Goal: Task Accomplishment & Management: Manage account settings

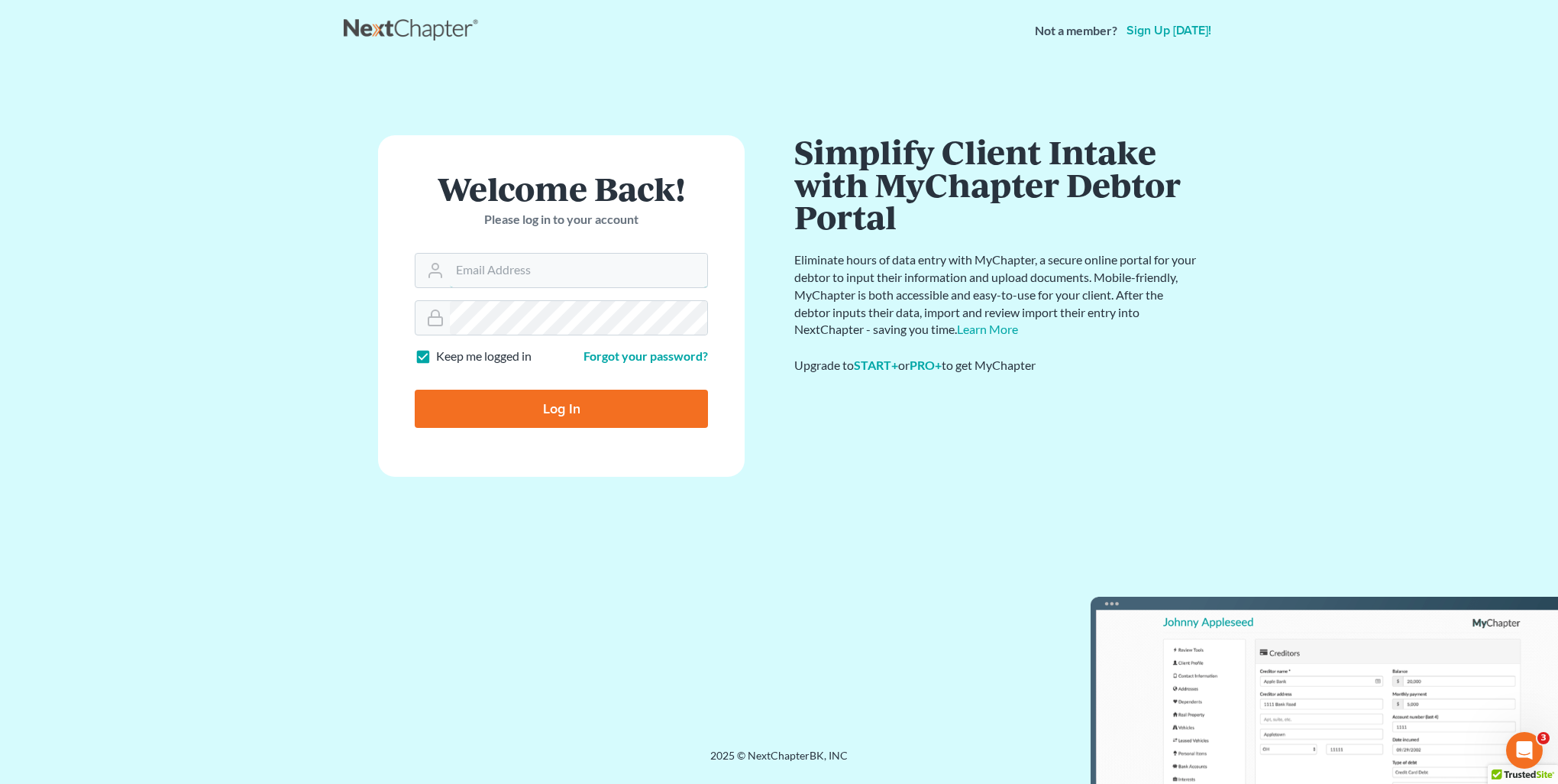
type input "[PERSON_NAME][EMAIL_ADDRESS][DOMAIN_NAME]"
click at [617, 394] on input "Log In" at bounding box center [561, 408] width 293 height 38
type input "Thinking..."
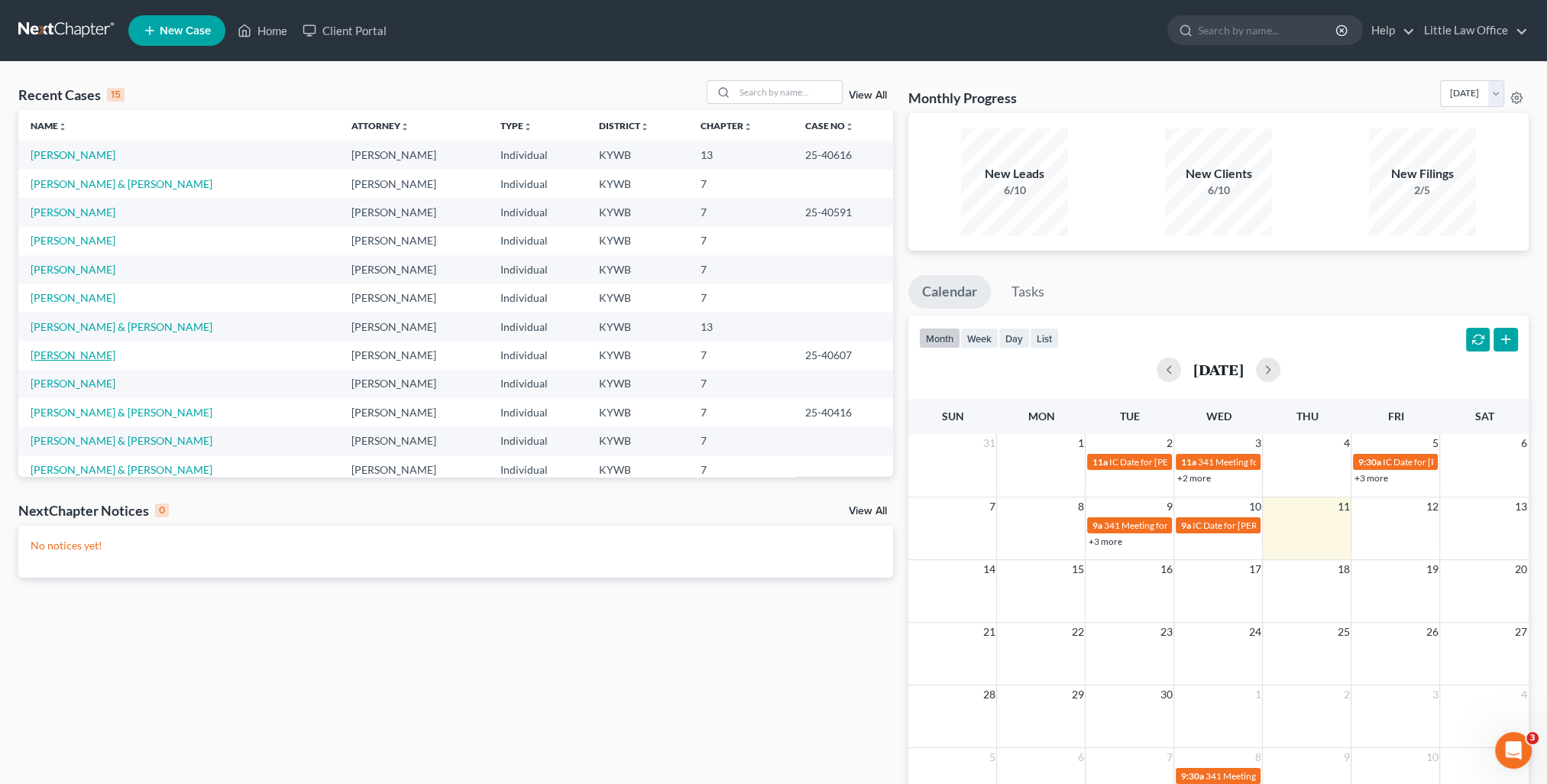
click at [87, 358] on link "[PERSON_NAME]" at bounding box center [73, 354] width 85 height 13
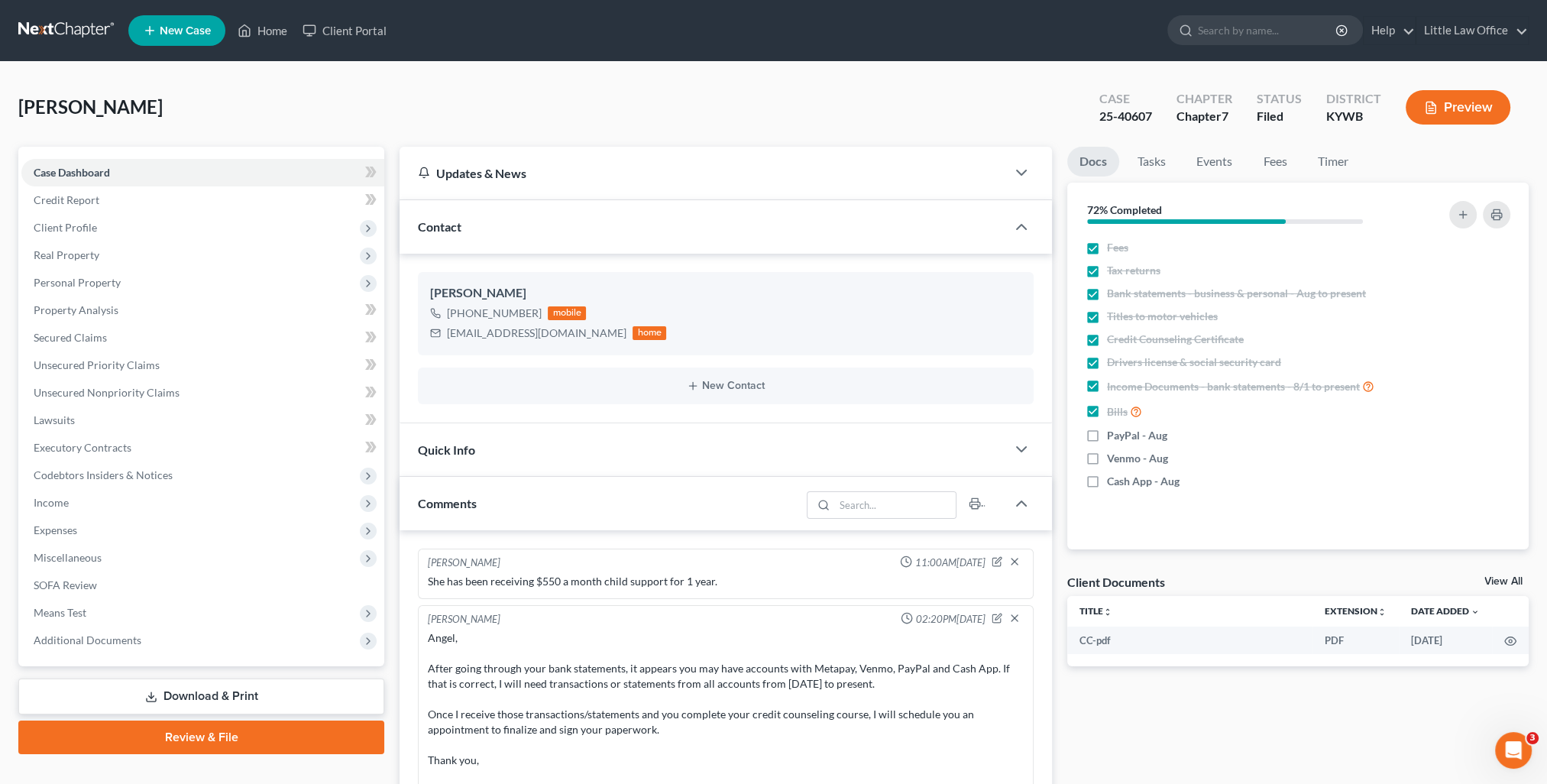
scroll to position [1039, 0]
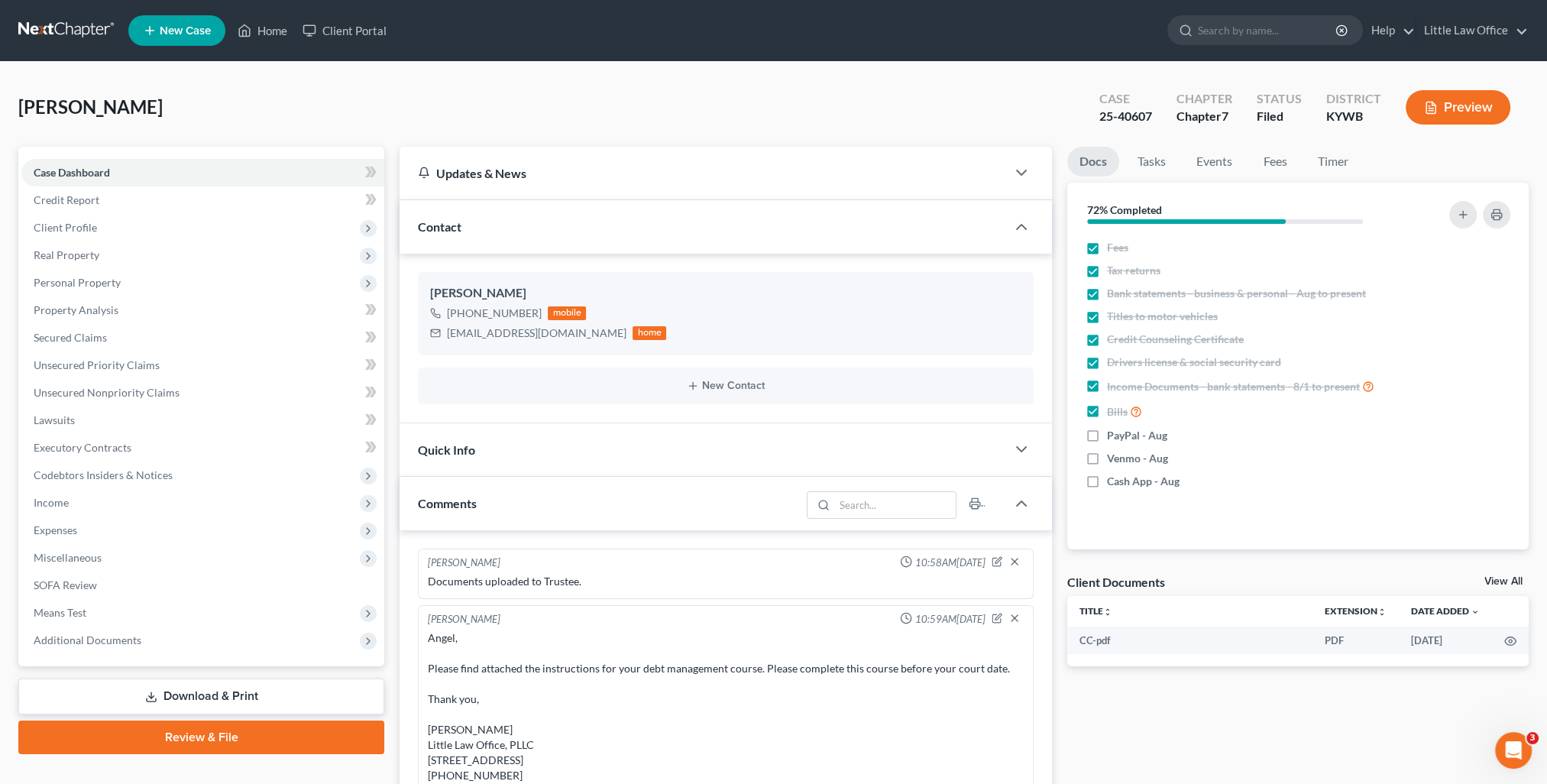
click at [536, 223] on div "Contact" at bounding box center [703, 226] width 607 height 53
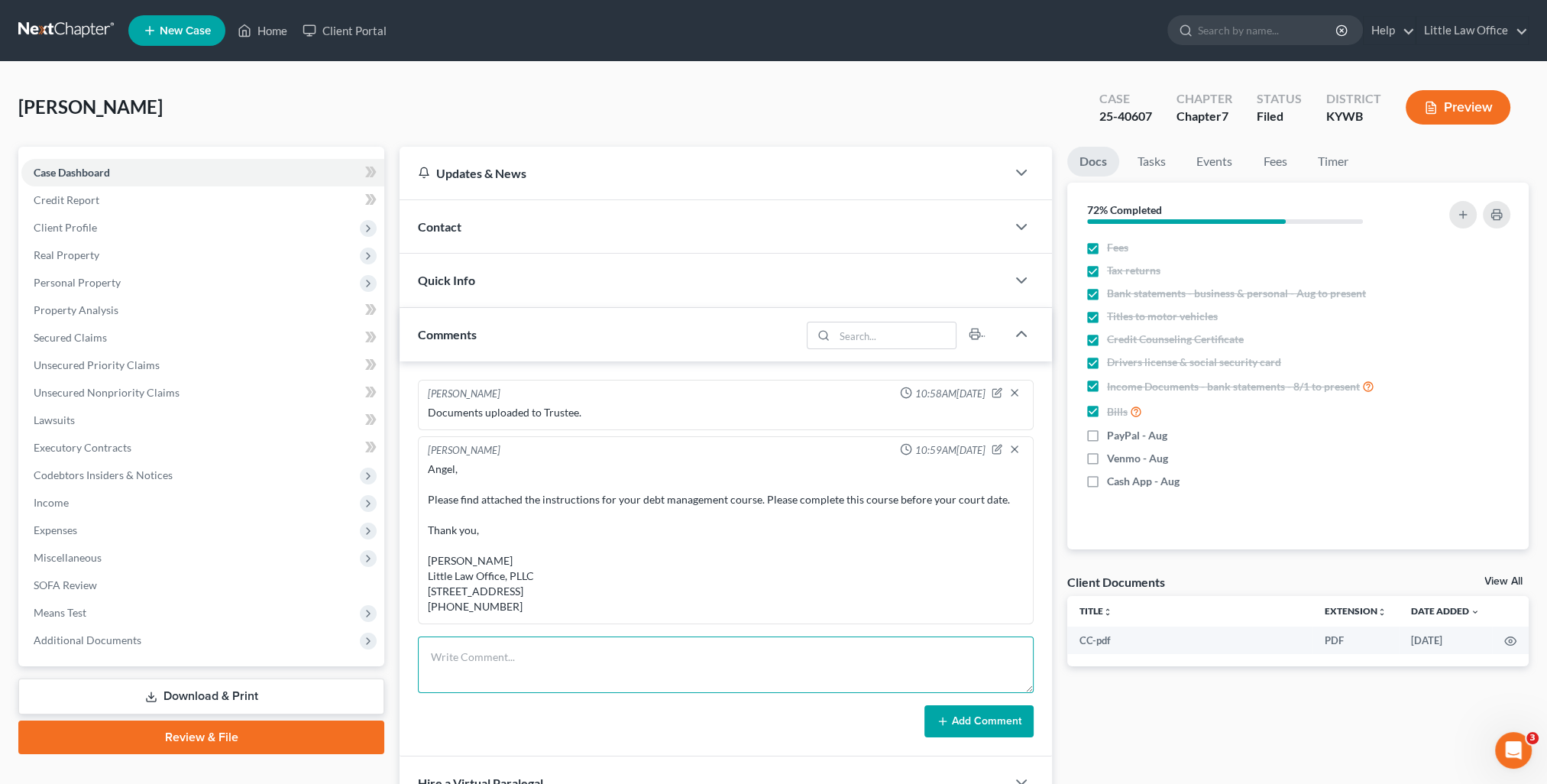
click at [630, 670] on textarea at bounding box center [725, 665] width 616 height 56
paste textarea "You completed the credit counseling course. The debt management course can’t be…"
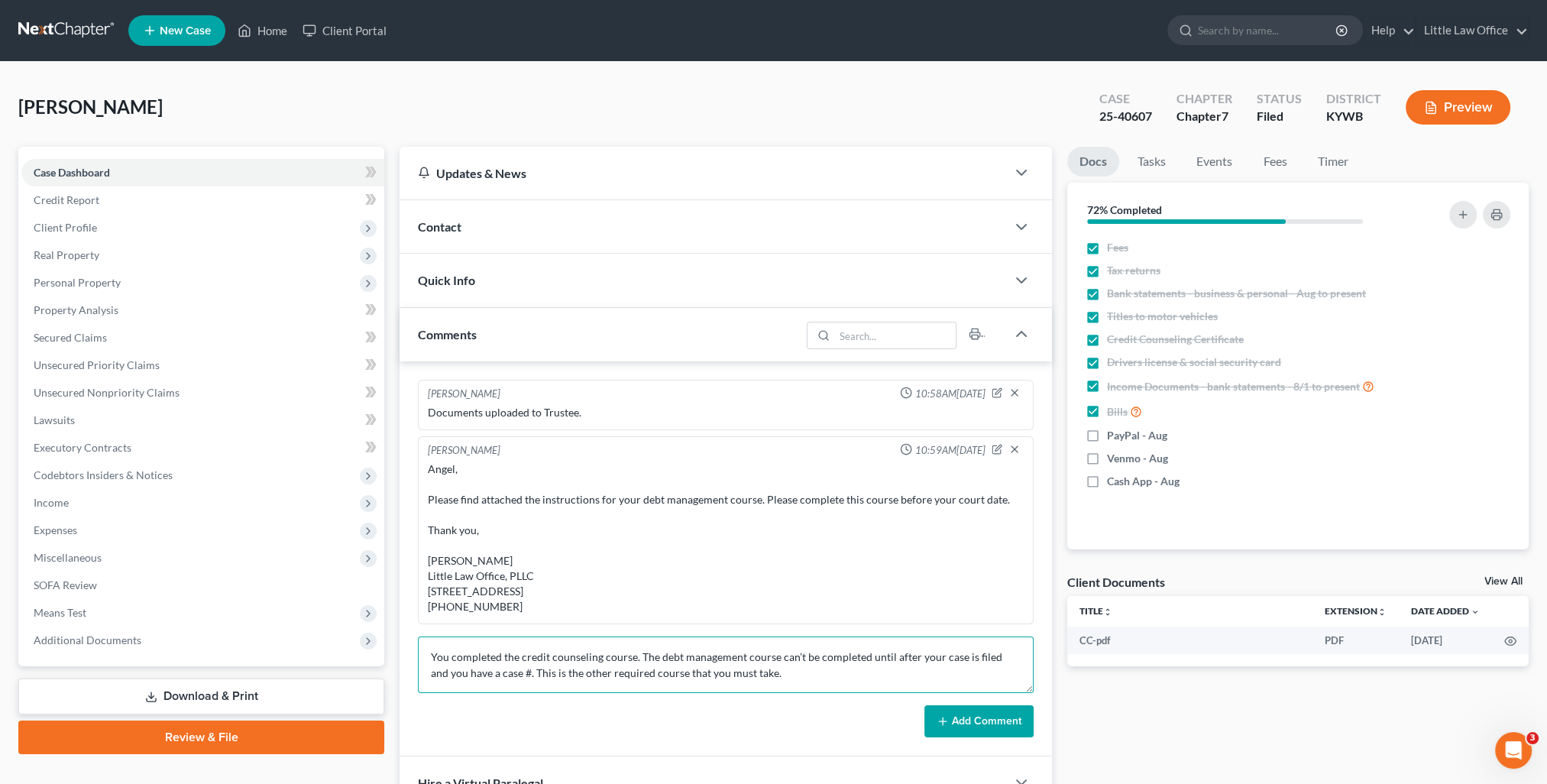
scroll to position [132, 0]
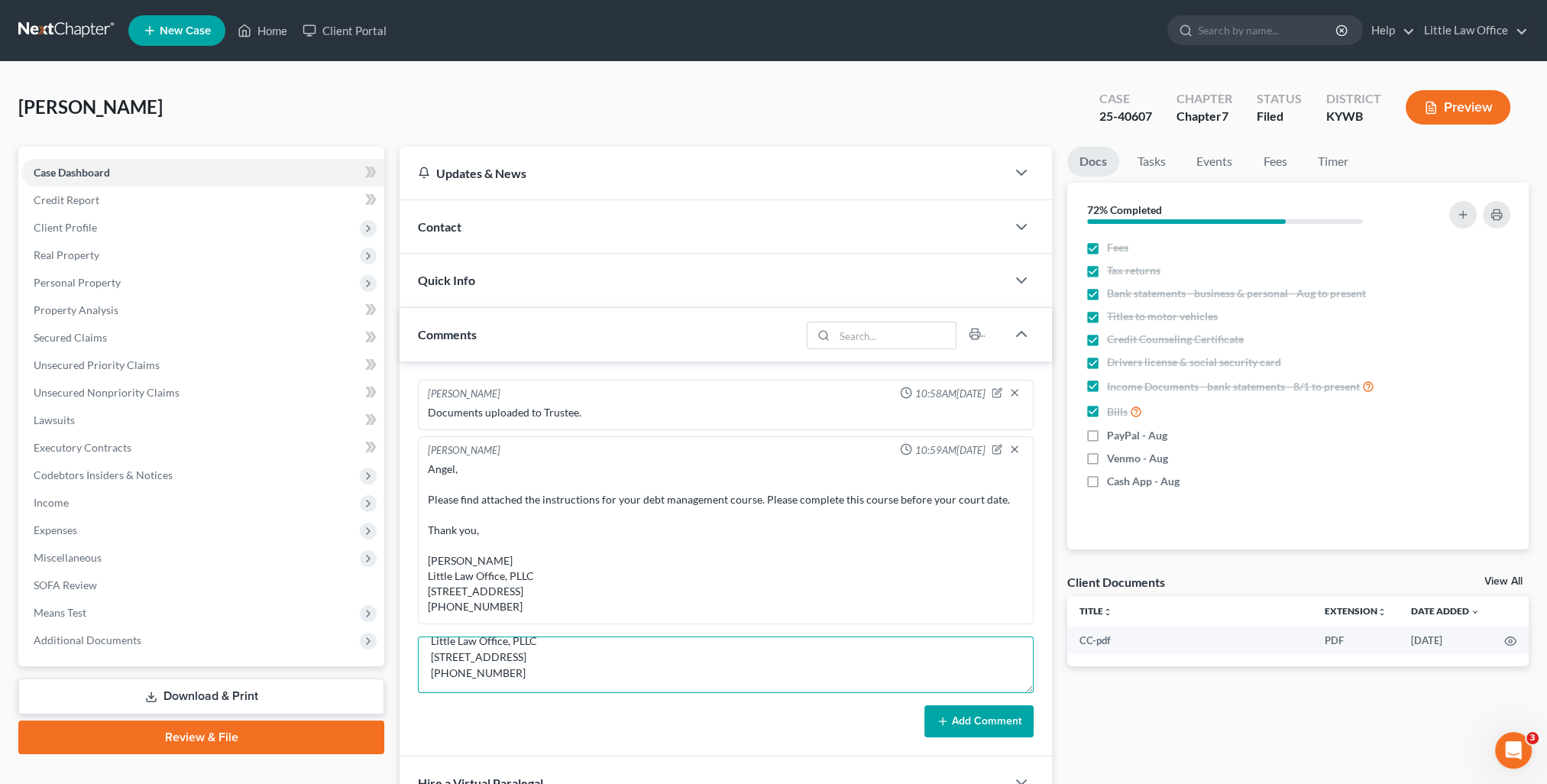
type textarea "You completed the credit counseling course. The debt management course can’t be…"
click at [959, 729] on button "Add Comment" at bounding box center [979, 720] width 109 height 32
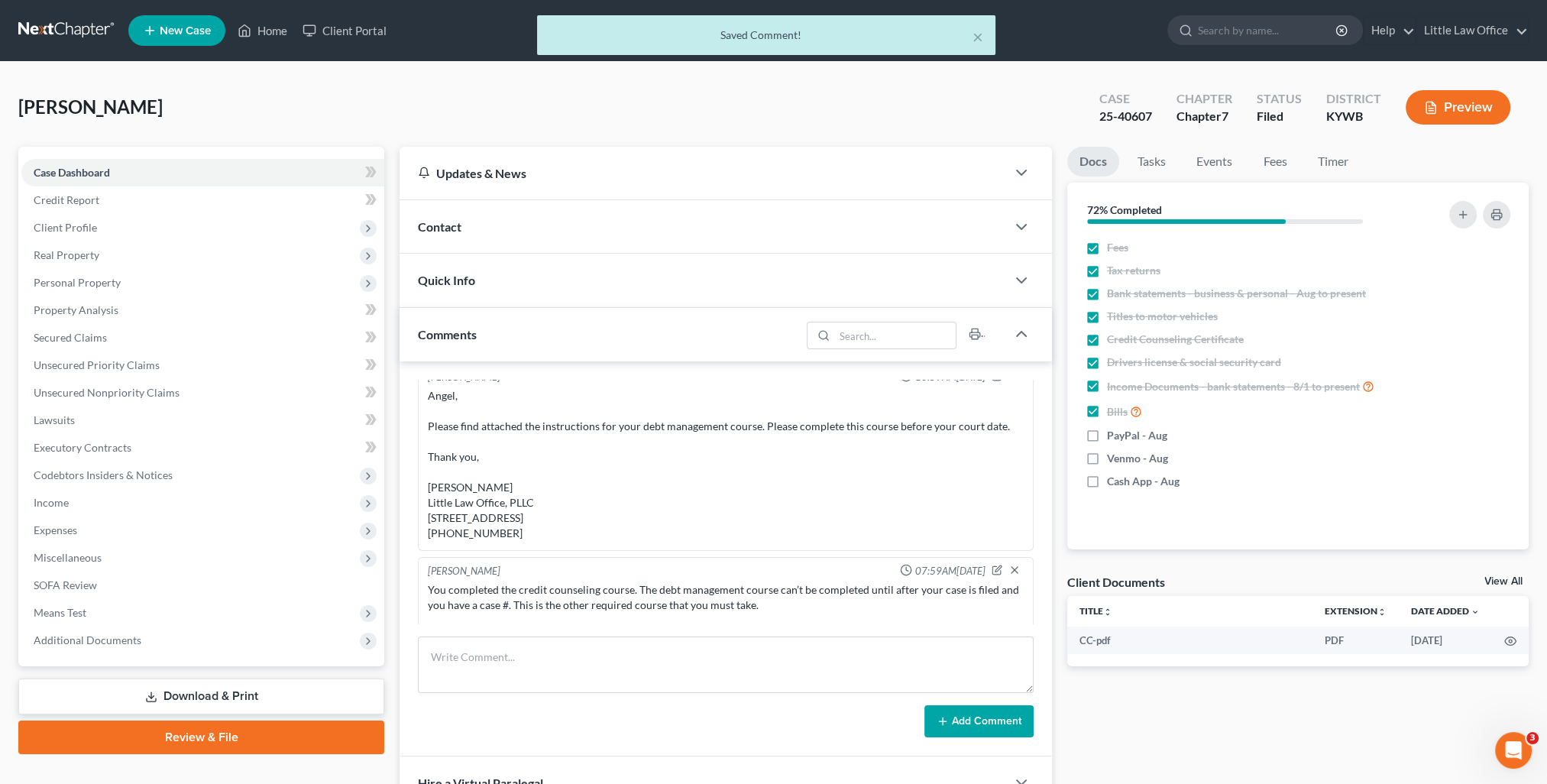
scroll to position [1232, 0]
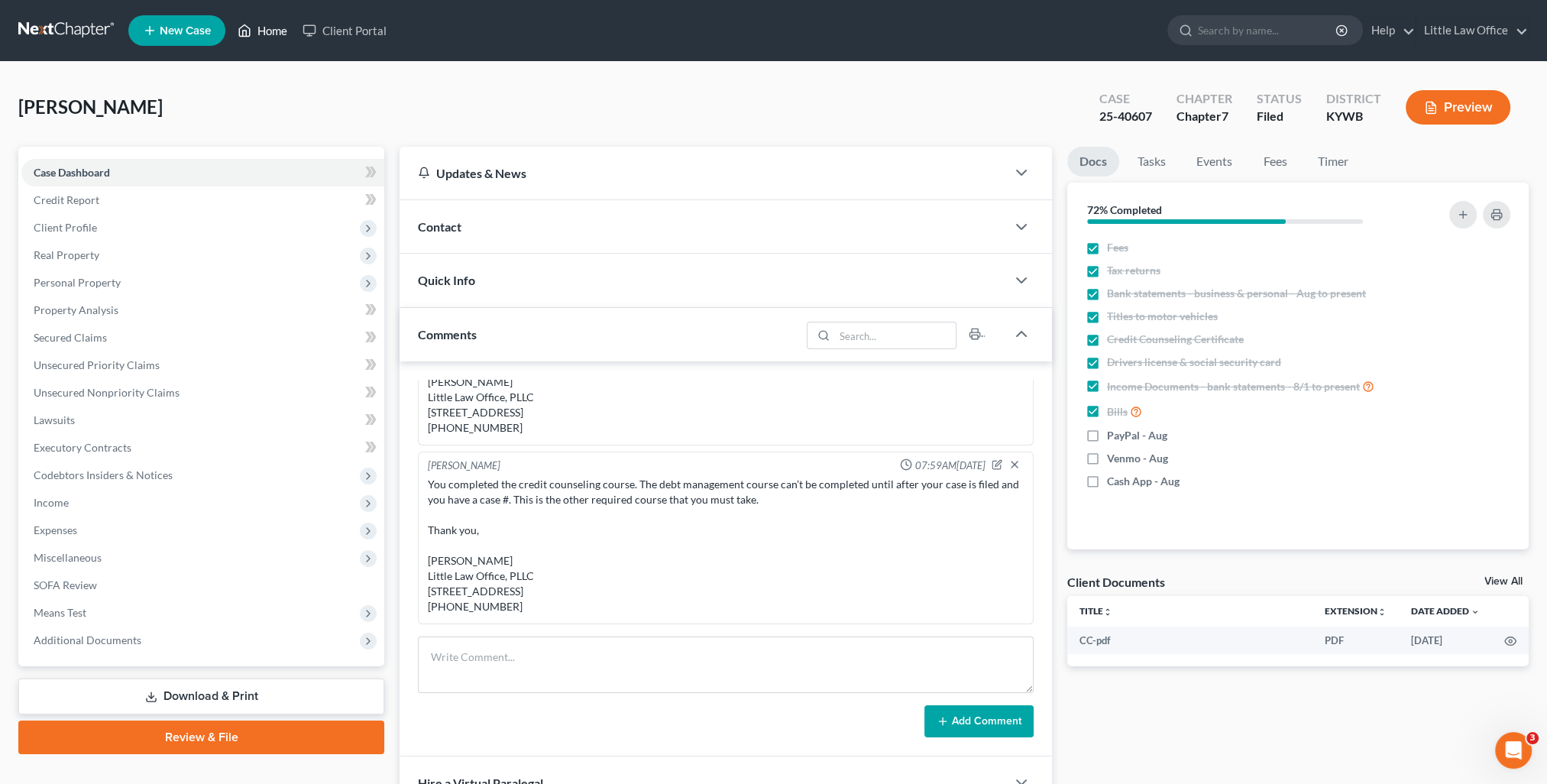
click at [271, 42] on link "Home" at bounding box center [262, 30] width 65 height 27
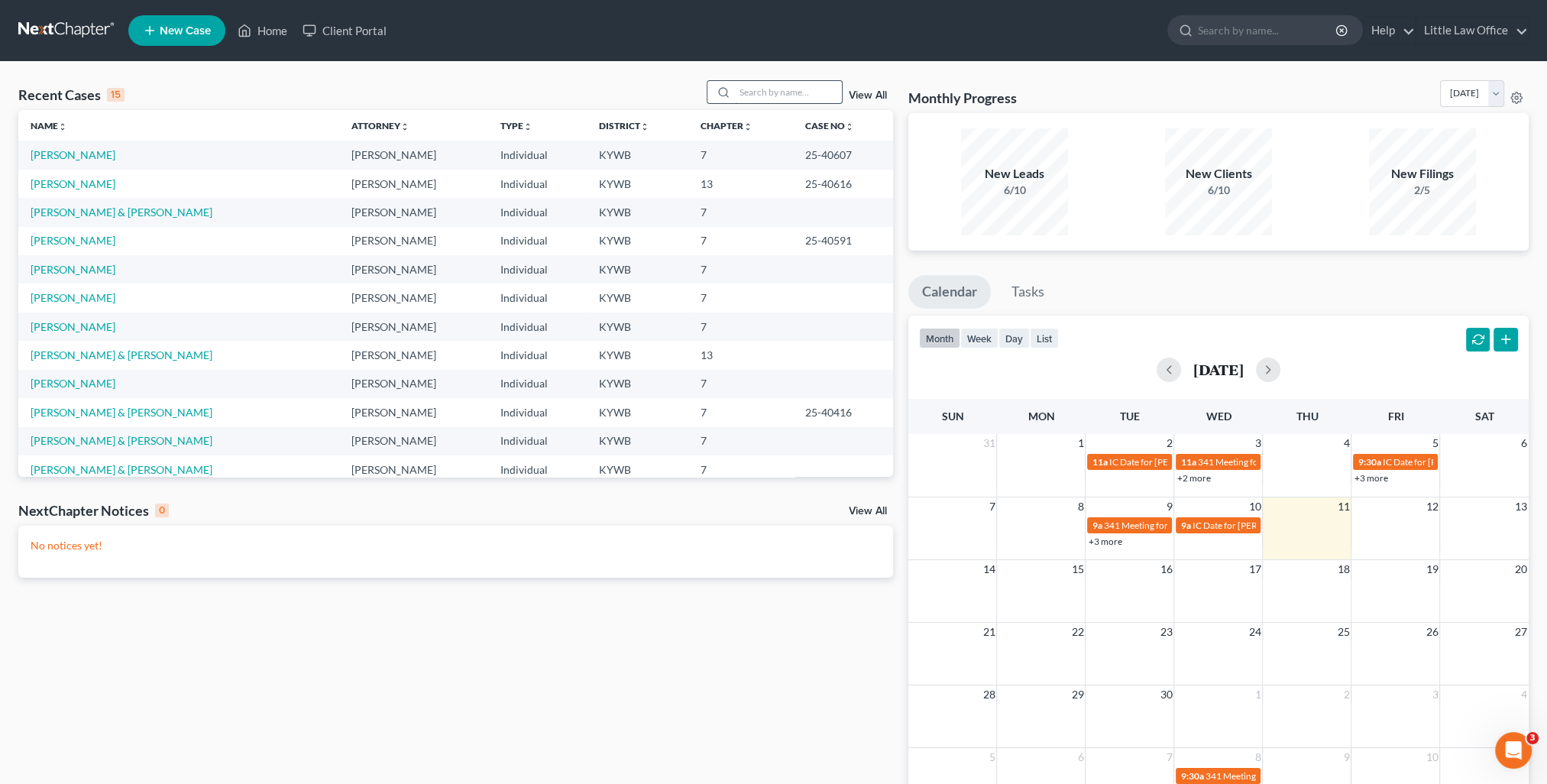
click at [786, 82] on input "search" at bounding box center [788, 92] width 107 height 22
click at [122, 217] on link "[PERSON_NAME] & [PERSON_NAME]" at bounding box center [122, 212] width 182 height 13
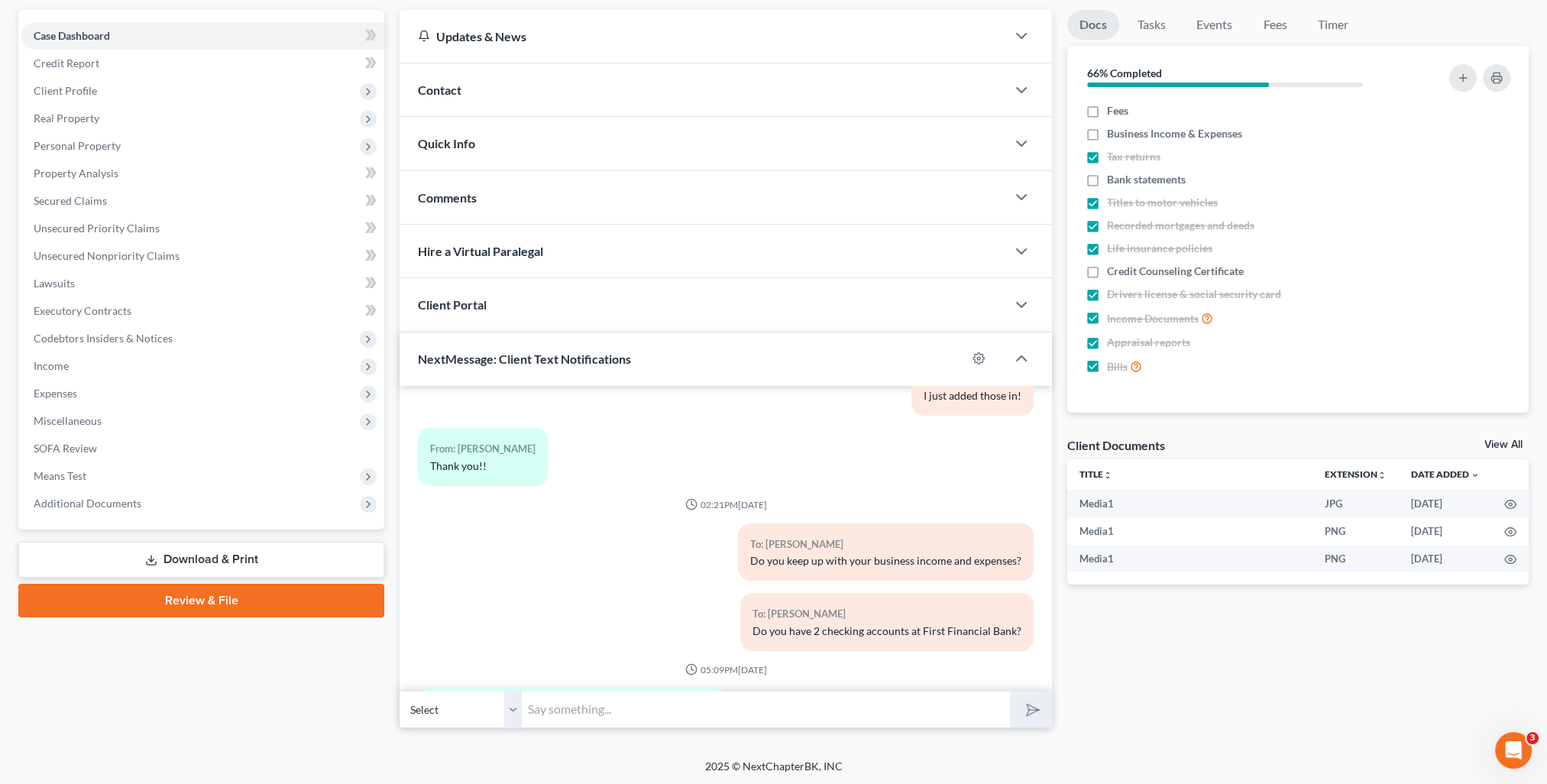
scroll to position [1464, 0]
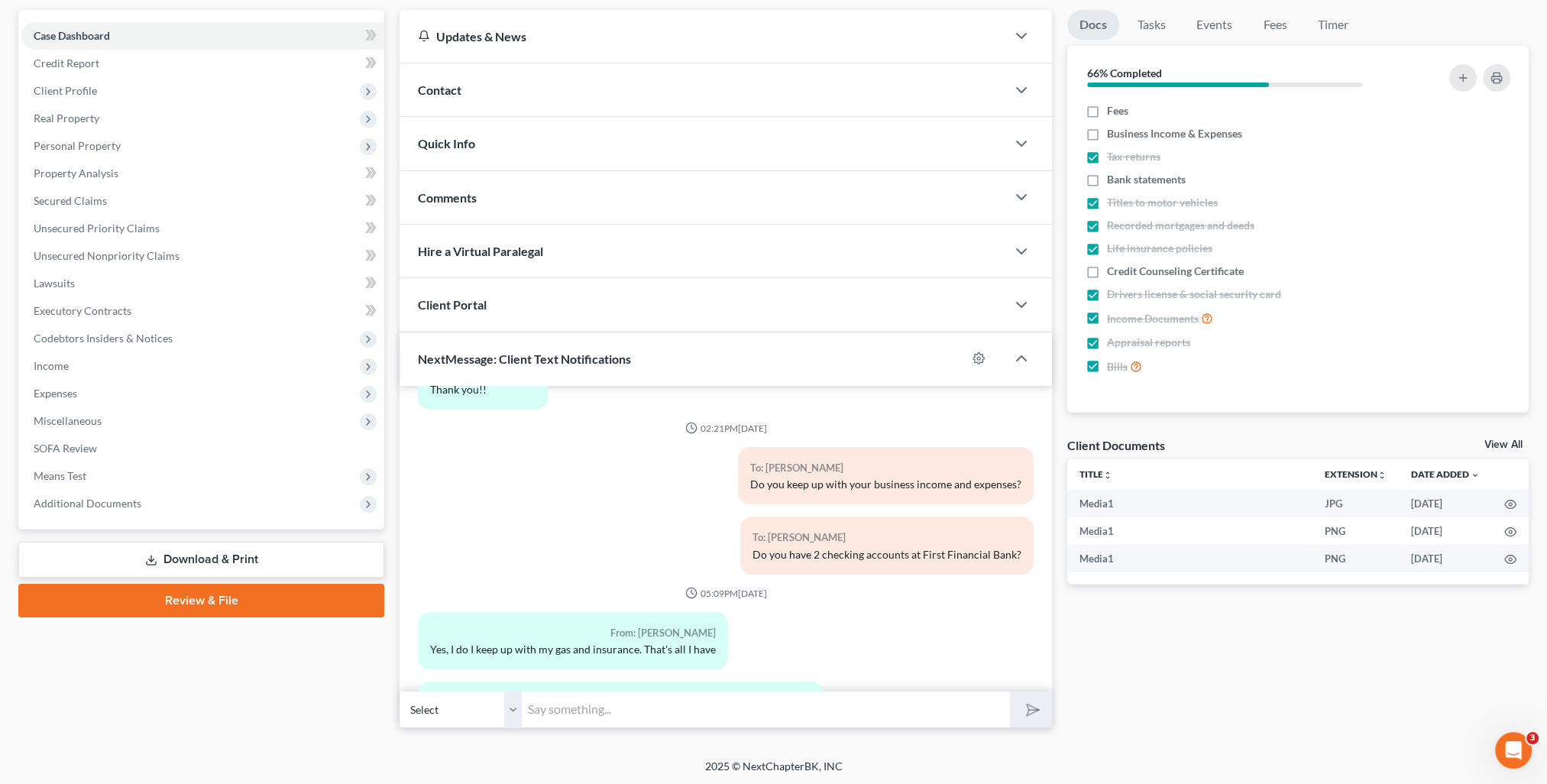
click at [685, 703] on input "text" at bounding box center [765, 710] width 488 height 38
type input "Can you please send me your business income and expenses from [DATE] to present…"
click at [514, 713] on select "Select [PHONE_NUMBER] - [PERSON_NAME] [PHONE_NUMBER] - [PERSON_NAME]" at bounding box center [461, 710] width 122 height 38
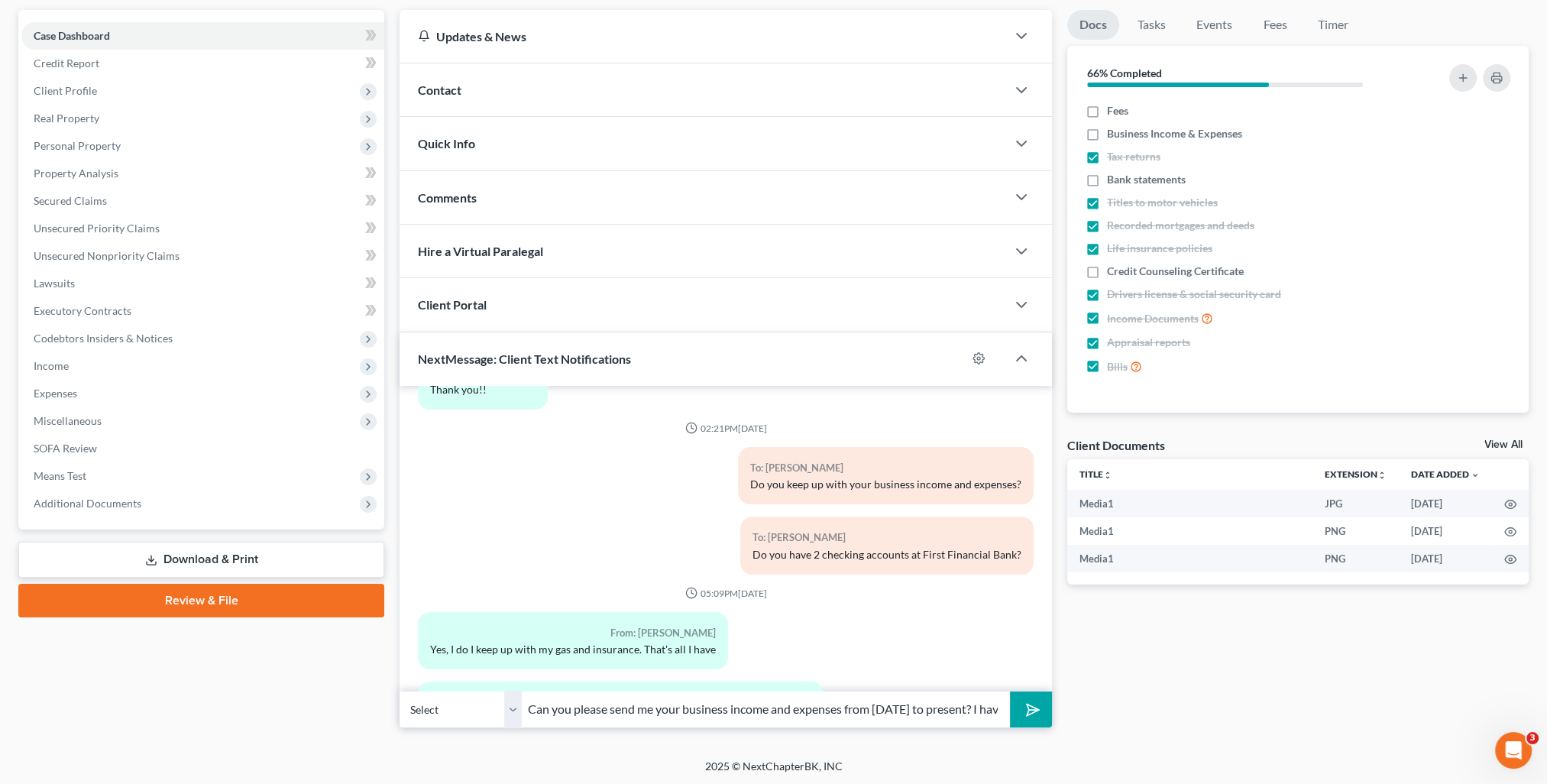
click at [514, 713] on select "Select [PHONE_NUMBER] - [PERSON_NAME] [PHONE_NUMBER] - [PERSON_NAME]" at bounding box center [461, 710] width 122 height 38
drag, startPoint x: 1037, startPoint y: 709, endPoint x: 993, endPoint y: 711, distance: 44.0
click at [1036, 709] on icon "submit" at bounding box center [1030, 708] width 21 height 21
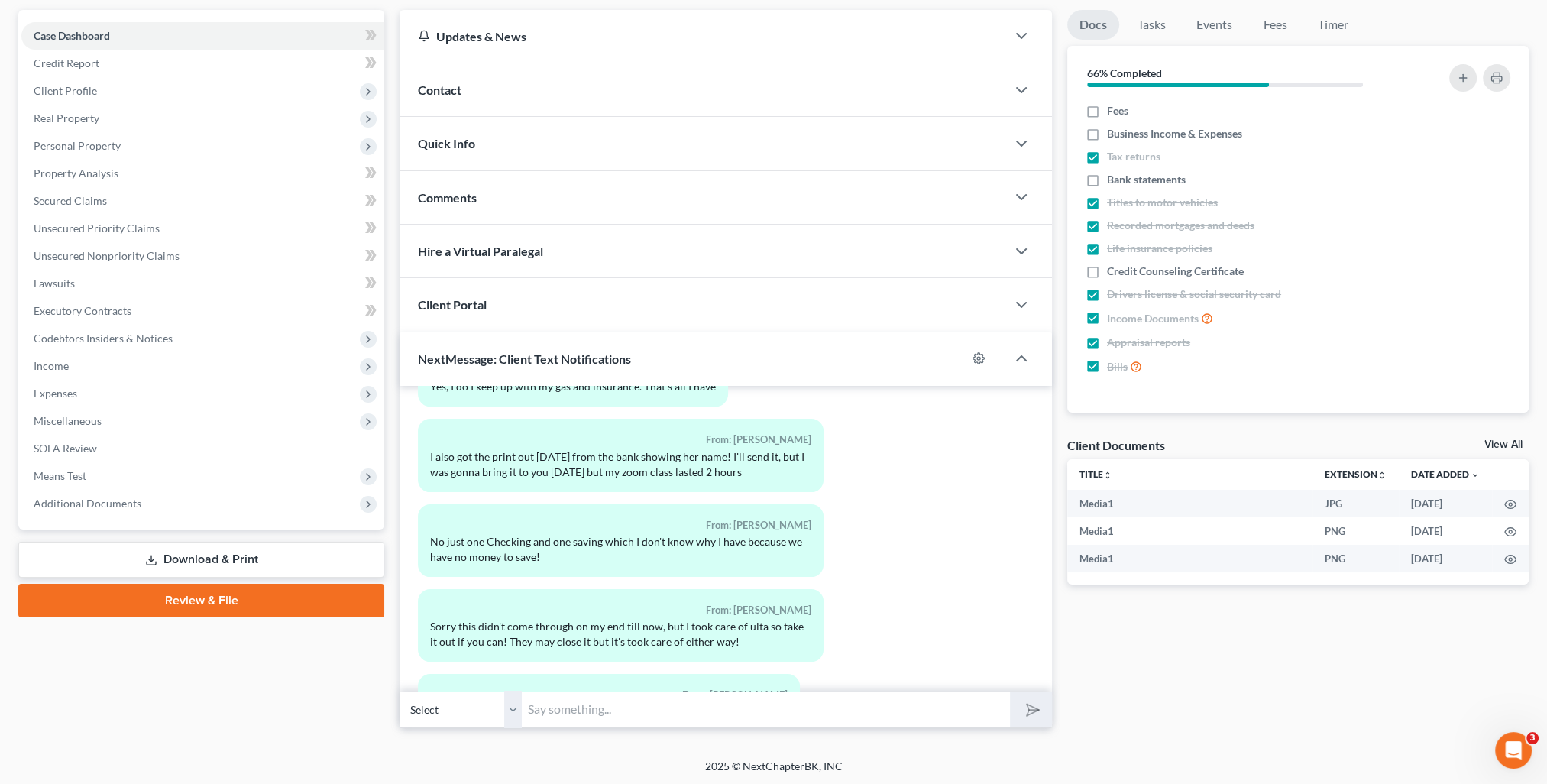
scroll to position [1650, 0]
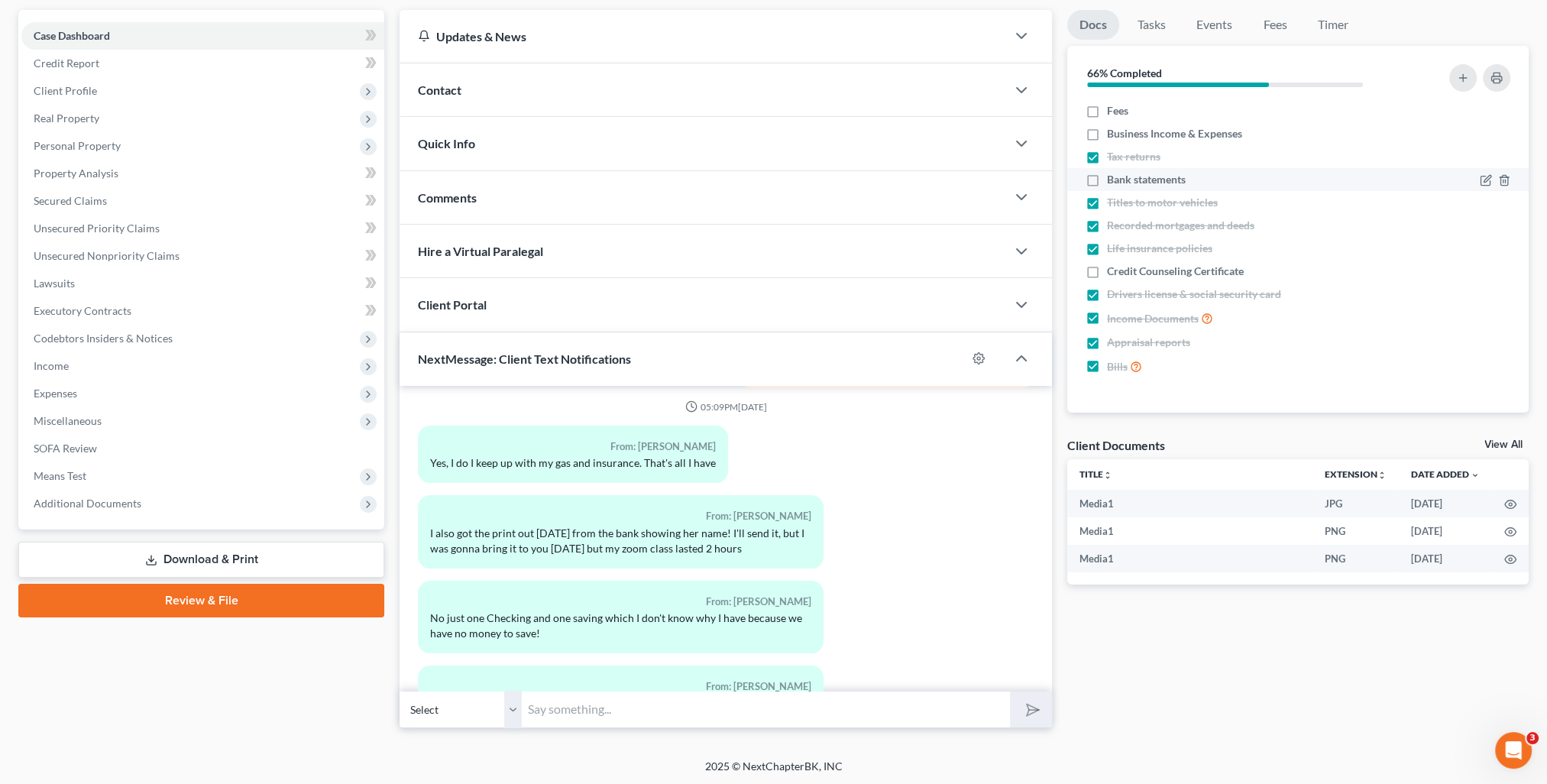
click at [1107, 179] on label "Bank statements" at bounding box center [1146, 179] width 78 height 15
click at [1113, 179] on input "Bank statements" at bounding box center [1117, 176] width 10 height 10
checkbox input "true"
click at [96, 148] on span "Personal Property" at bounding box center [77, 145] width 87 height 13
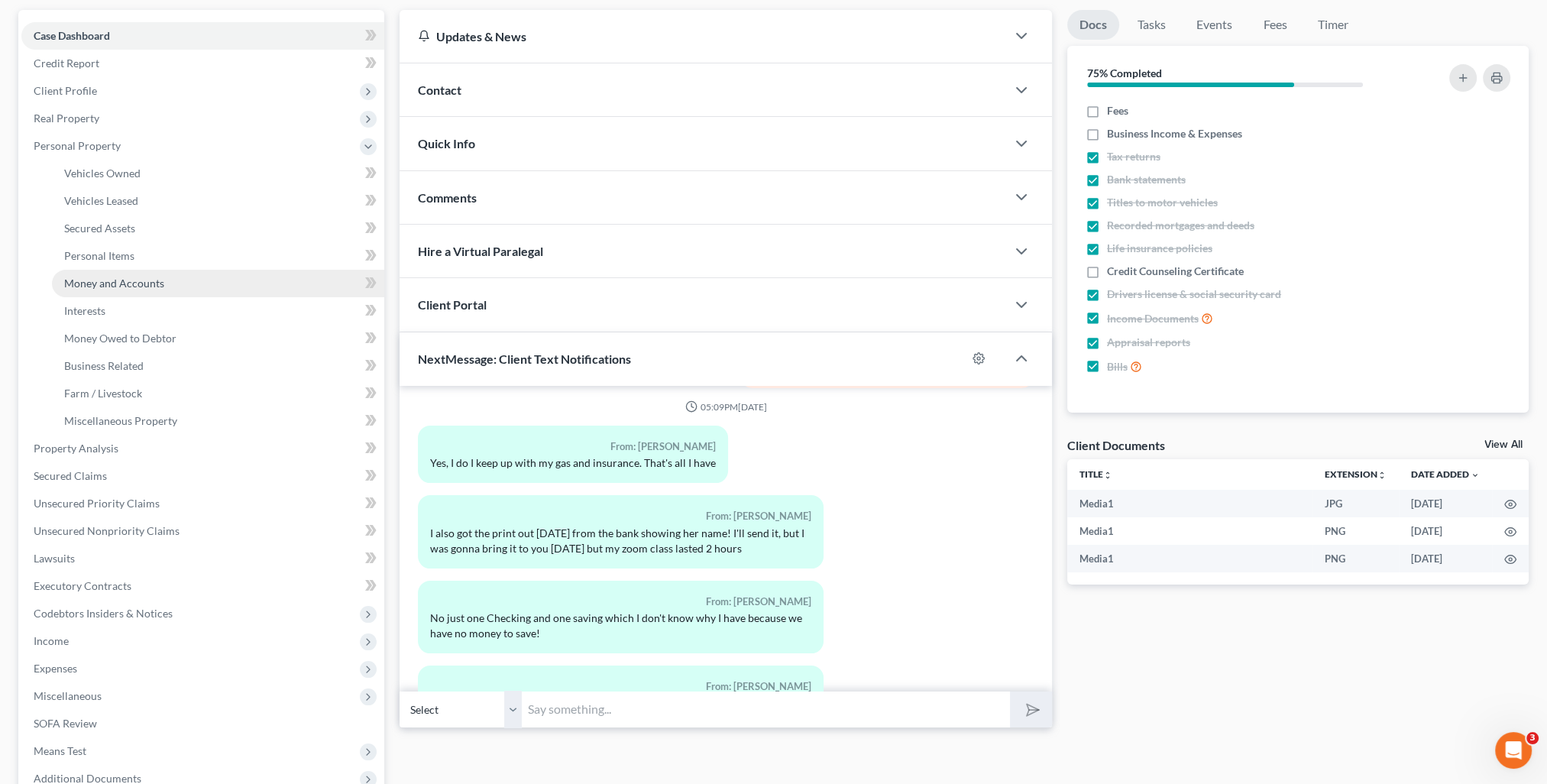
click at [138, 282] on span "Money and Accounts" at bounding box center [114, 283] width 100 height 13
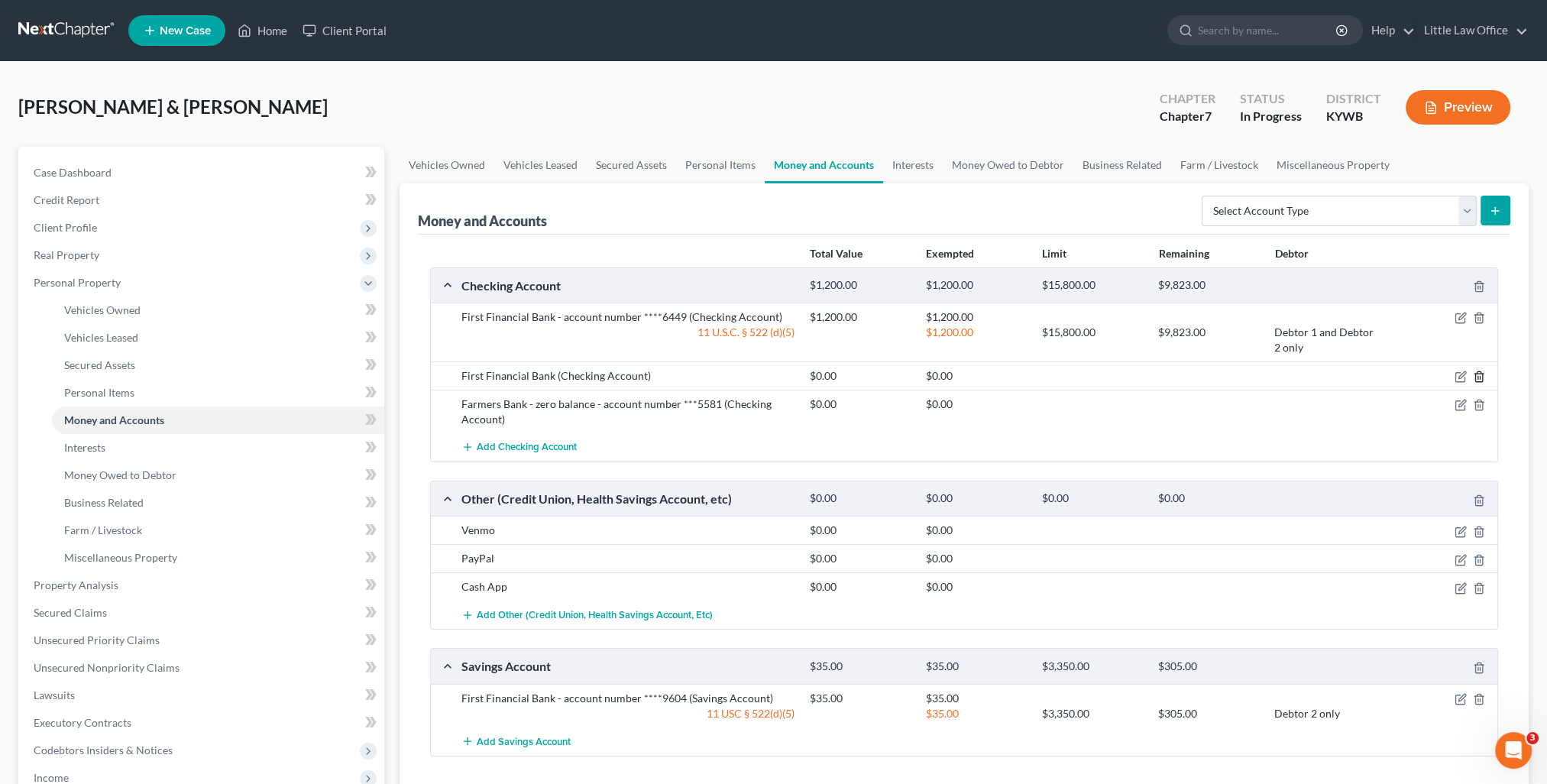
click at [1480, 376] on line "button" at bounding box center [1480, 378] width 0 height 3
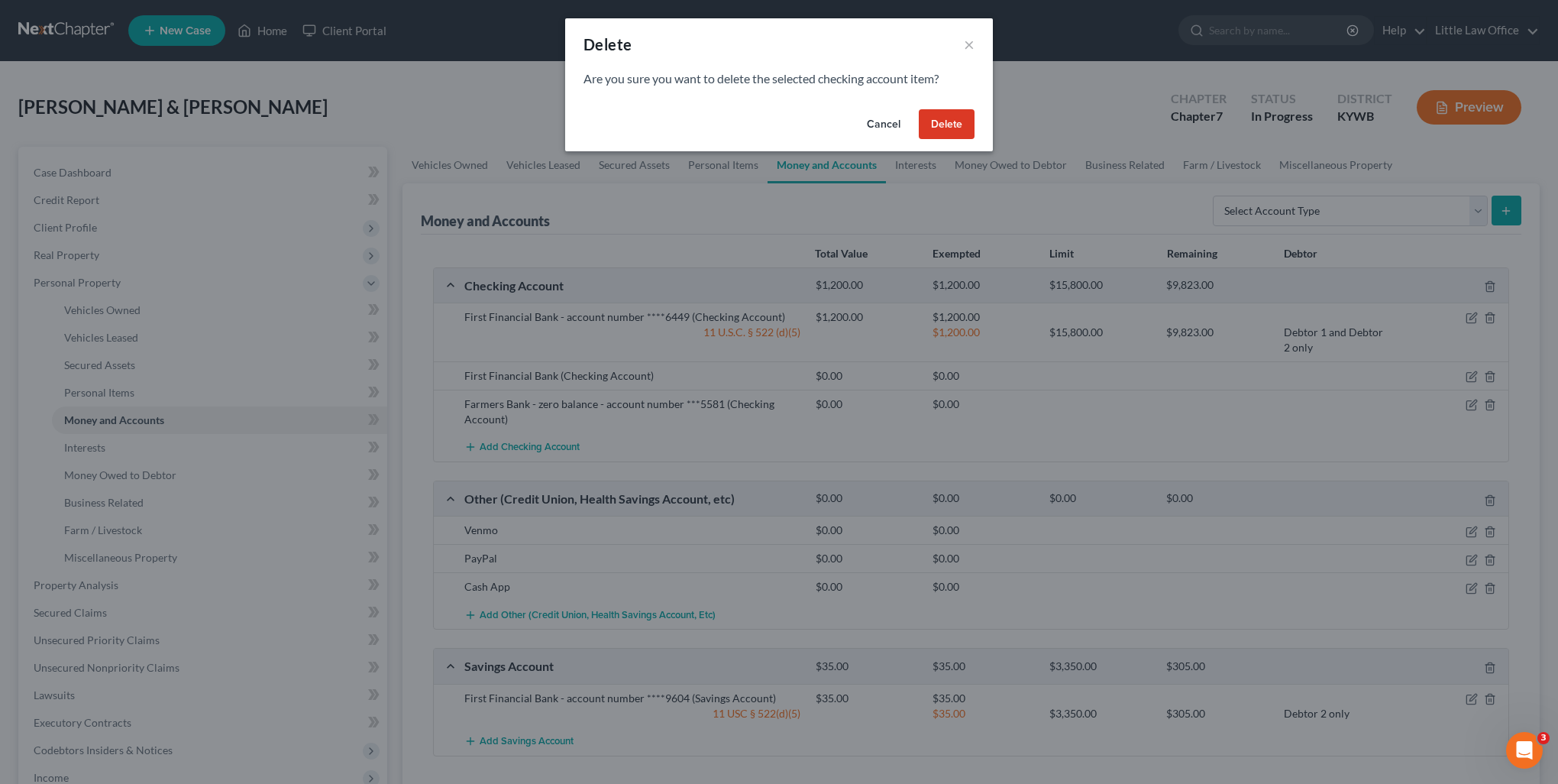
click at [950, 136] on button "Delete" at bounding box center [946, 124] width 56 height 31
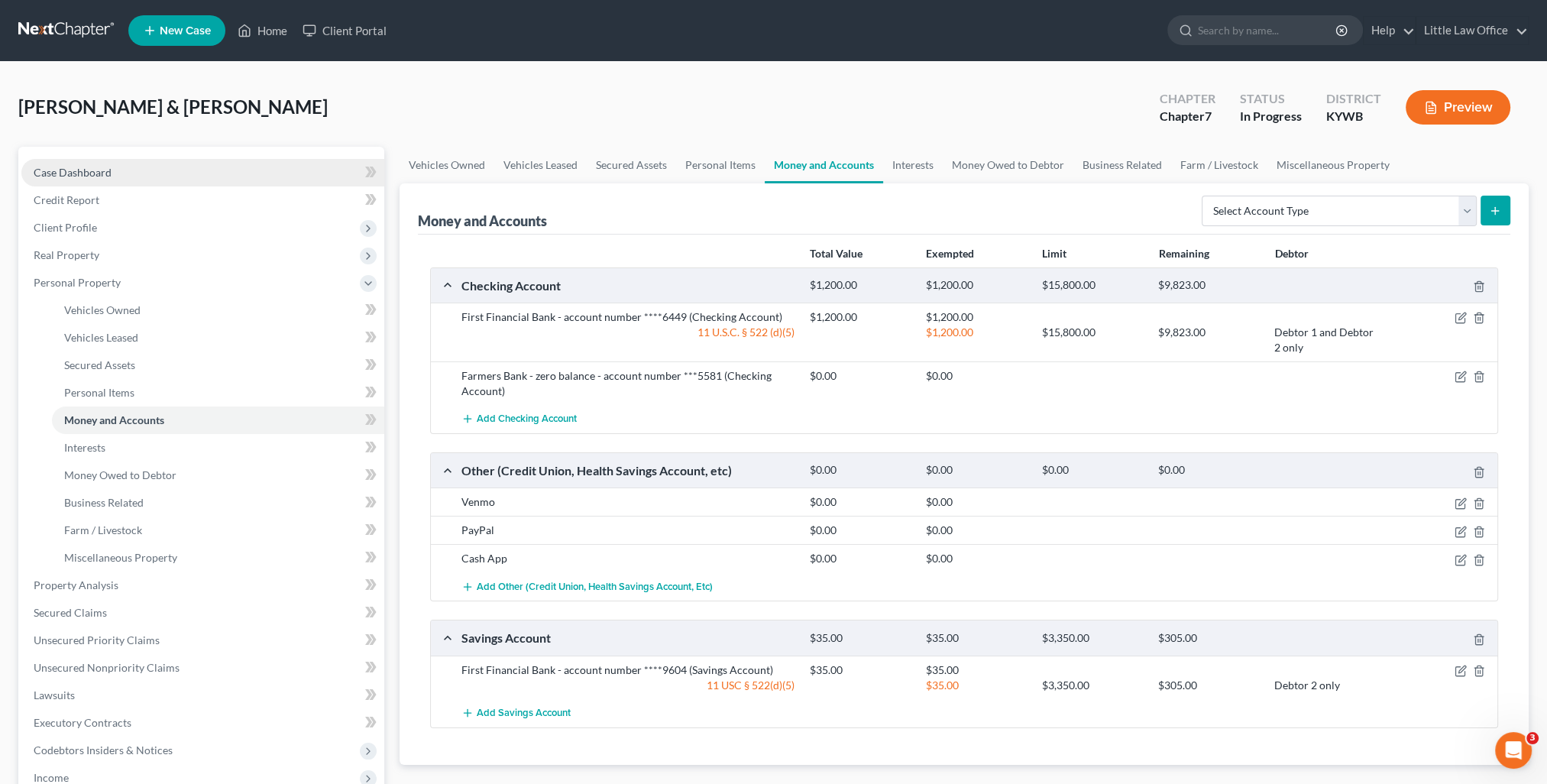
click at [133, 171] on link "Case Dashboard" at bounding box center [202, 172] width 363 height 27
select select "0"
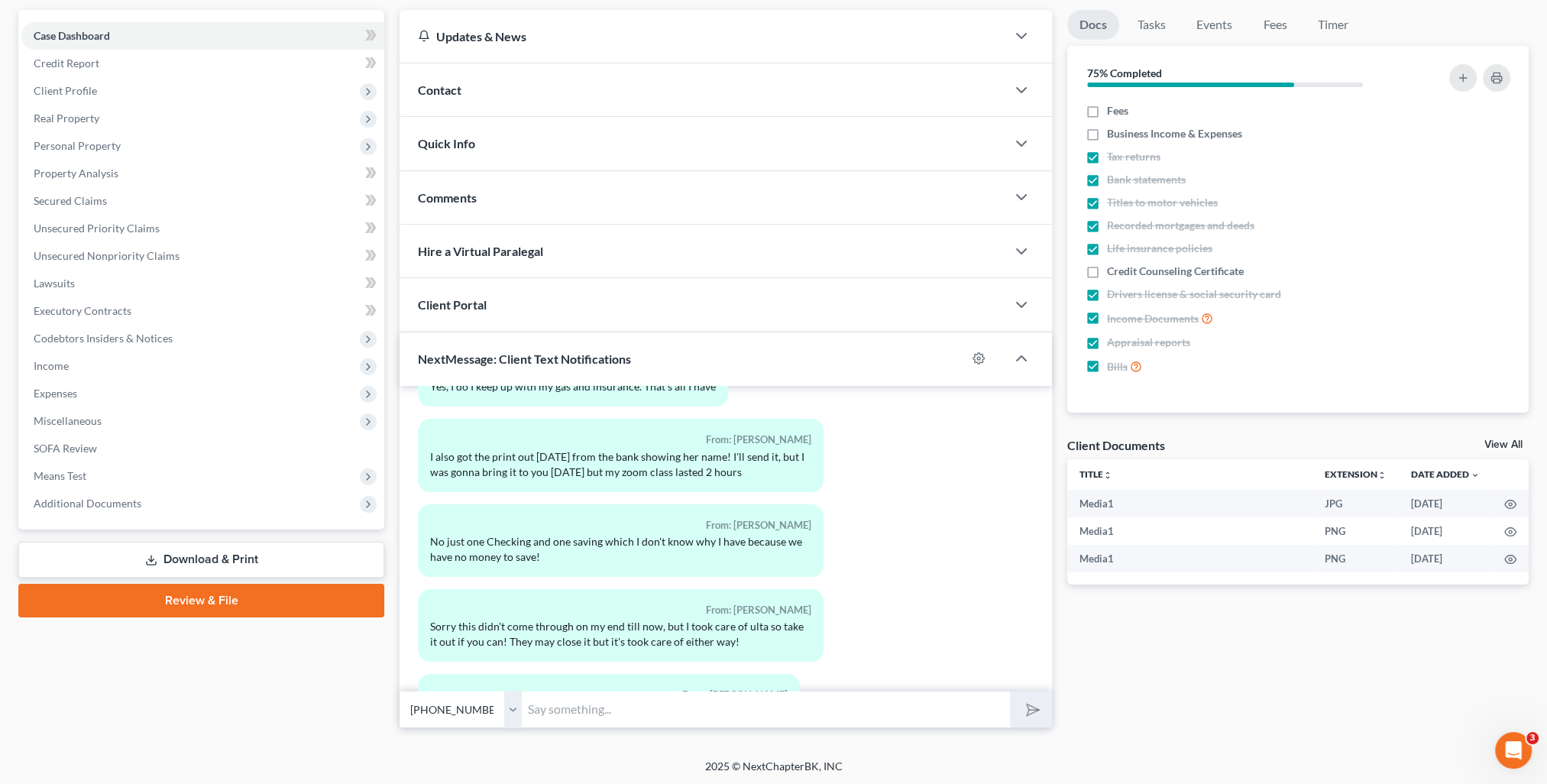
scroll to position [1802, 0]
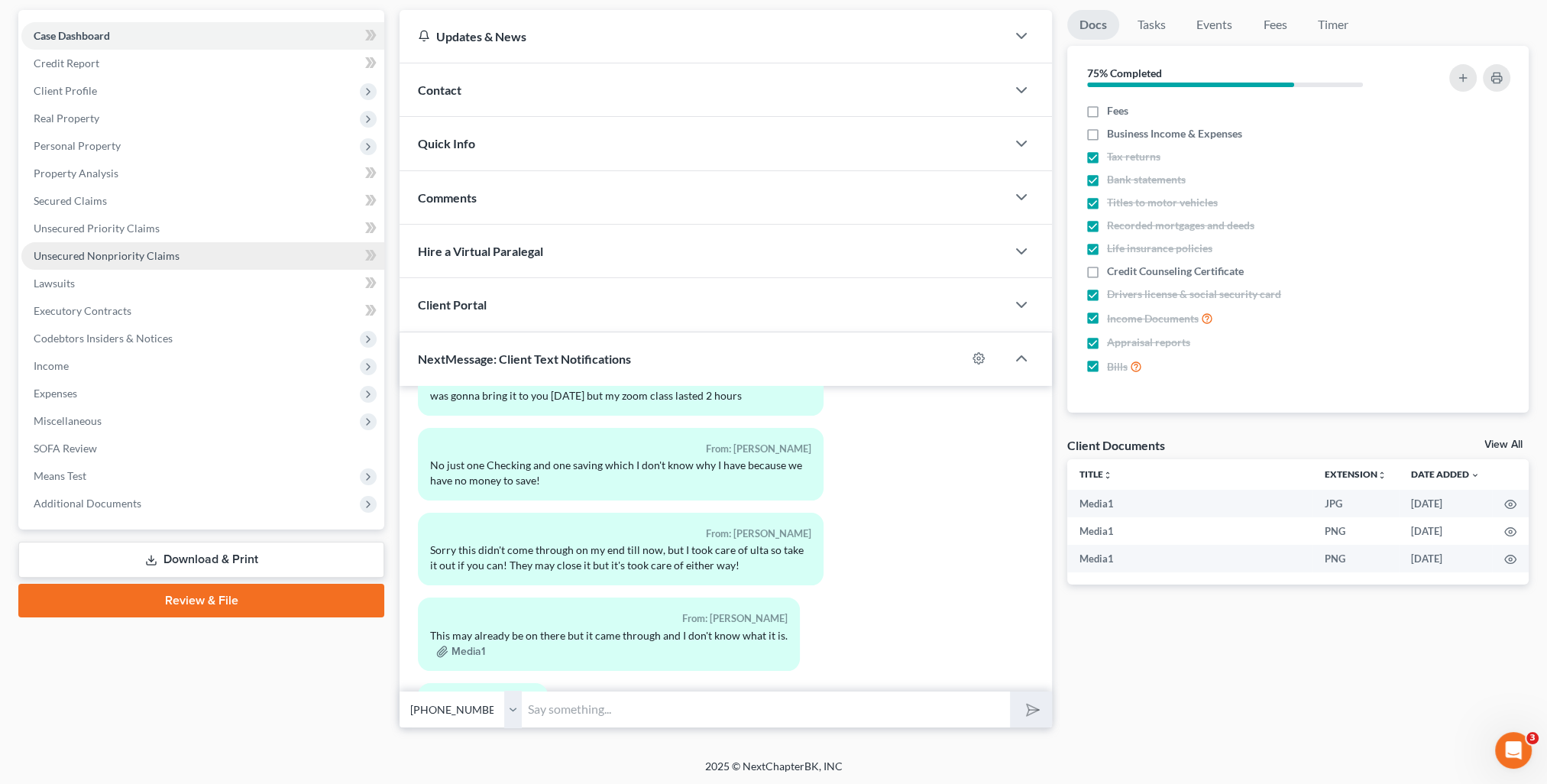
click at [74, 244] on link "Unsecured Nonpriority Claims" at bounding box center [202, 256] width 363 height 27
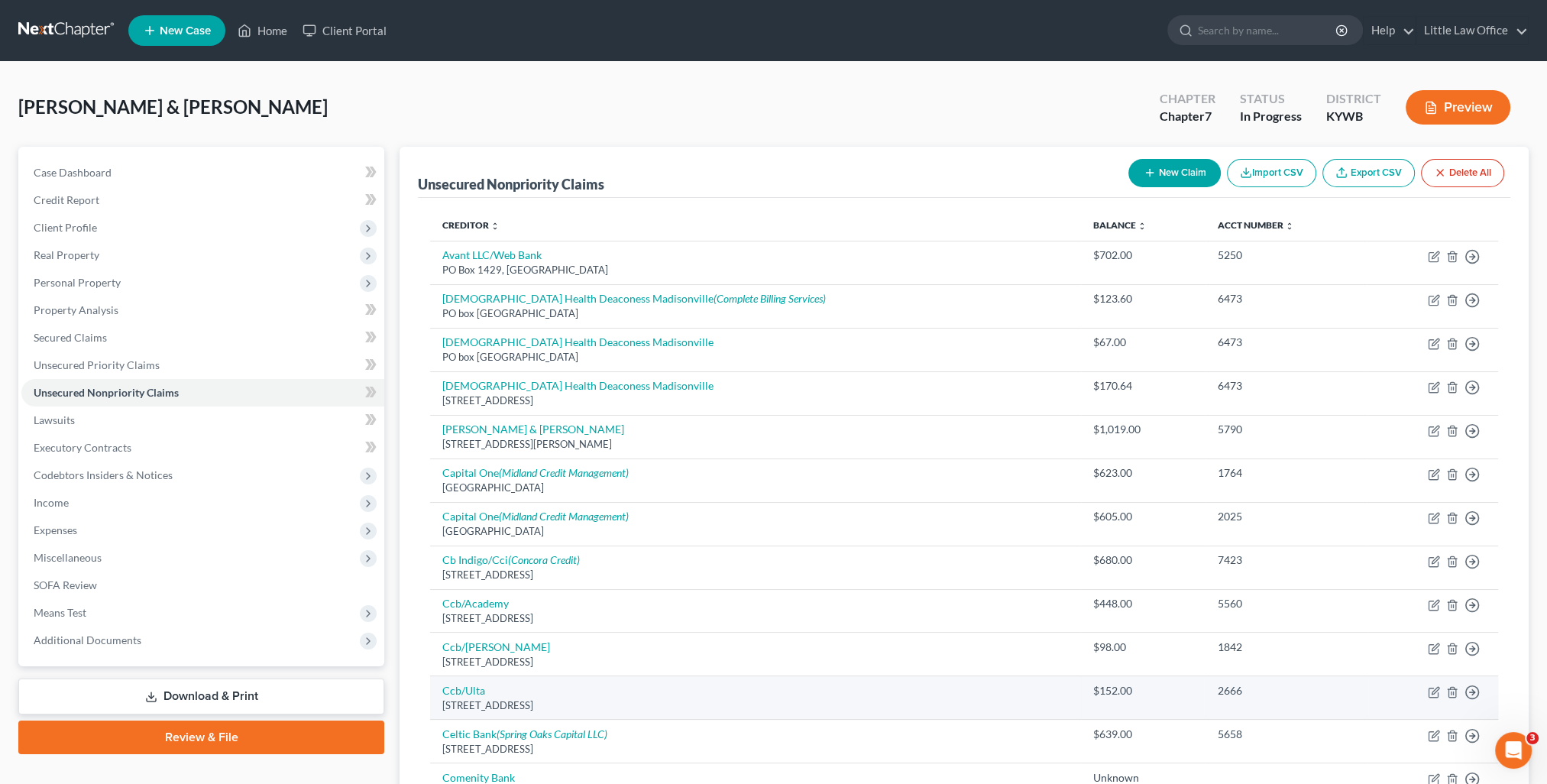
click at [789, 685] on td "Ccb/[GEOGRAPHIC_DATA]" at bounding box center [755, 698] width 651 height 44
click at [1451, 691] on line "button" at bounding box center [1451, 693] width 0 height 3
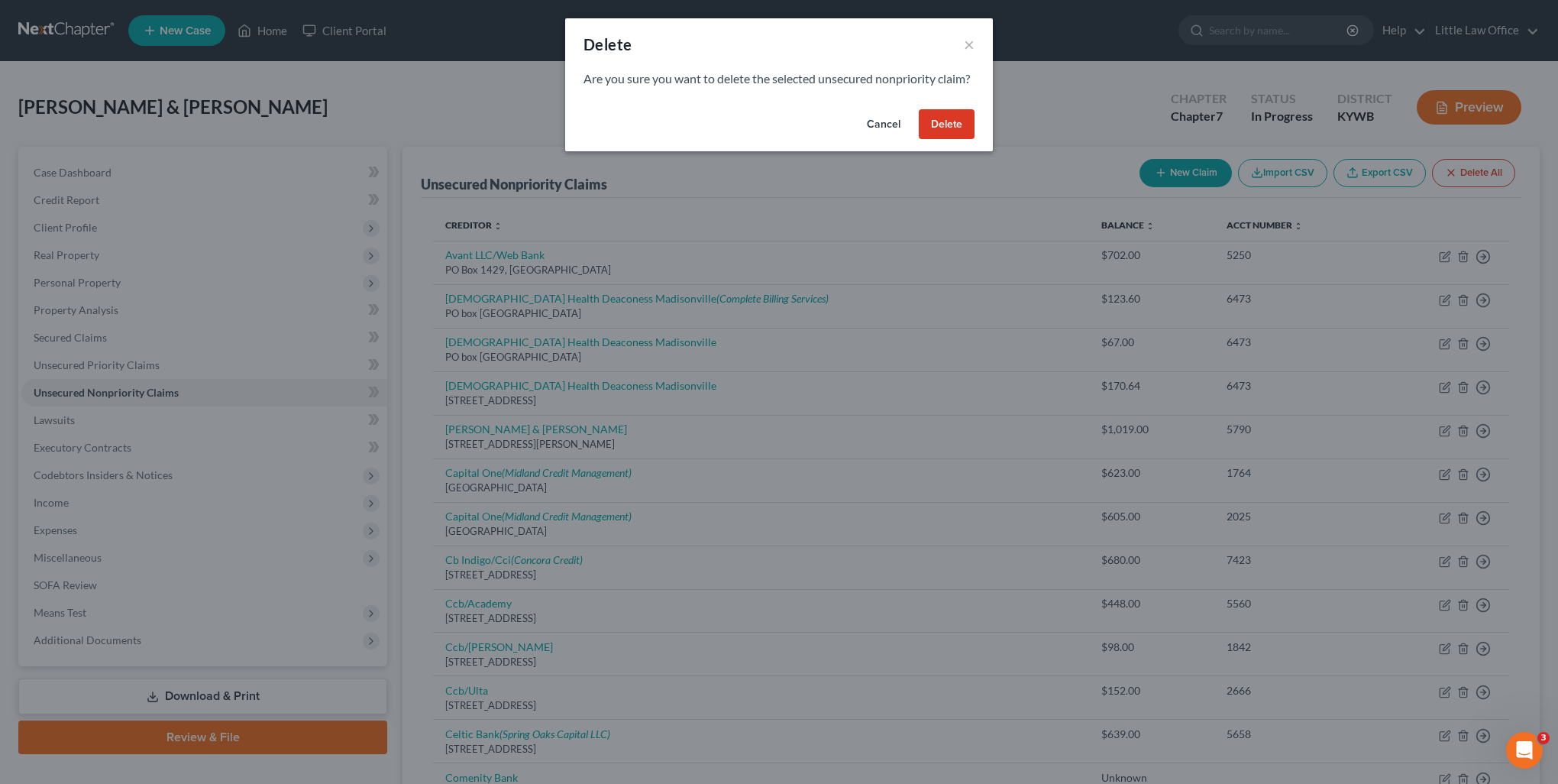
click at [938, 140] on button "Delete" at bounding box center [946, 124] width 56 height 31
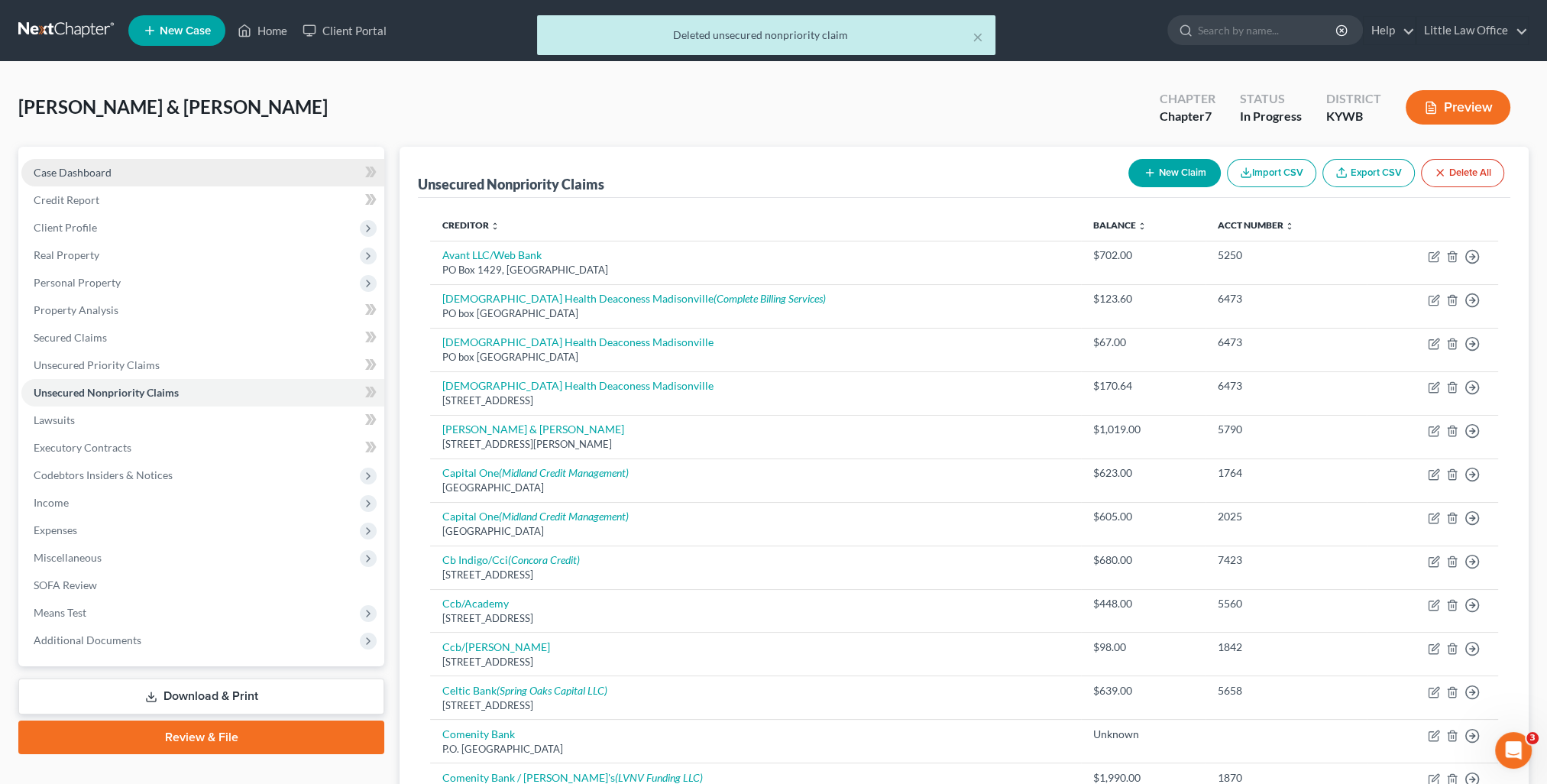
click at [67, 167] on span "Case Dashboard" at bounding box center [72, 172] width 78 height 13
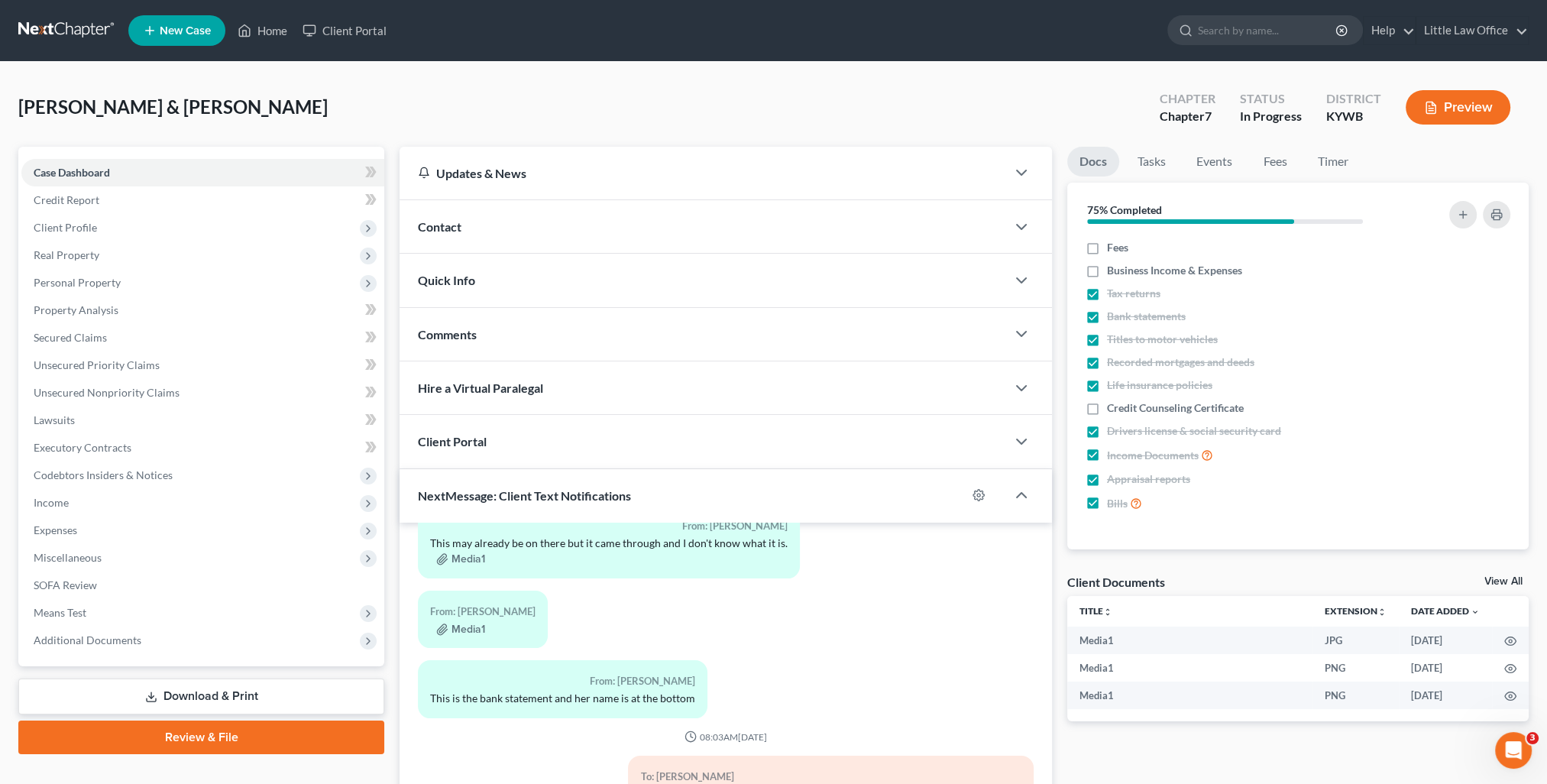
scroll to position [136, 0]
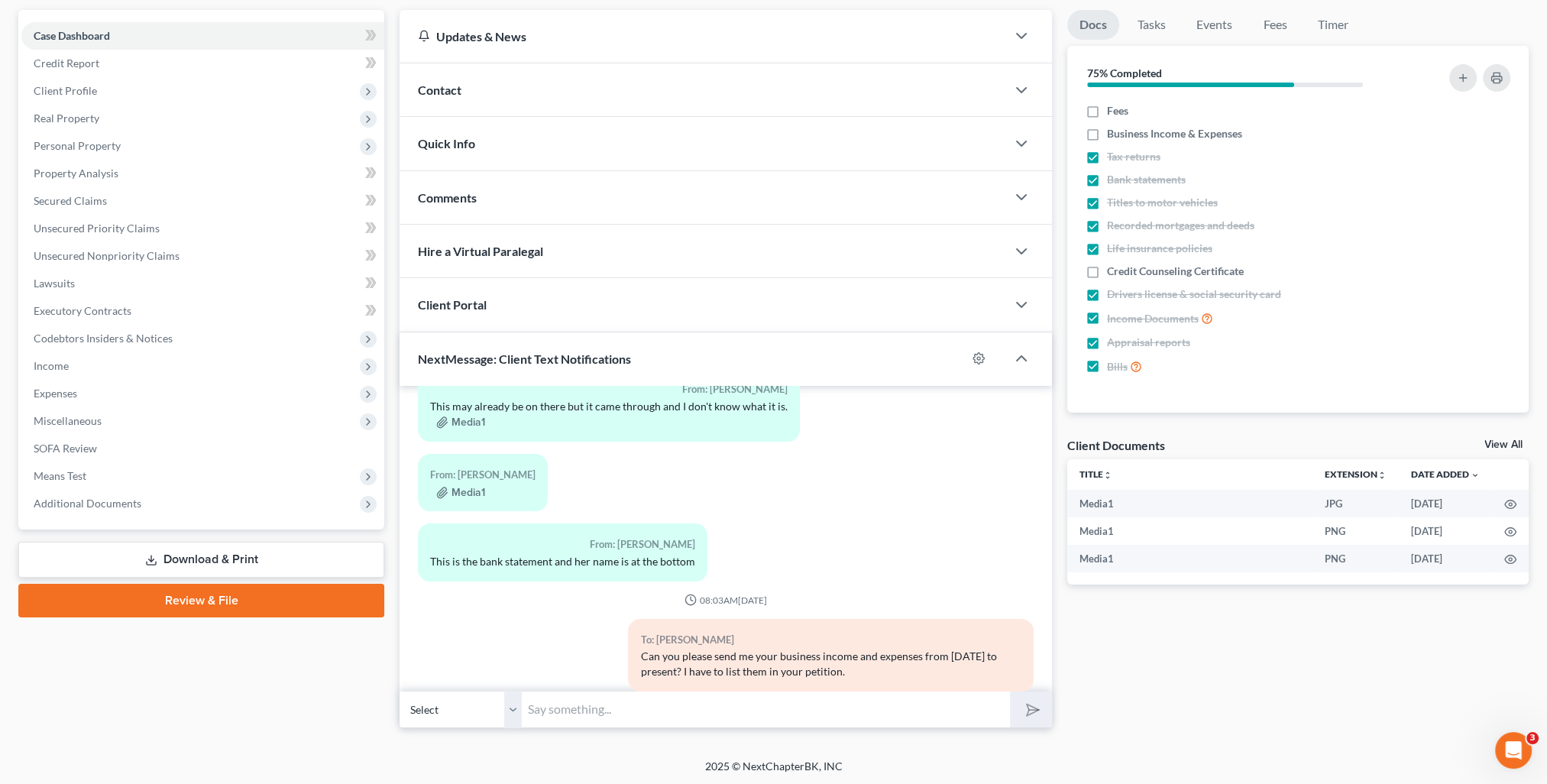
click at [865, 702] on input "text" at bounding box center [765, 710] width 488 height 38
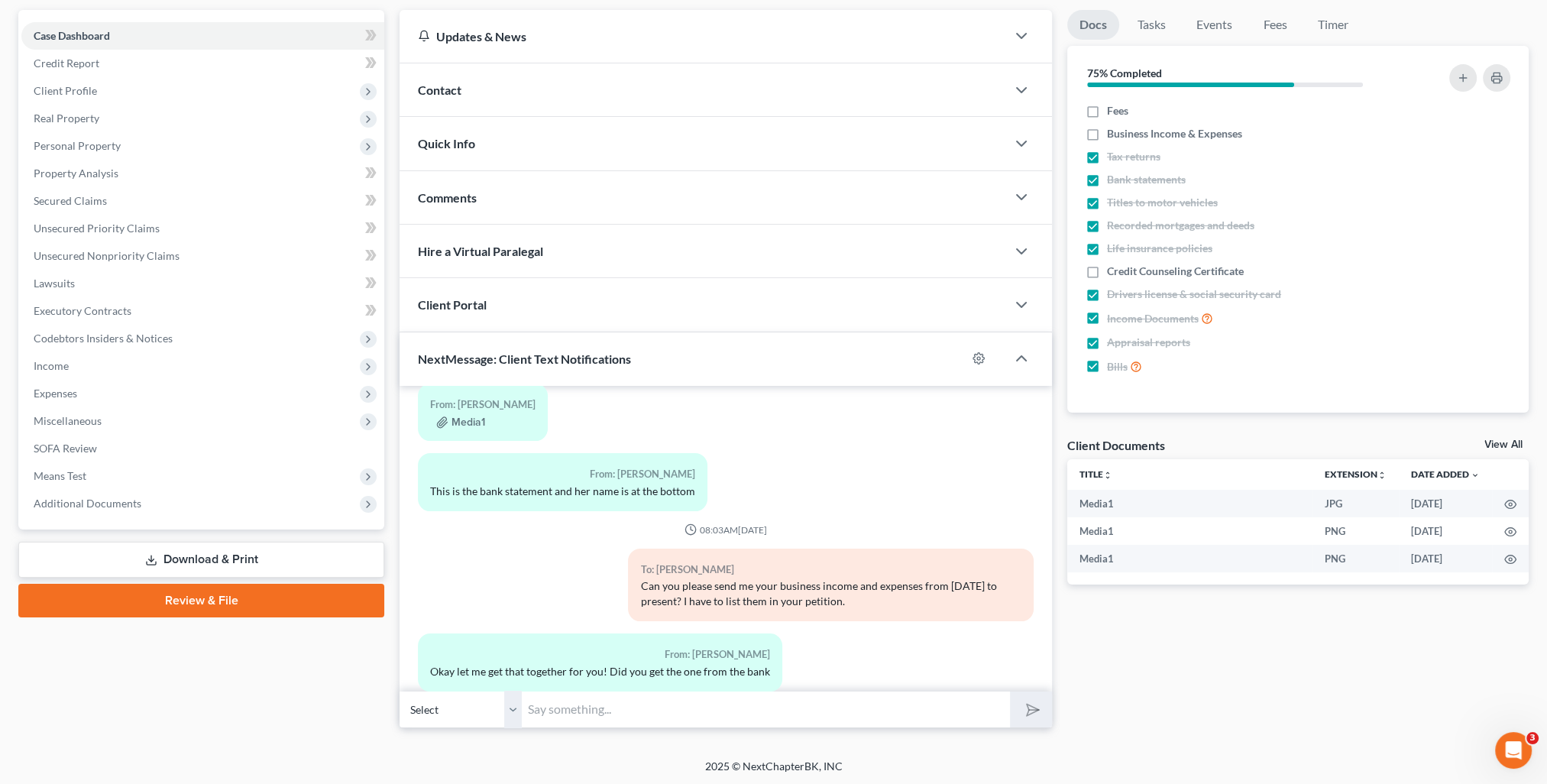
click at [737, 720] on input "text" at bounding box center [765, 710] width 488 height 38
type input "Yes ma'am! Thank you!"
click at [1010, 691] on button "submit" at bounding box center [1031, 710] width 42 height 36
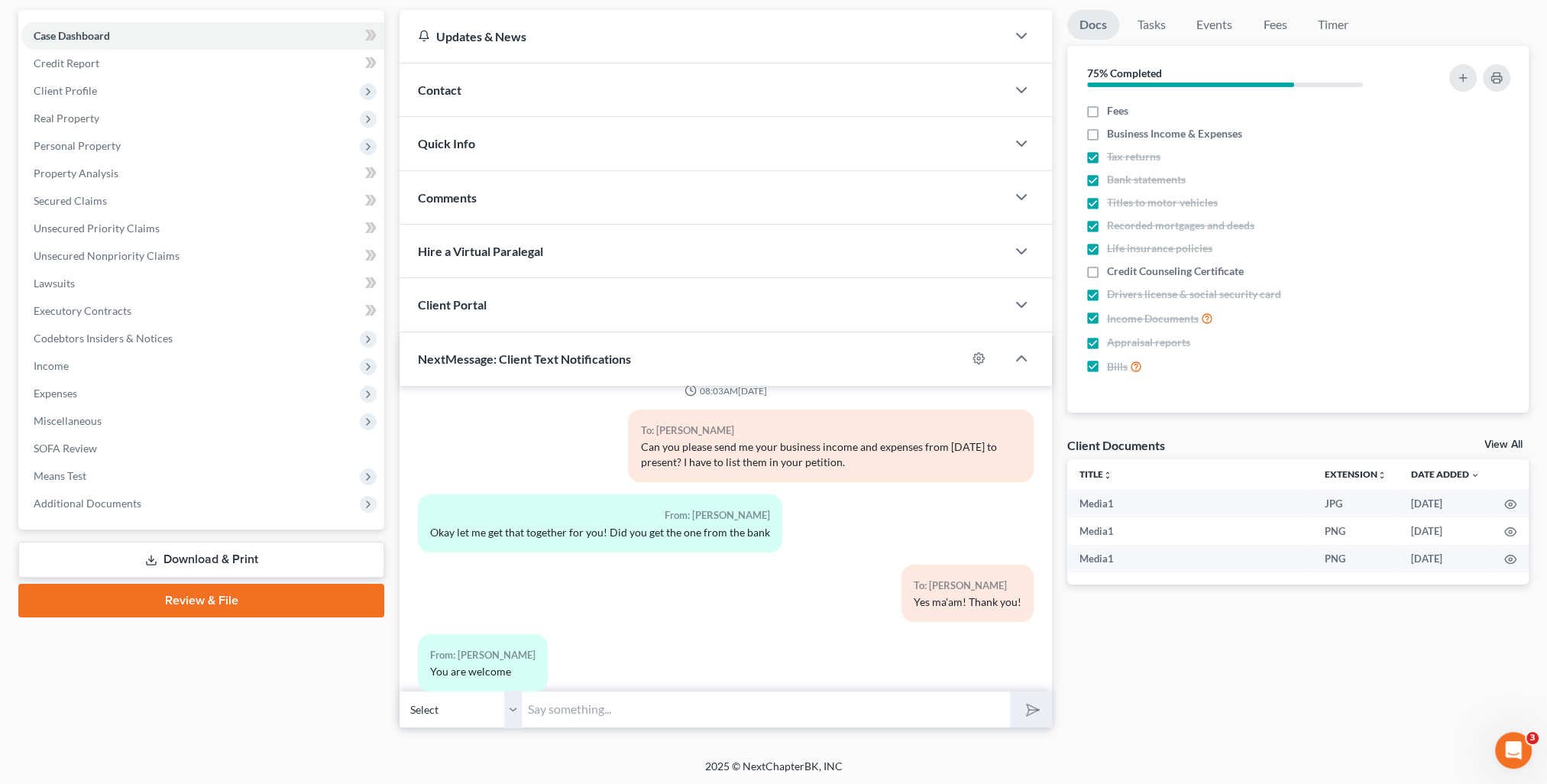
scroll to position [0, 0]
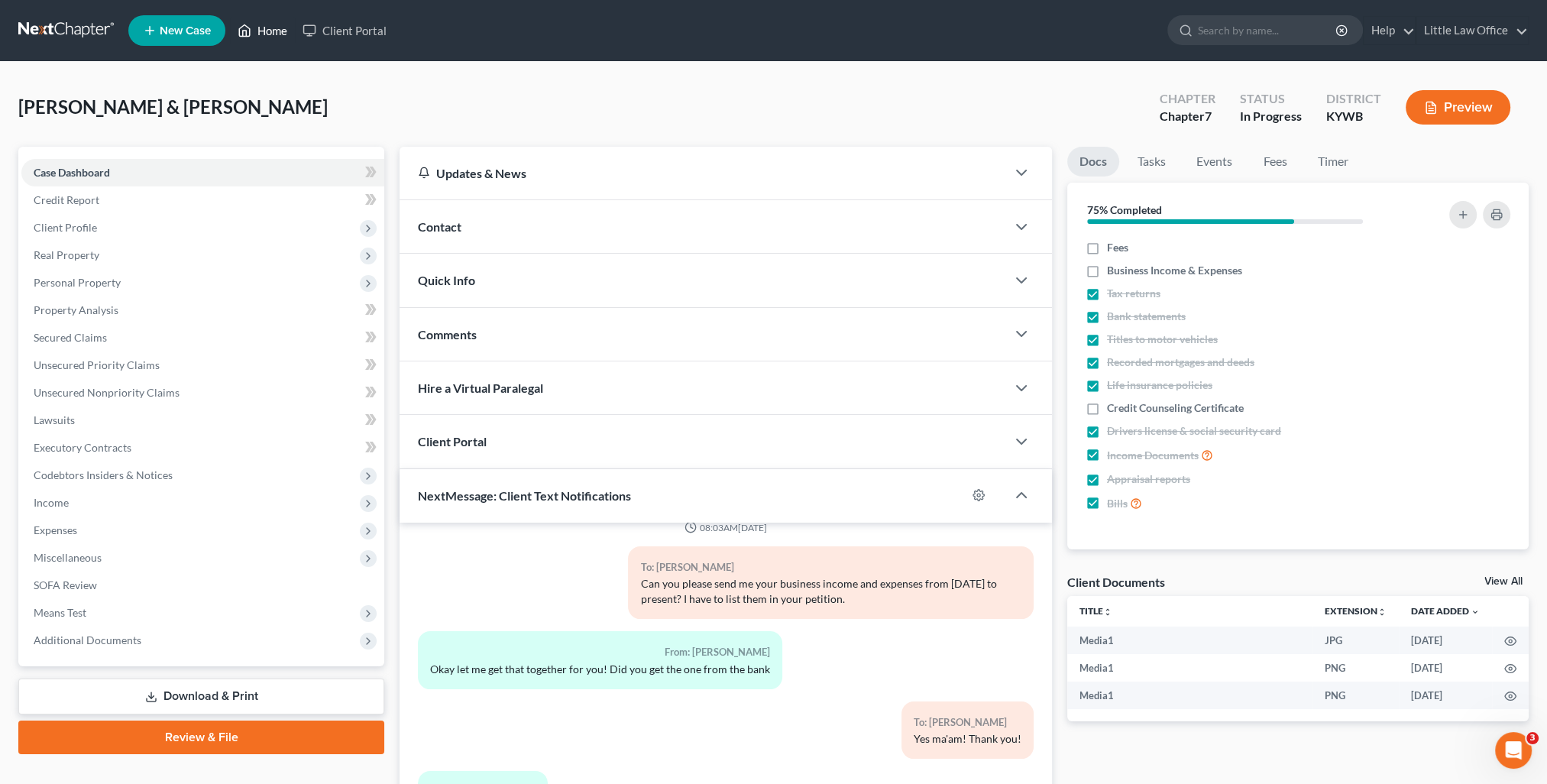
click at [256, 34] on link "Home" at bounding box center [262, 30] width 65 height 27
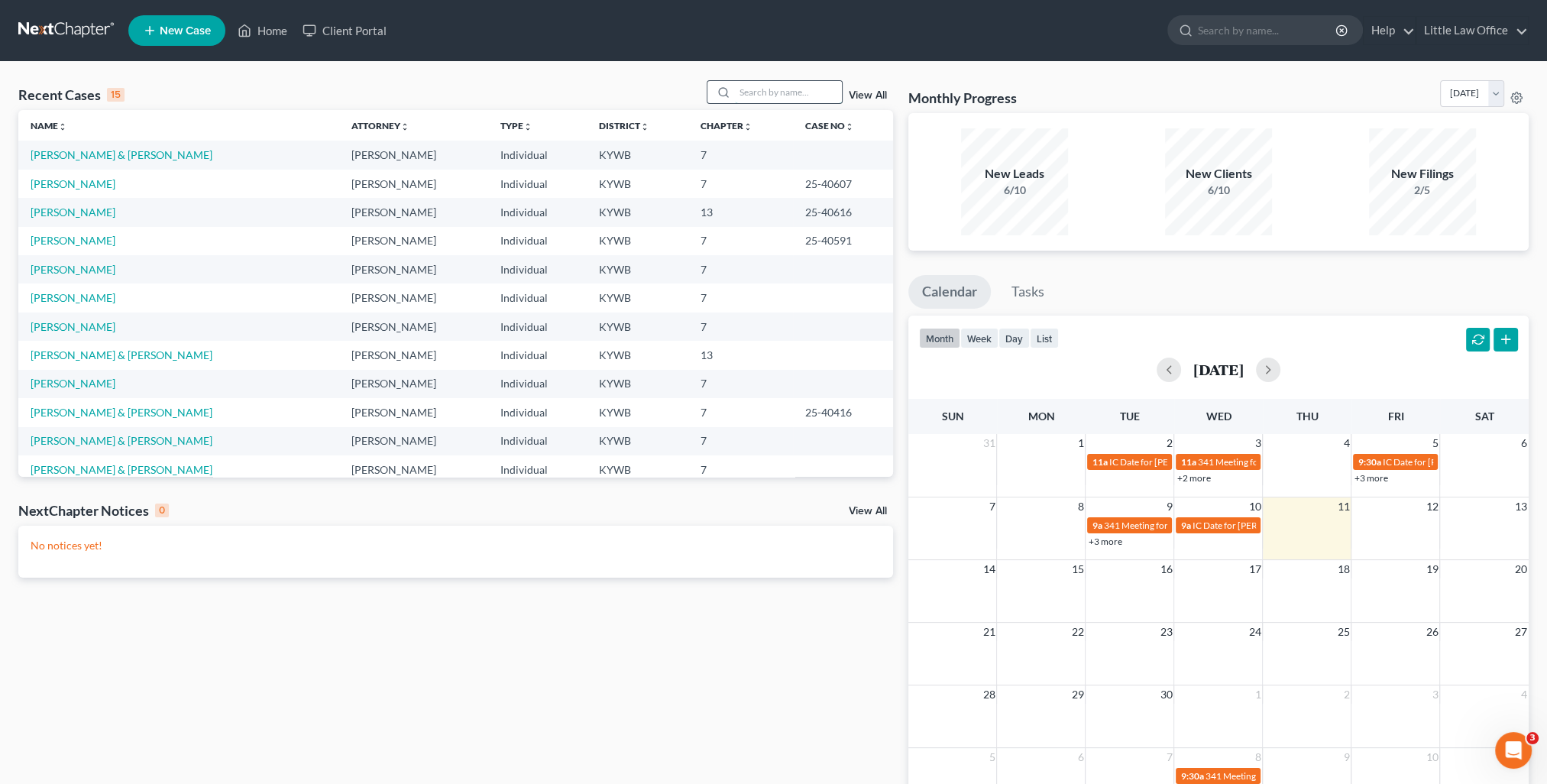
click at [807, 94] on input "search" at bounding box center [788, 92] width 107 height 22
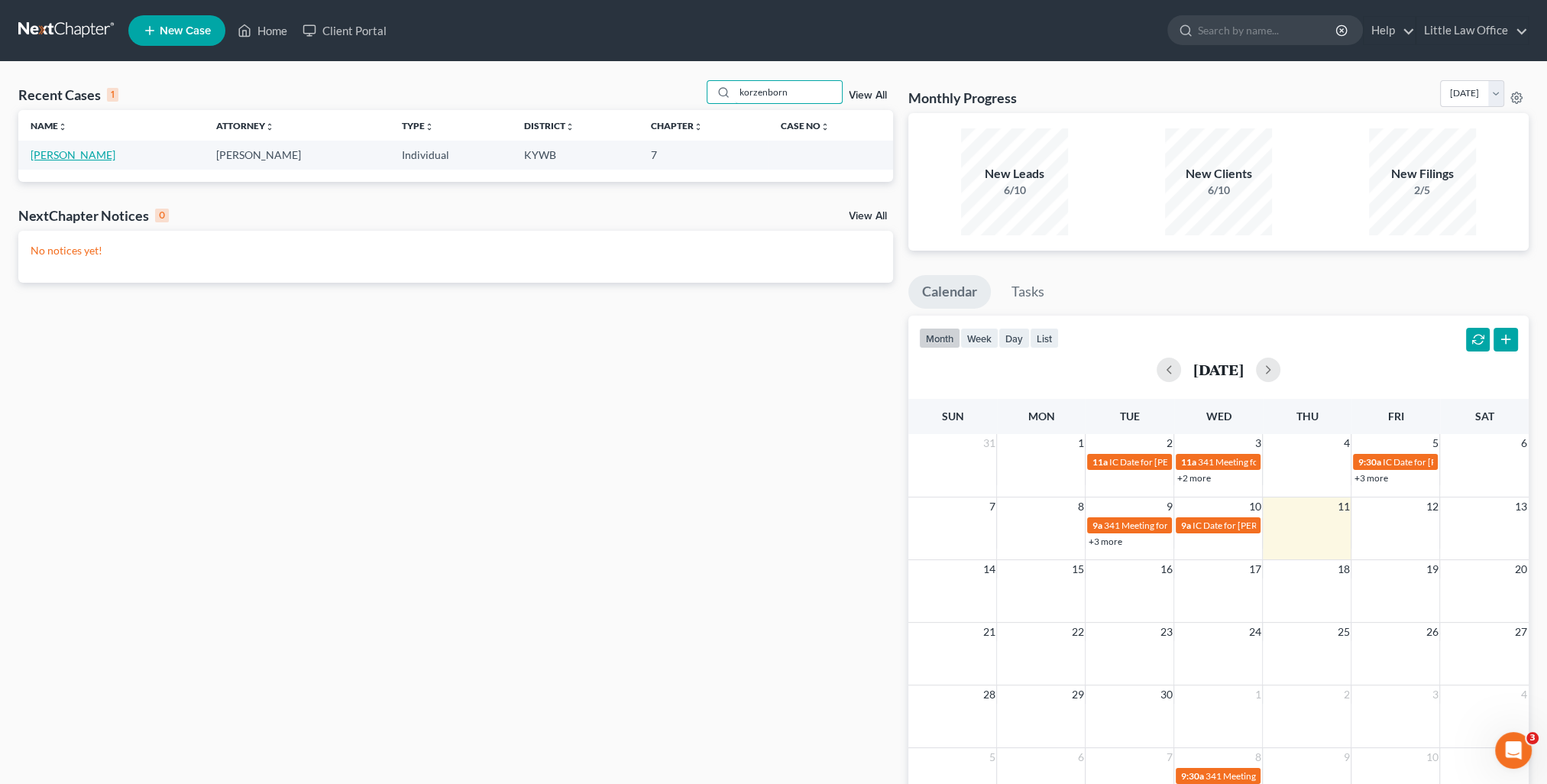
type input "korzenborn"
click at [68, 158] on link "[PERSON_NAME]" at bounding box center [73, 154] width 85 height 13
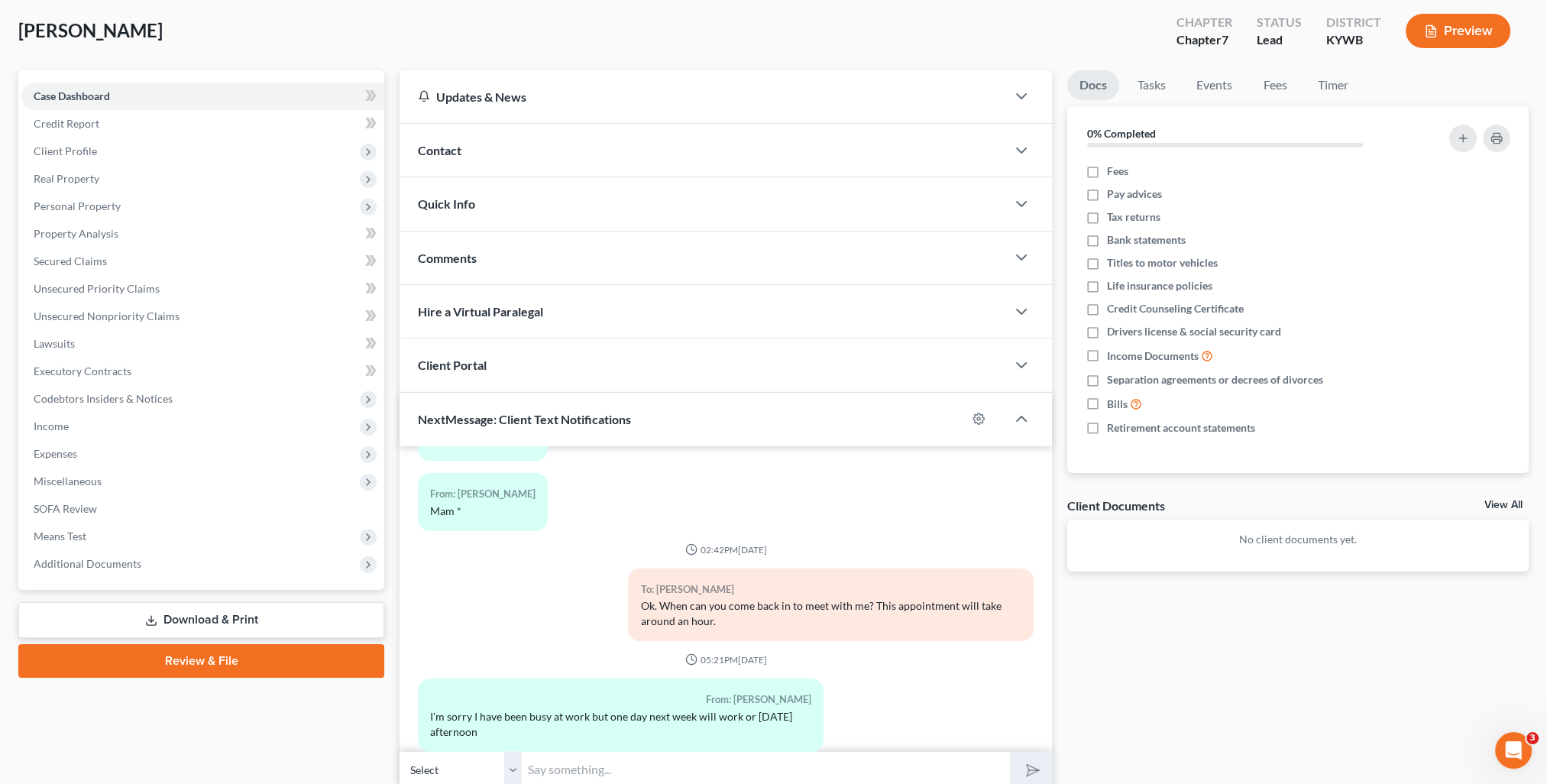
scroll to position [136, 0]
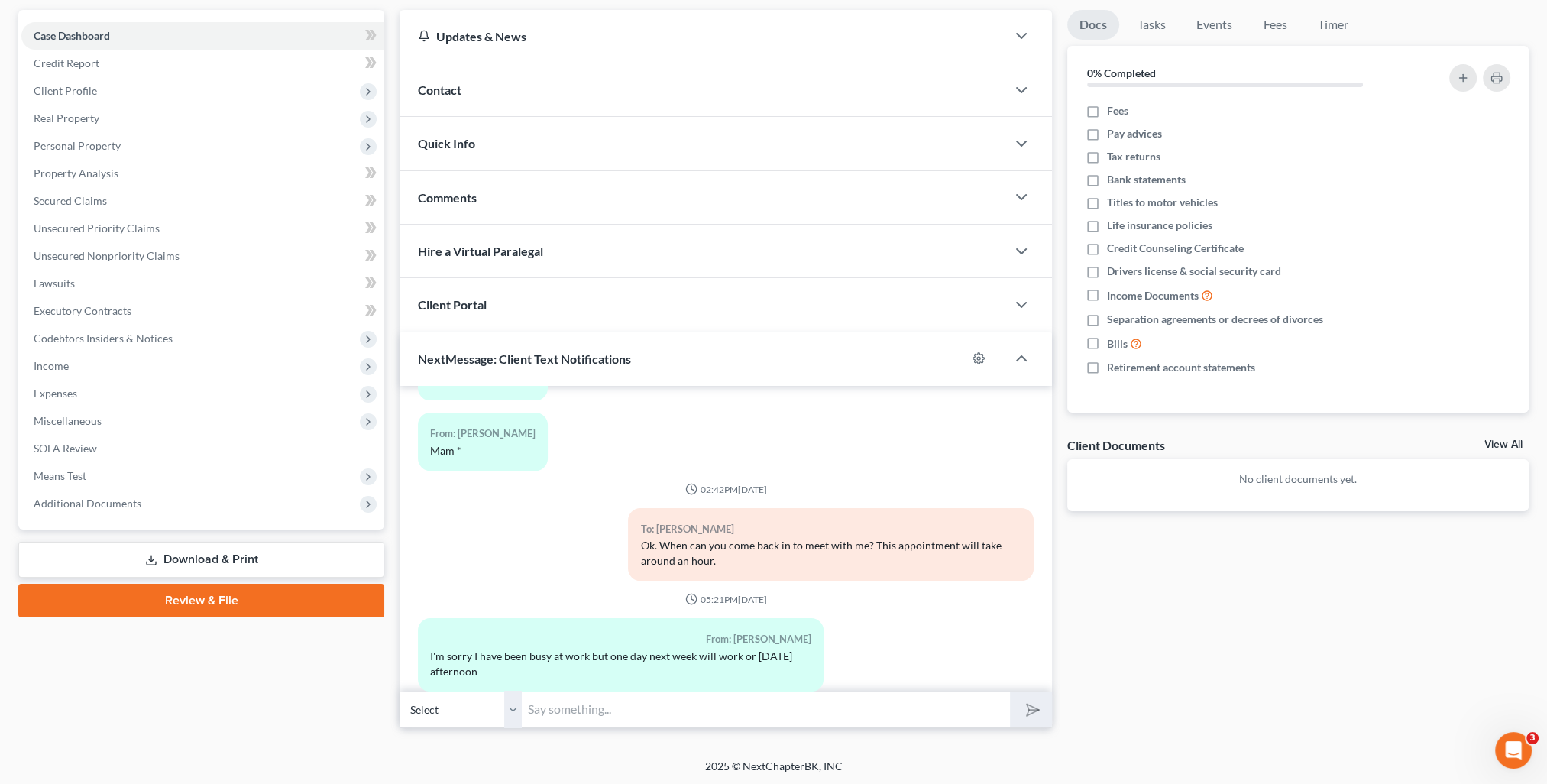
click at [729, 712] on input "text" at bounding box center [765, 710] width 488 height 38
type input "D"
type input "Can you do 1:00 [DATE]?"
click at [1047, 713] on button "submit" at bounding box center [1031, 710] width 42 height 36
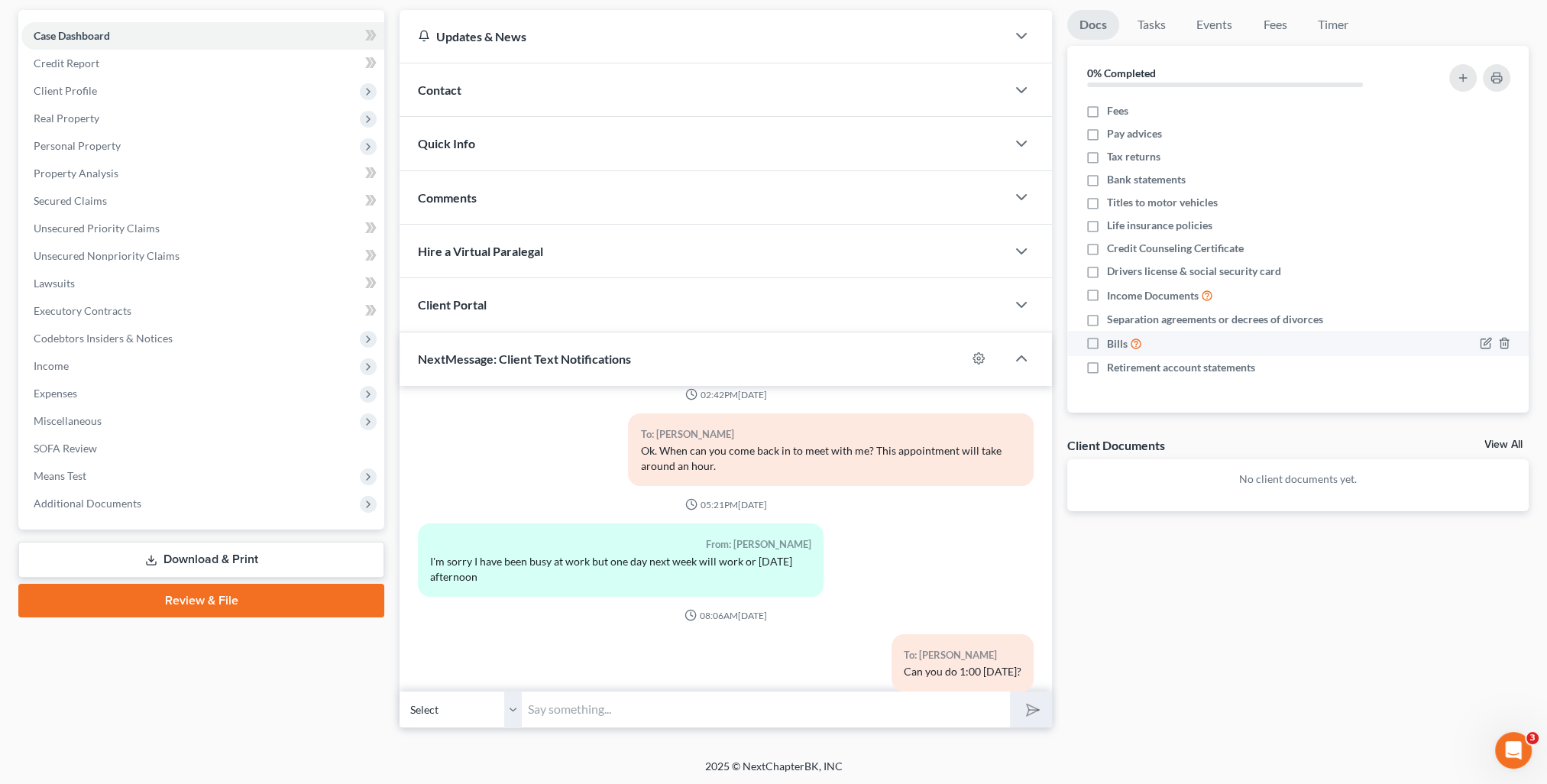
scroll to position [0, 0]
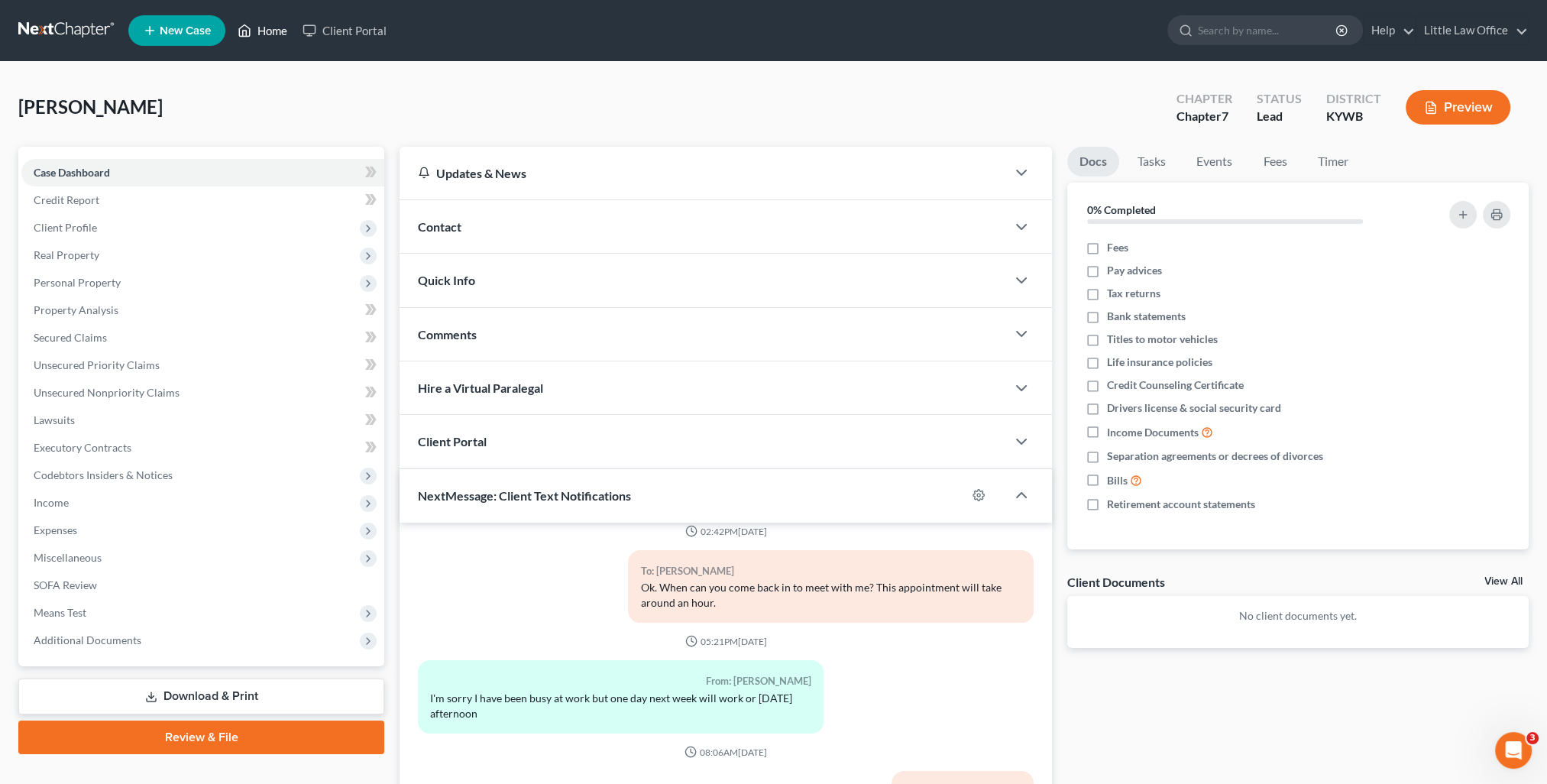
click at [281, 31] on link "Home" at bounding box center [262, 30] width 65 height 27
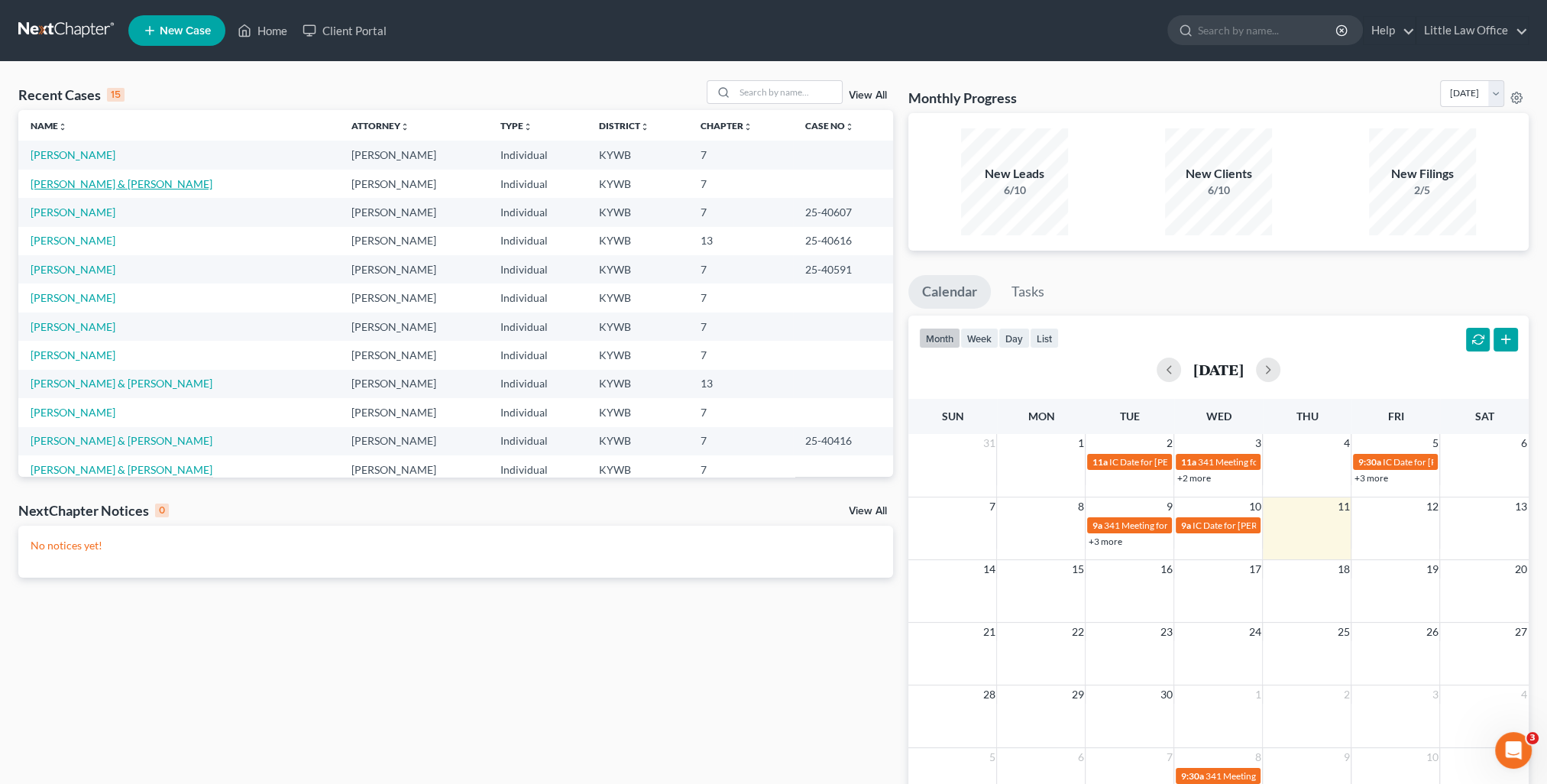
click at [103, 187] on link "[PERSON_NAME] & [PERSON_NAME]" at bounding box center [122, 183] width 182 height 13
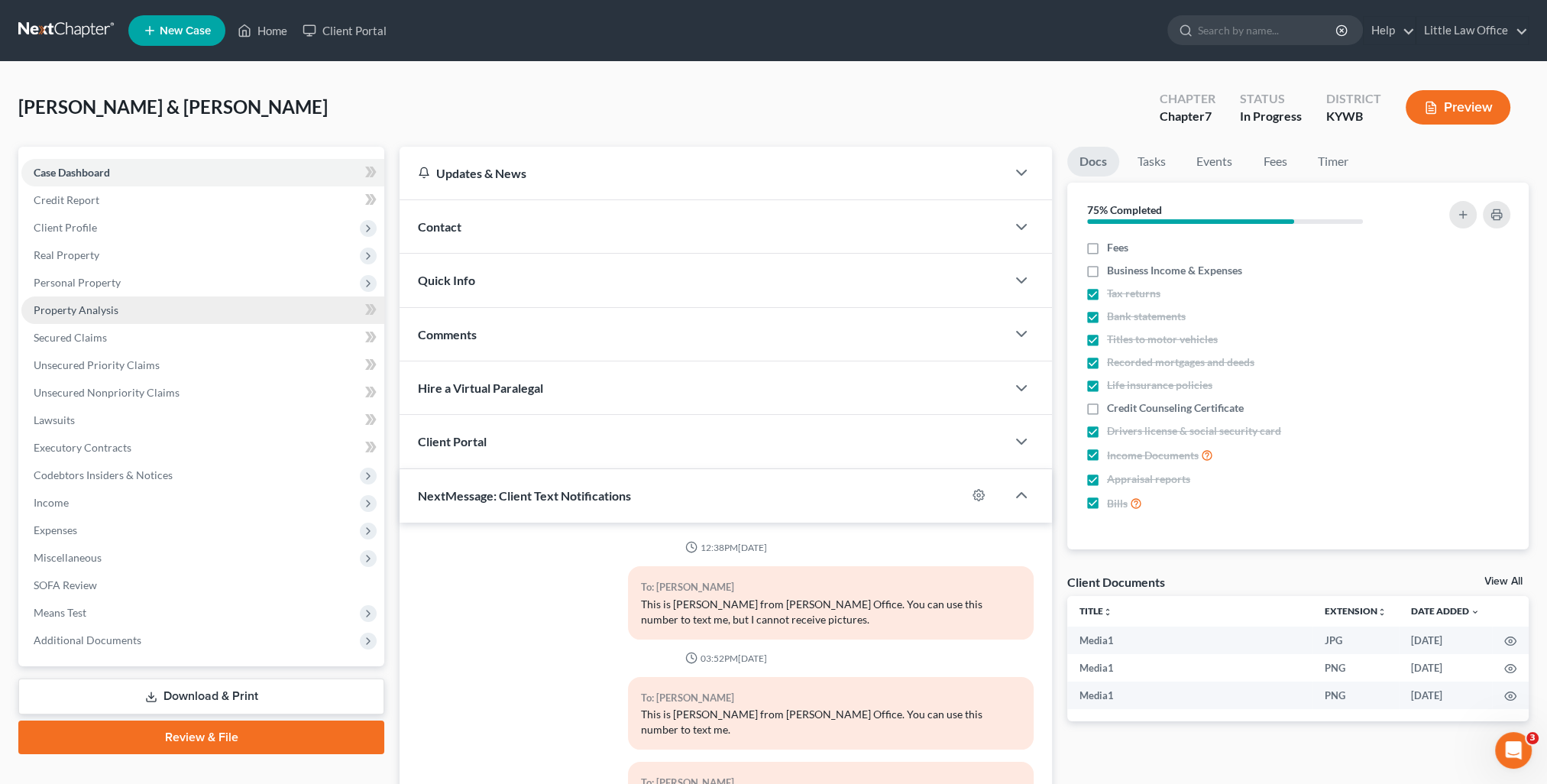
scroll to position [2310, 0]
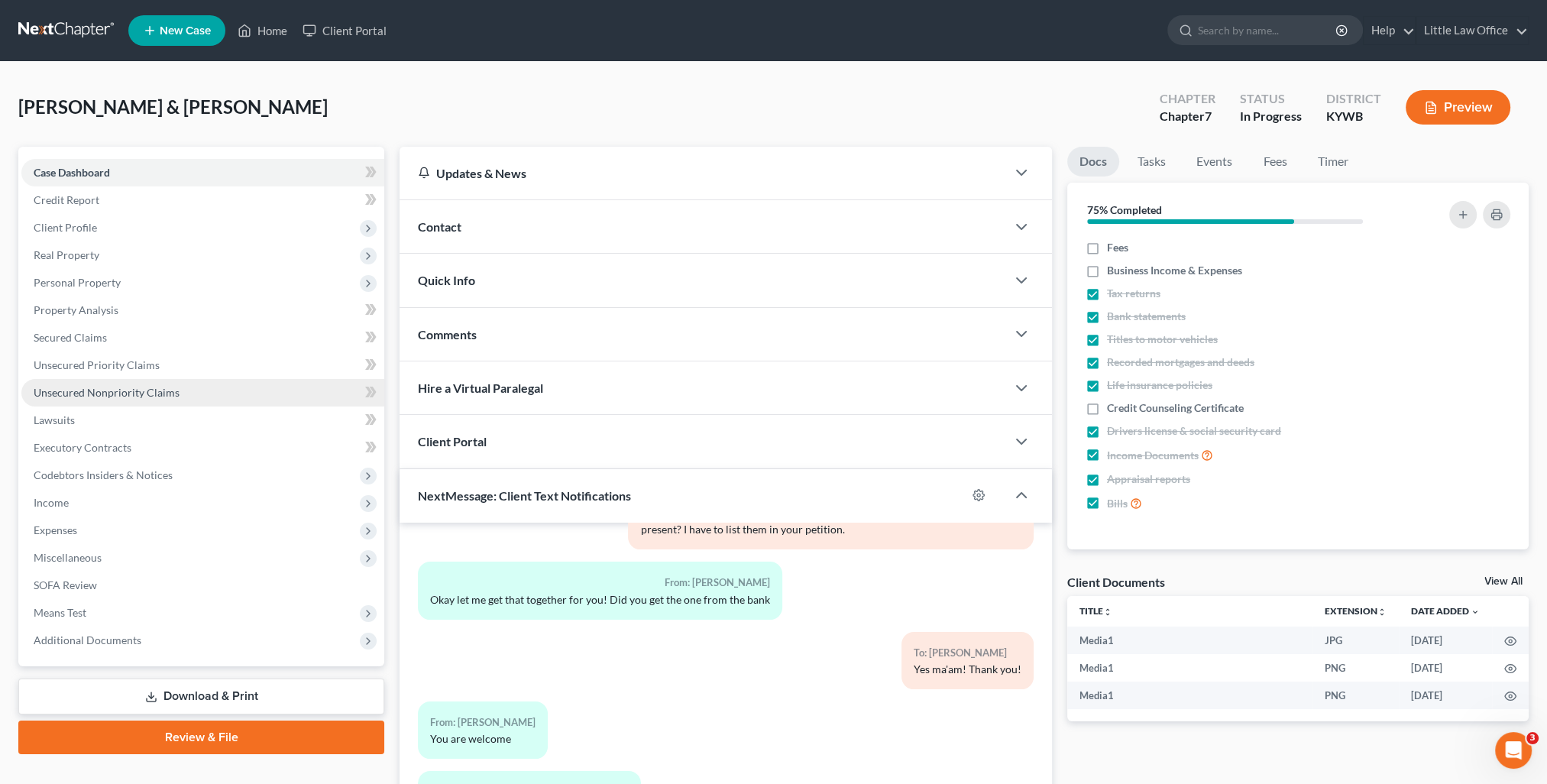
click at [59, 395] on span "Unsecured Nonpriority Claims" at bounding box center [107, 392] width 146 height 13
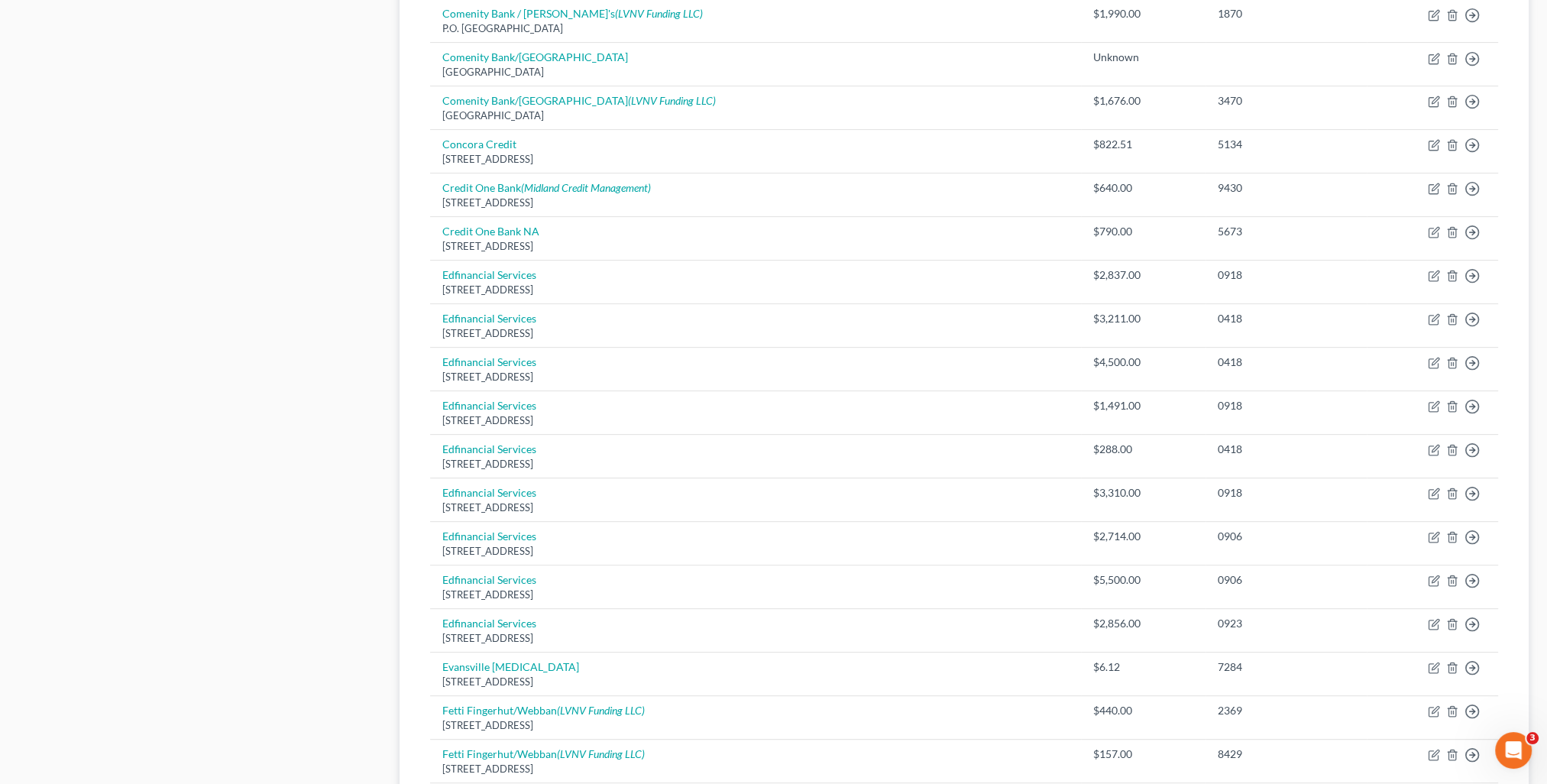
scroll to position [975, 0]
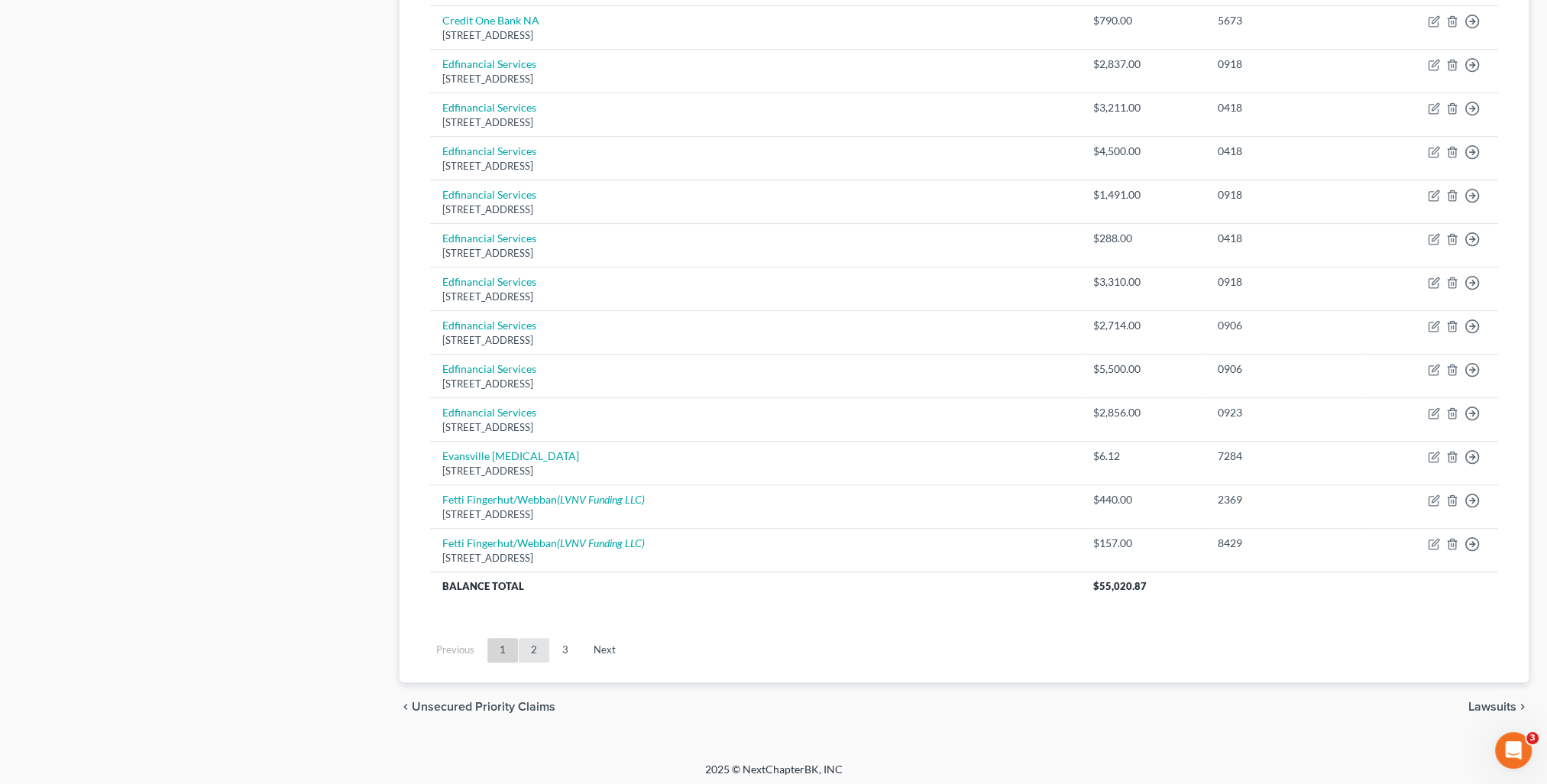
click at [522, 640] on link "2" at bounding box center [533, 649] width 31 height 24
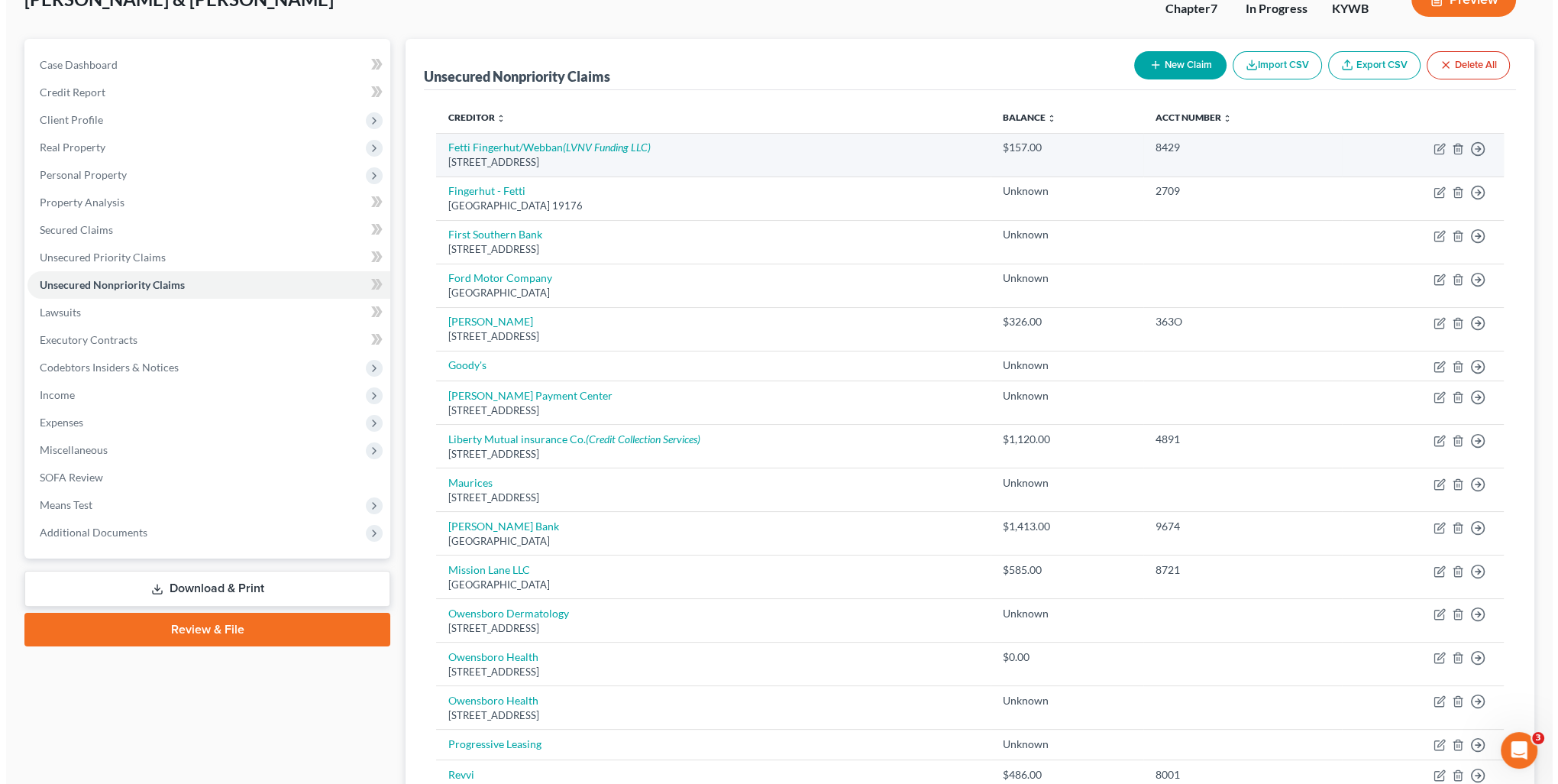
scroll to position [0, 0]
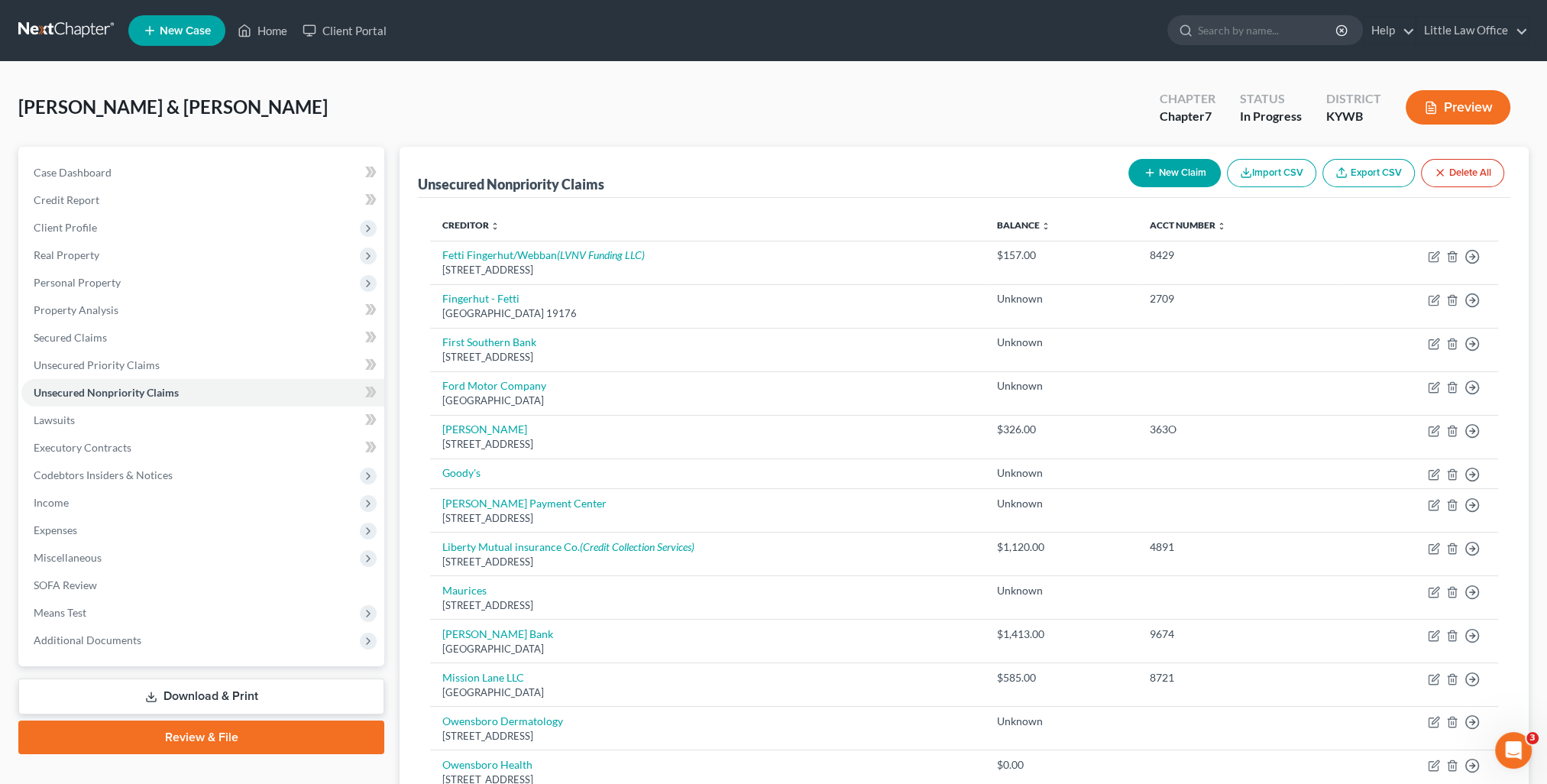
click at [1147, 182] on button "New Claim" at bounding box center [1175, 173] width 93 height 28
select select "2"
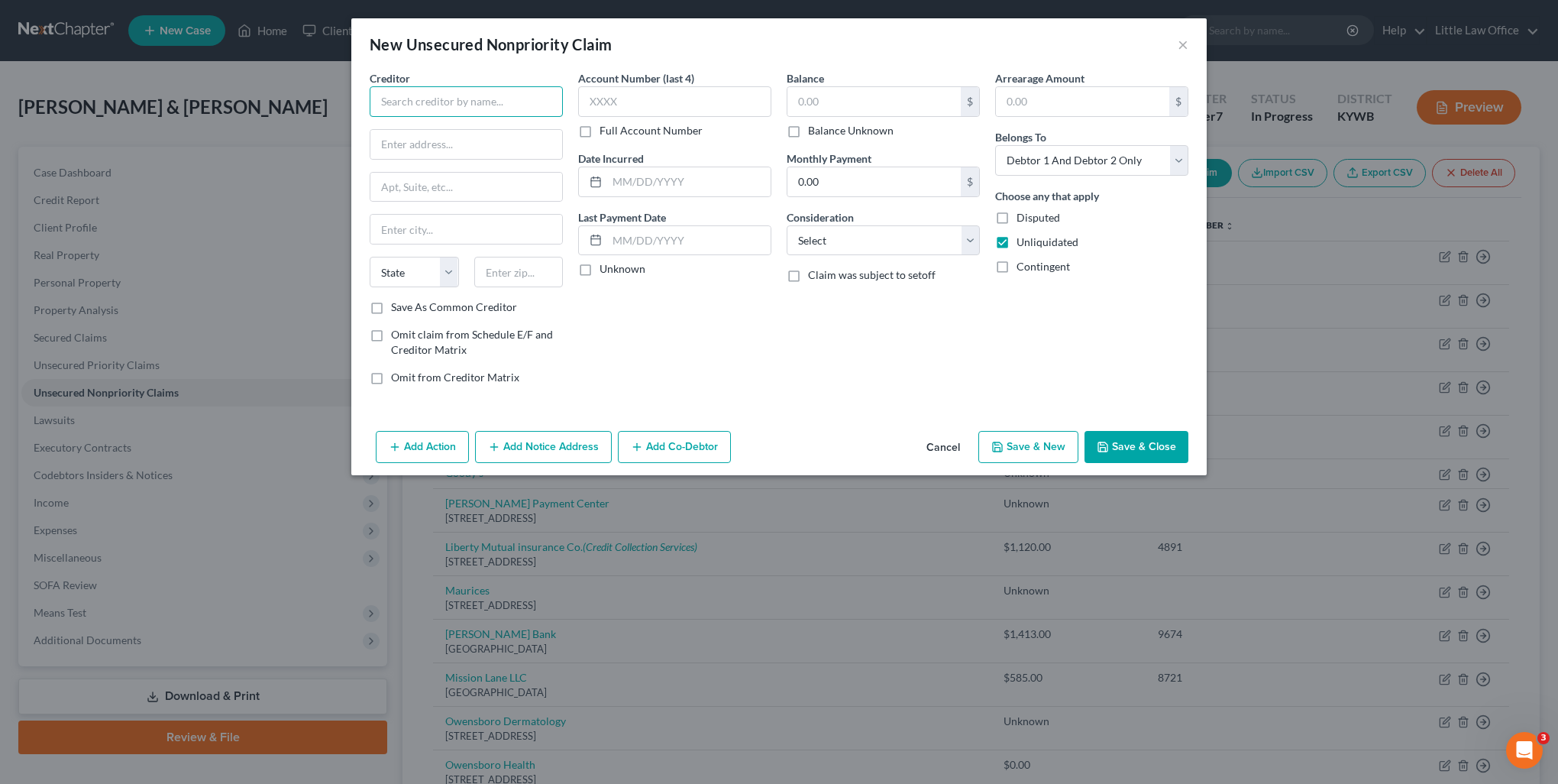
click at [540, 102] on input "text" at bounding box center [467, 101] width 193 height 31
type input "[MEDICAL_DATA] Partners"
click at [821, 109] on input "text" at bounding box center [873, 101] width 173 height 29
type input "126"
drag, startPoint x: 837, startPoint y: 219, endPoint x: 837, endPoint y: 227, distance: 8.0
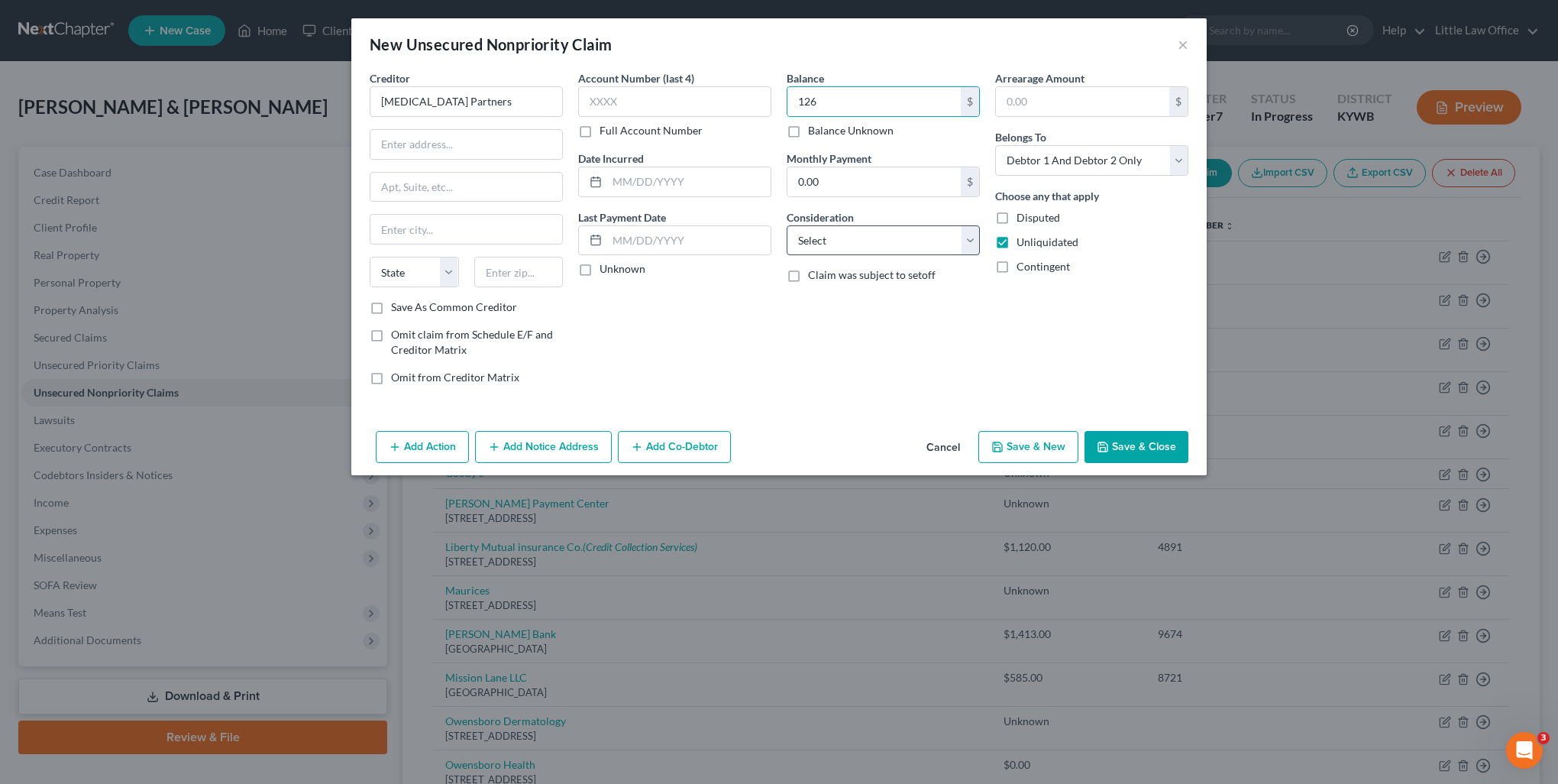
click at [837, 220] on label "Consideration" at bounding box center [820, 217] width 67 height 16
click at [837, 227] on select "Select Cable / Satellite Services Collection Agency Credit Card Debt Debt Couns…" at bounding box center [883, 240] width 193 height 31
select select "9"
click at [786, 225] on select "Select Cable / Satellite Services Collection Agency Credit Card Debt Debt Couns…" at bounding box center [883, 240] width 193 height 31
click at [563, 459] on button "Add Notice Address" at bounding box center [543, 446] width 136 height 32
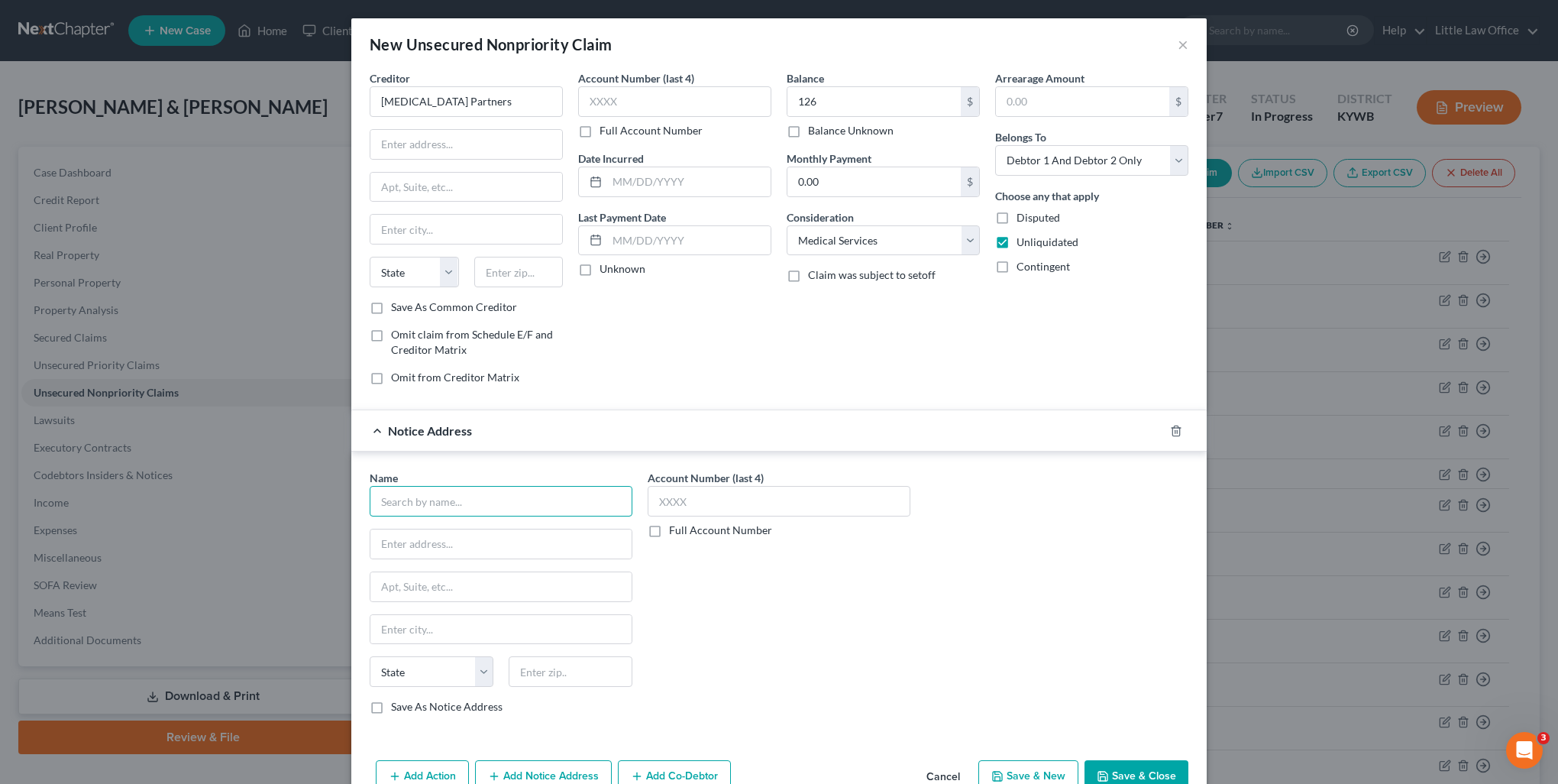
click at [553, 498] on input "text" at bounding box center [501, 501] width 263 height 31
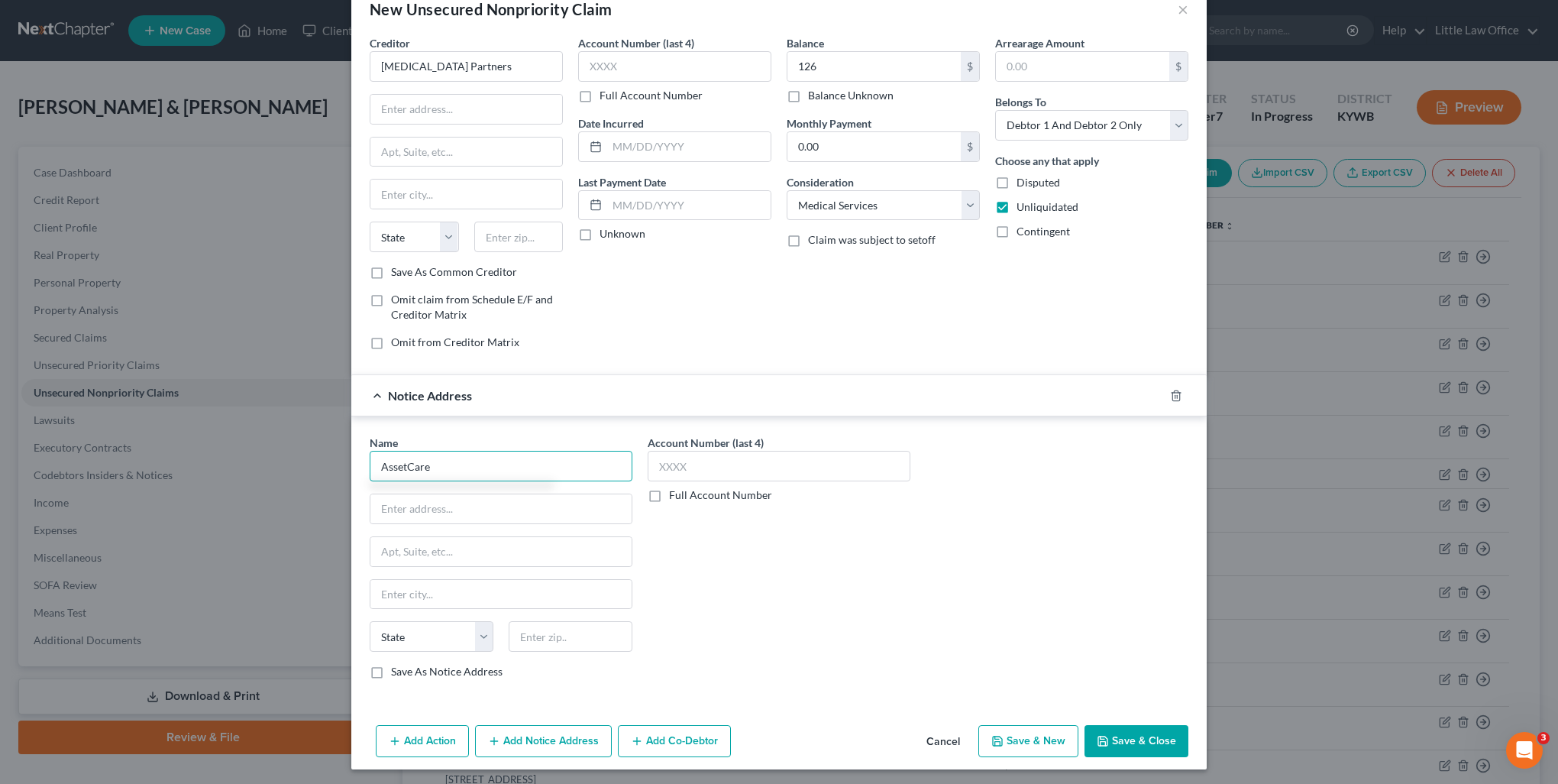
type input "AssetCare"
click at [608, 739] on div "Add Action Add Notice Address Add Co-Debtor Cancel Save & New Save & Close" at bounding box center [779, 744] width 855 height 50
click at [597, 742] on button "Add Notice Address" at bounding box center [543, 741] width 136 height 32
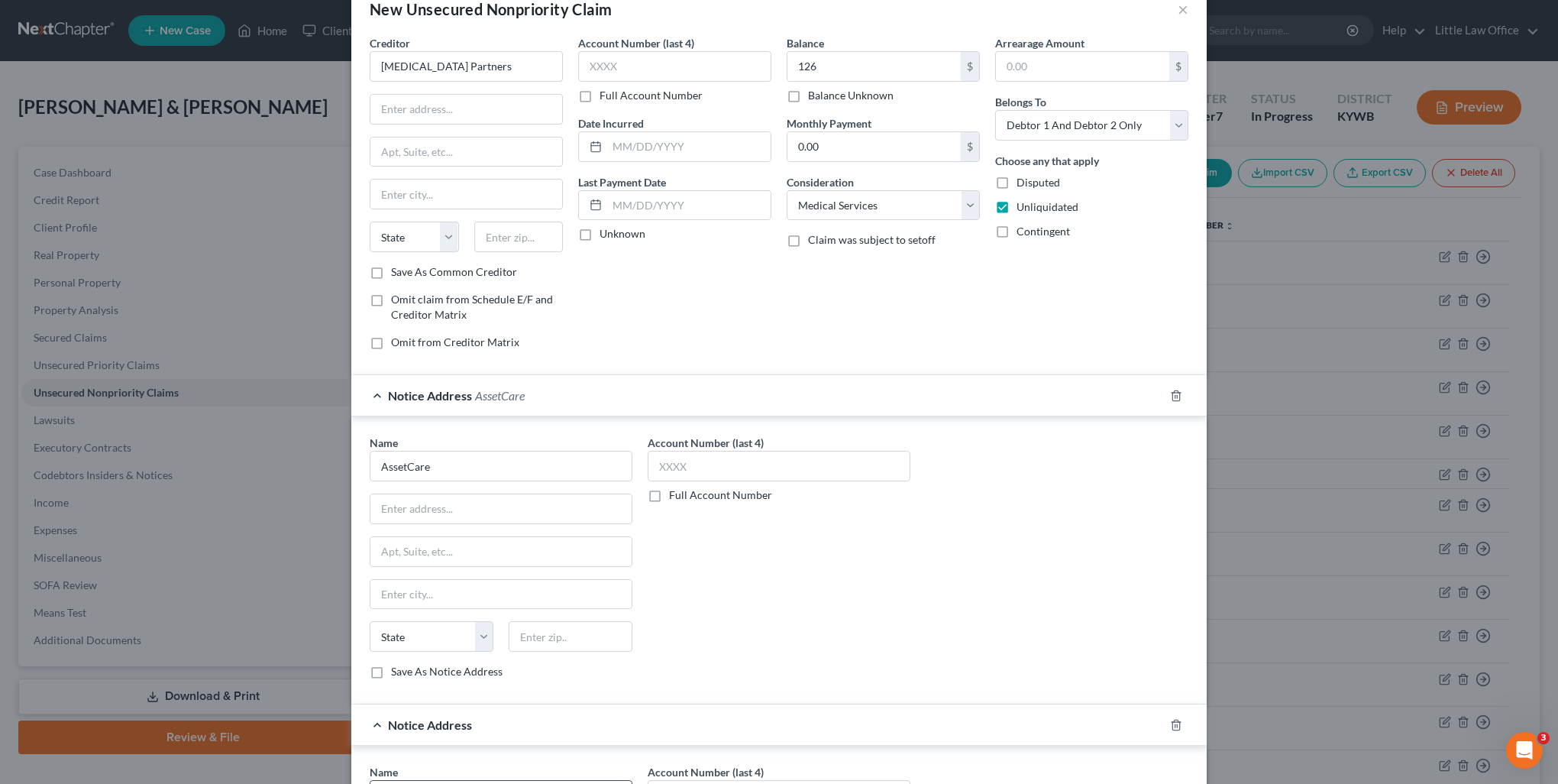
scroll to position [111, 0]
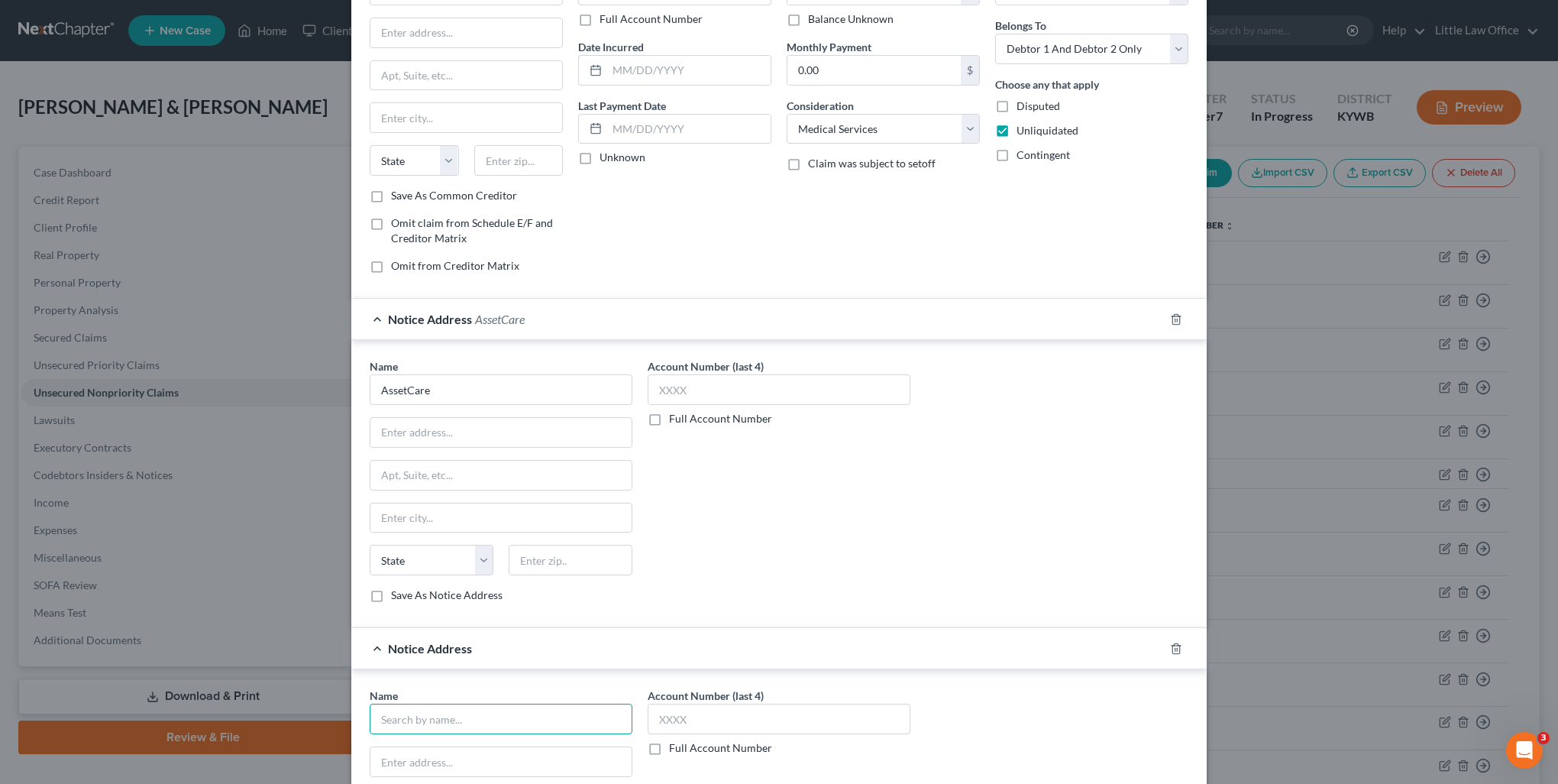
click at [514, 720] on input "text" at bounding box center [501, 718] width 263 height 31
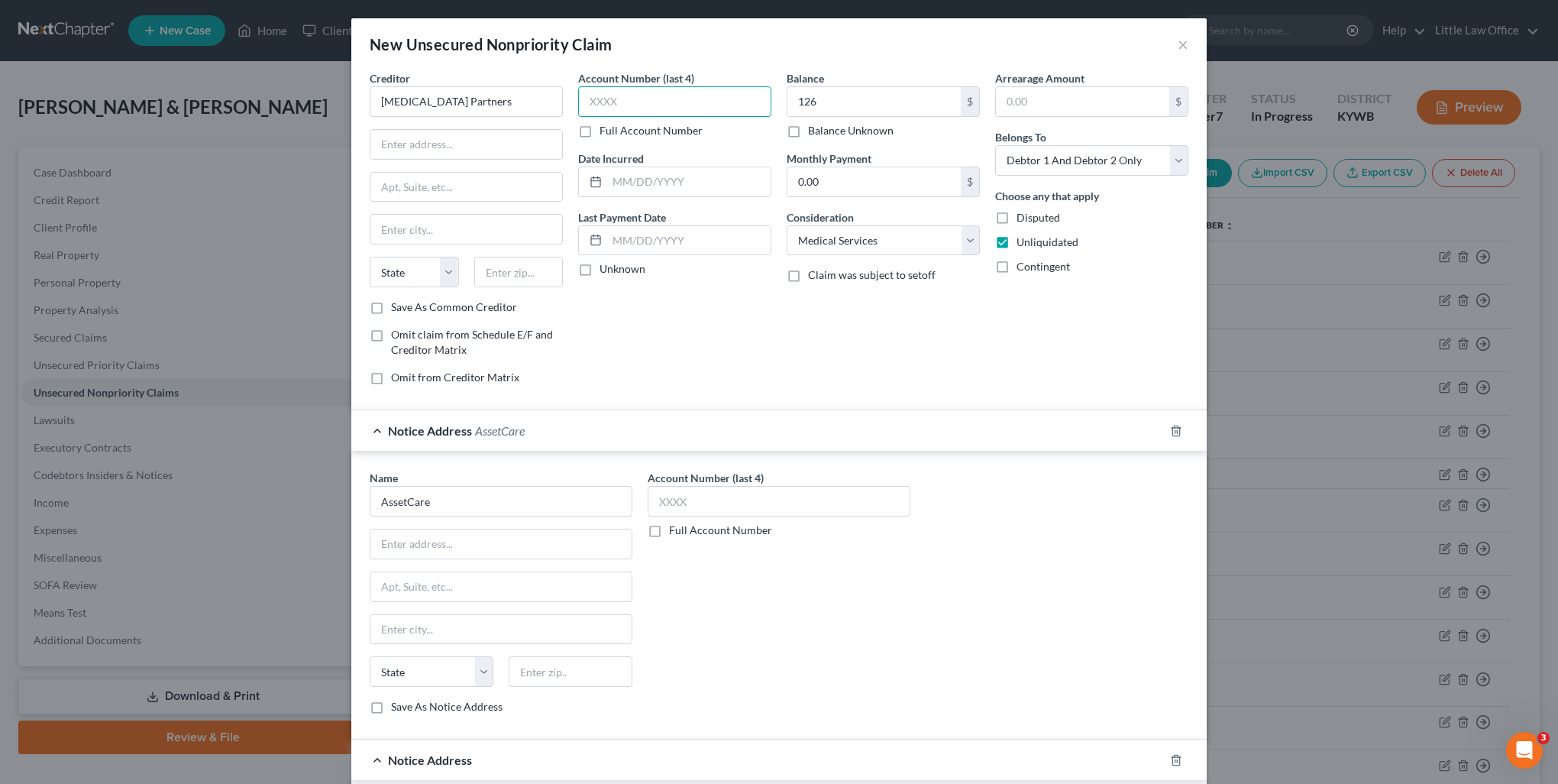
click at [604, 111] on input "text" at bounding box center [674, 101] width 193 height 31
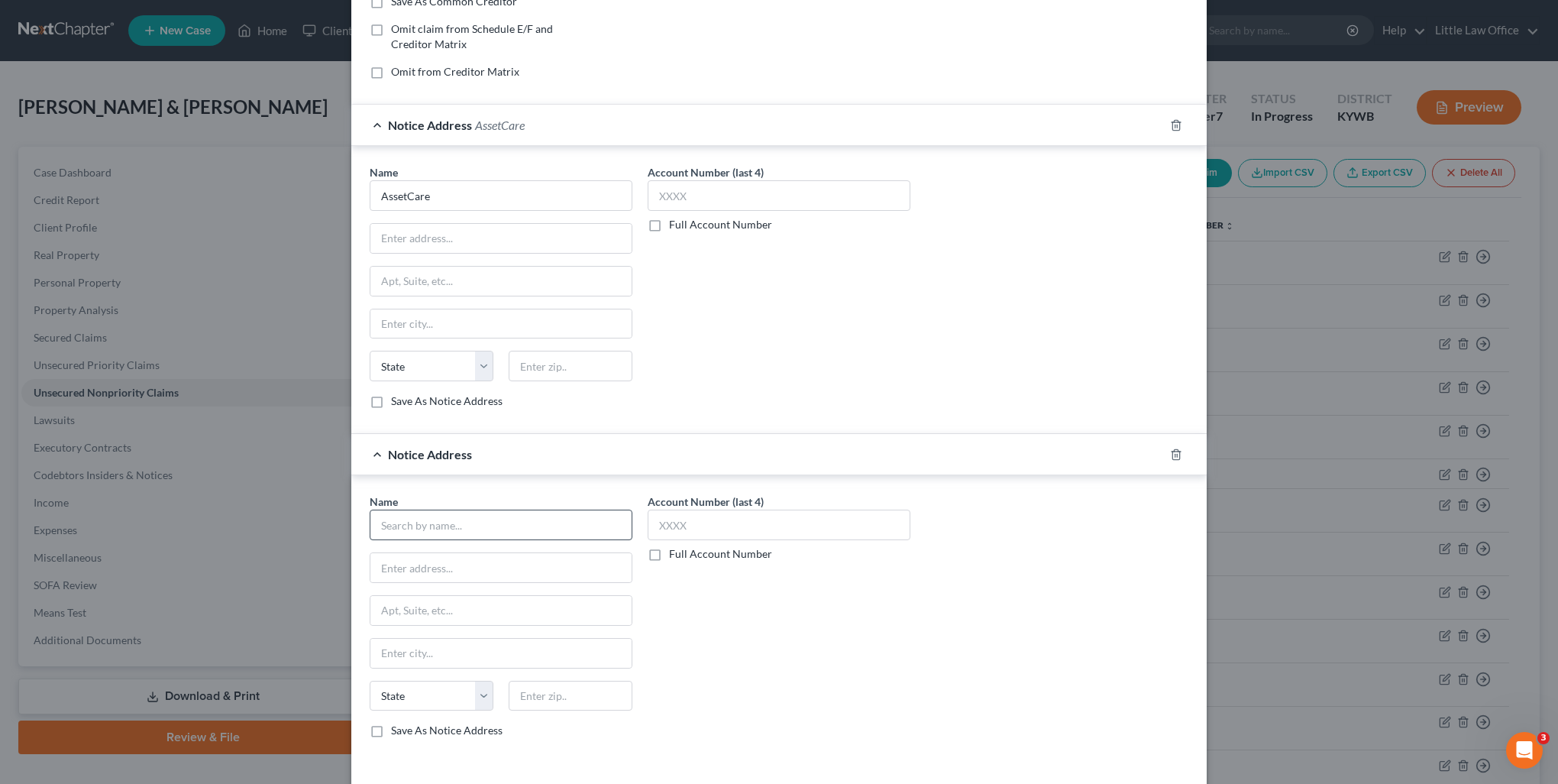
type input "3273"
click at [430, 524] on input "text" at bounding box center [501, 524] width 263 height 31
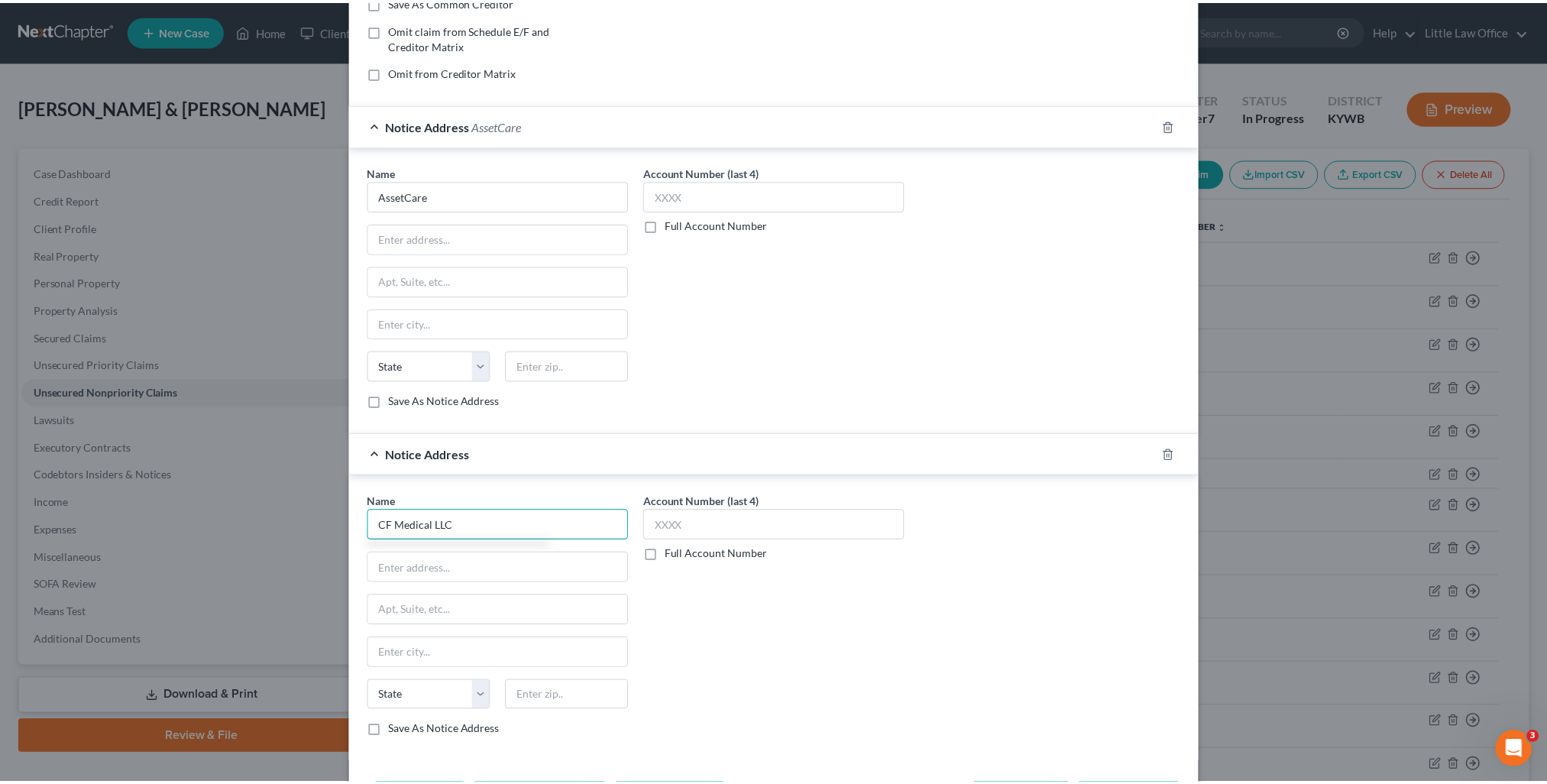
scroll to position [363, 0]
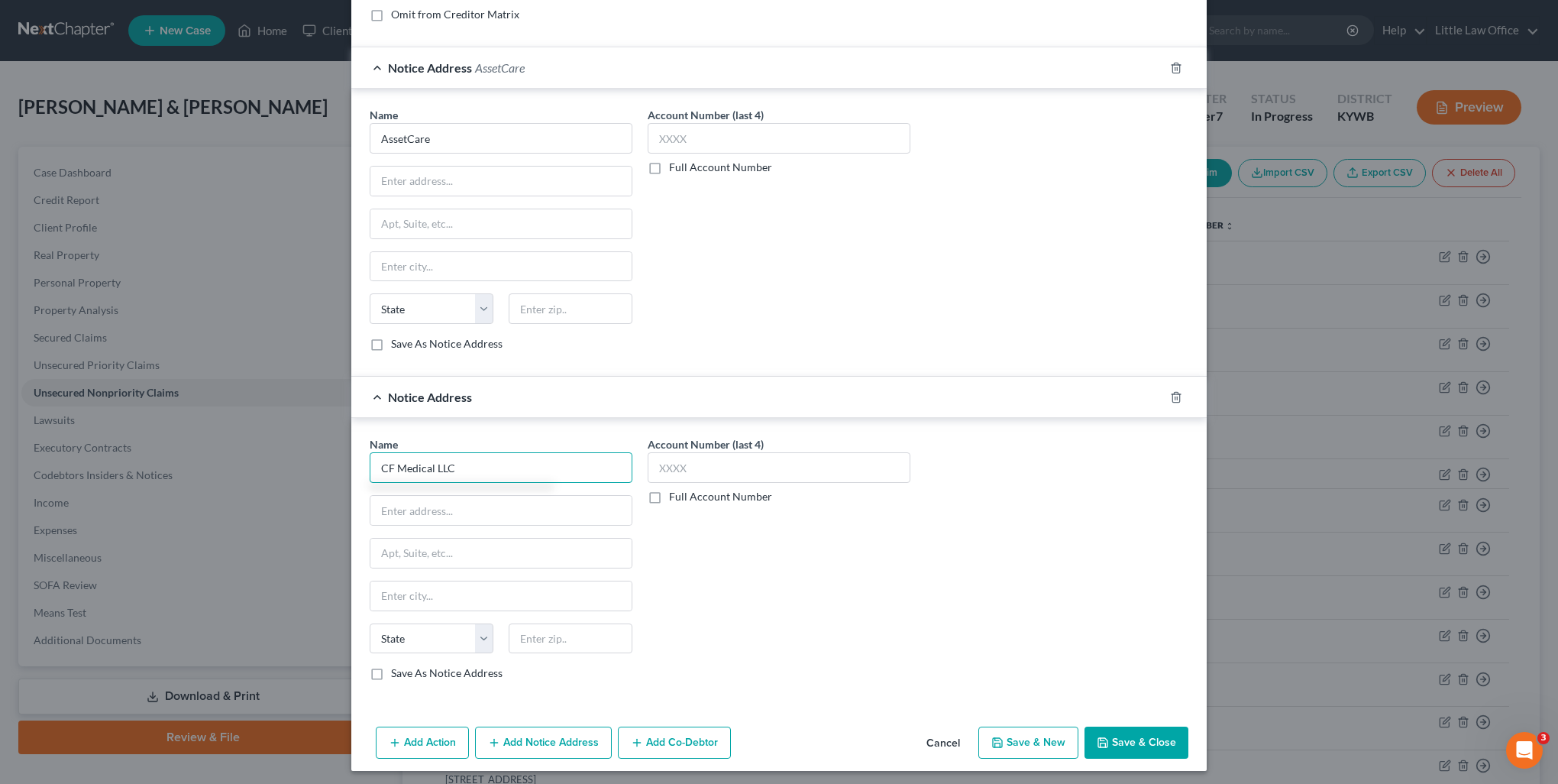
type input "CF Medical LLC"
click at [1115, 750] on button "Save & Close" at bounding box center [1136, 742] width 104 height 32
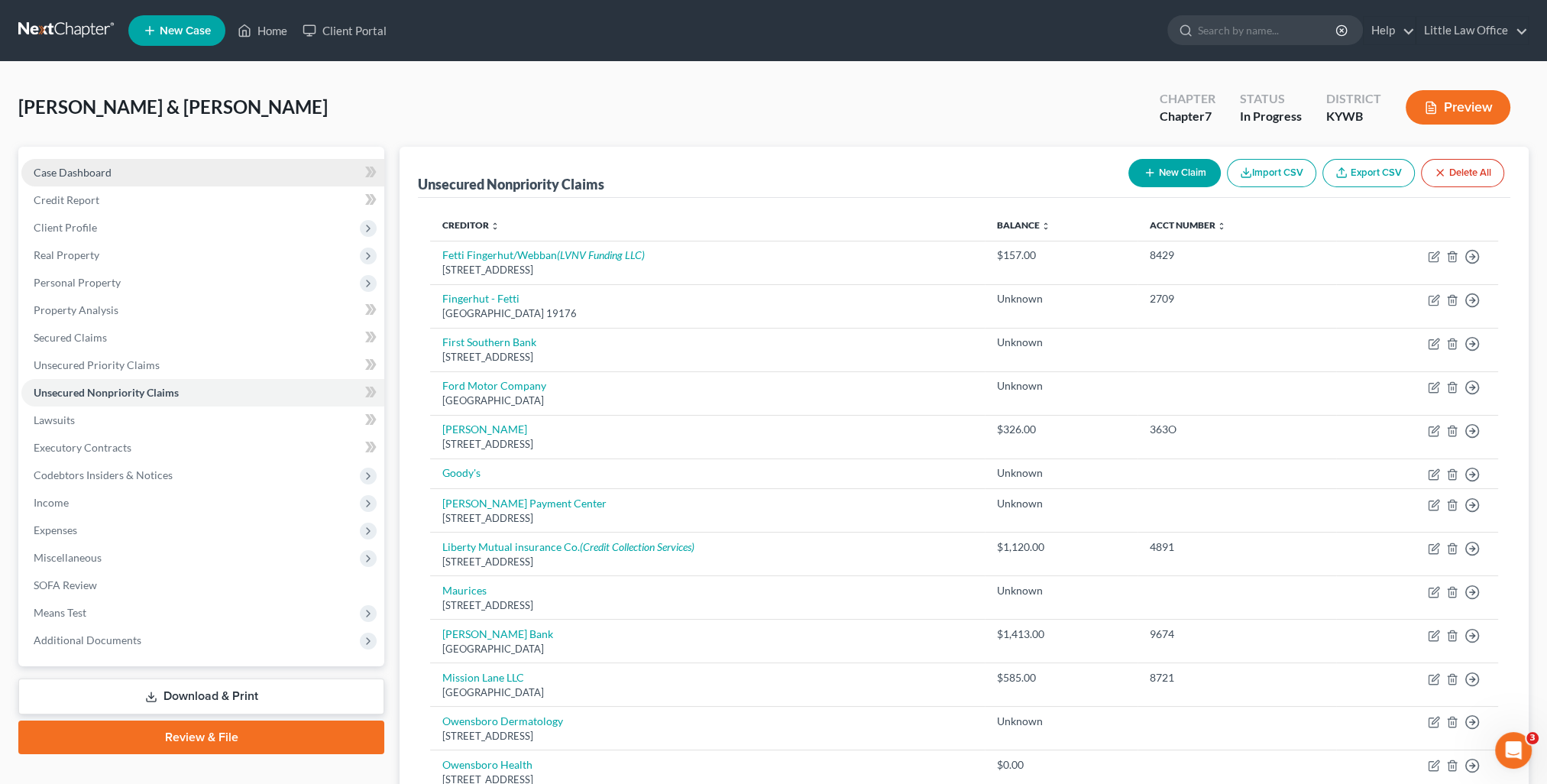
click at [161, 180] on link "Case Dashboard" at bounding box center [202, 172] width 363 height 27
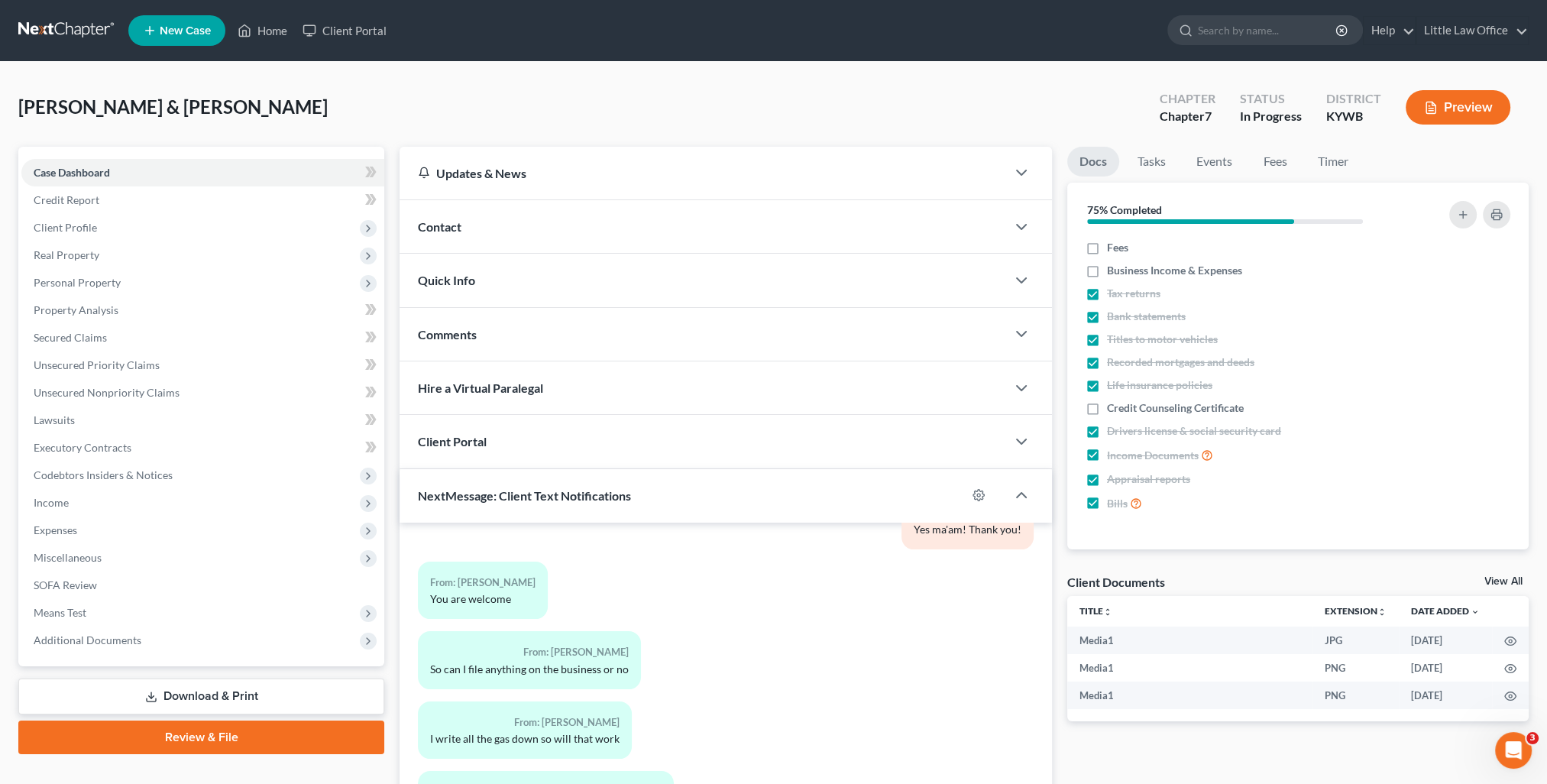
scroll to position [136, 0]
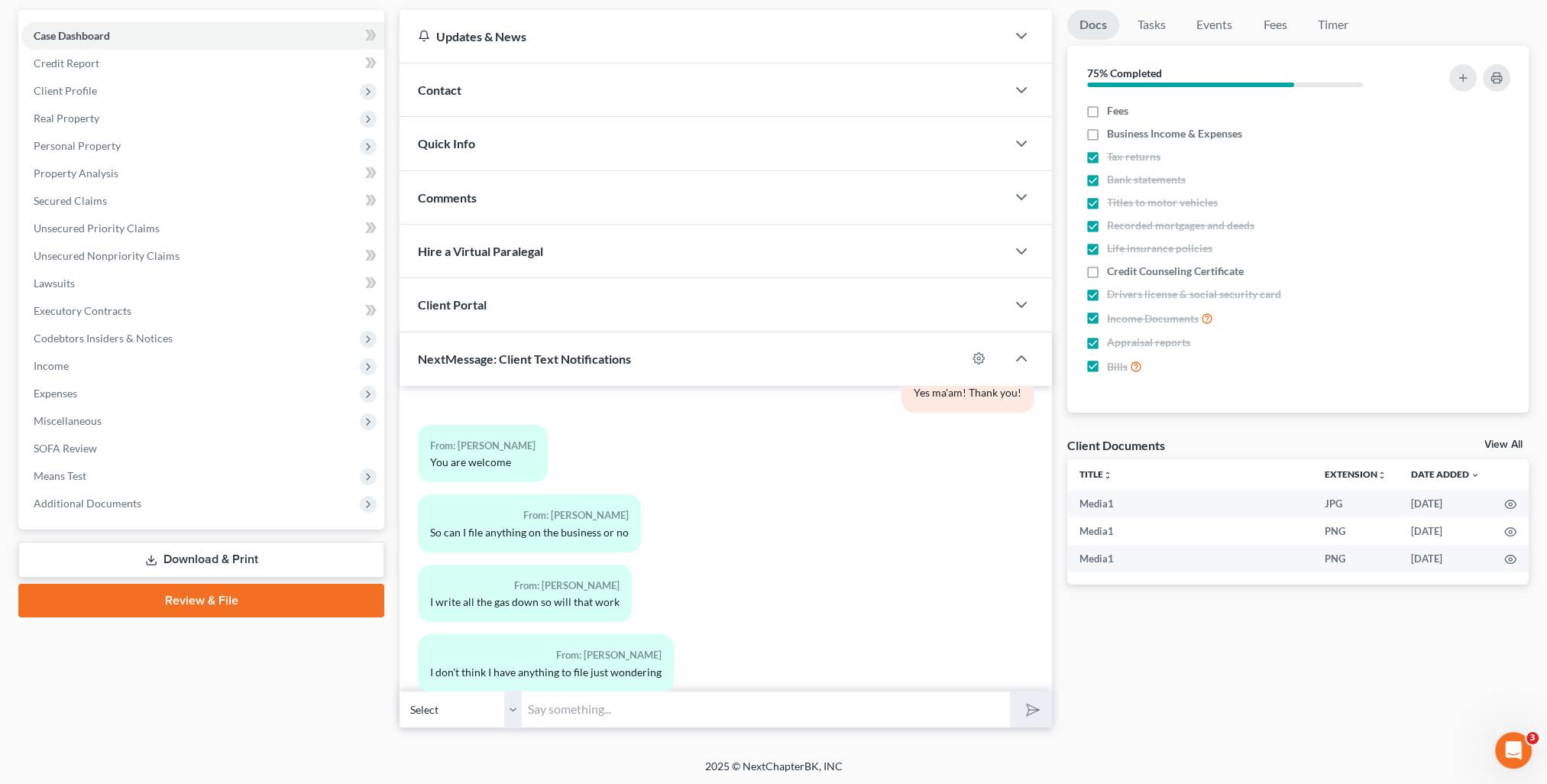
click at [721, 707] on input "text" at bounding box center [765, 710] width 488 height 38
type input "Do you have any bills that the business owes?"
click at [1010, 691] on button "submit" at bounding box center [1031, 710] width 42 height 36
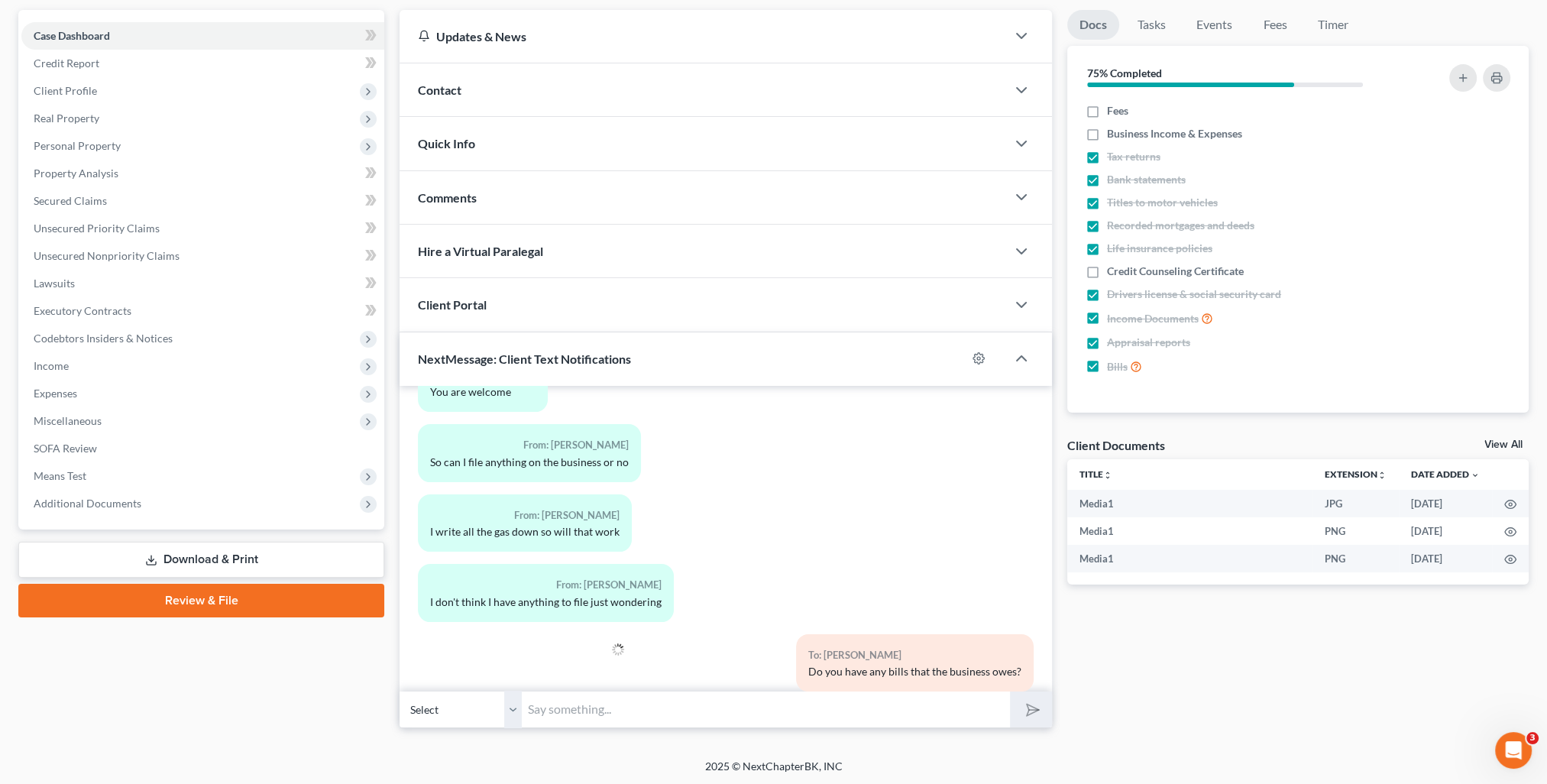
click at [605, 700] on input "text" at bounding box center [765, 710] width 488 height 38
type input "On the gas - yes. I just need to know the monthly amount for the expenses. I al…"
click at [1010, 691] on button "submit" at bounding box center [1031, 710] width 42 height 36
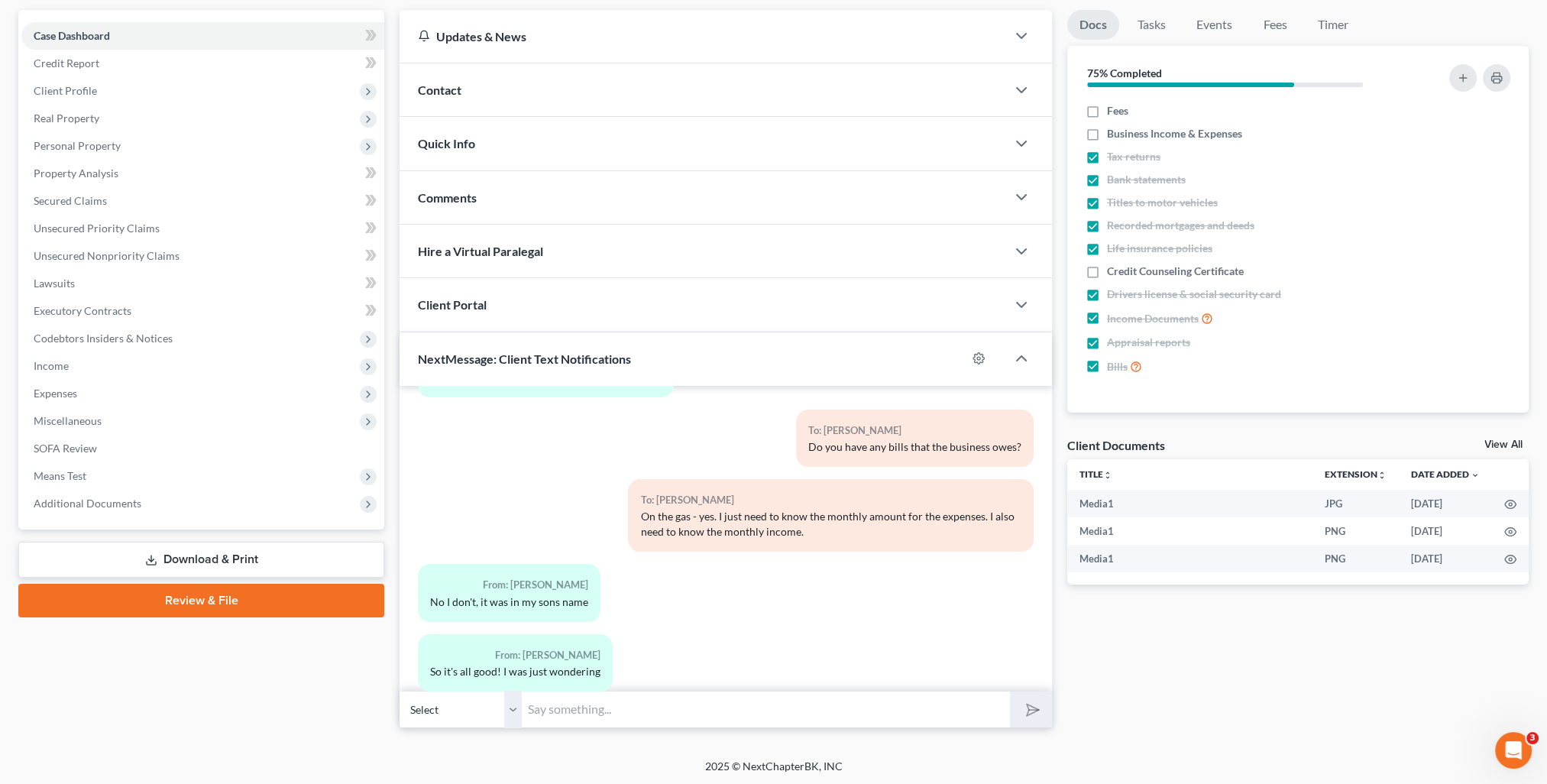
scroll to position [0, 0]
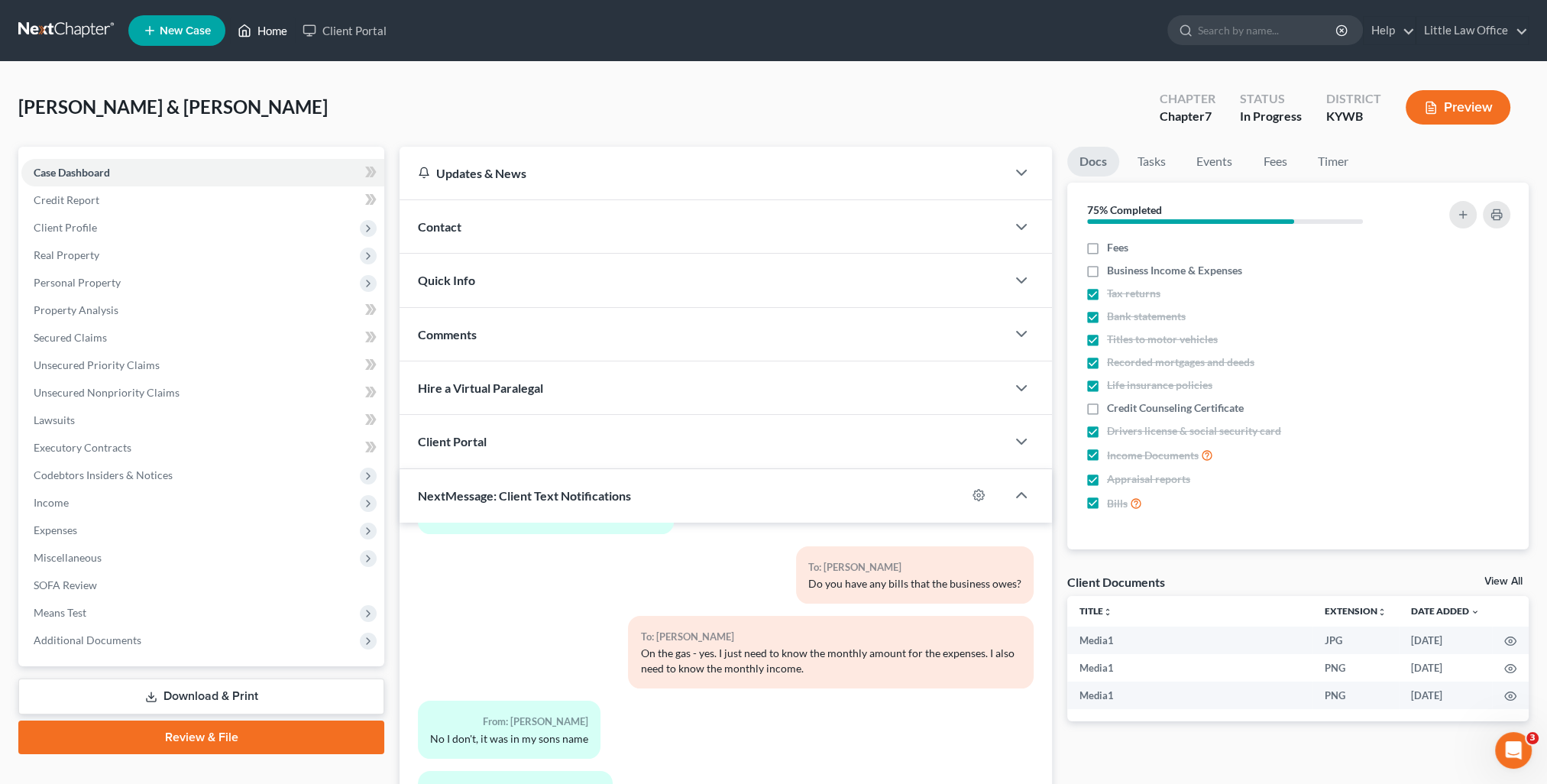
click at [265, 26] on link "Home" at bounding box center [262, 30] width 65 height 27
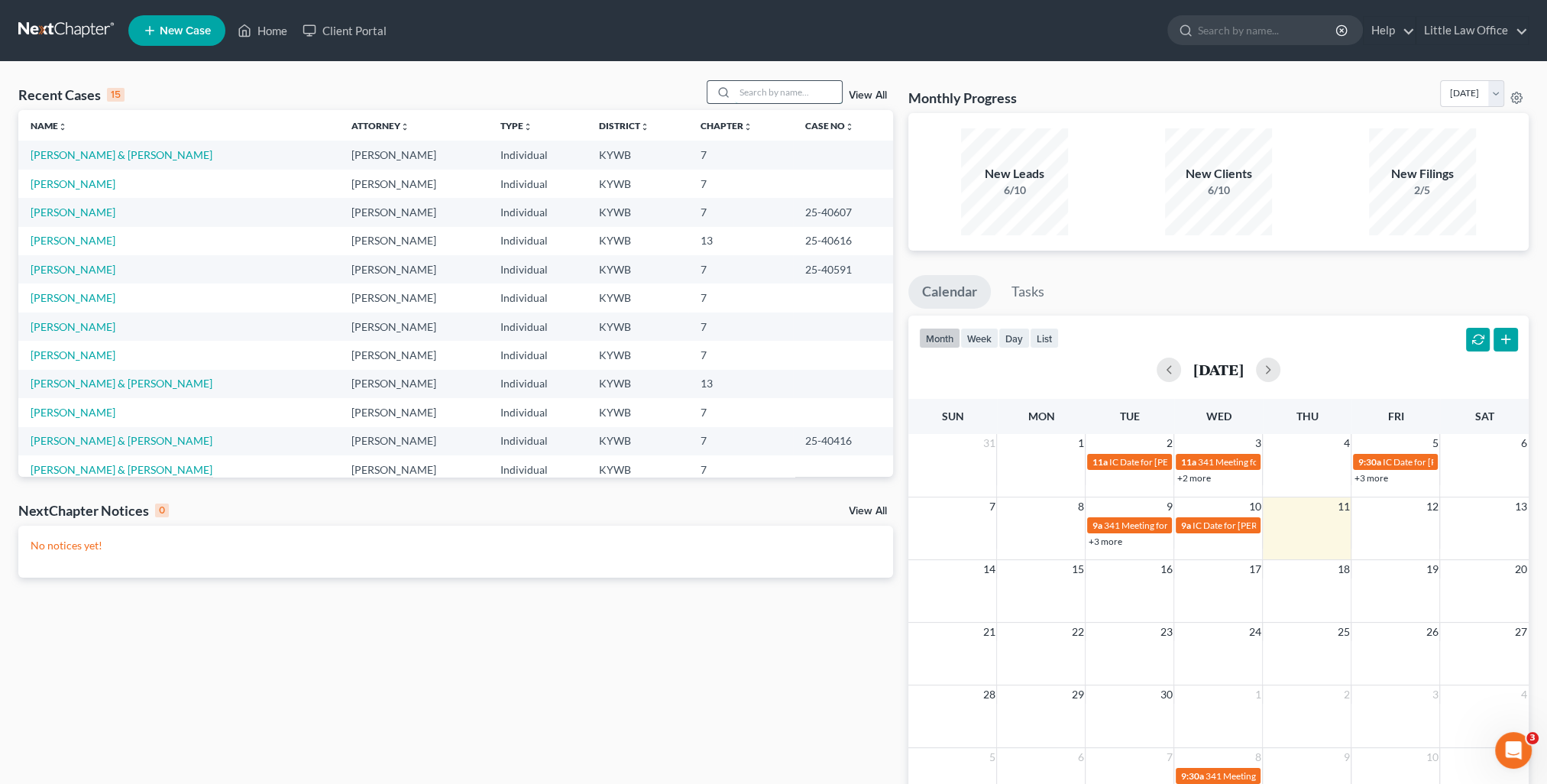
click at [806, 92] on input "search" at bounding box center [788, 92] width 107 height 22
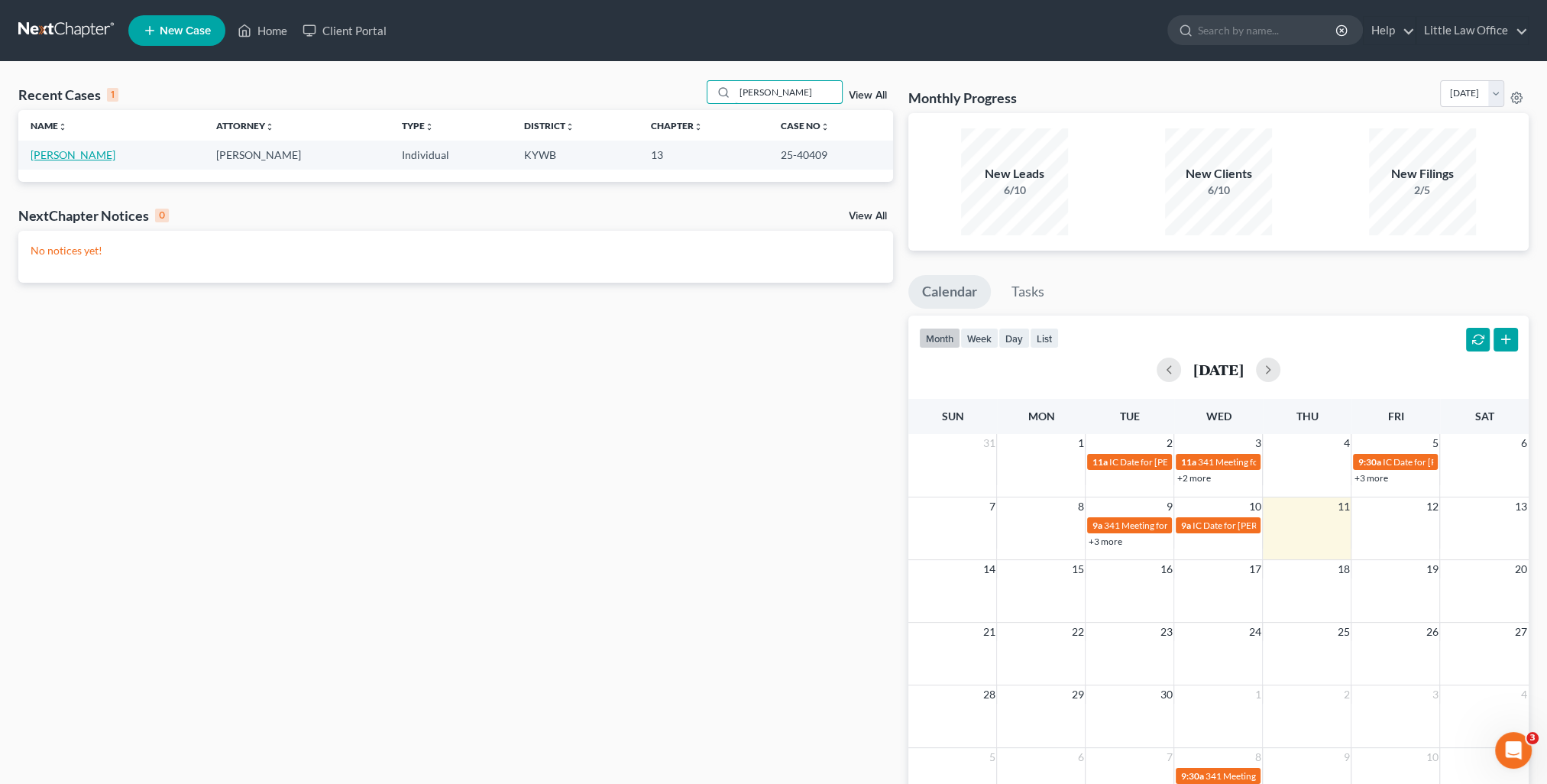
type input "[PERSON_NAME]"
click at [73, 160] on link "[PERSON_NAME]" at bounding box center [73, 154] width 85 height 13
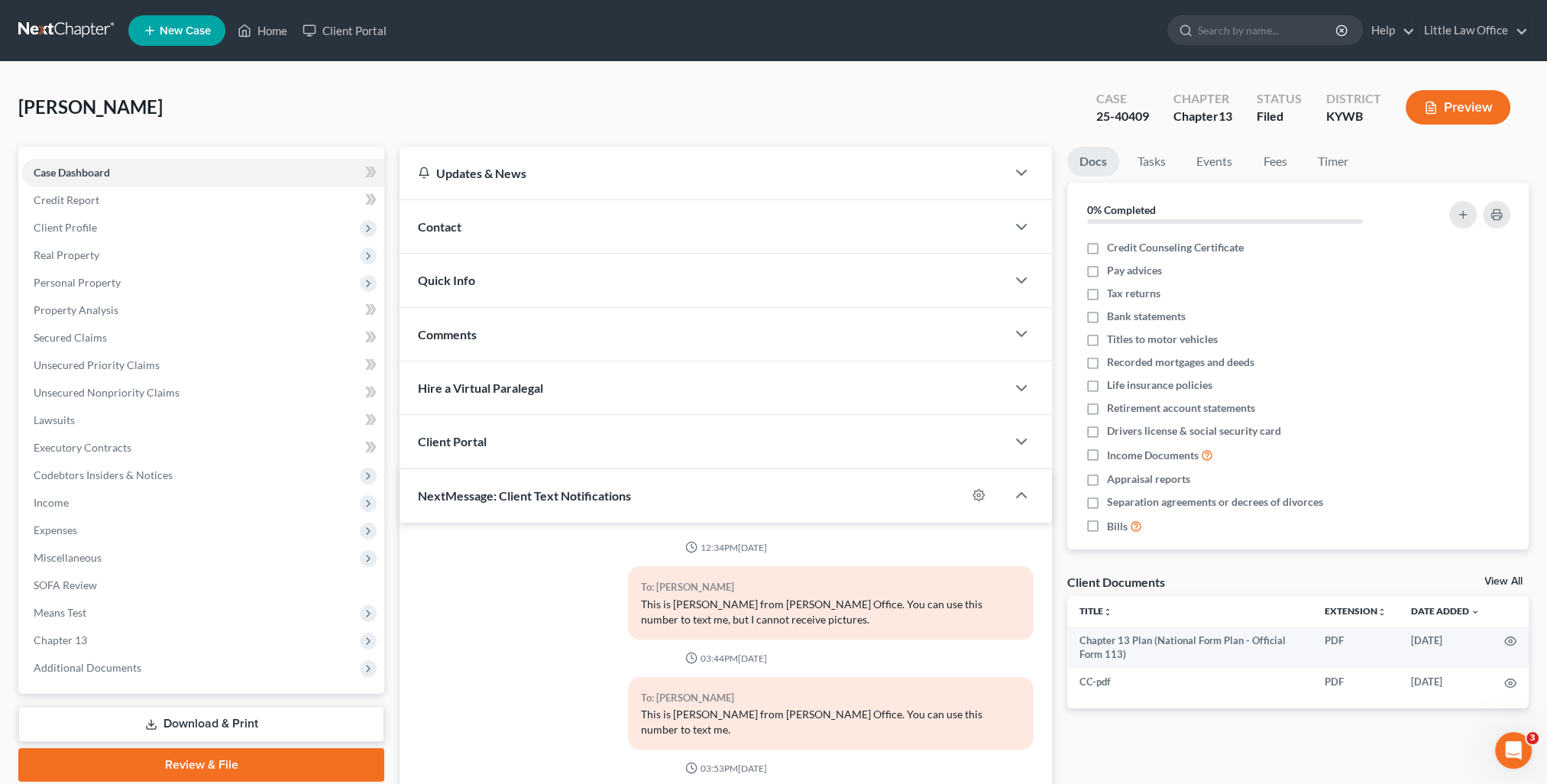
click at [462, 334] on span "Comments" at bounding box center [447, 334] width 59 height 15
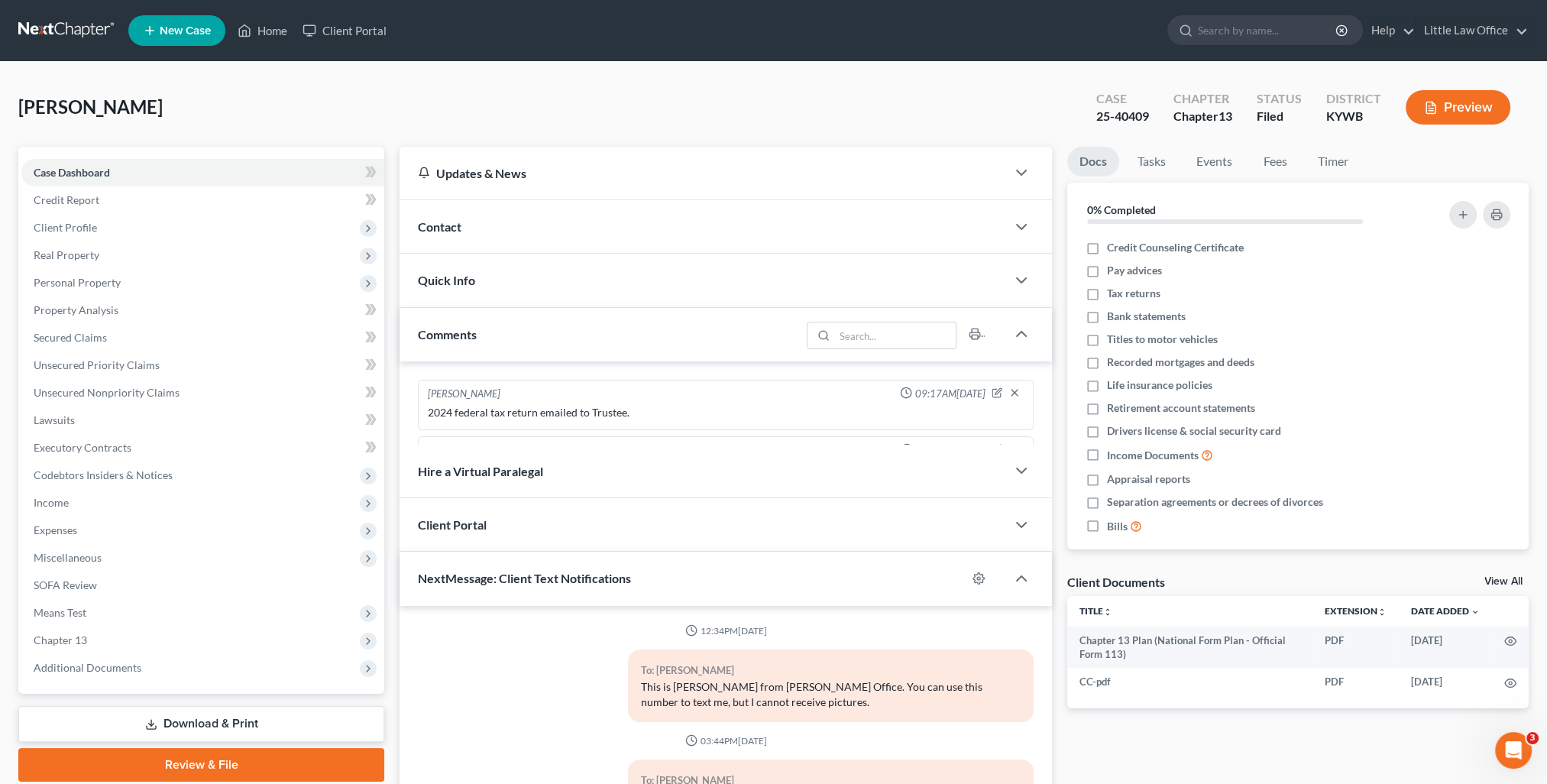
scroll to position [1702, 0]
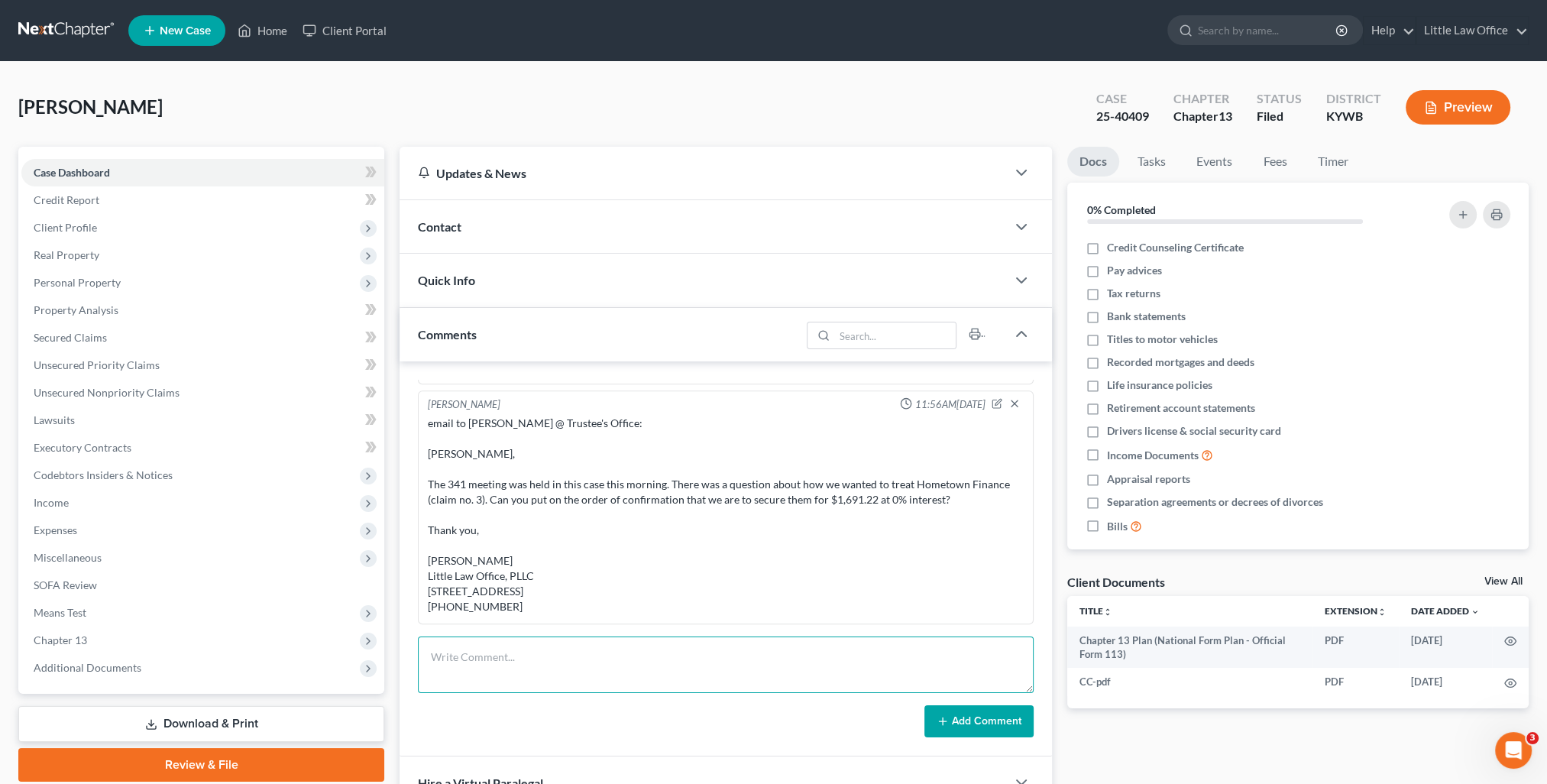
click at [557, 667] on textarea at bounding box center [725, 665] width 616 height 56
paste textarea "Please see attached order to deduct wages for [PERSON_NAME]. Thank you, [PERSON…"
type textarea "email to [PERSON_NAME] payroll: Please see attached order to deduct wages for […"
click at [1014, 724] on button "Add Comment" at bounding box center [979, 720] width 109 height 32
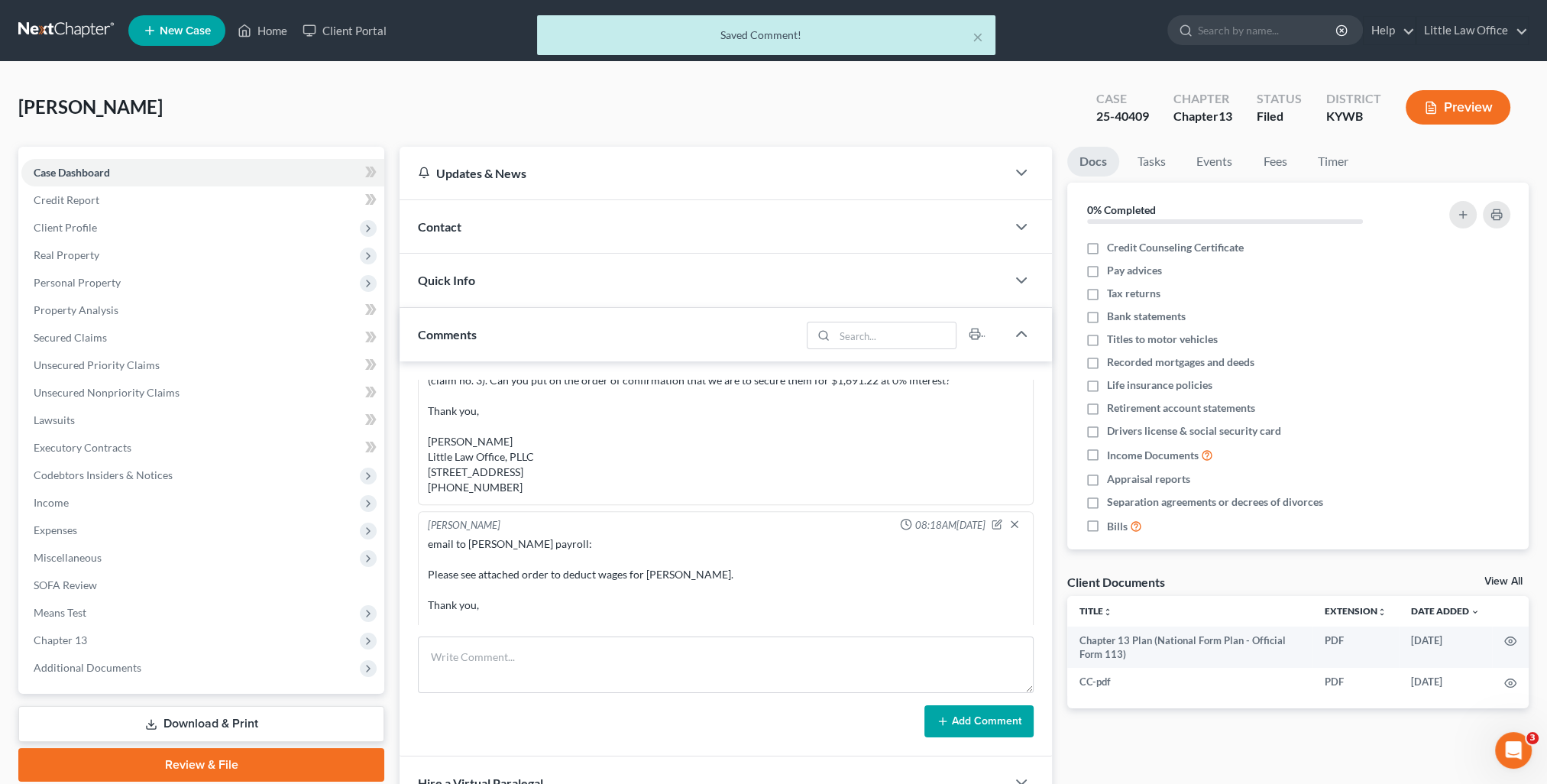
scroll to position [1910, 0]
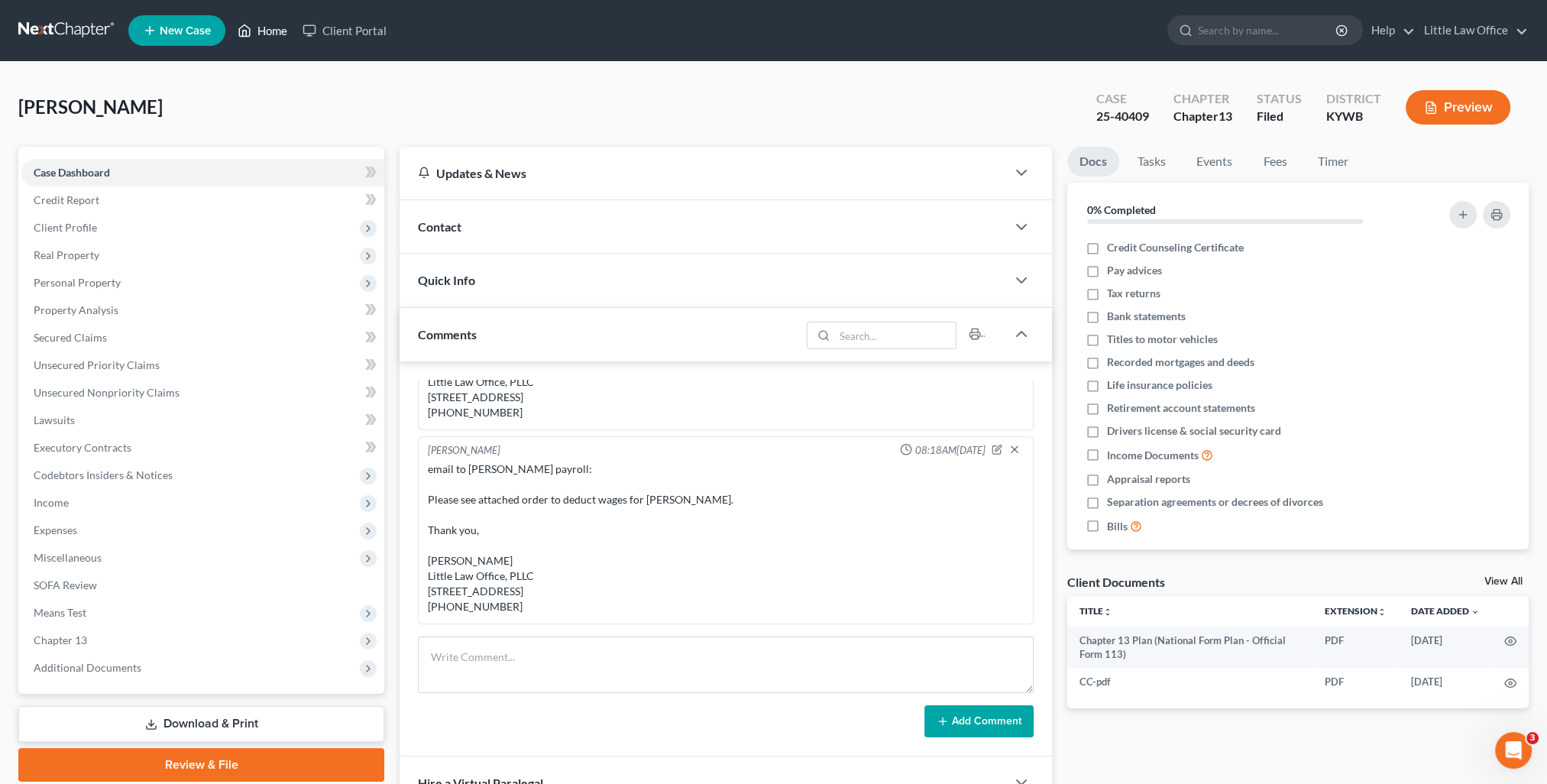
click at [256, 33] on link "Home" at bounding box center [262, 30] width 65 height 27
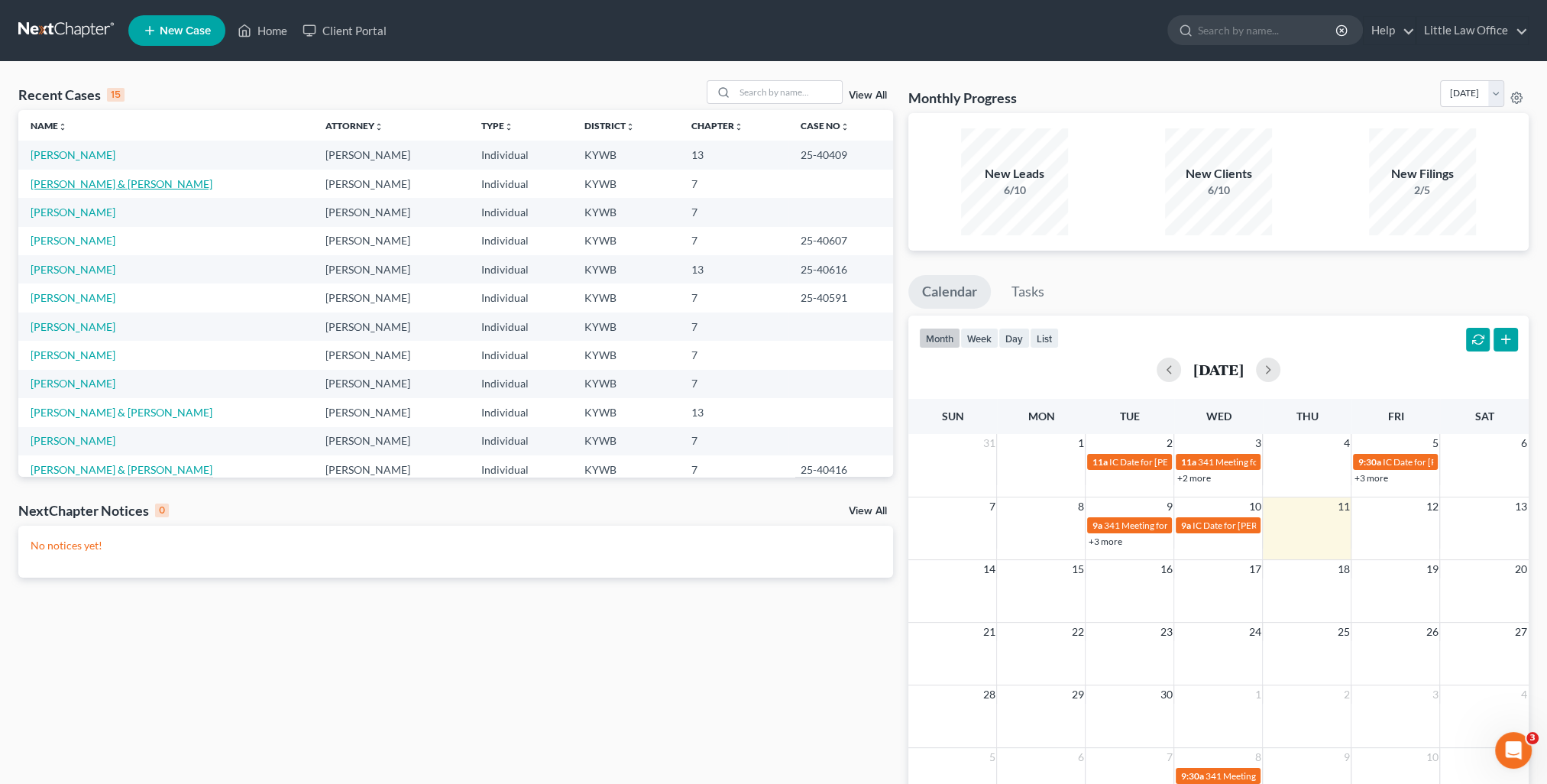
click at [49, 182] on link "[PERSON_NAME] & [PERSON_NAME]" at bounding box center [122, 183] width 182 height 13
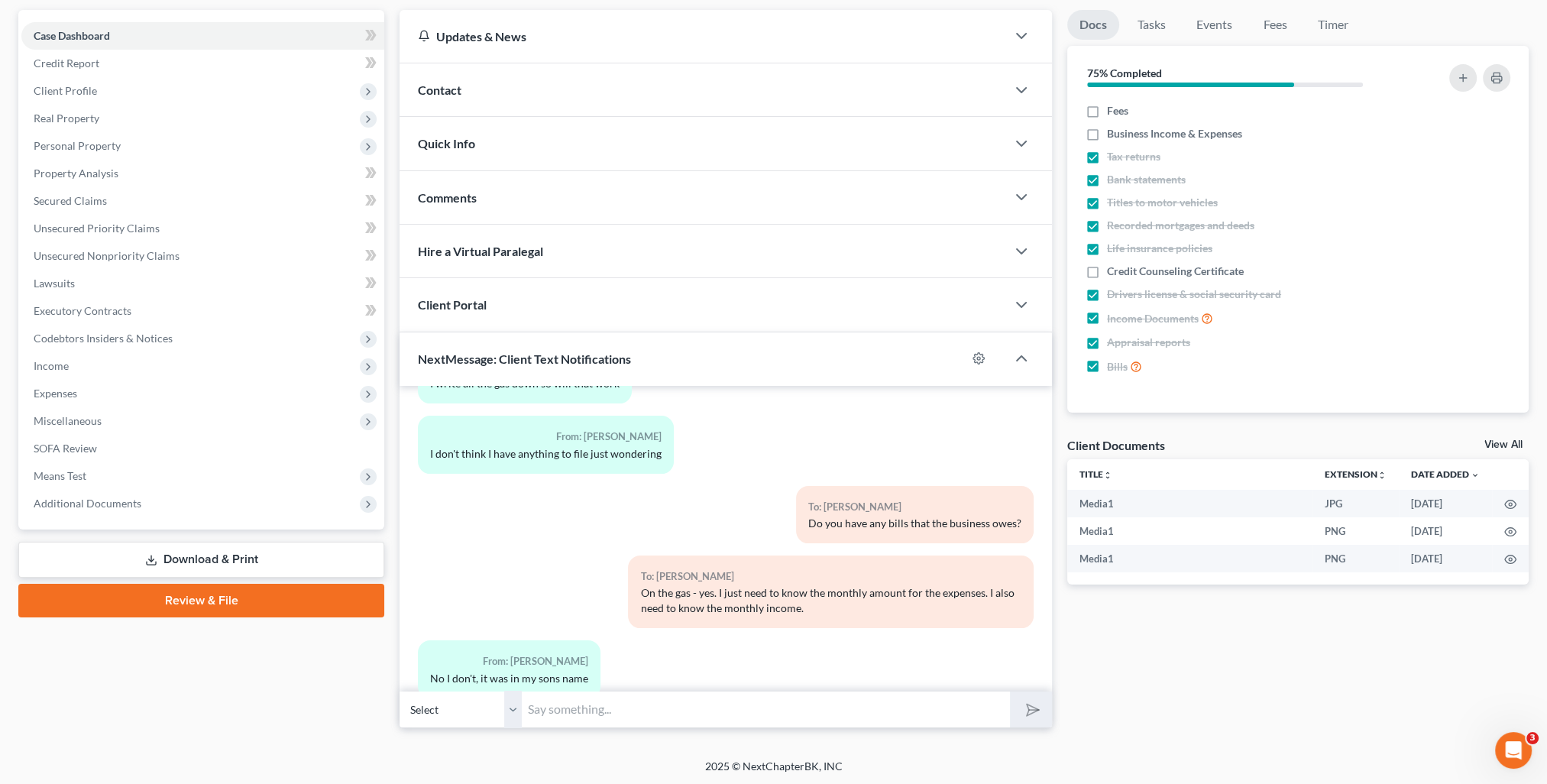
scroll to position [2745, 0]
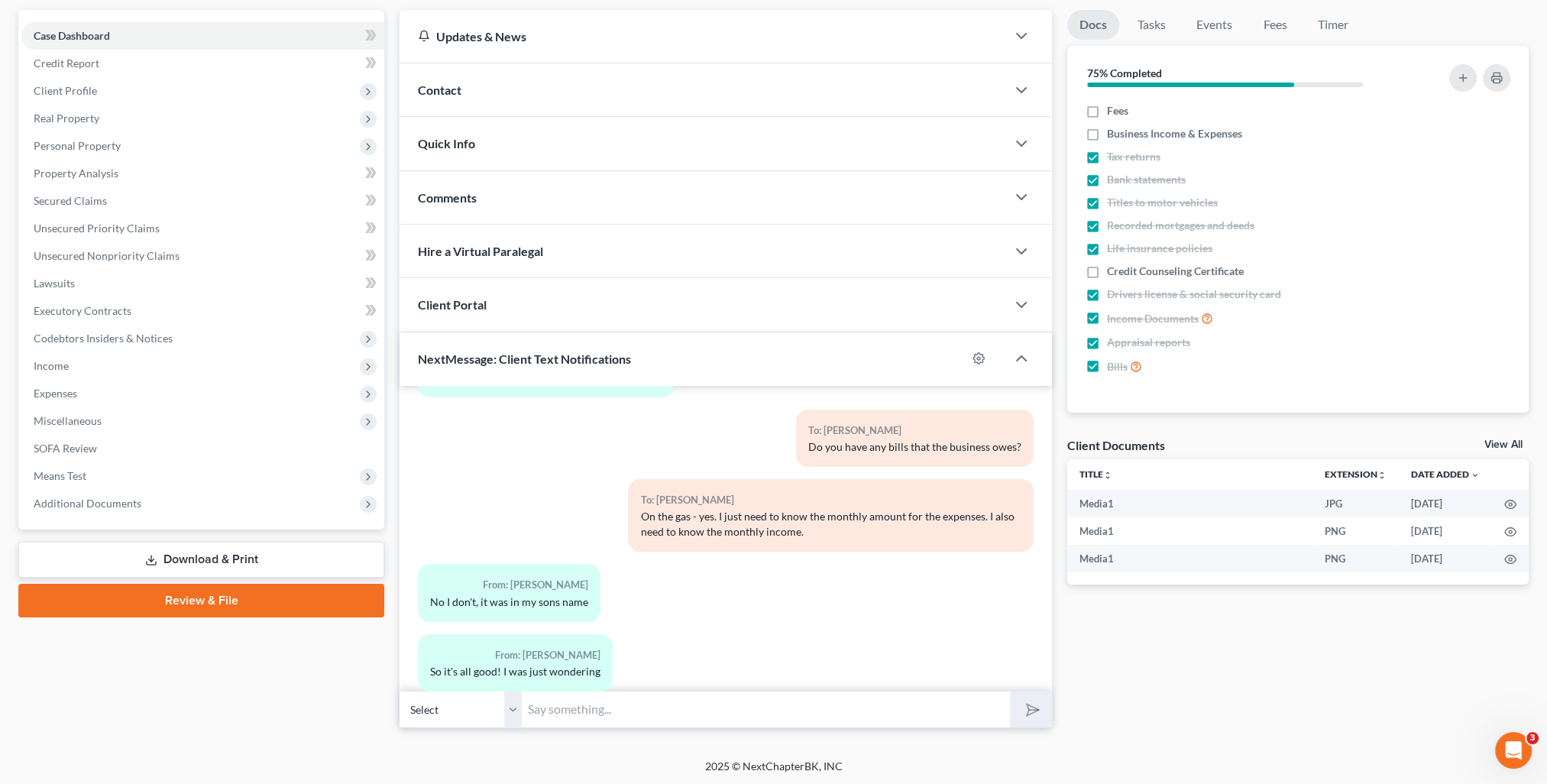
click at [545, 713] on input "text" at bounding box center [765, 710] width 488 height 38
click at [906, 634] on div "From: [PERSON_NAME] So it's all good! I was just wondering" at bounding box center [725, 669] width 631 height 70
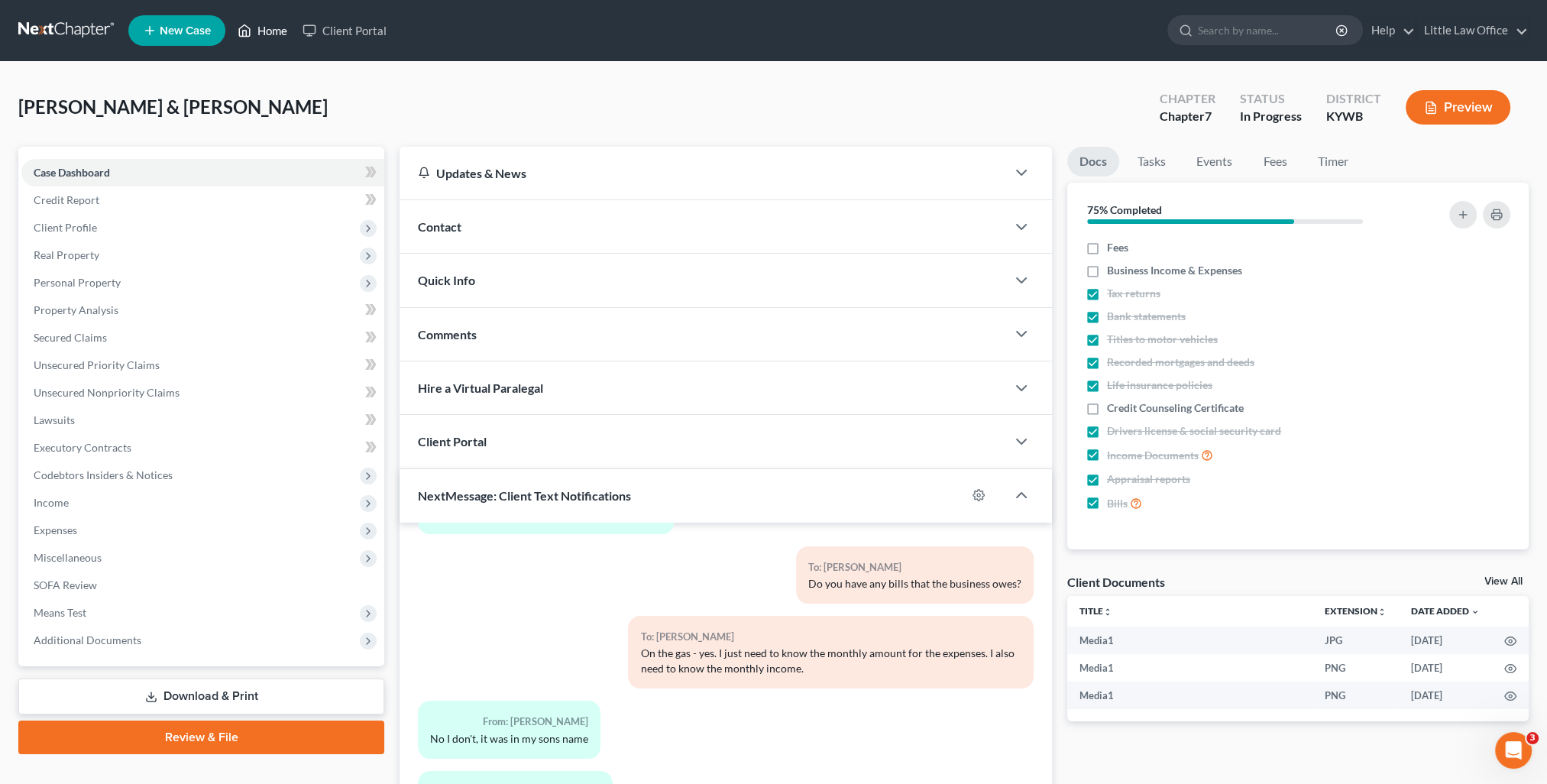
click at [260, 38] on link "Home" at bounding box center [262, 30] width 65 height 27
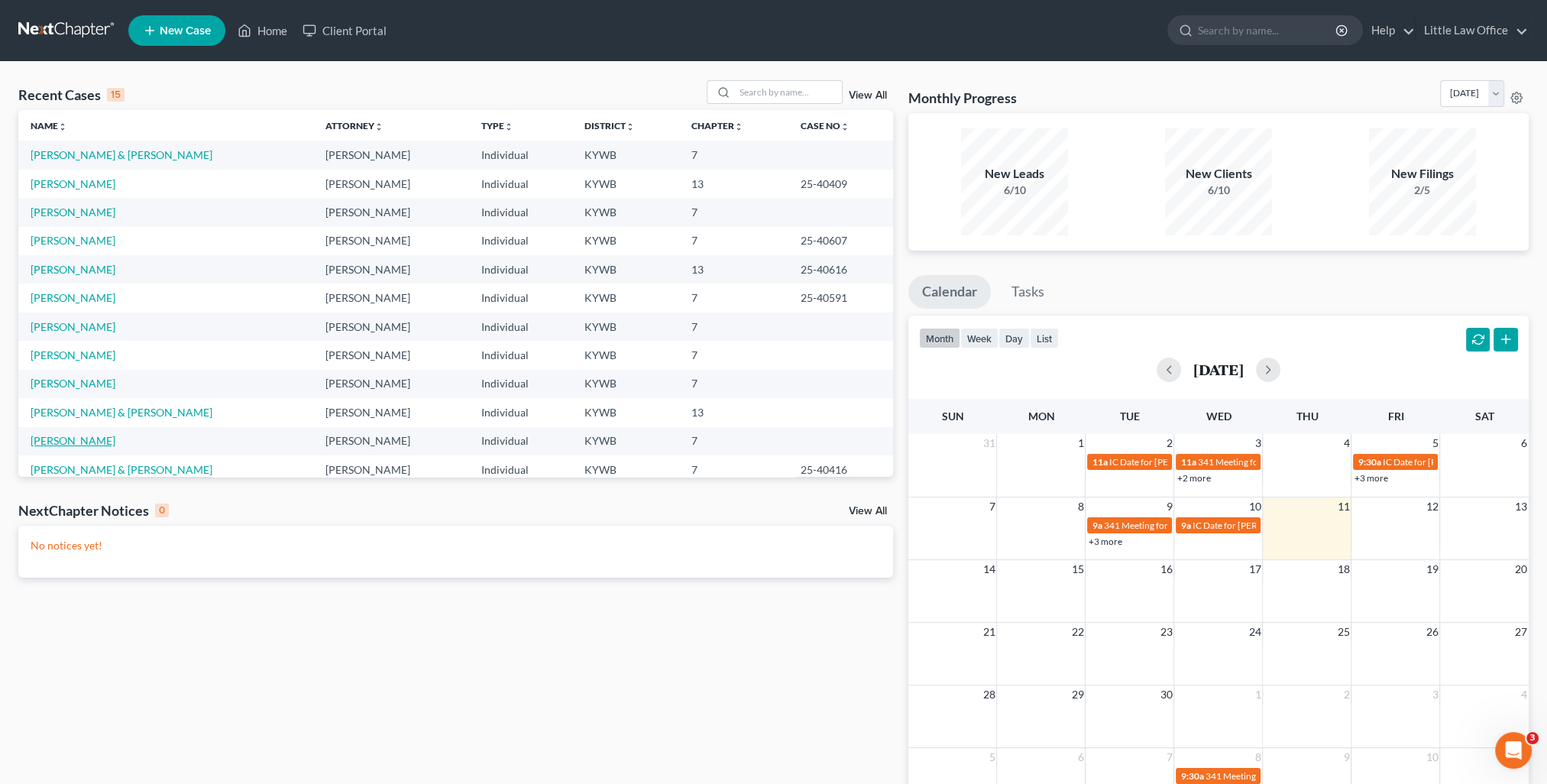
click at [61, 441] on link "[PERSON_NAME]" at bounding box center [73, 440] width 85 height 13
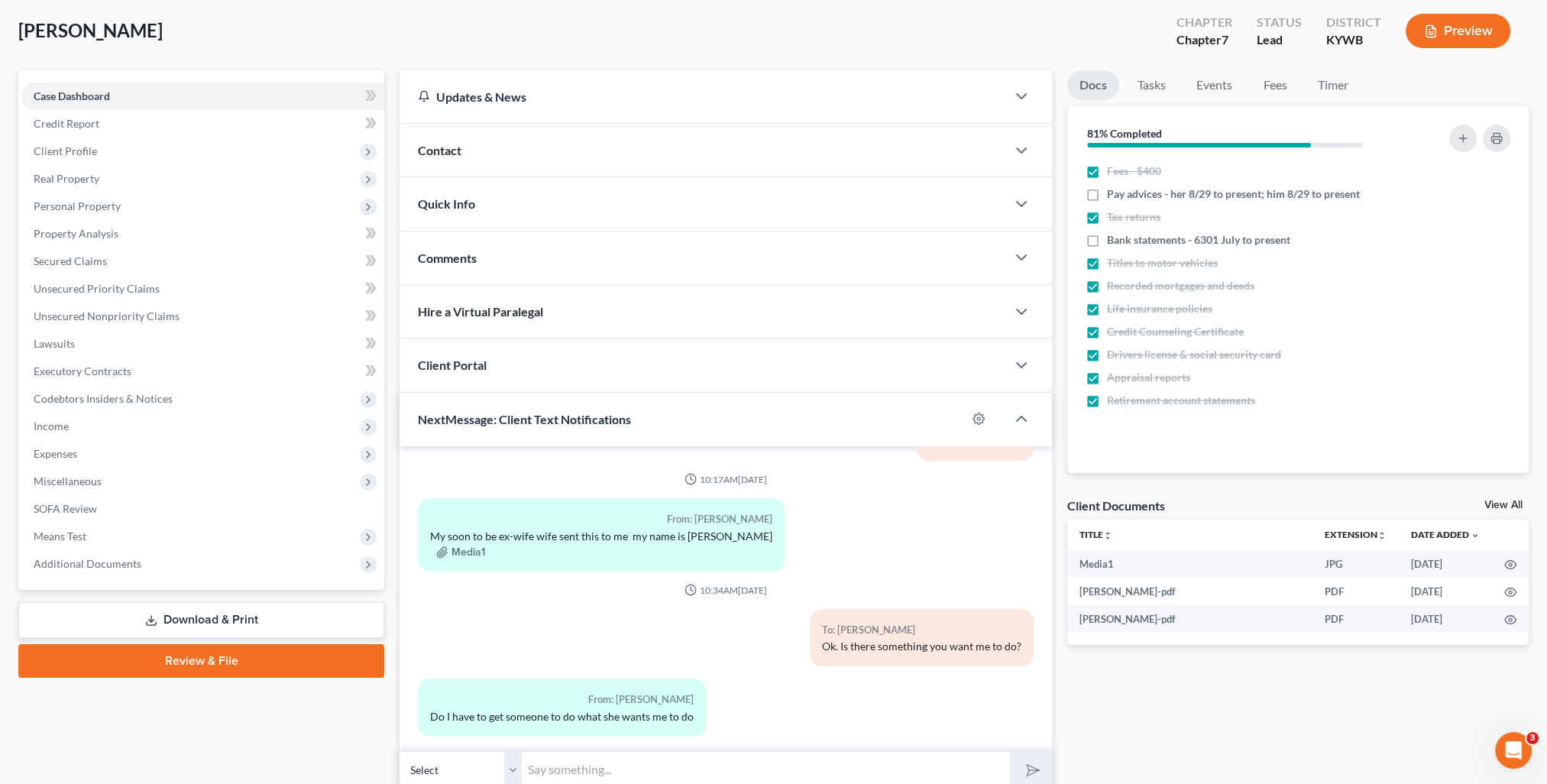
scroll to position [136, 0]
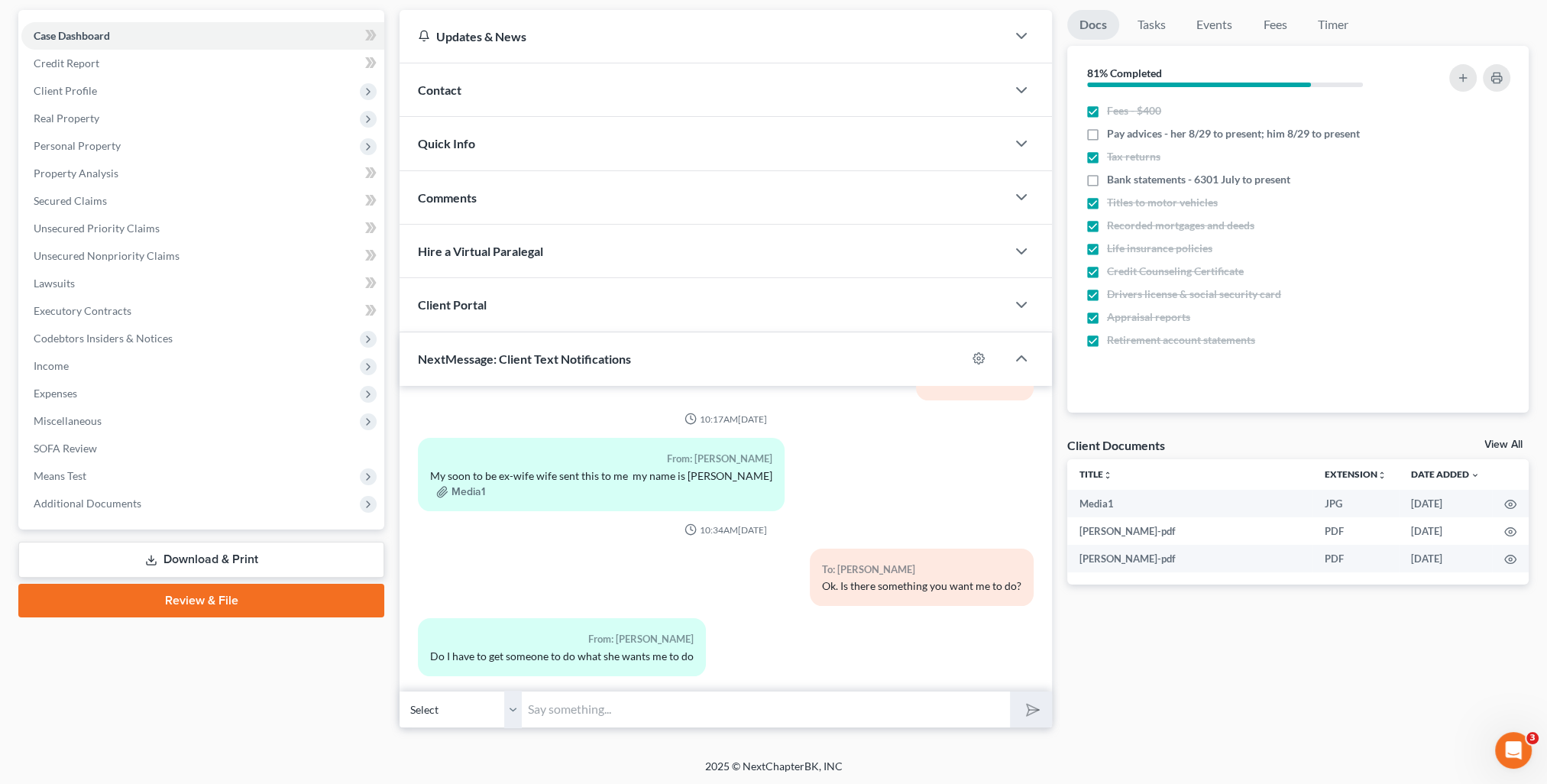
click at [604, 695] on input "text" at bounding box center [765, 710] width 488 height 38
type input "Normally one of you hires an attorney to take care of the divorce."
click at [1010, 691] on button "submit" at bounding box center [1031, 710] width 42 height 36
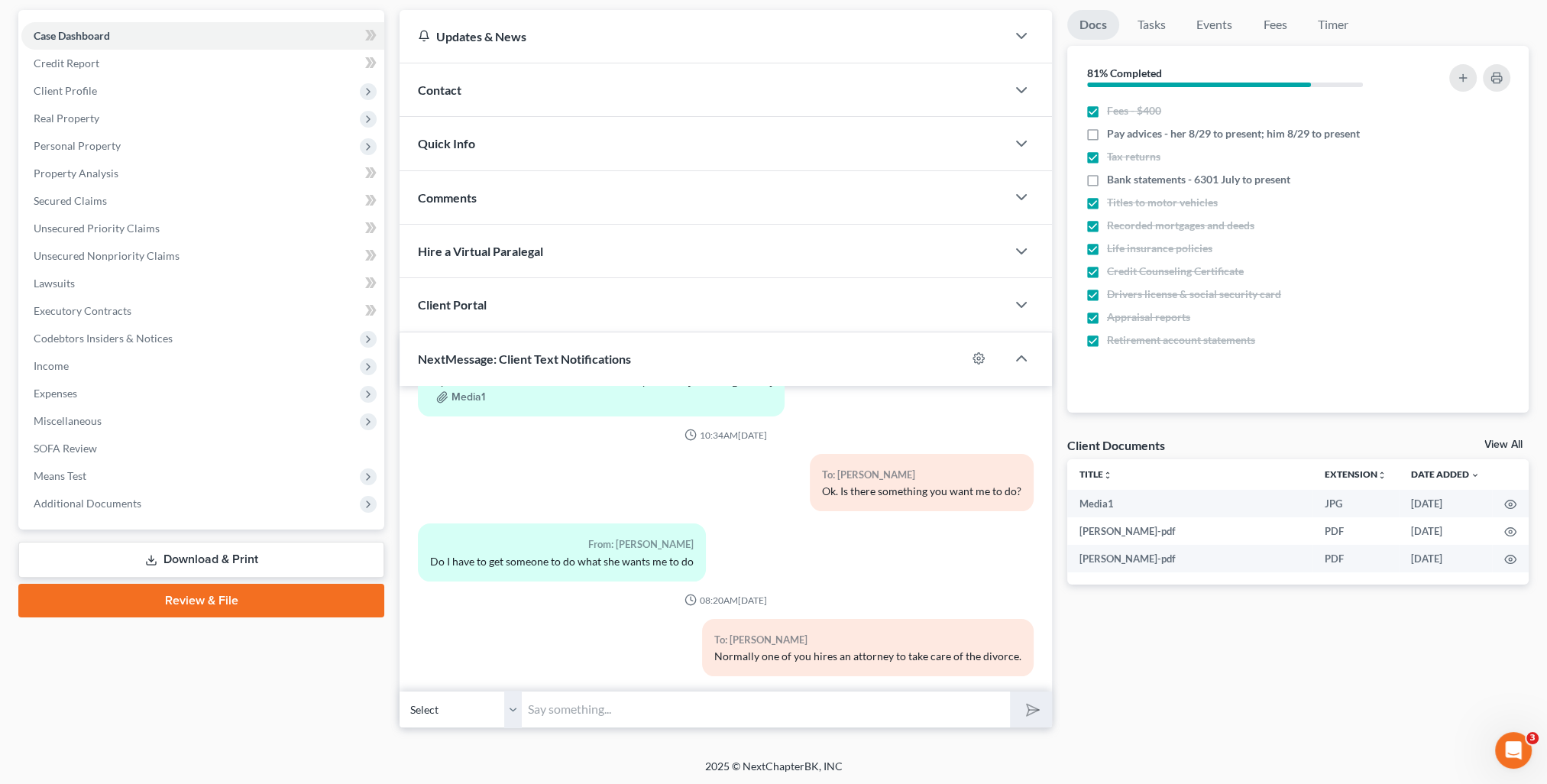
scroll to position [0, 0]
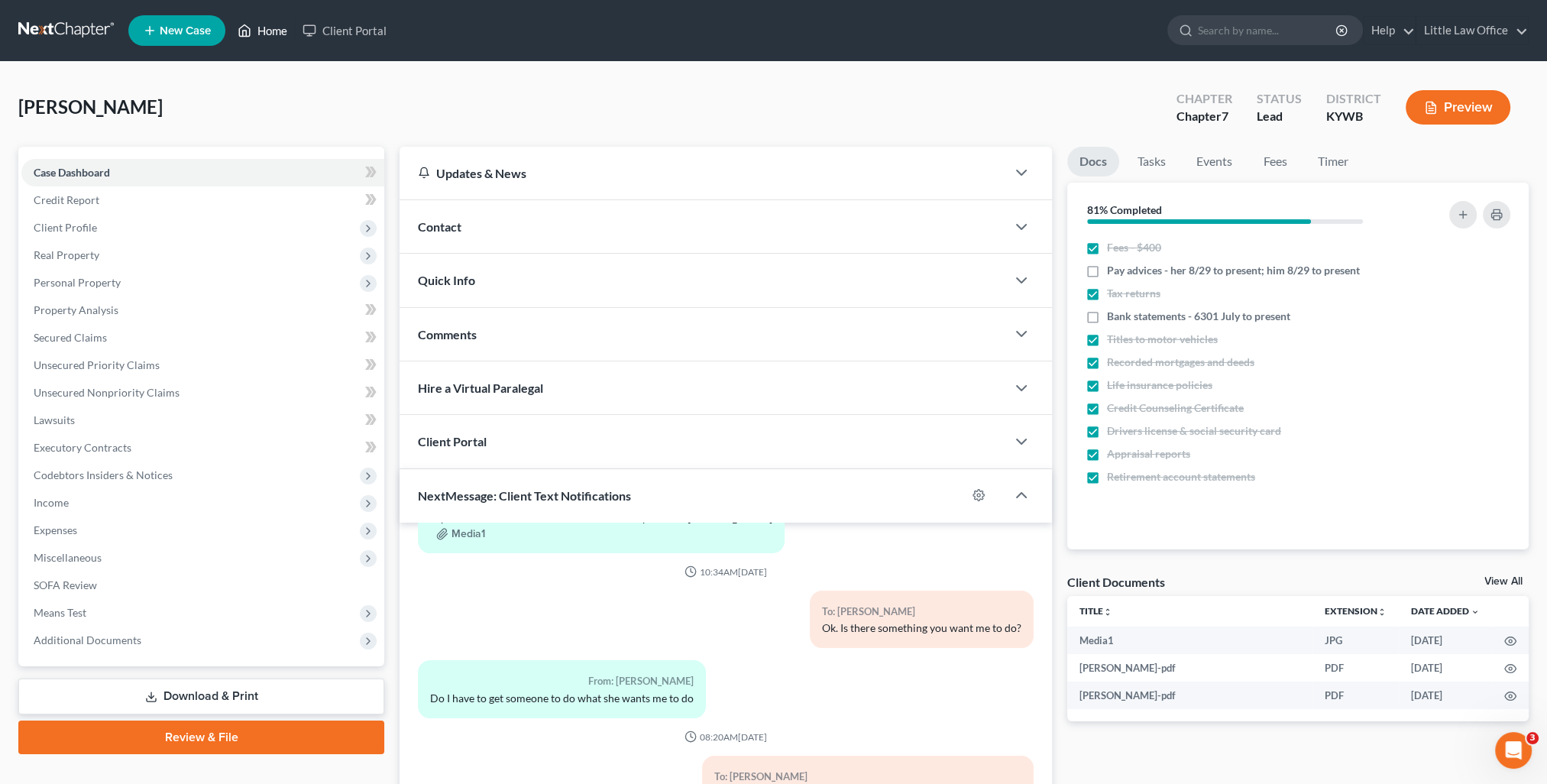
click at [289, 37] on link "Home" at bounding box center [262, 30] width 65 height 27
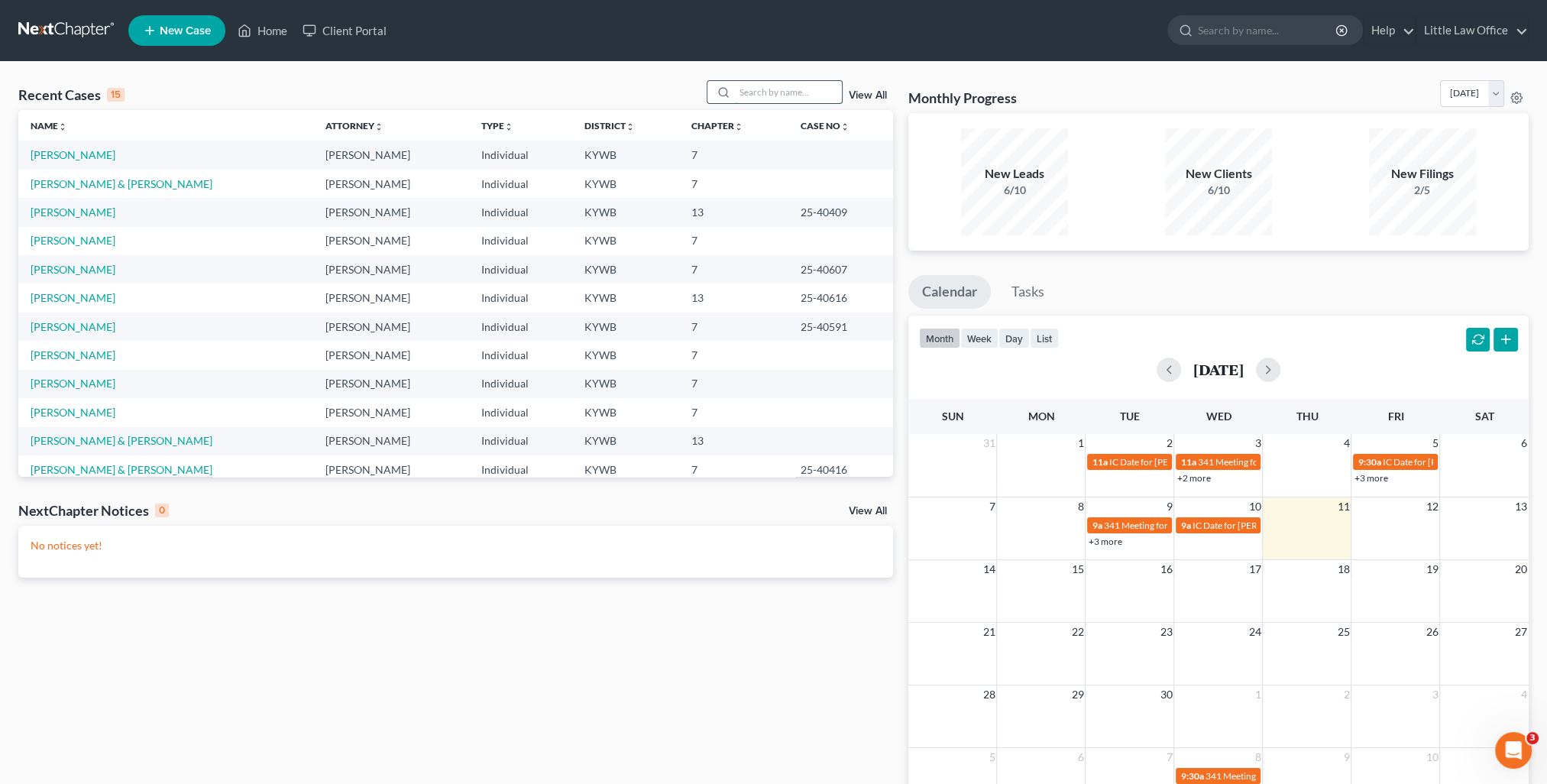
click at [786, 95] on input "search" at bounding box center [788, 92] width 107 height 22
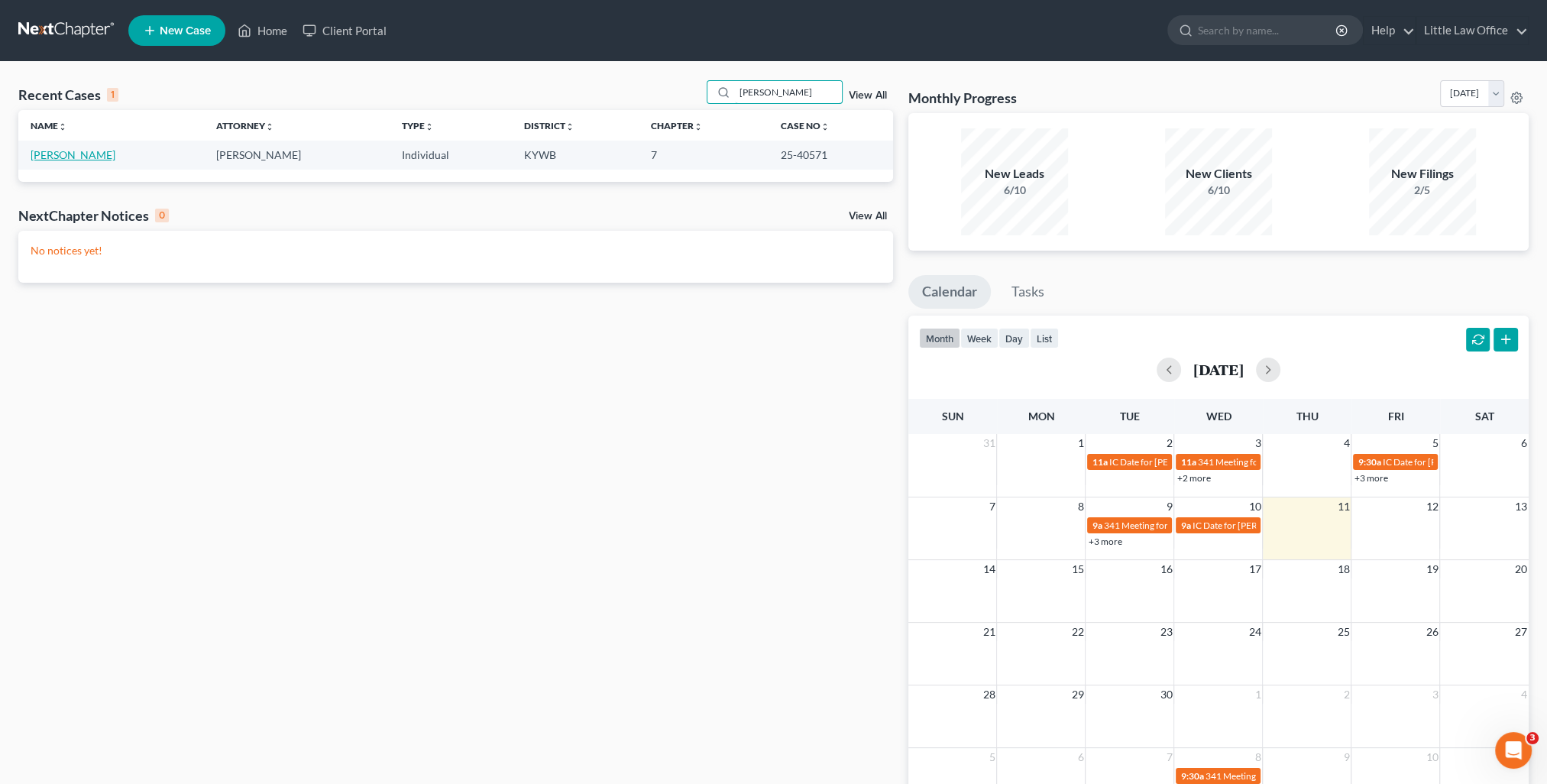
type input "[PERSON_NAME]"
click at [74, 160] on link "[PERSON_NAME]" at bounding box center [73, 154] width 85 height 13
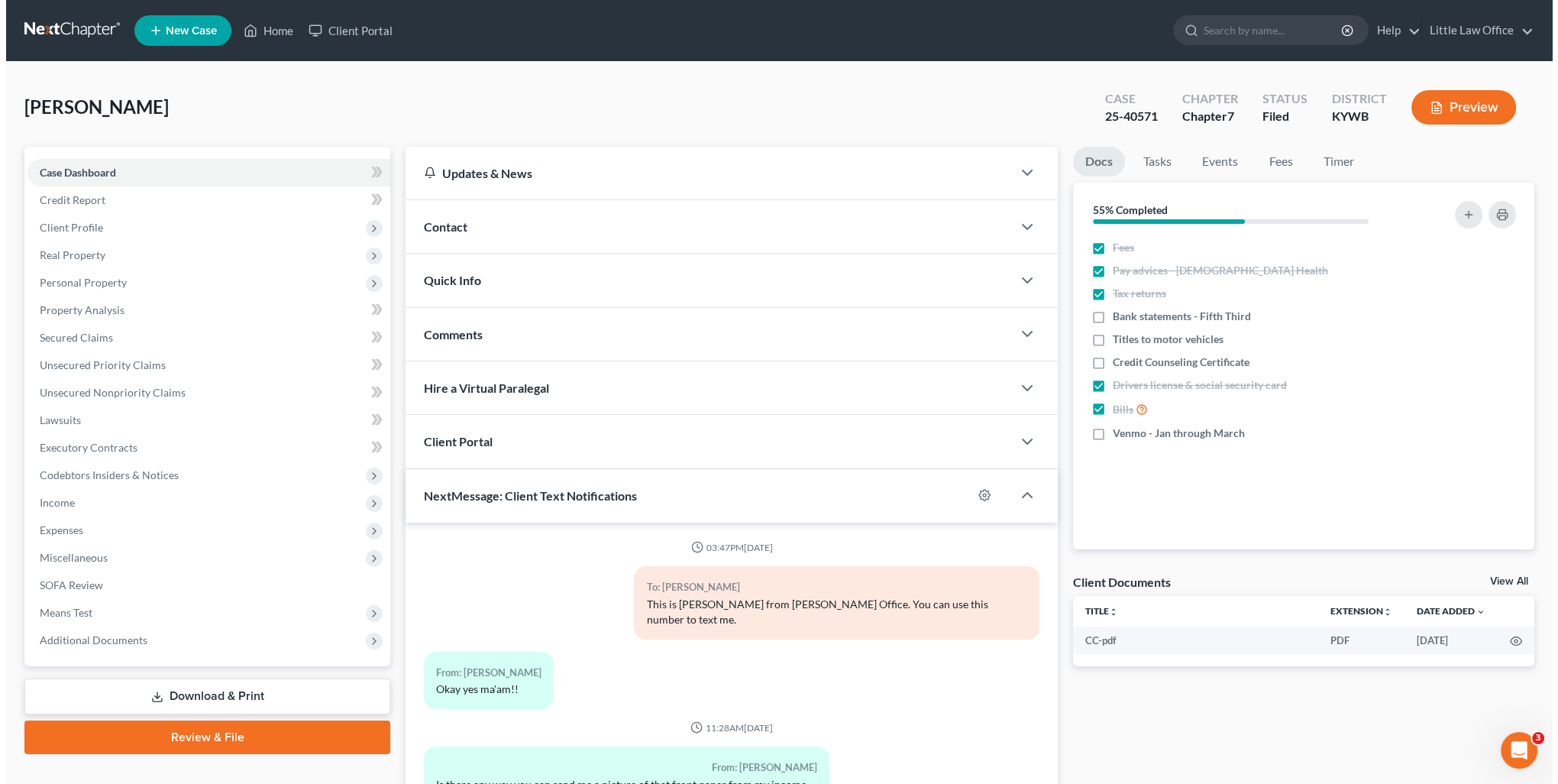
scroll to position [326, 0]
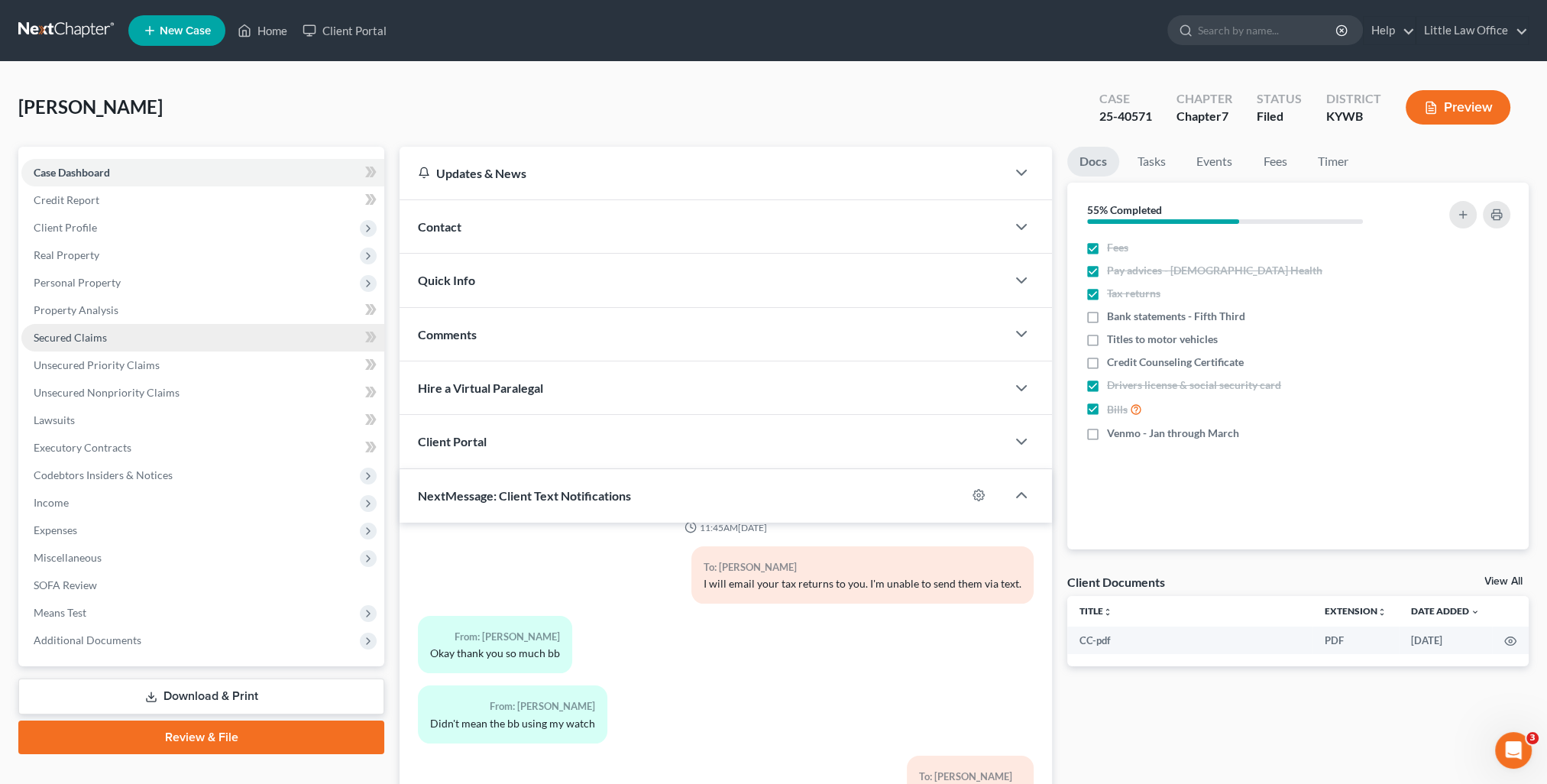
click at [87, 340] on span "Secured Claims" at bounding box center [71, 337] width 74 height 13
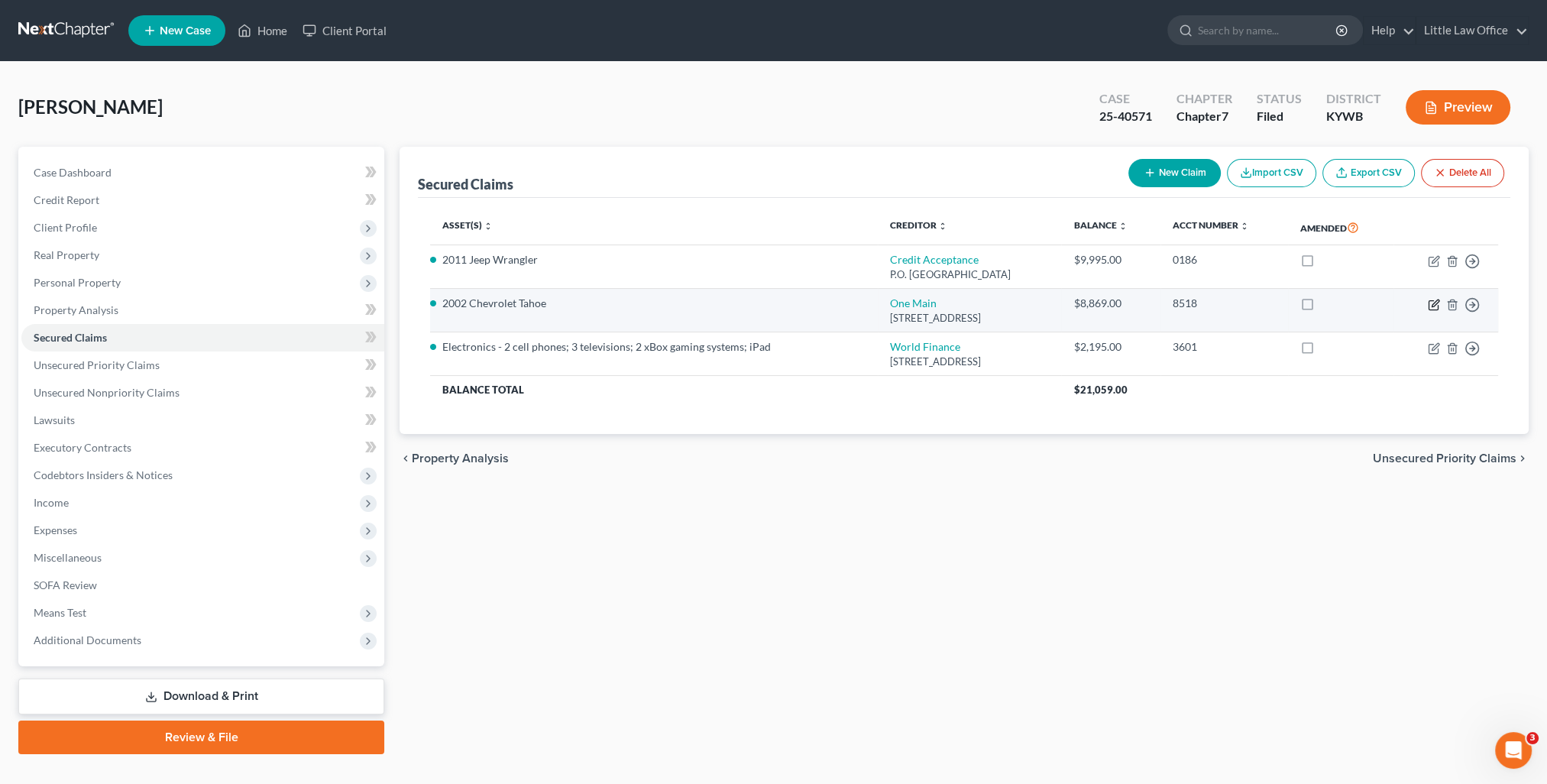
click at [1436, 305] on icon "button" at bounding box center [1434, 305] width 13 height 13
select select "15"
select select "0"
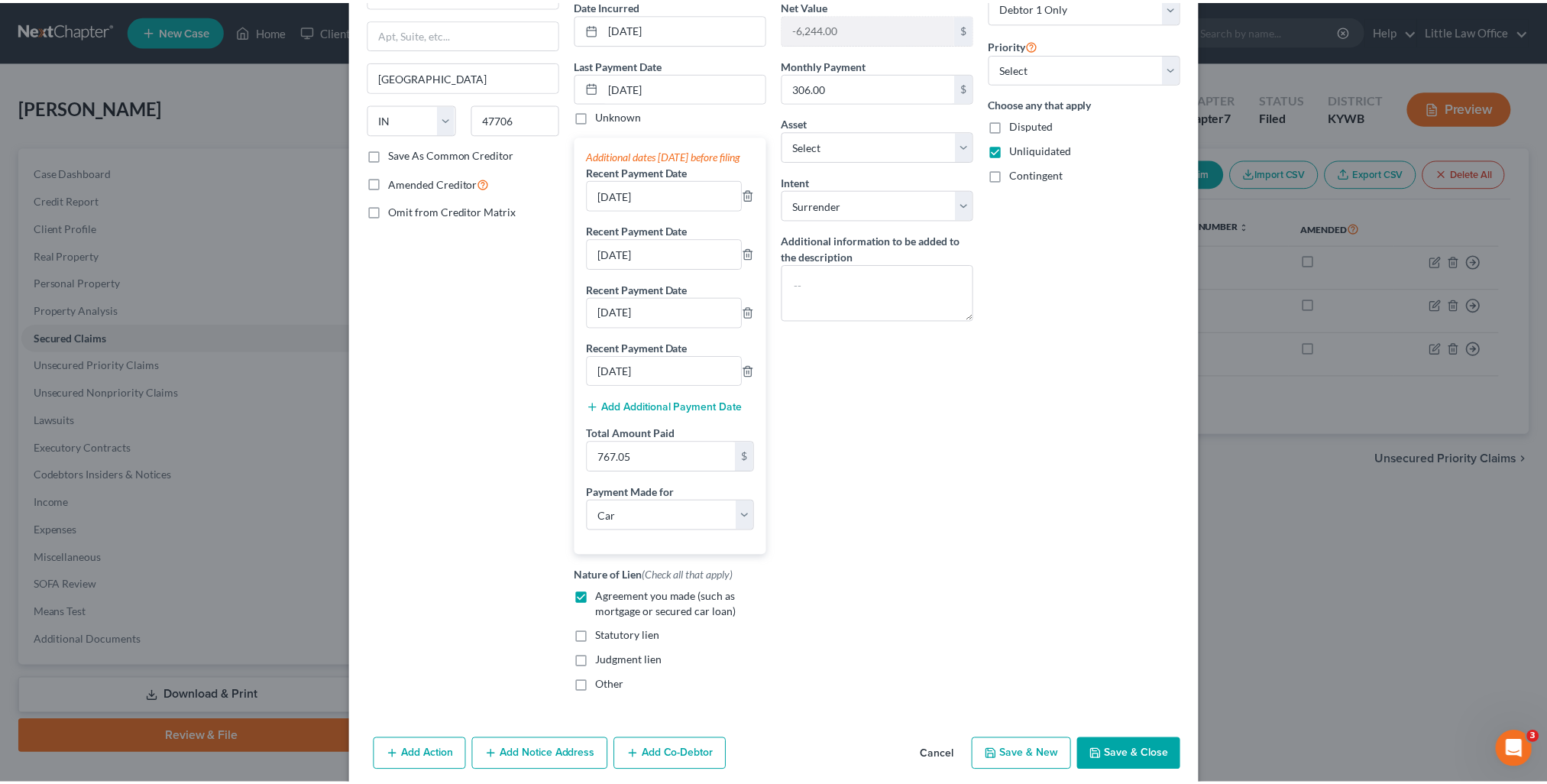
scroll to position [227, 0]
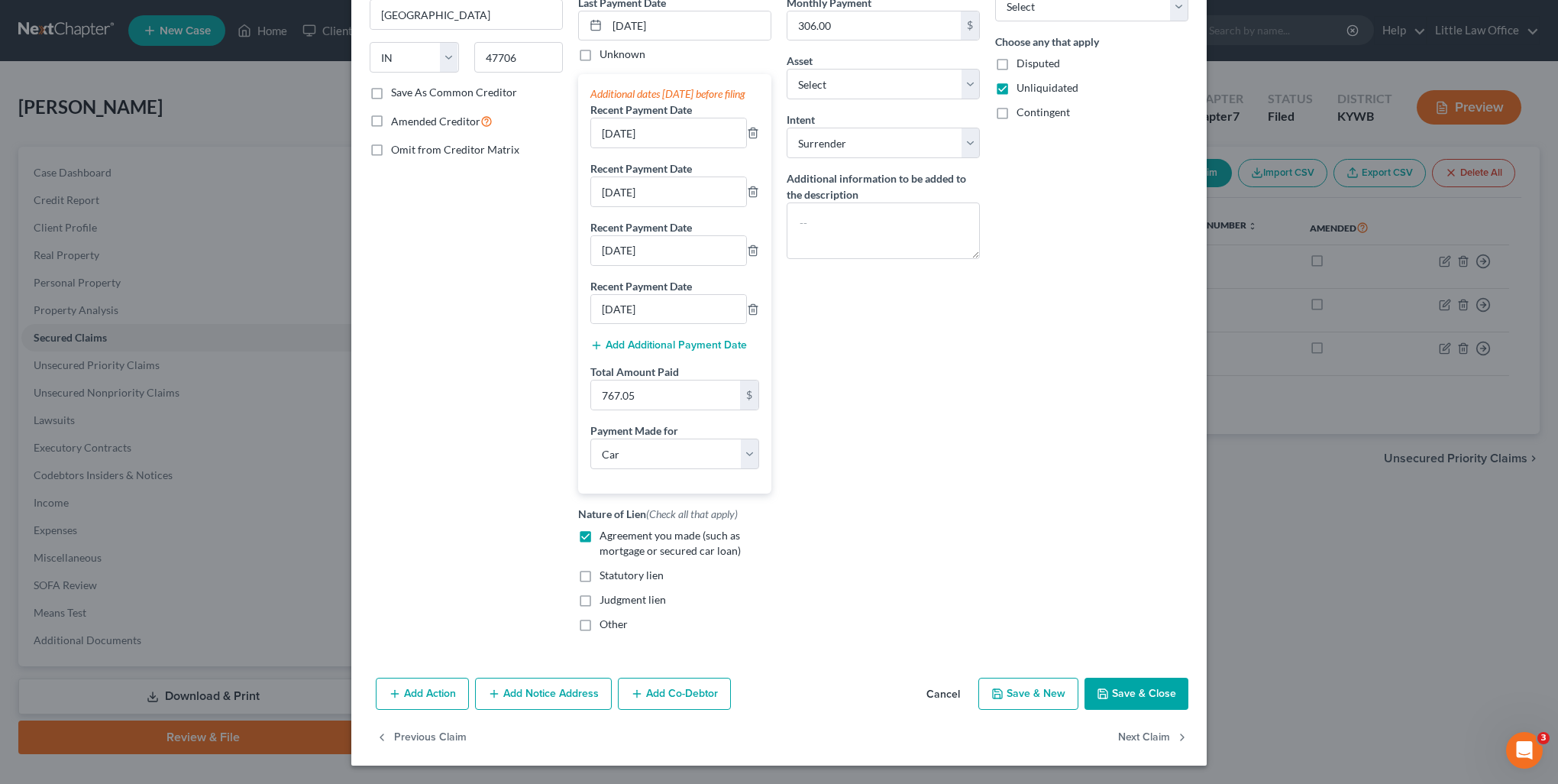
click at [1124, 689] on button "Save & Close" at bounding box center [1136, 693] width 104 height 32
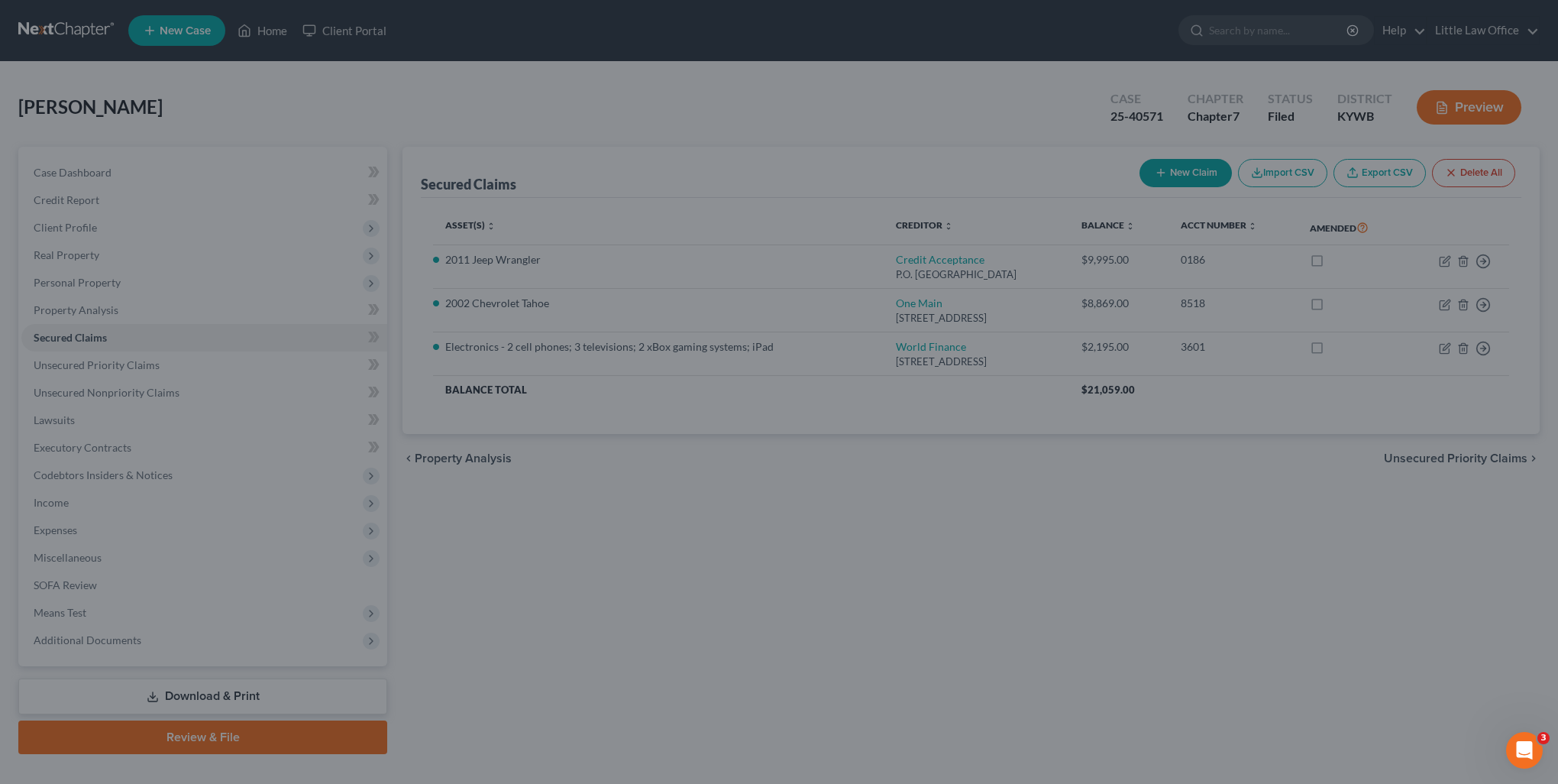
select select "8"
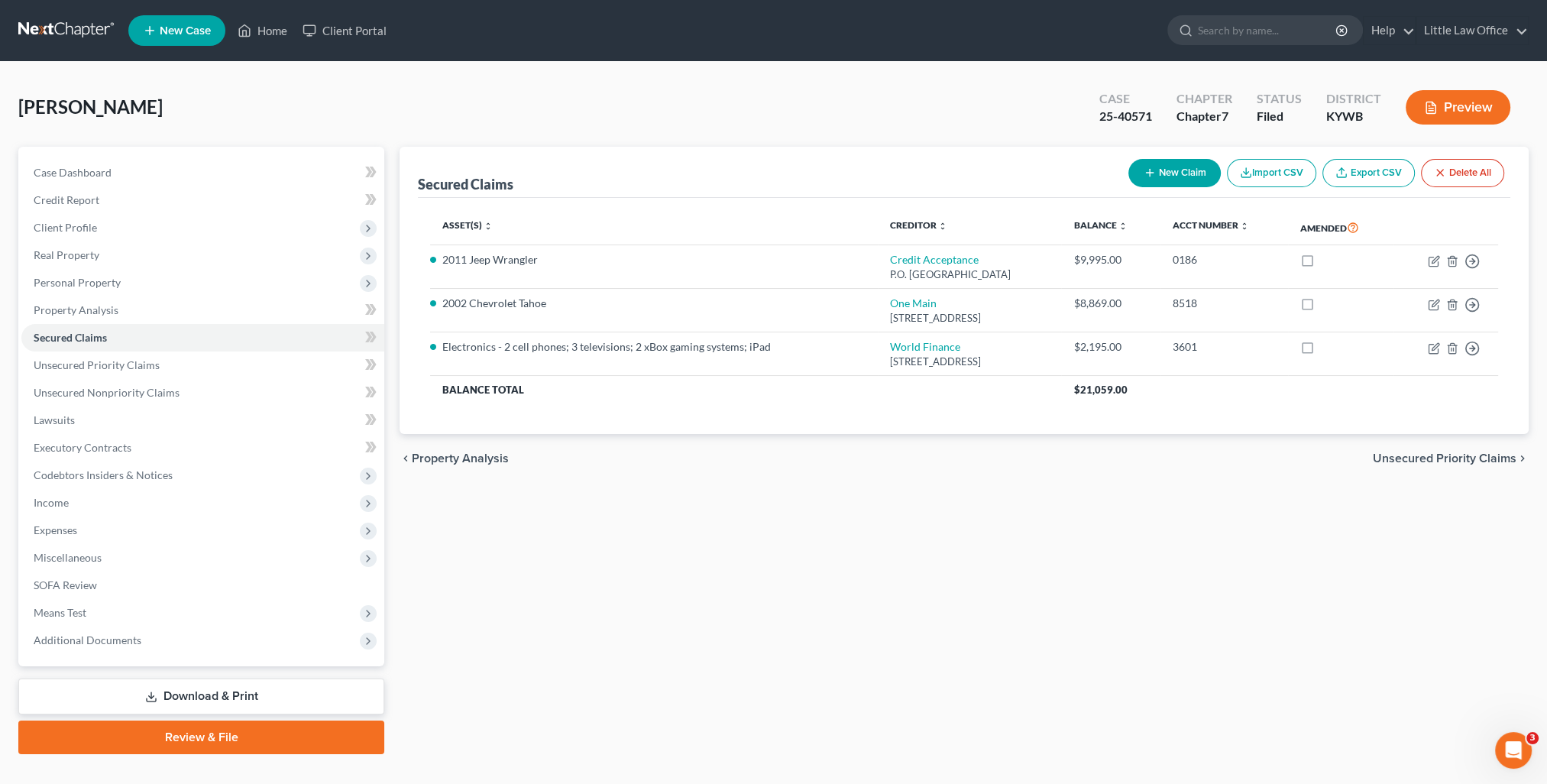
click at [260, 45] on ul "New Case Home Client Portal - No Result - See all results Or Press Enter... Hel…" at bounding box center [829, 31] width 1400 height 40
click at [269, 39] on link "Home" at bounding box center [262, 30] width 65 height 27
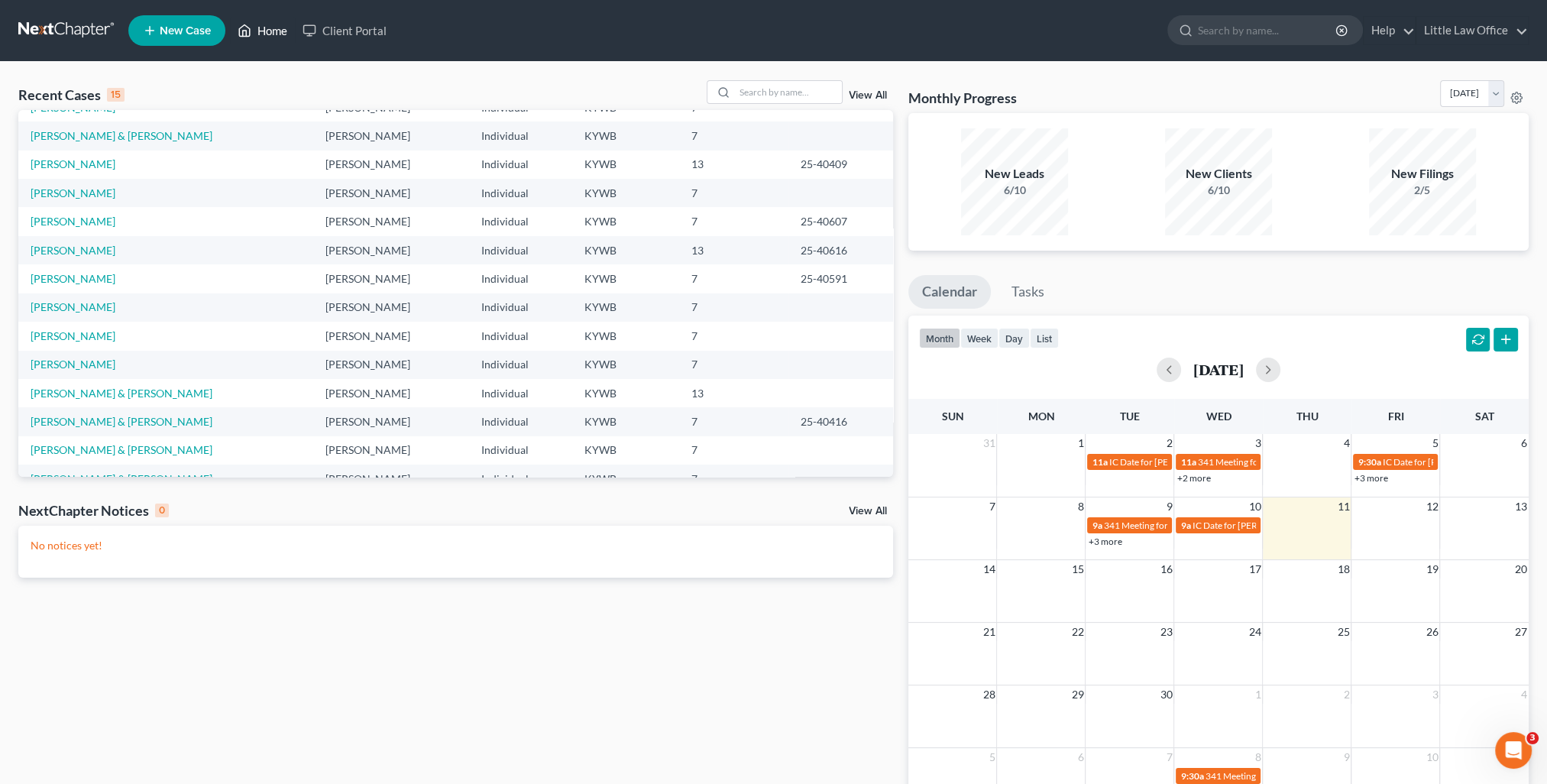
scroll to position [104, 0]
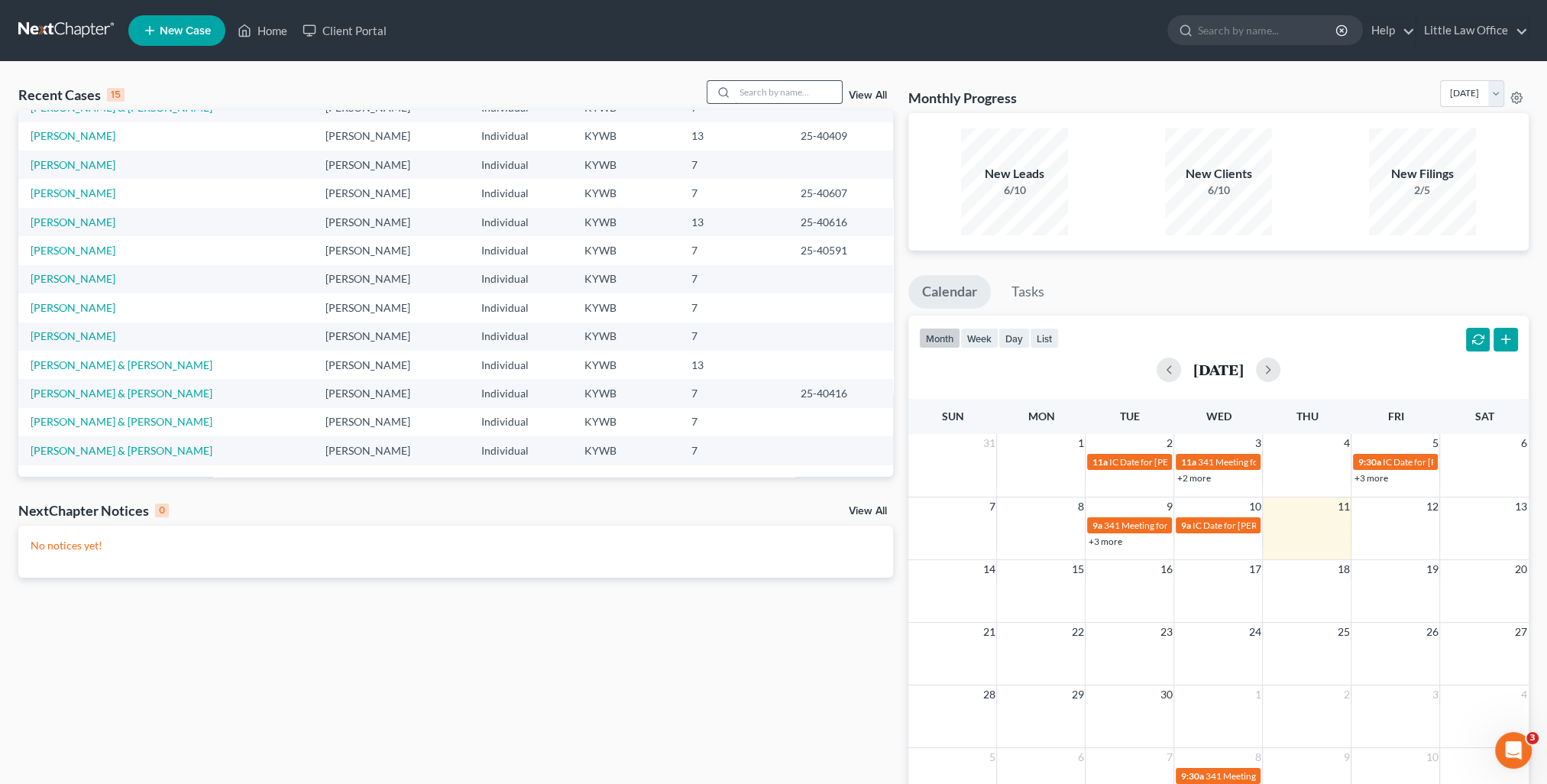
click at [757, 101] on input "search" at bounding box center [788, 92] width 107 height 22
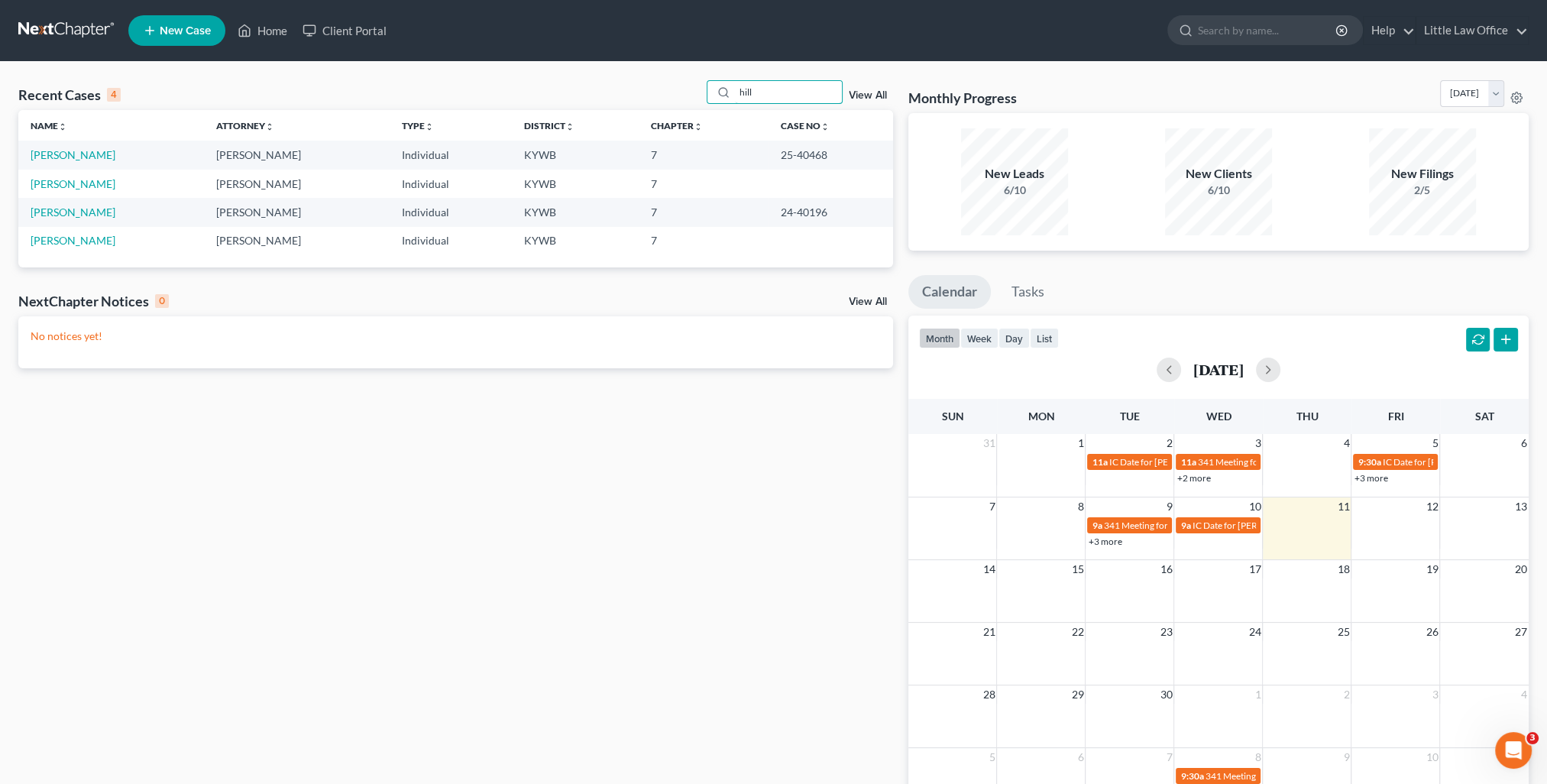
scroll to position [0, 0]
type input "hill"
click at [64, 154] on link "[PERSON_NAME]" at bounding box center [73, 154] width 85 height 13
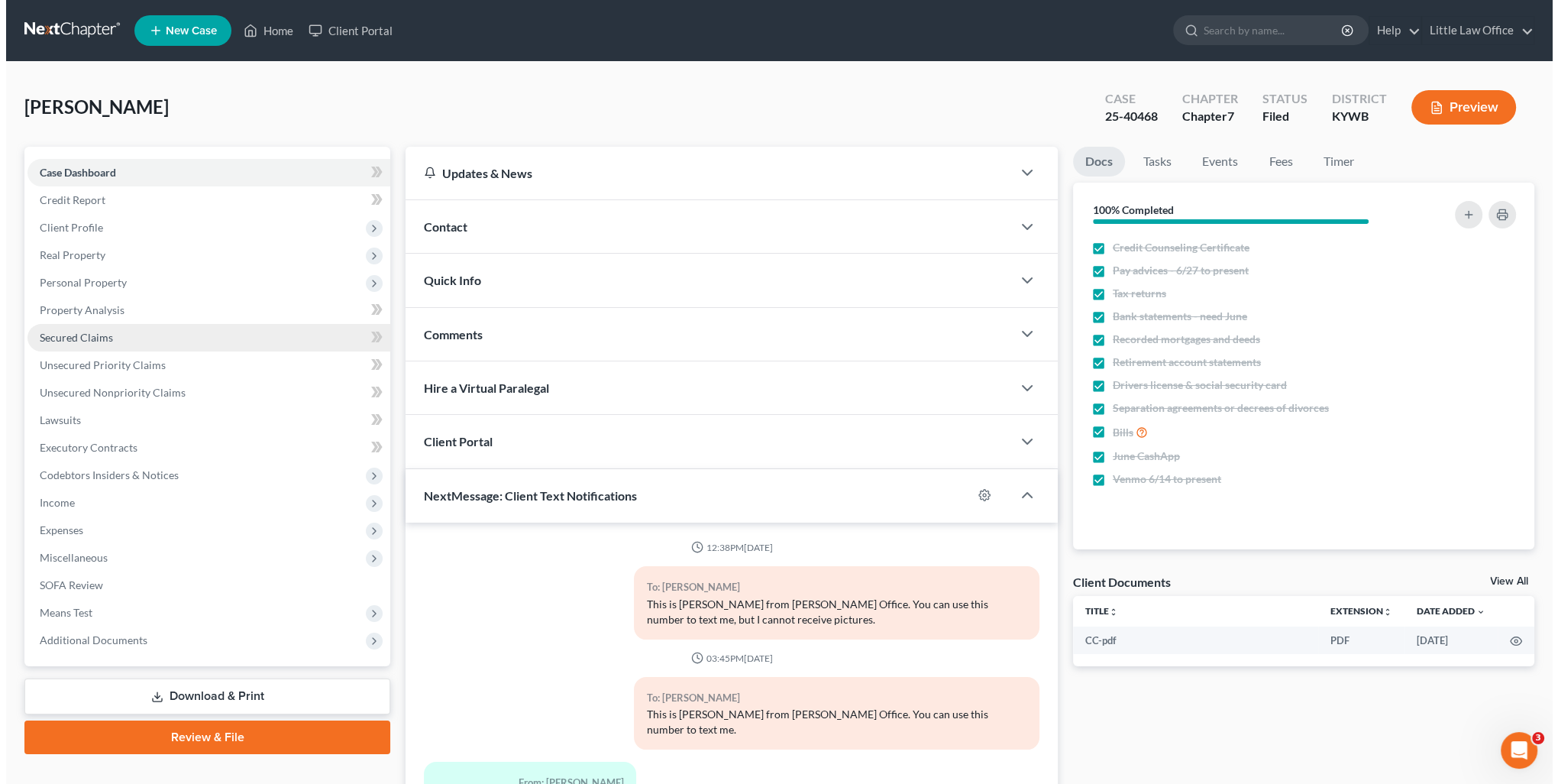
scroll to position [406, 0]
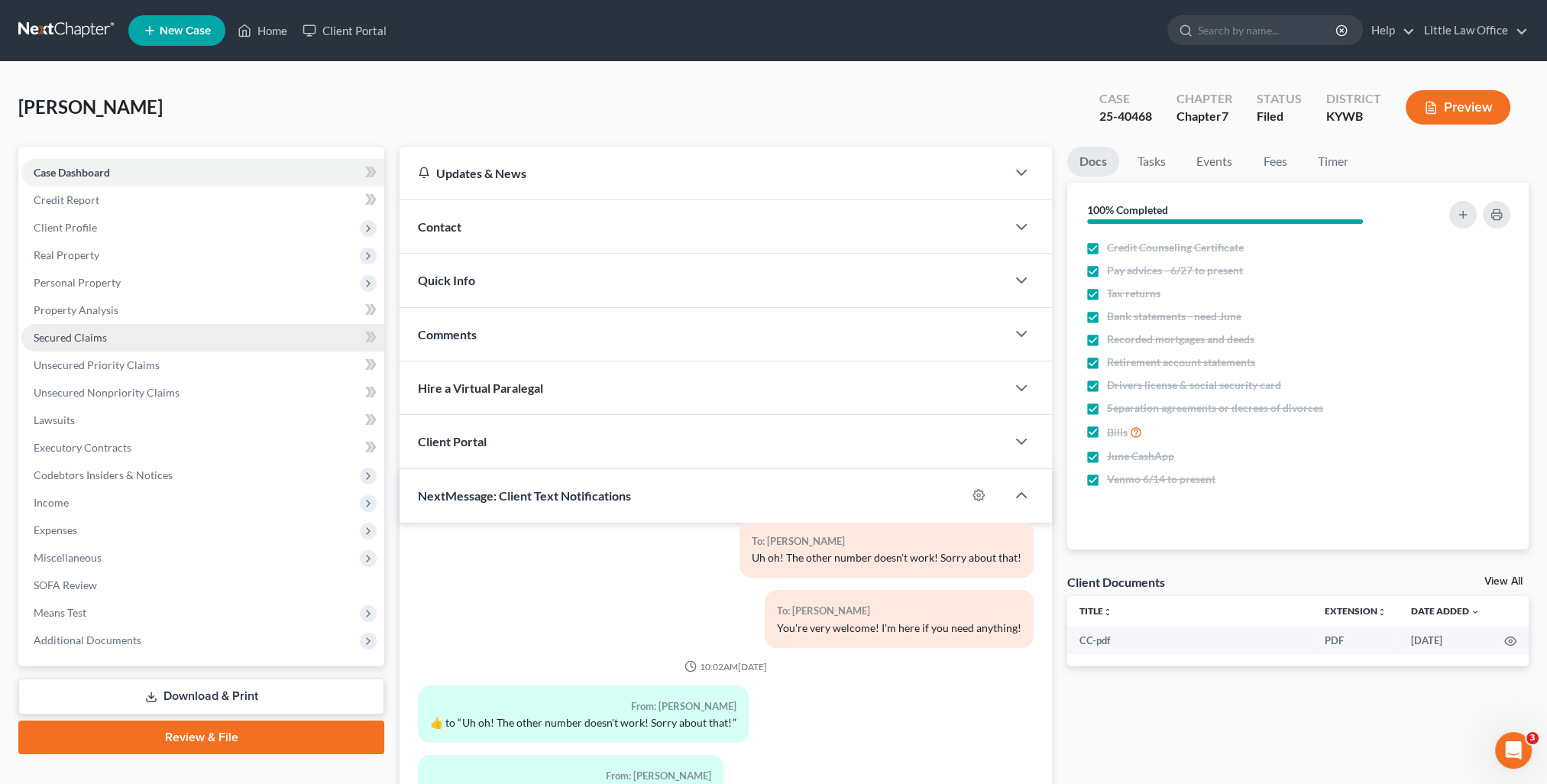
click at [122, 340] on link "Secured Claims" at bounding box center [202, 337] width 363 height 27
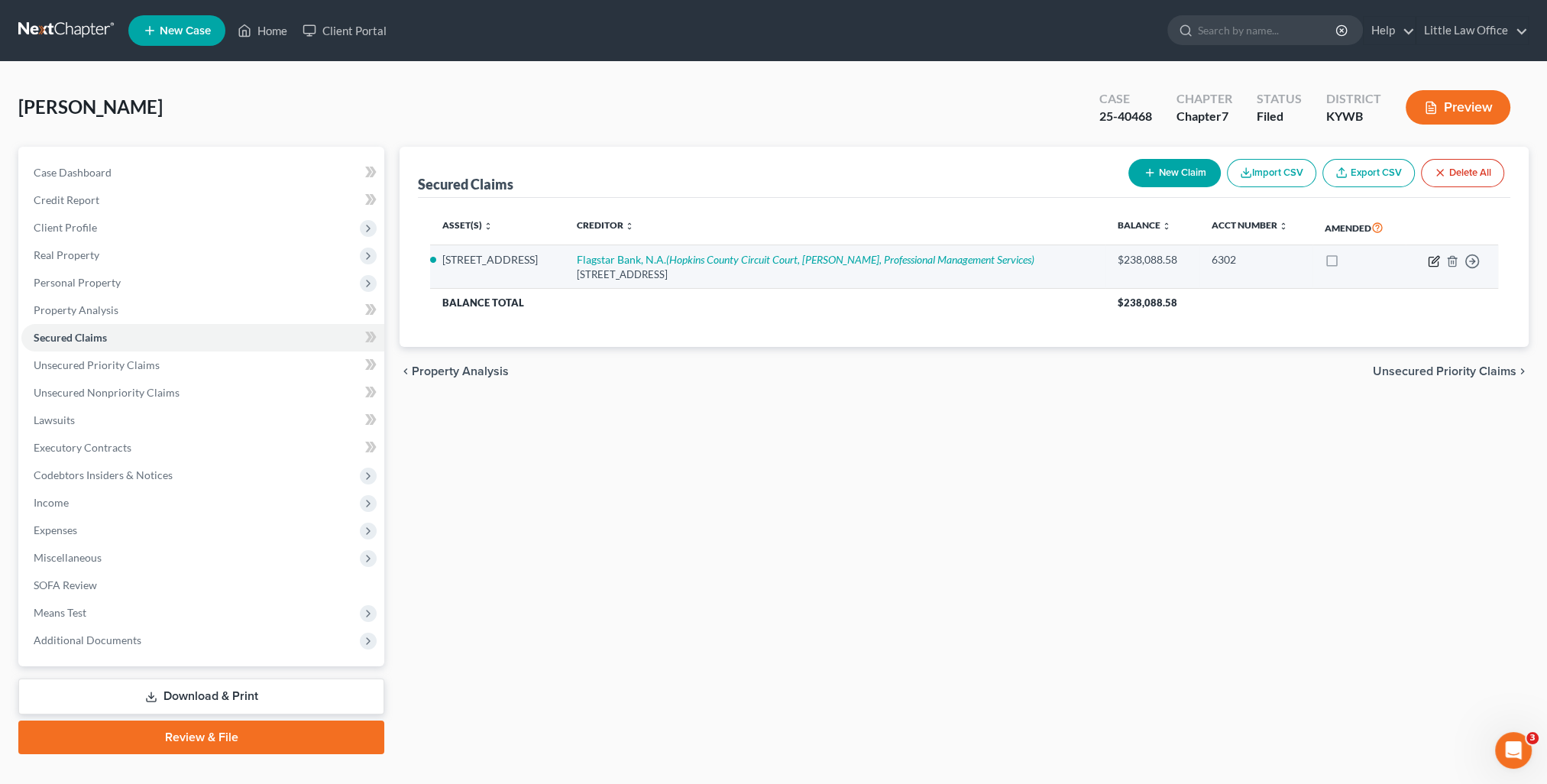
click at [1436, 258] on icon "button" at bounding box center [1435, 259] width 7 height 7
select select "45"
select select "0"
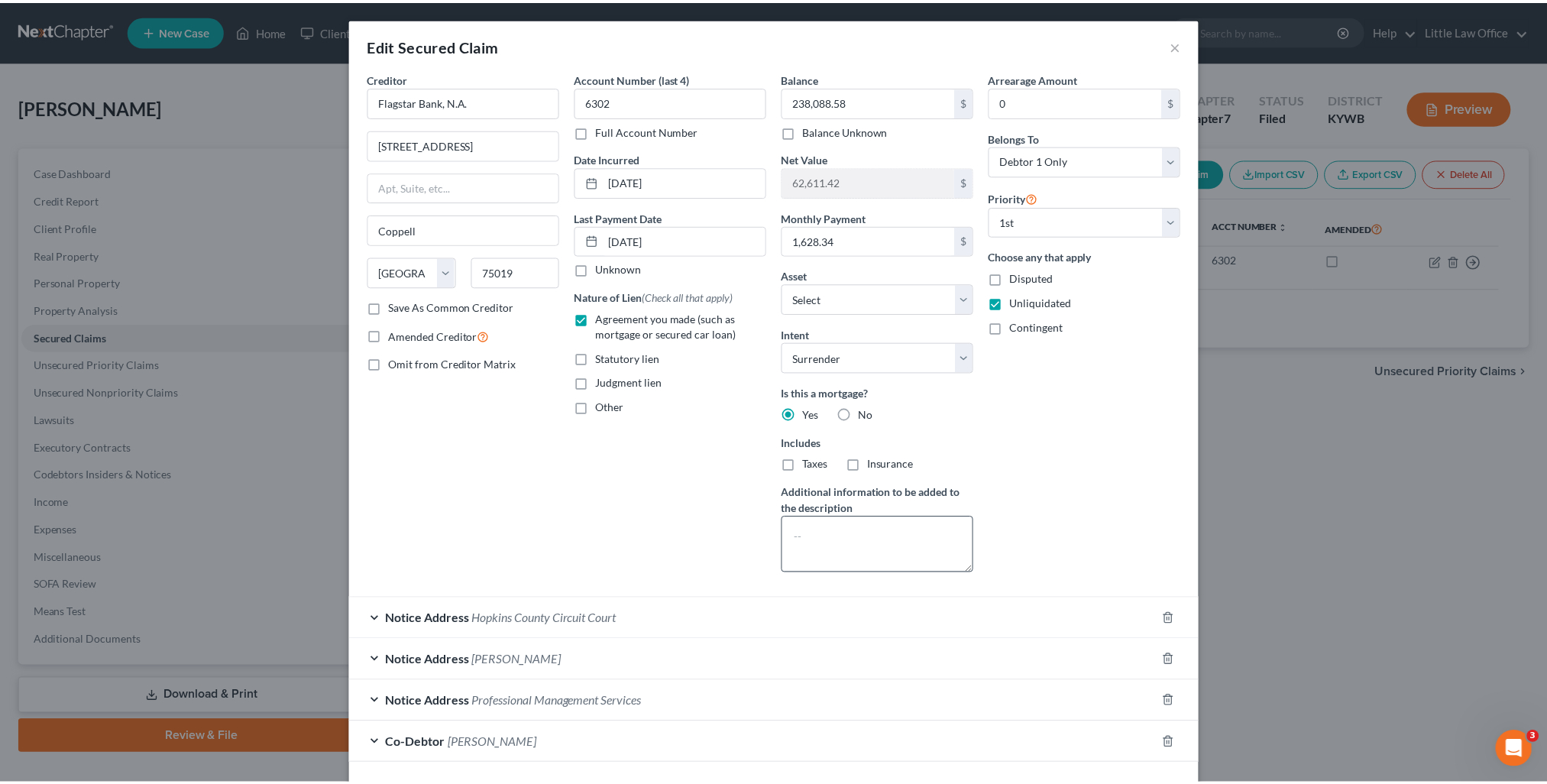
scroll to position [74, 0]
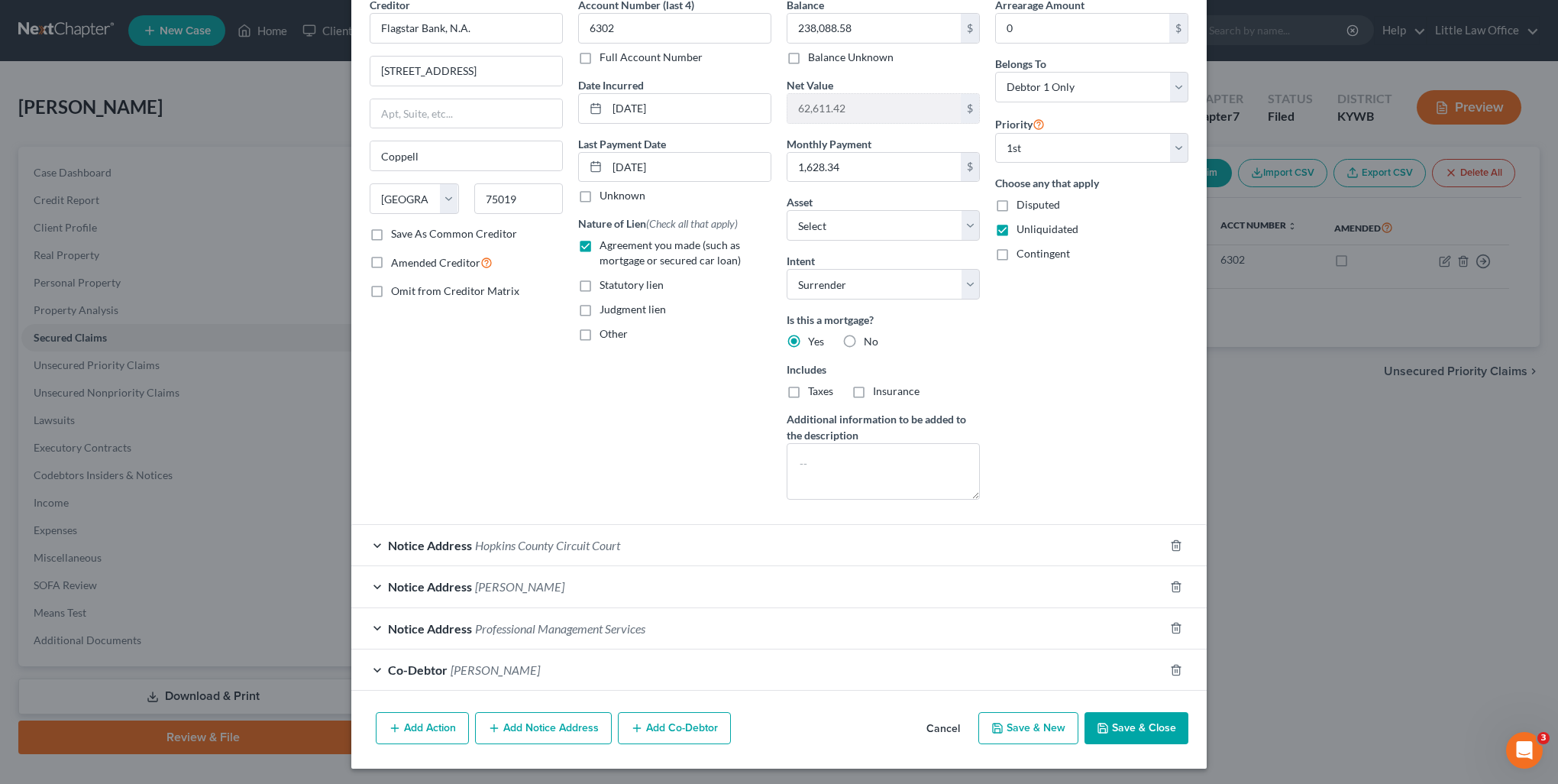
click at [1124, 731] on button "Save & Close" at bounding box center [1136, 728] width 104 height 32
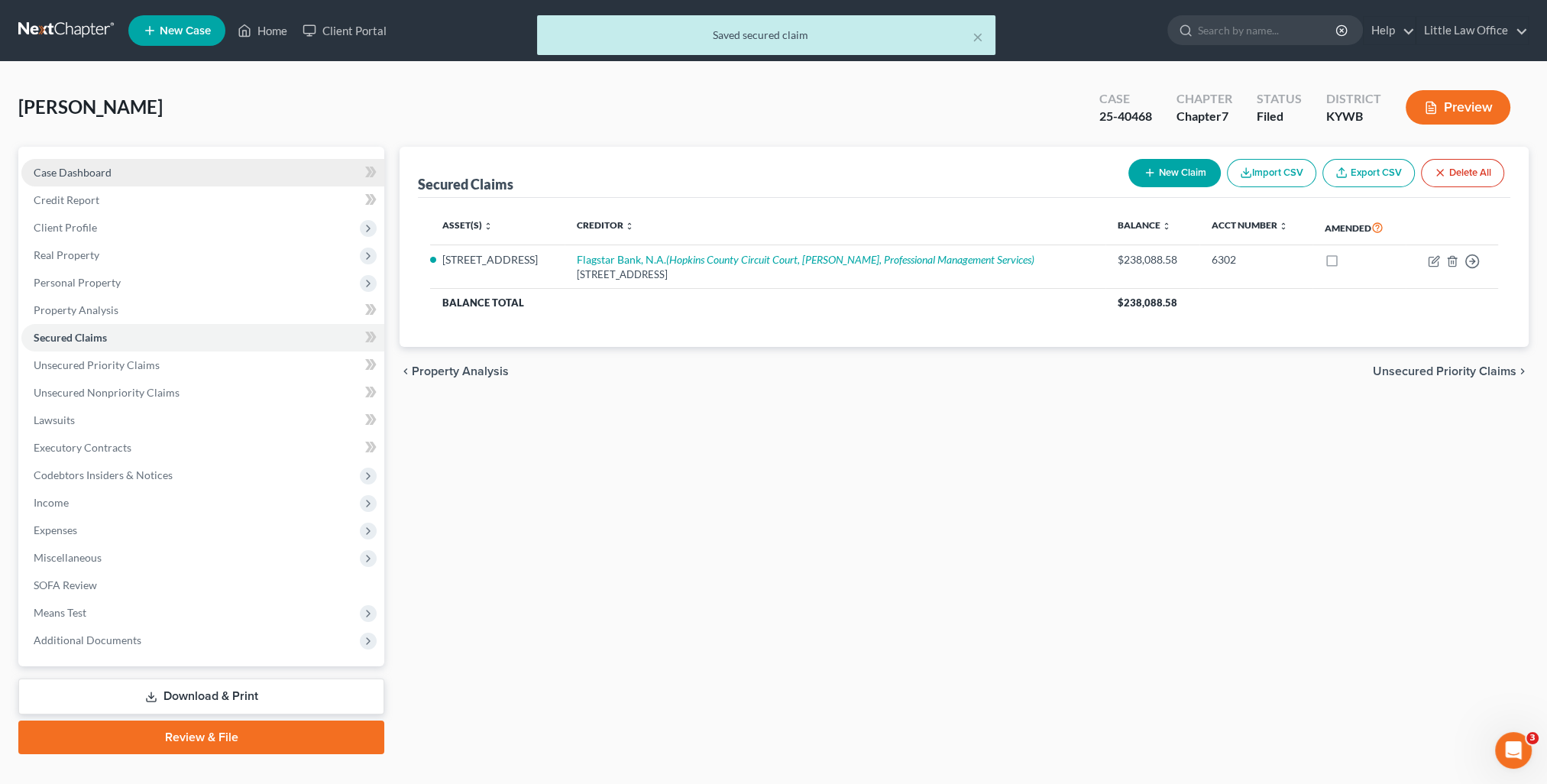
click at [49, 171] on span "Case Dashboard" at bounding box center [72, 172] width 78 height 13
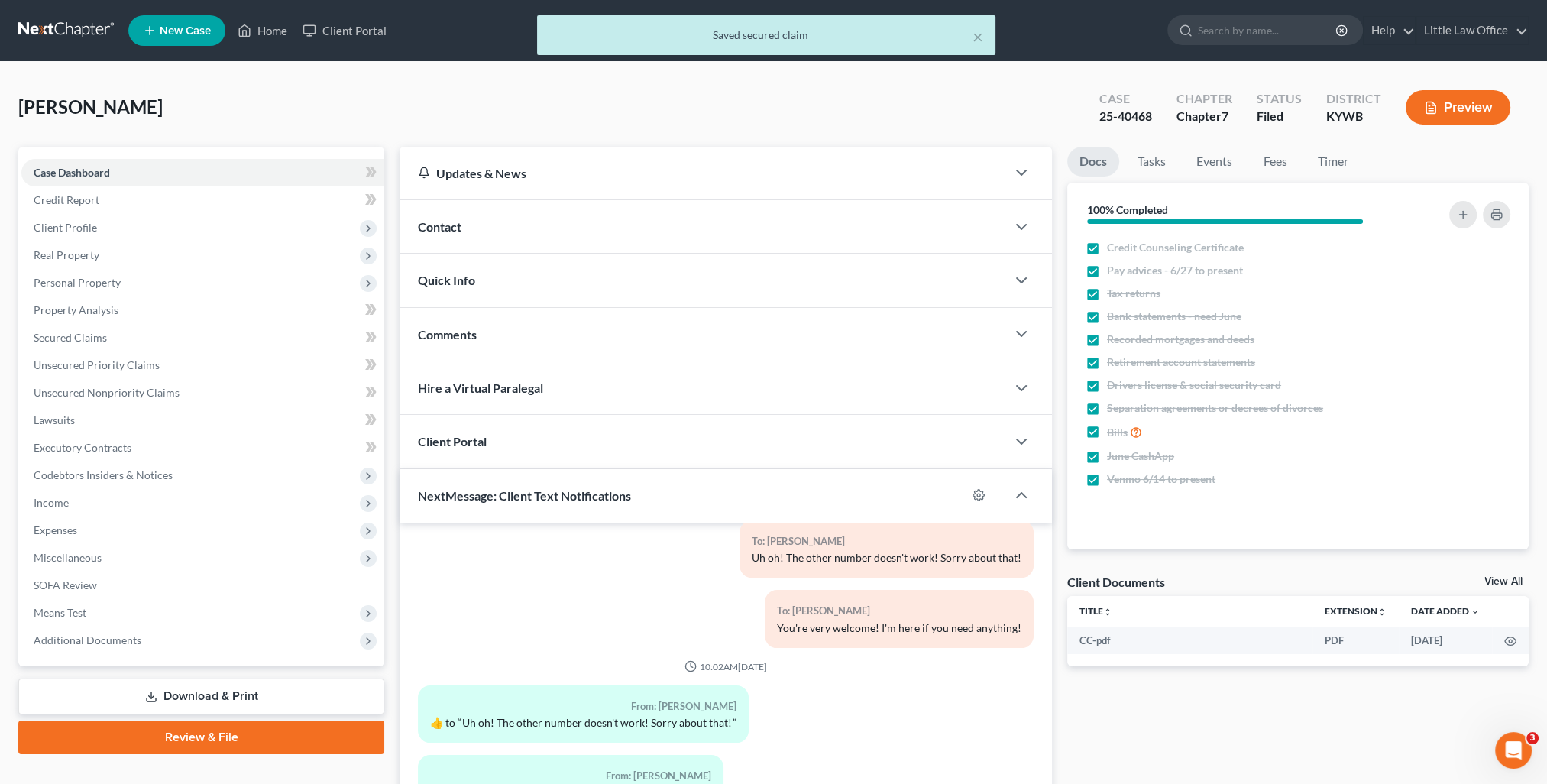
scroll to position [76, 0]
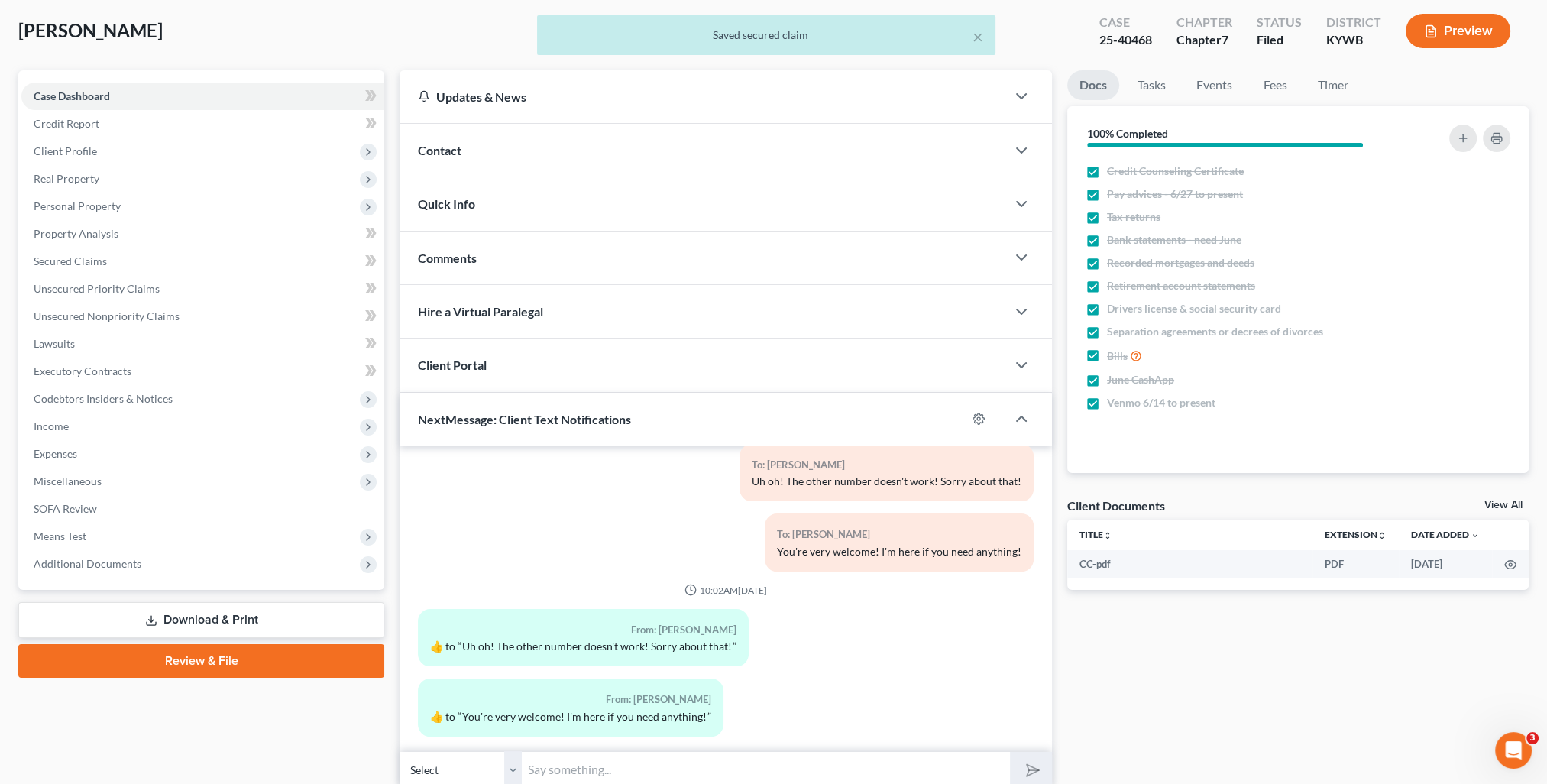
click at [447, 260] on span "Comments" at bounding box center [447, 258] width 59 height 15
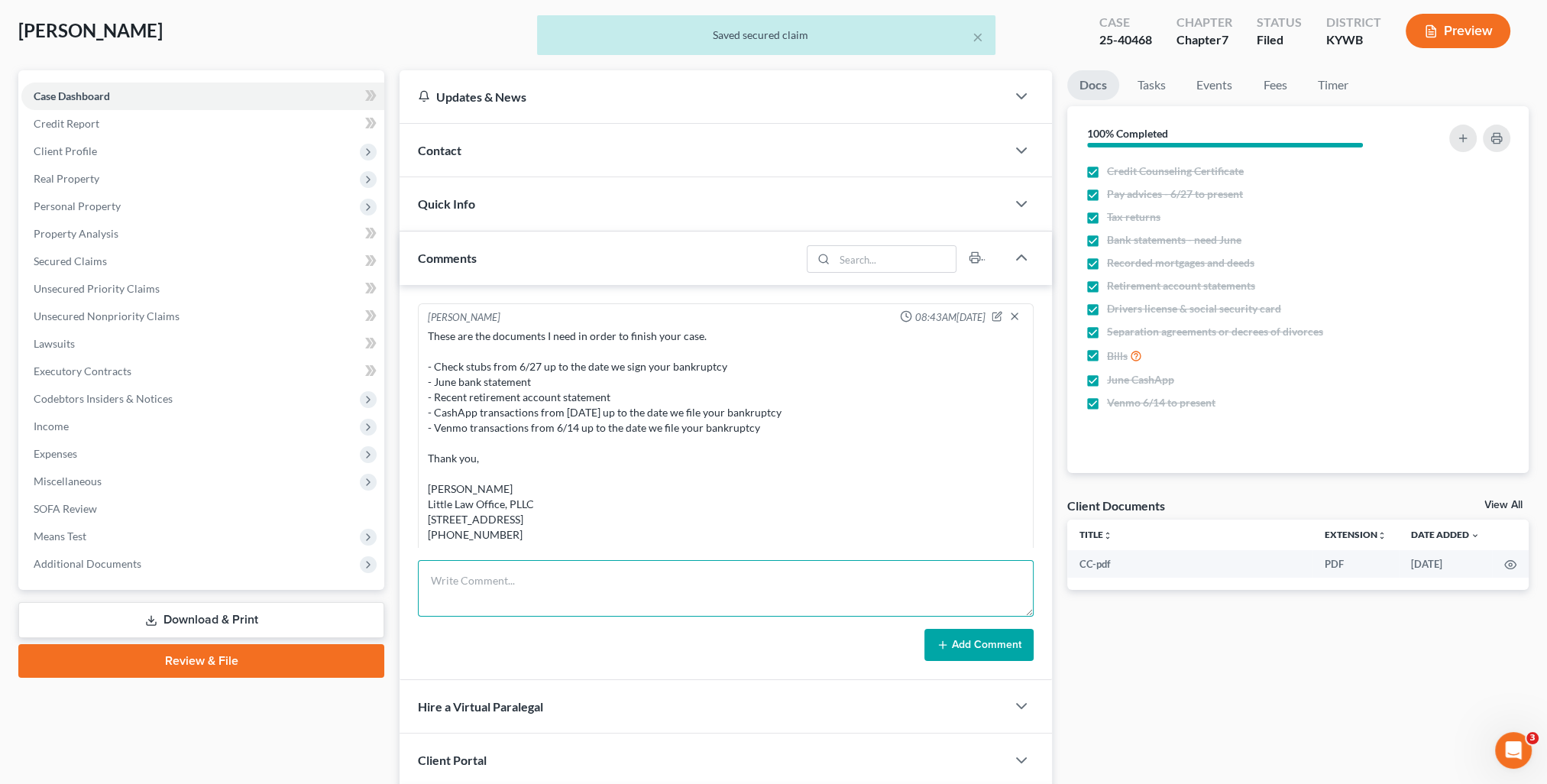
click at [550, 585] on textarea at bounding box center [725, 588] width 616 height 56
paste textarea "You filed a motion for relief from stay in the above-referenced case. Your clie…"
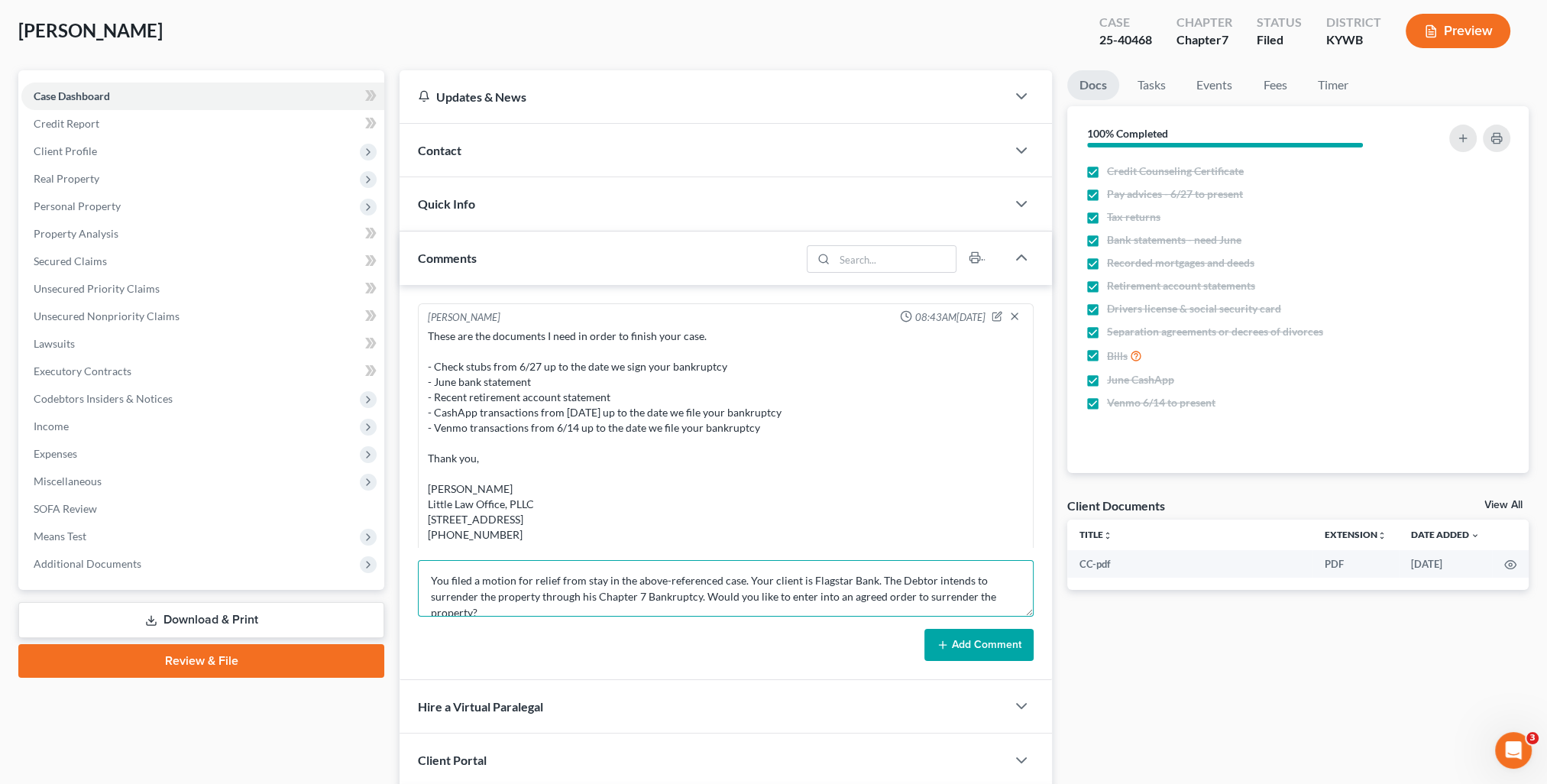
scroll to position [0, 0]
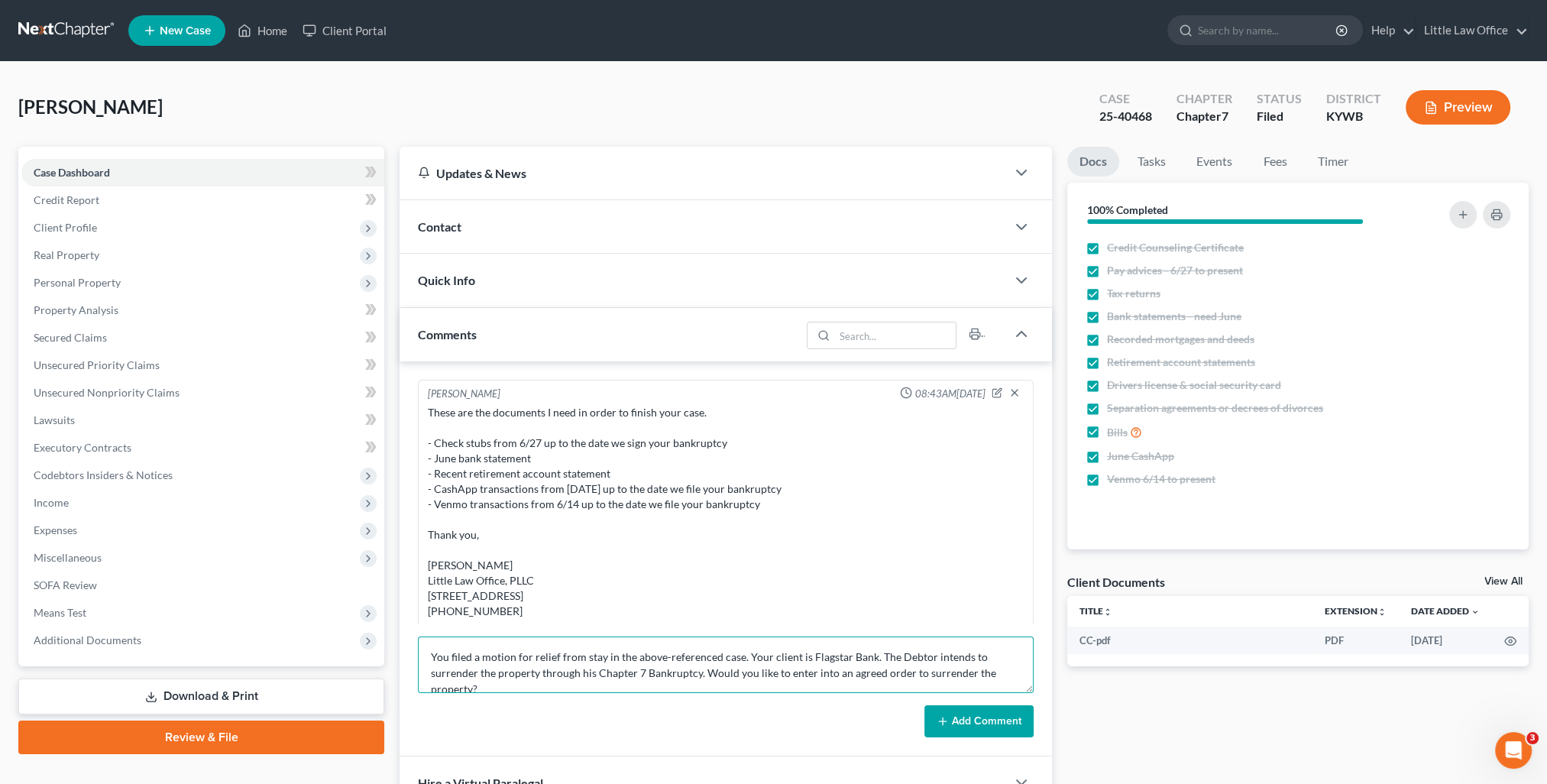
click at [431, 648] on textarea "You filed a motion for relief from stay in the above-referenced case. Your clie…" at bounding box center [725, 665] width 616 height 56
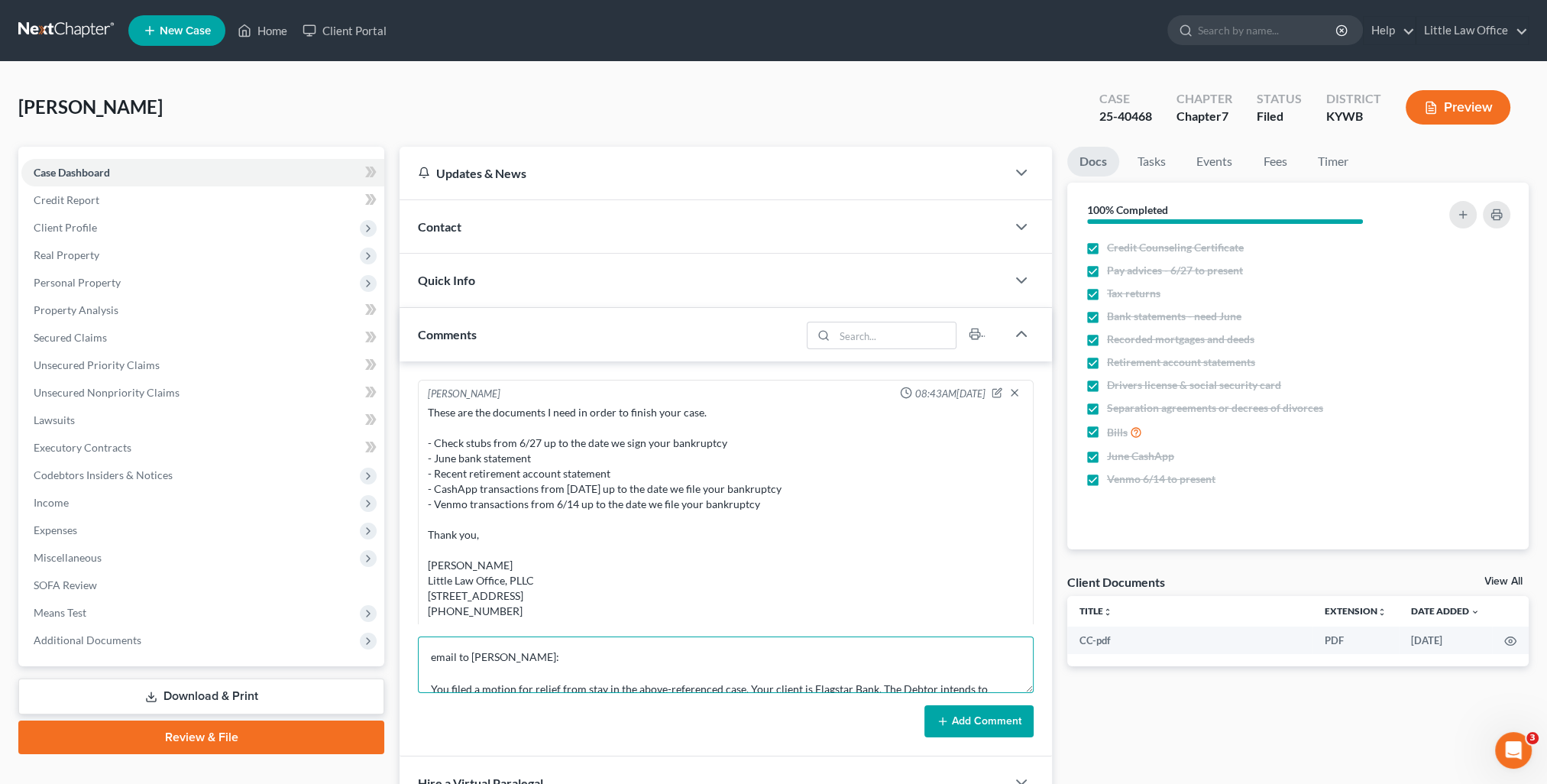
type textarea "email to [PERSON_NAME]: You filed a motion for relief from stay in the above-re…"
click at [966, 726] on button "Add Comment" at bounding box center [979, 720] width 109 height 32
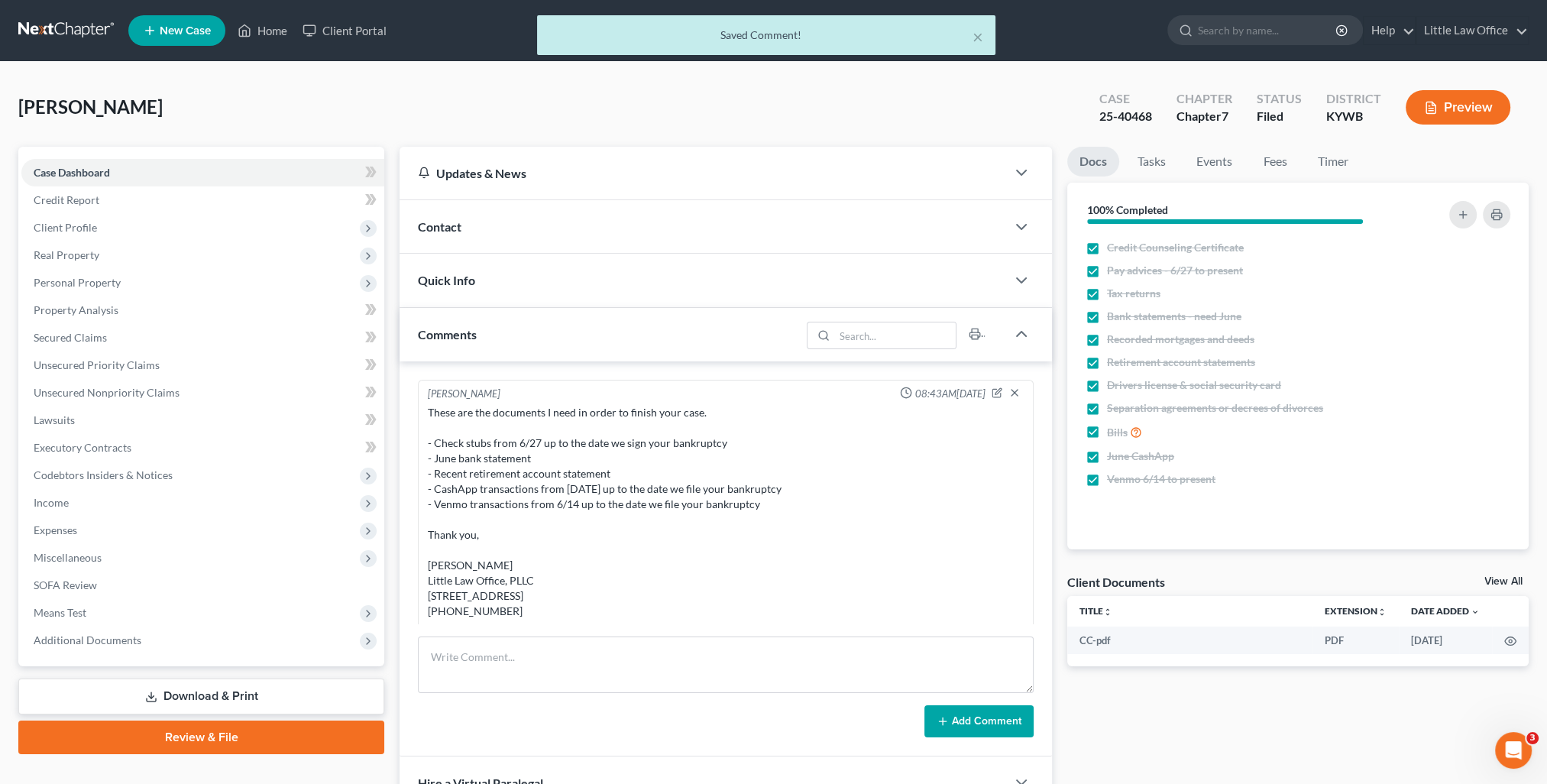
scroll to position [1023, 0]
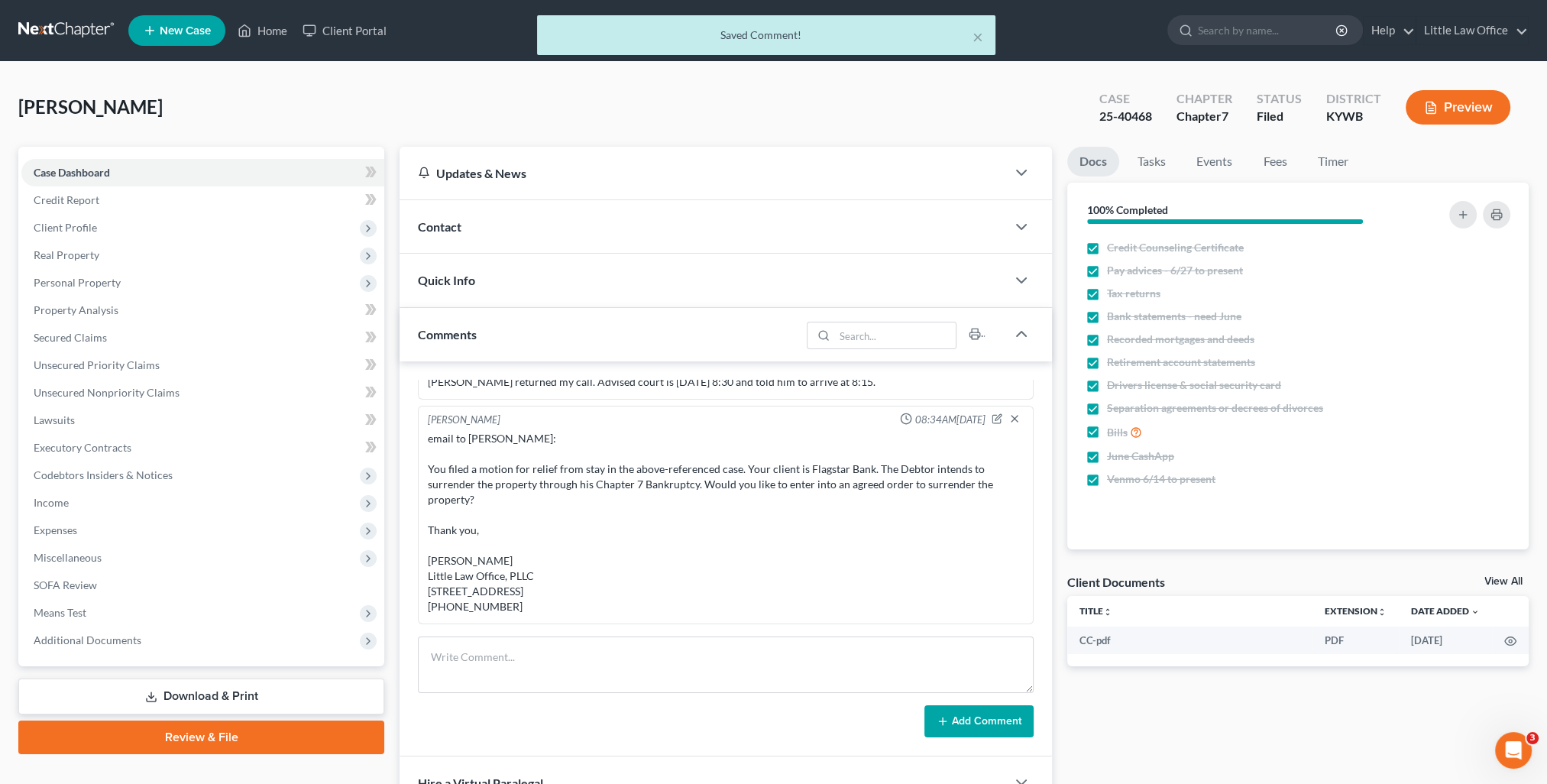
click at [168, 19] on div "× Saved Comment!" at bounding box center [765, 38] width 1547 height 47
click at [982, 41] on button "×" at bounding box center [978, 36] width 11 height 18
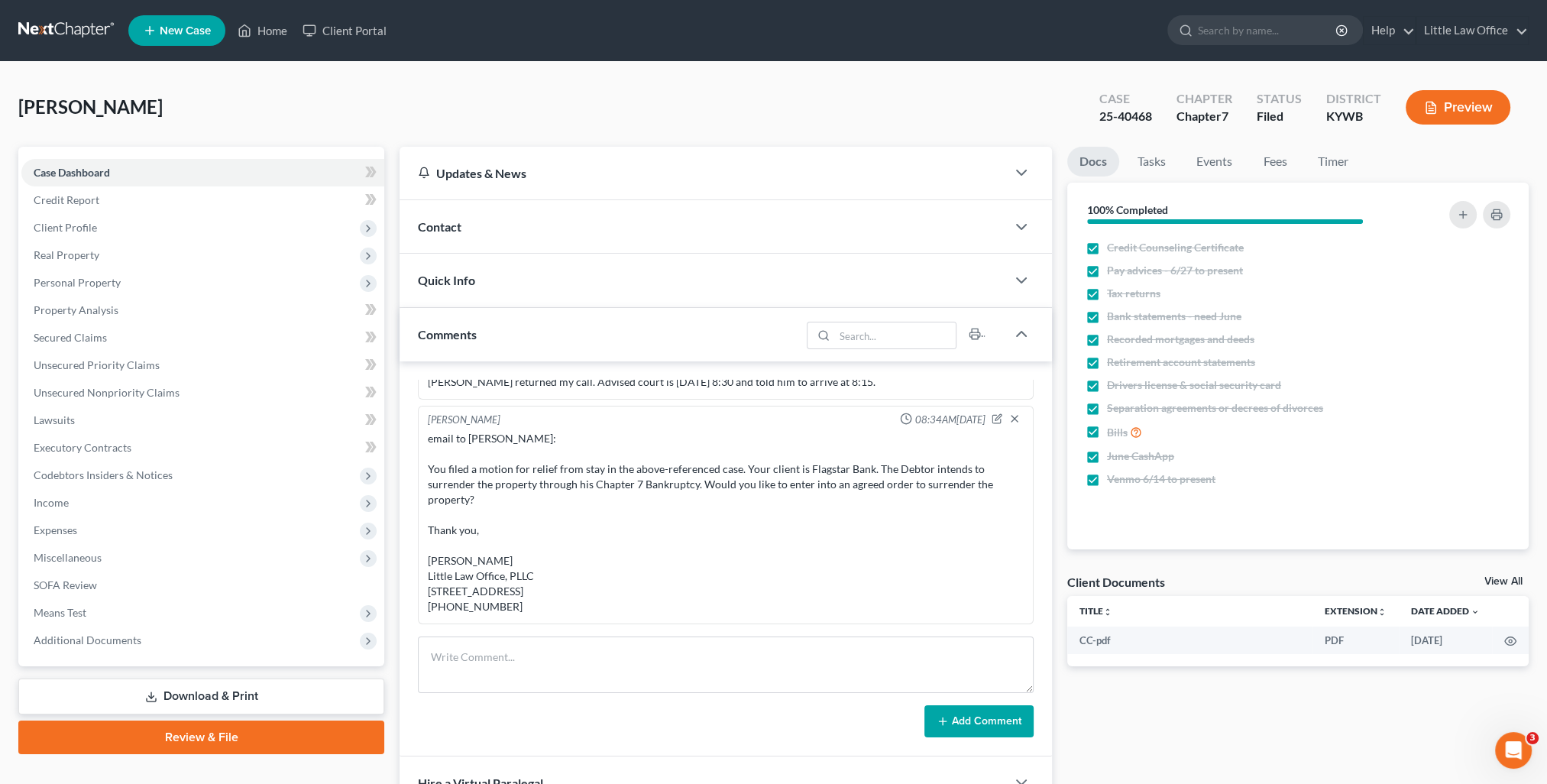
click at [204, 31] on span "New Case" at bounding box center [185, 31] width 51 height 12
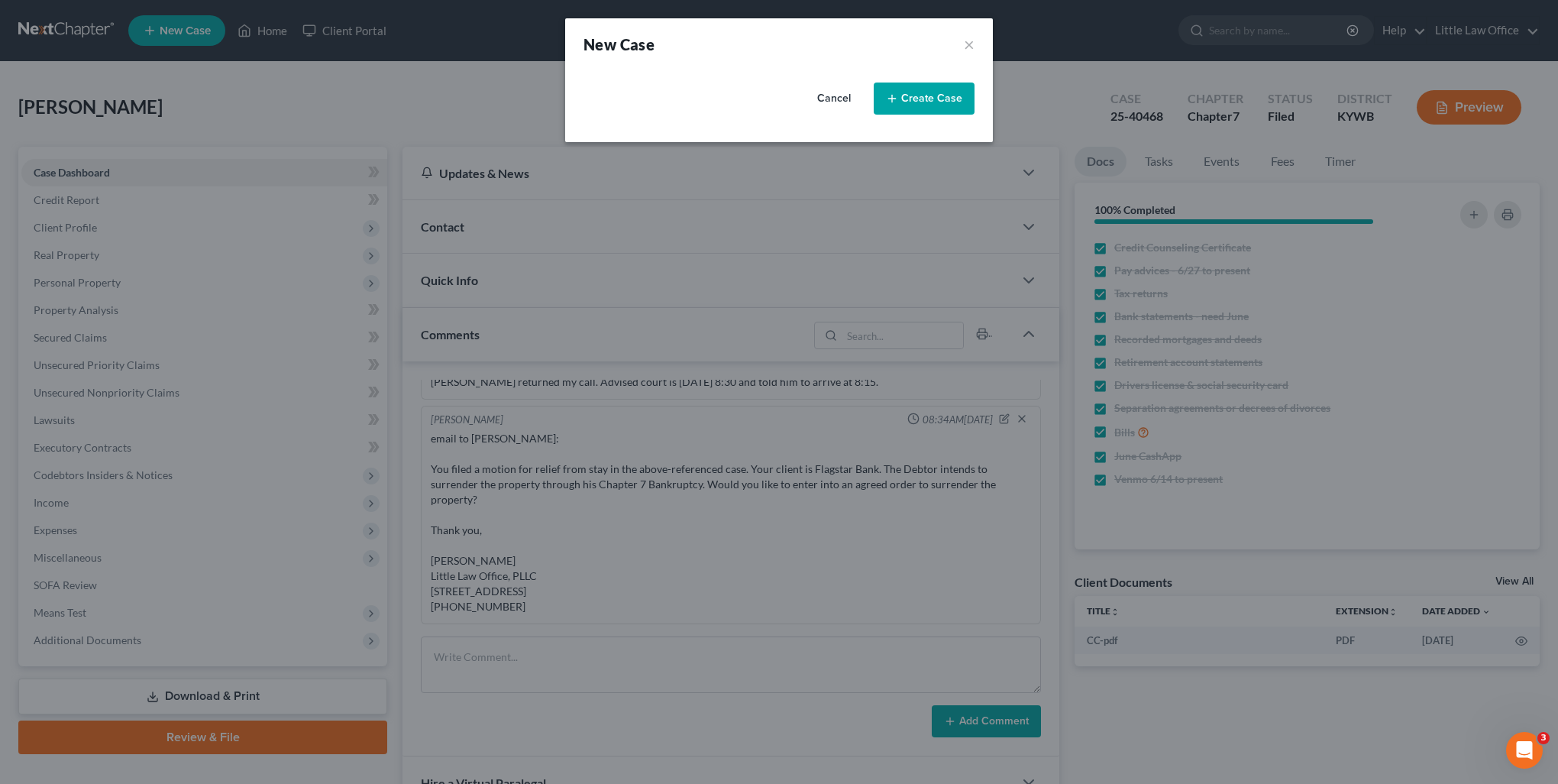
select select "33"
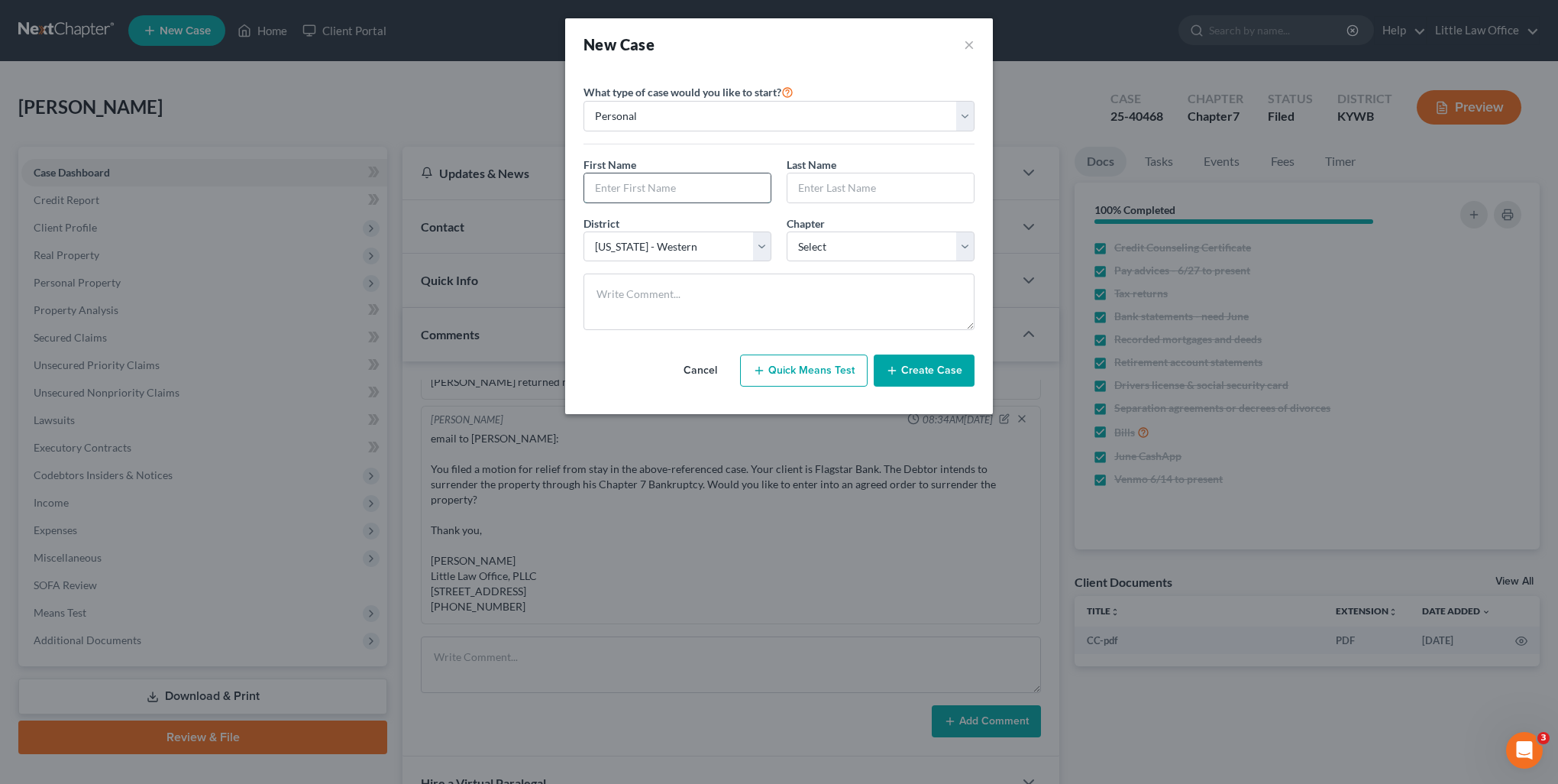
click at [642, 179] on input "text" at bounding box center [677, 187] width 187 height 29
type input "[PERSON_NAME]"
select select "0"
click at [934, 376] on button "Create Case" at bounding box center [924, 370] width 101 height 32
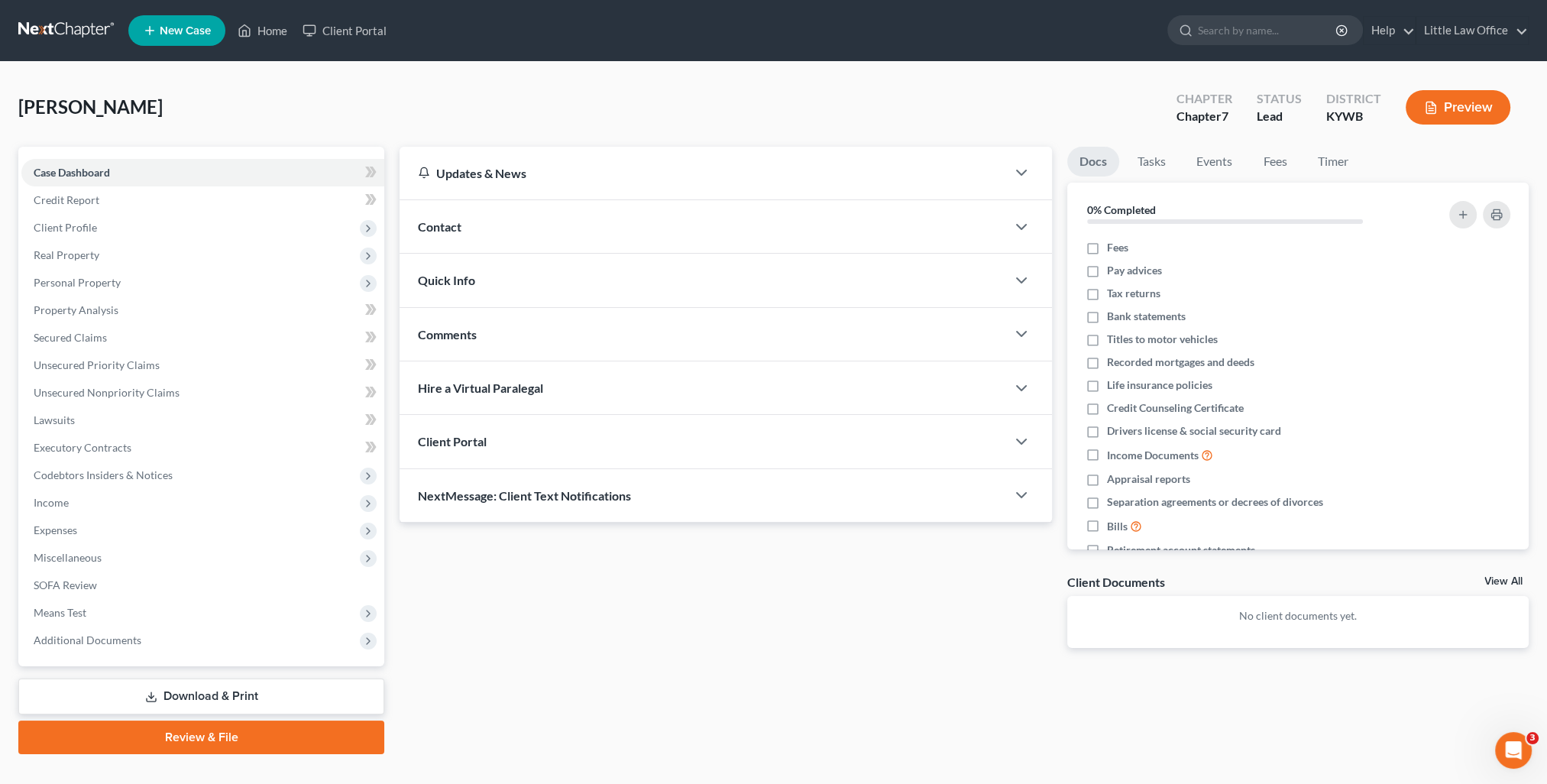
click at [463, 216] on div "Contact" at bounding box center [703, 226] width 607 height 53
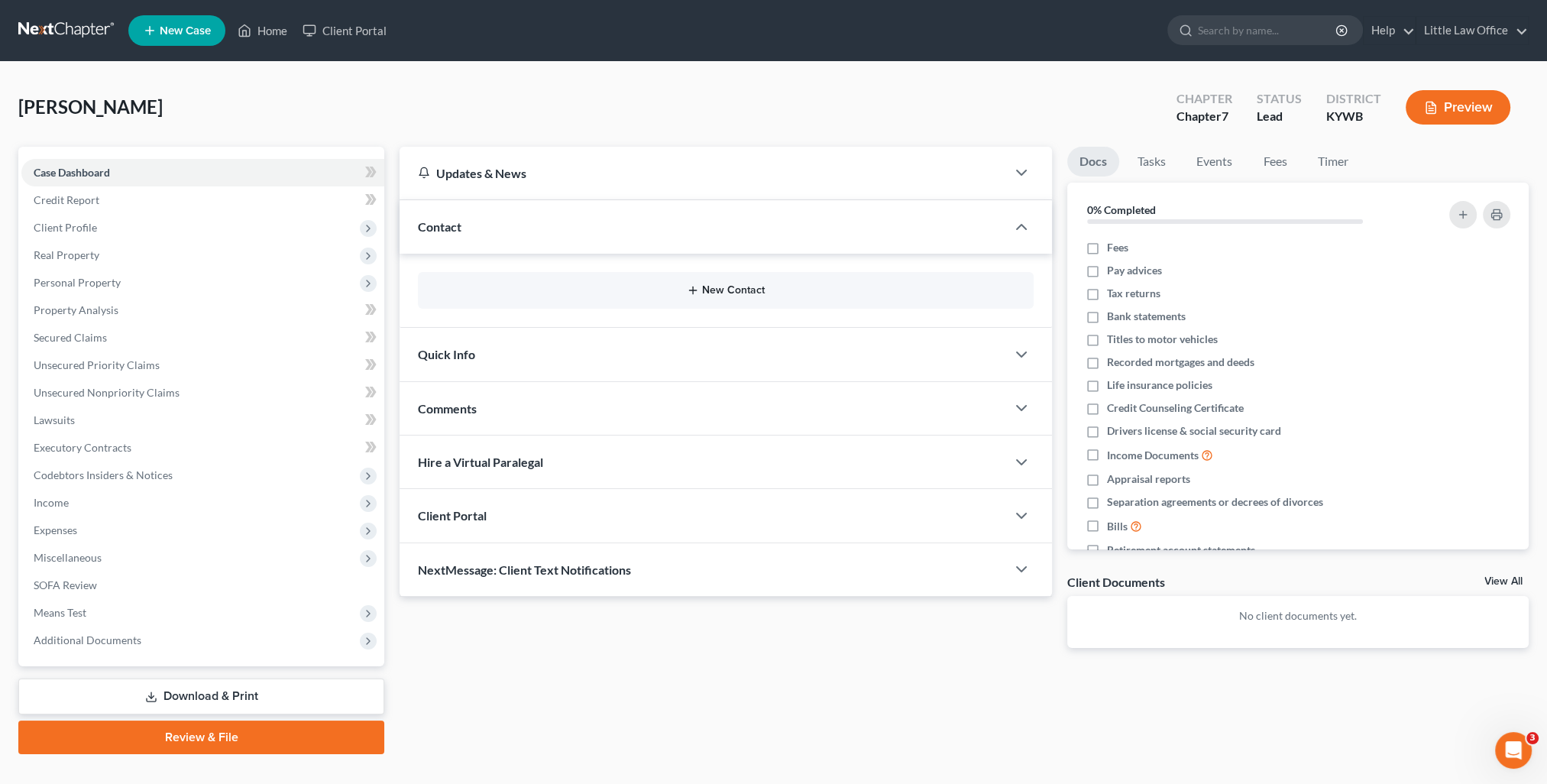
click at [724, 289] on button "New Contact" at bounding box center [725, 290] width 591 height 13
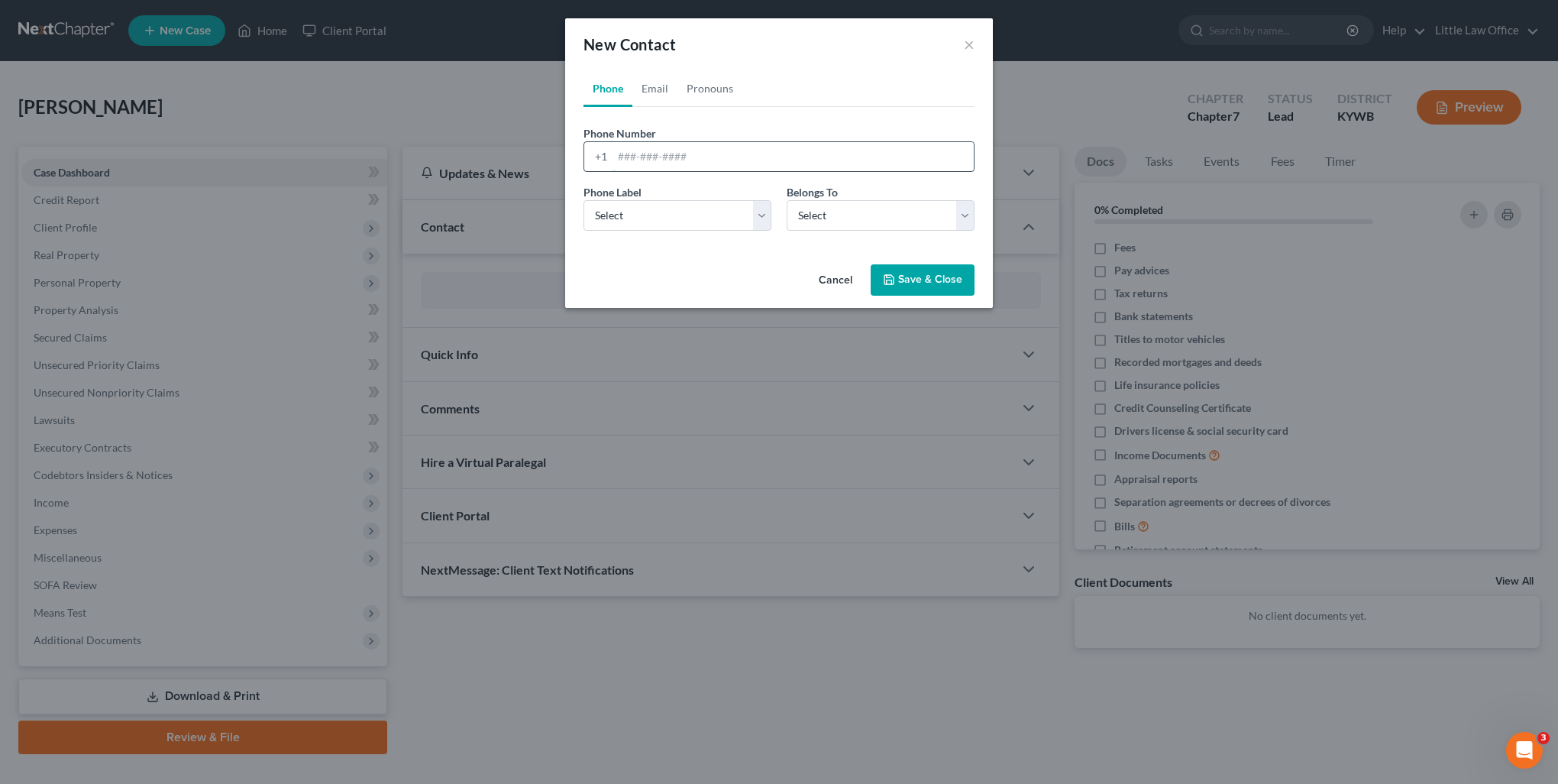
click at [626, 150] on input "tel" at bounding box center [793, 156] width 361 height 29
type input "2702250950"
click at [631, 227] on select "Select Mobile Home Work Other" at bounding box center [677, 215] width 188 height 31
select select "0"
click at [583, 200] on select "Select Mobile Home Work Other" at bounding box center [677, 215] width 188 height 31
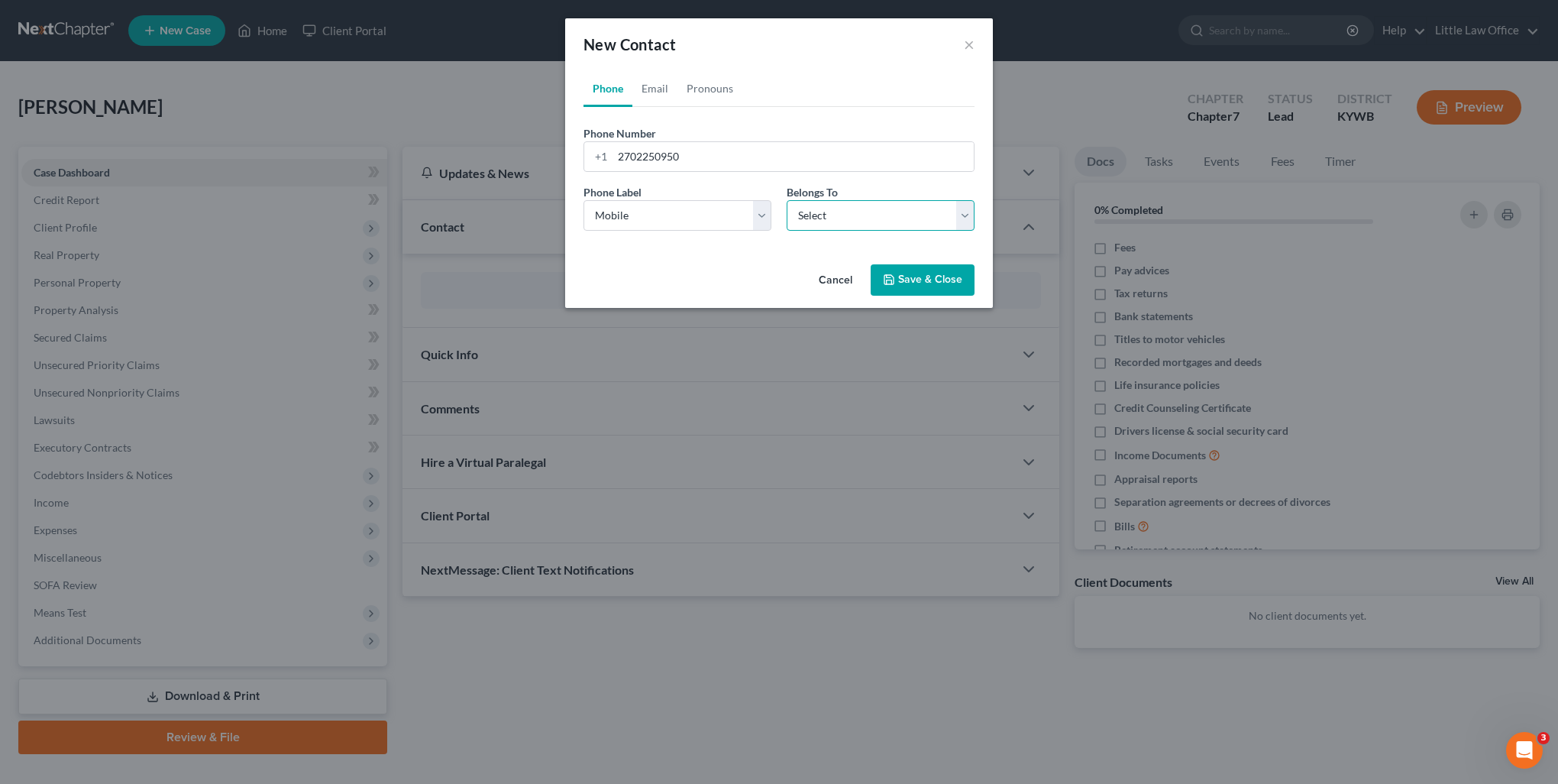
click at [801, 216] on select "Select Client Other" at bounding box center [881, 215] width 188 height 31
select select "0"
click at [786, 200] on select "Select Client Other" at bounding box center [881, 215] width 188 height 31
click at [640, 74] on link "Email" at bounding box center [655, 89] width 45 height 37
click at [638, 154] on input "email" at bounding box center [793, 156] width 361 height 29
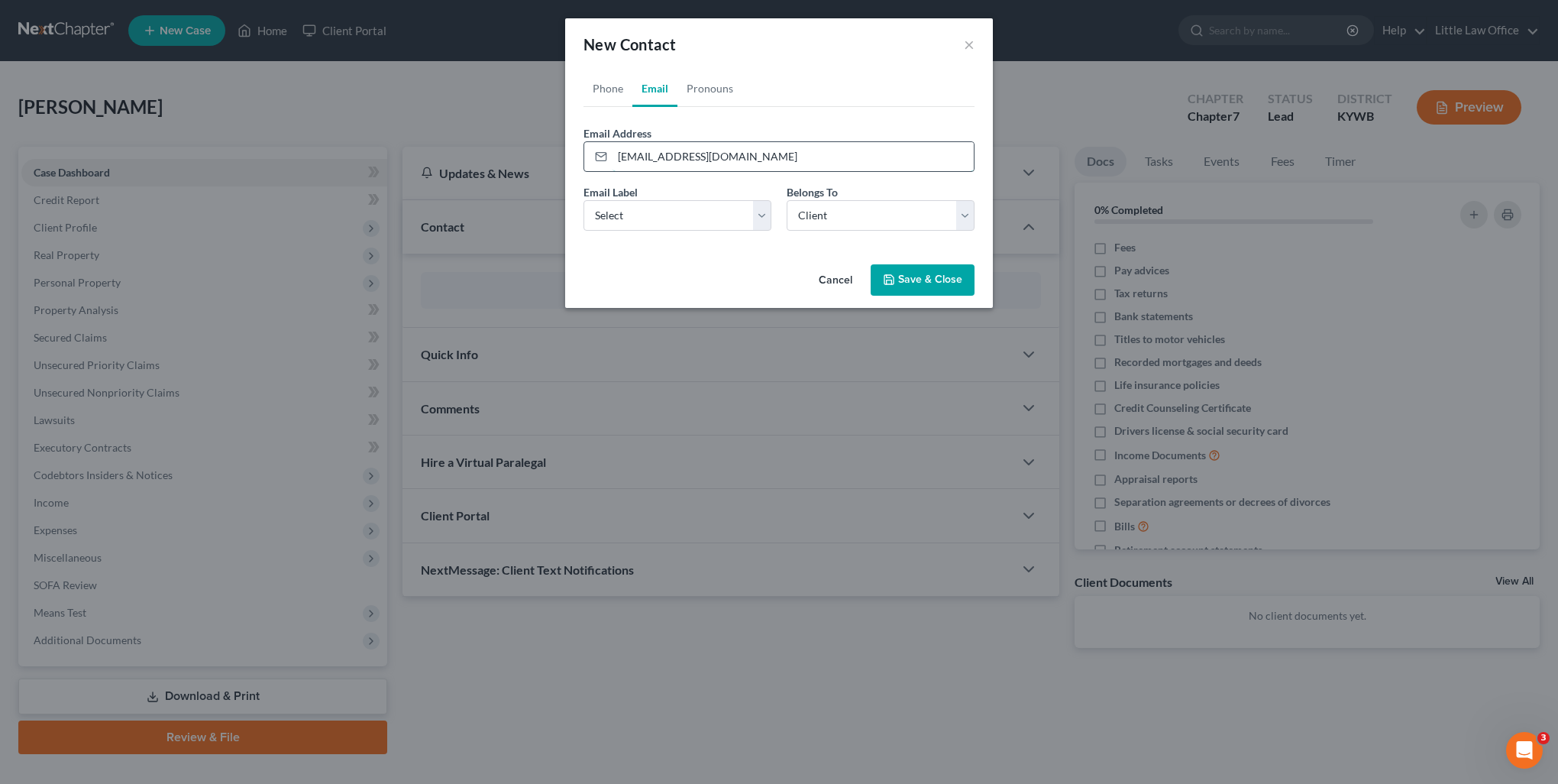
type input "[EMAIL_ADDRESS][DOMAIN_NAME]"
select select "0"
click at [932, 291] on button "Save & Close" at bounding box center [923, 280] width 104 height 32
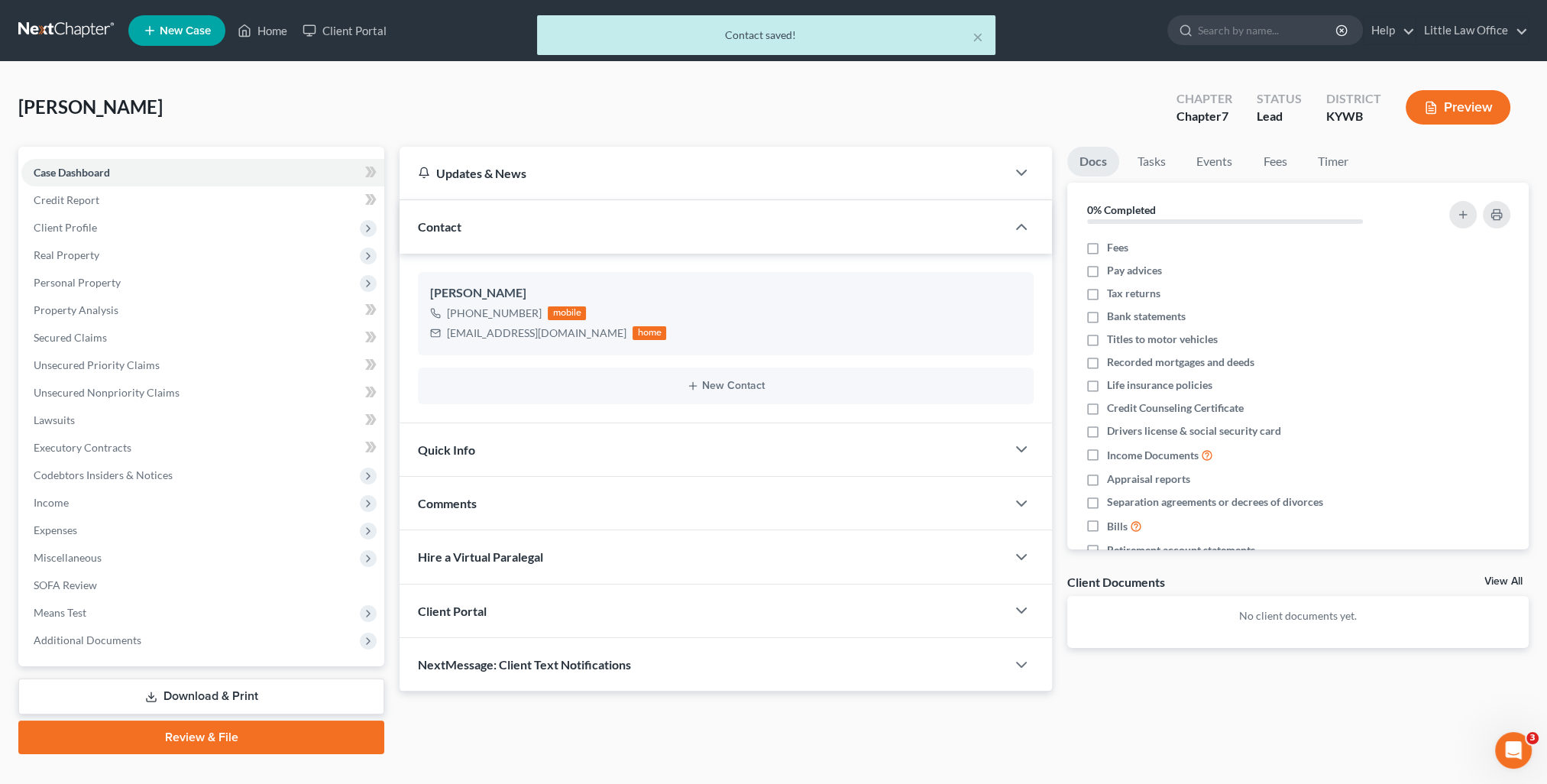
click at [685, 670] on div "NextMessage: Client Text Notifications" at bounding box center [703, 663] width 607 height 53
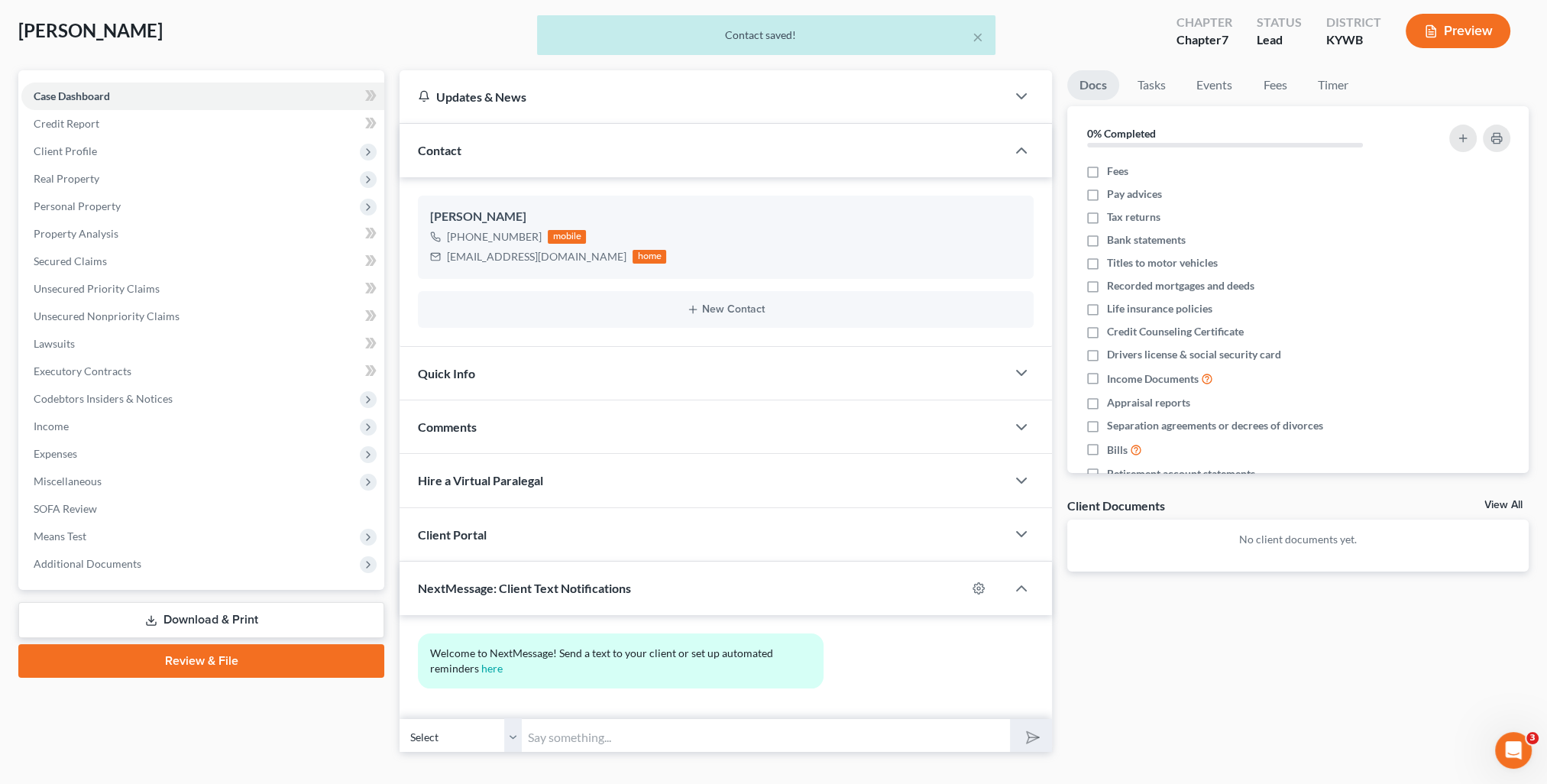
scroll to position [103, 0]
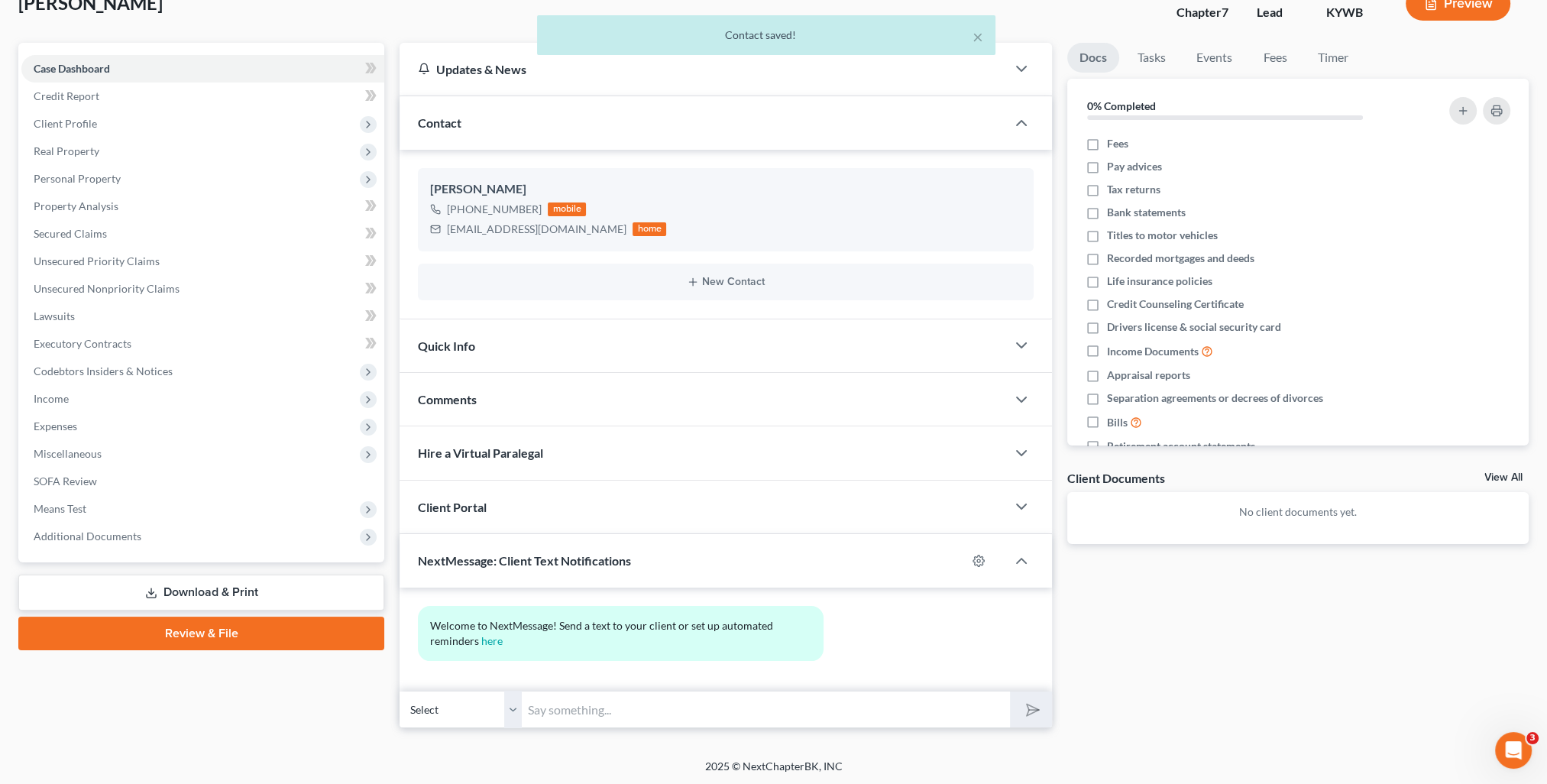
click at [680, 705] on input "text" at bounding box center [765, 710] width 488 height 38
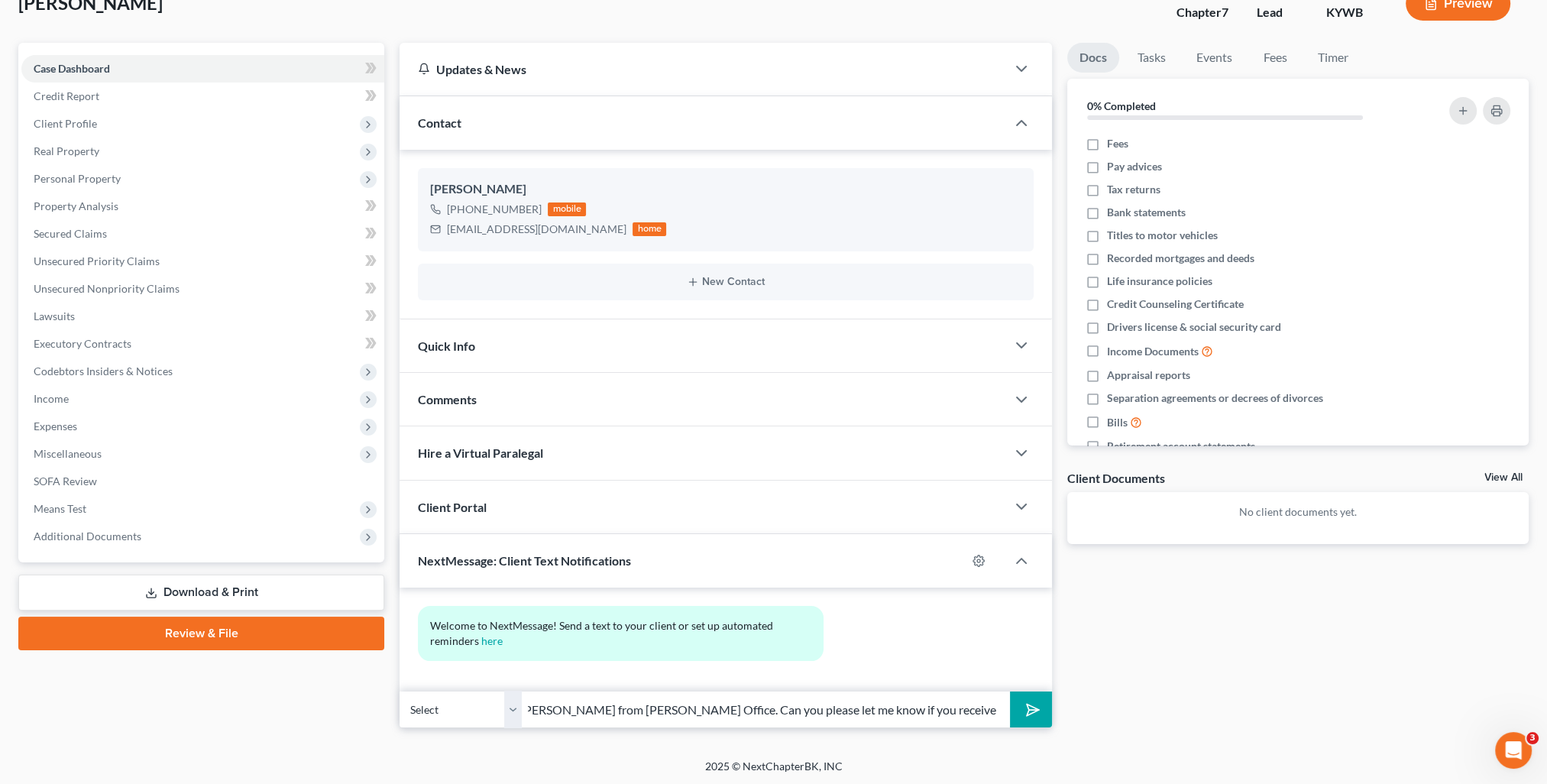
scroll to position [0, 77]
drag, startPoint x: 749, startPoint y: 709, endPoint x: 1002, endPoint y: 725, distance: 253.5
click at [1002, 725] on input "This is [PERSON_NAME] from [PERSON_NAME] Office. Can you please let me know if …" at bounding box center [765, 710] width 488 height 38
type input "This is [PERSON_NAME] from [PERSON_NAME] Office. You can use this number to tex…"
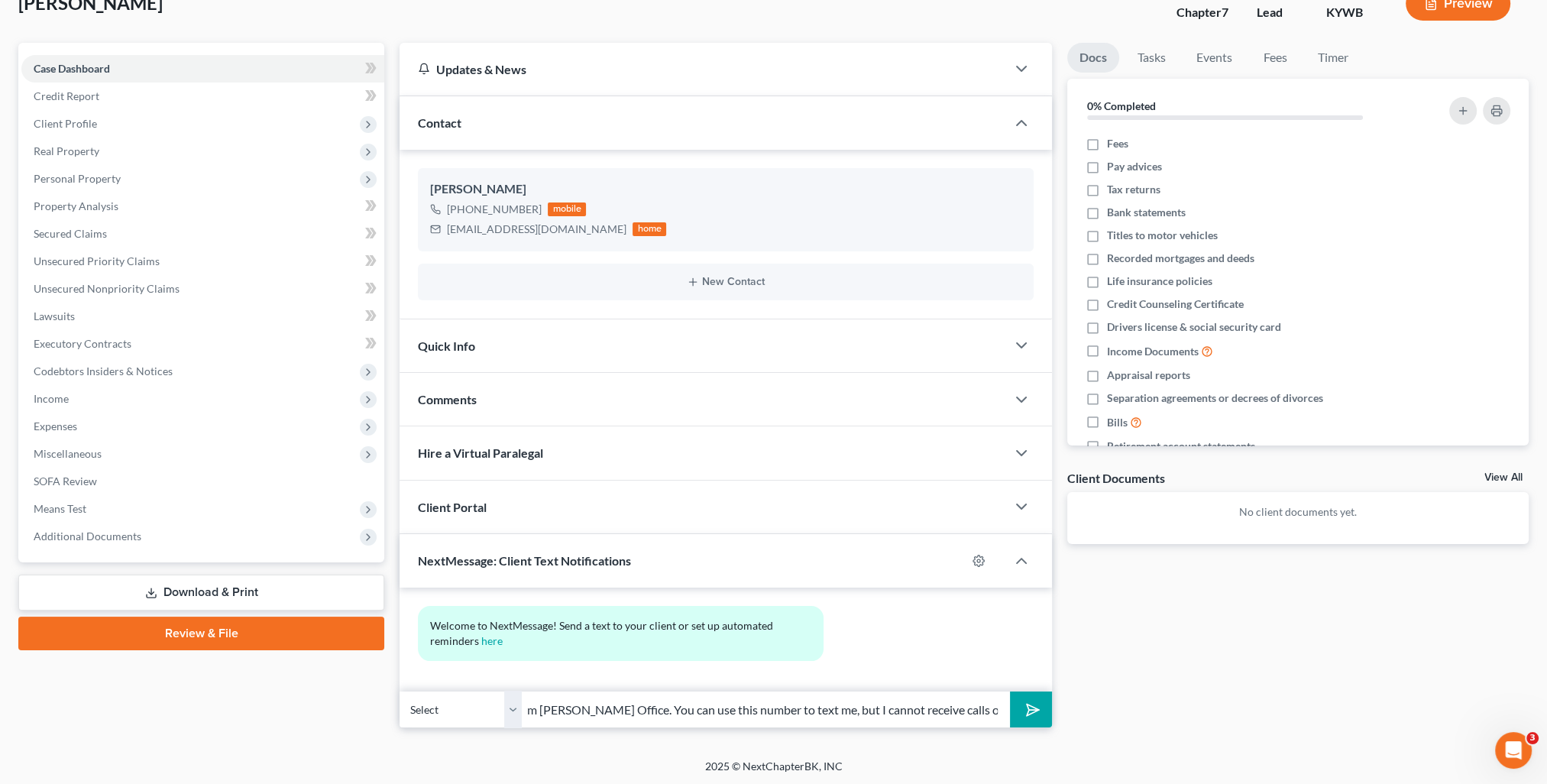
click at [1010, 691] on button "submit" at bounding box center [1031, 710] width 42 height 36
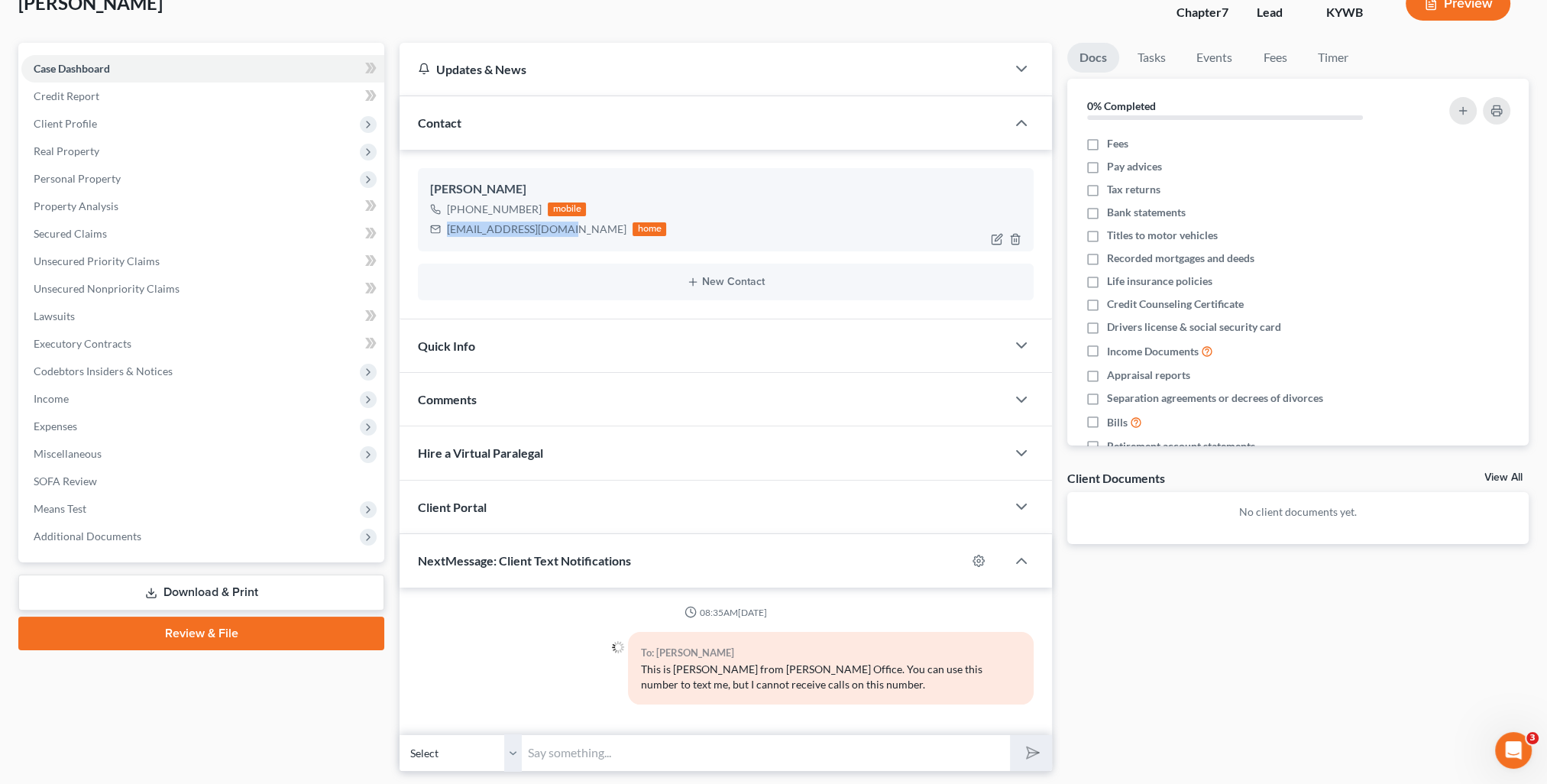
drag, startPoint x: 445, startPoint y: 232, endPoint x: 556, endPoint y: 247, distance: 112.0
click at [556, 247] on div "[PERSON_NAME] [PHONE_NUMBER] mobile [EMAIL_ADDRESS][DOMAIN_NAME] home" at bounding box center [725, 209] width 616 height 82
copy div "[EMAIL_ADDRESS][DOMAIN_NAME]"
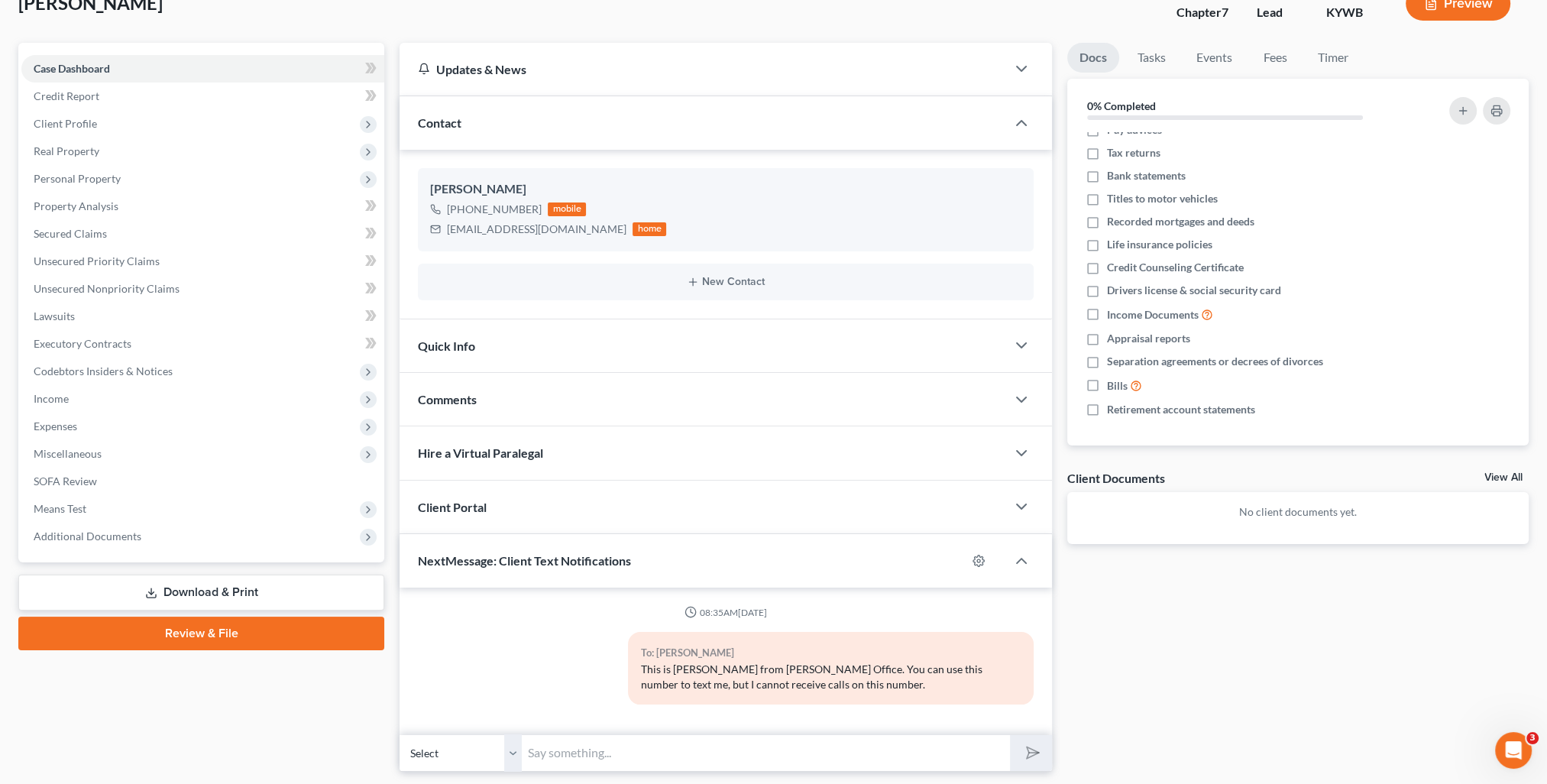
click at [539, 401] on div "Comments" at bounding box center [703, 398] width 607 height 53
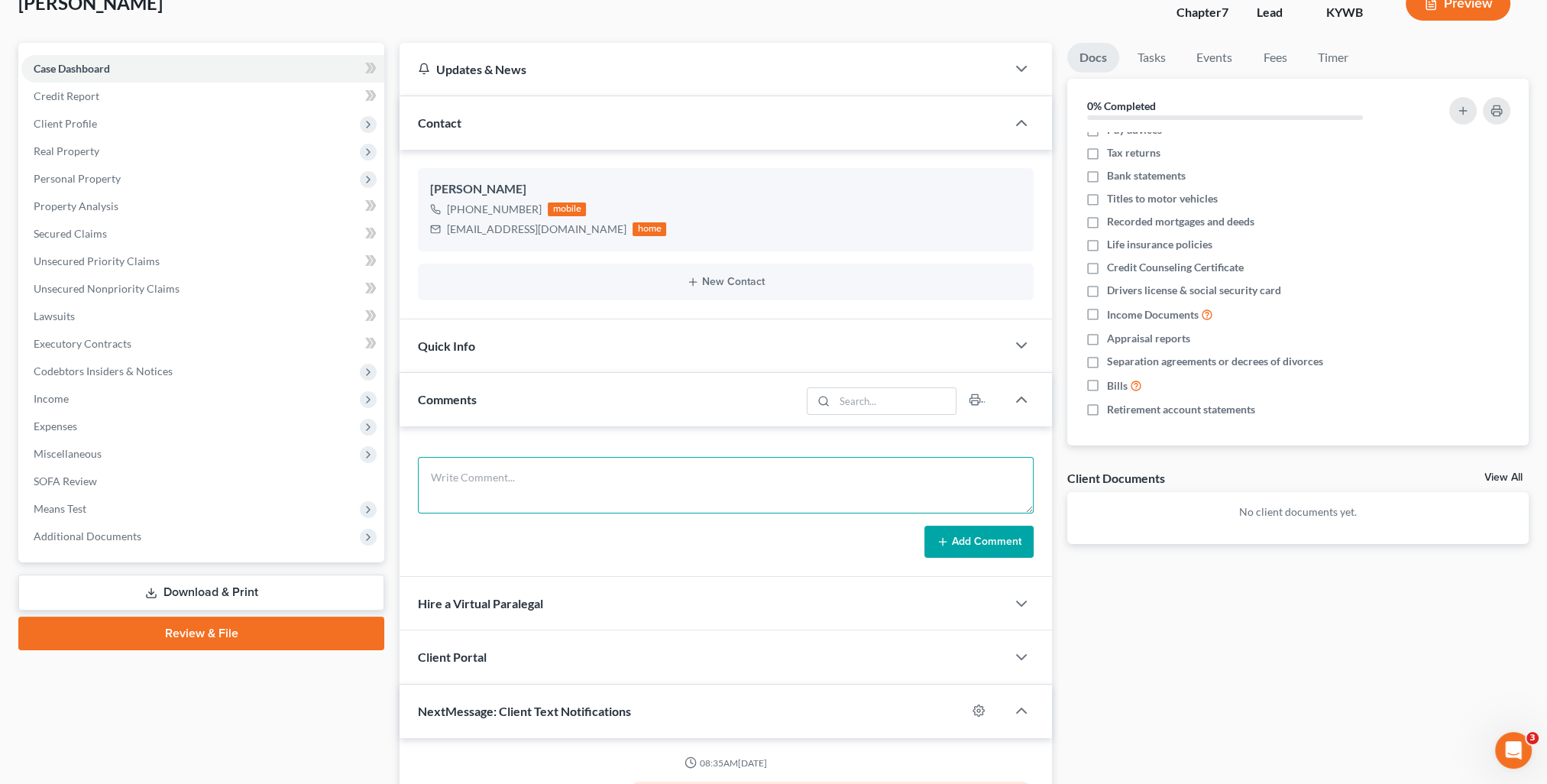
click at [550, 470] on textarea at bounding box center [725, 485] width 616 height 56
paste textarea "Lore, Ip dol s ametcons adipisci elit sed doei tempori. Utla et d magnaali enim…"
type textarea "Lore, Ip dol s ametcons adipisci elit sed doei tempori. Utla et d magnaali enim…"
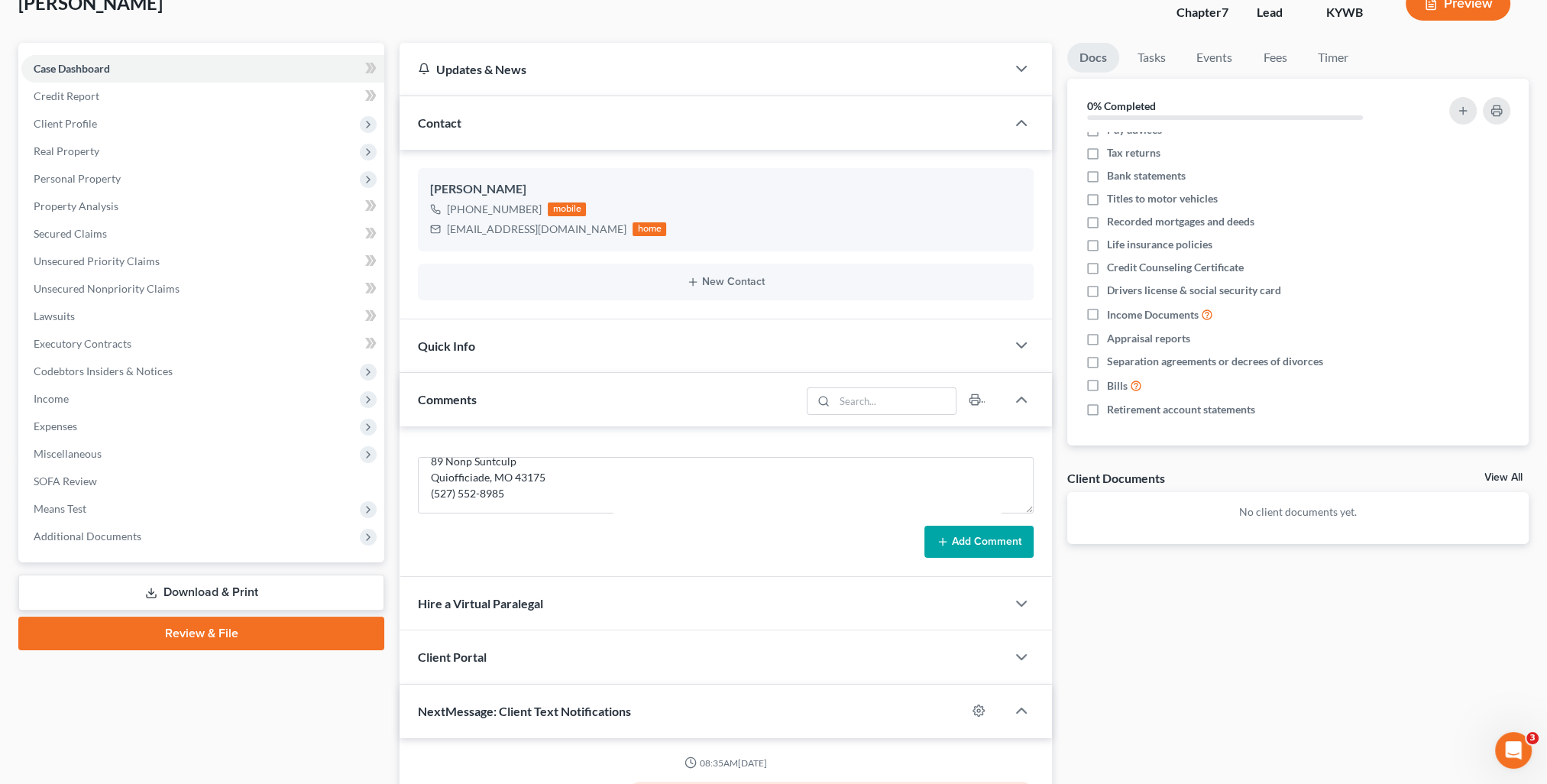
click at [993, 545] on button "Add Comment" at bounding box center [979, 541] width 109 height 32
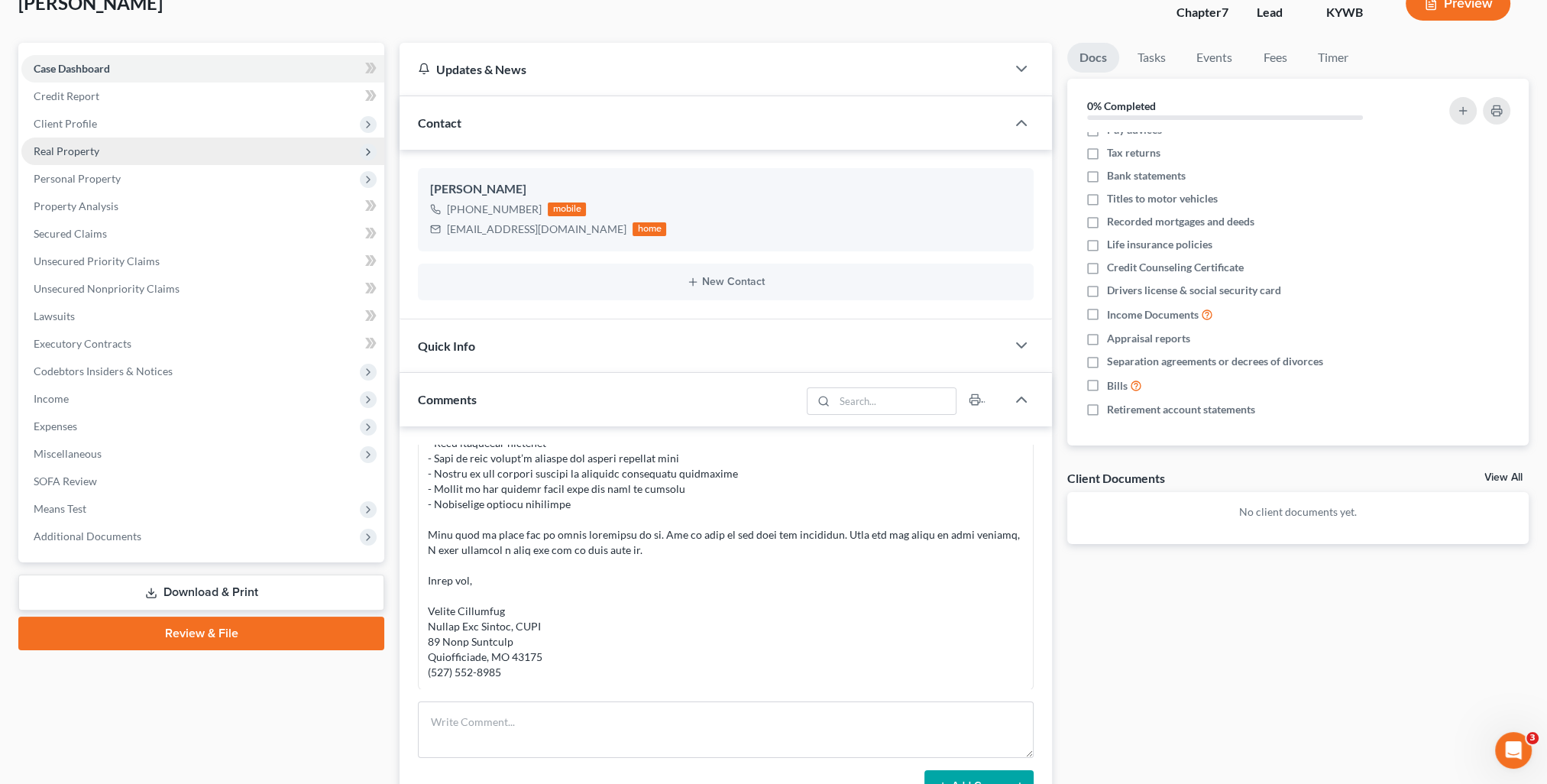
scroll to position [0, 0]
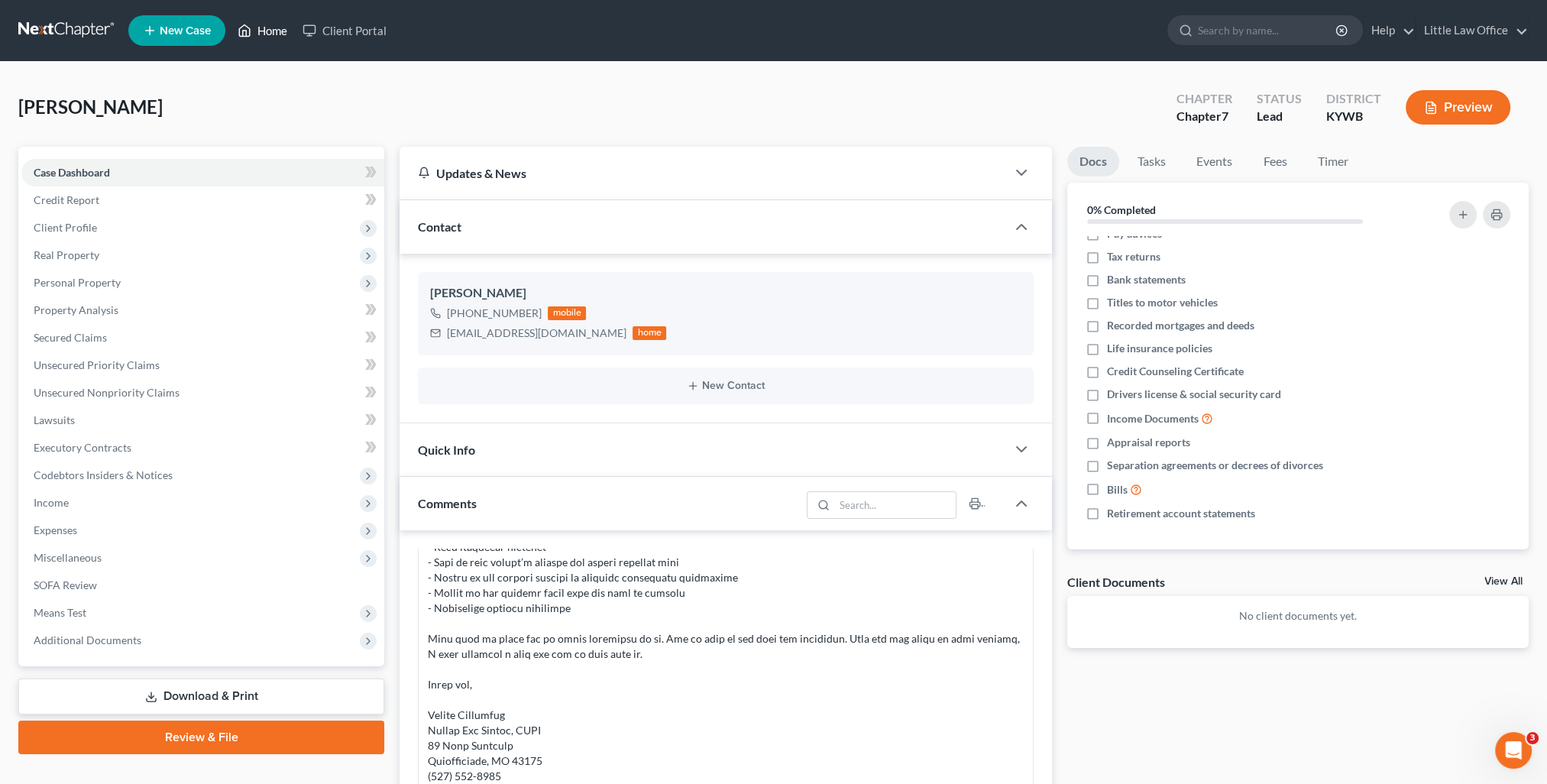
click at [265, 29] on link "Home" at bounding box center [262, 30] width 65 height 27
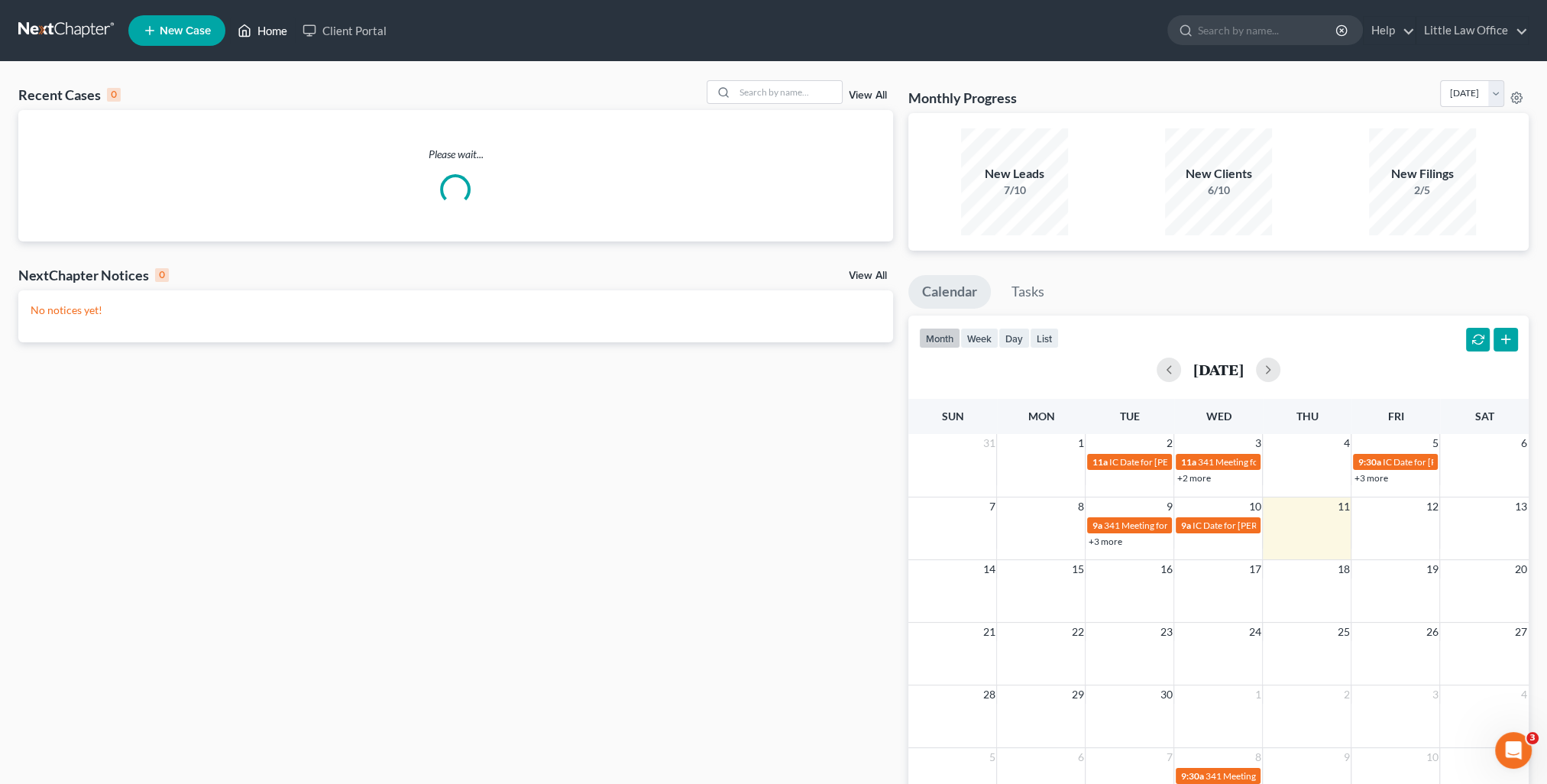
scroll to position [76, 0]
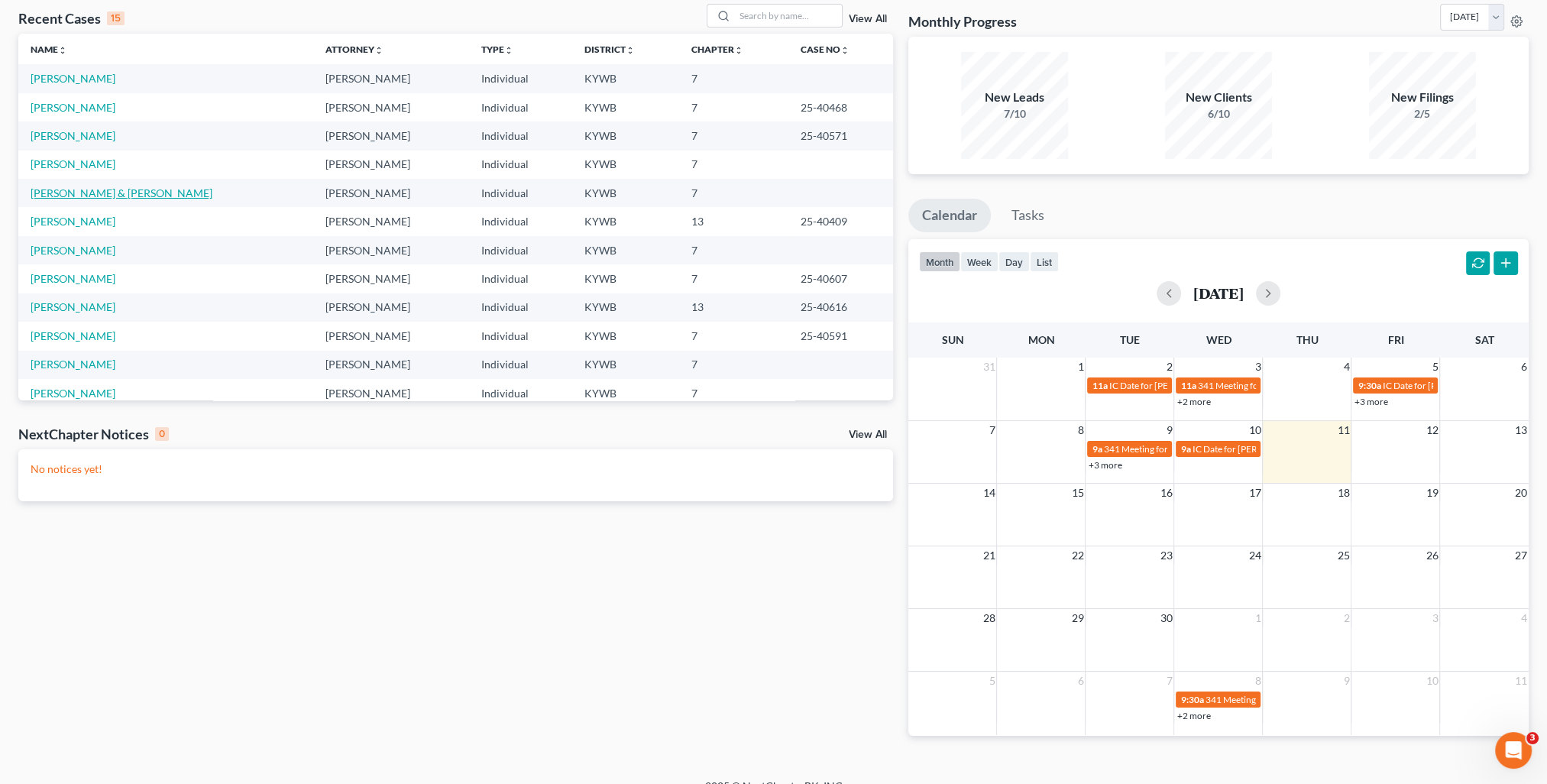
click at [95, 187] on link "[PERSON_NAME] & [PERSON_NAME]" at bounding box center [122, 193] width 182 height 13
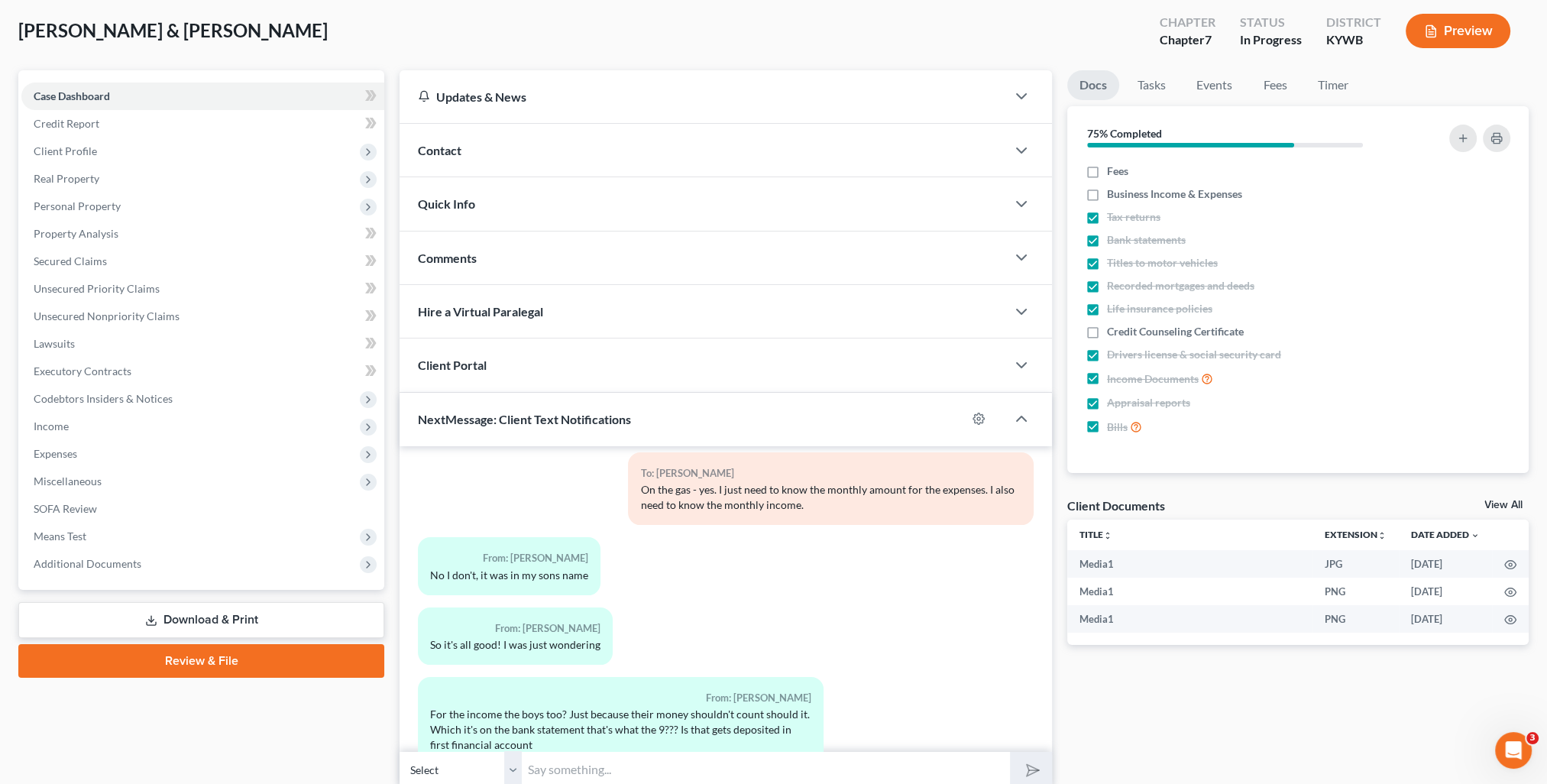
scroll to position [136, 0]
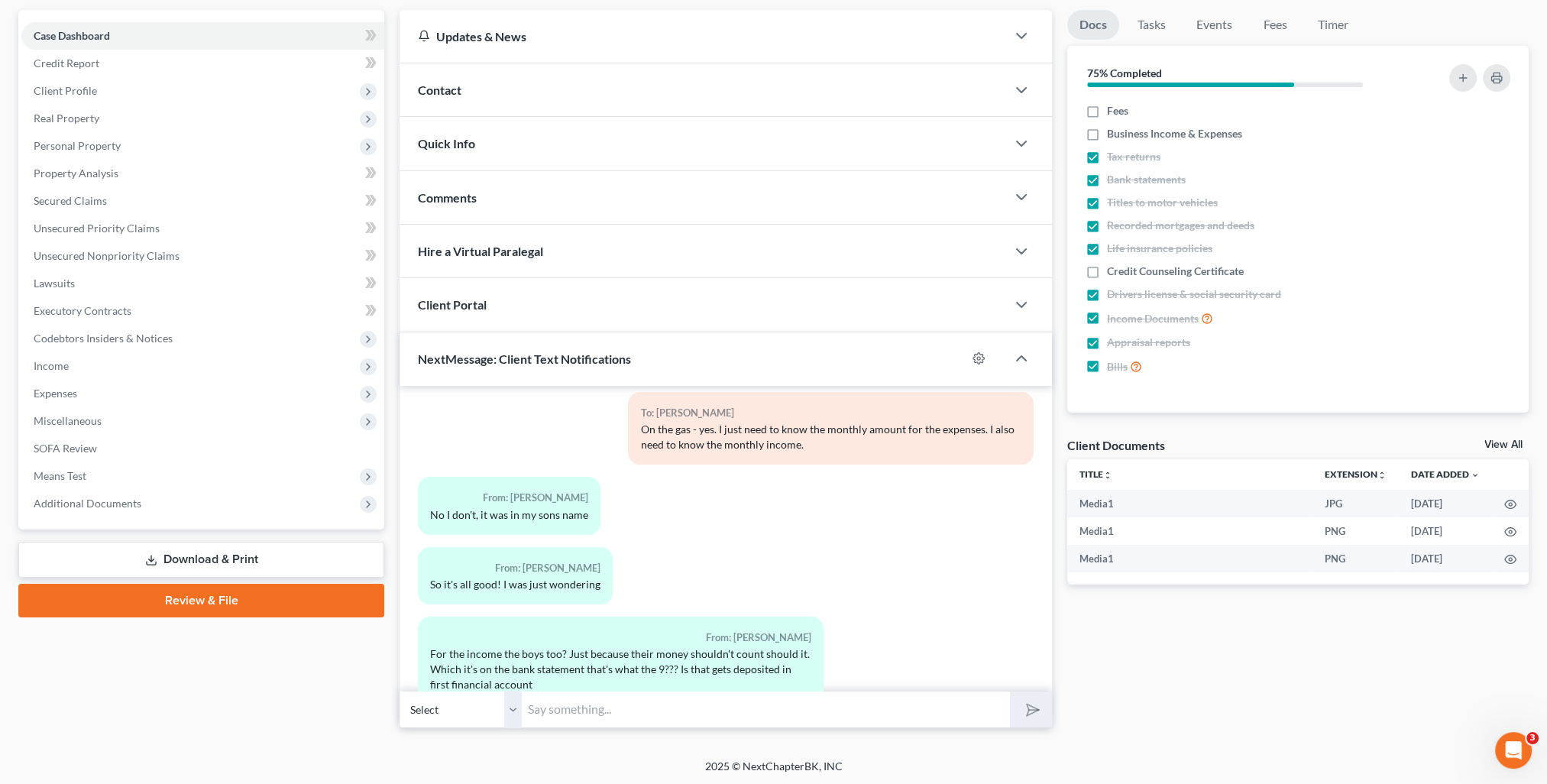
click at [575, 704] on input "text" at bounding box center [765, 710] width 488 height 38
type input "On my text message about the expenses and income, I am talking about for your b…"
click at [1010, 691] on button "submit" at bounding box center [1031, 710] width 42 height 36
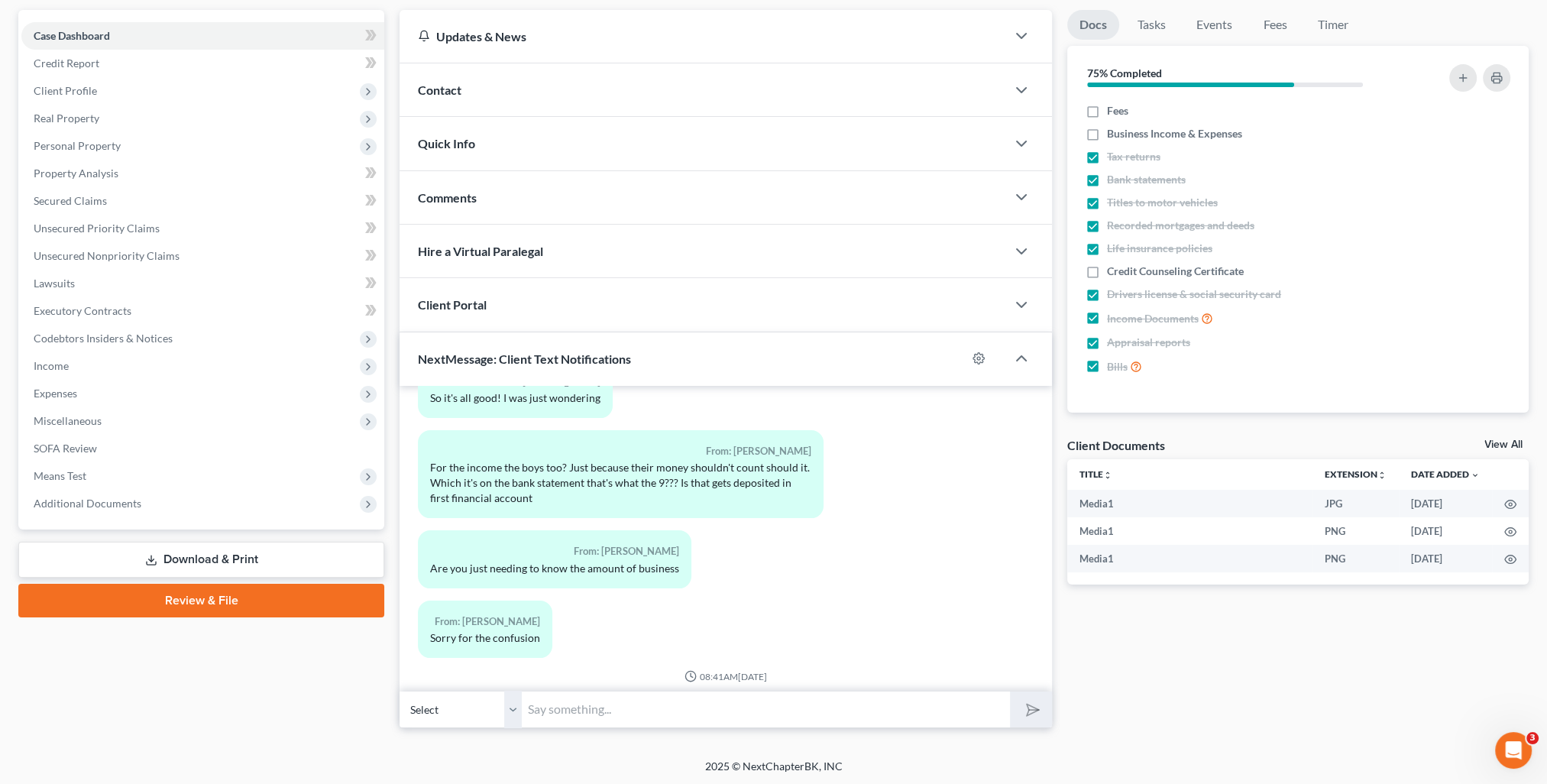
scroll to position [3094, 0]
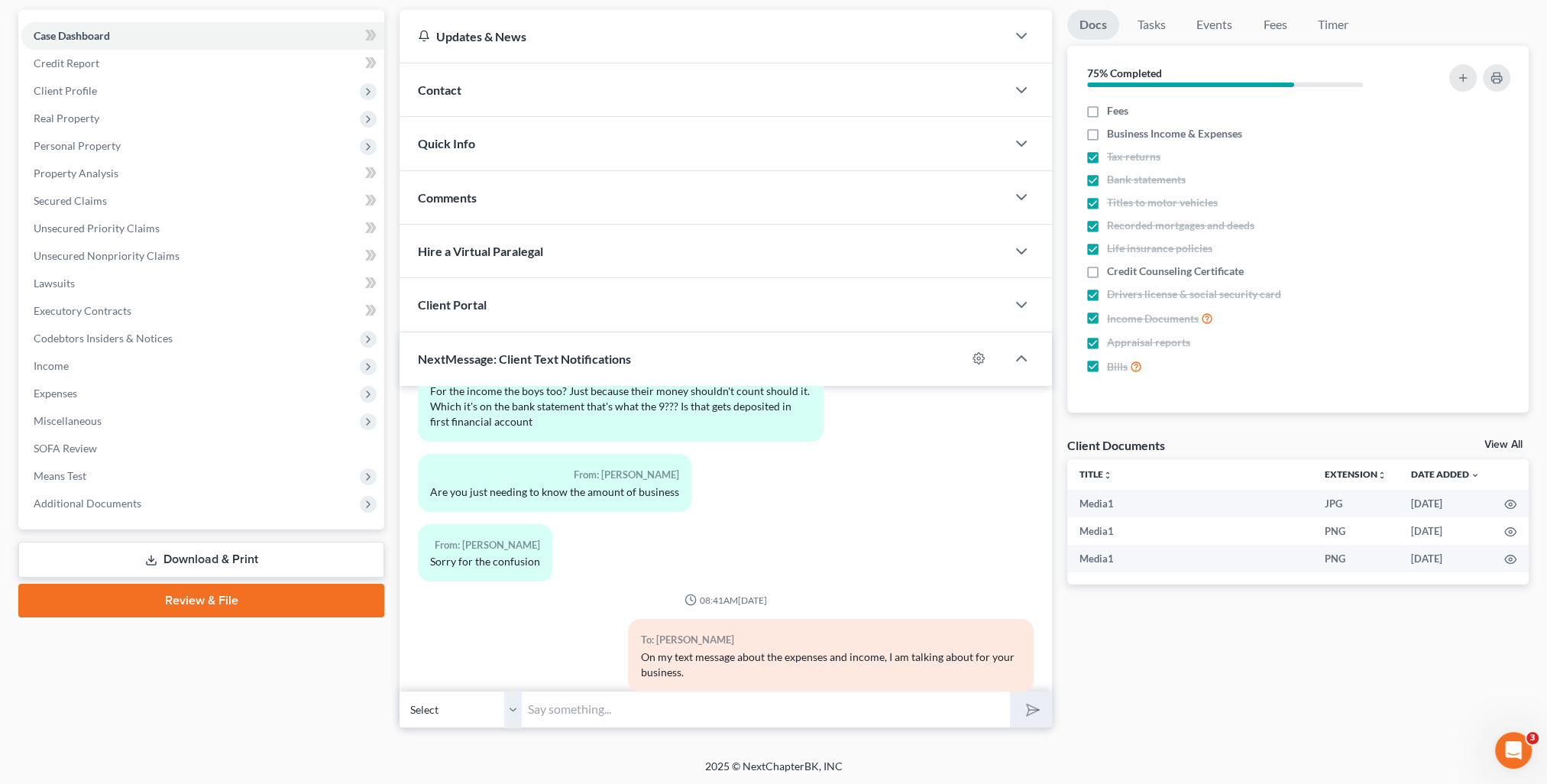
click at [666, 723] on input "text" at bounding box center [765, 710] width 488 height 38
type input "No worries!"
click at [1010, 691] on button "submit" at bounding box center [1031, 710] width 42 height 36
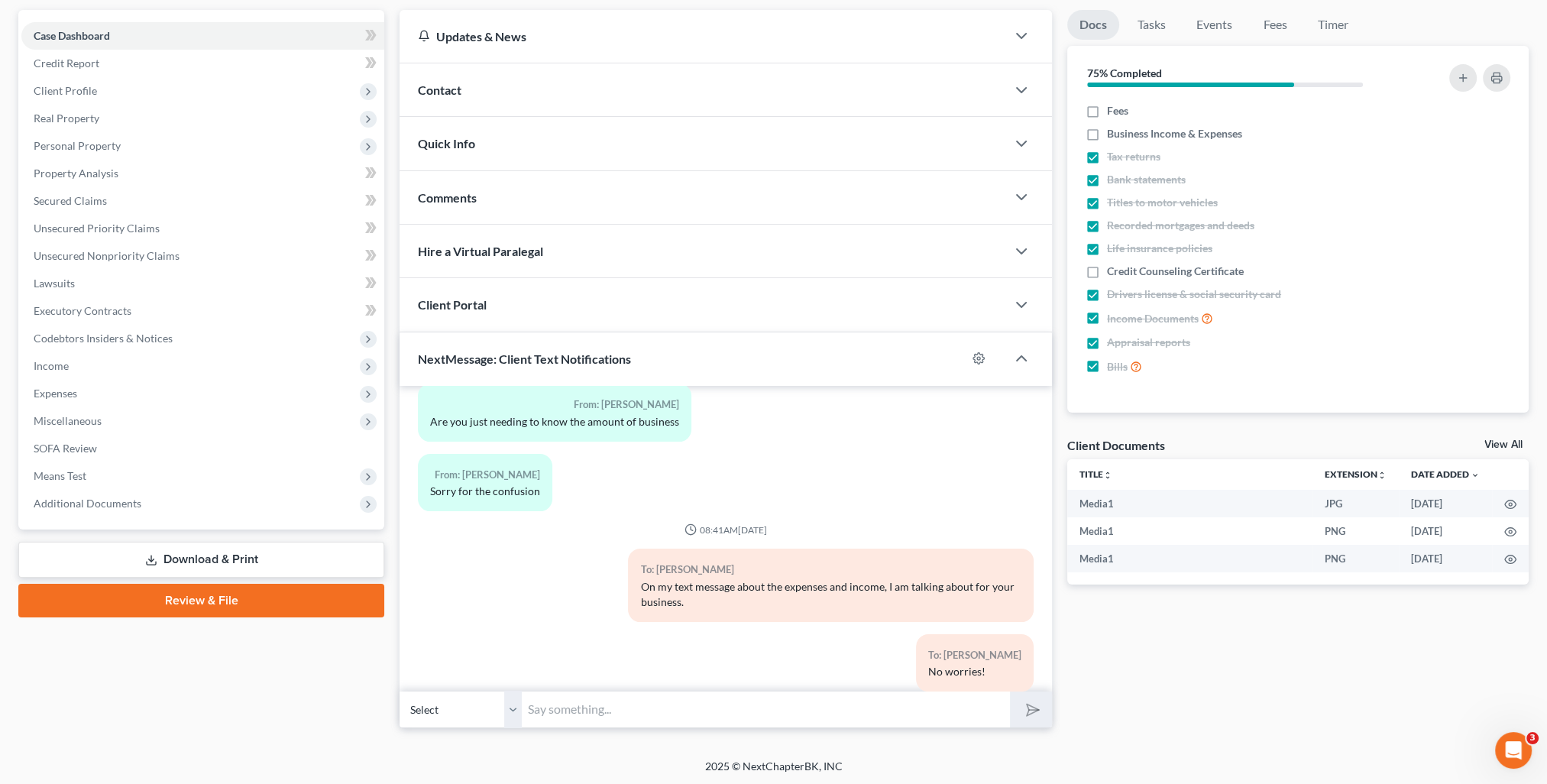
scroll to position [0, 0]
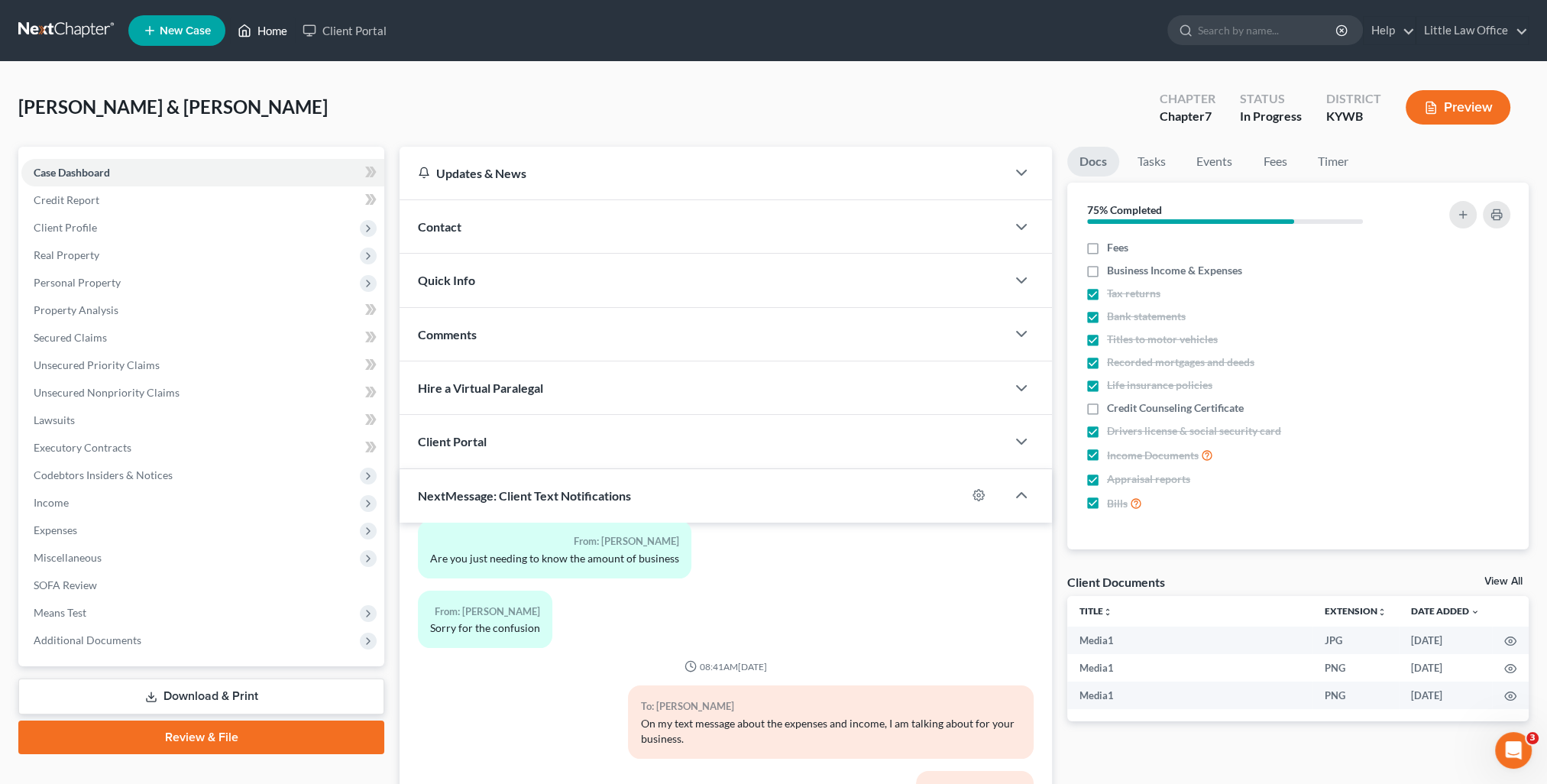
drag, startPoint x: 272, startPoint y: 32, endPoint x: 354, endPoint y: 78, distance: 94.0
click at [272, 32] on link "Home" at bounding box center [262, 30] width 65 height 27
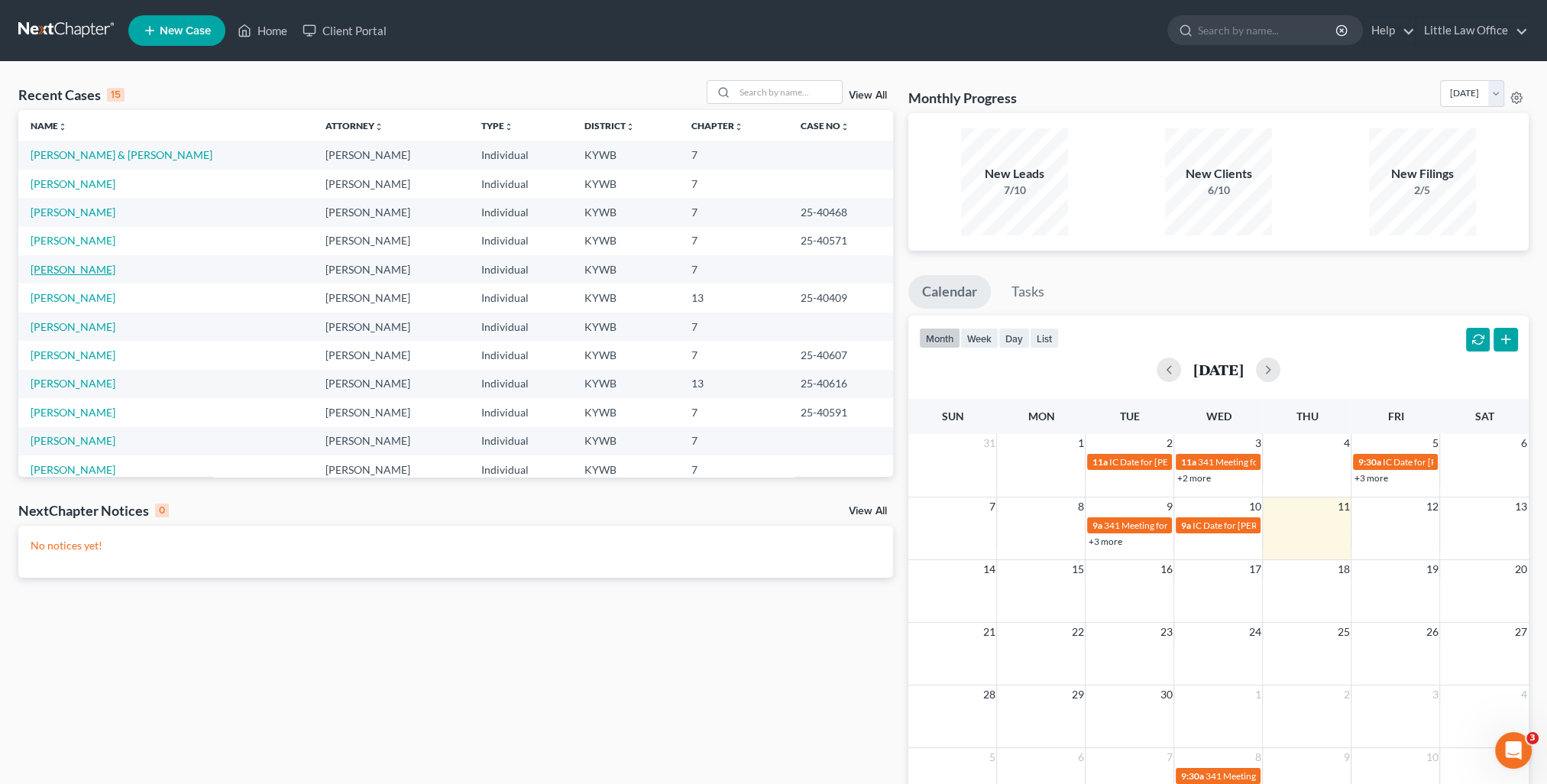
click at [76, 270] on link "[PERSON_NAME]" at bounding box center [73, 269] width 85 height 13
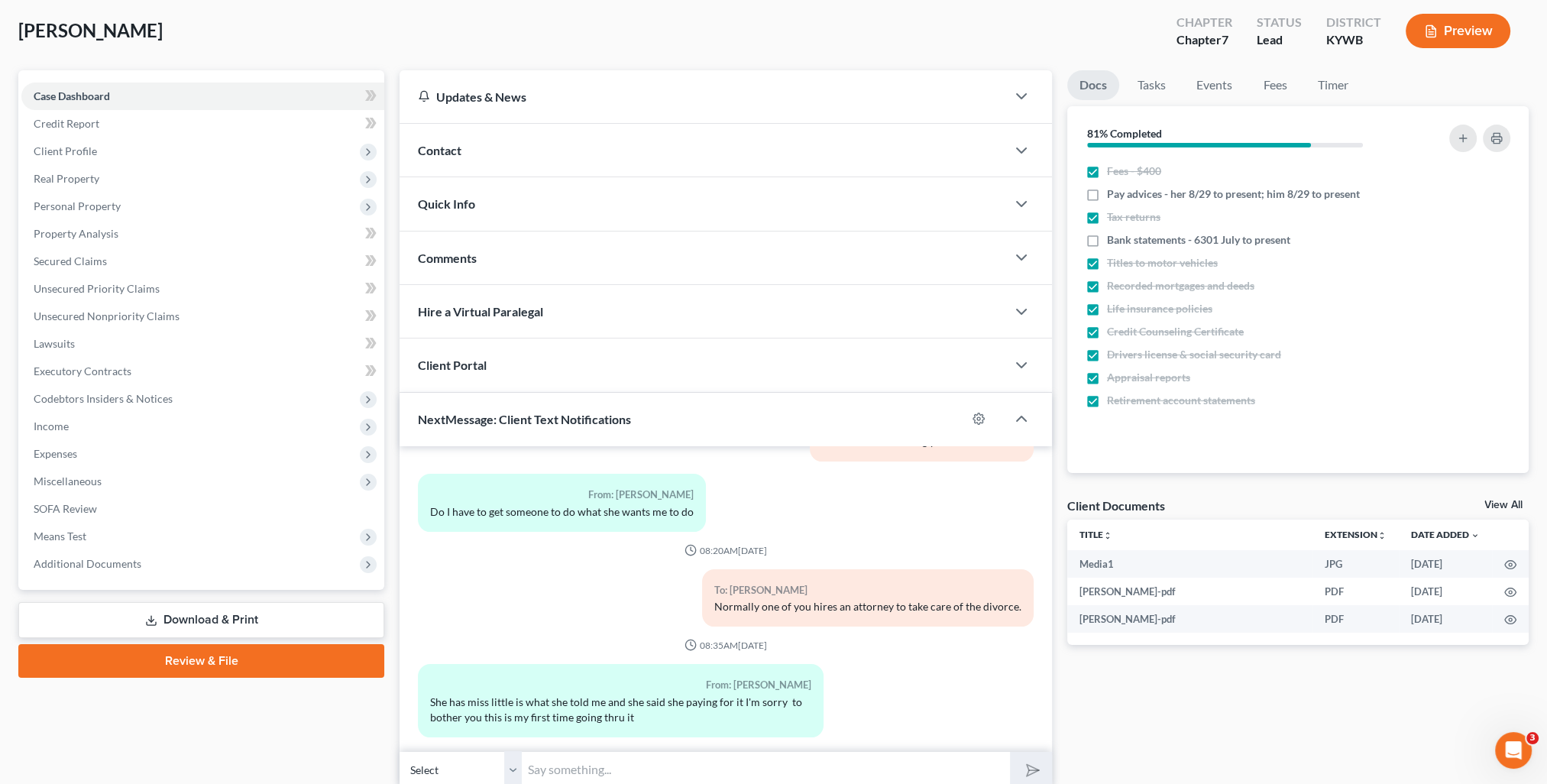
scroll to position [136, 0]
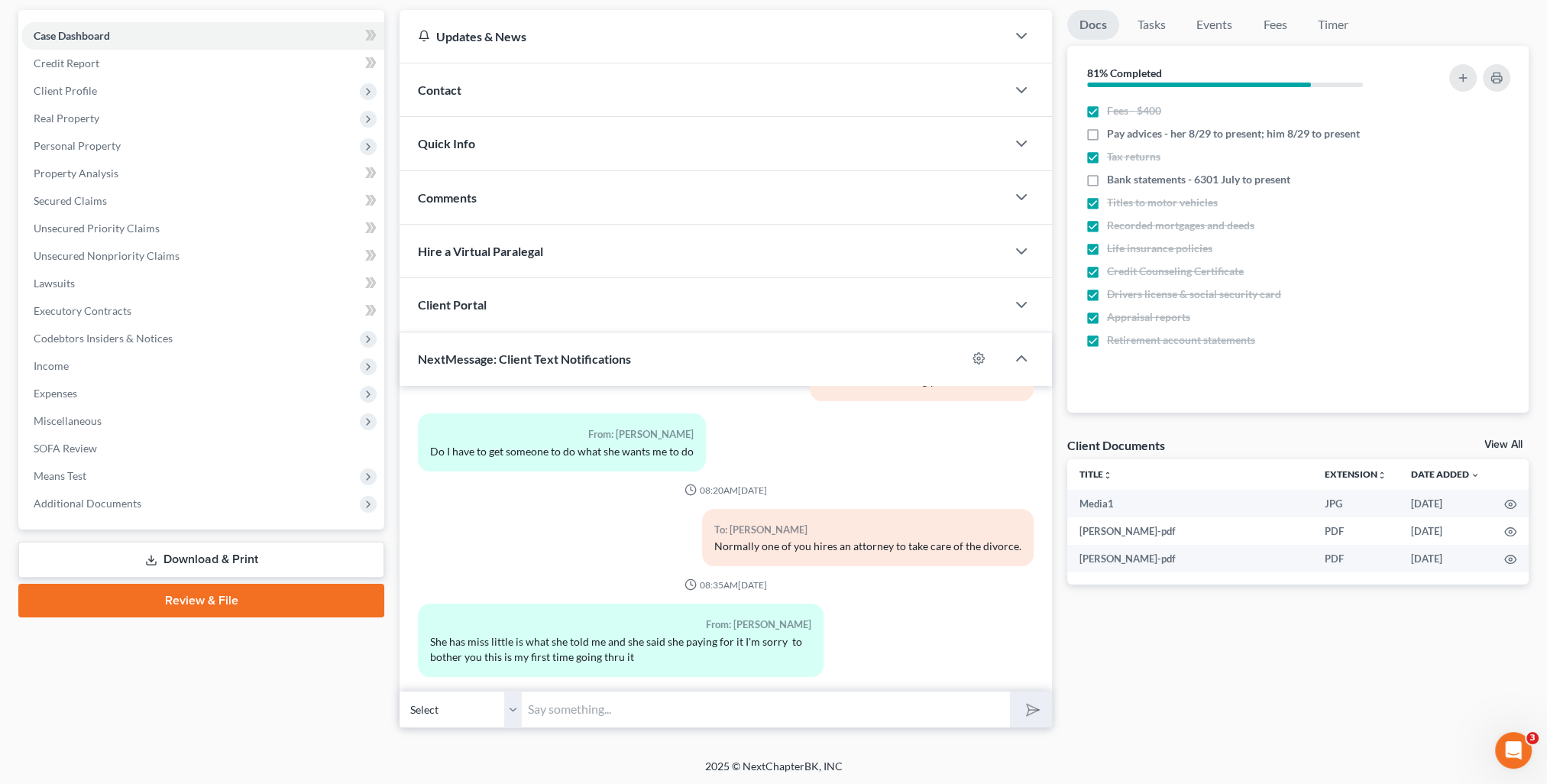
click at [736, 717] on input "text" at bounding box center [765, 710] width 488 height 38
type input "No worries! Normally once paperwork is ready, the assistant will reach out to y…"
click at [1010, 691] on button "submit" at bounding box center [1031, 710] width 42 height 36
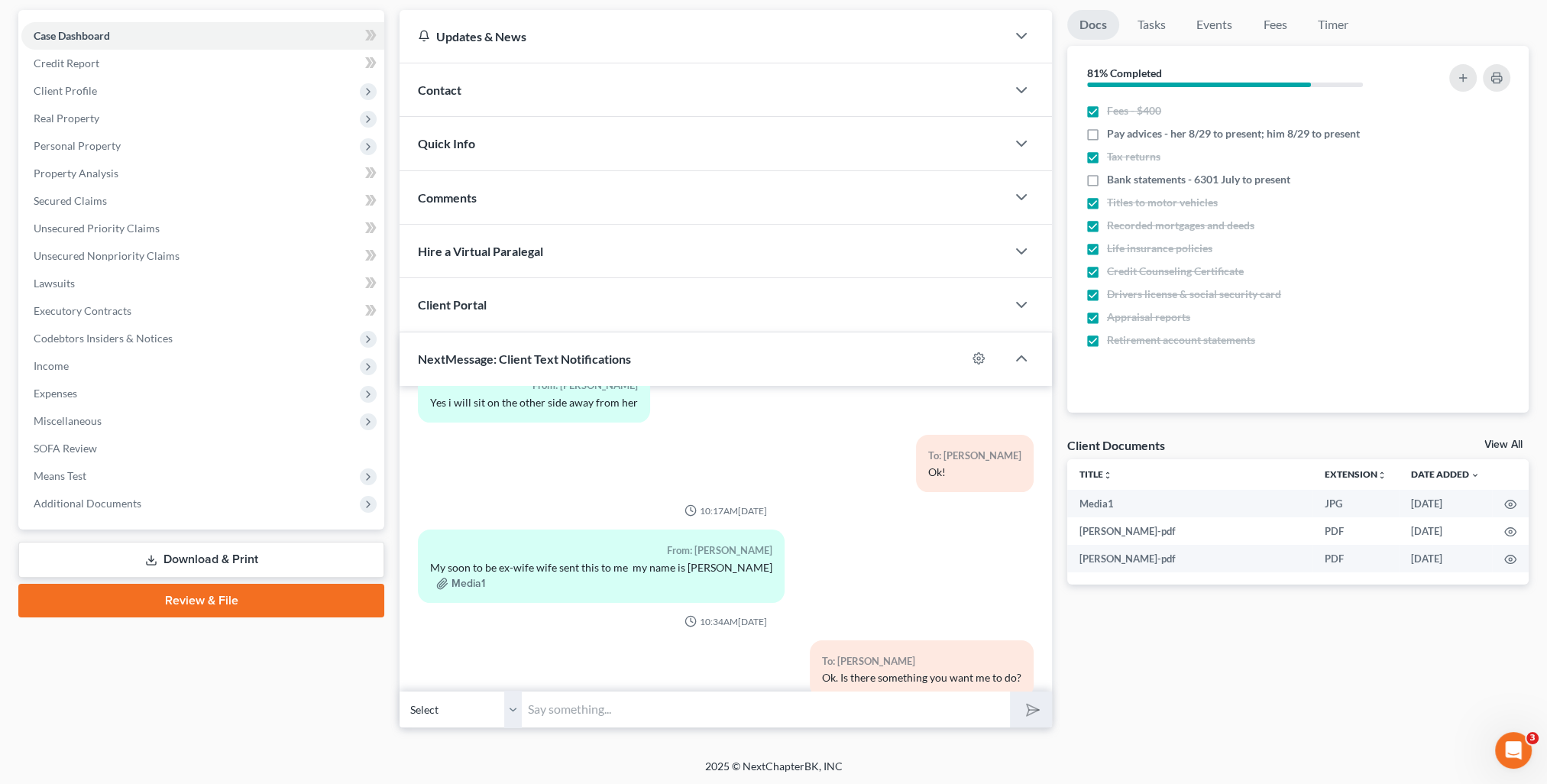
scroll to position [0, 0]
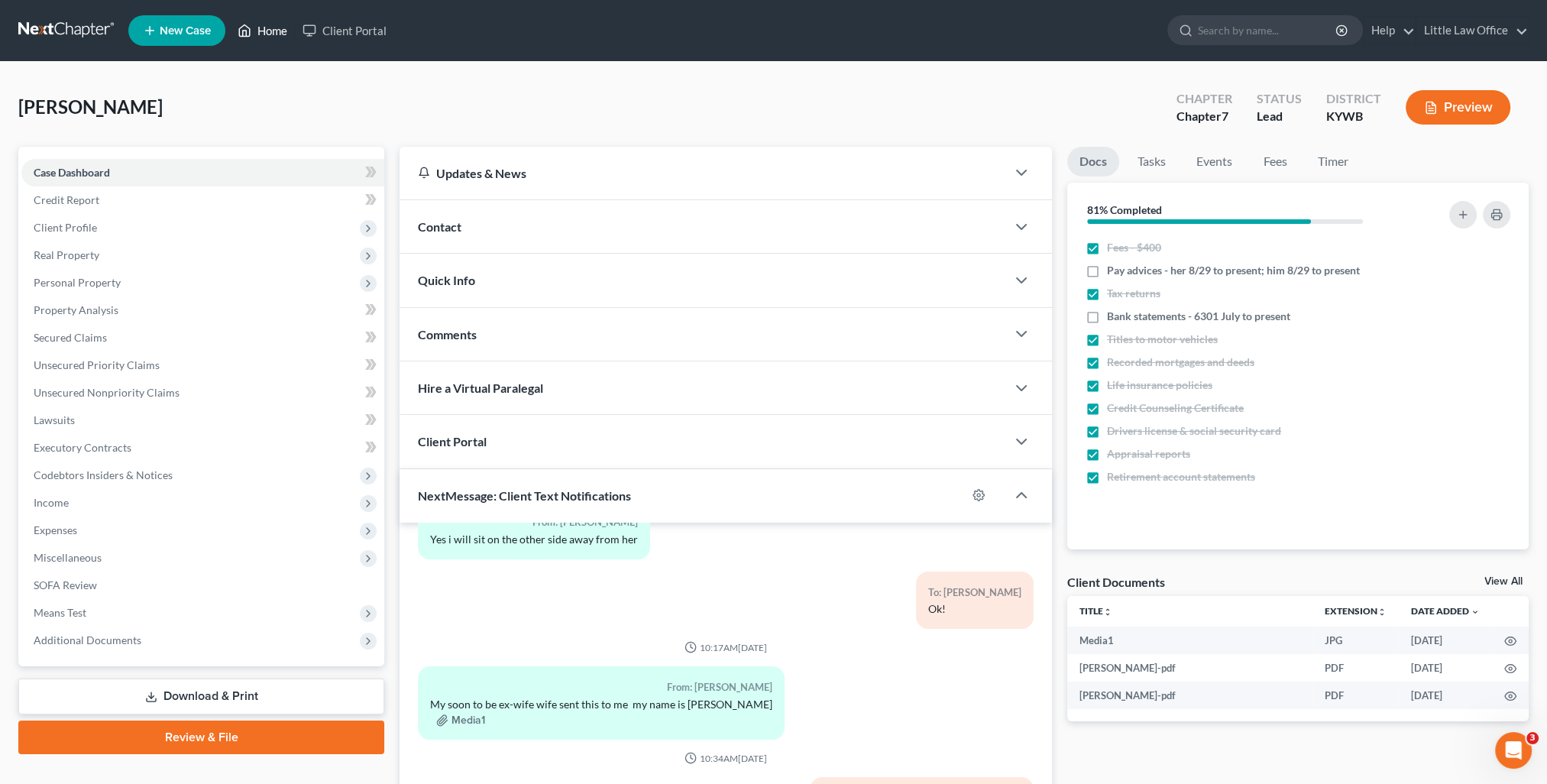
click at [265, 38] on link "Home" at bounding box center [262, 30] width 65 height 27
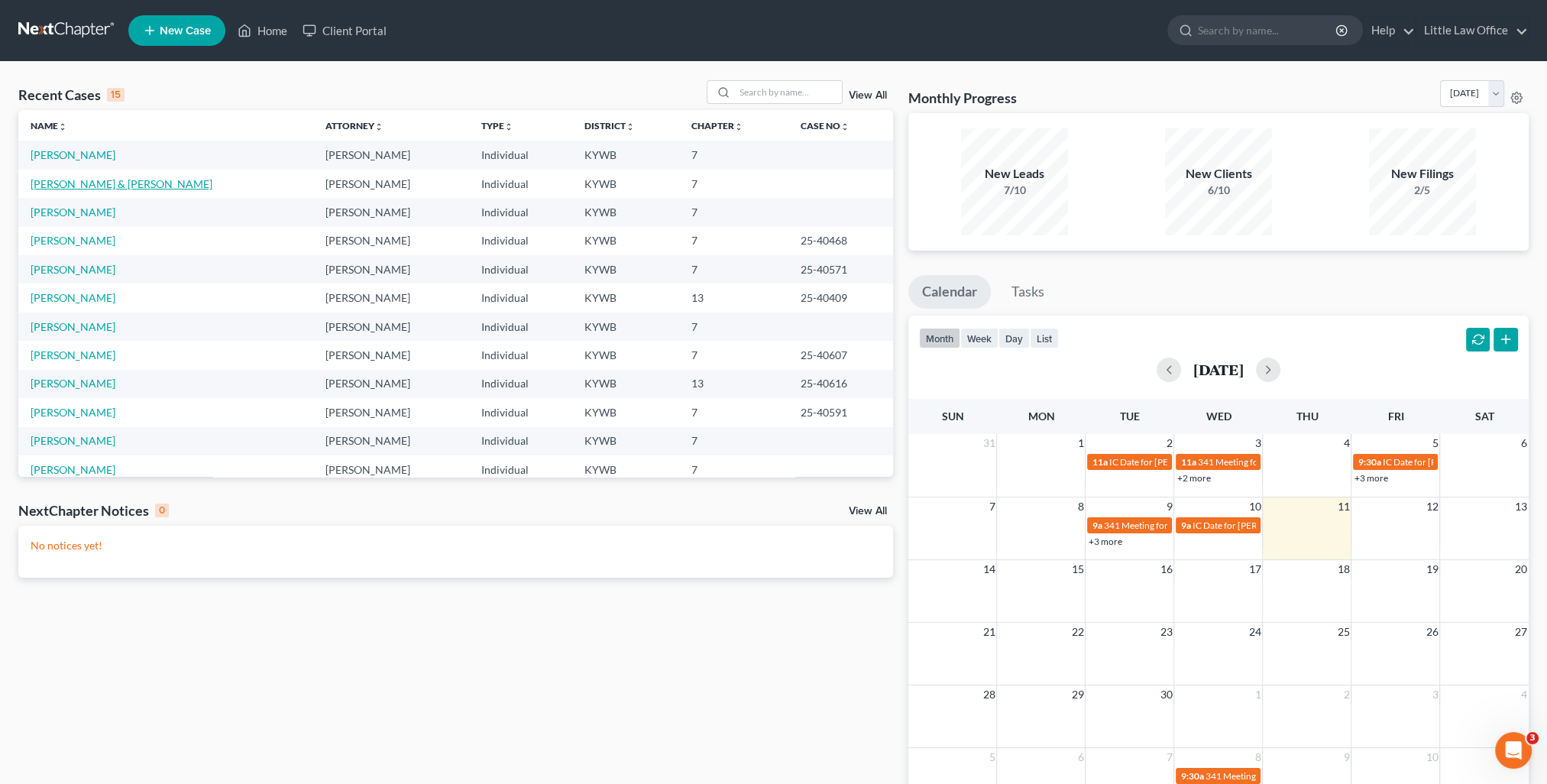
click at [58, 179] on link "[PERSON_NAME] & [PERSON_NAME]" at bounding box center [122, 183] width 182 height 13
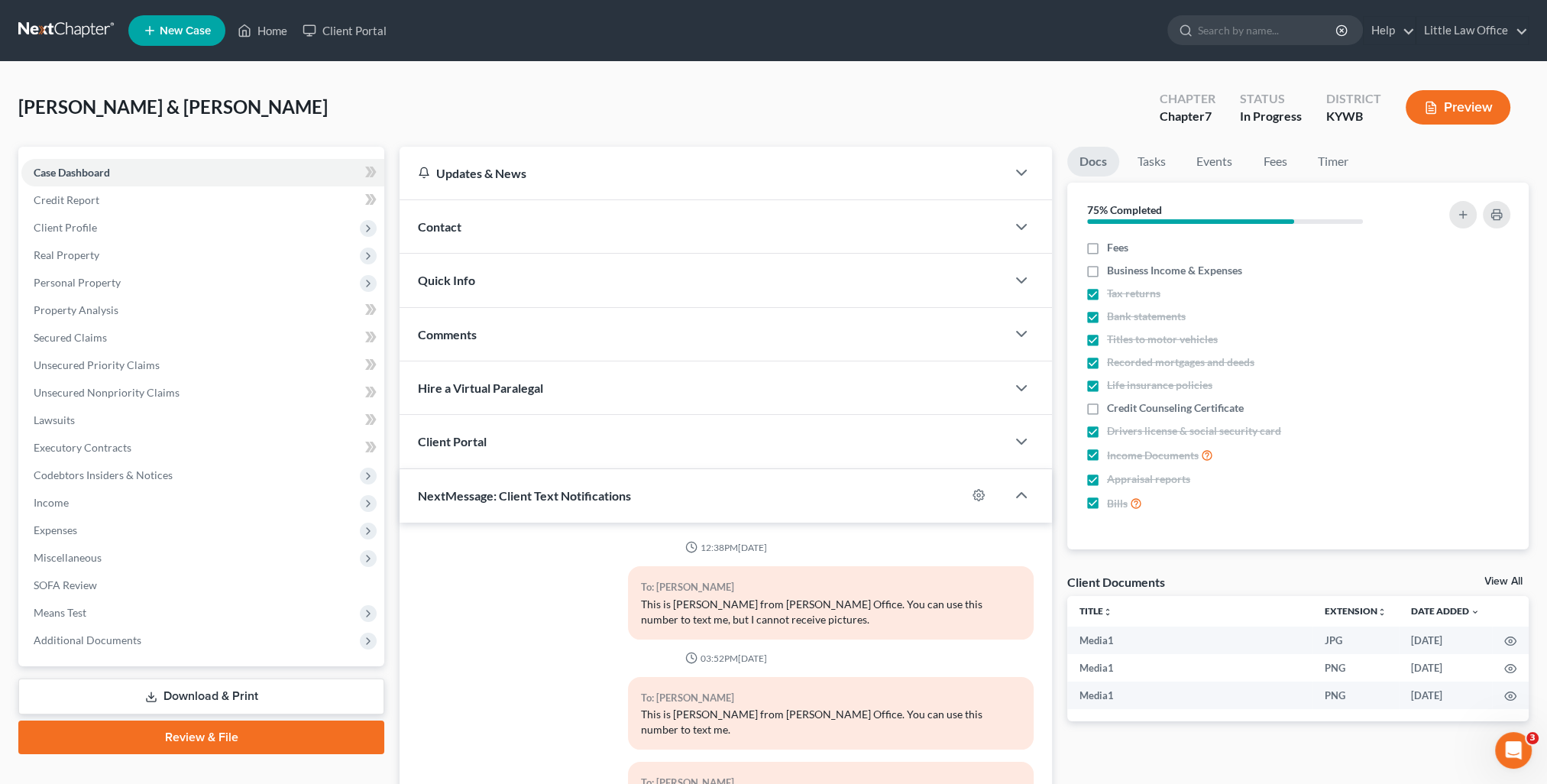
scroll to position [136, 0]
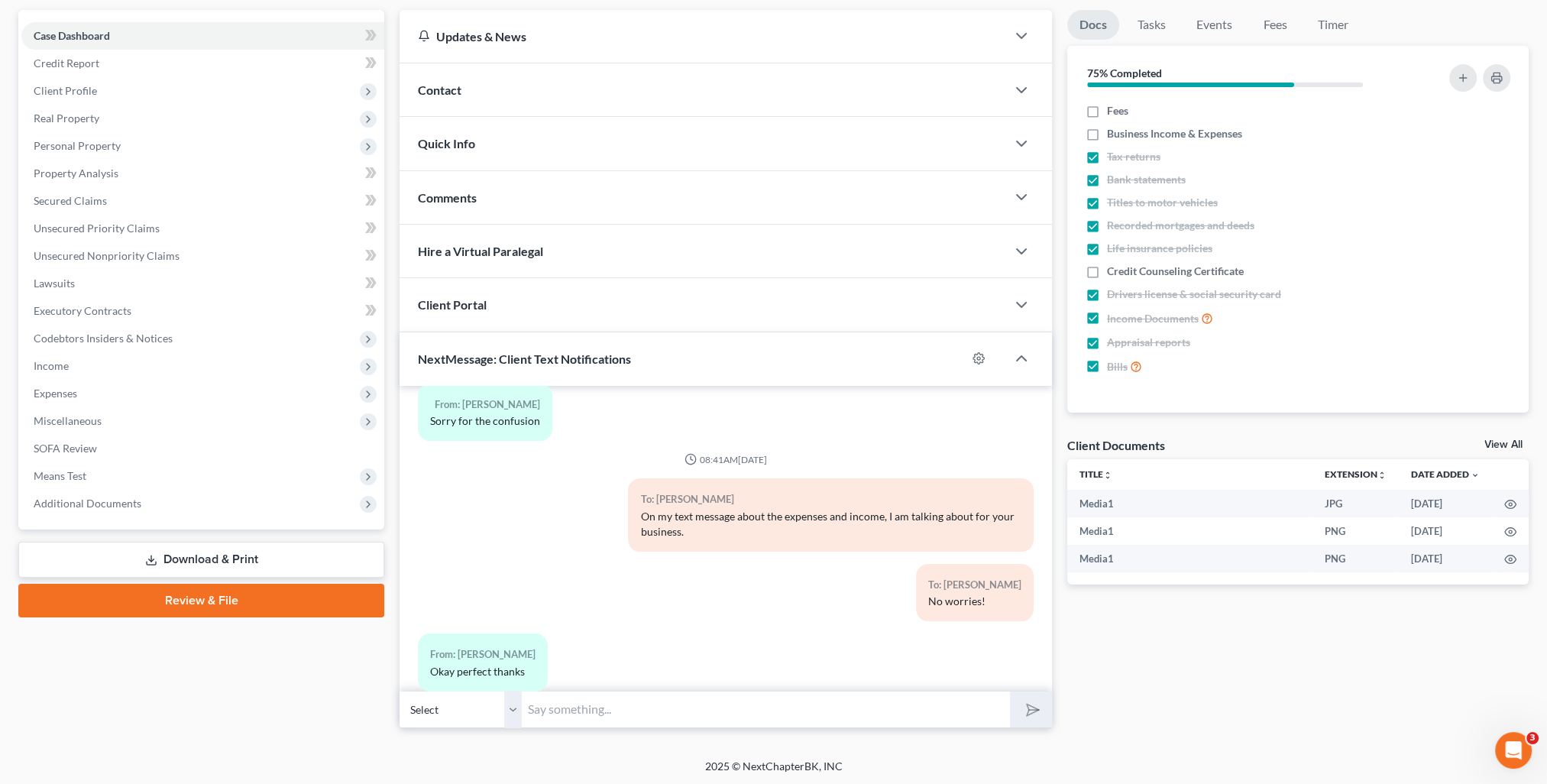
click at [583, 696] on input "text" at bounding box center [765, 710] width 488 height 38
type input "You're very welcome!"
click at [1032, 719] on button "submit" at bounding box center [1031, 710] width 42 height 36
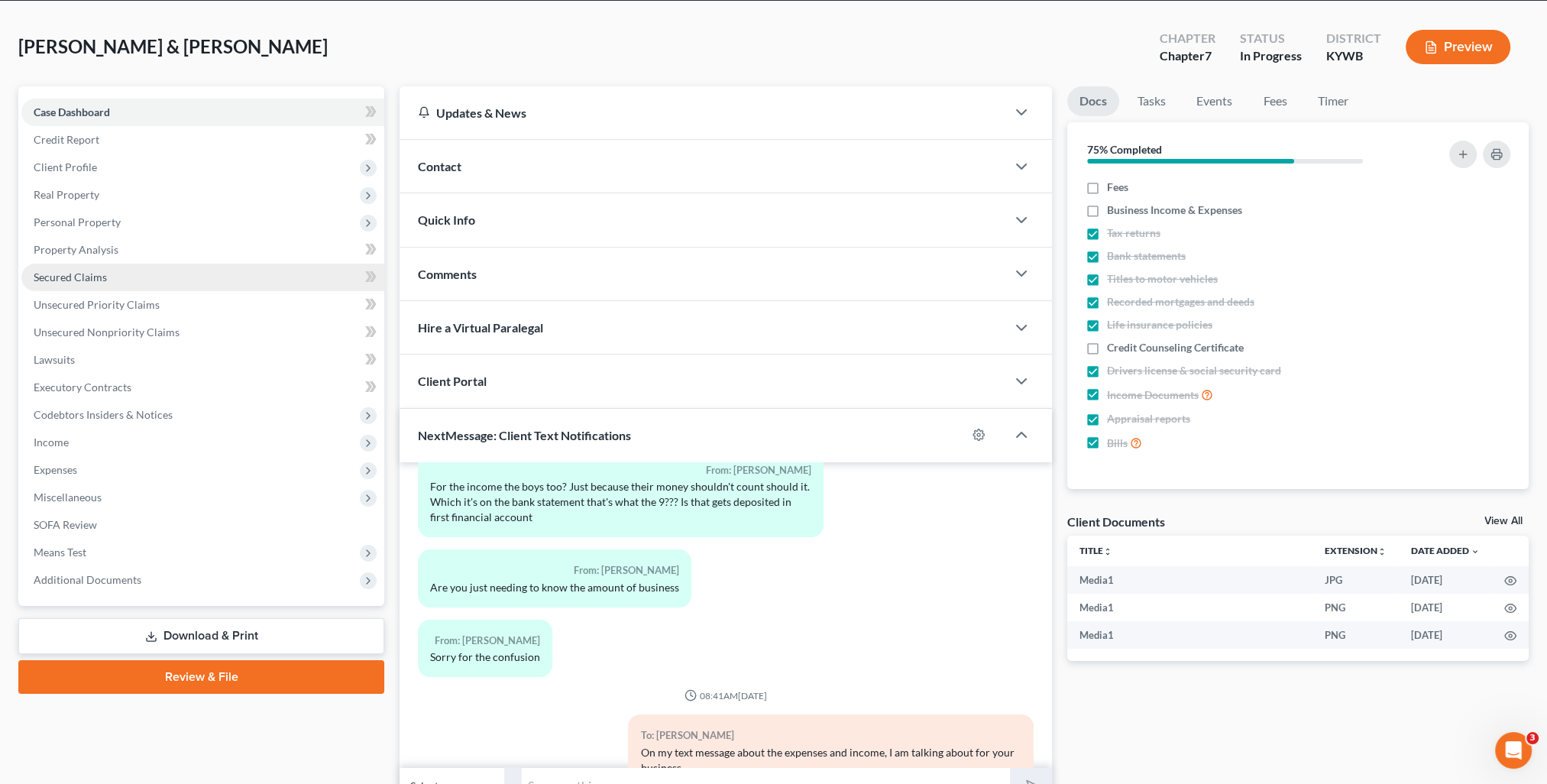
scroll to position [0, 0]
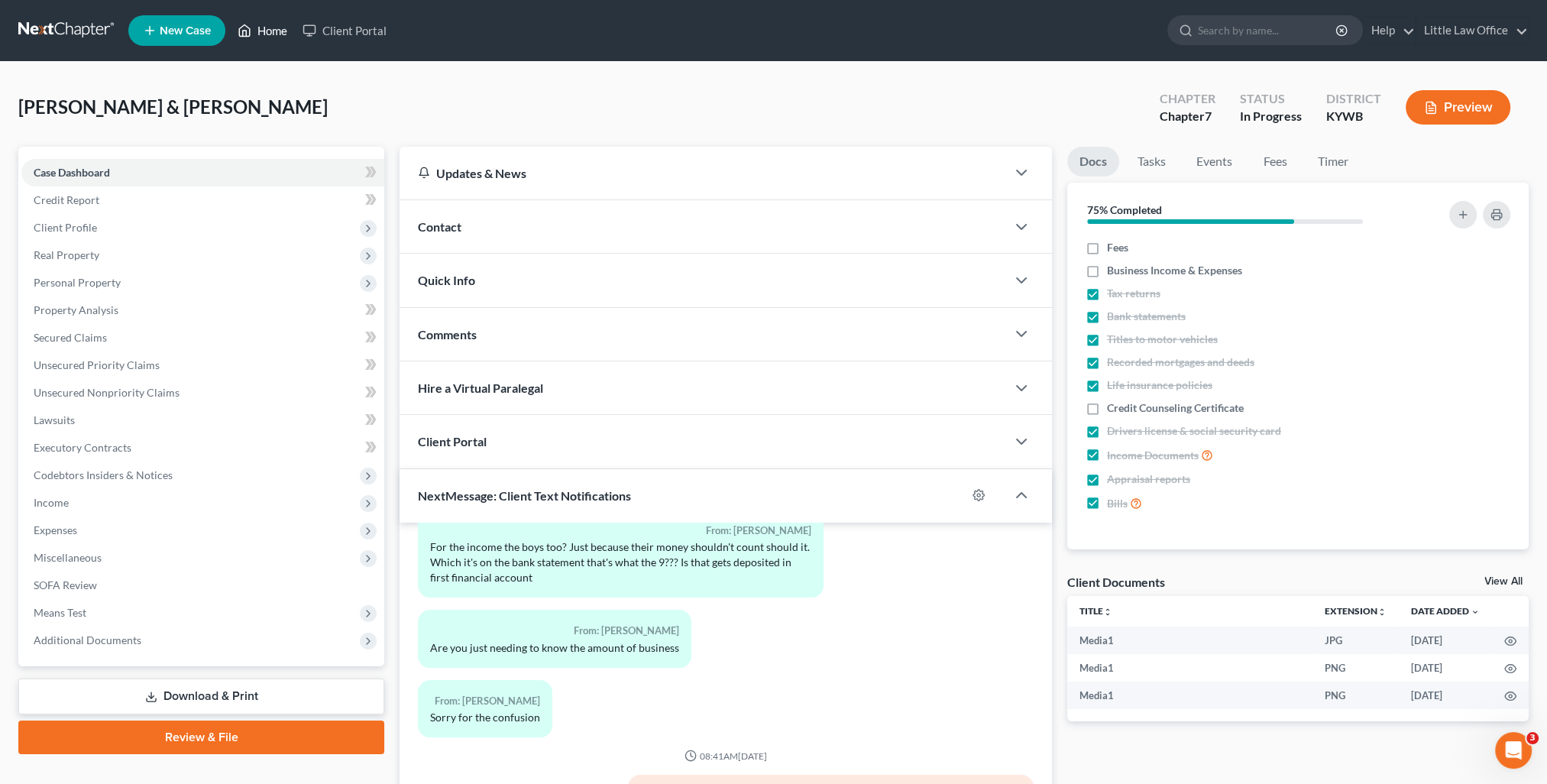
click at [272, 28] on link "Home" at bounding box center [262, 30] width 65 height 27
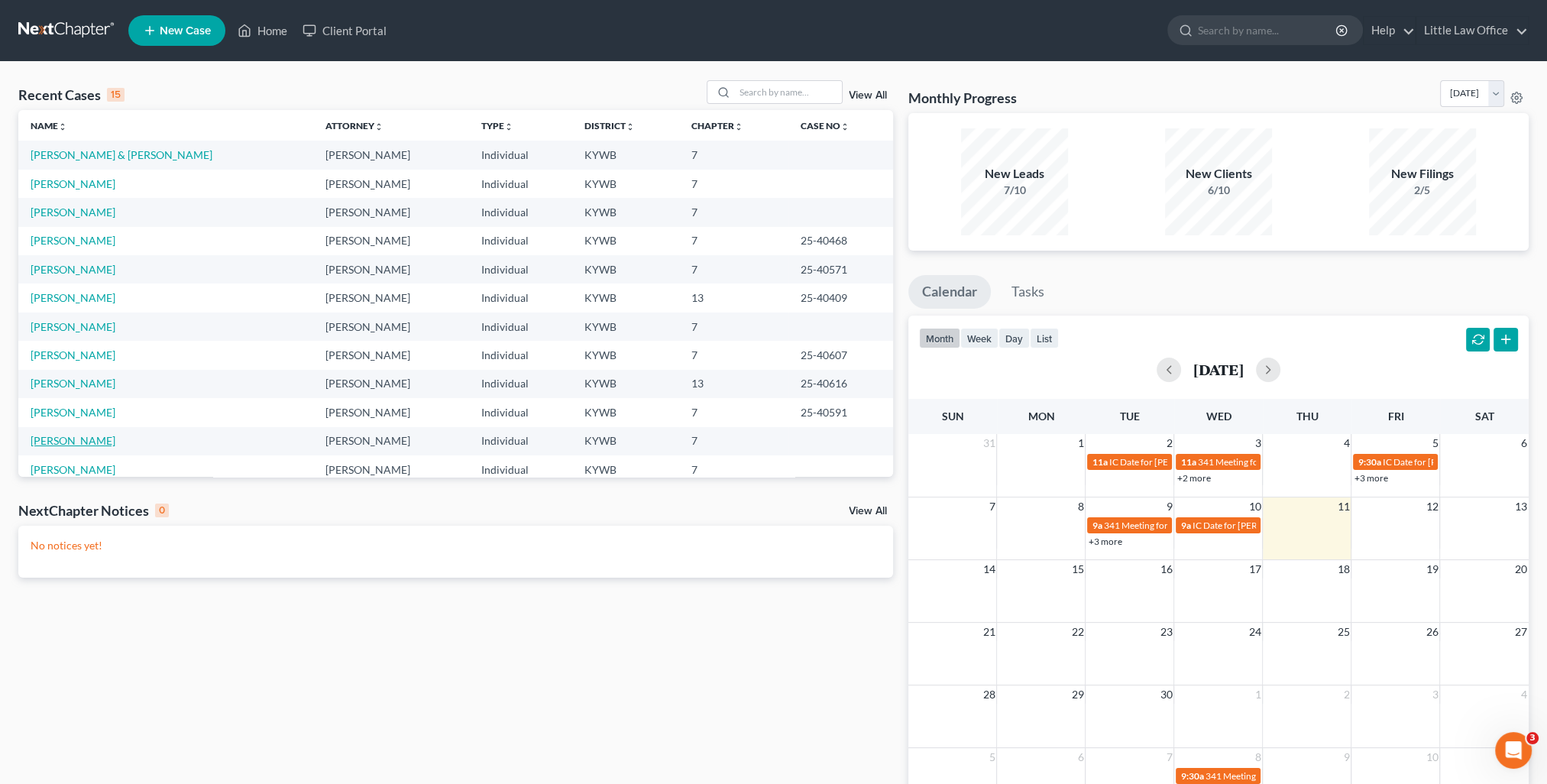
click at [81, 441] on link "[PERSON_NAME]" at bounding box center [73, 440] width 85 height 13
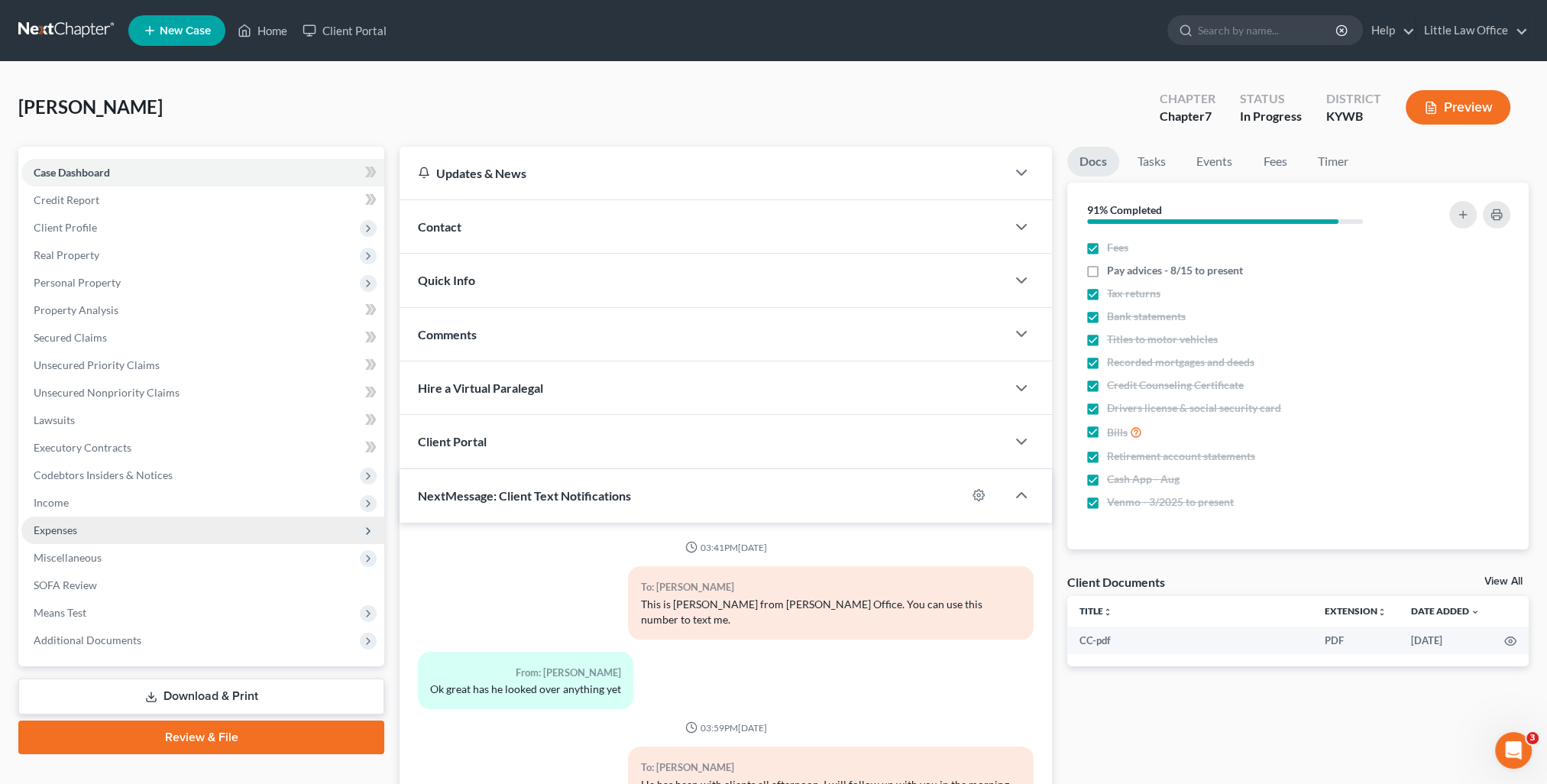
scroll to position [1282, 0]
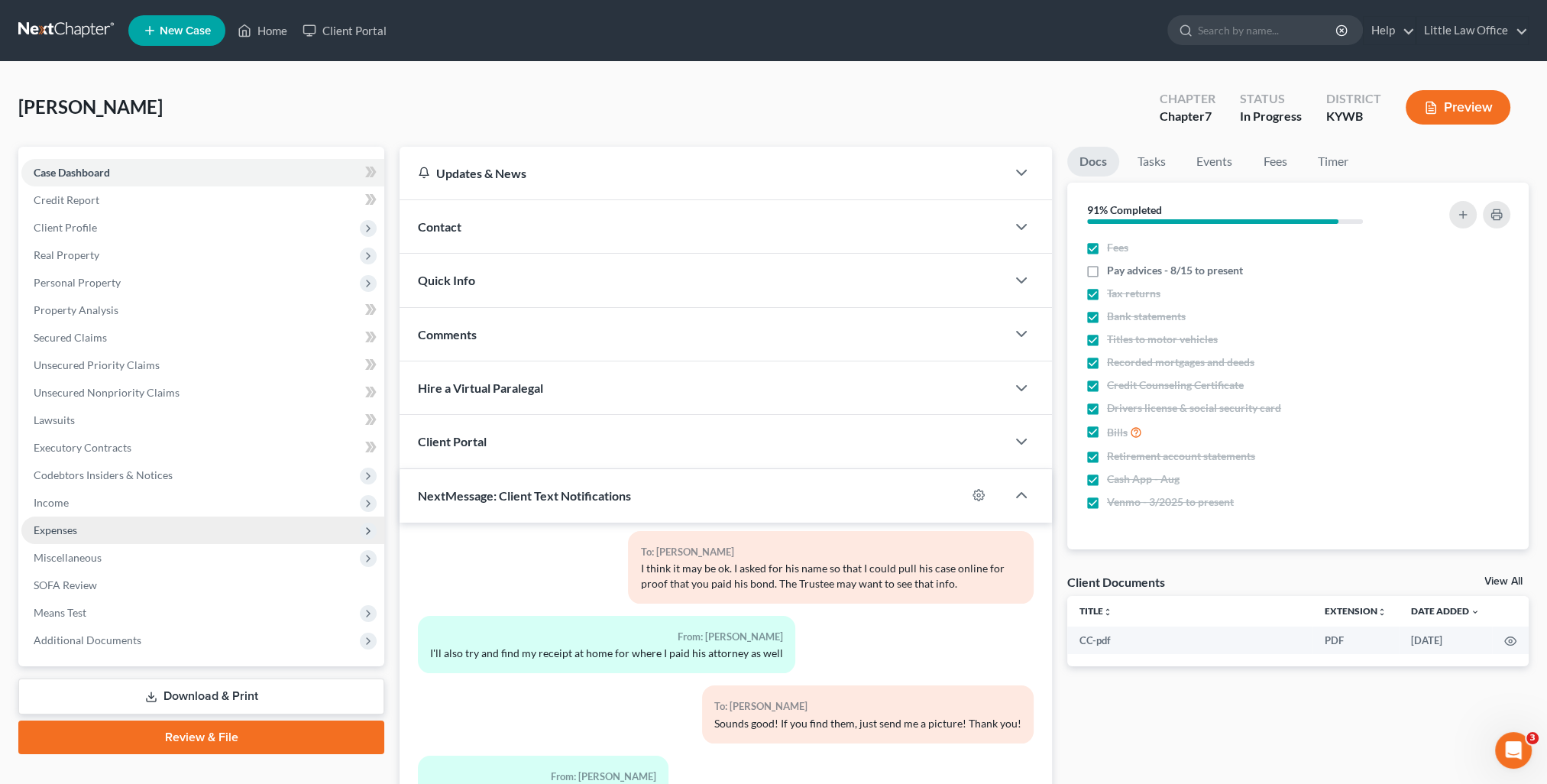
click at [53, 532] on span "Expenses" at bounding box center [56, 529] width 44 height 13
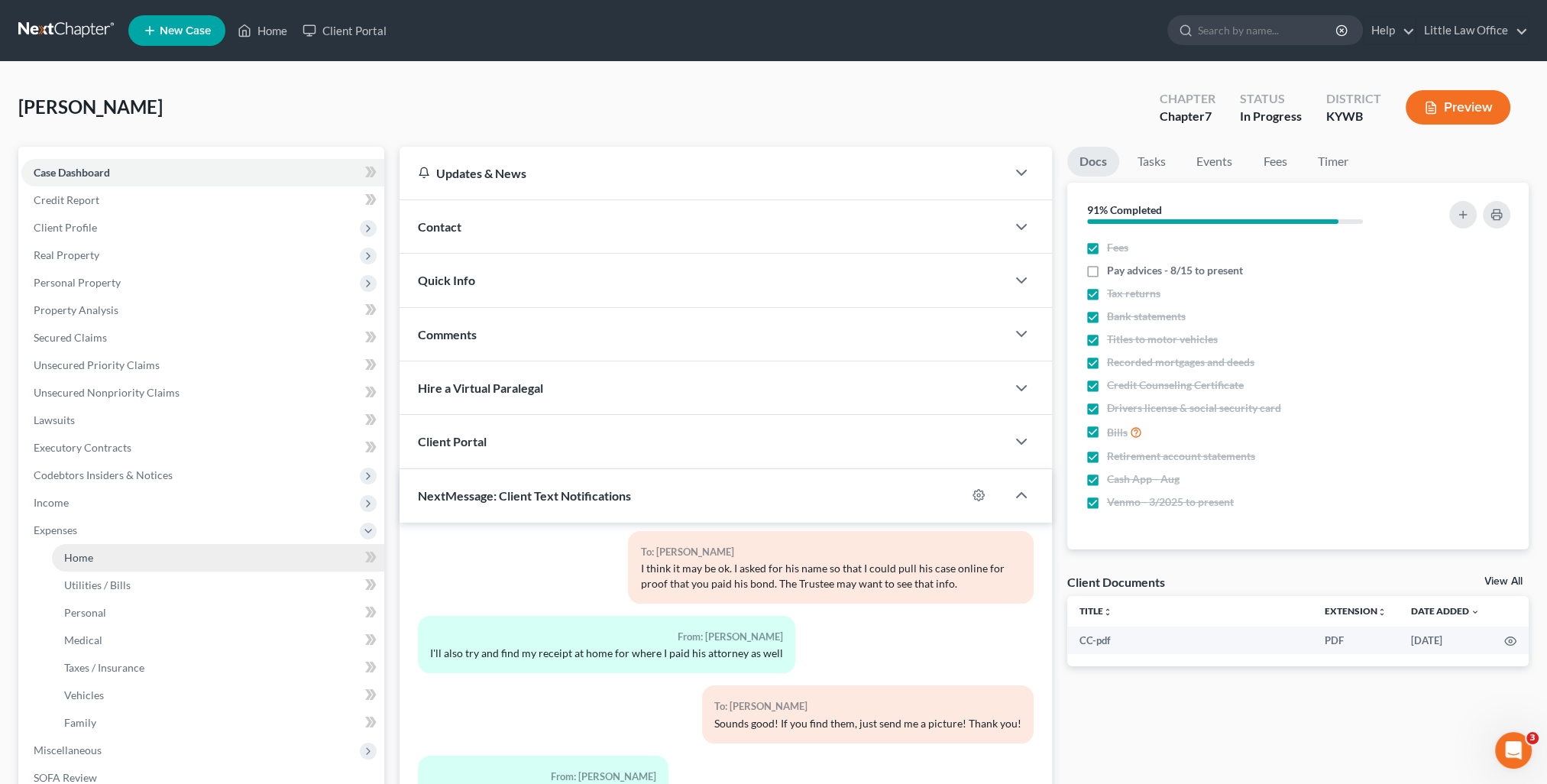
click at [68, 561] on span "Home" at bounding box center [78, 557] width 29 height 13
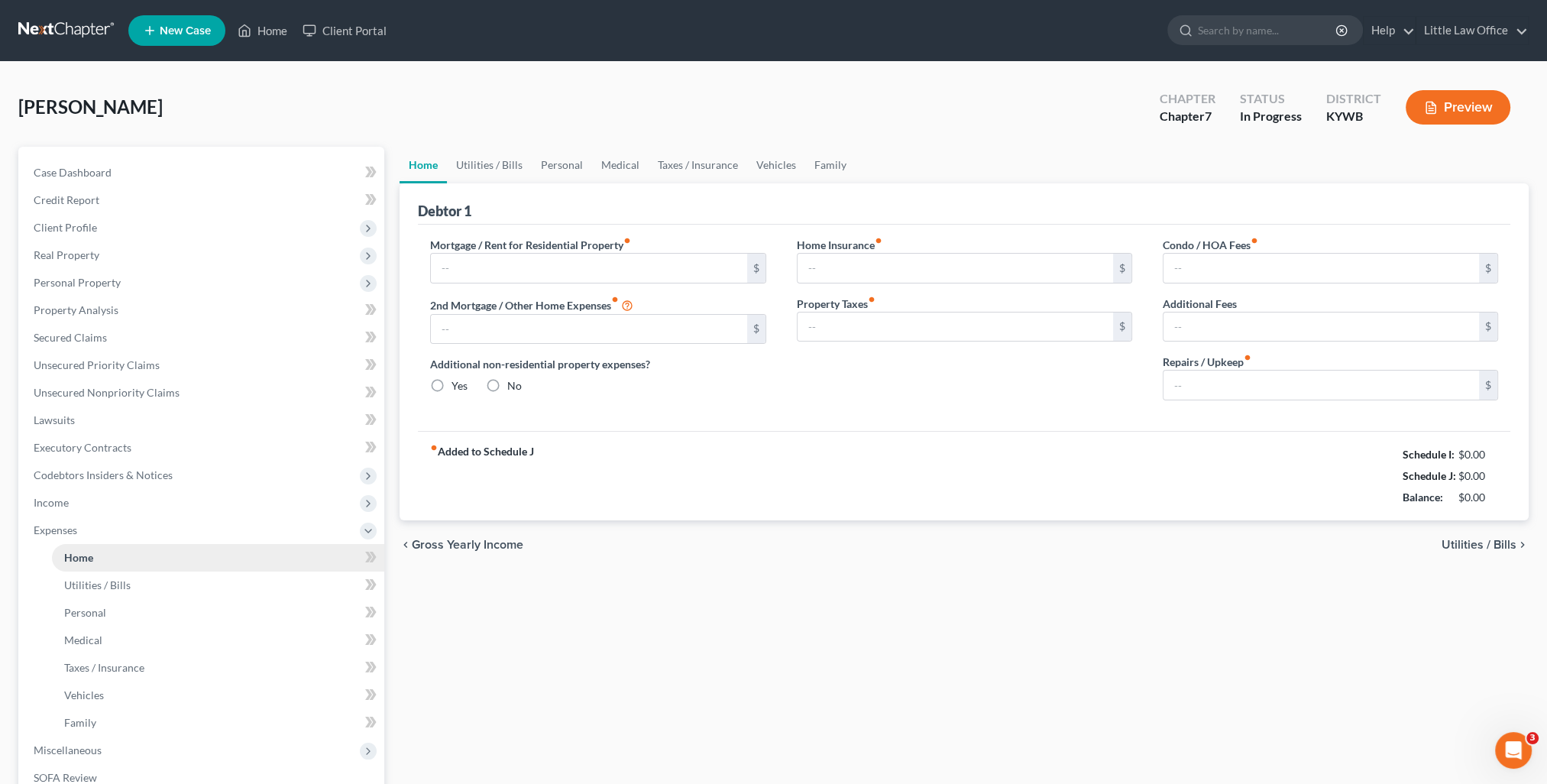
type input "0.00"
radio input "true"
type input "0.00"
type input "12.42"
type input "0.00"
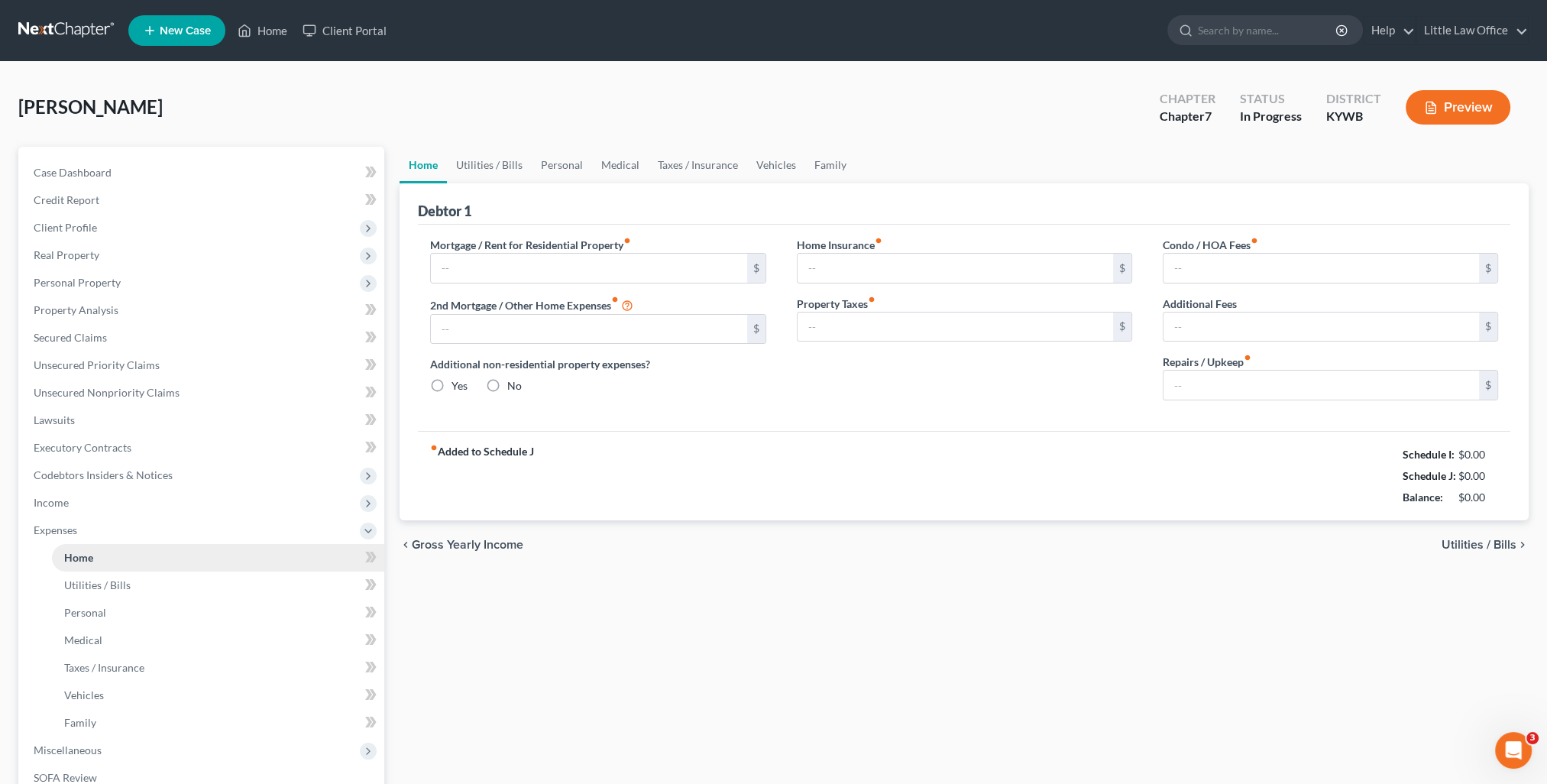
type input "0.00"
type input "100.00"
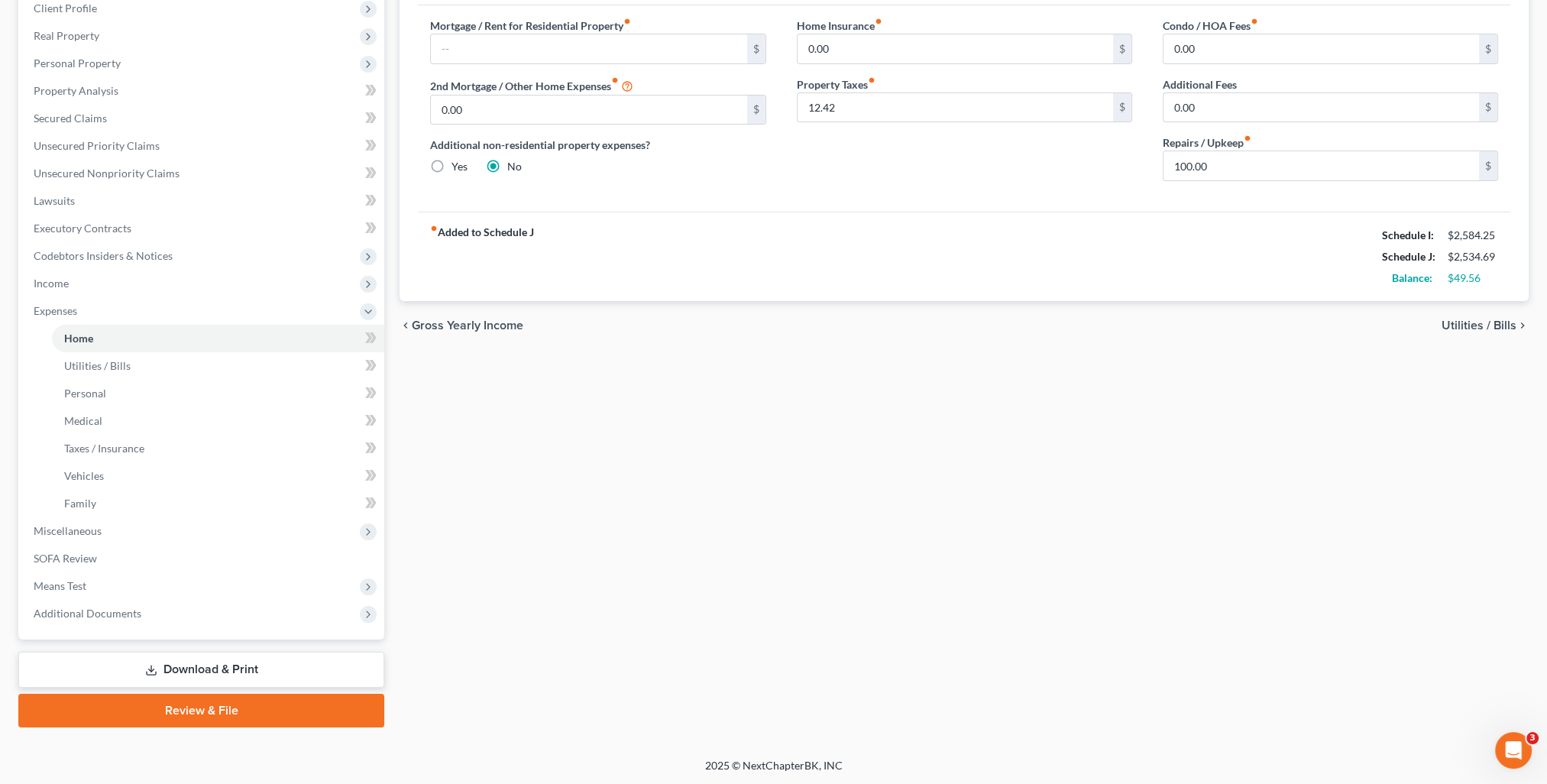
drag, startPoint x: 735, startPoint y: 551, endPoint x: 706, endPoint y: 557, distance: 29.6
click at [735, 551] on div "Home Utilities / Bills Personal Medical Taxes / Insurance Vehicles Family Debto…" at bounding box center [964, 327] width 1144 height 800
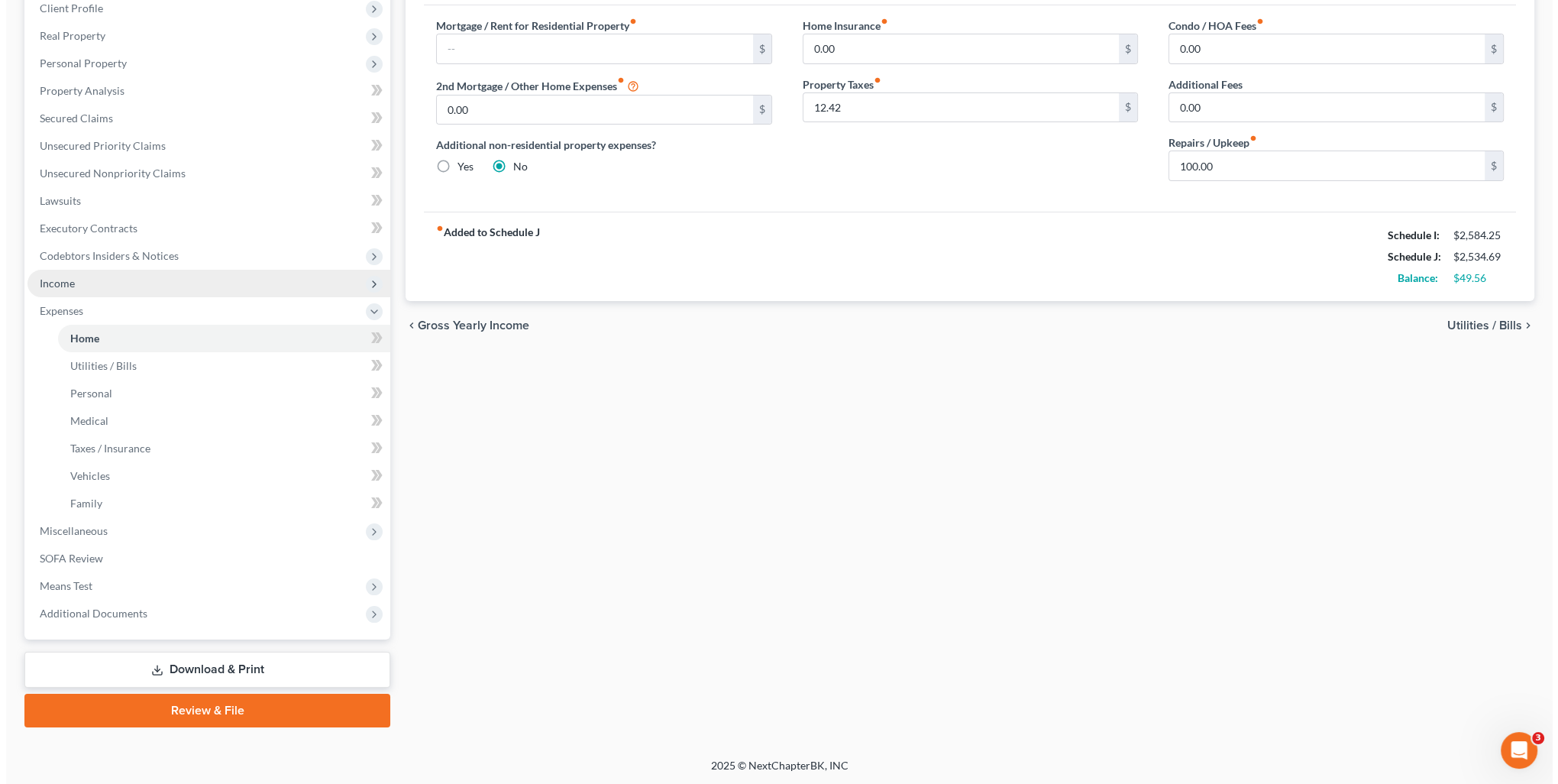
scroll to position [0, 0]
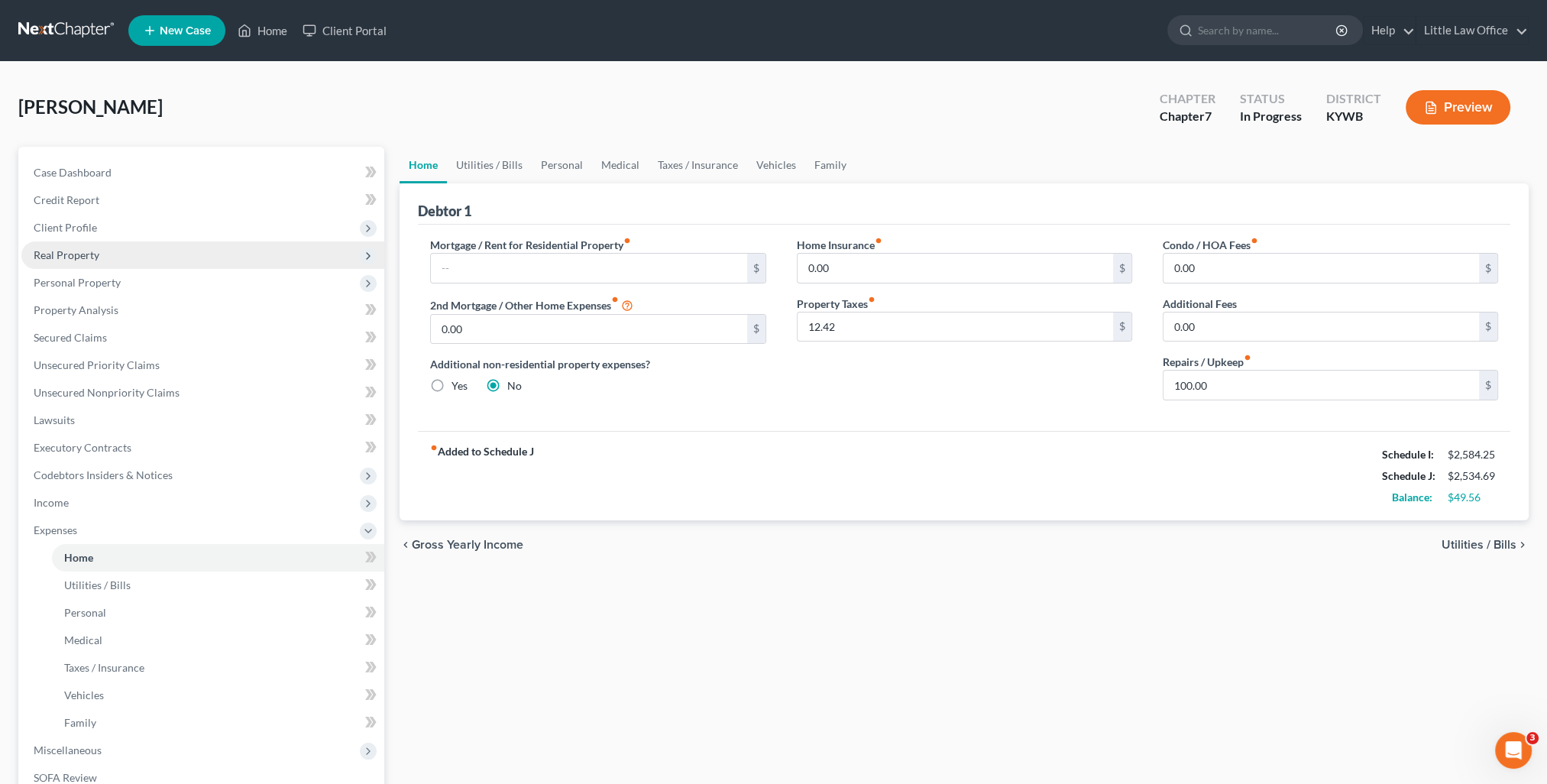
click at [49, 255] on span "Real Property" at bounding box center [67, 255] width 66 height 13
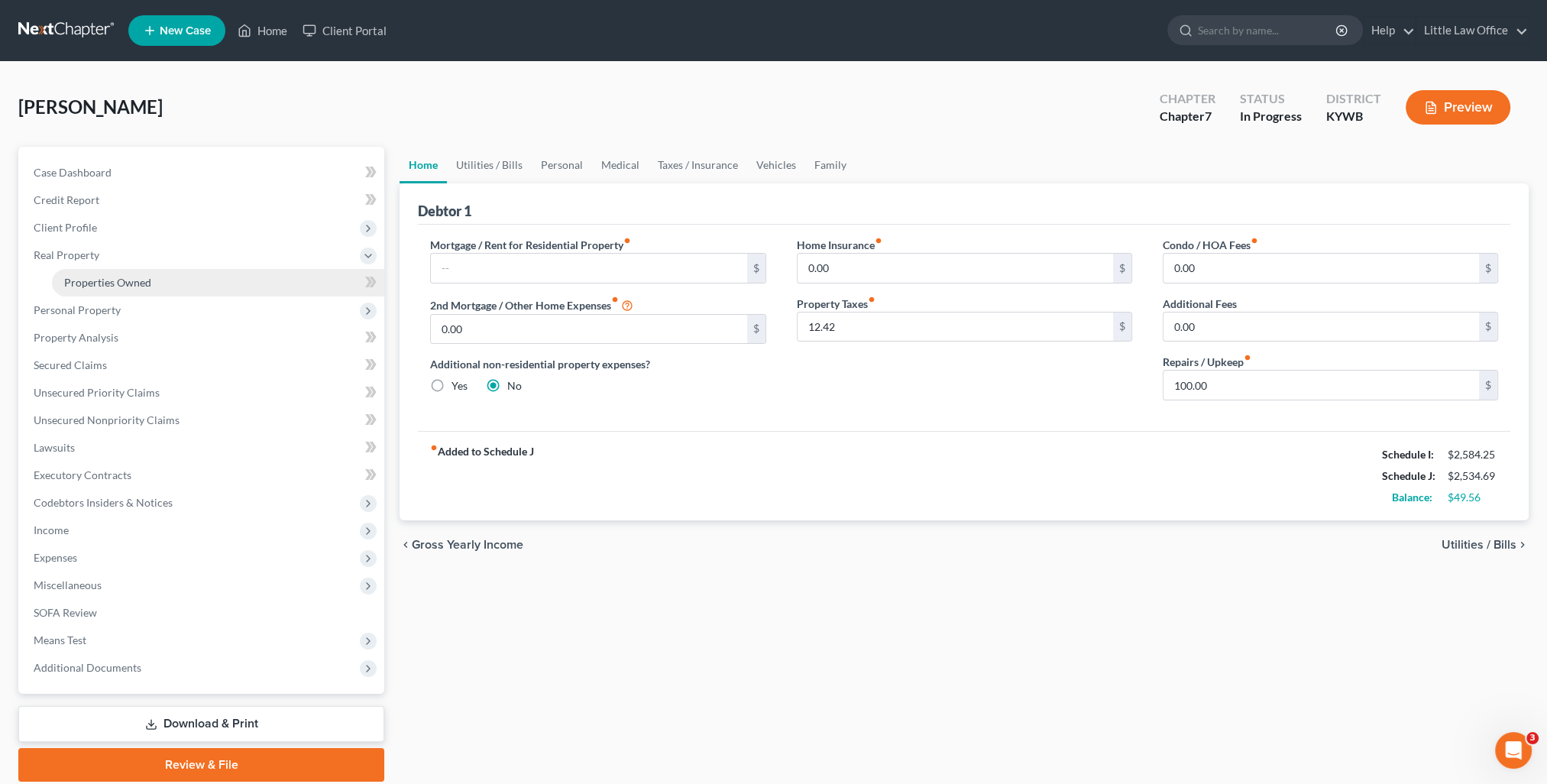
click at [74, 274] on link "Properties Owned" at bounding box center [218, 282] width 332 height 27
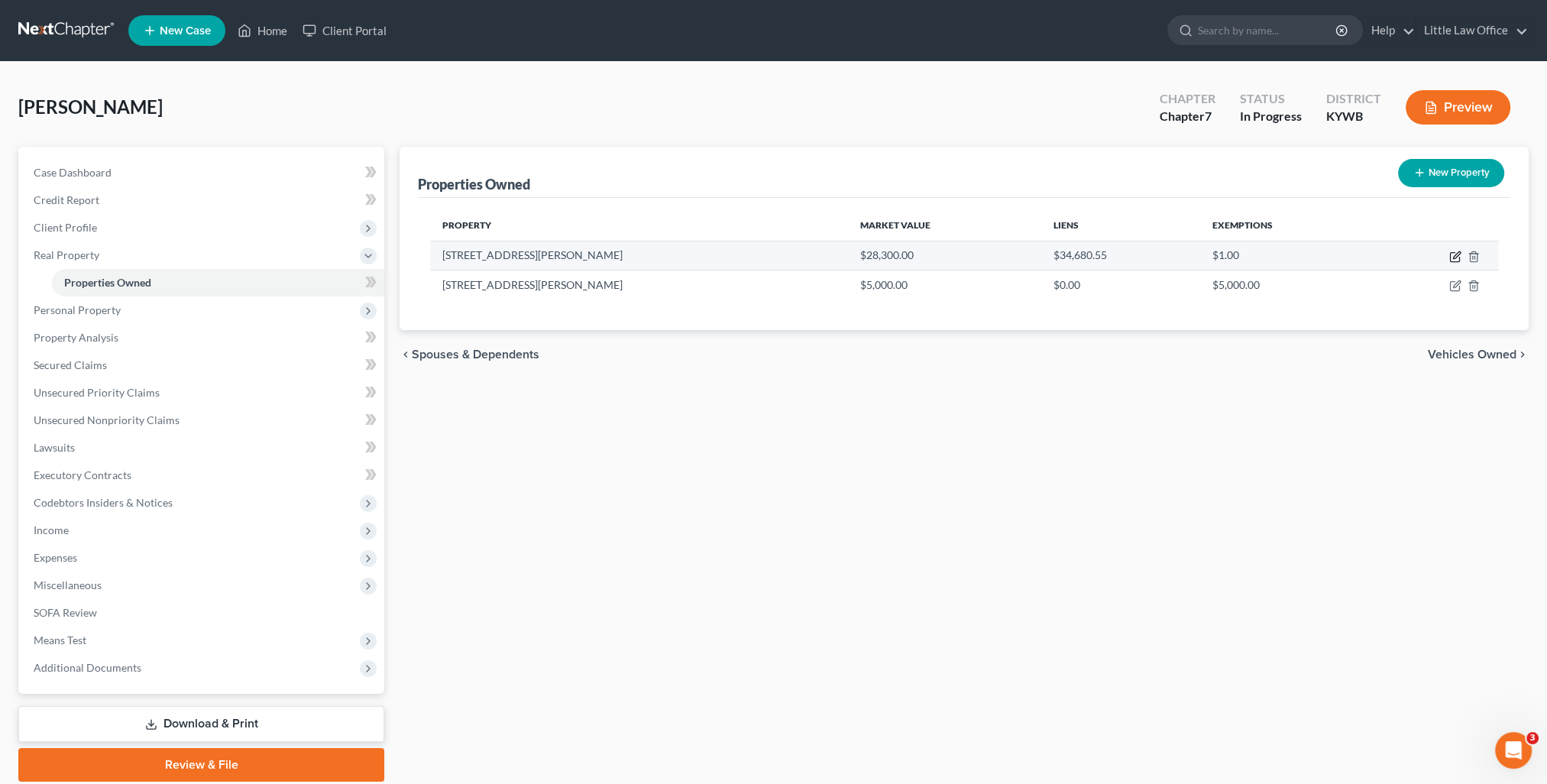
click at [1456, 258] on icon "button" at bounding box center [1455, 257] width 13 height 13
select select "18"
select select "0"
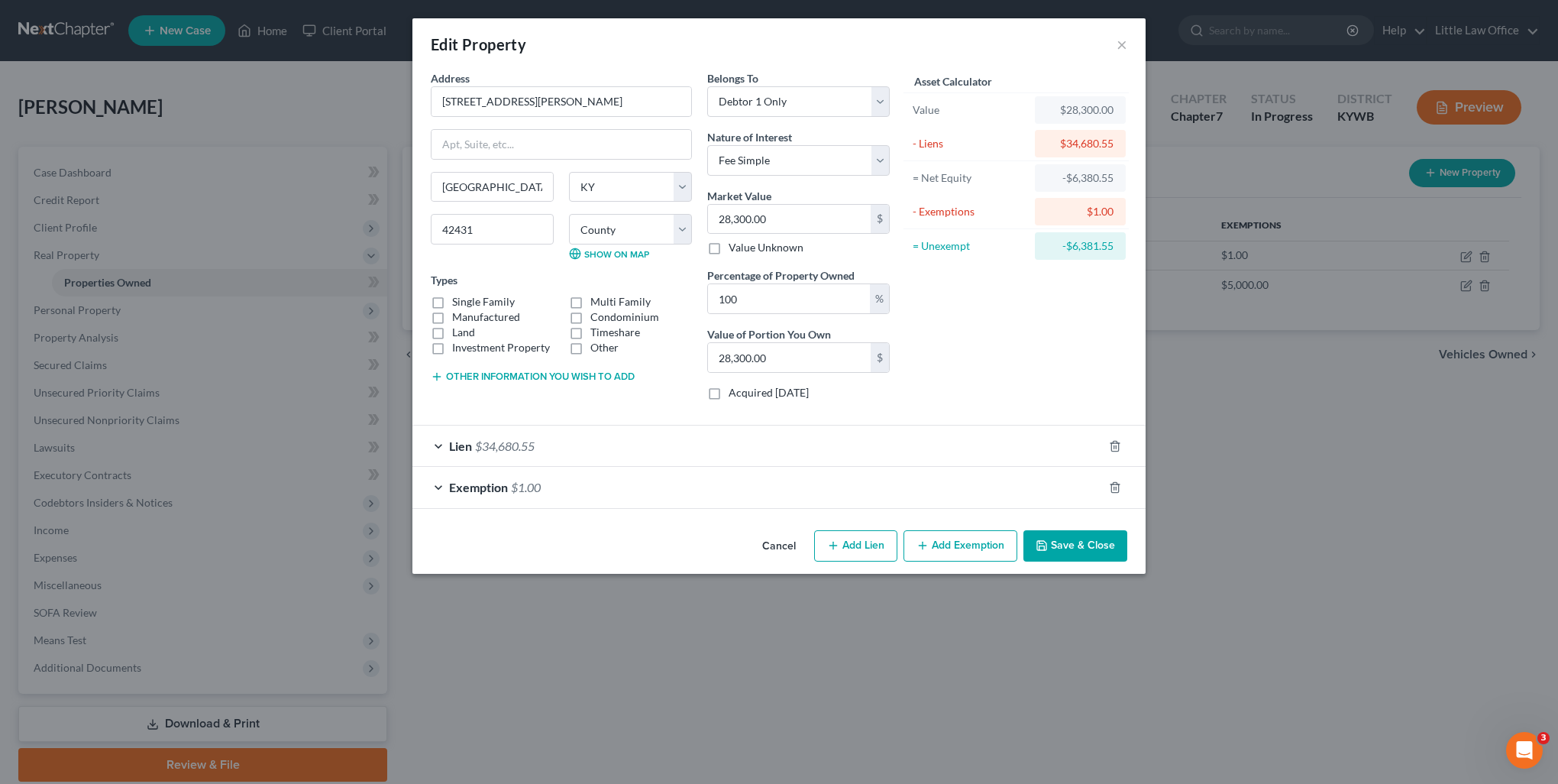
drag, startPoint x: 1057, startPoint y: 543, endPoint x: 1142, endPoint y: 481, distance: 105.2
click at [1058, 543] on button "Save & Close" at bounding box center [1075, 546] width 104 height 32
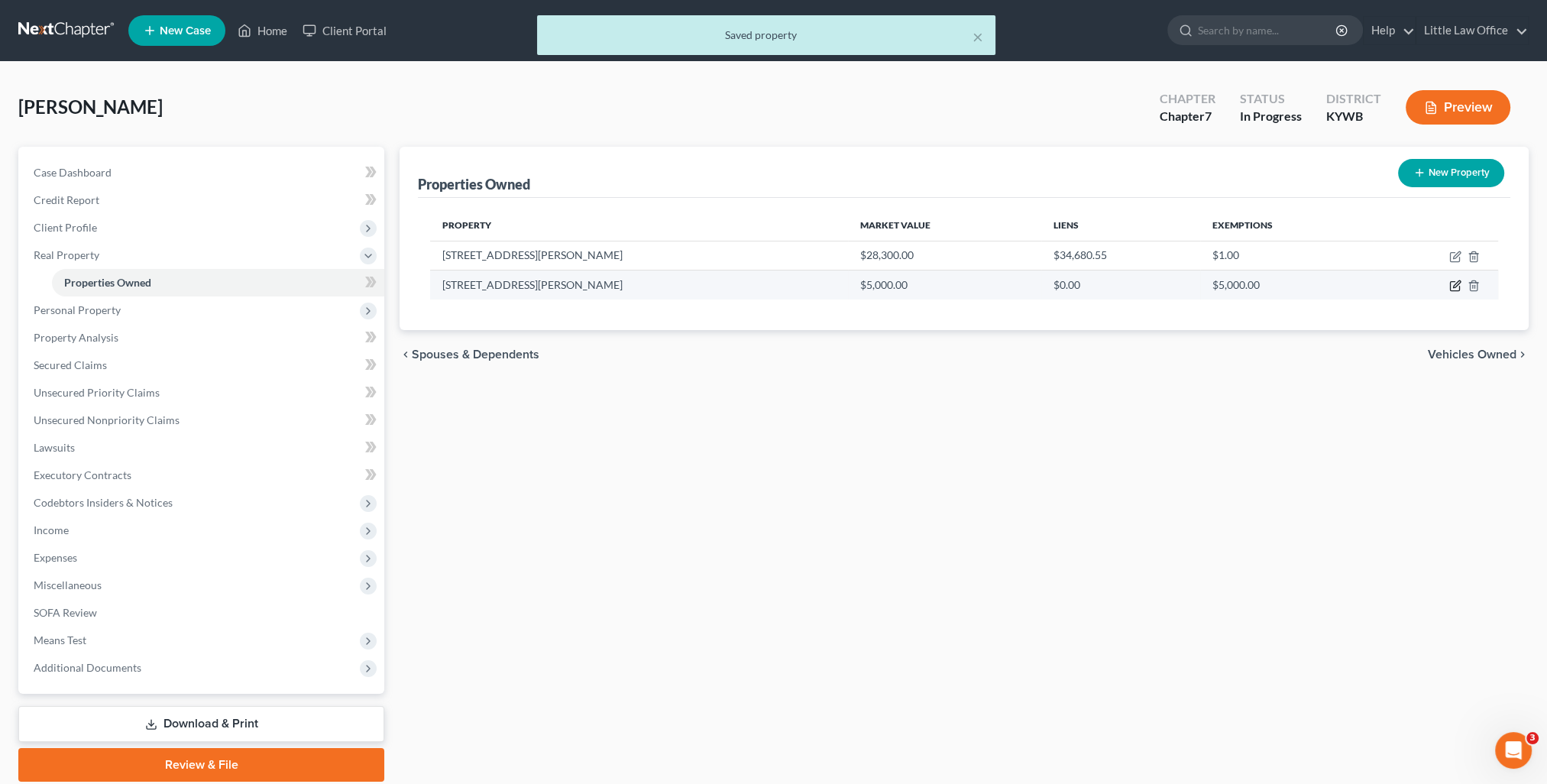
click at [1449, 281] on icon "button" at bounding box center [1455, 286] width 13 height 13
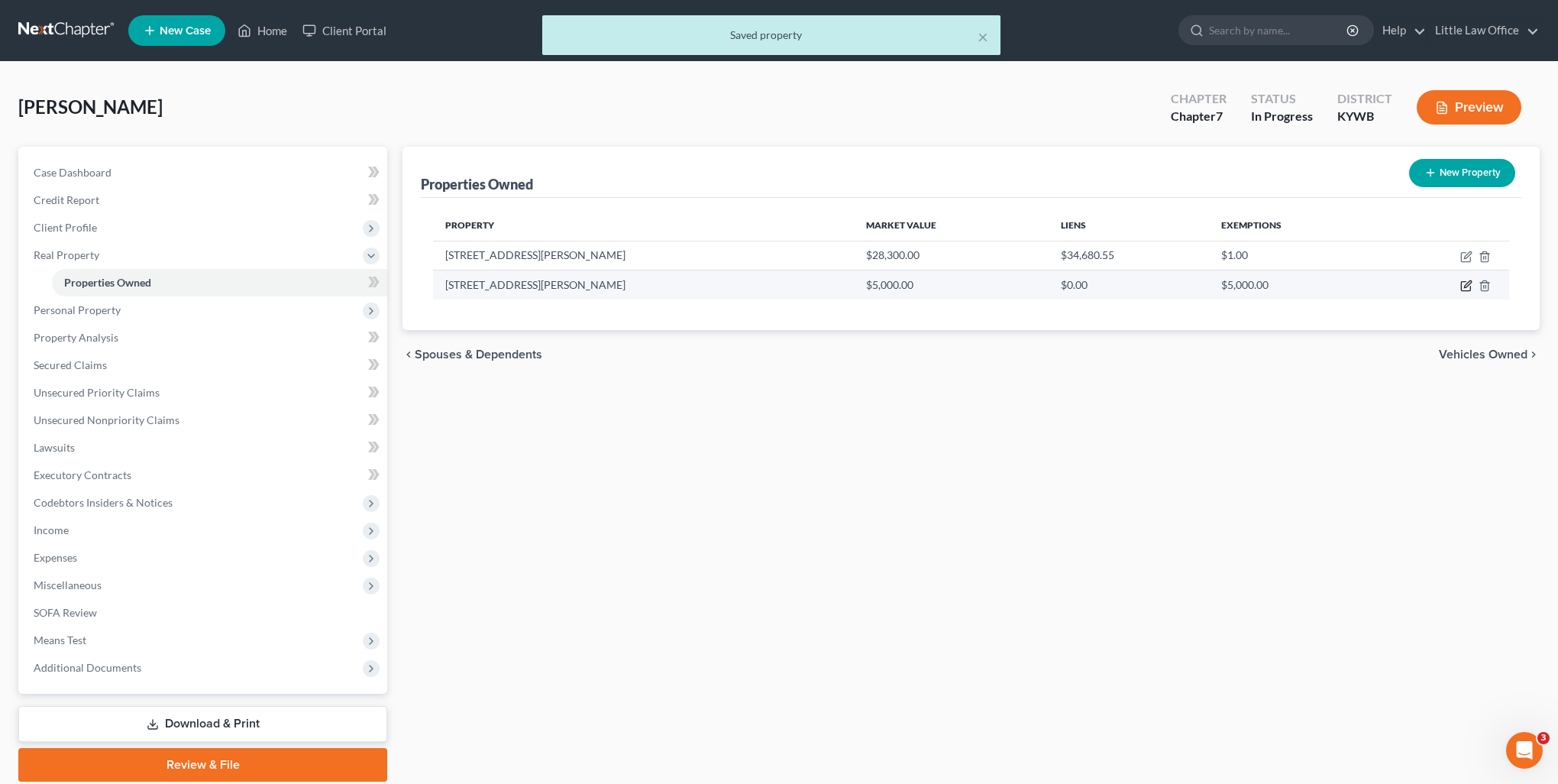
select select "18"
select select "53"
select select "0"
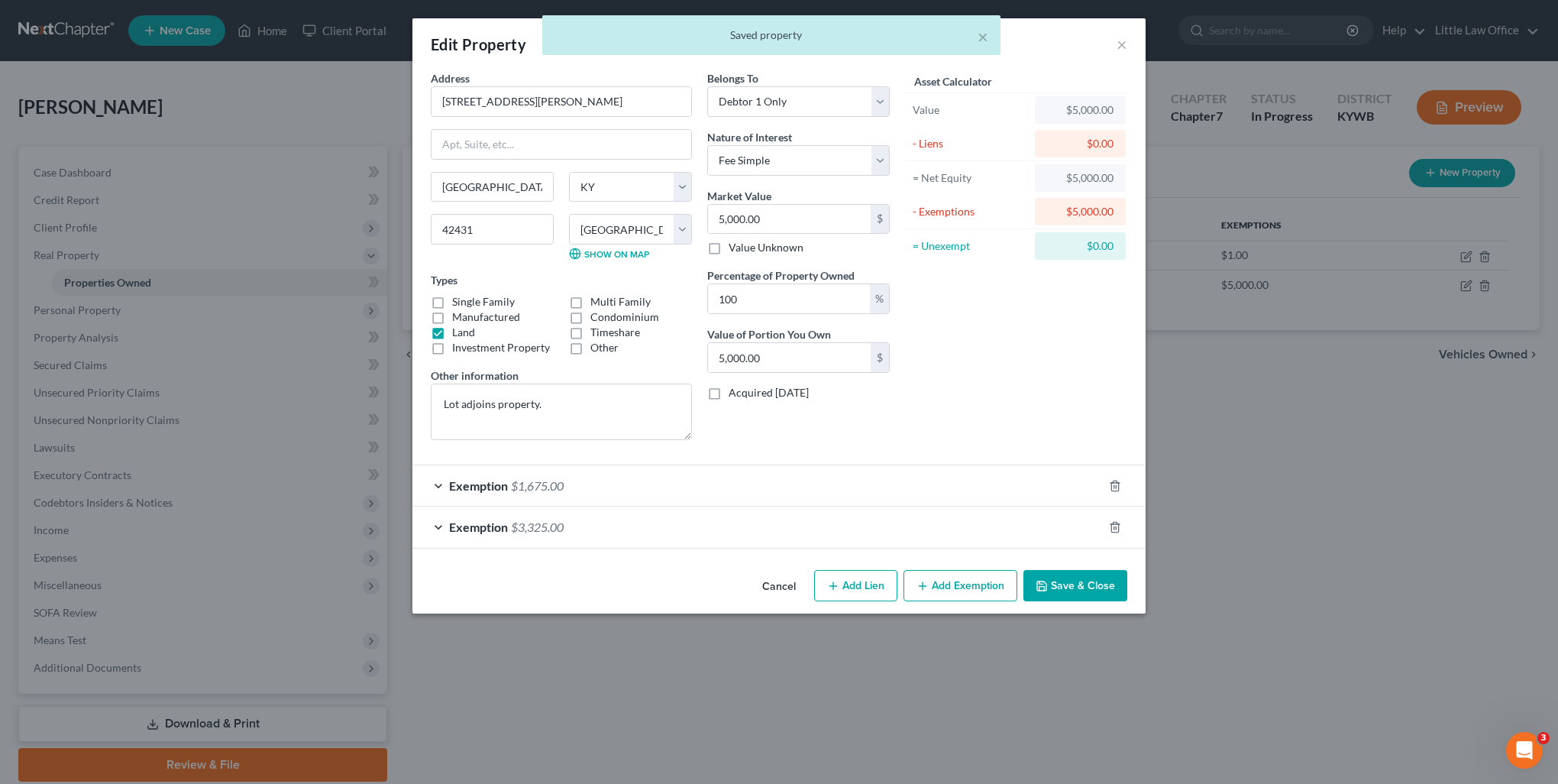
click at [611, 528] on div "Exemption $3,325.00" at bounding box center [757, 527] width 691 height 41
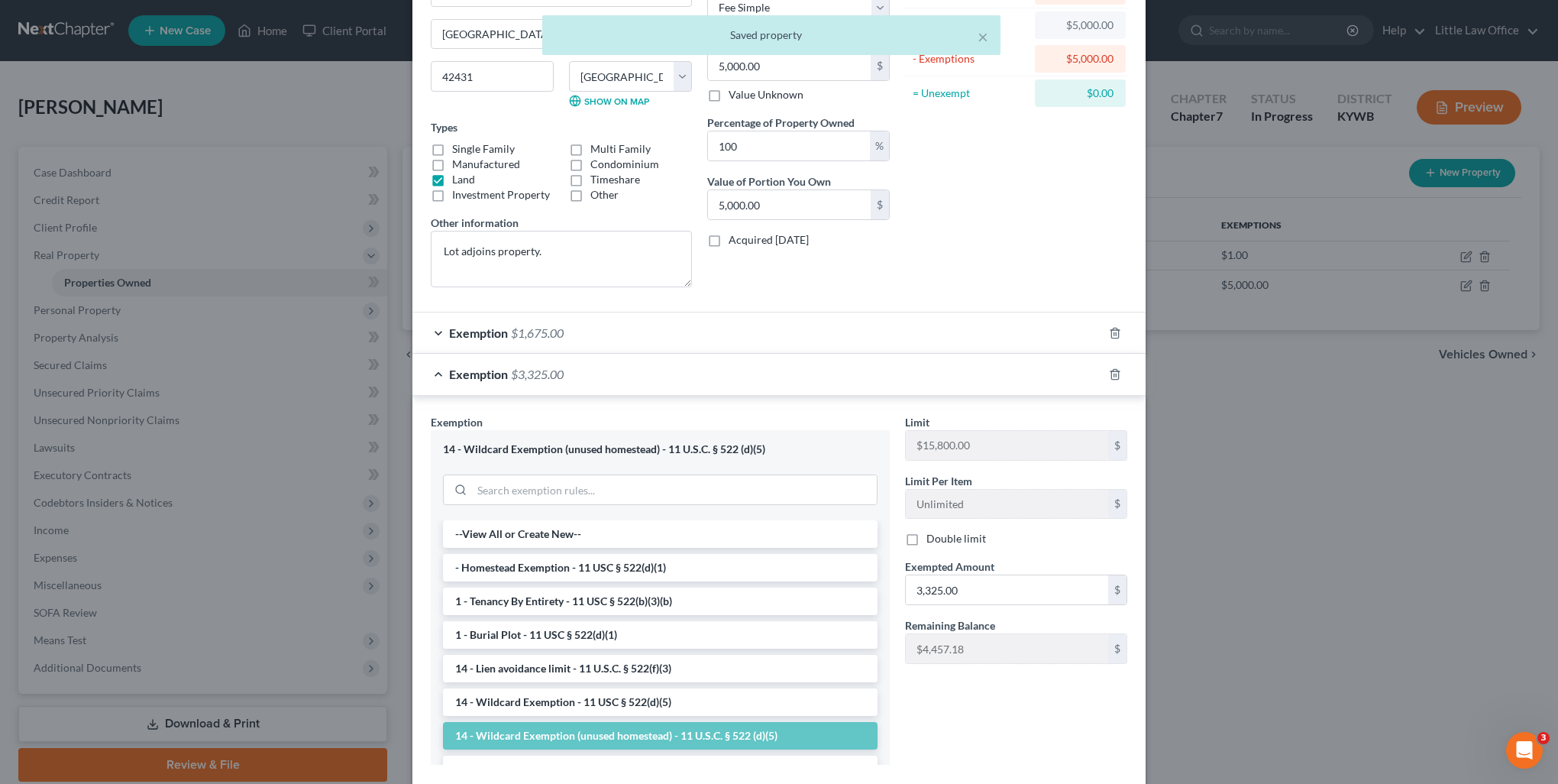
scroll to position [229, 0]
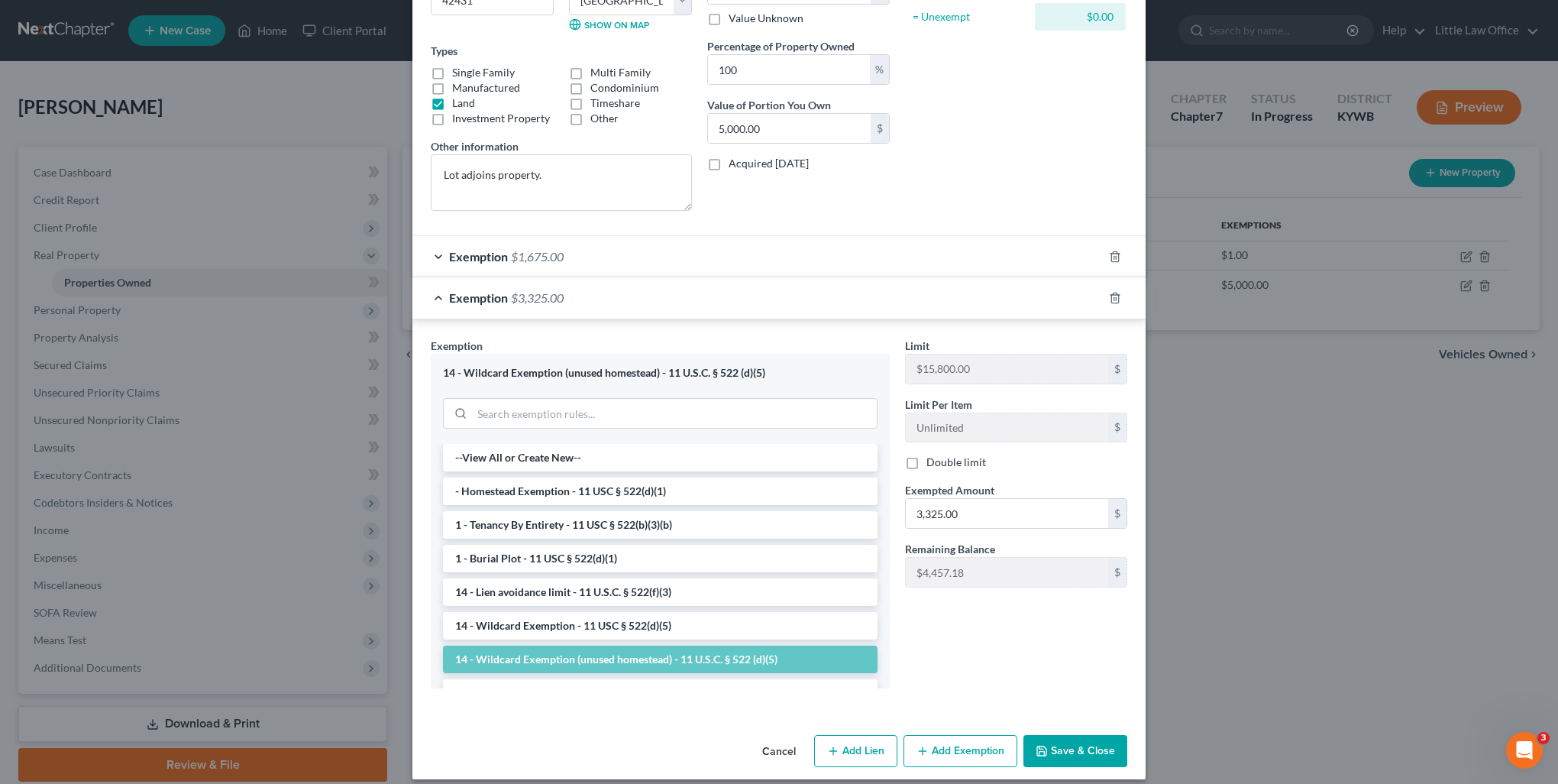
click at [1084, 747] on button "Save & Close" at bounding box center [1075, 750] width 104 height 32
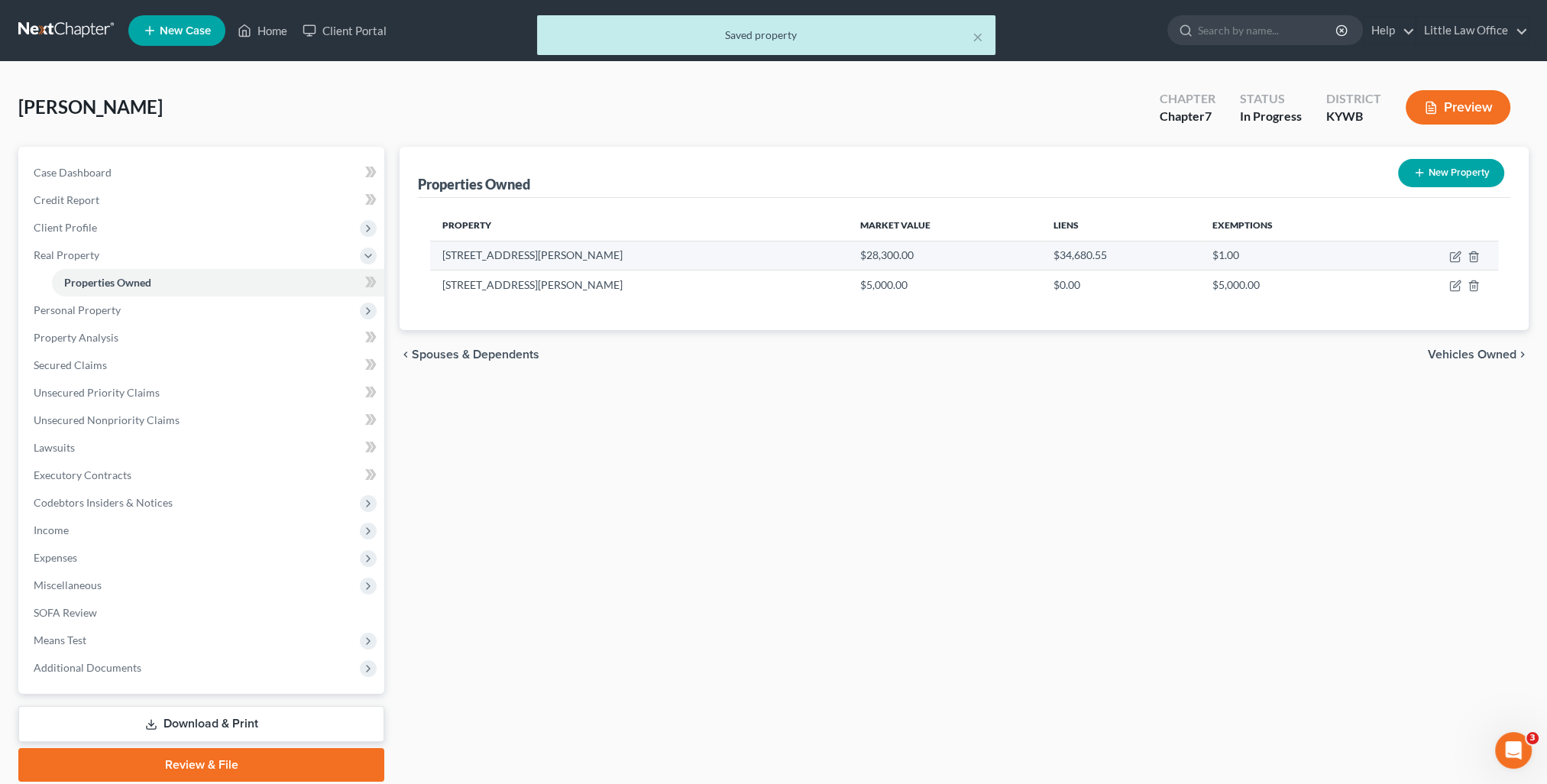
click at [1447, 257] on td at bounding box center [1436, 255] width 125 height 29
click at [1450, 260] on icon "button" at bounding box center [1454, 257] width 9 height 9
select select "18"
select select "53"
select select "0"
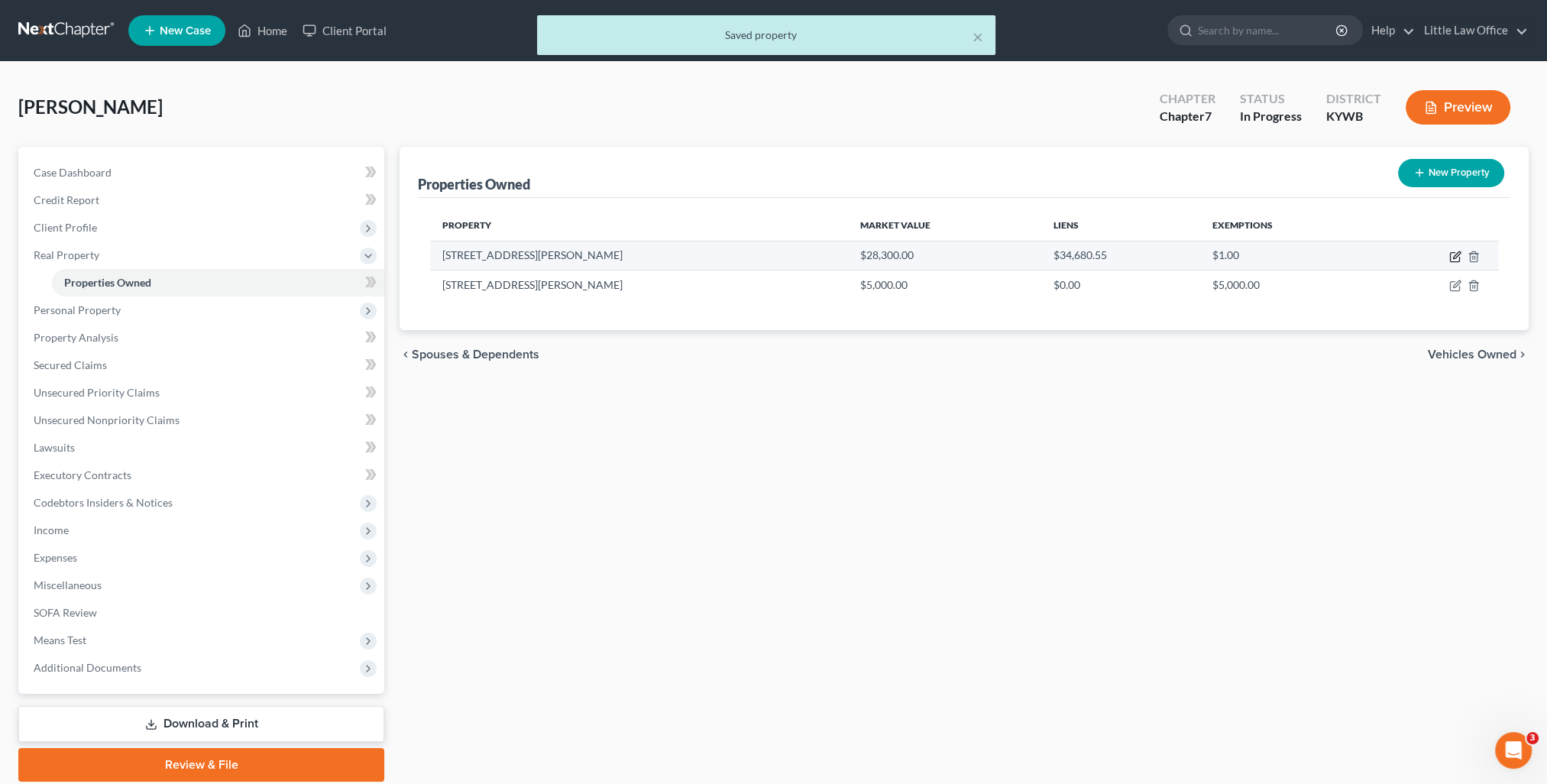
select select "0"
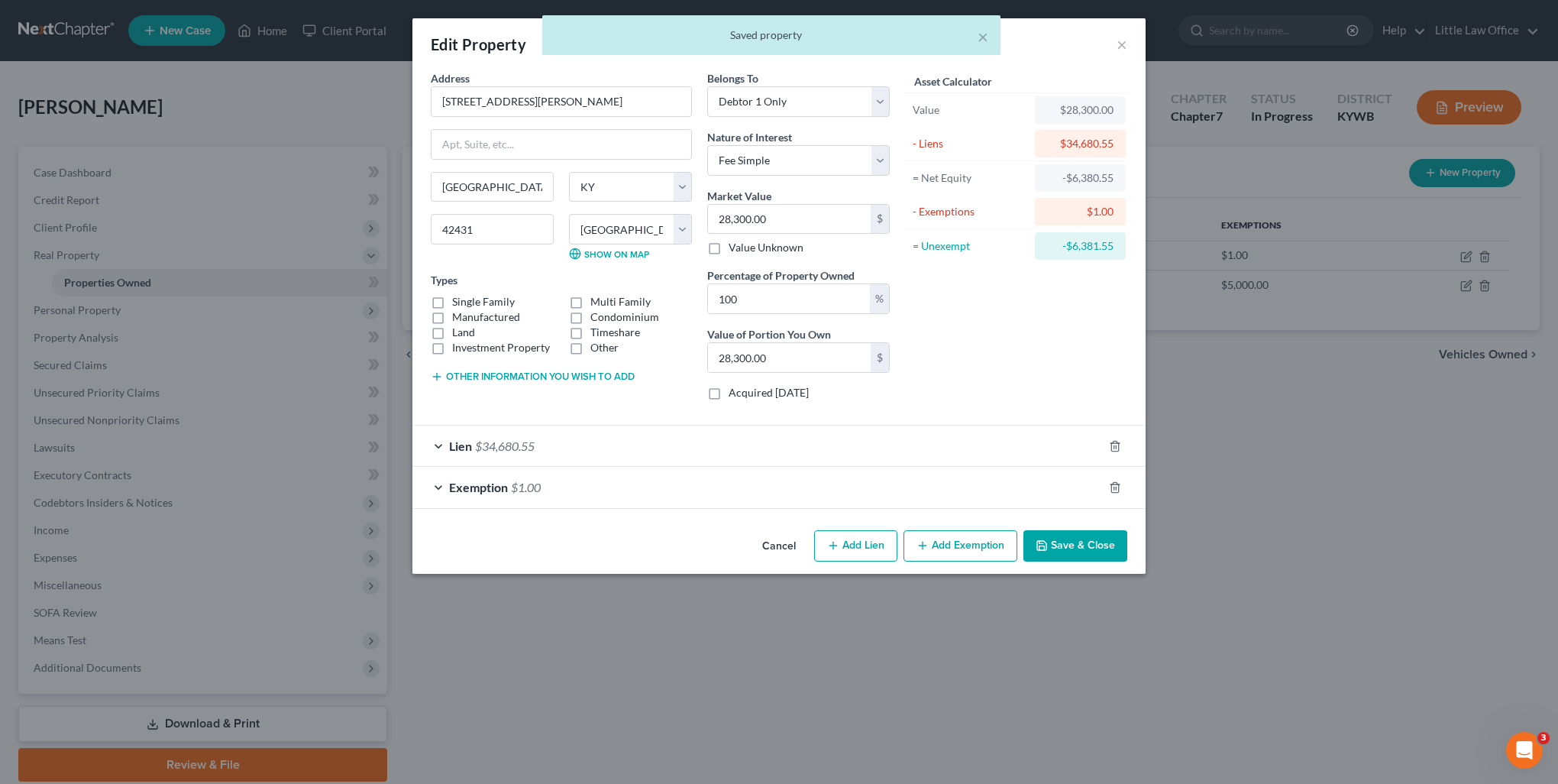
click at [600, 487] on div "Exemption $1.00" at bounding box center [757, 487] width 691 height 41
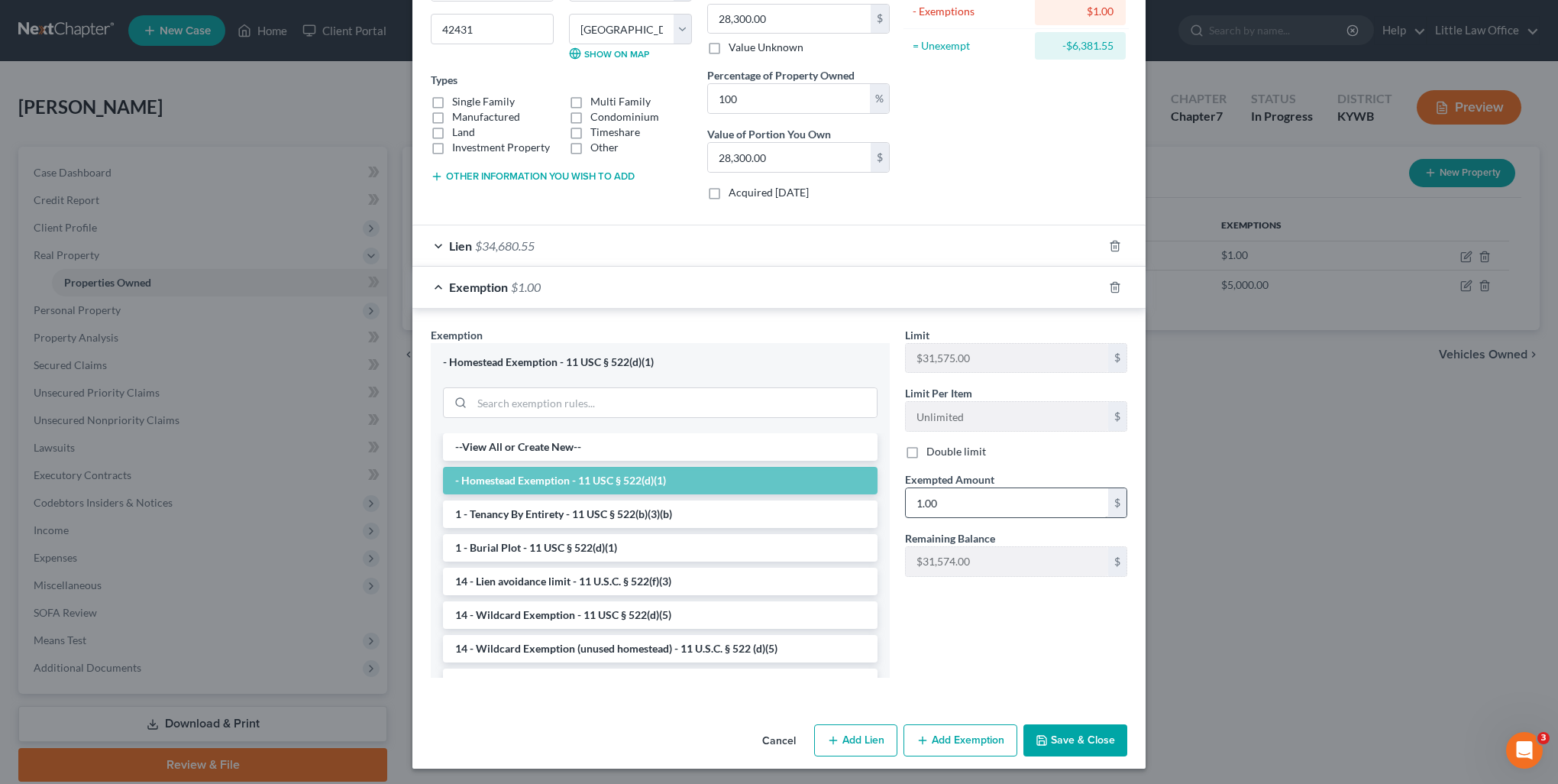
scroll to position [47, 0]
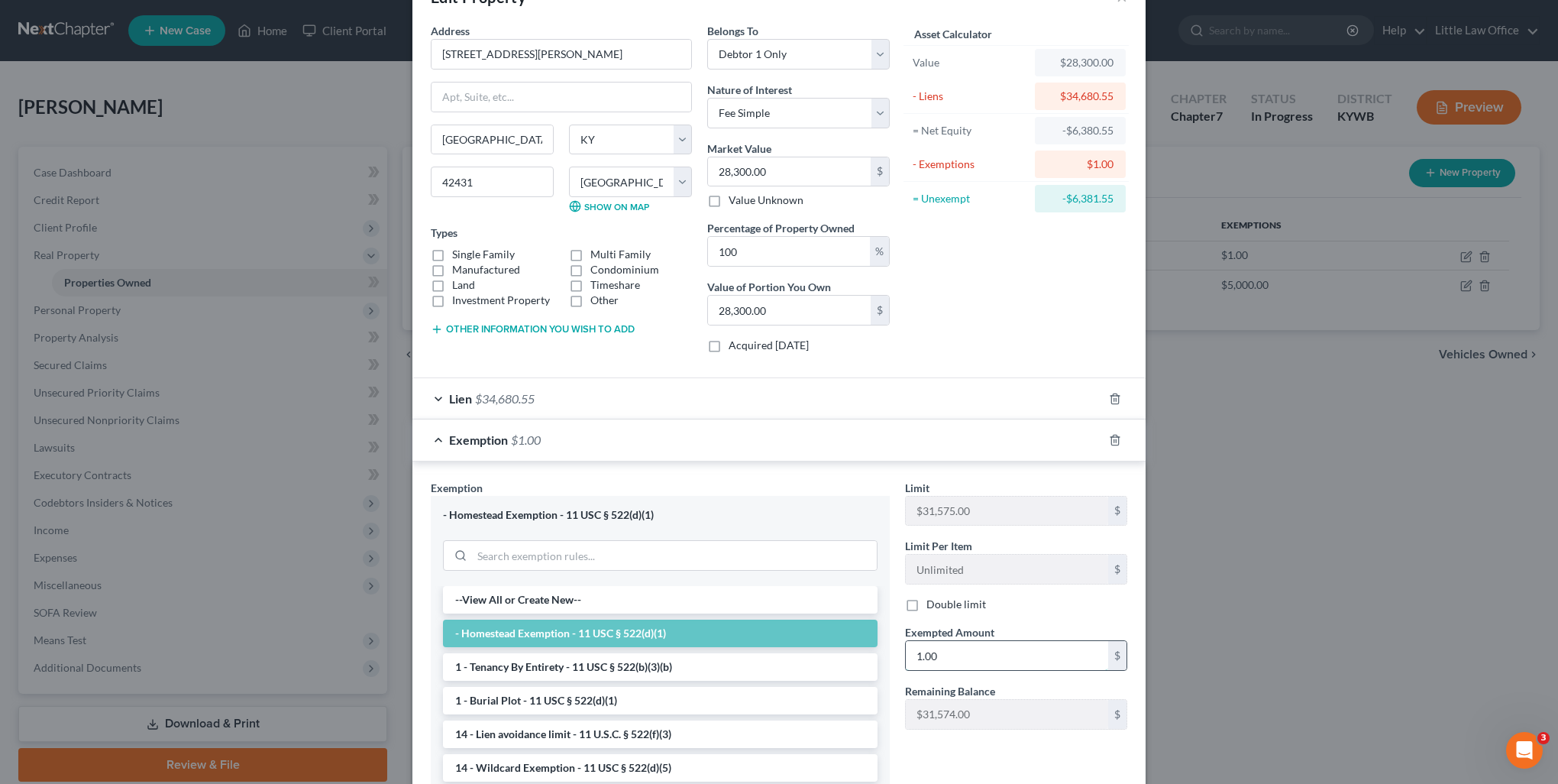
click at [963, 655] on input "1.00" at bounding box center [1007, 655] width 202 height 29
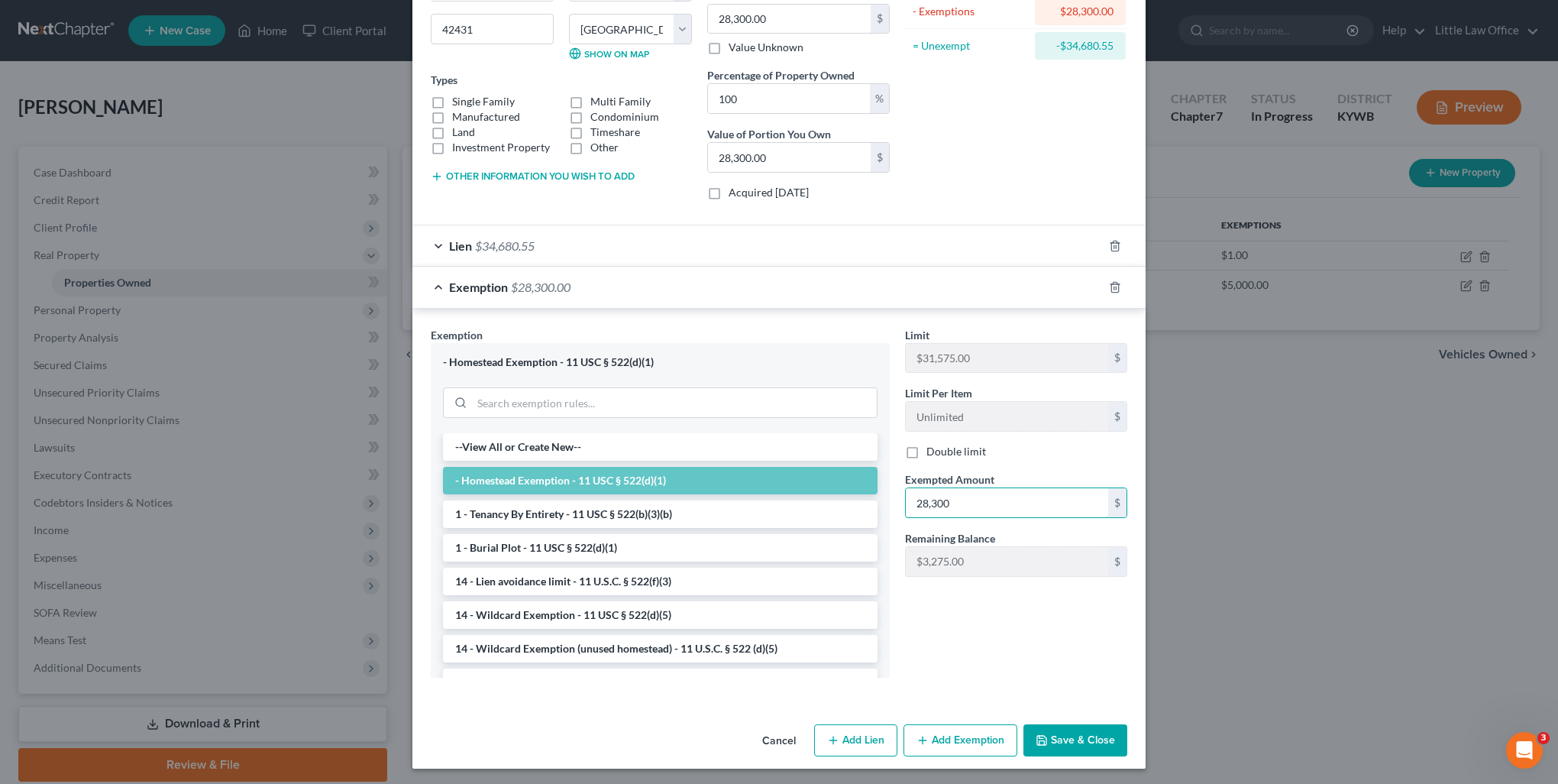
type input "28,300"
click at [1070, 732] on button "Save & Close" at bounding box center [1075, 740] width 104 height 32
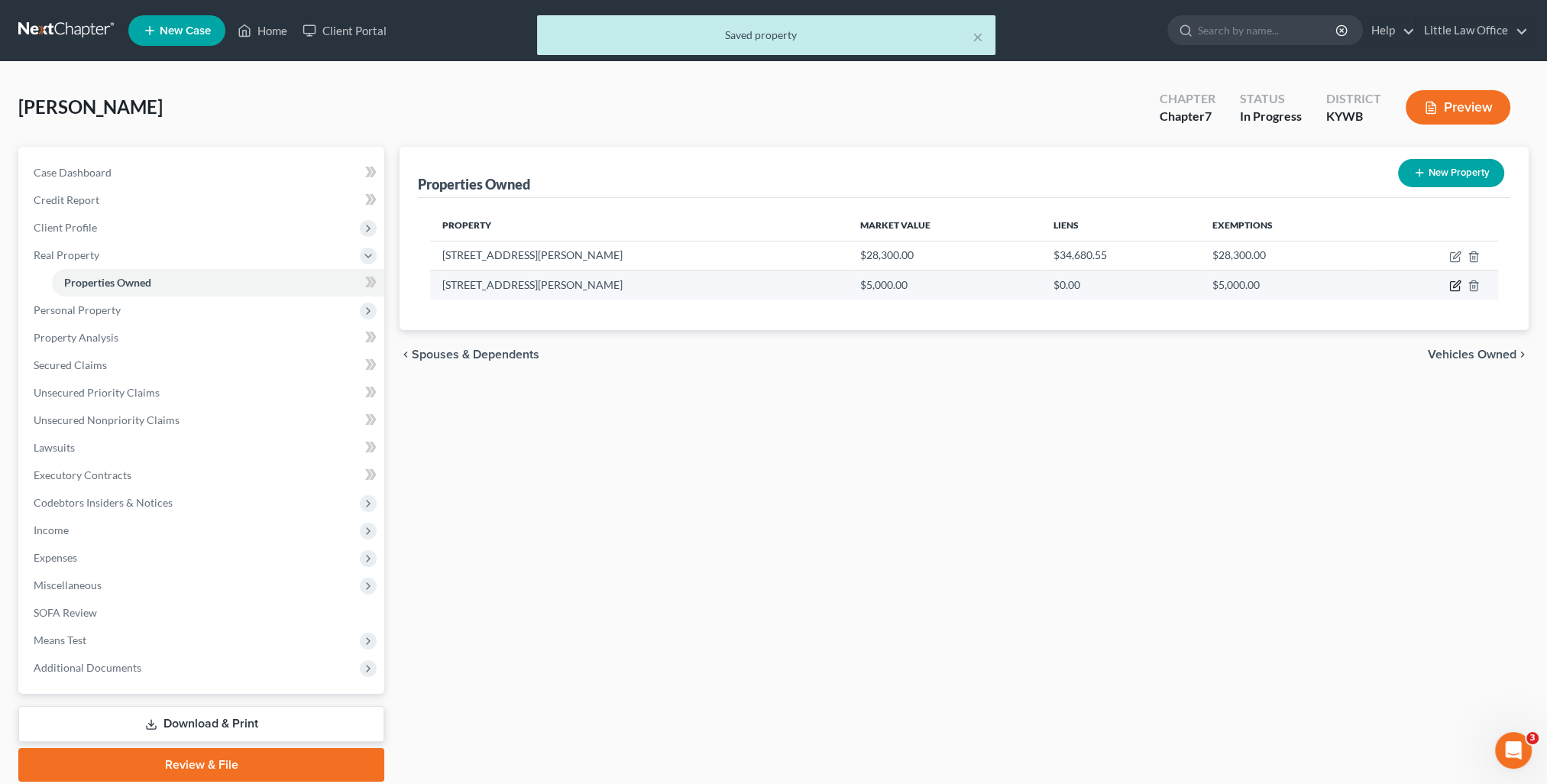
click at [1458, 288] on icon "button" at bounding box center [1455, 286] width 13 height 13
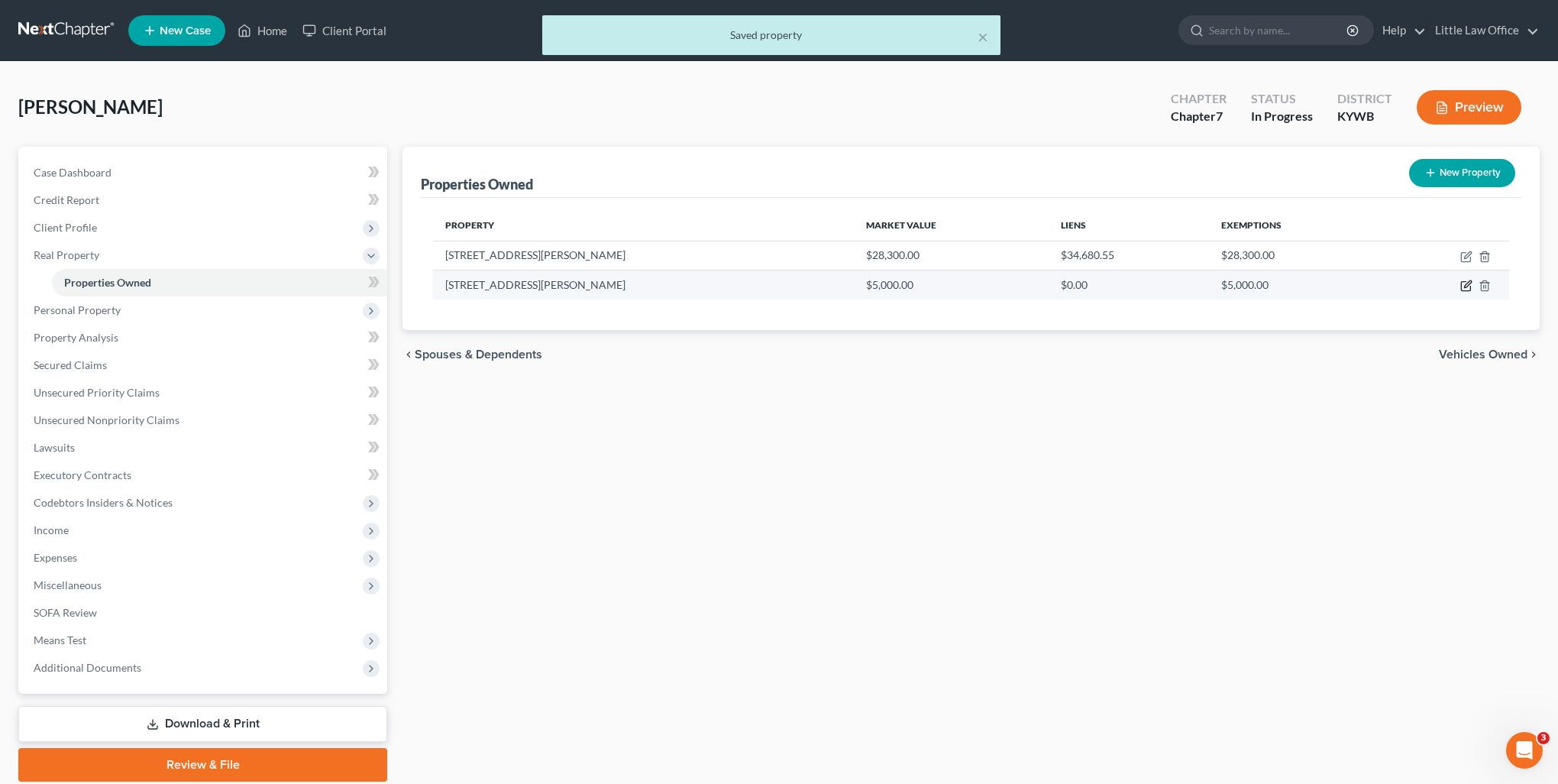
select select "18"
select select "53"
select select "0"
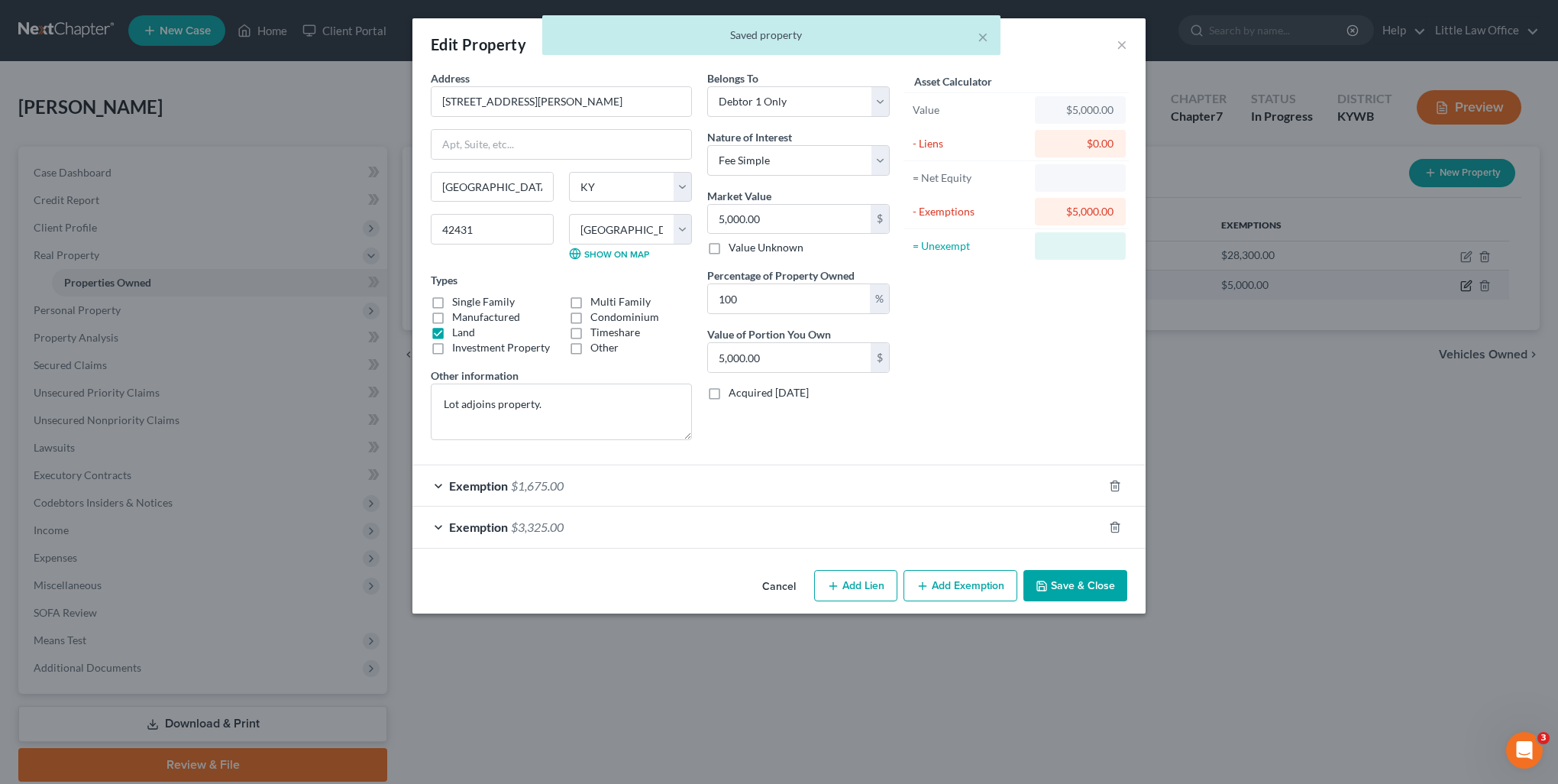
click at [1458, 287] on div "Edit Property × Address * [GEOGRAPHIC_DATA][PERSON_NAME] [GEOGRAPHIC_DATA] [US_…" at bounding box center [779, 392] width 1558 height 784
click at [659, 532] on div "Exemption $3,325.00" at bounding box center [757, 527] width 691 height 41
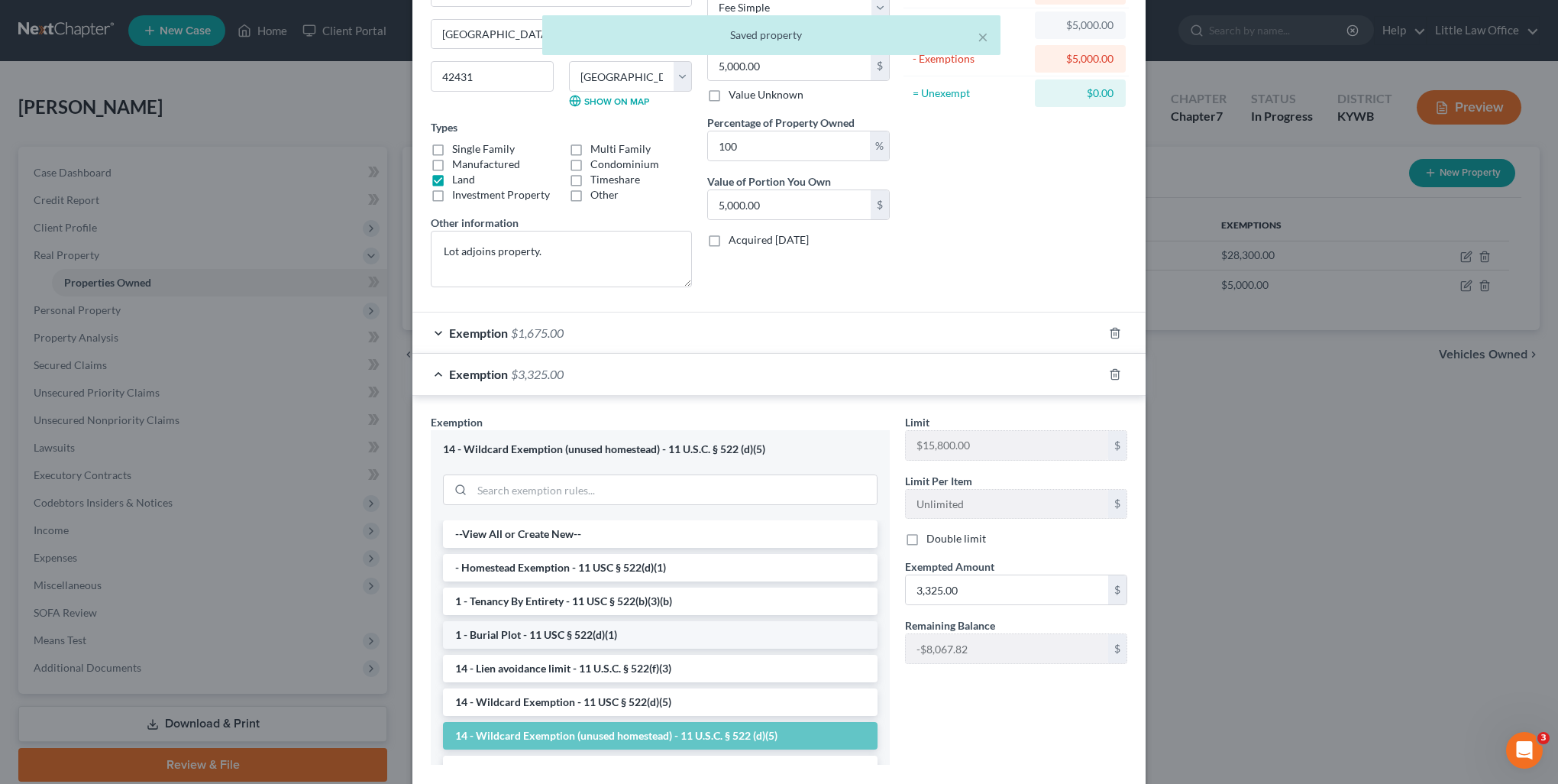
scroll to position [229, 0]
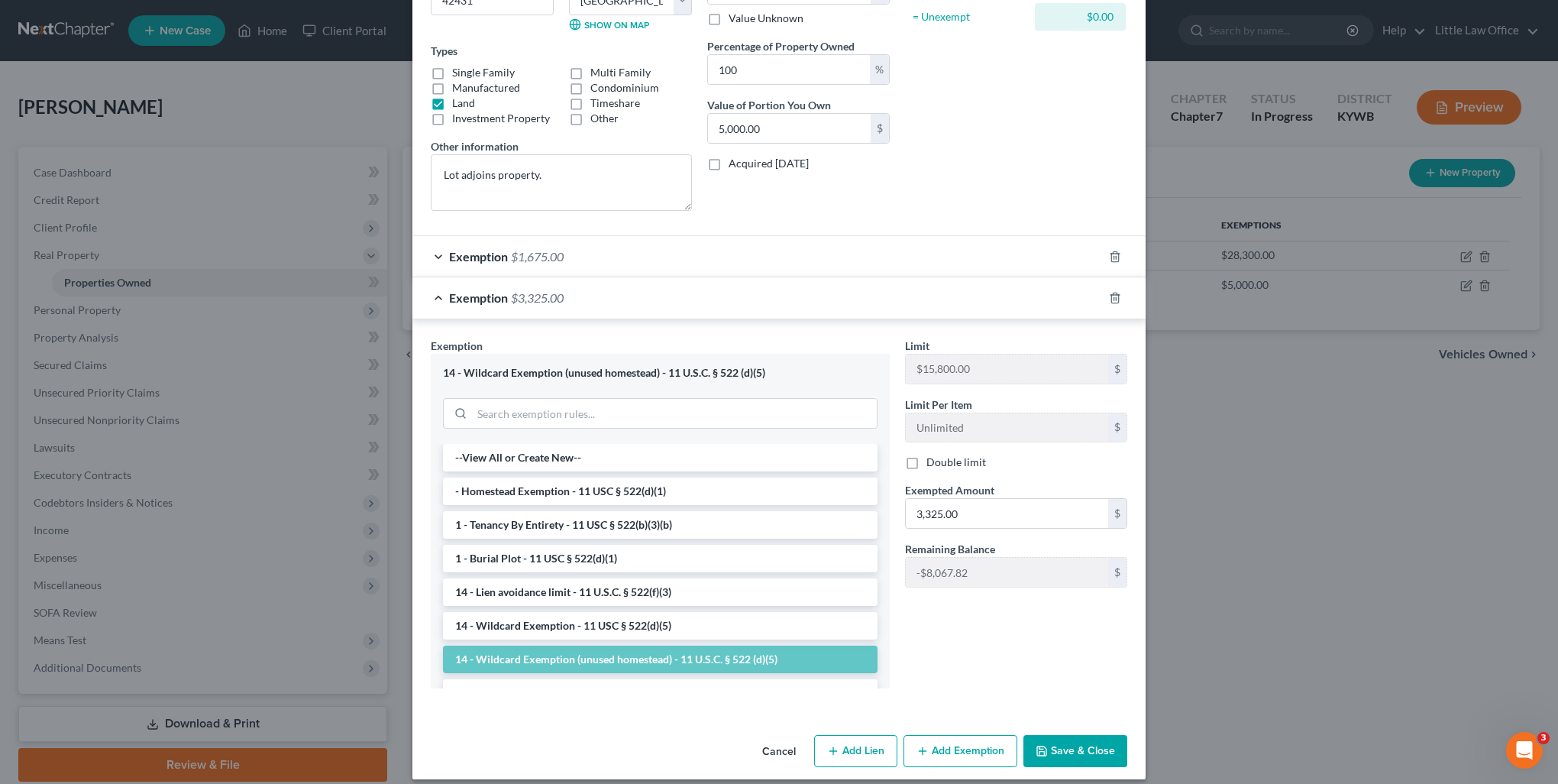
click at [1091, 750] on button "Save & Close" at bounding box center [1075, 750] width 104 height 32
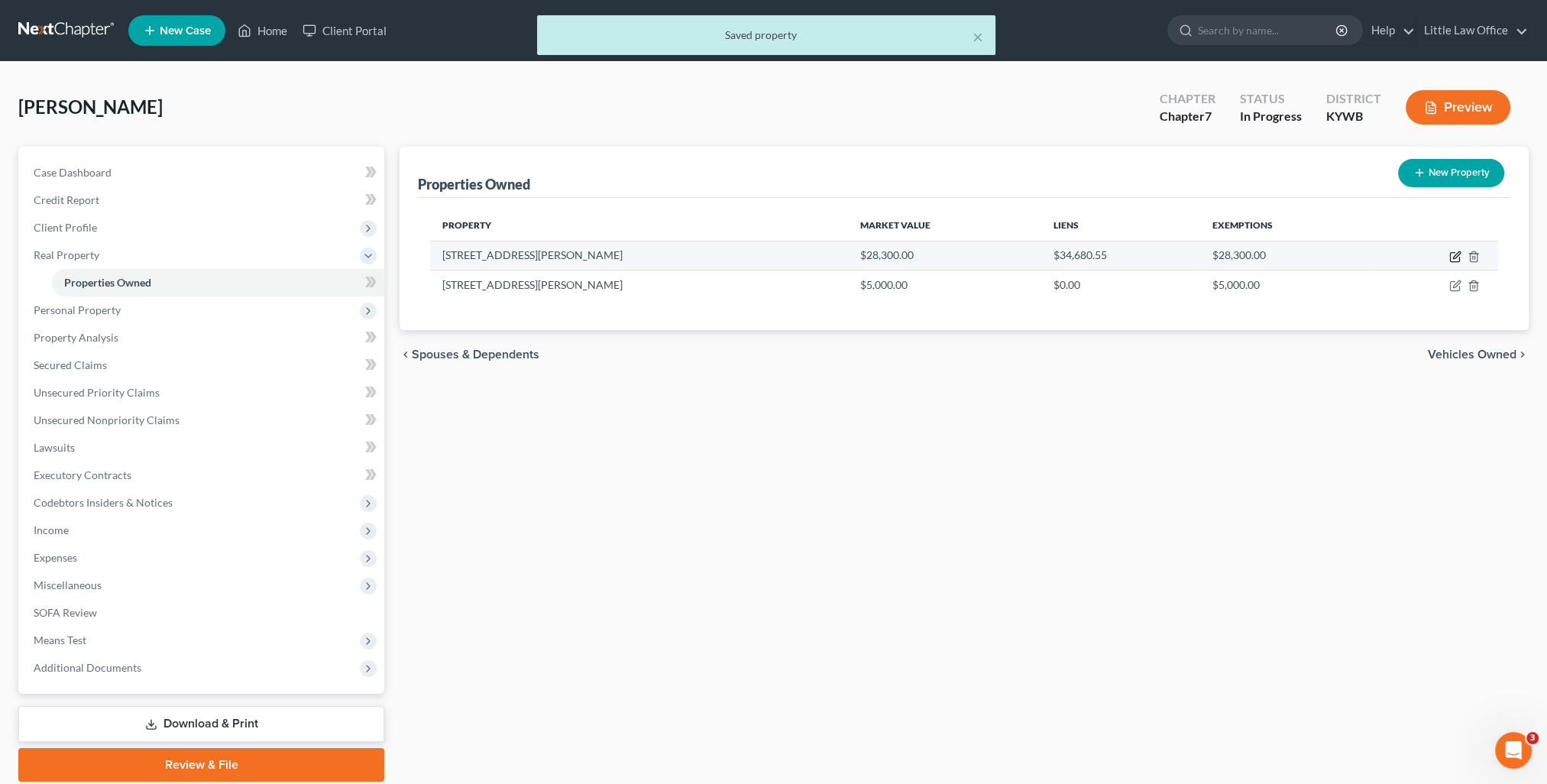
click at [1452, 256] on icon "button" at bounding box center [1455, 257] width 13 height 13
select select "18"
select select "53"
select select "0"
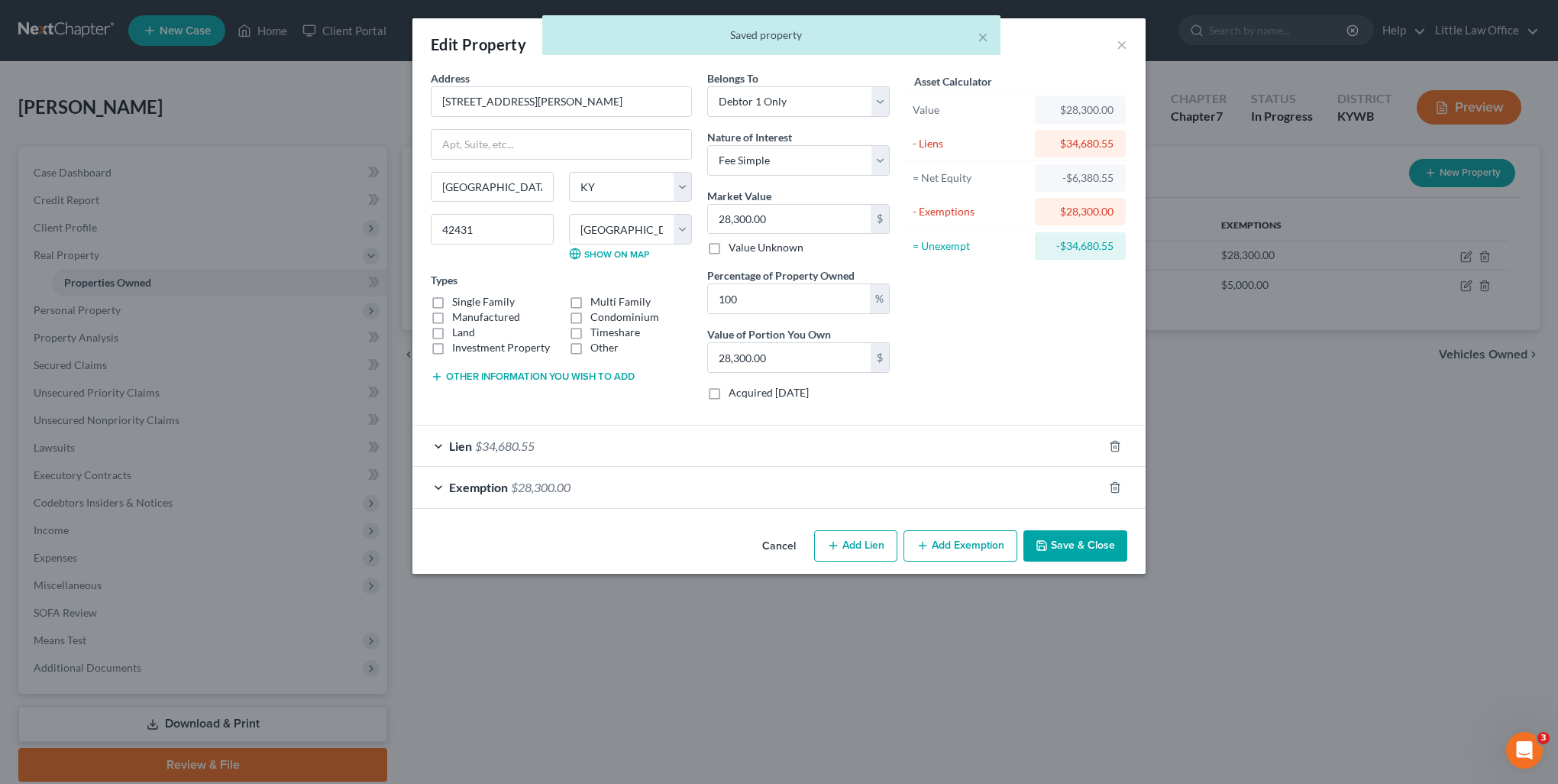
click at [611, 477] on div "Exemption $28,300.00" at bounding box center [757, 487] width 691 height 41
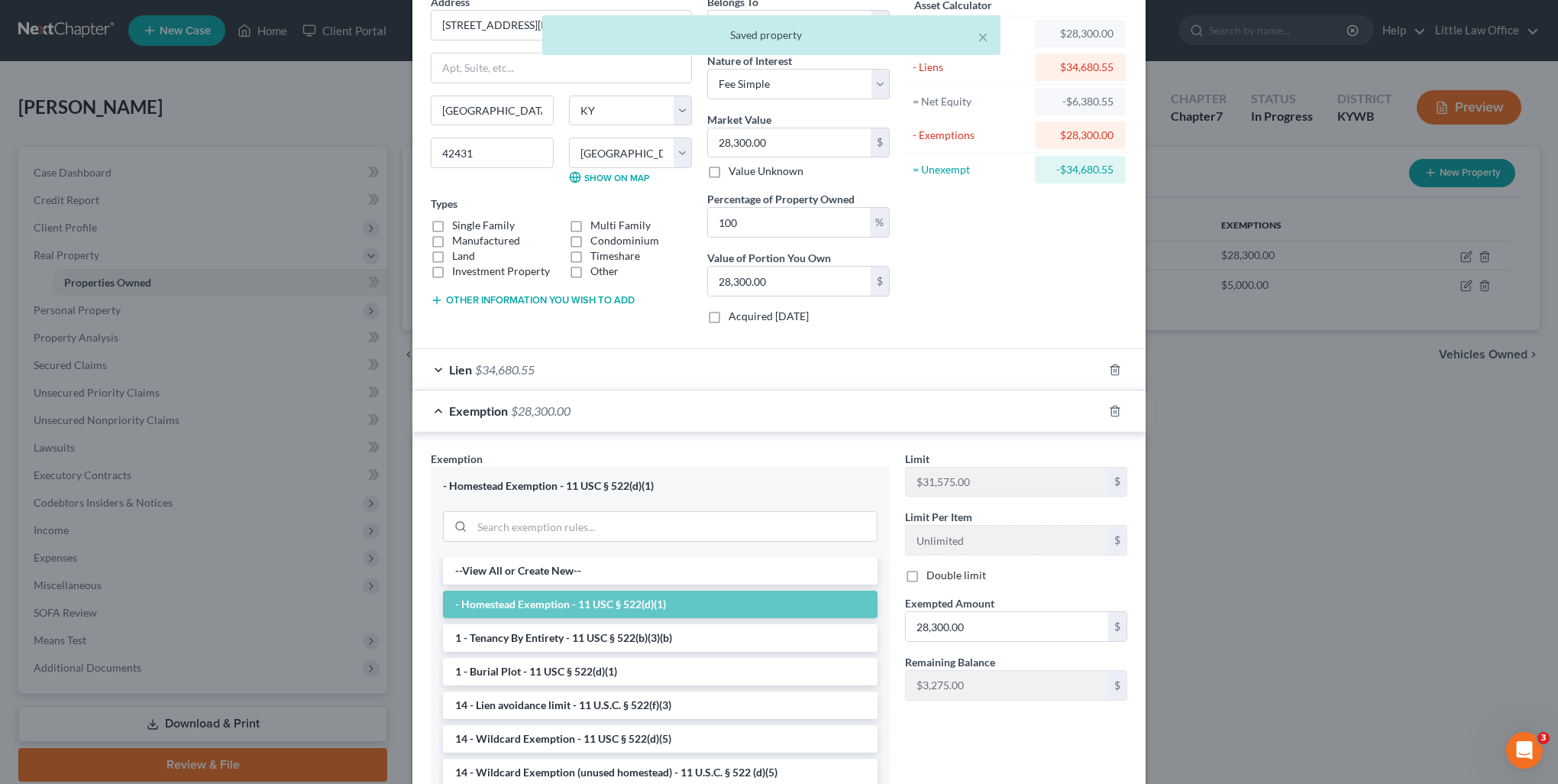
scroll to position [153, 0]
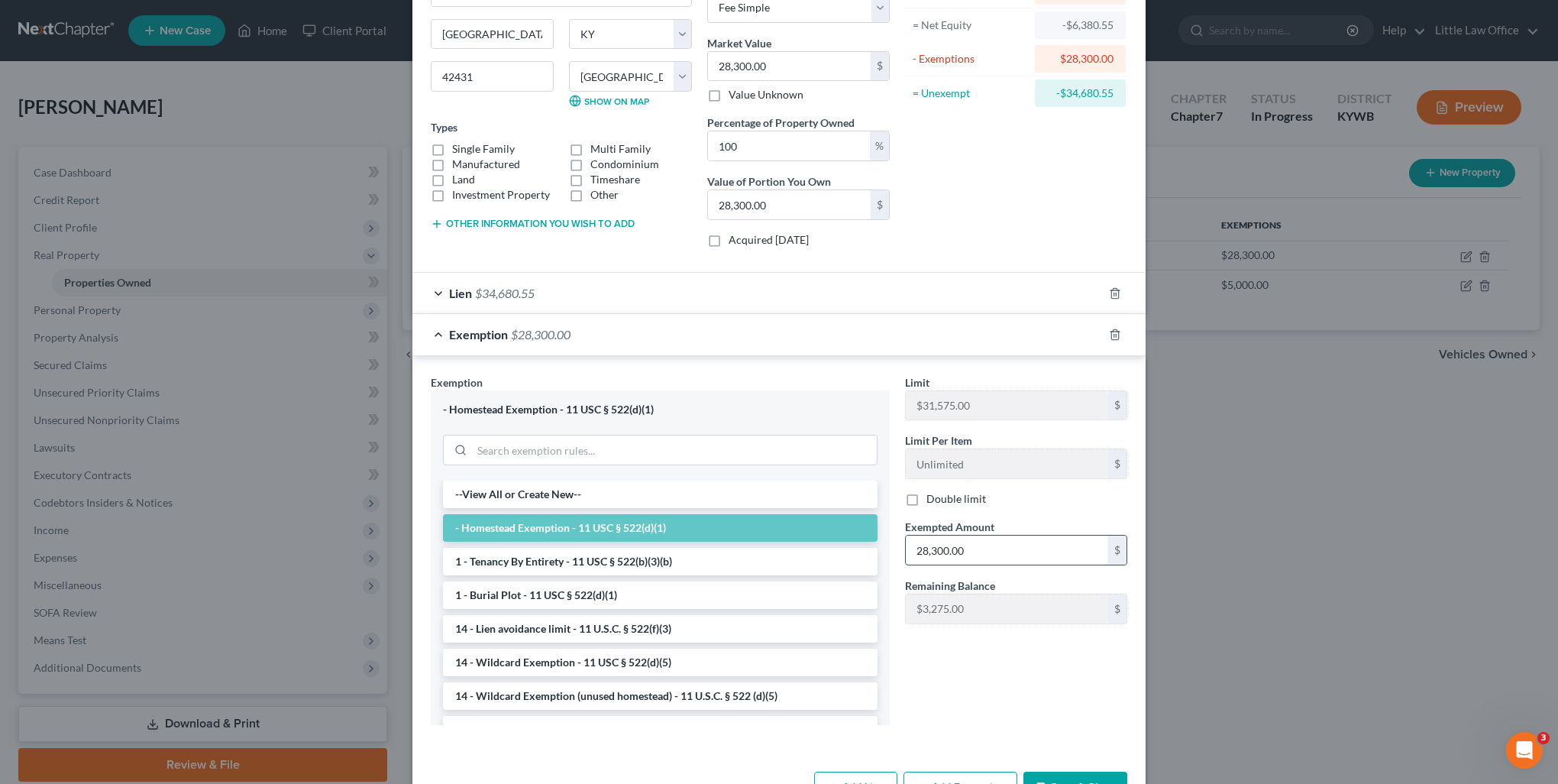
click at [992, 550] on input "28,300.00" at bounding box center [1007, 550] width 202 height 29
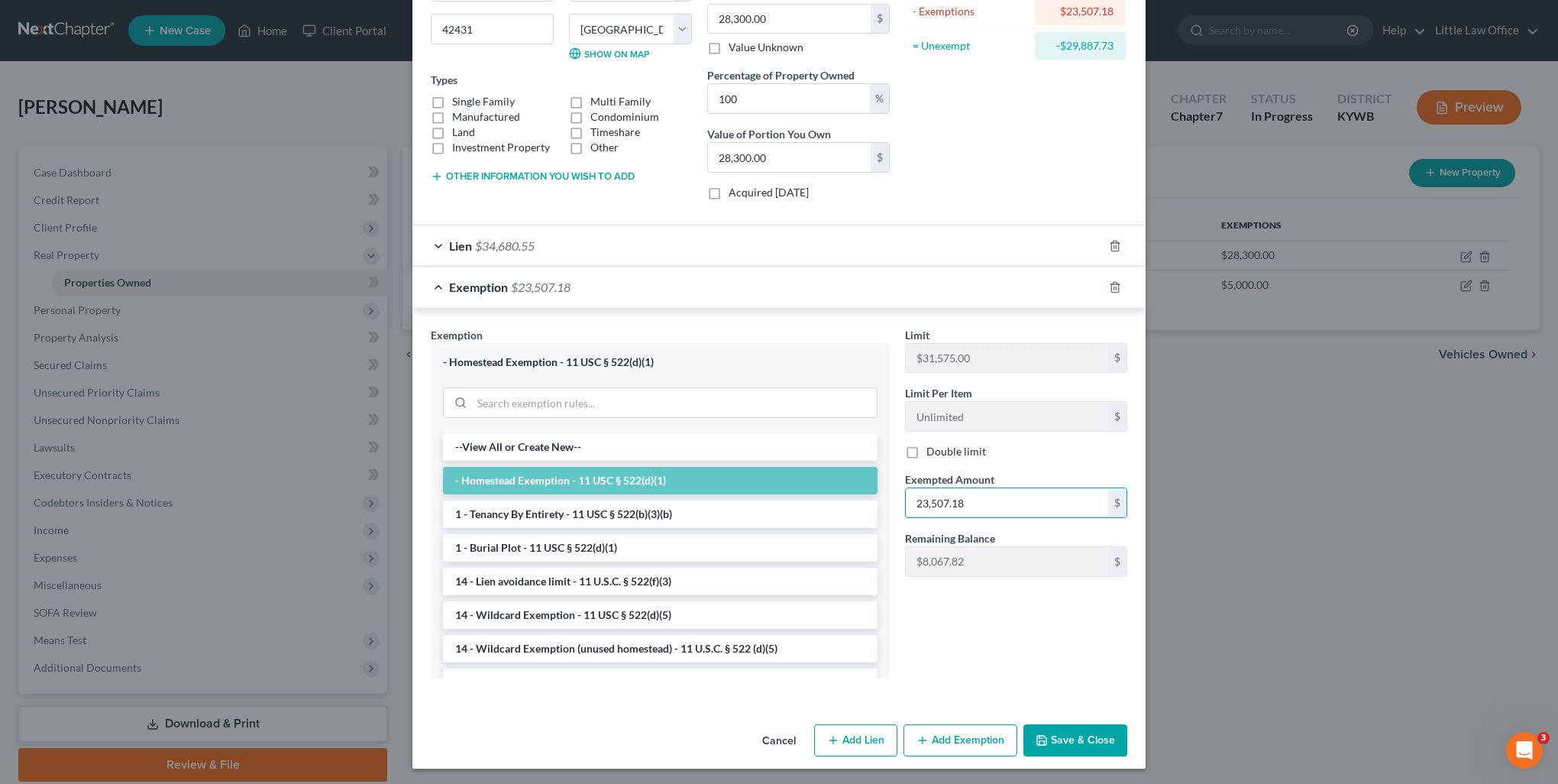
type input "23,507.18"
click at [1045, 728] on button "Save & Close" at bounding box center [1075, 740] width 104 height 32
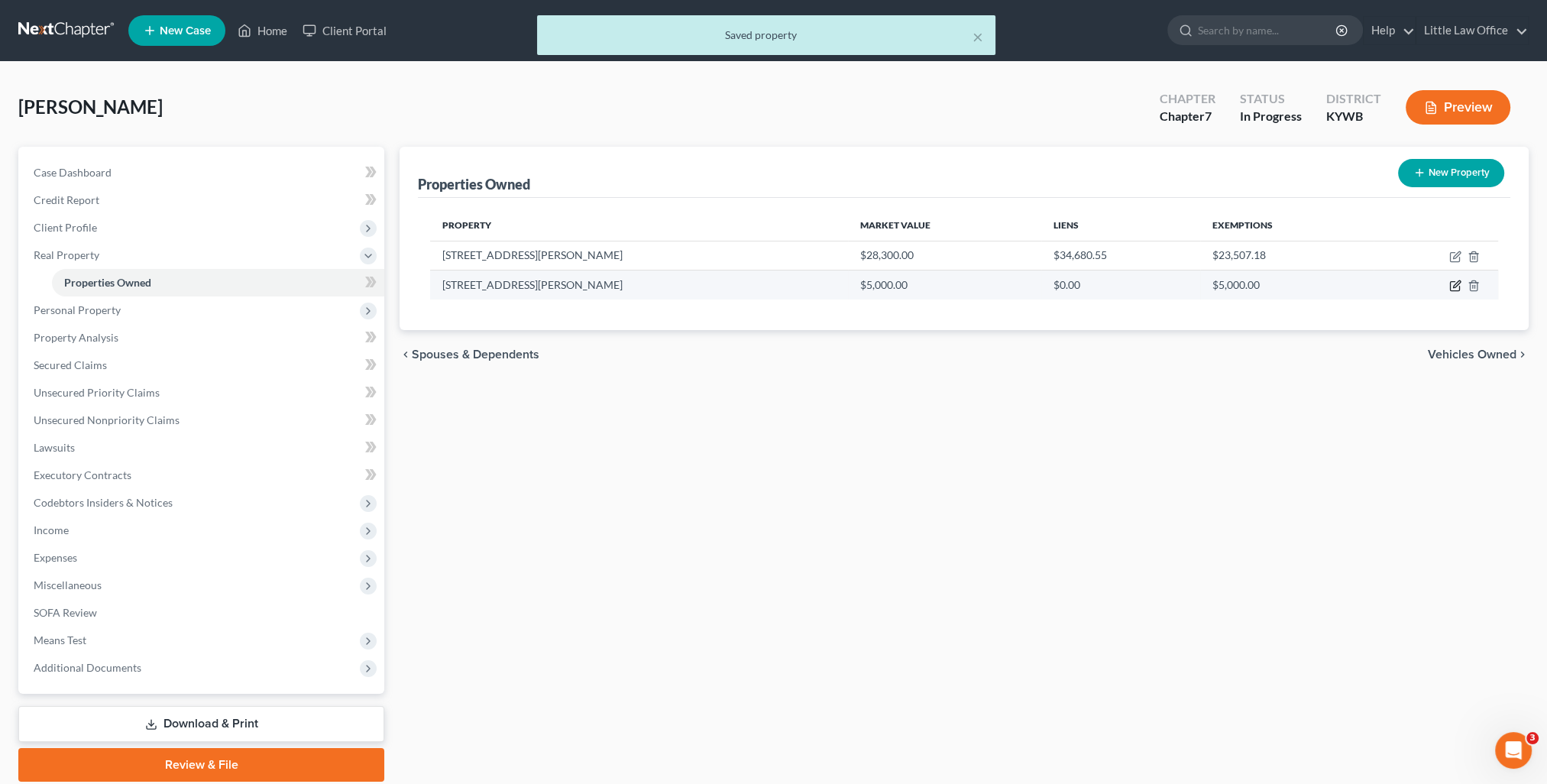
click at [1457, 289] on icon "button" at bounding box center [1455, 286] width 13 height 13
select select "18"
select select "53"
select select "0"
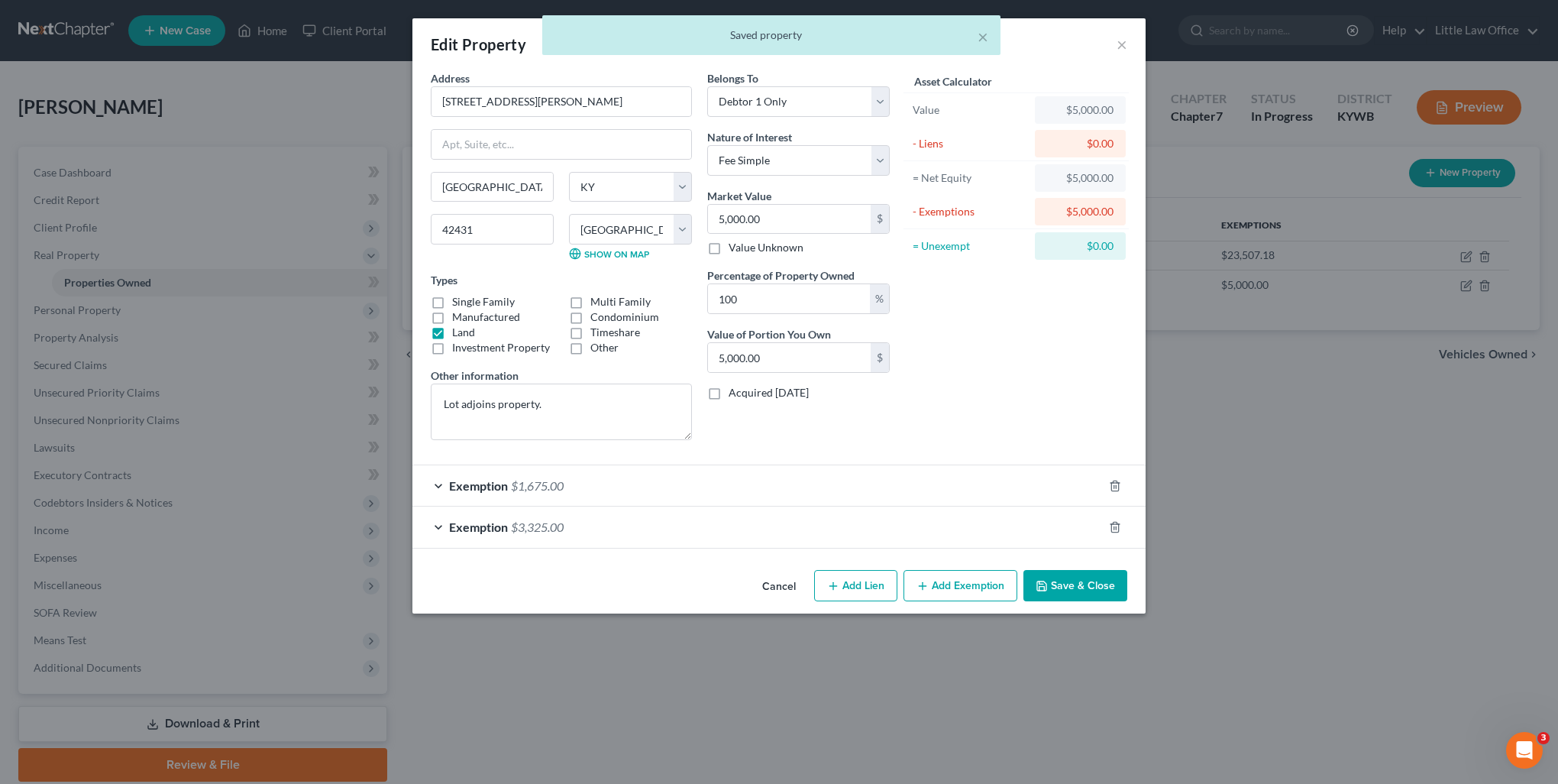
click at [693, 535] on div "Exemption $3,325.00" at bounding box center [757, 527] width 691 height 41
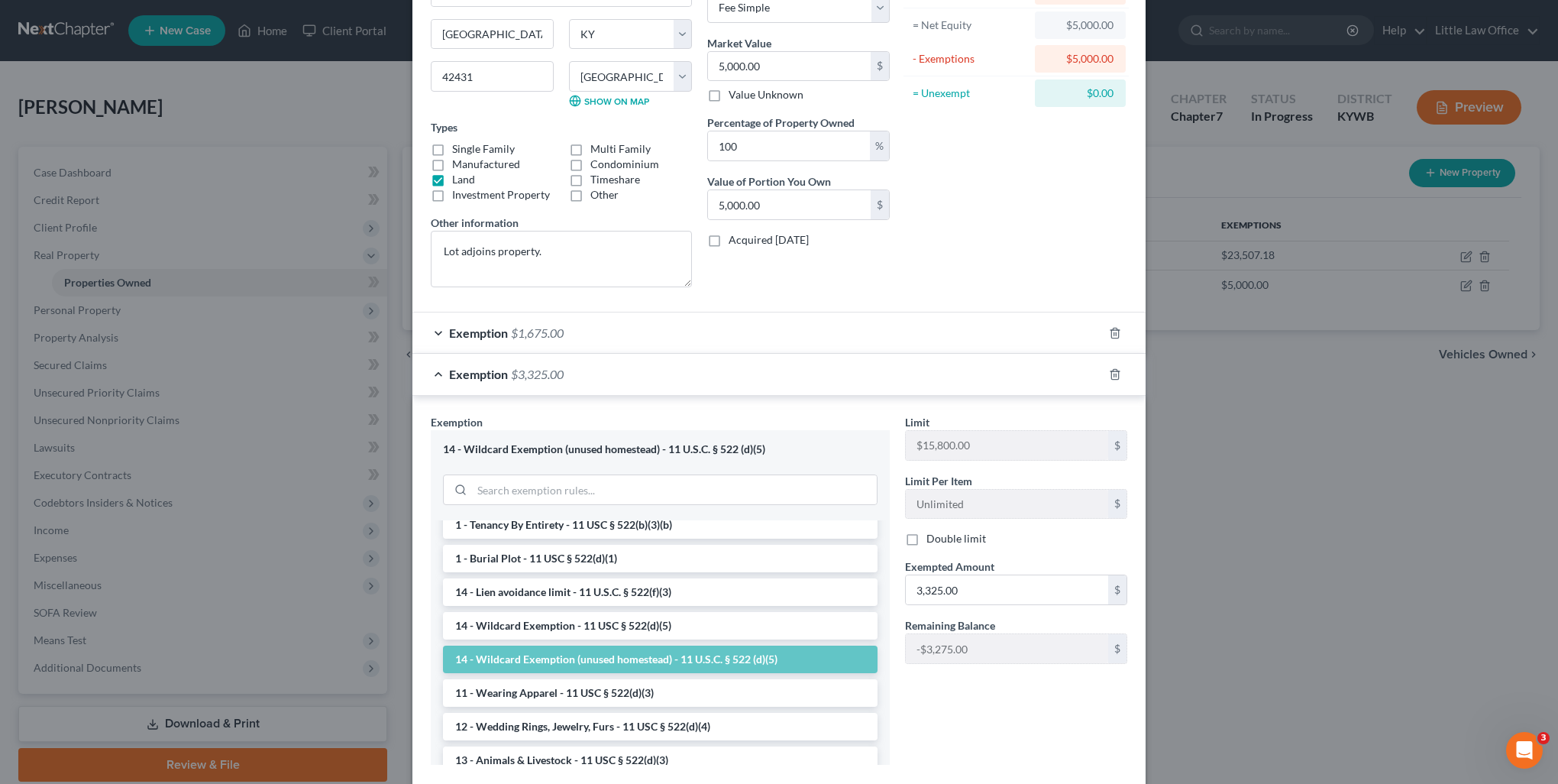
scroll to position [240, 0]
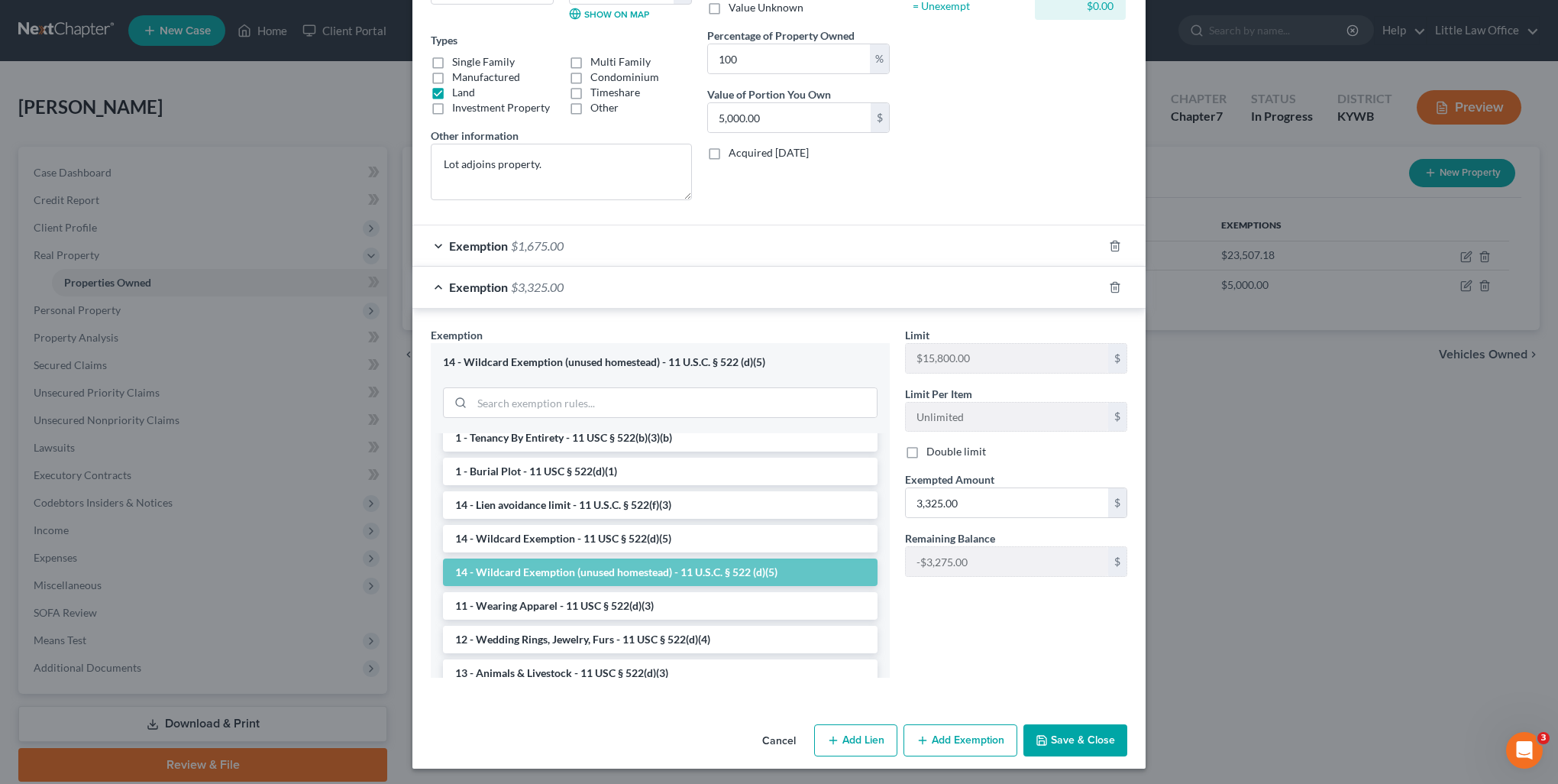
click at [1066, 728] on button "Save & Close" at bounding box center [1075, 740] width 104 height 32
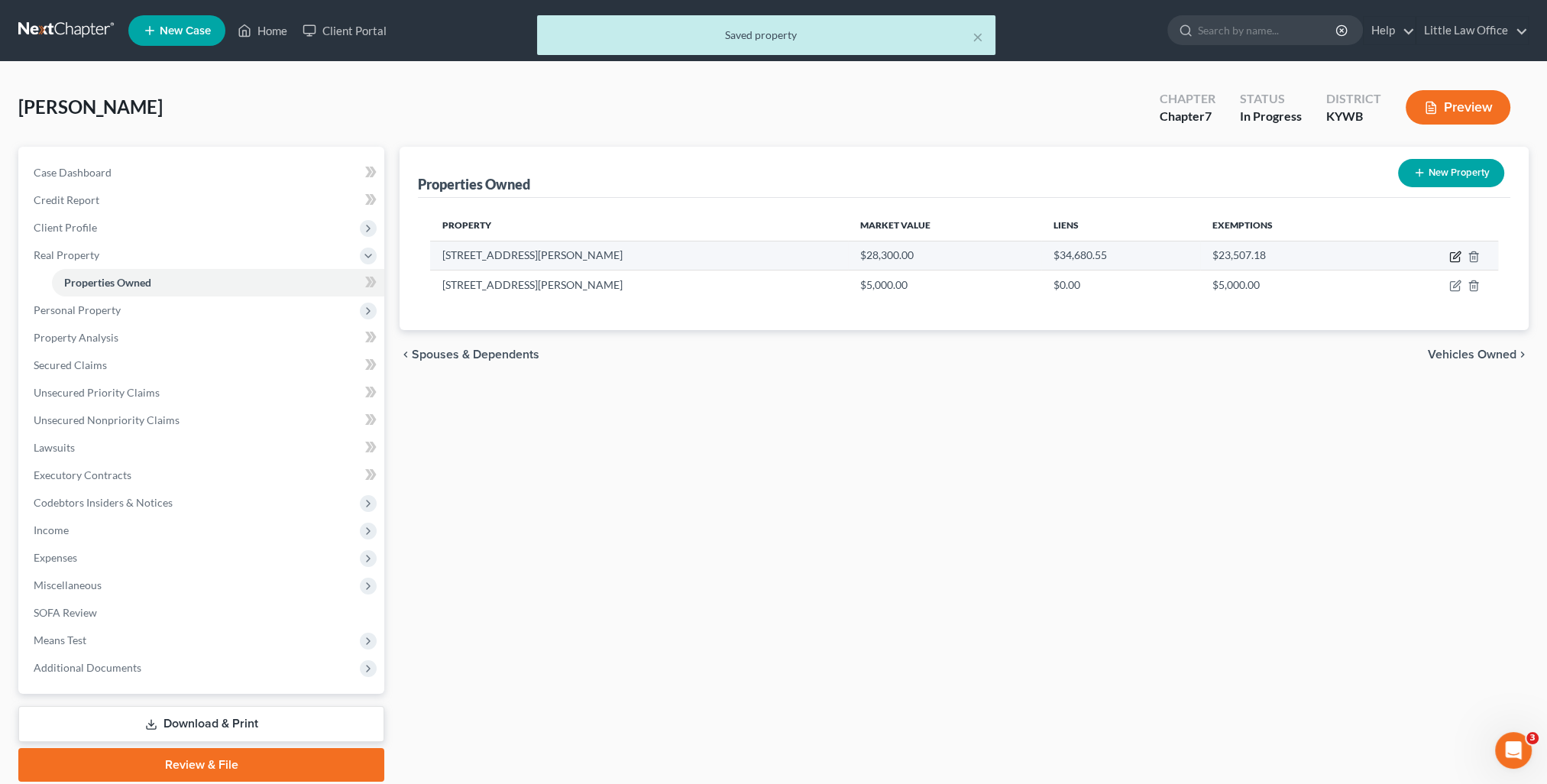
click at [1452, 256] on icon "button" at bounding box center [1455, 257] width 13 height 13
select select "18"
select select "53"
select select "0"
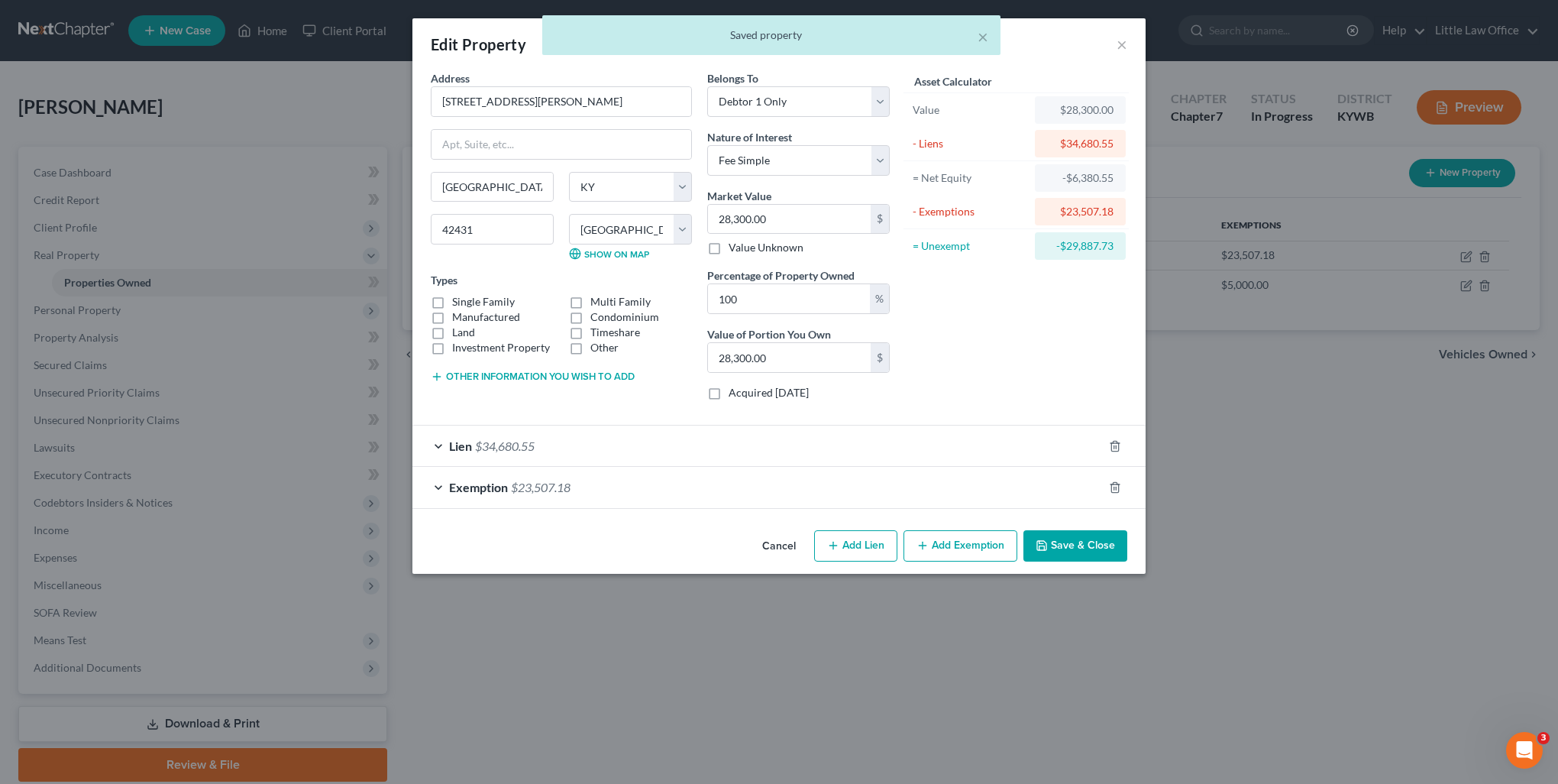
click at [642, 487] on div "Exemption $23,507.18" at bounding box center [757, 487] width 691 height 41
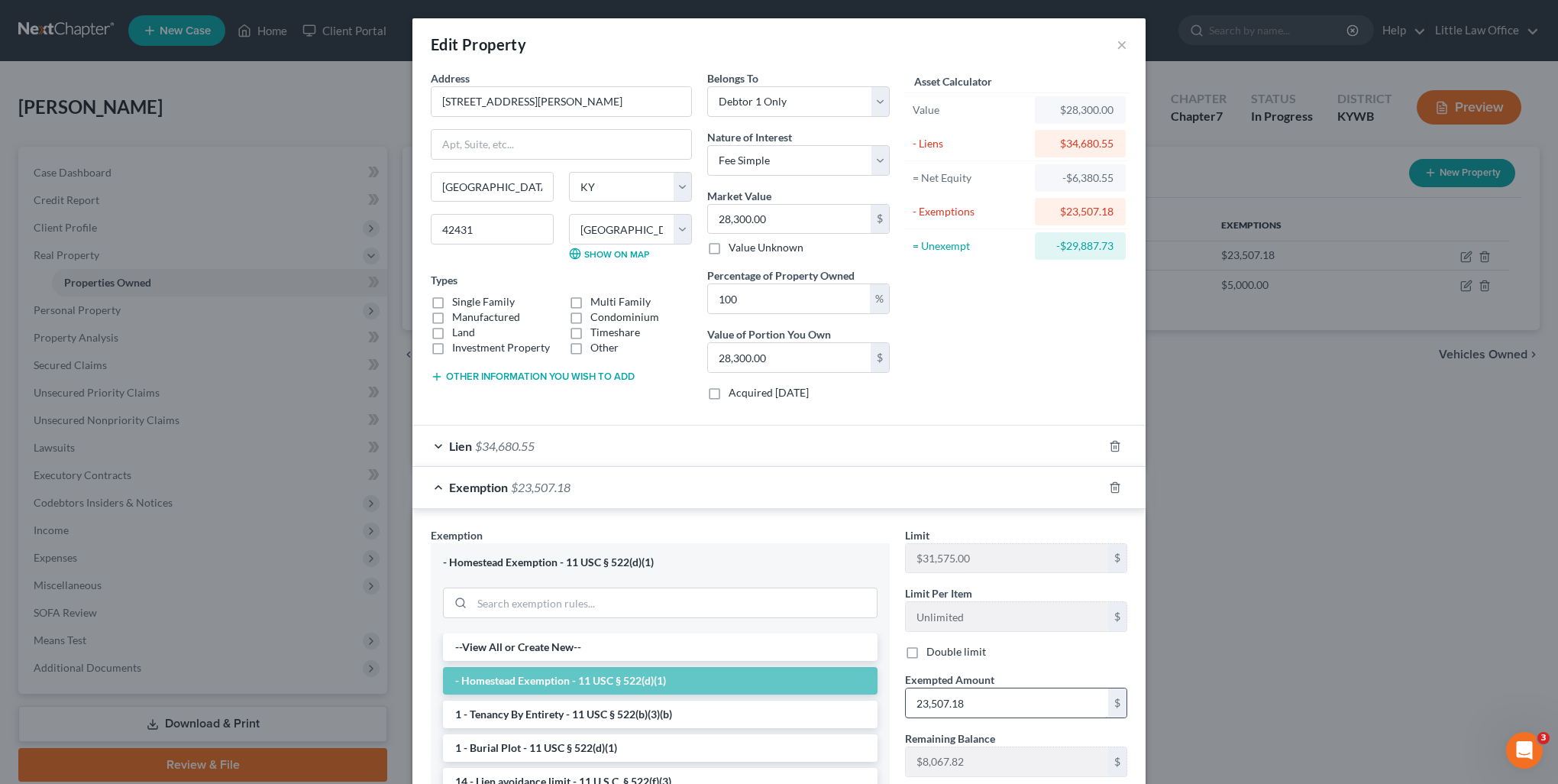
click at [1018, 695] on input "23,507.18" at bounding box center [1007, 702] width 202 height 29
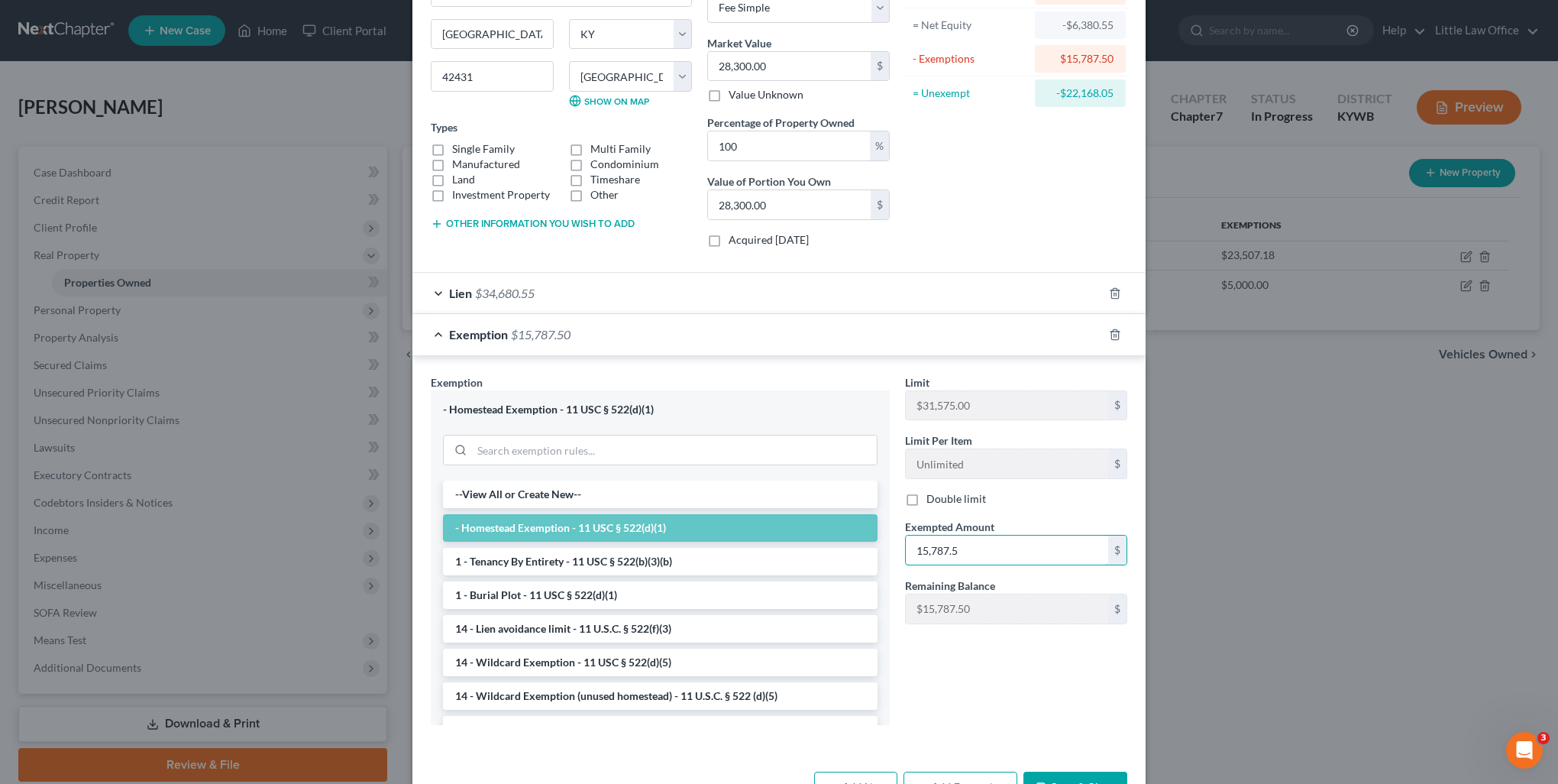
scroll to position [200, 0]
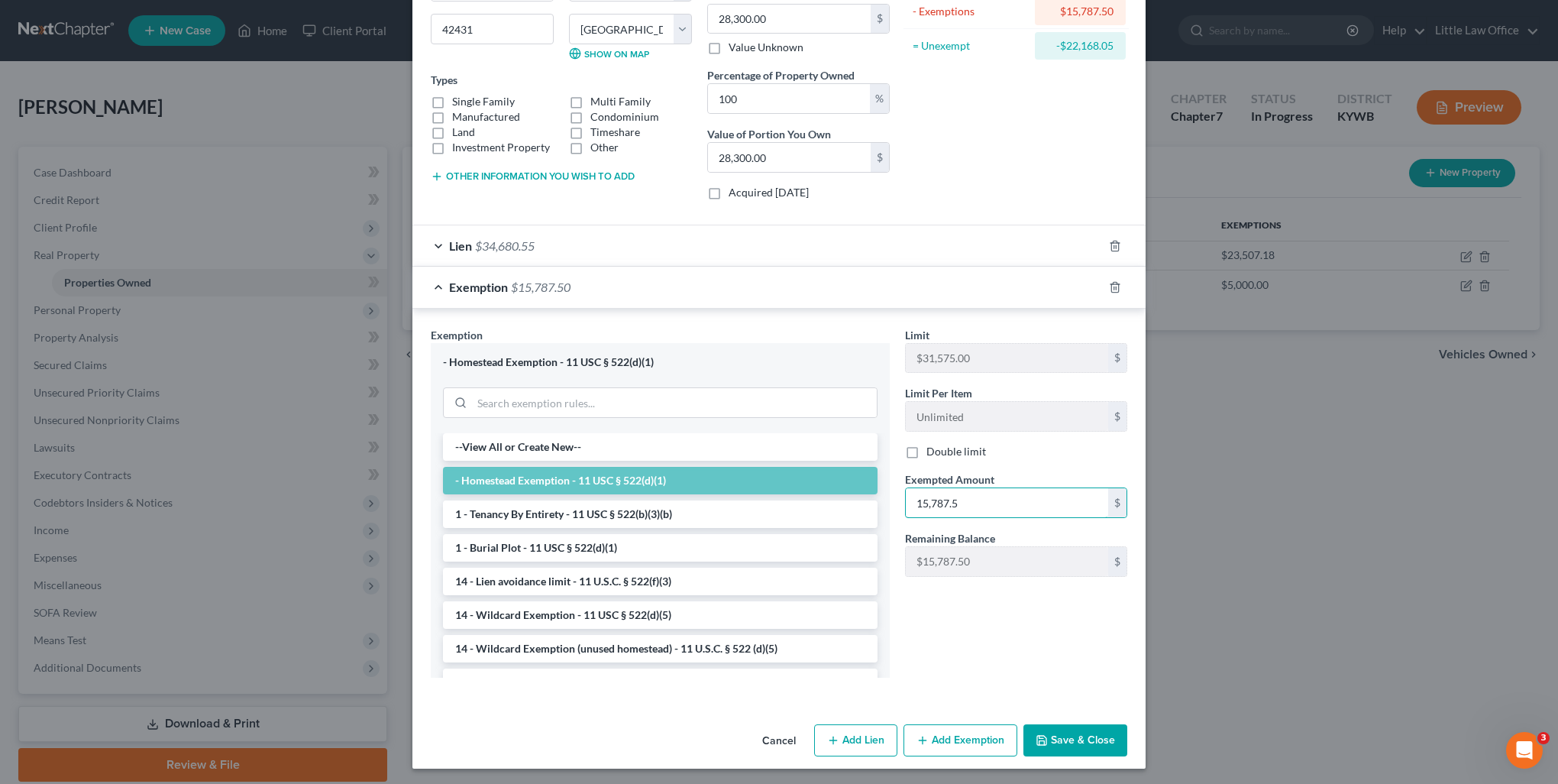
type input "15,787.5"
click at [1059, 742] on button "Save & Close" at bounding box center [1075, 740] width 104 height 32
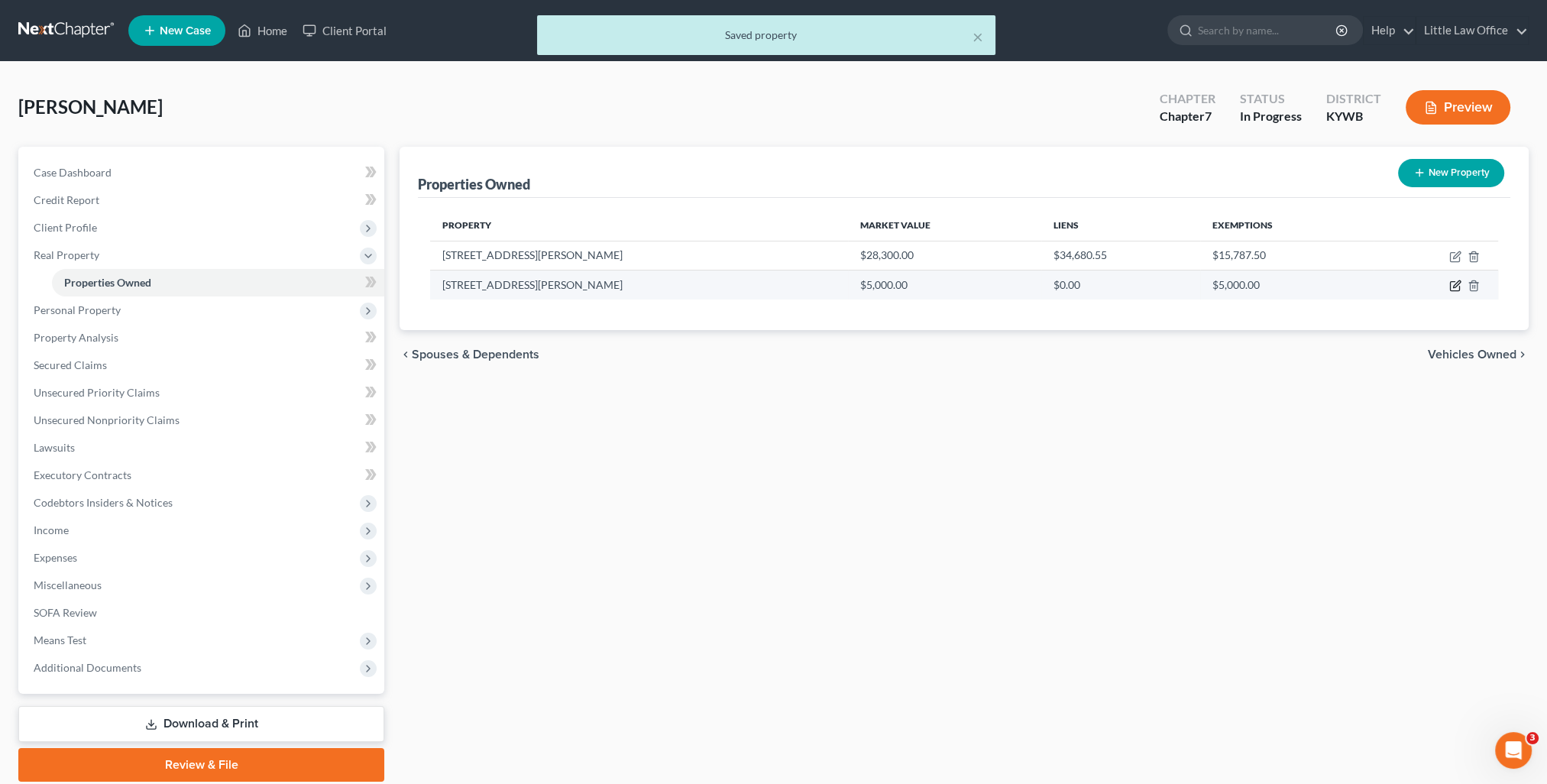
click at [1454, 284] on icon "button" at bounding box center [1455, 286] width 13 height 13
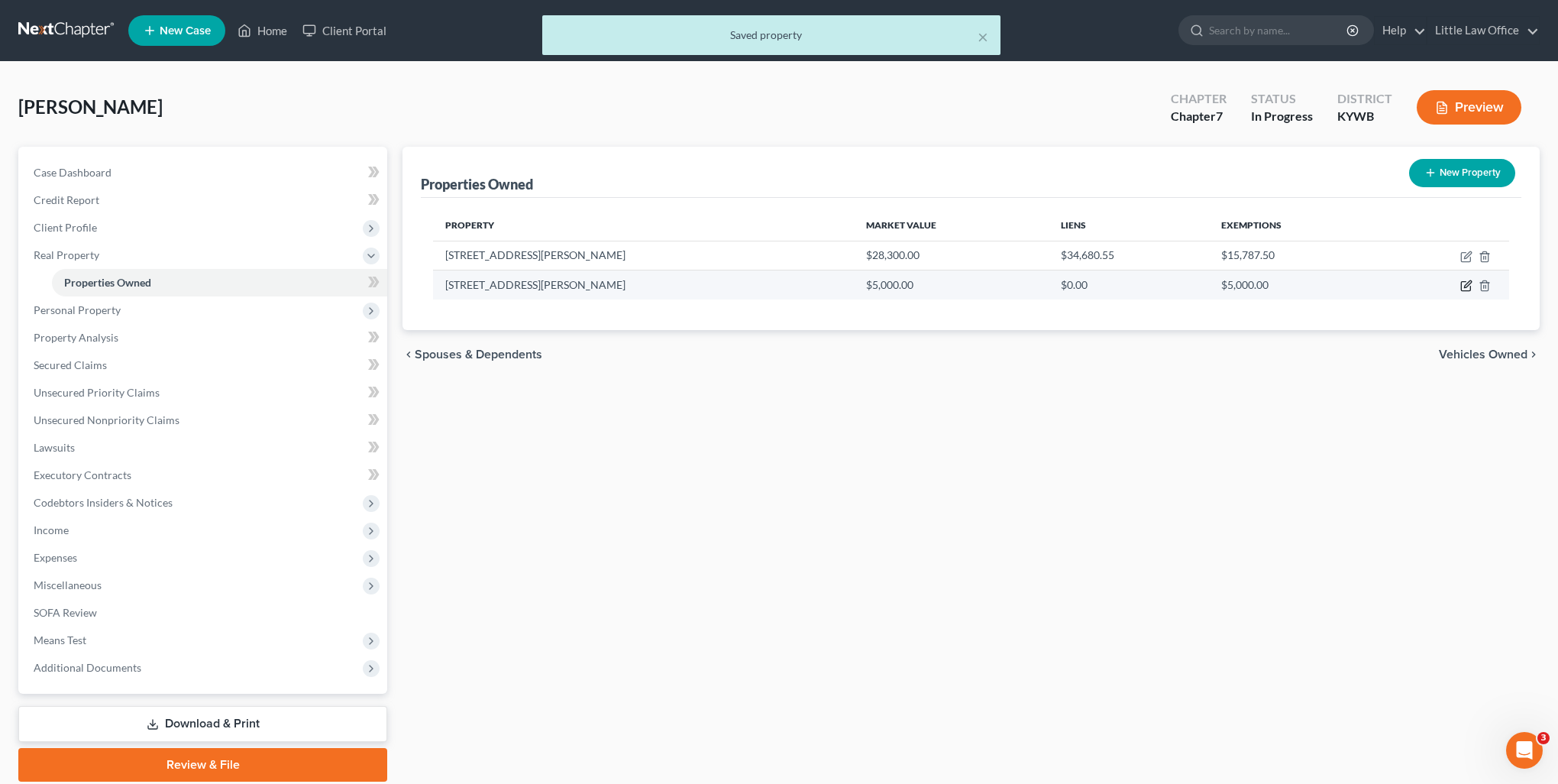
select select "18"
select select "53"
select select "0"
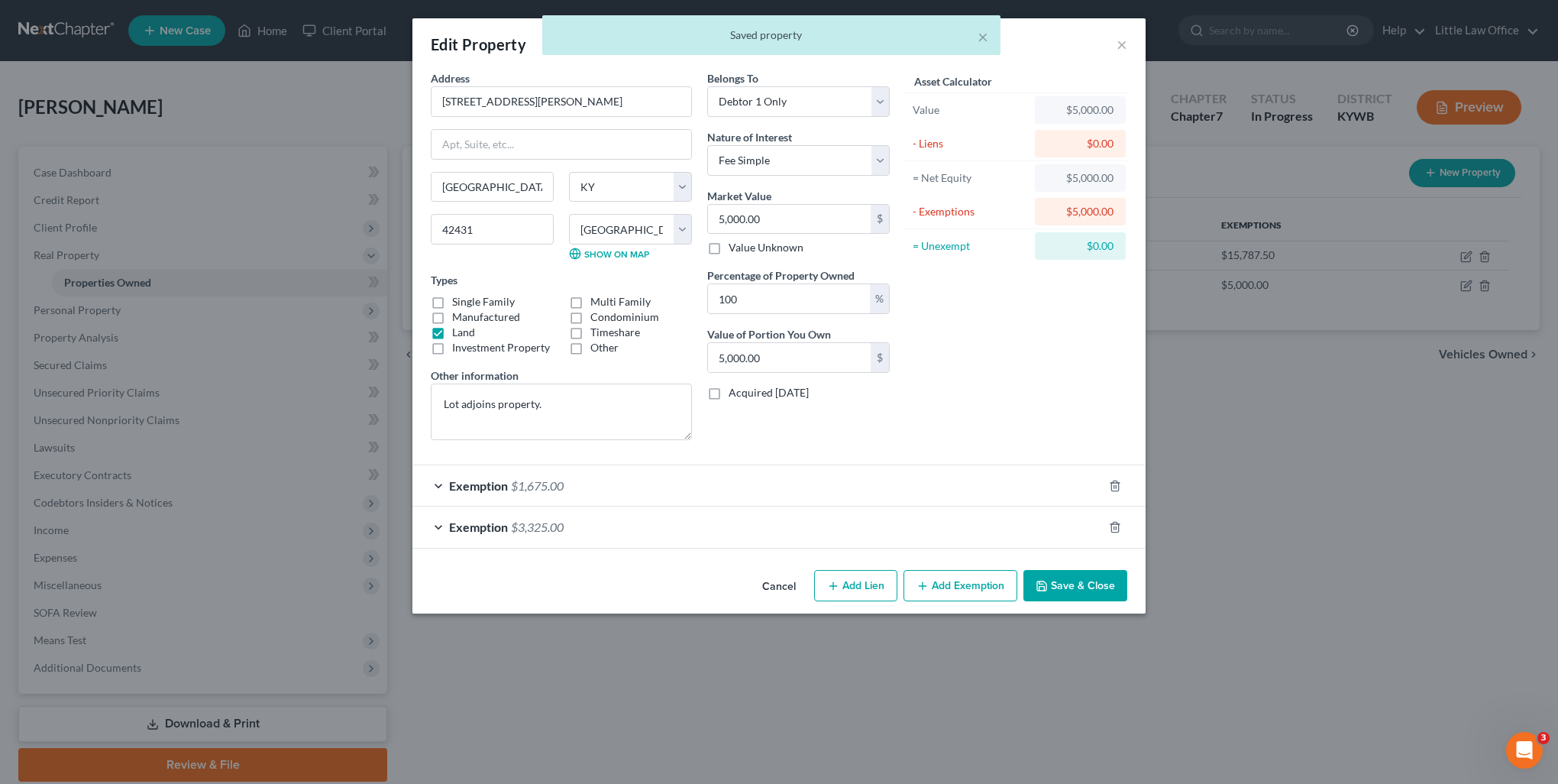
click at [637, 533] on div "Exemption $3,325.00" at bounding box center [757, 527] width 691 height 41
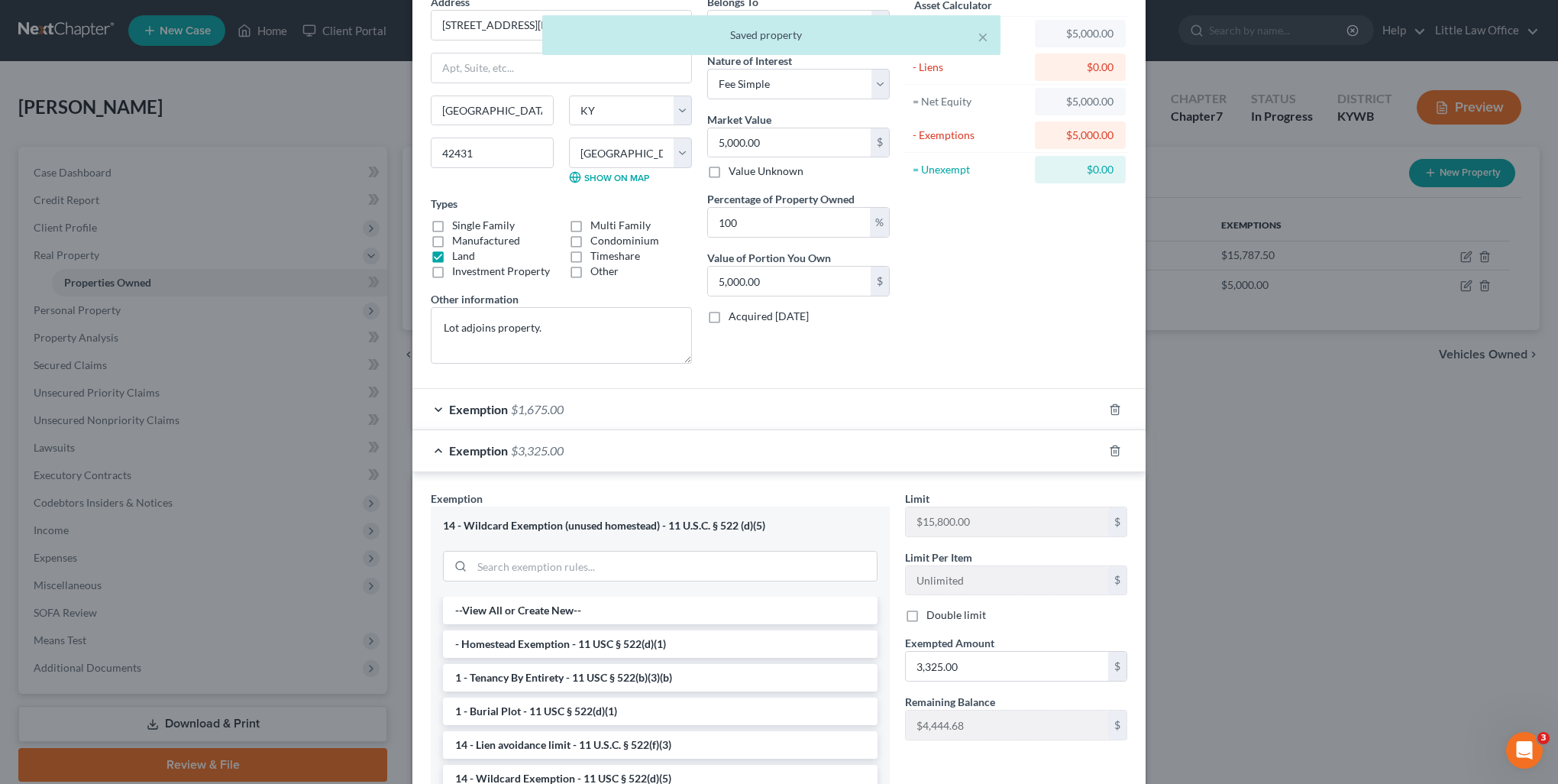
scroll to position [229, 0]
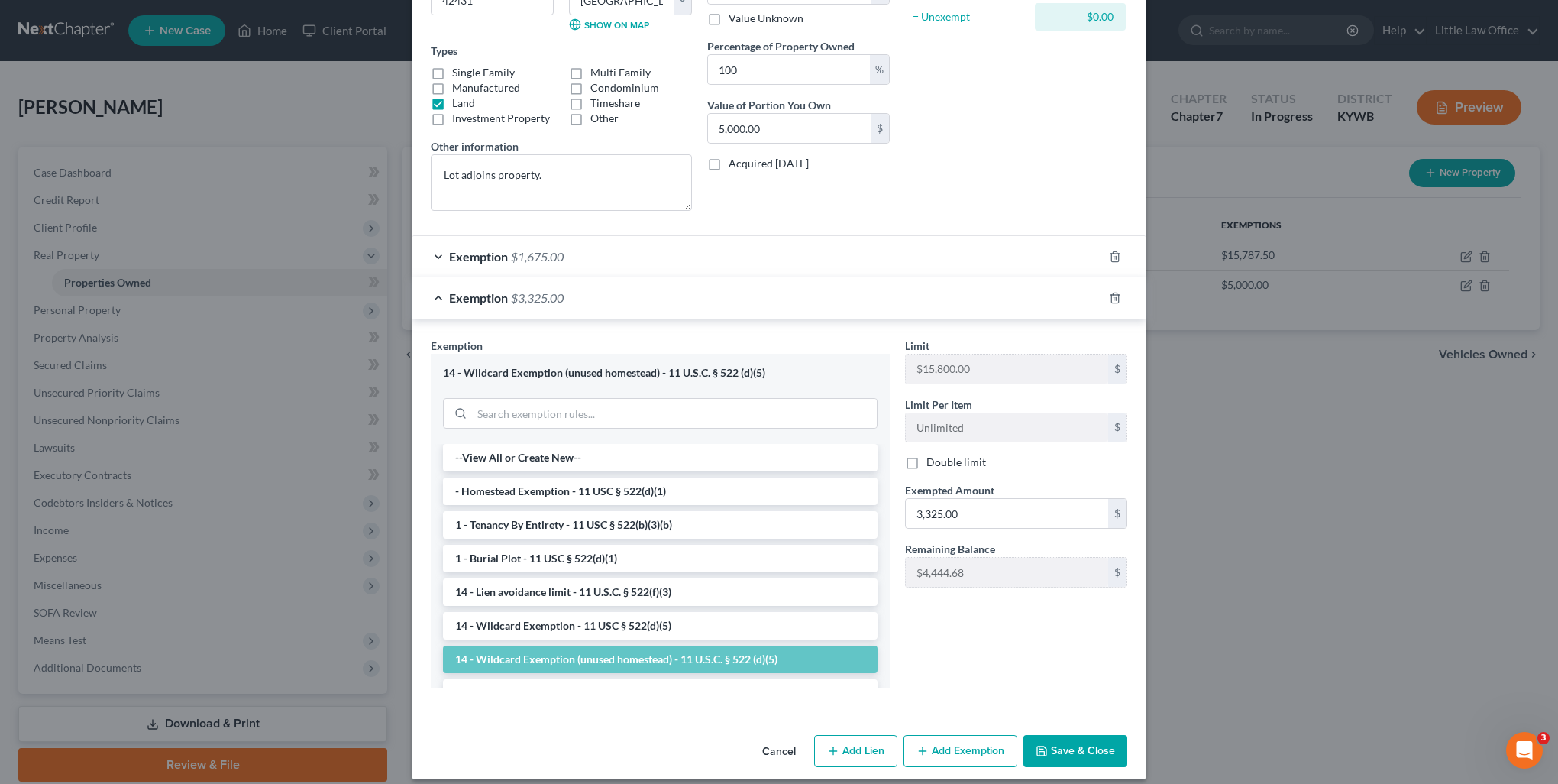
click at [1076, 756] on button "Save & Close" at bounding box center [1075, 750] width 104 height 32
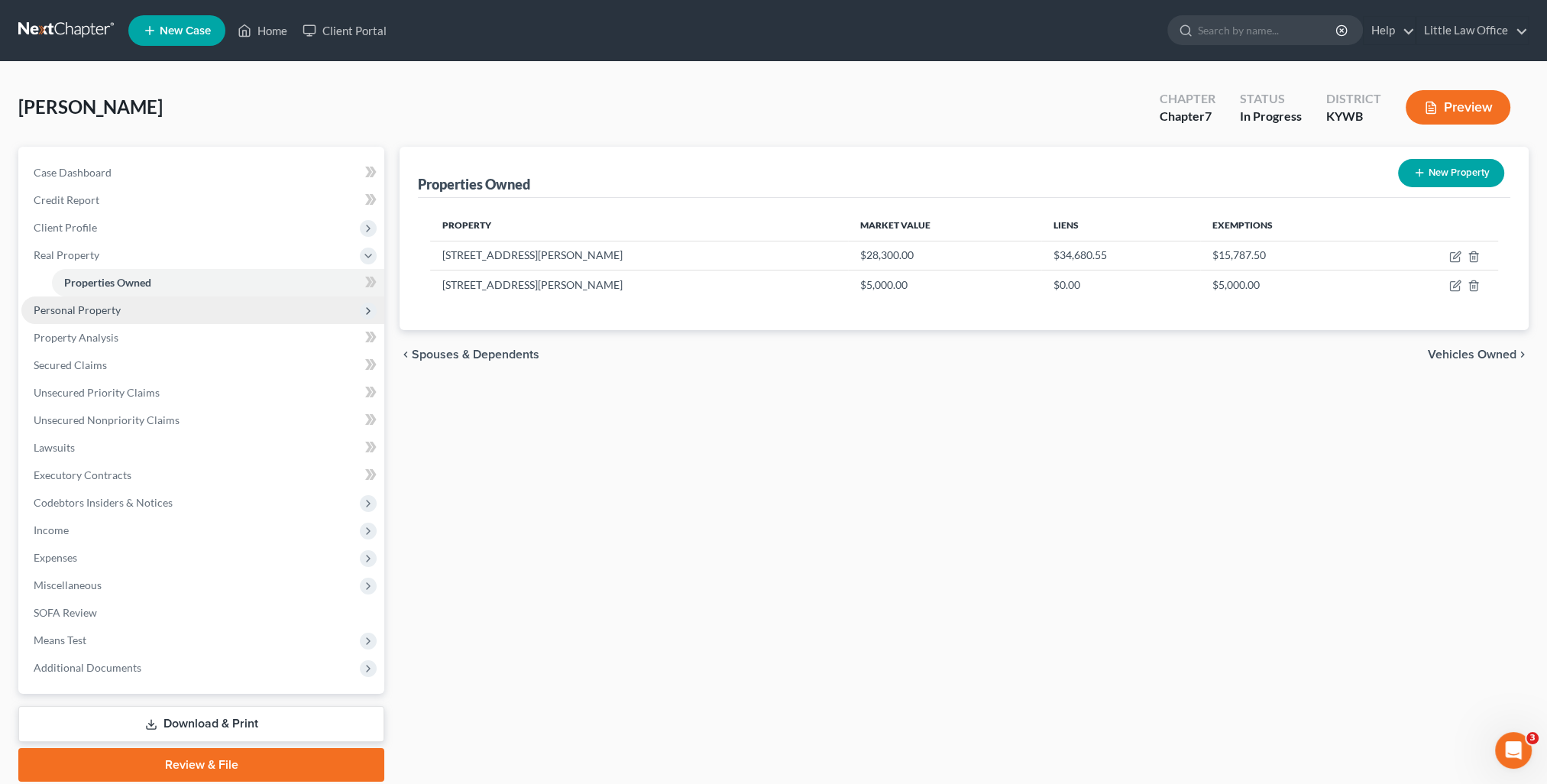
click at [76, 316] on span "Personal Property" at bounding box center [202, 310] width 363 height 27
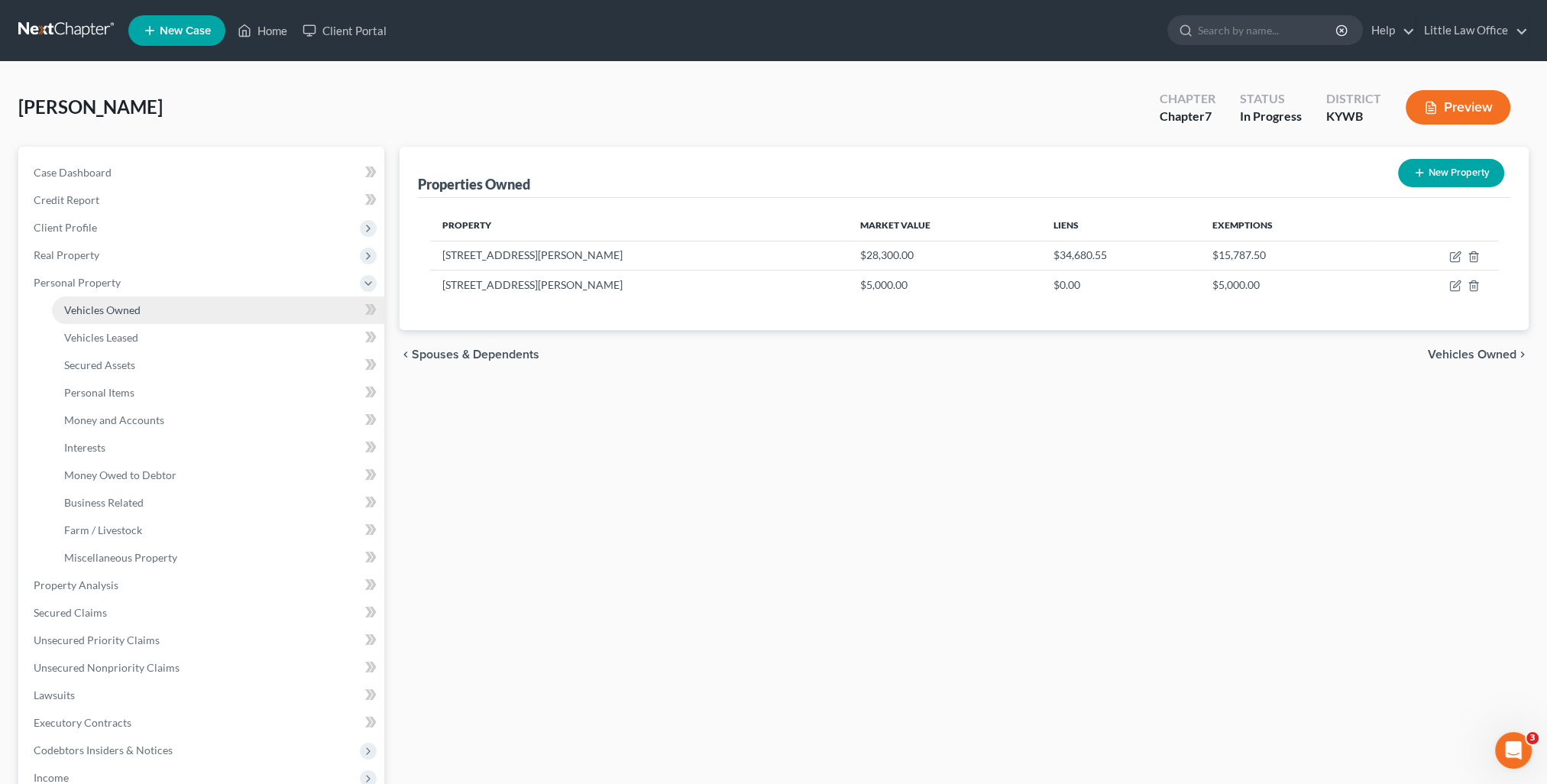
click at [101, 309] on span "Vehicles Owned" at bounding box center [102, 310] width 76 height 13
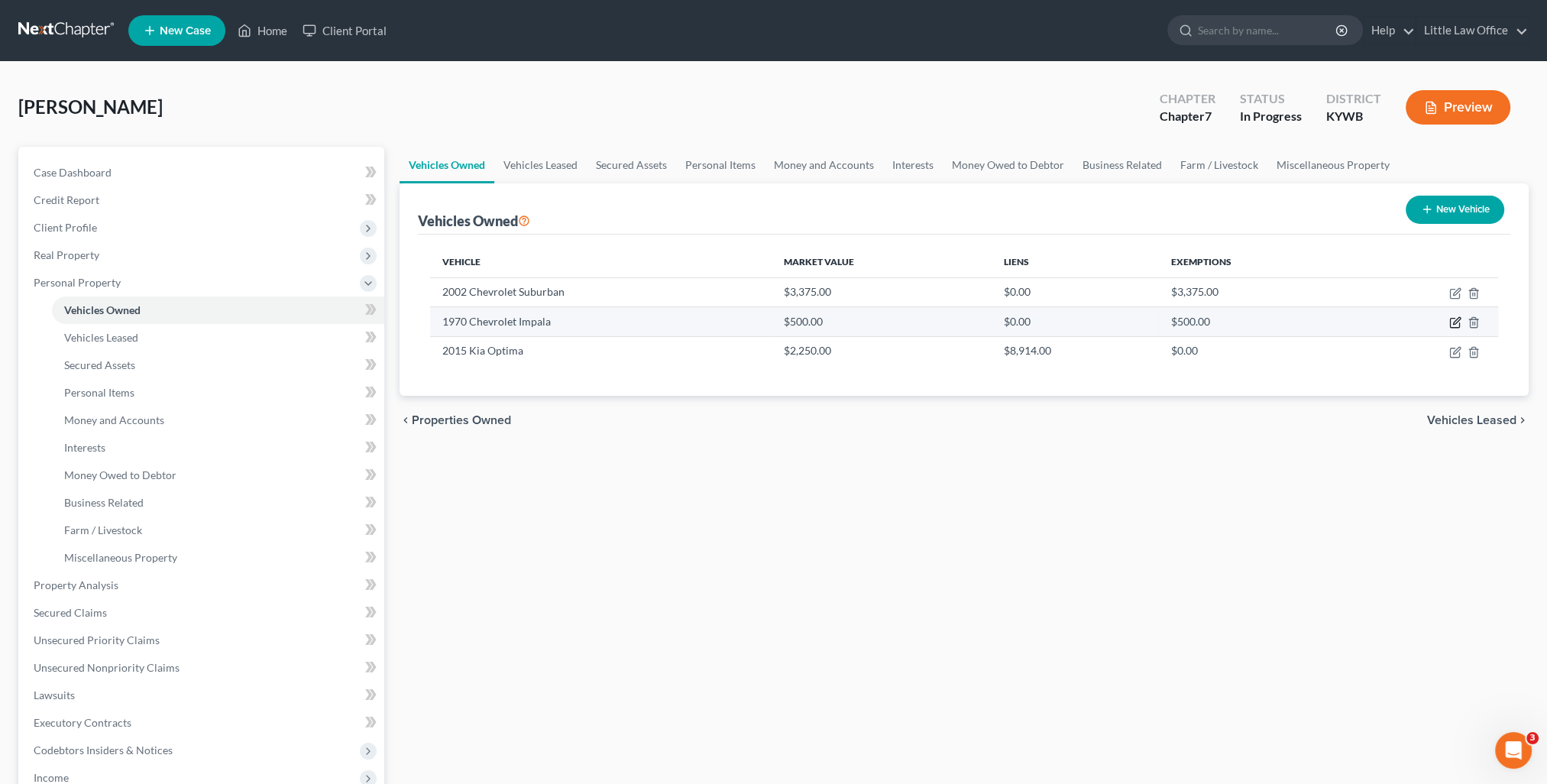
click at [1454, 322] on icon "button" at bounding box center [1455, 322] width 13 height 13
select select "0"
select select "56"
select select "4"
select select "0"
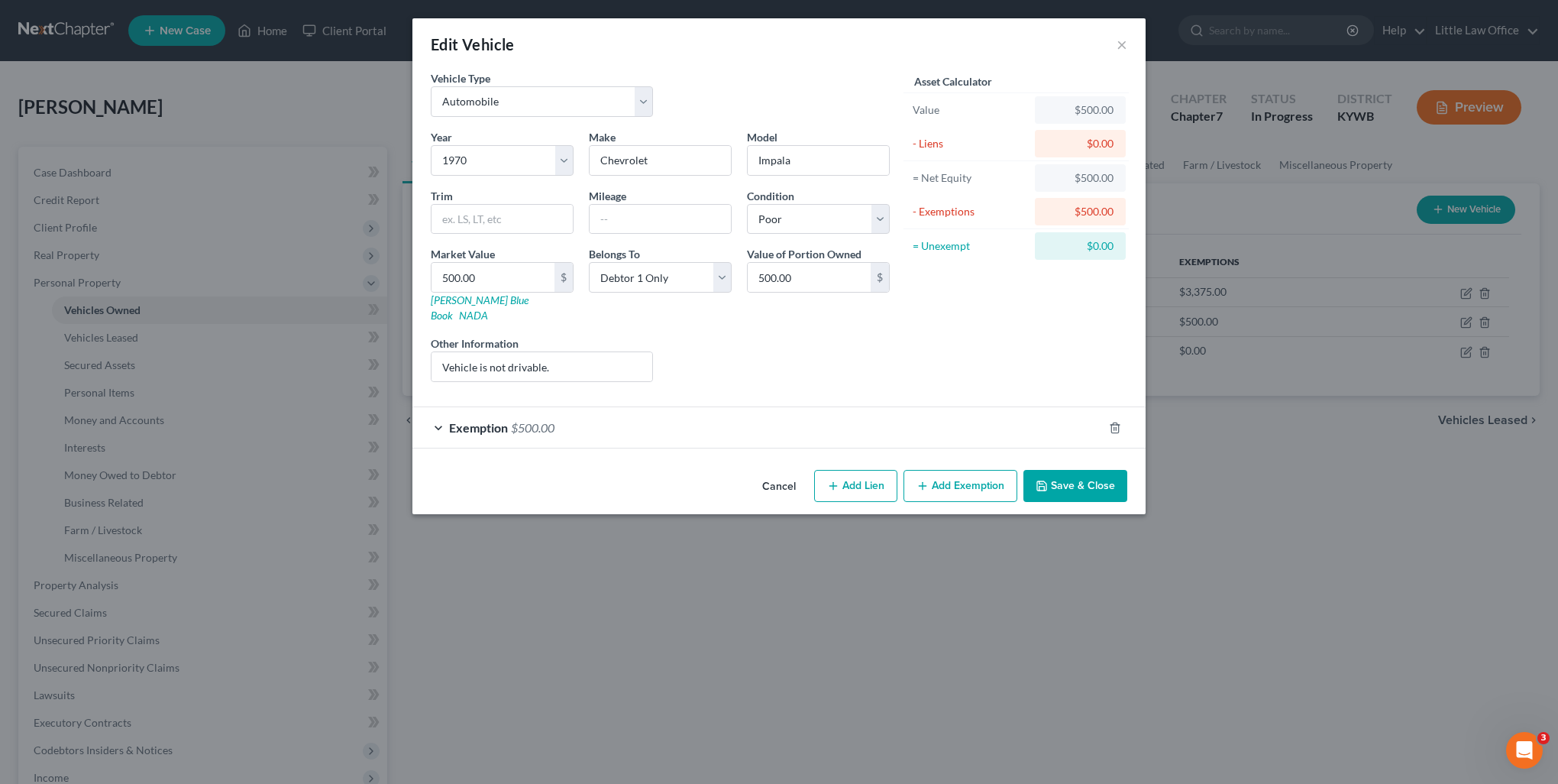
click at [532, 419] on div "Exemption $500.00" at bounding box center [757, 427] width 691 height 41
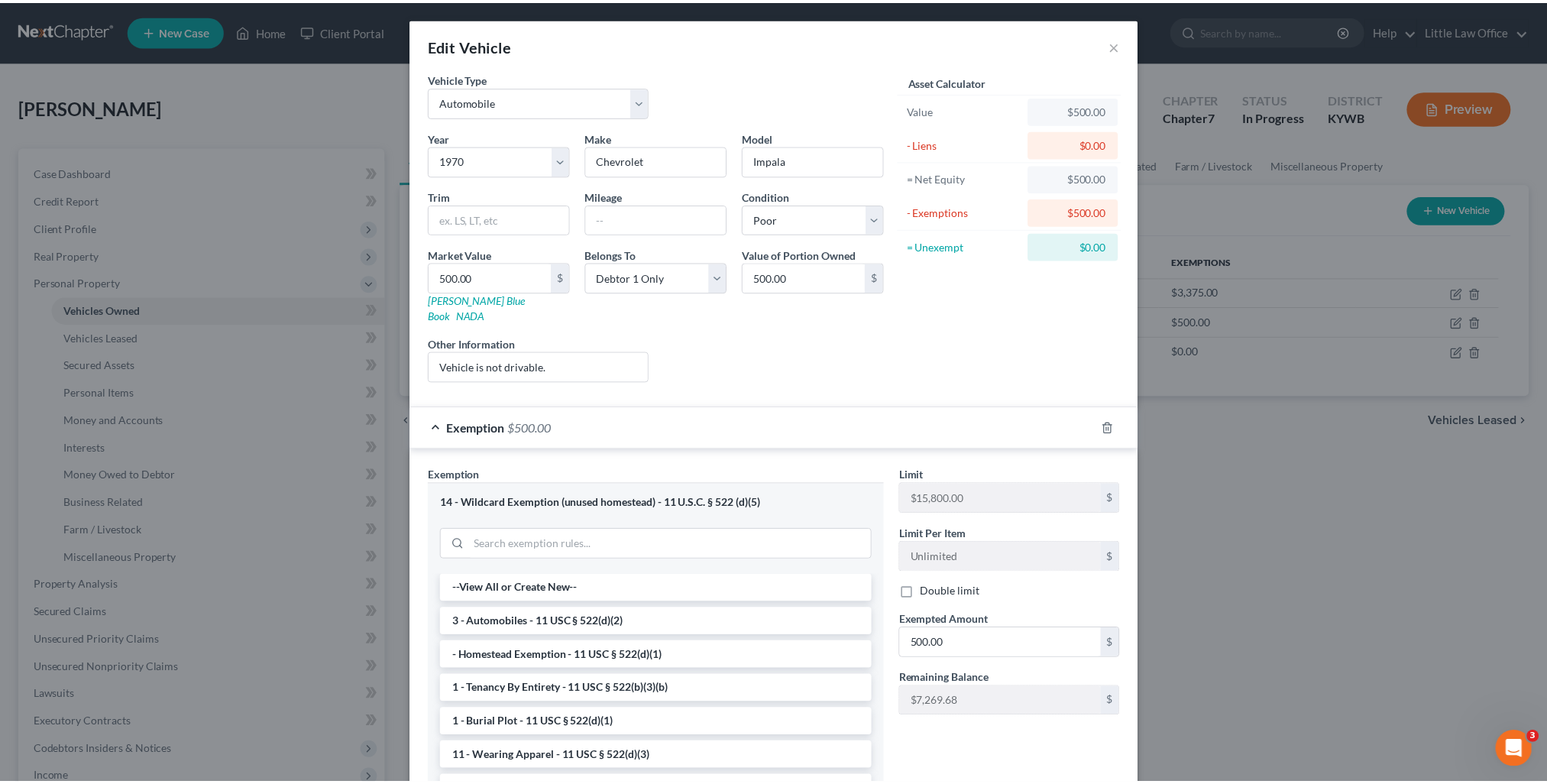
scroll to position [125, 0]
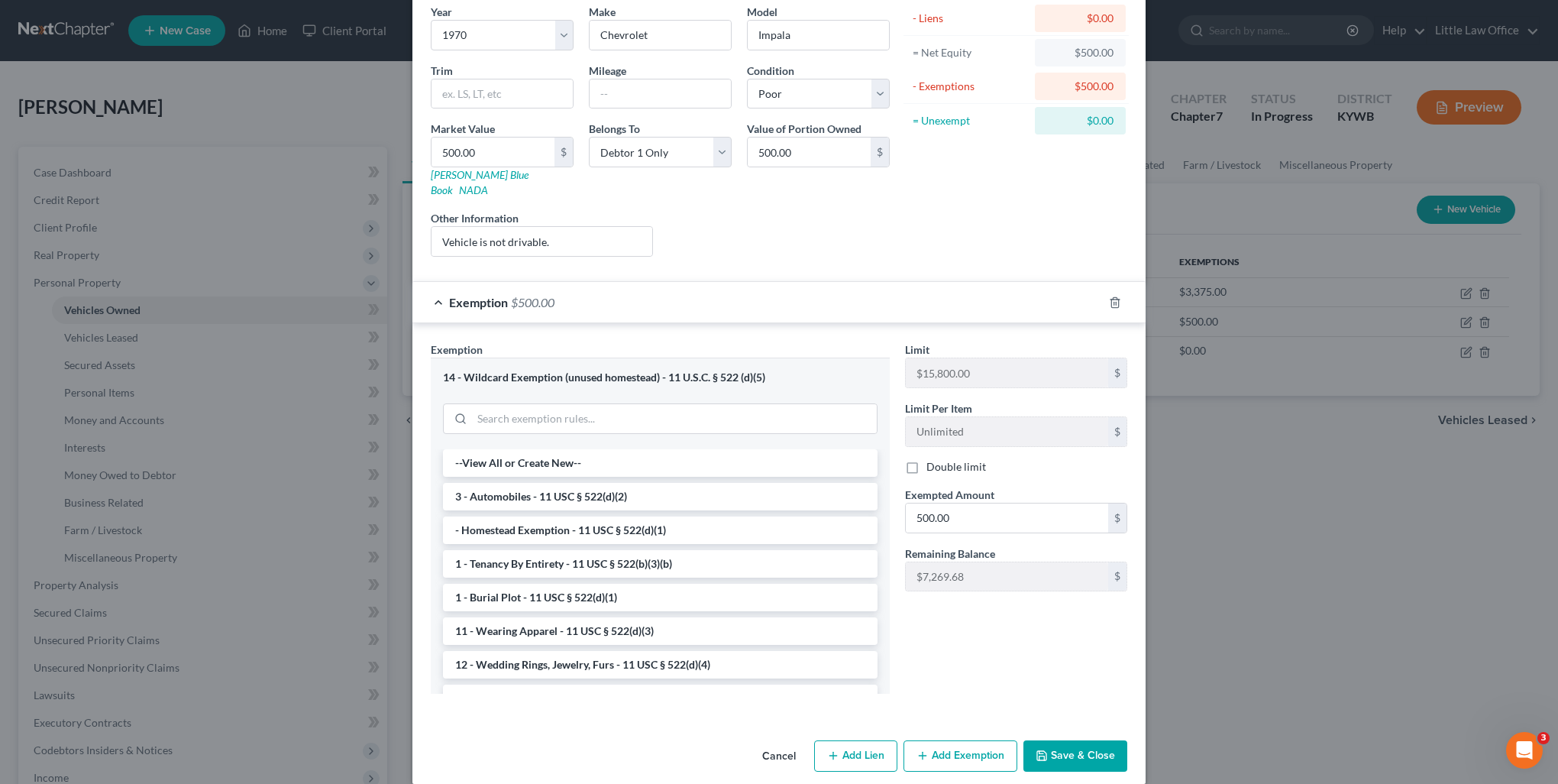
click at [1074, 741] on button "Save & Close" at bounding box center [1075, 756] width 104 height 32
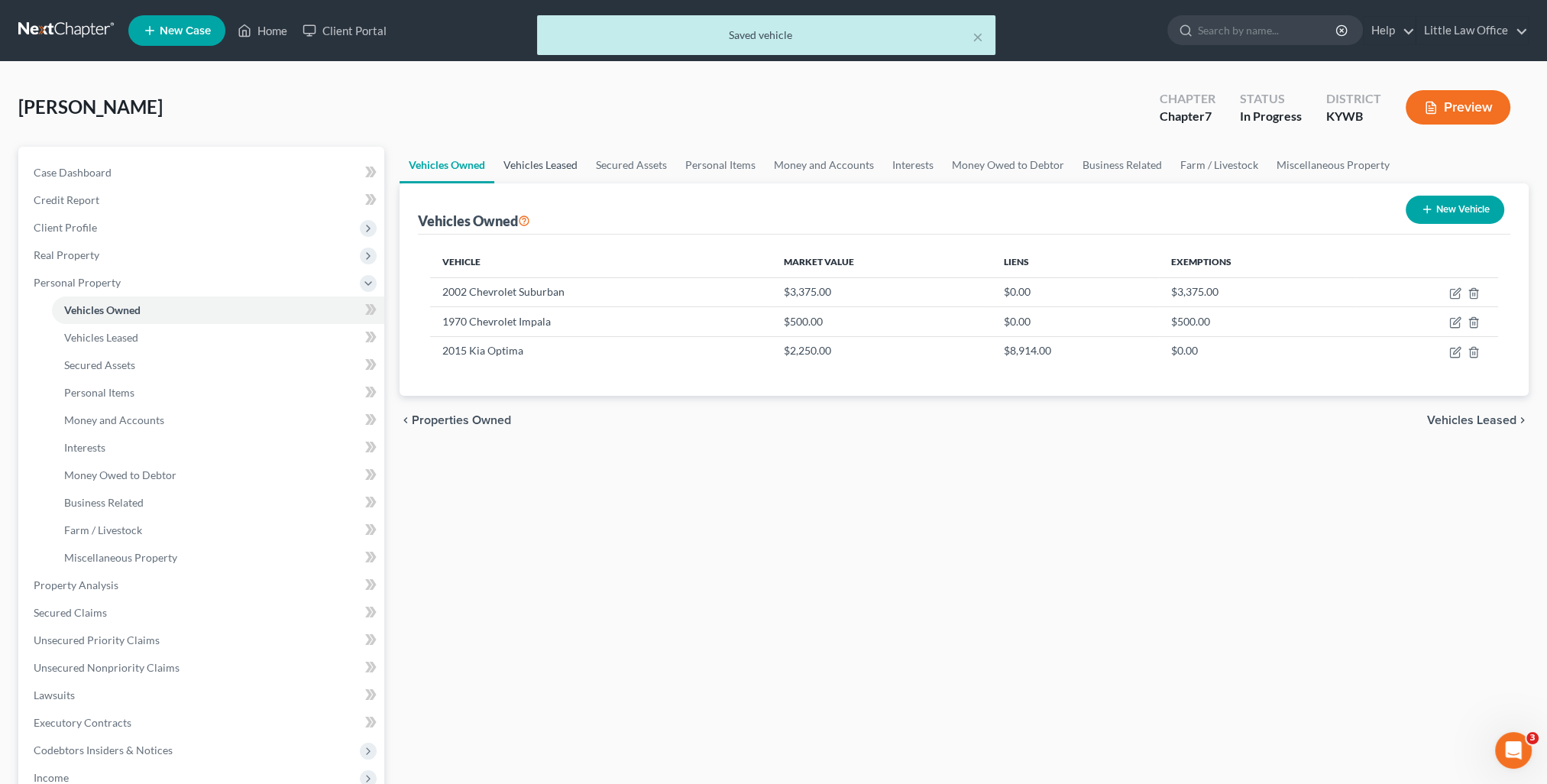
click at [548, 161] on link "Vehicles Leased" at bounding box center [540, 165] width 93 height 37
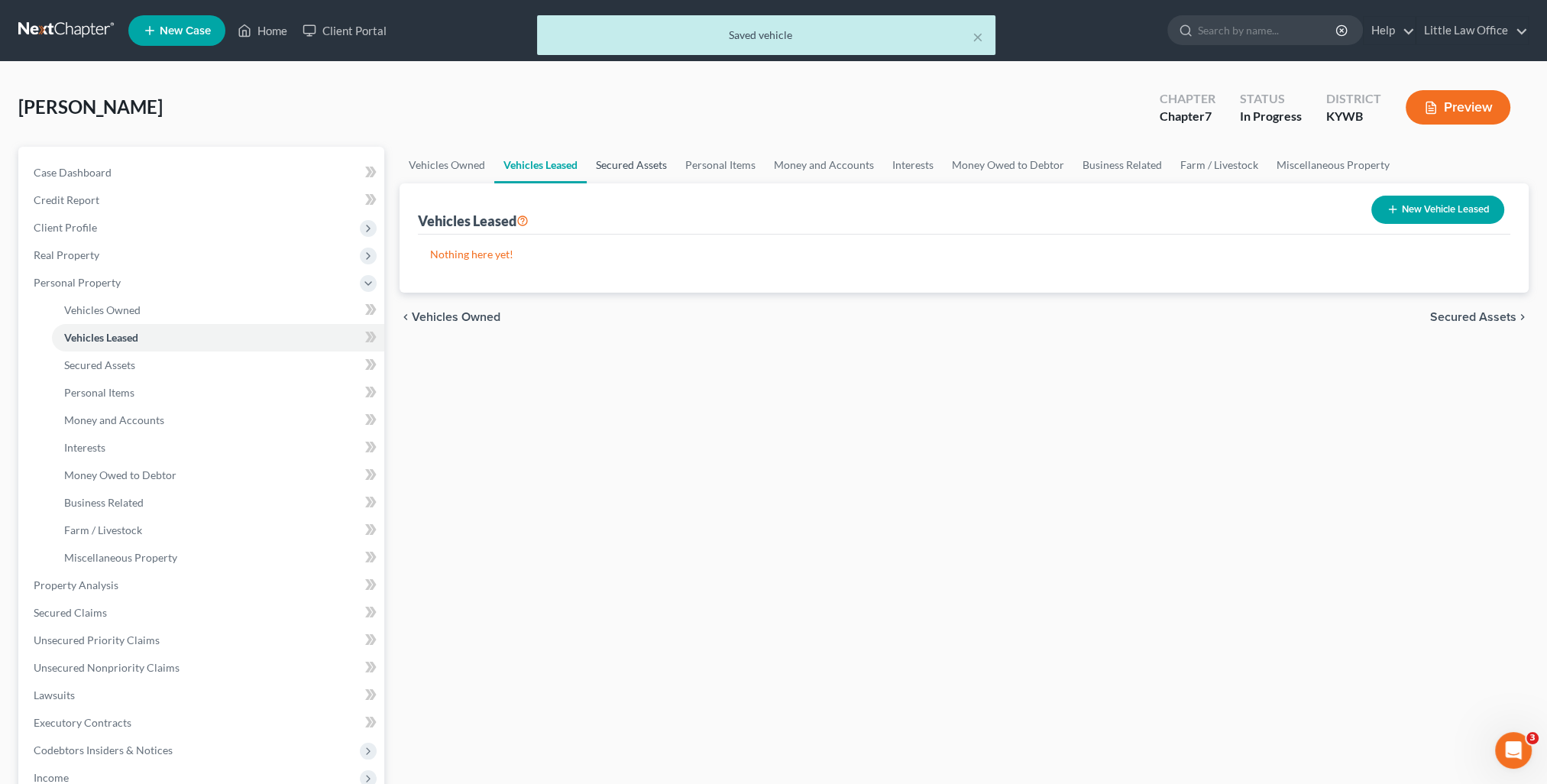
click at [617, 171] on link "Secured Assets" at bounding box center [631, 165] width 89 height 37
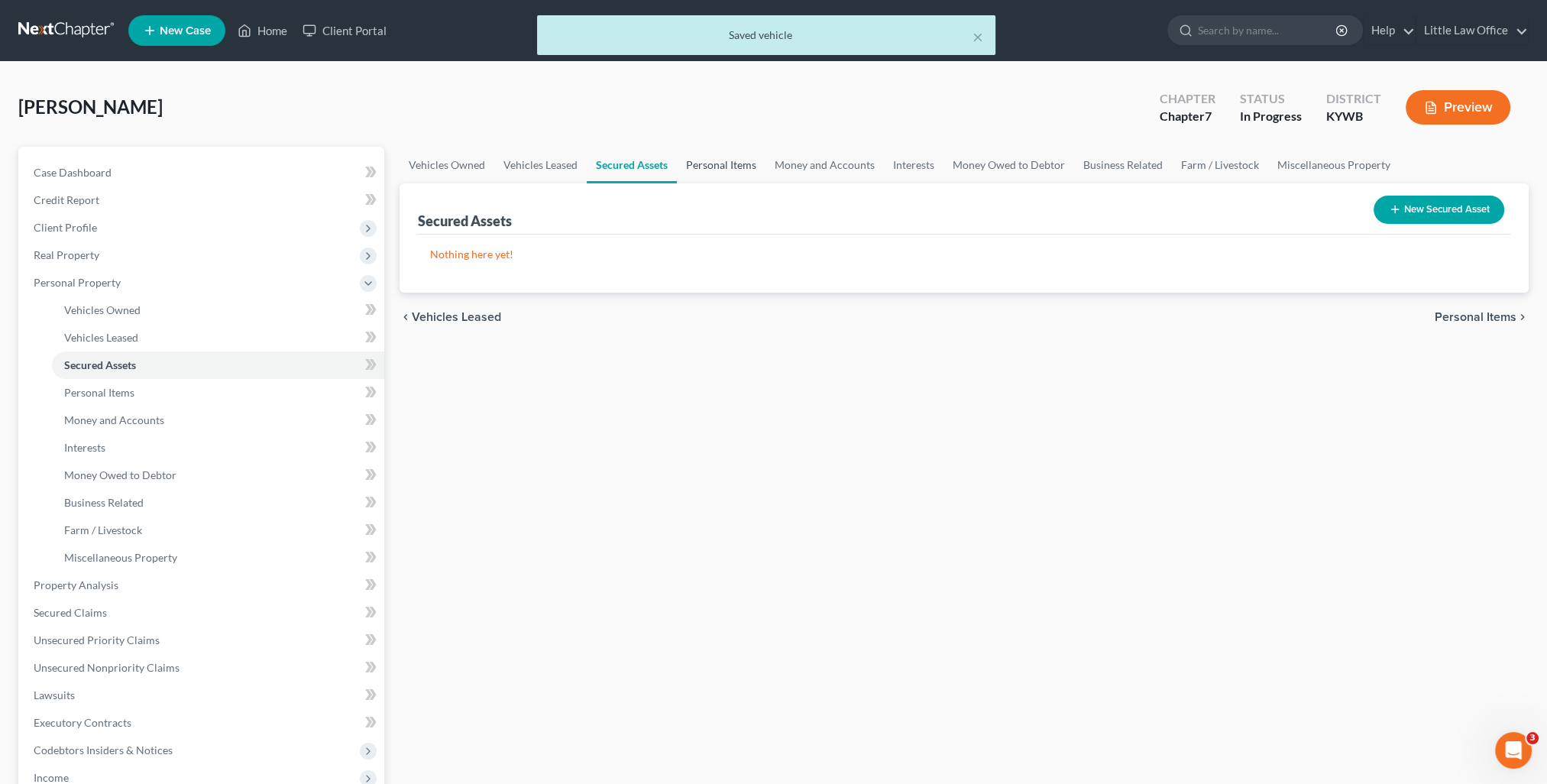
click at [696, 178] on link "Personal Items" at bounding box center [721, 165] width 89 height 37
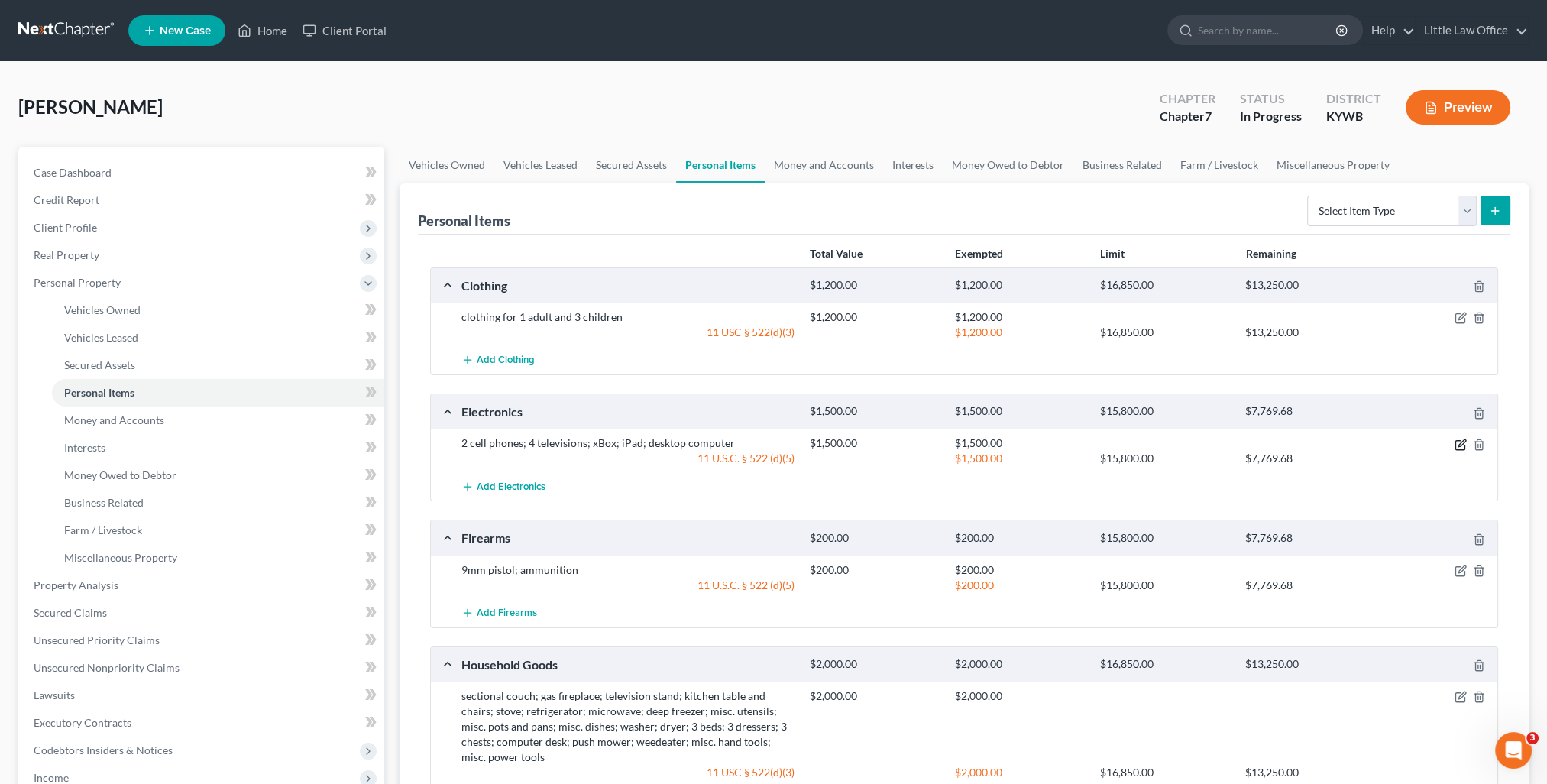
click at [1464, 445] on icon "button" at bounding box center [1461, 445] width 13 height 13
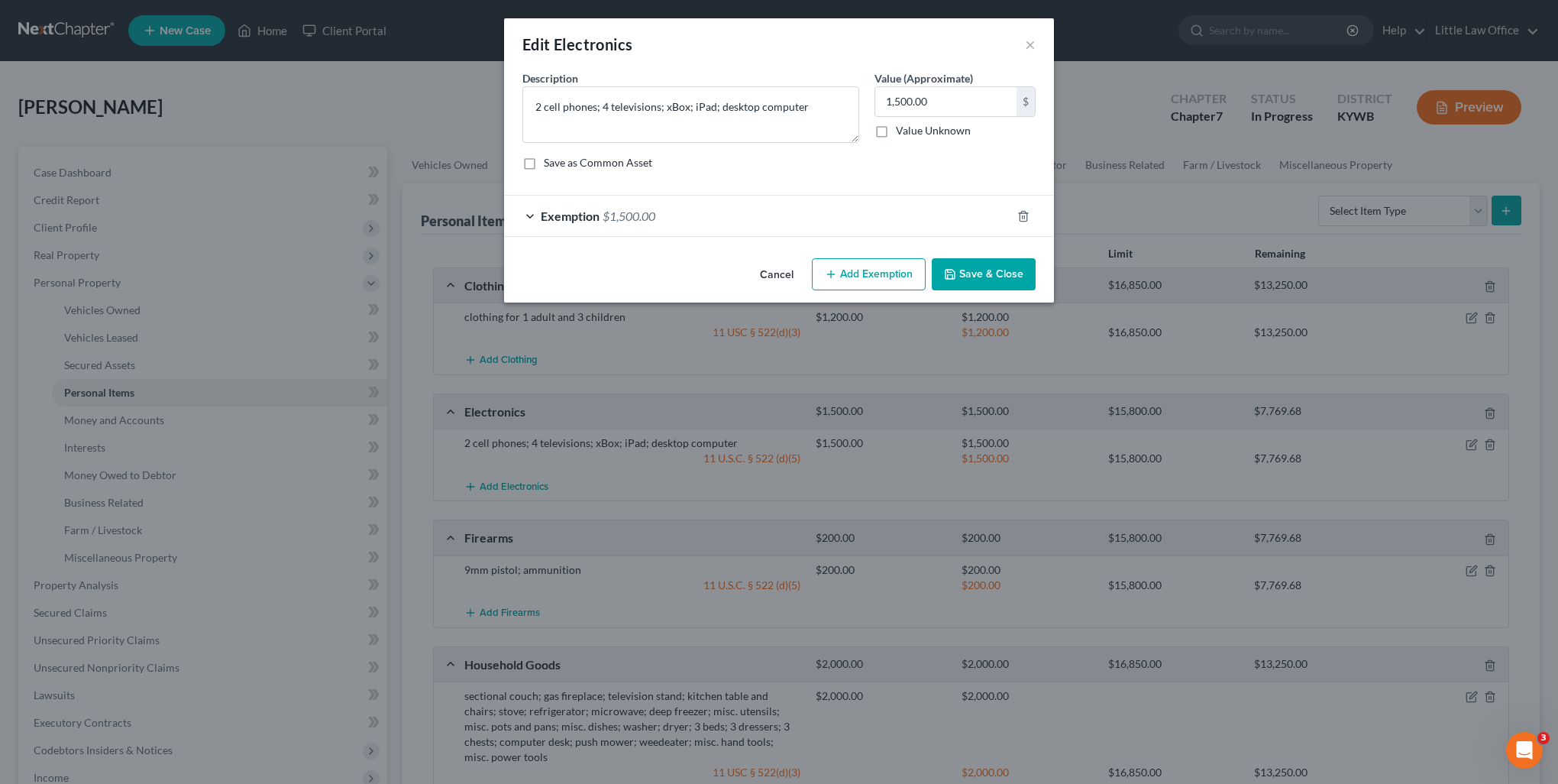
click at [694, 222] on div "Exemption $1,500.00" at bounding box center [757, 216] width 507 height 41
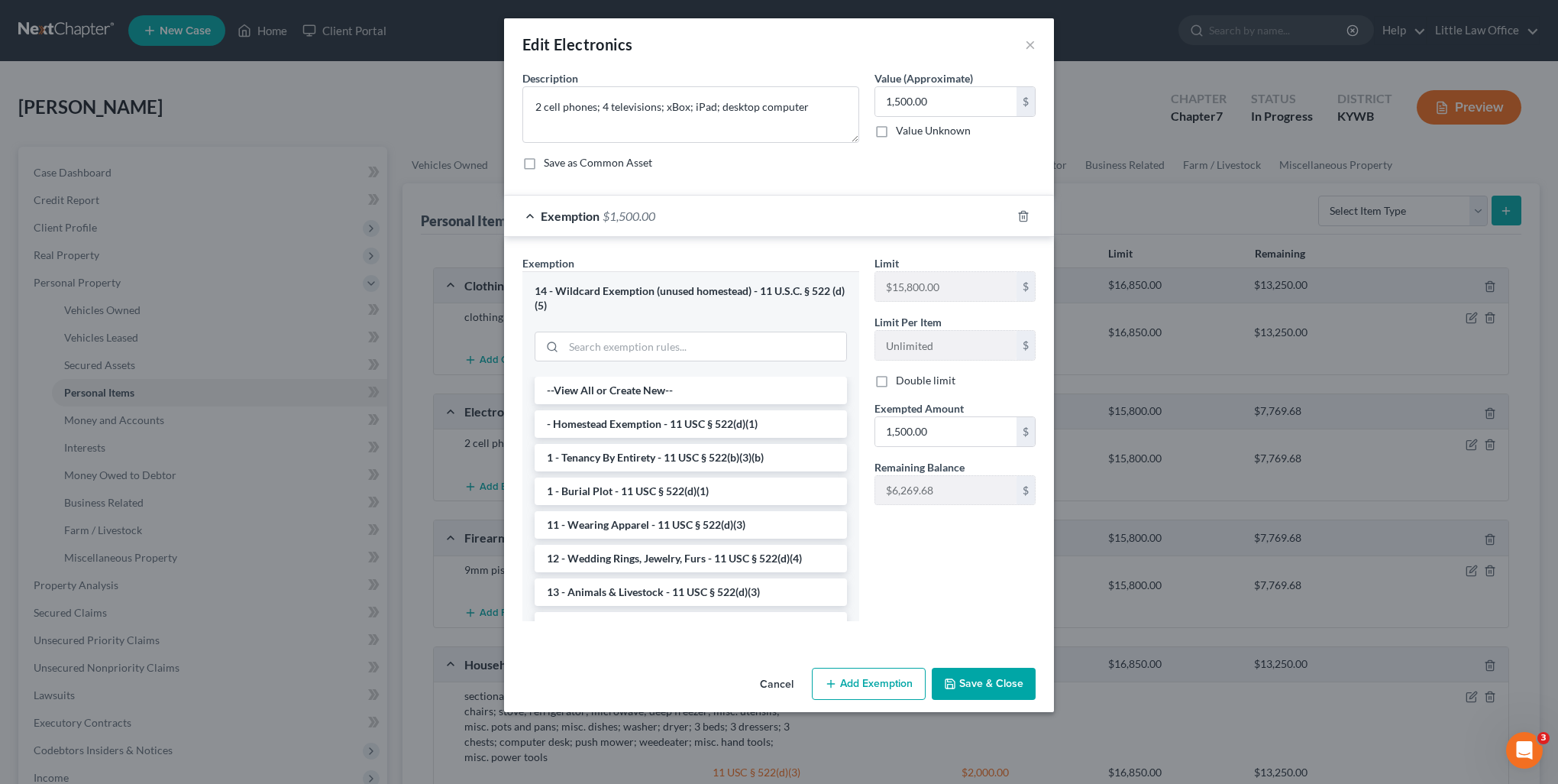
click at [1008, 691] on button "Save & Close" at bounding box center [984, 683] width 104 height 32
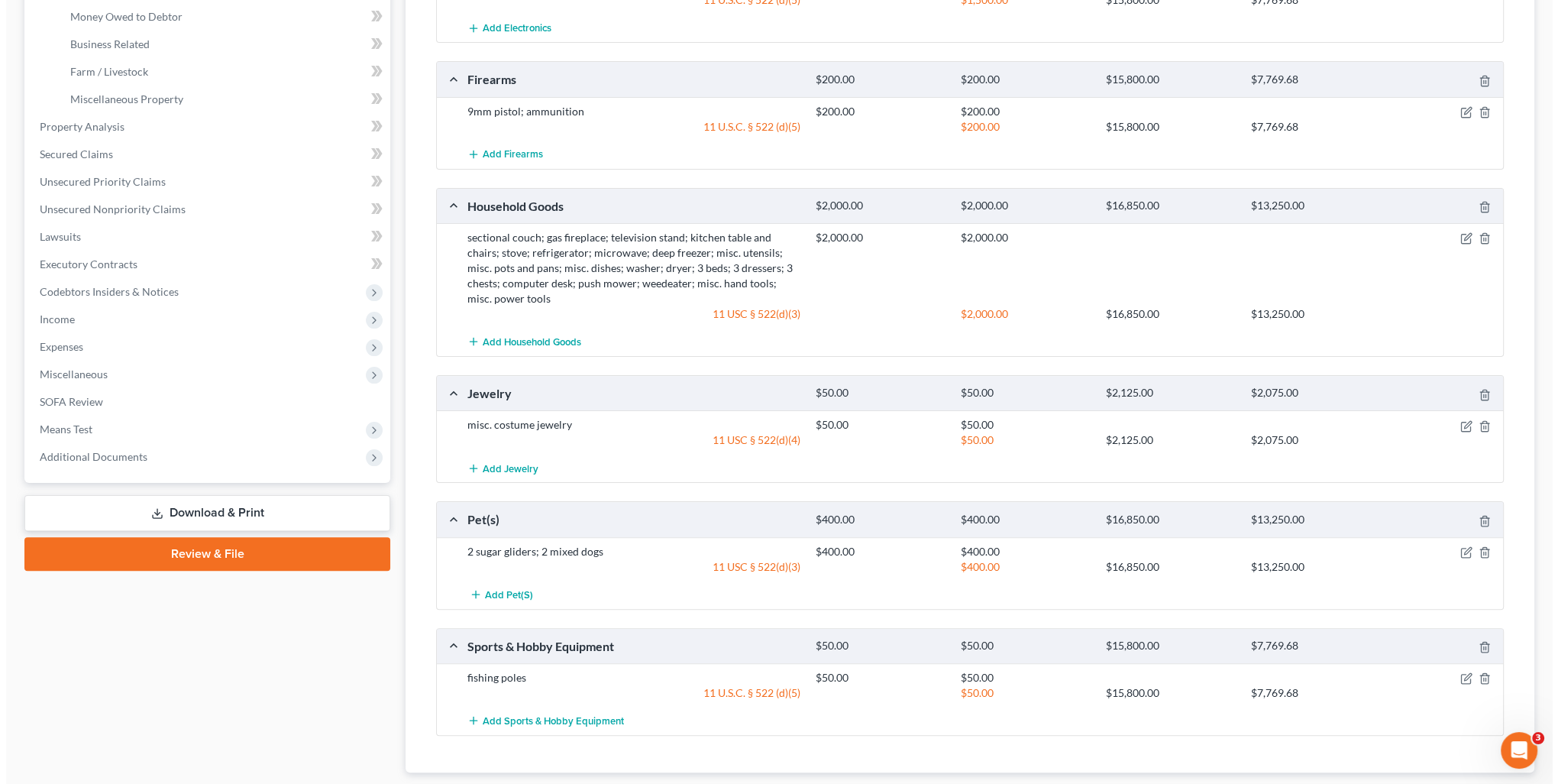
scroll to position [535, 0]
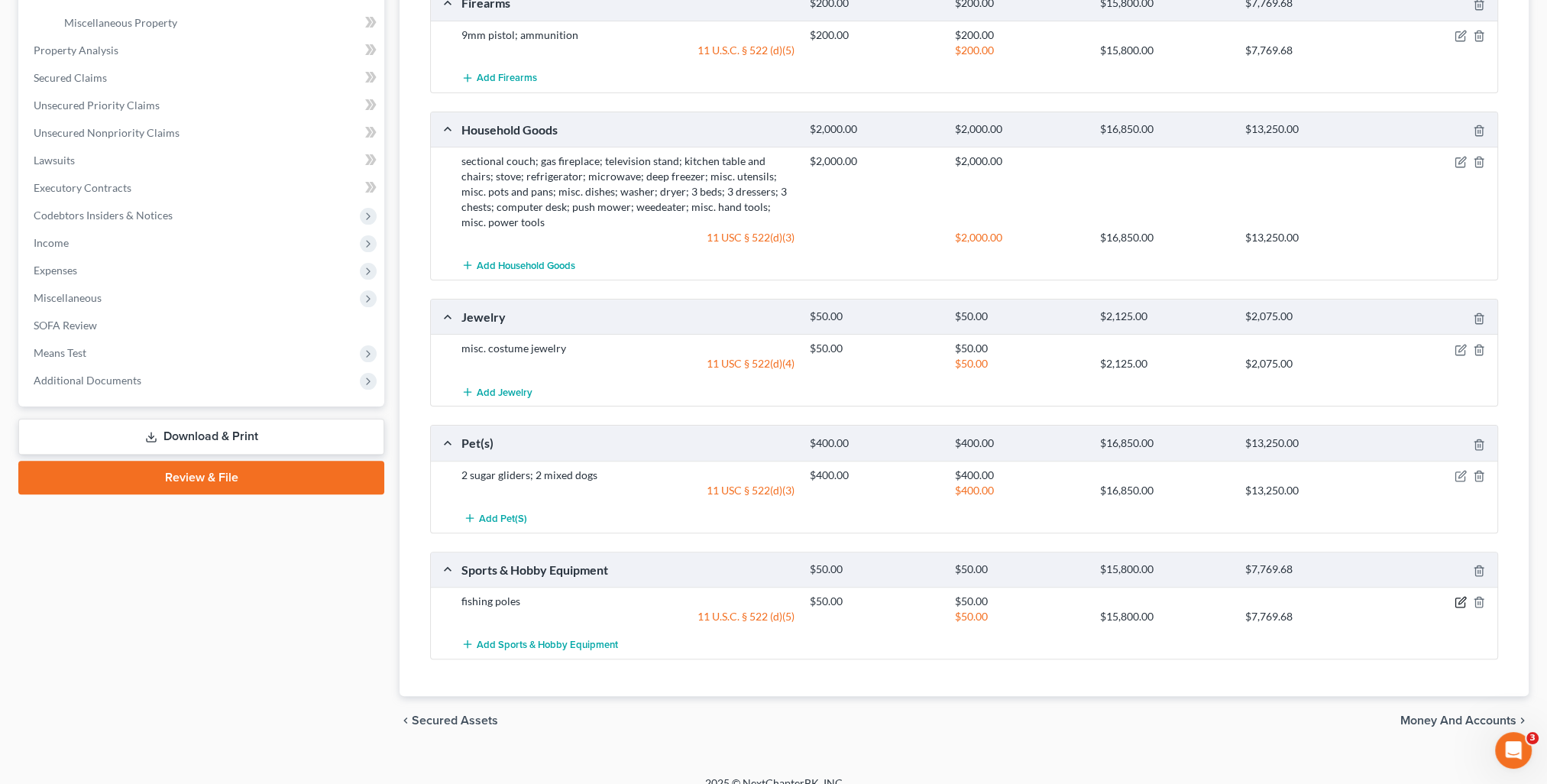
click at [1456, 597] on icon "button" at bounding box center [1461, 602] width 13 height 13
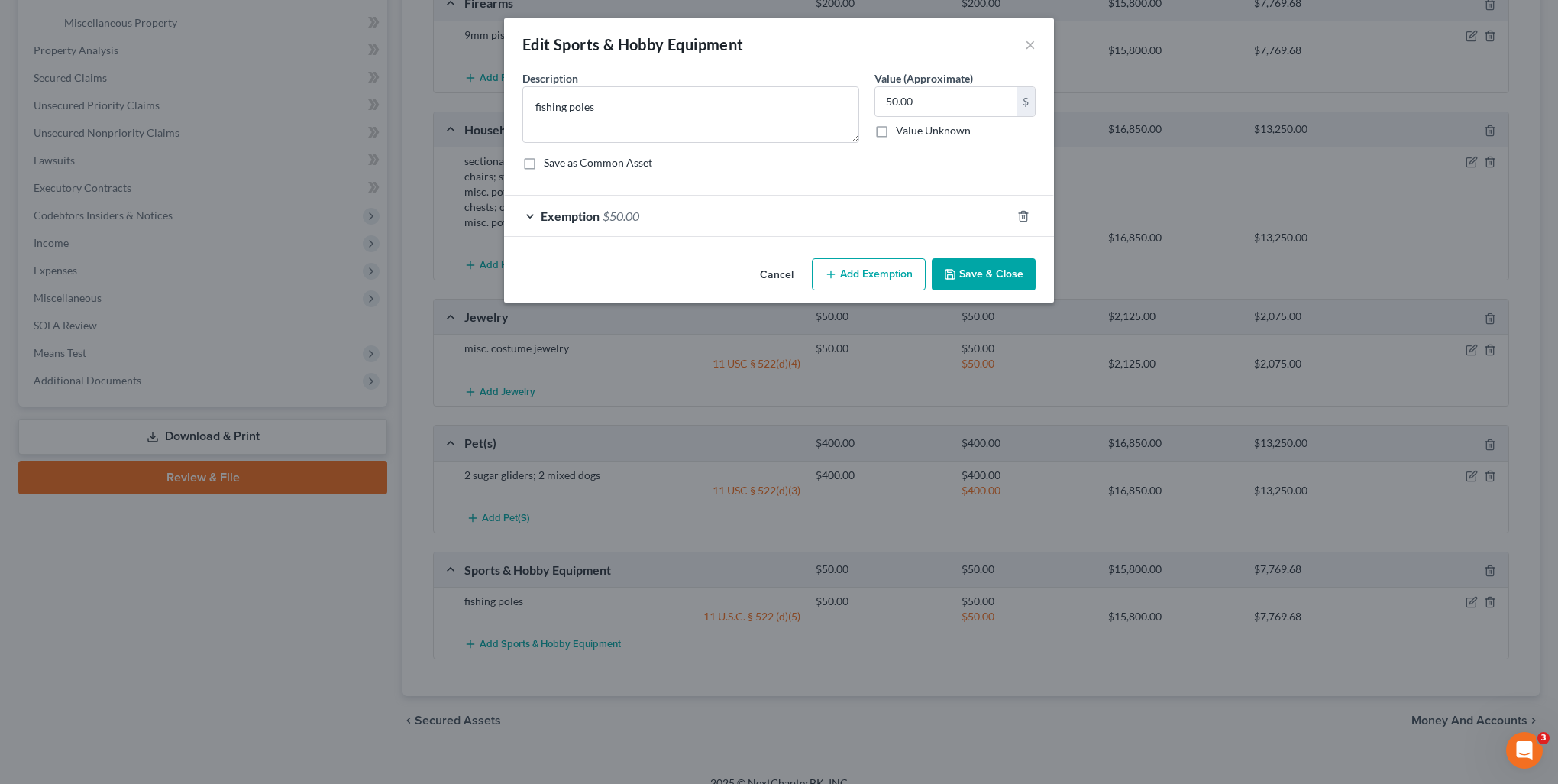
click at [728, 219] on div "Exemption $50.00" at bounding box center [757, 216] width 507 height 41
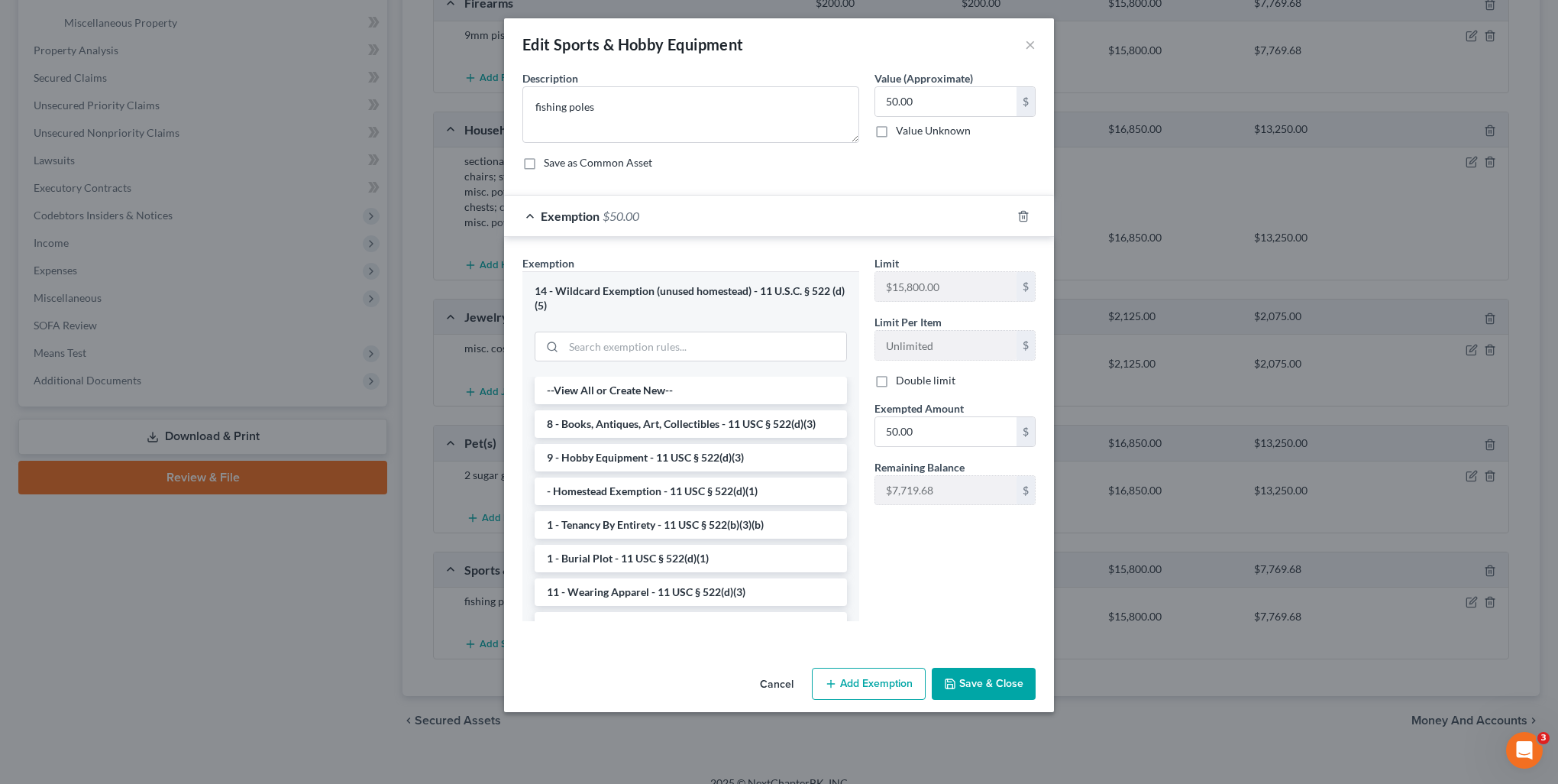
click at [997, 677] on button "Save & Close" at bounding box center [984, 683] width 104 height 32
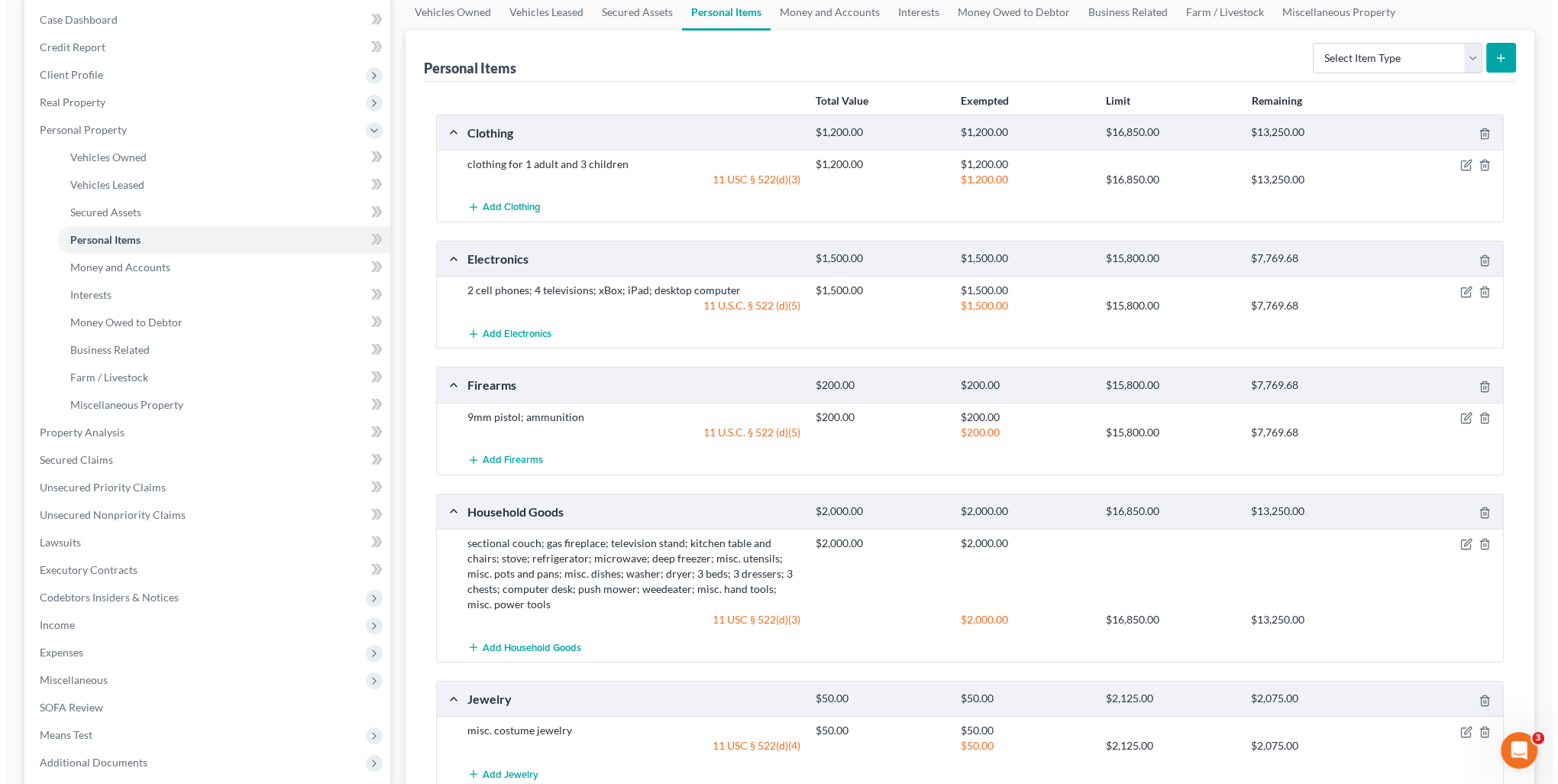
scroll to position [0, 0]
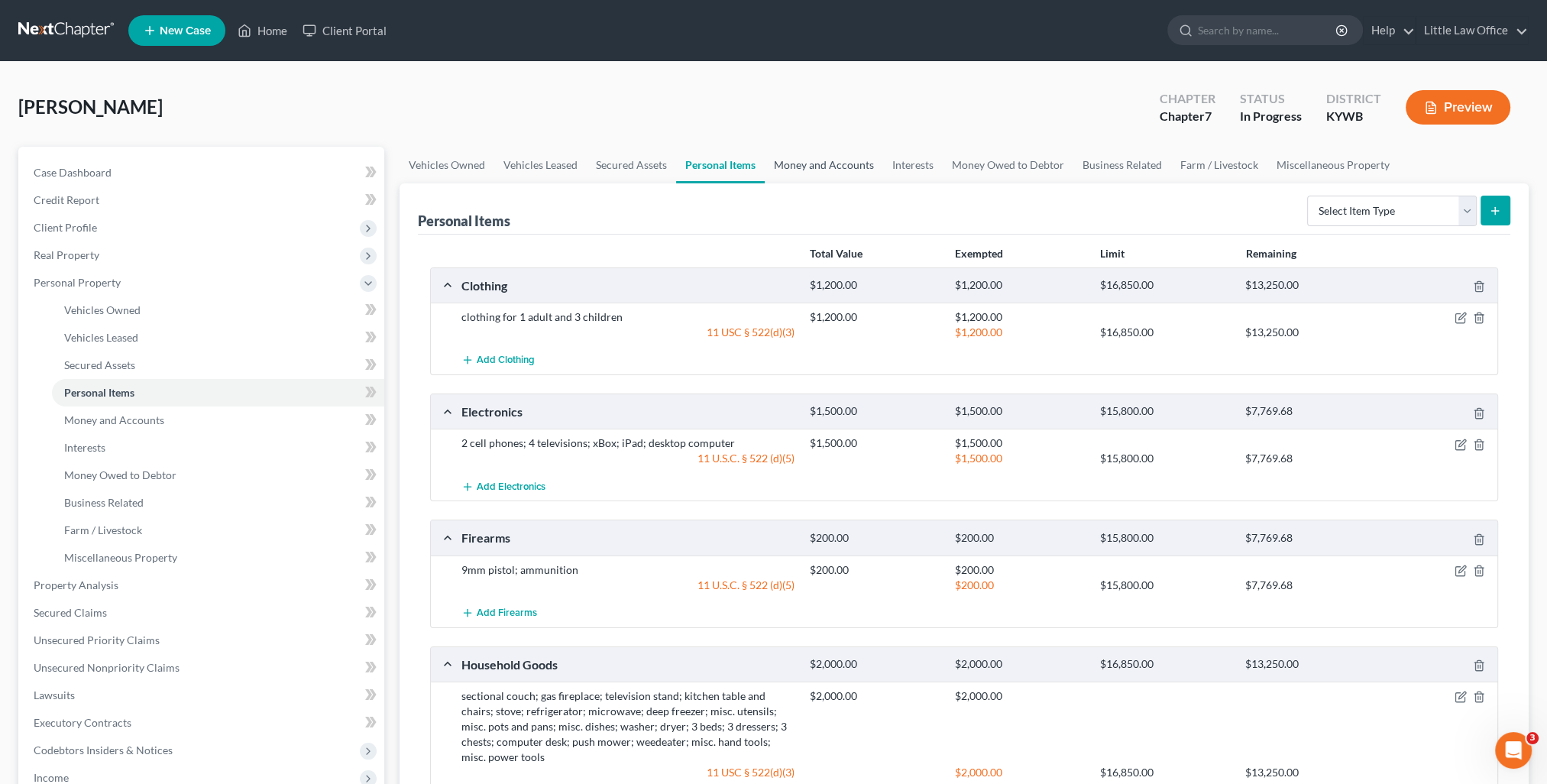
click at [831, 171] on link "Money and Accounts" at bounding box center [823, 165] width 118 height 37
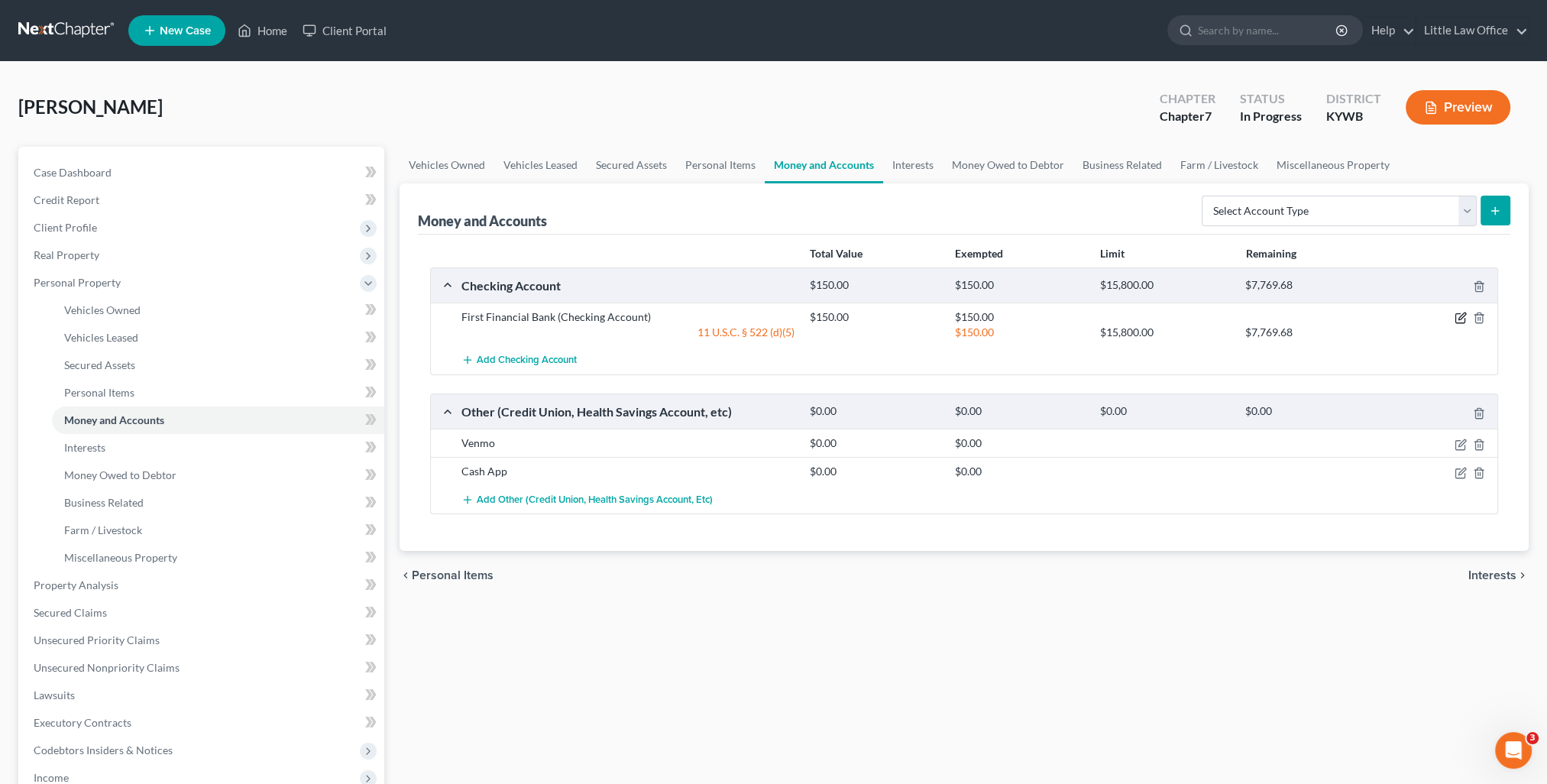
click at [1455, 318] on icon "button" at bounding box center [1460, 318] width 9 height 9
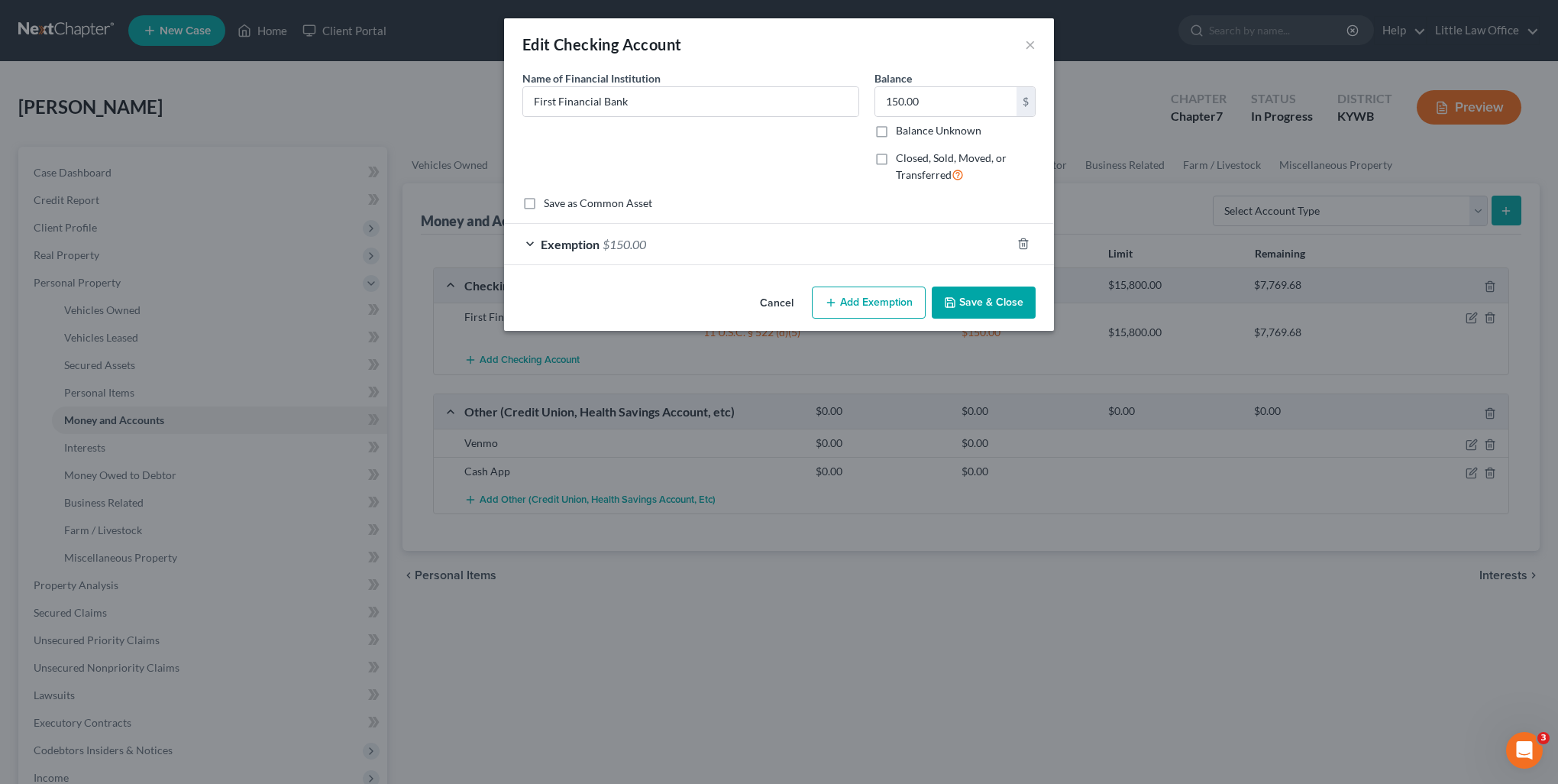
click at [757, 234] on div "Exemption $150.00" at bounding box center [757, 244] width 507 height 41
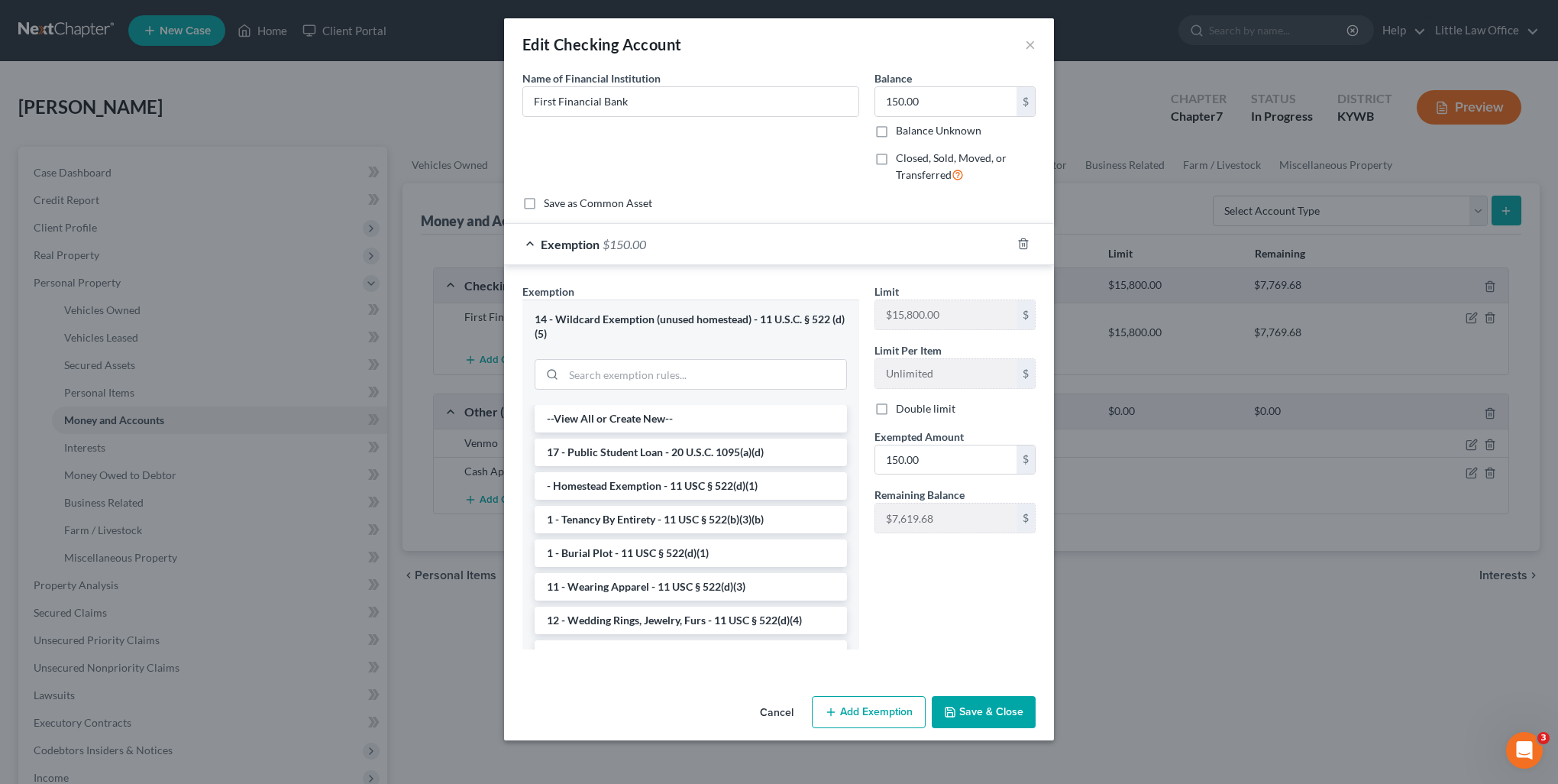
click at [990, 715] on button "Save & Close" at bounding box center [984, 712] width 104 height 32
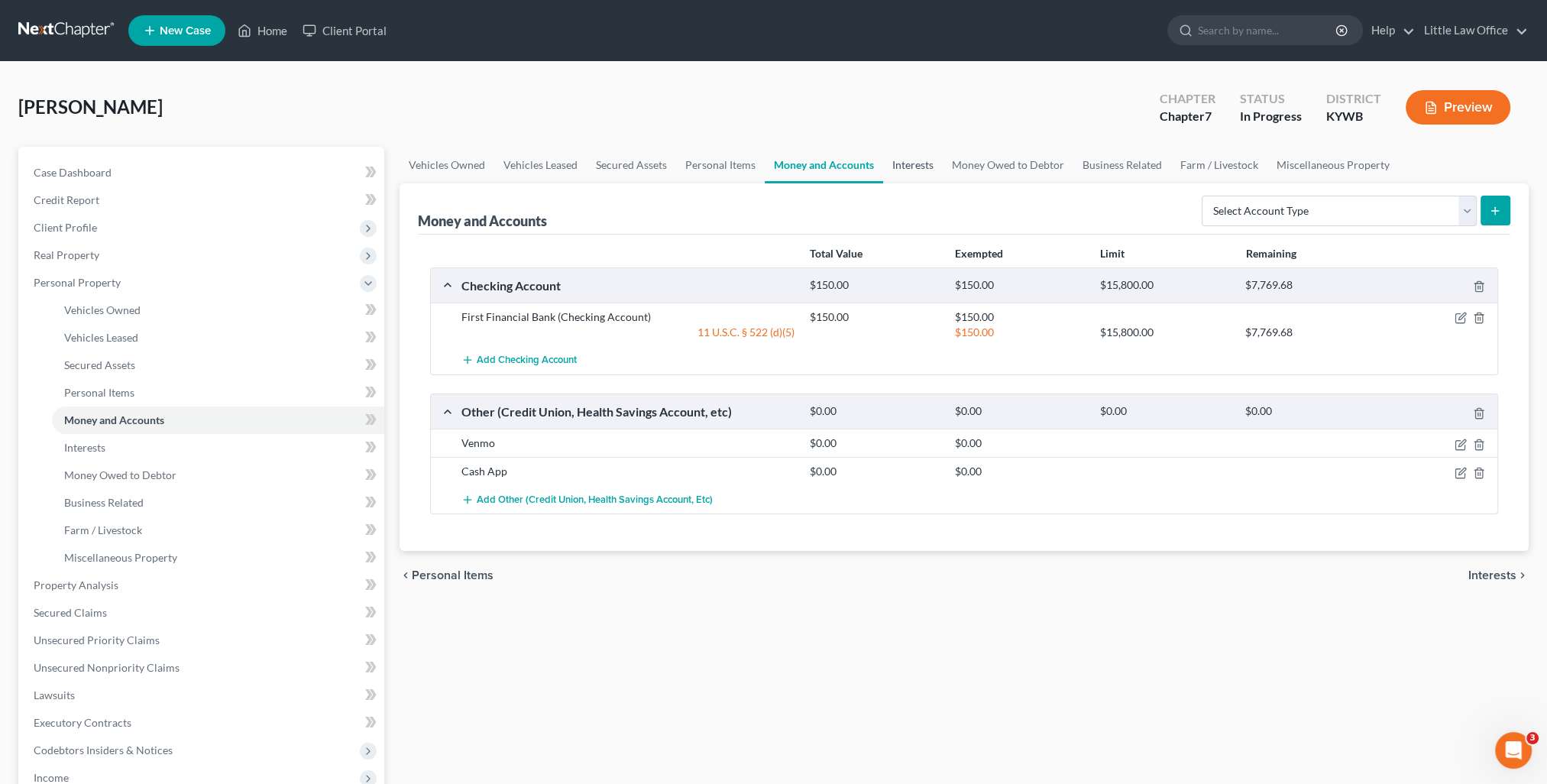
click at [921, 160] on link "Interests" at bounding box center [913, 165] width 60 height 37
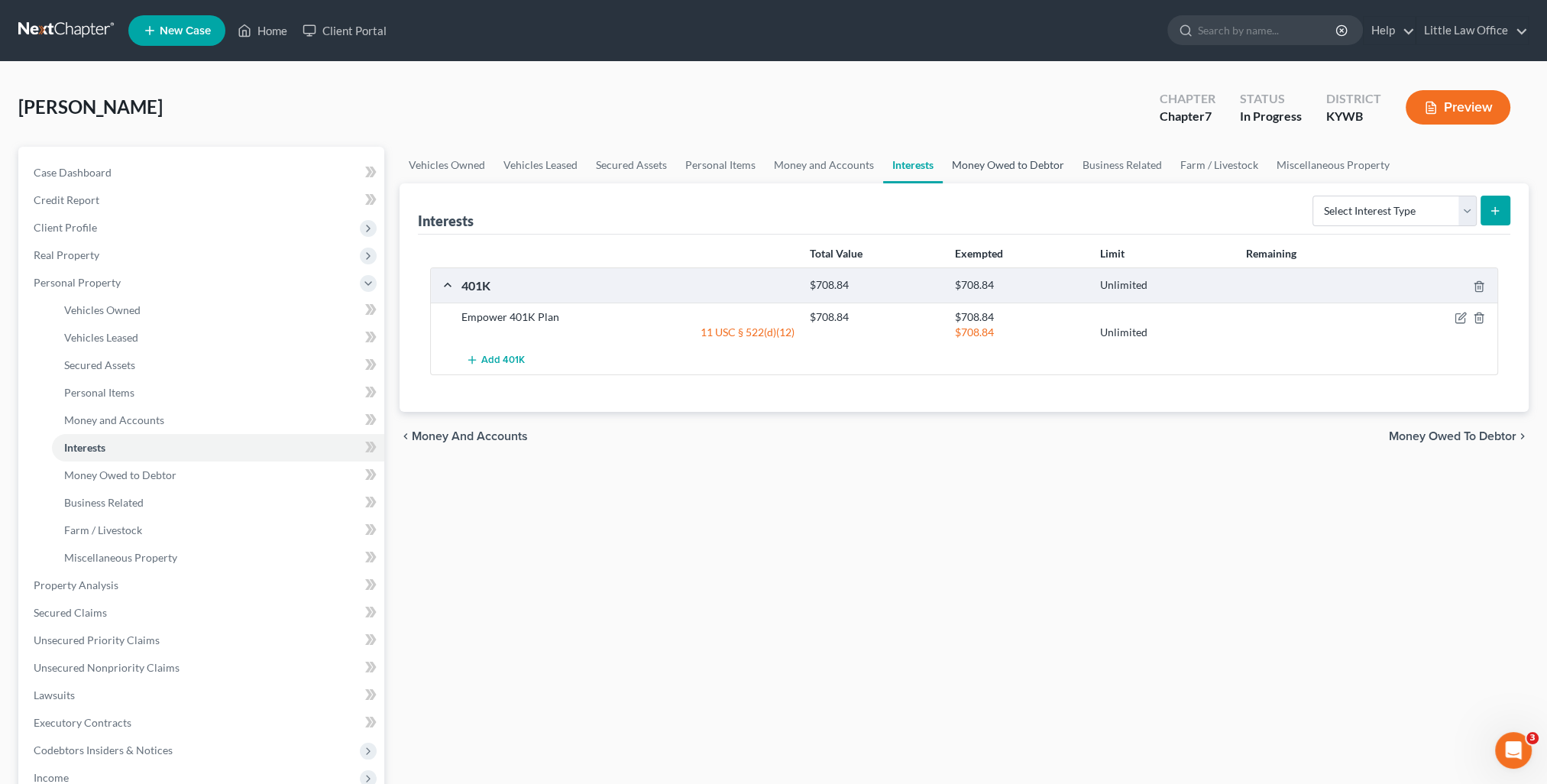
click at [1013, 163] on link "Money Owed to Debtor" at bounding box center [1008, 165] width 131 height 37
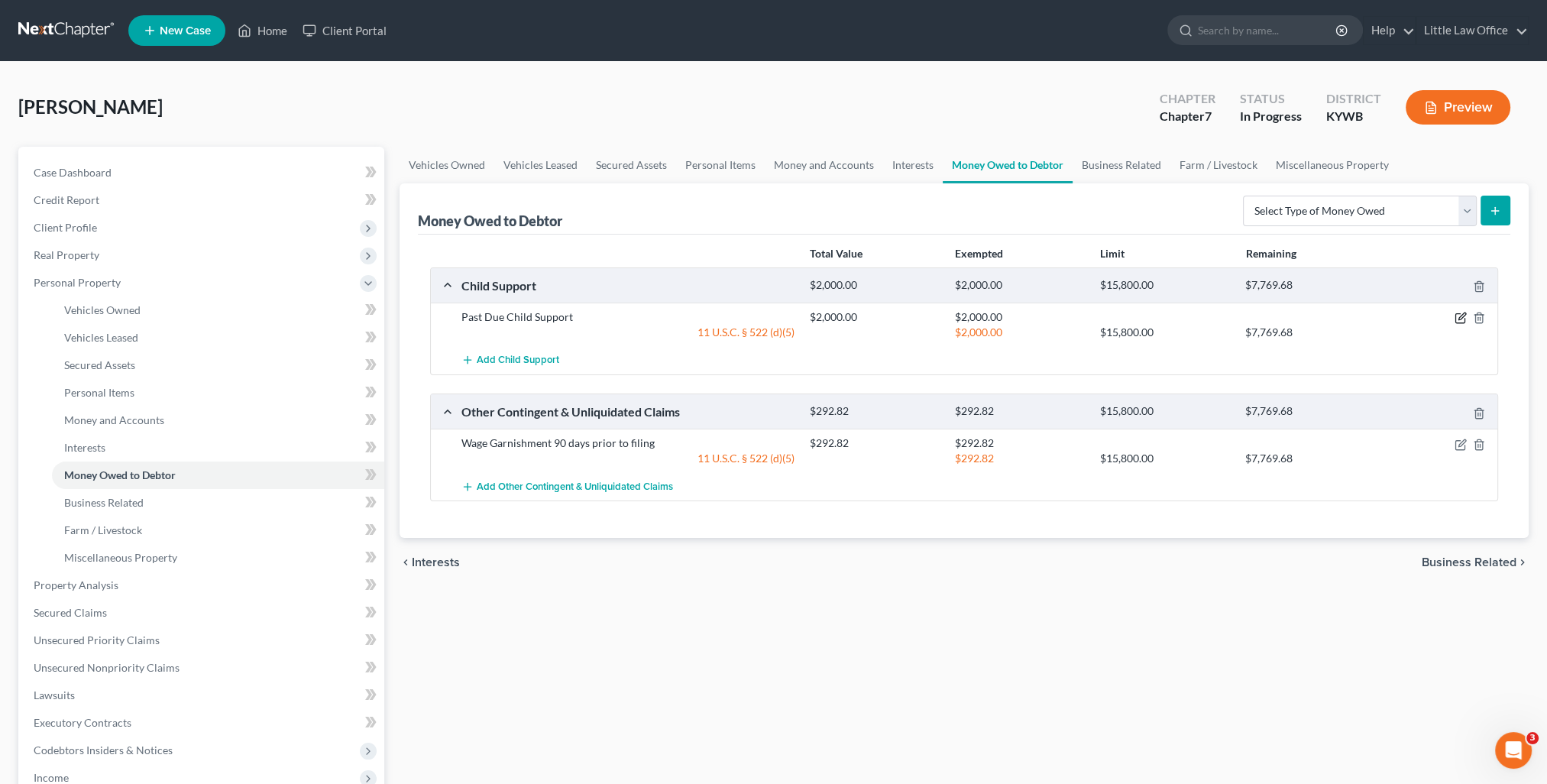
click at [1463, 318] on icon "button" at bounding box center [1461, 318] width 13 height 13
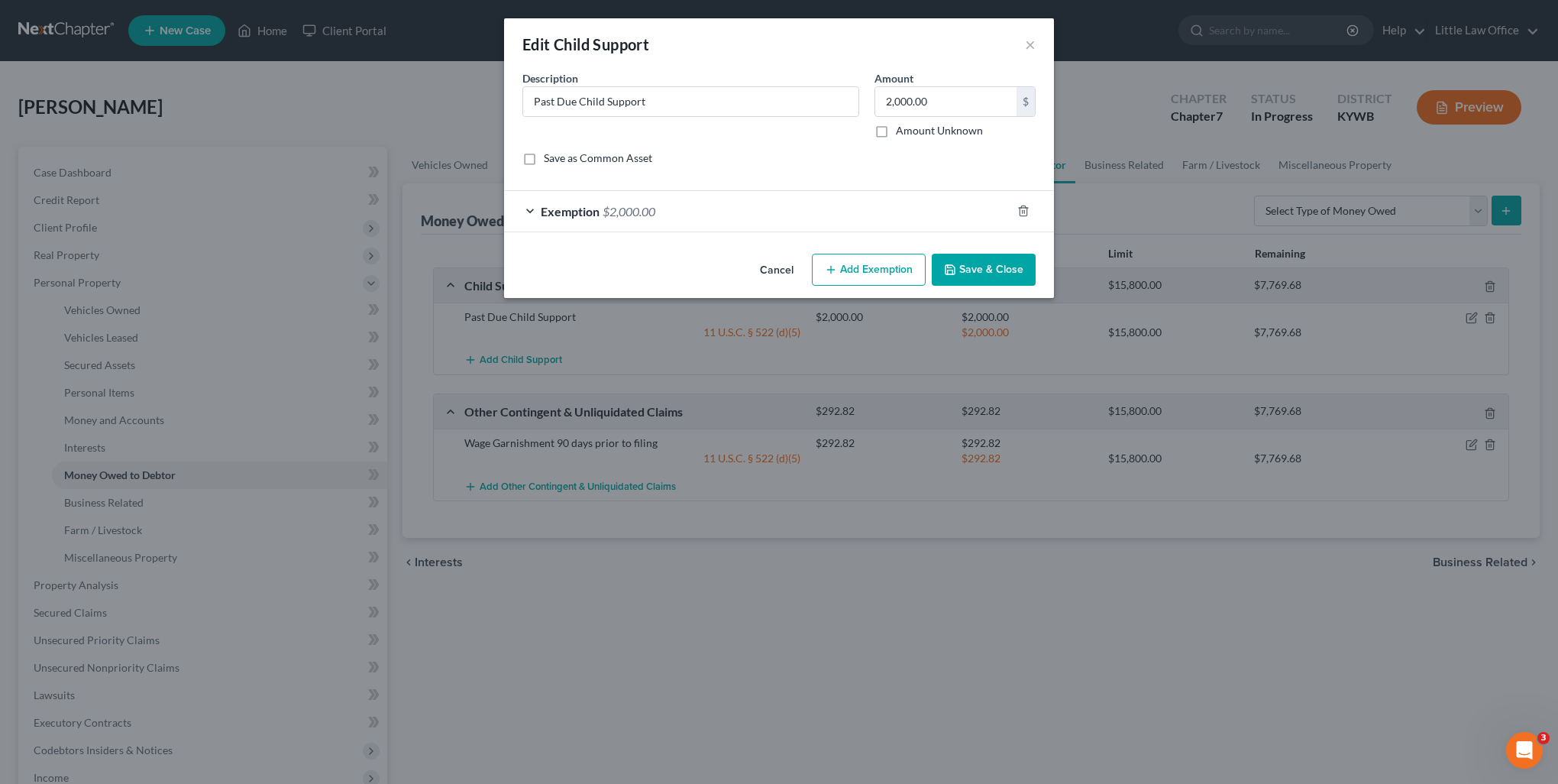
click at [621, 195] on div "Exemption $2,000.00" at bounding box center [757, 212] width 507 height 41
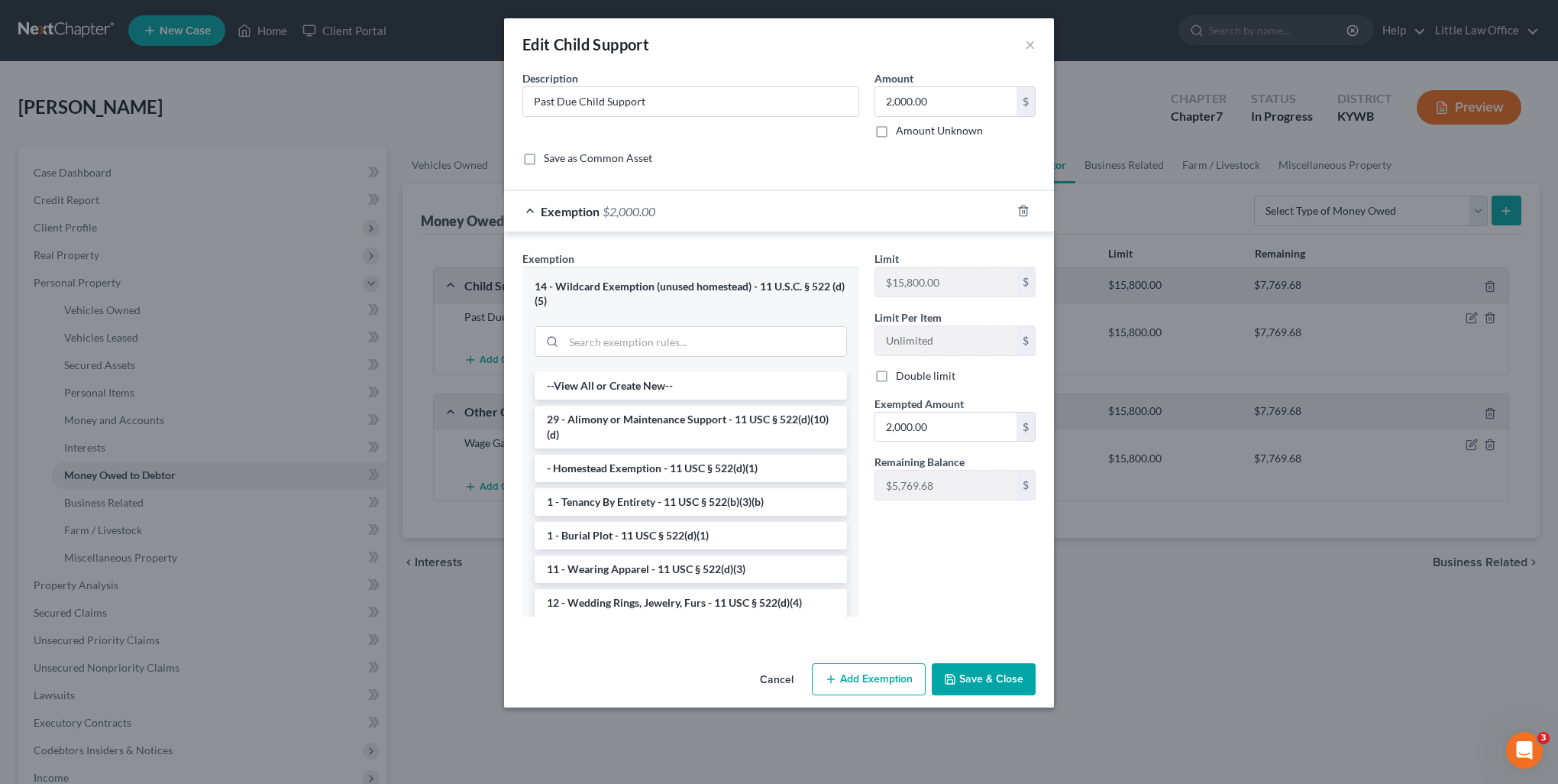
click at [993, 668] on button "Save & Close" at bounding box center [984, 679] width 104 height 32
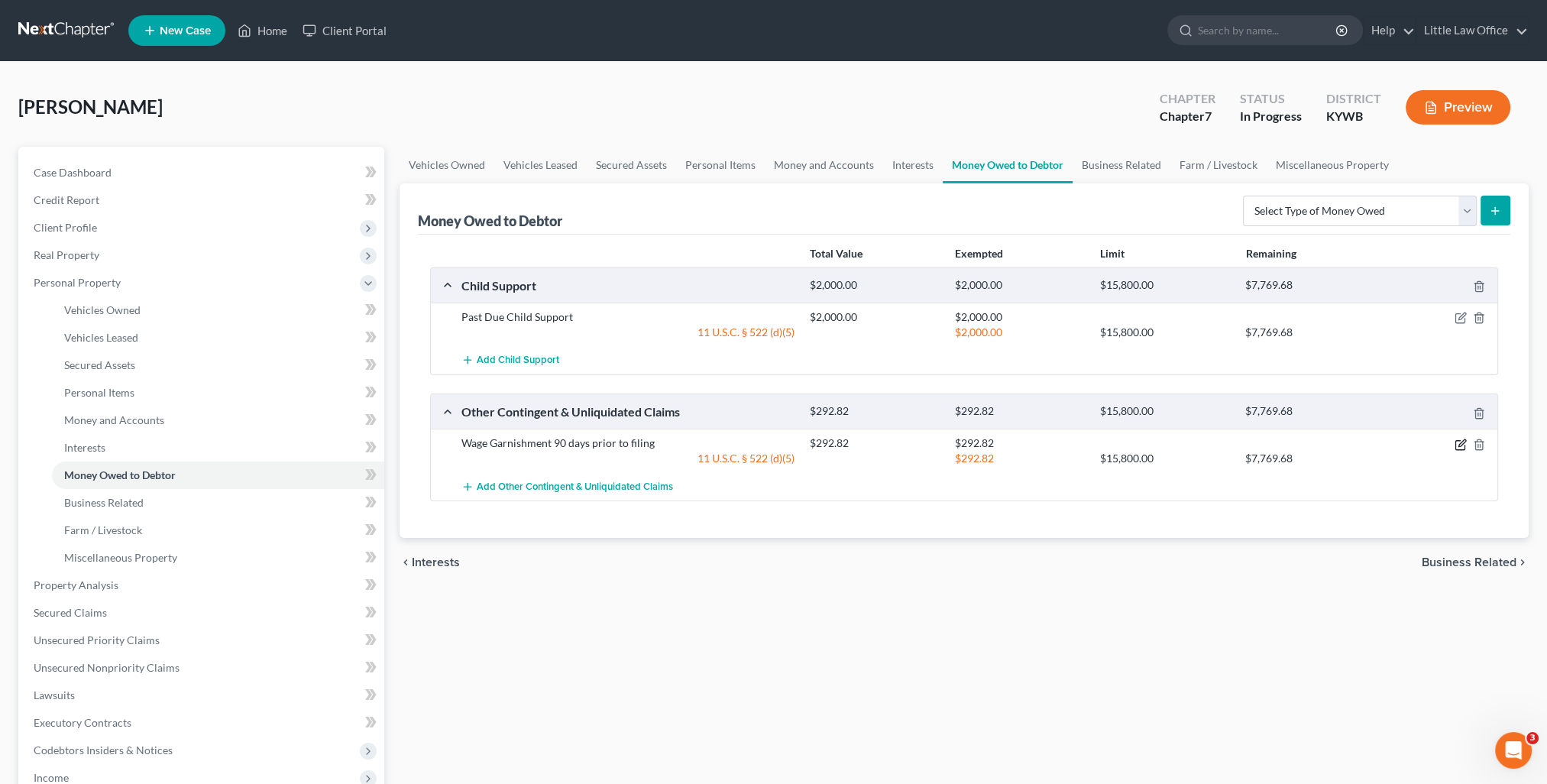
click at [1465, 445] on icon "button" at bounding box center [1460, 445] width 9 height 9
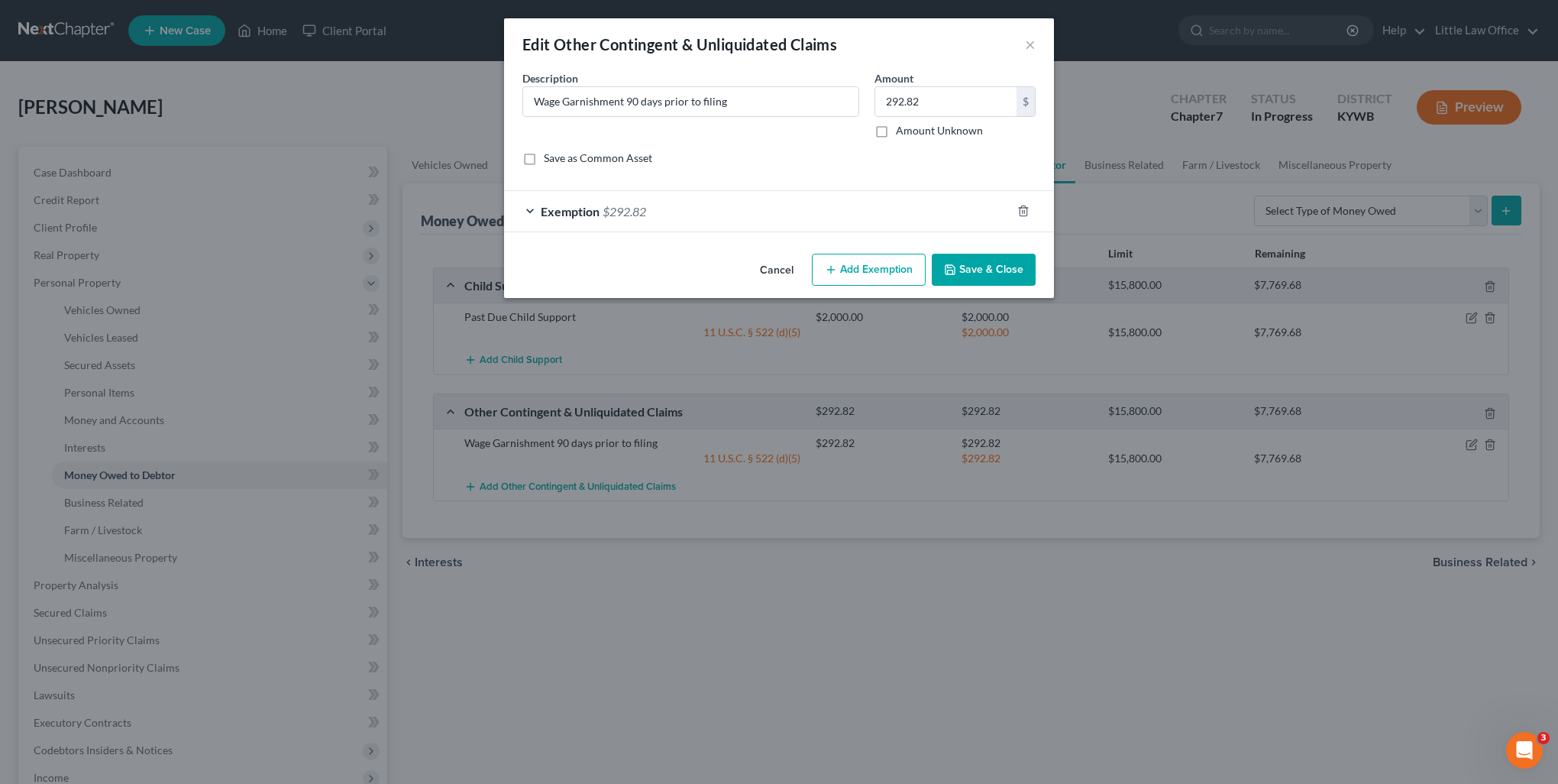
click at [731, 220] on div "Exemption $292.82" at bounding box center [757, 212] width 507 height 41
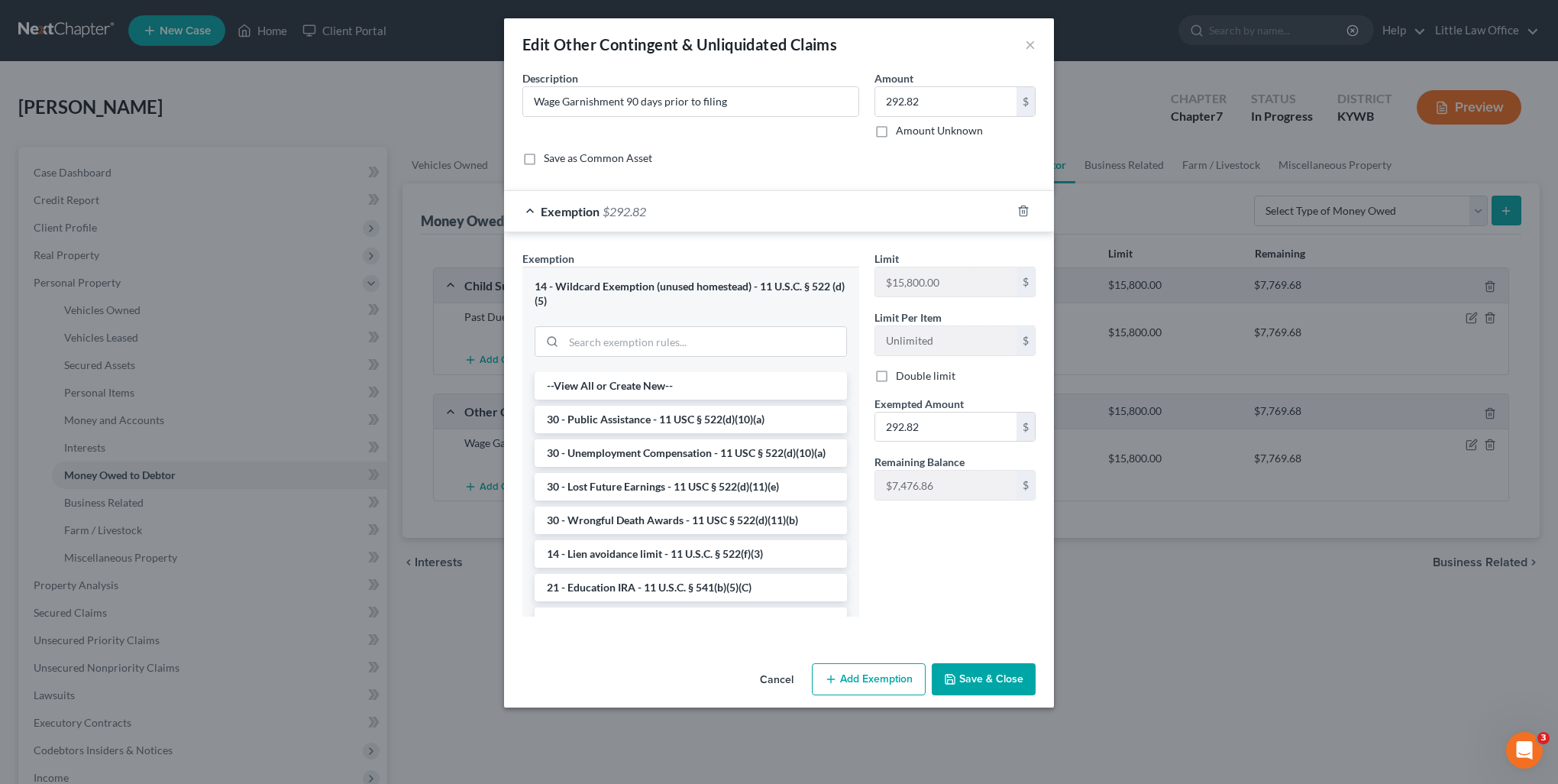
click at [1004, 666] on button "Save & Close" at bounding box center [984, 679] width 104 height 32
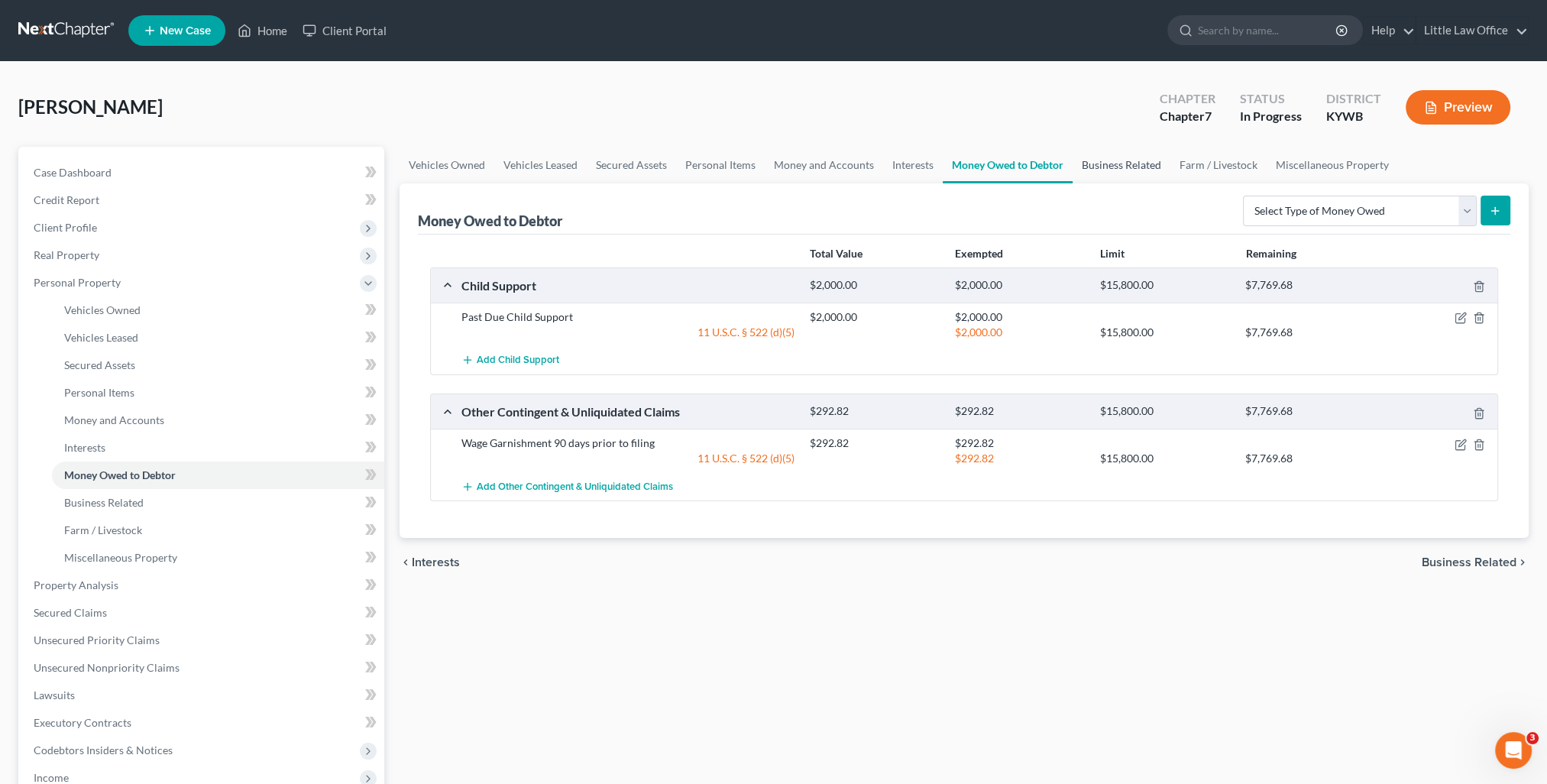
click at [1094, 177] on link "Business Related" at bounding box center [1121, 165] width 98 height 37
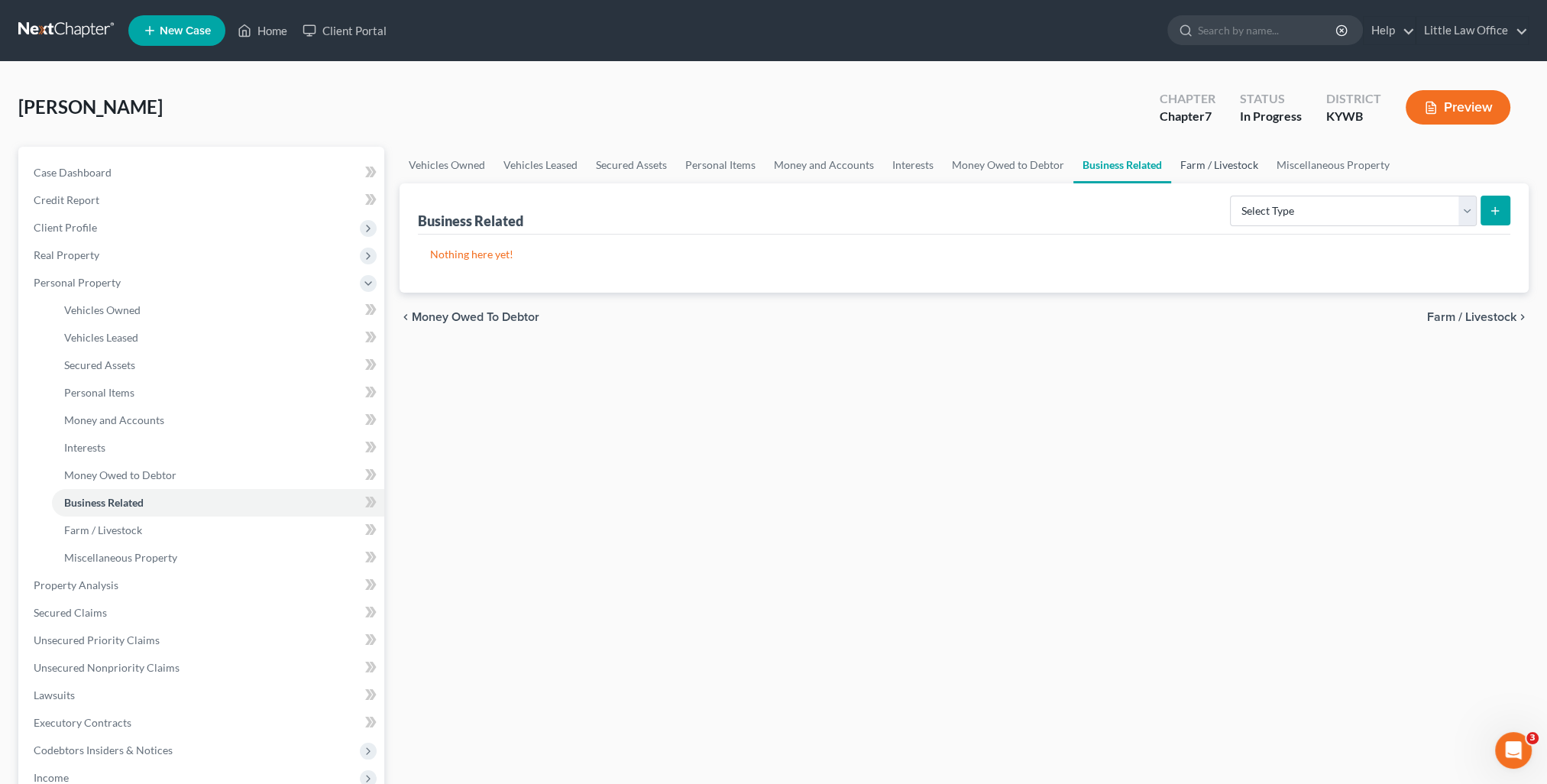
click at [1222, 165] on link "Farm / Livestock" at bounding box center [1218, 165] width 96 height 37
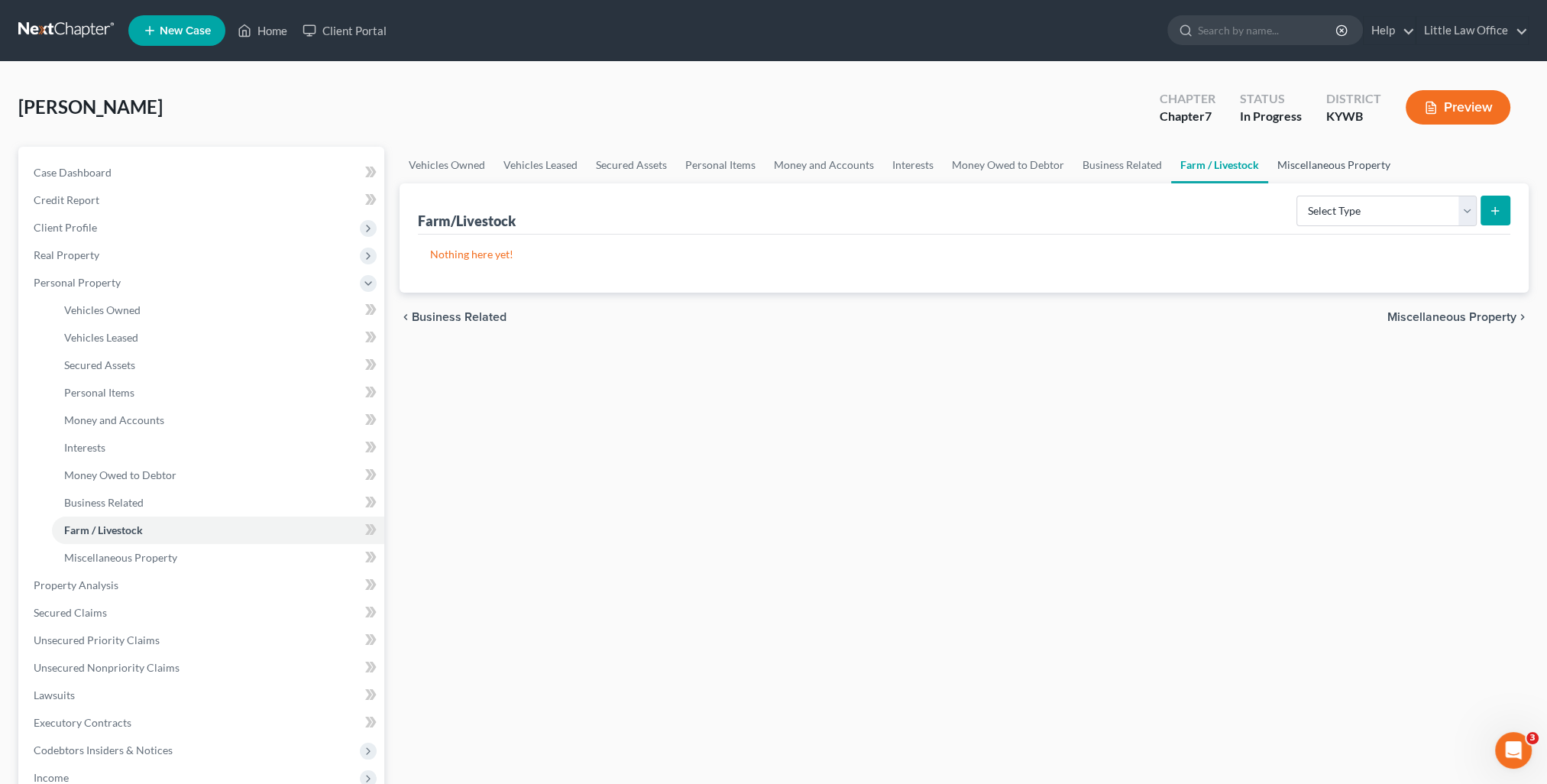
click at [1305, 154] on link "Miscellaneous Property" at bounding box center [1334, 165] width 132 height 37
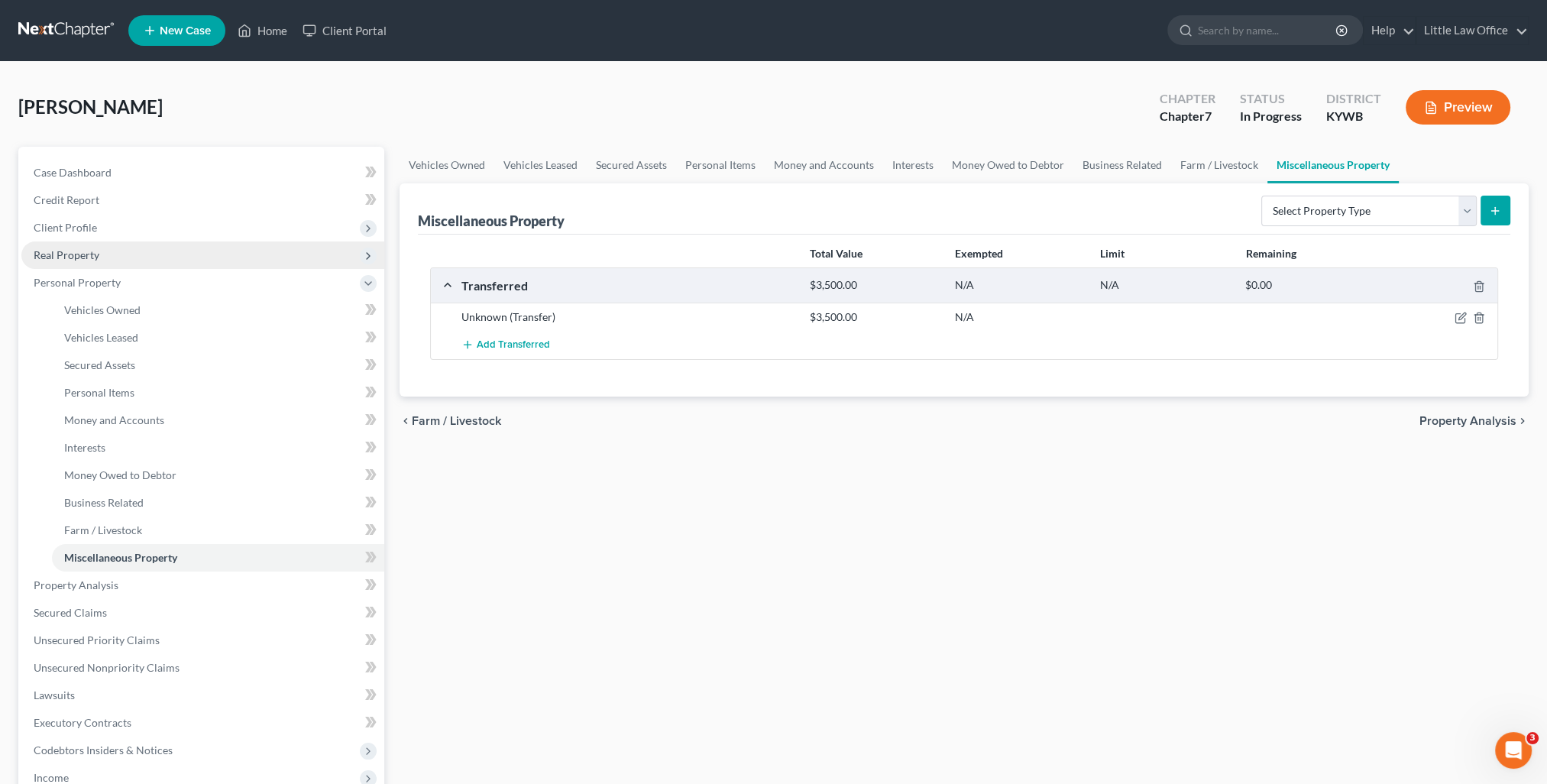
click at [92, 261] on span "Real Property" at bounding box center [202, 255] width 363 height 27
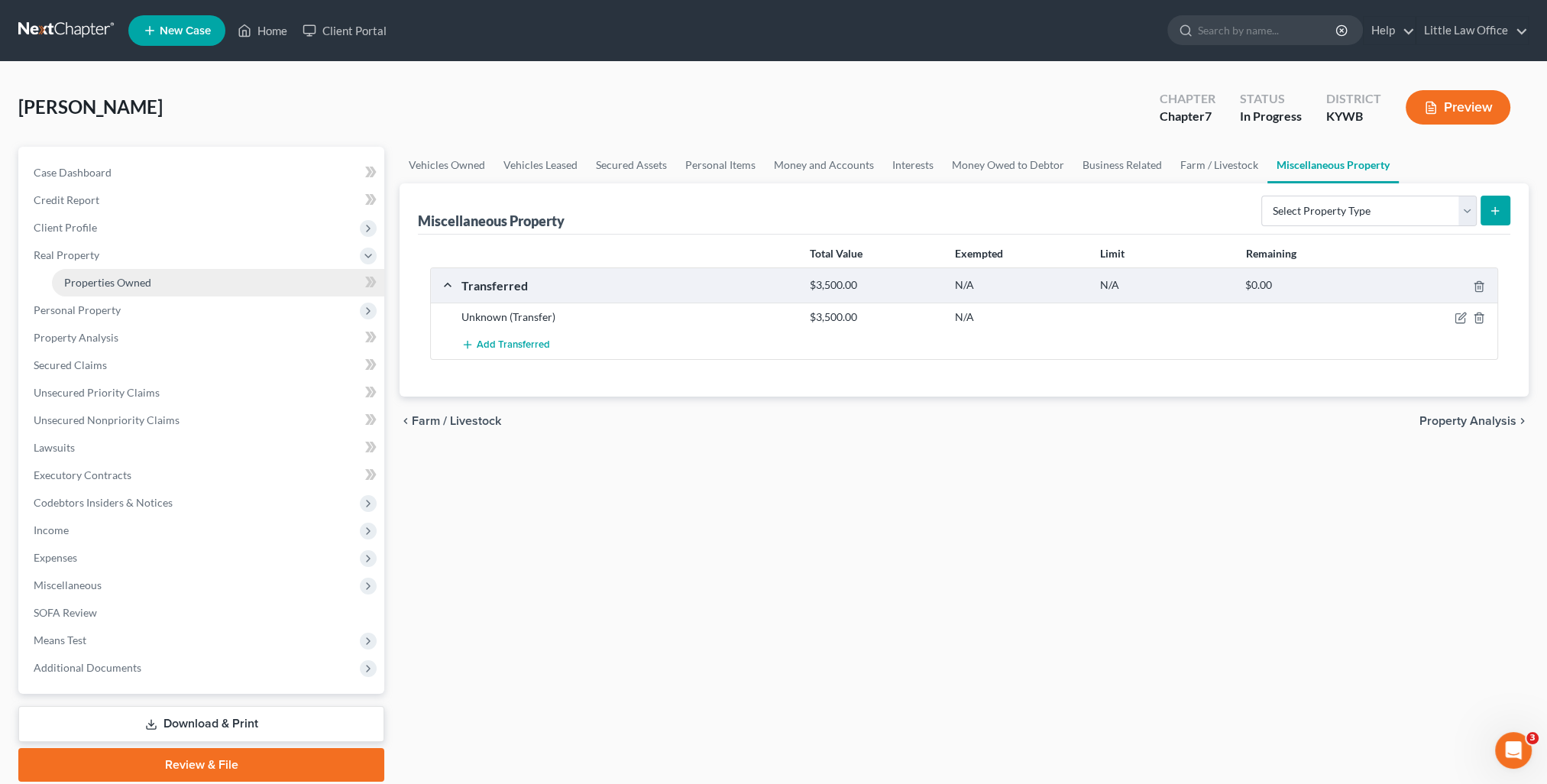
click at [106, 270] on link "Properties Owned" at bounding box center [218, 282] width 332 height 27
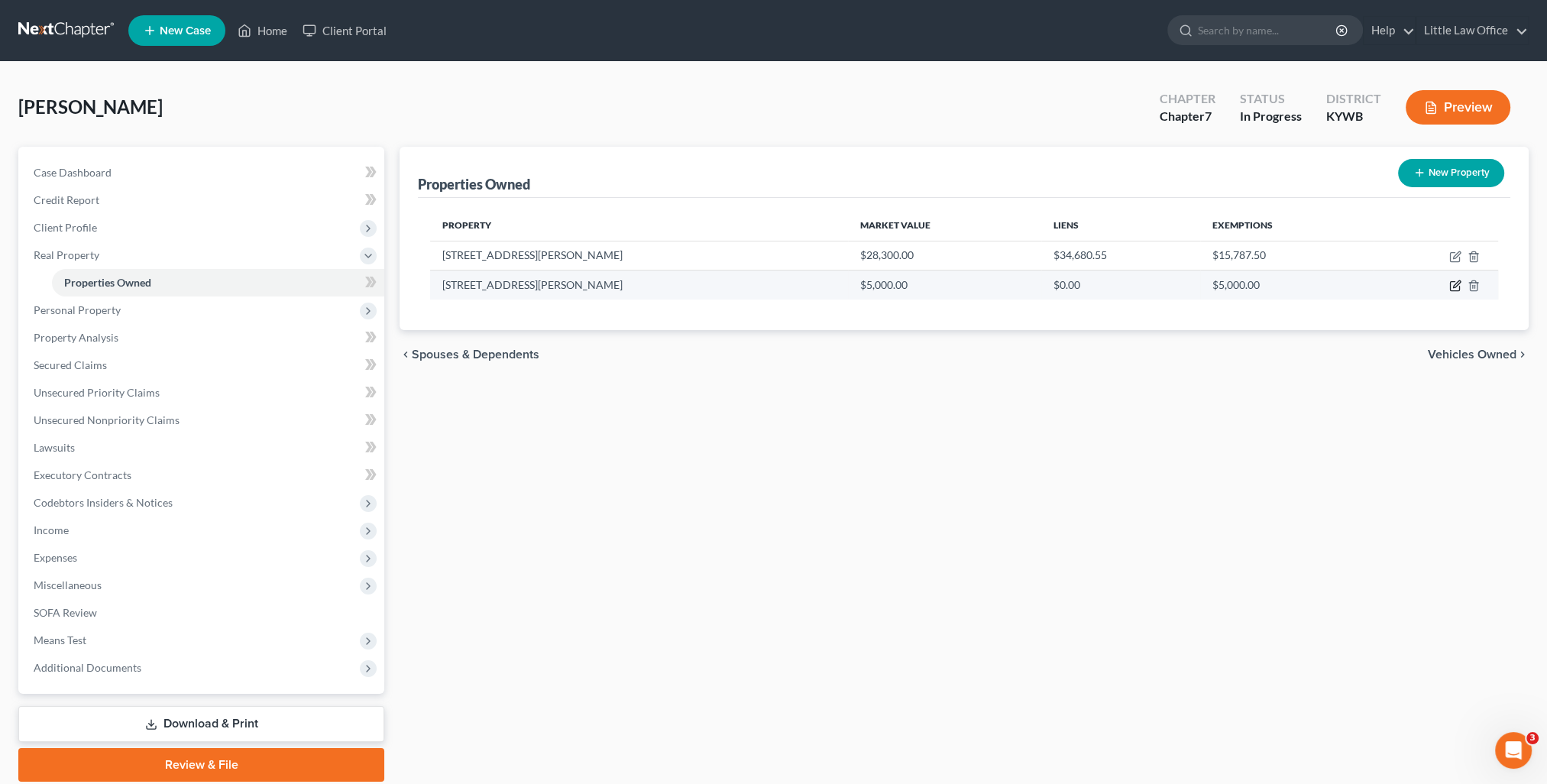
click at [1451, 282] on icon "button" at bounding box center [1455, 286] width 13 height 13
select select "18"
select select "53"
select select "0"
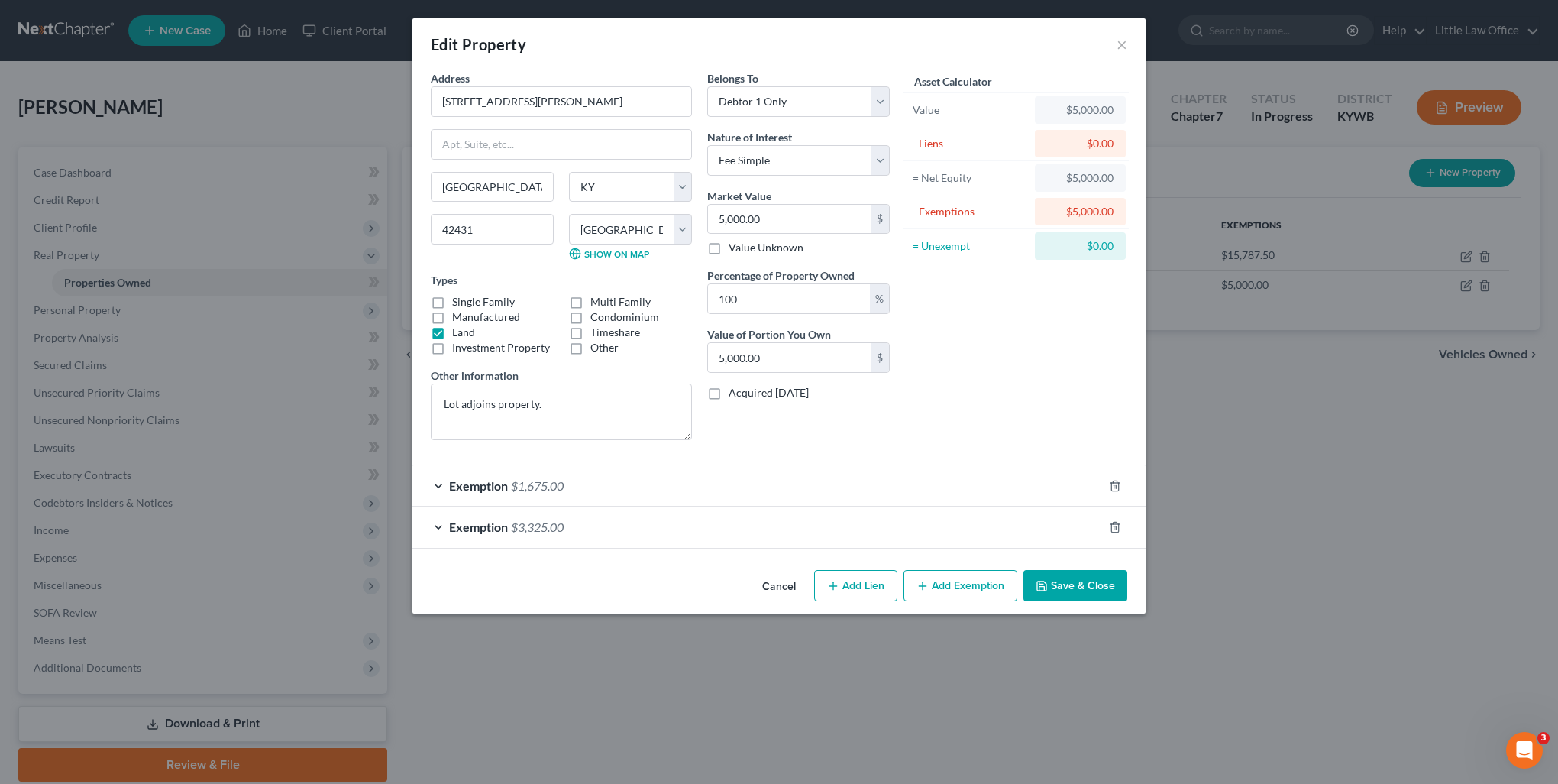
click at [611, 530] on div "Exemption $3,325.00" at bounding box center [757, 527] width 691 height 41
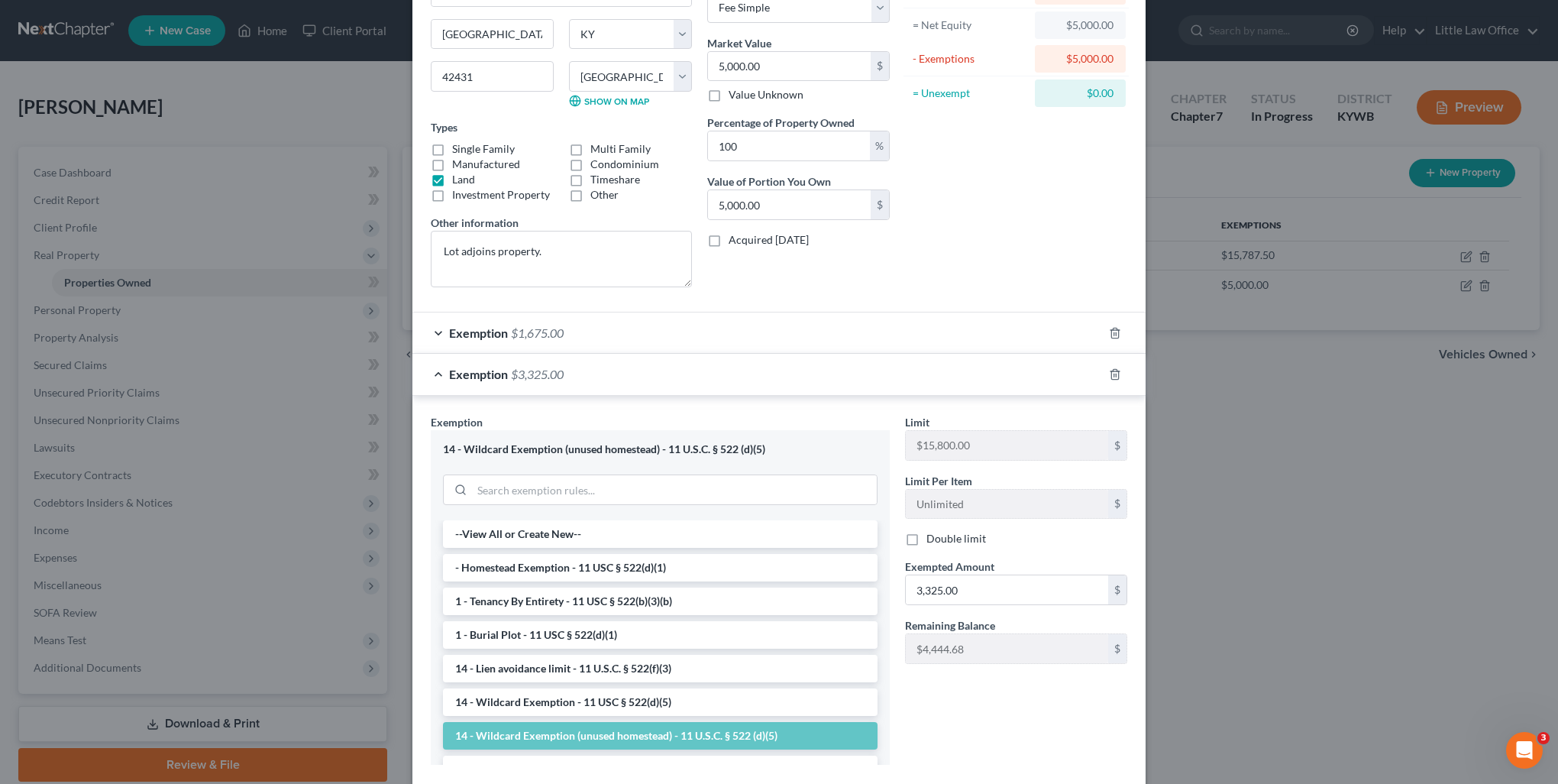
scroll to position [229, 0]
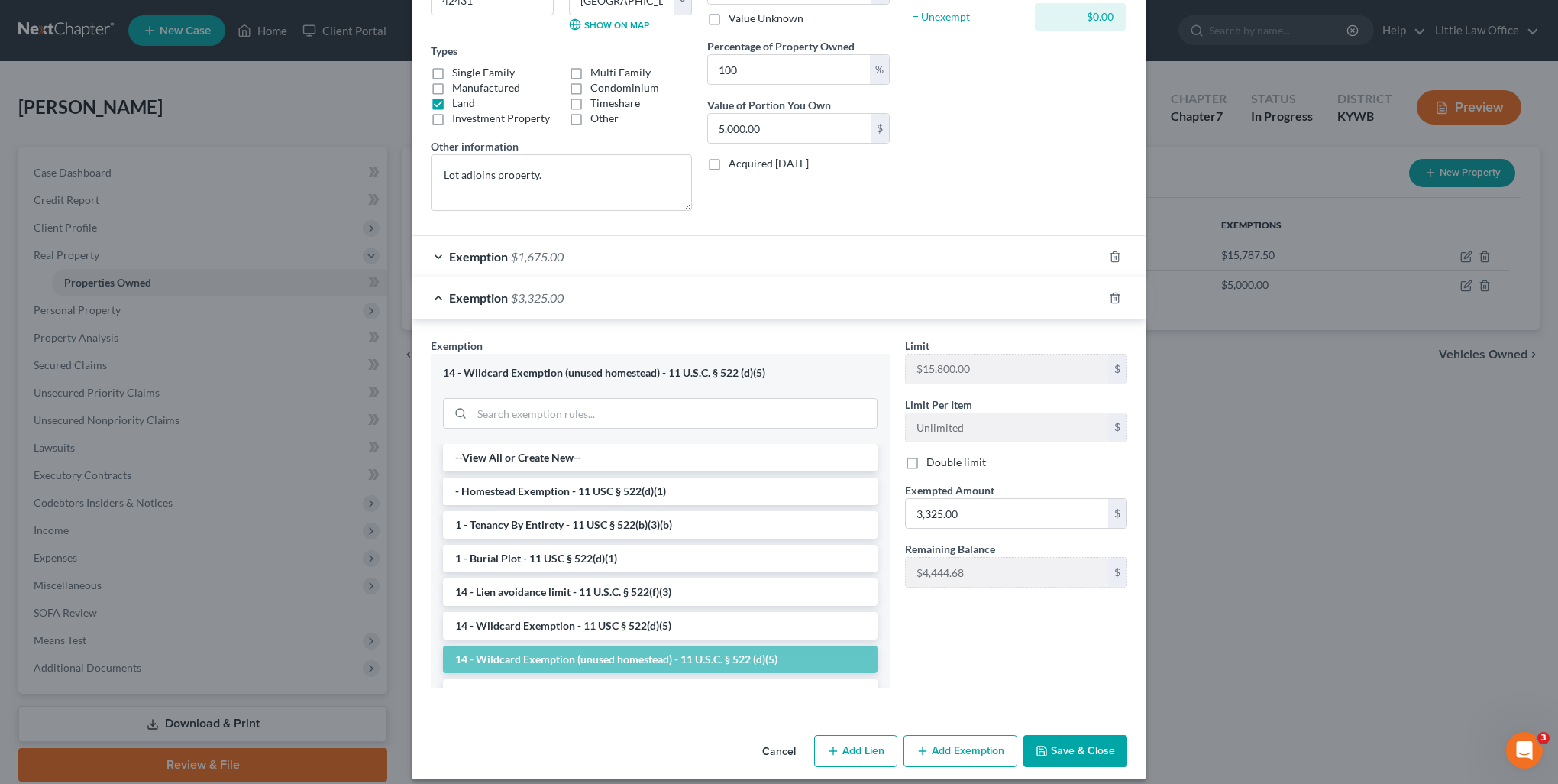
click at [1051, 741] on button "Save & Close" at bounding box center [1075, 750] width 104 height 32
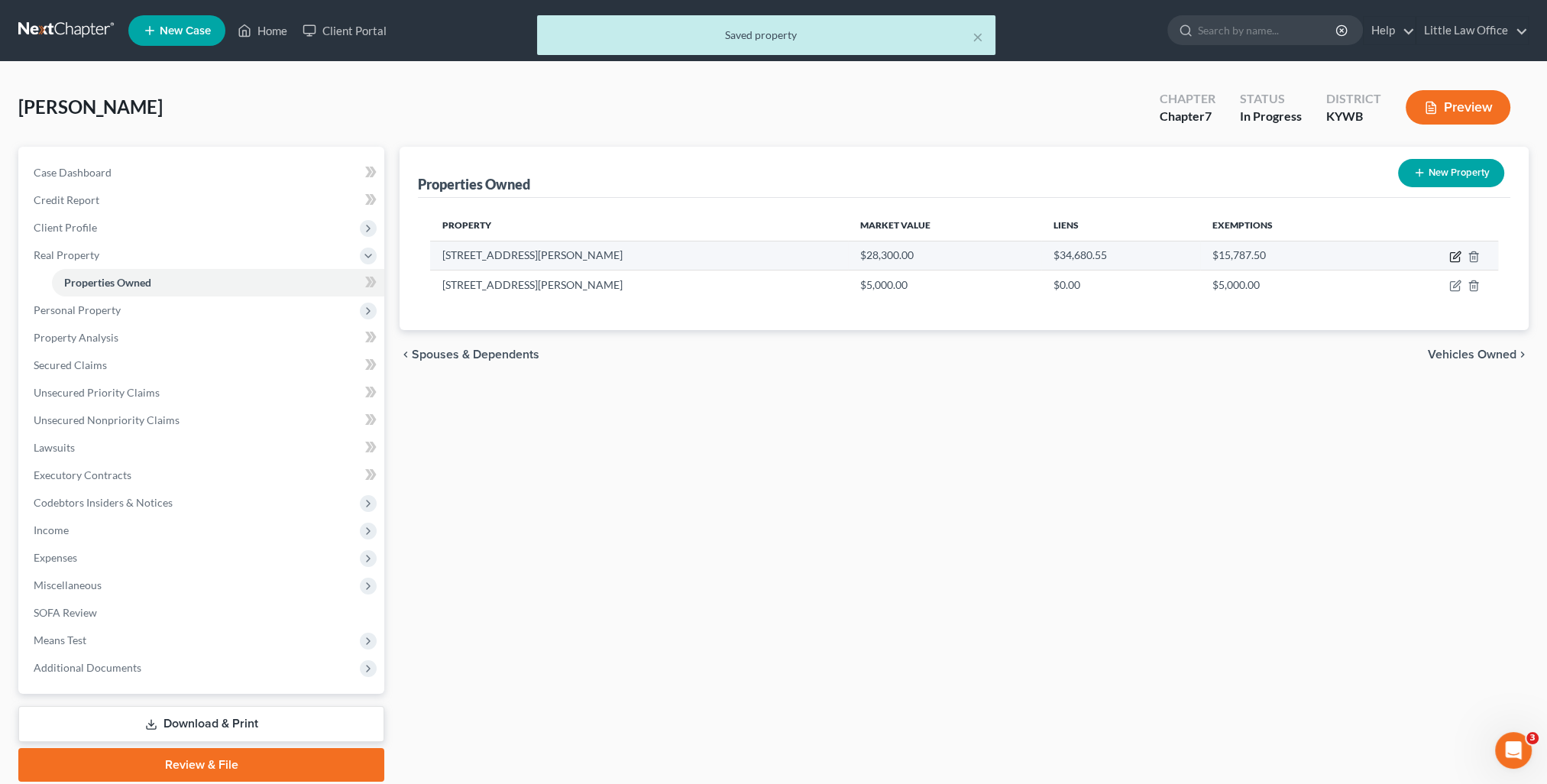
click at [1455, 256] on icon "button" at bounding box center [1456, 255] width 7 height 7
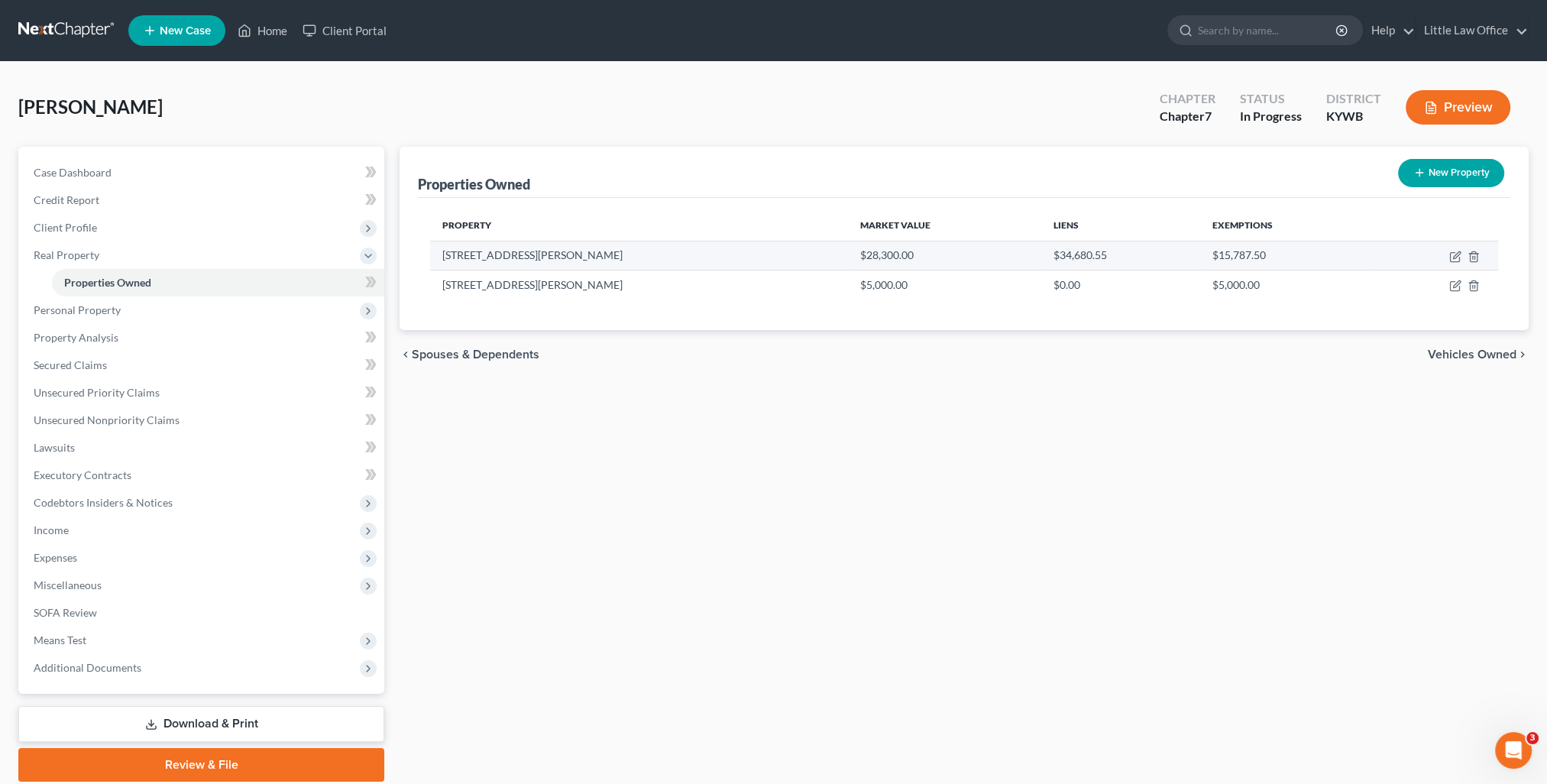
select select "18"
select select "53"
select select "0"
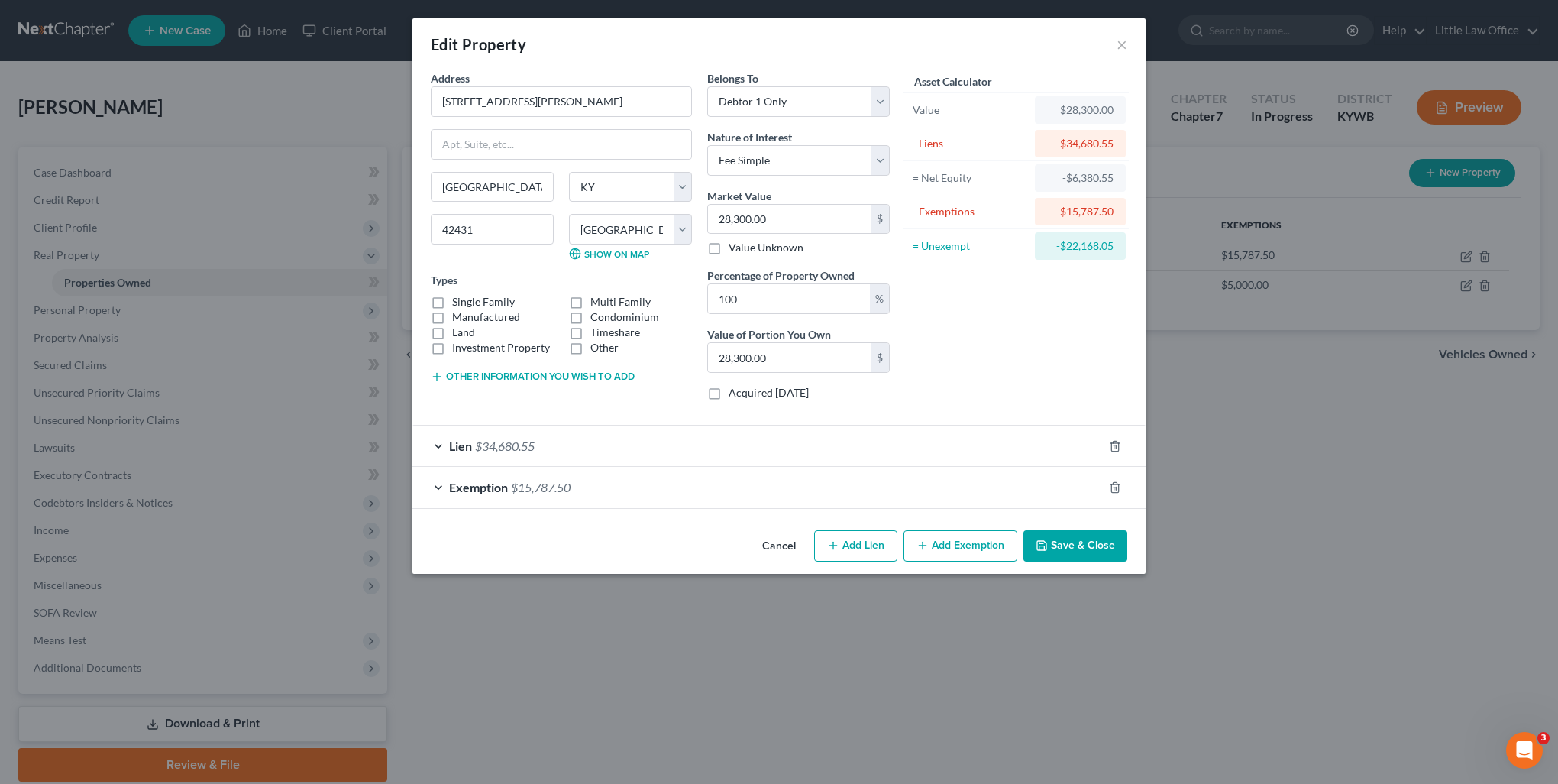
click at [601, 482] on div "Exemption $15,787.50" at bounding box center [757, 487] width 691 height 41
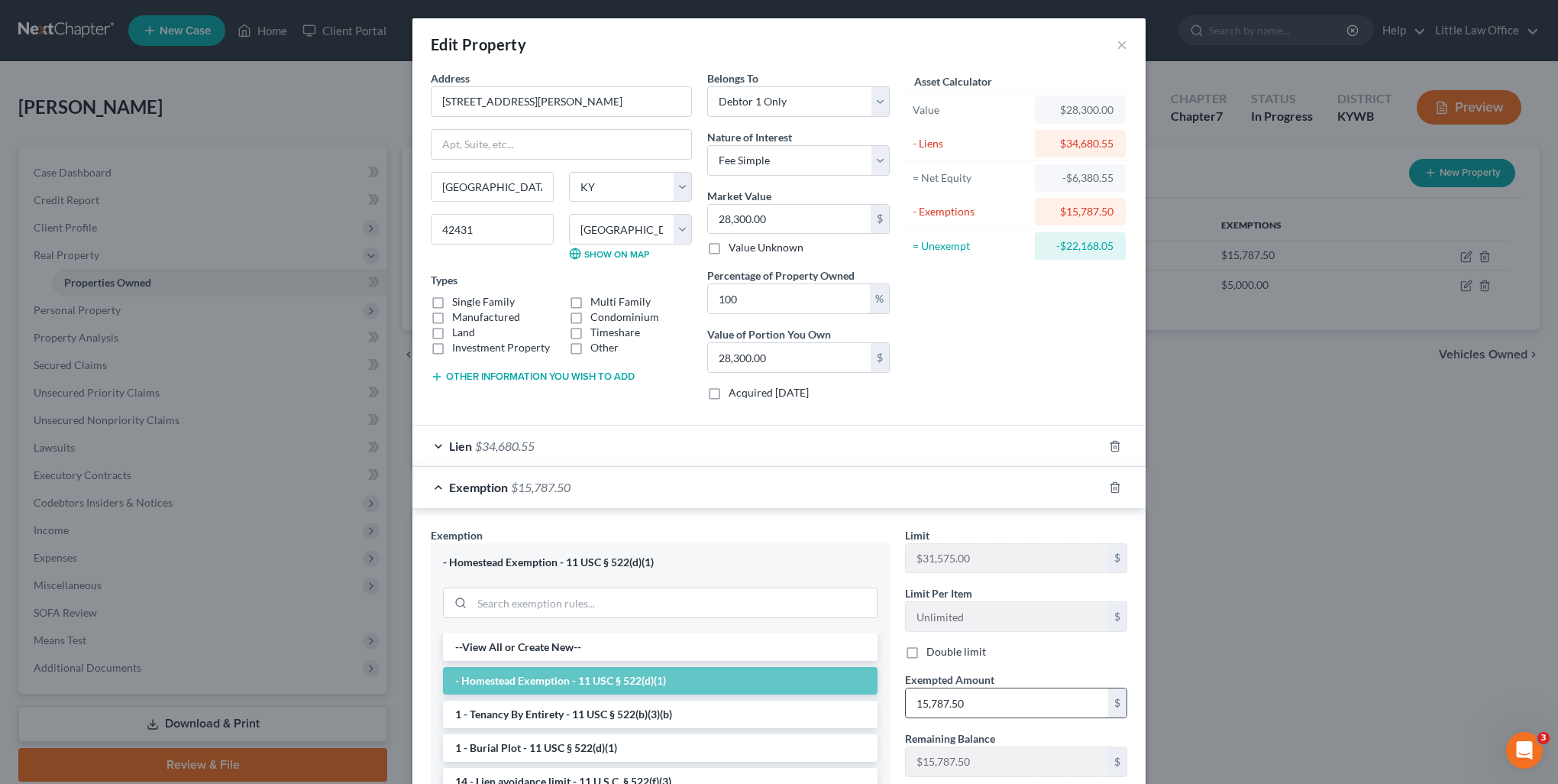
click at [1008, 713] on input "15,787.50" at bounding box center [1007, 702] width 202 height 29
type input "20,232.18"
click at [998, 345] on div "Asset Calculator Value $28,300.00 - Liens $34,680.55 = Net Equity -$6,380.55 - …" at bounding box center [1016, 241] width 238 height 342
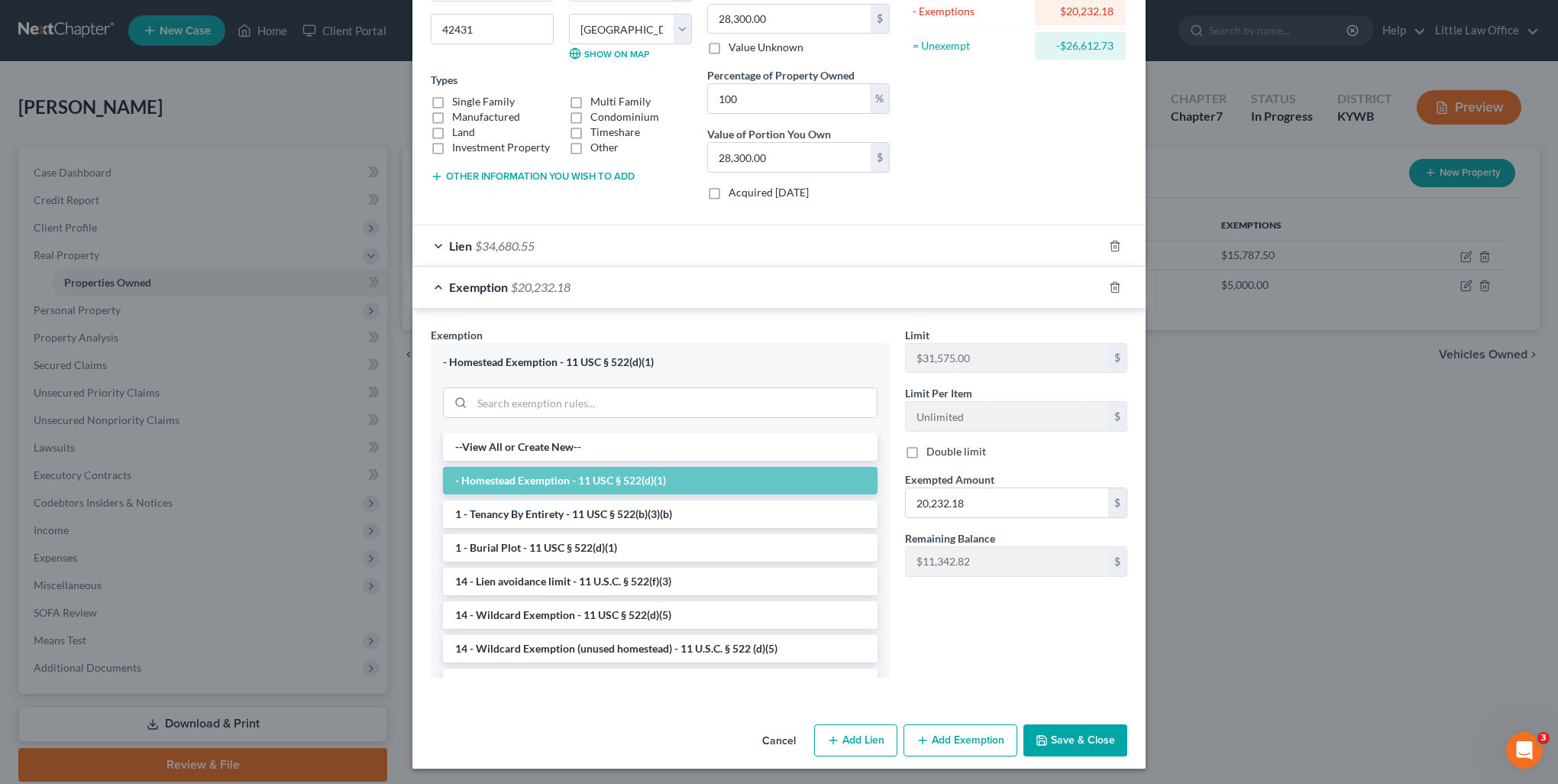
click at [1093, 725] on button "Save & Close" at bounding box center [1075, 740] width 104 height 32
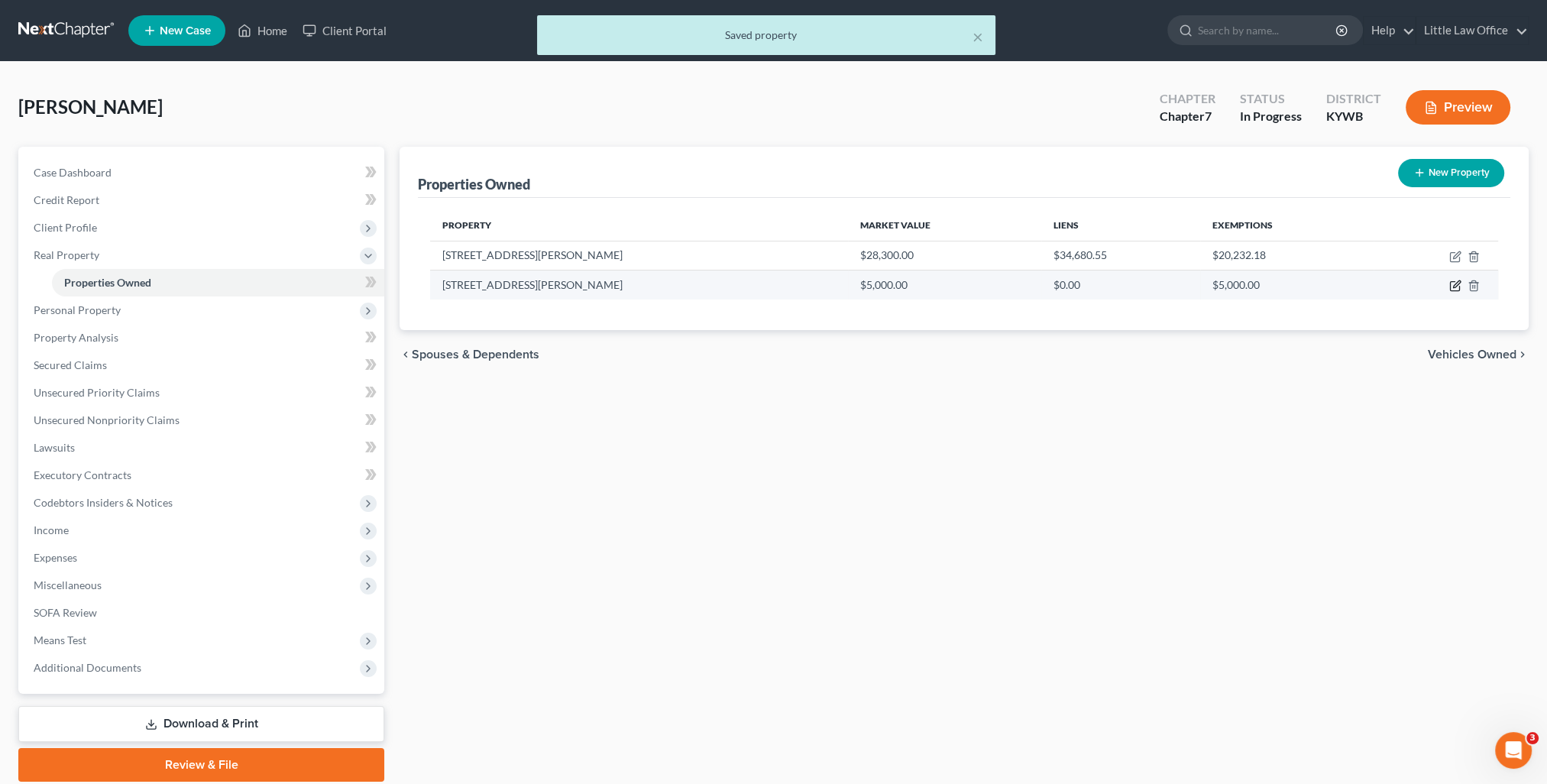
click at [1458, 285] on icon "button" at bounding box center [1454, 286] width 9 height 9
select select "18"
select select "53"
select select "0"
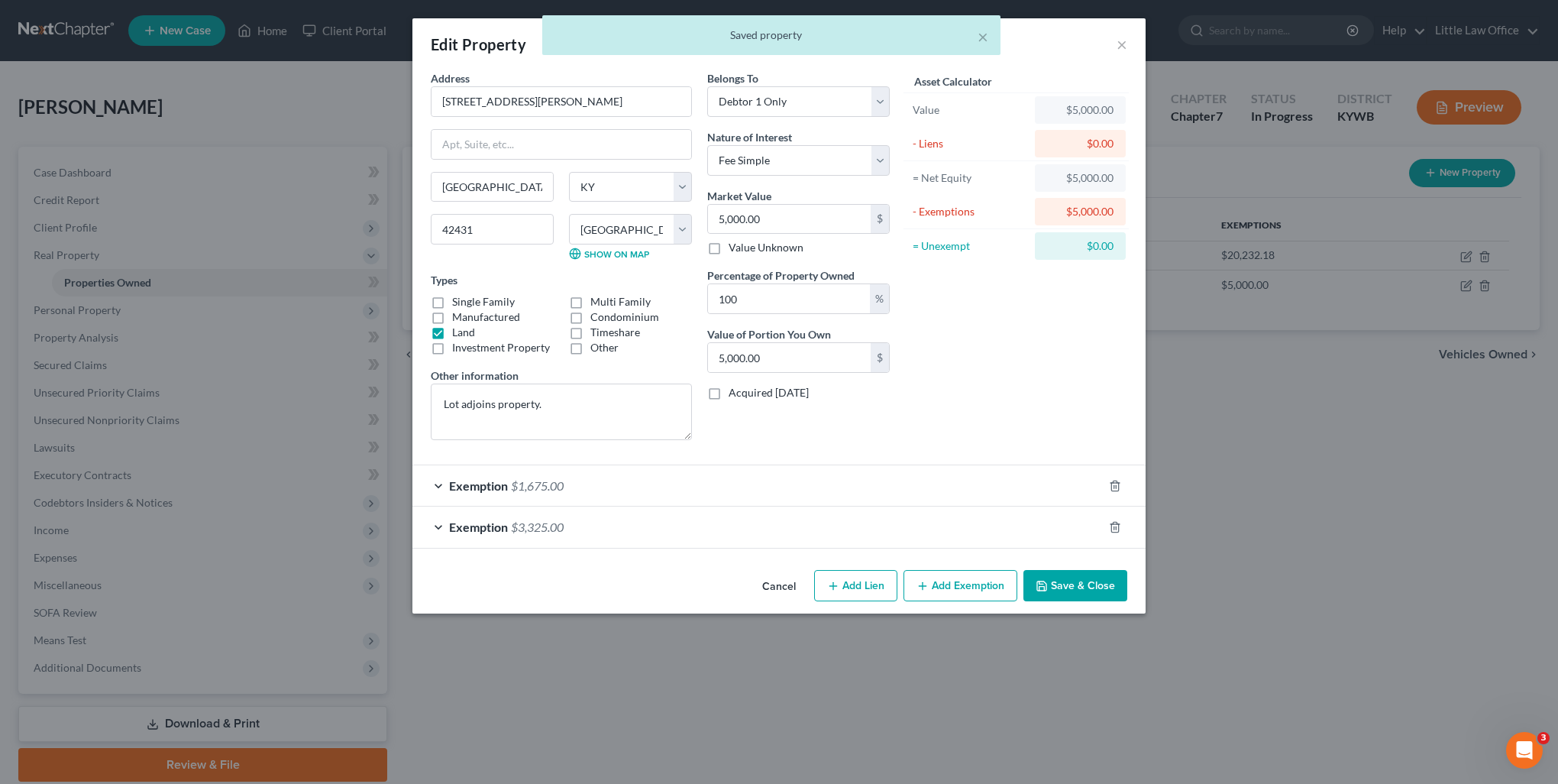
click at [557, 525] on span "$3,325.00" at bounding box center [537, 526] width 53 height 15
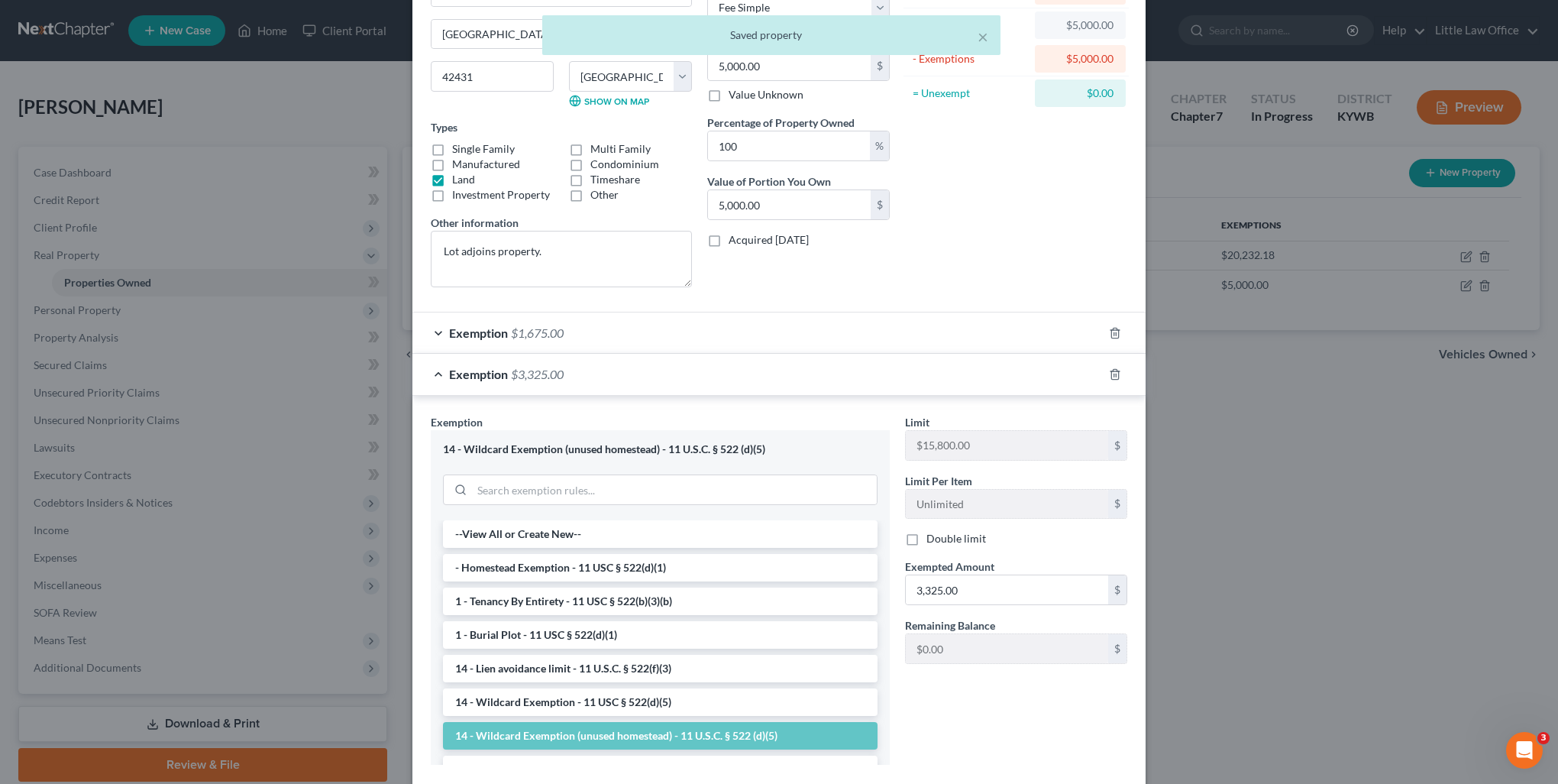
scroll to position [240, 0]
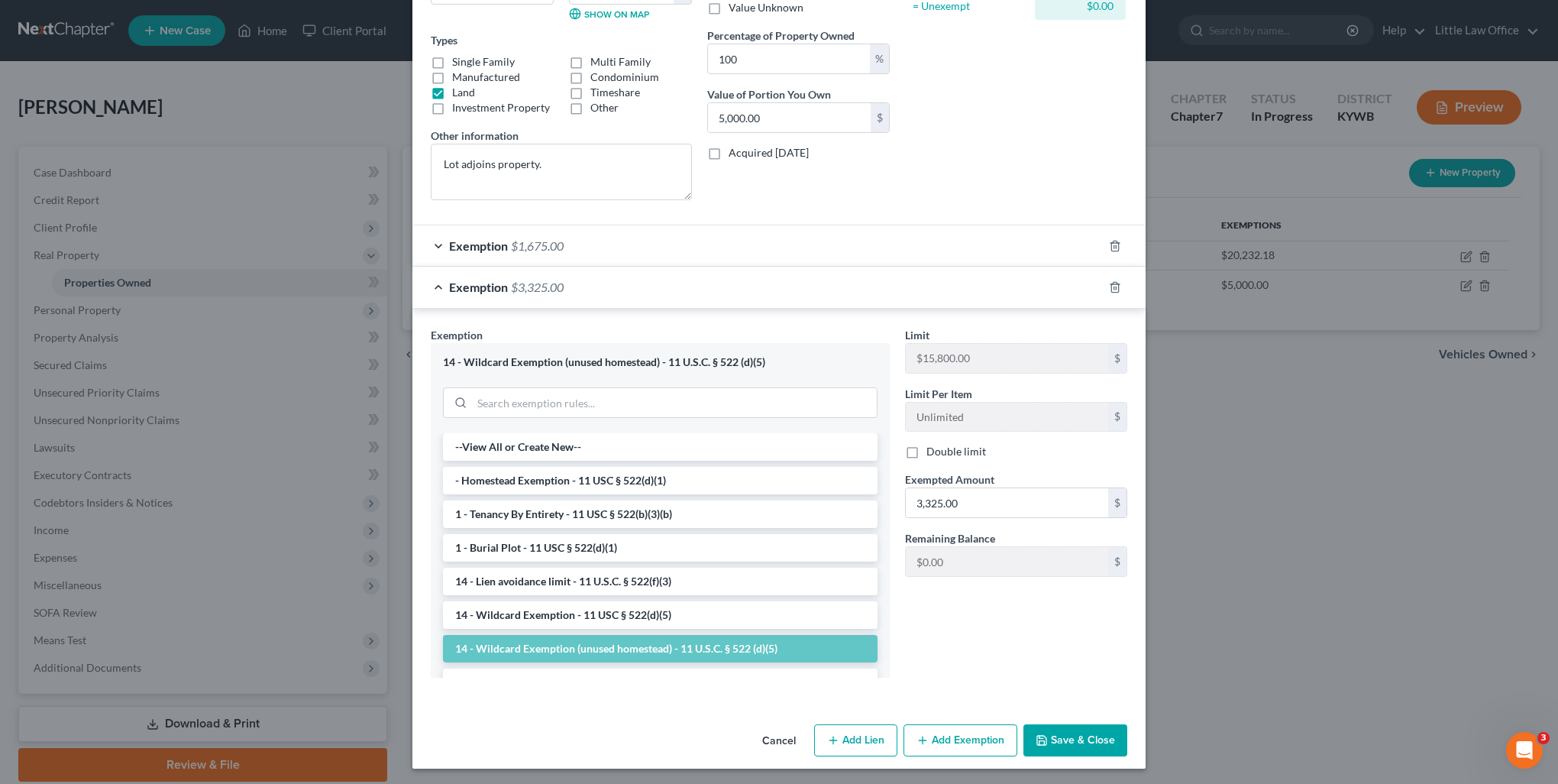
click at [1073, 739] on button "Save & Close" at bounding box center [1075, 740] width 104 height 32
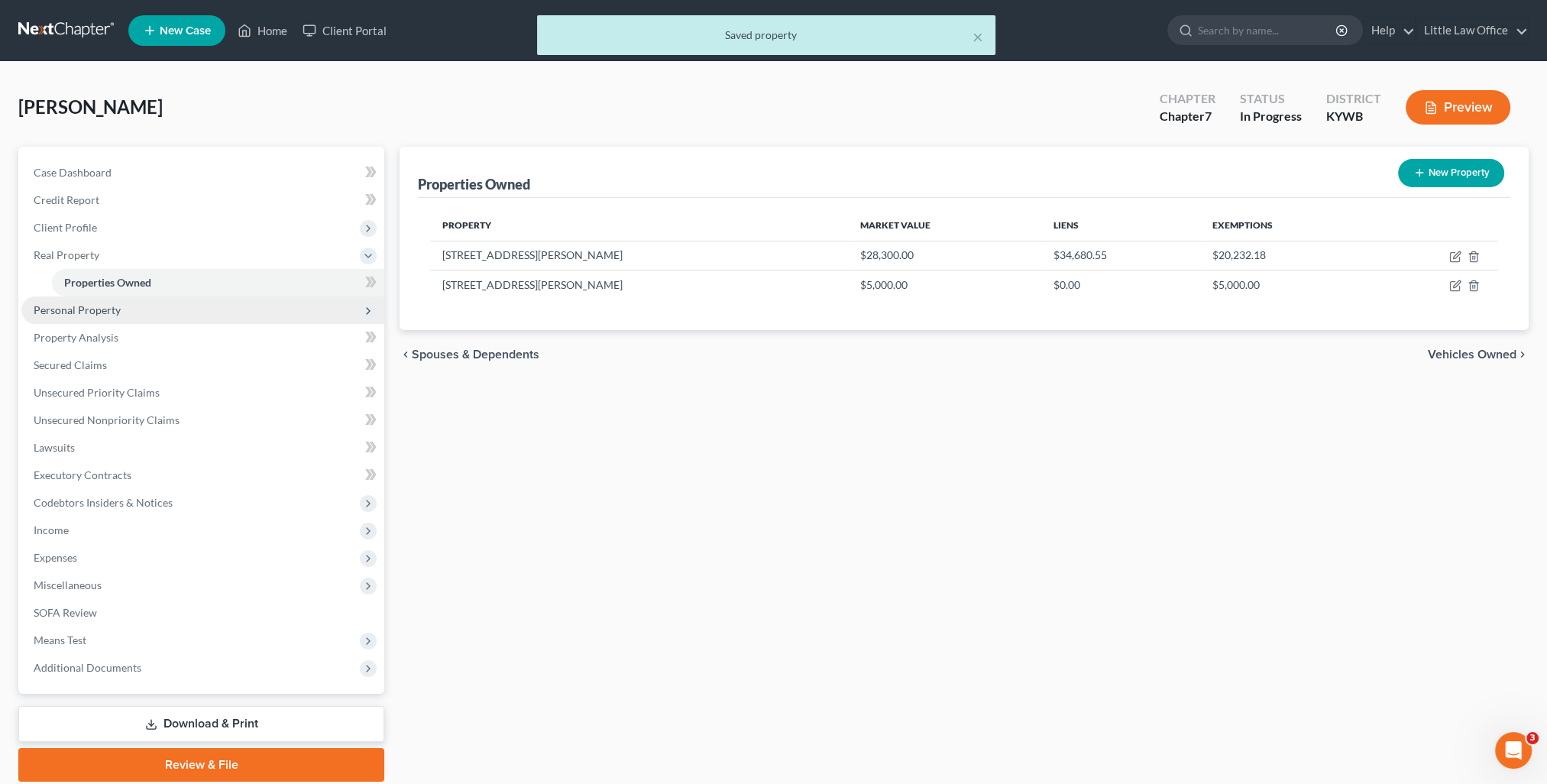
click at [64, 307] on span "Personal Property" at bounding box center [77, 310] width 87 height 13
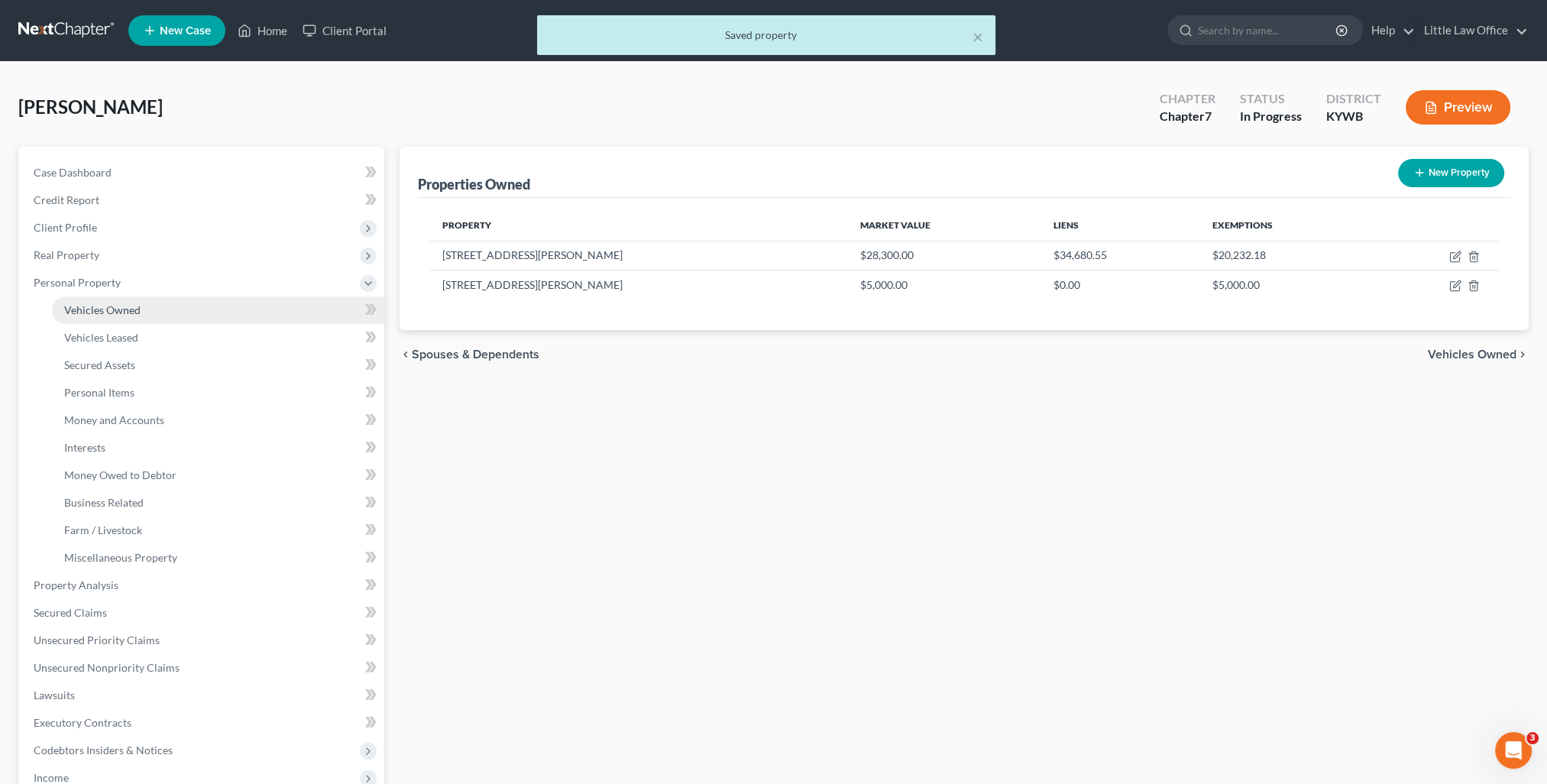
click at [85, 313] on span "Vehicles Owned" at bounding box center [102, 310] width 76 height 13
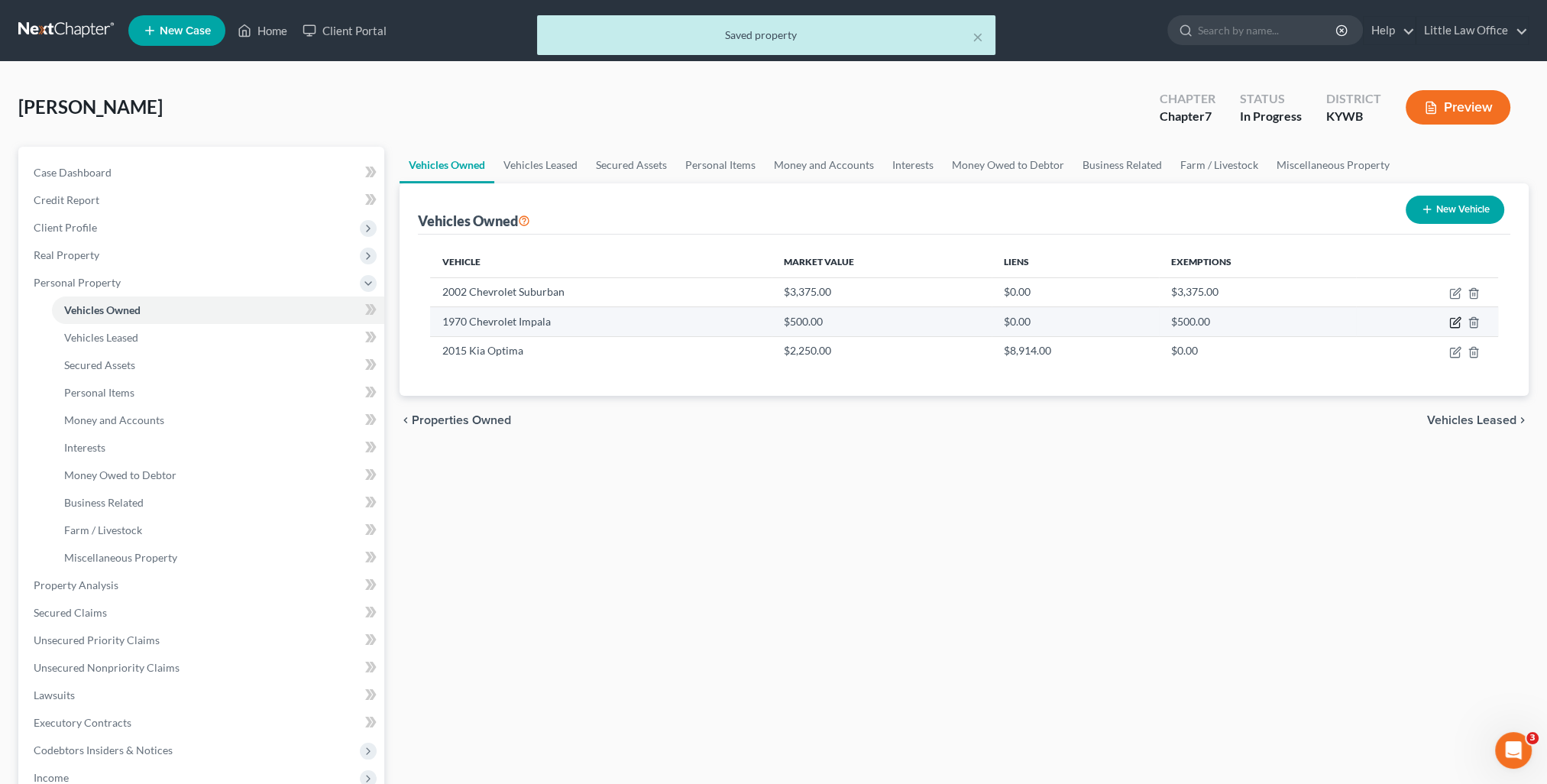
click at [1454, 319] on icon "button" at bounding box center [1455, 322] width 13 height 13
select select "0"
select select "56"
select select "4"
select select "0"
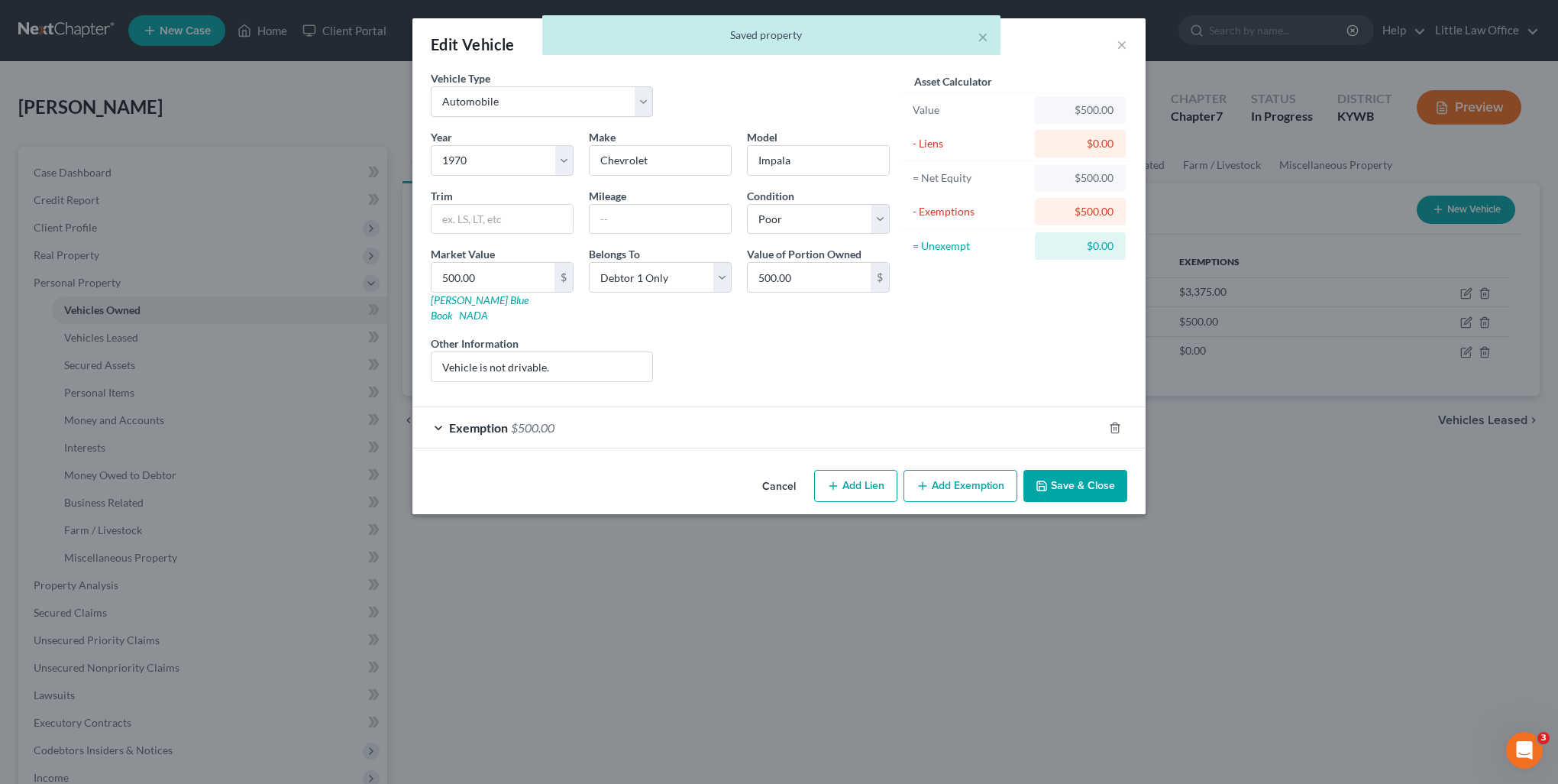
click at [578, 424] on div "Exemption $500.00" at bounding box center [757, 427] width 691 height 41
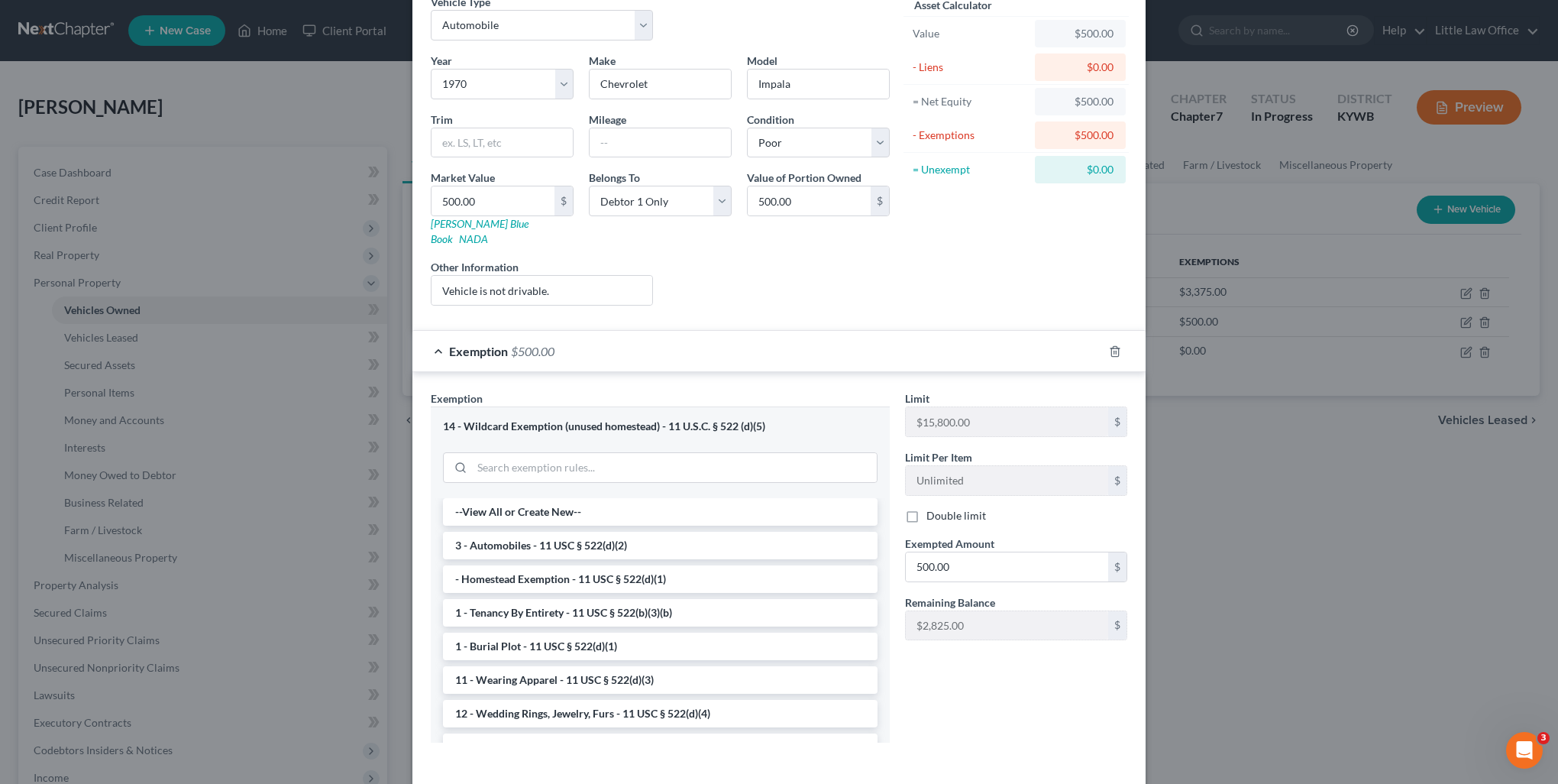
scroll to position [125, 0]
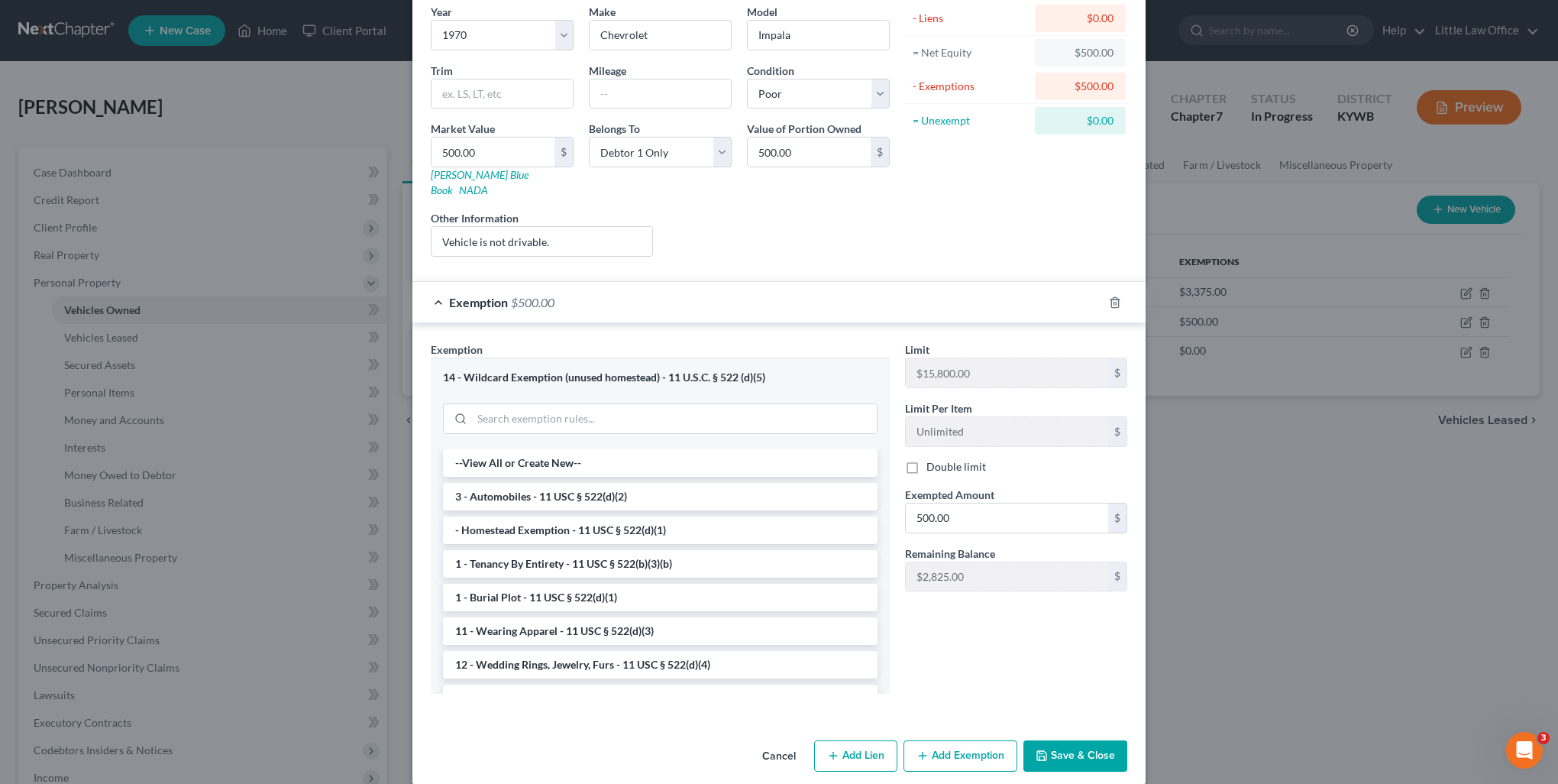
click at [1086, 750] on button "Save & Close" at bounding box center [1075, 756] width 104 height 32
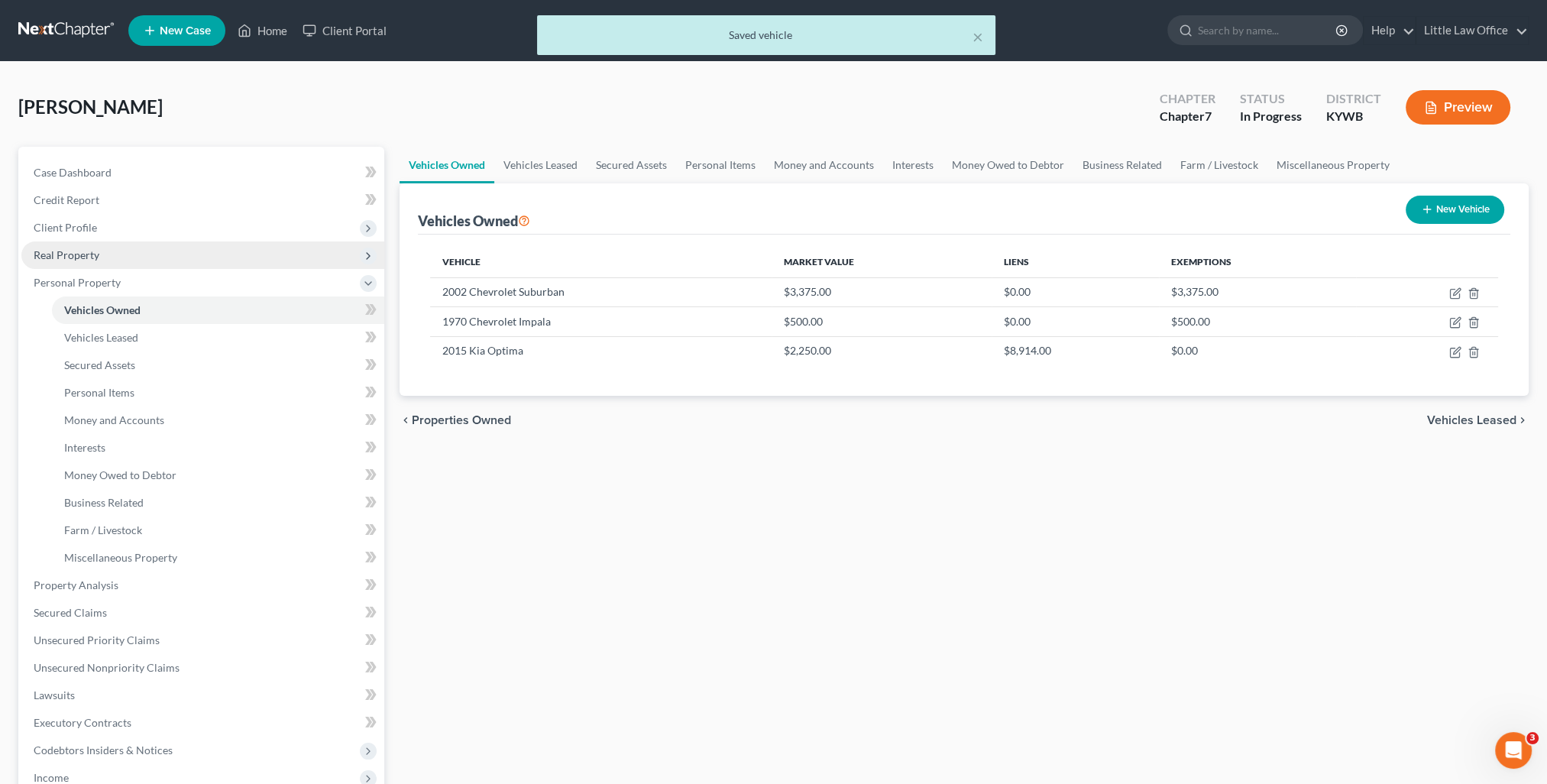
click at [34, 246] on span "Real Property" at bounding box center [202, 255] width 363 height 27
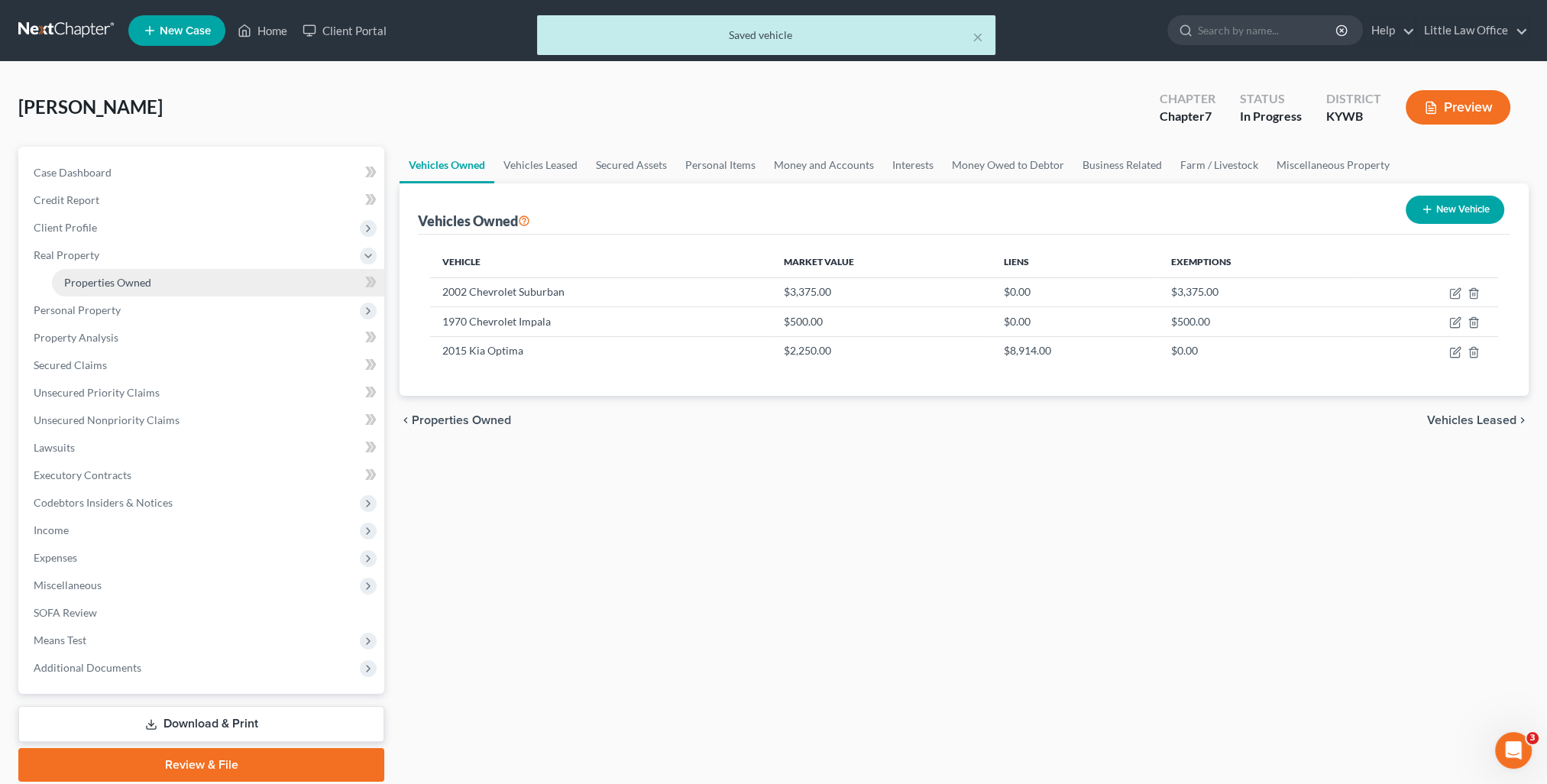
click at [61, 269] on link "Properties Owned" at bounding box center [218, 282] width 332 height 27
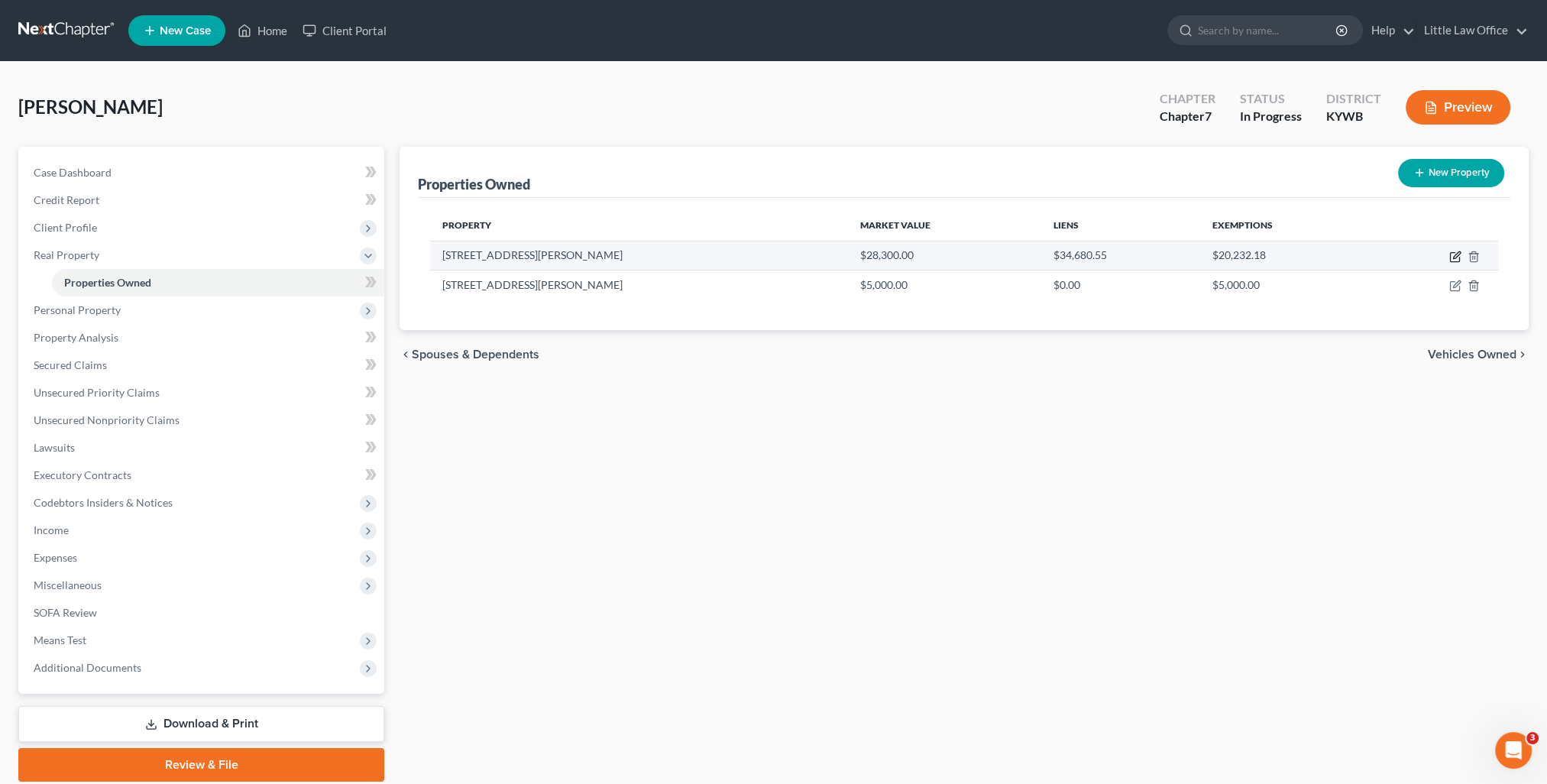
click at [1451, 259] on icon "button" at bounding box center [1455, 257] width 13 height 13
select select "18"
select select "53"
select select "0"
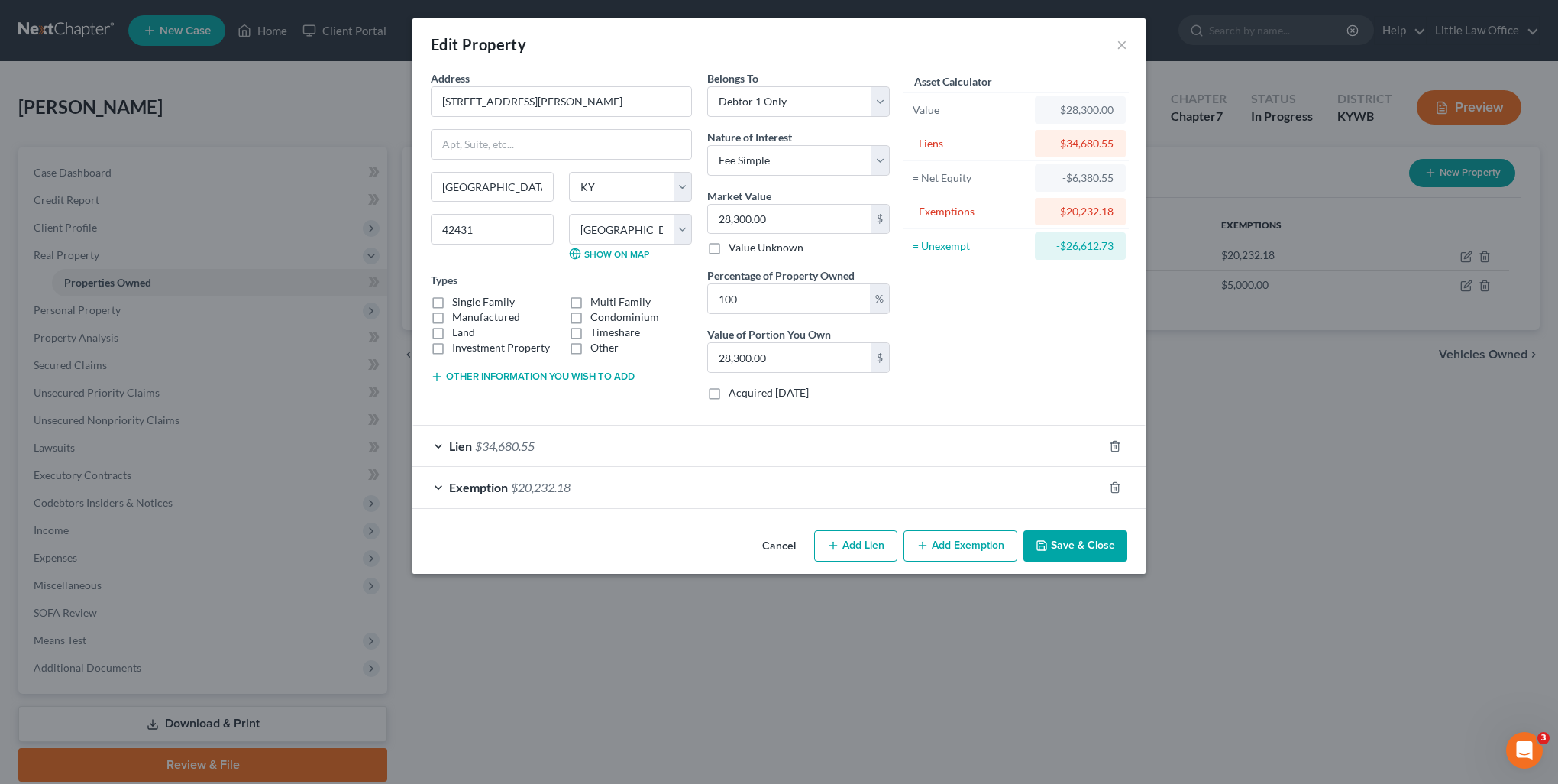
click at [1107, 536] on button "Save & Close" at bounding box center [1075, 546] width 104 height 32
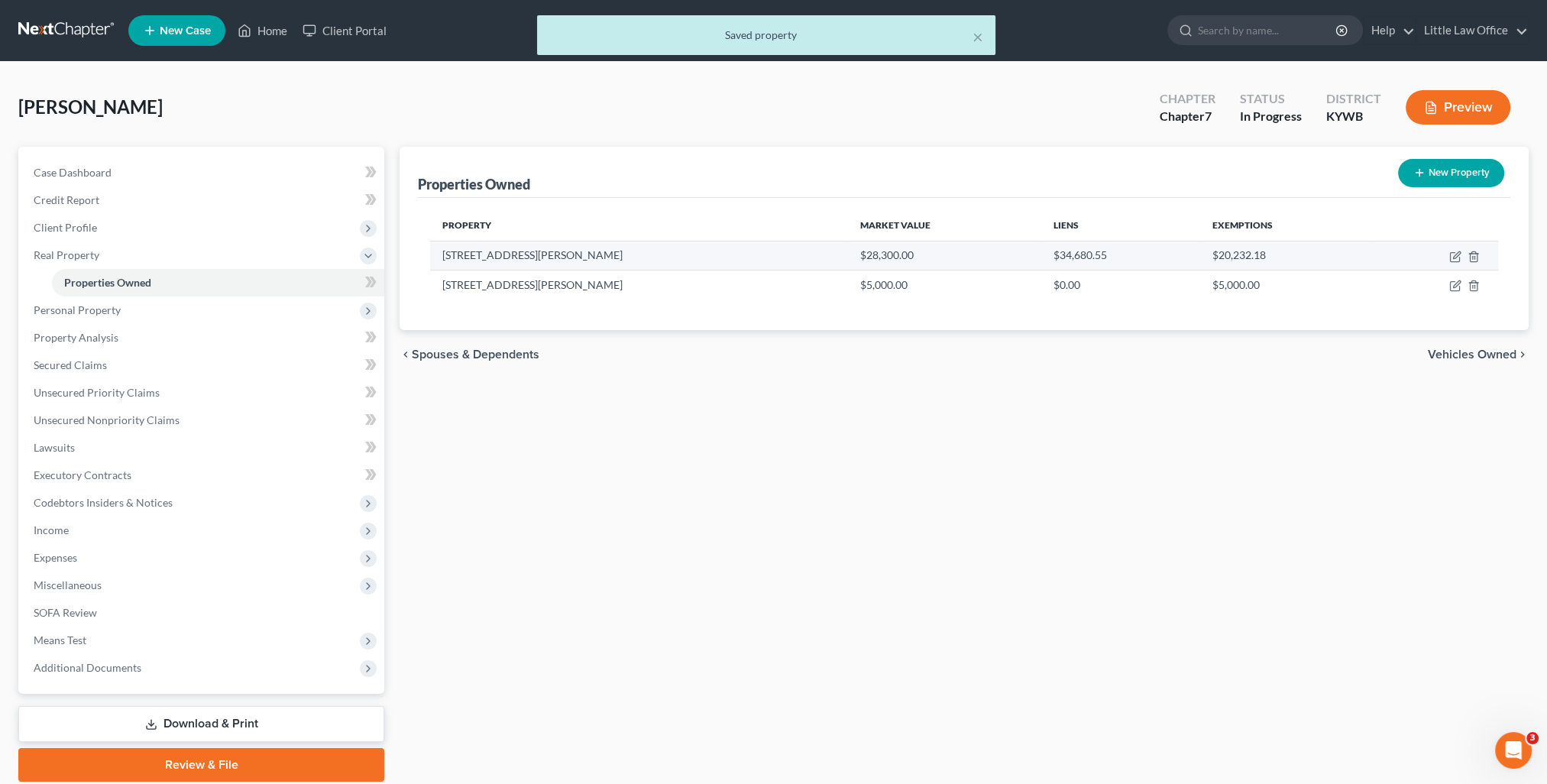
click at [1458, 249] on td at bounding box center [1436, 255] width 125 height 29
click at [1454, 254] on icon "button" at bounding box center [1455, 257] width 13 height 13
select select "18"
select select "53"
select select "0"
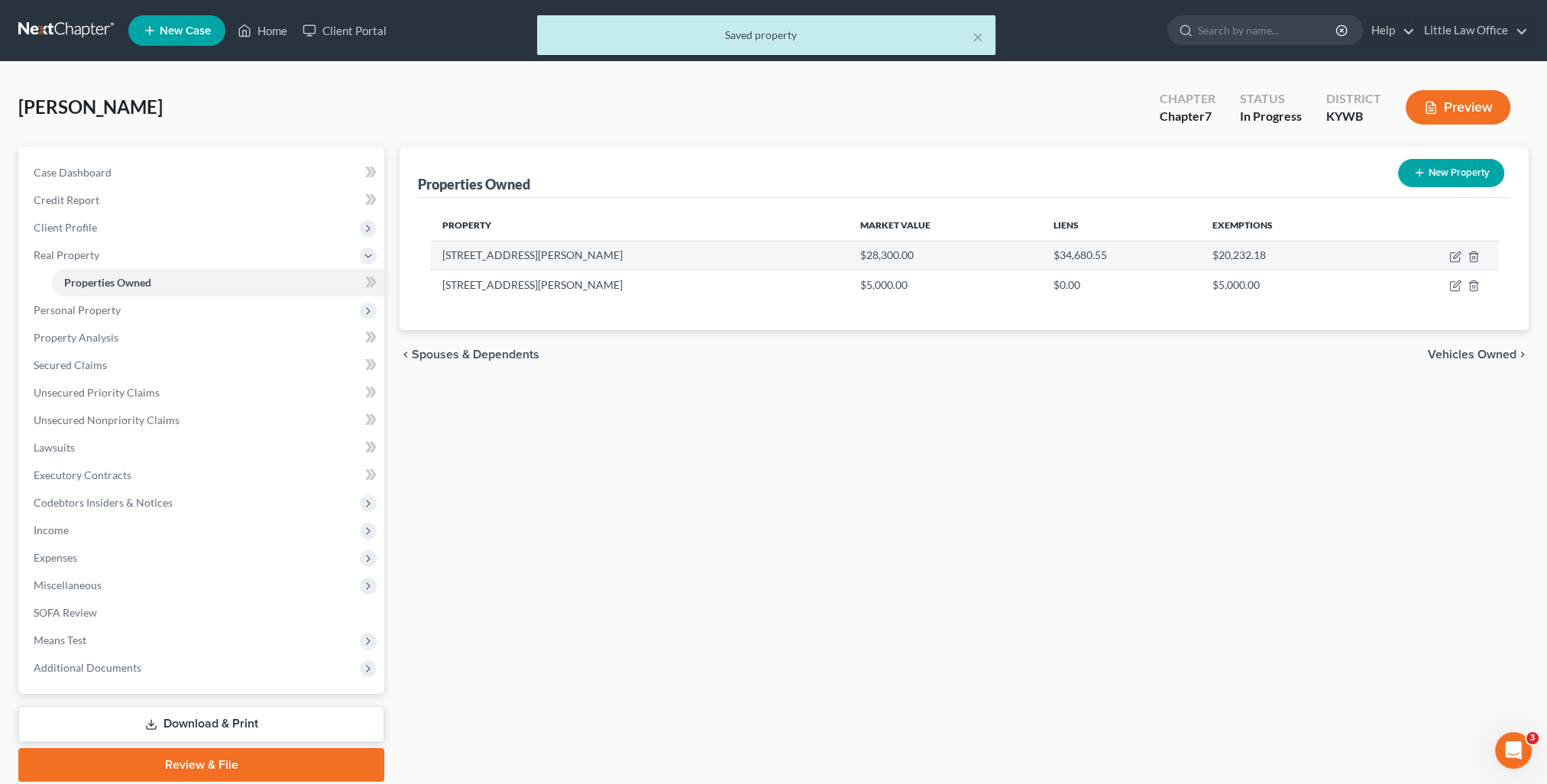
select select "0"
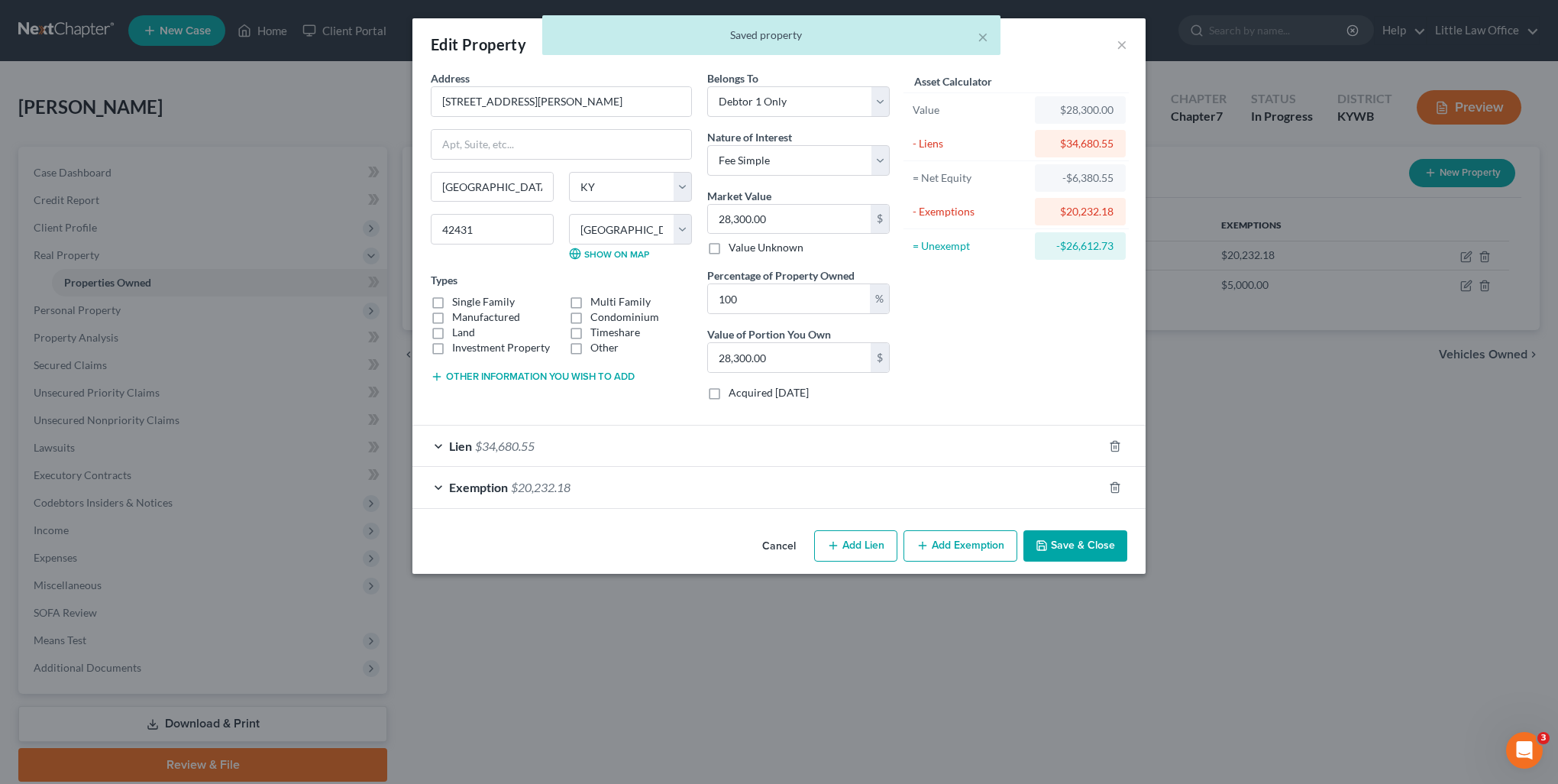
click at [801, 472] on div "Exemption $20,232.18" at bounding box center [757, 487] width 691 height 41
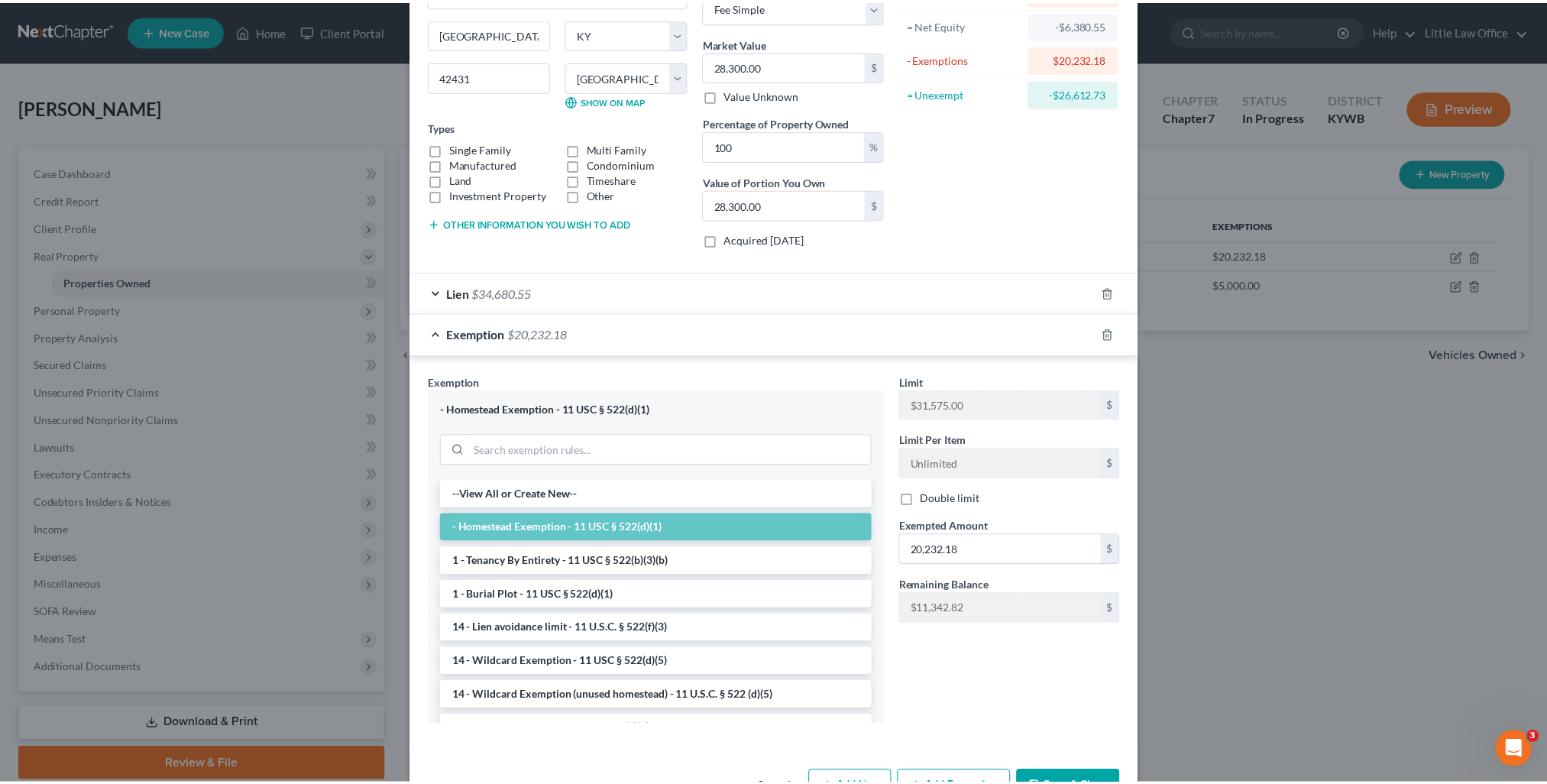
scroll to position [200, 0]
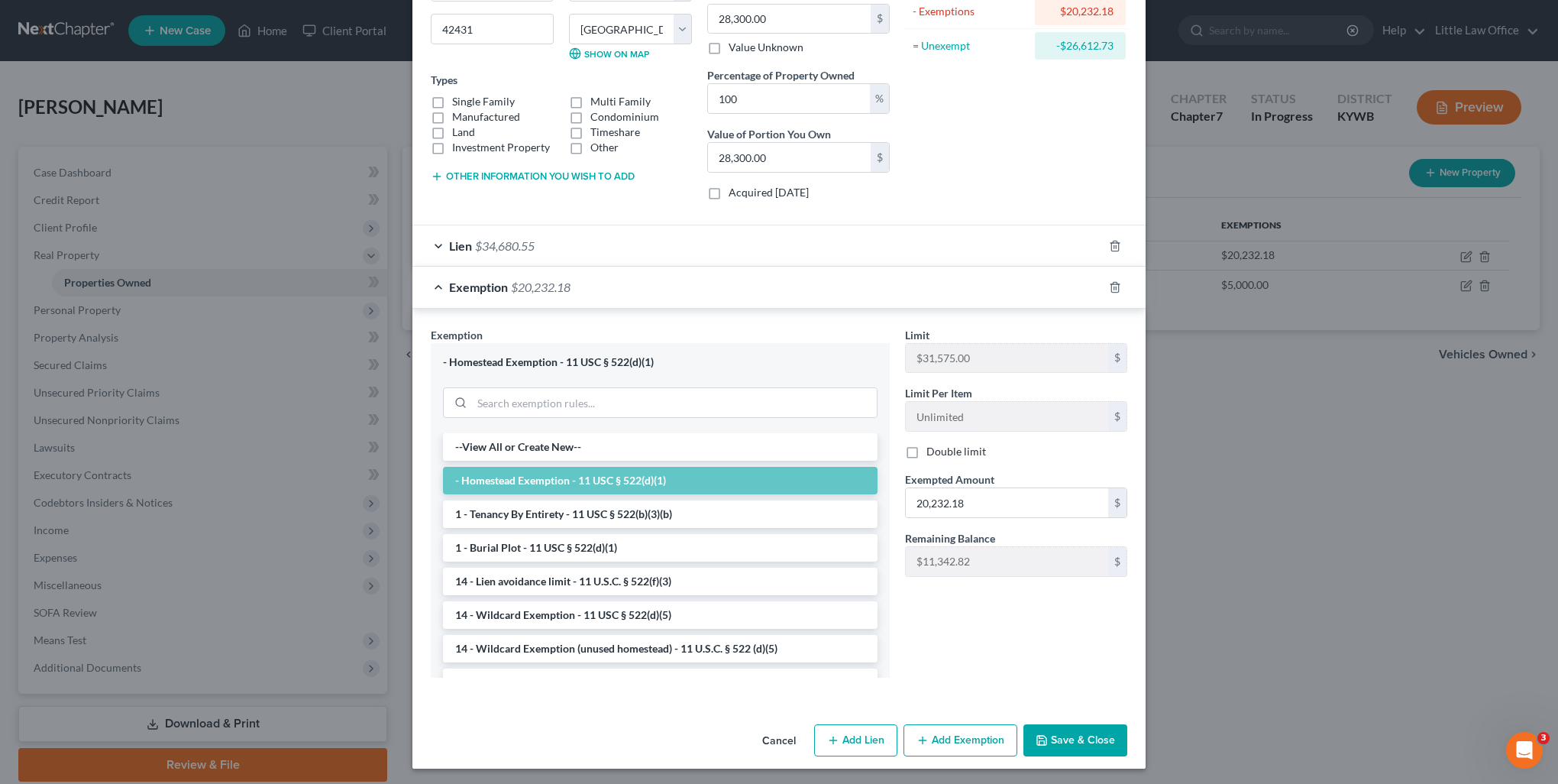
click at [1063, 746] on button "Save & Close" at bounding box center [1075, 740] width 104 height 32
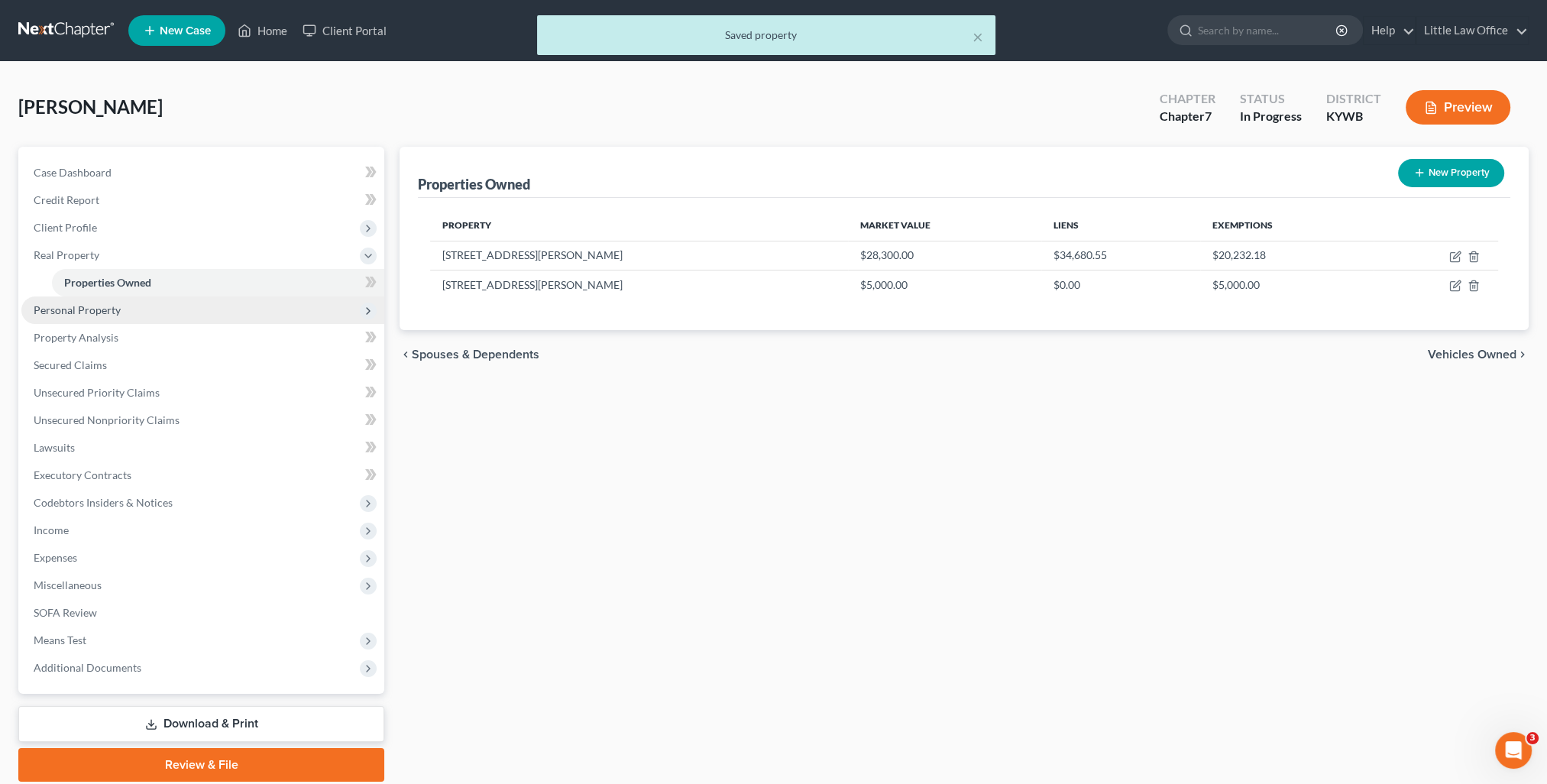
click at [107, 314] on span "Personal Property" at bounding box center [77, 310] width 87 height 13
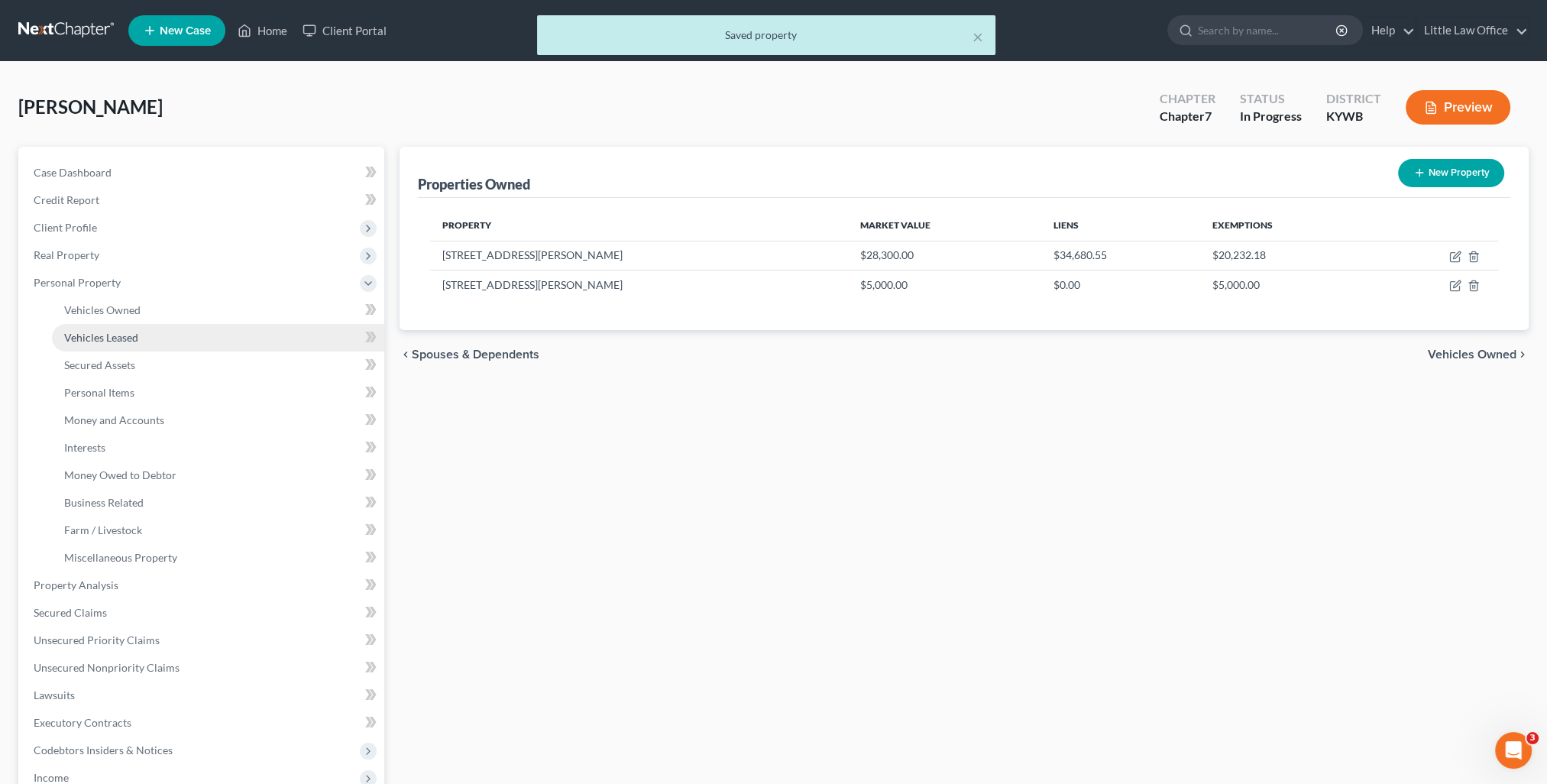
click at [121, 332] on span "Vehicles Leased" at bounding box center [101, 337] width 74 height 13
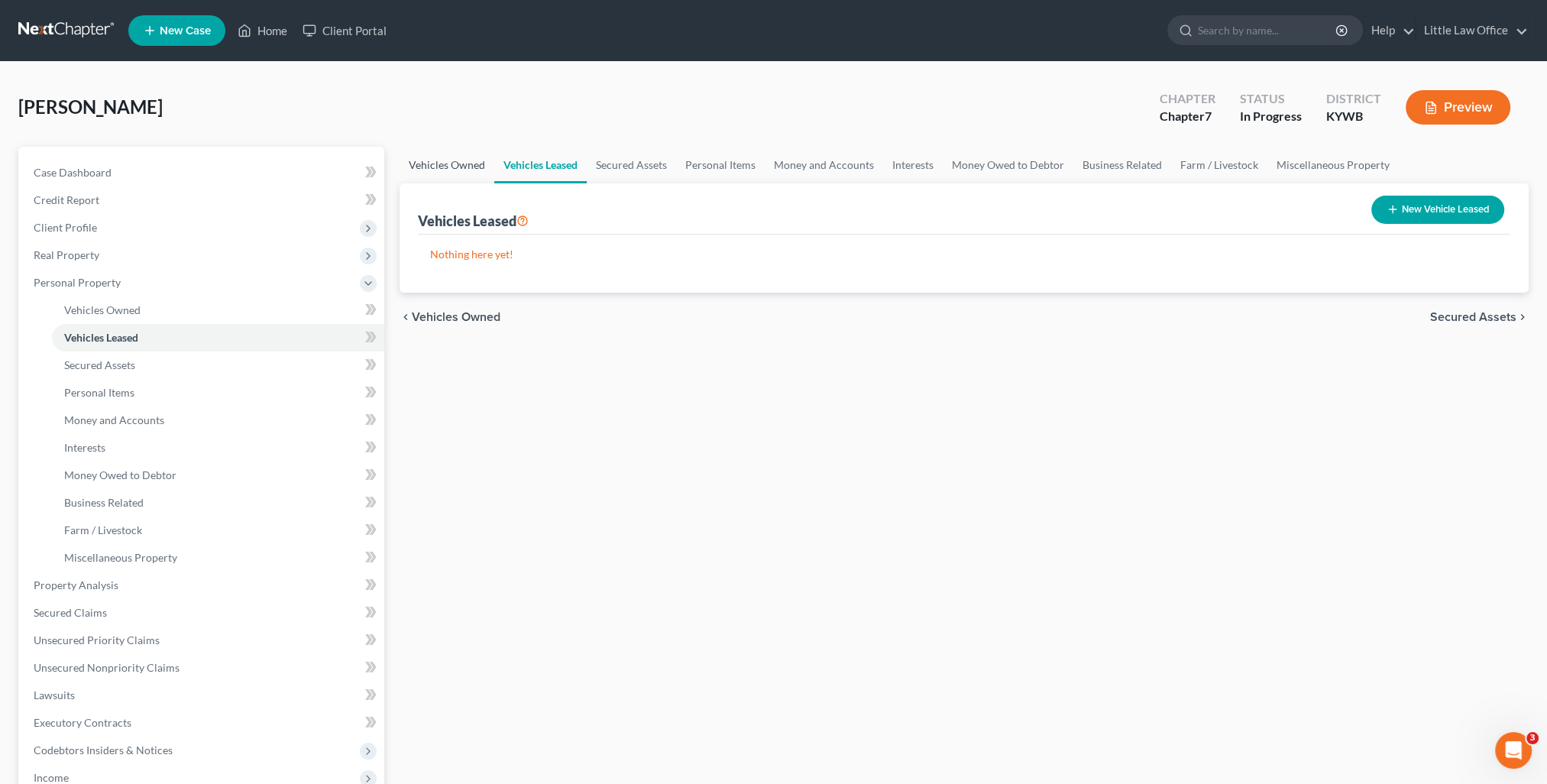
click at [423, 167] on link "Vehicles Owned" at bounding box center [447, 165] width 95 height 37
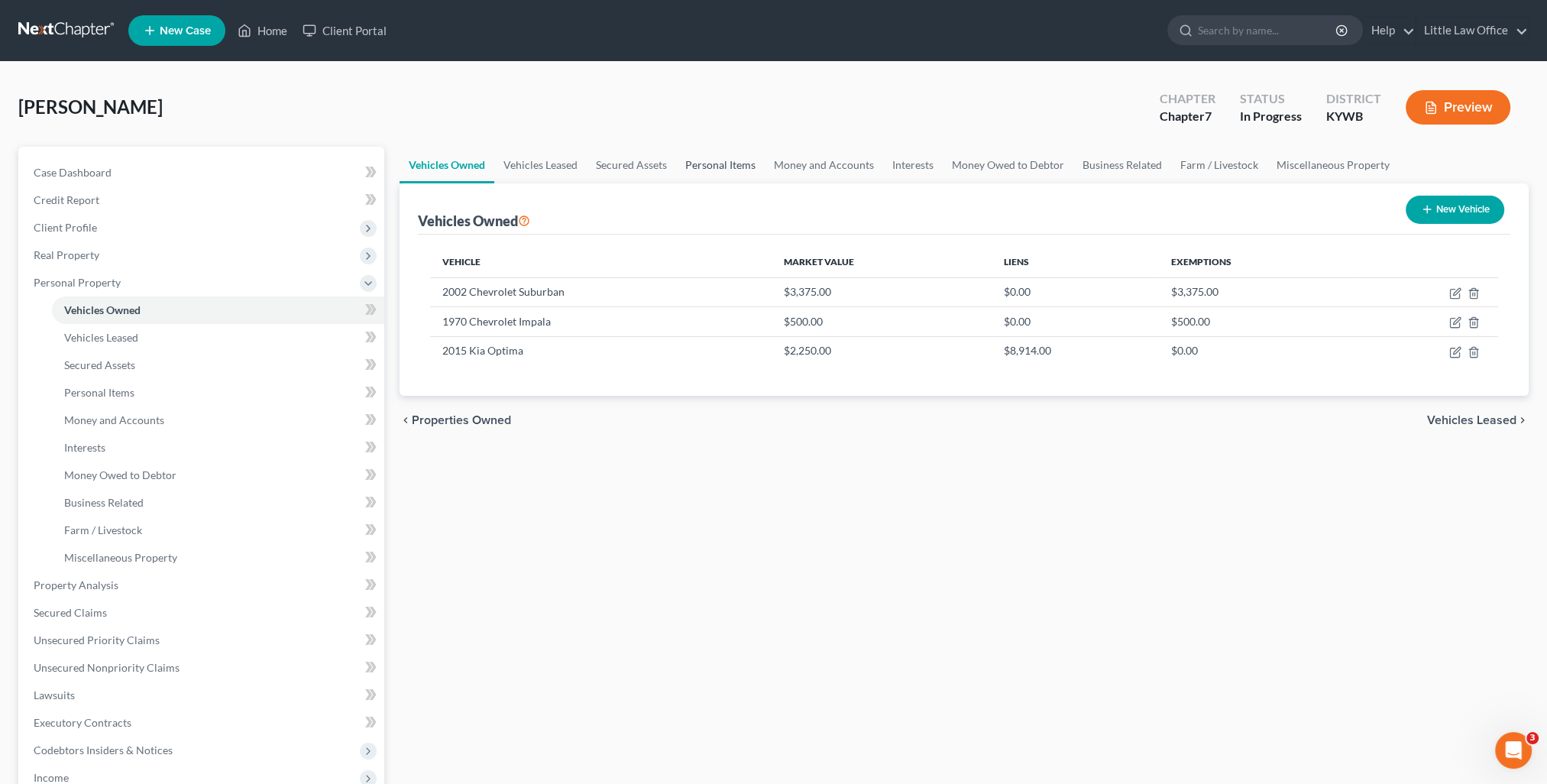
click at [715, 166] on link "Personal Items" at bounding box center [720, 165] width 89 height 37
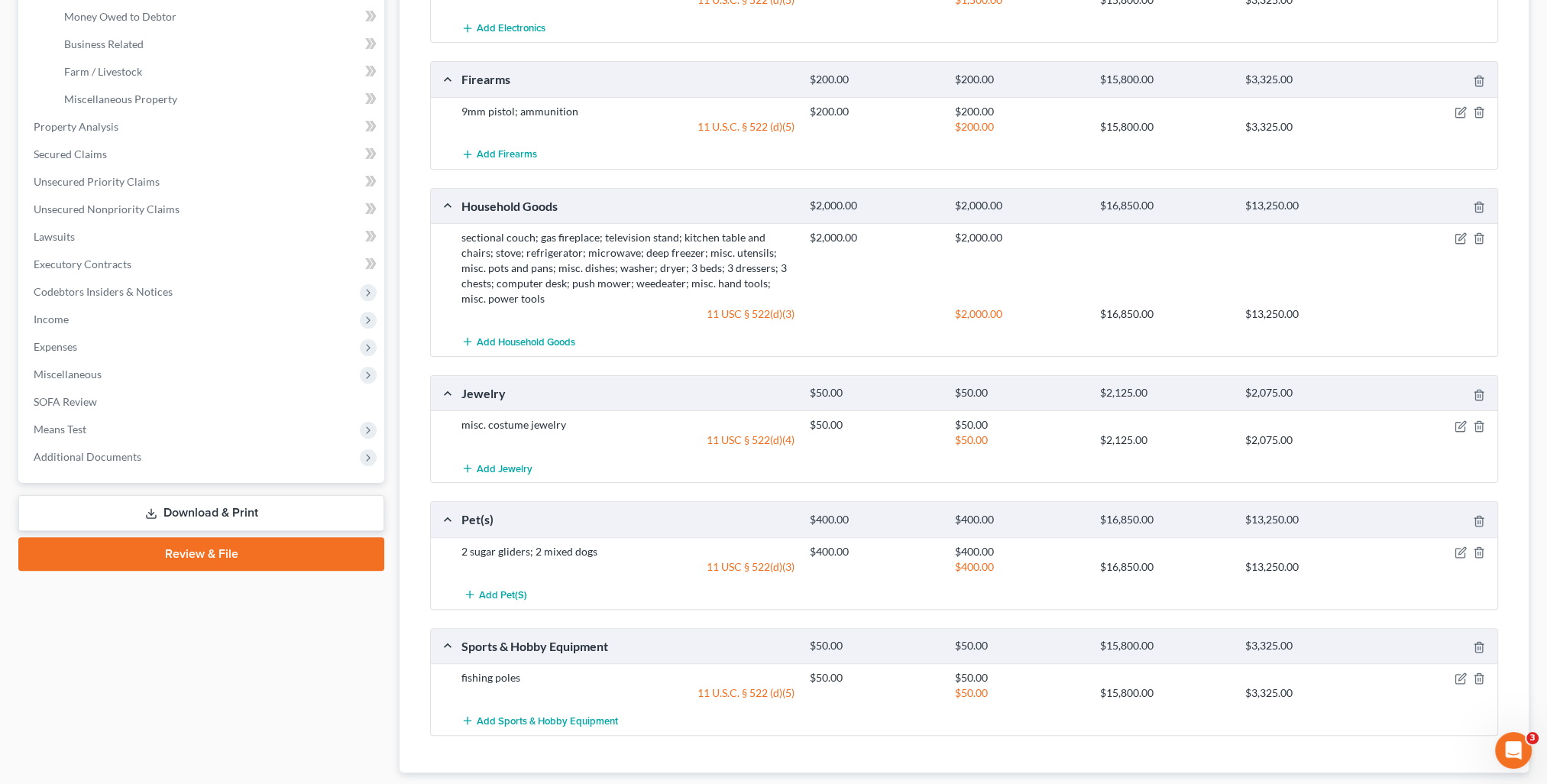
scroll to position [535, 0]
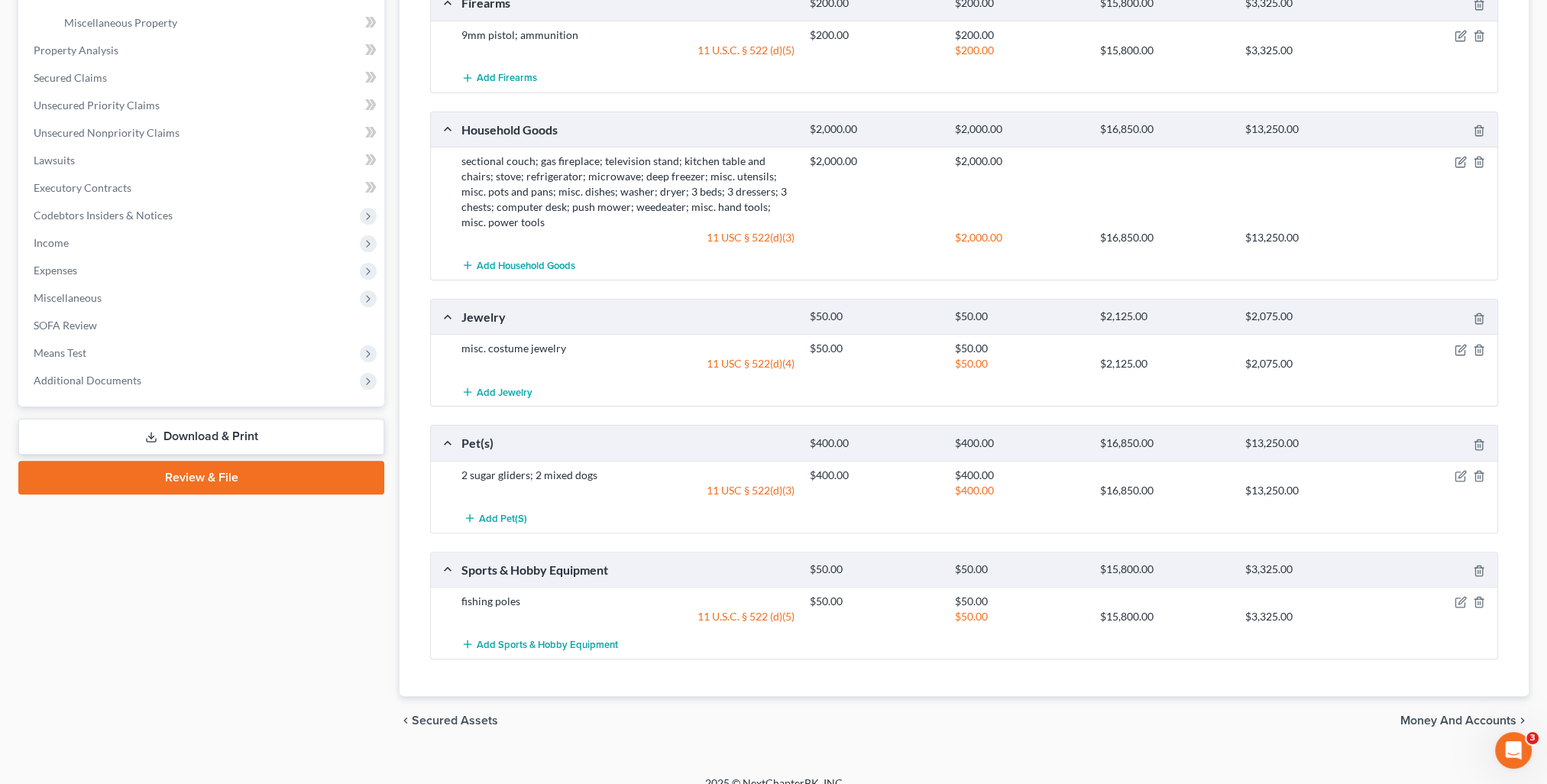
click at [1436, 707] on div "chevron_left Secured Assets Money and Accounts chevron_right" at bounding box center [964, 720] width 1129 height 49
click at [1436, 714] on span "Money and Accounts" at bounding box center [1458, 720] width 116 height 13
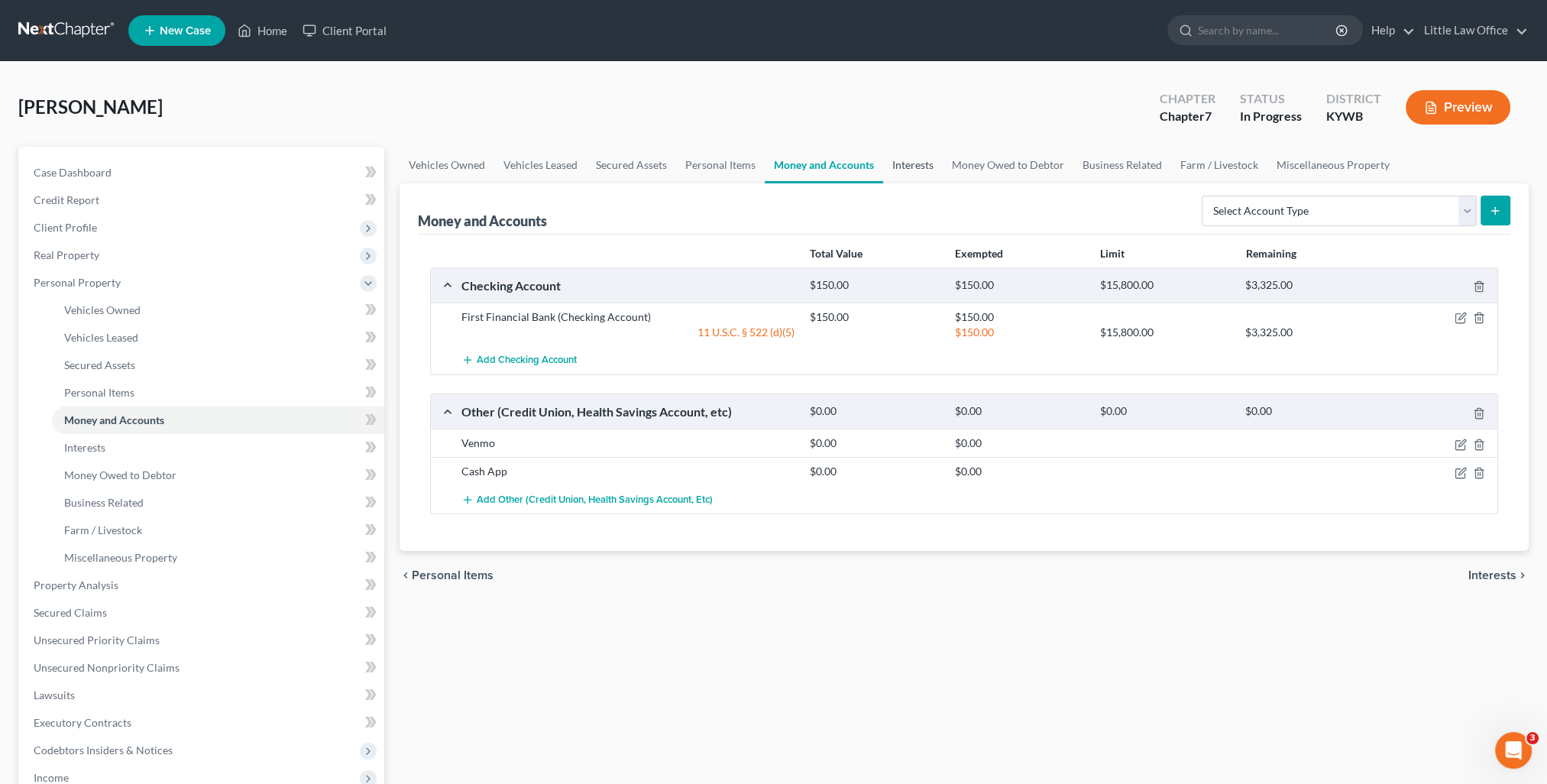
click at [912, 165] on link "Interests" at bounding box center [913, 165] width 60 height 37
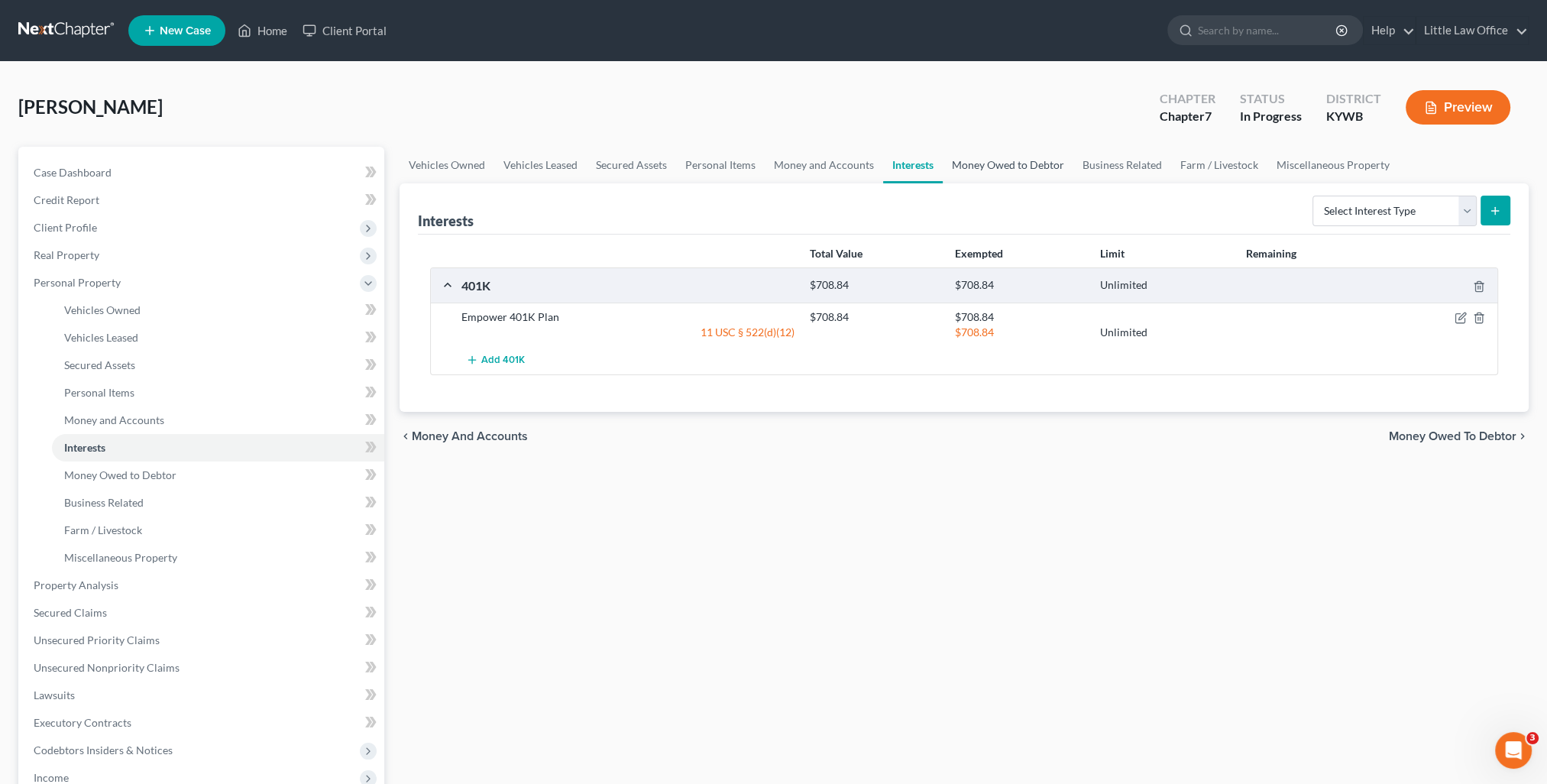
click at [1034, 161] on link "Money Owed to Debtor" at bounding box center [1008, 165] width 131 height 37
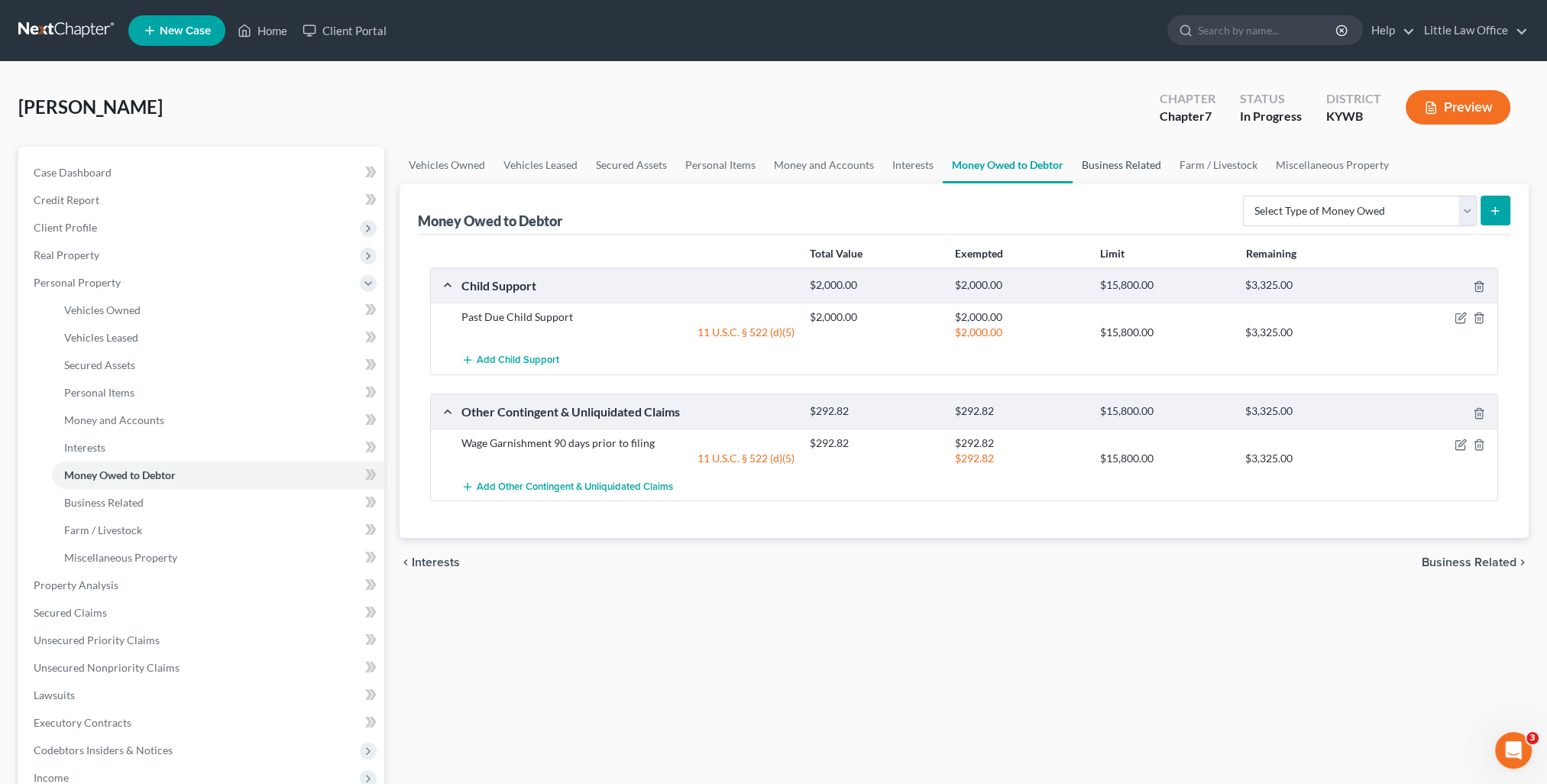
click at [1134, 166] on link "Business Related" at bounding box center [1121, 165] width 98 height 37
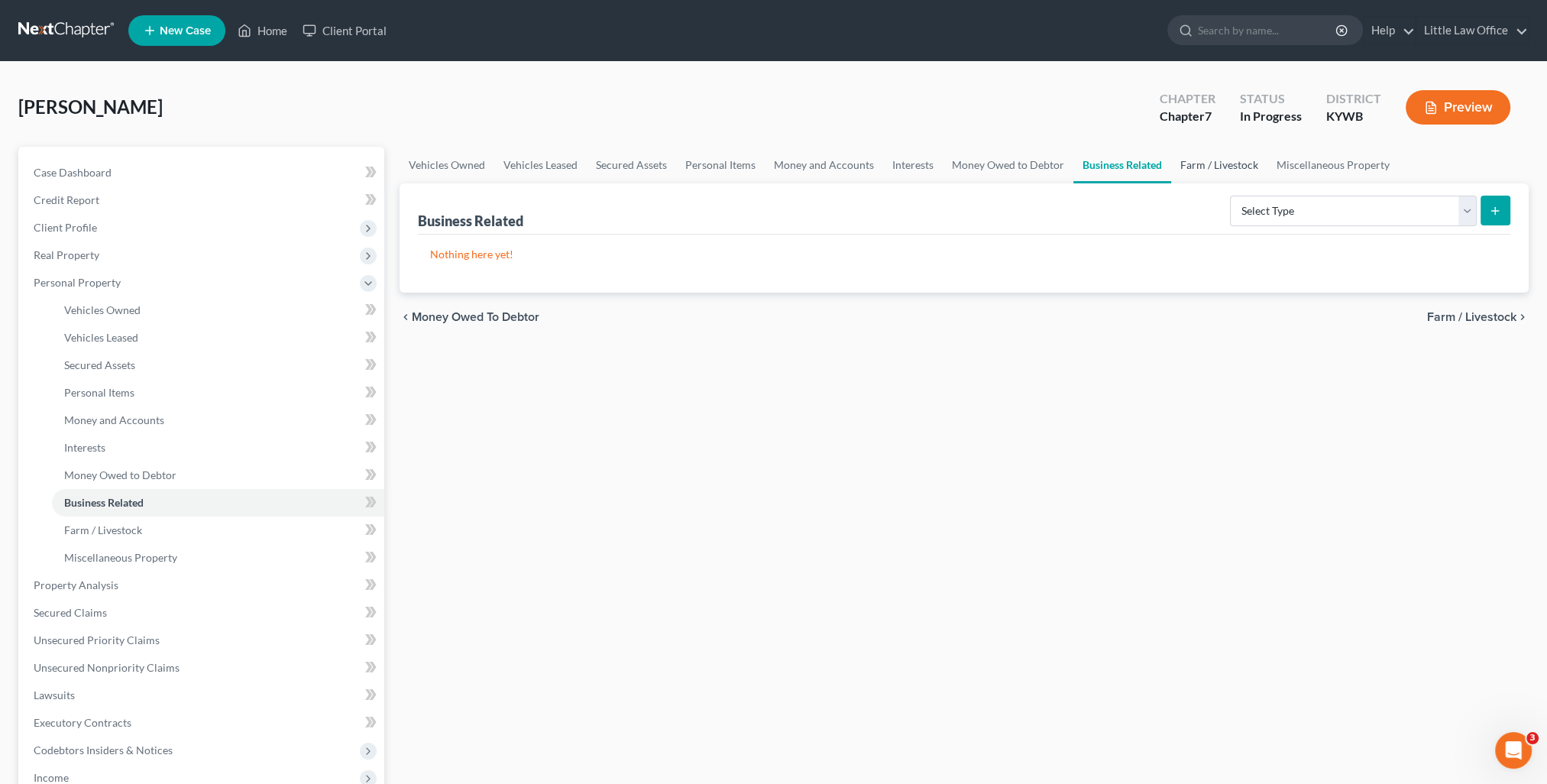
click at [1204, 161] on link "Farm / Livestock" at bounding box center [1218, 165] width 96 height 37
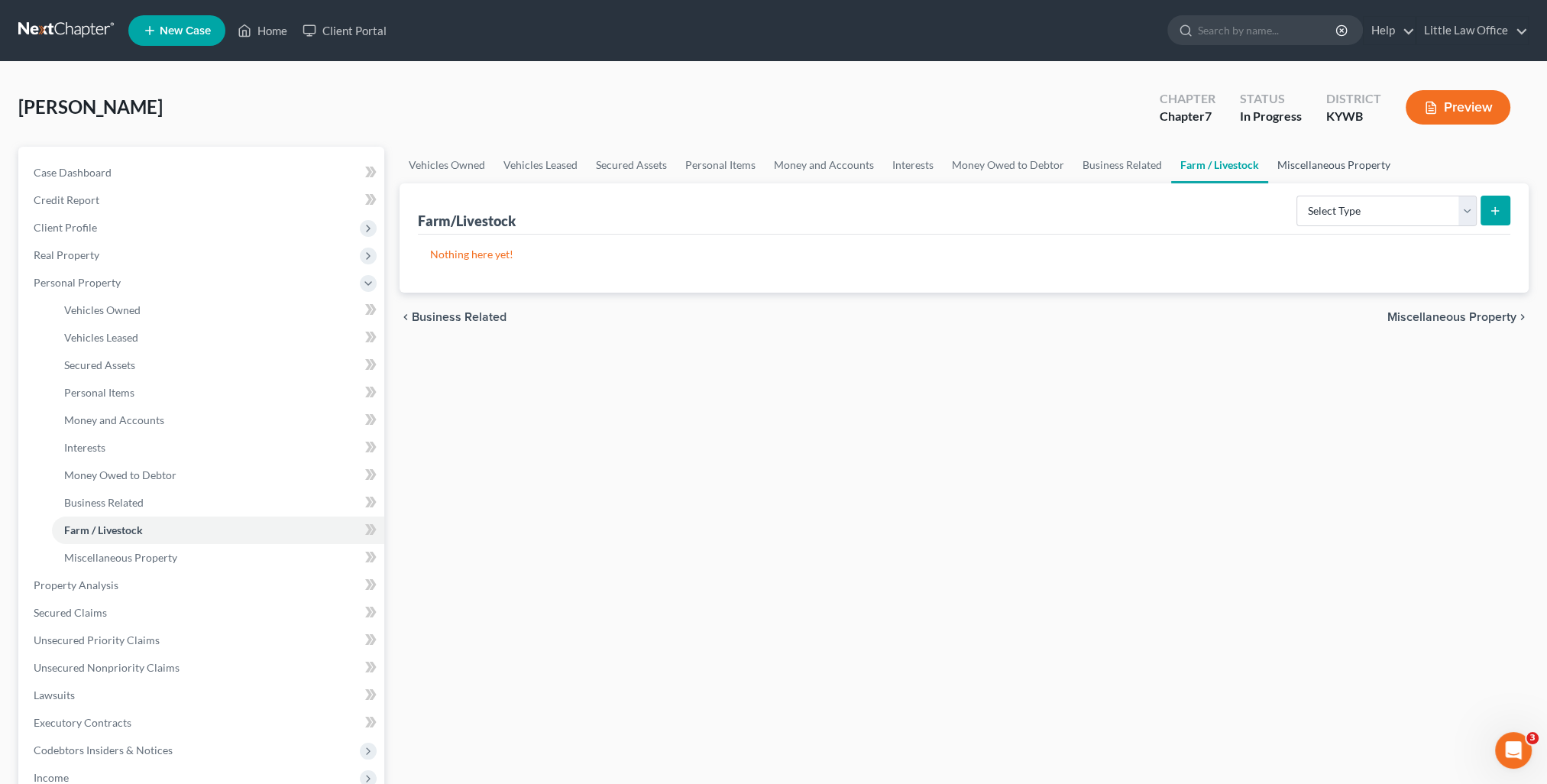
click at [1350, 166] on link "Miscellaneous Property" at bounding box center [1334, 165] width 132 height 37
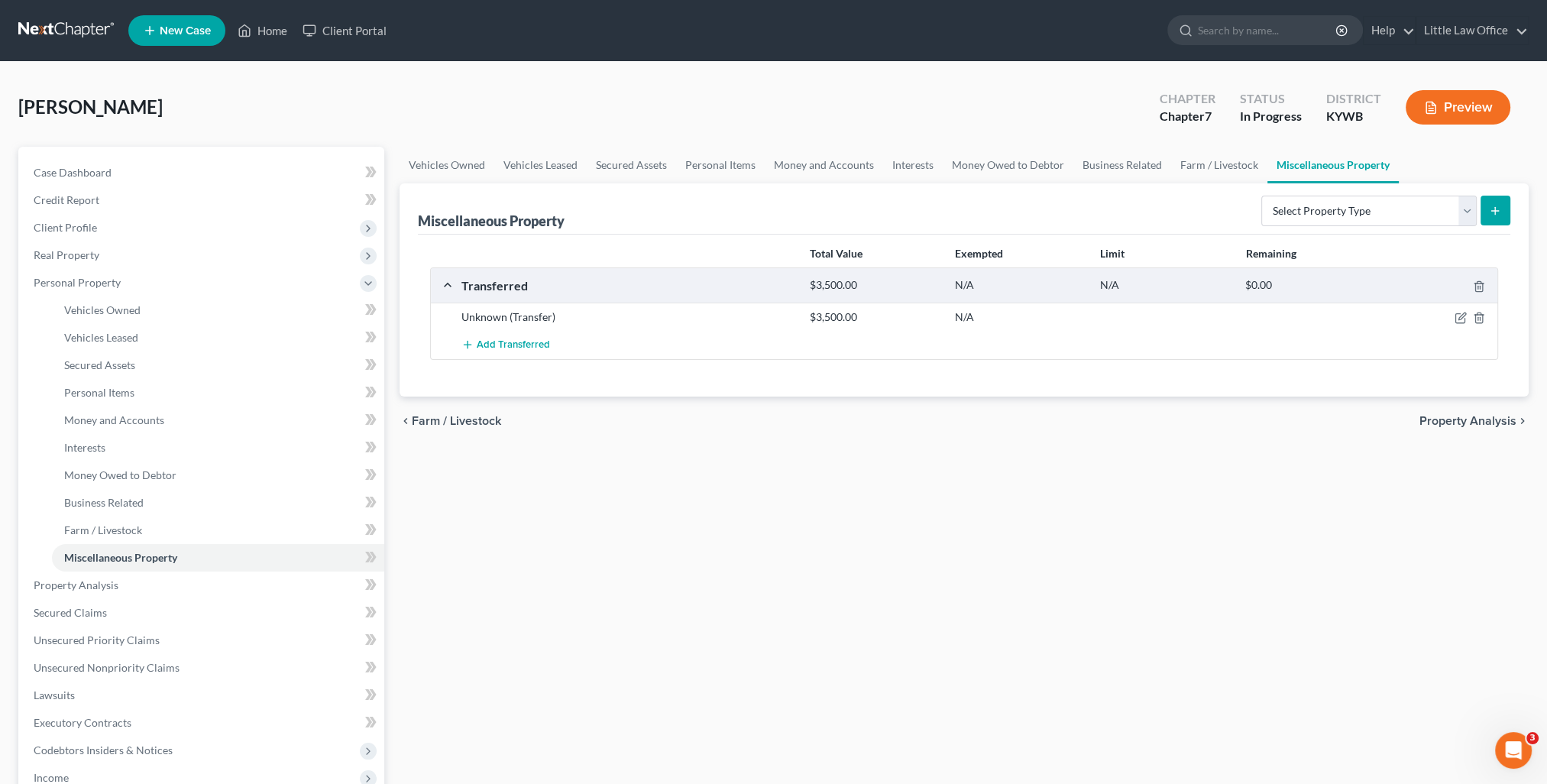
scroll to position [229, 0]
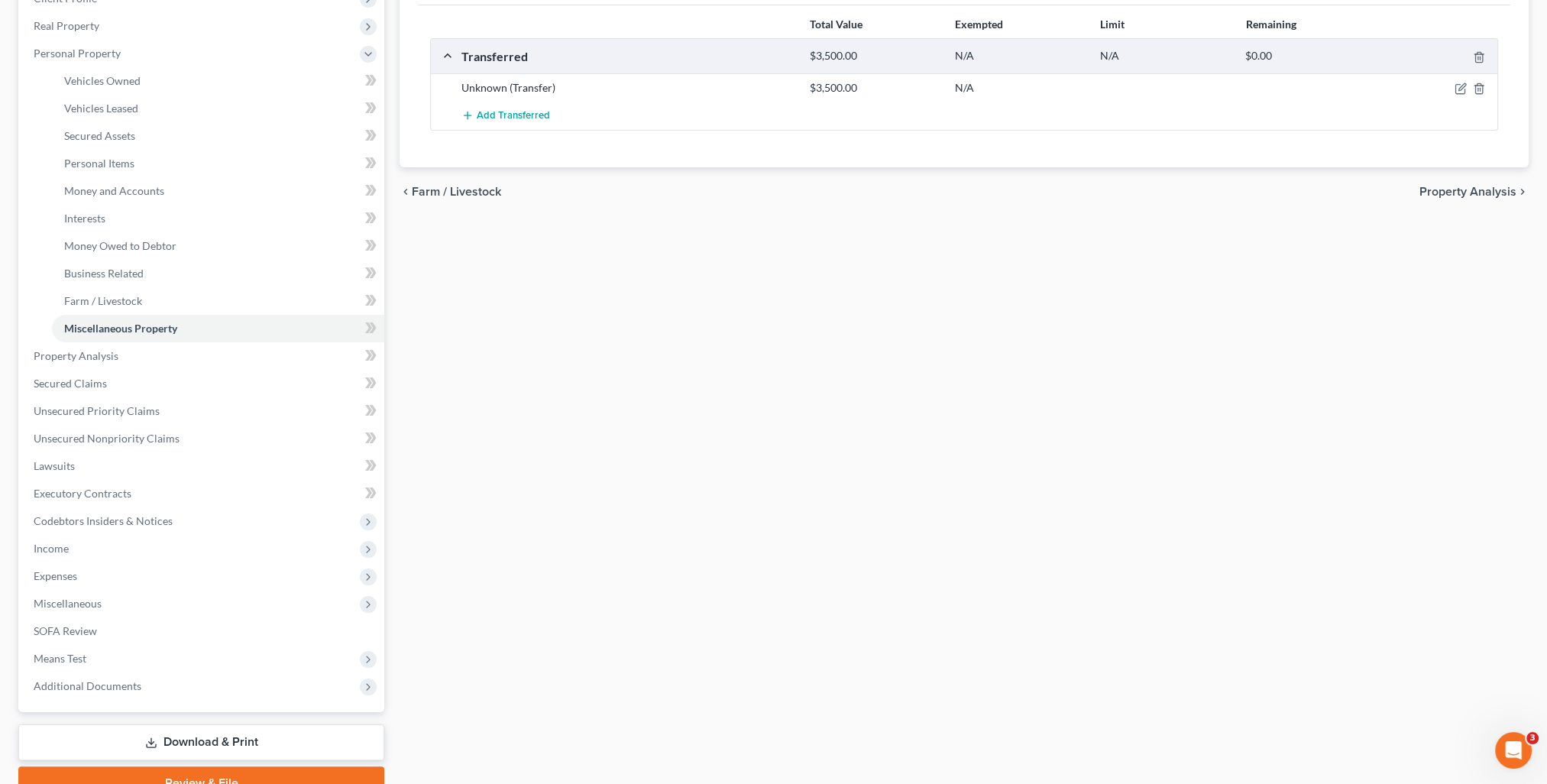
click at [18, 349] on div "Case Dashboard Payments Invoices Payments Payments Credit Report Client Profile…" at bounding box center [201, 314] width 366 height 794
click at [33, 353] on link "Property Analysis" at bounding box center [202, 355] width 363 height 27
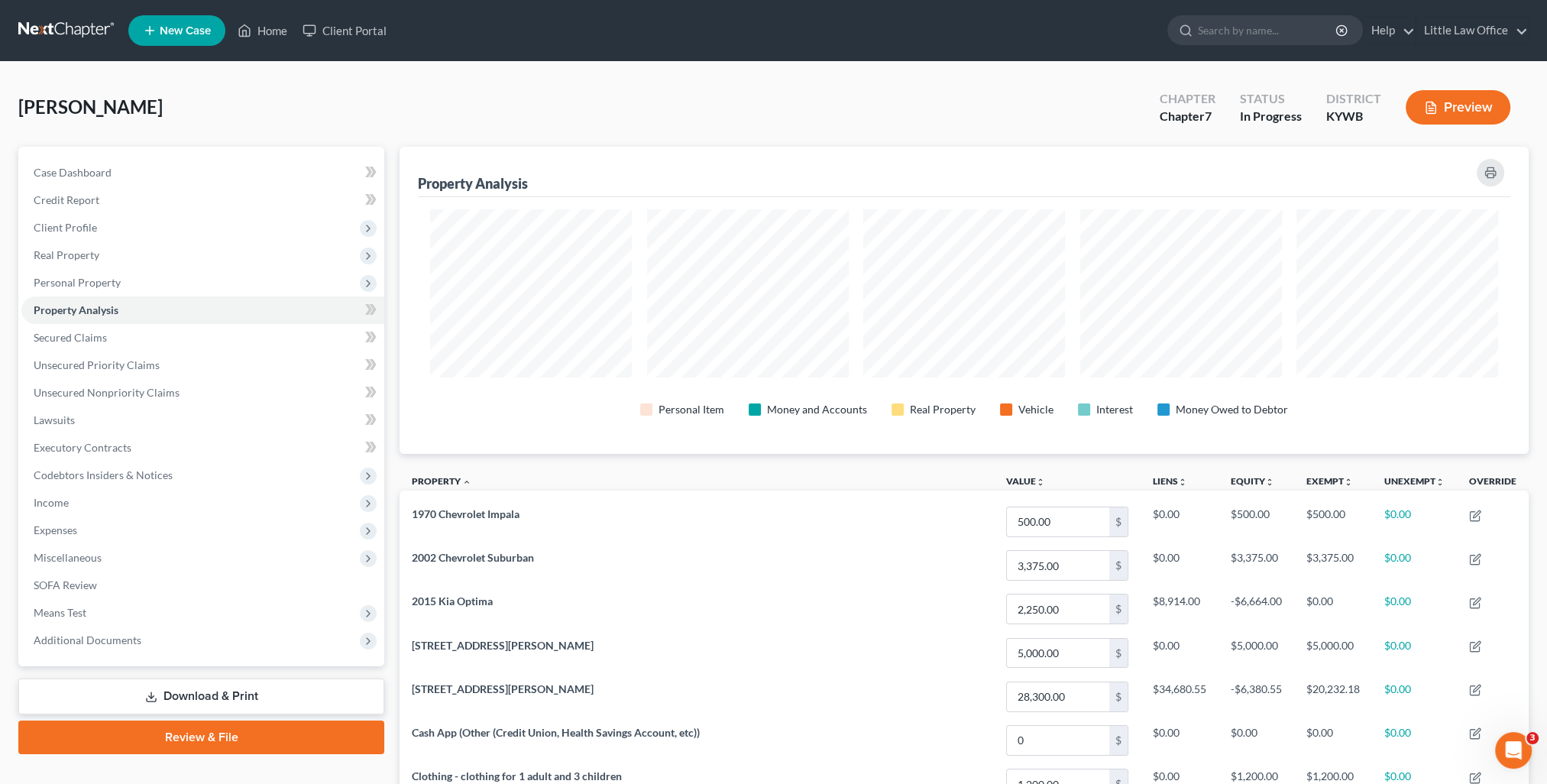
click at [195, 733] on link "Review & File" at bounding box center [201, 737] width 366 height 34
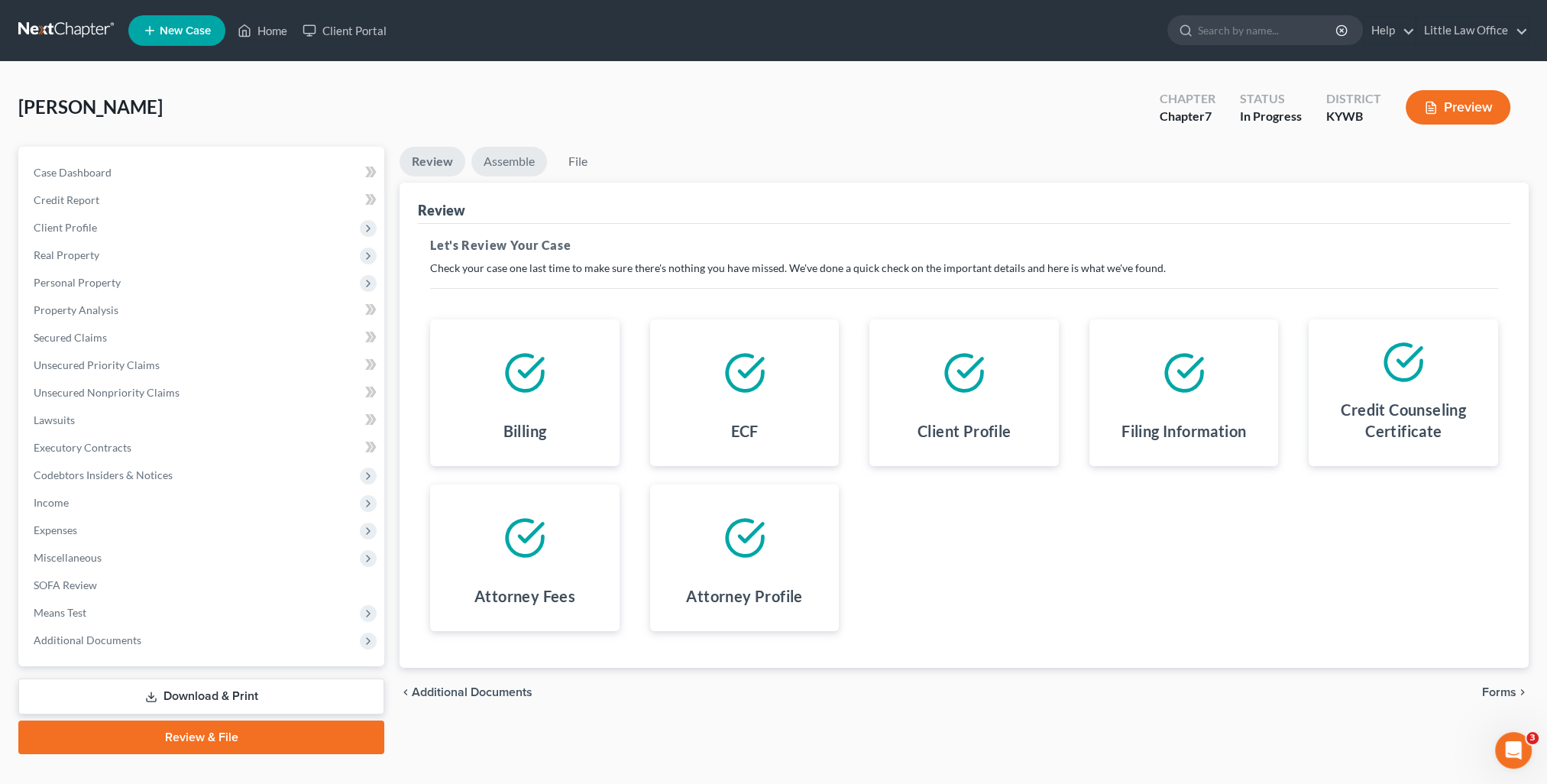
click at [498, 170] on link "Assemble" at bounding box center [509, 162] width 75 height 30
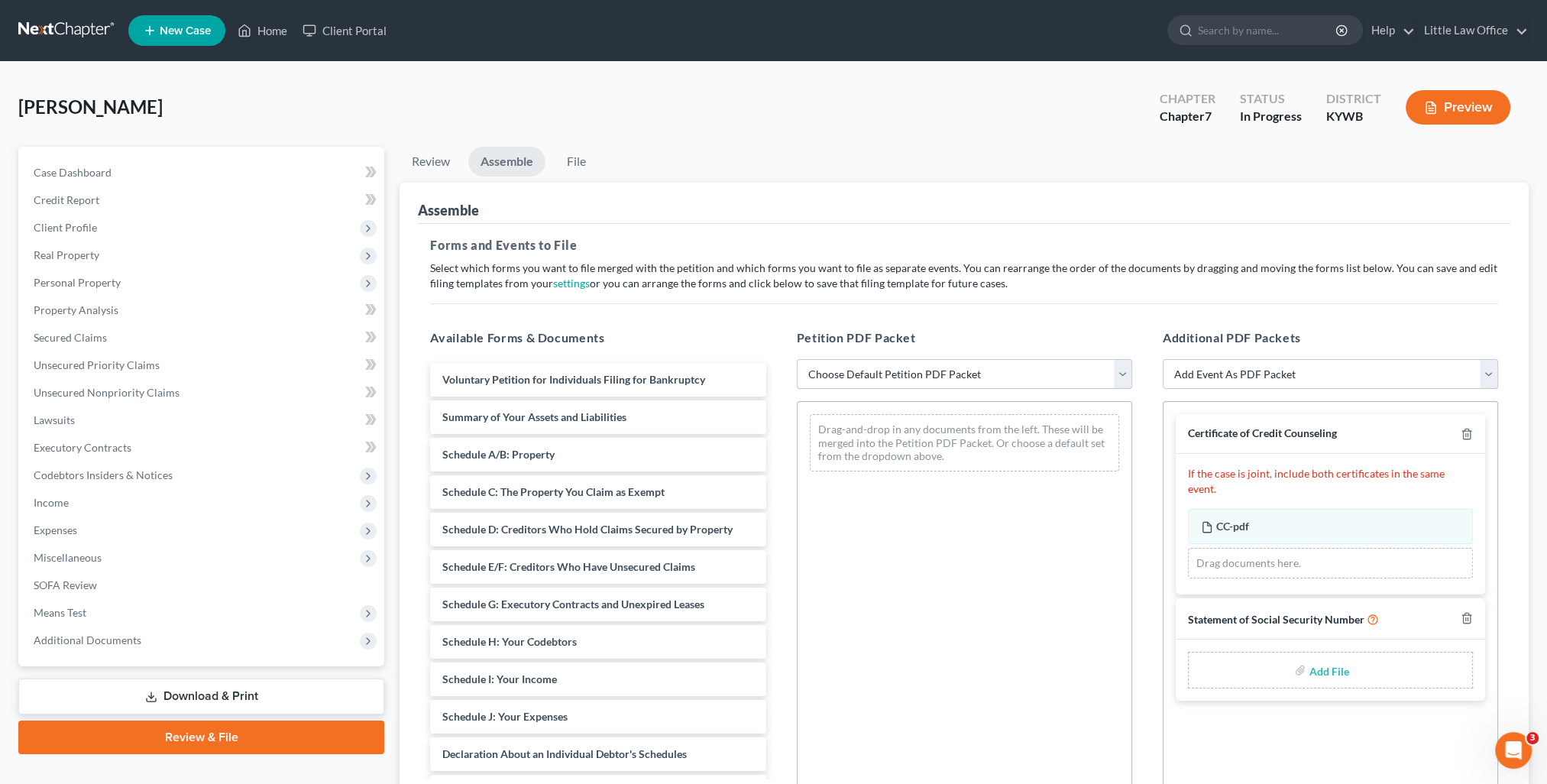
click at [846, 383] on select "Choose Default Petition PDF Packet Emergency Filing (Voluntary Petition and Cre…" at bounding box center [964, 374] width 336 height 31
select select "1"
click at [797, 359] on select "Choose Default Petition PDF Packet Emergency Filing (Voluntary Petition and Cre…" at bounding box center [964, 374] width 336 height 31
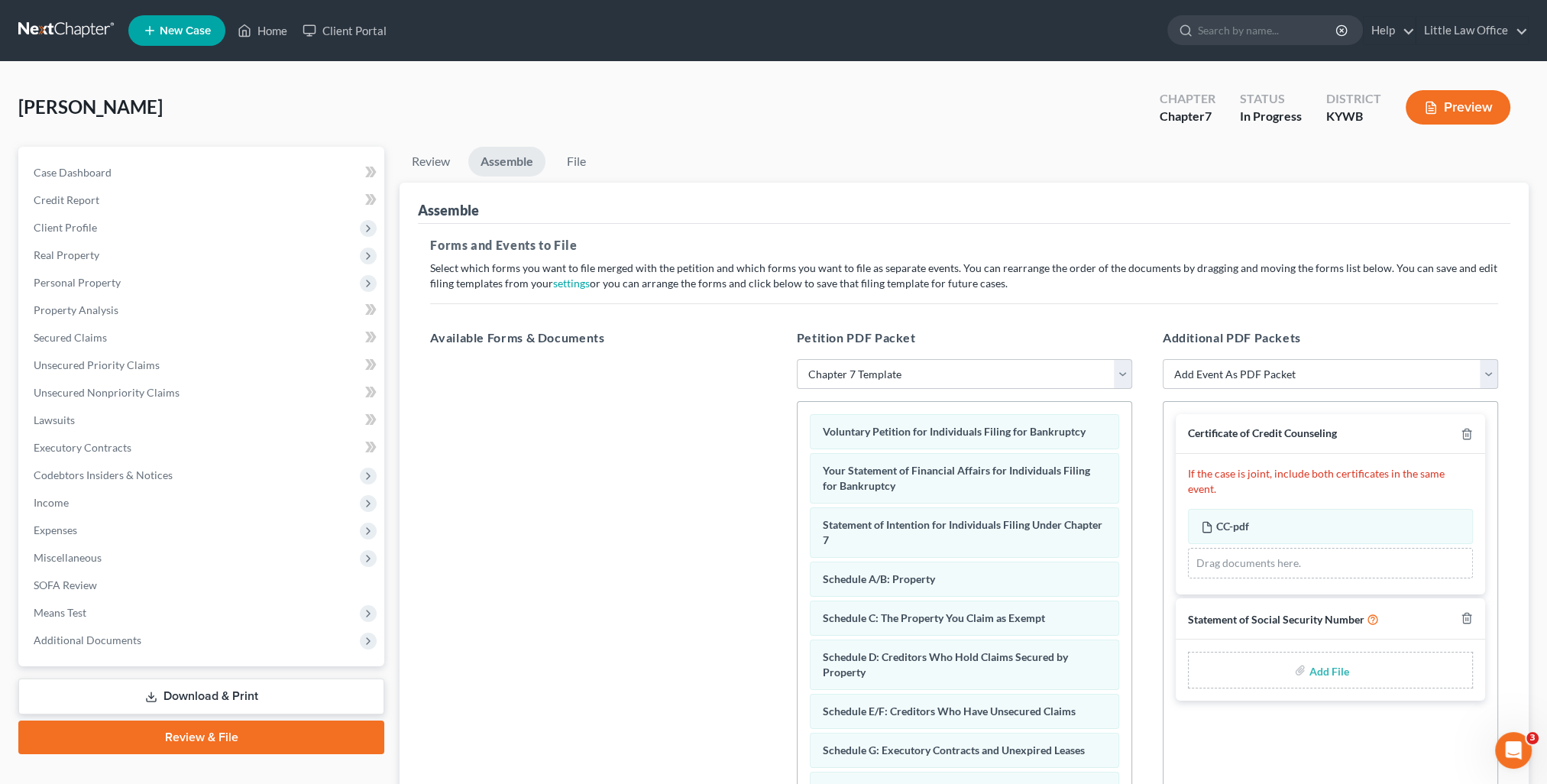
click at [1332, 656] on input "file" at bounding box center [1327, 670] width 37 height 27
type input "C:\fakepath\SS Statement [DATE].pdf"
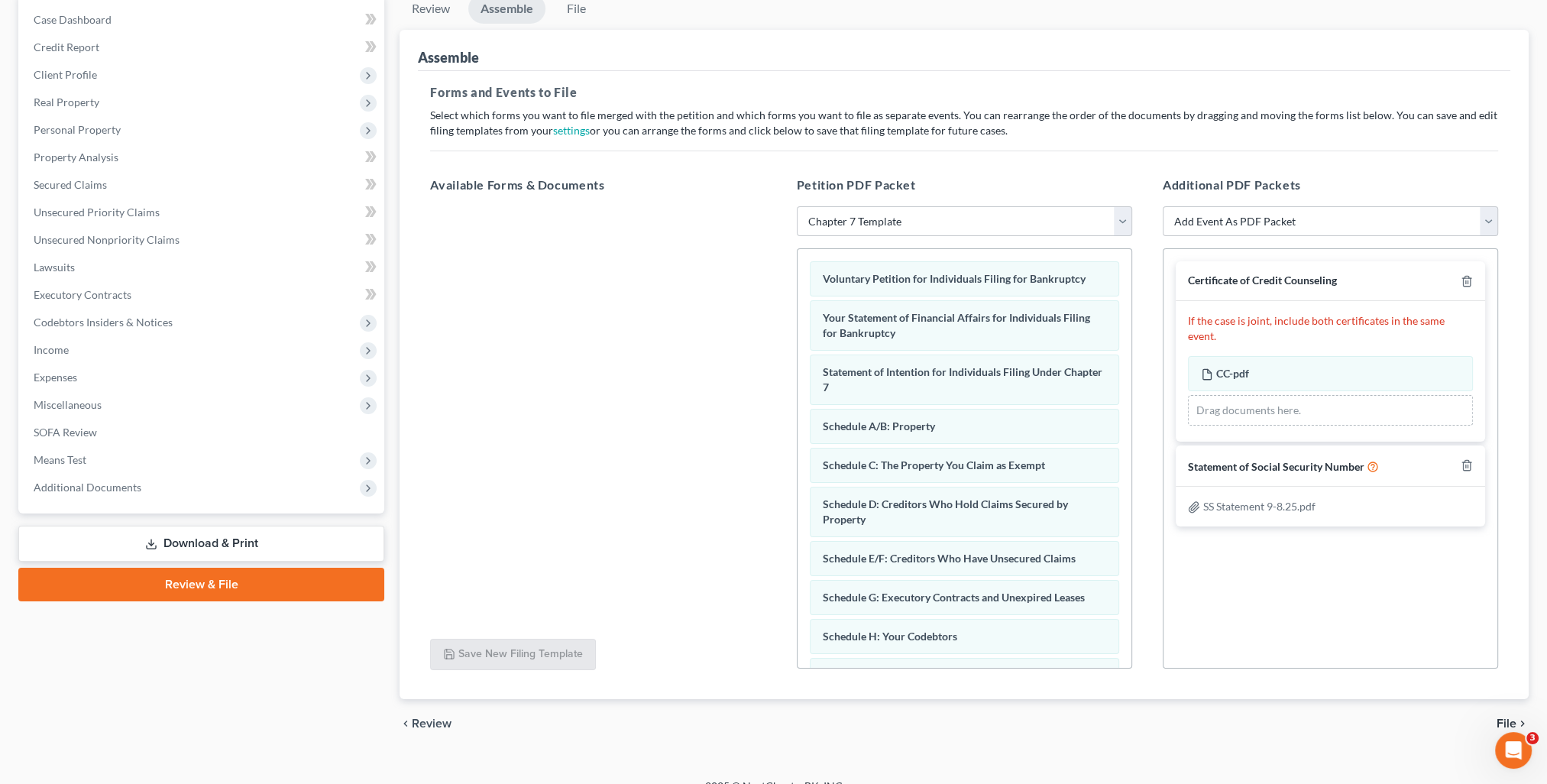
scroll to position [173, 0]
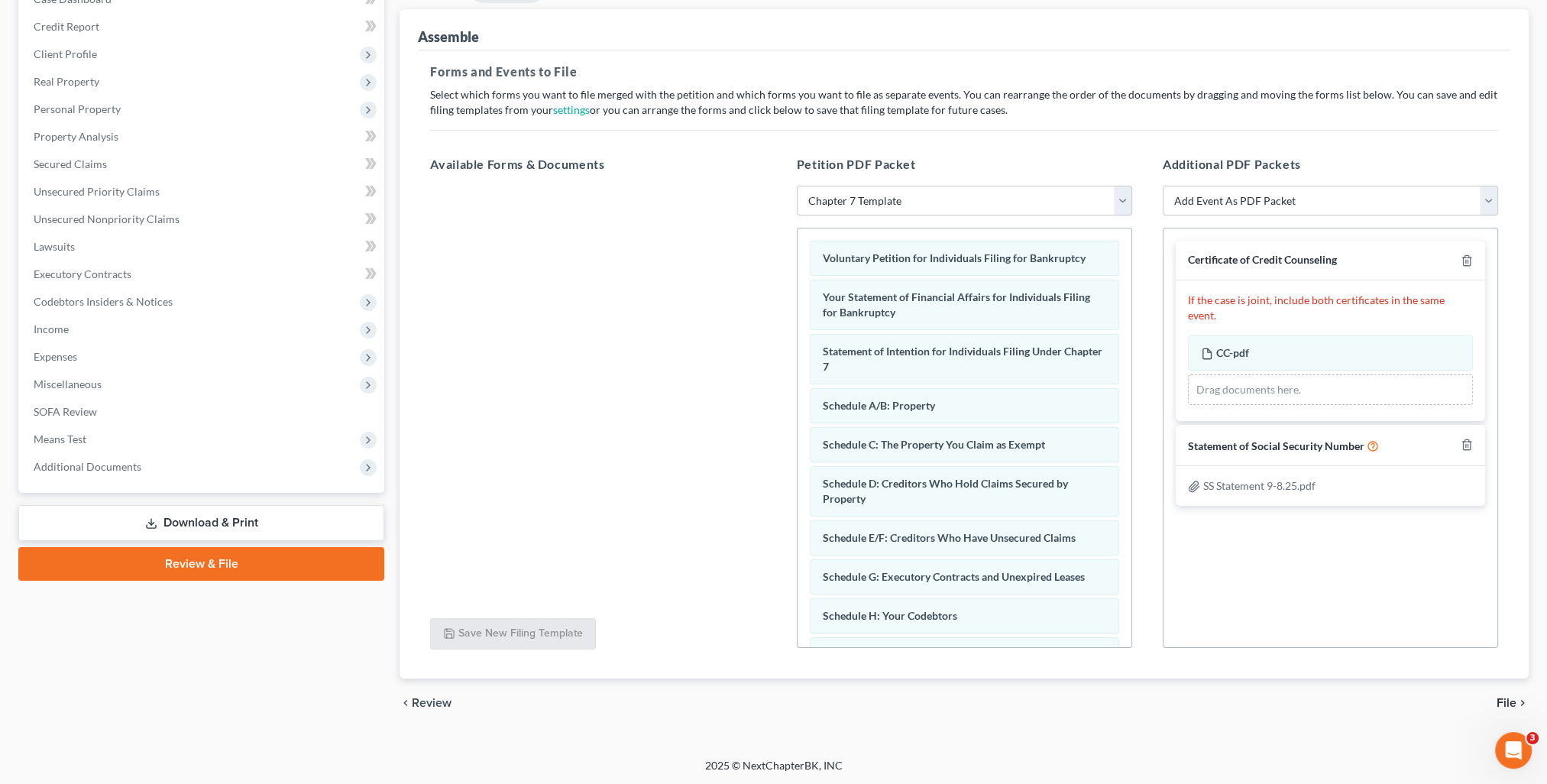
click at [1505, 704] on span "File" at bounding box center [1505, 702] width 20 height 13
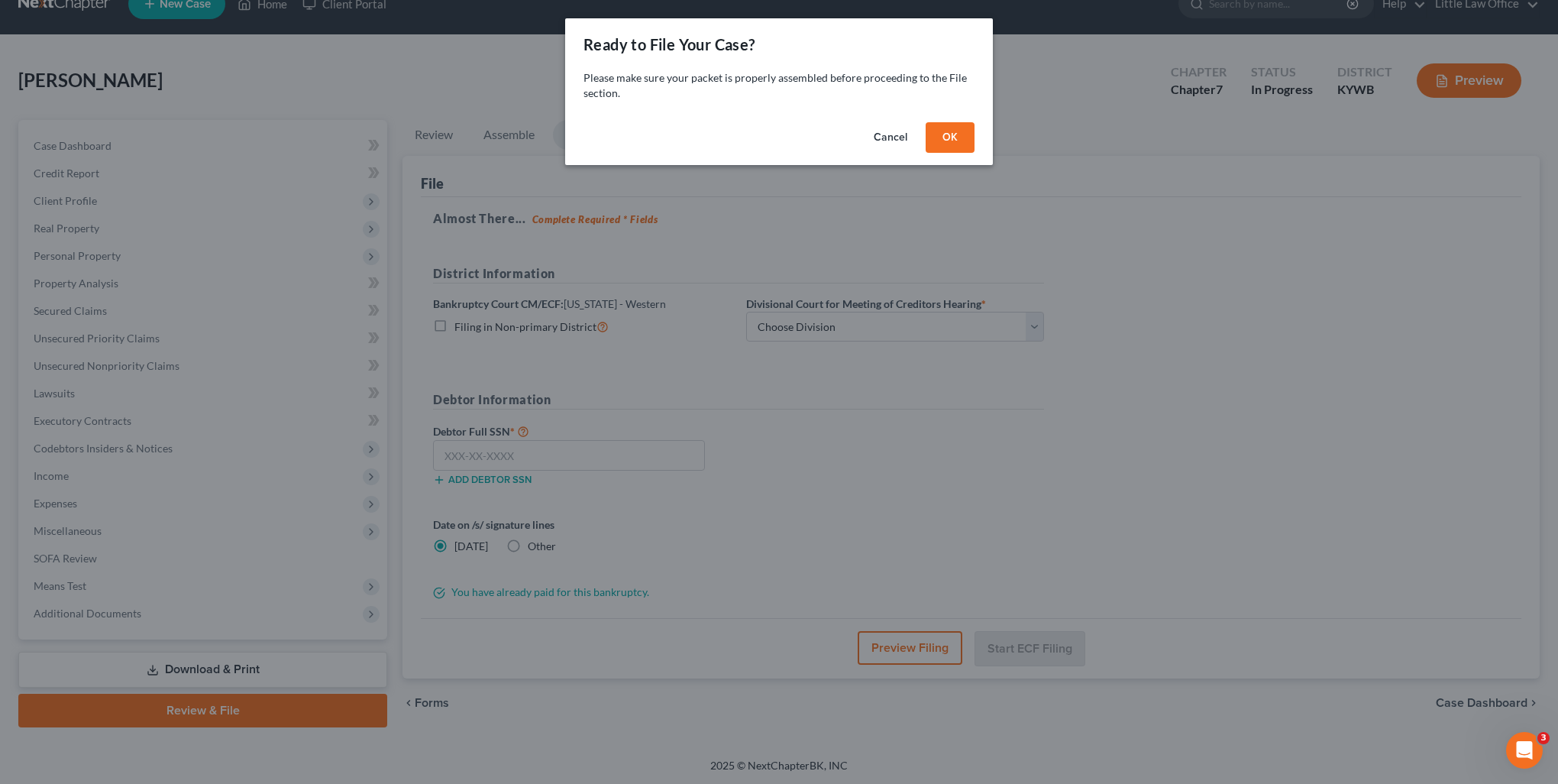
click at [943, 143] on button "OK" at bounding box center [950, 137] width 49 height 31
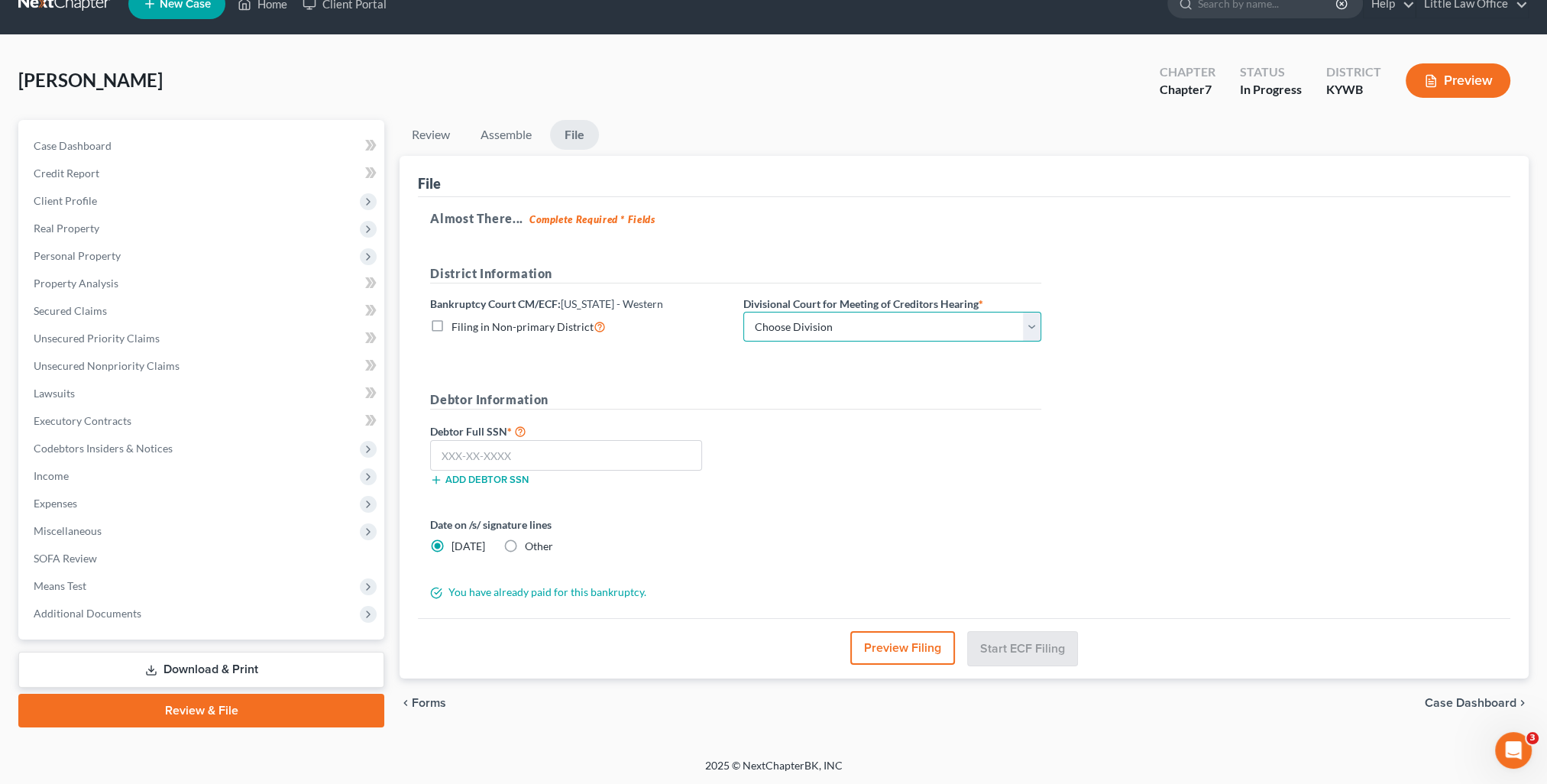
click at [779, 332] on select "Choose Division Bowling Green [GEOGRAPHIC_DATA] [GEOGRAPHIC_DATA] [GEOGRAPHIC_D…" at bounding box center [892, 326] width 298 height 31
select select "2"
click at [743, 311] on select "Choose Division Bowling Green [GEOGRAPHIC_DATA] [GEOGRAPHIC_DATA] [GEOGRAPHIC_D…" at bounding box center [892, 326] width 298 height 31
click at [492, 449] on input "text" at bounding box center [565, 455] width 272 height 31
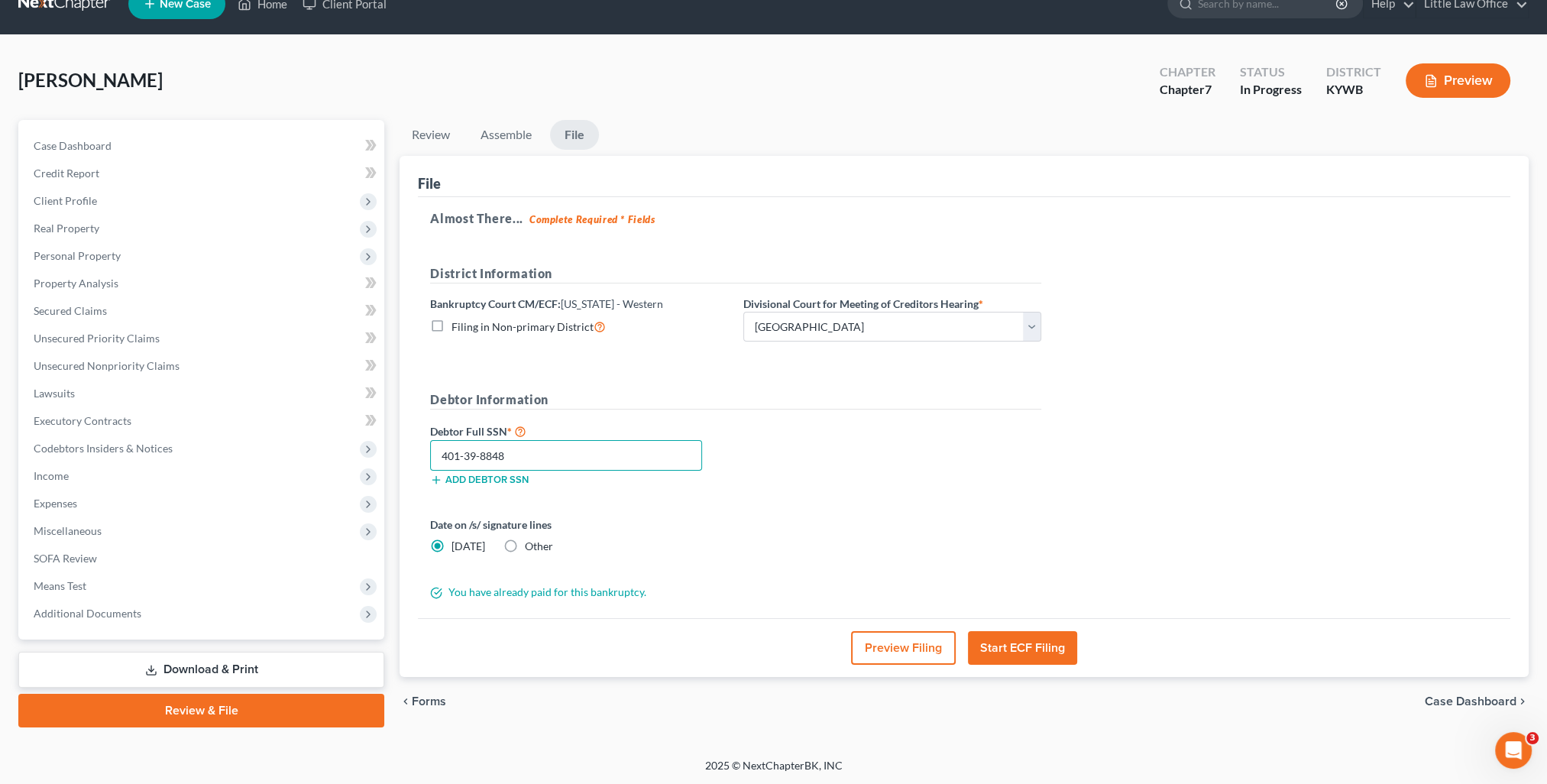
type input "401-39-8848"
click at [525, 547] on label "Other" at bounding box center [539, 546] width 28 height 15
click at [531, 547] on input "Other" at bounding box center [536, 543] width 10 height 10
radio input "true"
radio input "false"
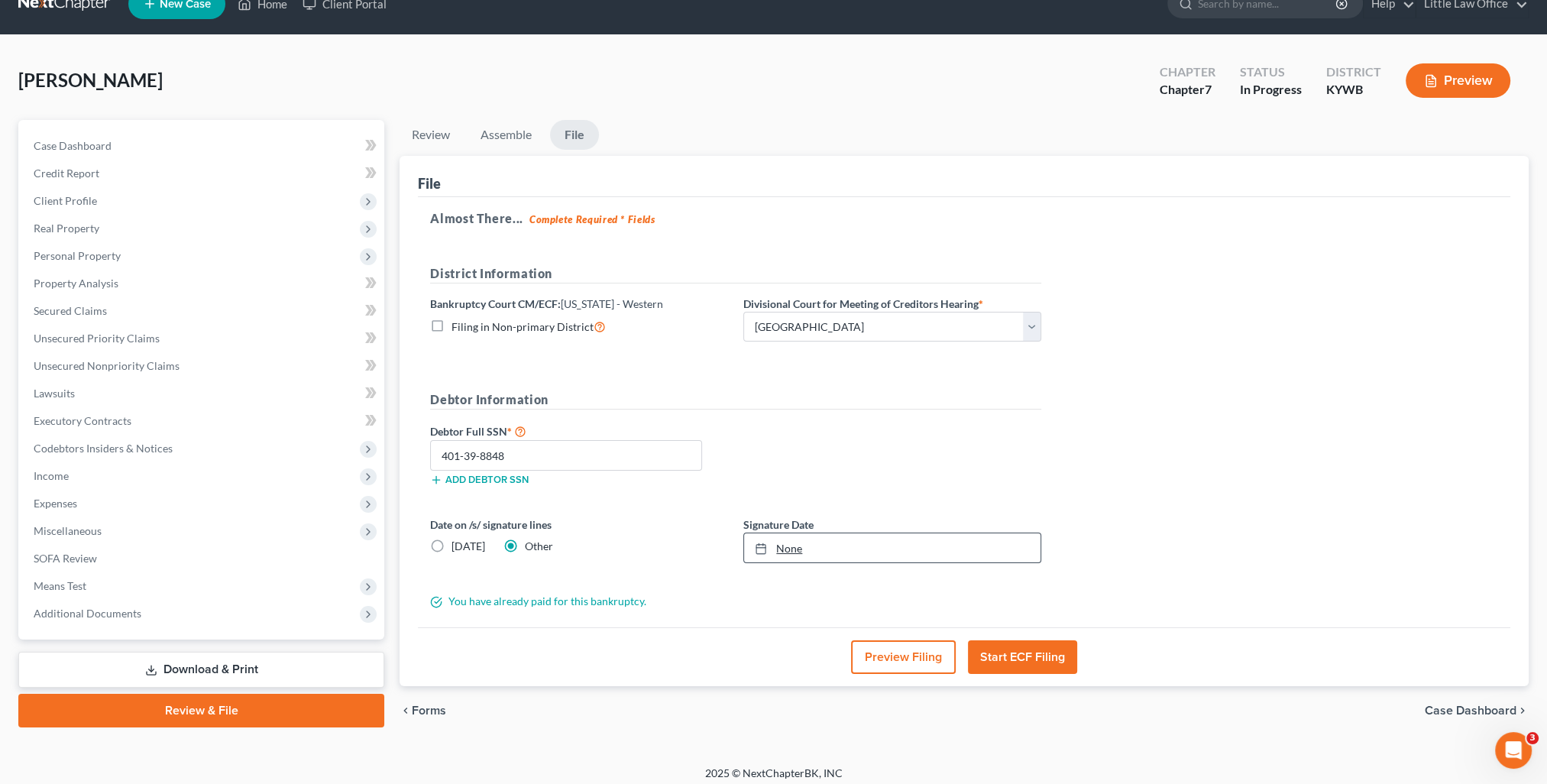
click at [786, 550] on link "None" at bounding box center [892, 547] width 296 height 29
click at [1024, 662] on button "Start ECF Filing" at bounding box center [1022, 656] width 109 height 34
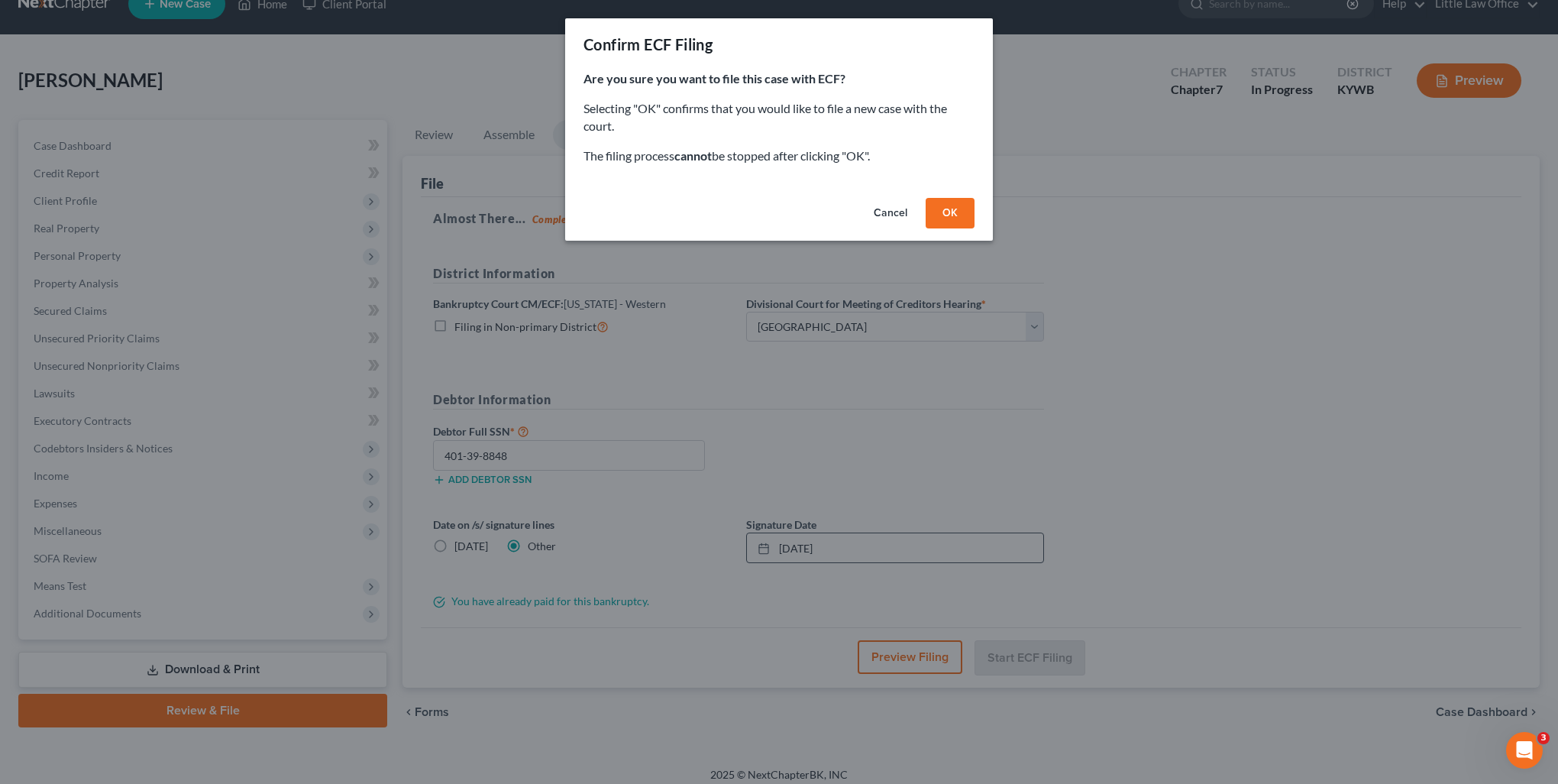
click at [935, 219] on button "OK" at bounding box center [950, 212] width 49 height 31
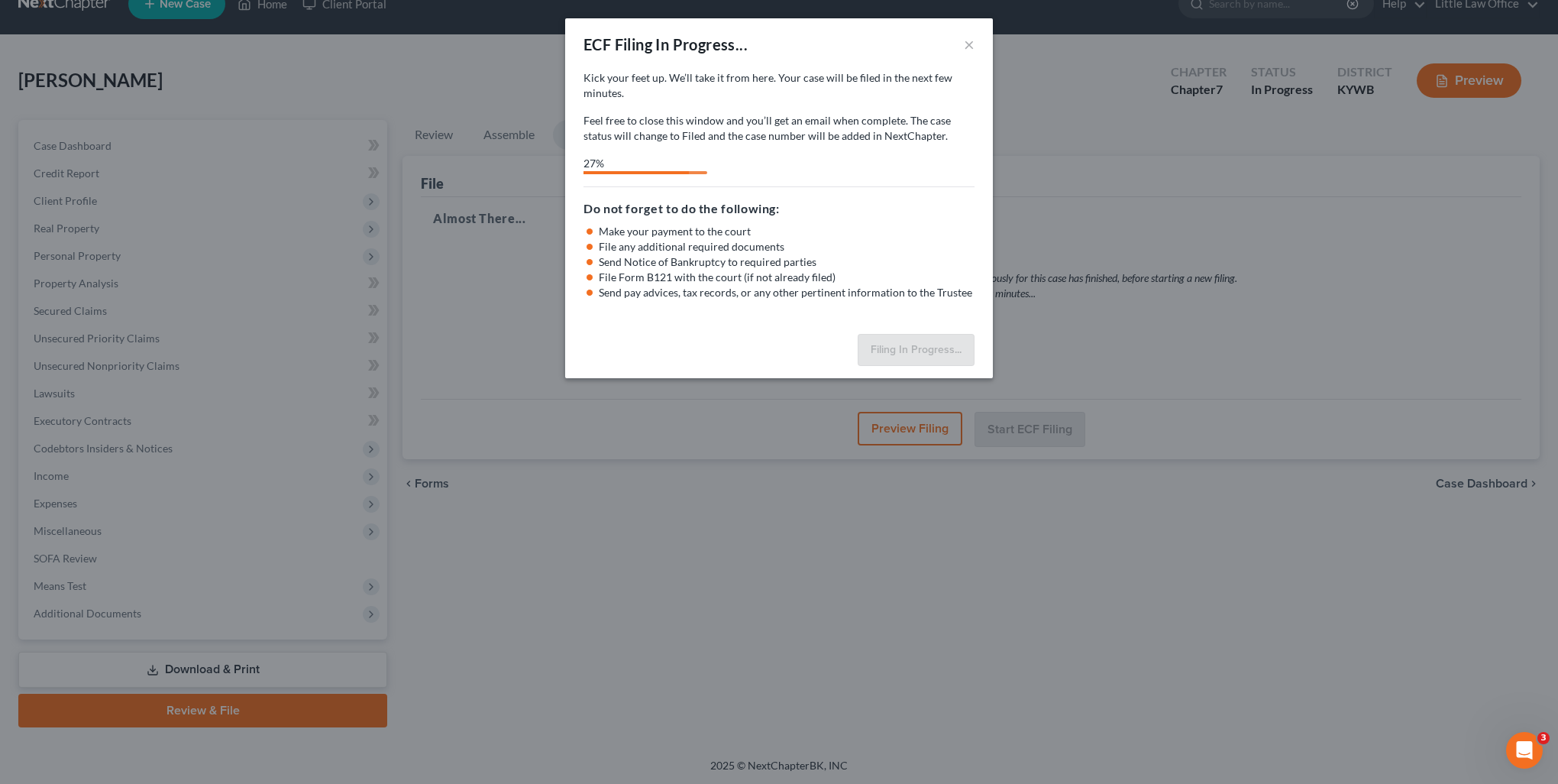
select select "2"
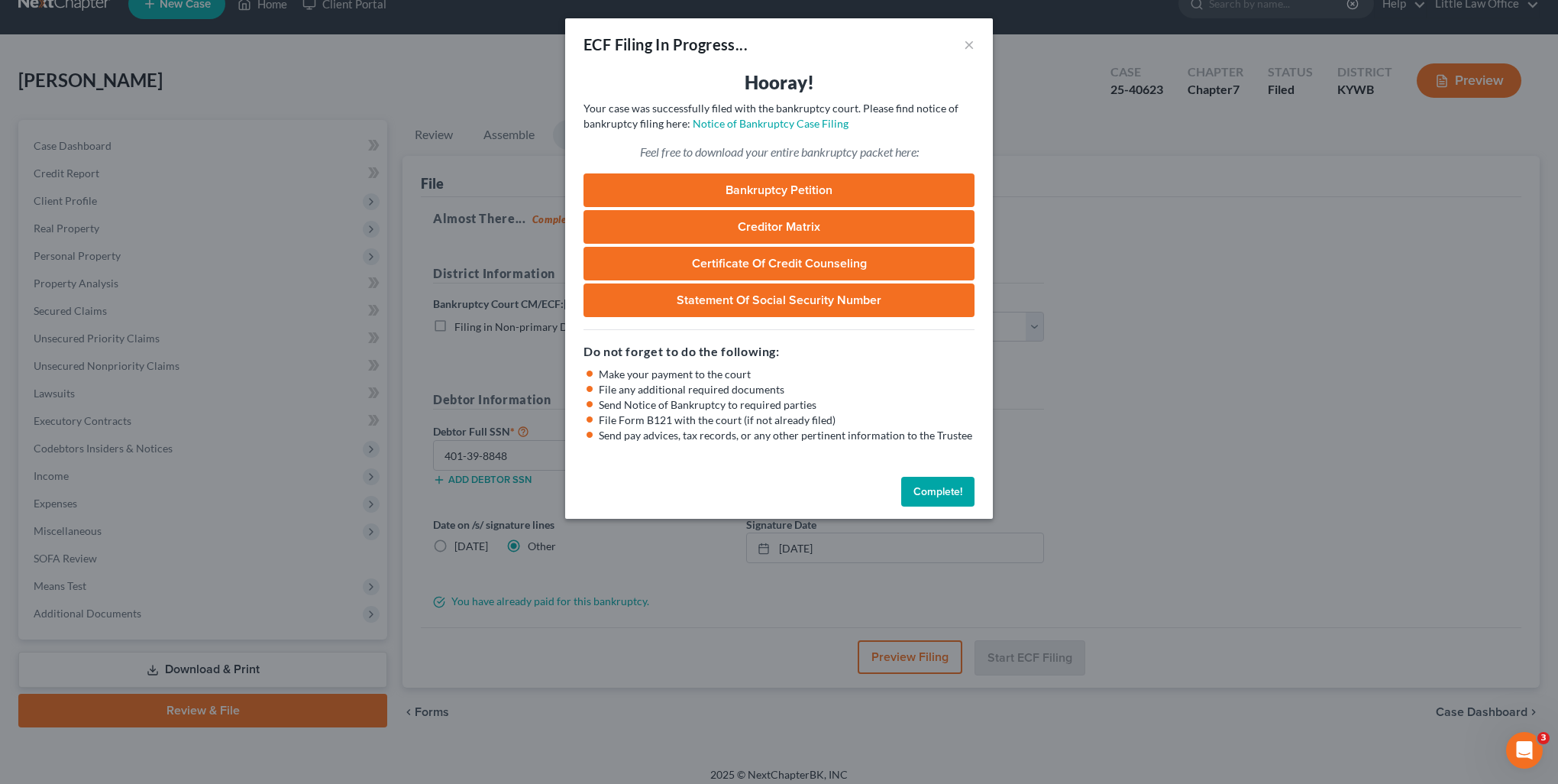
click at [945, 481] on button "Complete!" at bounding box center [939, 492] width 74 height 31
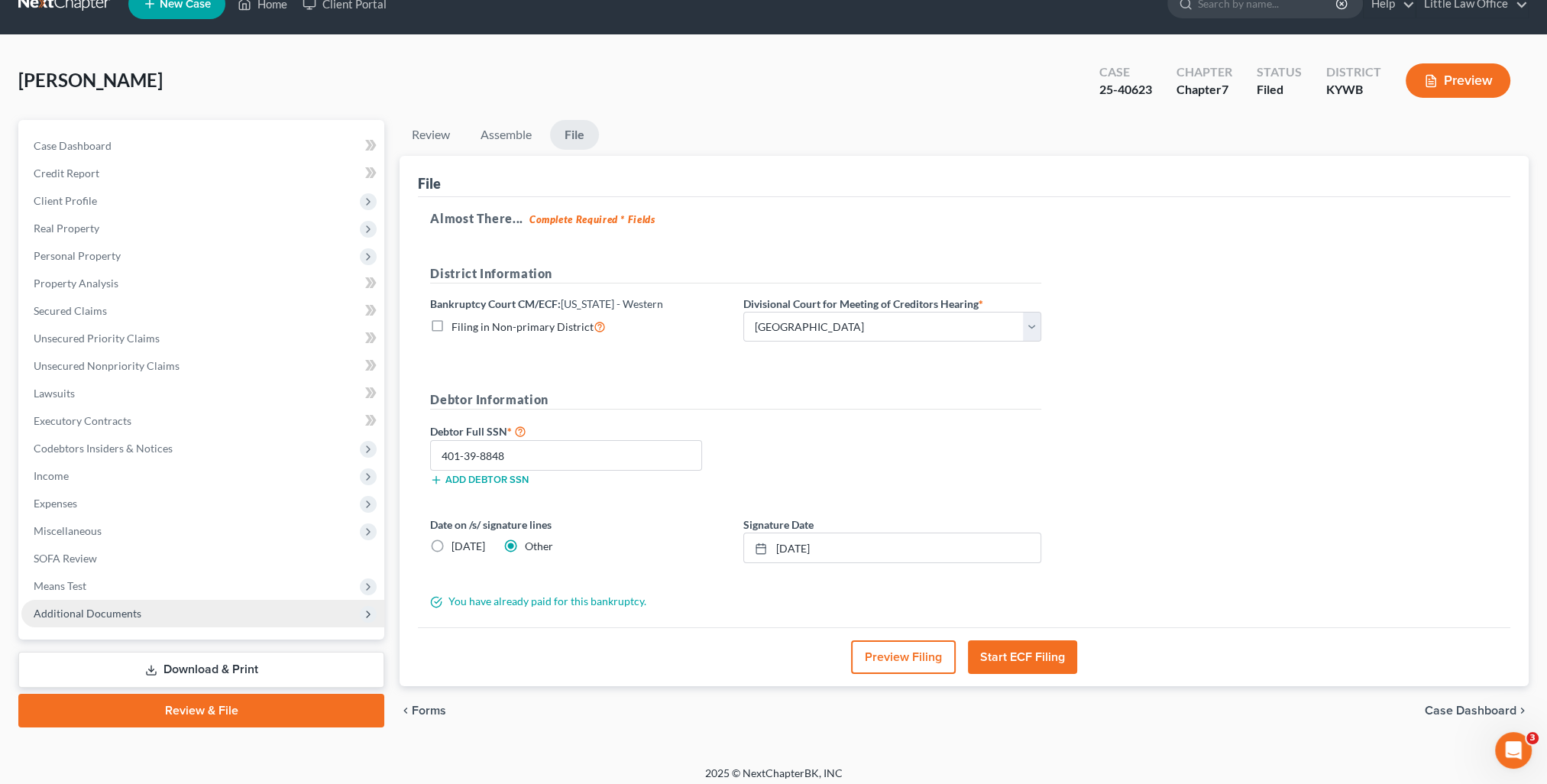
click at [124, 625] on span "Additional Documents" at bounding box center [202, 613] width 363 height 27
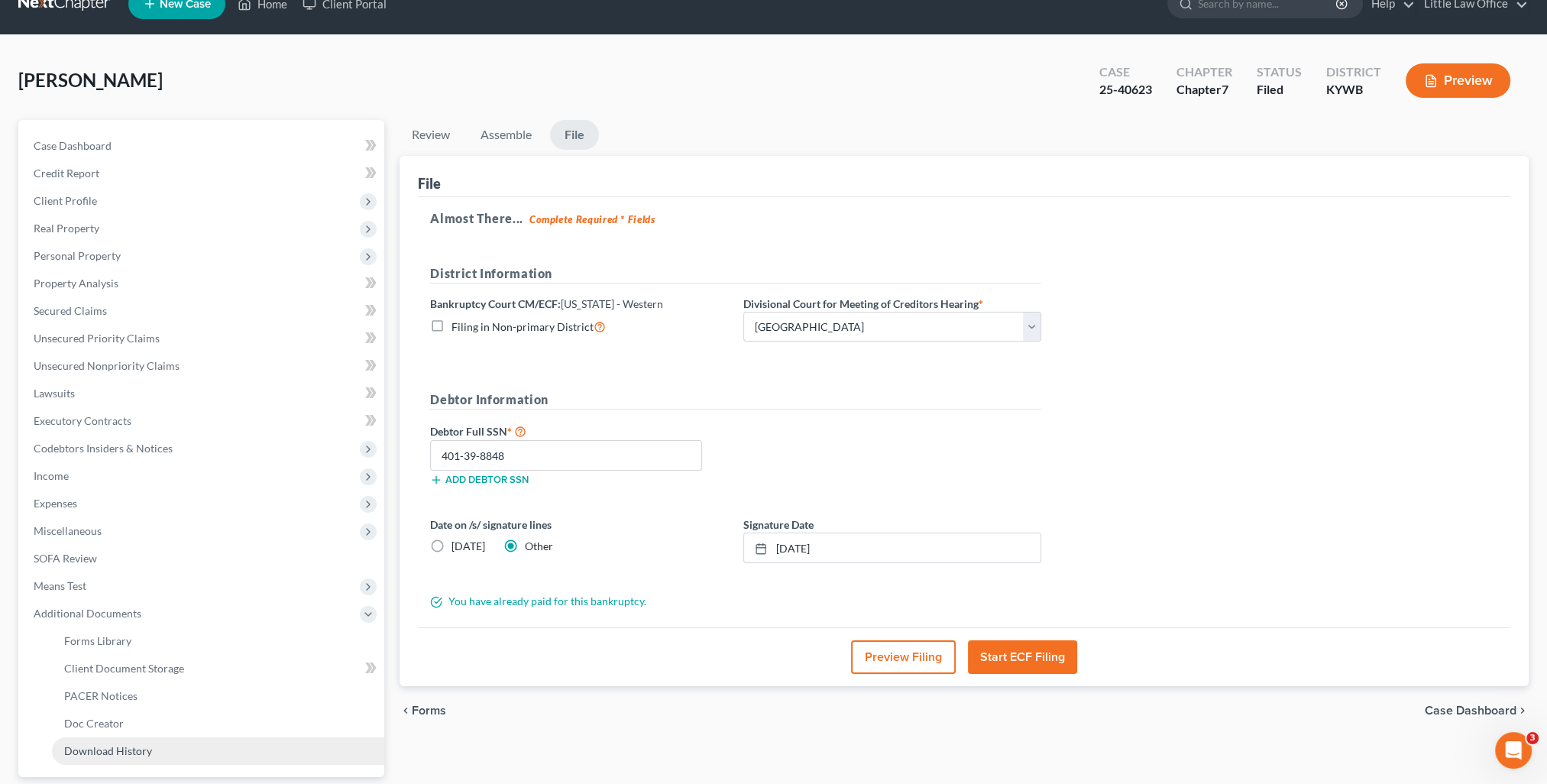
click at [147, 750] on span "Download History" at bounding box center [108, 750] width 88 height 13
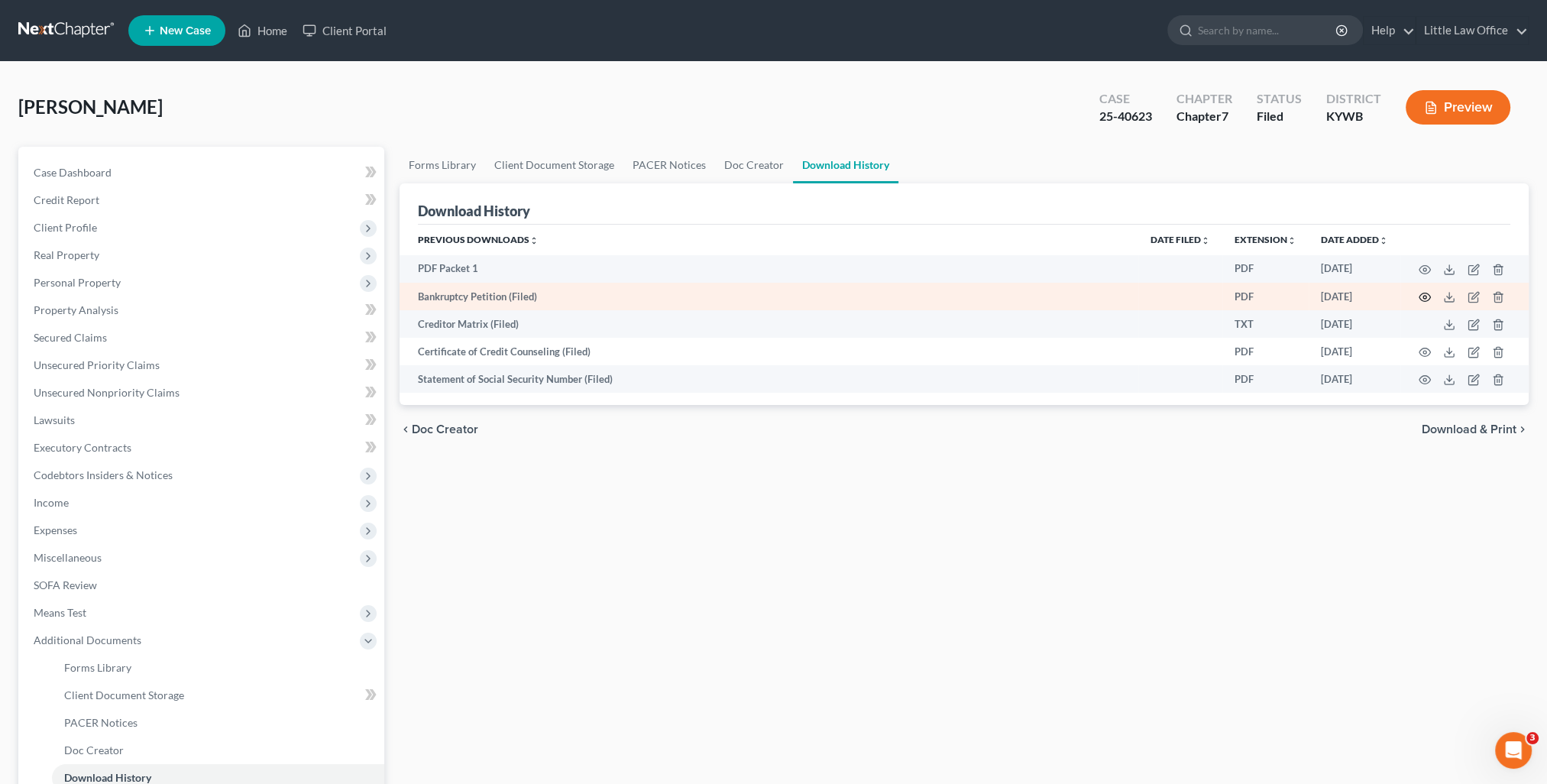
click at [1424, 298] on circle "button" at bounding box center [1425, 297] width 3 height 3
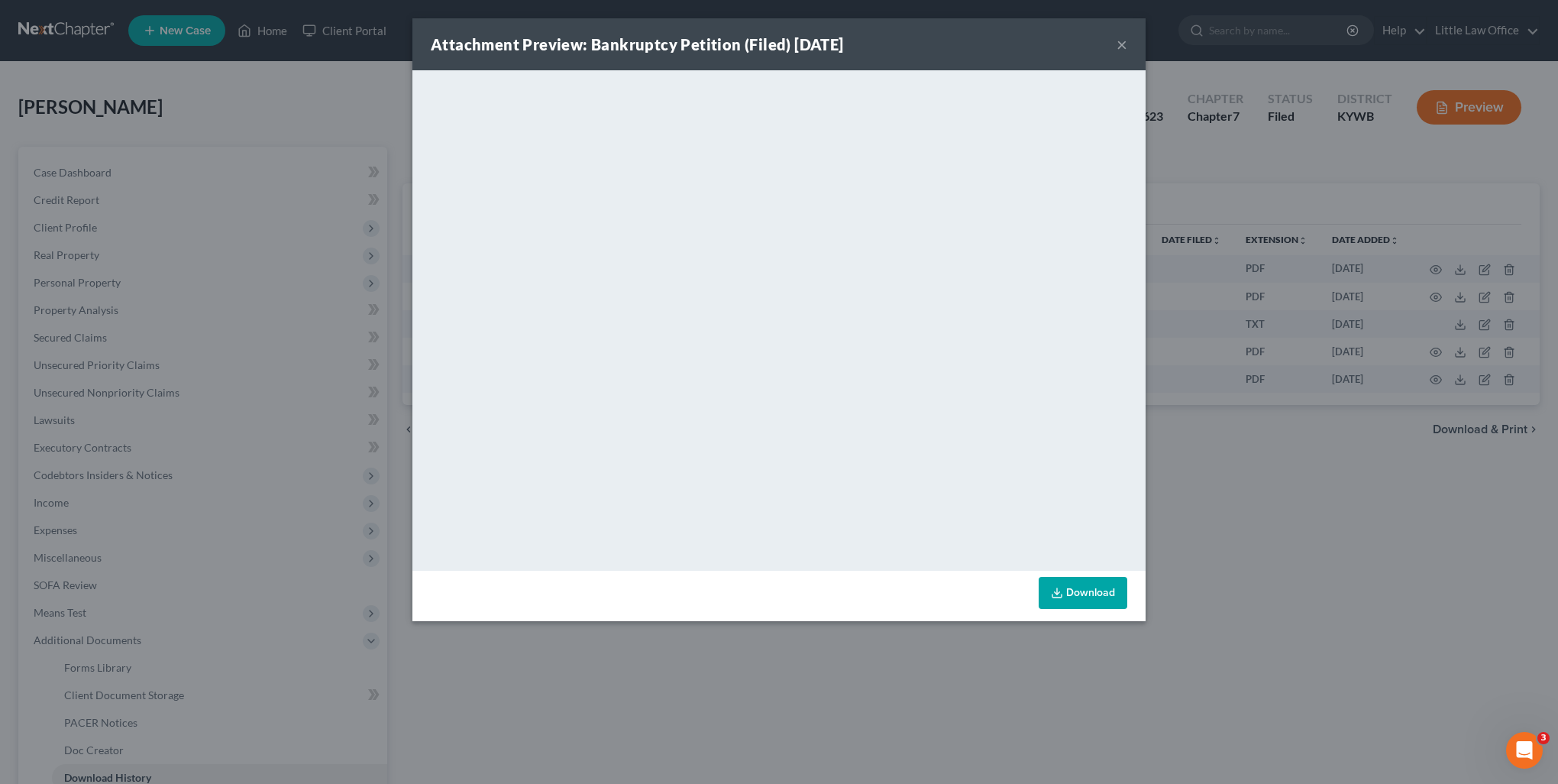
drag, startPoint x: 1120, startPoint y: 50, endPoint x: 1047, endPoint y: 72, distance: 76.2
click at [1120, 50] on button "×" at bounding box center [1122, 44] width 11 height 18
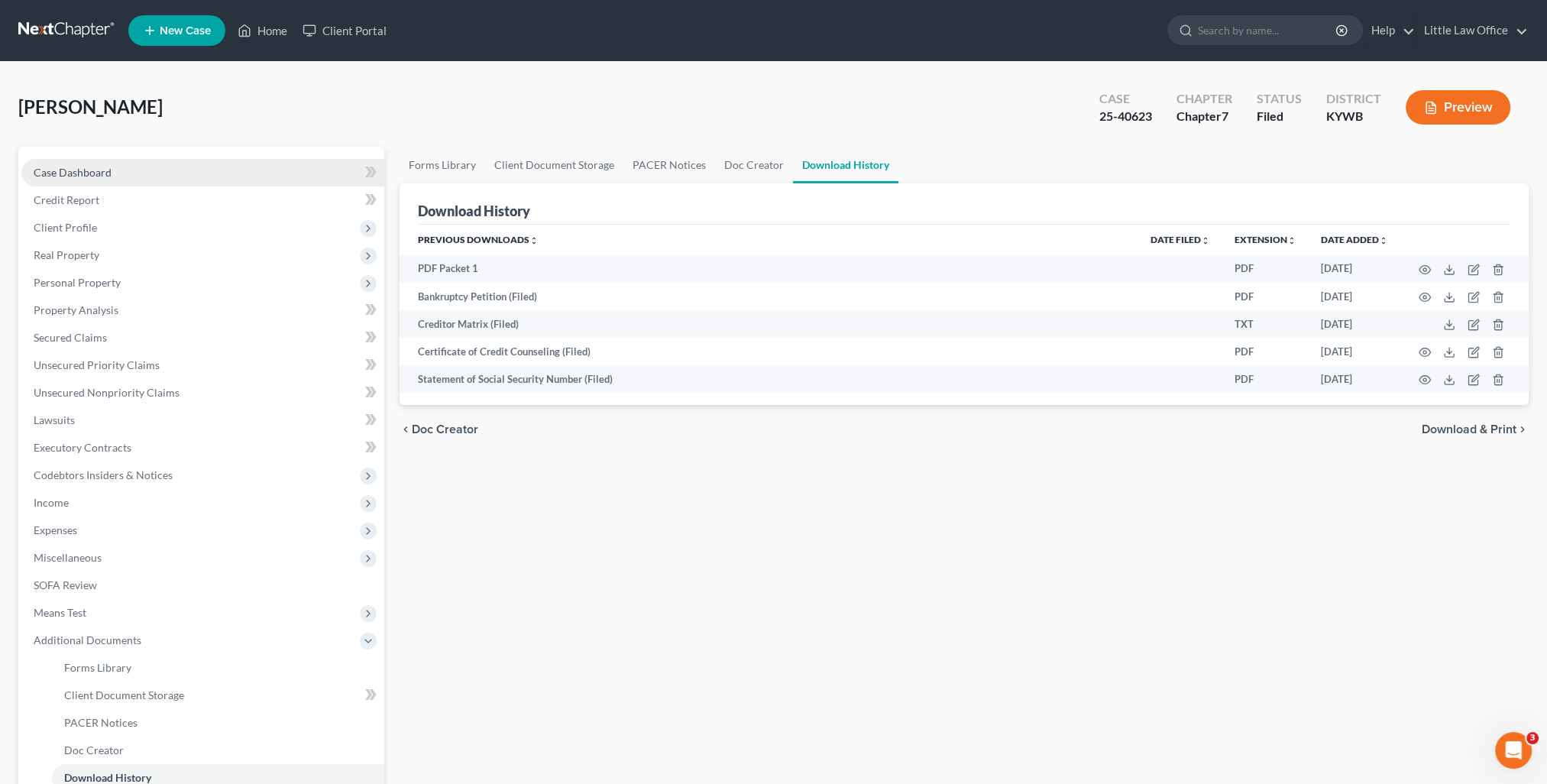
click at [117, 166] on link "Case Dashboard" at bounding box center [202, 172] width 363 height 27
select select "0"
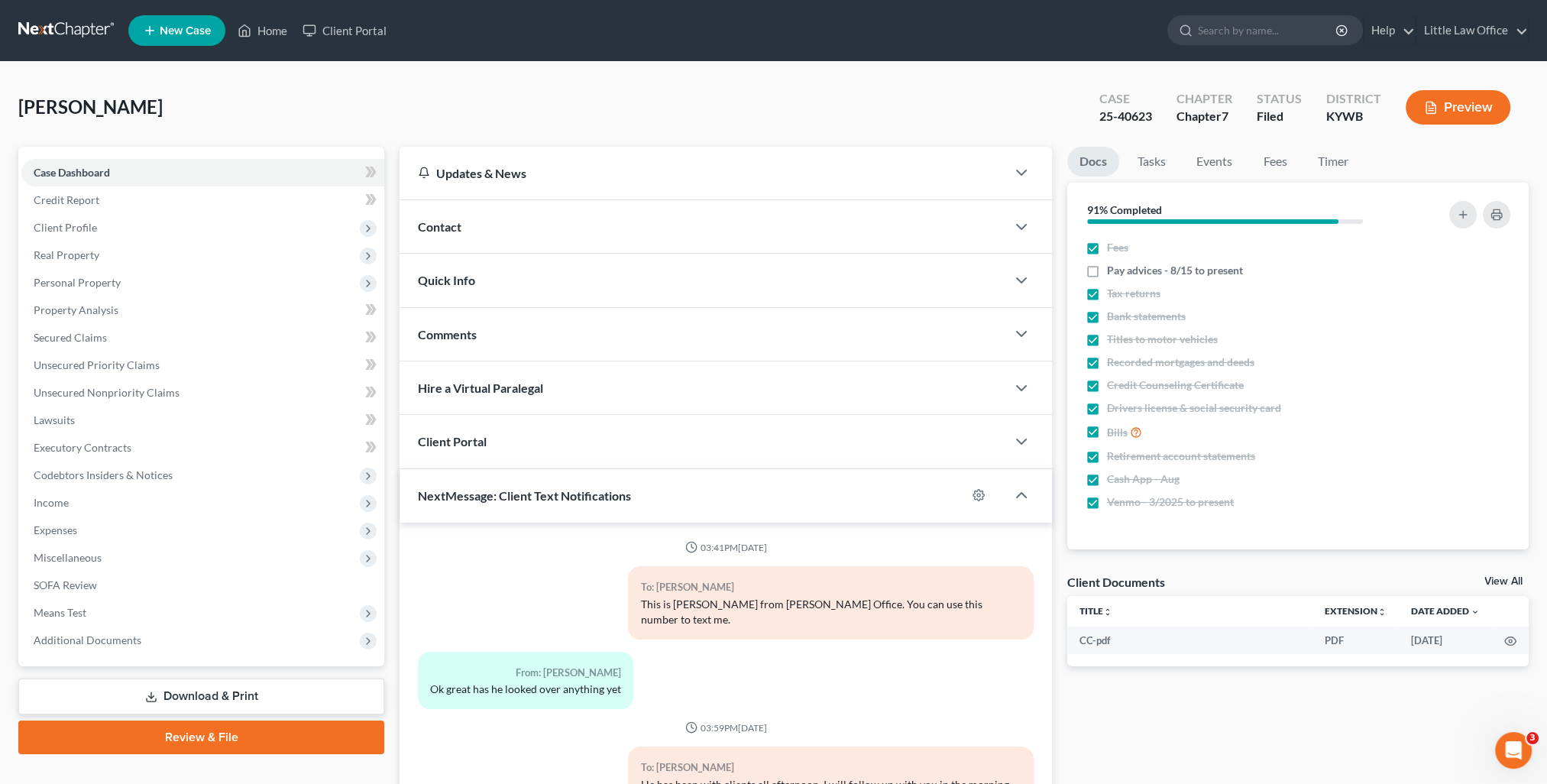
click at [433, 230] on span "Contact" at bounding box center [440, 227] width 44 height 15
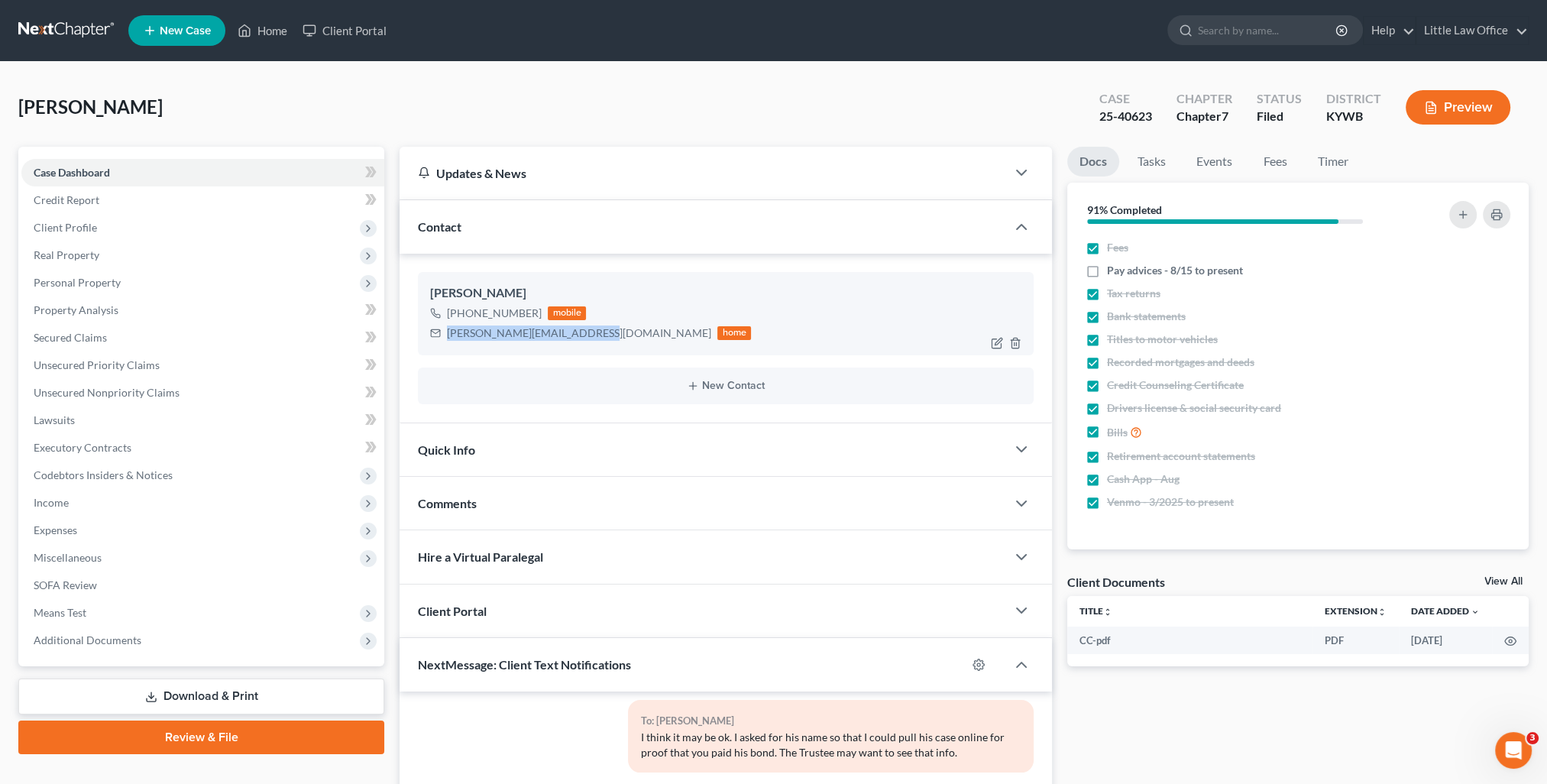
drag, startPoint x: 444, startPoint y: 332, endPoint x: 587, endPoint y: 340, distance: 143.2
click at [587, 340] on div "[PERSON_NAME][EMAIL_ADDRESS][DOMAIN_NAME] home" at bounding box center [590, 332] width 321 height 20
copy div "[PERSON_NAME][EMAIL_ADDRESS][DOMAIN_NAME]"
drag, startPoint x: 530, startPoint y: 497, endPoint x: 619, endPoint y: 499, distance: 89.0
click at [530, 497] on div "Comments" at bounding box center [703, 503] width 607 height 53
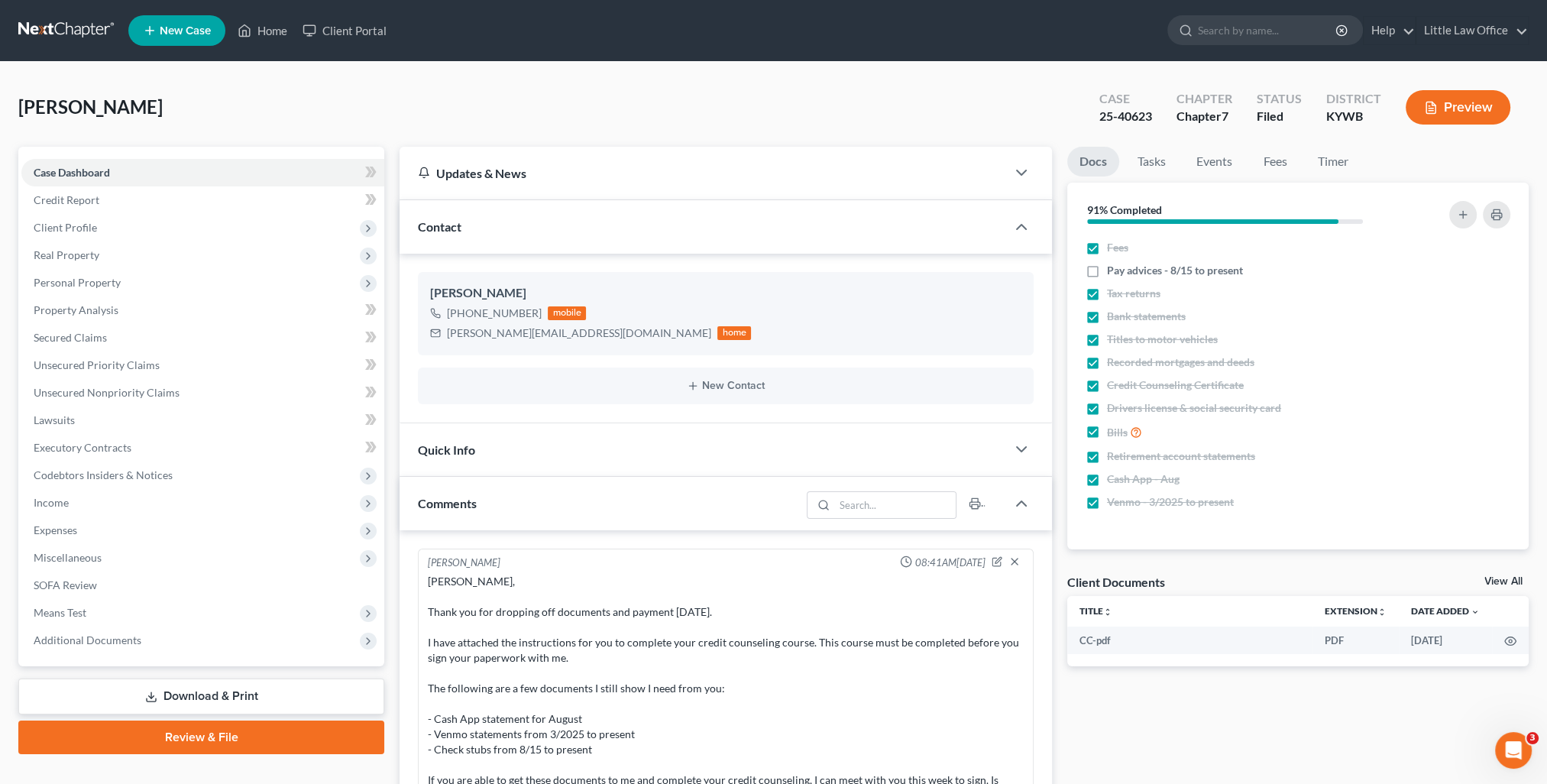
scroll to position [76, 0]
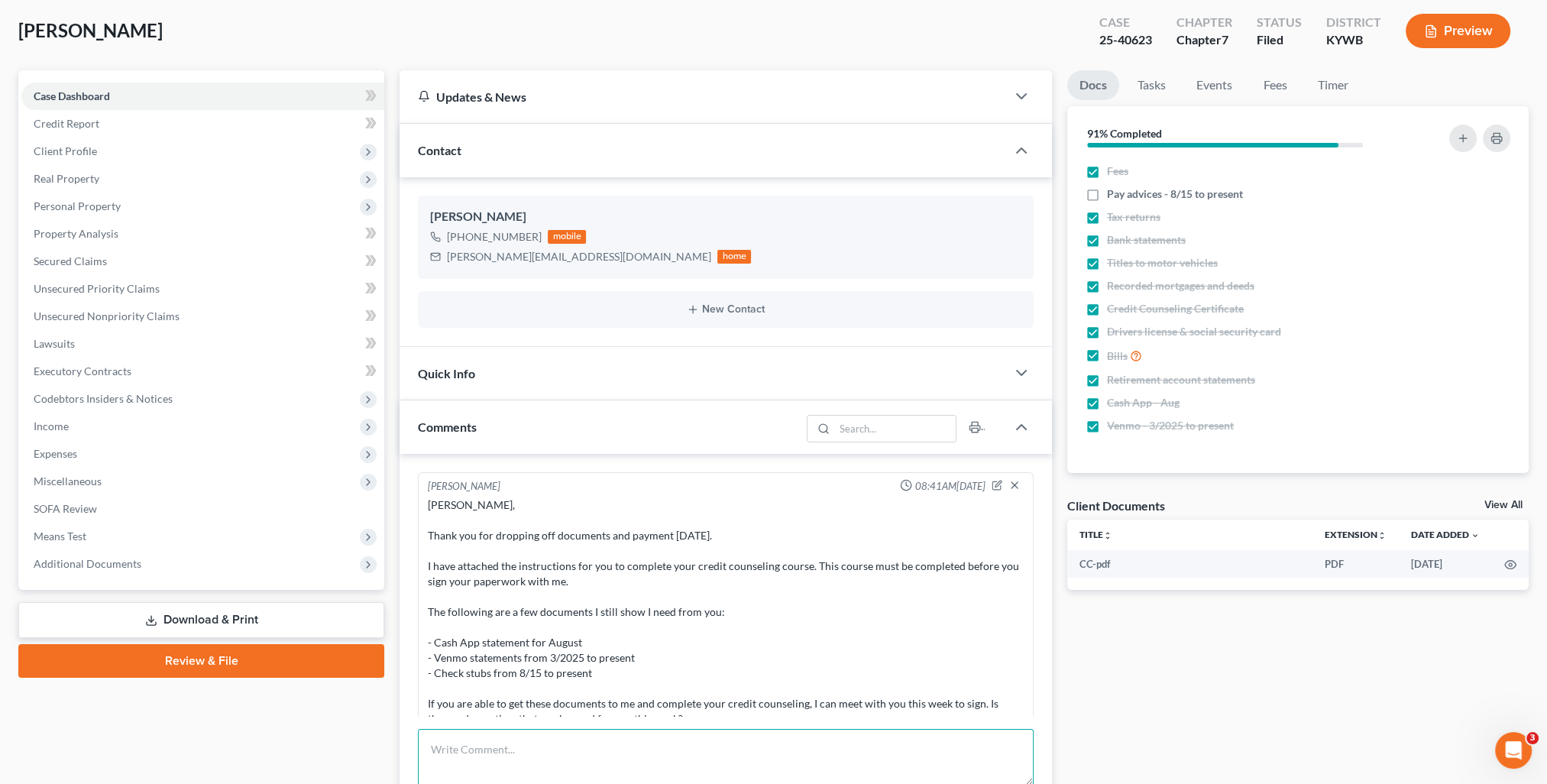
drag, startPoint x: 631, startPoint y: 735, endPoint x: 647, endPoint y: 755, distance: 25.6
click at [630, 735] on textarea at bounding box center [725, 757] width 616 height 56
paste textarea "[PERSON_NAME], Your case has been filed. Your case # is 25-40623. Please see at…"
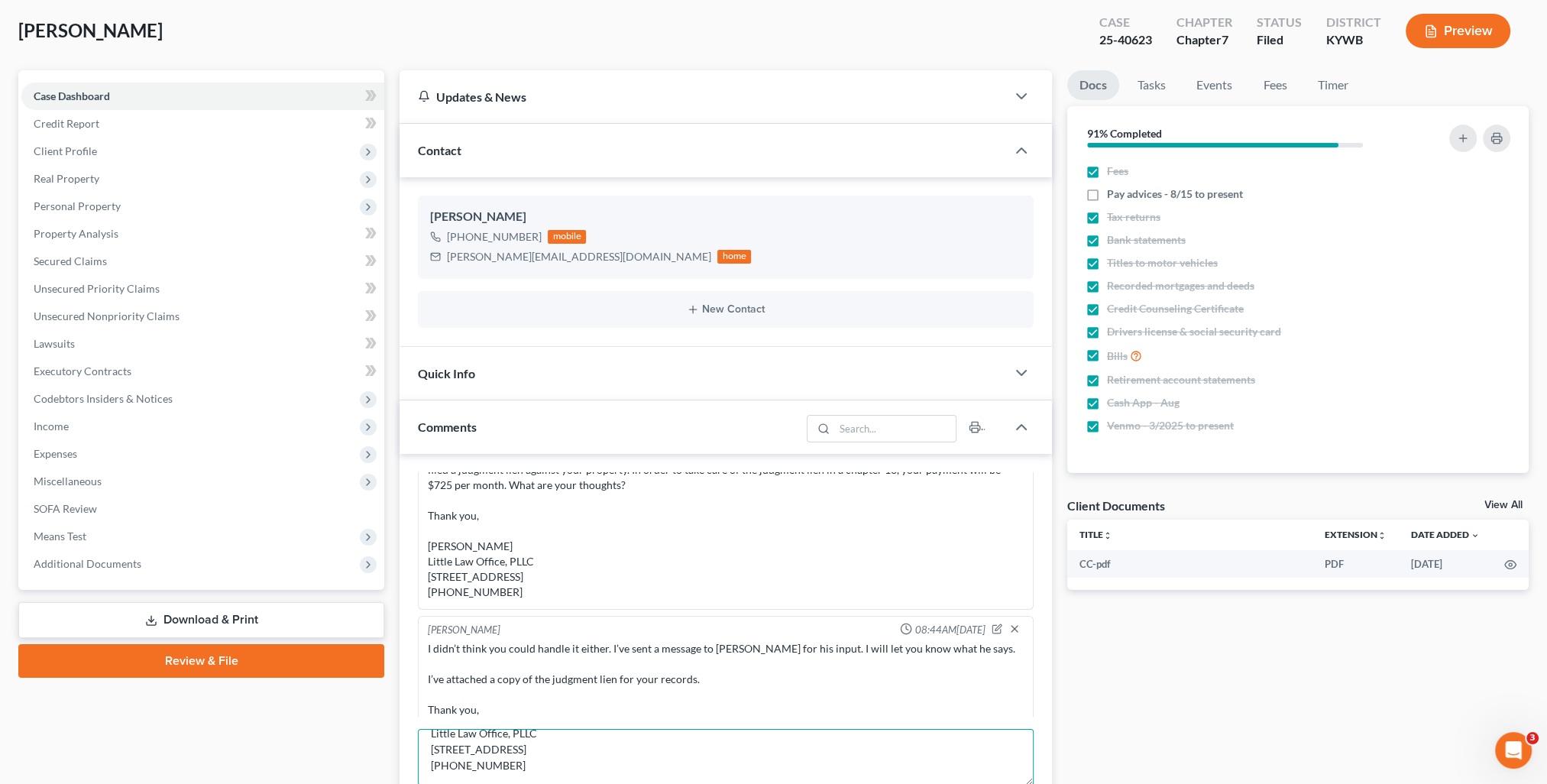
scroll to position [306, 0]
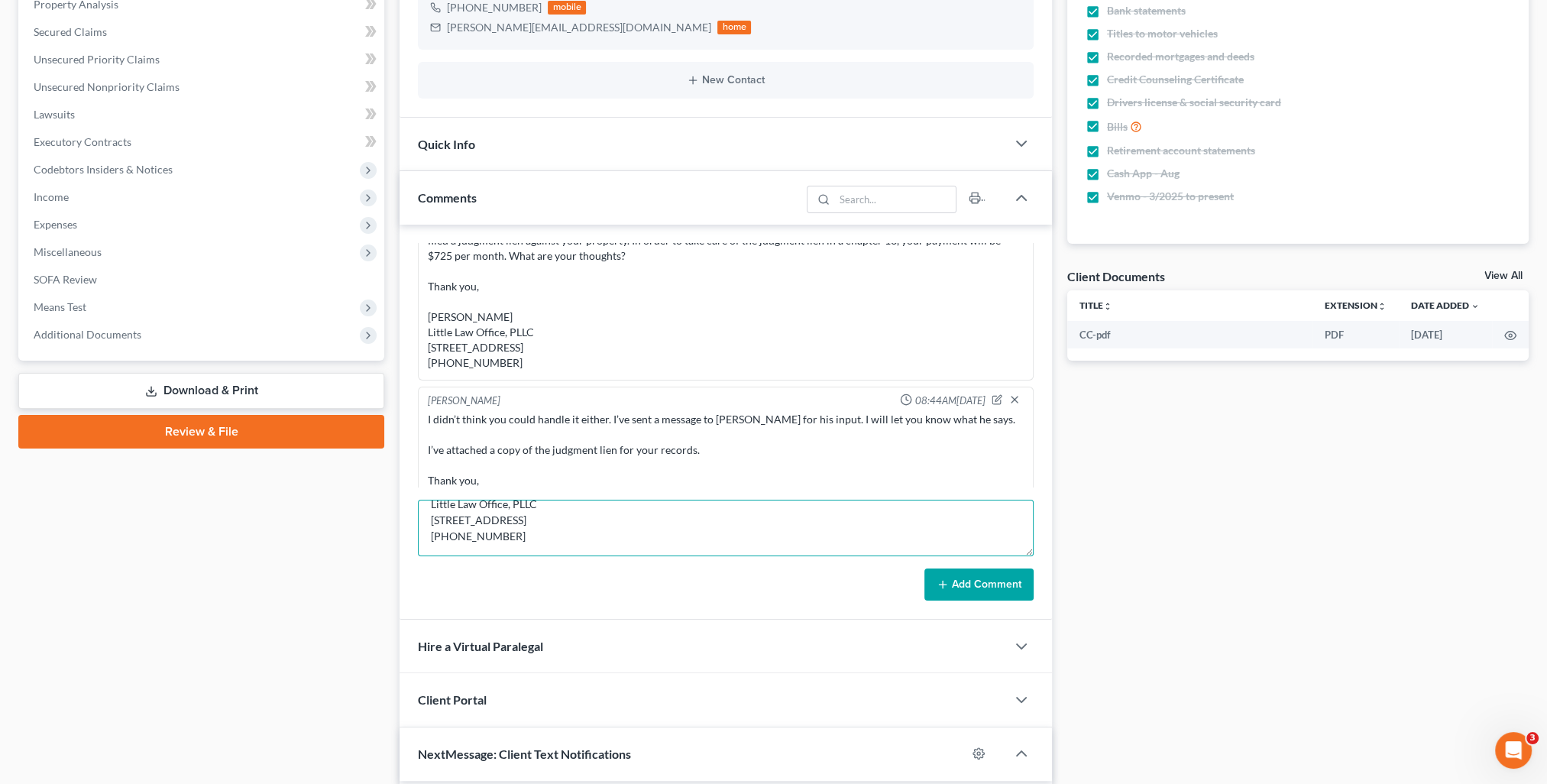
type textarea "[PERSON_NAME], Your case has been filed. Your case # is 25-40623. Please see at…"
click at [991, 591] on button "Add Comment" at bounding box center [979, 584] width 109 height 32
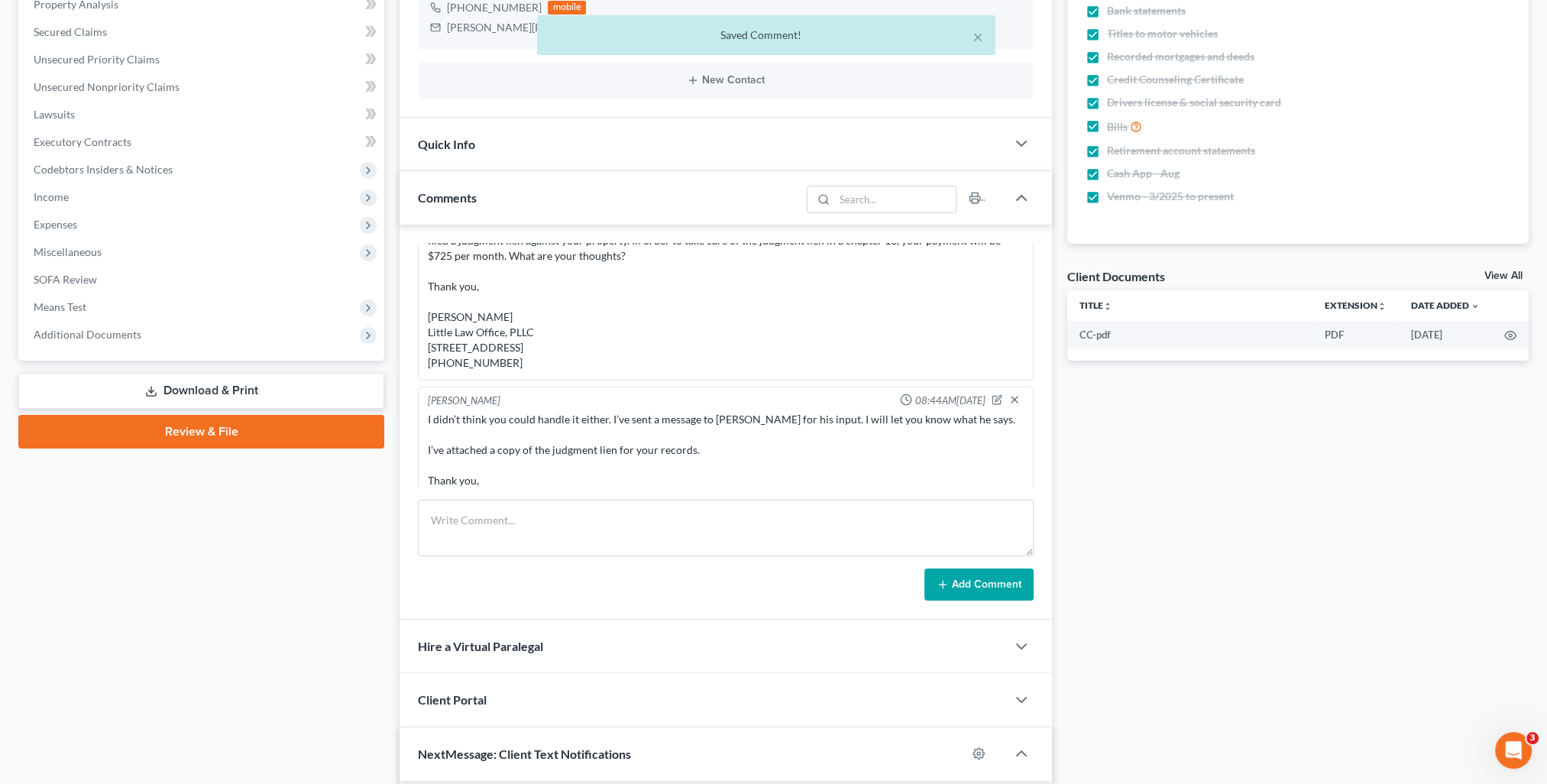
scroll to position [1359, 0]
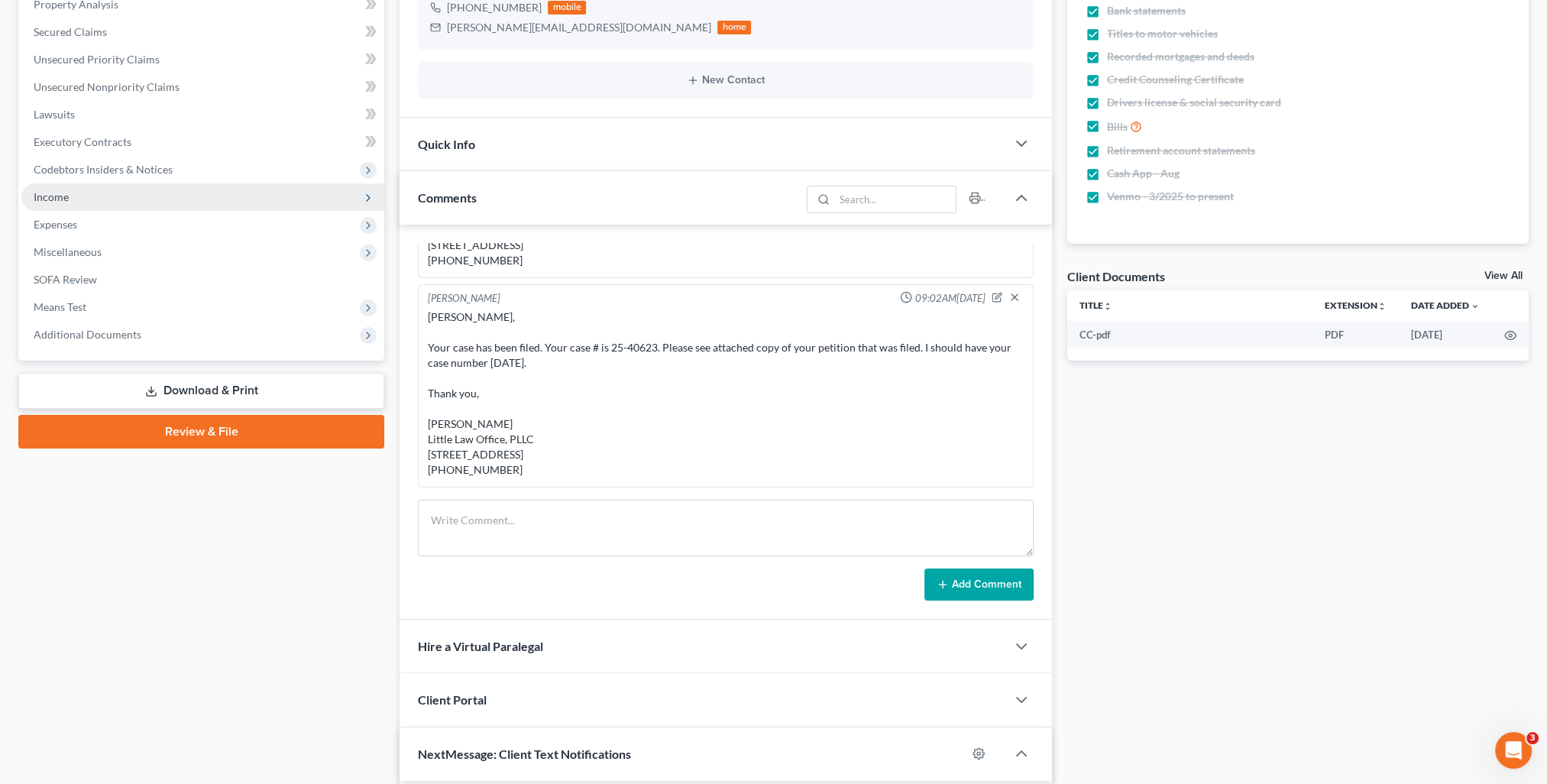
click at [74, 198] on span "Income" at bounding box center [202, 197] width 363 height 27
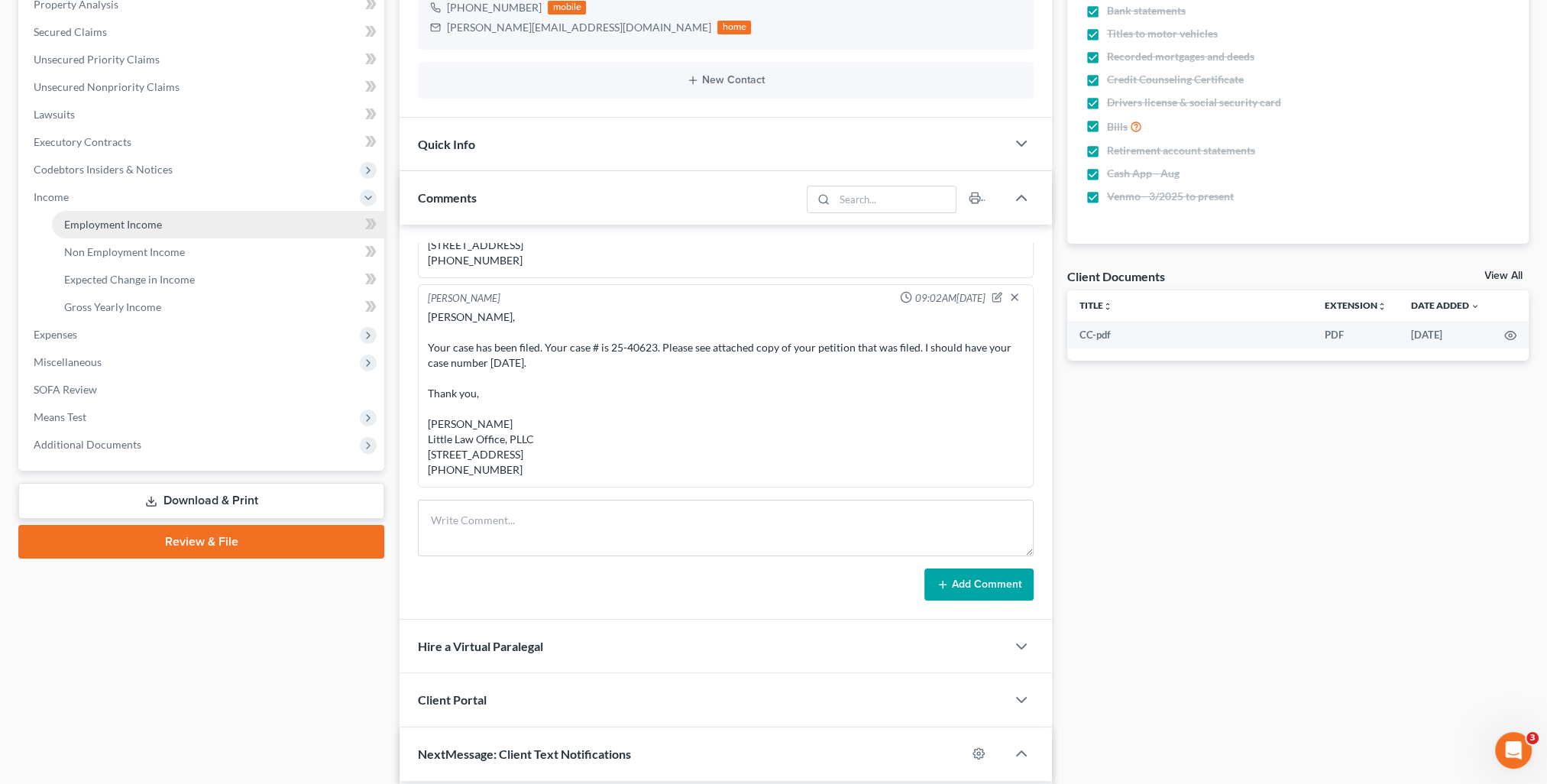
click at [85, 227] on span "Employment Income" at bounding box center [113, 224] width 98 height 13
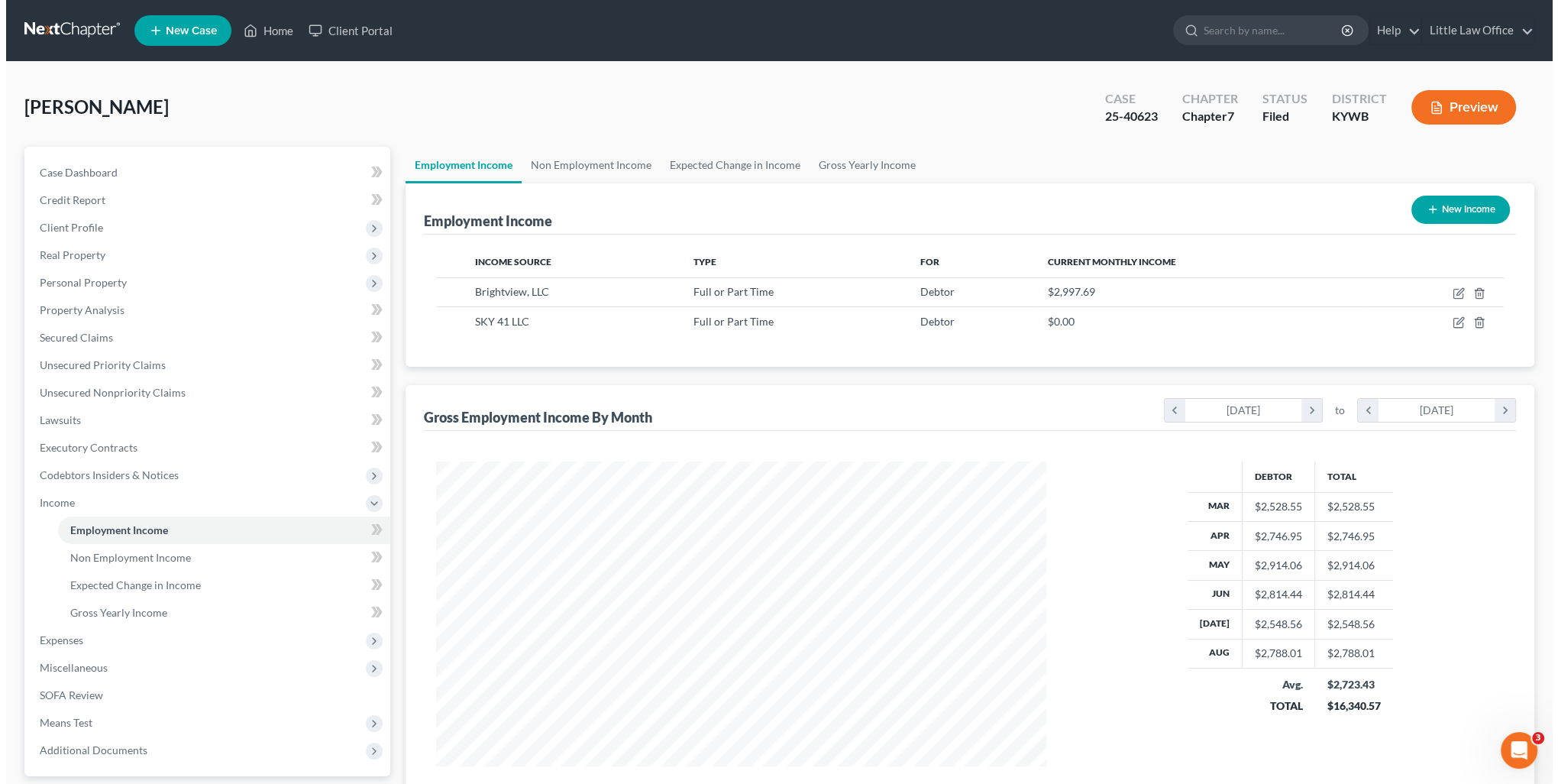
scroll to position [305, 641]
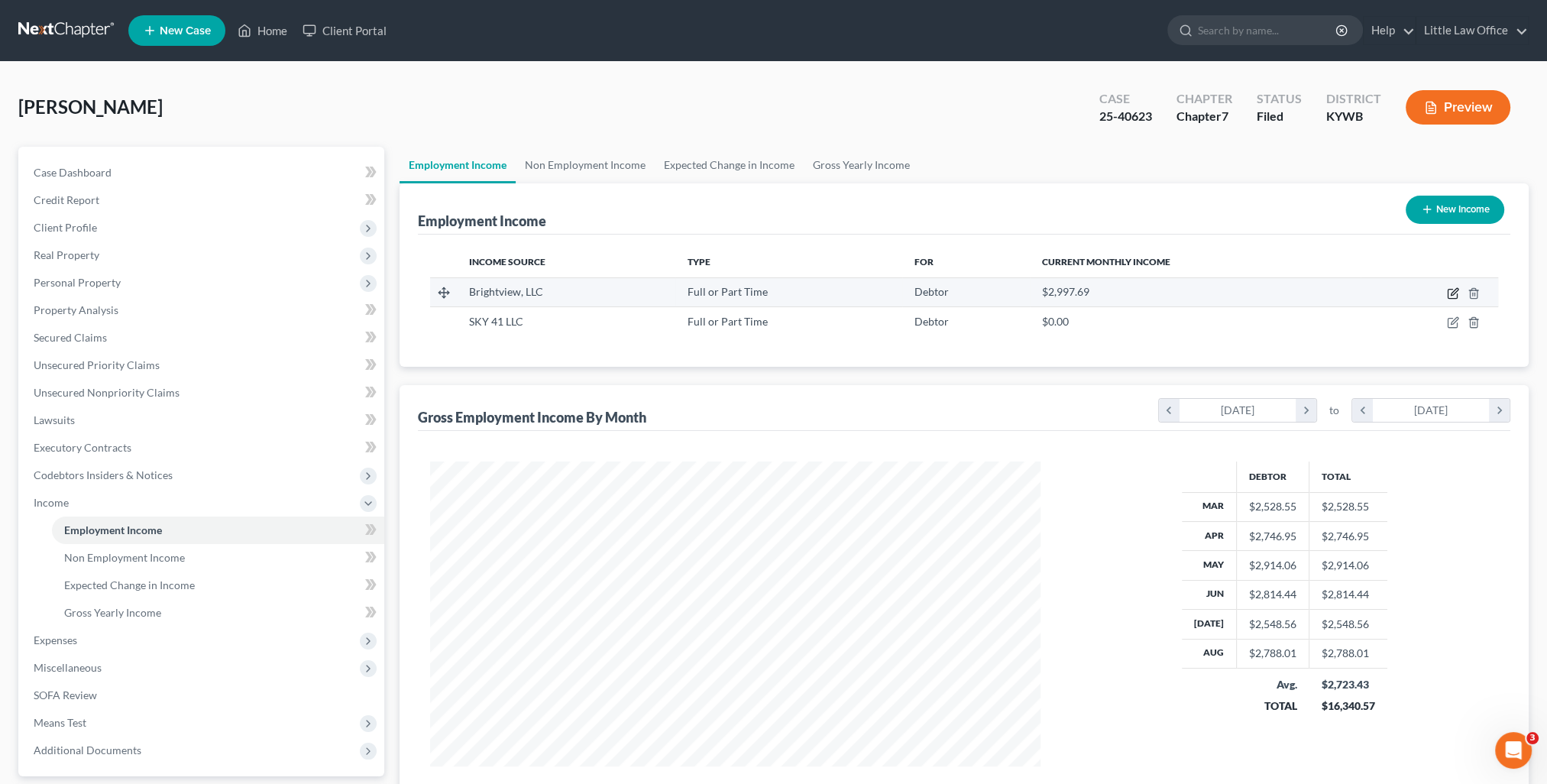
click at [1451, 294] on icon "button" at bounding box center [1454, 291] width 7 height 7
select select "0"
select select "36"
select select "2"
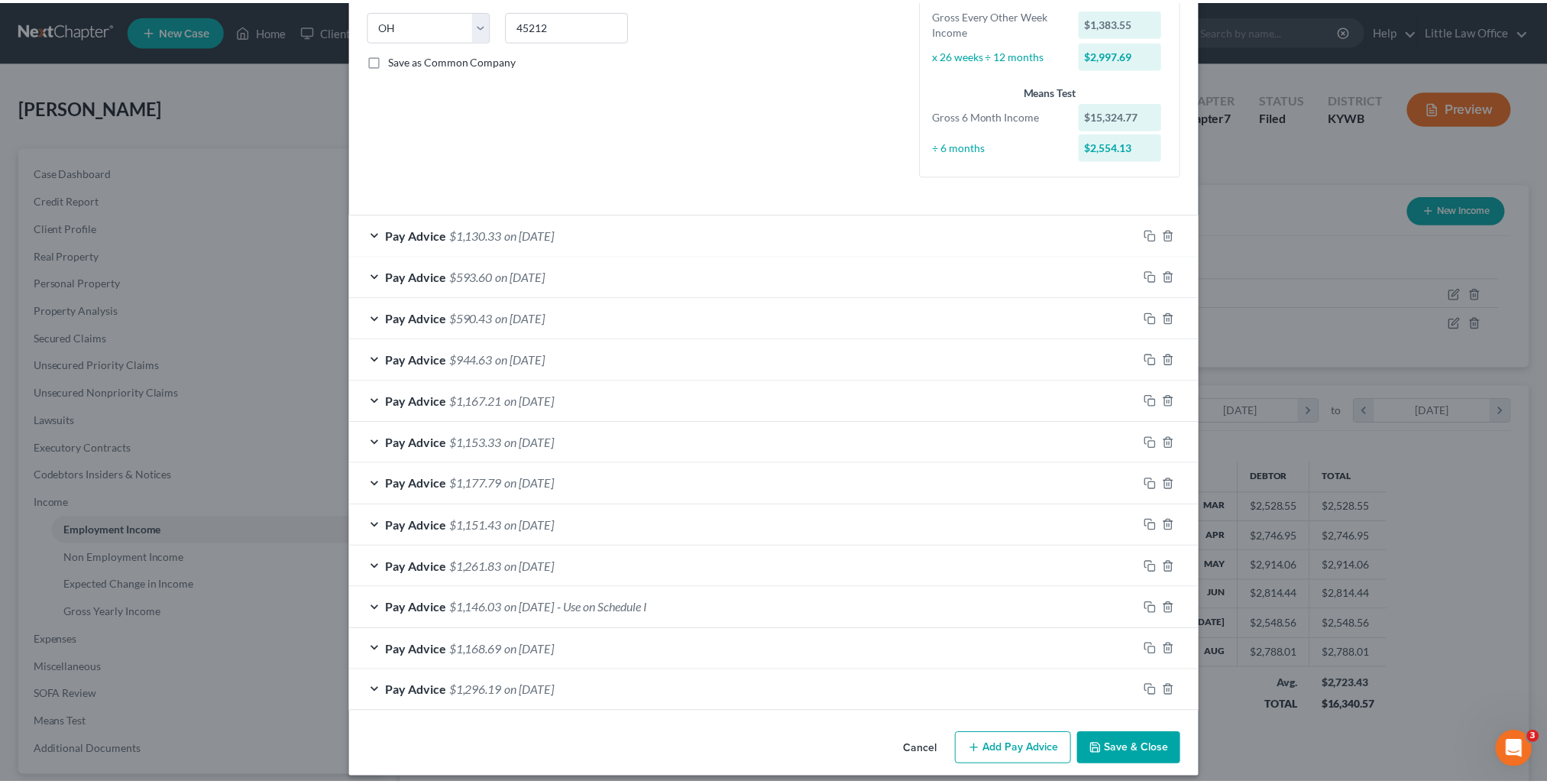
scroll to position [314, 0]
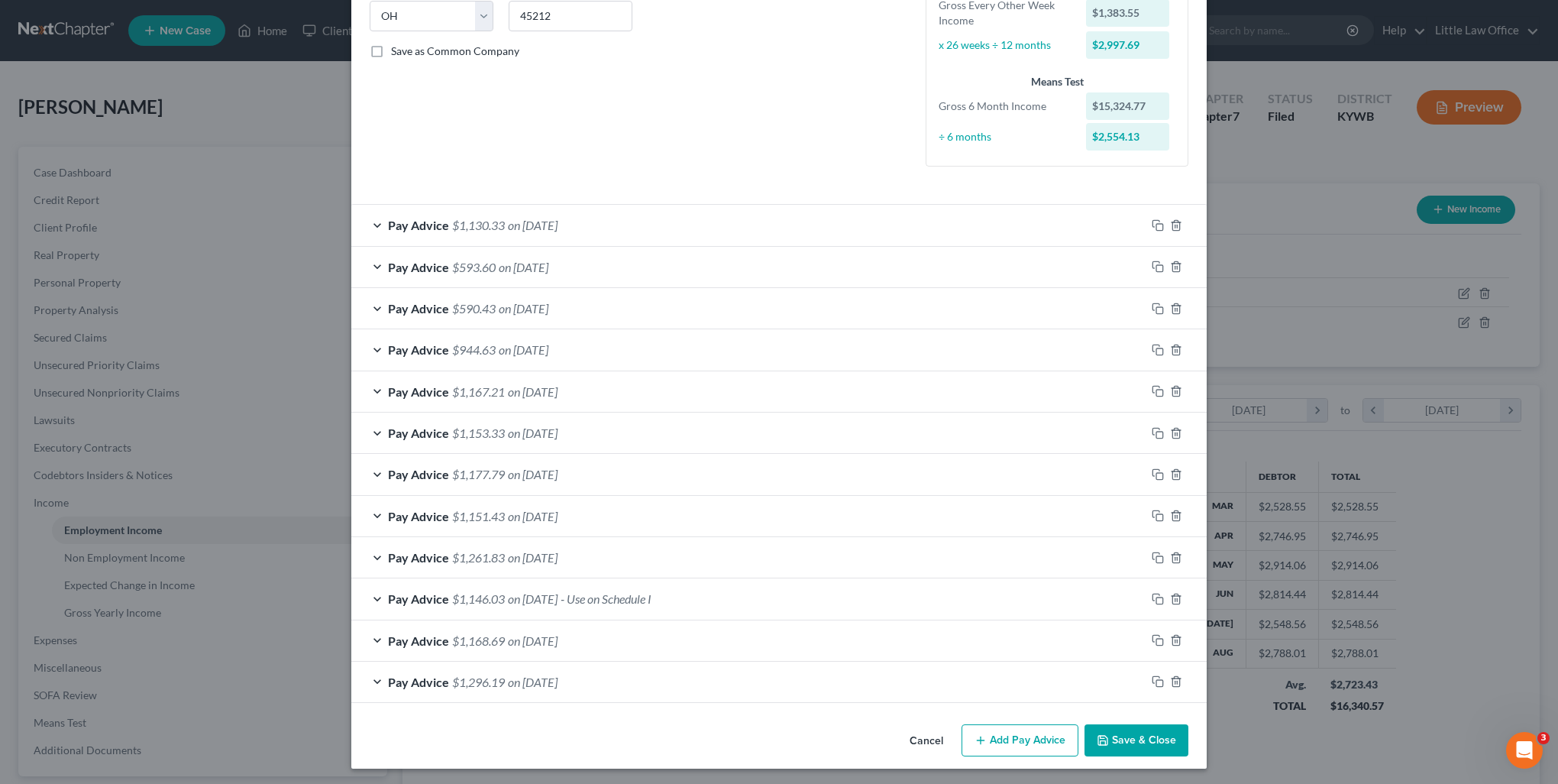
drag, startPoint x: 1142, startPoint y: 733, endPoint x: 469, endPoint y: 440, distance: 734.0
click at [1142, 733] on button "Save & Close" at bounding box center [1136, 740] width 104 height 32
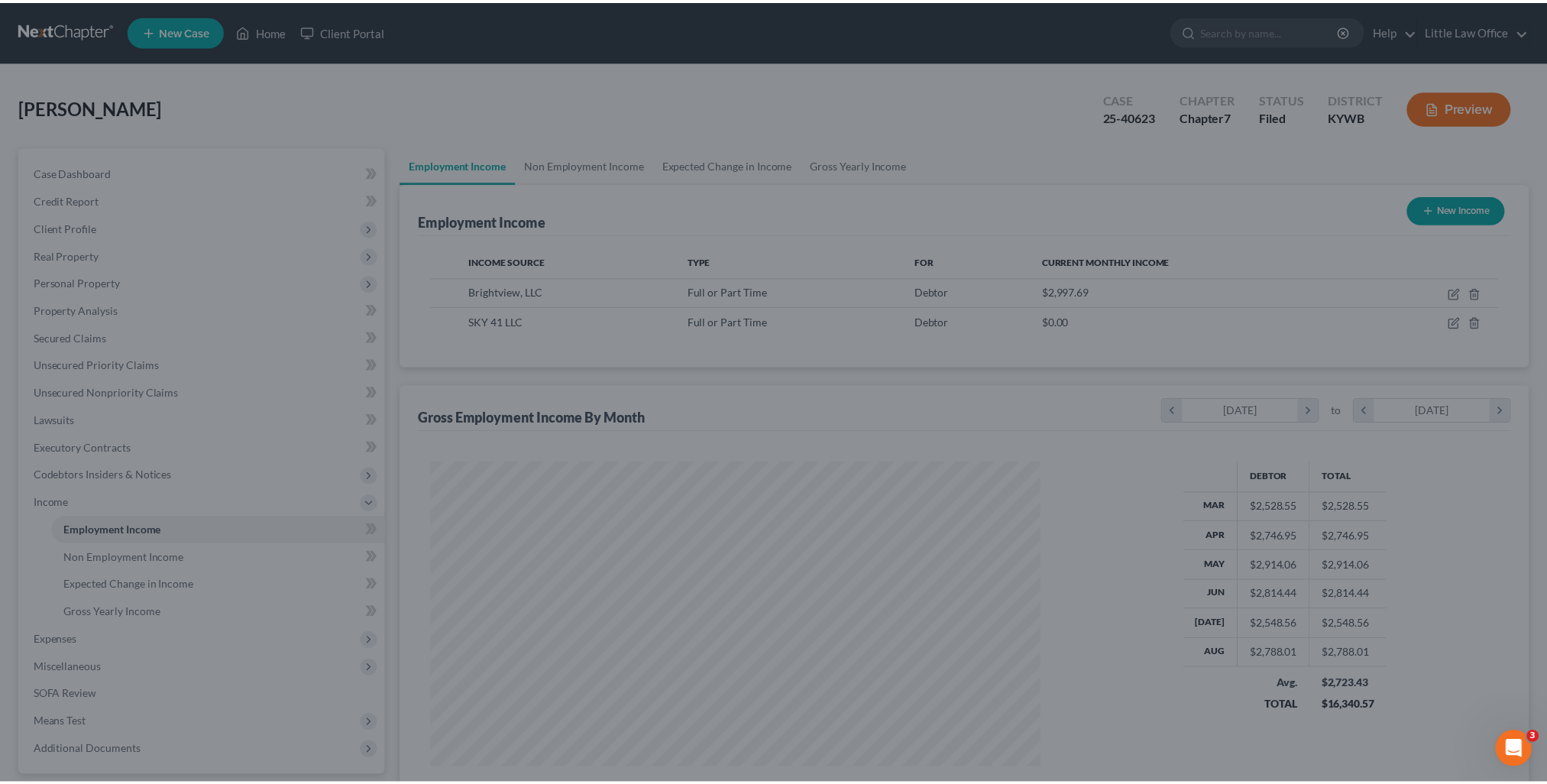
scroll to position [763473, 763220]
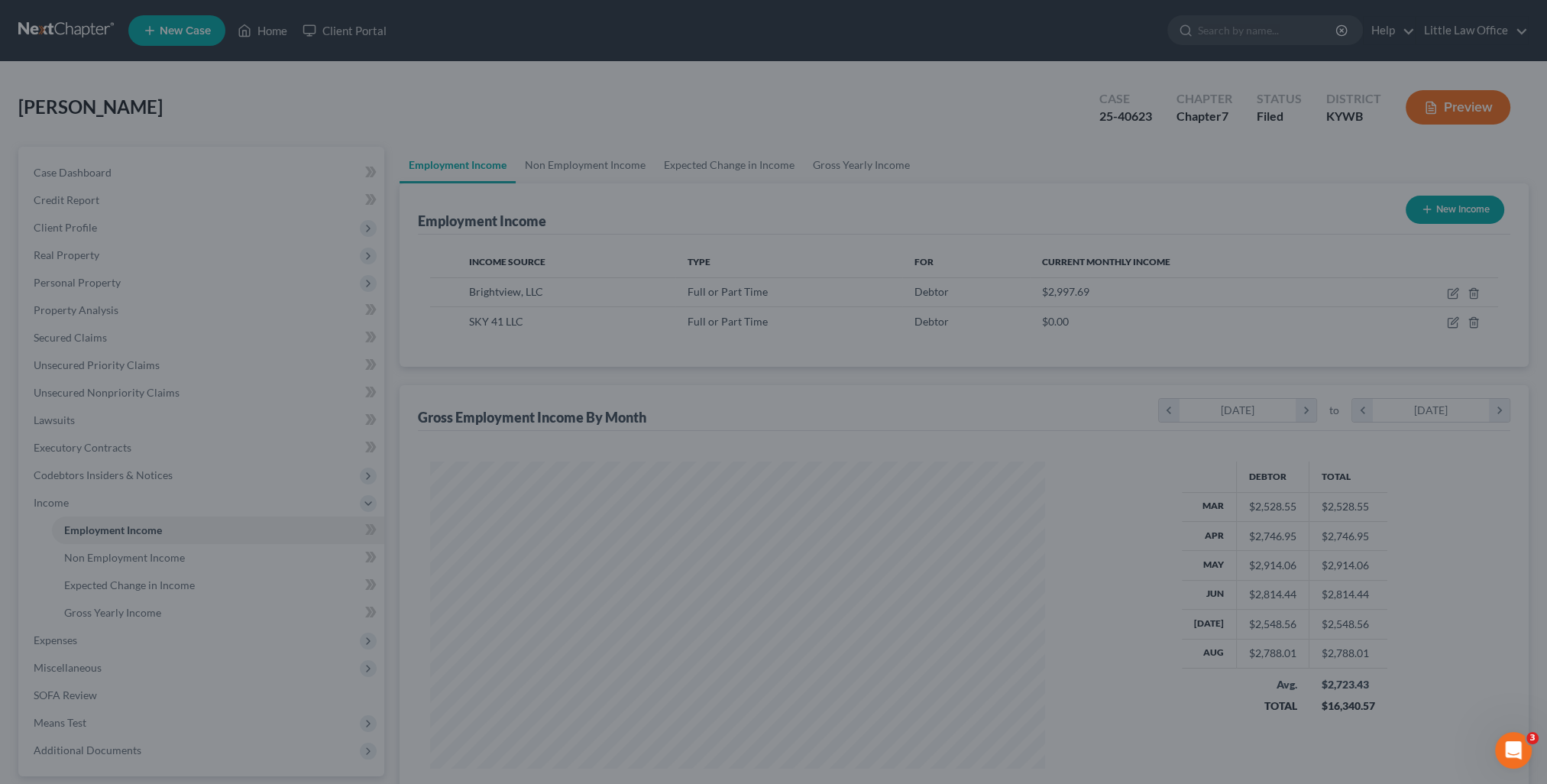
click at [103, 173] on div at bounding box center [773, 392] width 1547 height 784
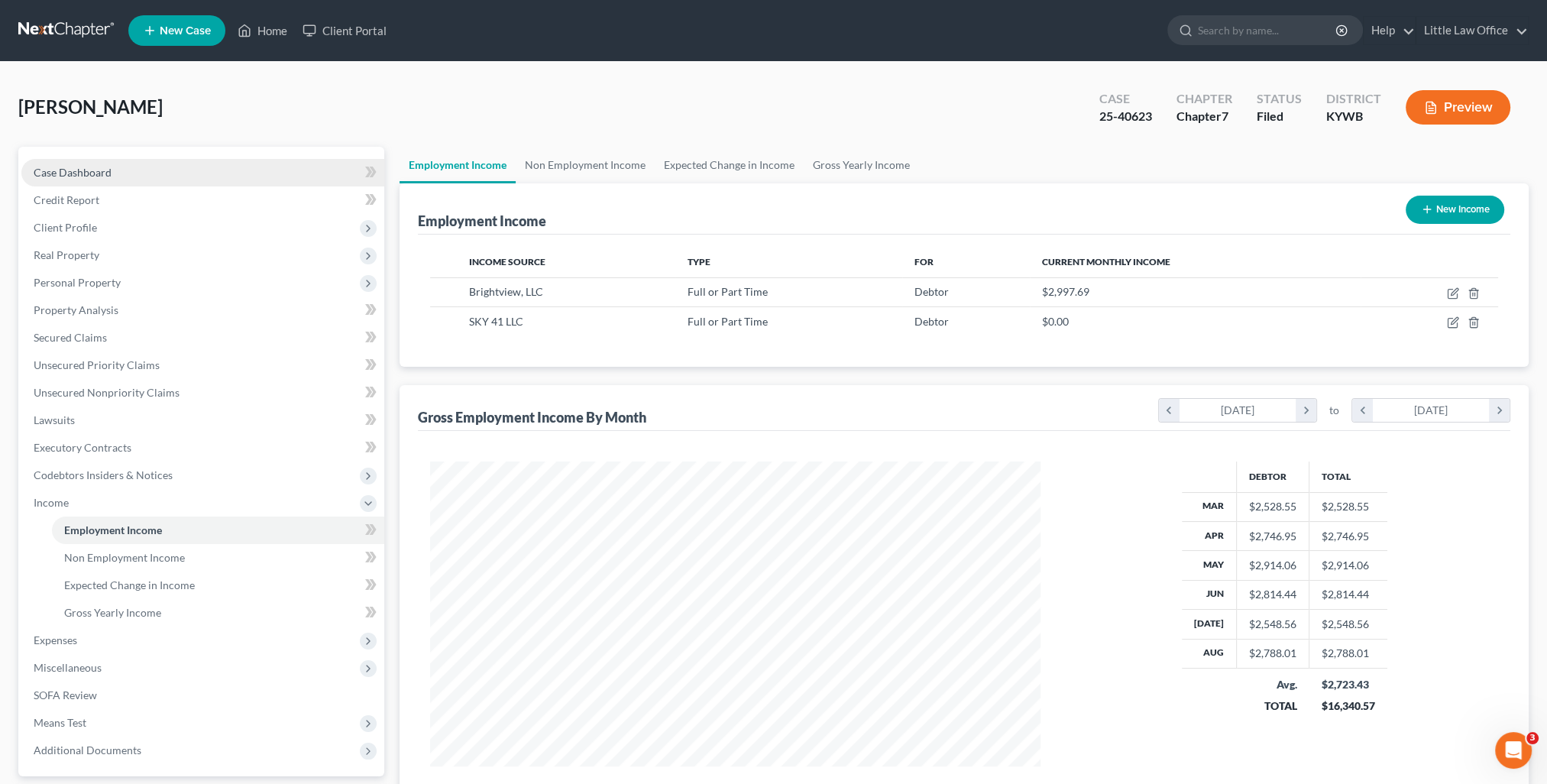
click at [100, 172] on span "Case Dashboard" at bounding box center [72, 172] width 78 height 13
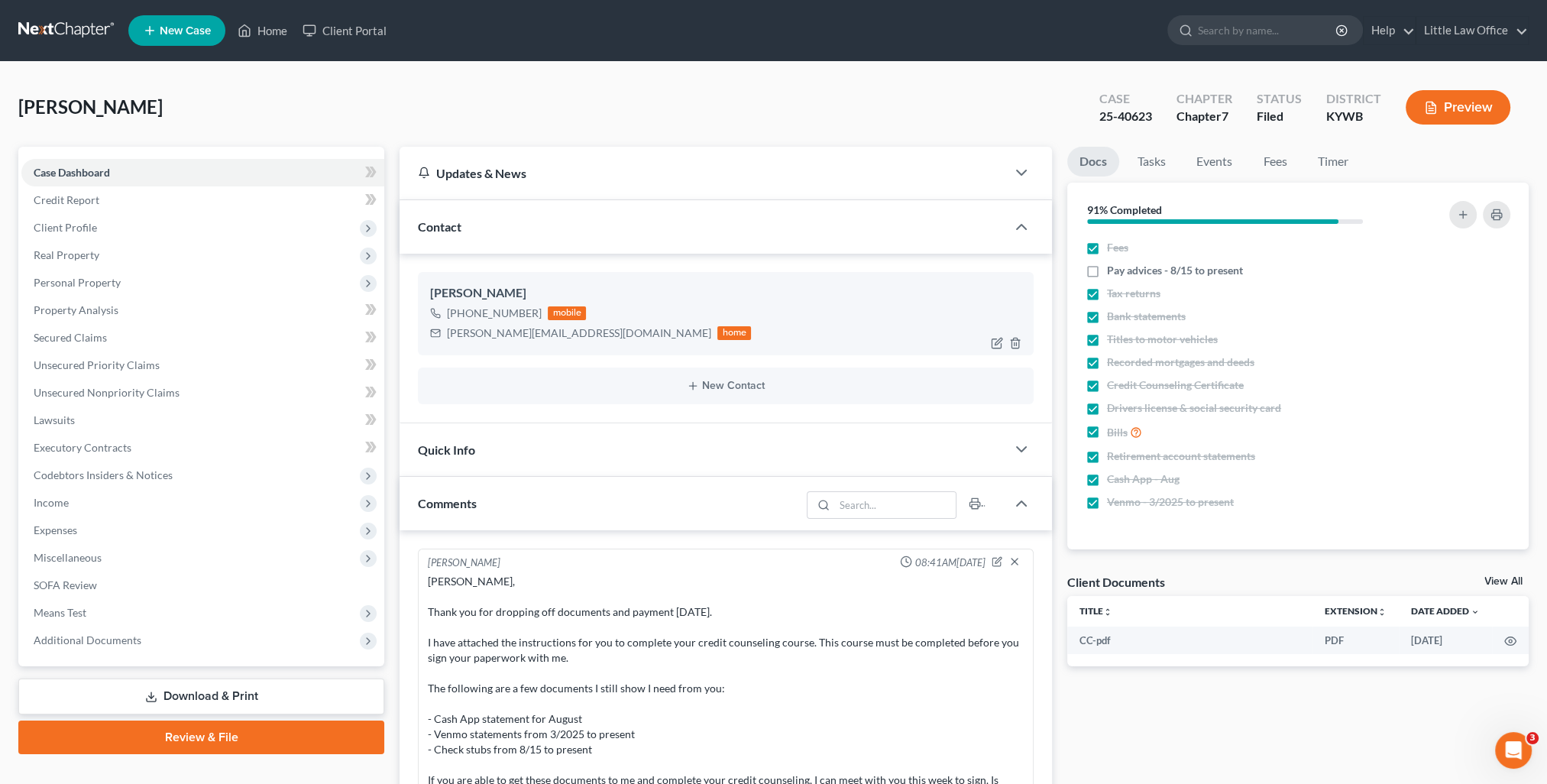
scroll to position [1359, 0]
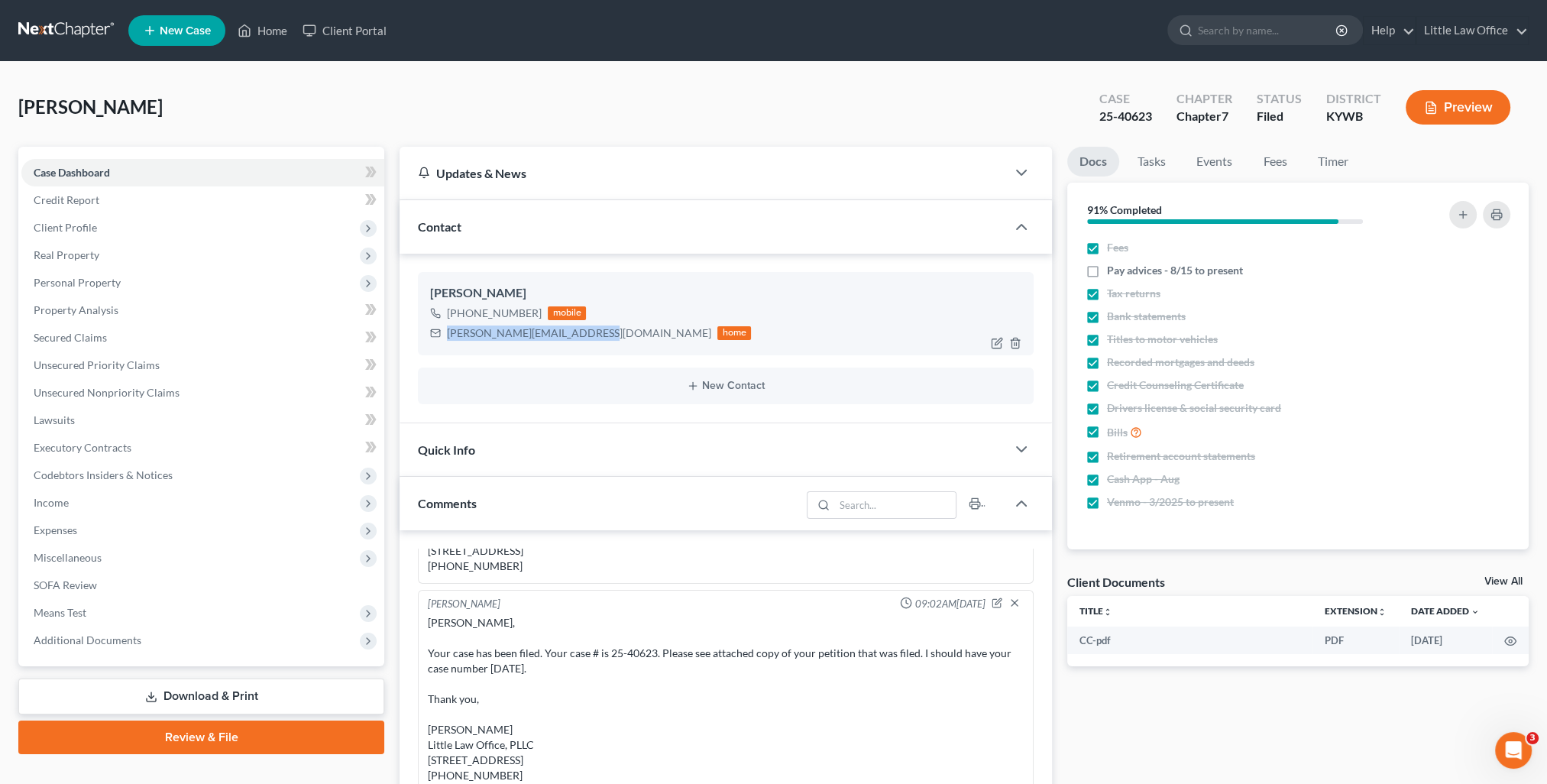
drag, startPoint x: 446, startPoint y: 332, endPoint x: 590, endPoint y: 343, distance: 144.4
click at [590, 343] on div "[PERSON_NAME] [PHONE_NUMBER] mobile [PERSON_NAME][EMAIL_ADDRESS][DOMAIN_NAME] h…" at bounding box center [725, 313] width 616 height 82
copy div "[PERSON_NAME][EMAIL_ADDRESS][DOMAIN_NAME]"
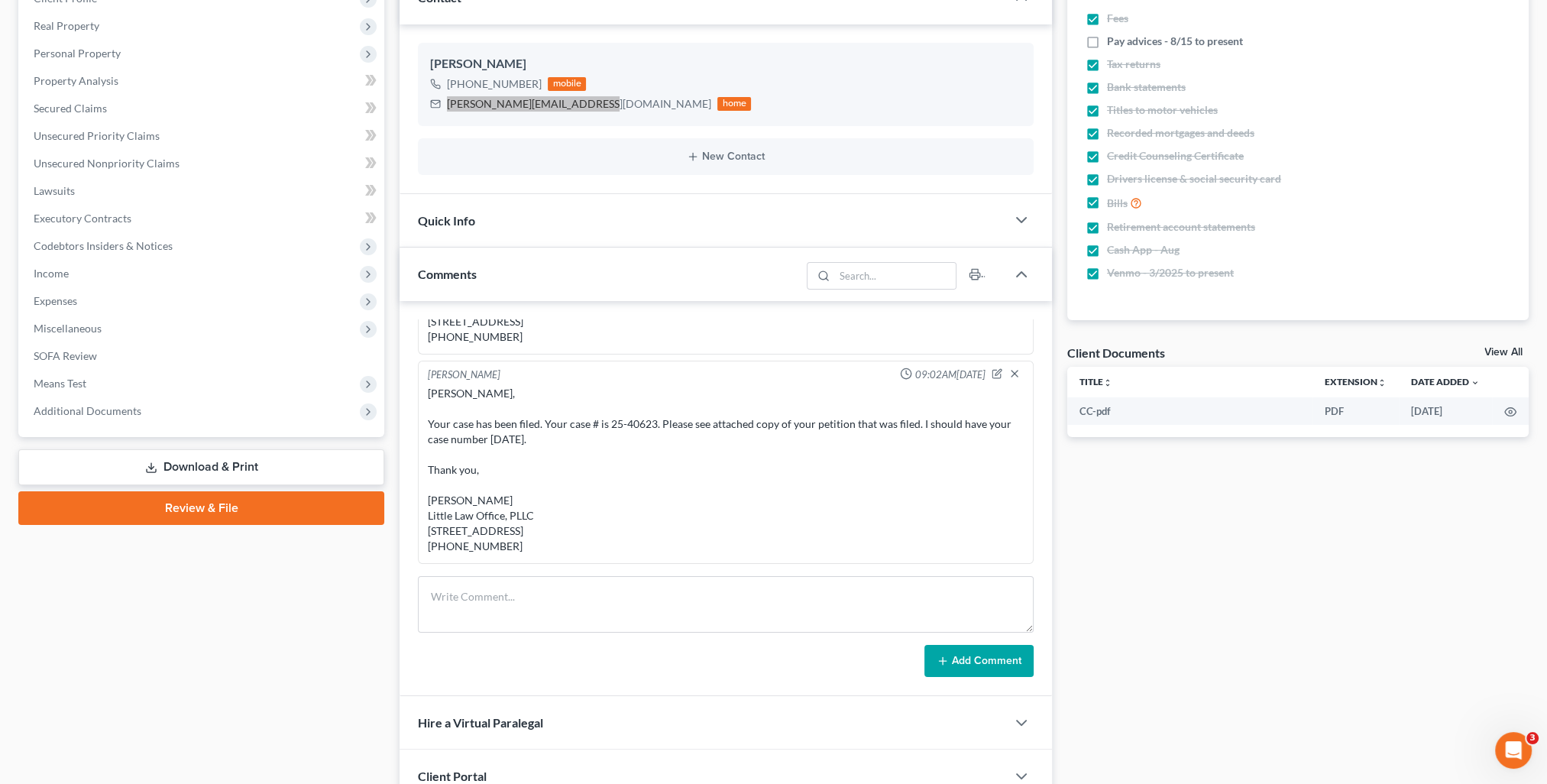
scroll to position [306, 0]
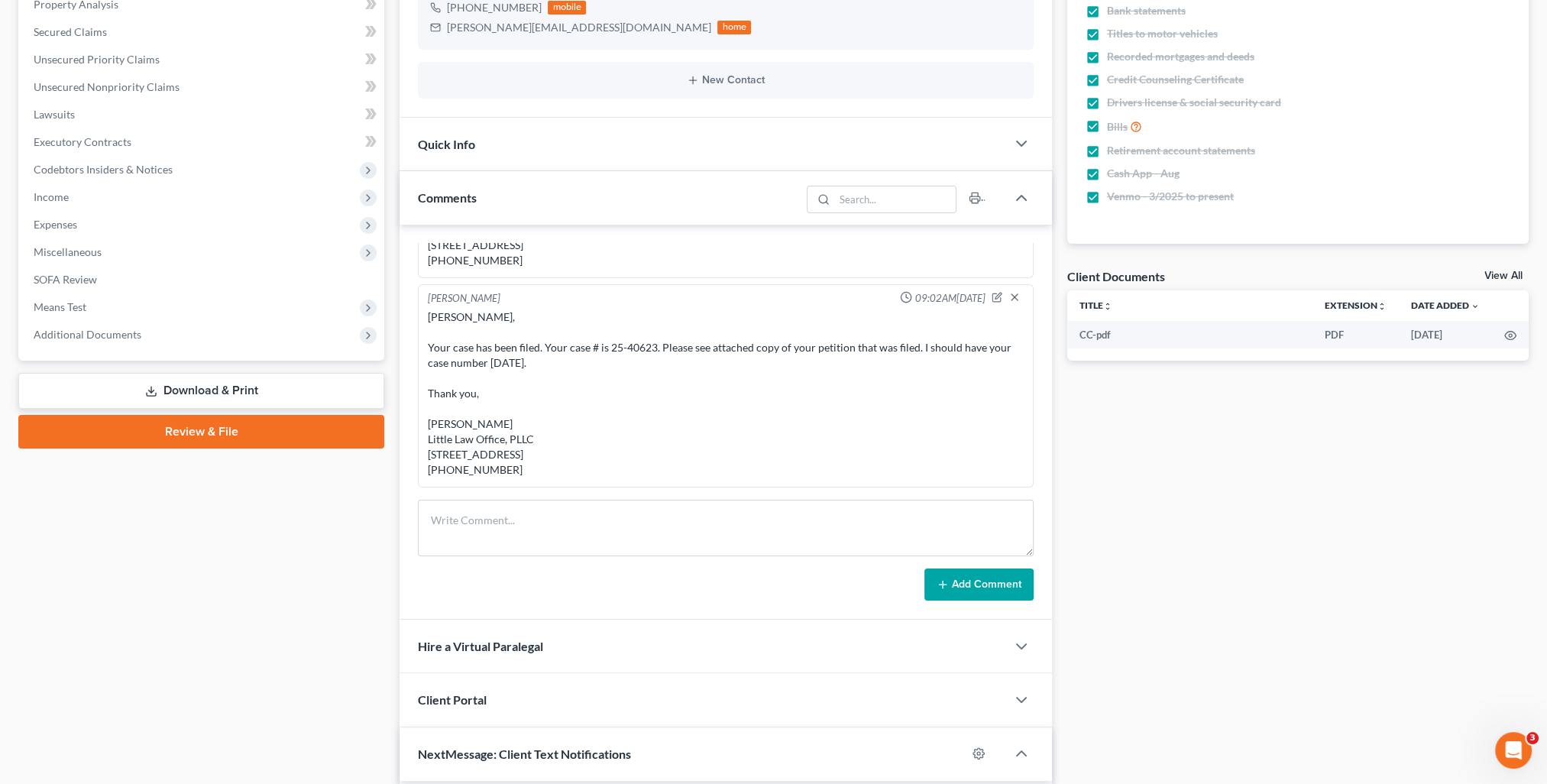
click at [564, 493] on div "[PERSON_NAME] 08:41AM[DATE] [PERSON_NAME], Thank you for dropping off documents…" at bounding box center [726, 422] width 652 height 395
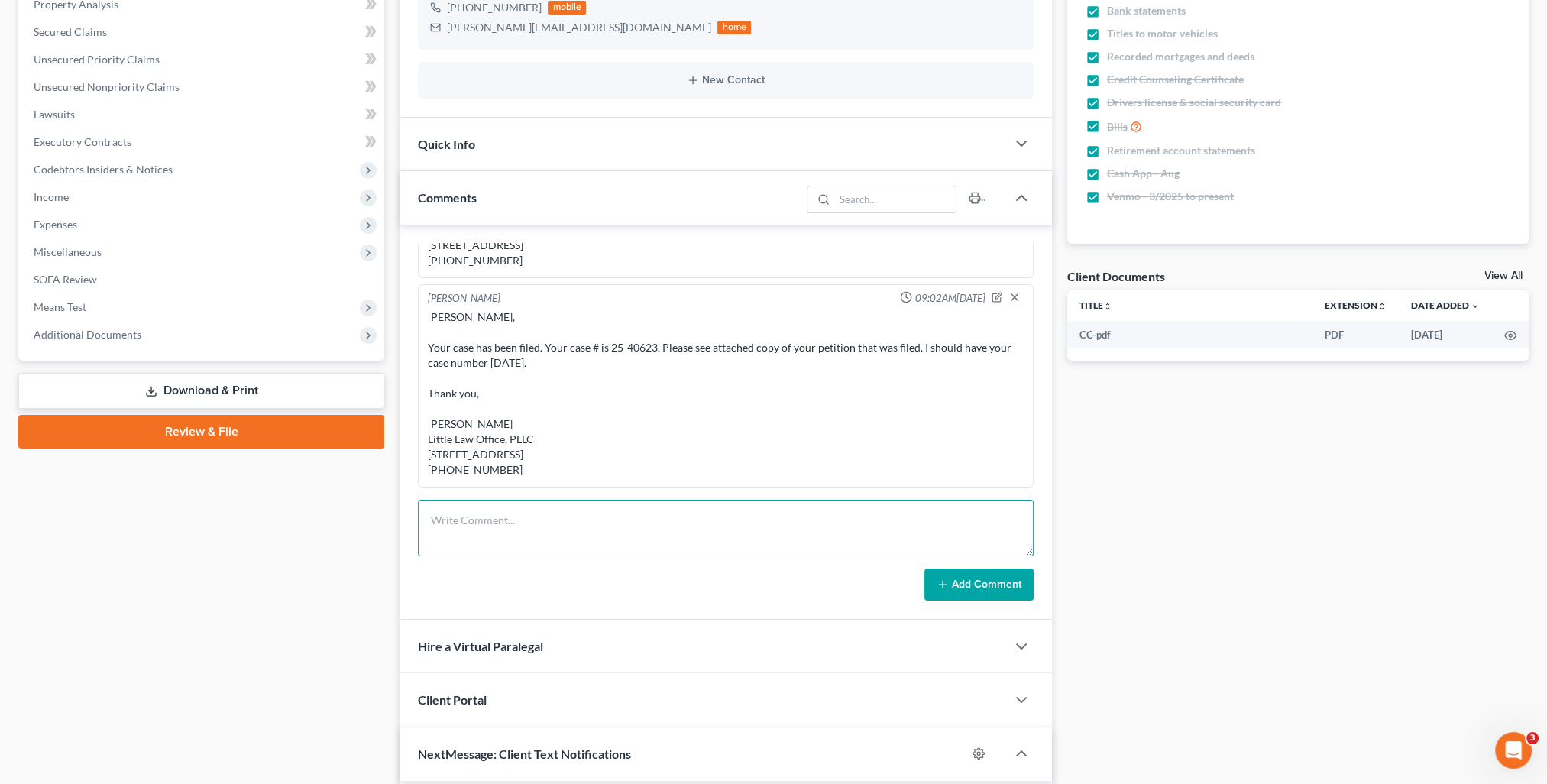
click at [561, 517] on textarea at bounding box center [725, 528] width 616 height 56
paste textarea "Please see attached letter. Thank you, [PERSON_NAME] Little Law Office, PLLC [S…"
type textarea "email to [GEOGRAPHIC_DATA]: Please see attached letter. Thank you, [PERSON_NAME…"
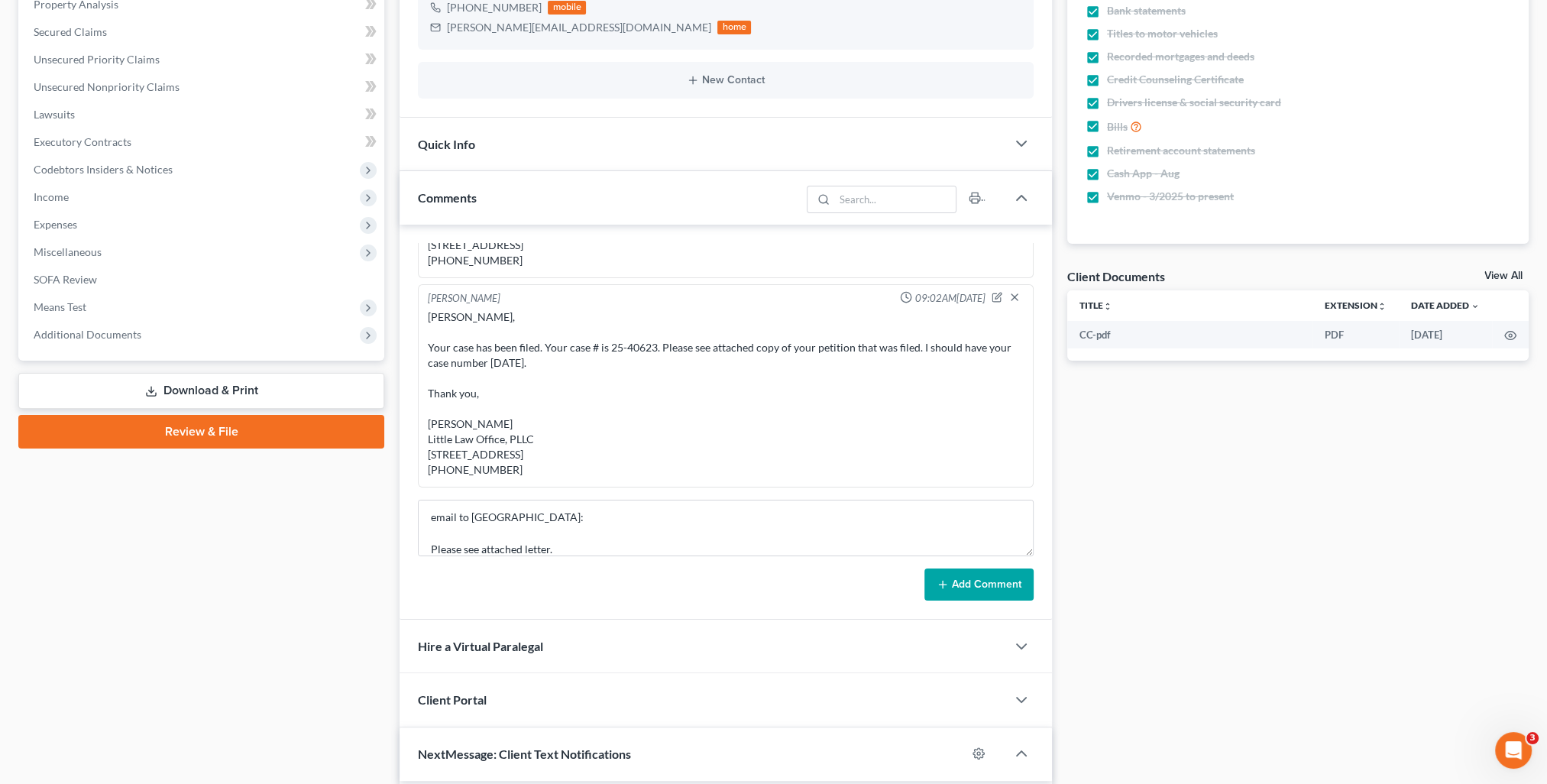
click at [991, 595] on button "Add Comment" at bounding box center [979, 584] width 109 height 32
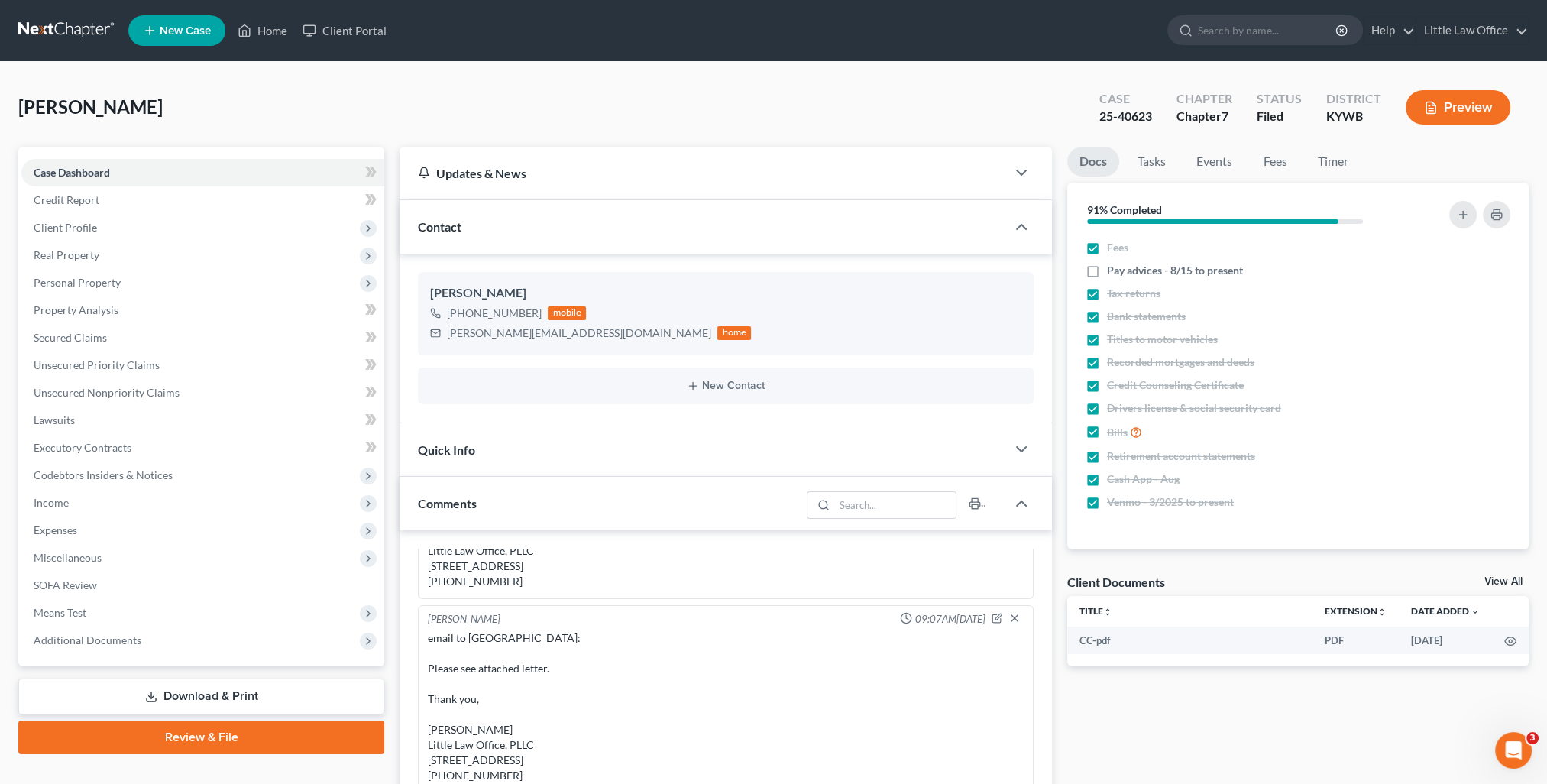
scroll to position [229, 0]
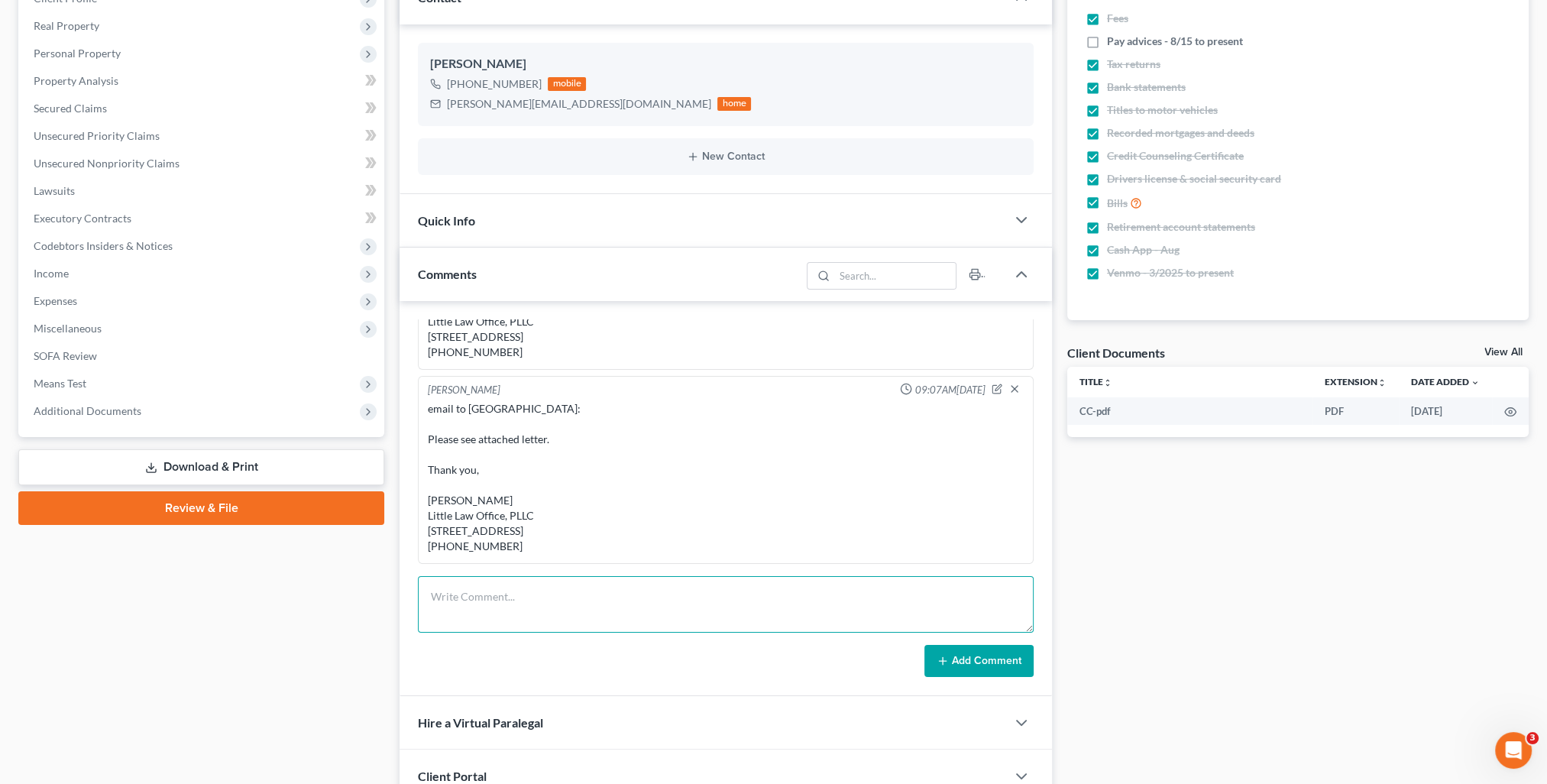
click at [535, 614] on textarea at bounding box center [725, 604] width 616 height 56
paste textarea "Please see attached letter. Thank you, [PERSON_NAME] Little Law Office, PLLC [S…"
type textarea "email to [PERSON_NAME] & Council: Please see attached letter. Thank you, [PERSO…"
click at [941, 652] on button "Add Comment" at bounding box center [979, 660] width 109 height 32
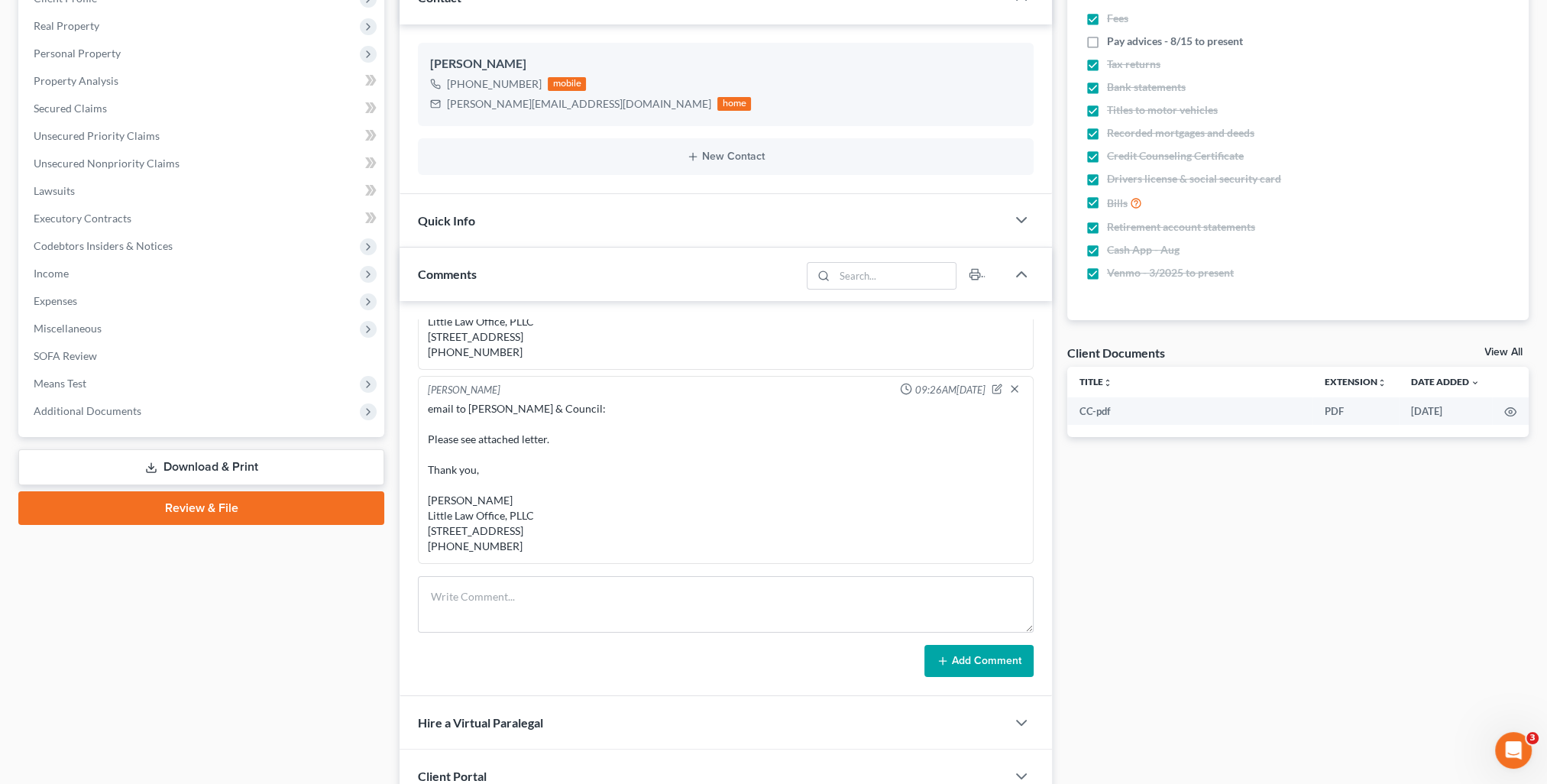
scroll to position [0, 0]
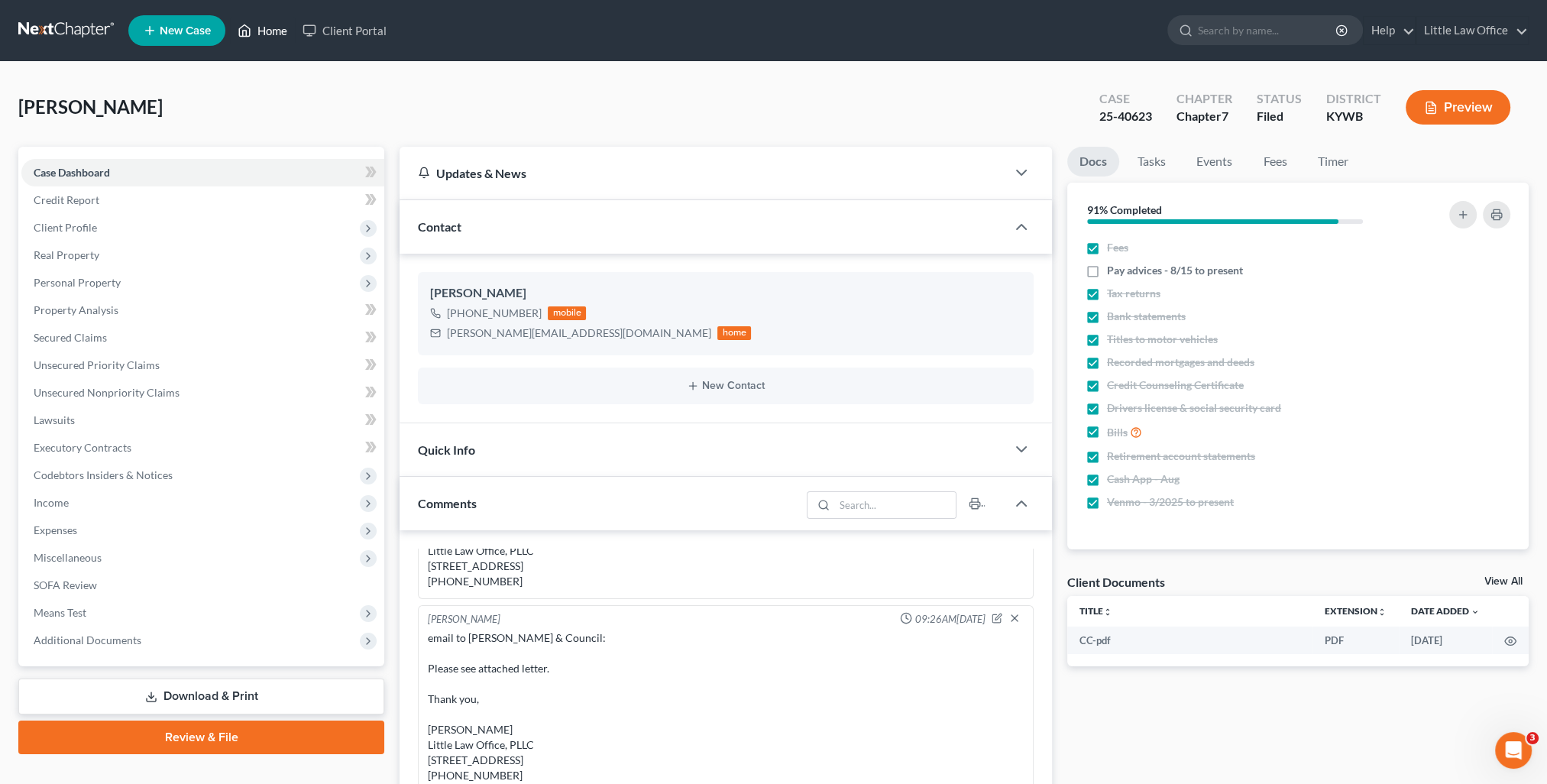
drag, startPoint x: 275, startPoint y: 36, endPoint x: 344, endPoint y: 142, distance: 126.5
click at [275, 36] on link "Home" at bounding box center [262, 30] width 65 height 27
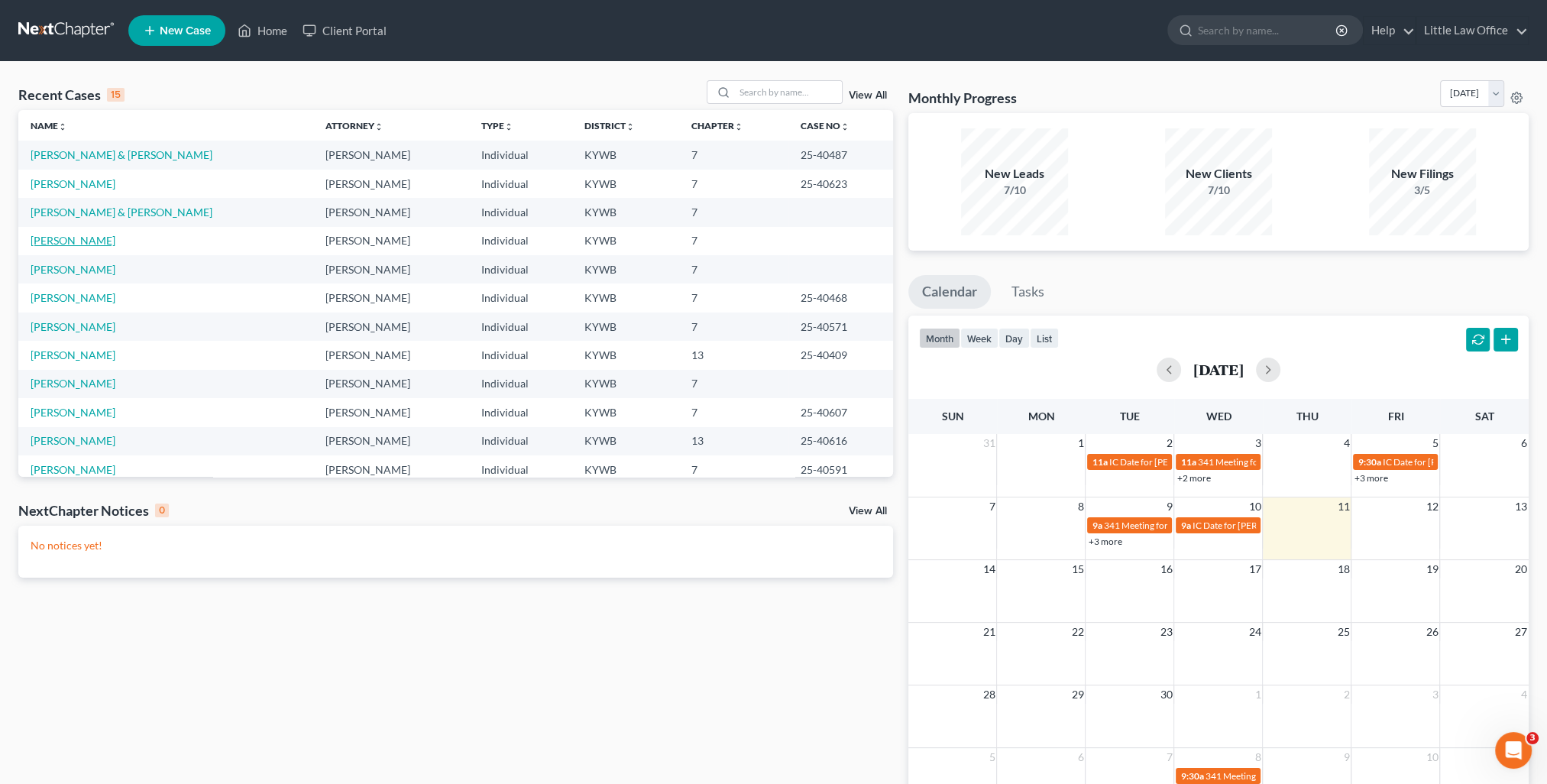
click at [62, 238] on link "[PERSON_NAME]" at bounding box center [73, 240] width 85 height 13
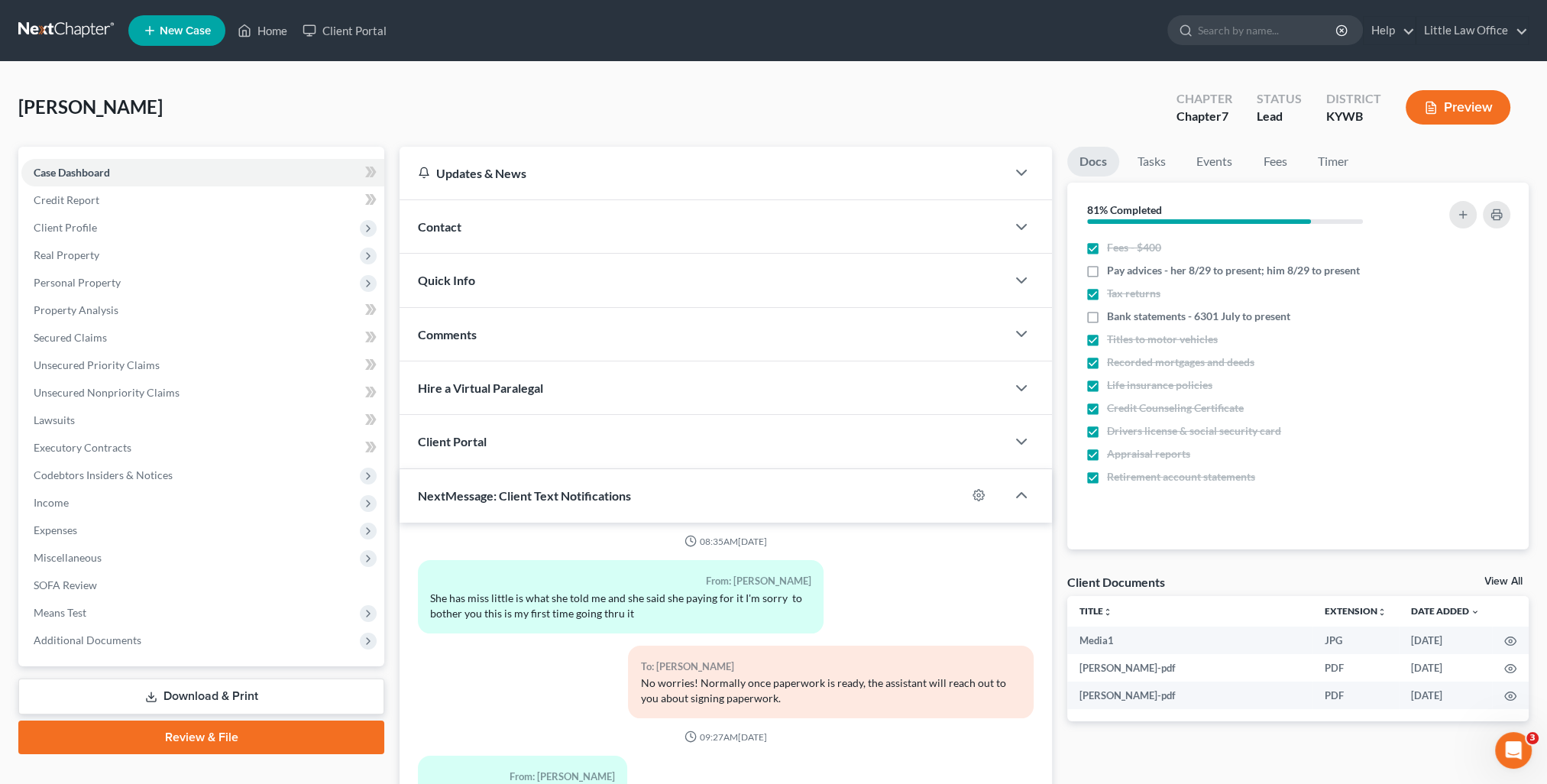
scroll to position [136, 0]
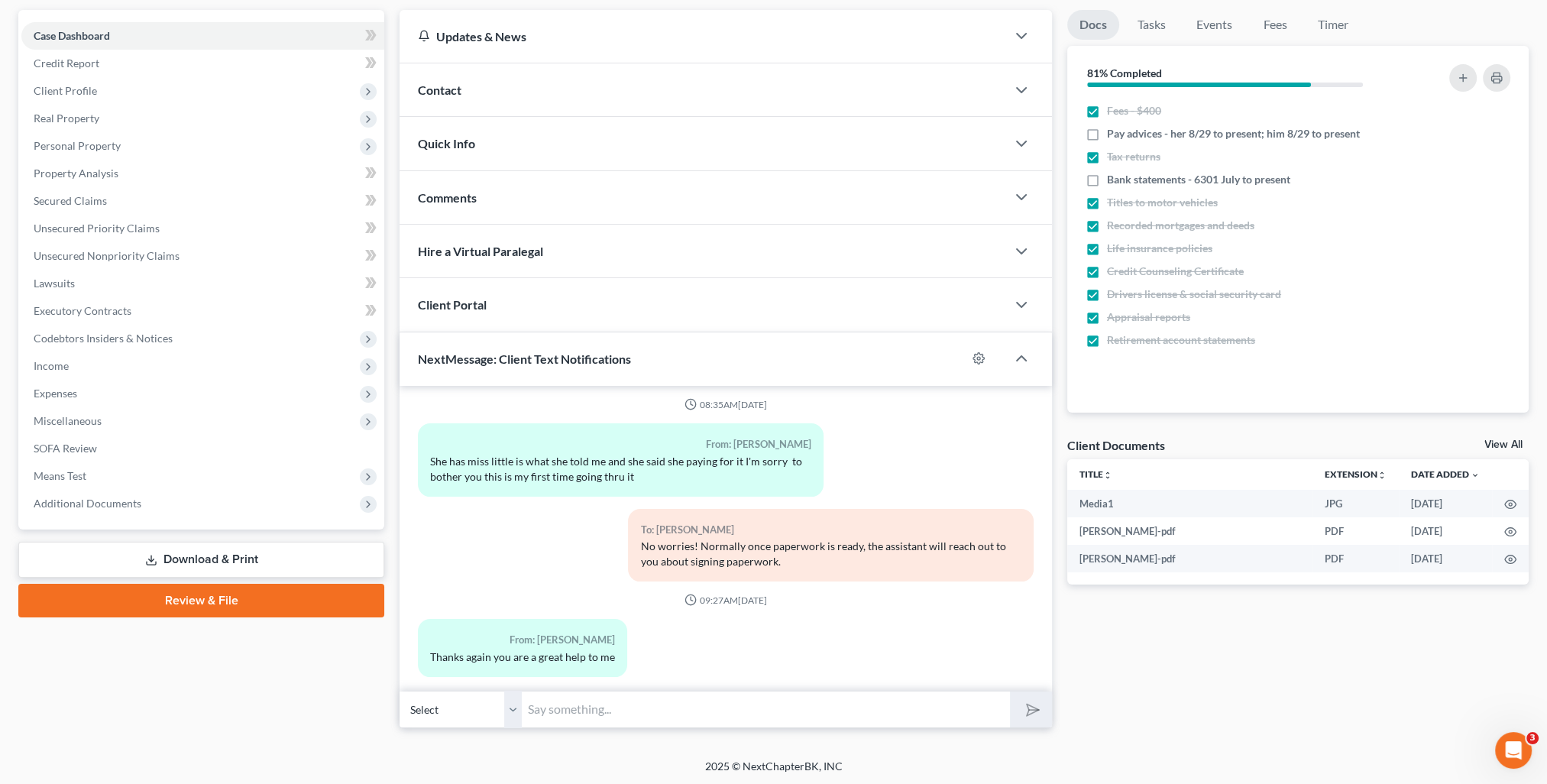
click at [640, 713] on input "text" at bounding box center [765, 710] width 488 height 38
type input "You are very welcome!"
click at [1010, 691] on button "submit" at bounding box center [1031, 710] width 42 height 36
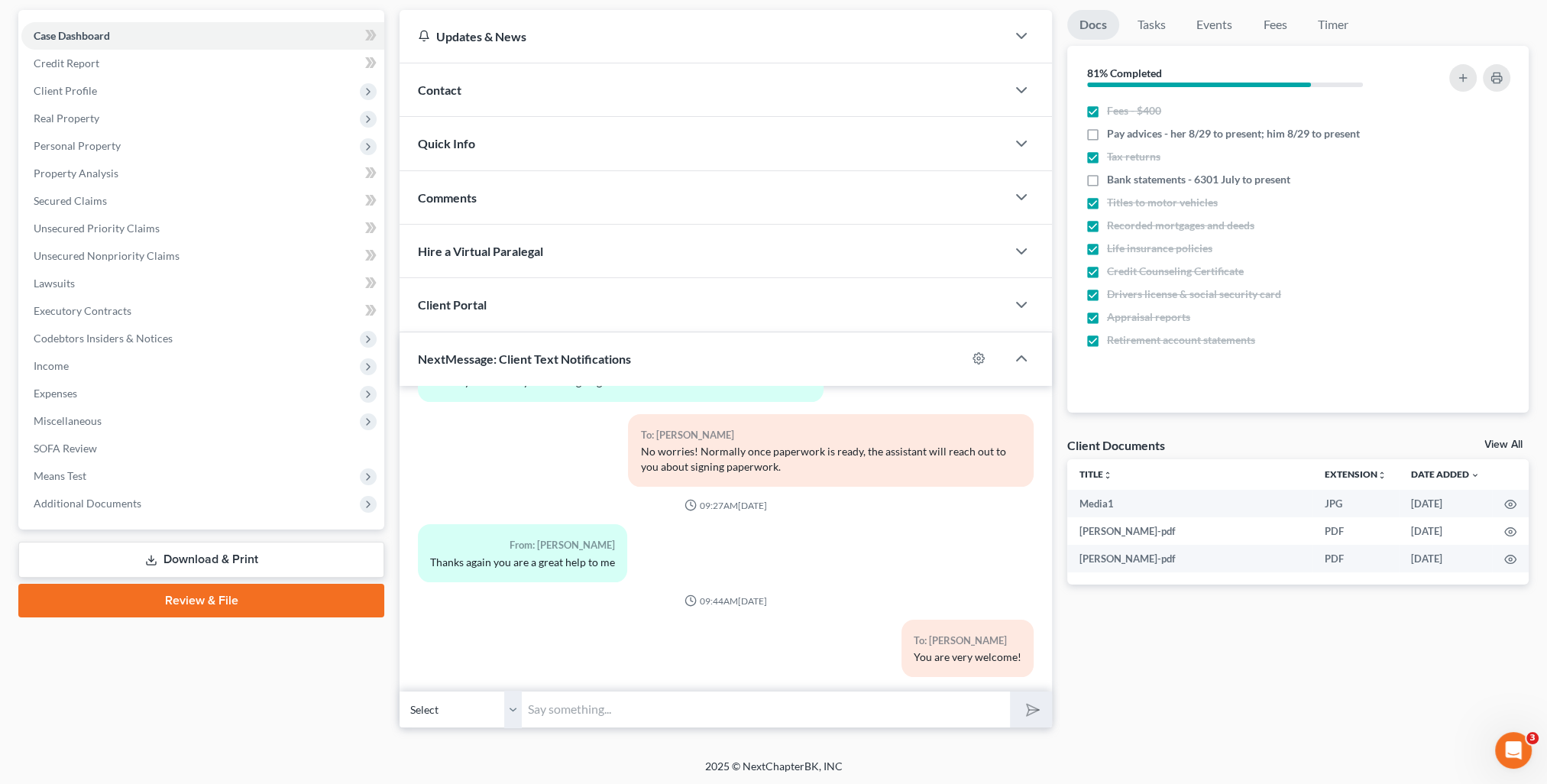
scroll to position [0, 0]
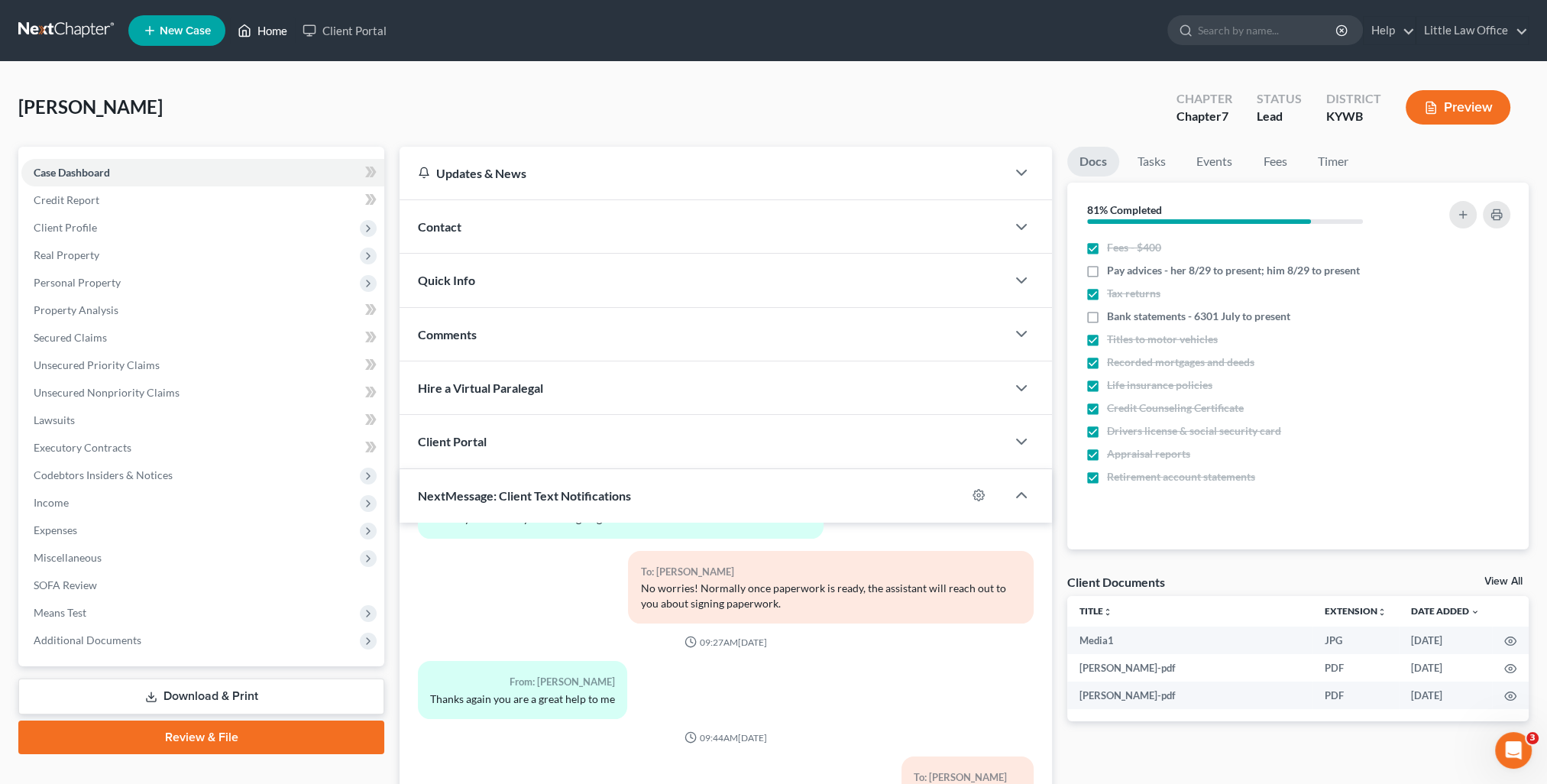
click at [284, 38] on link "Home" at bounding box center [262, 30] width 65 height 27
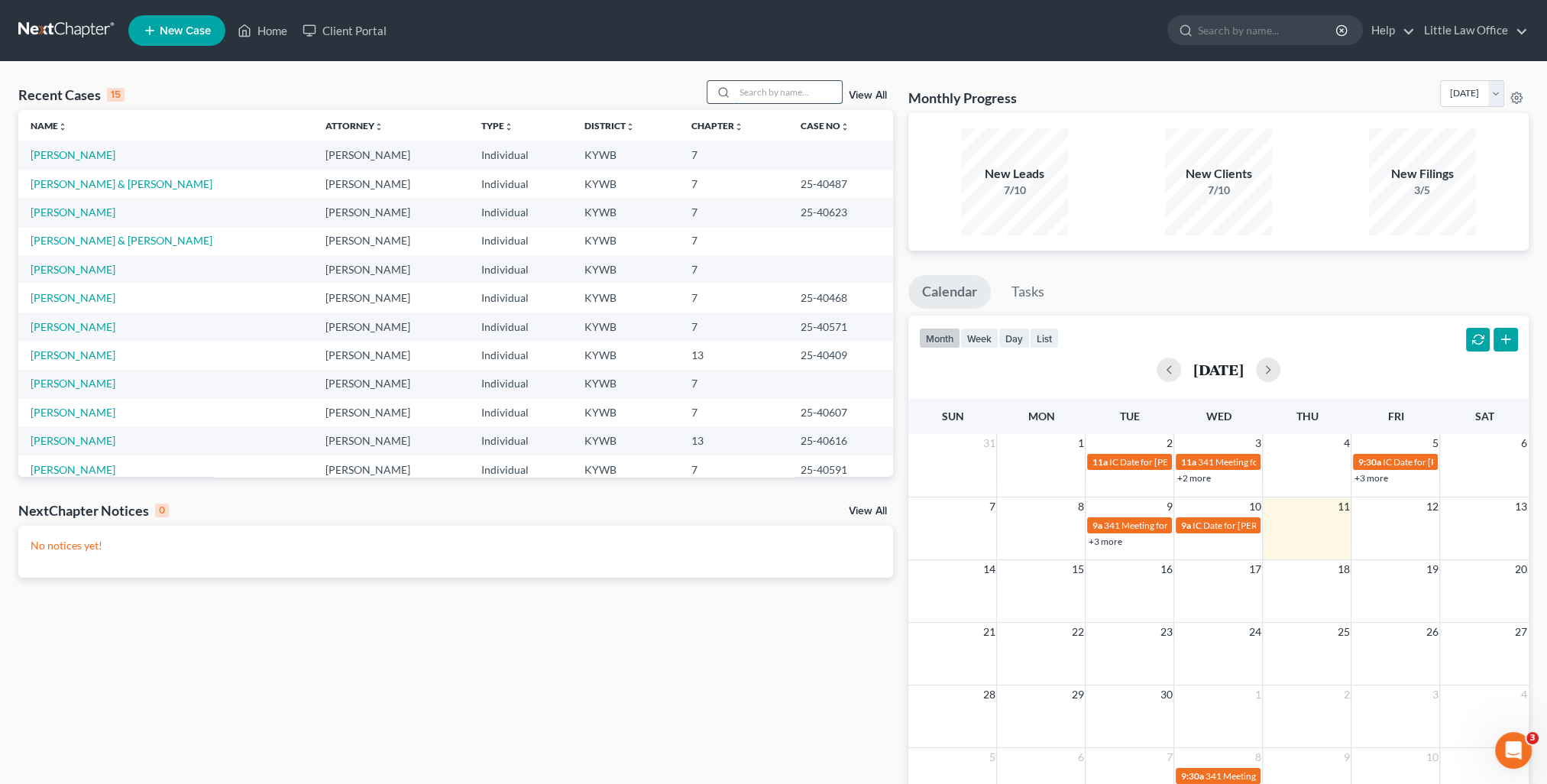
click at [779, 96] on input "search" at bounding box center [788, 92] width 107 height 22
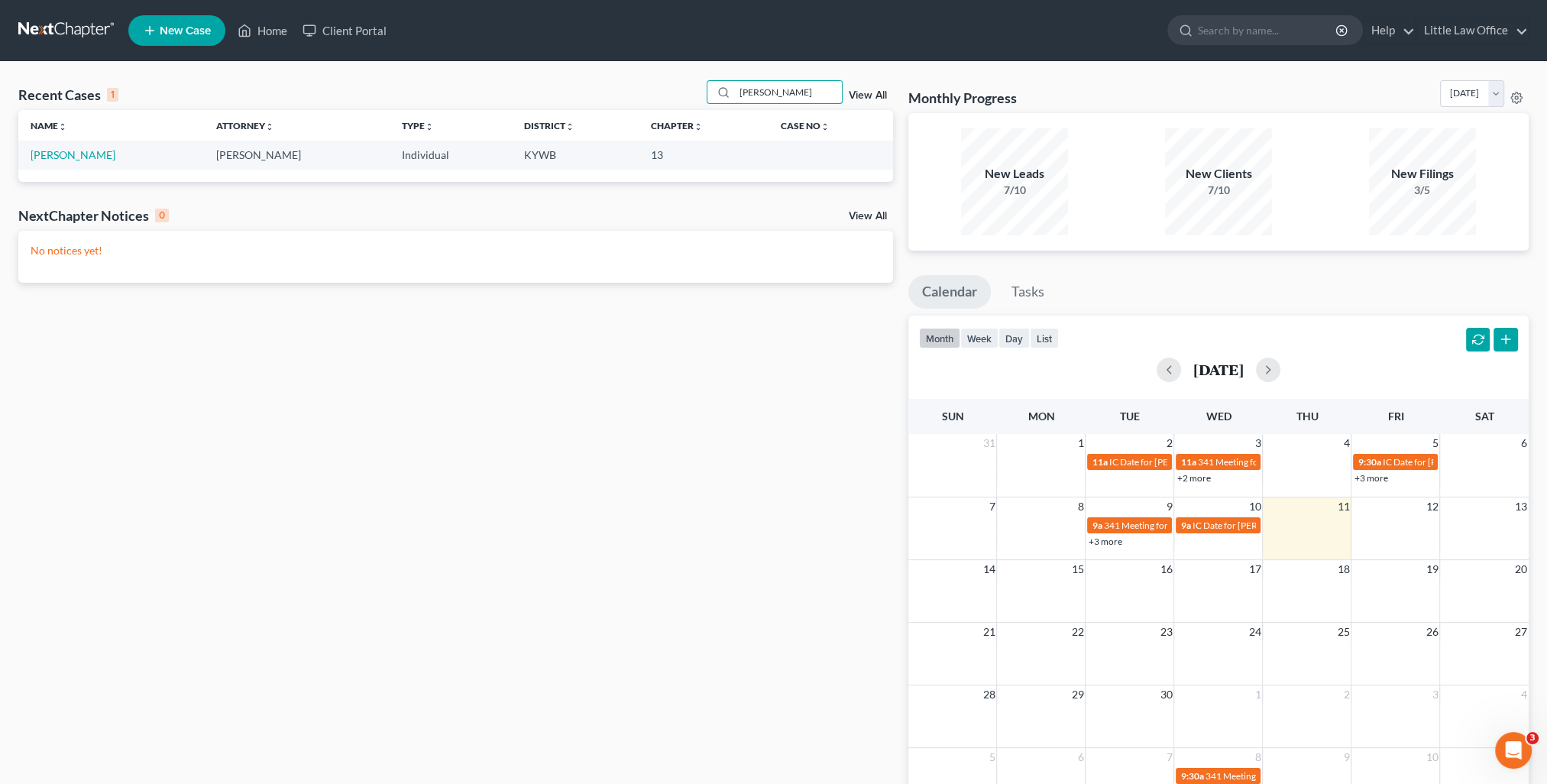
type input "[PERSON_NAME]"
click at [55, 166] on td "[PERSON_NAME]" at bounding box center [111, 154] width 186 height 28
click at [54, 161] on link "[PERSON_NAME]" at bounding box center [73, 154] width 85 height 13
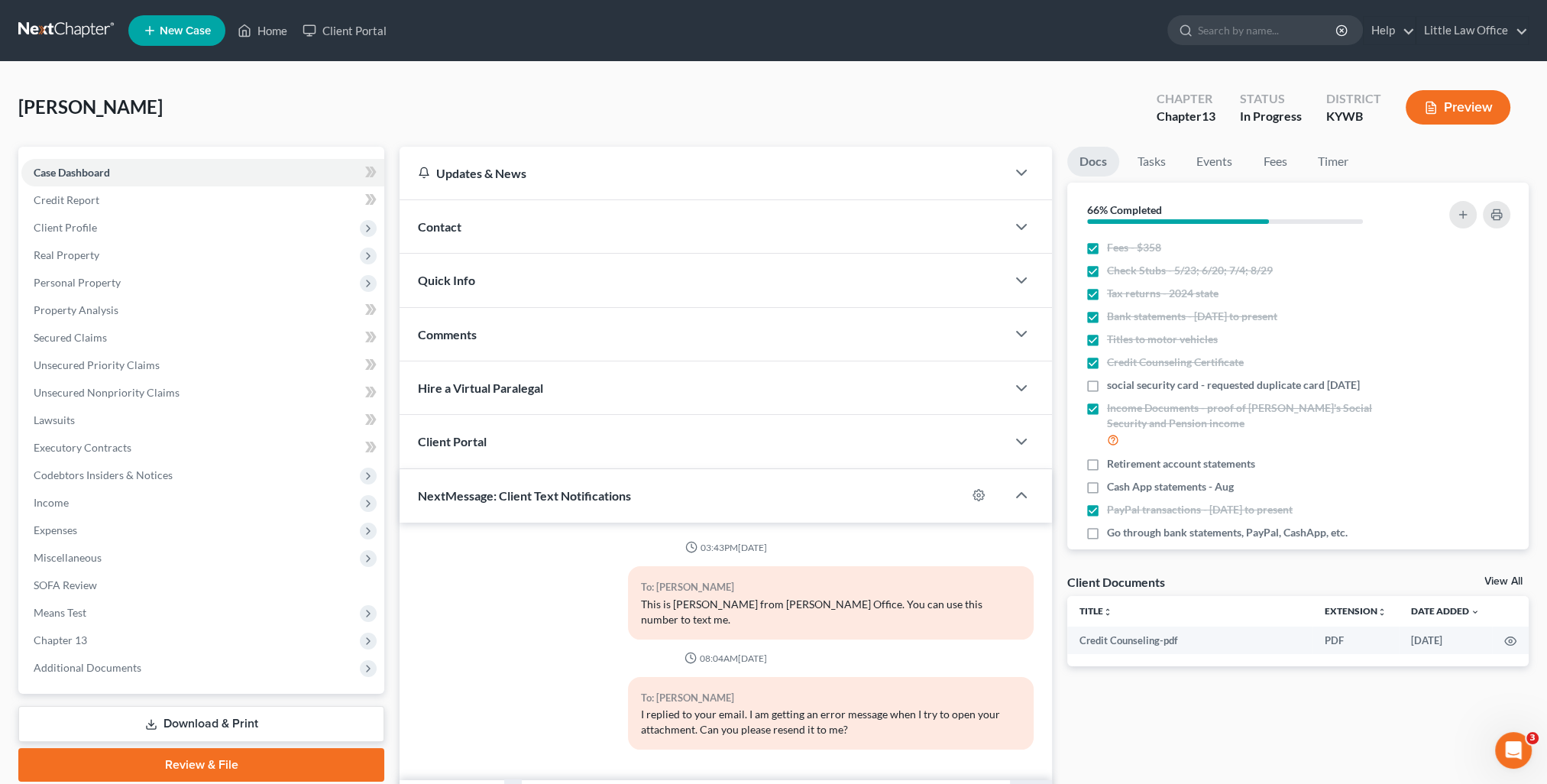
scroll to position [74, 0]
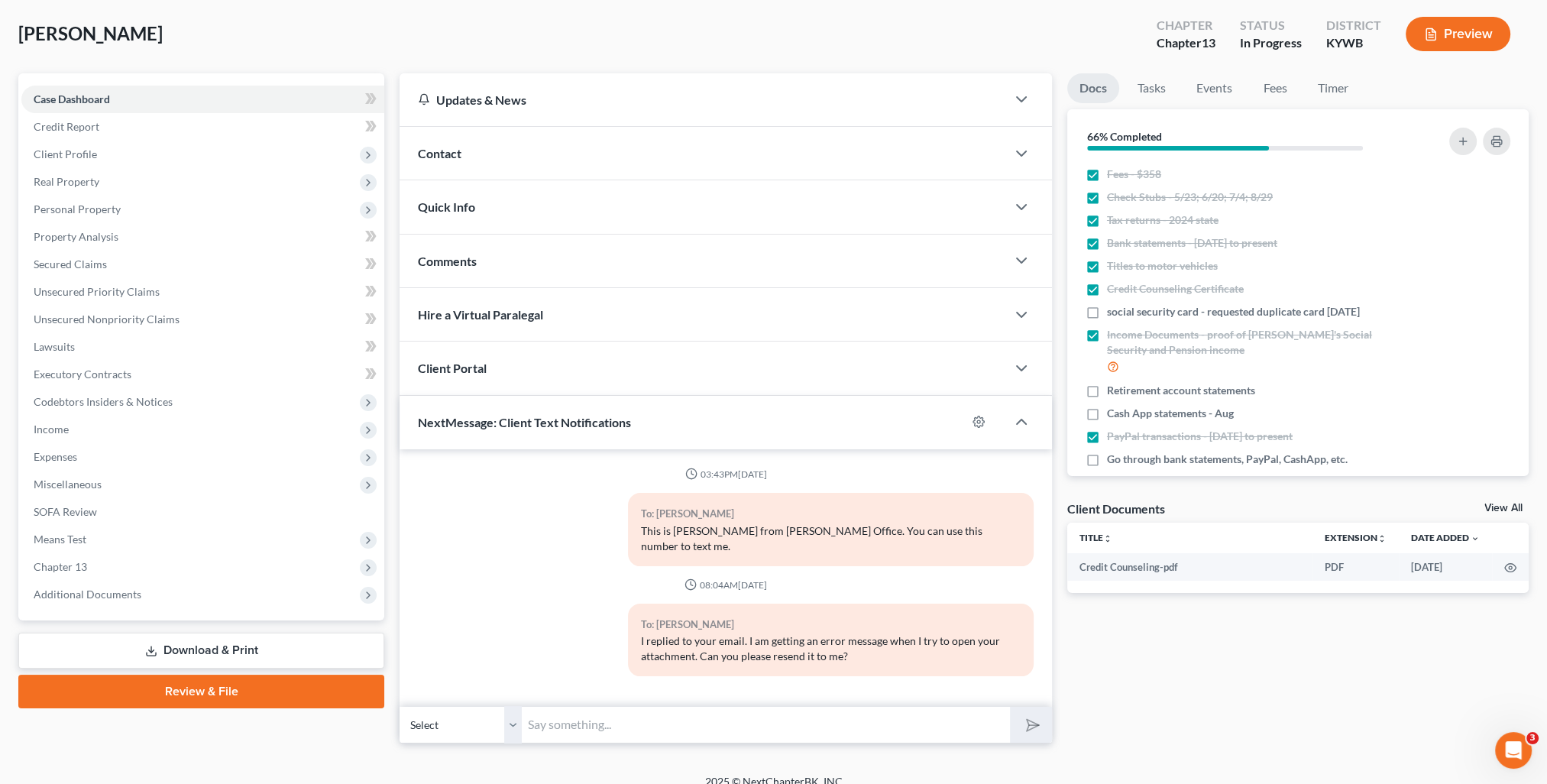
click at [732, 713] on input "text" at bounding box center [765, 724] width 488 height 38
click at [901, 578] on div "08:04AM[DATE]" at bounding box center [725, 584] width 616 height 13
click at [734, 720] on input "text" at bounding box center [765, 724] width 488 height 38
type input "Are you able to resend the info to me on your retirement? I was unable to open …"
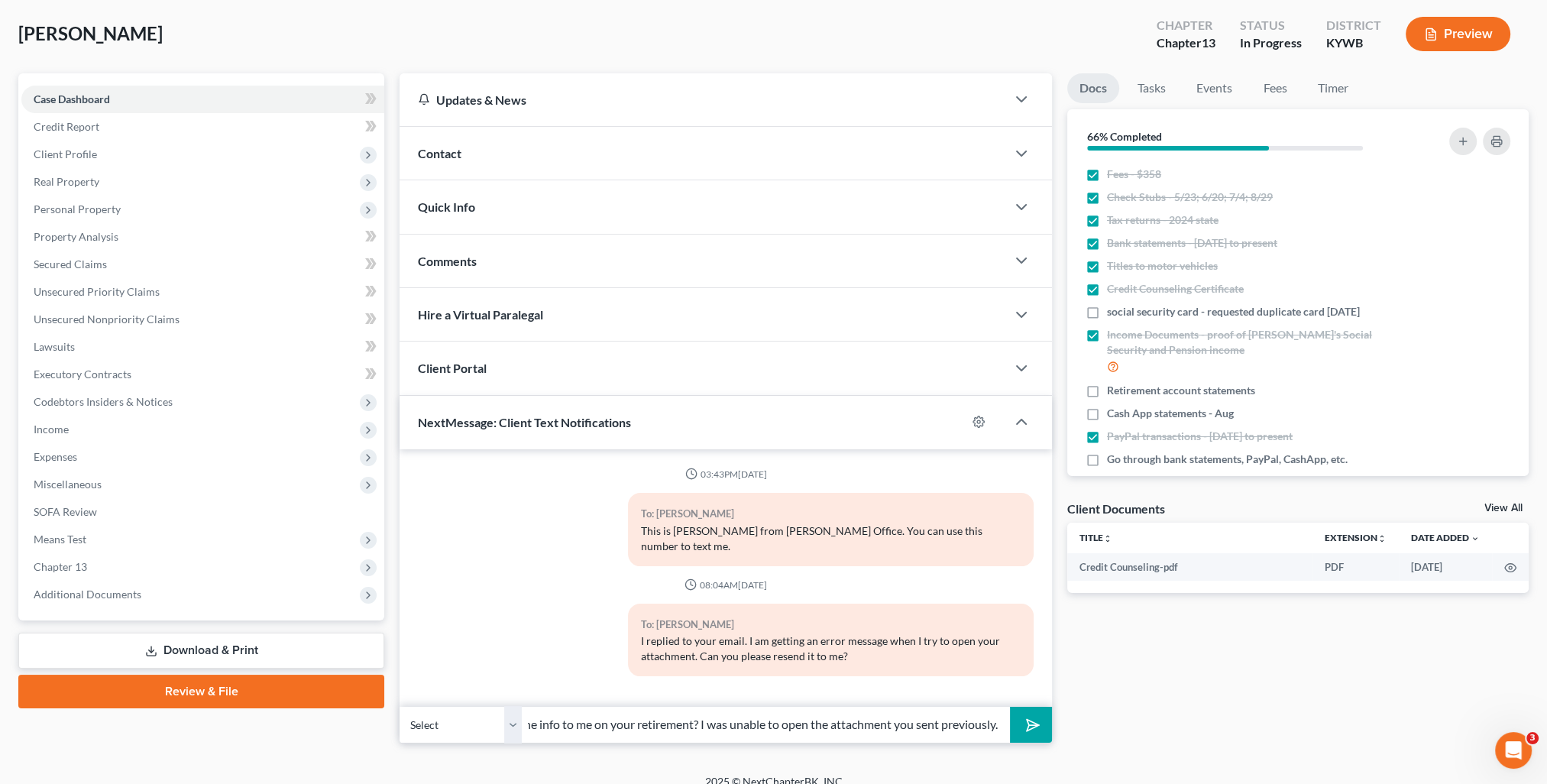
click at [1010, 706] on button "submit" at bounding box center [1031, 724] width 42 height 36
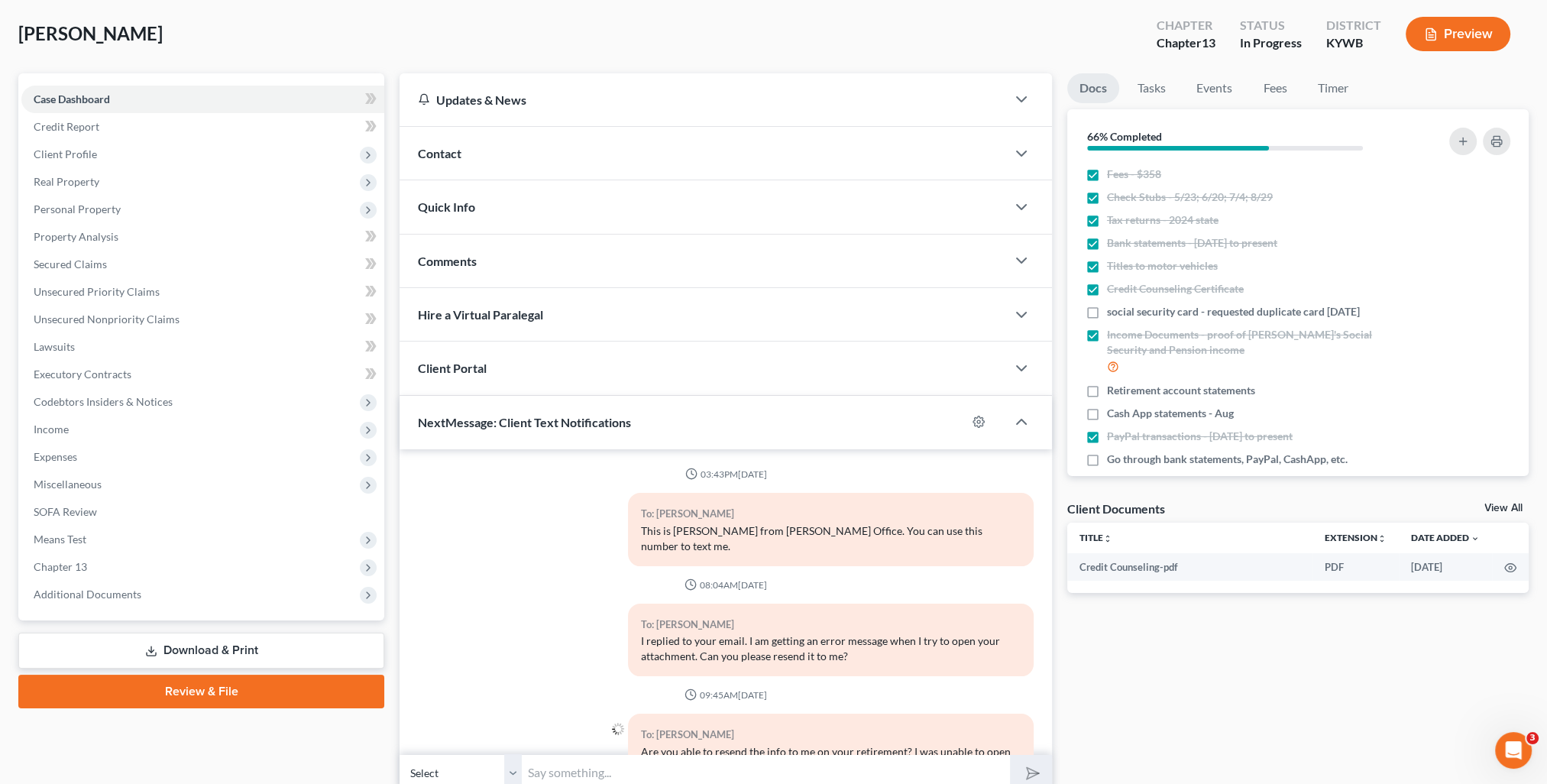
scroll to position [46, 0]
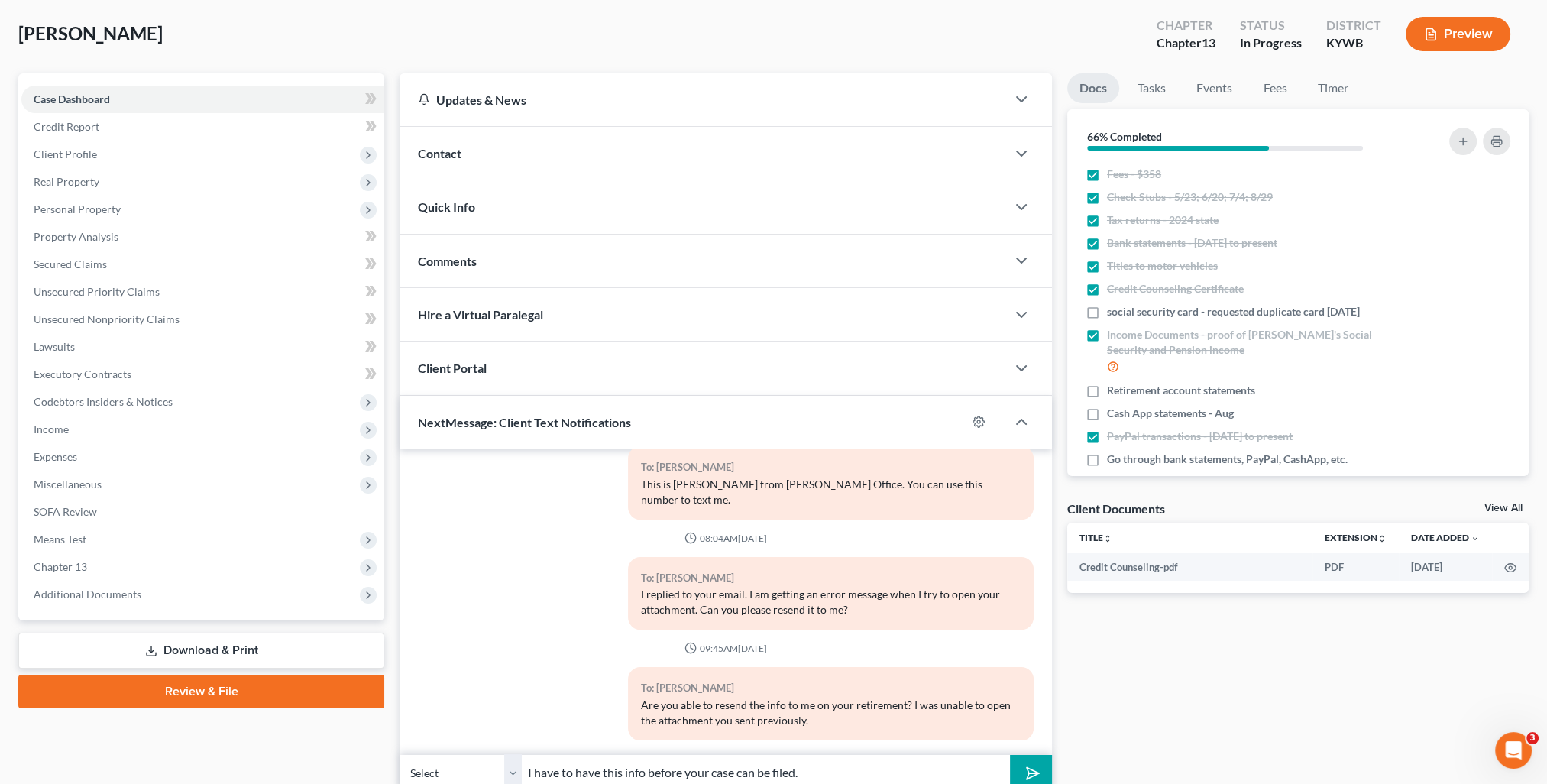
type input "I have to have this info before your case can be filed."
click at [1010, 755] on button "submit" at bounding box center [1031, 773] width 42 height 36
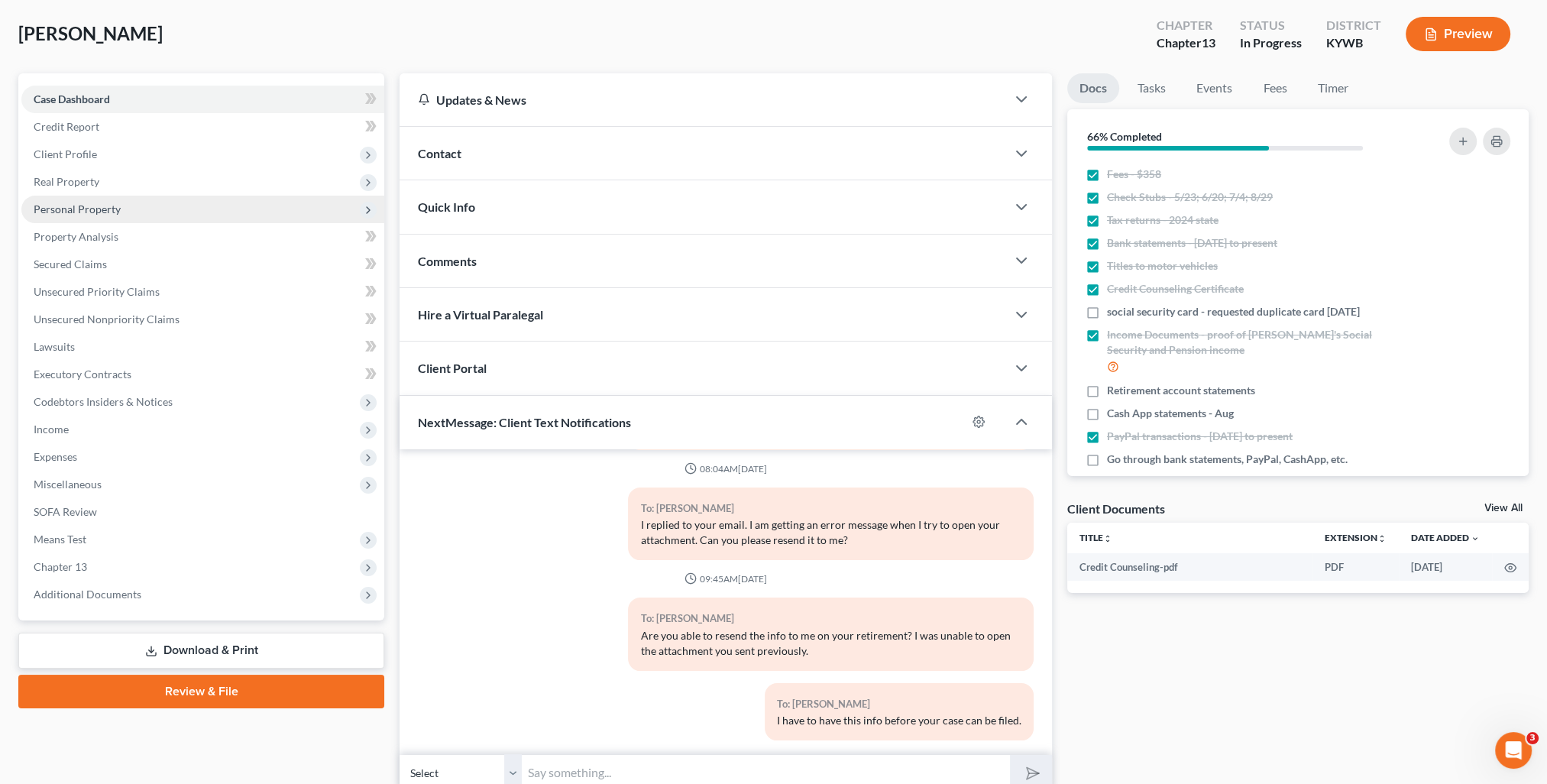
scroll to position [0, 0]
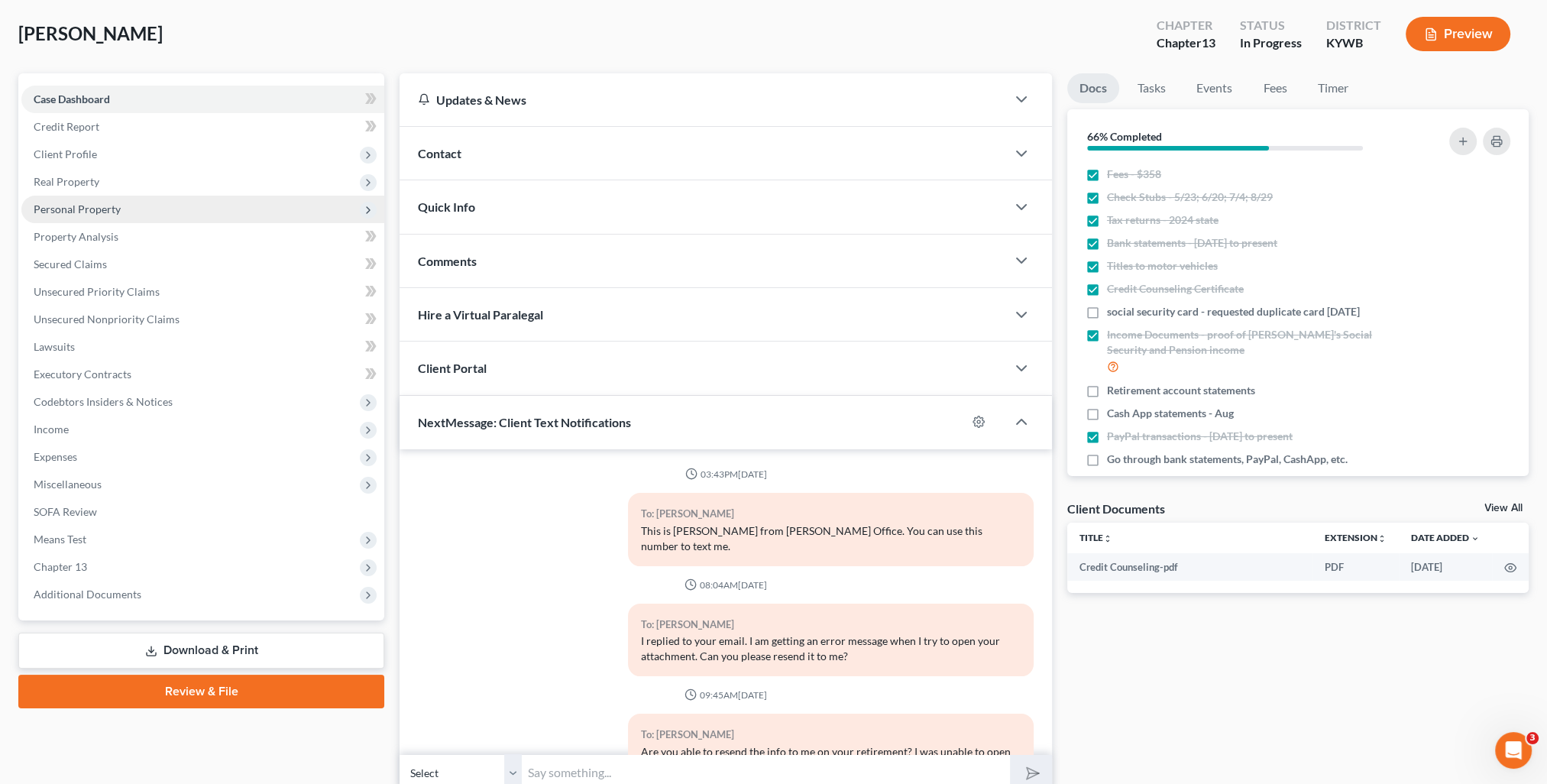
click at [107, 216] on span "Personal Property" at bounding box center [202, 209] width 363 height 27
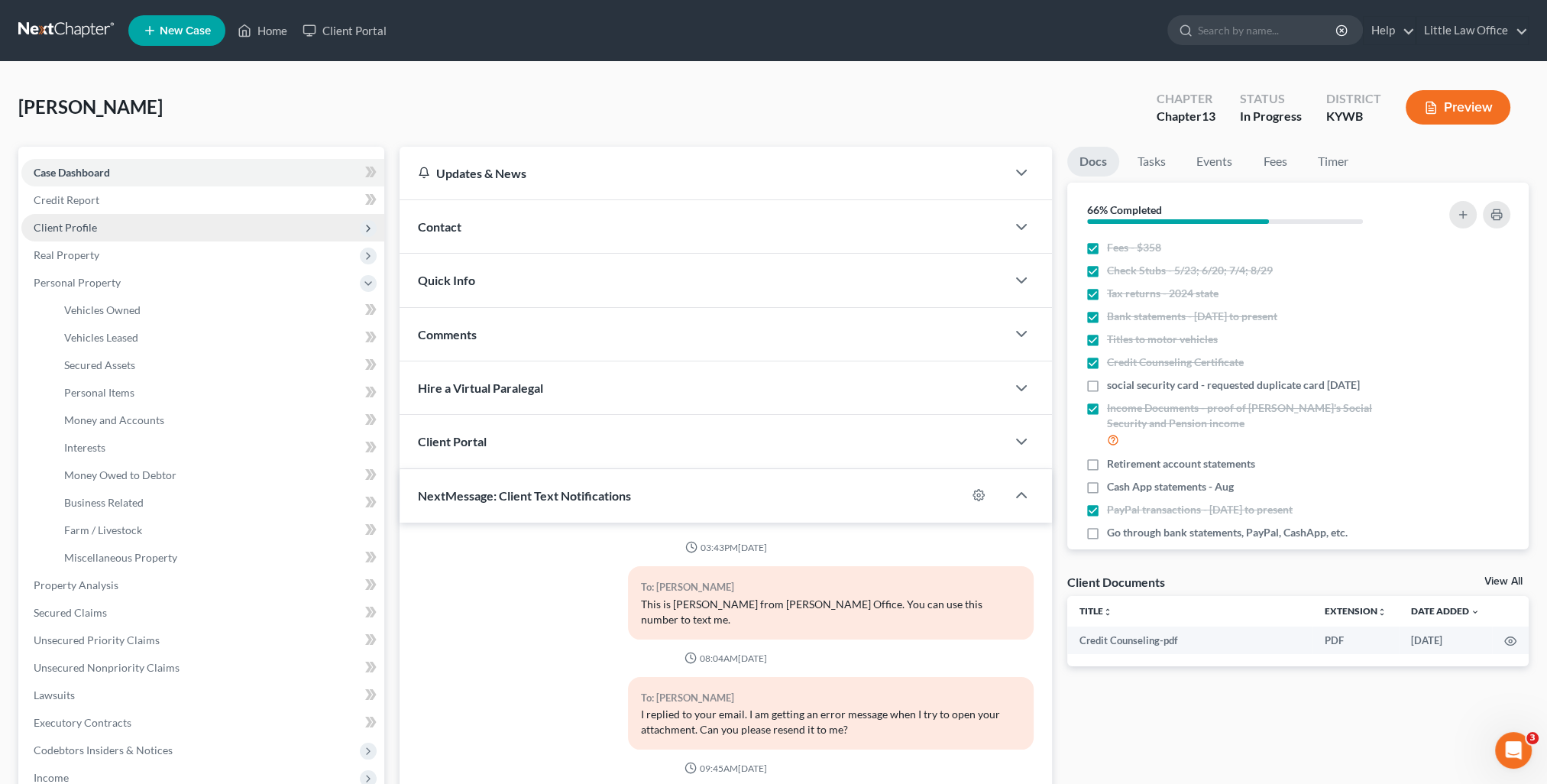
click at [92, 227] on span "Client Profile" at bounding box center [65, 227] width 64 height 13
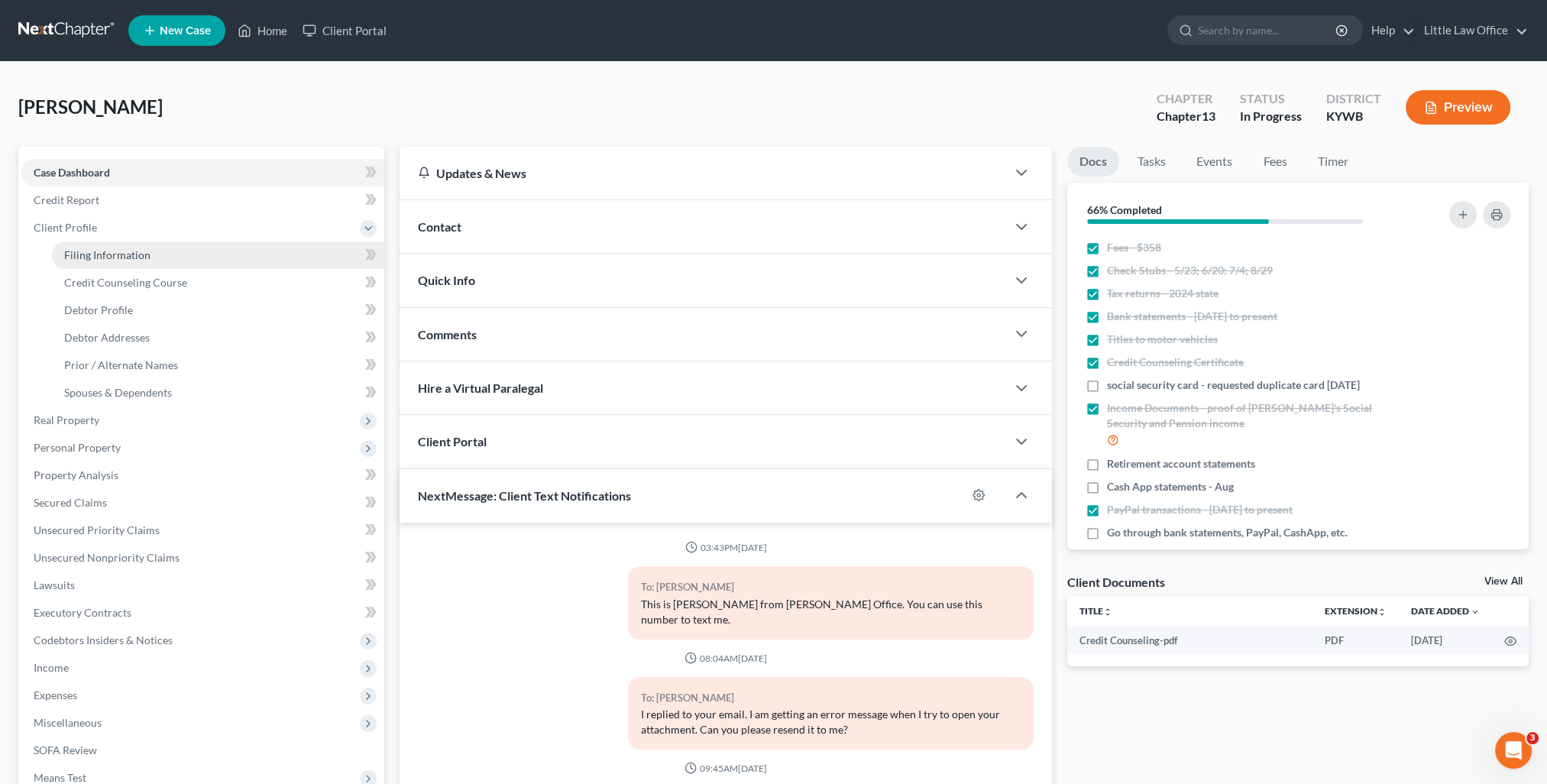
click at [117, 256] on span "Filing Information" at bounding box center [107, 255] width 86 height 13
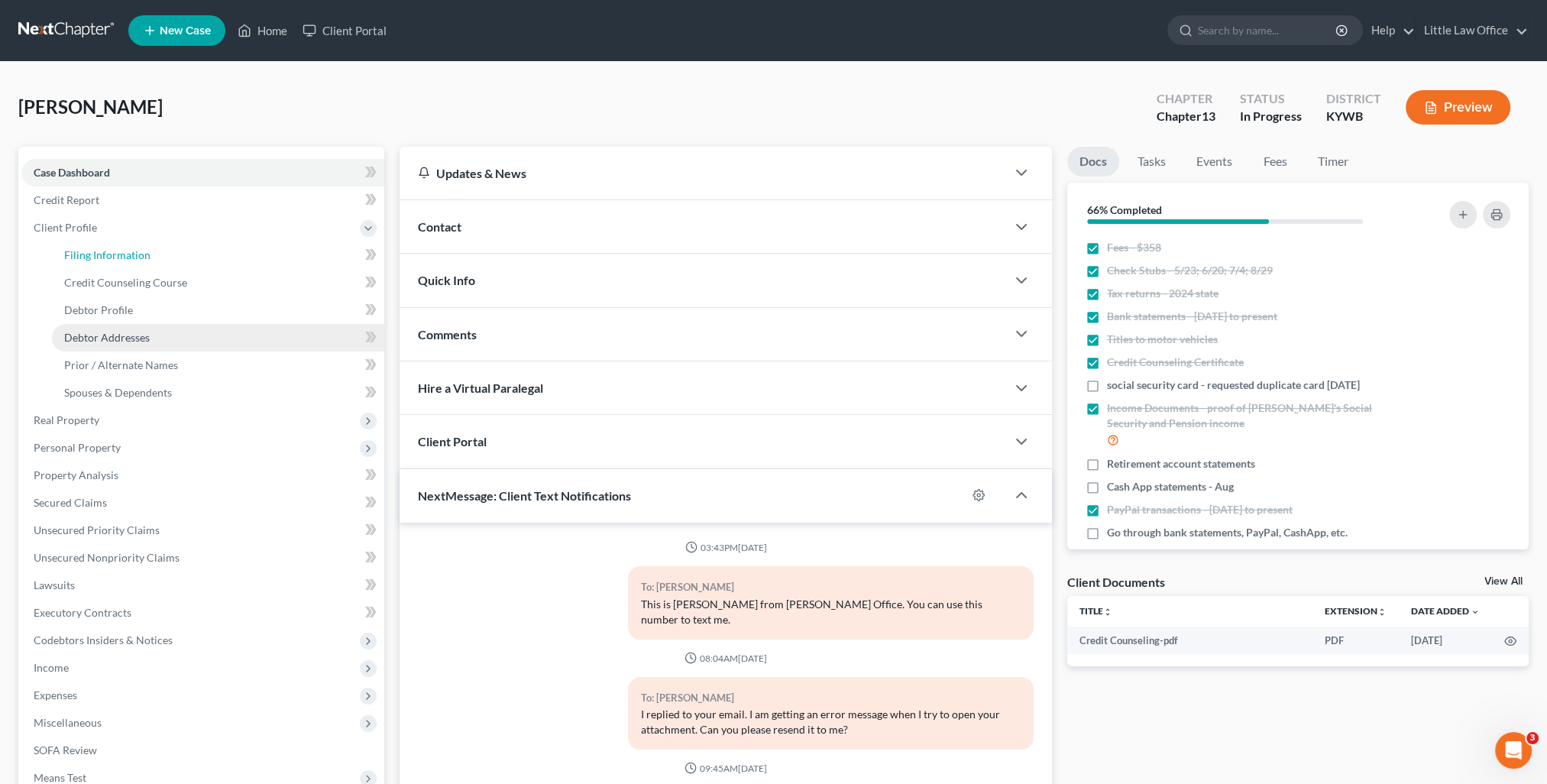
select select "1"
select select "0"
select select "3"
select select "33"
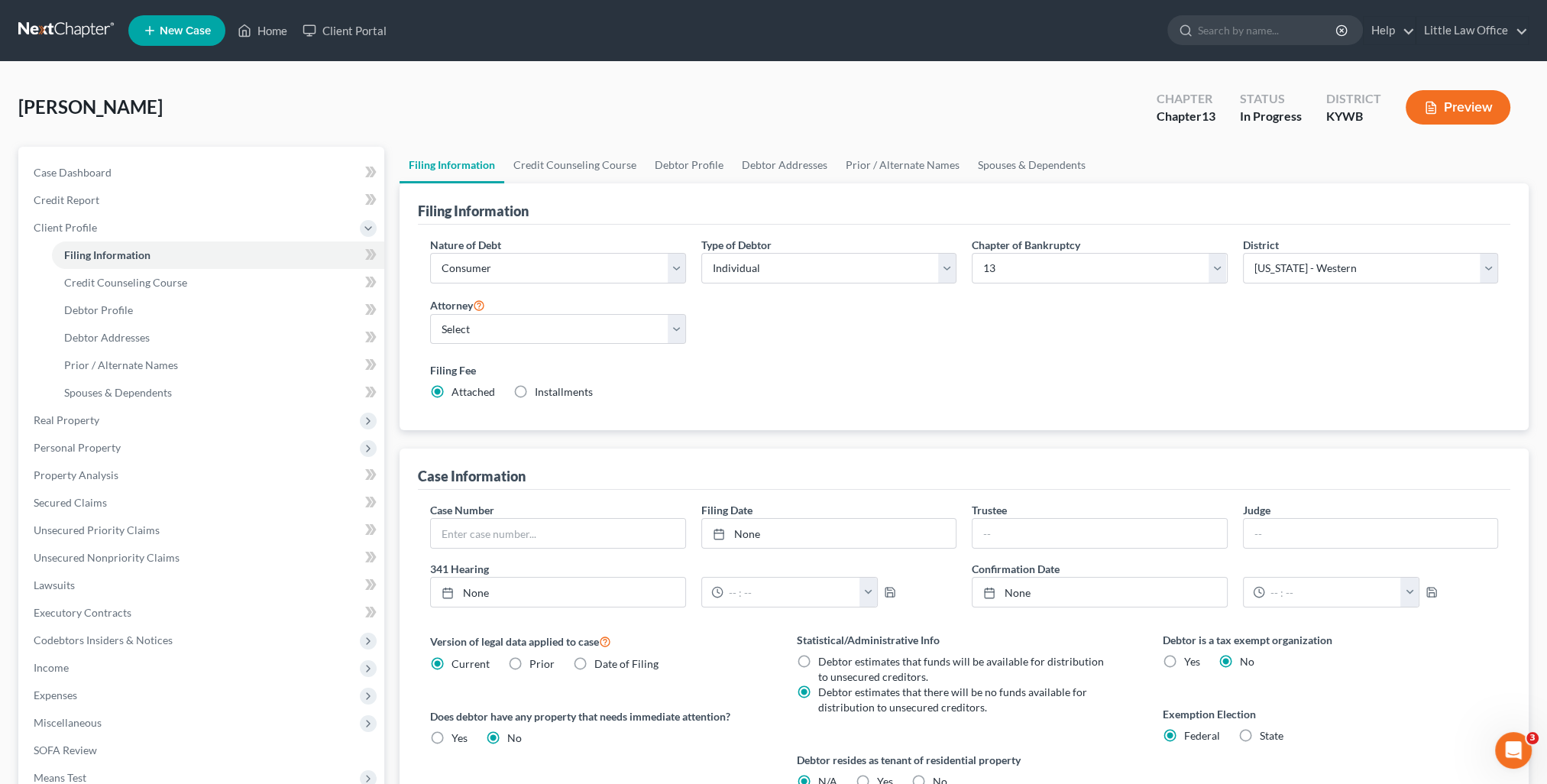
scroll to position [220, 0]
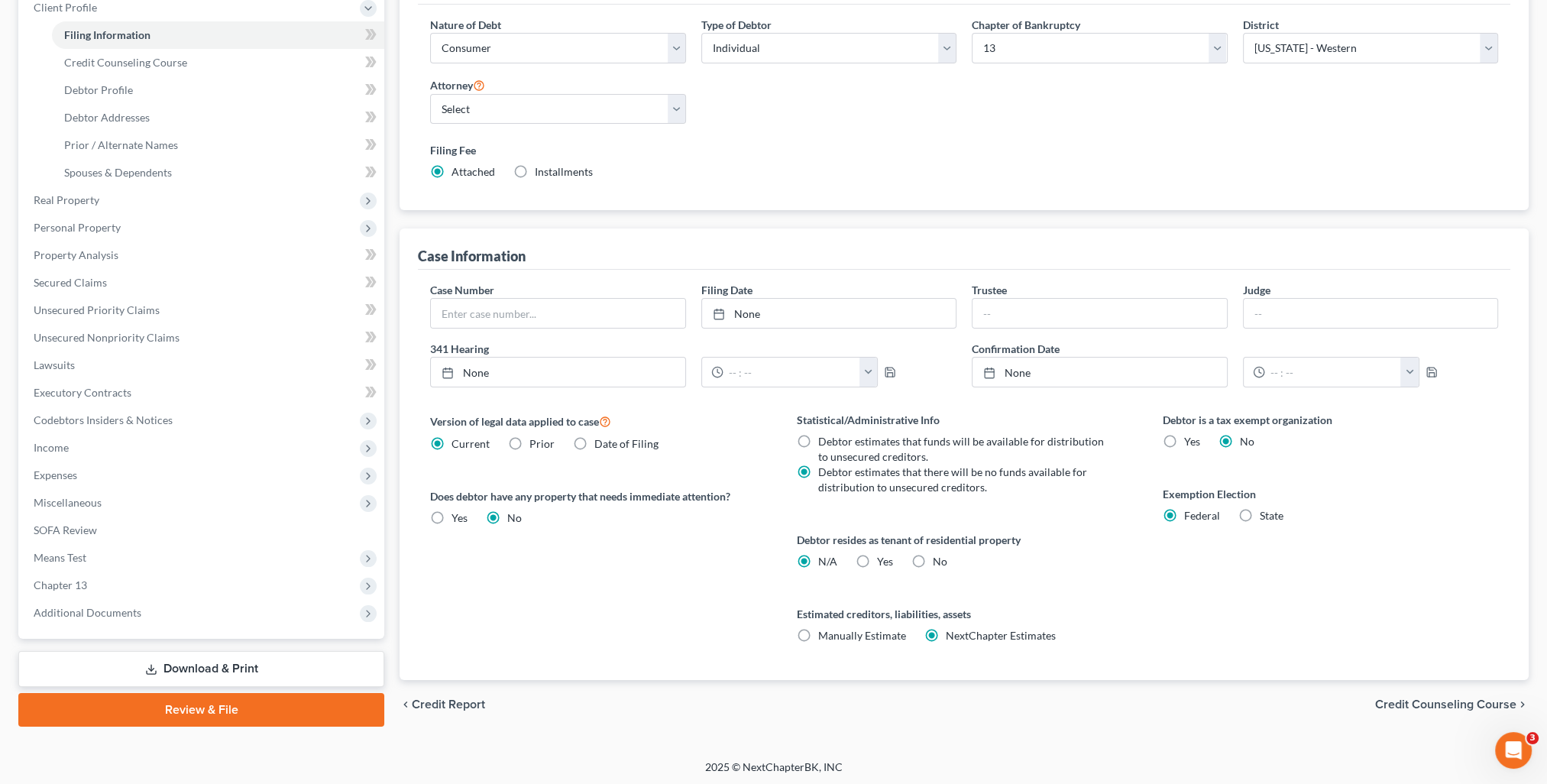
click at [1403, 704] on span "Credit Counseling Course" at bounding box center [1446, 704] width 141 height 13
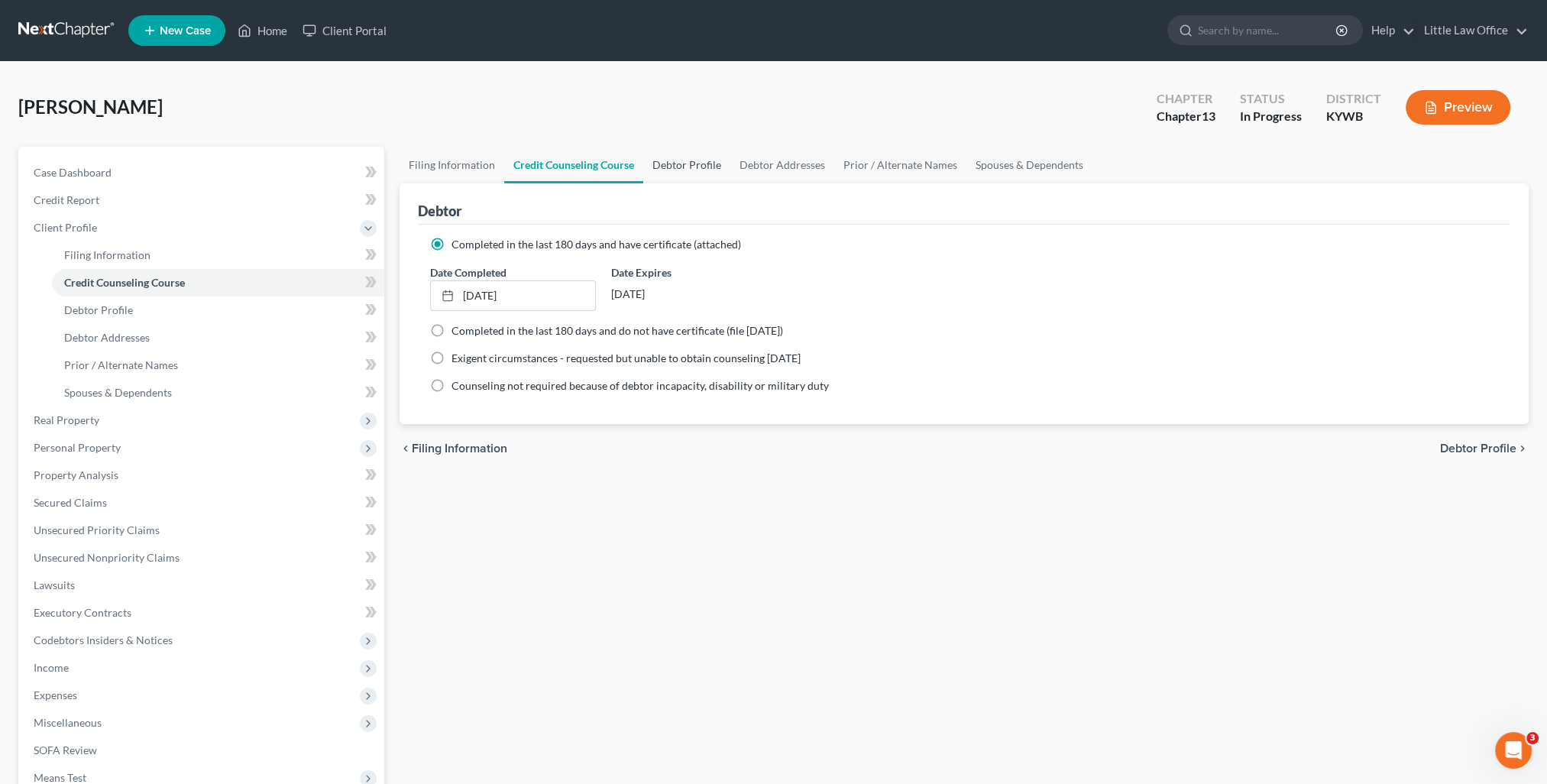
click at [667, 163] on link "Debtor Profile" at bounding box center [686, 165] width 87 height 37
select select "1"
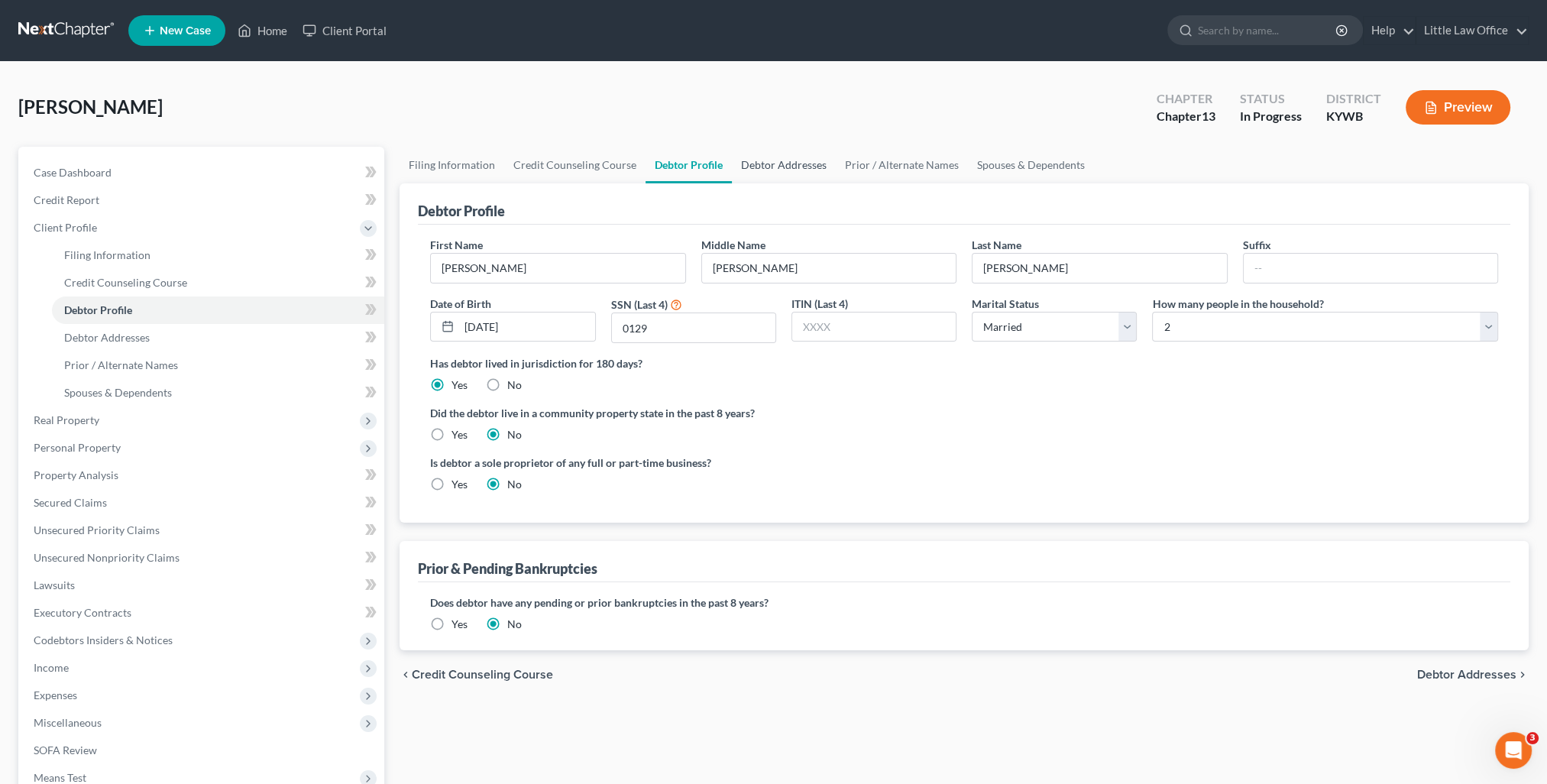
click at [786, 171] on link "Debtor Addresses" at bounding box center [783, 165] width 103 height 37
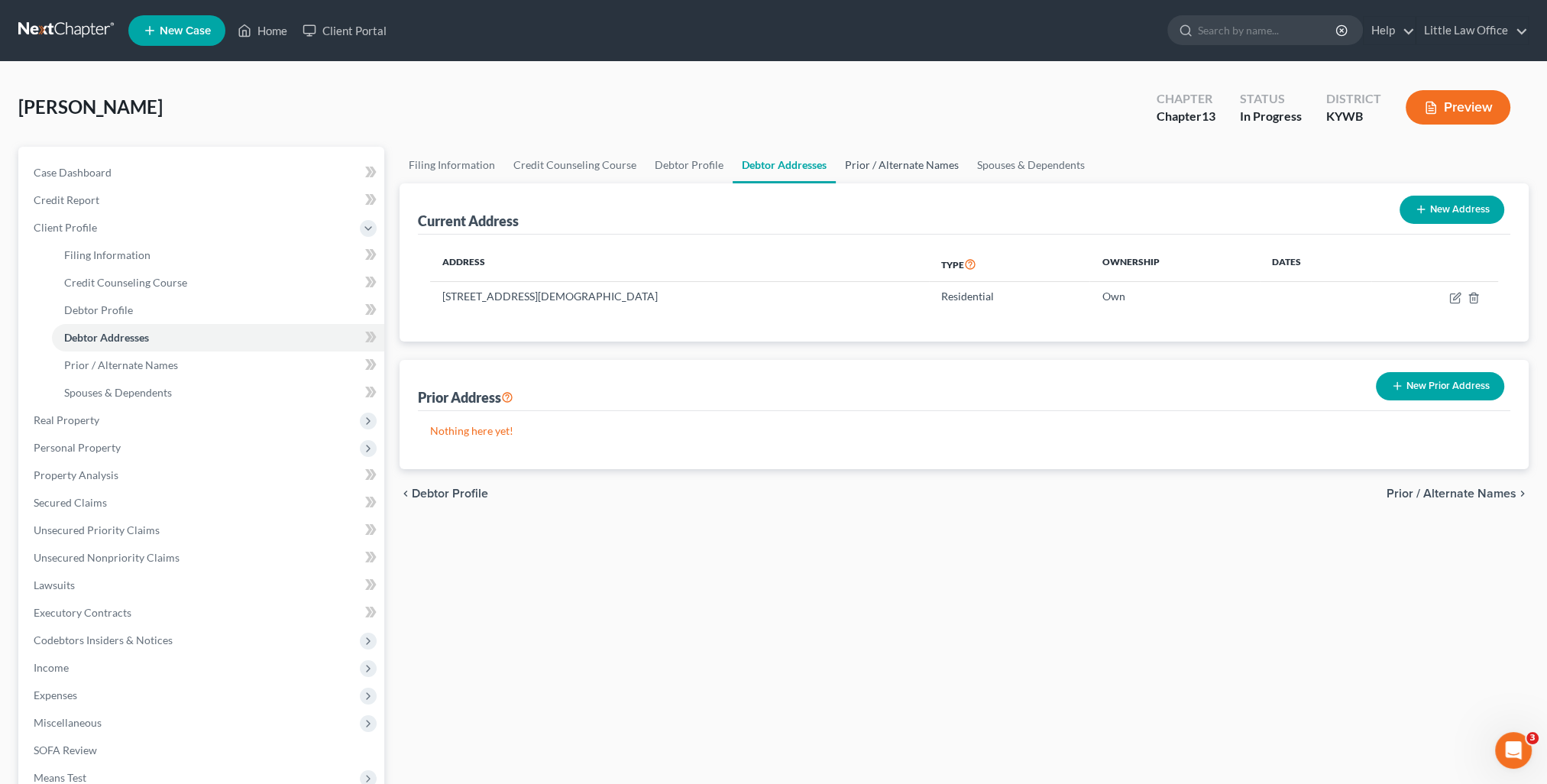
click at [884, 165] on link "Prior / Alternate Names" at bounding box center [902, 165] width 133 height 37
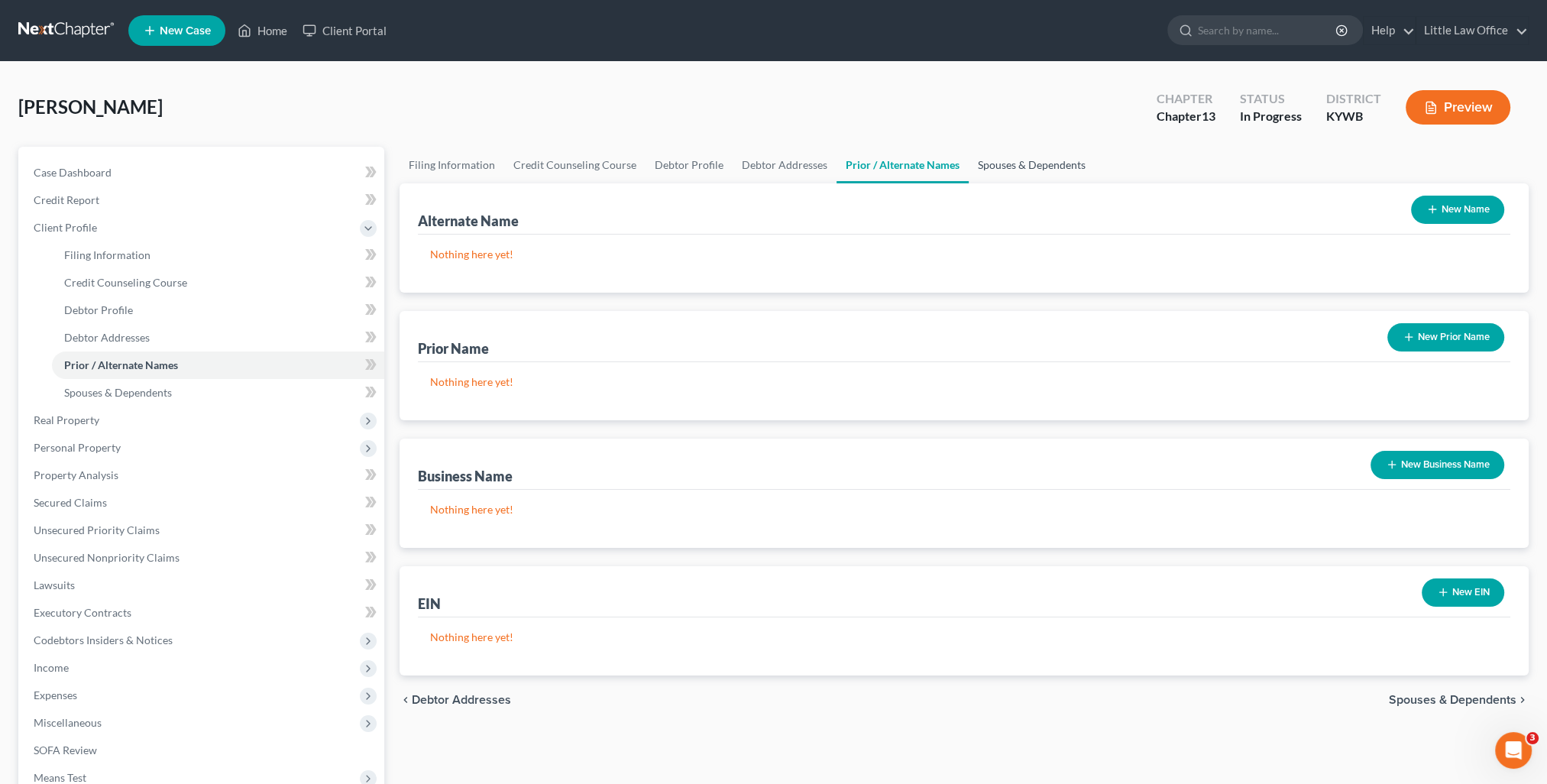
click at [1013, 167] on link "Spouses & Dependents" at bounding box center [1031, 165] width 126 height 37
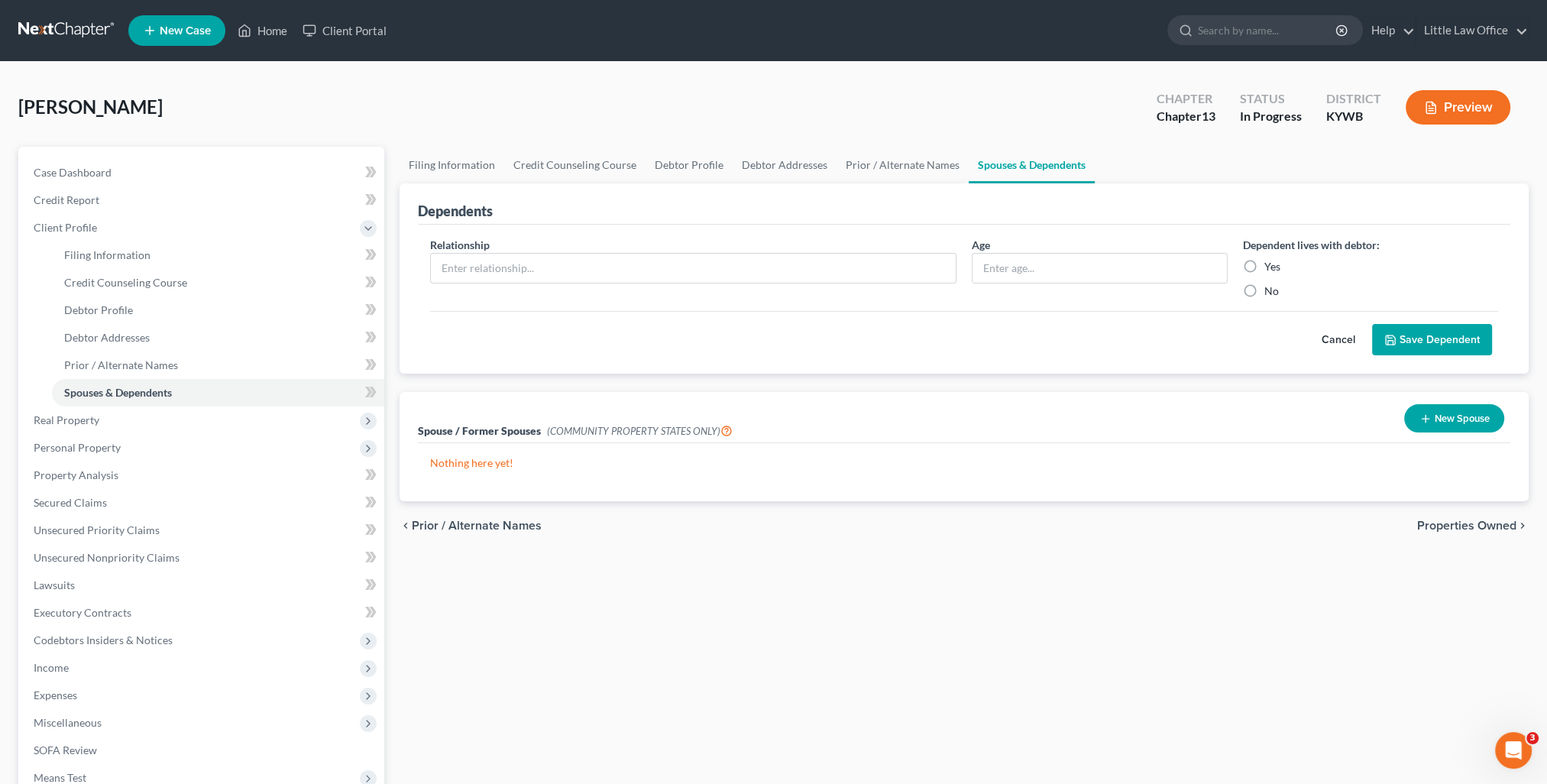
click at [1435, 520] on span "Properties Owned" at bounding box center [1466, 525] width 100 height 13
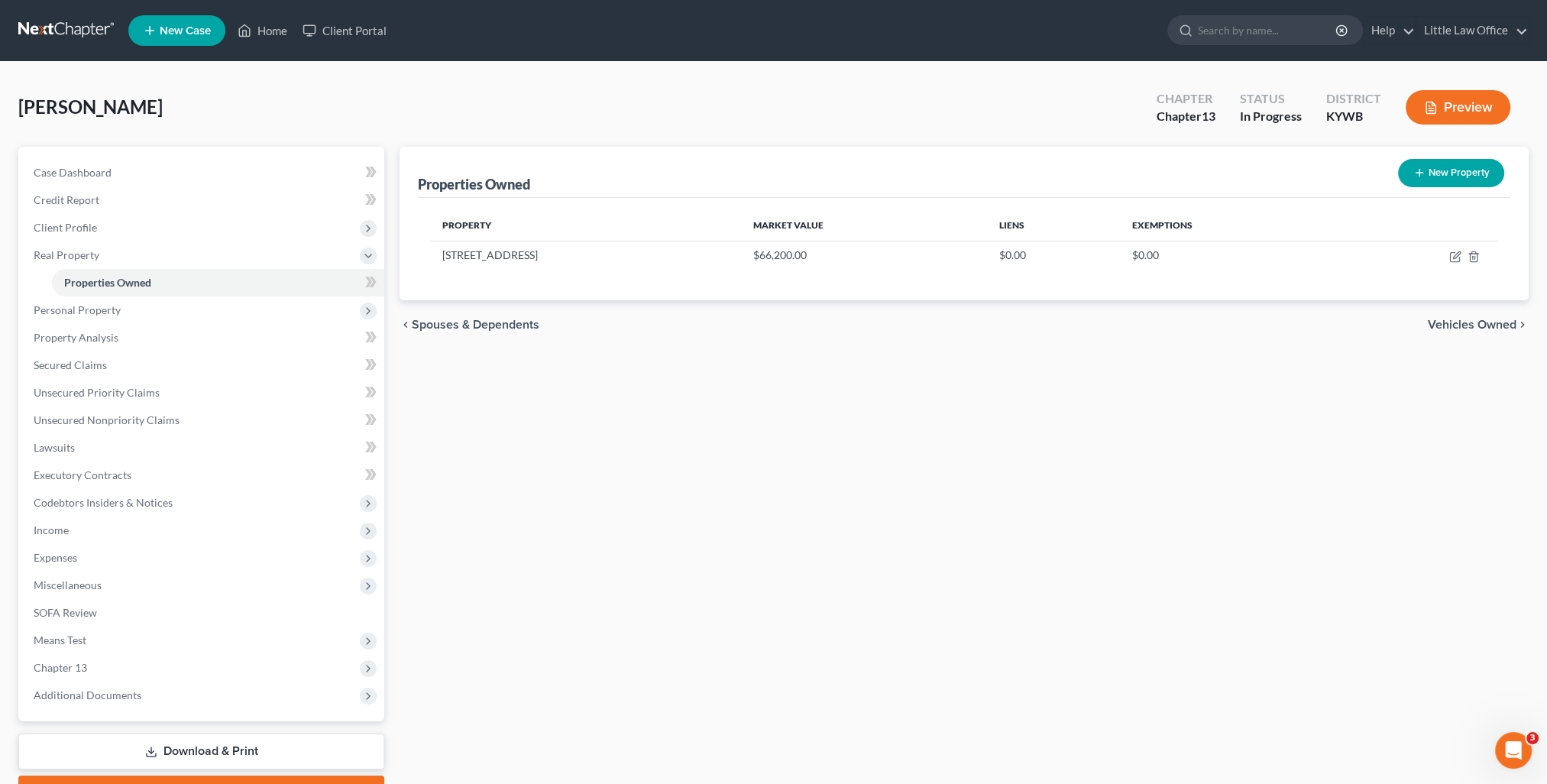
click at [1496, 330] on span "Vehicles Owned" at bounding box center [1472, 325] width 89 height 13
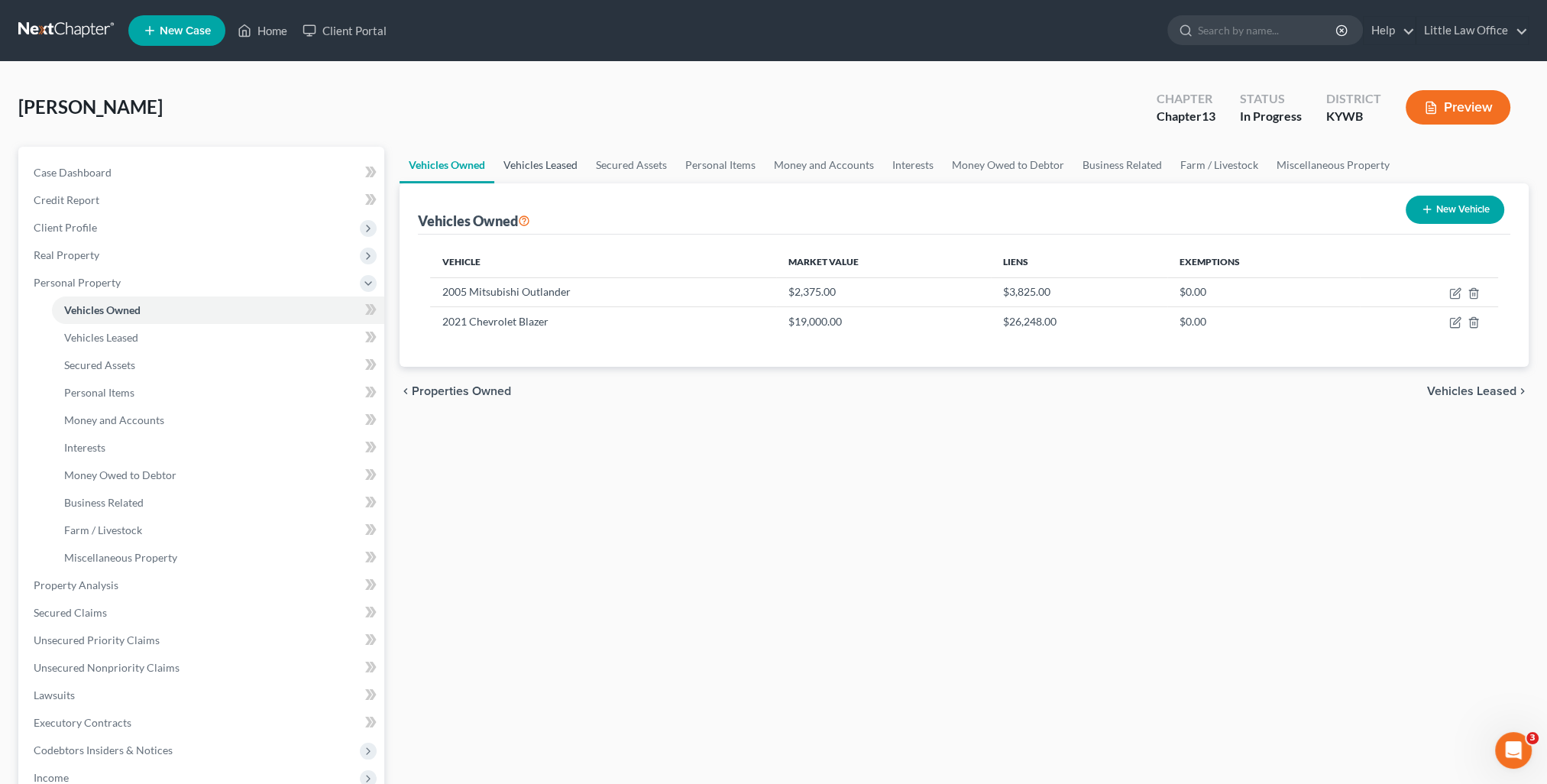
click at [550, 160] on link "Vehicles Leased" at bounding box center [540, 165] width 93 height 37
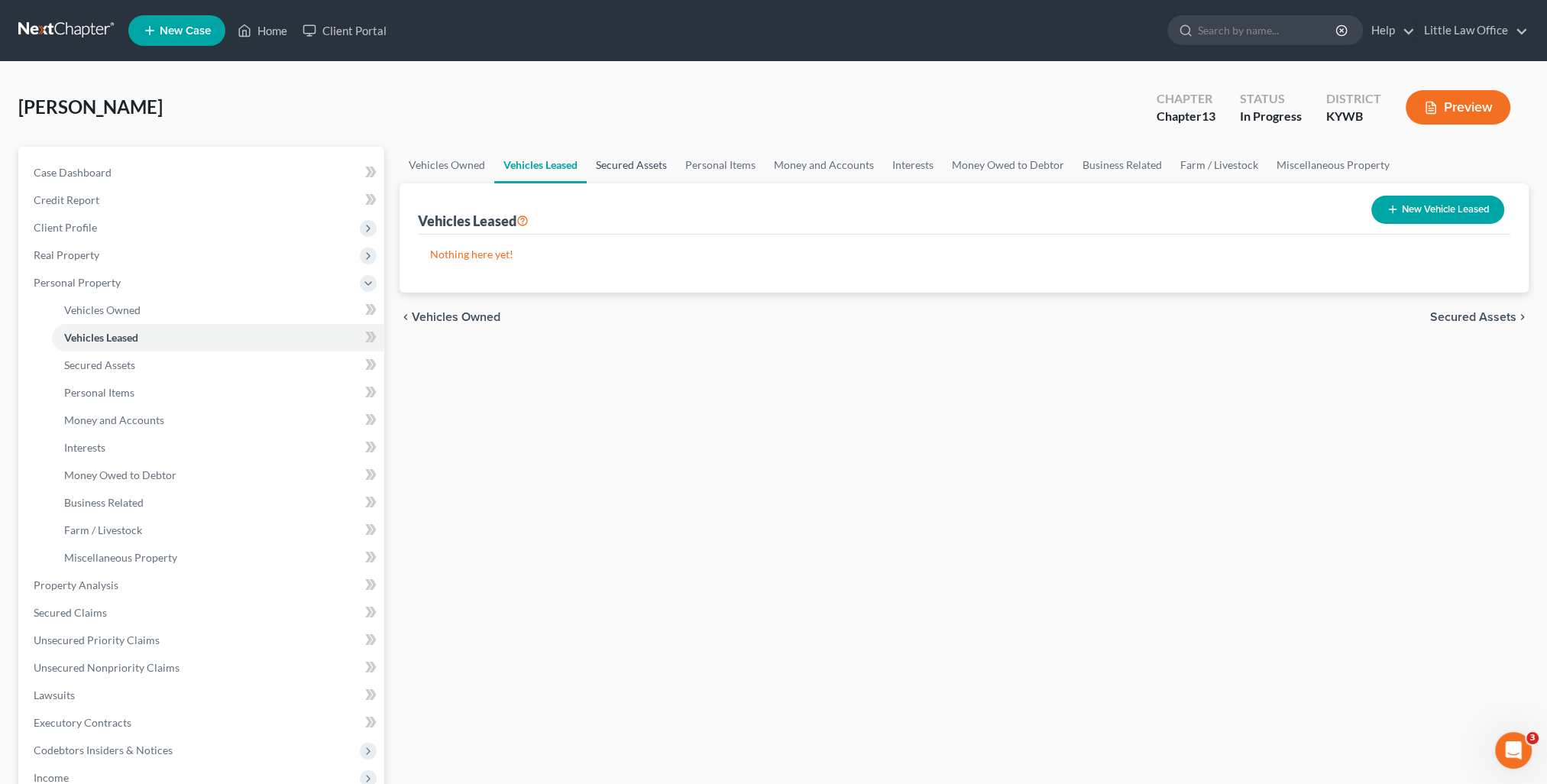
click at [618, 169] on link "Secured Assets" at bounding box center [631, 165] width 89 height 37
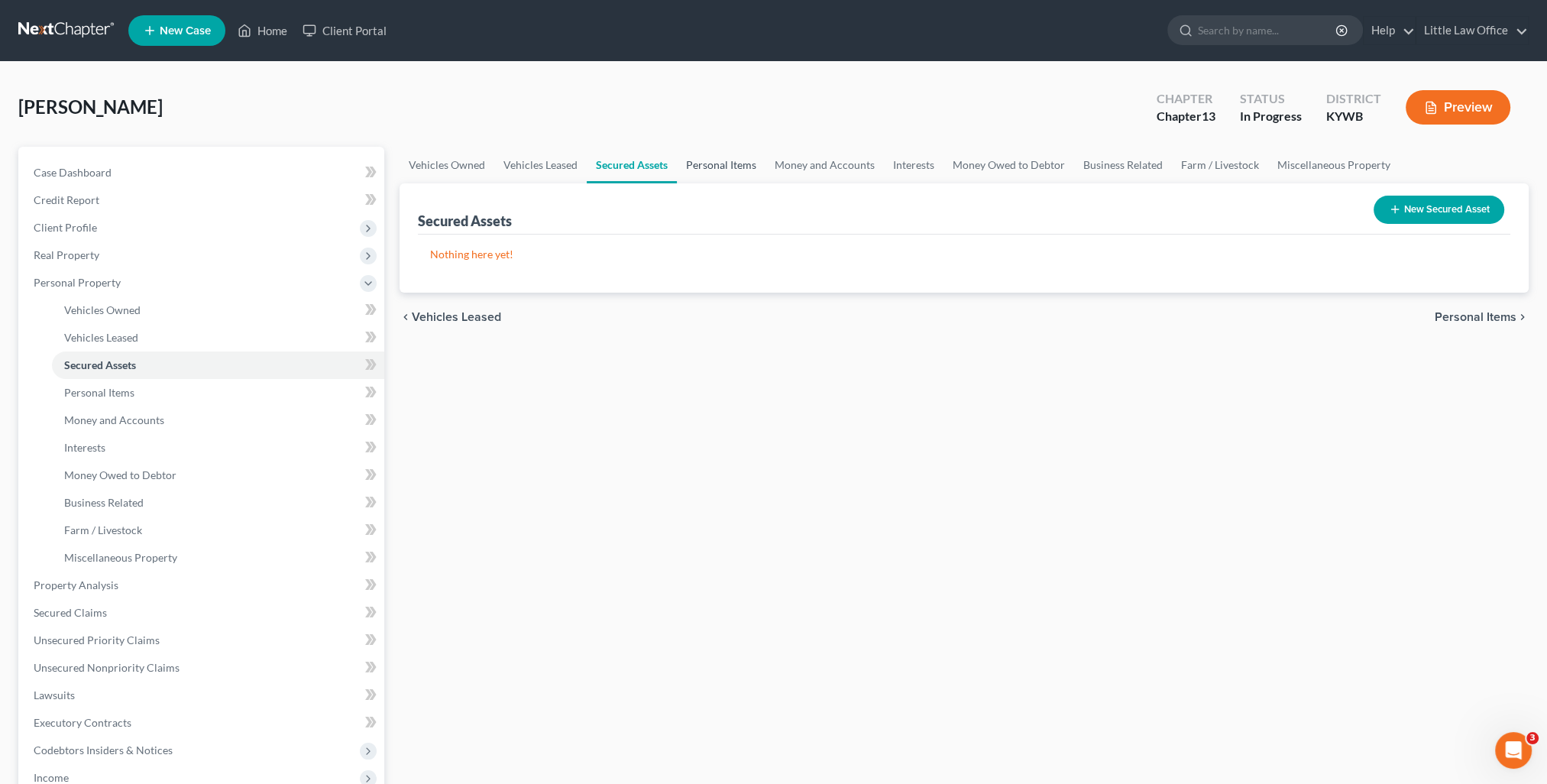
click at [700, 169] on link "Personal Items" at bounding box center [721, 165] width 89 height 37
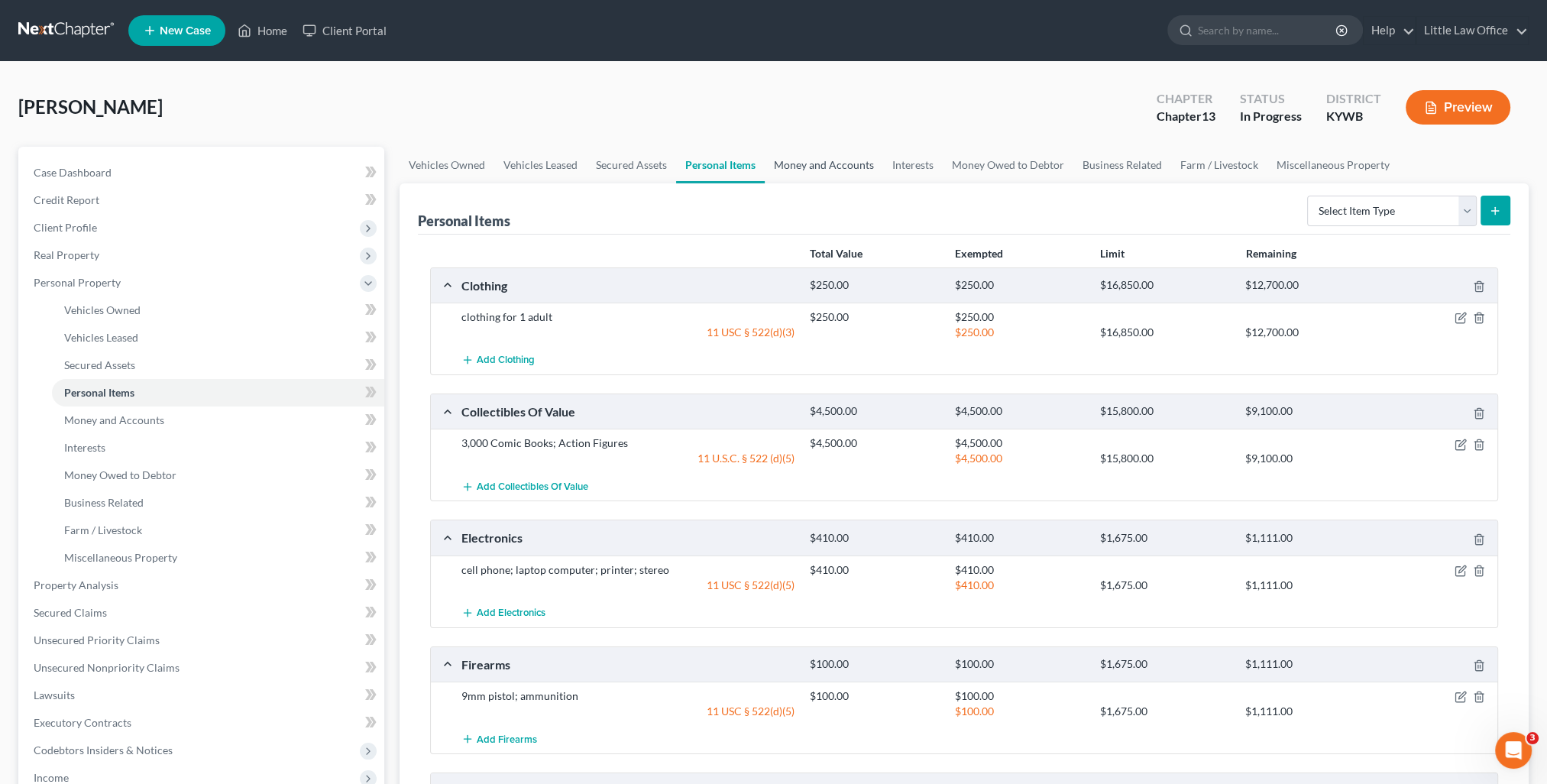
click at [804, 165] on link "Money and Accounts" at bounding box center [823, 165] width 118 height 37
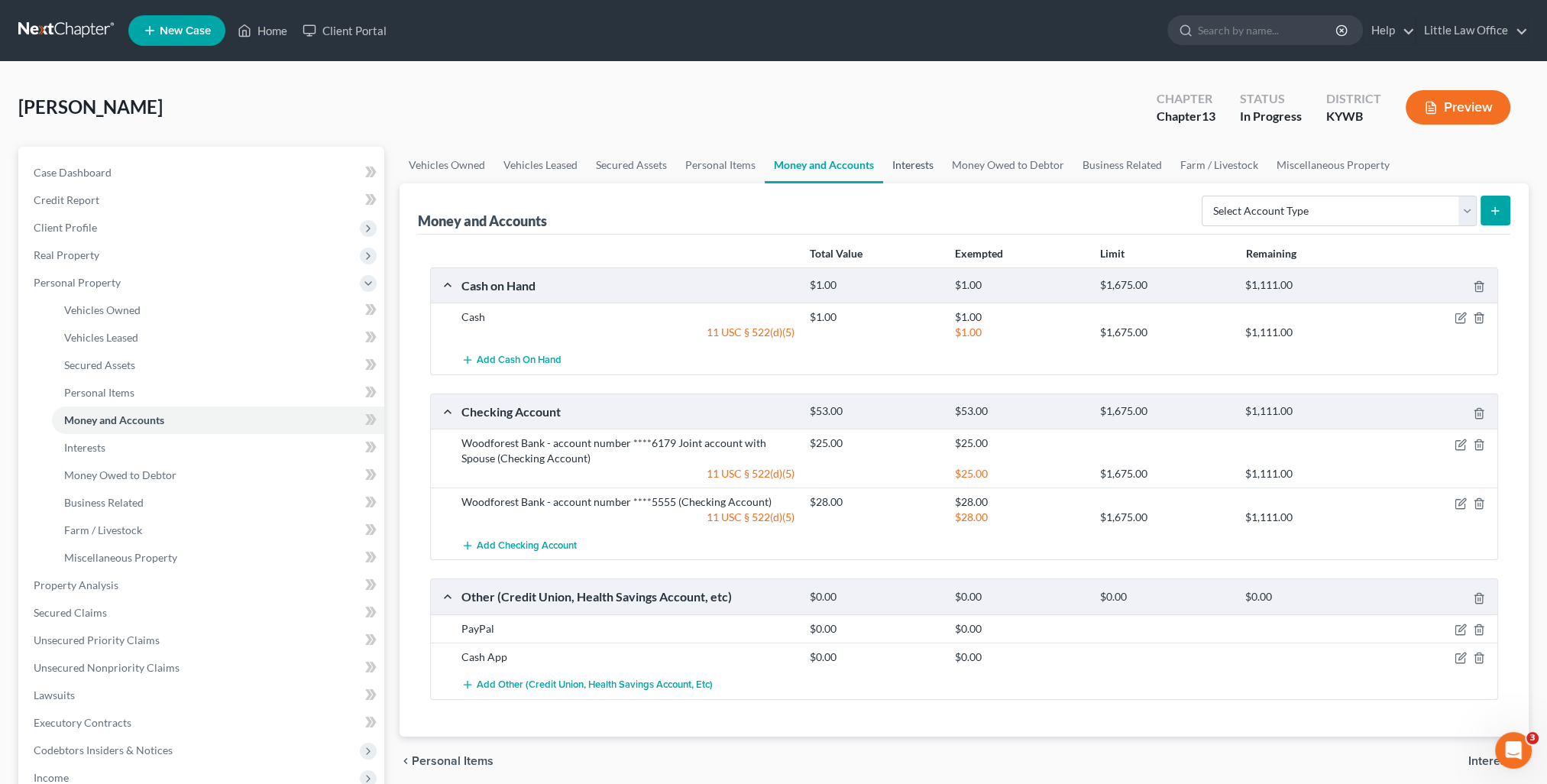
click at [910, 166] on link "Interests" at bounding box center [913, 165] width 60 height 37
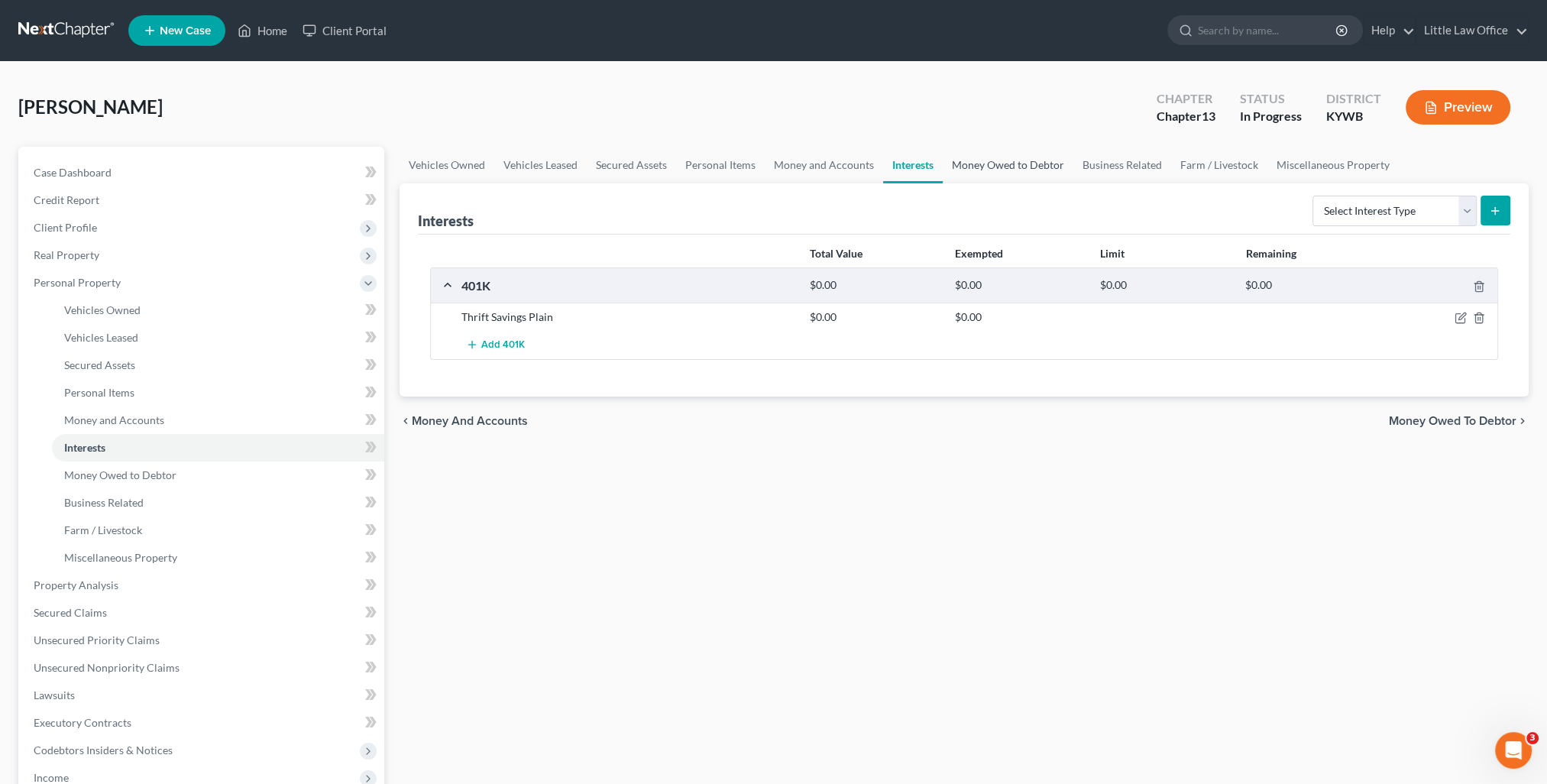
click at [1008, 166] on link "Money Owed to Debtor" at bounding box center [1008, 165] width 131 height 37
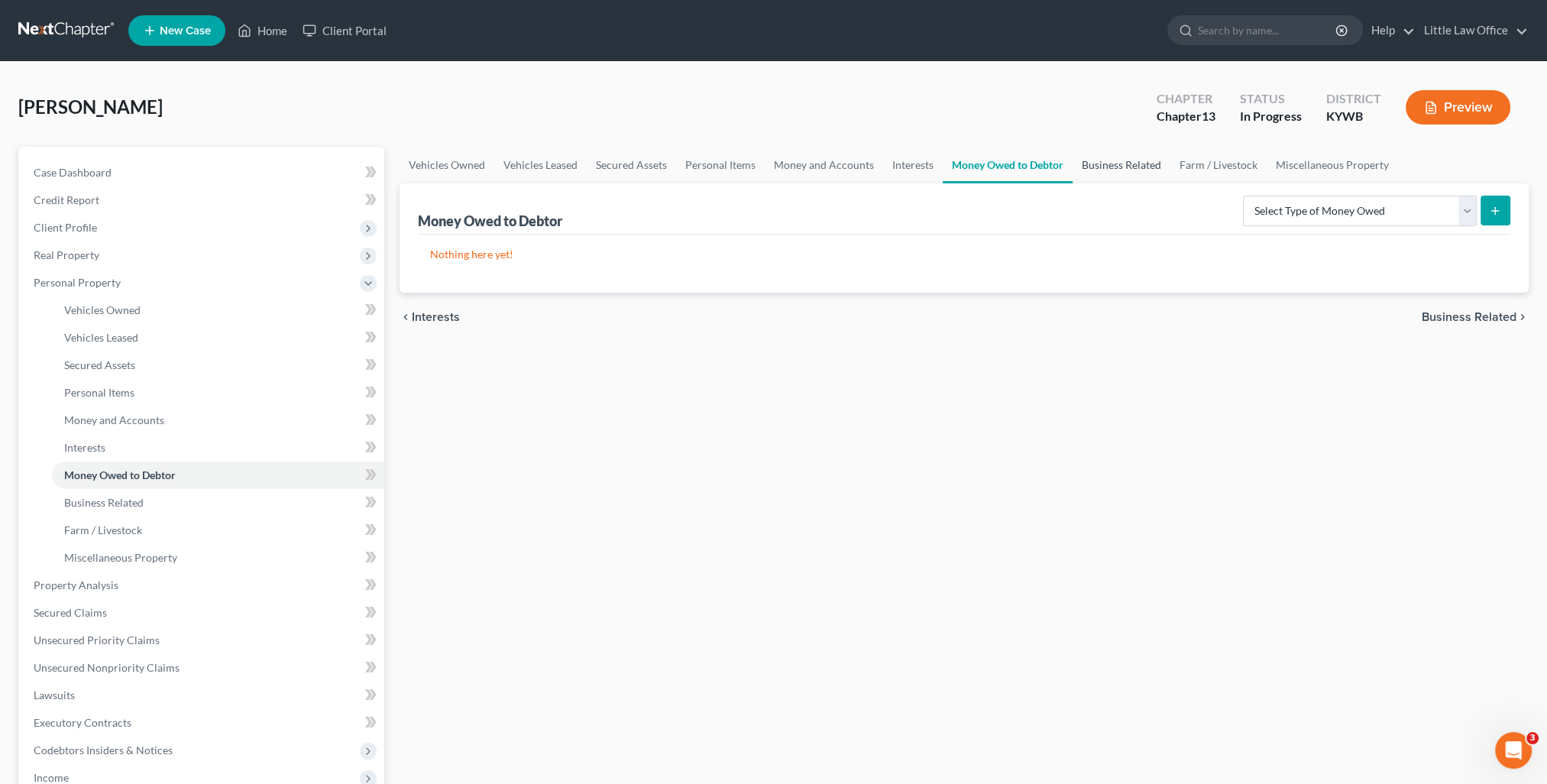
click at [1103, 163] on link "Business Related" at bounding box center [1121, 165] width 98 height 37
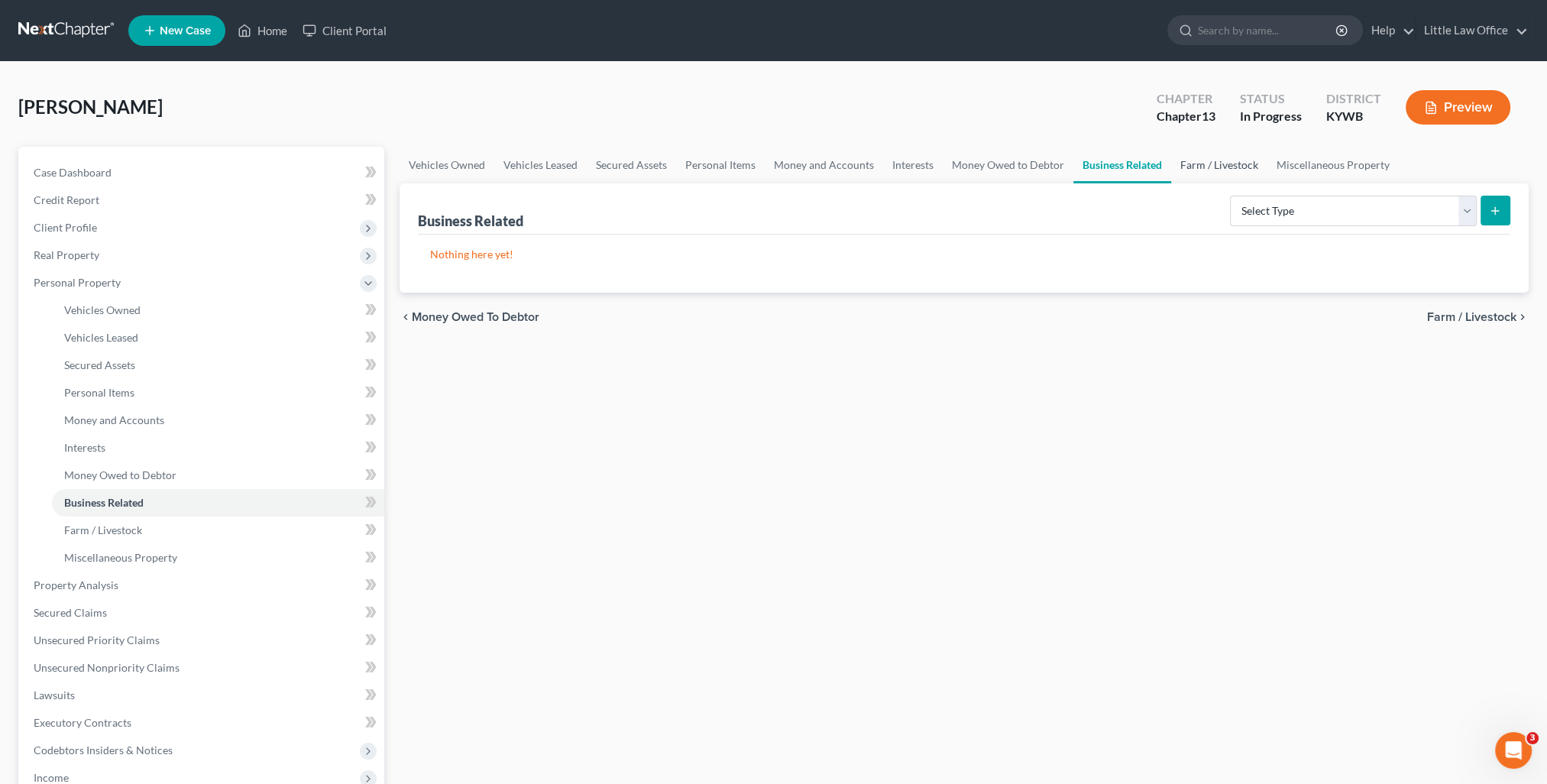
click at [1217, 165] on link "Farm / Livestock" at bounding box center [1218, 165] width 96 height 37
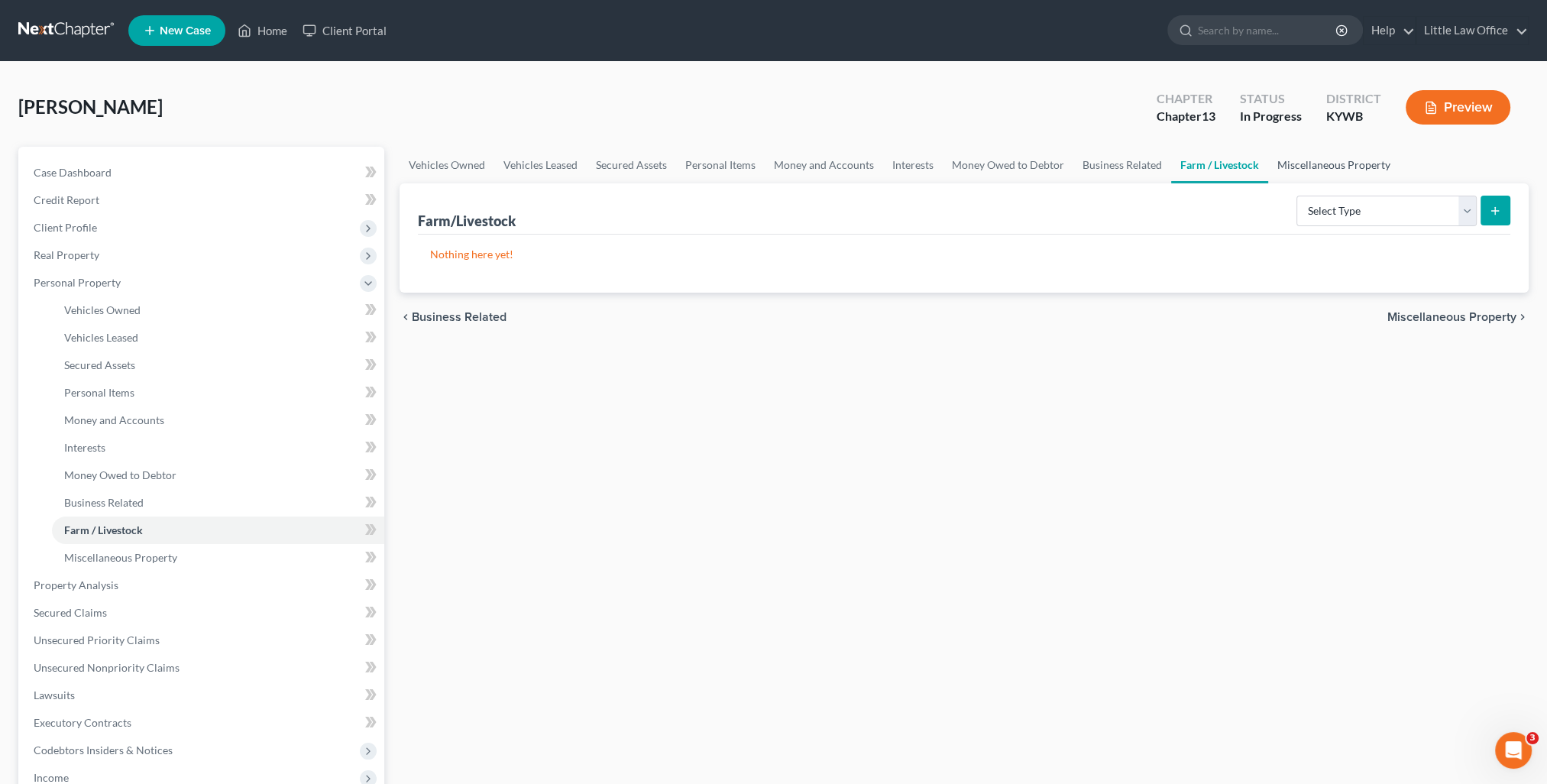
click at [1282, 167] on link "Miscellaneous Property" at bounding box center [1334, 165] width 132 height 37
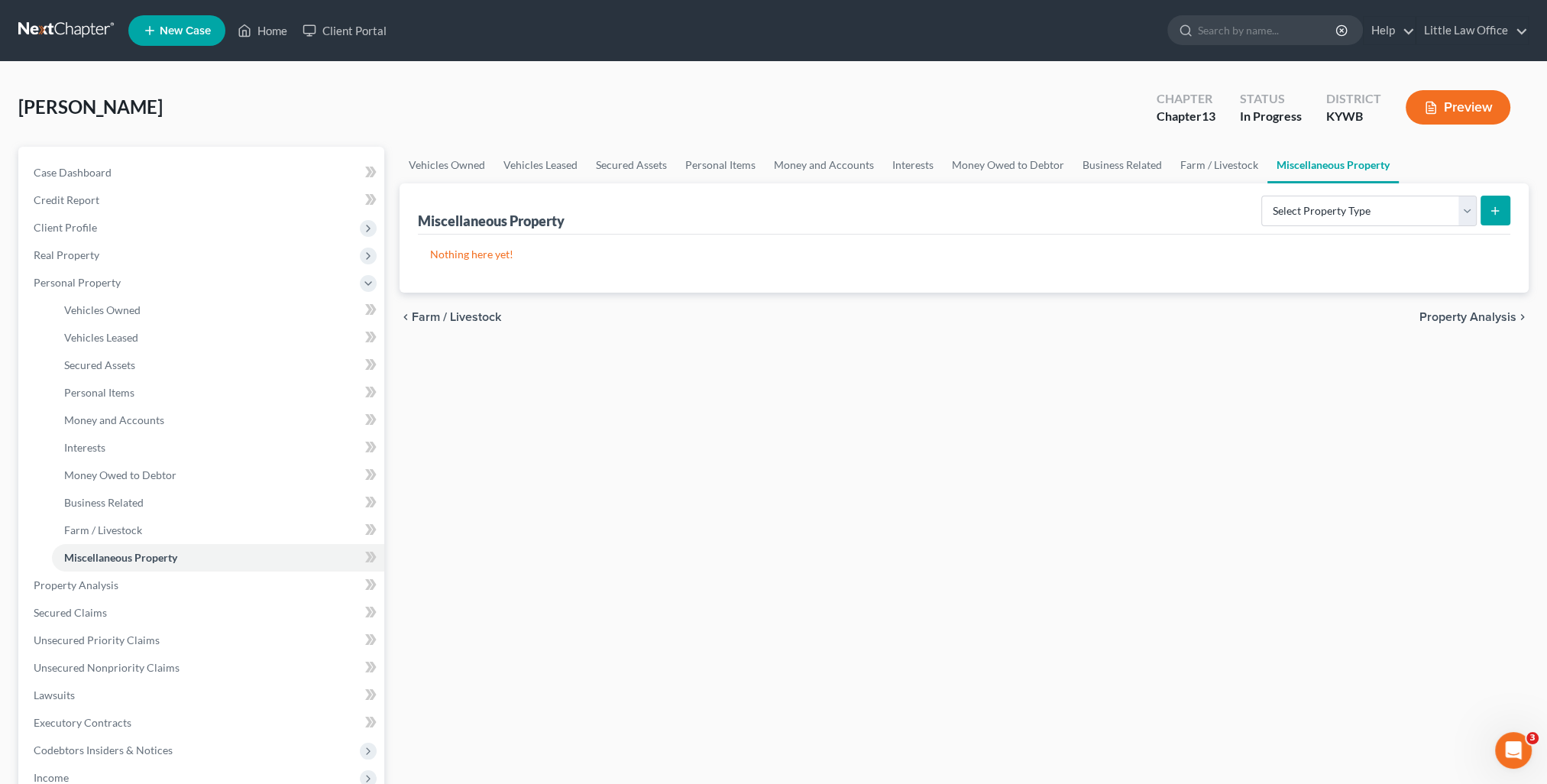
click at [1466, 323] on div "chevron_left Farm / Livestock Property Analysis chevron_right" at bounding box center [964, 317] width 1129 height 49
click at [1463, 315] on span "Property Analysis" at bounding box center [1468, 318] width 97 height 13
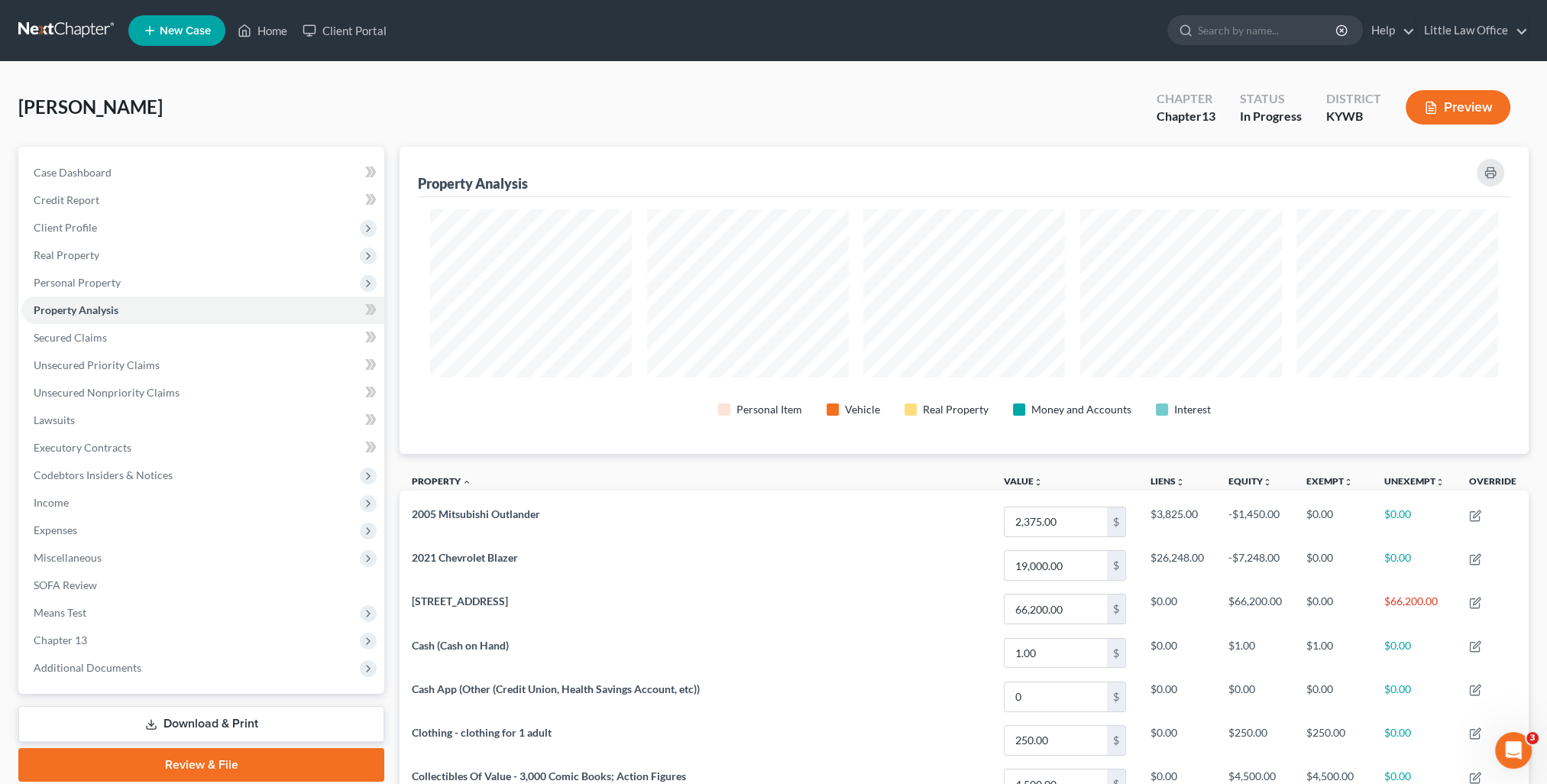
scroll to position [307, 1128]
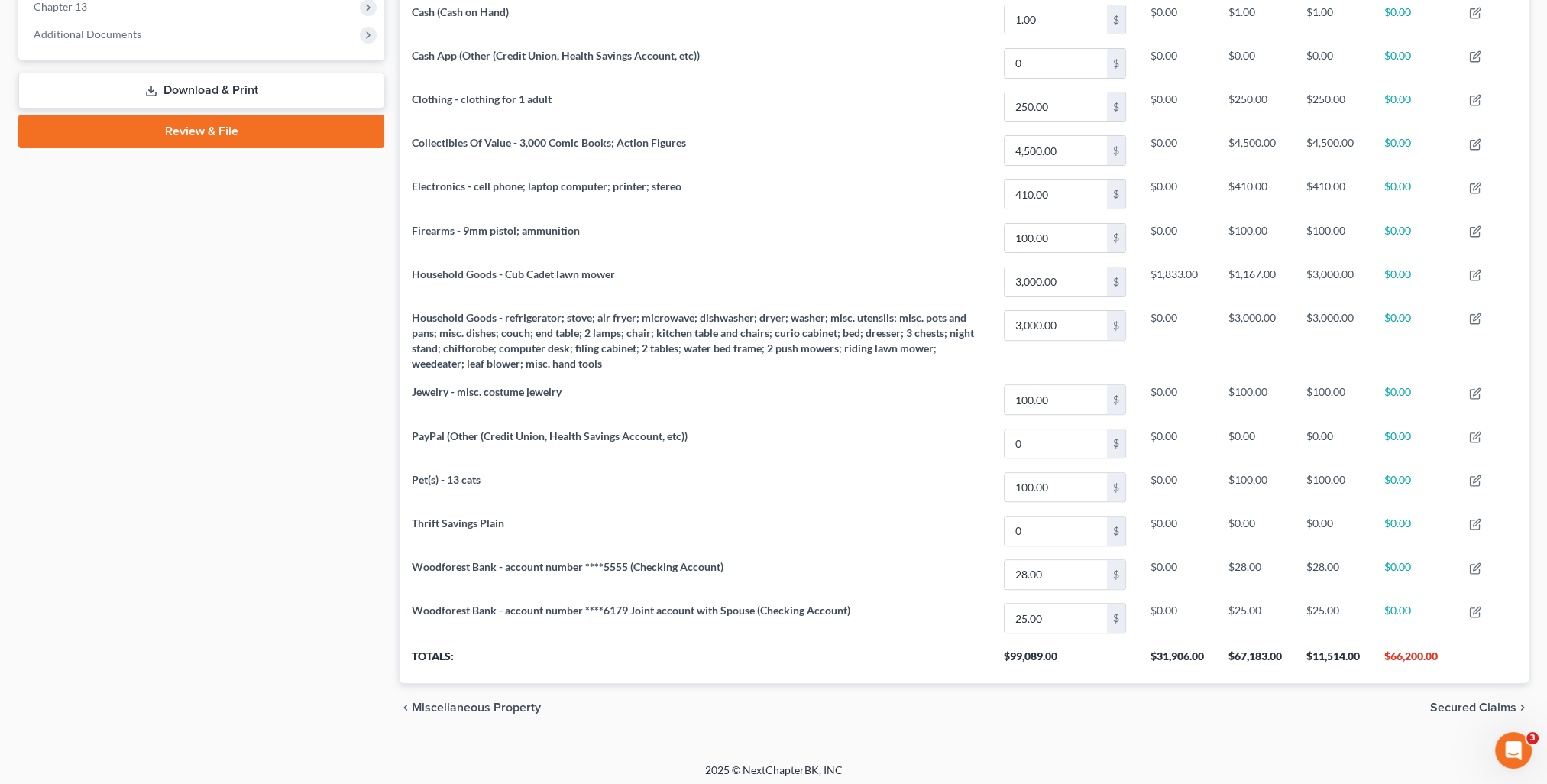
click at [1445, 706] on span "Secured Claims" at bounding box center [1473, 707] width 86 height 13
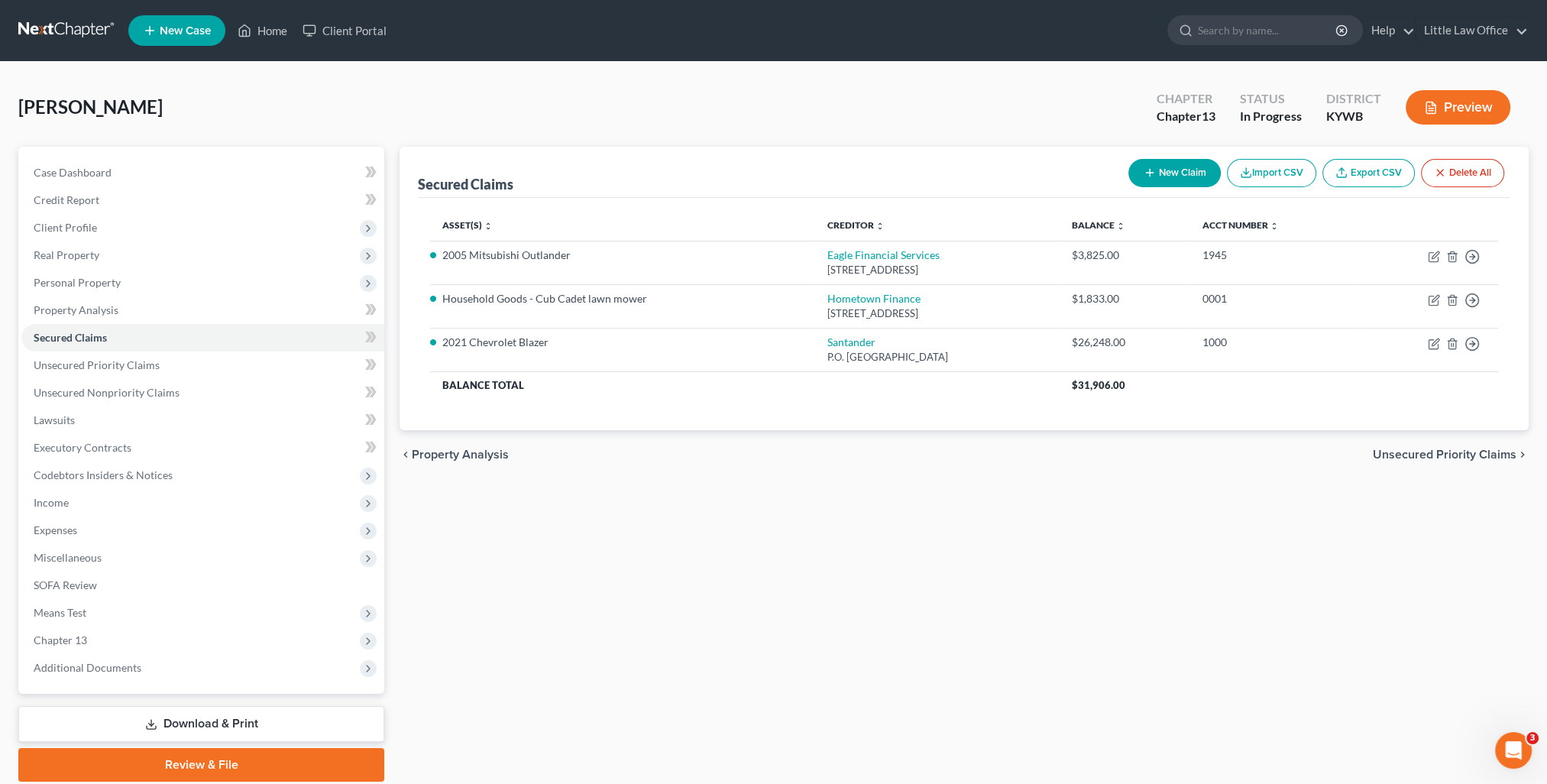
click at [1390, 448] on span "Unsecured Priority Claims" at bounding box center [1444, 455] width 143 height 13
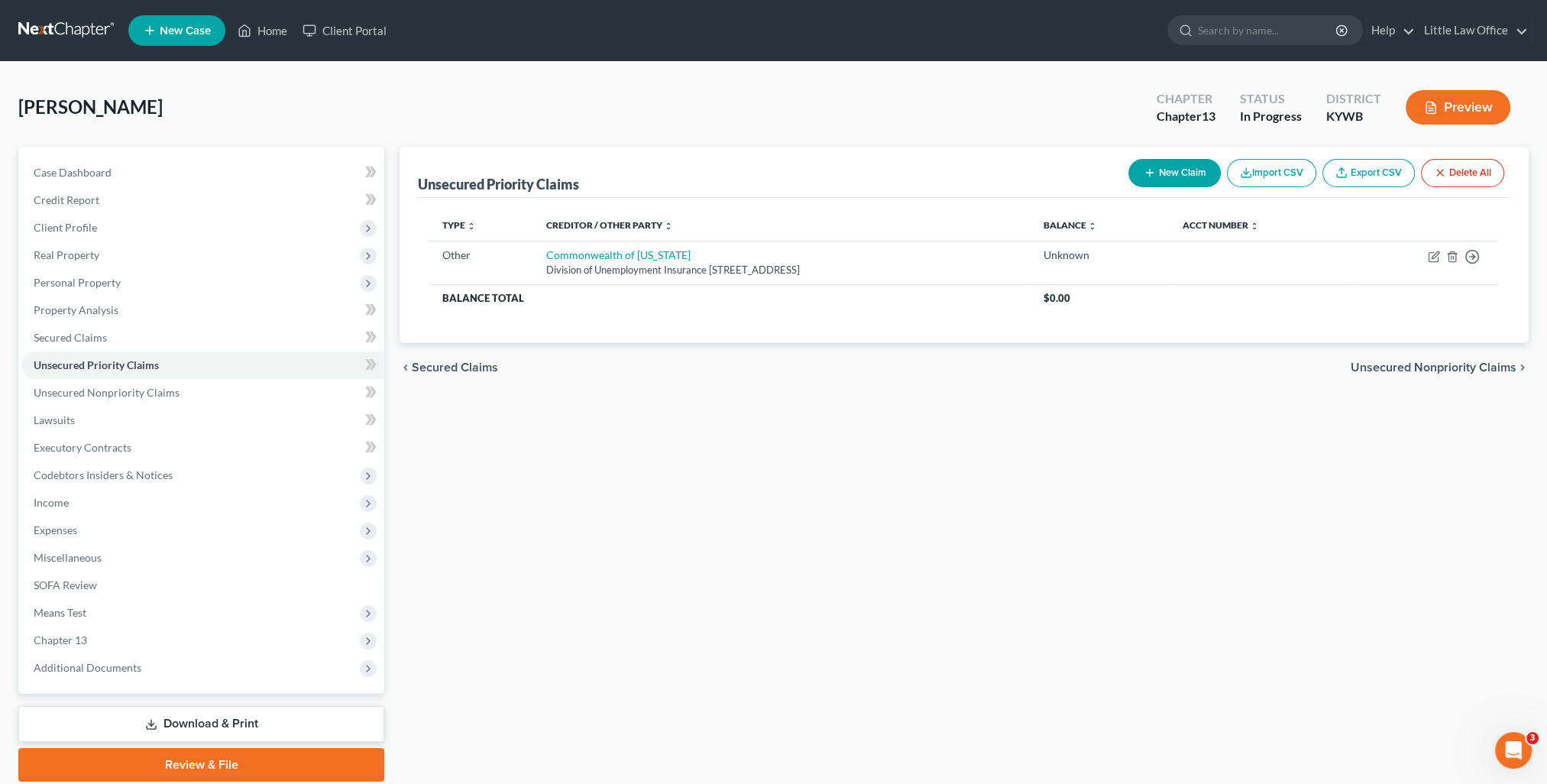
click at [1385, 368] on span "Unsecured Nonpriority Claims" at bounding box center [1433, 368] width 165 height 13
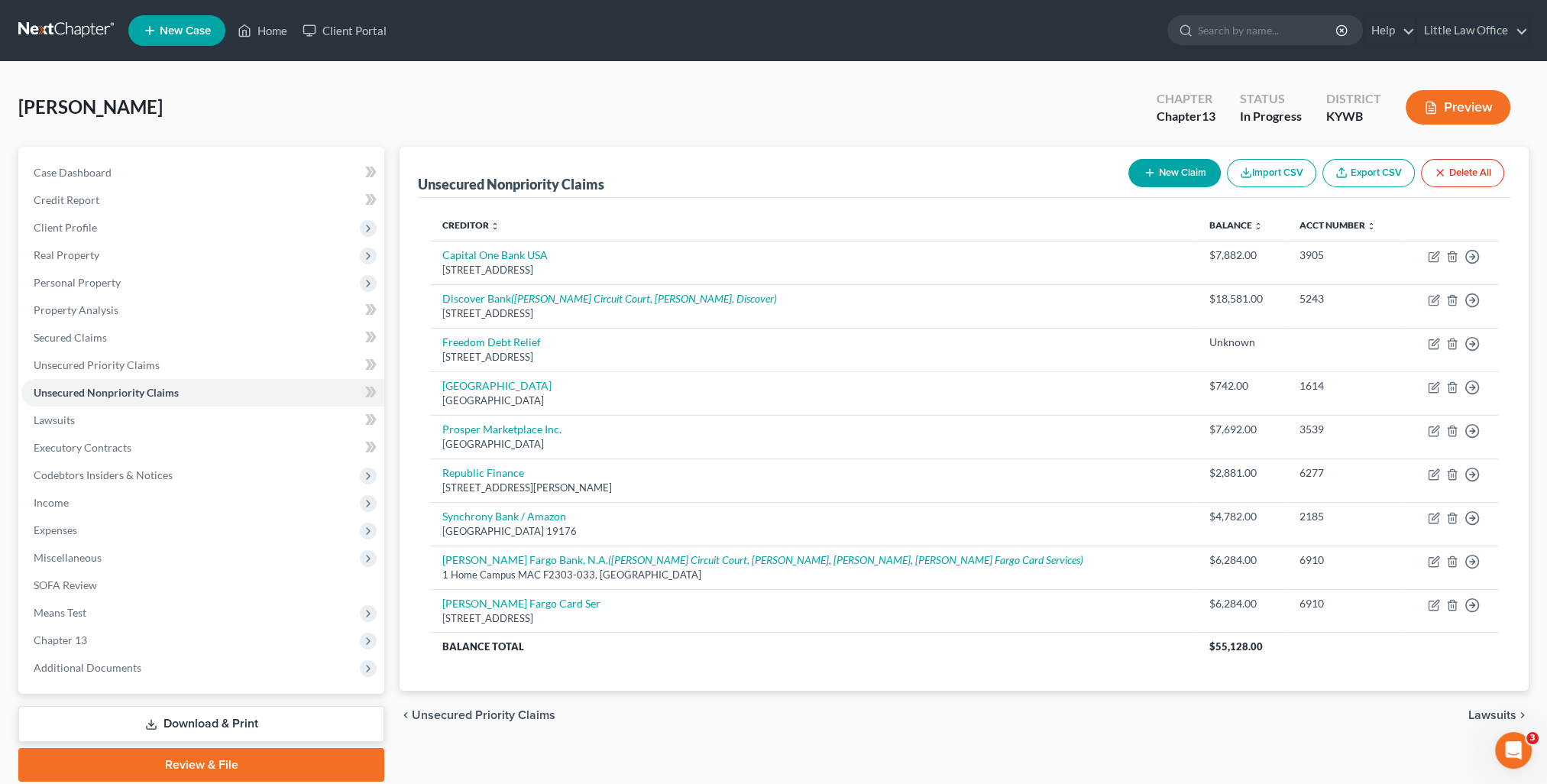
scroll to position [54, 0]
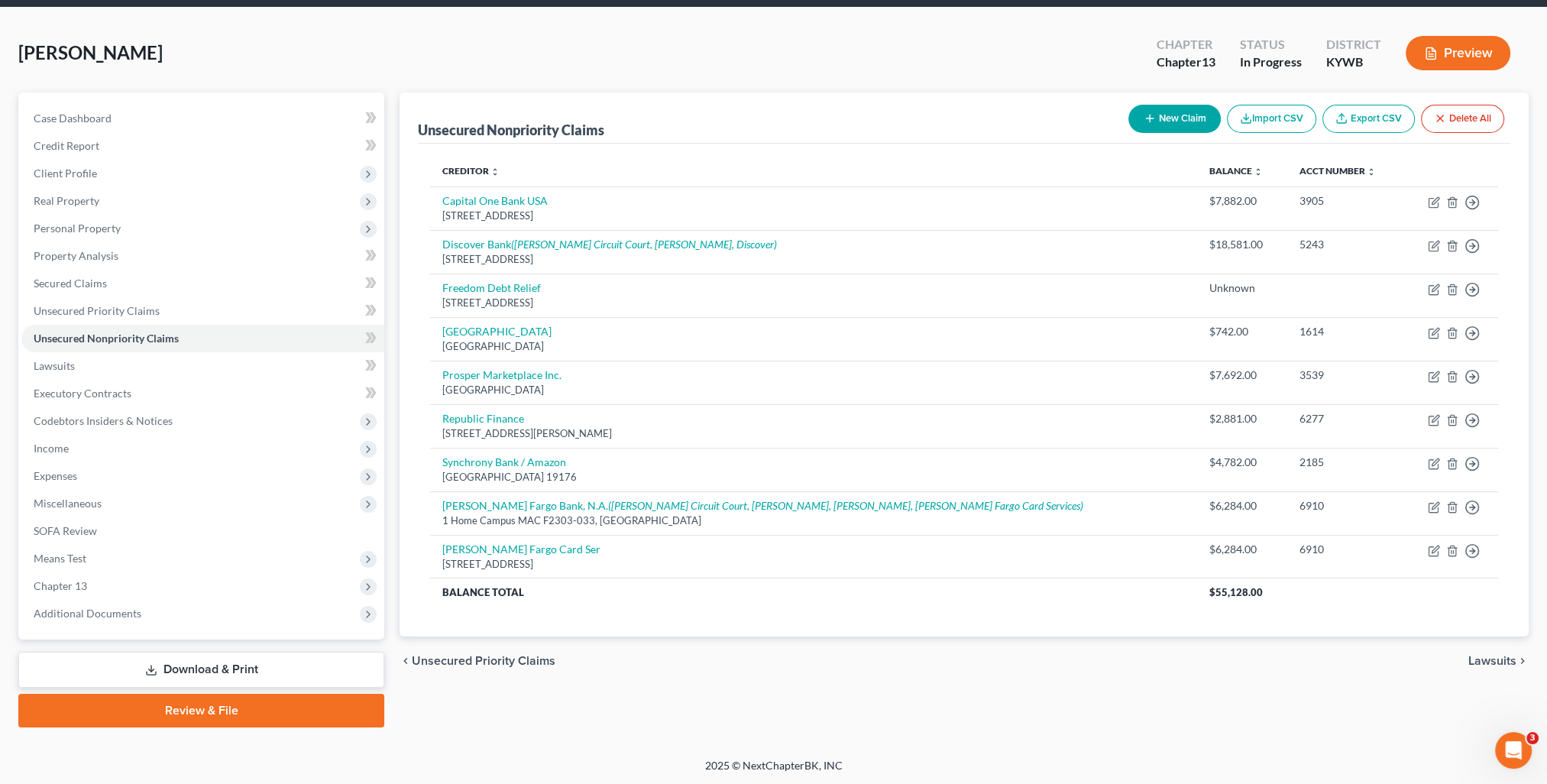
click at [1483, 660] on span "Lawsuits" at bounding box center [1491, 661] width 48 height 13
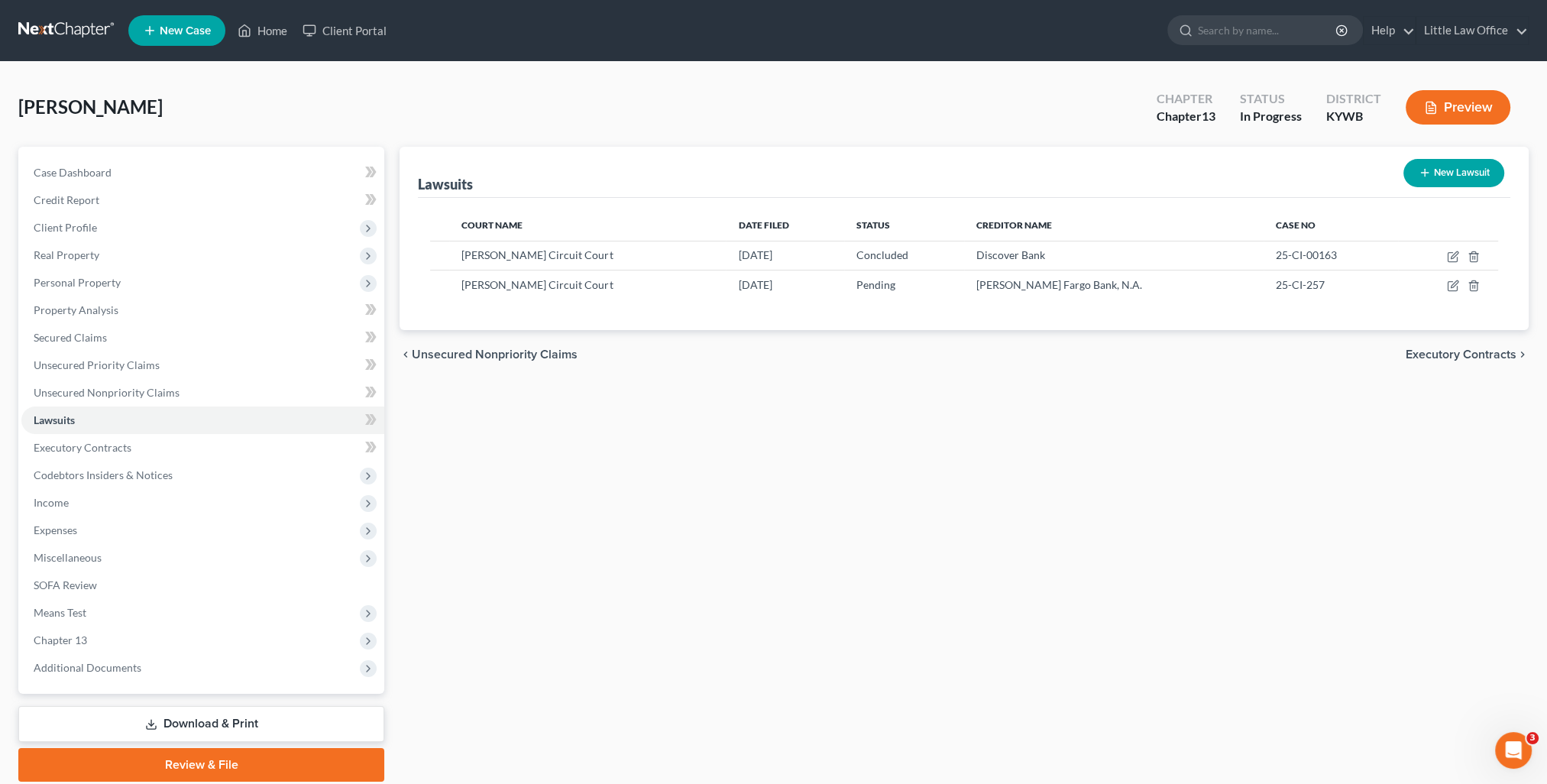
click at [1469, 352] on span "Executory Contracts" at bounding box center [1461, 354] width 111 height 13
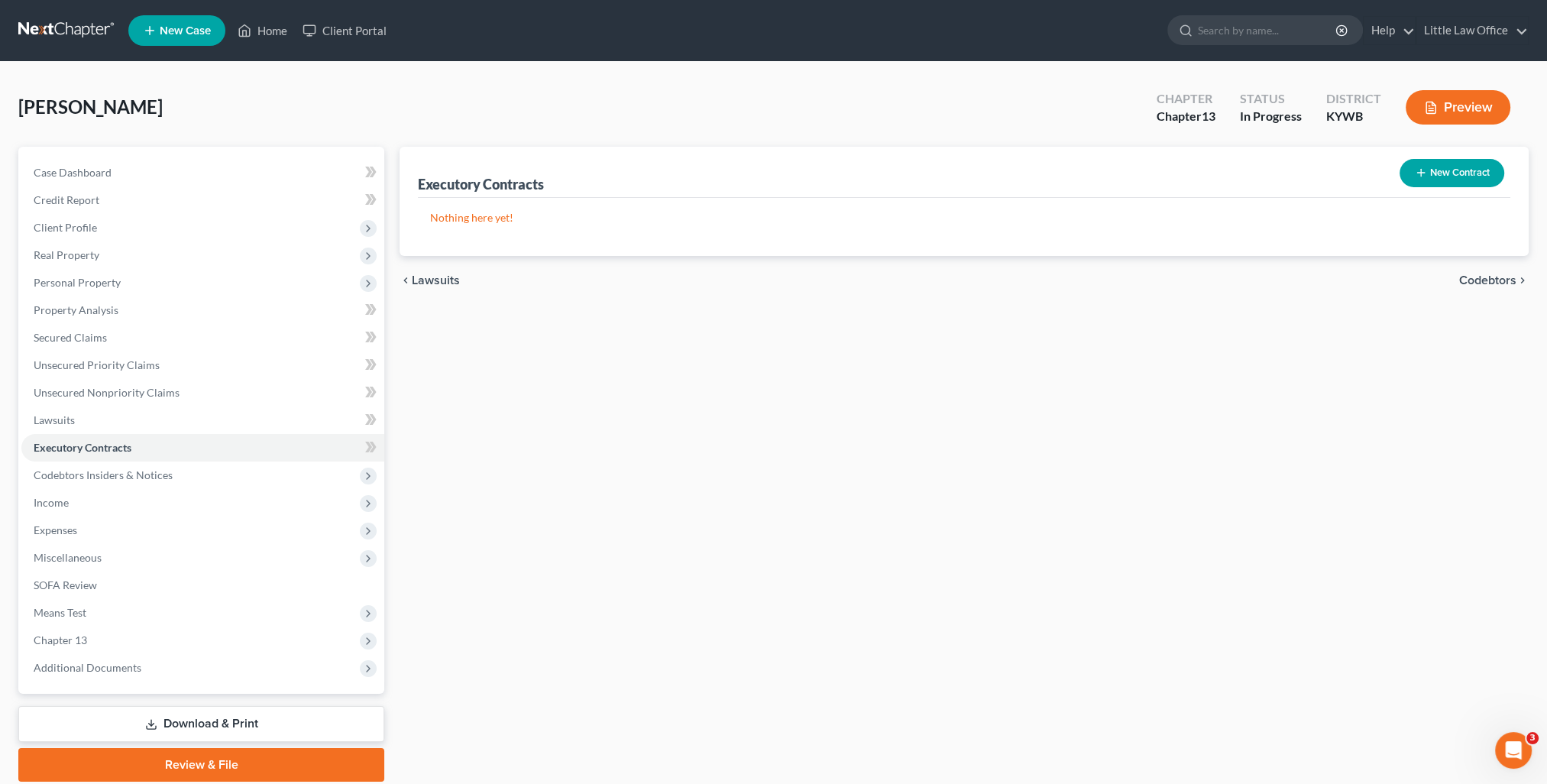
click at [1477, 274] on span "Codebtors" at bounding box center [1487, 281] width 57 height 13
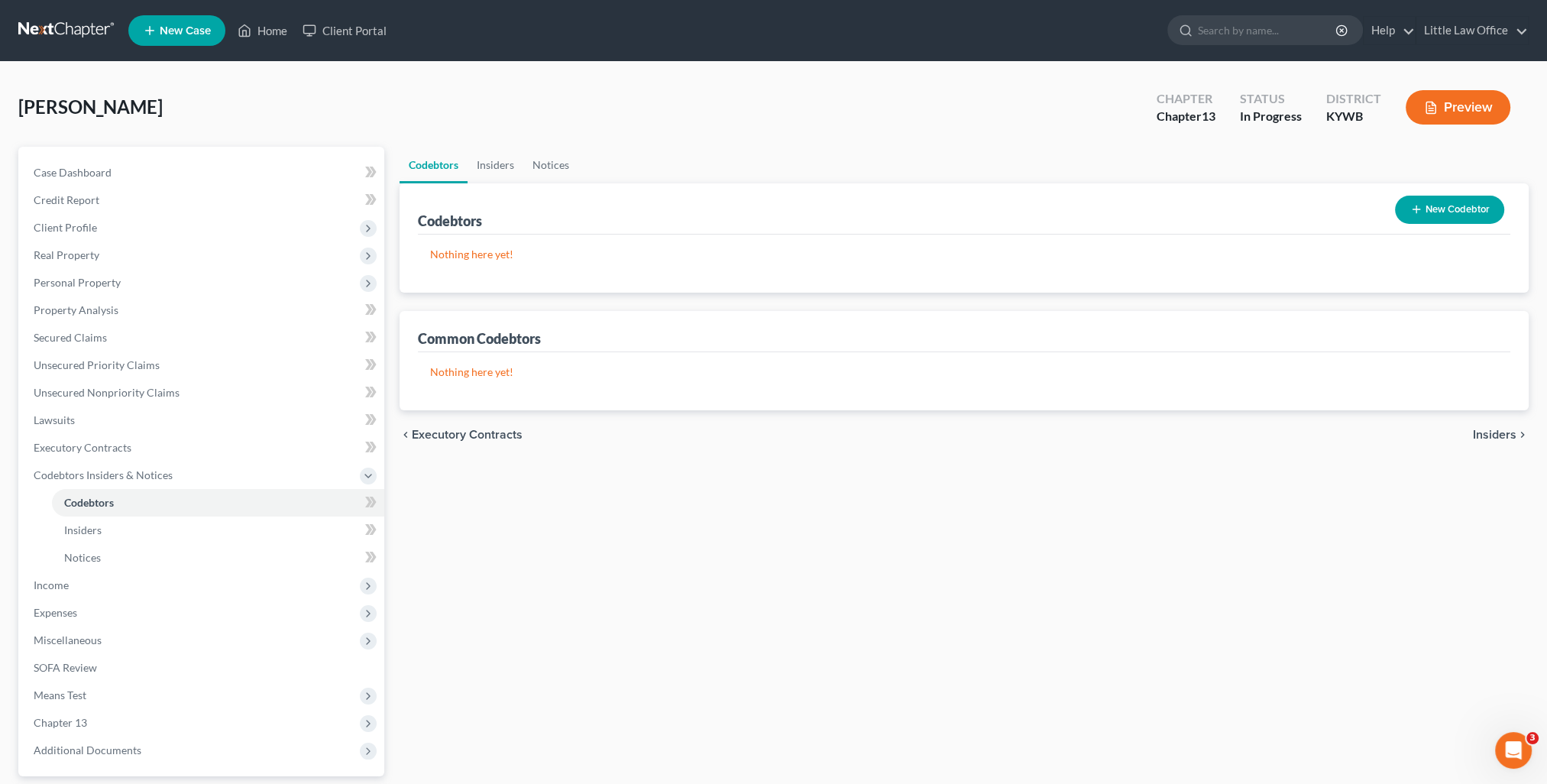
click at [1486, 434] on span "Insiders" at bounding box center [1494, 435] width 44 height 13
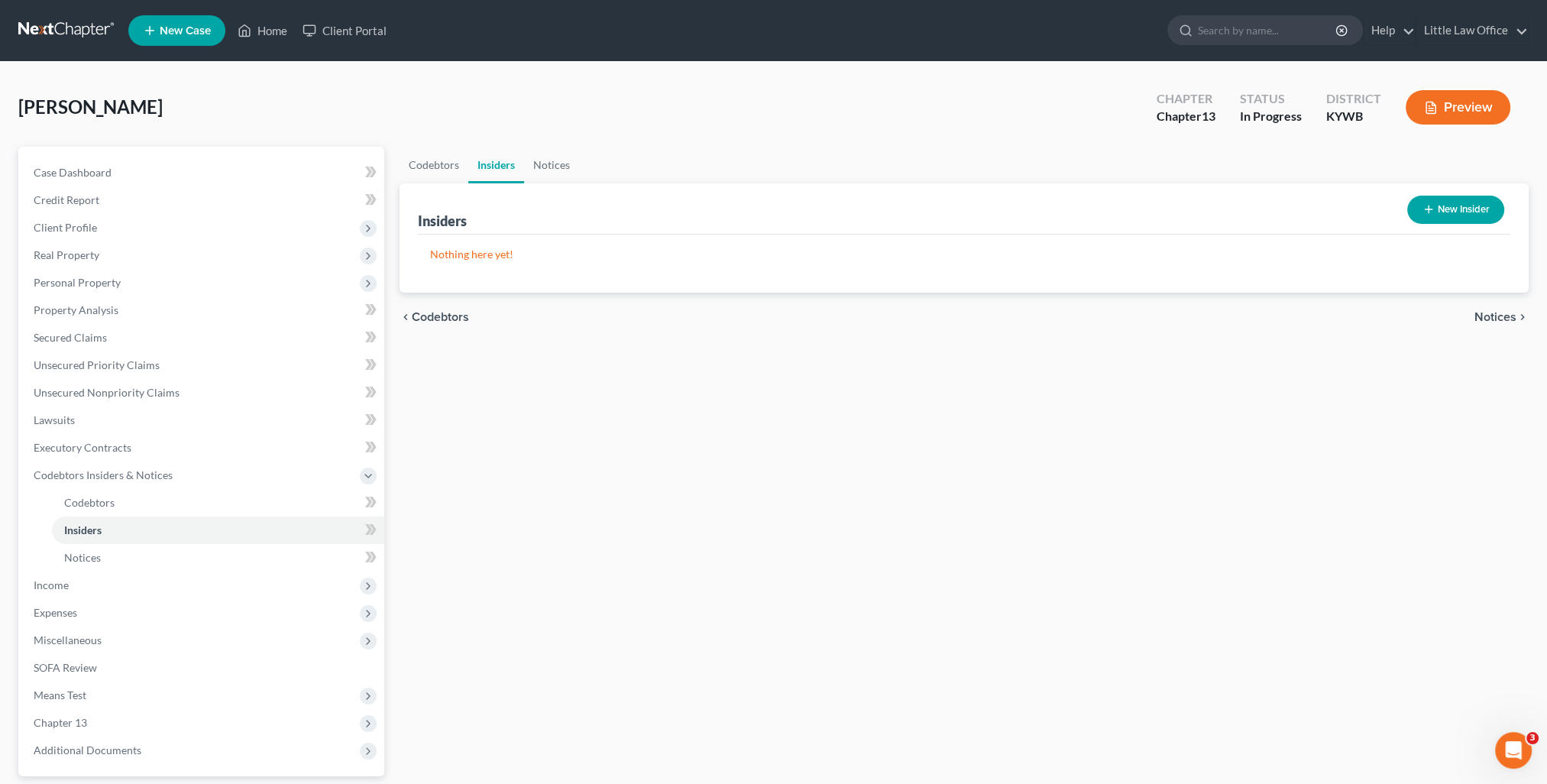
click at [1509, 321] on span "Notices" at bounding box center [1495, 318] width 42 height 13
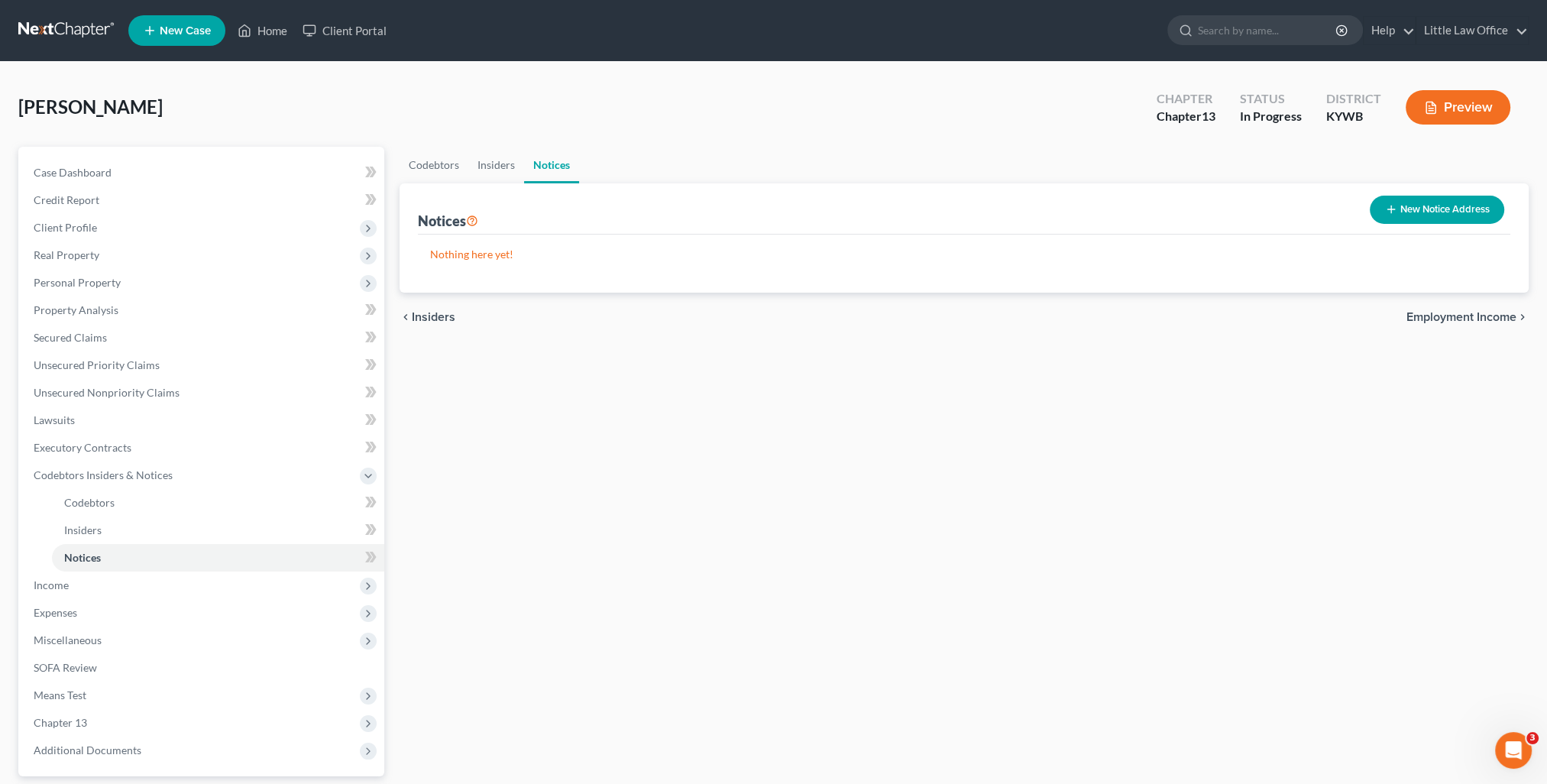
click at [1458, 316] on span "Employment Income" at bounding box center [1462, 318] width 110 height 13
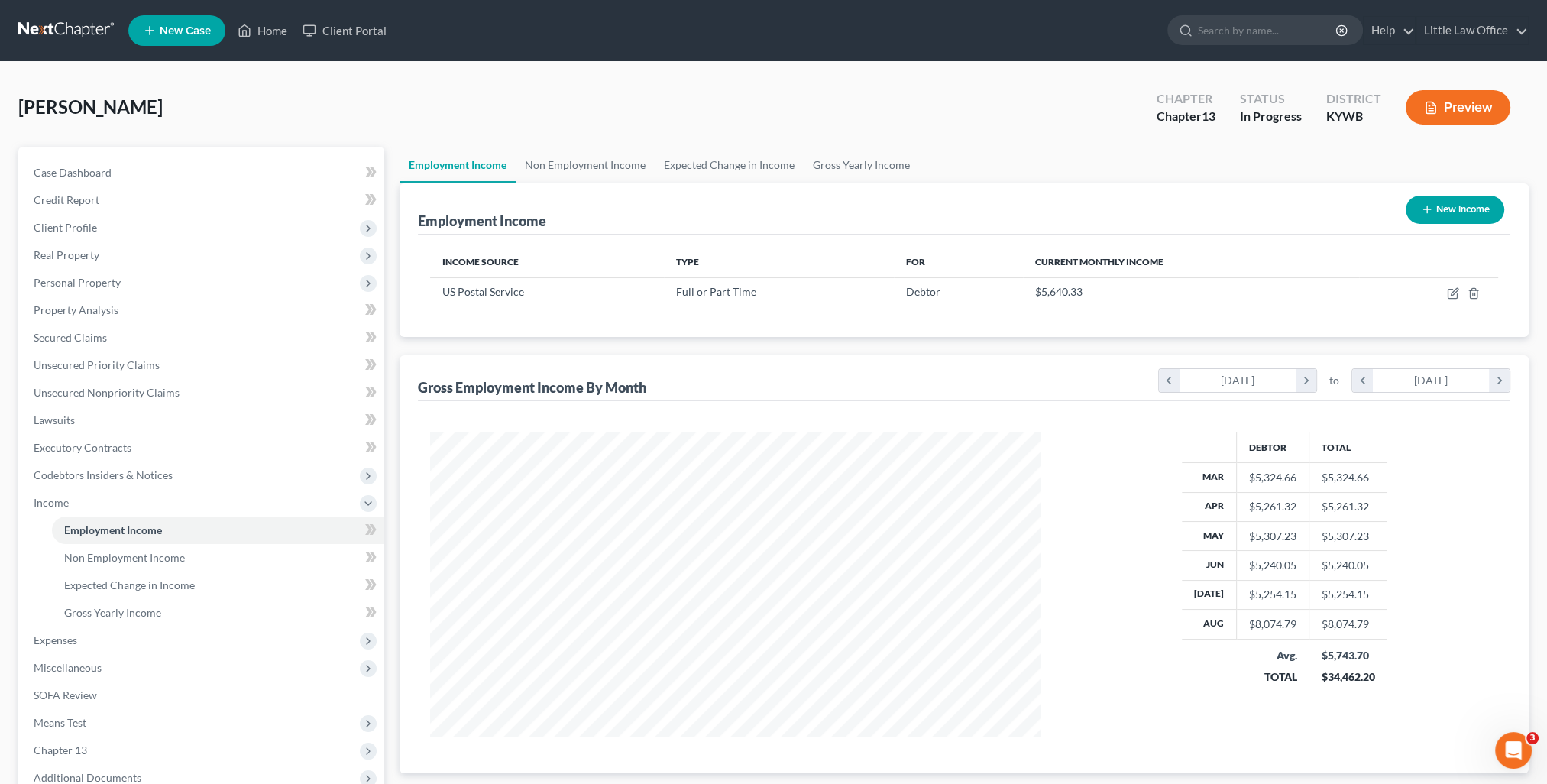
scroll to position [305, 641]
click at [597, 172] on link "Non Employment Income" at bounding box center [585, 165] width 139 height 37
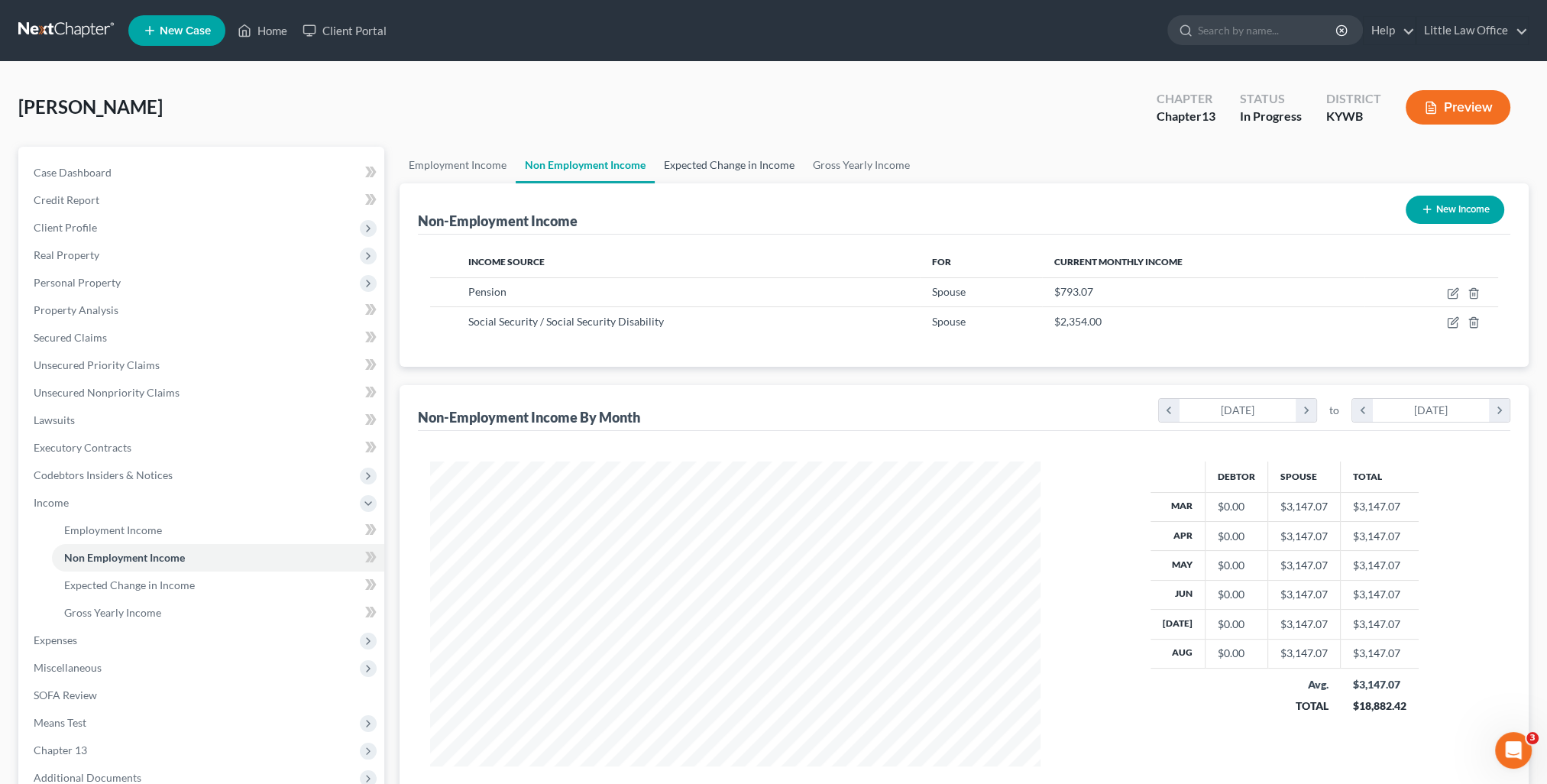
scroll to position [305, 641]
click at [685, 169] on link "Expected Change in Income" at bounding box center [729, 165] width 149 height 37
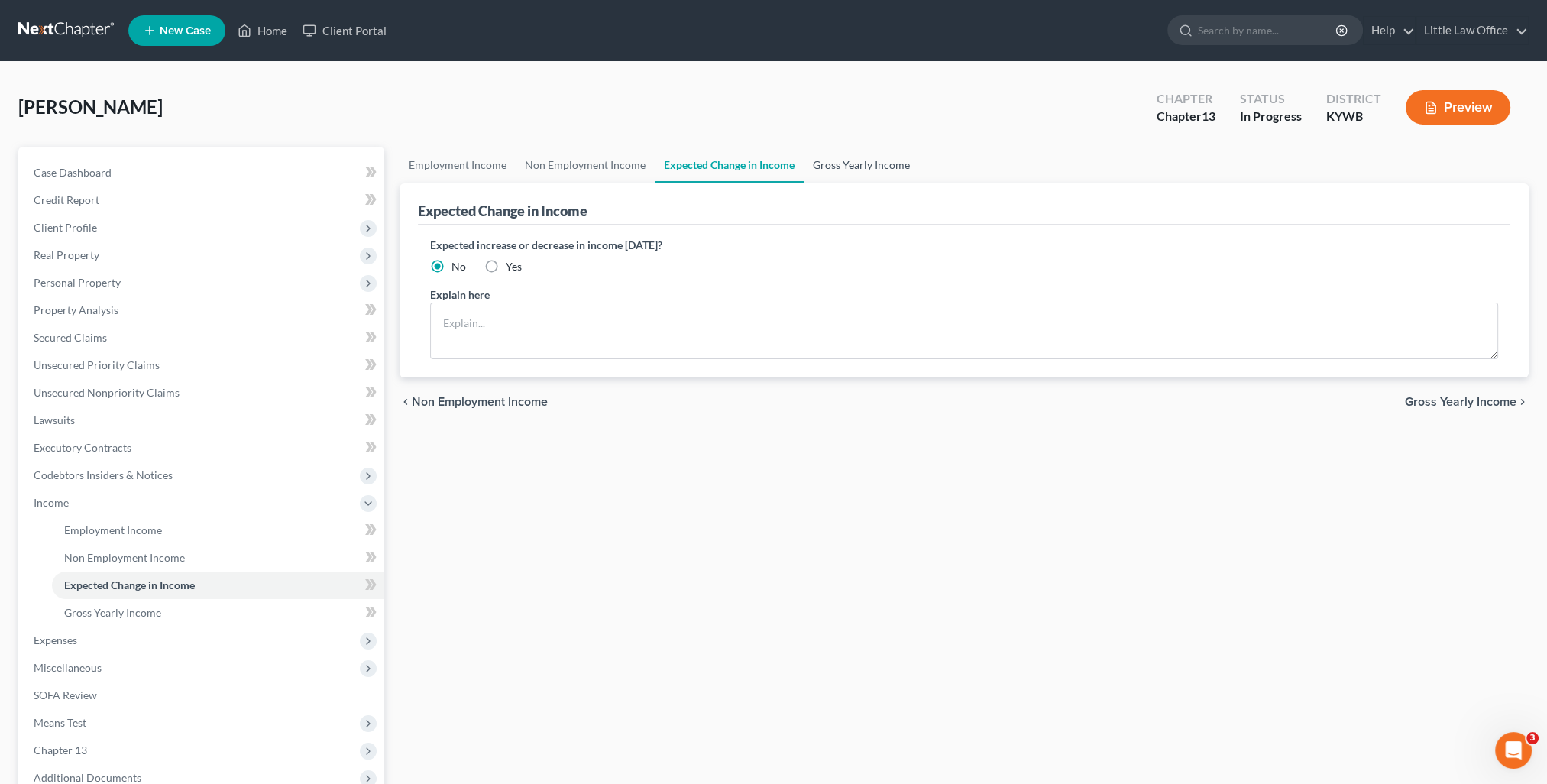
click at [819, 169] on link "Gross Yearly Income" at bounding box center [861, 165] width 115 height 37
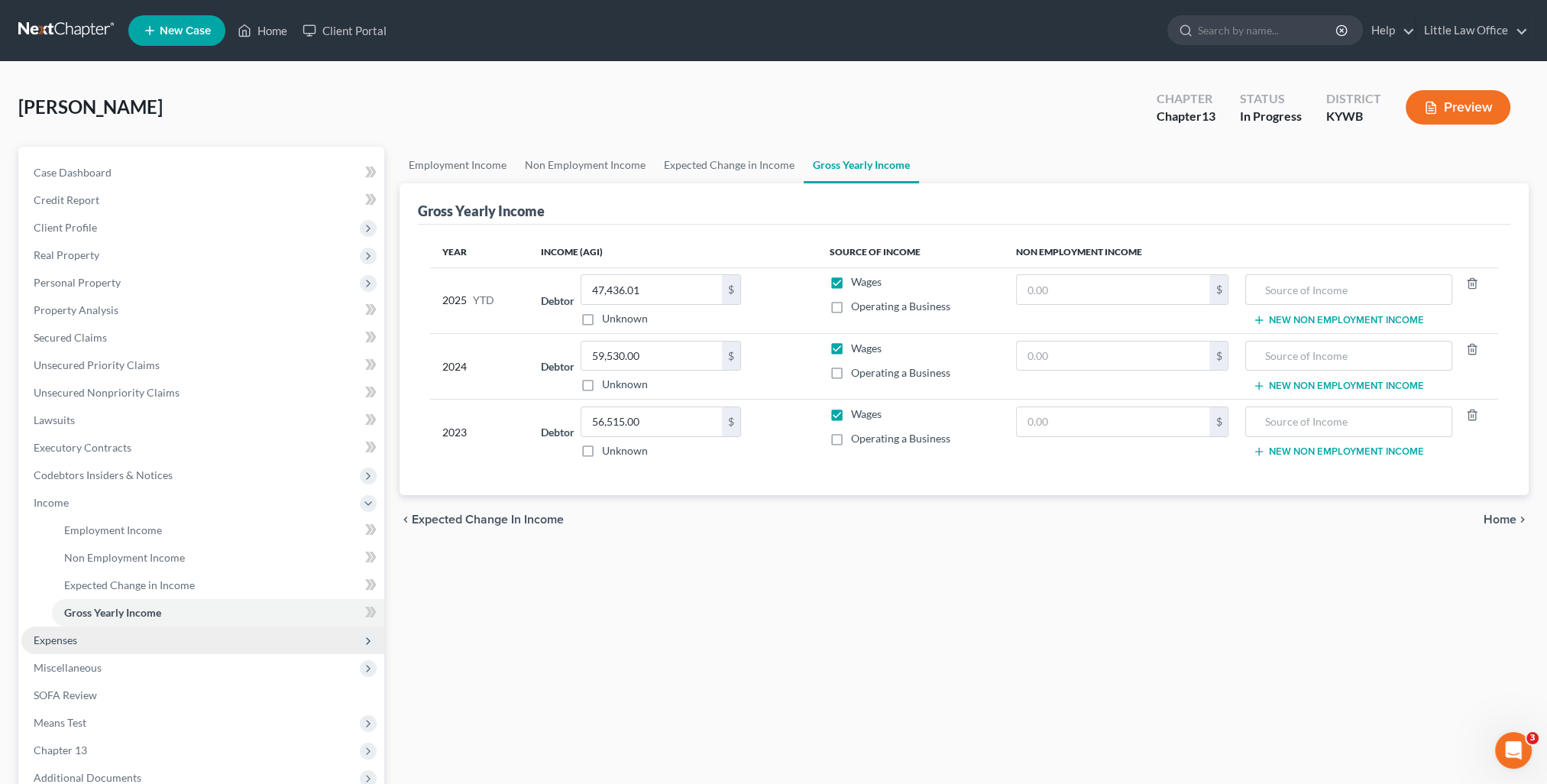
click at [127, 640] on span "Expenses" at bounding box center [202, 640] width 363 height 27
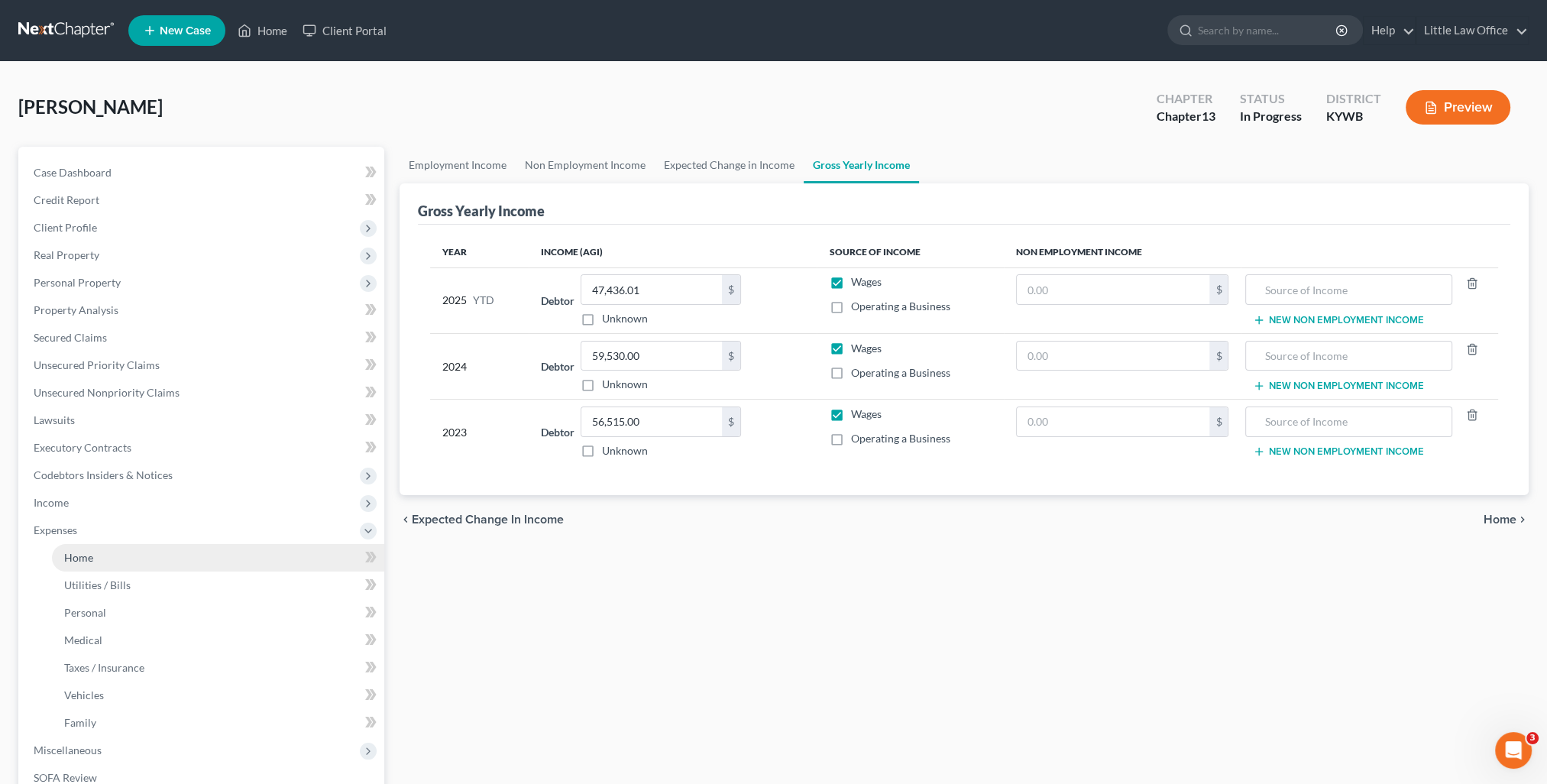
click at [108, 554] on link "Home" at bounding box center [218, 557] width 332 height 27
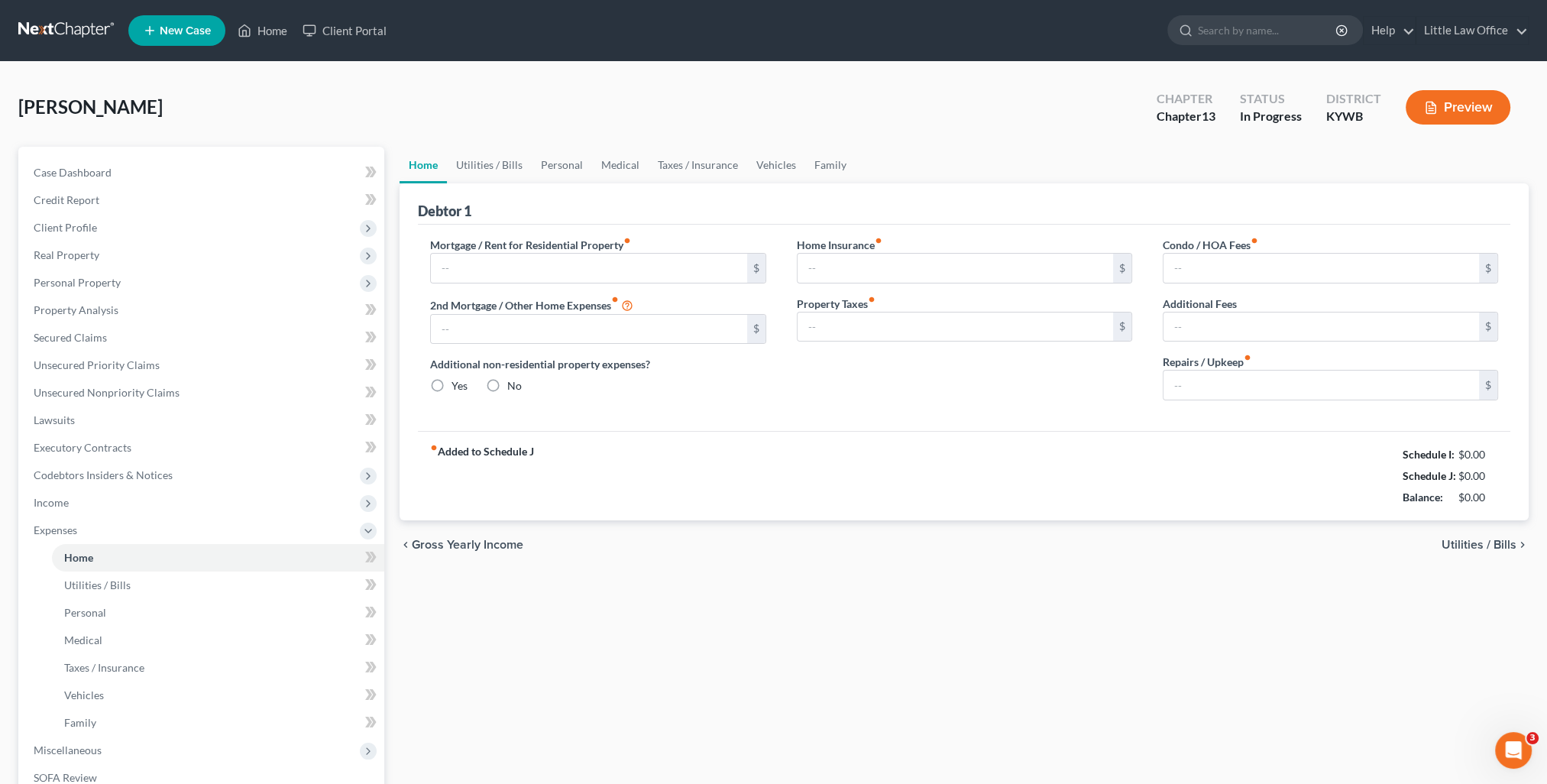
type input "1,100.00"
type input "0.00"
radio input "true"
type input "0.00"
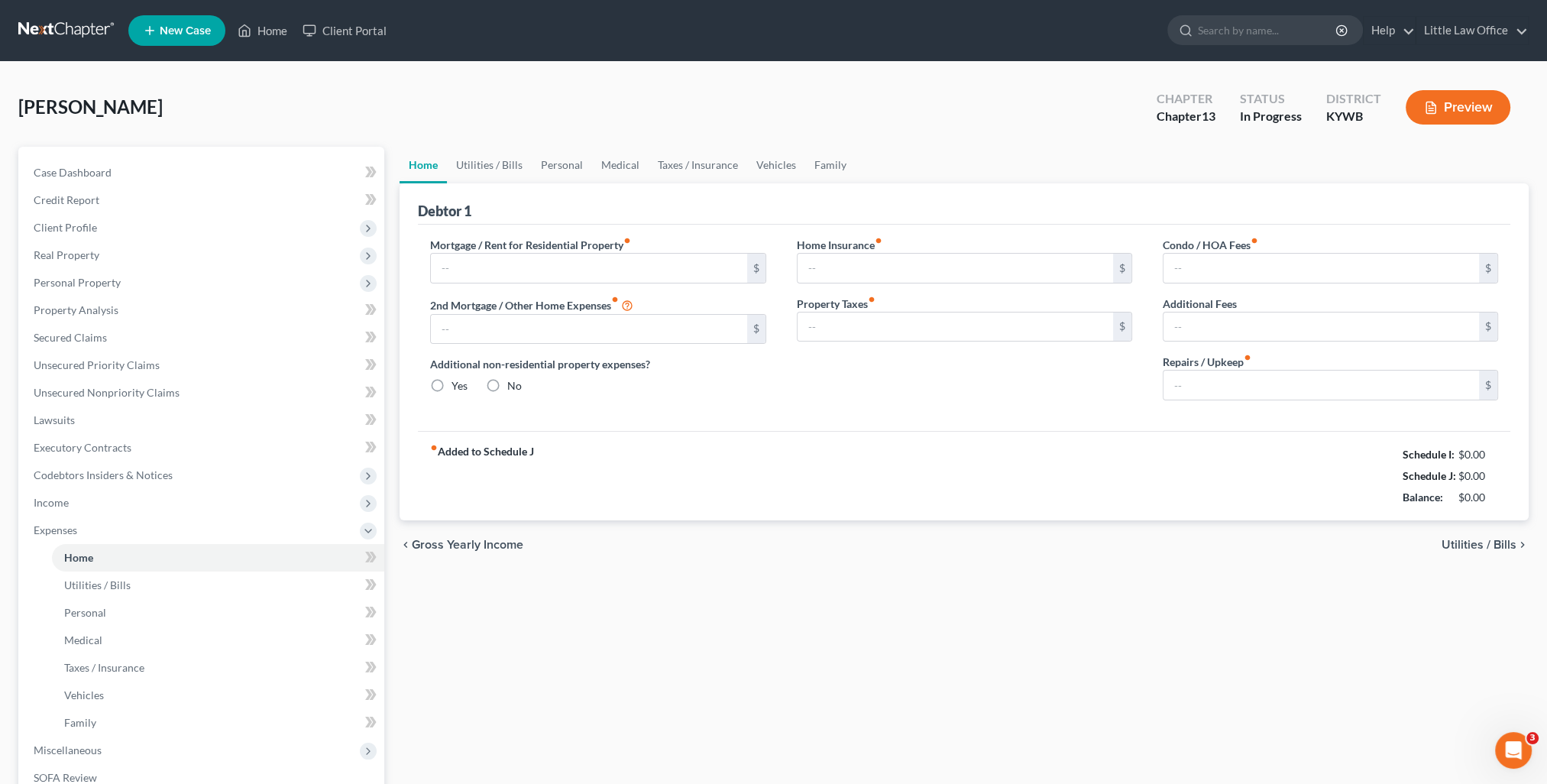
type input "0.00"
type input "50.00"
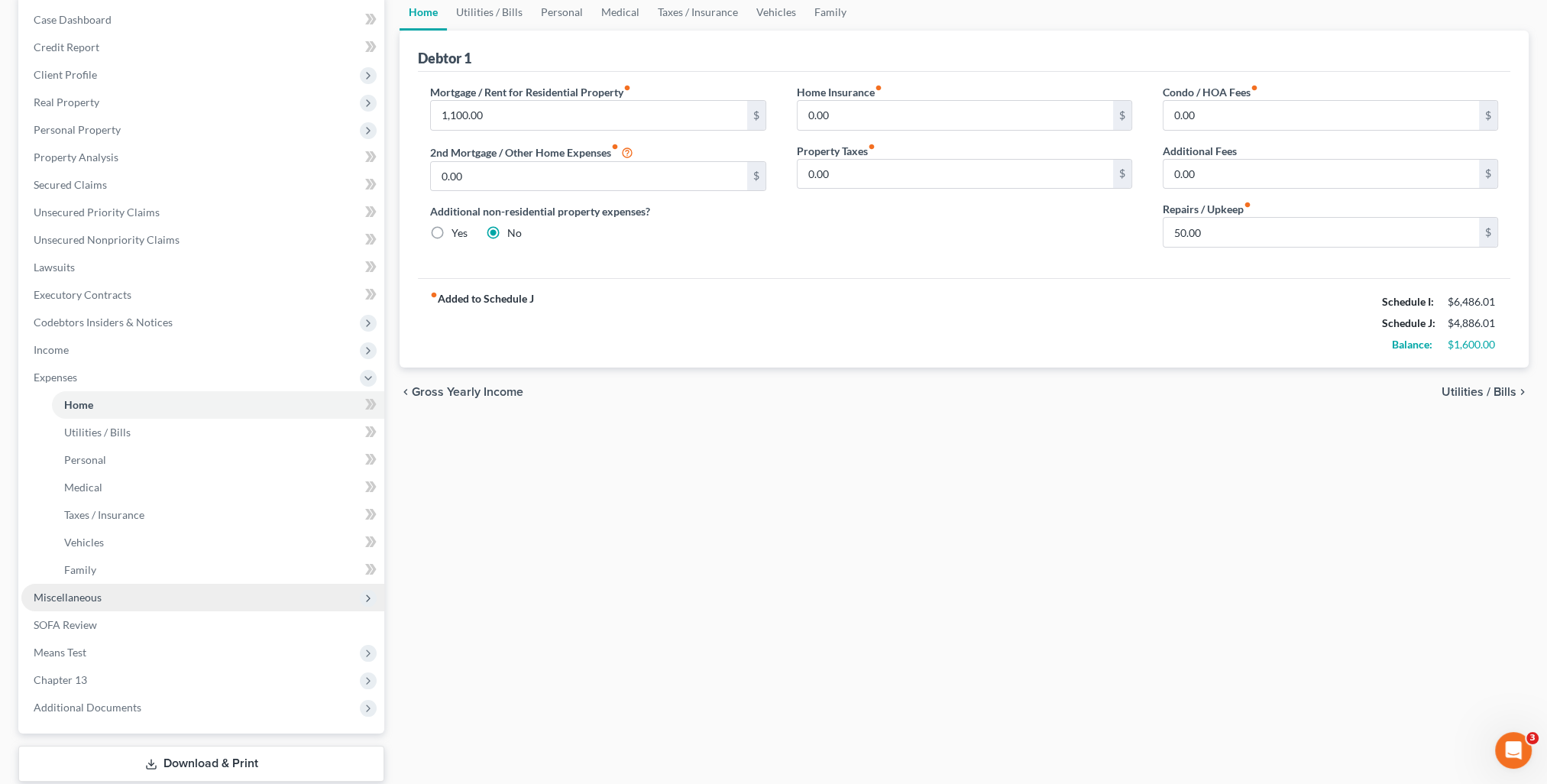
click at [145, 591] on span "Miscellaneous" at bounding box center [202, 597] width 363 height 27
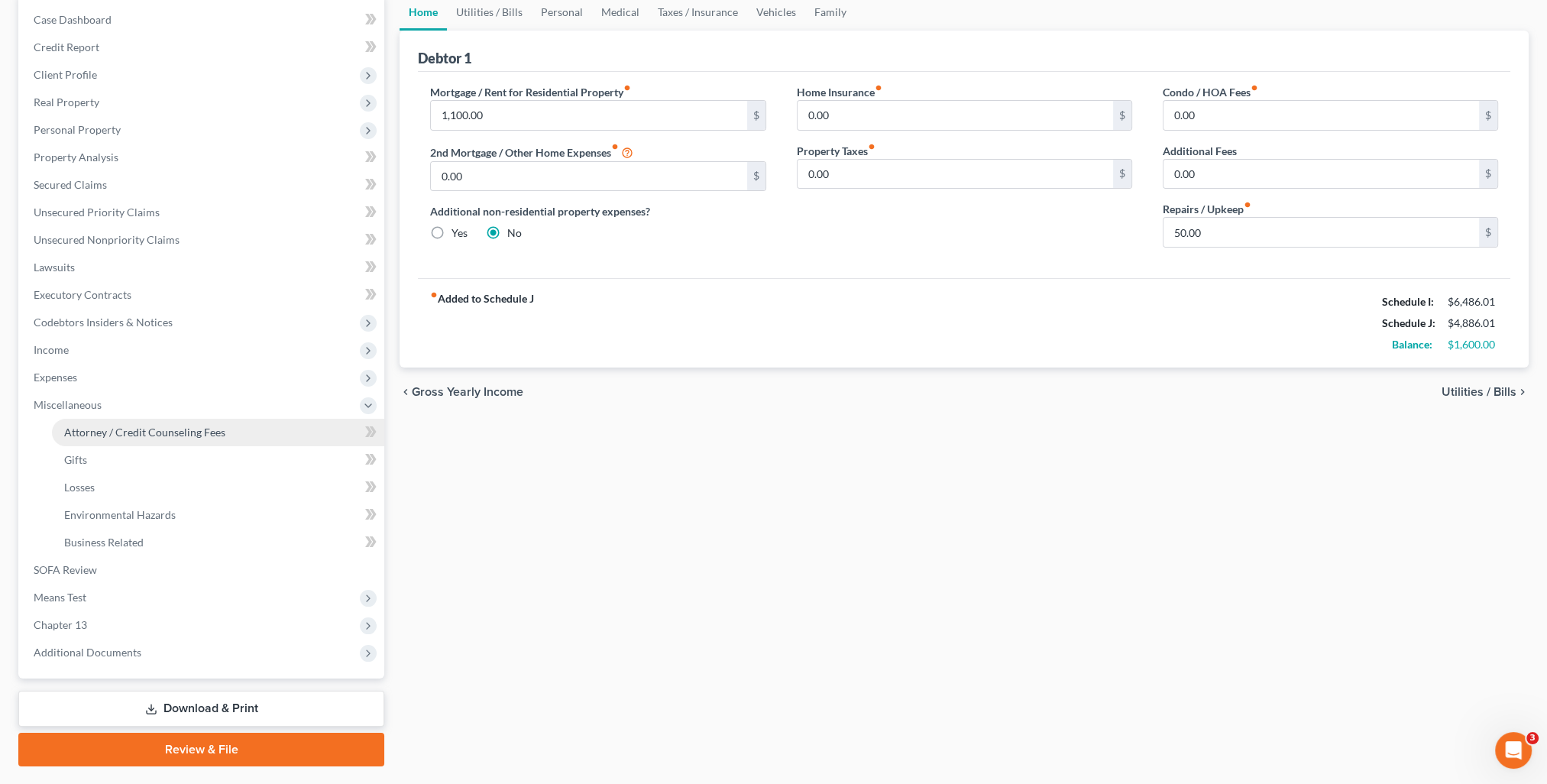
click at [169, 441] on link "Attorney / Credit Counseling Fees" at bounding box center [218, 432] width 332 height 27
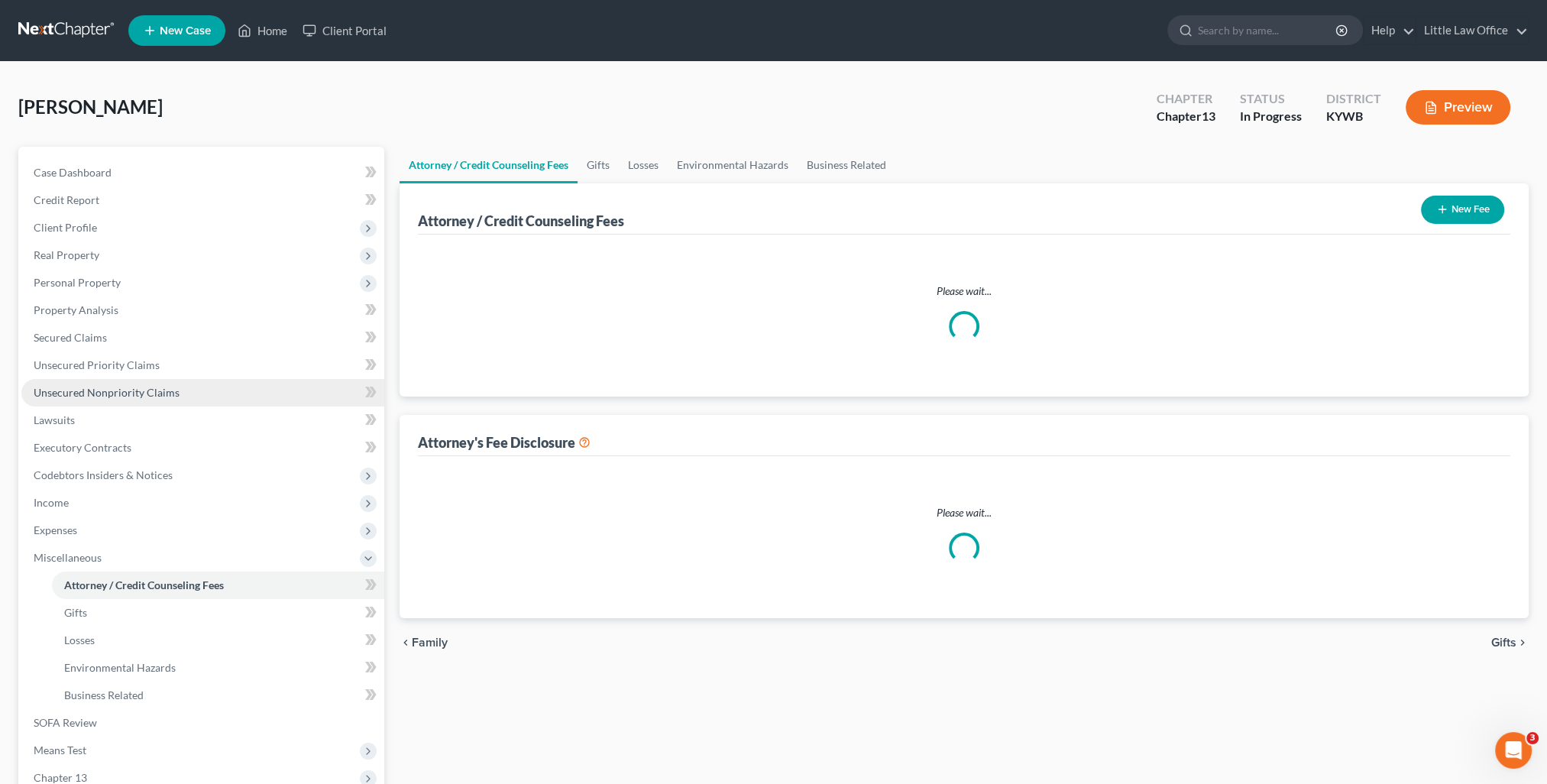
select select "0"
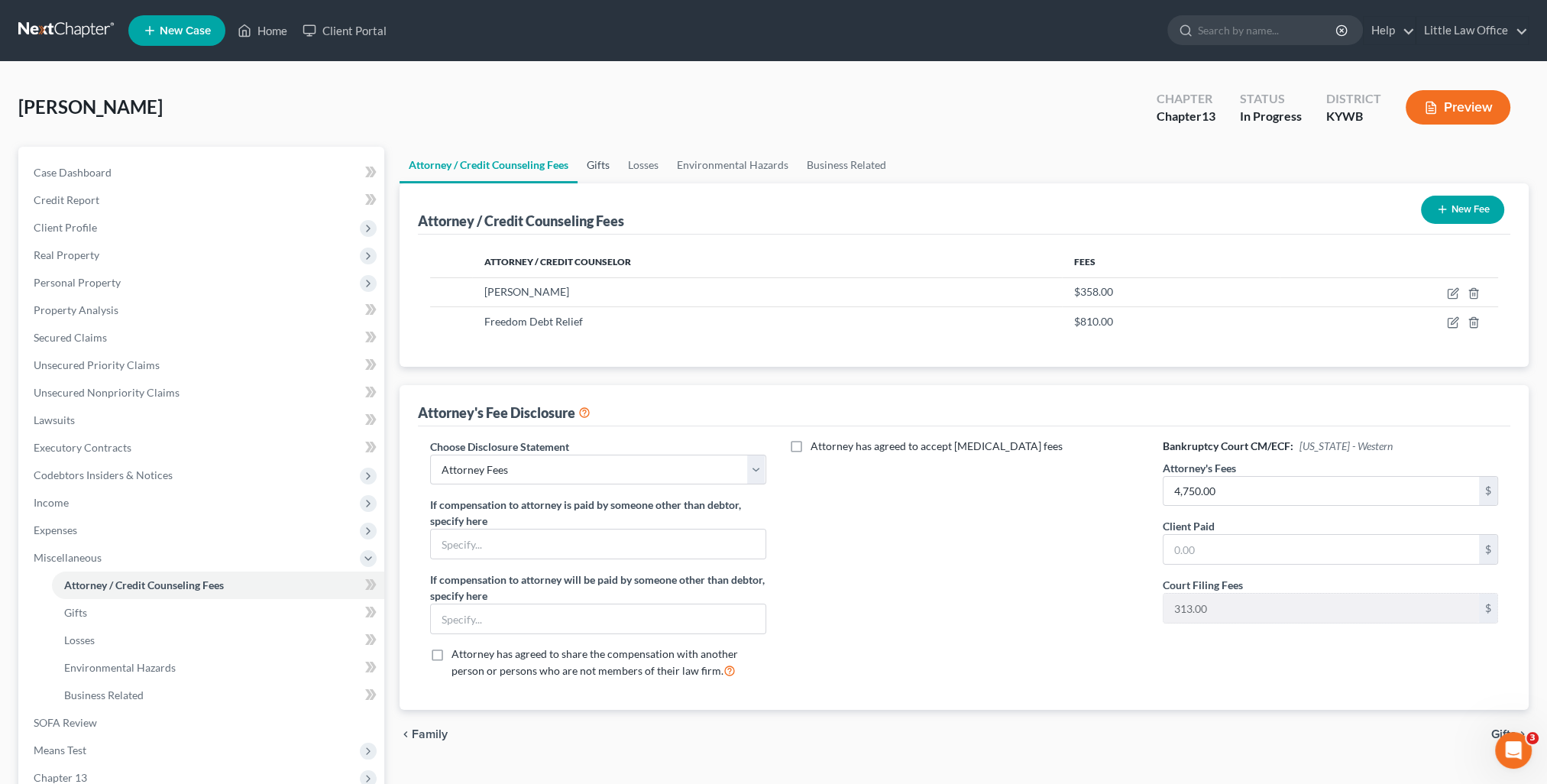
click at [593, 169] on link "Gifts" at bounding box center [598, 165] width 42 height 37
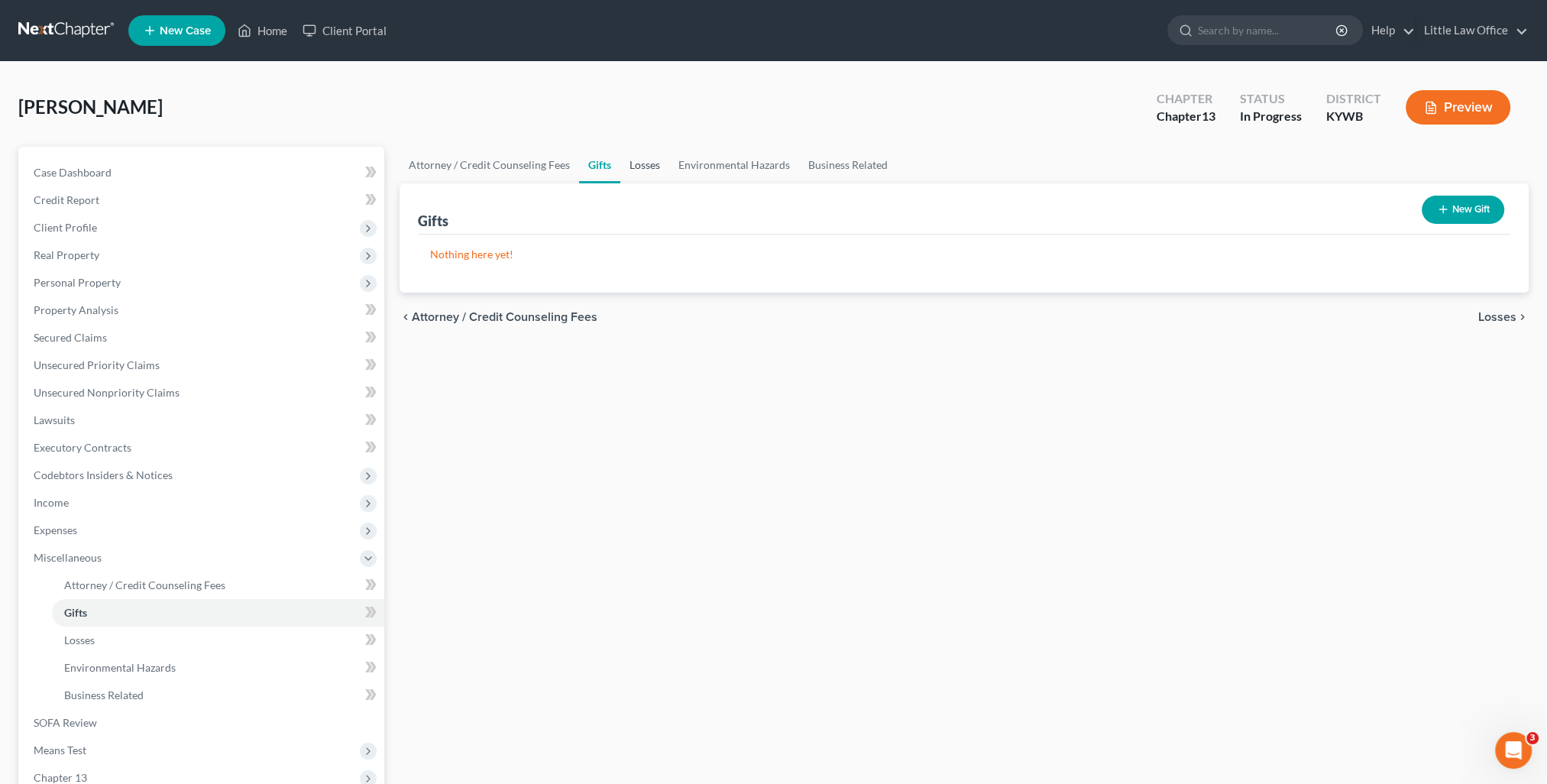
click at [633, 169] on link "Losses" at bounding box center [645, 165] width 49 height 37
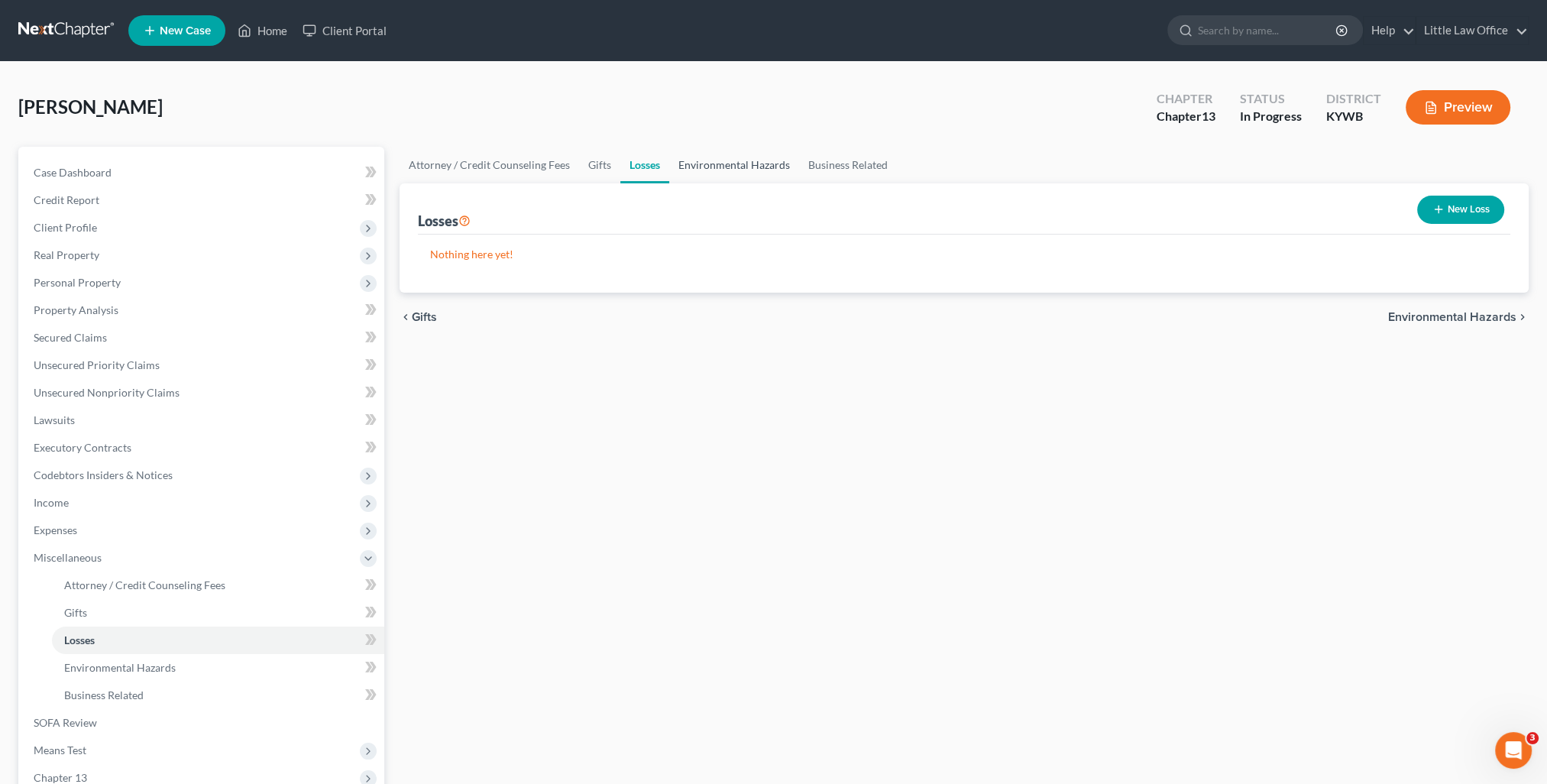
click at [695, 161] on link "Environmental Hazards" at bounding box center [734, 165] width 130 height 37
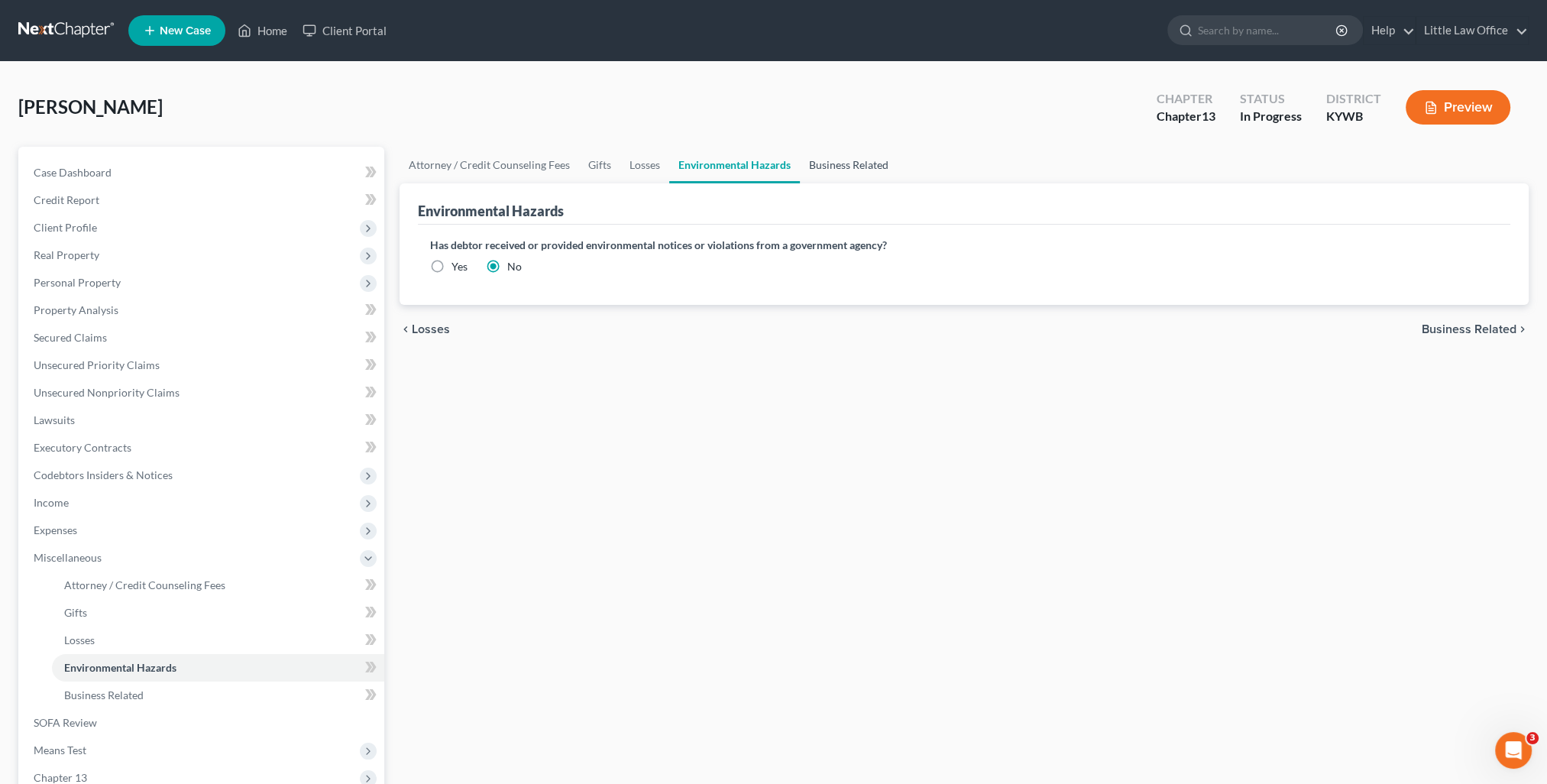
click at [830, 165] on link "Business Related" at bounding box center [848, 165] width 98 height 37
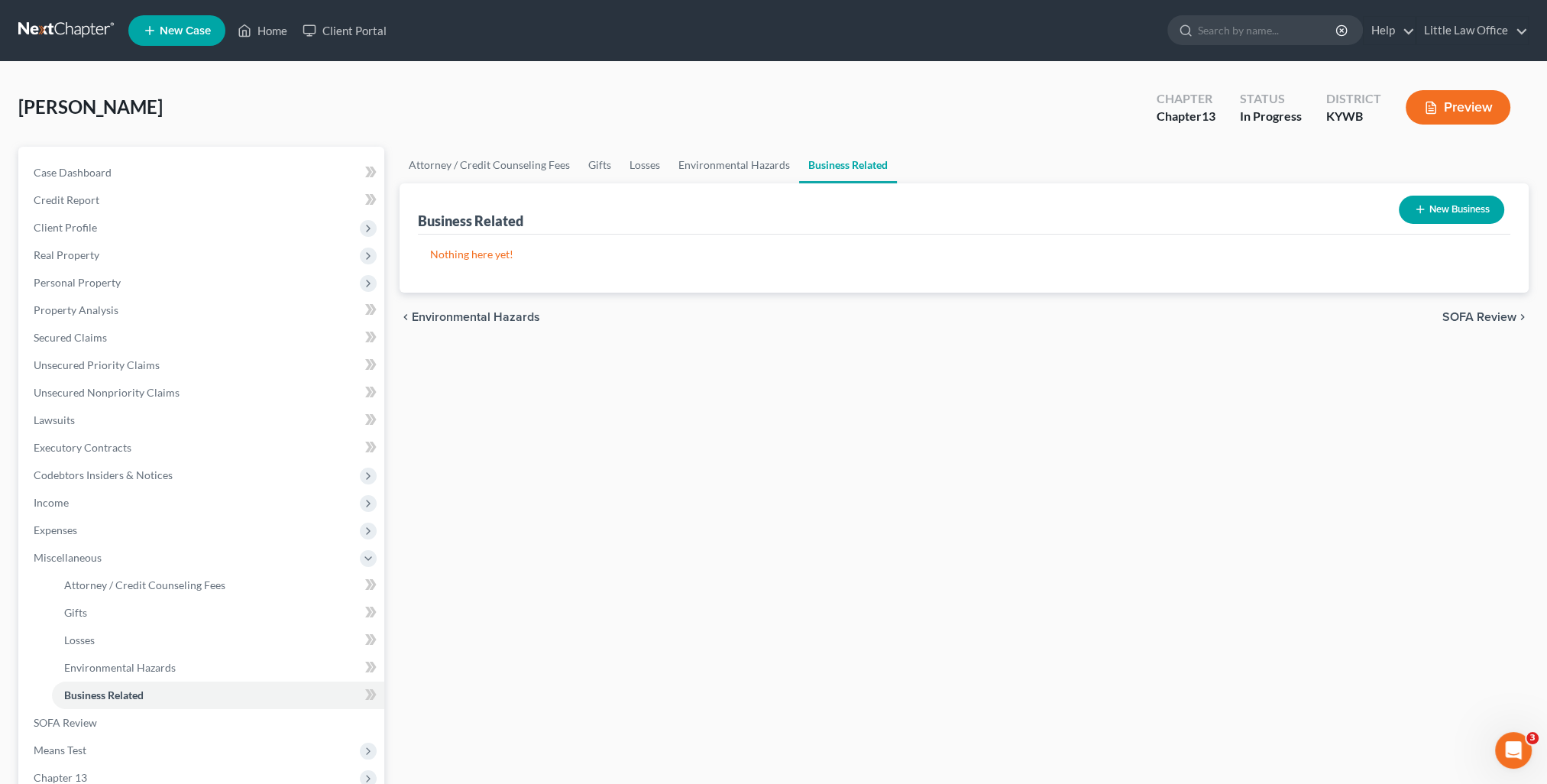
scroll to position [153, 0]
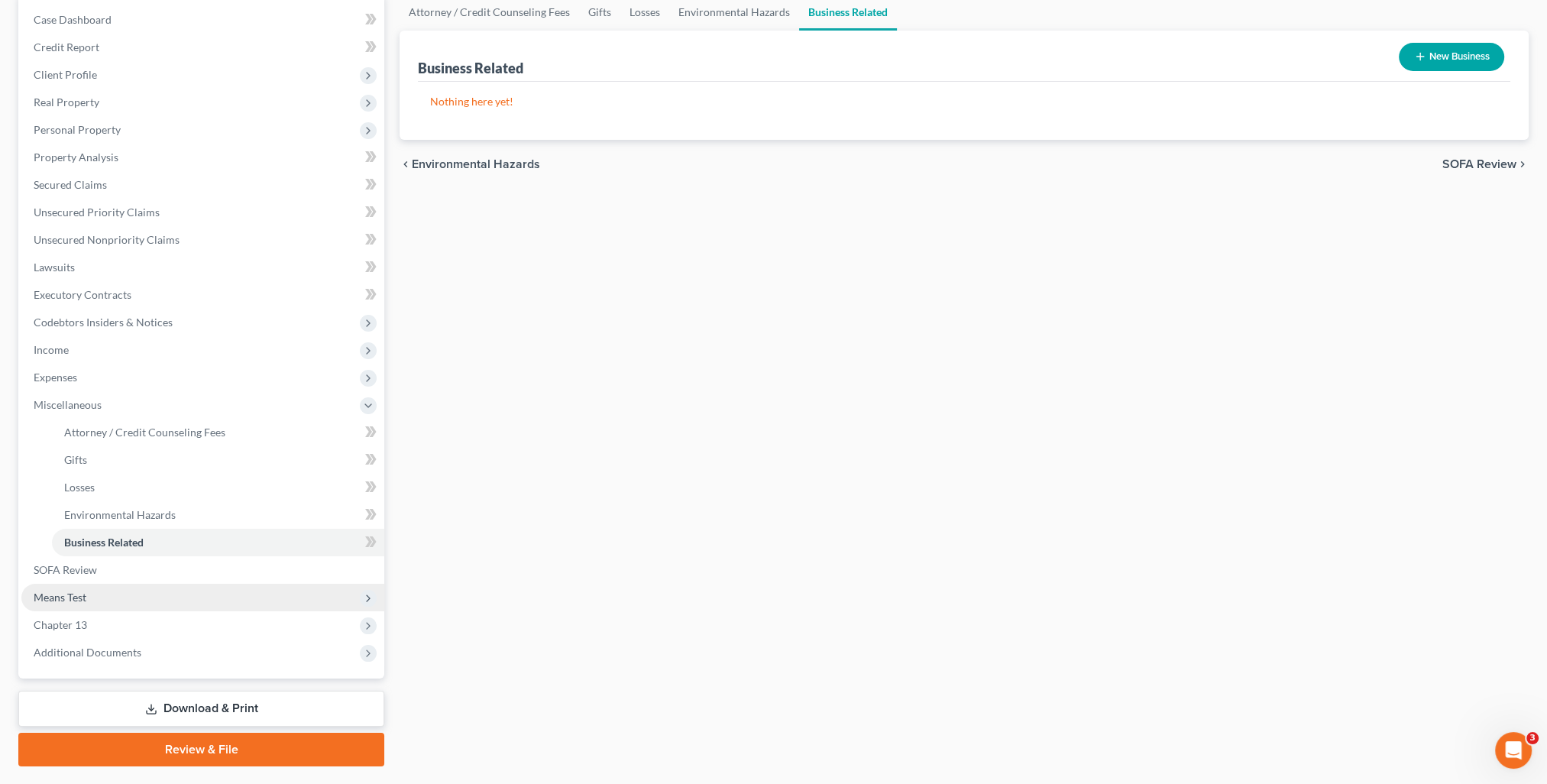
click at [49, 594] on span "Means Test" at bounding box center [60, 597] width 53 height 13
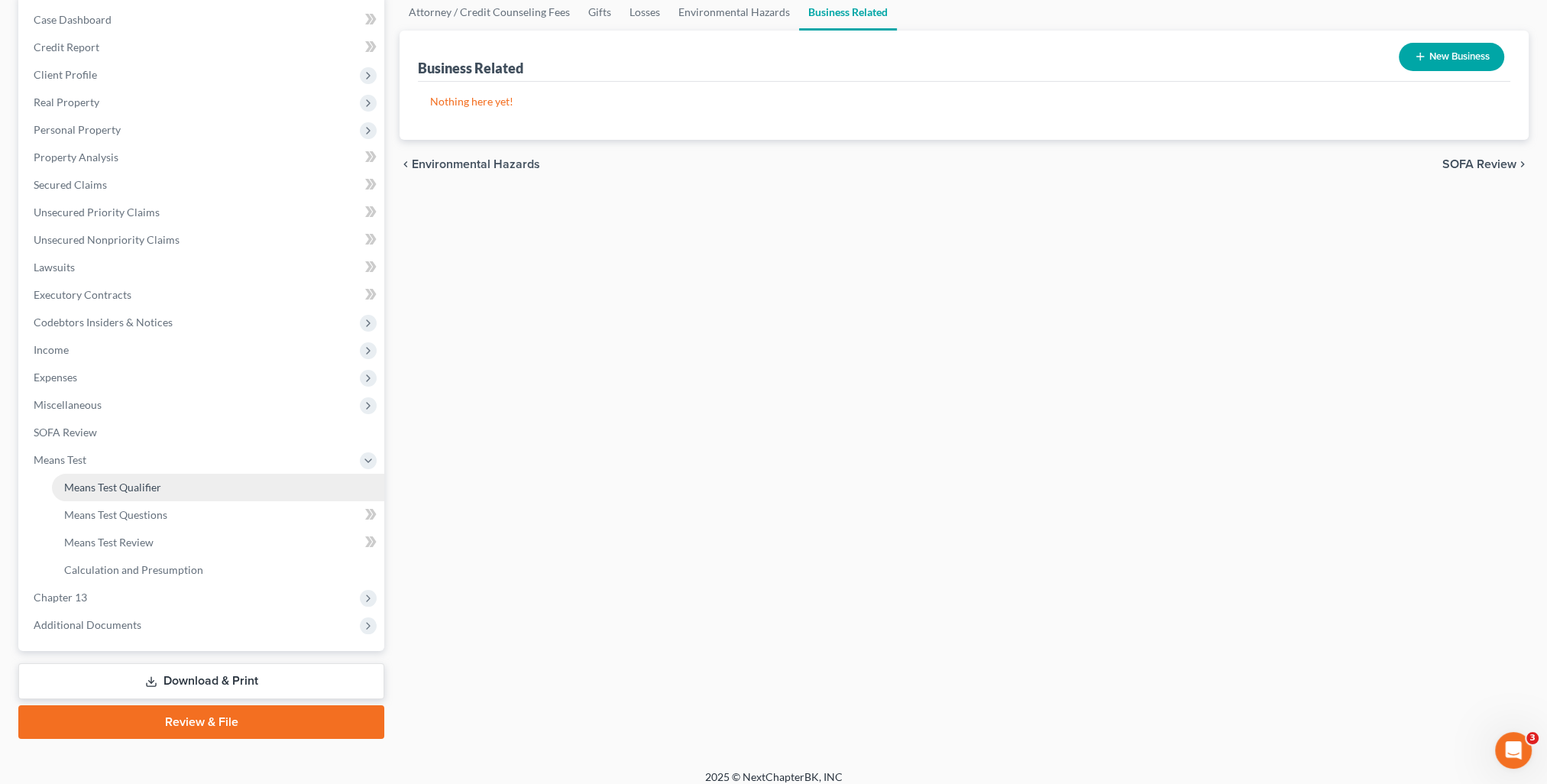
click at [97, 492] on span "Means Test Qualifier" at bounding box center [113, 487] width 97 height 13
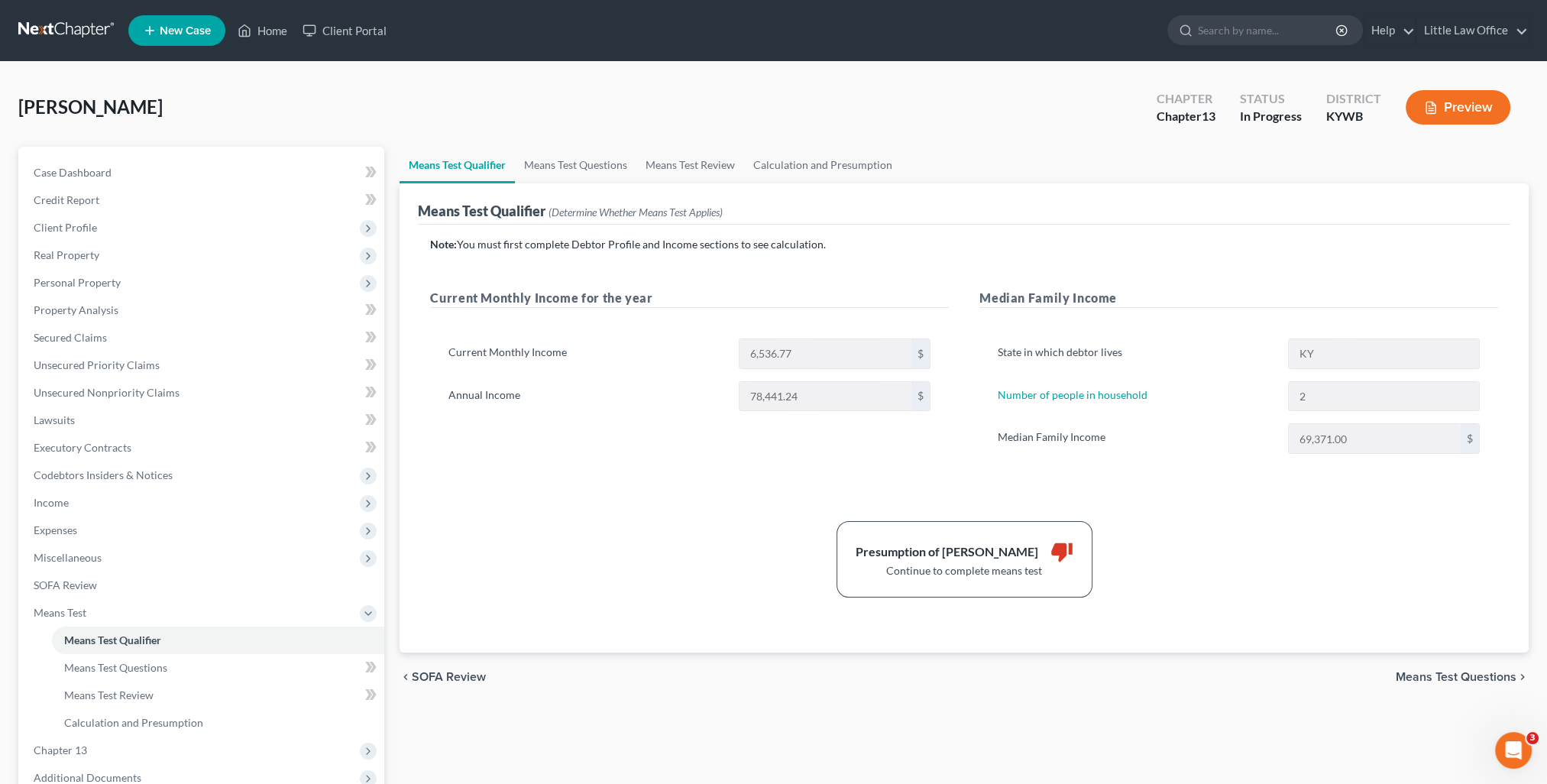
click at [833, 188] on div "Means Test Qualifier (Determine Whether Means Test Applies)" at bounding box center [964, 204] width 1092 height 42
click at [833, 167] on link "Calculation and Presumption" at bounding box center [823, 165] width 158 height 37
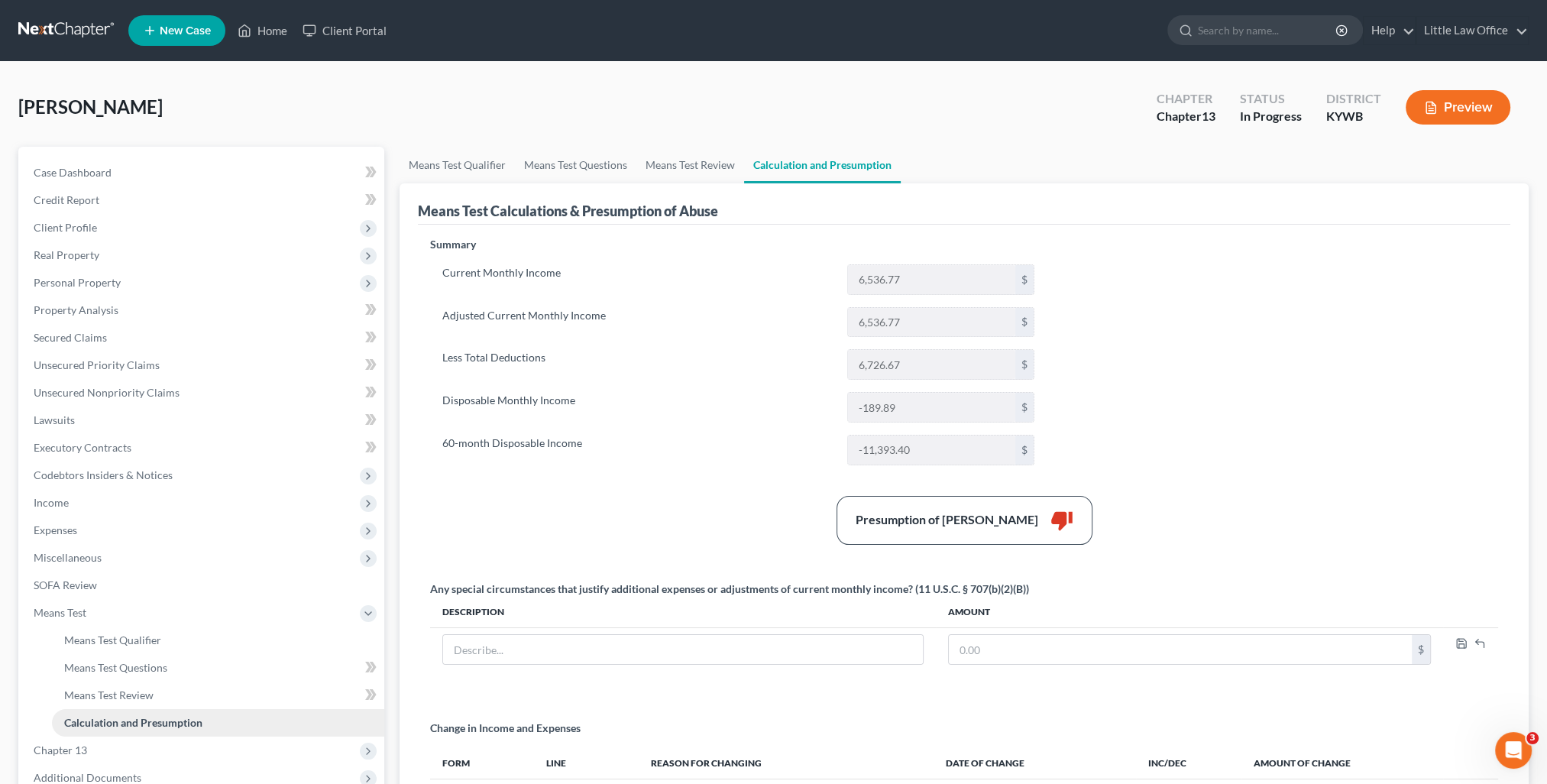
scroll to position [76, 0]
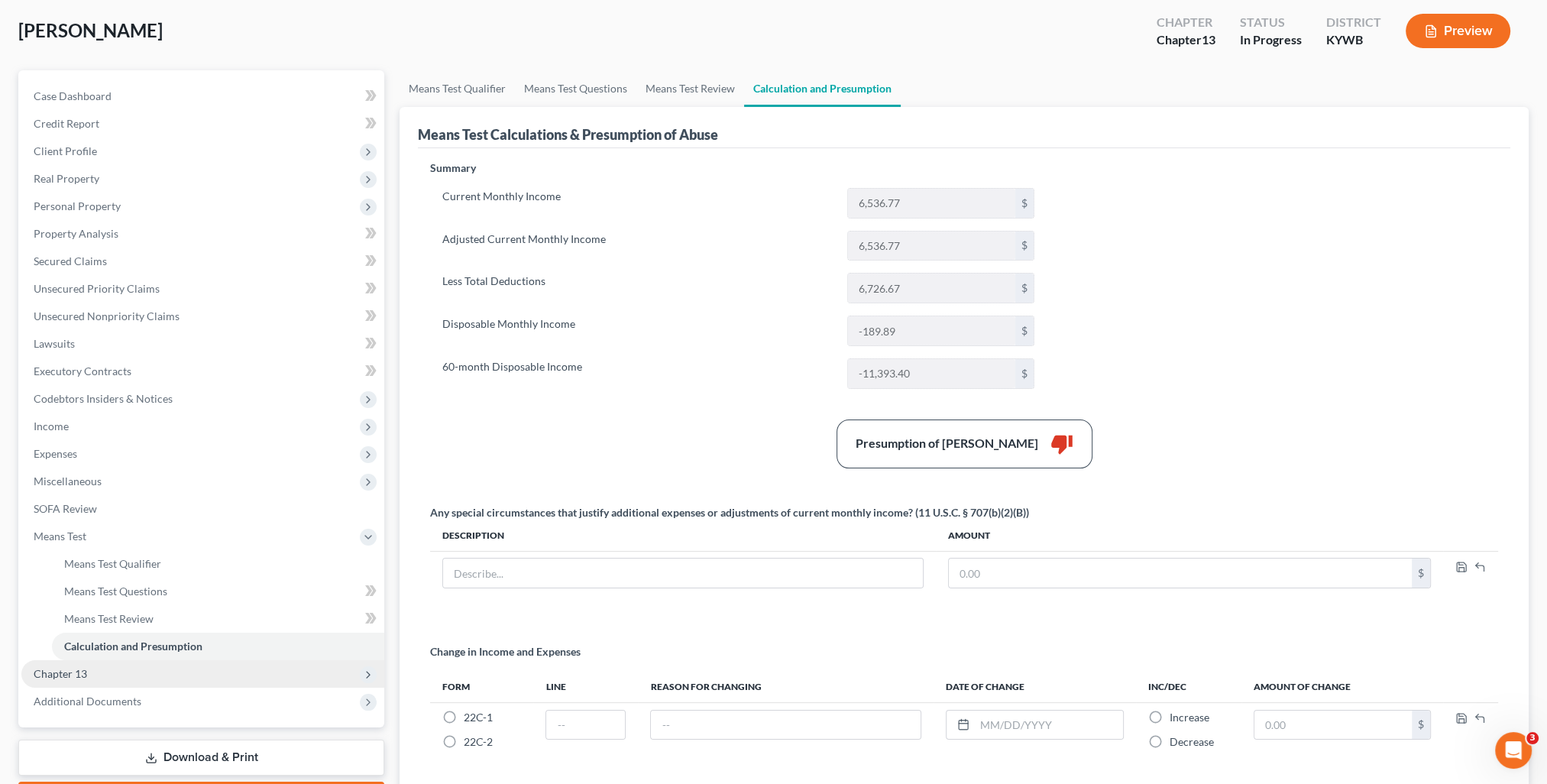
click at [67, 677] on span "Chapter 13" at bounding box center [60, 673] width 53 height 13
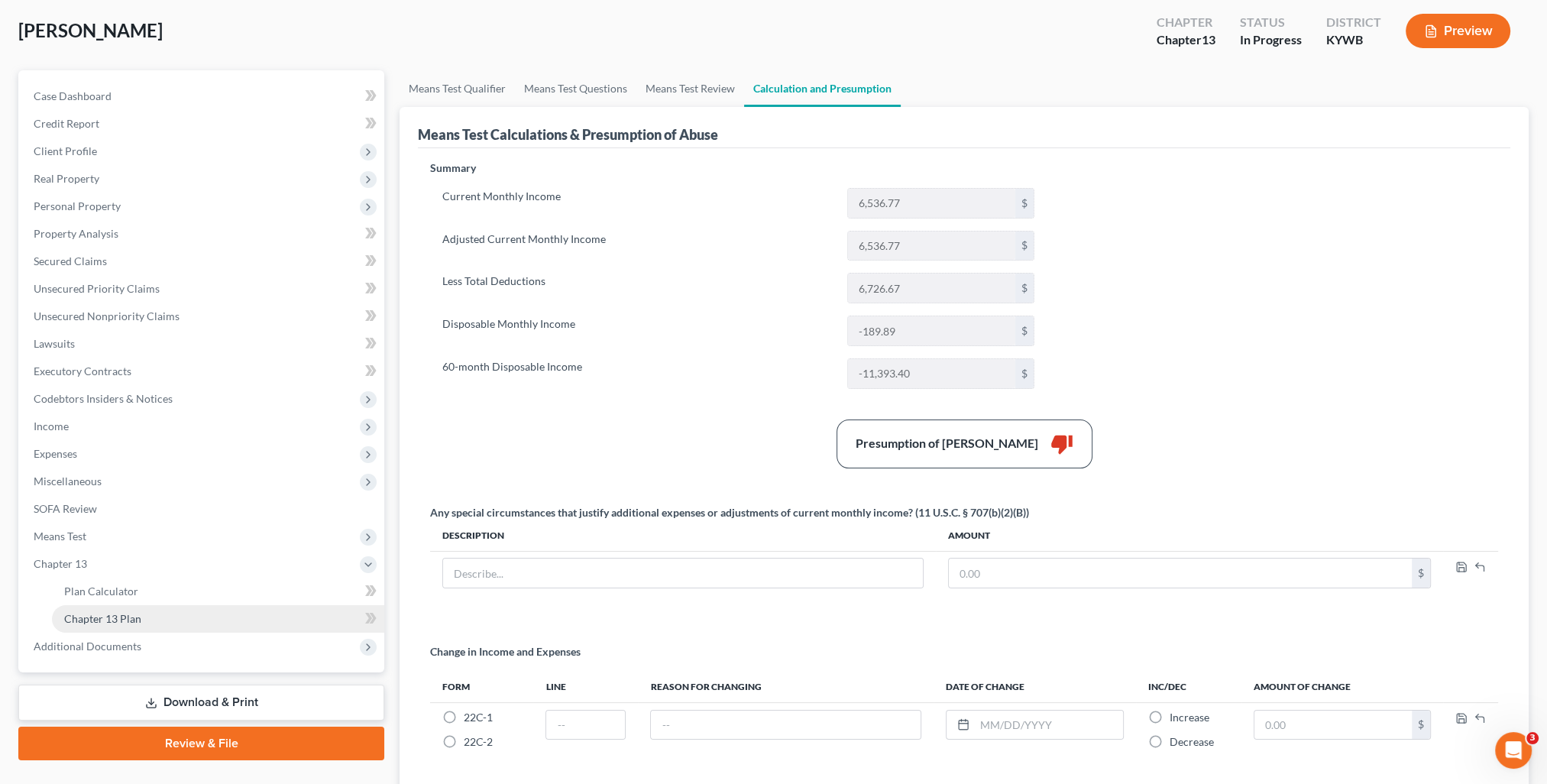
click at [119, 620] on span "Chapter 13 Plan" at bounding box center [103, 618] width 77 height 13
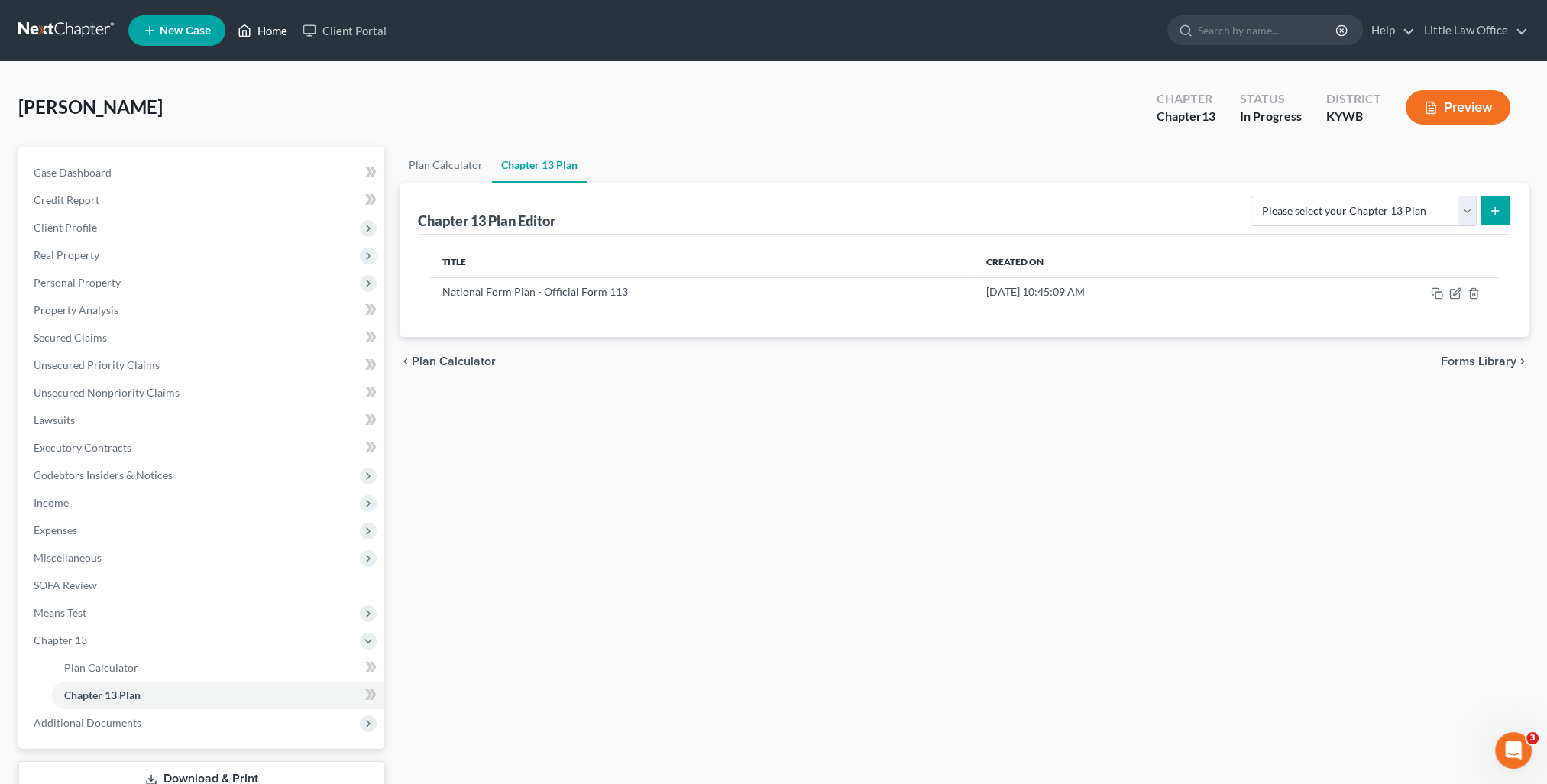
click at [278, 38] on link "Home" at bounding box center [262, 30] width 65 height 27
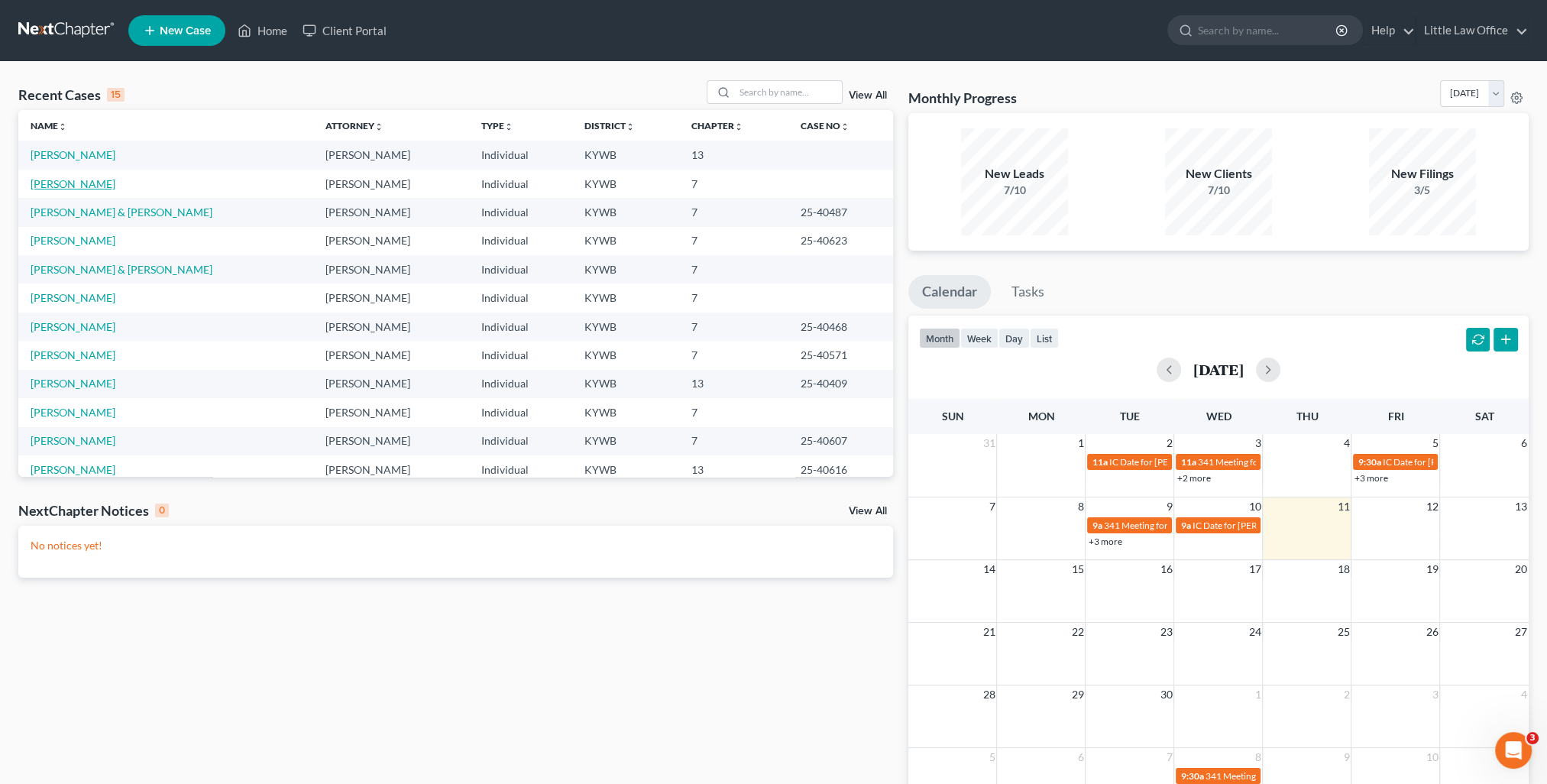
click at [92, 183] on link "[PERSON_NAME]" at bounding box center [73, 183] width 85 height 13
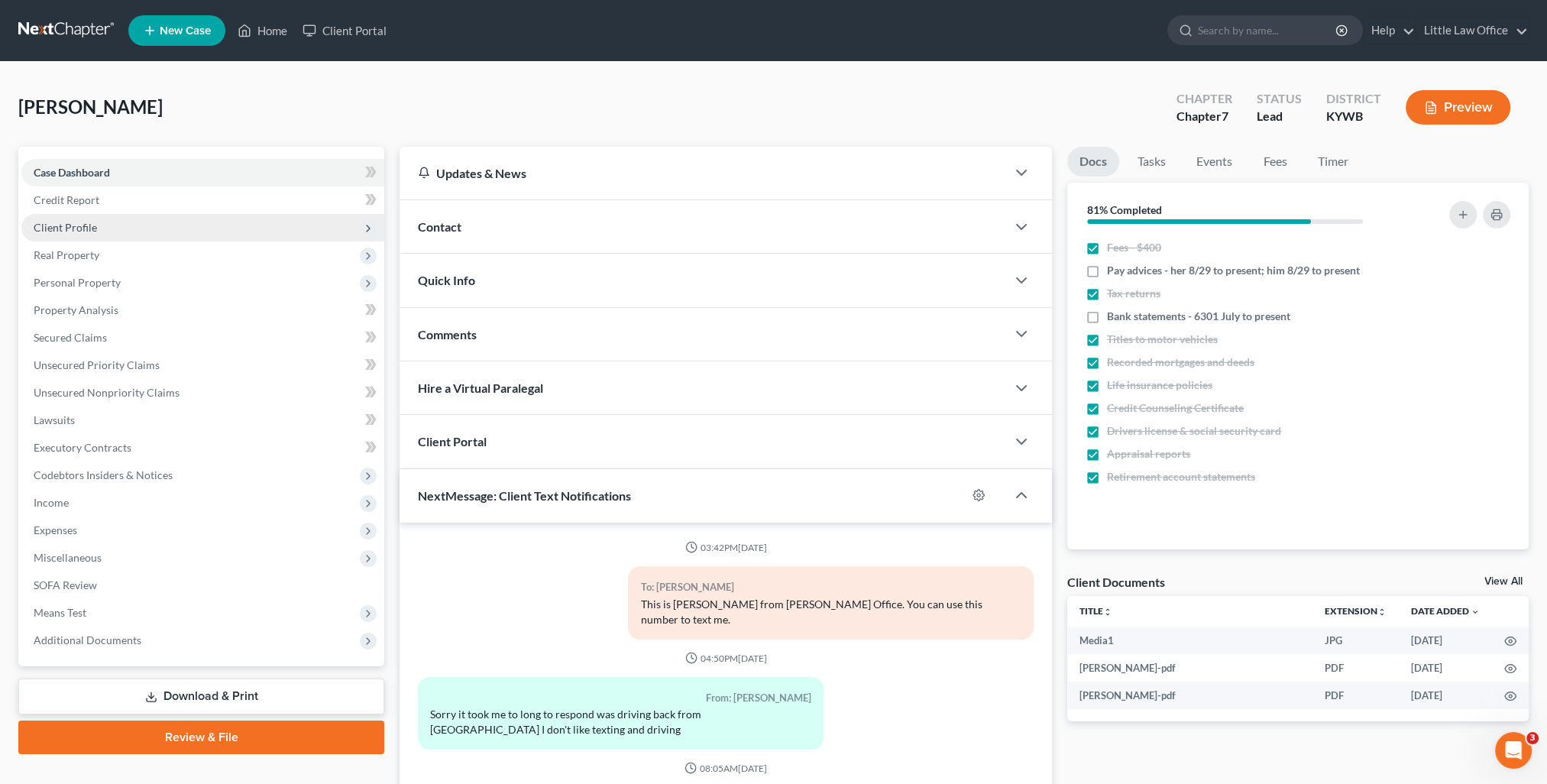
scroll to position [1247, 0]
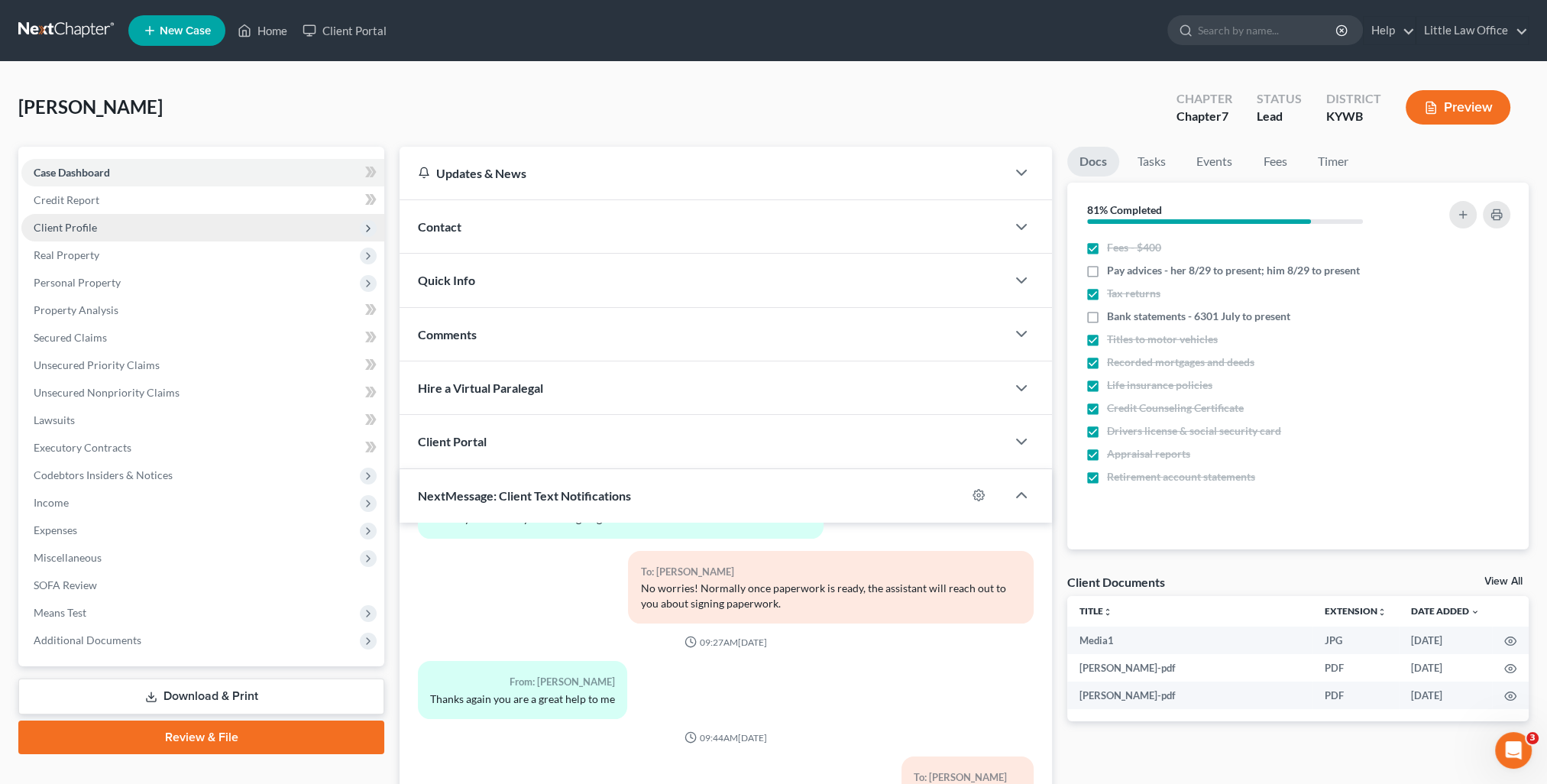
click at [63, 230] on span "Client Profile" at bounding box center [65, 227] width 64 height 13
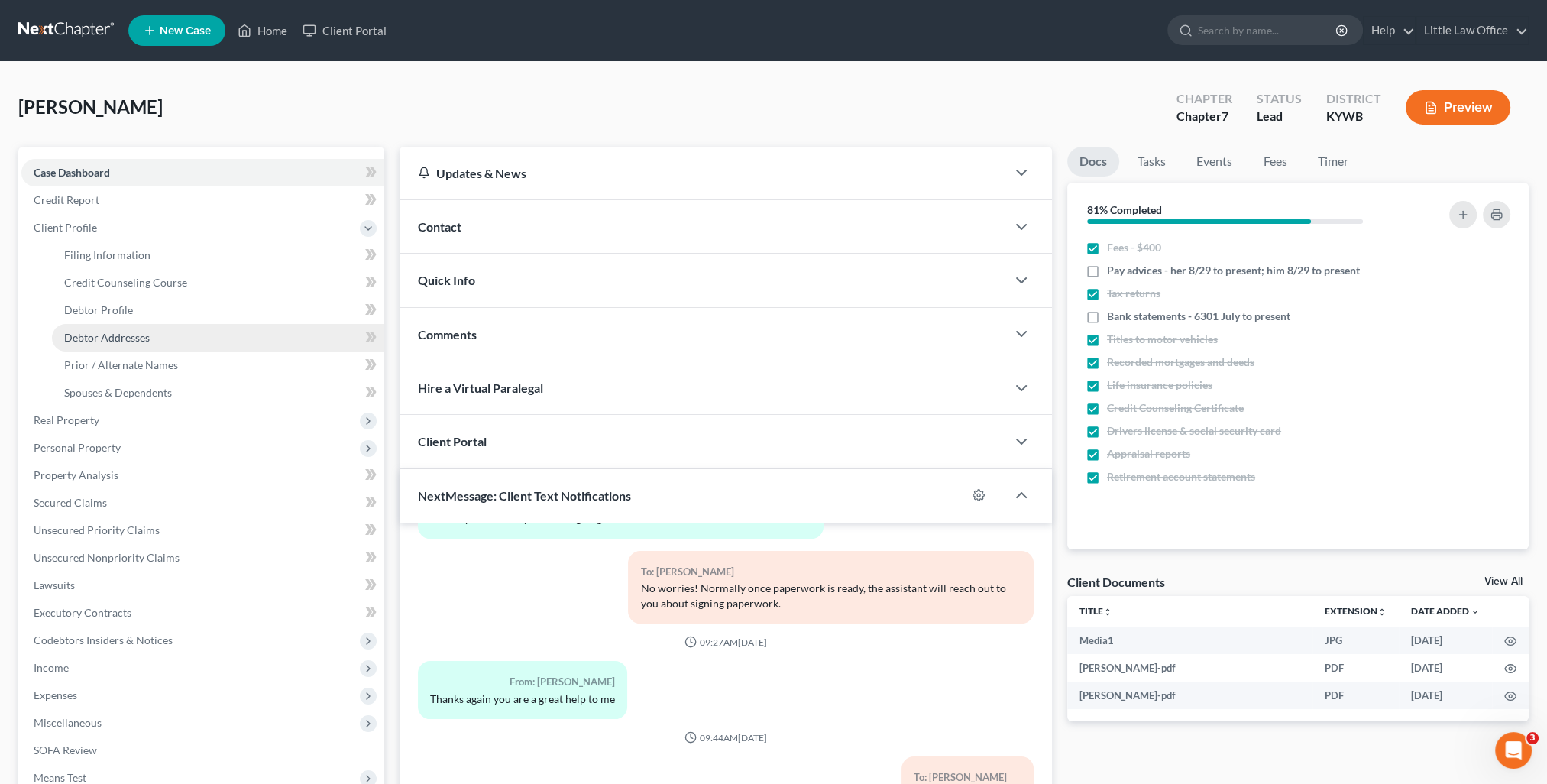
click at [127, 328] on link "Debtor Addresses" at bounding box center [218, 337] width 332 height 27
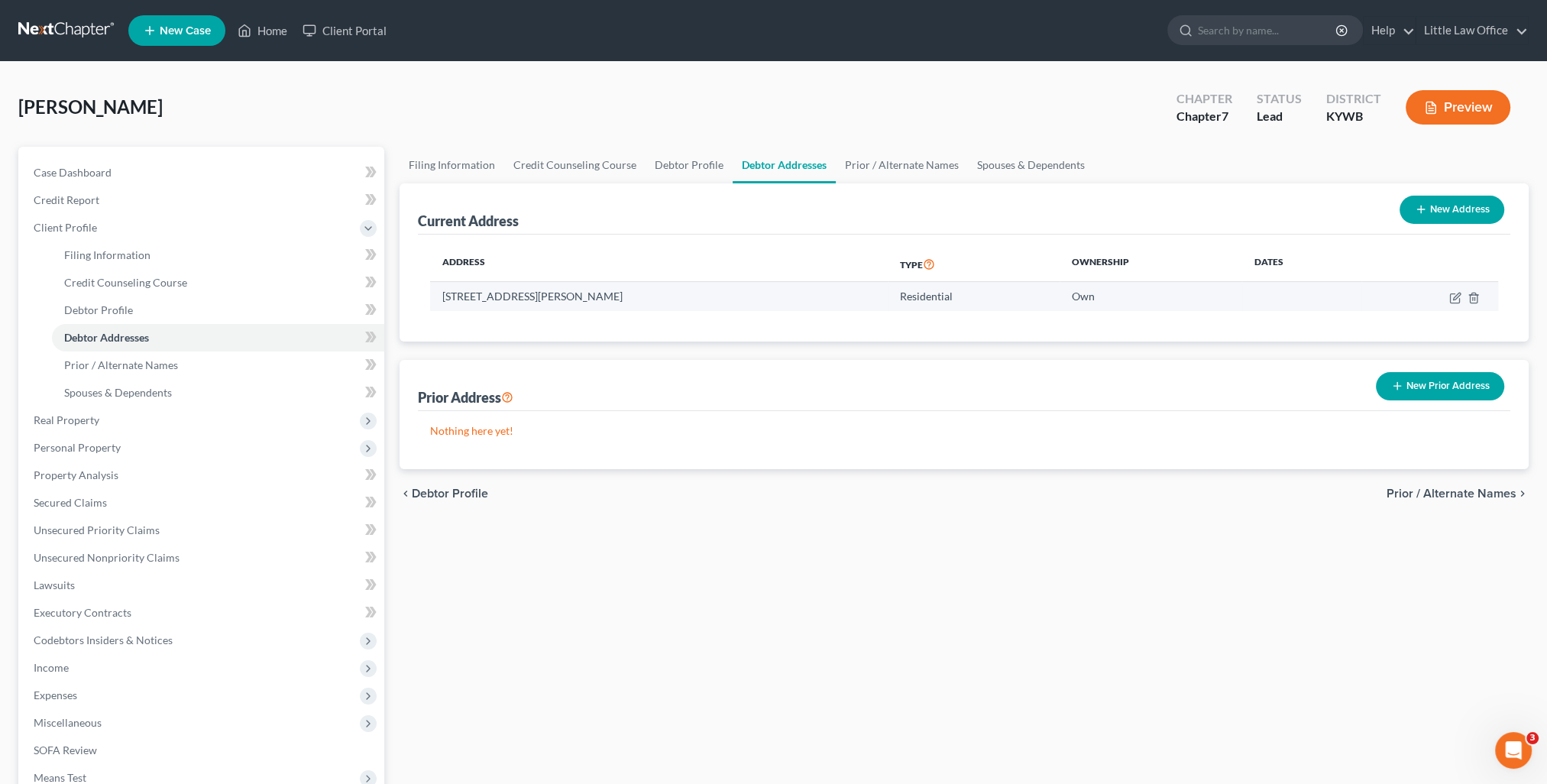
drag, startPoint x: 445, startPoint y: 292, endPoint x: 642, endPoint y: 298, distance: 197.1
click at [642, 298] on td "[STREET_ADDRESS][PERSON_NAME]" at bounding box center [658, 296] width 457 height 29
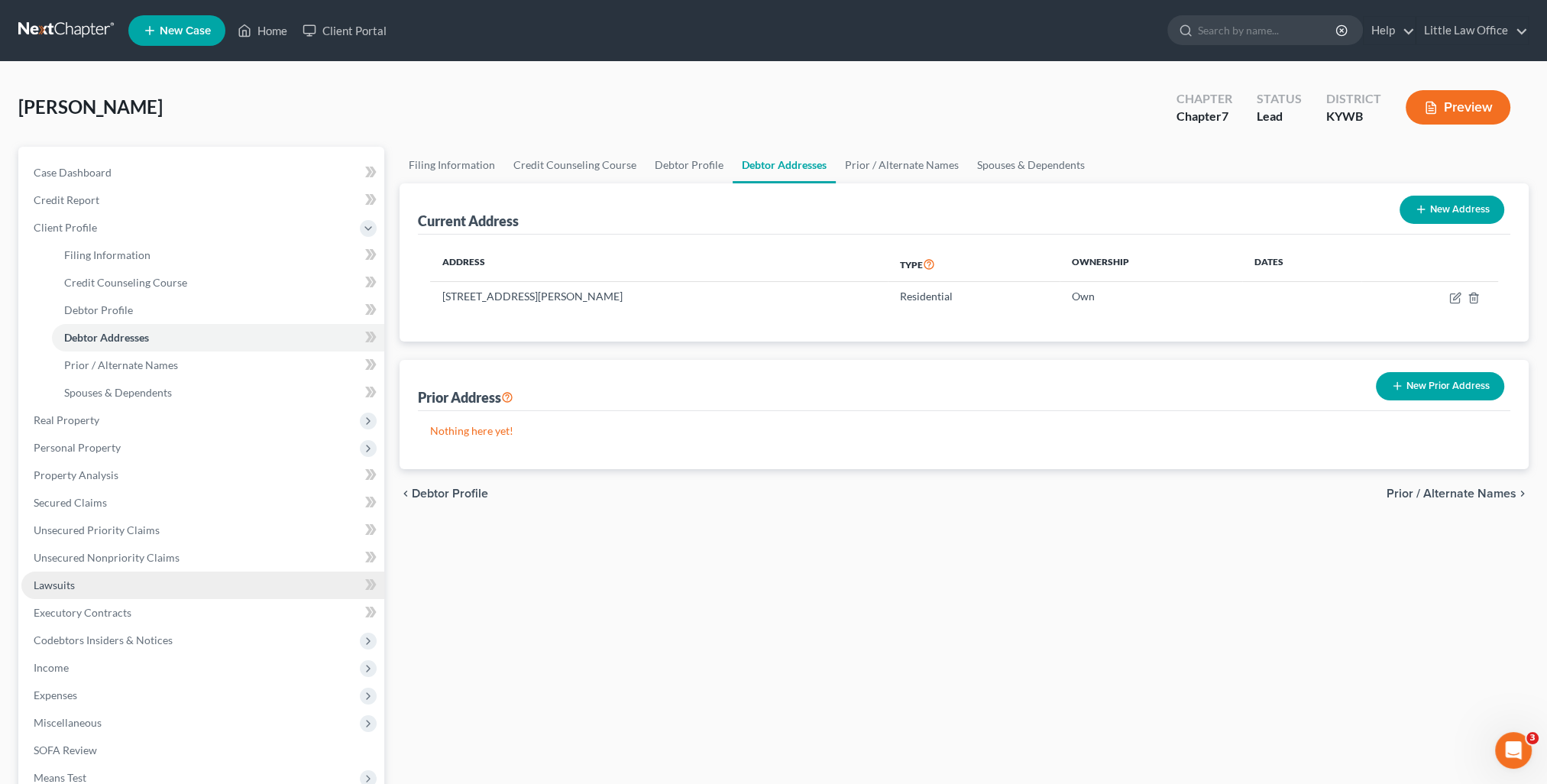
scroll to position [76, 0]
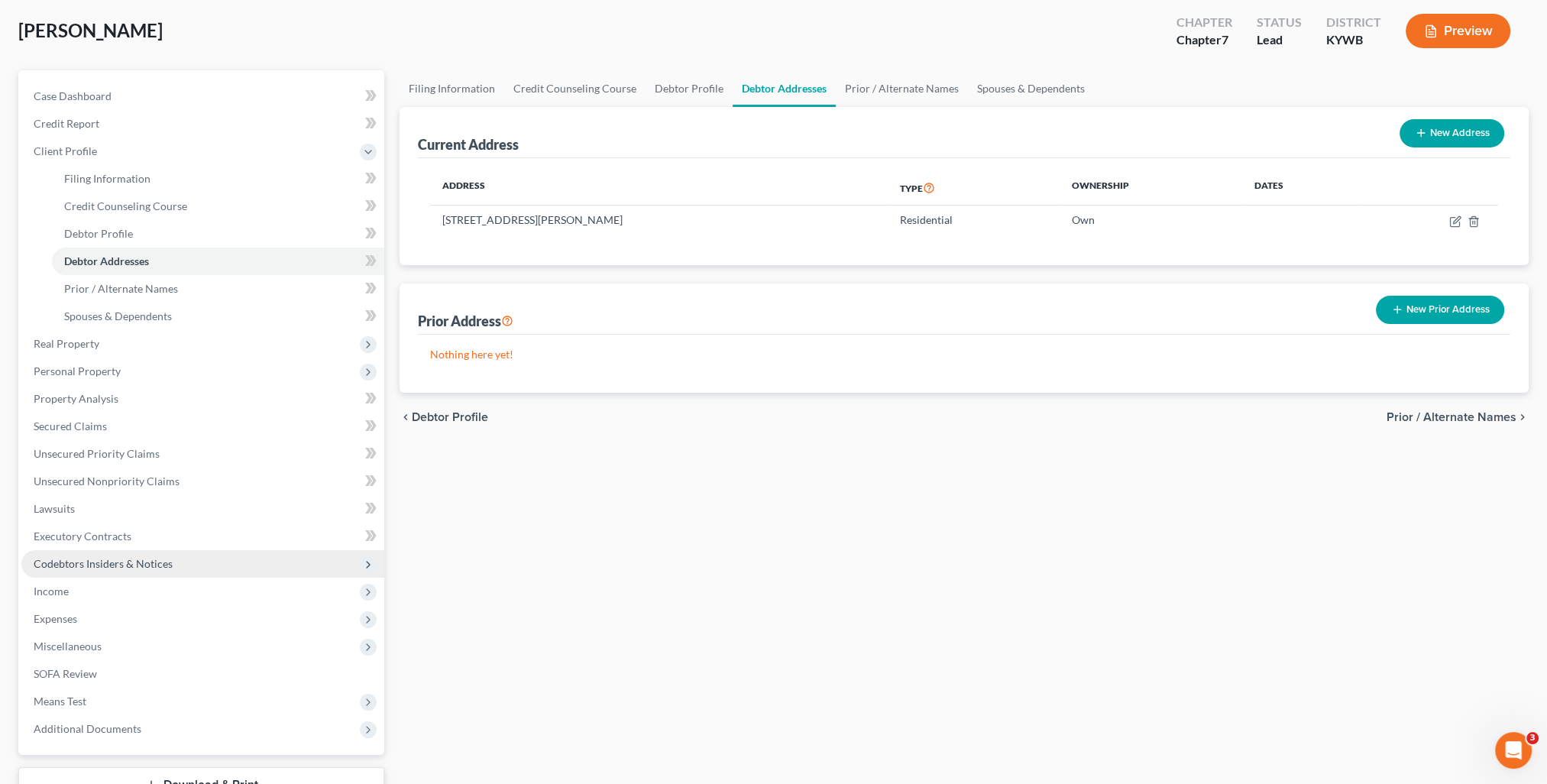
click at [139, 570] on span "Codebtors Insiders & Notices" at bounding box center [202, 563] width 363 height 27
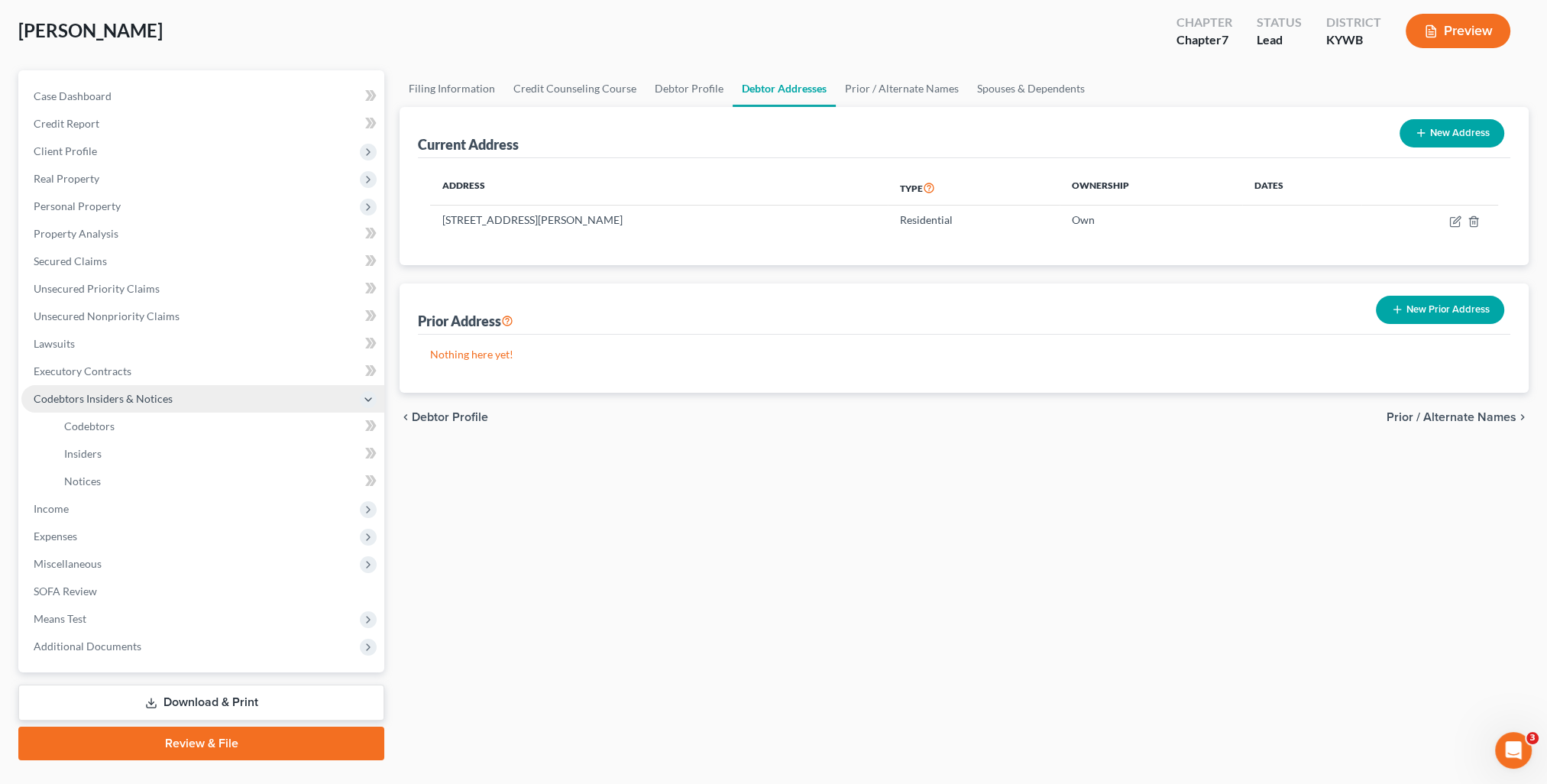
click at [108, 409] on span "Codebtors Insiders & Notices" at bounding box center [202, 398] width 363 height 27
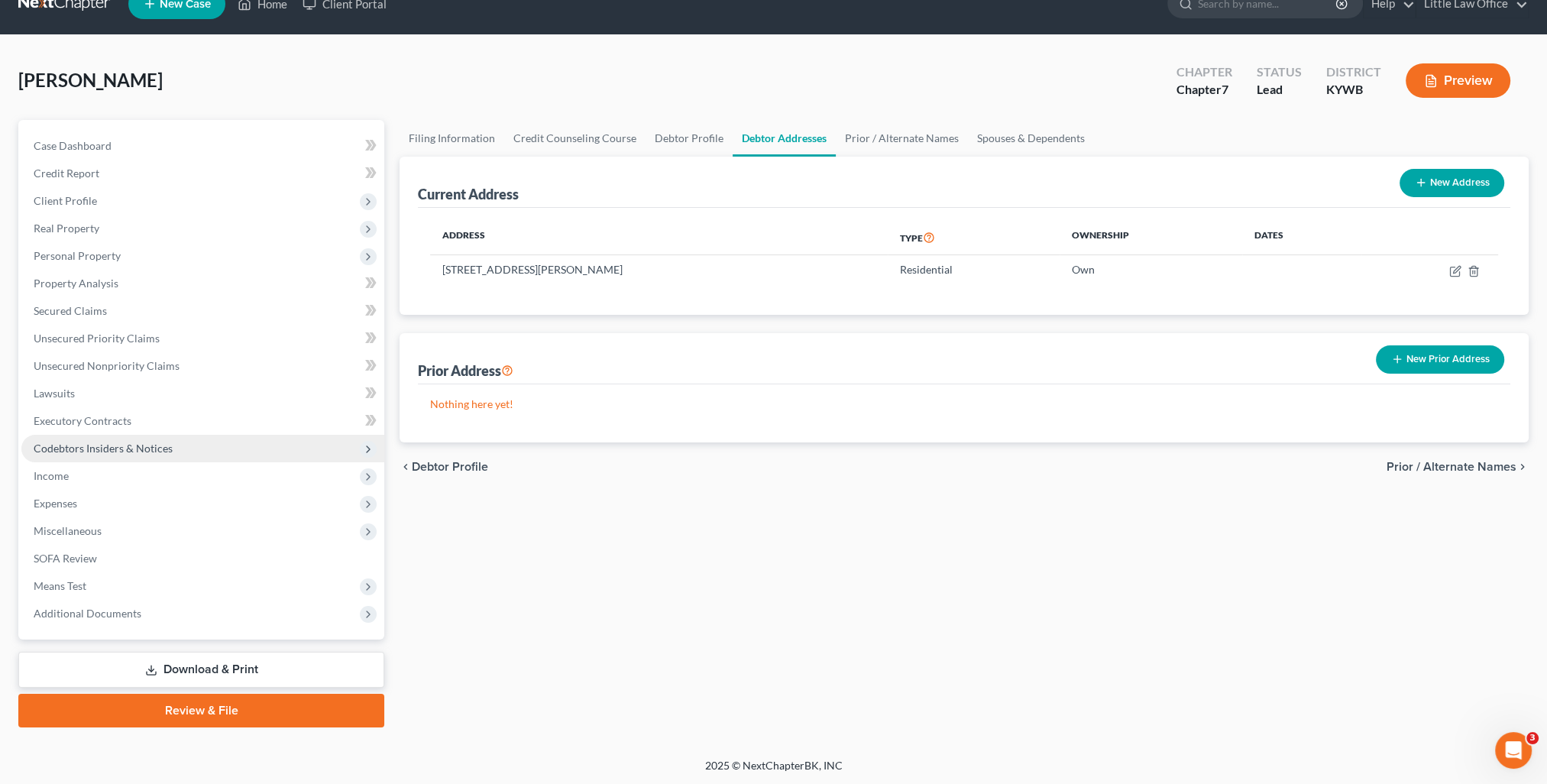
click at [112, 439] on span "Codebtors Insiders & Notices" at bounding box center [202, 448] width 363 height 27
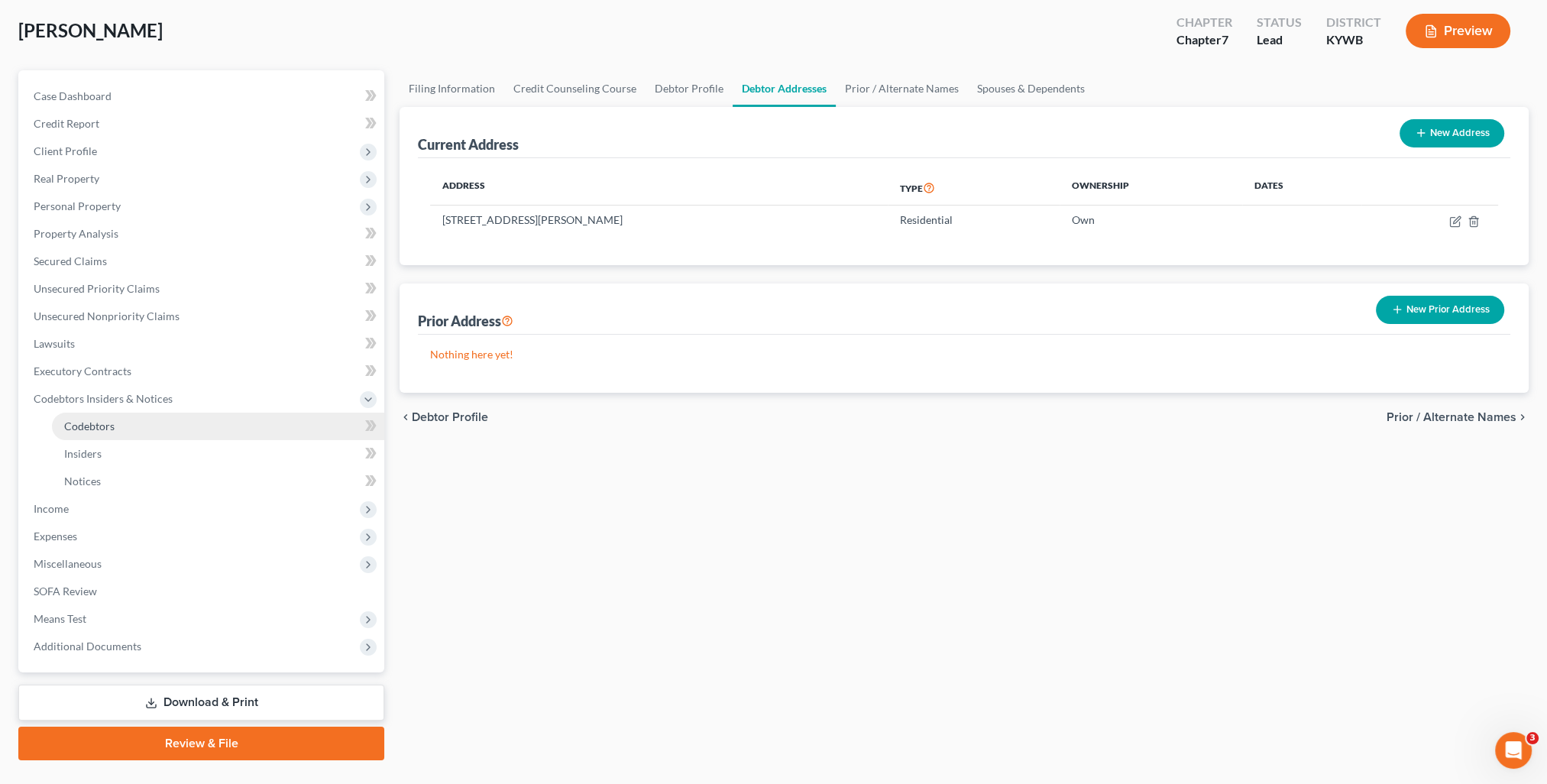
click at [100, 434] on link "Codebtors" at bounding box center [218, 426] width 332 height 27
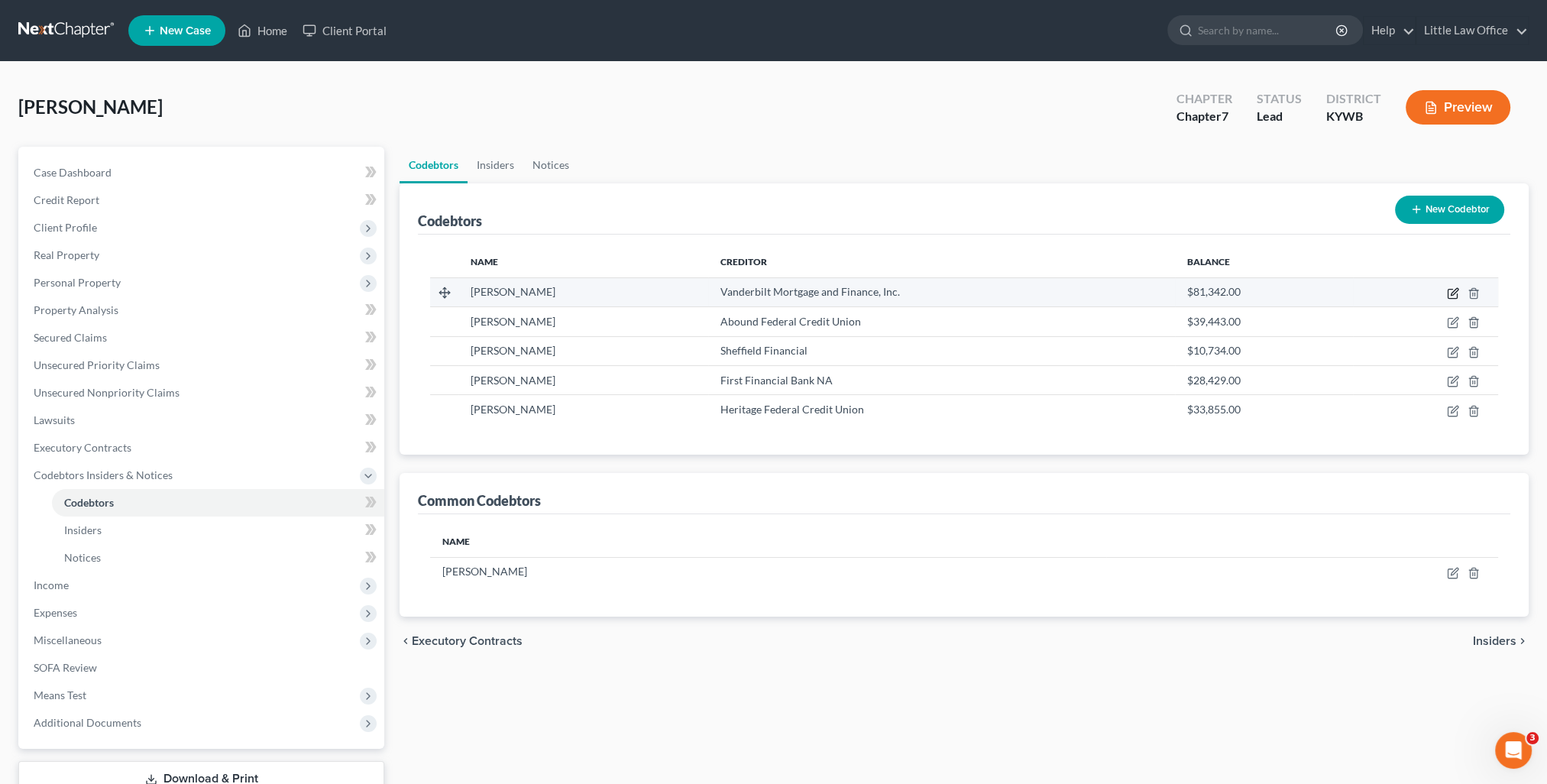
click at [1455, 293] on icon "button" at bounding box center [1453, 293] width 13 height 13
select select "2"
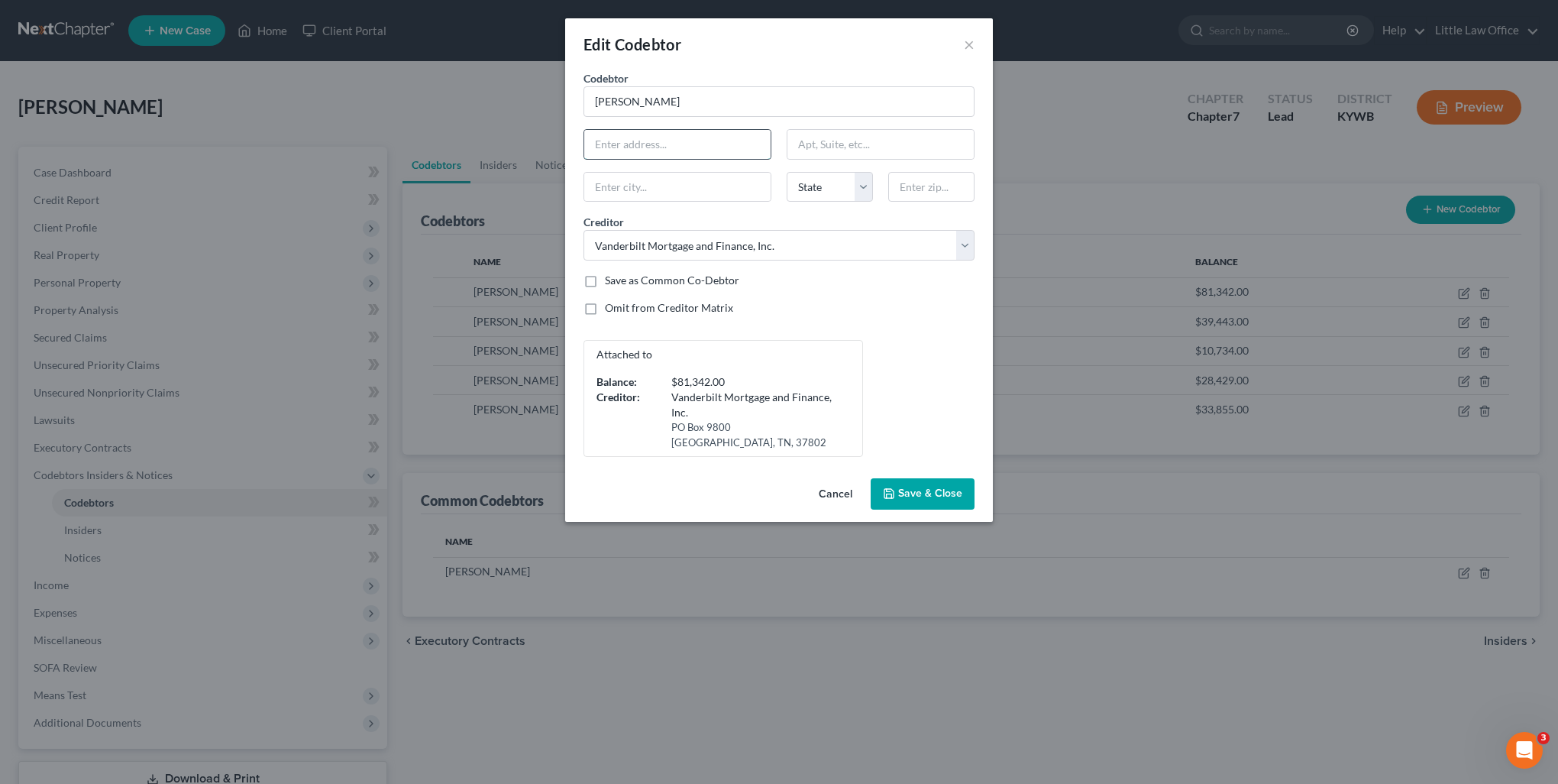
click at [634, 147] on input "text" at bounding box center [677, 144] width 187 height 29
paste input "[STREET_ADDRESS][PERSON_NAME]"
type input "[STREET_ADDRESS][PERSON_NAME]"
click at [923, 192] on input "text" at bounding box center [932, 187] width 86 height 31
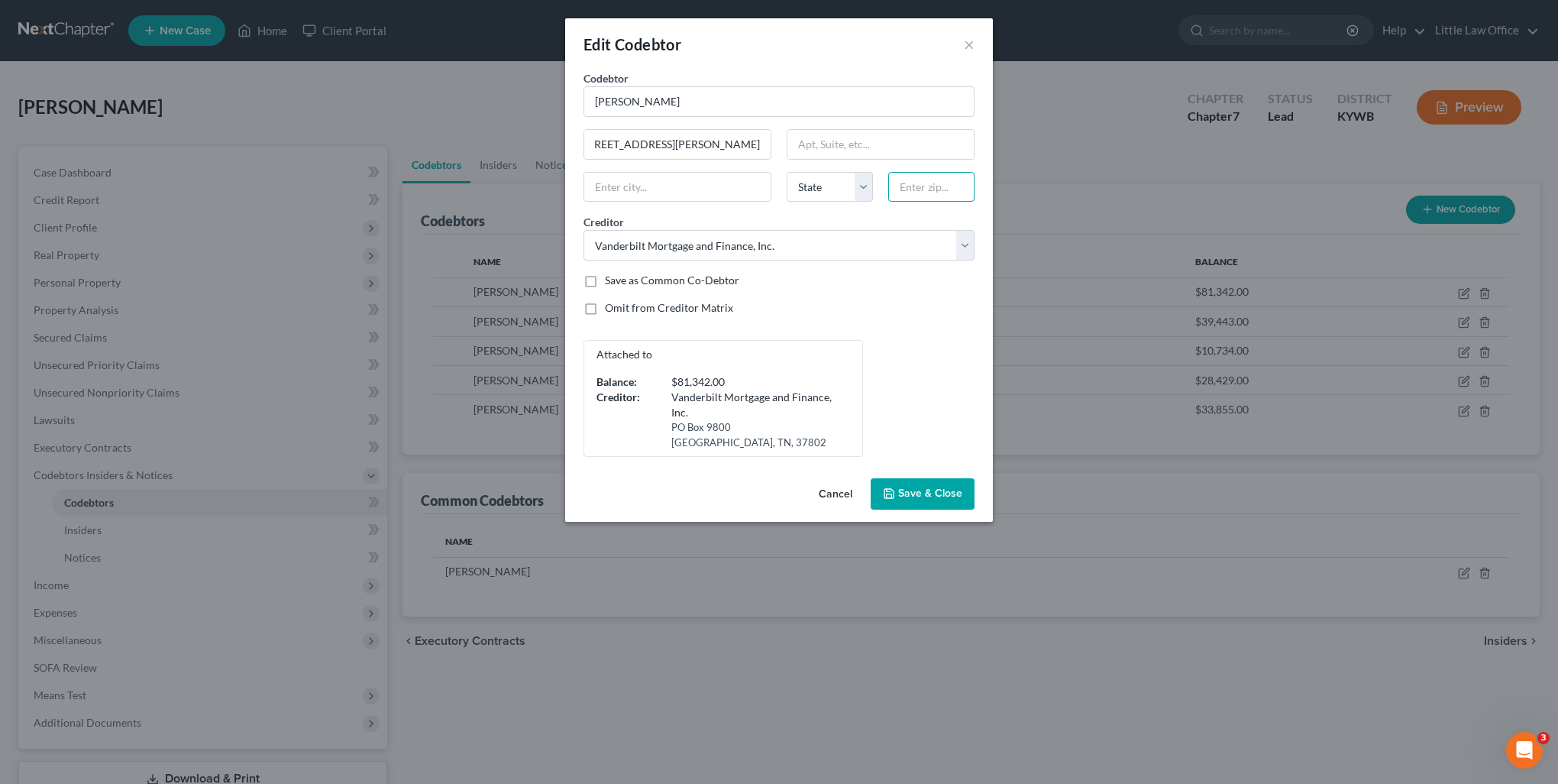
scroll to position [0, 0]
type input "42450"
type input "[GEOGRAPHIC_DATA]"
select select "18"
click at [664, 147] on input "[STREET_ADDRESS][PERSON_NAME]" at bounding box center [677, 144] width 187 height 29
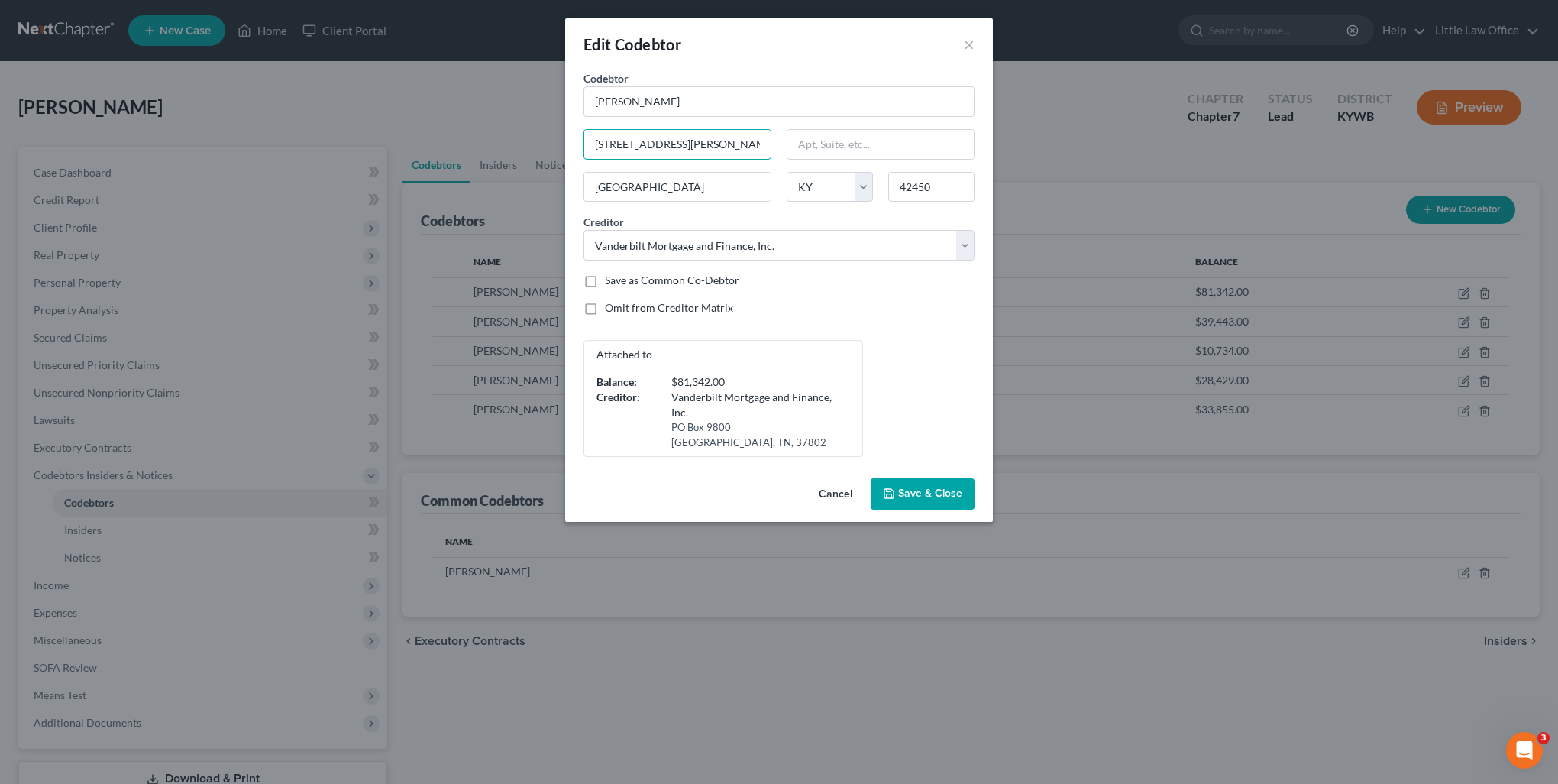
type input "[STREET_ADDRESS][PERSON_NAME]"
drag, startPoint x: 718, startPoint y: 278, endPoint x: 910, endPoint y: 399, distance: 226.9
click at [718, 278] on label "Save as Common Co-Debtor" at bounding box center [672, 280] width 134 height 15
click at [621, 278] on input "Save as Common Co-Debtor" at bounding box center [616, 278] width 10 height 10
checkbox input "true"
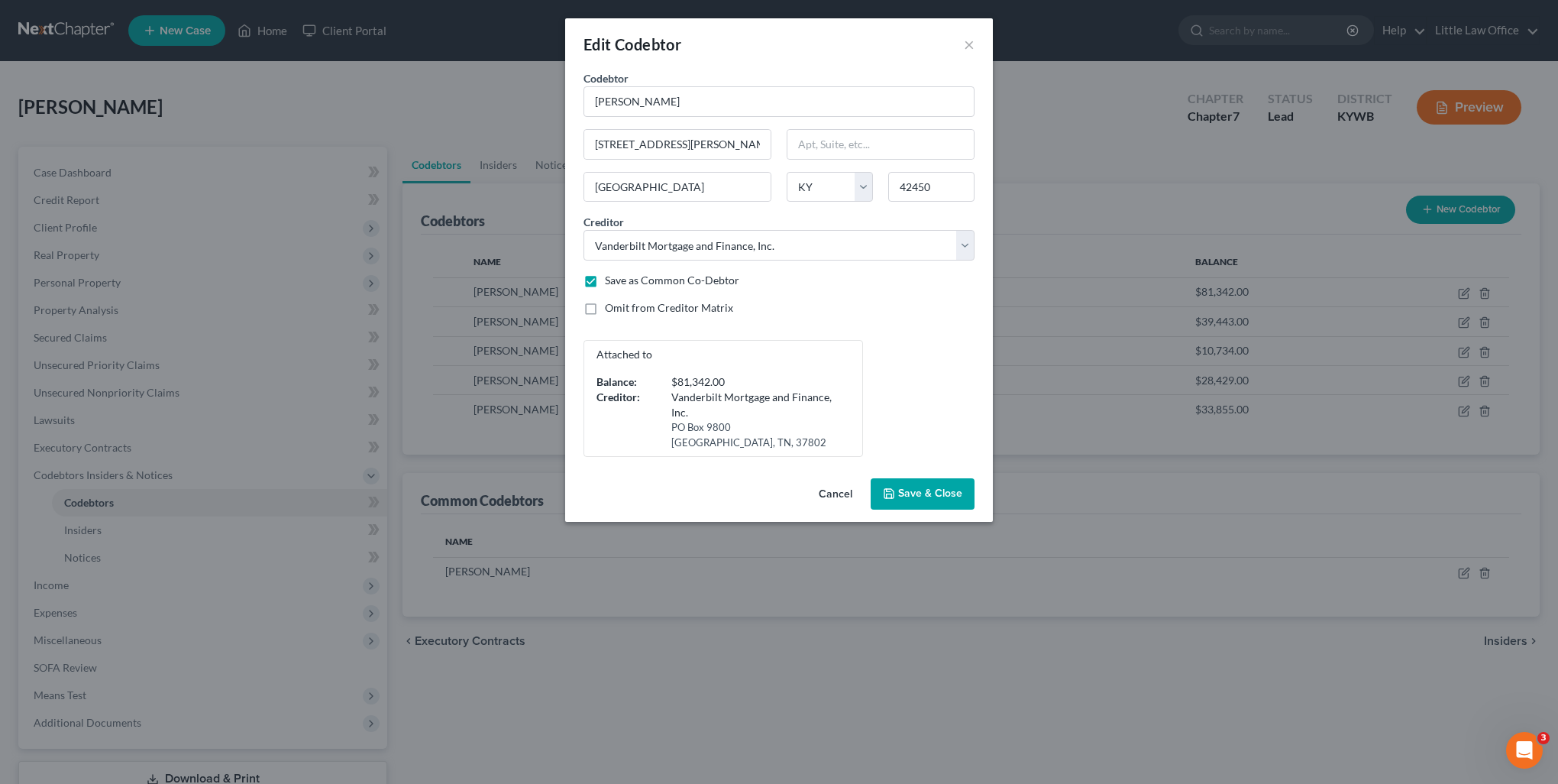
click at [935, 488] on span "Save & Close" at bounding box center [931, 494] width 64 height 13
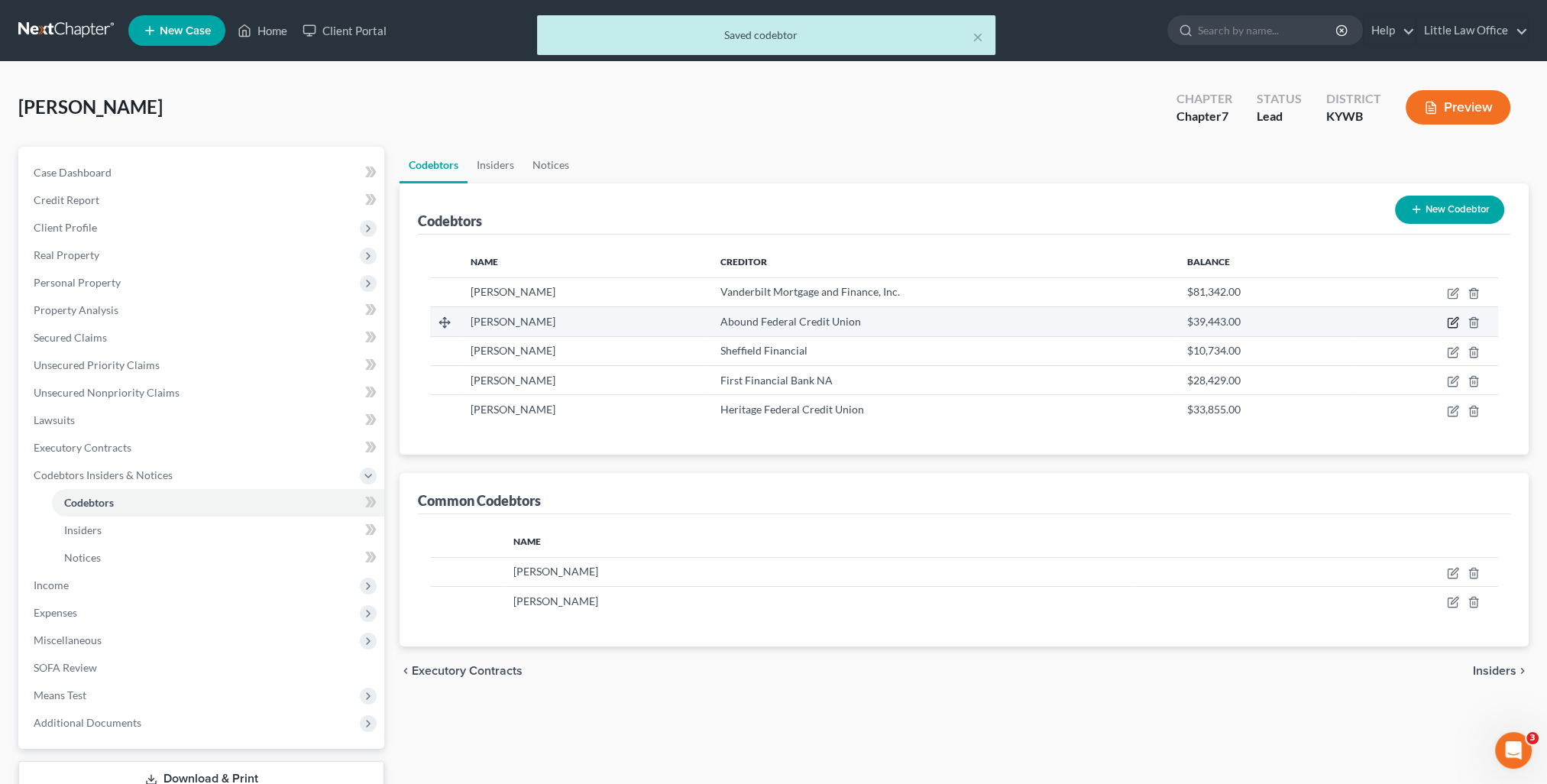
click at [1449, 322] on icon "button" at bounding box center [1453, 322] width 13 height 13
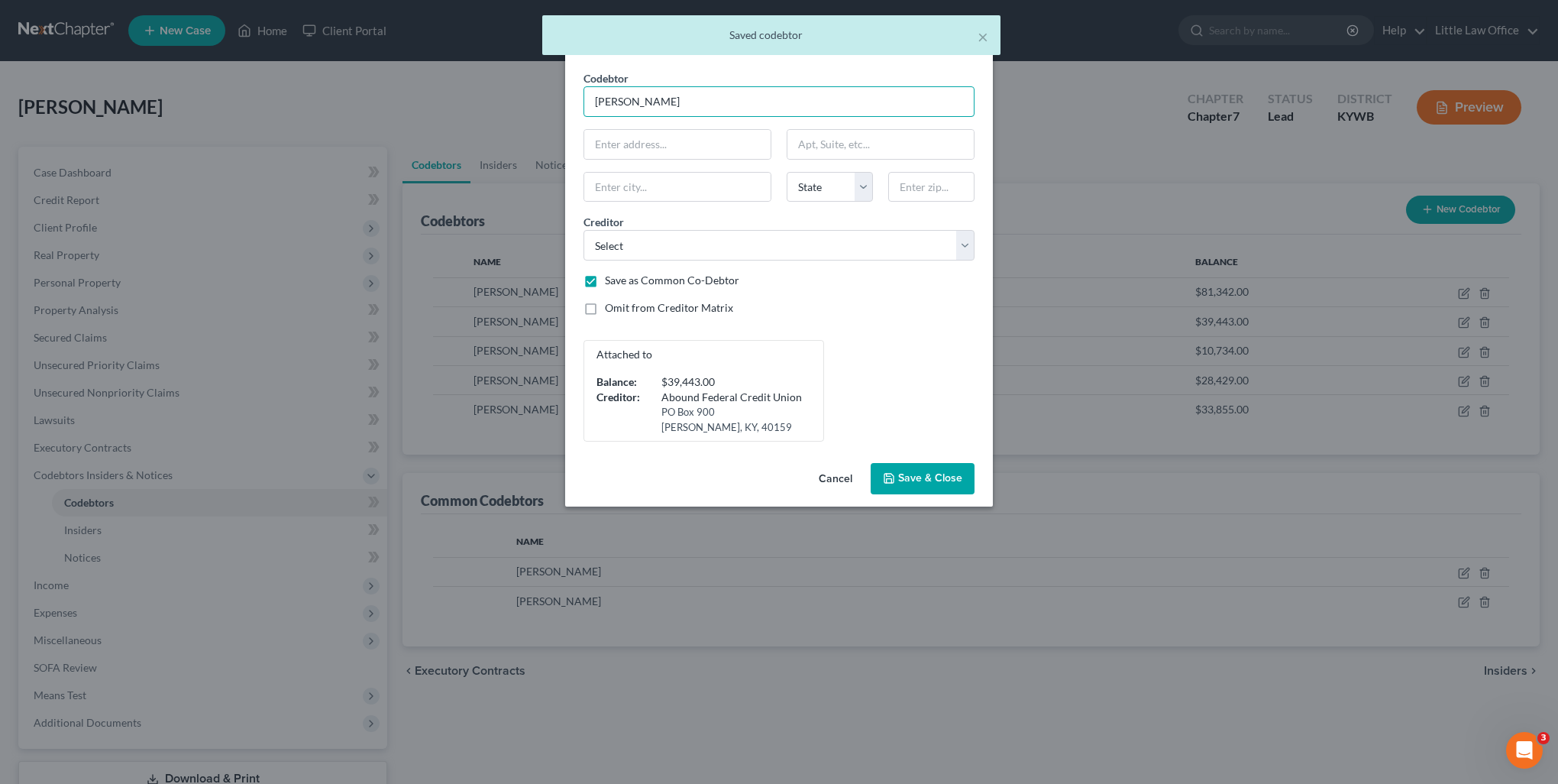
click at [890, 107] on input "[PERSON_NAME]" at bounding box center [779, 101] width 391 height 31
click at [659, 148] on input "text" at bounding box center [677, 144] width 187 height 29
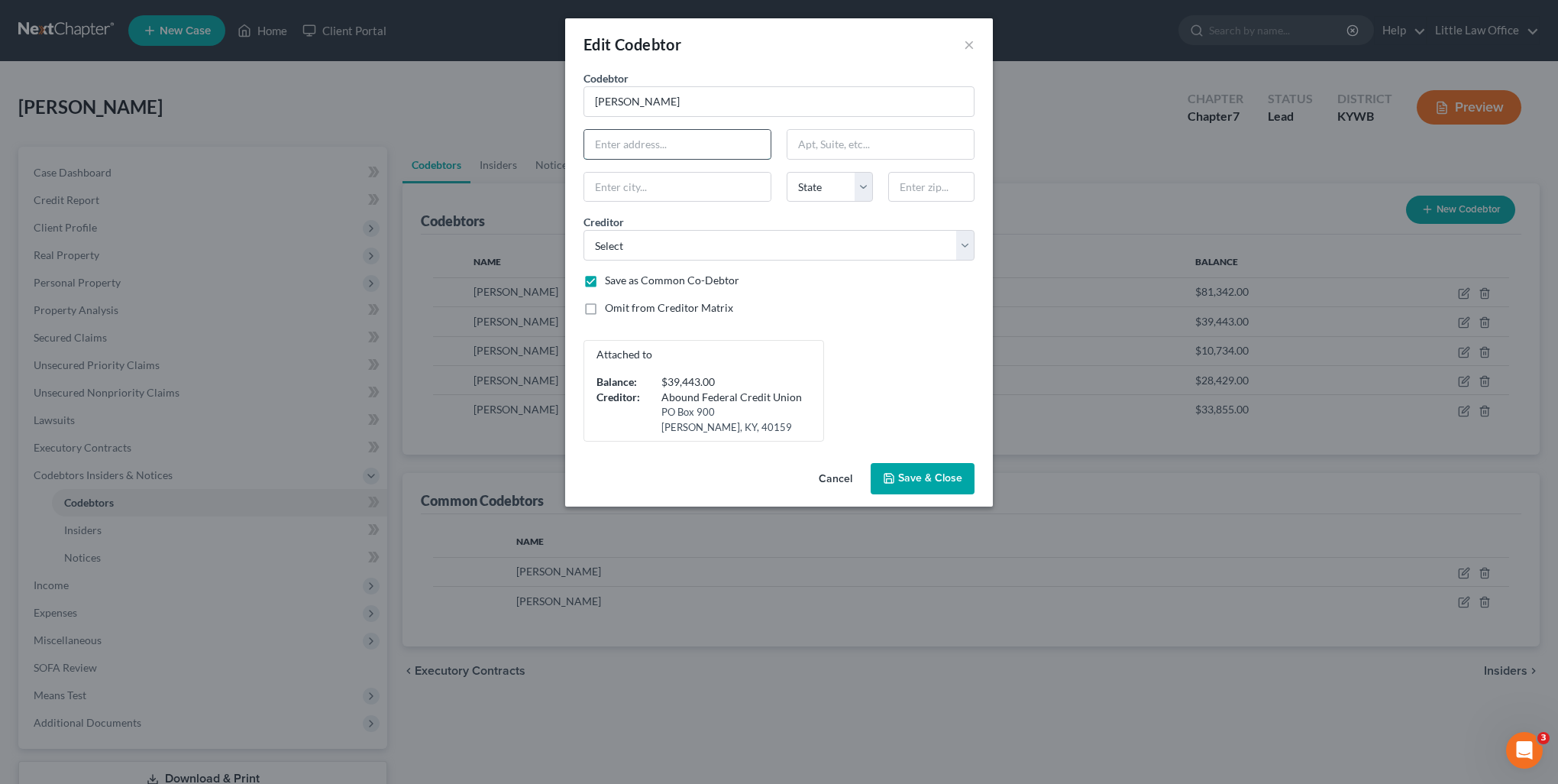
paste input "[STREET_ADDRESS][PERSON_NAME]"
type input "[STREET_ADDRESS][PERSON_NAME]"
click at [911, 183] on input "text" at bounding box center [932, 187] width 86 height 31
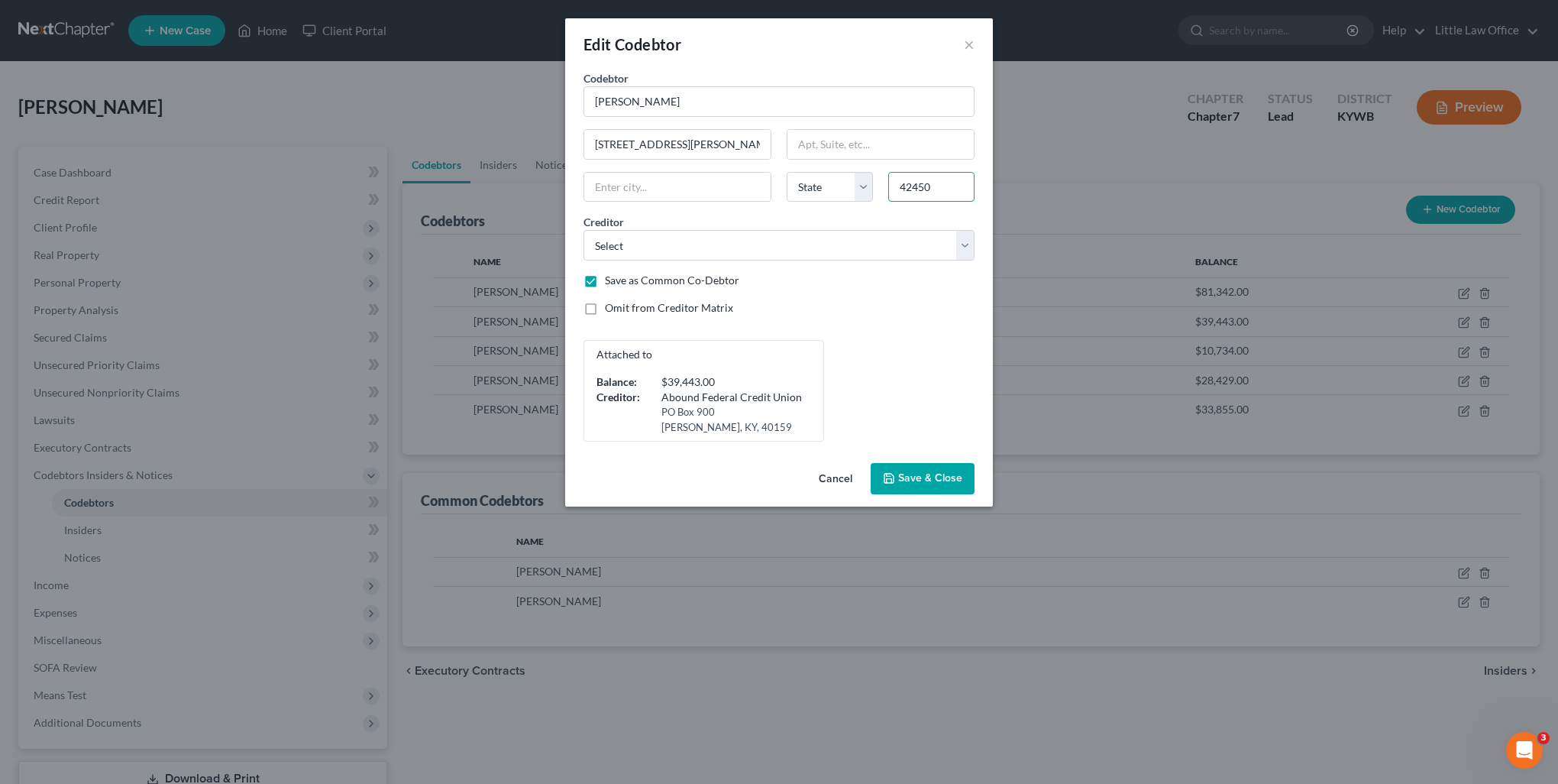
type input "42450"
type input "[GEOGRAPHIC_DATA]"
select select "18"
select select "7"
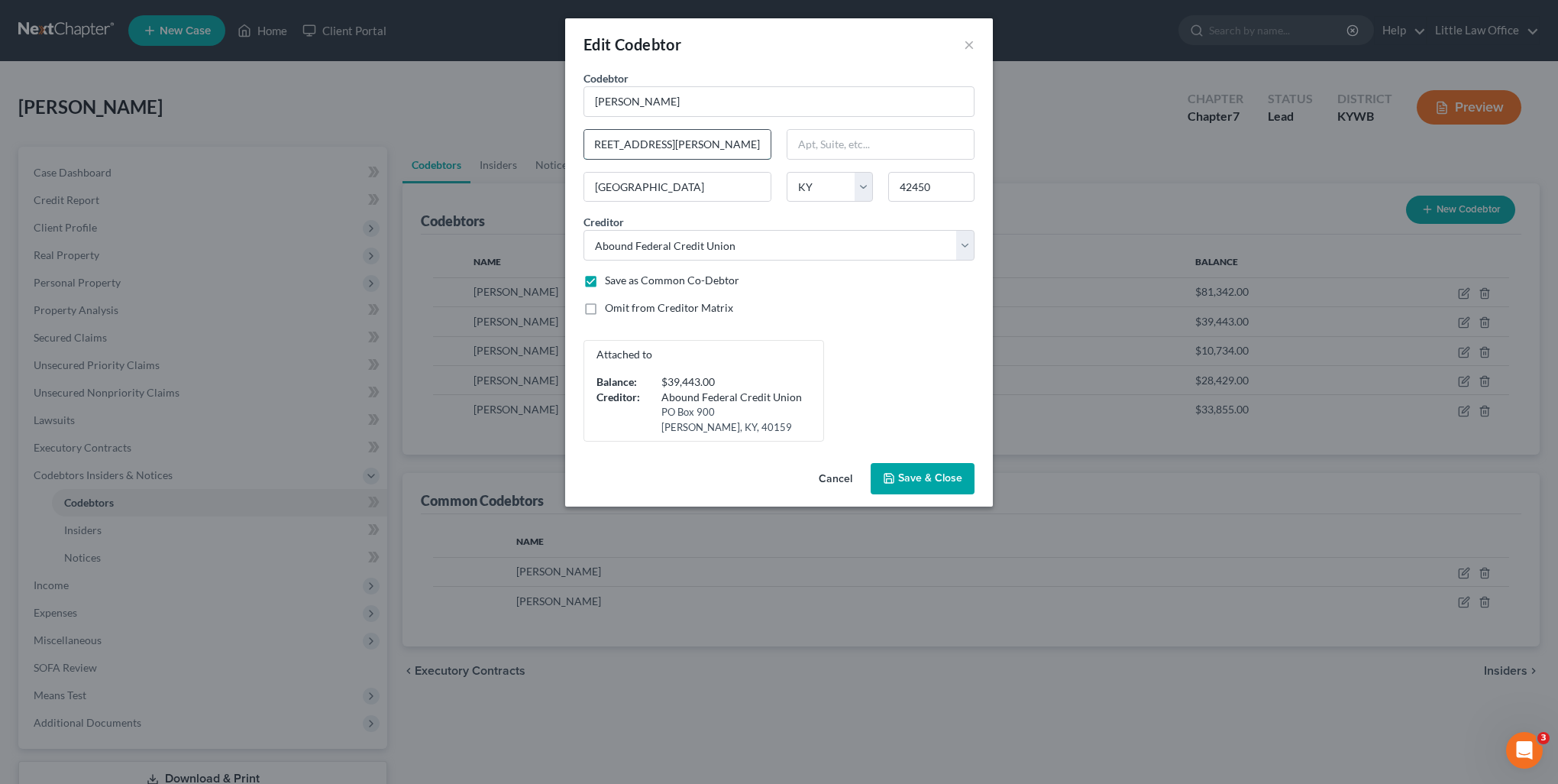
drag, startPoint x: 686, startPoint y: 148, endPoint x: 762, endPoint y: 149, distance: 76.0
click at [762, 149] on input "[STREET_ADDRESS][PERSON_NAME]" at bounding box center [677, 144] width 187 height 29
type input "[STREET_ADDRESS][PERSON_NAME]"
click at [906, 488] on button "Save & Close" at bounding box center [923, 478] width 104 height 32
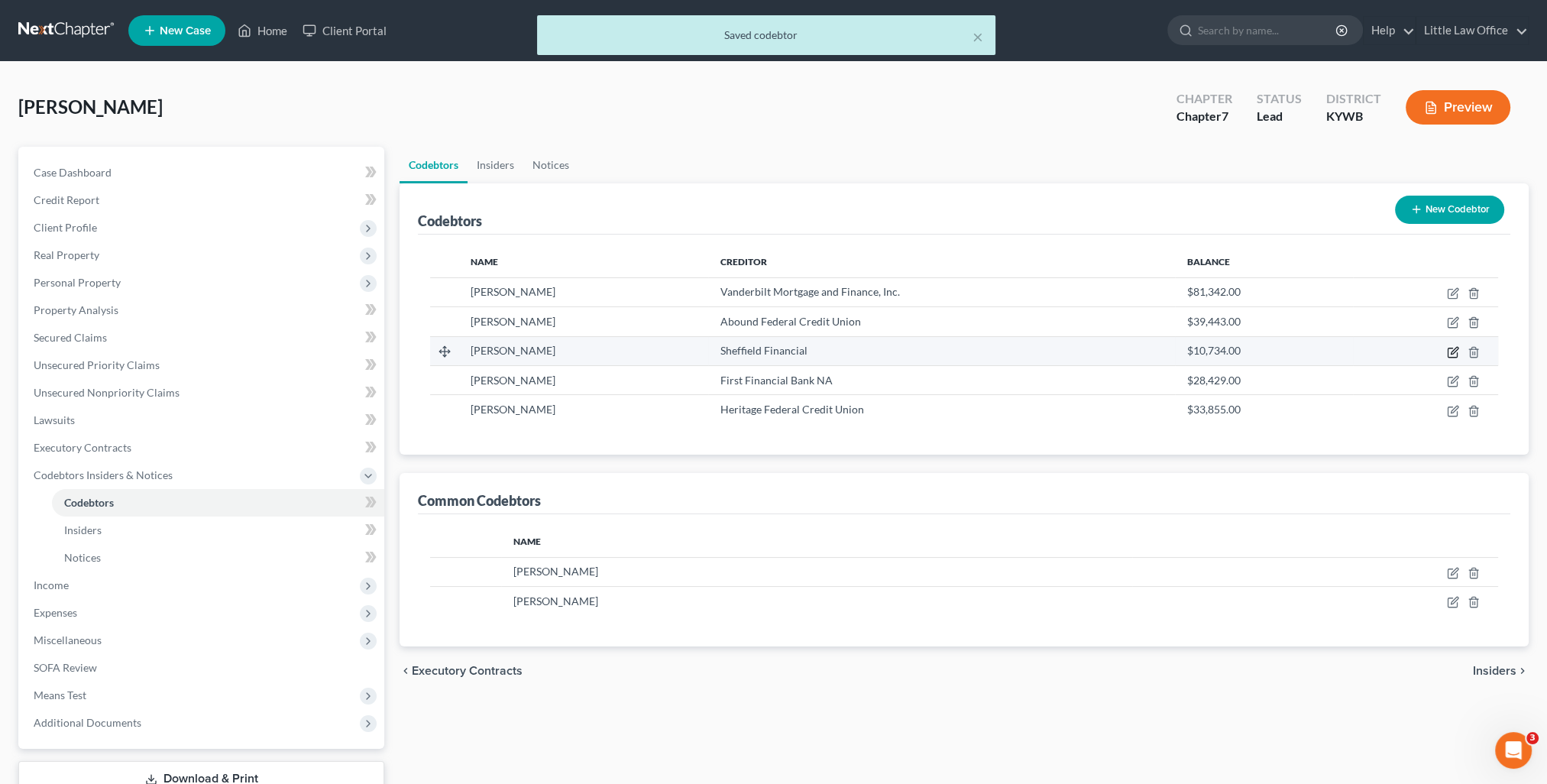
click at [1453, 353] on icon "button" at bounding box center [1453, 352] width 13 height 13
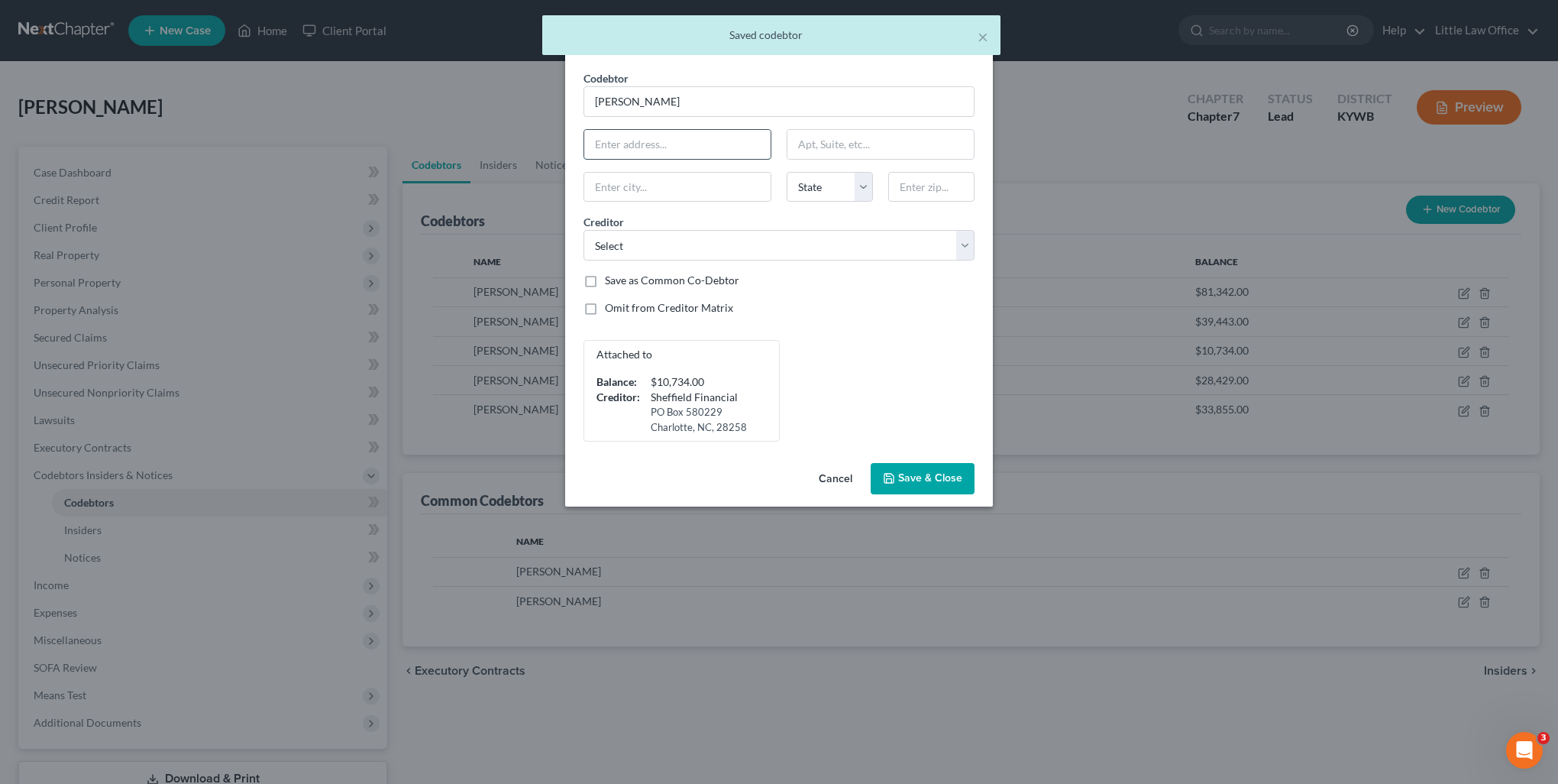
click at [652, 150] on input "text" at bounding box center [677, 144] width 187 height 29
paste input "[STREET_ADDRESS][PERSON_NAME]"
type input "[STREET_ADDRESS][PERSON_NAME]"
click at [941, 186] on input "text" at bounding box center [932, 187] width 86 height 31
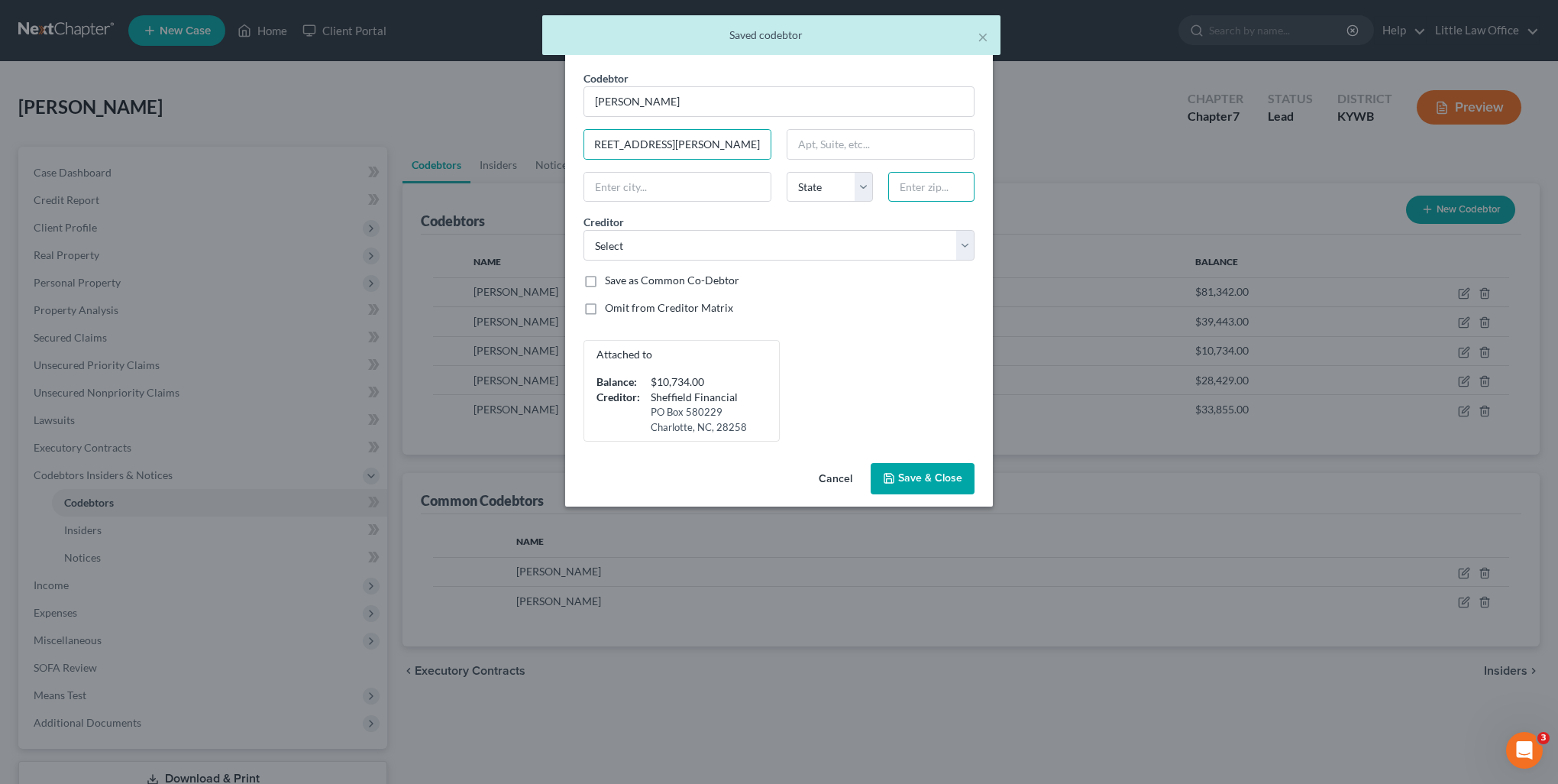
scroll to position [0, 0]
type input "42450"
type input "[GEOGRAPHIC_DATA]"
select select "18"
select select "4"
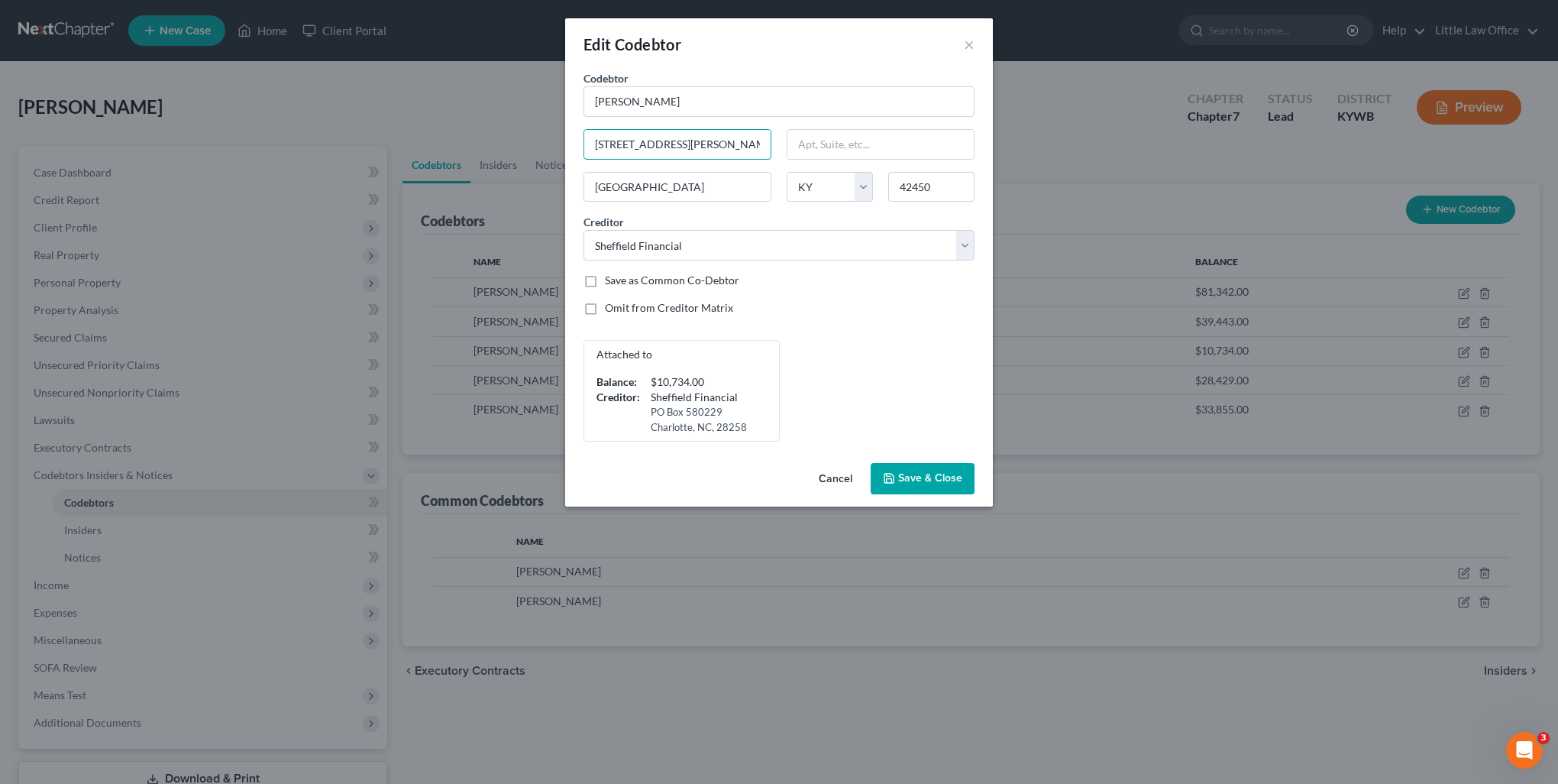
scroll to position [0, 34]
drag, startPoint x: 685, startPoint y: 143, endPoint x: 785, endPoint y: 145, distance: 100.0
click at [785, 145] on div "Codebtor * [PERSON_NAME] Codebtor * [PERSON_NAME] [STREET_ADDRESS][PERSON_NAME]…" at bounding box center [779, 256] width 406 height 371
type input "[STREET_ADDRESS][PERSON_NAME]"
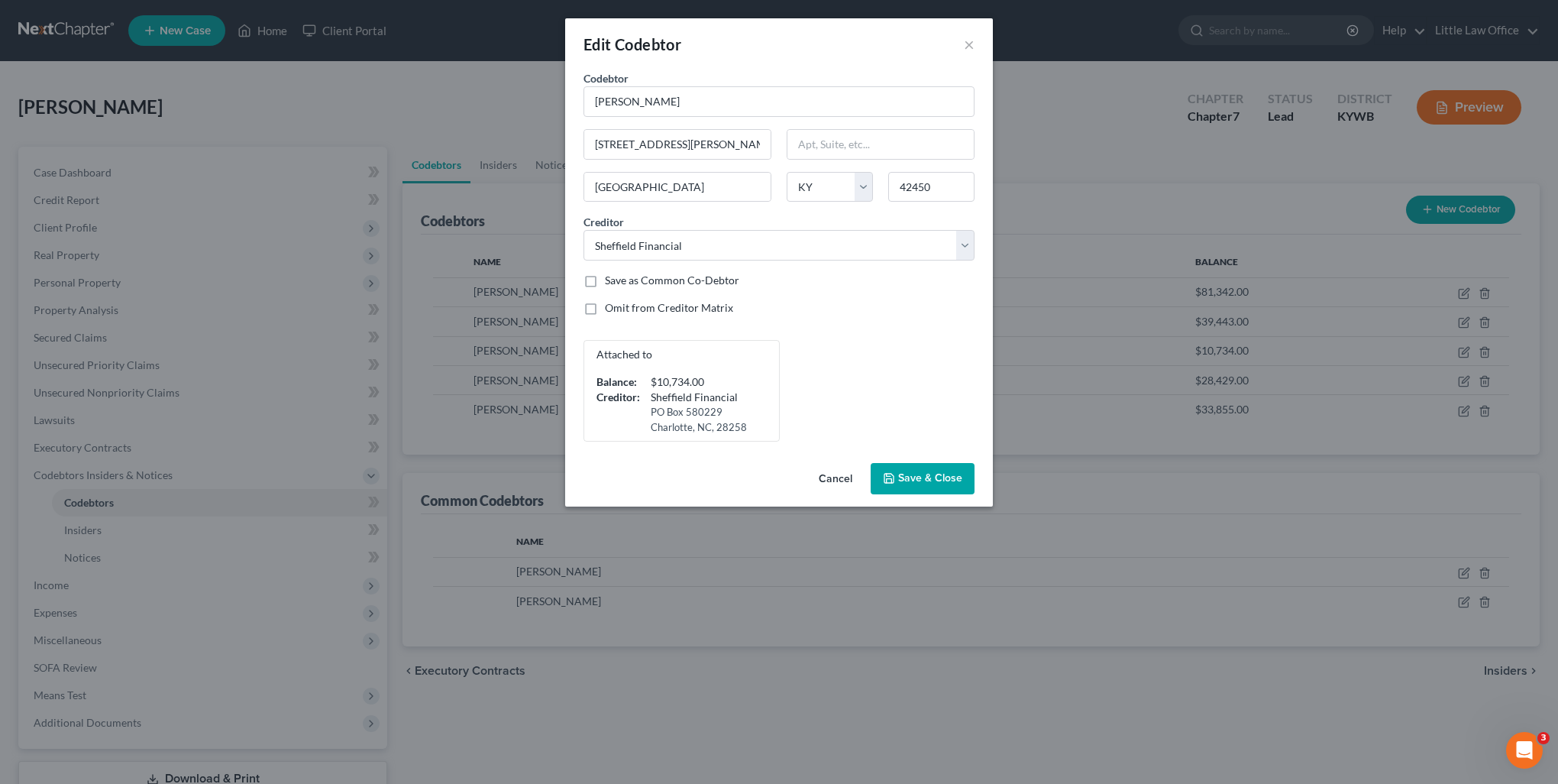
click at [888, 363] on div "Attached to Balance: $10,734.00 Creditor: [GEOGRAPHIC_DATA]" at bounding box center [779, 391] width 406 height 102
click at [944, 481] on span "Save & Close" at bounding box center [931, 478] width 64 height 13
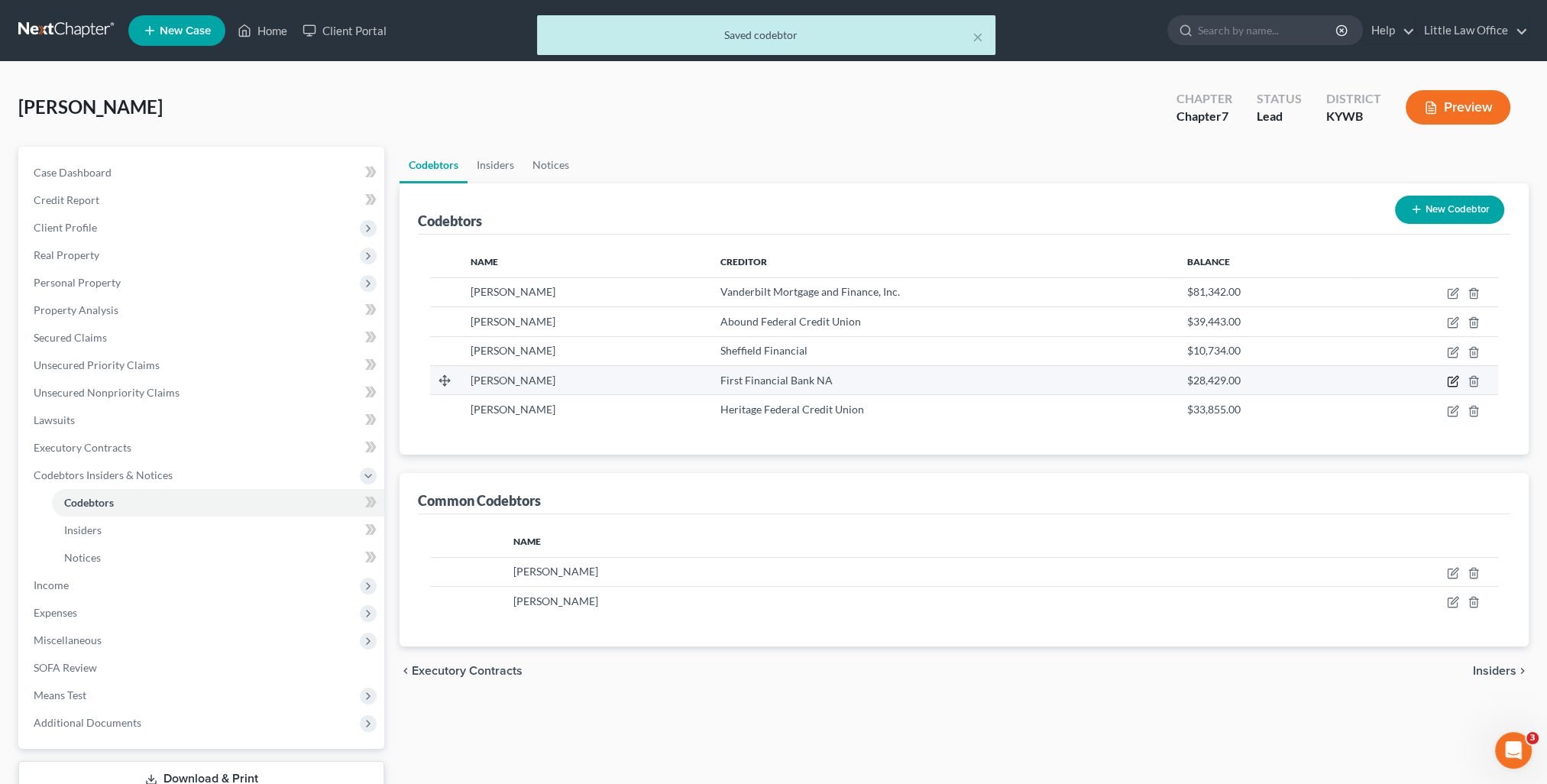
click at [1454, 379] on icon "button" at bounding box center [1453, 381] width 13 height 13
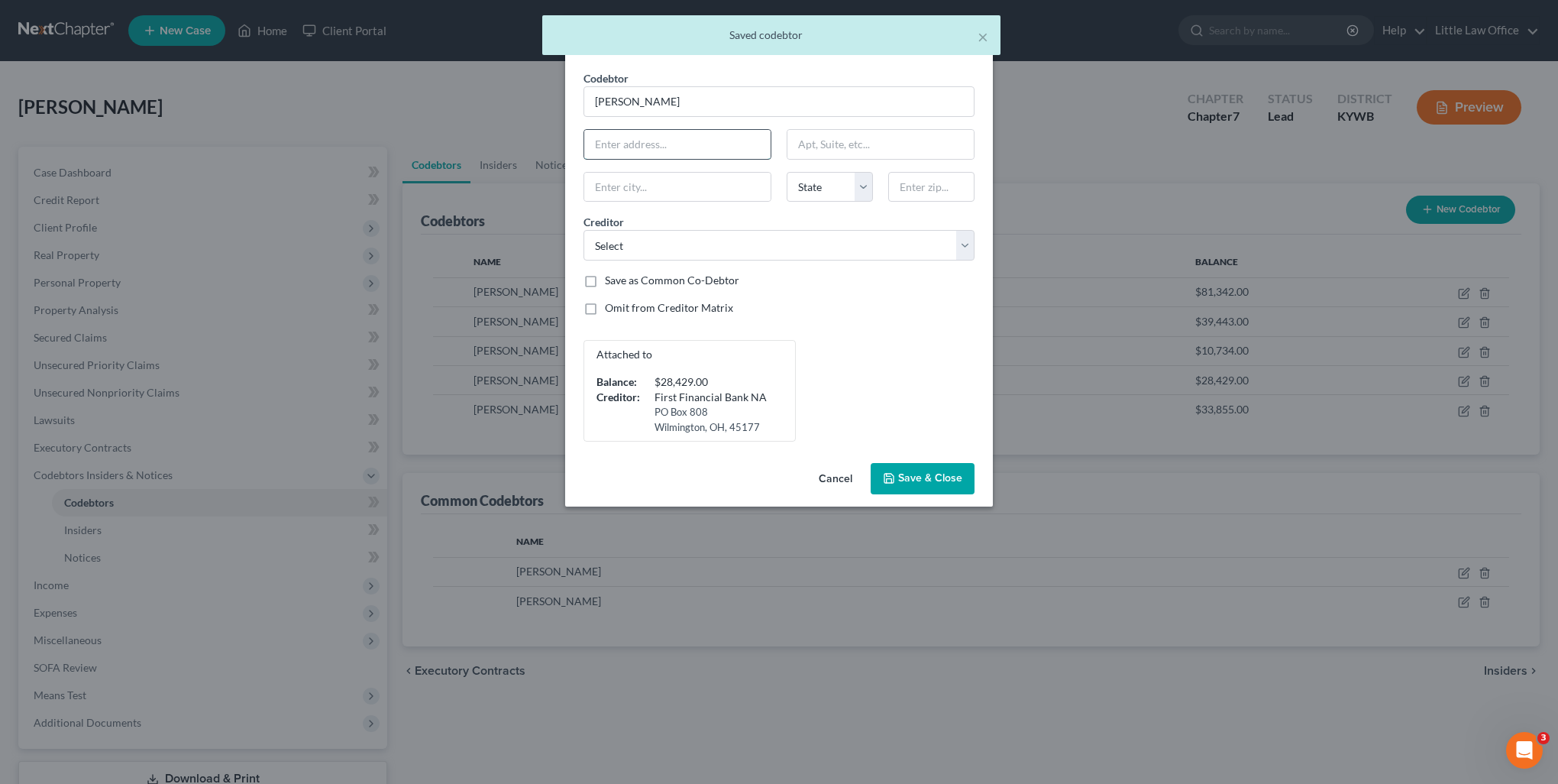
click at [695, 157] on input "text" at bounding box center [677, 144] width 187 height 29
paste input "[STREET_ADDRESS][PERSON_NAME]"
type input "[STREET_ADDRESS][PERSON_NAME]"
click at [915, 191] on input "text" at bounding box center [932, 187] width 86 height 31
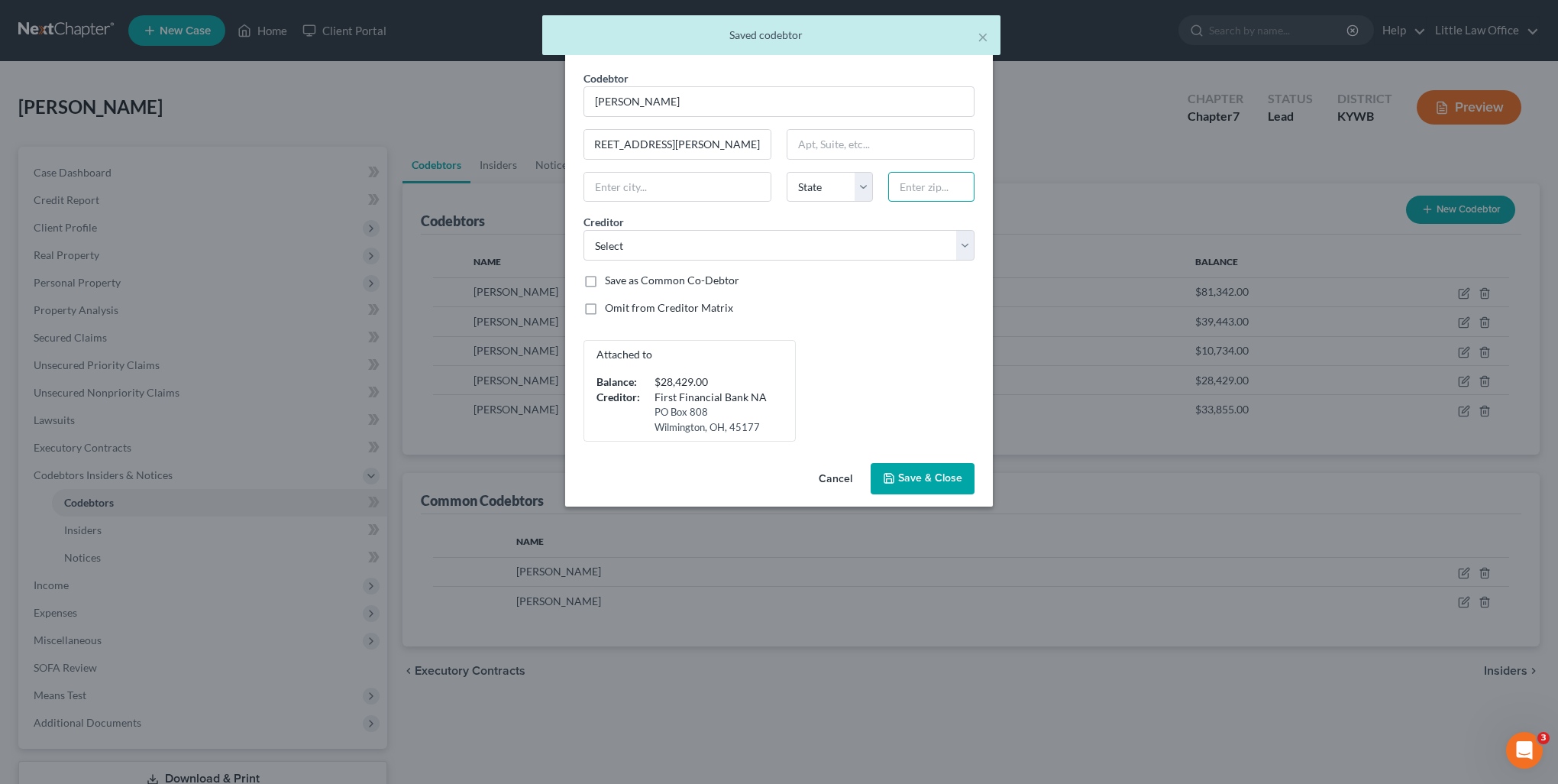
scroll to position [0, 0]
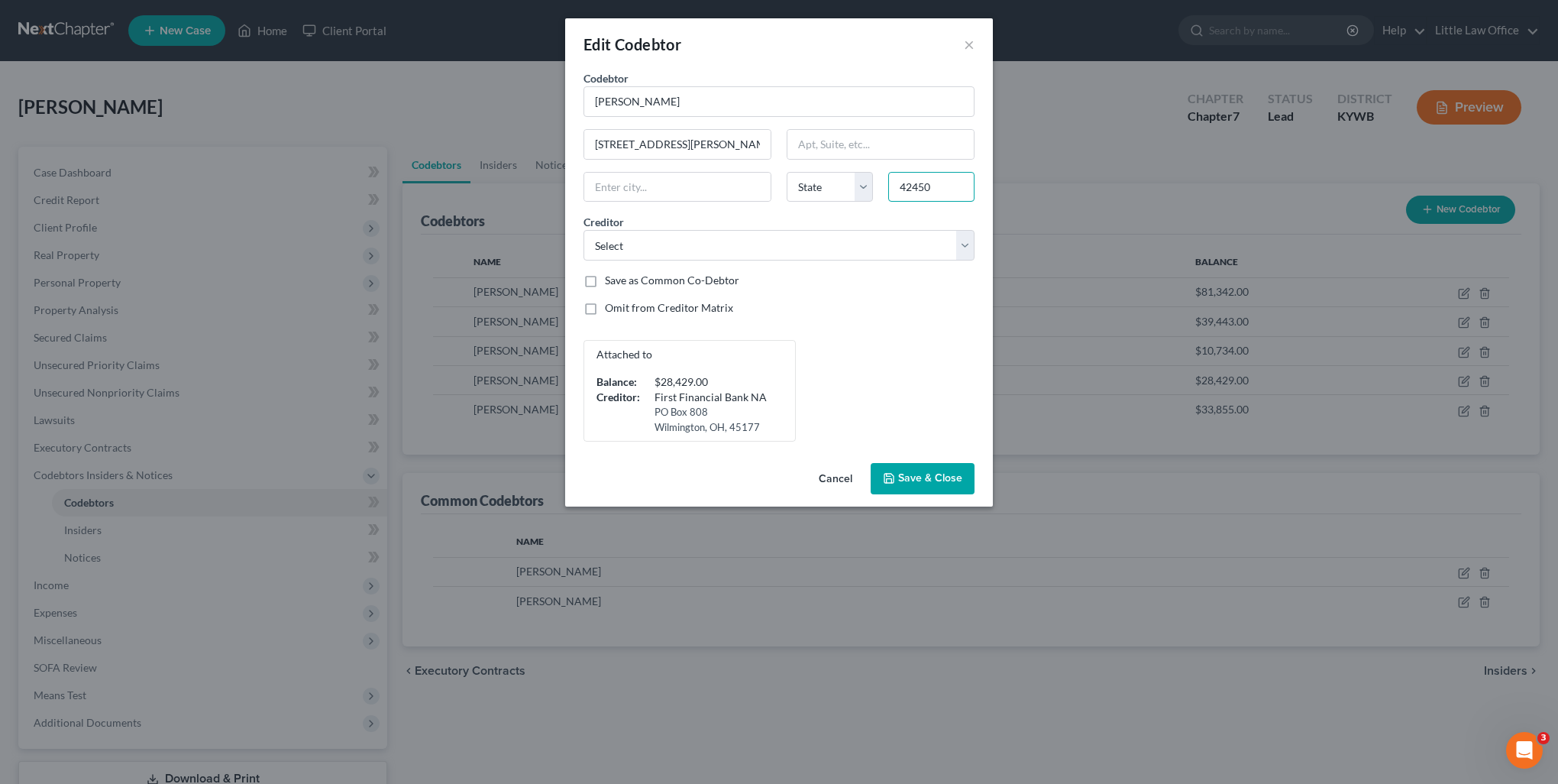
type input "42450"
type input "[GEOGRAPHIC_DATA]"
select select "18"
select select "6"
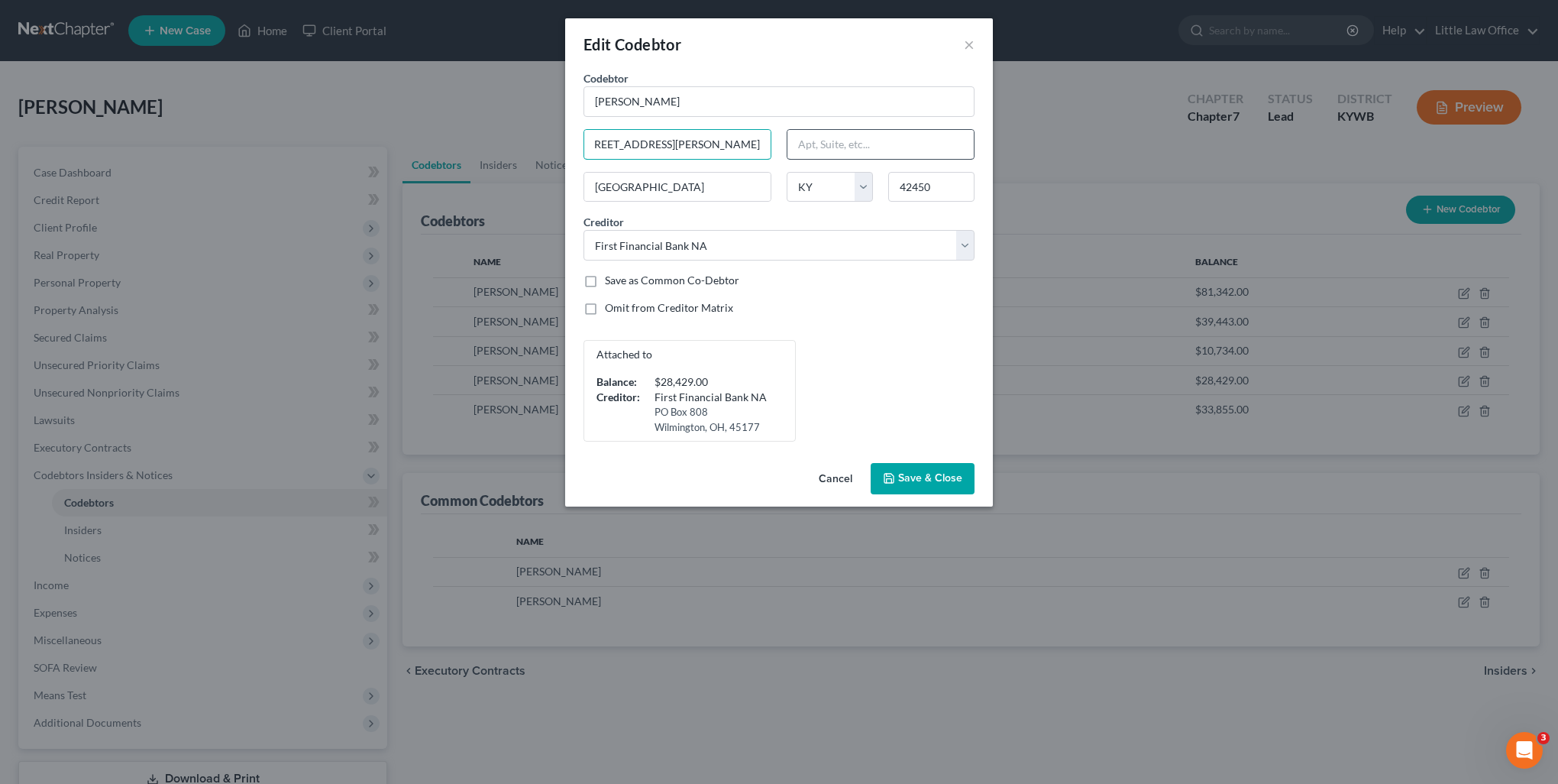
drag, startPoint x: 683, startPoint y: 143, endPoint x: 804, endPoint y: 152, distance: 121.3
click at [804, 152] on div "Codebtor * [PERSON_NAME] Codebtor * [PERSON_NAME] [STREET_ADDRESS][PERSON_NAME]…" at bounding box center [779, 256] width 406 height 371
type input "[STREET_ADDRESS][PERSON_NAME]"
click at [935, 477] on span "Save & Close" at bounding box center [931, 478] width 64 height 13
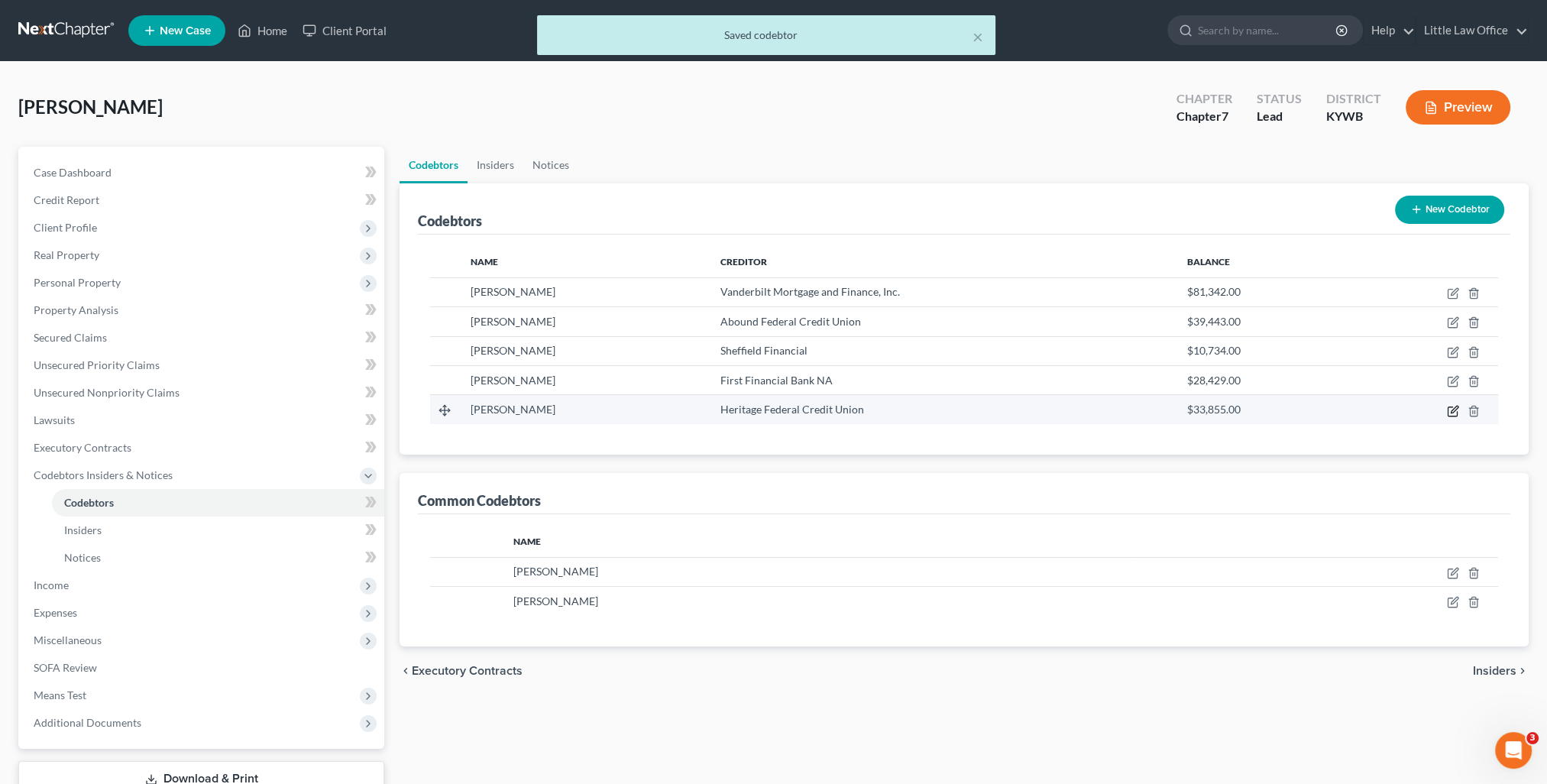
click at [1455, 408] on icon "button" at bounding box center [1454, 408] width 7 height 7
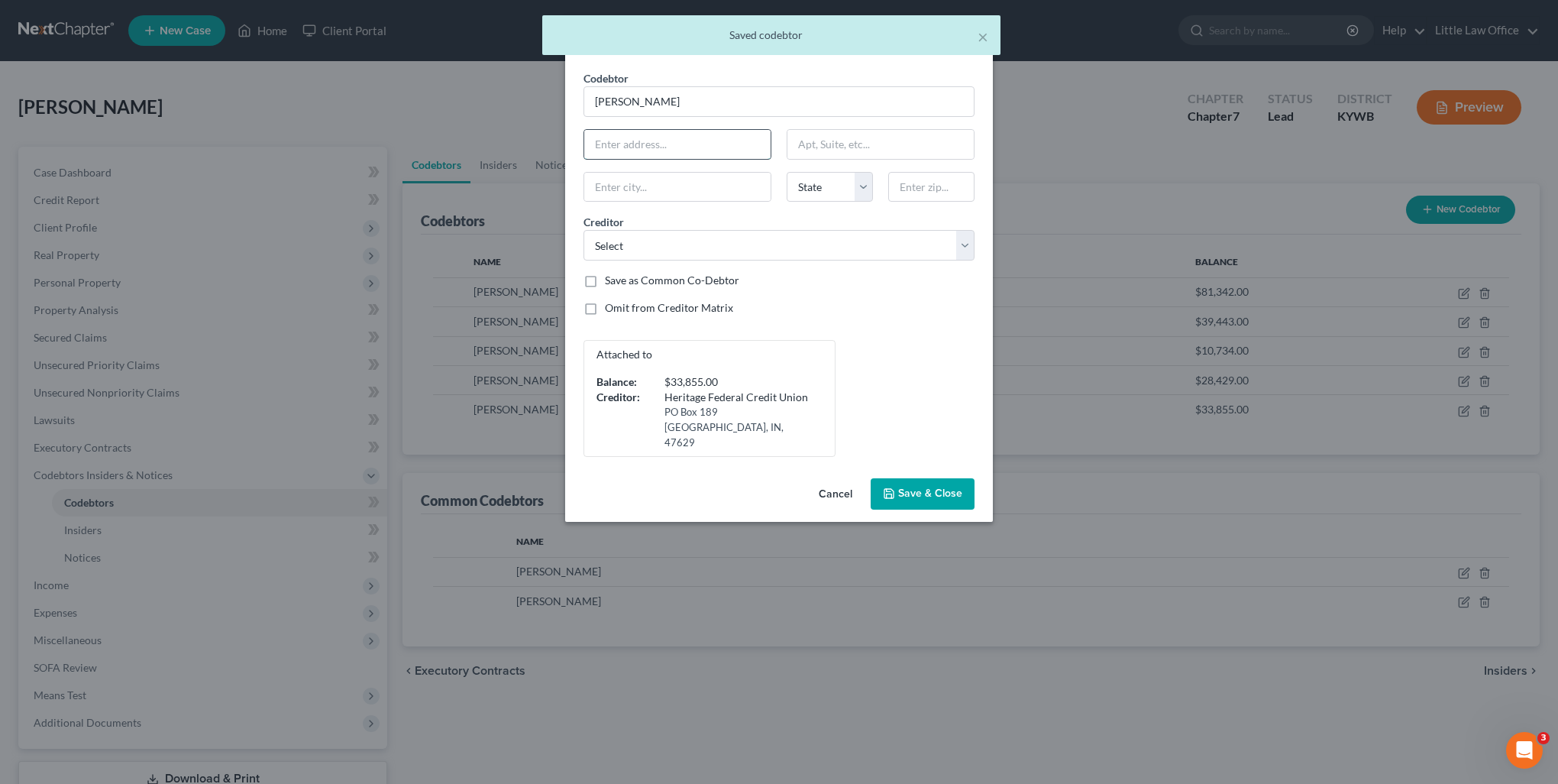
click at [645, 142] on input "text" at bounding box center [677, 144] width 187 height 29
paste input "[STREET_ADDRESS][PERSON_NAME]"
type input "[STREET_ADDRESS][PERSON_NAME]"
click at [978, 197] on div at bounding box center [932, 187] width 102 height 31
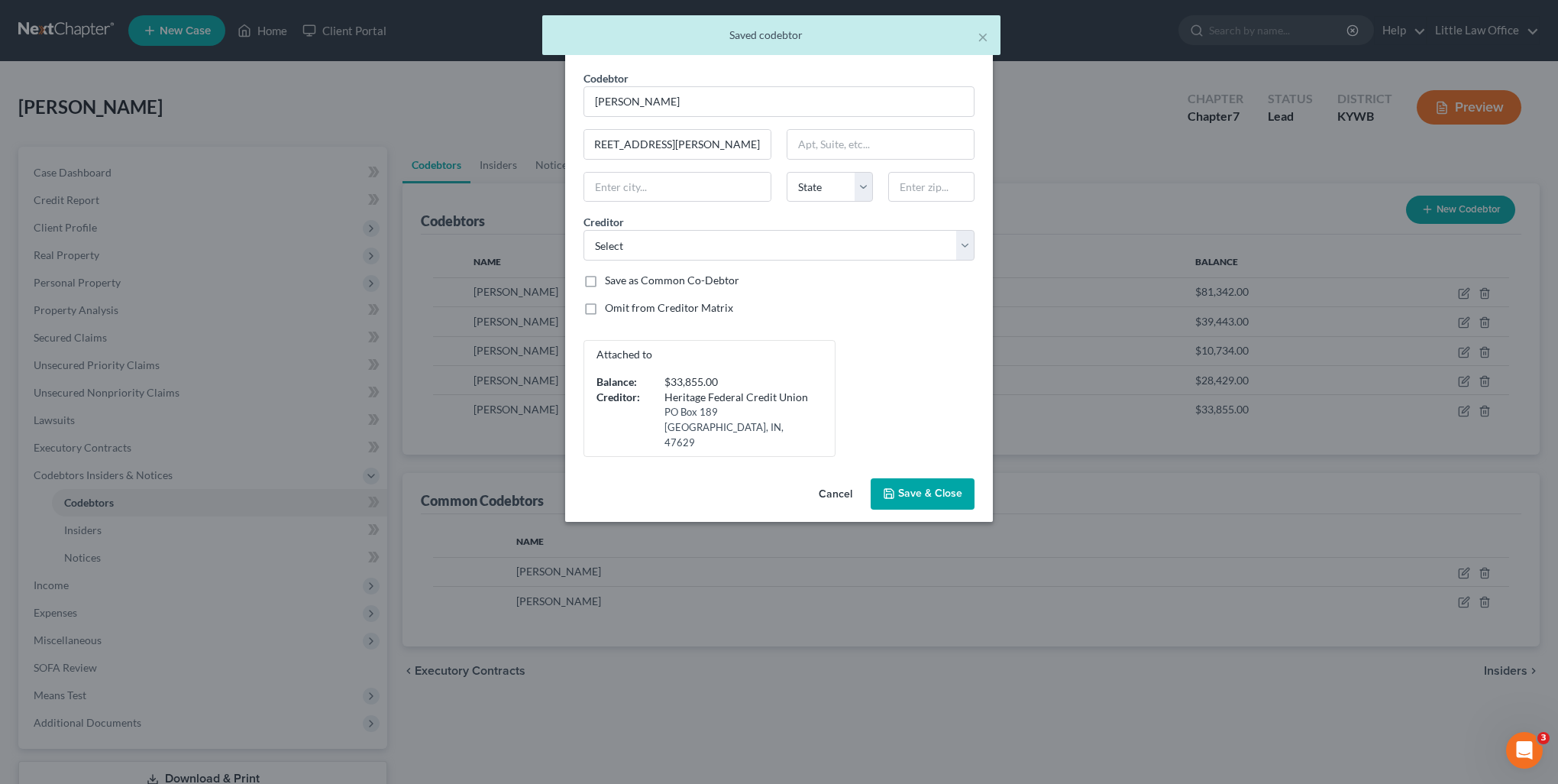
scroll to position [0, 0]
click at [950, 189] on input "text" at bounding box center [932, 187] width 86 height 31
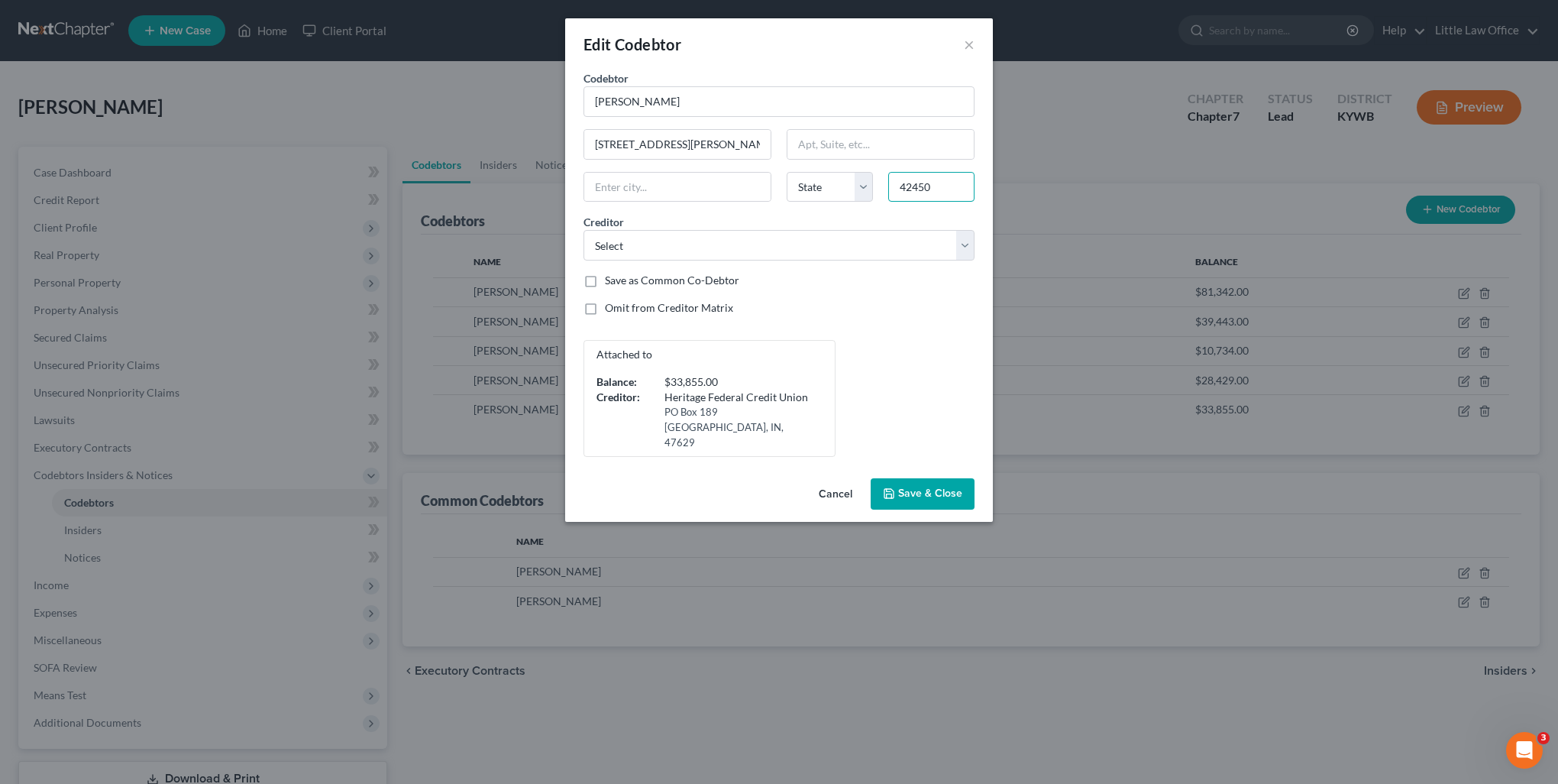
type input "42450"
type input "[GEOGRAPHIC_DATA]"
select select "18"
select select "5"
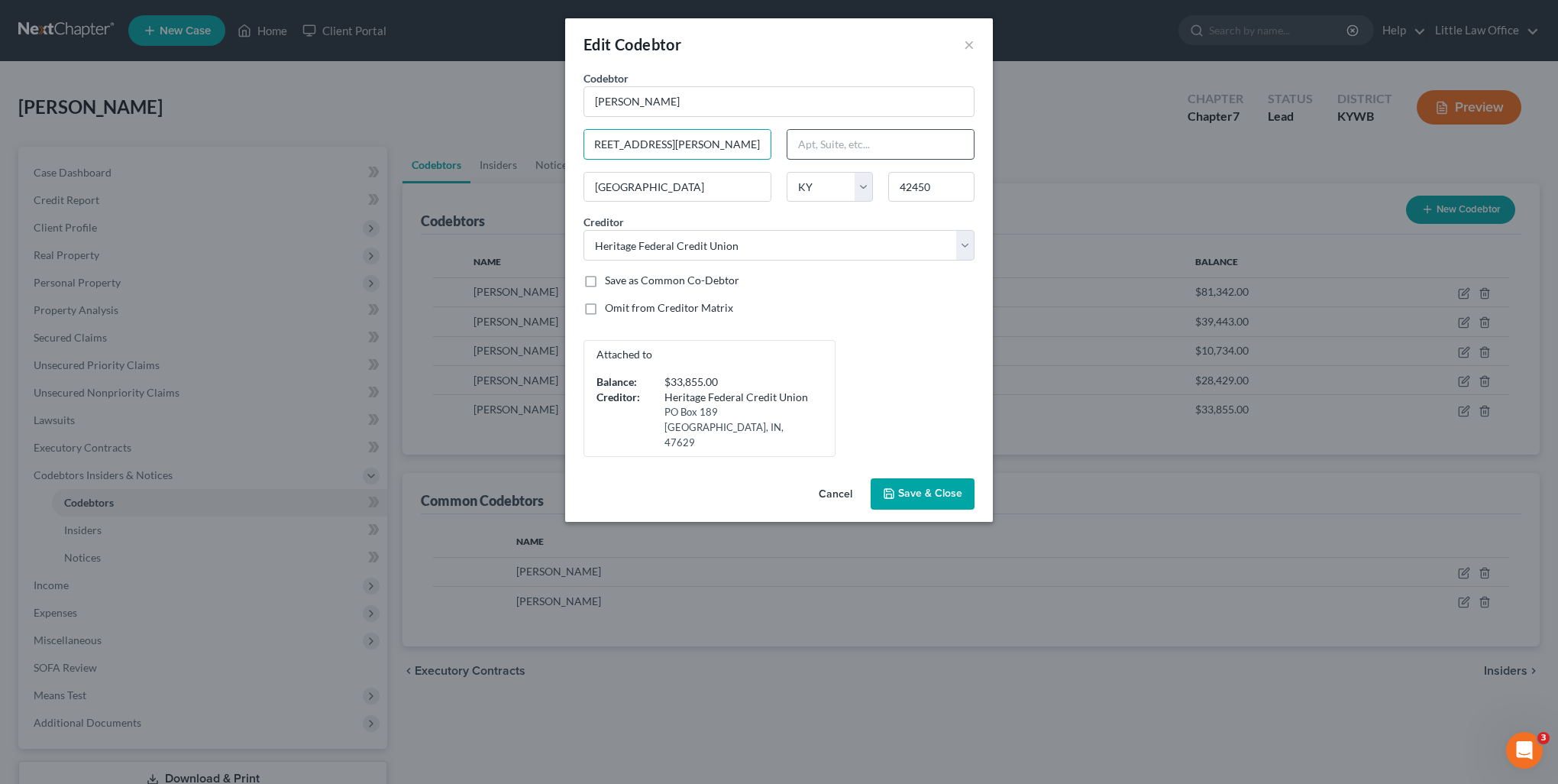
drag, startPoint x: 691, startPoint y: 148, endPoint x: 804, endPoint y: 146, distance: 113.0
click at [804, 146] on div "Codebtor * [PERSON_NAME] Codebtor * [PERSON_NAME] [STREET_ADDRESS][PERSON_NAME]…" at bounding box center [779, 263] width 406 height 387
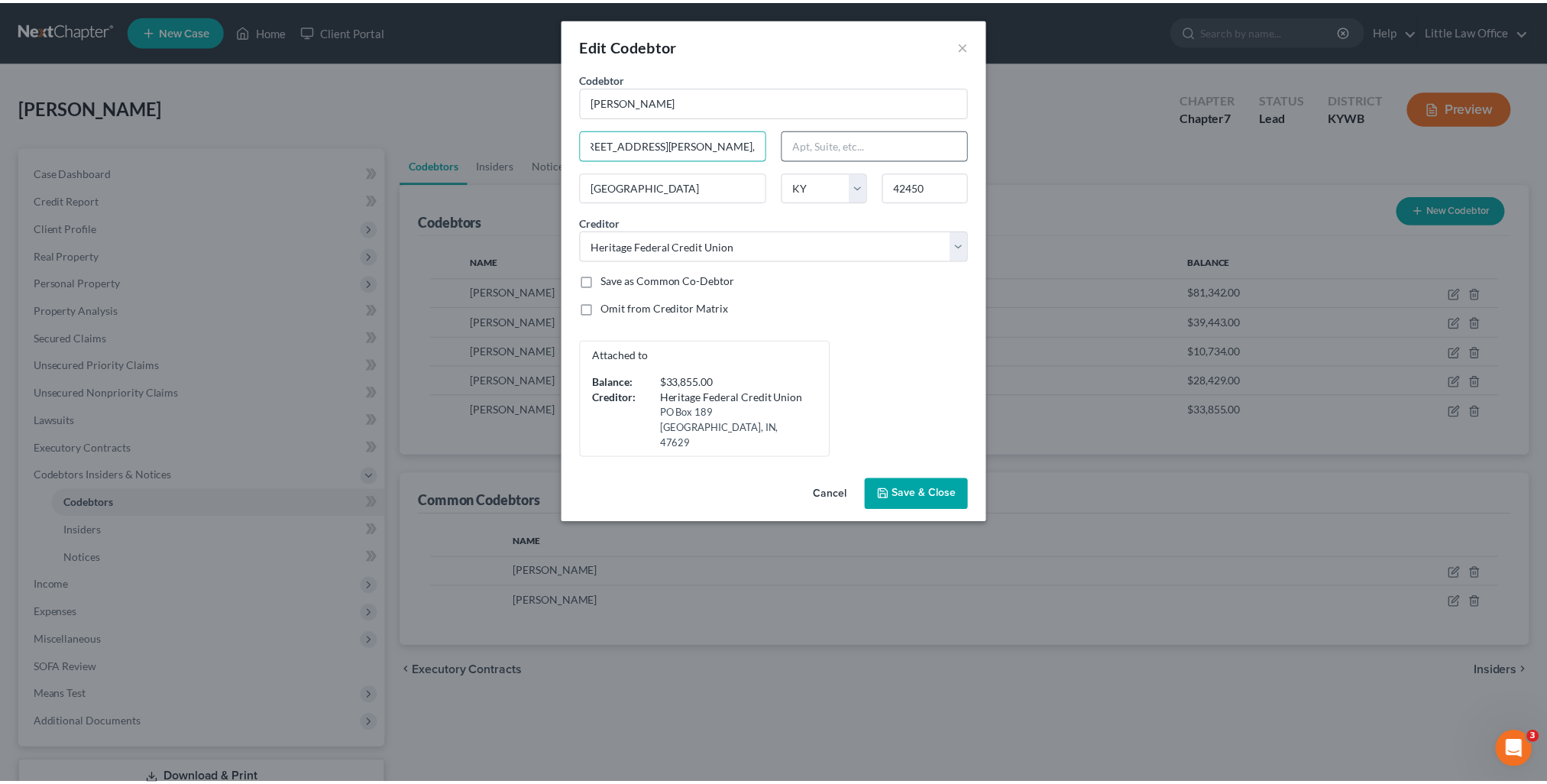
scroll to position [0, 0]
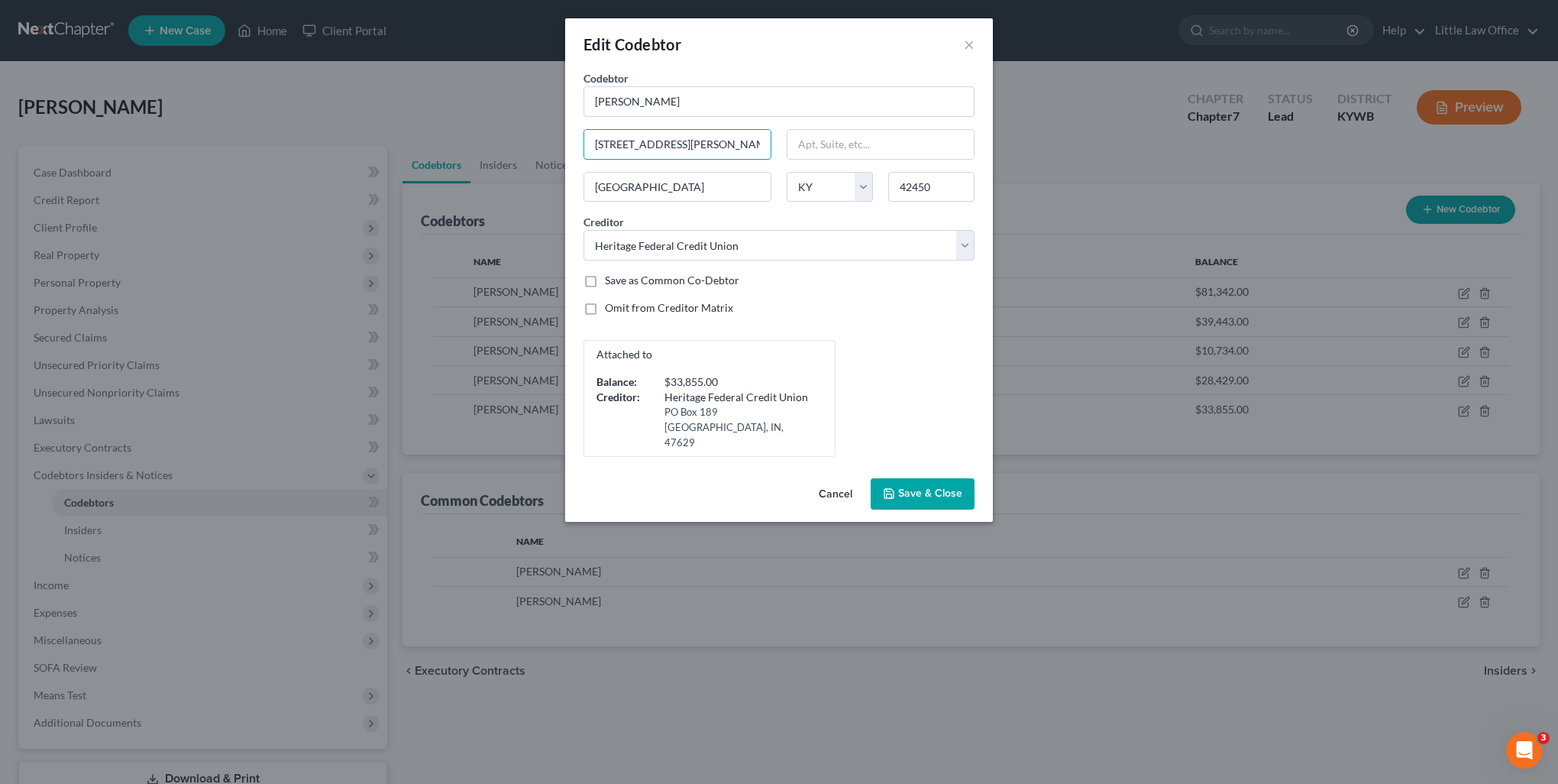
type input "[STREET_ADDRESS][PERSON_NAME]"
click at [925, 488] on span "Save & Close" at bounding box center [931, 494] width 64 height 13
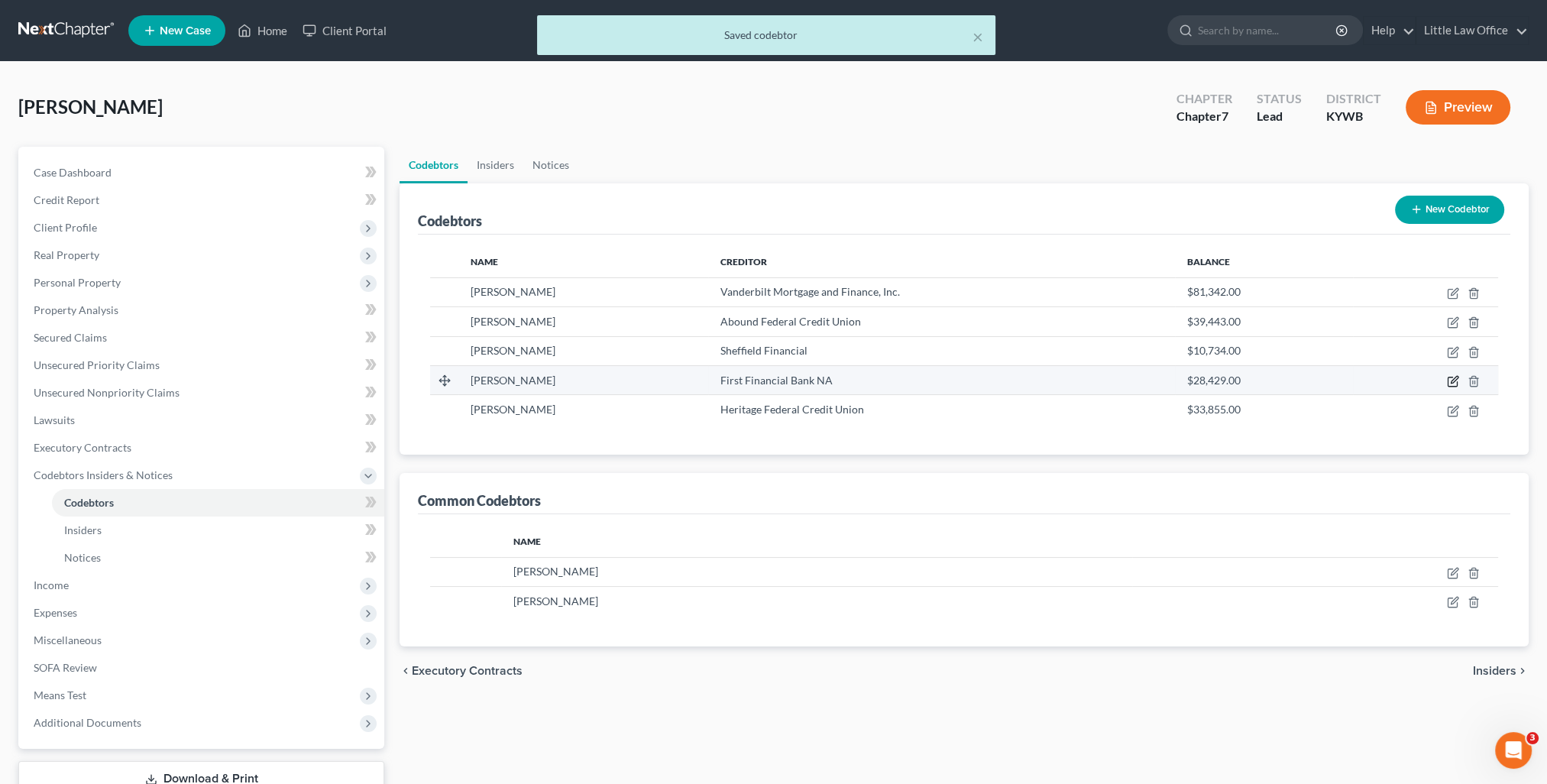
click at [1458, 377] on icon "button" at bounding box center [1453, 381] width 13 height 13
select select "18"
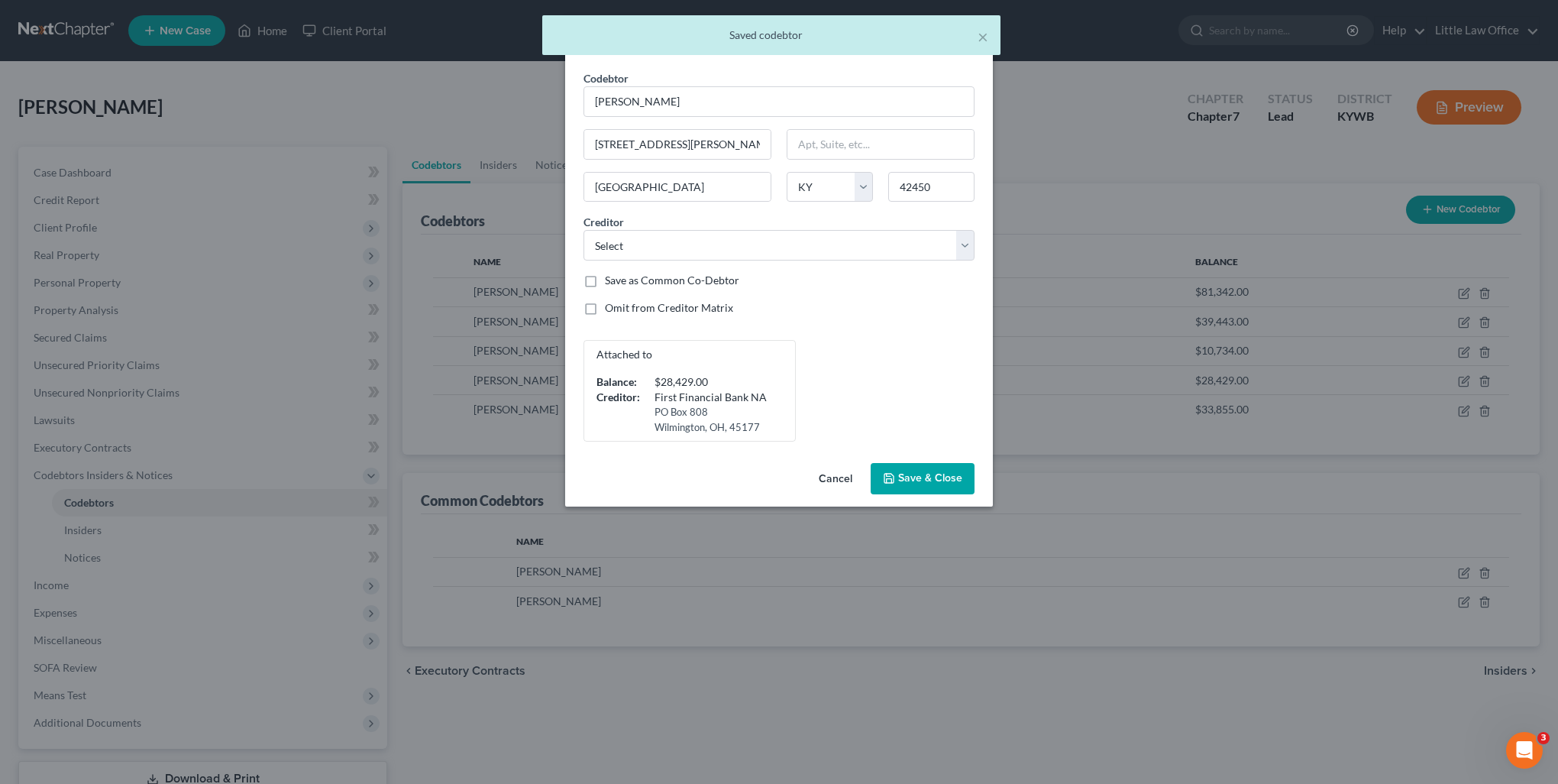
click at [907, 480] on span "Save & Close" at bounding box center [931, 478] width 64 height 13
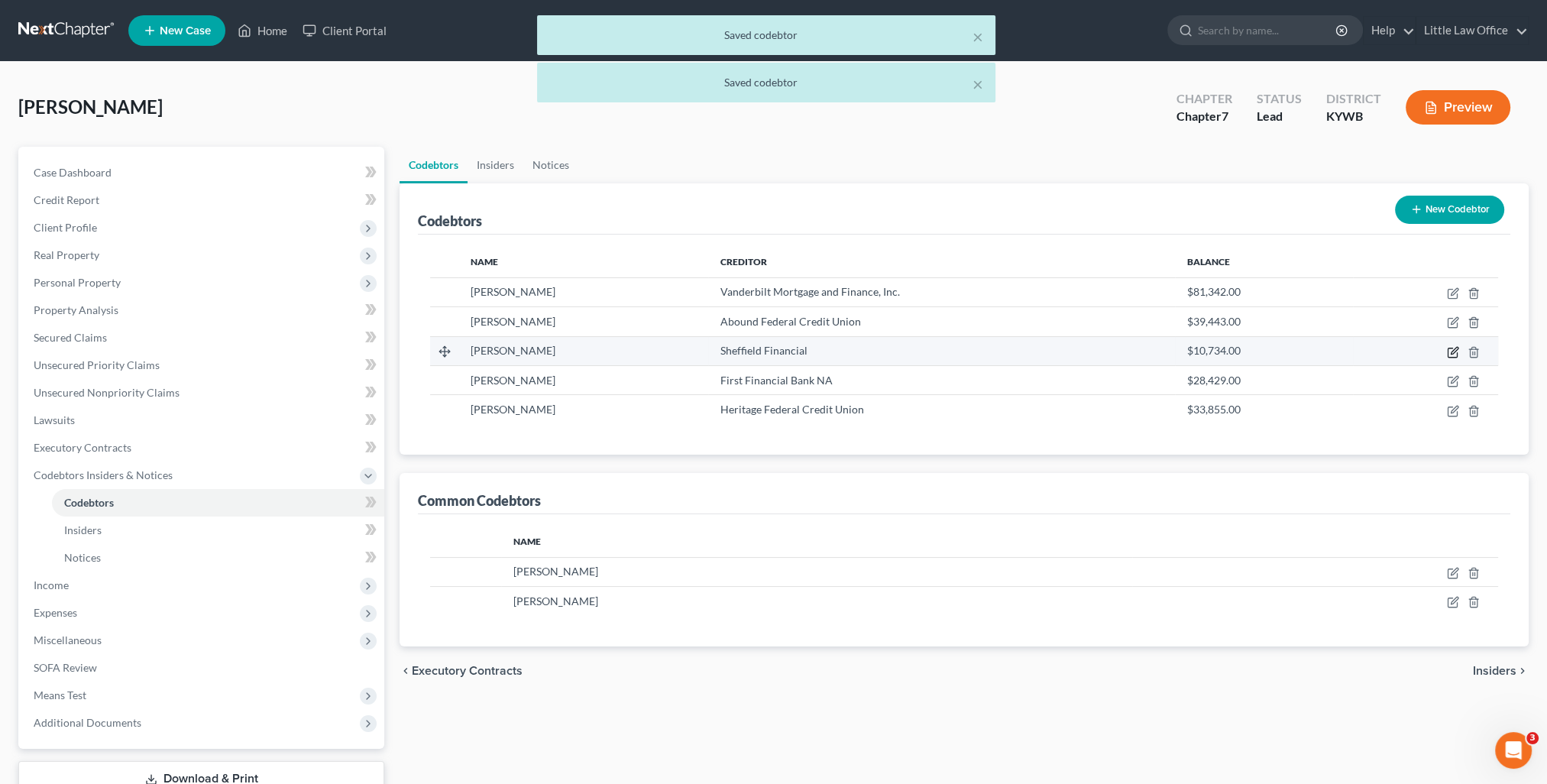
click at [1453, 350] on icon "button" at bounding box center [1454, 350] width 7 height 7
select select "18"
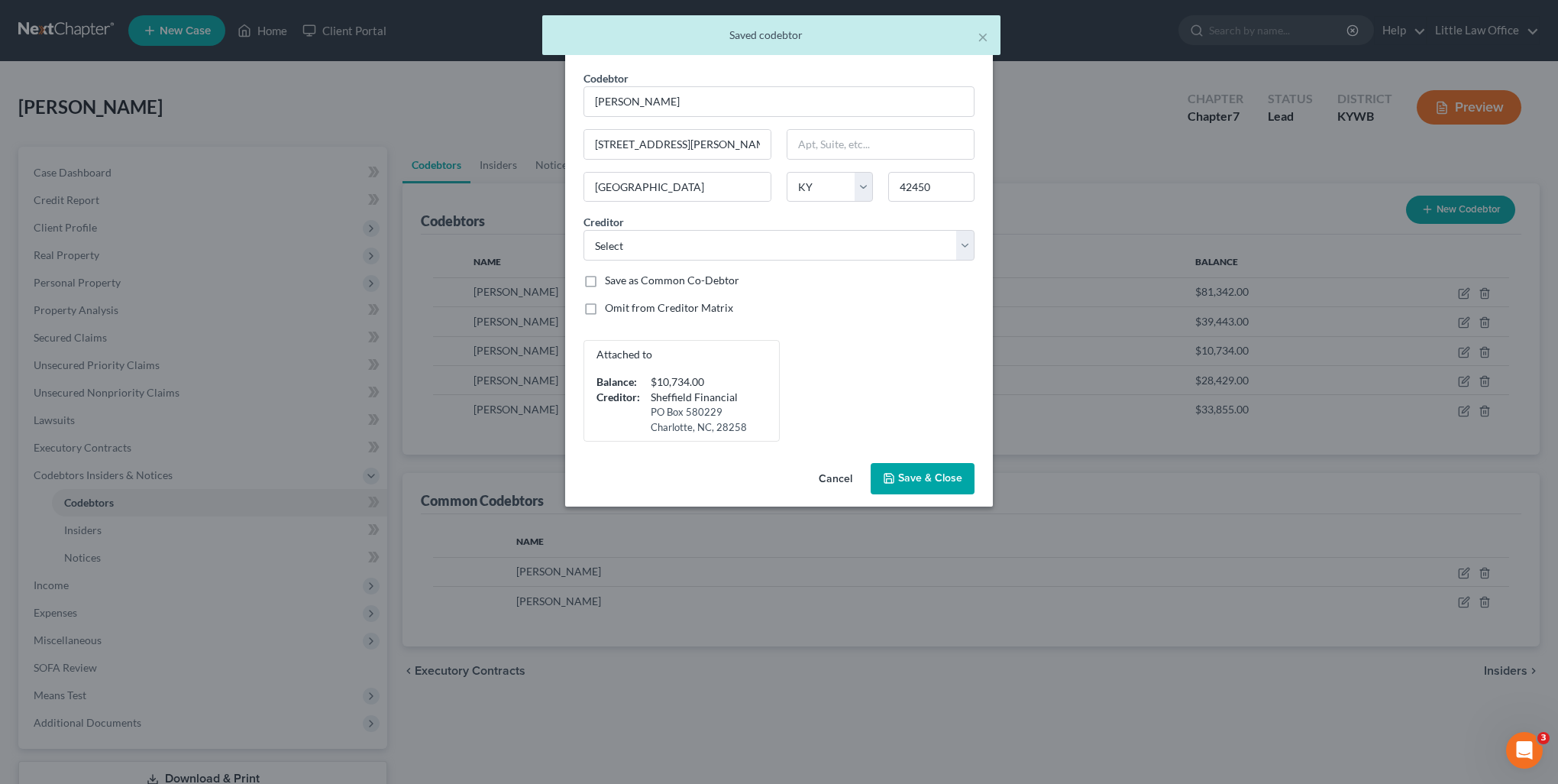
click at [938, 480] on span "Save & Close" at bounding box center [931, 478] width 64 height 13
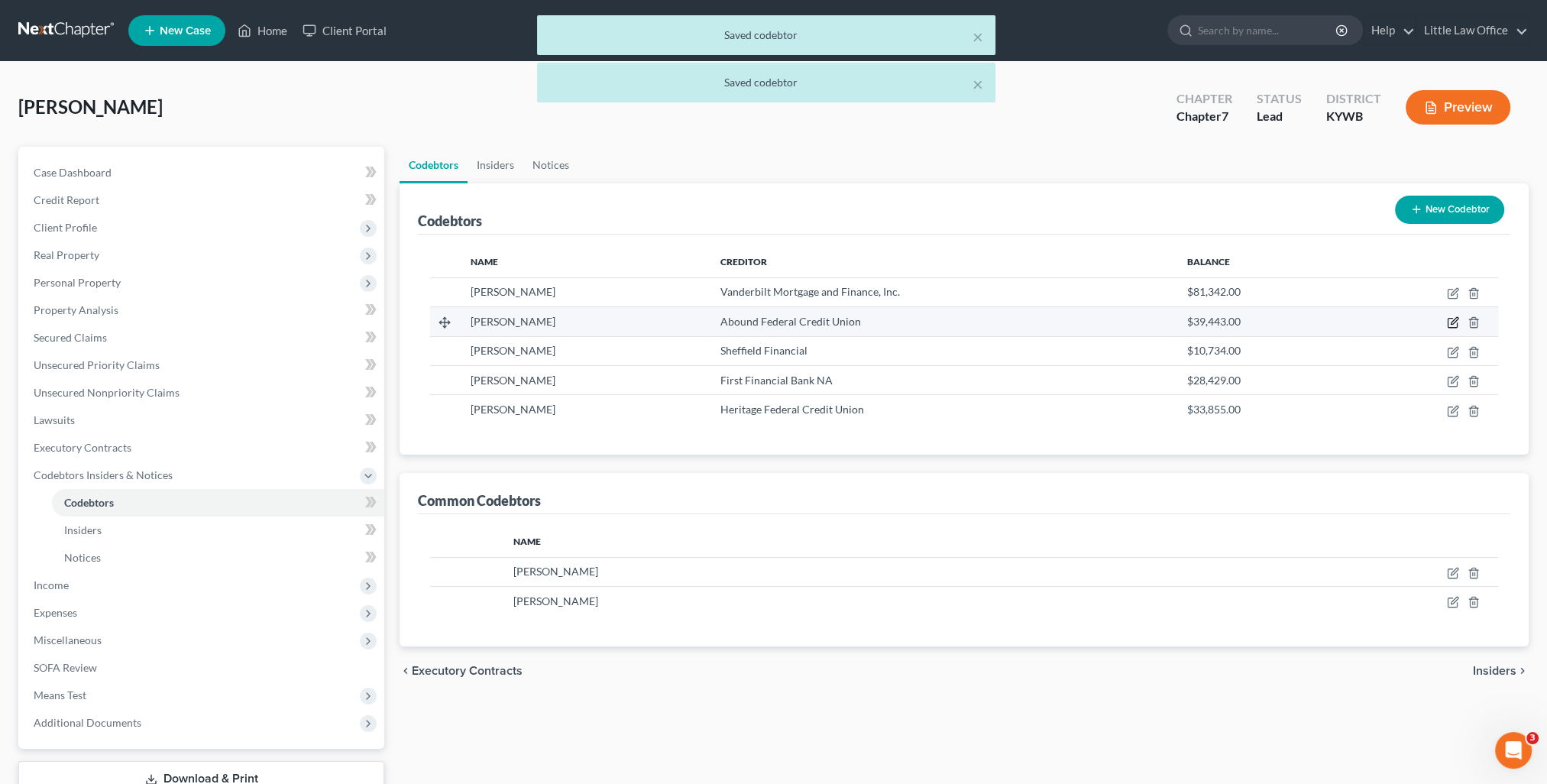
click at [1454, 319] on icon "button" at bounding box center [1454, 321] width 7 height 7
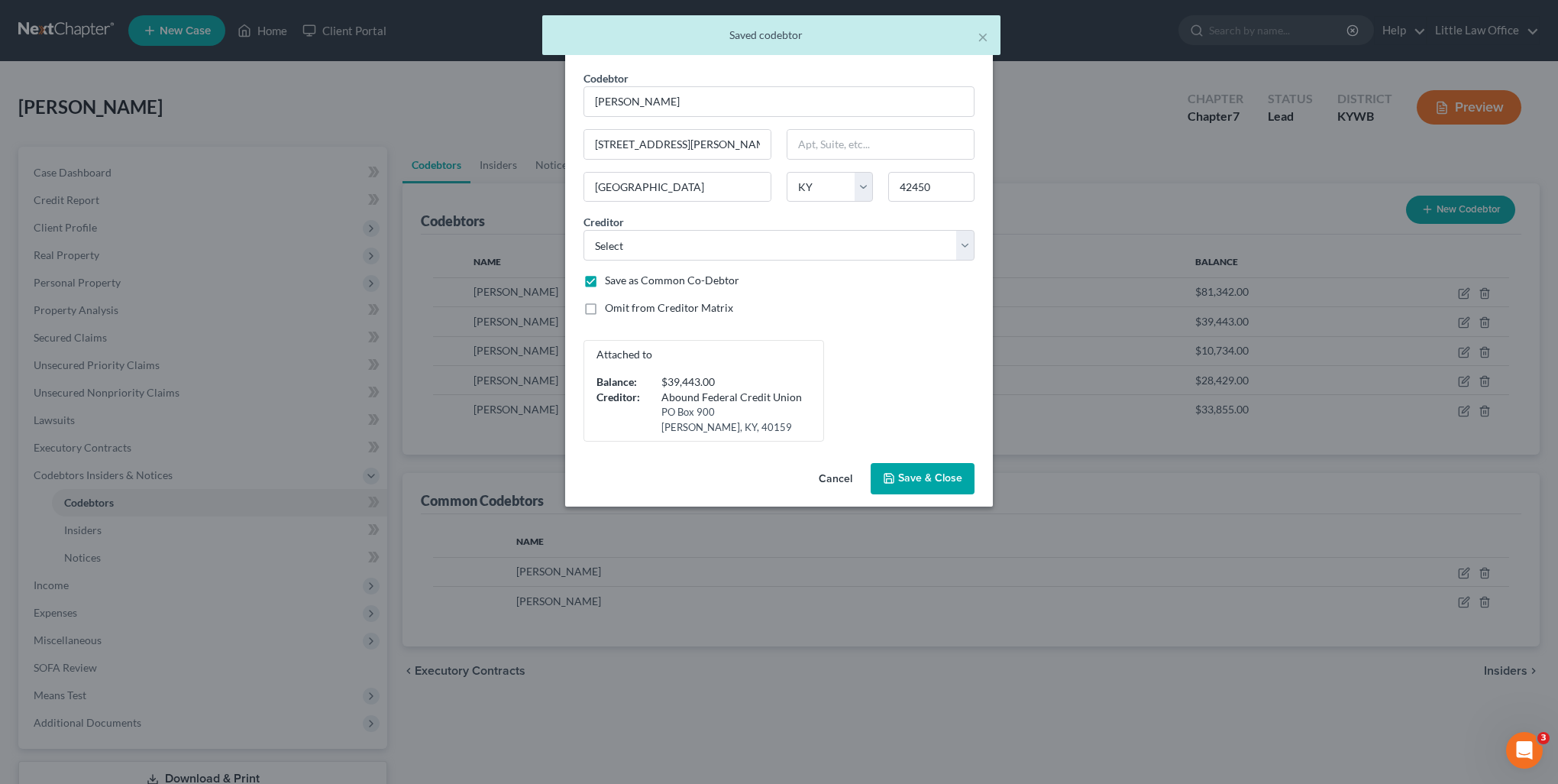
click at [949, 472] on span "Save & Close" at bounding box center [931, 478] width 64 height 13
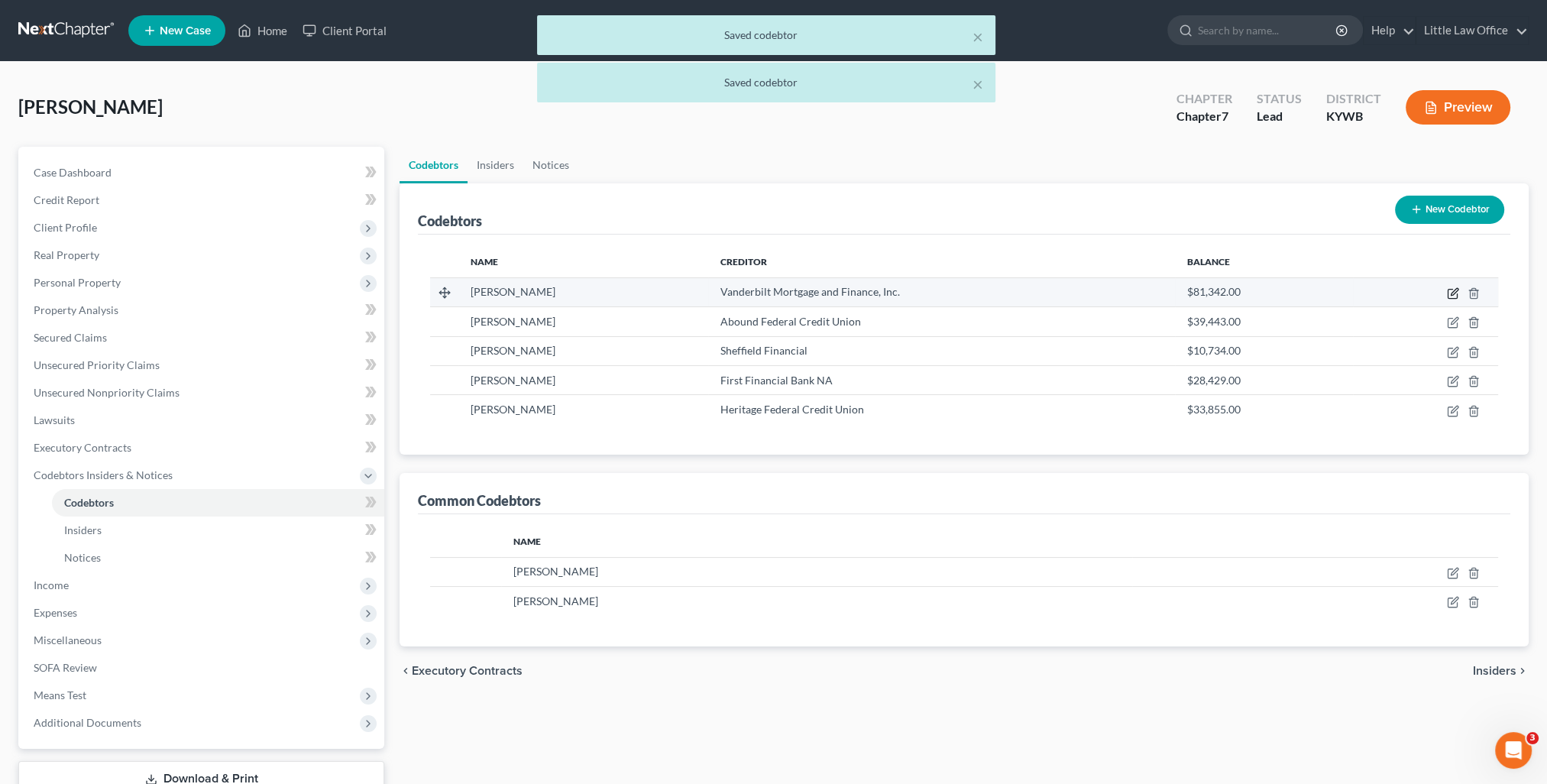
click at [1448, 291] on icon "button" at bounding box center [1453, 293] width 13 height 13
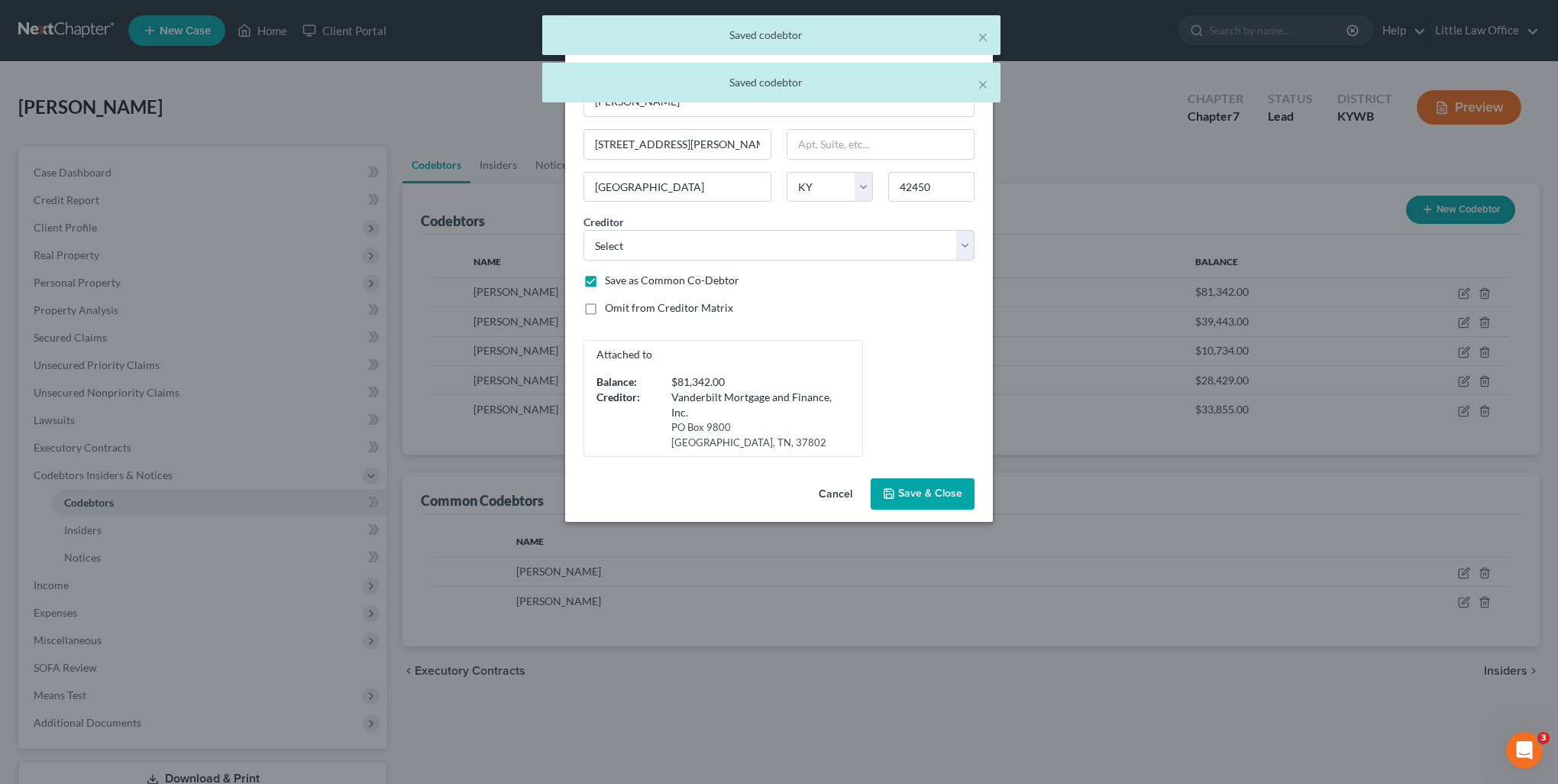
click at [944, 507] on button "Save & Close" at bounding box center [923, 494] width 104 height 32
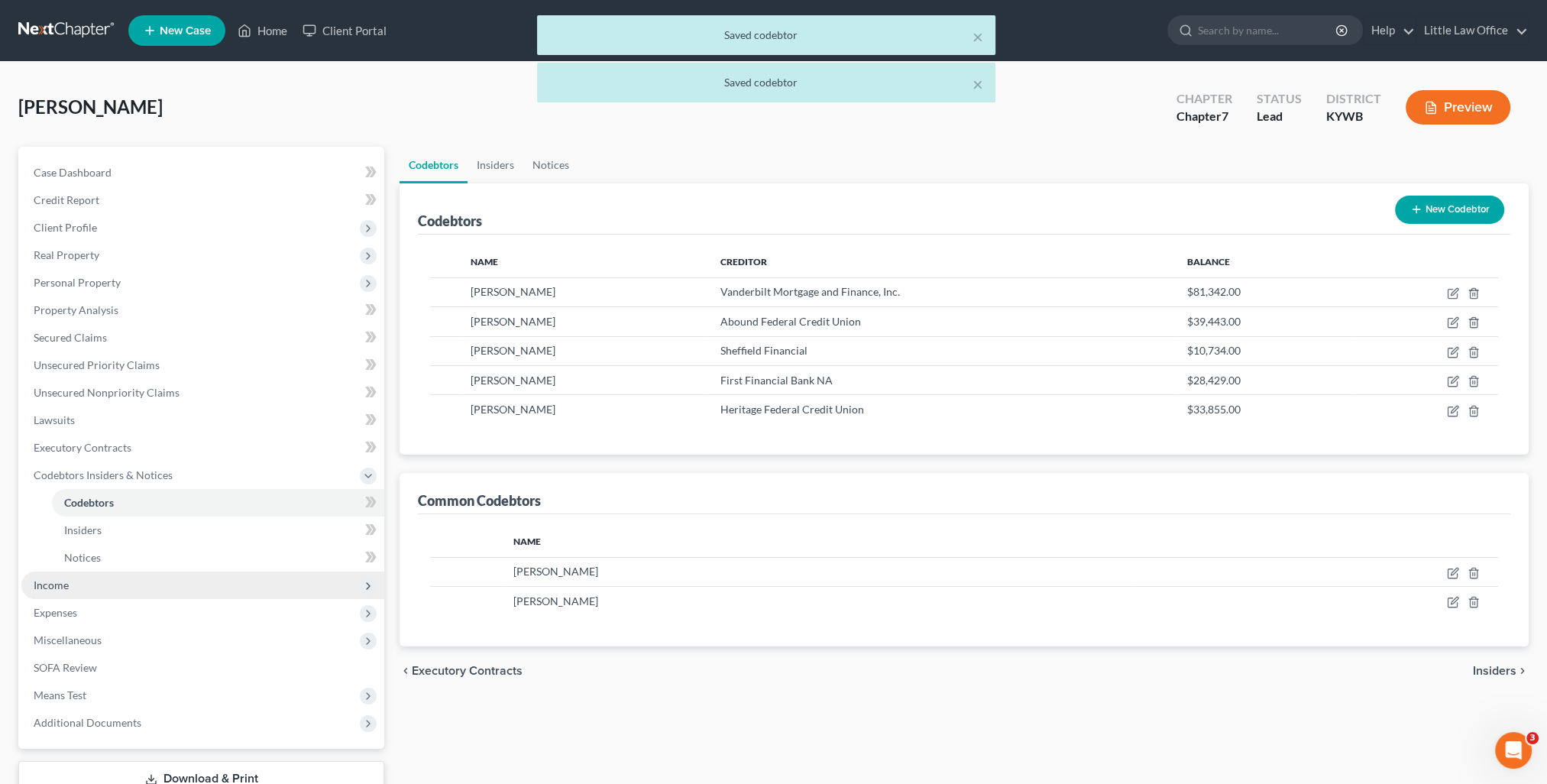
click at [75, 586] on span "Income" at bounding box center [202, 585] width 363 height 27
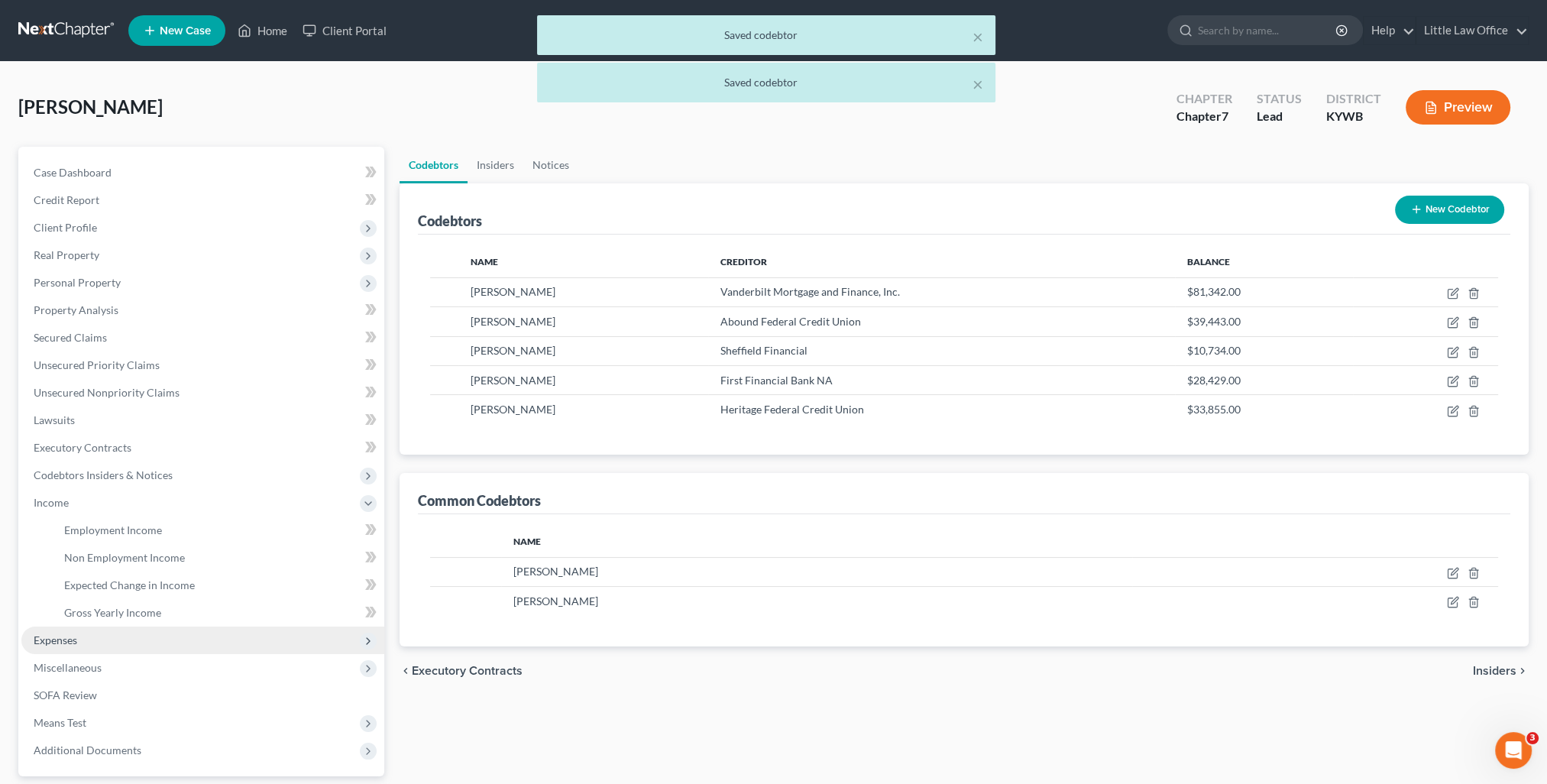
click at [75, 628] on span "Expenses" at bounding box center [202, 640] width 363 height 27
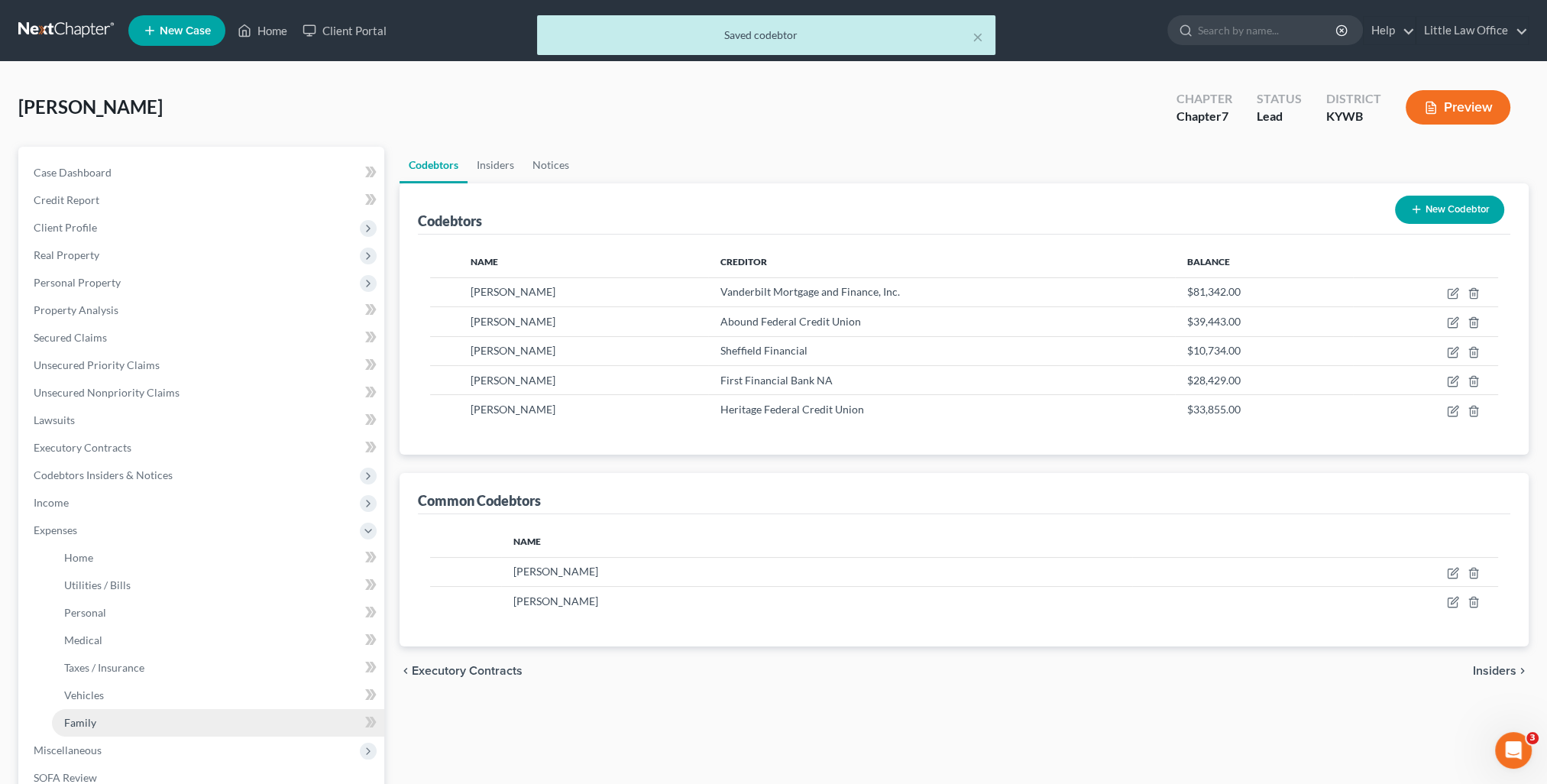
click at [101, 720] on link "Family" at bounding box center [218, 722] width 332 height 27
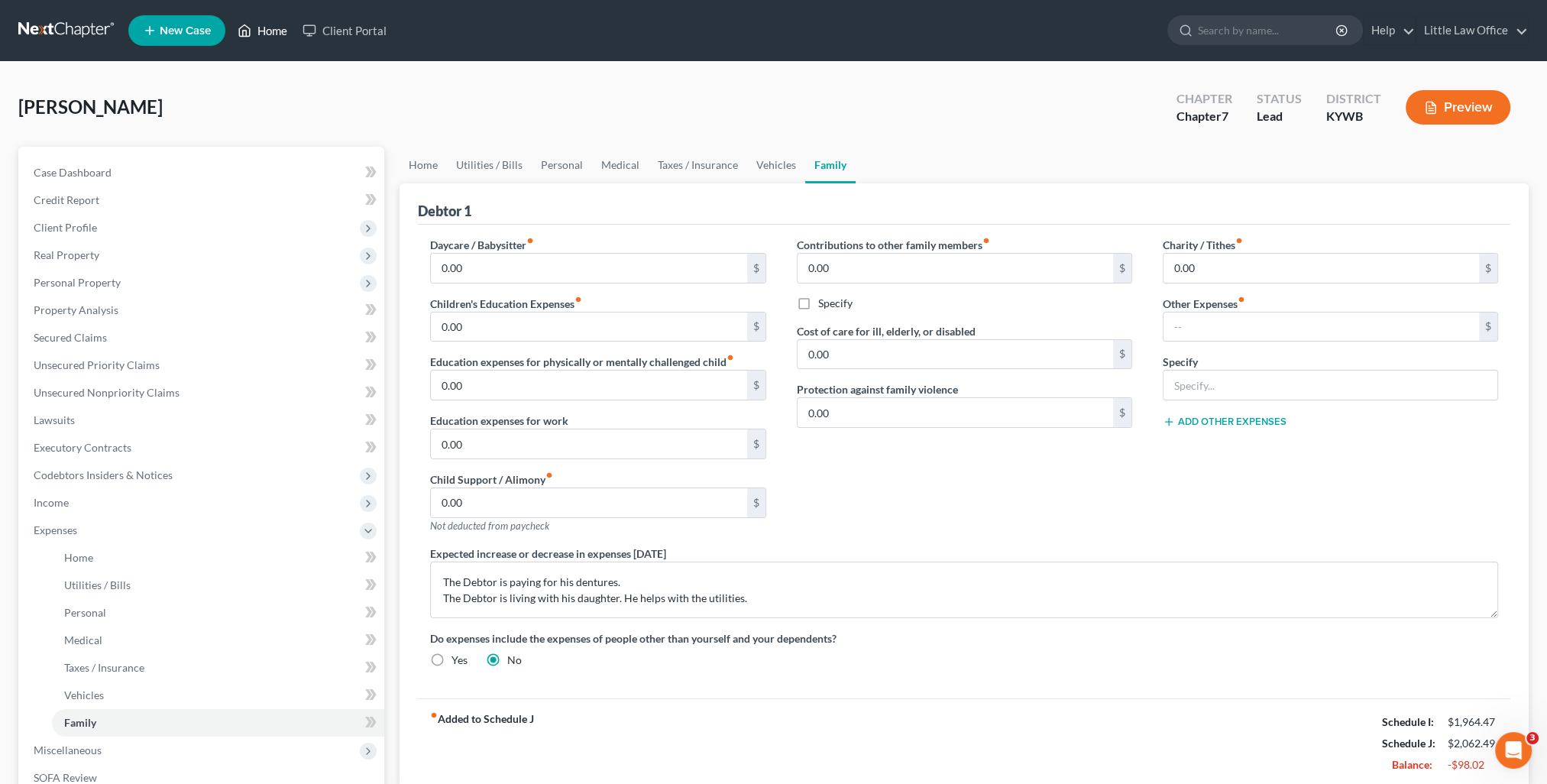
click at [274, 30] on link "Home" at bounding box center [262, 30] width 65 height 27
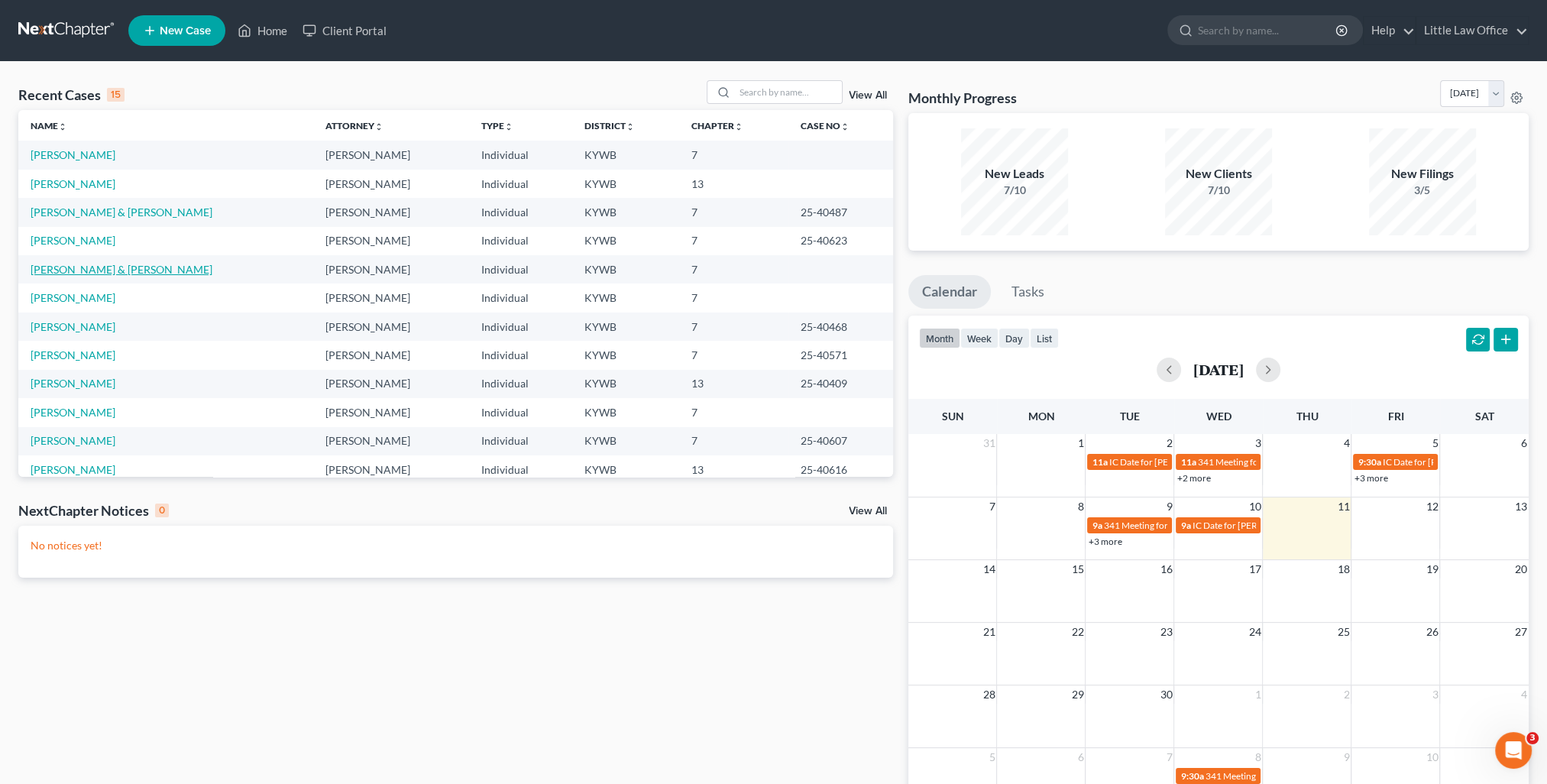
click at [136, 270] on link "[PERSON_NAME] & [PERSON_NAME]" at bounding box center [122, 269] width 182 height 13
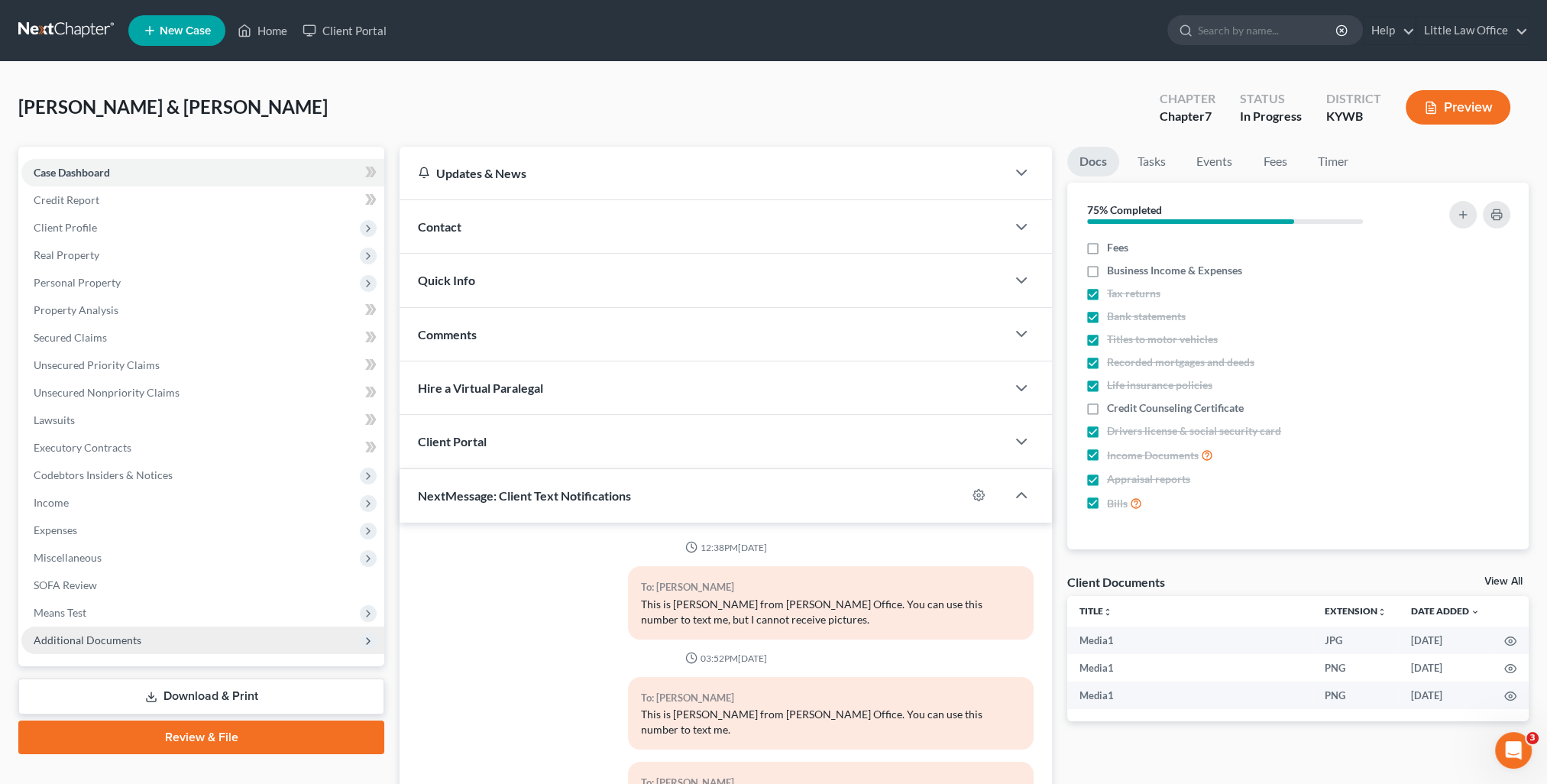
scroll to position [3305, 0]
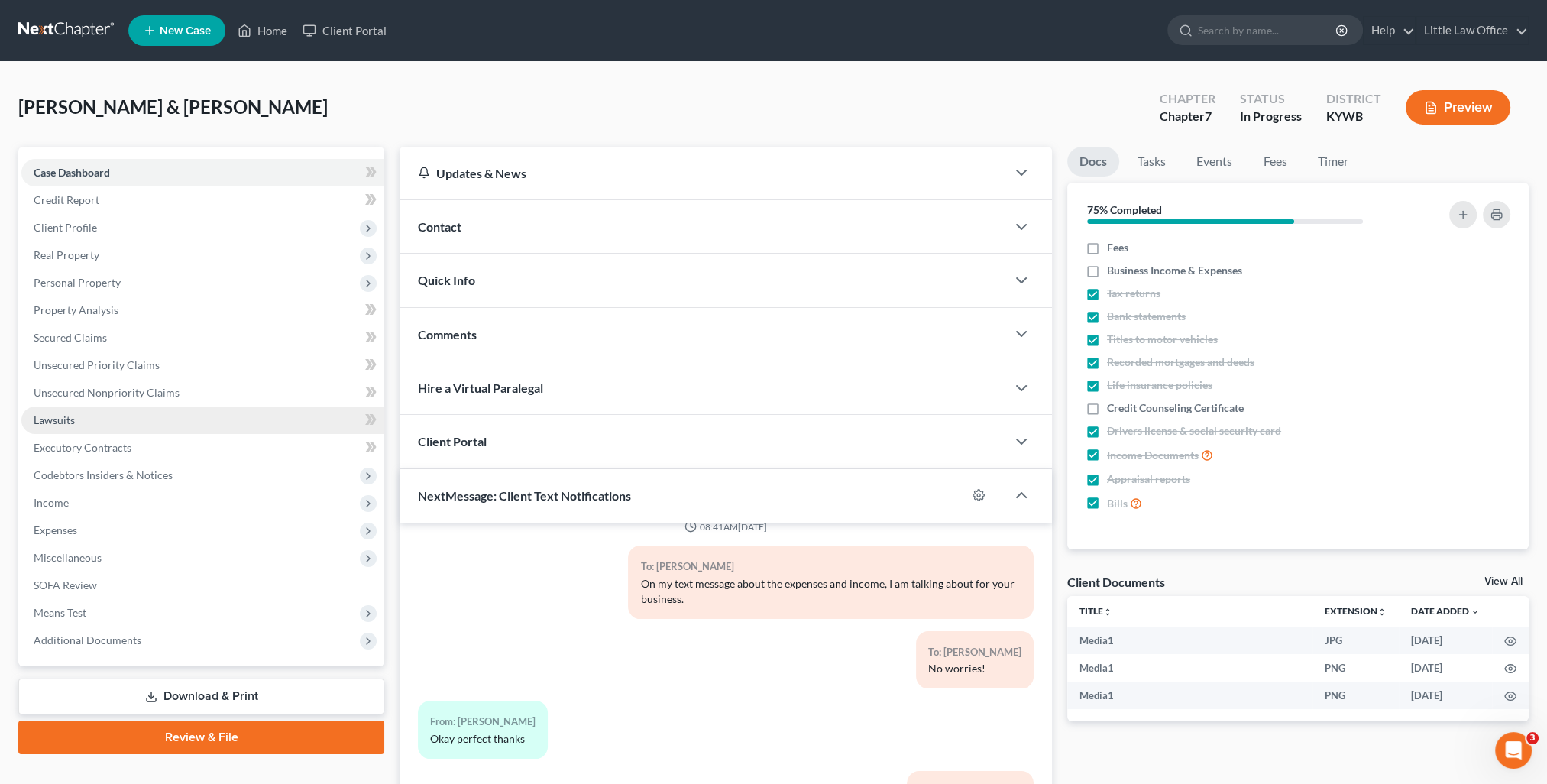
click at [53, 423] on span "Lawsuits" at bounding box center [54, 419] width 42 height 13
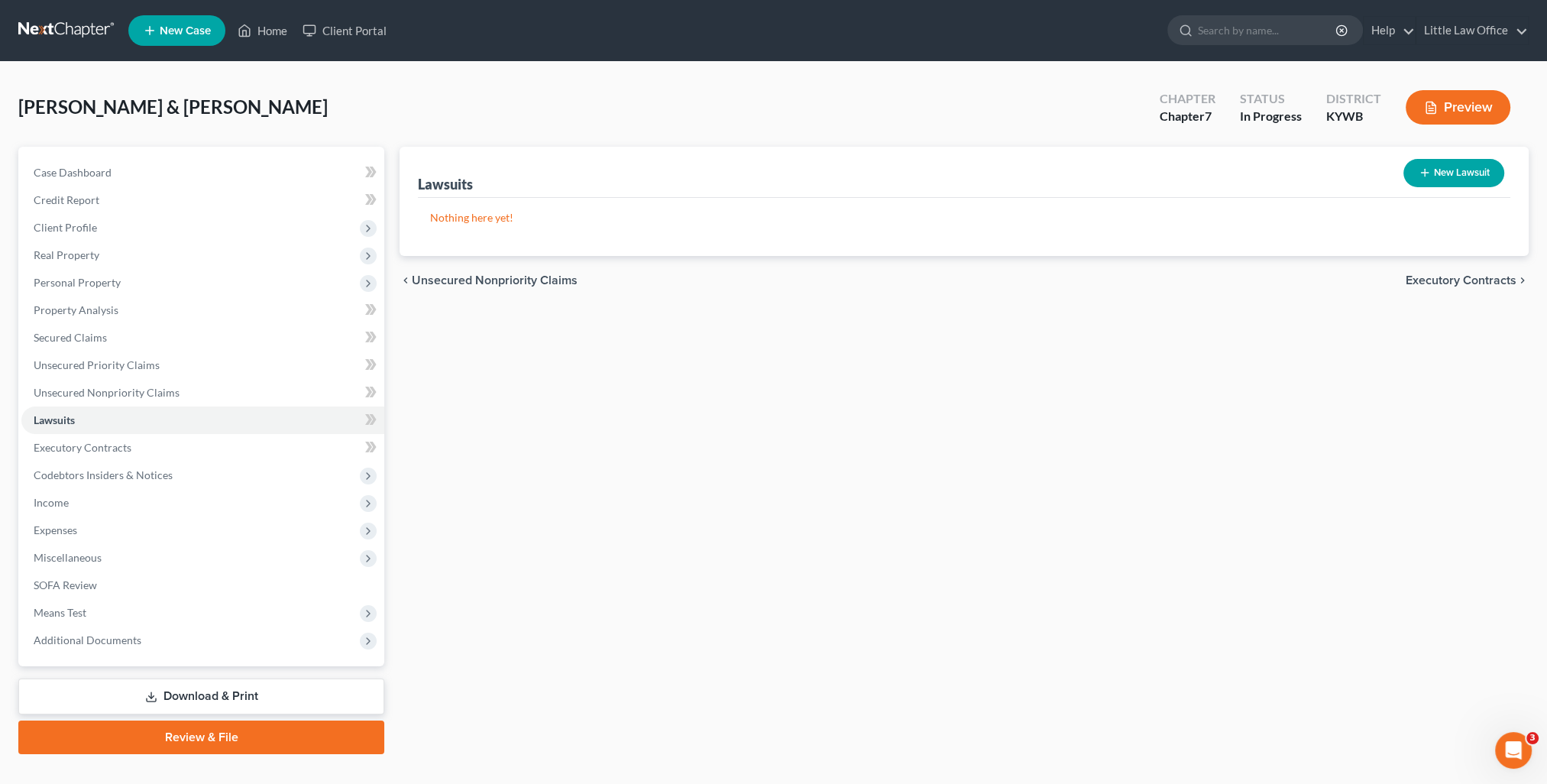
click at [1428, 176] on icon "button" at bounding box center [1425, 172] width 13 height 13
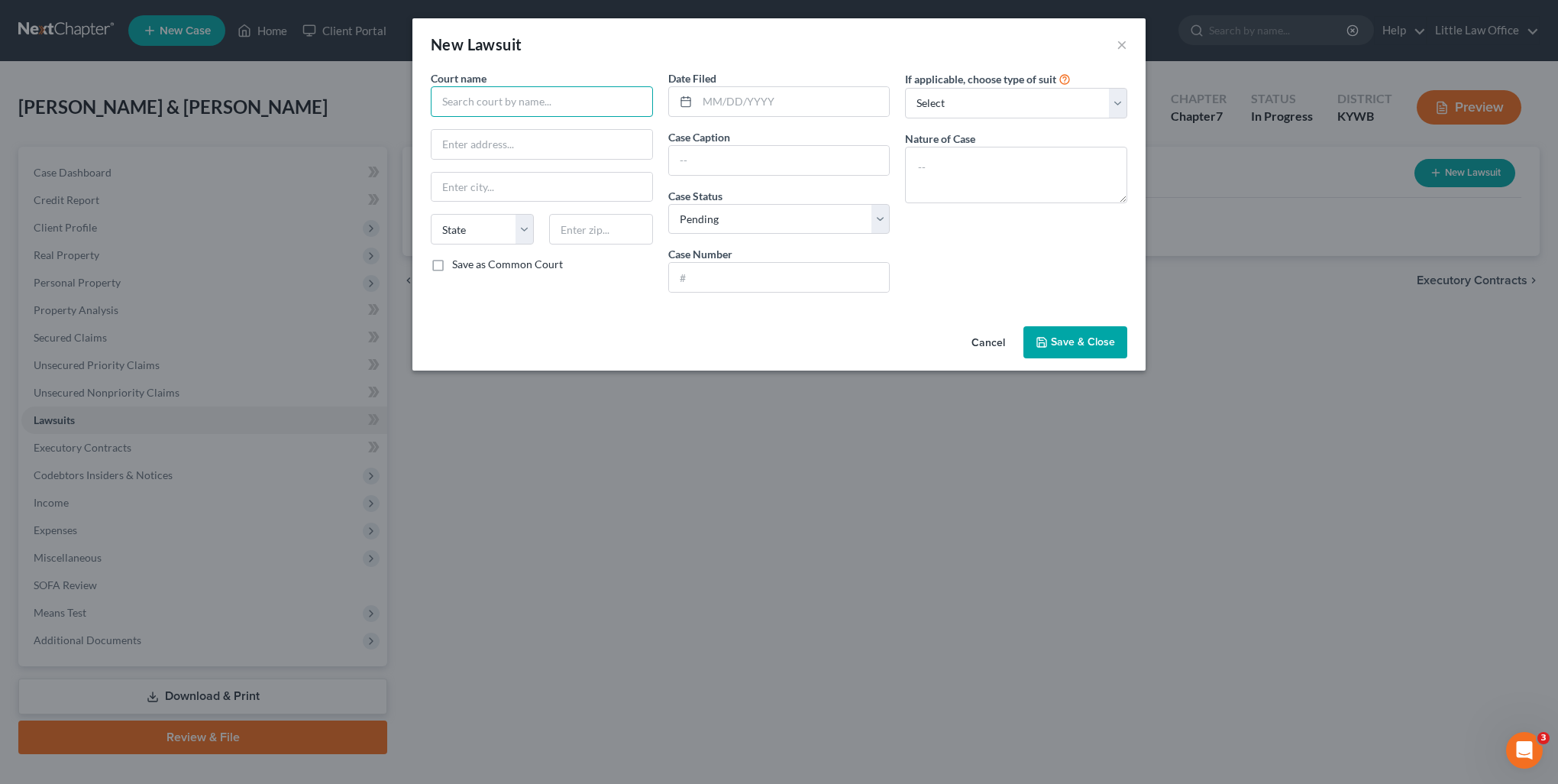
click at [467, 96] on input "text" at bounding box center [541, 101] width 222 height 31
click at [510, 118] on div "[GEOGRAPHIC_DATA]" at bounding box center [522, 128] width 183 height 23
click at [556, 100] on input "[GEOGRAPHIC_DATA]" at bounding box center [541, 101] width 222 height 31
click at [784, 111] on input "text" at bounding box center [794, 101] width 193 height 29
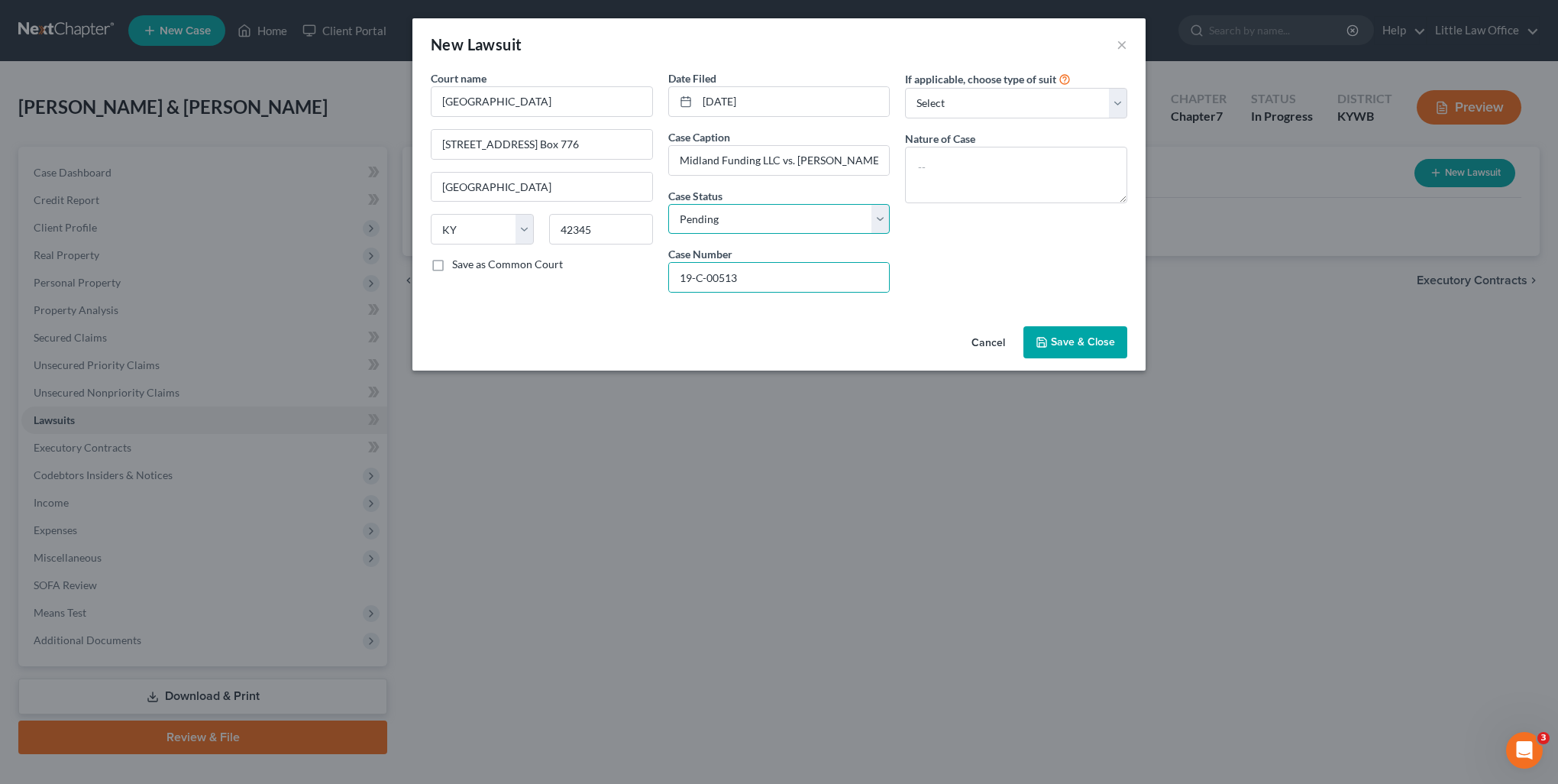
click at [793, 211] on select "Select Pending On Appeal Concluded" at bounding box center [779, 219] width 222 height 31
click at [668, 204] on select "Select Pending On Appeal Concluded" at bounding box center [779, 219] width 222 height 31
click at [993, 101] on select "Select Repossession Garnishment Foreclosure Attached, Seized, Or Levied Other" at bounding box center [1015, 103] width 222 height 31
click at [905, 88] on select "Select Repossession Garnishment Foreclosure Attached, Seized, Or Levied Other" at bounding box center [1015, 103] width 222 height 31
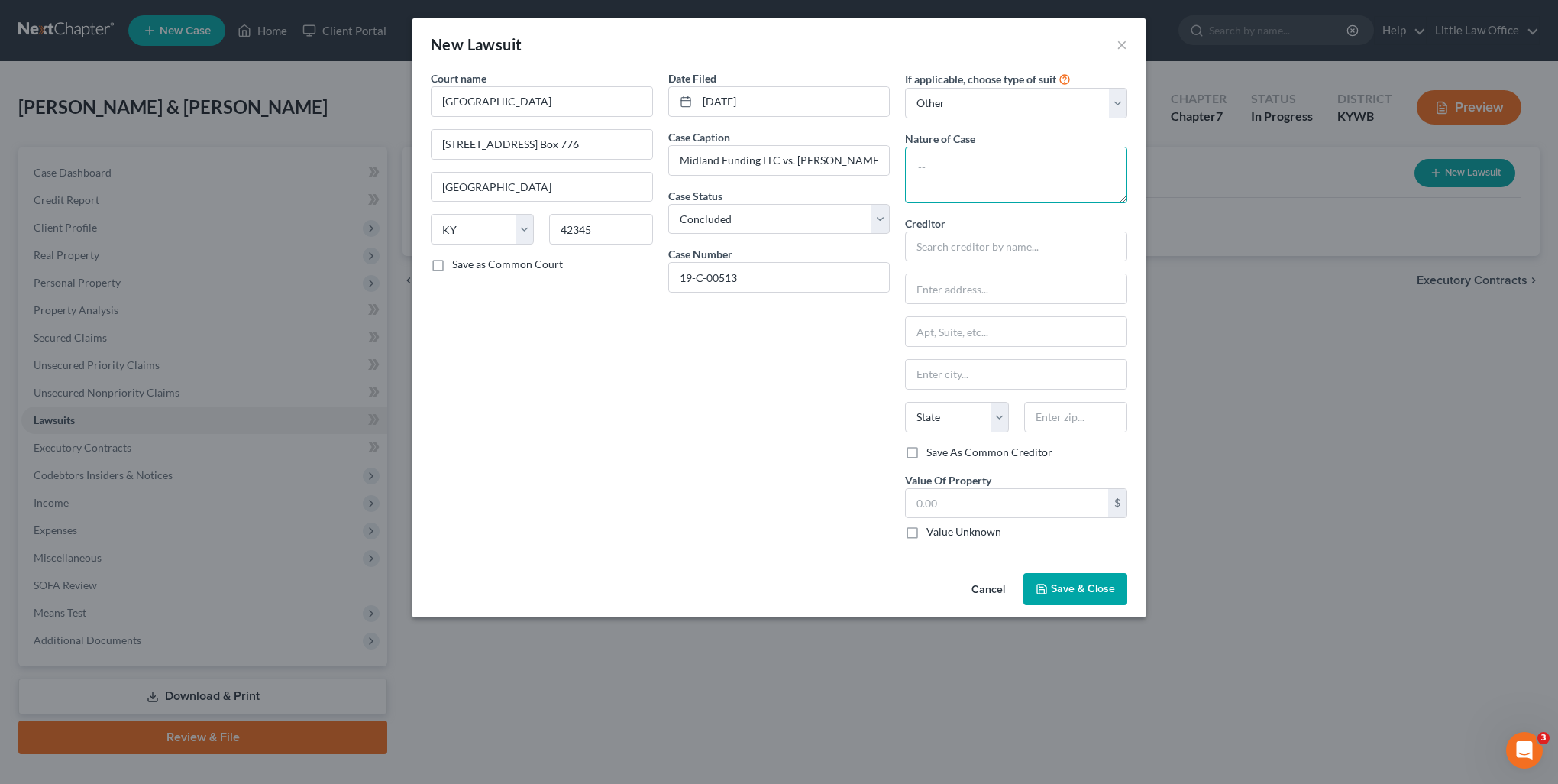
click at [981, 163] on textarea at bounding box center [1015, 175] width 222 height 56
click at [927, 449] on label "Save As Common Creditor" at bounding box center [990, 452] width 126 height 15
click at [933, 449] on input "Save As Common Creditor" at bounding box center [938, 449] width 10 height 10
click at [975, 505] on input "text" at bounding box center [1007, 503] width 202 height 29
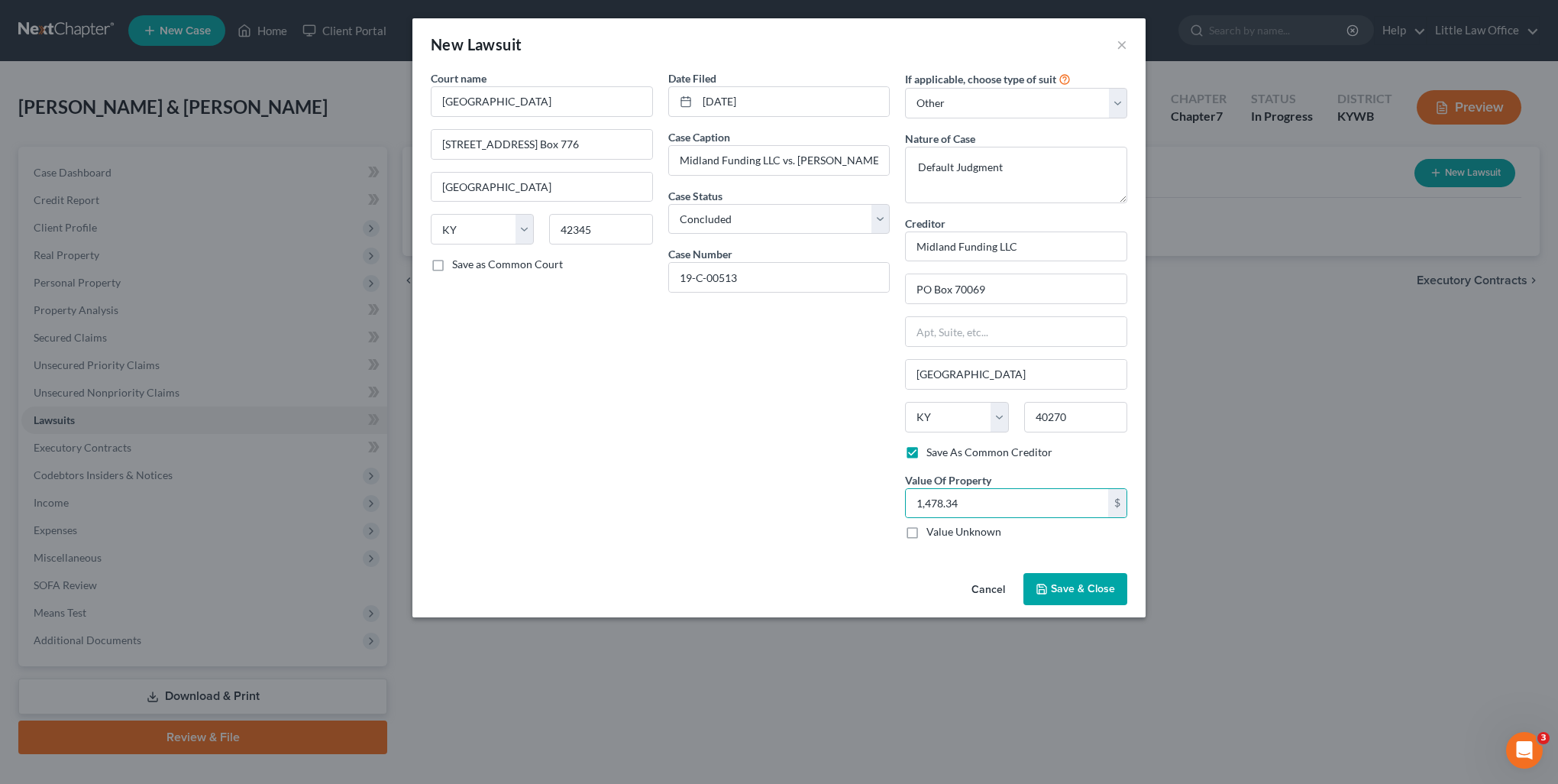
click at [1085, 592] on span "Save & Close" at bounding box center [1084, 588] width 64 height 13
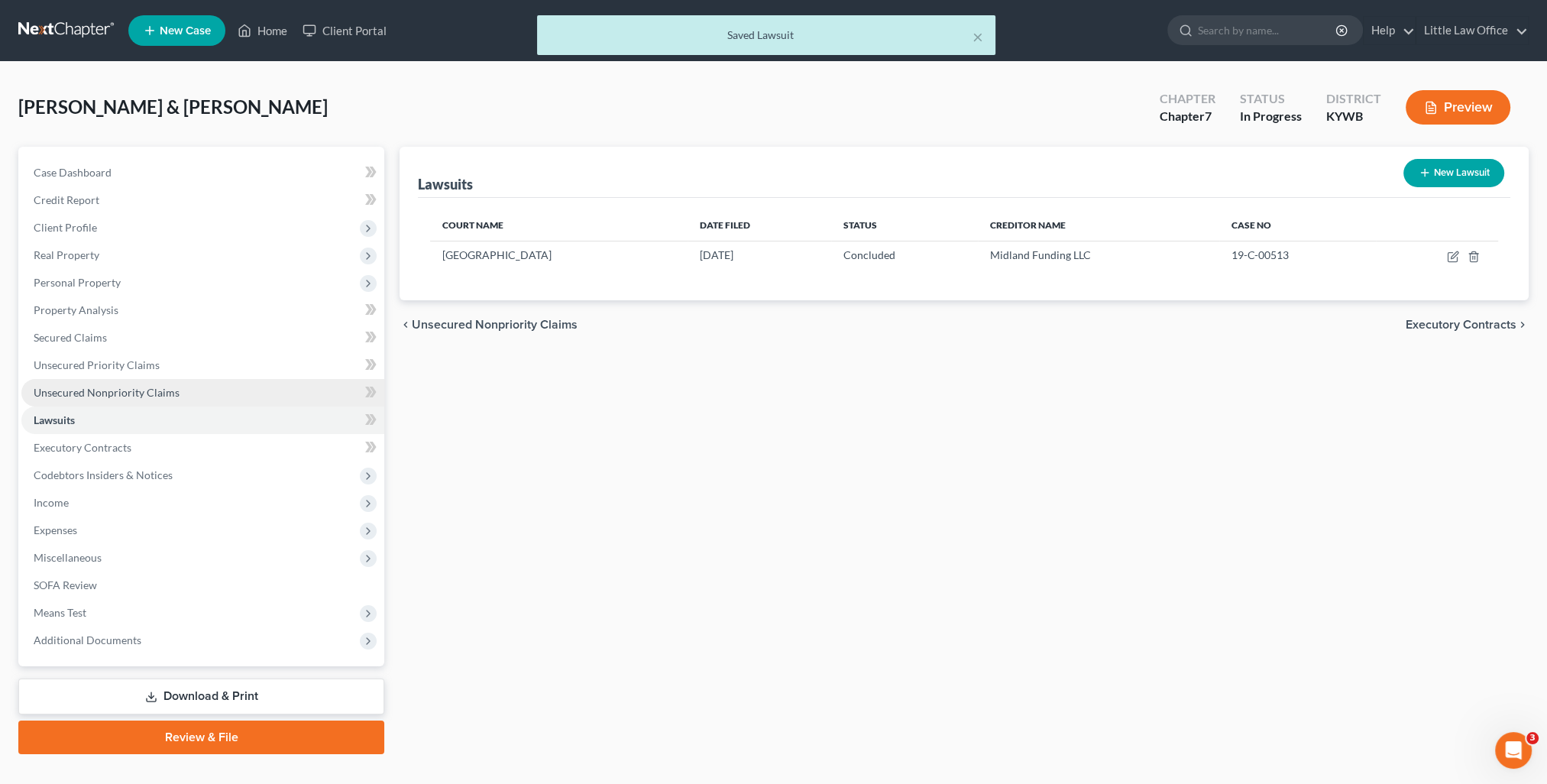
click at [101, 396] on span "Unsecured Nonpriority Claims" at bounding box center [107, 392] width 146 height 13
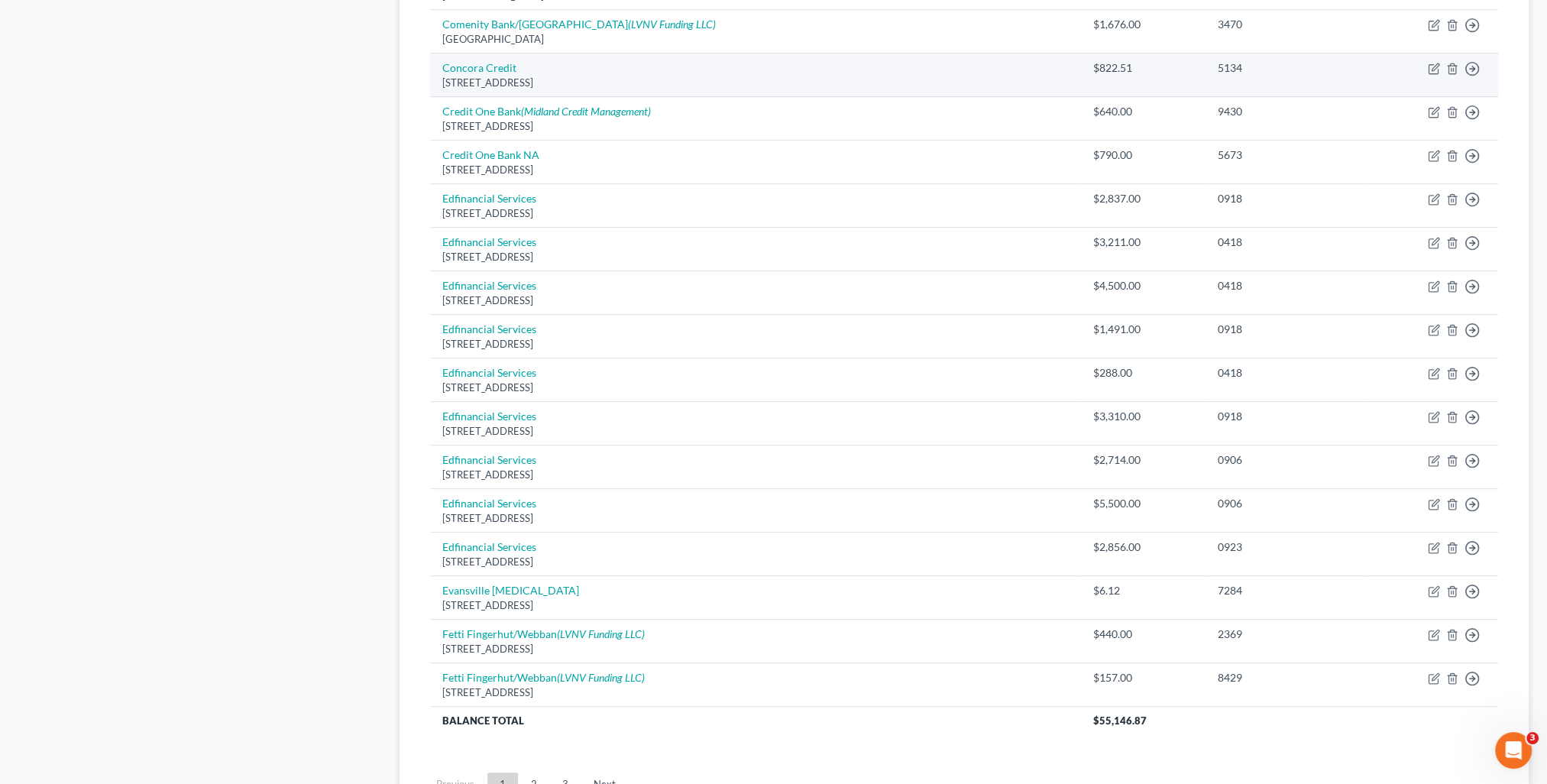
scroll to position [916, 0]
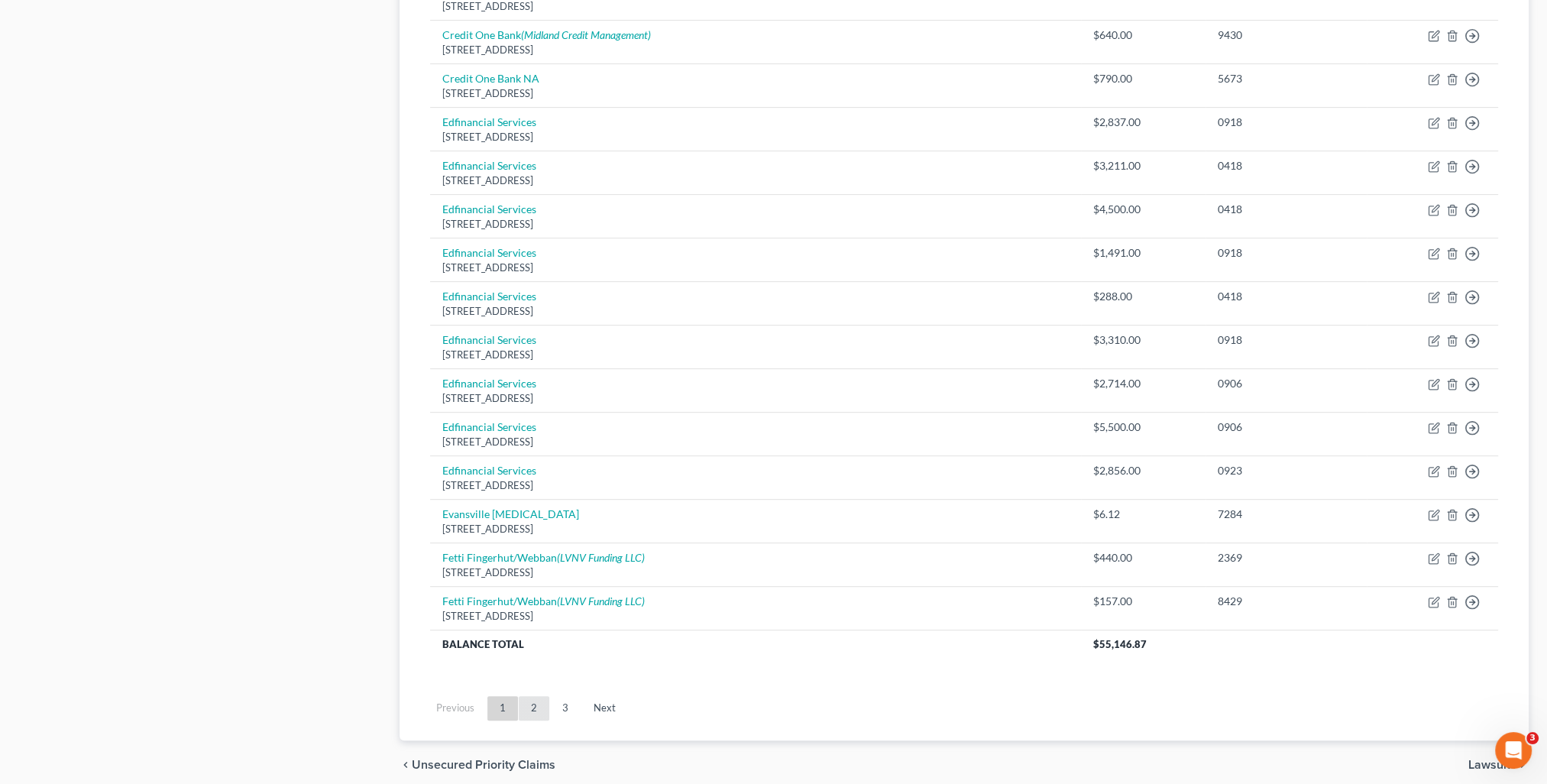
click at [544, 707] on link "2" at bounding box center [533, 708] width 31 height 24
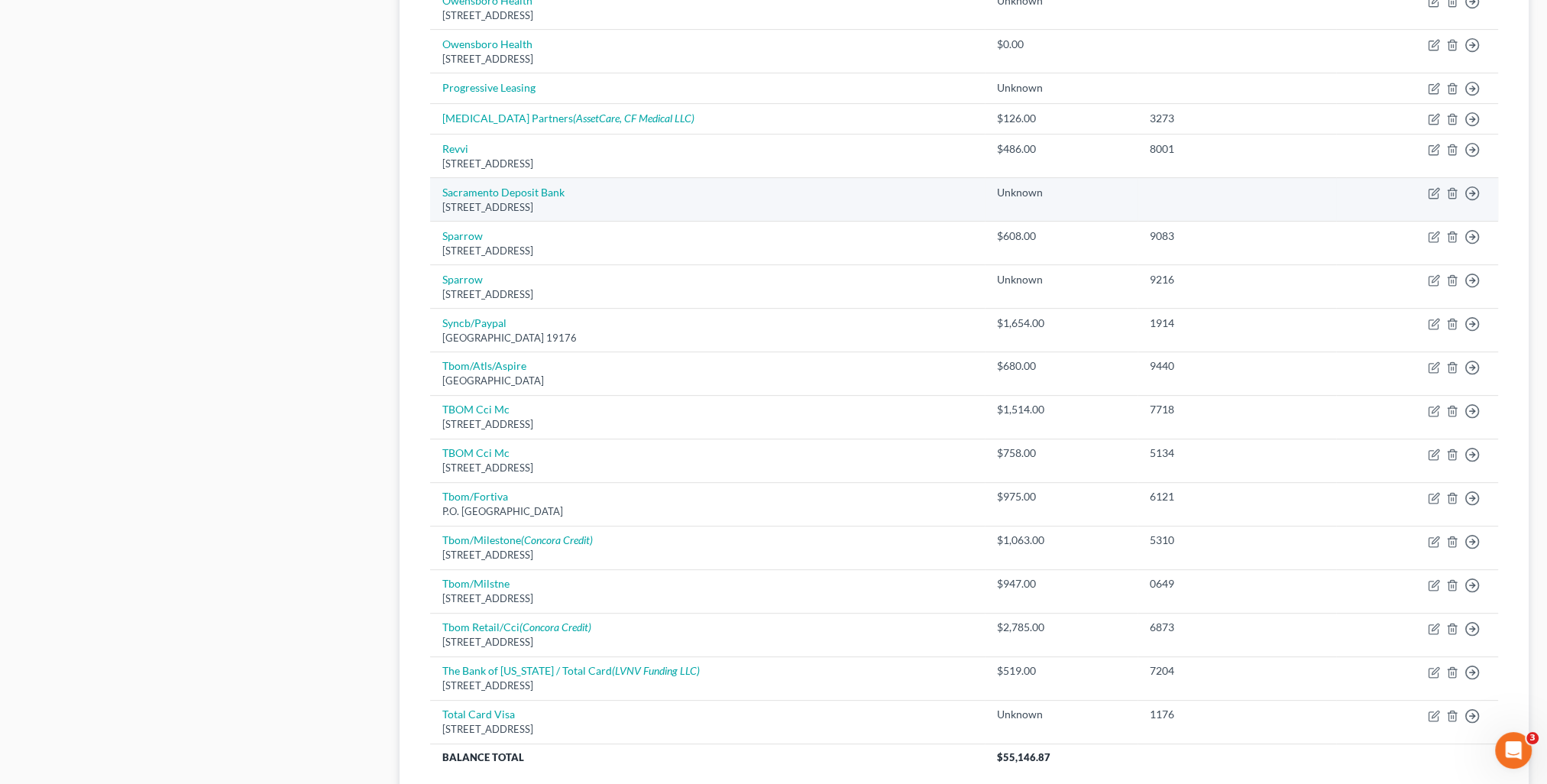
scroll to position [840, 0]
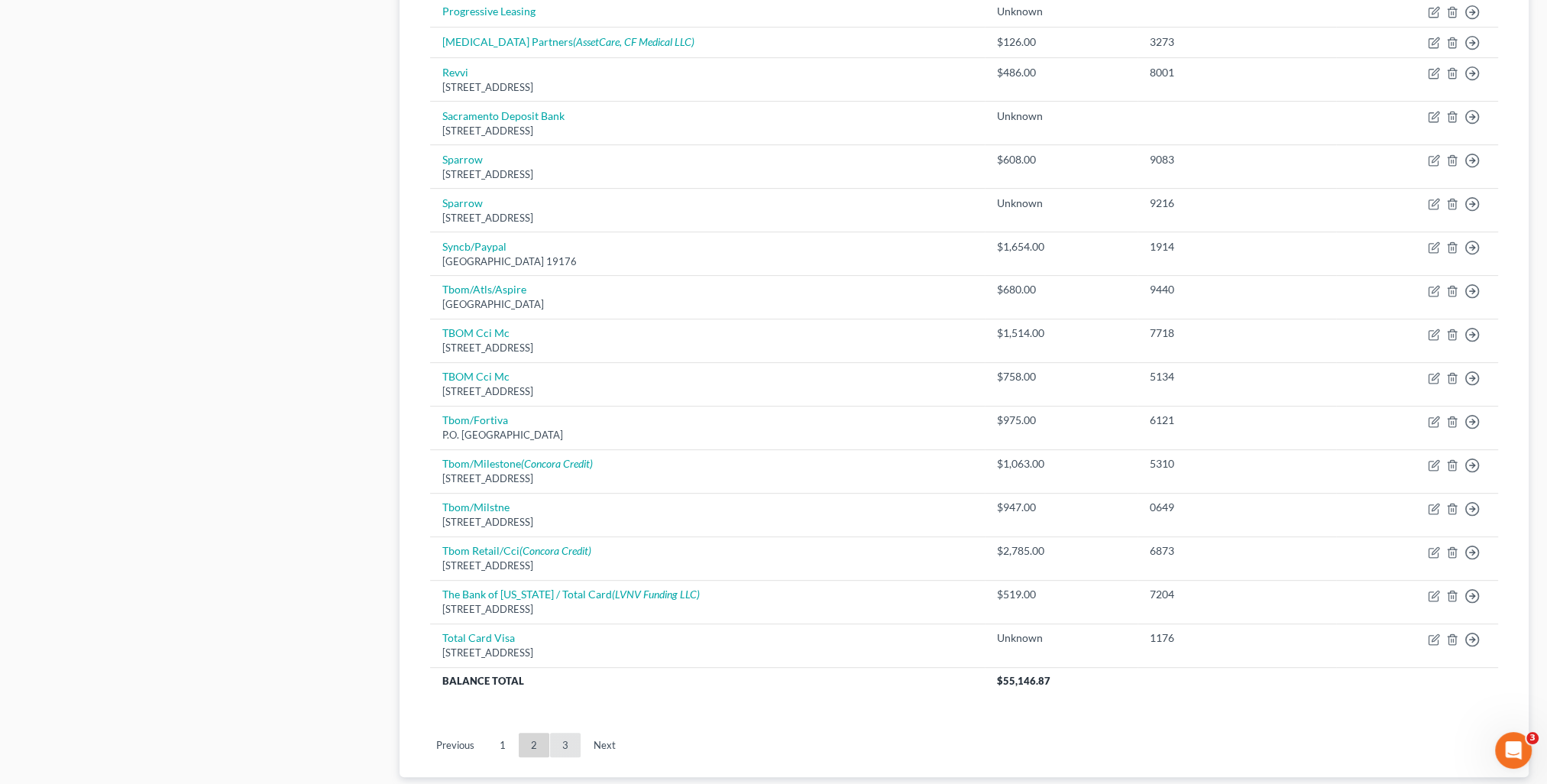
click at [568, 750] on link "3" at bounding box center [565, 744] width 31 height 24
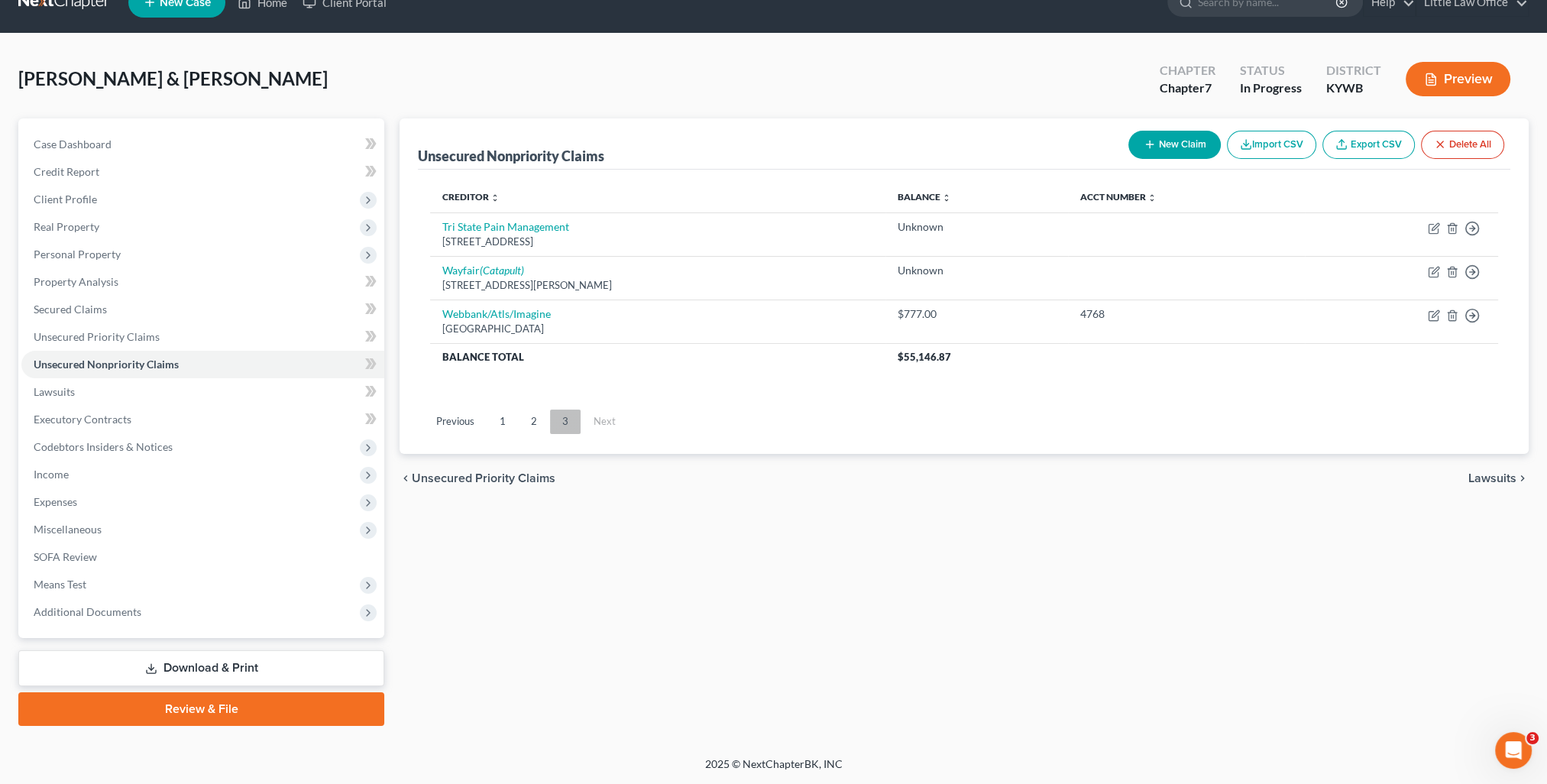
scroll to position [27, 0]
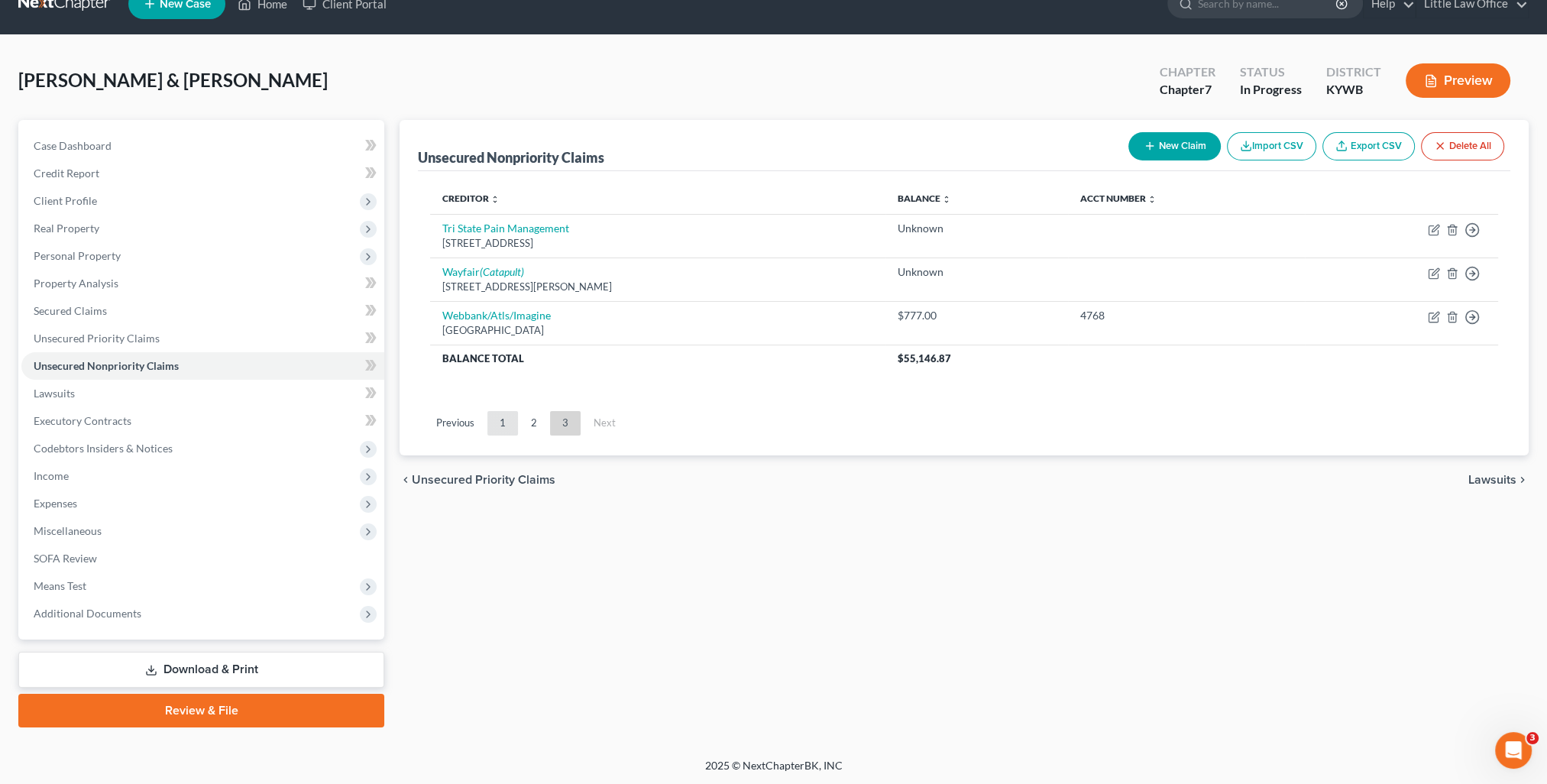
click at [494, 430] on link "1" at bounding box center [503, 423] width 31 height 24
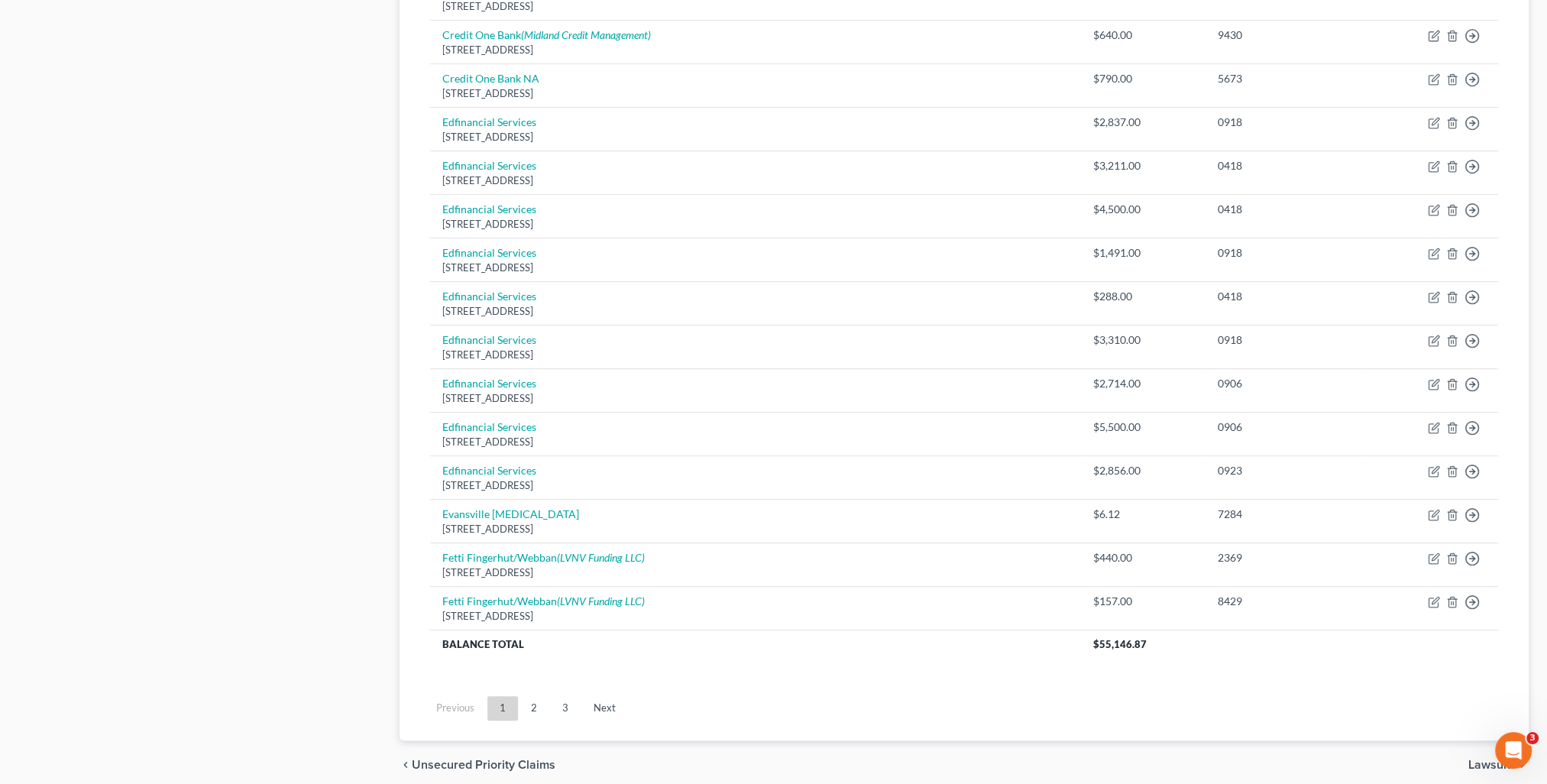
scroll to position [975, 0]
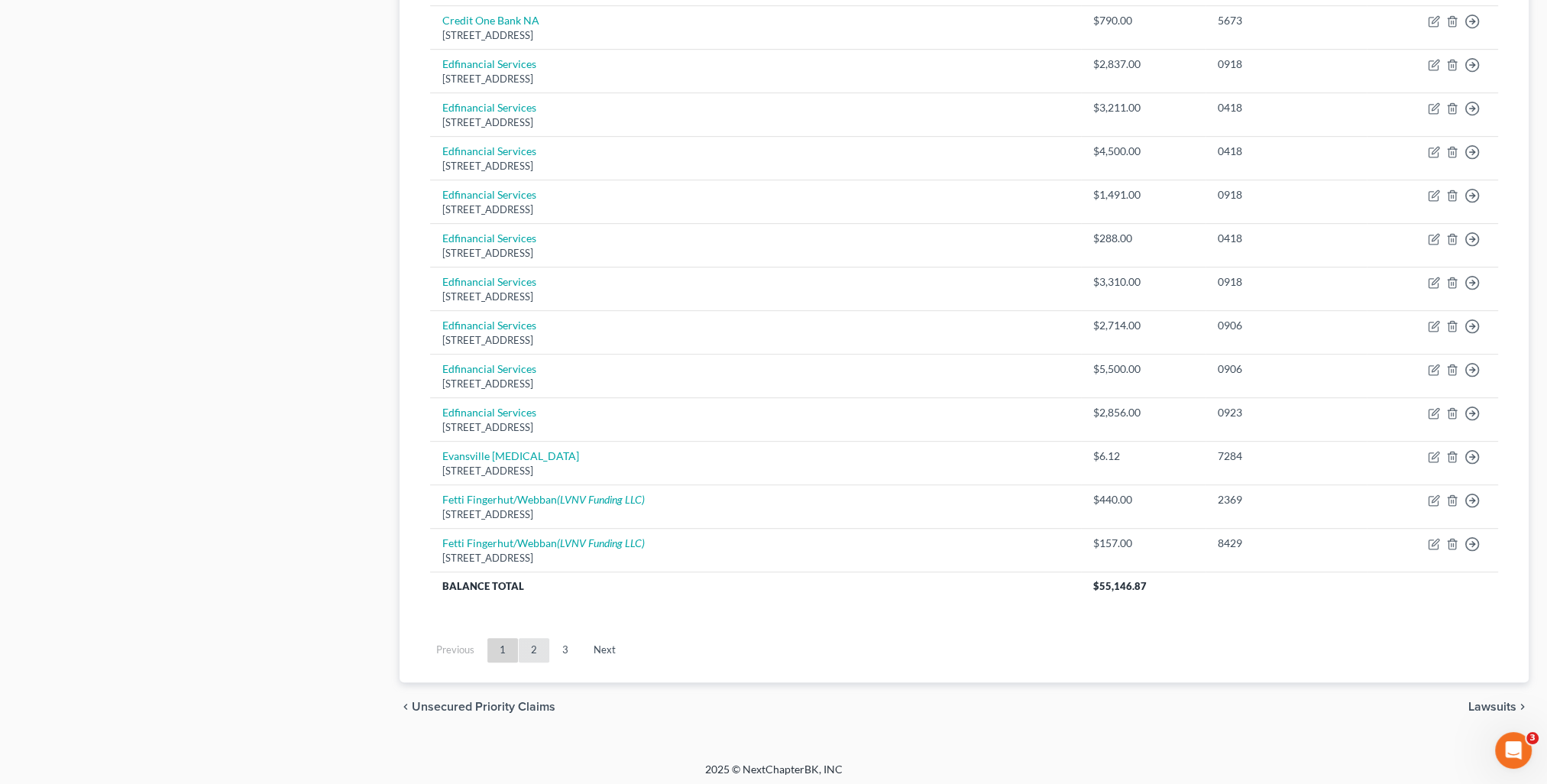
click at [527, 649] on link "2" at bounding box center [533, 649] width 31 height 24
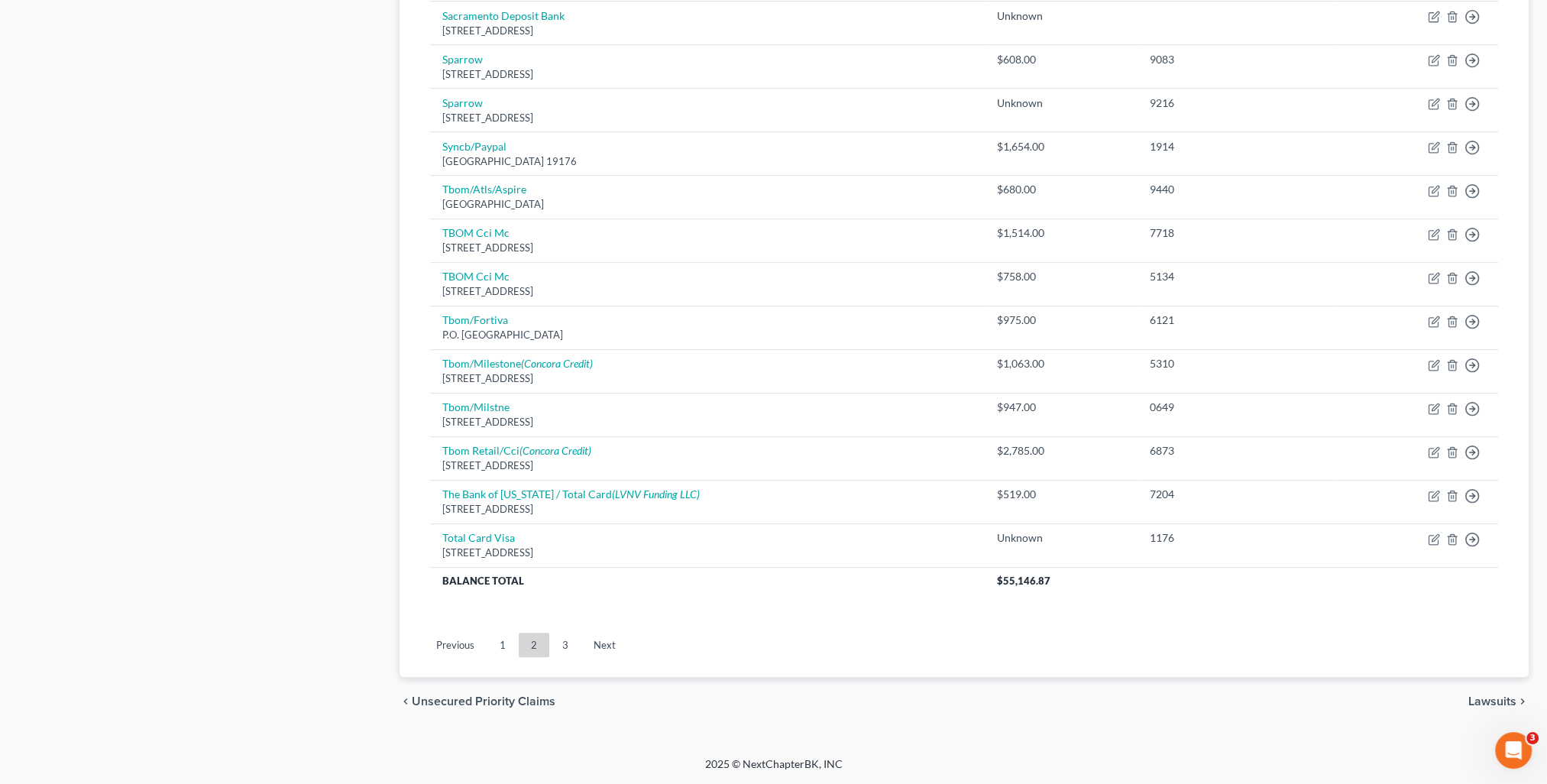
scroll to position [935, 0]
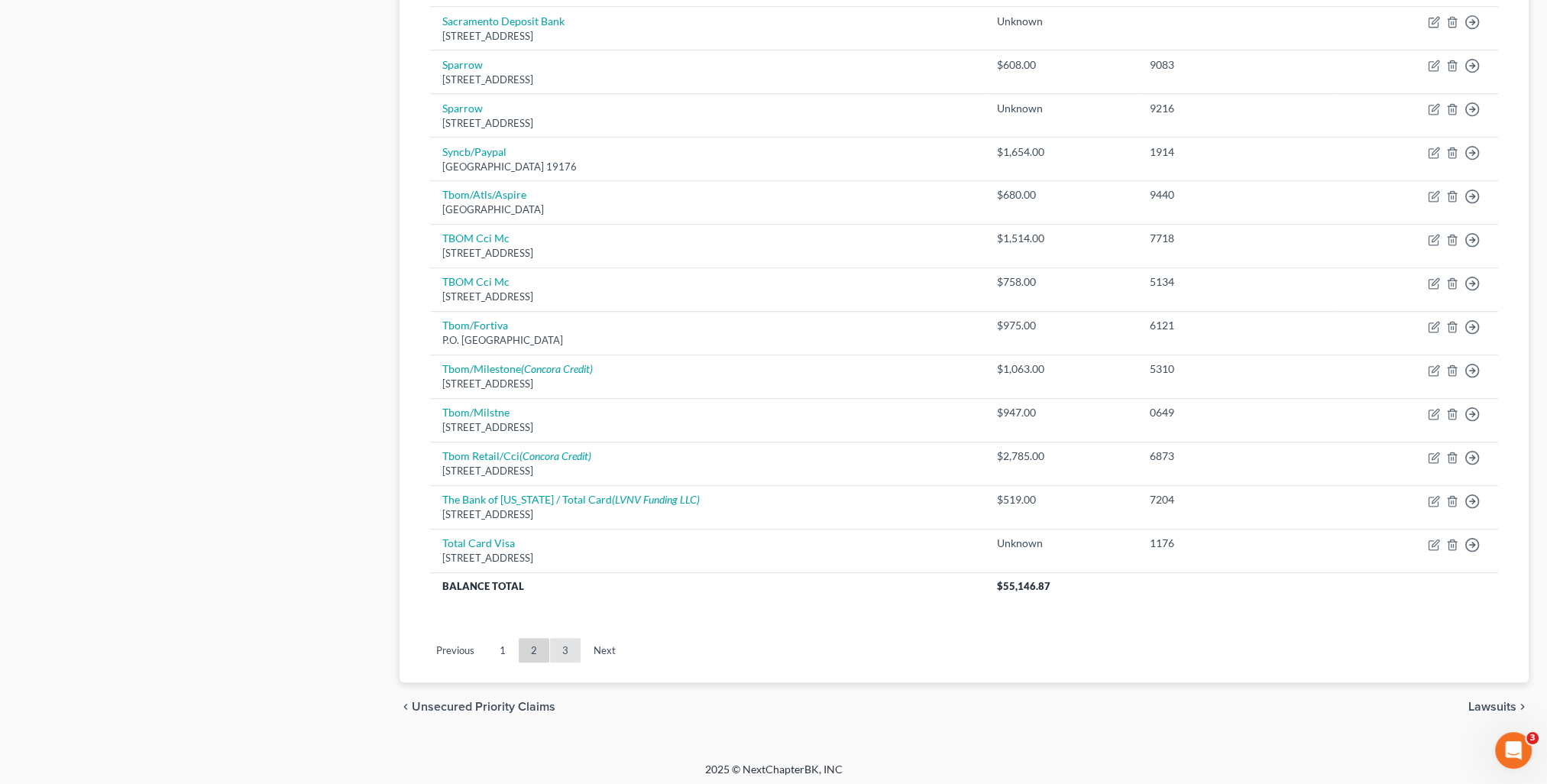
click at [562, 653] on link "3" at bounding box center [565, 649] width 31 height 24
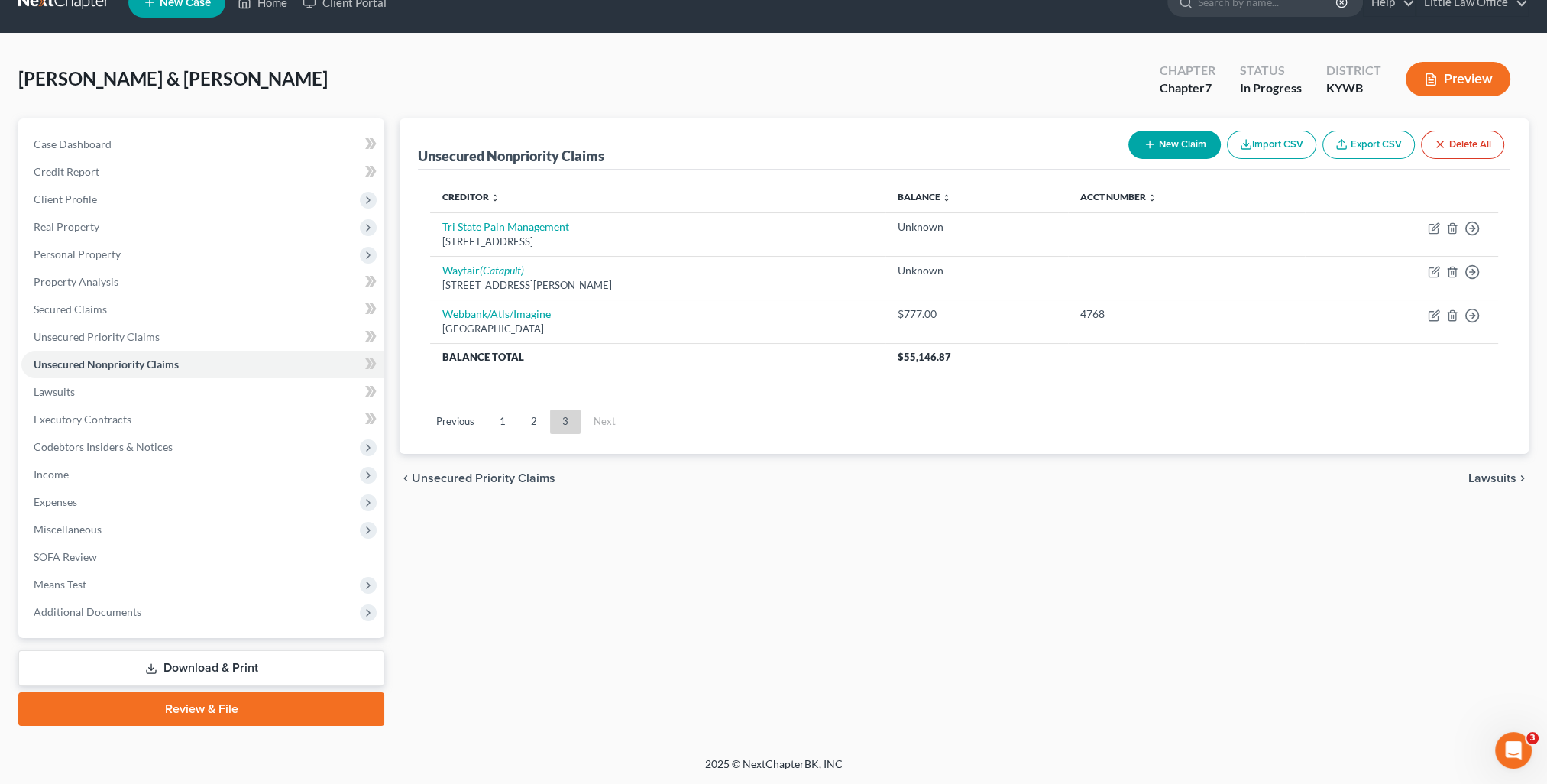
scroll to position [27, 0]
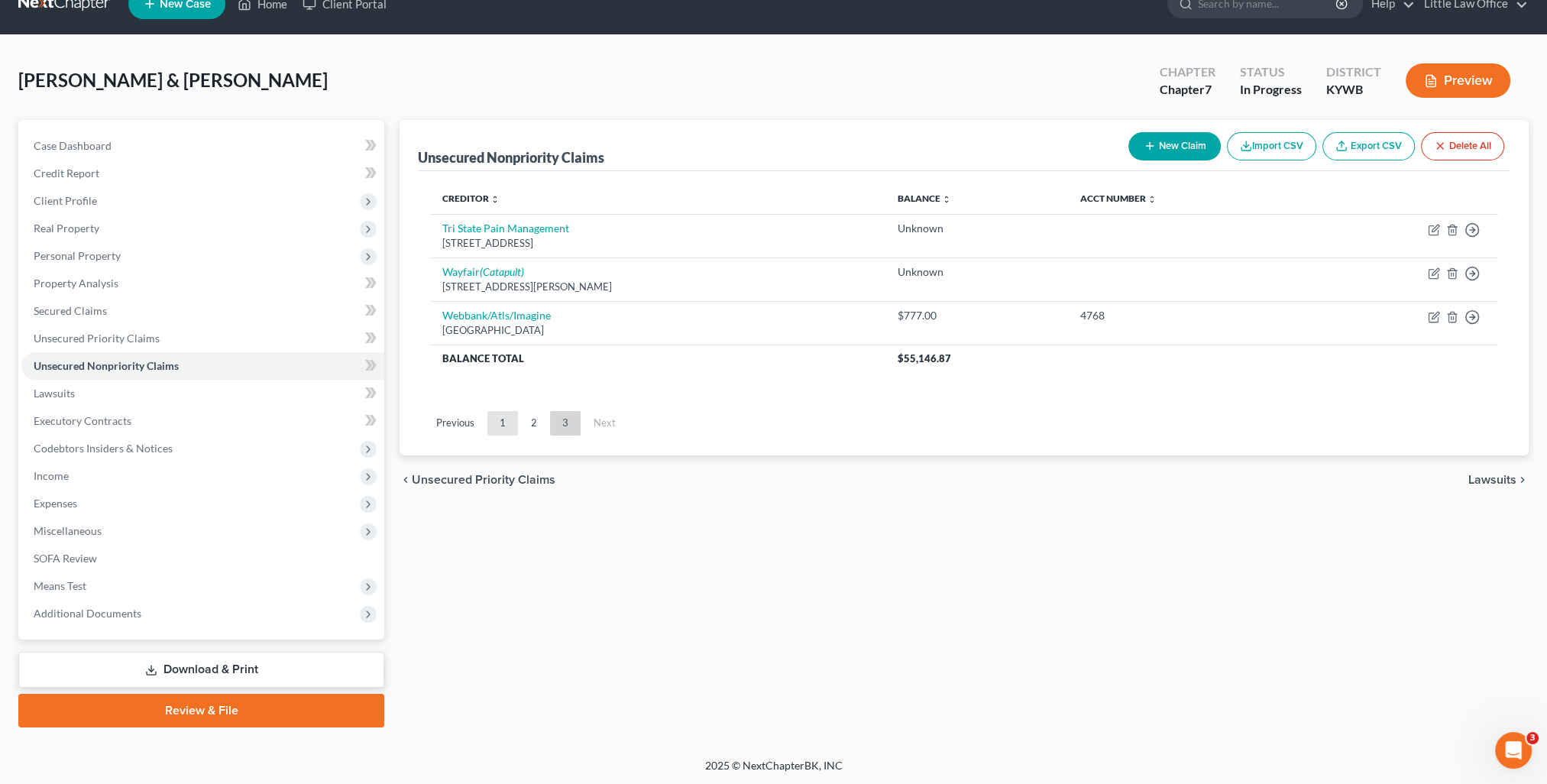
click at [502, 432] on link "1" at bounding box center [503, 423] width 31 height 24
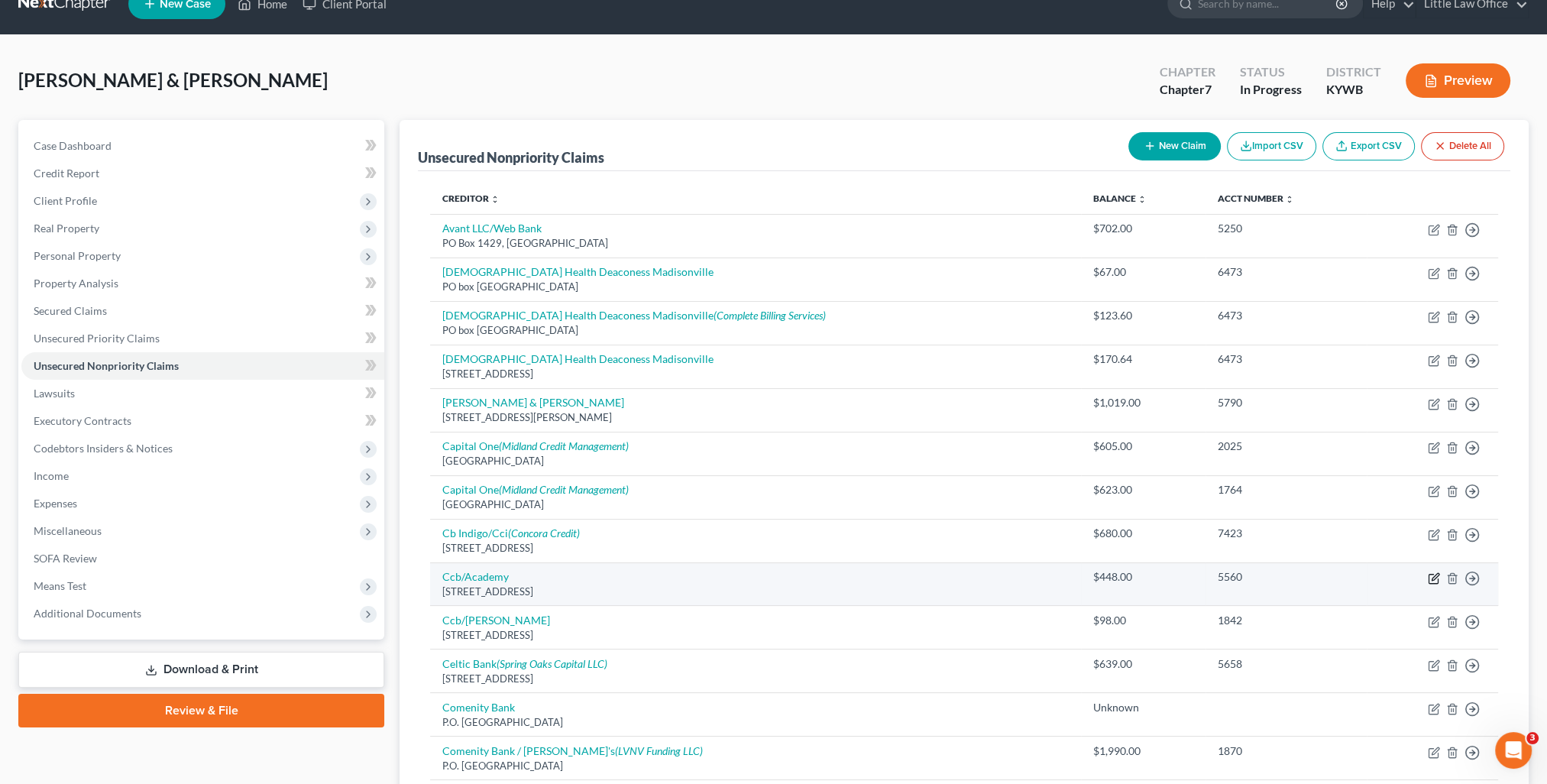
click at [1432, 576] on icon "button" at bounding box center [1435, 576] width 7 height 7
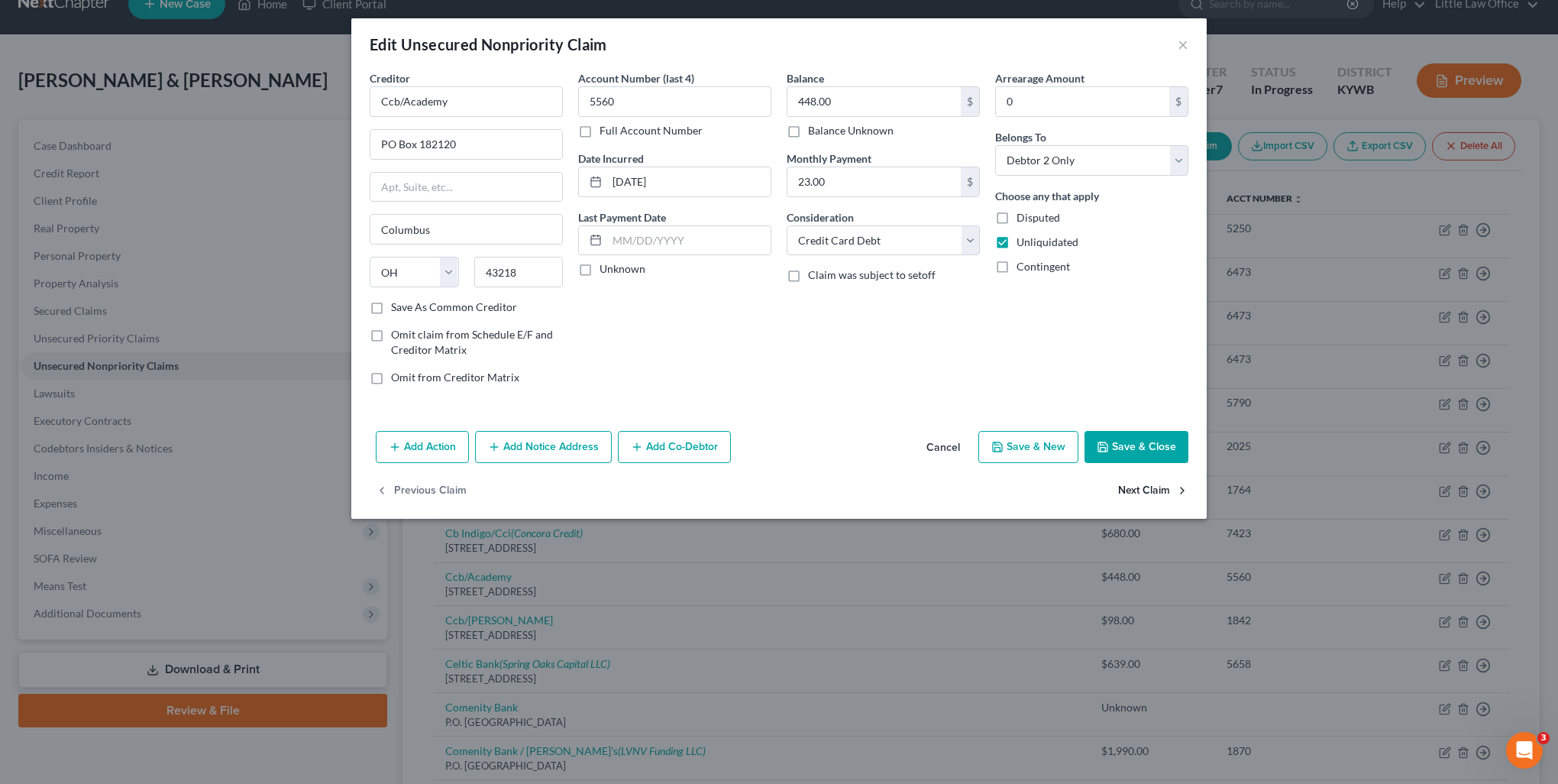
click at [1134, 492] on button "Next Claim" at bounding box center [1153, 491] width 71 height 32
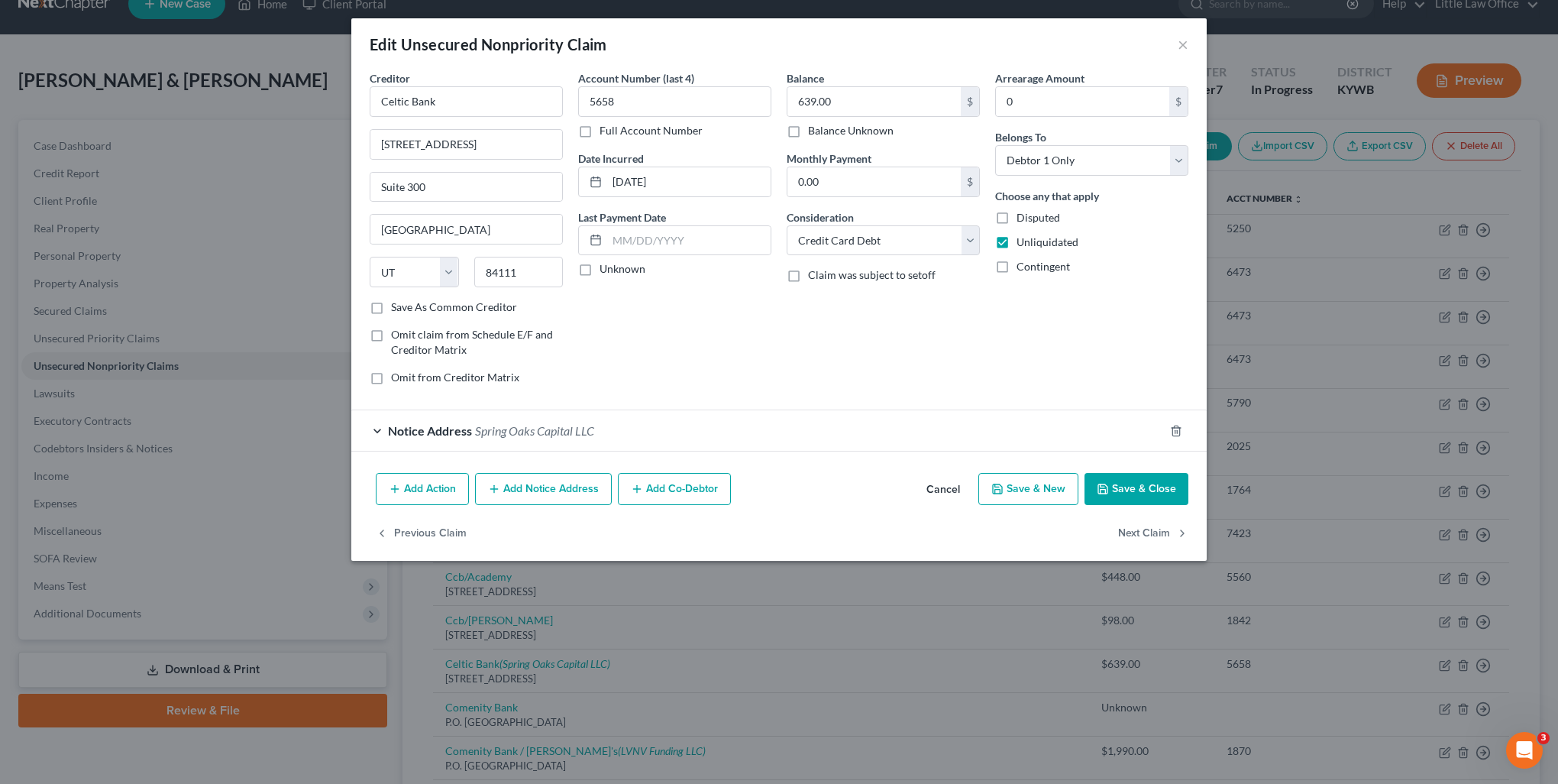
click at [1134, 492] on button "Save & Close" at bounding box center [1136, 488] width 104 height 32
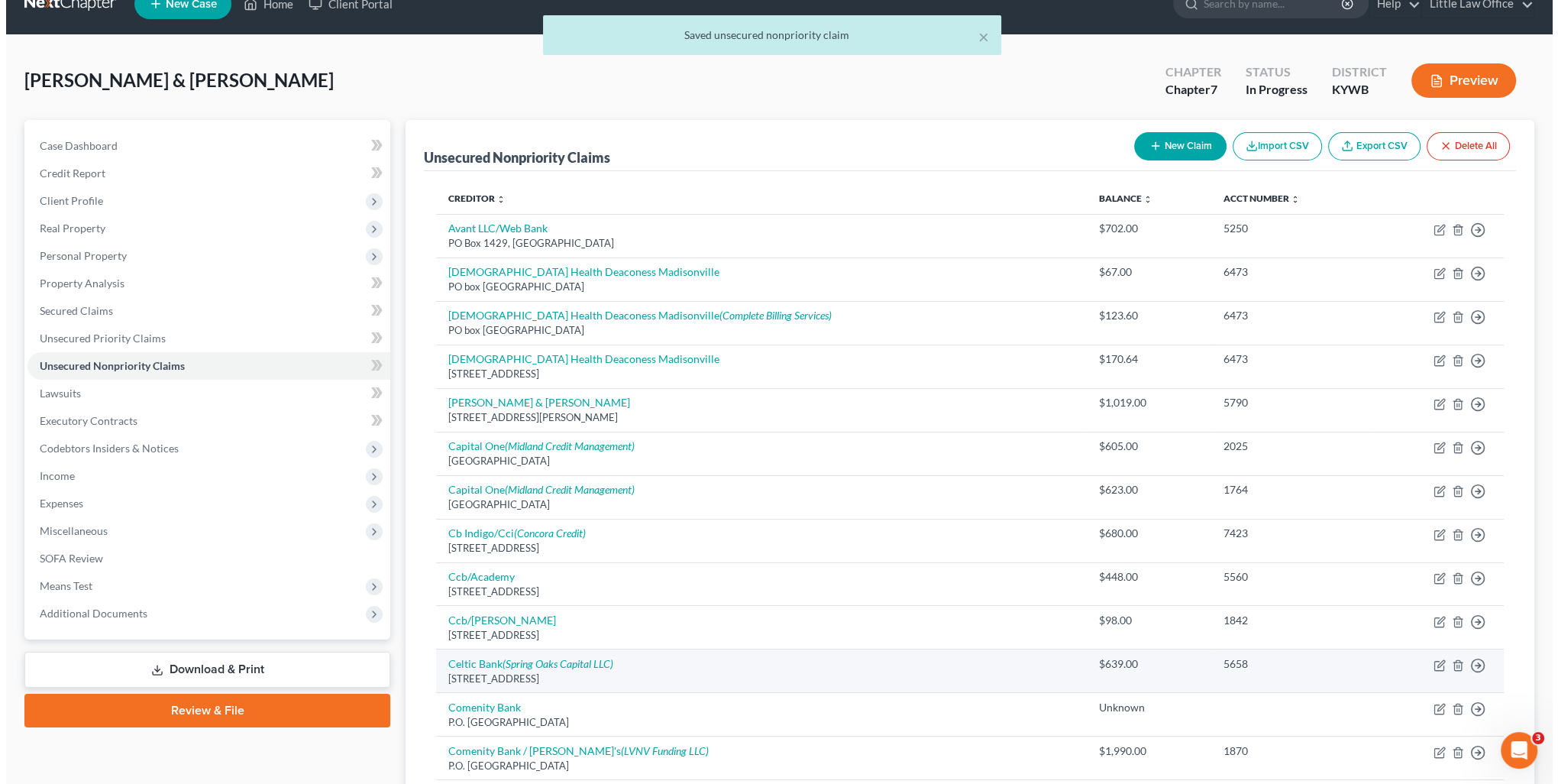
scroll to position [103, 0]
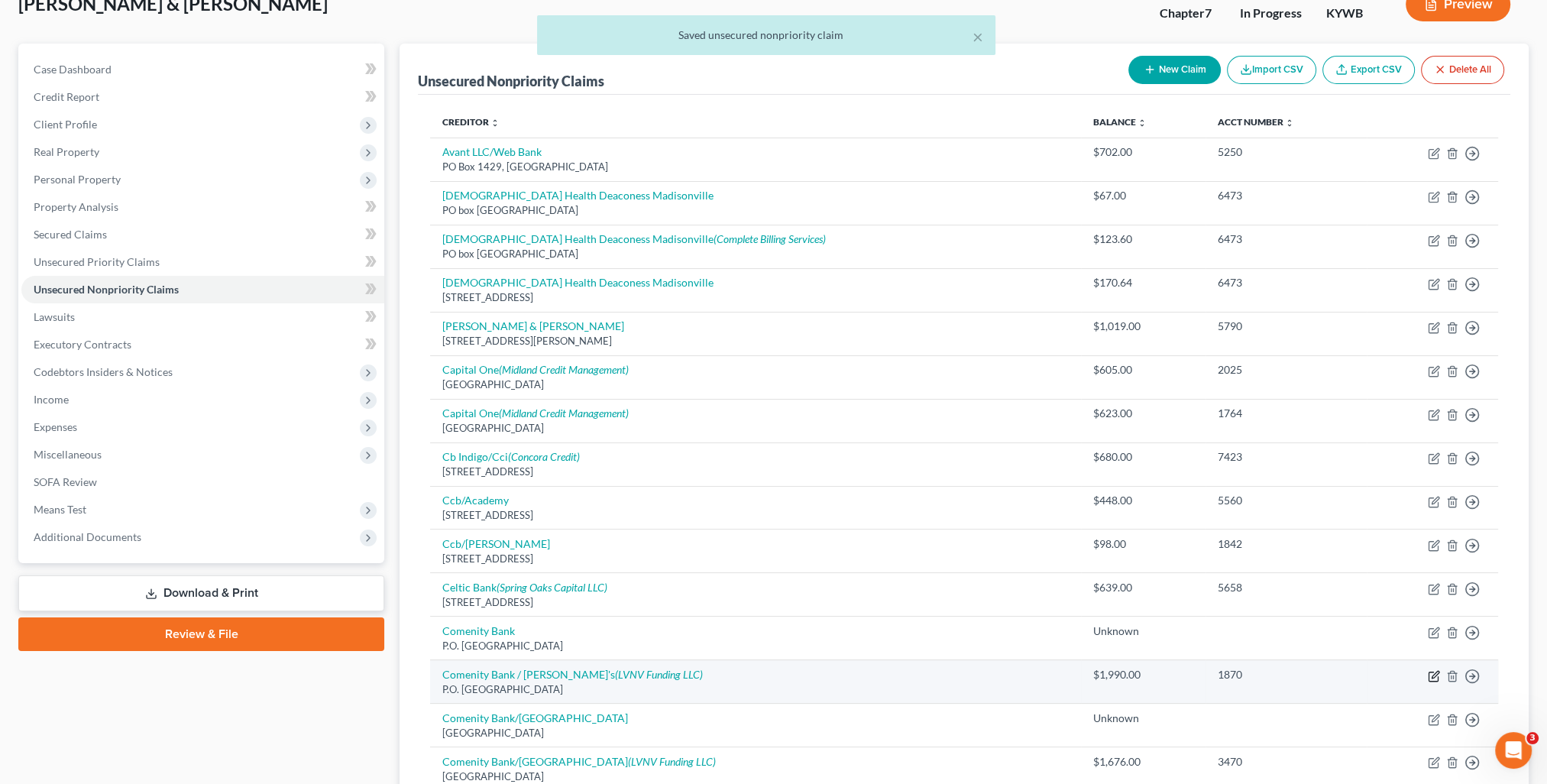
click at [1432, 671] on icon "button" at bounding box center [1434, 676] width 13 height 13
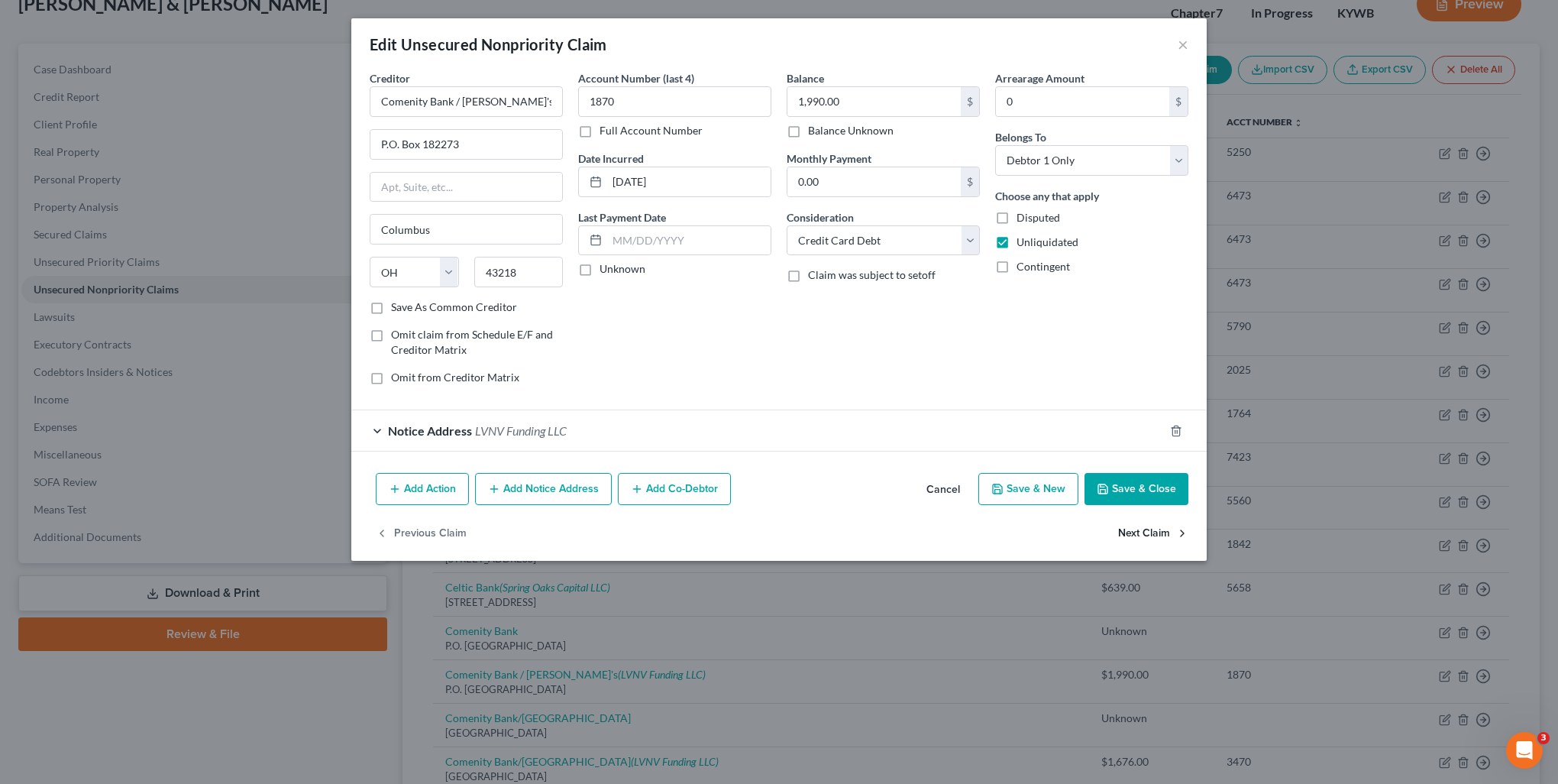
click at [1145, 537] on button "Next Claim" at bounding box center [1153, 533] width 71 height 32
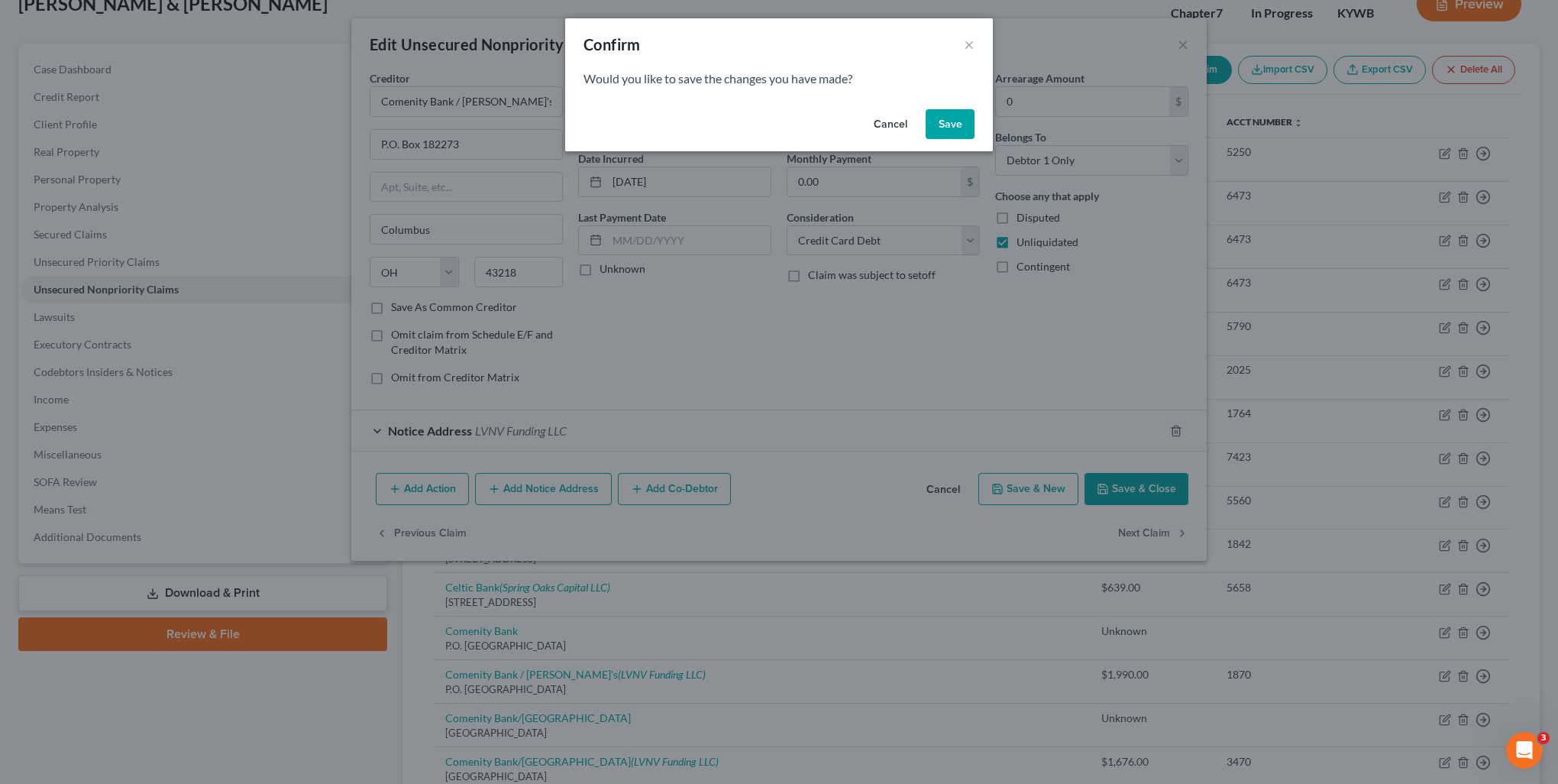
click at [946, 131] on button "Save" at bounding box center [950, 124] width 49 height 31
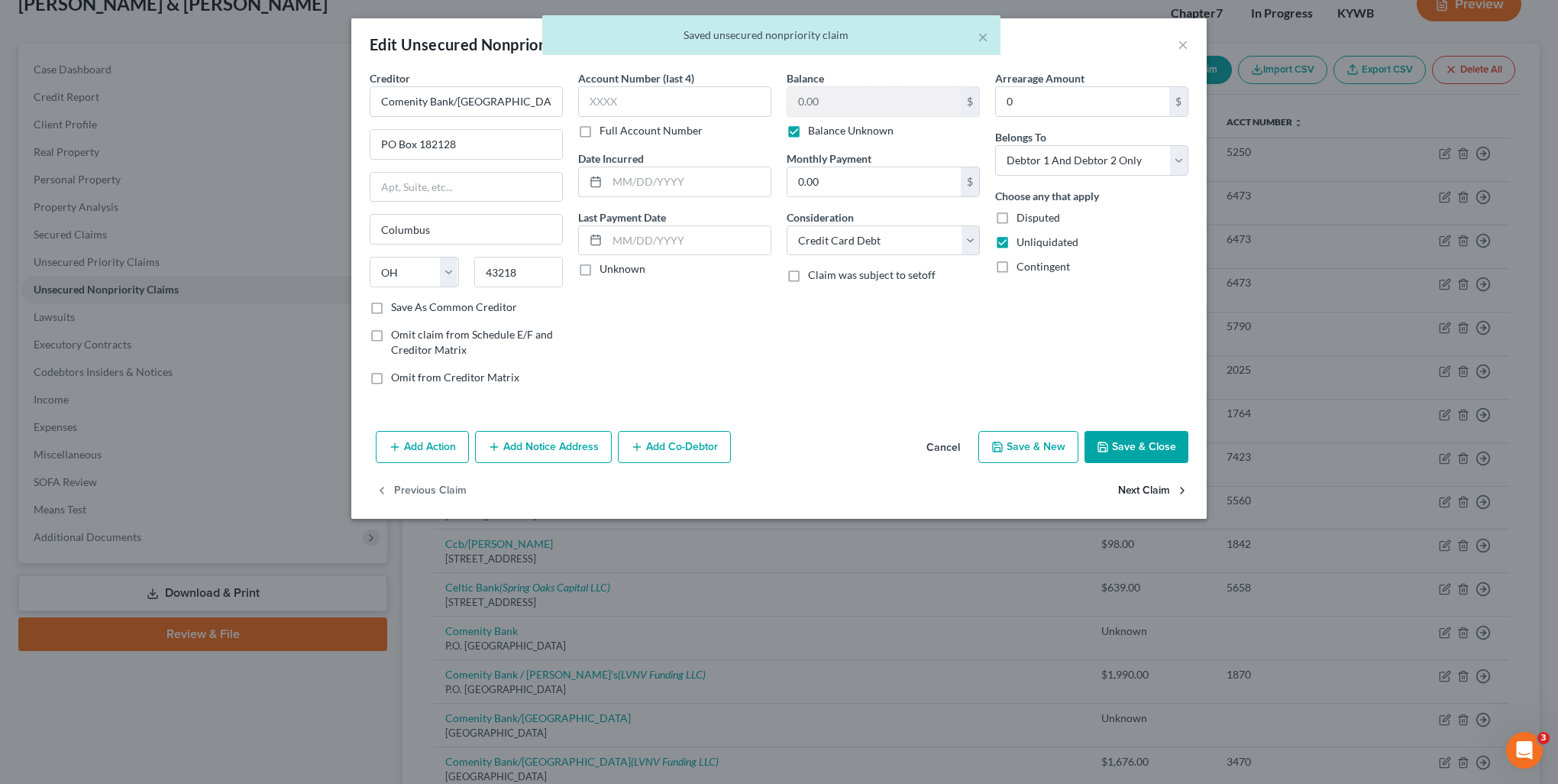
click at [1142, 488] on button "Next Claim" at bounding box center [1153, 491] width 71 height 32
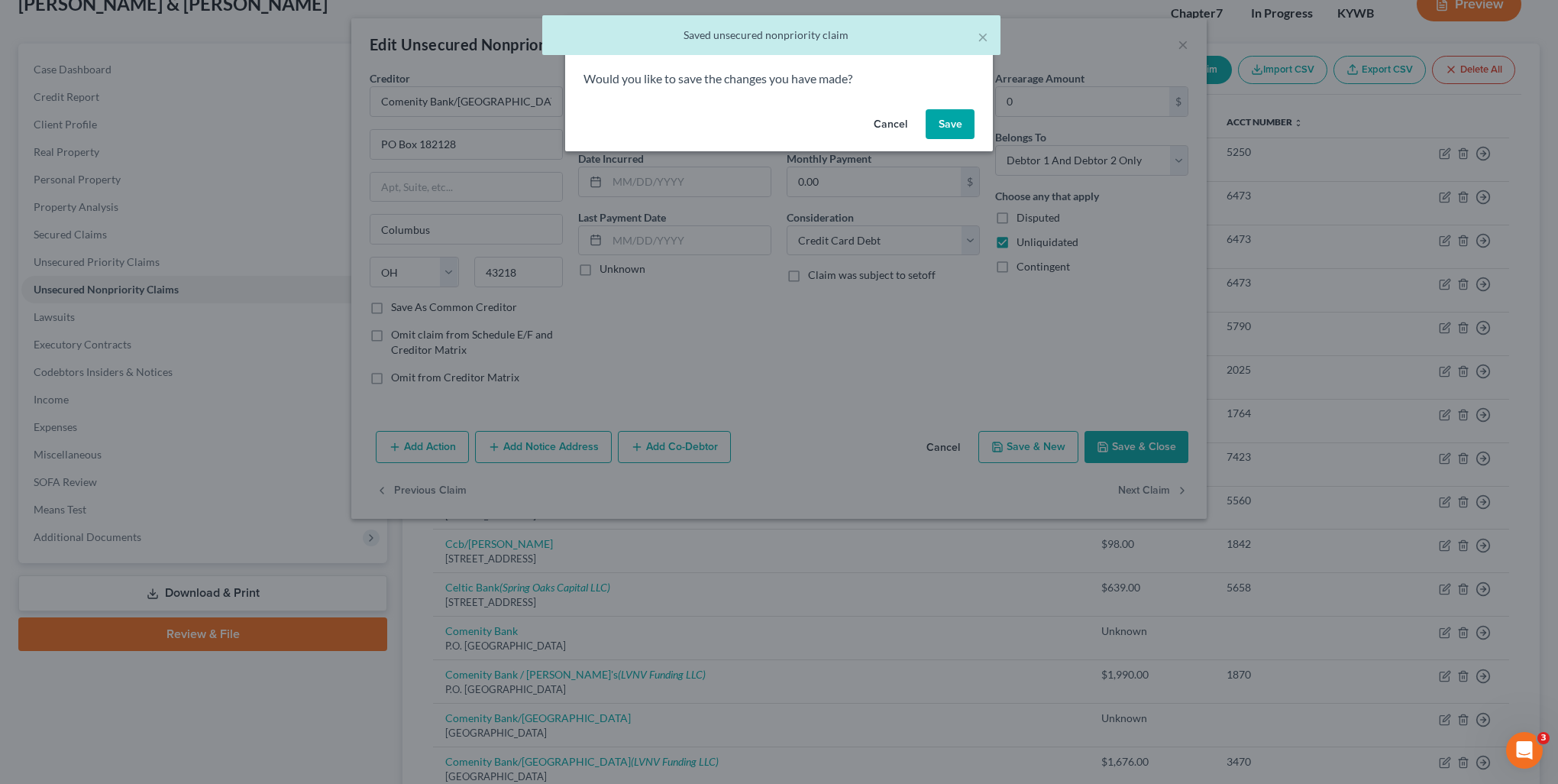
click at [957, 137] on button "Save" at bounding box center [950, 124] width 49 height 31
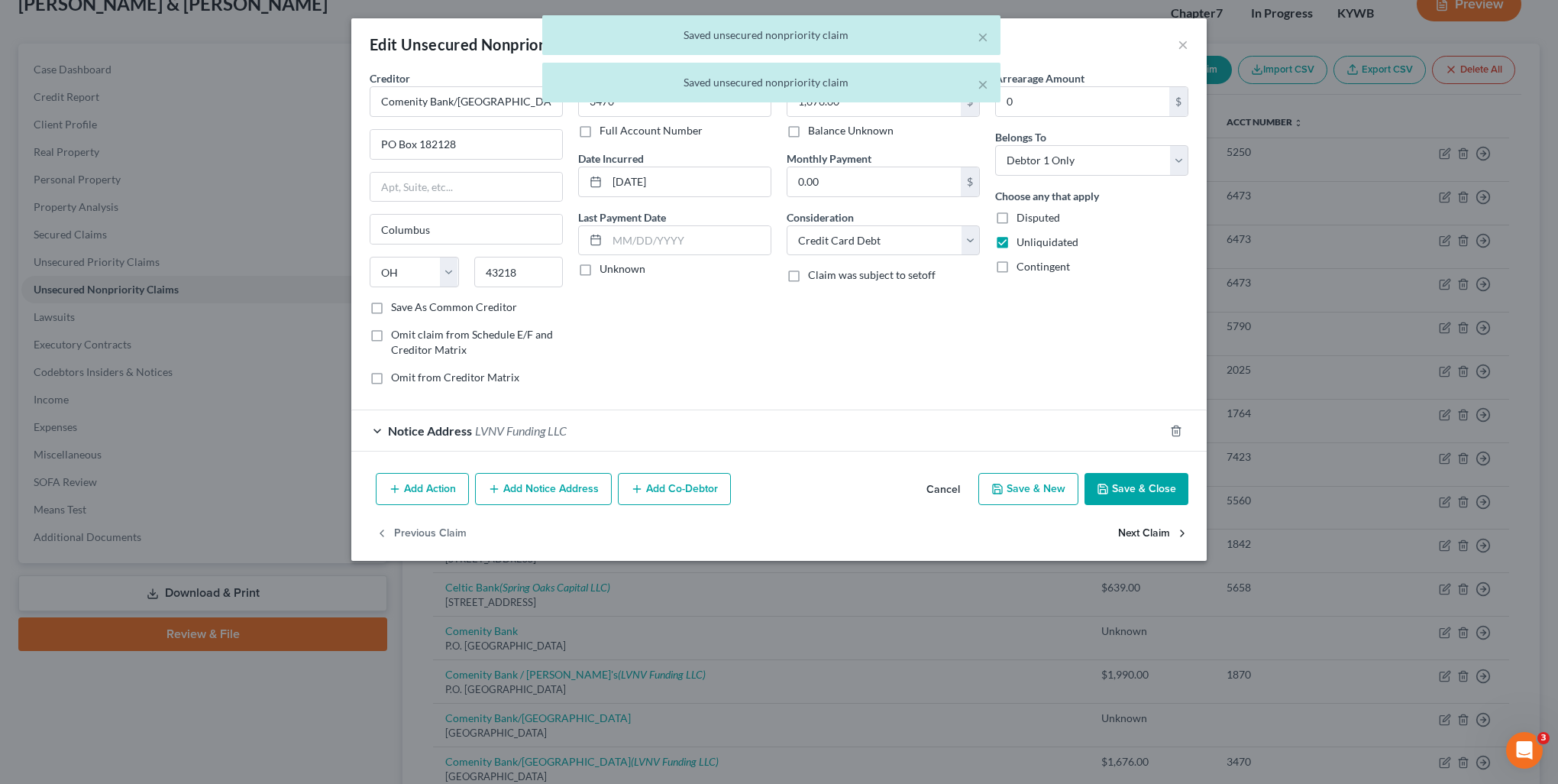
click at [1139, 532] on button "Next Claim" at bounding box center [1153, 533] width 71 height 32
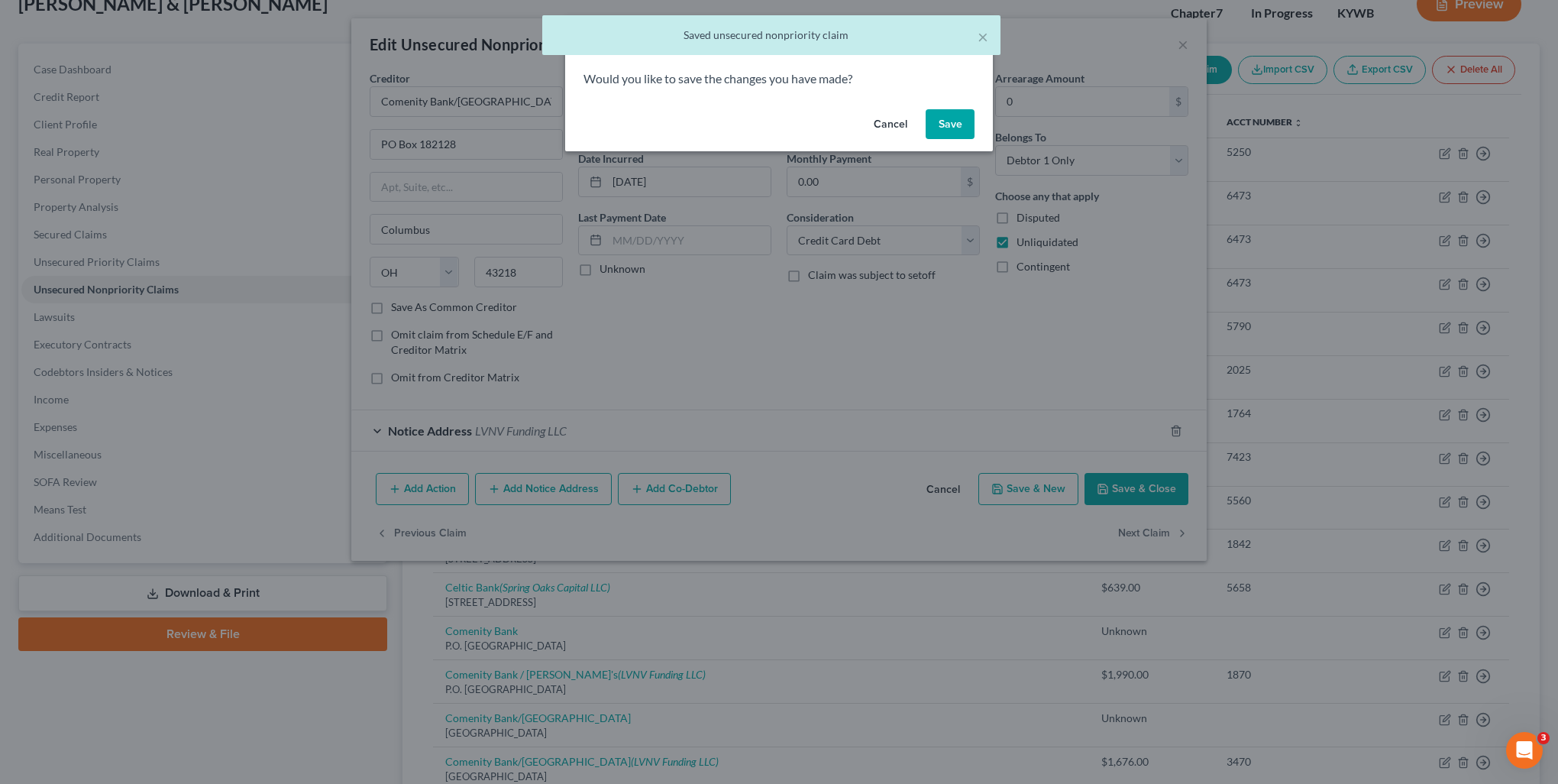
click at [950, 124] on button "Save" at bounding box center [950, 124] width 49 height 31
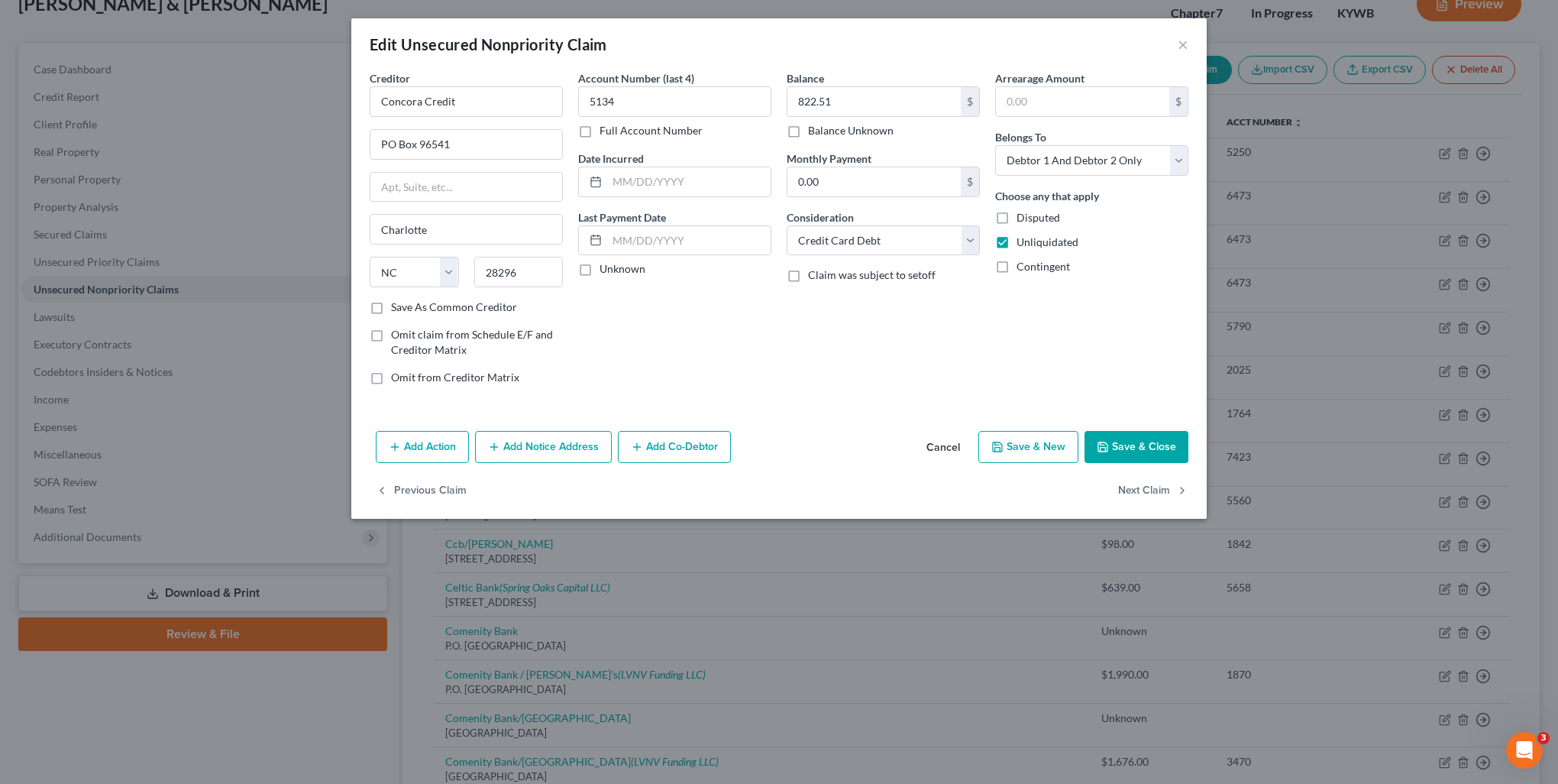
click at [1132, 451] on button "Save & Close" at bounding box center [1136, 446] width 104 height 32
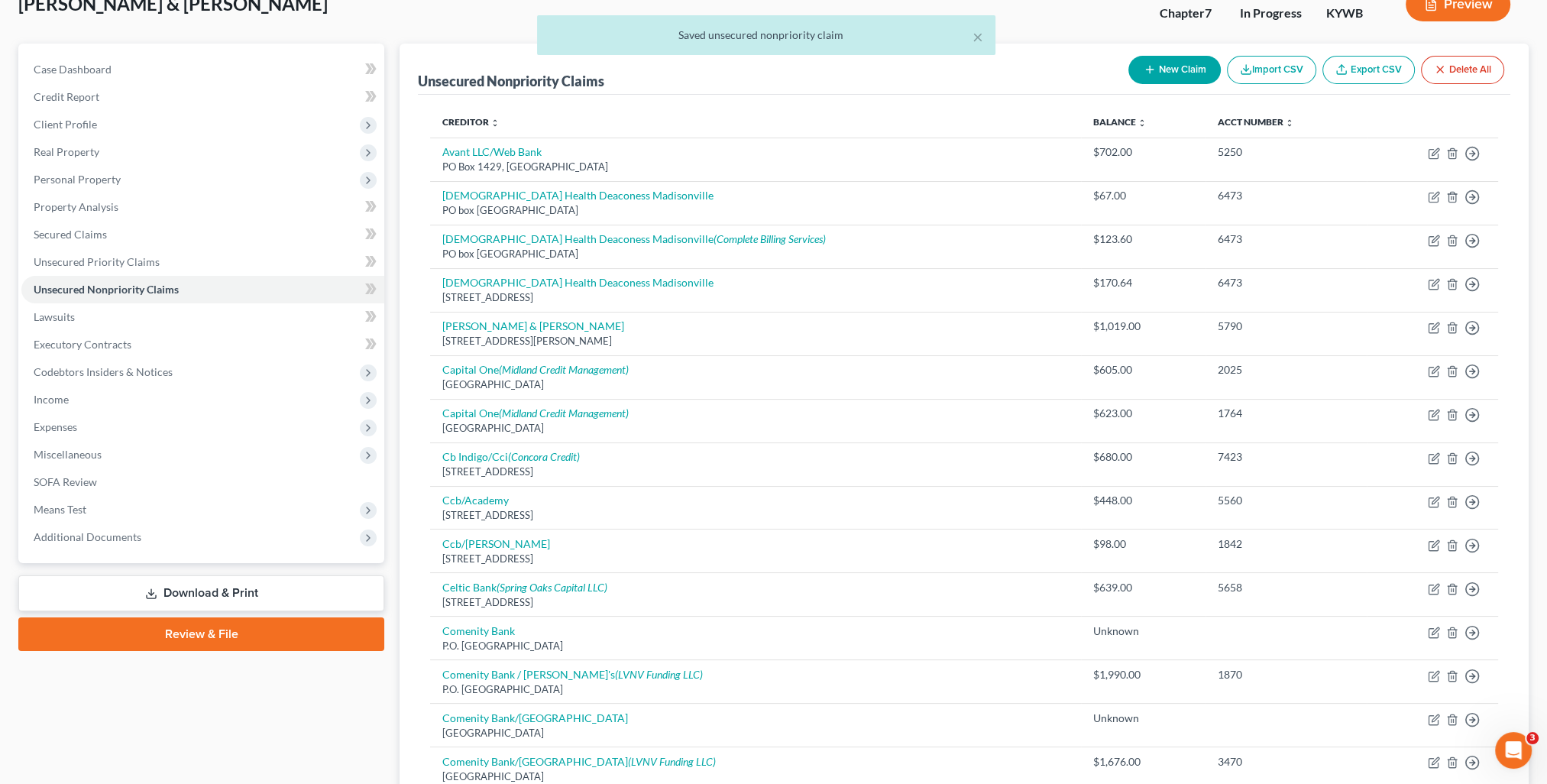
click at [1167, 72] on button "New Claim" at bounding box center [1175, 70] width 93 height 28
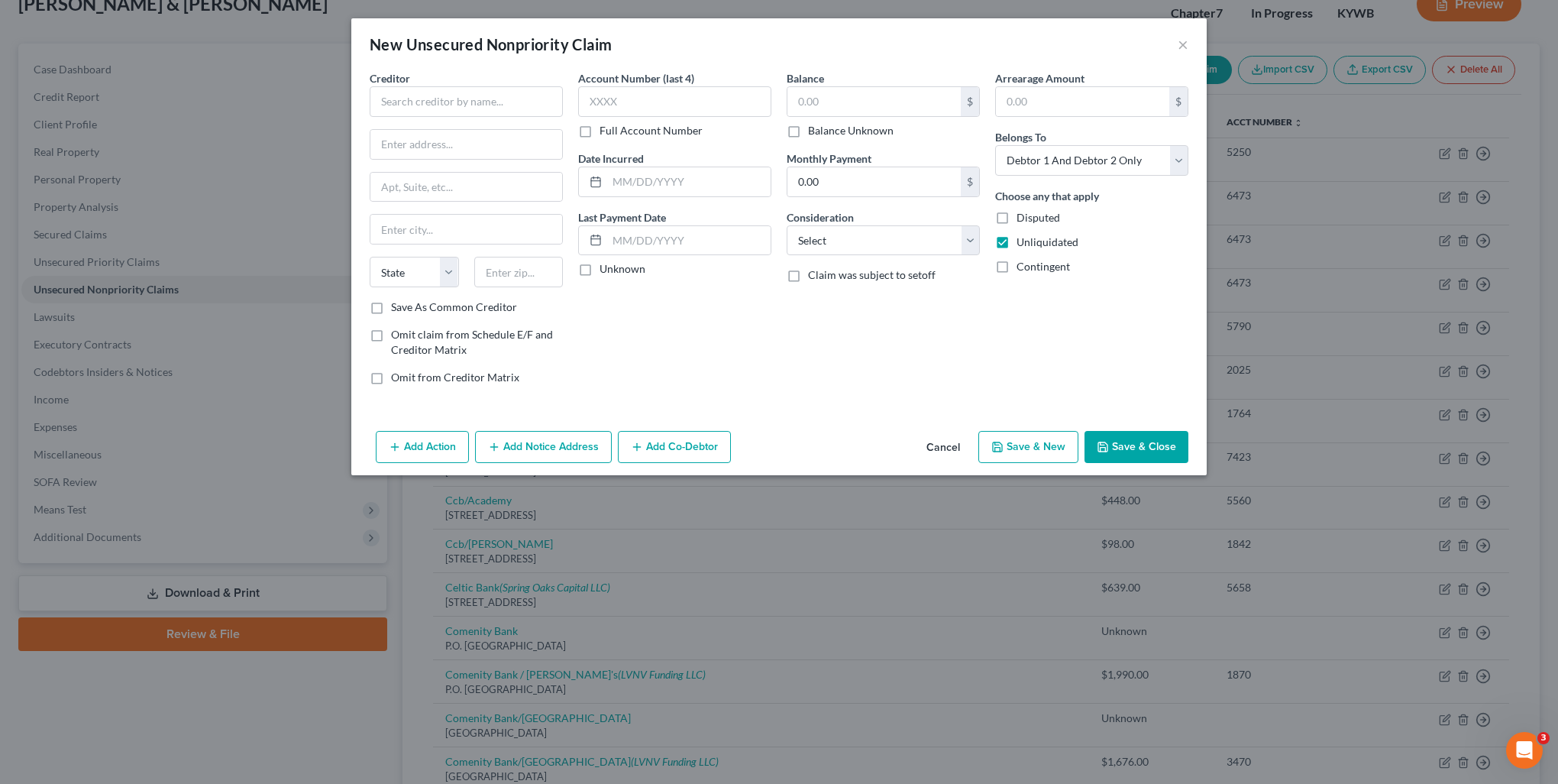
click at [460, 118] on div "Creditor * State [US_STATE] AK AR AZ CA CO [GEOGRAPHIC_DATA] DE DC [GEOGRAPHIC_…" at bounding box center [467, 185] width 193 height 229
click at [458, 109] on input "text" at bounding box center [467, 101] width 193 height 31
click at [666, 91] on input "text" at bounding box center [674, 101] width 193 height 31
click at [835, 90] on input "text" at bounding box center [873, 101] width 173 height 29
click at [871, 251] on select "Select Cable / Satellite Services Collection Agency Credit Card Debt Debt Couns…" at bounding box center [883, 240] width 193 height 31
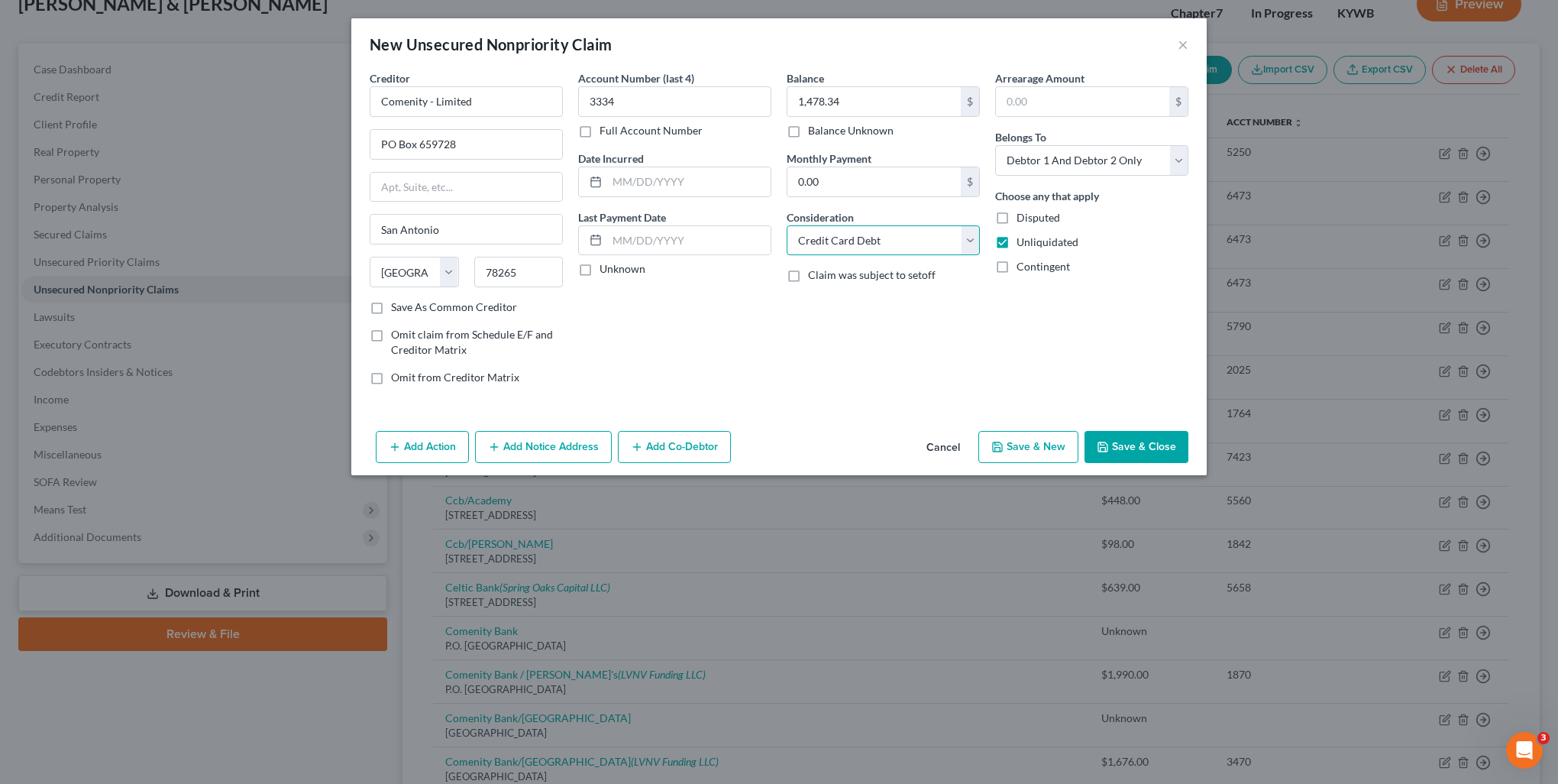
click at [786, 225] on select "Select Cable / Satellite Services Collection Agency Credit Card Debt Debt Couns…" at bounding box center [883, 240] width 193 height 31
click at [583, 459] on button "Add Notice Address" at bounding box center [543, 446] width 136 height 32
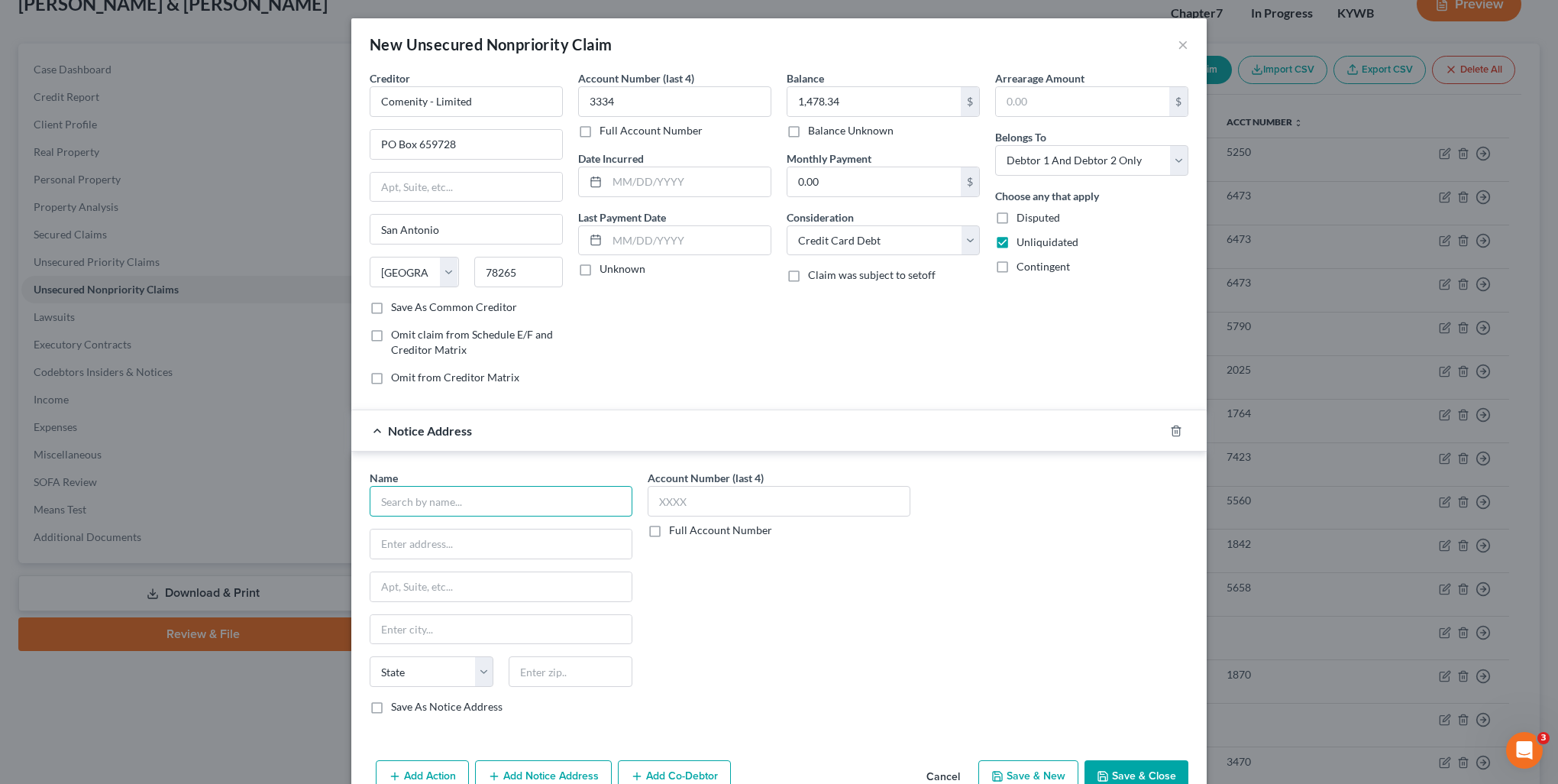
click at [506, 502] on input "text" at bounding box center [501, 501] width 263 height 31
click at [478, 540] on div "[GEOGRAPHIC_DATA]" at bounding box center [461, 542] width 159 height 13
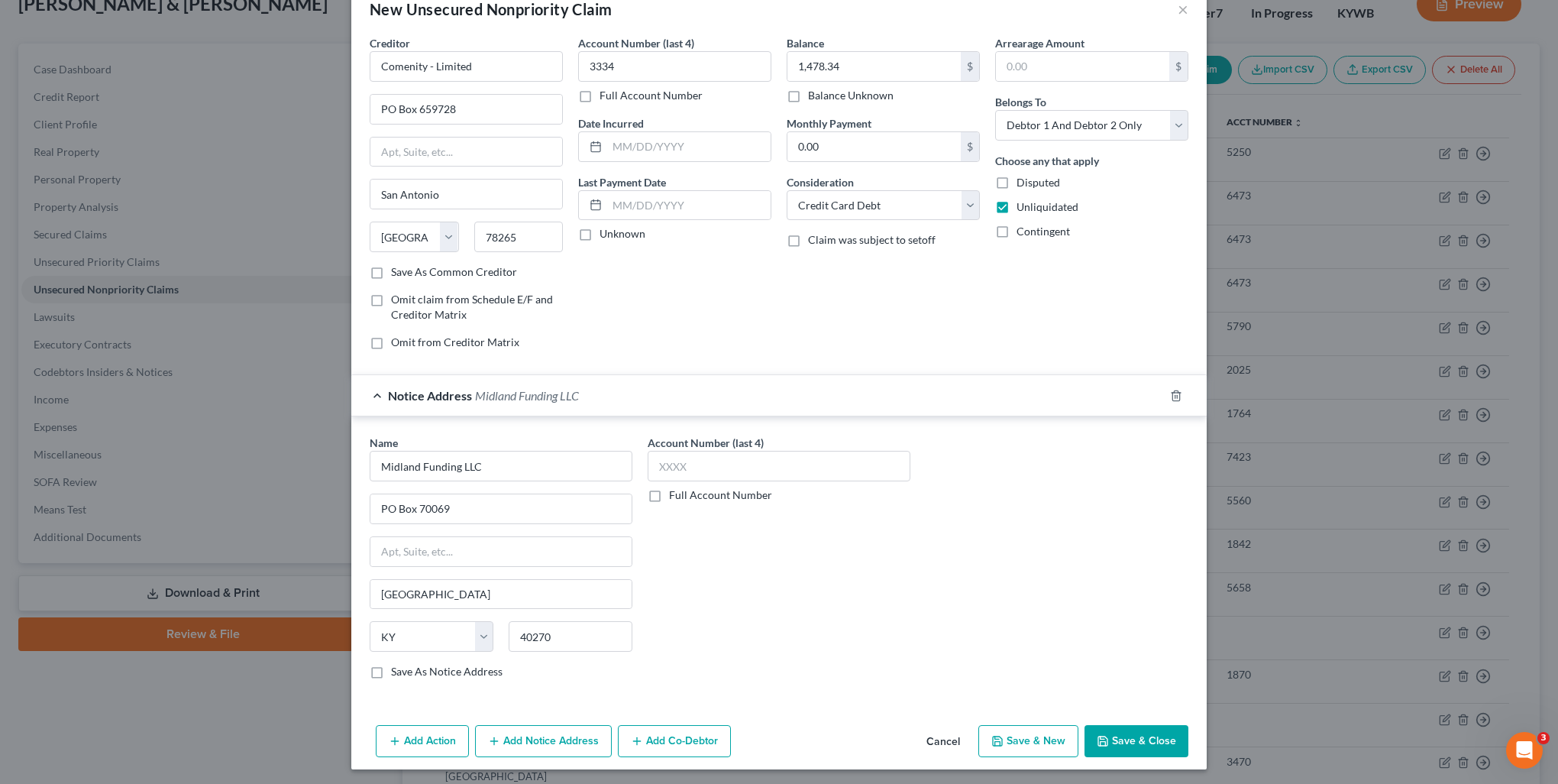
click at [586, 743] on button "Add Notice Address" at bounding box center [543, 741] width 136 height 32
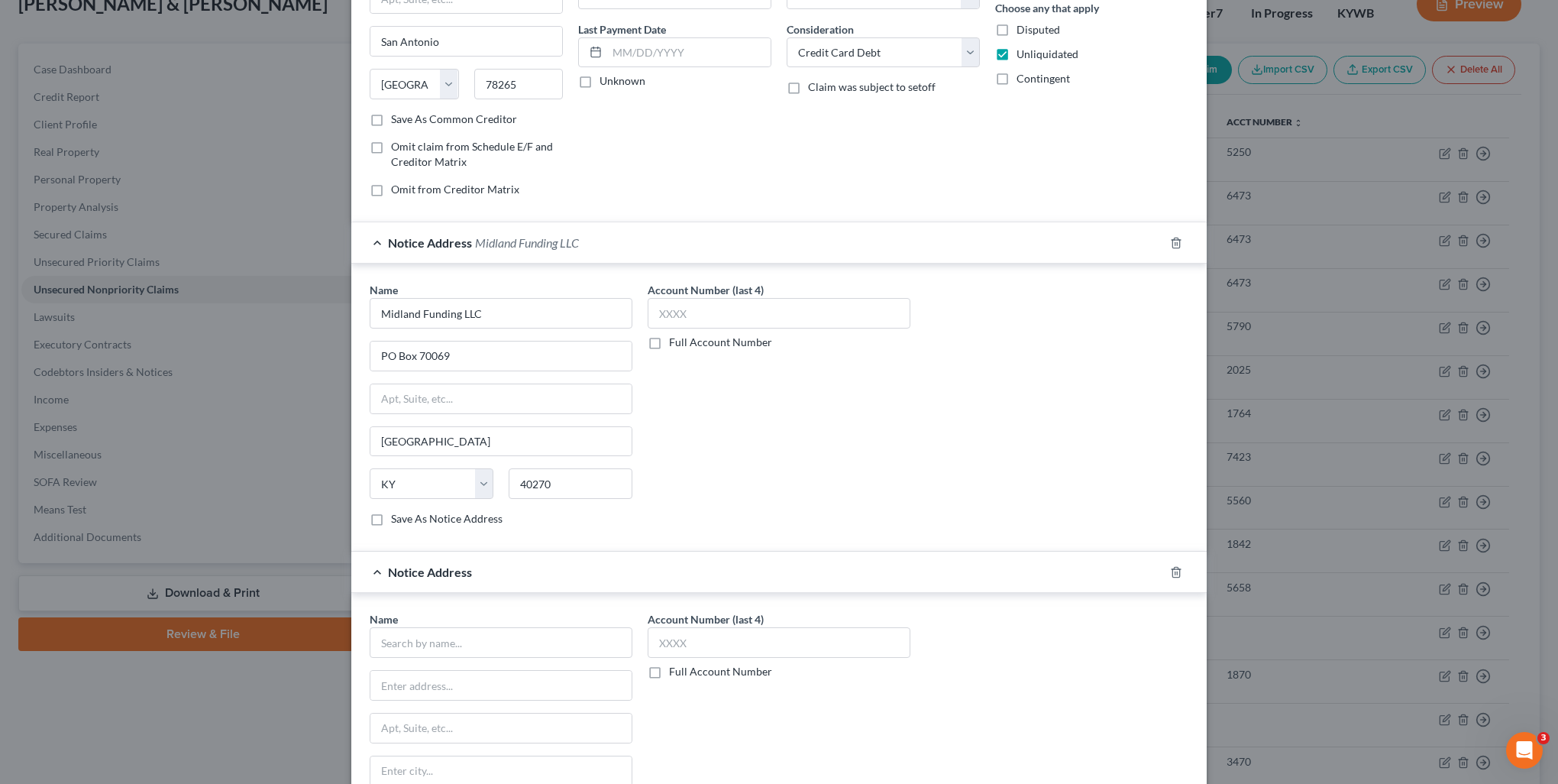
scroll to position [264, 0]
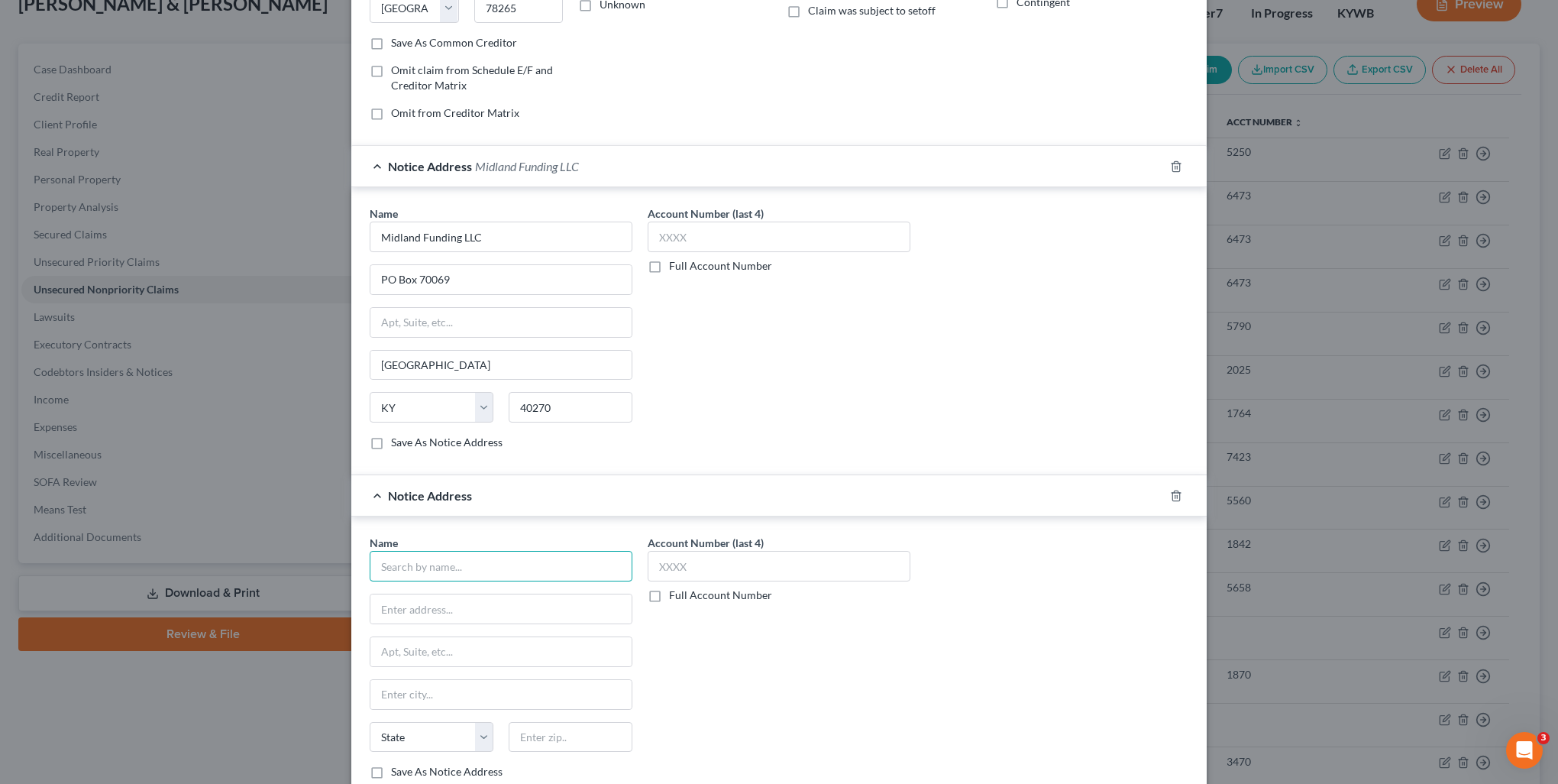
click at [486, 564] on input "text" at bounding box center [501, 565] width 263 height 31
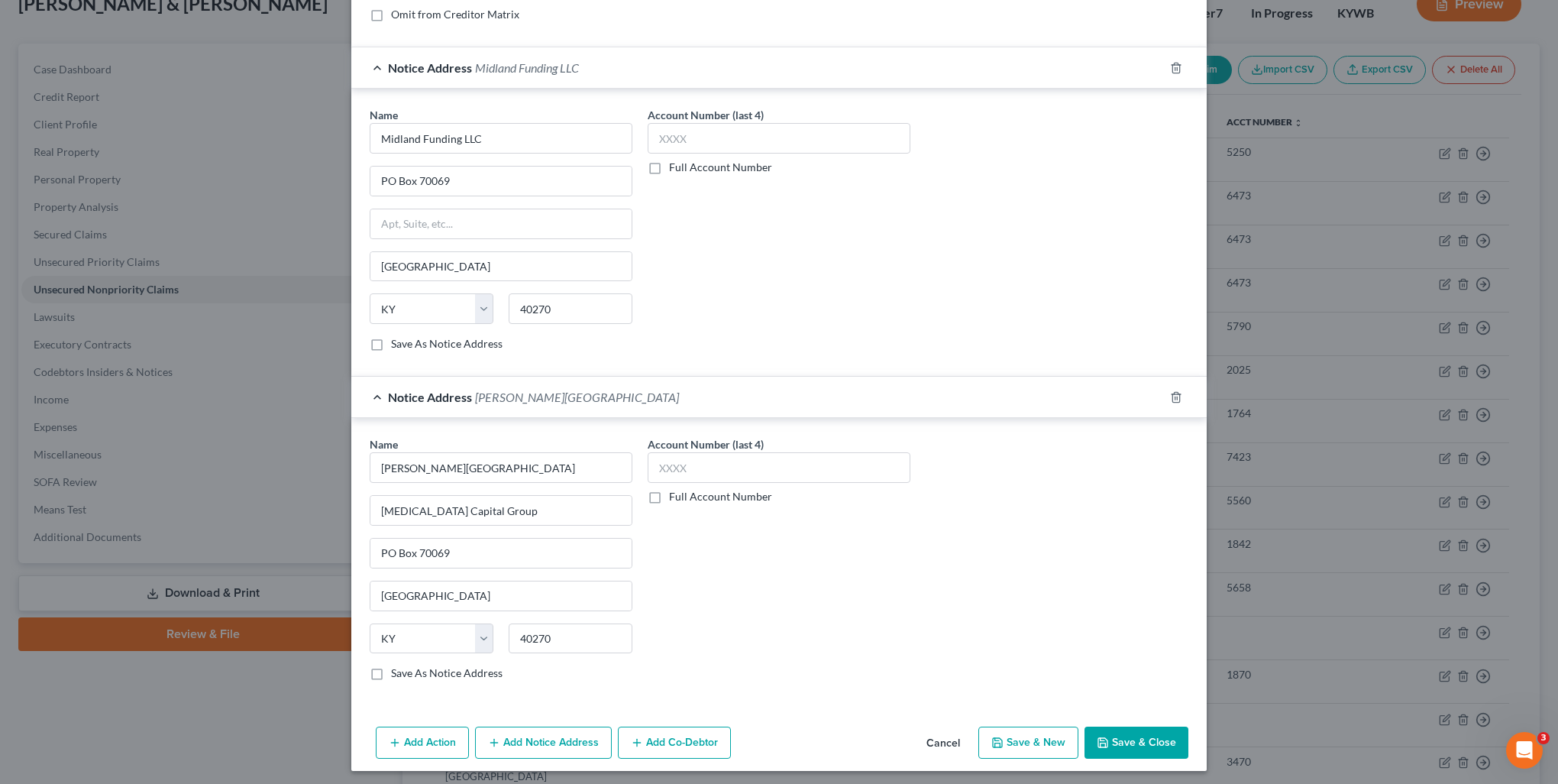
click at [578, 747] on button "Add Notice Address" at bounding box center [543, 742] width 136 height 32
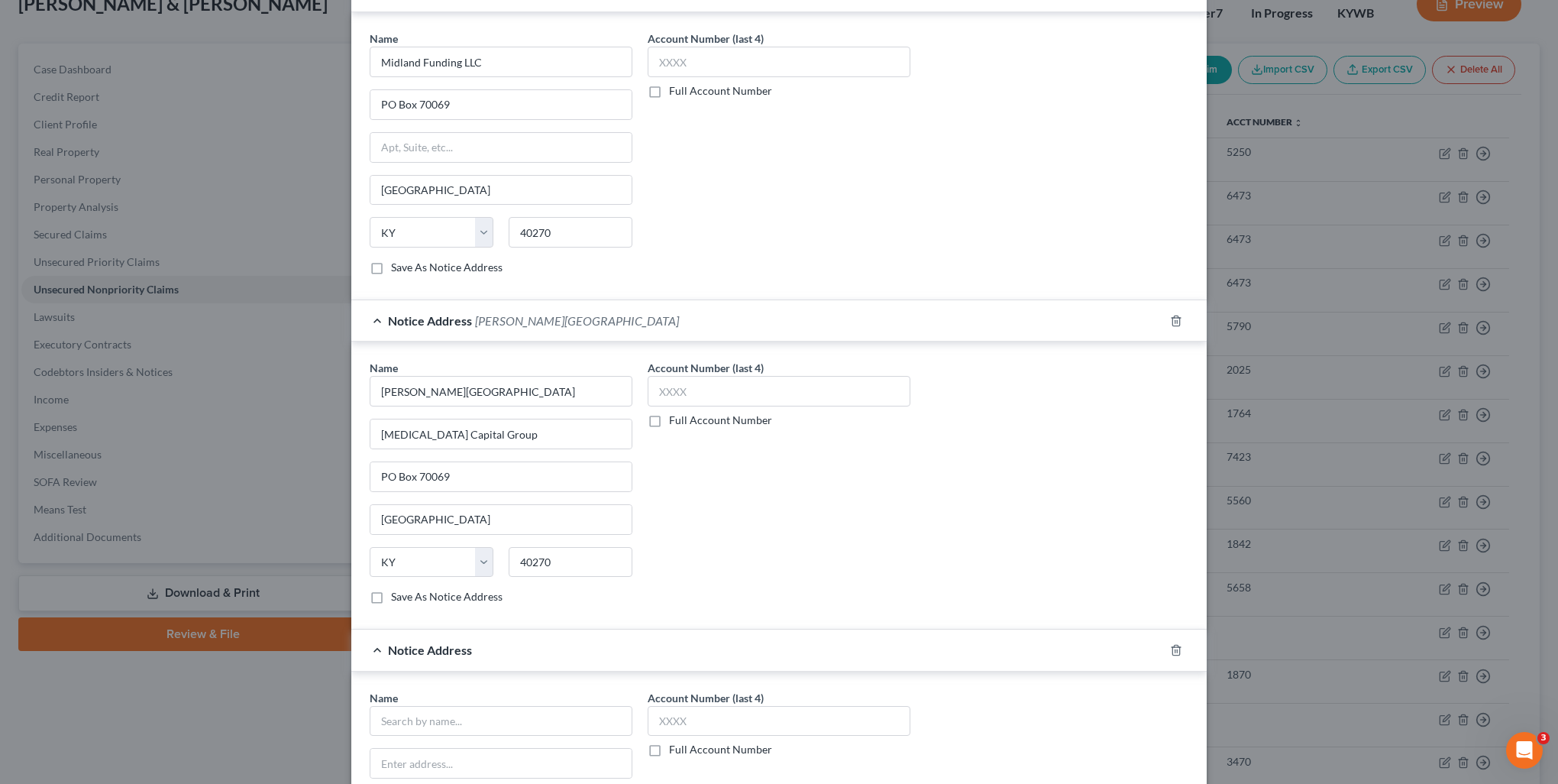
scroll to position [516, 0]
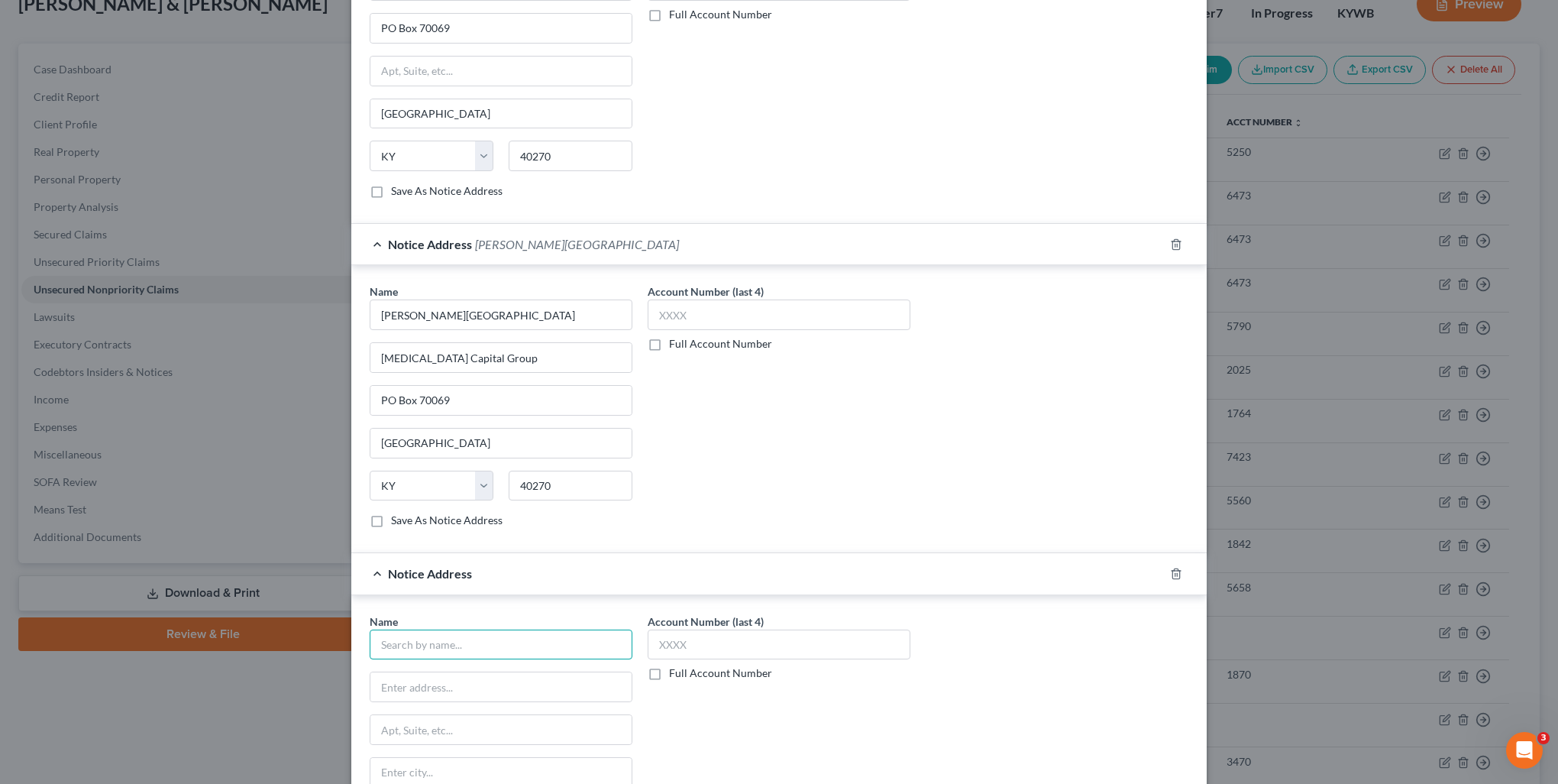
click at [488, 644] on input "text" at bounding box center [501, 644] width 263 height 31
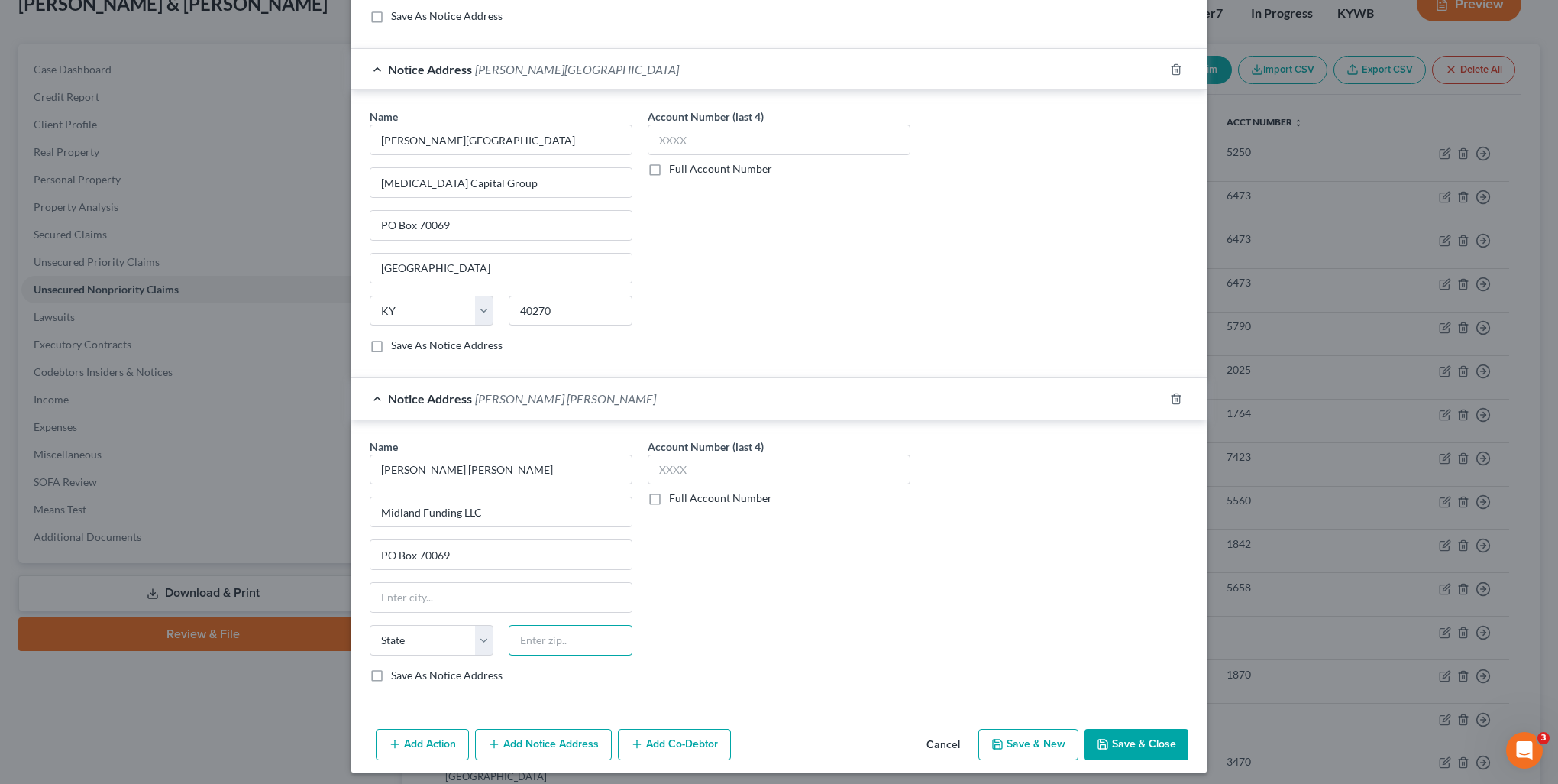
click at [559, 647] on input "text" at bounding box center [571, 640] width 124 height 31
click at [391, 670] on label "Save As Notice Address" at bounding box center [447, 674] width 111 height 15
click at [398, 670] on input "Save As Notice Address" at bounding box center [402, 672] width 10 height 10
click at [391, 344] on label "Save As Notice Address" at bounding box center [447, 345] width 111 height 15
click at [398, 344] on input "Save As Notice Address" at bounding box center [402, 343] width 10 height 10
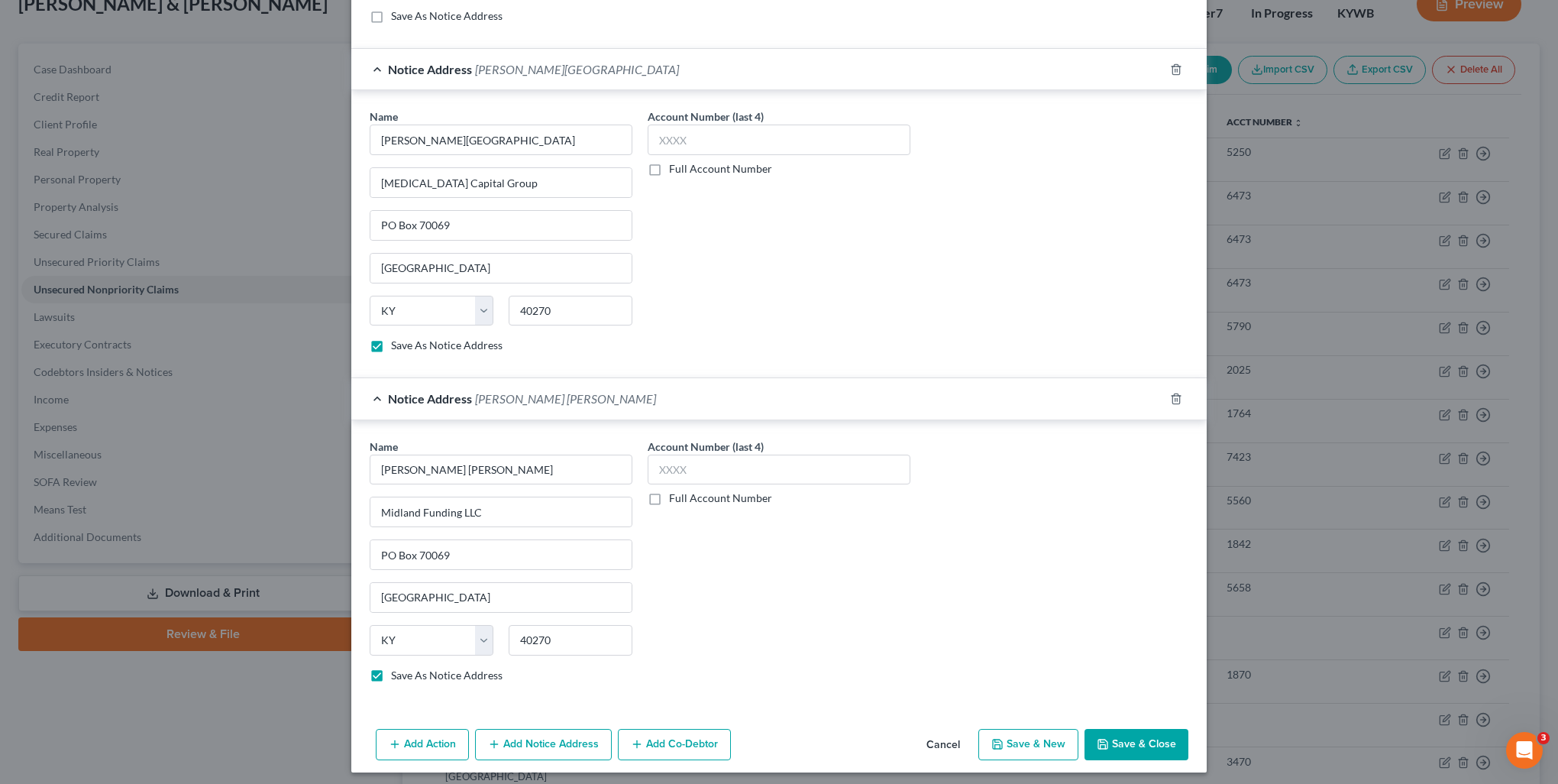
click at [563, 742] on button "Add Notice Address" at bounding box center [543, 744] width 136 height 32
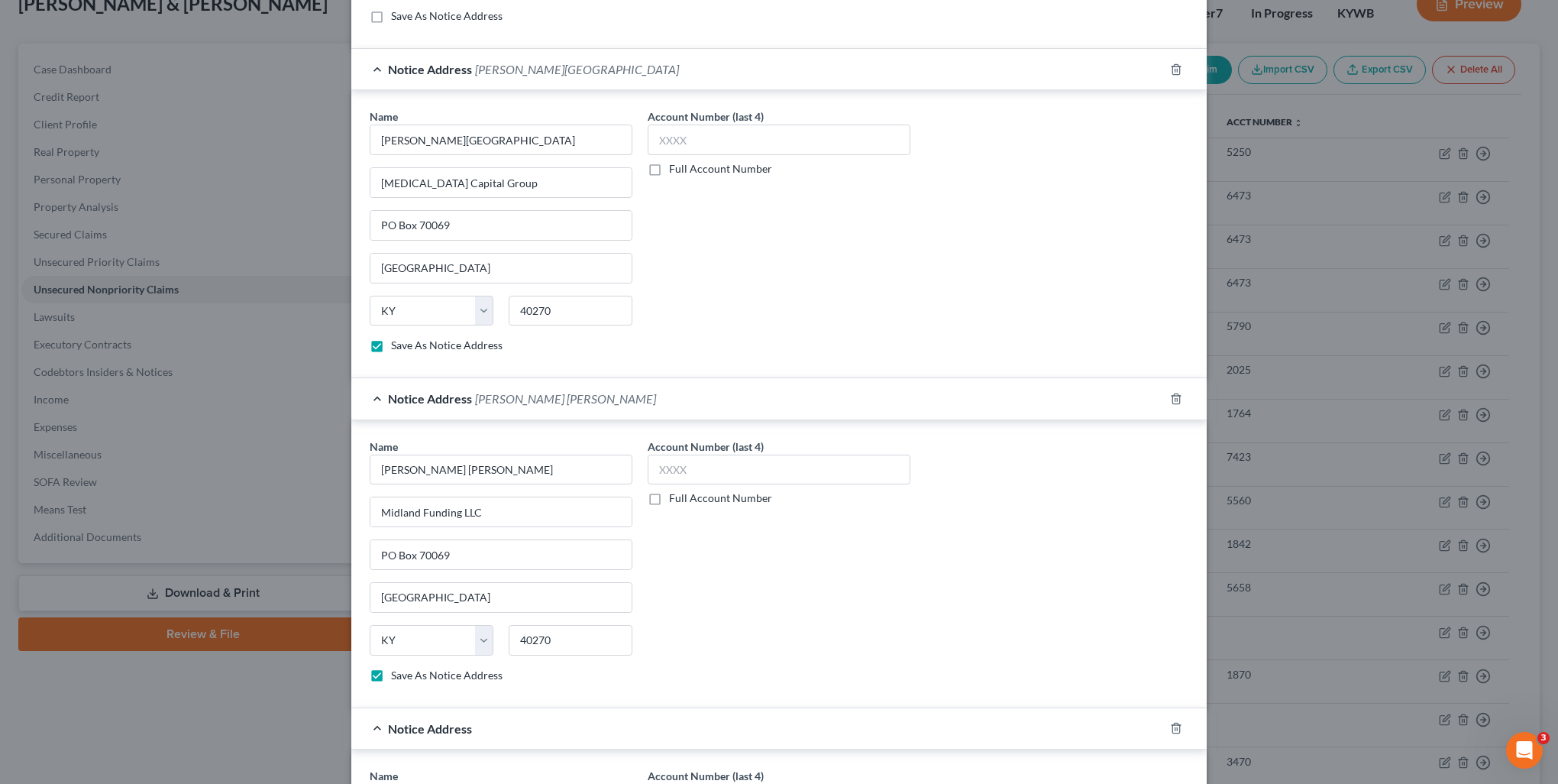
scroll to position [767, 0]
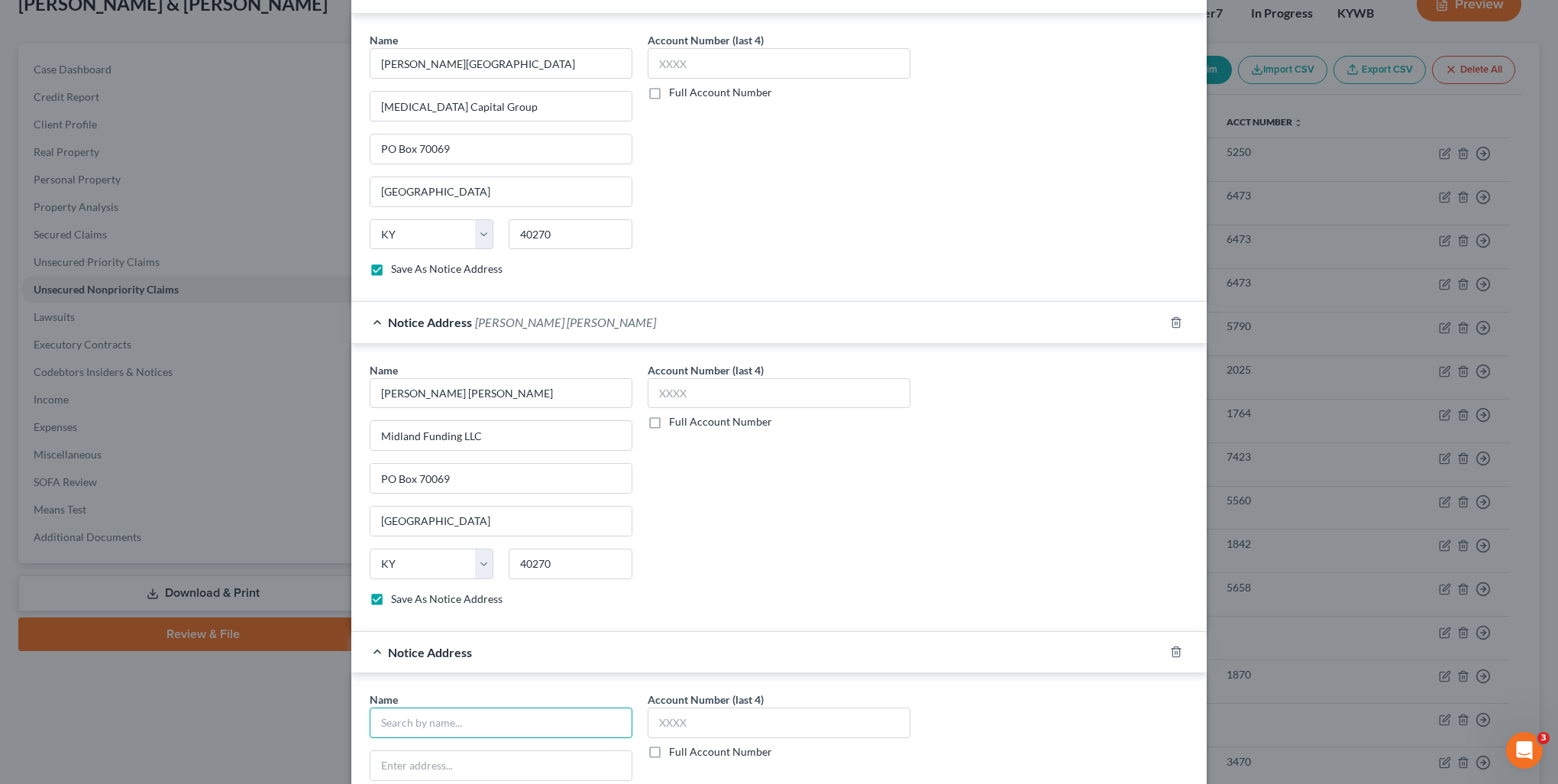
click at [449, 710] on input "text" at bounding box center [501, 722] width 263 height 31
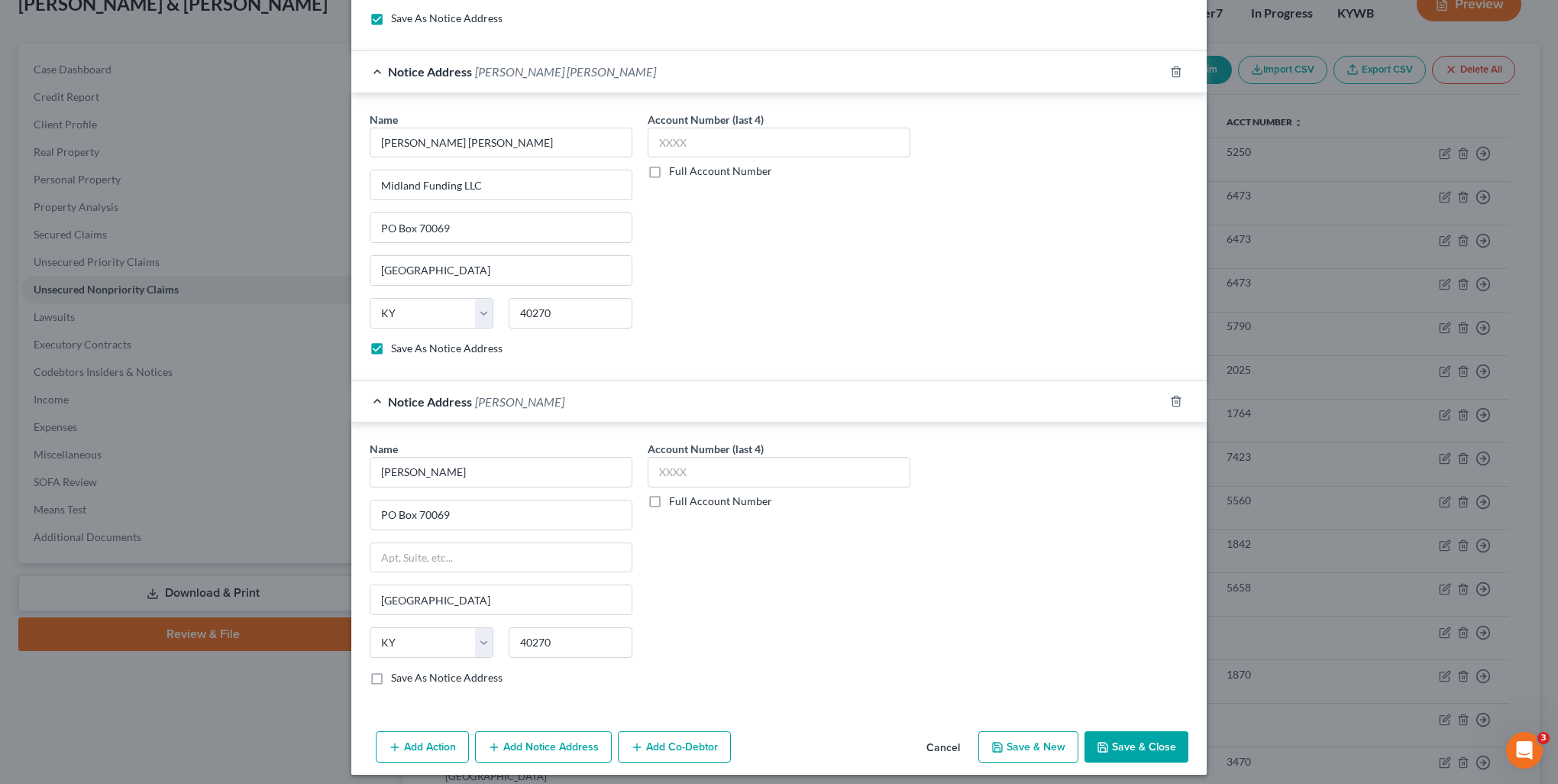
click at [391, 670] on label "Save As Notice Address" at bounding box center [447, 677] width 111 height 15
click at [398, 670] on input "Save As Notice Address" at bounding box center [402, 674] width 10 height 10
click at [519, 744] on button "Add Notice Address" at bounding box center [543, 746] width 136 height 32
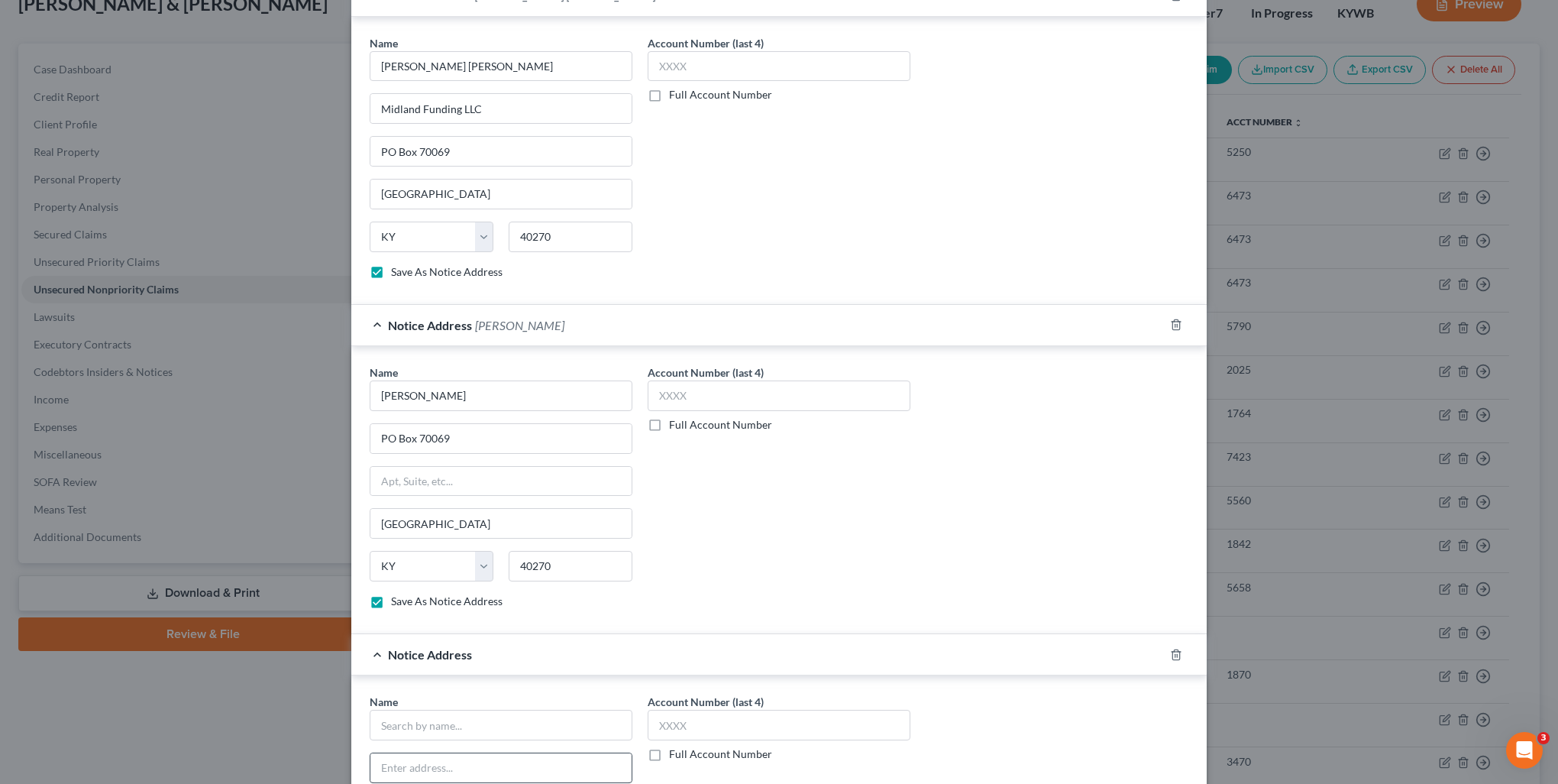
scroll to position [1170, 0]
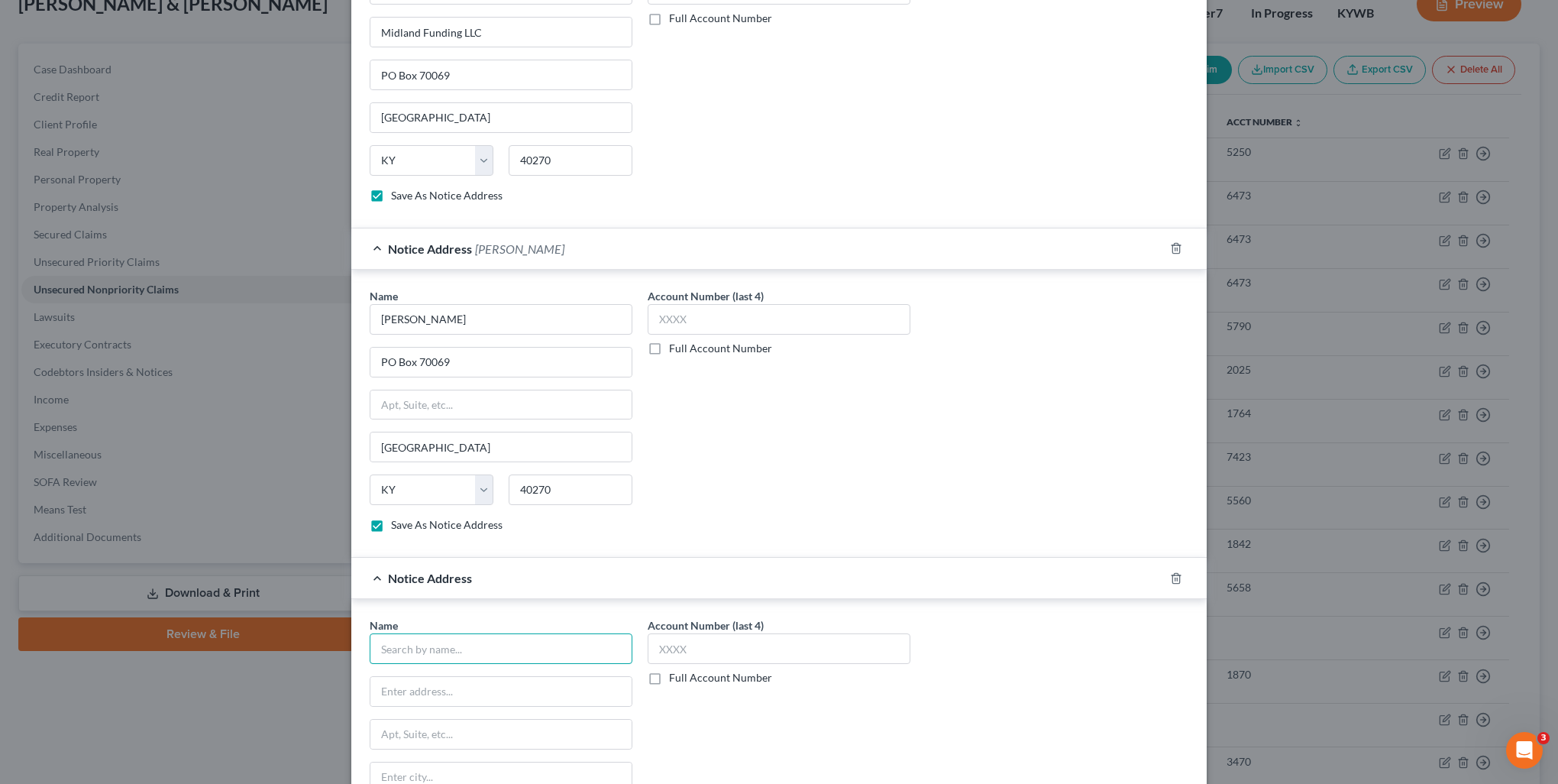
click at [436, 648] on input "text" at bounding box center [501, 648] width 263 height 31
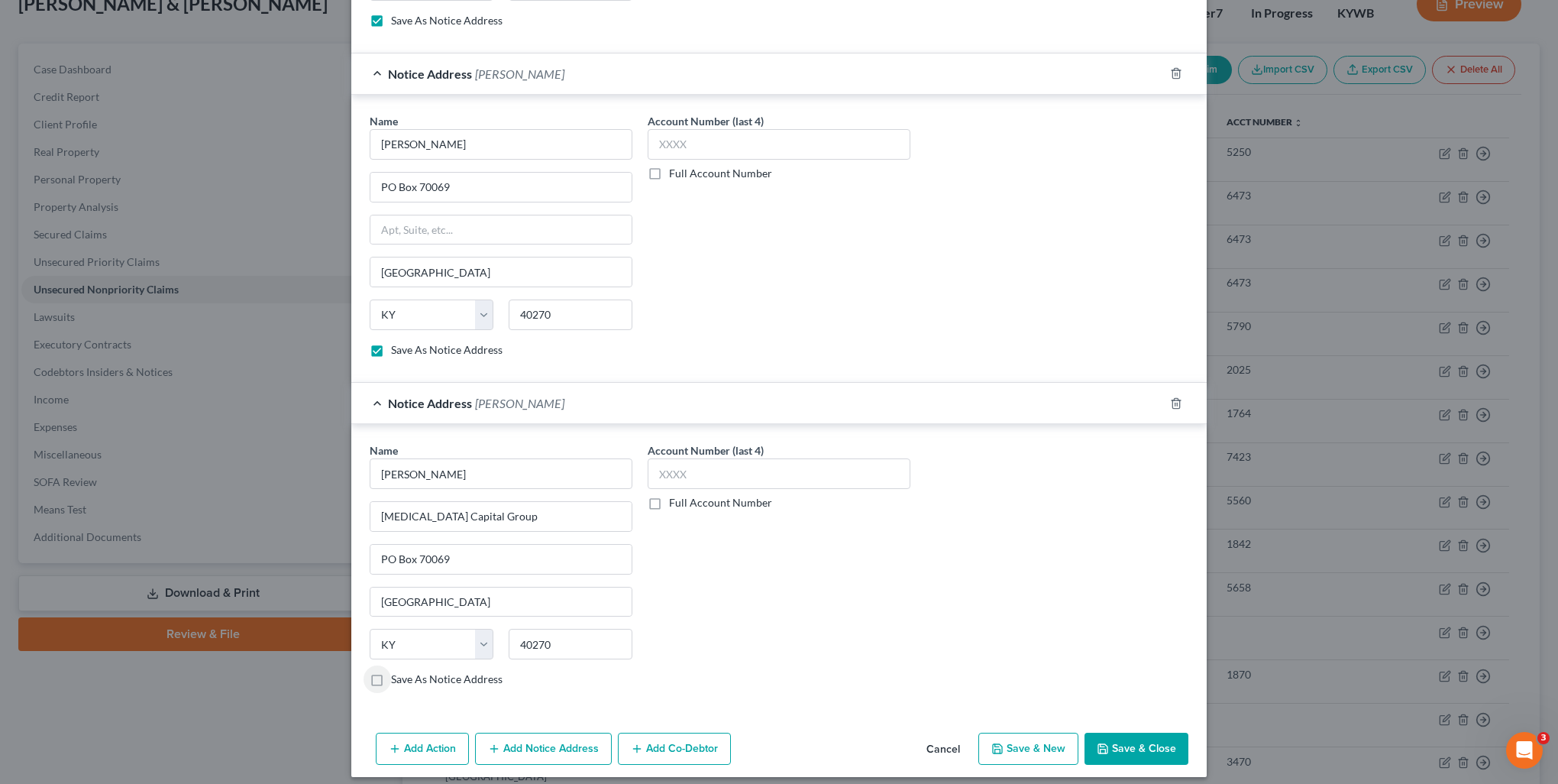
click at [391, 671] on label "Save As Notice Address" at bounding box center [447, 678] width 111 height 15
click at [398, 671] on input "Save As Notice Address" at bounding box center [402, 676] width 10 height 10
click at [521, 732] on button "Add Notice Address" at bounding box center [543, 748] width 136 height 32
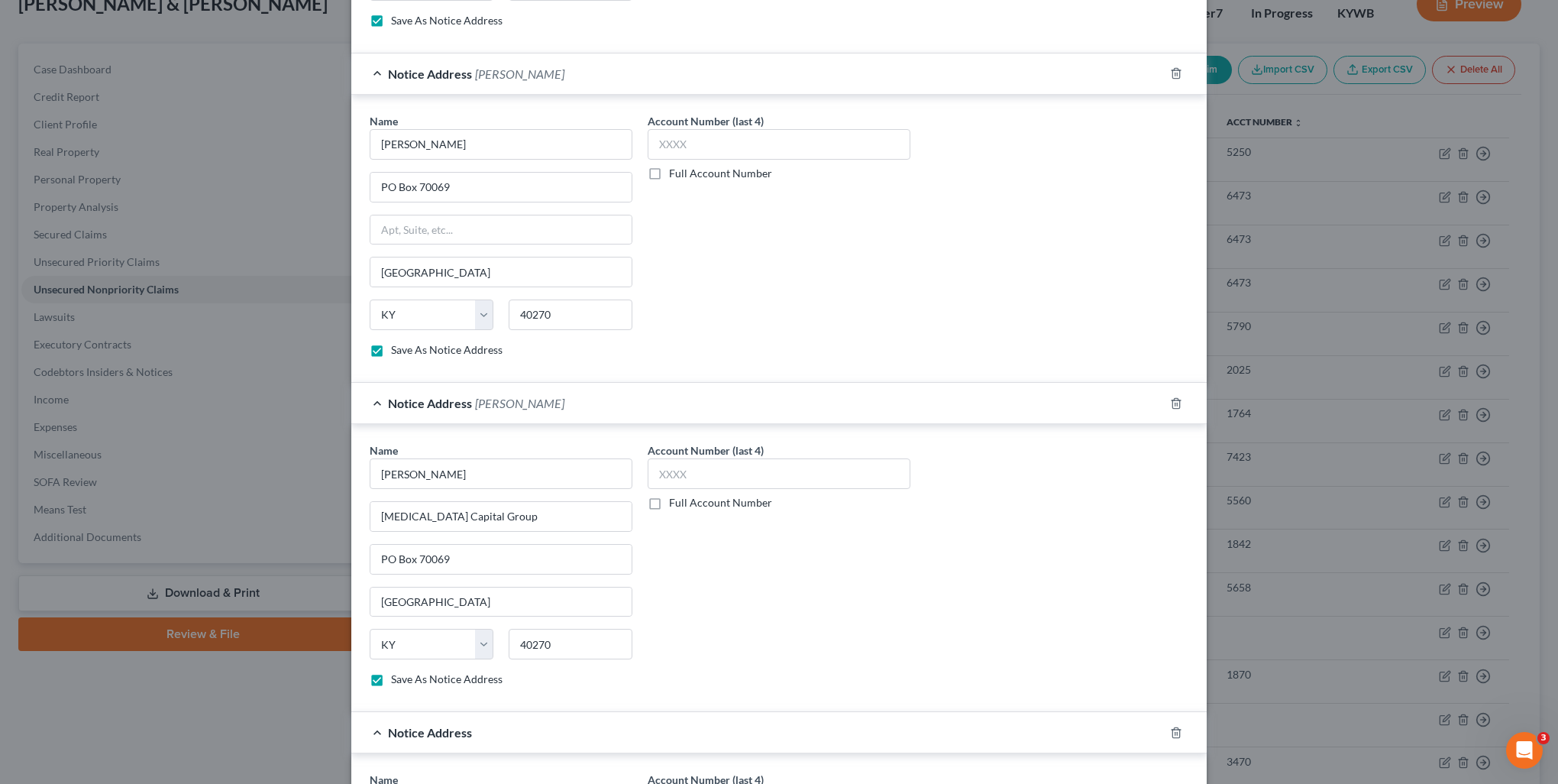
scroll to position [1421, 0]
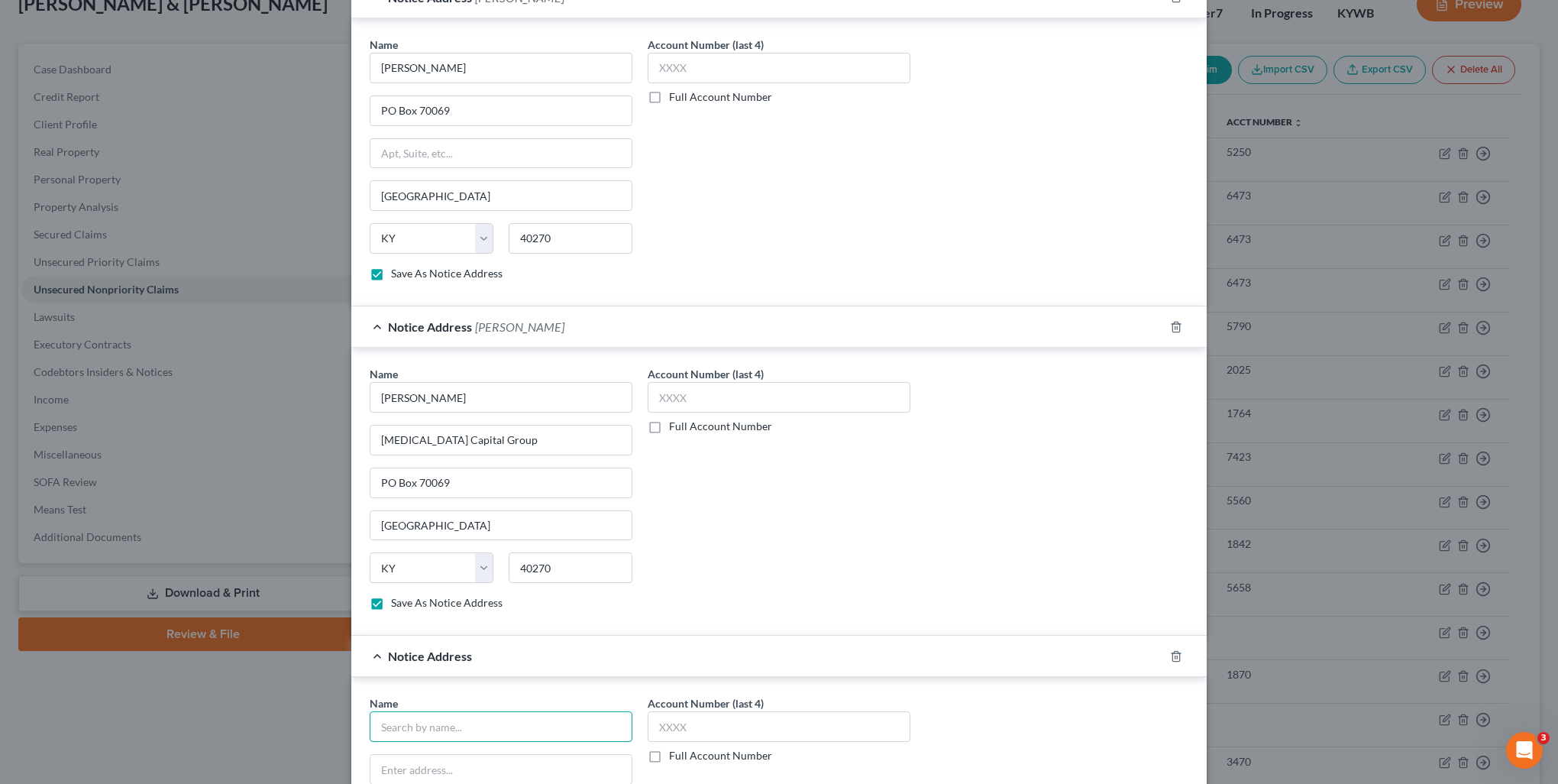
click at [512, 720] on input "text" at bounding box center [501, 726] width 263 height 31
drag, startPoint x: 458, startPoint y: 717, endPoint x: 342, endPoint y: 714, distance: 116.0
click at [342, 714] on div "New Unsecured Nonpriority Claim × Creditor * Comenity - Limited PO Box 659728 […" at bounding box center [779, 392] width 1558 height 784
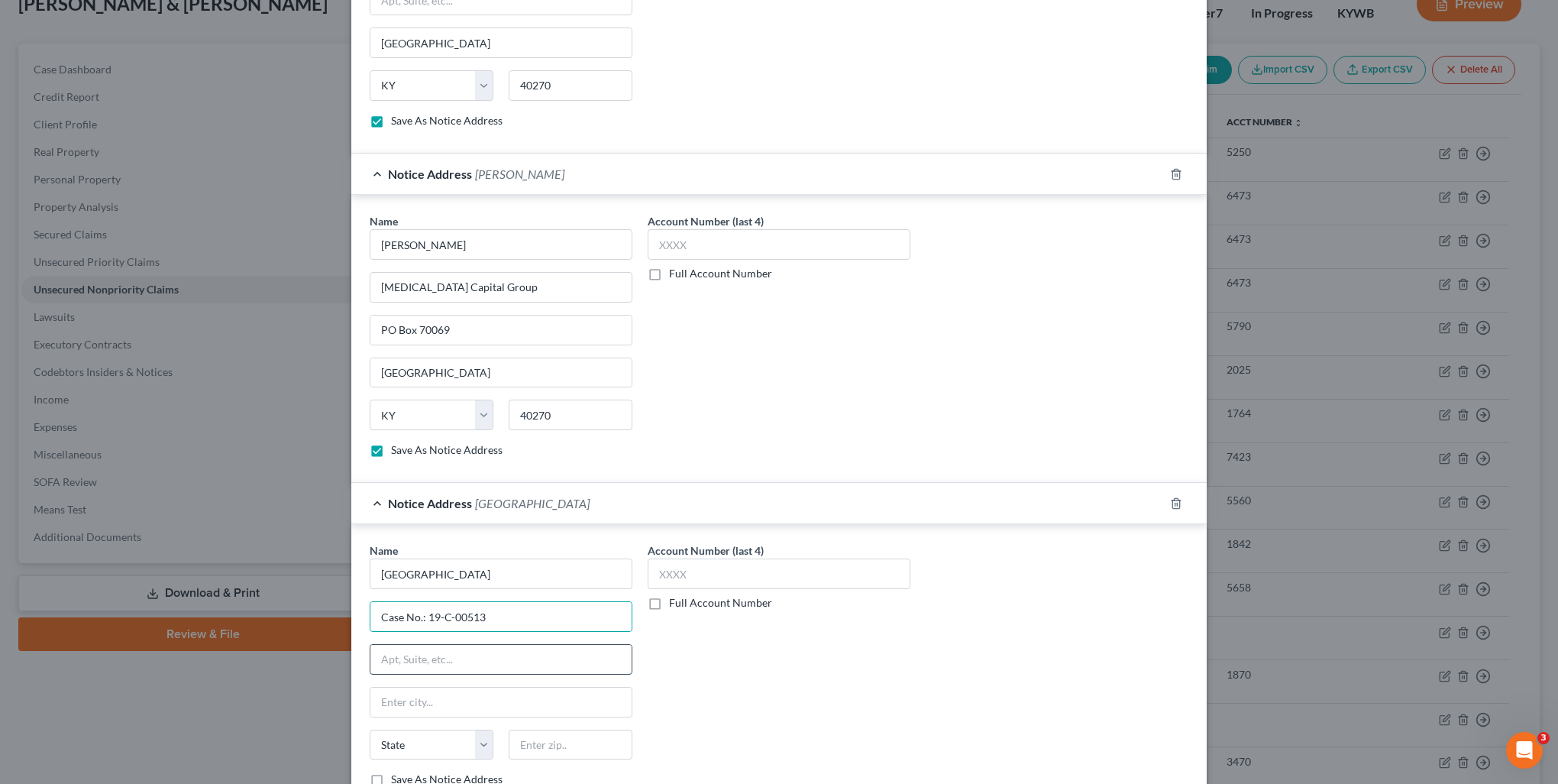
click at [512, 649] on input "text" at bounding box center [500, 659] width 261 height 29
click at [391, 771] on label "Save As Notice Address" at bounding box center [447, 779] width 111 height 15
click at [398, 771] on input "Save As Notice Address" at bounding box center [402, 776] width 10 height 10
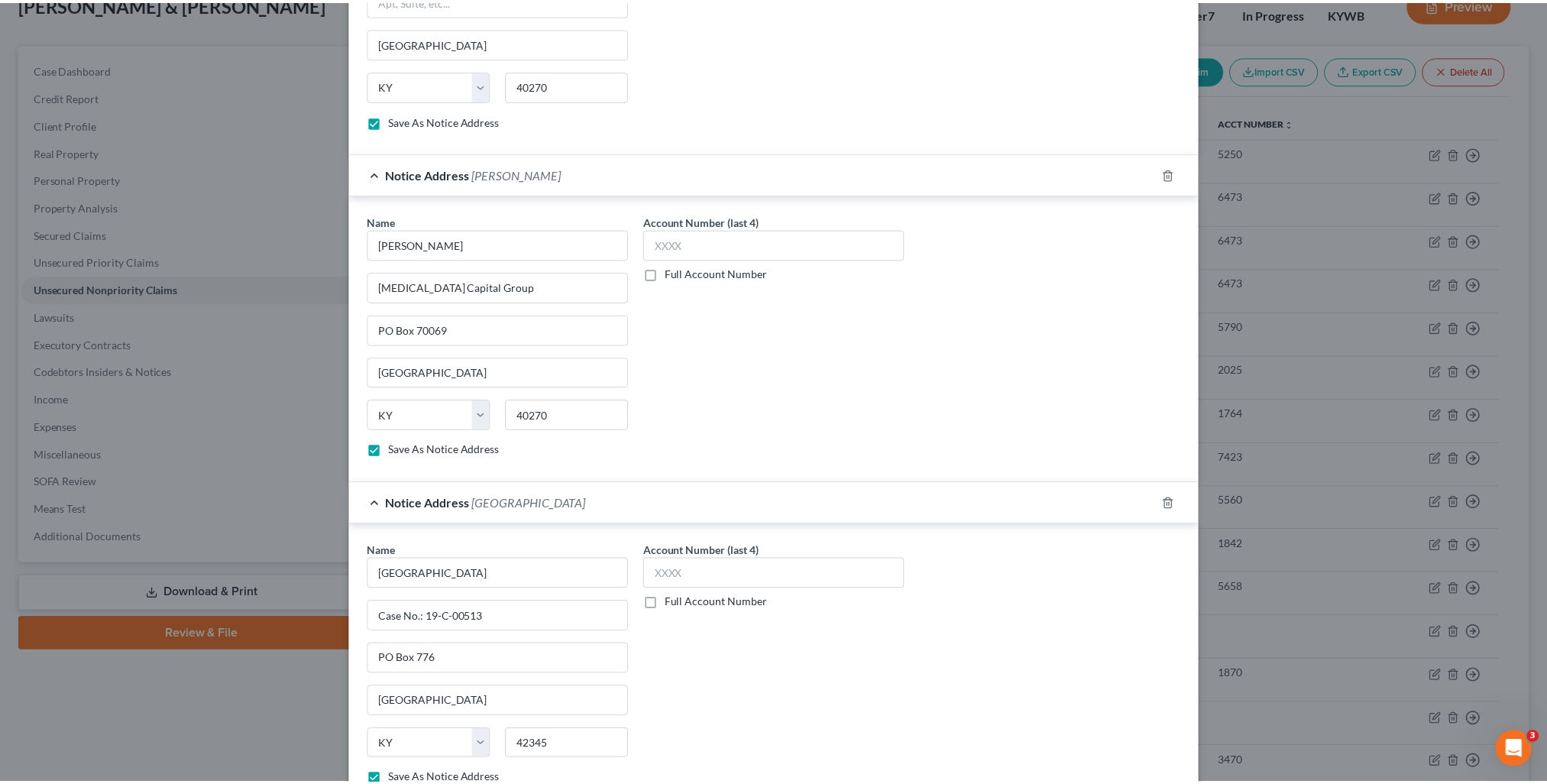
scroll to position [1673, 0]
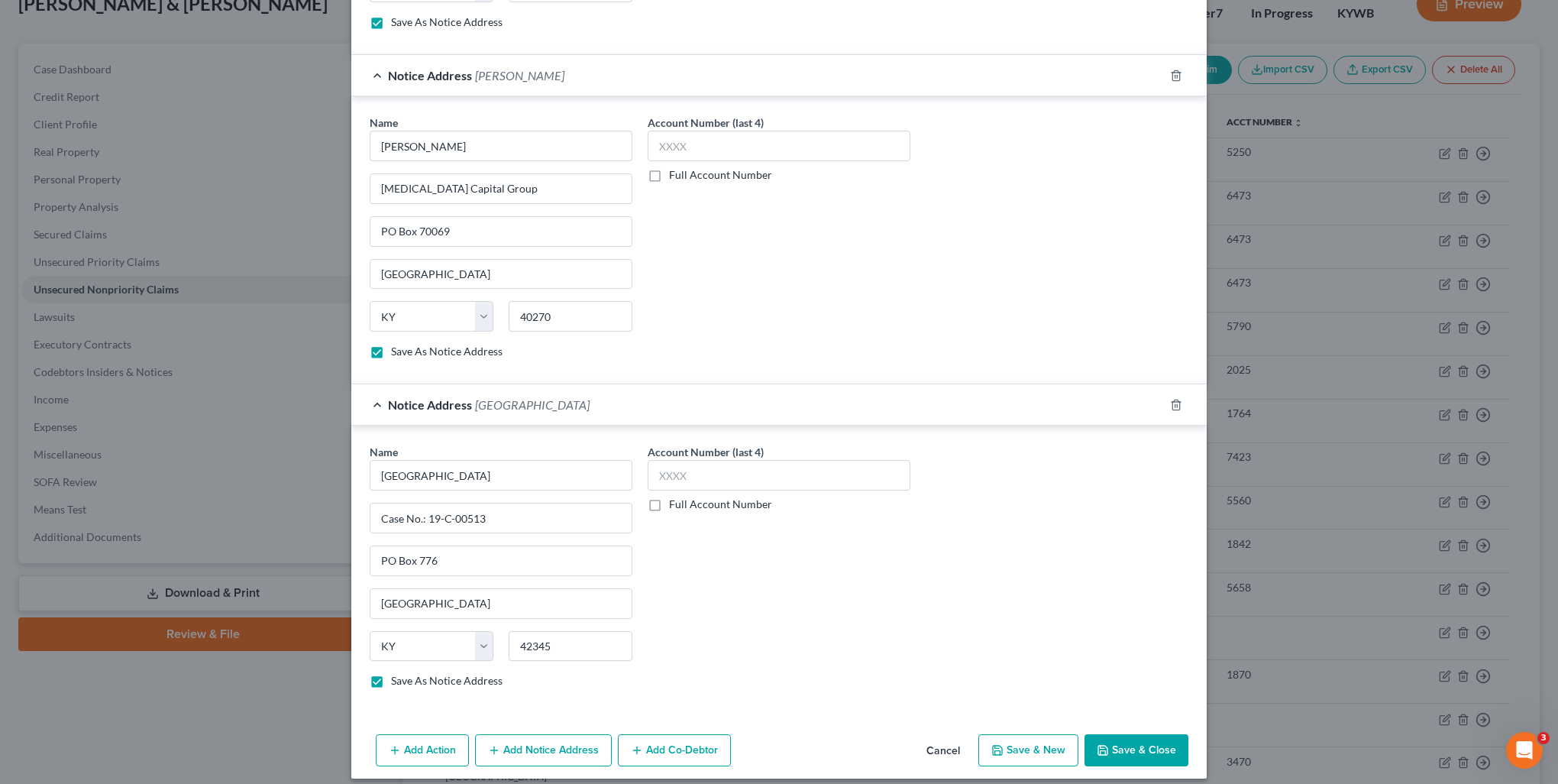
click at [1153, 737] on button "Save & Close" at bounding box center [1136, 750] width 104 height 32
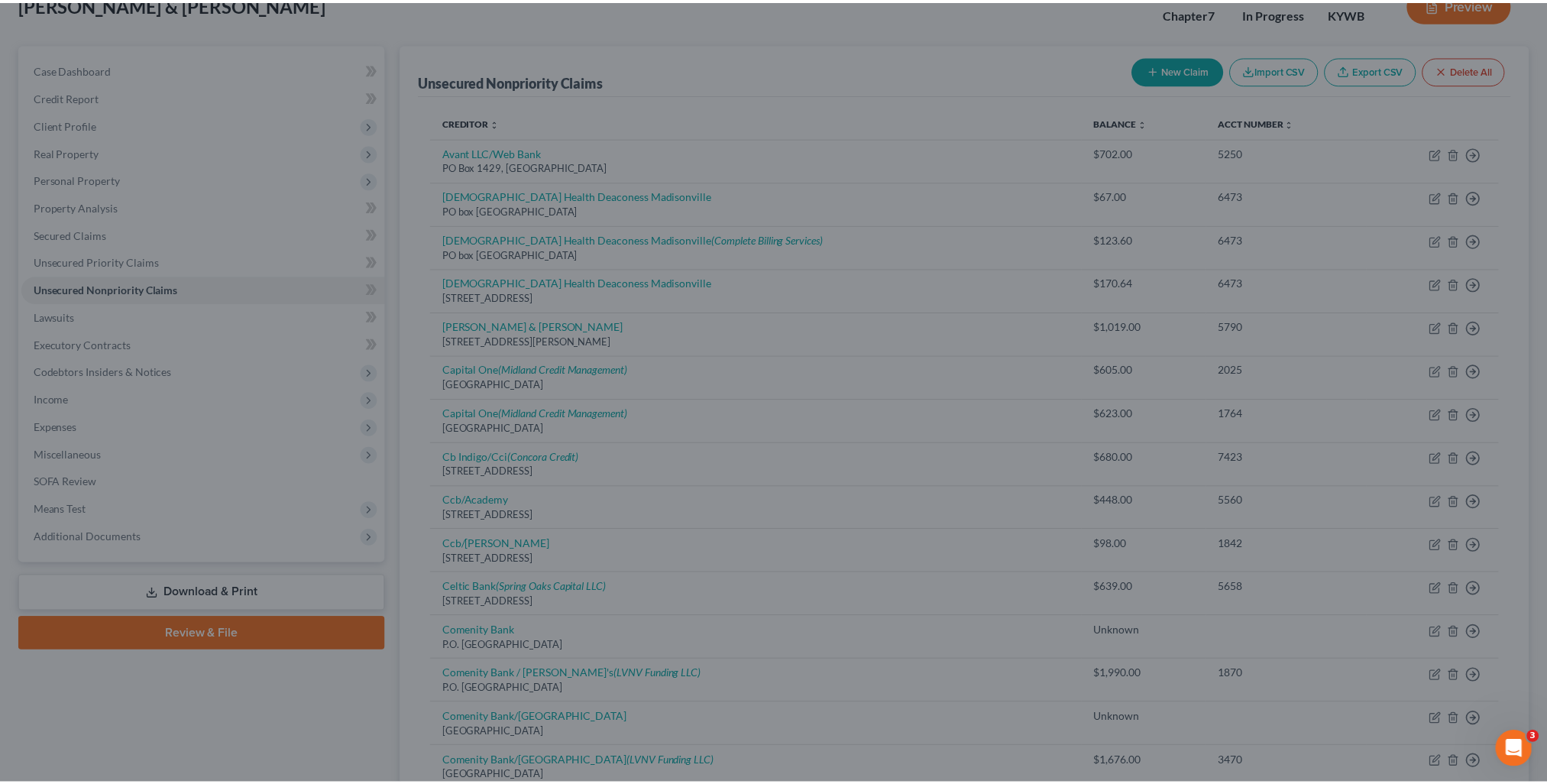
scroll to position [0, 0]
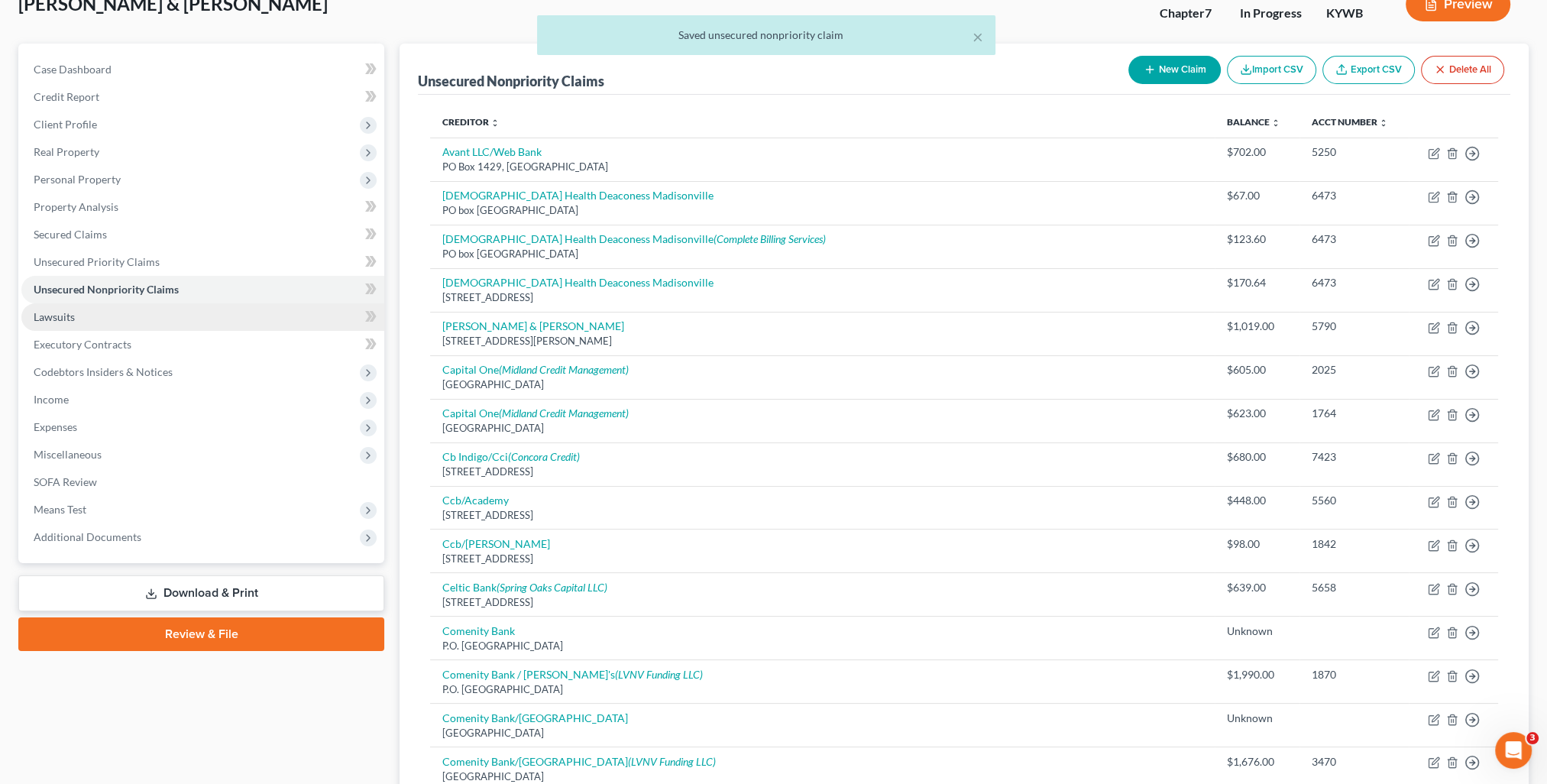
click at [71, 327] on link "Lawsuits" at bounding box center [202, 317] width 363 height 27
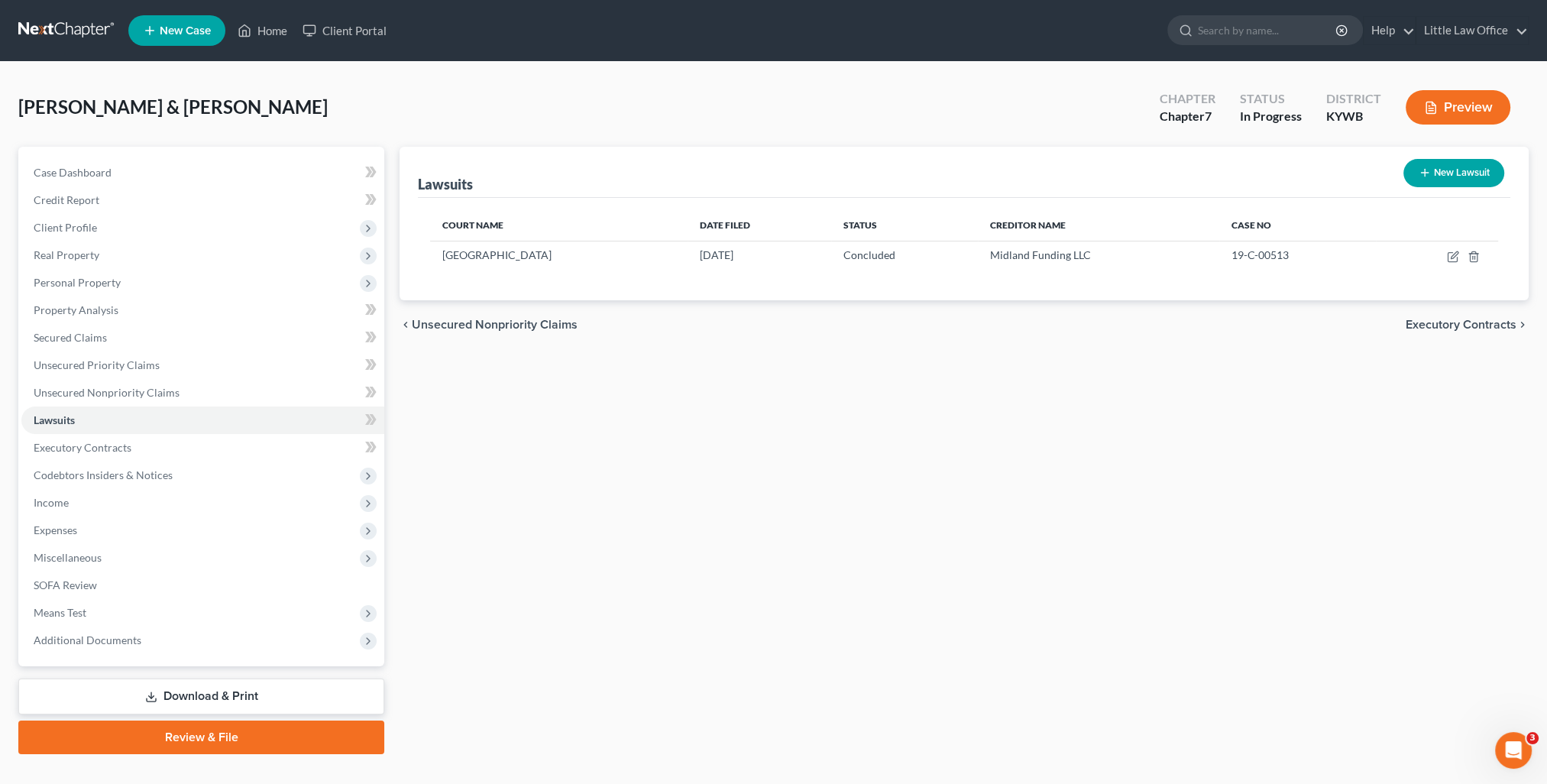
click at [1432, 169] on button "New Lawsuit" at bounding box center [1454, 173] width 101 height 28
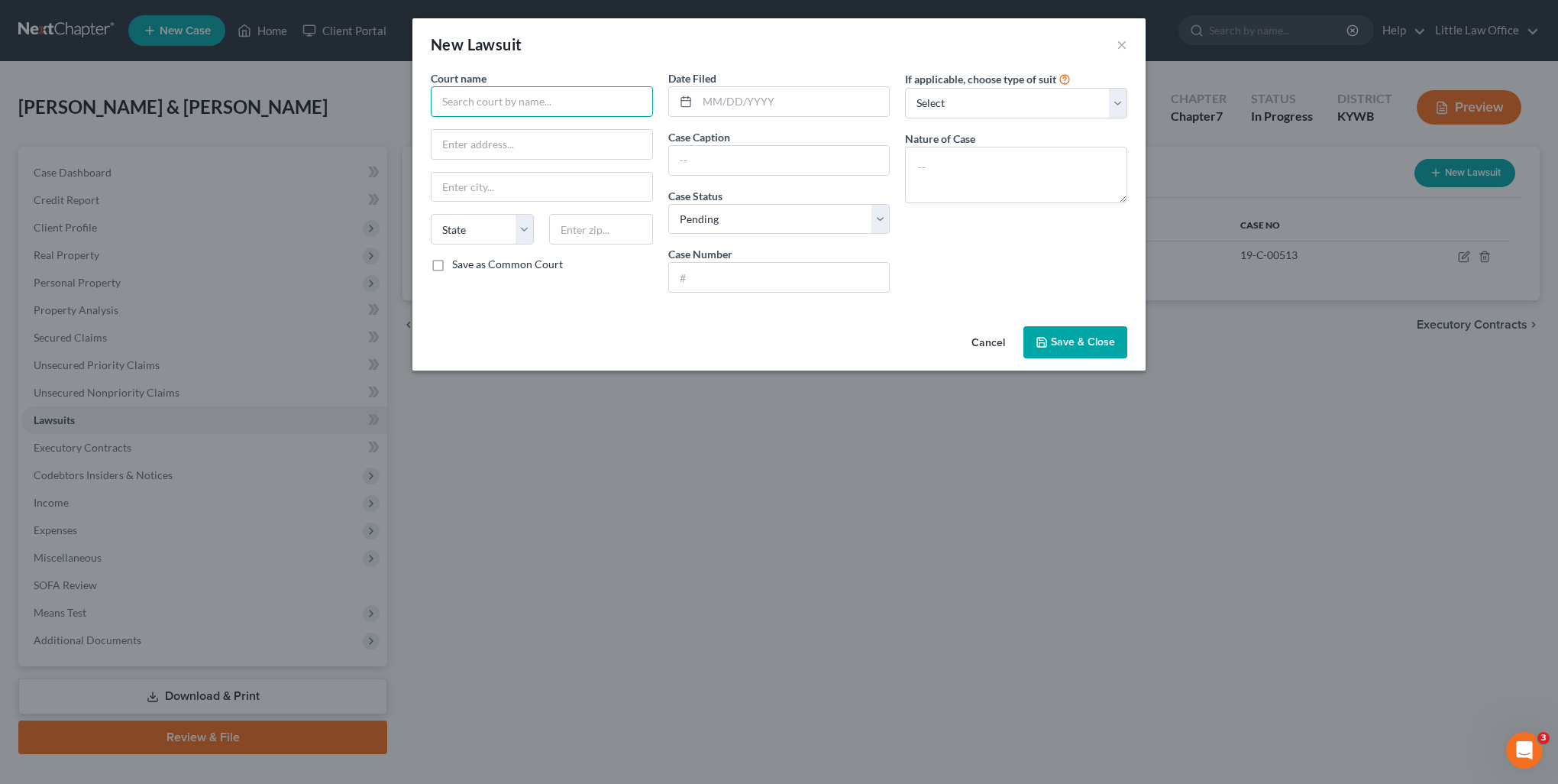
click at [483, 104] on input "text" at bounding box center [541, 101] width 222 height 31
click at [518, 124] on div "[GEOGRAPHIC_DATA]" at bounding box center [522, 128] width 159 height 15
click at [776, 100] on input "text" at bounding box center [794, 101] width 193 height 29
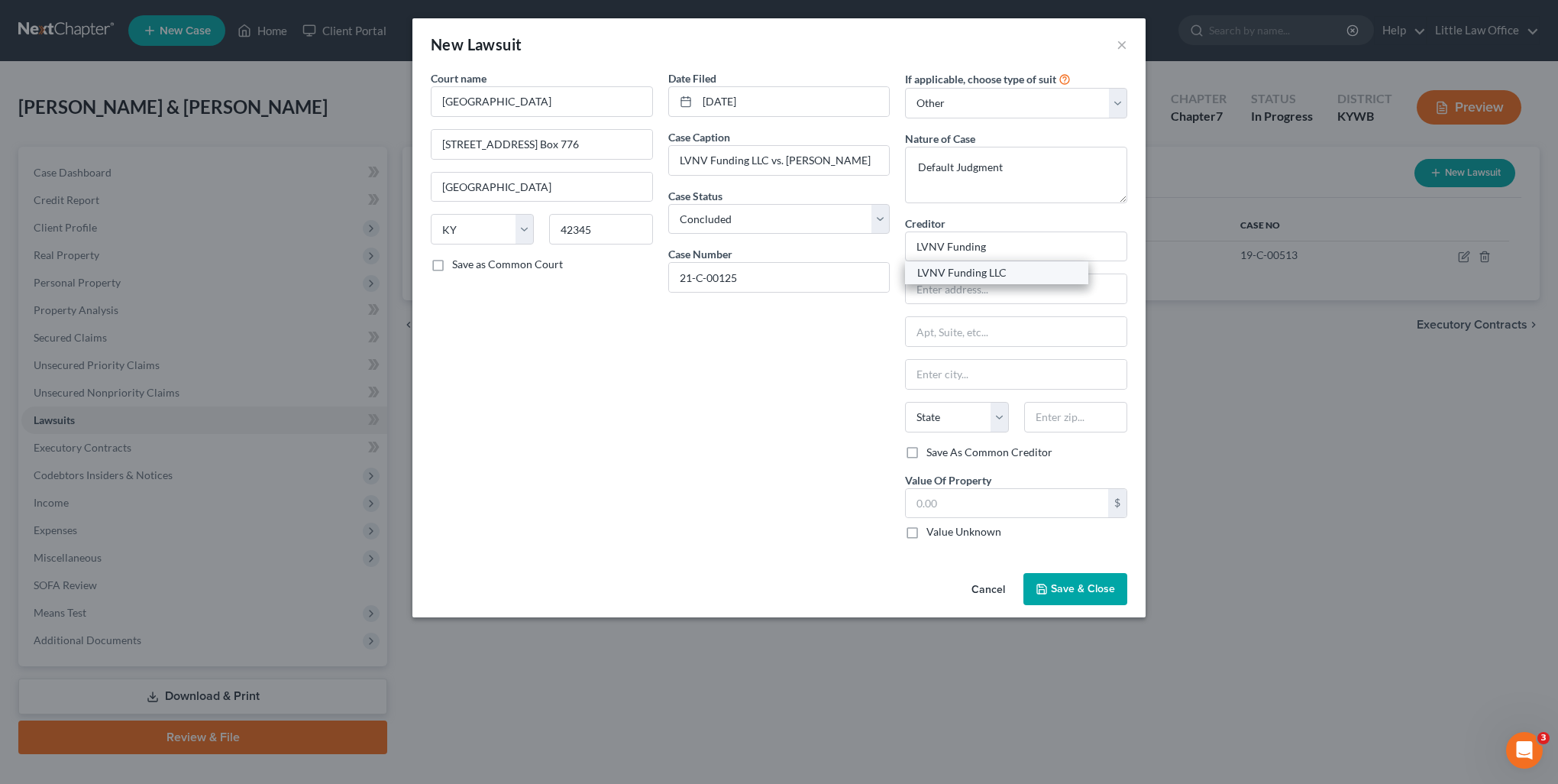
click at [1002, 281] on div "LVNV Funding LLC" at bounding box center [997, 272] width 183 height 23
click at [1004, 517] on div "$ Value Unknown" at bounding box center [1015, 514] width 222 height 52
click at [1004, 509] on input "text" at bounding box center [1007, 503] width 202 height 29
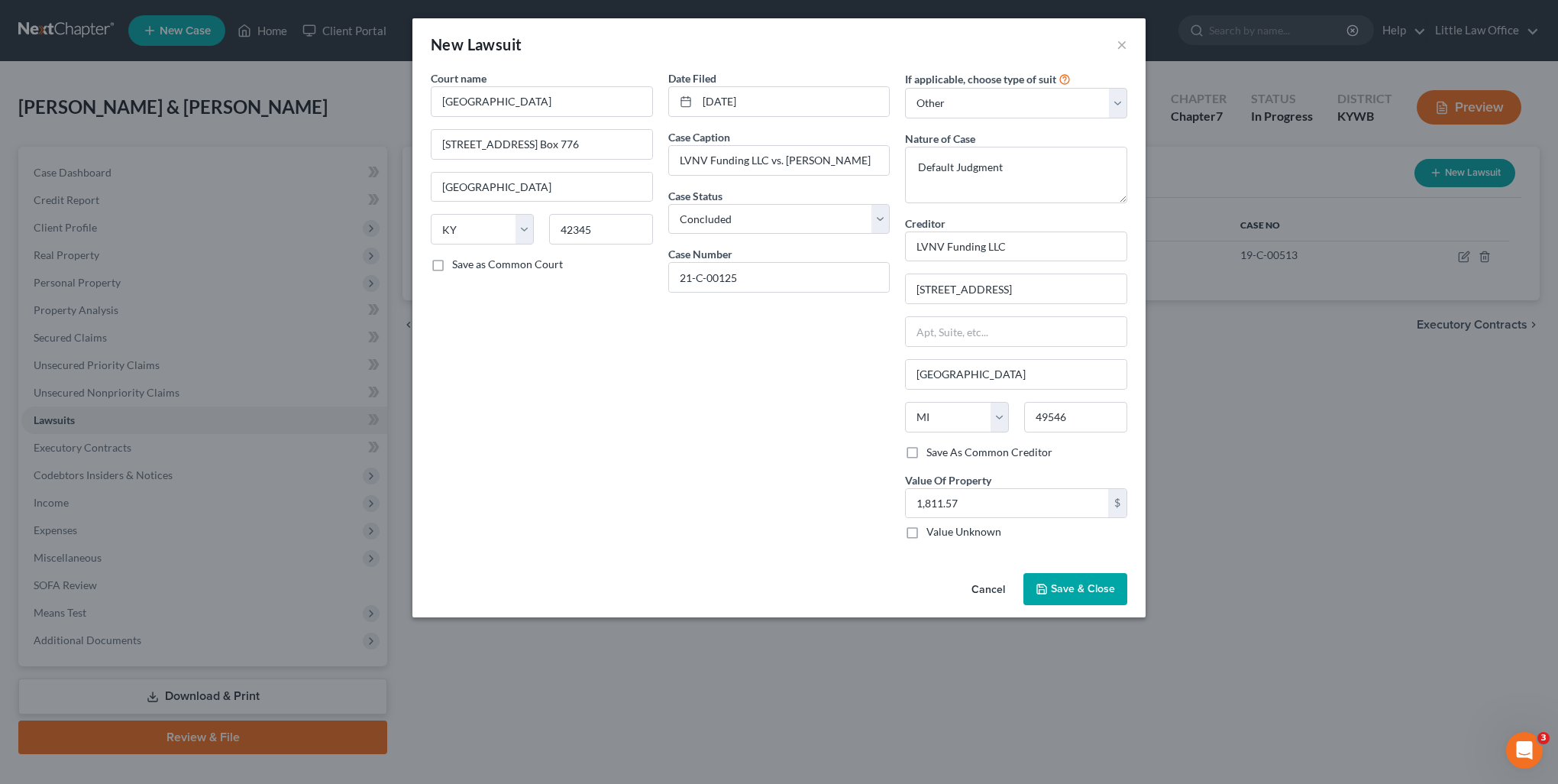
click at [1073, 593] on span "Save & Close" at bounding box center [1084, 588] width 64 height 13
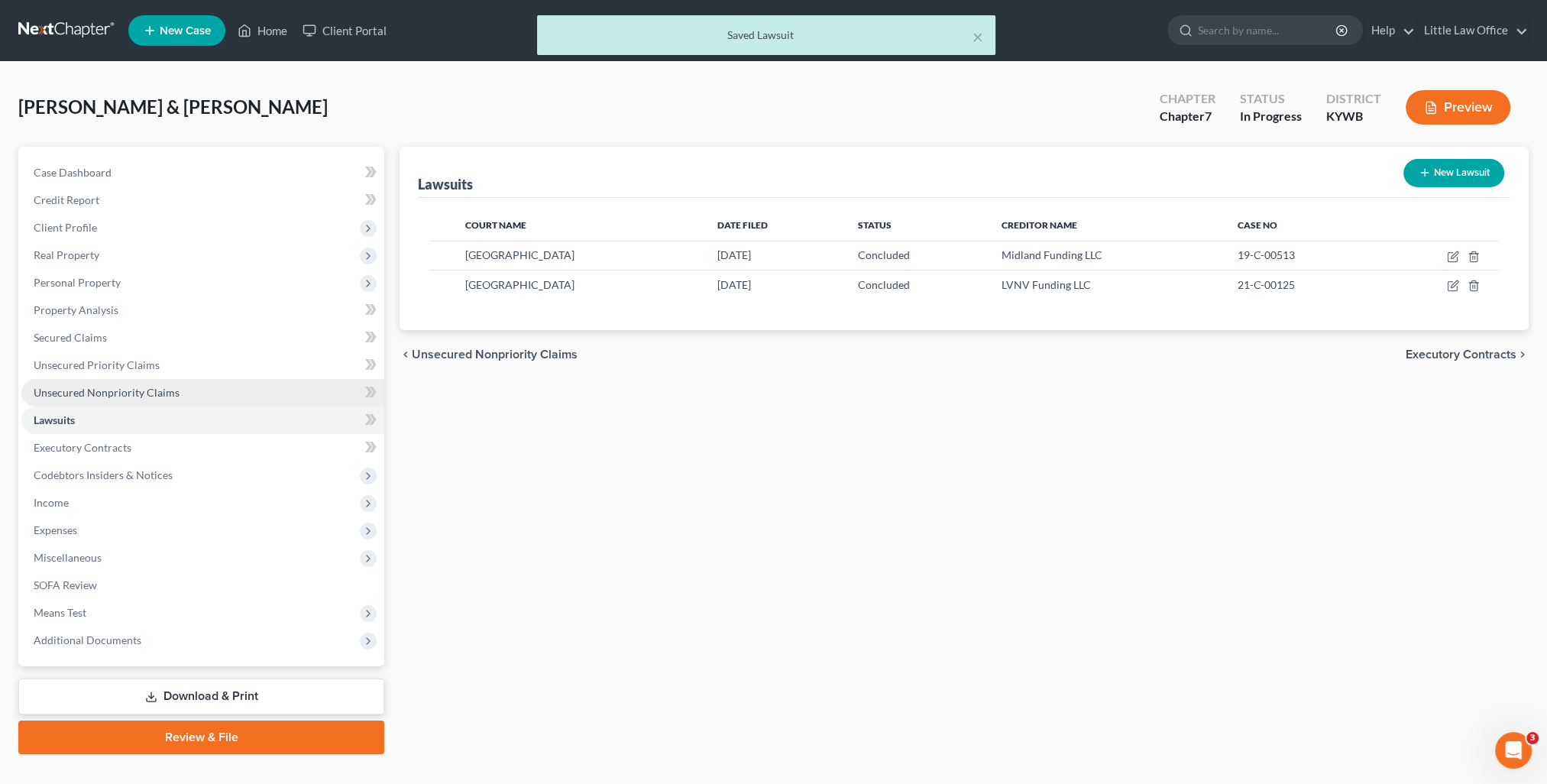
click at [116, 399] on link "Unsecured Nonpriority Claims" at bounding box center [202, 392] width 363 height 27
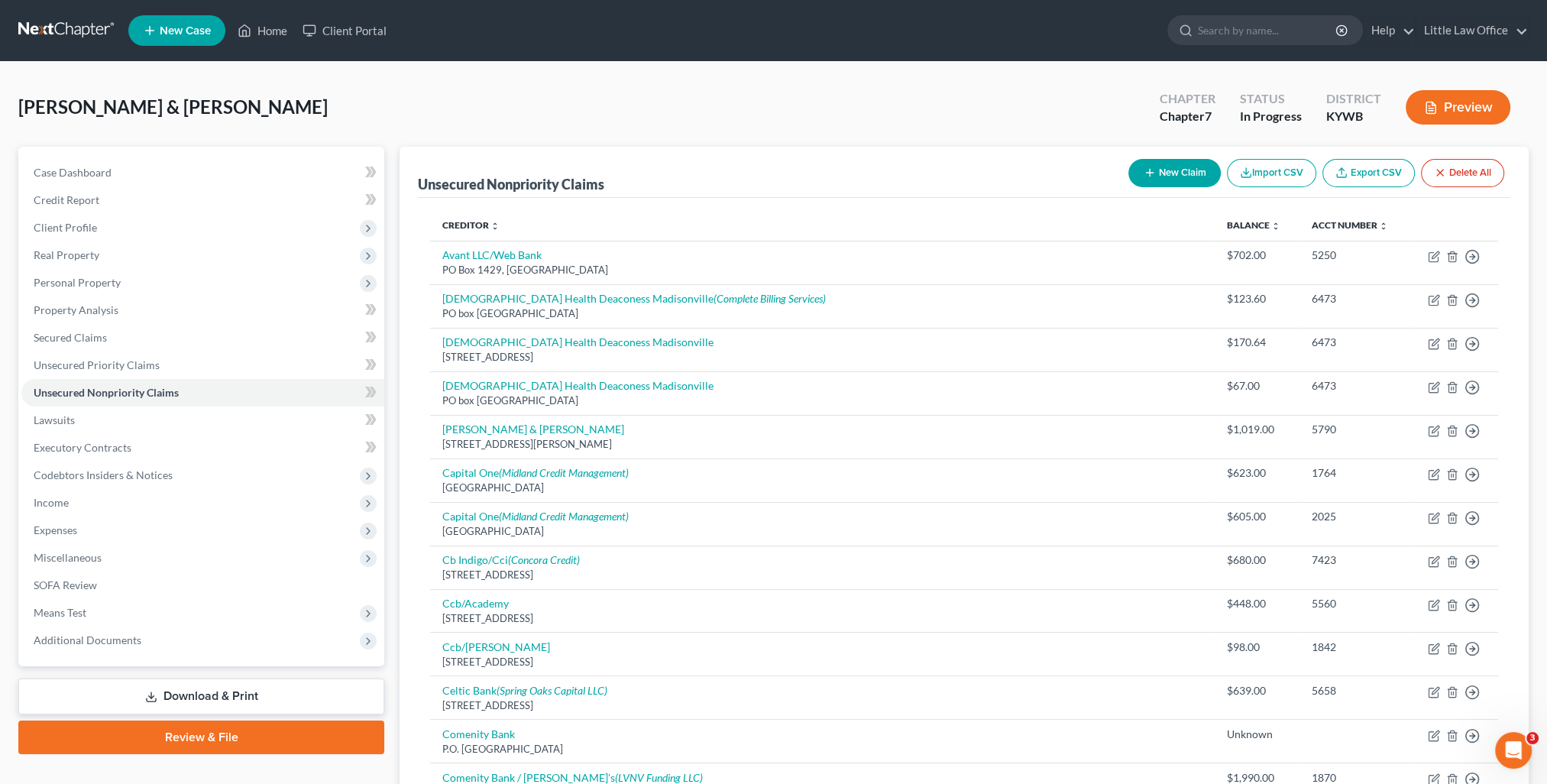
click at [1186, 153] on div "New Claim Import CSV Export CSV Delete All" at bounding box center [1316, 173] width 388 height 41
click at [1193, 172] on button "New Claim" at bounding box center [1175, 173] width 93 height 28
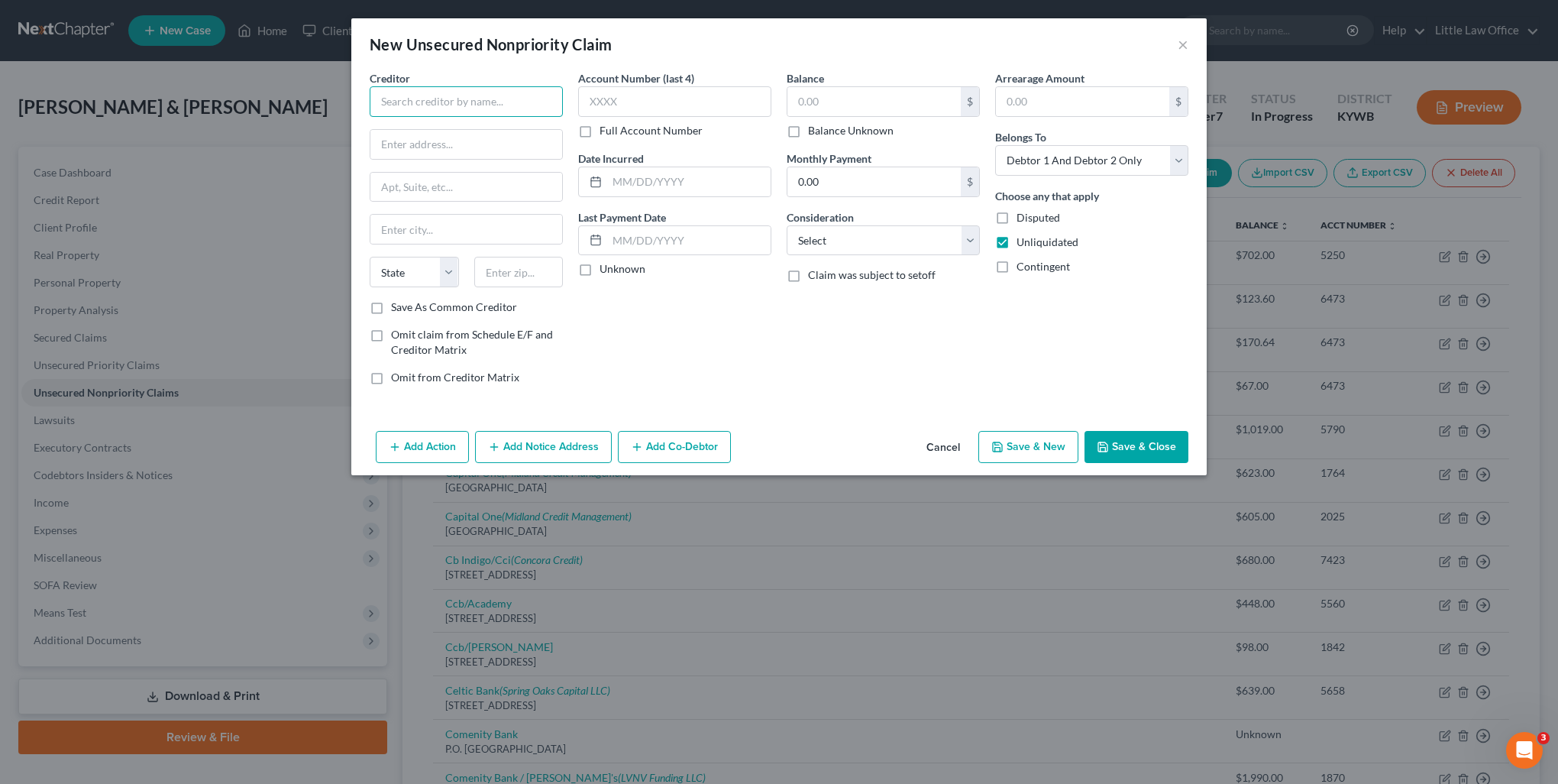
click at [470, 96] on input "text" at bounding box center [467, 101] width 193 height 31
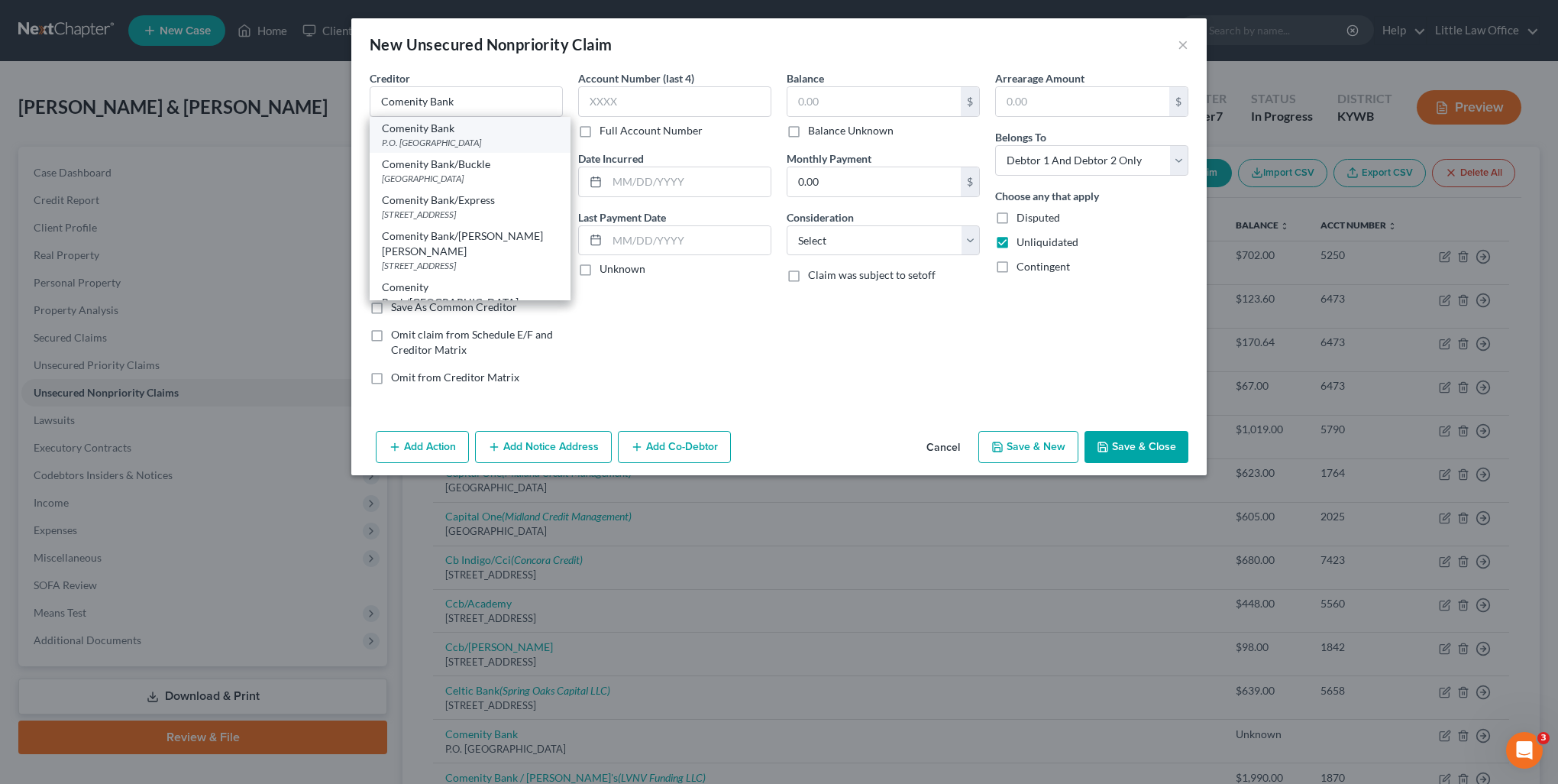
click at [458, 132] on div "Comenity Bank" at bounding box center [470, 128] width 176 height 15
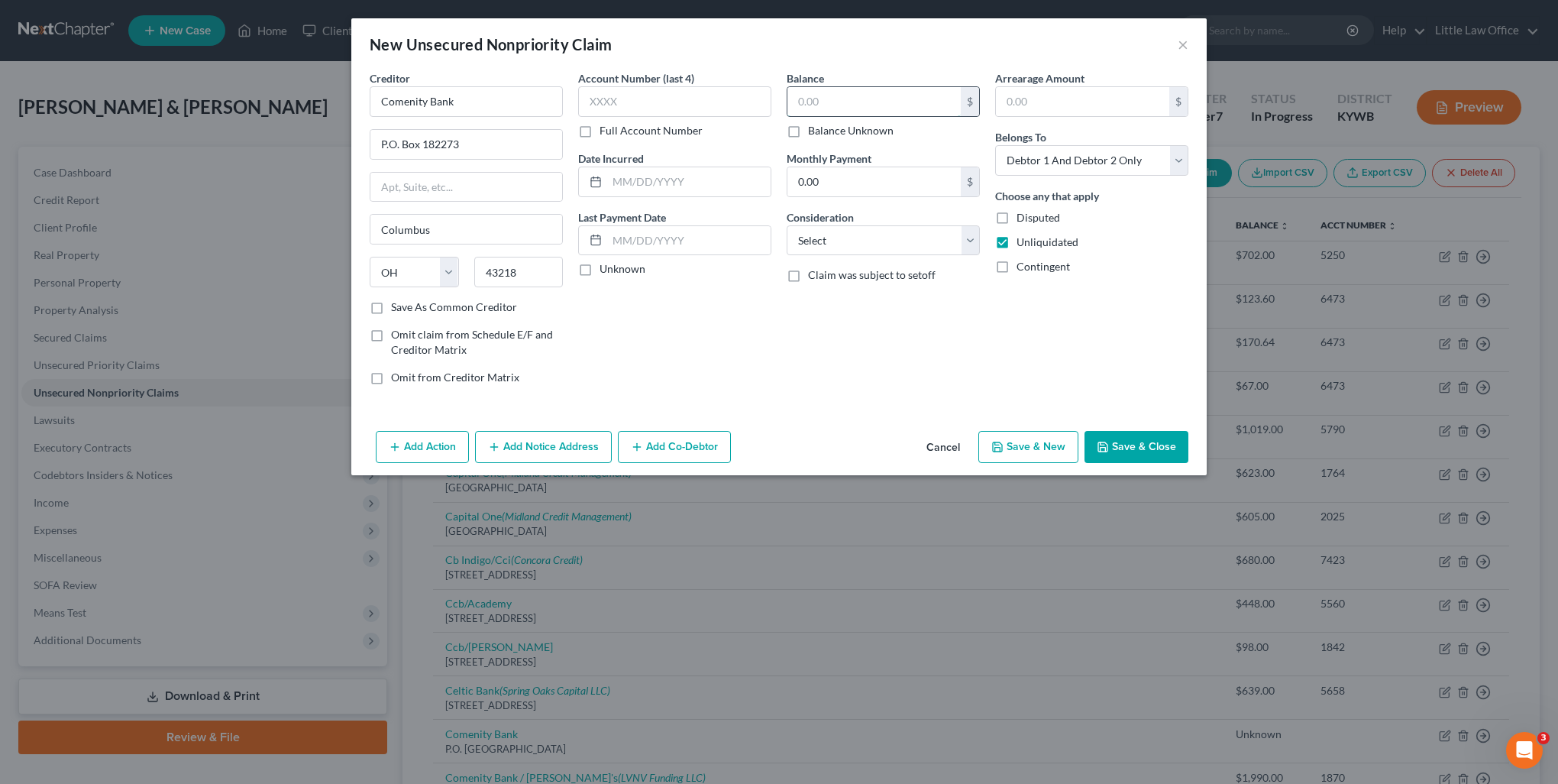
click at [831, 104] on input "text" at bounding box center [873, 101] width 173 height 29
drag, startPoint x: 869, startPoint y: 238, endPoint x: 856, endPoint y: 256, distance: 22.2
click at [869, 238] on select "Select Cable / Satellite Services Collection Agency Credit Card Debt Debt Couns…" at bounding box center [883, 240] width 193 height 31
click at [786, 225] on select "Select Cable / Satellite Services Collection Agency Credit Card Debt Debt Couns…" at bounding box center [883, 240] width 193 height 31
click at [601, 445] on button "Add Notice Address" at bounding box center [543, 446] width 136 height 32
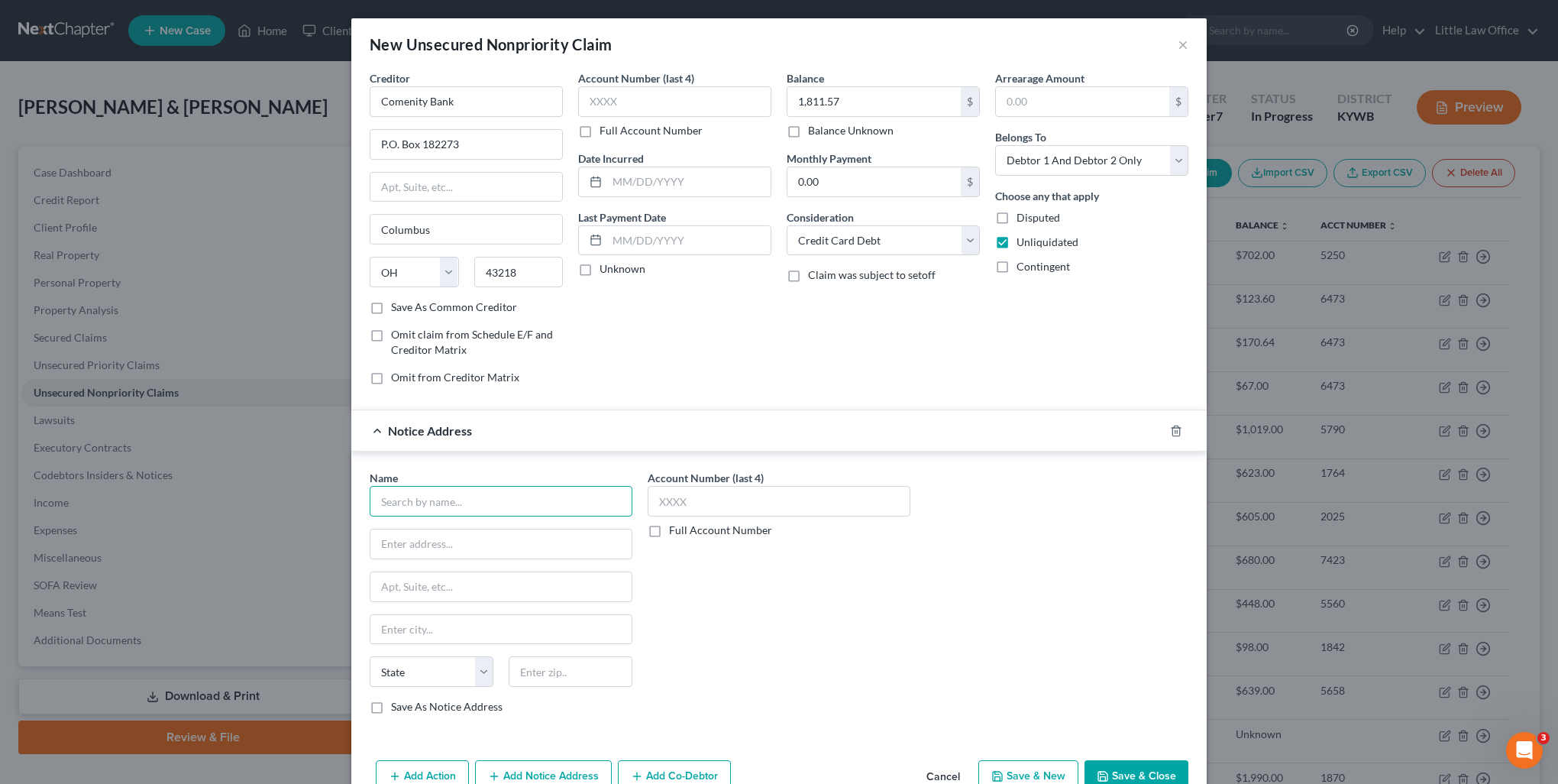
click at [547, 490] on input "text" at bounding box center [501, 501] width 263 height 31
click at [488, 544] on div "Case No.: 19-C-00513 [STREET_ADDRESS]" at bounding box center [462, 542] width 161 height 13
drag, startPoint x: 423, startPoint y: 545, endPoint x: 518, endPoint y: 539, distance: 95.2
click at [521, 544] on input "Case No.: 19-C-00513" at bounding box center [500, 543] width 261 height 29
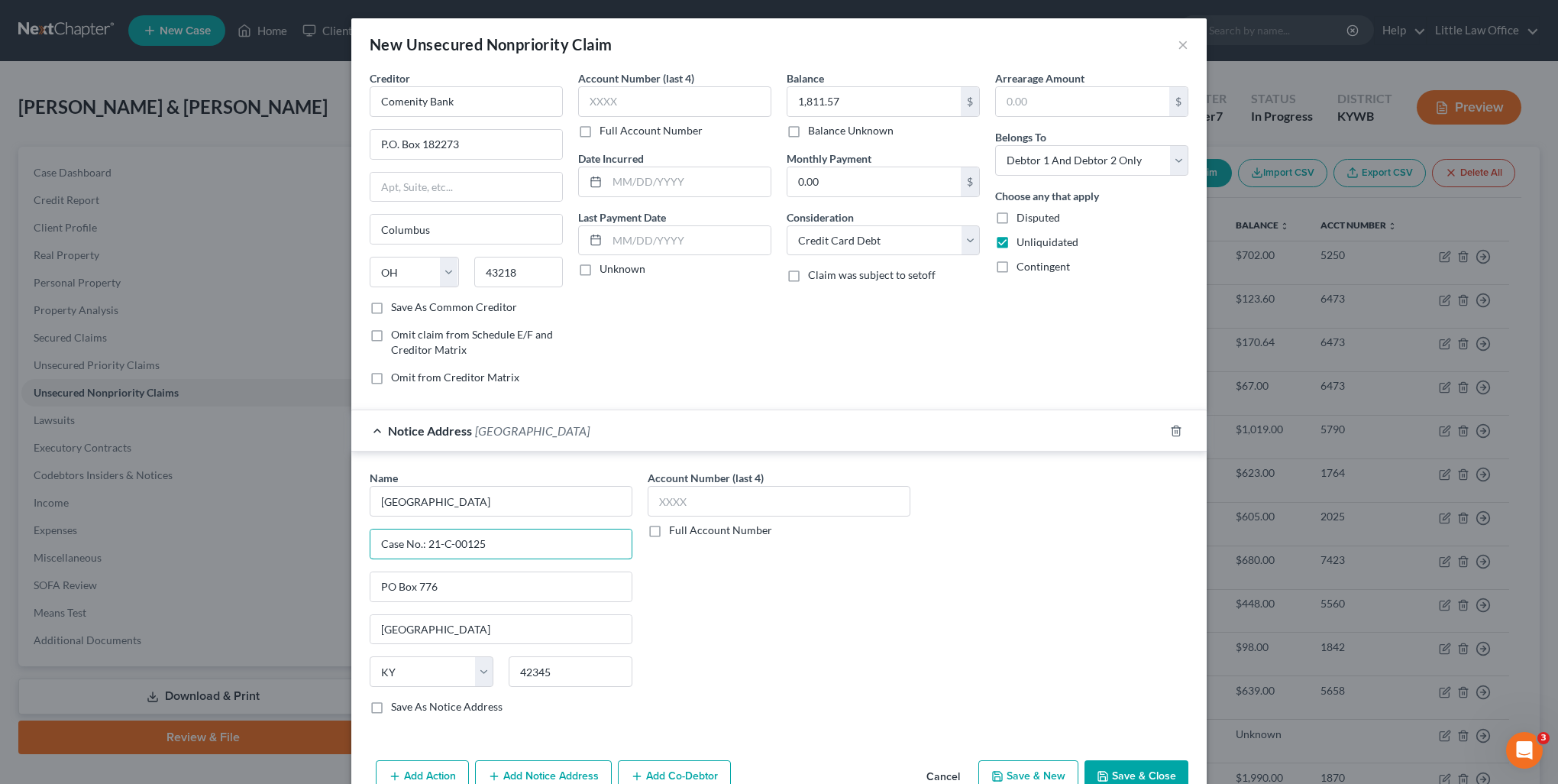
scroll to position [35, 0]
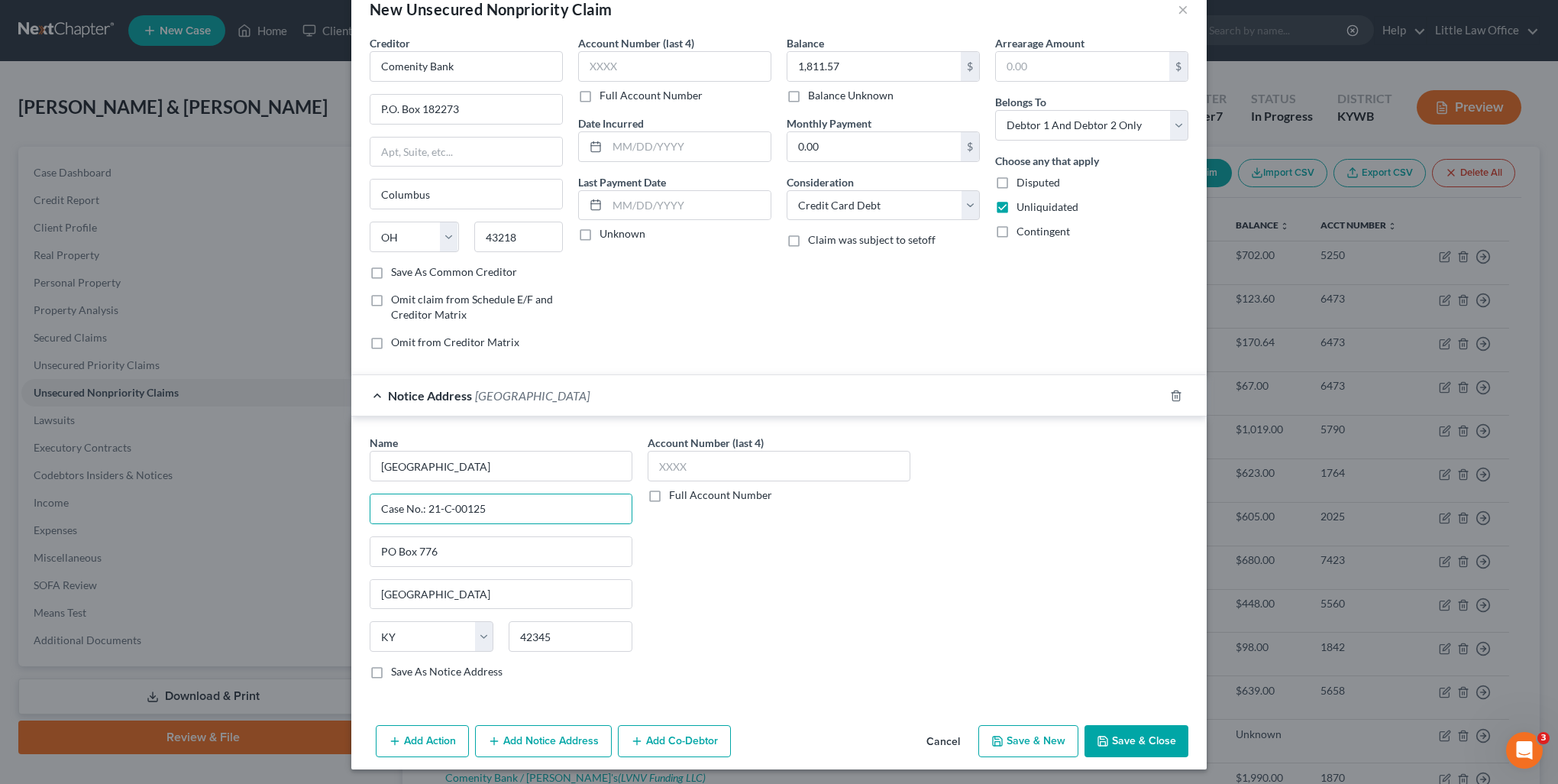
click at [507, 738] on button "Add Notice Address" at bounding box center [543, 741] width 136 height 32
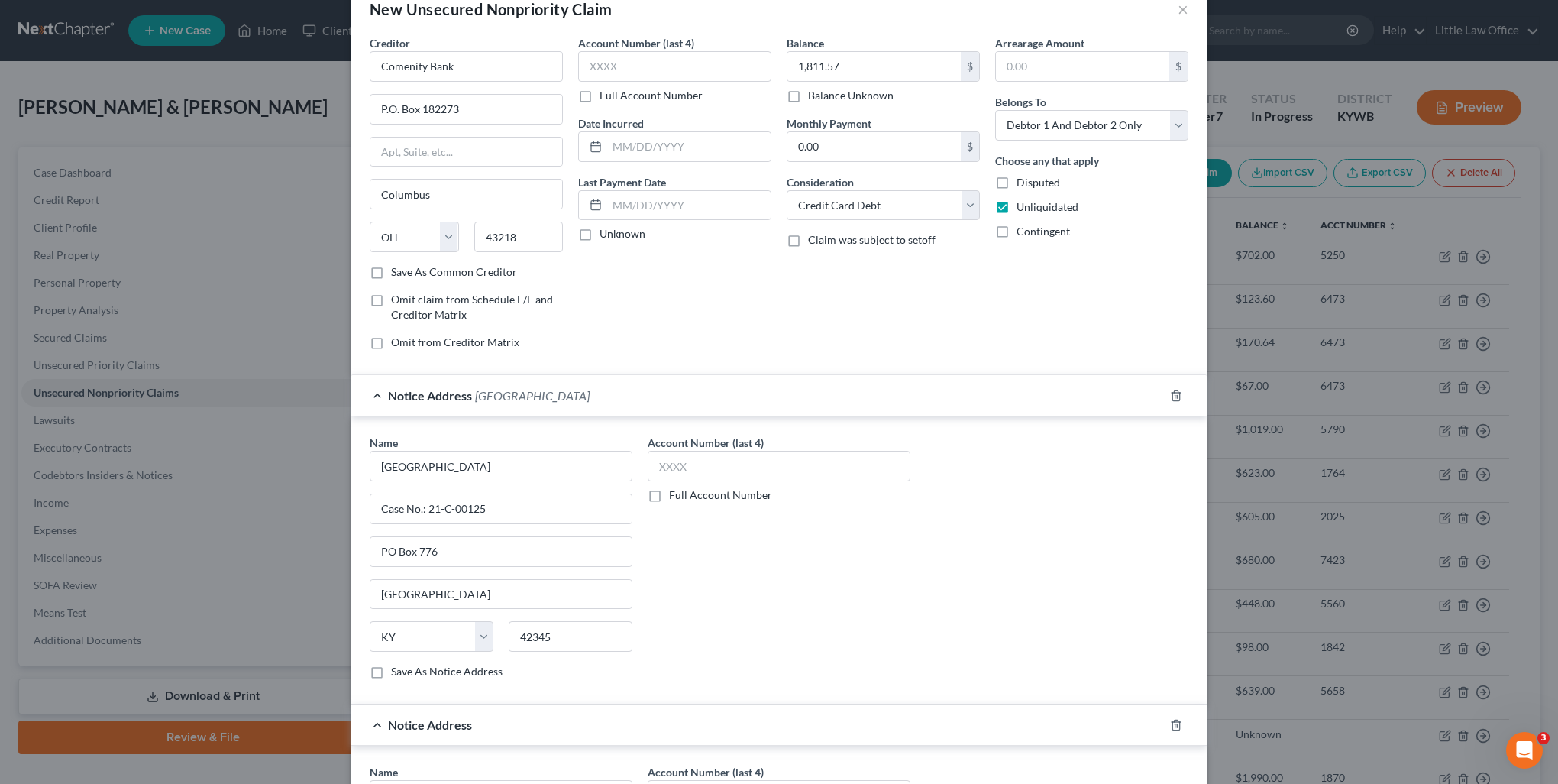
scroll to position [111, 0]
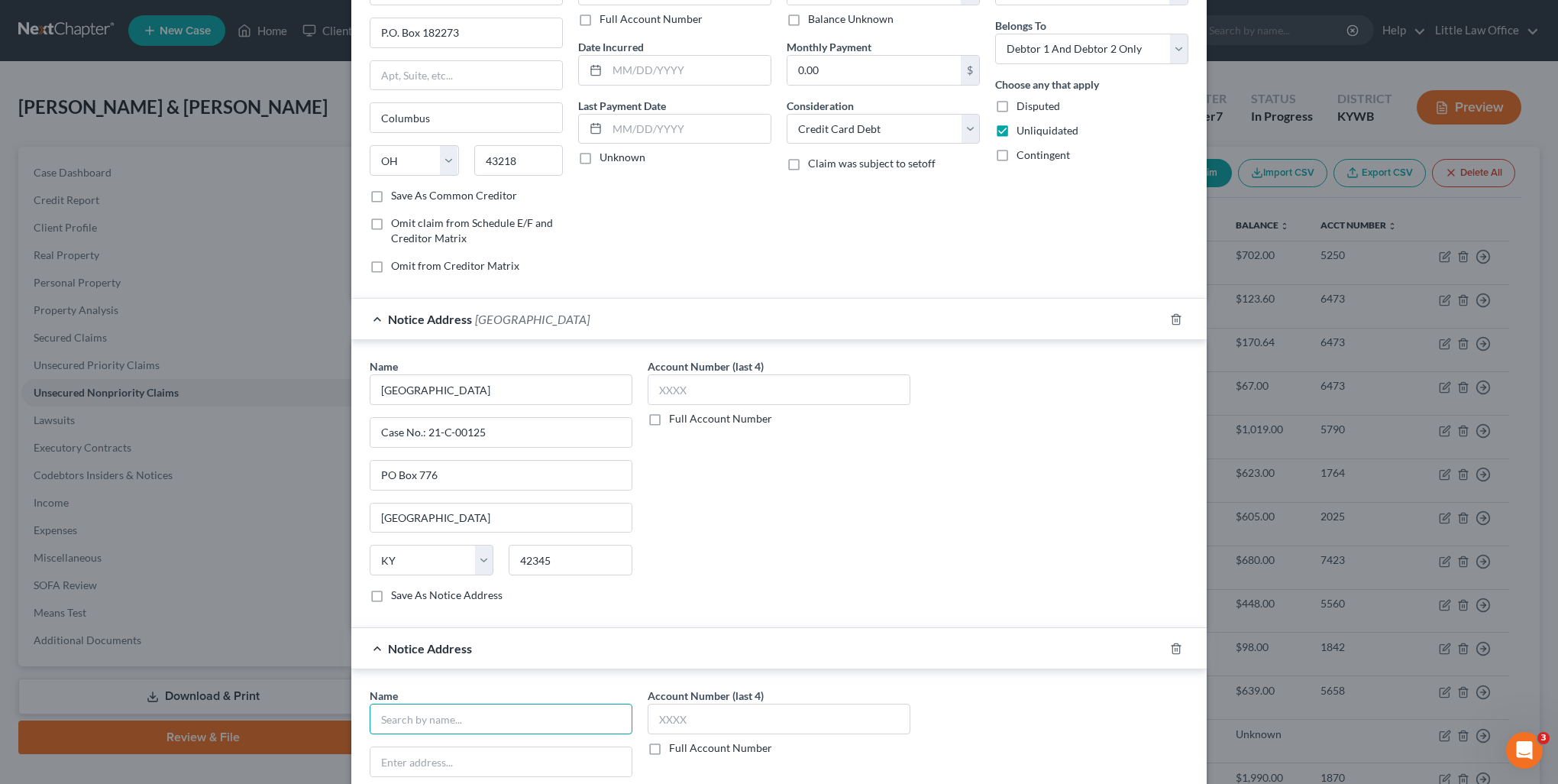
click at [467, 717] on input "text" at bounding box center [501, 718] width 263 height 31
click at [521, 706] on input "[PERSON_NAME] [PERSON_NAME]" at bounding box center [501, 718] width 263 height 31
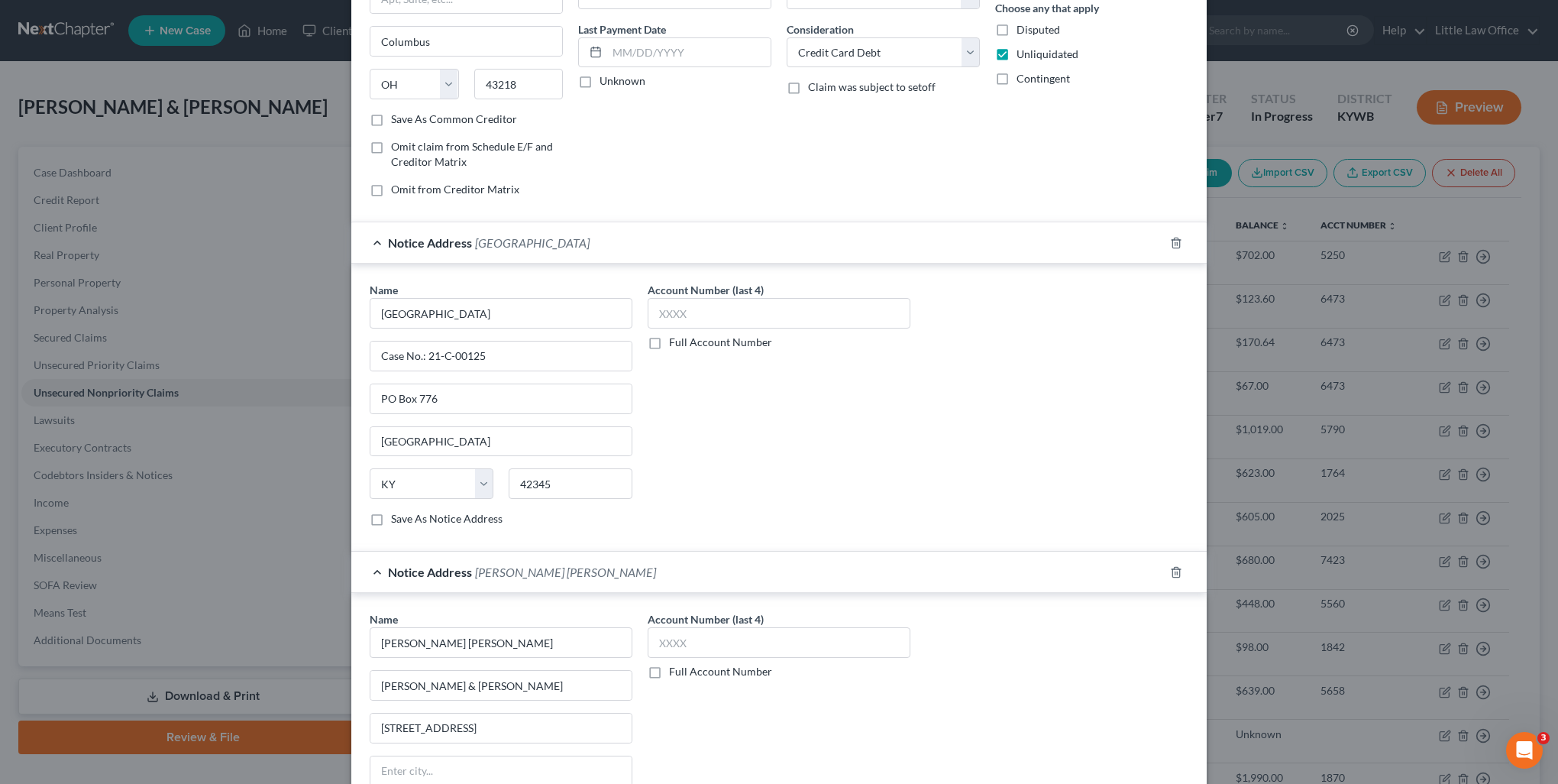
scroll to position [363, 0]
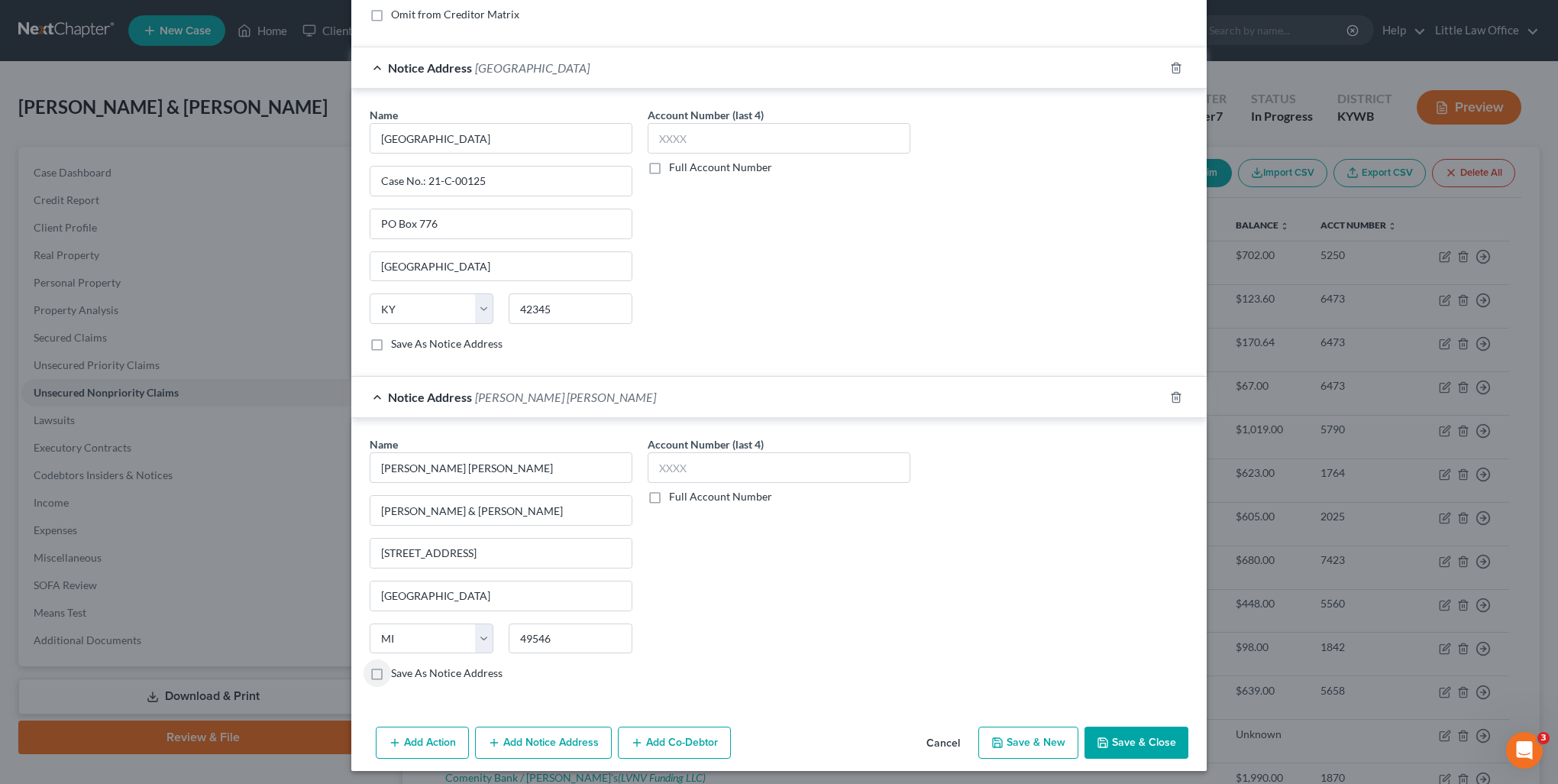
click at [391, 666] on label "Save As Notice Address" at bounding box center [447, 673] width 111 height 15
click at [398, 666] on input "Save As Notice Address" at bounding box center [402, 670] width 10 height 10
click at [504, 739] on button "Add Notice Address" at bounding box center [543, 742] width 136 height 32
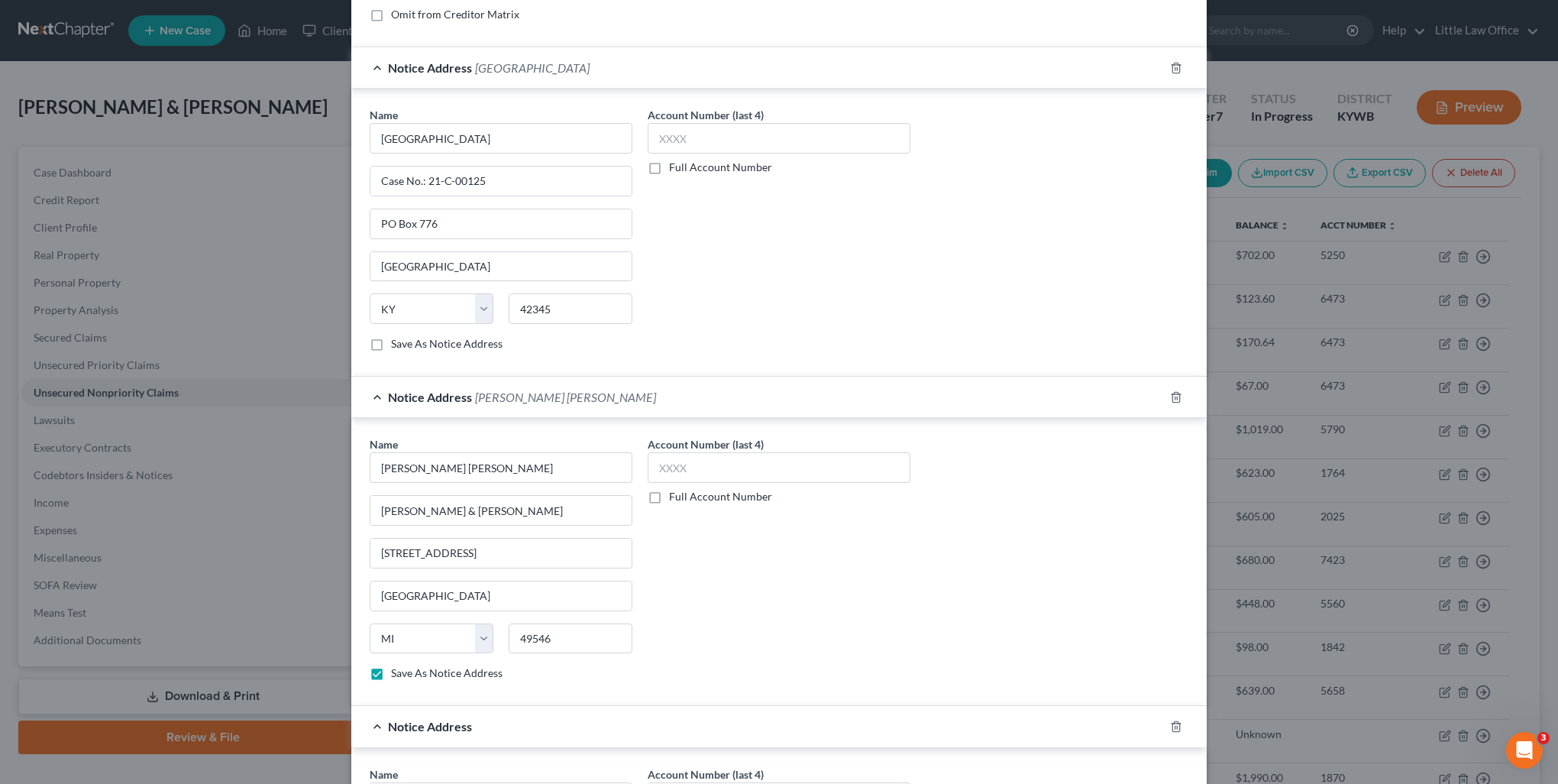
scroll to position [516, 0]
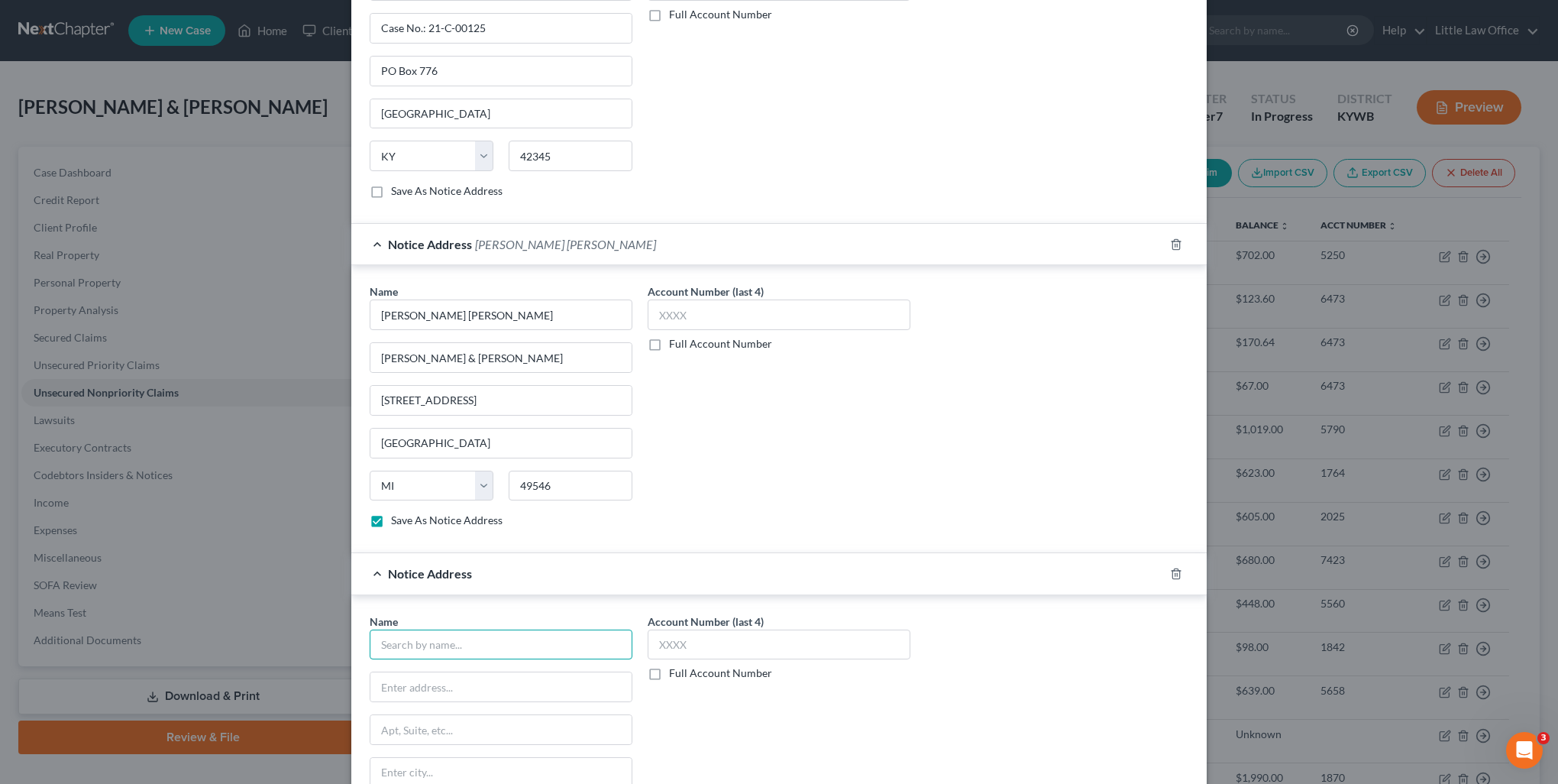
click at [421, 641] on input "text" at bounding box center [501, 644] width 263 height 31
click at [432, 663] on div "LVNV Funding LLC" at bounding box center [461, 670] width 159 height 15
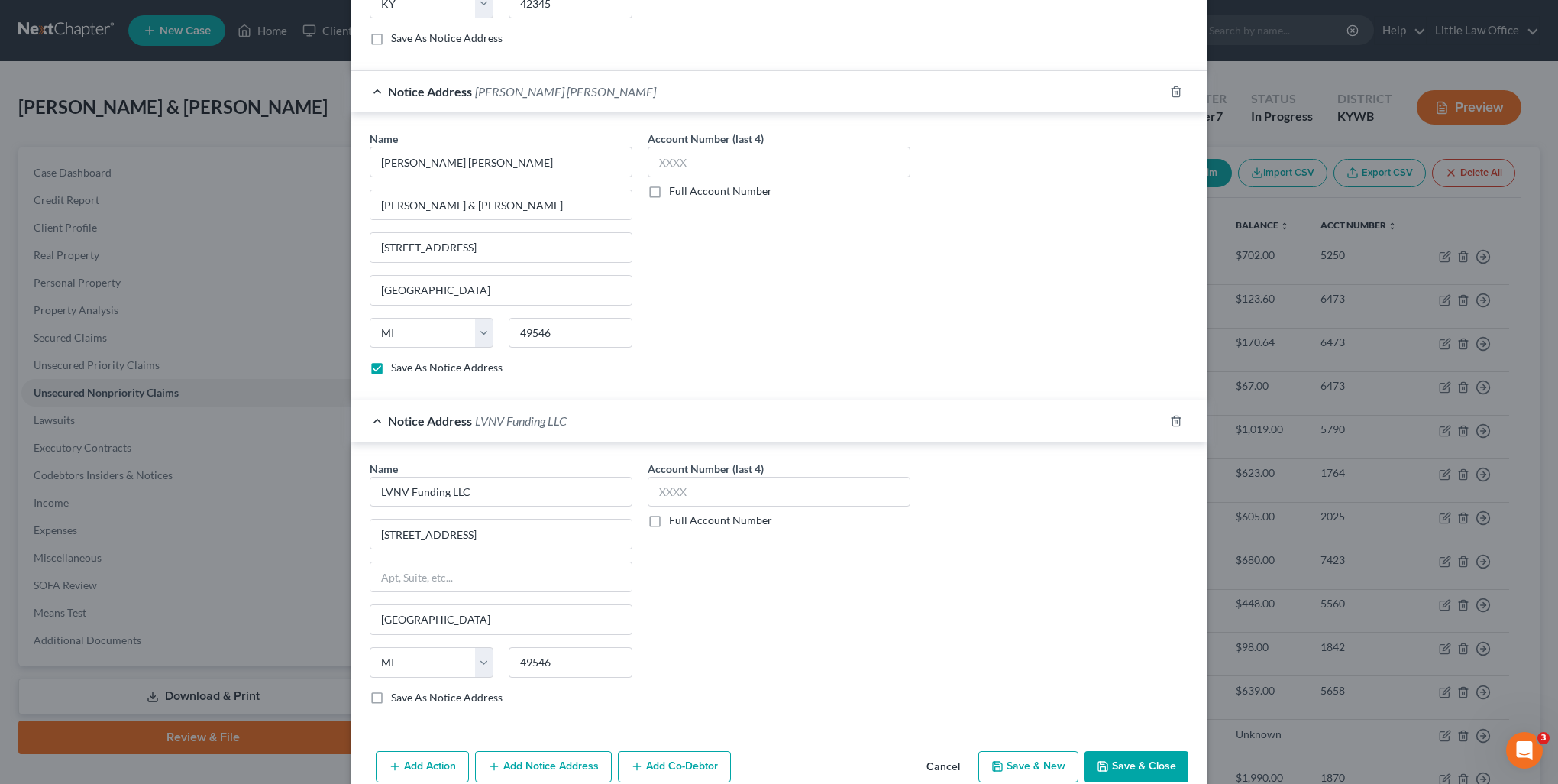
scroll to position [691, 0]
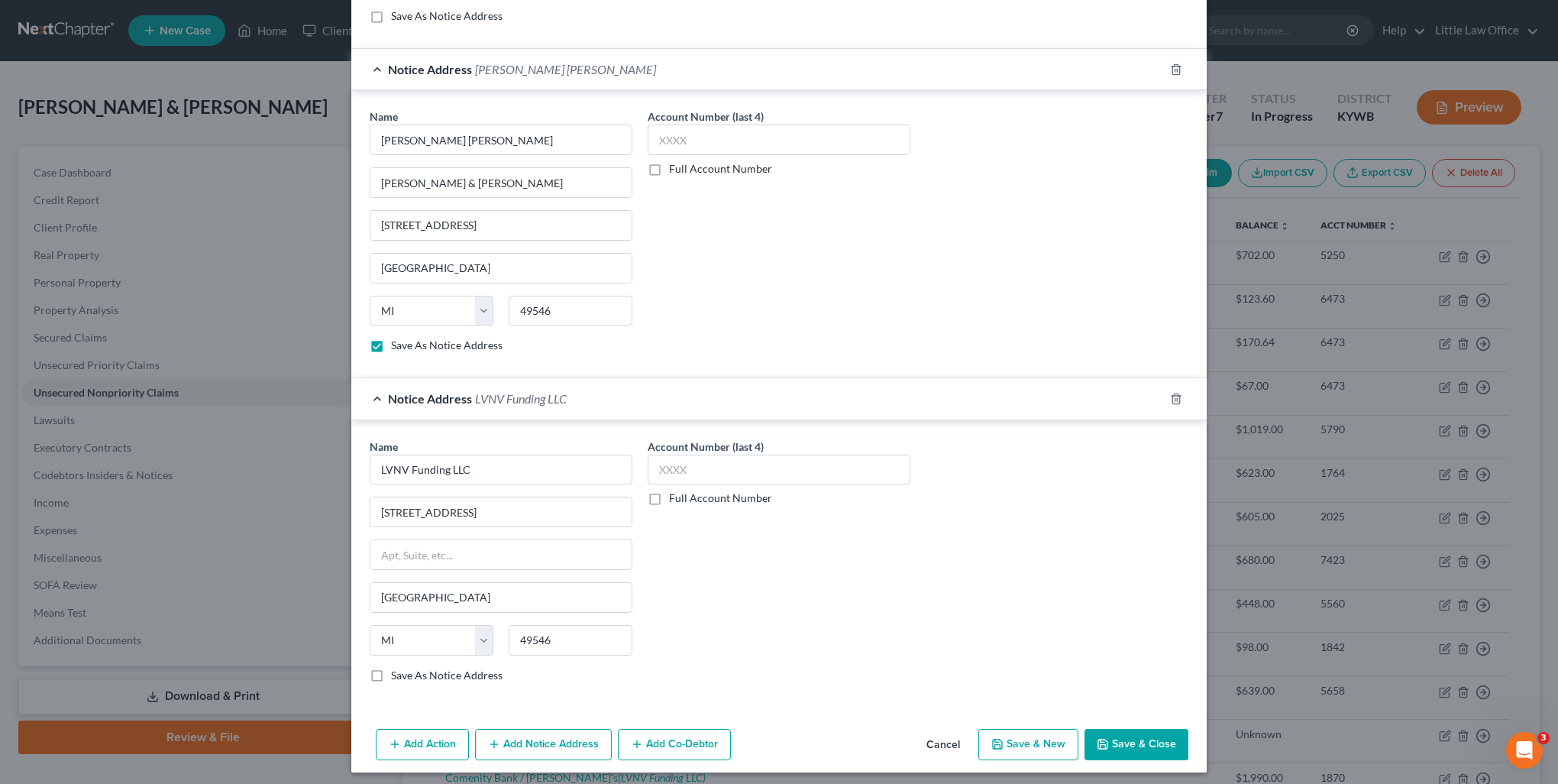
click at [557, 728] on button "Add Notice Address" at bounding box center [543, 744] width 136 height 32
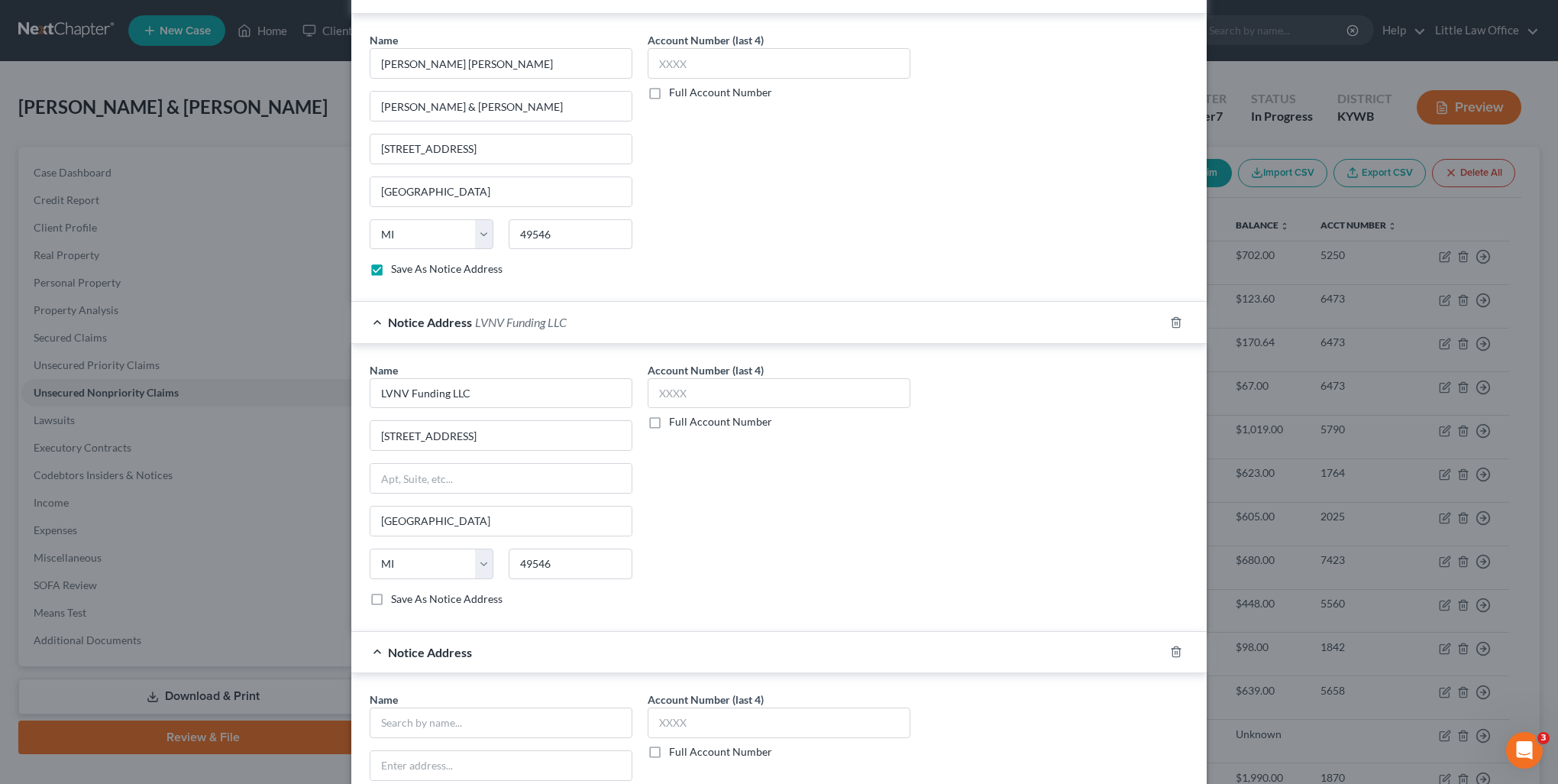
scroll to position [844, 0]
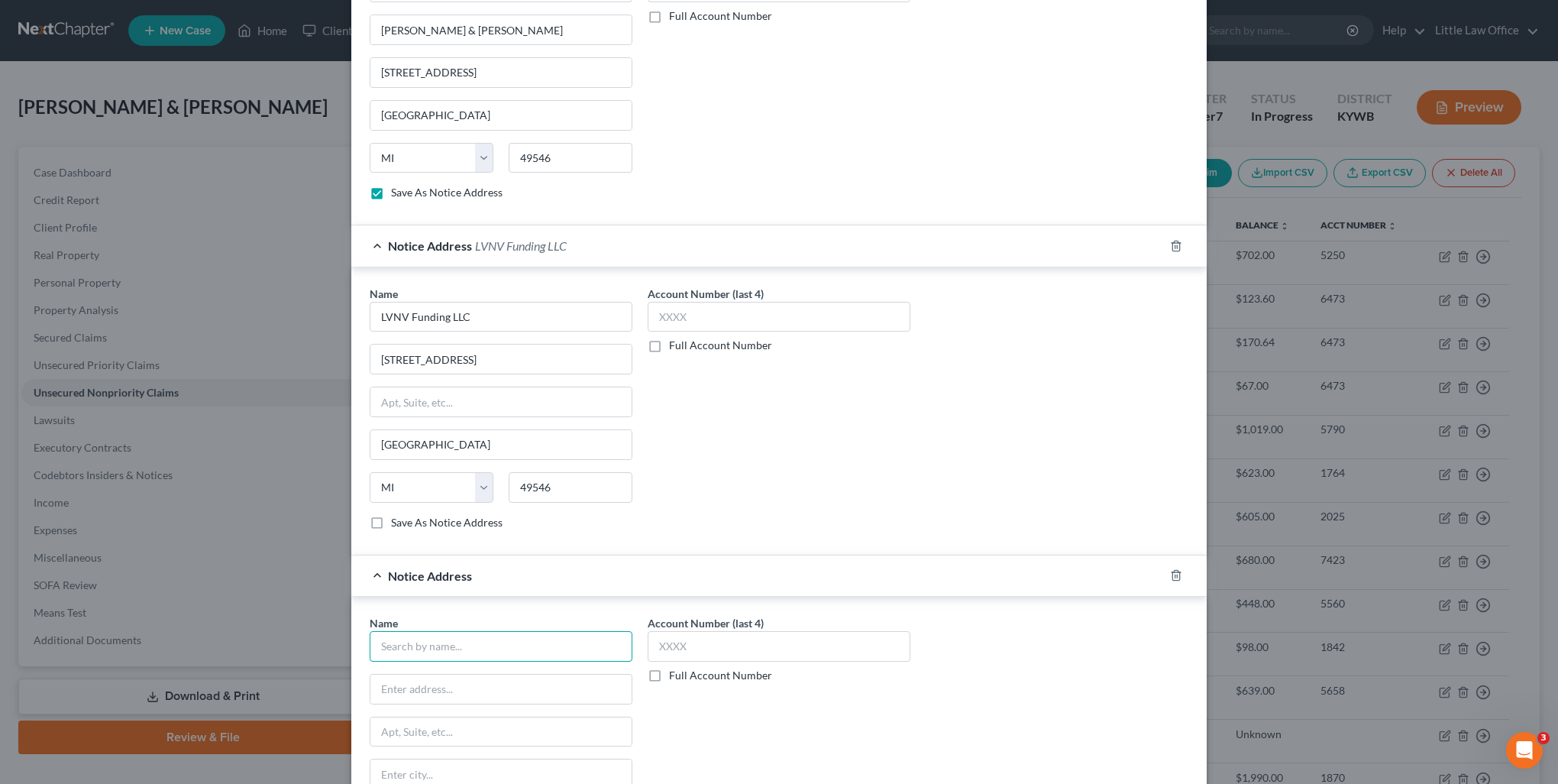
click at [463, 640] on input "text" at bounding box center [501, 646] width 263 height 31
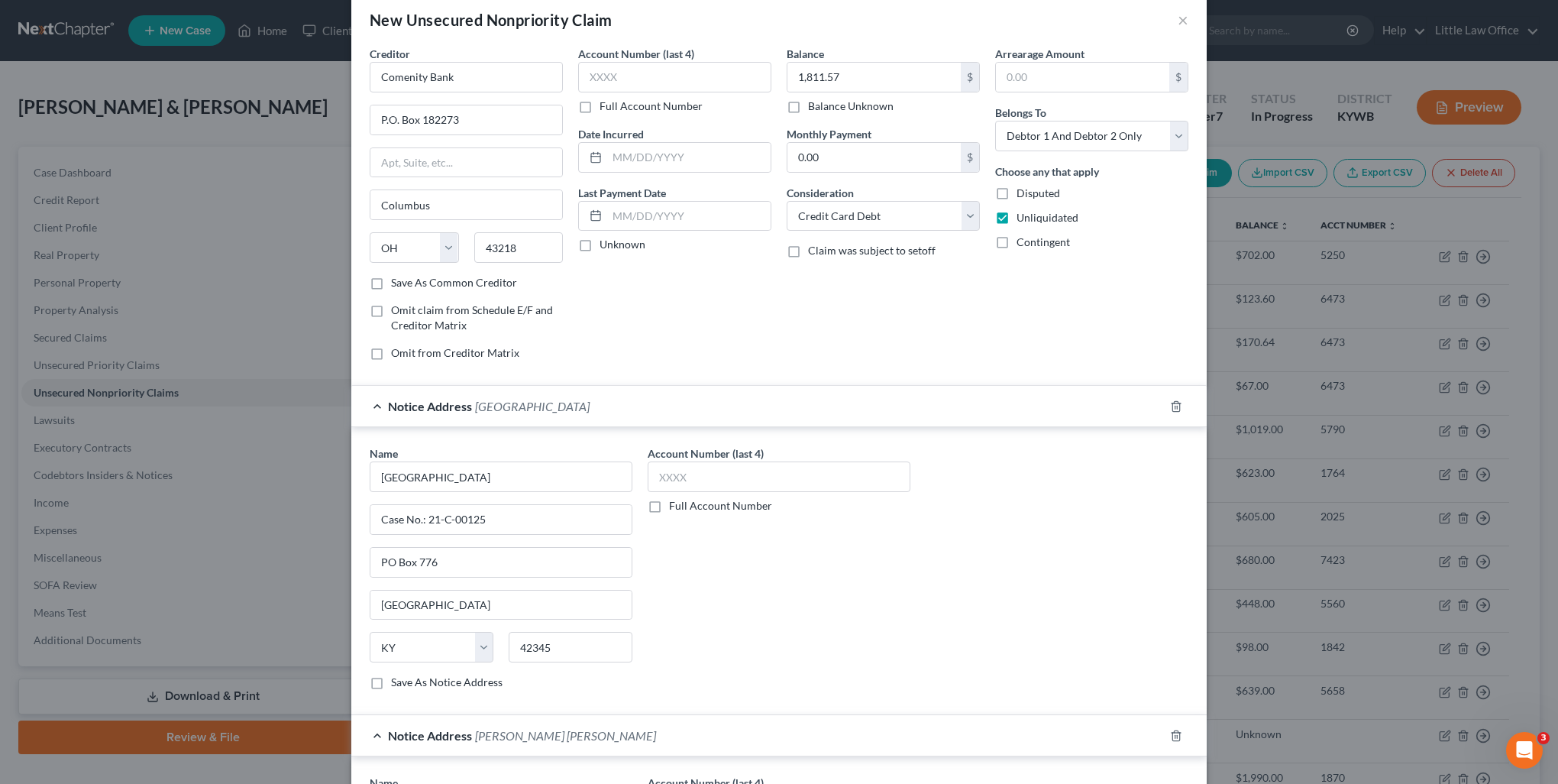
scroll to position [0, 0]
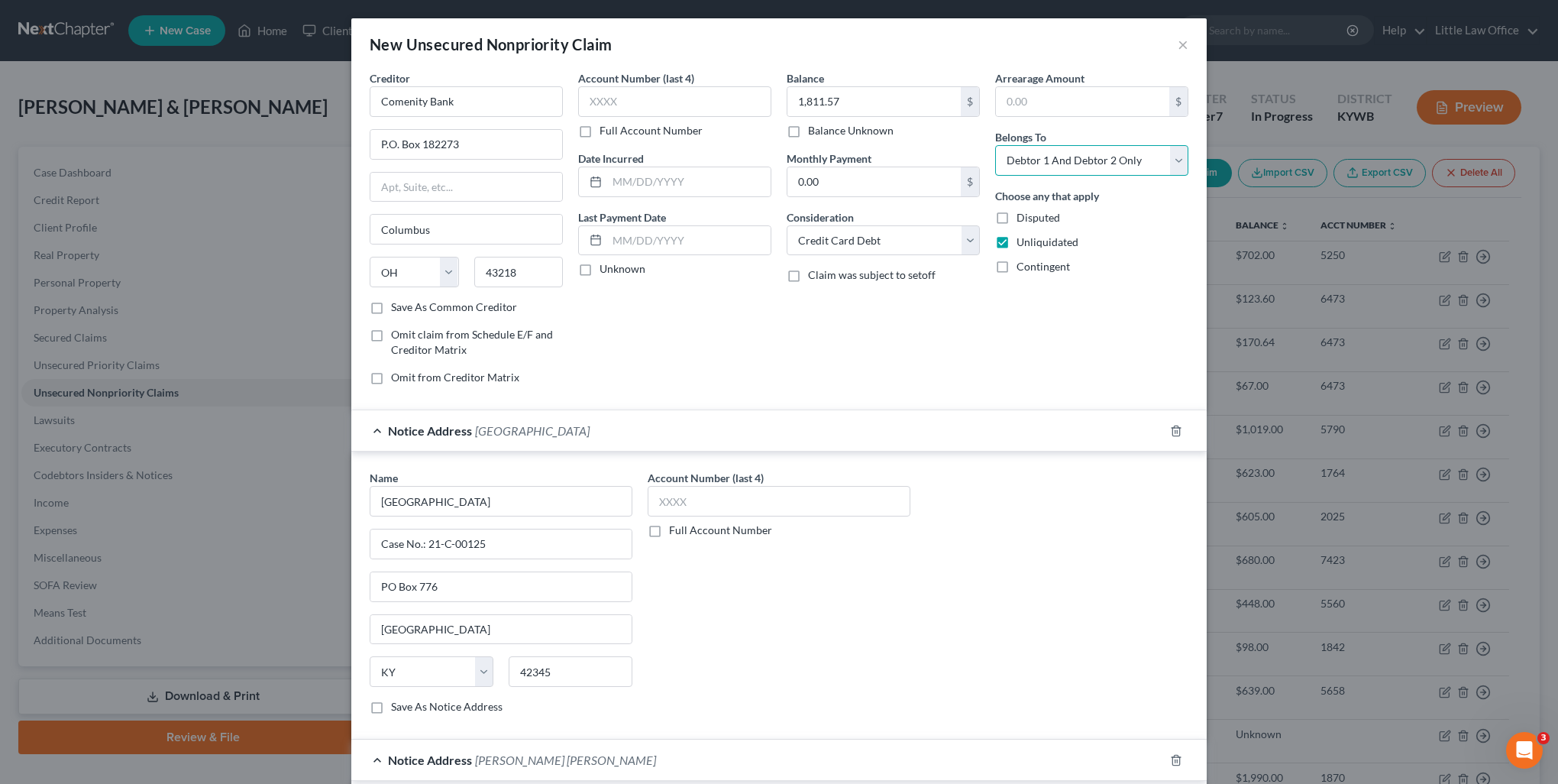
drag, startPoint x: 1023, startPoint y: 163, endPoint x: 1025, endPoint y: 176, distance: 13.2
click at [1023, 163] on select "Select Debtor 1 Only Debtor 2 Only Debtor 1 And Debtor 2 Only At Least One Of T…" at bounding box center [1091, 160] width 193 height 31
click at [995, 145] on select "Select Debtor 1 Only Debtor 2 Only Debtor 1 And Debtor 2 Only At Least One Of T…" at bounding box center [1091, 160] width 193 height 31
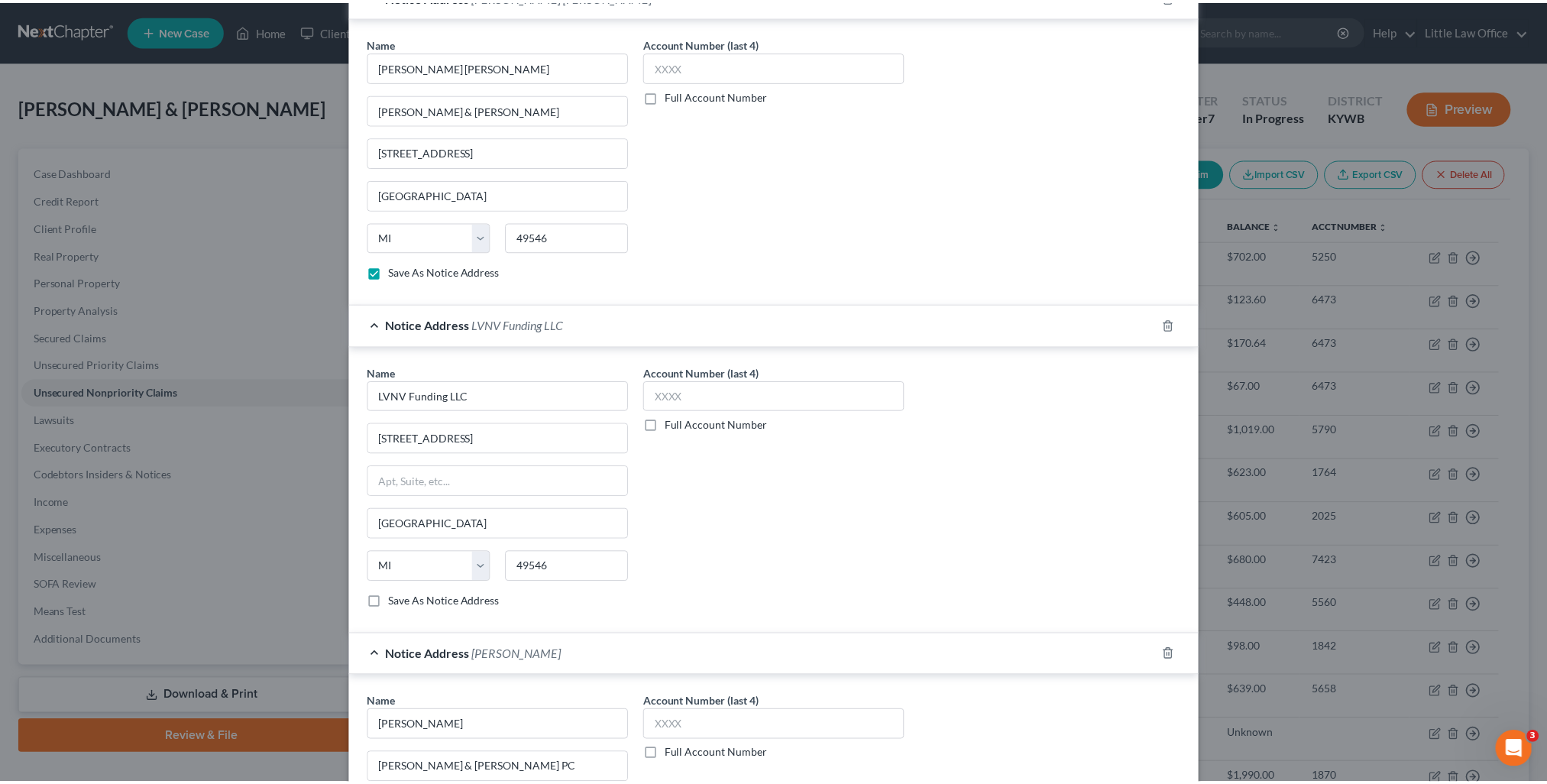
scroll to position [1018, 0]
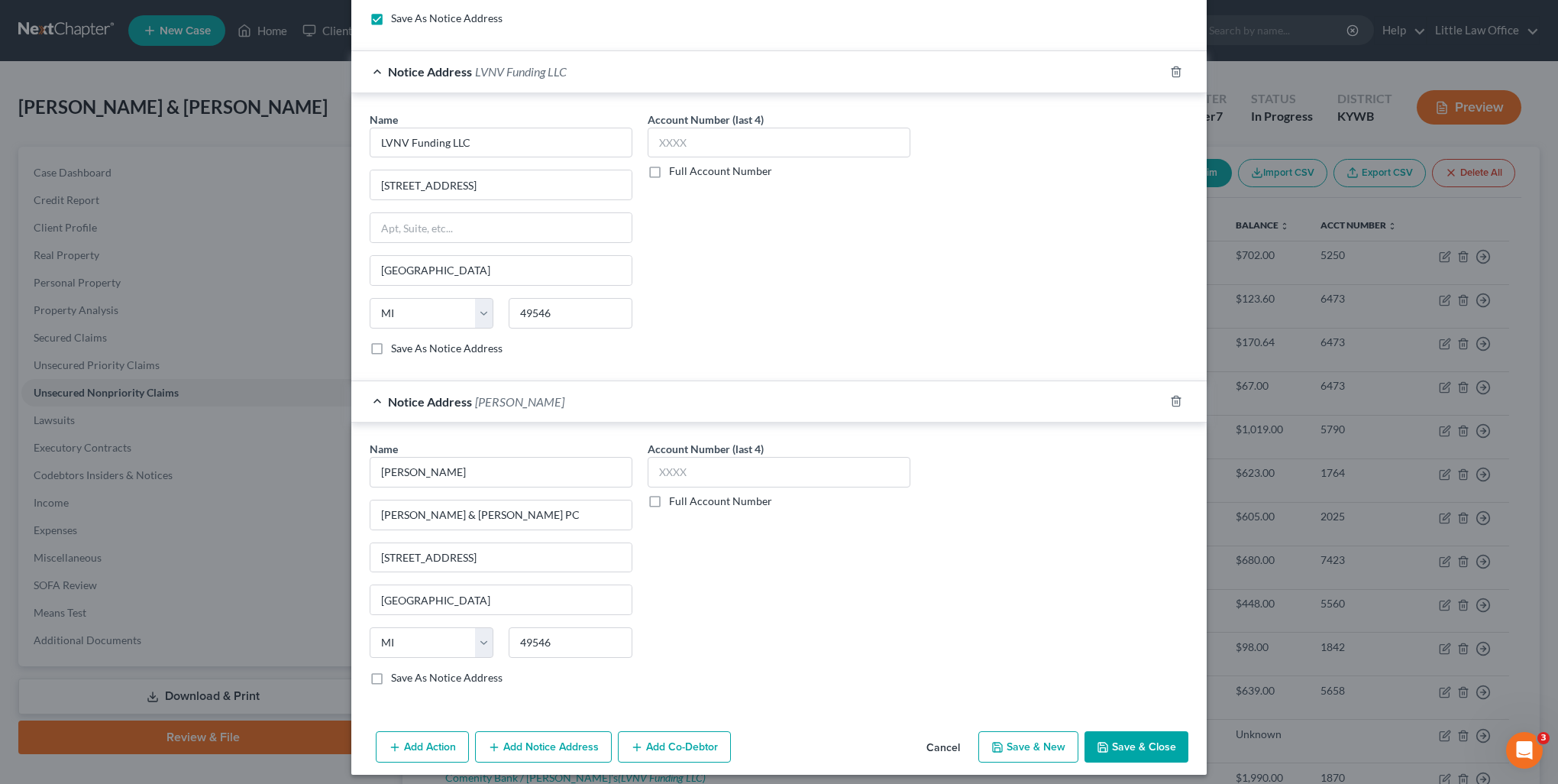
click at [1152, 739] on button "Save & Close" at bounding box center [1136, 746] width 104 height 32
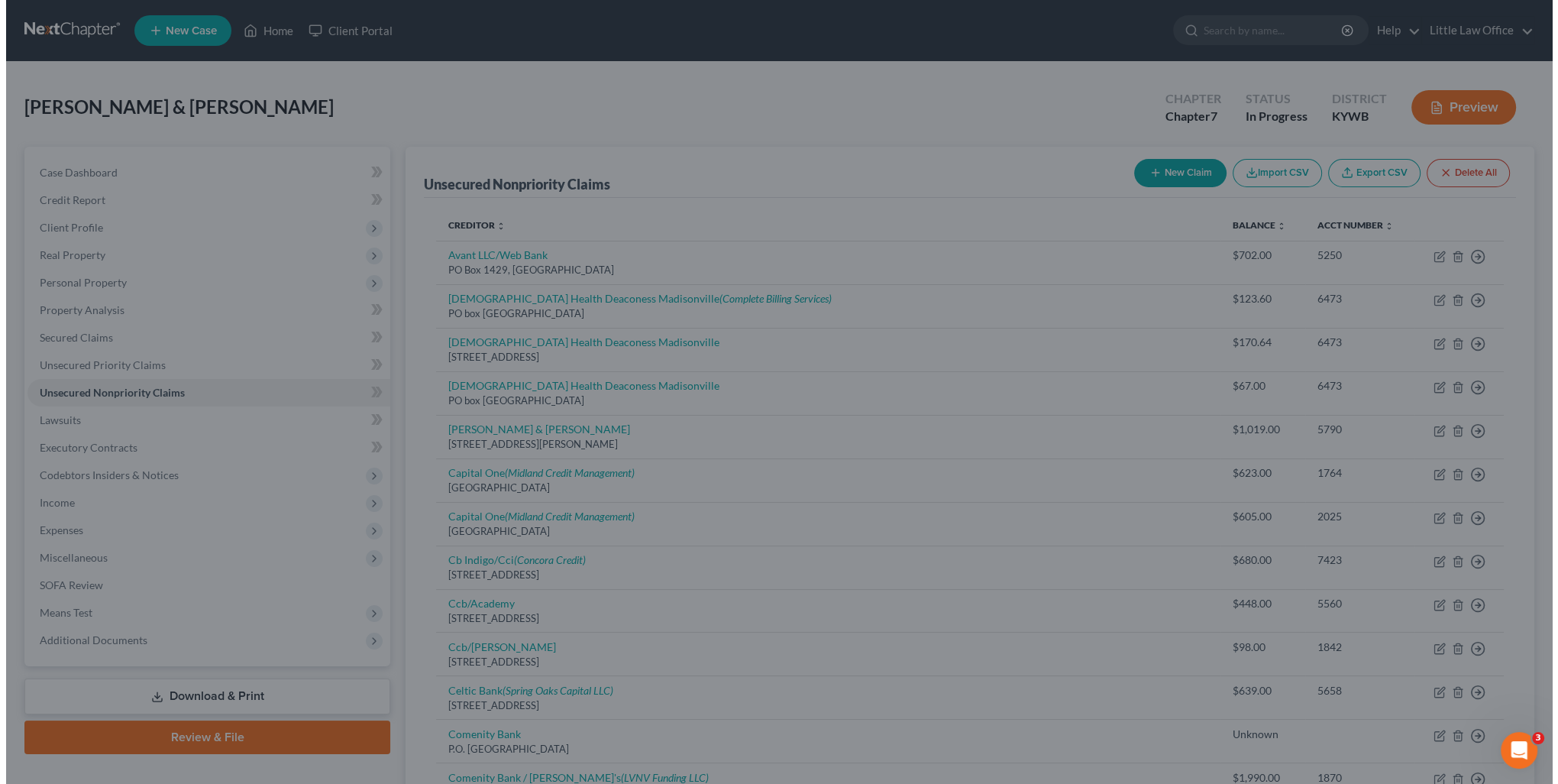
scroll to position [0, 0]
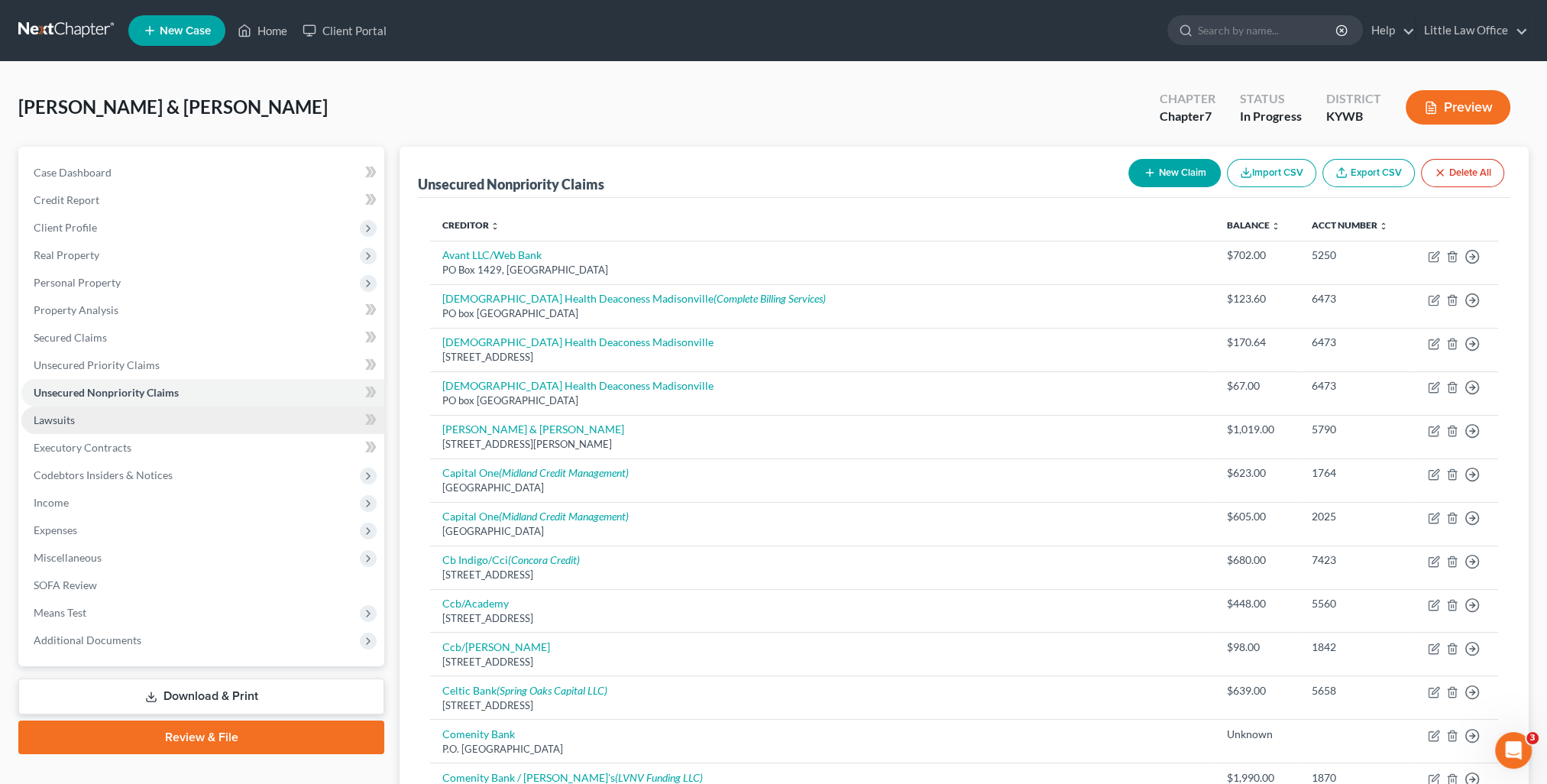
click at [81, 413] on link "Lawsuits" at bounding box center [202, 419] width 363 height 27
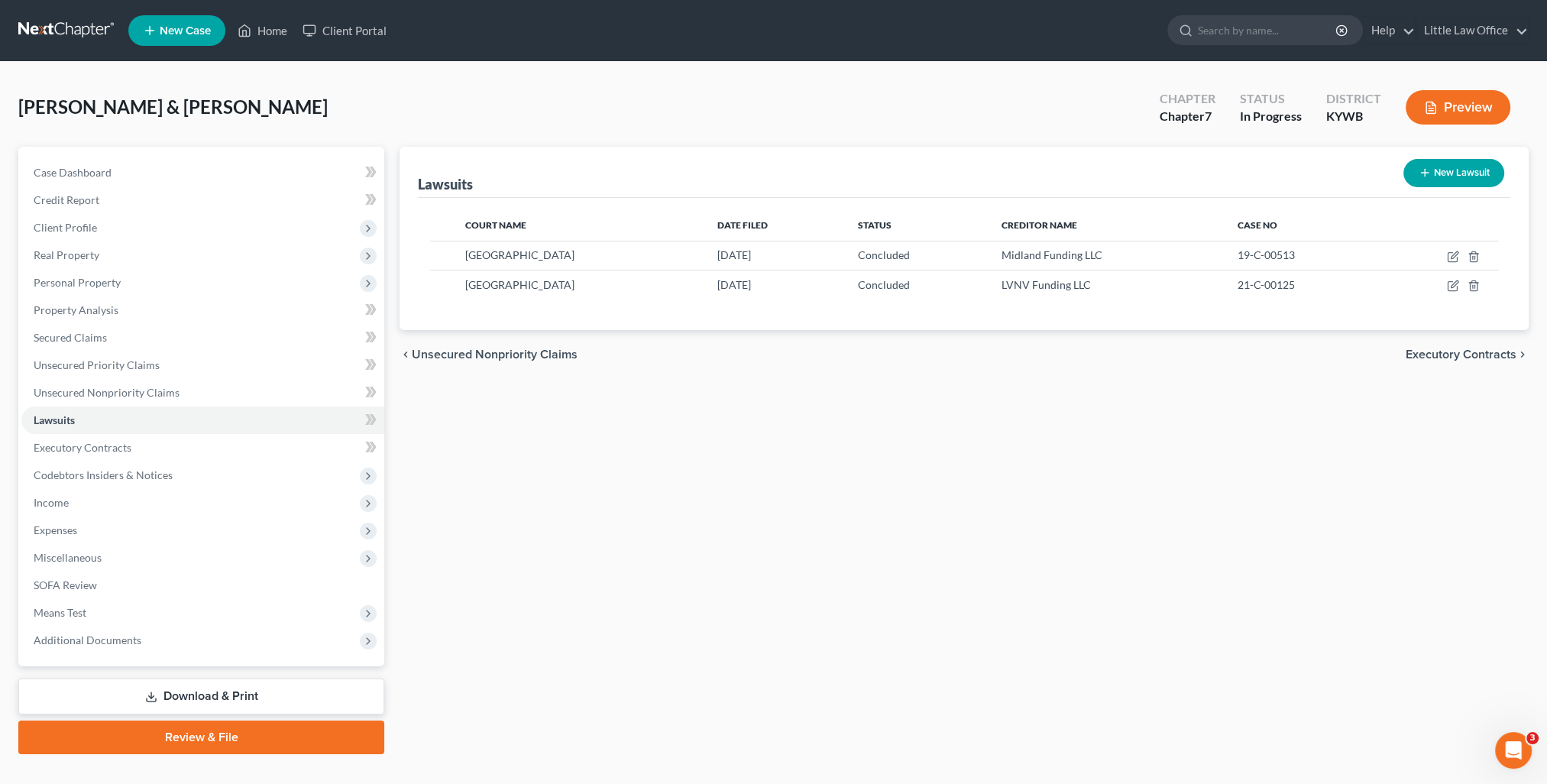
click at [1445, 181] on button "New Lawsuit" at bounding box center [1454, 173] width 101 height 28
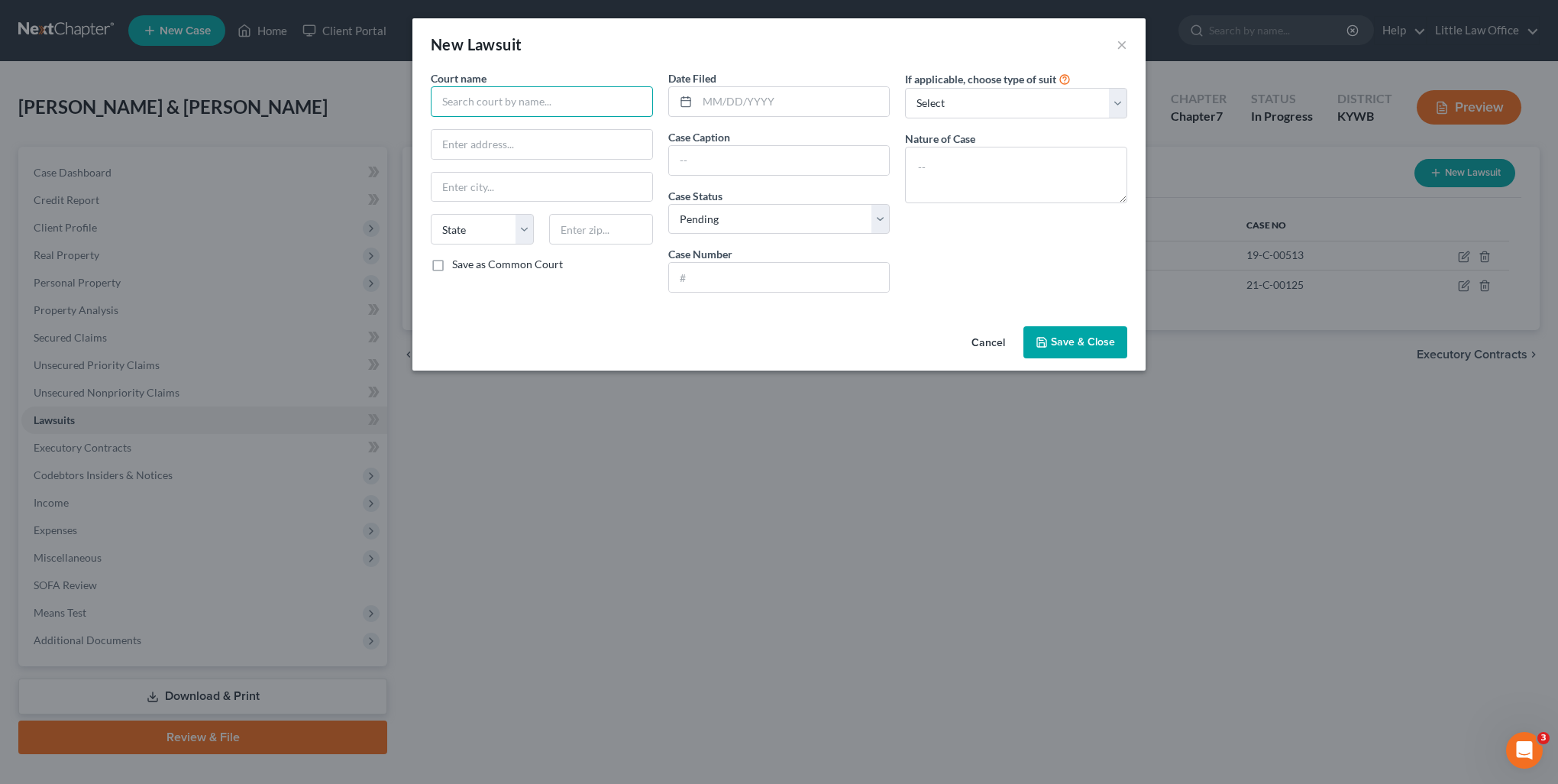
click at [480, 103] on input "text" at bounding box center [541, 101] width 222 height 31
click at [481, 132] on div "[GEOGRAPHIC_DATA]" at bounding box center [522, 128] width 159 height 15
click at [562, 103] on input "[GEOGRAPHIC_DATA]" at bounding box center [541, 101] width 222 height 31
drag, startPoint x: 721, startPoint y: 103, endPoint x: 744, endPoint y: 109, distance: 23.8
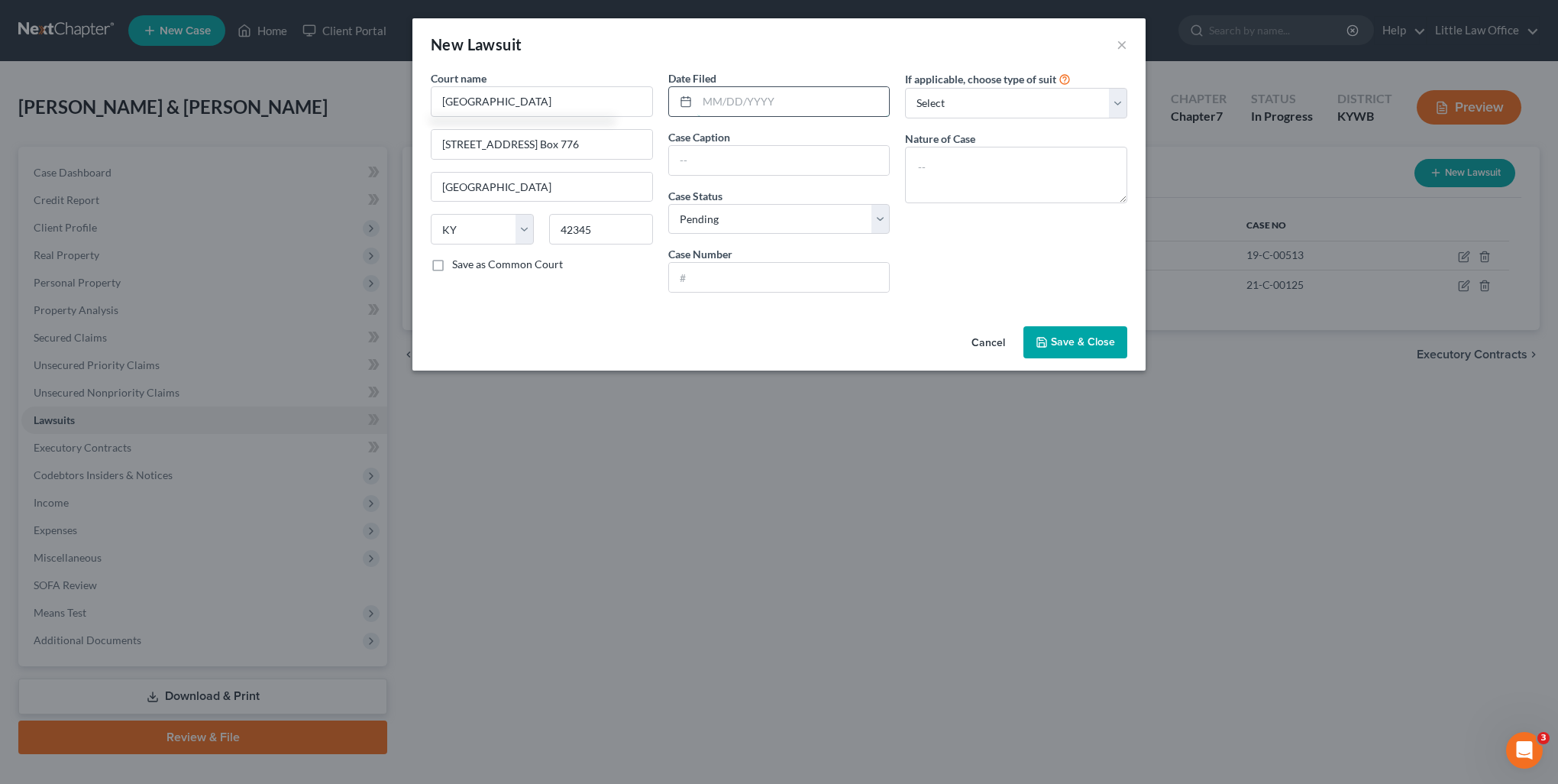
click at [721, 103] on input "text" at bounding box center [794, 101] width 193 height 29
click at [933, 107] on select "Select Repossession Garnishment Foreclosure Attached, Seized, Or Levied Other" at bounding box center [1015, 103] width 222 height 31
click at [905, 88] on select "Select Repossession Garnishment Foreclosure Attached, Seized, Or Levied Other" at bounding box center [1015, 103] width 222 height 31
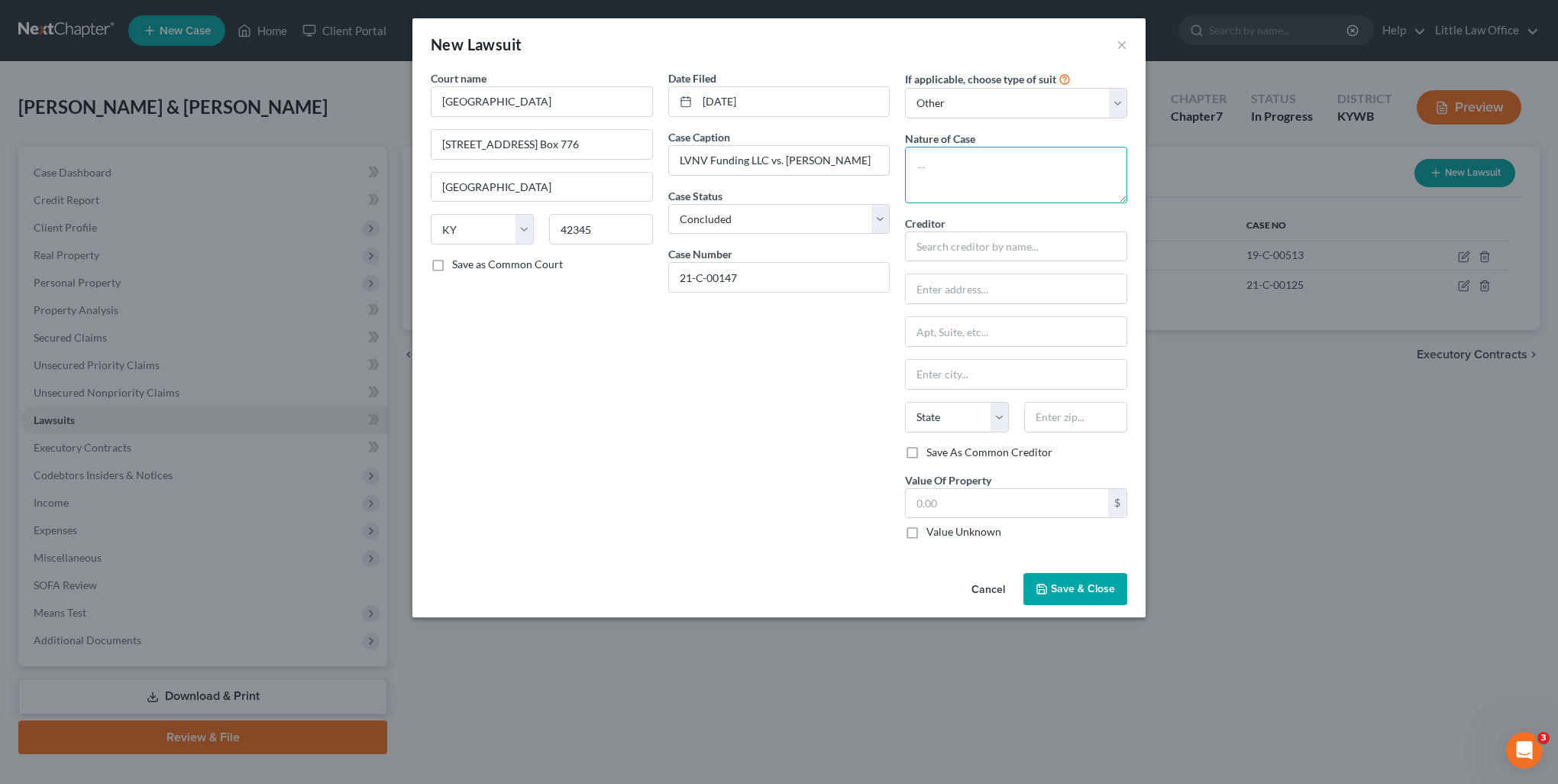
click at [959, 172] on textarea at bounding box center [1015, 175] width 222 height 56
click at [986, 274] on div "LVNV Funding LLC" at bounding box center [997, 272] width 159 height 15
click at [938, 509] on input "text" at bounding box center [1007, 503] width 202 height 29
click at [1080, 594] on button "Save & Close" at bounding box center [1075, 589] width 104 height 32
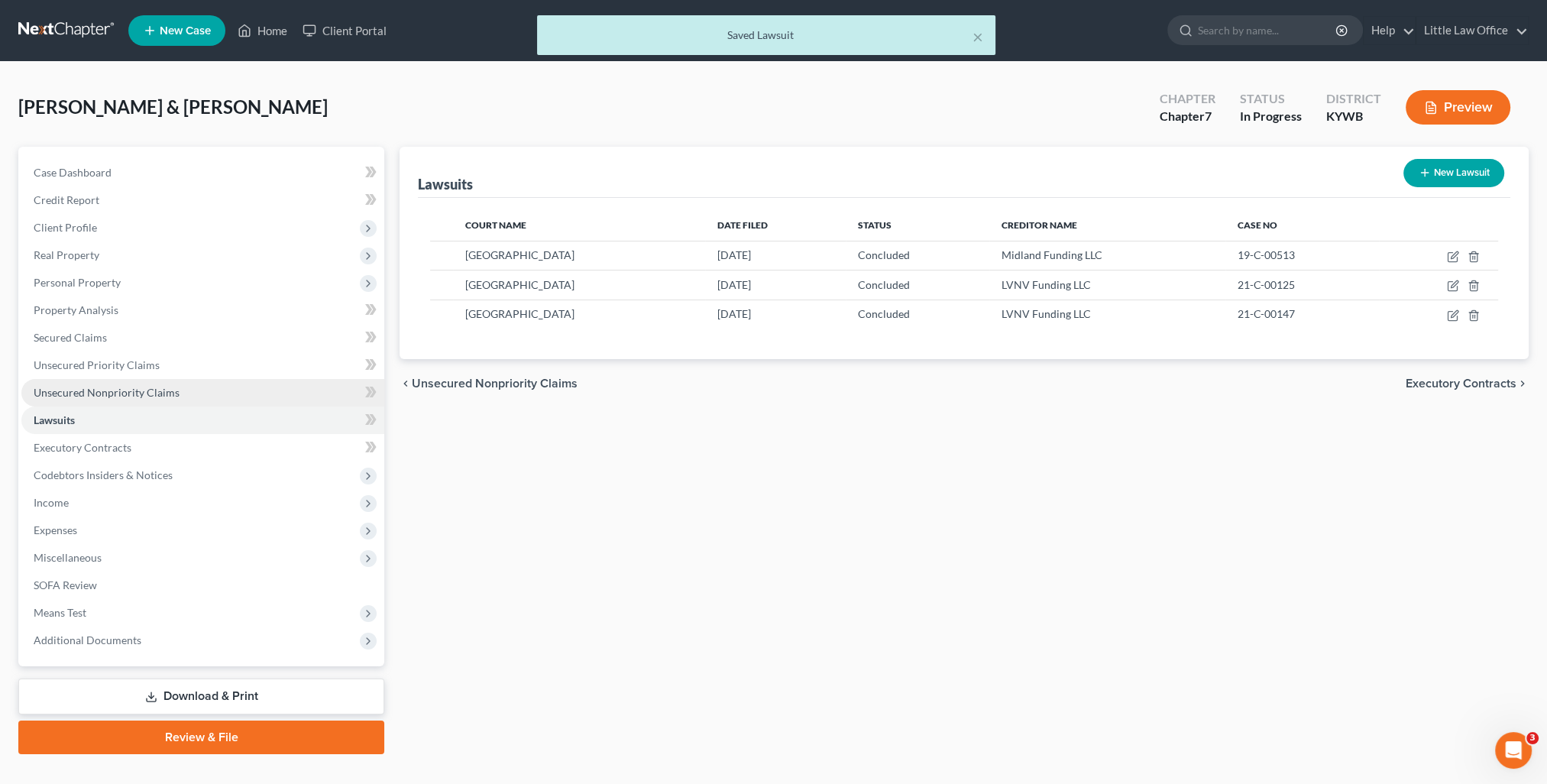
click at [157, 394] on span "Unsecured Nonpriority Claims" at bounding box center [107, 392] width 146 height 13
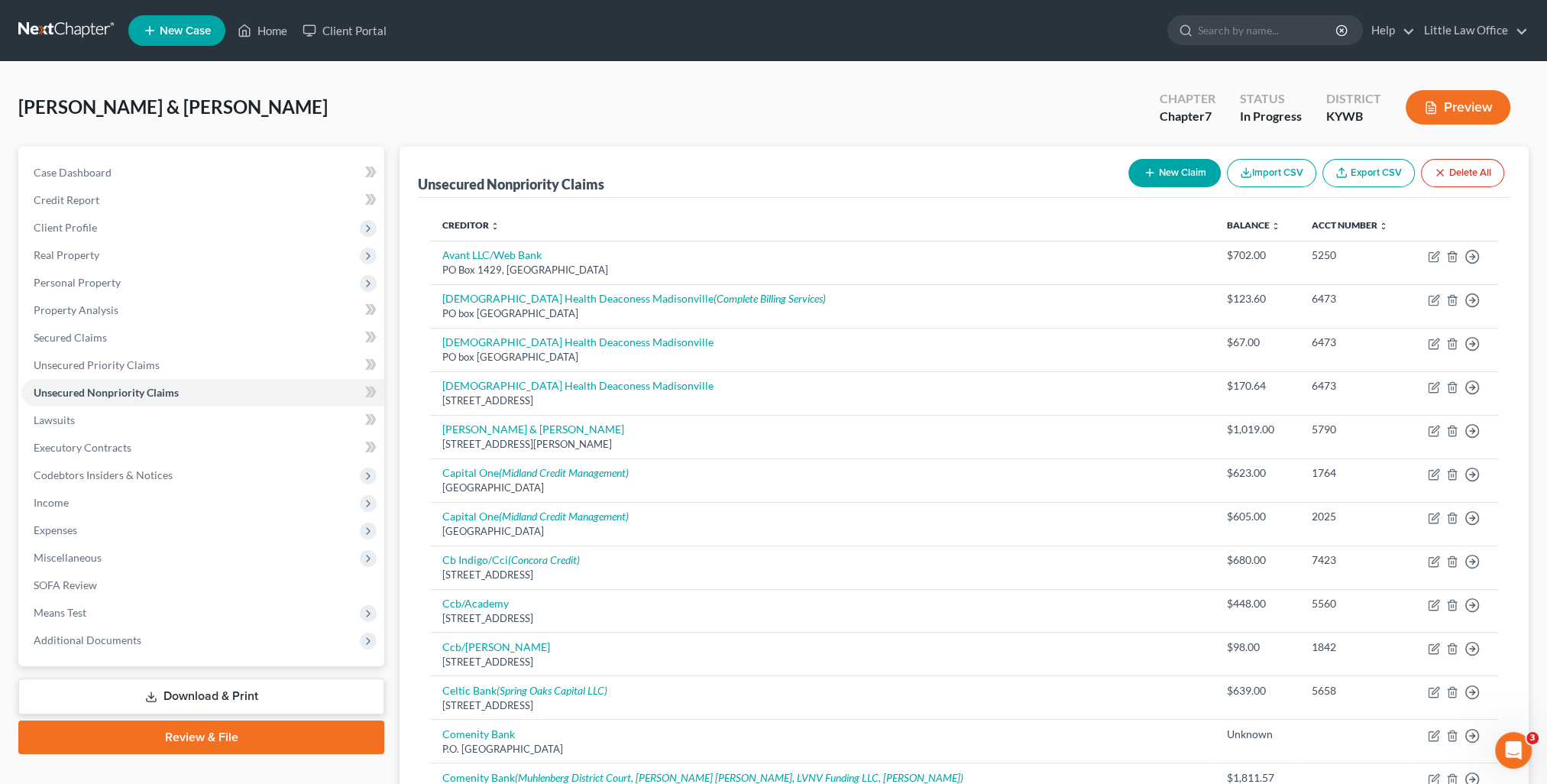
click at [1147, 172] on icon "button" at bounding box center [1149, 172] width 13 height 13
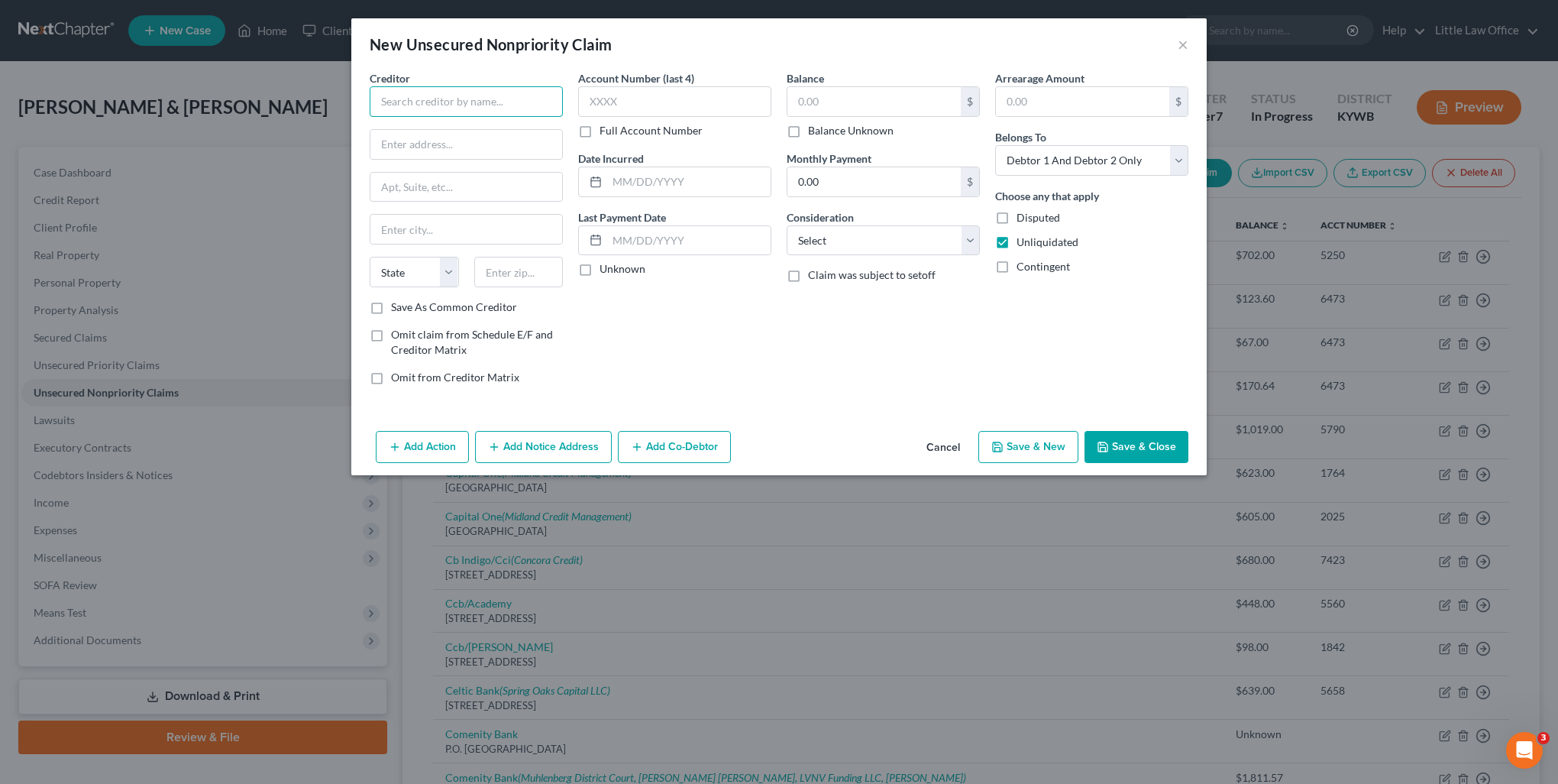
click at [397, 92] on input "text" at bounding box center [467, 101] width 193 height 31
click at [446, 129] on div "[GEOGRAPHIC_DATA]" at bounding box center [462, 128] width 161 height 15
drag, startPoint x: 523, startPoint y: 111, endPoint x: 242, endPoint y: 87, distance: 282.0
click at [242, 87] on div "New Unsecured Nonpriority Claim × Creditor * [GEOGRAPHIC_DATA] Case No.: 19-C-0…" at bounding box center [779, 392] width 1558 height 784
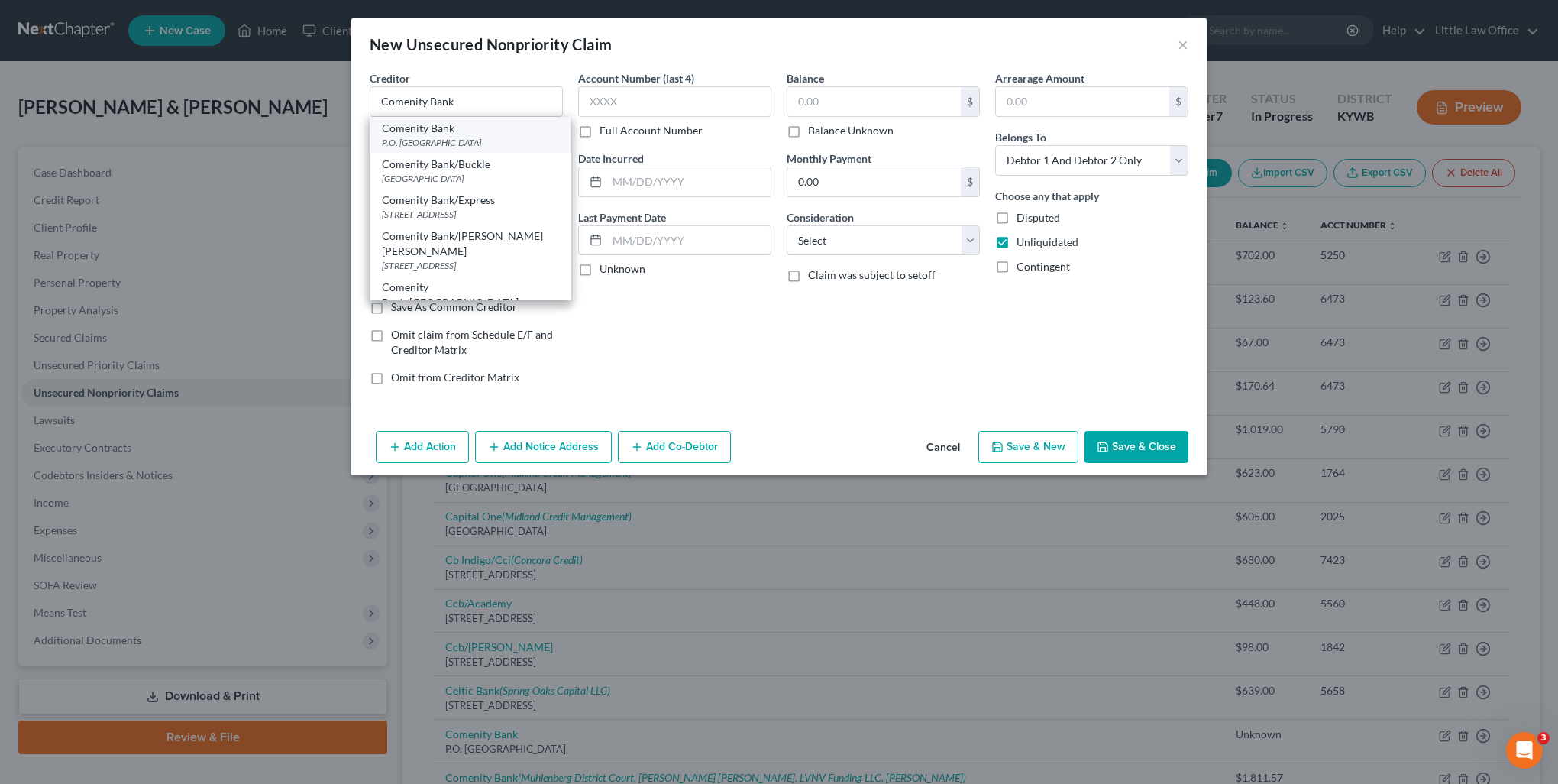
click at [409, 136] on div "P.O. [GEOGRAPHIC_DATA]" at bounding box center [470, 142] width 176 height 13
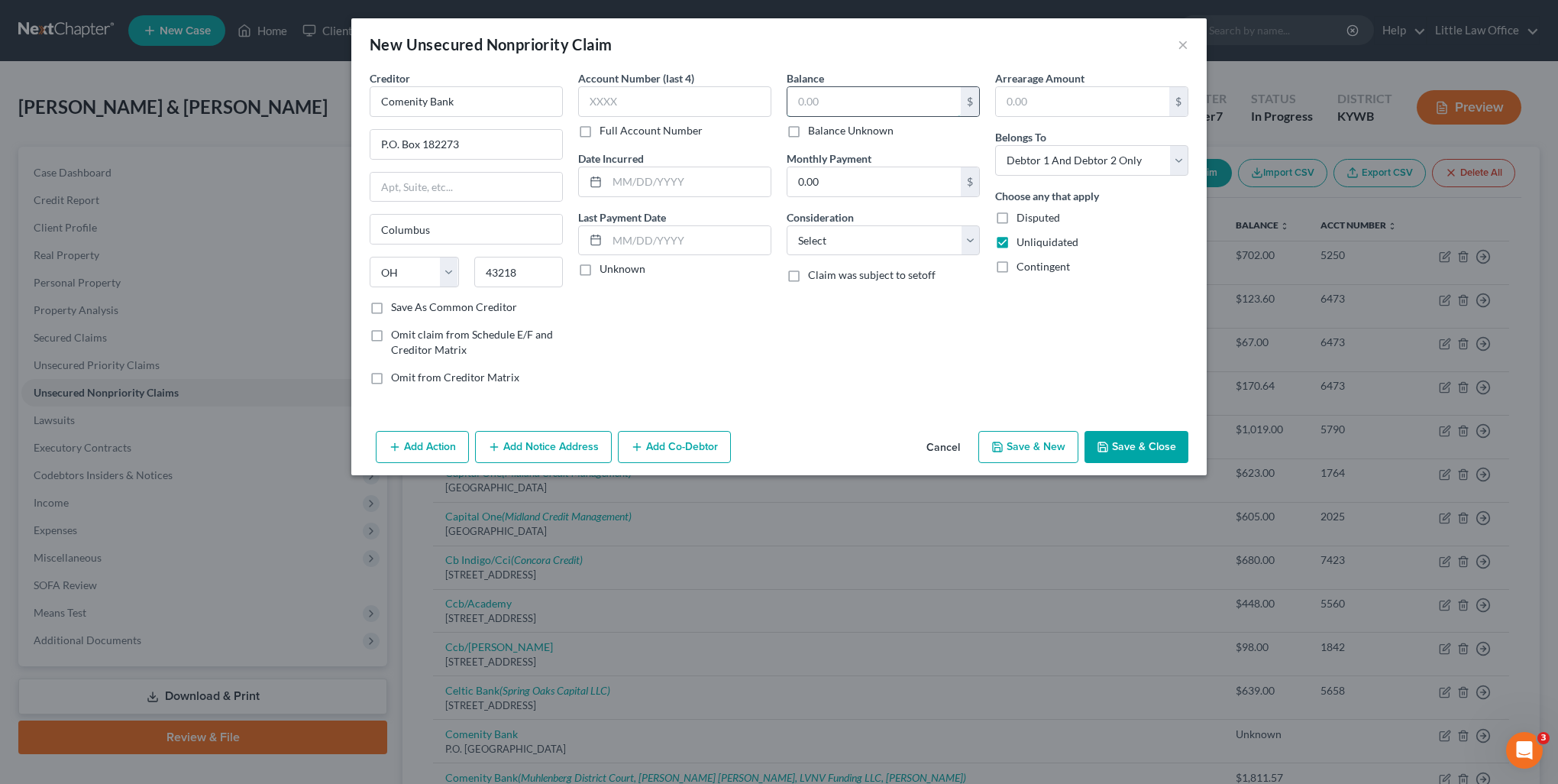
click at [830, 93] on input "text" at bounding box center [873, 101] width 173 height 29
click at [835, 250] on select "Select Cable / Satellite Services Collection Agency Credit Card Debt Debt Couns…" at bounding box center [883, 240] width 193 height 31
click at [786, 225] on select "Select Cable / Satellite Services Collection Agency Credit Card Debt Debt Couns…" at bounding box center [883, 240] width 193 height 31
click at [567, 462] on div "Add Action Add Notice Address Add Co-Debtor Cancel Save & New Save & Close" at bounding box center [779, 450] width 855 height 50
click at [558, 452] on button "Add Notice Address" at bounding box center [543, 446] width 136 height 32
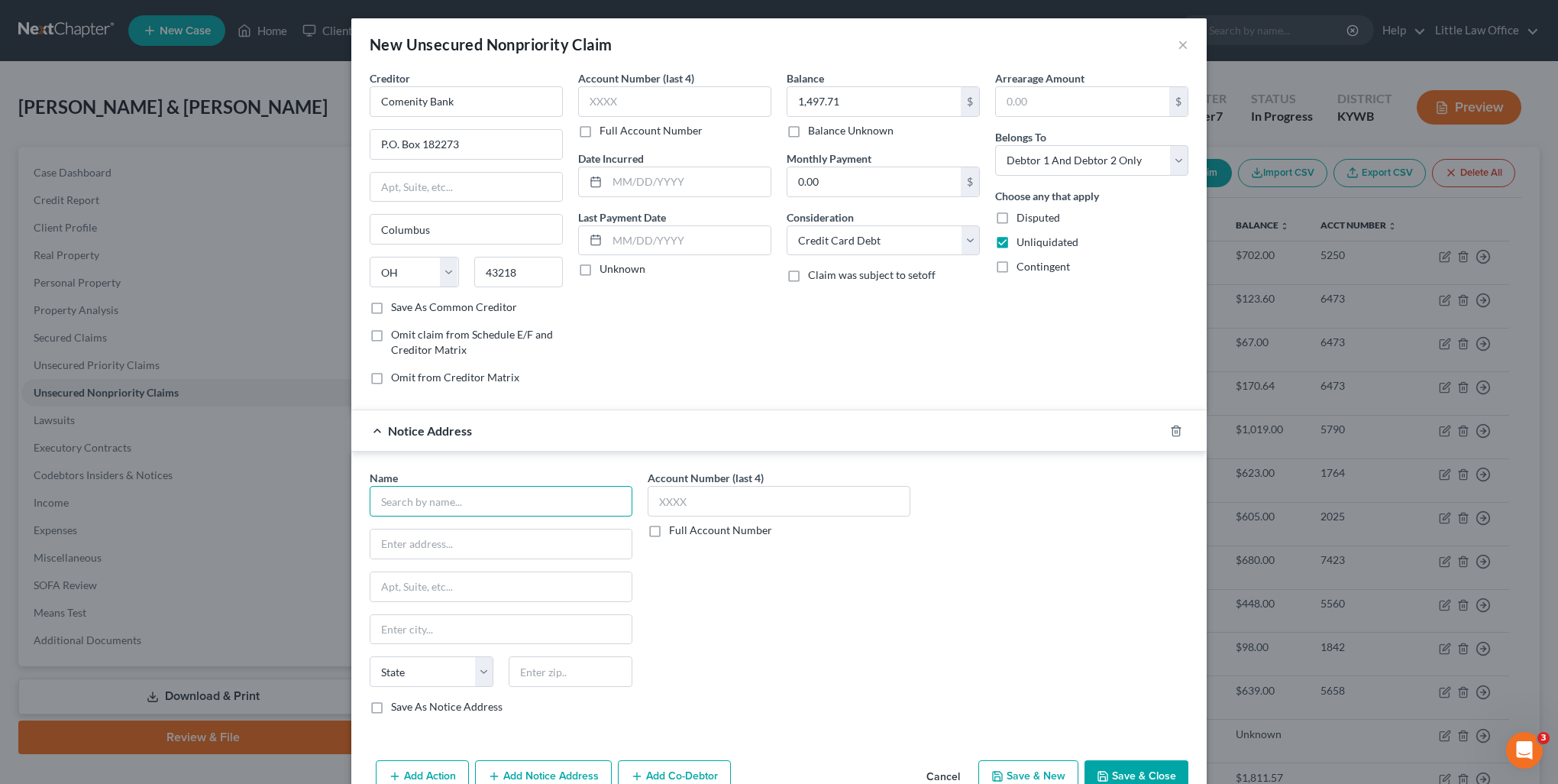
click at [477, 498] on input "text" at bounding box center [501, 501] width 263 height 31
click at [477, 529] on div "LVNV Funding LLC" at bounding box center [461, 527] width 159 height 15
click at [1048, 161] on select "Select Debtor 1 Only Debtor 2 Only Debtor 1 And Debtor 2 Only At Least One Of T…" at bounding box center [1091, 160] width 193 height 31
click at [995, 145] on select "Select Debtor 1 Only Debtor 2 Only Debtor 1 And Debtor 2 Only At Least One Of T…" at bounding box center [1091, 160] width 193 height 31
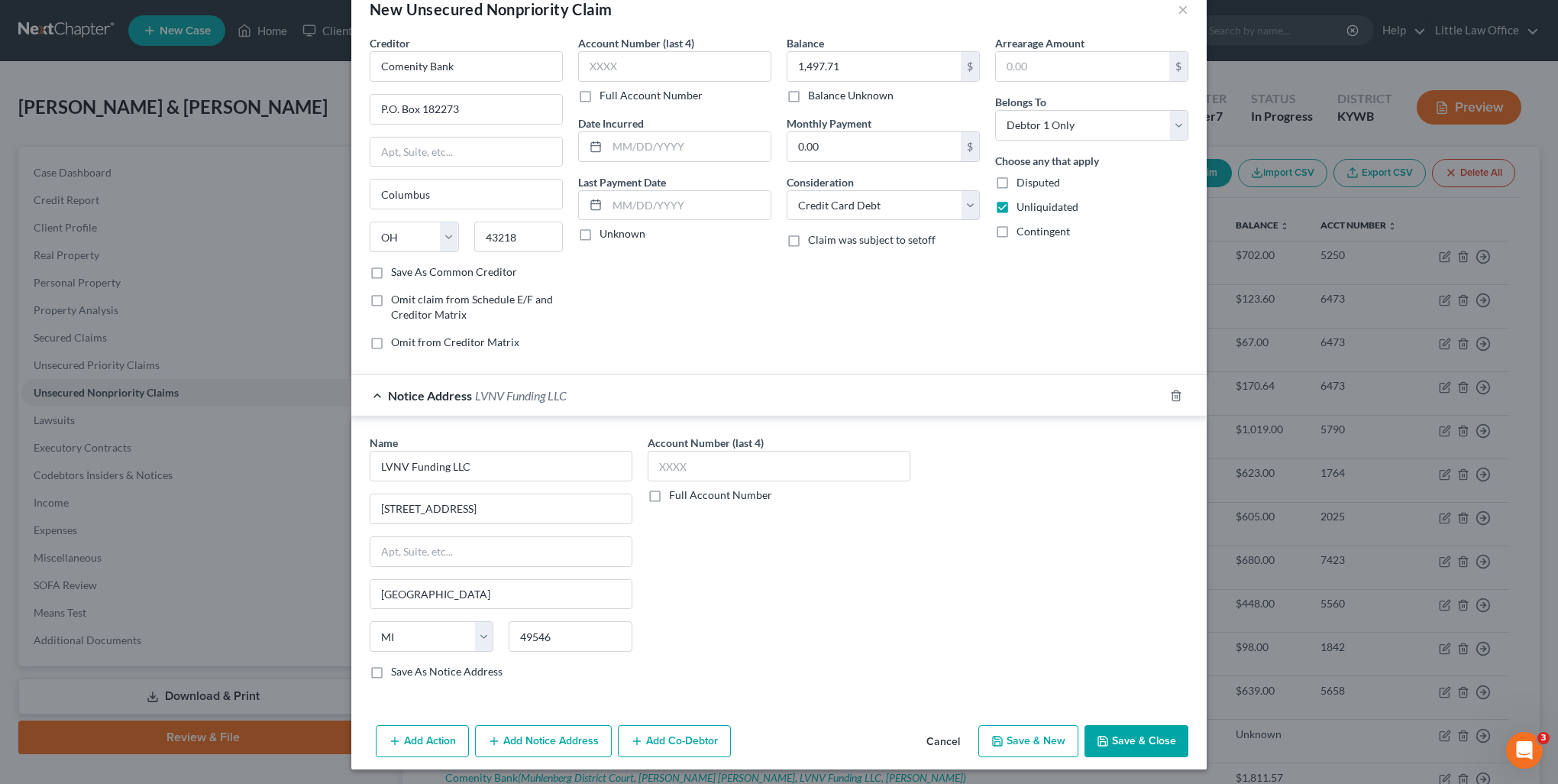
click at [561, 734] on button "Add Notice Address" at bounding box center [543, 741] width 136 height 32
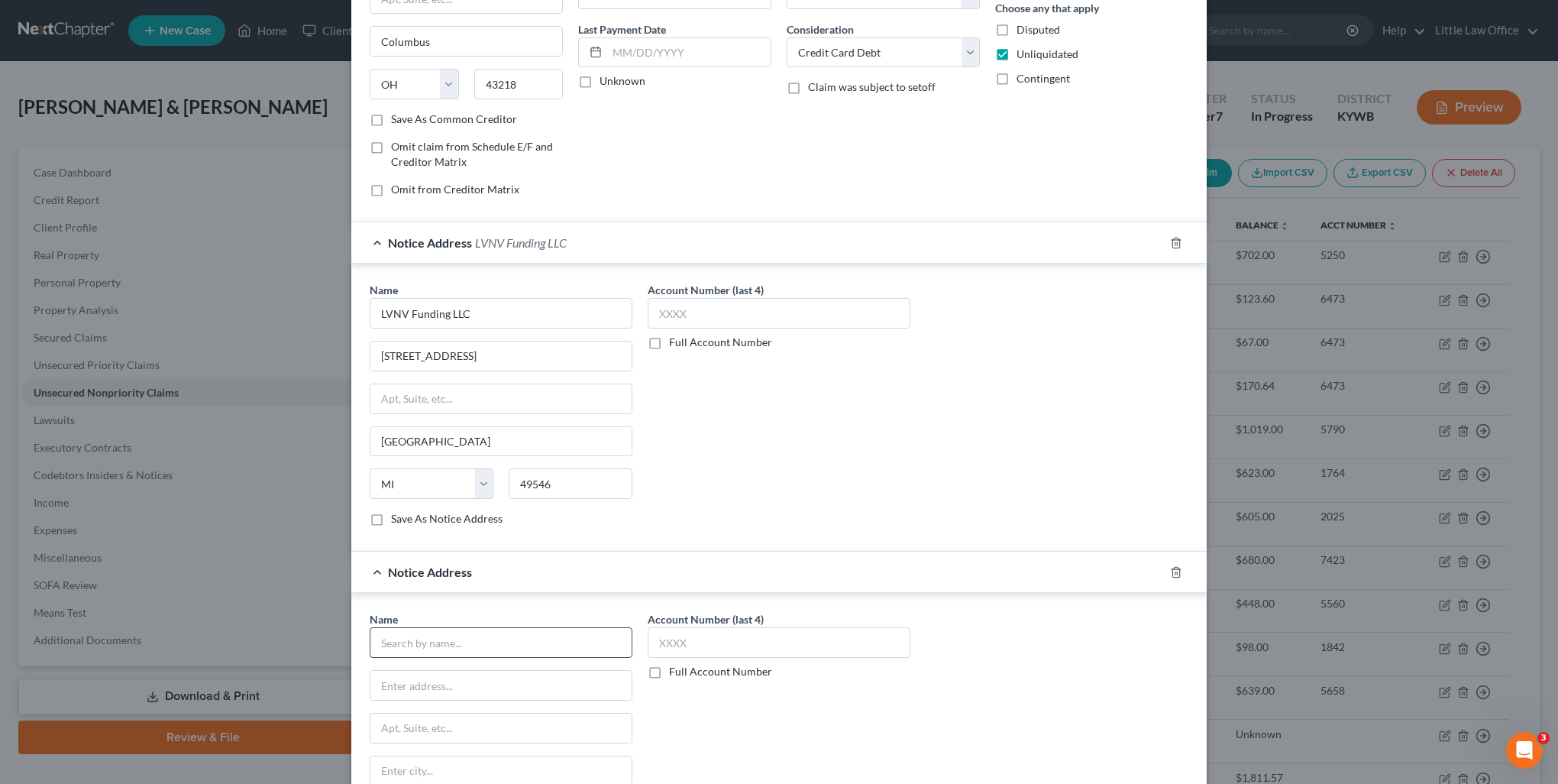
scroll to position [111, 0]
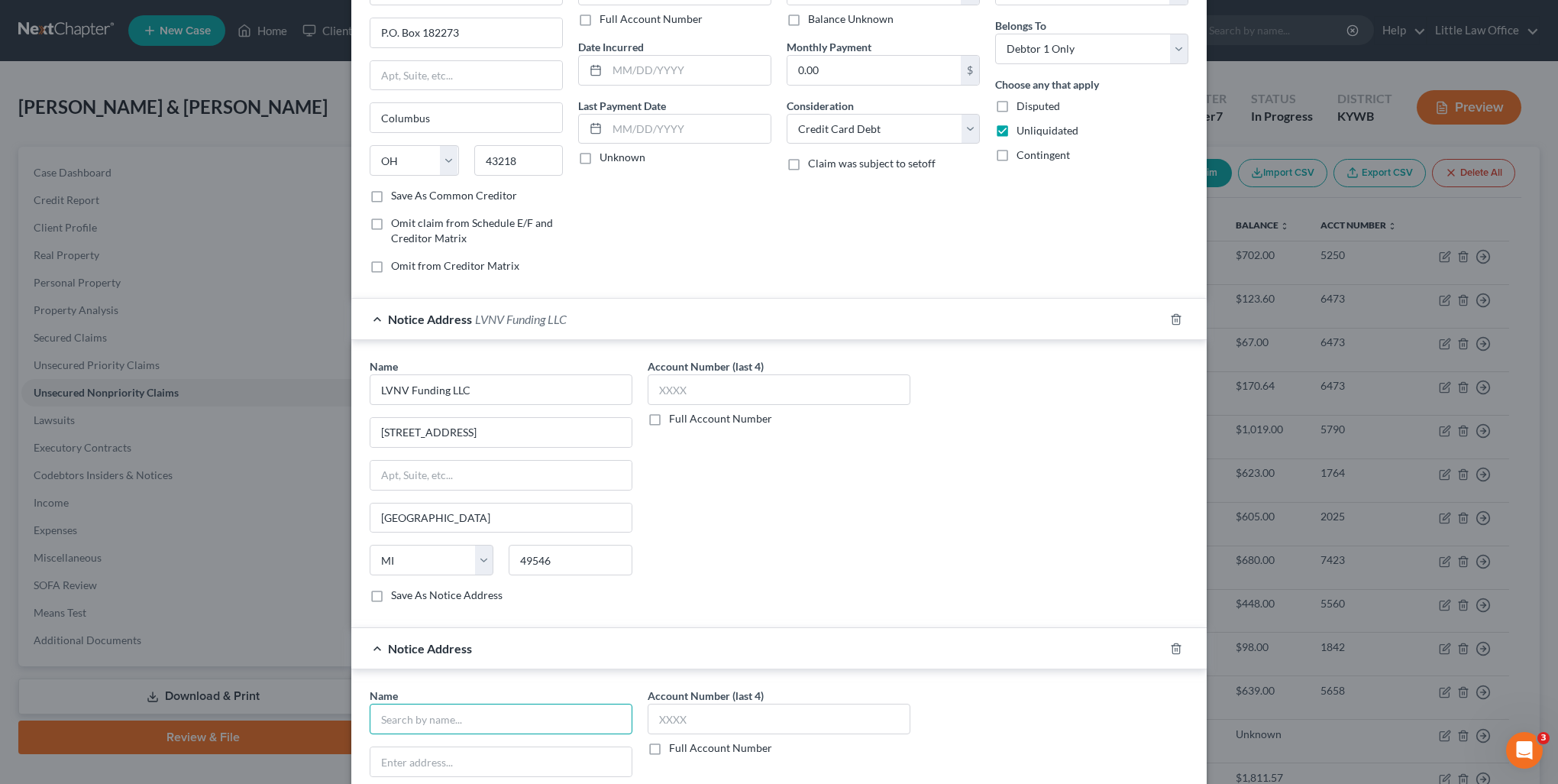
click at [488, 710] on input "text" at bounding box center [501, 718] width 263 height 31
click at [467, 738] on div "[GEOGRAPHIC_DATA]" at bounding box center [462, 745] width 161 height 15
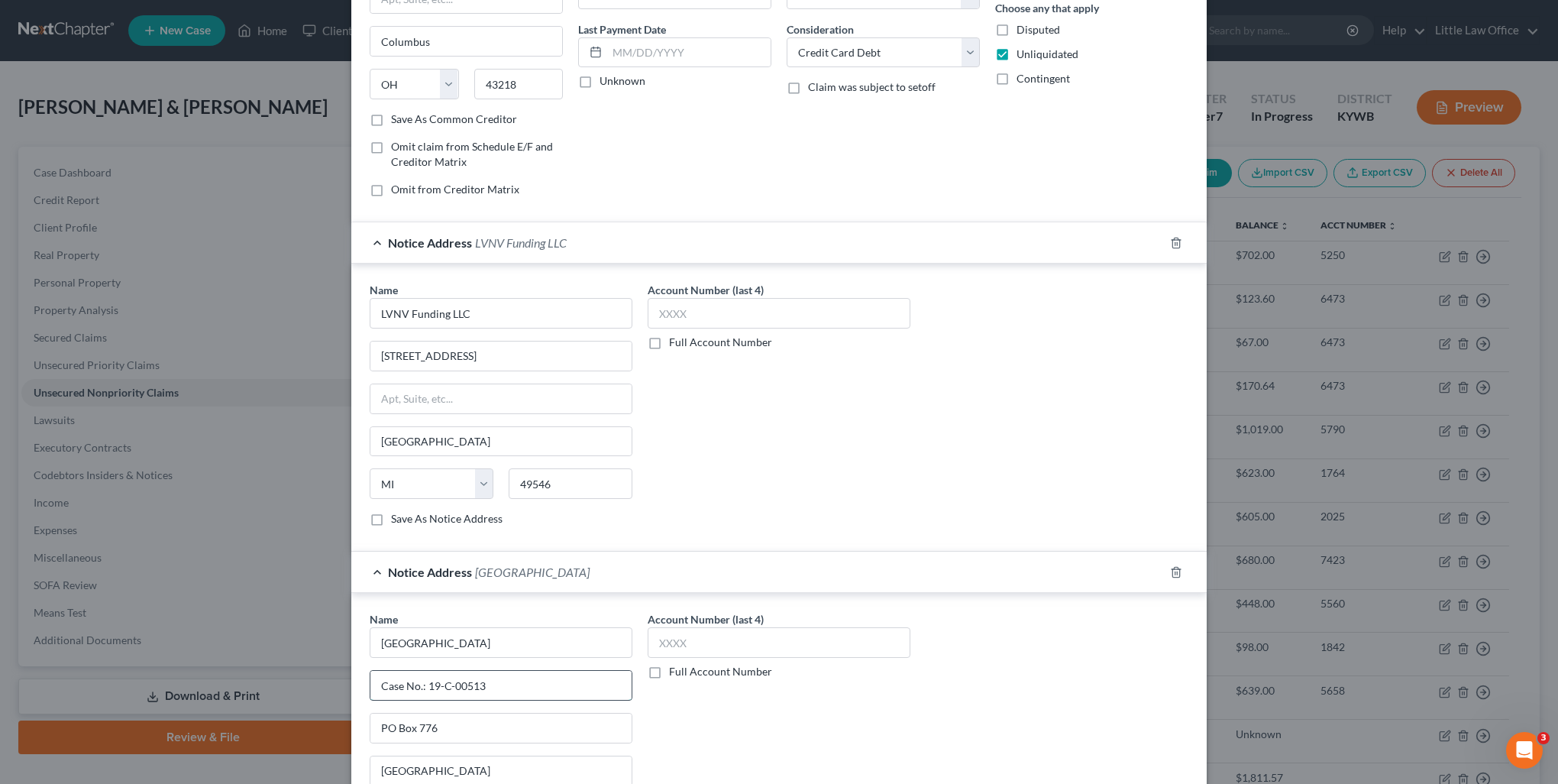
drag, startPoint x: 422, startPoint y: 684, endPoint x: 550, endPoint y: 691, distance: 128.2
click at [550, 691] on input "Case No.: 19-C-00513" at bounding box center [500, 684] width 261 height 29
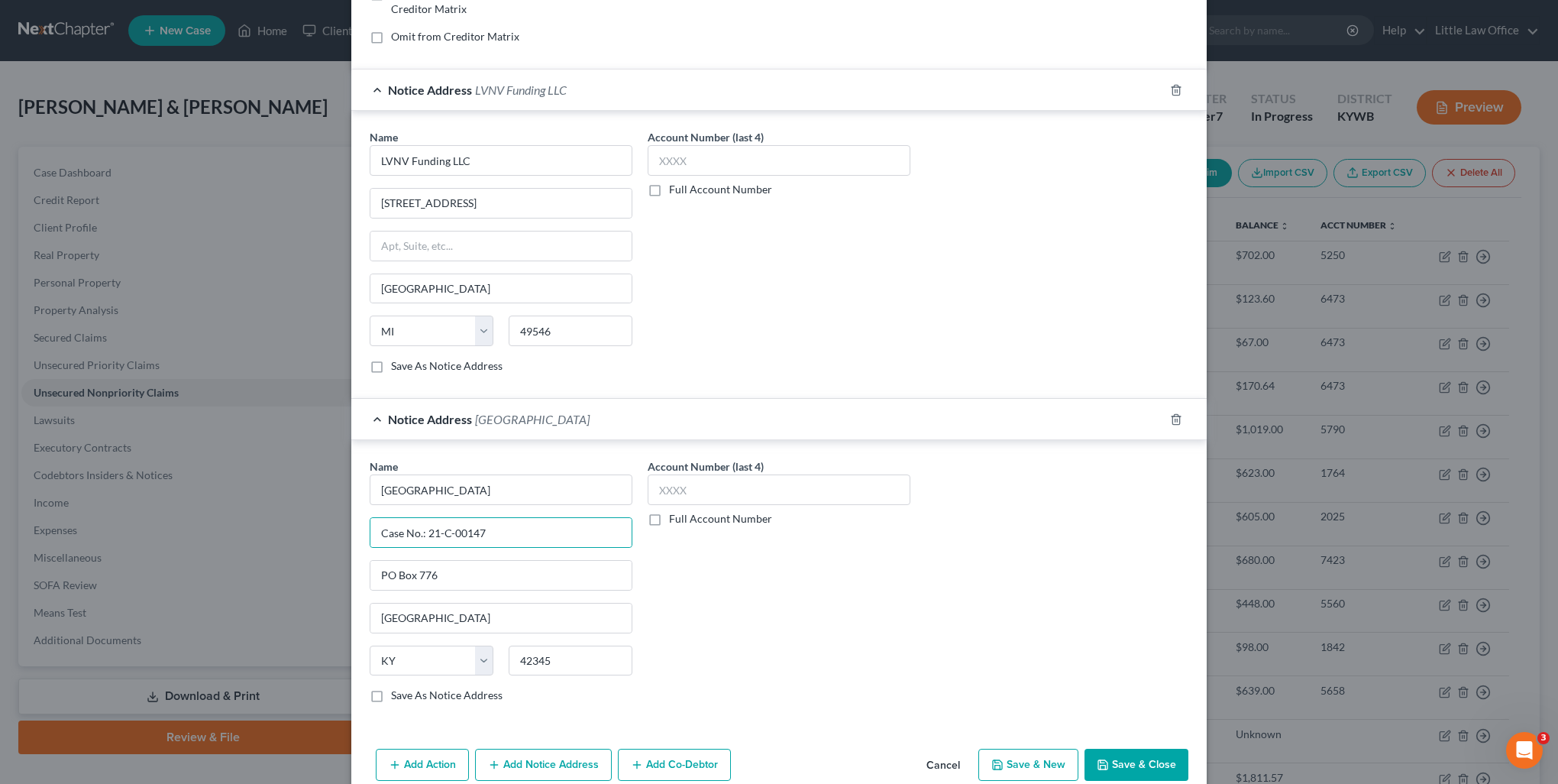
click at [544, 760] on button "Add Notice Address" at bounding box center [543, 764] width 136 height 32
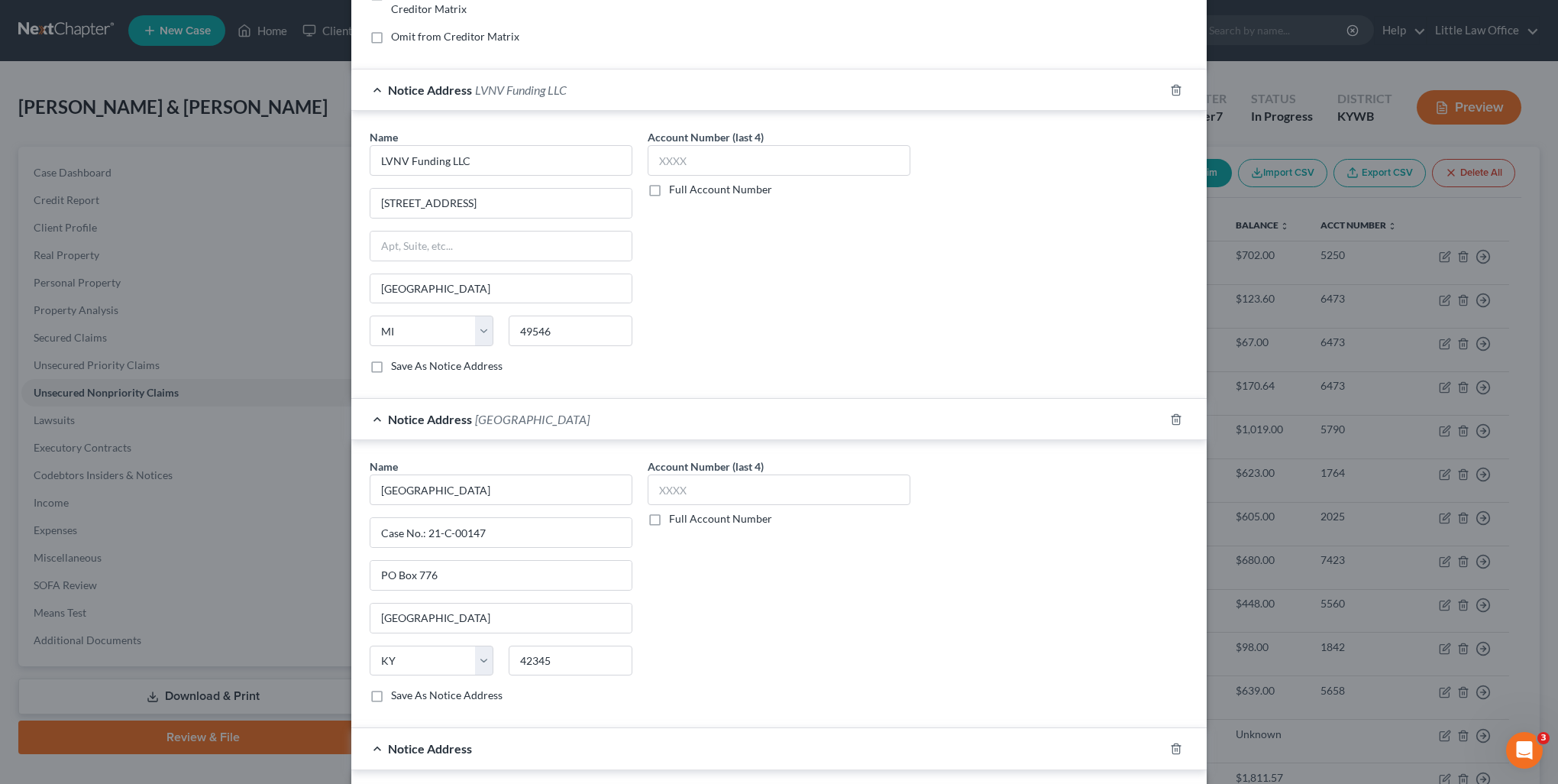
scroll to position [417, 0]
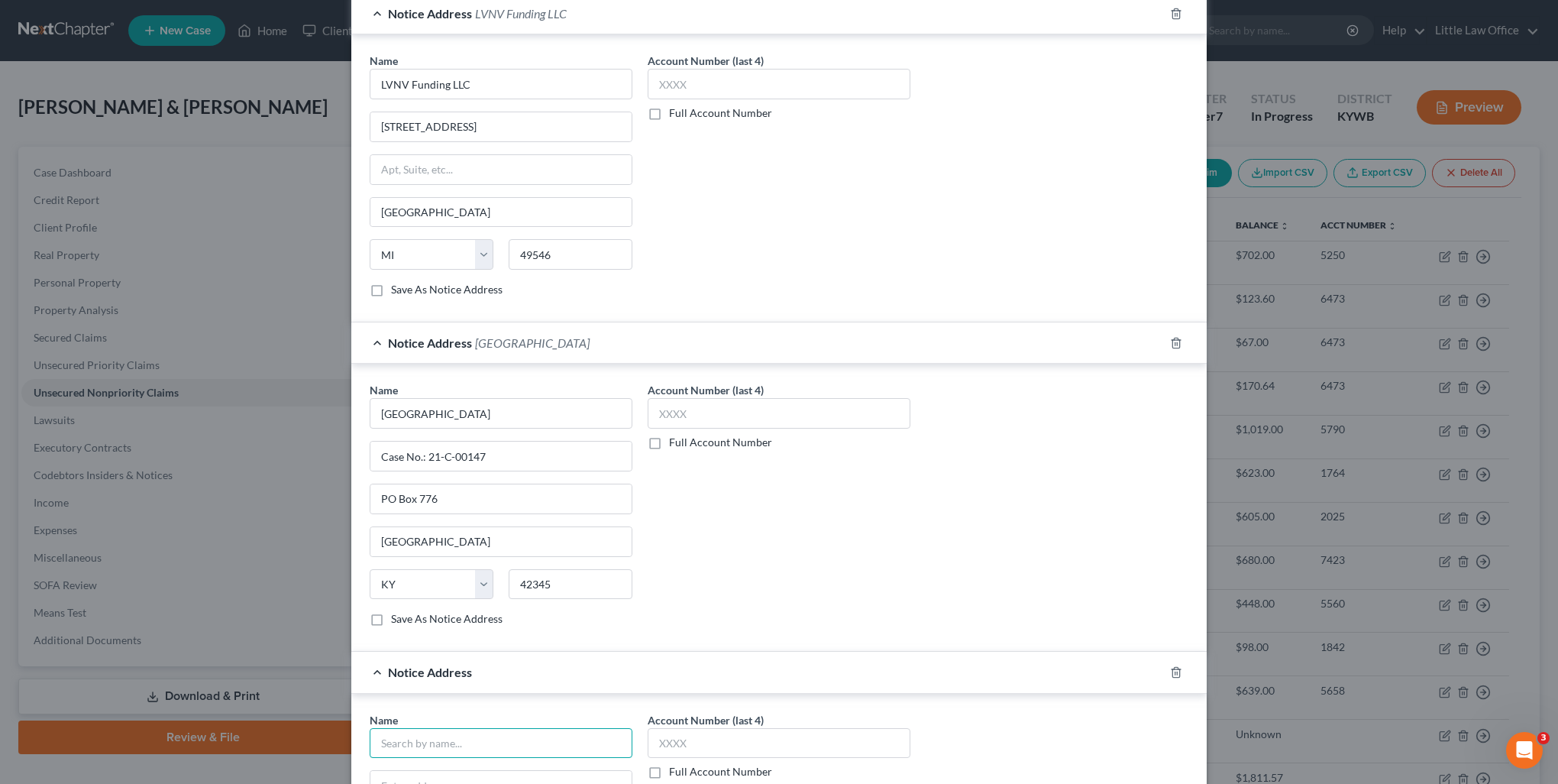
click at [461, 739] on input "text" at bounding box center [501, 742] width 263 height 31
click at [462, 761] on div "[PERSON_NAME] [PERSON_NAME]" at bounding box center [488, 768] width 213 height 15
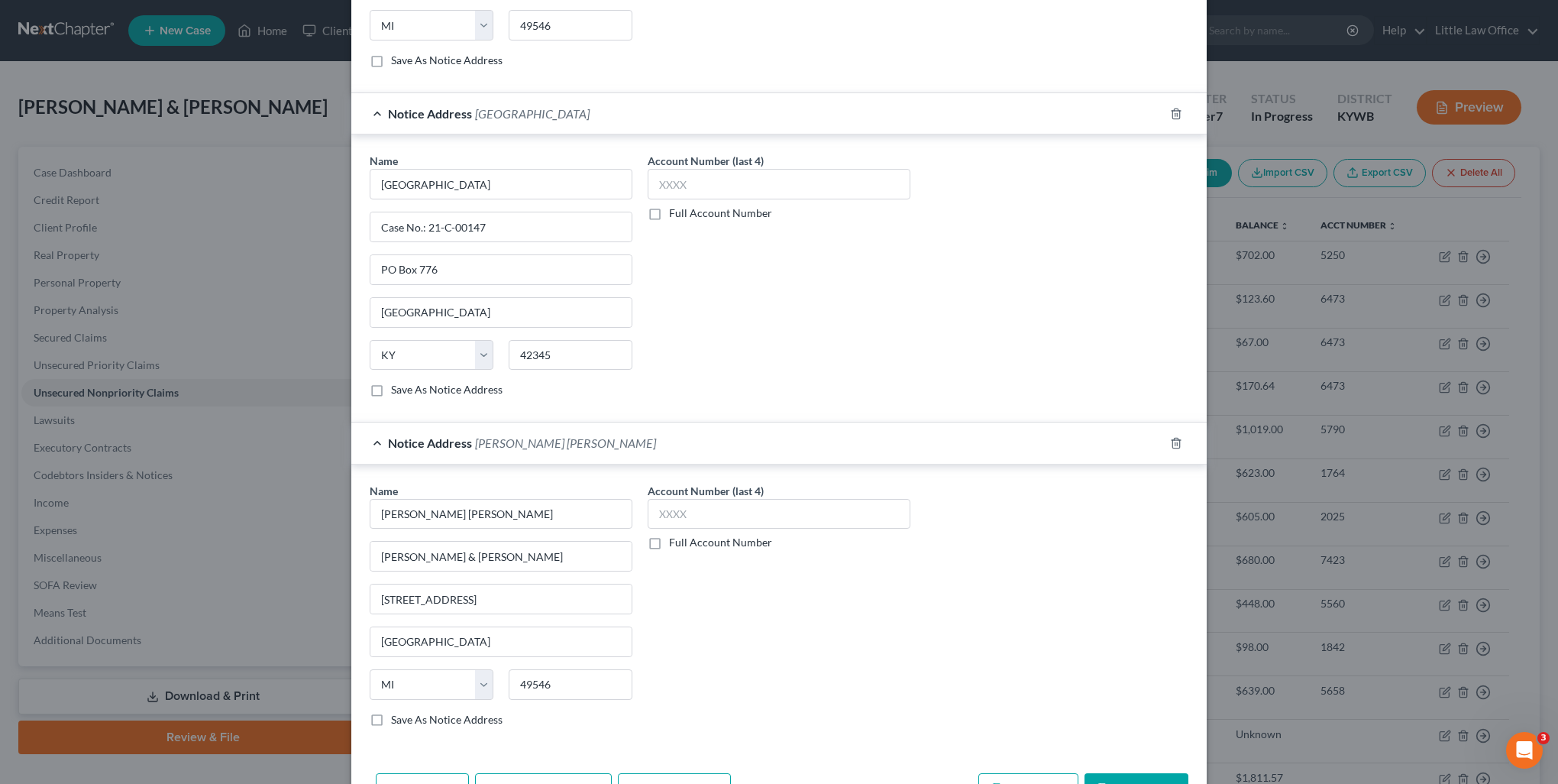
scroll to position [691, 0]
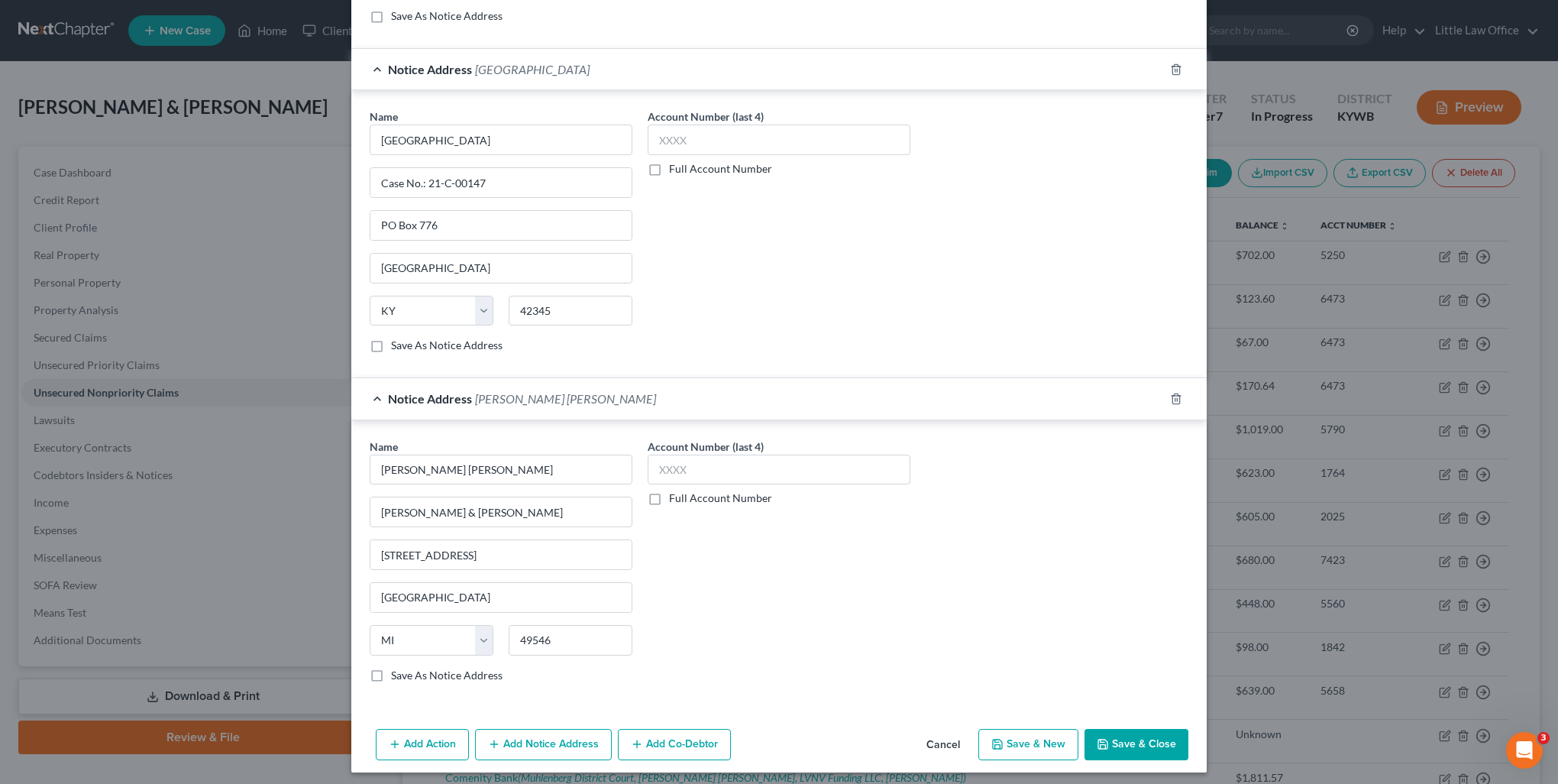
click at [571, 742] on button "Add Notice Address" at bounding box center [543, 744] width 136 height 32
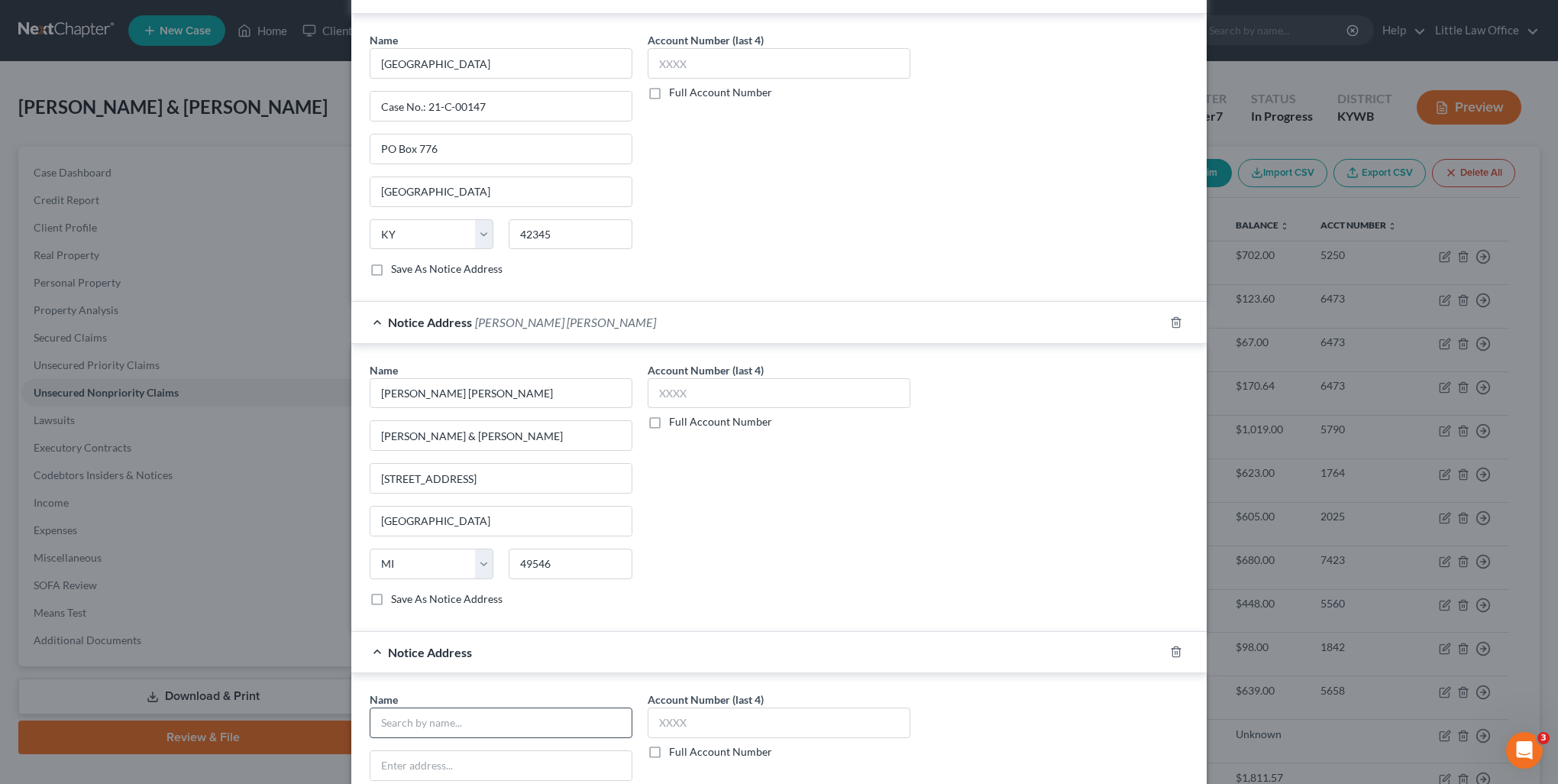
scroll to position [844, 0]
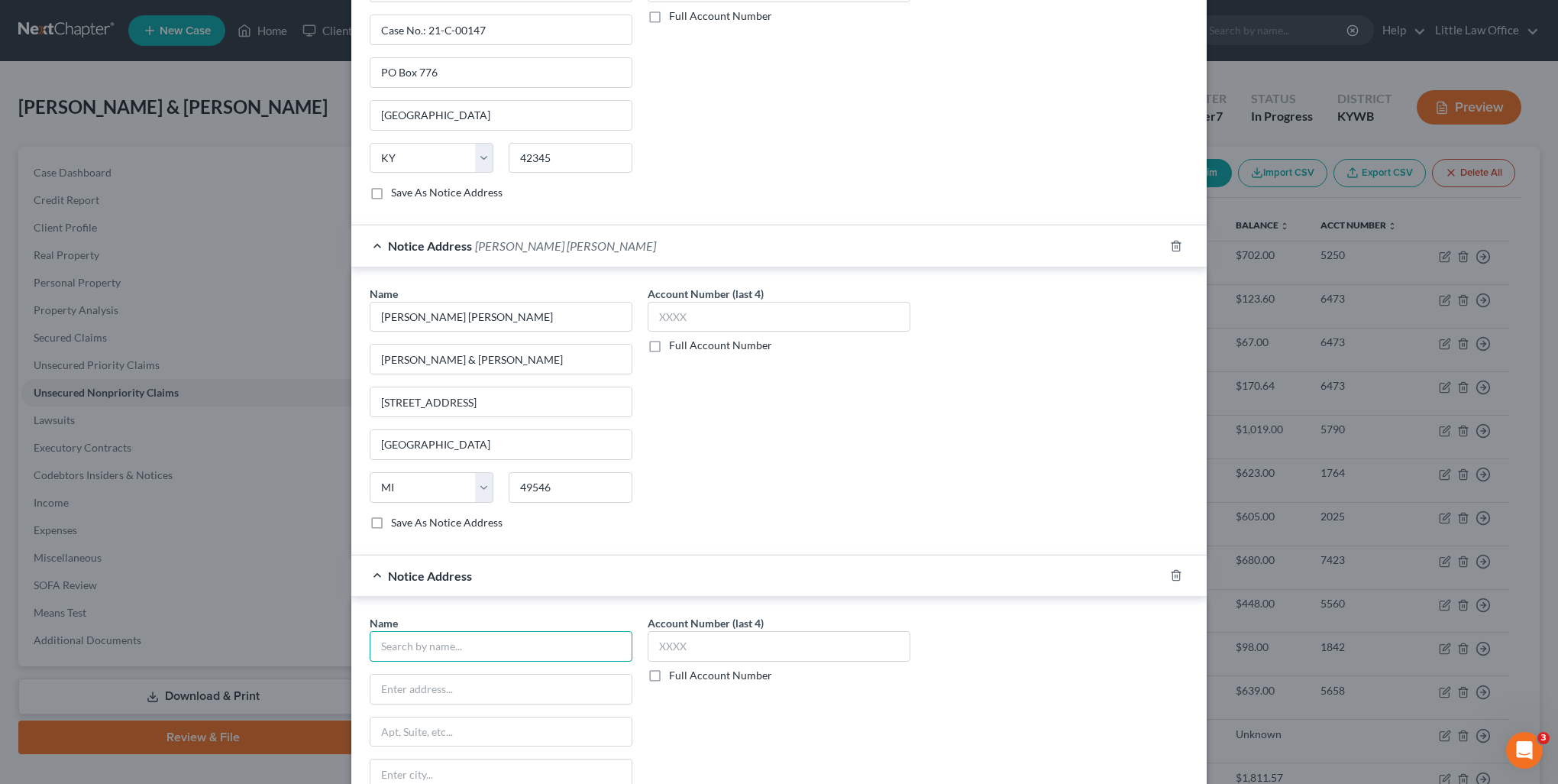
click at [468, 646] on input "text" at bounding box center [501, 646] width 263 height 31
drag, startPoint x: 472, startPoint y: 640, endPoint x: 350, endPoint y: 641, distance: 122.0
click at [351, 641] on div "Name * [PERSON_NAME] State [US_STATE] AK AR AZ CA CO CT DE DC [GEOGRAPHIC_DATA]…" at bounding box center [779, 740] width 855 height 287
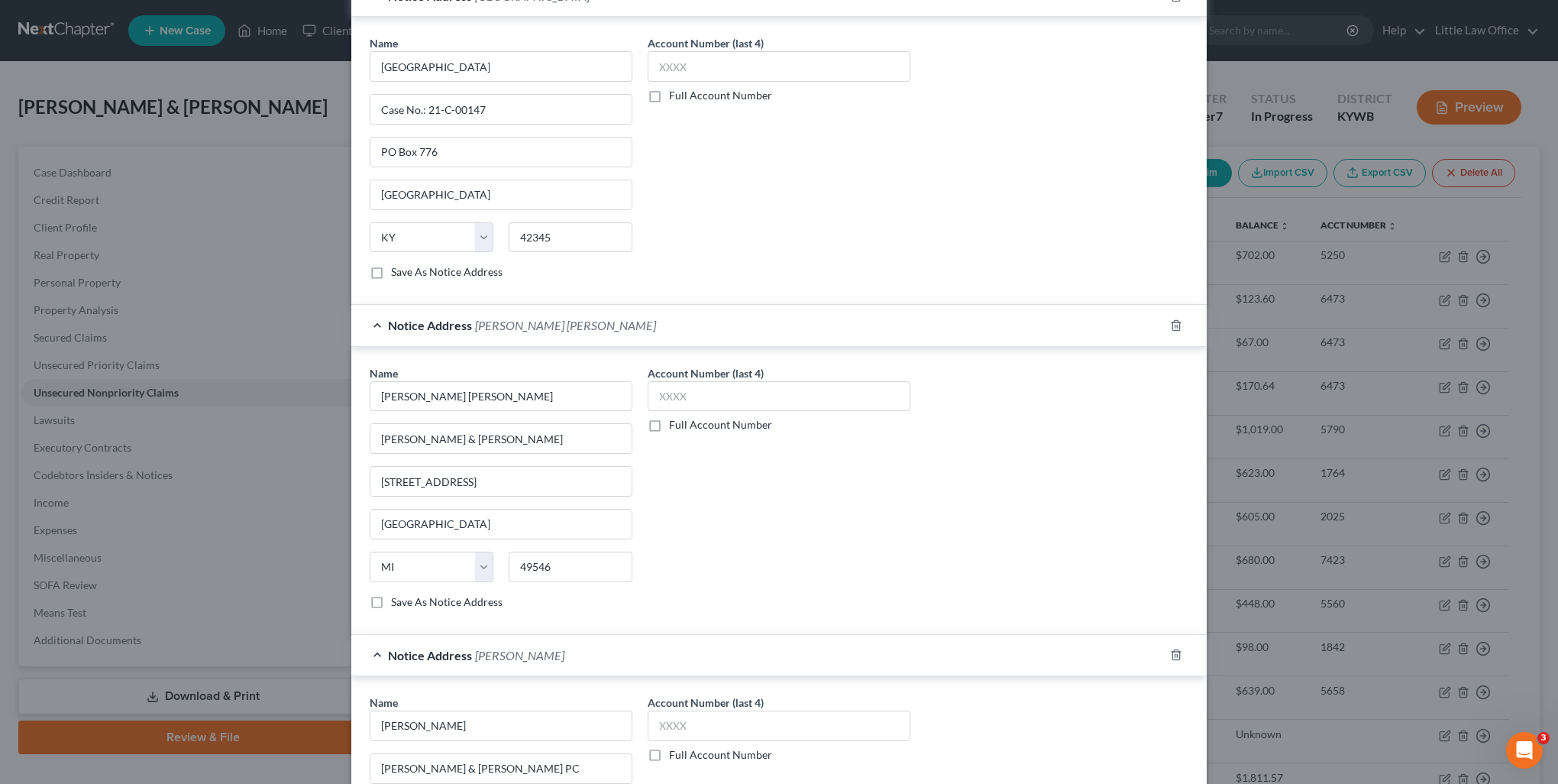
scroll to position [1018, 0]
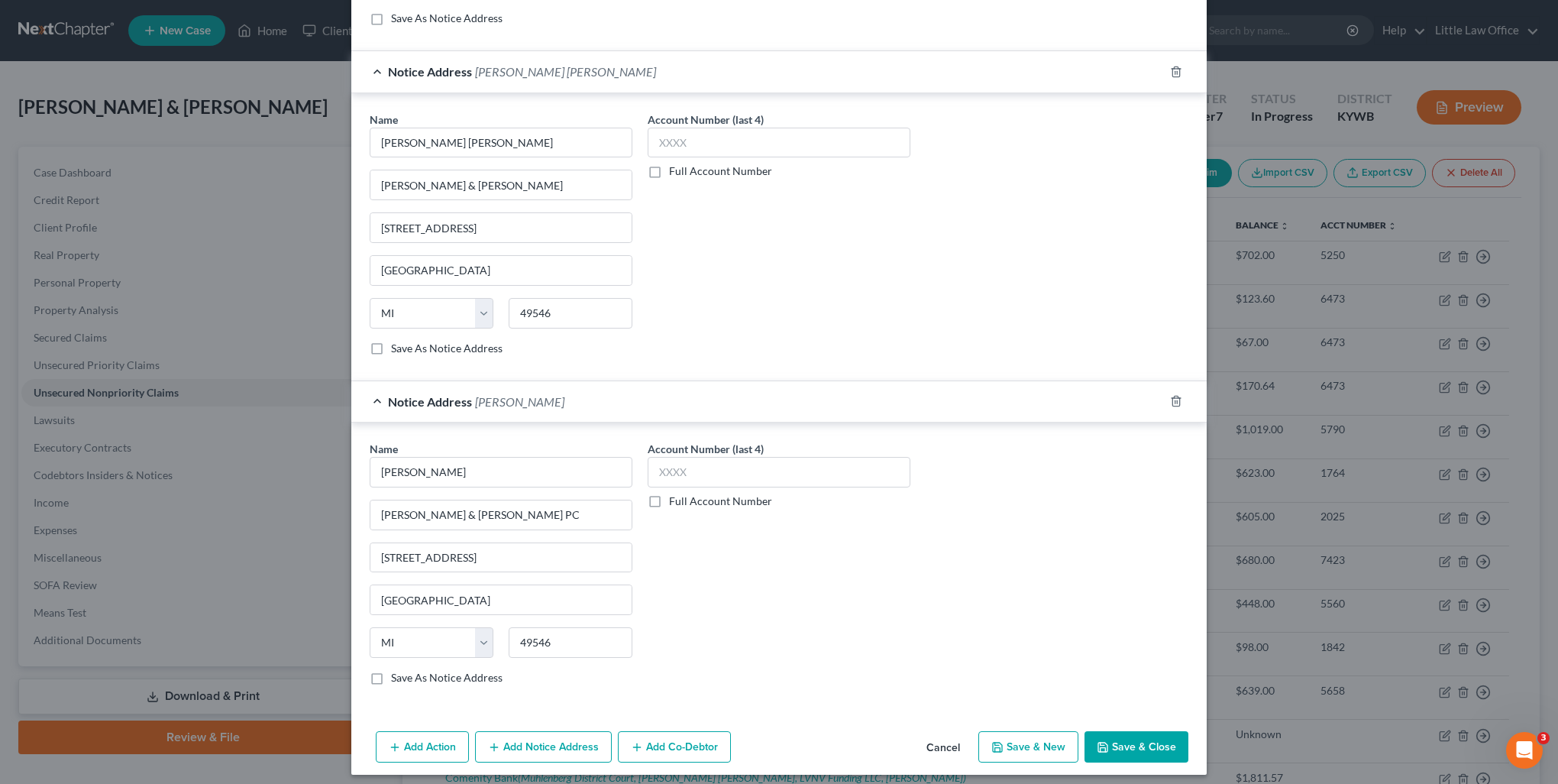
click at [1115, 731] on button "Save & Close" at bounding box center [1136, 746] width 104 height 32
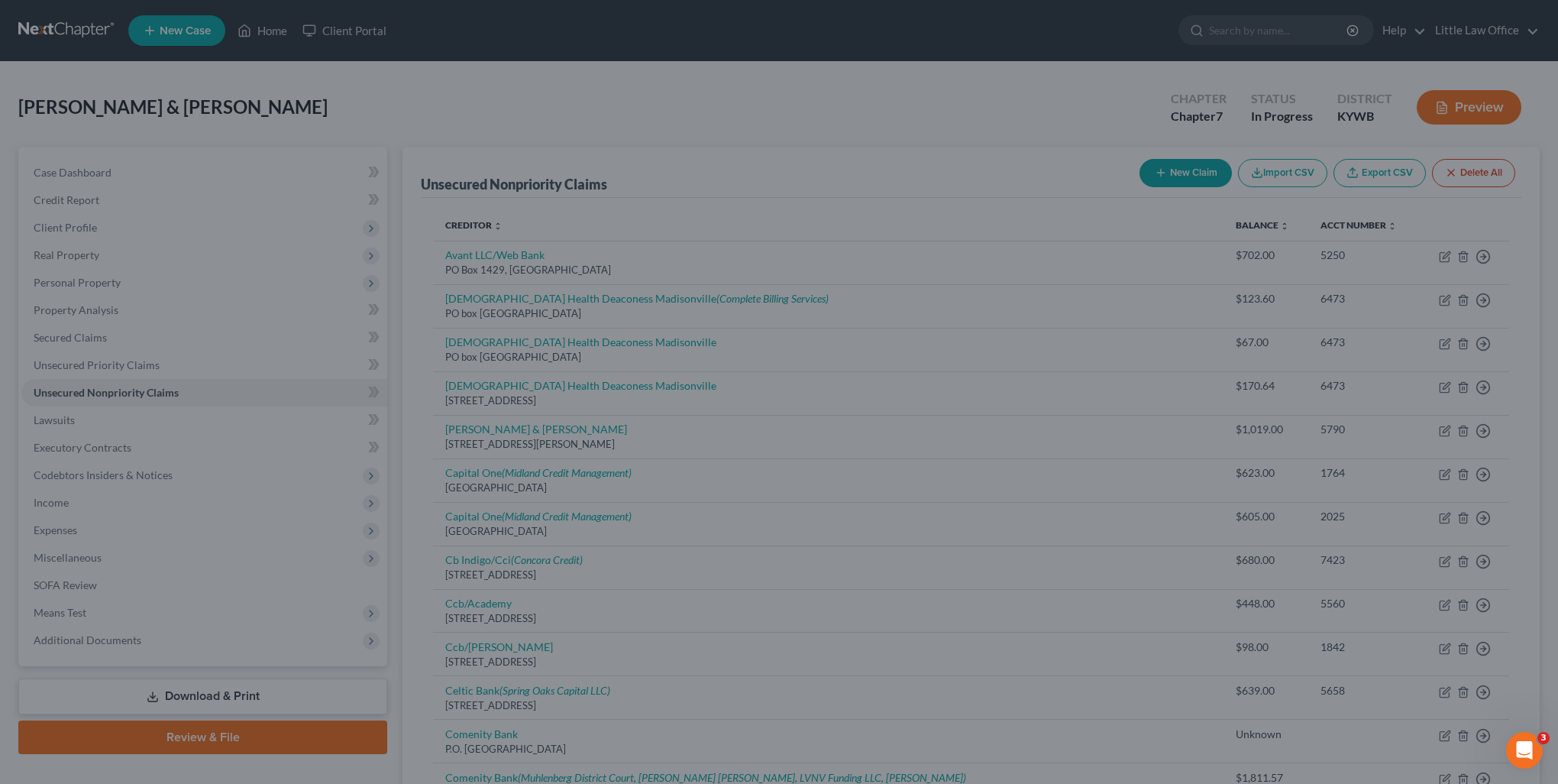
scroll to position [0, 0]
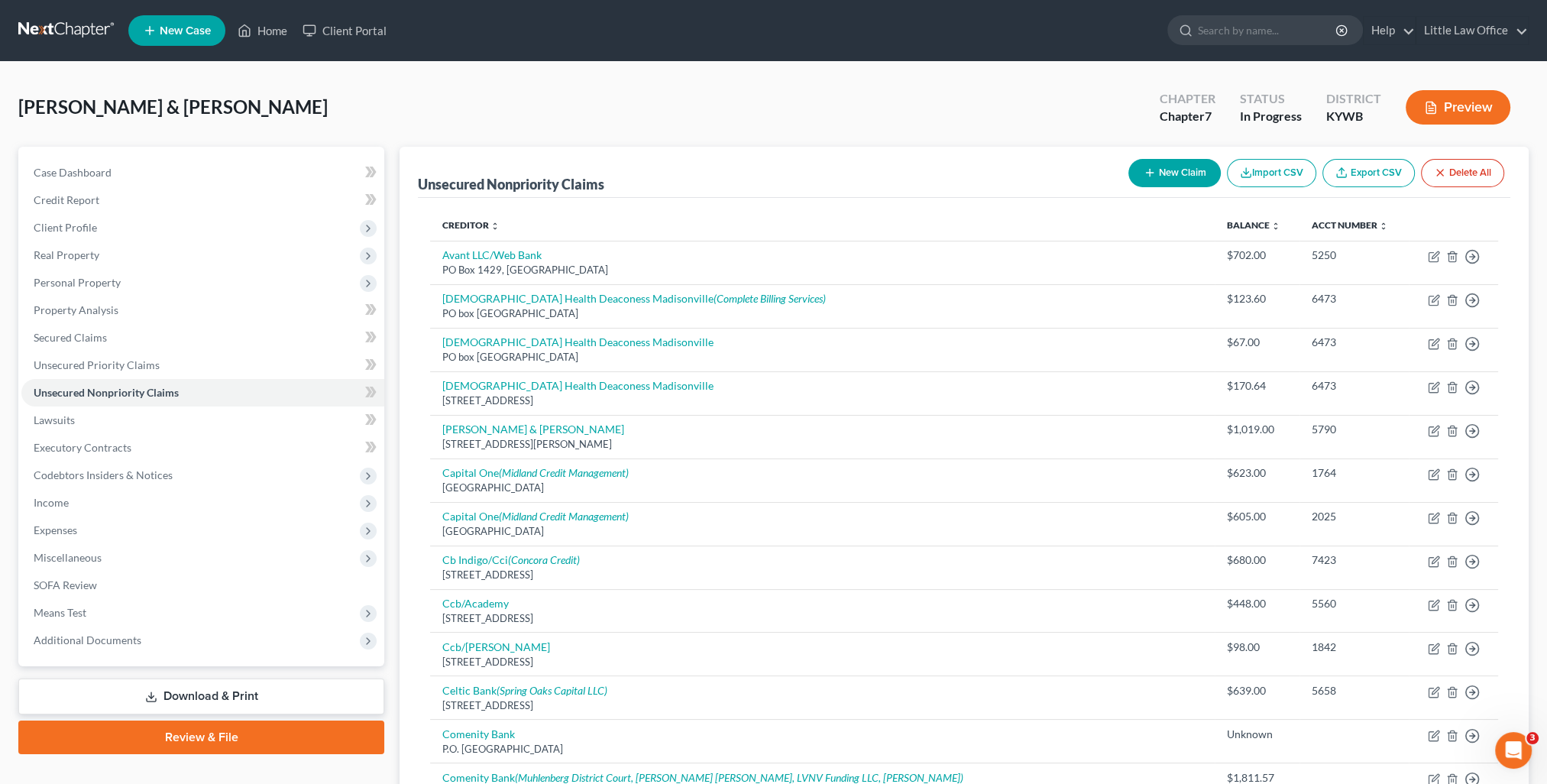
click at [1170, 175] on button "New Claim" at bounding box center [1175, 173] width 93 height 28
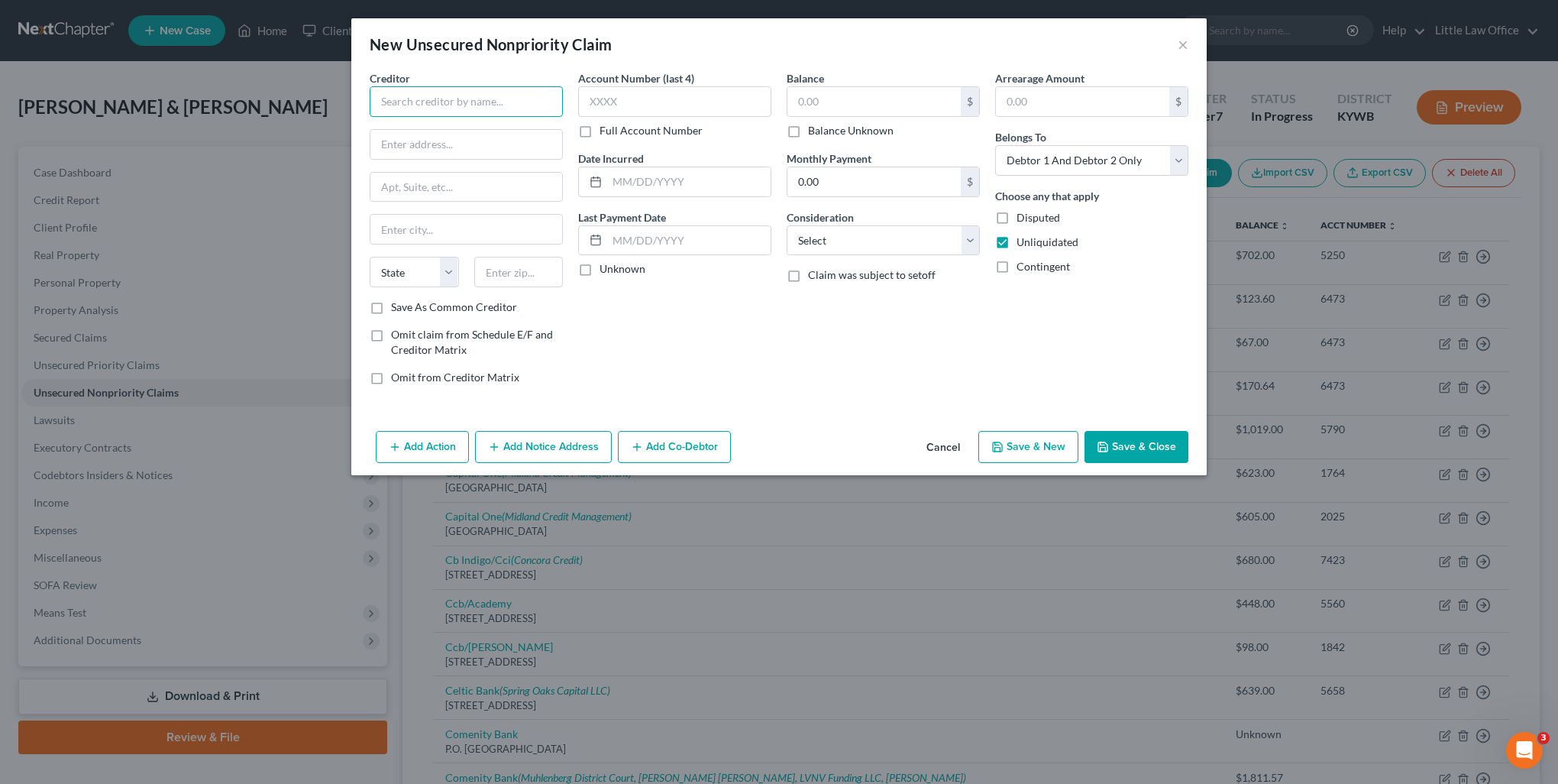
click at [521, 105] on input "text" at bounding box center [467, 101] width 193 height 31
click at [844, 89] on input "text" at bounding box center [873, 101] width 173 height 29
click at [808, 130] on label "Balance Unknown" at bounding box center [851, 130] width 85 height 15
click at [815, 130] on input "Balance Unknown" at bounding box center [819, 128] width 10 height 10
click at [895, 238] on select "Select Cable / Satellite Services Collection Agency Credit Card Debt Debt Couns…" at bounding box center [883, 240] width 193 height 31
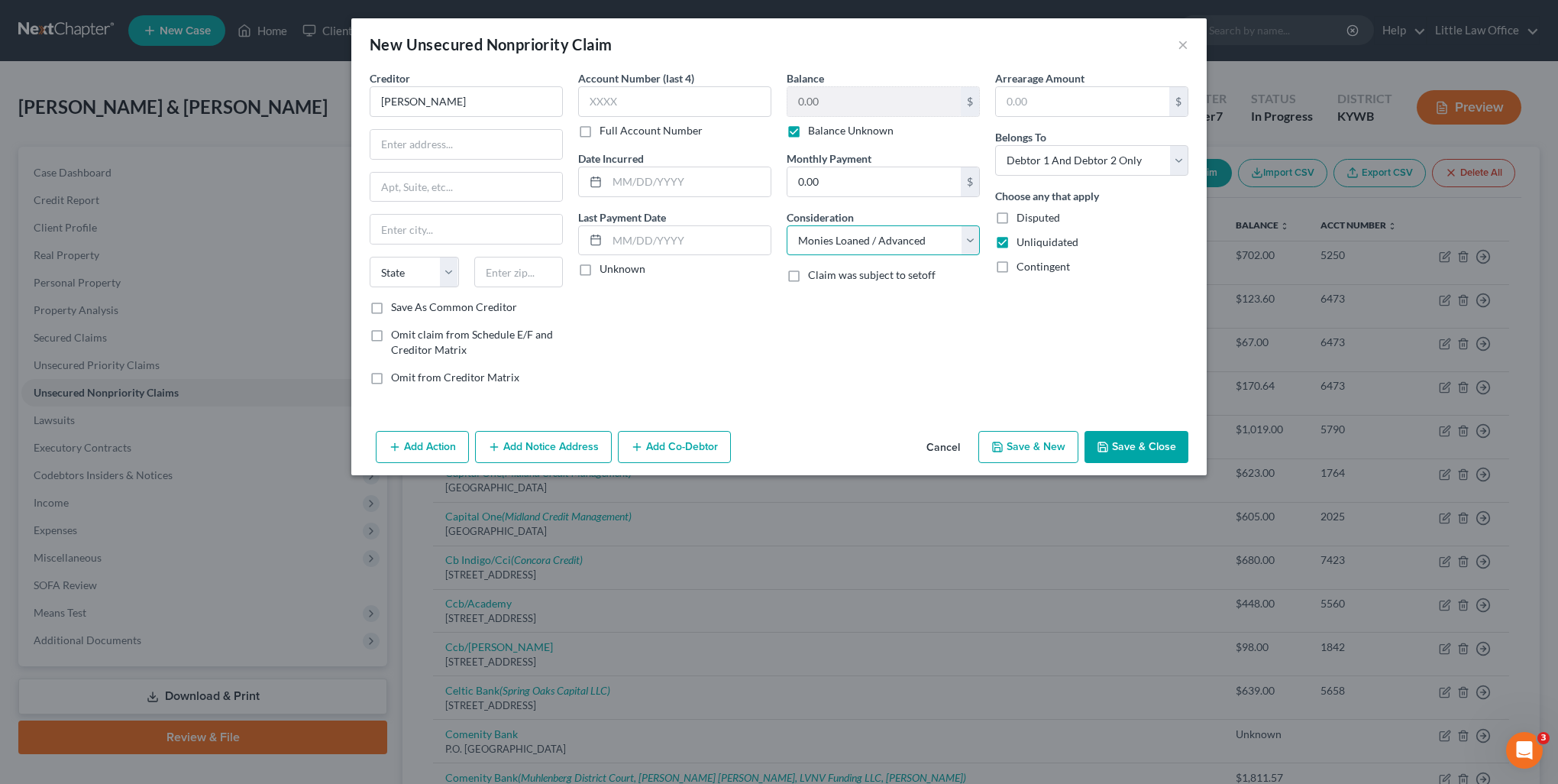
click at [786, 225] on select "Select Cable / Satellite Services Collection Agency Credit Card Debt Debt Couns…" at bounding box center [883, 240] width 193 height 31
click at [512, 445] on button "Add Notice Address" at bounding box center [543, 446] width 136 height 32
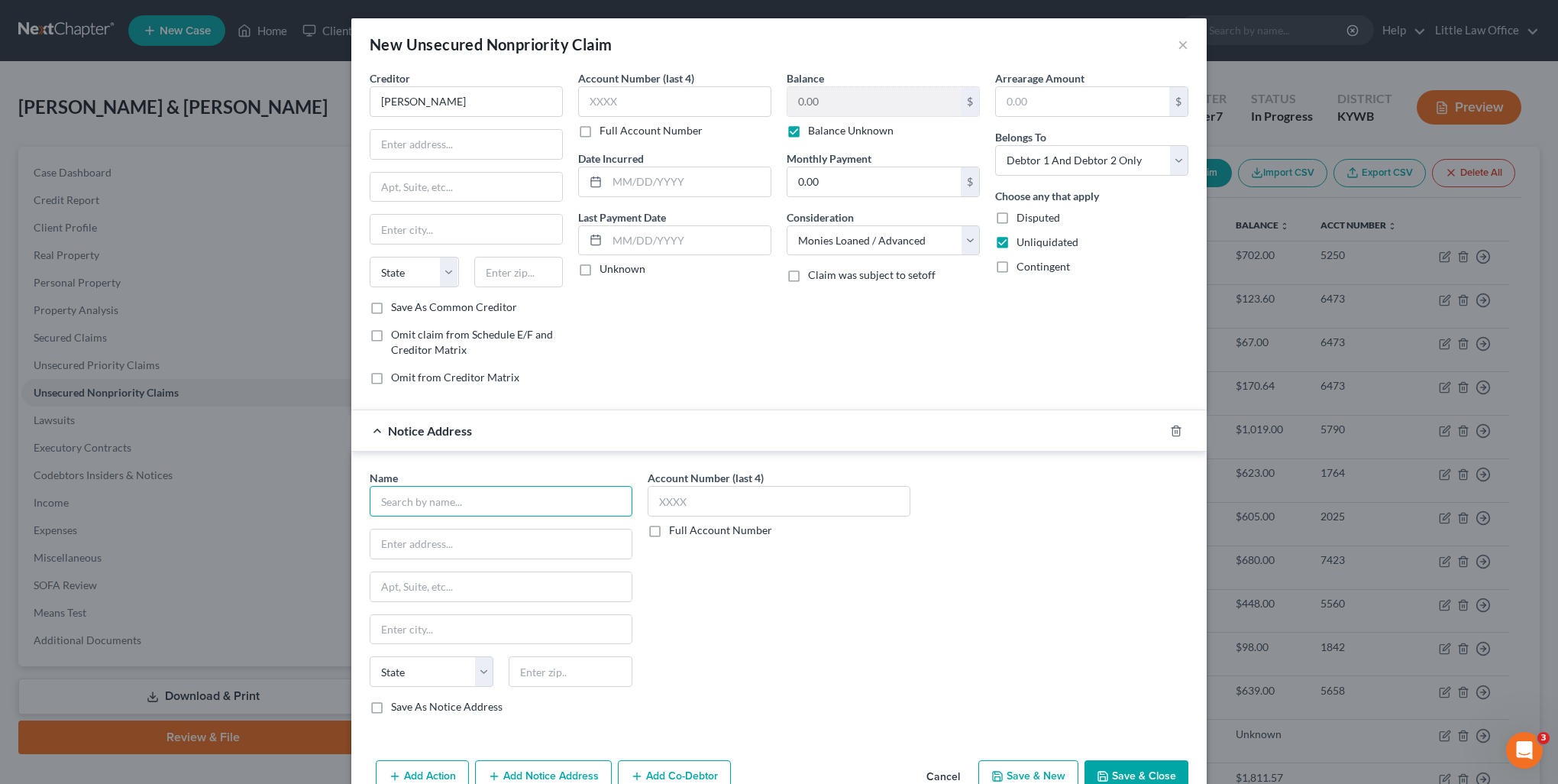
click at [510, 499] on input "text" at bounding box center [501, 501] width 263 height 31
click at [468, 530] on div "[GEOGRAPHIC_DATA]" at bounding box center [462, 527] width 161 height 15
click at [449, 499] on input "[GEOGRAPHIC_DATA]" at bounding box center [501, 501] width 263 height 31
drag, startPoint x: 425, startPoint y: 535, endPoint x: 517, endPoint y: 545, distance: 92.5
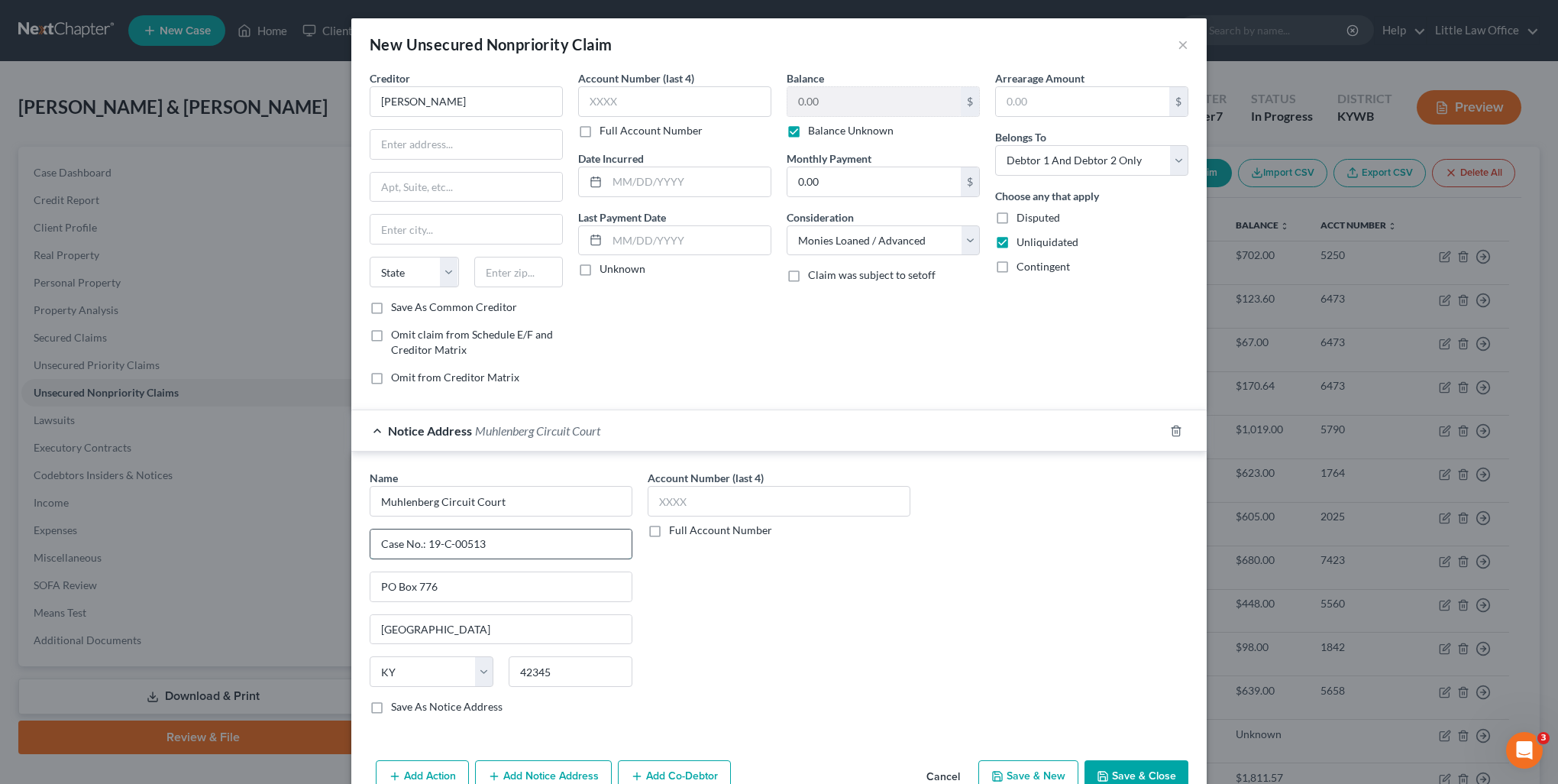
click at [517, 545] on input "Case No.: 19-C-00513" at bounding box center [500, 543] width 261 height 29
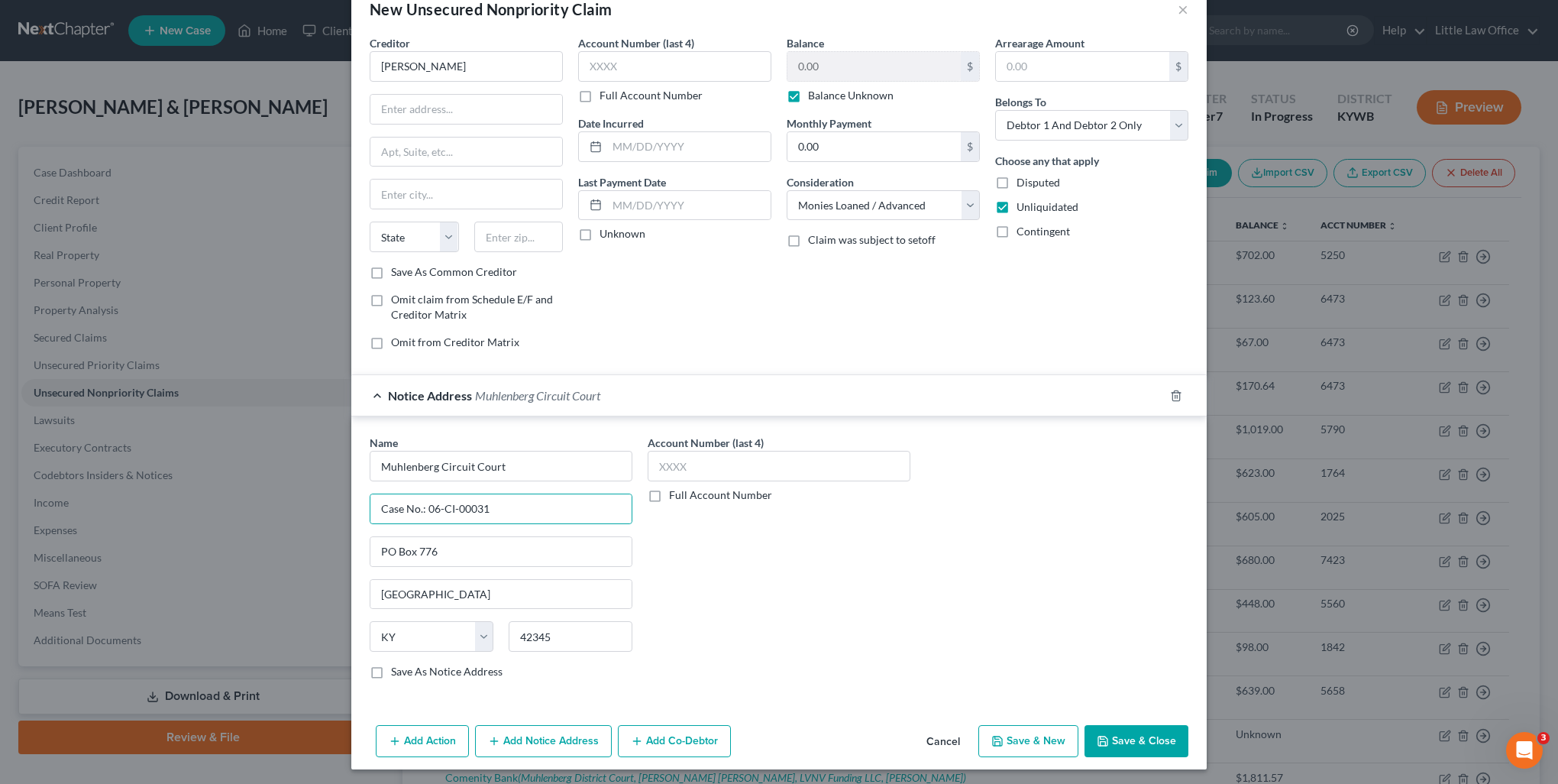
click at [562, 755] on div "Add Action Add Notice Address Add Co-Debtor Cancel Save & New Save & Close" at bounding box center [779, 744] width 855 height 50
click at [561, 744] on button "Add Notice Address" at bounding box center [543, 741] width 136 height 32
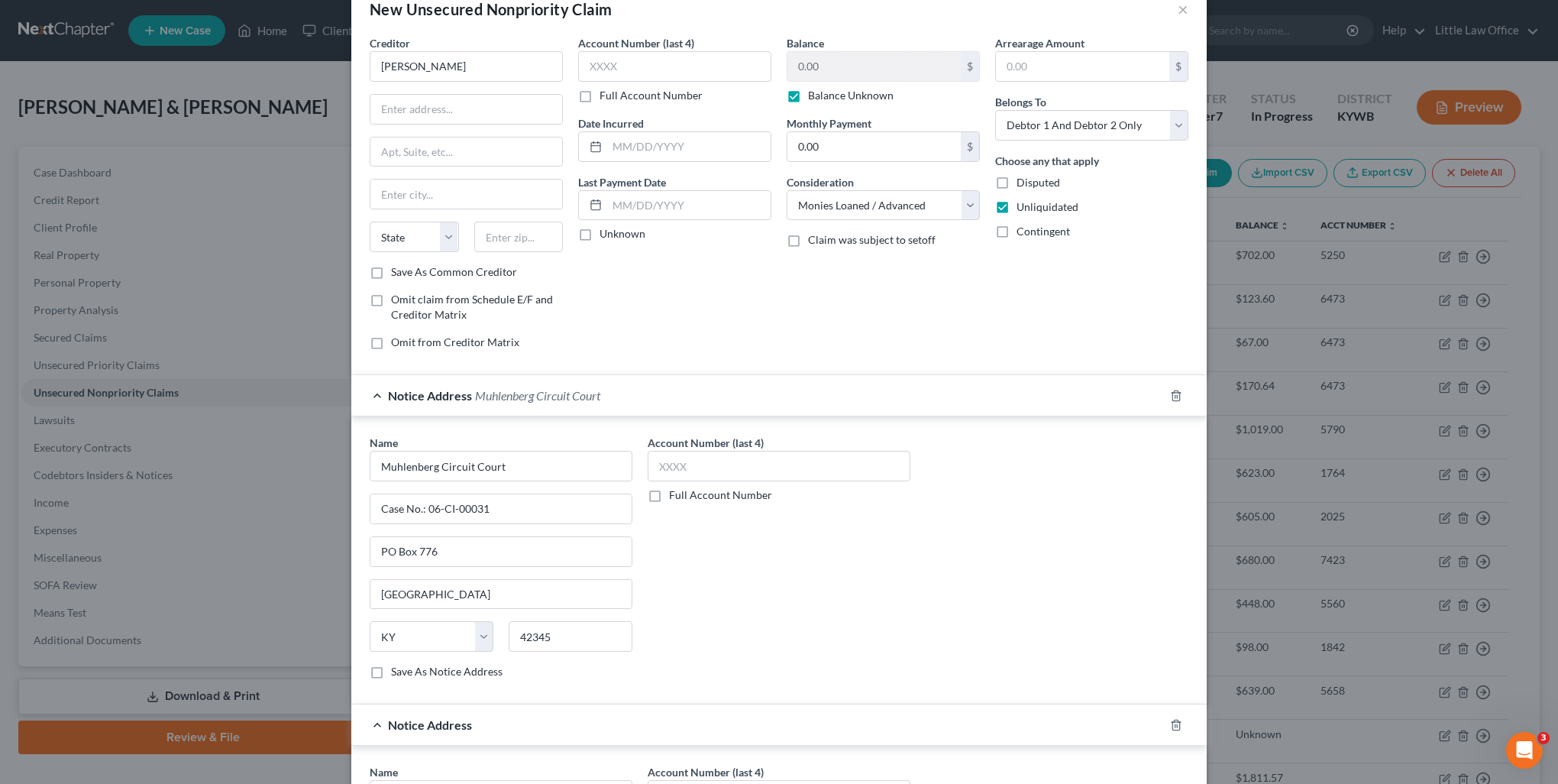
scroll to position [188, 0]
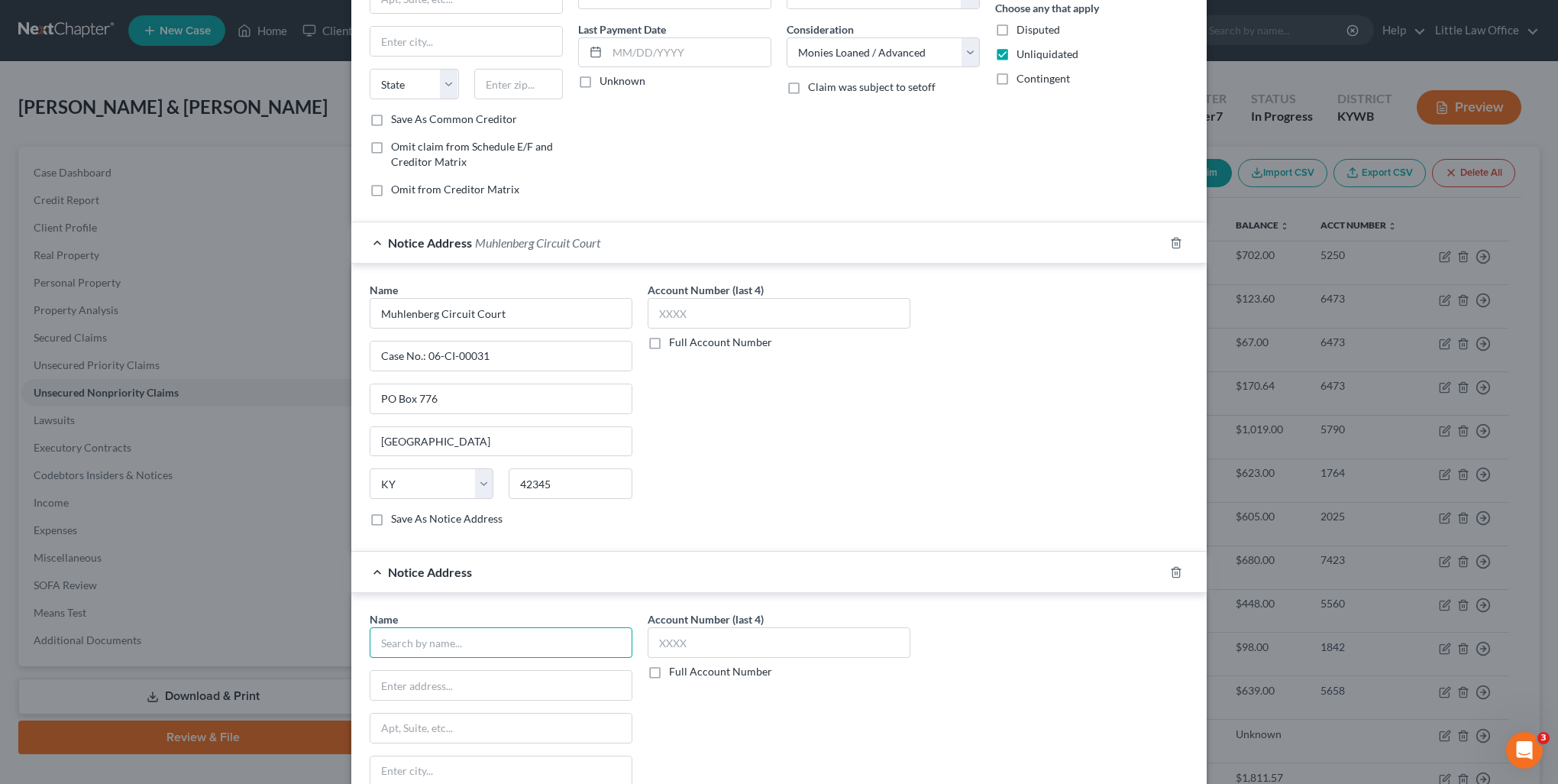
click at [488, 646] on input "text" at bounding box center [501, 642] width 263 height 31
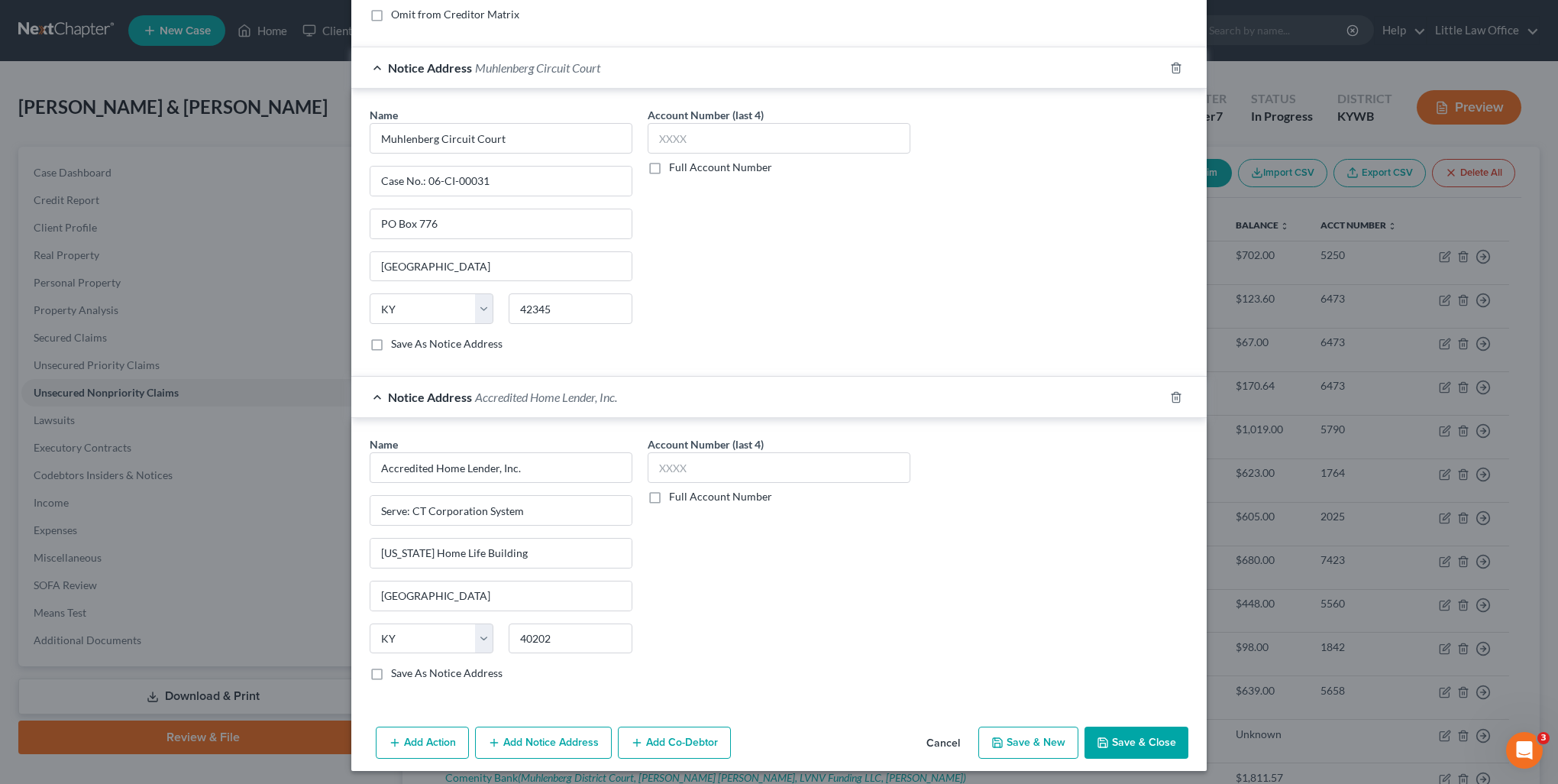
click at [546, 748] on button "Add Notice Address" at bounding box center [543, 742] width 136 height 32
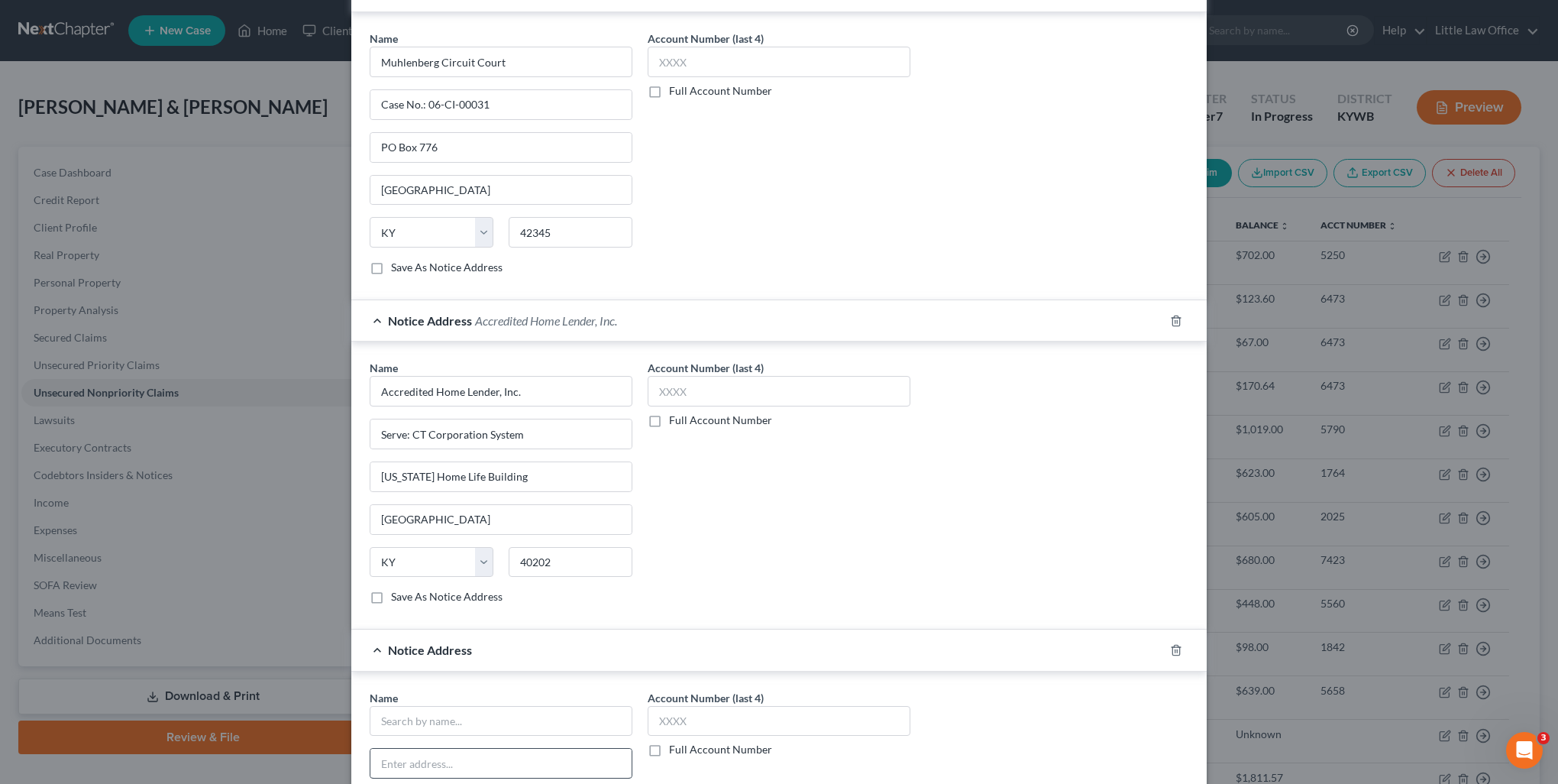
scroll to position [516, 0]
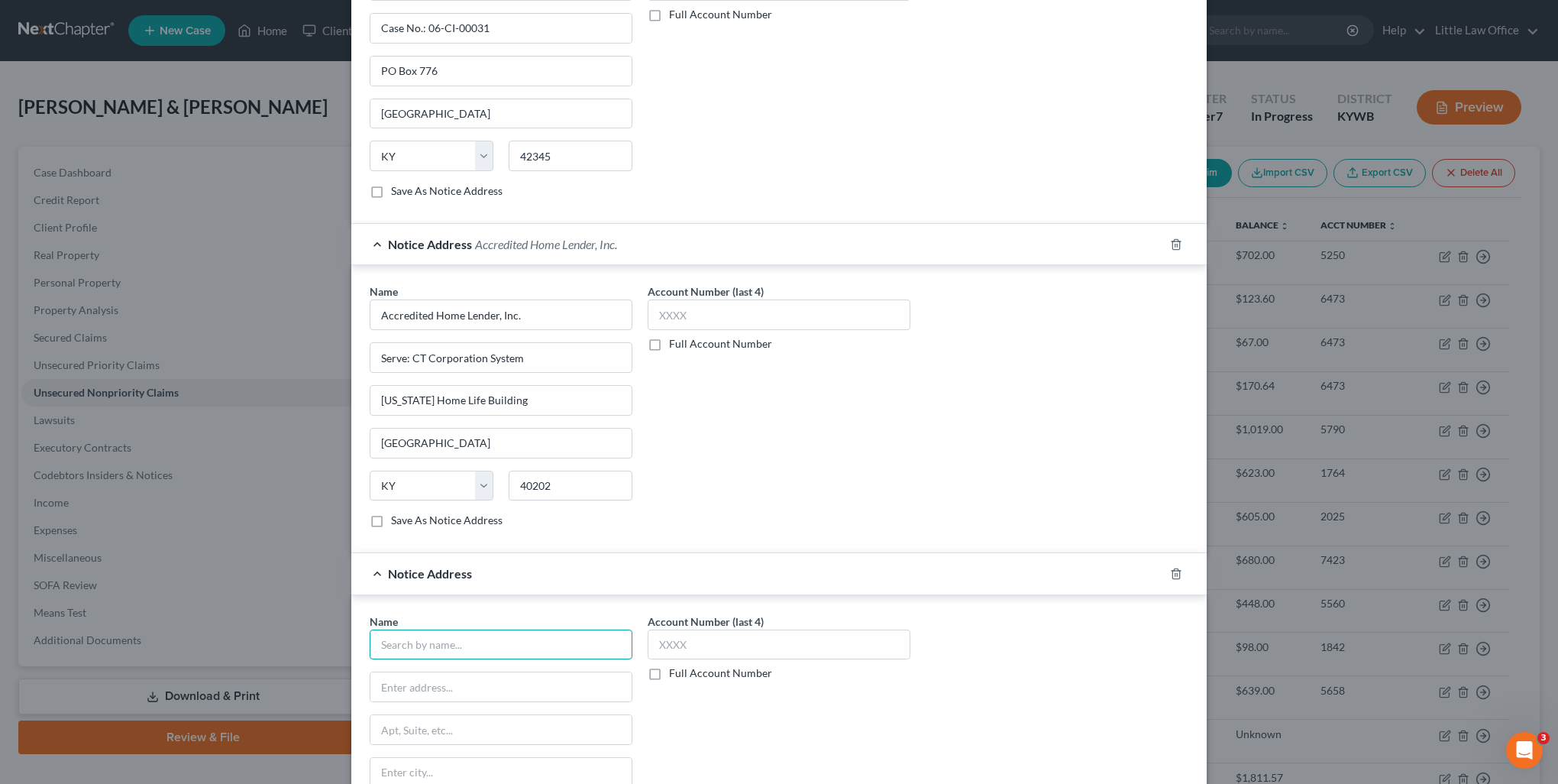
click at [458, 637] on input "text" at bounding box center [501, 644] width 263 height 31
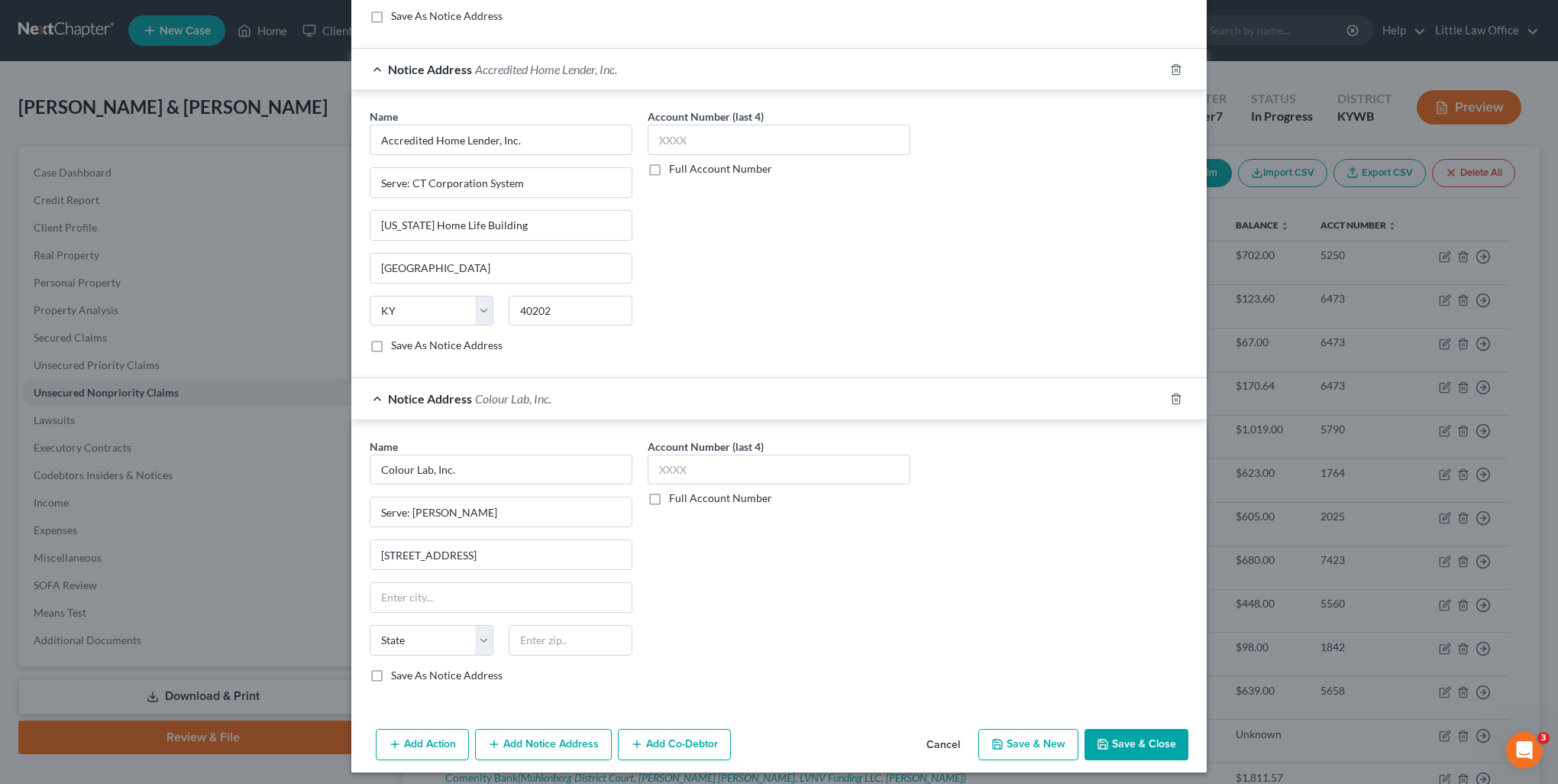
click at [548, 649] on div "State [US_STATE] AK AR AZ CA CO CT DE DC [GEOGRAPHIC_DATA] [GEOGRAPHIC_DATA] GU…" at bounding box center [501, 646] width 278 height 43
click at [545, 637] on input "text" at bounding box center [571, 640] width 124 height 31
click at [507, 734] on button "Add Notice Address" at bounding box center [543, 744] width 136 height 32
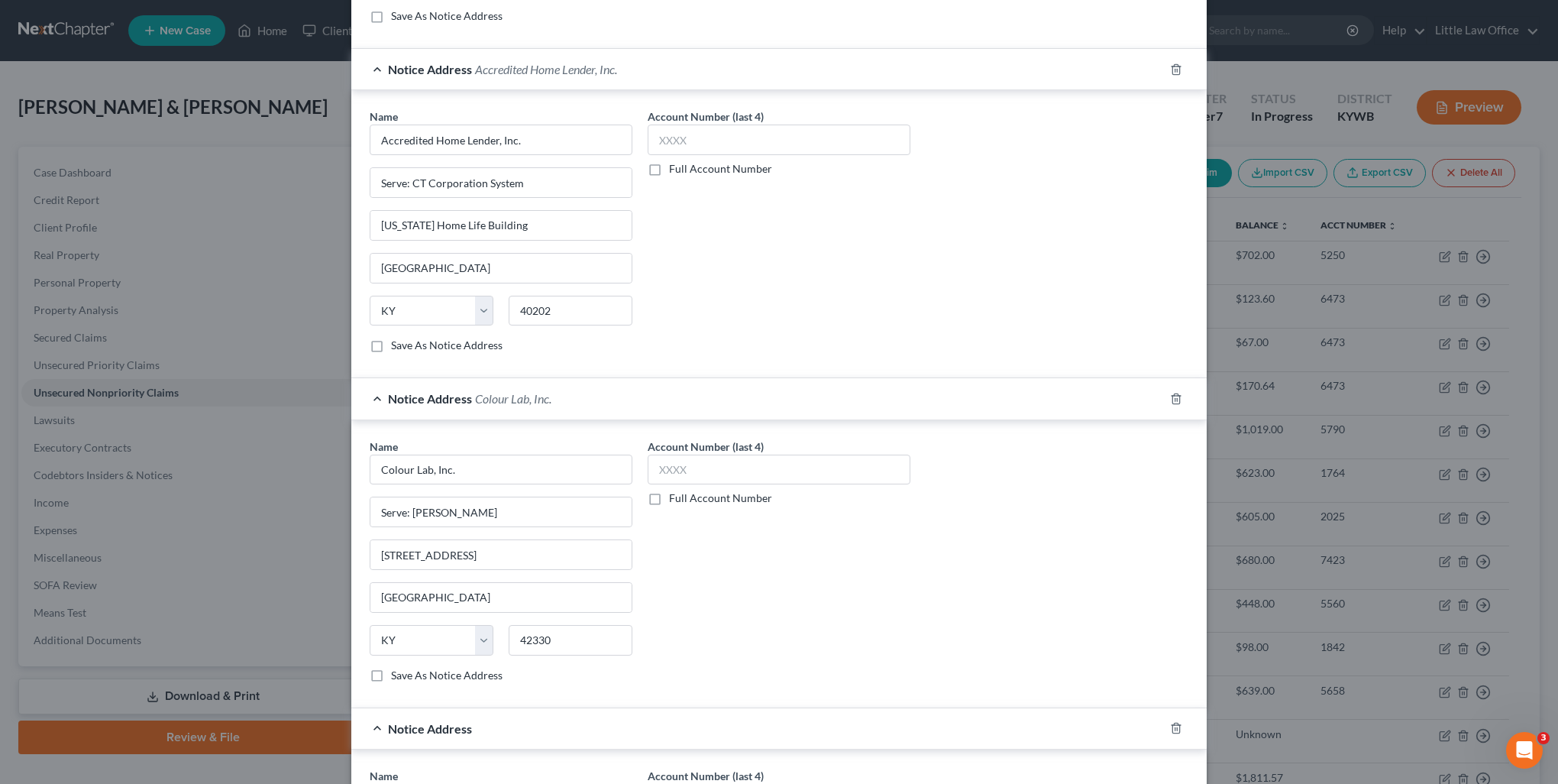
scroll to position [767, 0]
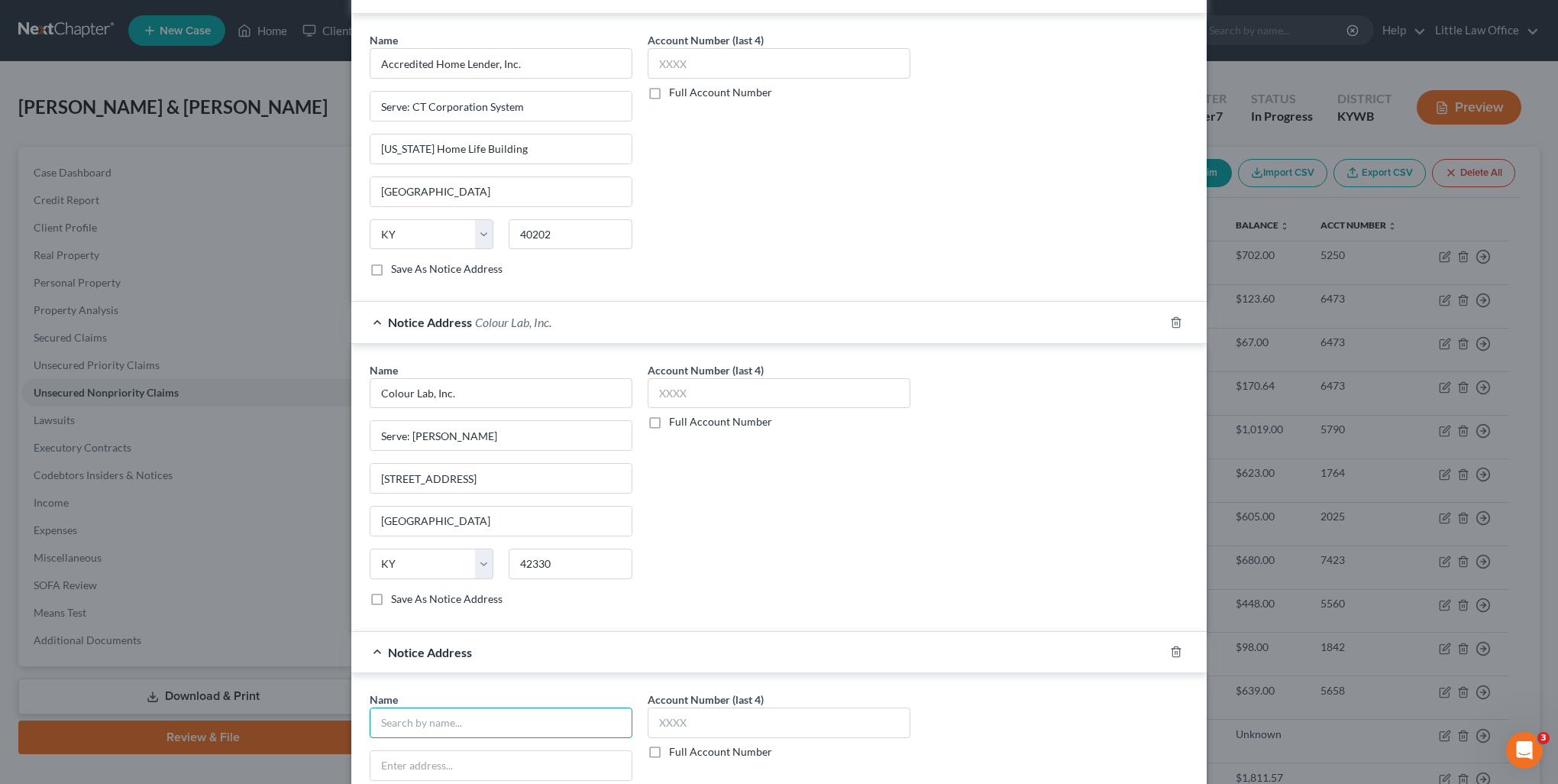
click at [459, 717] on input "text" at bounding box center [501, 722] width 263 height 31
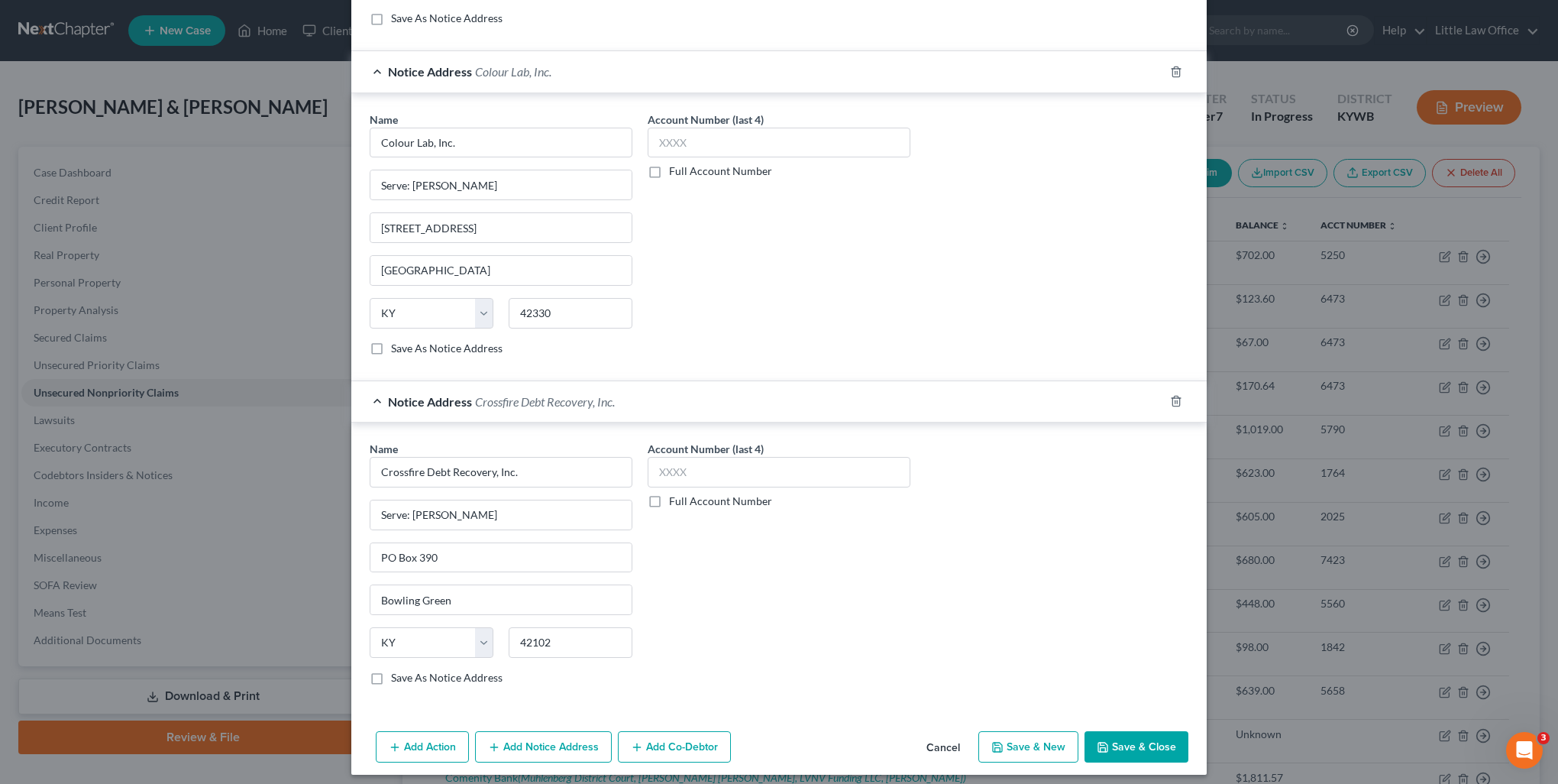
click at [534, 750] on button "Add Notice Address" at bounding box center [543, 746] width 136 height 32
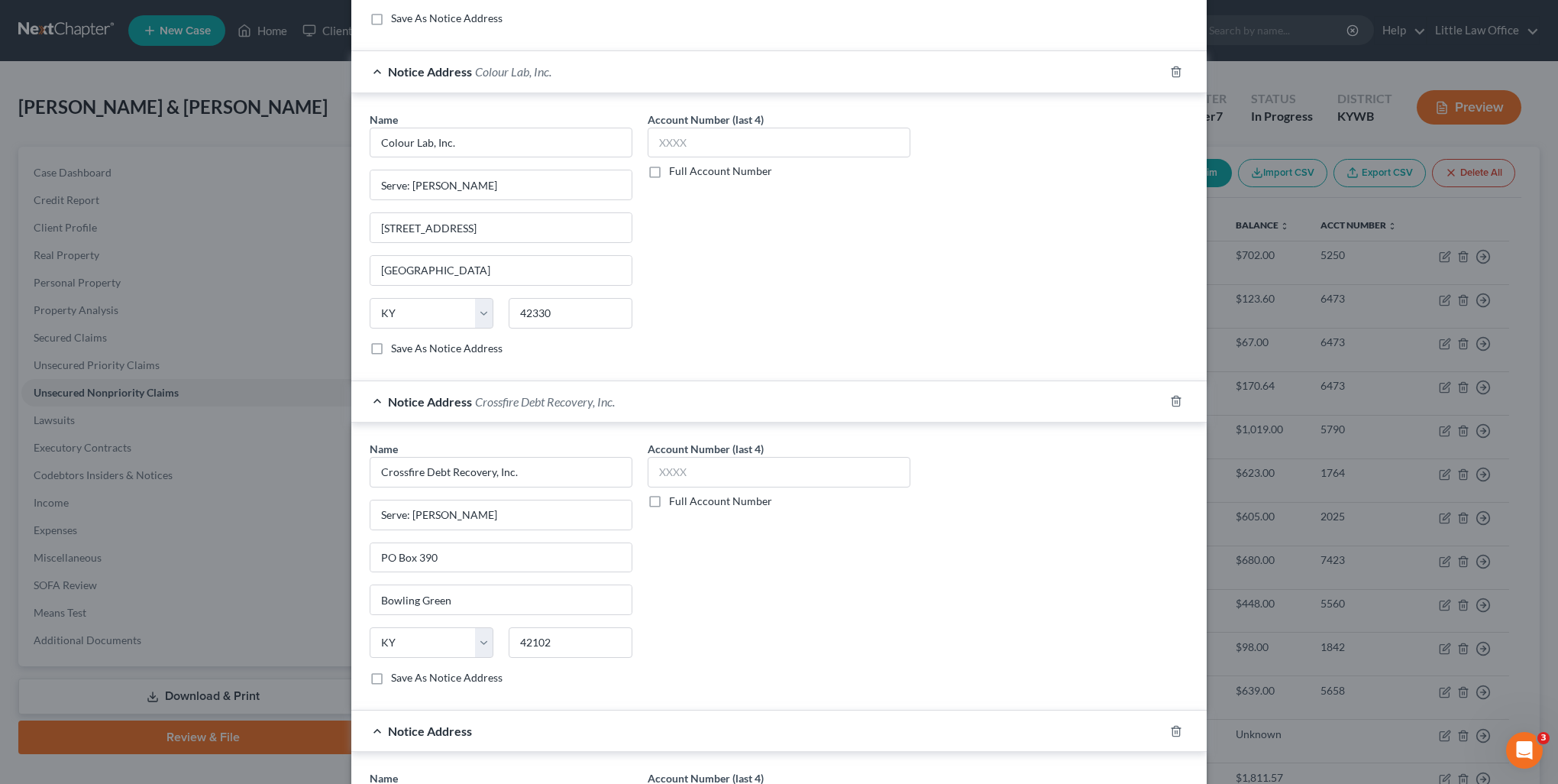
scroll to position [1094, 0]
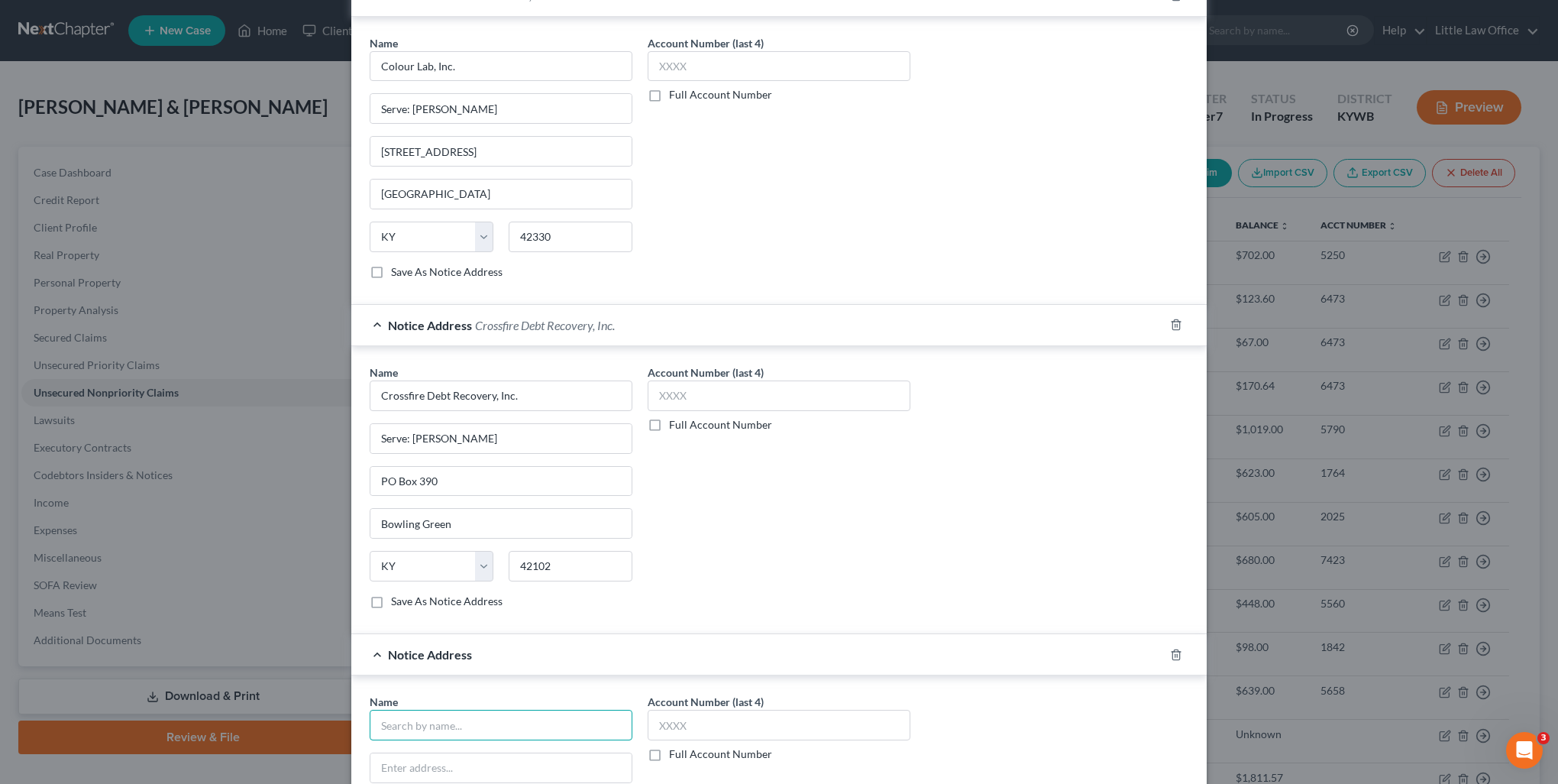
click at [486, 717] on input "text" at bounding box center [501, 724] width 263 height 31
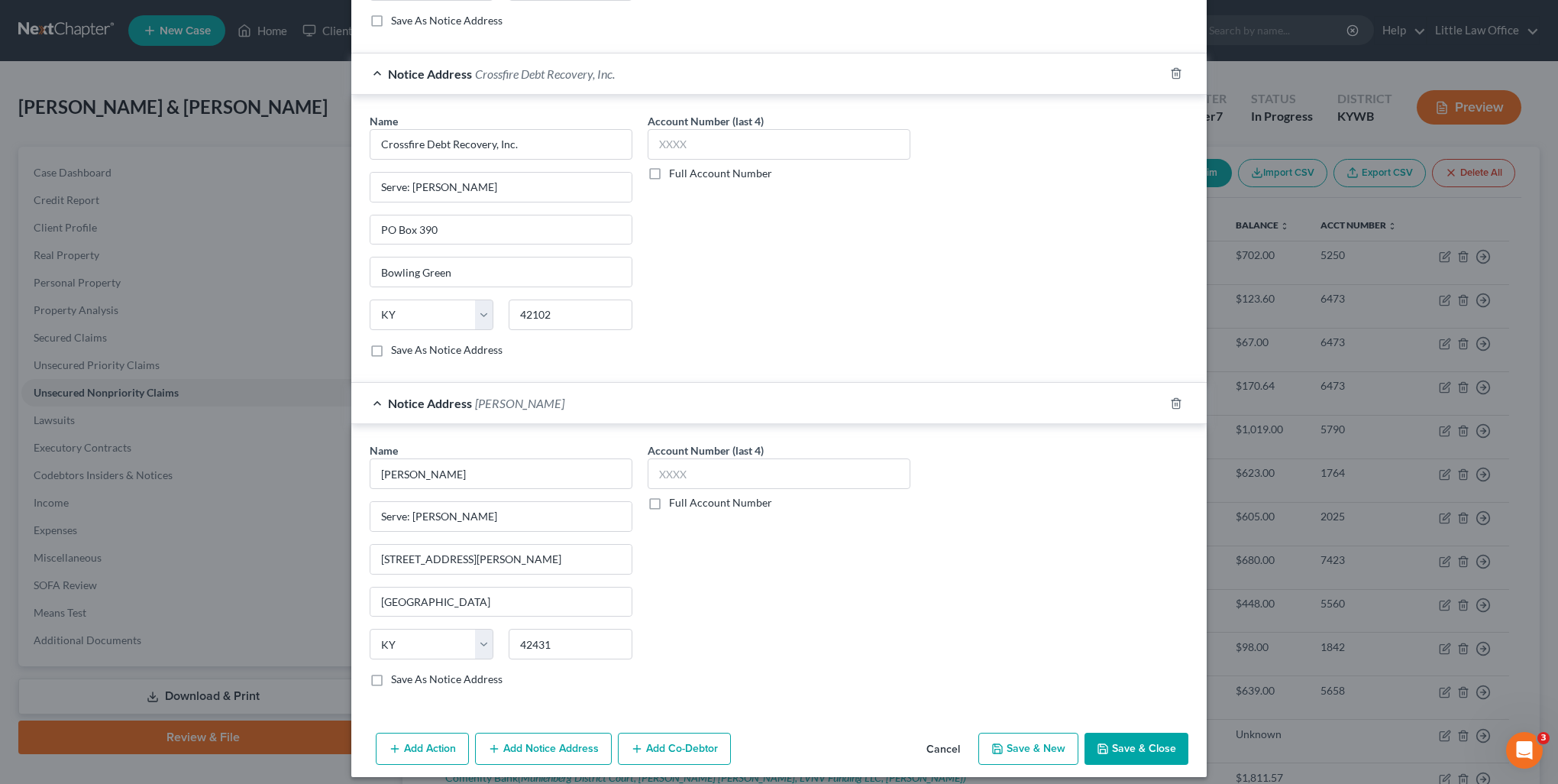
click at [538, 741] on button "Add Notice Address" at bounding box center [543, 748] width 136 height 32
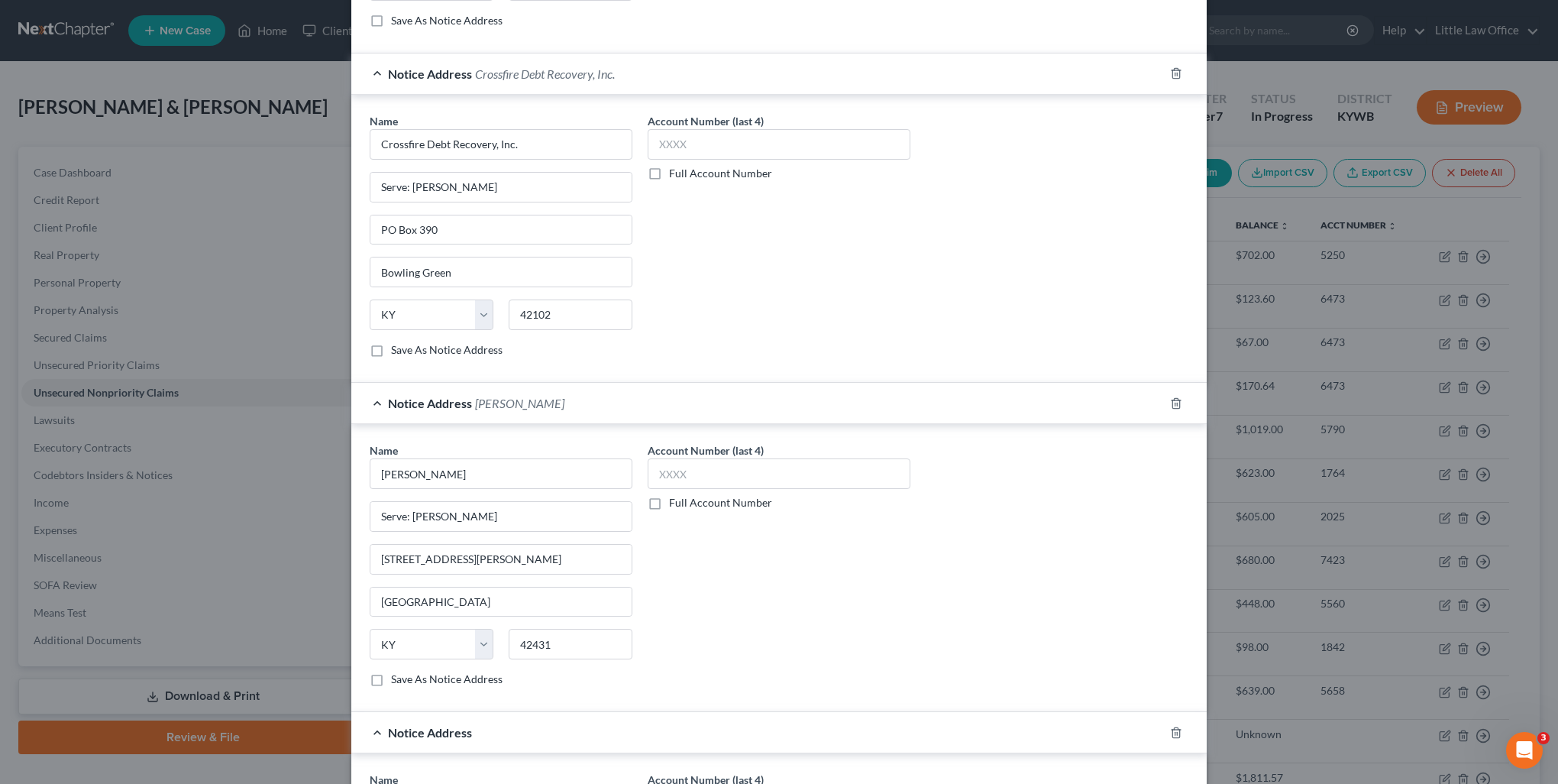
scroll to position [1417, 0]
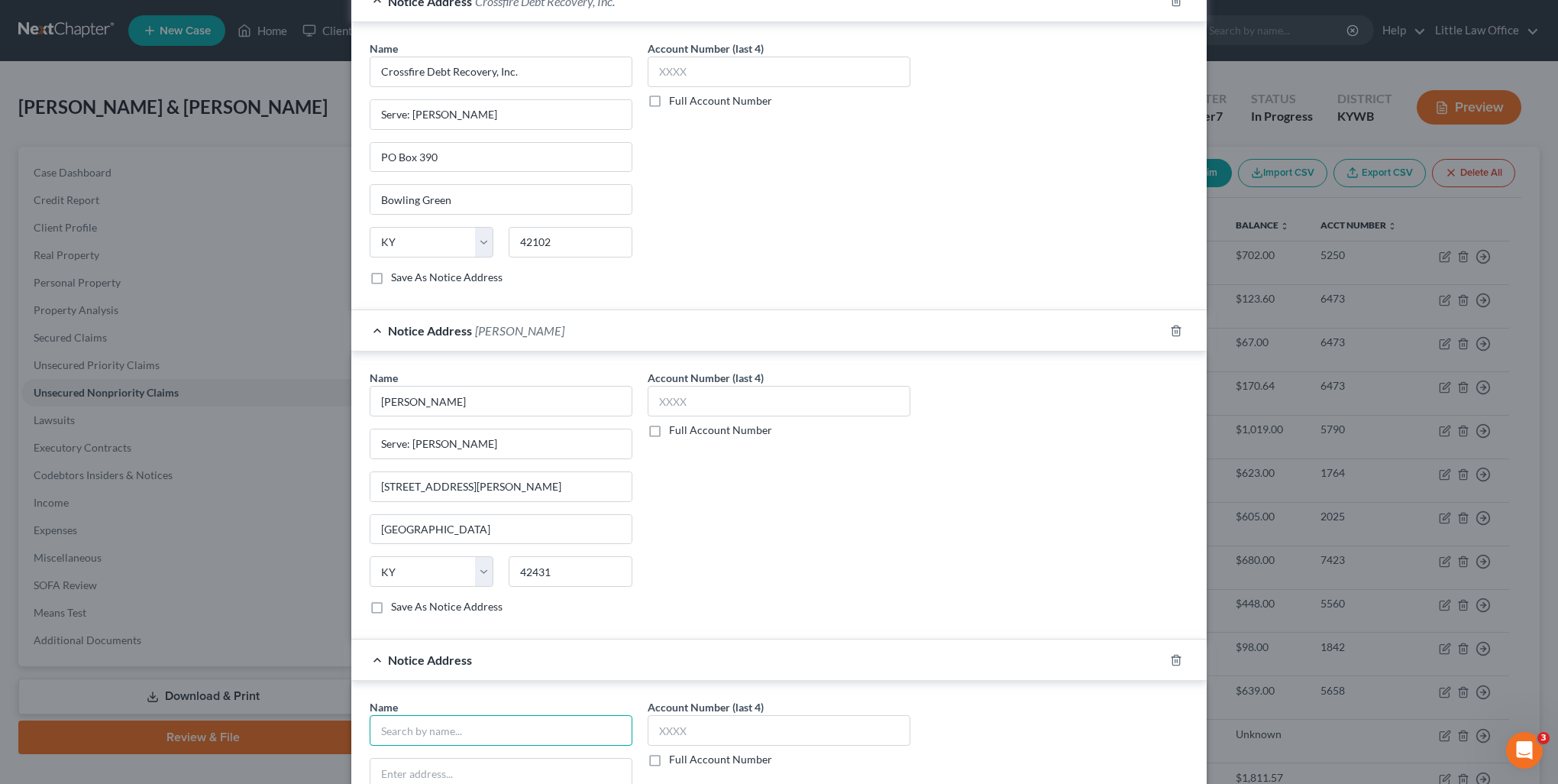
click at [483, 726] on input "text" at bounding box center [501, 730] width 263 height 31
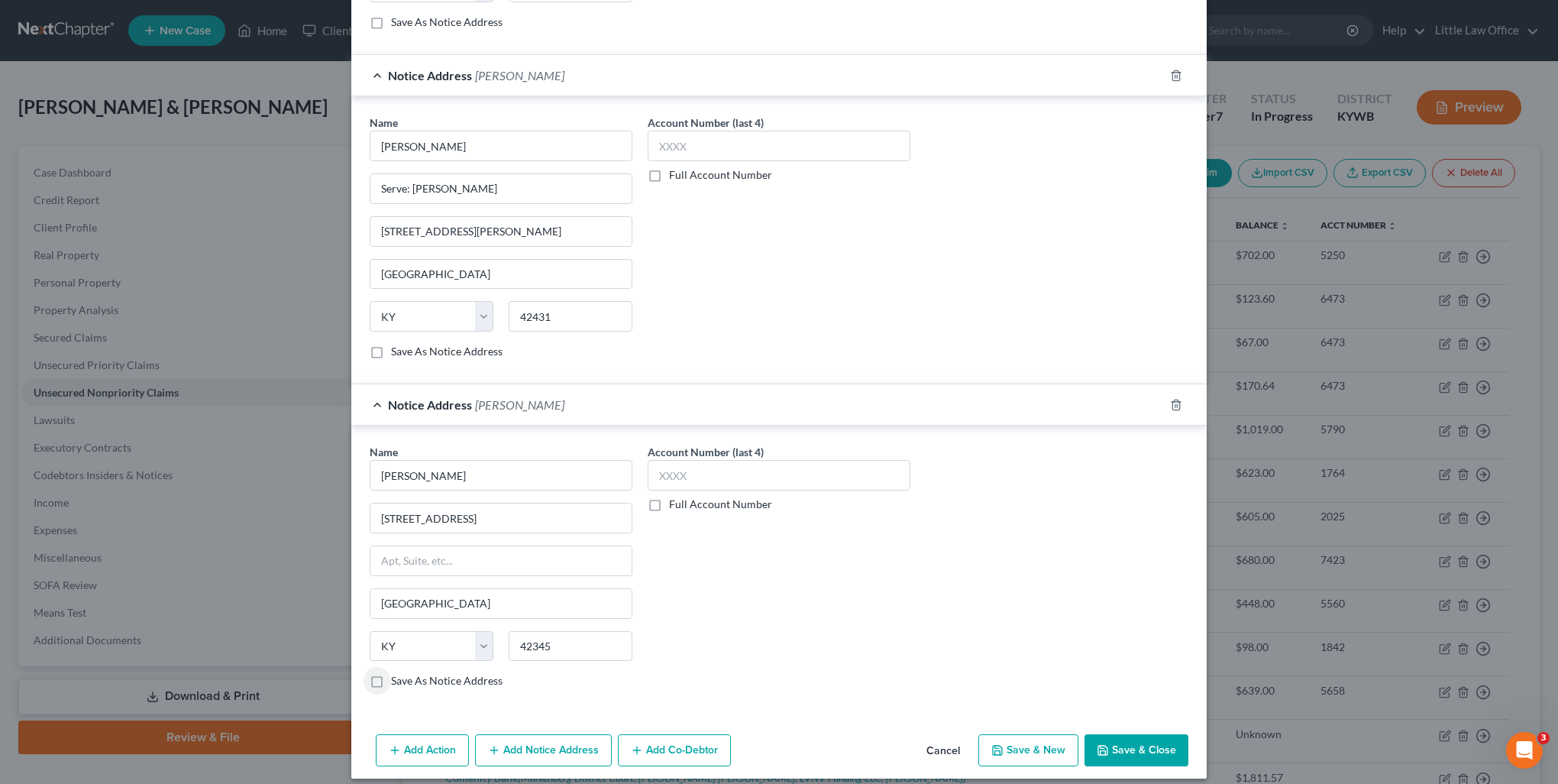
click at [512, 744] on button "Add Notice Address" at bounding box center [543, 750] width 136 height 32
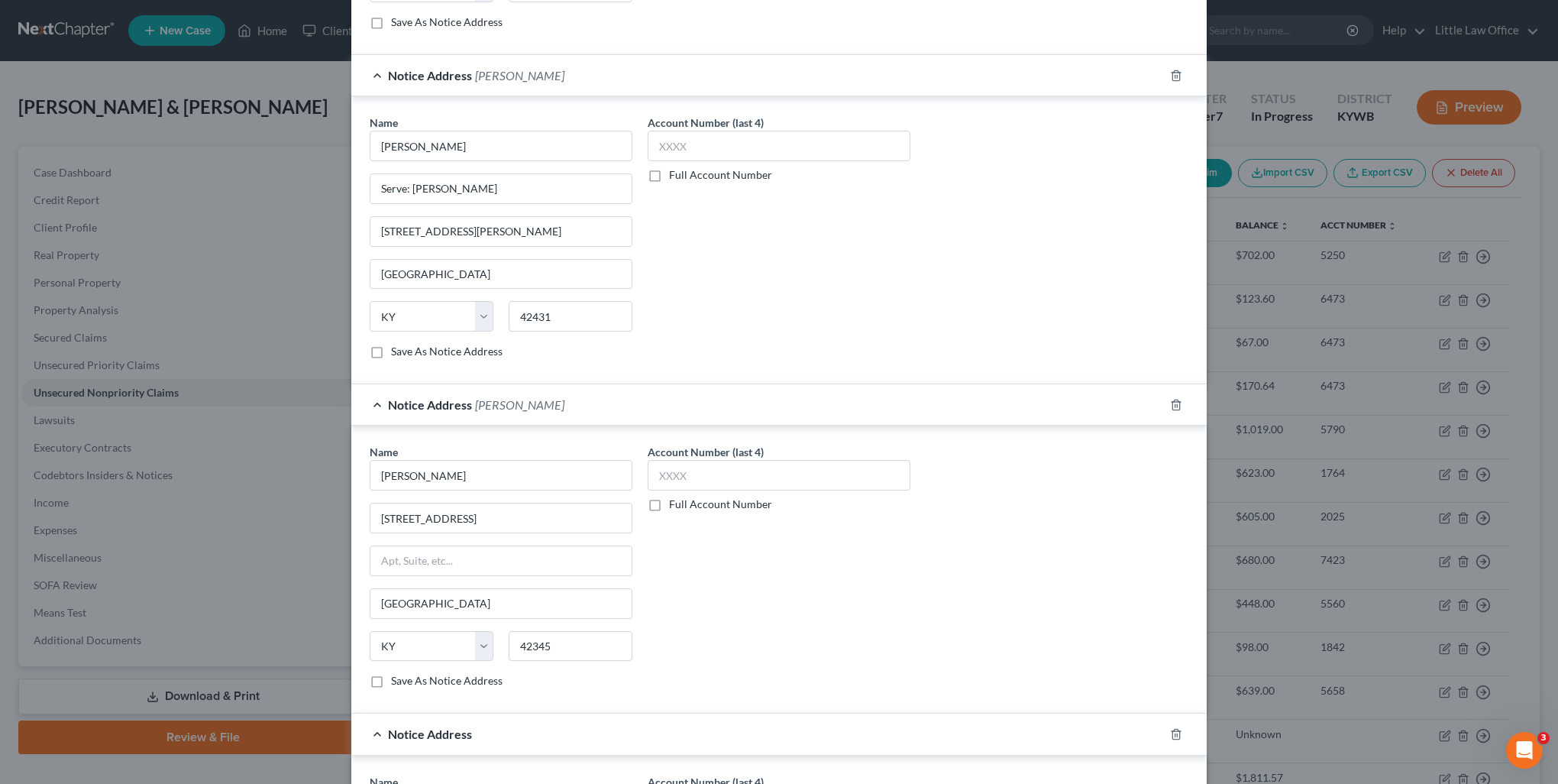
scroll to position [1749, 0]
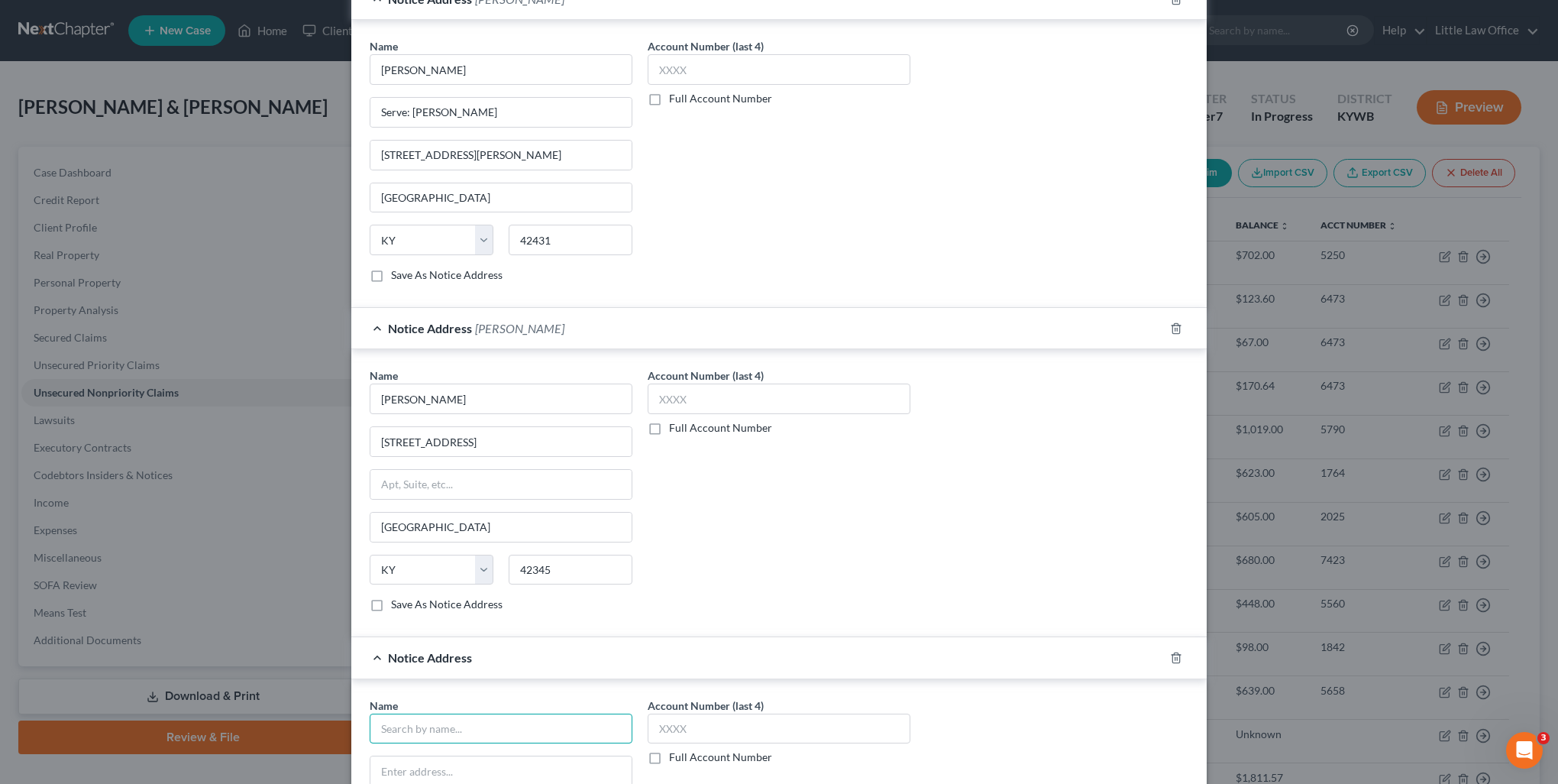
click at [445, 718] on input "text" at bounding box center [501, 728] width 263 height 31
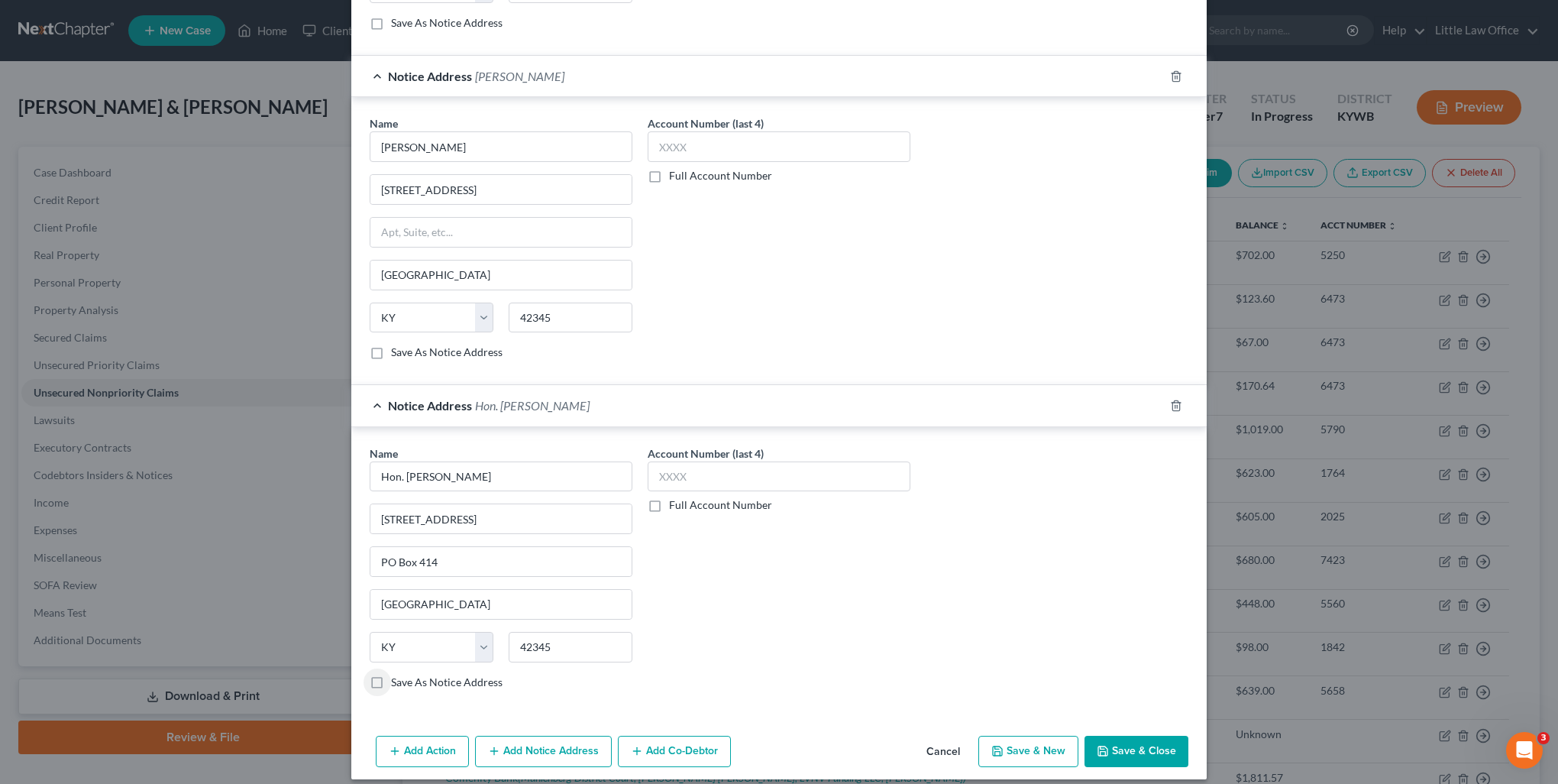
click at [561, 747] on button "Add Notice Address" at bounding box center [543, 751] width 136 height 32
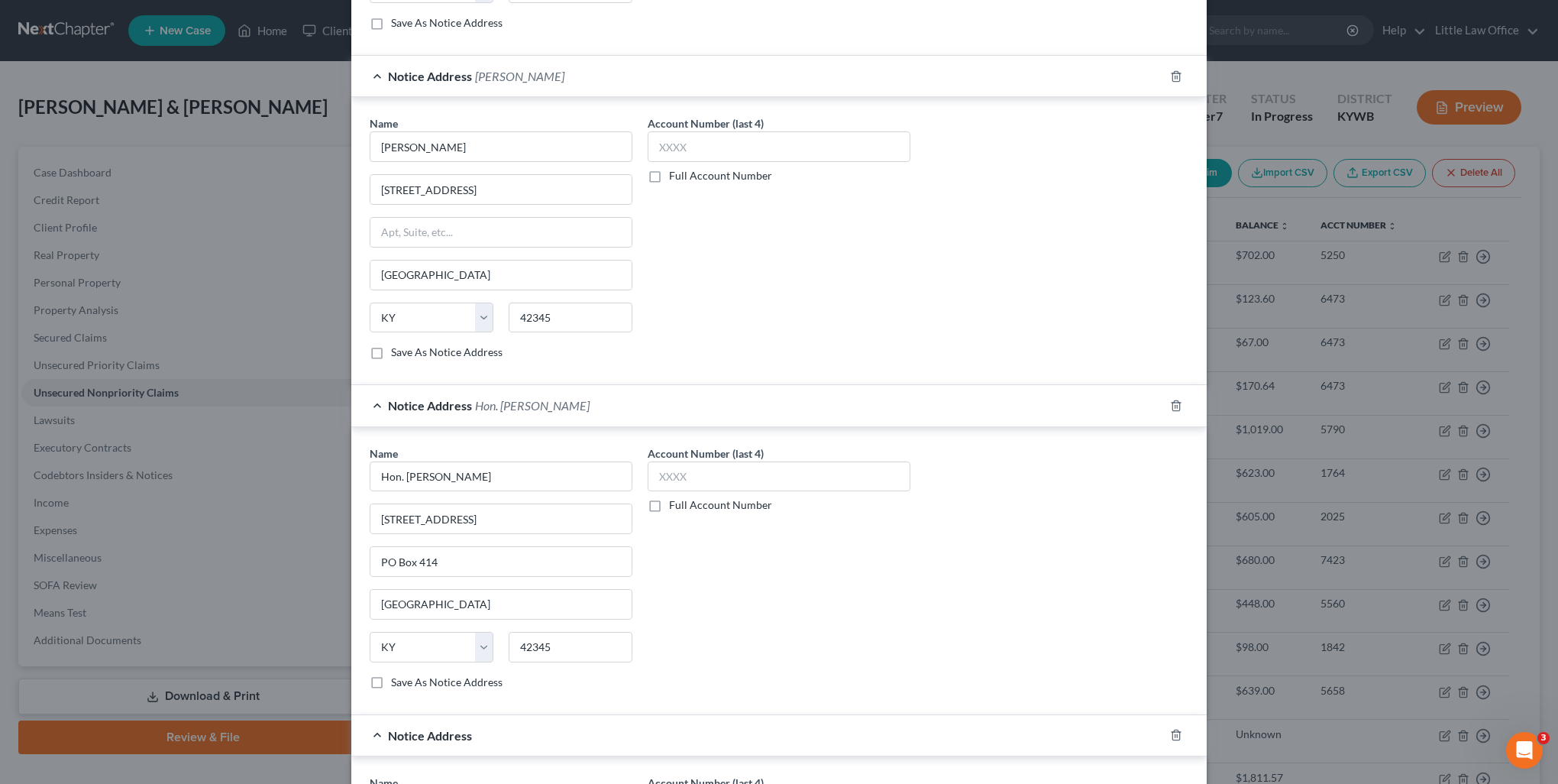
scroll to position [2078, 0]
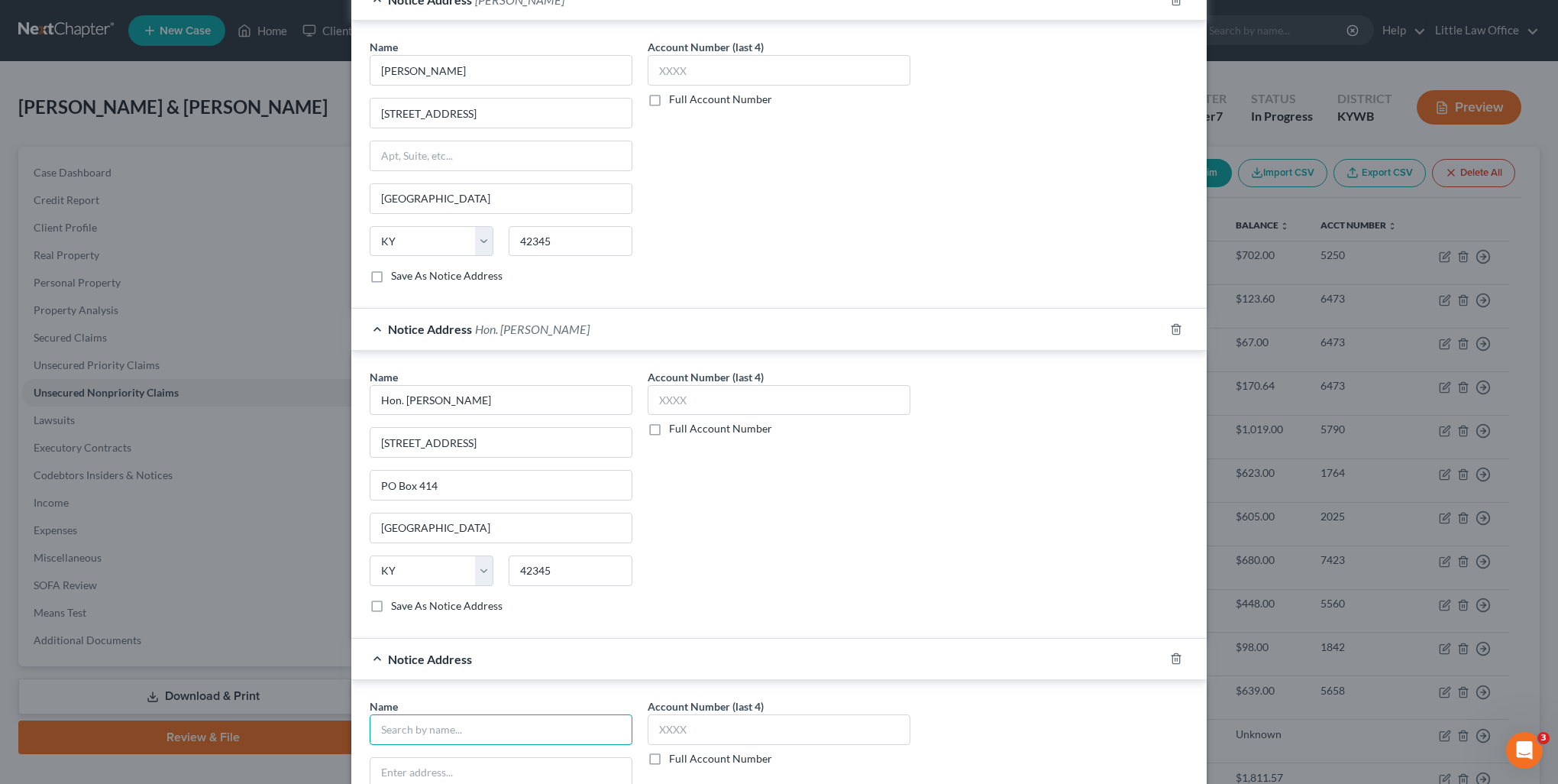
click at [486, 727] on input "text" at bounding box center [501, 729] width 263 height 31
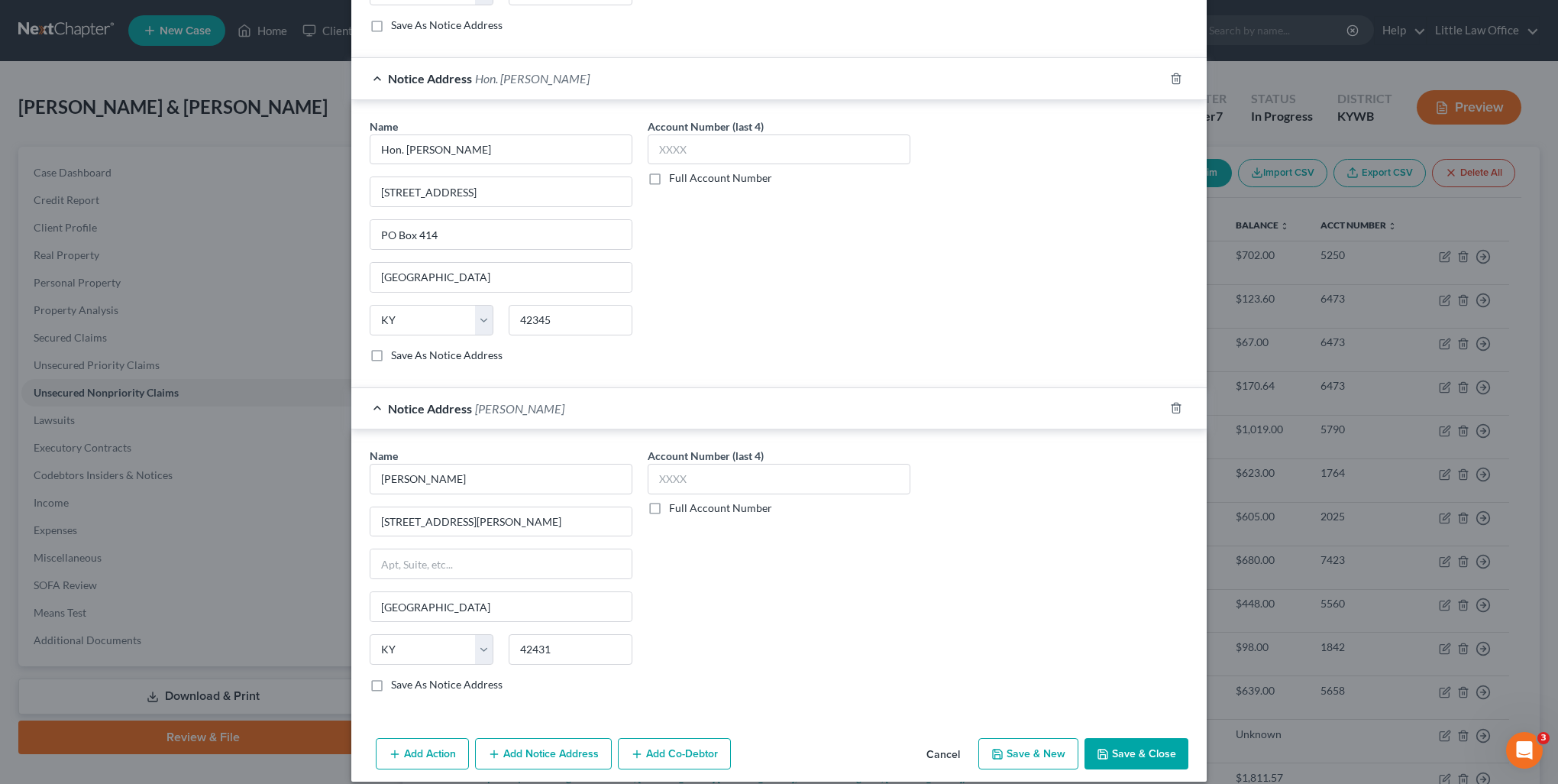
click at [391, 677] on label "Save As Notice Address" at bounding box center [447, 684] width 111 height 15
click at [398, 677] on input "Save As Notice Address" at bounding box center [402, 681] width 10 height 10
click at [391, 347] on label "Save As Notice Address" at bounding box center [447, 354] width 111 height 15
click at [398, 347] on input "Save As Notice Address" at bounding box center [402, 352] width 10 height 10
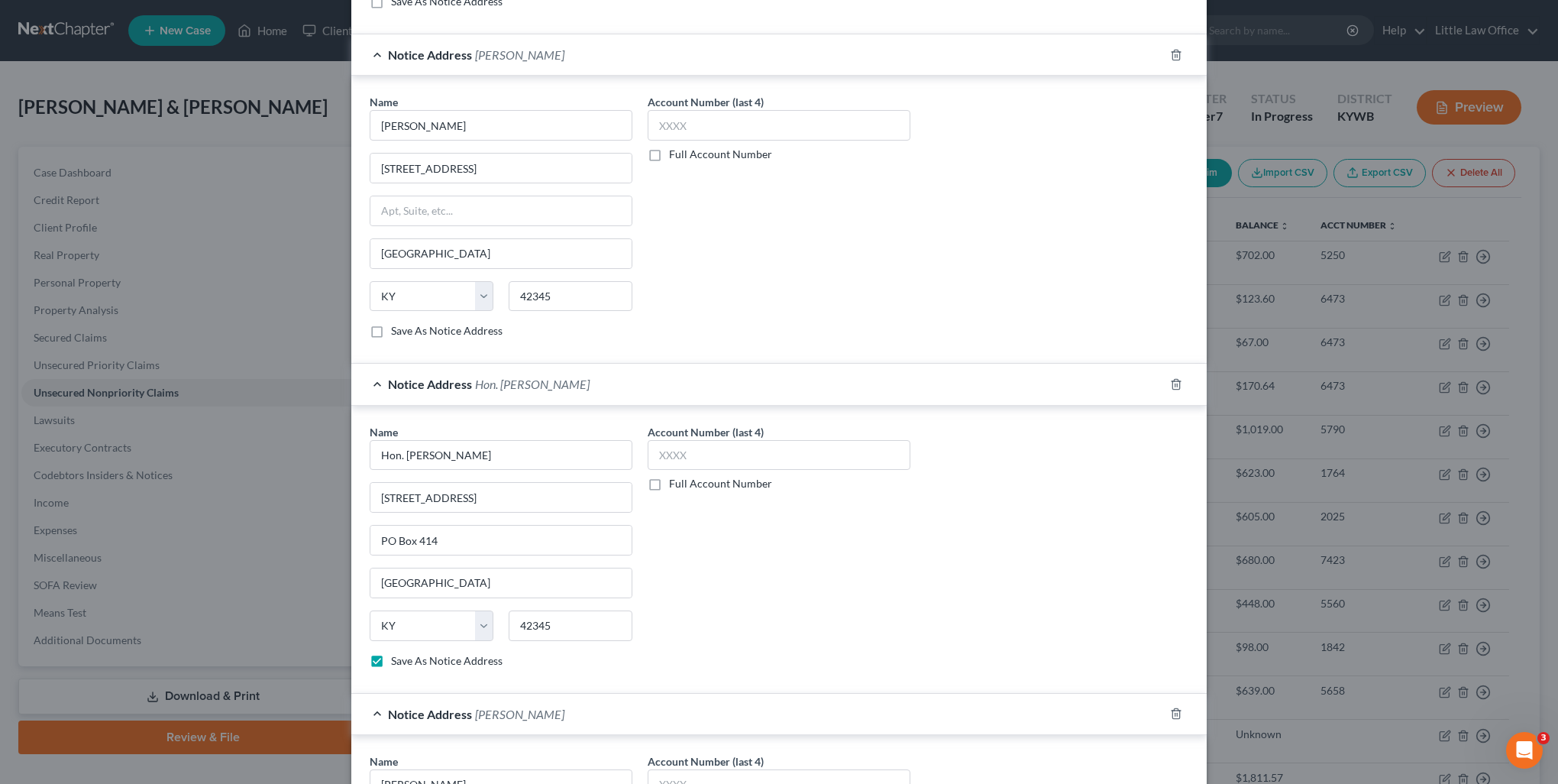
scroll to position [1946, 0]
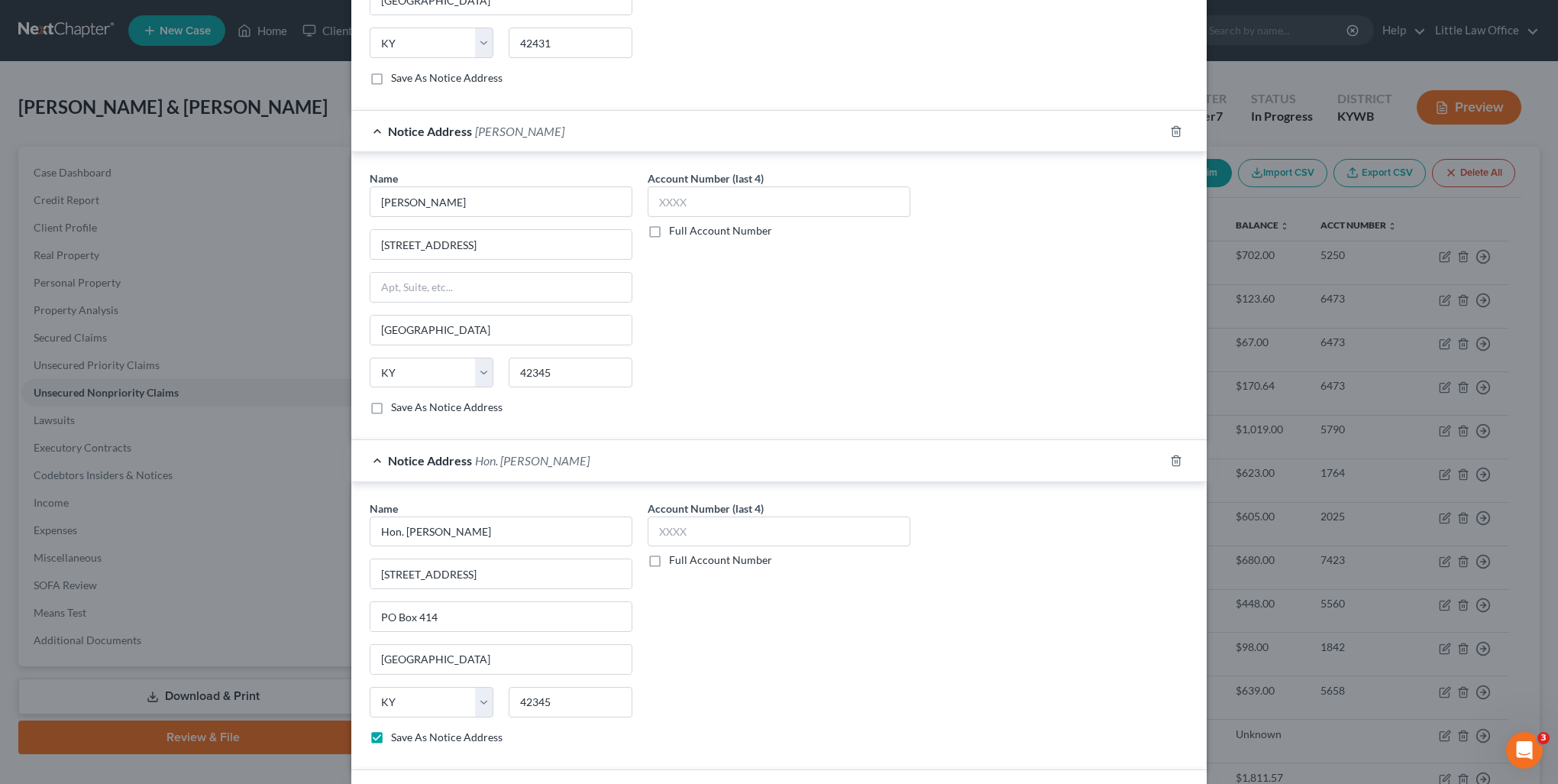
drag, startPoint x: 370, startPoint y: 397, endPoint x: 586, endPoint y: 390, distance: 216.1
click at [391, 400] on label "Save As Notice Address" at bounding box center [447, 407] width 111 height 15
click at [398, 400] on input "Save As Notice Address" at bounding box center [402, 405] width 10 height 10
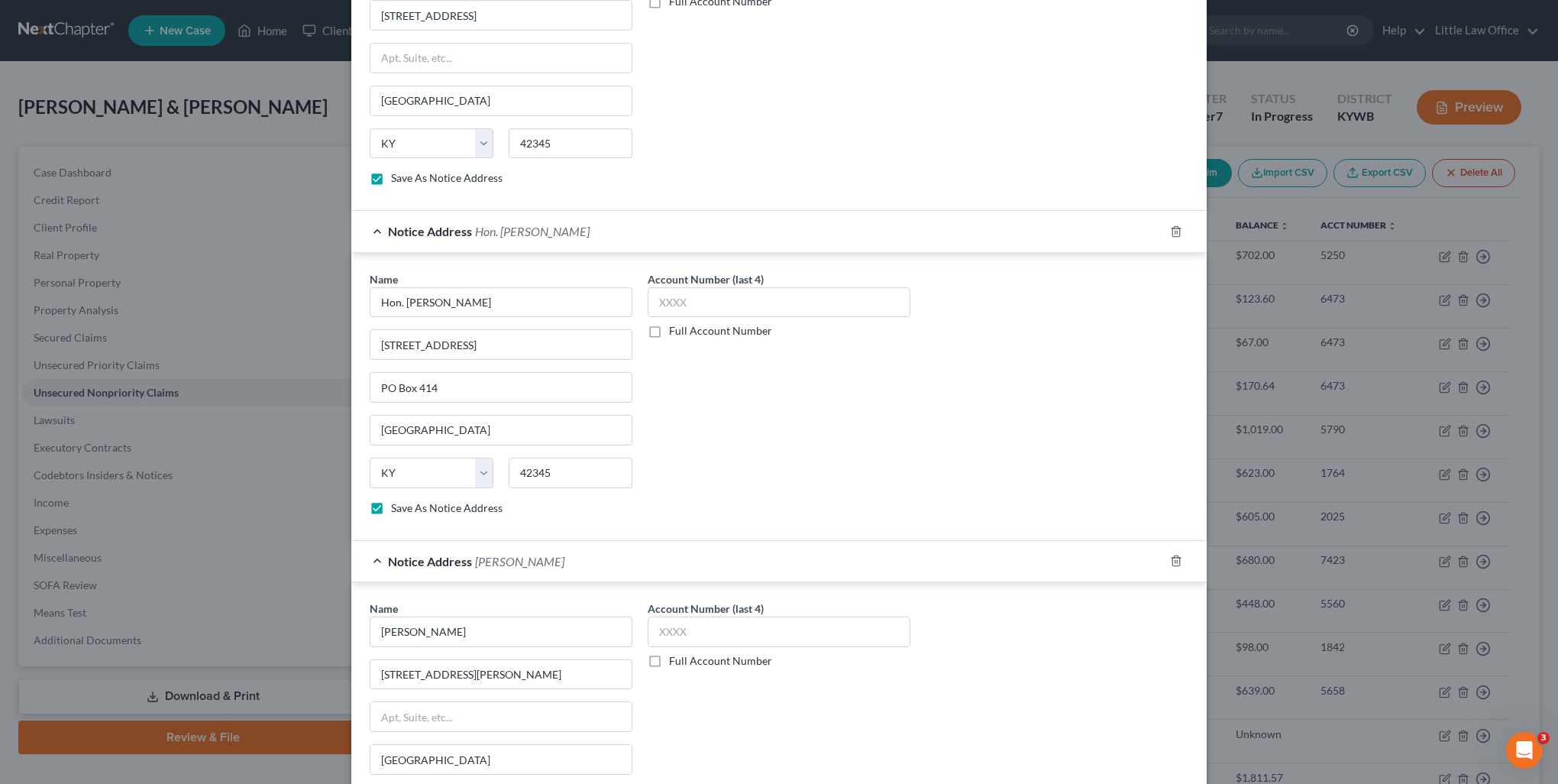
scroll to position [2328, 0]
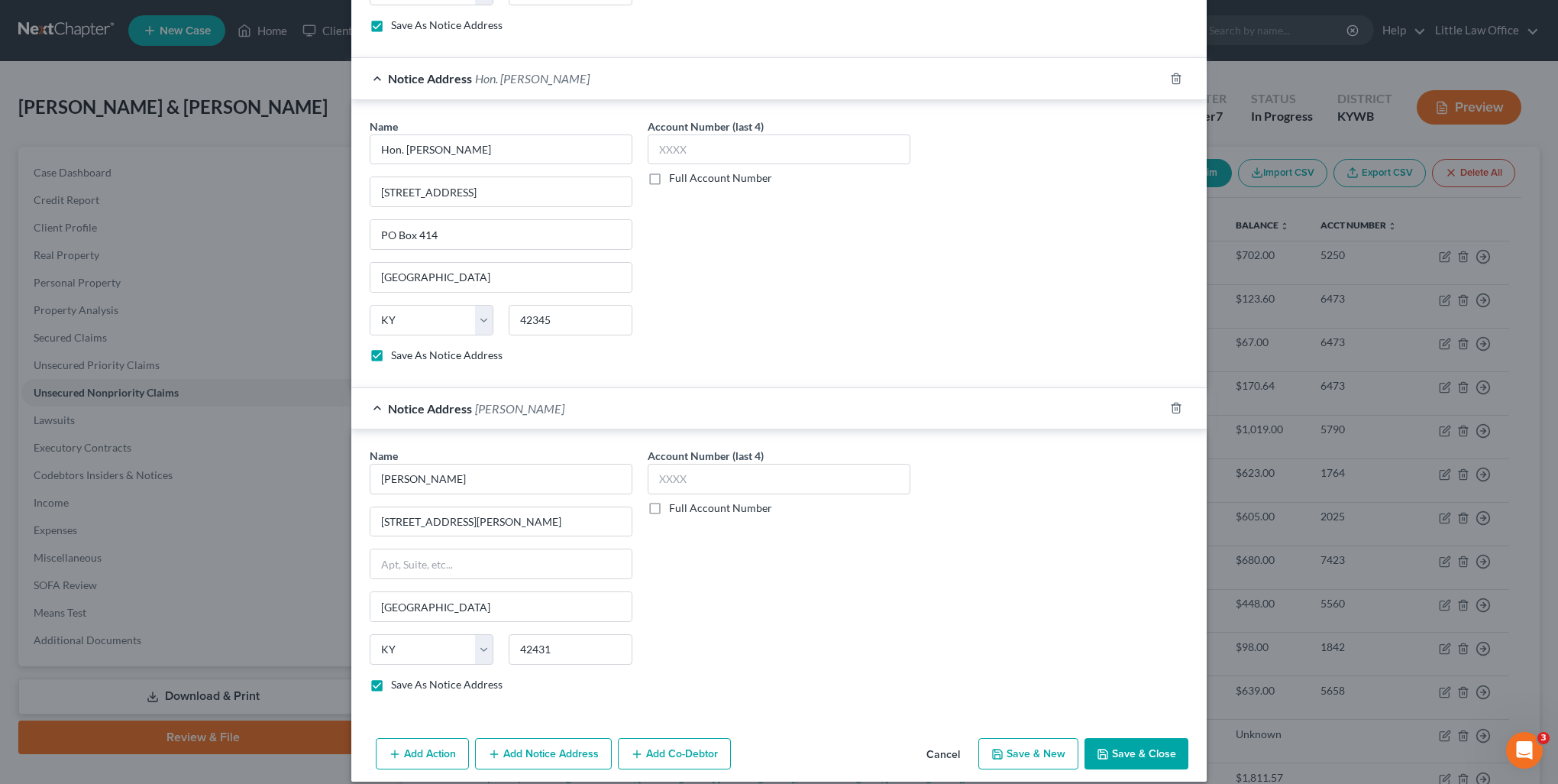
click at [1128, 738] on button "Save & Close" at bounding box center [1136, 753] width 104 height 32
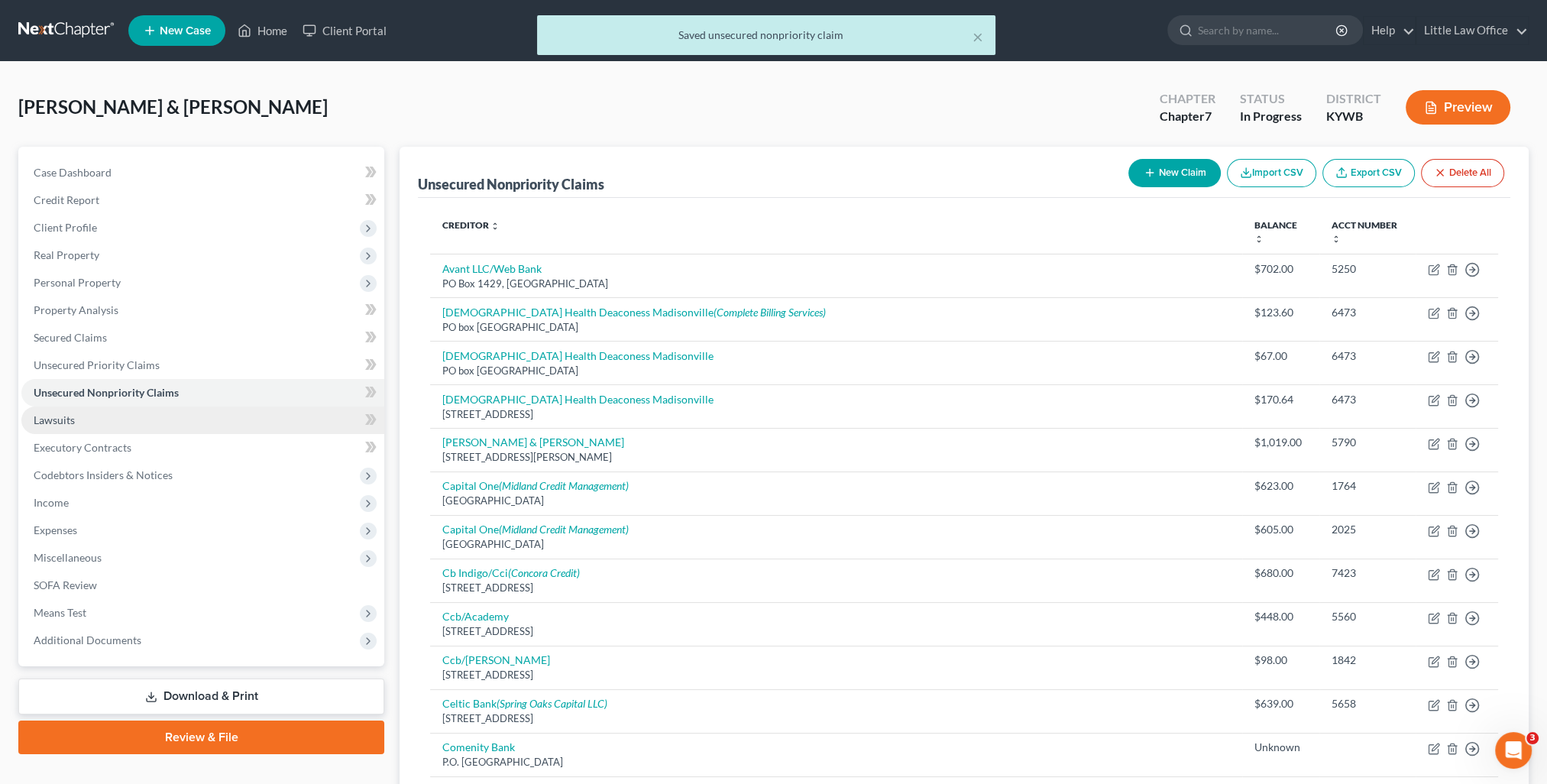
click at [72, 430] on link "Lawsuits" at bounding box center [202, 419] width 363 height 27
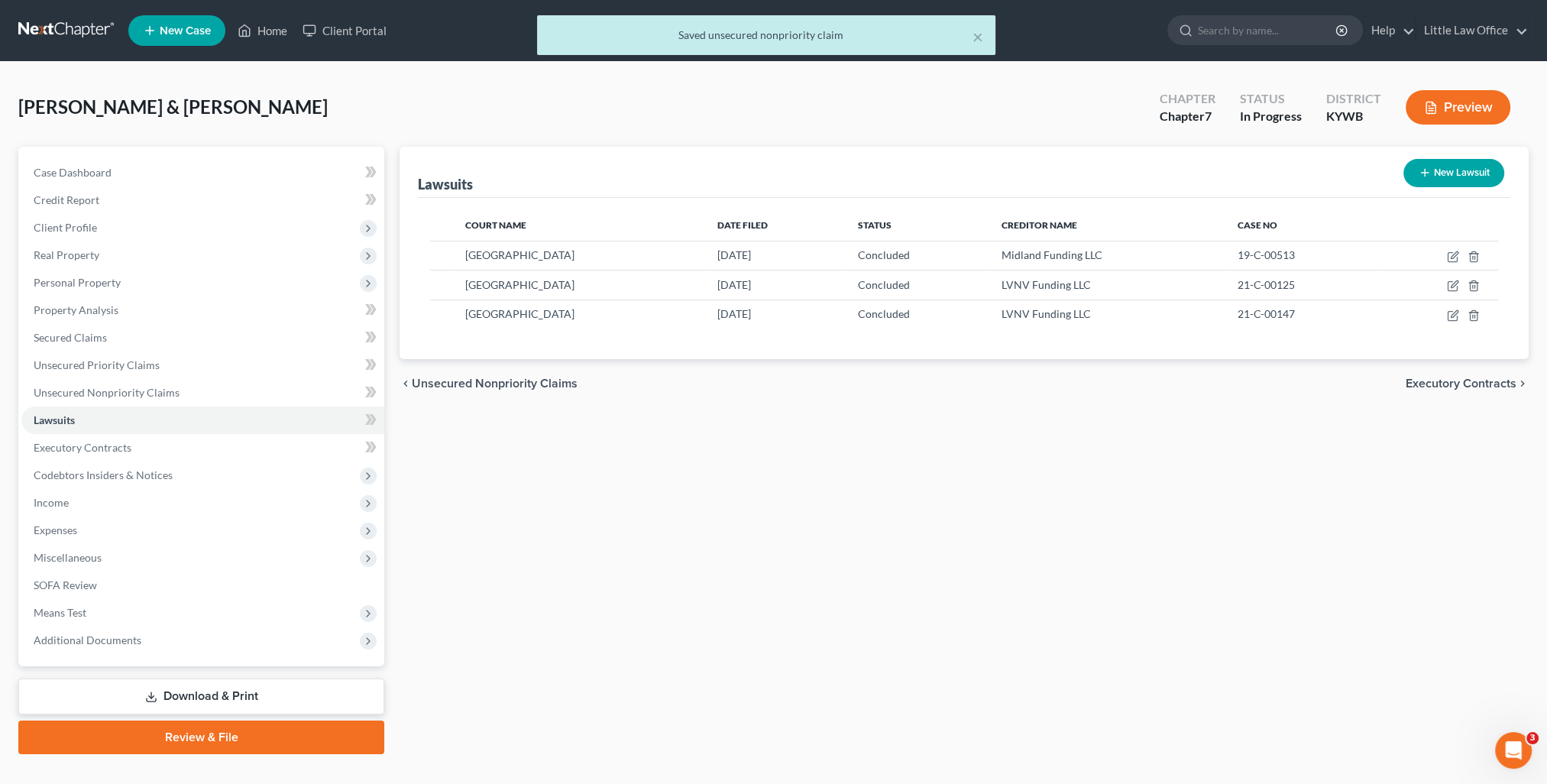
click at [1436, 170] on button "New Lawsuit" at bounding box center [1454, 173] width 101 height 28
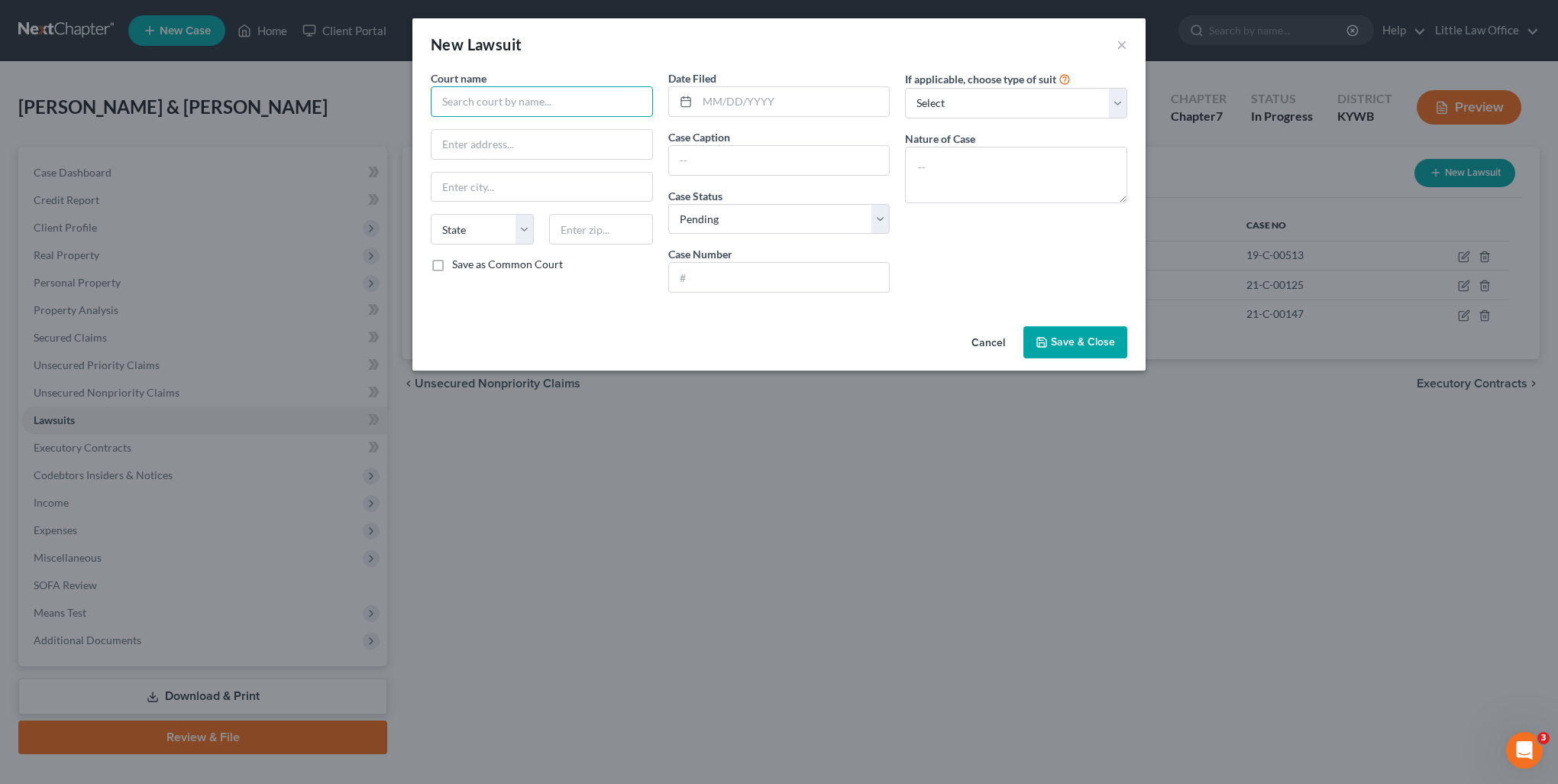
click at [617, 93] on input "text" at bounding box center [541, 101] width 222 height 31
click at [506, 103] on input "muhlenberg circuit" at bounding box center [541, 101] width 222 height 31
click at [497, 131] on div "[GEOGRAPHIC_DATA]" at bounding box center [522, 128] width 159 height 15
click at [553, 100] on input "[GEOGRAPHIC_DATA]" at bounding box center [541, 101] width 222 height 31
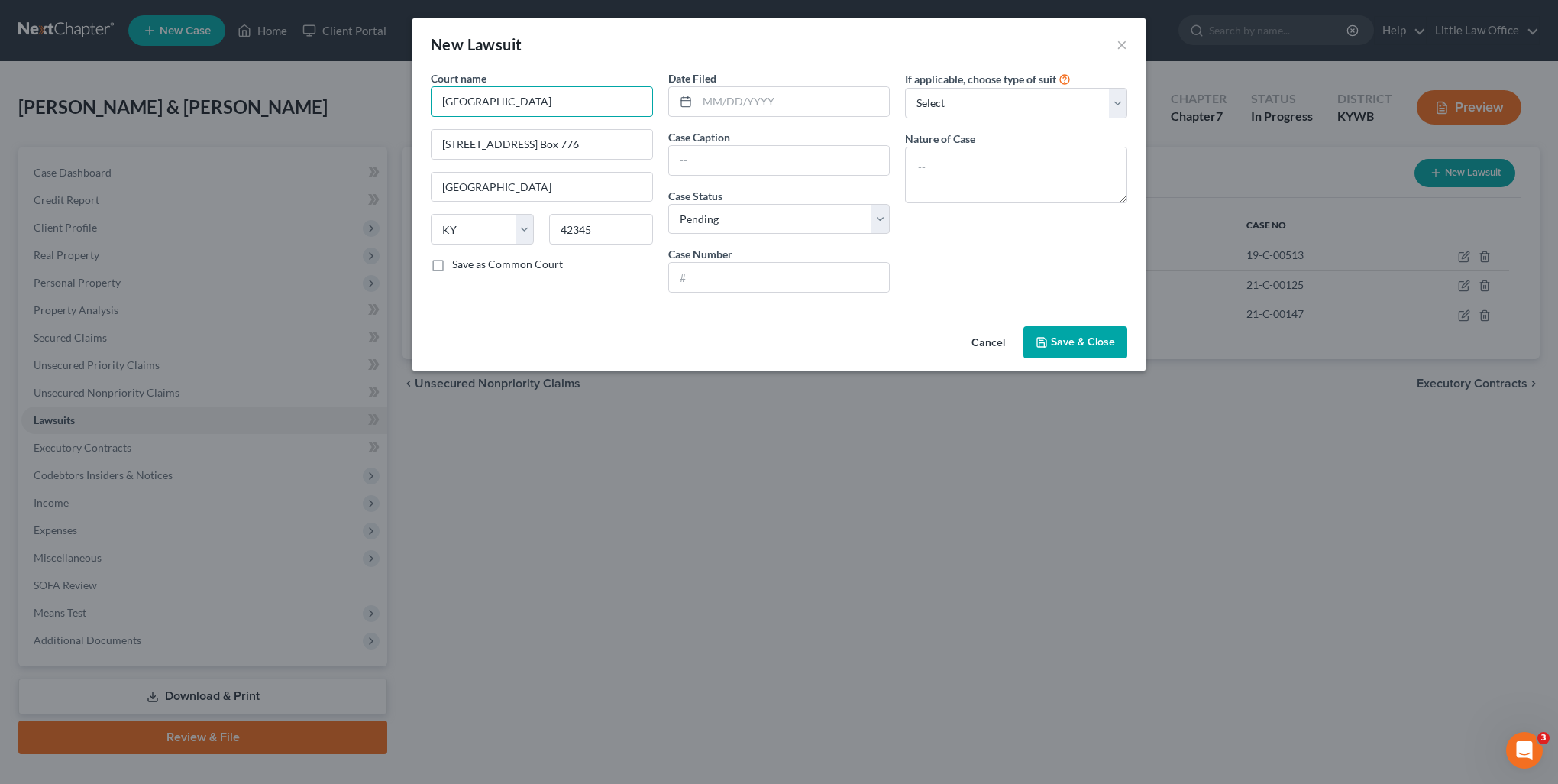
click at [553, 100] on input "[GEOGRAPHIC_DATA]" at bounding box center [541, 101] width 222 height 31
click at [735, 106] on input "text" at bounding box center [794, 101] width 193 height 29
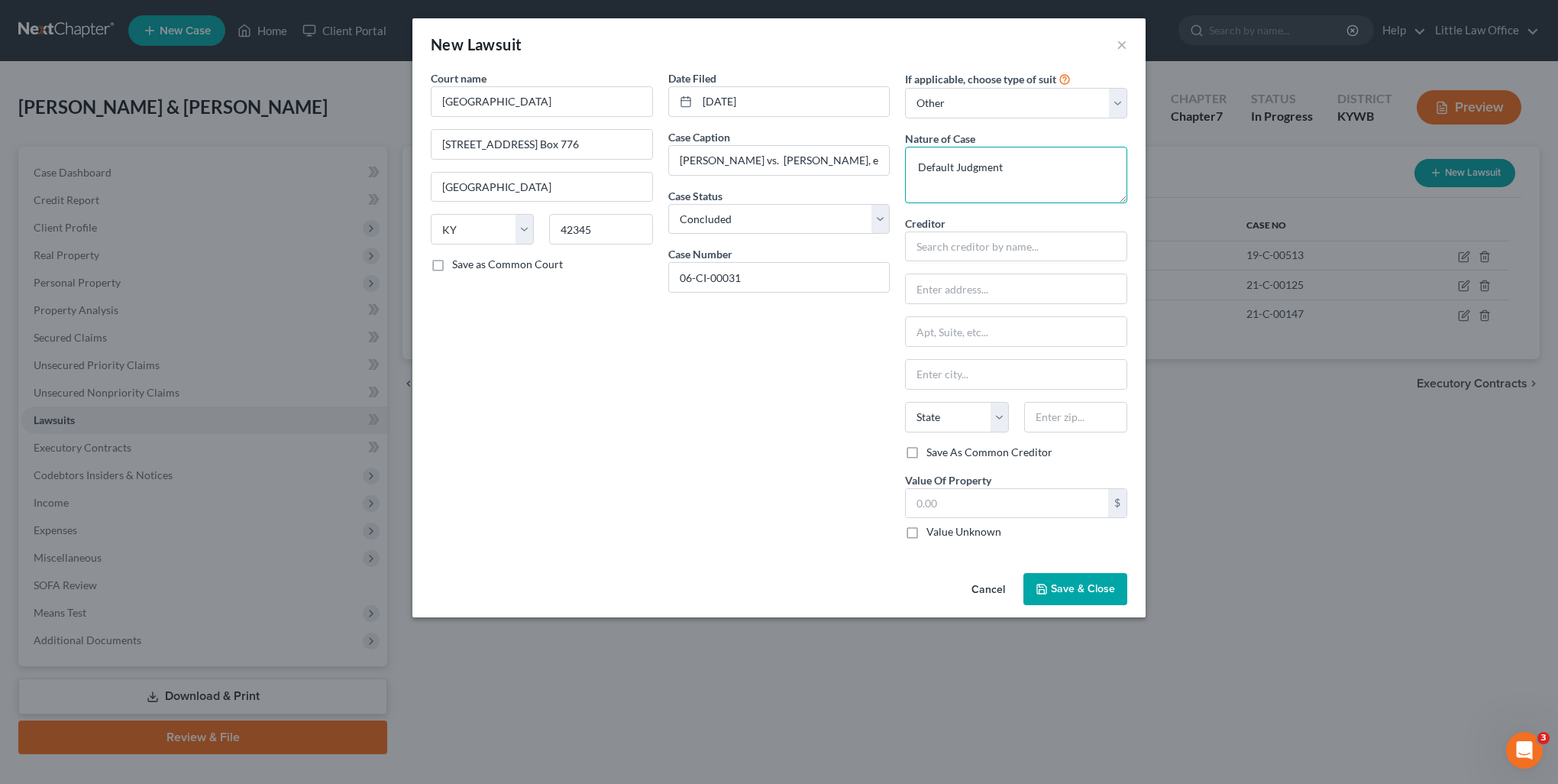
click at [936, 167] on textarea "Default Judgment" at bounding box center [1015, 175] width 222 height 56
click at [967, 237] on input "text" at bounding box center [1015, 246] width 222 height 31
click at [971, 533] on label "Value Unknown" at bounding box center [964, 531] width 74 height 15
click at [942, 533] on input "Value Unknown" at bounding box center [938, 528] width 10 height 10
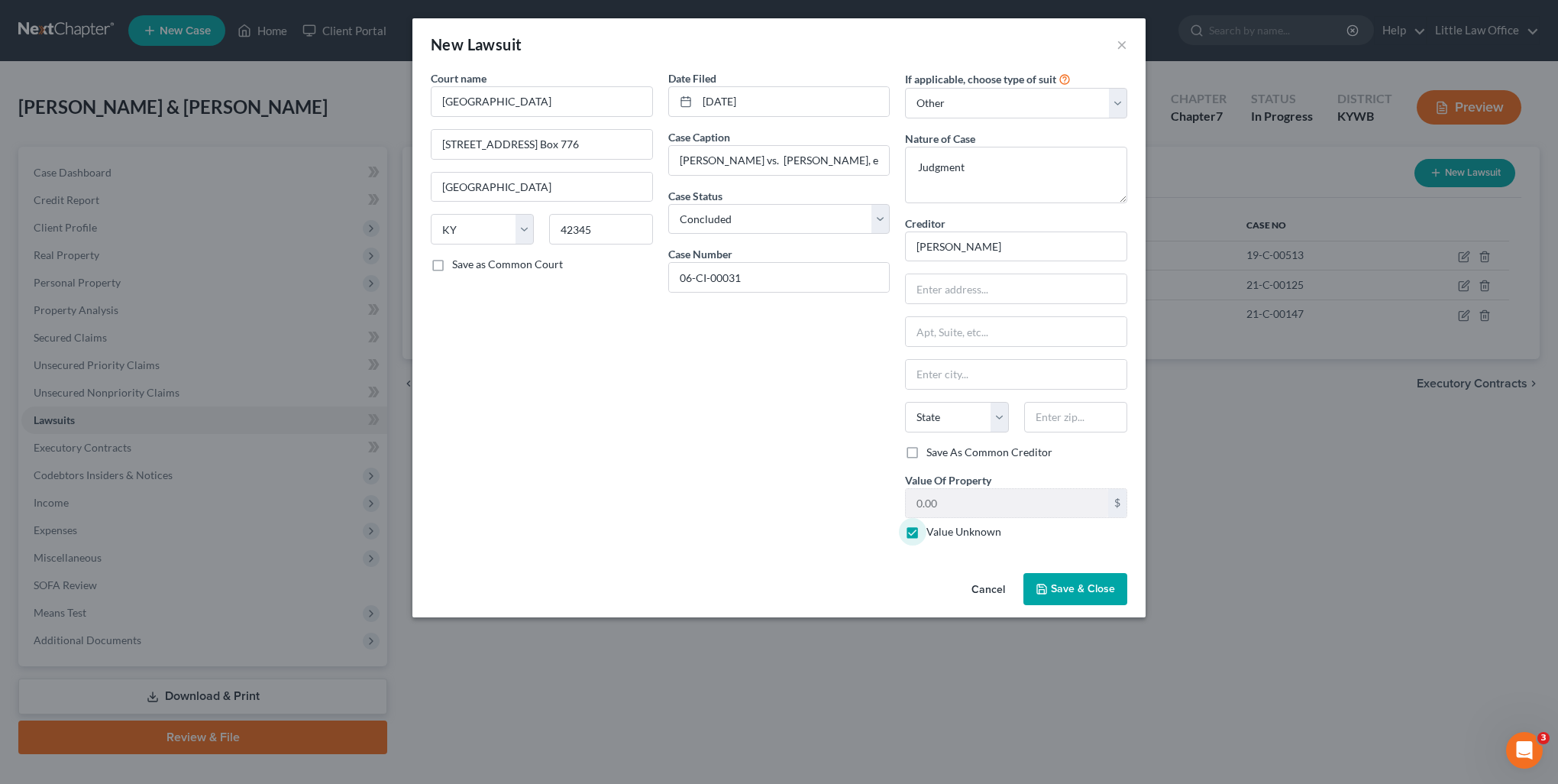
click at [1056, 587] on span "Save & Close" at bounding box center [1084, 588] width 64 height 13
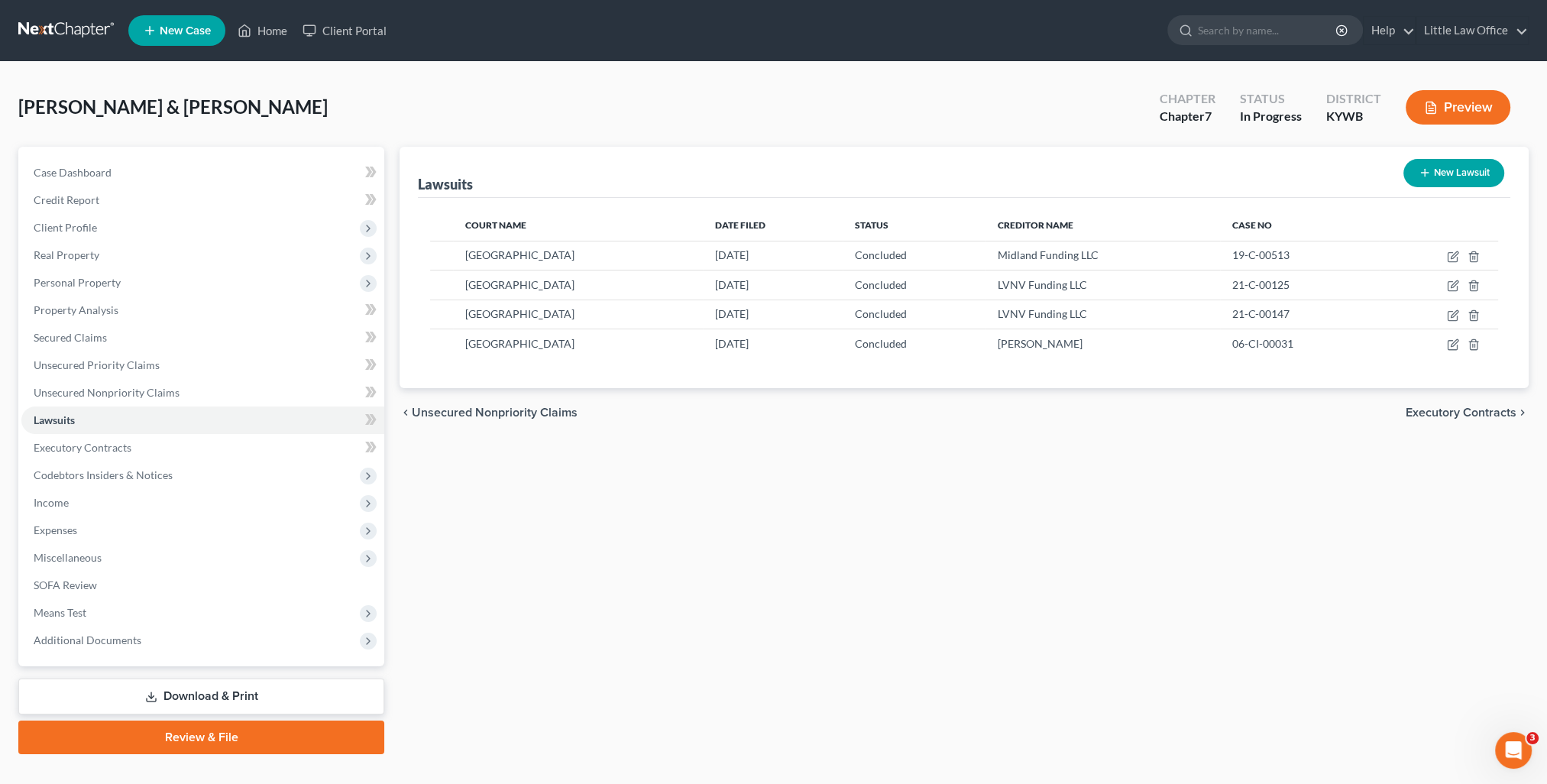
click at [1475, 167] on button "New Lawsuit" at bounding box center [1454, 173] width 101 height 28
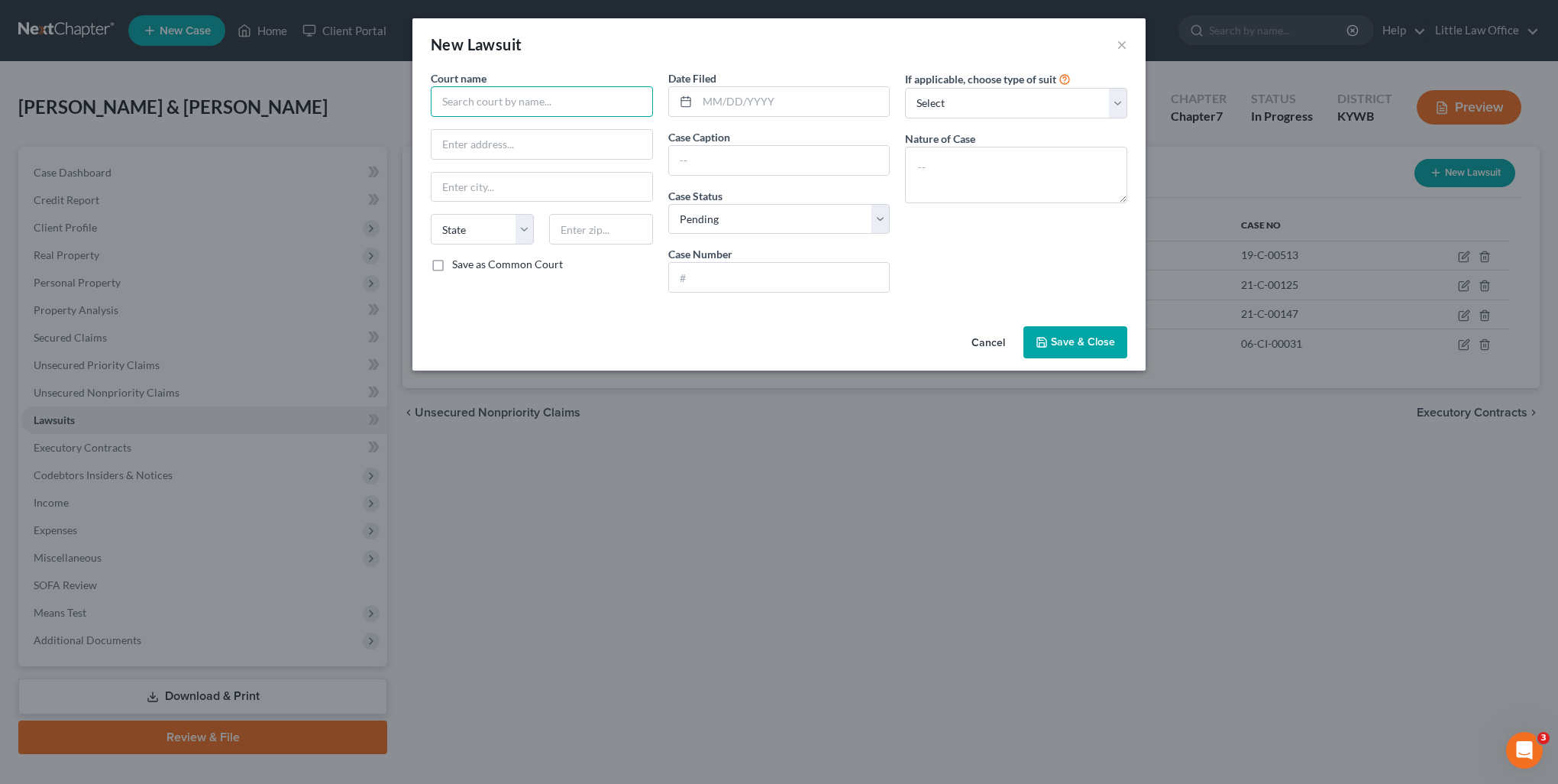
click at [562, 100] on input "text" at bounding box center [541, 101] width 222 height 31
click at [517, 97] on input "[GEOGRAPHIC_DATA]" at bounding box center [541, 101] width 222 height 31
click at [512, 122] on div "[GEOGRAPHIC_DATA]" at bounding box center [522, 128] width 159 height 15
click at [550, 108] on input "[GEOGRAPHIC_DATA]" at bounding box center [541, 101] width 222 height 31
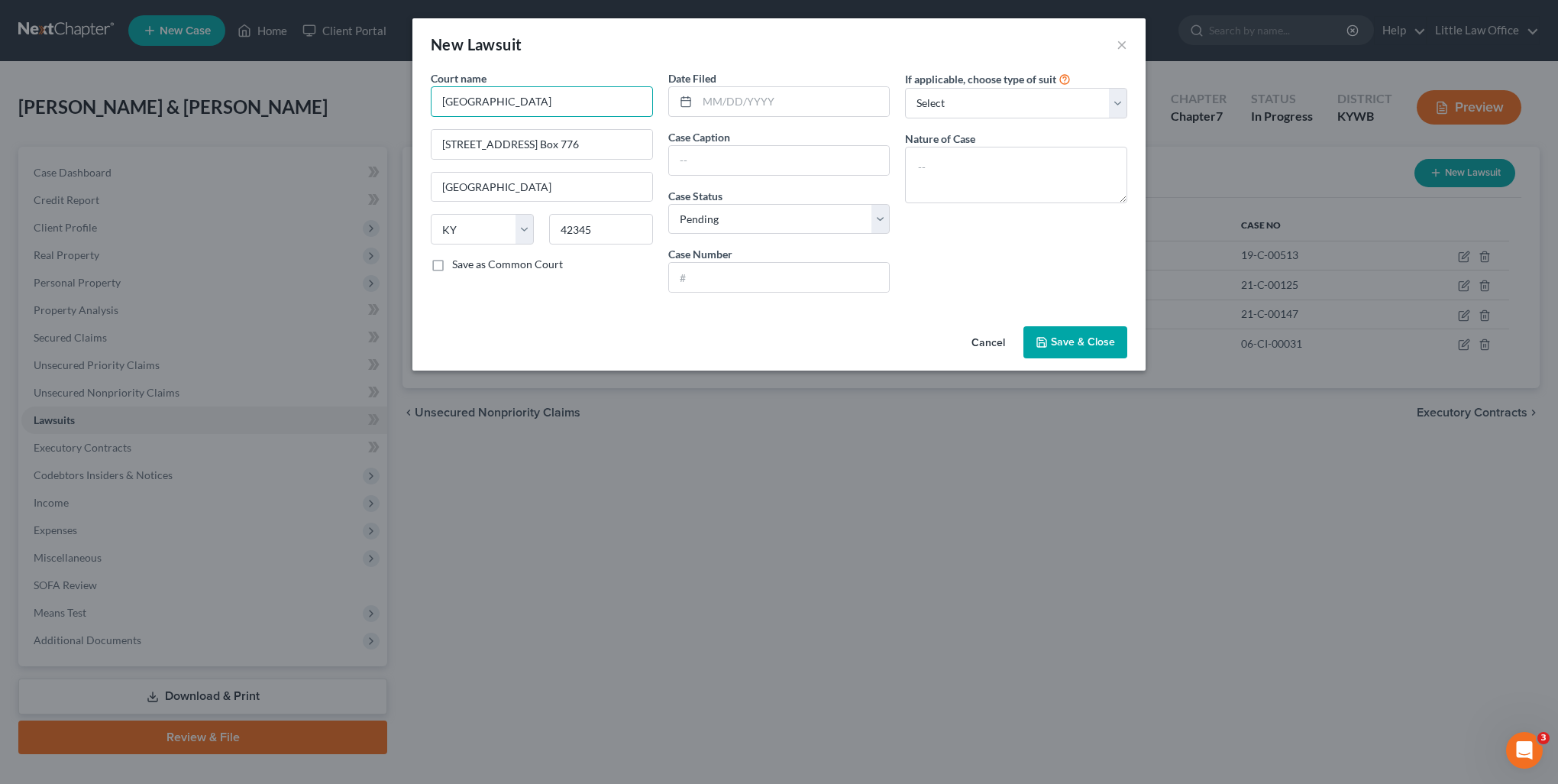
click at [550, 108] on input "[GEOGRAPHIC_DATA]" at bounding box center [541, 101] width 222 height 31
click at [749, 103] on input "text" at bounding box center [794, 101] width 193 height 29
click at [736, 217] on select "Select Pending On Appeal Concluded" at bounding box center [779, 219] width 222 height 31
click at [668, 204] on select "Select Pending On Appeal Concluded" at bounding box center [779, 219] width 222 height 31
click at [744, 263] on input "text" at bounding box center [779, 277] width 221 height 29
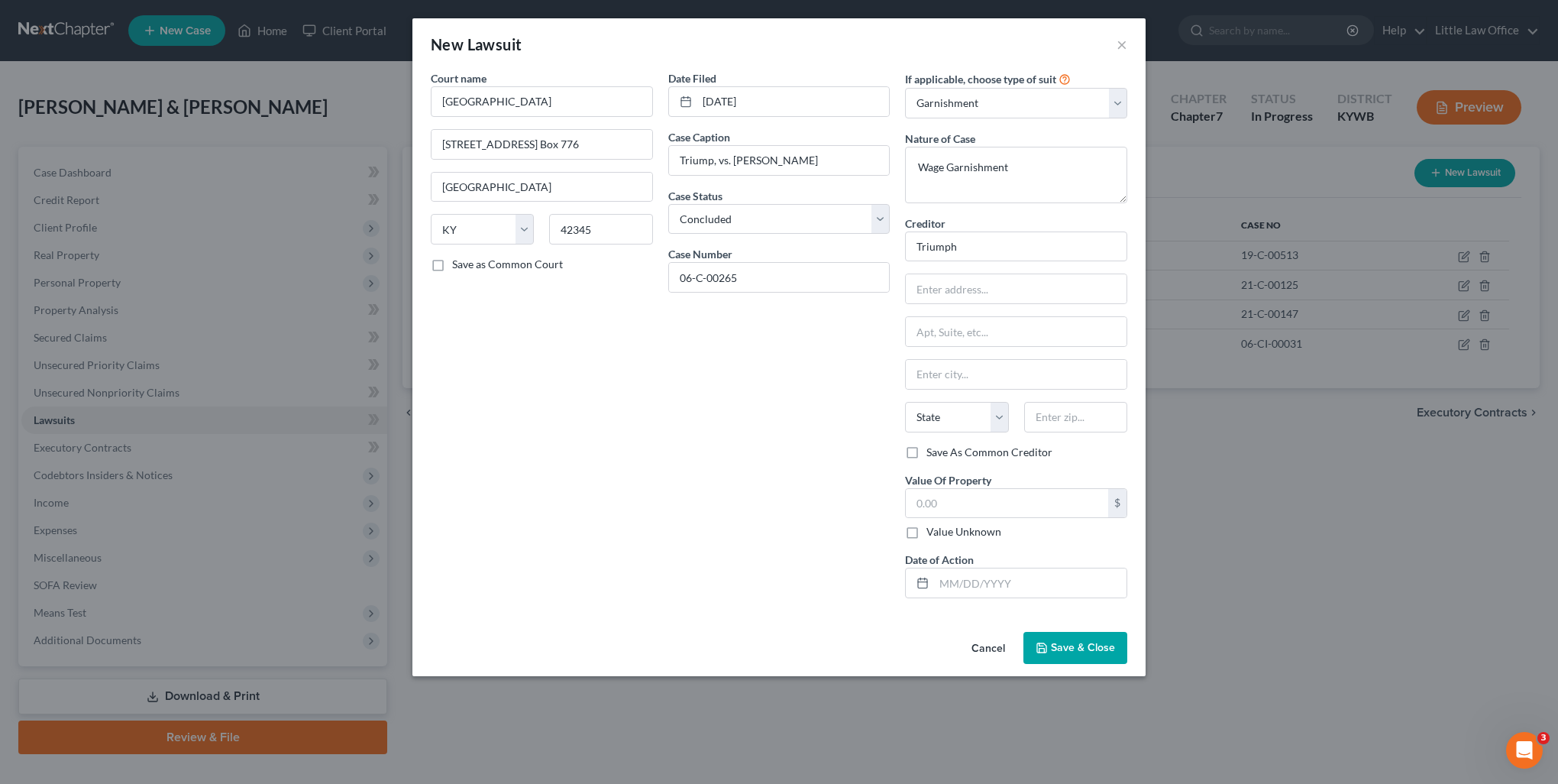
click at [933, 531] on label "Value Unknown" at bounding box center [964, 531] width 74 height 15
click at [933, 531] on input "Value Unknown" at bounding box center [938, 528] width 10 height 10
drag, startPoint x: 948, startPoint y: 583, endPoint x: 937, endPoint y: 570, distance: 17.0
click at [948, 583] on input "text" at bounding box center [1030, 583] width 193 height 29
click at [1050, 645] on button "Save & Close" at bounding box center [1075, 648] width 104 height 32
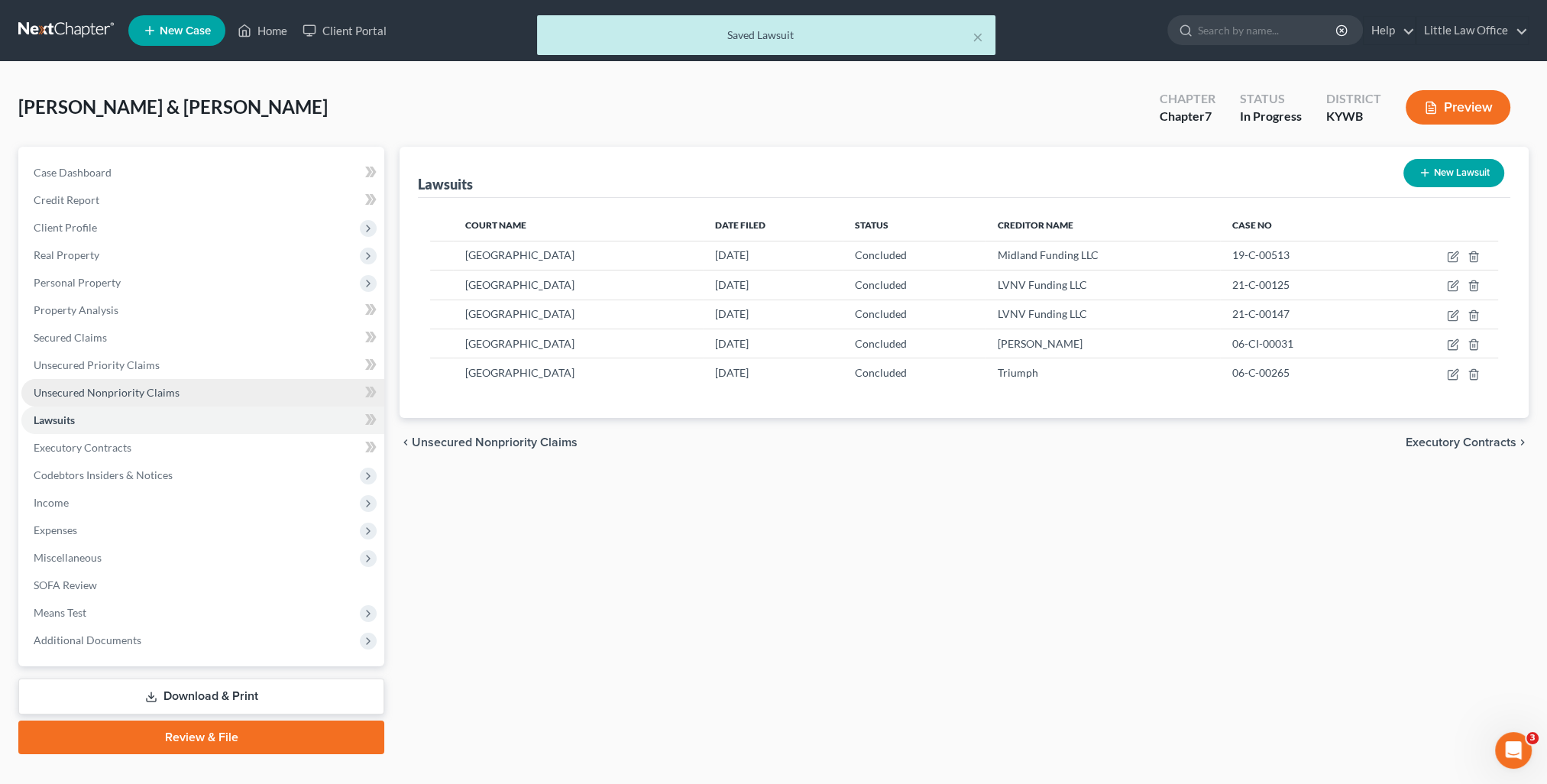
click at [157, 393] on span "Unsecured Nonpriority Claims" at bounding box center [107, 392] width 146 height 13
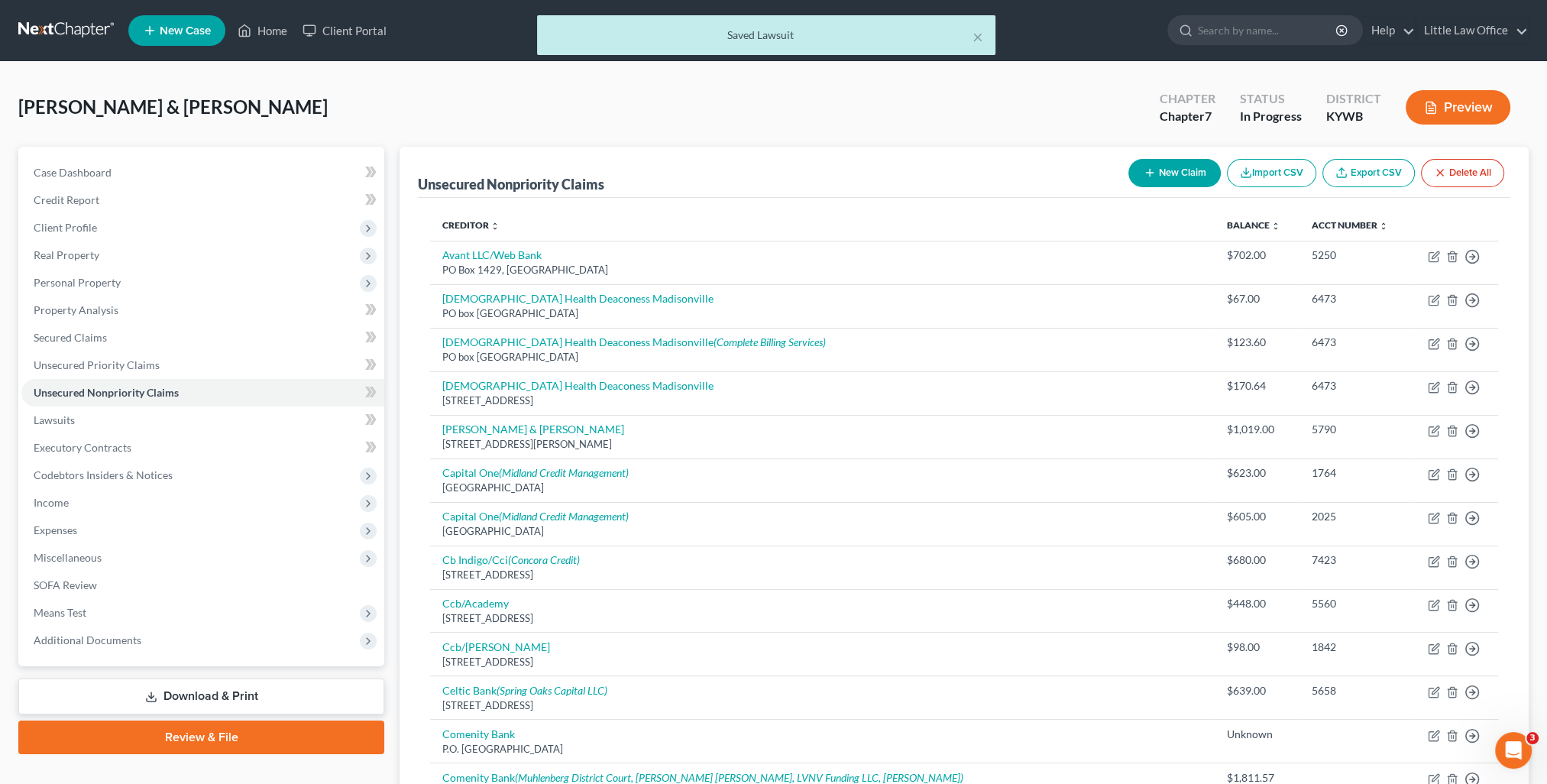
click at [1170, 162] on button "New Claim" at bounding box center [1175, 173] width 93 height 28
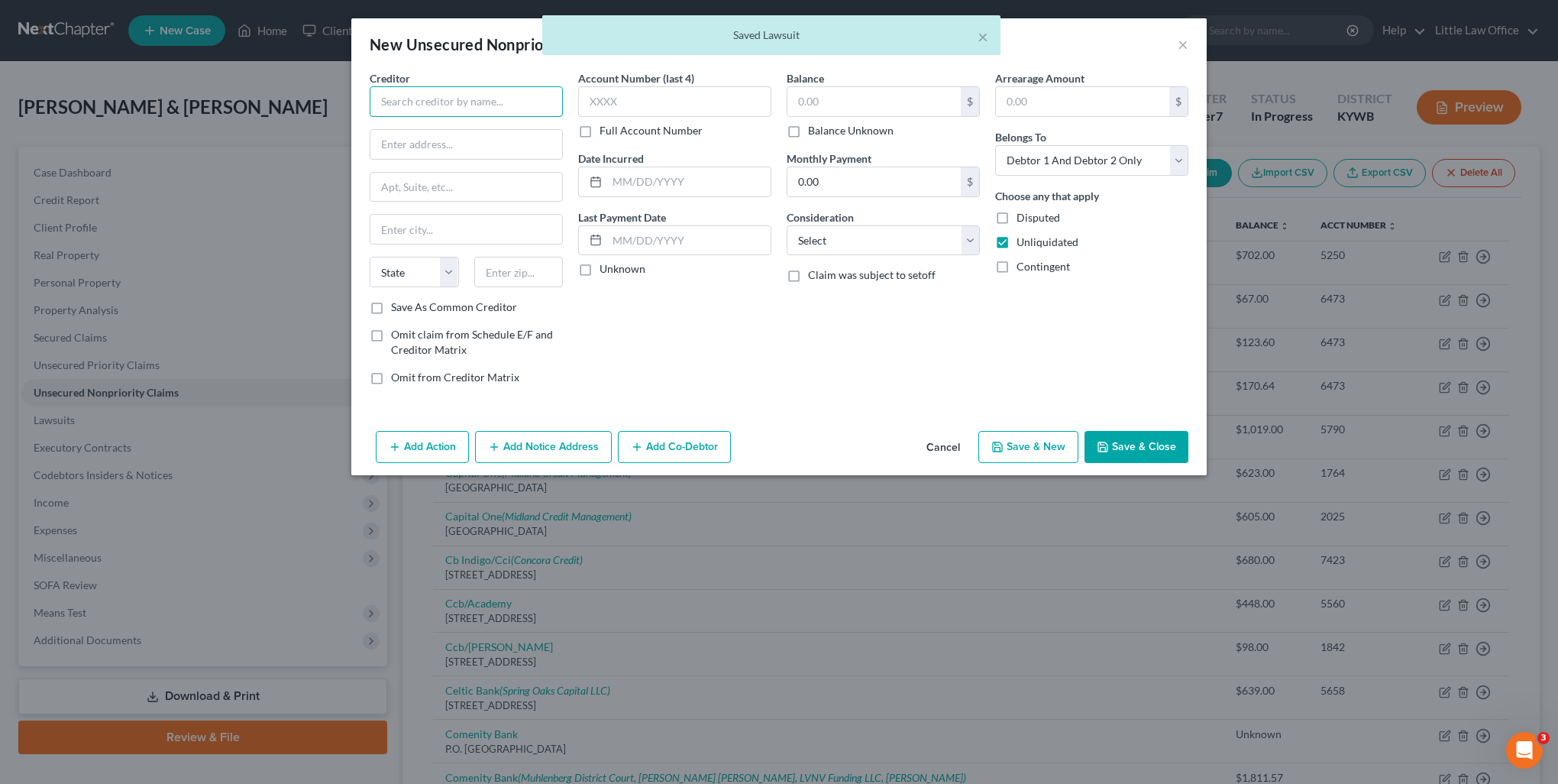
click at [468, 100] on input "text" at bounding box center [467, 101] width 193 height 31
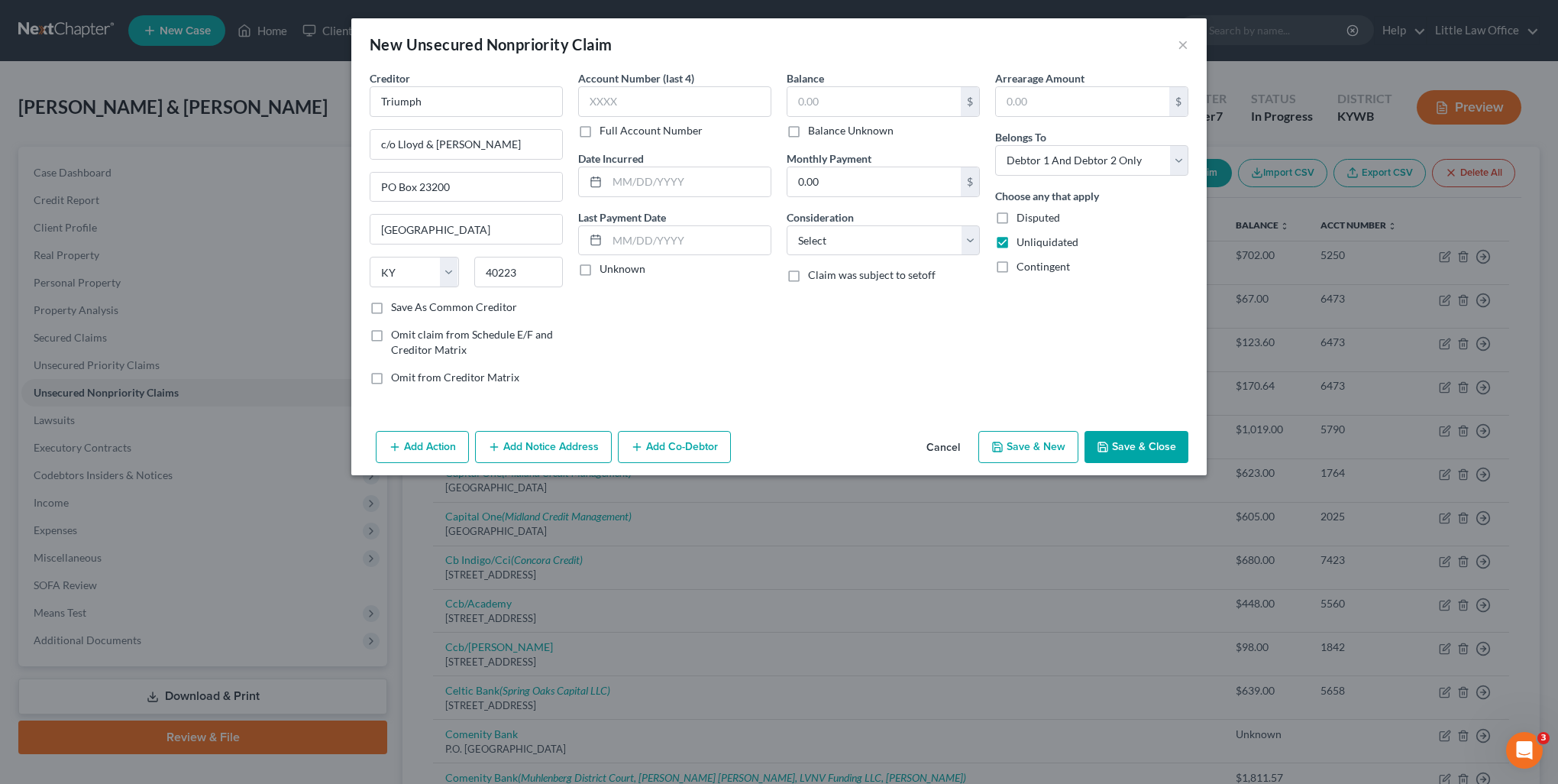
click at [841, 136] on label "Balance Unknown" at bounding box center [851, 130] width 85 height 15
click at [824, 133] on input "Balance Unknown" at bounding box center [819, 128] width 10 height 10
click at [873, 245] on select "Select Cable / Satellite Services Collection Agency Credit Card Debt Debt Couns…" at bounding box center [883, 240] width 193 height 31
click at [786, 225] on select "Select Cable / Satellite Services Collection Agency Credit Card Debt Debt Couns…" at bounding box center [883, 240] width 193 height 31
click at [1109, 171] on select "Select Debtor 1 Only Debtor 2 Only Debtor 1 And Debtor 2 Only At Least One Of T…" at bounding box center [1091, 160] width 193 height 31
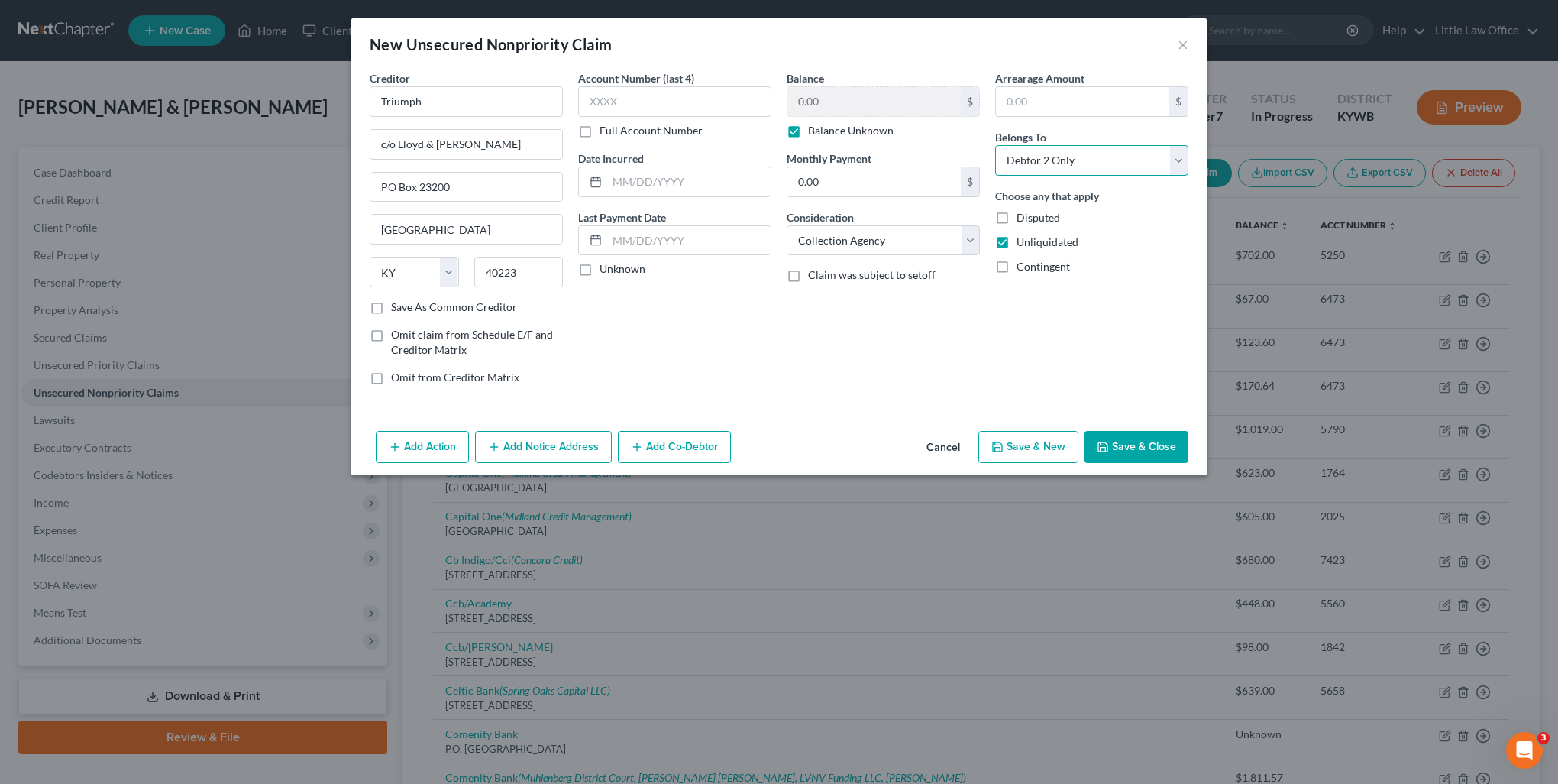
click at [995, 145] on select "Select Debtor 1 Only Debtor 2 Only Debtor 1 And Debtor 2 Only At Least One Of T…" at bounding box center [1091, 160] width 193 height 31
click at [568, 435] on button "Add Notice Address" at bounding box center [543, 446] width 136 height 32
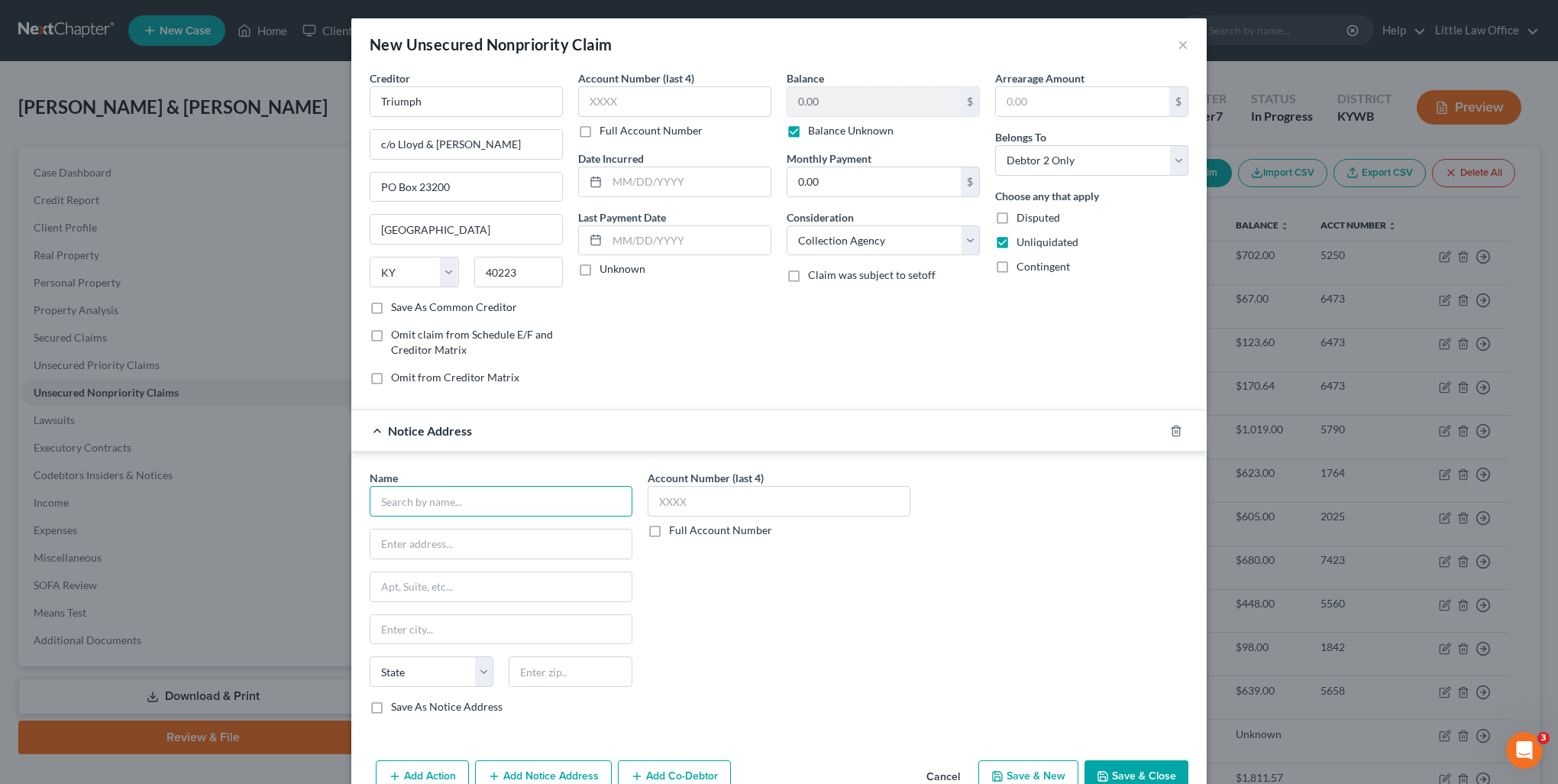
click at [527, 514] on input "text" at bounding box center [501, 501] width 263 height 31
click at [452, 535] on div "Case No.: 19-C-00513 [STREET_ADDRESS]" at bounding box center [462, 542] width 161 height 13
drag, startPoint x: 427, startPoint y: 541, endPoint x: 492, endPoint y: 537, distance: 65.1
click at [492, 537] on input "Case No.: 19-C-00513" at bounding box center [500, 543] width 261 height 29
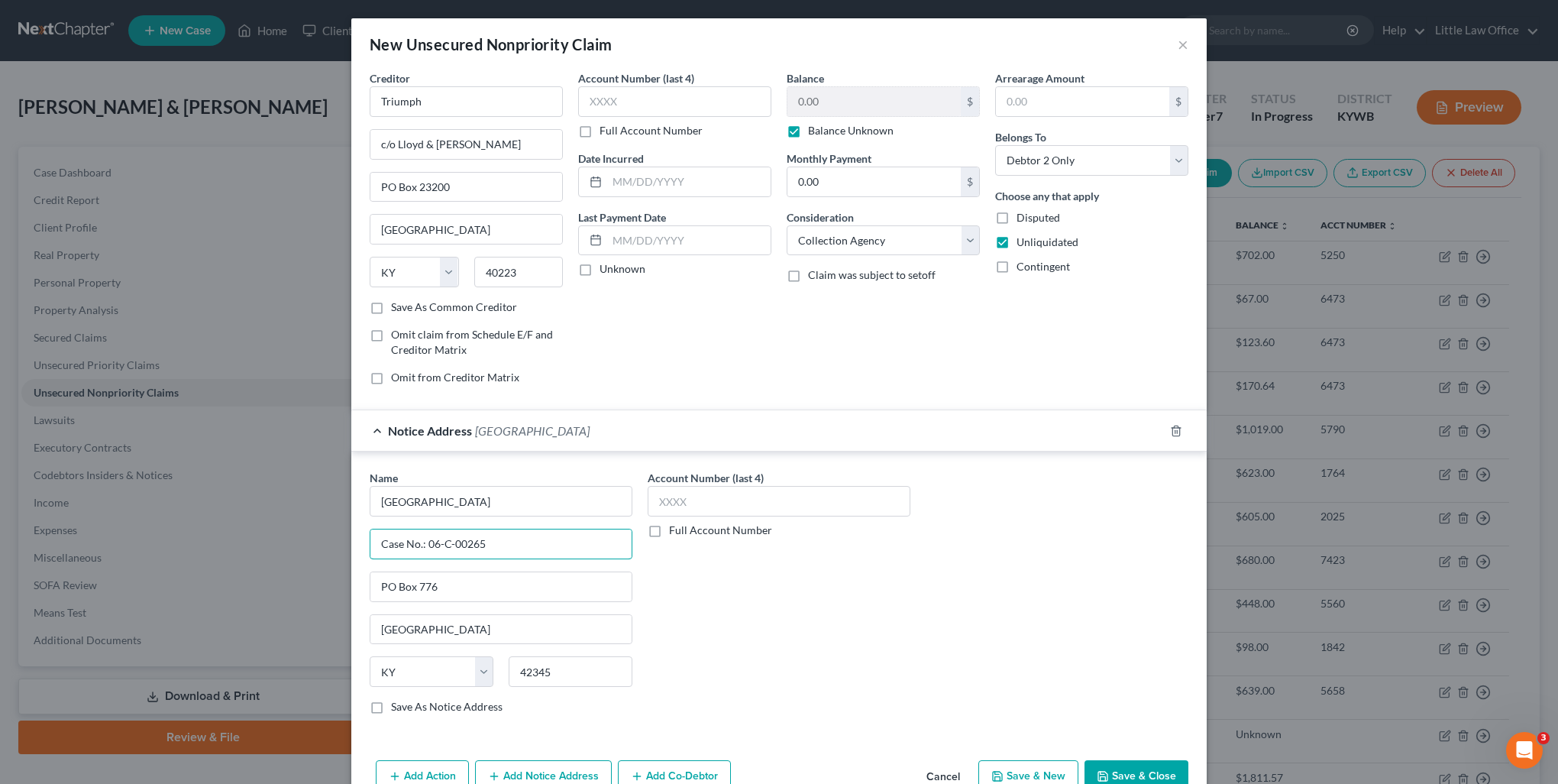
scroll to position [35, 0]
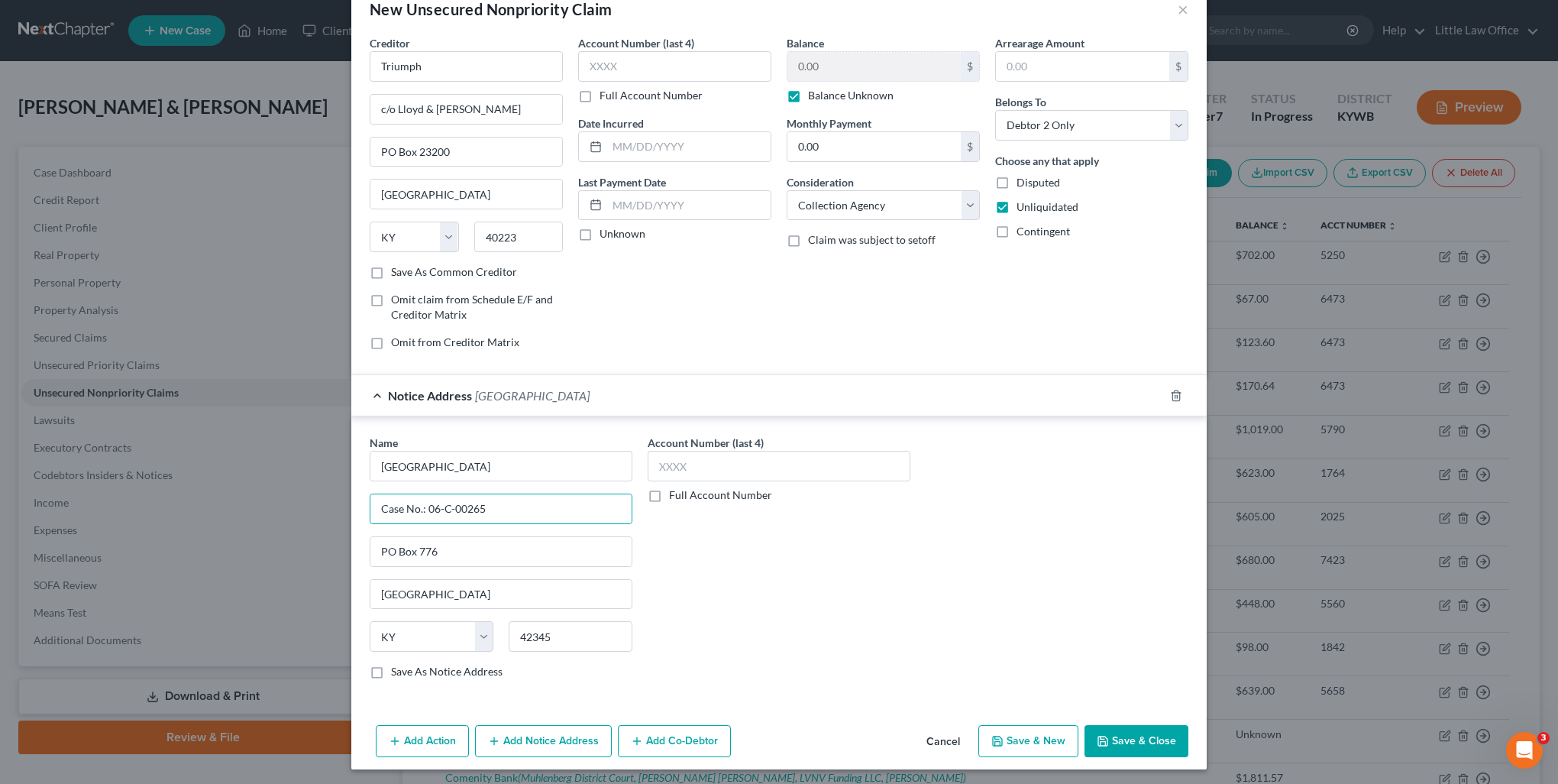
click at [504, 756] on div "Add Action Add Notice Address Add Co-Debtor Cancel Save & New Save & Close" at bounding box center [779, 744] width 855 height 50
click at [514, 746] on button "Add Notice Address" at bounding box center [543, 741] width 136 height 32
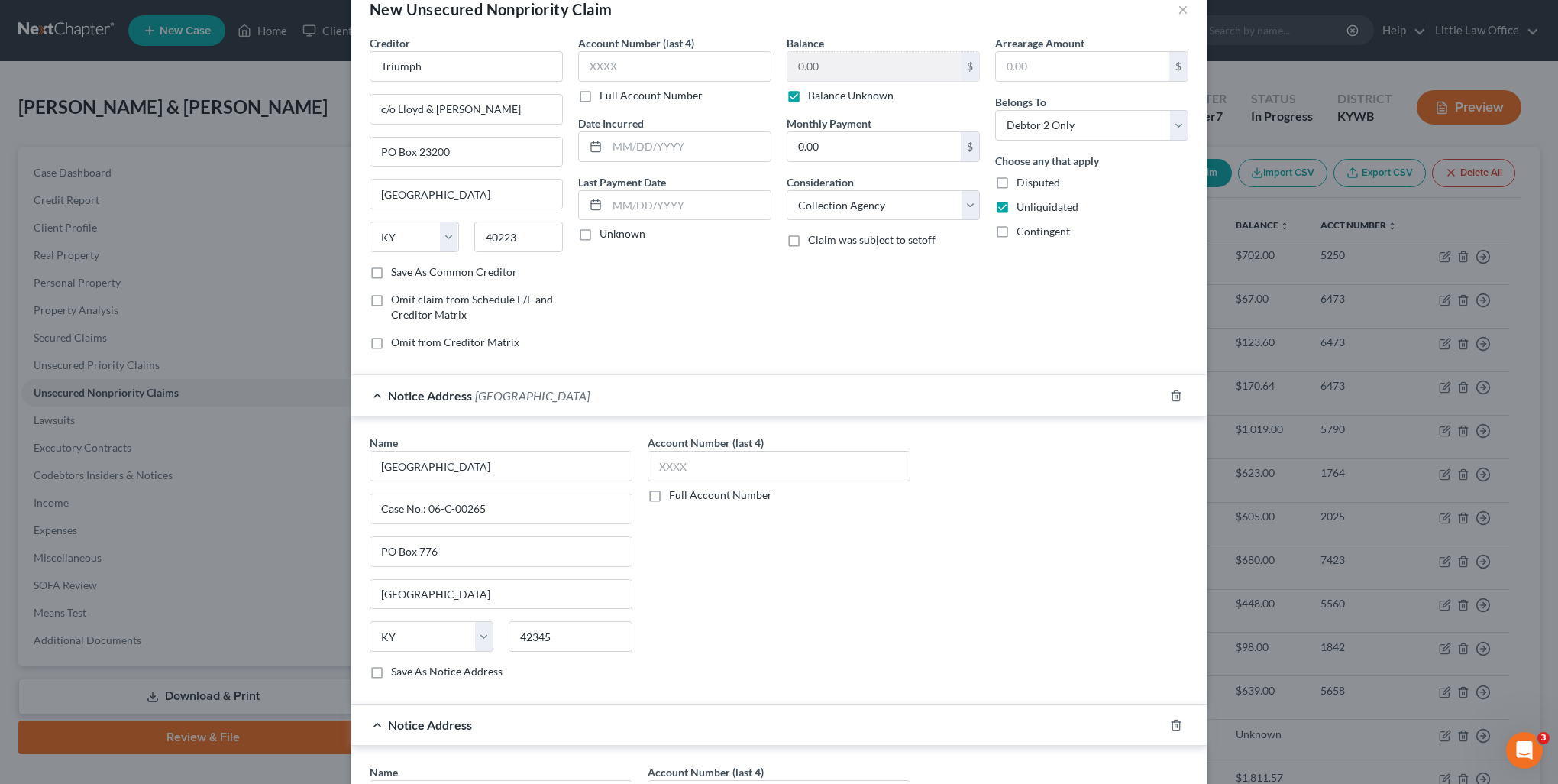
scroll to position [111, 0]
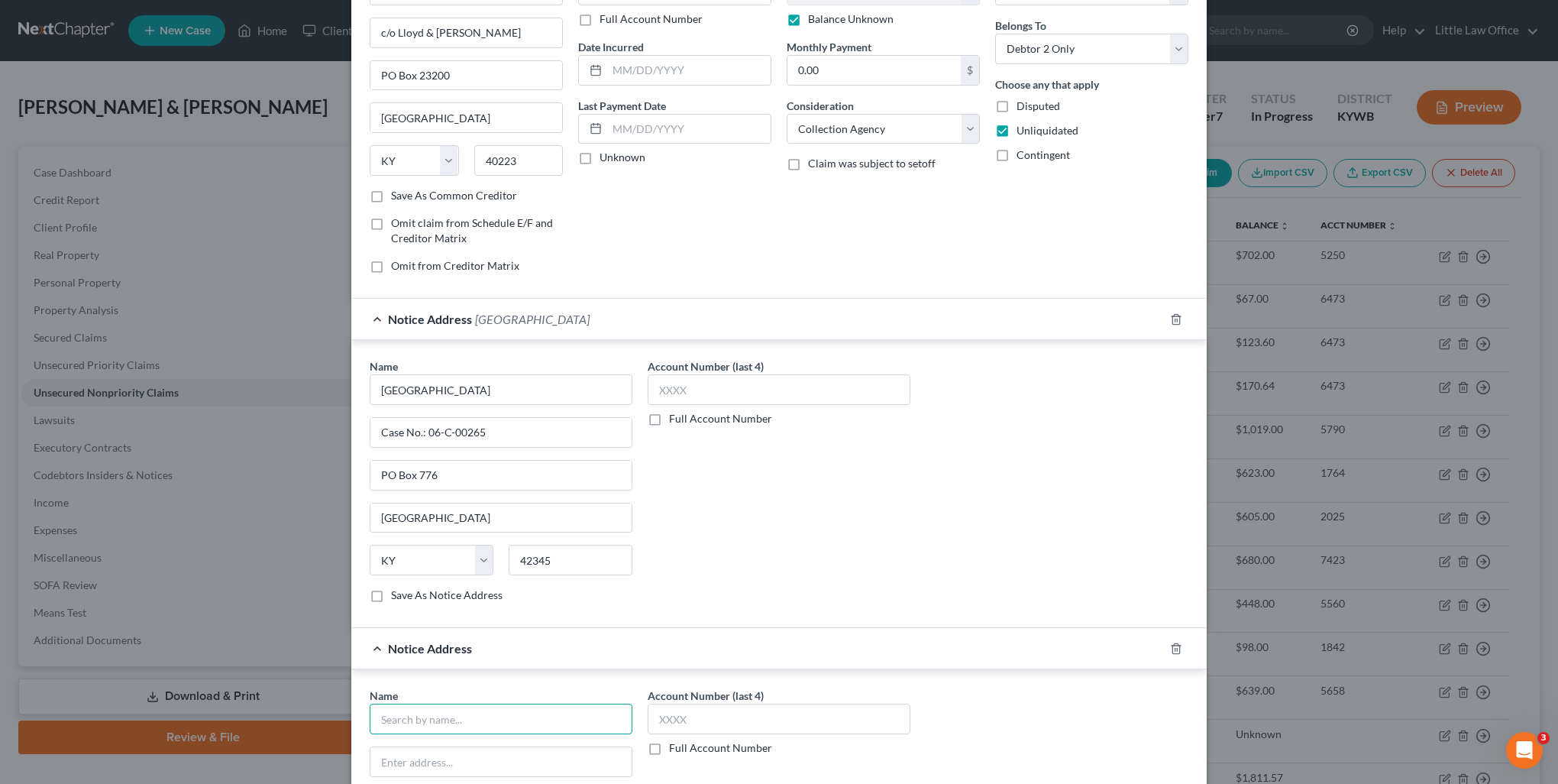
click at [466, 725] on input "text" at bounding box center [501, 718] width 263 height 31
click at [468, 742] on div "Jefferson Capital Systems LLC" at bounding box center [461, 745] width 159 height 15
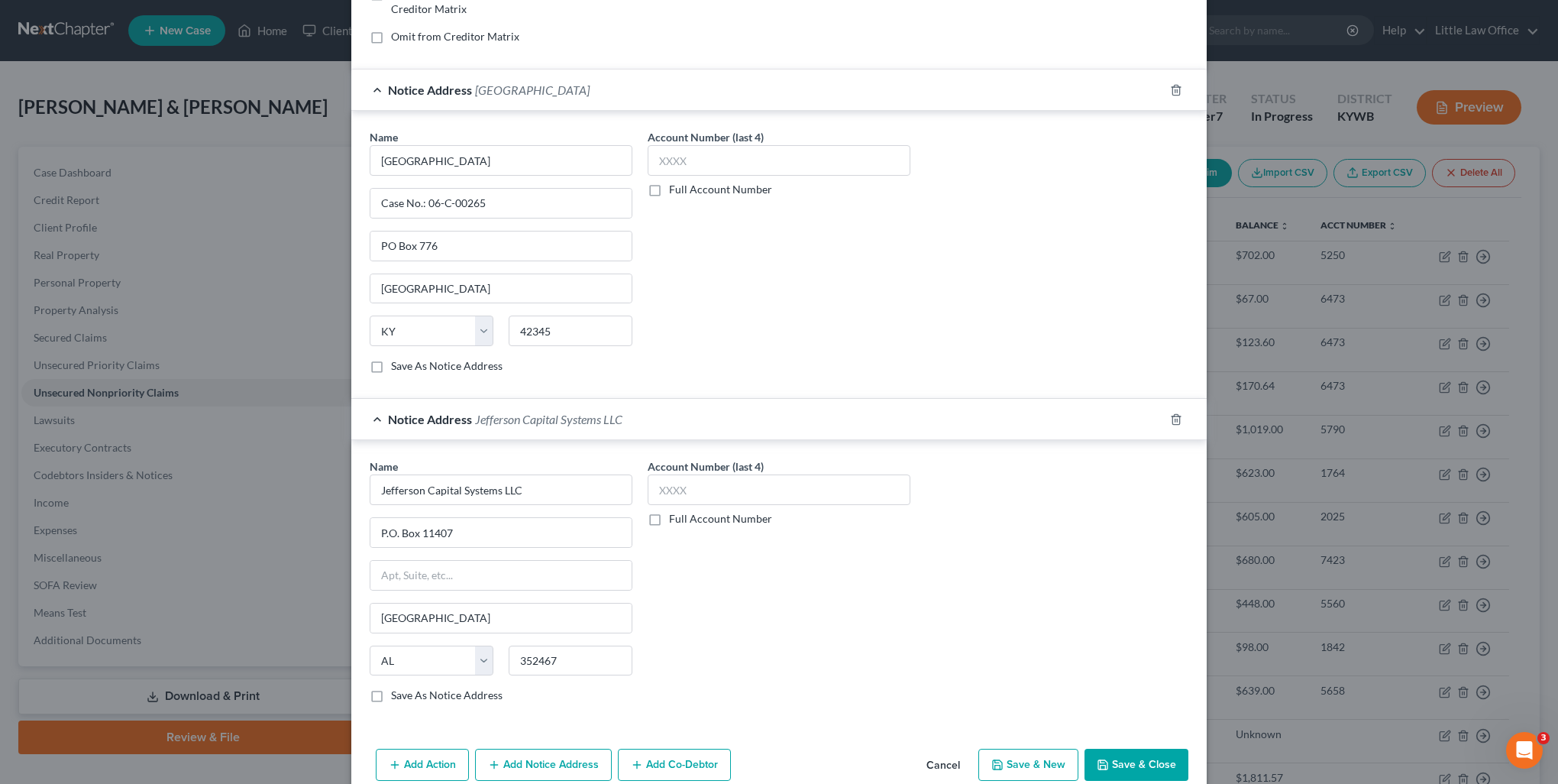
scroll to position [363, 0]
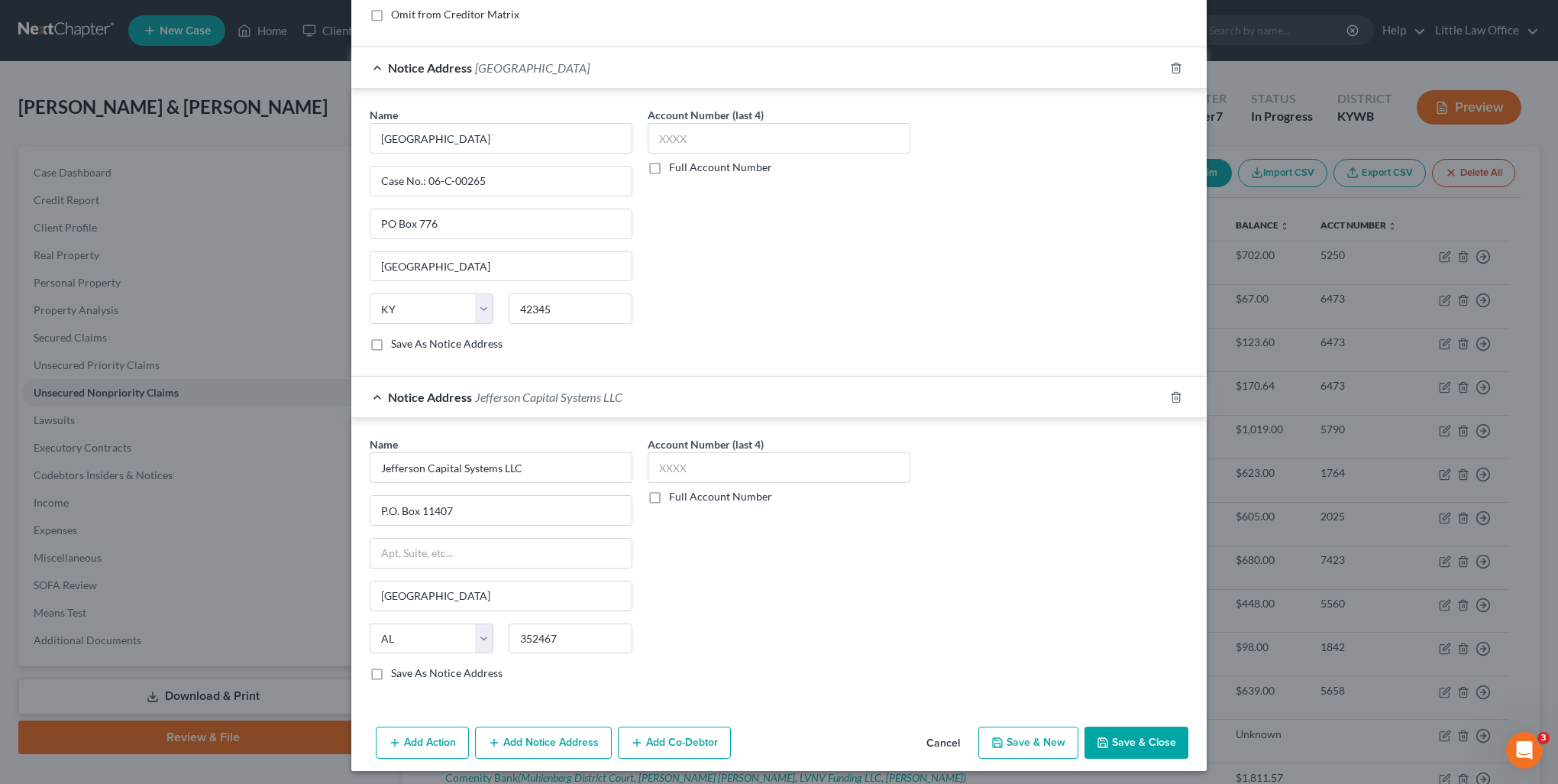
click at [538, 748] on button "Add Notice Address" at bounding box center [543, 742] width 136 height 32
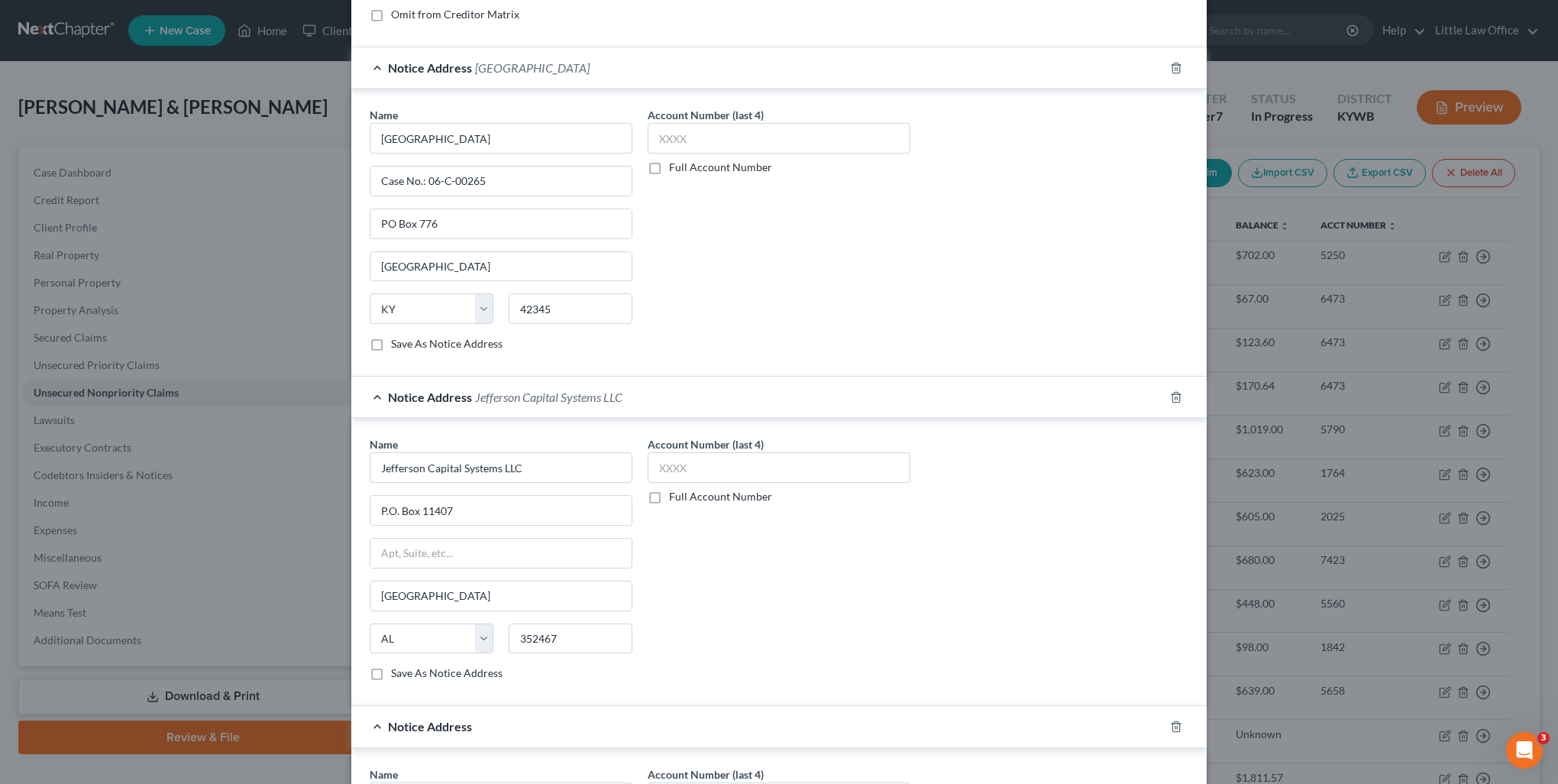
scroll to position [516, 0]
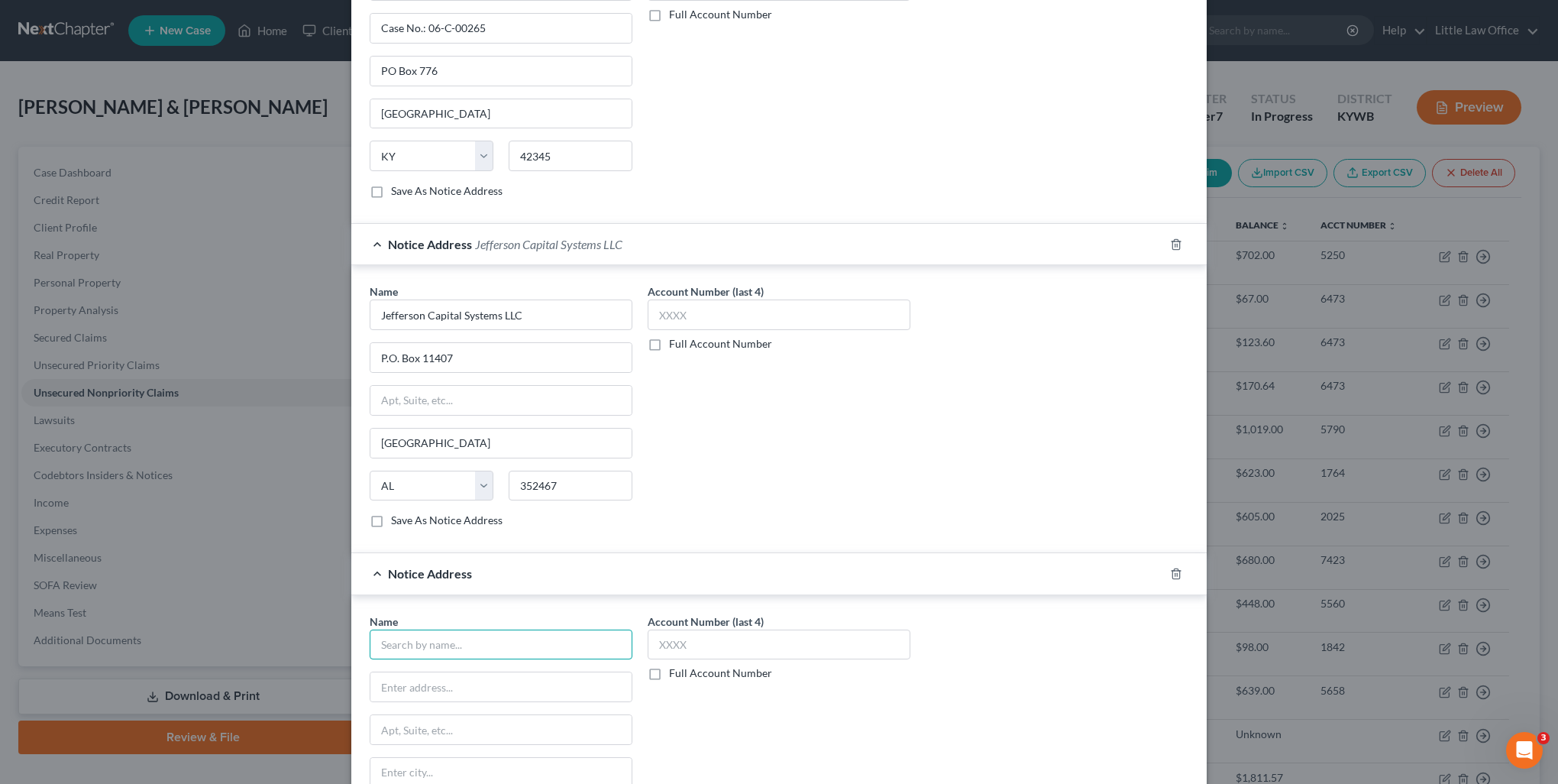
click at [424, 642] on input "text" at bounding box center [501, 644] width 263 height 31
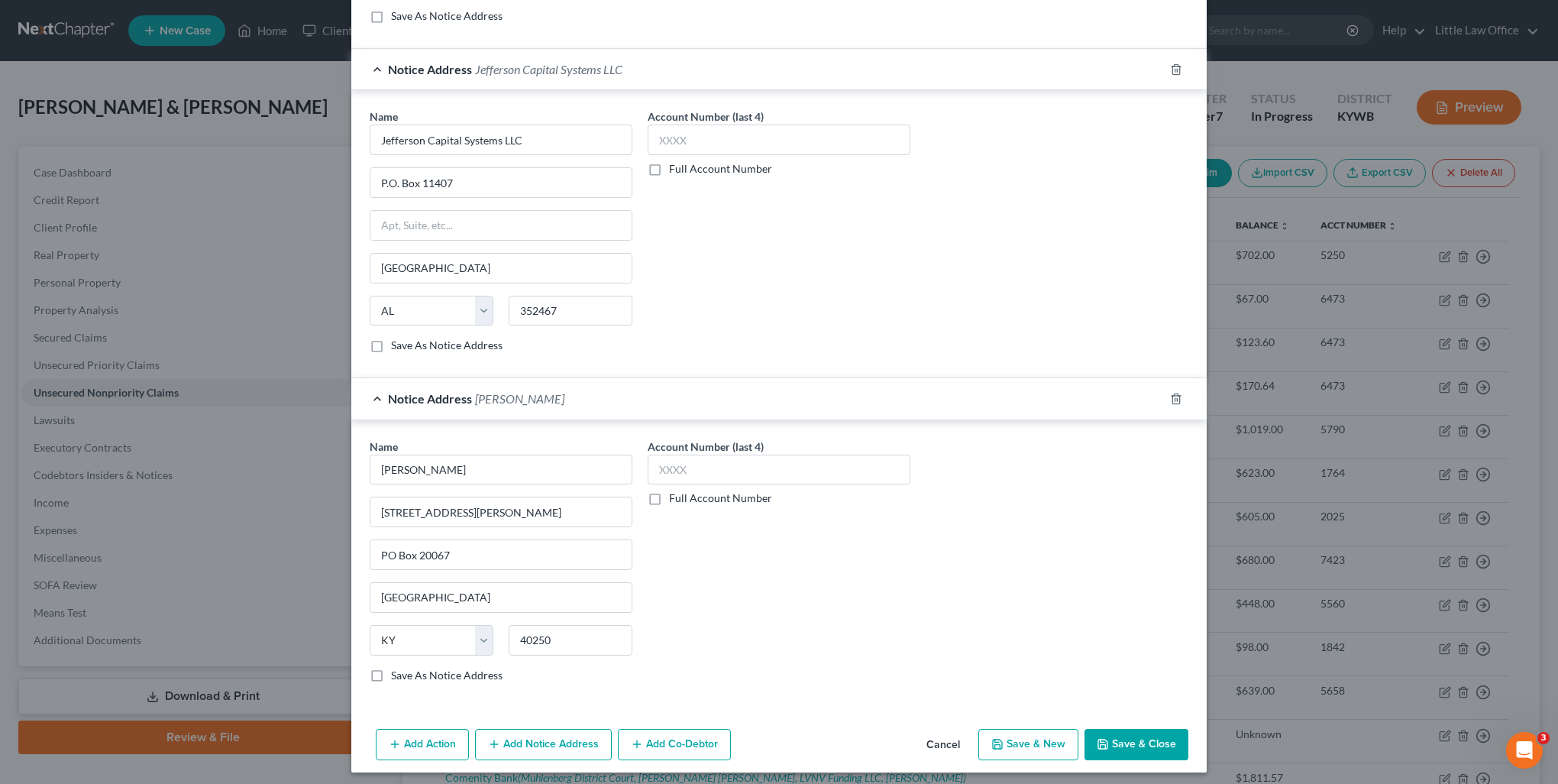
click at [391, 669] on label "Save As Notice Address" at bounding box center [447, 674] width 111 height 15
click at [398, 669] on input "Save As Notice Address" at bounding box center [402, 672] width 10 height 10
click at [528, 738] on button "Add Notice Address" at bounding box center [543, 744] width 136 height 32
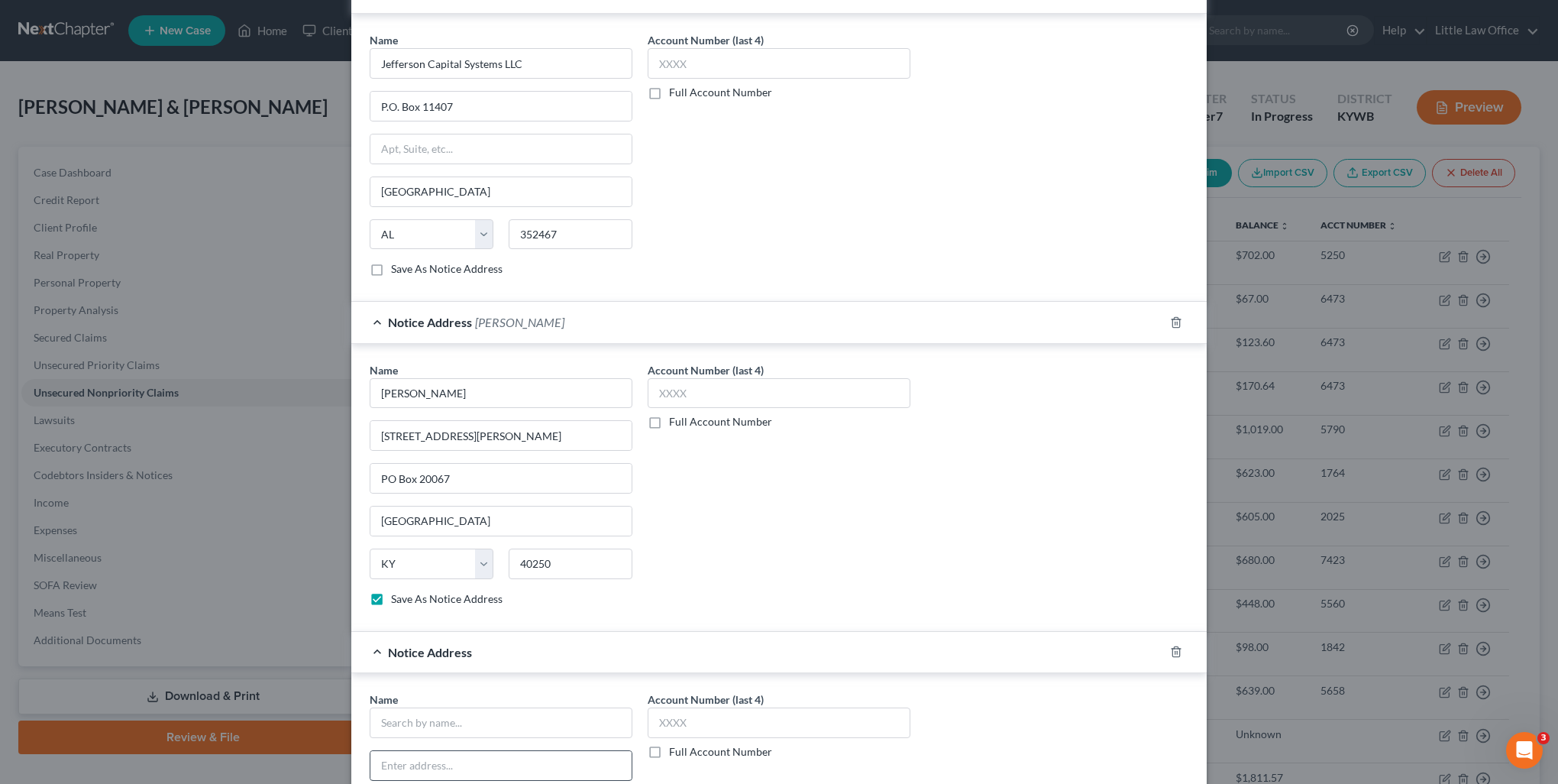
scroll to position [844, 0]
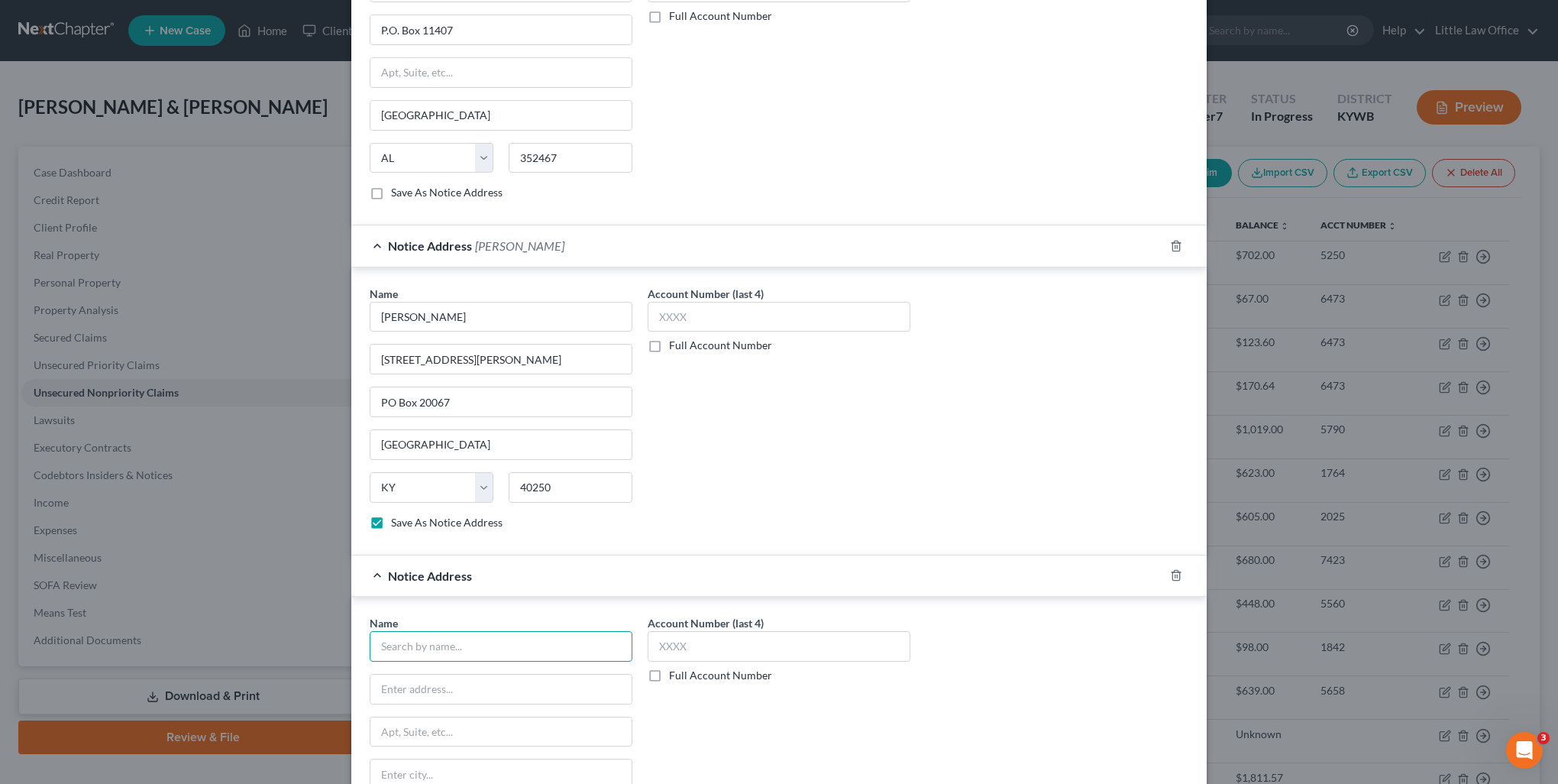
click at [478, 643] on input "text" at bounding box center [501, 646] width 263 height 31
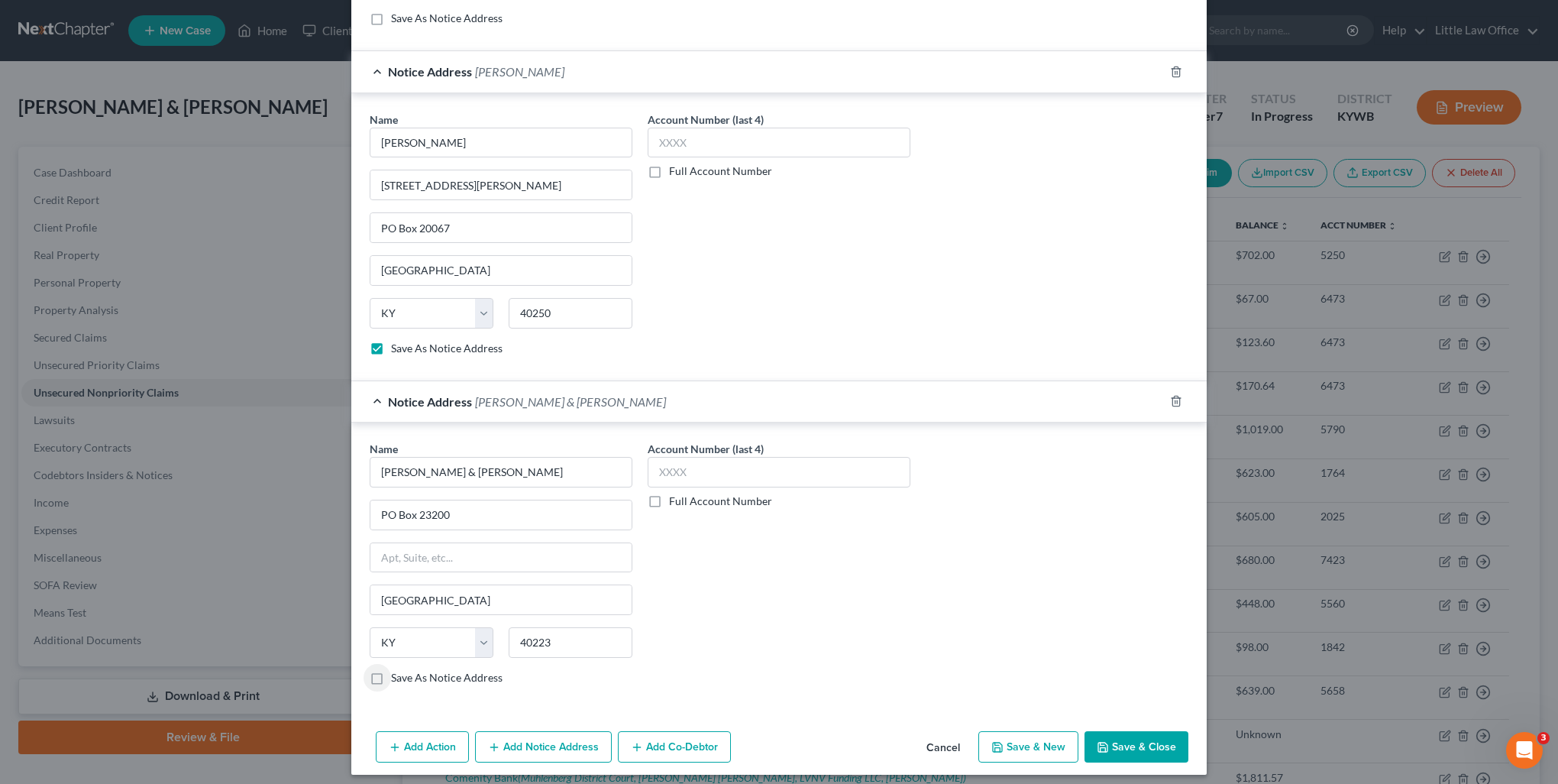
click at [391, 670] on label "Save As Notice Address" at bounding box center [447, 677] width 111 height 15
click at [398, 670] on input "Save As Notice Address" at bounding box center [402, 674] width 10 height 10
click at [1112, 737] on button "Save & Close" at bounding box center [1136, 746] width 104 height 32
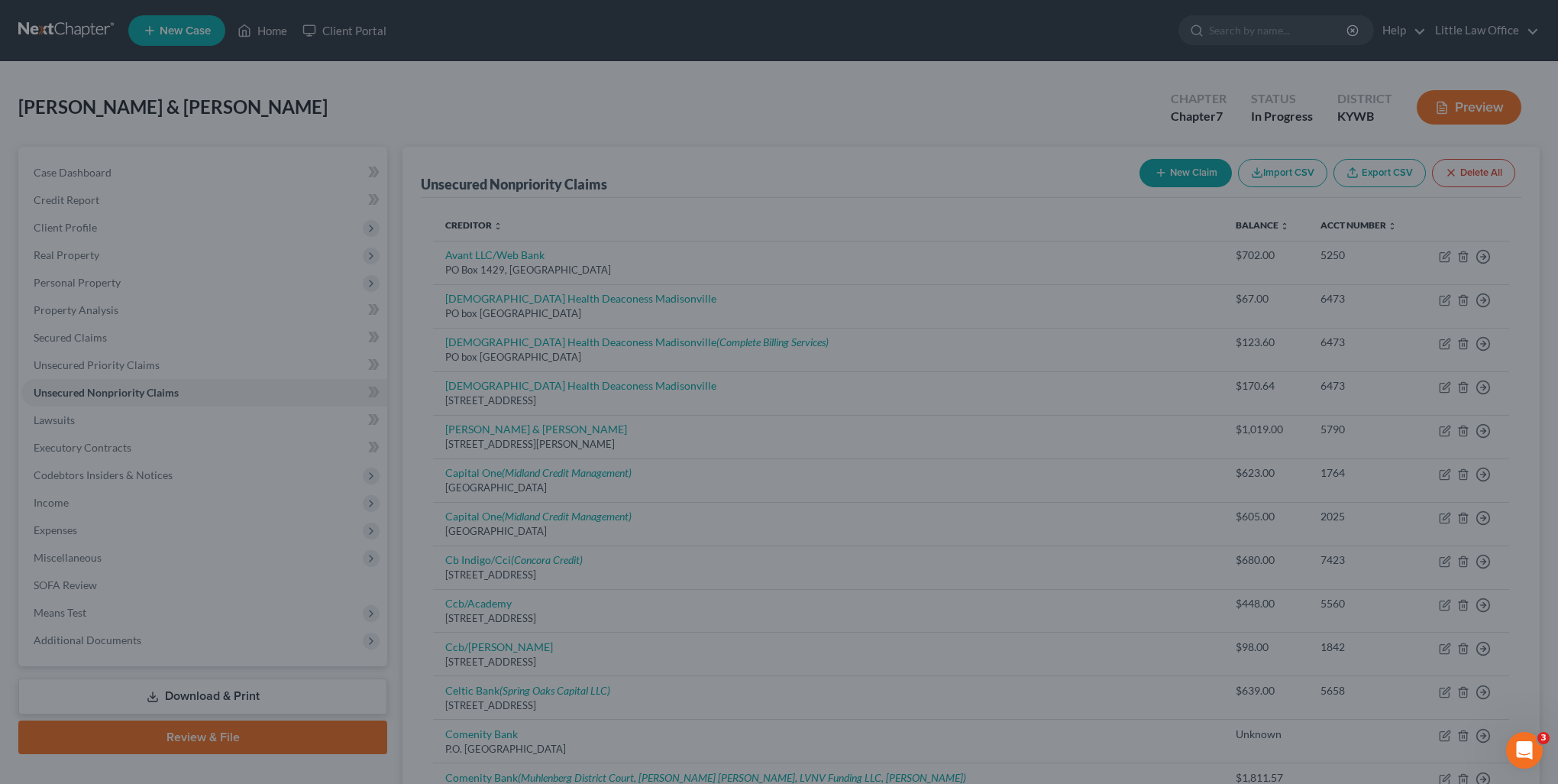
scroll to position [0, 0]
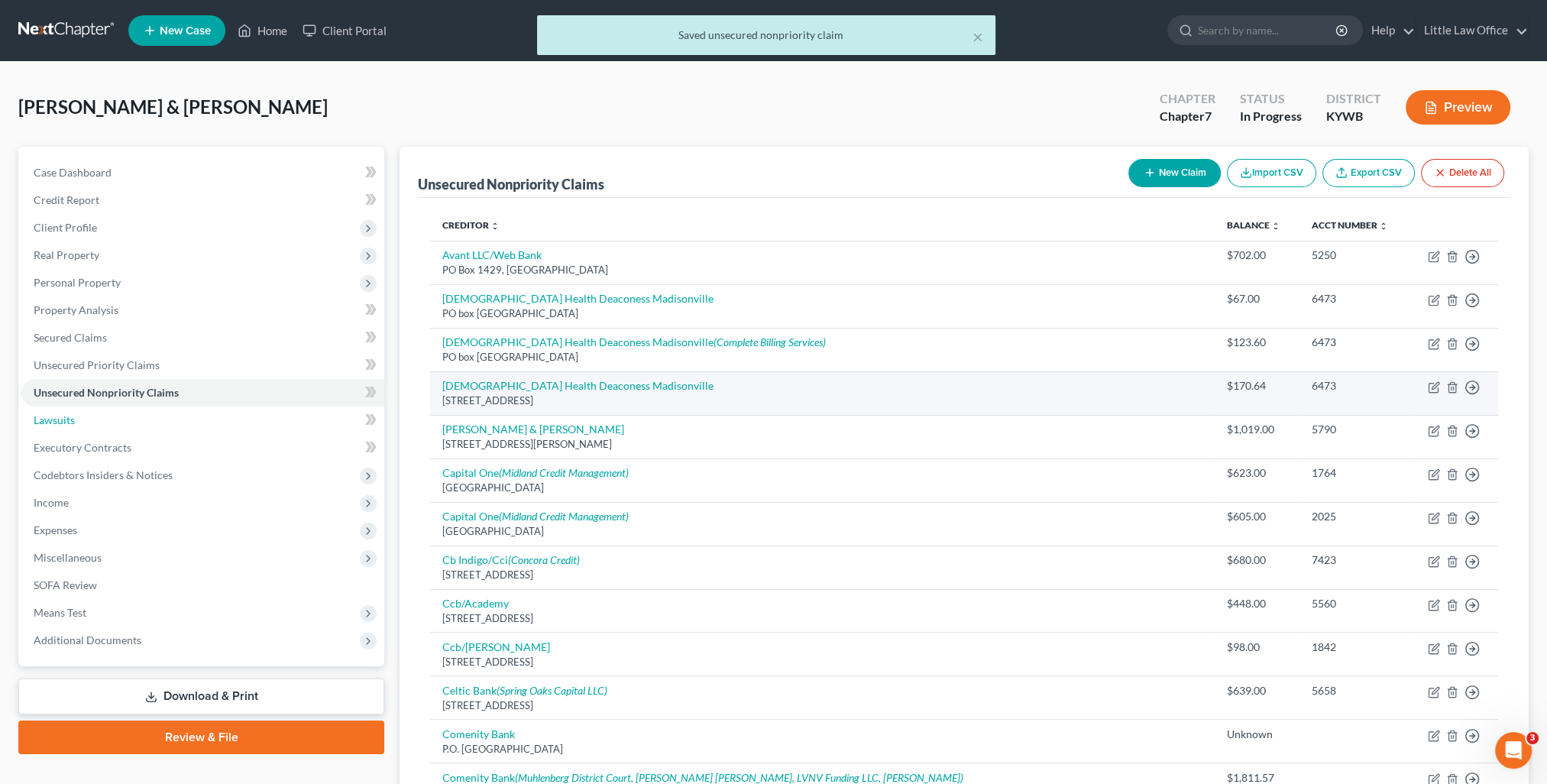
drag, startPoint x: 163, startPoint y: 420, endPoint x: 685, endPoint y: 374, distance: 524.0
click at [163, 420] on link "Lawsuits" at bounding box center [202, 419] width 363 height 27
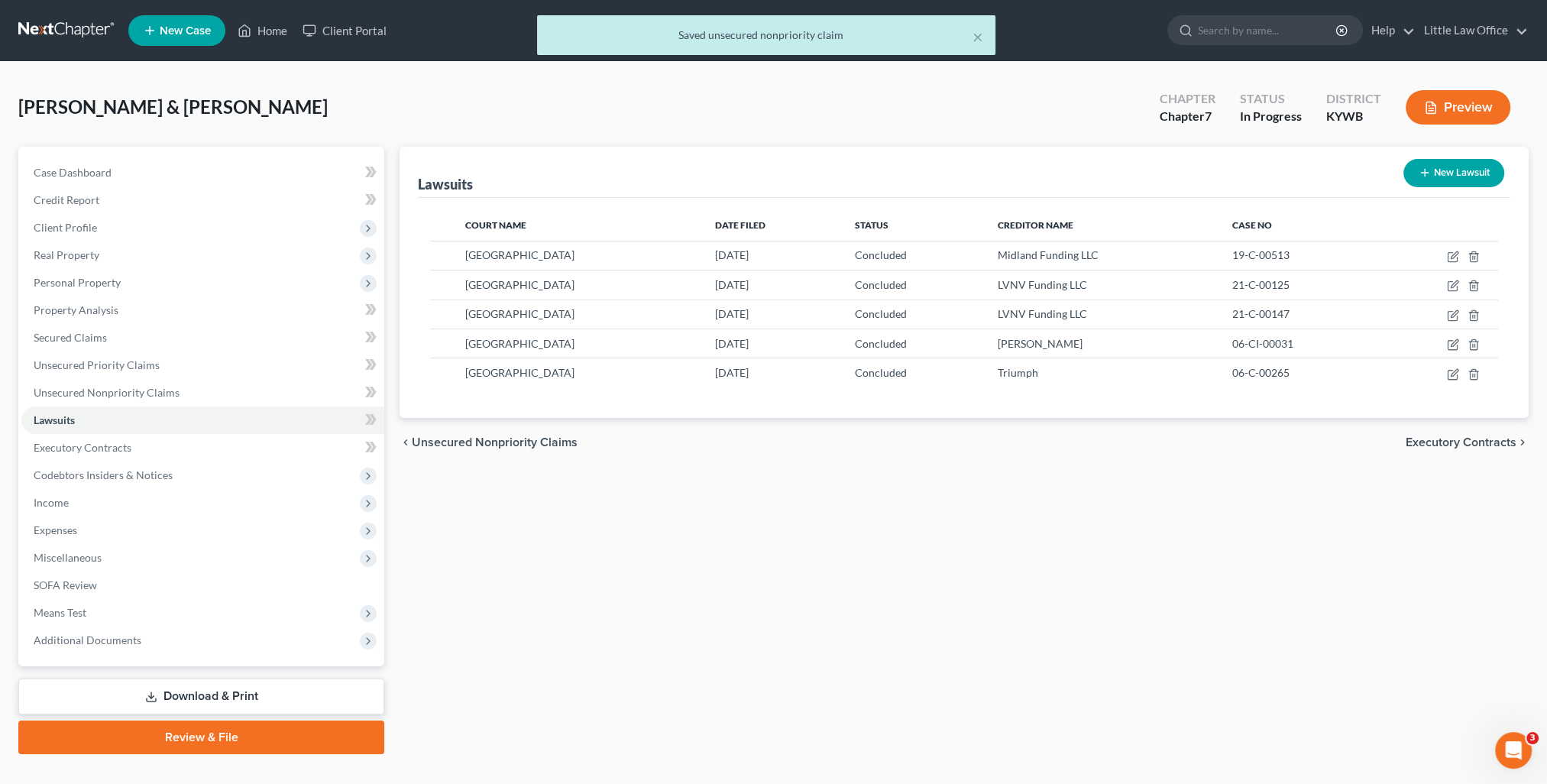
click at [1436, 176] on button "New Lawsuit" at bounding box center [1454, 173] width 101 height 28
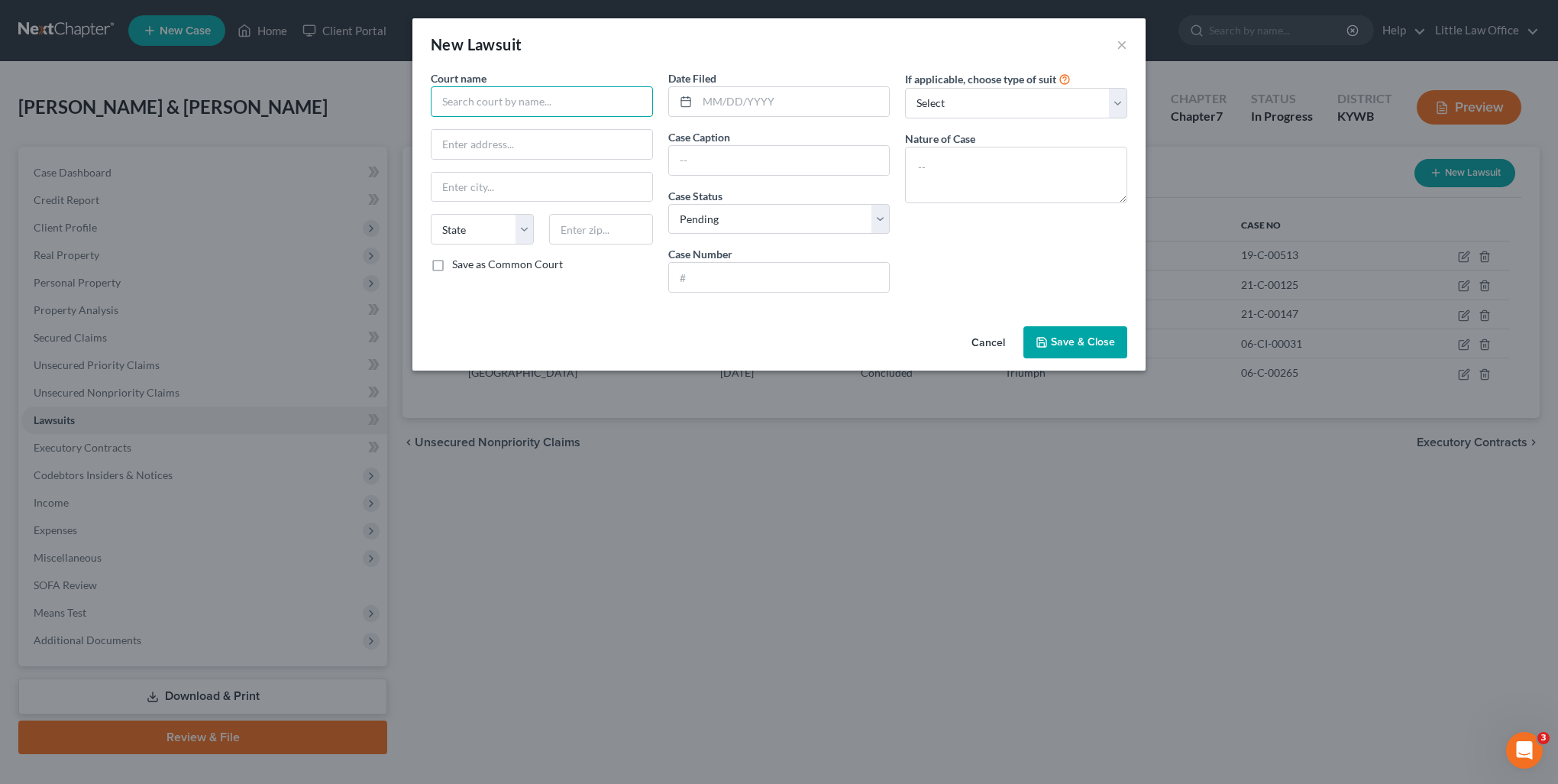
click at [572, 101] on input "text" at bounding box center [541, 101] width 222 height 31
click at [525, 127] on div "[GEOGRAPHIC_DATA]" at bounding box center [522, 128] width 159 height 15
click at [779, 103] on input "text" at bounding box center [794, 101] width 193 height 29
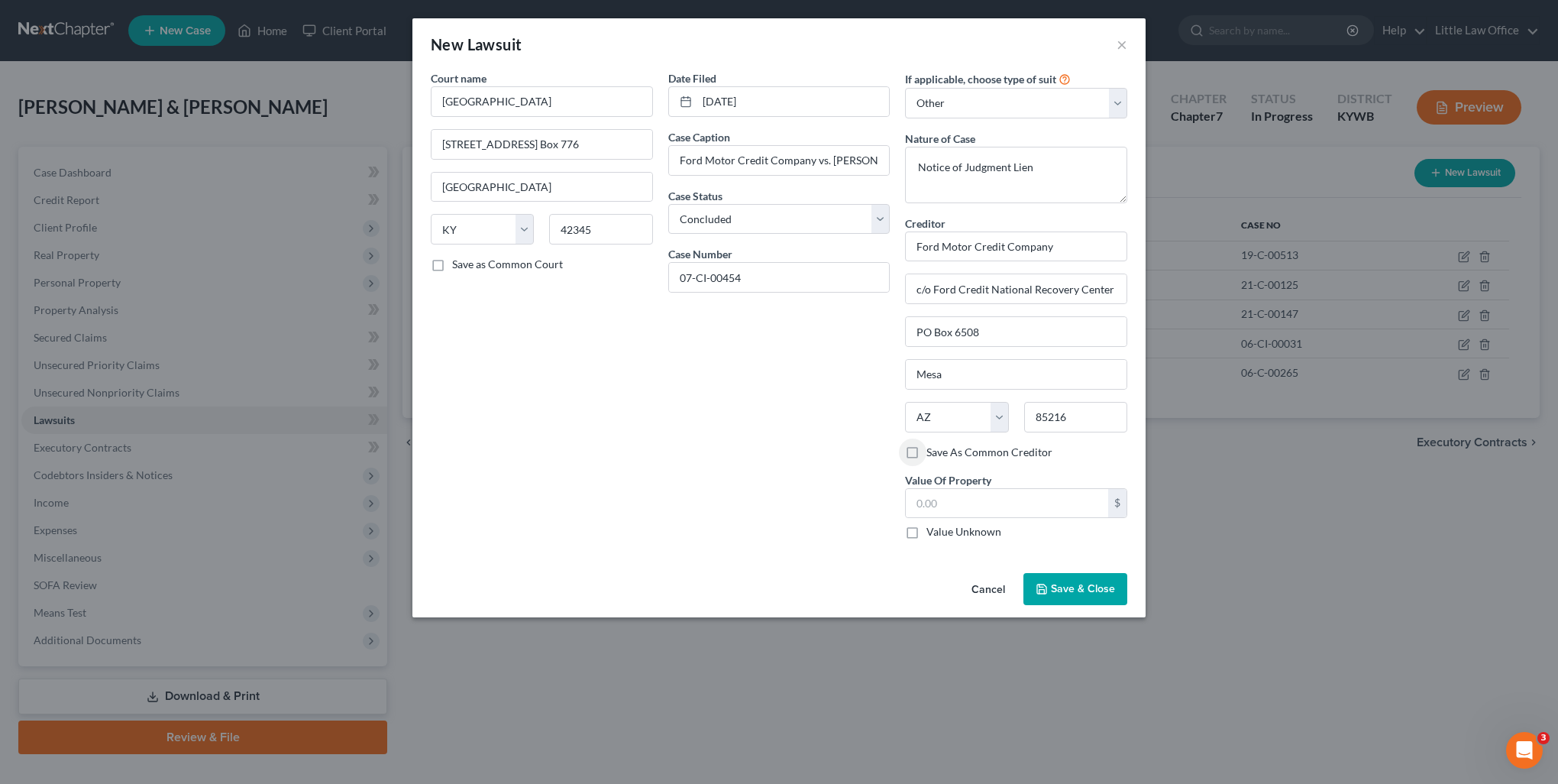
click at [939, 456] on label "Save As Common Creditor" at bounding box center [990, 452] width 126 height 15
click at [939, 455] on input "Save As Common Creditor" at bounding box center [938, 449] width 10 height 10
click at [927, 452] on label "Save As Common Creditor" at bounding box center [990, 452] width 126 height 15
click at [933, 452] on input "Save As Common Creditor" at bounding box center [938, 449] width 10 height 10
click at [927, 448] on label "Save As Common Creditor" at bounding box center [990, 452] width 126 height 15
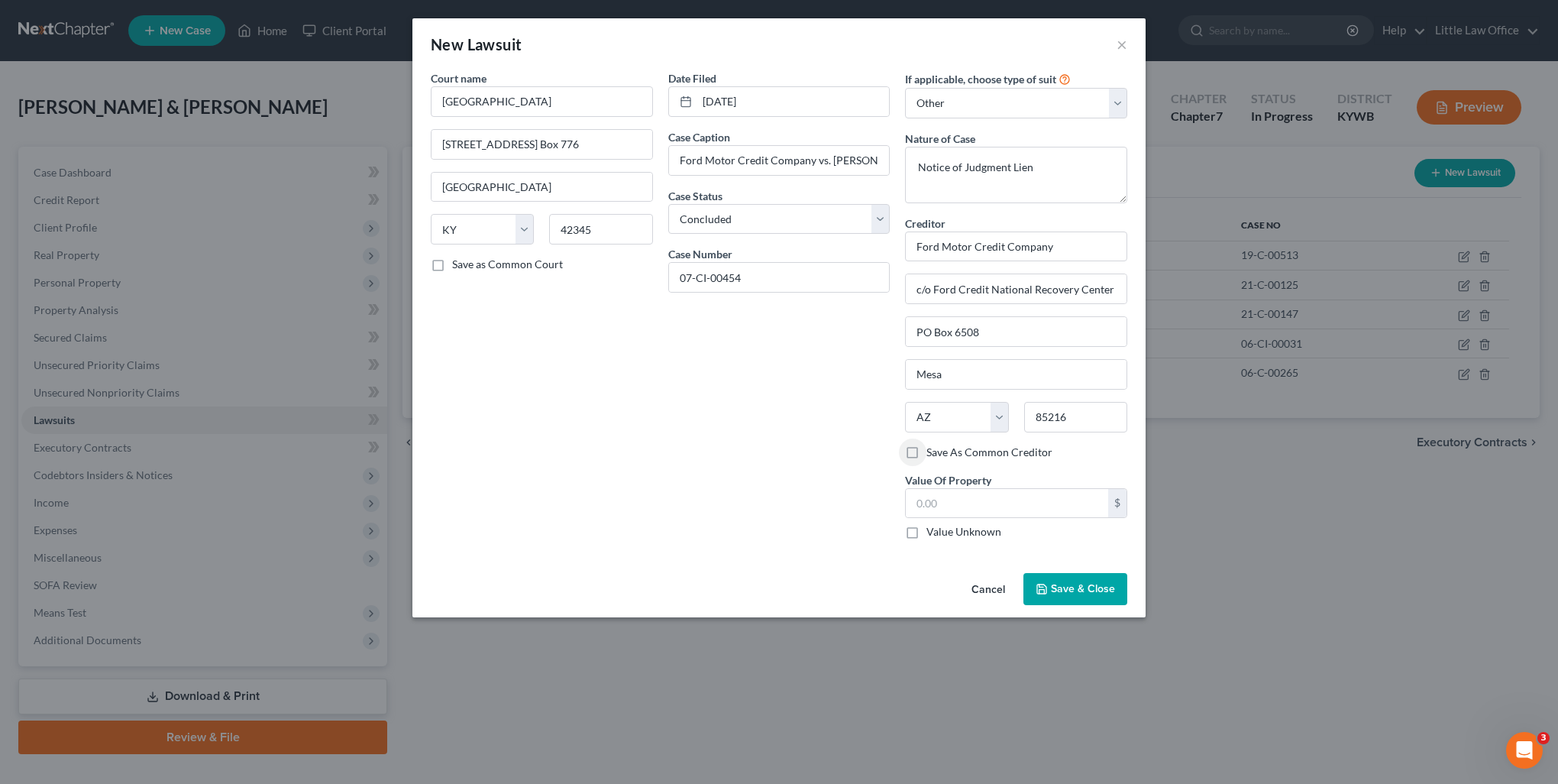
click at [933, 448] on input "Save As Common Creditor" at bounding box center [938, 449] width 10 height 10
click at [927, 530] on label "Value Unknown" at bounding box center [964, 531] width 74 height 15
click at [933, 530] on input "Value Unknown" at bounding box center [938, 528] width 10 height 10
click at [1057, 594] on button "Save & Close" at bounding box center [1075, 589] width 104 height 32
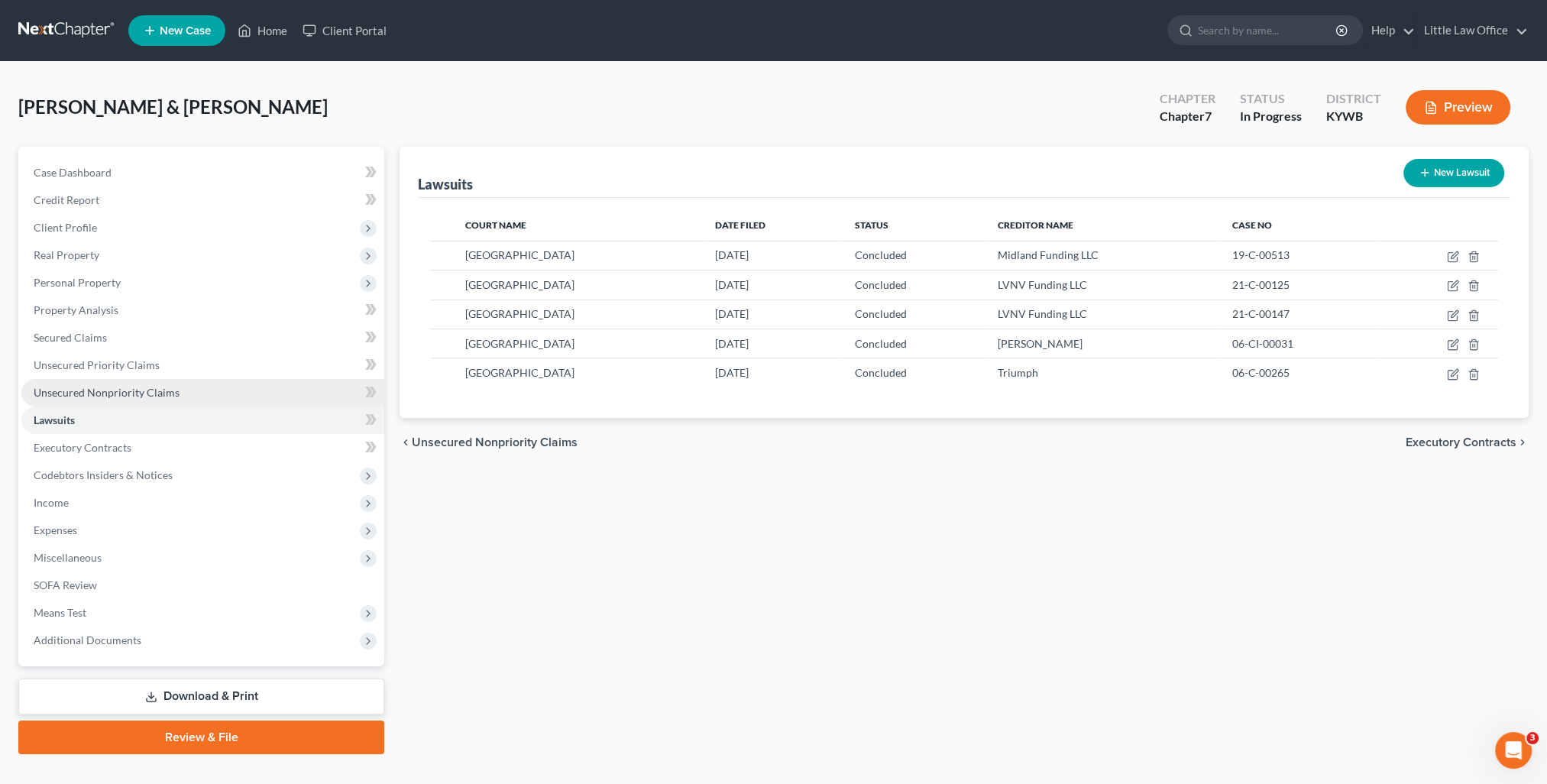
click at [138, 393] on span "Unsecured Nonpriority Claims" at bounding box center [107, 392] width 146 height 13
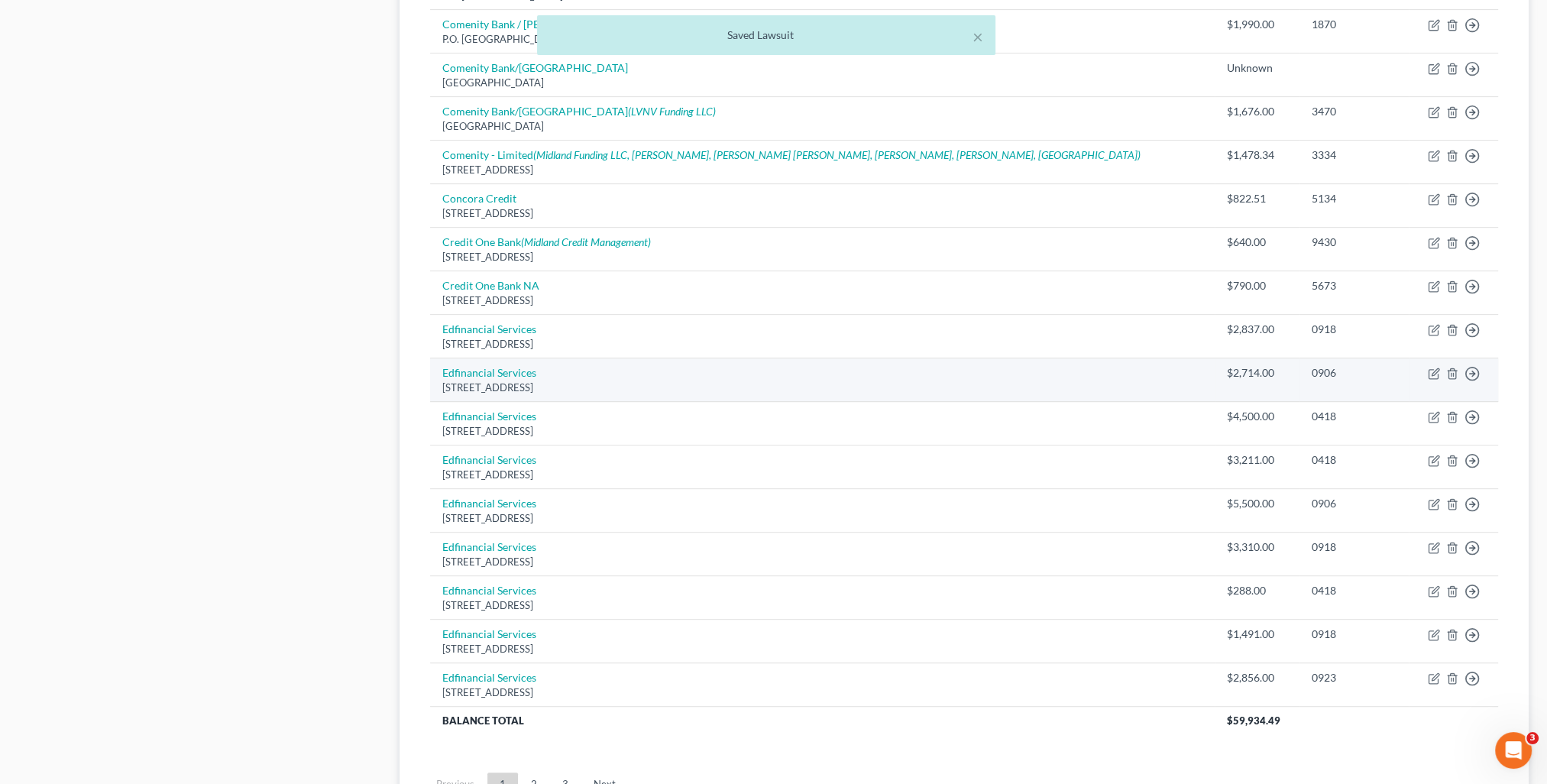
scroll to position [916, 0]
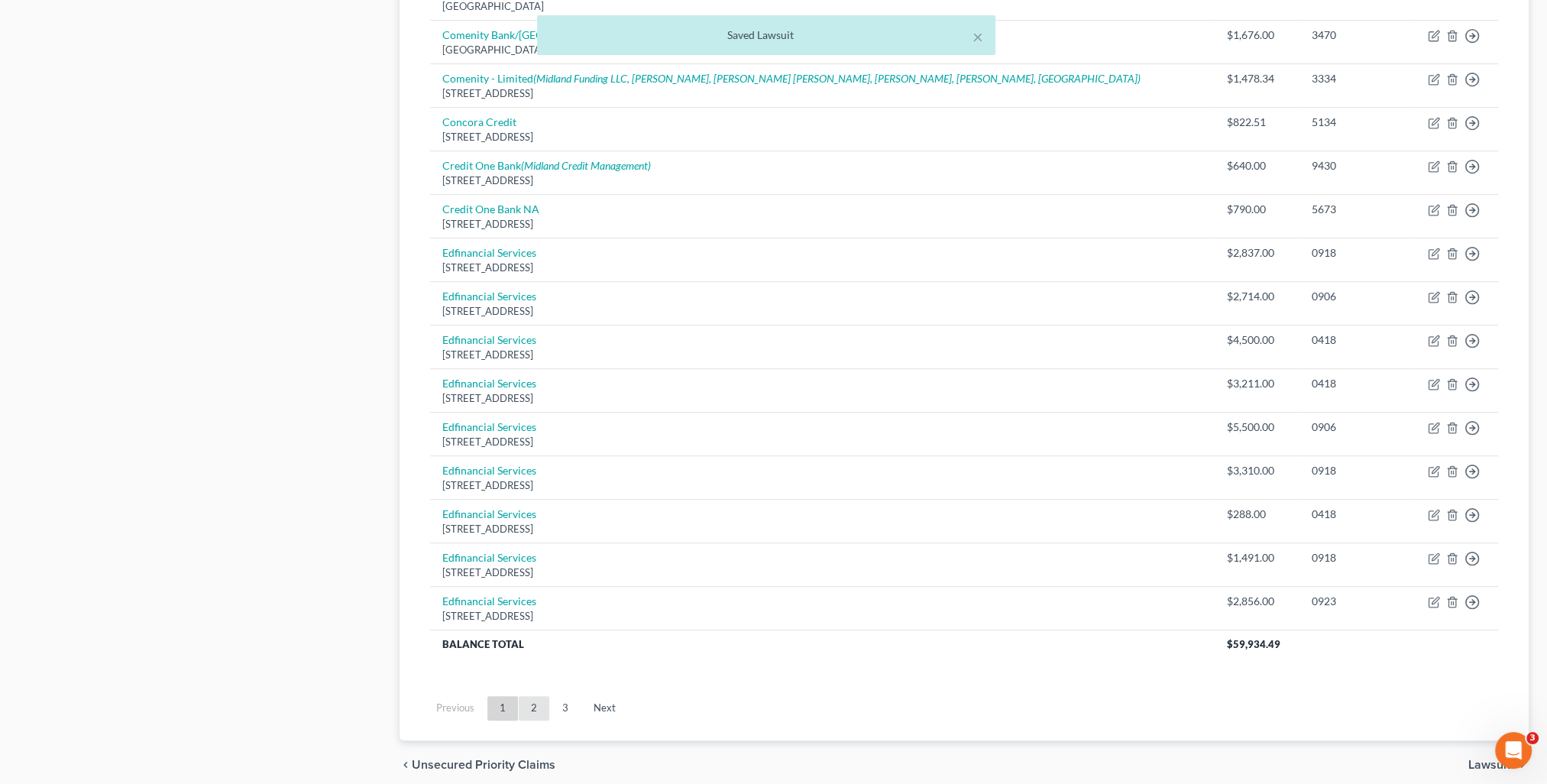
click at [533, 707] on link "2" at bounding box center [533, 708] width 31 height 24
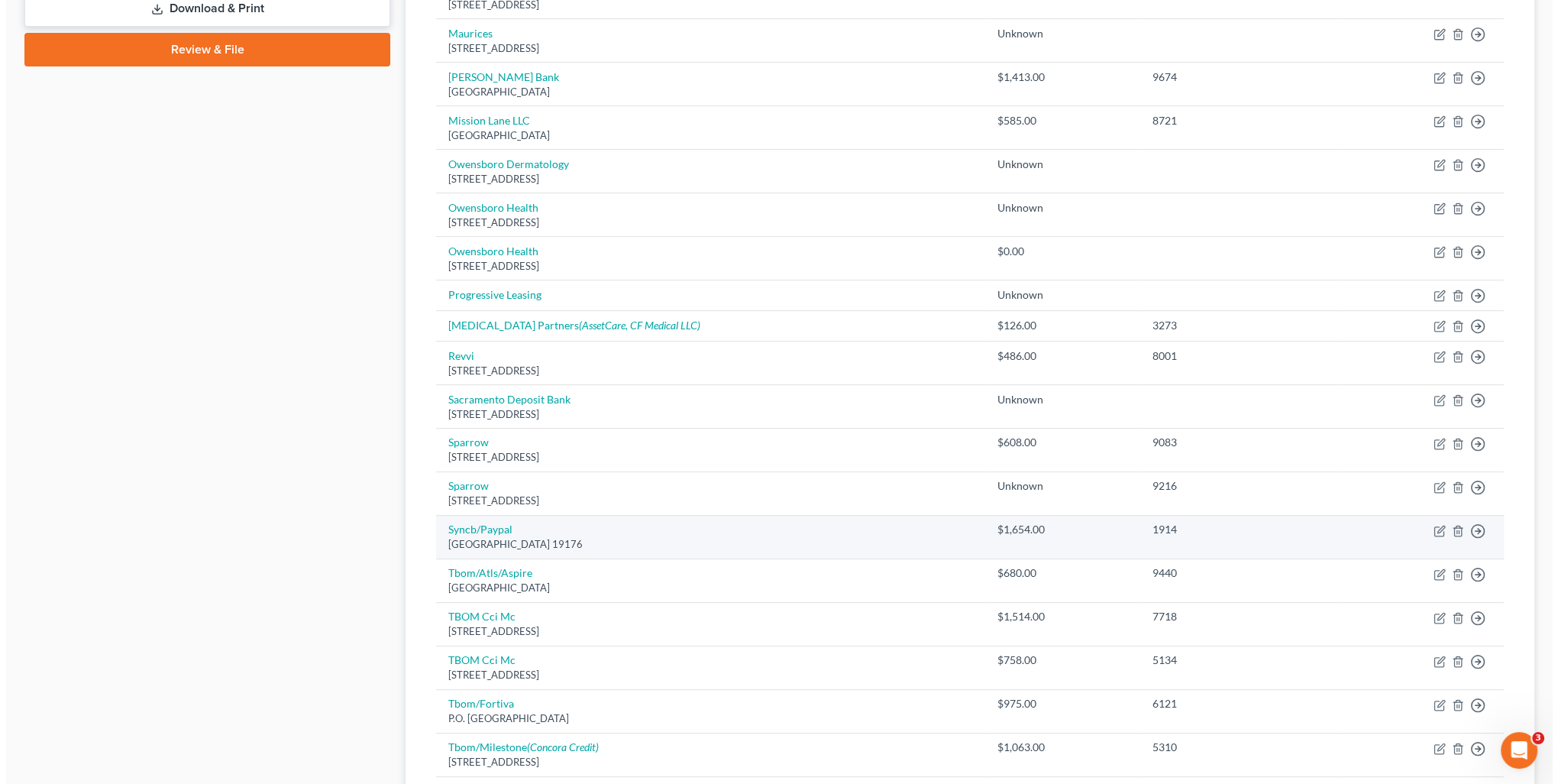
scroll to position [382, 0]
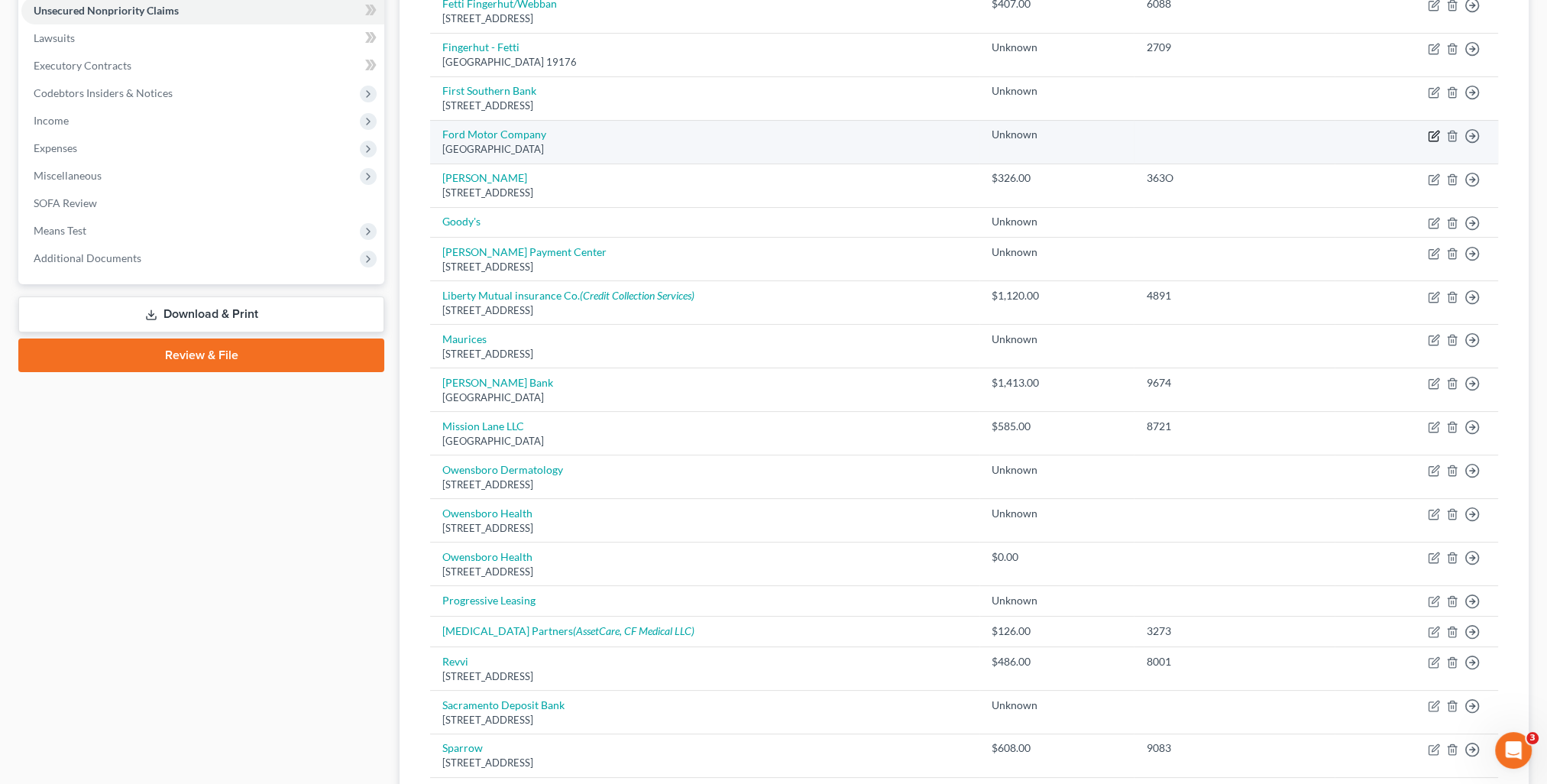
click at [1430, 133] on icon "button" at bounding box center [1434, 136] width 13 height 13
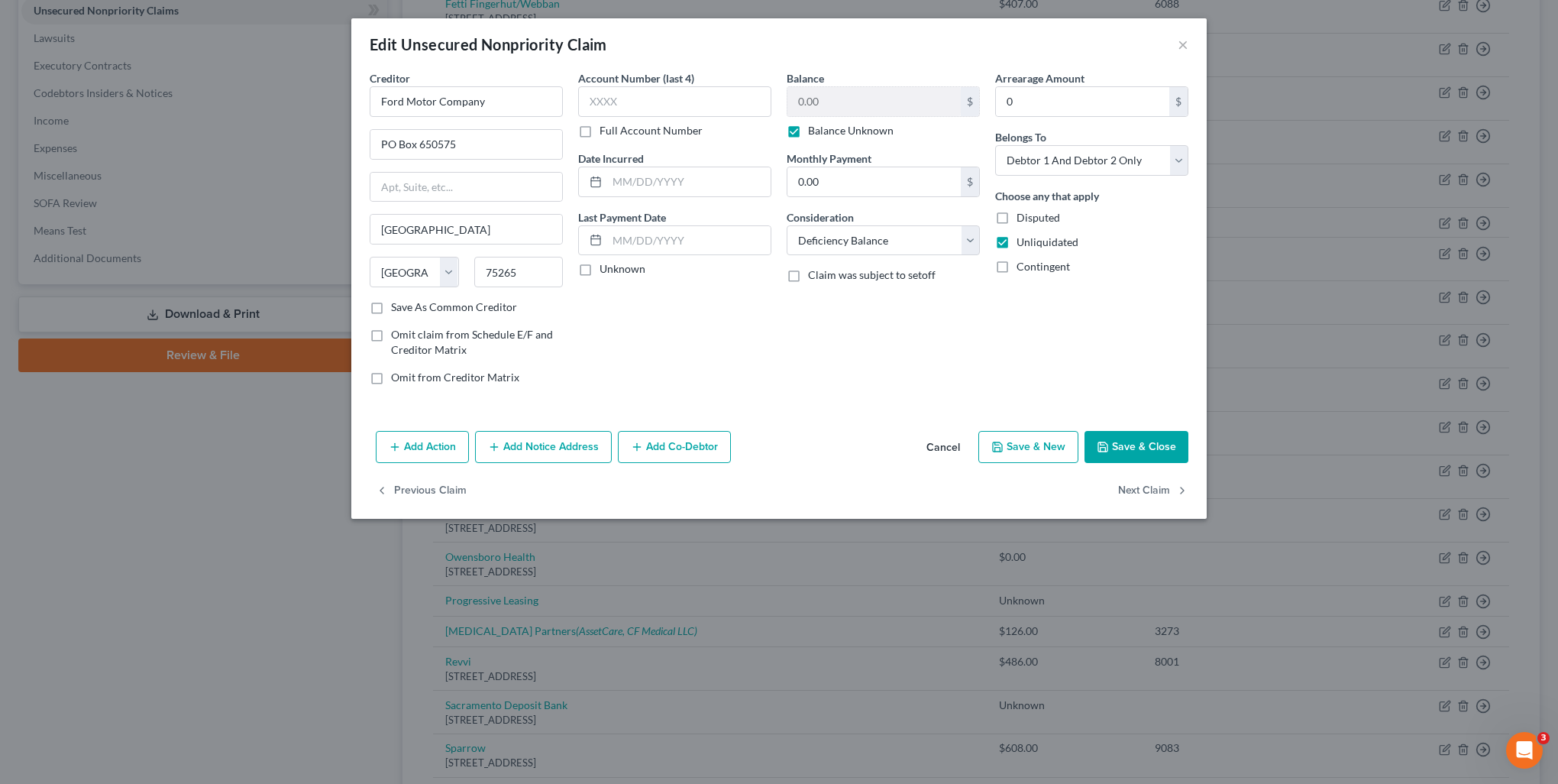
click at [566, 443] on button "Add Notice Address" at bounding box center [543, 446] width 136 height 32
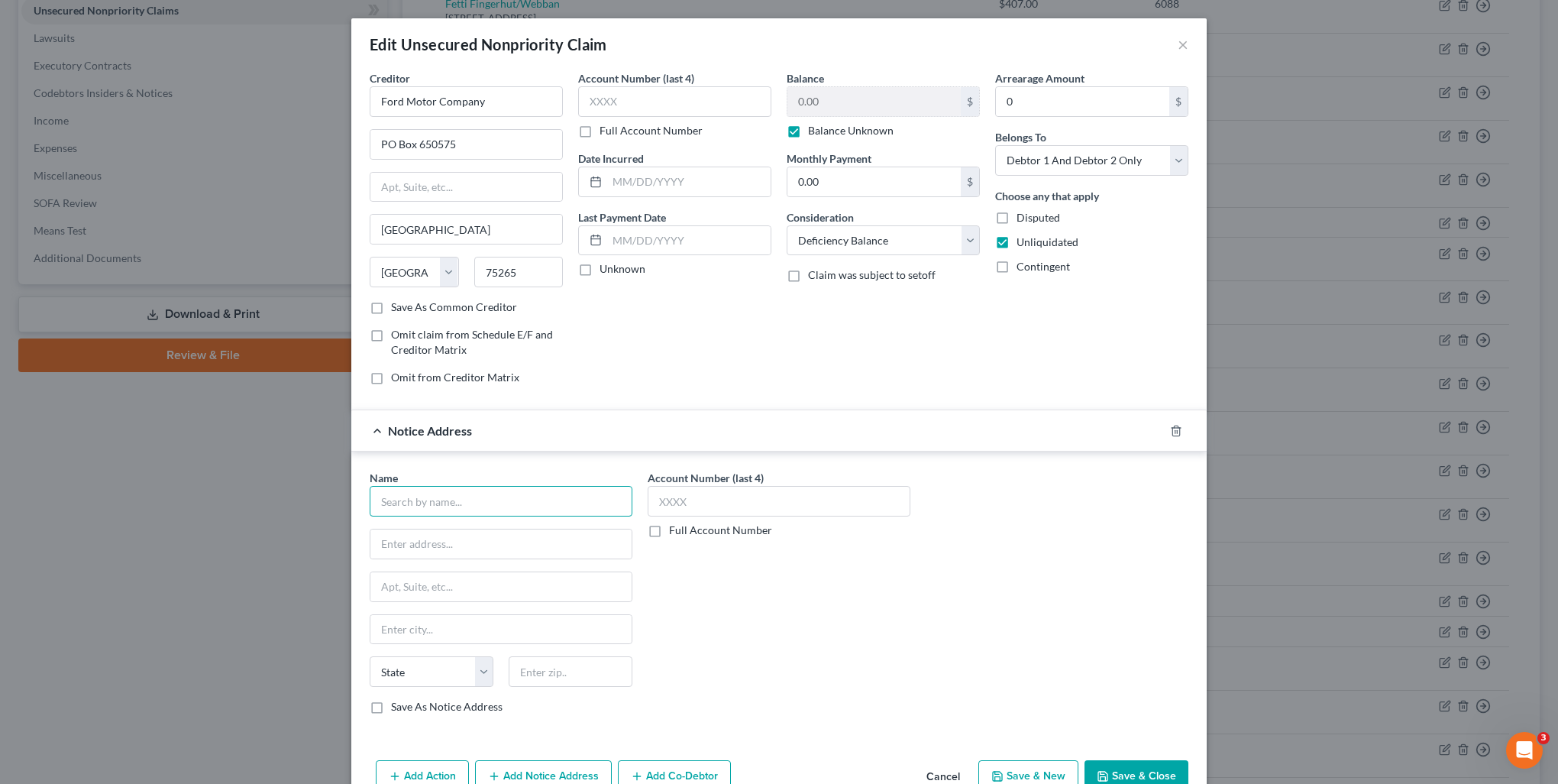
click at [513, 490] on input "text" at bounding box center [501, 501] width 263 height 31
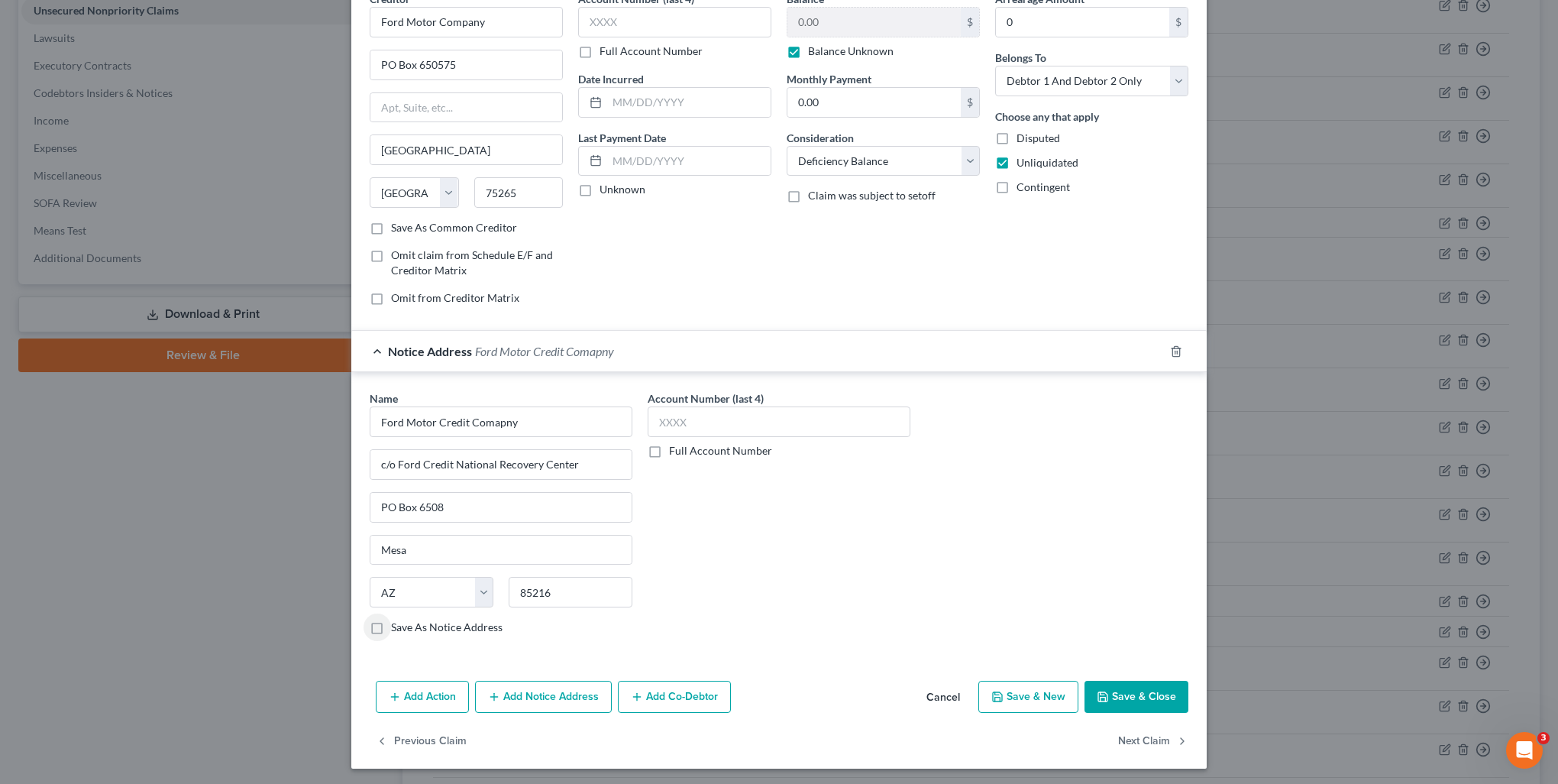
click at [391, 622] on label "Save As Notice Address" at bounding box center [447, 626] width 111 height 15
click at [398, 622] on input "Save As Notice Address" at bounding box center [402, 624] width 10 height 10
click at [538, 702] on button "Add Notice Address" at bounding box center [543, 696] width 136 height 32
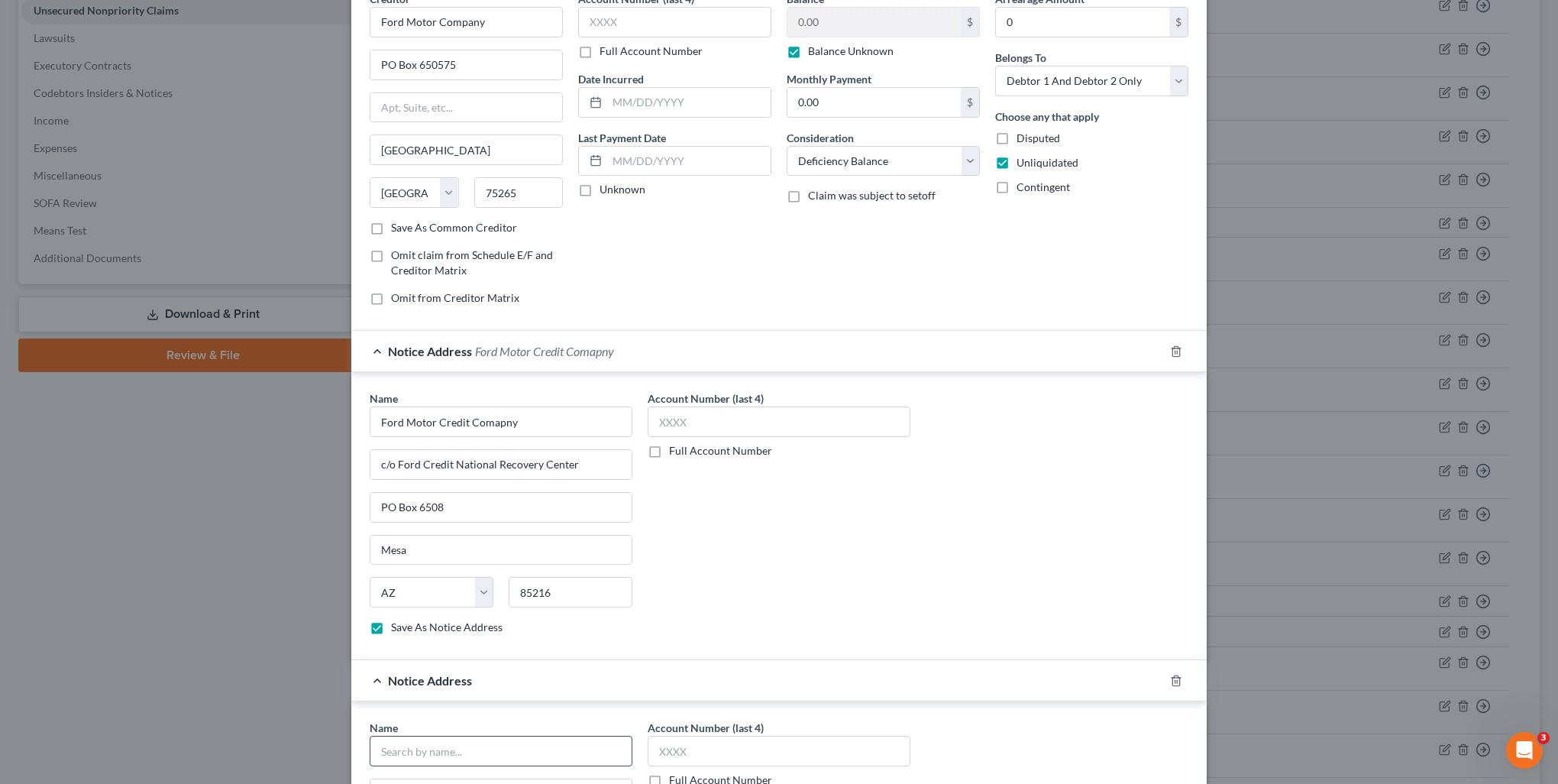
scroll to position [232, 0]
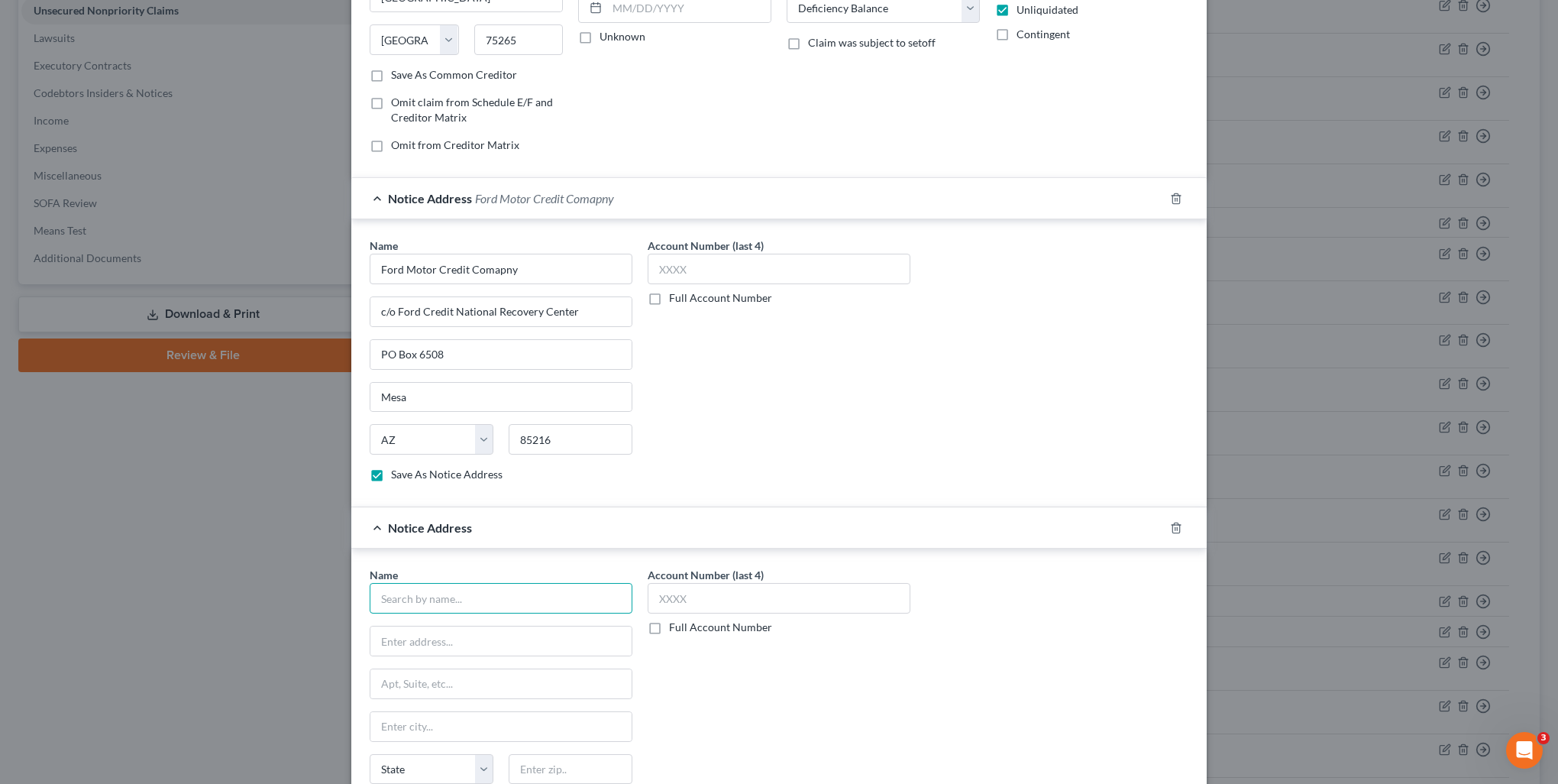
click at [442, 598] on input "text" at bounding box center [501, 597] width 263 height 31
click at [455, 592] on input "[GEOGRAPHIC_DATA]" at bounding box center [501, 597] width 263 height 31
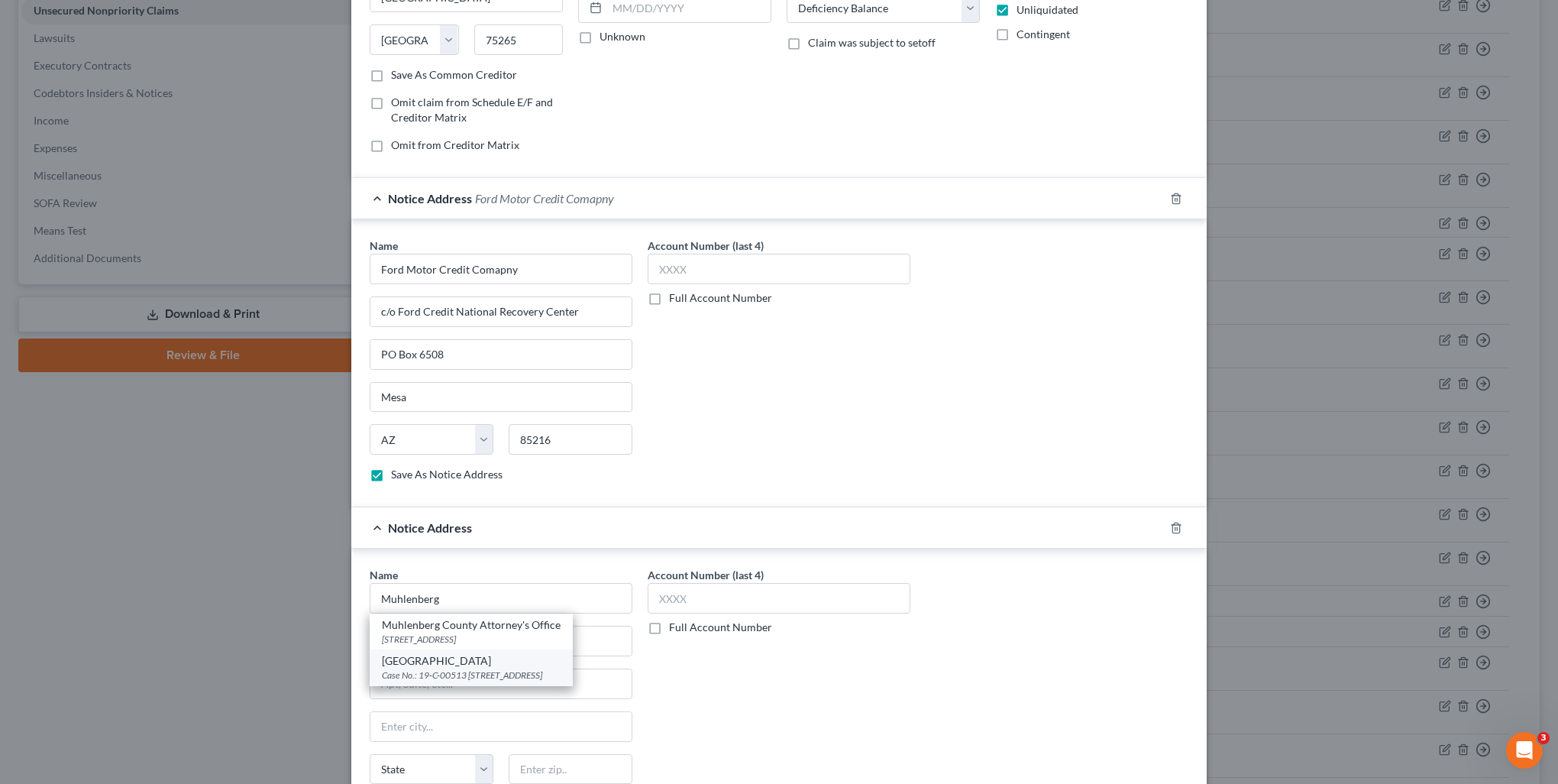
click at [479, 670] on div "Case No.: 19-C-00513 [STREET_ADDRESS]" at bounding box center [471, 674] width 179 height 13
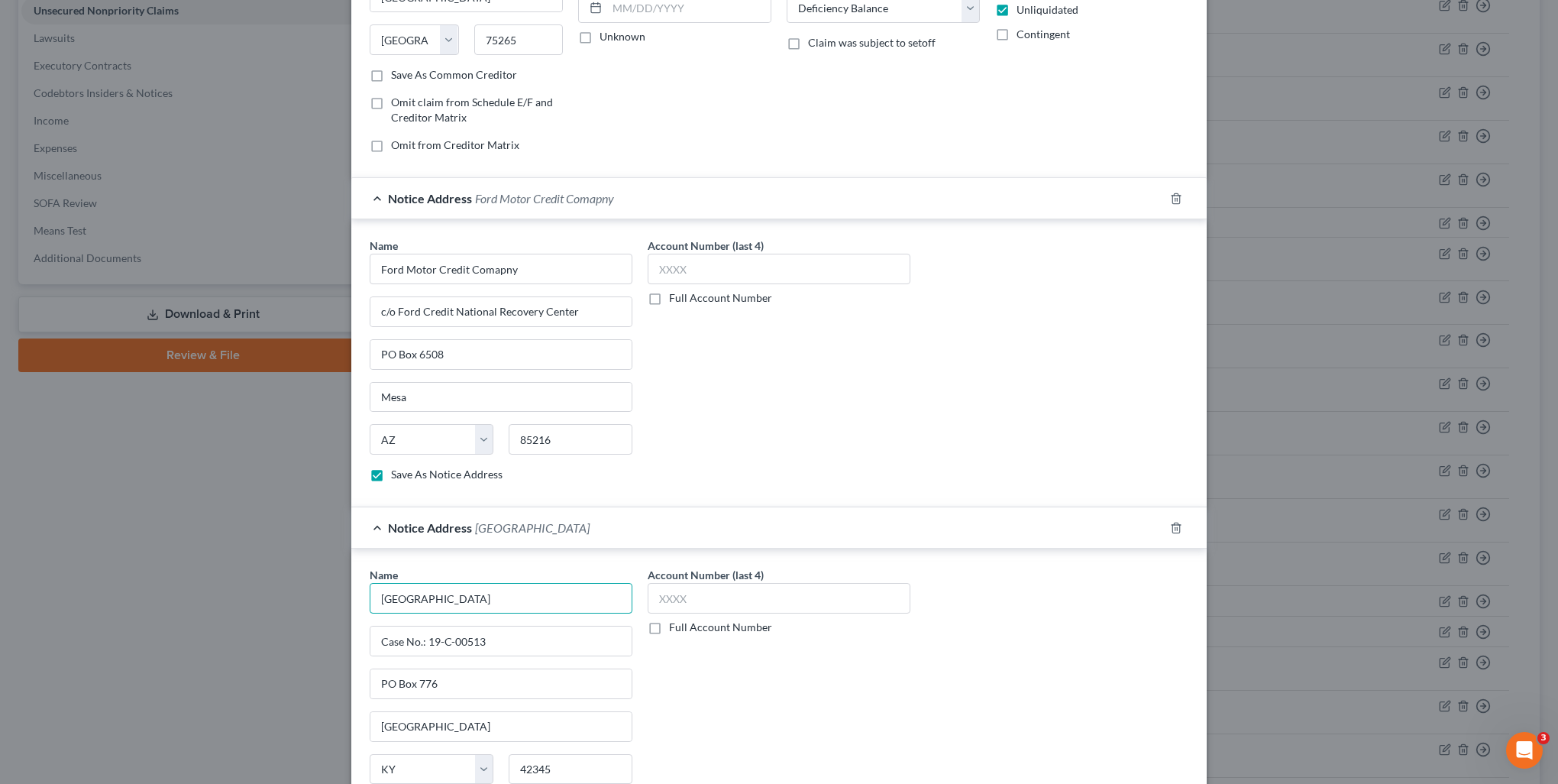
click at [459, 595] on input "[GEOGRAPHIC_DATA]" at bounding box center [501, 597] width 263 height 31
drag, startPoint x: 425, startPoint y: 639, endPoint x: 507, endPoint y: 647, distance: 82.4
click at [507, 647] on input "Case No.: 19-C-00513" at bounding box center [500, 641] width 261 height 29
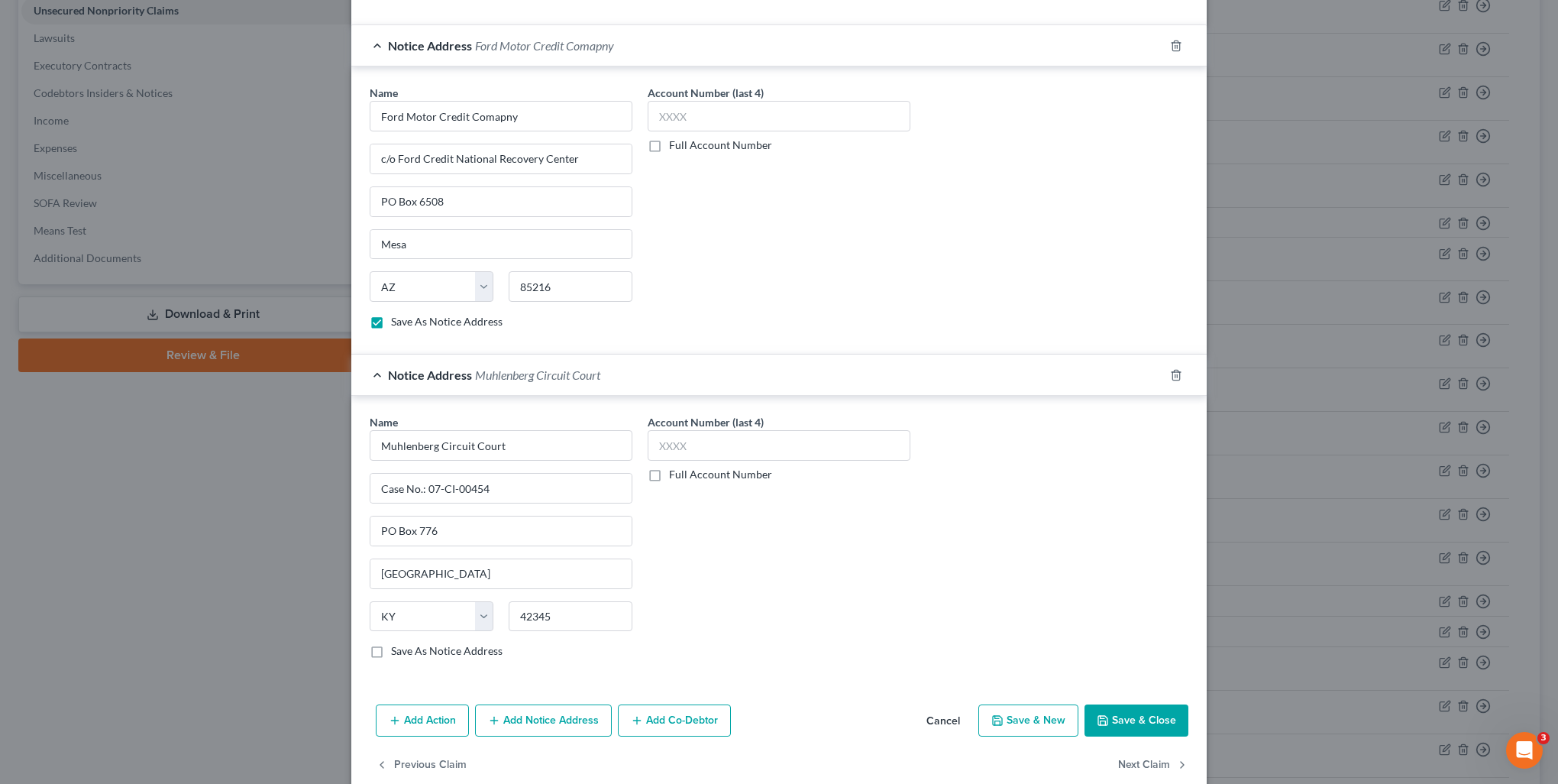
click at [519, 705] on button "Add Notice Address" at bounding box center [543, 720] width 136 height 32
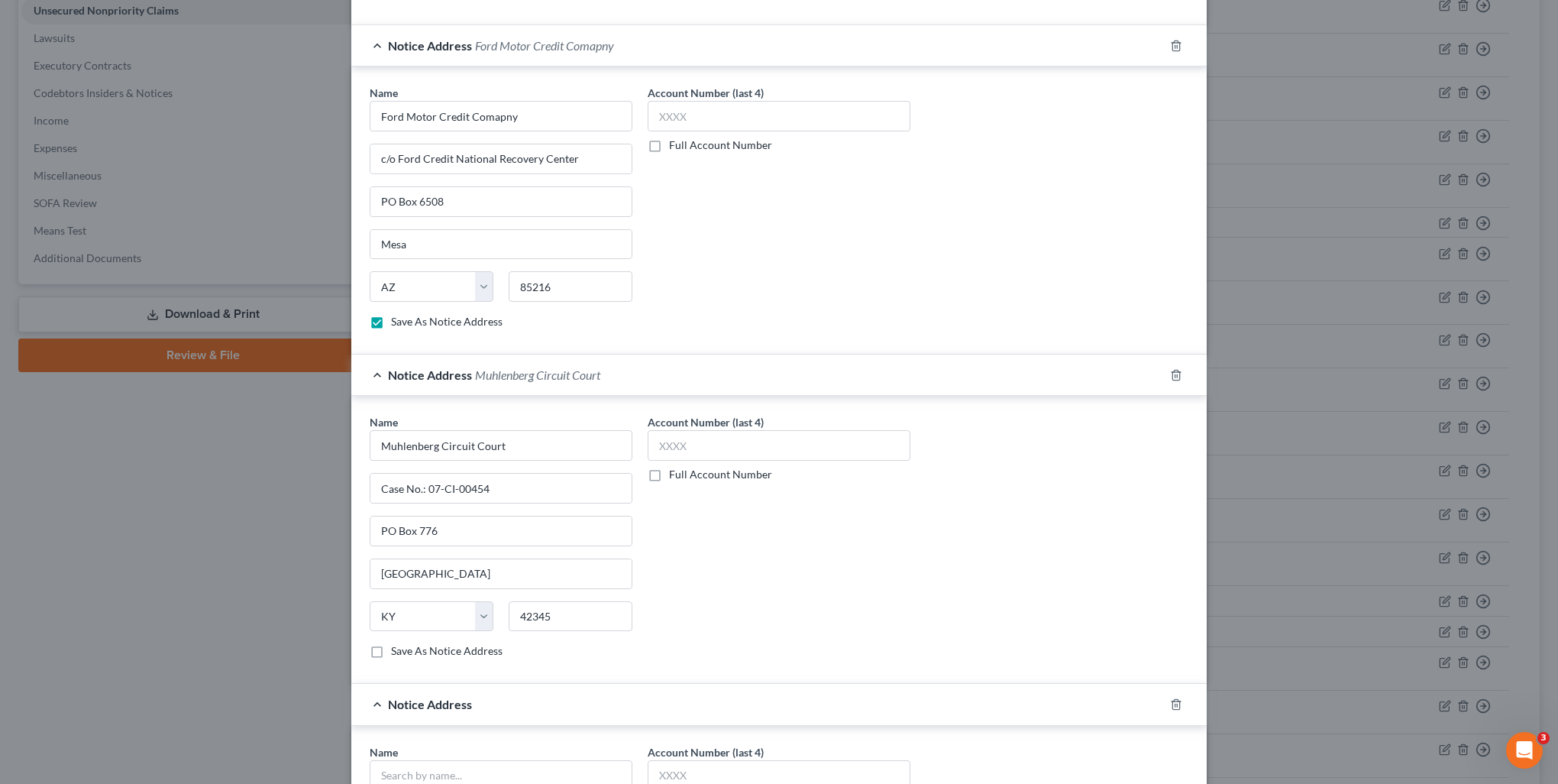
scroll to position [538, 0]
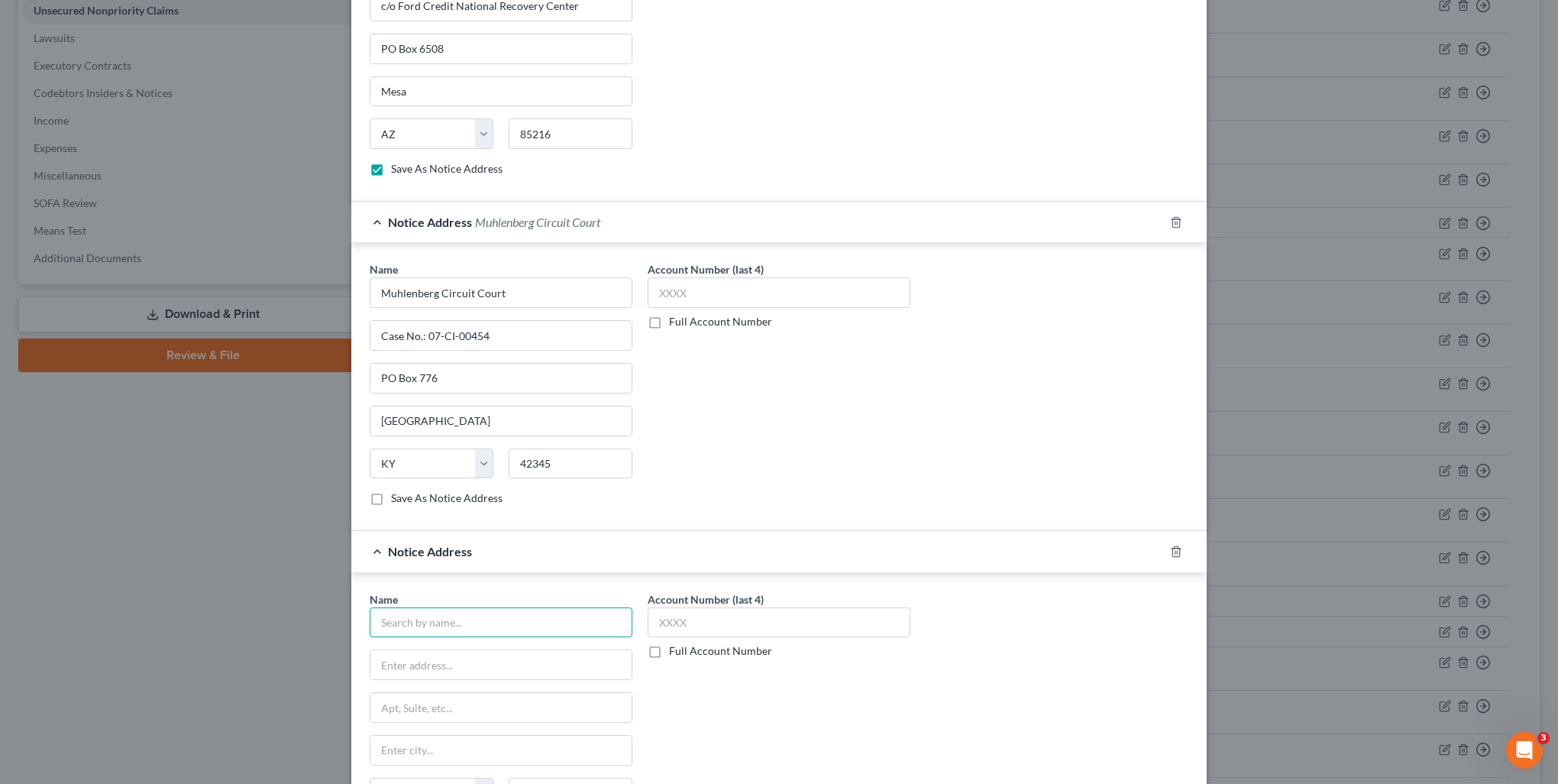
click at [467, 619] on input "text" at bounding box center [501, 622] width 263 height 31
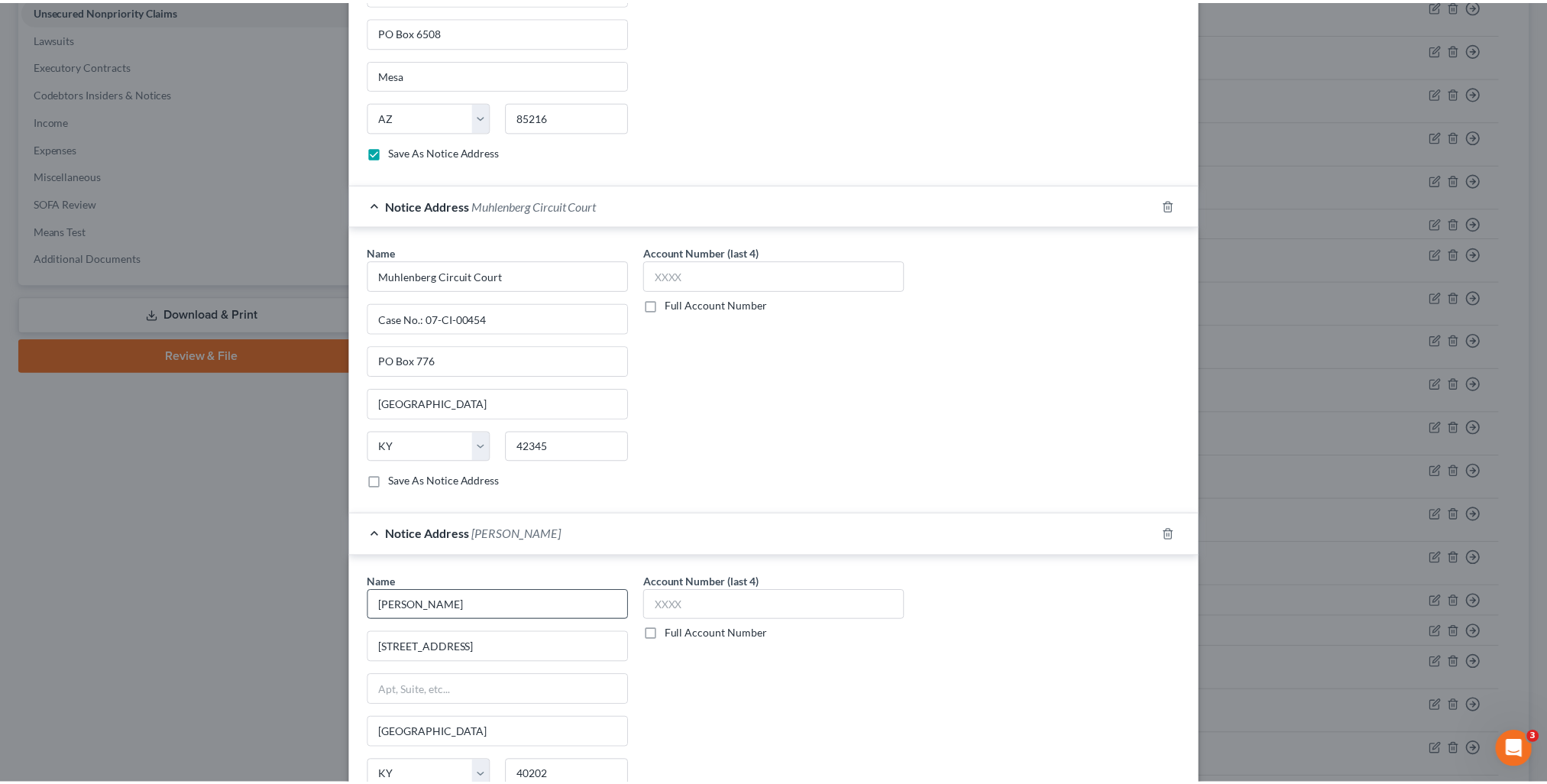
scroll to position [734, 0]
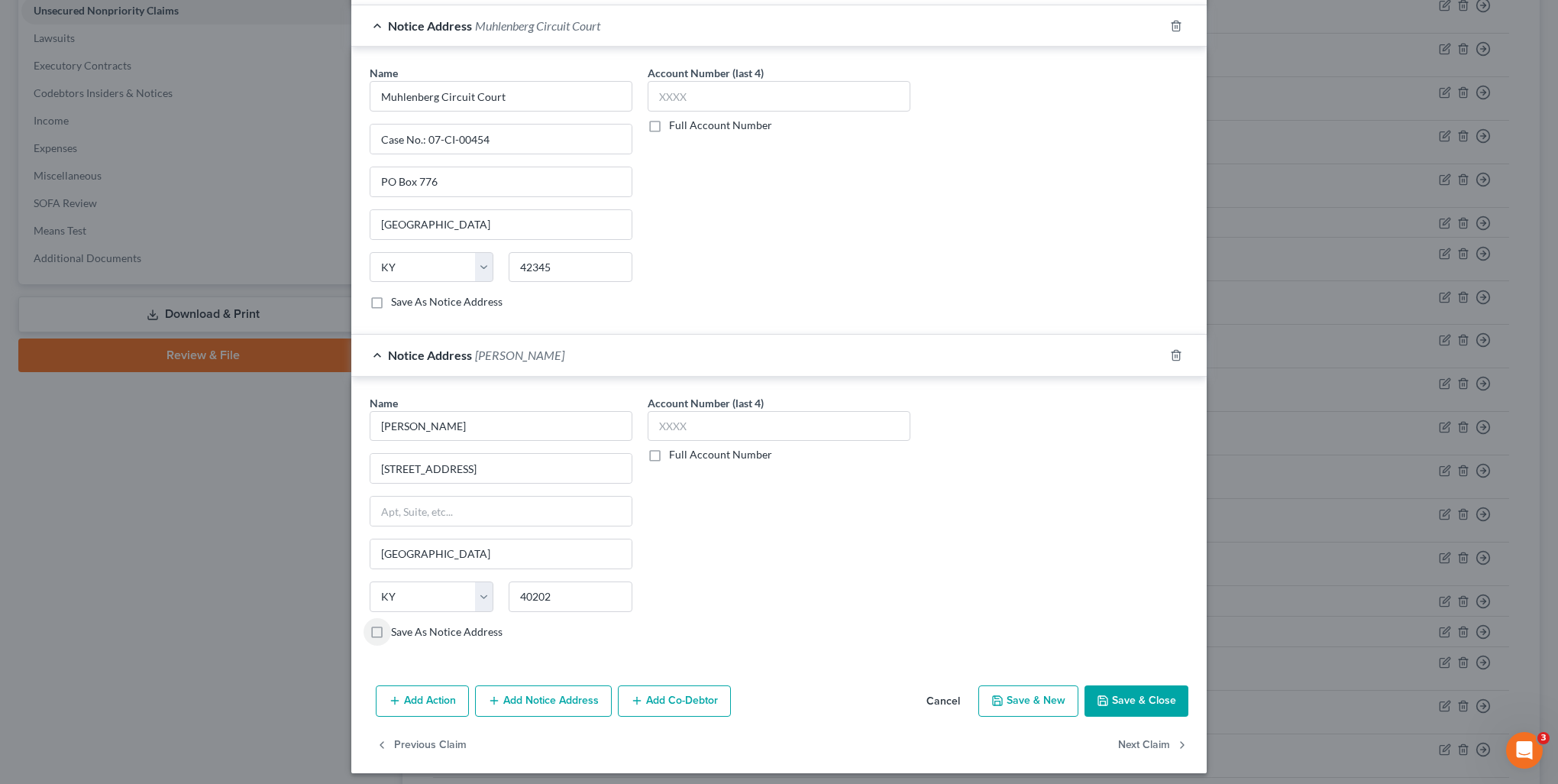
click at [391, 630] on label "Save As Notice Address" at bounding box center [447, 631] width 111 height 15
click at [398, 630] on input "Save As Notice Address" at bounding box center [402, 629] width 10 height 10
click at [1125, 686] on button "Save & Close" at bounding box center [1136, 701] width 104 height 32
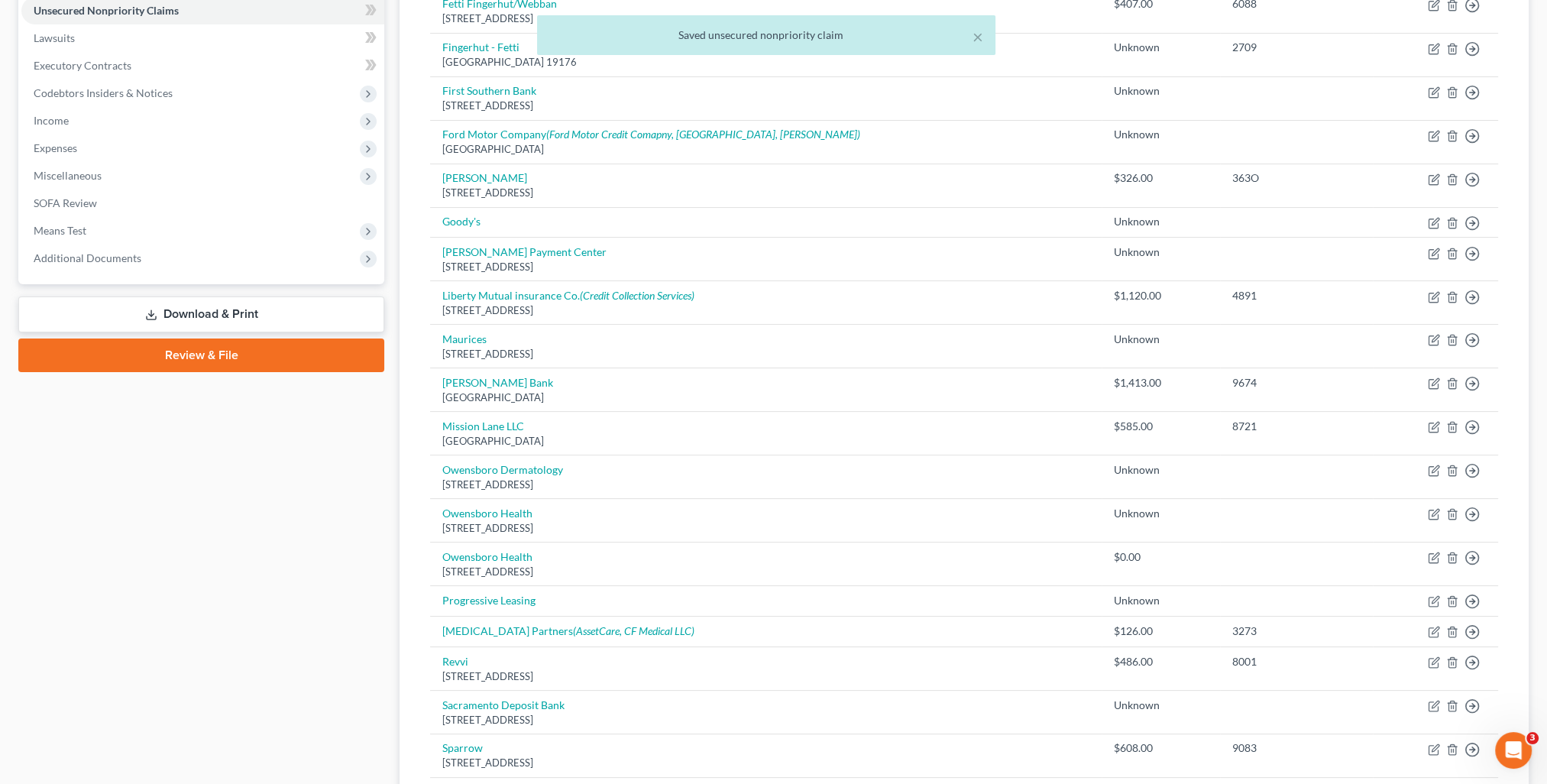
click at [79, 41] on div "× Saved unsecured nonpriority claim" at bounding box center [765, 38] width 1547 height 47
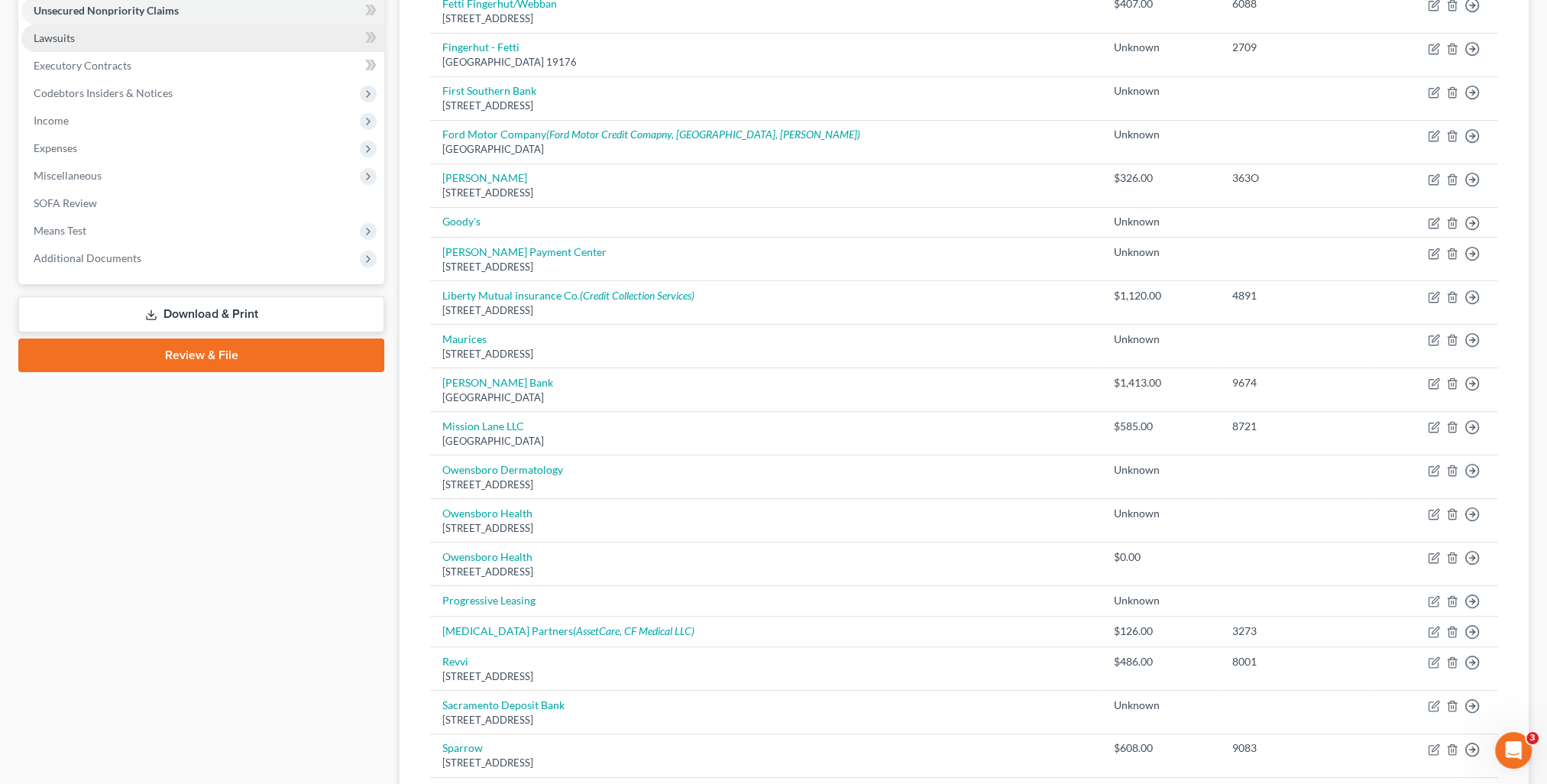
click at [78, 41] on link "Lawsuits" at bounding box center [202, 38] width 363 height 27
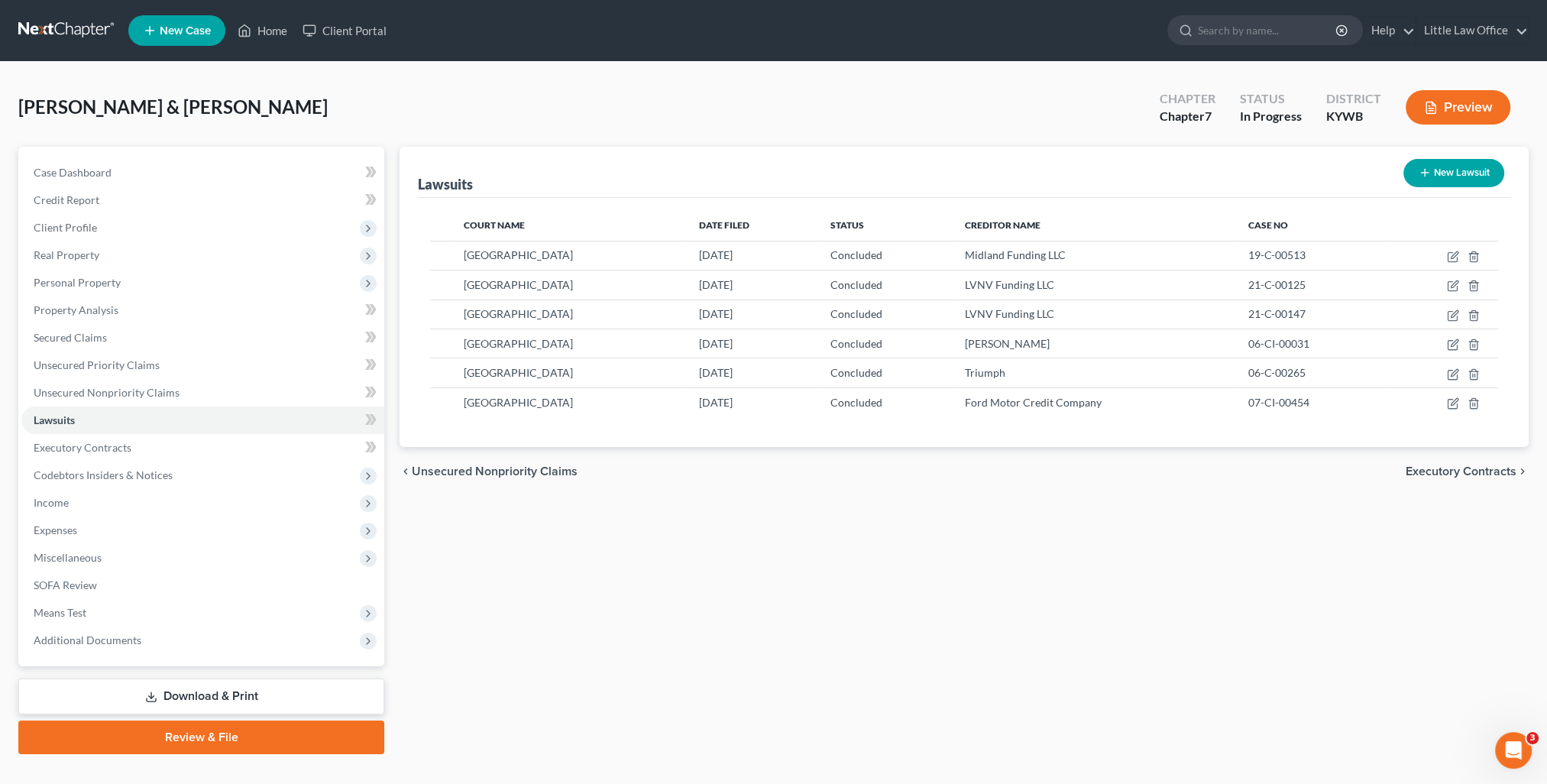
click at [1417, 189] on div "New Lawsuit" at bounding box center [1454, 173] width 113 height 41
click at [1417, 179] on button "New Lawsuit" at bounding box center [1454, 173] width 101 height 28
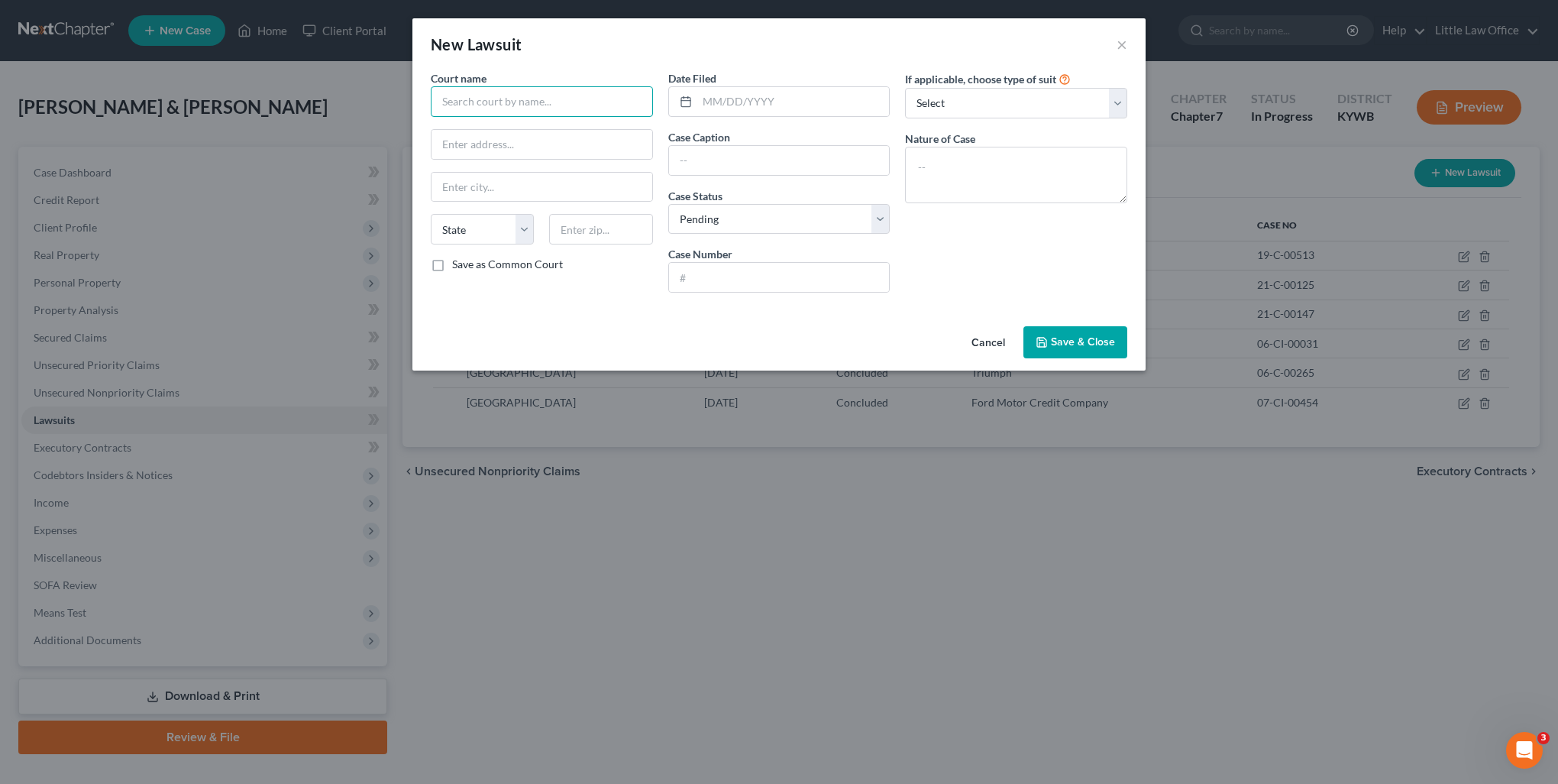
click at [503, 107] on input "text" at bounding box center [541, 101] width 222 height 31
click at [500, 133] on div "[GEOGRAPHIC_DATA]" at bounding box center [522, 128] width 159 height 15
click at [556, 103] on input "[GEOGRAPHIC_DATA]" at bounding box center [541, 101] width 222 height 31
click at [709, 100] on input "text" at bounding box center [794, 101] width 193 height 29
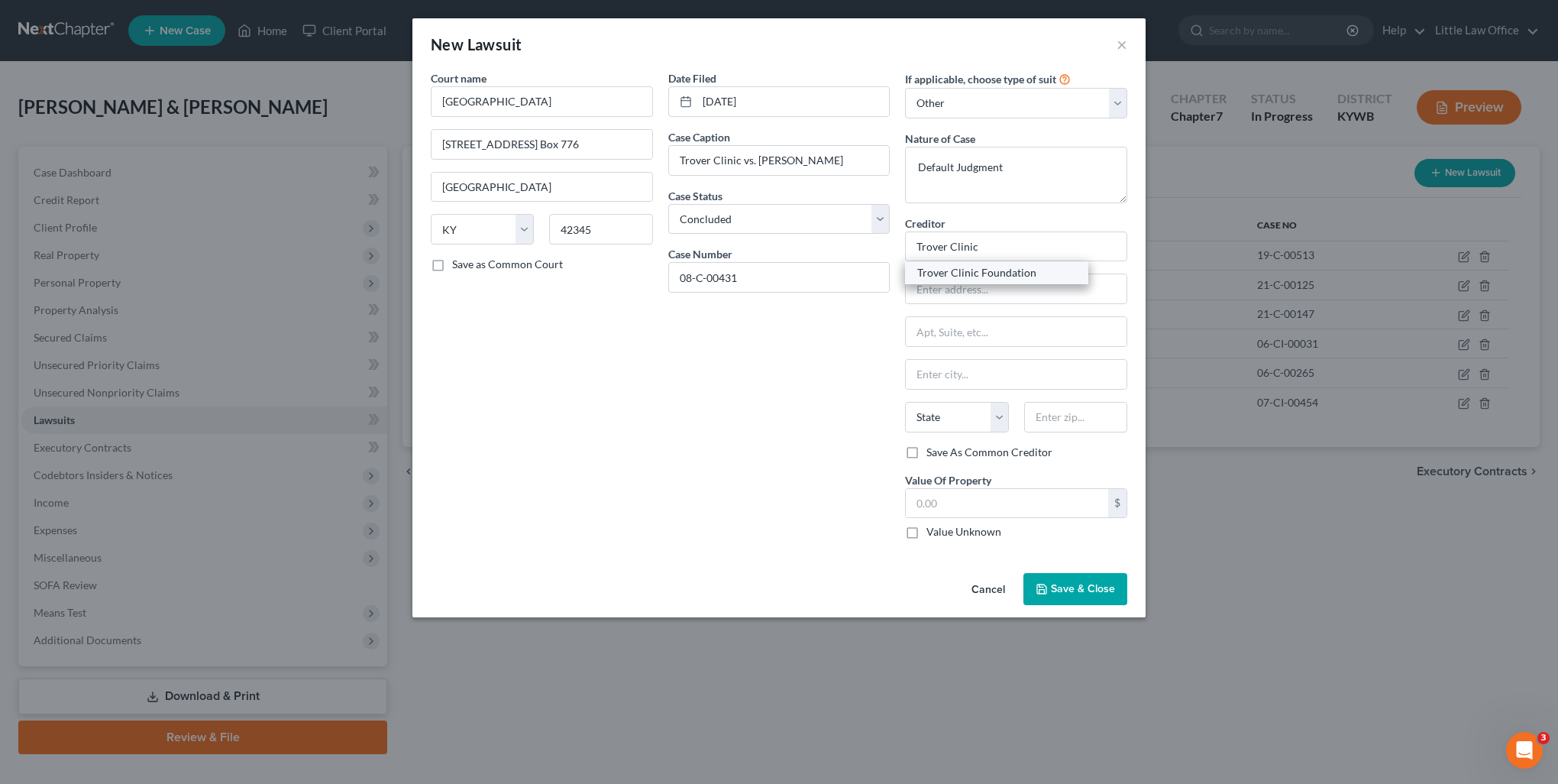
click at [968, 281] on div "Trover Clinic Foundation" at bounding box center [997, 272] width 183 height 23
click at [1006, 250] on input "Trover Clinic Foundation" at bounding box center [1015, 246] width 222 height 31
click at [927, 448] on label "Save As Common Creditor" at bounding box center [990, 452] width 126 height 15
click at [933, 448] on input "Save As Common Creditor" at bounding box center [938, 449] width 10 height 10
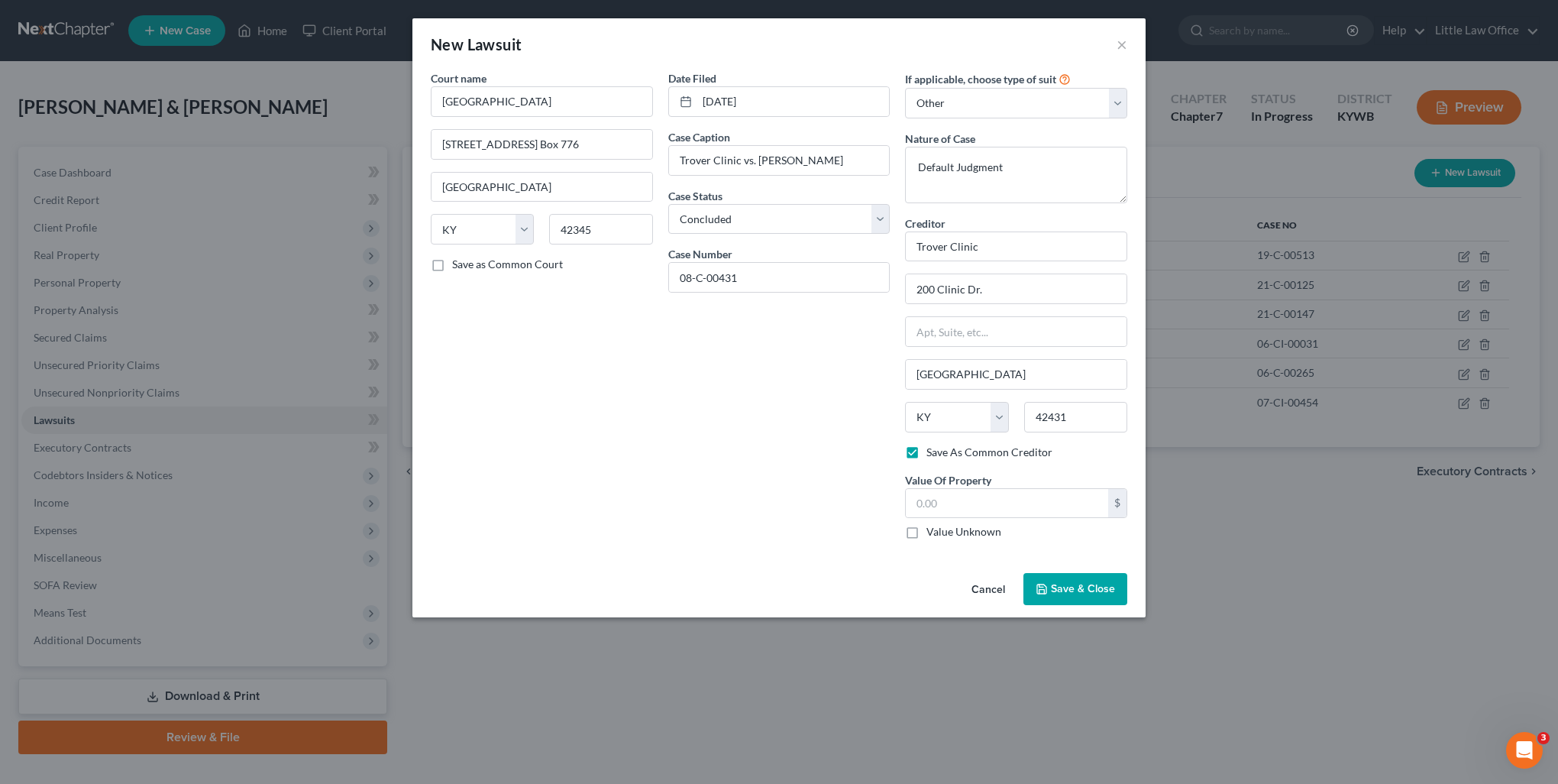
click at [960, 528] on label "Value Unknown" at bounding box center [964, 531] width 74 height 15
click at [942, 528] on input "Value Unknown" at bounding box center [938, 528] width 10 height 10
click at [1081, 582] on span "Save & Close" at bounding box center [1084, 588] width 64 height 13
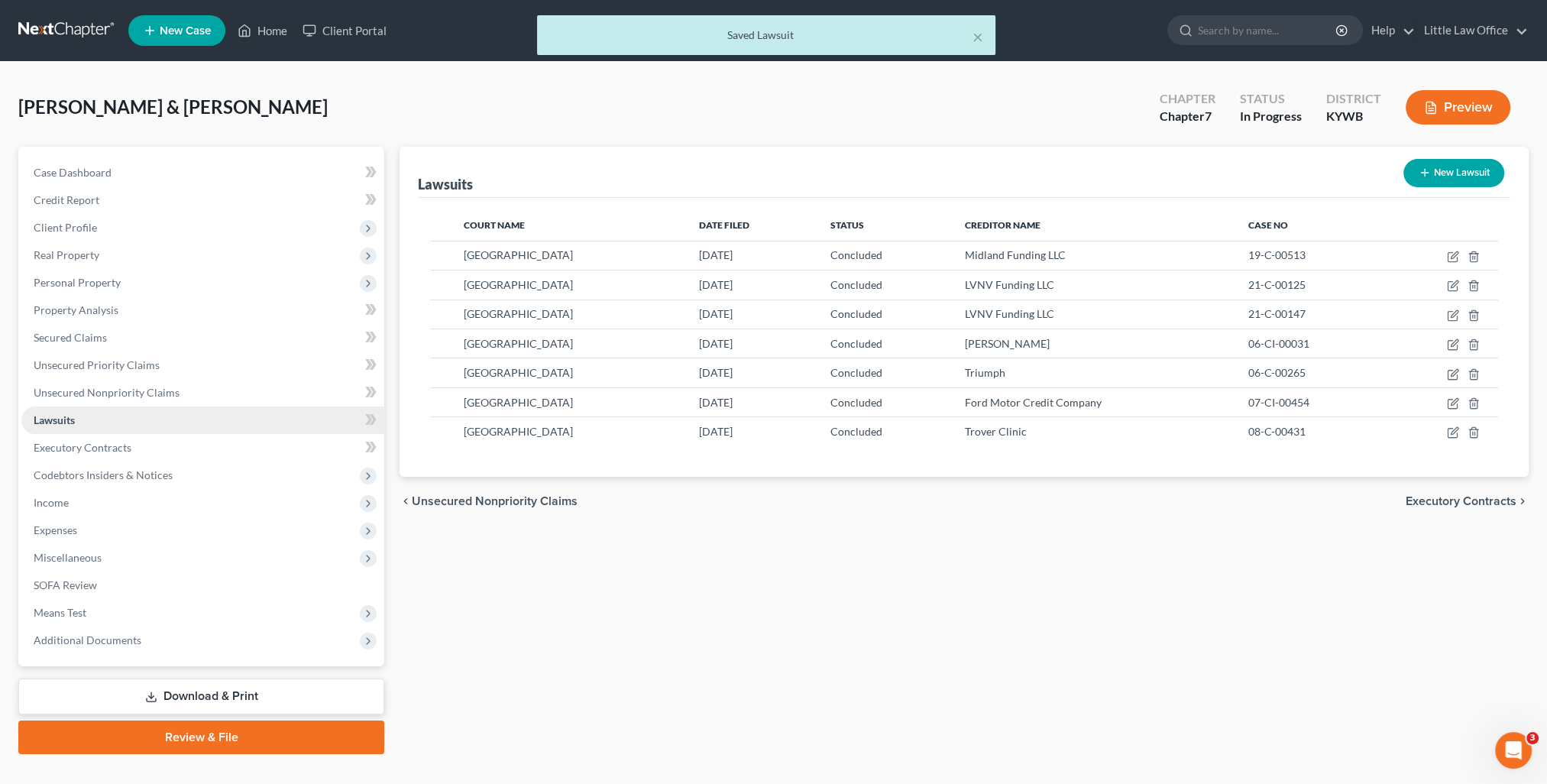
click at [147, 406] on link "Lawsuits" at bounding box center [202, 419] width 363 height 27
click at [141, 401] on link "Unsecured Nonpriority Claims" at bounding box center [202, 392] width 363 height 27
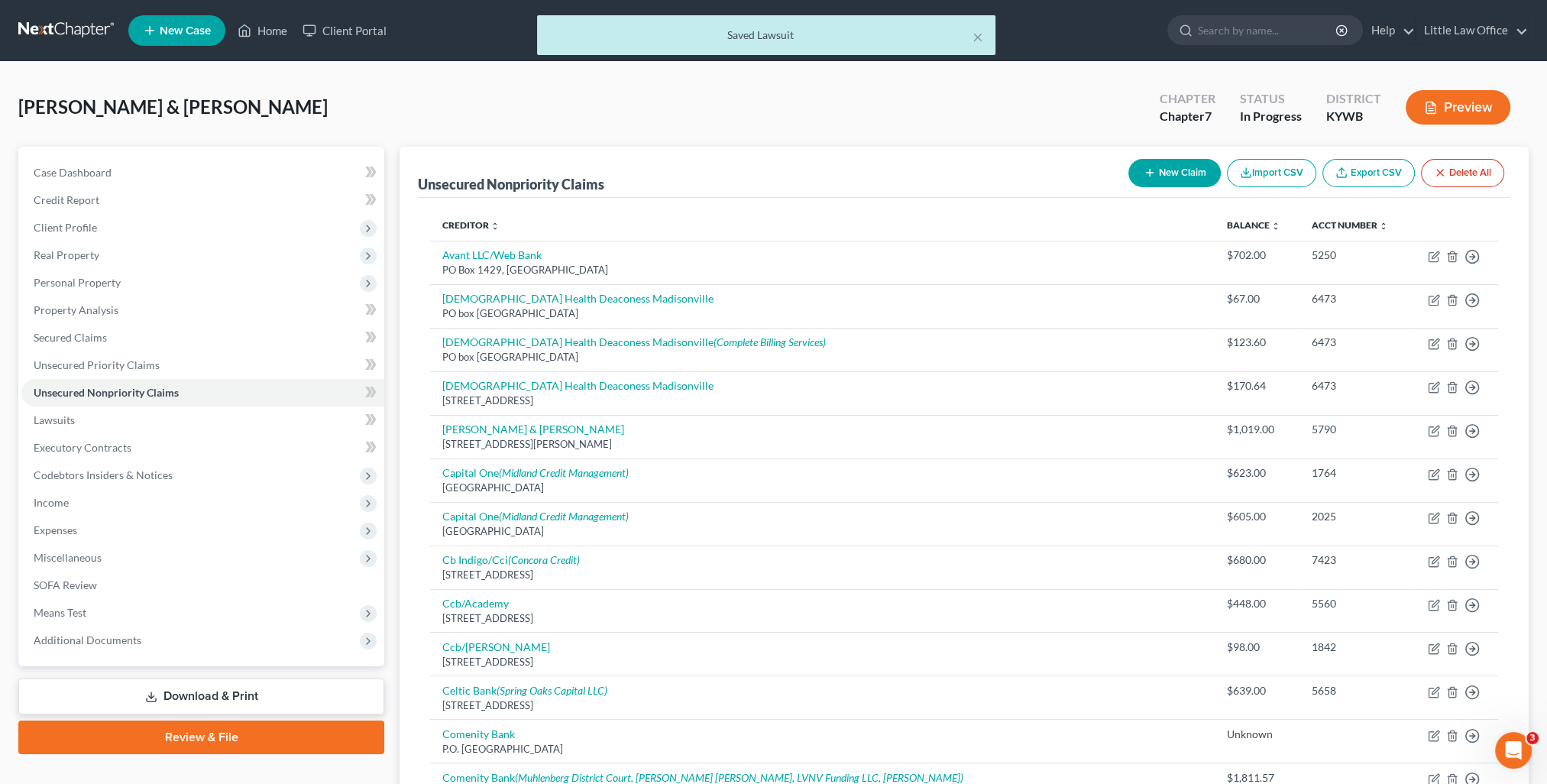
click at [1180, 179] on button "New Claim" at bounding box center [1175, 173] width 93 height 28
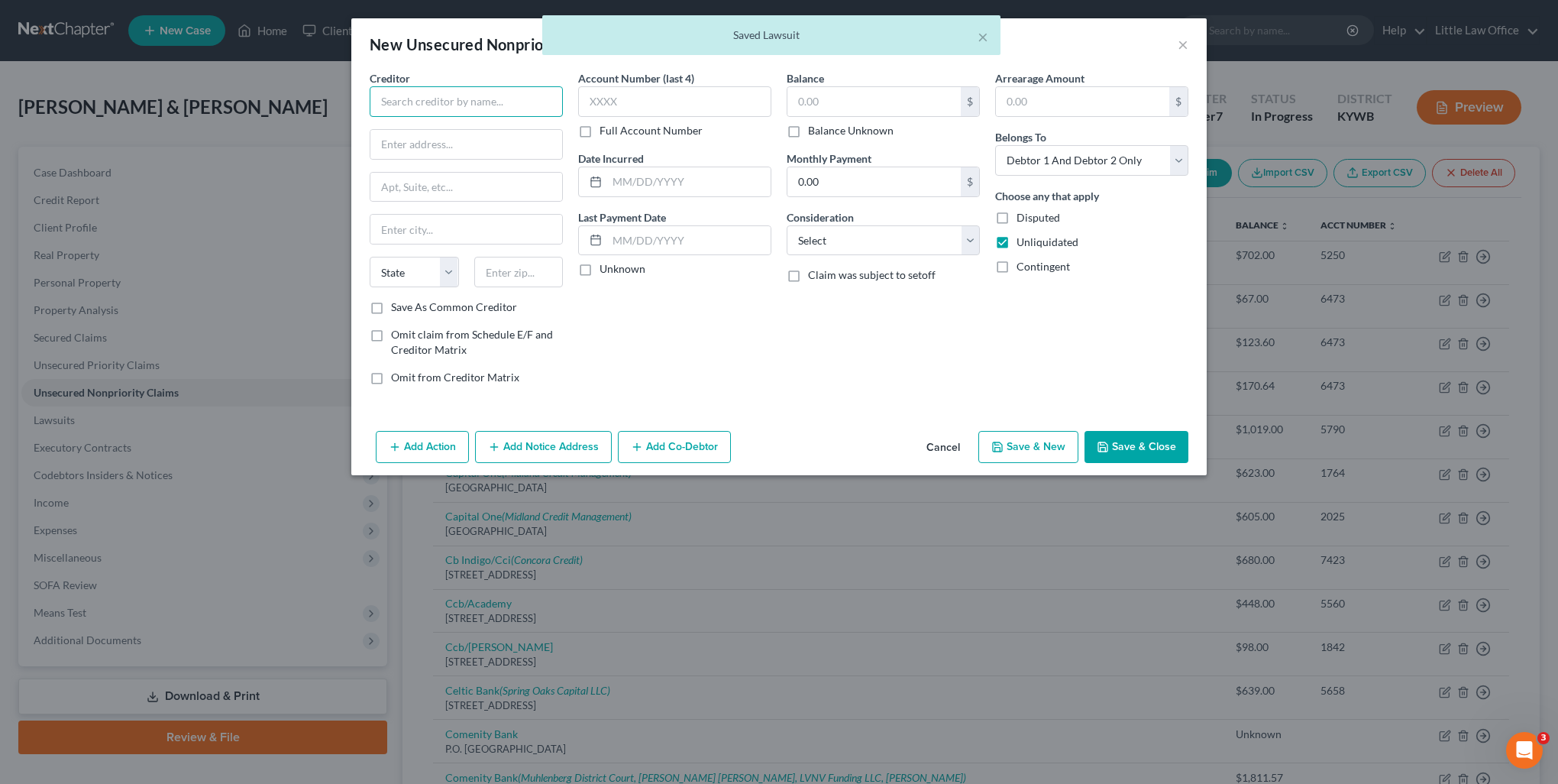
click at [423, 89] on input "text" at bounding box center [467, 101] width 193 height 31
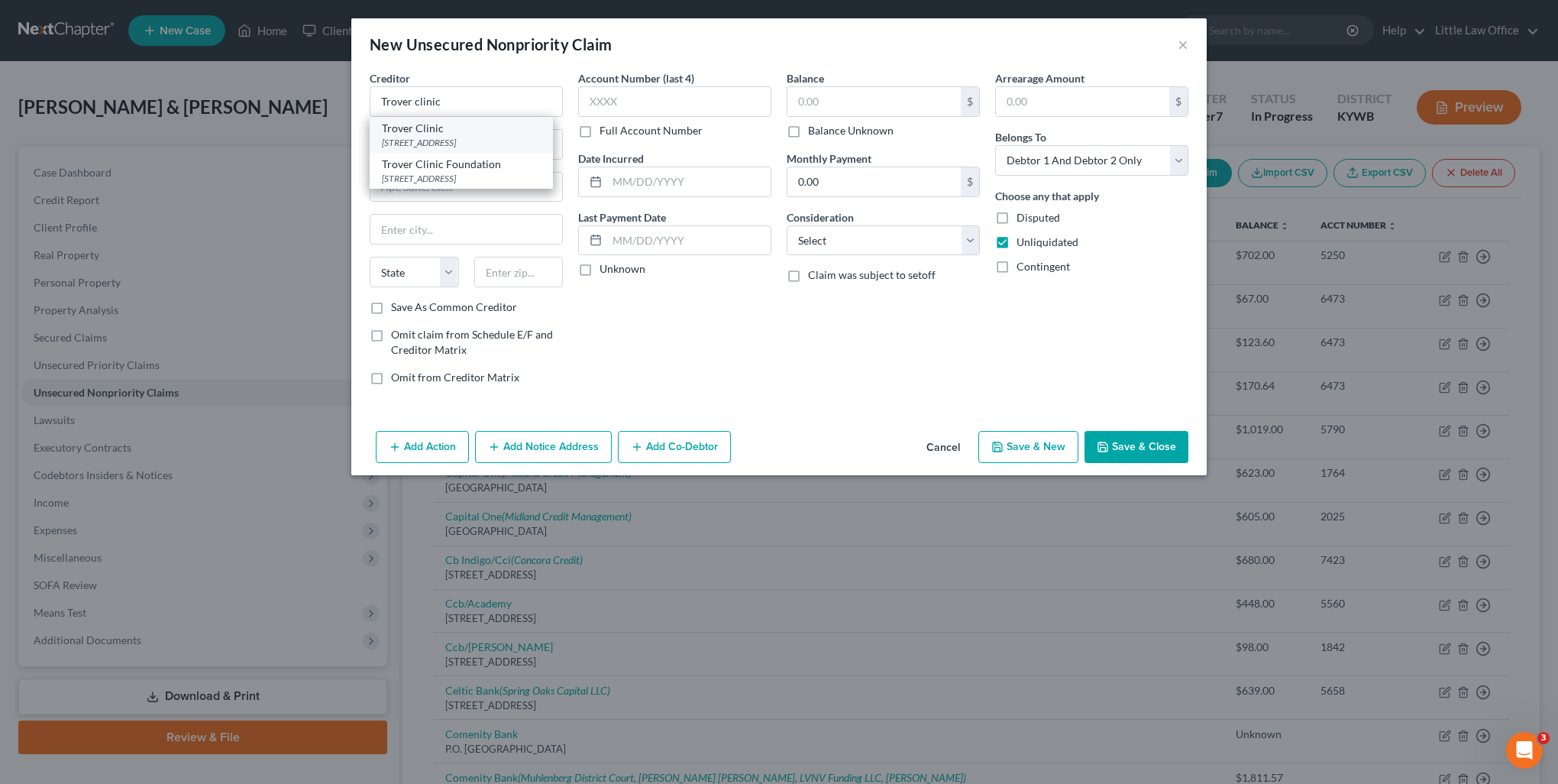
click at [444, 130] on div "Trover Clinic" at bounding box center [461, 128] width 159 height 15
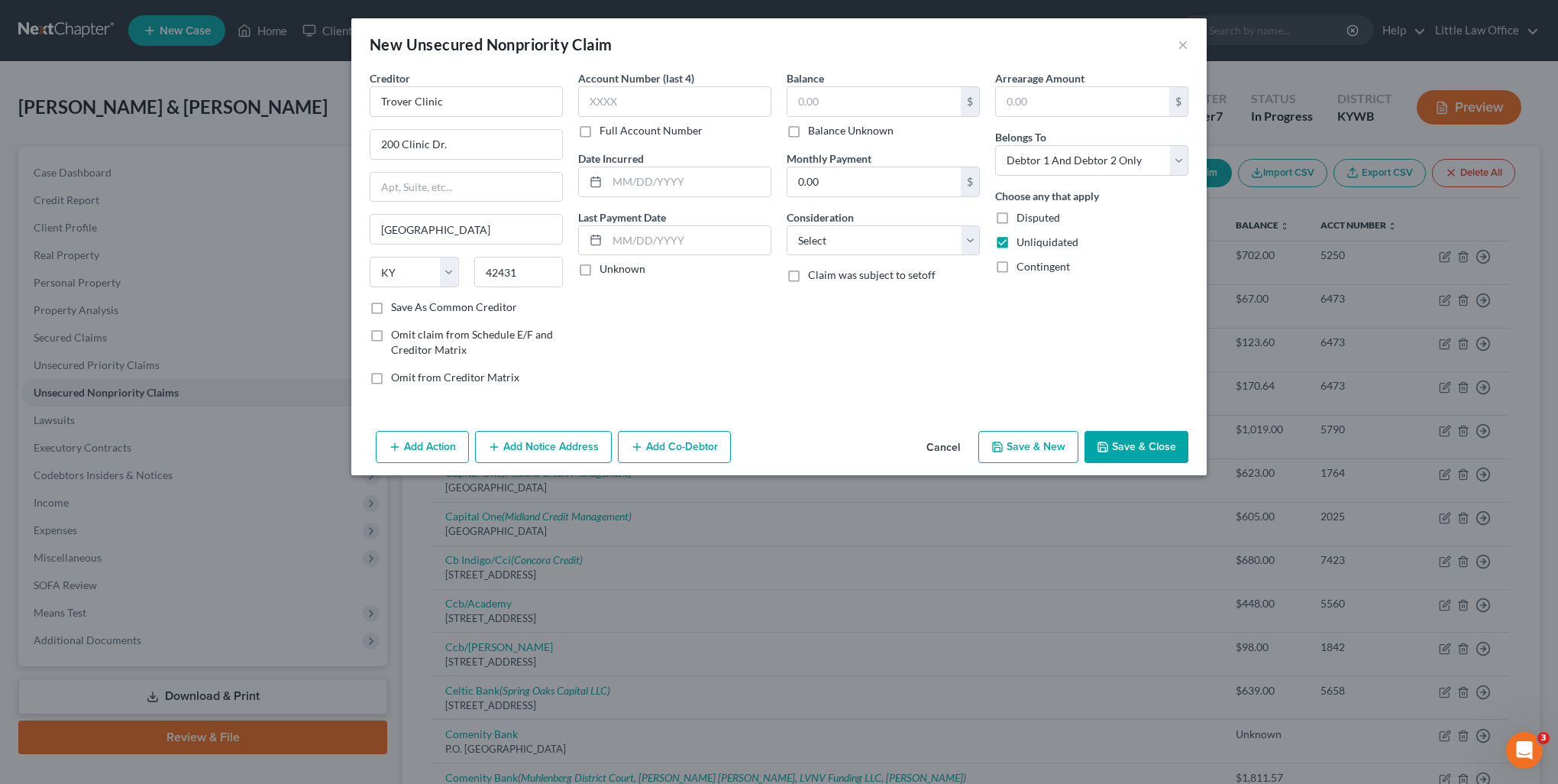
click at [829, 127] on label "Balance Unknown" at bounding box center [851, 130] width 85 height 15
click at [824, 127] on input "Balance Unknown" at bounding box center [819, 128] width 10 height 10
click at [820, 242] on select "Select Cable / Satellite Services Collection Agency Credit Card Debt Debt Couns…" at bounding box center [883, 240] width 193 height 31
click at [786, 225] on select "Select Cable / Satellite Services Collection Agency Credit Card Debt Debt Couns…" at bounding box center [883, 240] width 193 height 31
click at [1073, 165] on select "Select Debtor 1 Only Debtor 2 Only Debtor 1 And Debtor 2 Only At Least One Of T…" at bounding box center [1091, 160] width 193 height 31
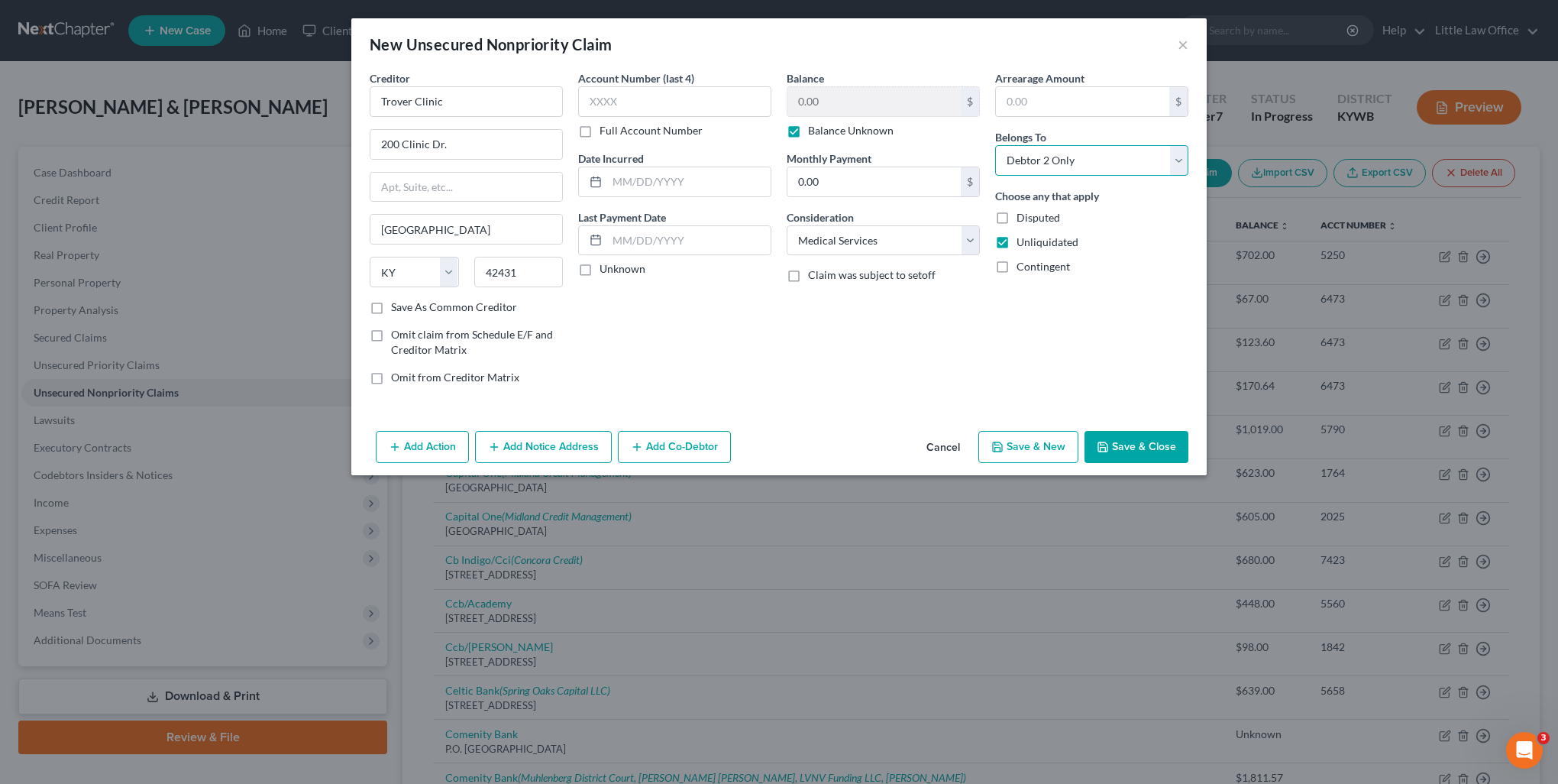
click at [995, 145] on select "Select Debtor 1 Only Debtor 2 Only Debtor 1 And Debtor 2 Only At Least One Of T…" at bounding box center [1091, 160] width 193 height 31
click at [557, 451] on button "Add Notice Address" at bounding box center [543, 446] width 136 height 32
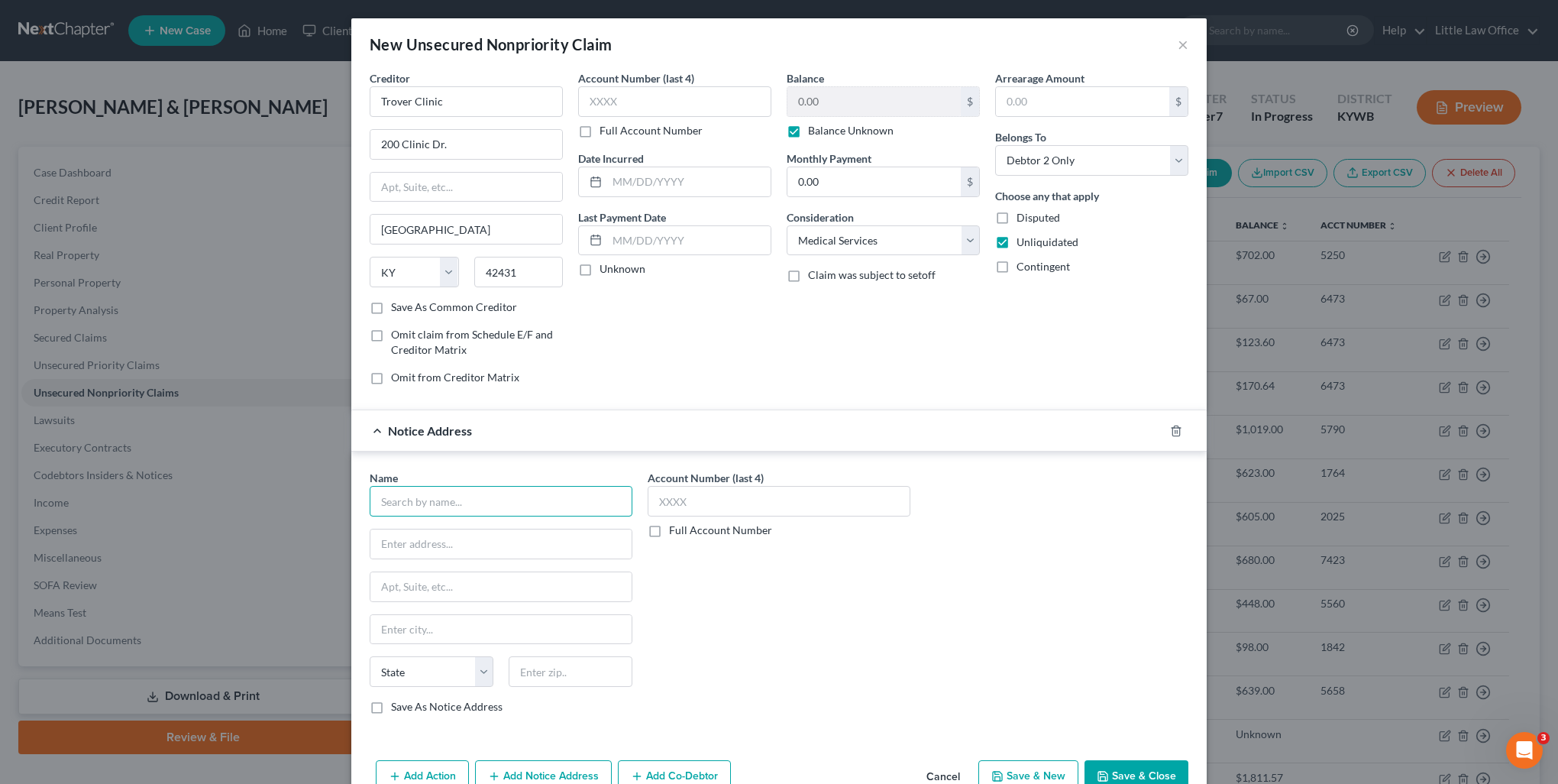
click at [499, 511] on input "text" at bounding box center [501, 501] width 263 height 31
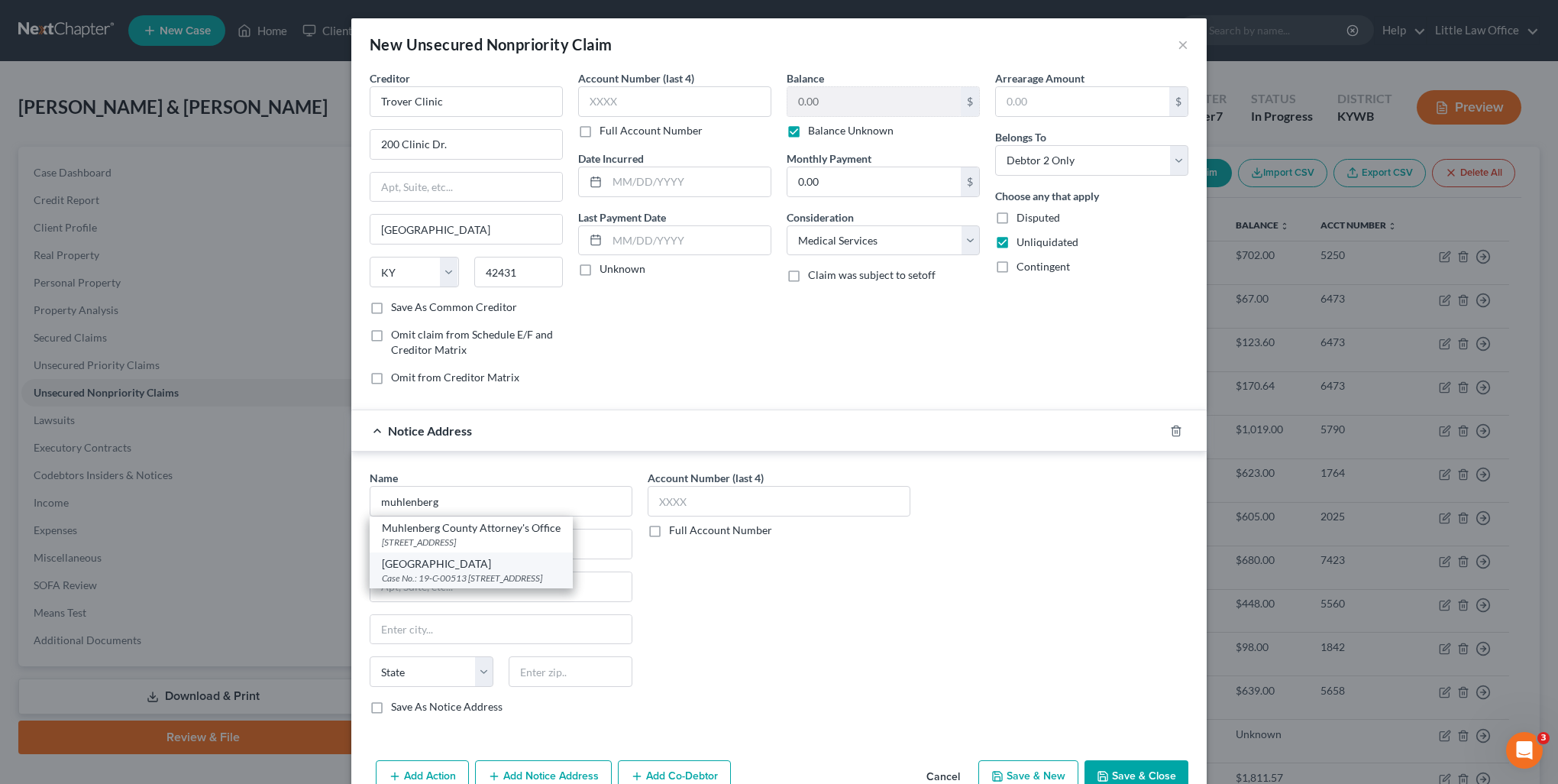
click at [478, 560] on div "[GEOGRAPHIC_DATA]" at bounding box center [471, 563] width 179 height 15
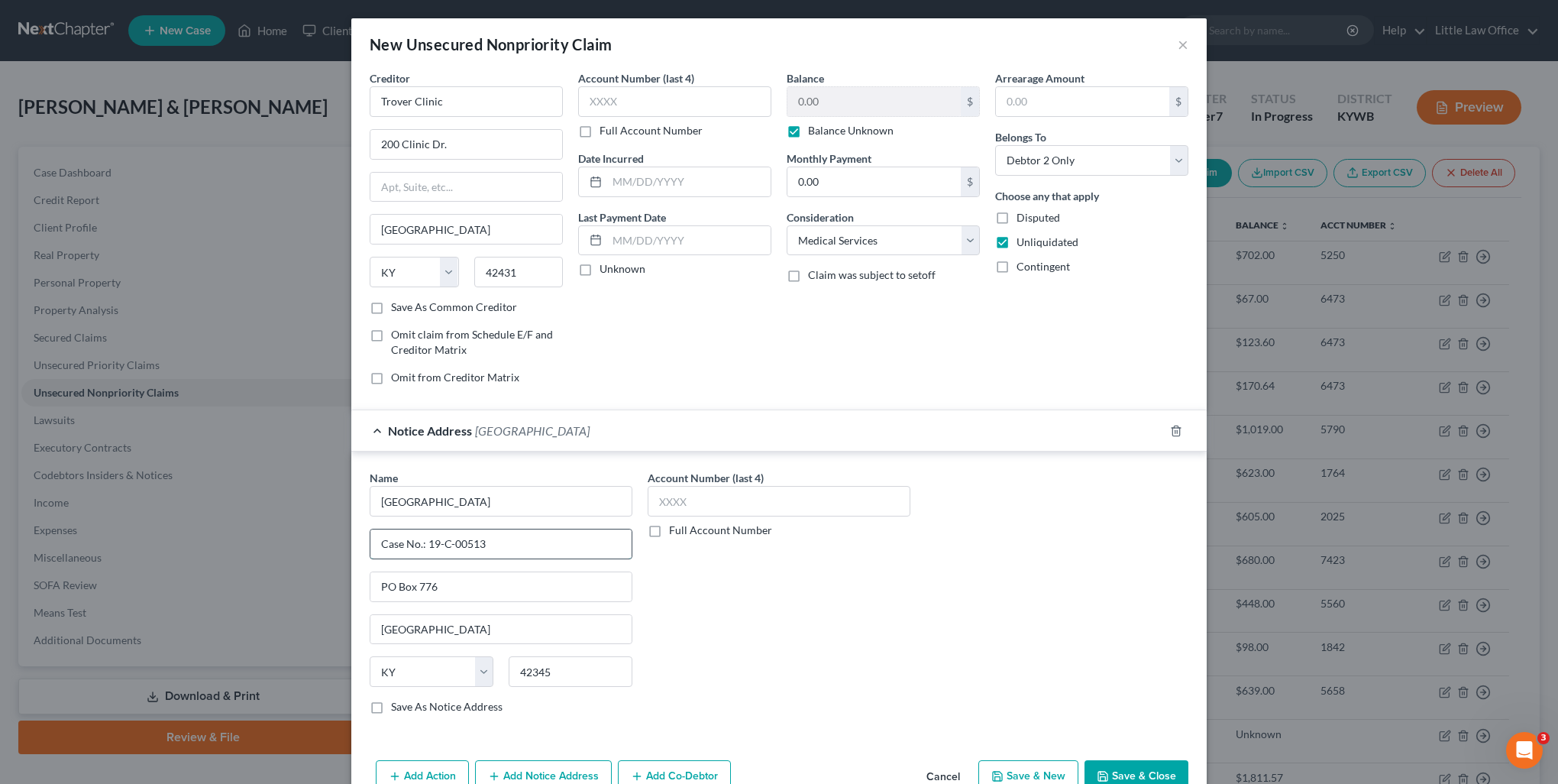
drag, startPoint x: 426, startPoint y: 543, endPoint x: 495, endPoint y: 540, distance: 69.1
click at [499, 543] on input "Case No.: 19-C-00513" at bounding box center [500, 543] width 261 height 29
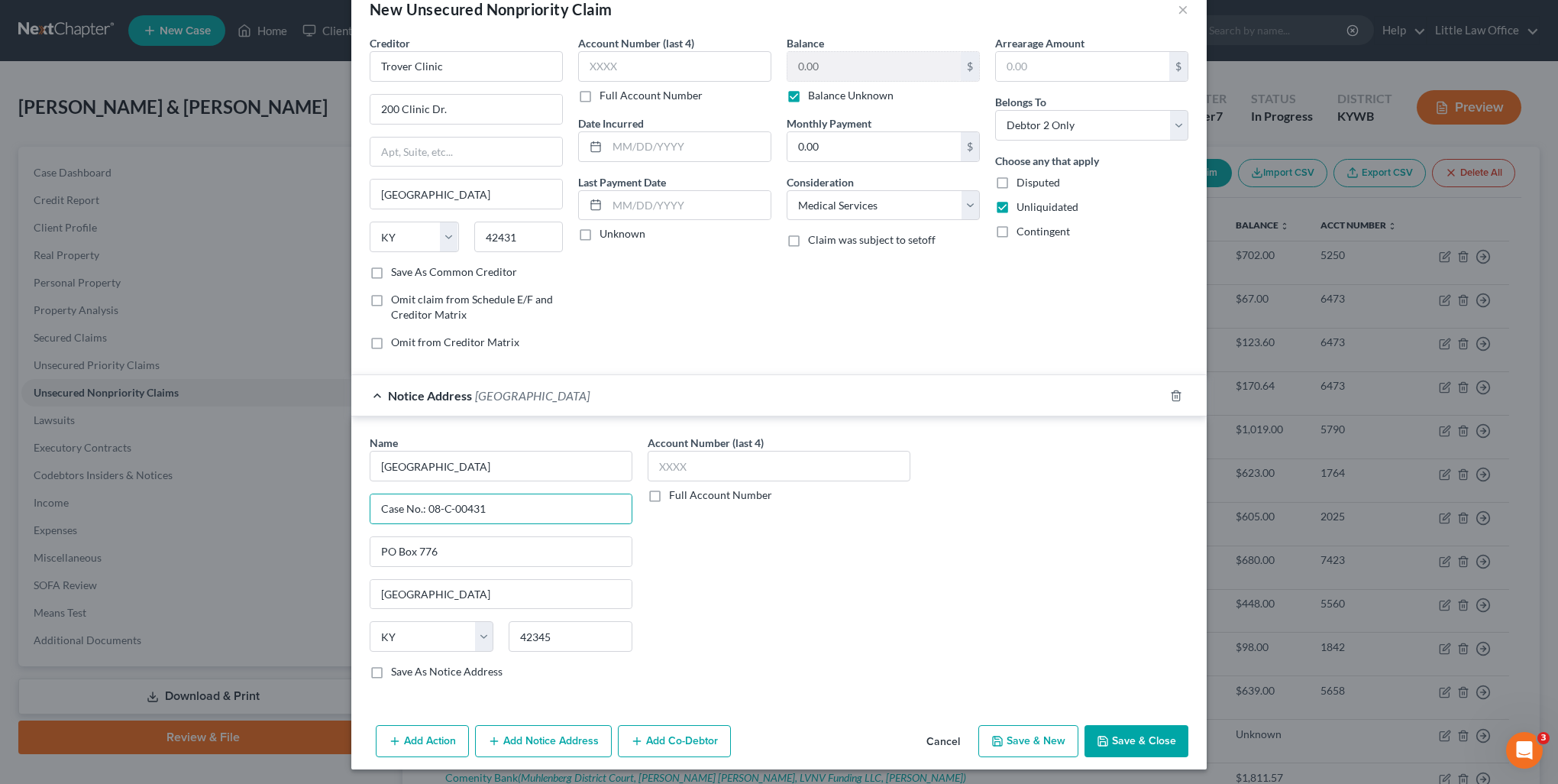
click at [555, 731] on button "Add Notice Address" at bounding box center [543, 741] width 136 height 32
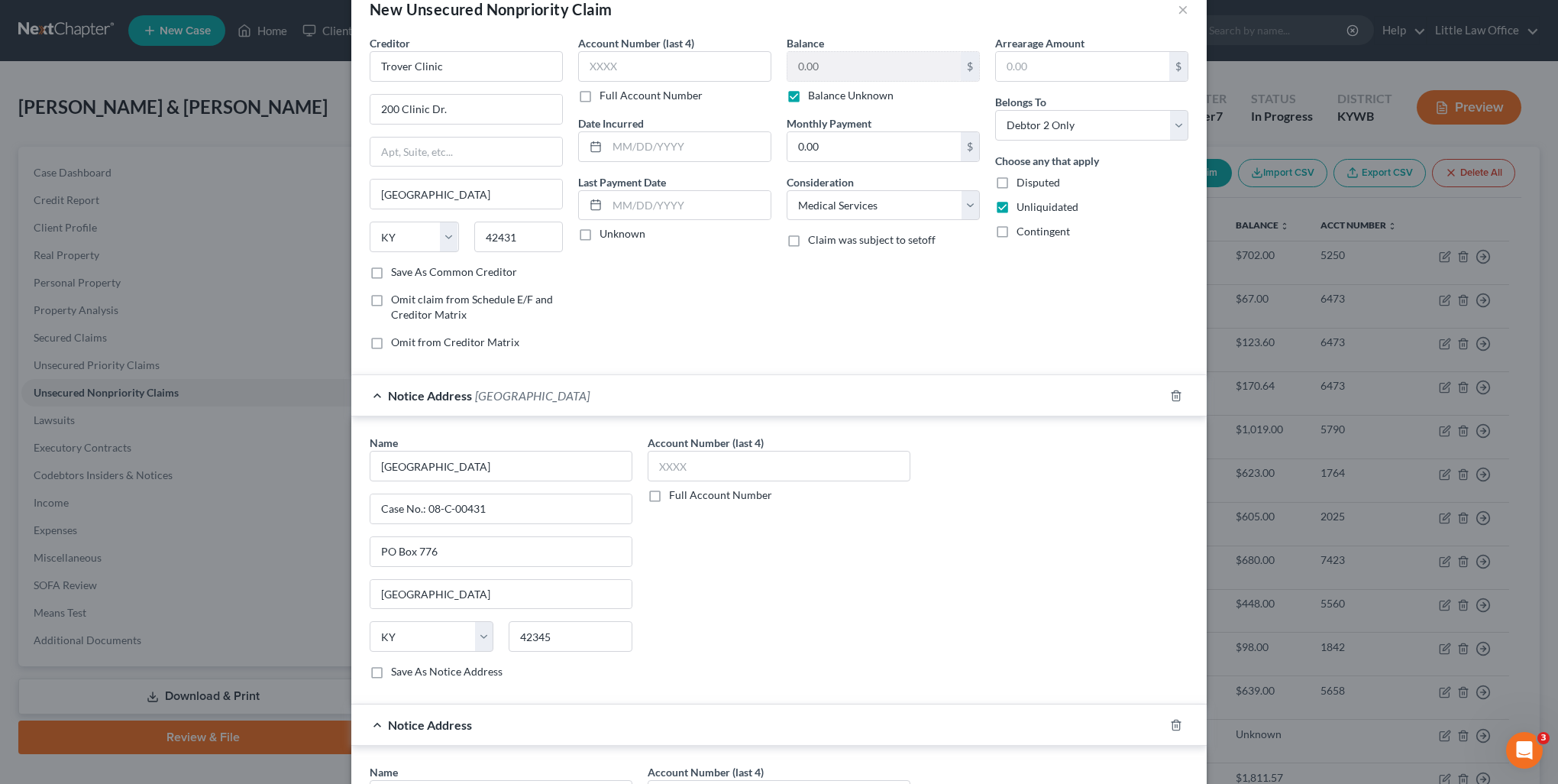
scroll to position [111, 0]
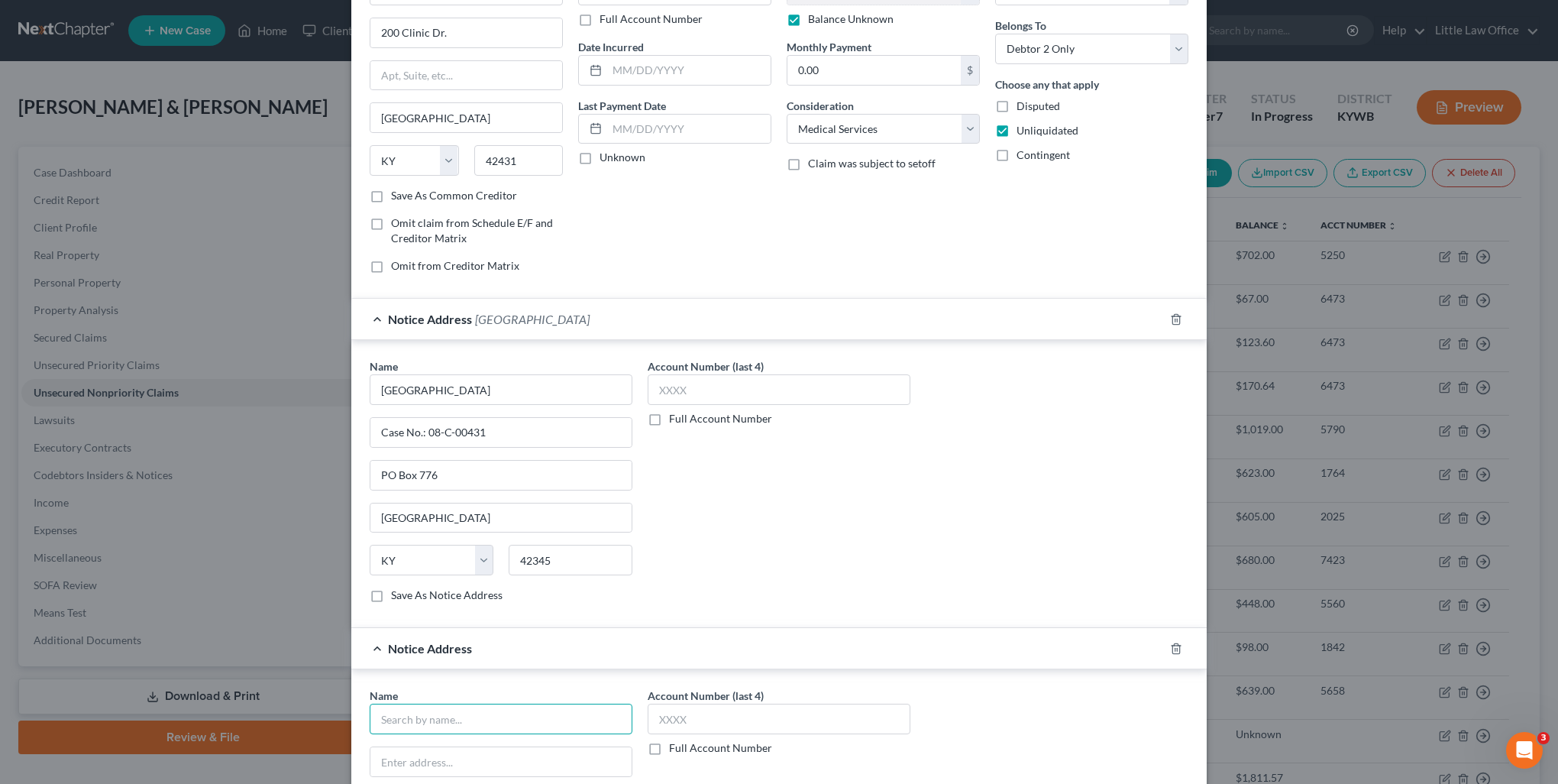
click at [463, 719] on input "text" at bounding box center [501, 718] width 263 height 31
click at [459, 753] on input "text" at bounding box center [500, 761] width 261 height 29
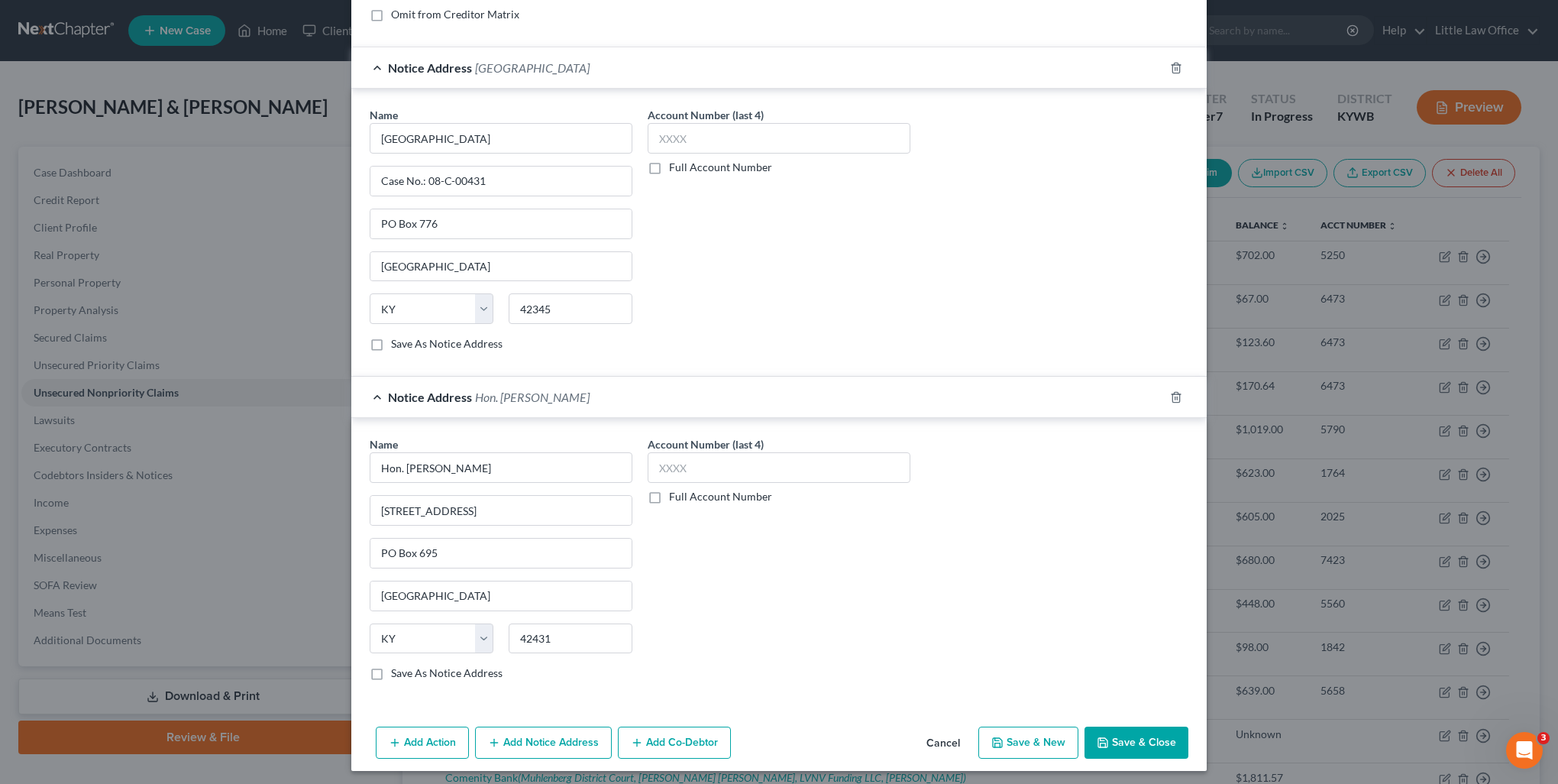
click at [391, 667] on label "Save As Notice Address" at bounding box center [447, 673] width 111 height 15
click at [398, 667] on input "Save As Notice Address" at bounding box center [402, 670] width 10 height 10
click at [1114, 743] on button "Save & Close" at bounding box center [1136, 742] width 104 height 32
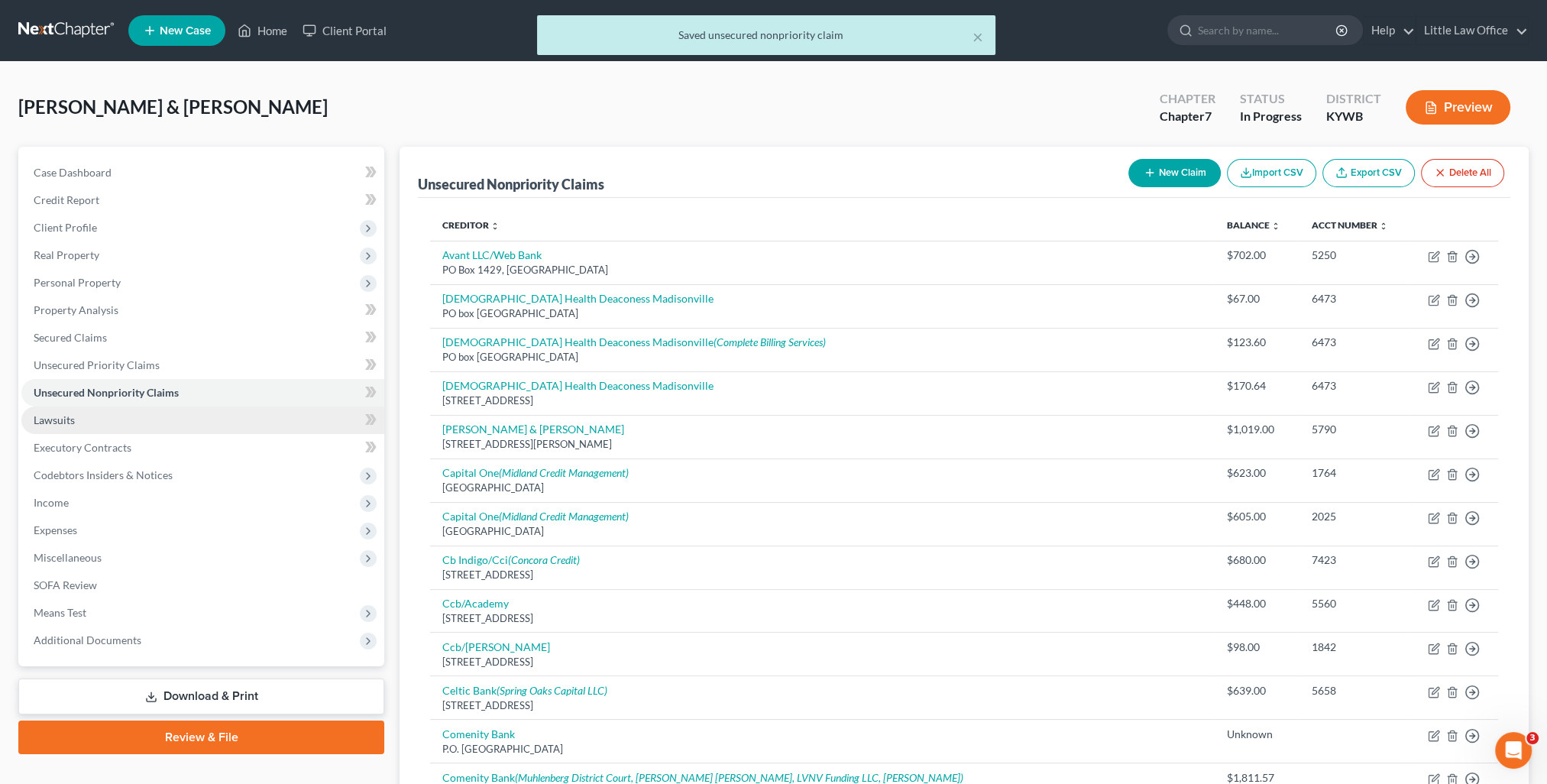
click at [61, 421] on span "Lawsuits" at bounding box center [54, 419] width 42 height 13
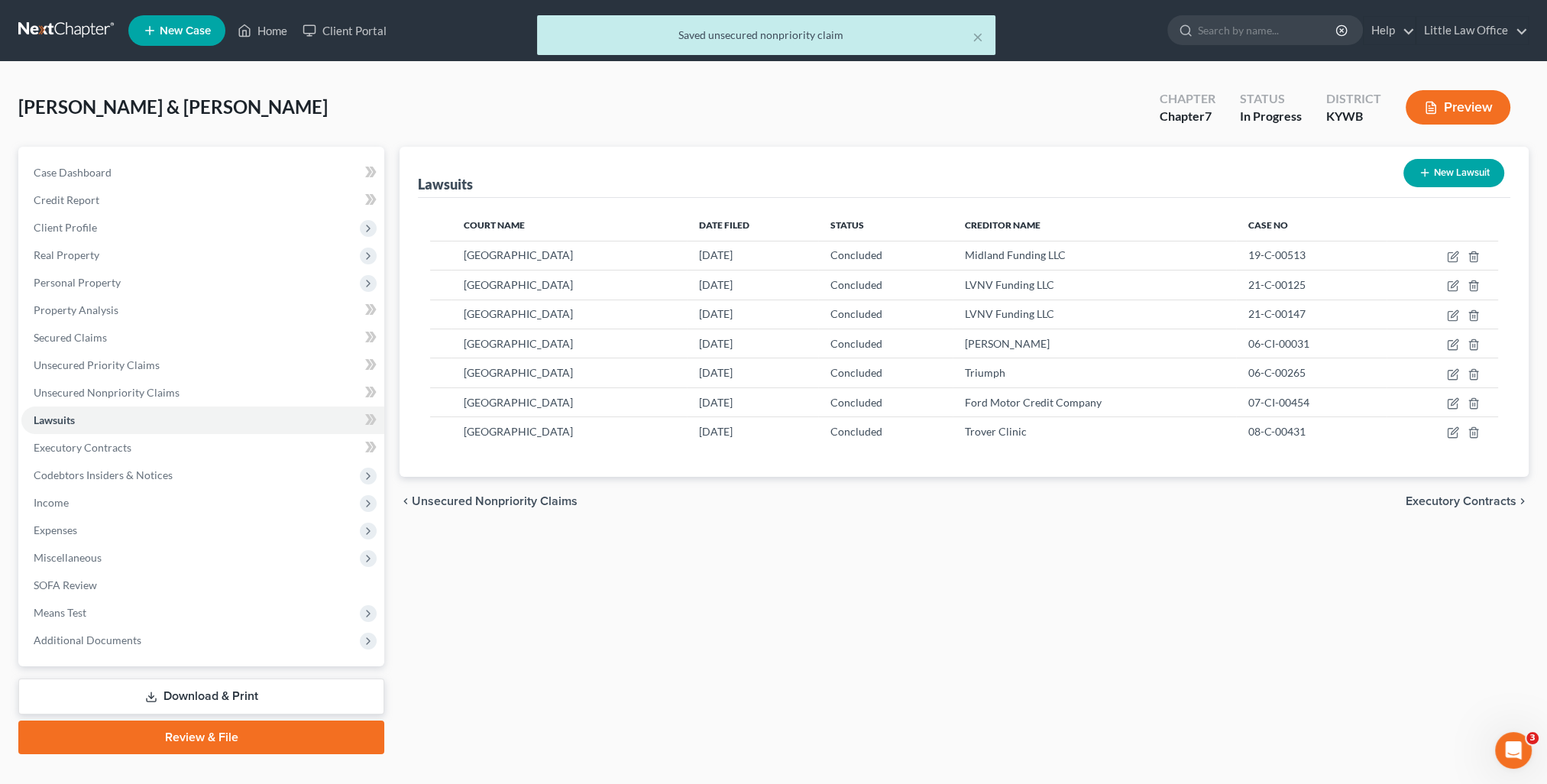
click at [1446, 169] on button "New Lawsuit" at bounding box center [1454, 173] width 101 height 28
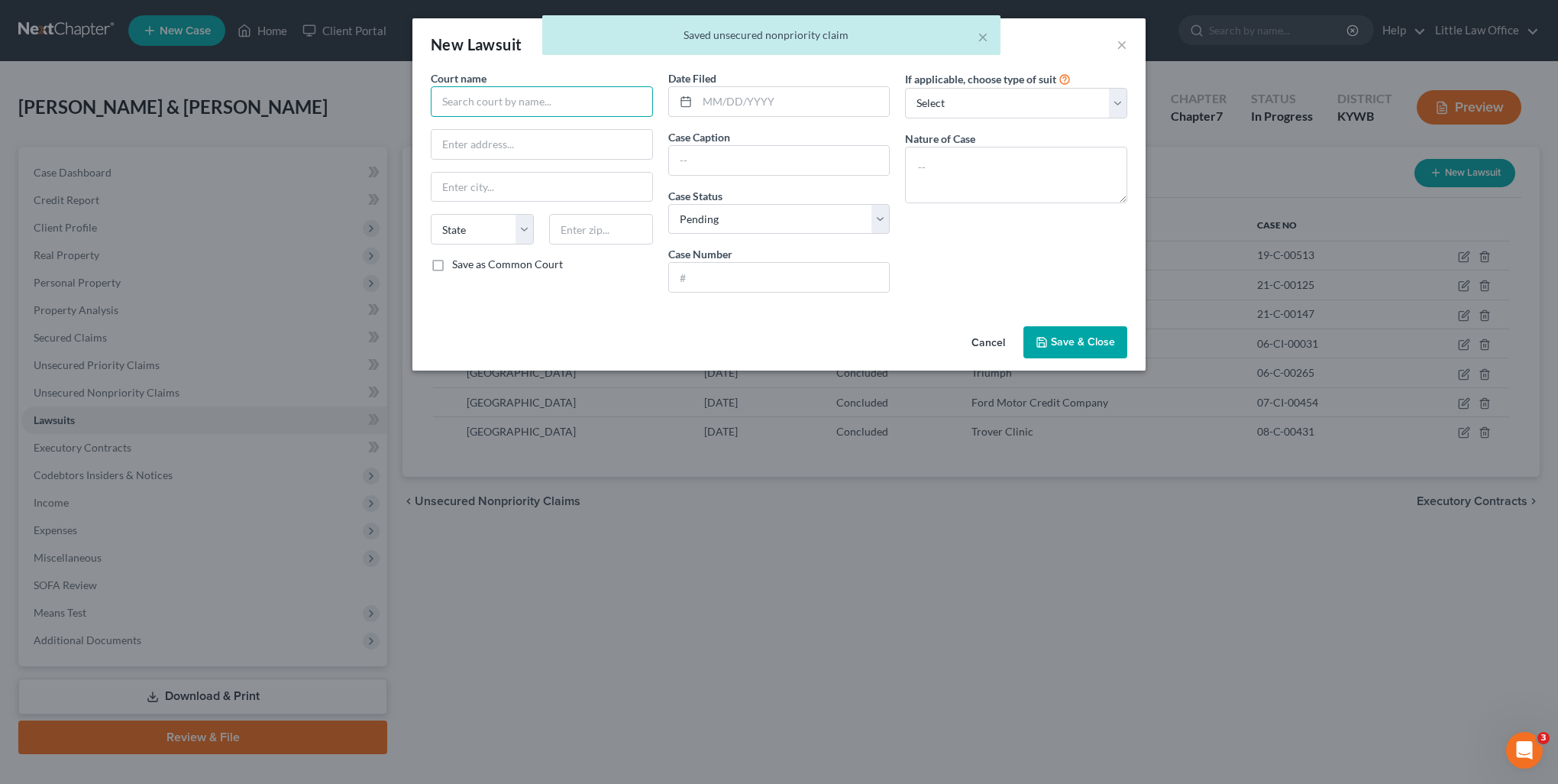
click at [494, 96] on input "text" at bounding box center [541, 101] width 222 height 31
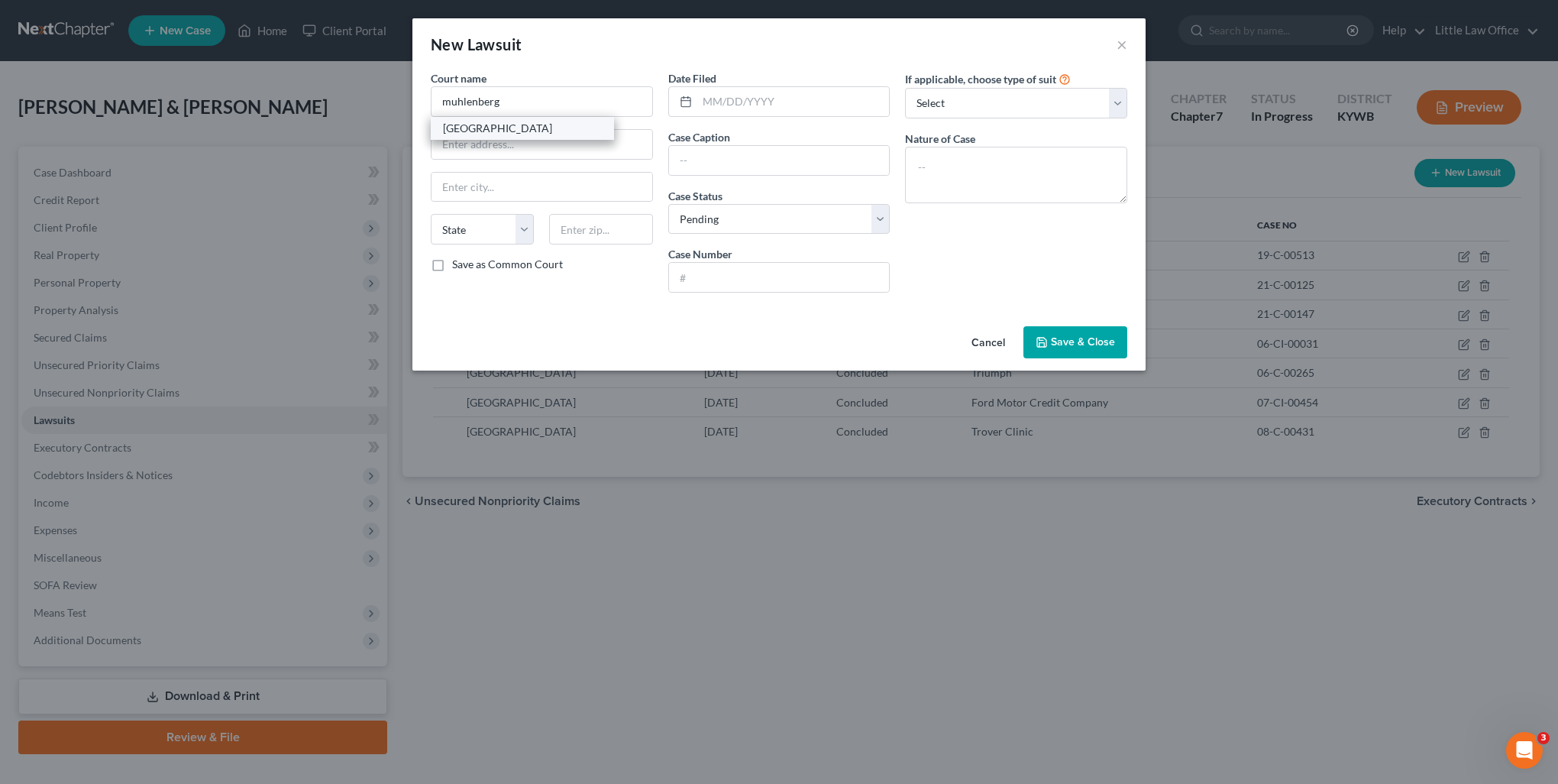
click at [495, 127] on div "[GEOGRAPHIC_DATA]" at bounding box center [522, 128] width 159 height 15
click at [567, 103] on input "[GEOGRAPHIC_DATA]" at bounding box center [541, 101] width 222 height 31
click at [742, 98] on input "text" at bounding box center [794, 101] width 193 height 29
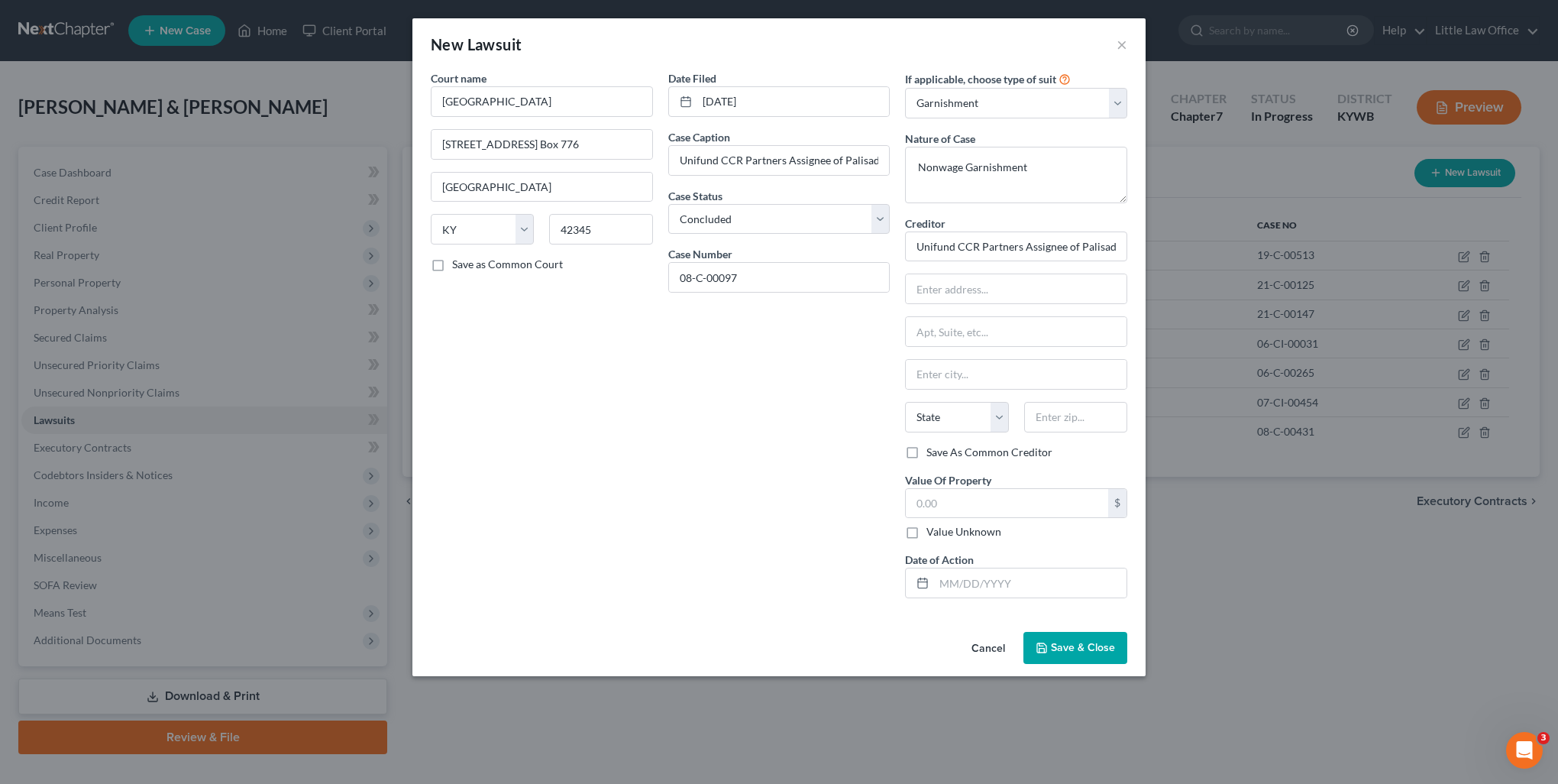
click at [975, 530] on label "Value Unknown" at bounding box center [964, 531] width 74 height 15
click at [942, 530] on input "Value Unknown" at bounding box center [938, 528] width 10 height 10
click at [968, 582] on input "text" at bounding box center [1030, 583] width 193 height 29
drag, startPoint x: 1091, startPoint y: 655, endPoint x: 964, endPoint y: 653, distance: 127.0
click at [1091, 655] on button "Save & Close" at bounding box center [1075, 648] width 104 height 32
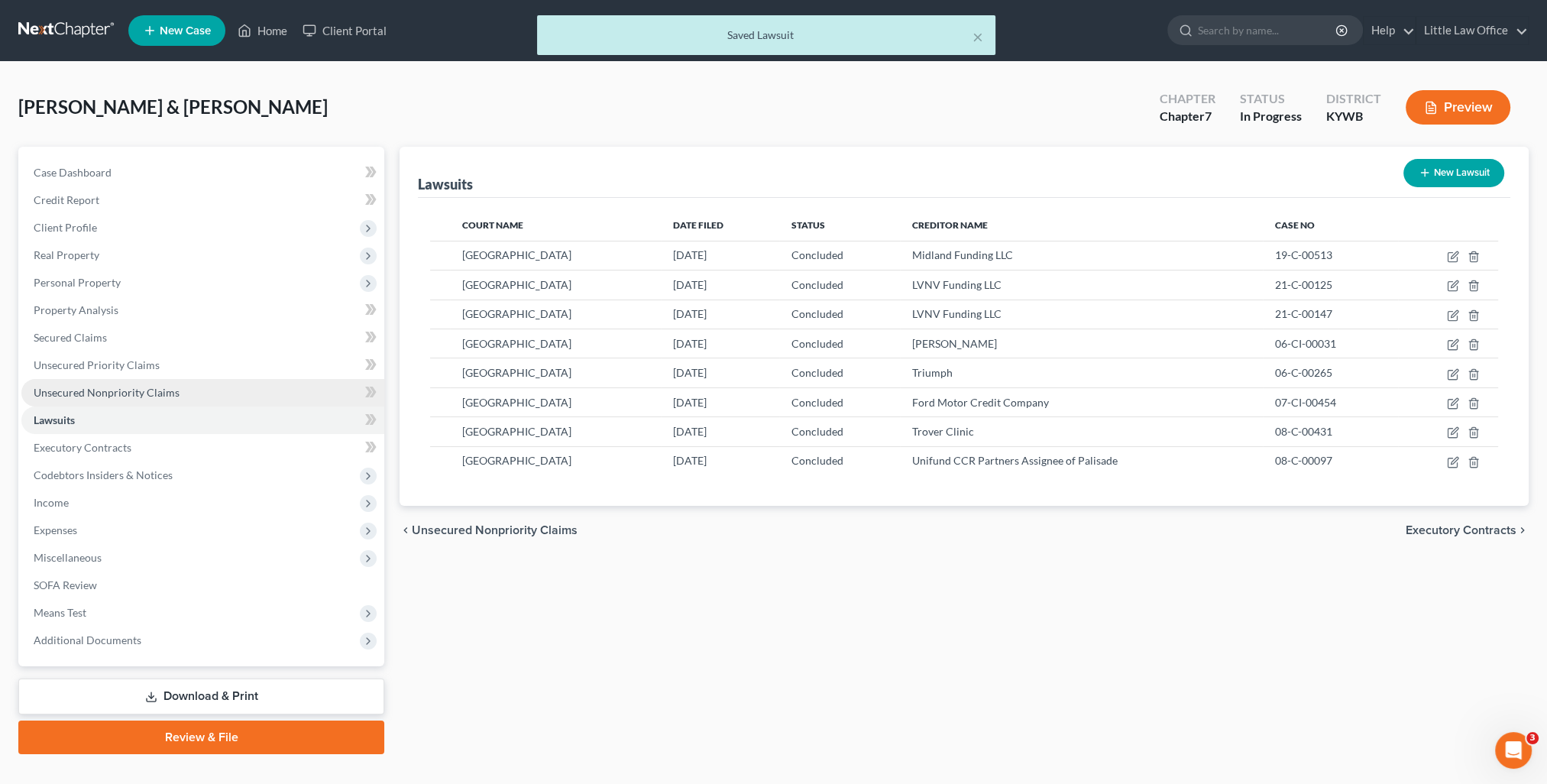
click at [74, 393] on span "Unsecured Nonpriority Claims" at bounding box center [107, 392] width 146 height 13
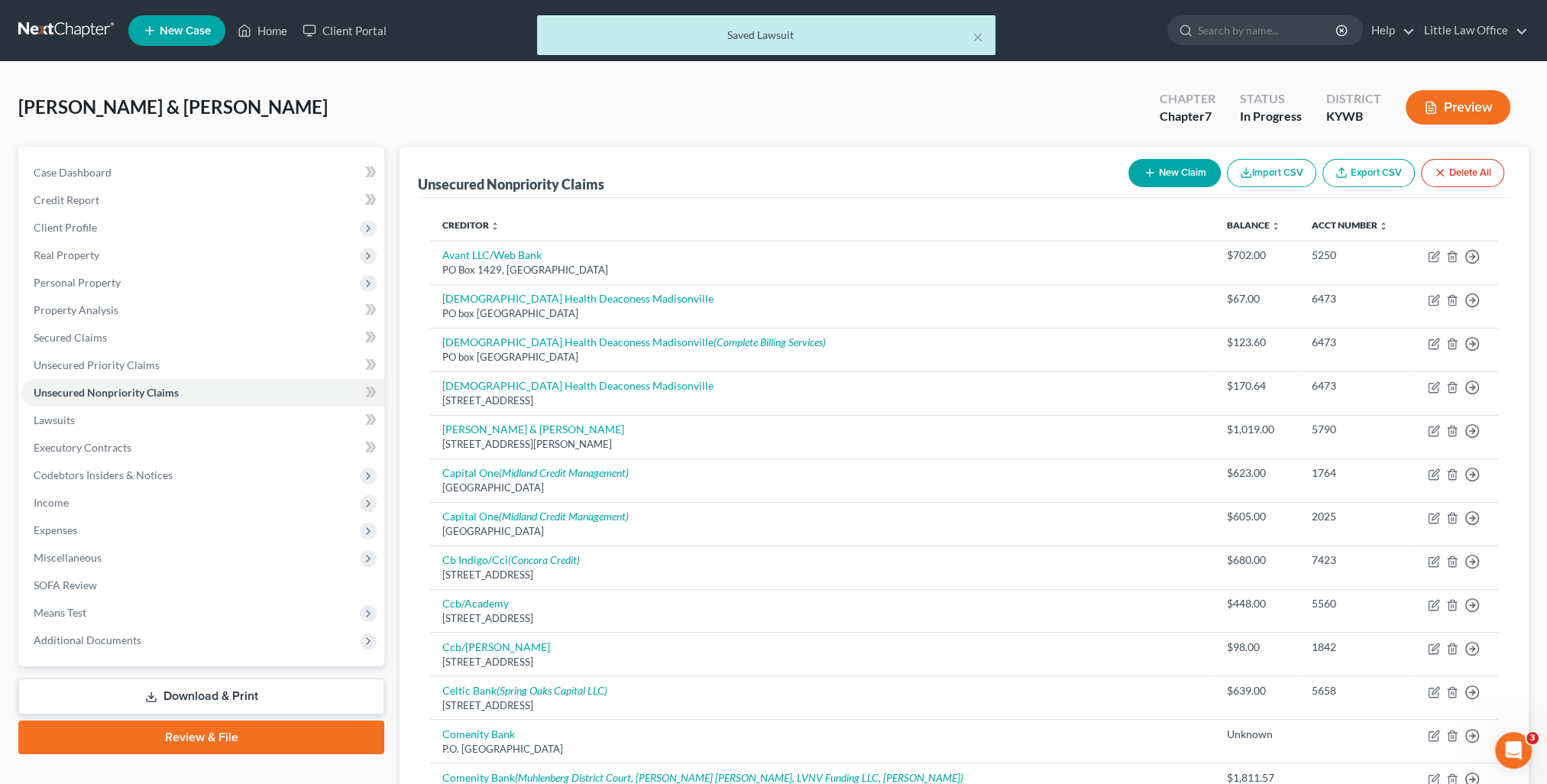
click at [1138, 170] on button "New Claim" at bounding box center [1175, 173] width 93 height 28
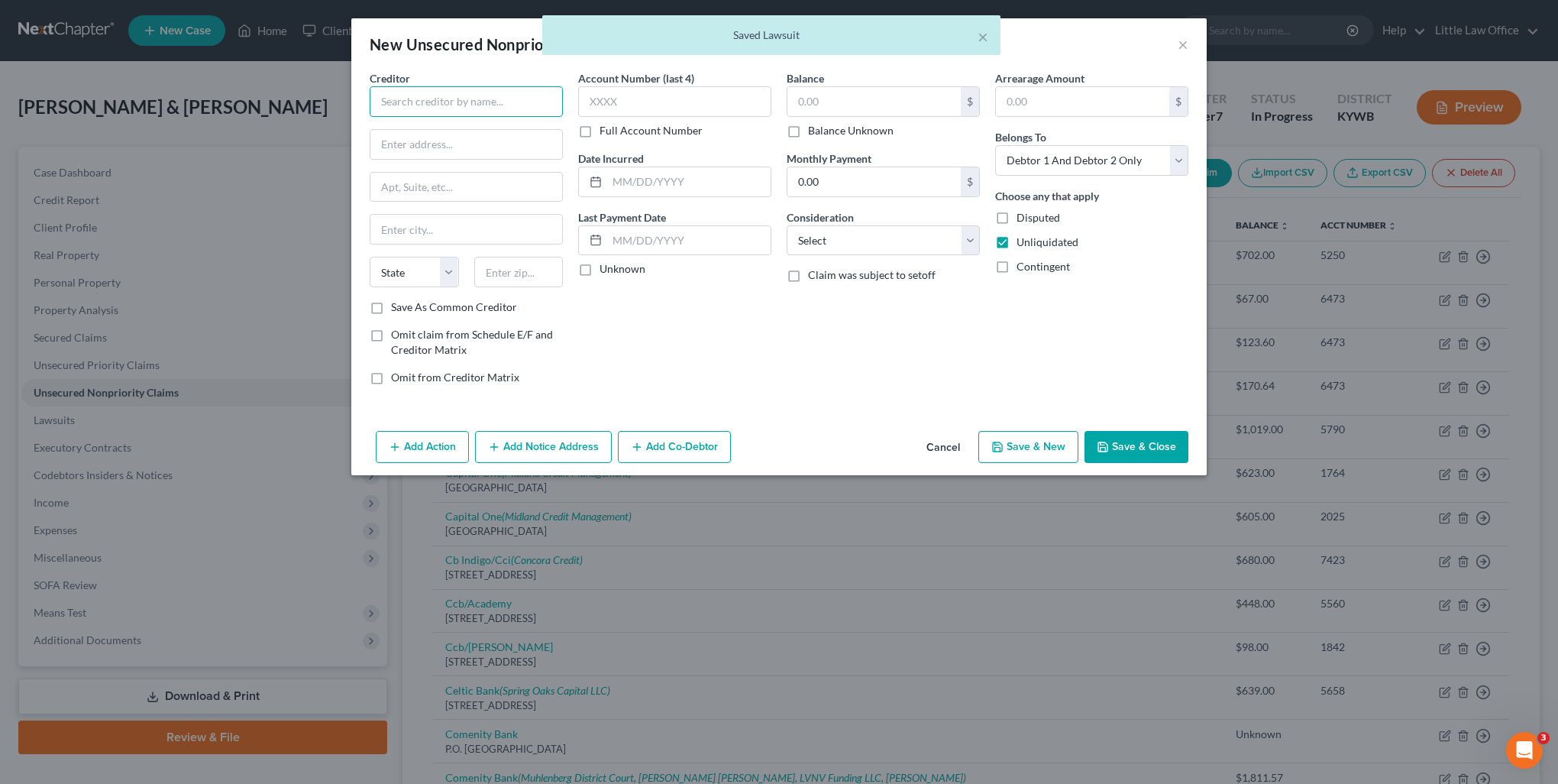
click at [460, 96] on input "text" at bounding box center [467, 101] width 193 height 31
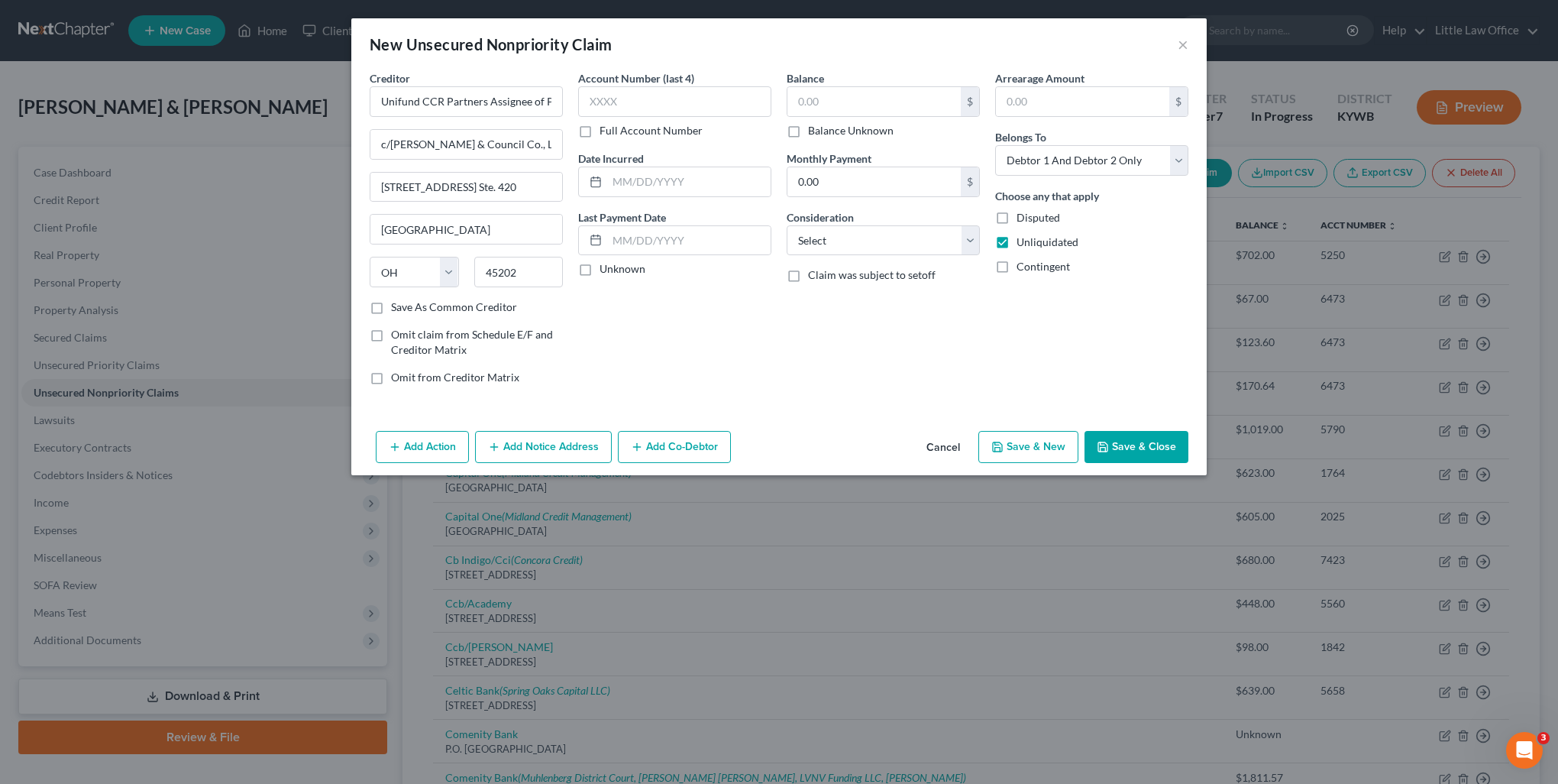
click at [822, 136] on label "Balance Unknown" at bounding box center [851, 130] width 85 height 15
click at [822, 133] on input "Balance Unknown" at bounding box center [819, 128] width 10 height 10
click at [837, 240] on select "Select Cable / Satellite Services Collection Agency Credit Card Debt Debt Couns…" at bounding box center [883, 240] width 193 height 31
click at [786, 225] on select "Select Cable / Satellite Services Collection Agency Credit Card Debt Debt Couns…" at bounding box center [883, 240] width 193 height 31
click at [1051, 164] on select "Select Debtor 1 Only Debtor 2 Only Debtor 1 And Debtor 2 Only At Least One Of T…" at bounding box center [1091, 160] width 193 height 31
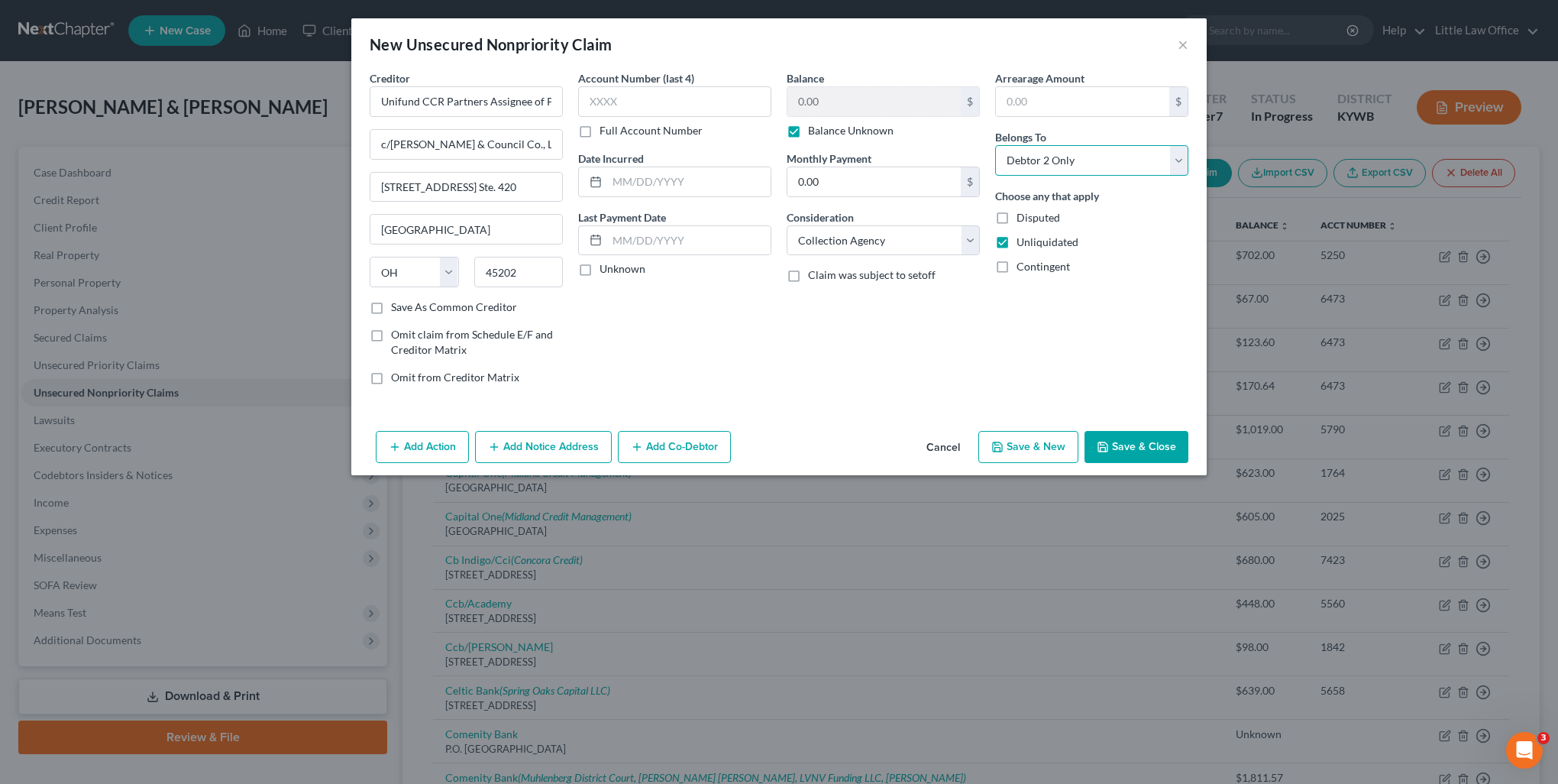
click at [995, 145] on select "Select Debtor 1 Only Debtor 2 Only Debtor 1 And Debtor 2 Only At Least One Of T…" at bounding box center [1091, 160] width 193 height 31
click at [567, 437] on button "Add Notice Address" at bounding box center [543, 446] width 136 height 32
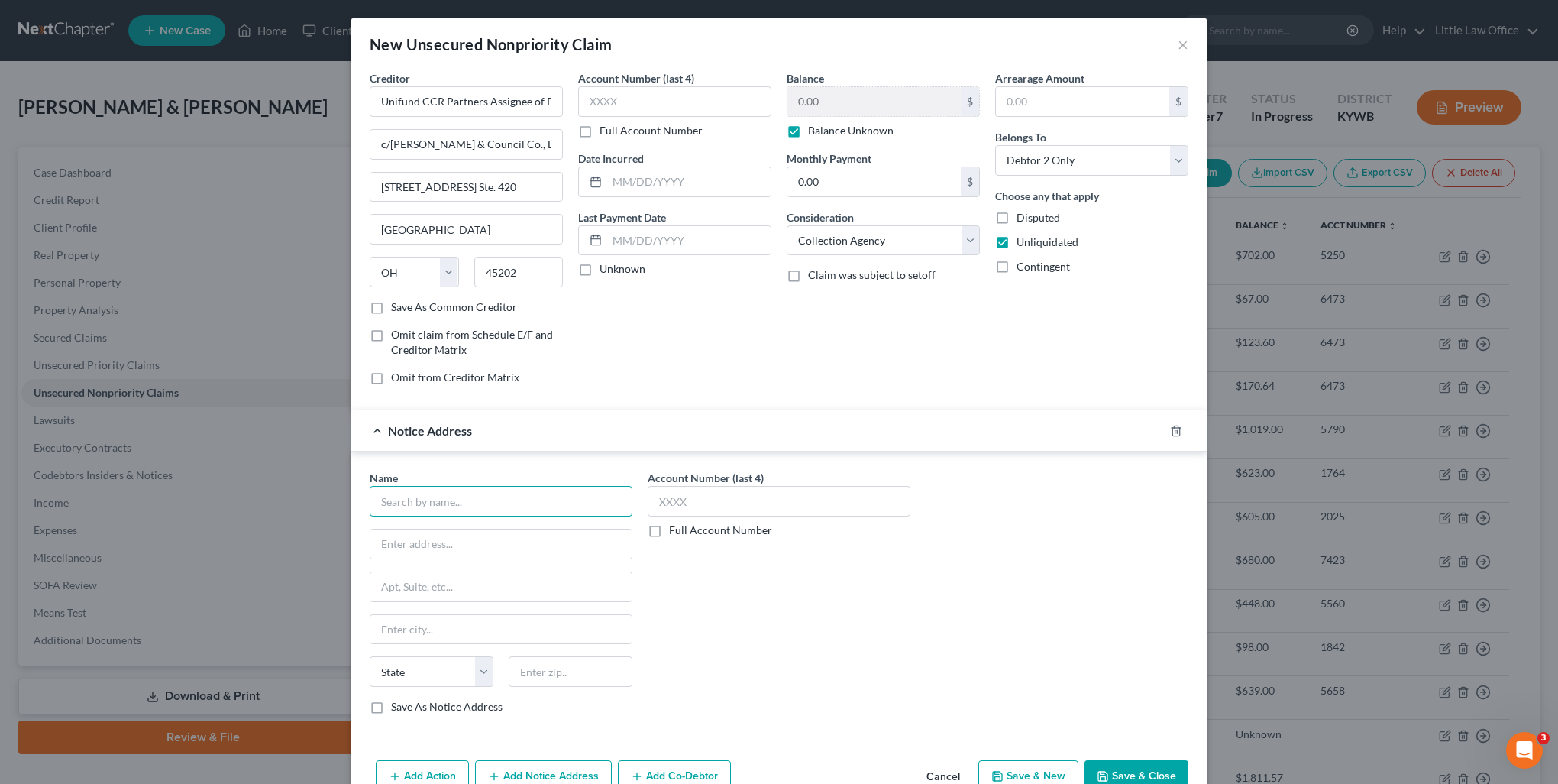
click at [546, 506] on input "text" at bounding box center [501, 501] width 263 height 31
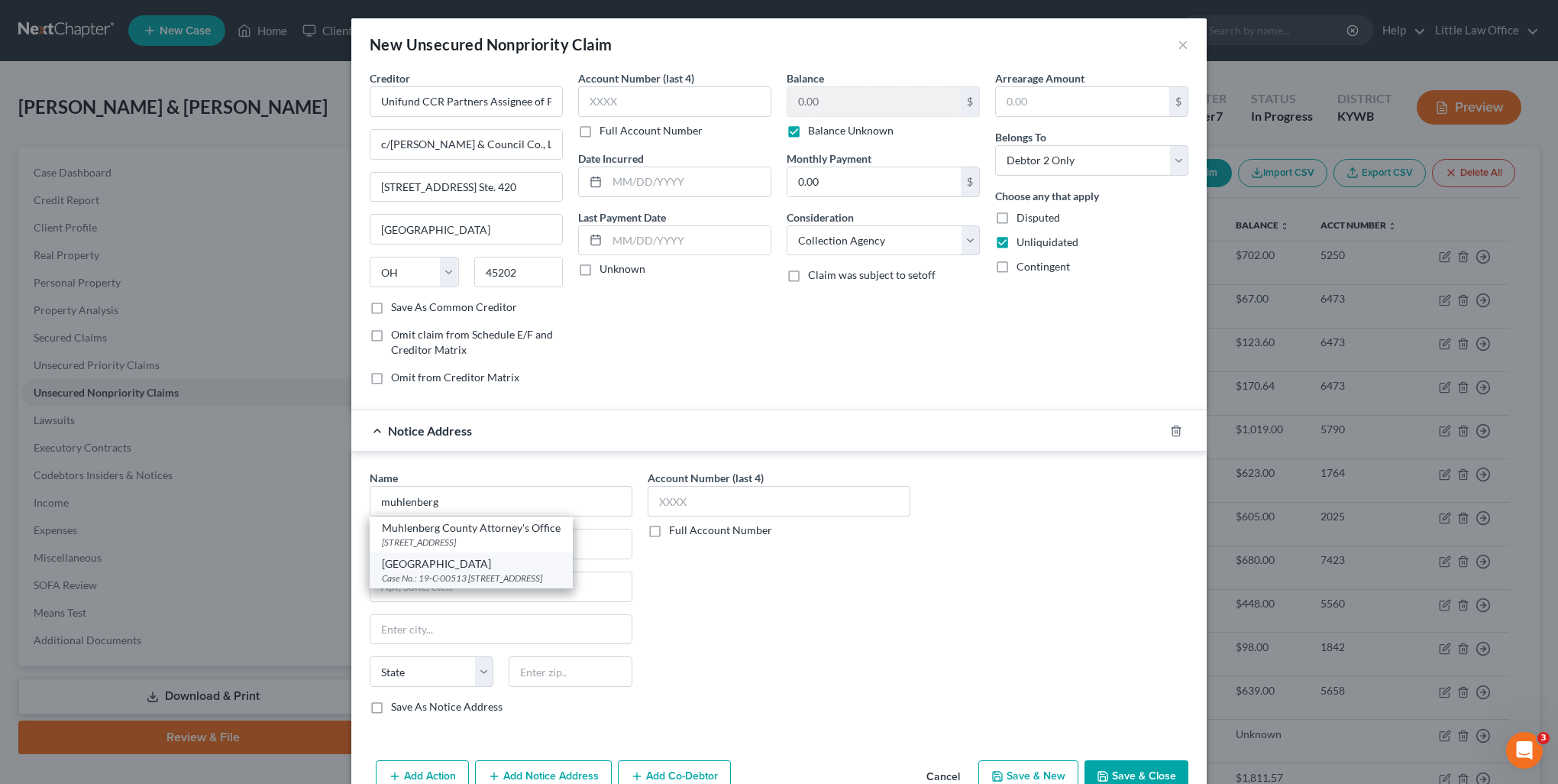
click at [481, 579] on div "Case No.: 19-C-00513 [STREET_ADDRESS]" at bounding box center [471, 578] width 179 height 13
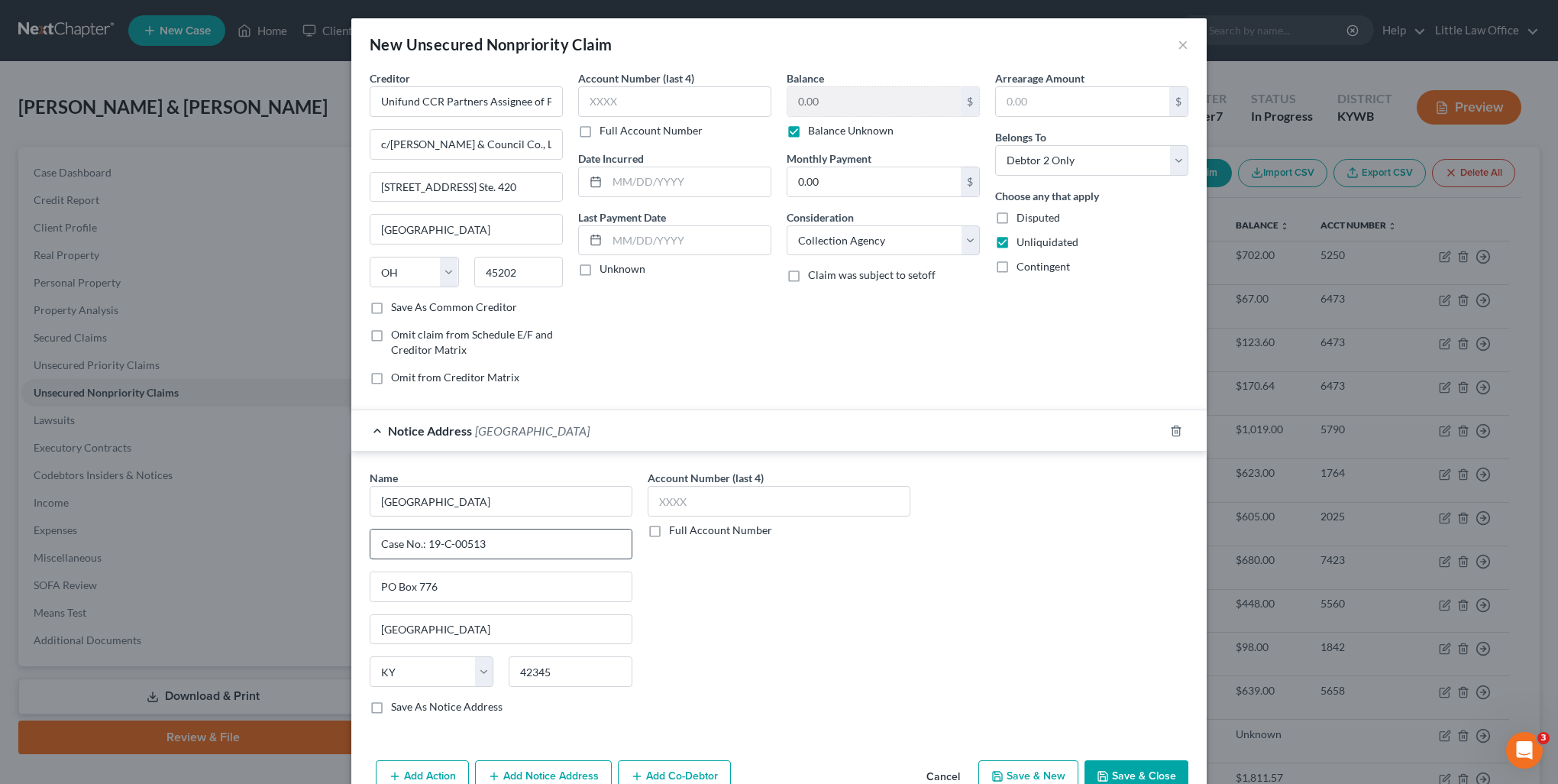
drag, startPoint x: 424, startPoint y: 543, endPoint x: 542, endPoint y: 546, distance: 118.0
click at [542, 546] on input "Case No.: 19-C-00513" at bounding box center [500, 543] width 261 height 29
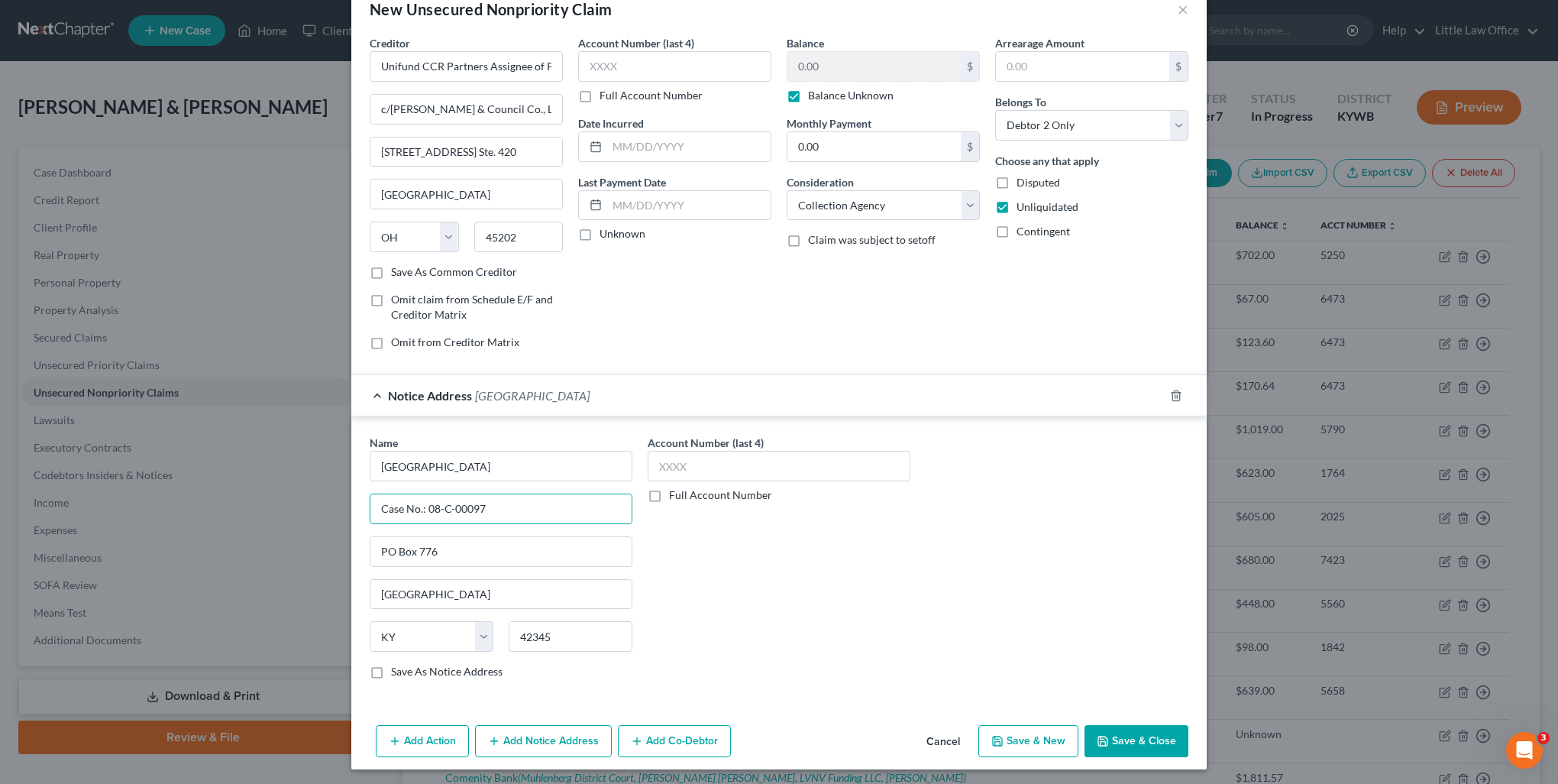
click at [555, 731] on button "Add Notice Address" at bounding box center [543, 741] width 136 height 32
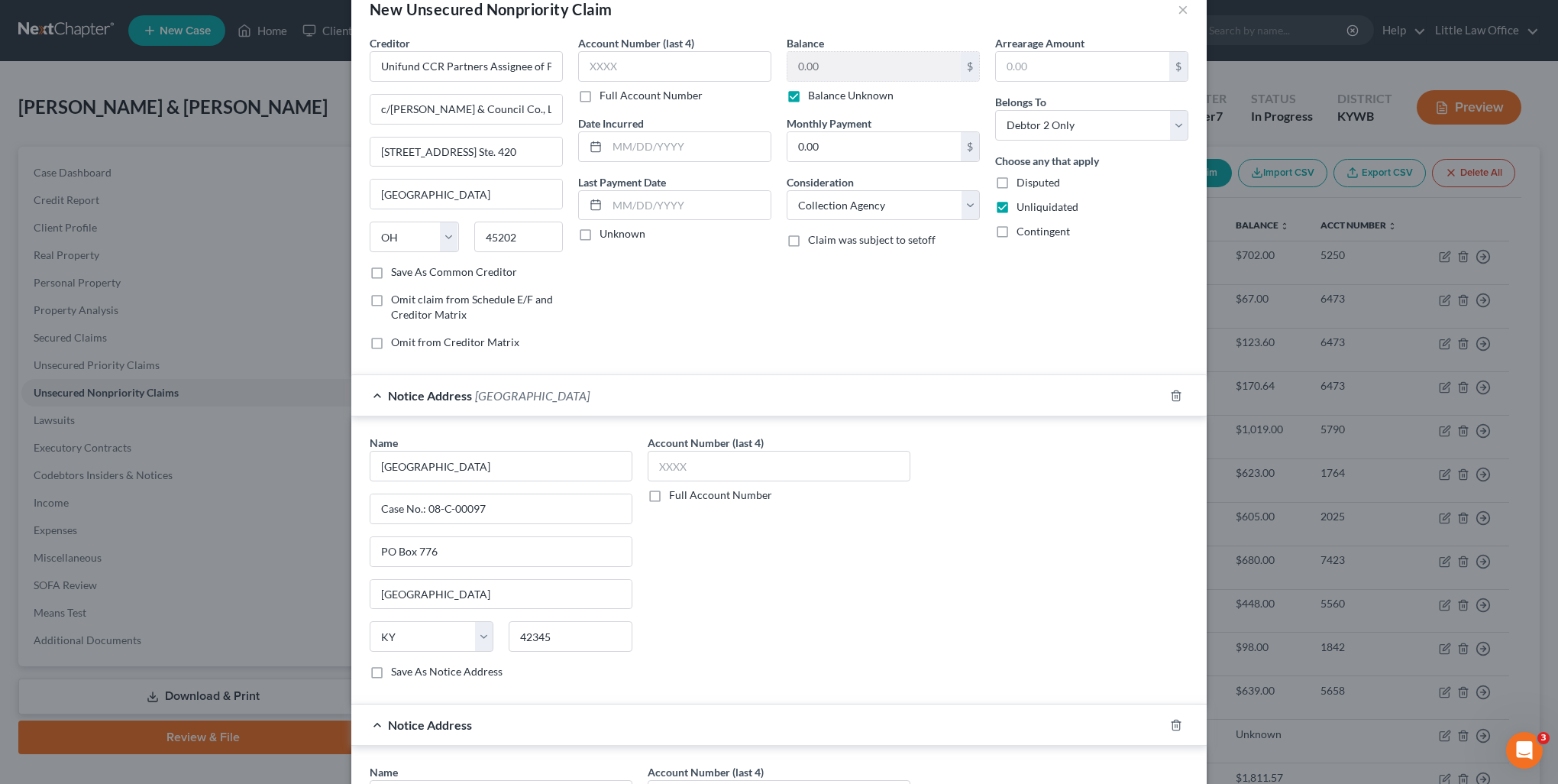
scroll to position [188, 0]
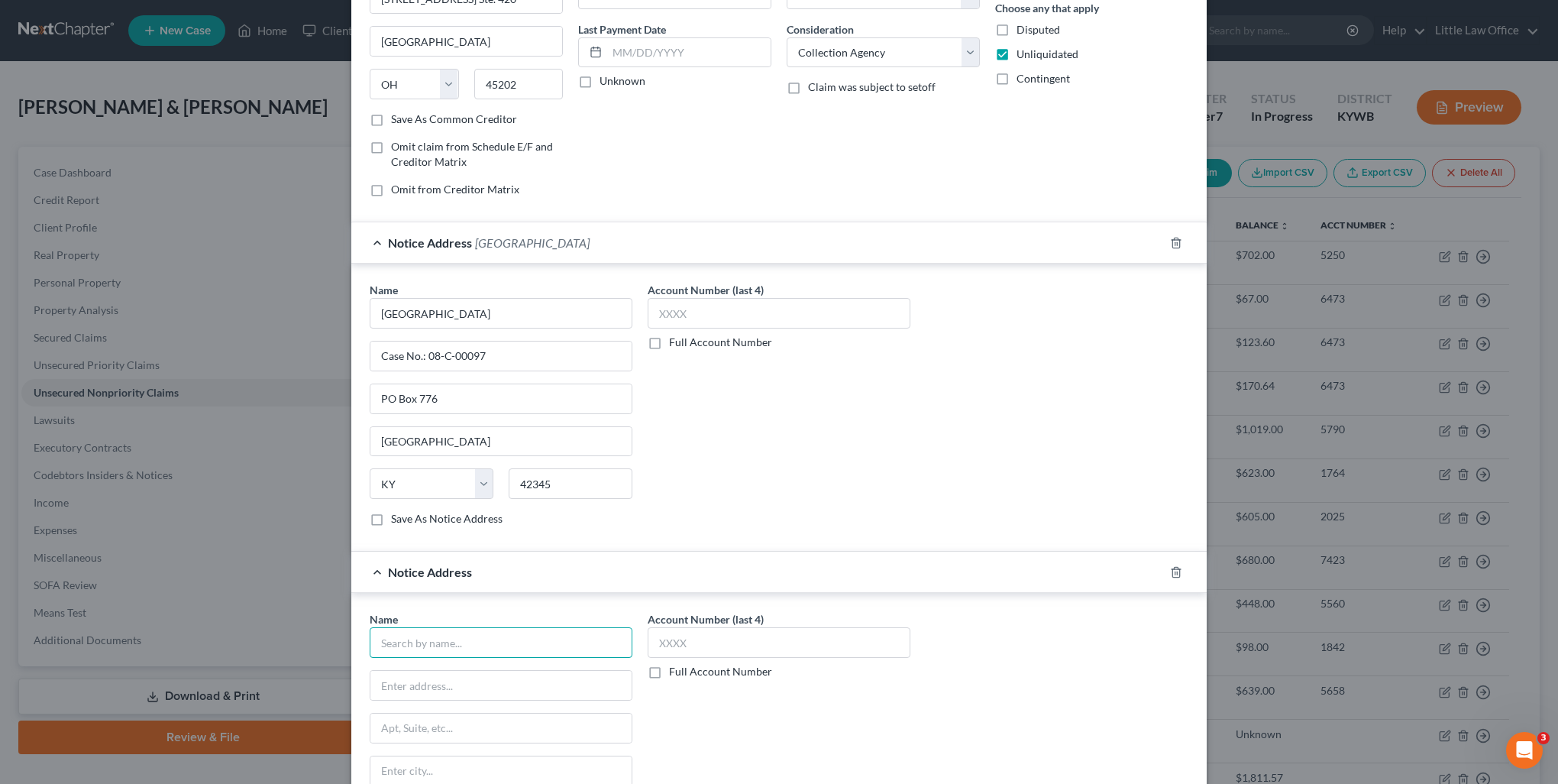
click at [459, 644] on input "text" at bounding box center [501, 642] width 263 height 31
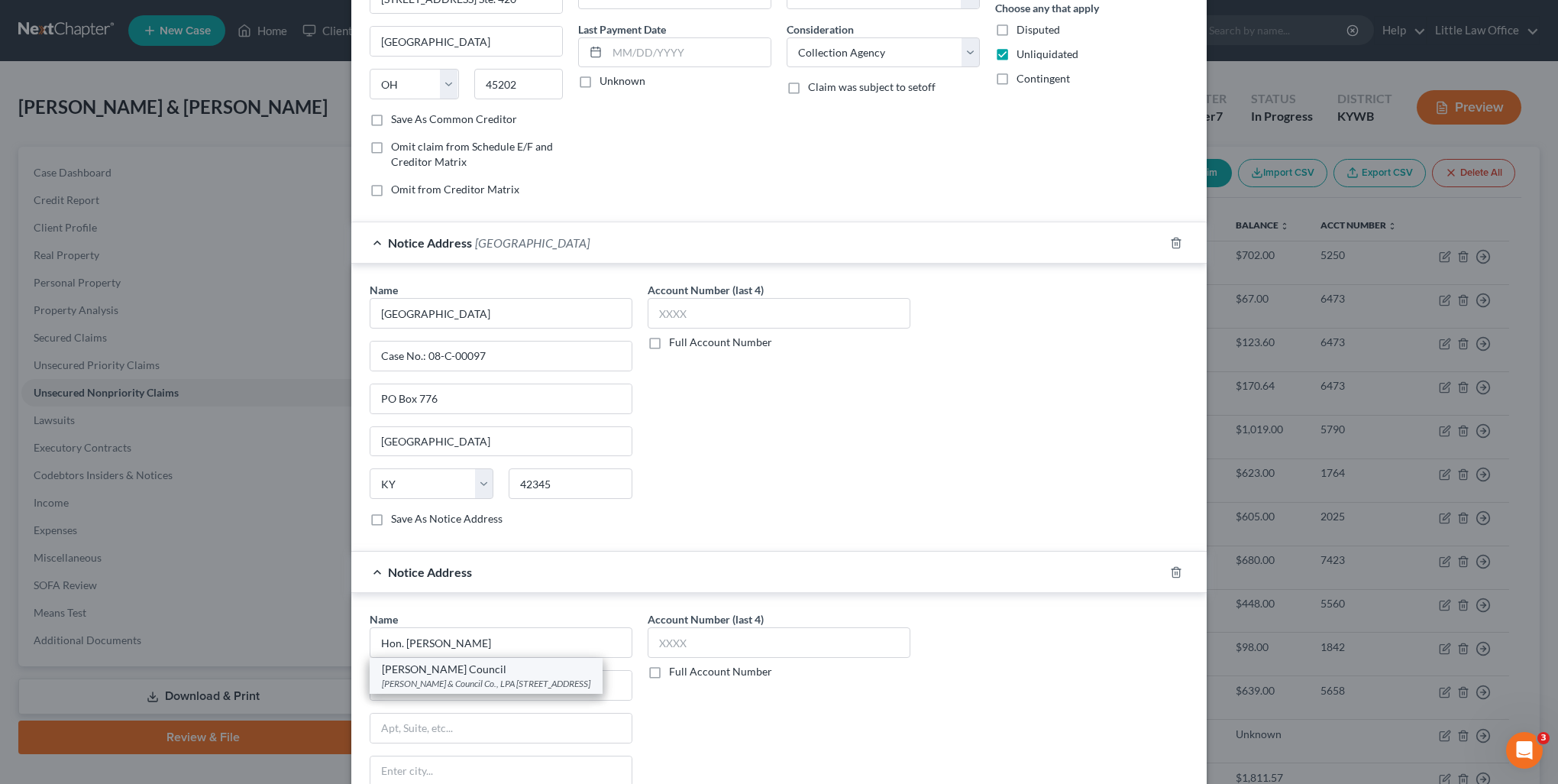
click at [463, 670] on div "[PERSON_NAME] Council" at bounding box center [486, 669] width 209 height 15
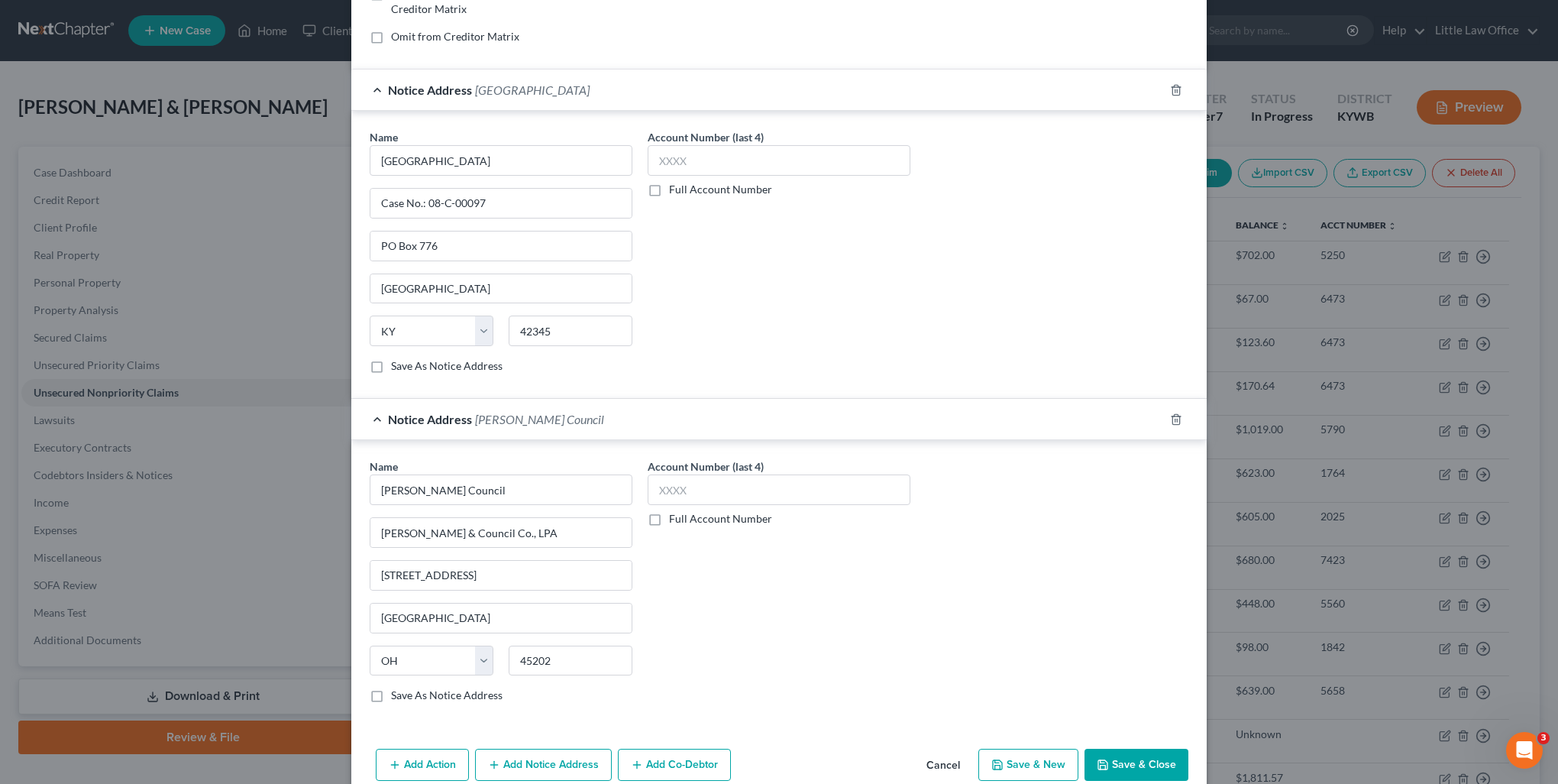
scroll to position [363, 0]
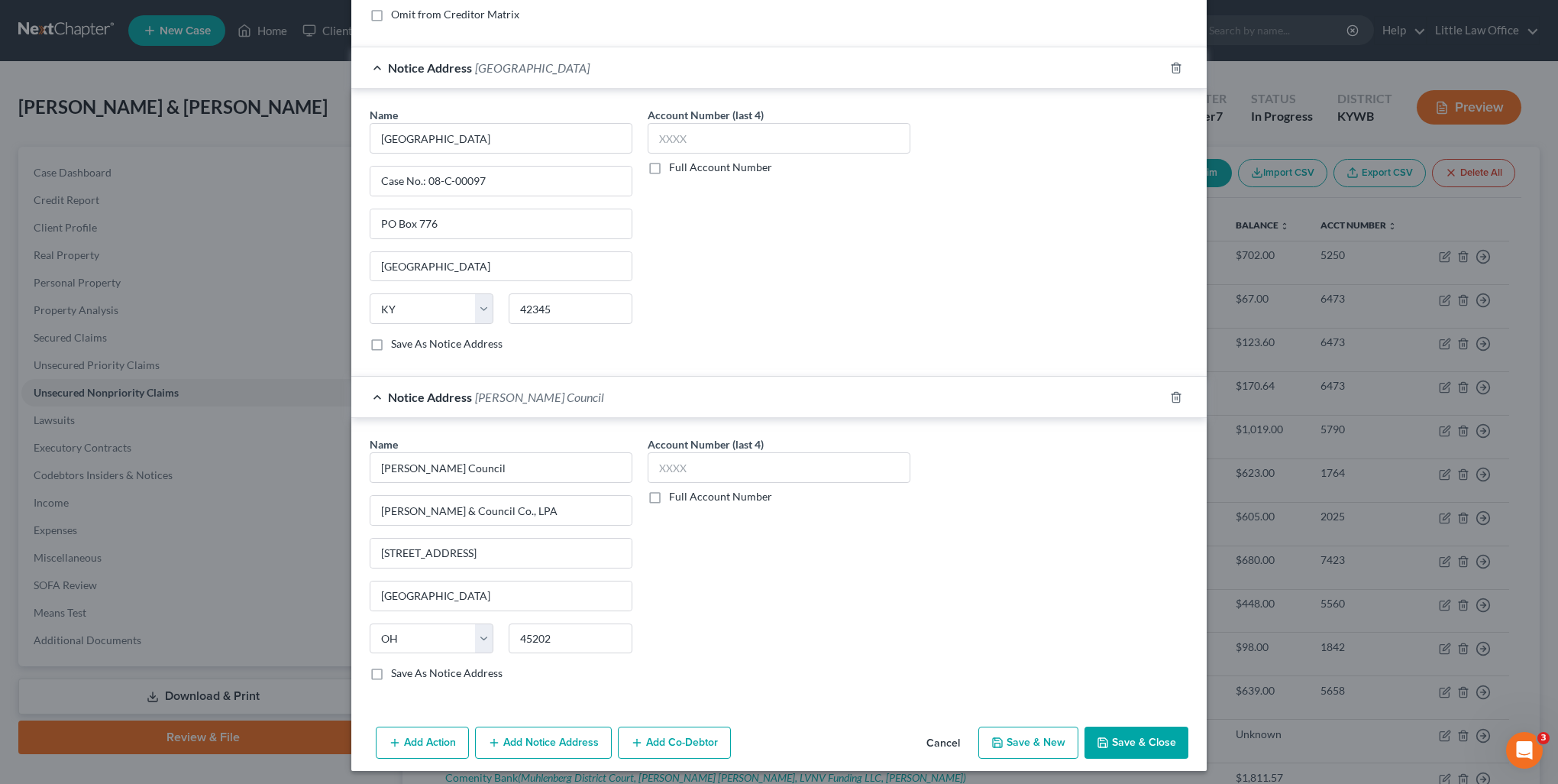
click at [556, 747] on button "Add Notice Address" at bounding box center [543, 742] width 136 height 32
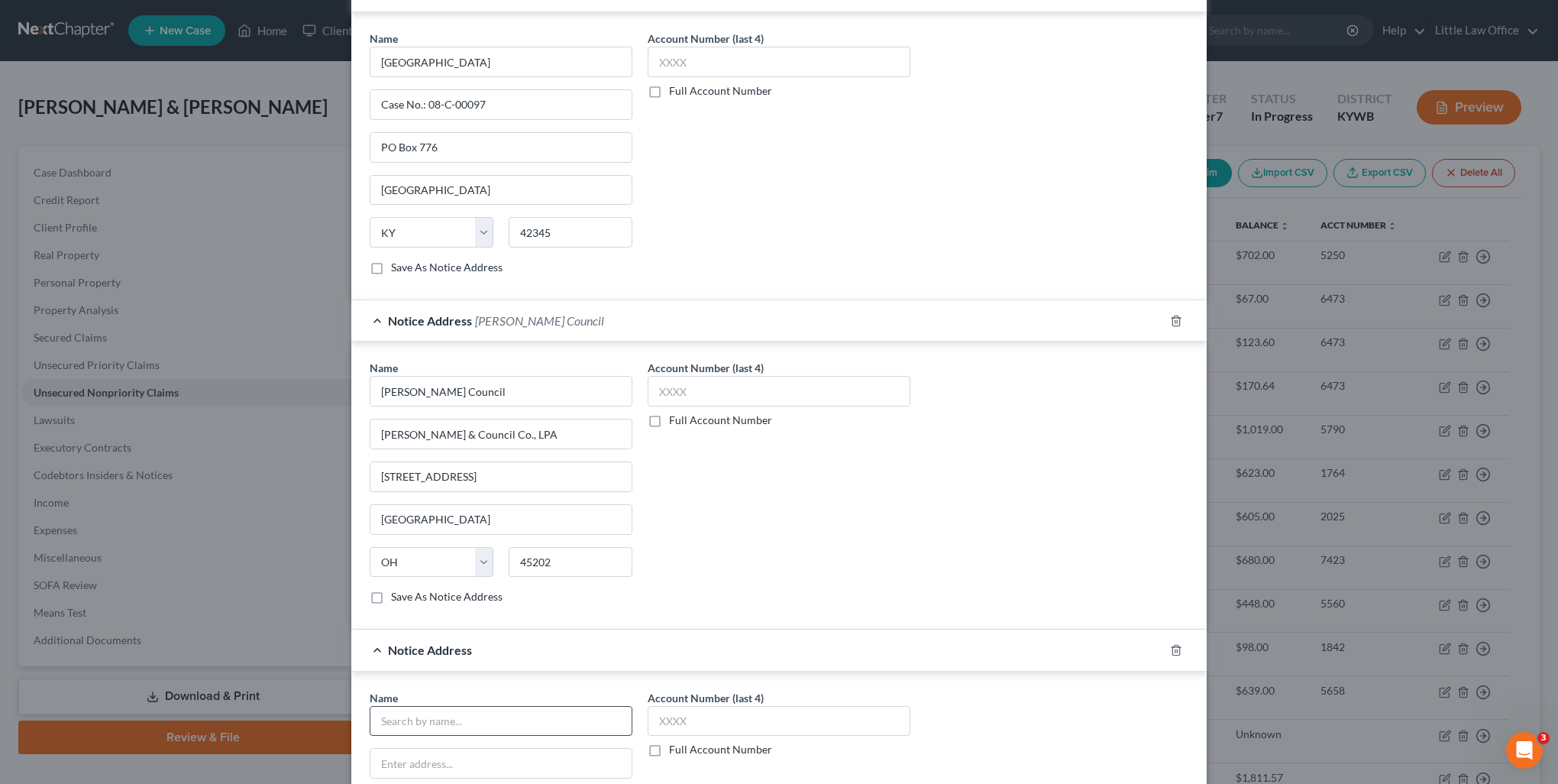
scroll to position [516, 0]
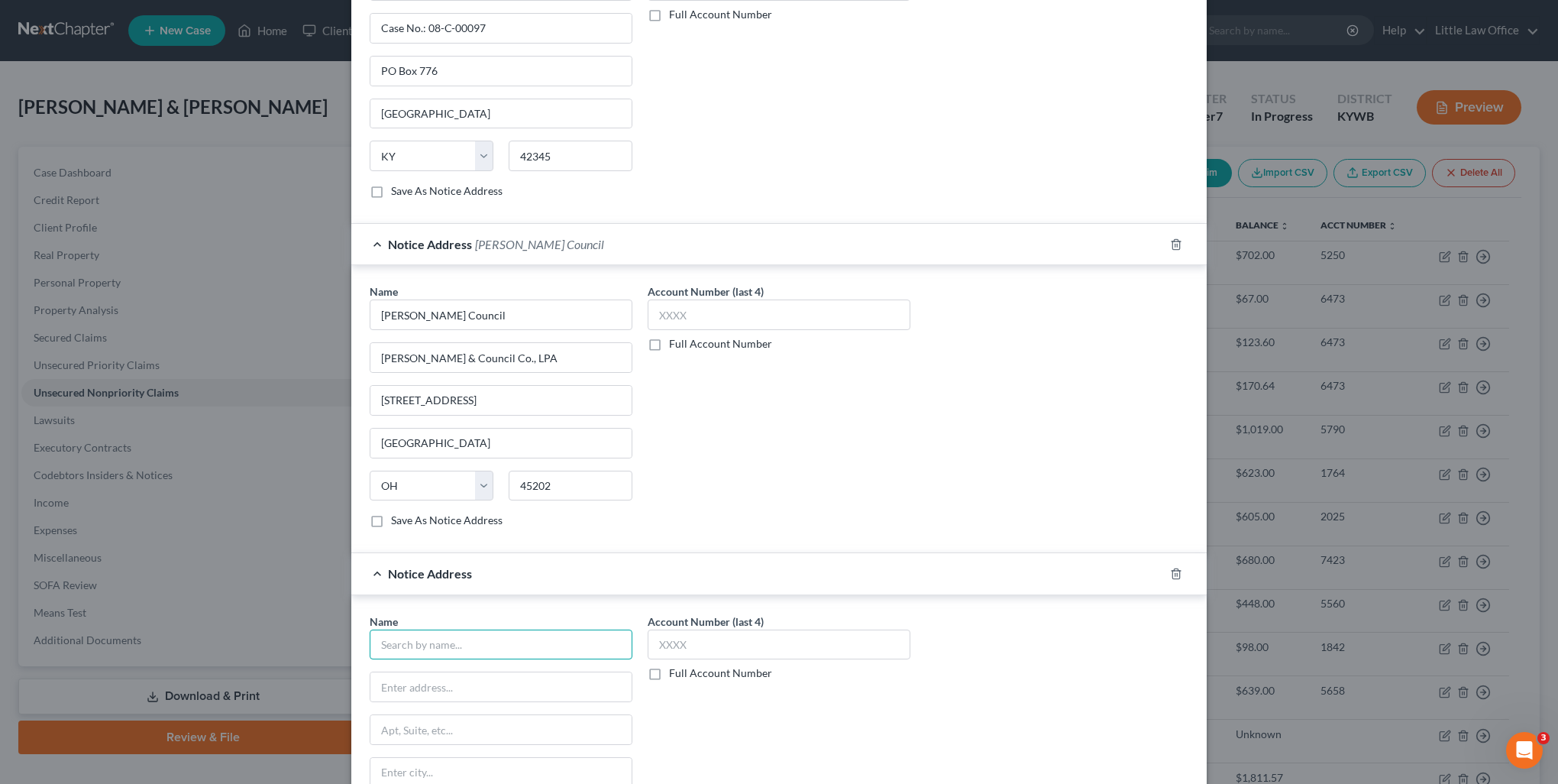
click at [464, 643] on input "text" at bounding box center [501, 644] width 263 height 31
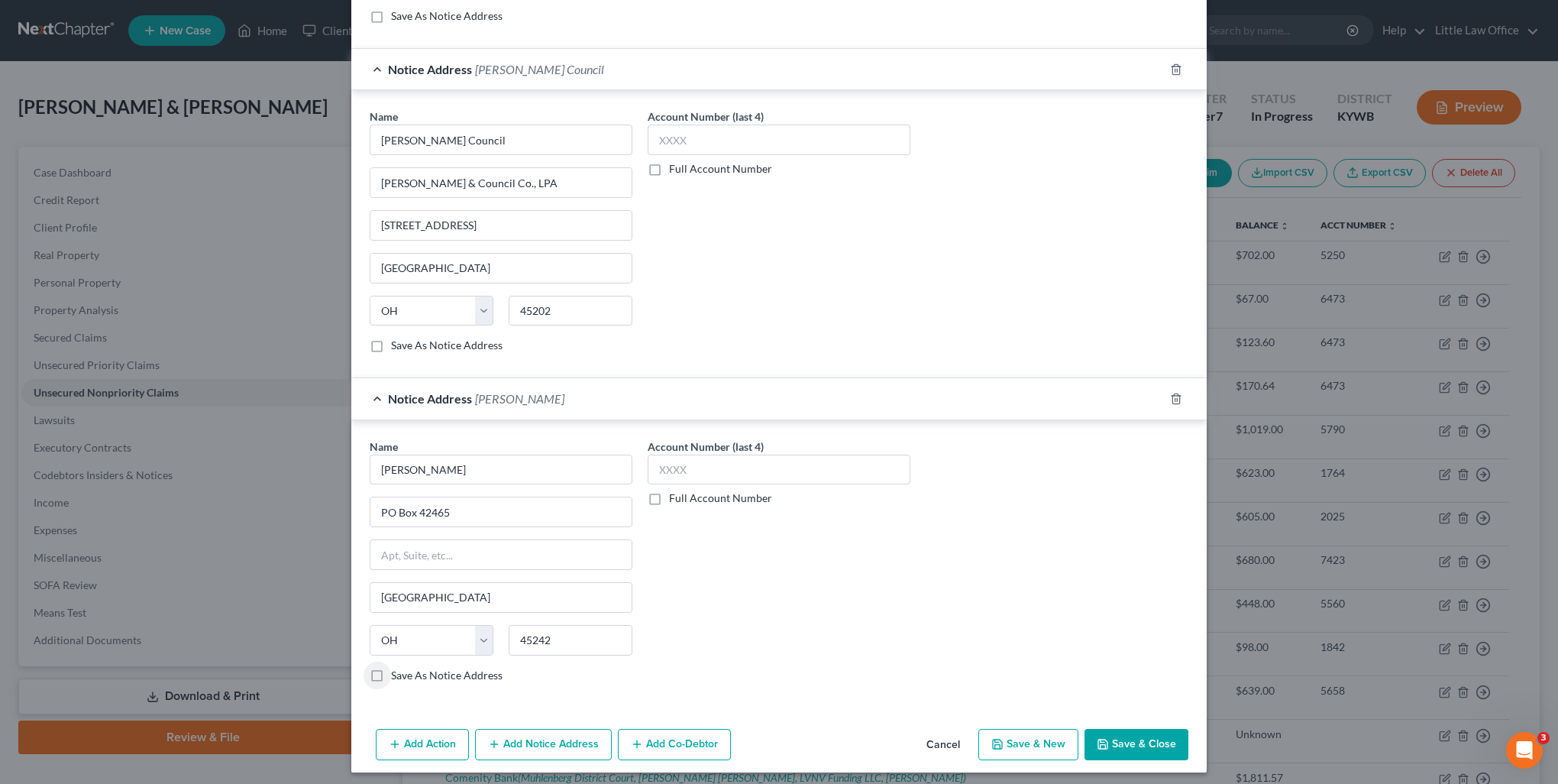
click at [391, 667] on label "Save As Notice Address" at bounding box center [447, 674] width 111 height 15
click at [398, 667] on input "Save As Notice Address" at bounding box center [402, 672] width 10 height 10
click at [1109, 741] on button "Save & Close" at bounding box center [1136, 744] width 104 height 32
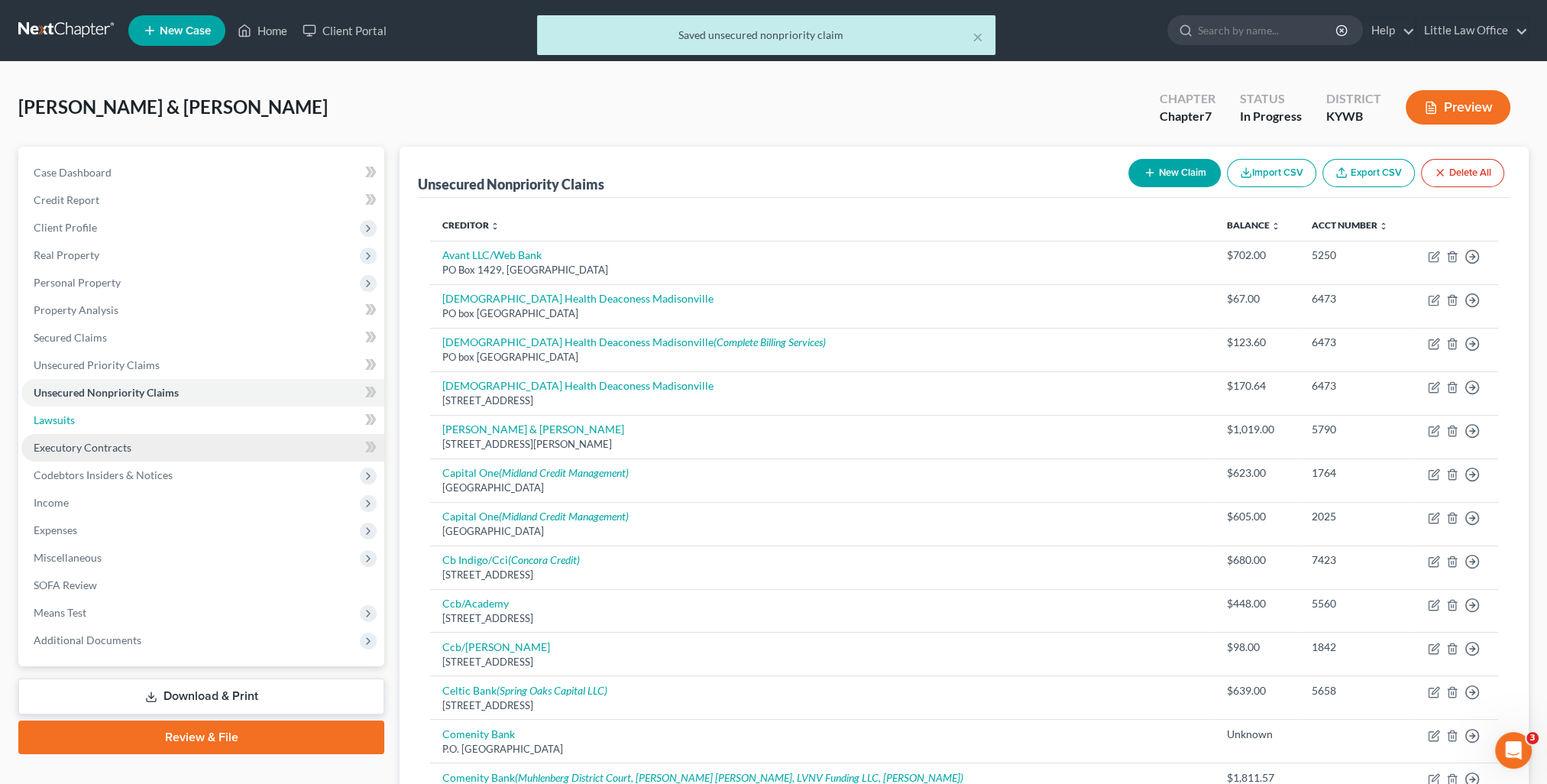
drag, startPoint x: 82, startPoint y: 416, endPoint x: 104, endPoint y: 457, distance: 46.5
click at [82, 416] on link "Lawsuits" at bounding box center [202, 419] width 363 height 27
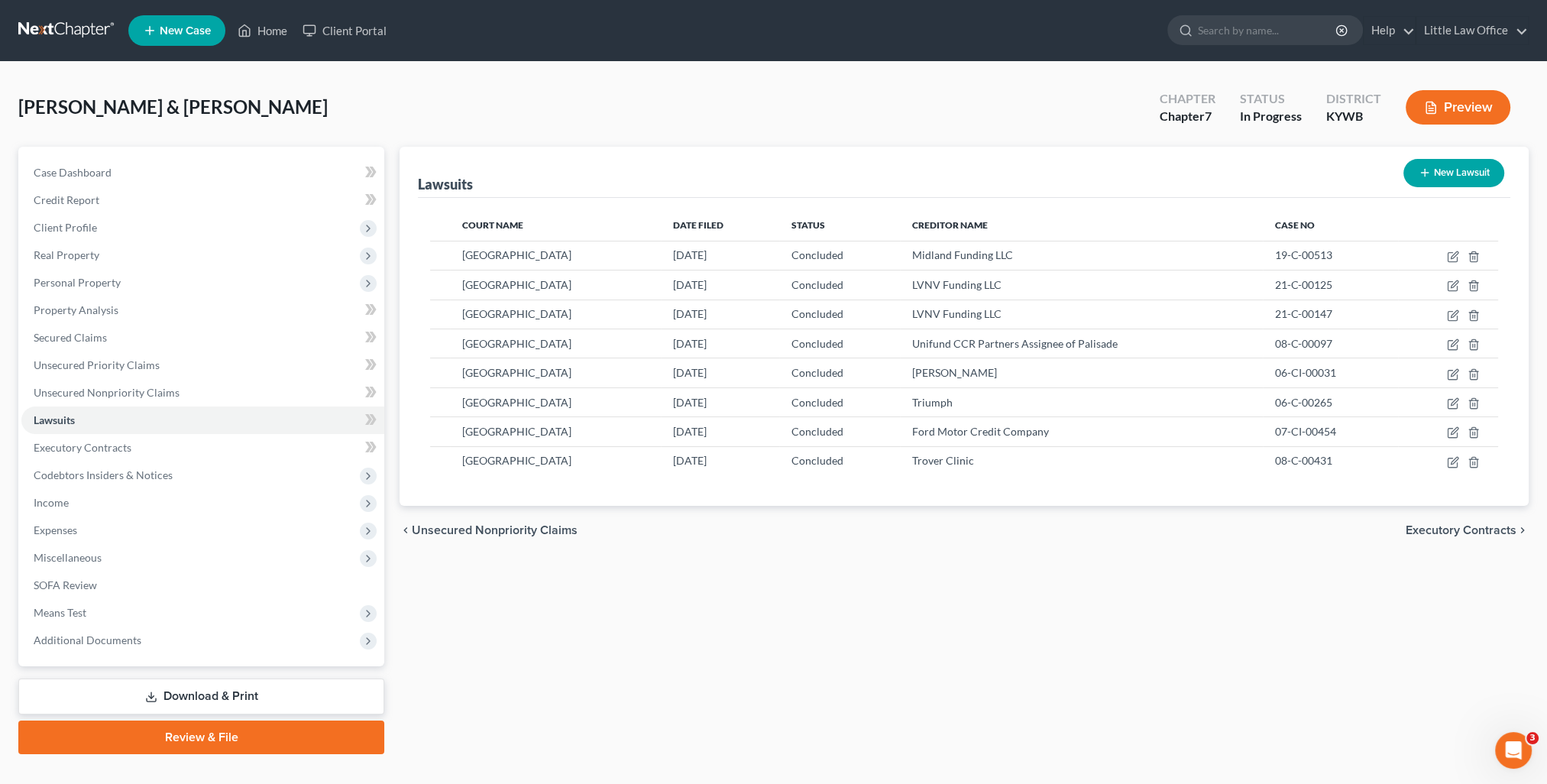
click at [1425, 186] on button "New Lawsuit" at bounding box center [1454, 173] width 101 height 28
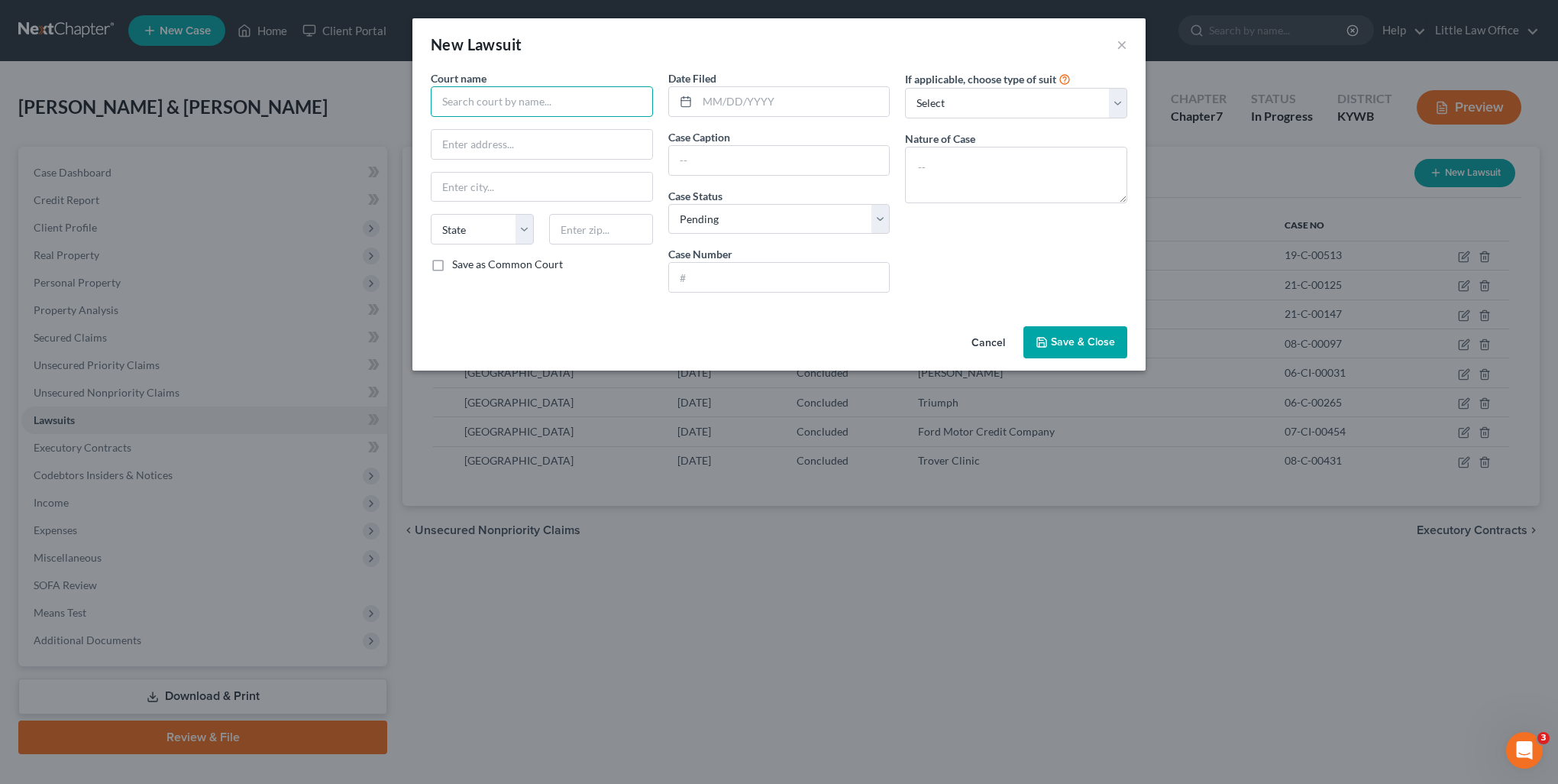
click at [512, 96] on input "text" at bounding box center [541, 101] width 222 height 31
click at [513, 103] on input "muhlenberg circuit" at bounding box center [541, 101] width 222 height 31
click at [531, 129] on div "[GEOGRAPHIC_DATA]" at bounding box center [522, 128] width 159 height 15
click at [801, 103] on input "text" at bounding box center [794, 101] width 193 height 29
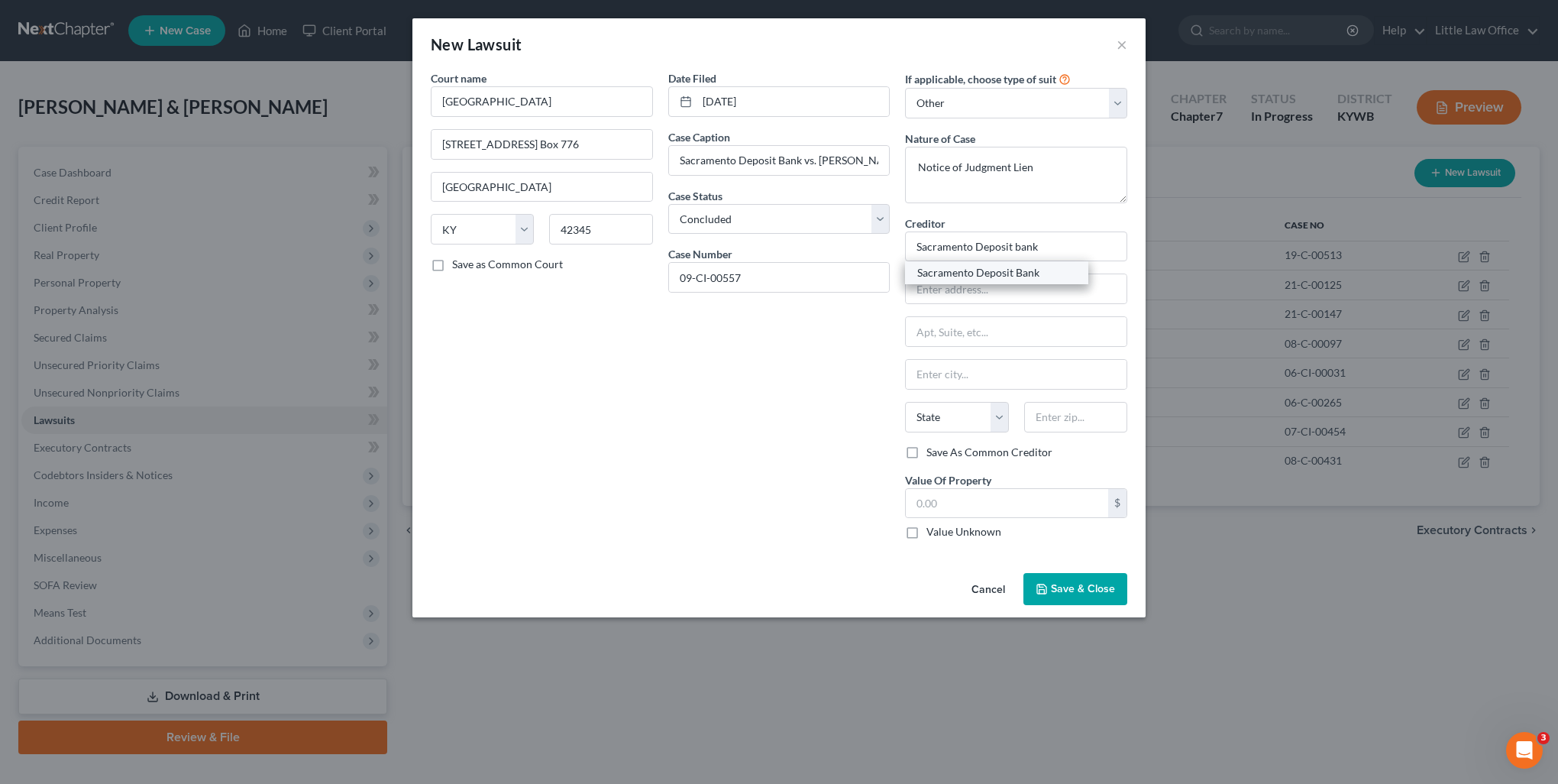
click at [974, 267] on div "Sacramento Deposit Bank" at bounding box center [997, 272] width 159 height 15
click at [990, 527] on label "Value Unknown" at bounding box center [964, 531] width 74 height 15
click at [942, 527] on input "Value Unknown" at bounding box center [938, 528] width 10 height 10
click at [1065, 575] on button "Save & Close" at bounding box center [1075, 589] width 104 height 32
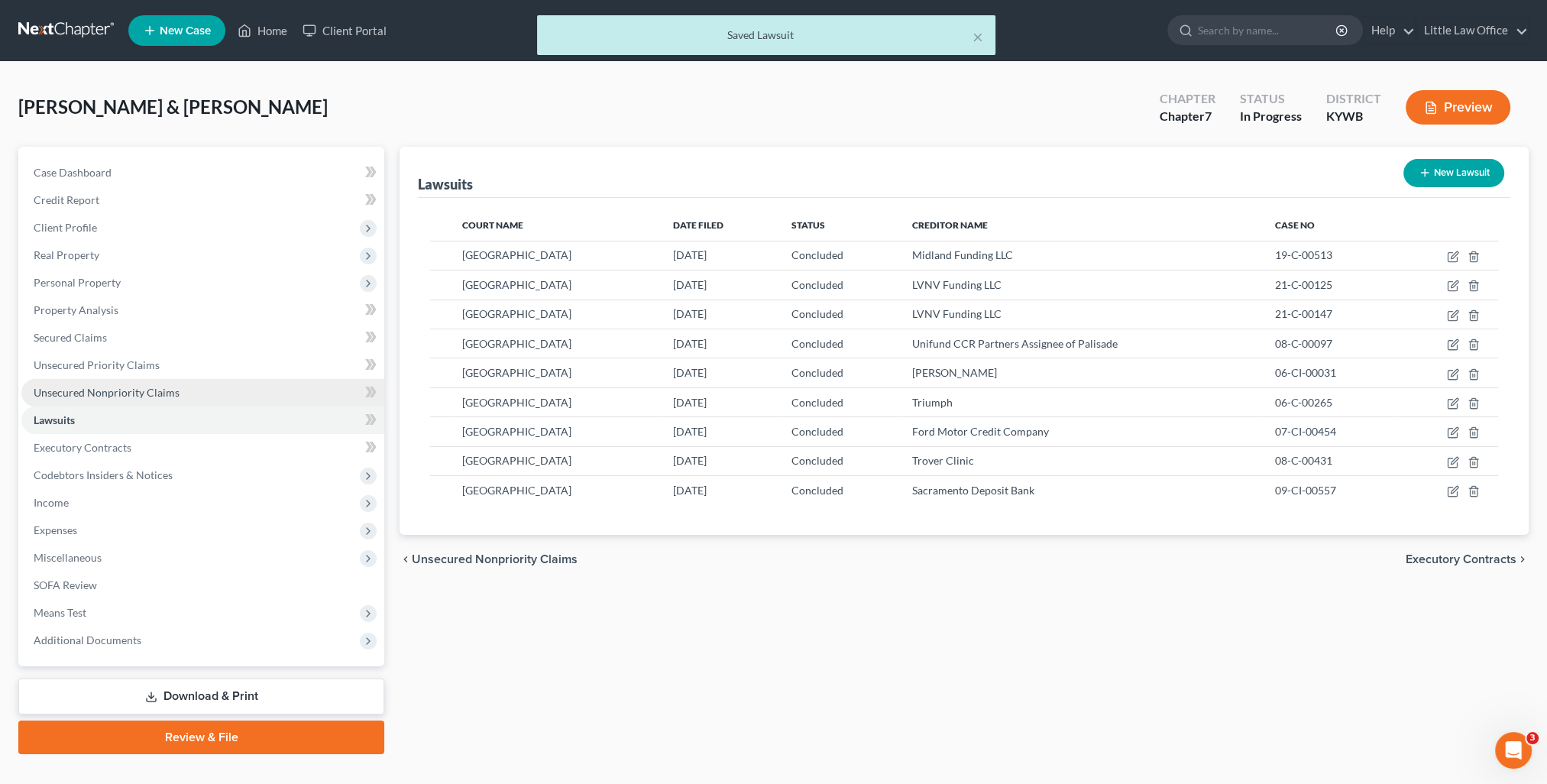
click at [89, 397] on span "Unsecured Nonpriority Claims" at bounding box center [107, 392] width 146 height 13
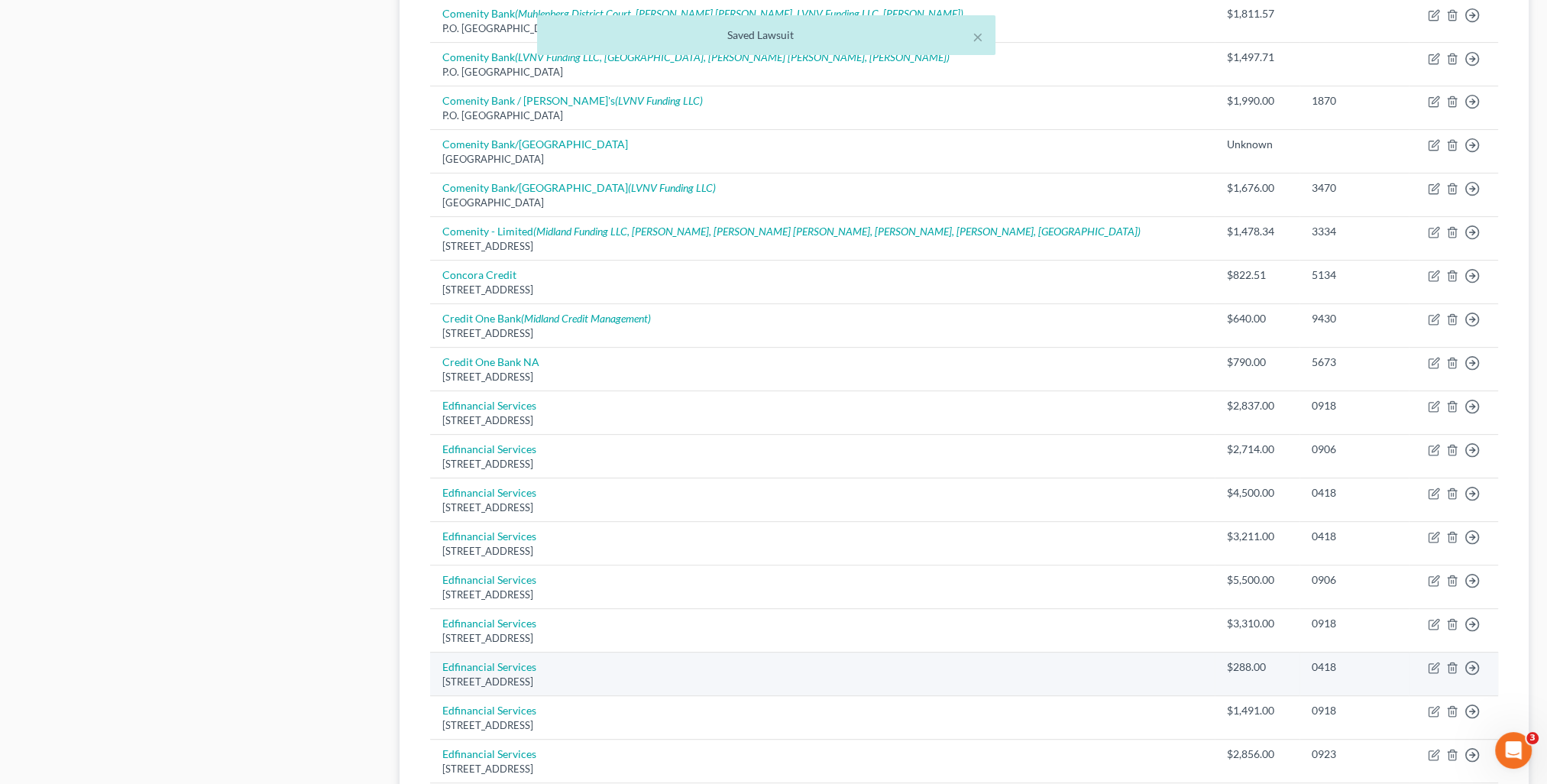
scroll to position [975, 0]
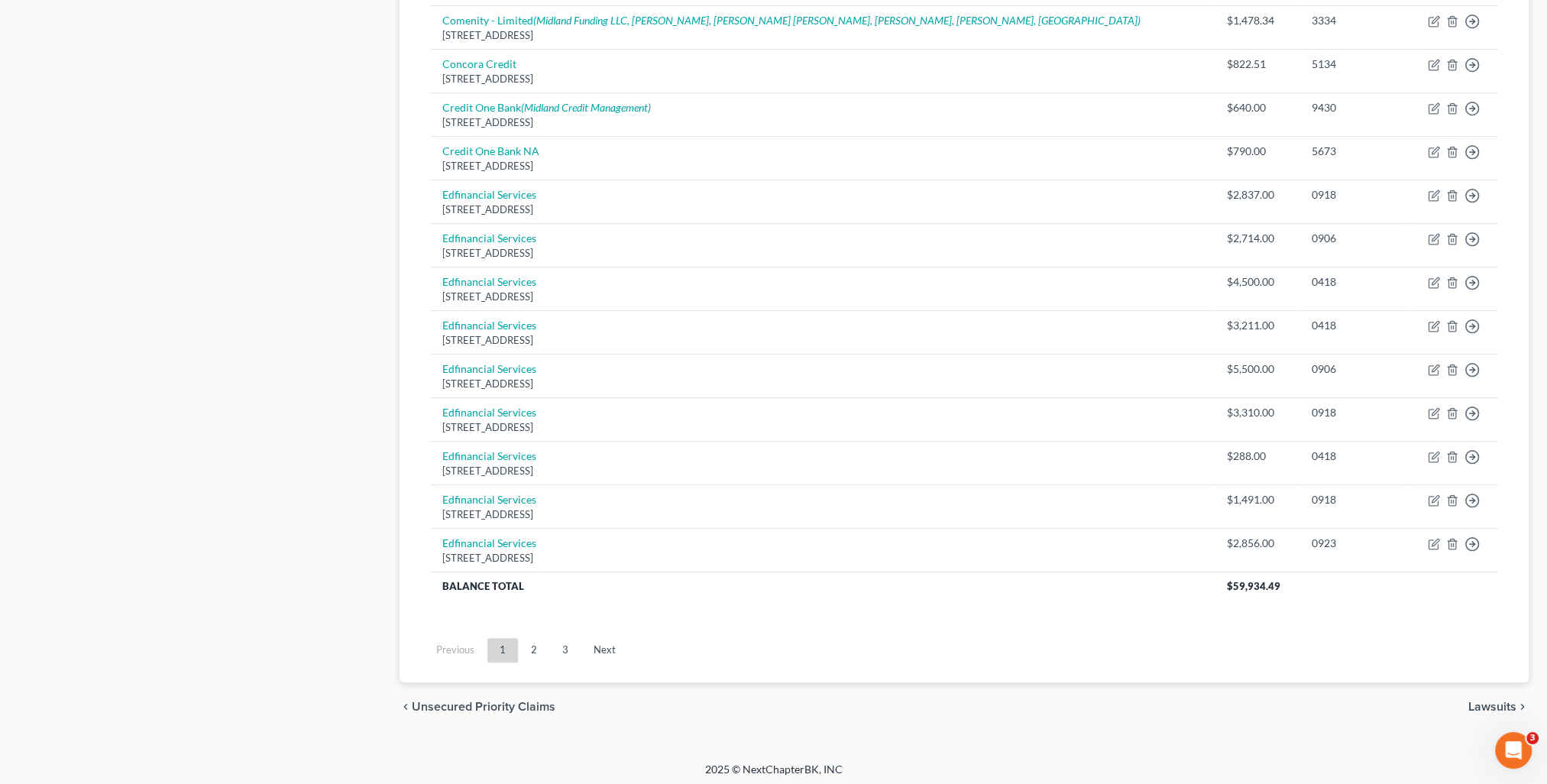
drag, startPoint x: 575, startPoint y: 648, endPoint x: 628, endPoint y: 618, distance: 60.9
click at [575, 646] on link "3" at bounding box center [565, 649] width 31 height 24
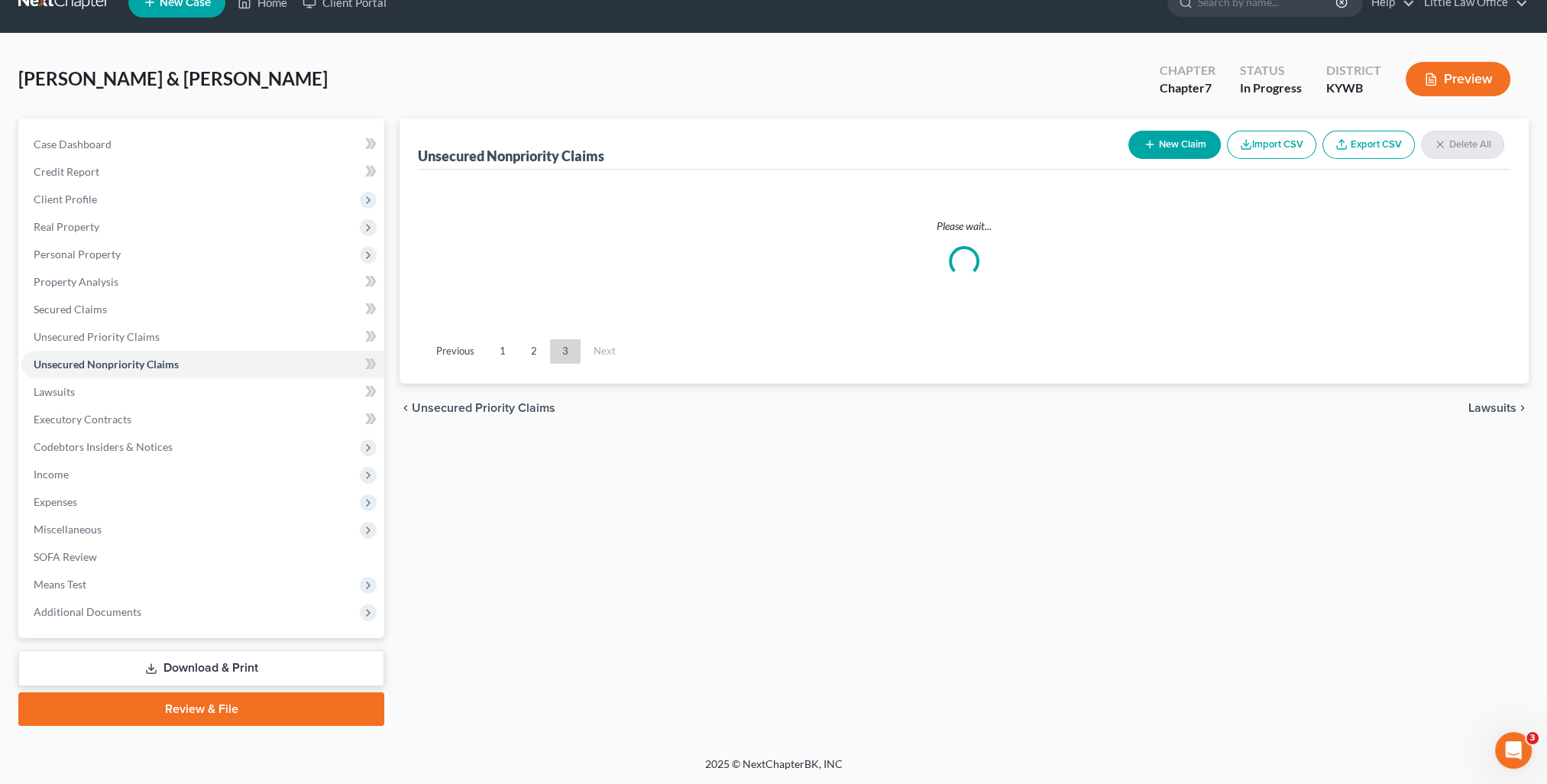
scroll to position [121, 0]
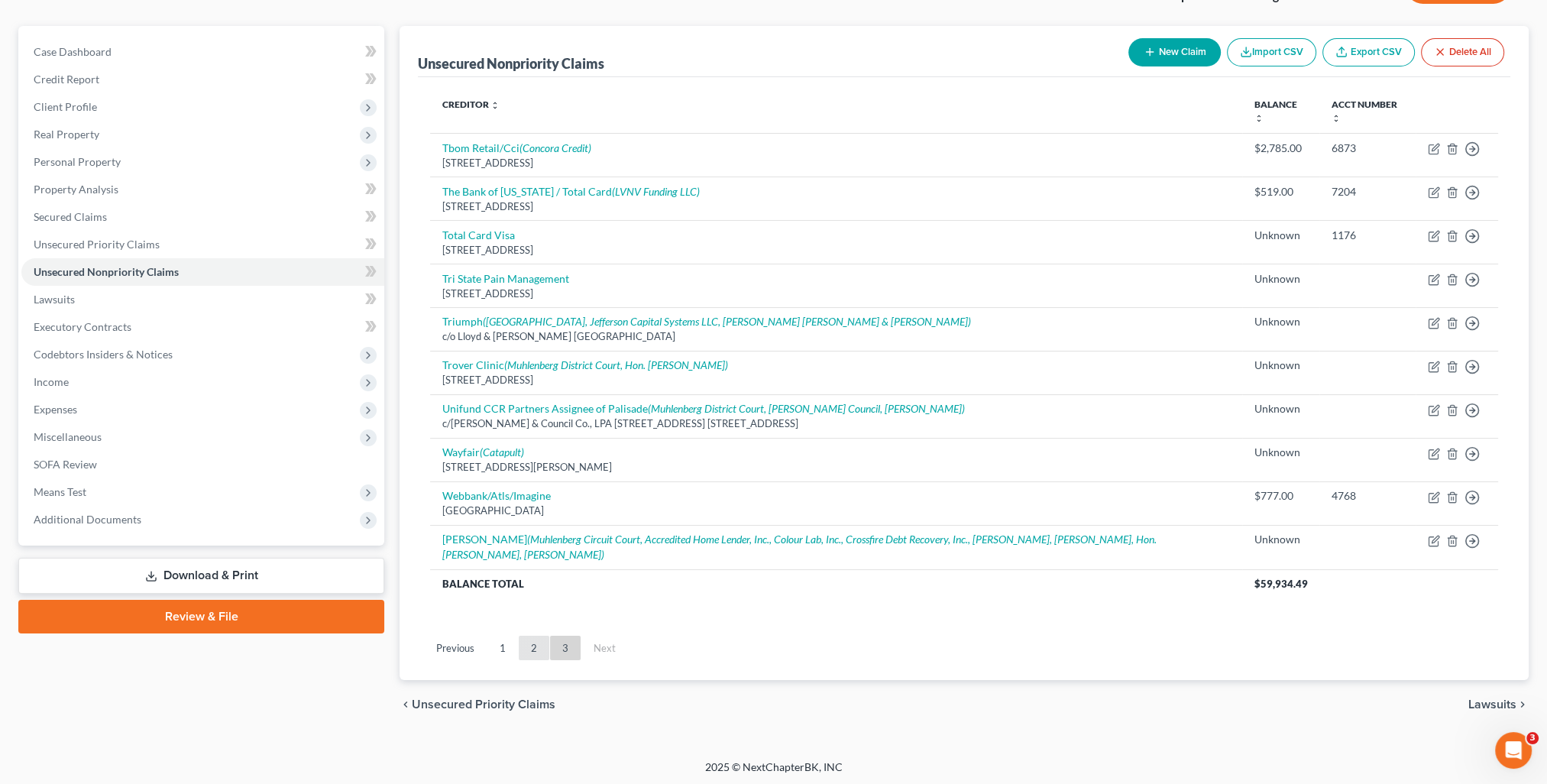
click at [536, 652] on link "2" at bounding box center [533, 648] width 31 height 24
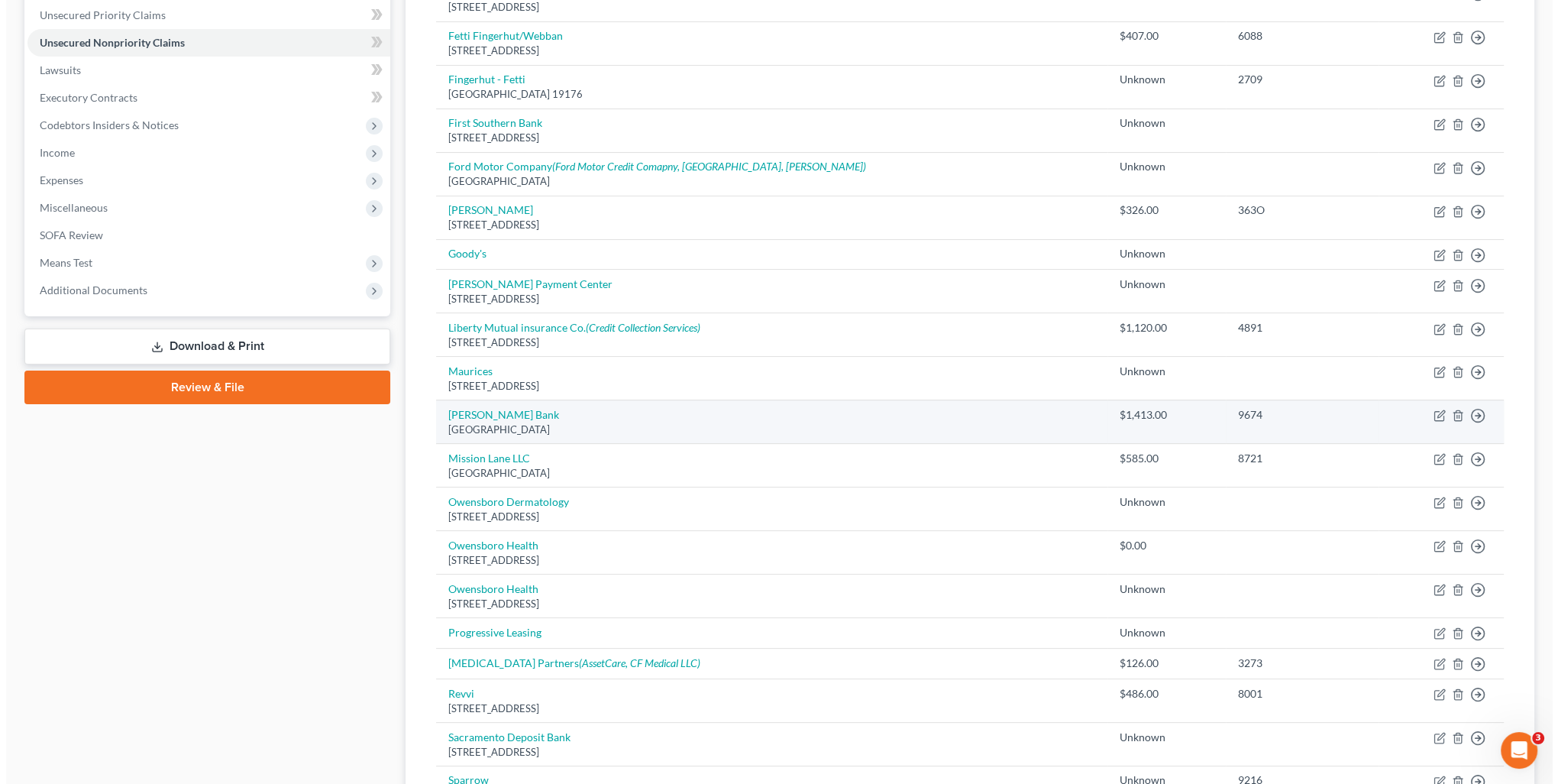
scroll to position [426, 0]
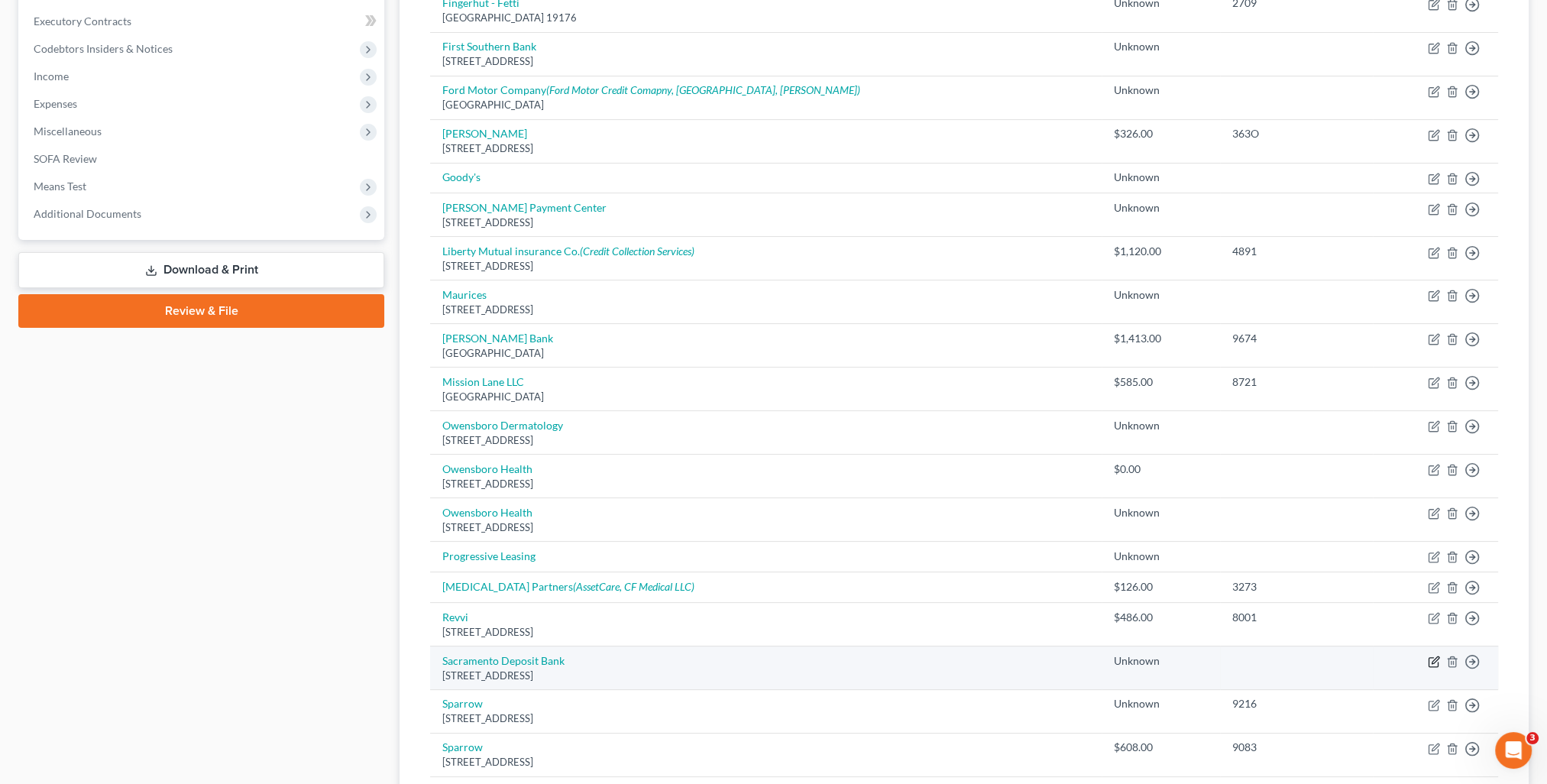
click at [1428, 658] on icon "button" at bounding box center [1434, 662] width 13 height 13
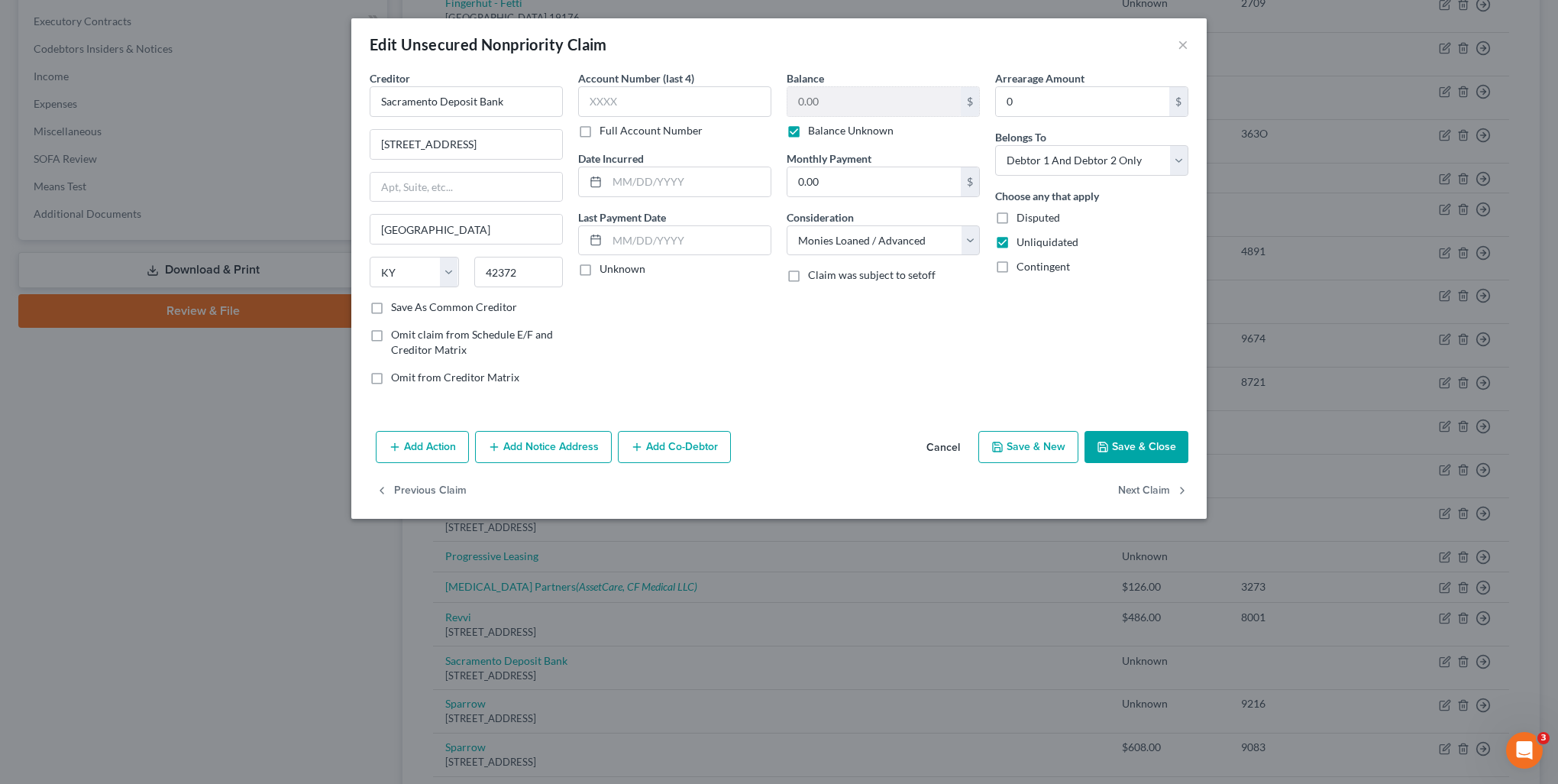
click at [587, 445] on button "Add Notice Address" at bounding box center [543, 446] width 136 height 32
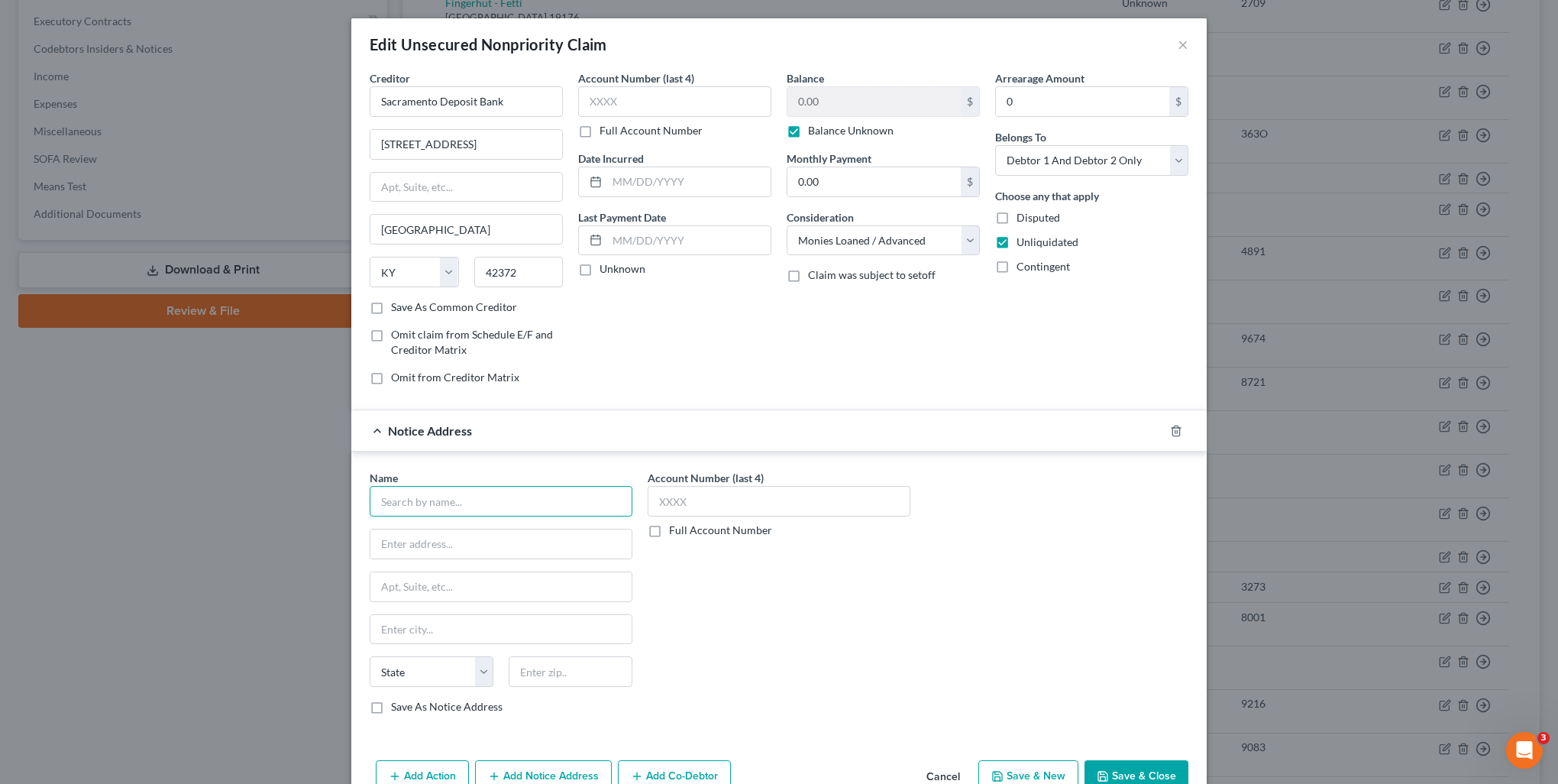
click at [485, 497] on input "text" at bounding box center [501, 501] width 263 height 31
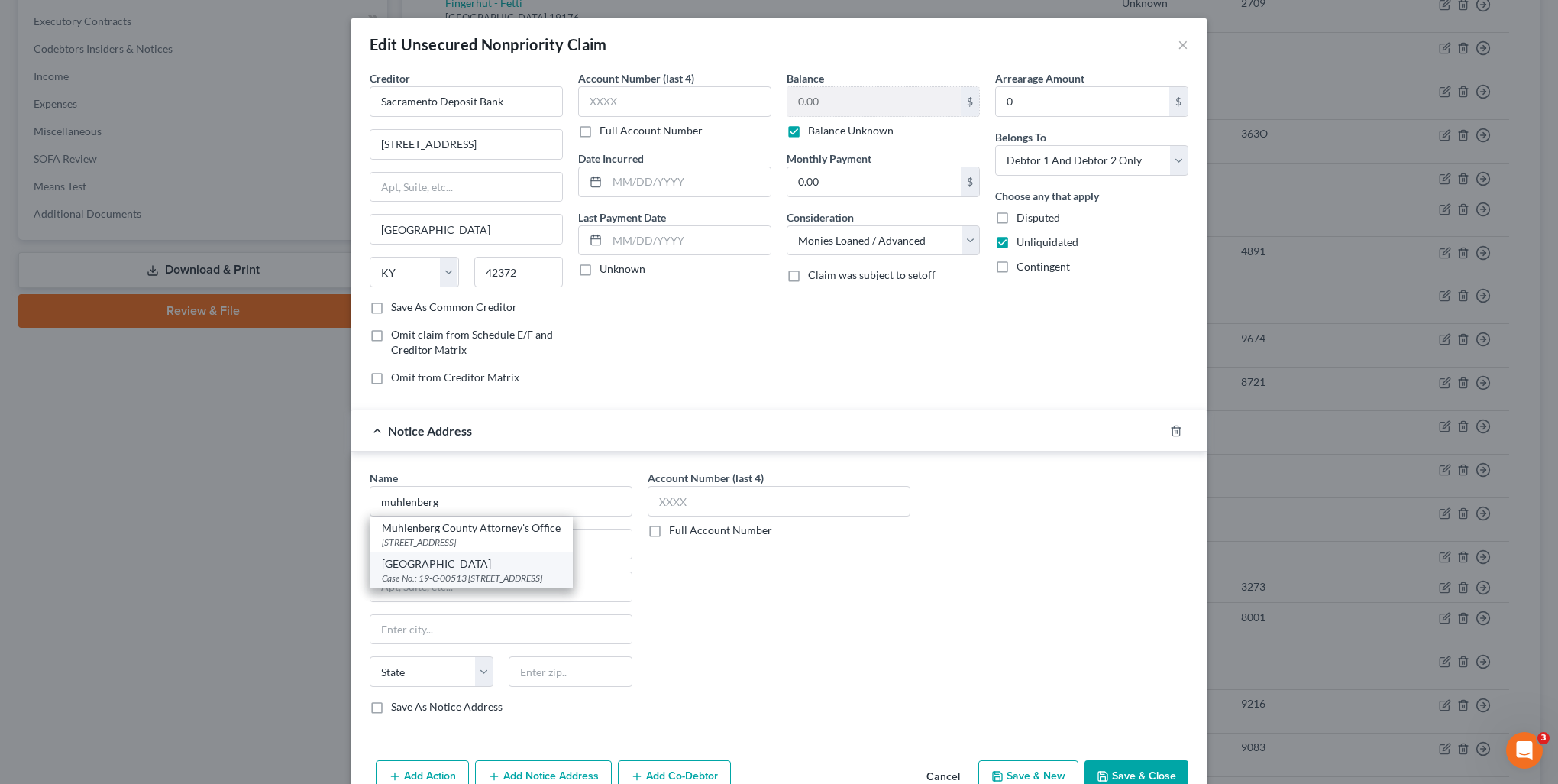
click at [501, 568] on div "[GEOGRAPHIC_DATA]" at bounding box center [471, 563] width 179 height 15
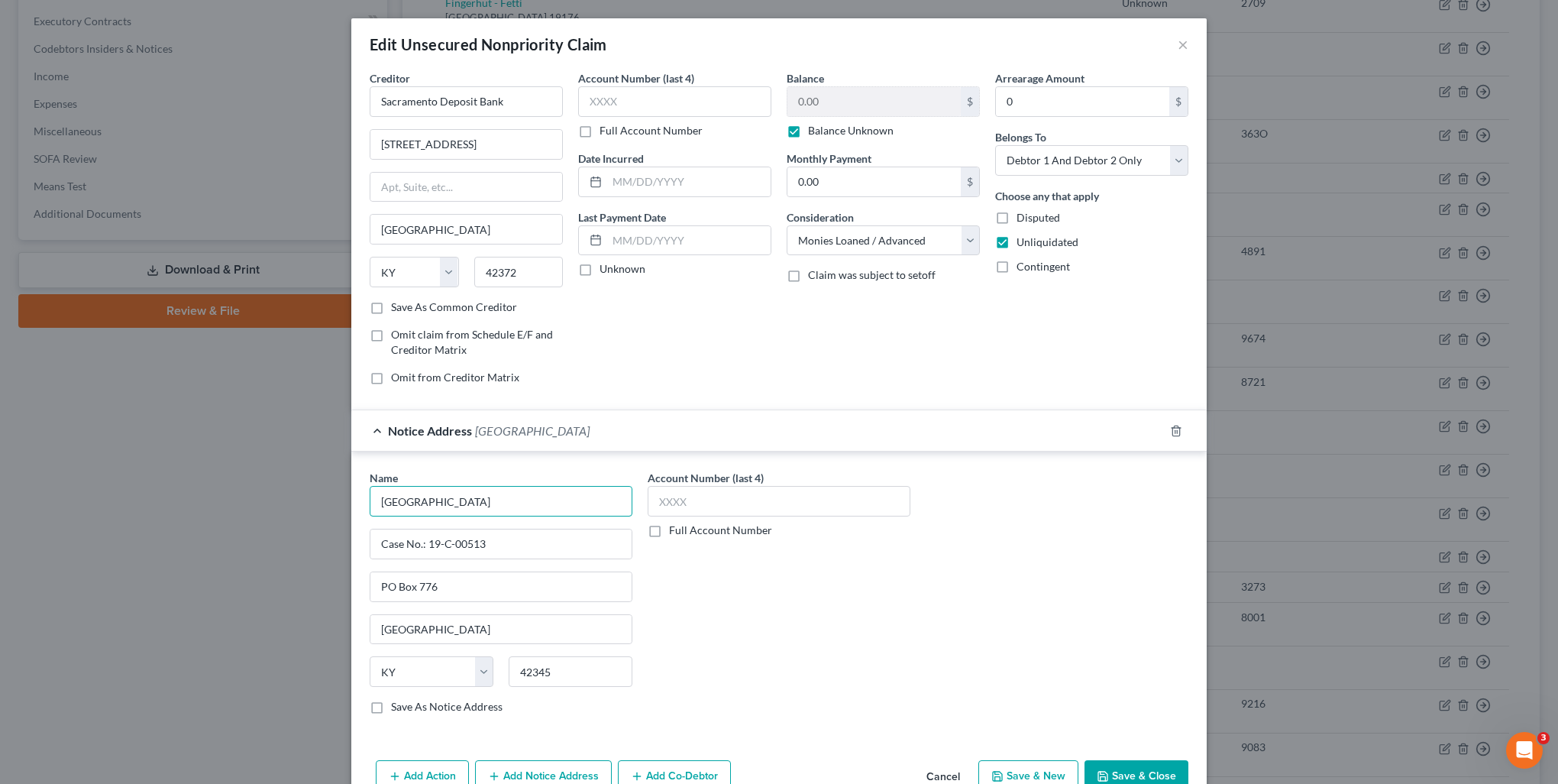
click at [455, 501] on input "[GEOGRAPHIC_DATA]" at bounding box center [501, 501] width 263 height 31
drag, startPoint x: 478, startPoint y: 536, endPoint x: 548, endPoint y: 527, distance: 70.6
click at [548, 532] on input "Case No.: 19-C-00513" at bounding box center [500, 543] width 261 height 29
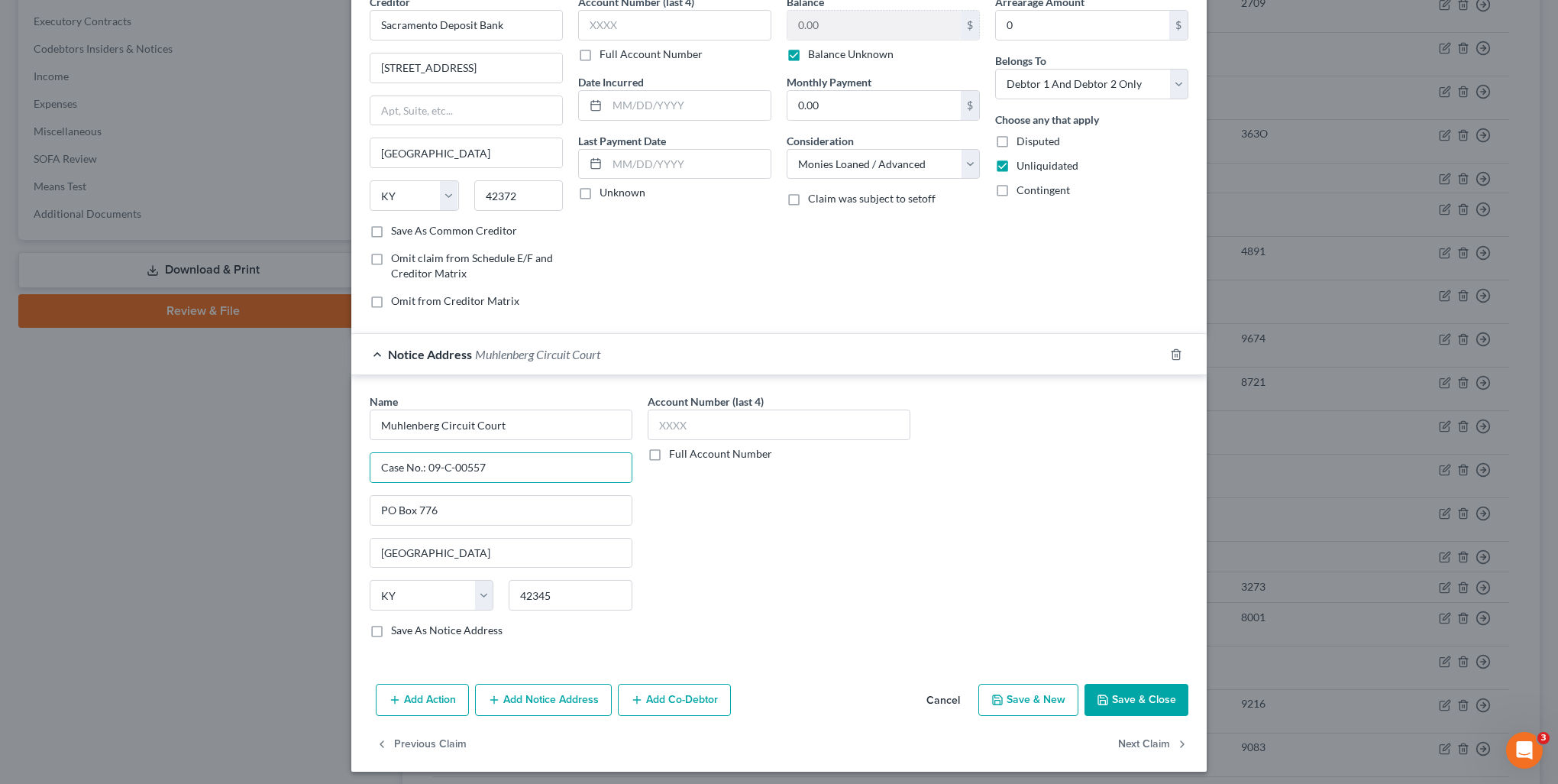
click at [569, 713] on div "Add Action Add Notice Address Add Co-Debtor Cancel Save & New Save & Close" at bounding box center [779, 702] width 855 height 50
click at [566, 706] on button "Add Notice Address" at bounding box center [543, 699] width 136 height 32
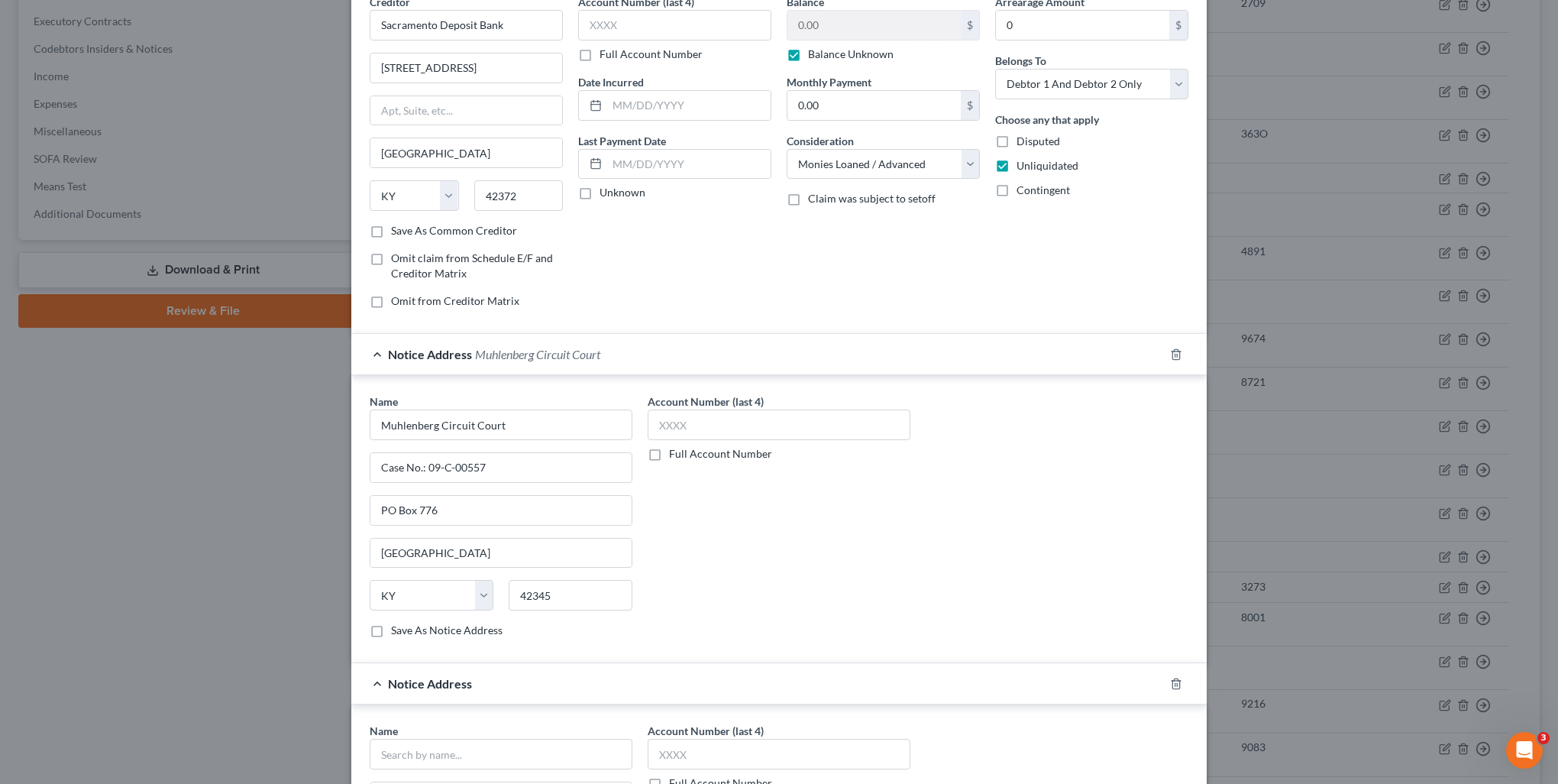
scroll to position [79, 0]
click at [505, 740] on input "text" at bounding box center [501, 750] width 263 height 31
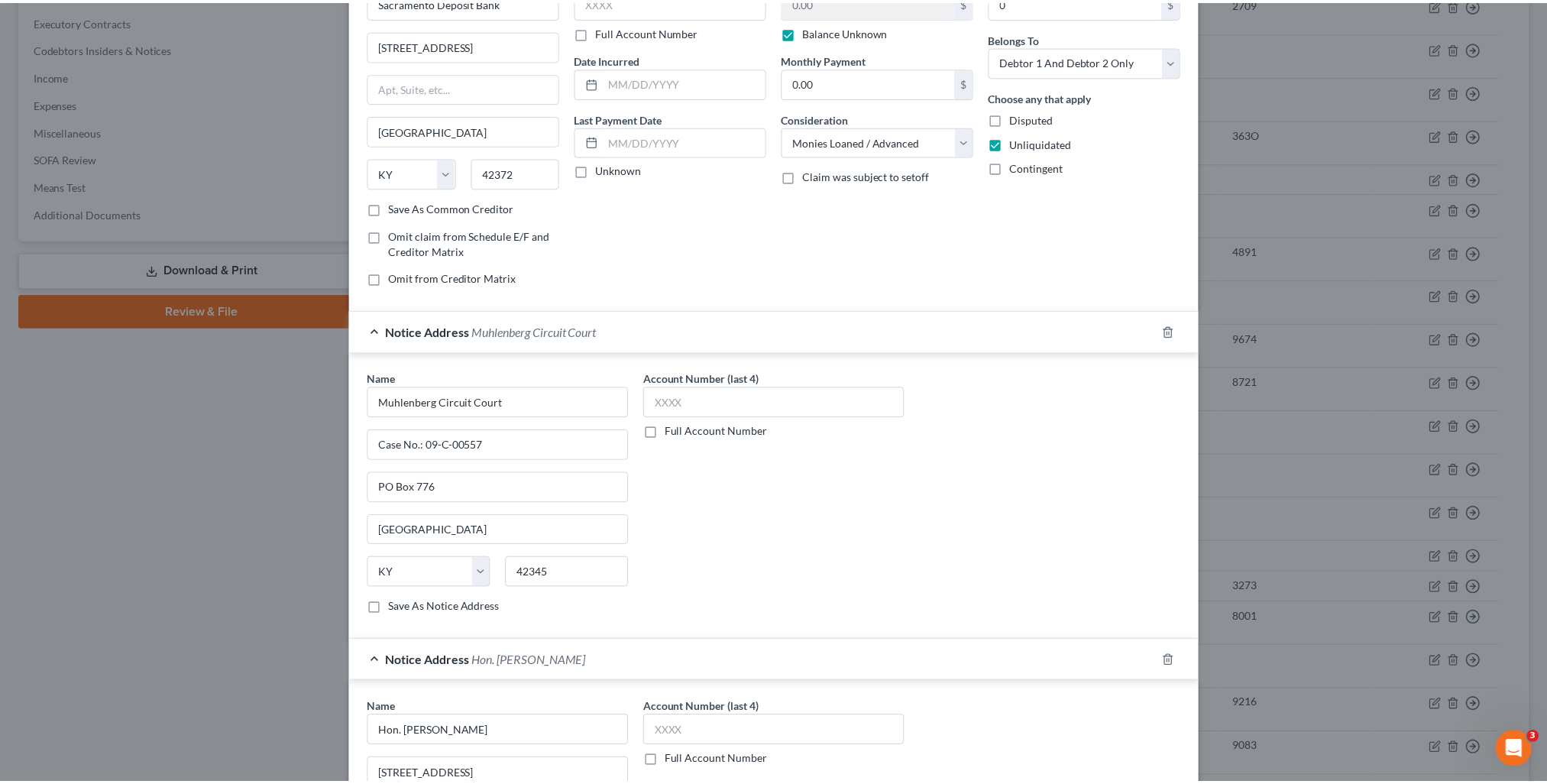
scroll to position [406, 0]
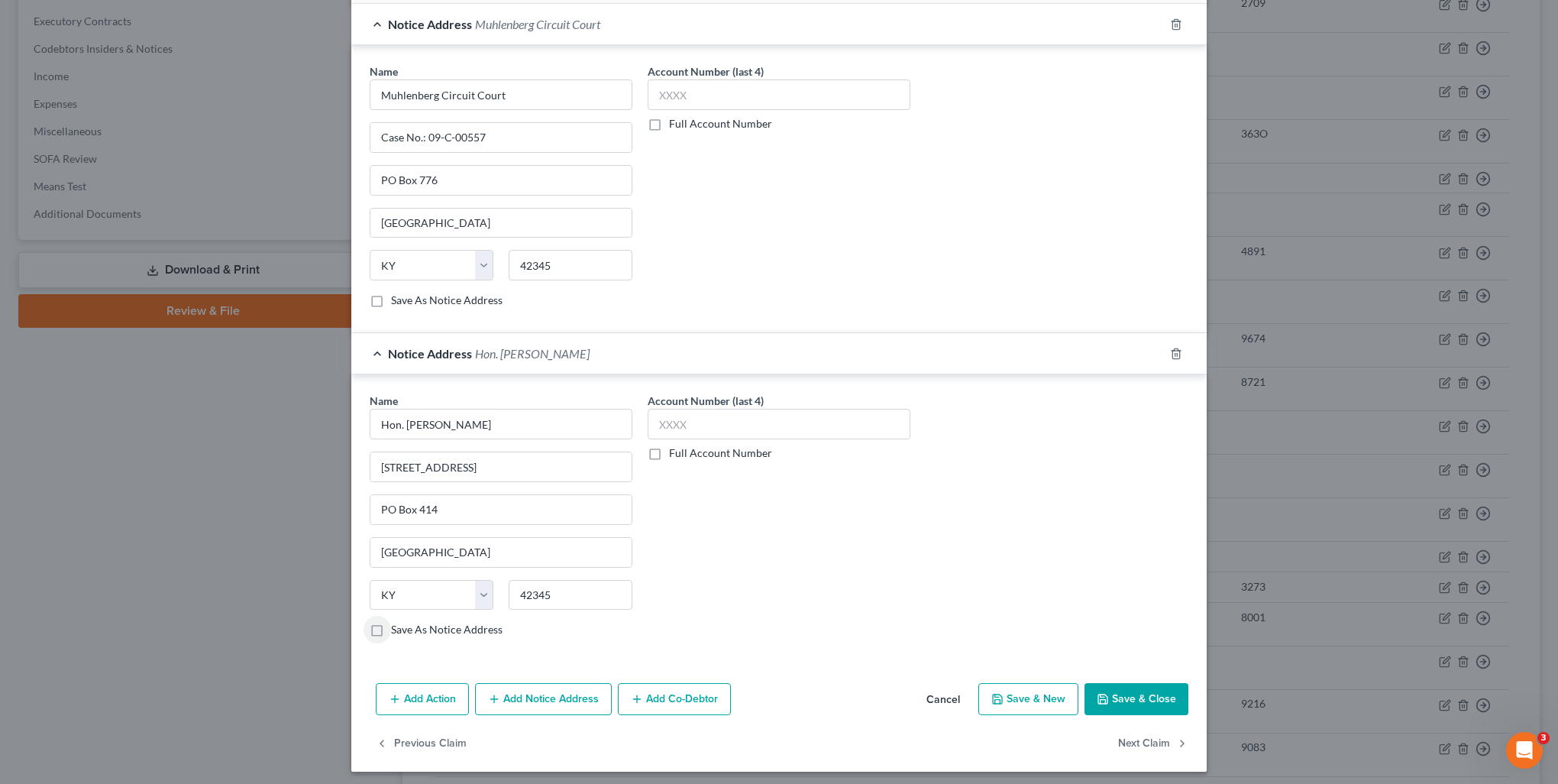
click at [1152, 692] on button "Save & Close" at bounding box center [1136, 699] width 104 height 32
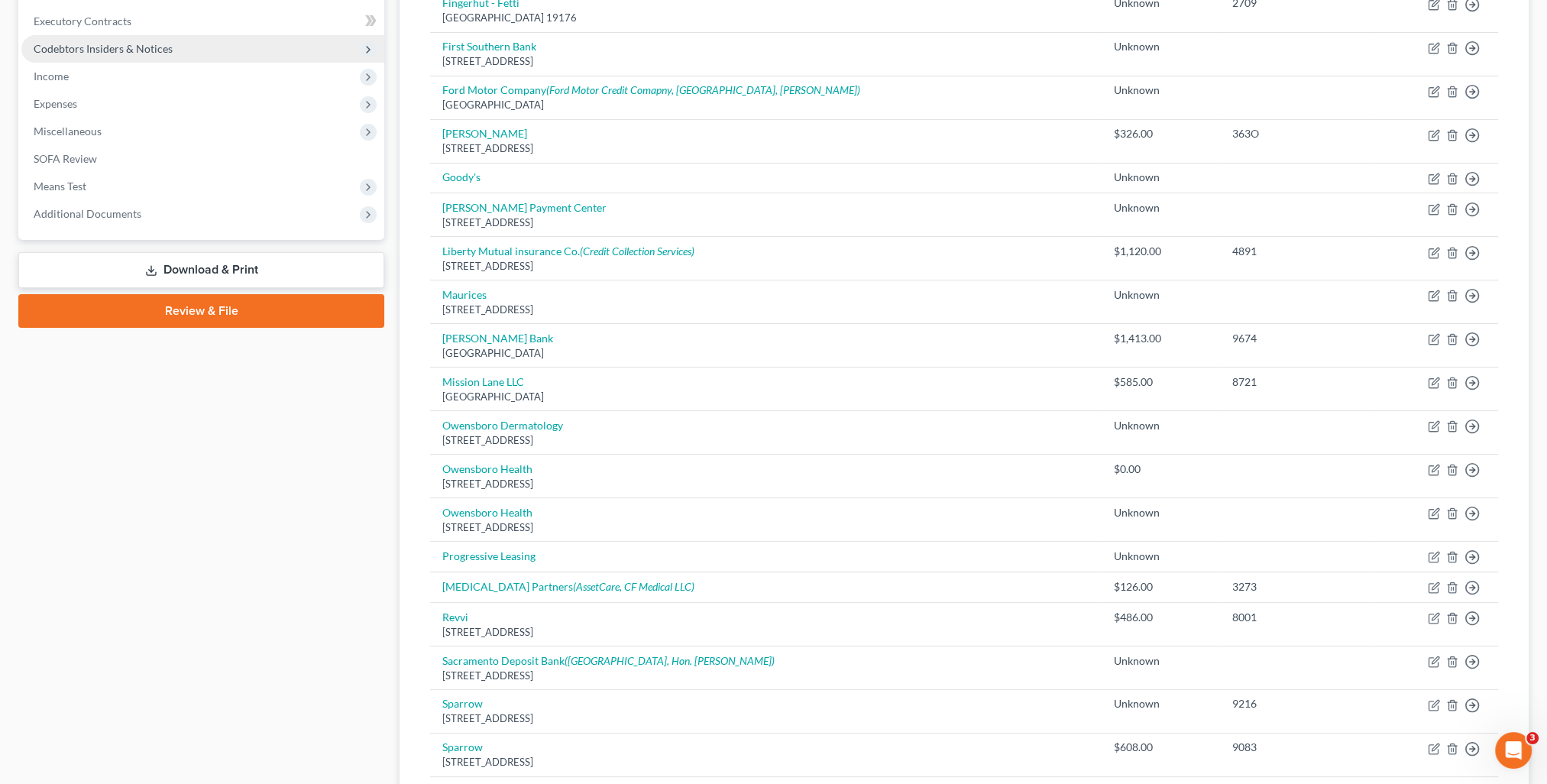
scroll to position [274, 0]
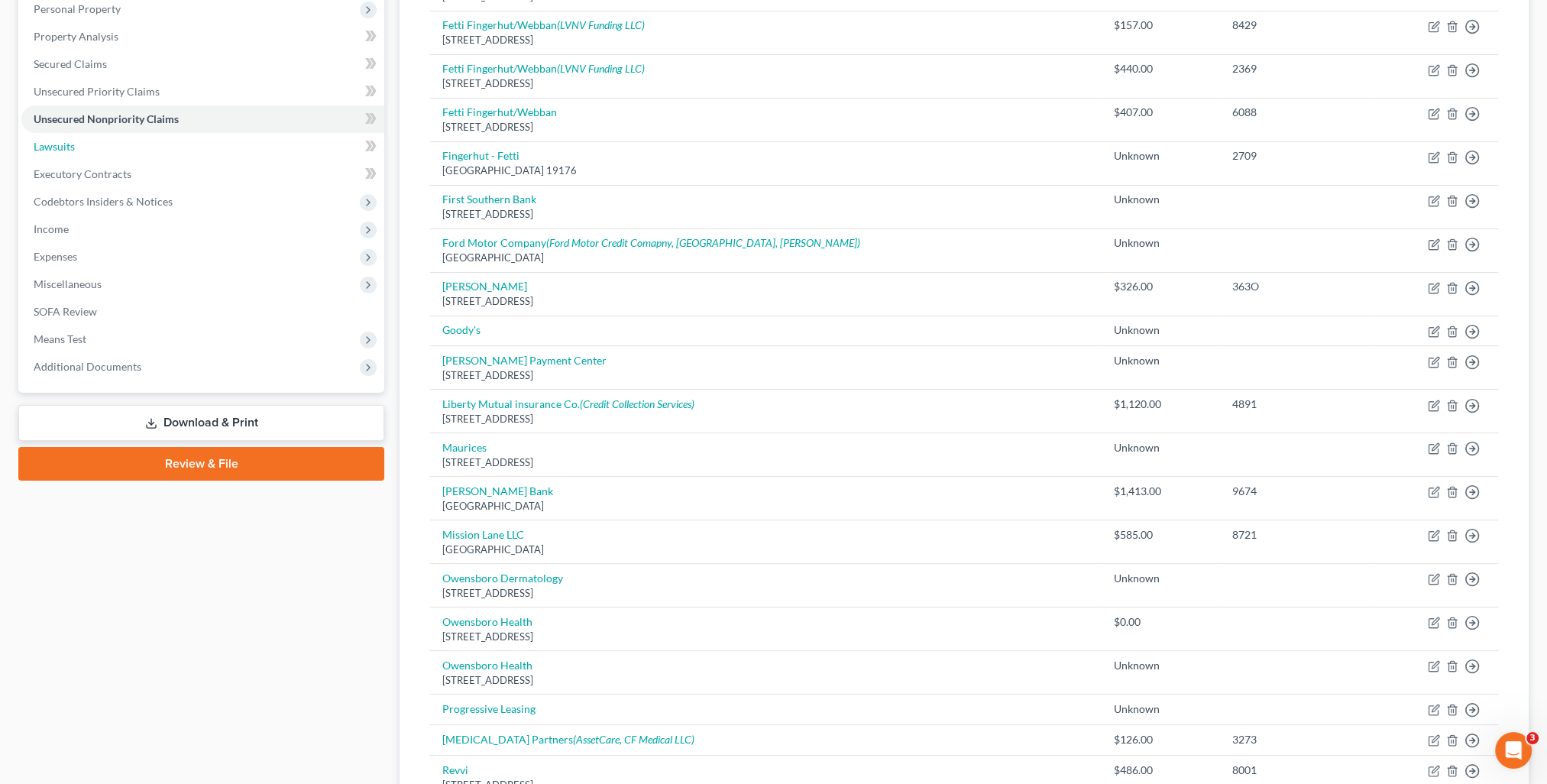
drag, startPoint x: 79, startPoint y: 151, endPoint x: 952, endPoint y: 118, distance: 873.6
click at [79, 151] on link "Lawsuits" at bounding box center [202, 147] width 363 height 27
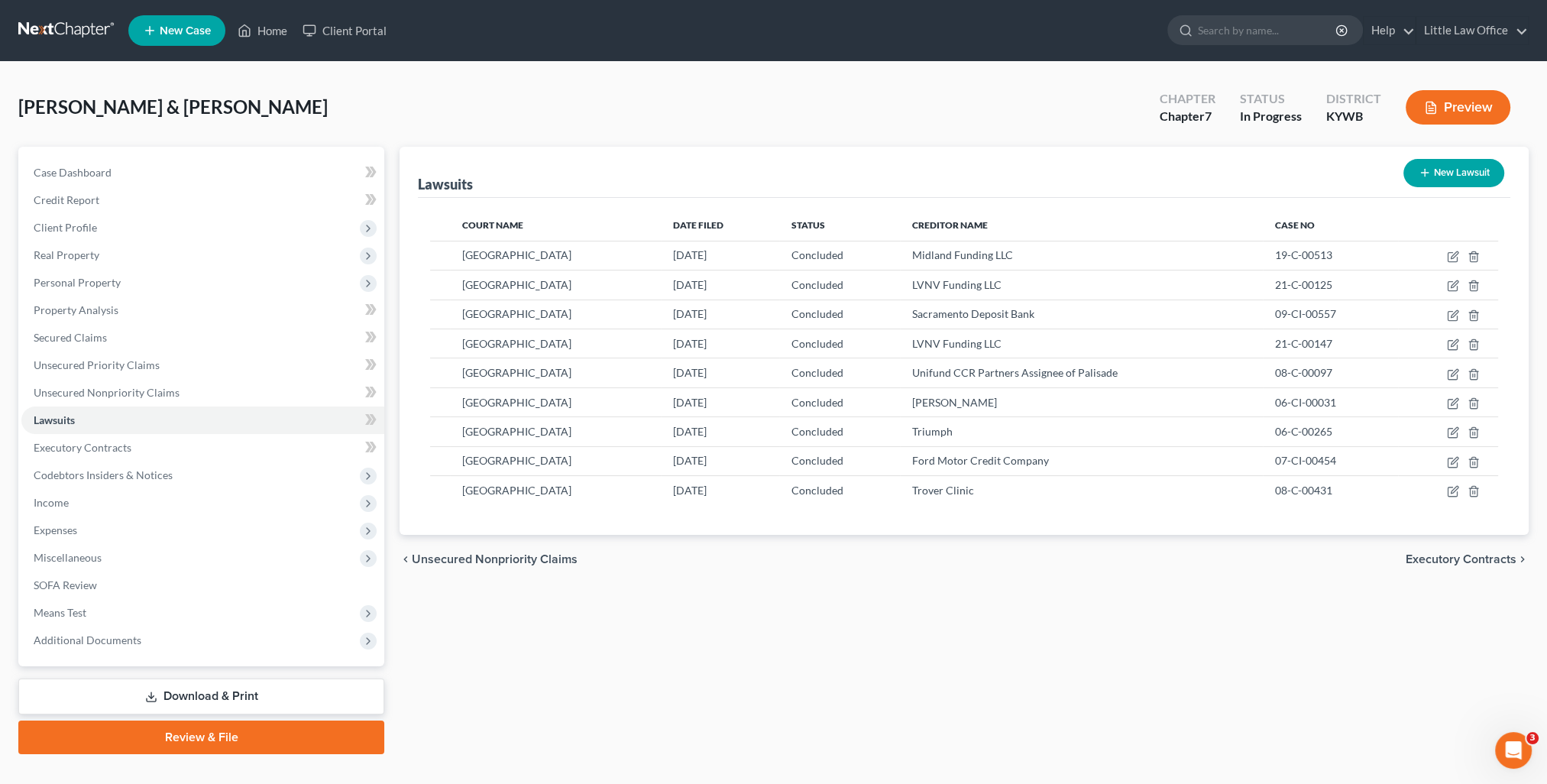
click at [1460, 171] on button "New Lawsuit" at bounding box center [1454, 173] width 101 height 28
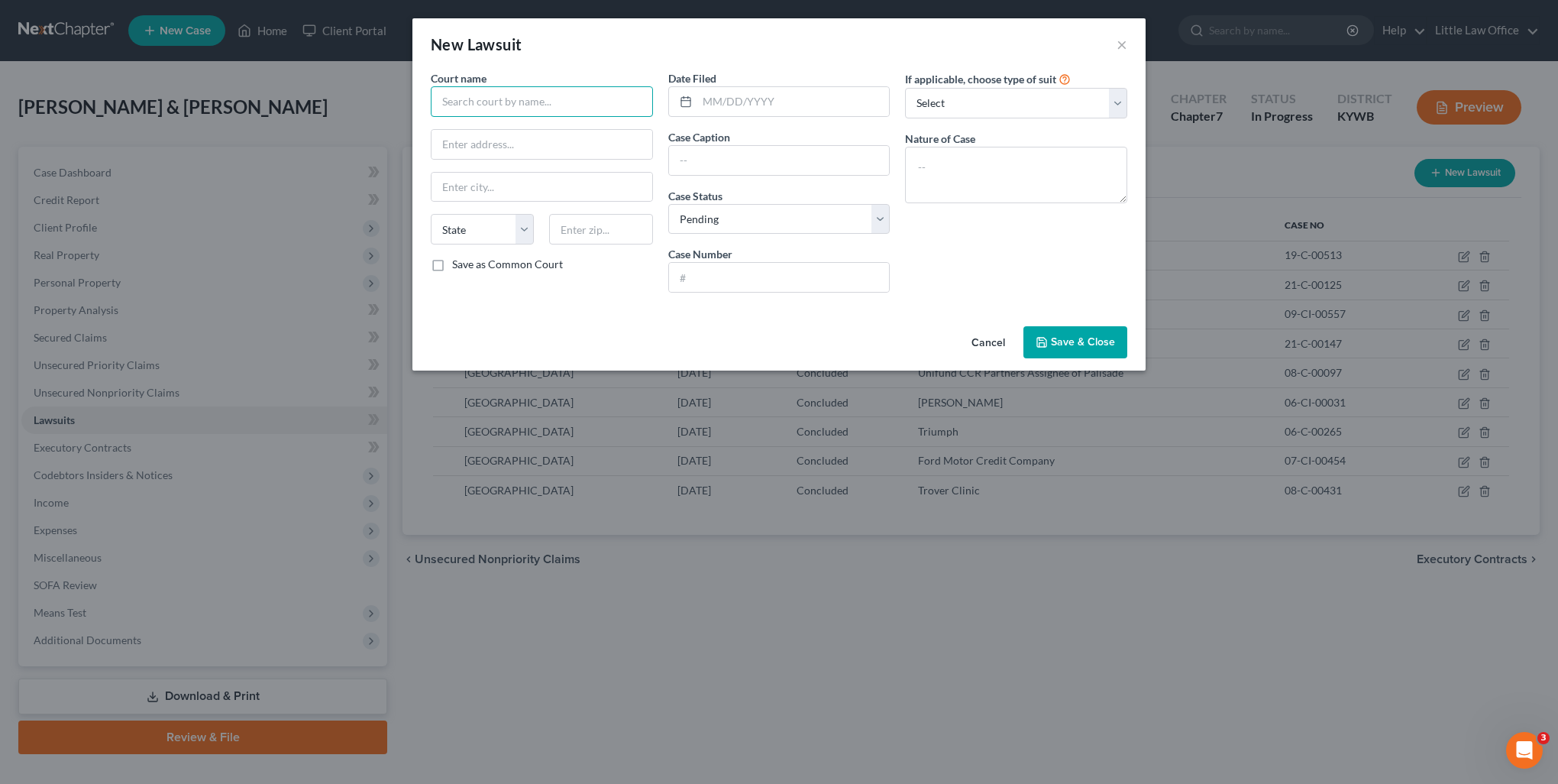
click at [496, 93] on input "text" at bounding box center [541, 101] width 222 height 31
click at [493, 121] on div "[GEOGRAPHIC_DATA]" at bounding box center [522, 128] width 159 height 15
click at [555, 103] on input "[GEOGRAPHIC_DATA]" at bounding box center [541, 101] width 222 height 31
click at [776, 107] on input "text" at bounding box center [794, 101] width 193 height 29
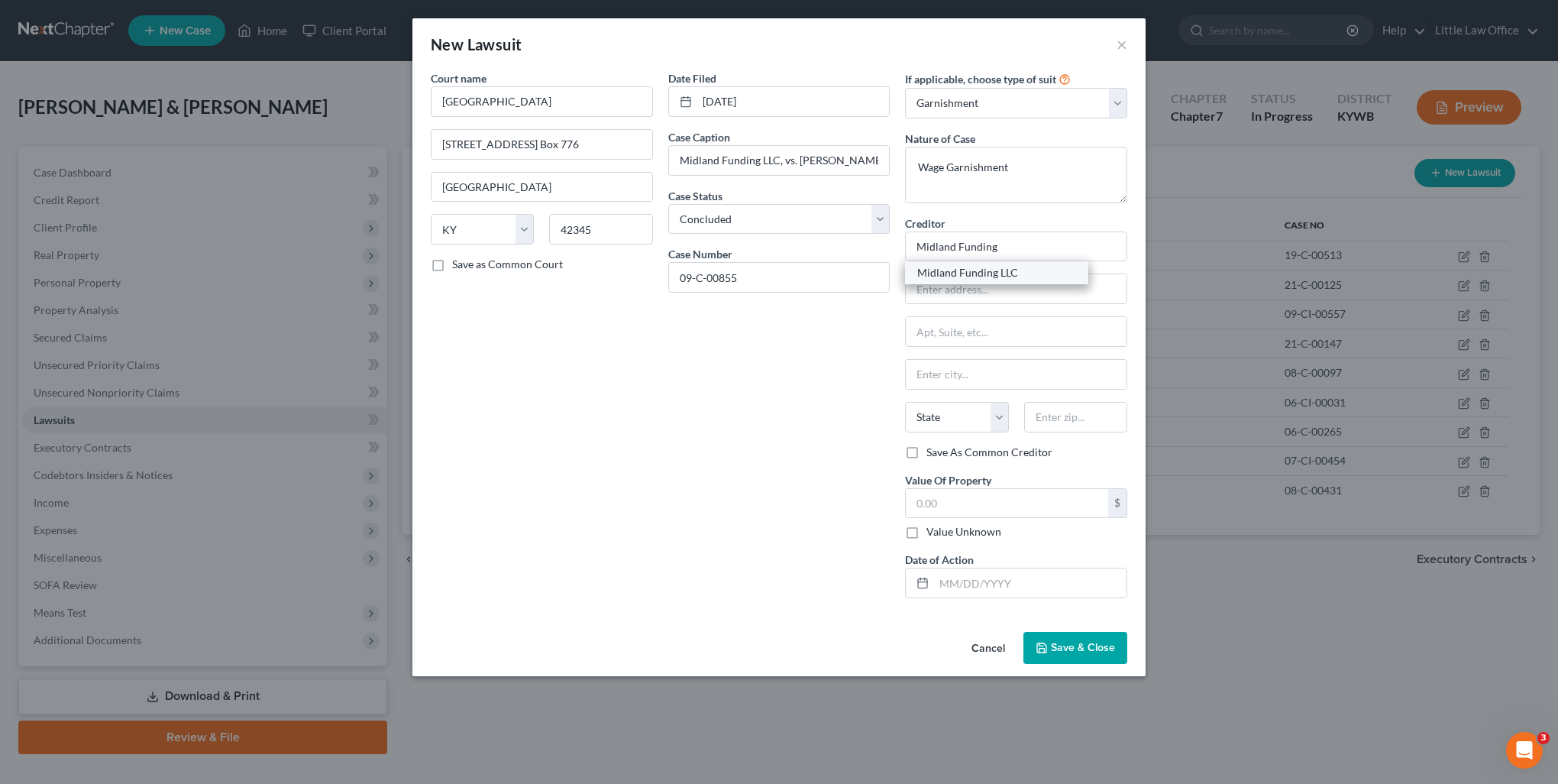
click at [988, 271] on div "Midland Funding LLC" at bounding box center [997, 272] width 159 height 15
click at [943, 530] on label "Value Unknown" at bounding box center [964, 531] width 74 height 15
click at [942, 530] on input "Value Unknown" at bounding box center [938, 528] width 10 height 10
click at [956, 580] on input "text" at bounding box center [1030, 583] width 193 height 29
click at [1103, 653] on button "Save & Close" at bounding box center [1075, 648] width 104 height 32
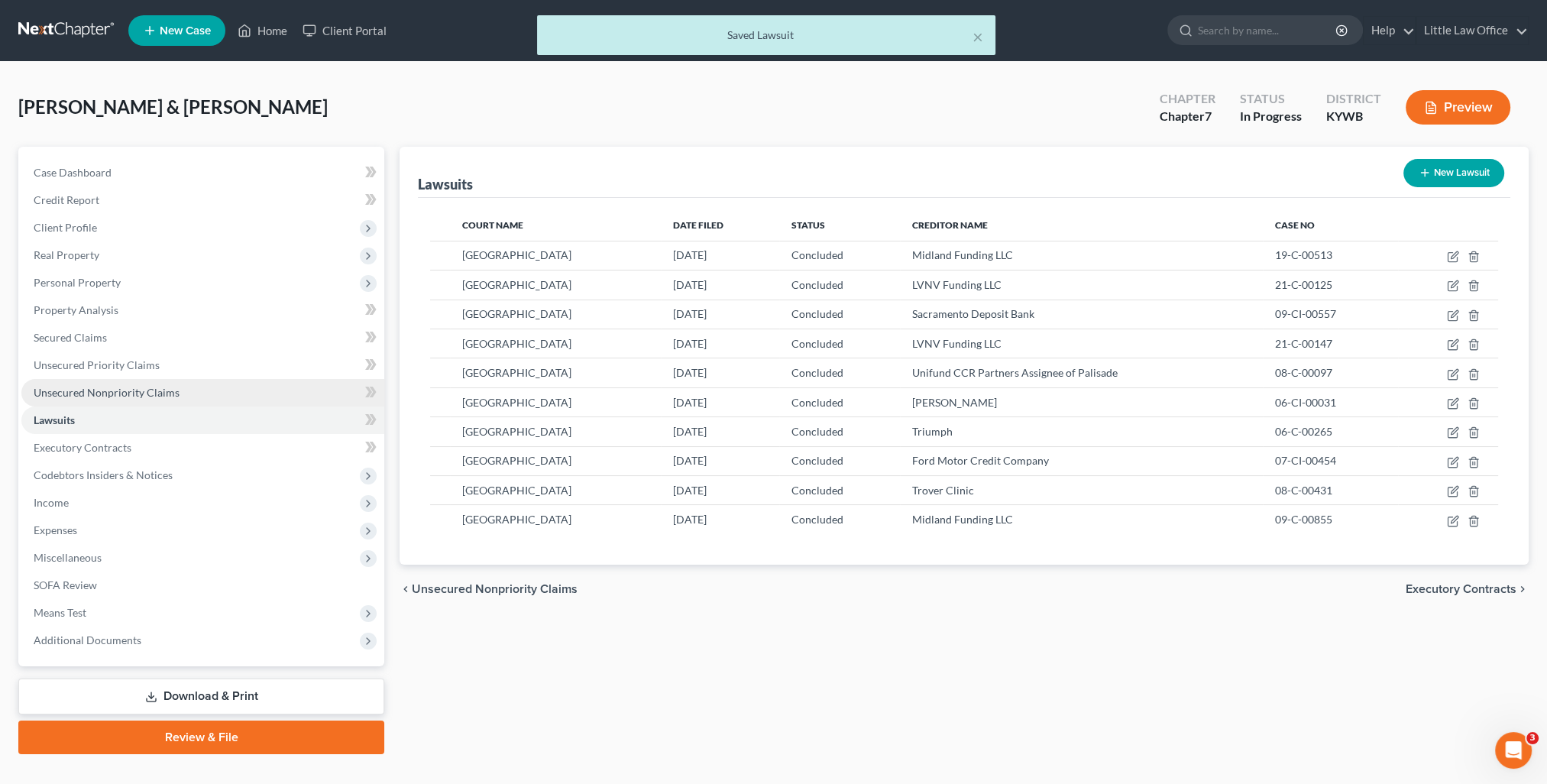
click at [147, 396] on span "Unsecured Nonpriority Claims" at bounding box center [107, 392] width 146 height 13
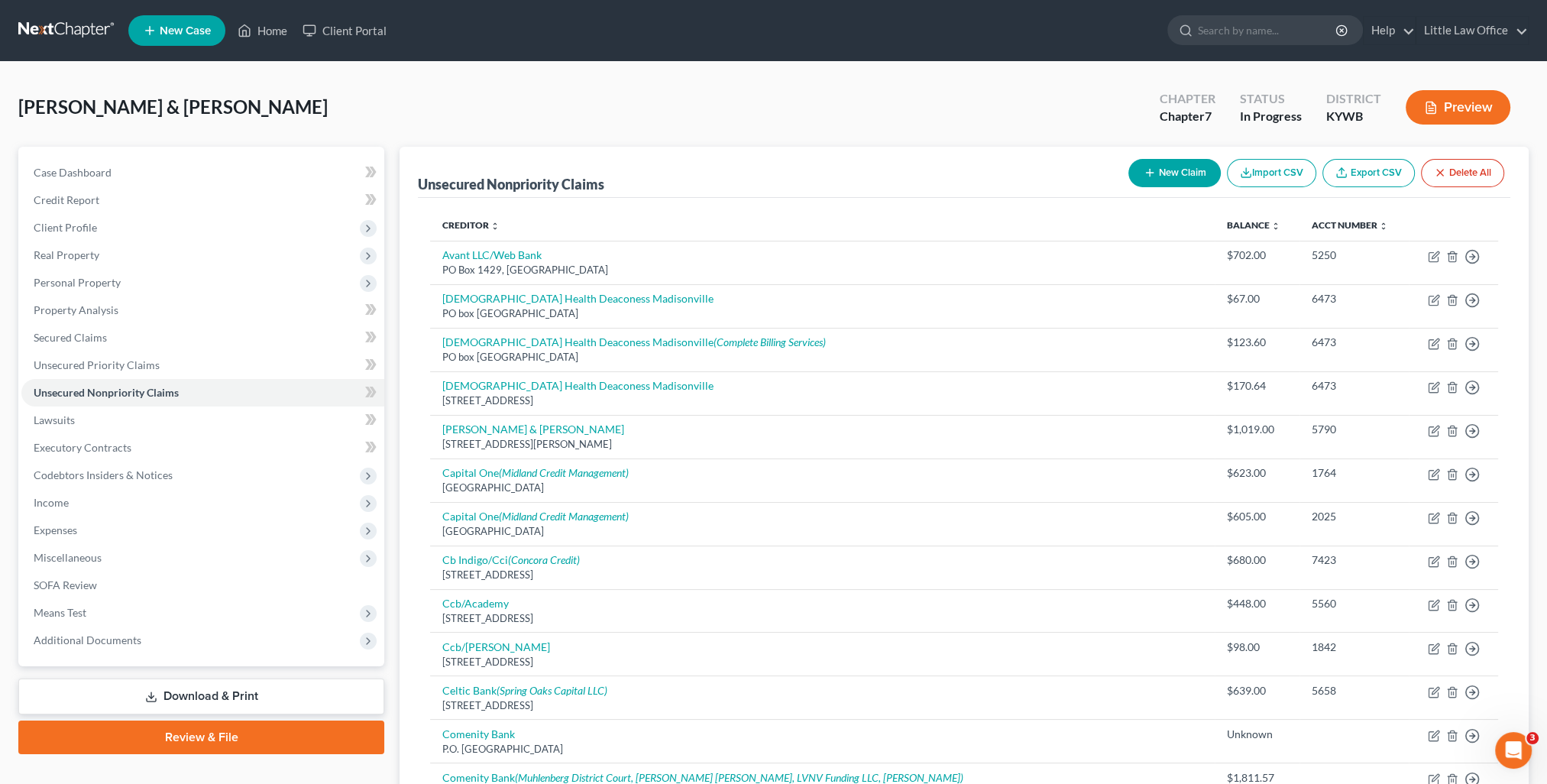
click at [1182, 172] on button "New Claim" at bounding box center [1175, 173] width 93 height 28
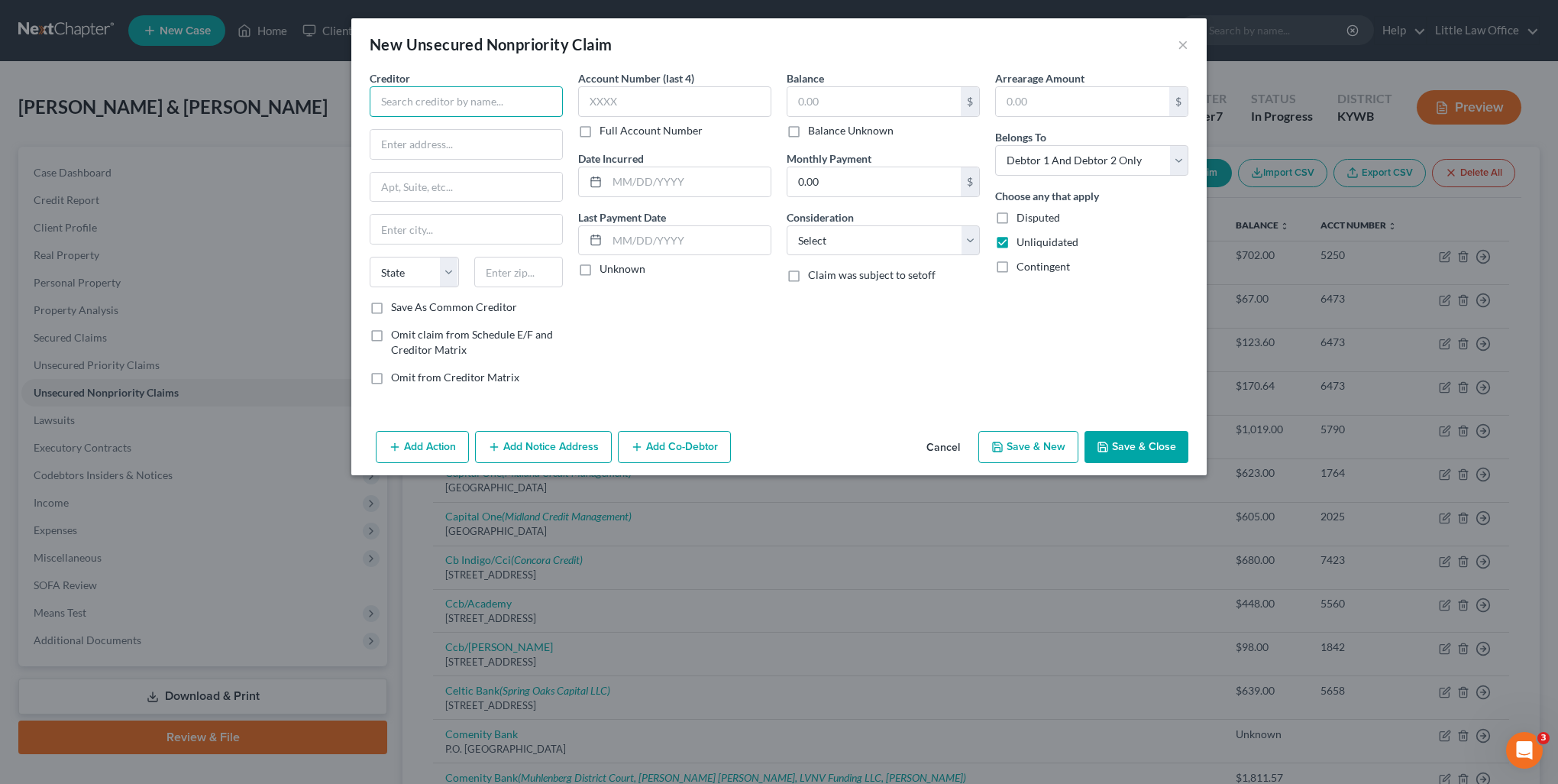
click at [470, 105] on input "text" at bounding box center [467, 101] width 193 height 31
click at [483, 148] on div "[GEOGRAPHIC_DATA]" at bounding box center [461, 142] width 159 height 13
click at [844, 124] on label "Balance Unknown" at bounding box center [851, 130] width 85 height 15
click at [824, 124] on input "Balance Unknown" at bounding box center [819, 128] width 10 height 10
drag, startPoint x: 852, startPoint y: 231, endPoint x: 849, endPoint y: 250, distance: 19.2
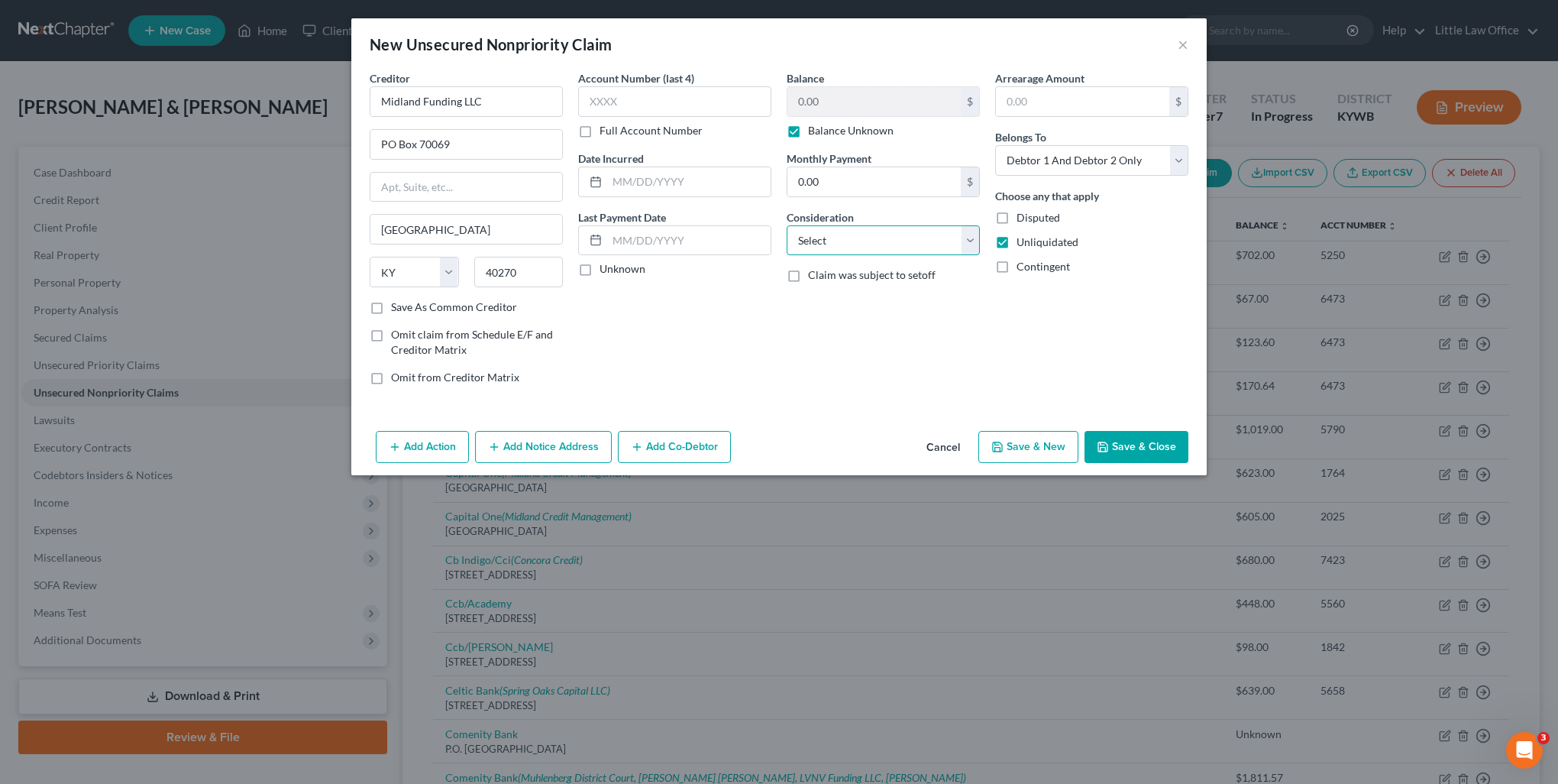
click at [852, 231] on select "Select Cable / Satellite Services Collection Agency Credit Card Debt Debt Couns…" at bounding box center [883, 240] width 193 height 31
click at [786, 225] on select "Select Cable / Satellite Services Collection Agency Credit Card Debt Debt Couns…" at bounding box center [883, 240] width 193 height 31
click at [518, 443] on button "Add Notice Address" at bounding box center [543, 446] width 136 height 32
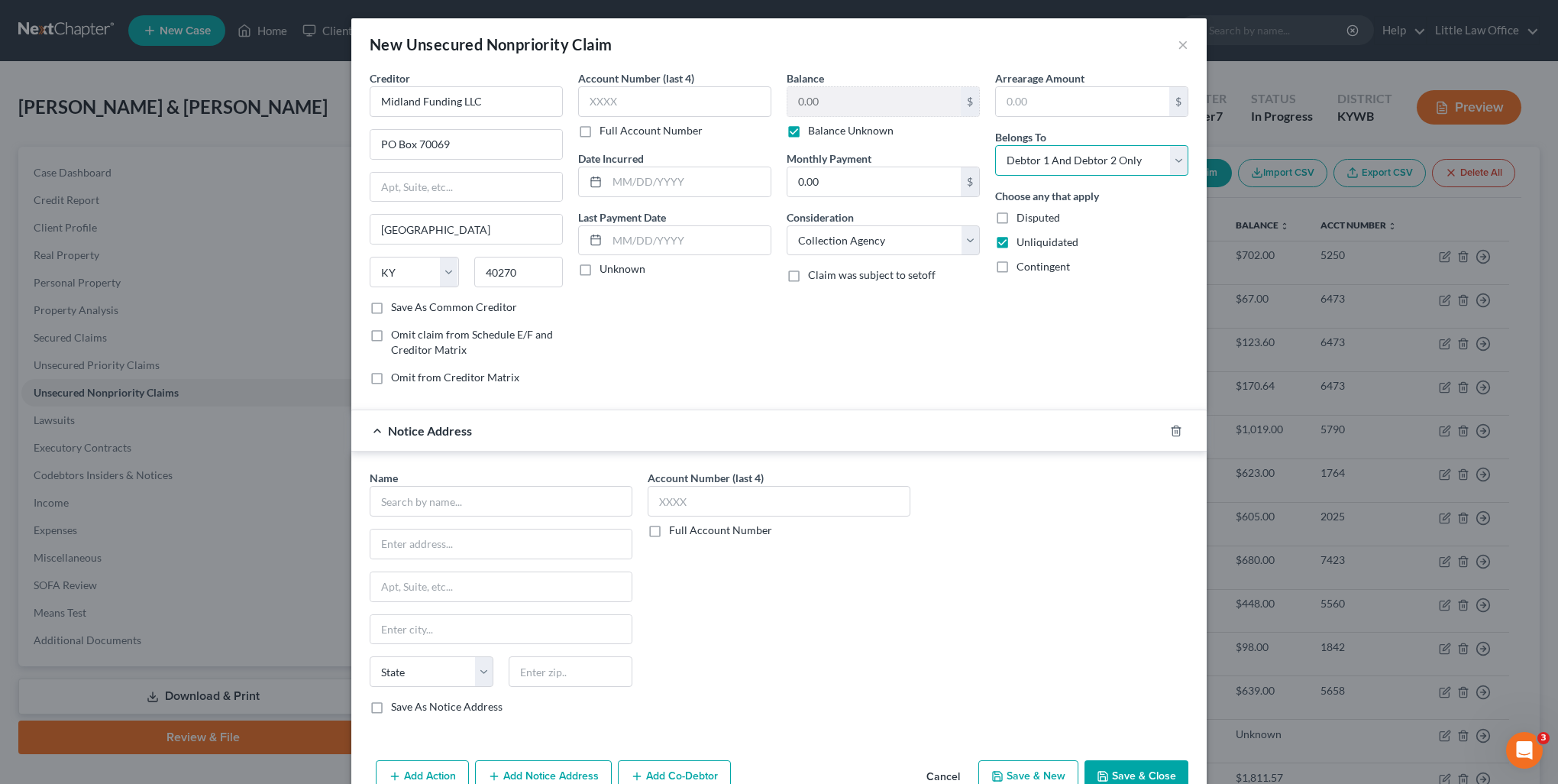
drag, startPoint x: 1083, startPoint y: 169, endPoint x: 1079, endPoint y: 176, distance: 8.1
click at [1083, 169] on select "Select Debtor 1 Only Debtor 2 Only Debtor 1 And Debtor 2 Only At Least One Of T…" at bounding box center [1091, 160] width 193 height 31
click at [995, 145] on select "Select Debtor 1 Only Debtor 2 Only Debtor 1 And Debtor 2 Only At Least One Of T…" at bounding box center [1091, 160] width 193 height 31
click at [488, 493] on input "text" at bounding box center [501, 501] width 263 height 31
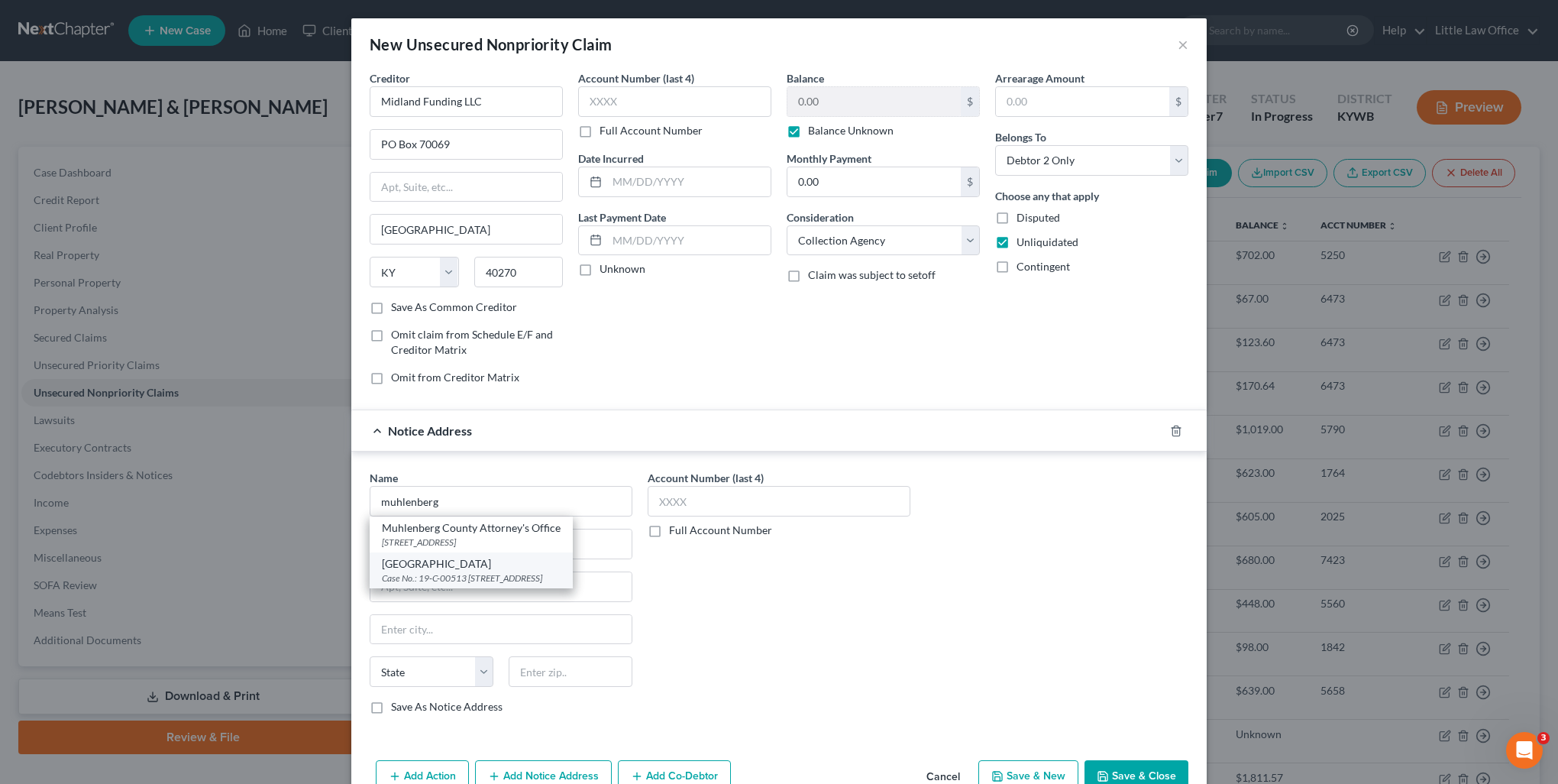
click at [496, 564] on div "[GEOGRAPHIC_DATA]" at bounding box center [471, 563] width 179 height 15
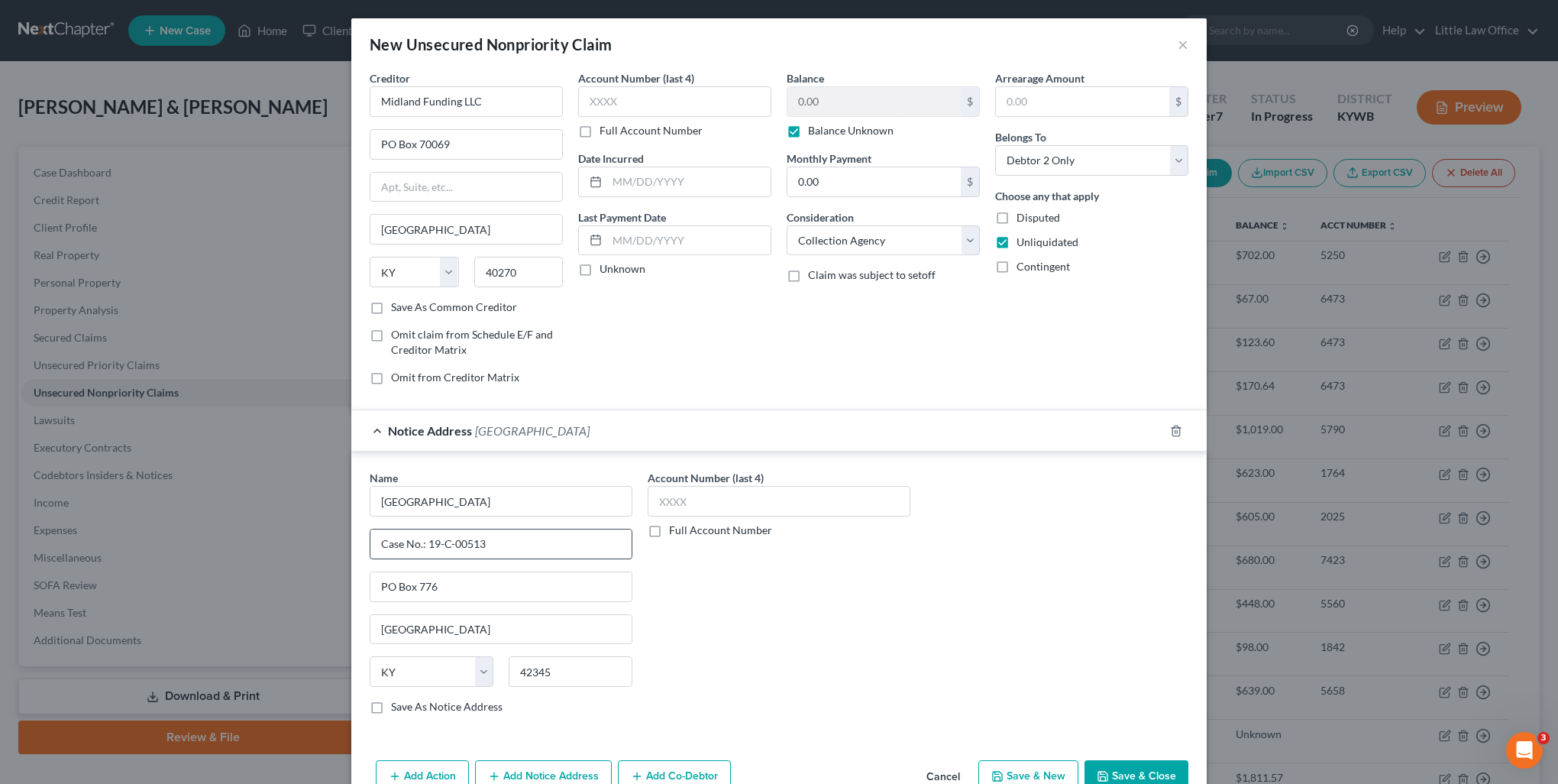
drag, startPoint x: 424, startPoint y: 544, endPoint x: 488, endPoint y: 551, distance: 64.4
click at [489, 549] on input "Case No.: 19-C-00513" at bounding box center [500, 543] width 261 height 29
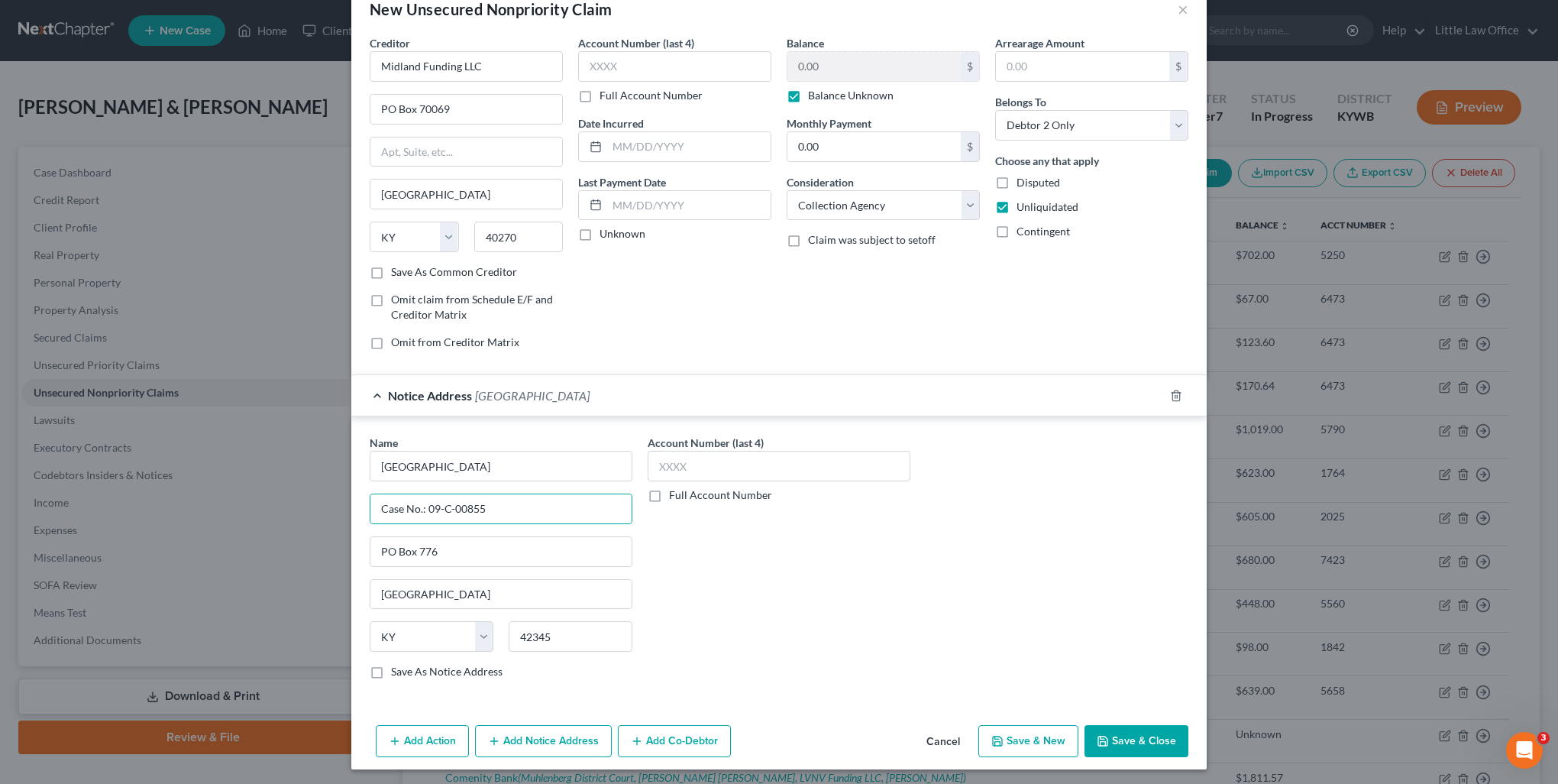
click at [553, 736] on button "Add Notice Address" at bounding box center [543, 741] width 136 height 32
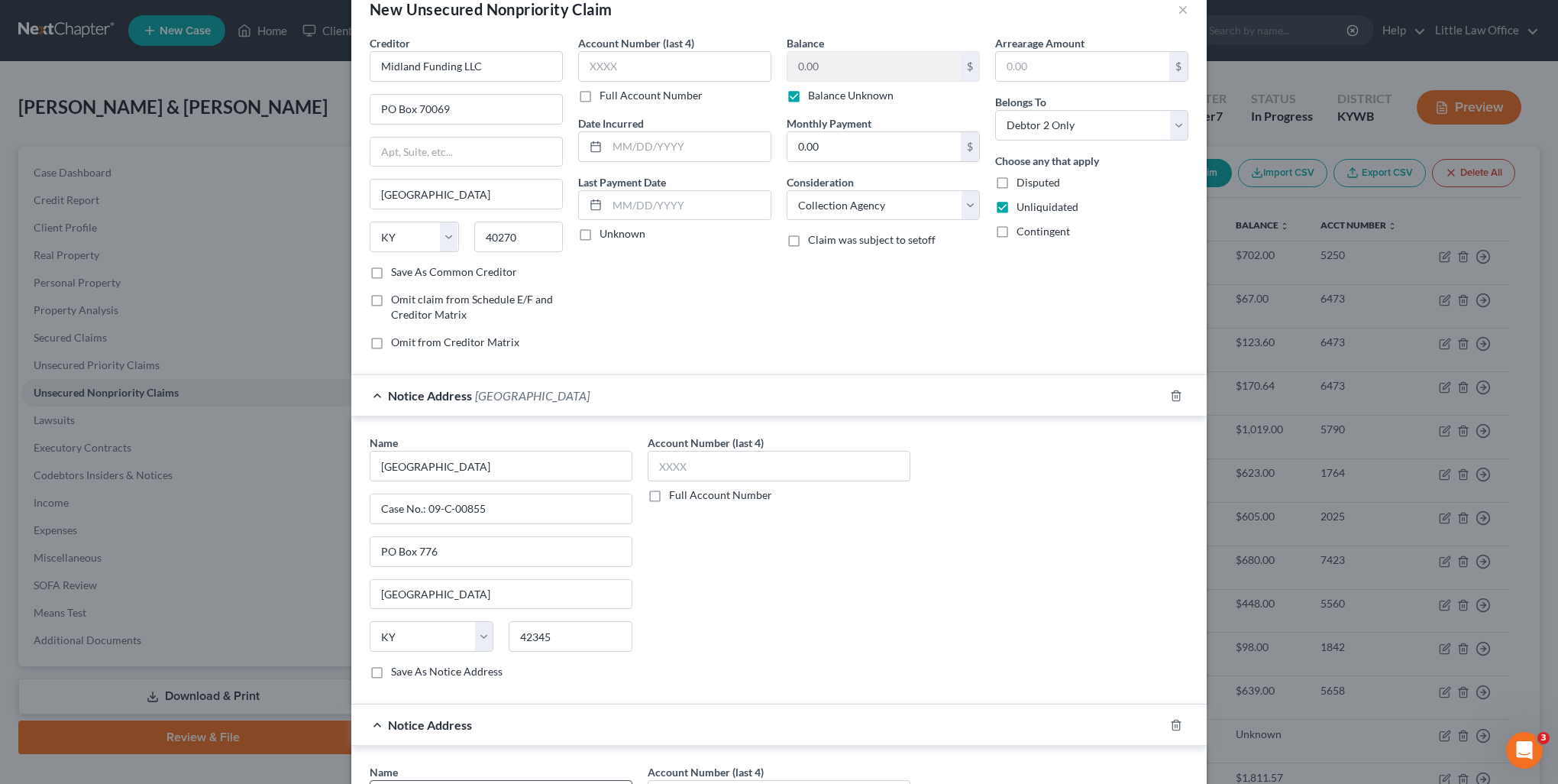
scroll to position [111, 0]
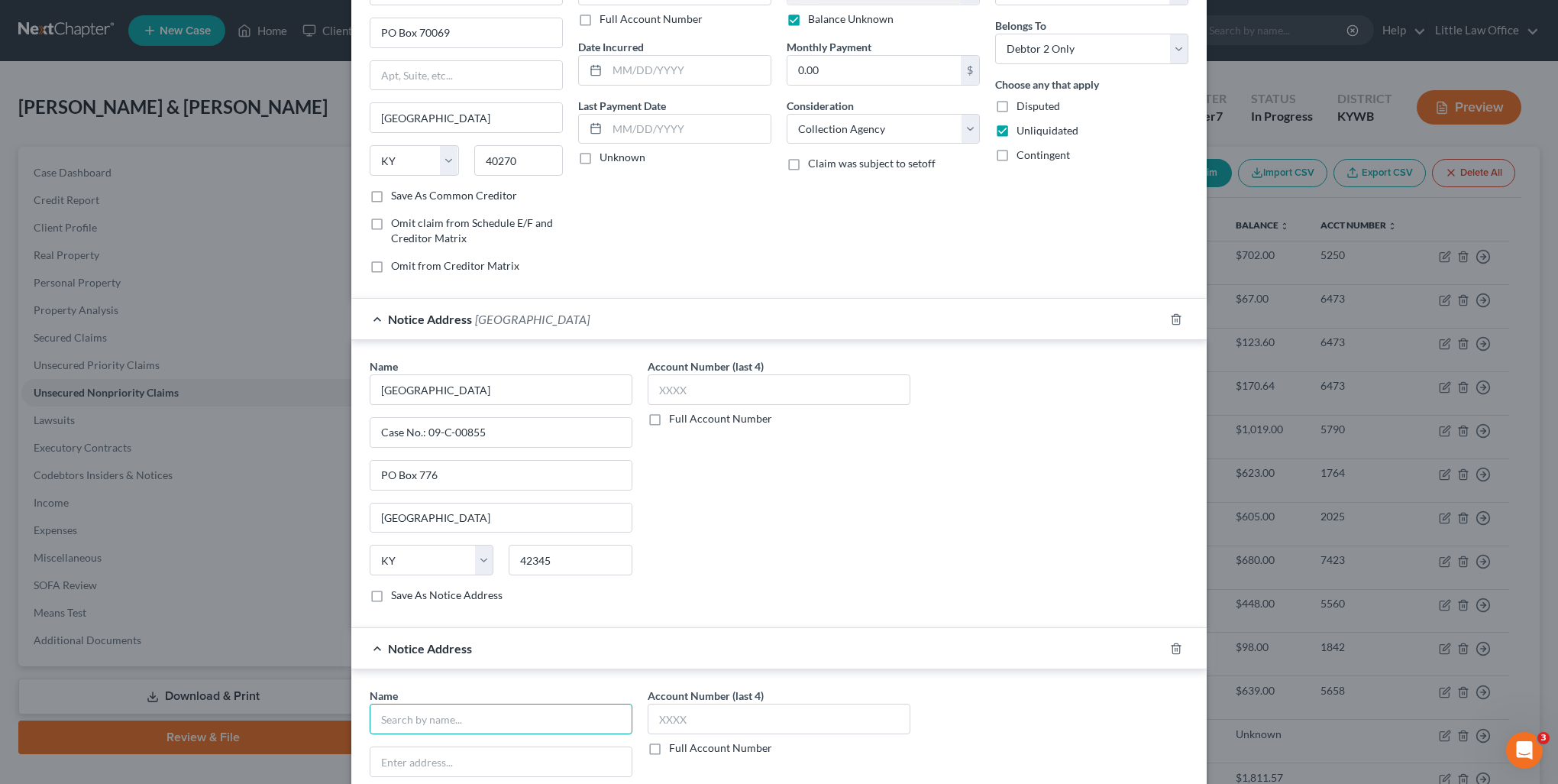
click at [457, 712] on input "text" at bounding box center [501, 718] width 263 height 31
click at [453, 754] on div "[GEOGRAPHIC_DATA]" at bounding box center [473, 760] width 182 height 13
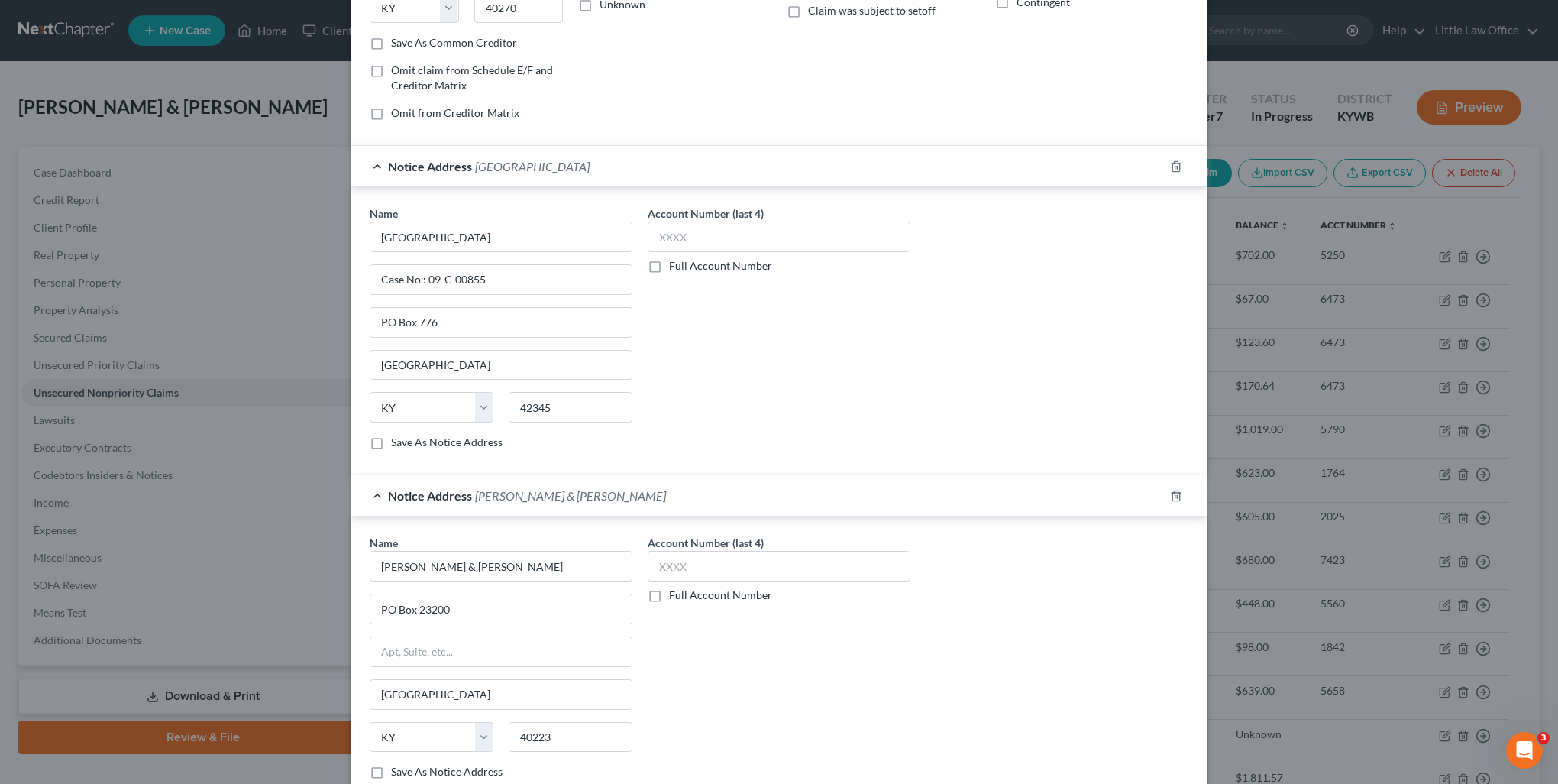
scroll to position [363, 0]
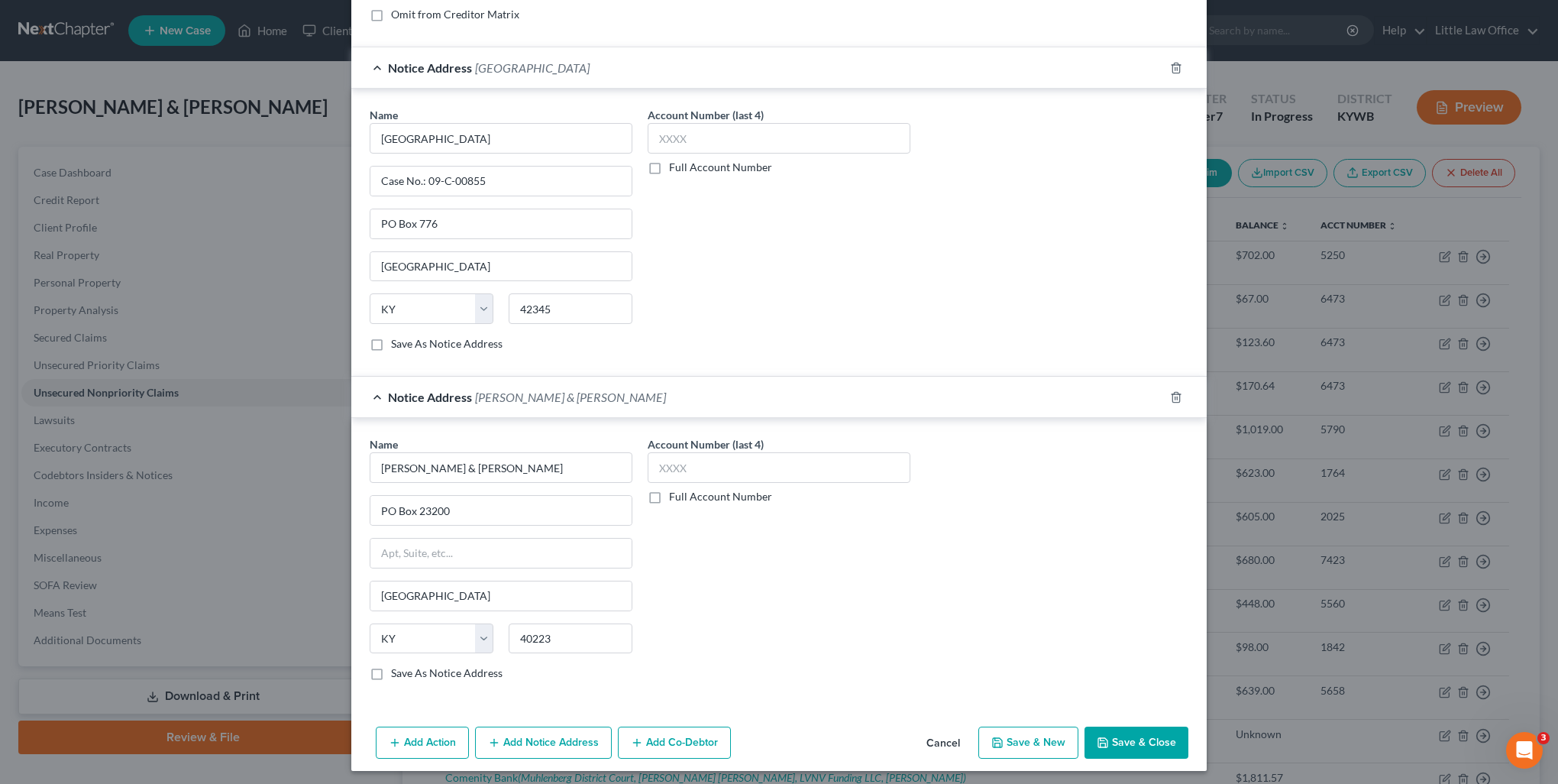
click at [507, 733] on button "Add Notice Address" at bounding box center [543, 742] width 136 height 32
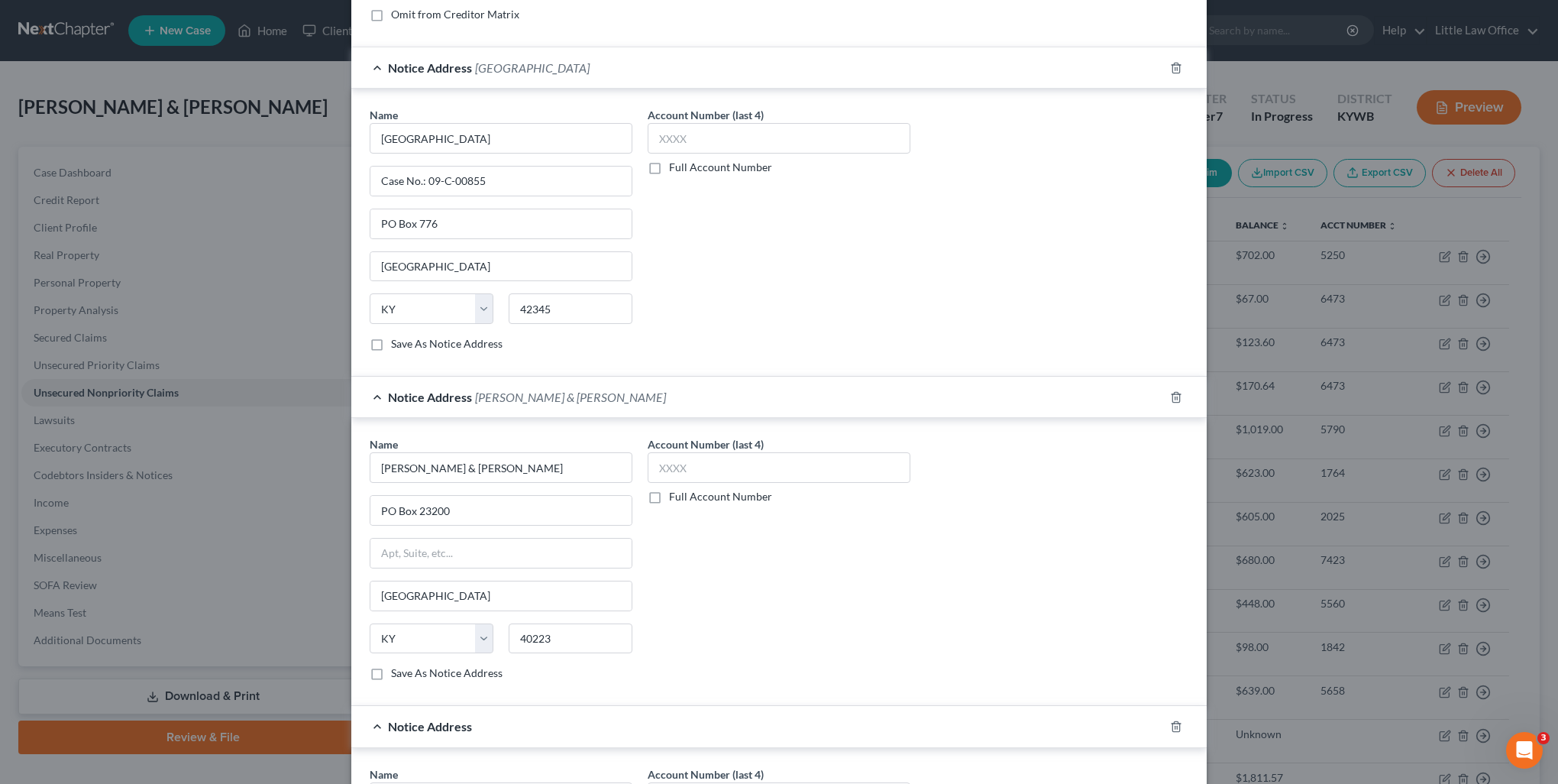
scroll to position [439, 0]
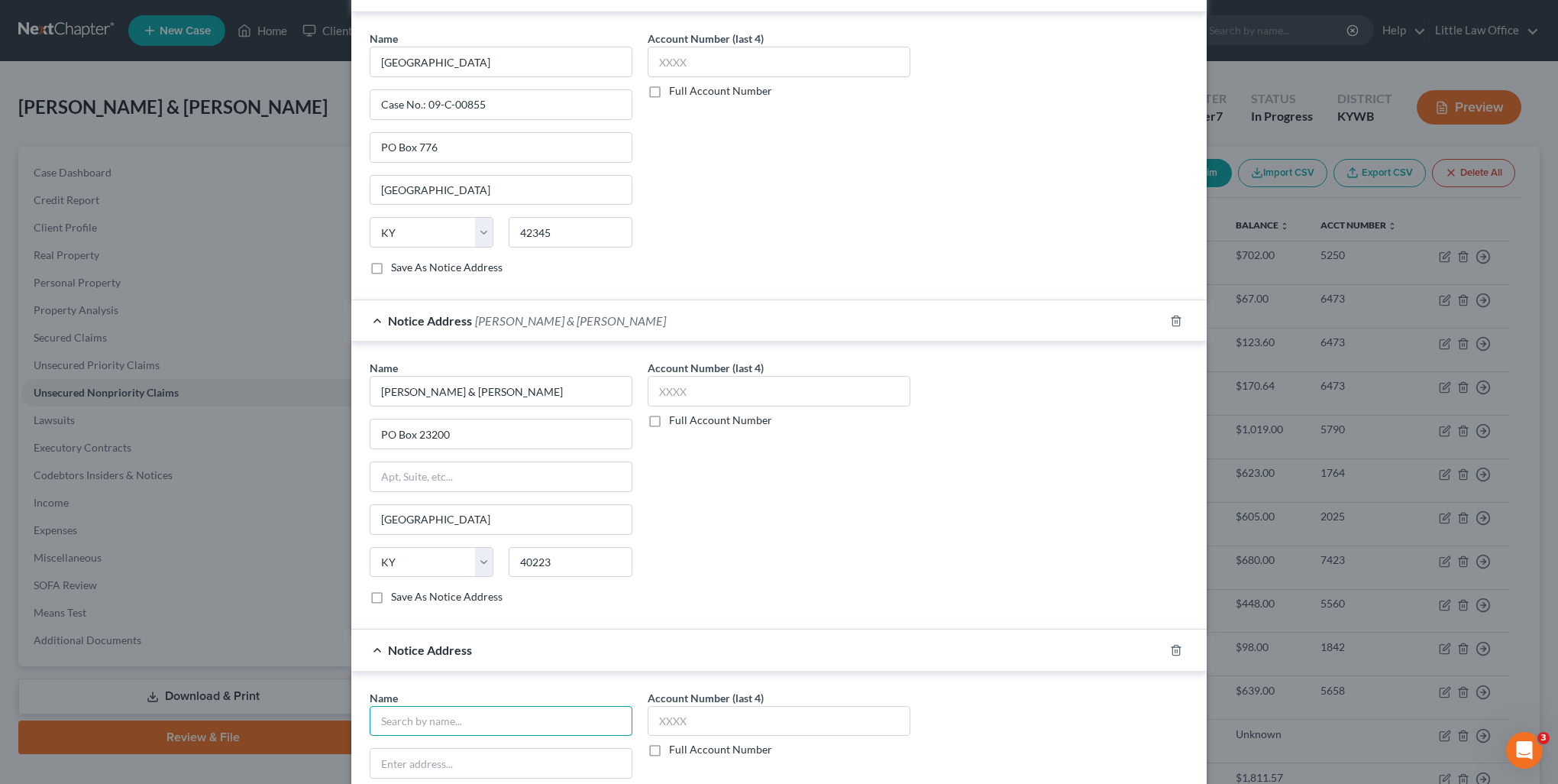
click at [452, 706] on input "text" at bounding box center [501, 720] width 263 height 31
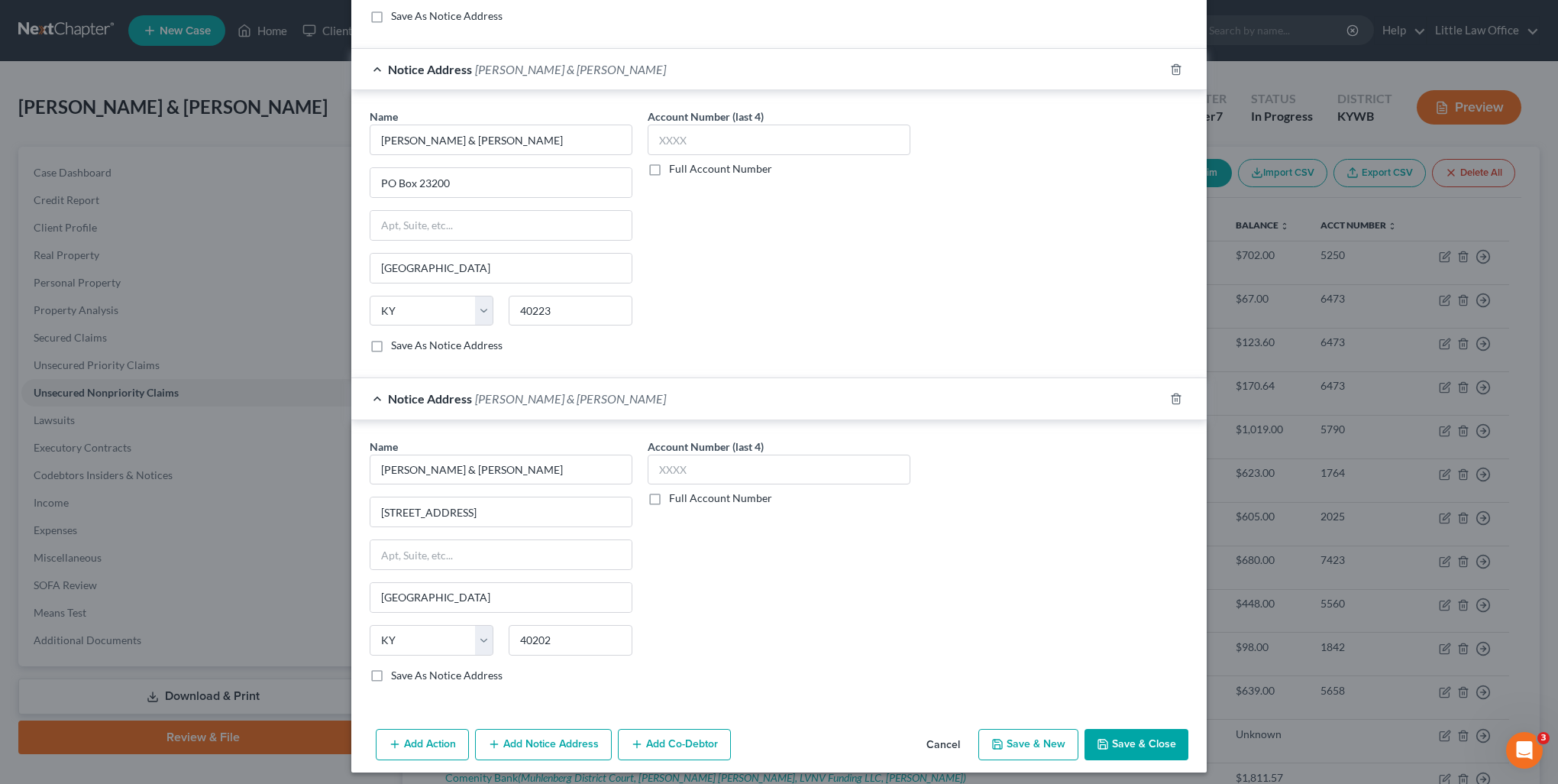
click at [391, 673] on label "Save As Notice Address" at bounding box center [447, 674] width 111 height 15
click at [398, 673] on input "Save As Notice Address" at bounding box center [402, 672] width 10 height 10
click at [1116, 739] on button "Save & Close" at bounding box center [1136, 744] width 104 height 32
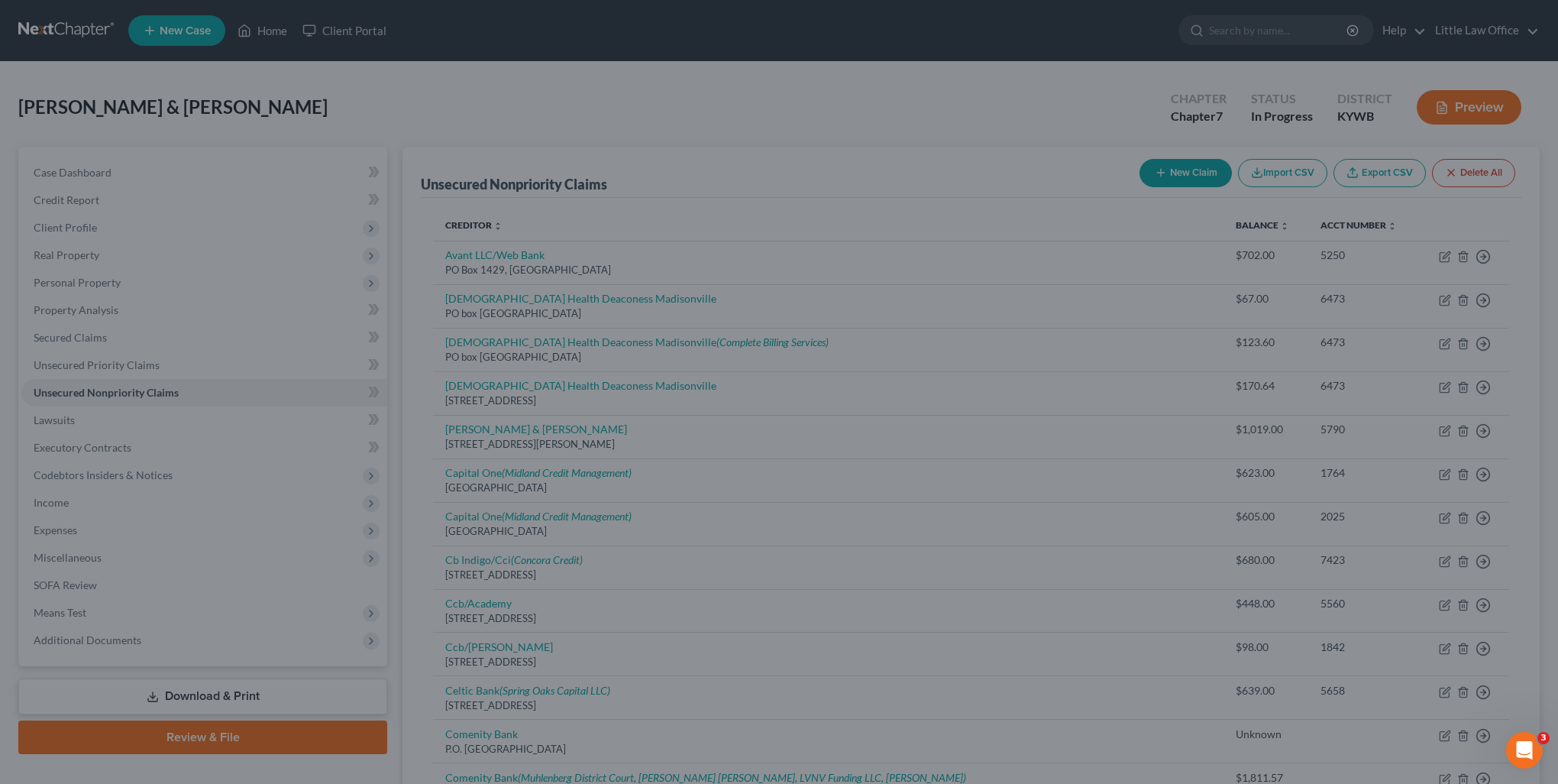
scroll to position [0, 0]
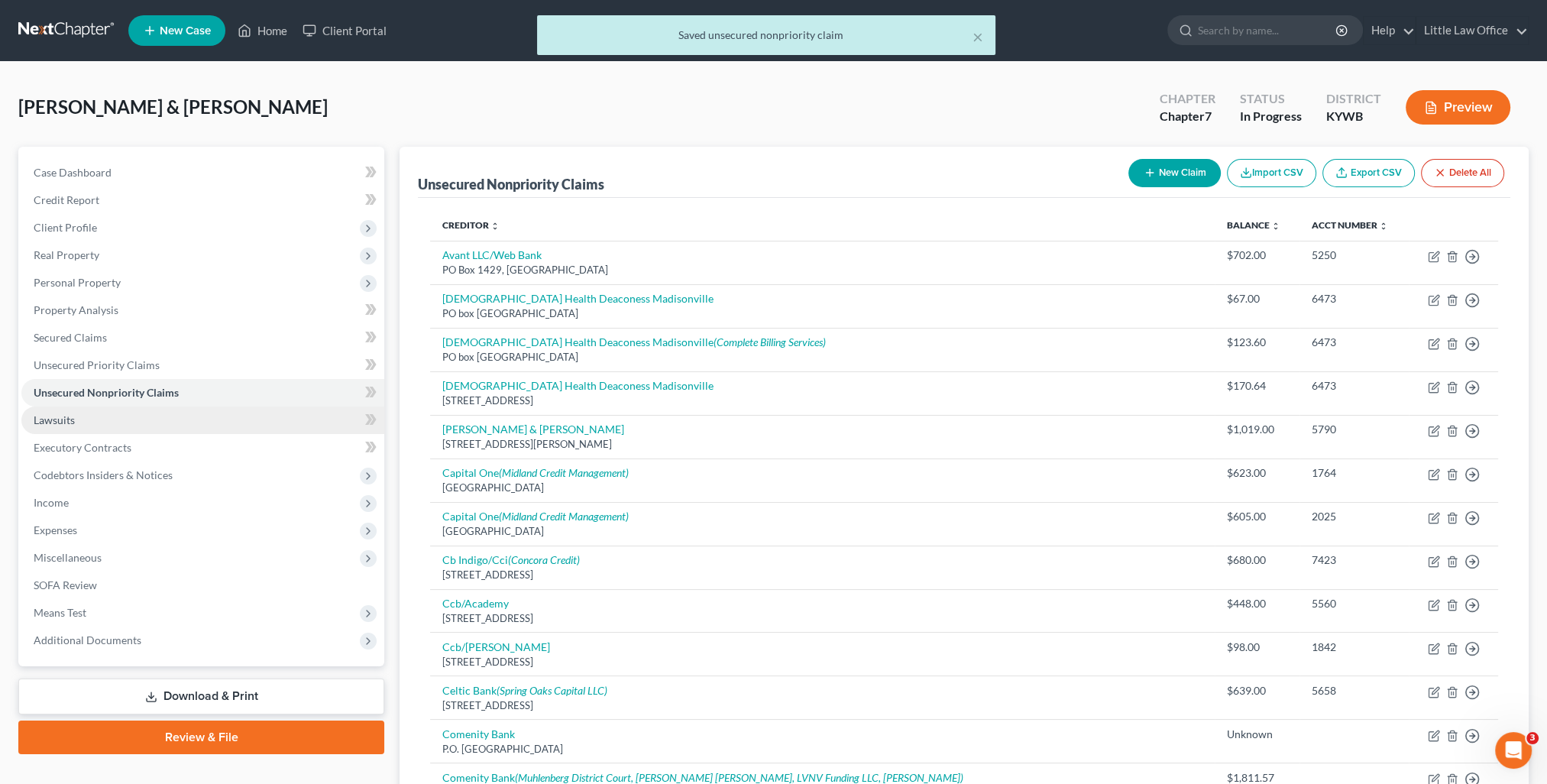
click at [89, 425] on link "Lawsuits" at bounding box center [202, 419] width 363 height 27
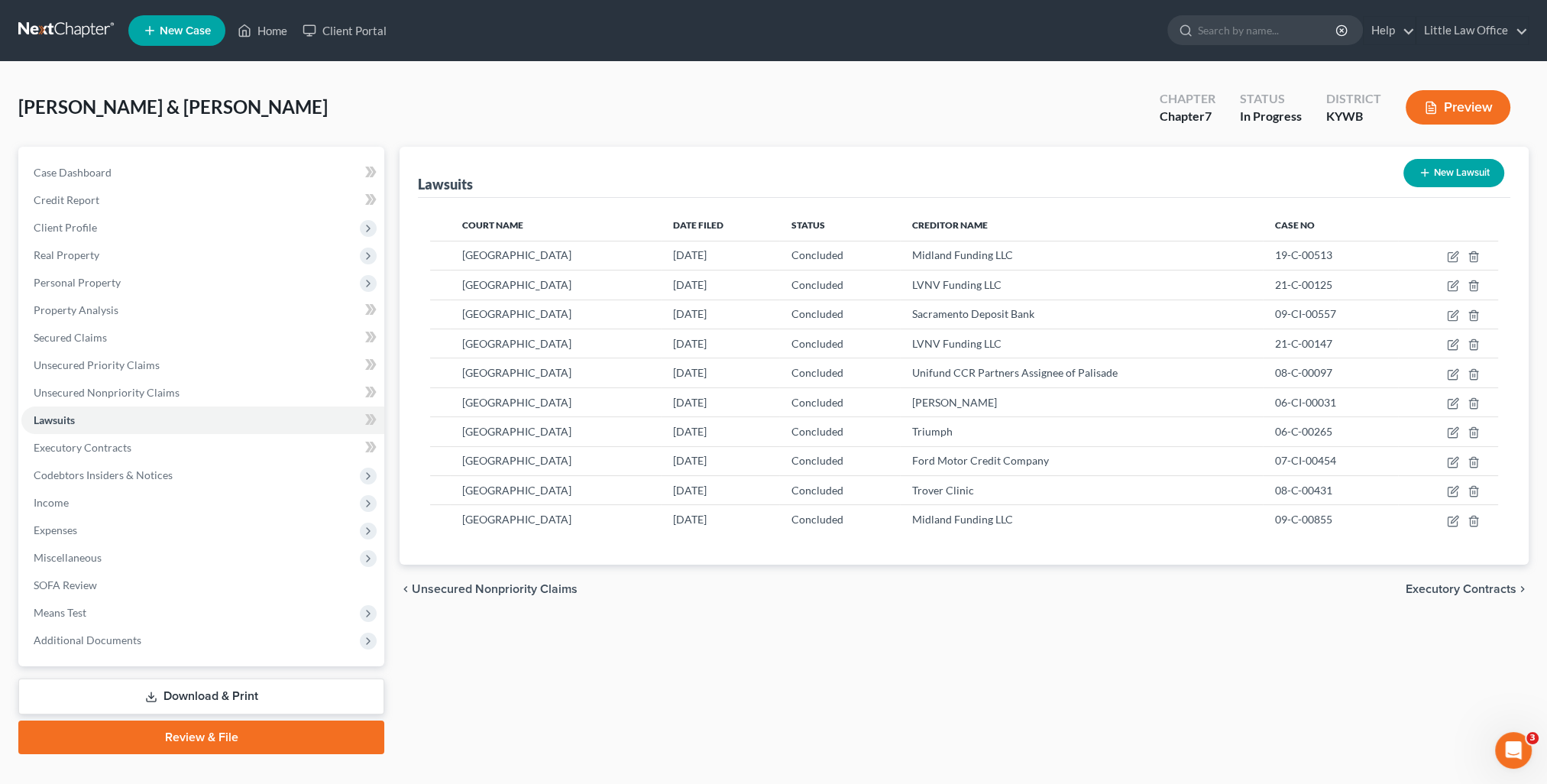
click at [1440, 183] on button "New Lawsuit" at bounding box center [1454, 173] width 101 height 28
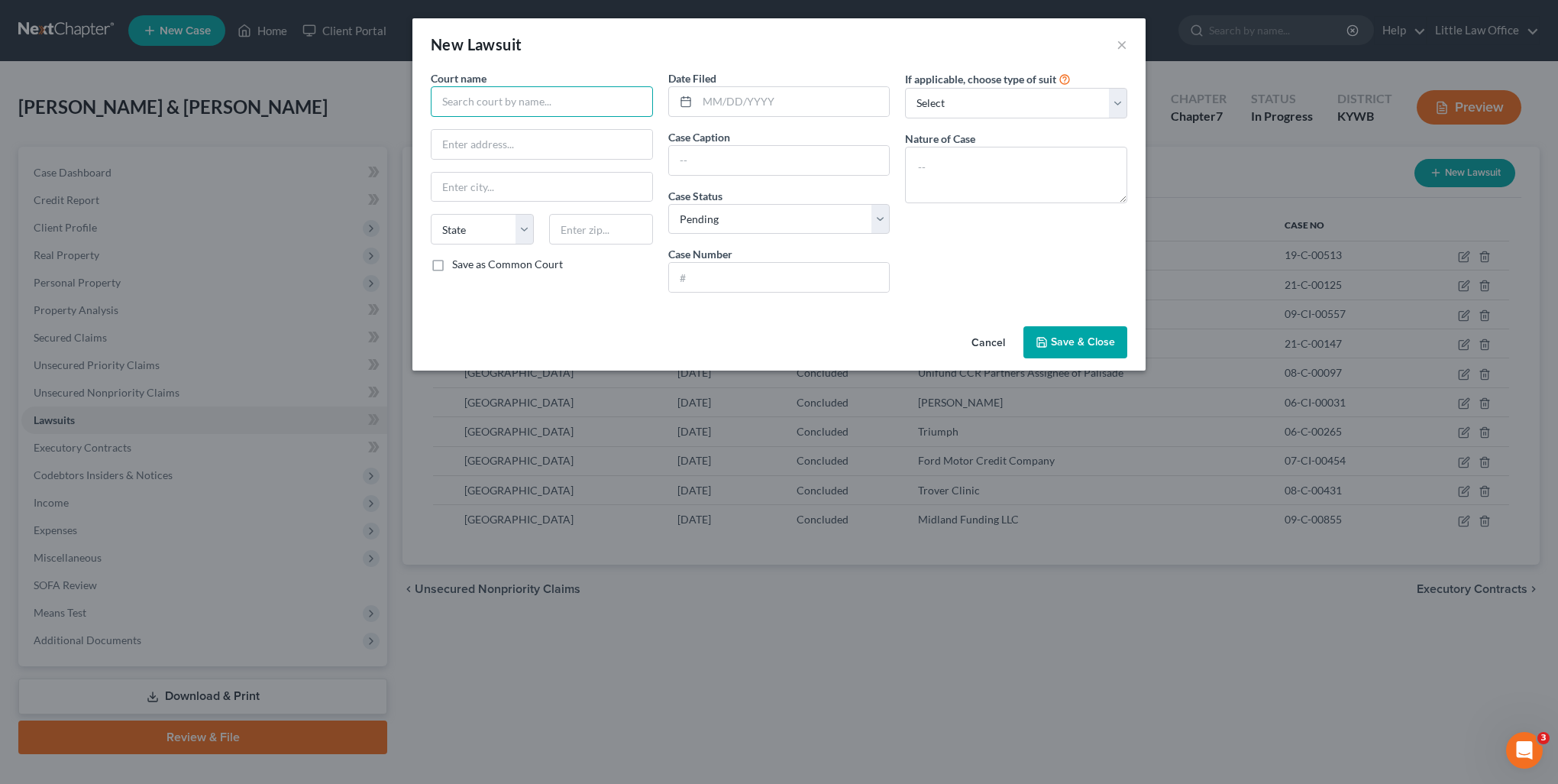
click at [514, 103] on input "text" at bounding box center [541, 101] width 222 height 31
click at [511, 130] on div "[GEOGRAPHIC_DATA]" at bounding box center [522, 128] width 159 height 15
click at [559, 103] on input "[GEOGRAPHIC_DATA]" at bounding box center [541, 101] width 222 height 31
click at [755, 100] on input "text" at bounding box center [794, 101] width 193 height 29
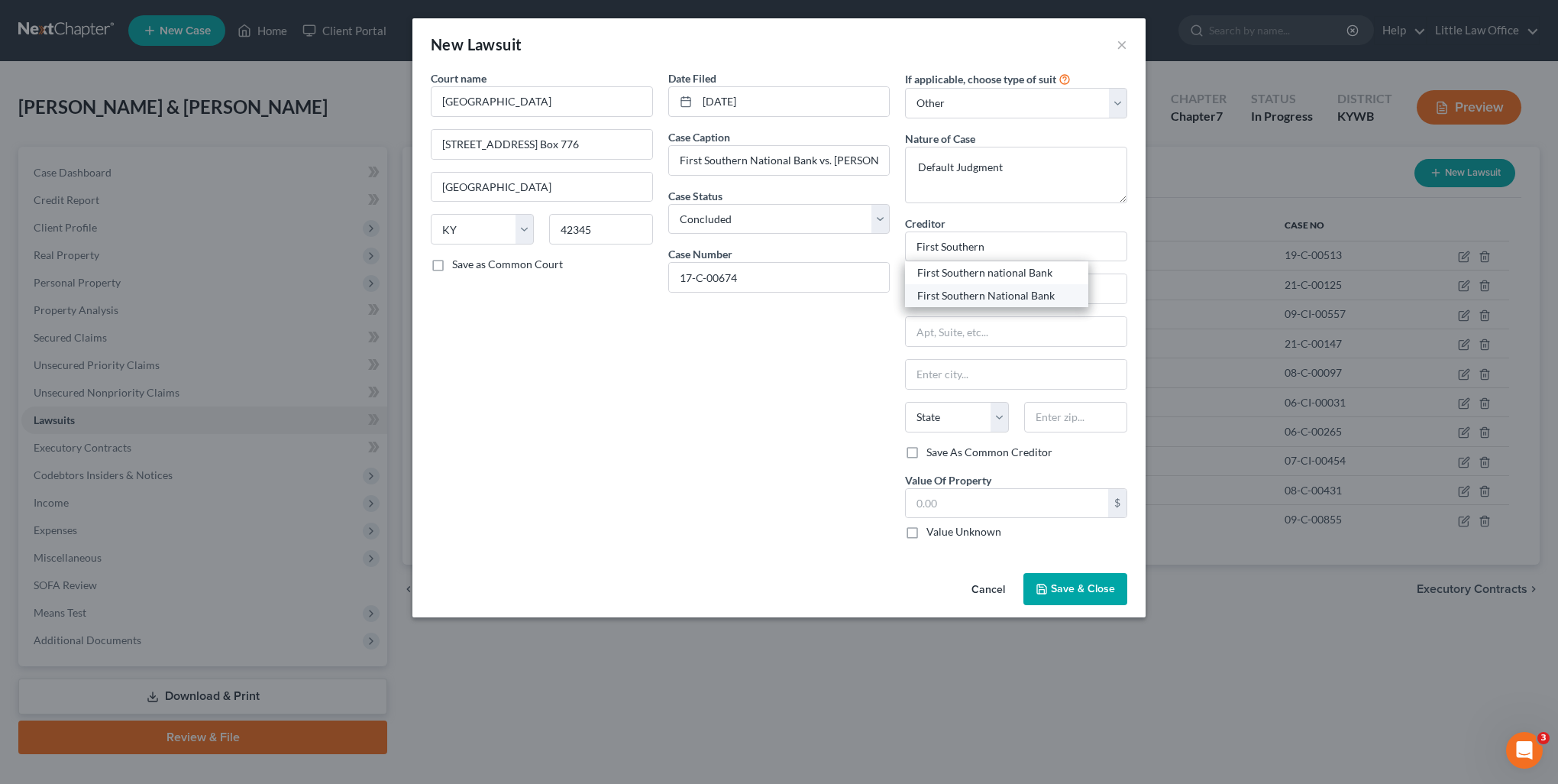
click at [991, 304] on div "First Southern National Bank" at bounding box center [997, 295] width 183 height 23
click at [965, 532] on label "Value Unknown" at bounding box center [964, 531] width 74 height 15
click at [942, 532] on input "Value Unknown" at bounding box center [938, 528] width 10 height 10
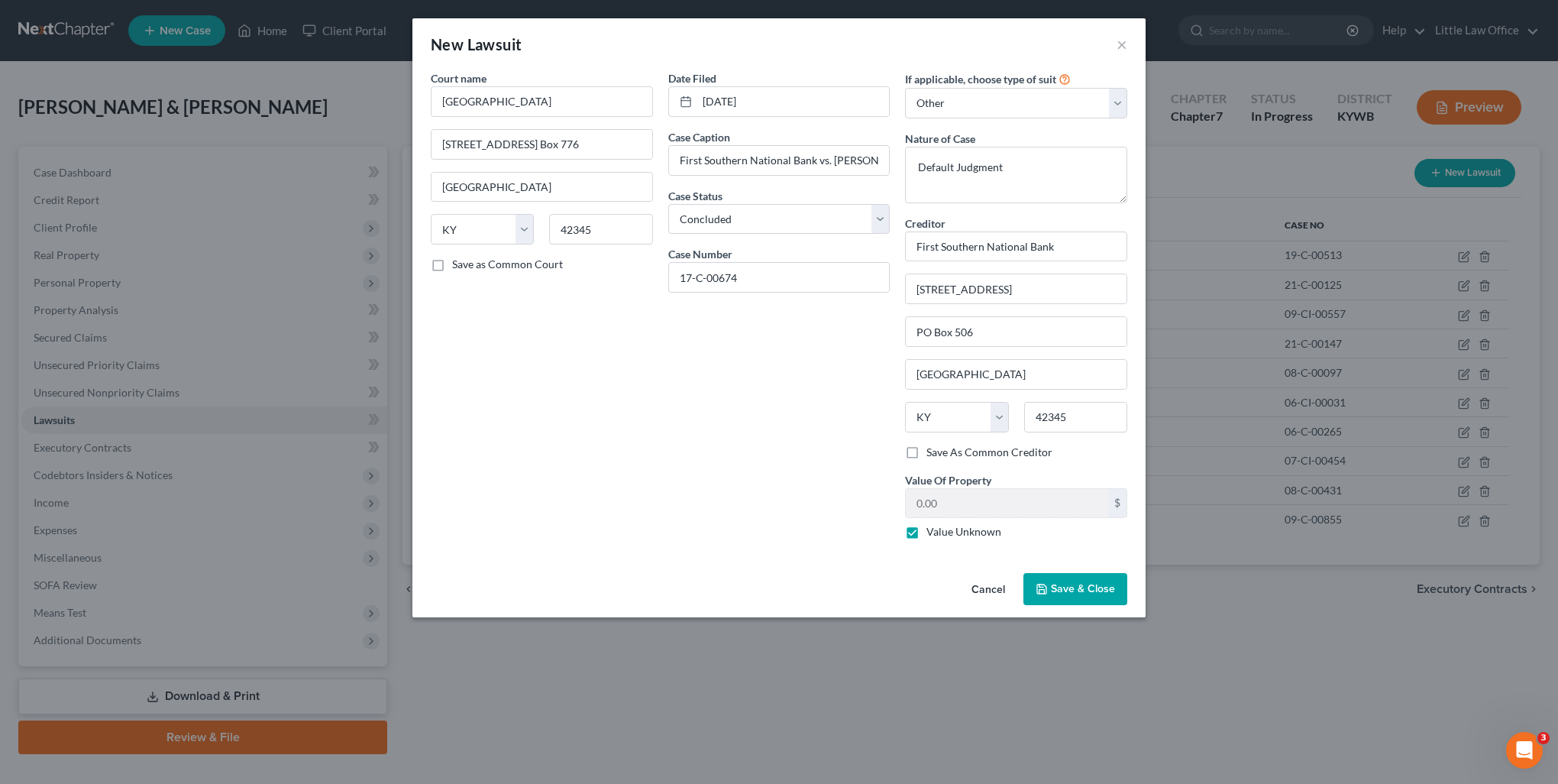
click at [952, 535] on label "Value Unknown" at bounding box center [964, 531] width 74 height 15
click at [942, 534] on input "Value Unknown" at bounding box center [938, 528] width 10 height 10
click at [957, 502] on input "0.00" at bounding box center [1007, 503] width 202 height 29
click at [1091, 589] on span "Save & Close" at bounding box center [1084, 588] width 64 height 13
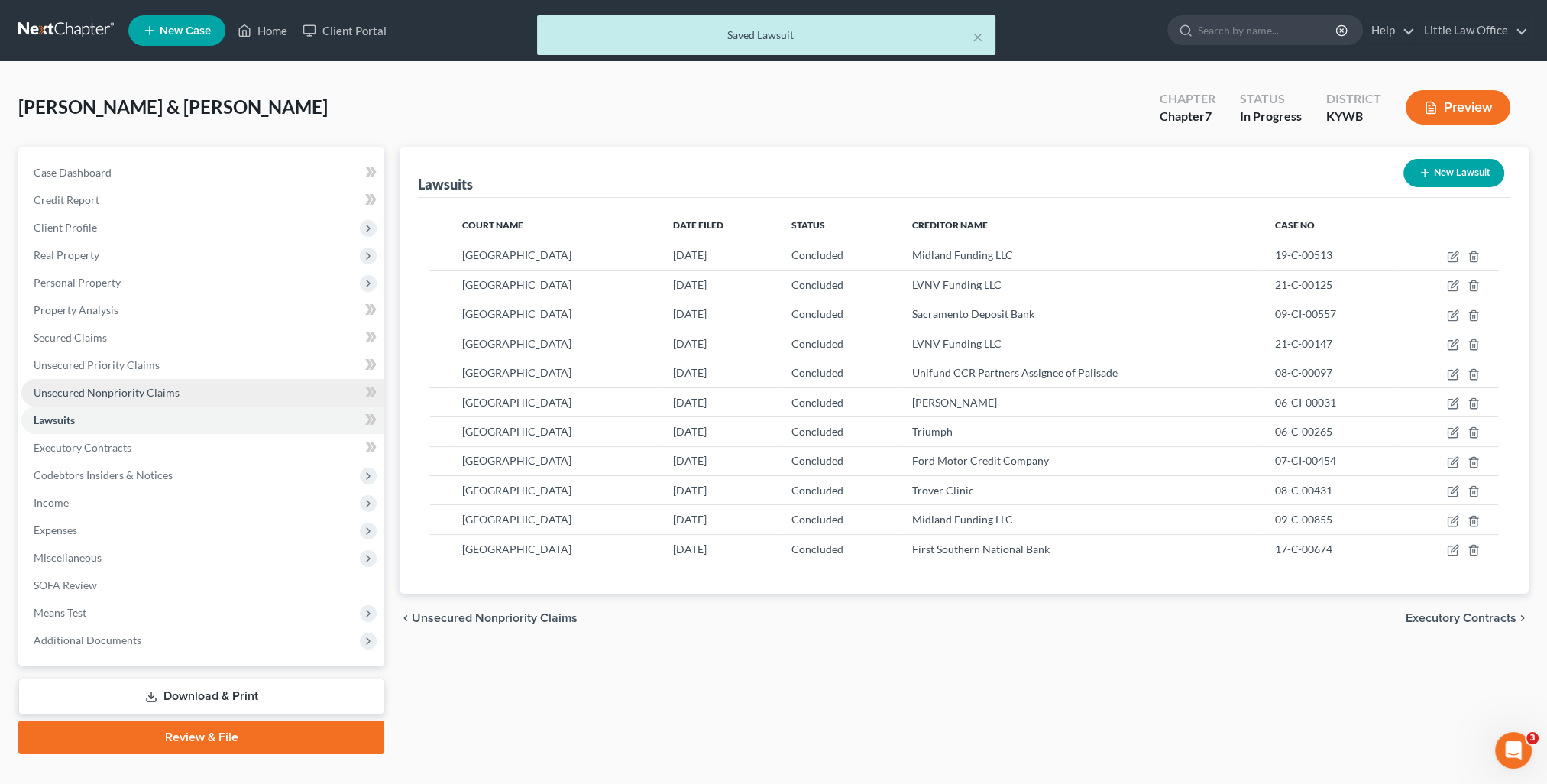
click at [136, 393] on span "Unsecured Nonpriority Claims" at bounding box center [107, 392] width 146 height 13
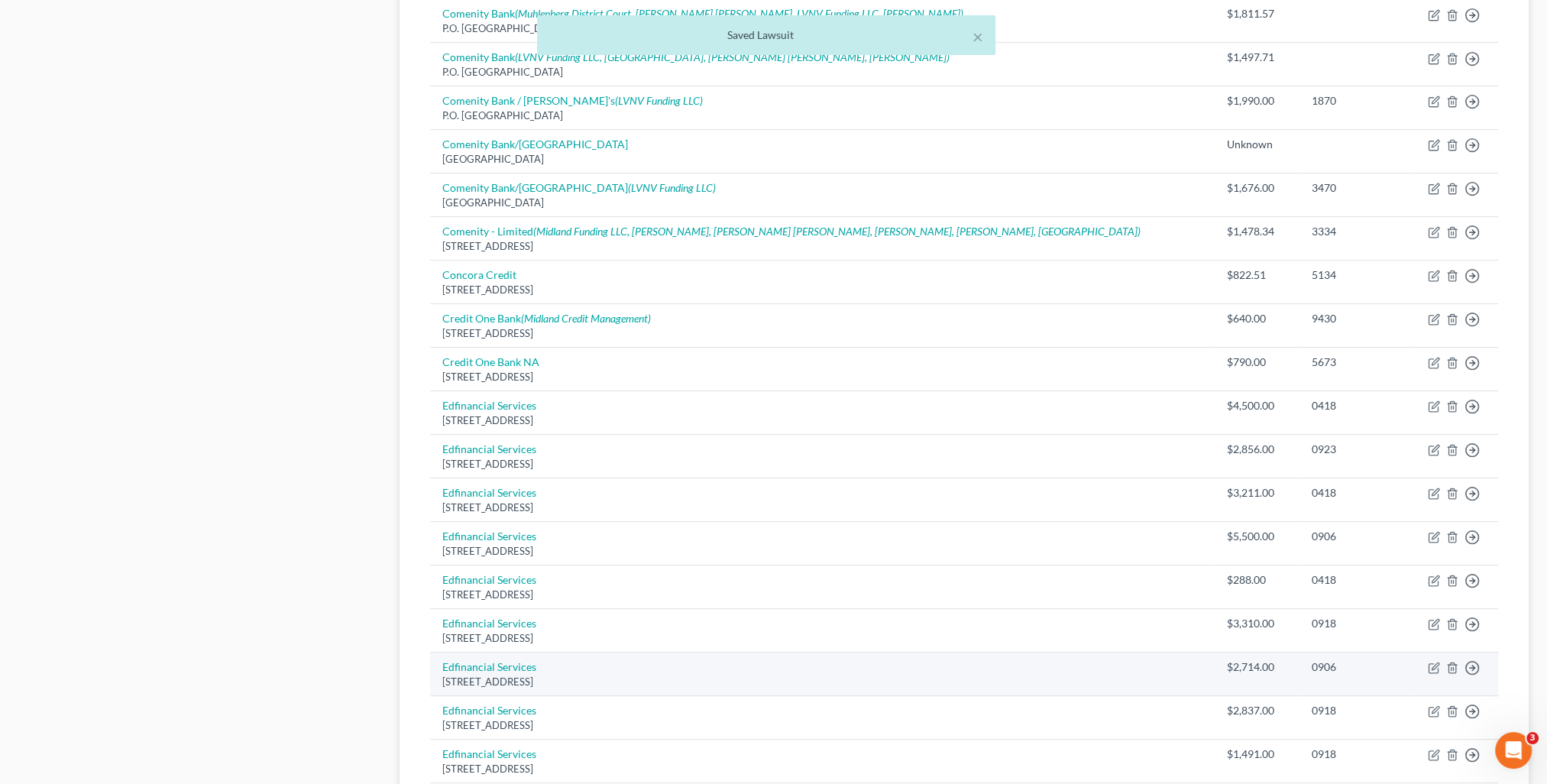
scroll to position [975, 0]
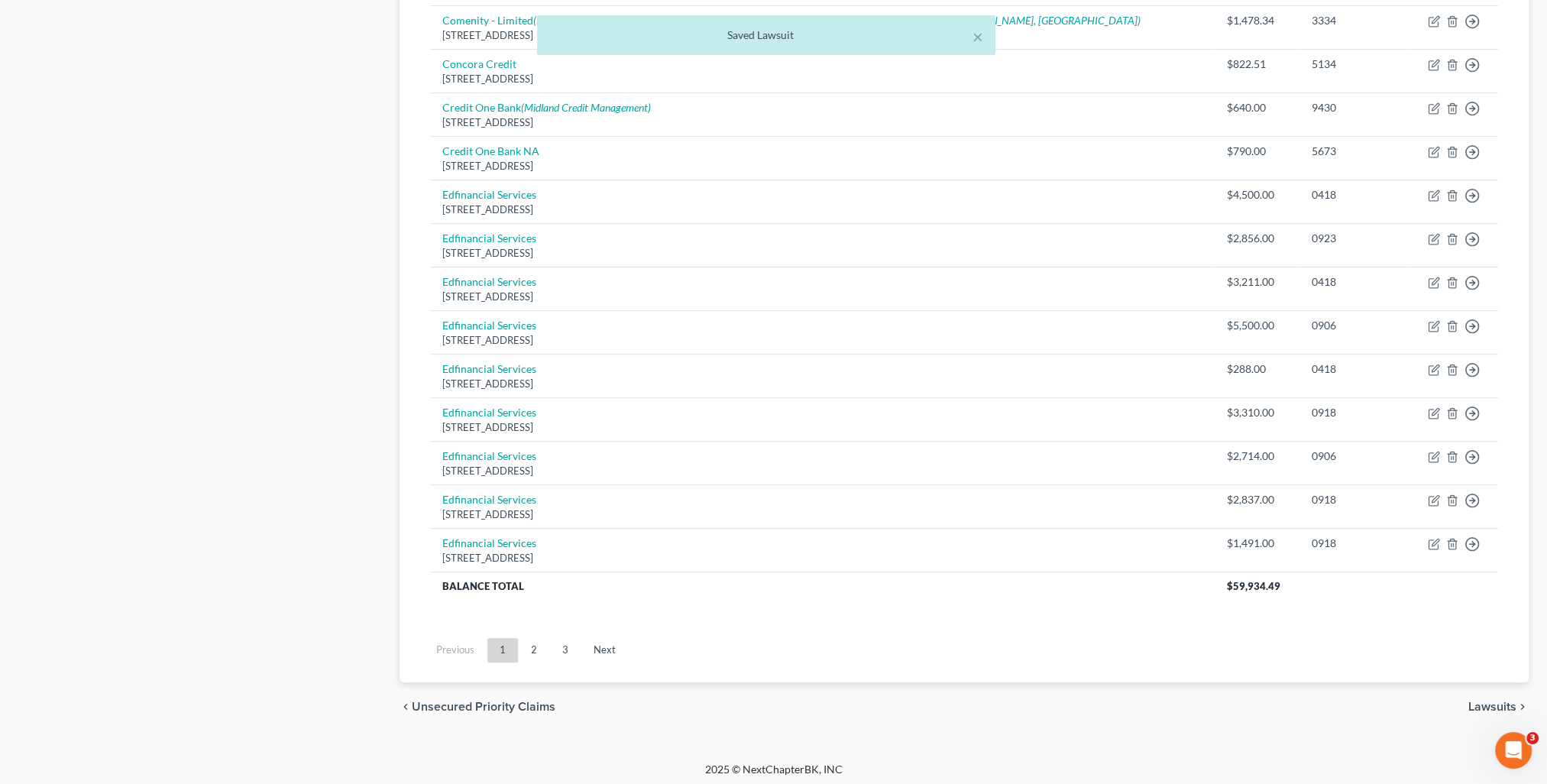
click at [536, 646] on link "2" at bounding box center [533, 649] width 31 height 24
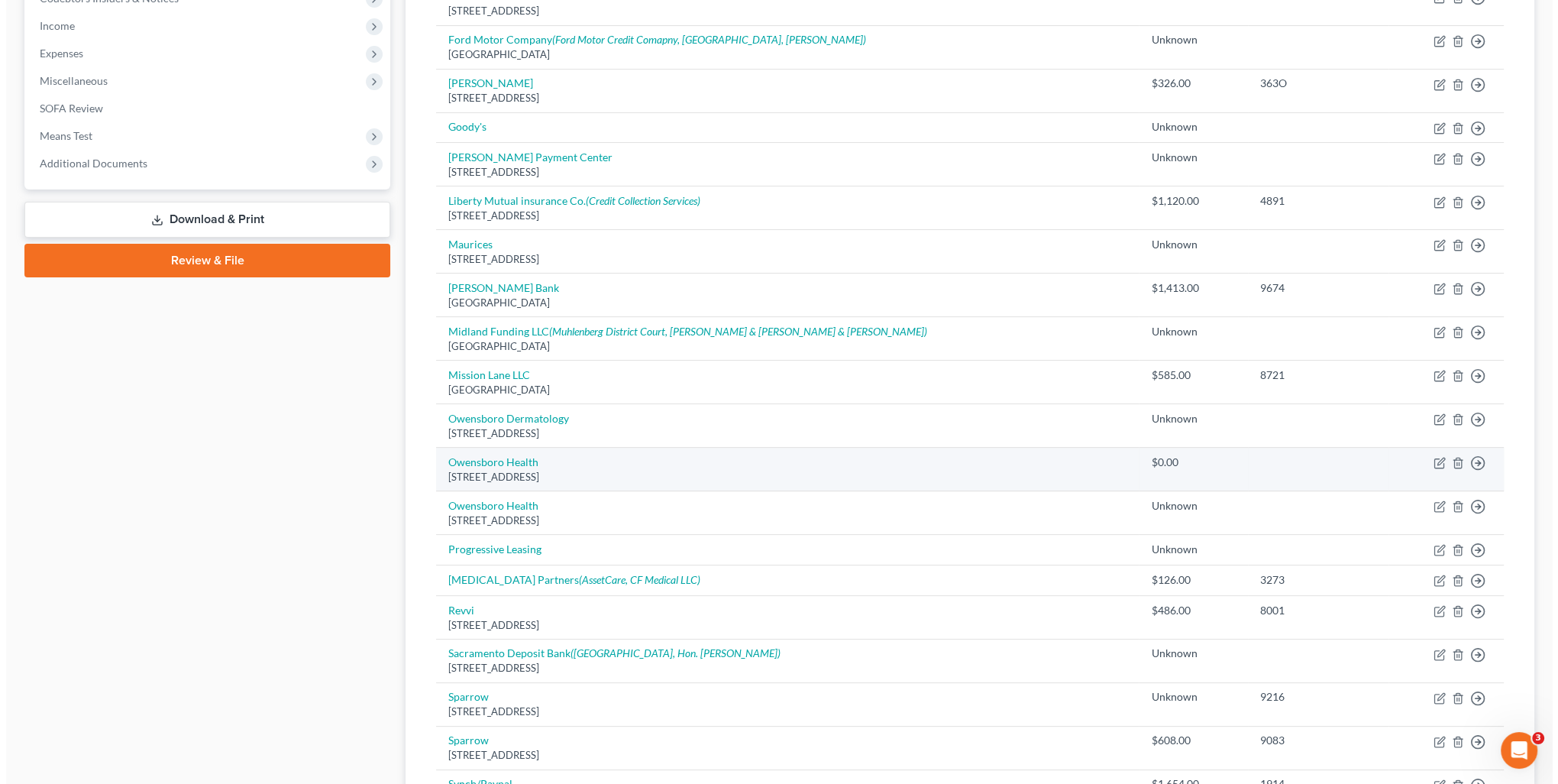
scroll to position [18, 0]
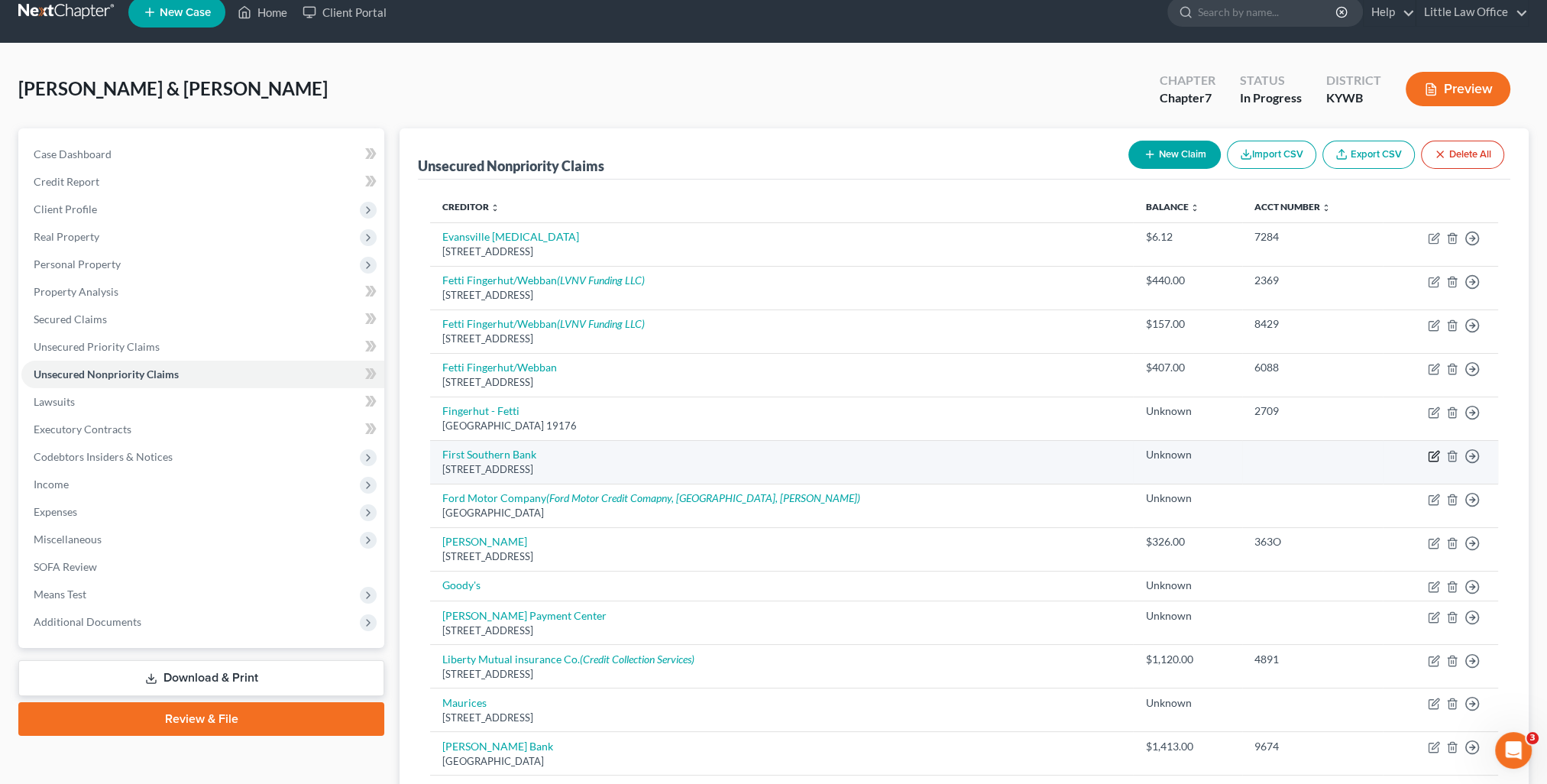
click at [1429, 458] on icon "button" at bounding box center [1433, 456] width 9 height 9
select select "18"
select select "10"
select select "2"
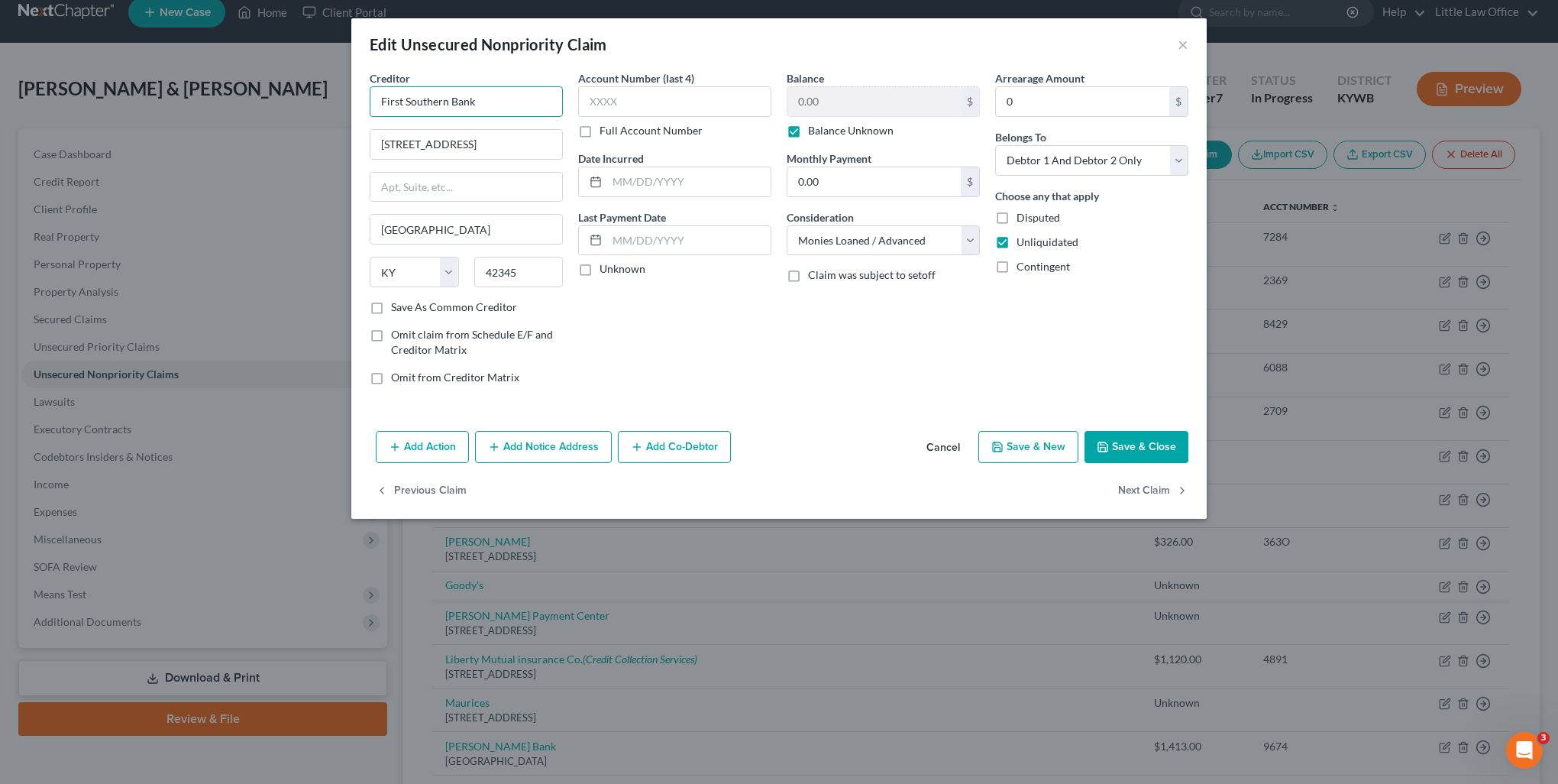
drag, startPoint x: 446, startPoint y: 94, endPoint x: 449, endPoint y: 123, distance: 29.2
click at [447, 94] on input "First Southern Bank" at bounding box center [467, 101] width 193 height 31
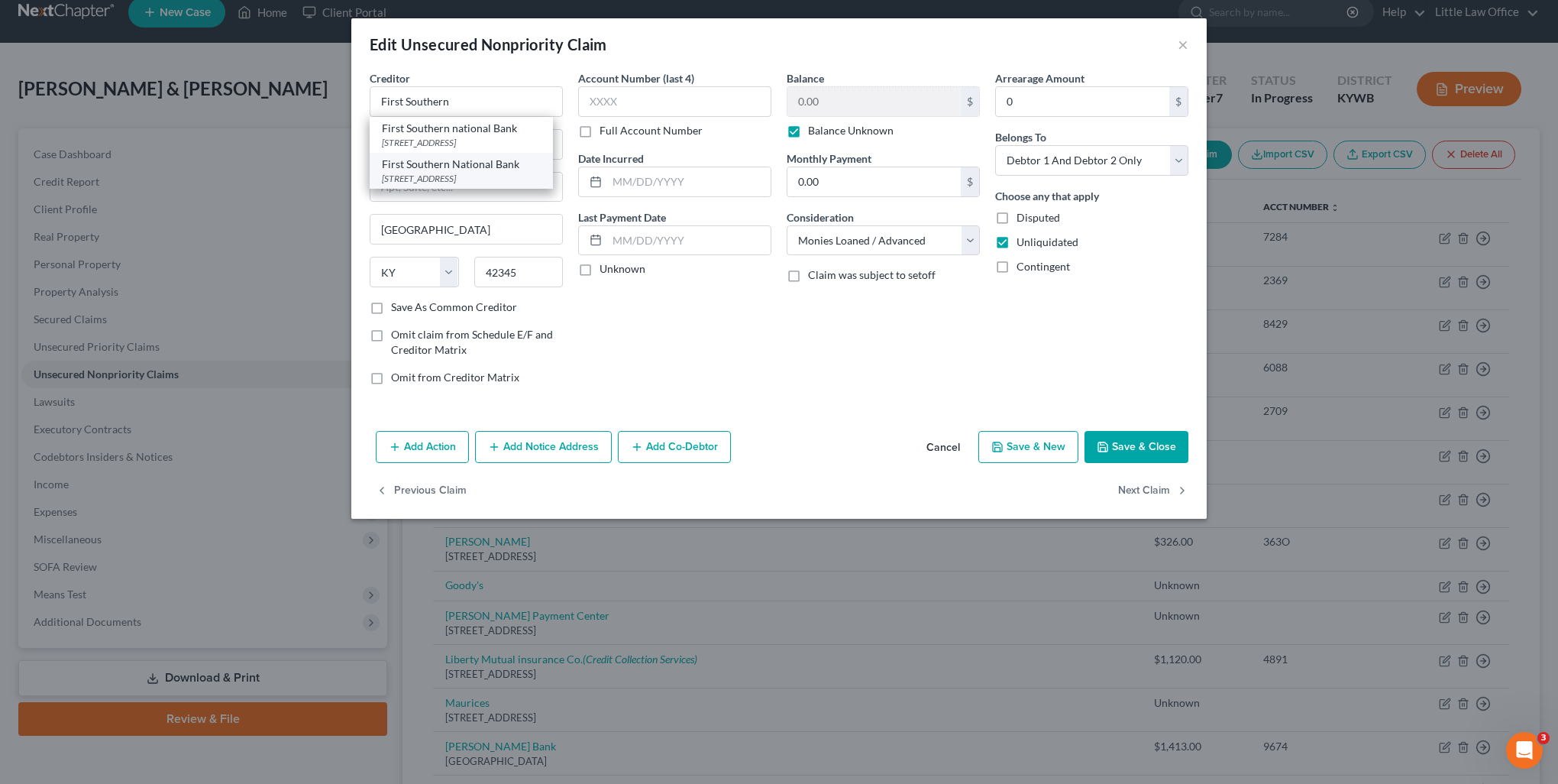
click at [435, 185] on div "401 North Main Street PO Box 506, Greenville, KY 42345" at bounding box center [461, 178] width 159 height 13
type input "First Southern National Bank"
type input "[STREET_ADDRESS]"
type input "PO Box 506"
click at [807, 136] on div "Balance Unknown" at bounding box center [883, 130] width 193 height 15
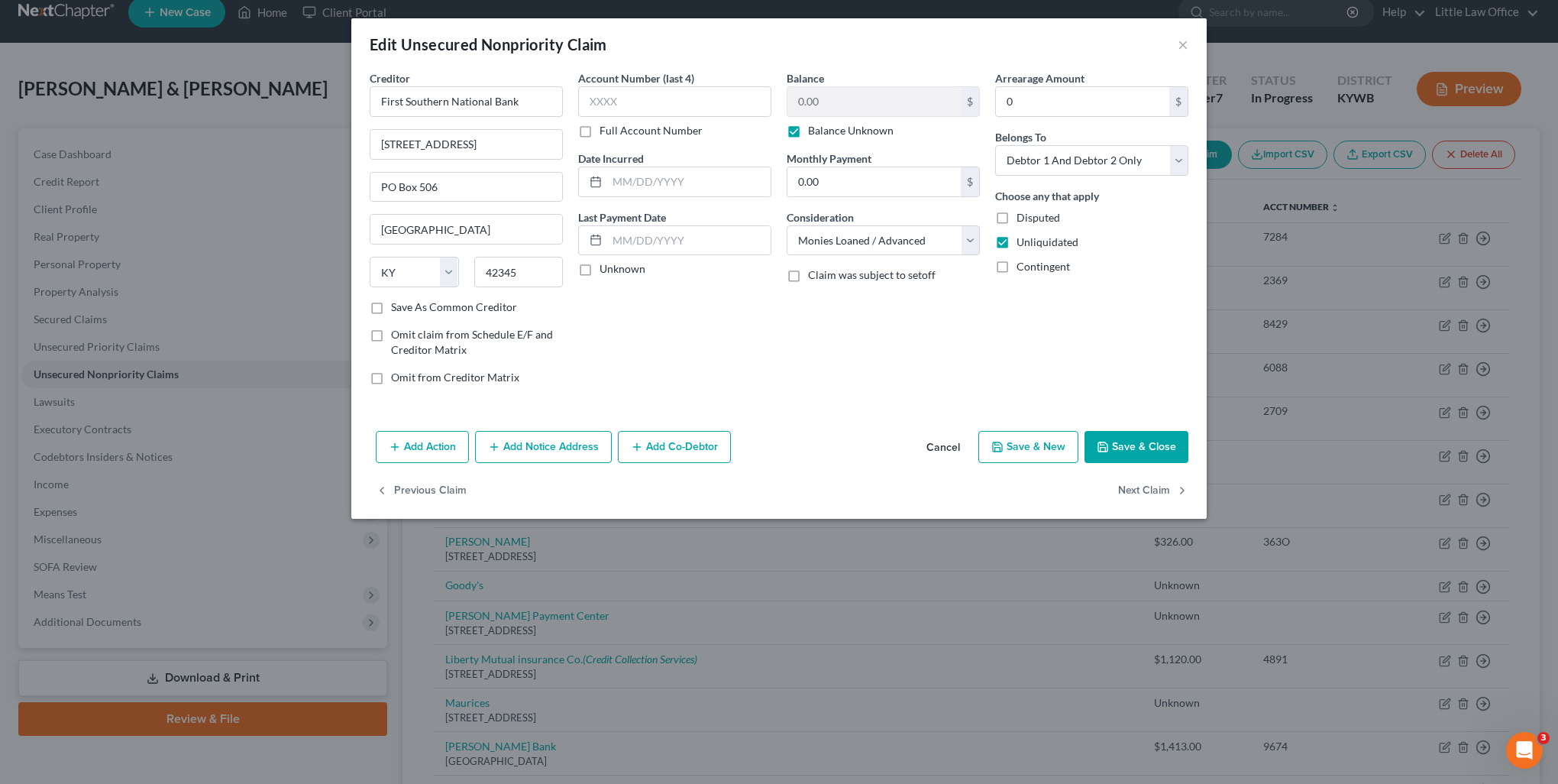
click at [808, 132] on label "Balance Unknown" at bounding box center [851, 130] width 85 height 15
click at [815, 132] on input "Balance Unknown" at bounding box center [819, 128] width 10 height 10
checkbox input "false"
click at [833, 103] on input "0.00" at bounding box center [873, 101] width 173 height 29
type input "4,827.17"
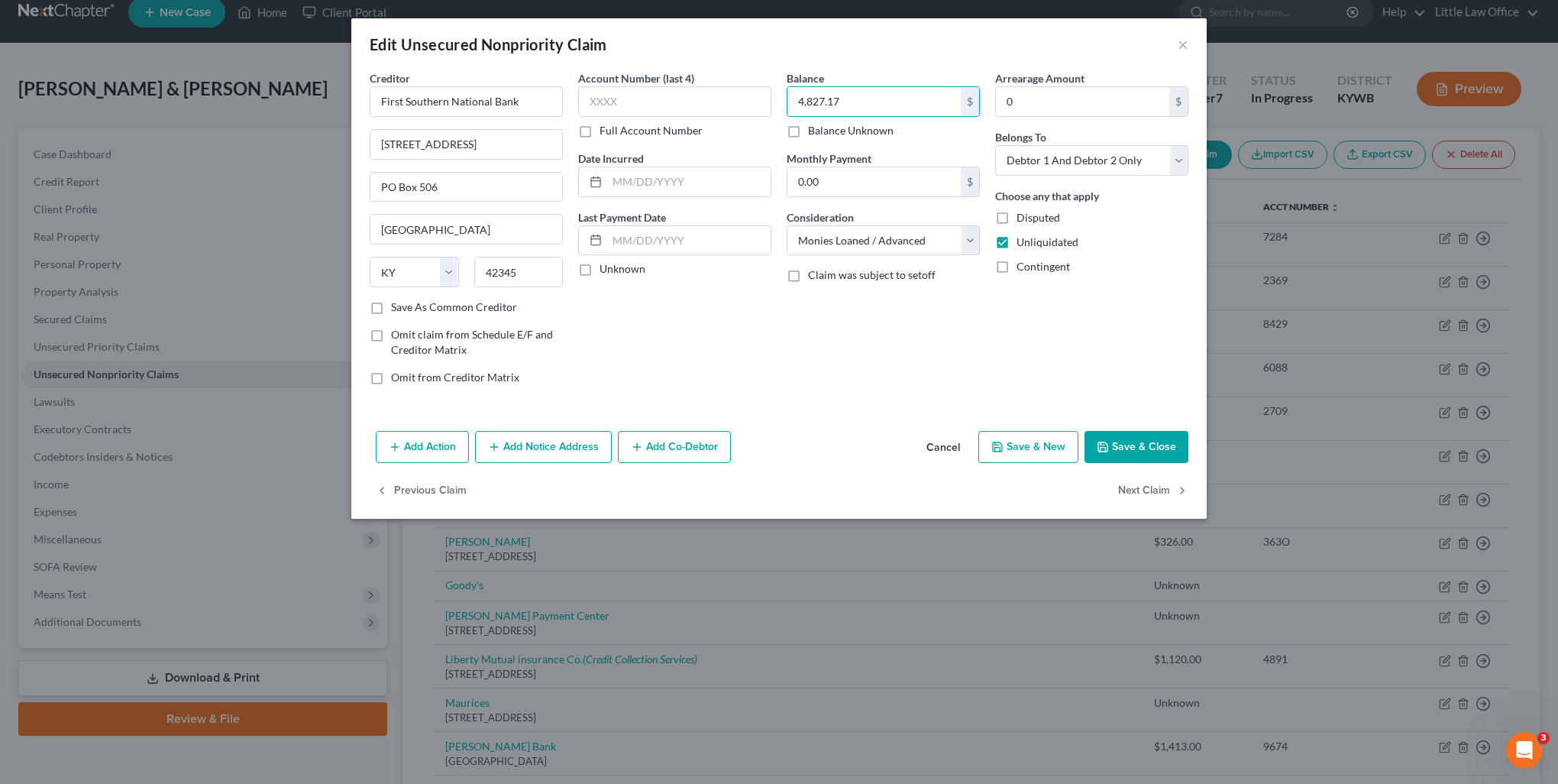
click at [565, 451] on button "Add Notice Address" at bounding box center [543, 446] width 136 height 32
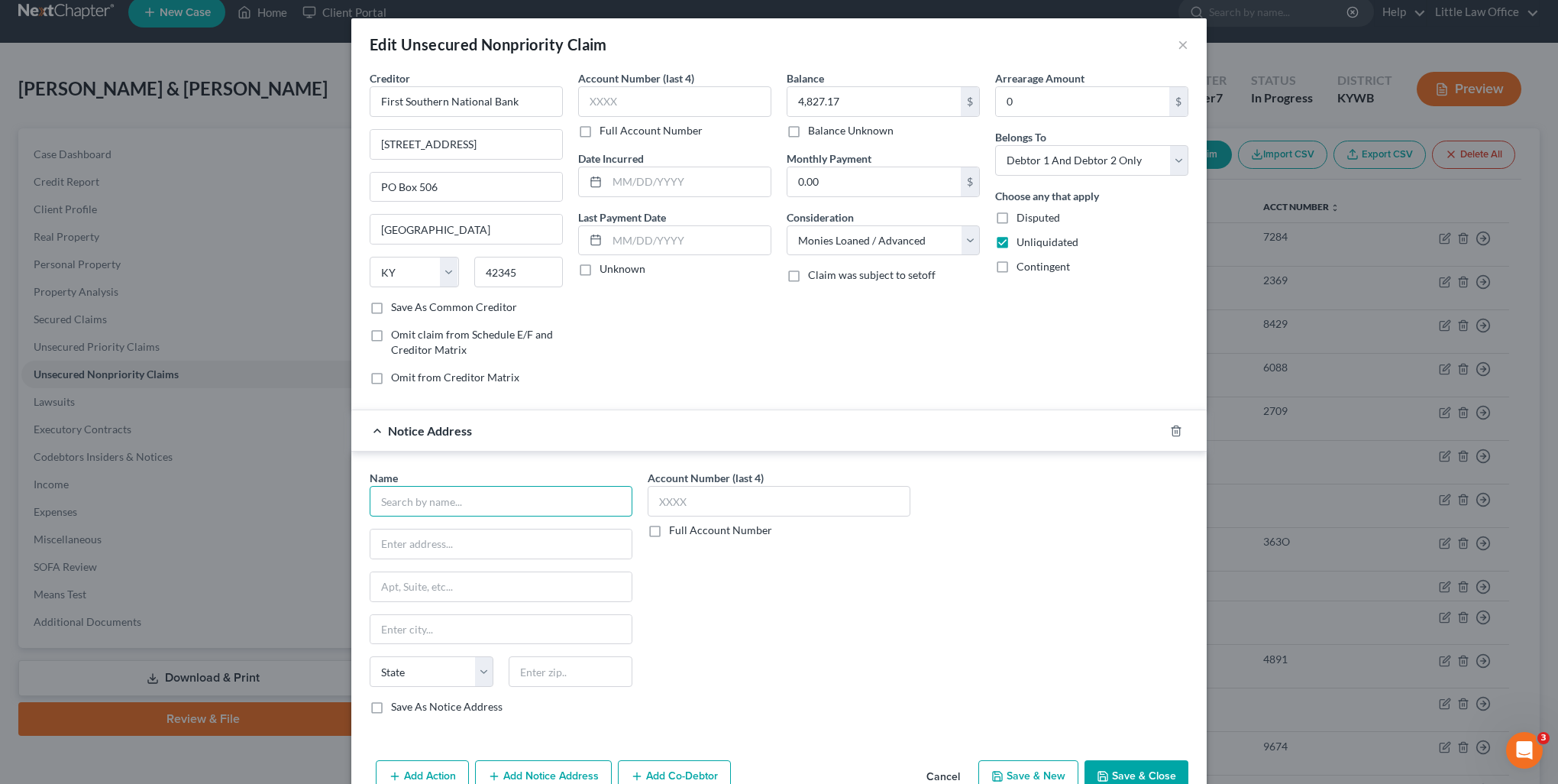
click at [566, 507] on input "text" at bounding box center [501, 501] width 263 height 31
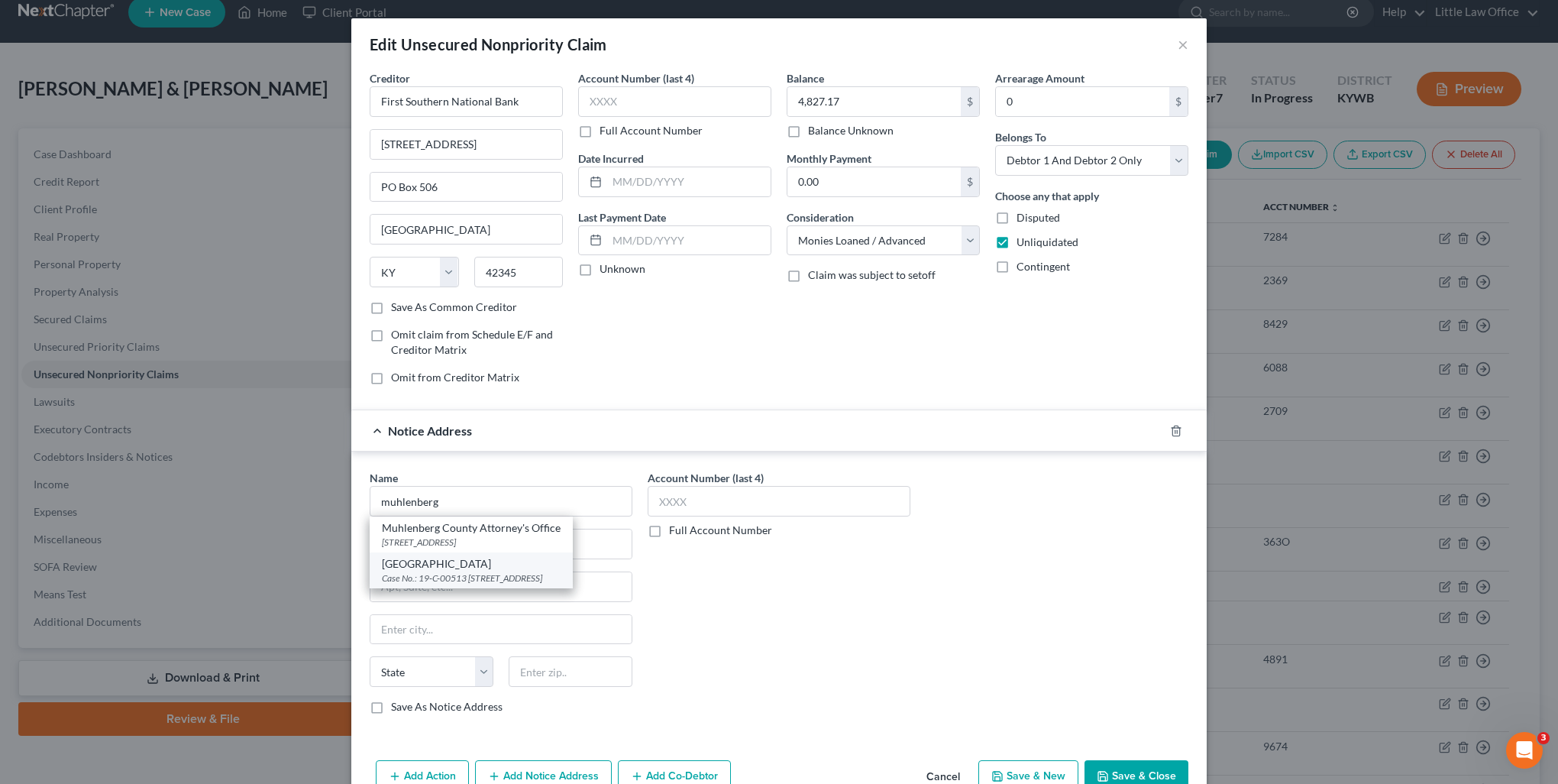
click at [499, 561] on div "[GEOGRAPHIC_DATA]" at bounding box center [471, 563] width 179 height 15
type input "[GEOGRAPHIC_DATA]"
type input "Case No.: 19-C-00513"
type input "PO Box 776"
type input "[GEOGRAPHIC_DATA]"
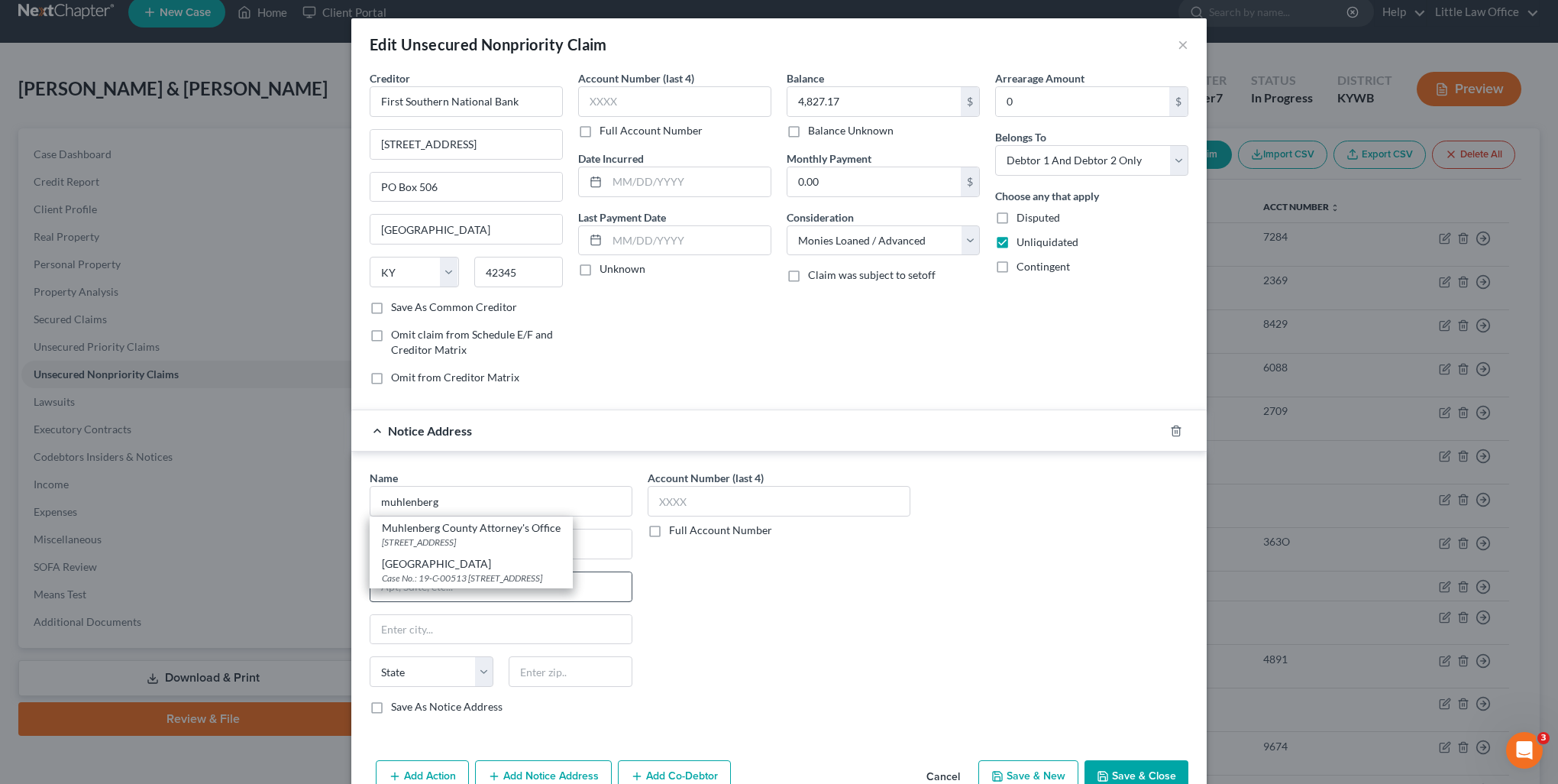
select select "18"
type input "42345"
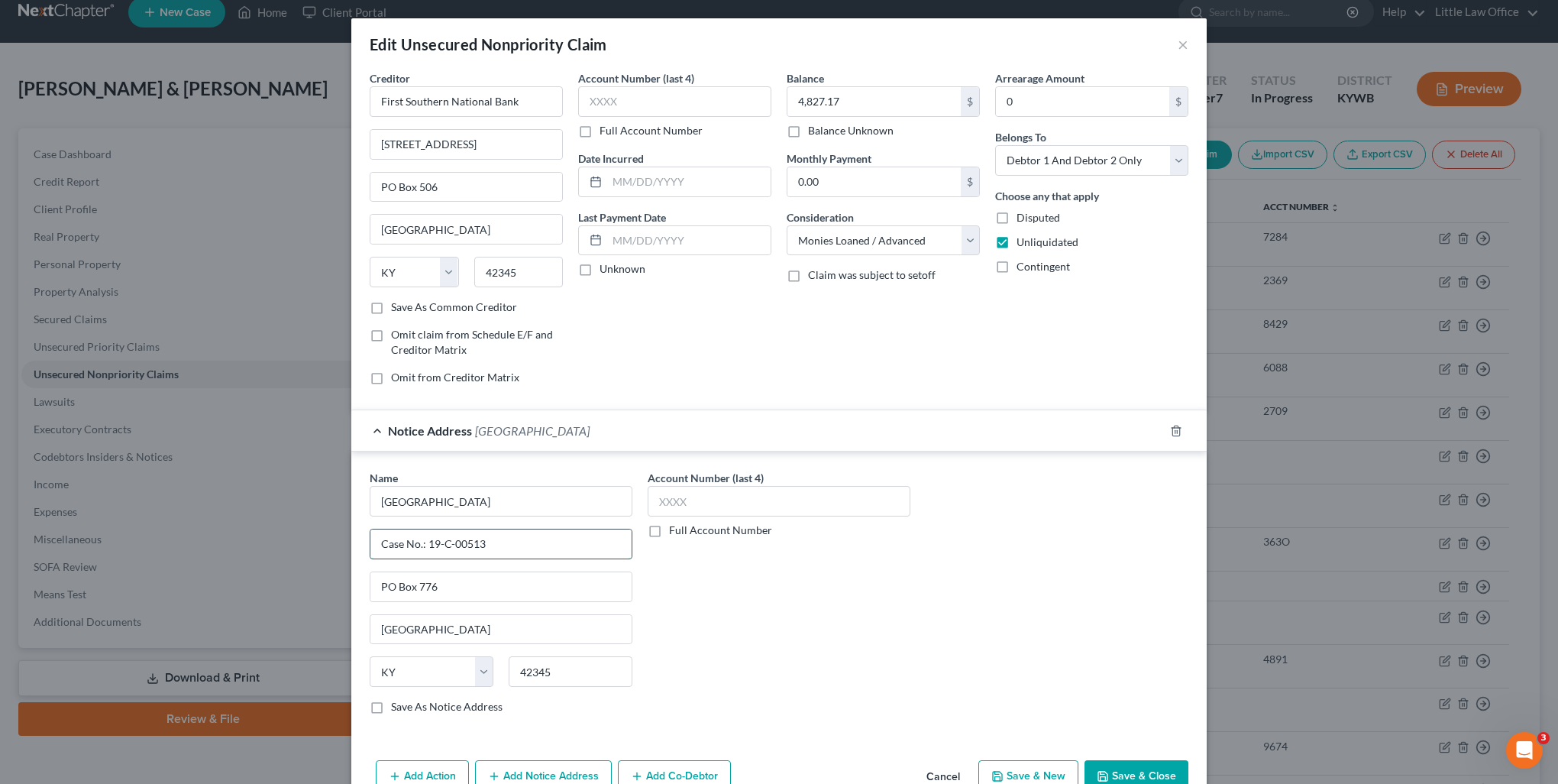
drag, startPoint x: 422, startPoint y: 540, endPoint x: 509, endPoint y: 547, distance: 87.3
click at [509, 547] on input "Case No.: 19-C-00513" at bounding box center [500, 543] width 261 height 29
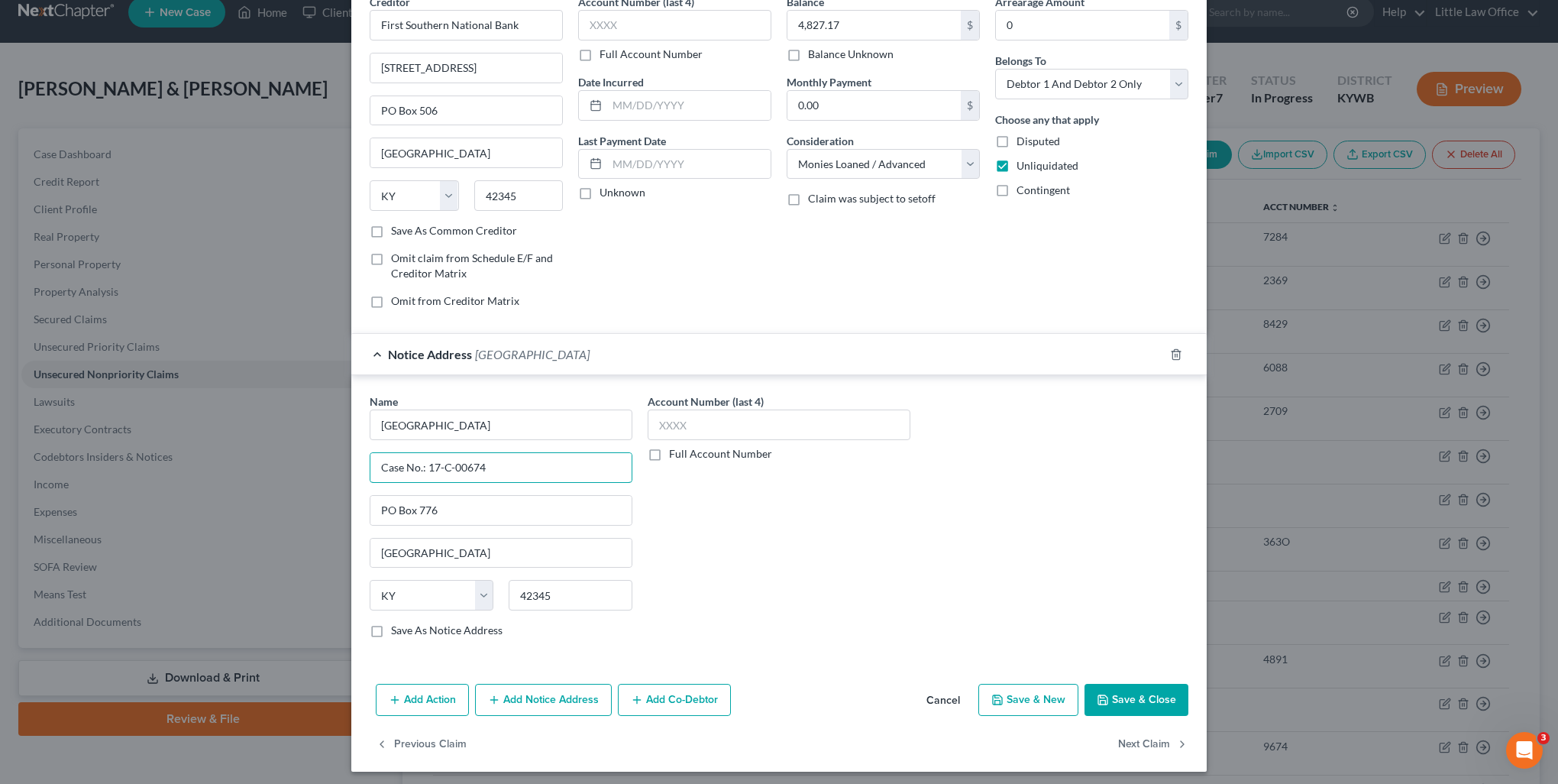
type input "Case No.: 17-C-00674"
click at [543, 689] on button "Add Notice Address" at bounding box center [543, 699] width 136 height 32
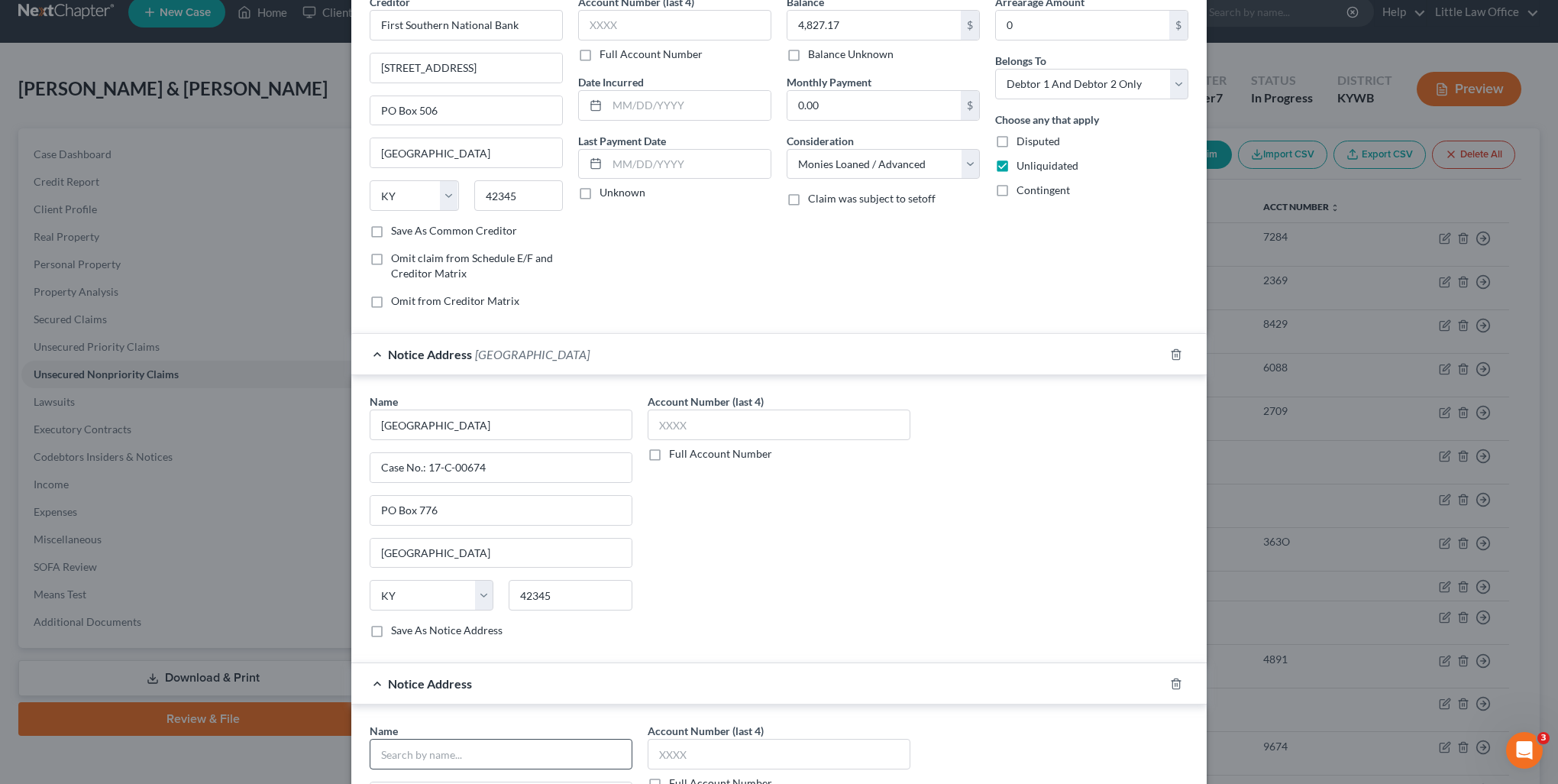
scroll to position [153, 0]
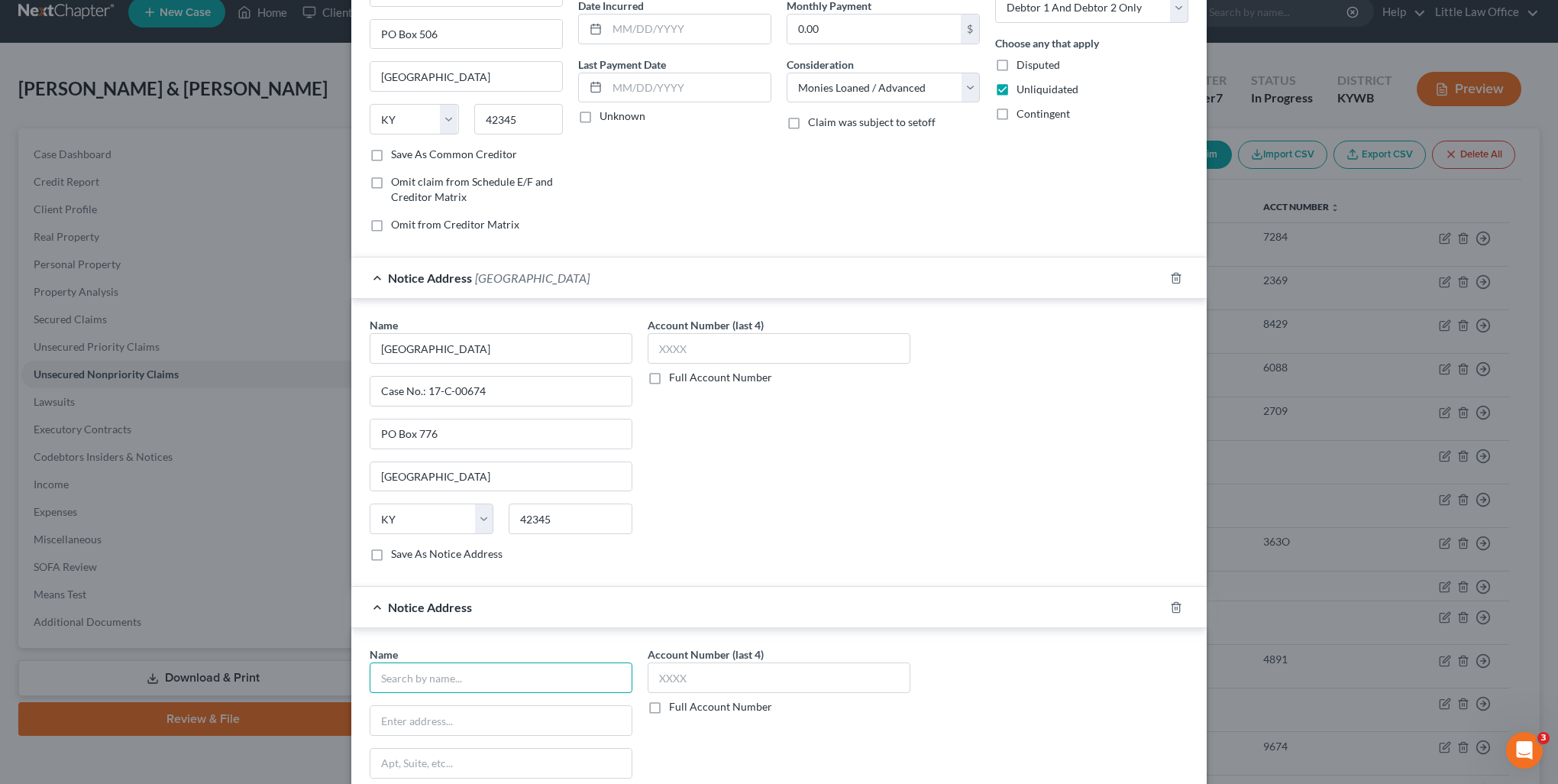
click at [476, 673] on input "text" at bounding box center [501, 677] width 263 height 31
type input "Hon. Jonathan Shawn King"
click at [429, 718] on input "text" at bounding box center [500, 720] width 261 height 29
type input "213 E. Broad Street"
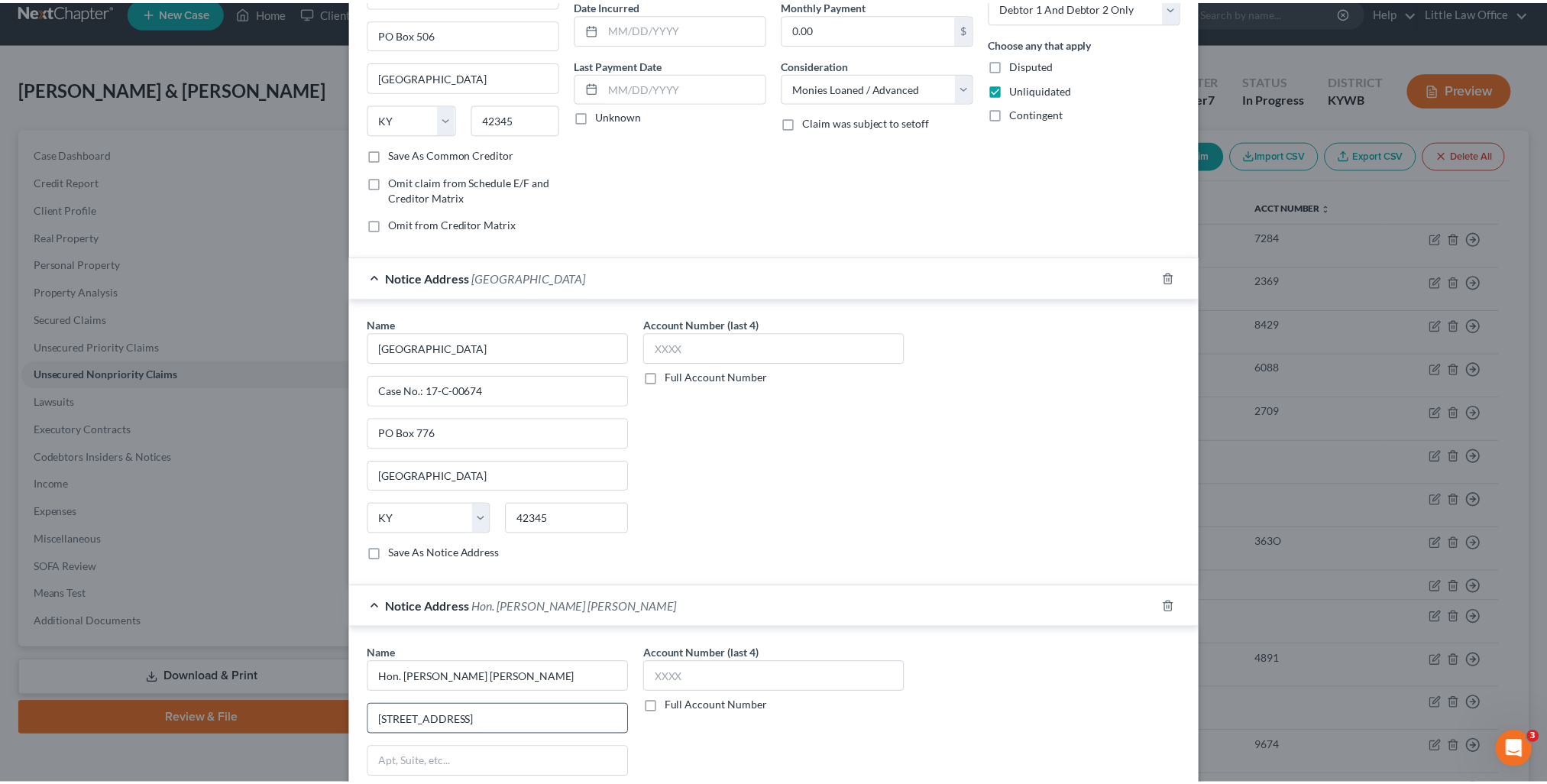
scroll to position [406, 0]
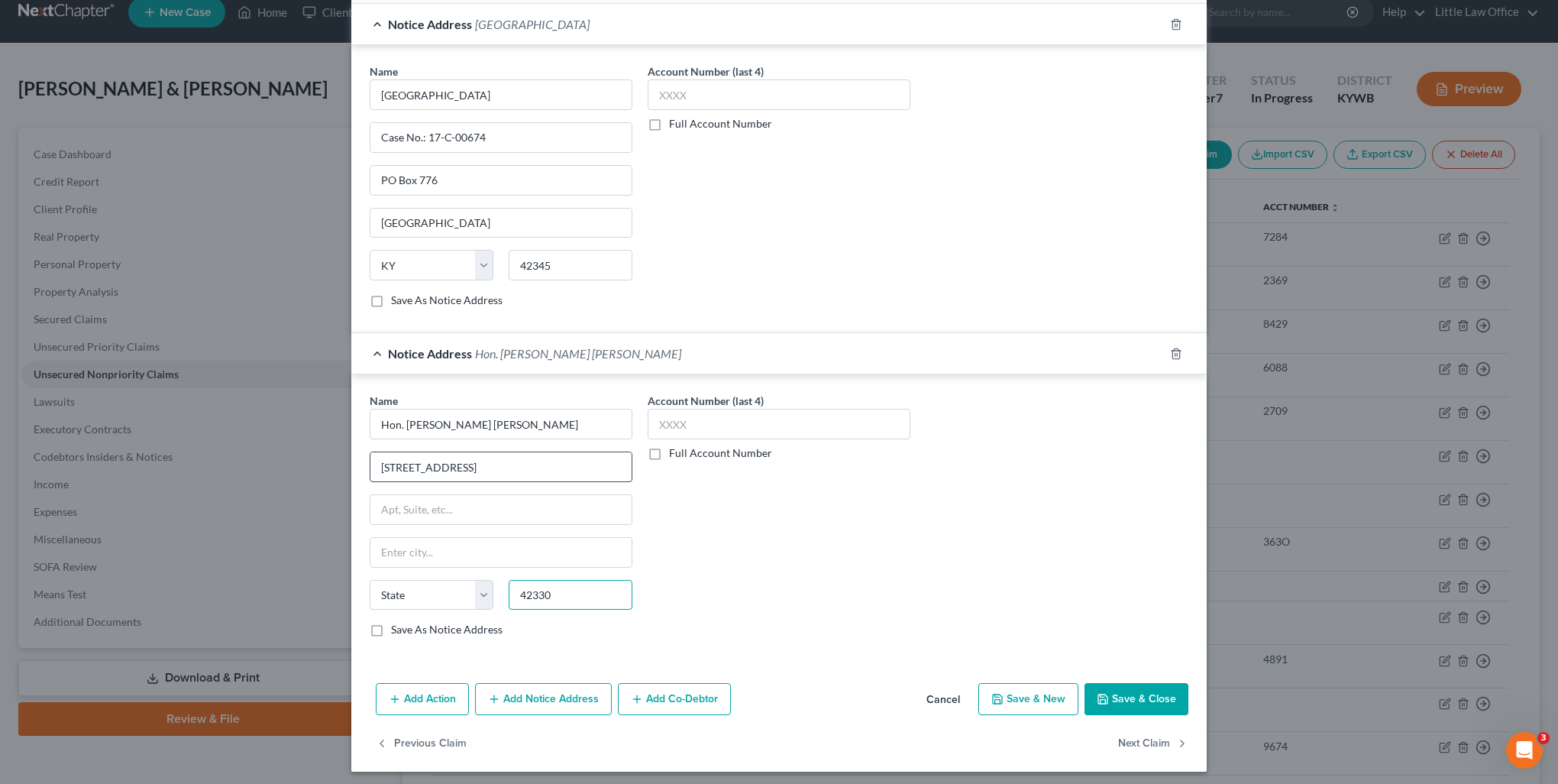
type input "42330"
type input "[GEOGRAPHIC_DATA]"
select select "18"
click at [391, 631] on label "Save As Notice Address" at bounding box center [447, 629] width 111 height 15
click at [398, 631] on input "Save As Notice Address" at bounding box center [402, 626] width 10 height 10
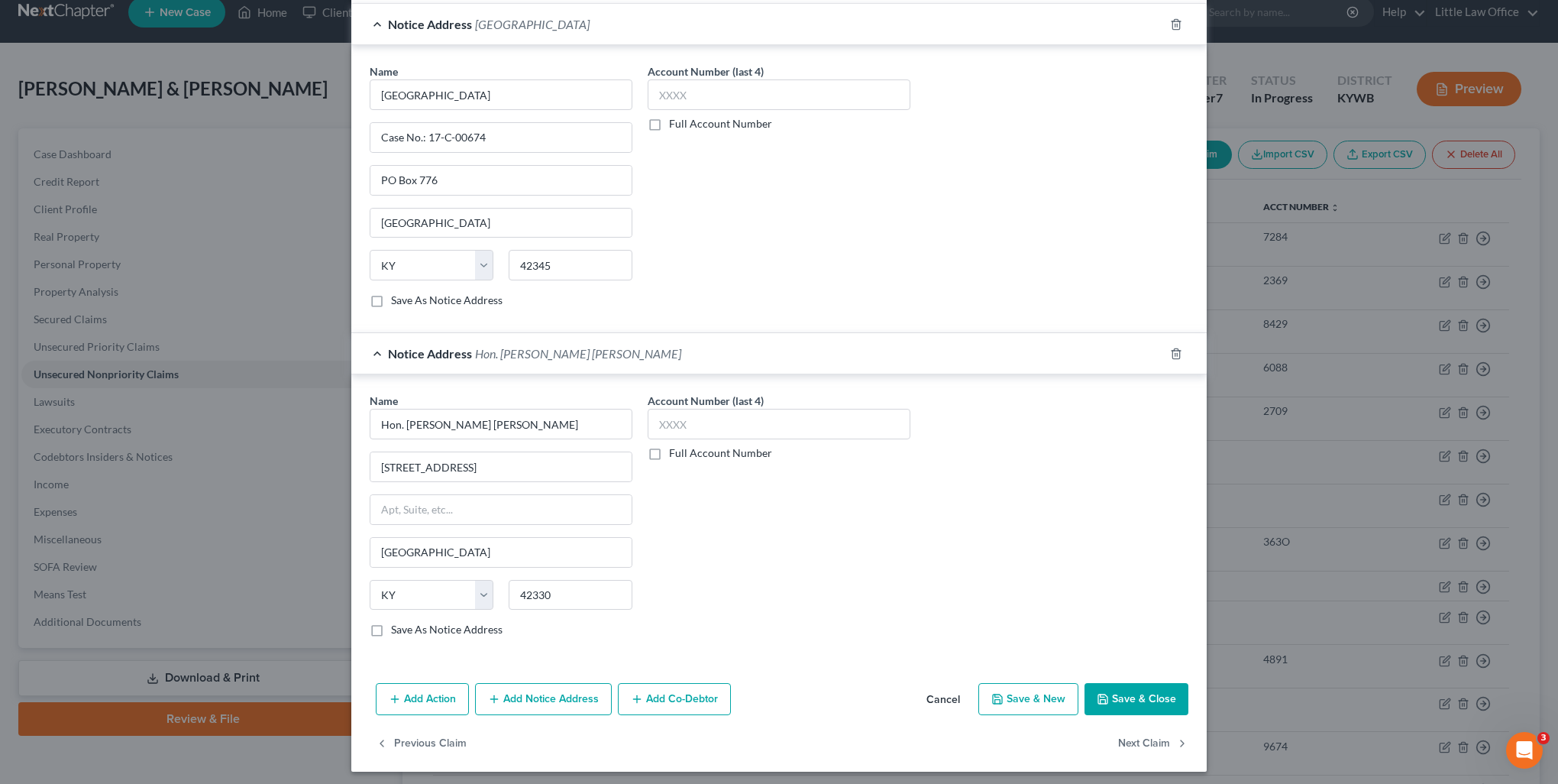
checkbox input "true"
click at [1142, 698] on button "Save & Close" at bounding box center [1136, 699] width 104 height 32
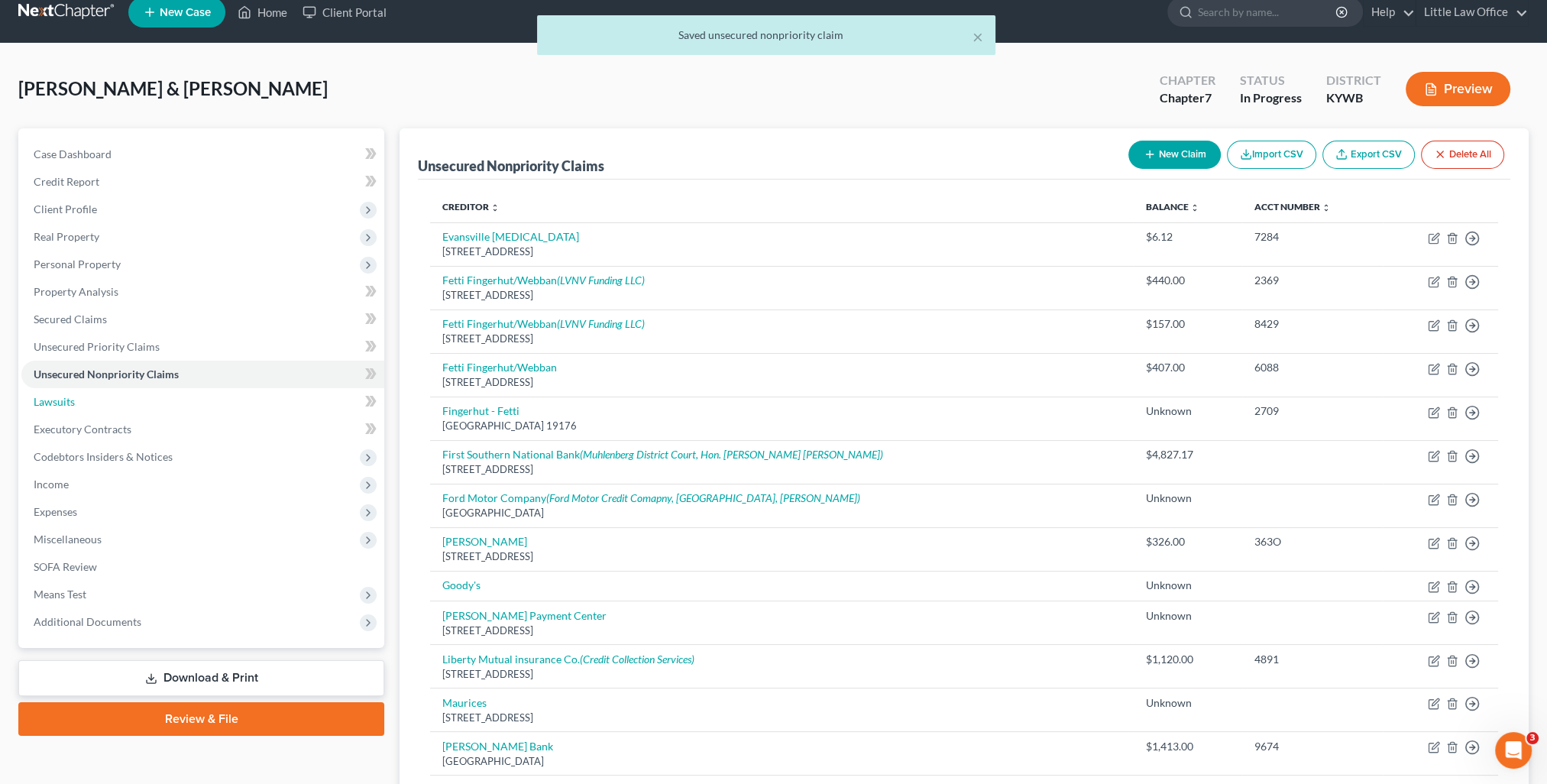
drag, startPoint x: 82, startPoint y: 408, endPoint x: 1332, endPoint y: 178, distance: 1271.0
click at [82, 408] on link "Lawsuits" at bounding box center [202, 401] width 363 height 27
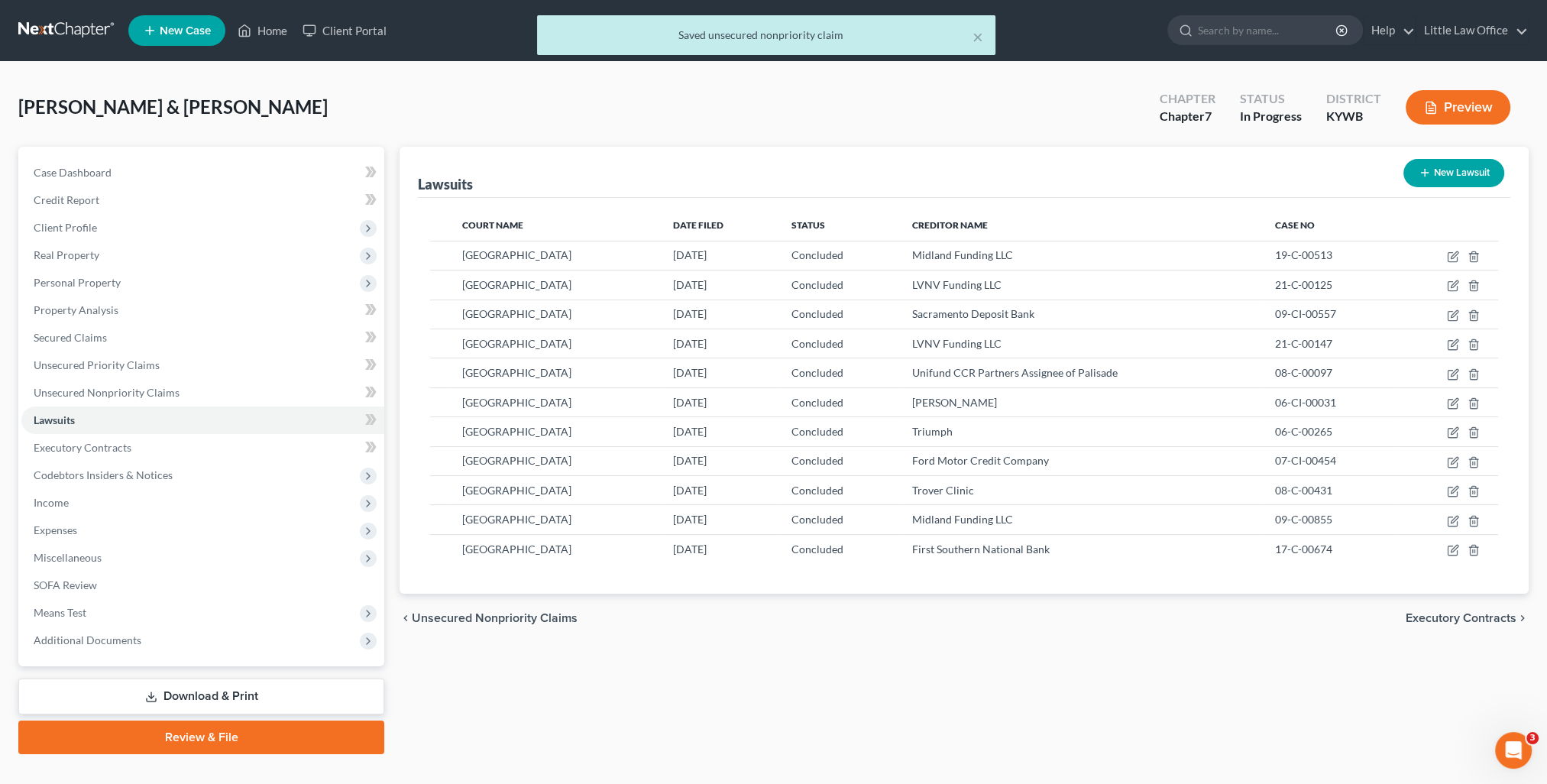
click at [1462, 168] on button "New Lawsuit" at bounding box center [1454, 173] width 101 height 28
select select "0"
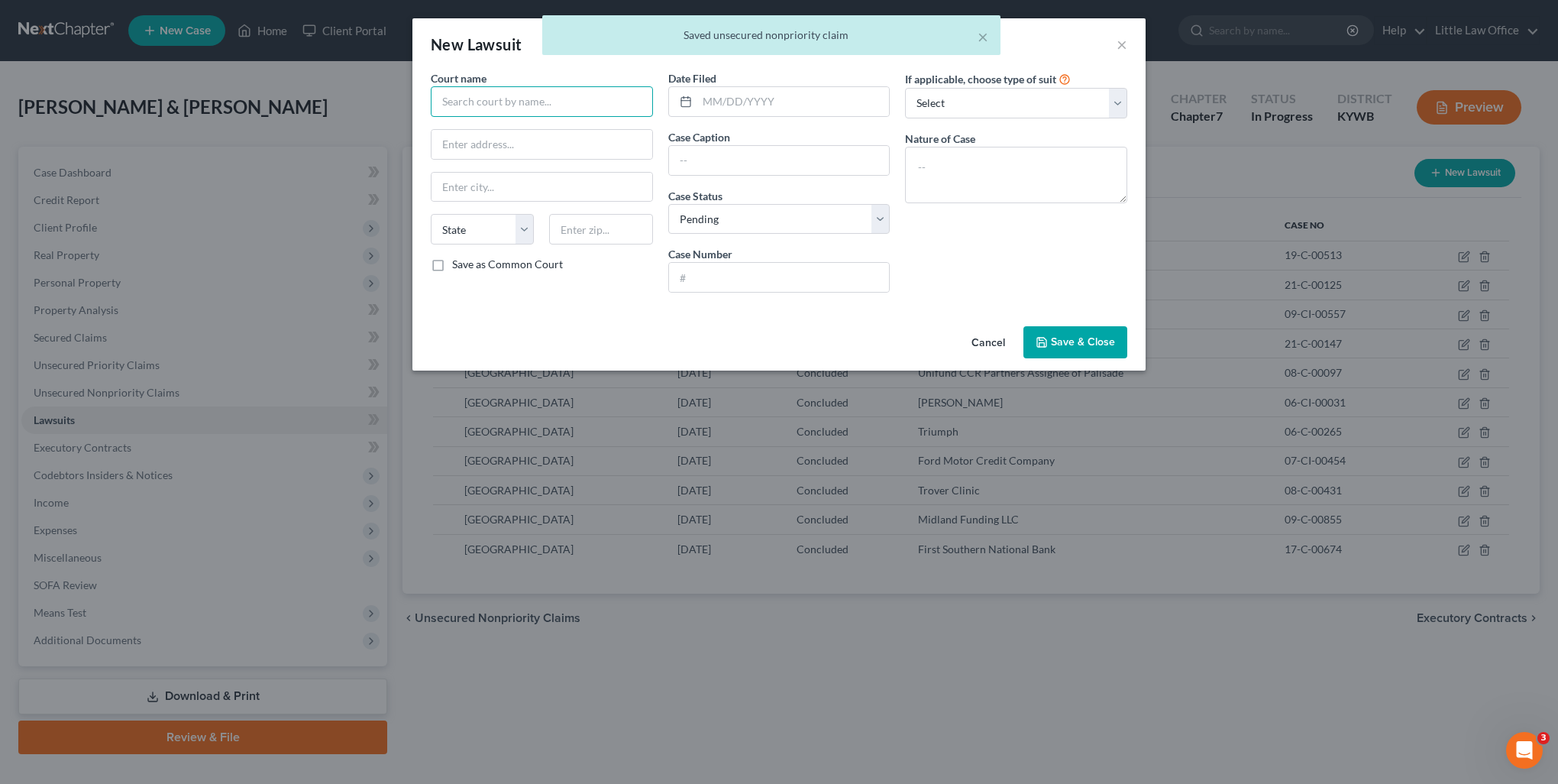
click at [556, 95] on input "text" at bounding box center [541, 101] width 222 height 31
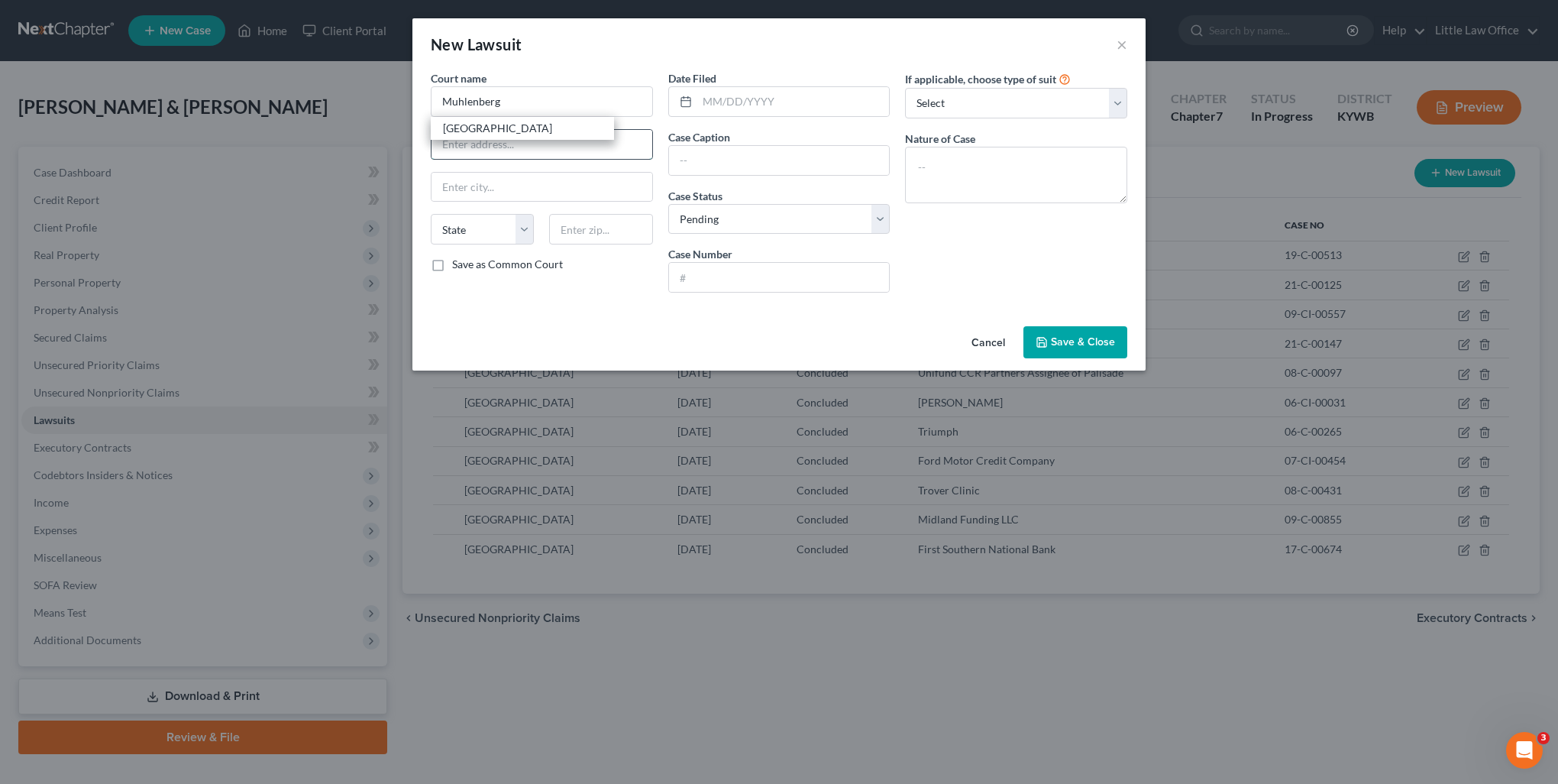
click at [556, 140] on input "text" at bounding box center [542, 144] width 221 height 29
click at [533, 111] on input "Muhlenberg" at bounding box center [541, 101] width 222 height 31
click at [528, 121] on div "[GEOGRAPHIC_DATA]" at bounding box center [522, 128] width 159 height 15
type input "[GEOGRAPHIC_DATA]"
type input "[STREET_ADDRESS] Box 776"
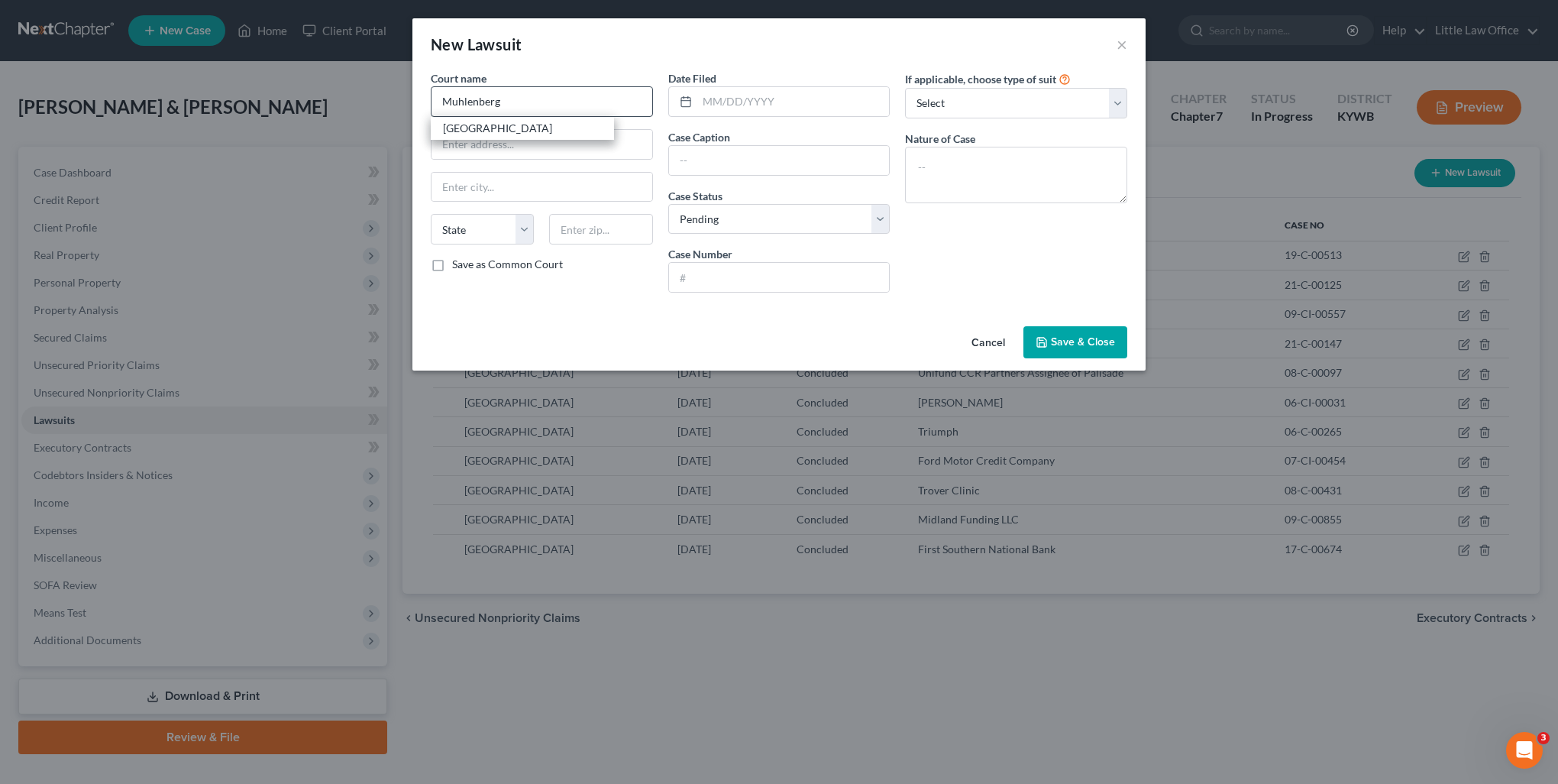
type input "[GEOGRAPHIC_DATA]"
select select "18"
type input "42345"
click at [553, 103] on input "[GEOGRAPHIC_DATA]" at bounding box center [541, 101] width 222 height 31
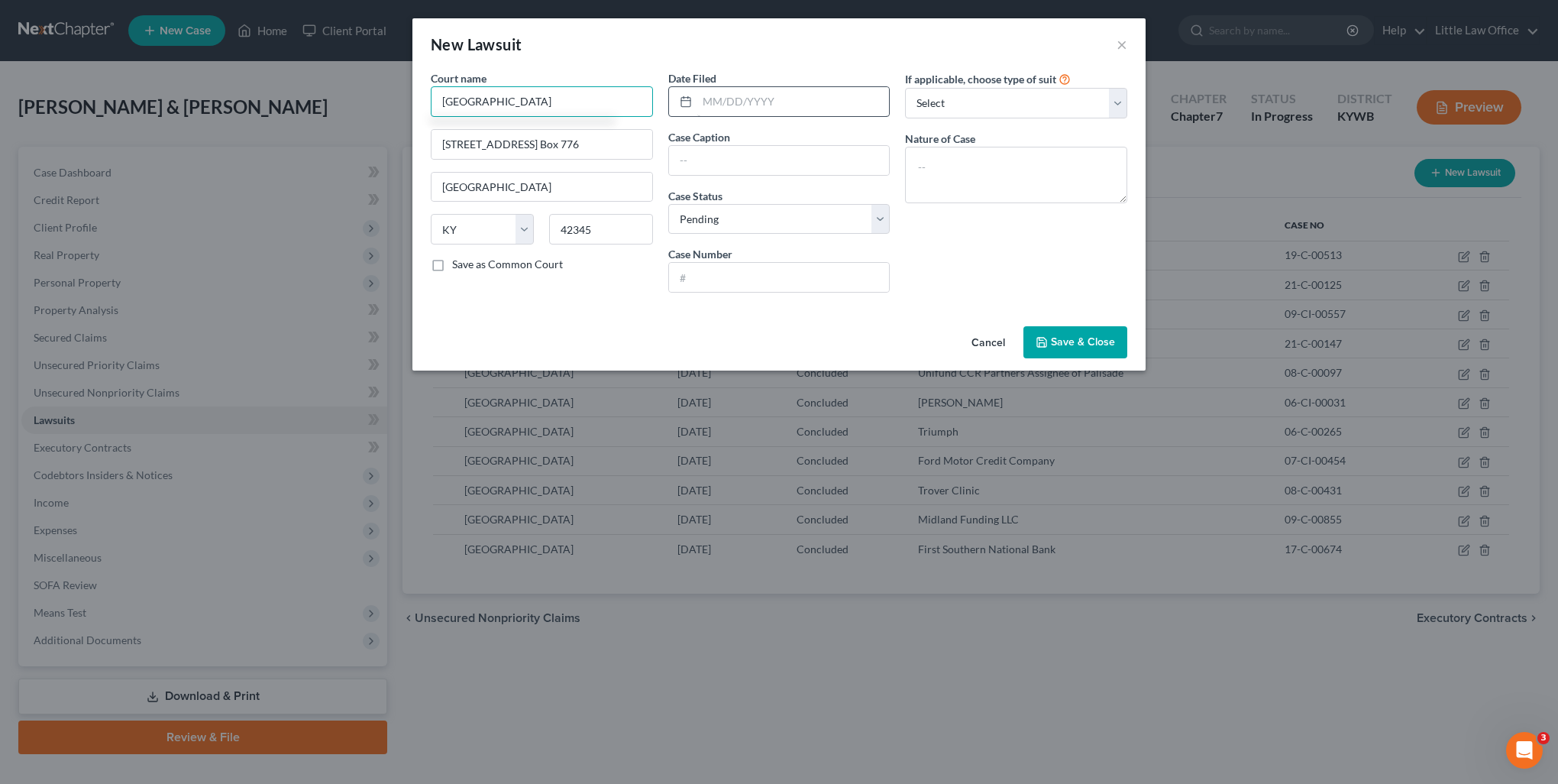
type input "[GEOGRAPHIC_DATA]"
click at [716, 105] on input "text" at bounding box center [794, 101] width 193 height 29
type input "10/23/2018"
type input "Lendmark Financial Services, LLC/Powderly vs. Harrison Hoeft"
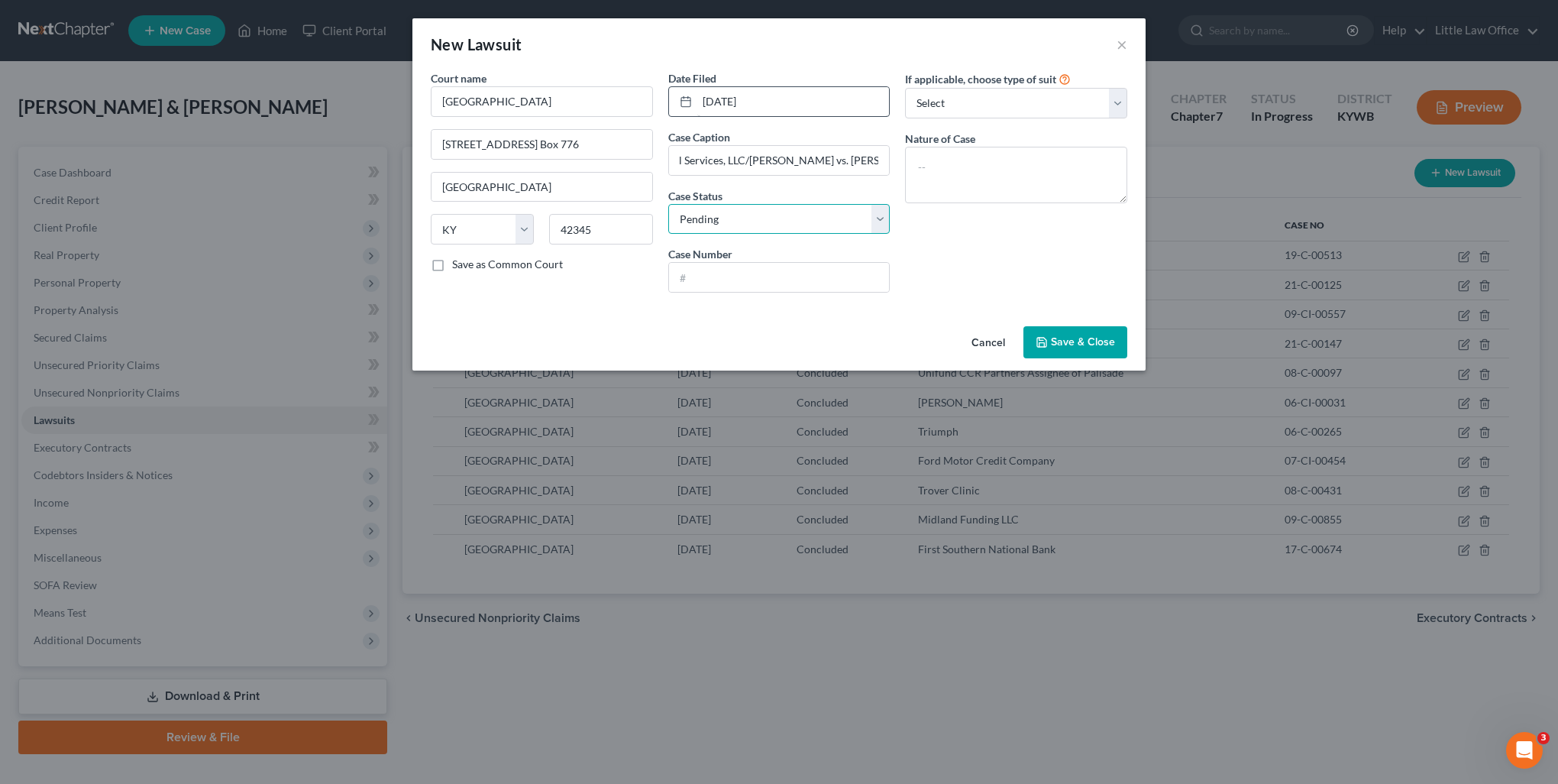
scroll to position [0, 0]
select select "2"
type input "18-C-00603"
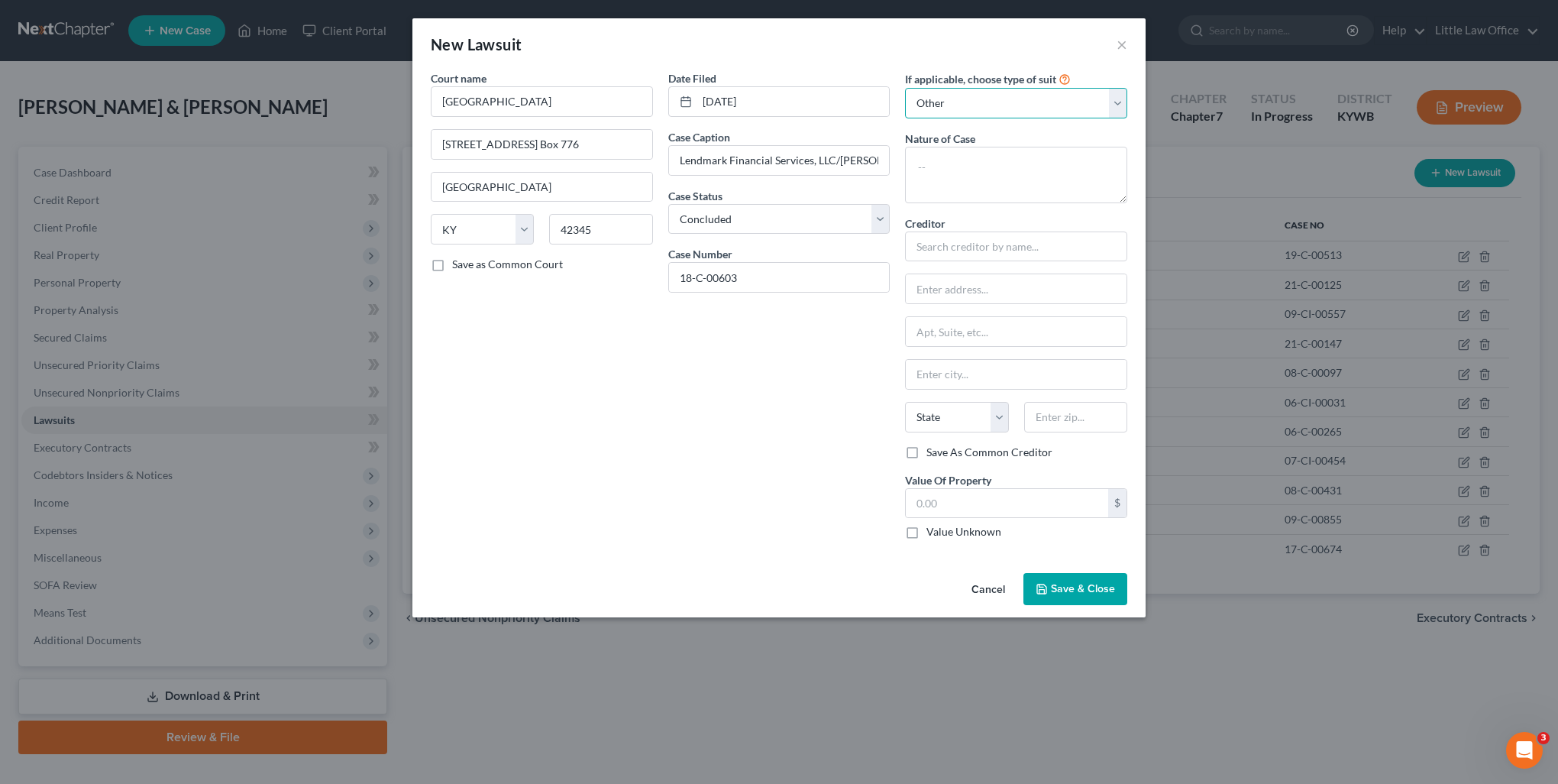
click at [1115, 111] on select "Select Repossession Garnishment Foreclosure Attached, Seized, Or Levied Other" at bounding box center [1015, 103] width 222 height 31
select select "1"
click at [905, 88] on select "Select Repossession Garnishment Foreclosure Attached, Seized, Or Levied Other" at bounding box center [1015, 103] width 222 height 31
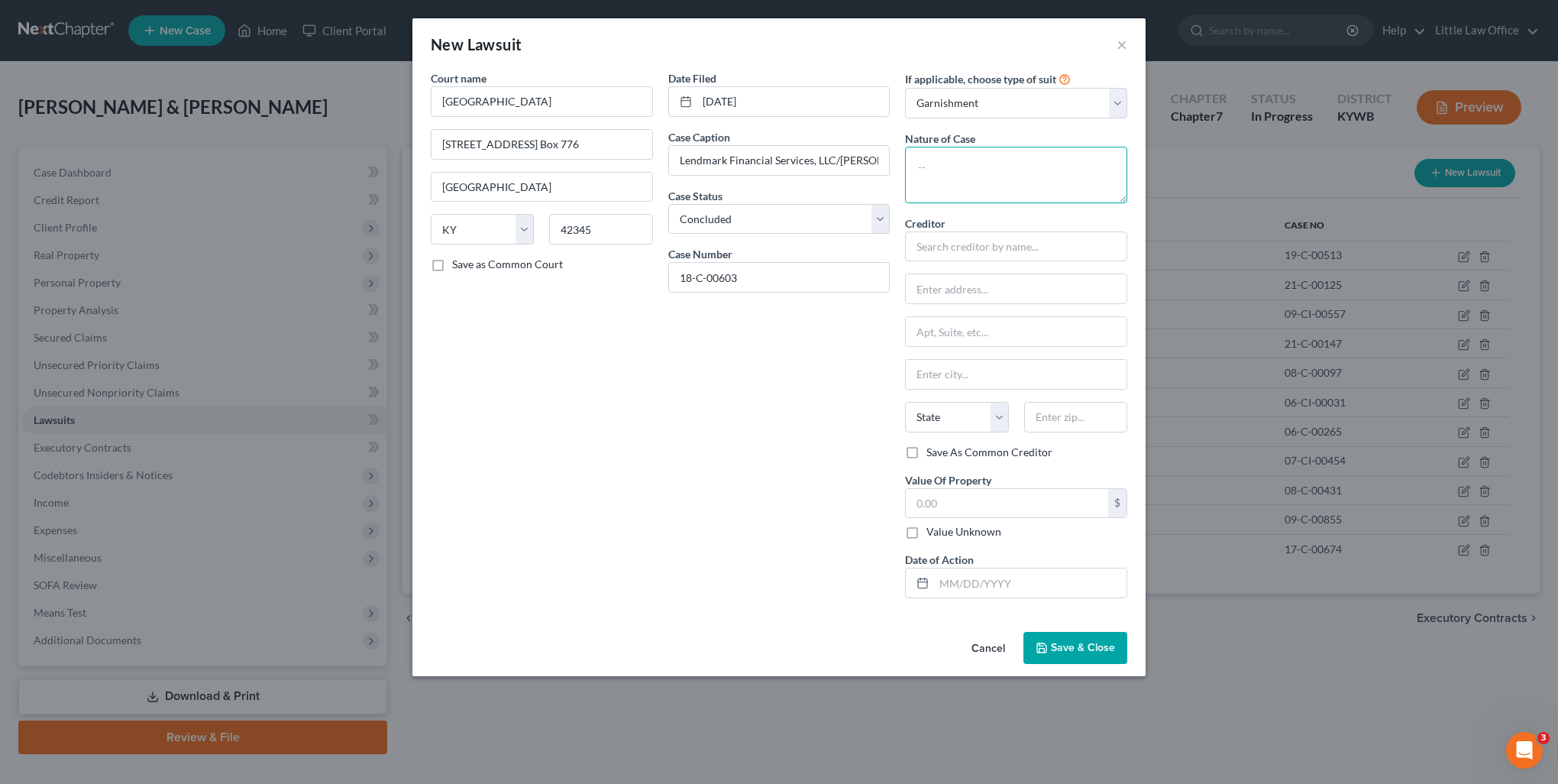
click at [975, 182] on textarea at bounding box center [1015, 175] width 222 height 56
type textarea "Nonwage Garnishment"
type input "Lendmark Financial Services, LLC/Powderly"
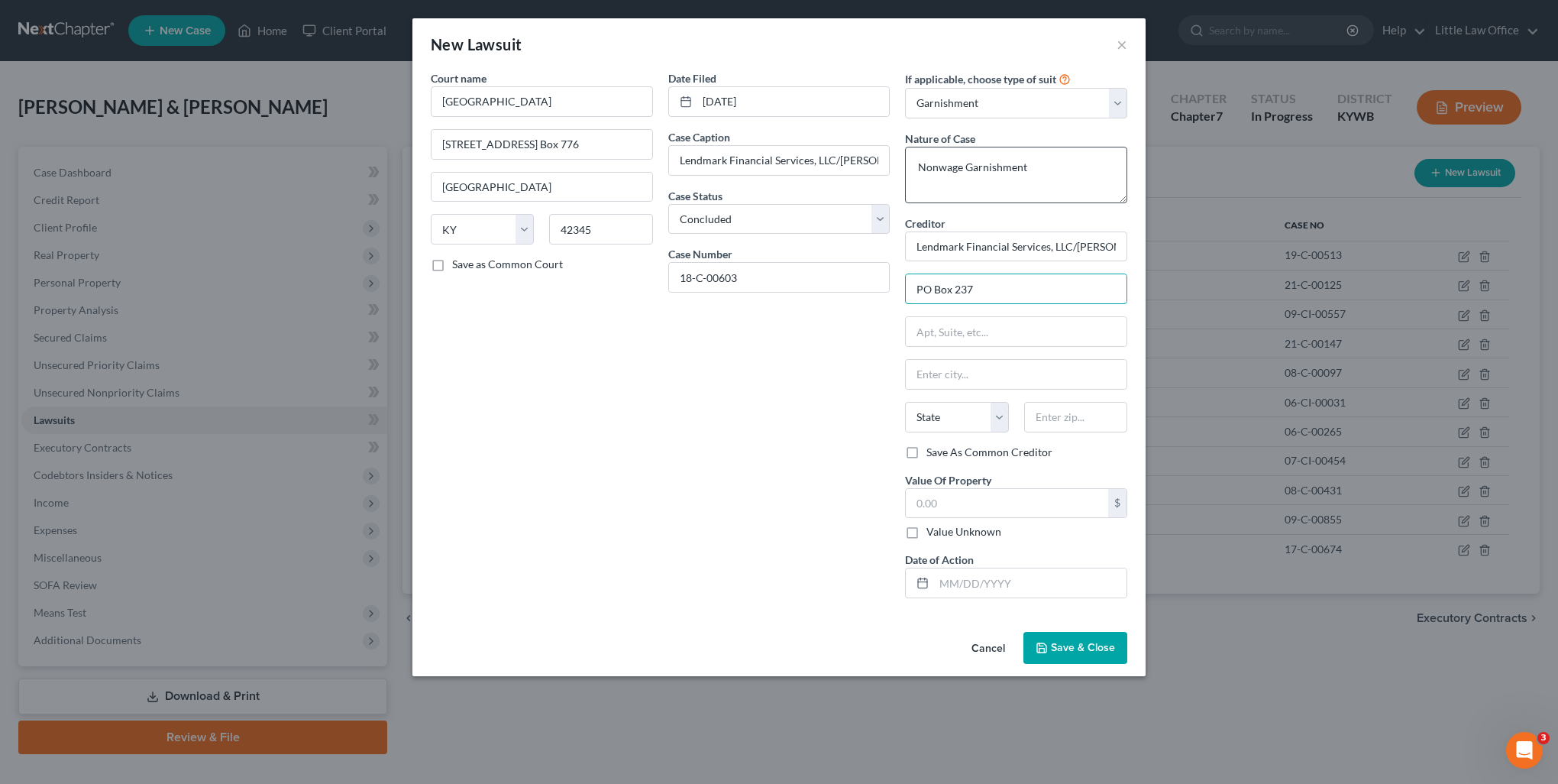
type input "PO Box 237"
type input "42367"
type input "Powderly"
select select "18"
click at [927, 445] on label "Save As Common Creditor" at bounding box center [990, 452] width 126 height 15
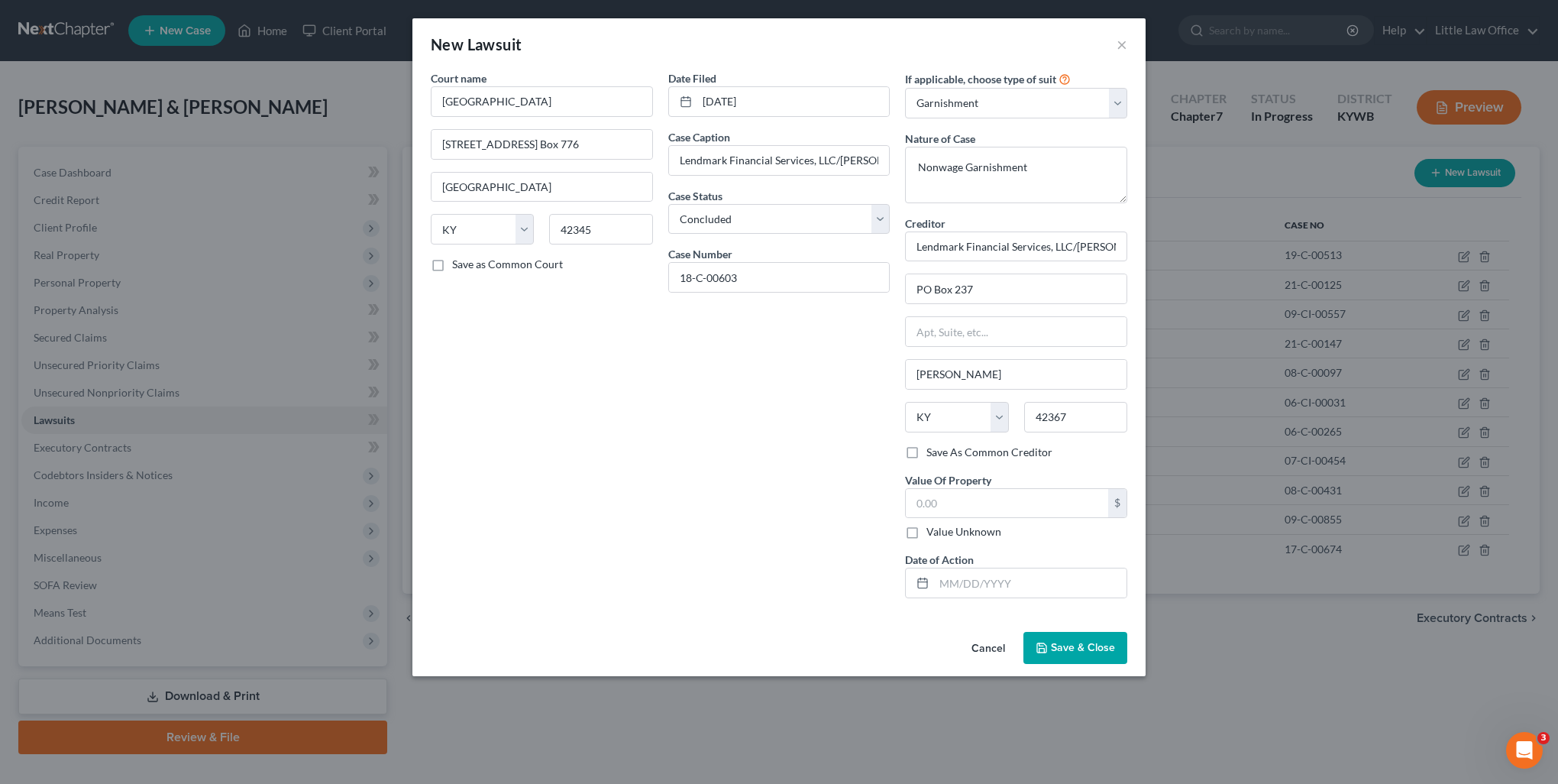
click at [933, 445] on input "Save As Common Creditor" at bounding box center [938, 449] width 10 height 10
checkbox input "true"
click at [954, 529] on label "Value Unknown" at bounding box center [964, 531] width 74 height 15
click at [942, 529] on input "Value Unknown" at bounding box center [938, 528] width 10 height 10
checkbox input "true"
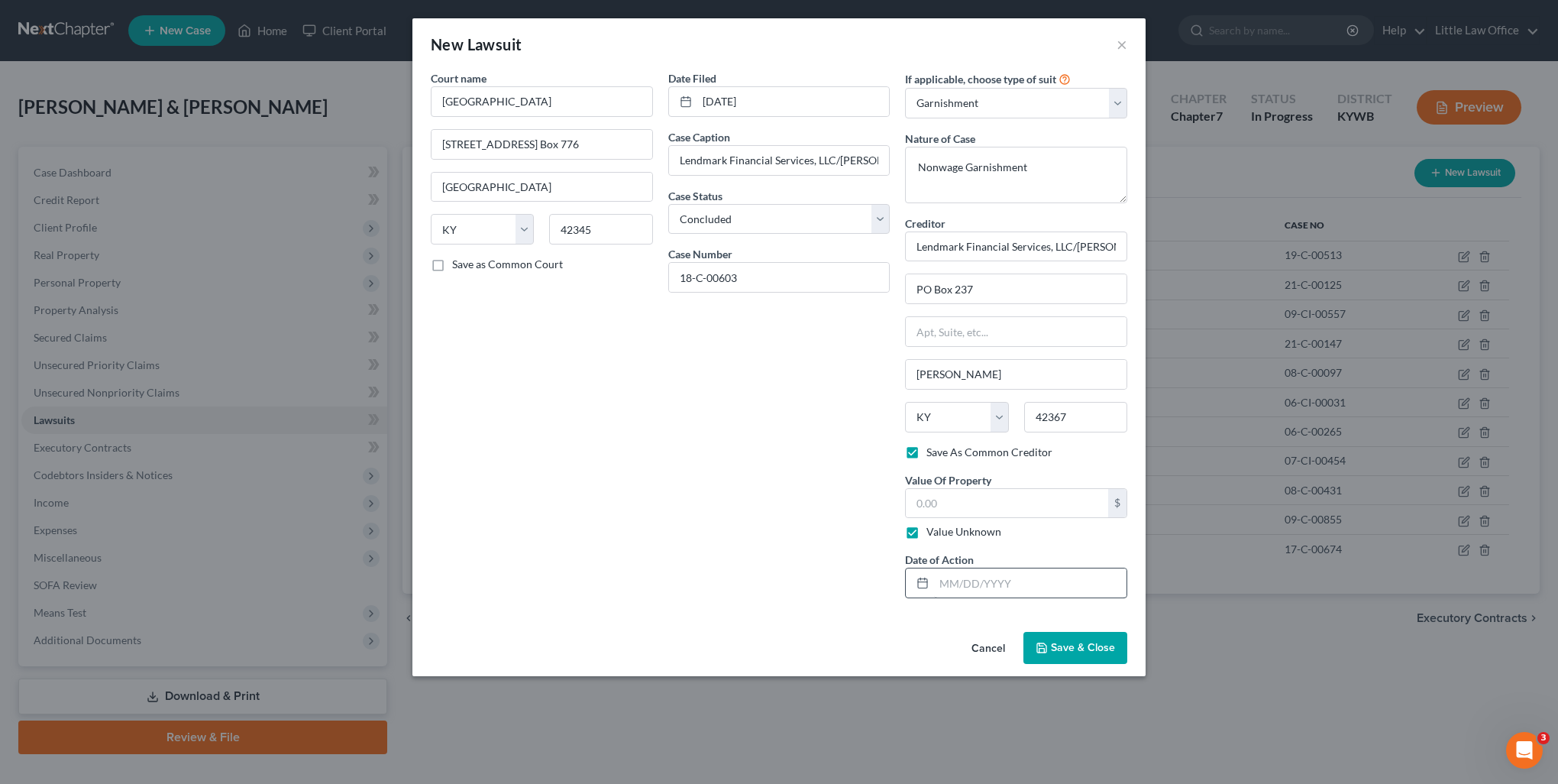
type input "0.00"
click at [981, 576] on input "text" at bounding box center [1030, 583] width 193 height 29
type input "02/07/2020"
click at [1042, 643] on polyline "button" at bounding box center [1041, 644] width 4 height 2
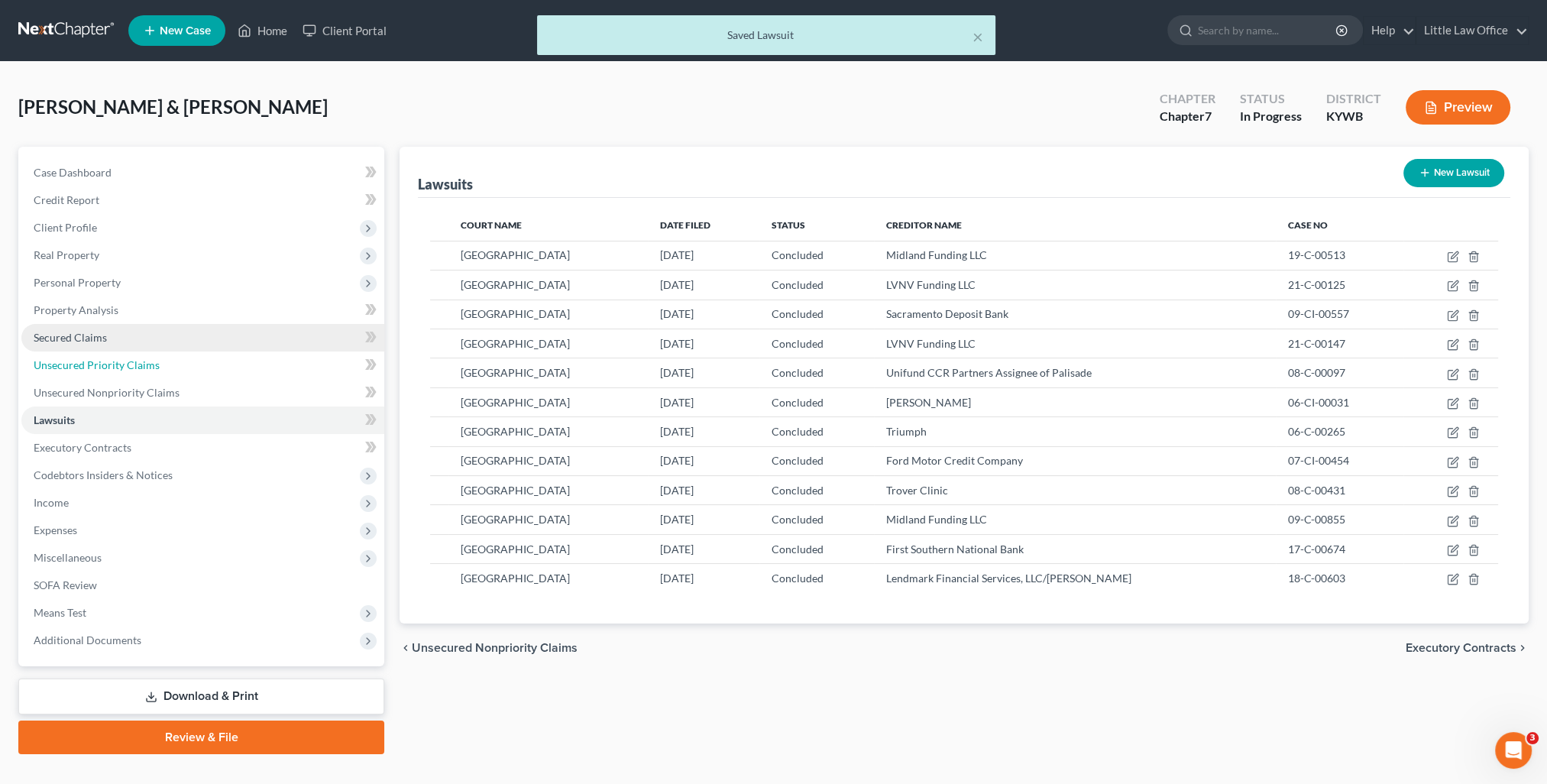
drag, startPoint x: 73, startPoint y: 355, endPoint x: 67, endPoint y: 347, distance: 10.0
click at [73, 355] on link "Unsecured Priority Claims" at bounding box center [202, 365] width 363 height 27
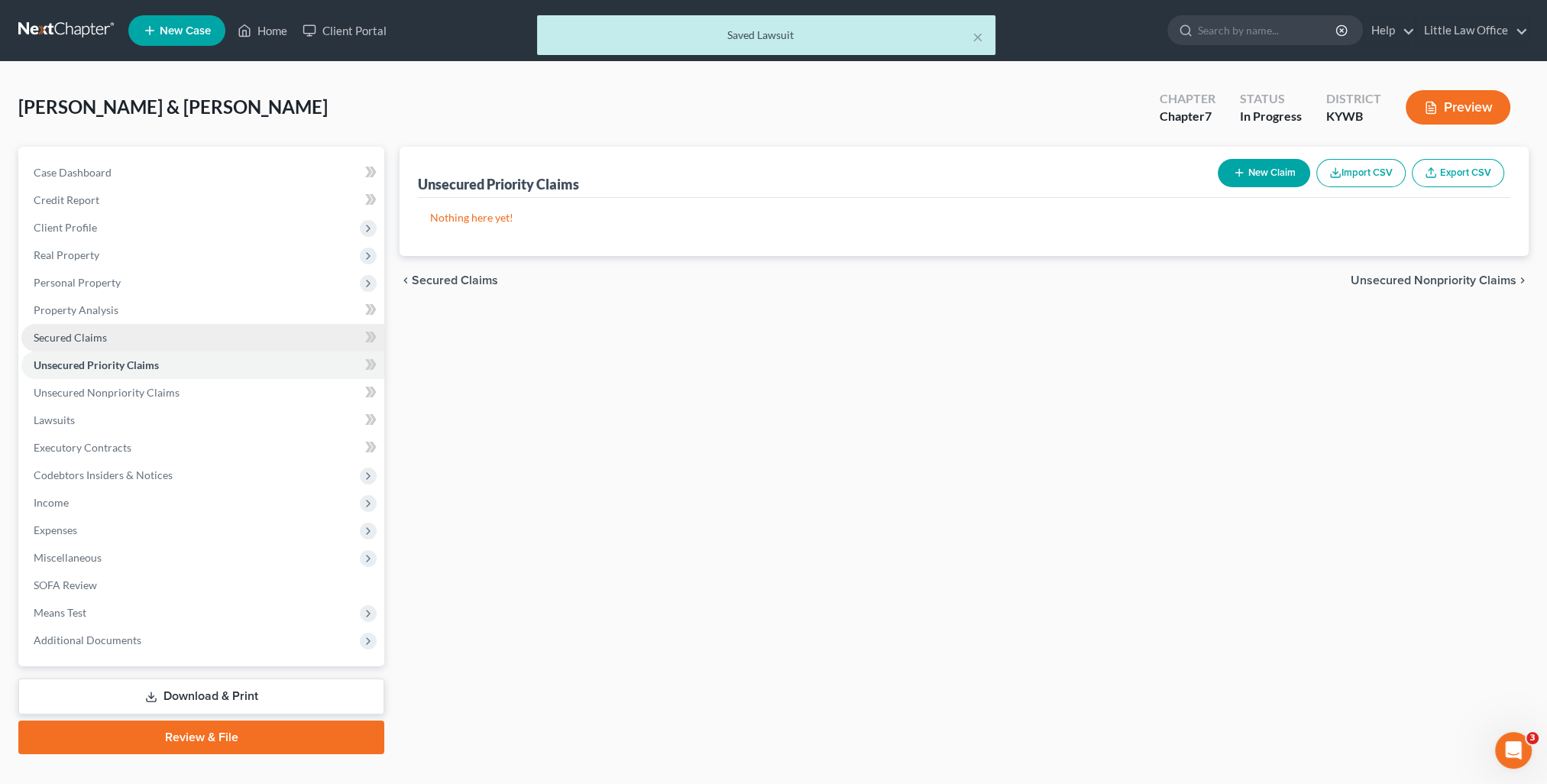
click at [65, 340] on span "Secured Claims" at bounding box center [71, 337] width 74 height 13
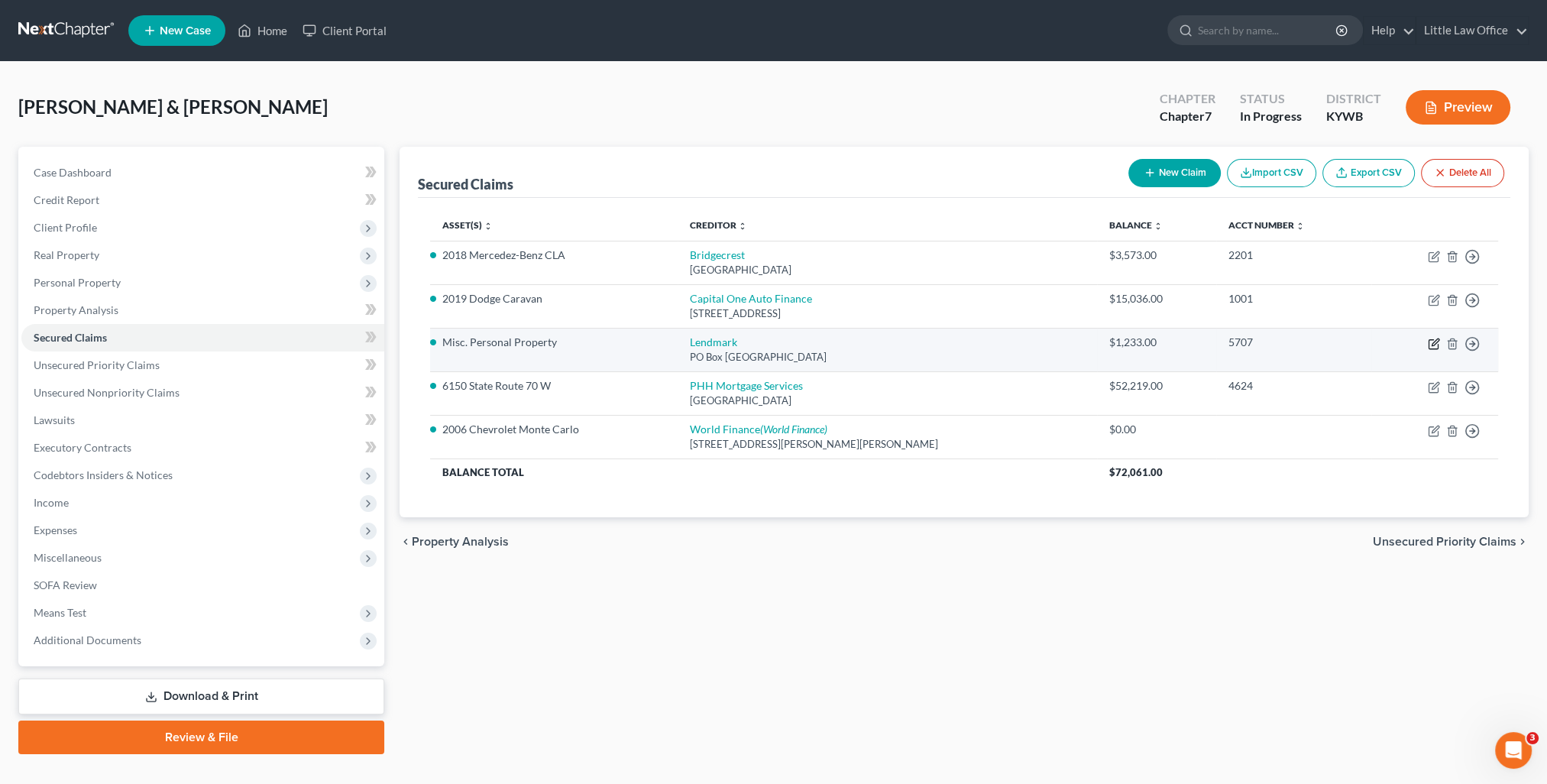
click at [1431, 341] on icon "button" at bounding box center [1434, 344] width 13 height 13
select select "10"
select select "3"
select select "2"
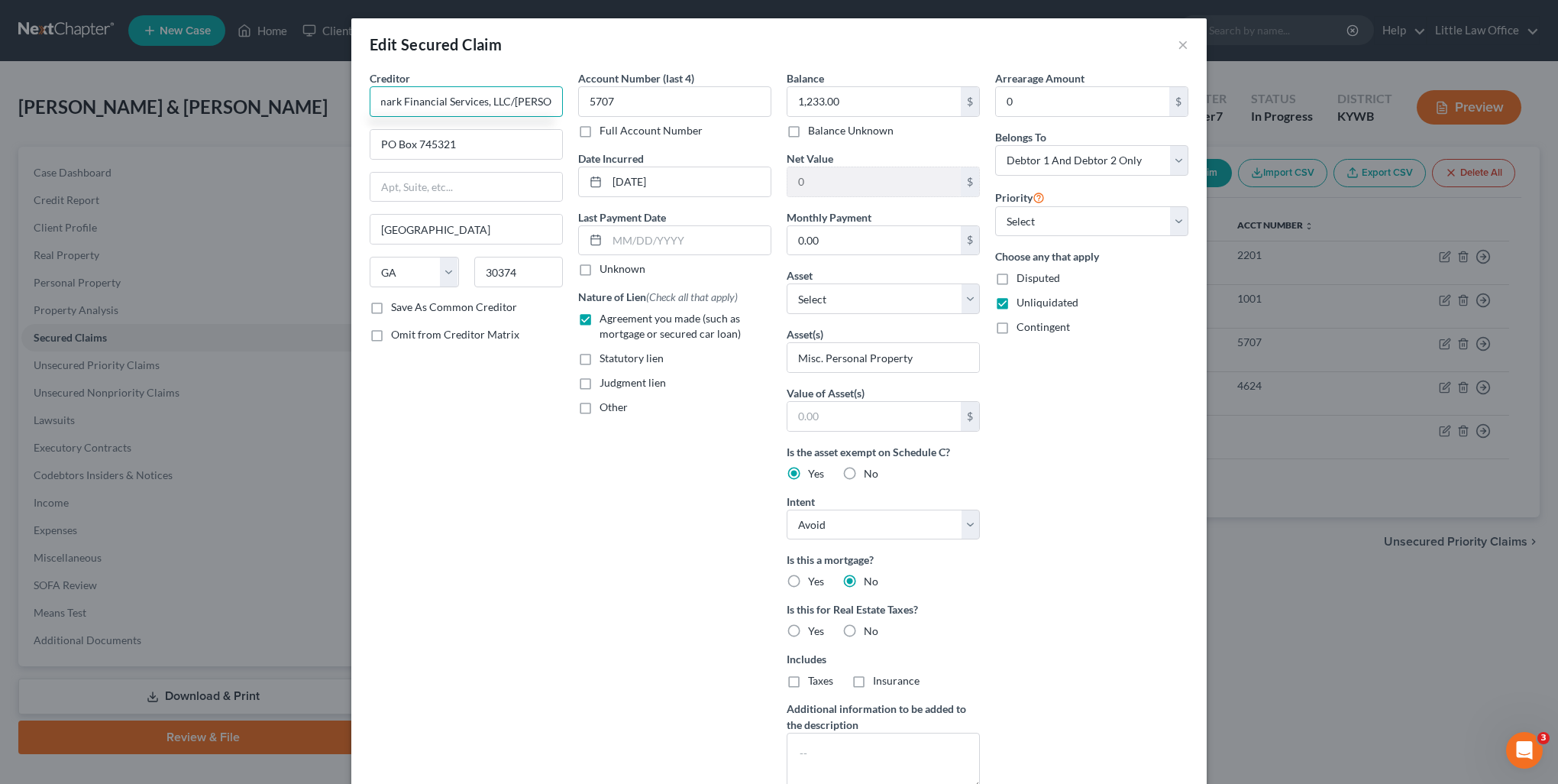
scroll to position [0, 32]
type input "Lendmark Financial Services, LLC/Powderly"
click at [470, 128] on div "Lendmark Financial Services, LLC/Powderly" at bounding box center [470, 136] width 176 height 31
type input "PO Box 237"
type input "Powderly"
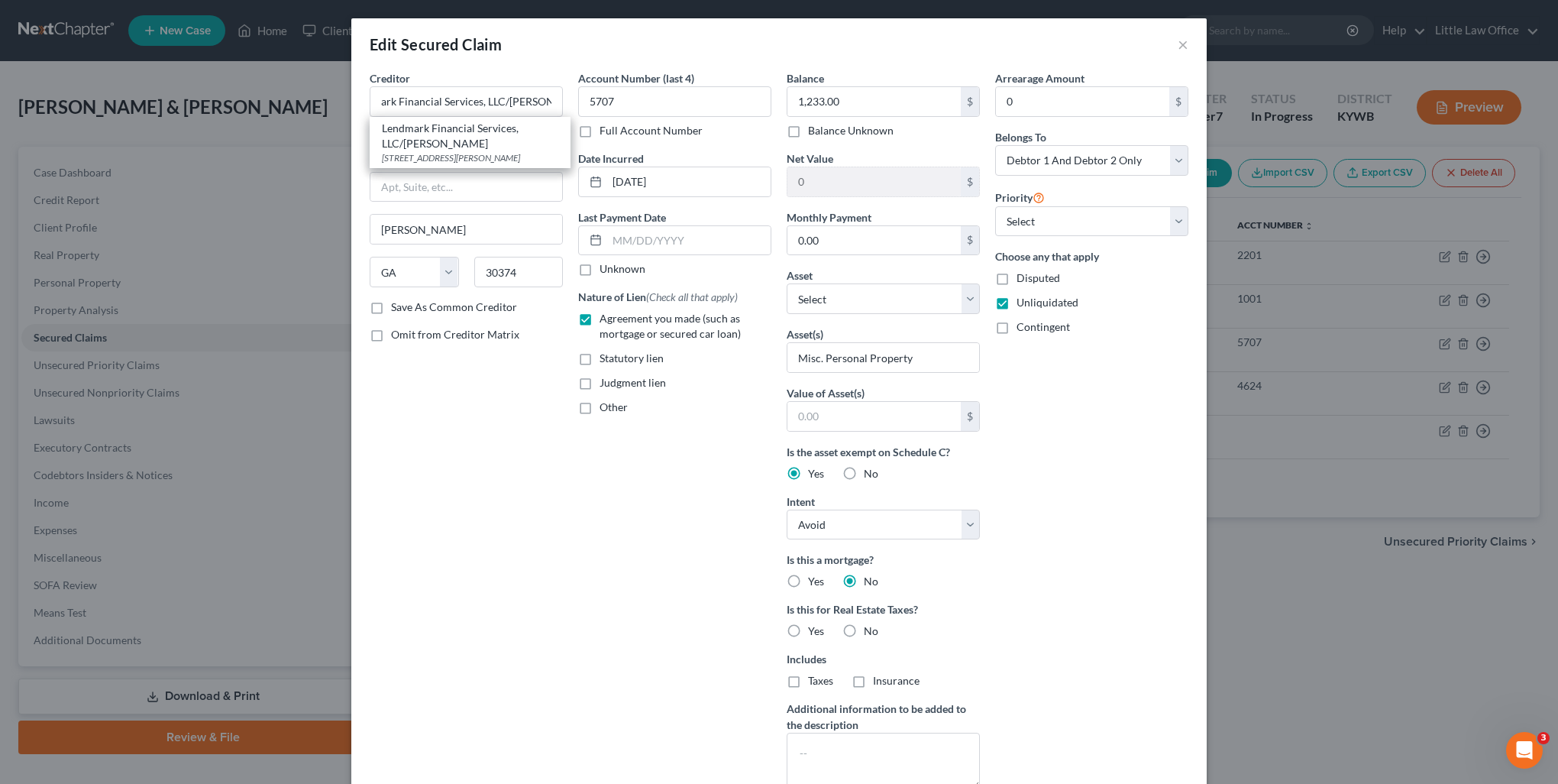
select select "18"
type input "42367"
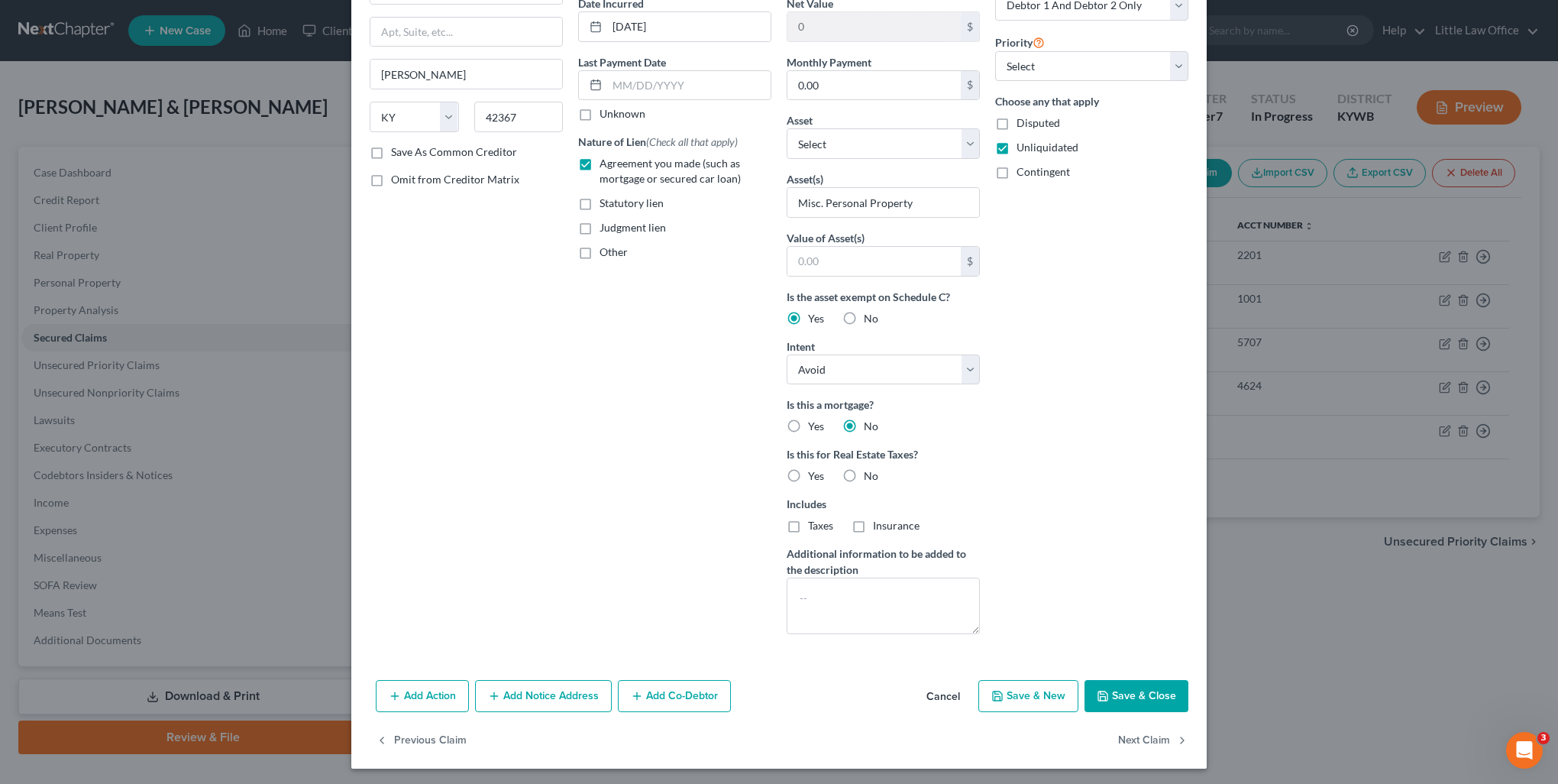
click at [572, 702] on button "Add Notice Address" at bounding box center [543, 695] width 136 height 32
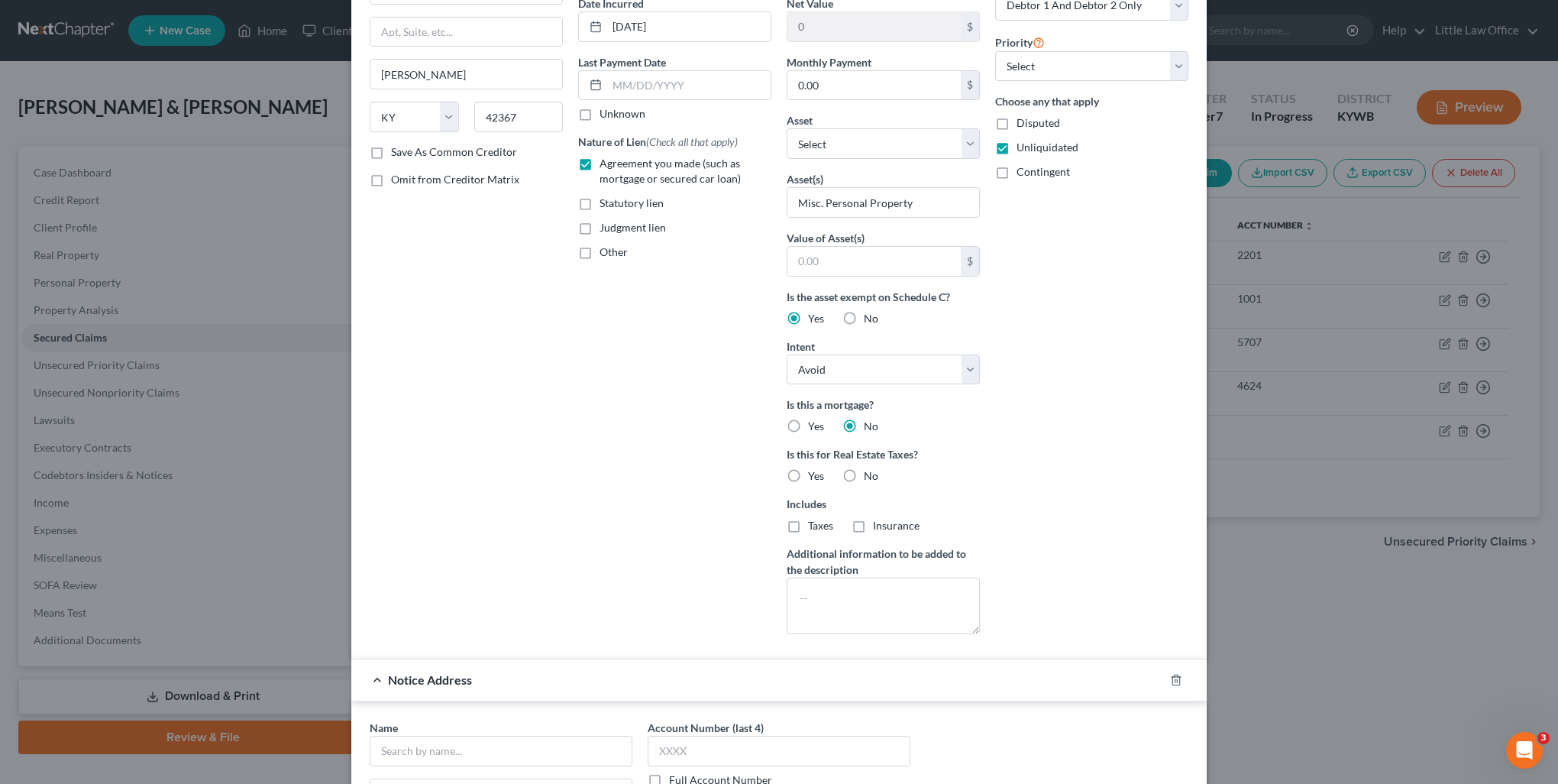
scroll to position [384, 0]
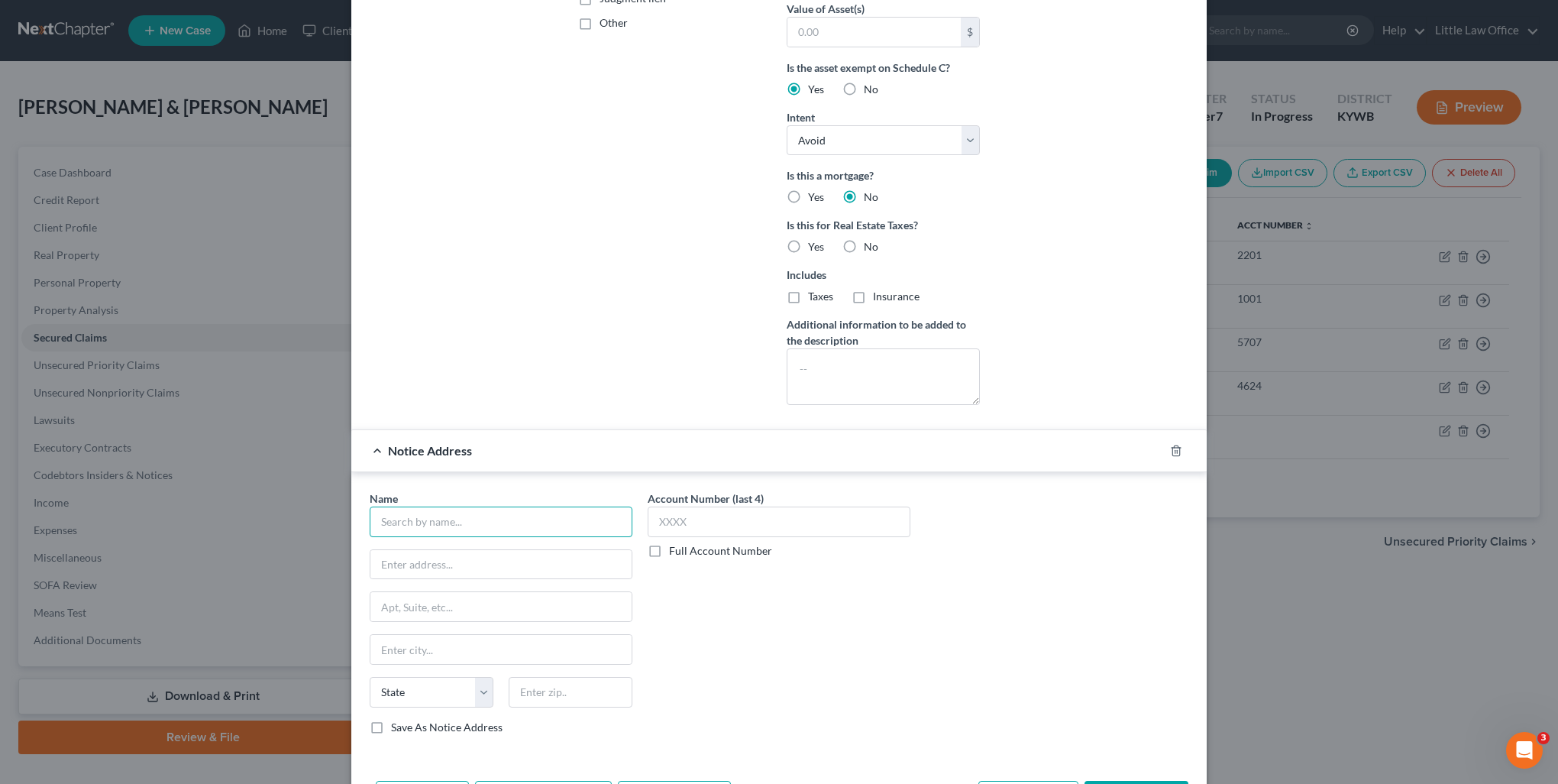
click at [486, 521] on input "text" at bounding box center [501, 521] width 263 height 31
click at [478, 582] on div "[GEOGRAPHIC_DATA]" at bounding box center [471, 584] width 179 height 15
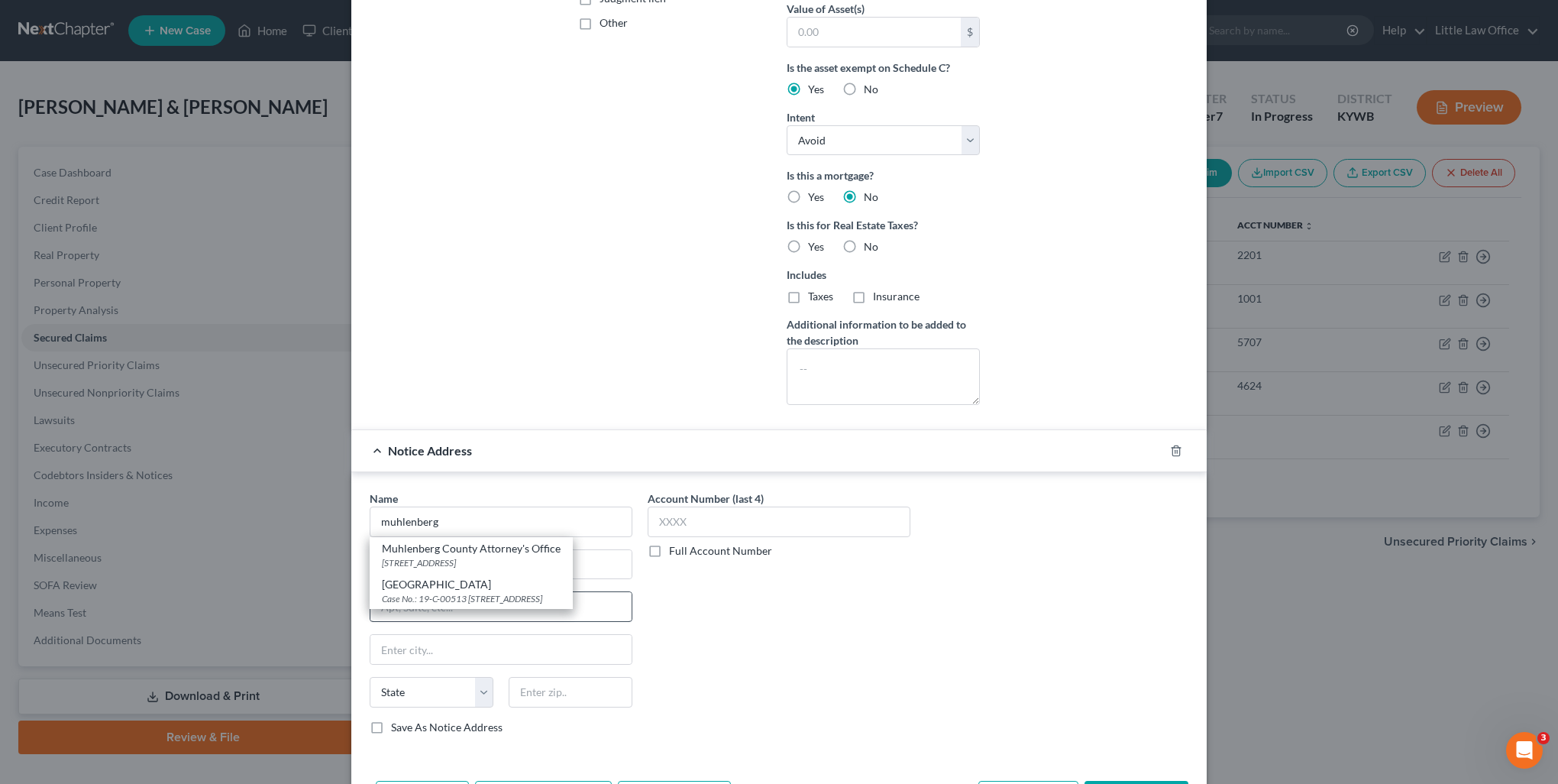
type input "[GEOGRAPHIC_DATA]"
type input "Case No.: 19-C-00513"
type input "PO Box 776"
type input "[GEOGRAPHIC_DATA]"
select select "18"
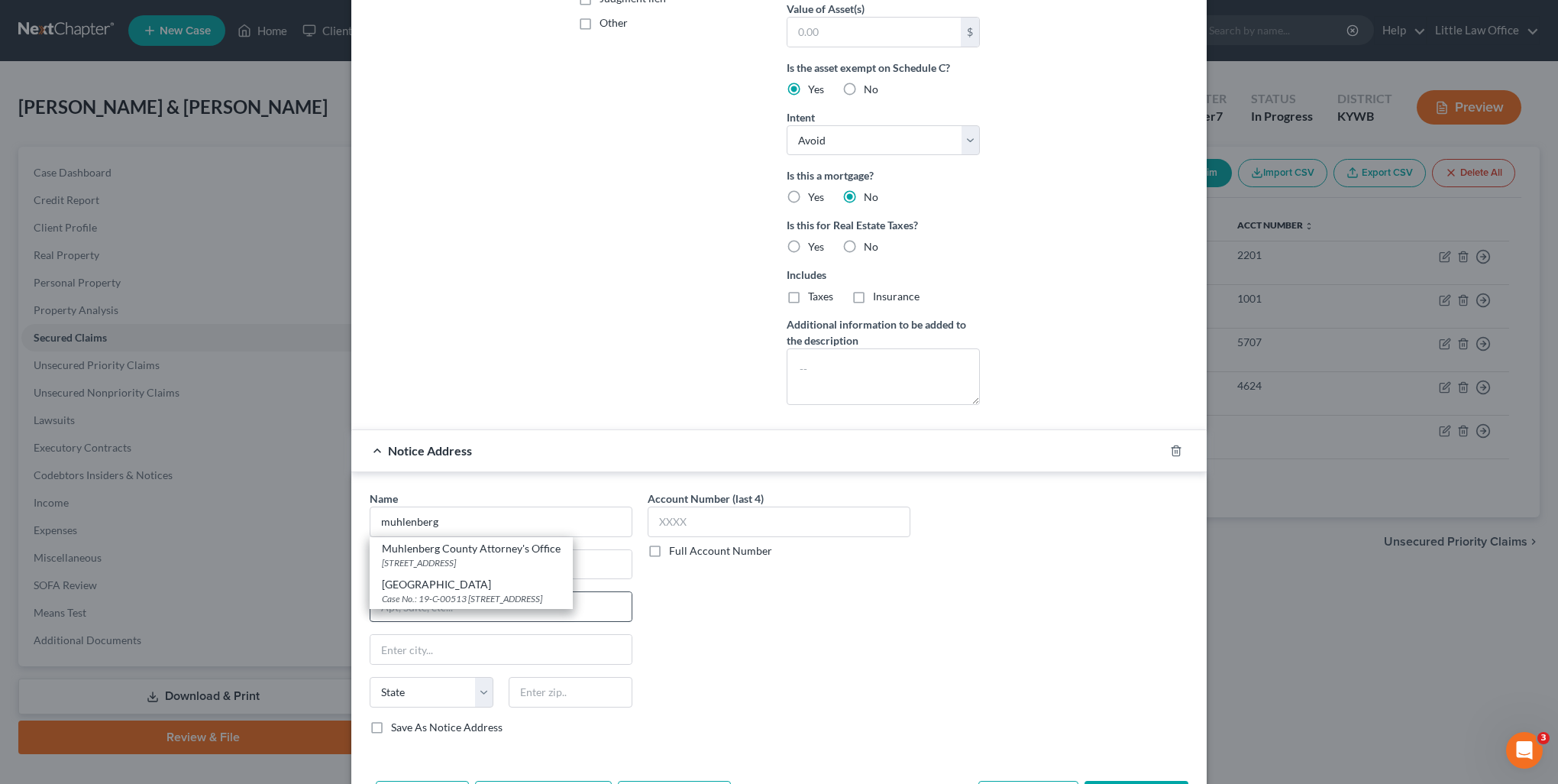
type input "42345"
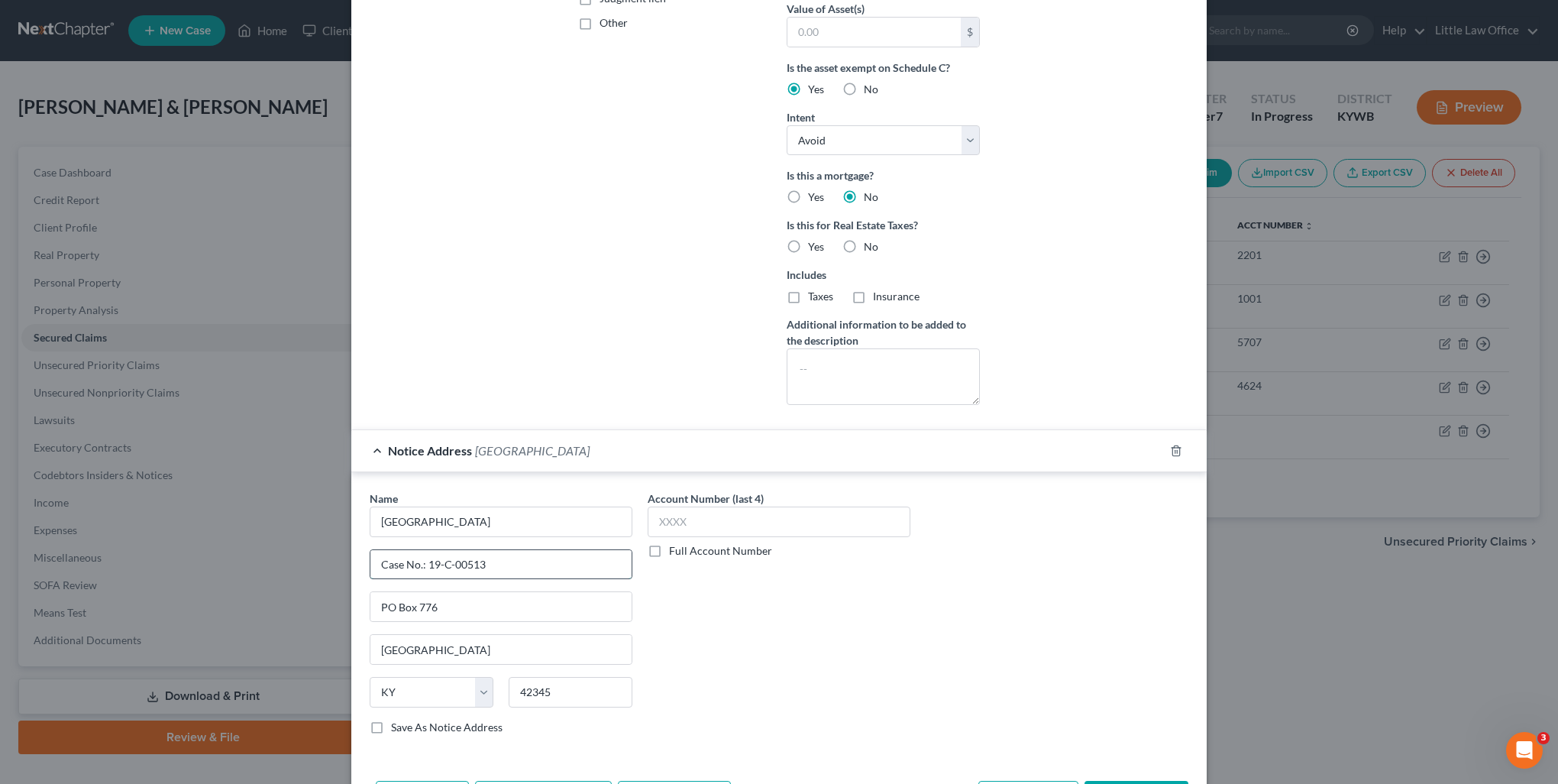
drag, startPoint x: 425, startPoint y: 567, endPoint x: 514, endPoint y: 560, distance: 89.3
click at [517, 561] on input "Case No.: 19-C-00513" at bounding box center [500, 564] width 261 height 29
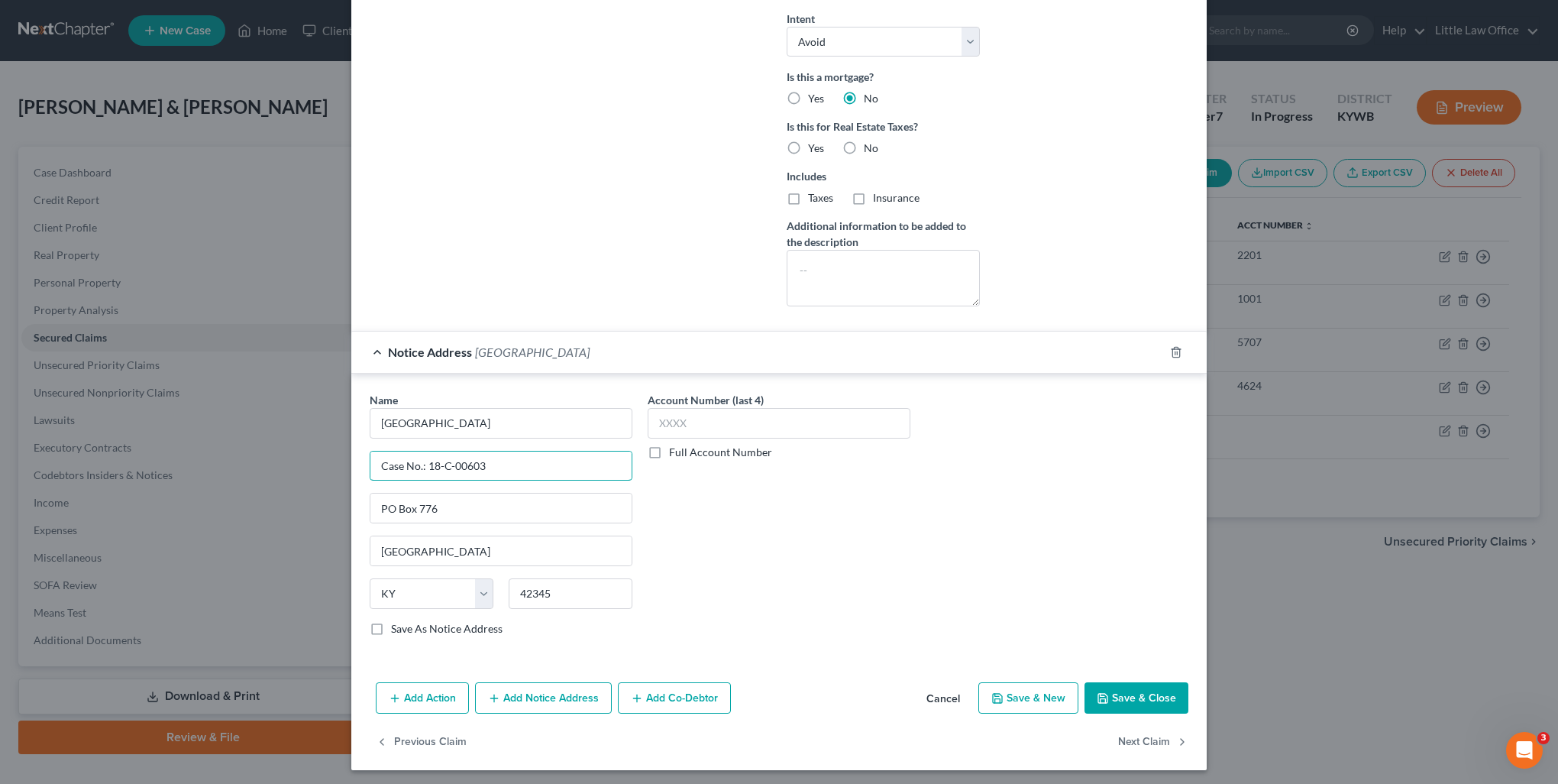
type input "Case No.: 18-C-00603"
click at [504, 698] on button "Add Notice Address" at bounding box center [543, 698] width 136 height 32
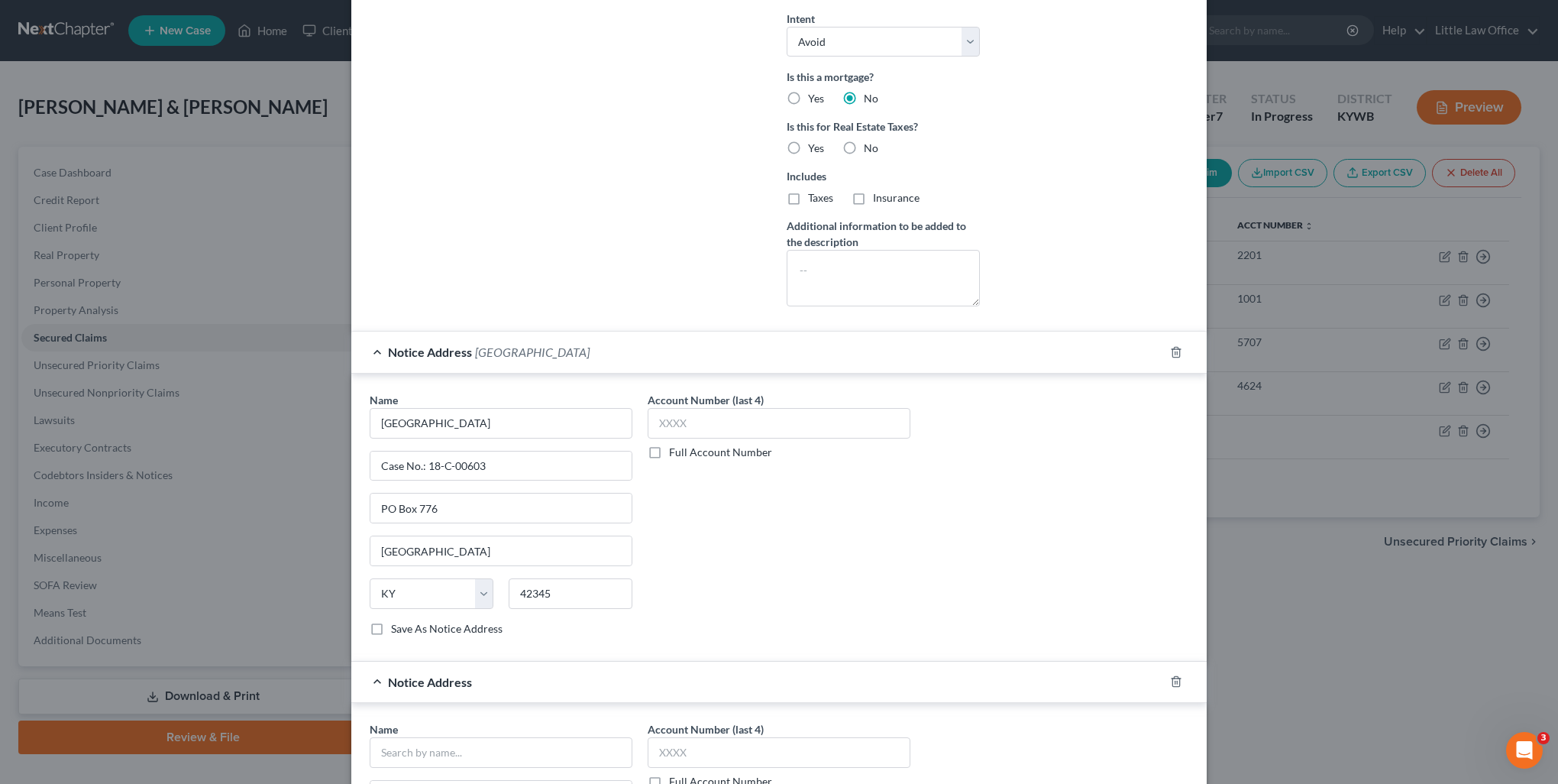
scroll to position [636, 0]
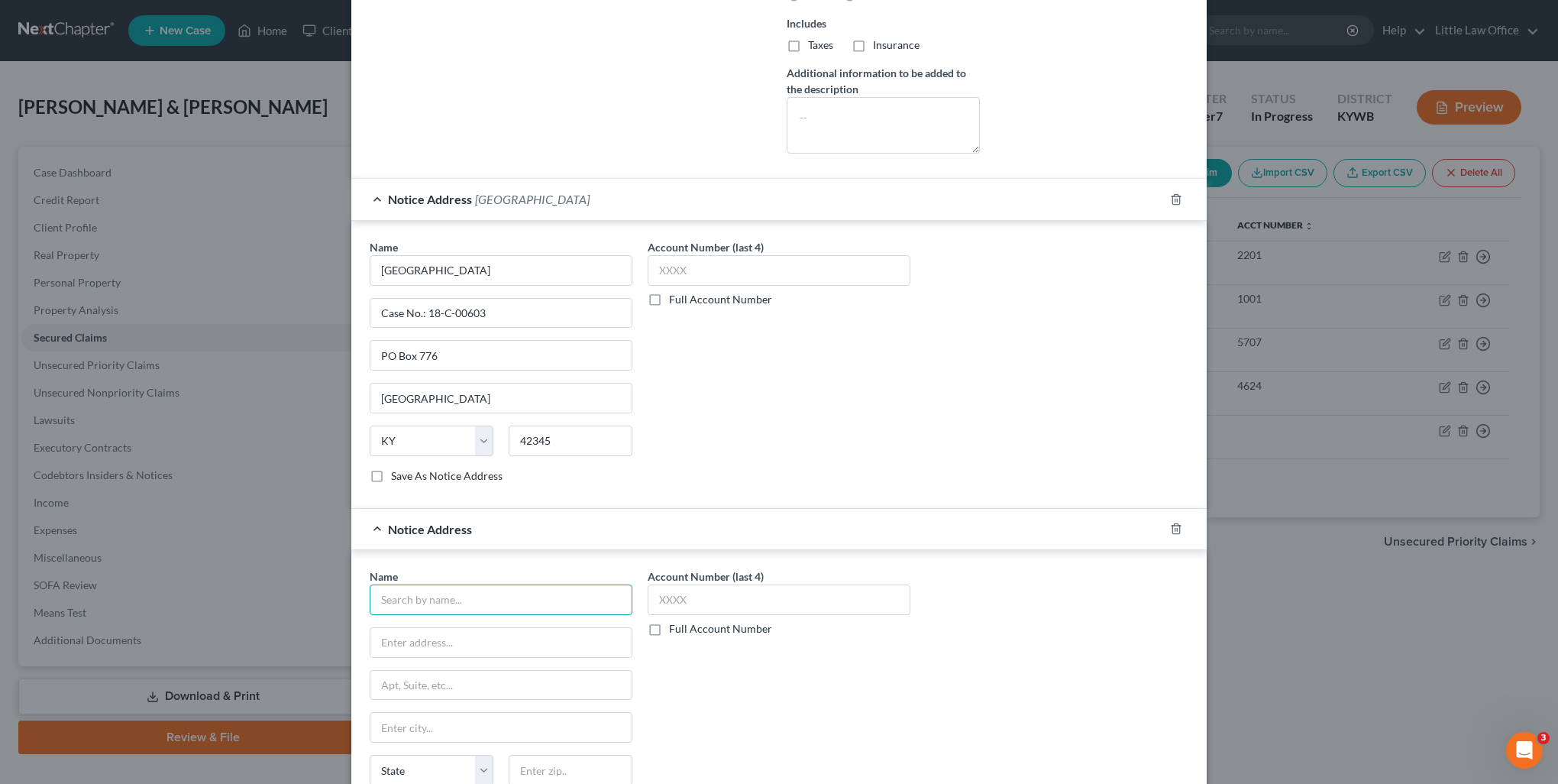
click at [447, 608] on input "text" at bounding box center [501, 599] width 263 height 31
click at [460, 623] on div "Hon. James E. Bruce, Jr." at bounding box center [461, 626] width 159 height 15
type input "Hon. James E. Bruce, Jr."
type input "1724 S. Virginia Street"
type input "PO Box 603"
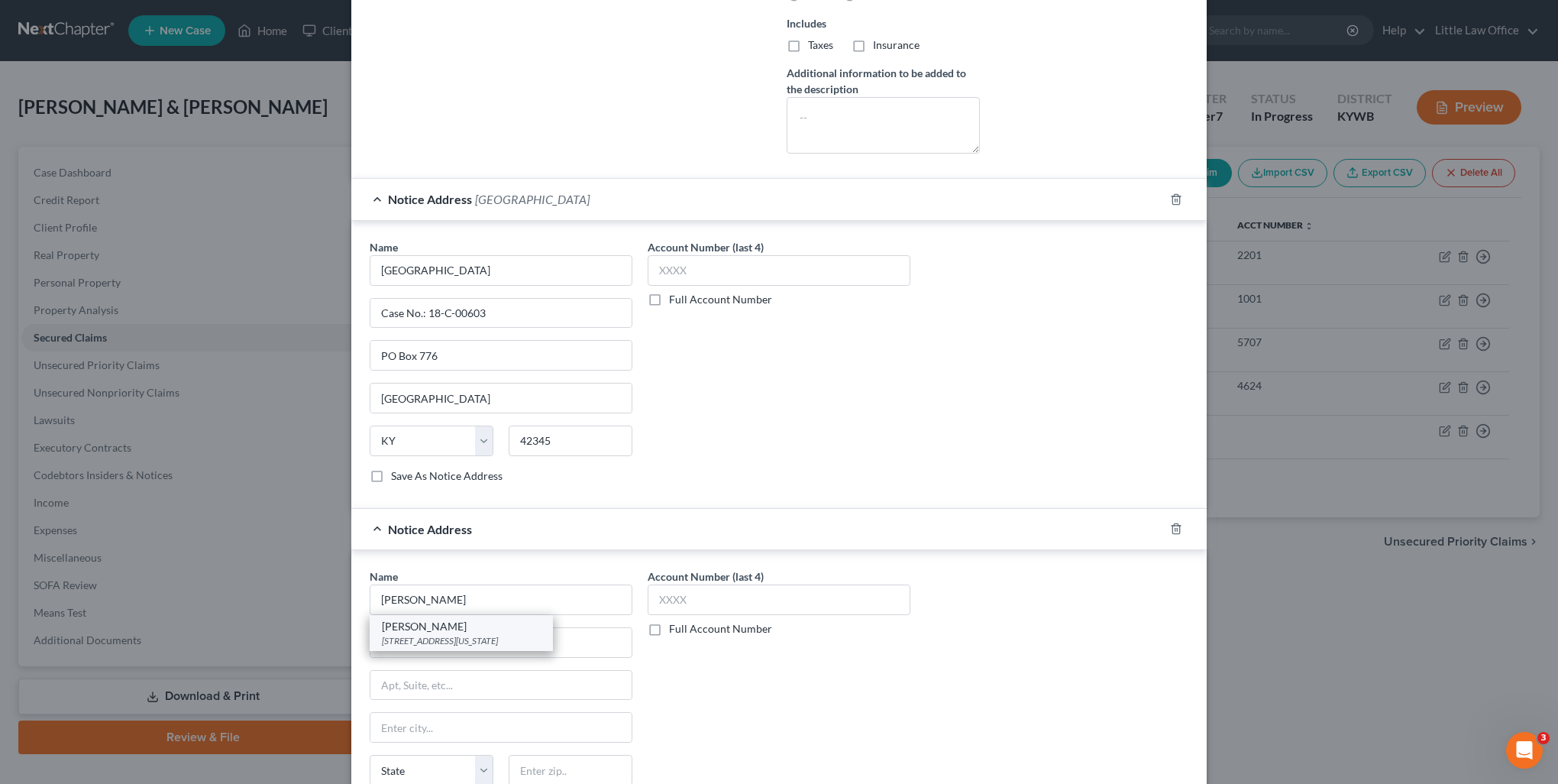
type input "Hopkinsville"
select select "18"
type input "42240"
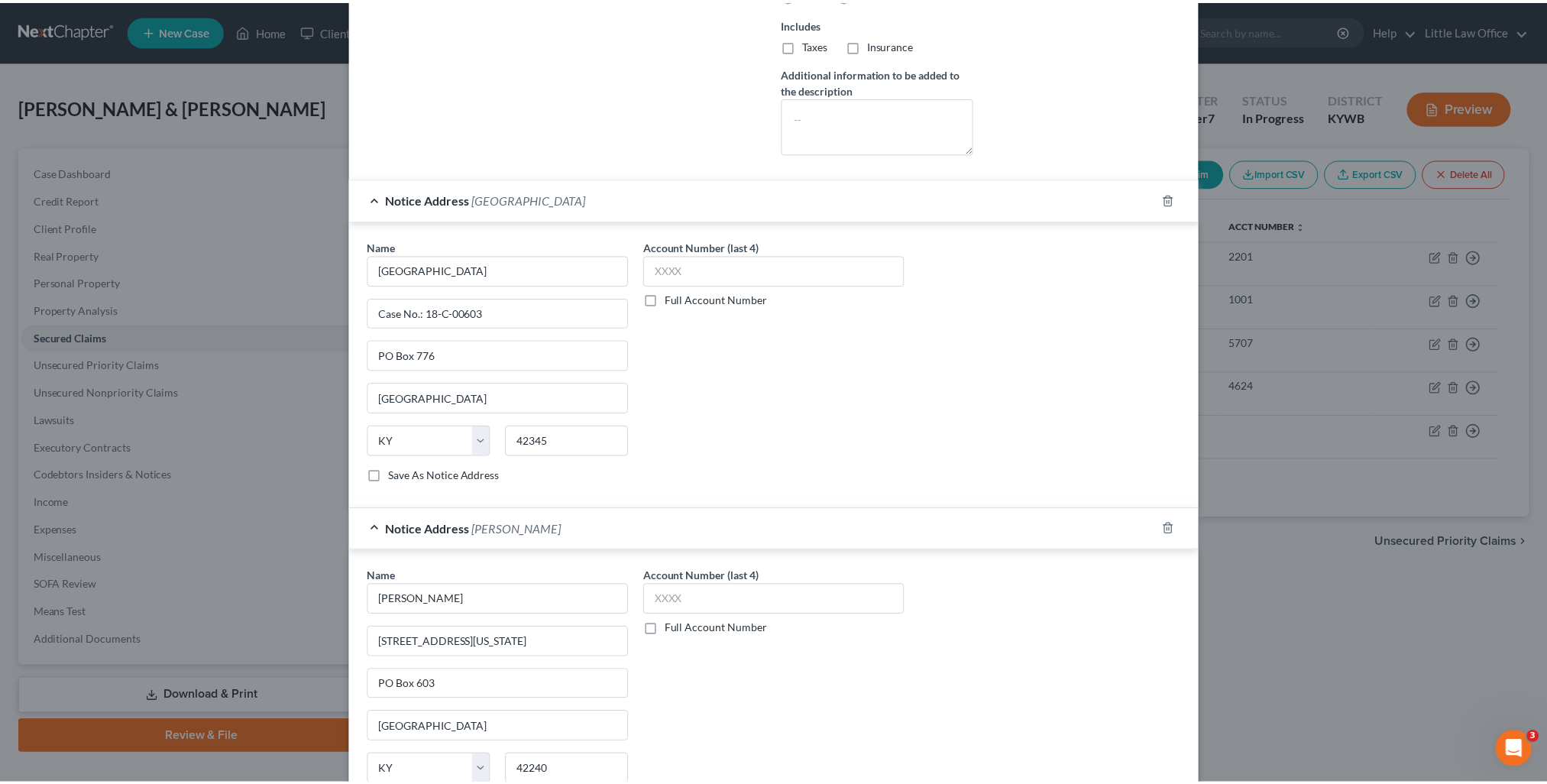
scroll to position [810, 0]
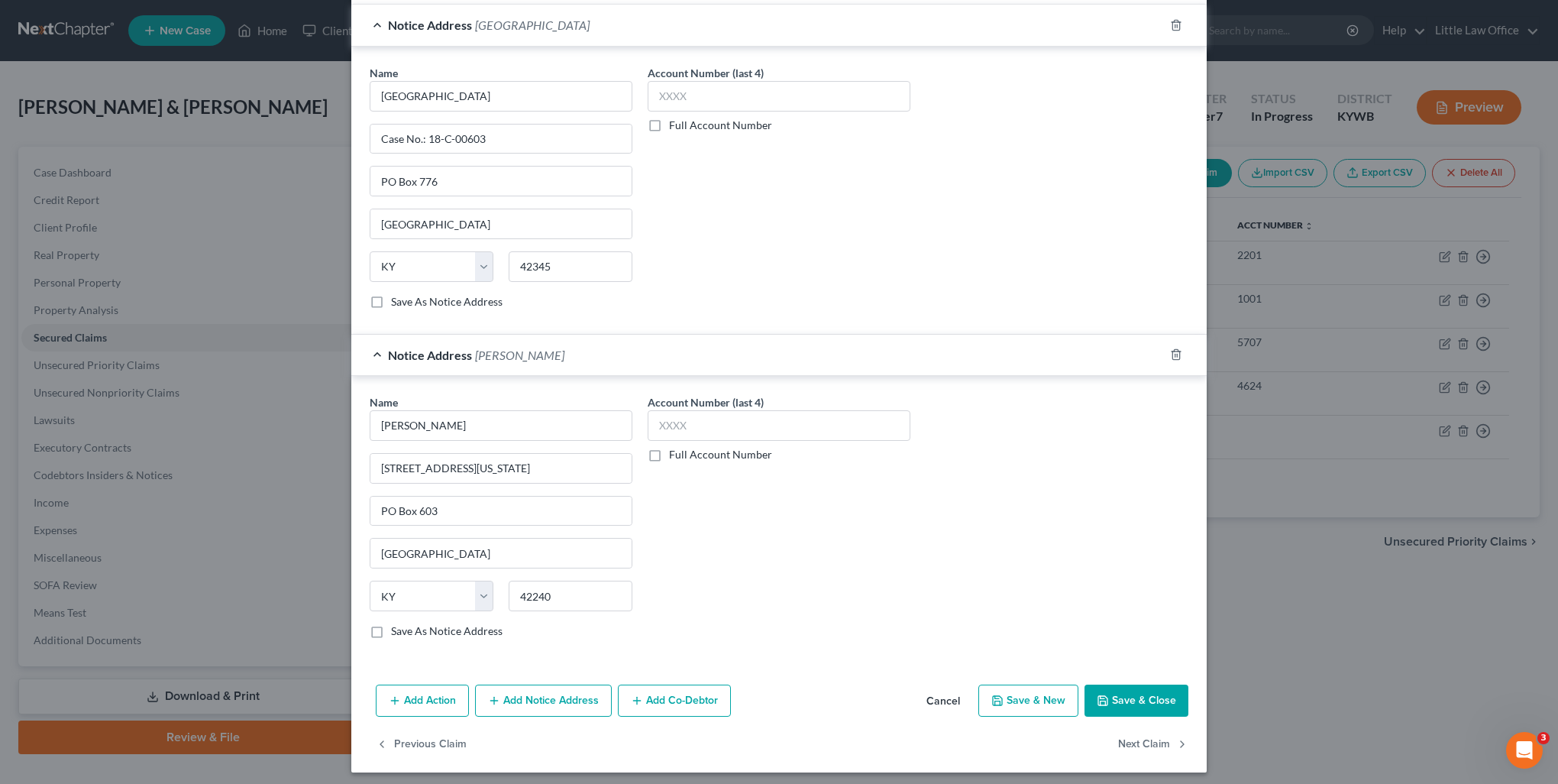
click at [1106, 695] on button "Save & Close" at bounding box center [1136, 700] width 104 height 32
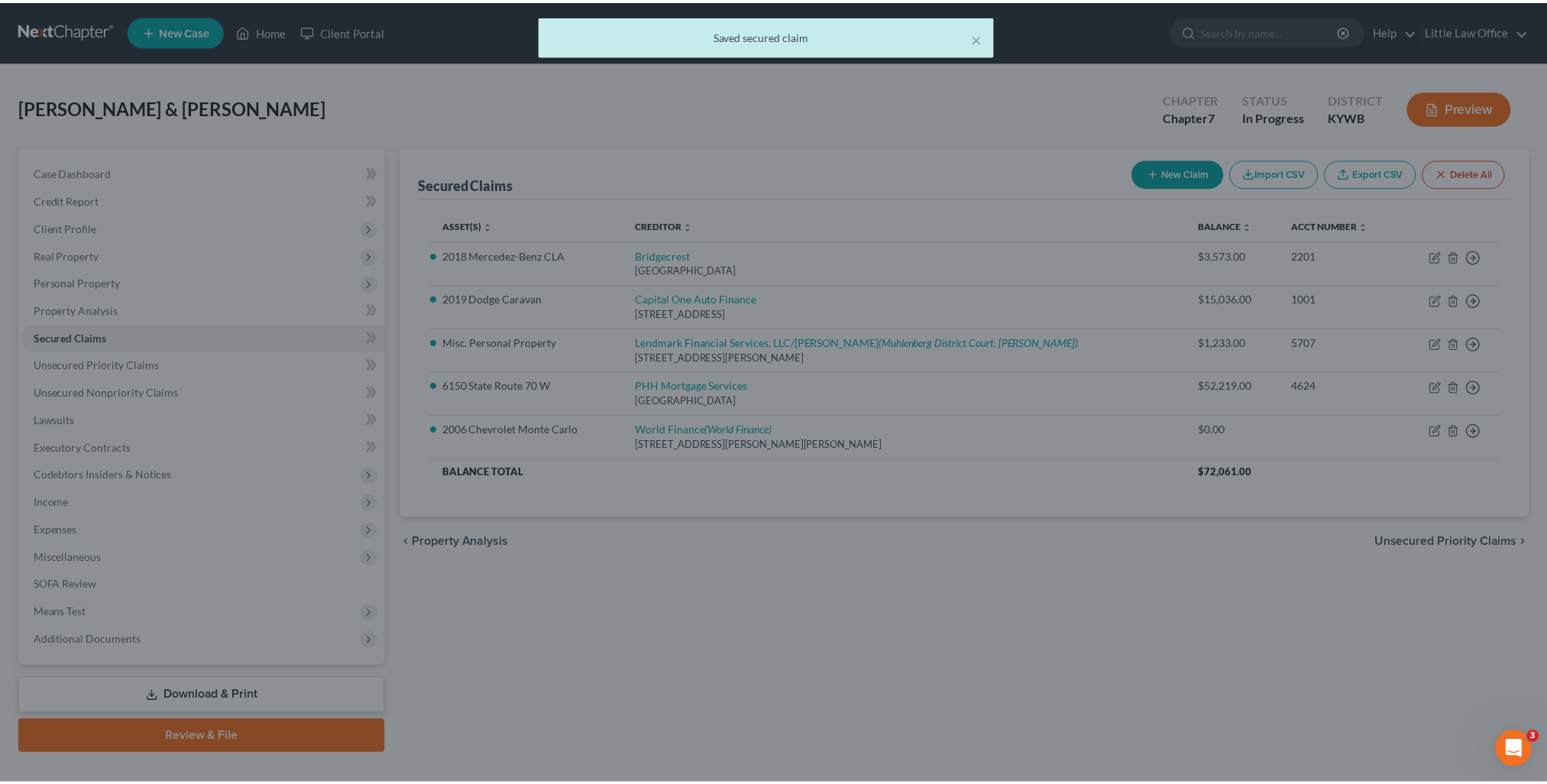
scroll to position [0, 0]
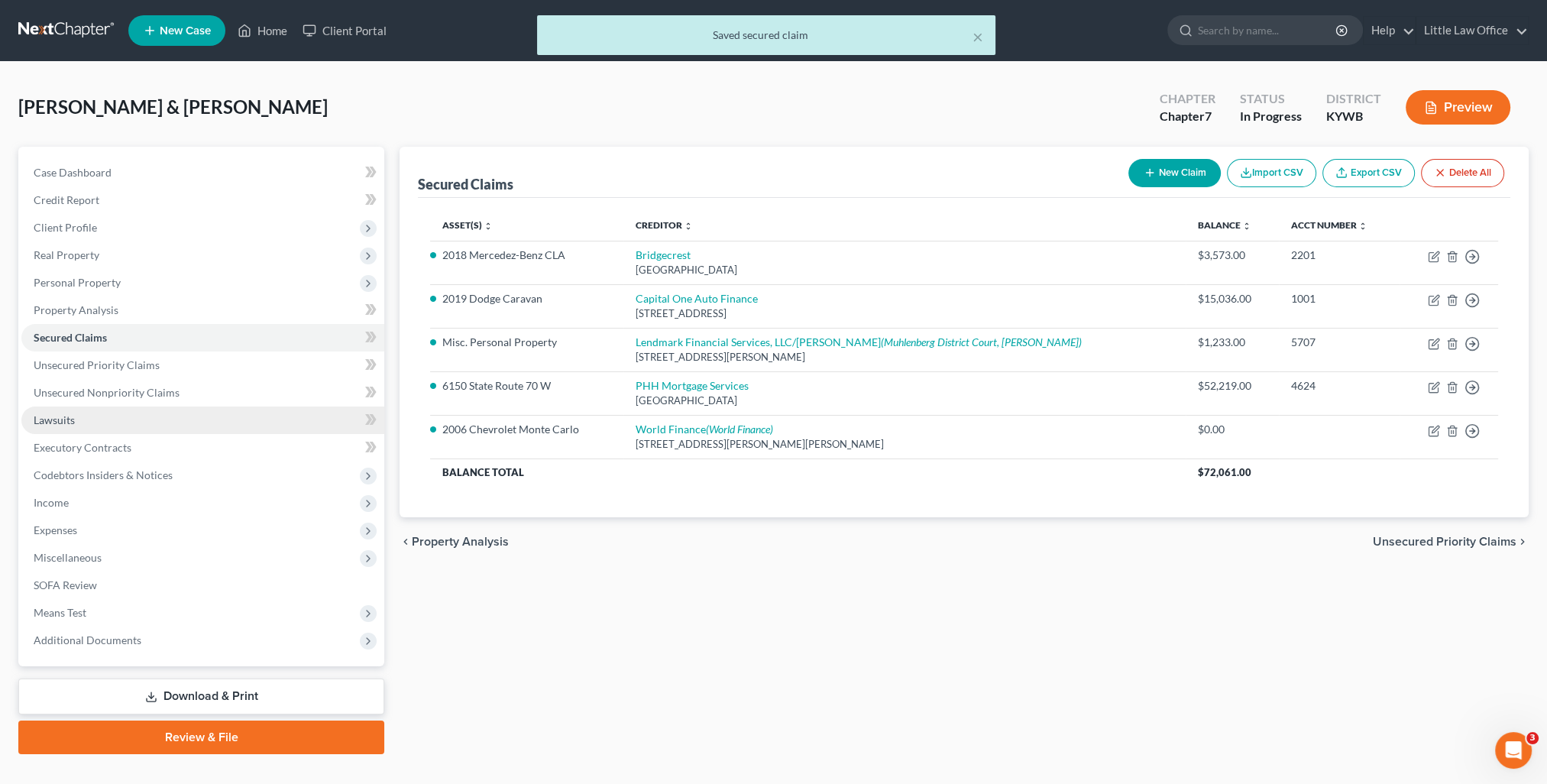
click at [98, 410] on link "Lawsuits" at bounding box center [202, 419] width 363 height 27
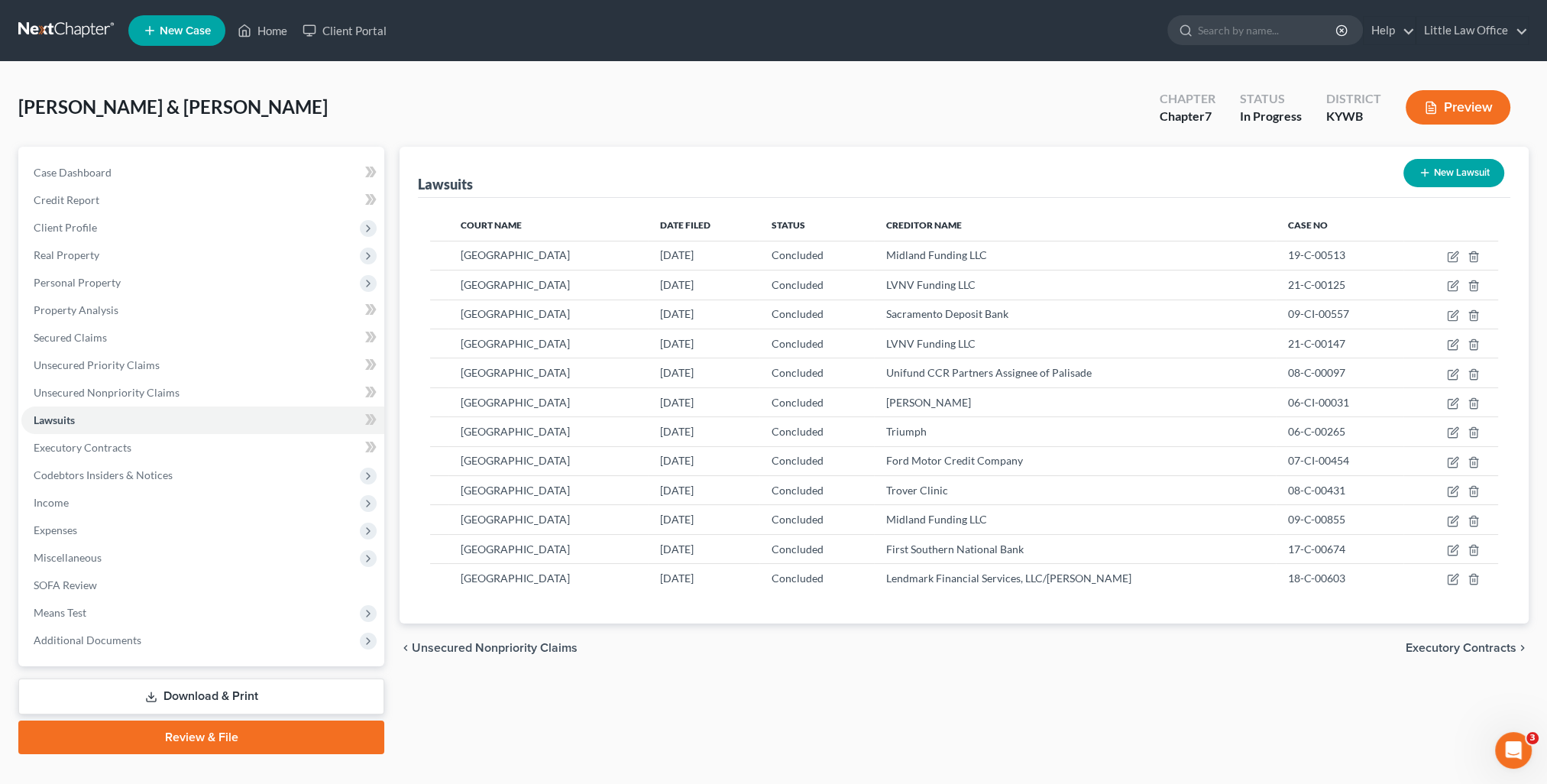
click at [1440, 176] on button "New Lawsuit" at bounding box center [1454, 173] width 101 height 28
select select "0"
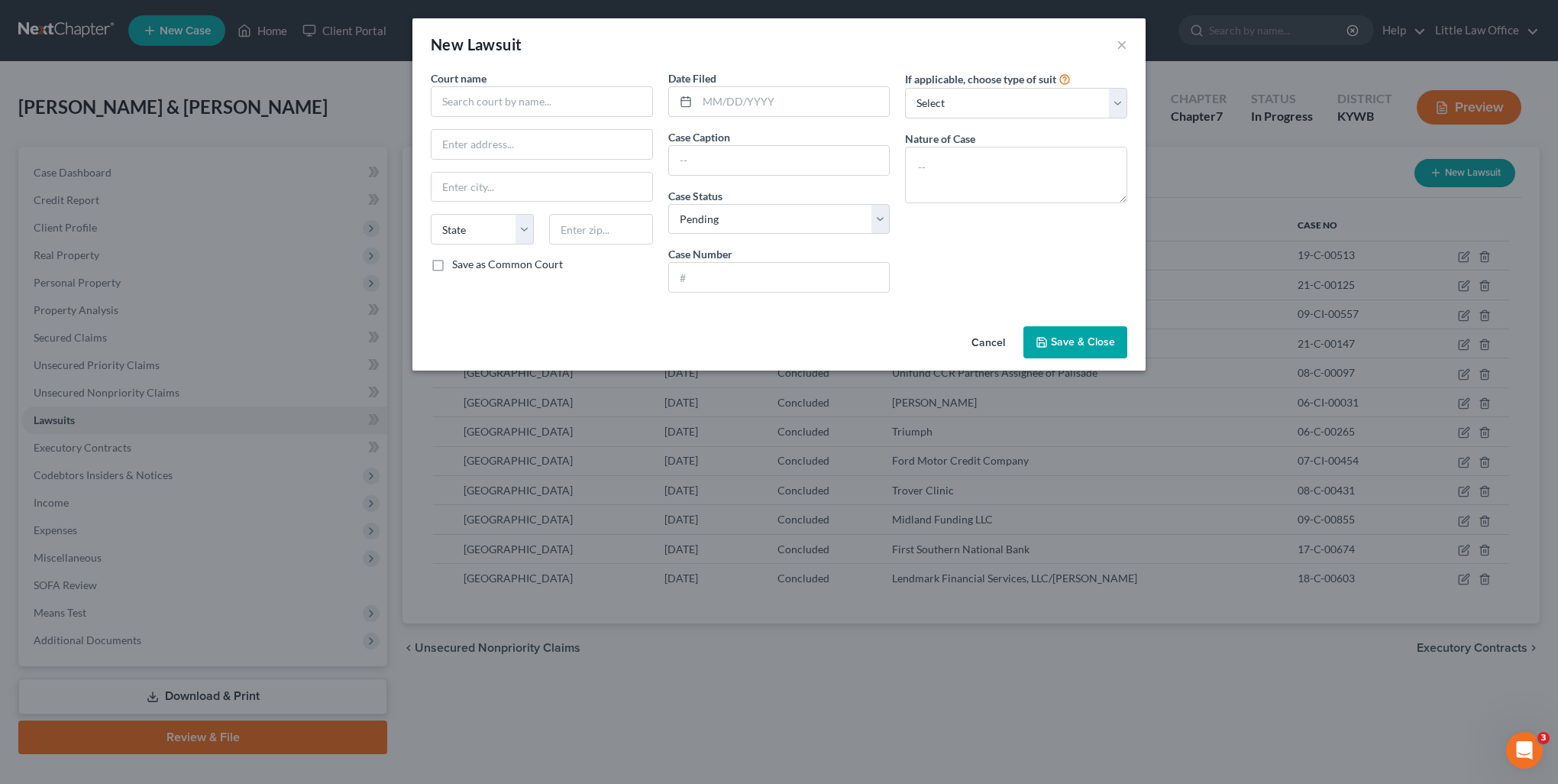
click at [568, 81] on div "Court name *" at bounding box center [541, 93] width 222 height 46
click at [561, 96] on input "text" at bounding box center [541, 101] width 222 height 31
click at [538, 130] on div "[GEOGRAPHIC_DATA]" at bounding box center [522, 128] width 159 height 15
type input "[GEOGRAPHIC_DATA]"
type input "[STREET_ADDRESS] Box 776"
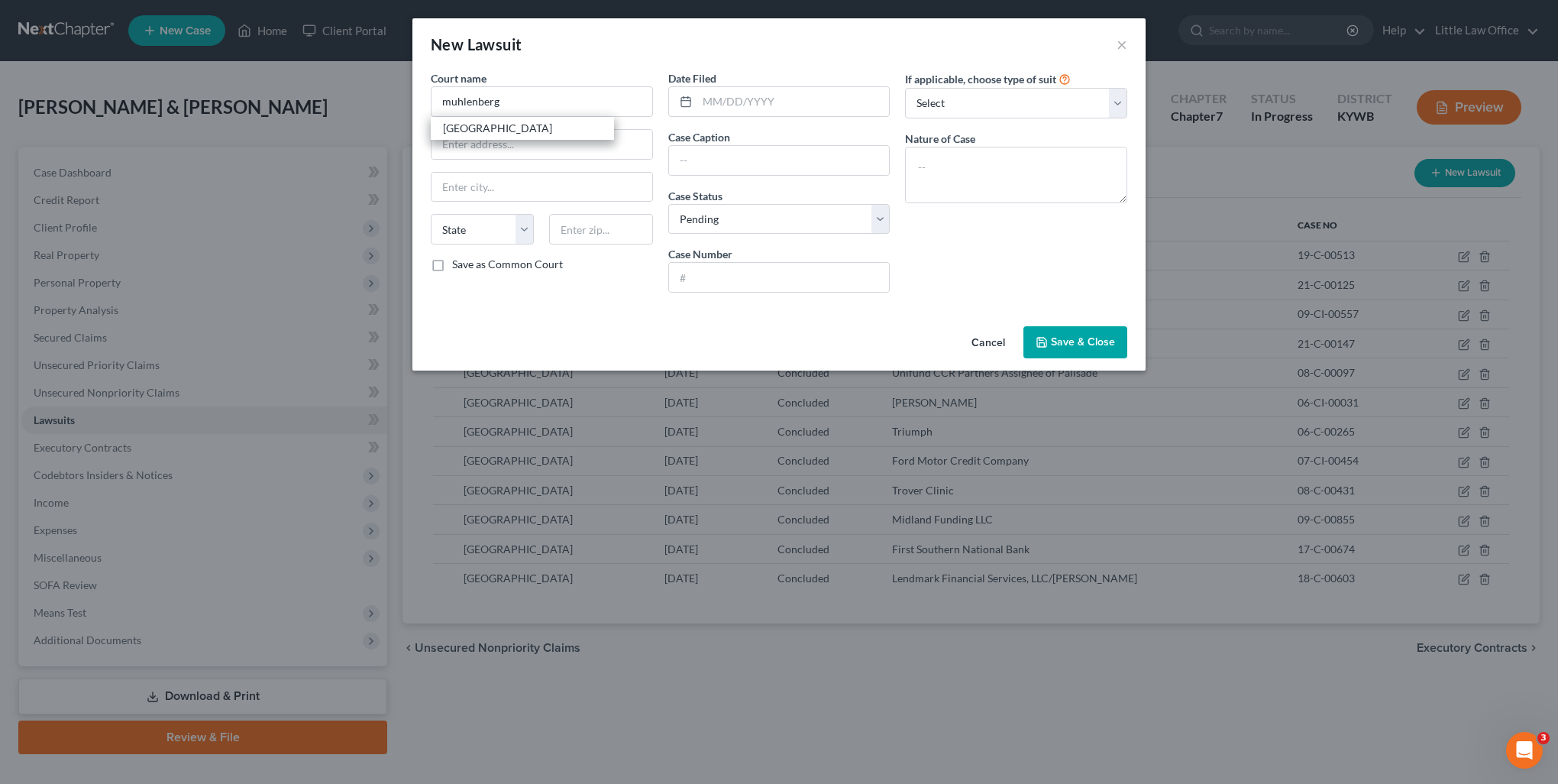
type input "[GEOGRAPHIC_DATA]"
select select "18"
type input "42345"
click at [565, 111] on input "[GEOGRAPHIC_DATA]" at bounding box center [541, 101] width 222 height 31
click at [559, 105] on input "[GEOGRAPHIC_DATA]" at bounding box center [541, 101] width 222 height 31
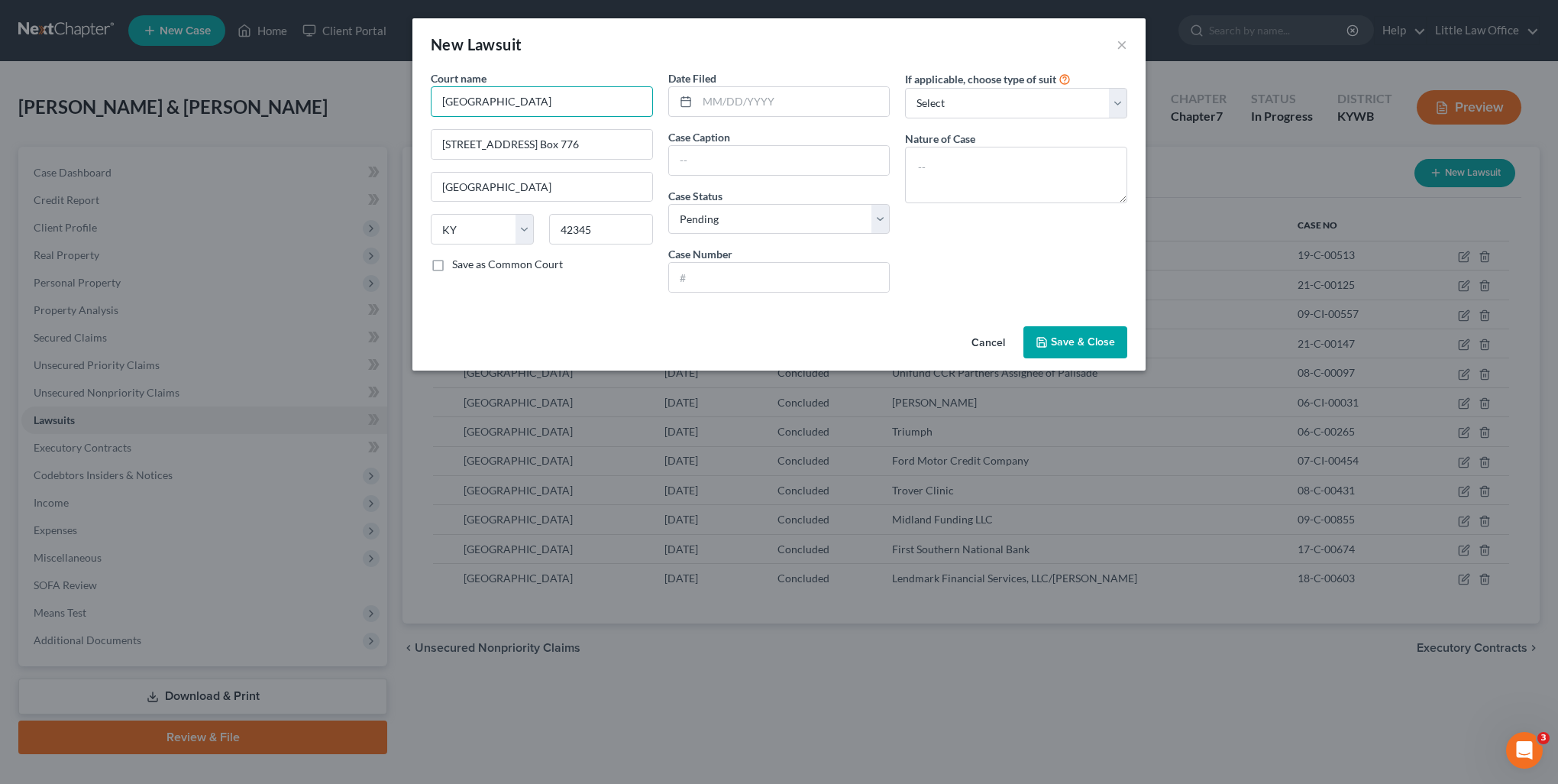
click at [559, 105] on input "[GEOGRAPHIC_DATA]" at bounding box center [541, 101] width 222 height 31
type input "[GEOGRAPHIC_DATA]"
click at [731, 105] on input "text" at bounding box center [794, 101] width 193 height 29
type input "12/05/2018"
type input "Midland Funding LLC vs. Jennifer Hoeft"
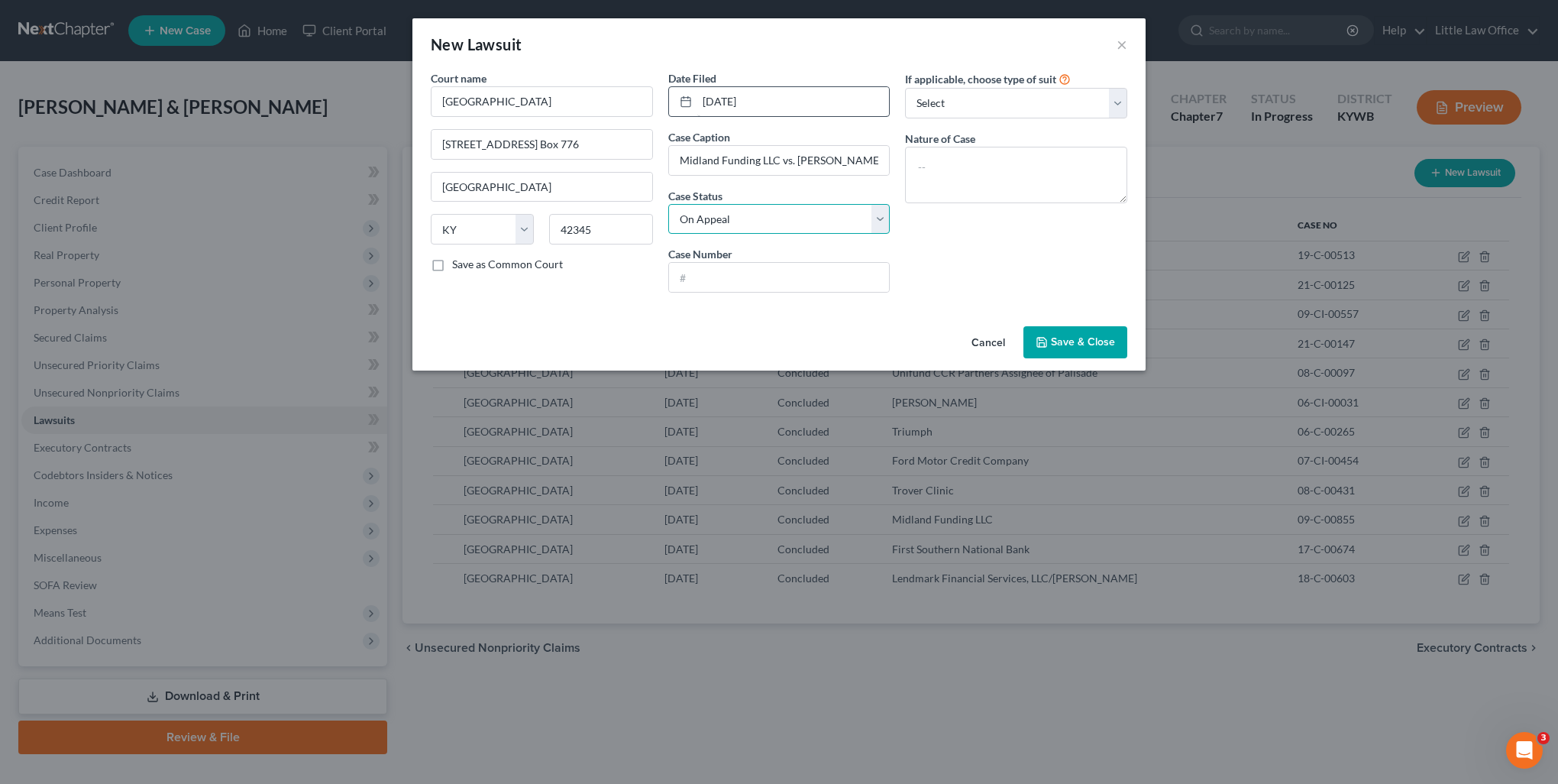
select select "2"
type input "18-C-00687"
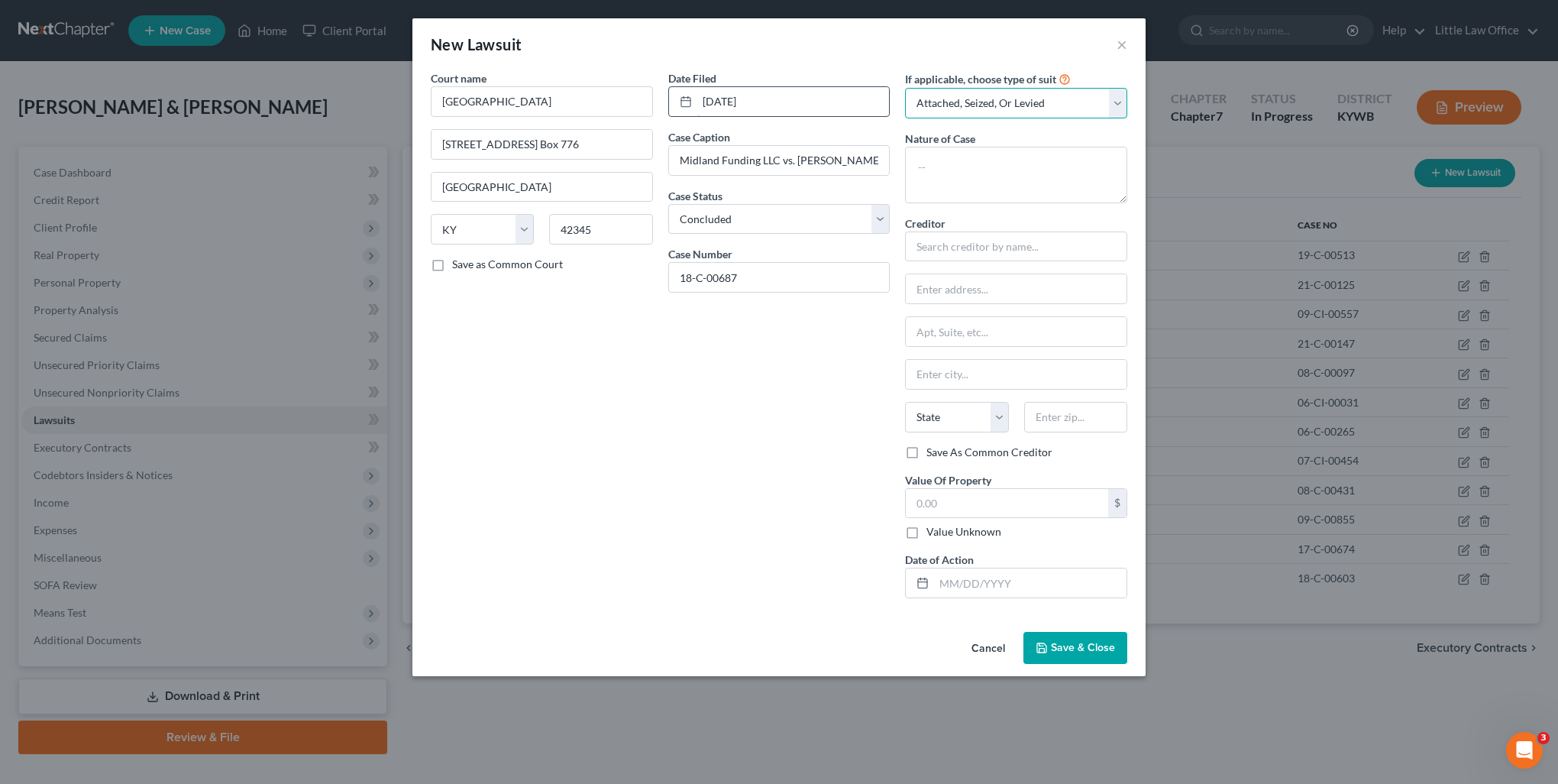
select select "4"
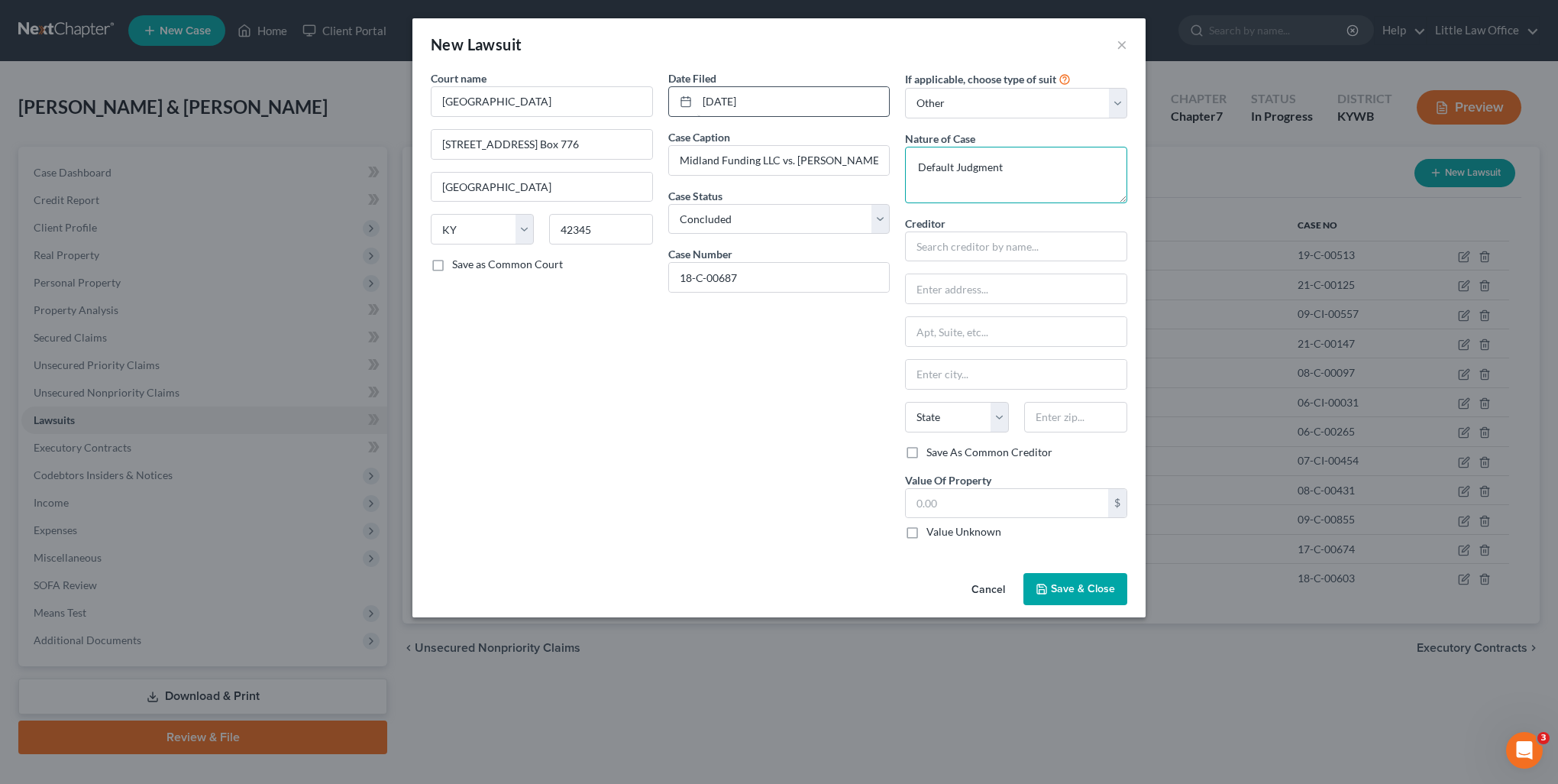
type textarea "Default Judgment"
click at [918, 263] on div "Midland Funding LLC" at bounding box center [997, 272] width 183 height 23
type input "Midland Funding LLC"
type input "PO Box 70069"
type input "[GEOGRAPHIC_DATA]"
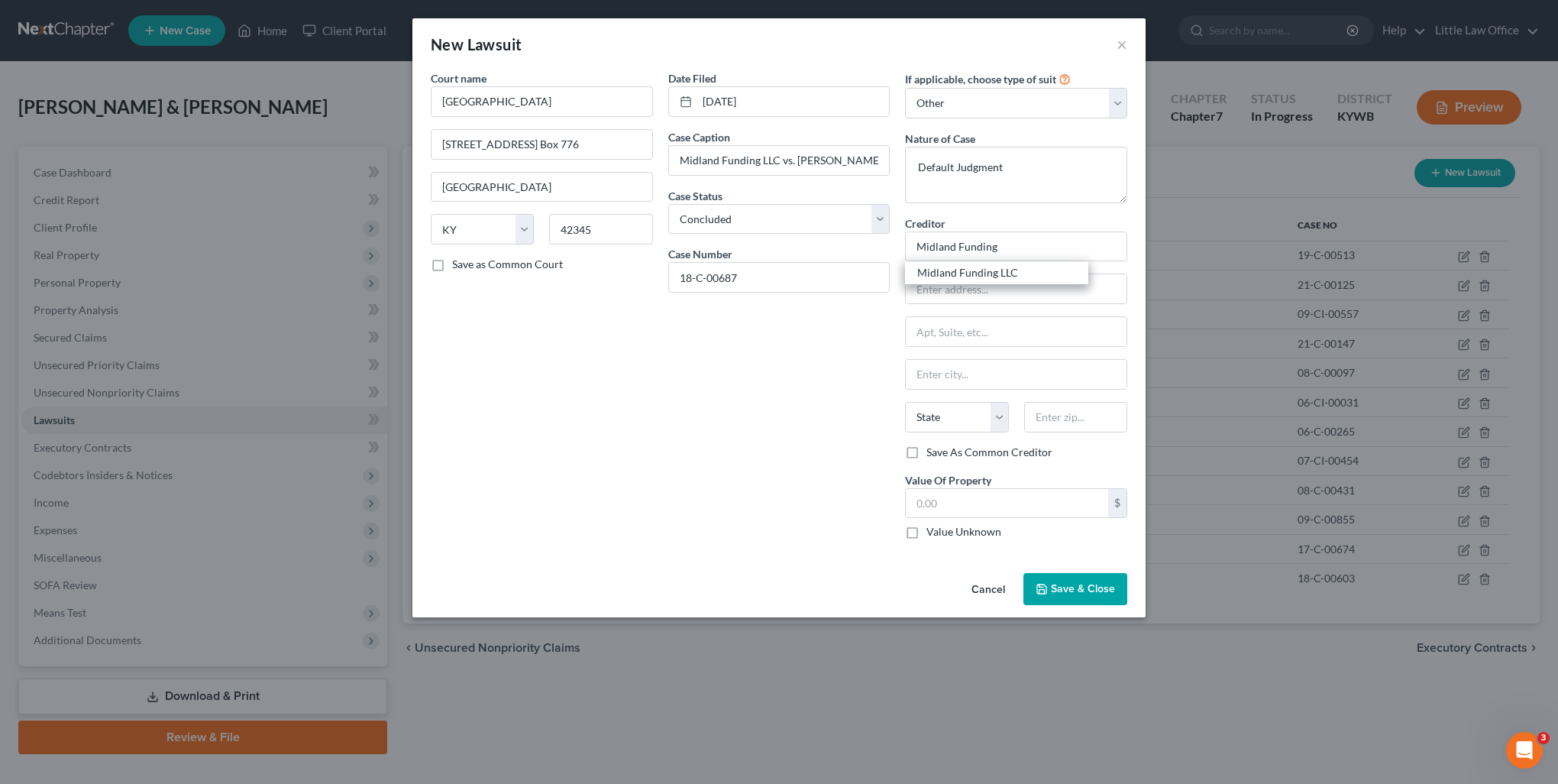
select select "18"
type input "40270"
click at [954, 532] on label "Value Unknown" at bounding box center [964, 531] width 74 height 15
click at [942, 532] on input "Value Unknown" at bounding box center [938, 528] width 10 height 10
checkbox input "true"
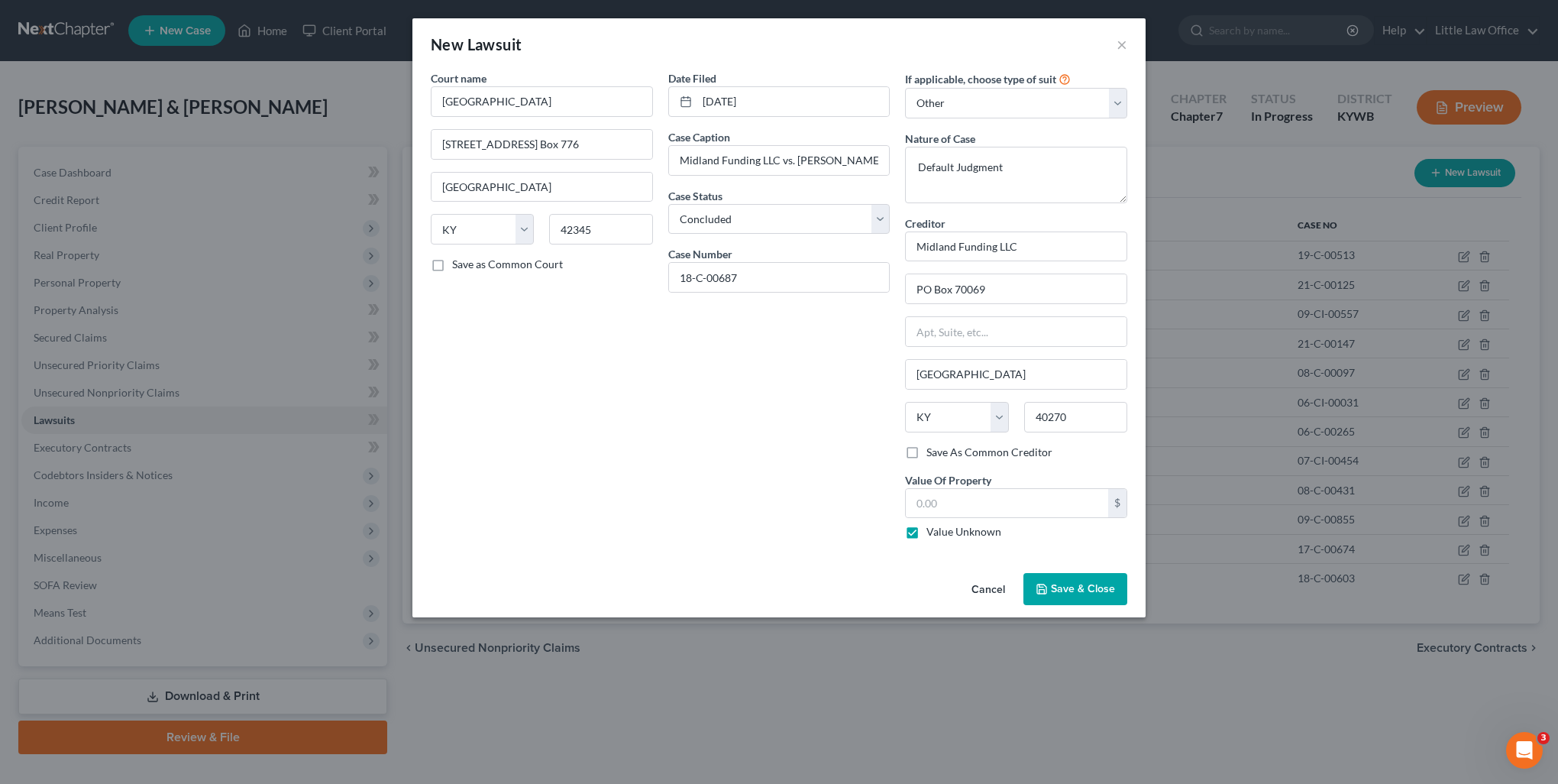
type input "0.00"
click at [927, 535] on label "Value Unknown" at bounding box center [964, 531] width 74 height 15
click at [933, 534] on input "Value Unknown" at bounding box center [938, 528] width 10 height 10
checkbox input "false"
click at [952, 510] on input "0.00" at bounding box center [1007, 503] width 202 height 29
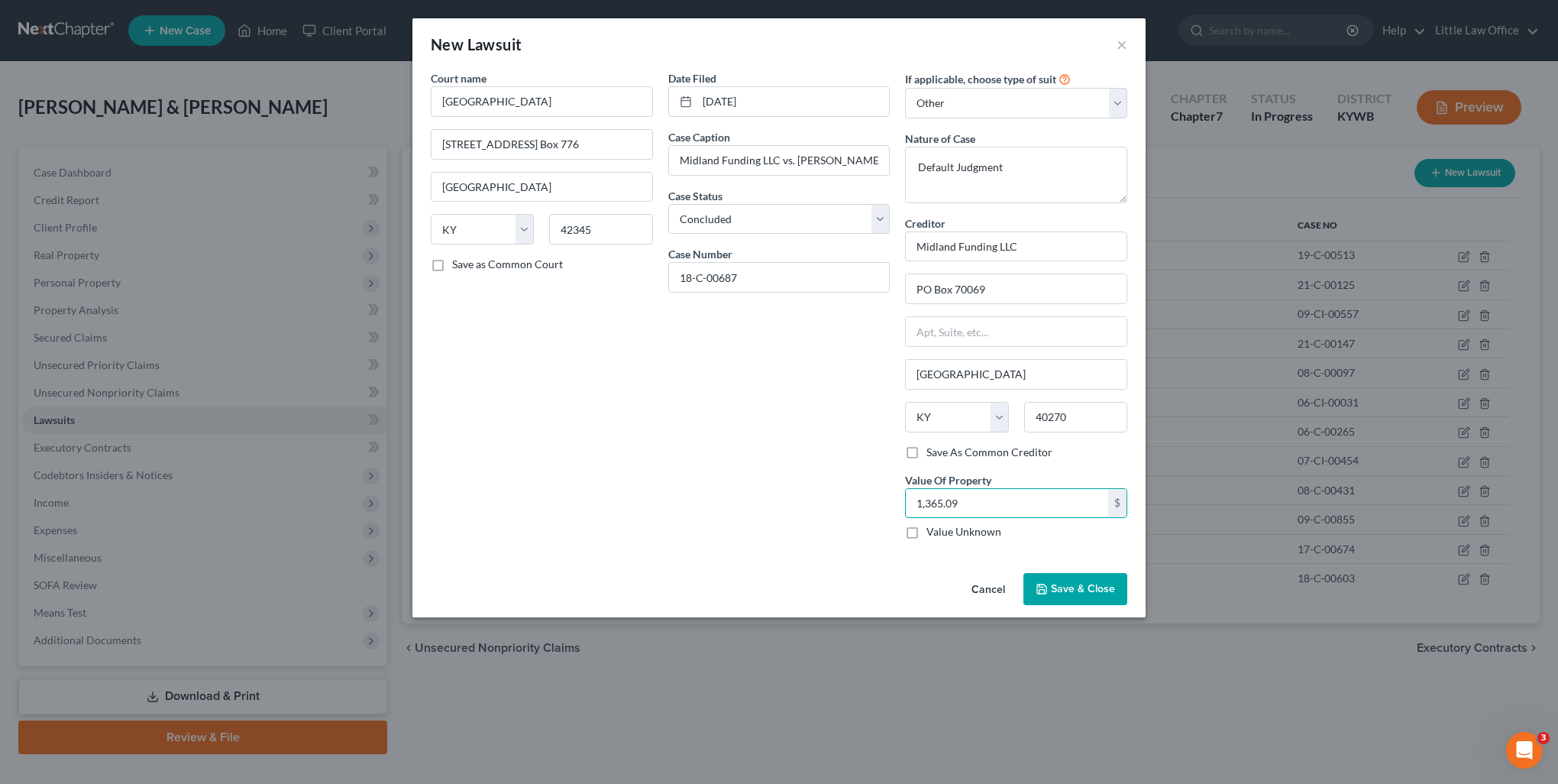
type input "1,365.09"
click at [1070, 601] on button "Save & Close" at bounding box center [1075, 589] width 104 height 32
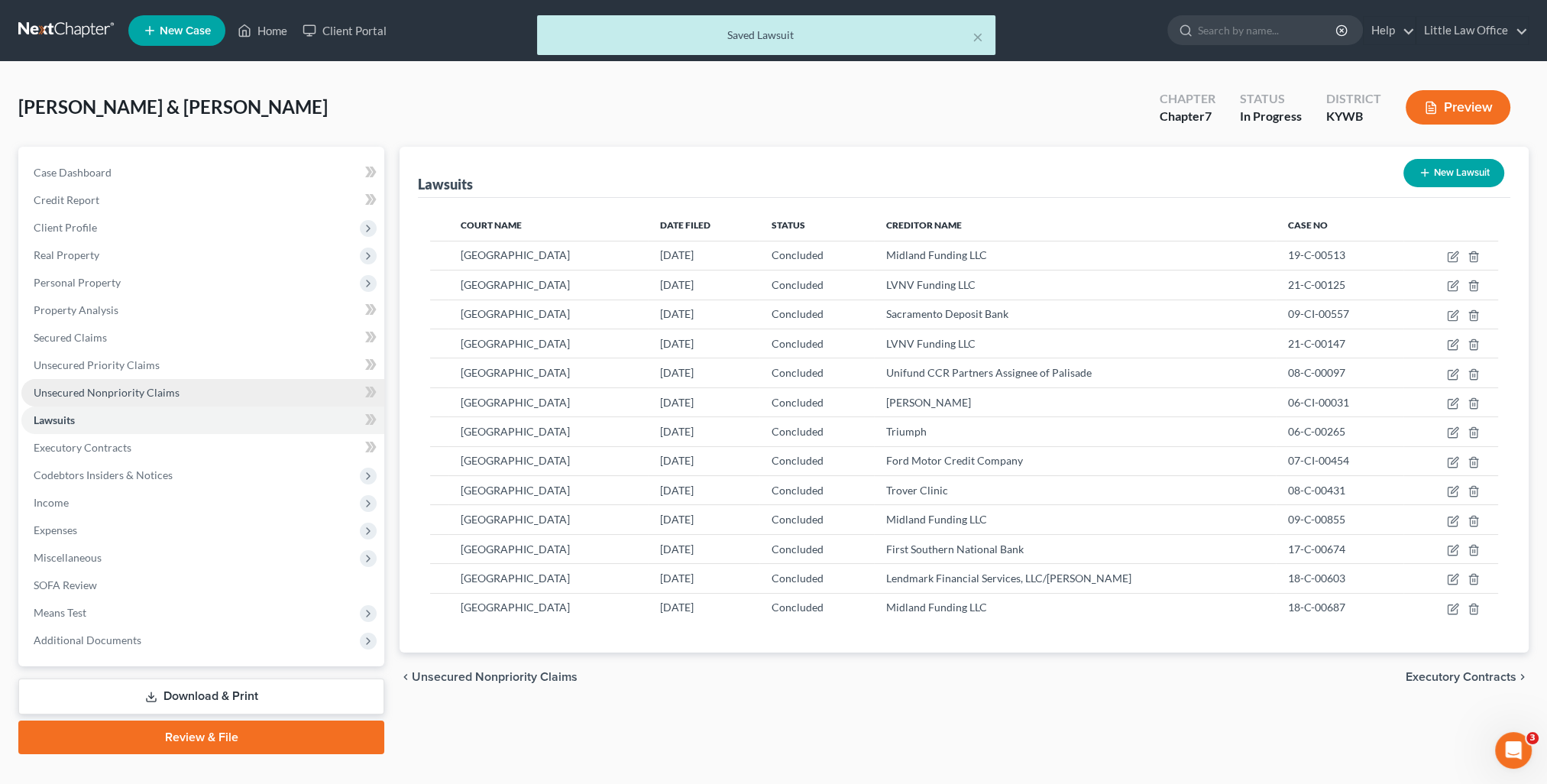
click at [161, 383] on link "Unsecured Nonpriority Claims" at bounding box center [202, 392] width 363 height 27
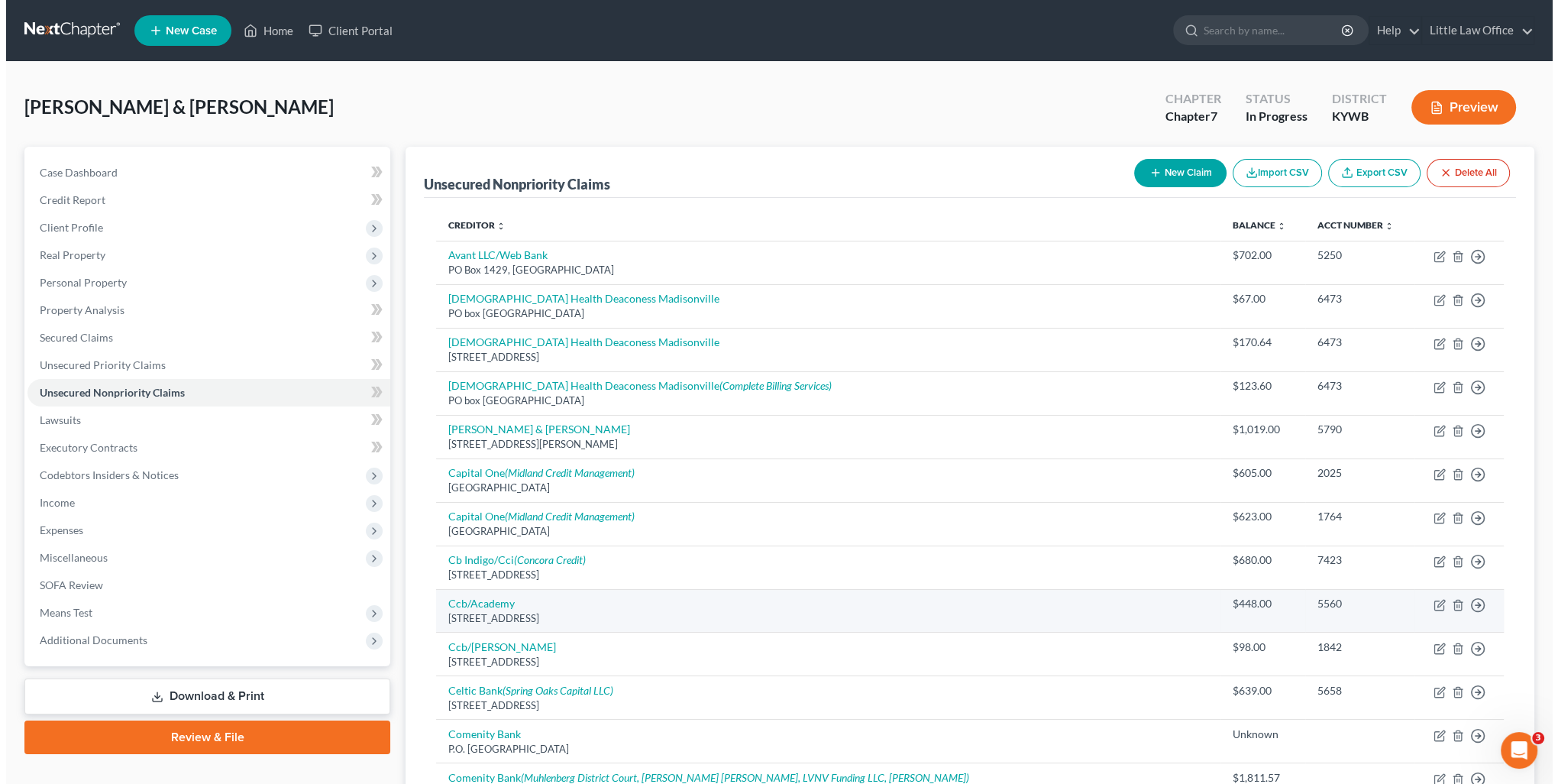
scroll to position [76, 0]
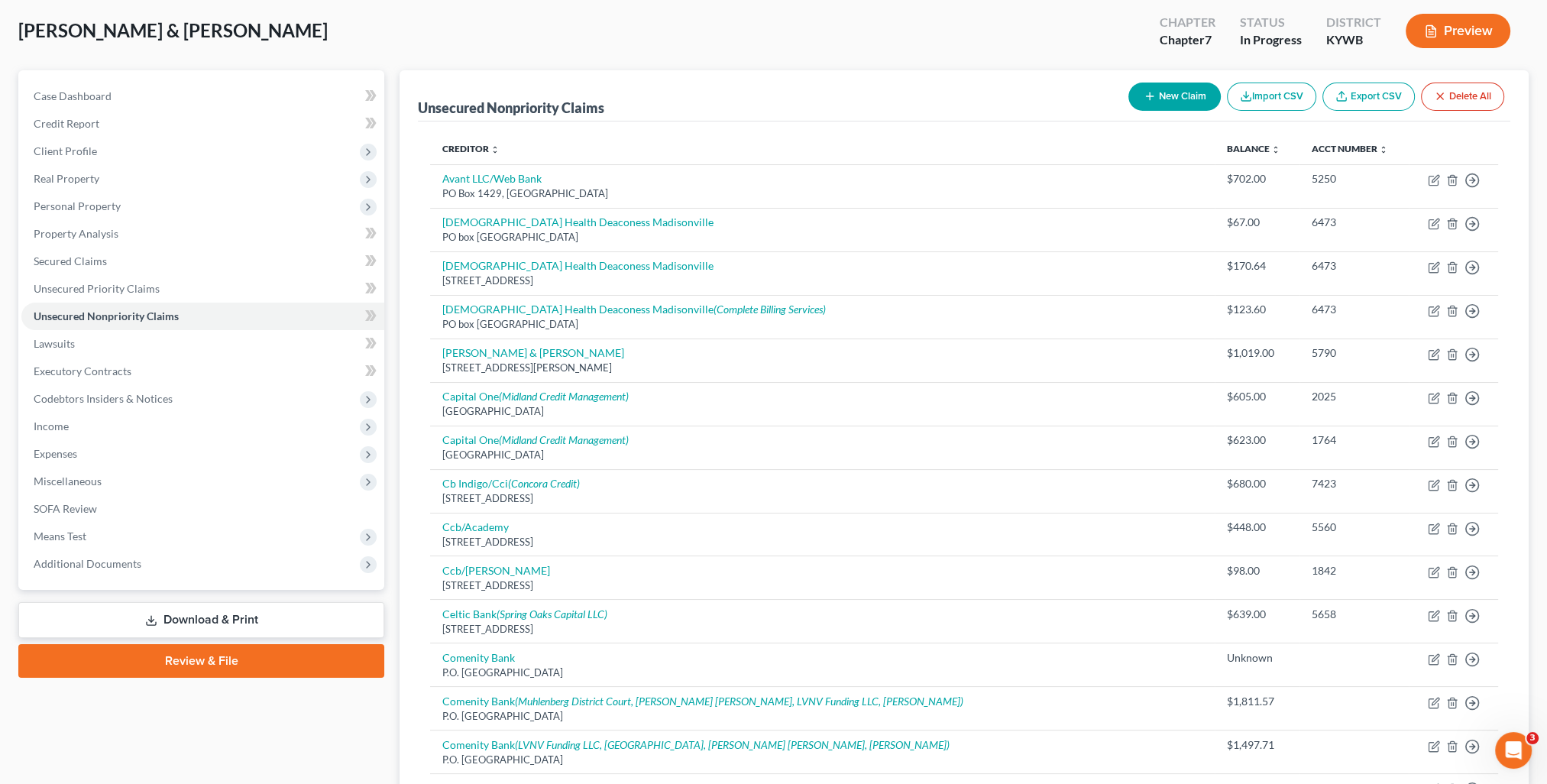
click at [1191, 96] on button "New Claim" at bounding box center [1175, 96] width 93 height 28
select select "2"
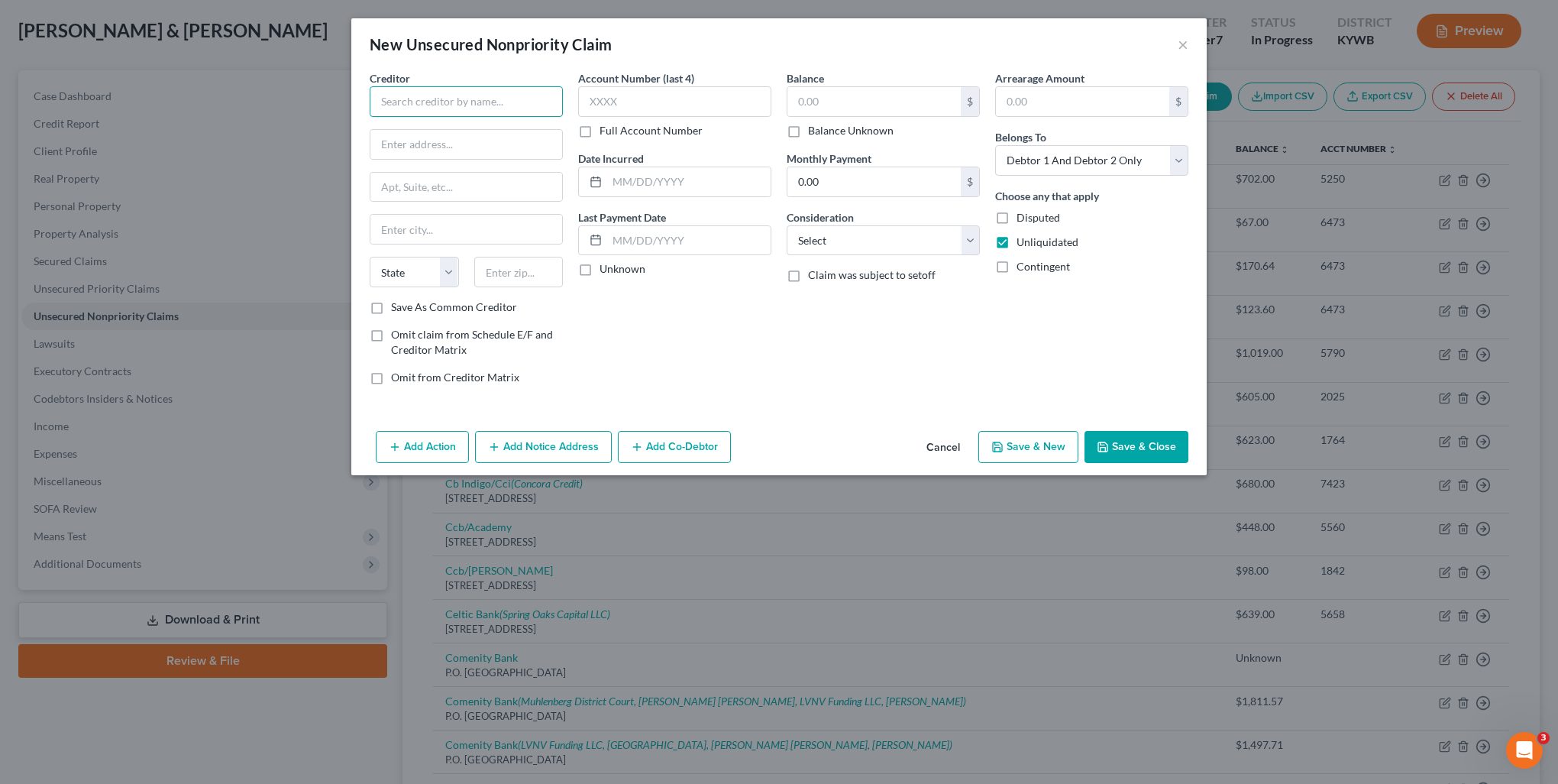
click at [495, 111] on input "text" at bounding box center [467, 101] width 193 height 31
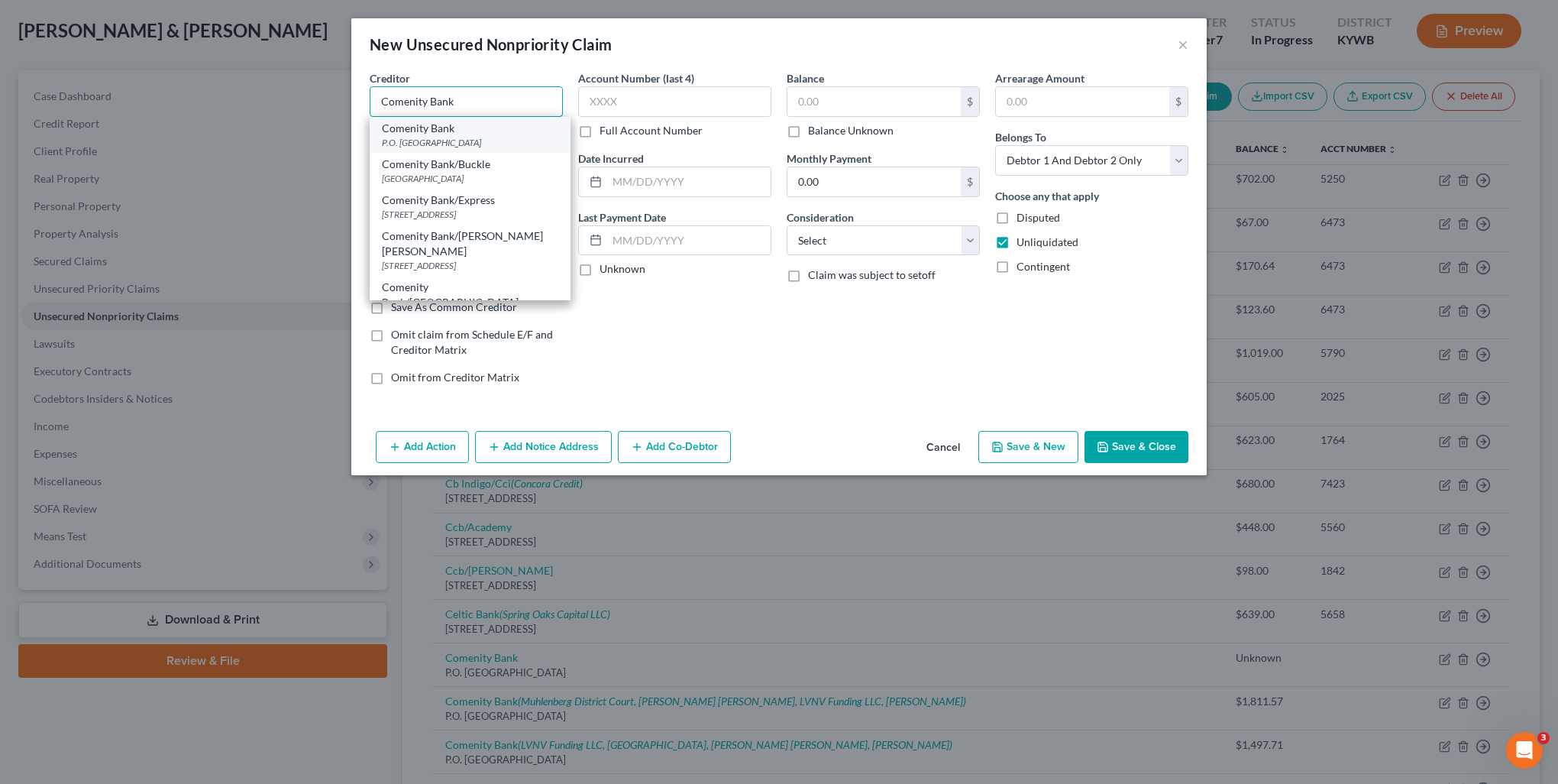
type input "Comenity Bank"
click at [483, 136] on div "P.O. [GEOGRAPHIC_DATA]" at bounding box center [470, 142] width 176 height 13
type input "P.O. Box 182273"
type input "Columbus"
select select "36"
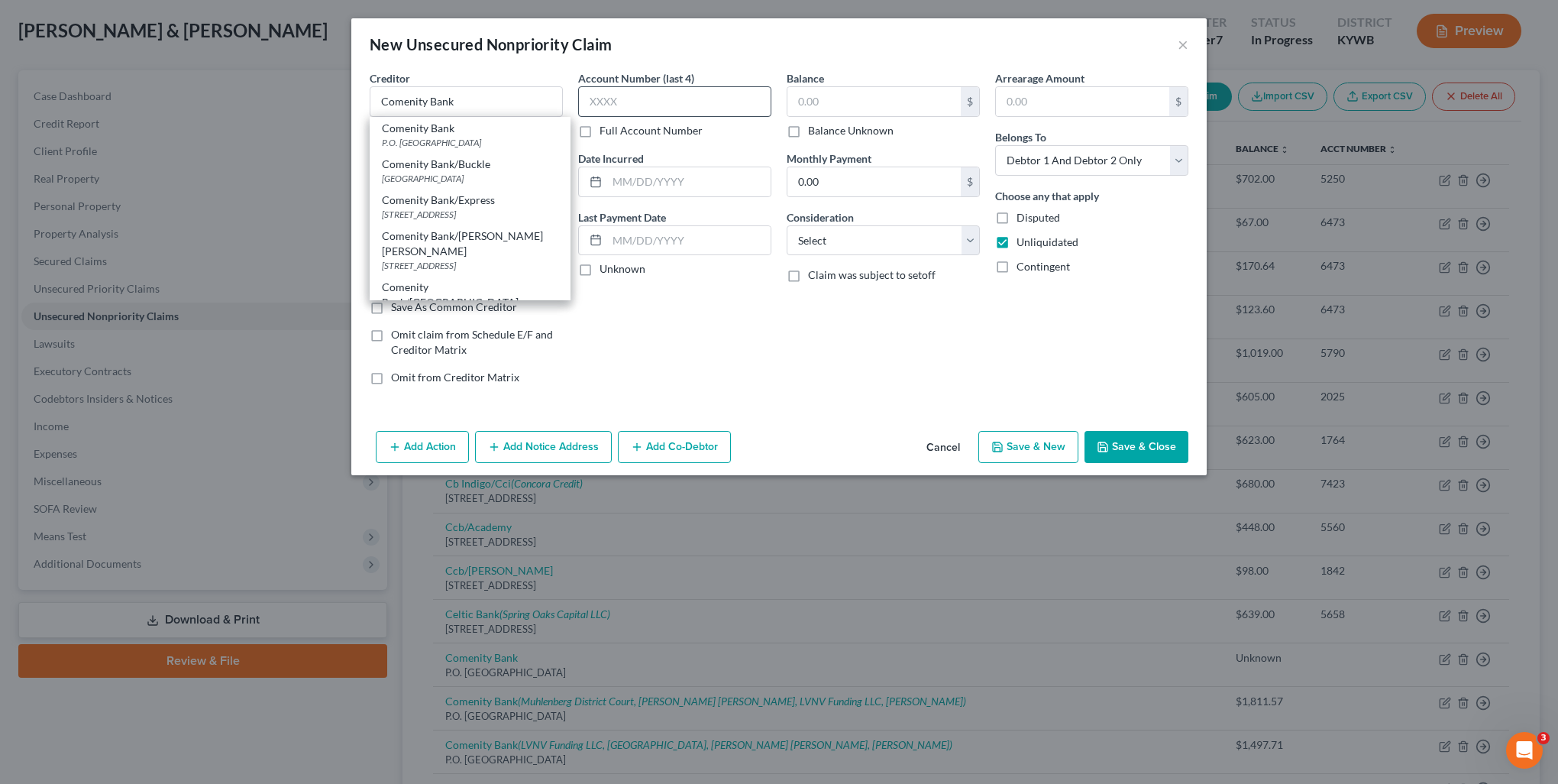
type input "43218"
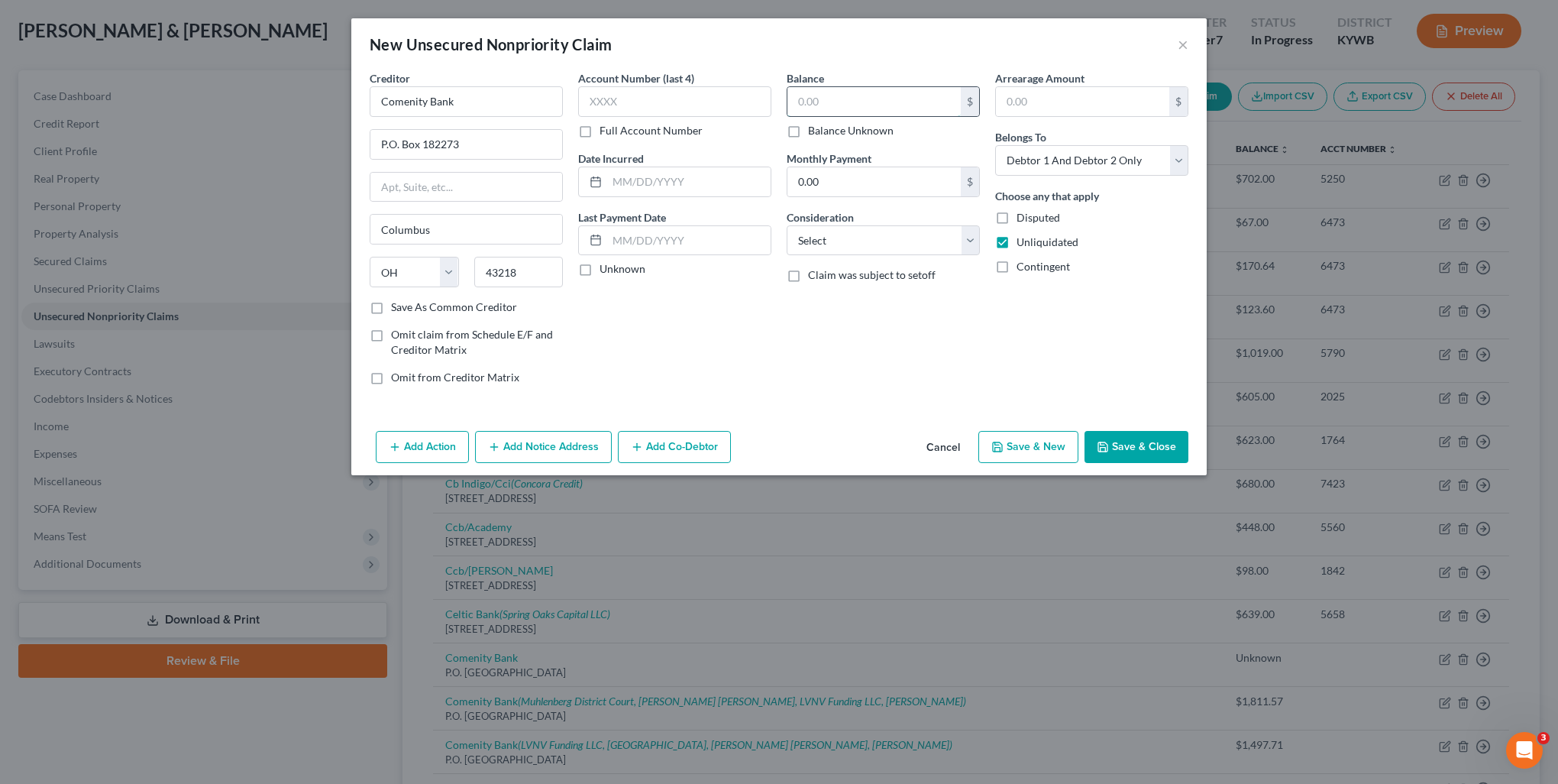
click at [839, 110] on input "text" at bounding box center [873, 101] width 173 height 29
type input "1,365.09"
drag, startPoint x: 834, startPoint y: 237, endPoint x: 841, endPoint y: 249, distance: 13.9
click at [834, 237] on select "Select Cable / Satellite Services Collection Agency Credit Card Debt Debt Couns…" at bounding box center [883, 240] width 193 height 31
select select "2"
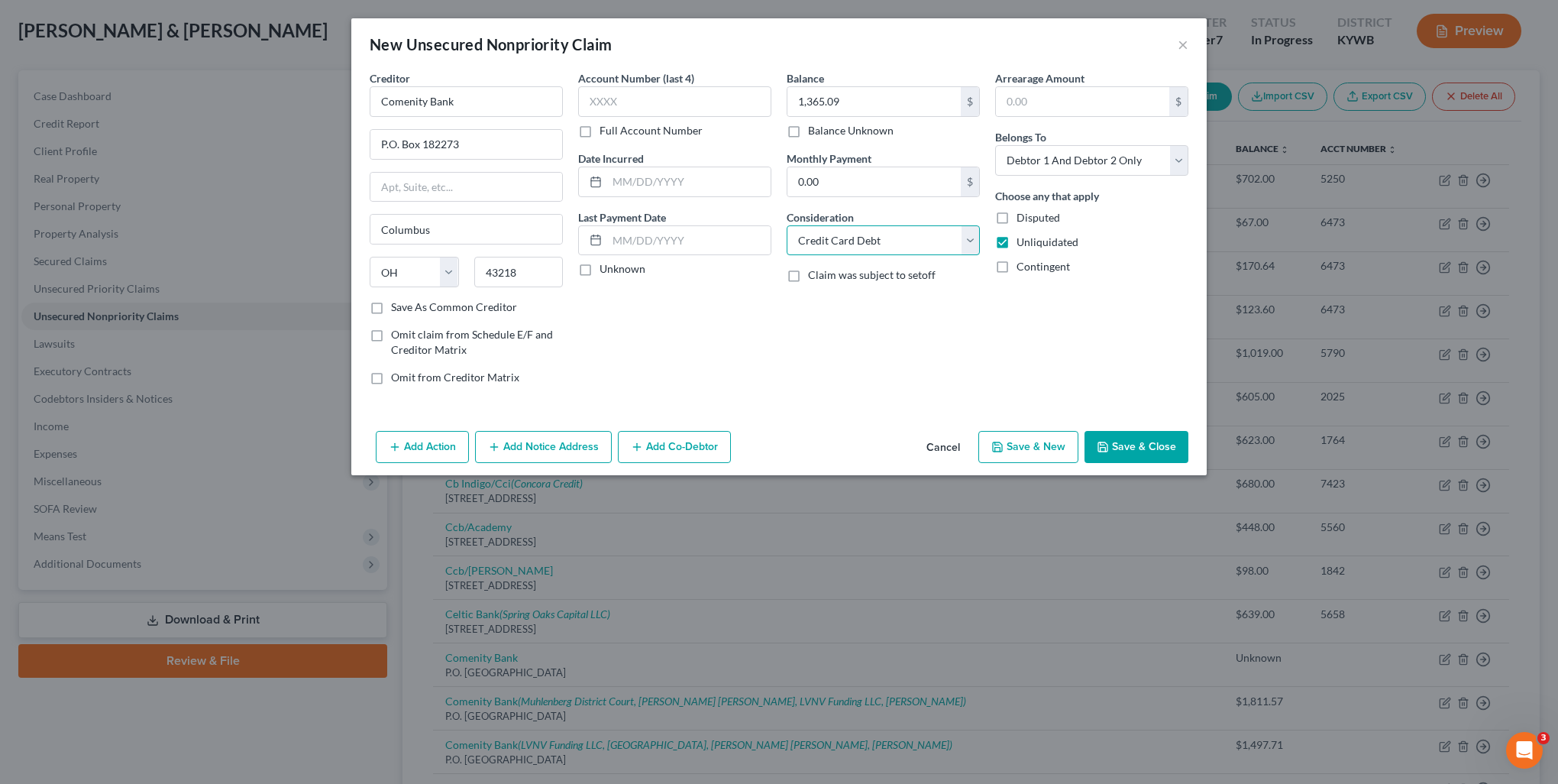
click at [786, 225] on select "Select Cable / Satellite Services Collection Agency Credit Card Debt Debt Couns…" at bounding box center [883, 240] width 193 height 31
drag, startPoint x: 1084, startPoint y: 139, endPoint x: 1091, endPoint y: 157, distance: 19.3
click at [1084, 142] on div "Belongs To * Select Debtor 1 Only Debtor 2 Only Debtor 1 And Debtor 2 Only At L…" at bounding box center [1091, 152] width 193 height 46
drag, startPoint x: 1091, startPoint y: 157, endPoint x: 1094, endPoint y: 176, distance: 19.2
click at [1091, 157] on select "Select Debtor 1 Only Debtor 2 Only Debtor 1 And Debtor 2 Only At Least One Of T…" at bounding box center [1091, 160] width 193 height 31
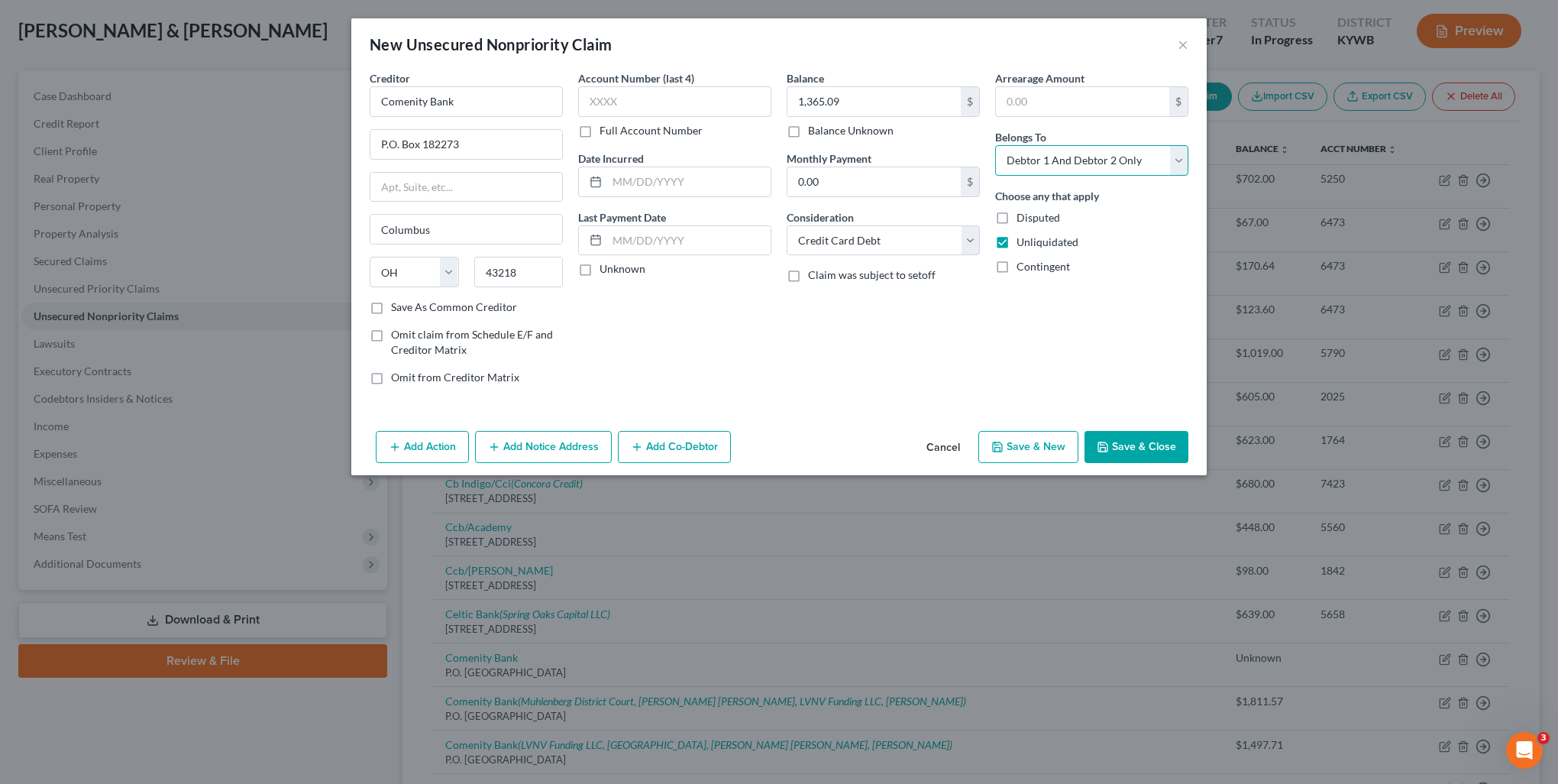
select select "1"
click at [995, 145] on select "Select Debtor 1 Only Debtor 2 Only Debtor 1 And Debtor 2 Only At Least One Of T…" at bounding box center [1091, 160] width 193 height 31
click at [580, 451] on button "Add Notice Address" at bounding box center [543, 446] width 136 height 32
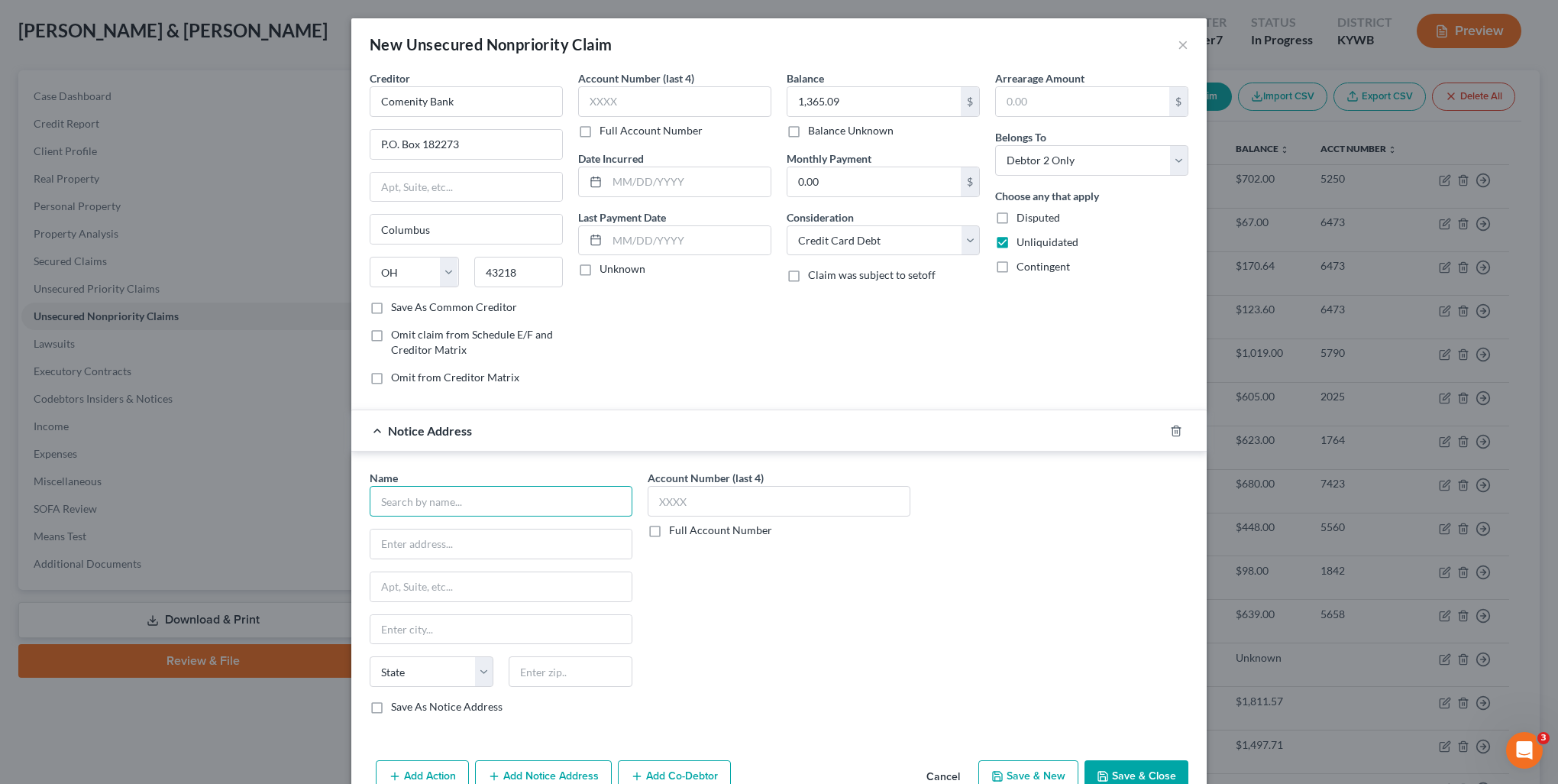
click at [557, 506] on input "text" at bounding box center [501, 501] width 263 height 31
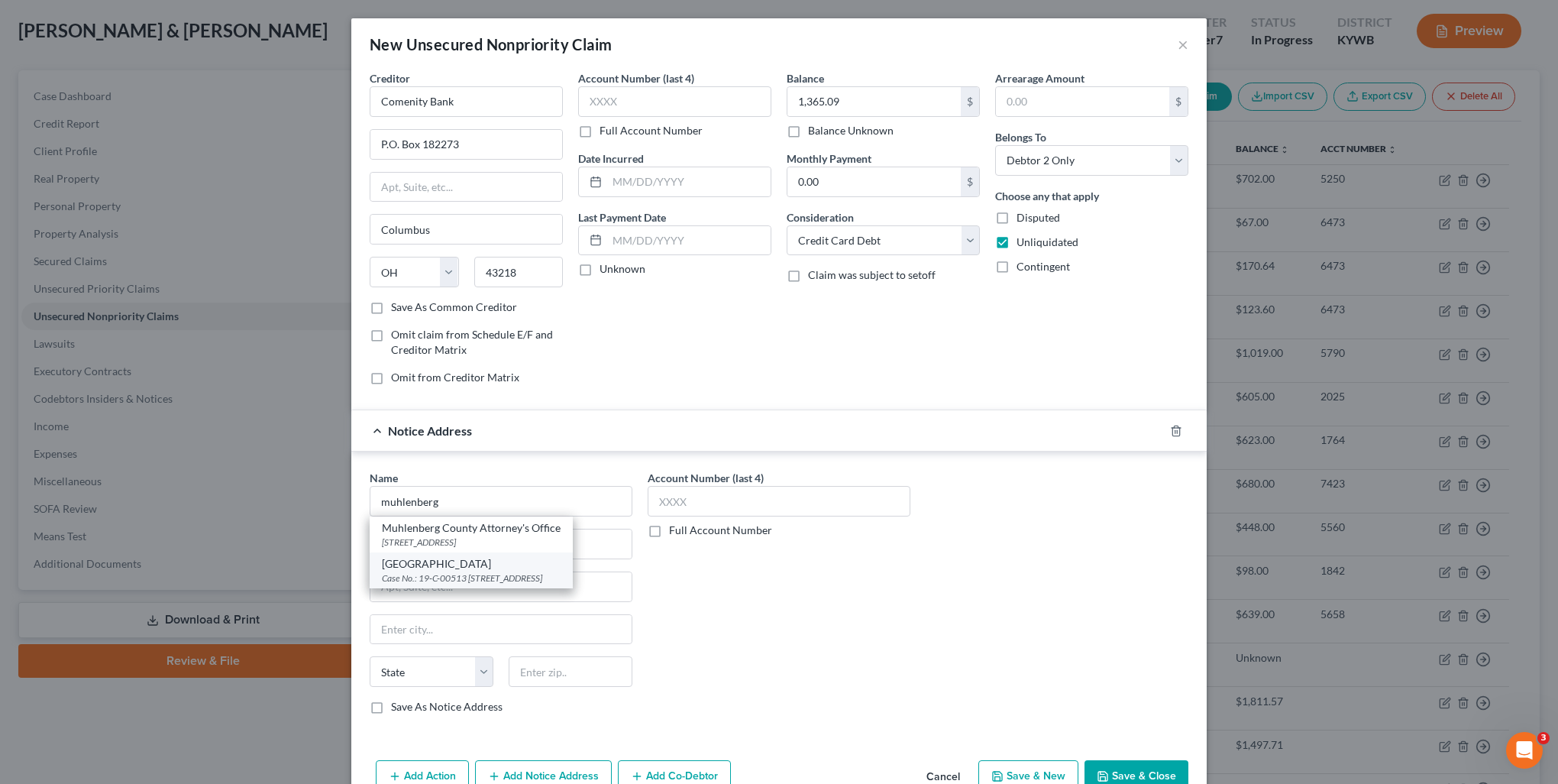
click at [501, 564] on div "[GEOGRAPHIC_DATA]" at bounding box center [471, 563] width 179 height 15
type input "[GEOGRAPHIC_DATA]"
type input "Case No.: 19-C-00513"
type input "PO Box 776"
type input "[GEOGRAPHIC_DATA]"
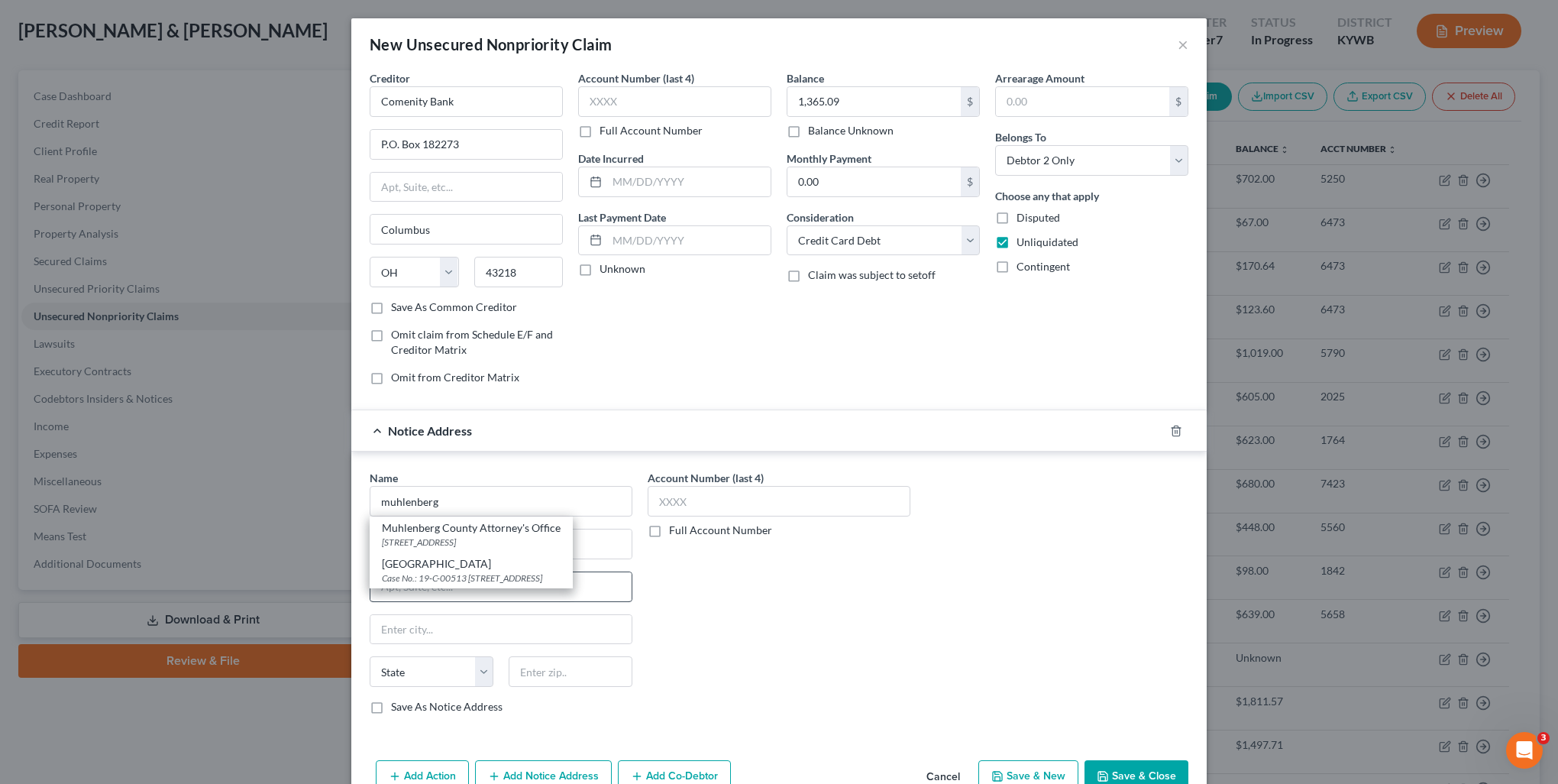
select select "18"
type input "42345"
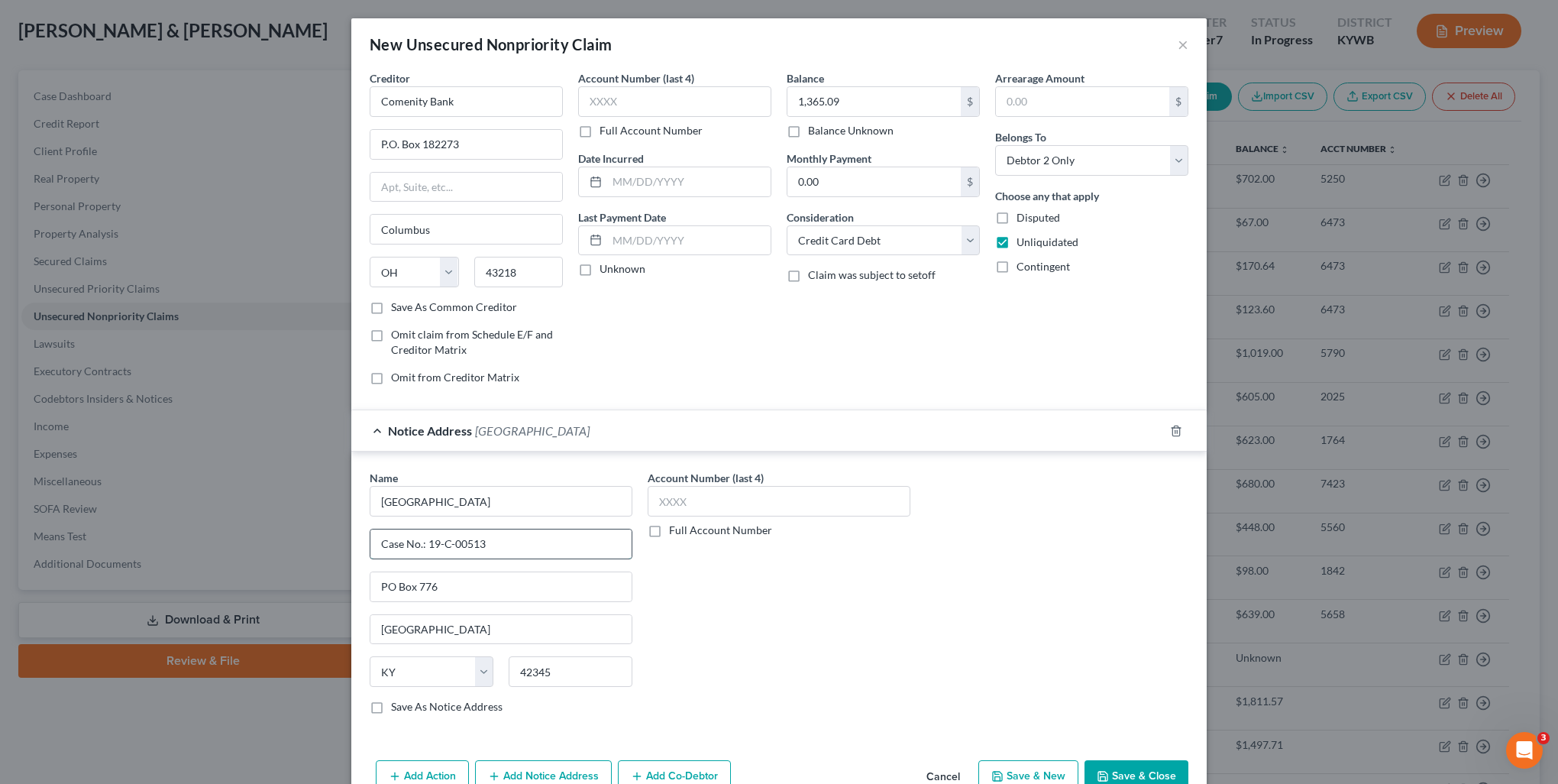
drag, startPoint x: 421, startPoint y: 539, endPoint x: 533, endPoint y: 544, distance: 112.1
click at [533, 544] on input "Case No.: 19-C-00513" at bounding box center [500, 543] width 261 height 29
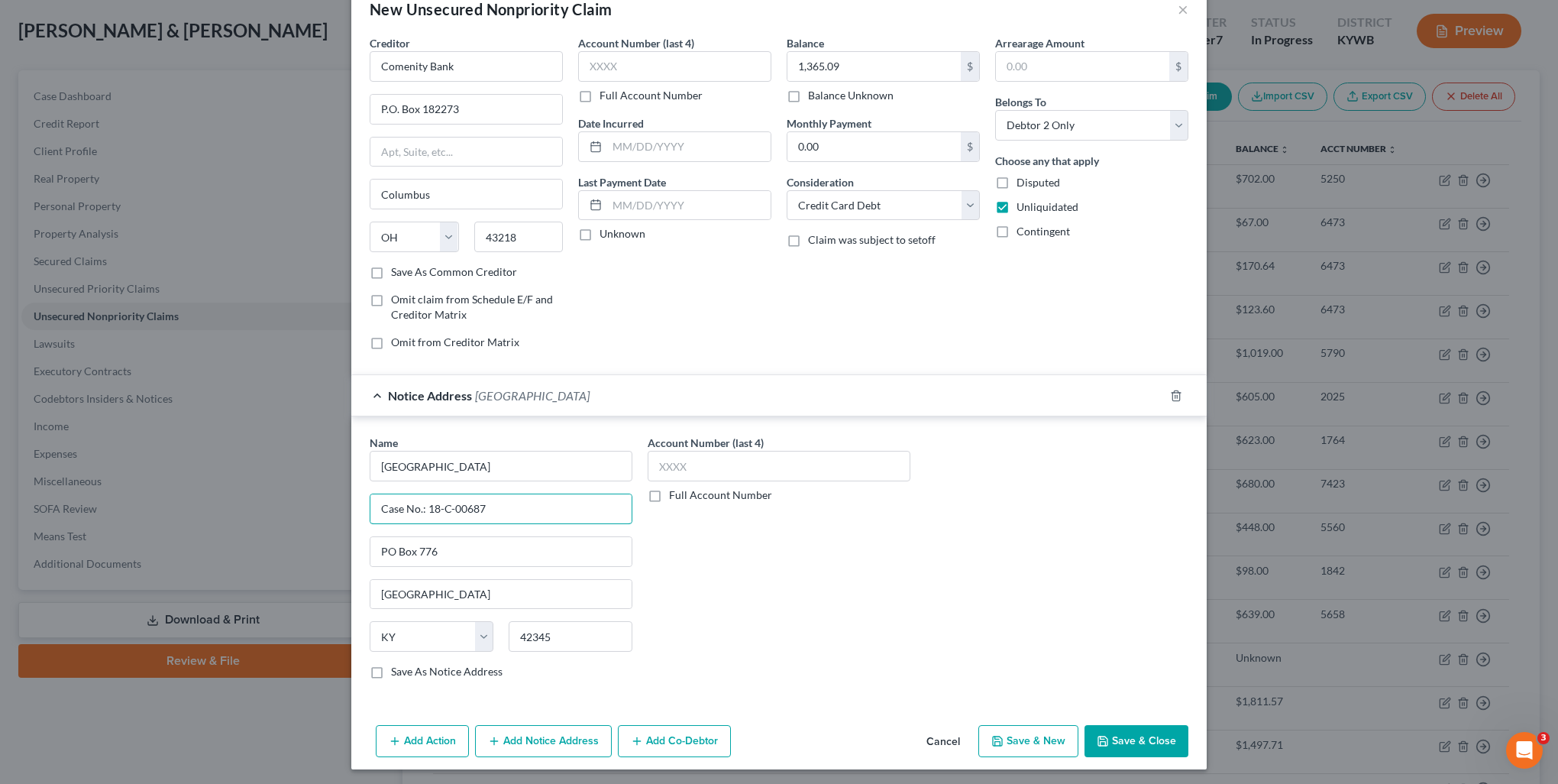
type input "Case No.: 18-C-00687"
click at [519, 728] on button "Add Notice Address" at bounding box center [543, 741] width 136 height 32
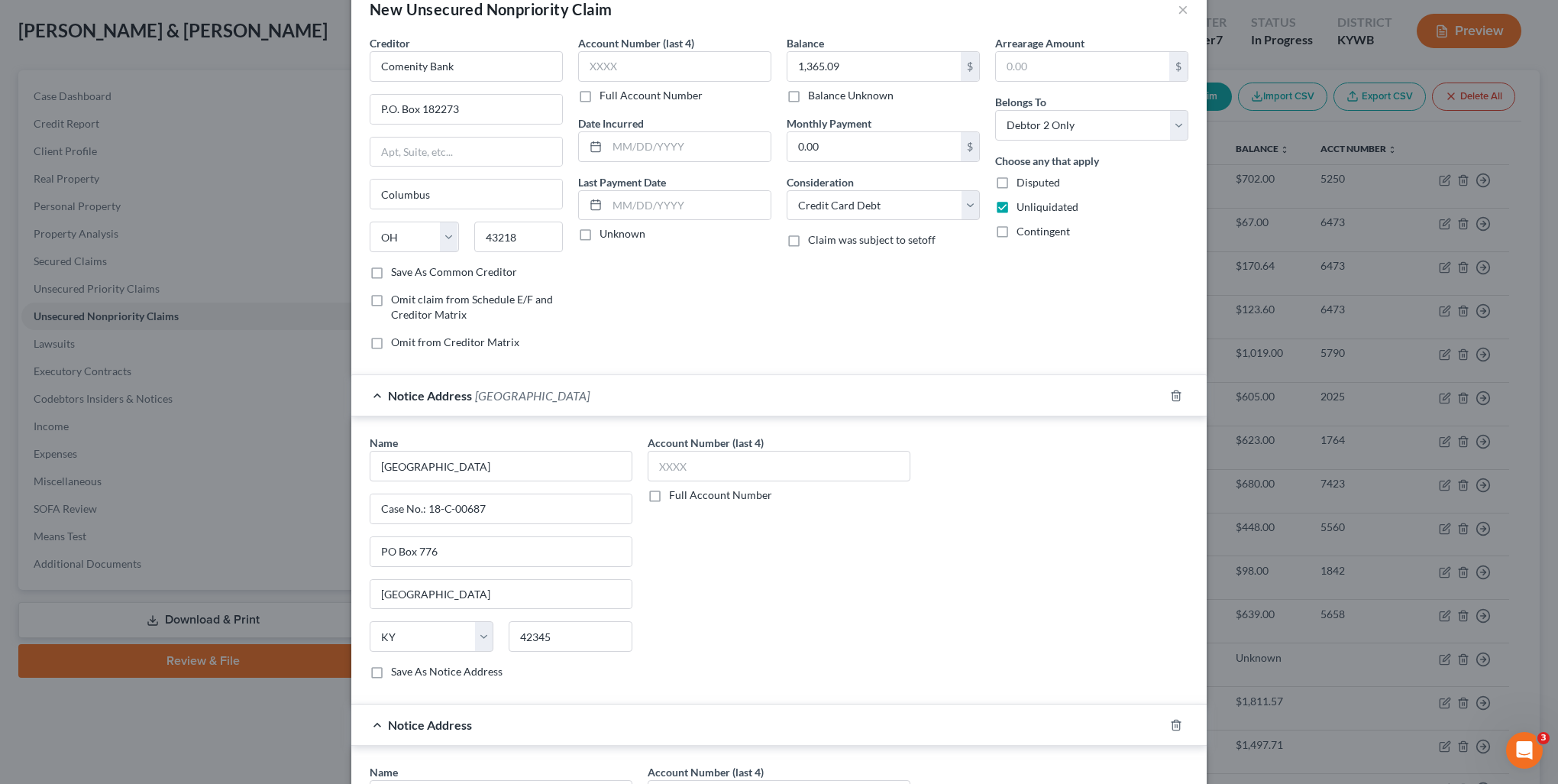
scroll to position [111, 0]
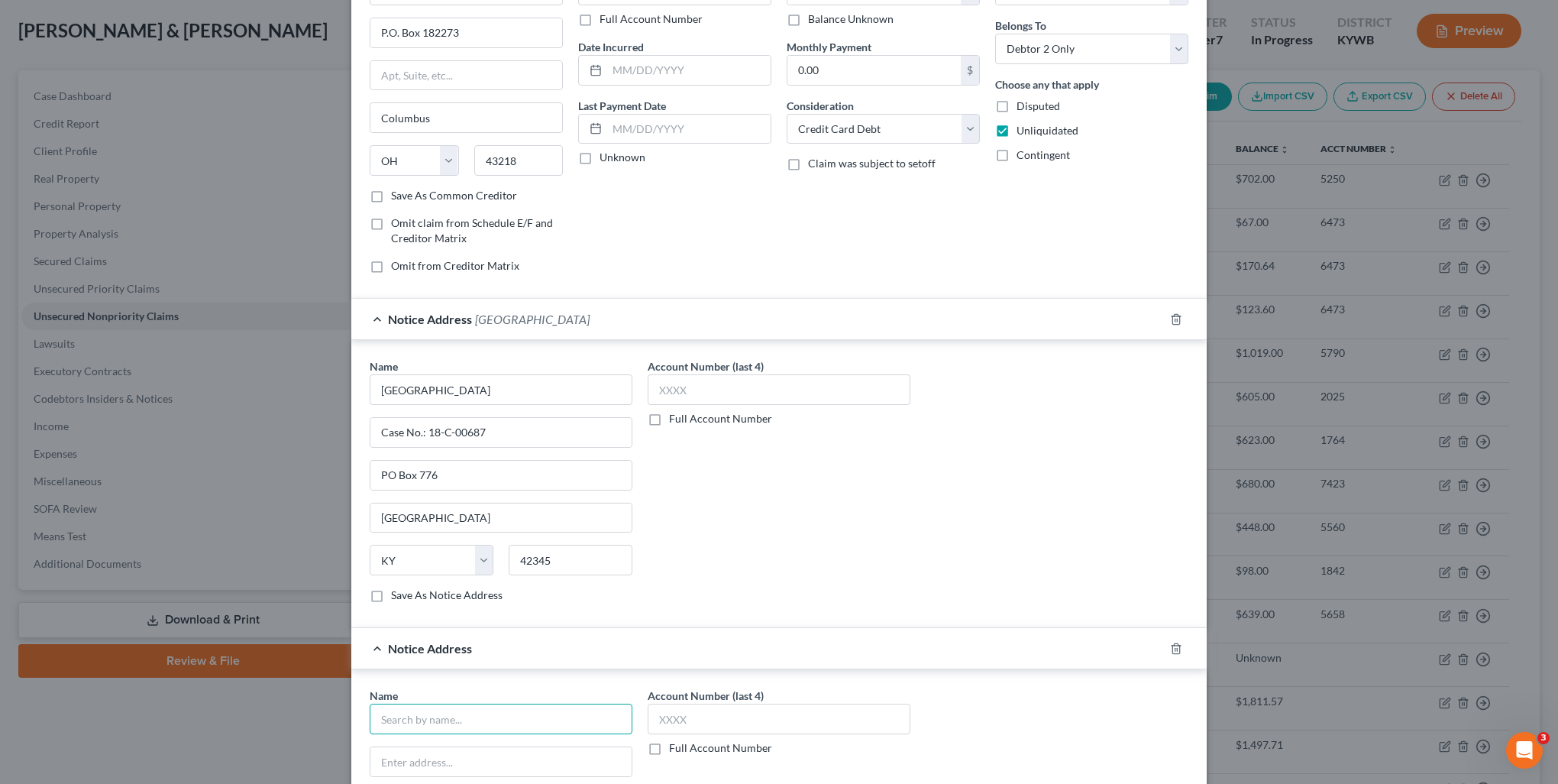
click at [460, 704] on input "text" at bounding box center [501, 718] width 263 height 31
click at [456, 734] on div "Midland Funding LLC PO Box 70069, Louisville, KY 40270" at bounding box center [462, 752] width 183 height 36
type input "Midland Funding LLC"
type input "PO Box 70069"
type input "[GEOGRAPHIC_DATA]"
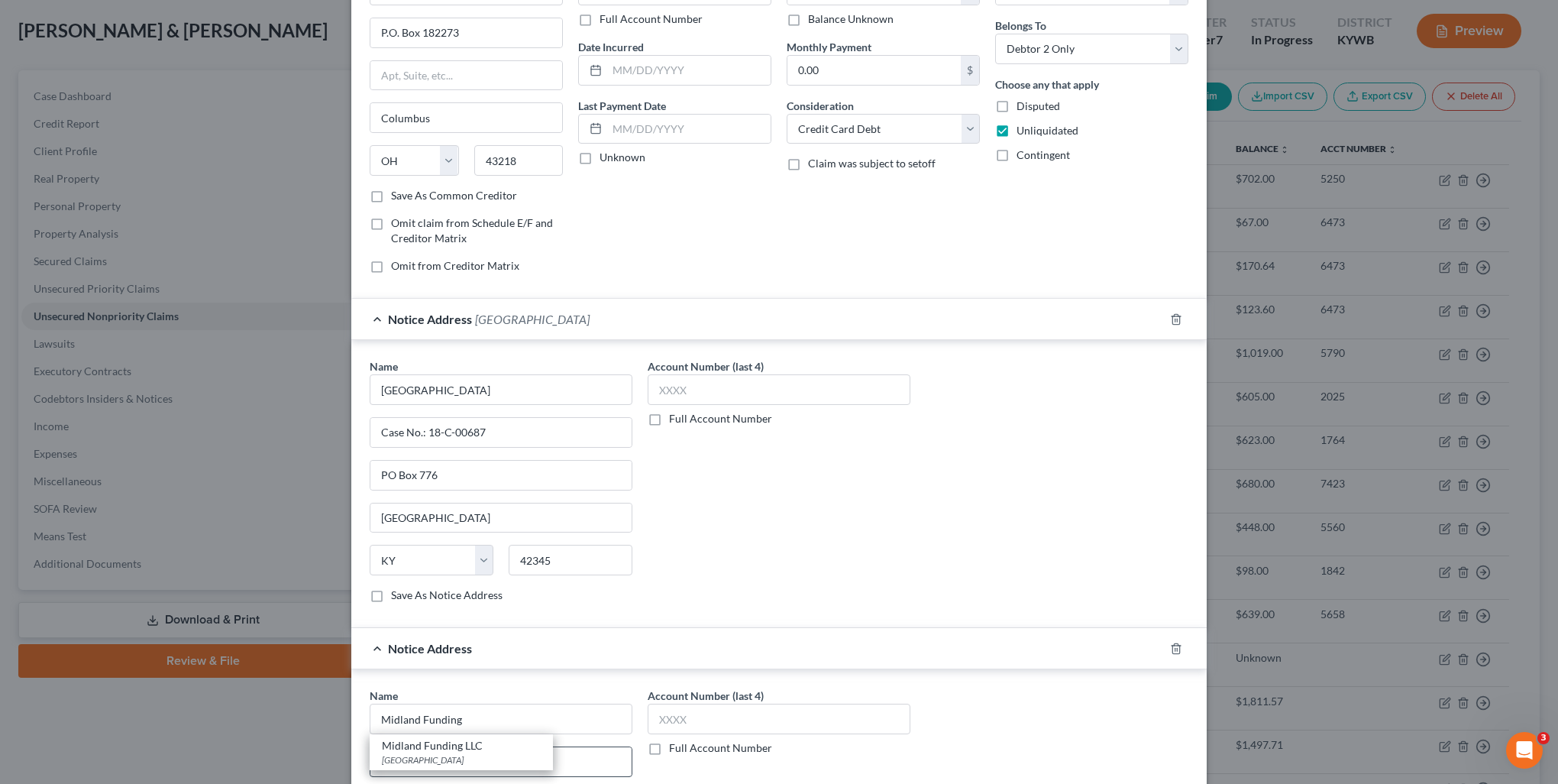
select select "18"
type input "40270"
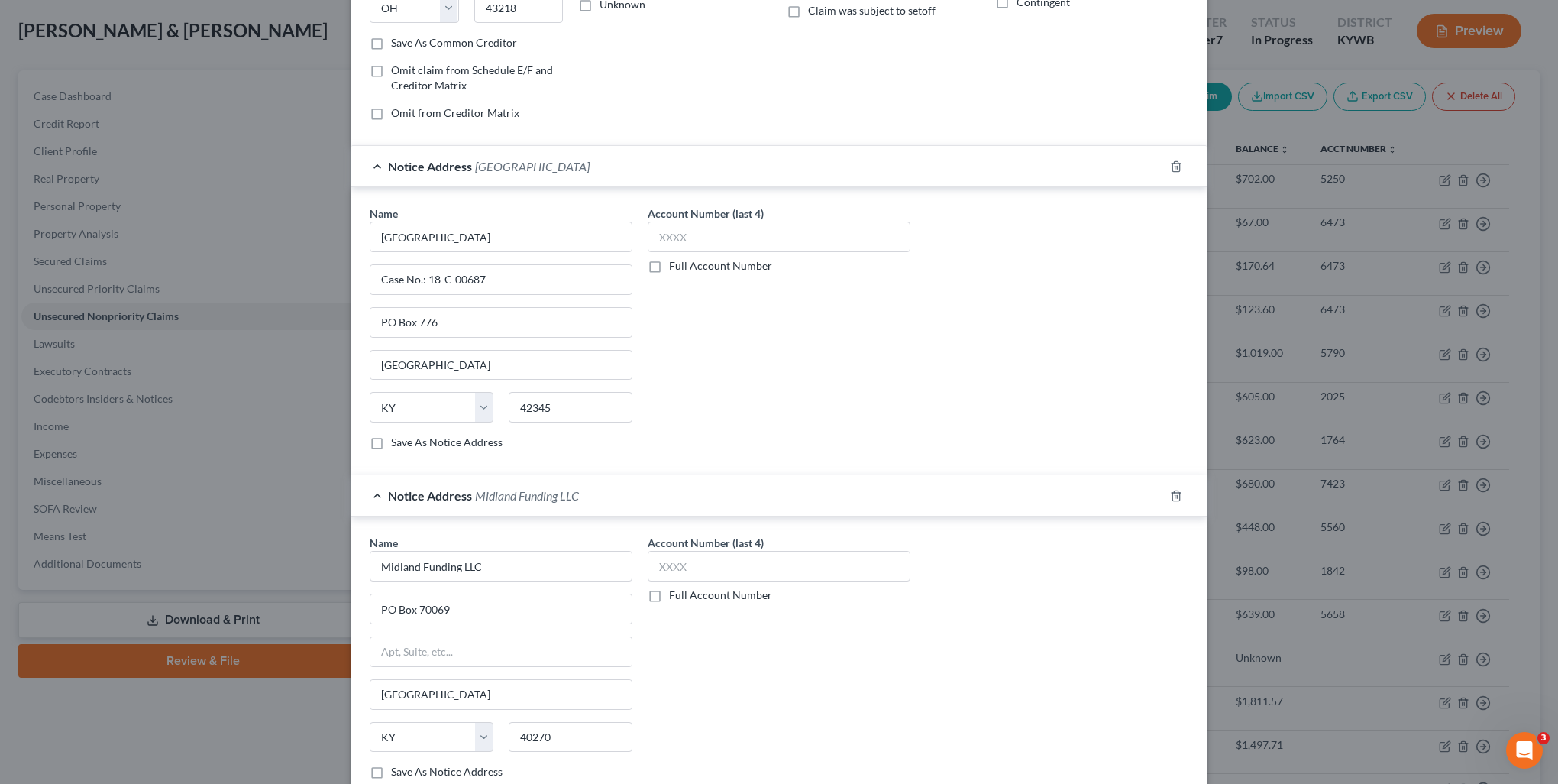
scroll to position [363, 0]
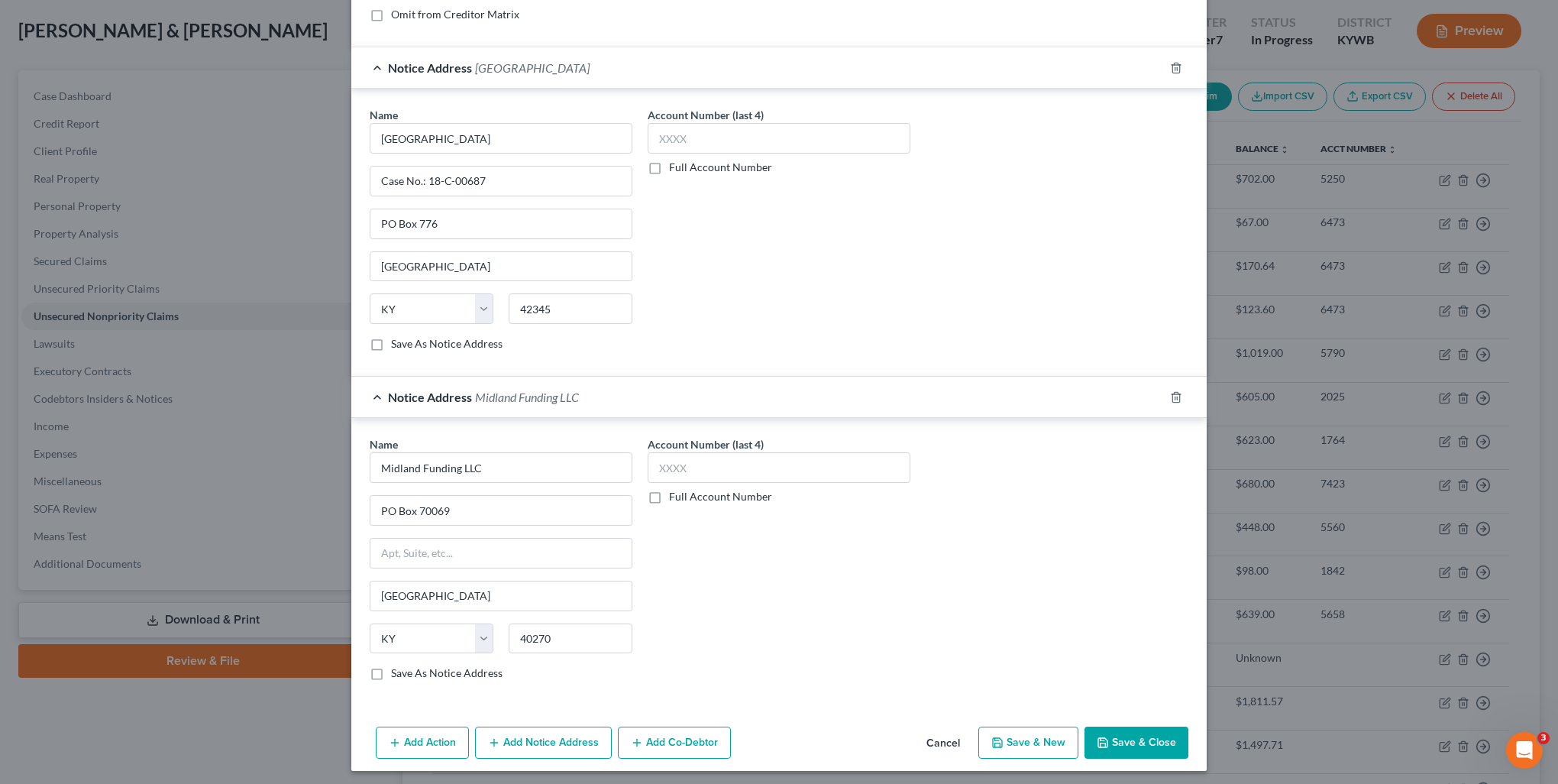
click at [506, 748] on button "Add Notice Address" at bounding box center [543, 742] width 136 height 32
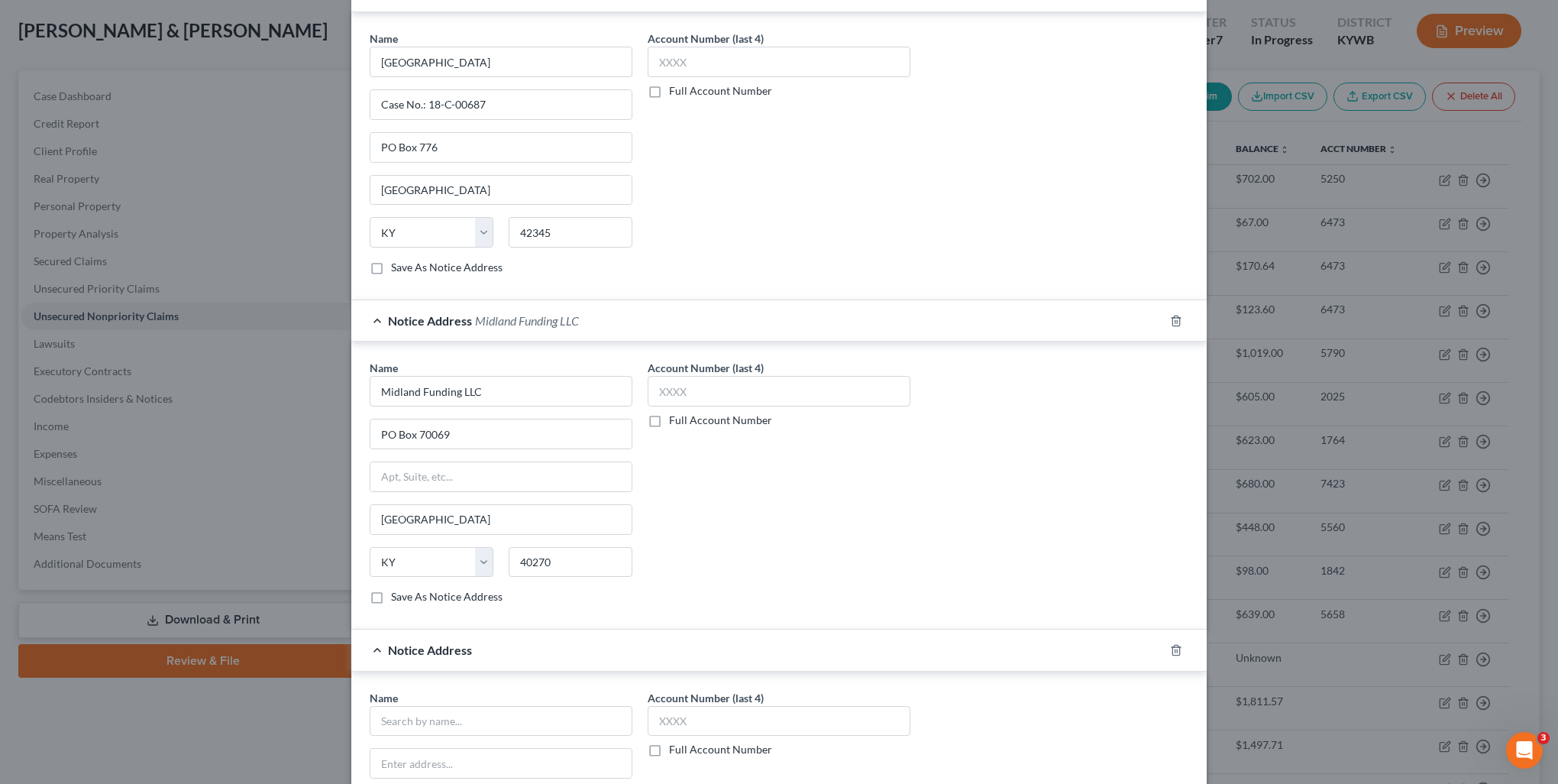
scroll to position [516, 0]
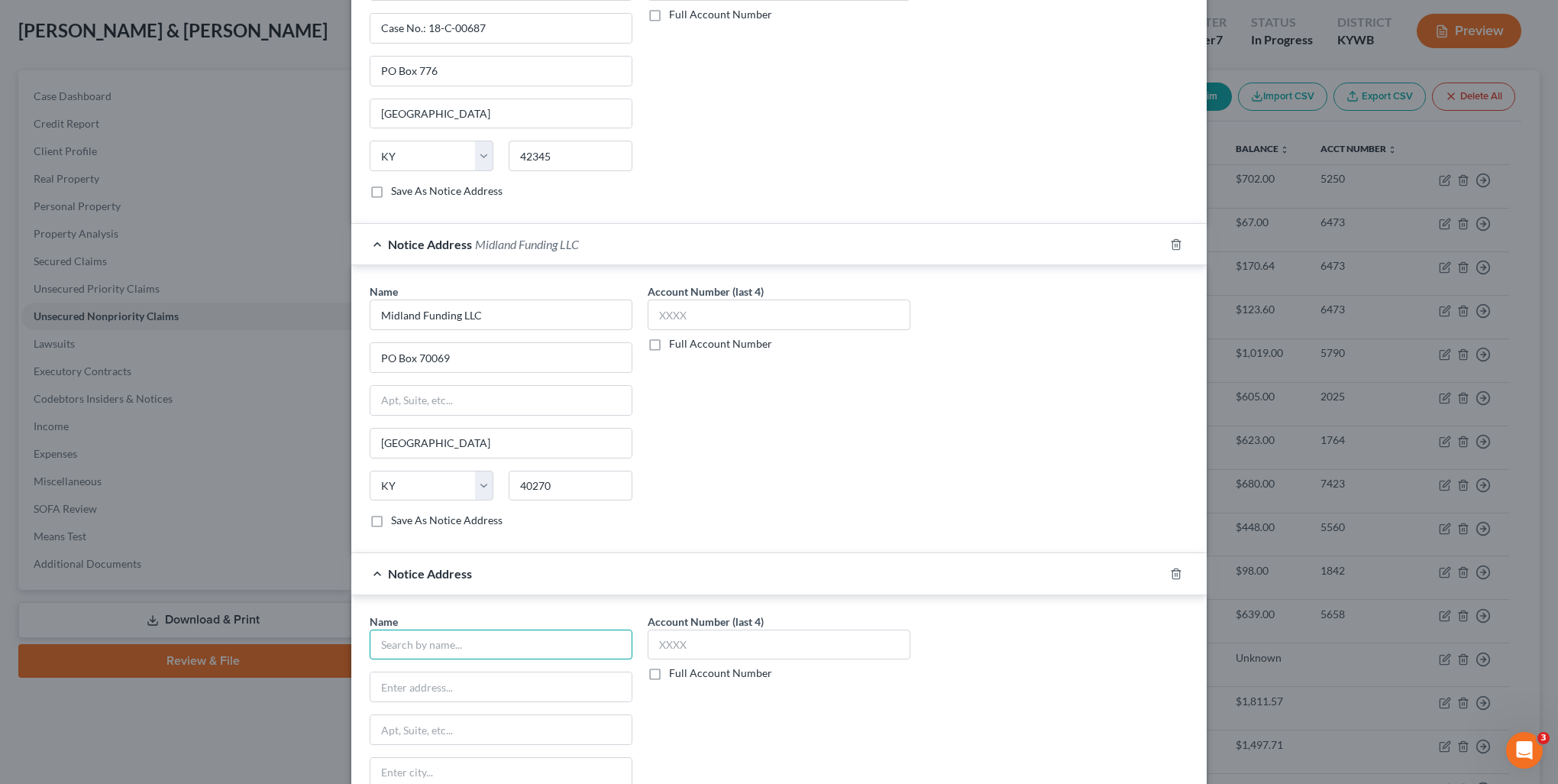
click at [427, 630] on input "text" at bounding box center [501, 644] width 263 height 31
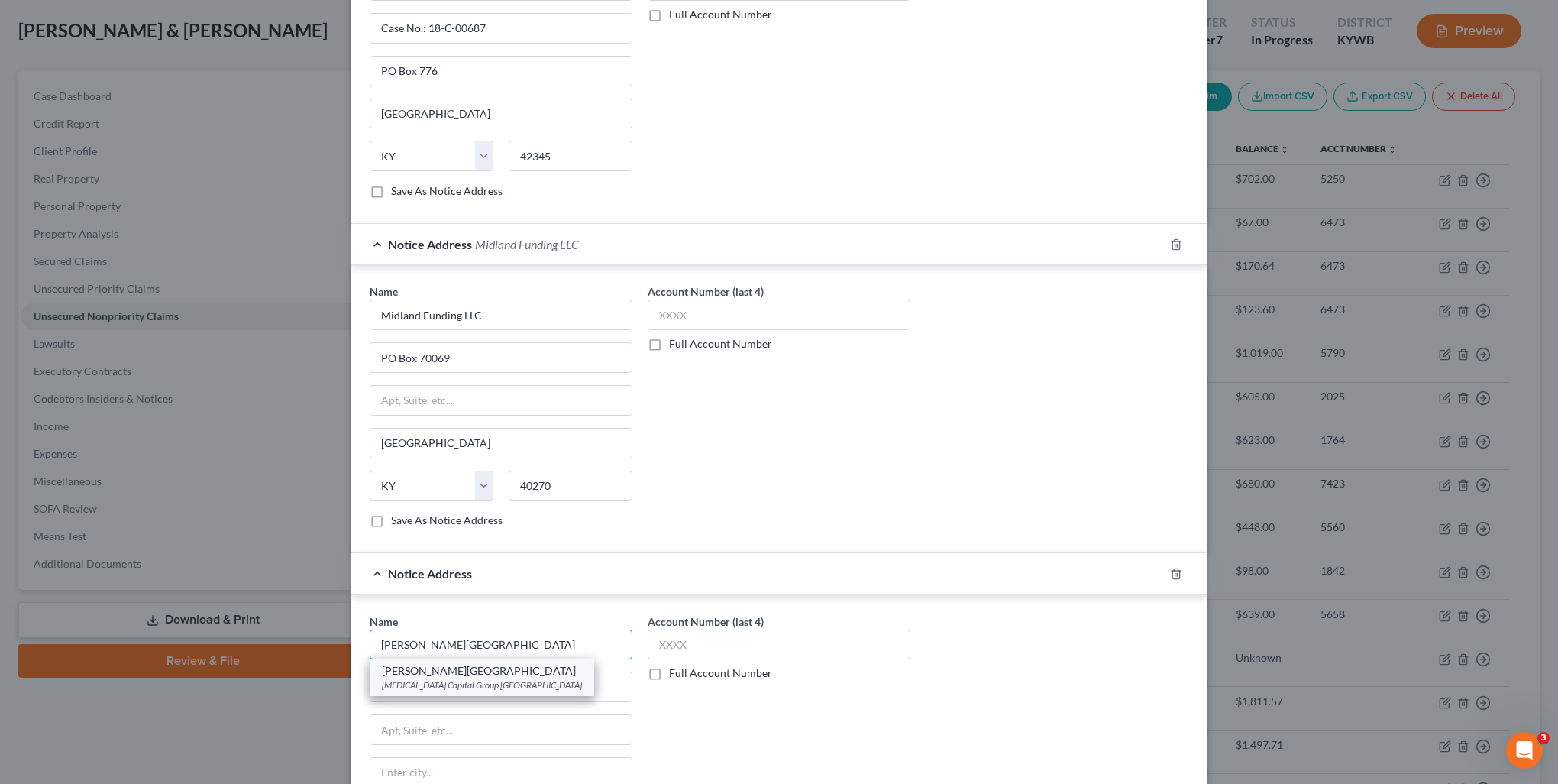
type input "[PERSON_NAME][GEOGRAPHIC_DATA]"
click at [477, 682] on div "Encore Capital Group PO Box 70069, Louisville, KY 40270" at bounding box center [481, 684] width 200 height 13
type input "[MEDICAL_DATA] Capital Group"
type input "PO Box 70069"
type input "[GEOGRAPHIC_DATA]"
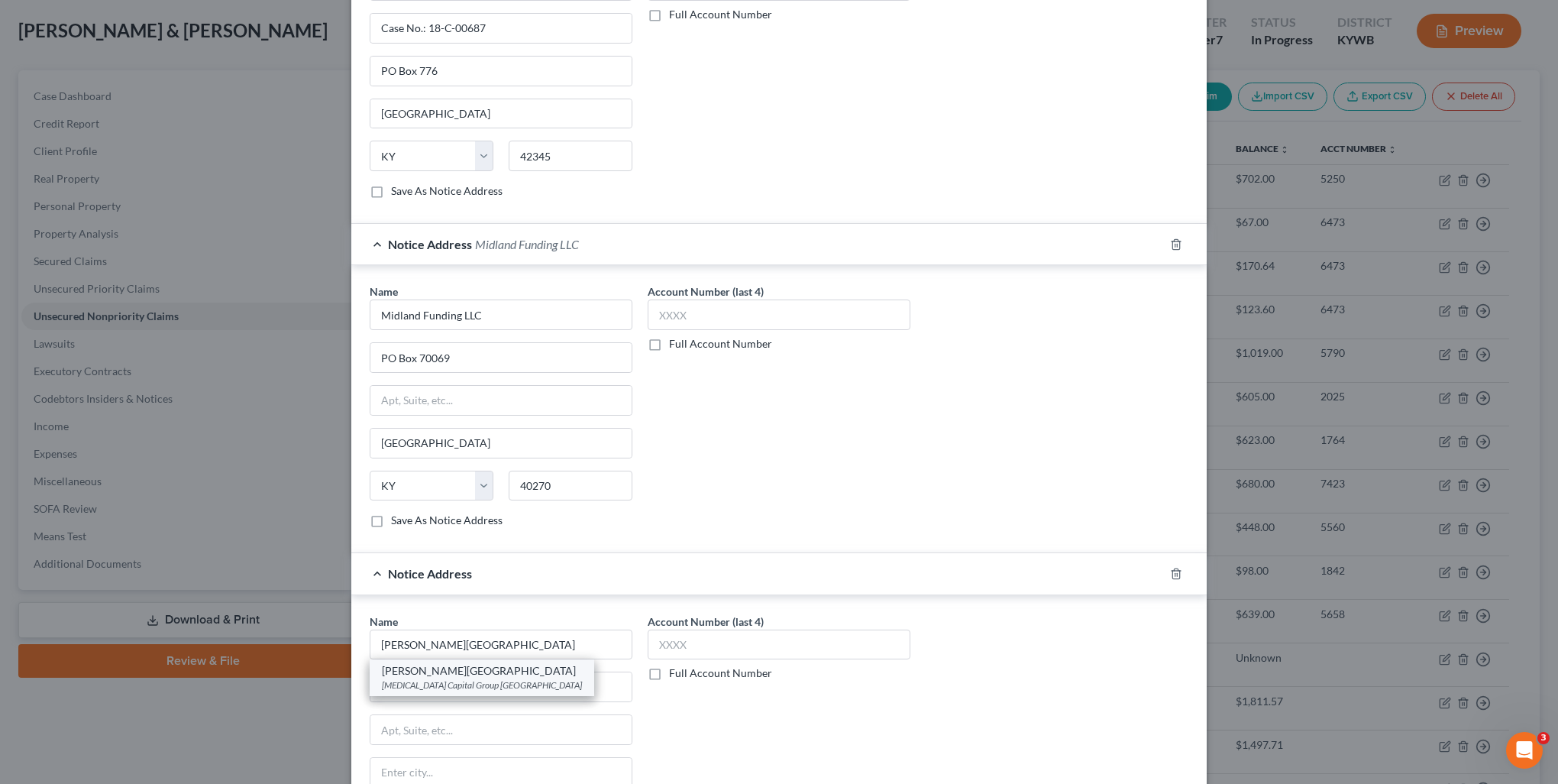
select select "18"
type input "40270"
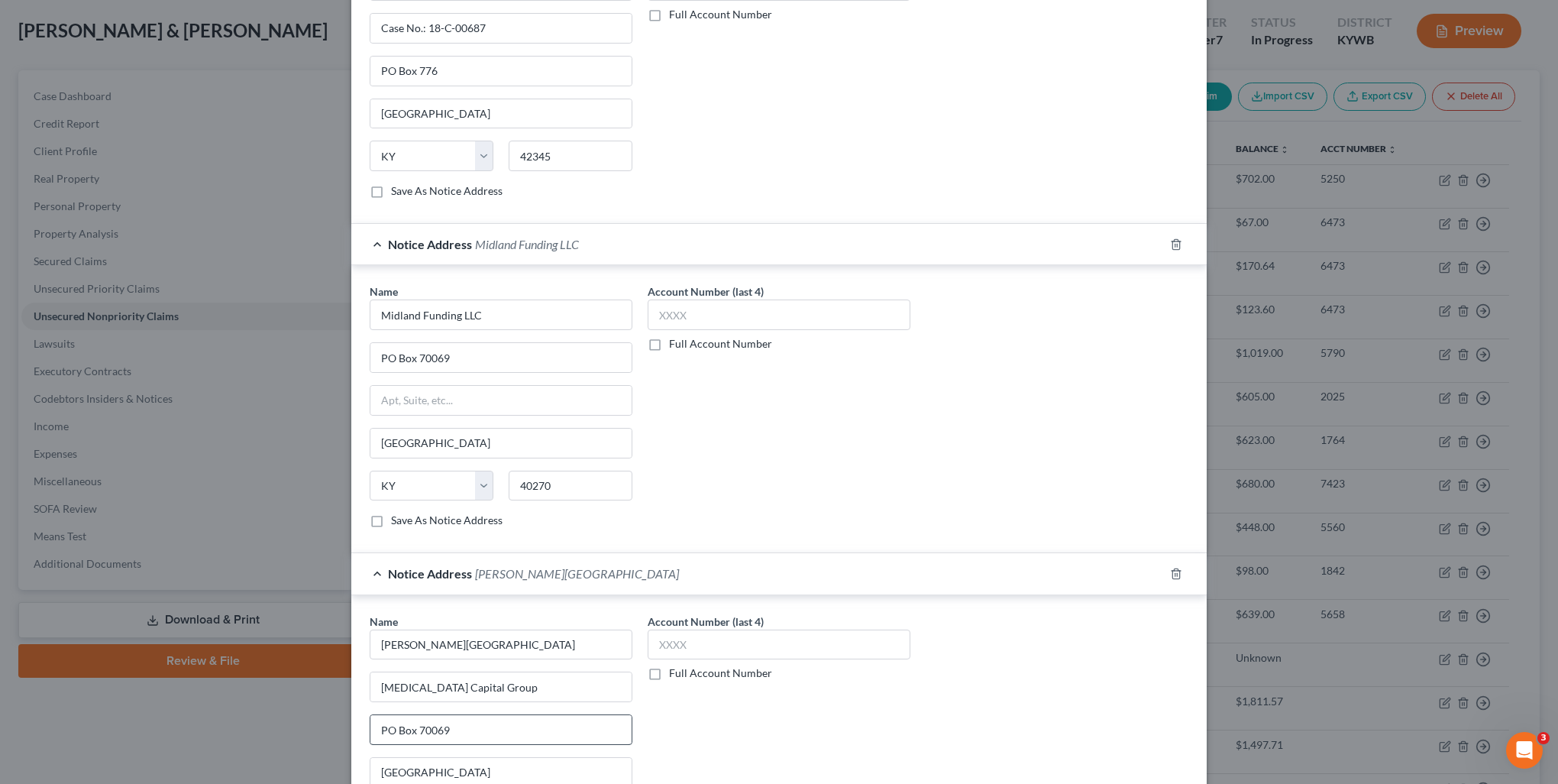
scroll to position [691, 0]
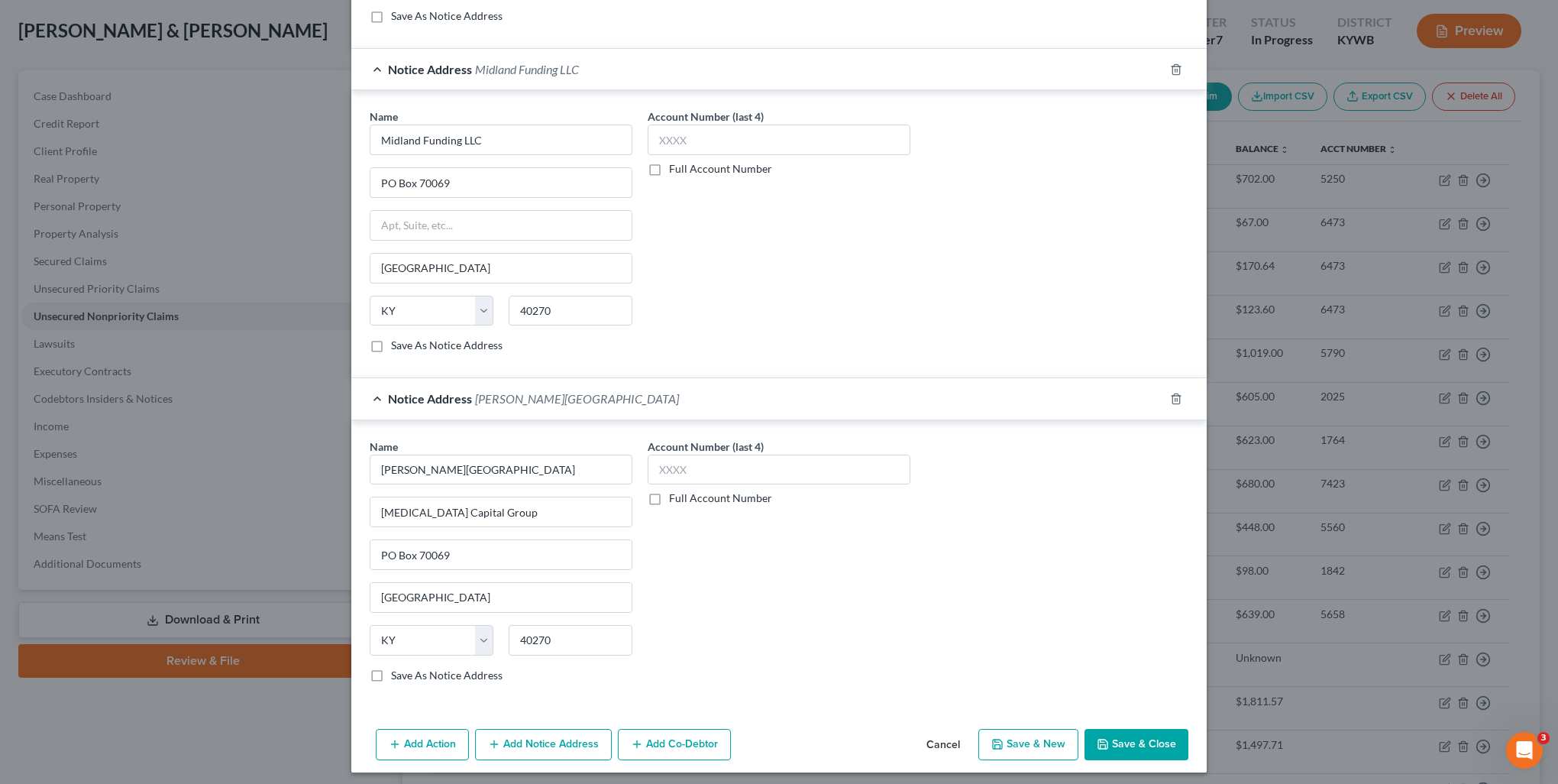
click at [539, 738] on button "Add Notice Address" at bounding box center [543, 744] width 136 height 32
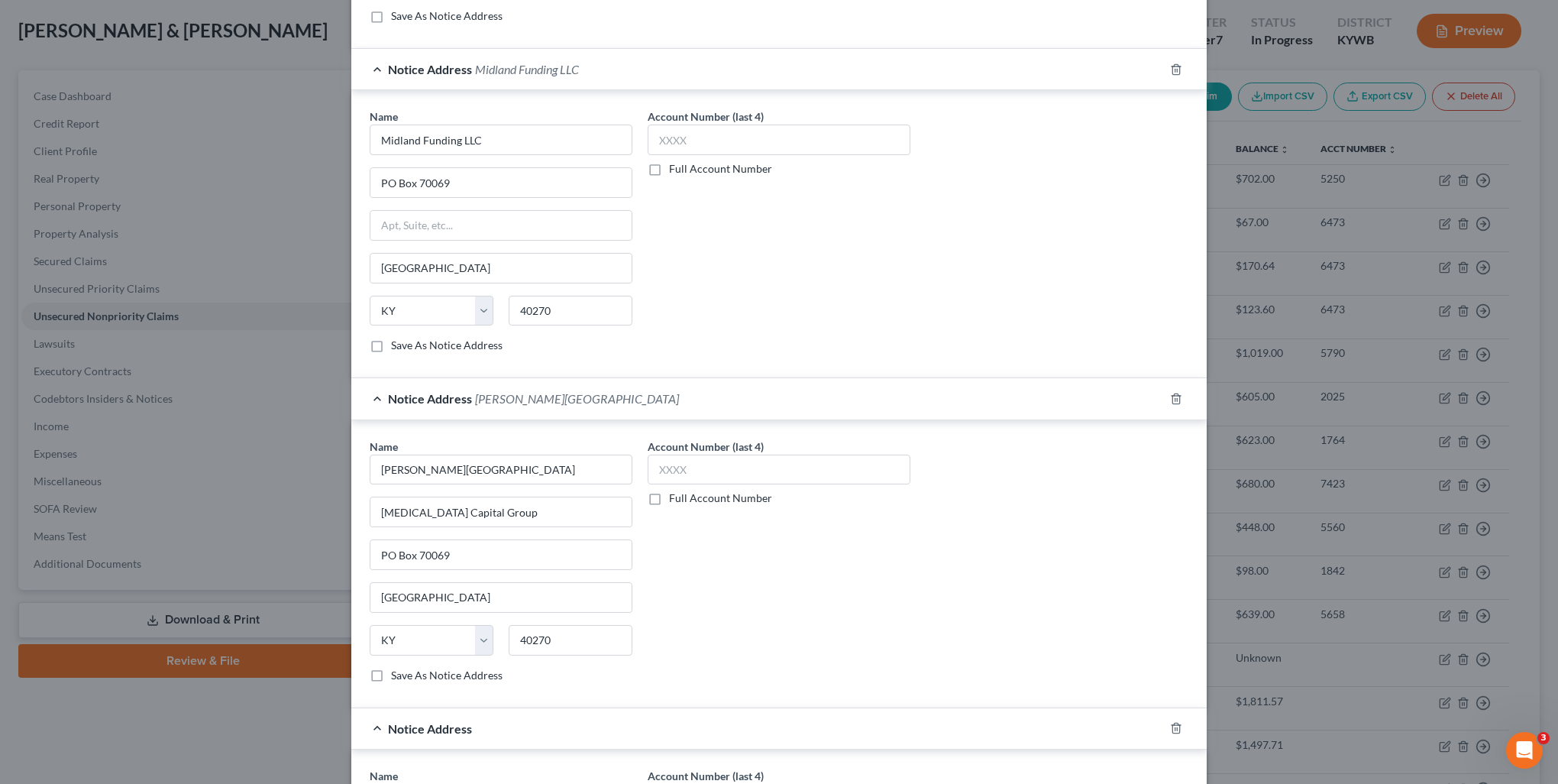
scroll to position [920, 0]
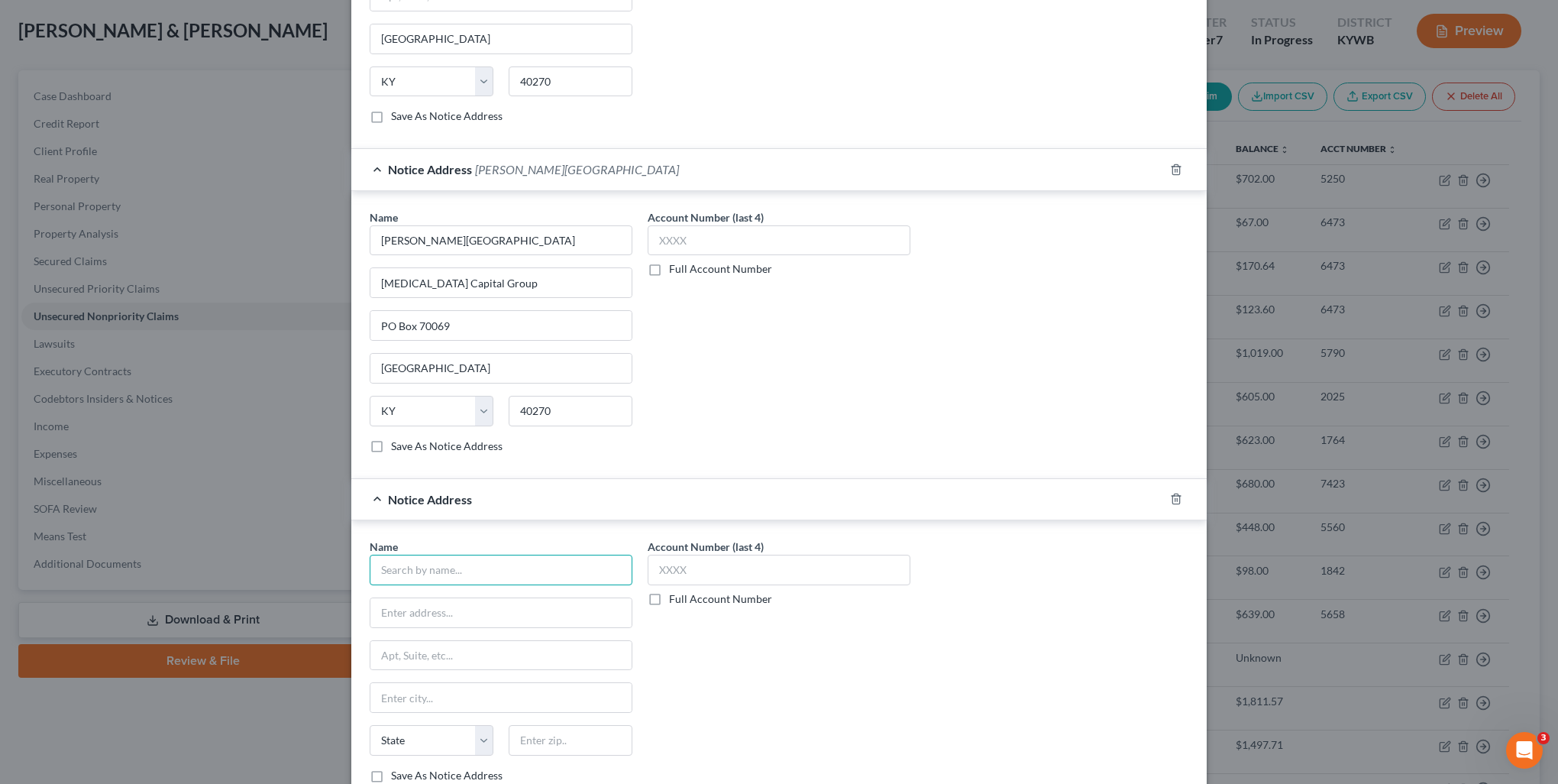
click at [419, 572] on input "text" at bounding box center [501, 569] width 263 height 31
click at [440, 605] on div "Encore Capital Group PO Box 70069, Louisville, KY 40270" at bounding box center [481, 611] width 200 height 13
type input "[PERSON_NAME]"
type input "[MEDICAL_DATA] Capital Group"
type input "PO Box 70069"
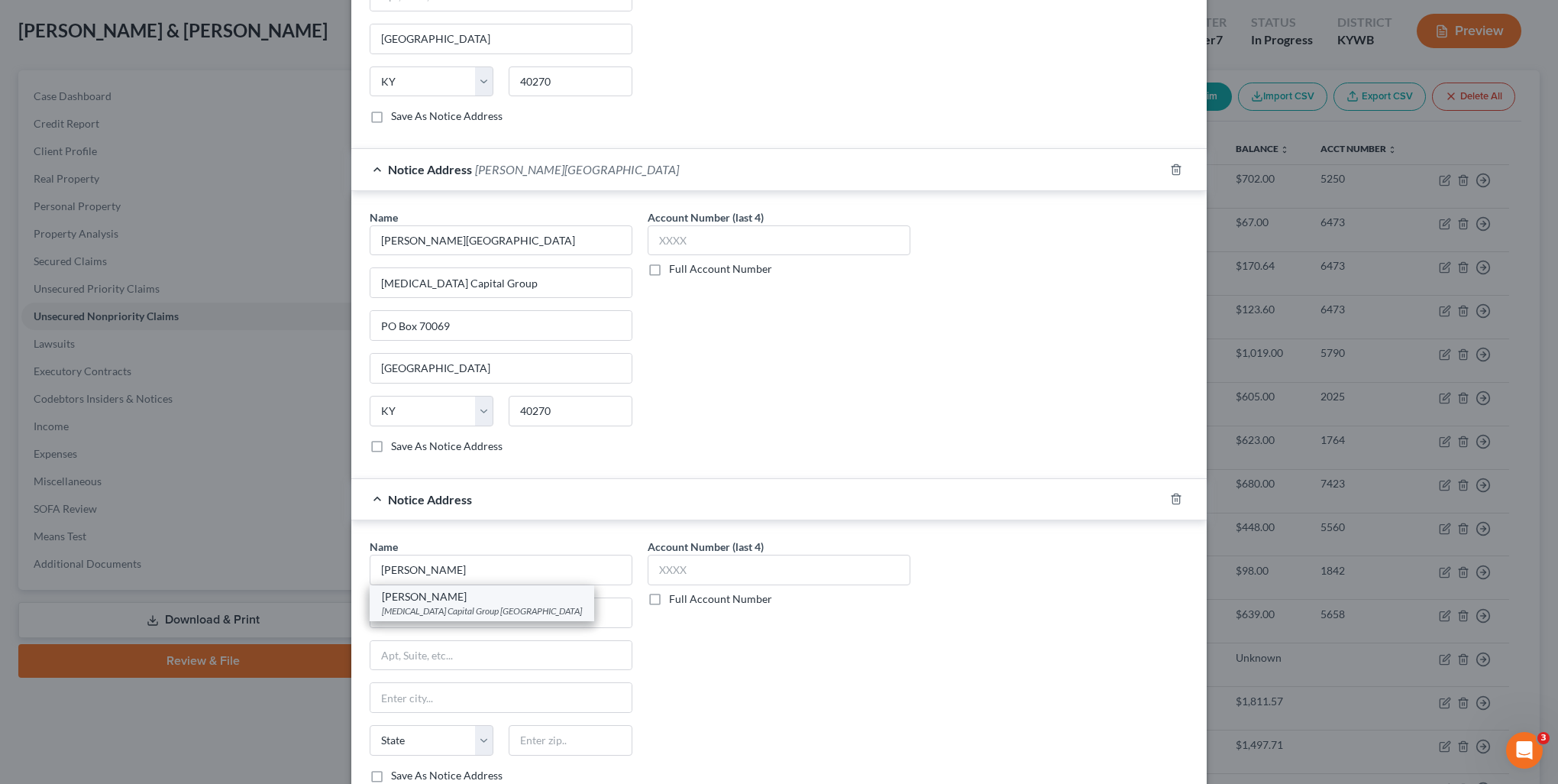
type input "[GEOGRAPHIC_DATA]"
select select "18"
type input "40270"
drag, startPoint x: 488, startPoint y: 612, endPoint x: 246, endPoint y: 603, distance: 242.2
click at [246, 603] on div "New Unsecured Nonpriority Claim × Creditor * Comenity Bank P.O. Box 182273 Colu…" at bounding box center [779, 392] width 1558 height 784
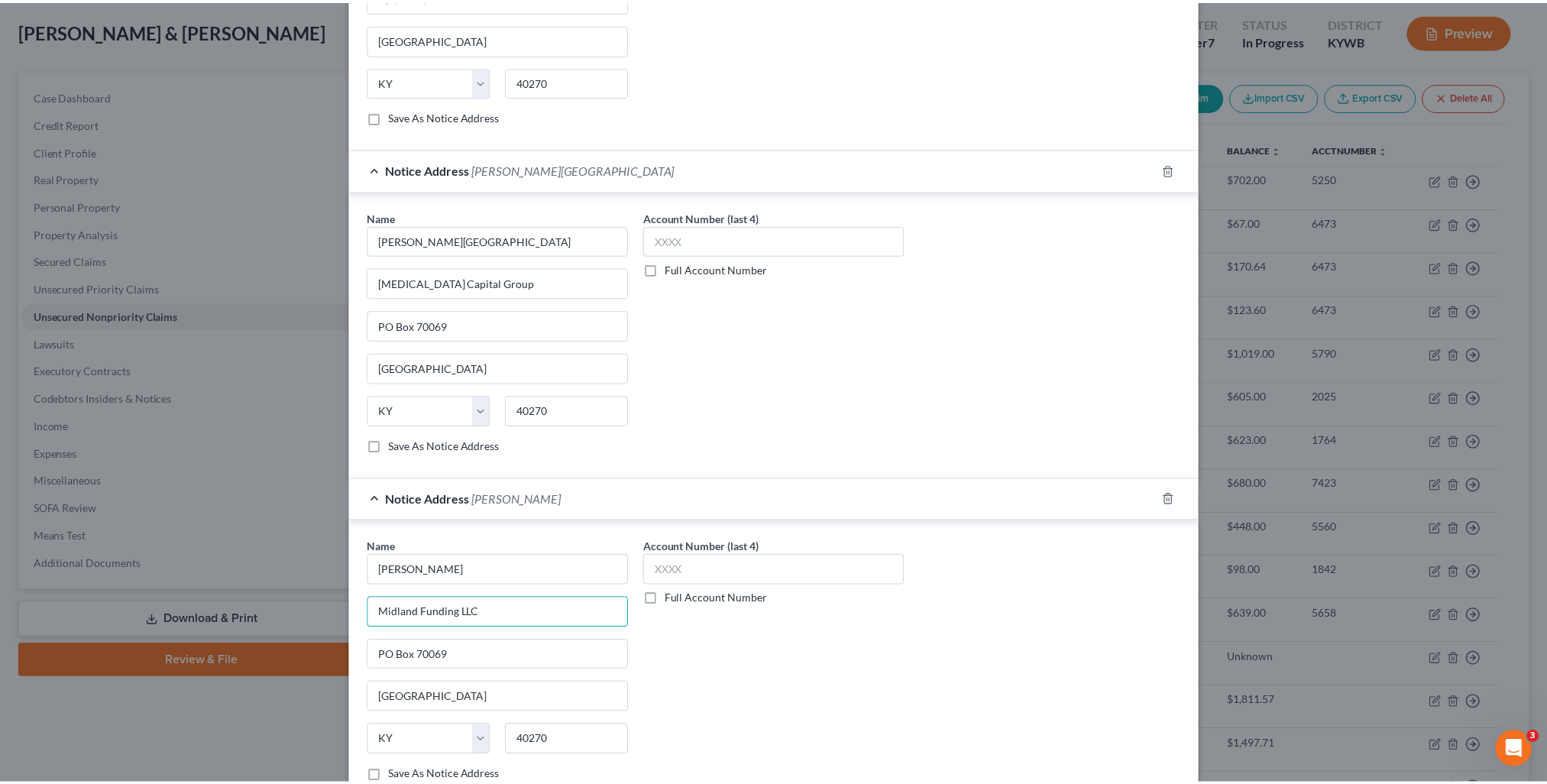
scroll to position [1018, 0]
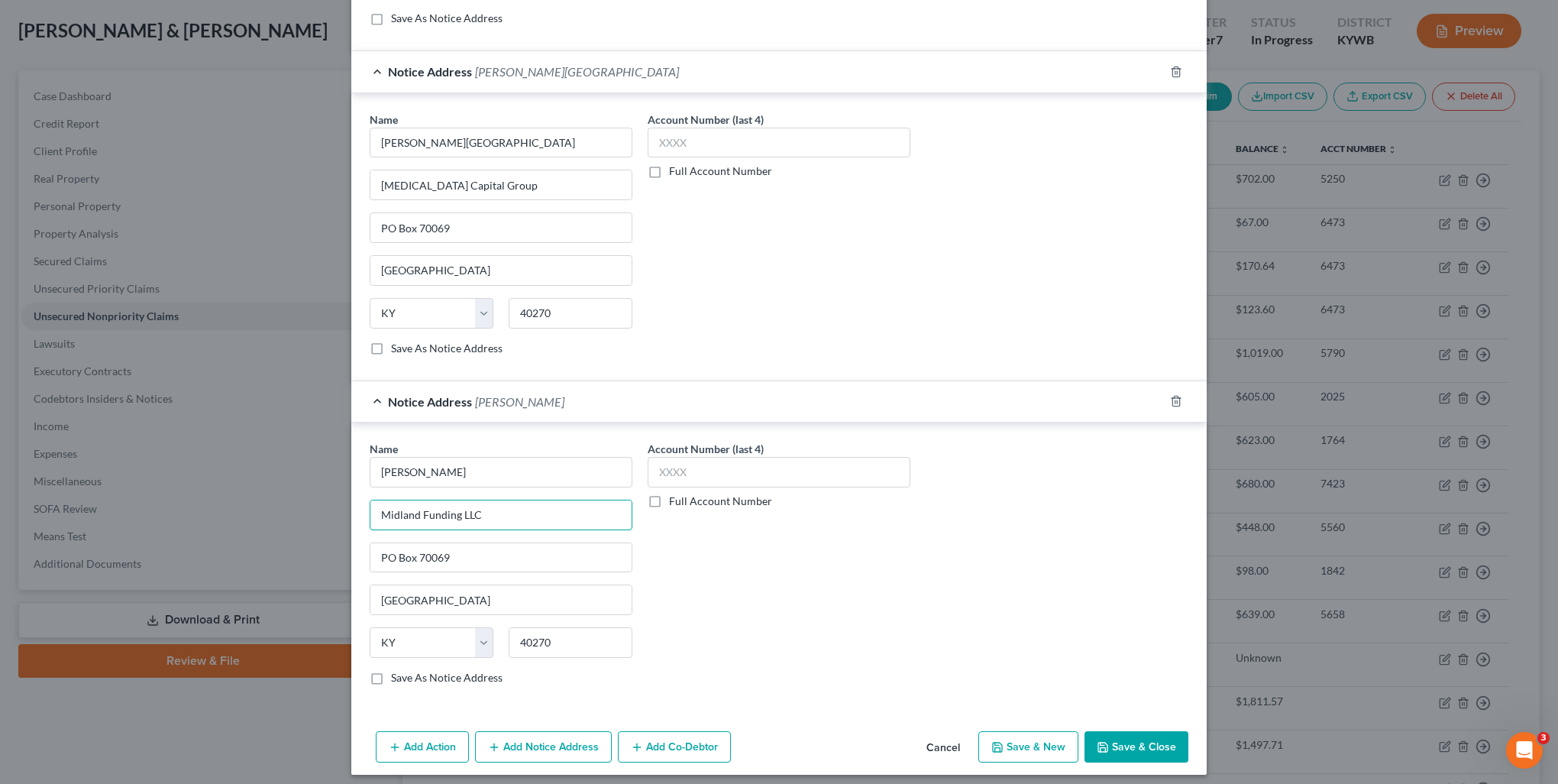
type input "Midland Funding LLC"
click at [391, 670] on label "Save As Notice Address" at bounding box center [447, 677] width 111 height 15
click at [398, 670] on input "Save As Notice Address" at bounding box center [402, 674] width 10 height 10
checkbox input "true"
click at [1146, 741] on button "Save & Close" at bounding box center [1136, 746] width 104 height 32
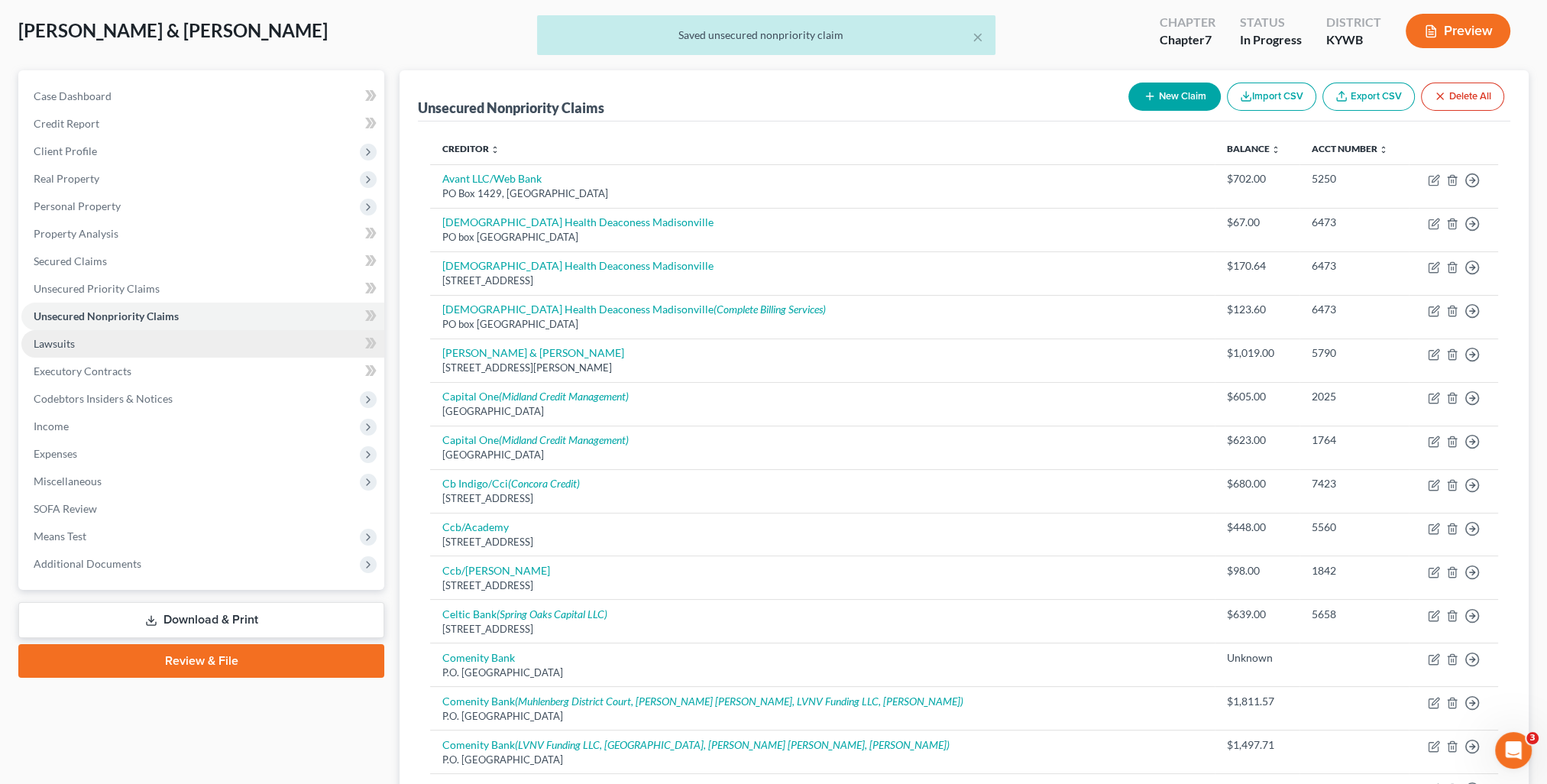
click at [56, 346] on span "Lawsuits" at bounding box center [54, 343] width 42 height 13
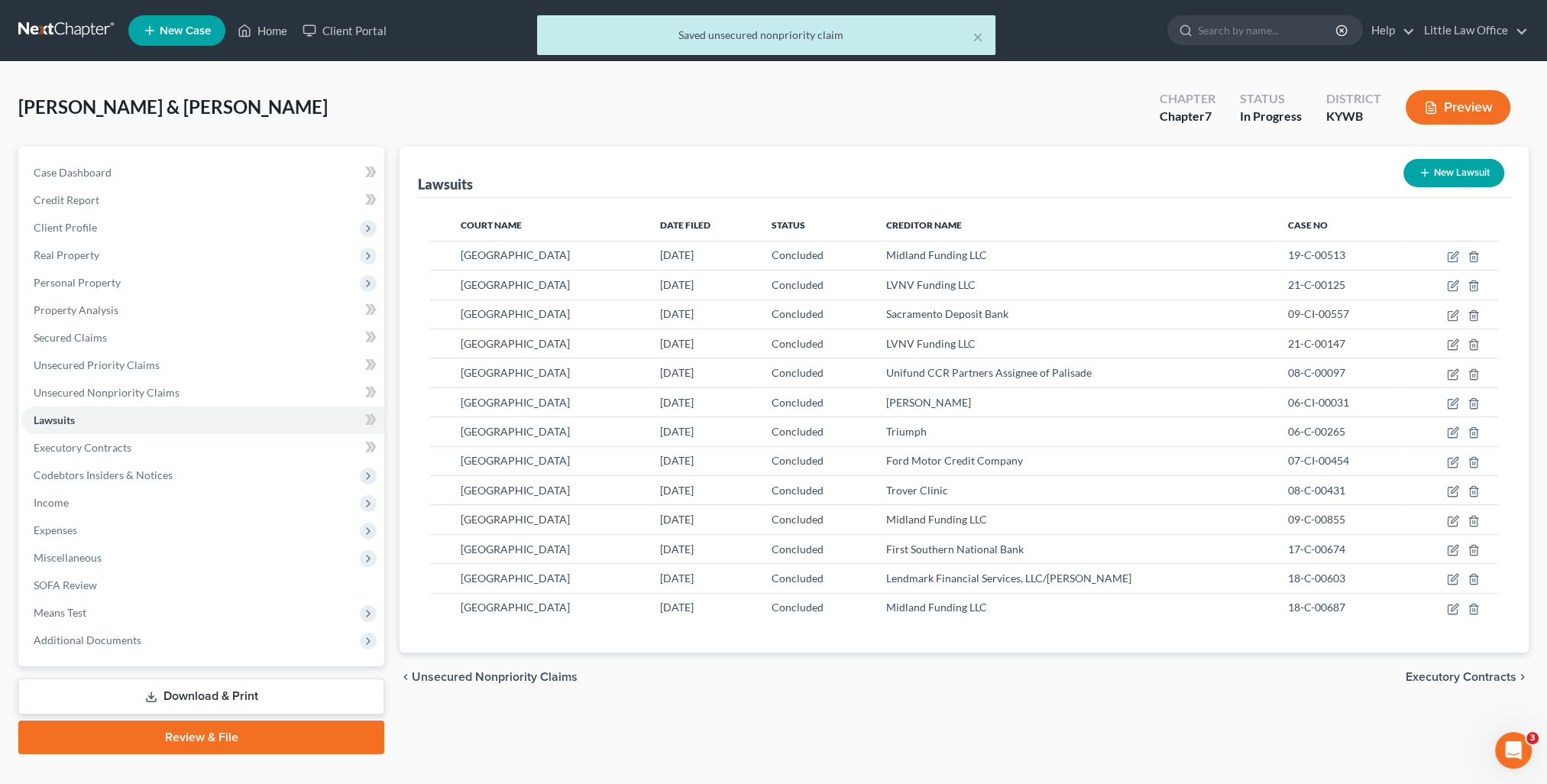
click at [1448, 159] on button "New Lawsuit" at bounding box center [1454, 173] width 101 height 28
select select "0"
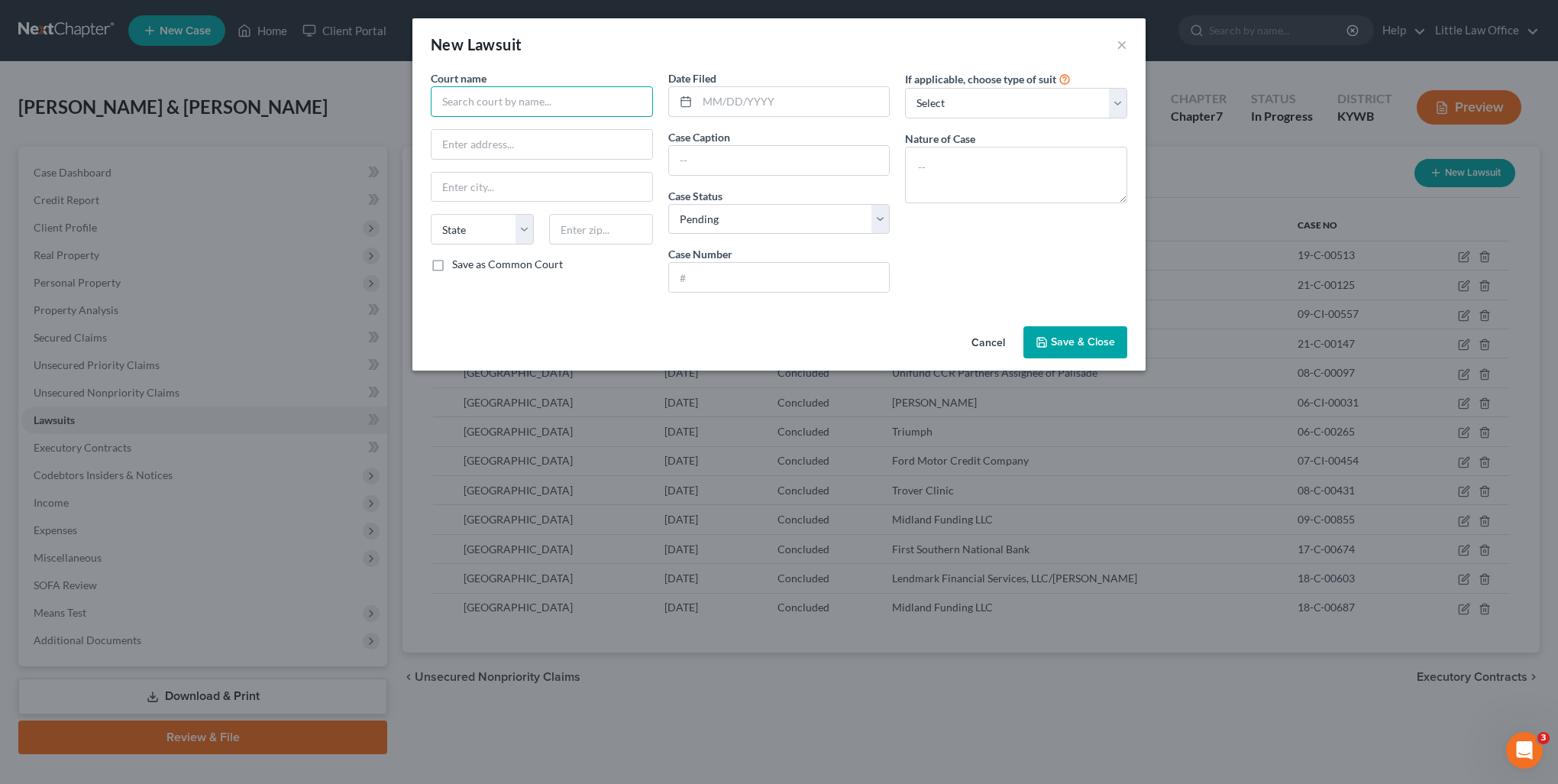
click at [531, 103] on input "text" at bounding box center [541, 101] width 222 height 31
click at [529, 133] on div "[GEOGRAPHIC_DATA]" at bounding box center [522, 128] width 159 height 15
type input "[GEOGRAPHIC_DATA]"
type input "[STREET_ADDRESS] Box 776"
type input "[GEOGRAPHIC_DATA]"
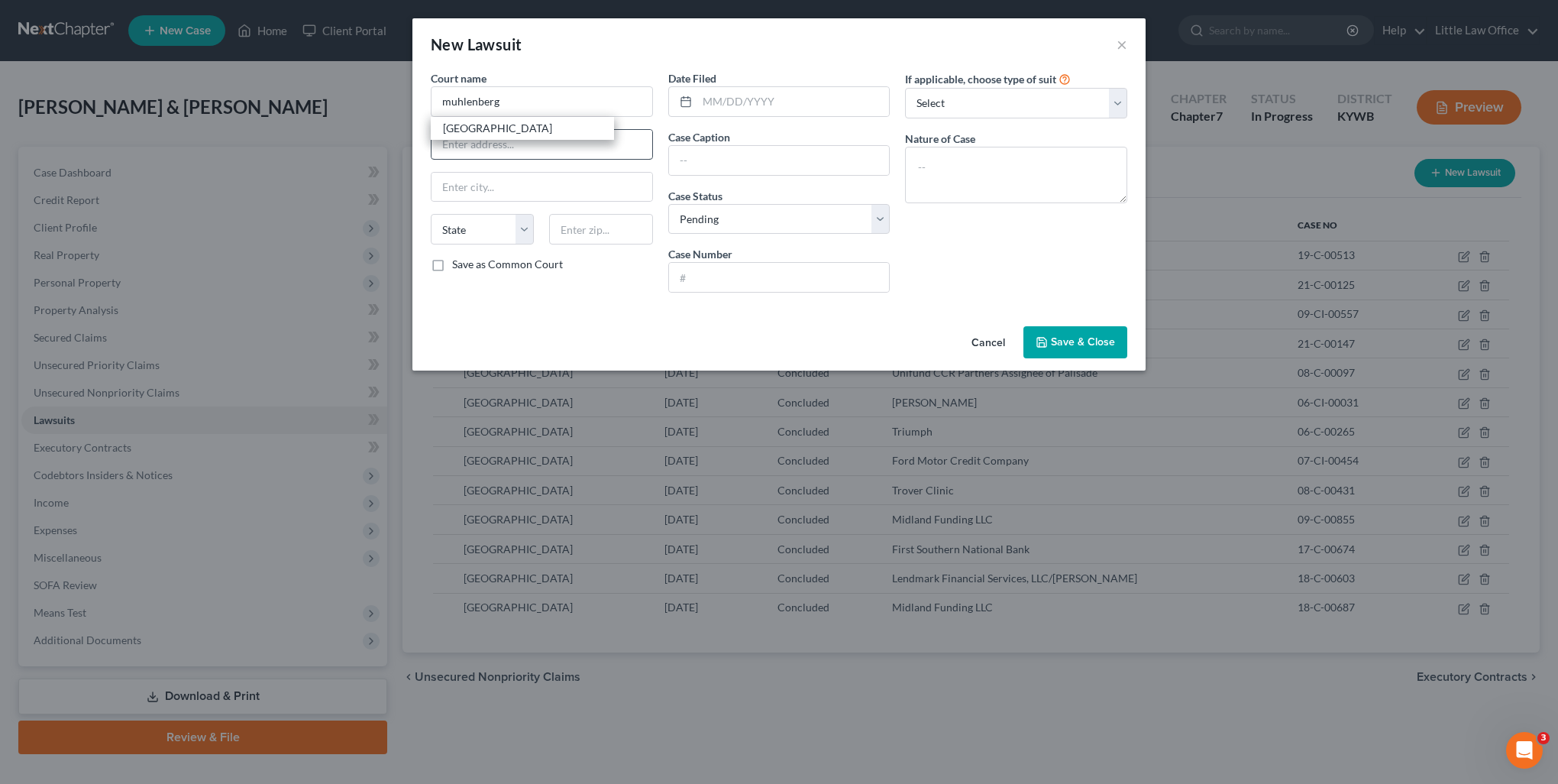
select select "18"
type input "42345"
click at [545, 107] on input "[GEOGRAPHIC_DATA]" at bounding box center [541, 101] width 222 height 31
type input "[GEOGRAPHIC_DATA]"
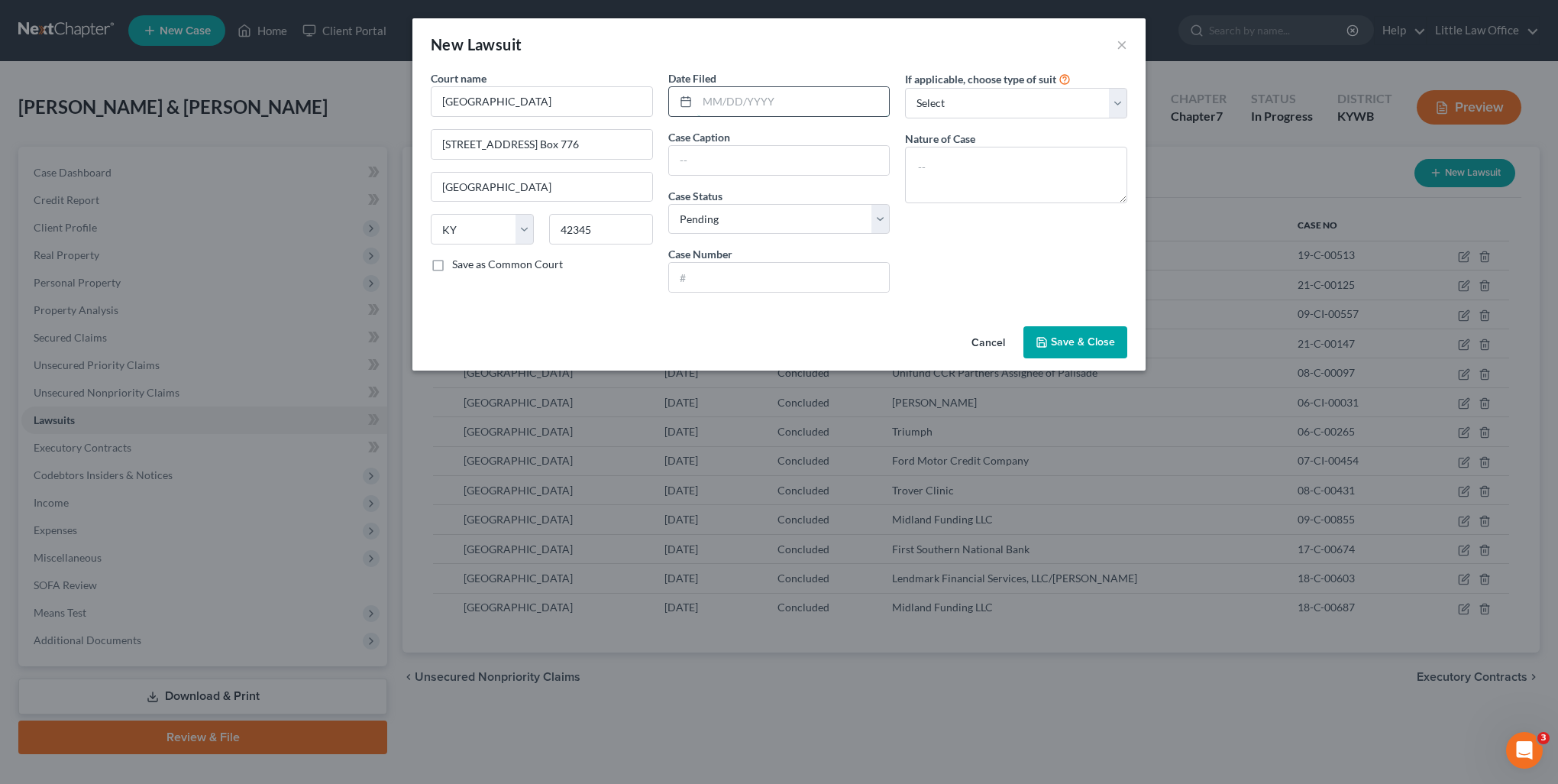
click at [728, 106] on input "text" at bounding box center [794, 101] width 193 height 29
type input "03/26/2020"
type input "s"
type input "Second Round Sub, LLC vs. Jennifer B. Hoeft"
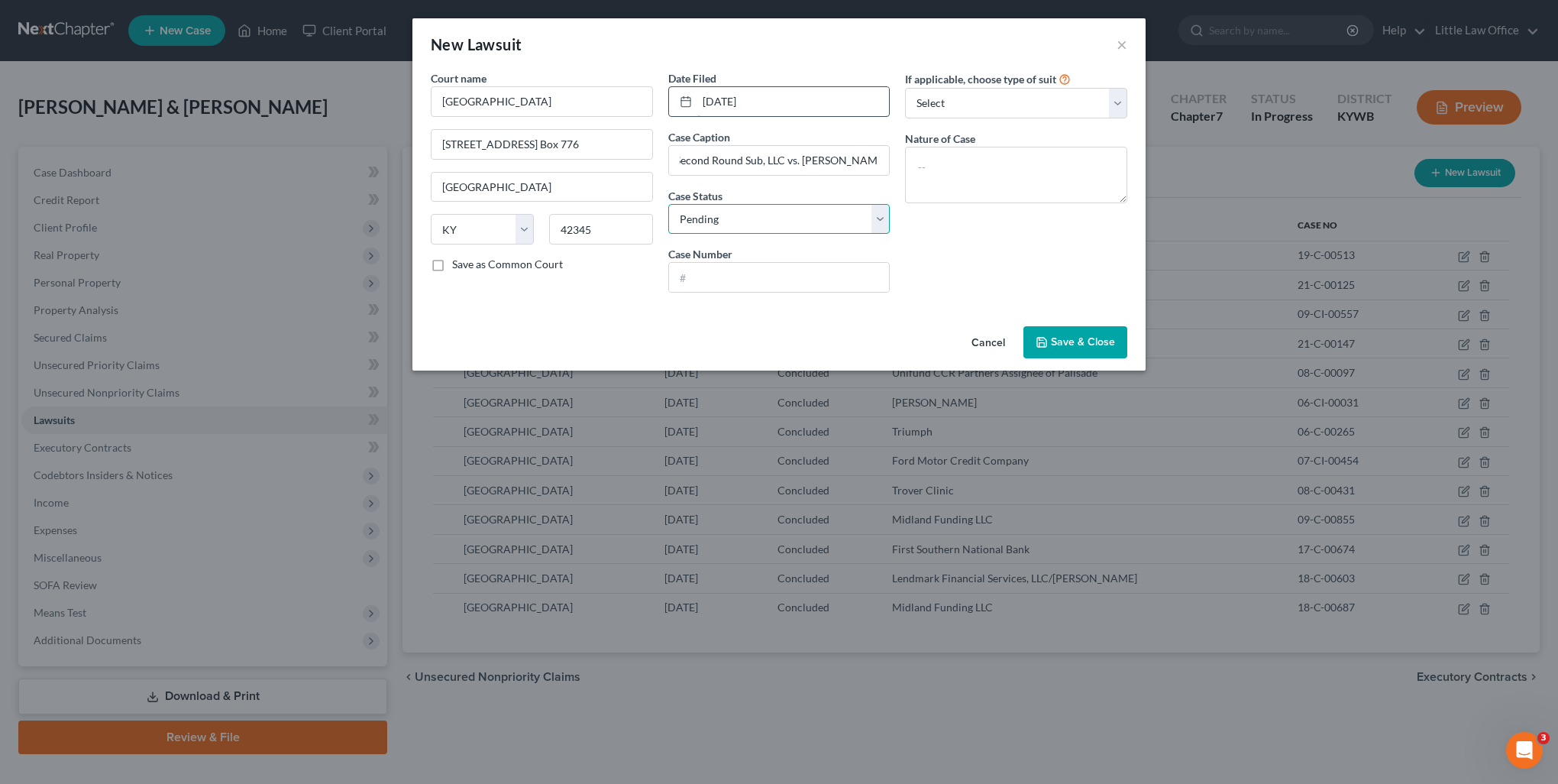
scroll to position [0, 0]
select select "2"
type input "20-C-00156"
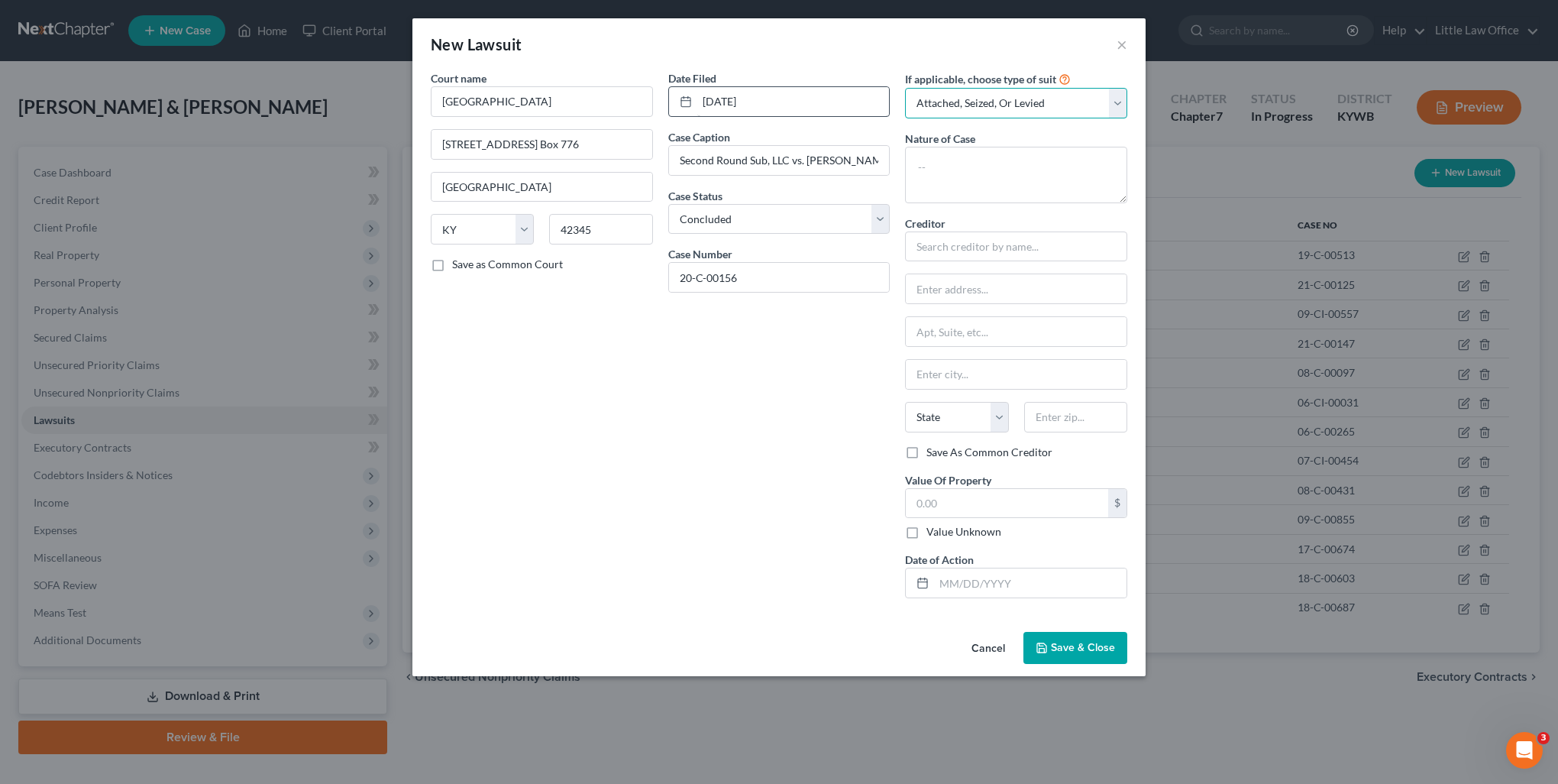
select select "4"
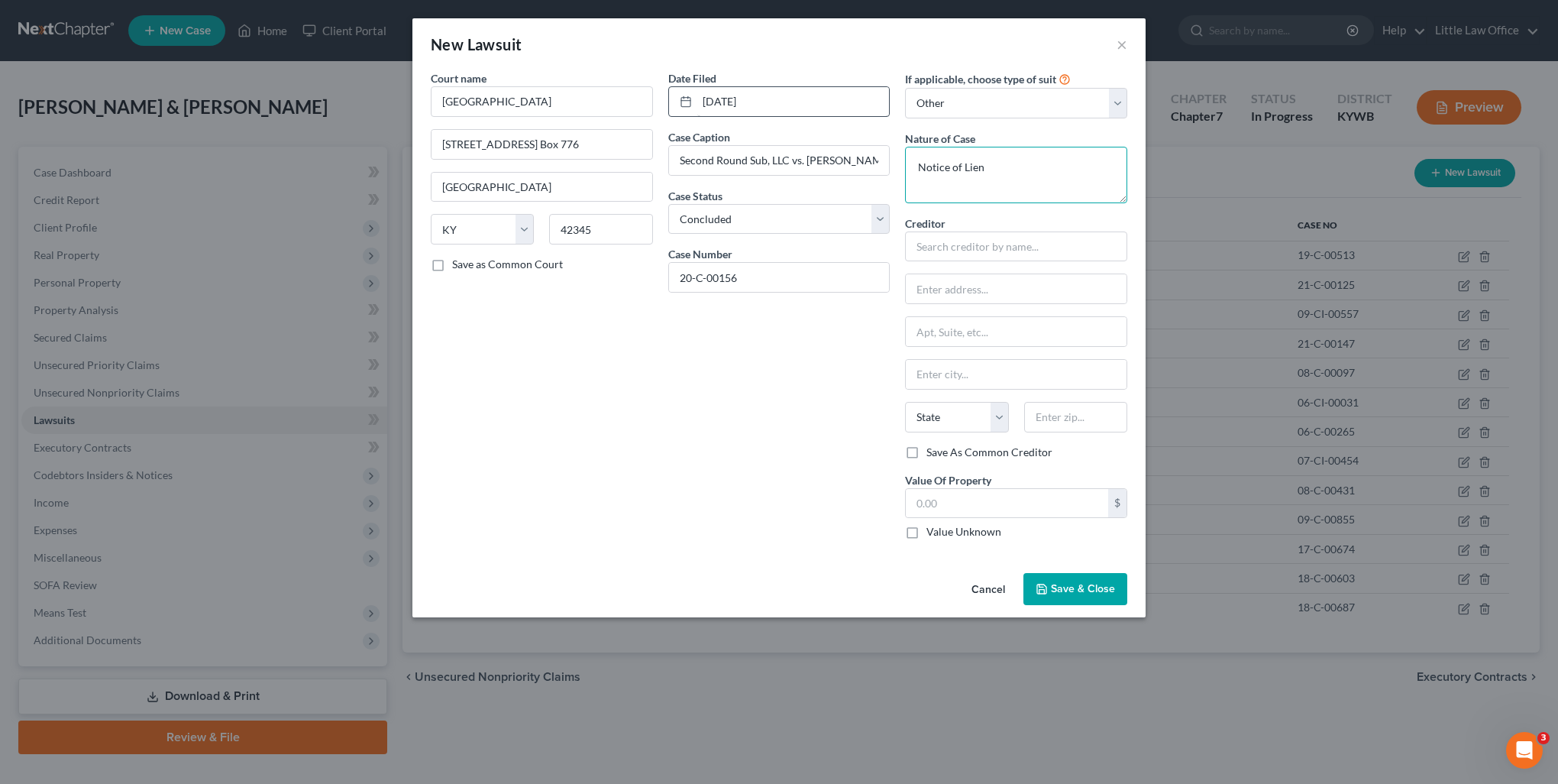
type textarea "Notice of Lien"
type input "Second Round Sub, LLC"
type input "c/o Levy & Associates, LLC"
type input "4645 Executive Drive"
type input "43220"
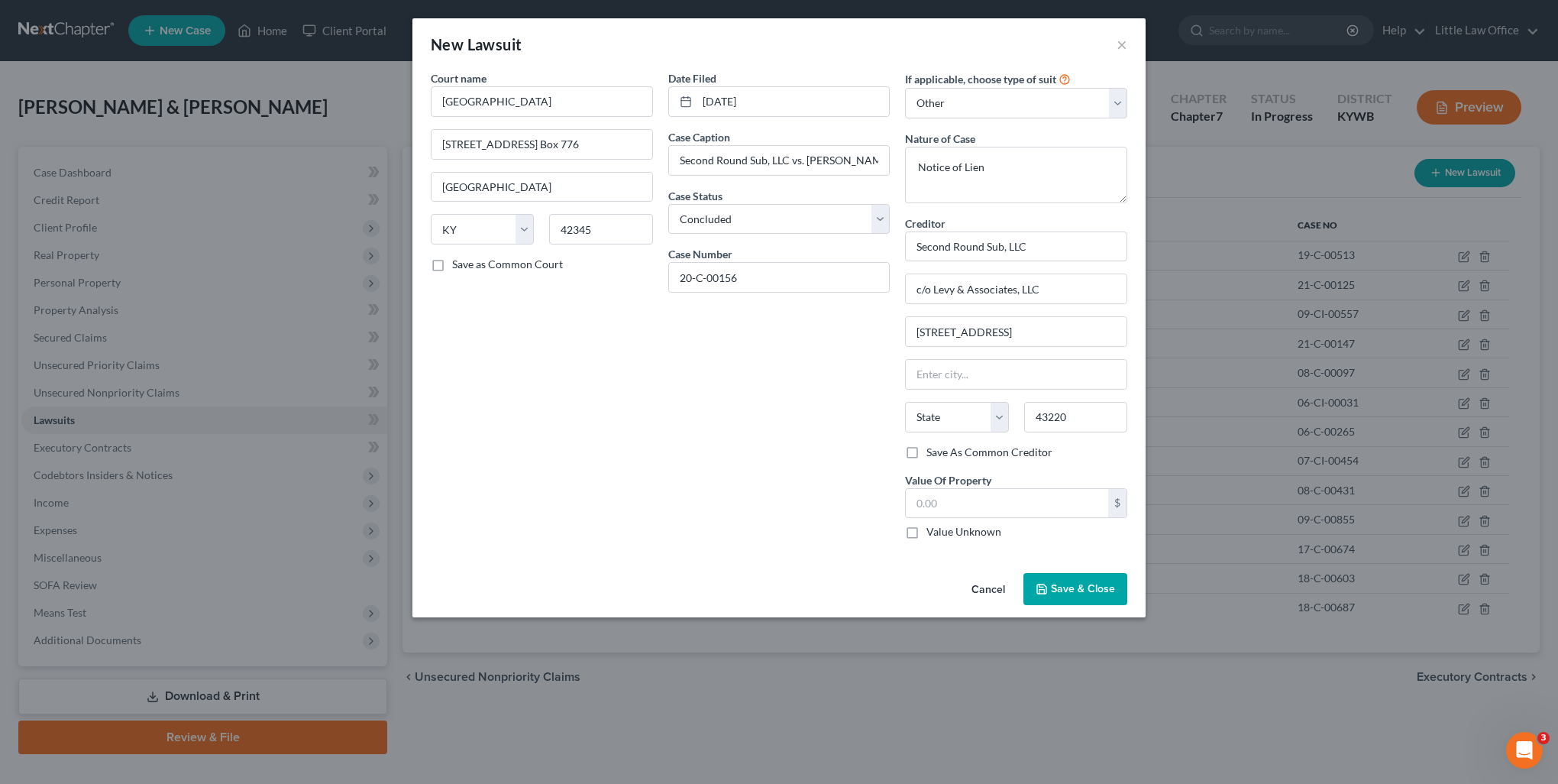
type input "Columbus"
select select "36"
click at [986, 514] on input "text" at bounding box center [1007, 503] width 202 height 29
type input "1,846.75"
click at [1083, 591] on span "Save & Close" at bounding box center [1084, 588] width 64 height 13
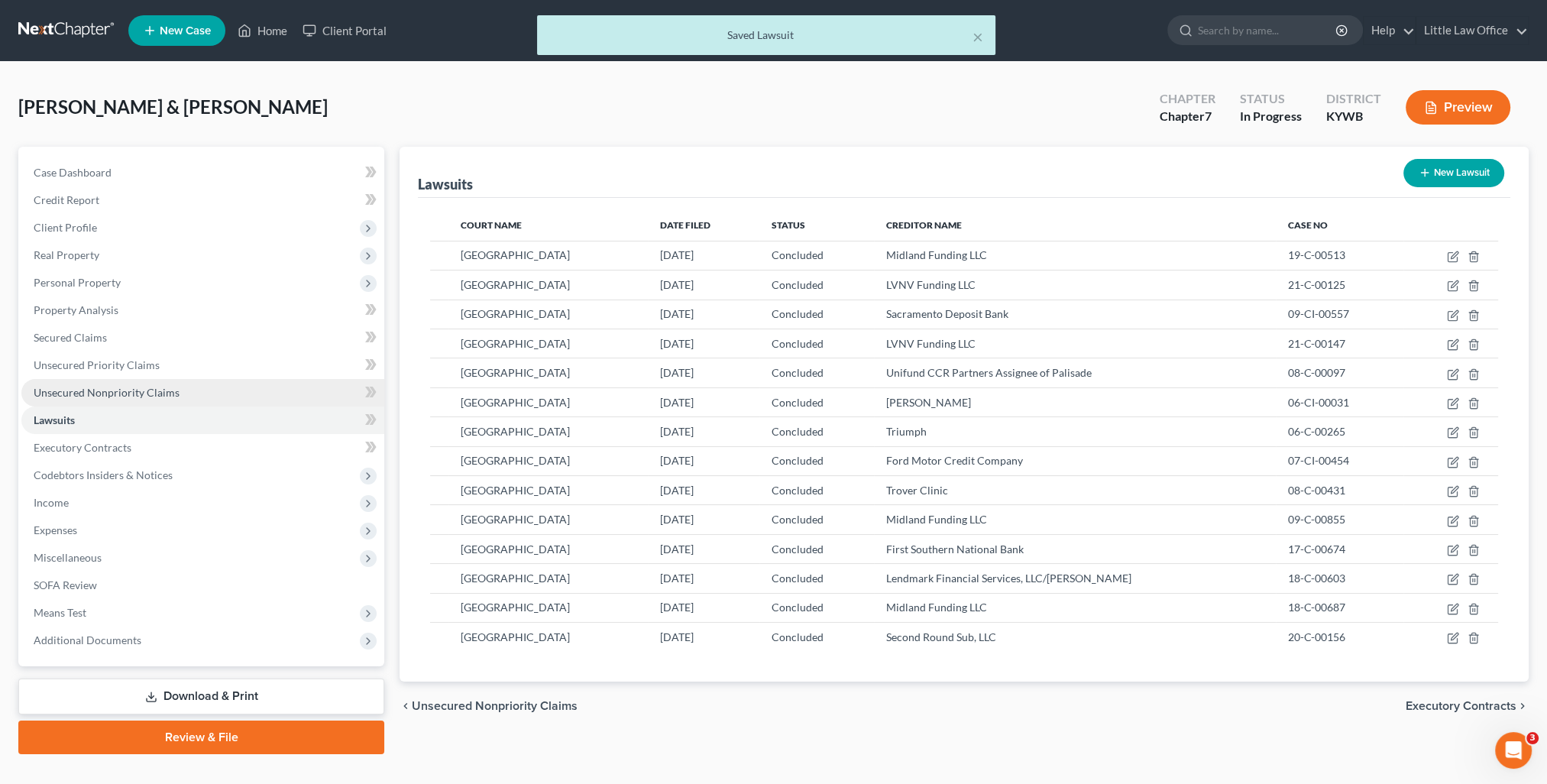
click at [147, 390] on span "Unsecured Nonpriority Claims" at bounding box center [107, 392] width 146 height 13
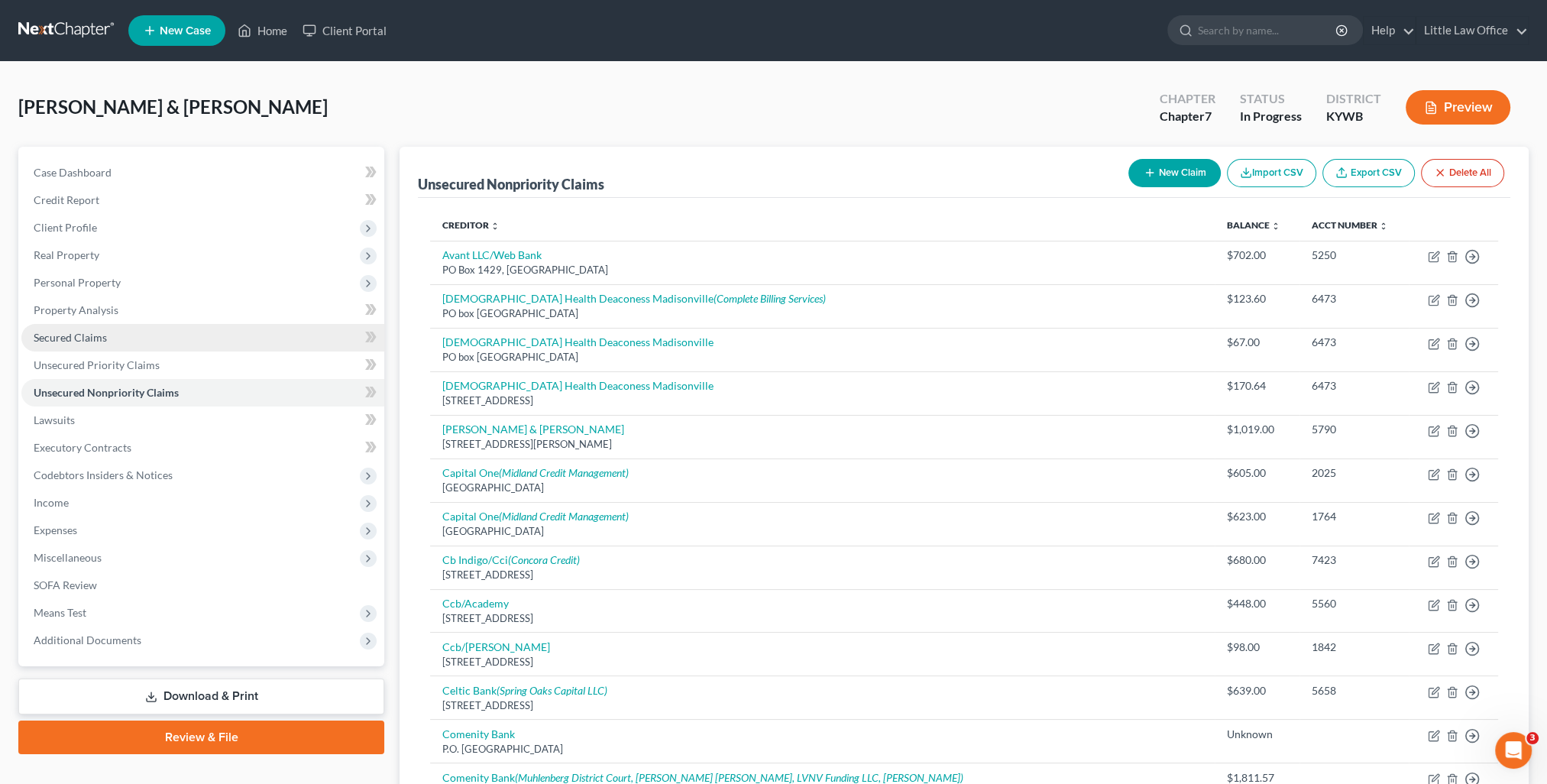
click at [114, 341] on link "Secured Claims" at bounding box center [202, 337] width 363 height 27
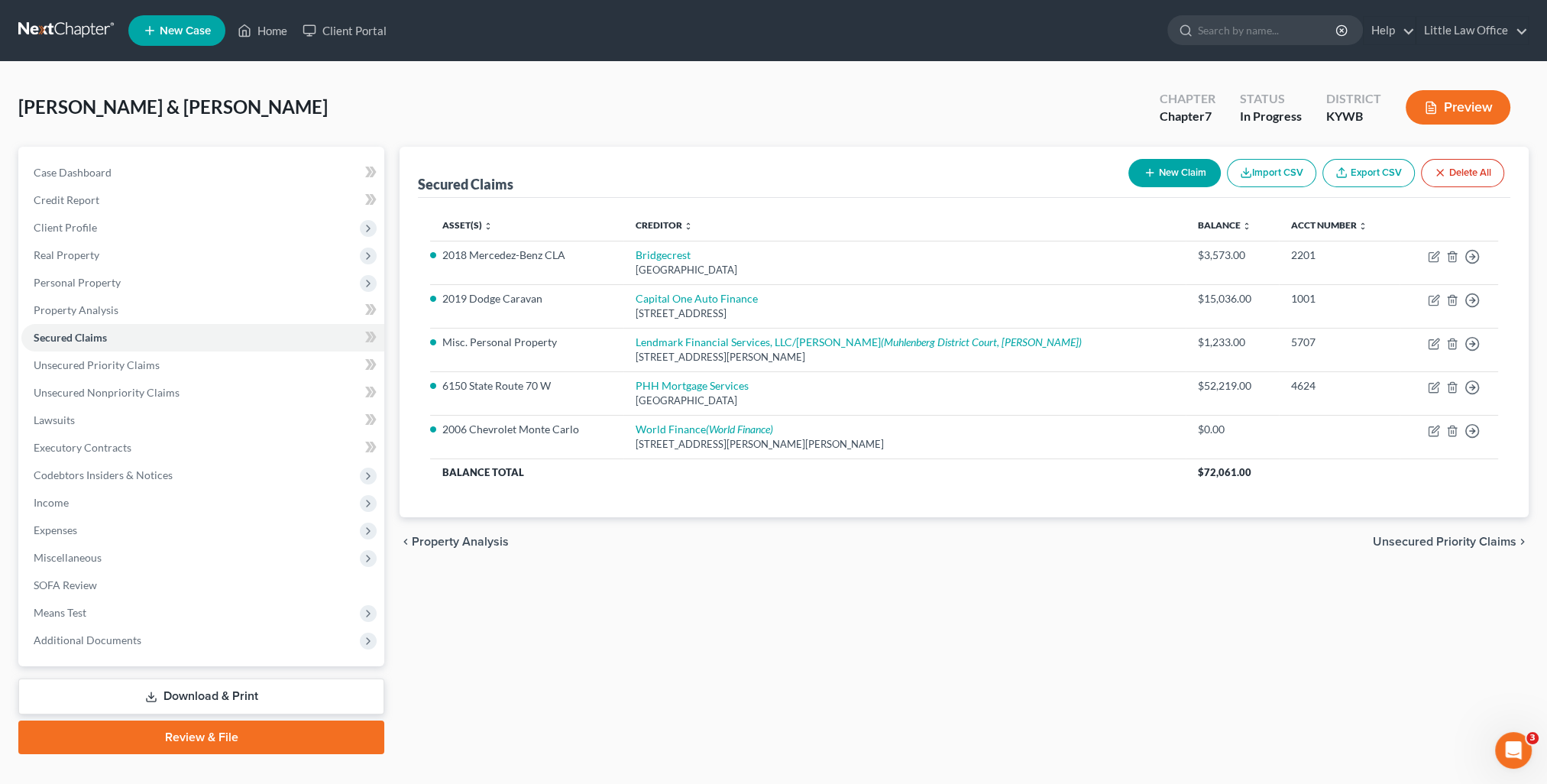
click at [1143, 176] on icon "button" at bounding box center [1149, 172] width 13 height 13
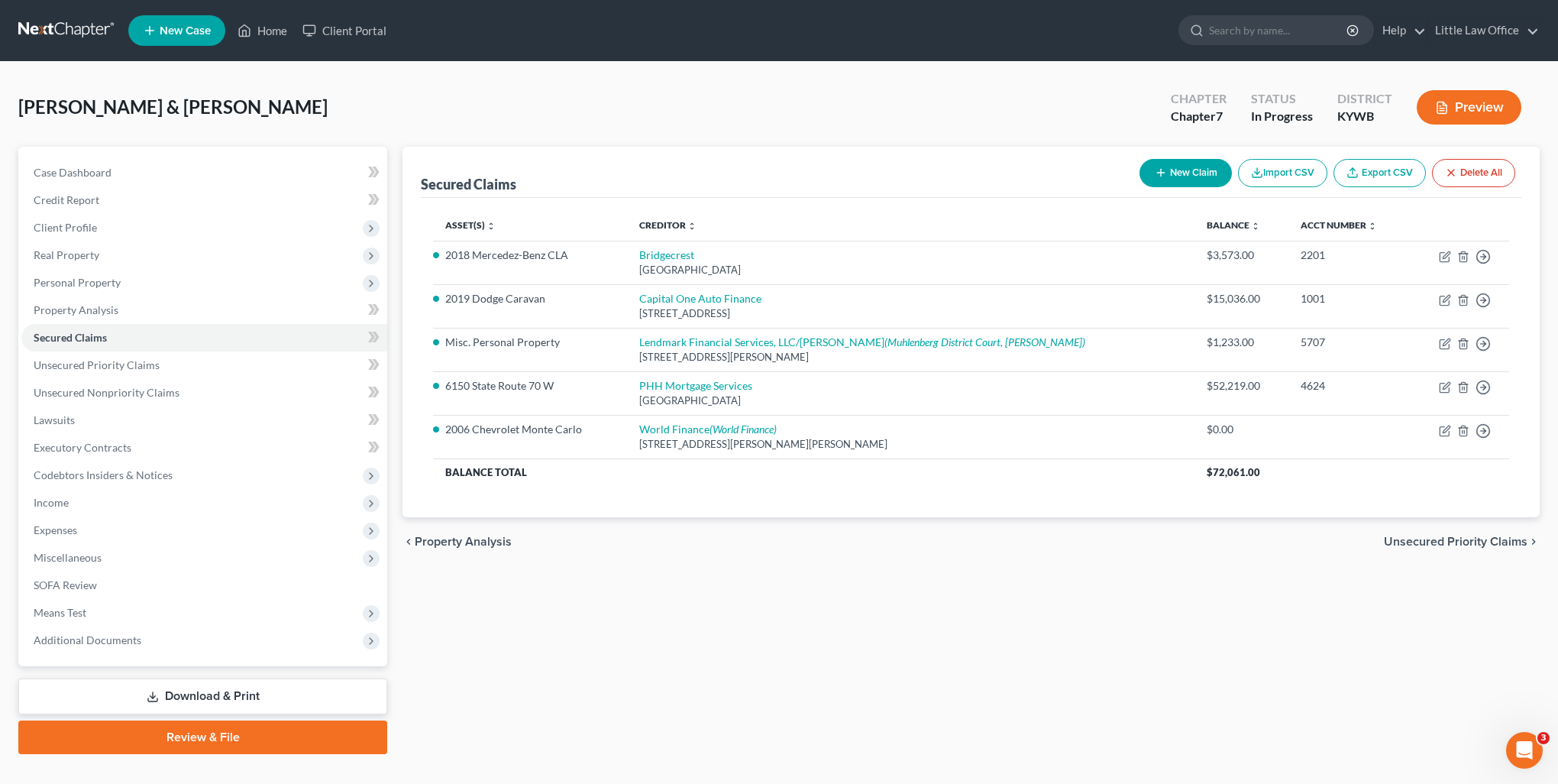
select select "2"
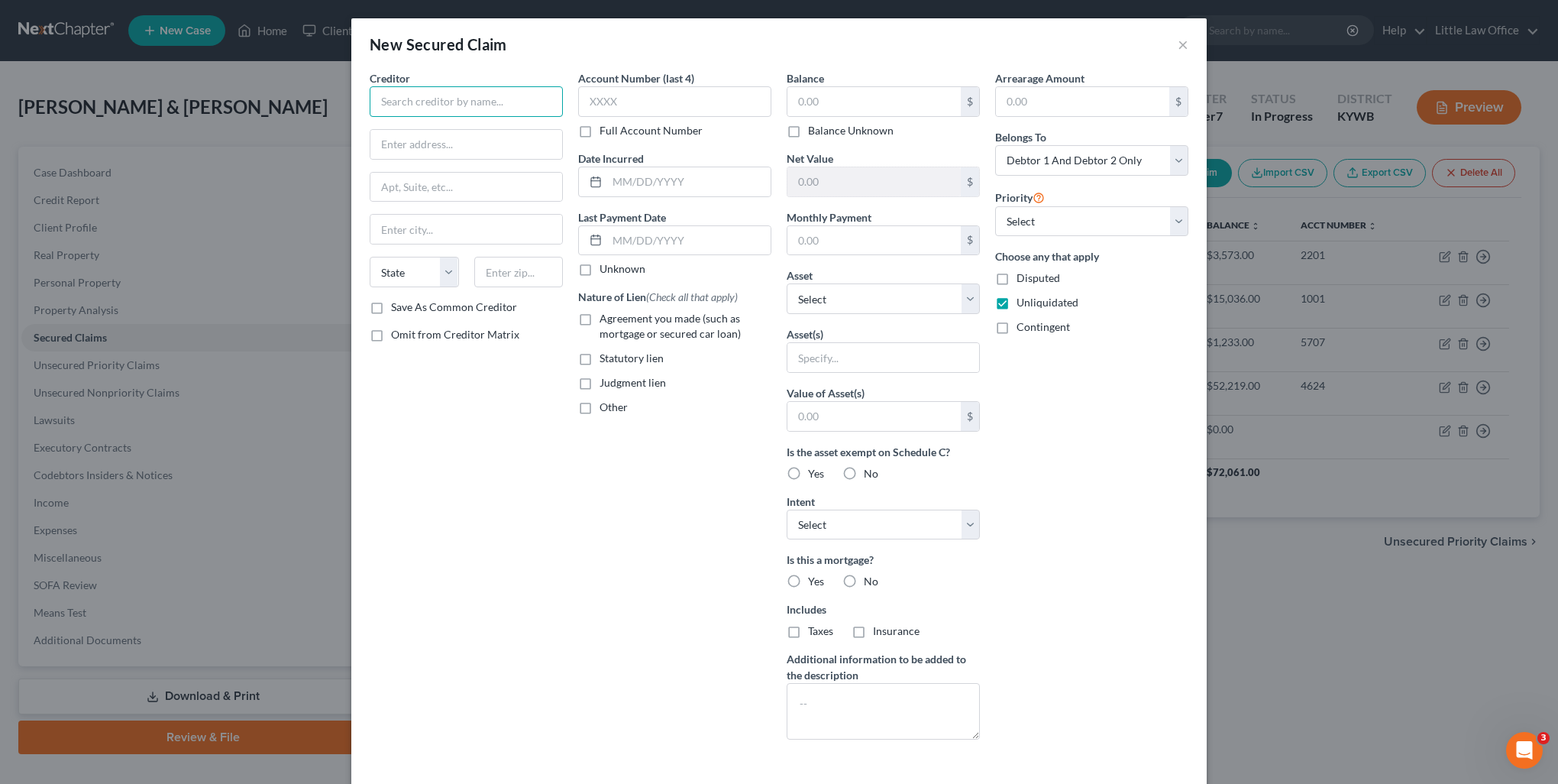
click at [398, 103] on input "text" at bounding box center [467, 101] width 193 height 31
type input "Second Round Sub, LLC"
type input "c/o Levy & Associates, LLC"
click at [524, 185] on input "text" at bounding box center [466, 187] width 192 height 29
type input "4645 Executive Drive"
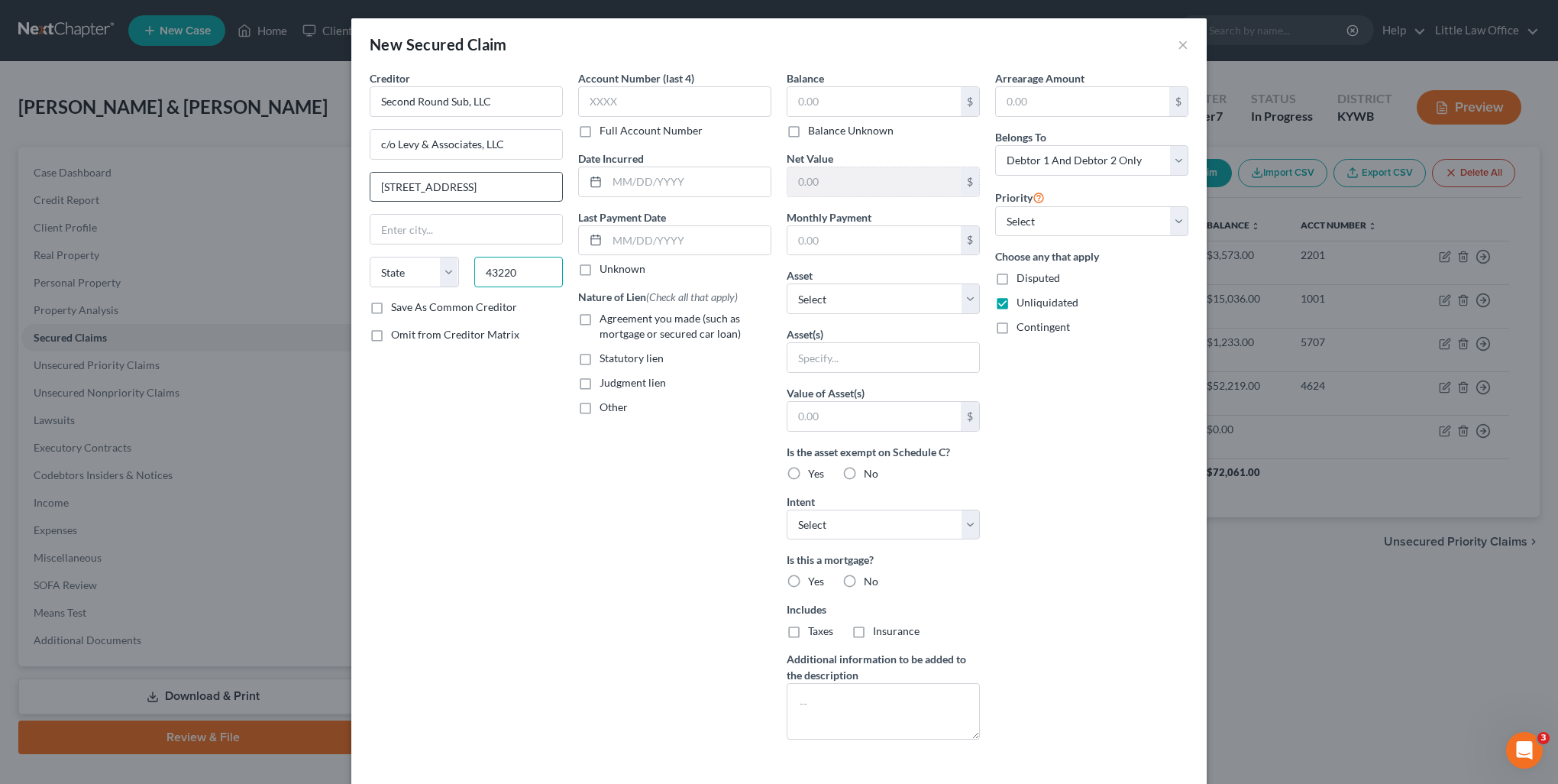
type input "43220"
type input "Columbus"
select select "36"
click at [626, 380] on span "Judgment lien" at bounding box center [633, 382] width 67 height 13
click at [616, 380] on input "Judgment lien" at bounding box center [611, 379] width 10 height 10
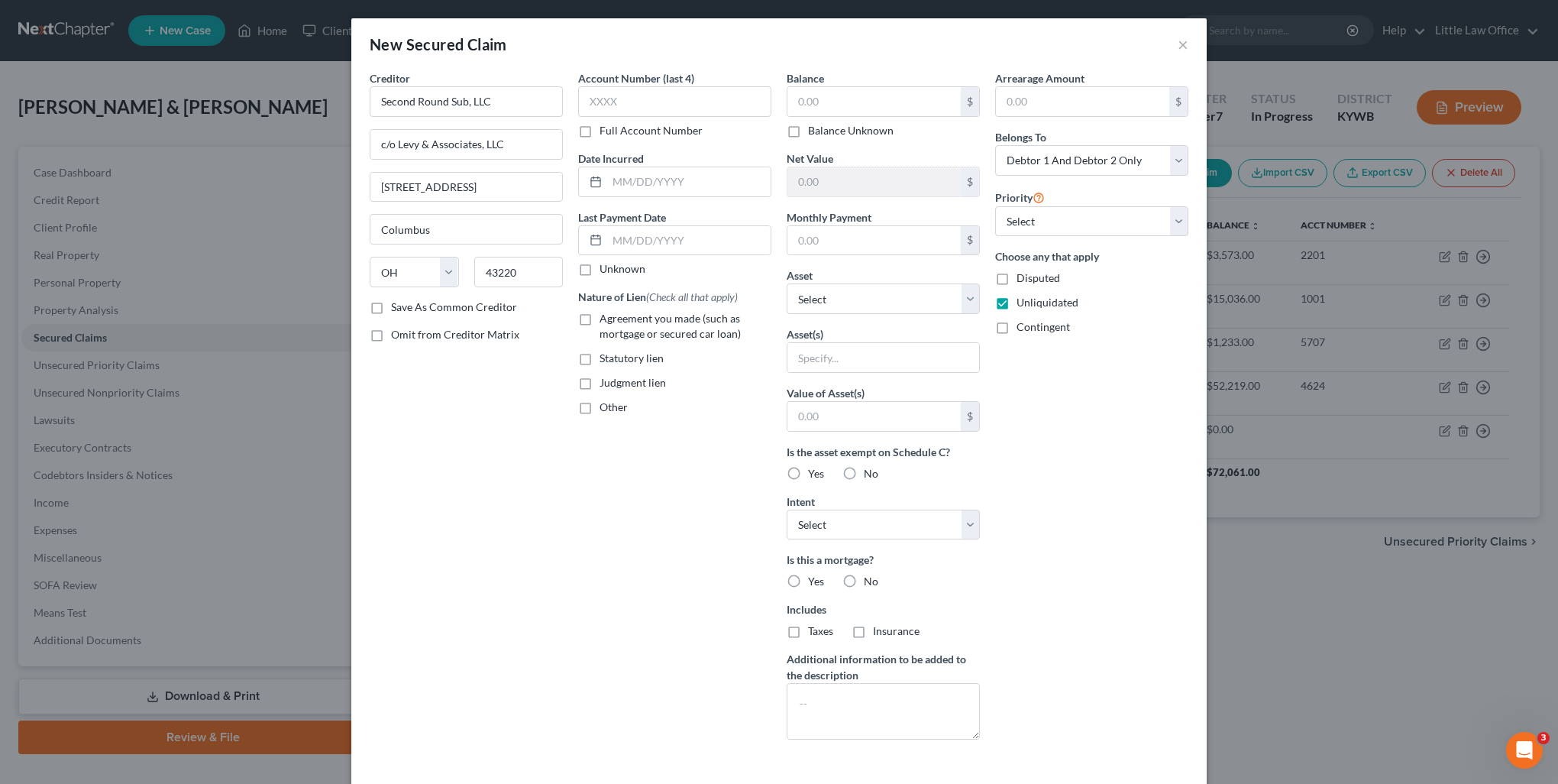
checkbox input "true"
click at [844, 307] on select "Select Other Multiple Assets 6150 State Route 70 W - $95000.0 Clothing - clothi…" at bounding box center [883, 298] width 193 height 31
select select "2"
click at [786, 283] on select "Select Other Multiple Assets 6150 State Route 70 W - $95000.0 Clothing - clothi…" at bounding box center [883, 298] width 193 height 31
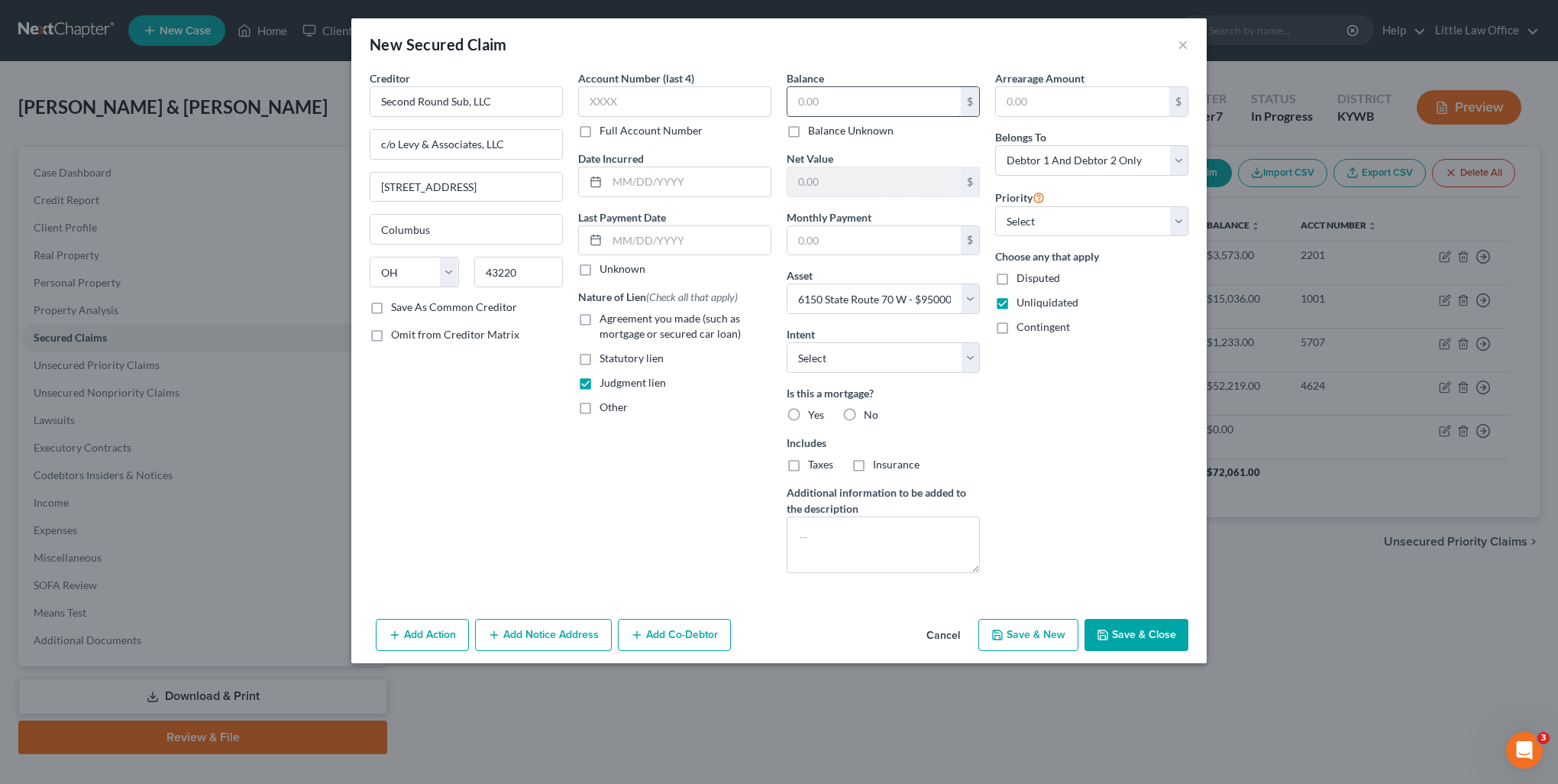
click at [842, 108] on input "text" at bounding box center [873, 101] width 173 height 29
type input "1,846.75"
click at [842, 352] on select "Select Surrender Redeem Reaffirm Avoid Other" at bounding box center [883, 357] width 193 height 31
select select "3"
click at [786, 342] on select "Select Surrender Redeem Reaffirm Avoid Other" at bounding box center [883, 357] width 193 height 31
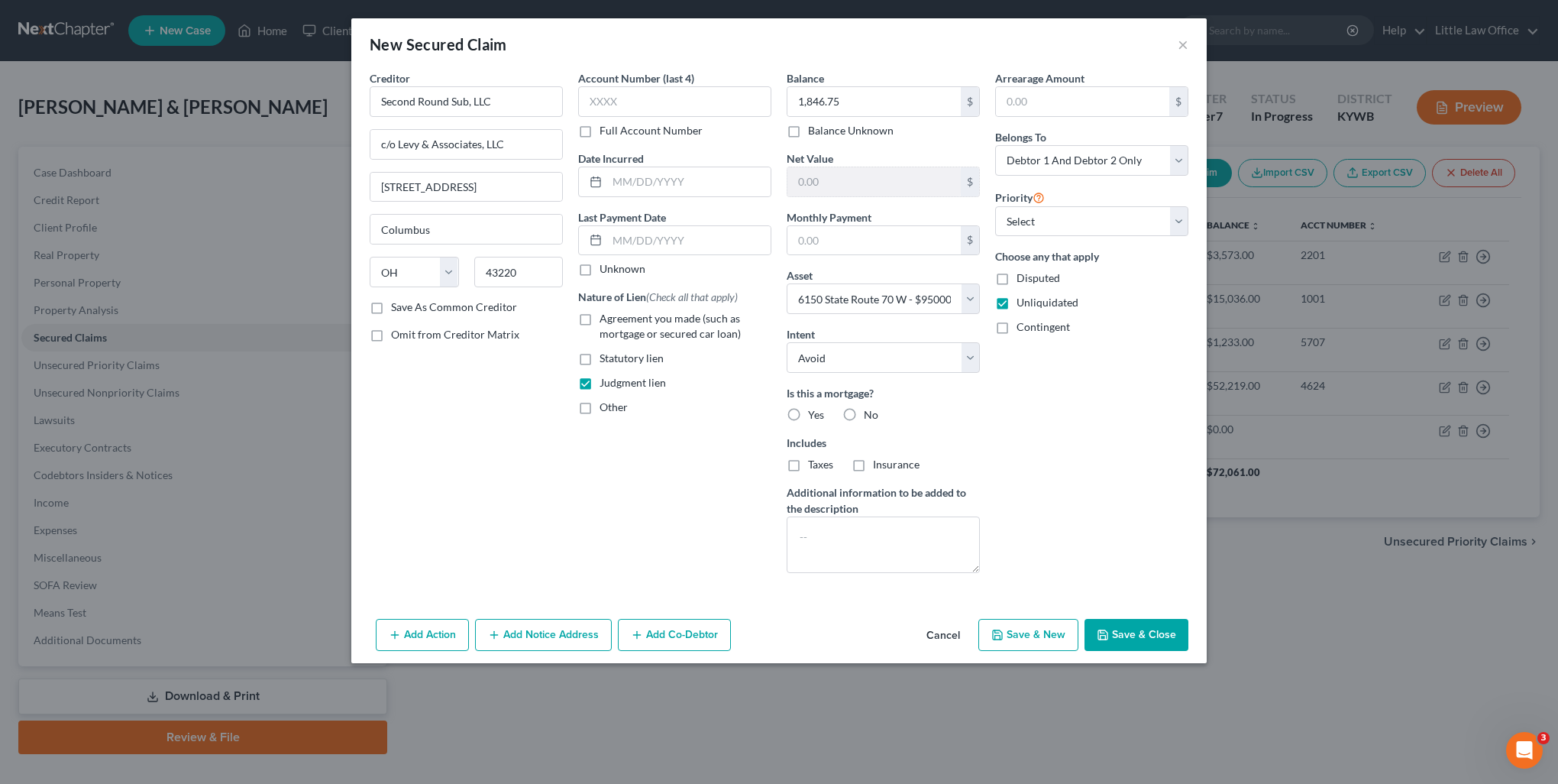
click at [864, 419] on label "No" at bounding box center [871, 414] width 15 height 15
click at [870, 417] on input "No" at bounding box center [875, 412] width 10 height 10
radio input "true"
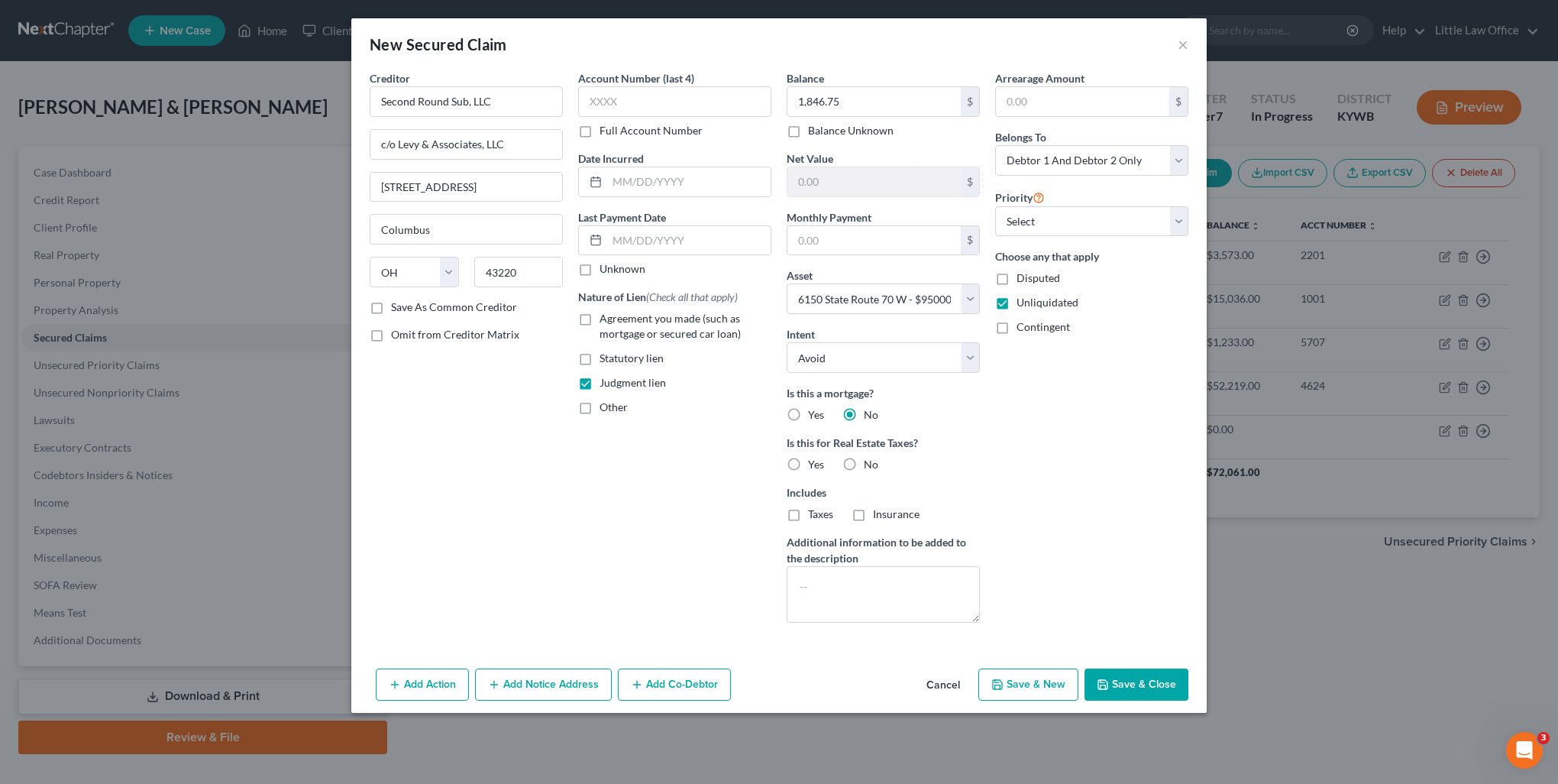
click at [862, 461] on div "No" at bounding box center [861, 464] width 36 height 15
click at [864, 466] on label "No" at bounding box center [871, 464] width 15 height 15
click at [870, 466] on input "No" at bounding box center [875, 462] width 10 height 10
radio input "true"
drag, startPoint x: 1103, startPoint y: 162, endPoint x: 1079, endPoint y: 173, distance: 26.4
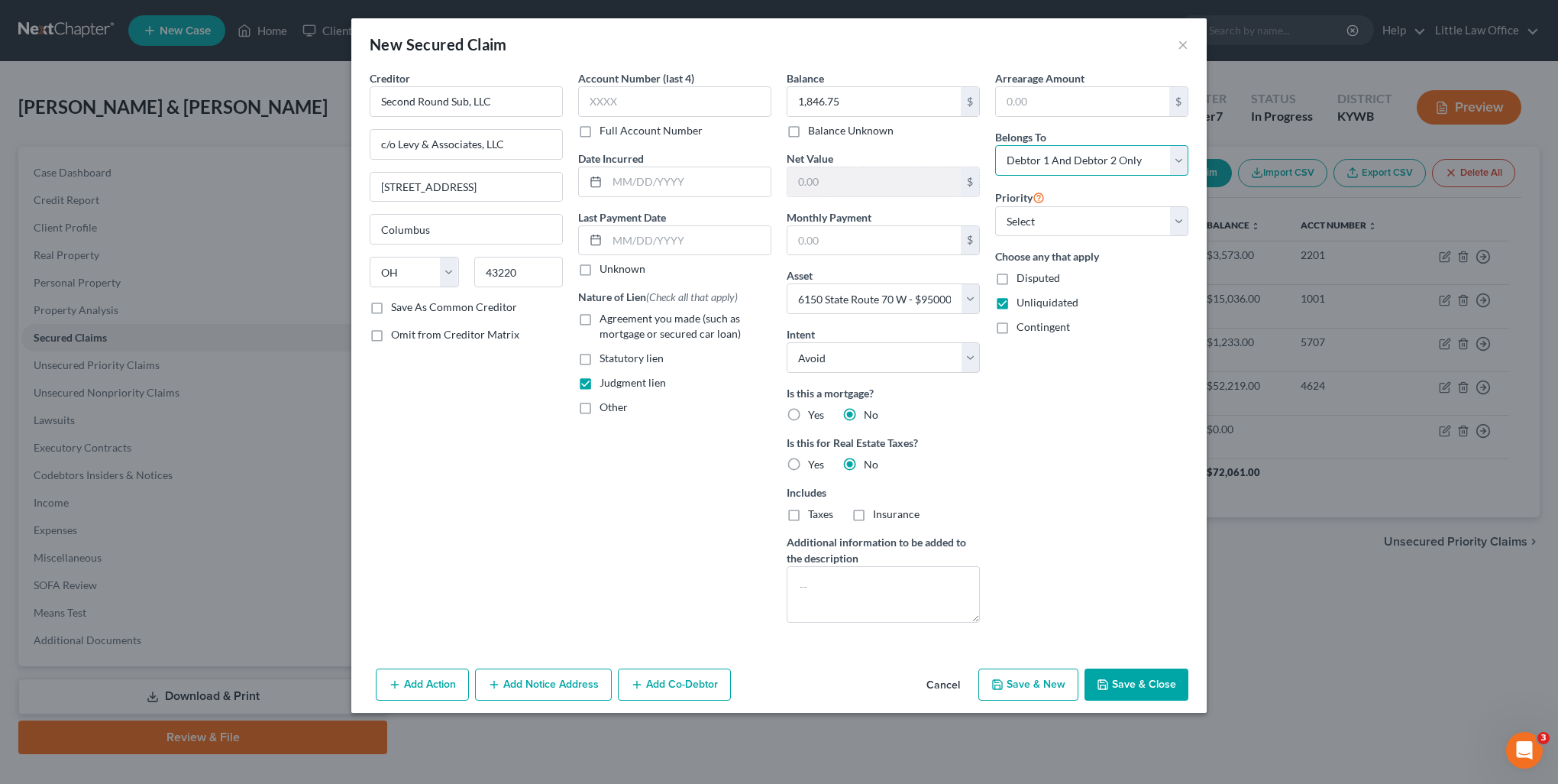
click at [1103, 162] on select "Select Debtor 1 Only Debtor 2 Only Debtor 1 And Debtor 2 Only At Least One Of T…" at bounding box center [1091, 160] width 193 height 31
select select "1"
click at [995, 145] on select "Select Debtor 1 Only Debtor 2 Only Debtor 1 And Debtor 2 Only At Least One Of T…" at bounding box center [1091, 160] width 193 height 31
click at [522, 680] on button "Add Notice Address" at bounding box center [543, 684] width 136 height 32
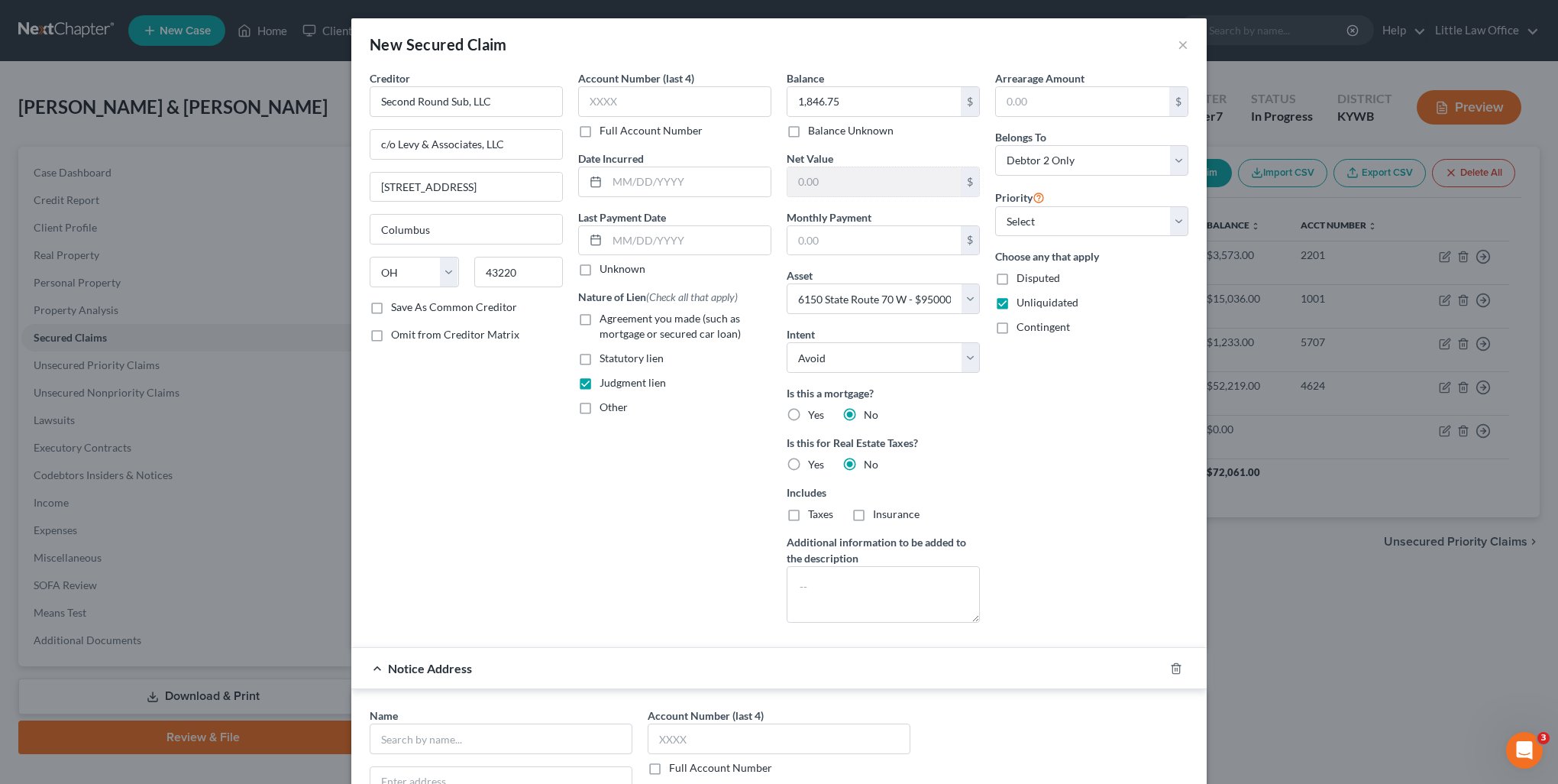
scroll to position [153, 0]
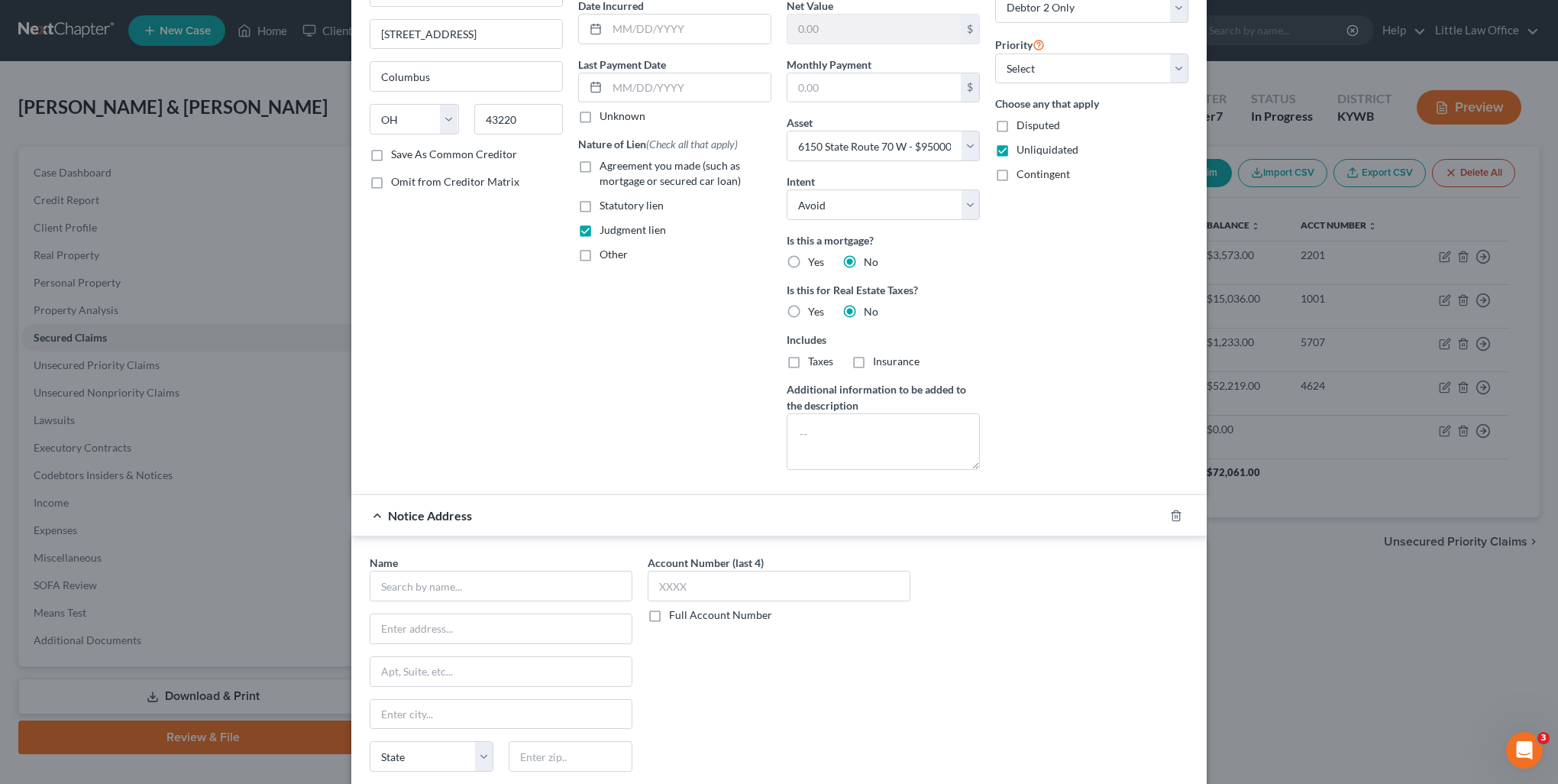
click at [525, 603] on div "Name * State AL AK AR AZ CA CO CT DE DC FL GA GU HI ID IL IN IA KS KY LA ME MD …" at bounding box center [501, 677] width 263 height 245
click at [528, 596] on input "text" at bounding box center [501, 586] width 263 height 31
type input "[GEOGRAPHIC_DATA]"
click at [514, 622] on div "Case No.: 19-C-00513 [STREET_ADDRESS]" at bounding box center [462, 626] width 161 height 13
type input "Case No.: 19-C-00513"
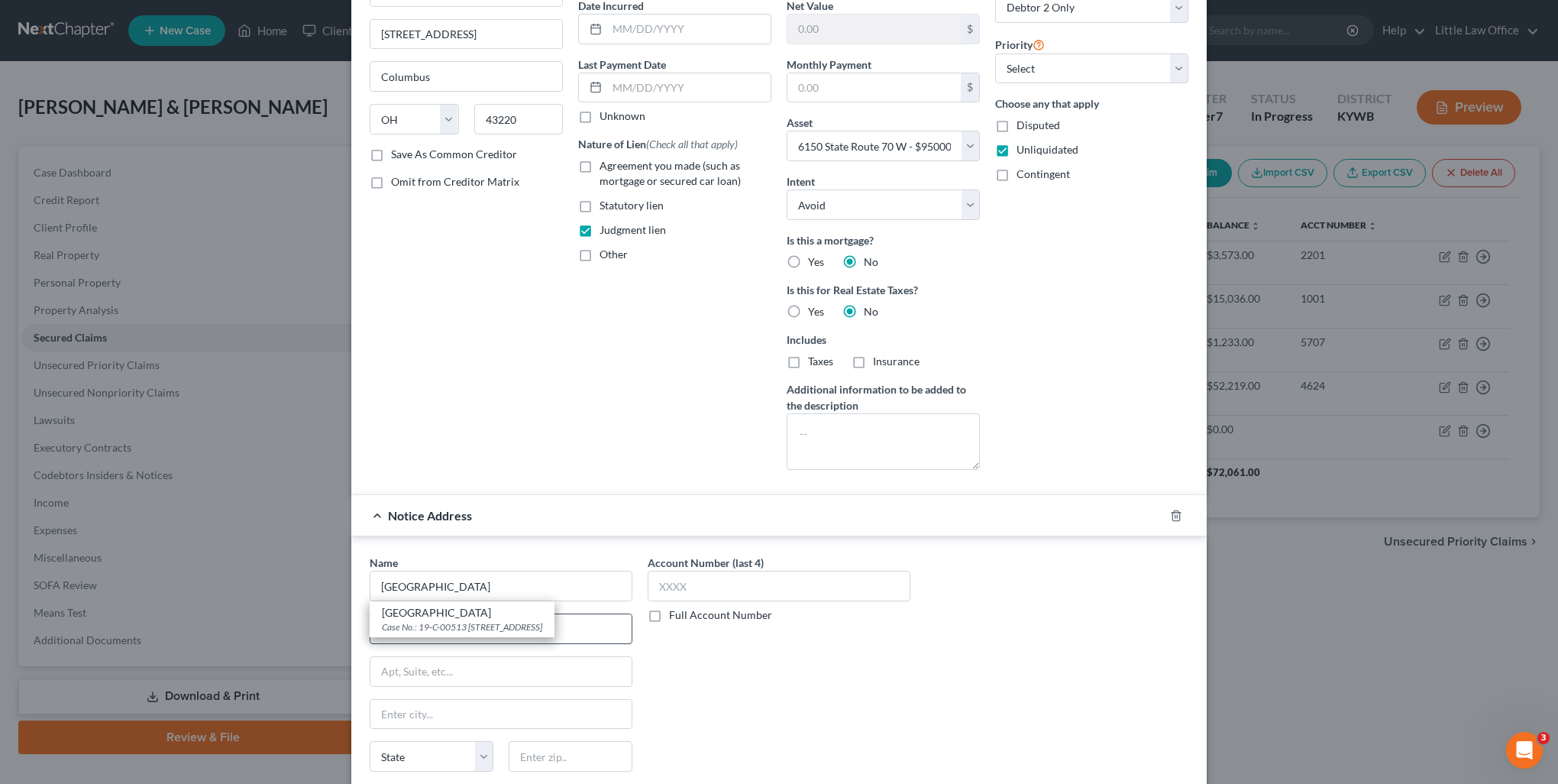
type input "PO Box 776"
type input "[GEOGRAPHIC_DATA]"
select select "18"
type input "42345"
drag, startPoint x: 427, startPoint y: 628, endPoint x: 510, endPoint y: 631, distance: 83.1
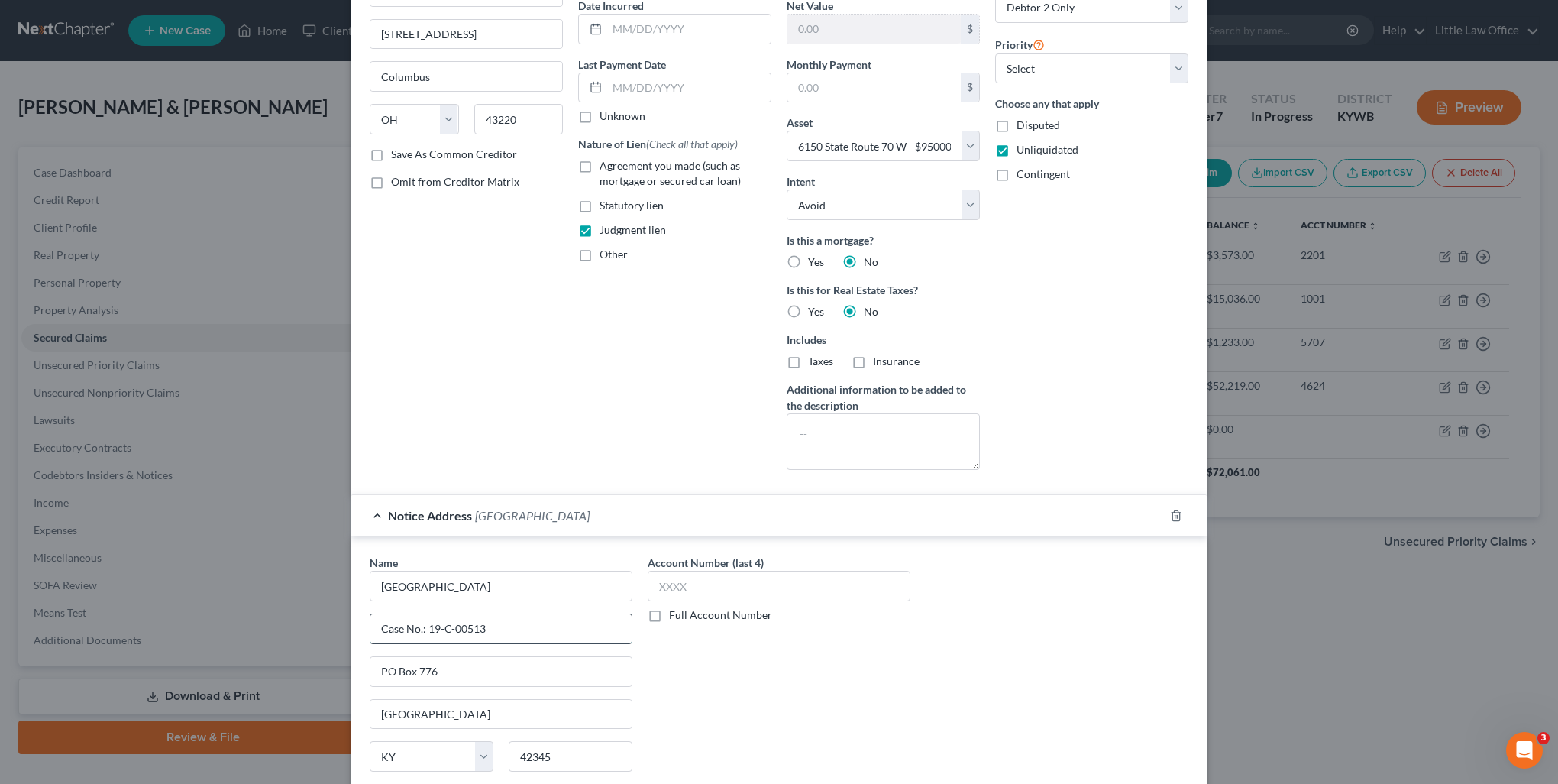
click at [522, 640] on div "Case No.: 19-C-00513" at bounding box center [501, 628] width 263 height 31
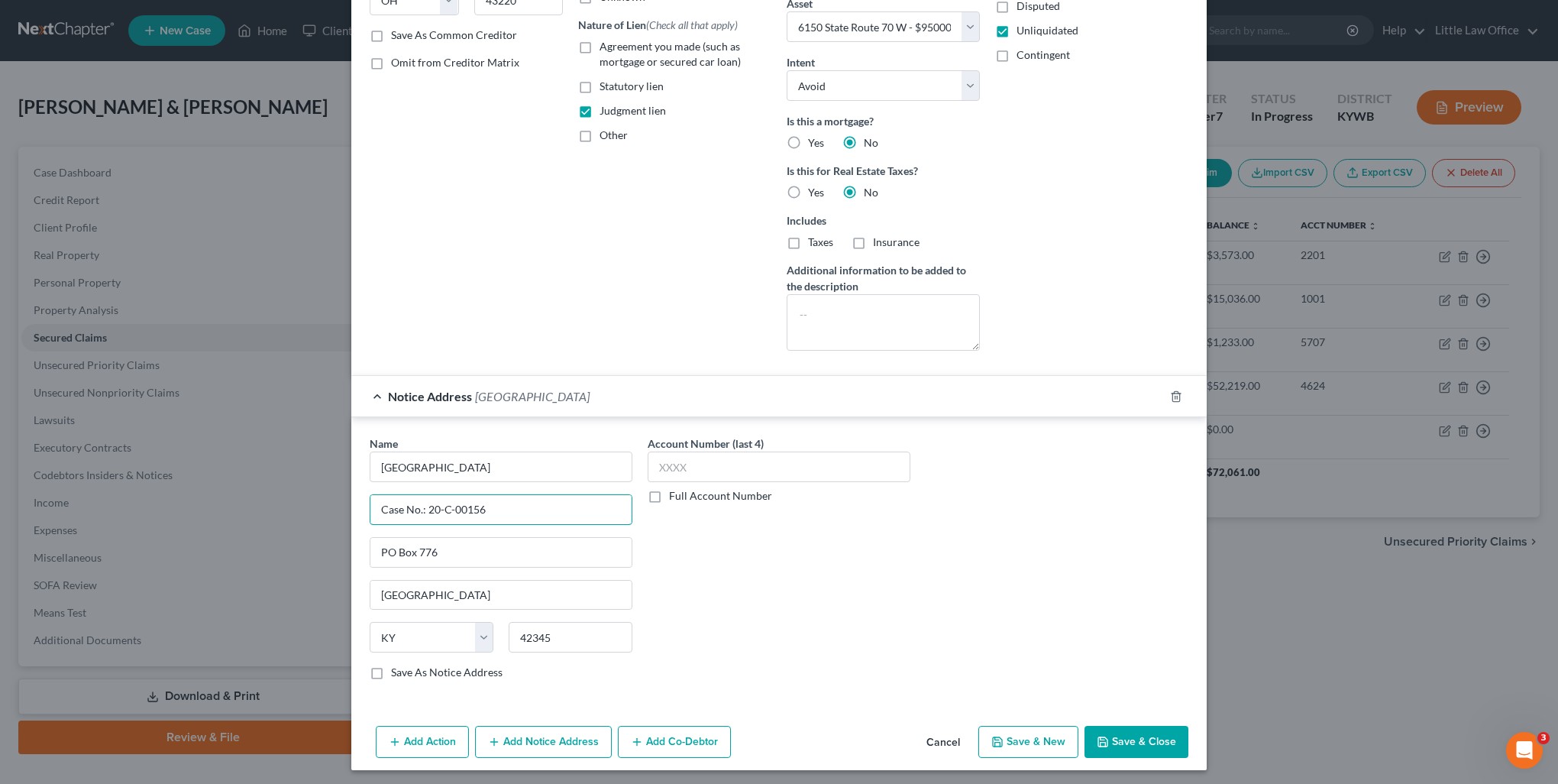
type input "Case No.: 20-C-00156"
click at [538, 738] on button "Add Notice Address" at bounding box center [543, 741] width 136 height 32
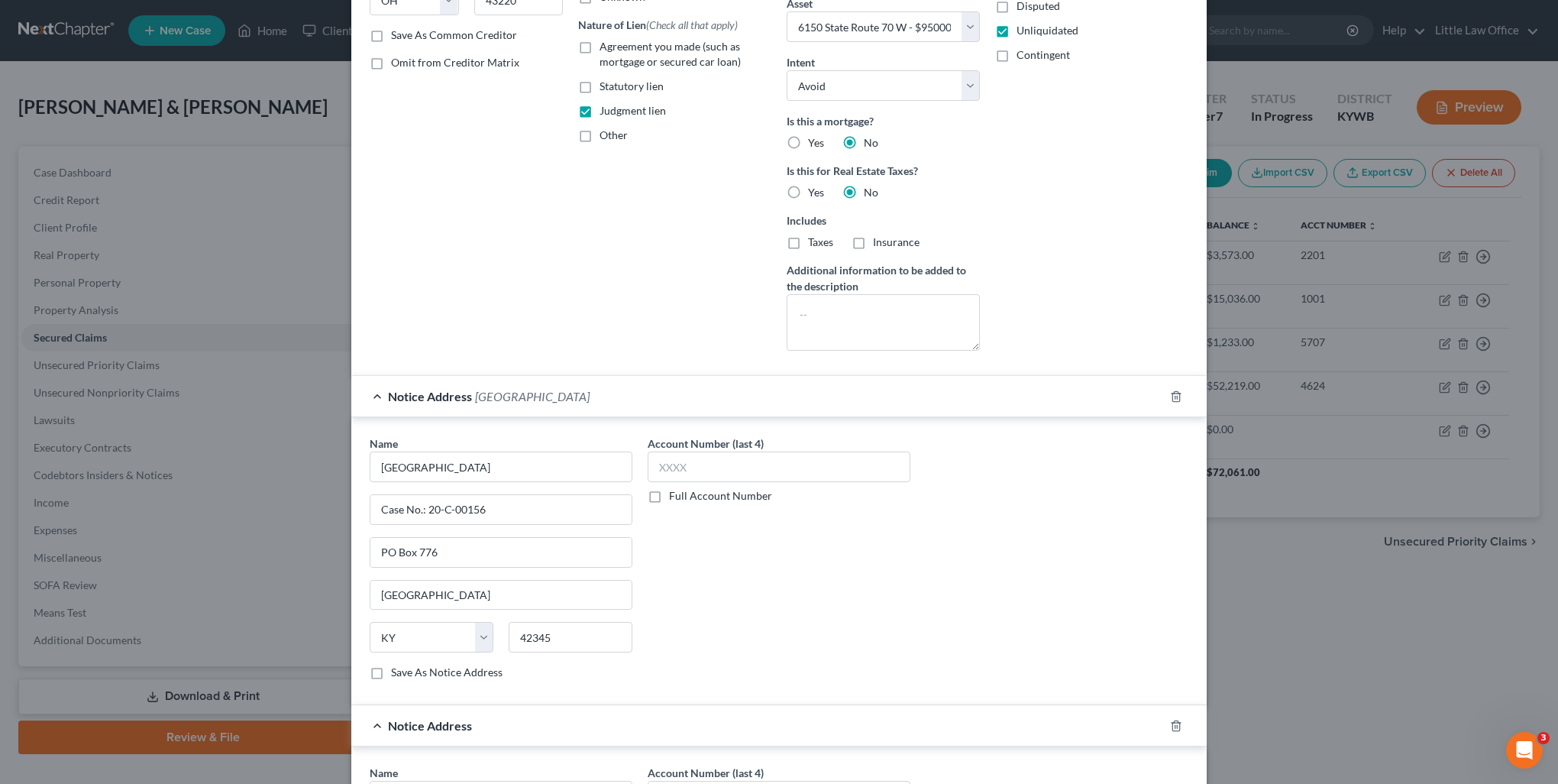
scroll to position [425, 0]
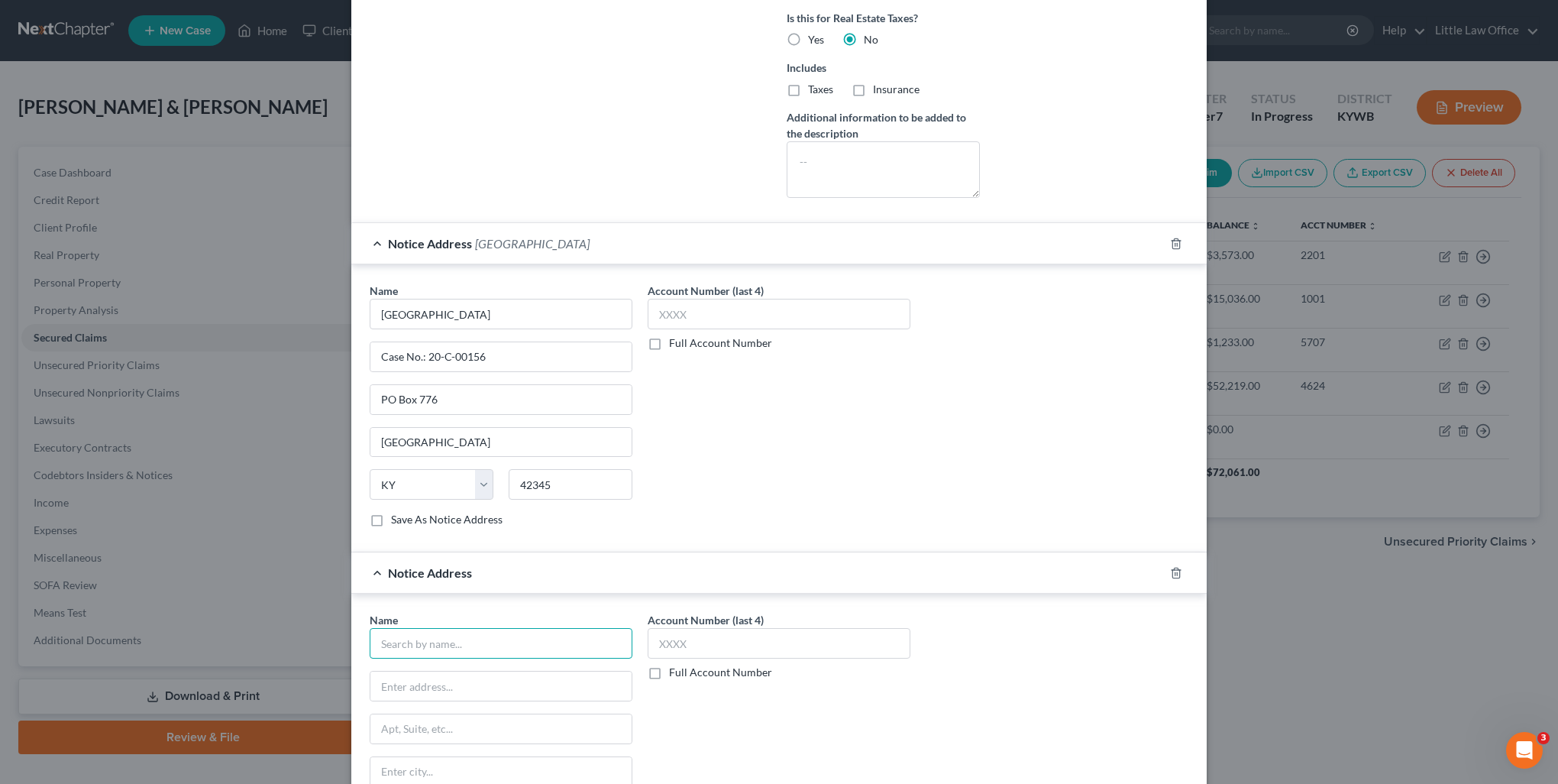
click at [434, 641] on input "text" at bounding box center [501, 643] width 263 height 31
type input "Hon. Erin C. Enderle"
type input "Levy & Associates, LLC"
click at [406, 733] on input "4645" at bounding box center [500, 728] width 261 height 29
type input "4645 Executive Drive"
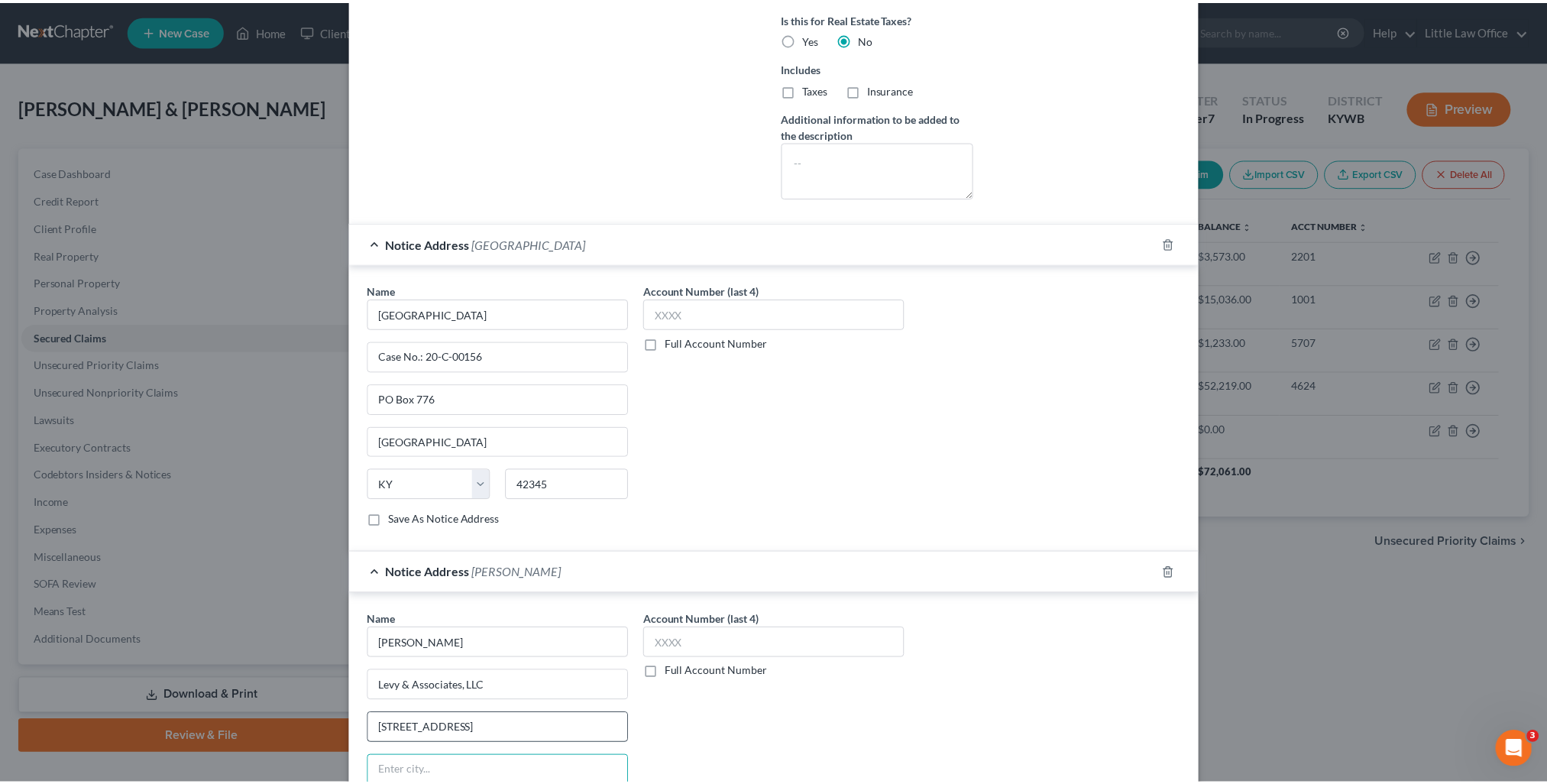
scroll to position [600, 0]
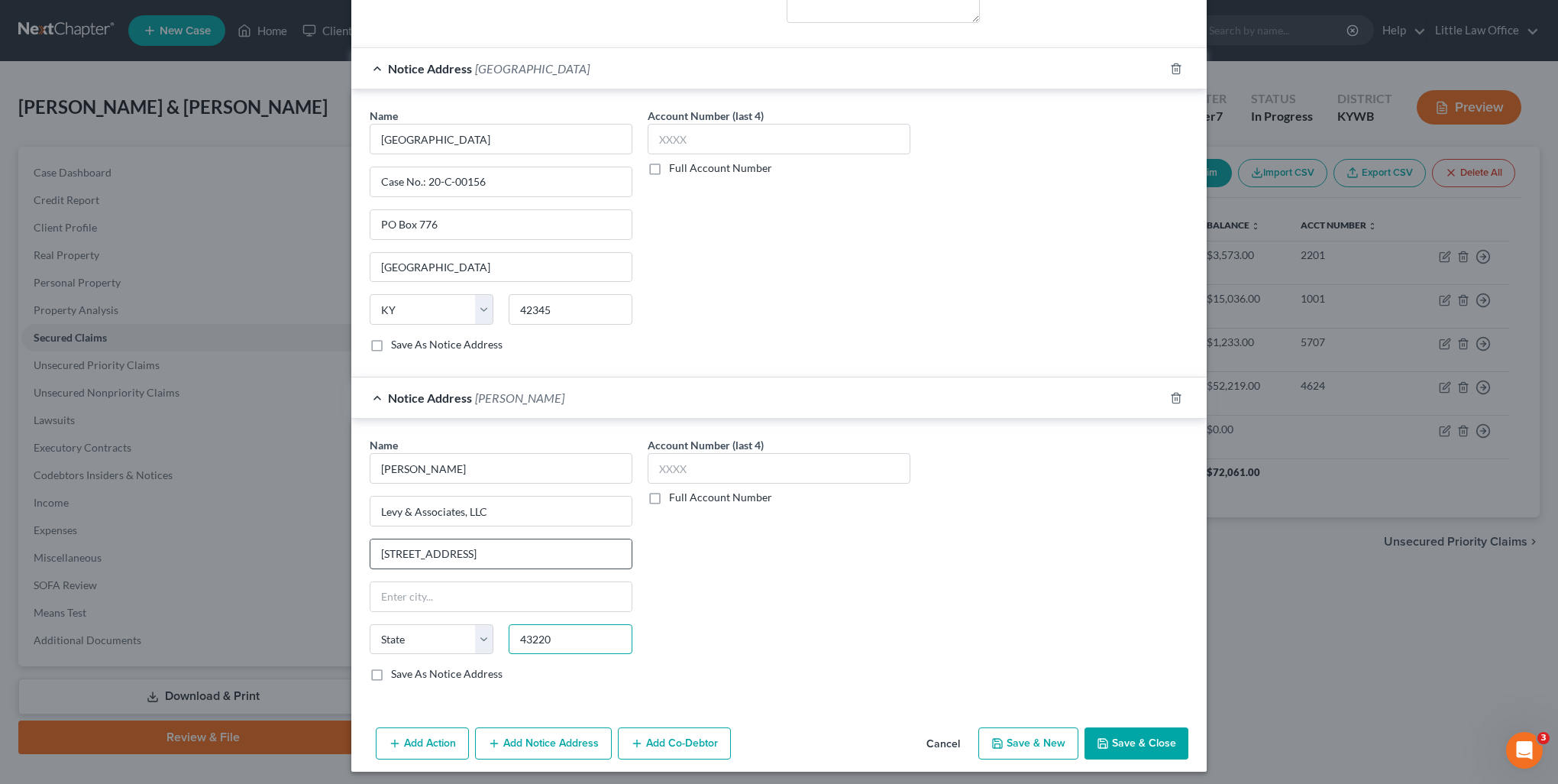
type input "43220"
type input "Columbus"
select select "36"
click at [391, 671] on label "Save As Notice Address" at bounding box center [447, 673] width 111 height 15
click at [398, 671] on input "Save As Notice Address" at bounding box center [402, 671] width 10 height 10
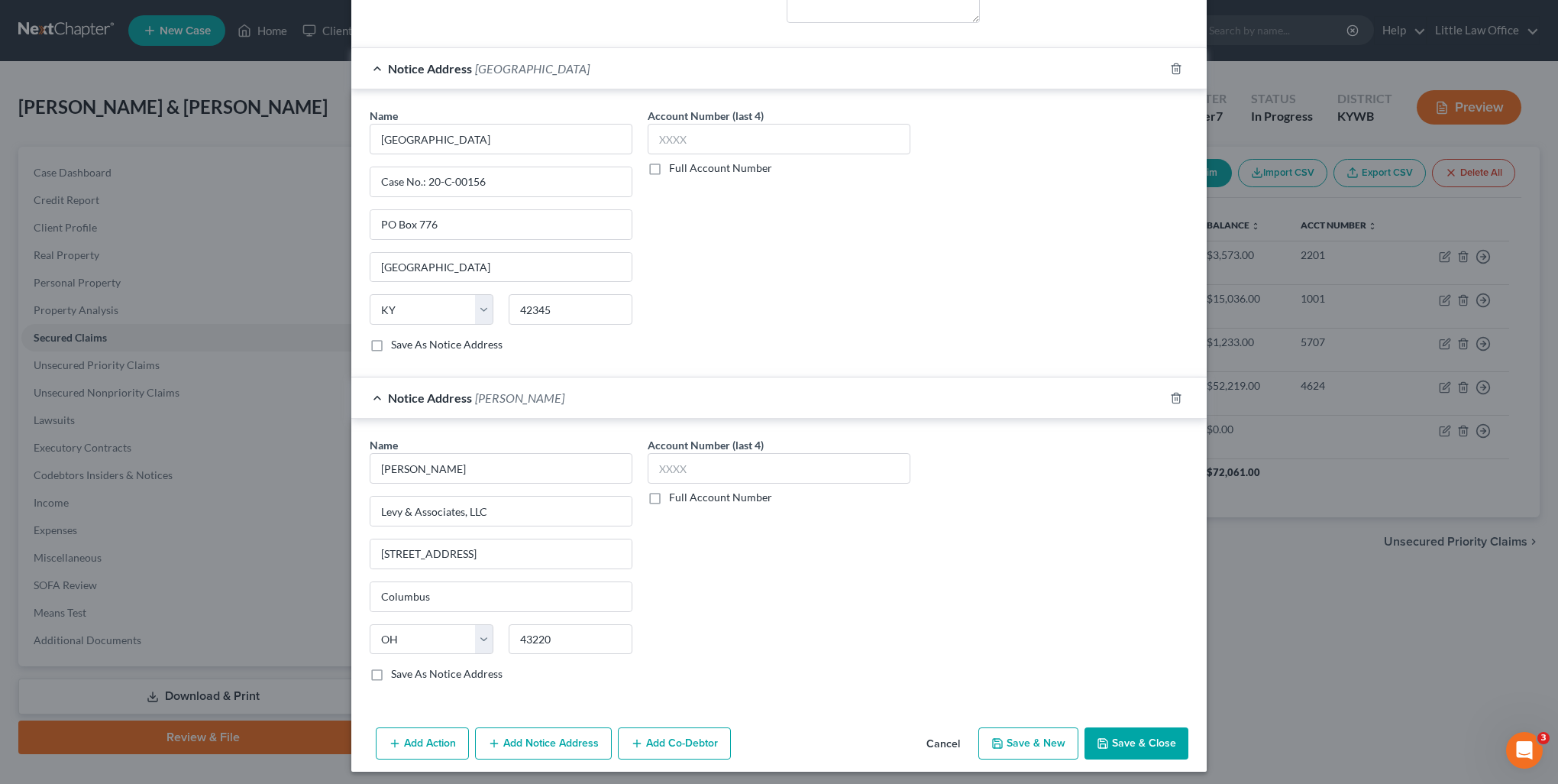
checkbox input "true"
click at [1124, 741] on button "Save & Close" at bounding box center [1136, 742] width 104 height 32
select select
checkbox input "false"
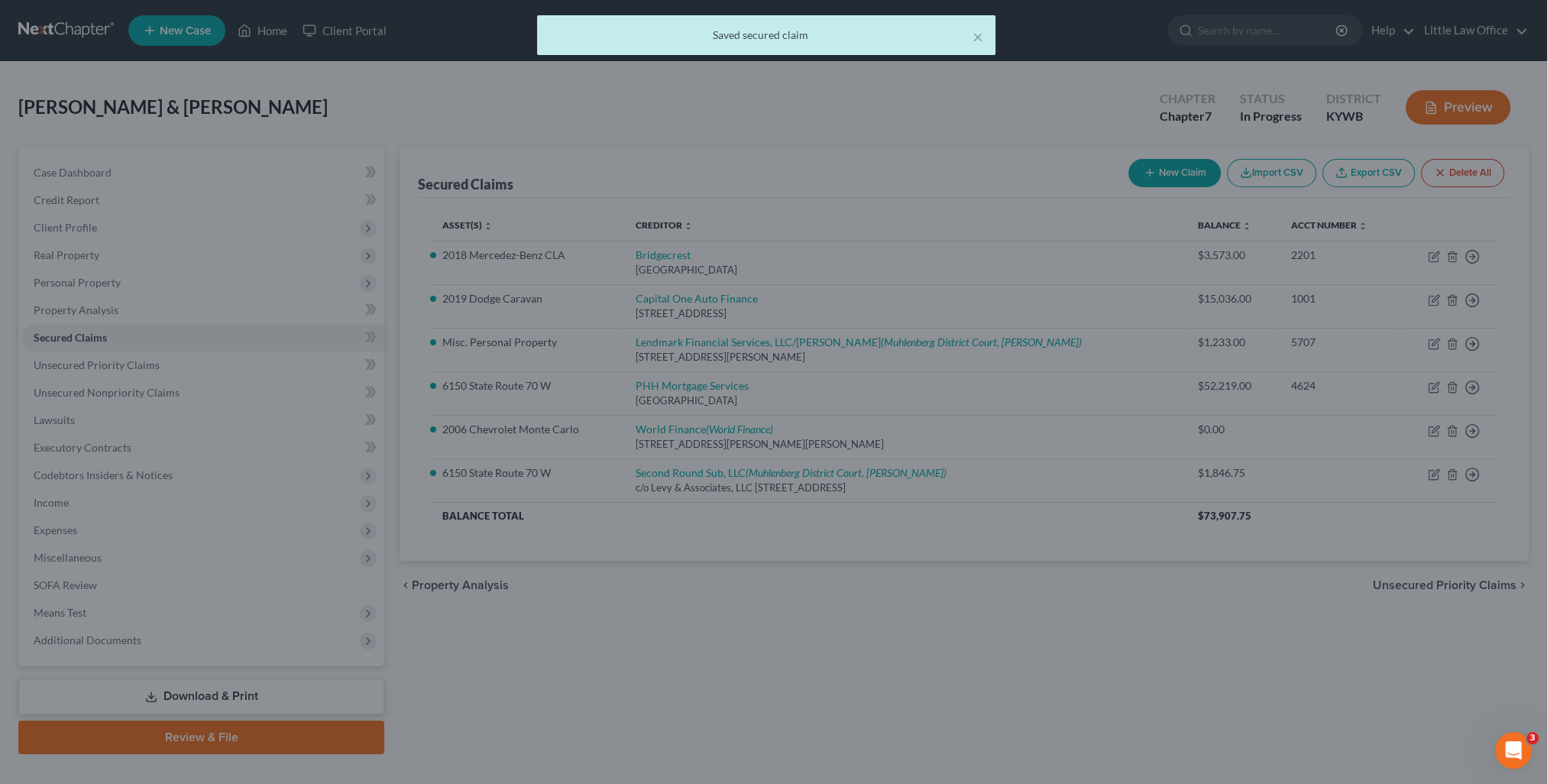
scroll to position [0, 0]
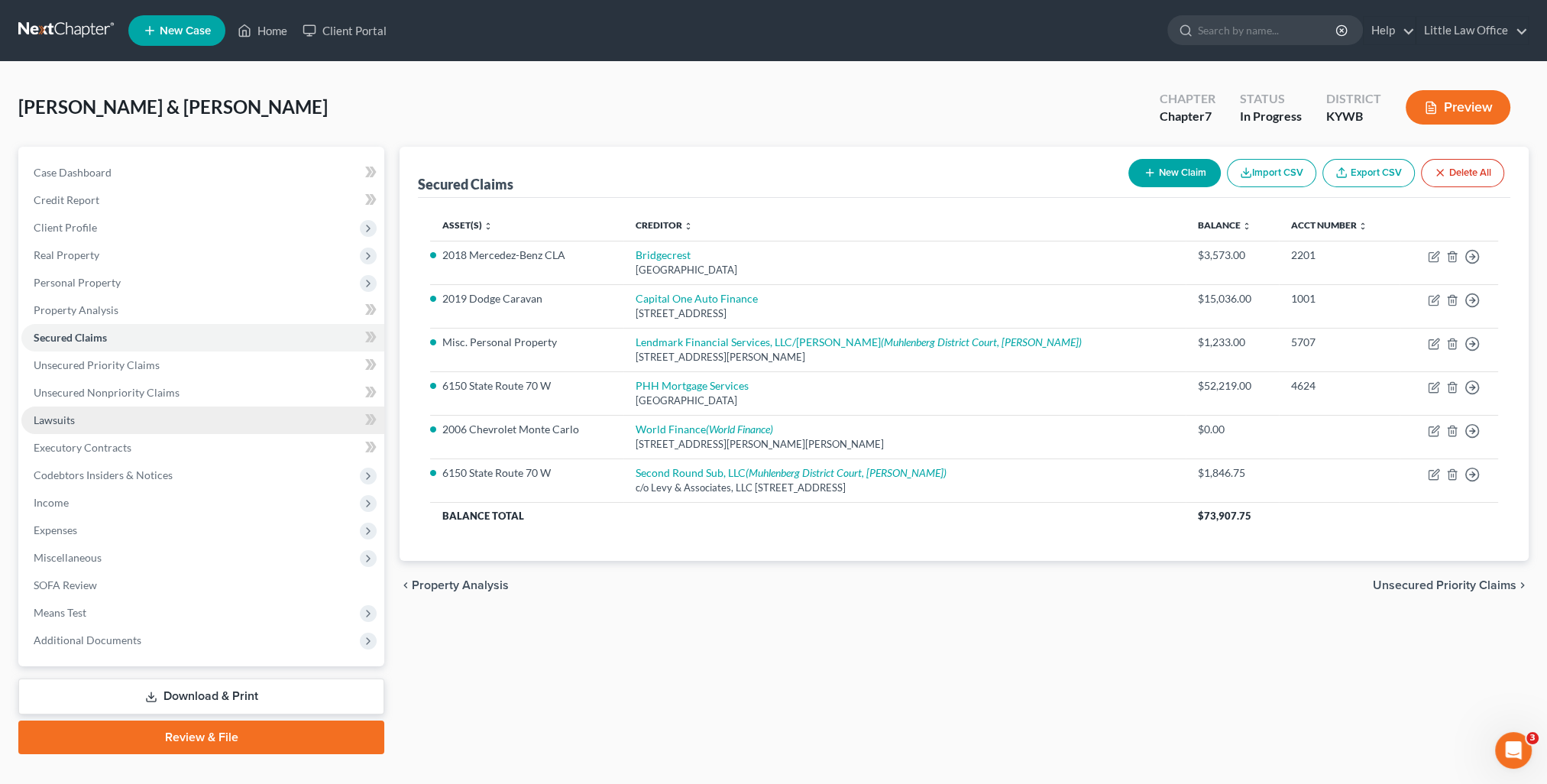
click at [63, 416] on span "Lawsuits" at bounding box center [54, 419] width 42 height 13
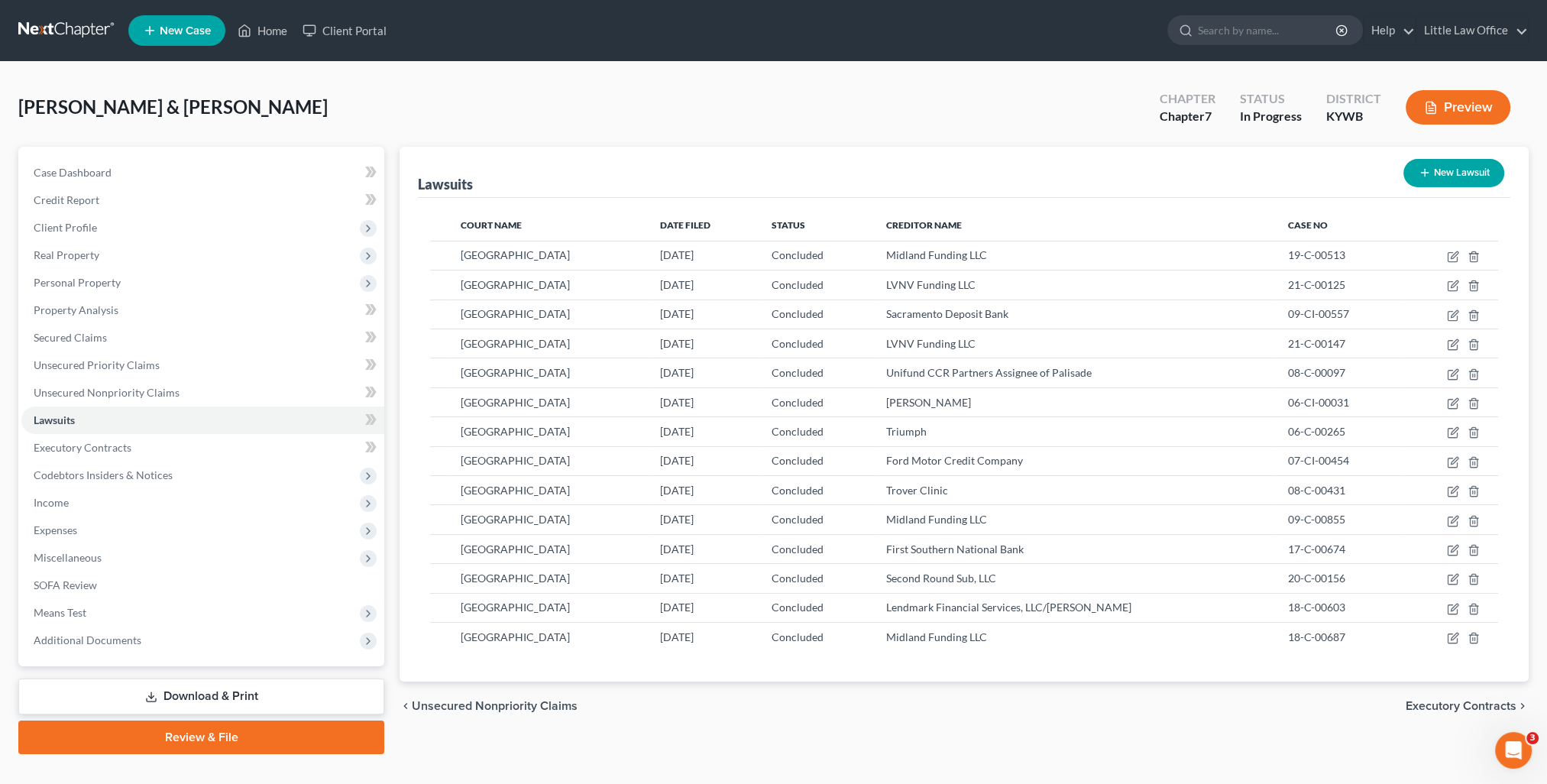
click at [1448, 169] on button "New Lawsuit" at bounding box center [1454, 173] width 101 height 28
select select "0"
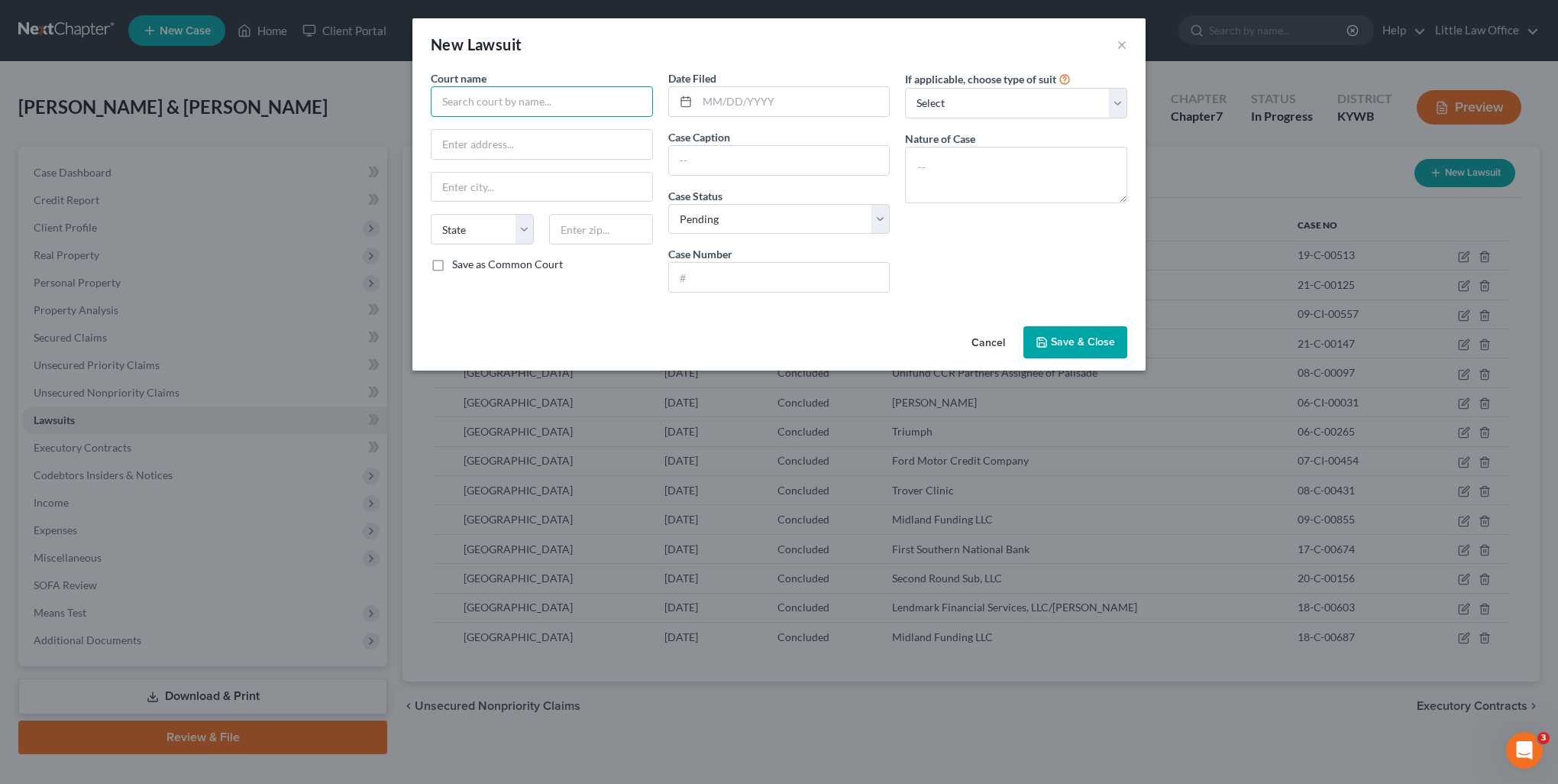
click at [510, 87] on input "text" at bounding box center [541, 101] width 222 height 31
click at [514, 90] on input "text" at bounding box center [541, 101] width 222 height 31
click at [514, 100] on input "[GEOGRAPHIC_DATA]" at bounding box center [541, 101] width 222 height 31
click at [511, 122] on div "[GEOGRAPHIC_DATA]" at bounding box center [522, 128] width 159 height 15
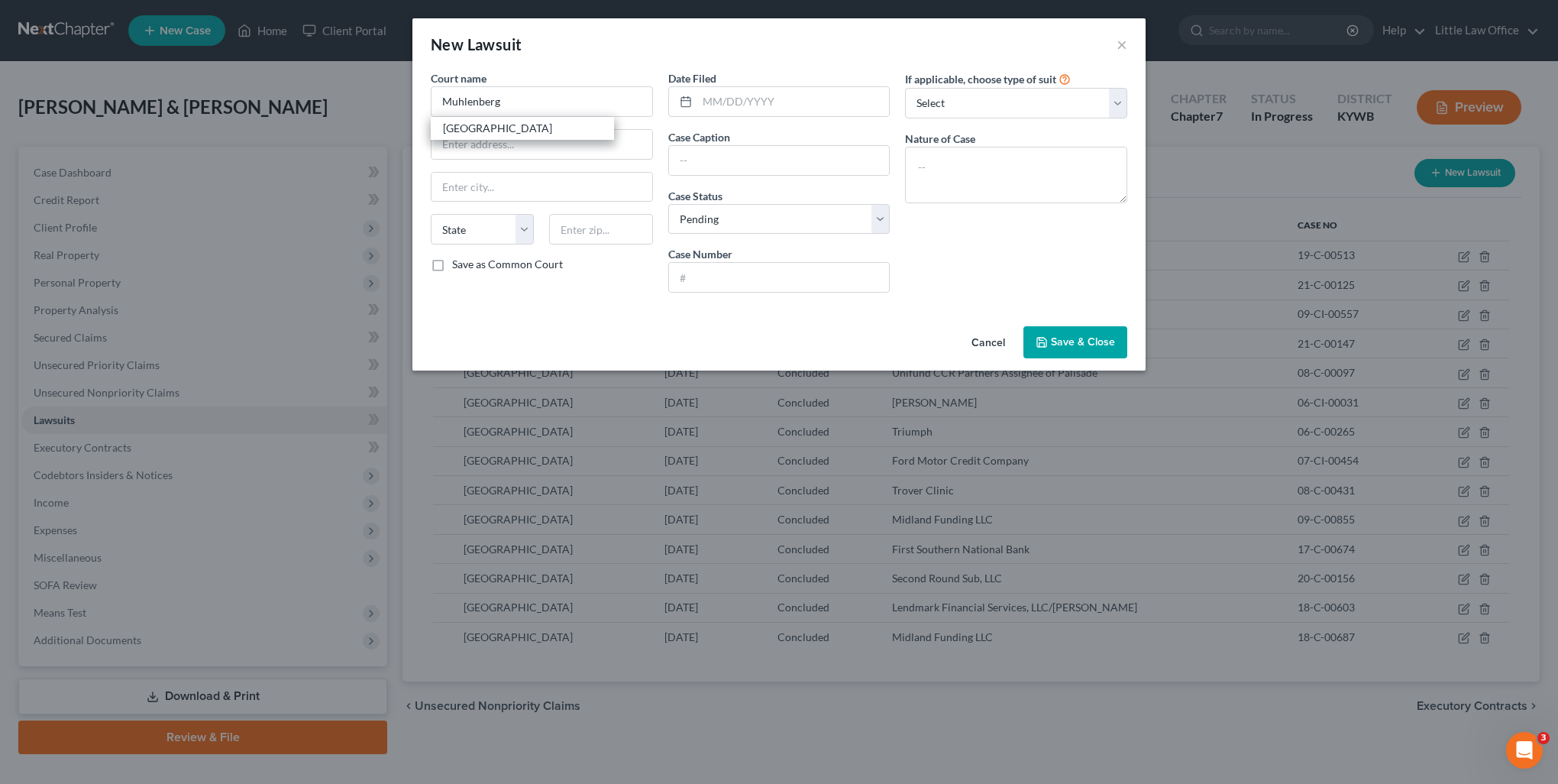
type input "[GEOGRAPHIC_DATA]"
type input "[STREET_ADDRESS] Box 776"
type input "[GEOGRAPHIC_DATA]"
select select "18"
type input "42345"
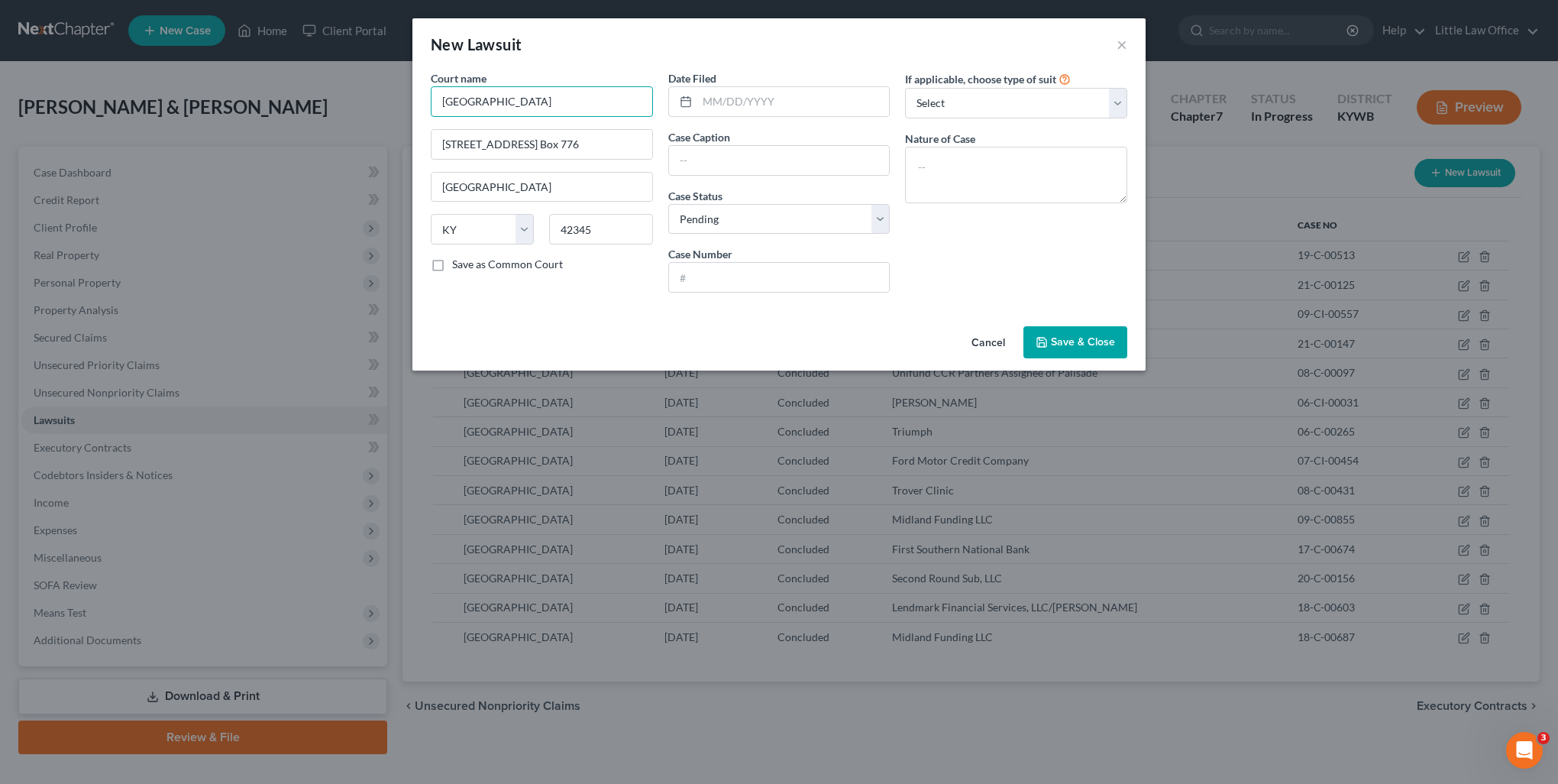
click at [550, 103] on input "[GEOGRAPHIC_DATA]" at bounding box center [541, 101] width 222 height 31
type input "[GEOGRAPHIC_DATA]"
click at [769, 102] on input "text" at bounding box center [794, 101] width 193 height 29
type input "02/02/2021"
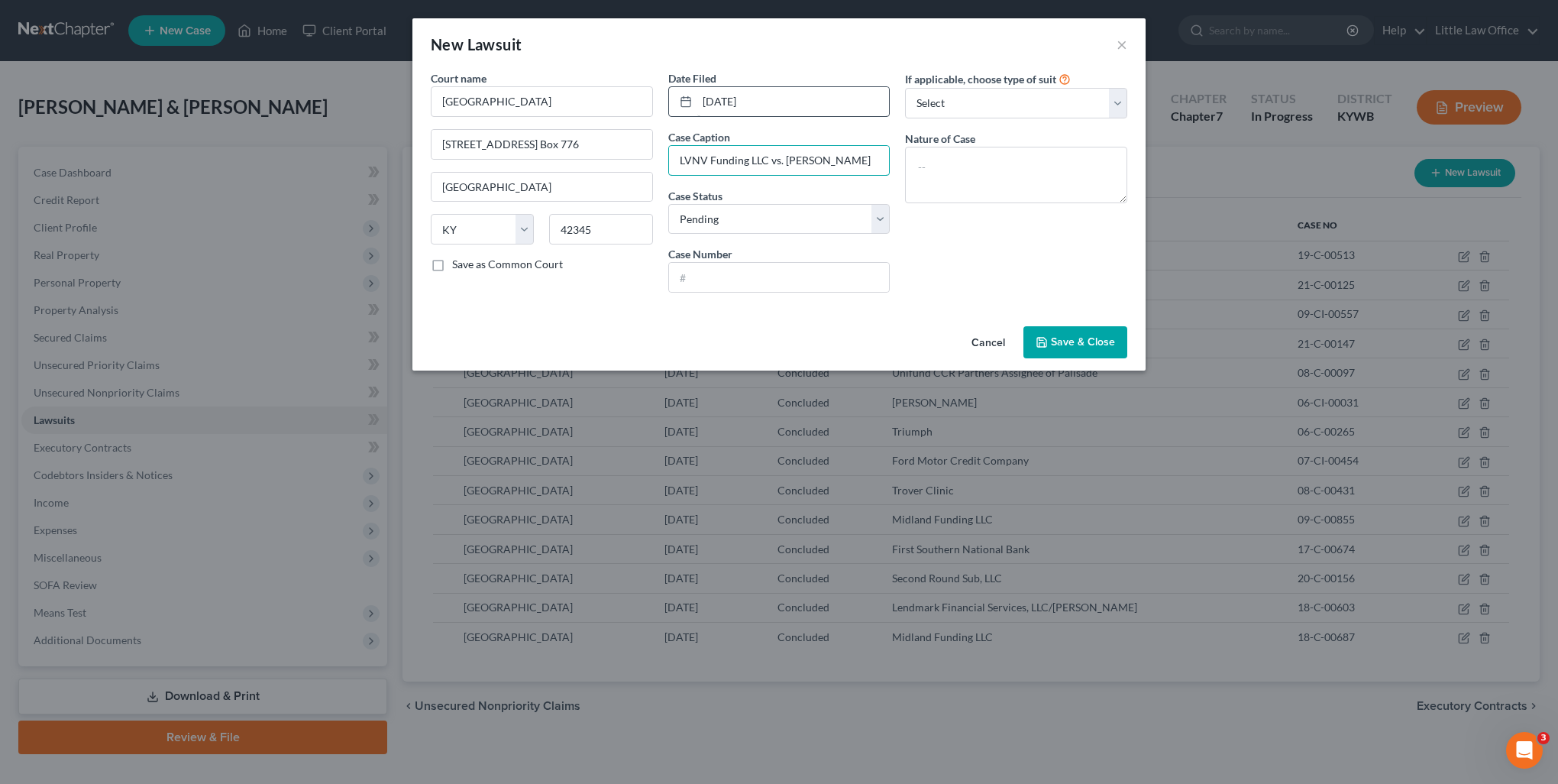
type input "LVNV Funding LLC vs. Jennifer Hoeft"
select select "2"
type input "21-C-00038"
click at [938, 98] on select "Select Repossession Garnishment Foreclosure Attached, Seized, Or Levied Other" at bounding box center [1015, 103] width 222 height 31
select select "4"
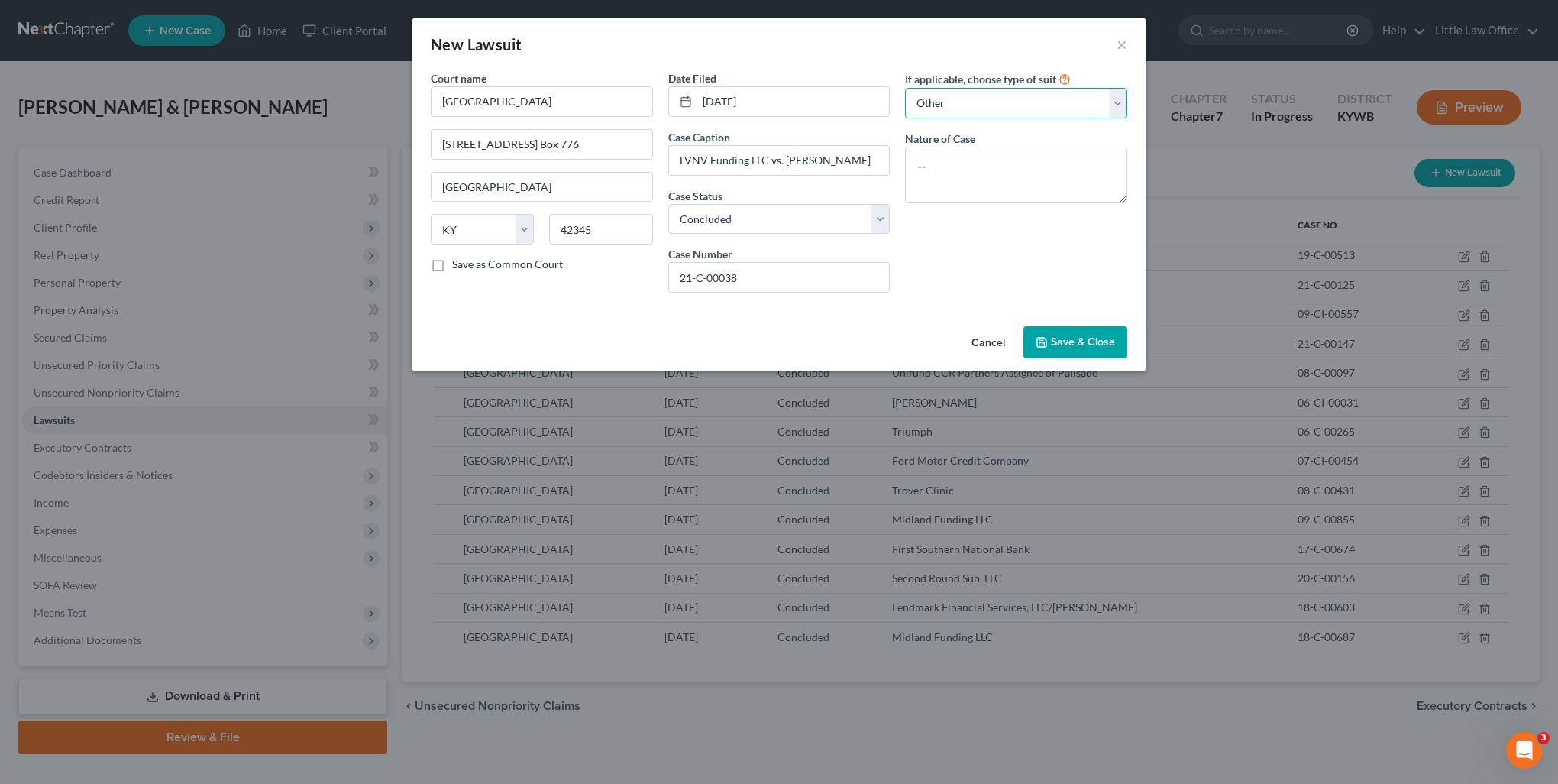
click at [905, 88] on select "Select Repossession Garnishment Foreclosure Attached, Seized, Or Levied Other" at bounding box center [1015, 103] width 222 height 31
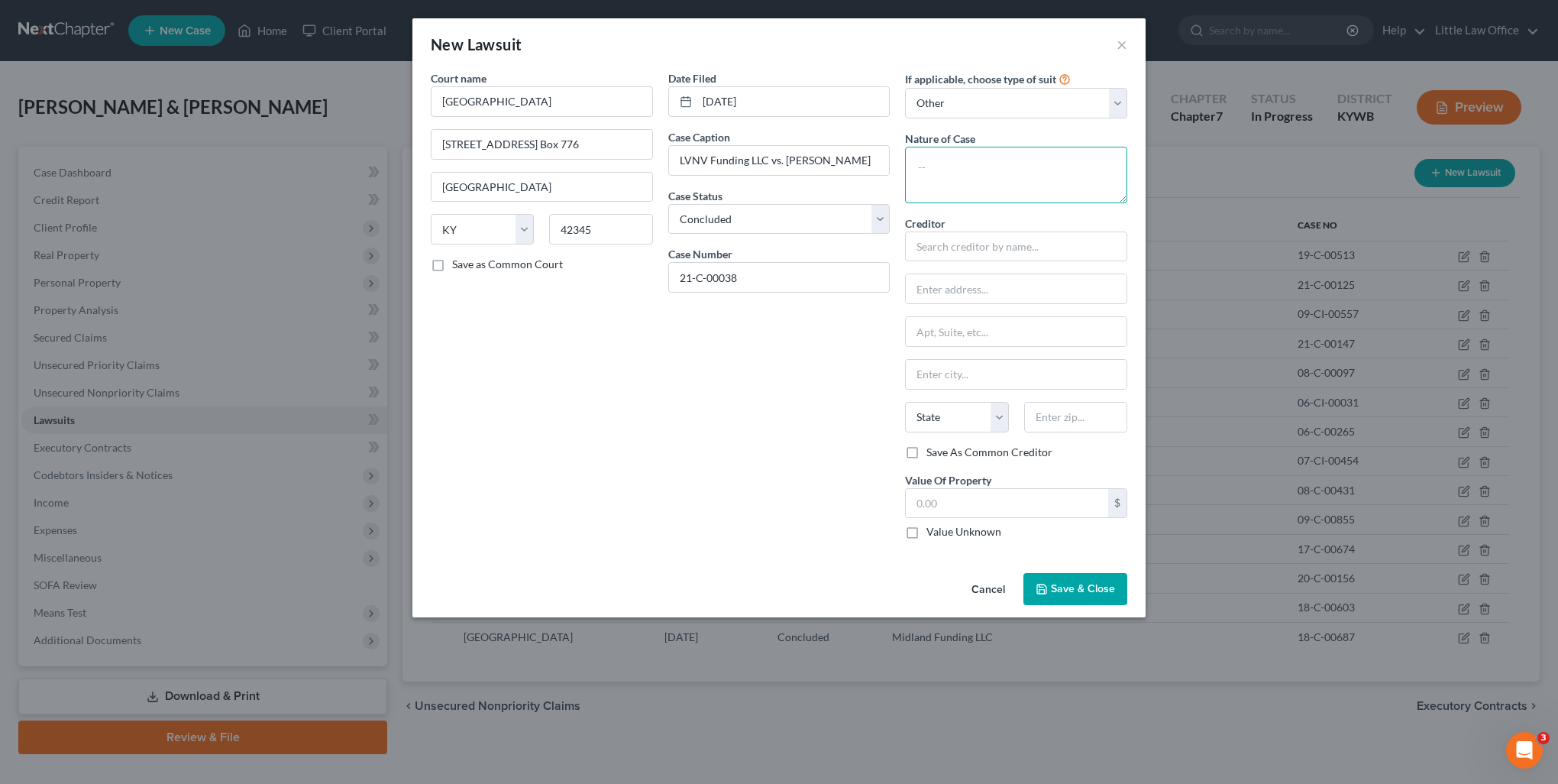
click at [947, 182] on textarea at bounding box center [1015, 175] width 222 height 56
type textarea "Default Judgment"
click at [1031, 273] on div "LVNV Funding LLC" at bounding box center [997, 272] width 159 height 15
type input "LVNV Funding LLC"
type input "[STREET_ADDRESS]"
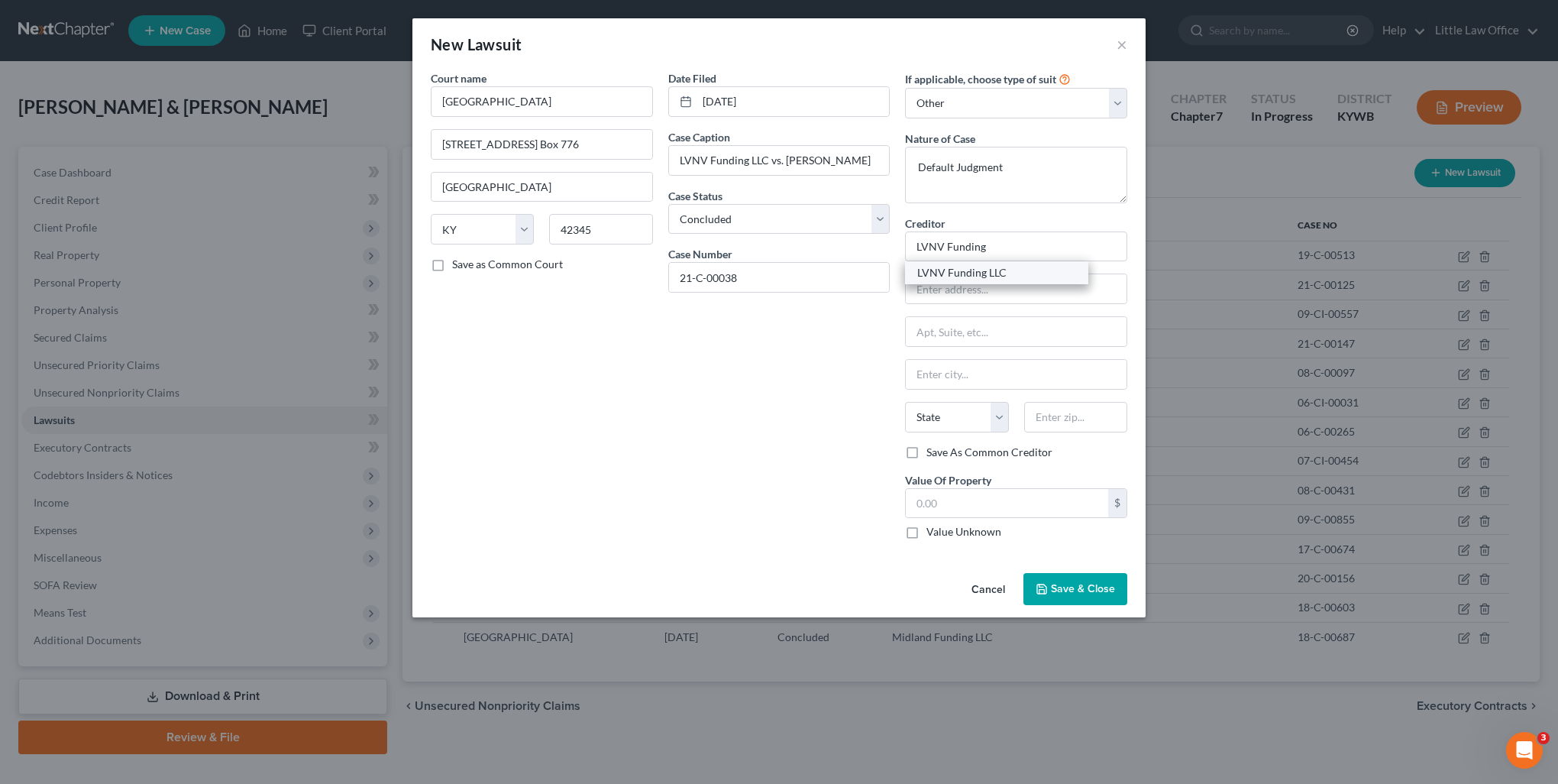
type input "[GEOGRAPHIC_DATA]"
select select "23"
type input "49546"
click at [965, 532] on label "Value Unknown" at bounding box center [964, 531] width 74 height 15
click at [942, 532] on input "Value Unknown" at bounding box center [938, 528] width 10 height 10
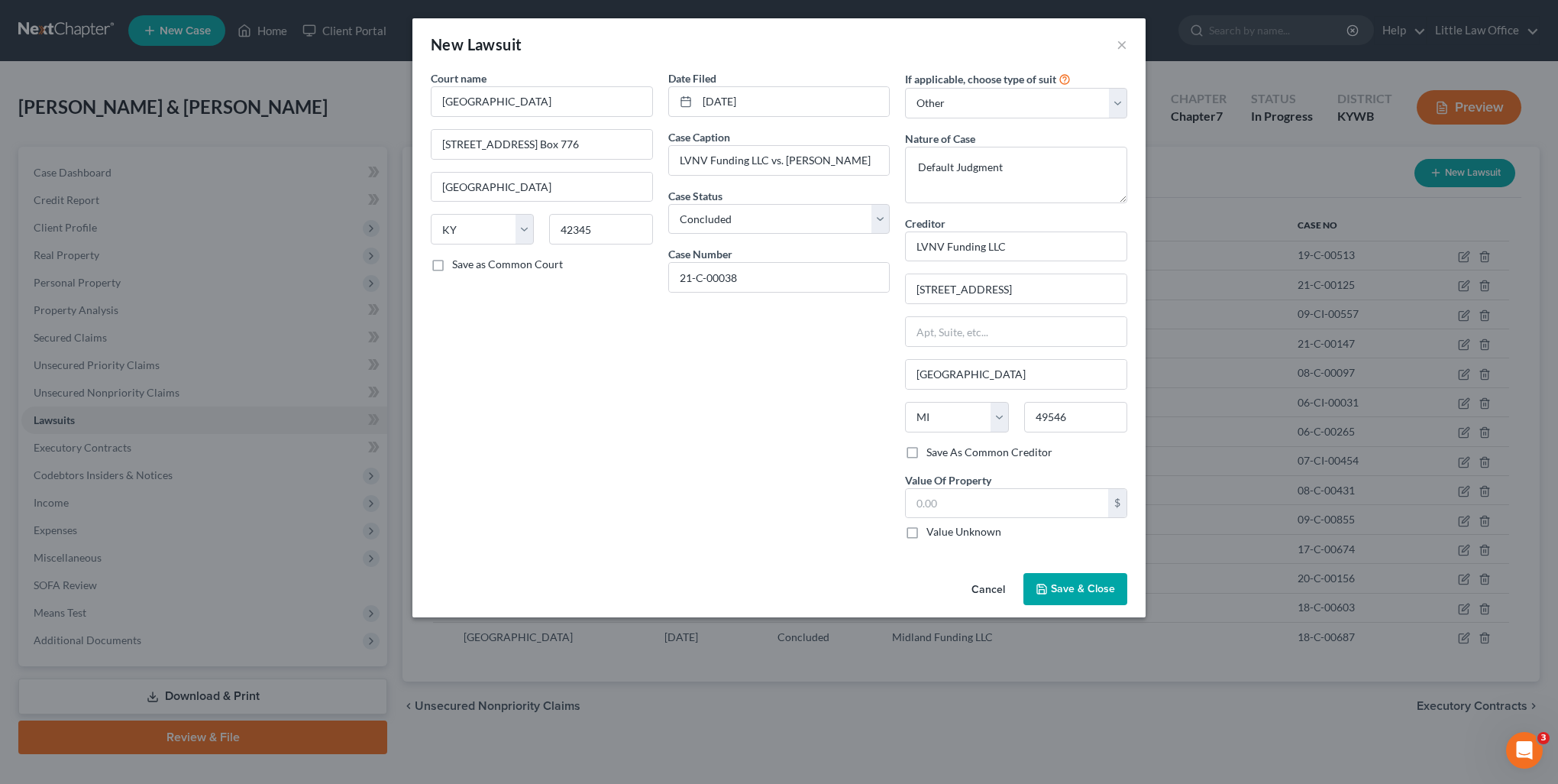
checkbox input "true"
type input "0.00"
click at [1084, 587] on span "Save & Close" at bounding box center [1084, 588] width 64 height 13
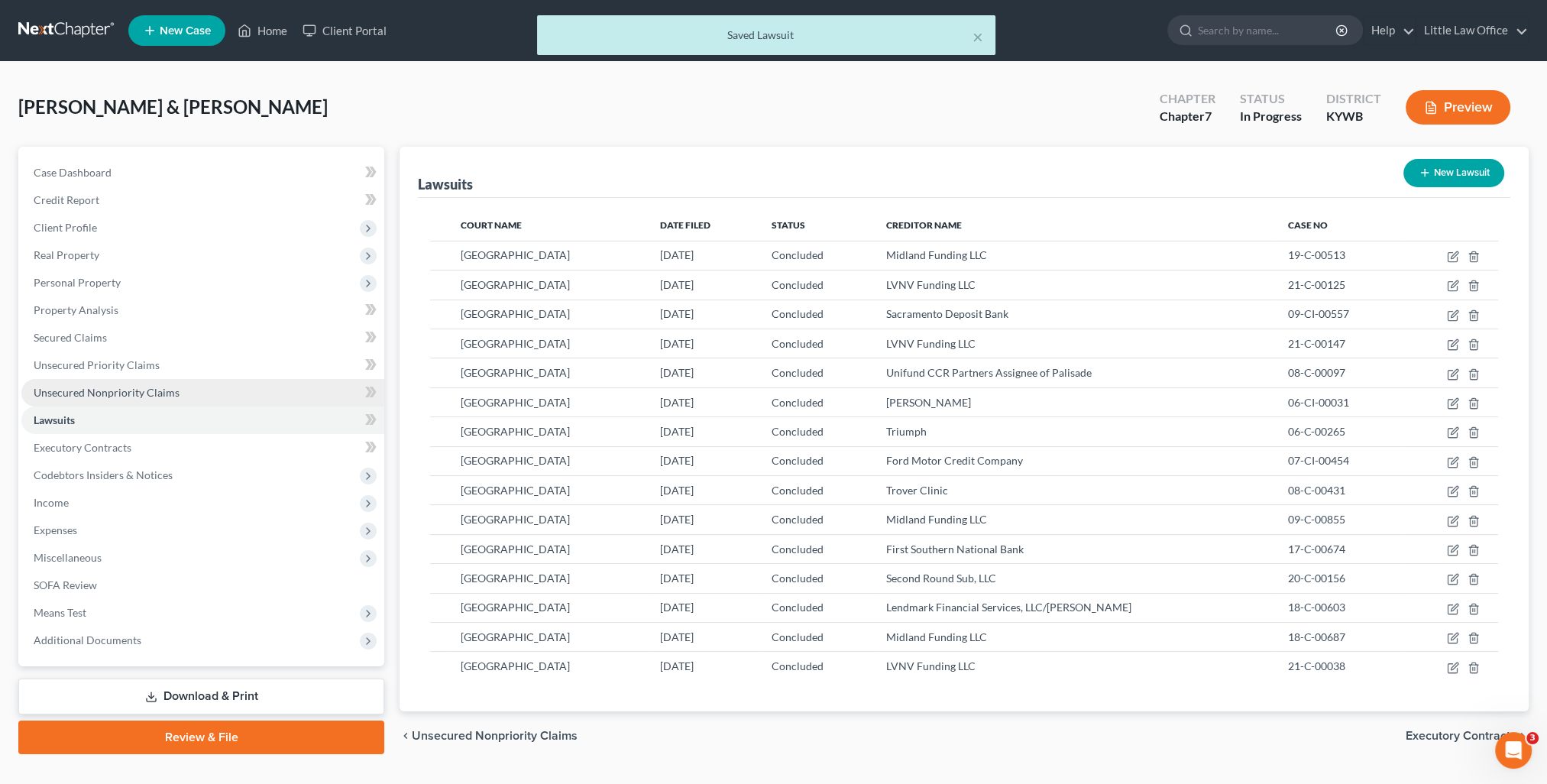
click at [144, 387] on span "Unsecured Nonpriority Claims" at bounding box center [107, 392] width 146 height 13
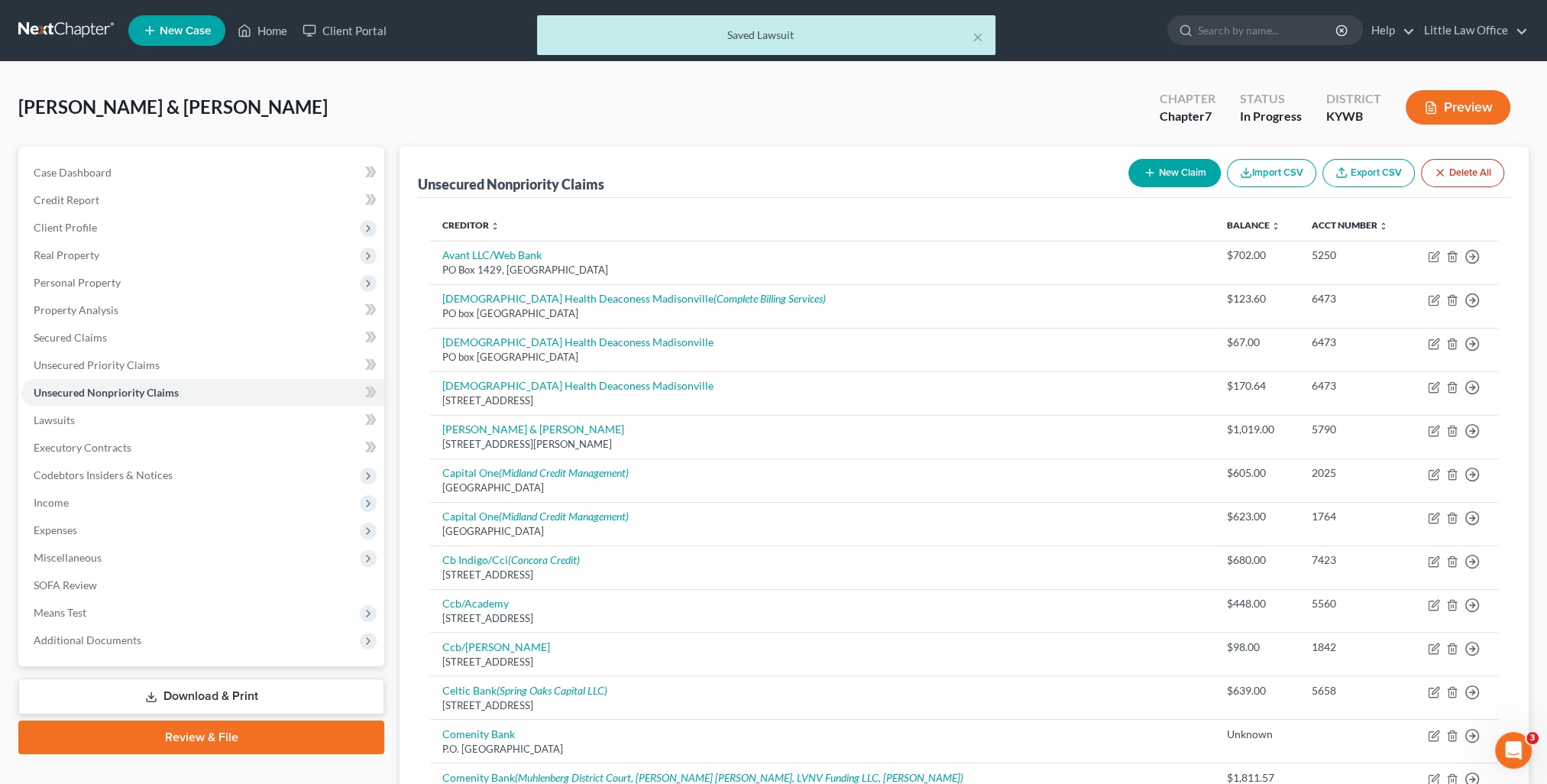
click at [1181, 176] on button "New Claim" at bounding box center [1175, 173] width 93 height 28
select select "2"
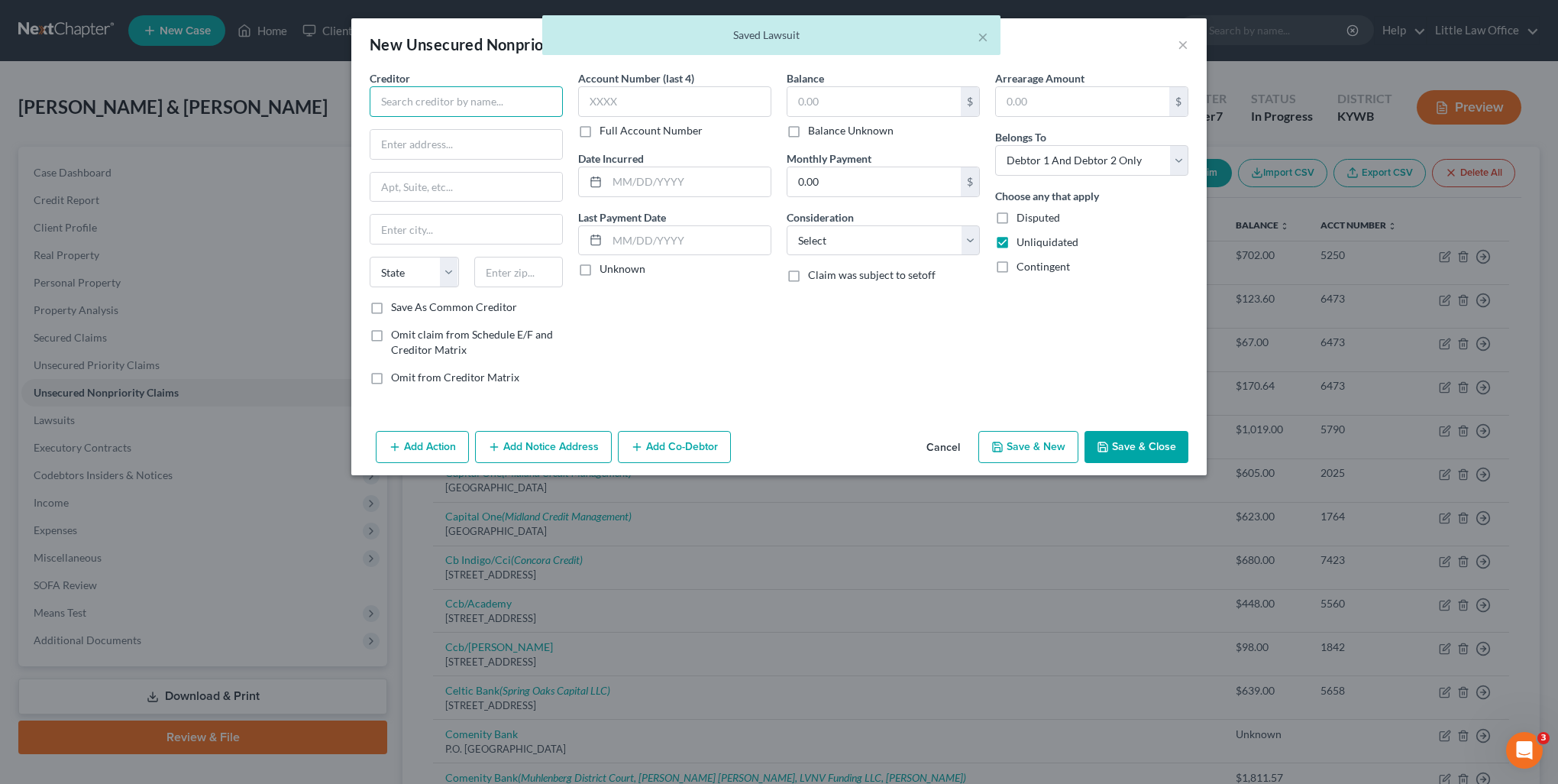
click at [467, 103] on input "text" at bounding box center [467, 101] width 193 height 31
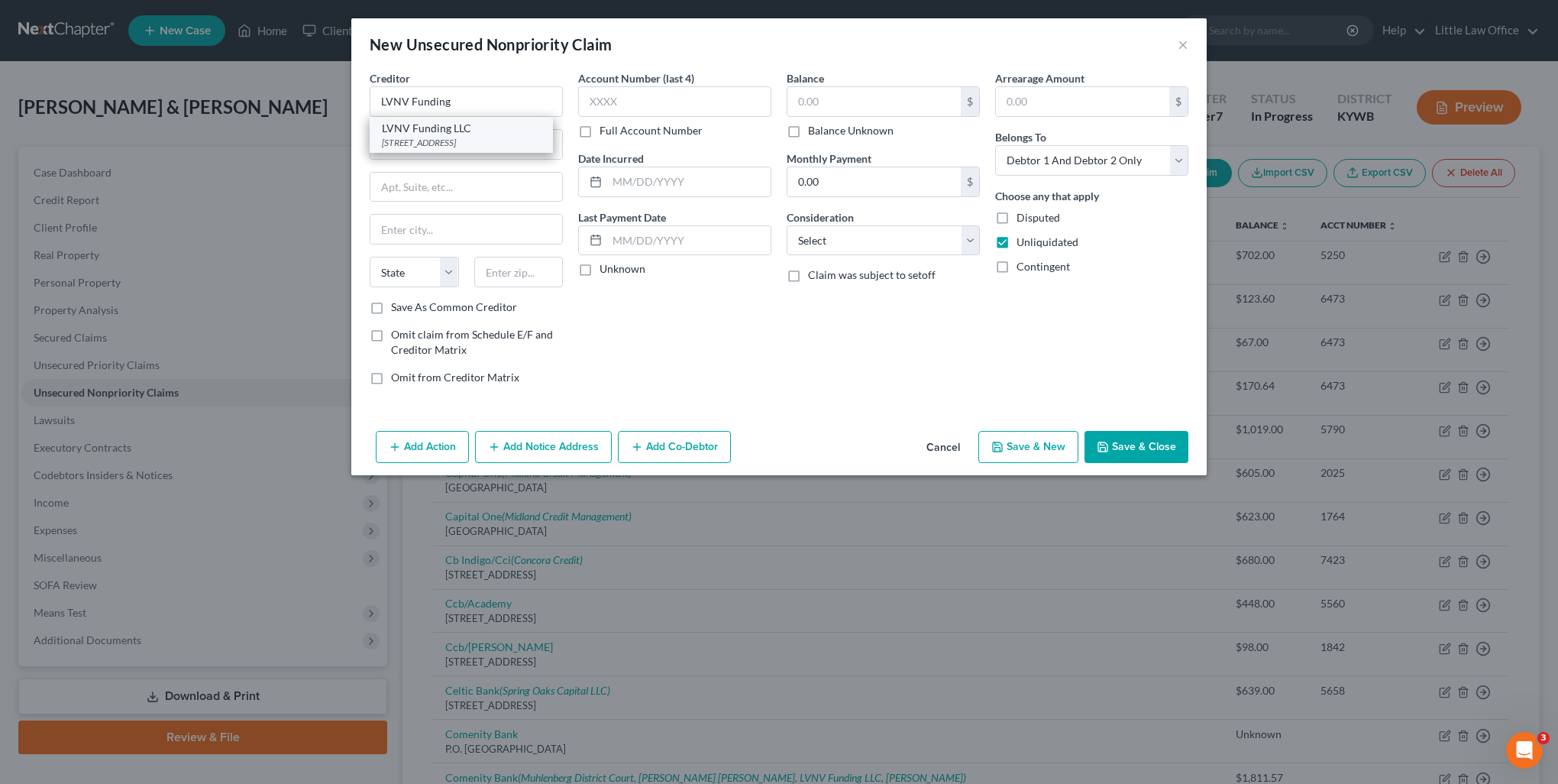
click at [462, 127] on div "LVNV Funding LLC" at bounding box center [461, 128] width 159 height 15
type input "LVNV Funding LLC"
type input "[STREET_ADDRESS]"
type input "[GEOGRAPHIC_DATA]"
select select "23"
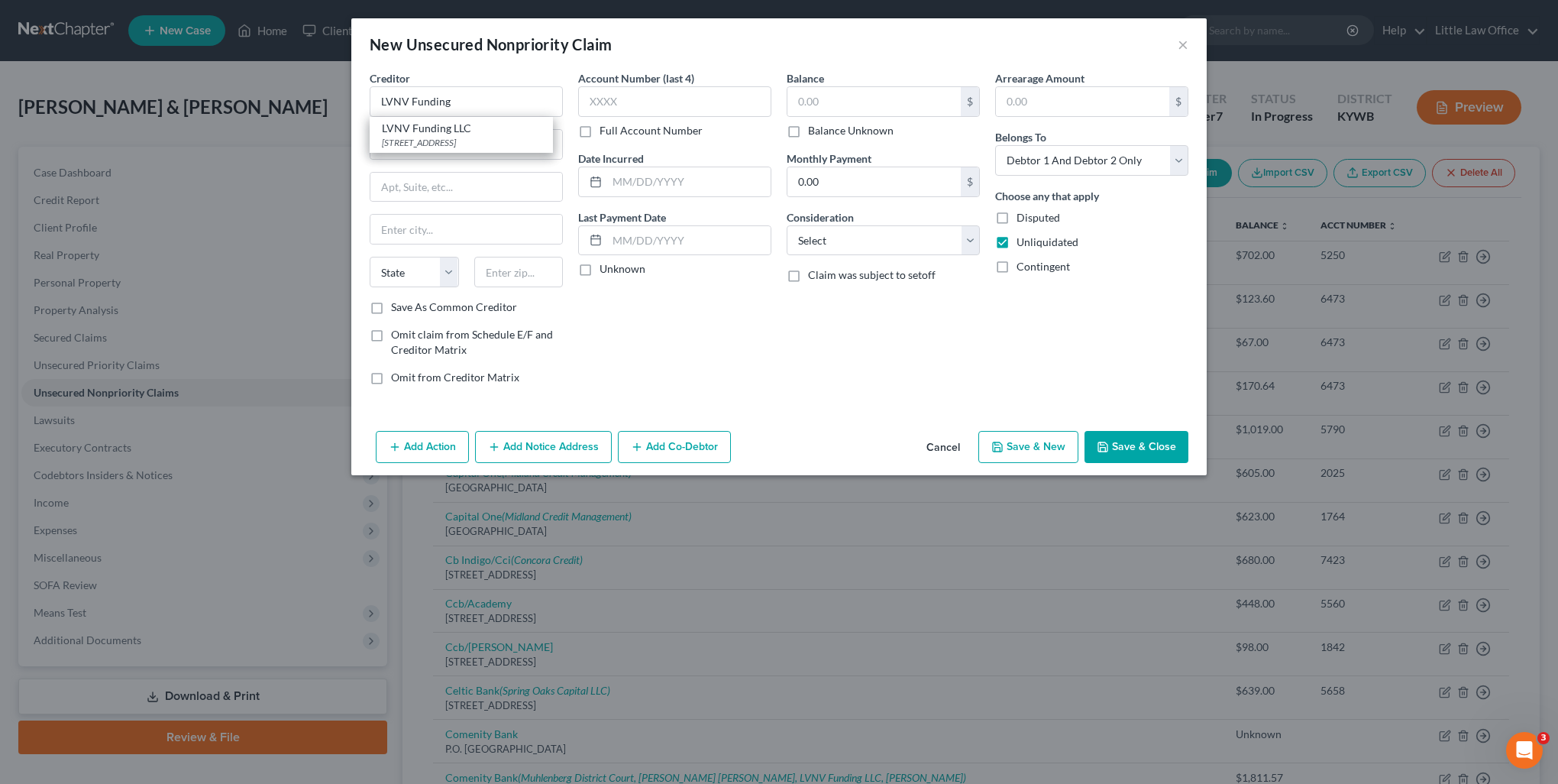
type input "49546"
click at [837, 125] on label "Balance Unknown" at bounding box center [851, 130] width 85 height 15
click at [824, 125] on input "Balance Unknown" at bounding box center [819, 128] width 10 height 10
checkbox input "true"
type input "0.00"
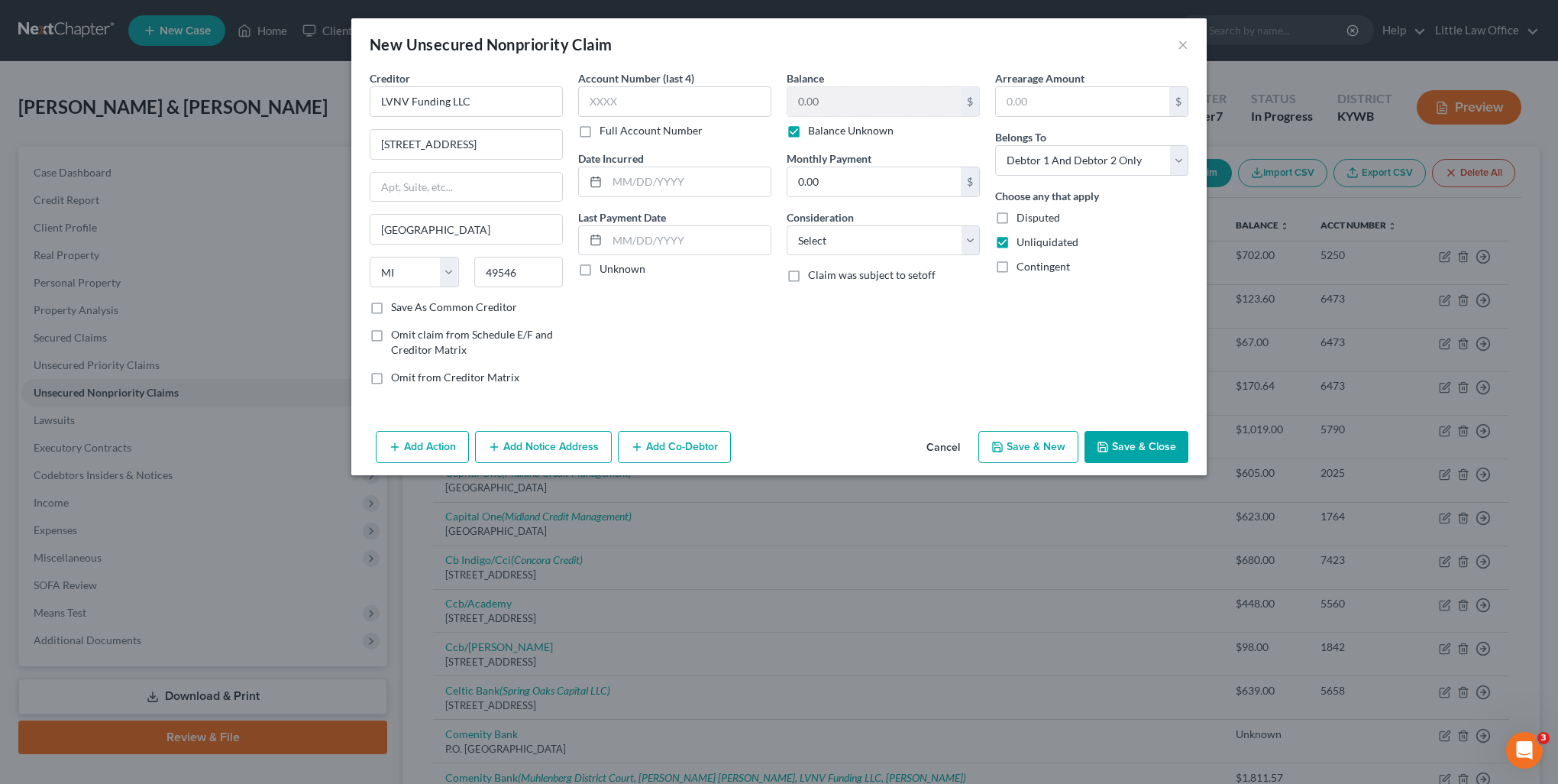
click at [936, 441] on button "Cancel" at bounding box center [943, 447] width 58 height 31
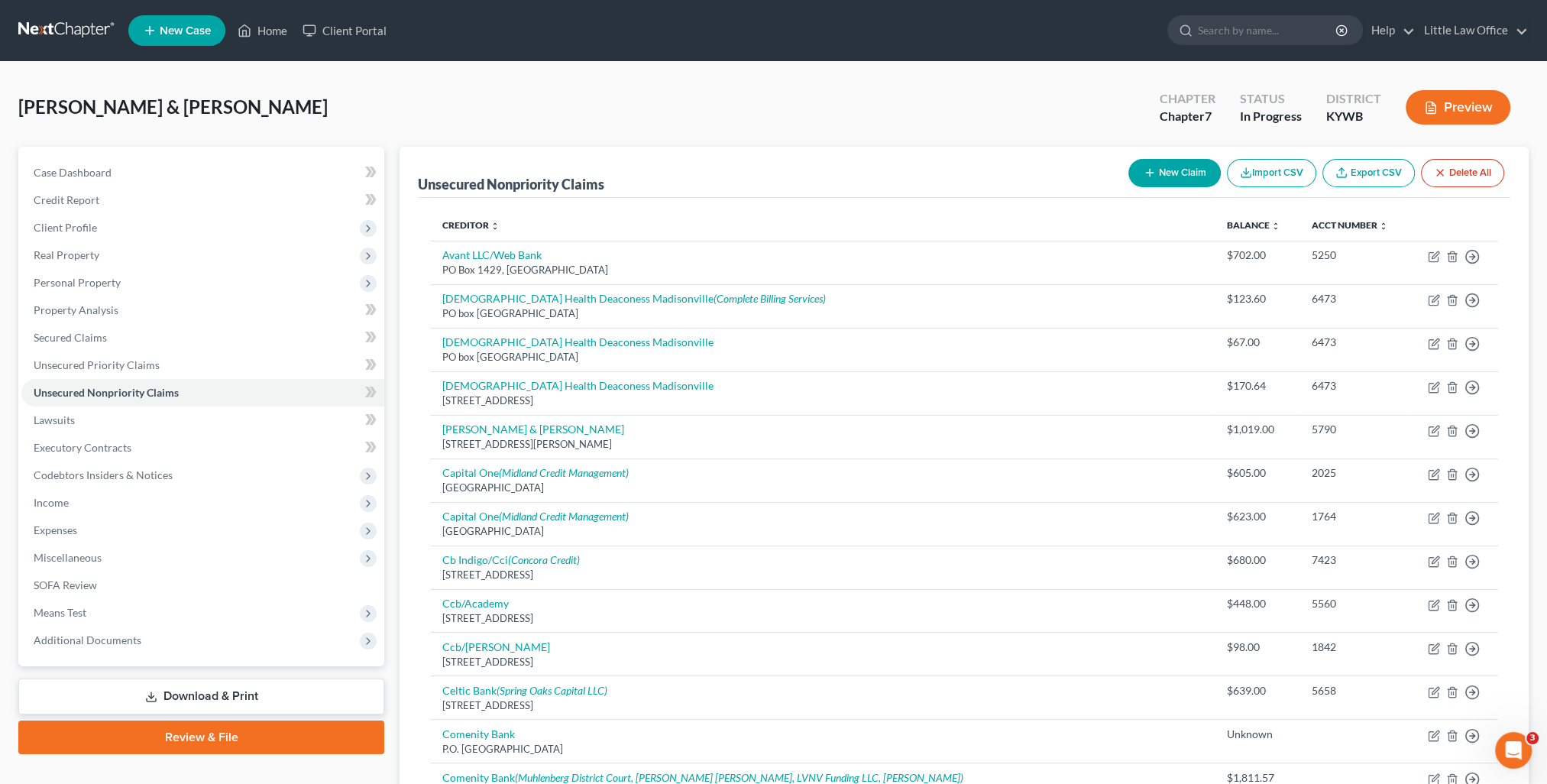
click at [1195, 170] on button "New Claim" at bounding box center [1175, 173] width 93 height 28
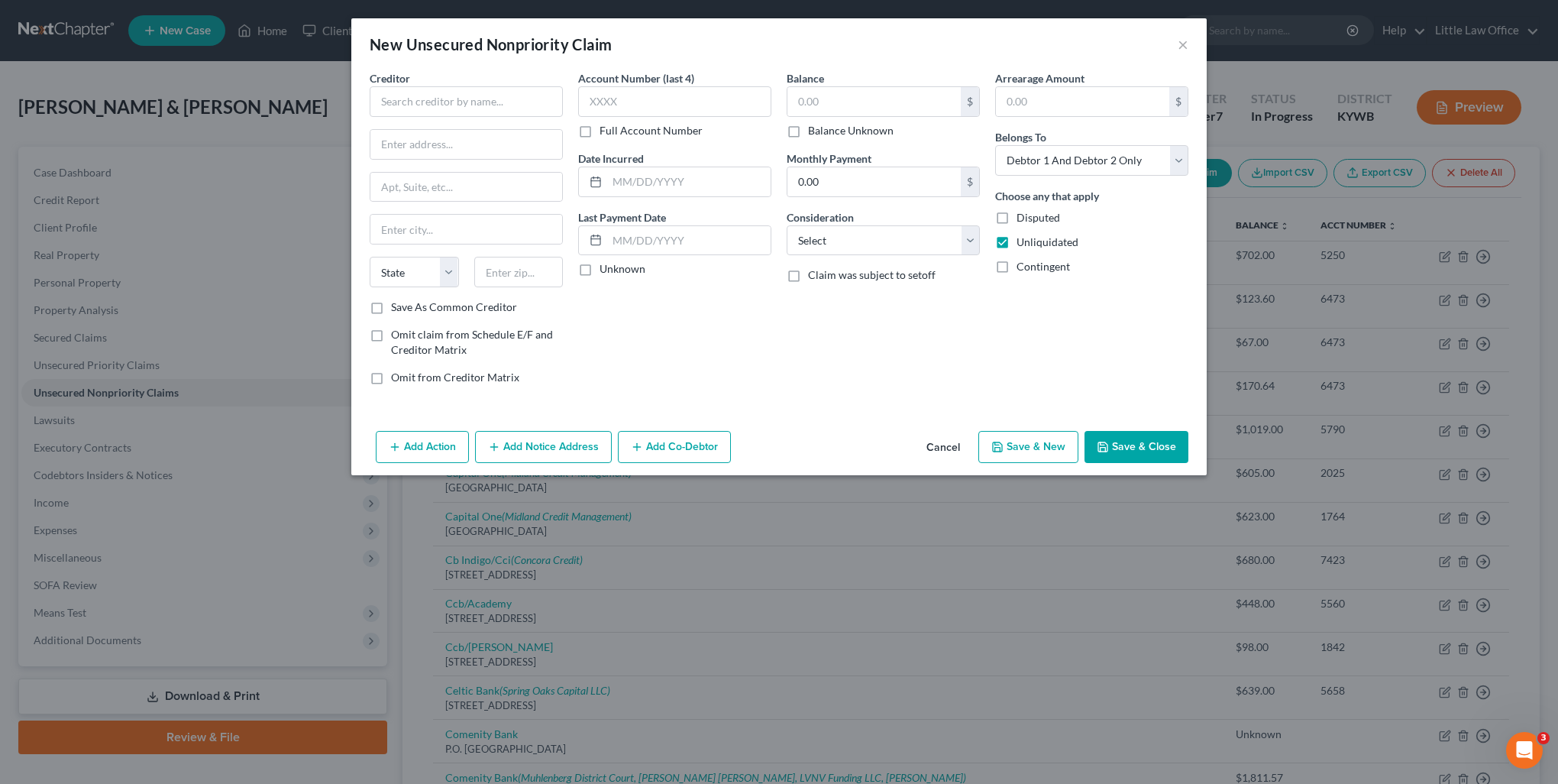
click at [525, 82] on div "Creditor *" at bounding box center [467, 93] width 193 height 46
click at [517, 94] on input "text" at bounding box center [467, 101] width 193 height 31
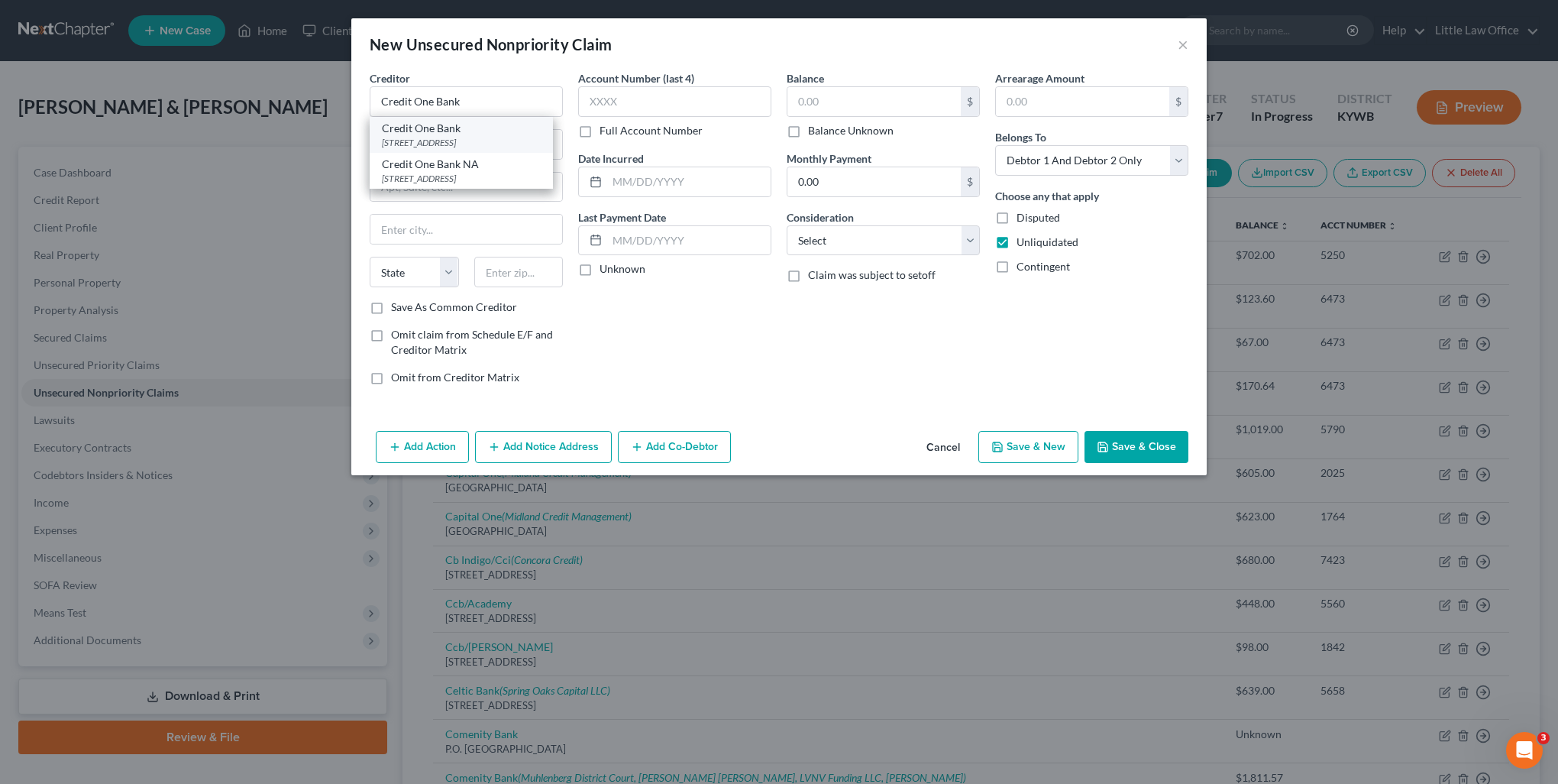
click at [441, 133] on div "Credit One Bank" at bounding box center [461, 128] width 159 height 15
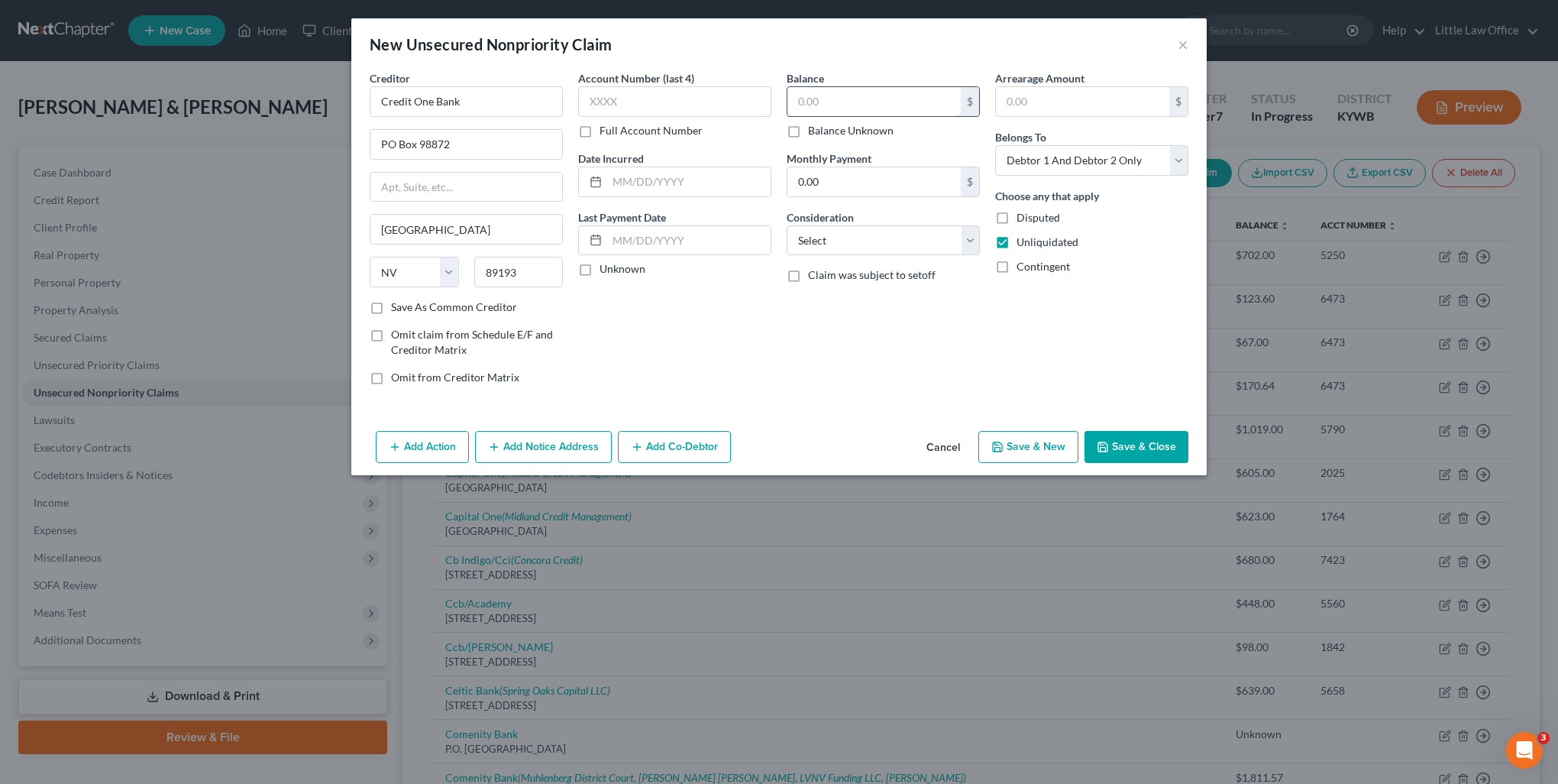
click at [862, 103] on input "text" at bounding box center [873, 101] width 173 height 29
drag, startPoint x: 862, startPoint y: 234, endPoint x: 856, endPoint y: 249, distance: 16.2
click at [862, 234] on select "Select Cable / Satellite Services Collection Agency Credit Card Debt Debt Couns…" at bounding box center [883, 240] width 193 height 31
click at [786, 225] on select "Select Cable / Satellite Services Collection Agency Credit Card Debt Debt Couns…" at bounding box center [883, 240] width 193 height 31
drag, startPoint x: 1071, startPoint y: 151, endPoint x: 1062, endPoint y: 173, distance: 23.8
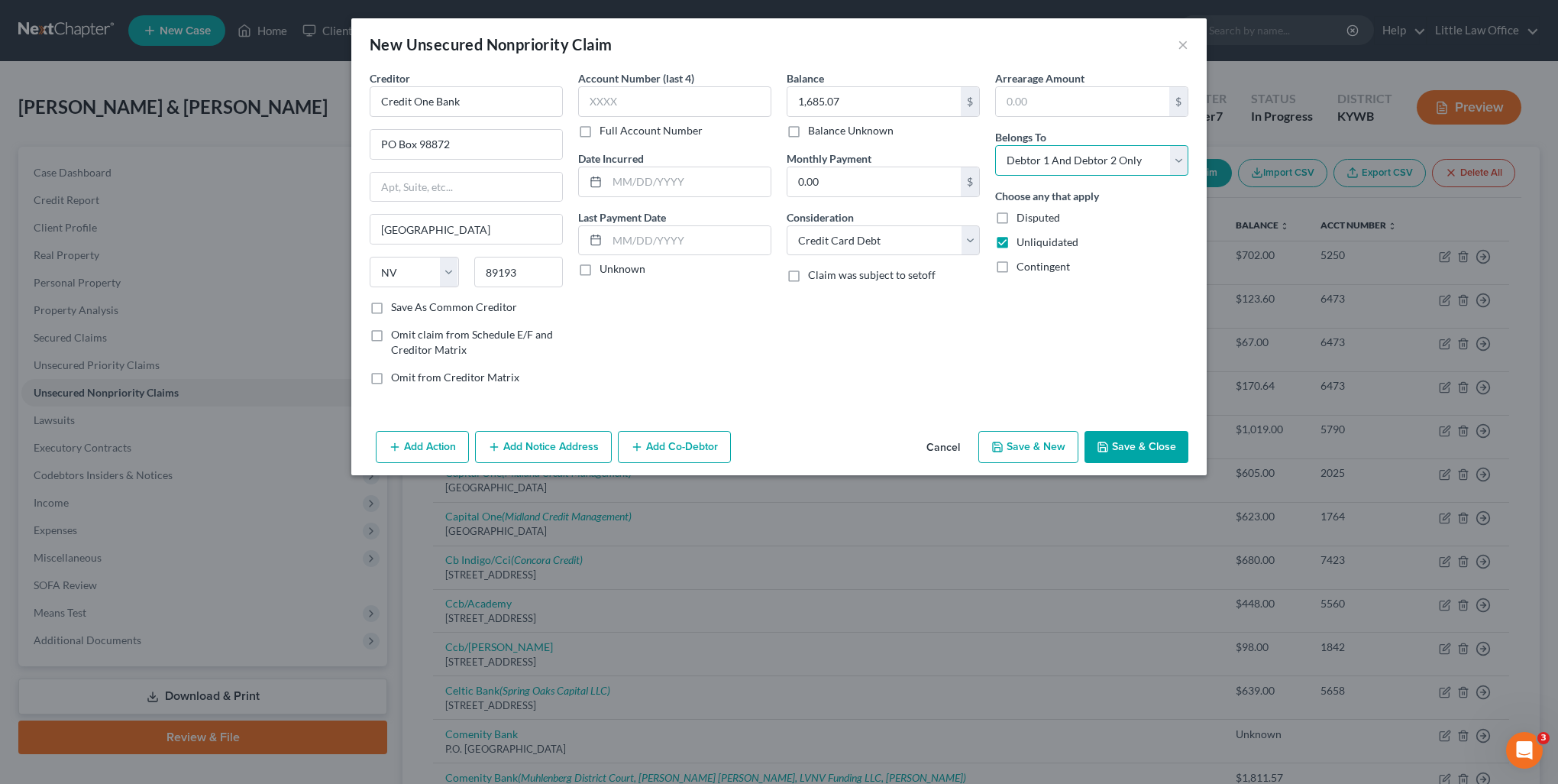
click at [1071, 151] on select "Select Debtor 1 Only Debtor 2 Only Debtor 1 And Debtor 2 Only At Least One Of T…" at bounding box center [1091, 160] width 193 height 31
click at [995, 145] on select "Select Debtor 1 Only Debtor 2 Only Debtor 1 And Debtor 2 Only At Least One Of T…" at bounding box center [1091, 160] width 193 height 31
click at [583, 434] on button "Add Notice Address" at bounding box center [543, 446] width 136 height 32
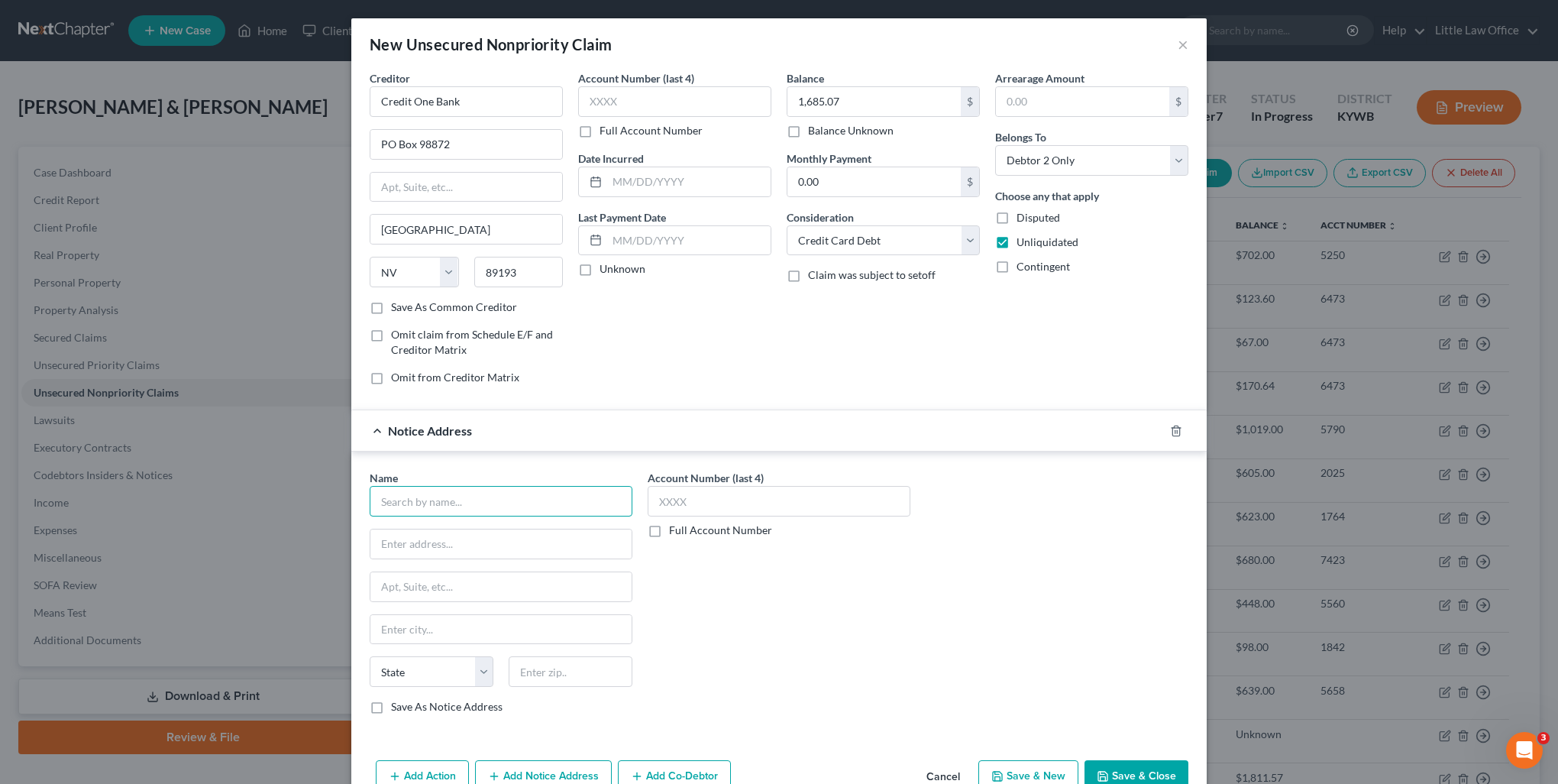
click at [496, 503] on input "text" at bounding box center [501, 501] width 263 height 31
click at [460, 524] on div "LVNV Funding LLC" at bounding box center [461, 527] width 159 height 15
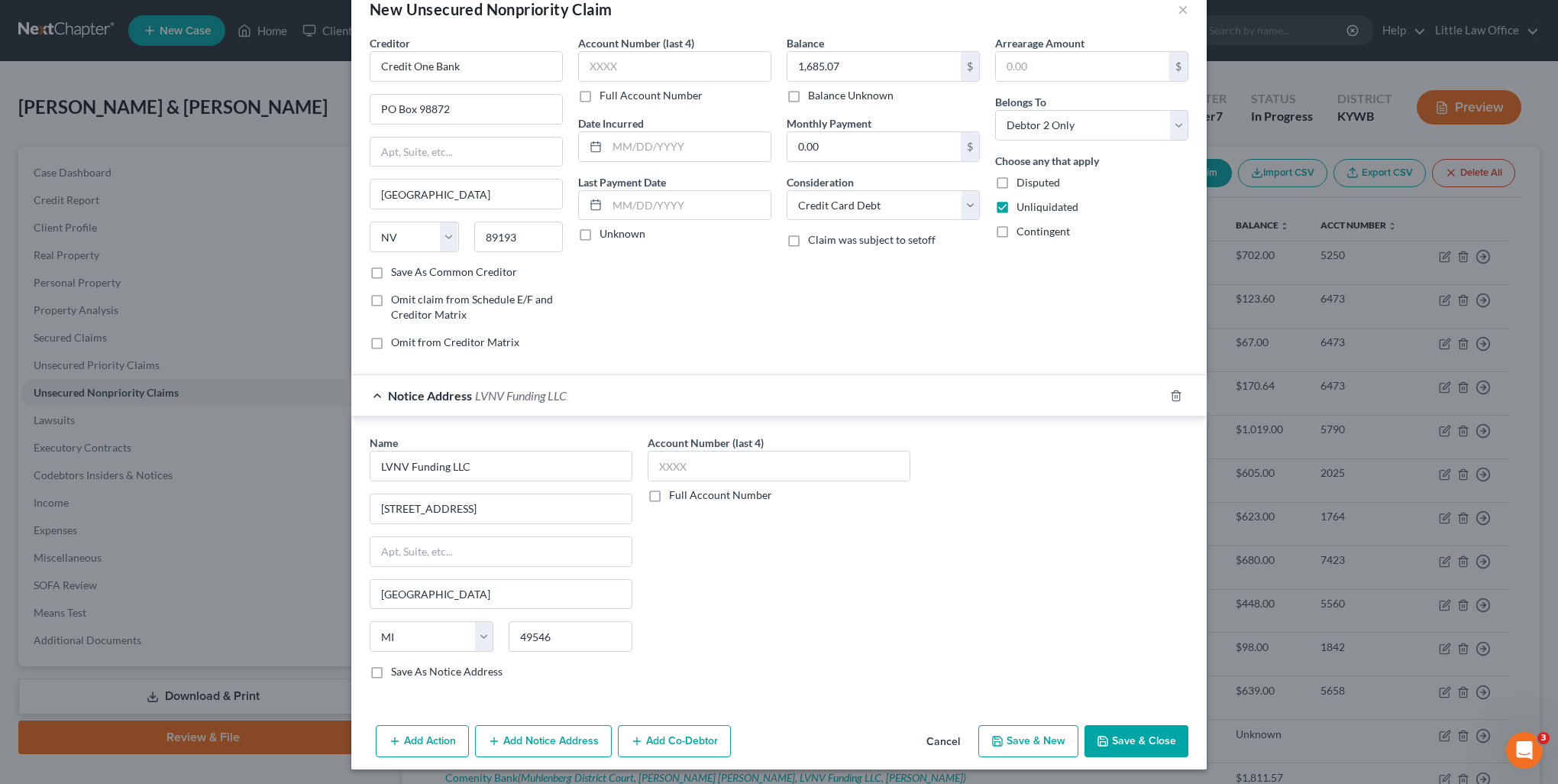
click at [548, 725] on button "Add Notice Address" at bounding box center [543, 741] width 136 height 32
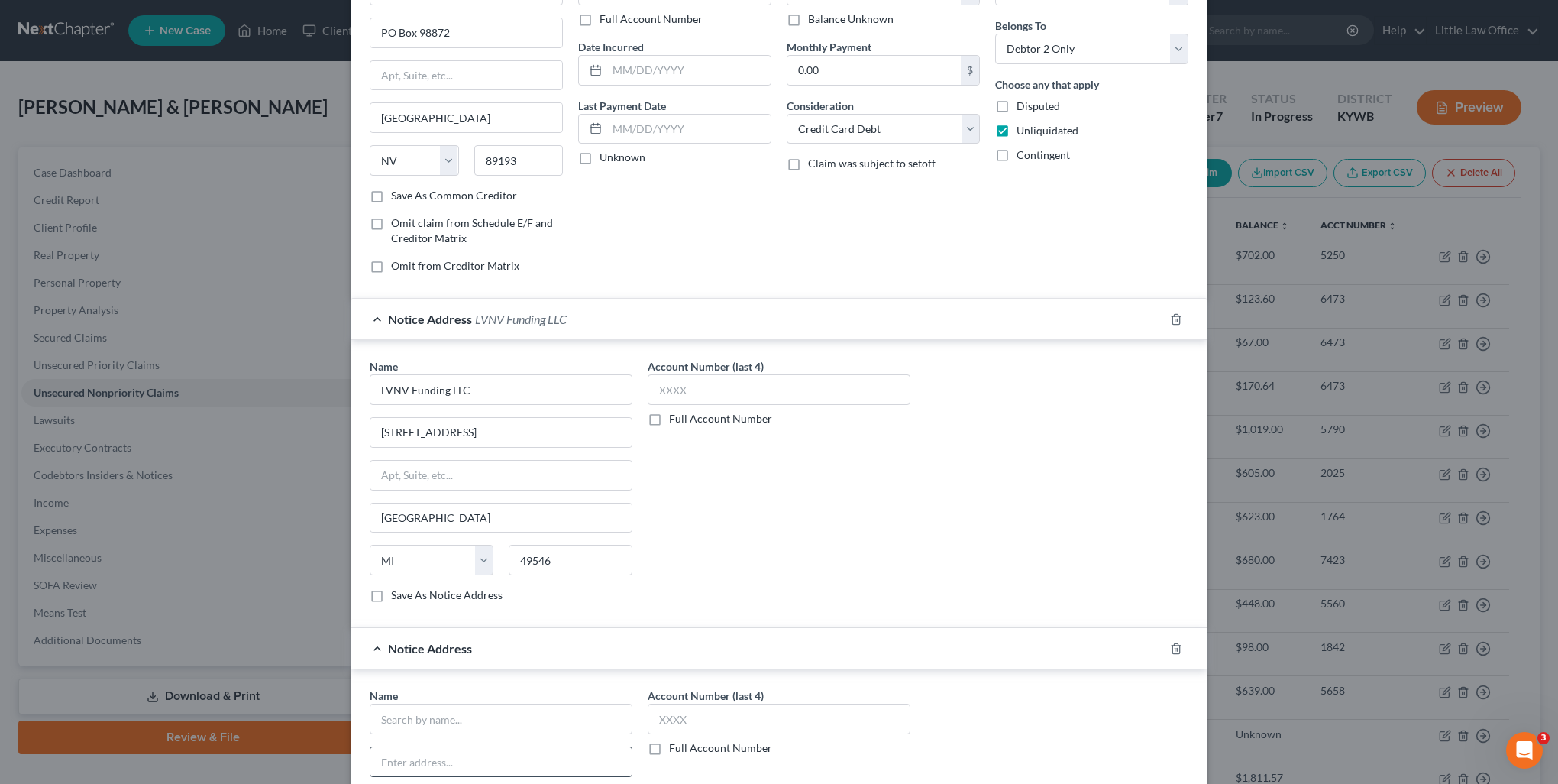
scroll to position [188, 0]
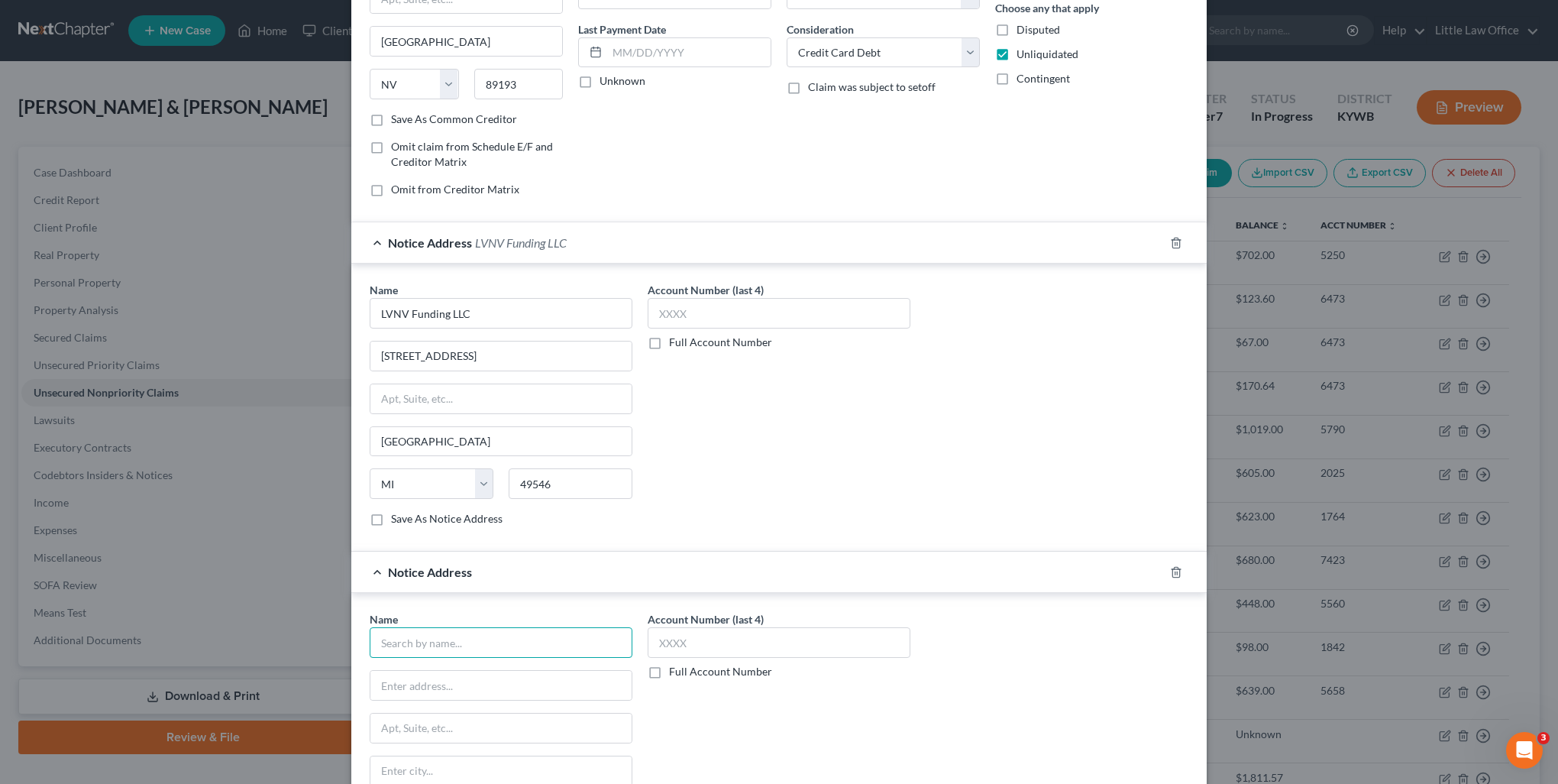
click at [507, 648] on input "text" at bounding box center [501, 642] width 263 height 31
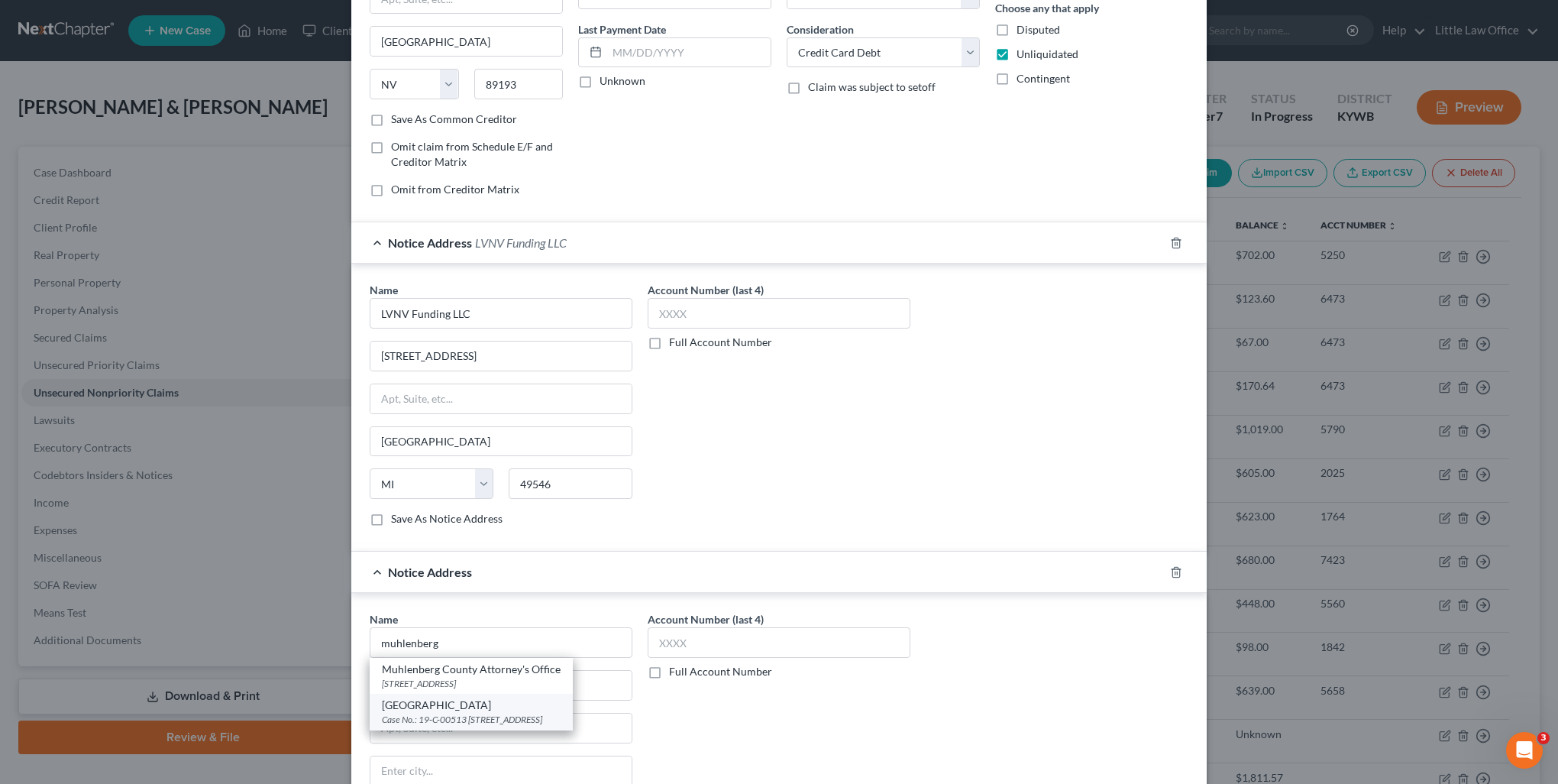
click at [494, 698] on div "[GEOGRAPHIC_DATA]" at bounding box center [471, 704] width 179 height 15
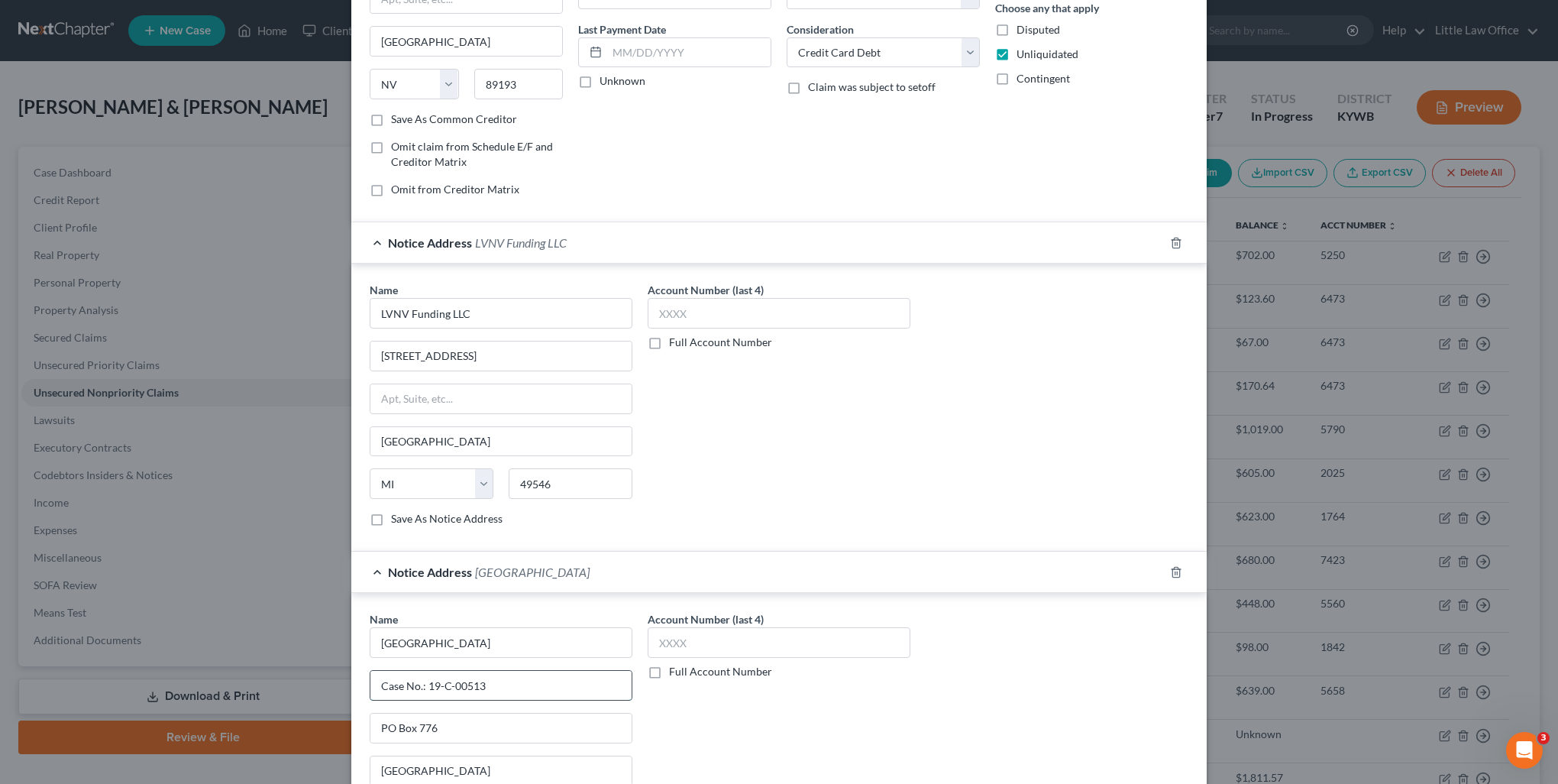
drag, startPoint x: 507, startPoint y: 678, endPoint x: 521, endPoint y: 670, distance: 16.1
click at [527, 677] on input "Case No.: 19-C-00513" at bounding box center [500, 684] width 261 height 29
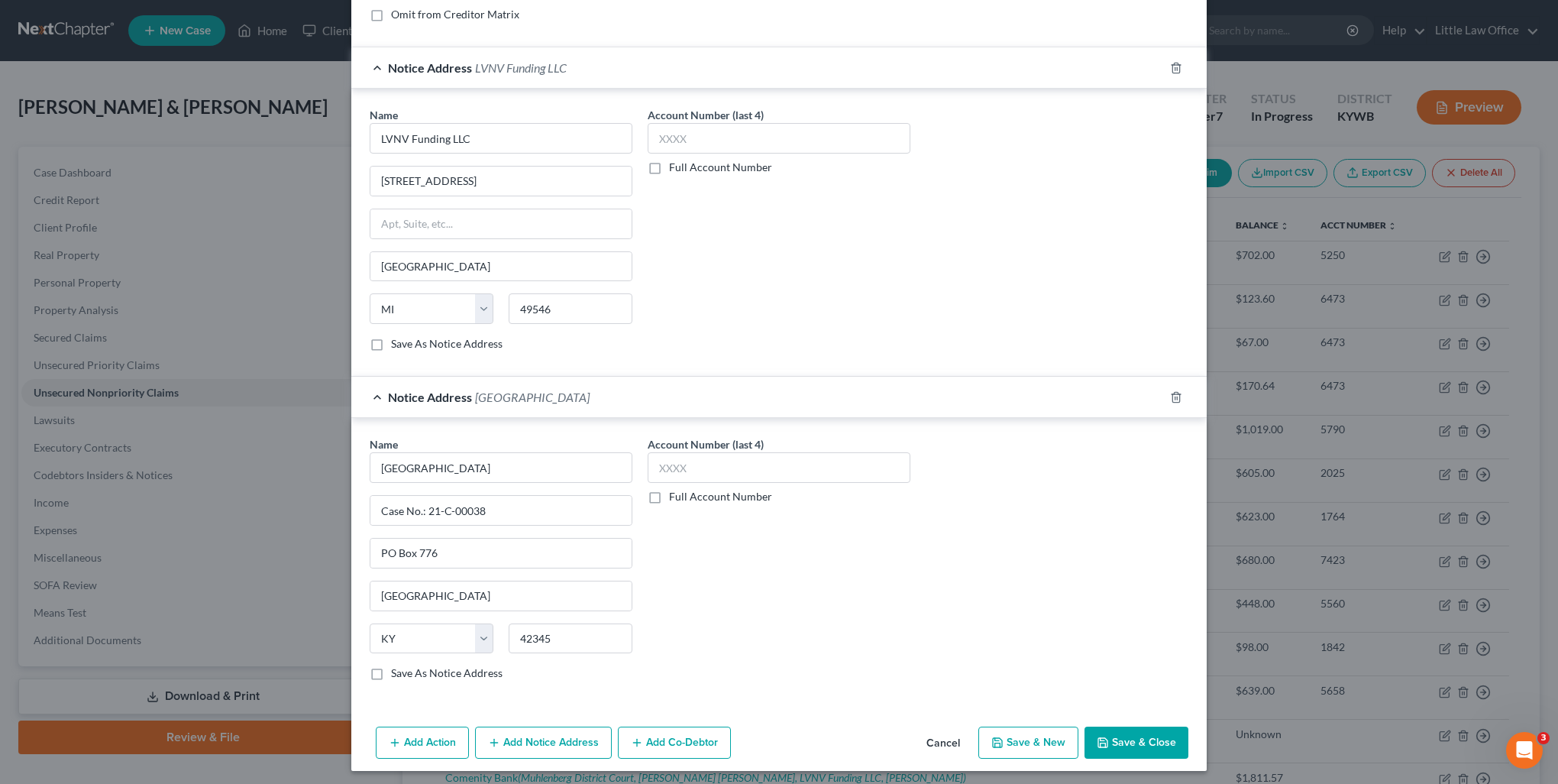
click at [505, 742] on button "Add Notice Address" at bounding box center [543, 742] width 136 height 32
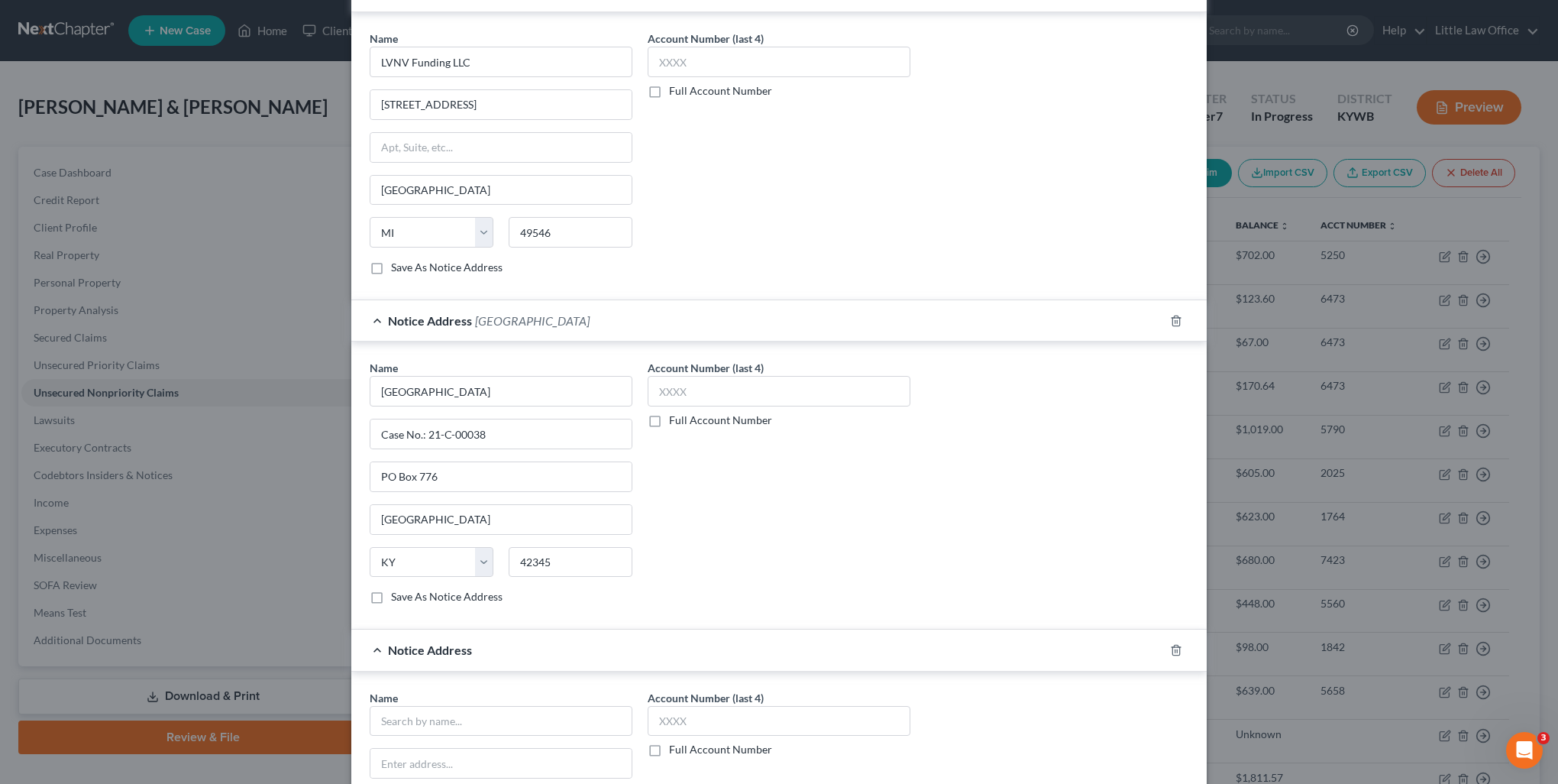
scroll to position [516, 0]
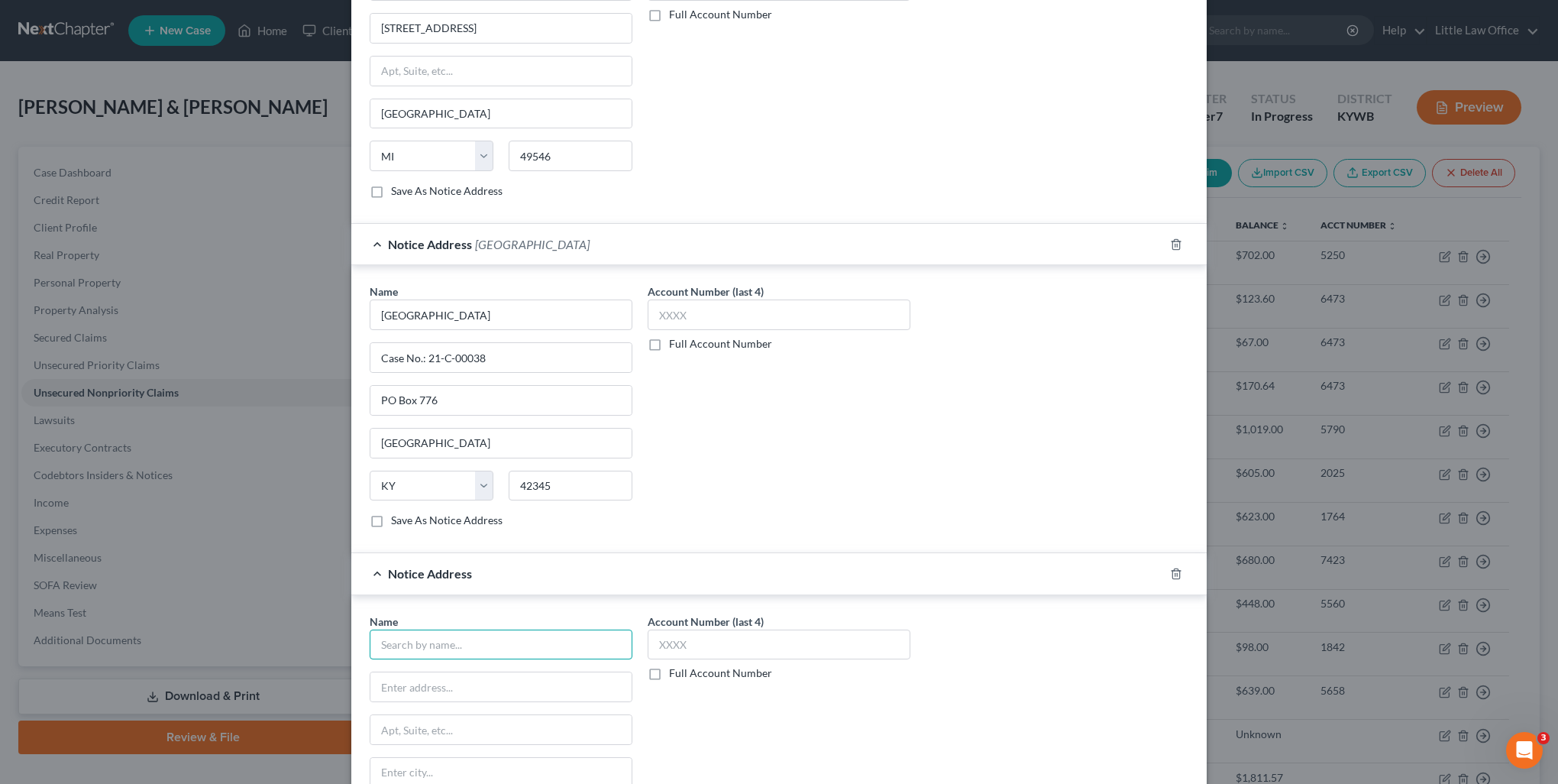
click at [440, 637] on input "text" at bounding box center [501, 644] width 263 height 31
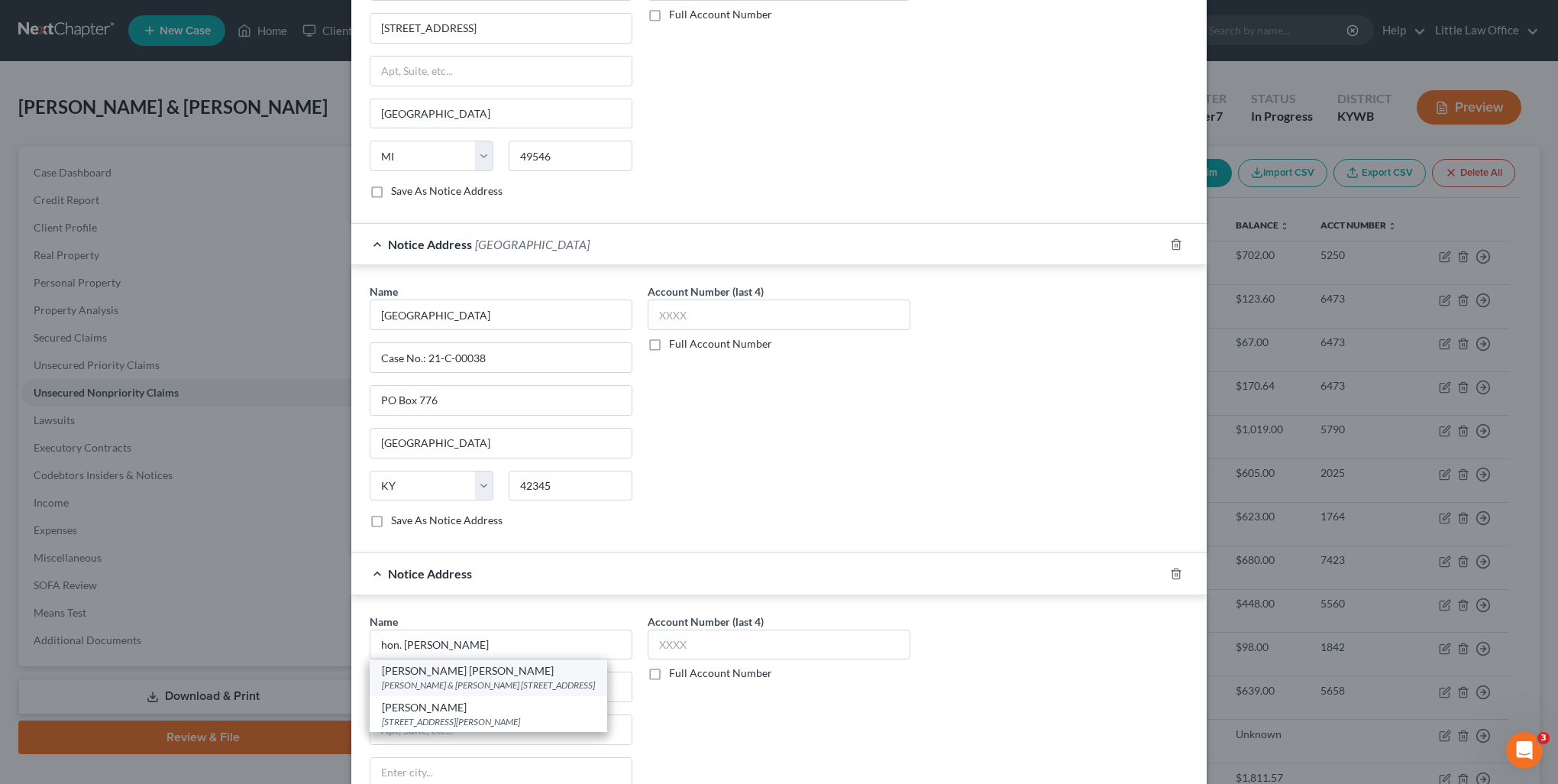
click at [444, 663] on div "[PERSON_NAME] [PERSON_NAME]" at bounding box center [488, 670] width 213 height 15
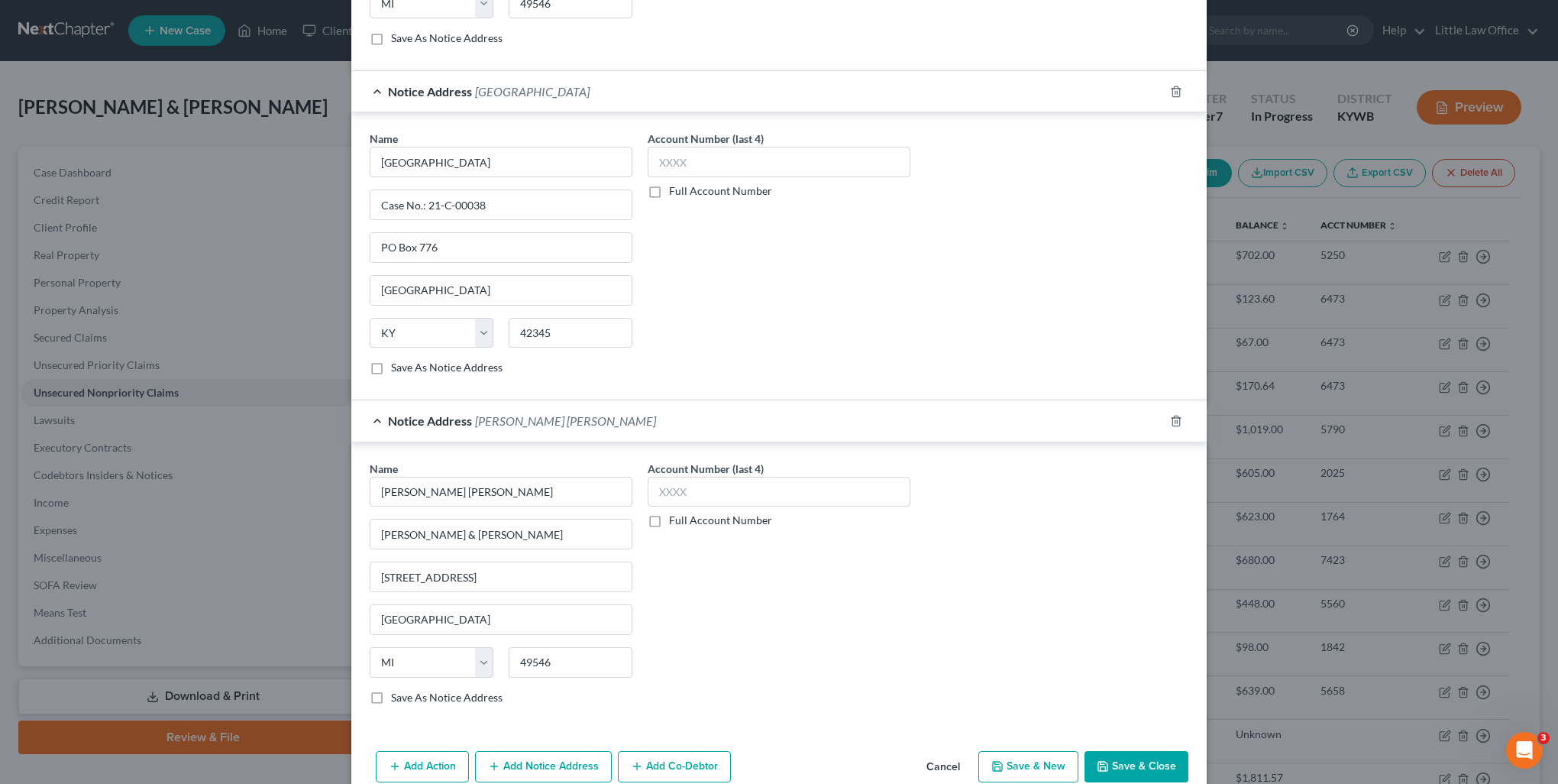
scroll to position [691, 0]
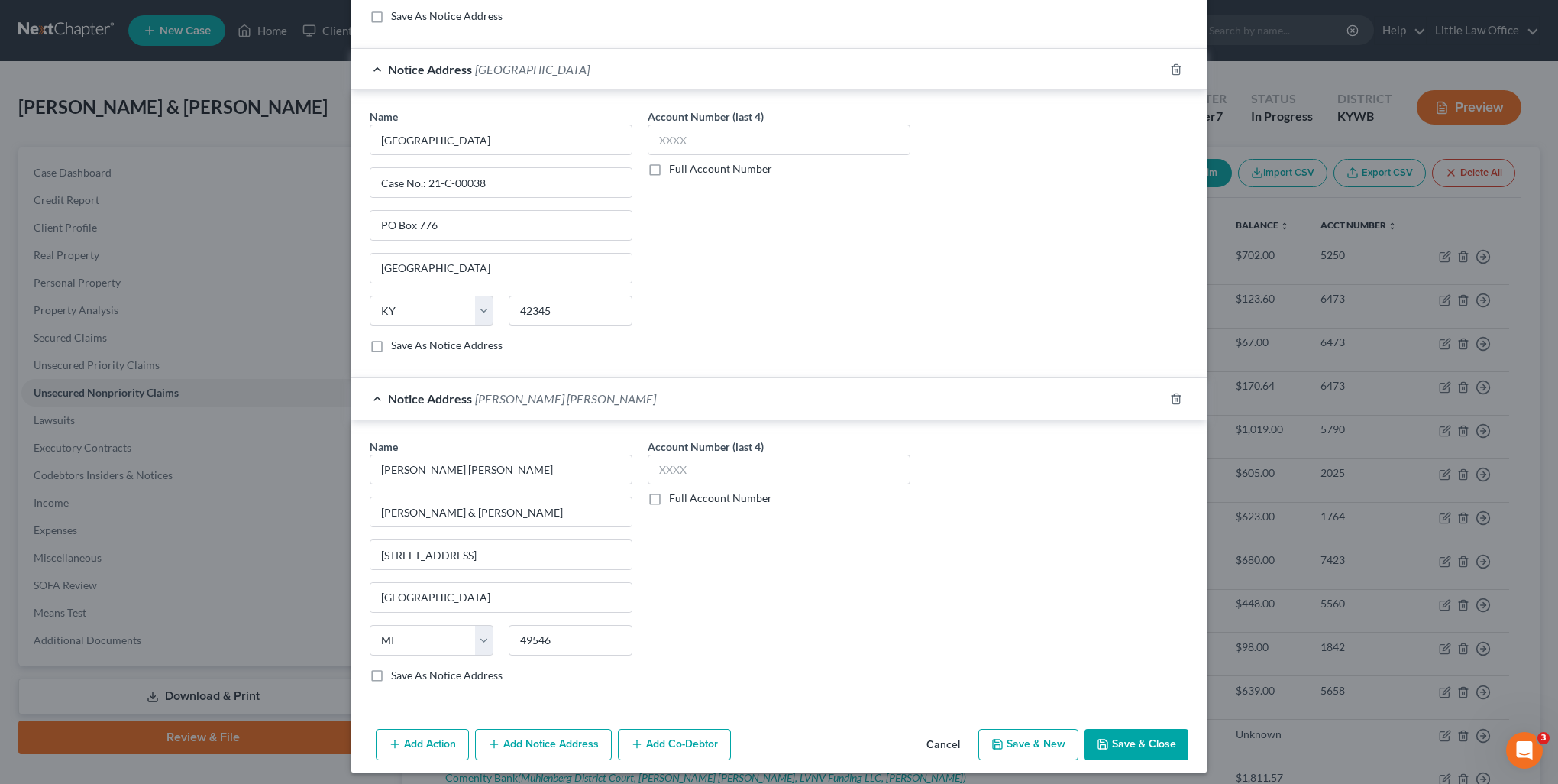
click at [548, 744] on button "Add Notice Address" at bounding box center [543, 744] width 136 height 32
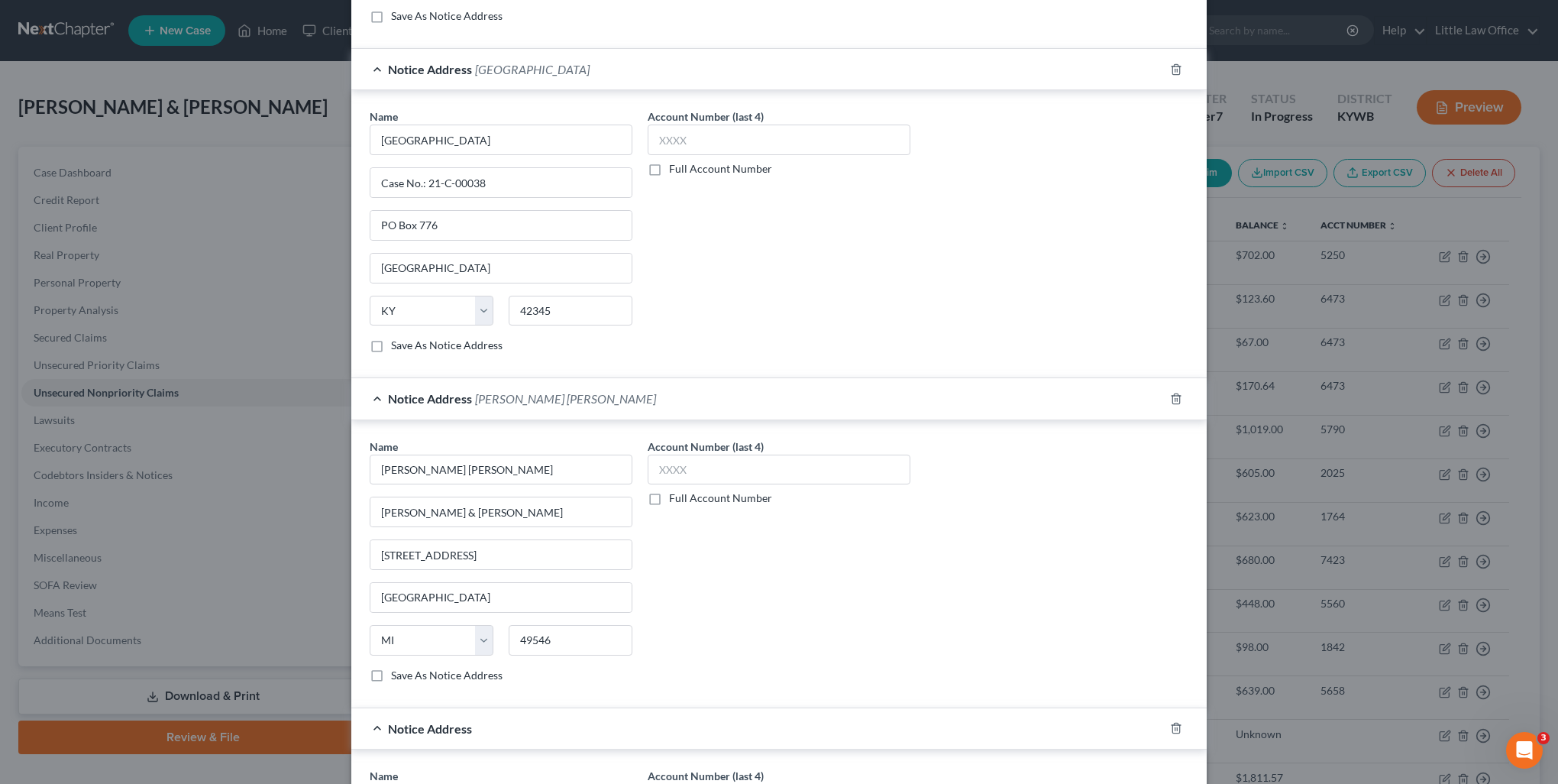
scroll to position [844, 0]
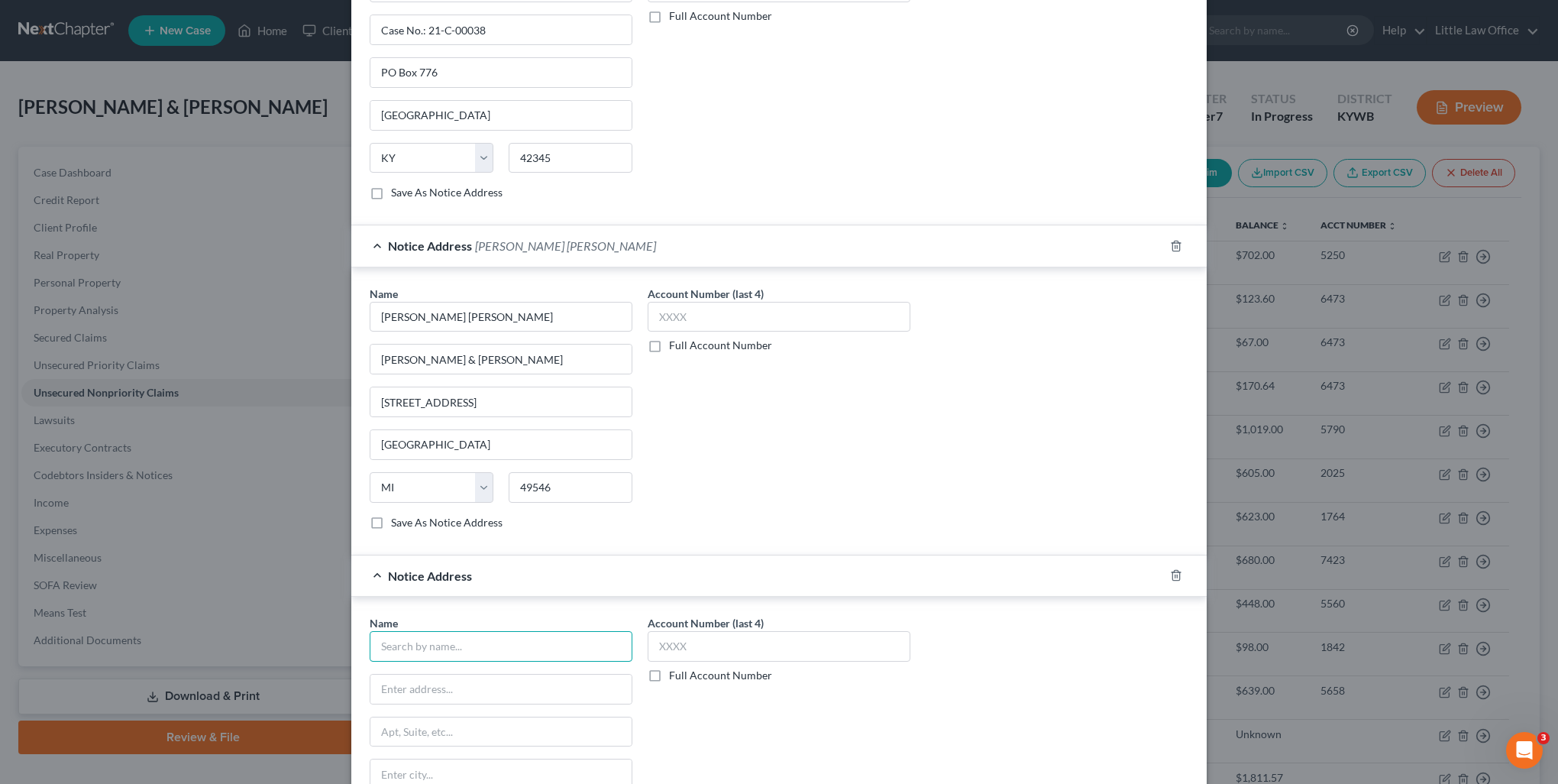
click at [437, 640] on input "text" at bounding box center [501, 646] width 263 height 31
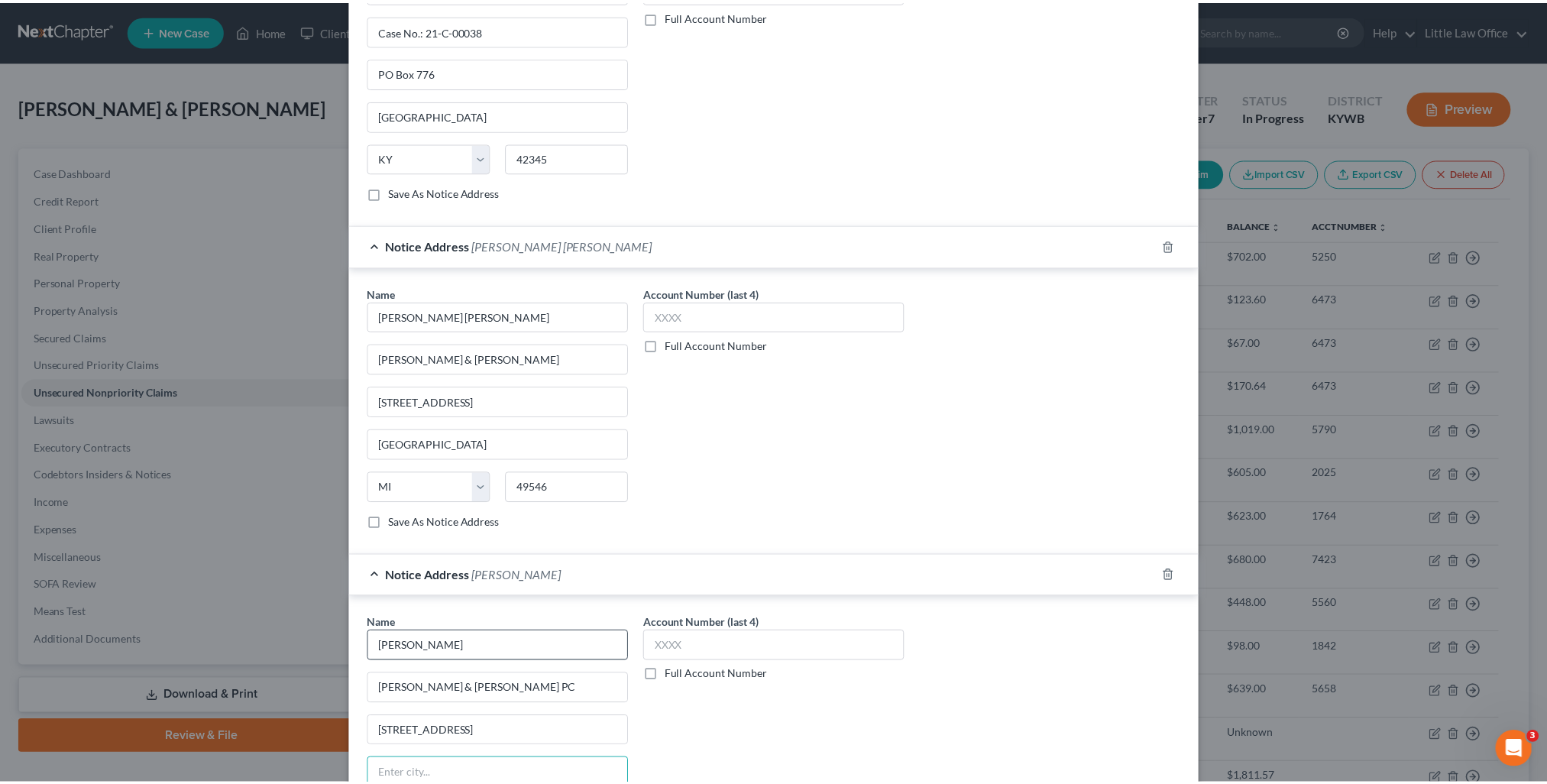
scroll to position [1018, 0]
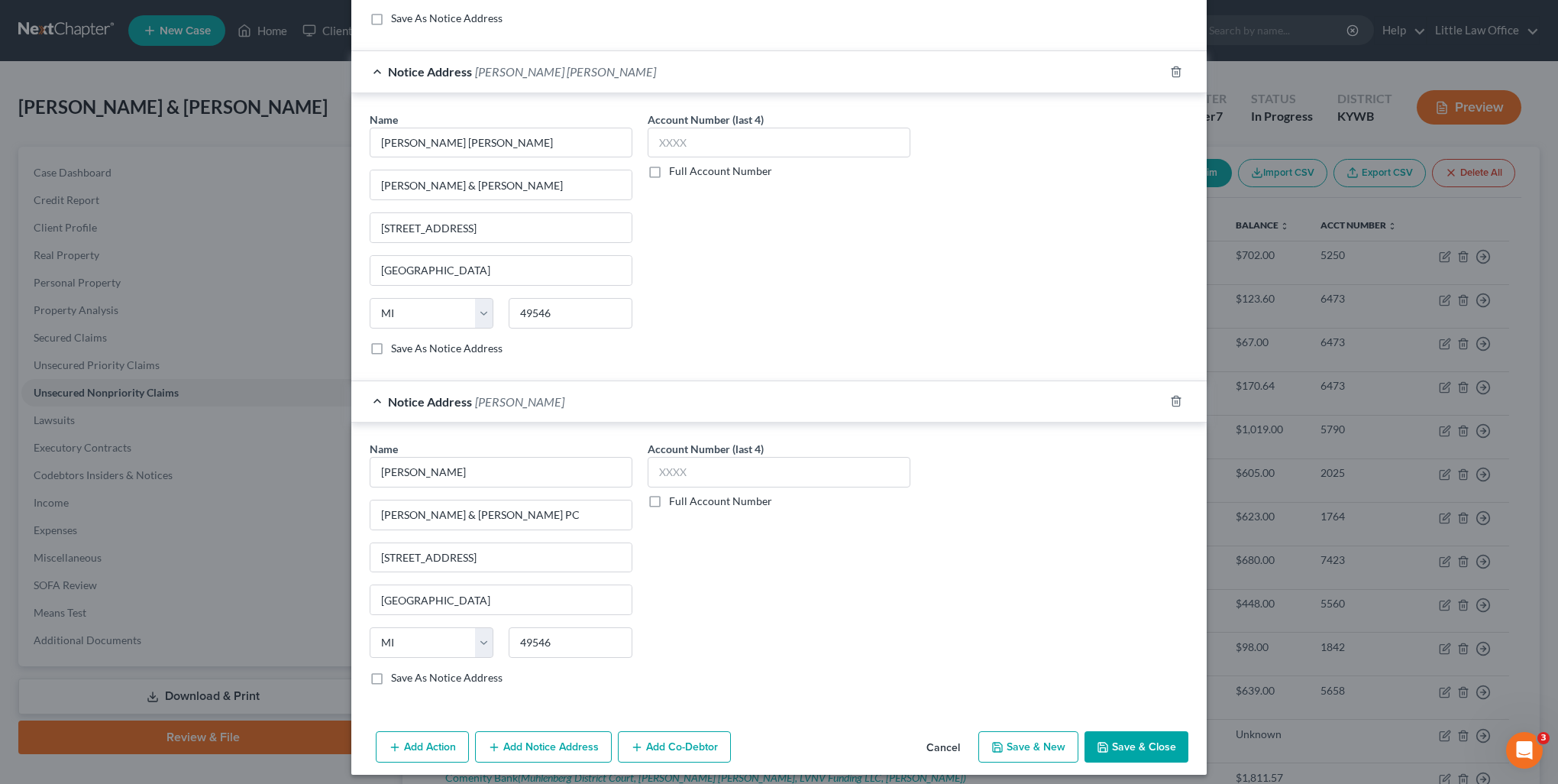
click at [391, 670] on label "Save As Notice Address" at bounding box center [447, 677] width 111 height 15
click at [398, 670] on input "Save As Notice Address" at bounding box center [402, 674] width 10 height 10
click at [1135, 739] on button "Save & Close" at bounding box center [1136, 746] width 104 height 32
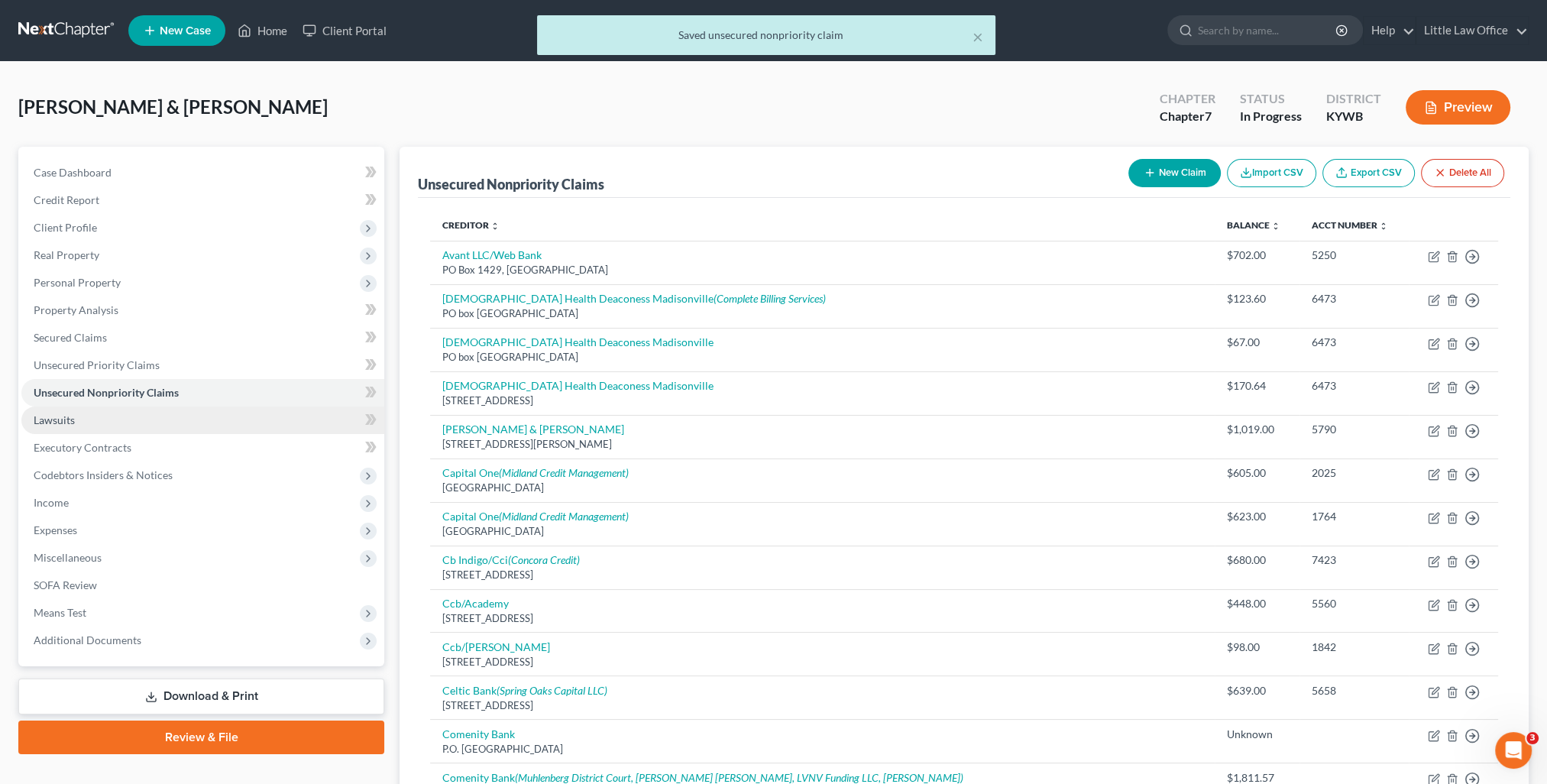
click at [45, 419] on span "Lawsuits" at bounding box center [54, 419] width 42 height 13
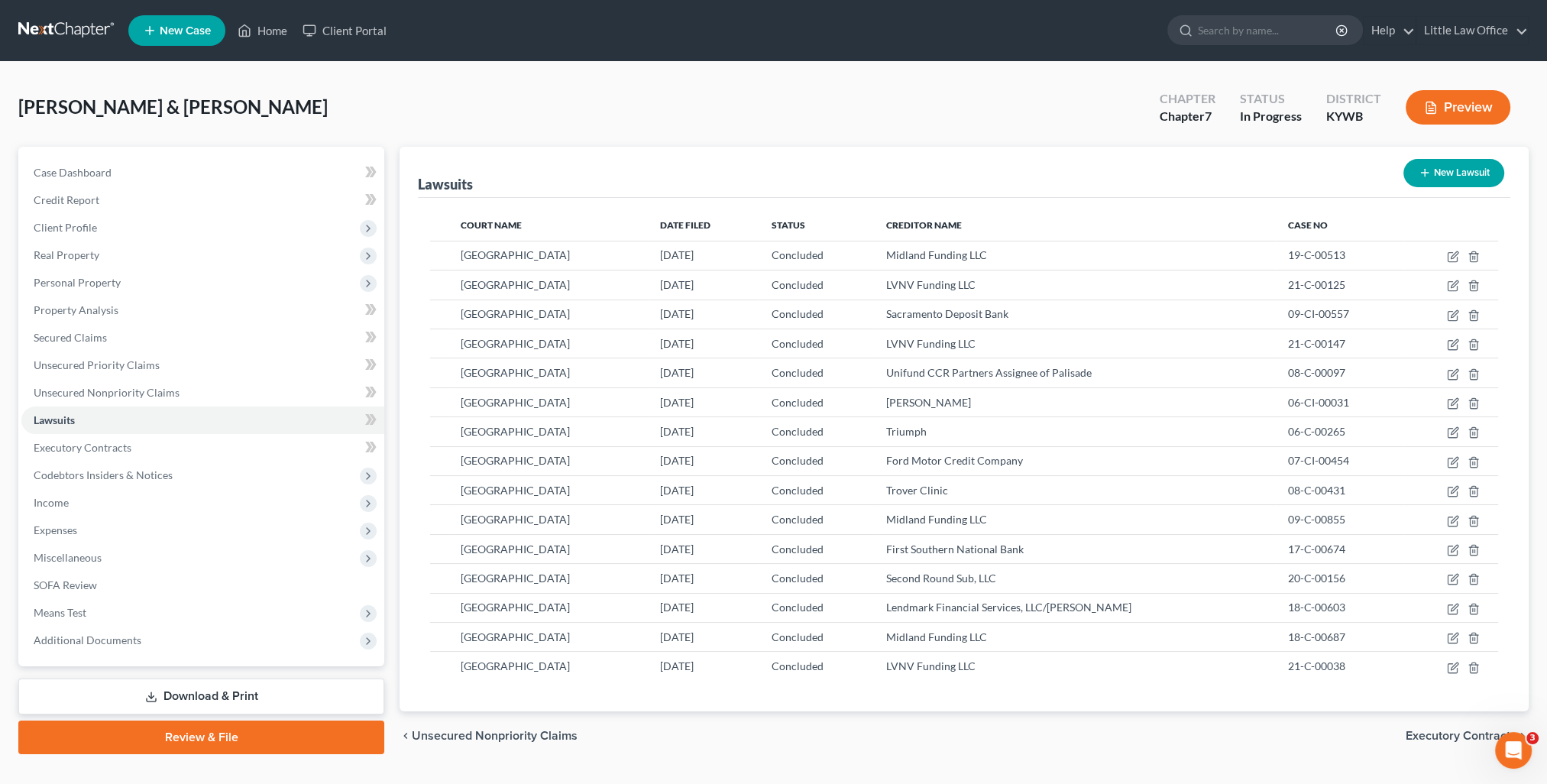
click at [1457, 185] on button "New Lawsuit" at bounding box center [1454, 173] width 101 height 28
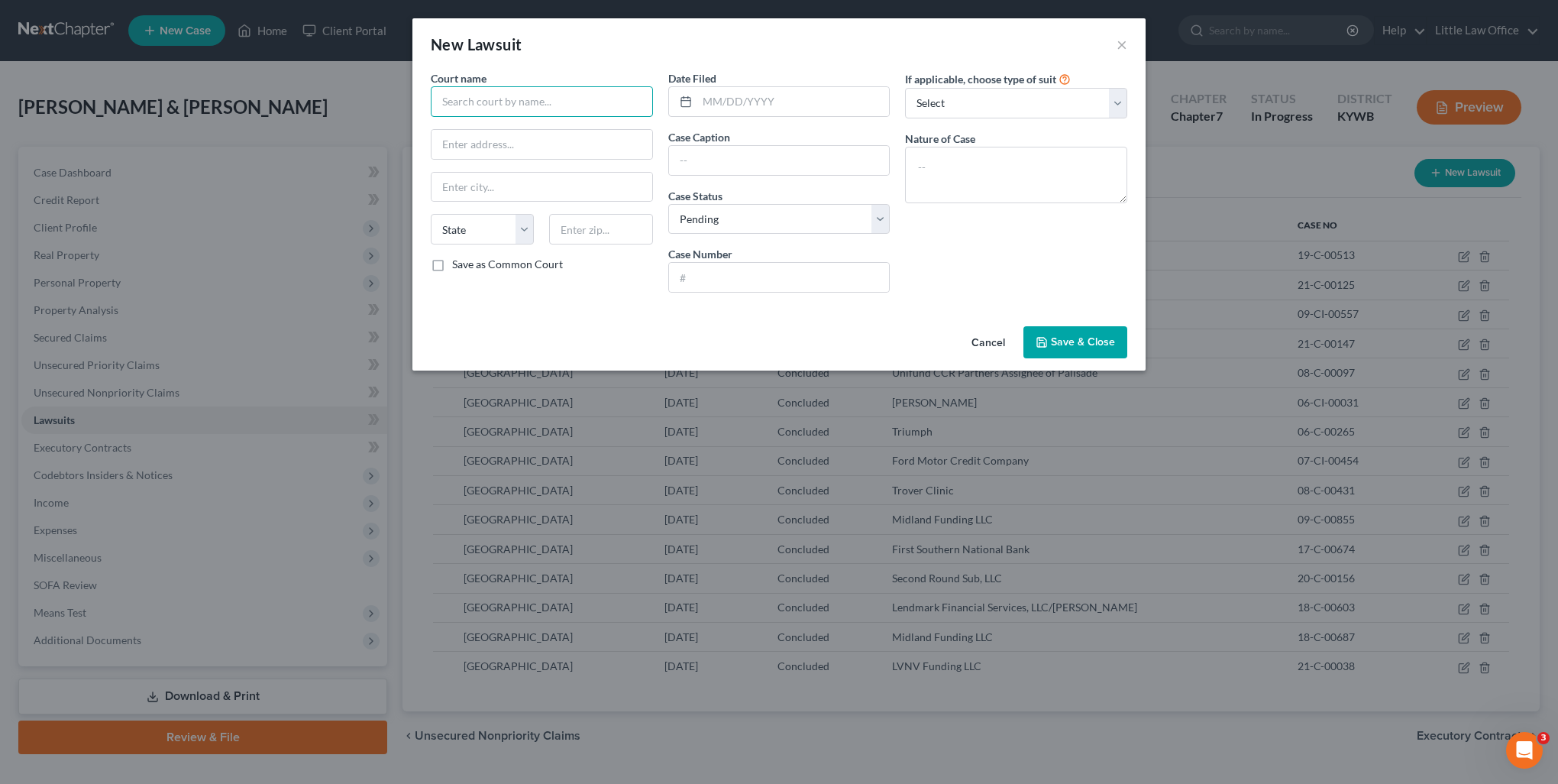
click at [550, 101] on input "text" at bounding box center [541, 101] width 222 height 31
click at [544, 132] on div "[GEOGRAPHIC_DATA]" at bounding box center [522, 128] width 159 height 15
click at [562, 96] on input "[GEOGRAPHIC_DATA]" at bounding box center [541, 101] width 222 height 31
click at [705, 98] on input "text" at bounding box center [794, 101] width 193 height 29
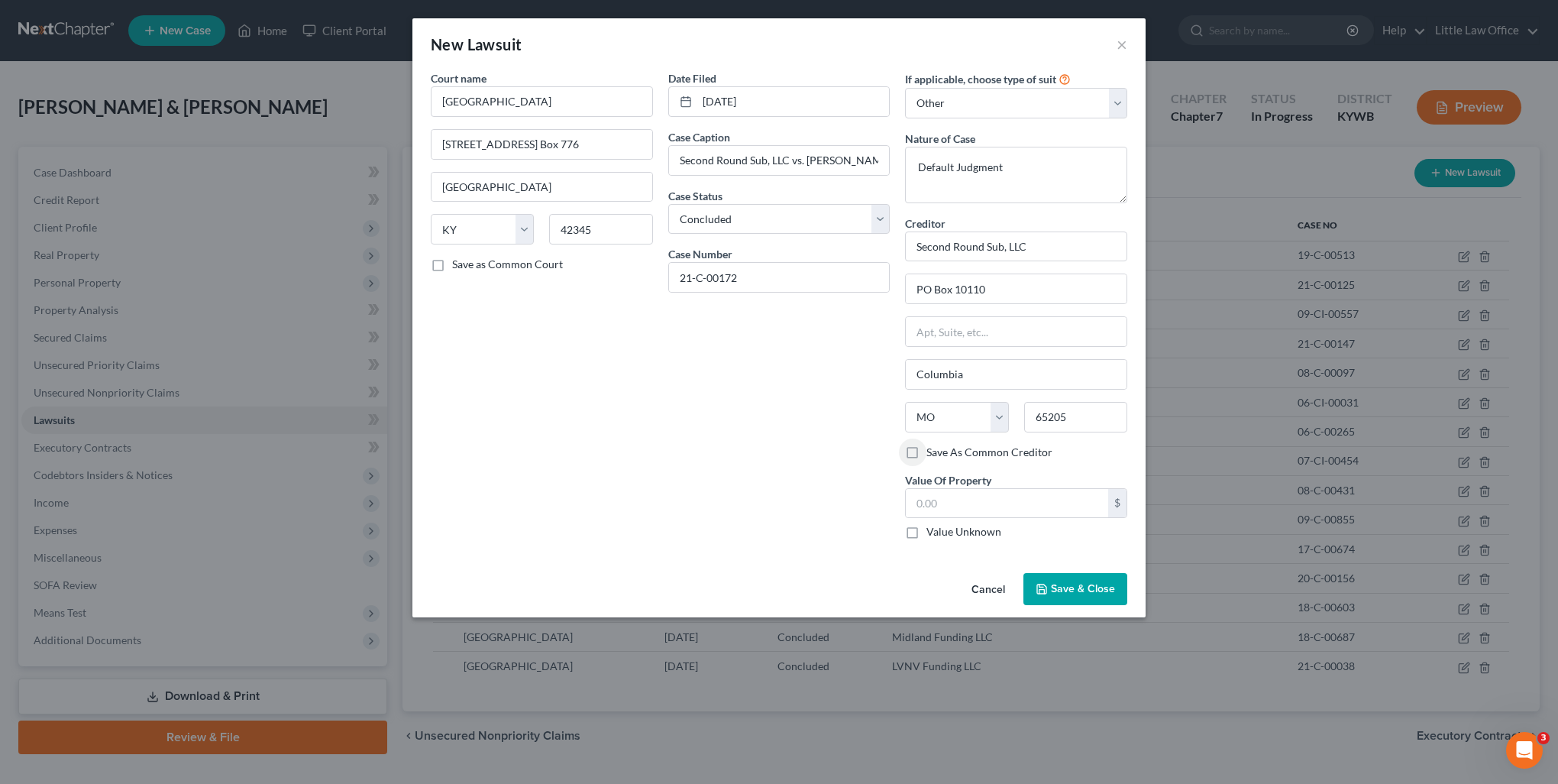
click at [927, 454] on label "Save As Common Creditor" at bounding box center [990, 452] width 126 height 15
click at [933, 454] on input "Save As Common Creditor" at bounding box center [938, 449] width 10 height 10
click at [953, 499] on input "text" at bounding box center [1007, 503] width 202 height 29
click at [1076, 594] on button "Save & Close" at bounding box center [1075, 589] width 104 height 32
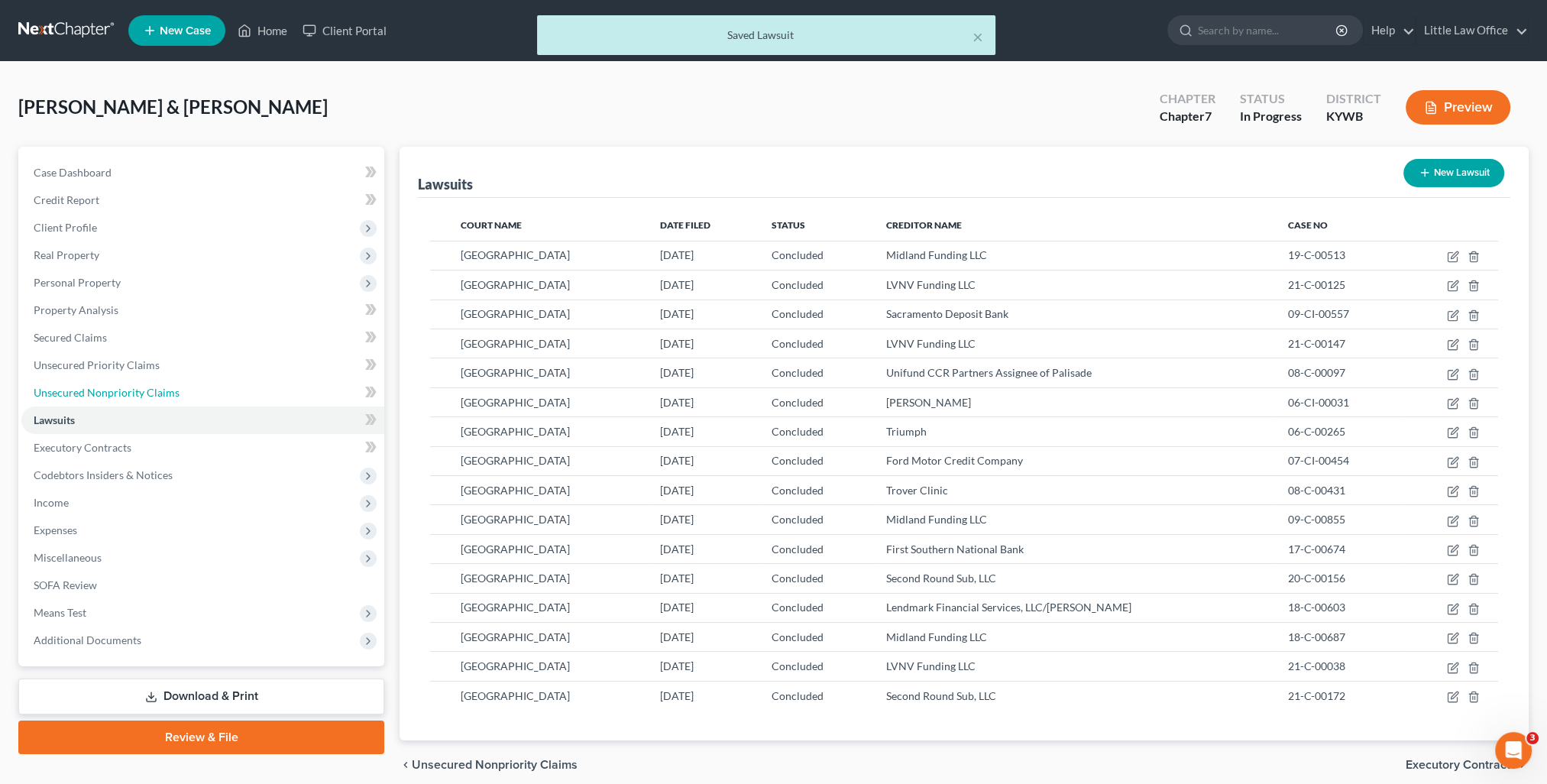
drag, startPoint x: 156, startPoint y: 393, endPoint x: 536, endPoint y: 412, distance: 380.5
click at [156, 393] on span "Unsecured Nonpriority Claims" at bounding box center [107, 392] width 146 height 13
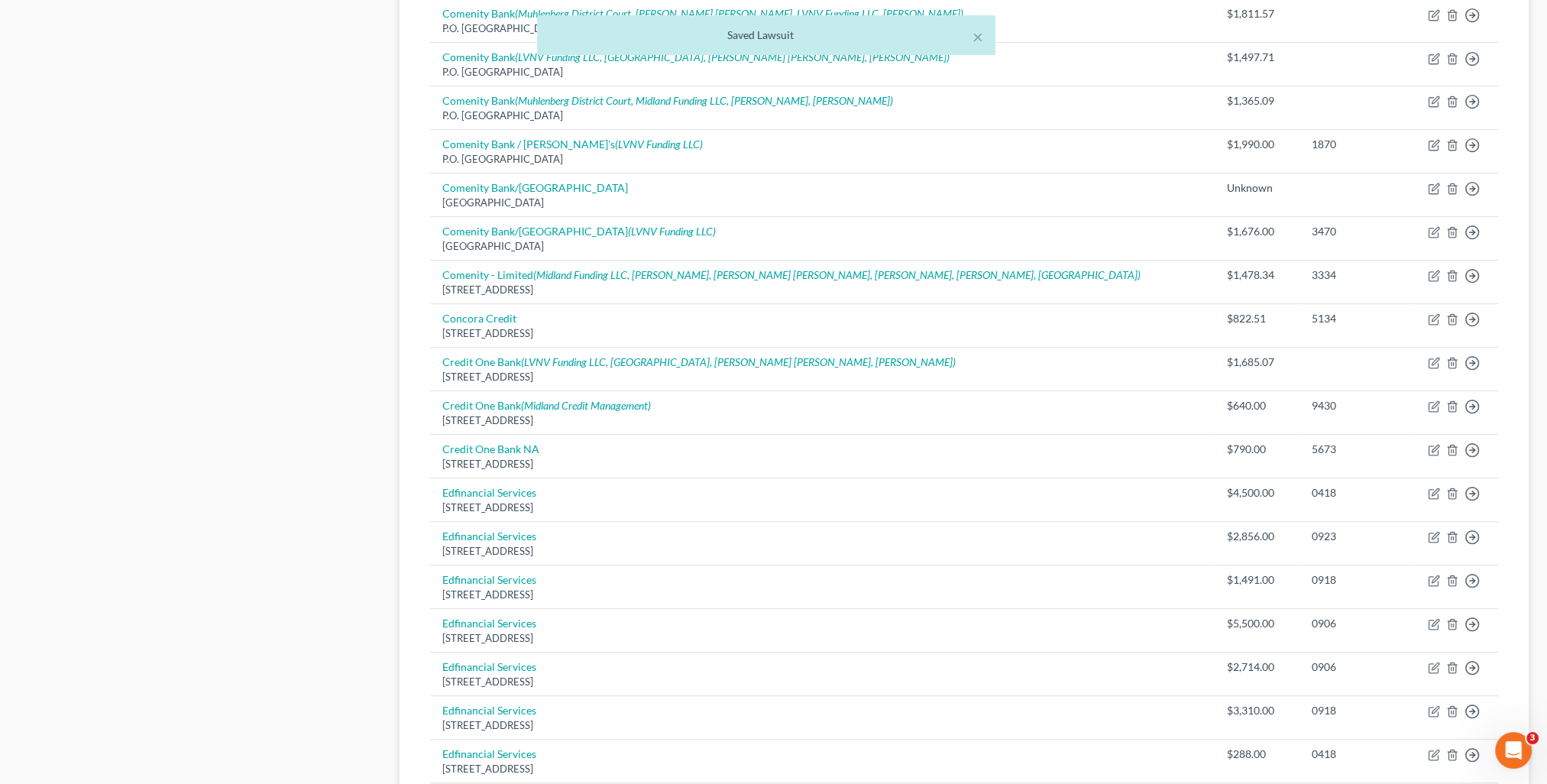
scroll to position [975, 0]
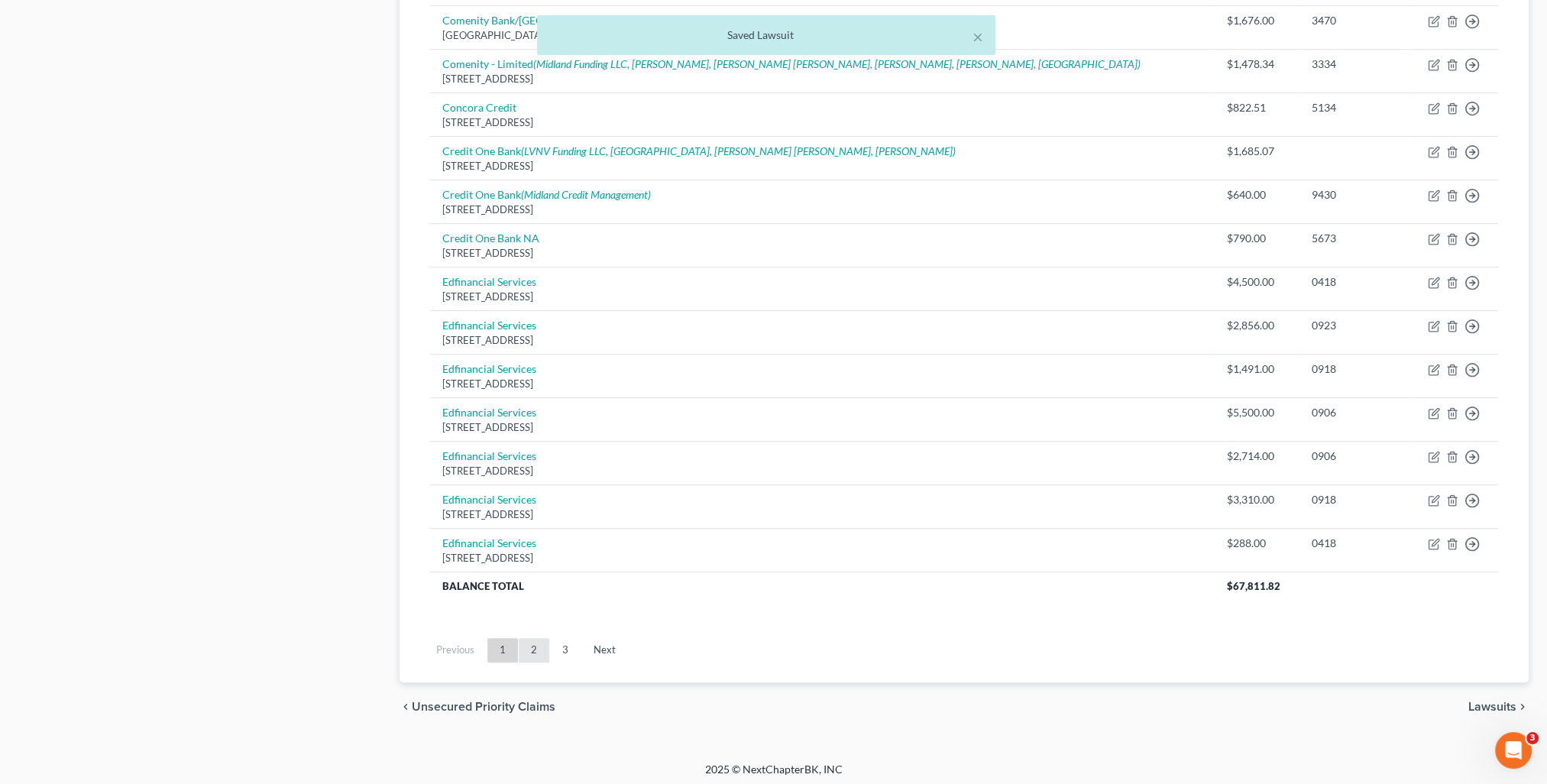
click at [538, 648] on link "2" at bounding box center [533, 649] width 31 height 24
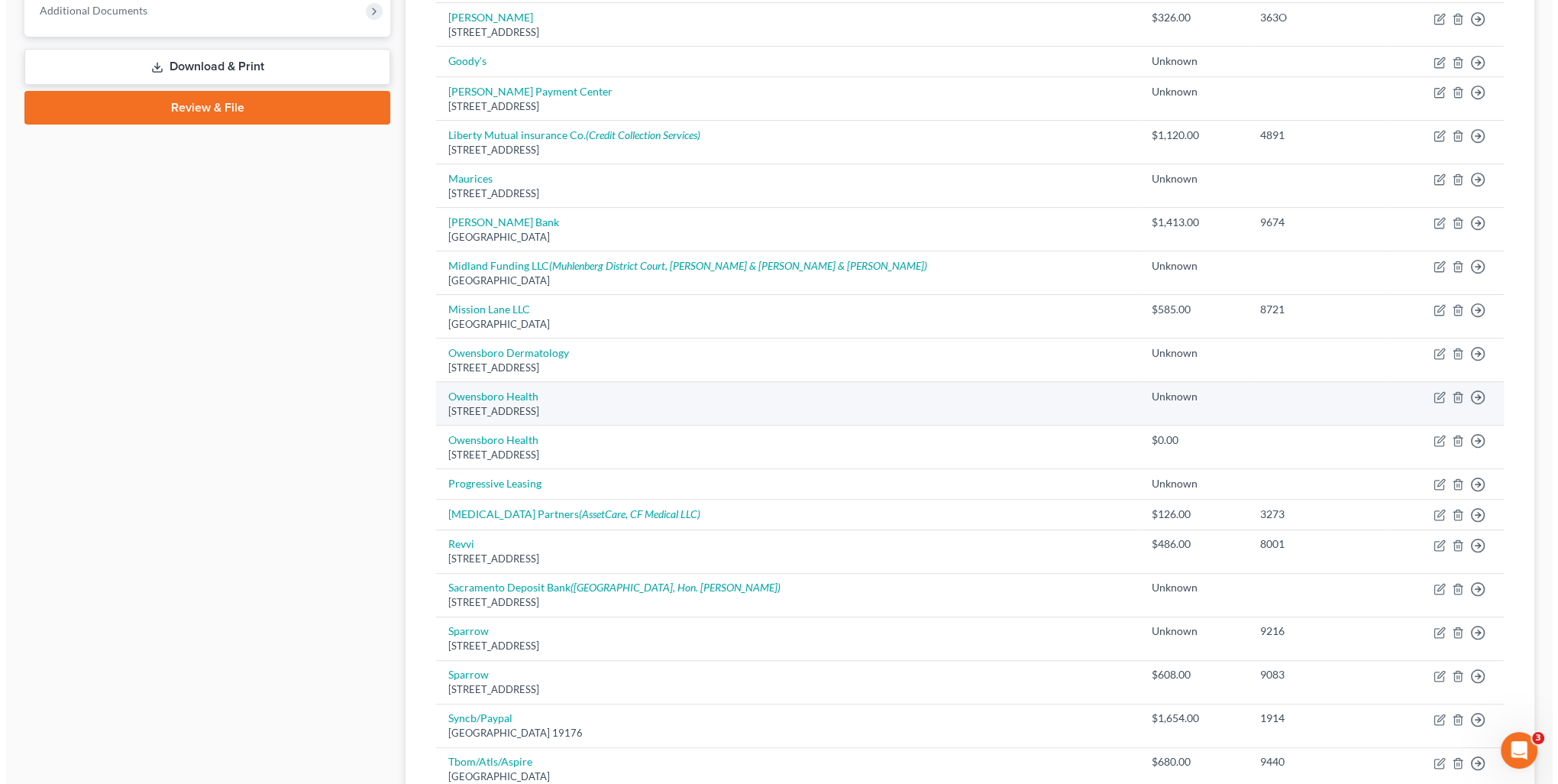
scroll to position [477, 0]
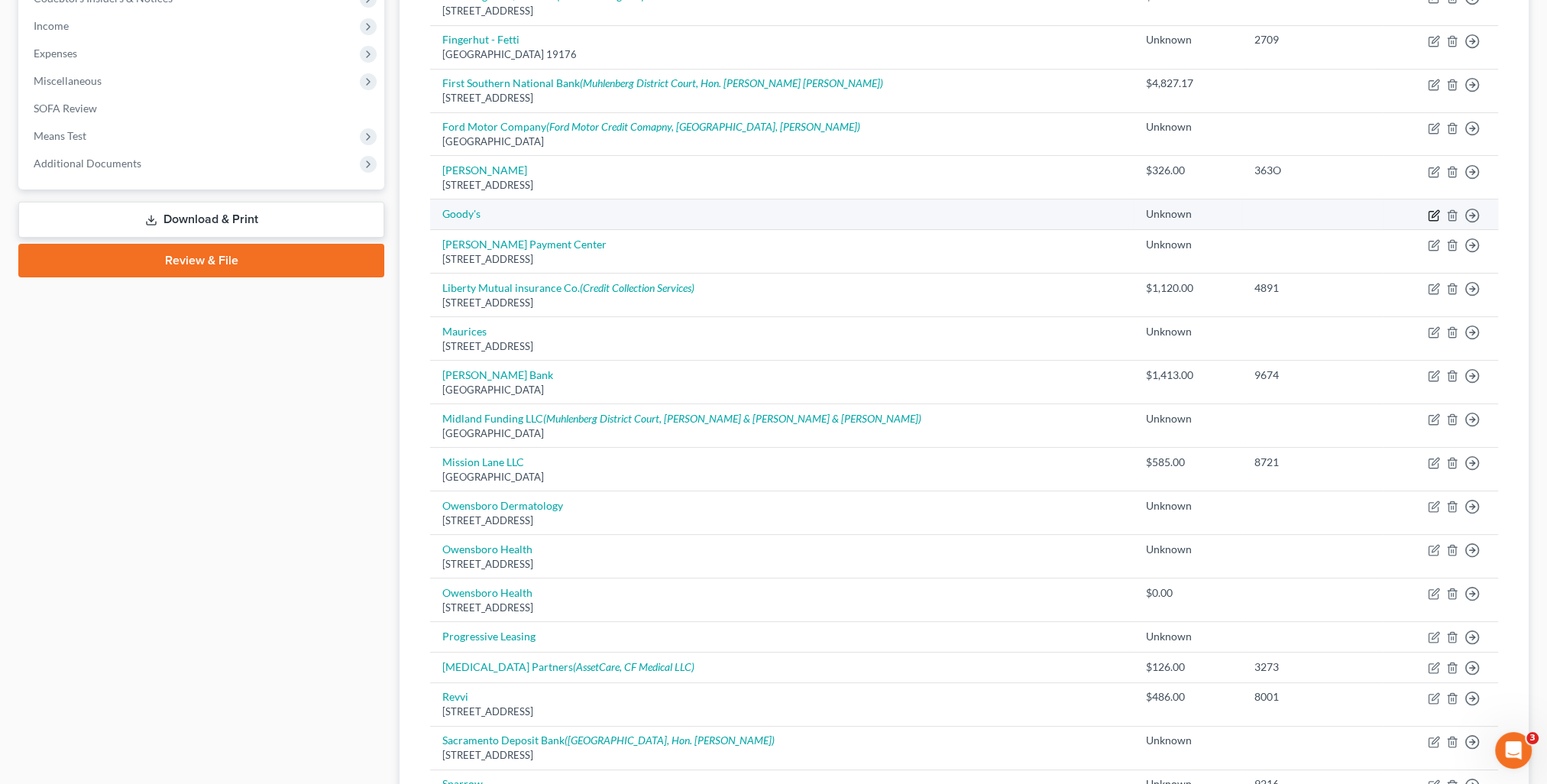
click at [1433, 212] on icon "button" at bounding box center [1435, 213] width 7 height 7
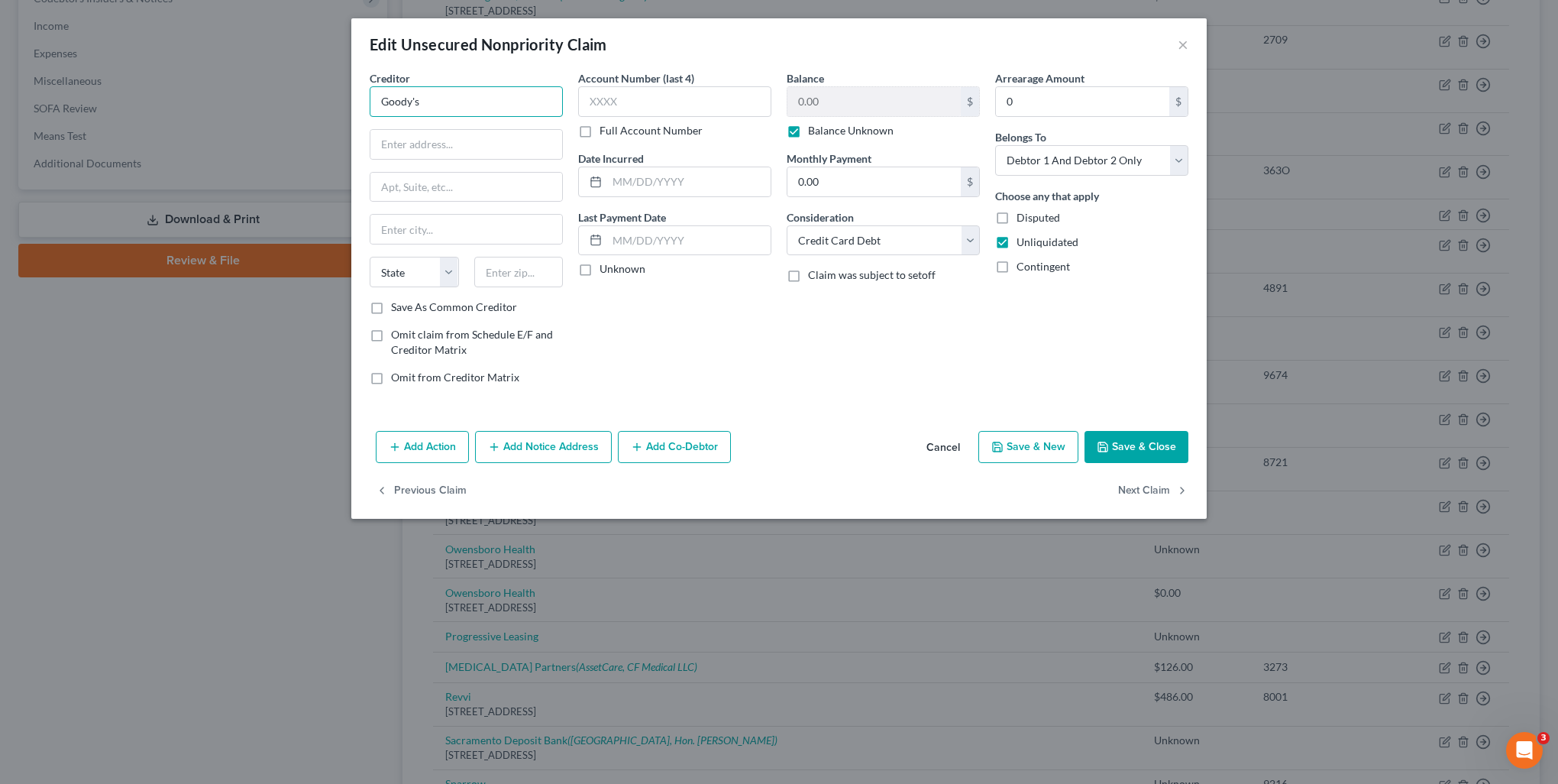
drag, startPoint x: 437, startPoint y: 102, endPoint x: 317, endPoint y: 103, distance: 120.0
click at [317, 103] on div "Edit Unsecured Nonpriority Claim × Creditor * Goody's State AL AK AR AZ CA CO C…" at bounding box center [779, 392] width 1558 height 784
click at [379, 143] on input "text" at bounding box center [466, 144] width 192 height 29
click at [812, 136] on label "Balance Unknown" at bounding box center [851, 130] width 85 height 15
click at [815, 133] on input "Balance Unknown" at bounding box center [819, 128] width 10 height 10
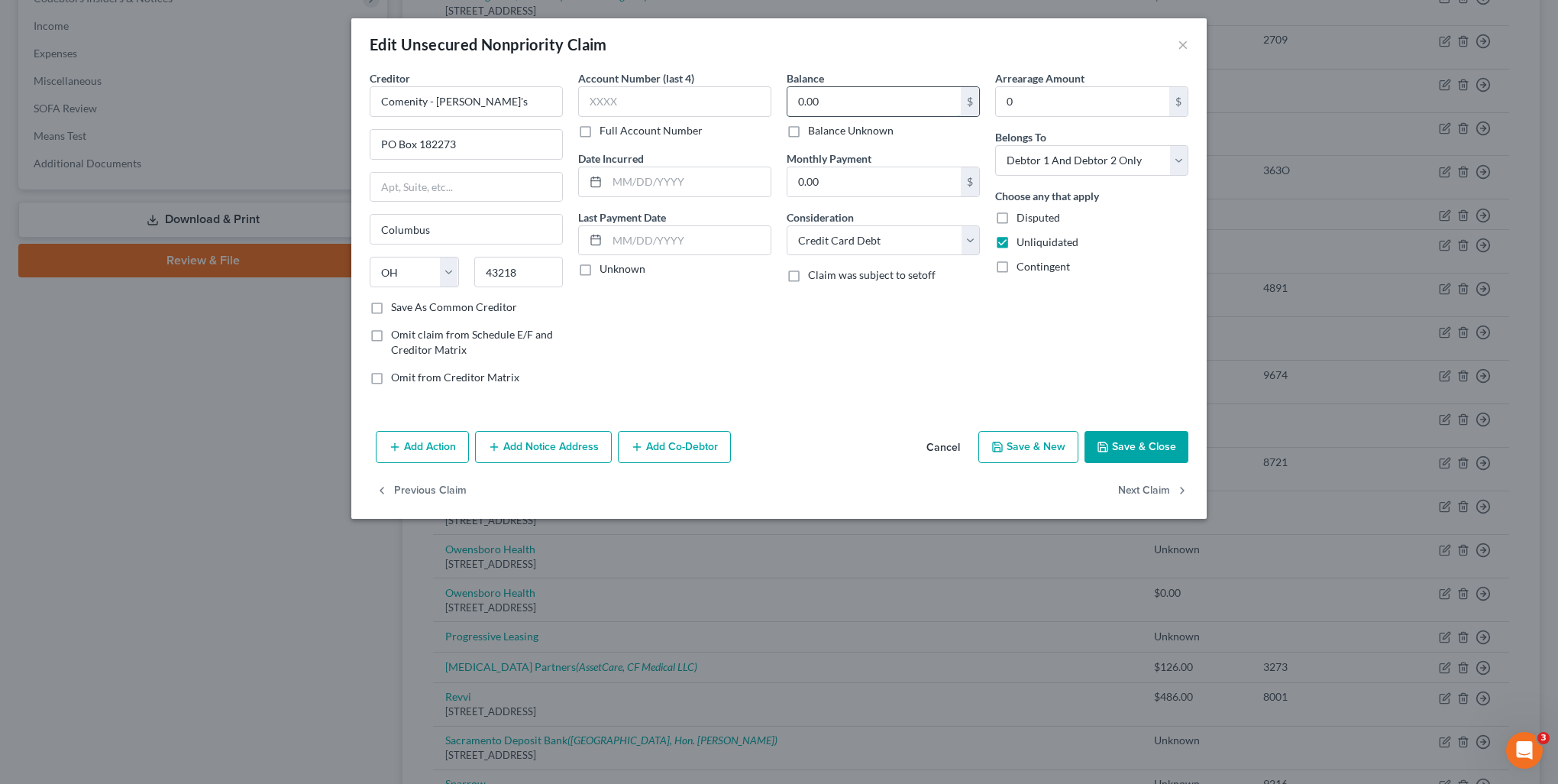
click at [887, 107] on input "0.00" at bounding box center [873, 101] width 173 height 29
click at [596, 437] on button "Add Notice Address" at bounding box center [543, 446] width 136 height 32
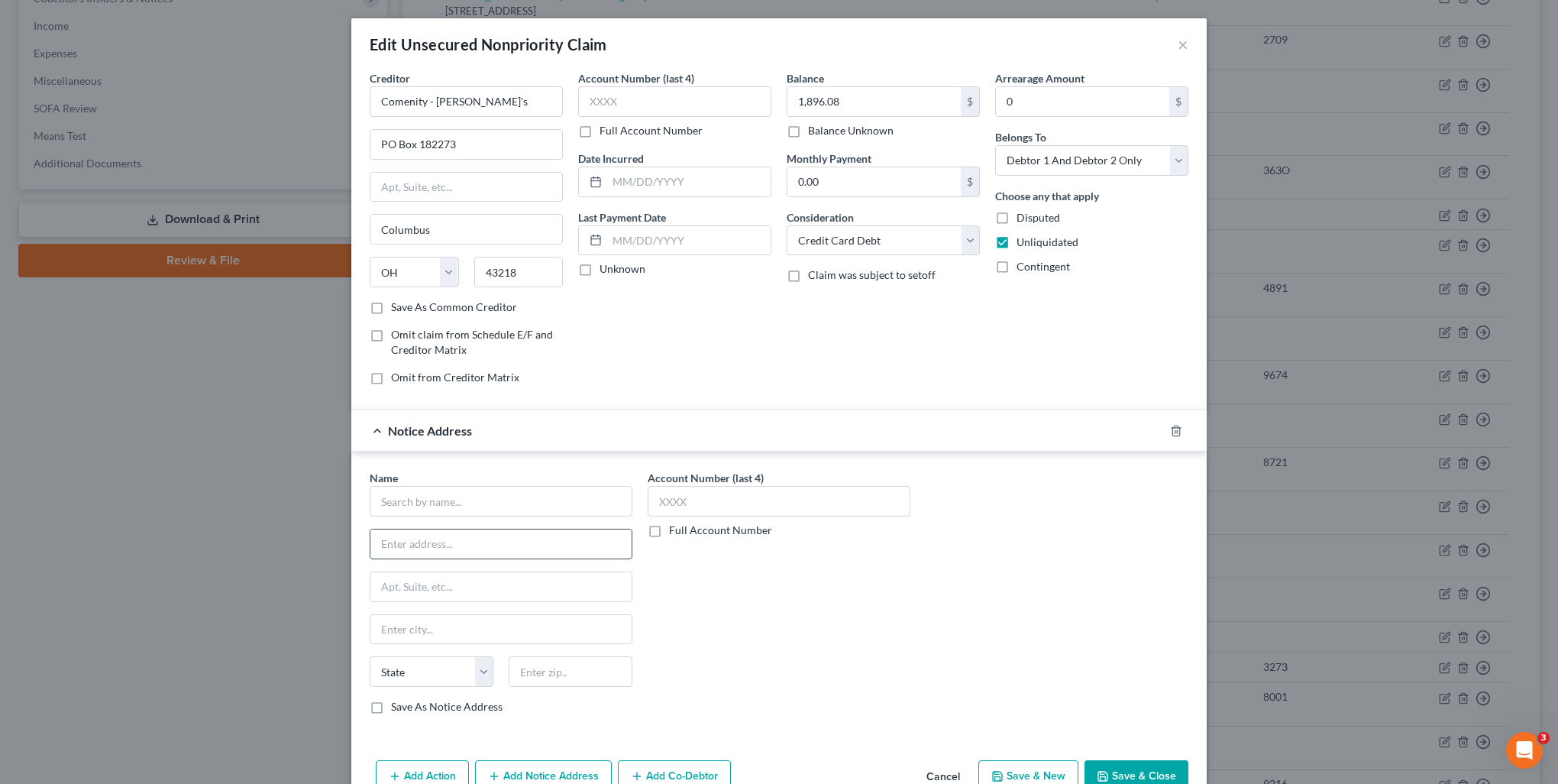
click at [505, 539] on input "text" at bounding box center [500, 543] width 261 height 29
click at [488, 508] on input "text" at bounding box center [501, 501] width 263 height 31
click at [468, 557] on div "[GEOGRAPHIC_DATA]" at bounding box center [471, 563] width 179 height 15
drag, startPoint x: 430, startPoint y: 542, endPoint x: 534, endPoint y: 533, distance: 104.4
click at [534, 533] on input "Case No.: 19-C-00513" at bounding box center [500, 543] width 261 height 29
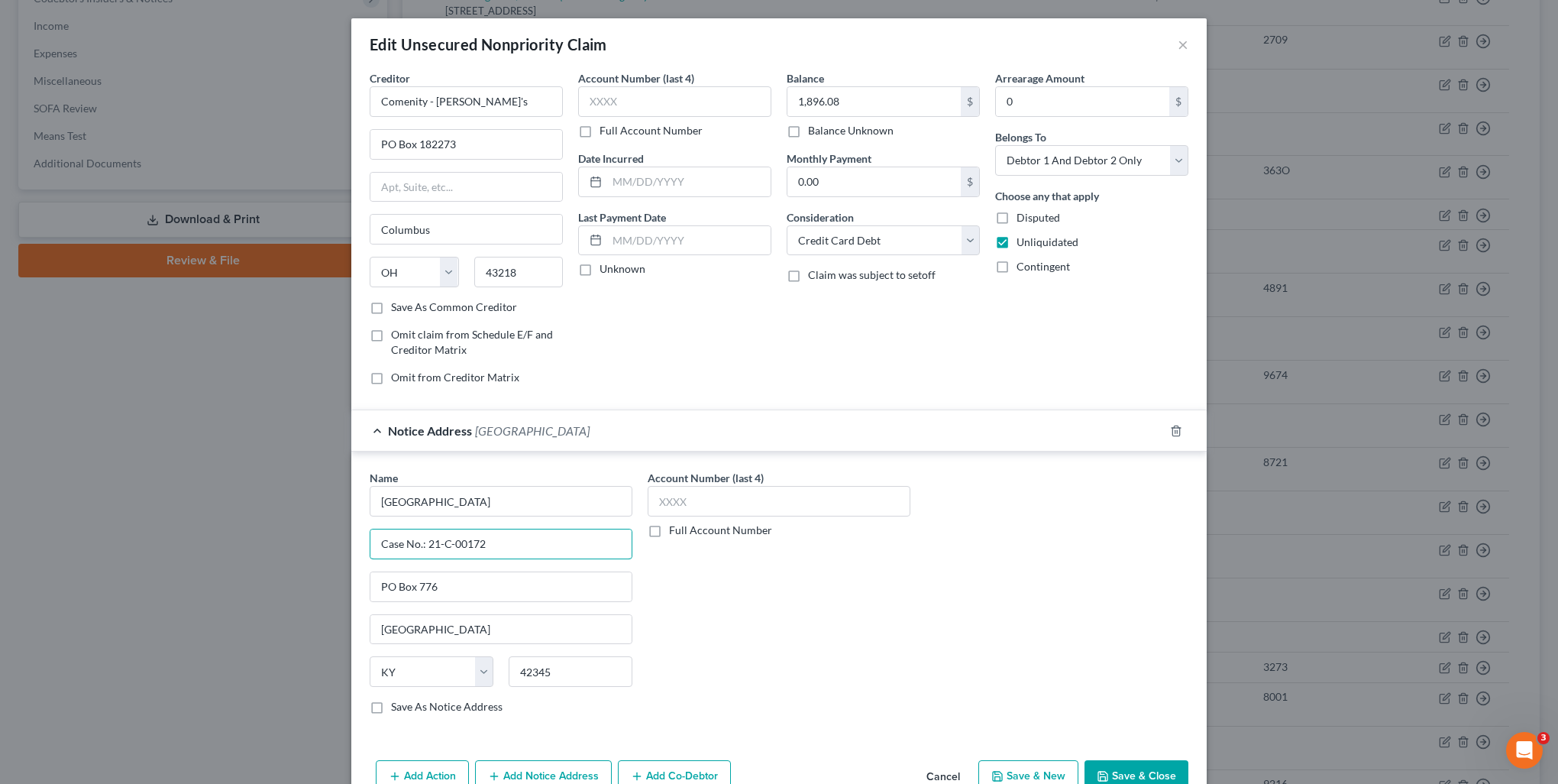
scroll to position [76, 0]
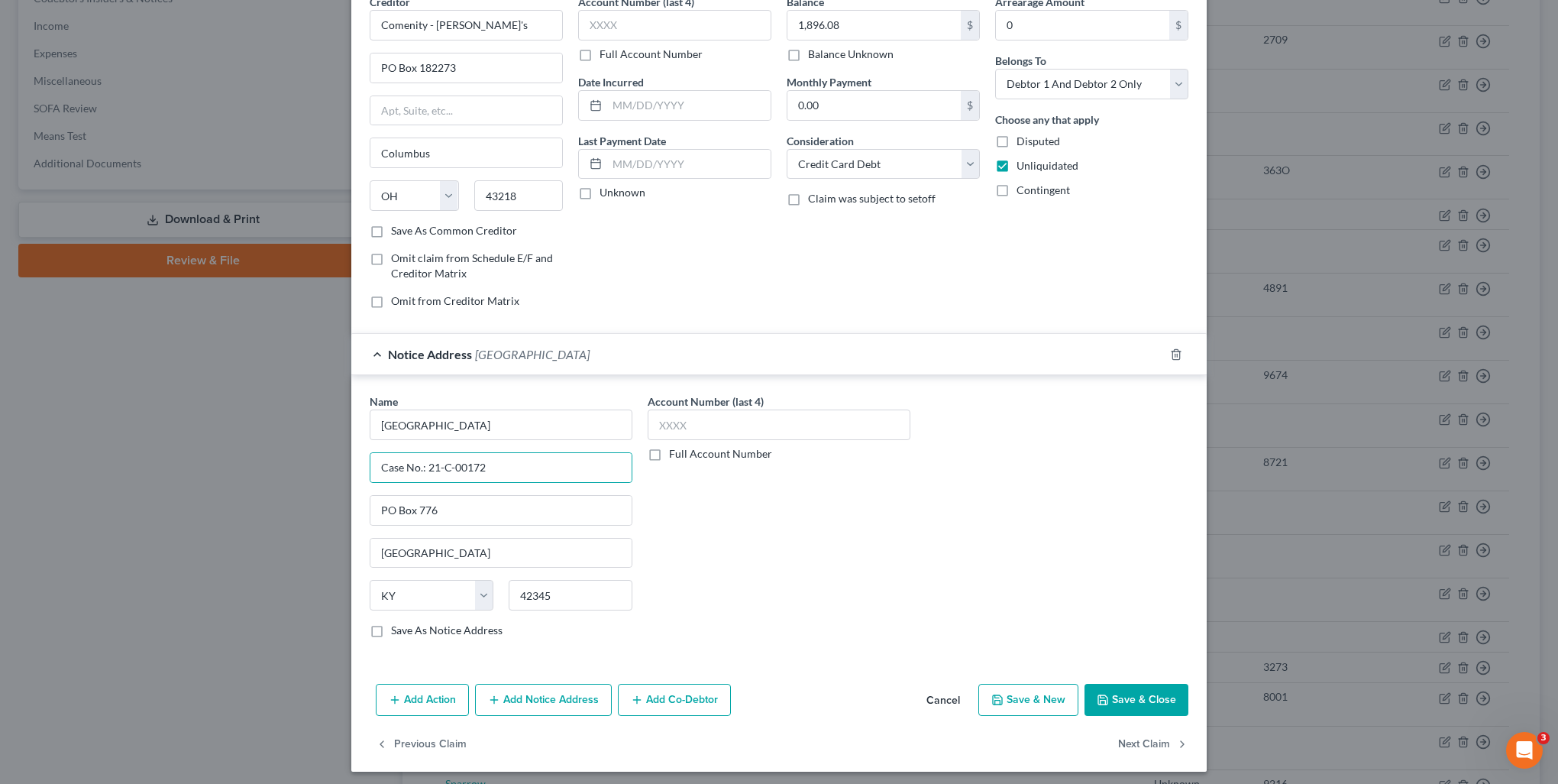
click at [557, 709] on button "Add Notice Address" at bounding box center [543, 699] width 136 height 32
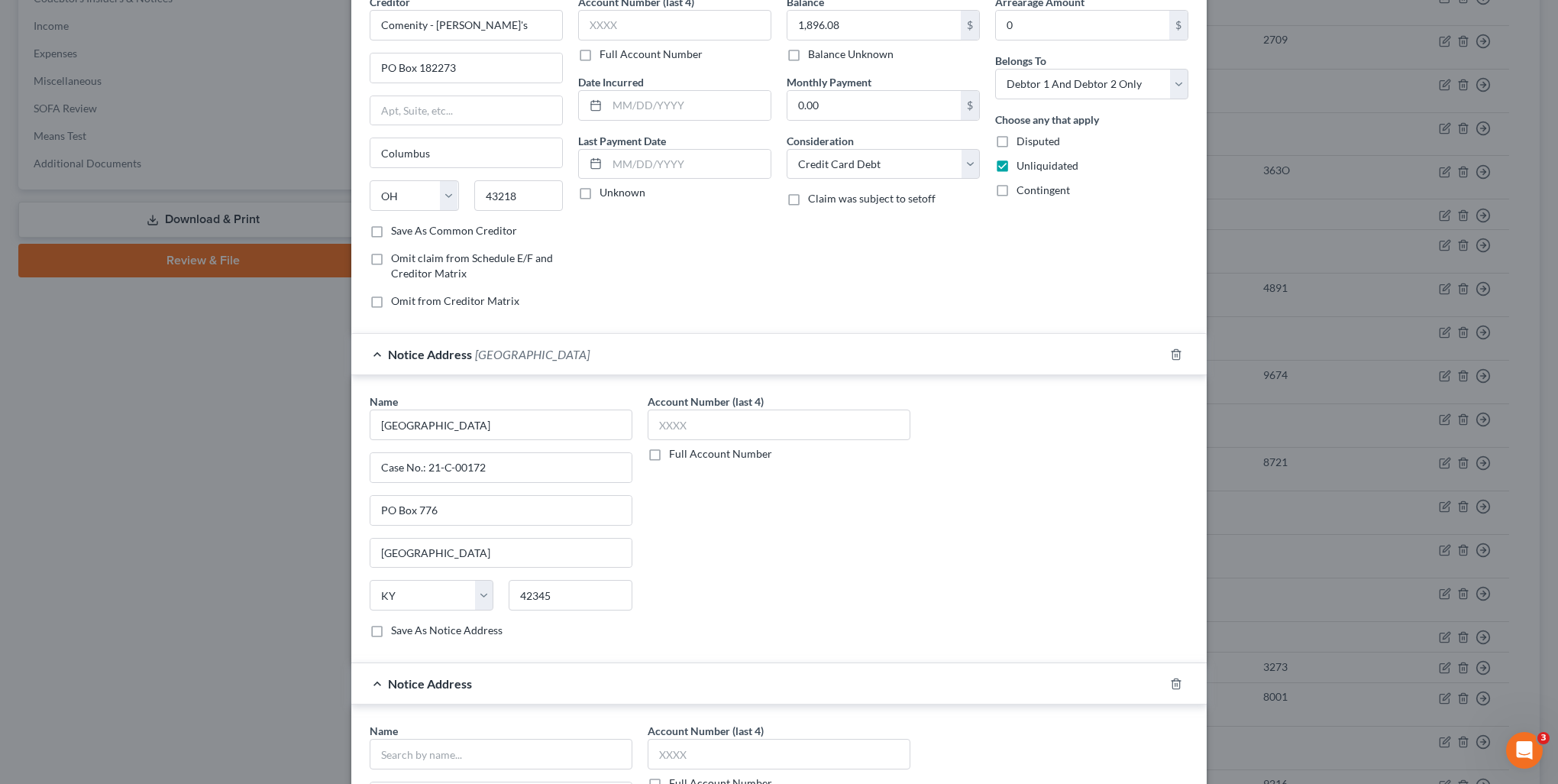
scroll to position [153, 0]
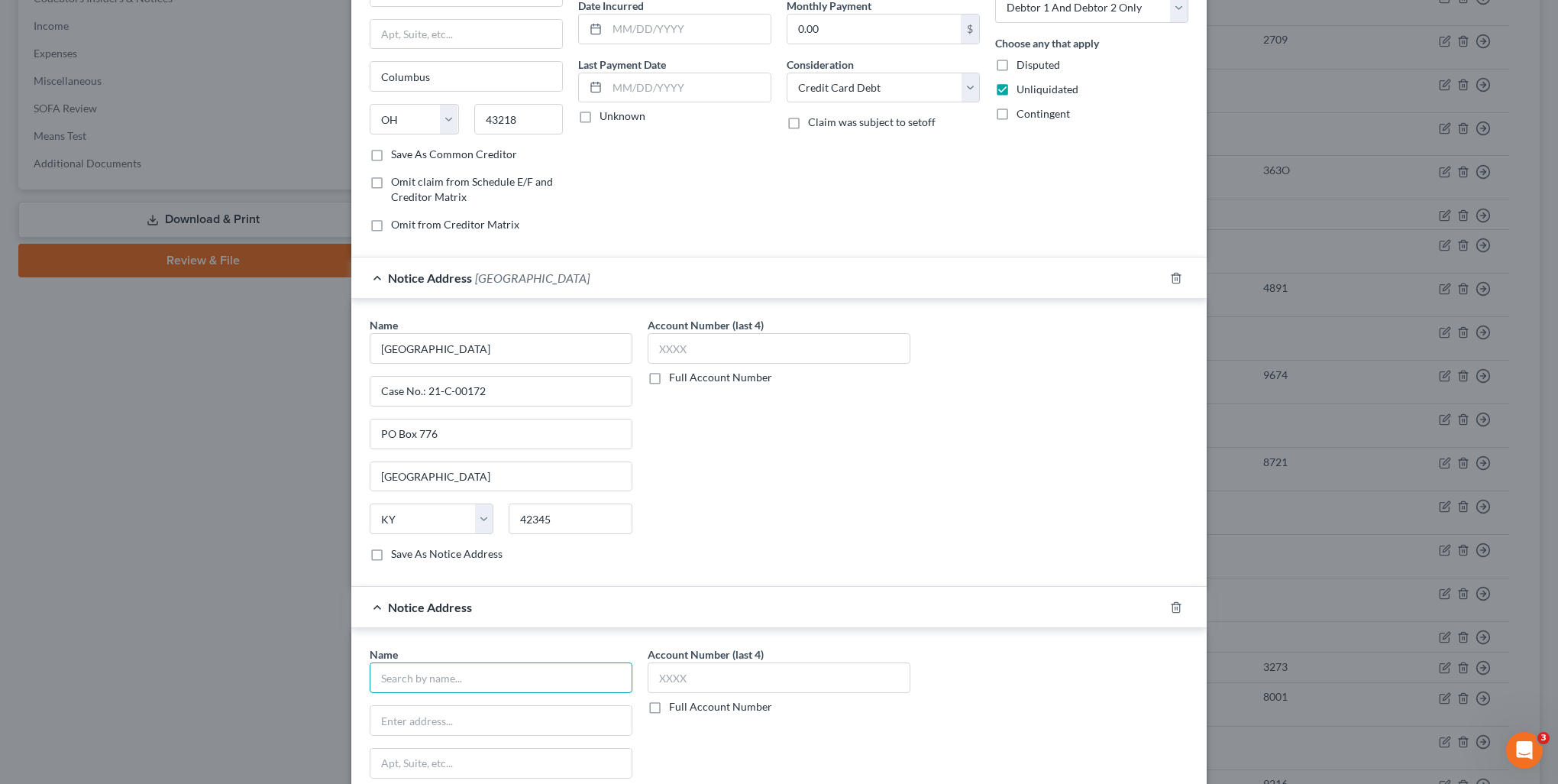
click at [520, 688] on input "text" at bounding box center [501, 677] width 263 height 31
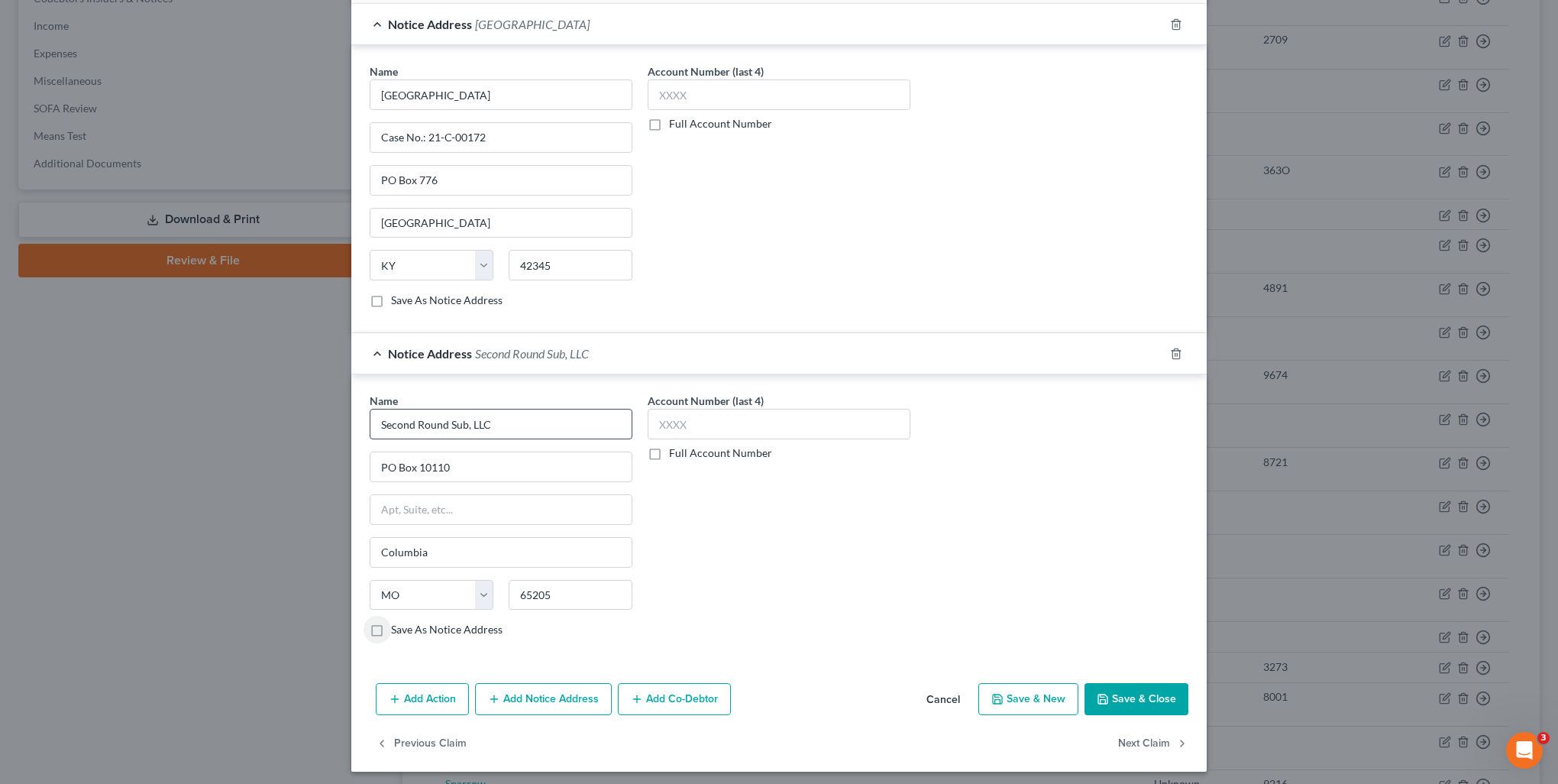
click at [518, 688] on button "Add Notice Address" at bounding box center [543, 699] width 136 height 32
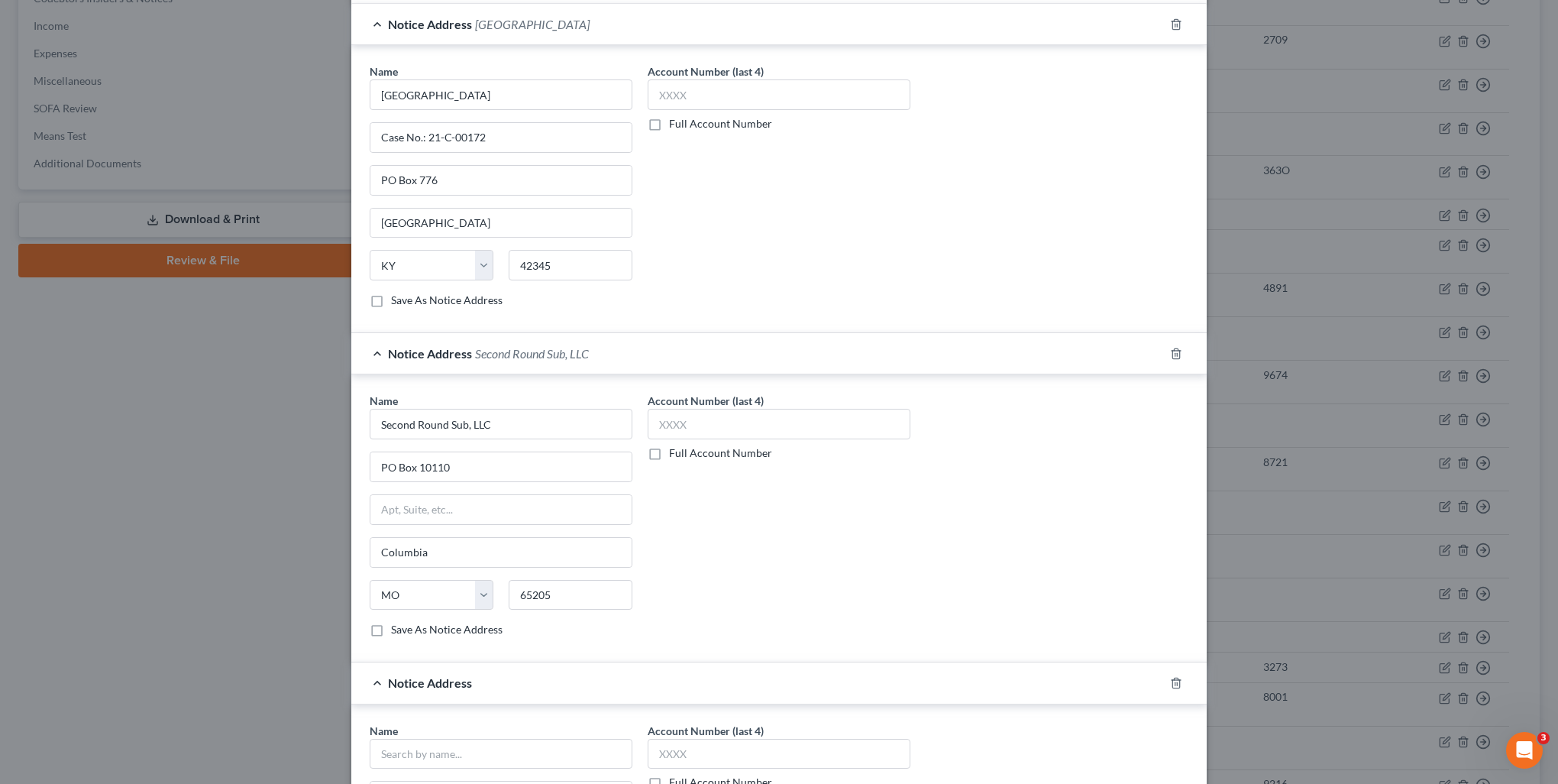
scroll to position [483, 0]
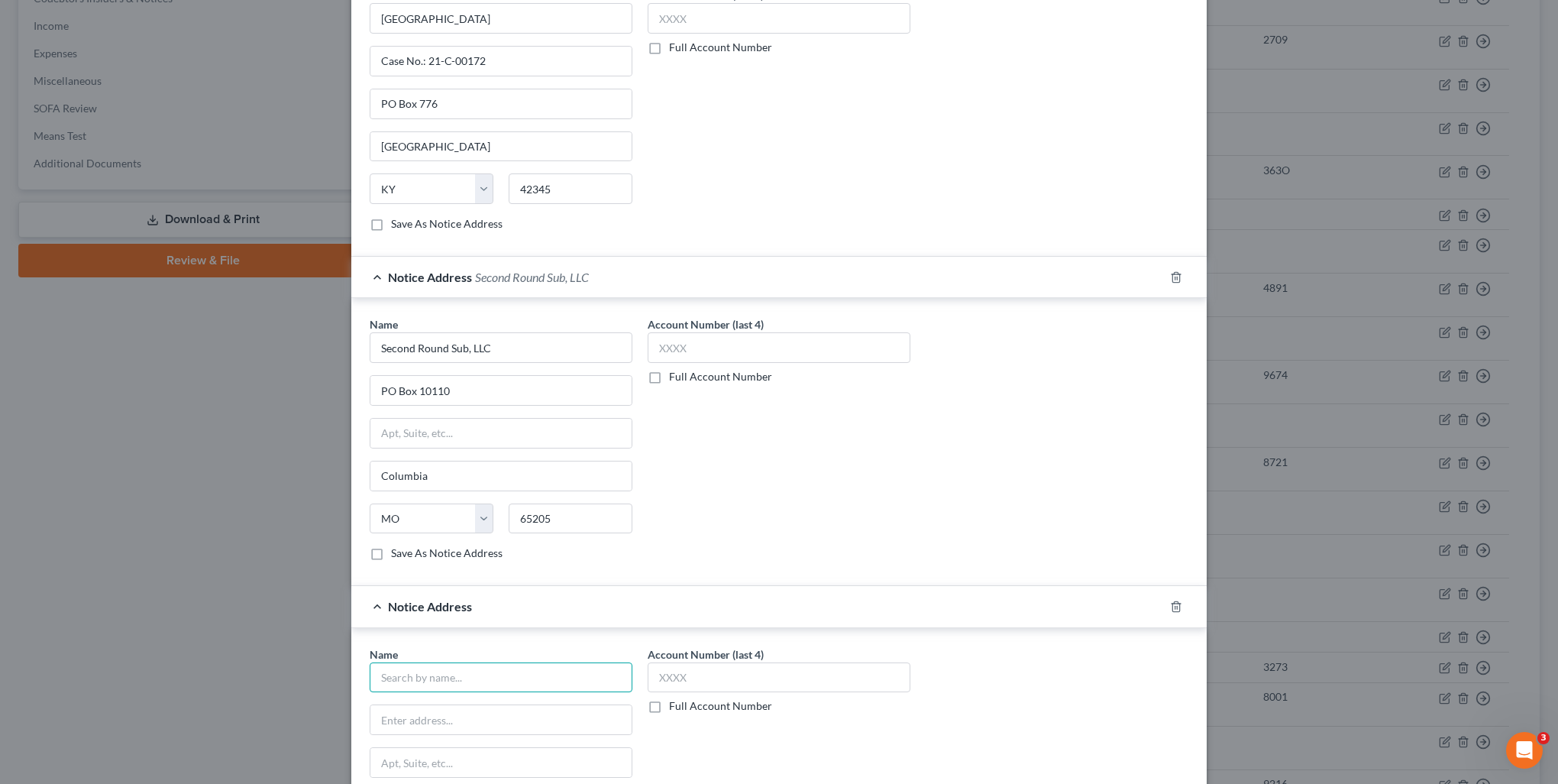
click at [460, 670] on input "text" at bounding box center [501, 677] width 263 height 31
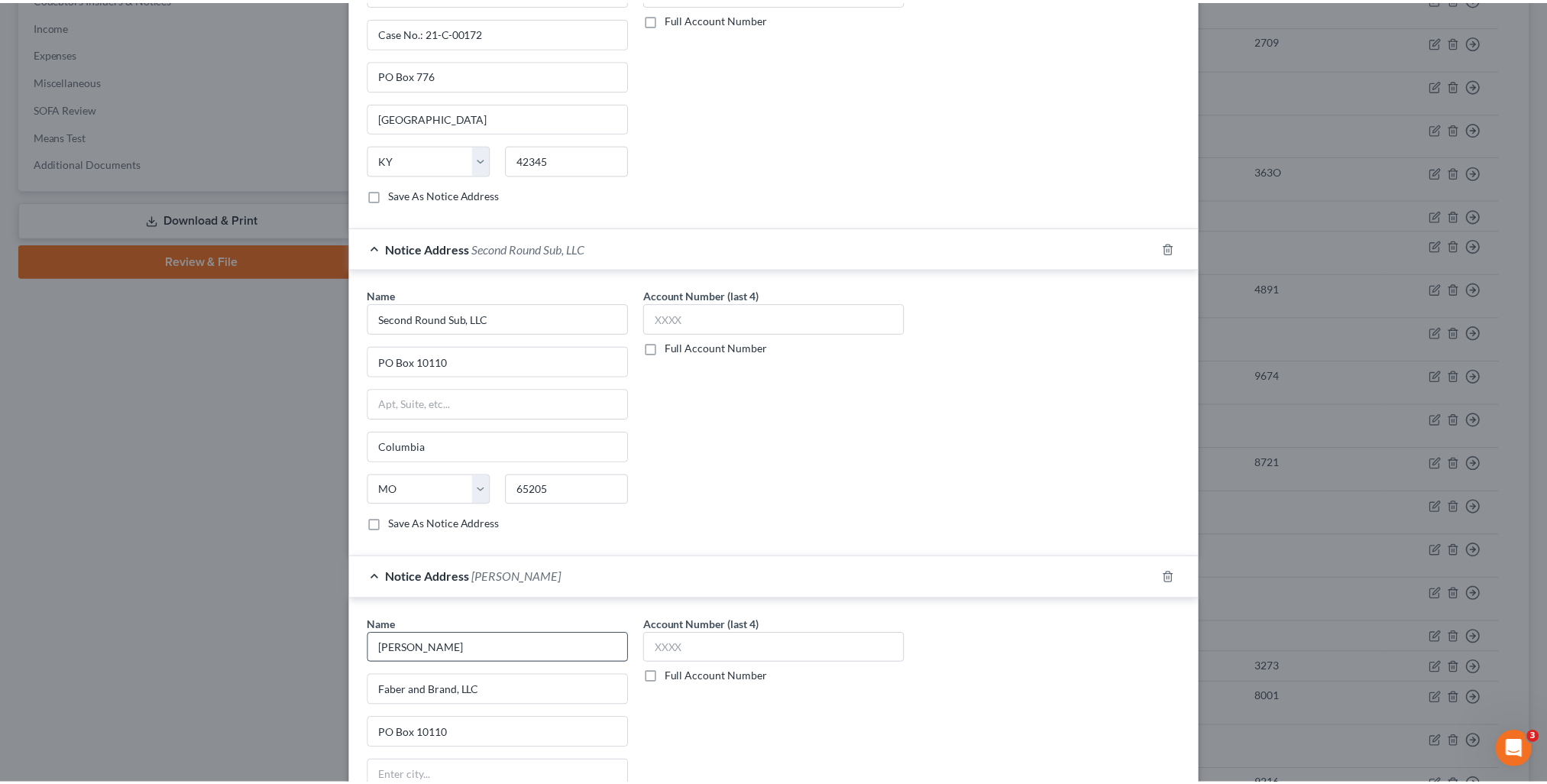
scroll to position [734, 0]
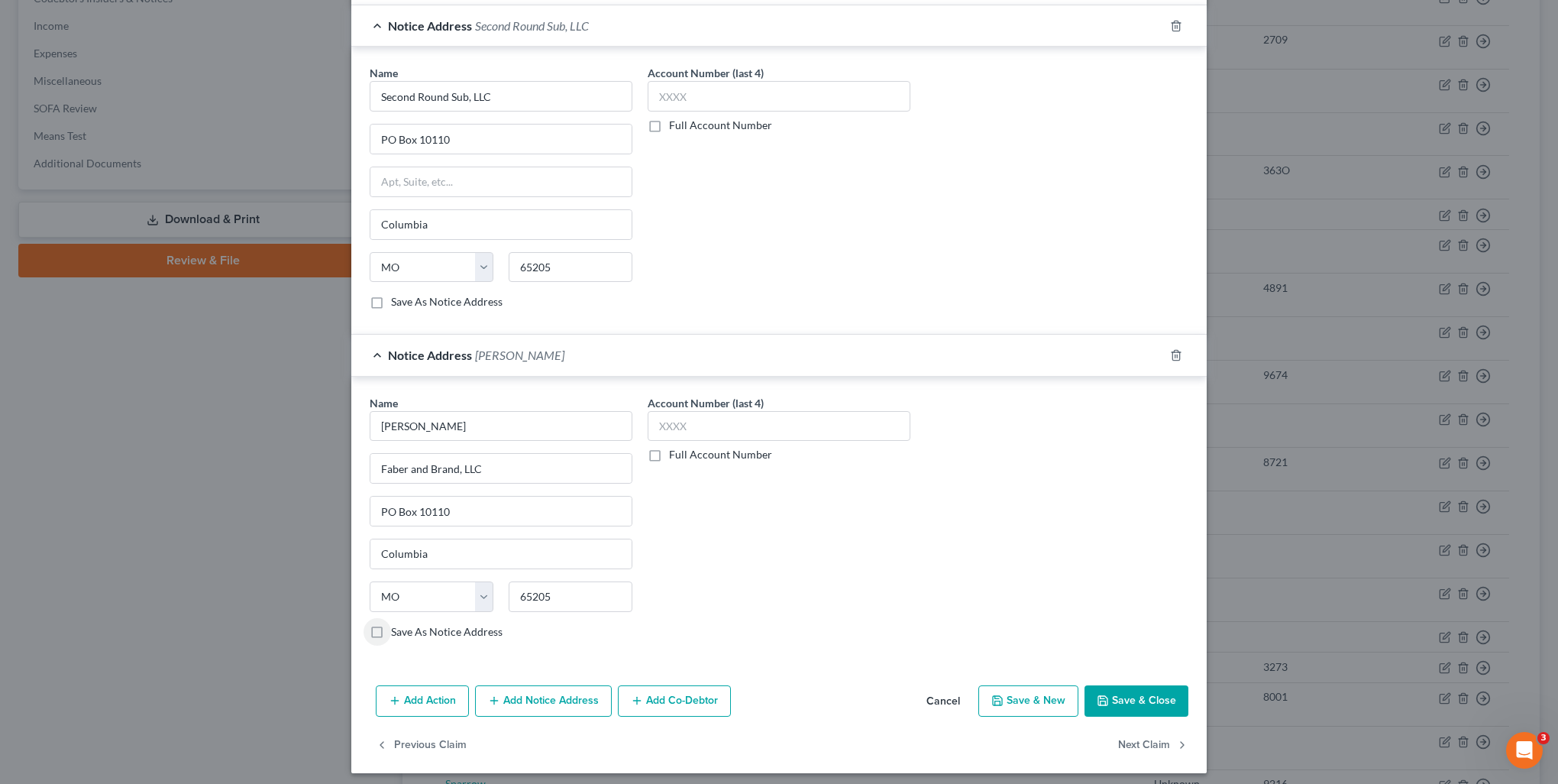
click at [391, 632] on label "Save As Notice Address" at bounding box center [447, 631] width 111 height 15
click at [398, 632] on input "Save As Notice Address" at bounding box center [402, 629] width 10 height 10
click at [391, 301] on label "Save As Notice Address" at bounding box center [447, 301] width 111 height 15
click at [398, 301] on input "Save As Notice Address" at bounding box center [402, 299] width 10 height 10
click at [1169, 685] on button "Save & Close" at bounding box center [1136, 701] width 104 height 32
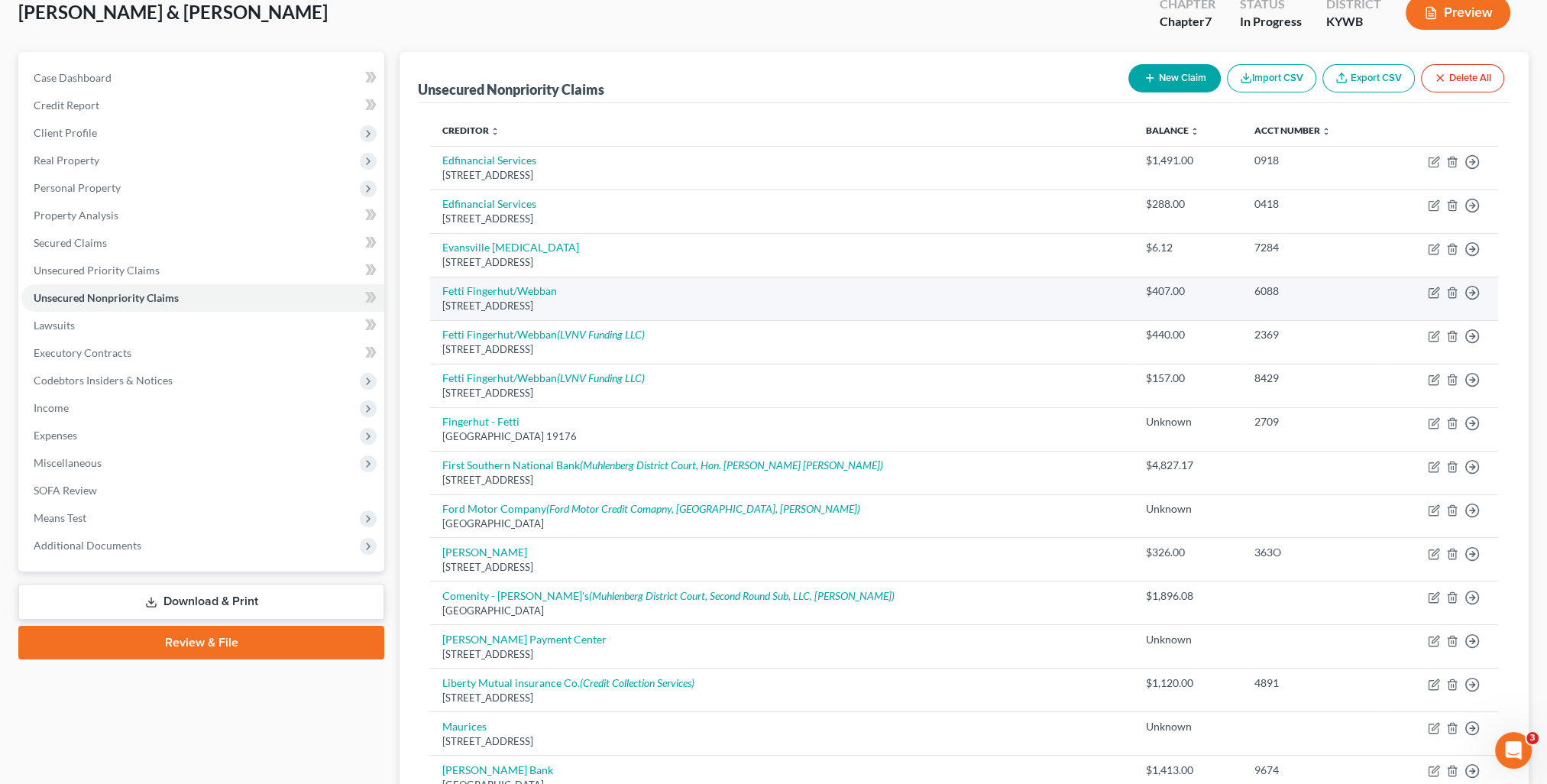
scroll to position [0, 0]
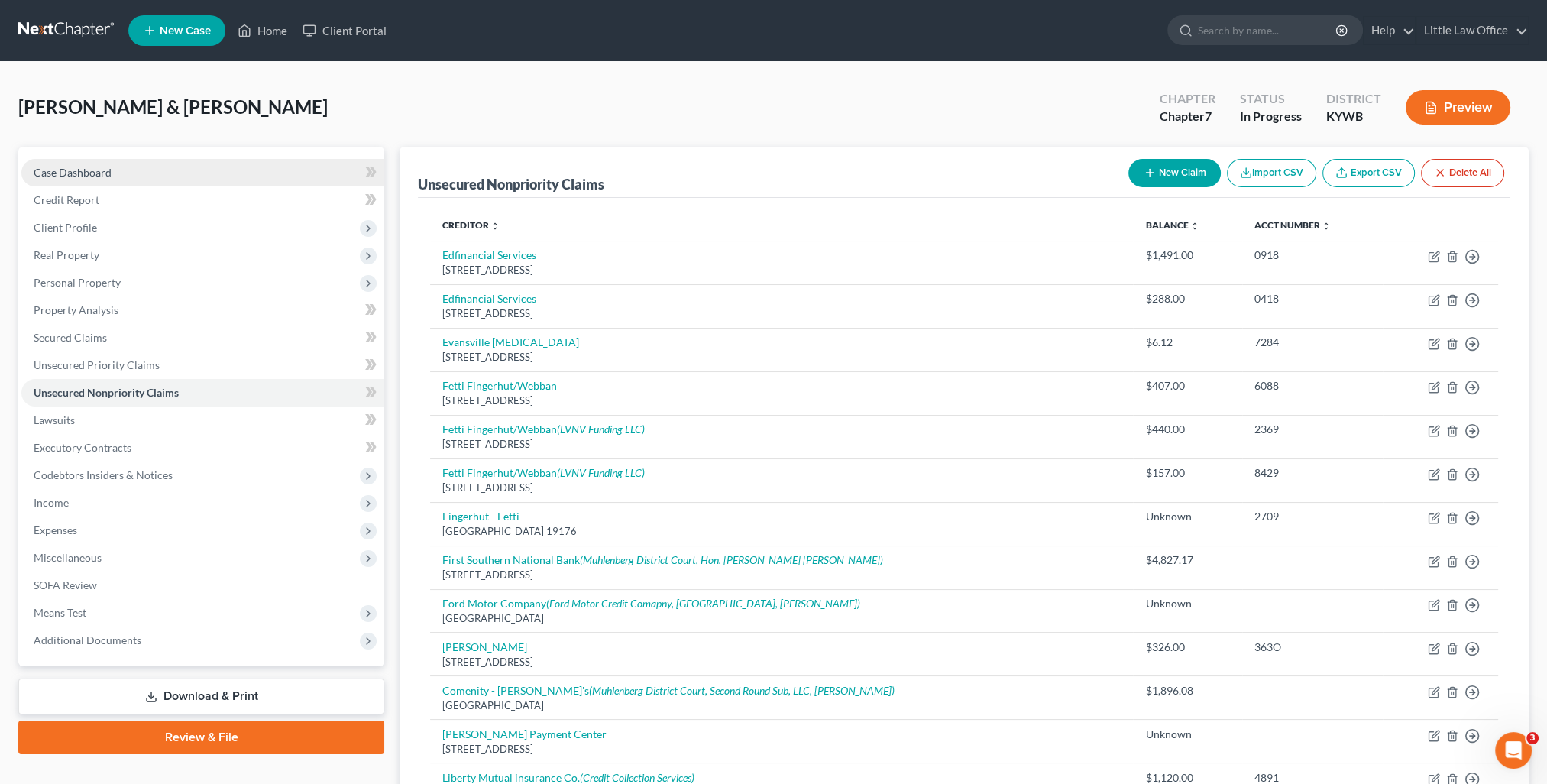
click at [36, 172] on span "Case Dashboard" at bounding box center [72, 172] width 78 height 13
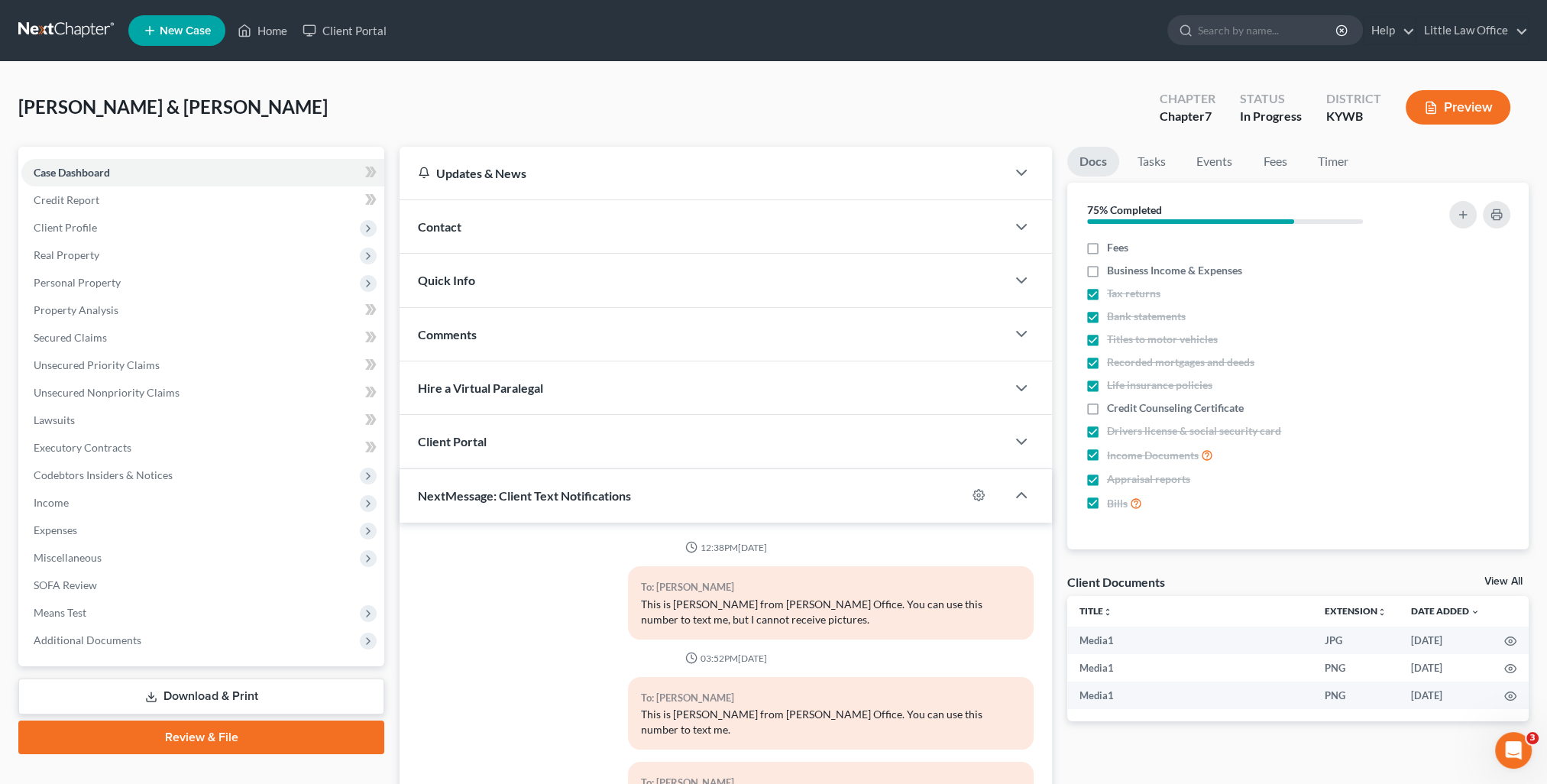
click at [517, 216] on div "Contact" at bounding box center [703, 226] width 607 height 53
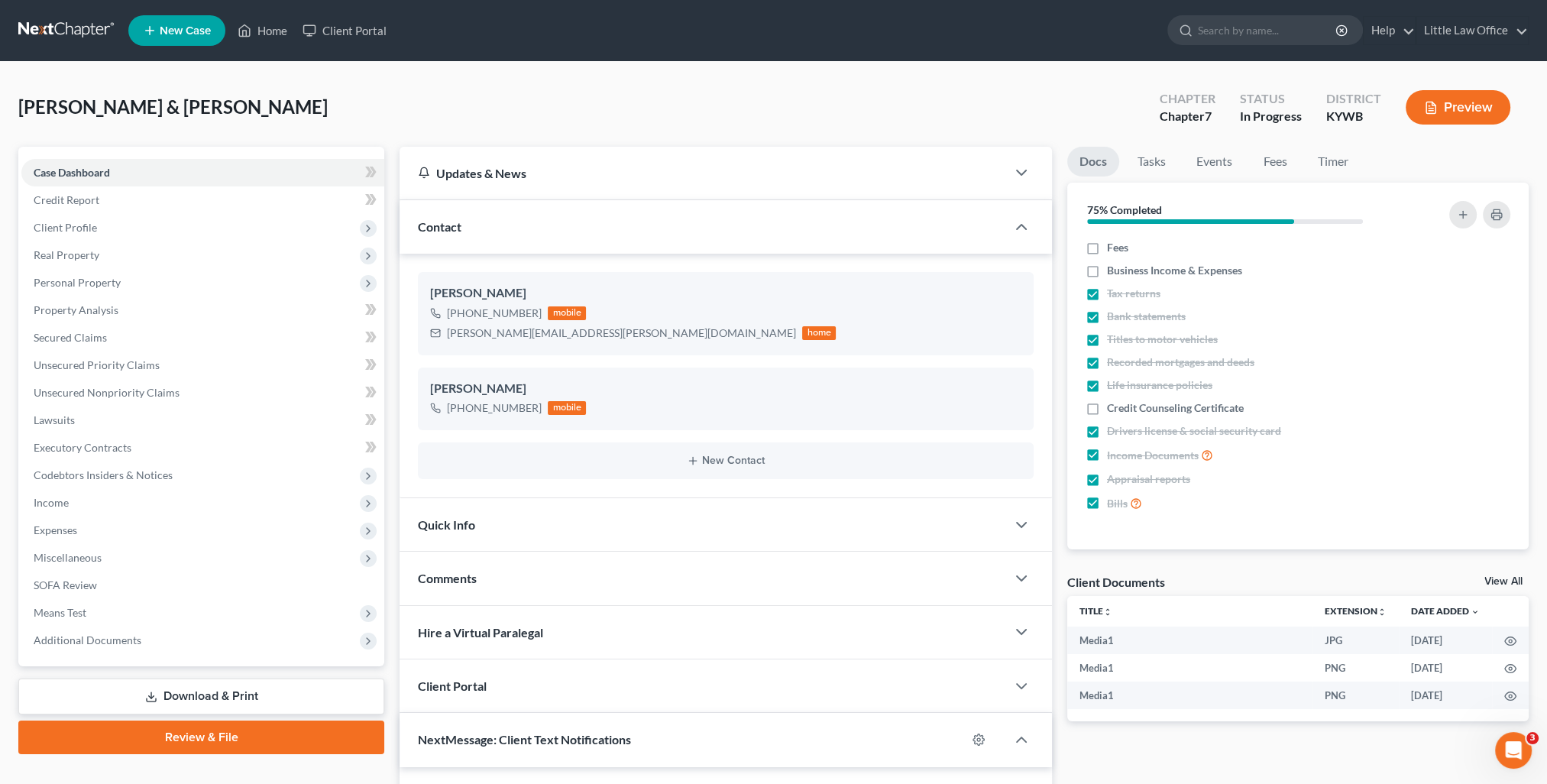
scroll to position [3400, 0]
click at [510, 230] on div "Contact" at bounding box center [703, 226] width 607 height 53
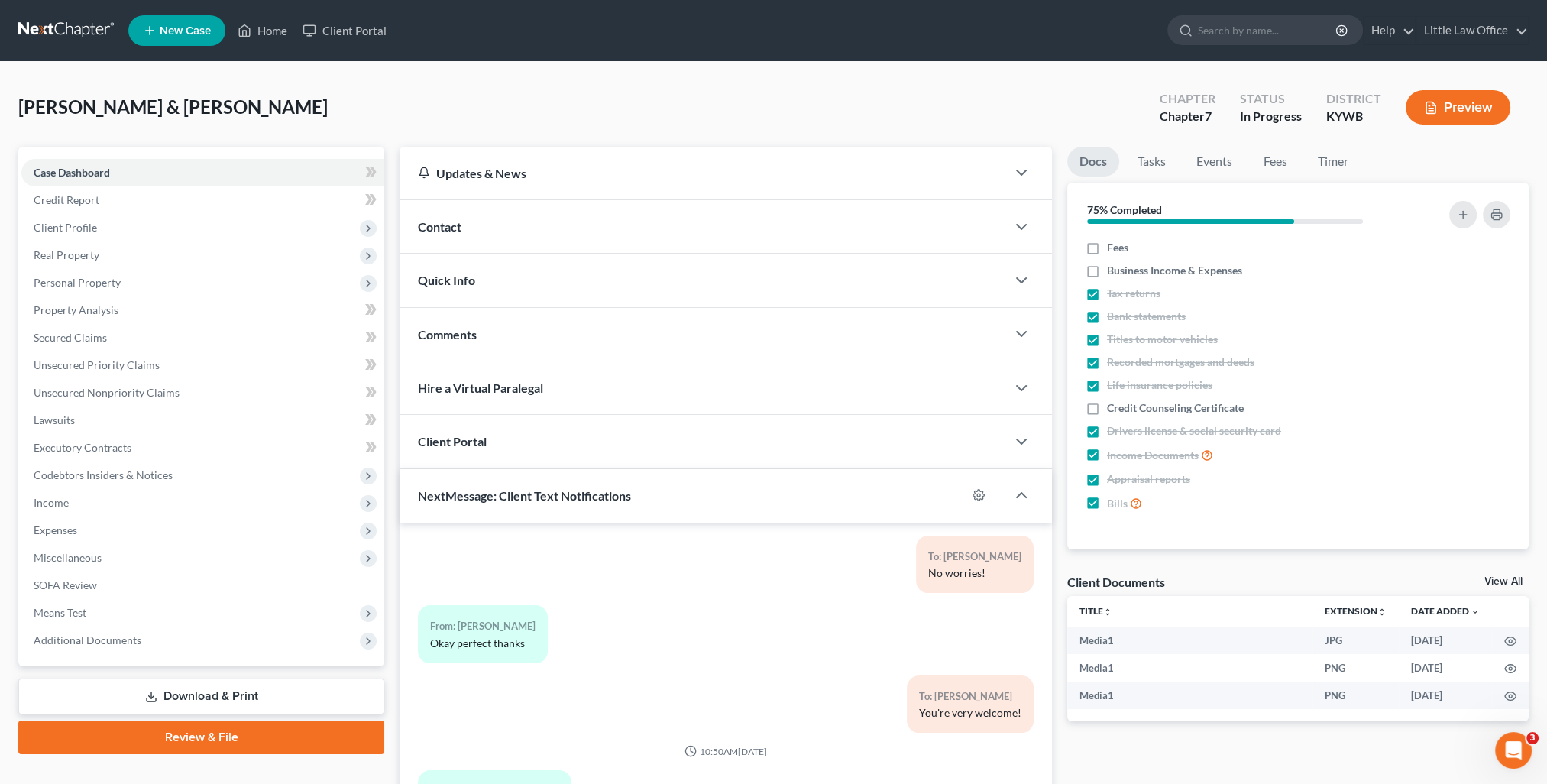
scroll to position [121, 0]
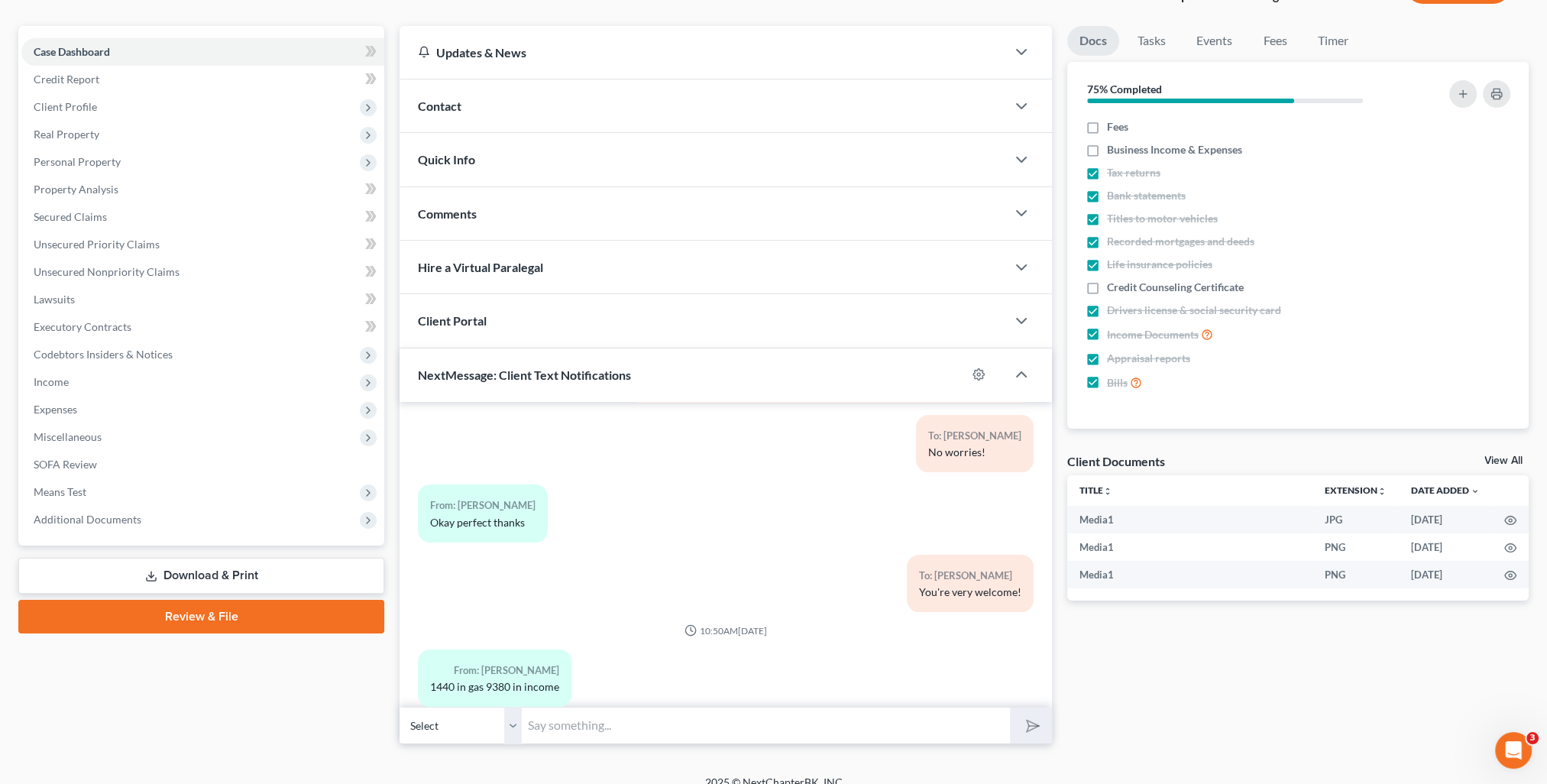
click at [623, 723] on input "text" at bounding box center [765, 725] width 488 height 38
click at [1010, 707] on button "submit" at bounding box center [1031, 725] width 42 height 36
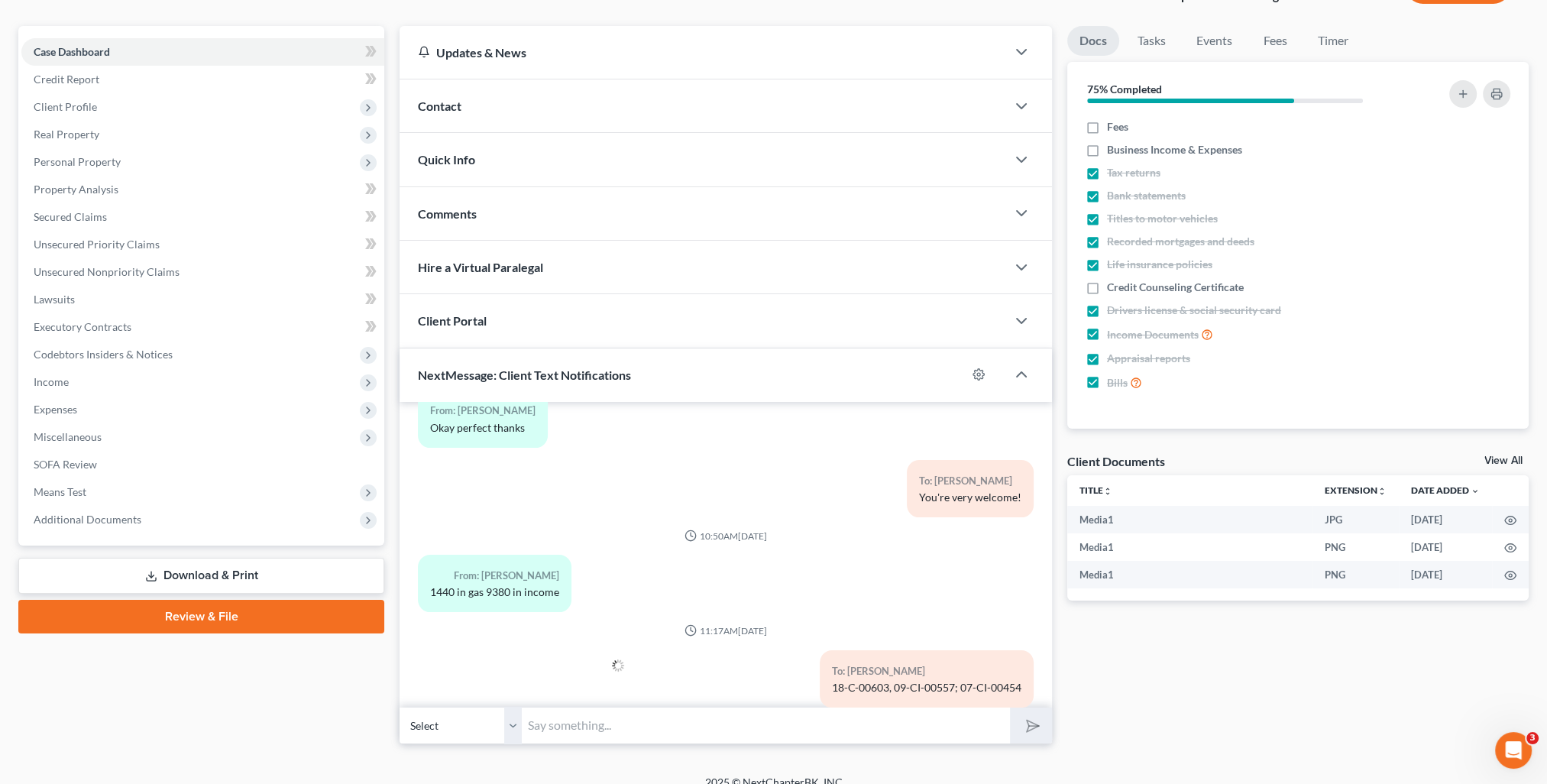
click at [745, 728] on input "text" at bounding box center [765, 725] width 488 height 38
click at [1010, 707] on button "submit" at bounding box center [1031, 725] width 42 height 36
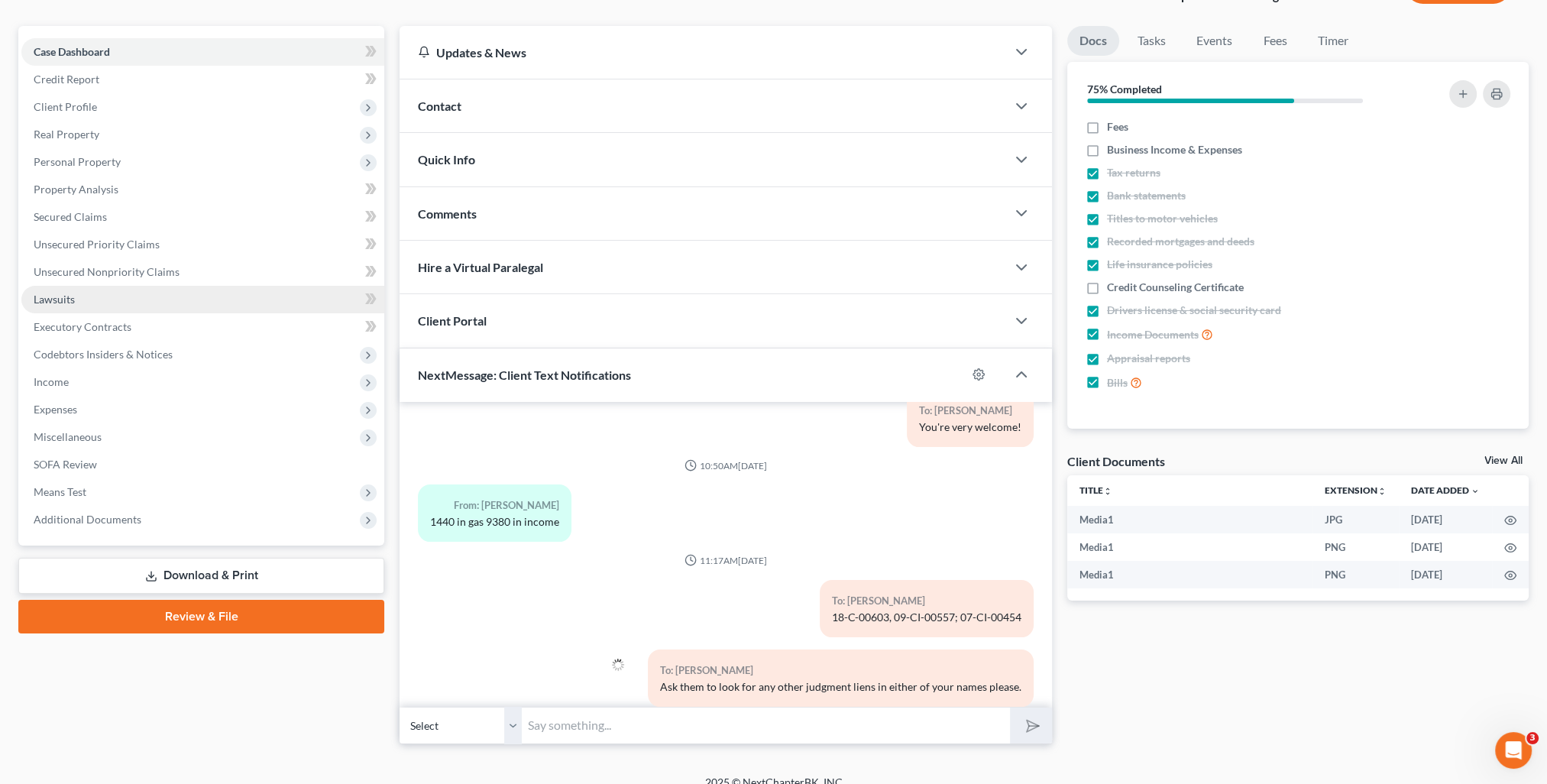
scroll to position [0, 0]
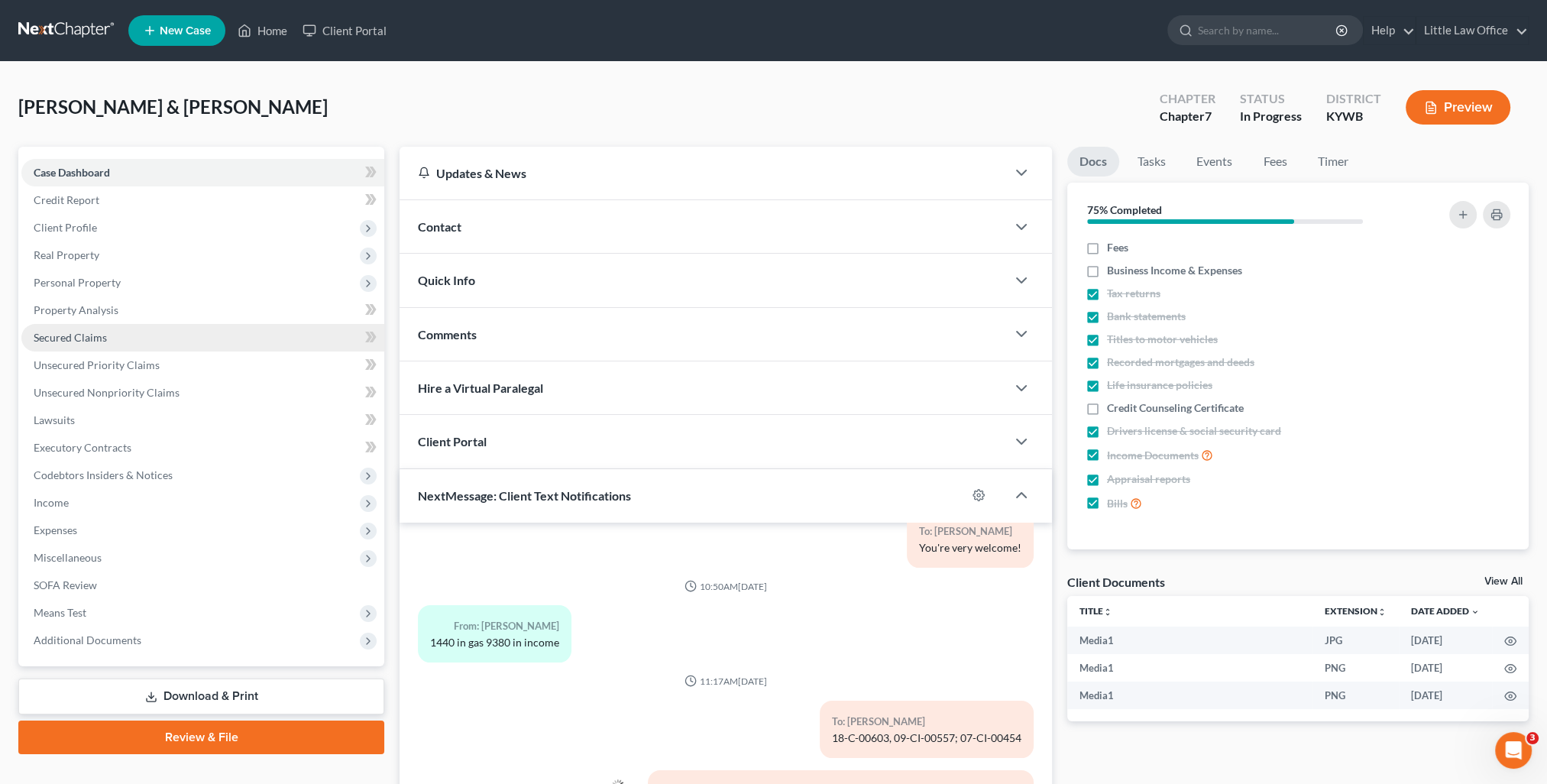
click at [96, 340] on span "Secured Claims" at bounding box center [71, 337] width 74 height 13
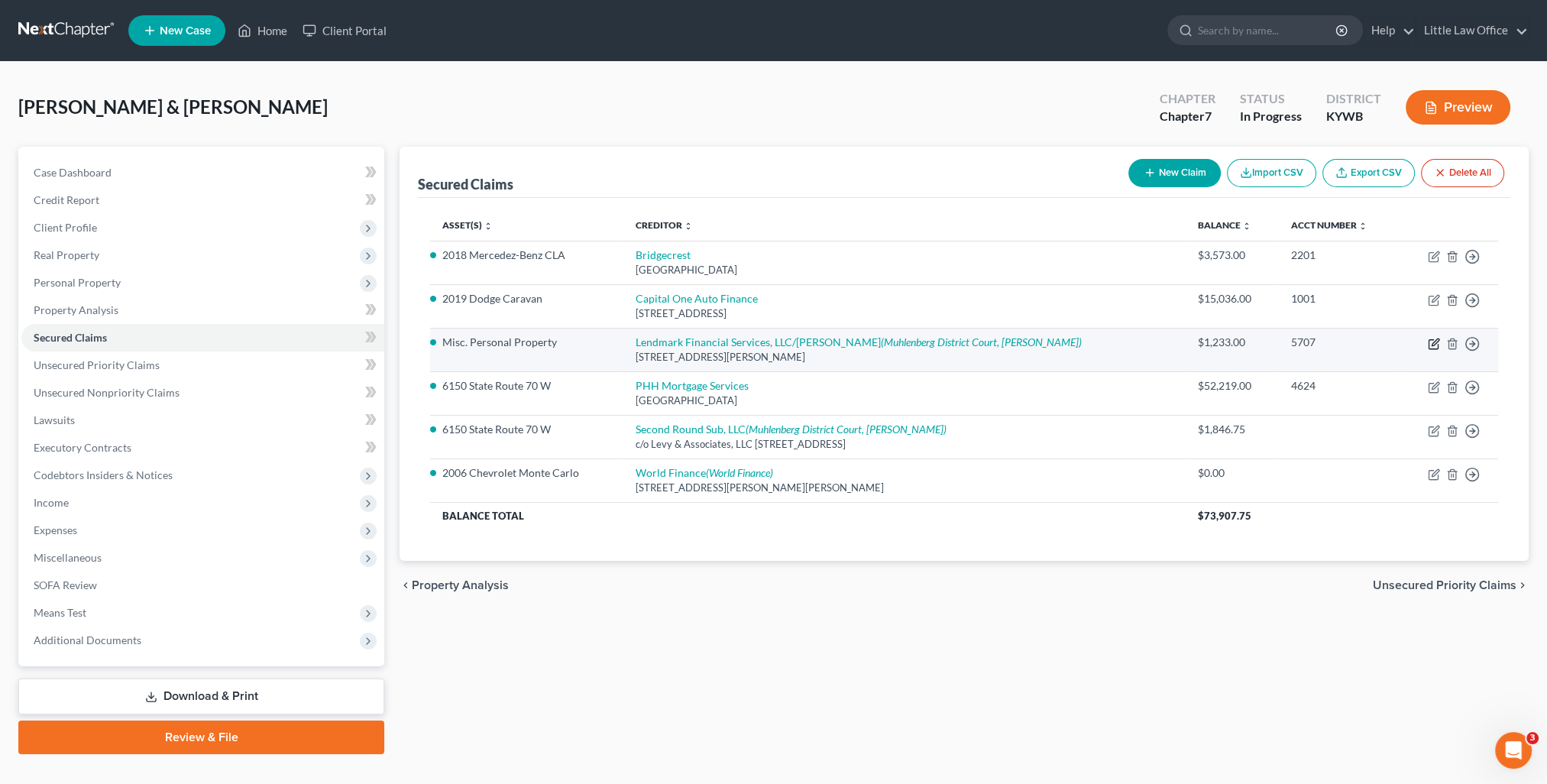
click at [1436, 340] on icon "button" at bounding box center [1435, 342] width 7 height 7
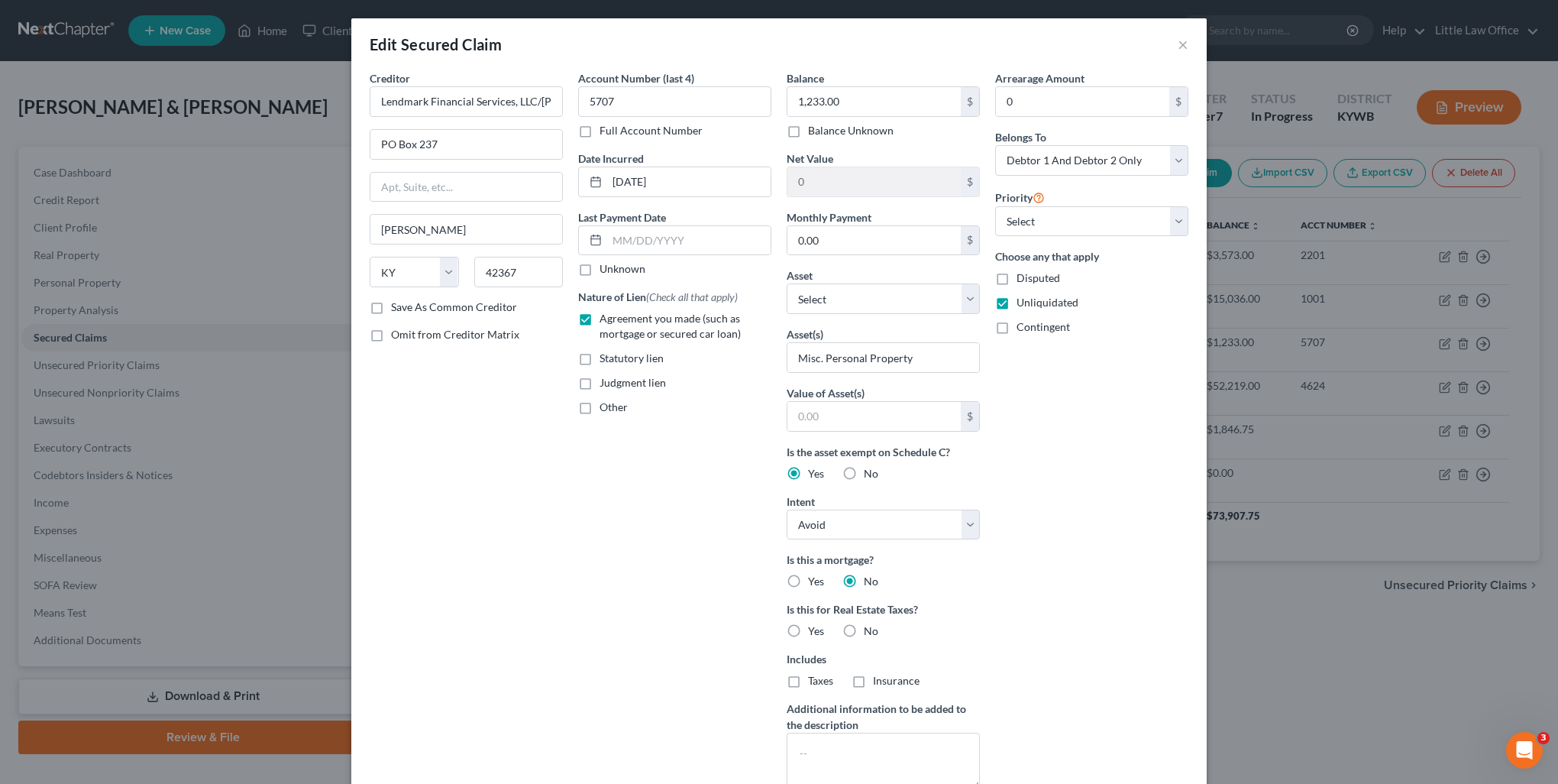
click at [615, 386] on span "Judgment lien" at bounding box center [633, 382] width 67 height 13
click at [615, 385] on input "Judgment lien" at bounding box center [611, 379] width 10 height 10
click at [819, 303] on select "Select Other Multiple Assets 6150 State Route 70 W - $95000.0 Clothing - clothi…" at bounding box center [883, 298] width 193 height 31
click at [786, 283] on select "Select Other Multiple Assets 6150 State Route 70 W - $95000.0 Clothing - clothi…" at bounding box center [883, 298] width 193 height 31
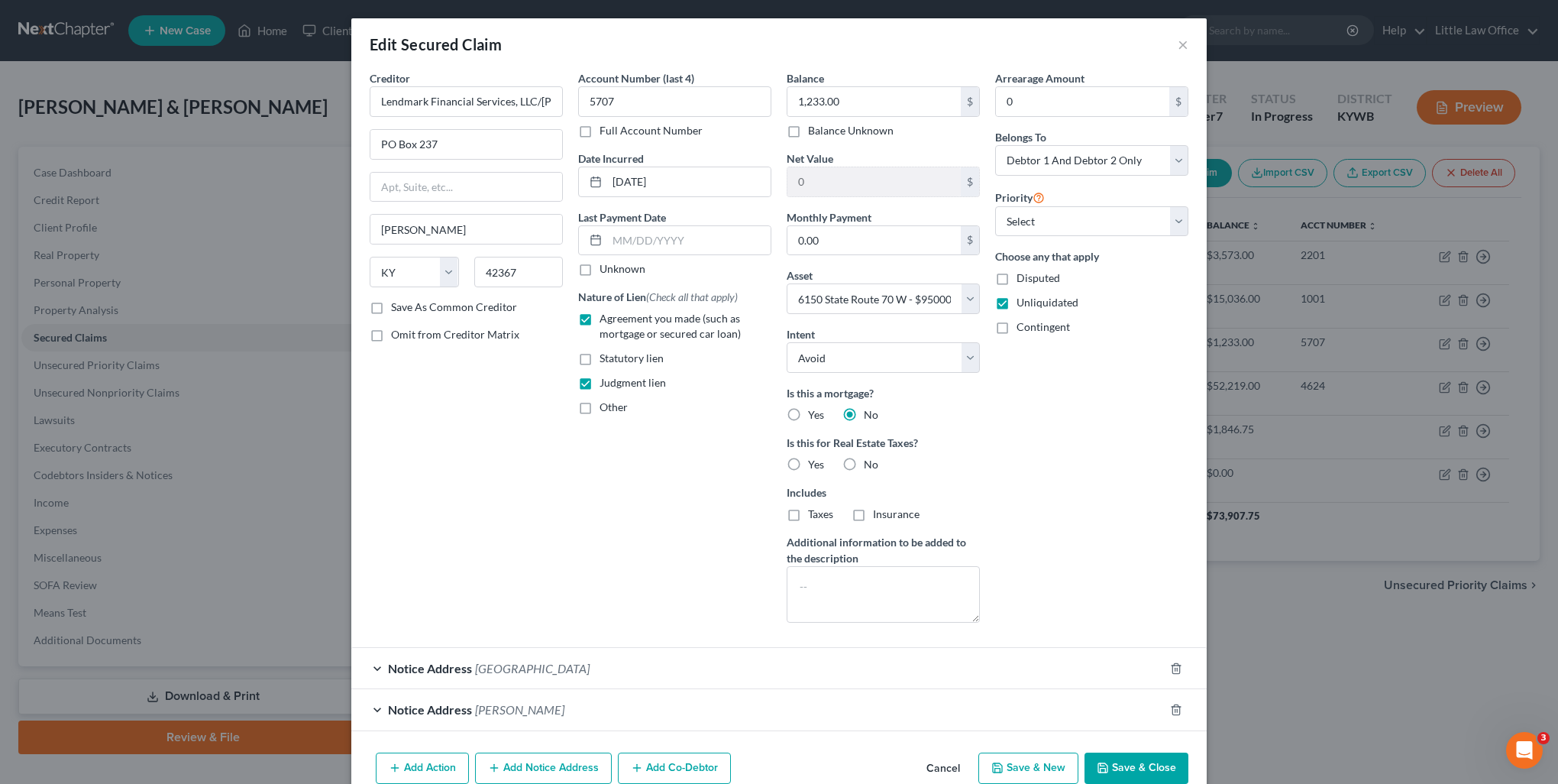
click at [864, 457] on label "No" at bounding box center [871, 464] width 15 height 15
click at [870, 457] on input "No" at bounding box center [875, 462] width 10 height 10
click at [1157, 763] on button "Save & Close" at bounding box center [1136, 768] width 104 height 32
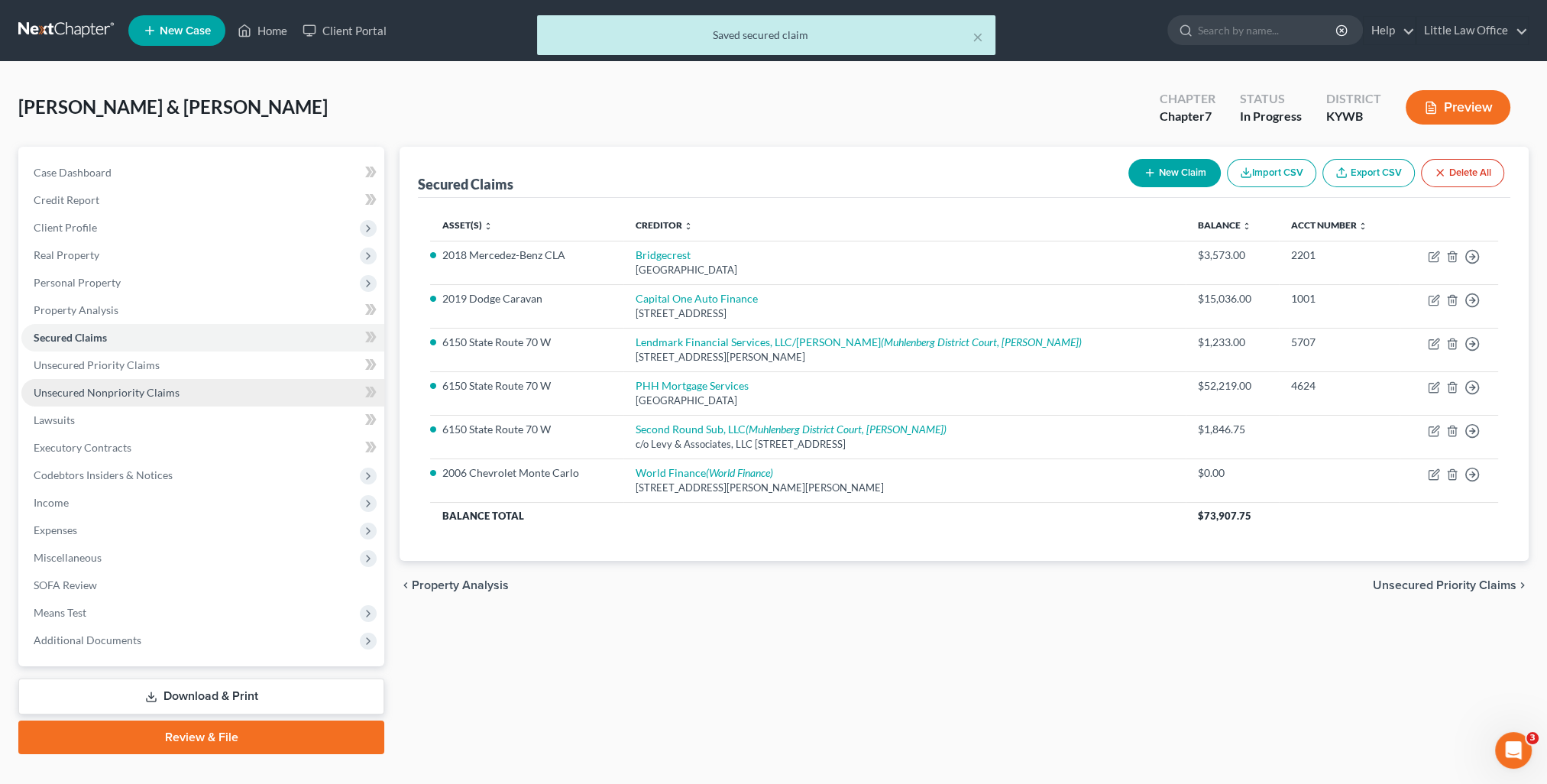
click at [92, 397] on span "Unsecured Nonpriority Claims" at bounding box center [107, 392] width 146 height 13
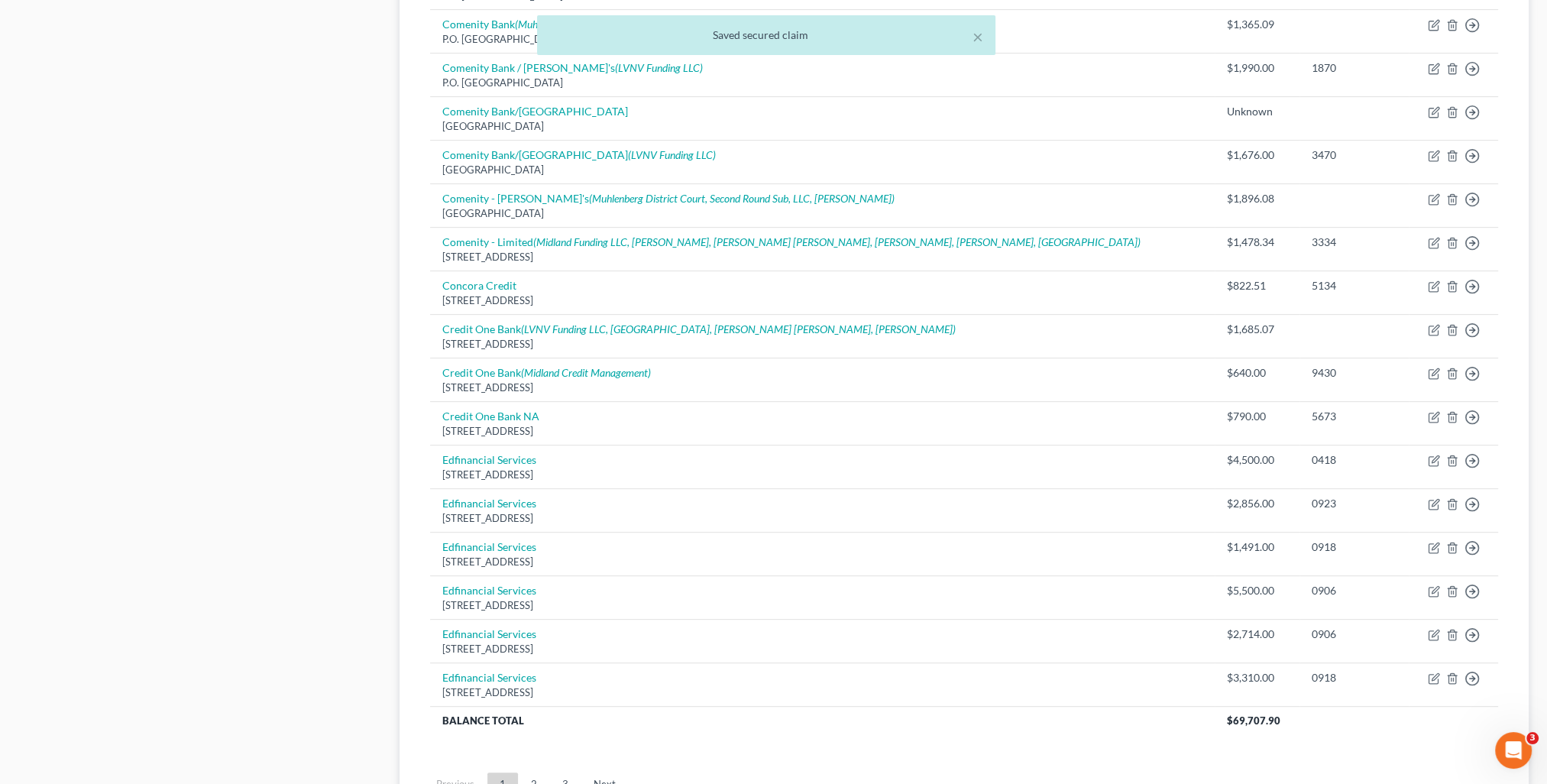
scroll to position [975, 0]
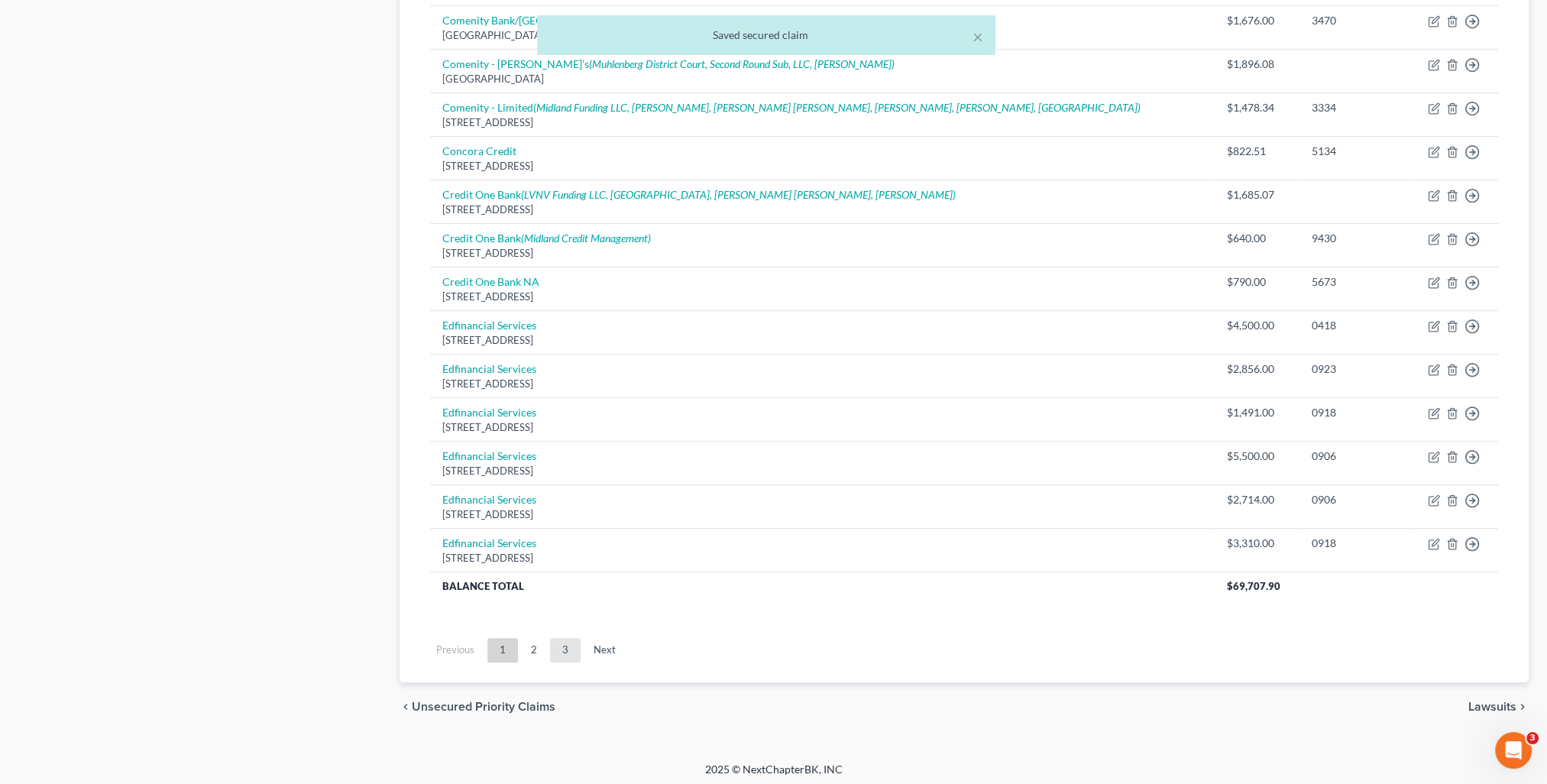
click at [568, 650] on link "3" at bounding box center [565, 649] width 31 height 24
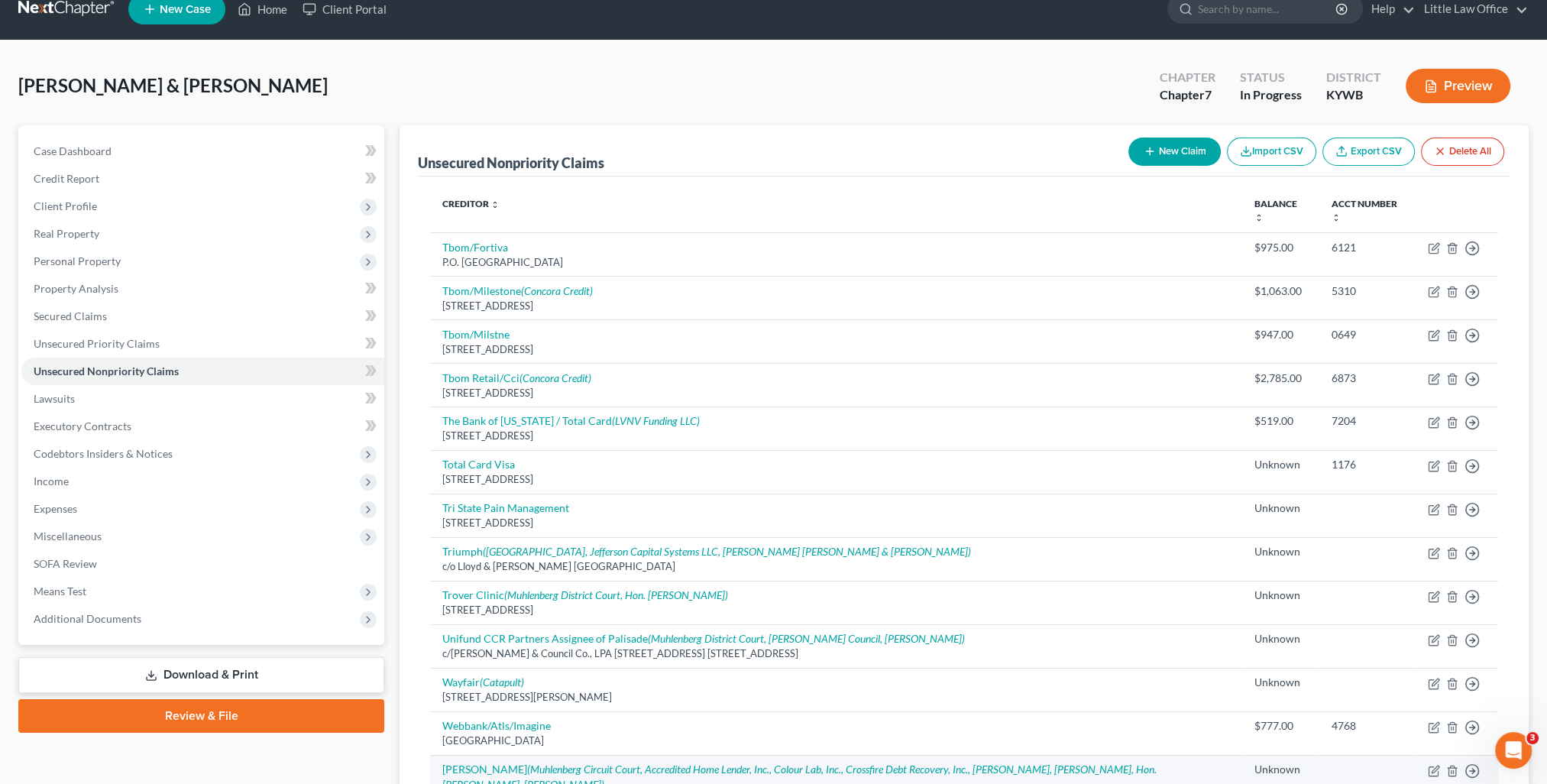
scroll to position [0, 0]
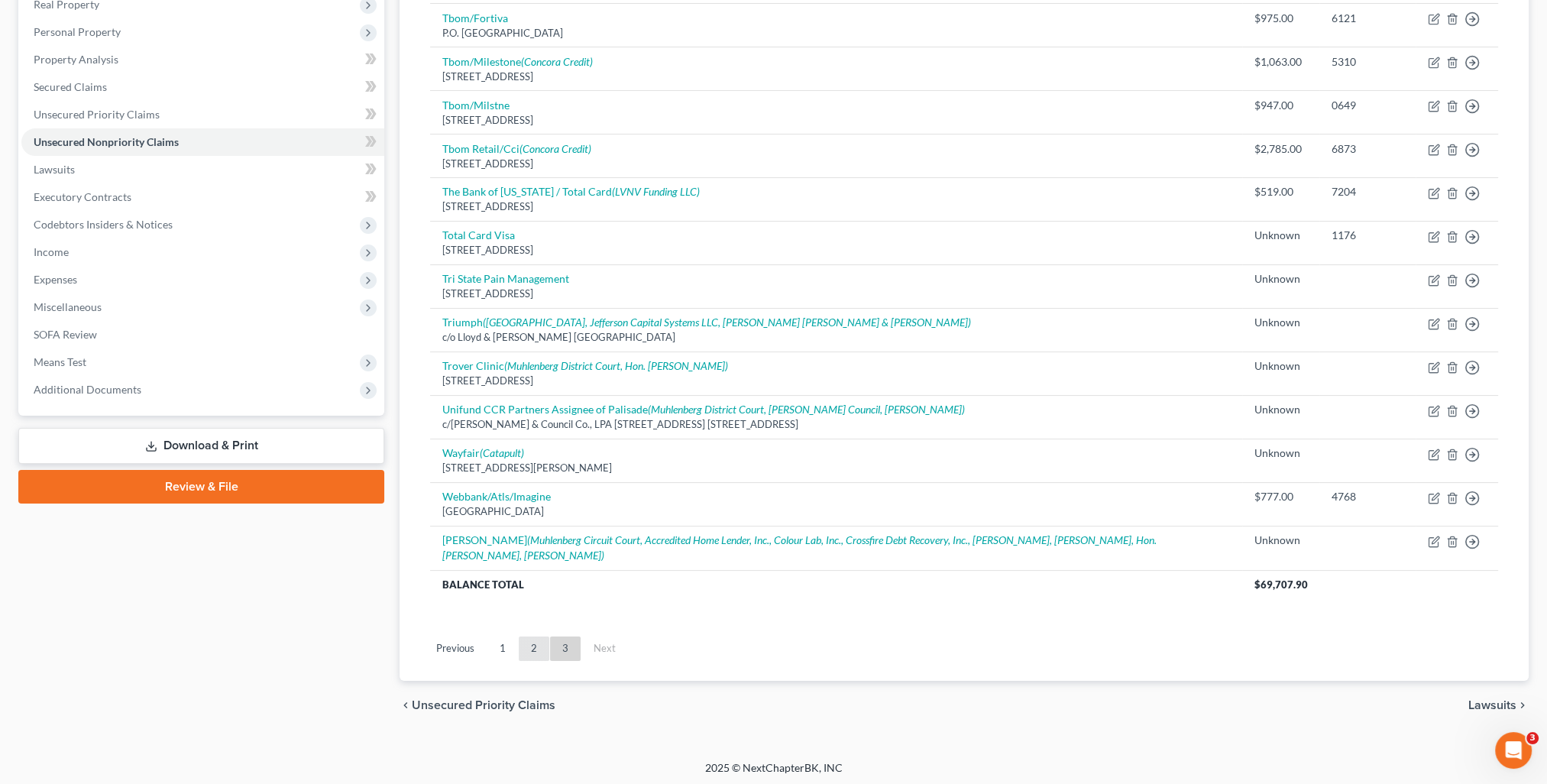
click at [530, 649] on link "2" at bounding box center [533, 648] width 31 height 24
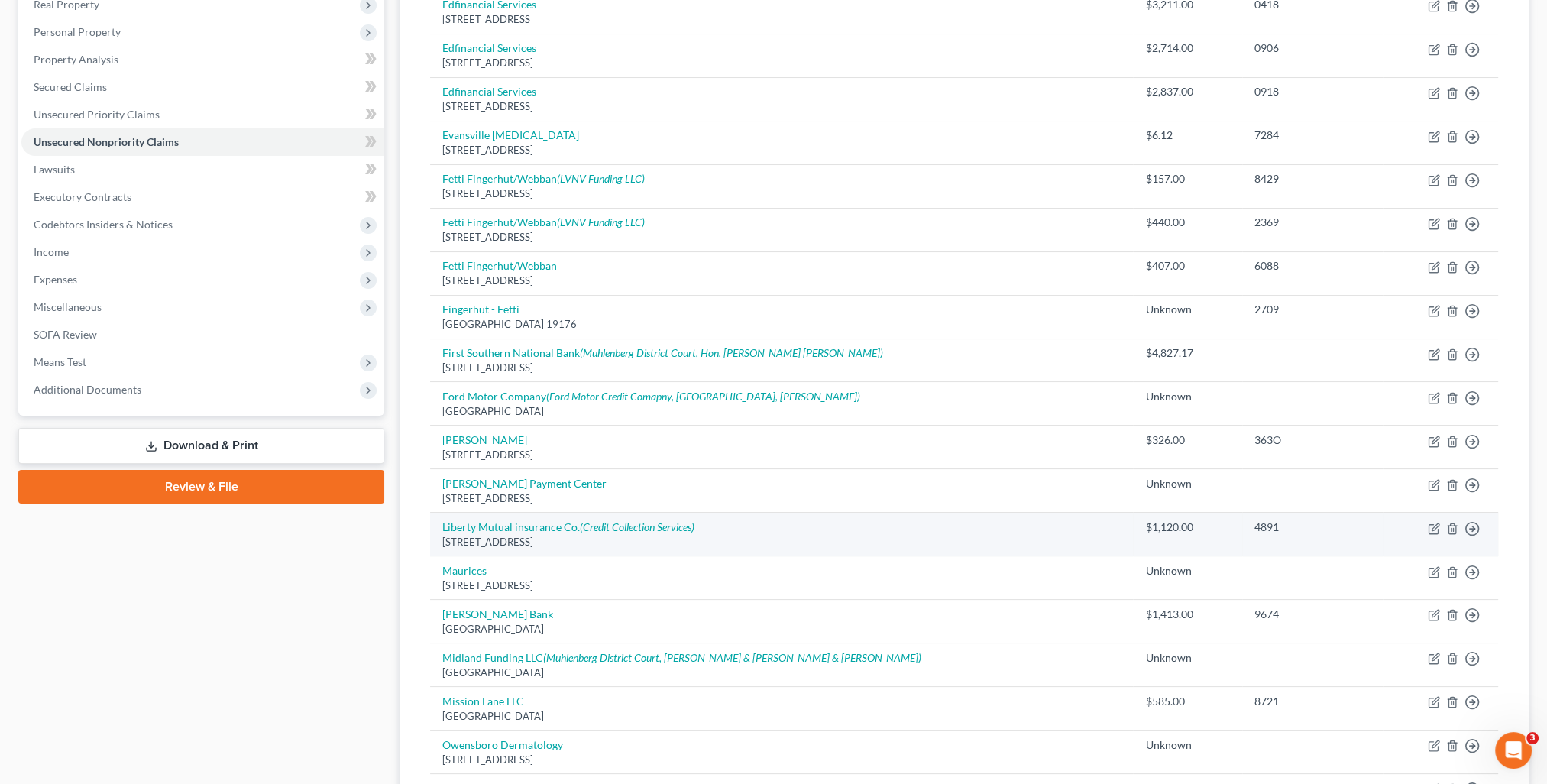
scroll to position [633, 0]
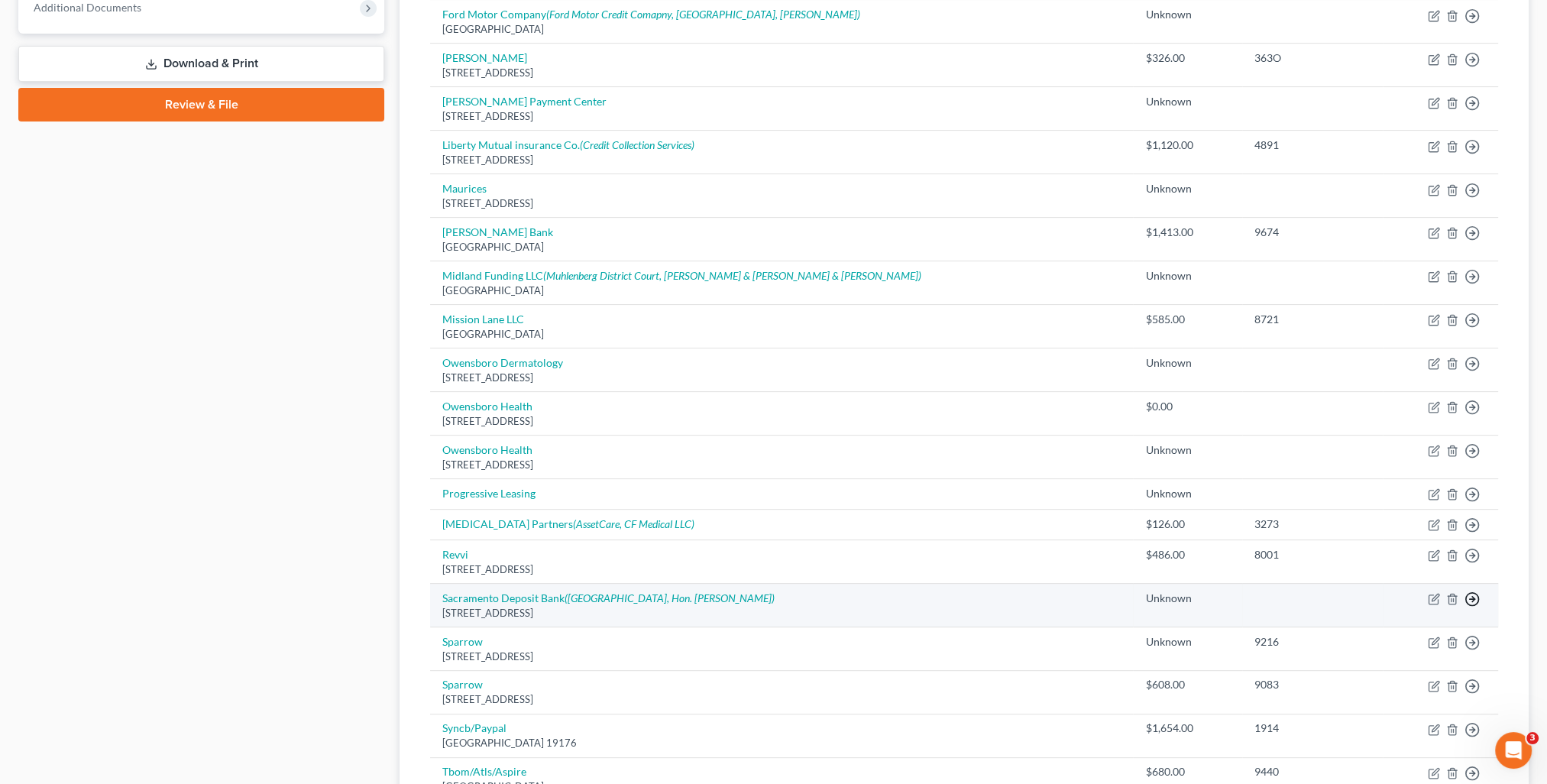
click at [1471, 596] on icon "button" at bounding box center [1472, 598] width 15 height 15
click at [1387, 610] on link "Move to D" at bounding box center [1402, 611] width 128 height 26
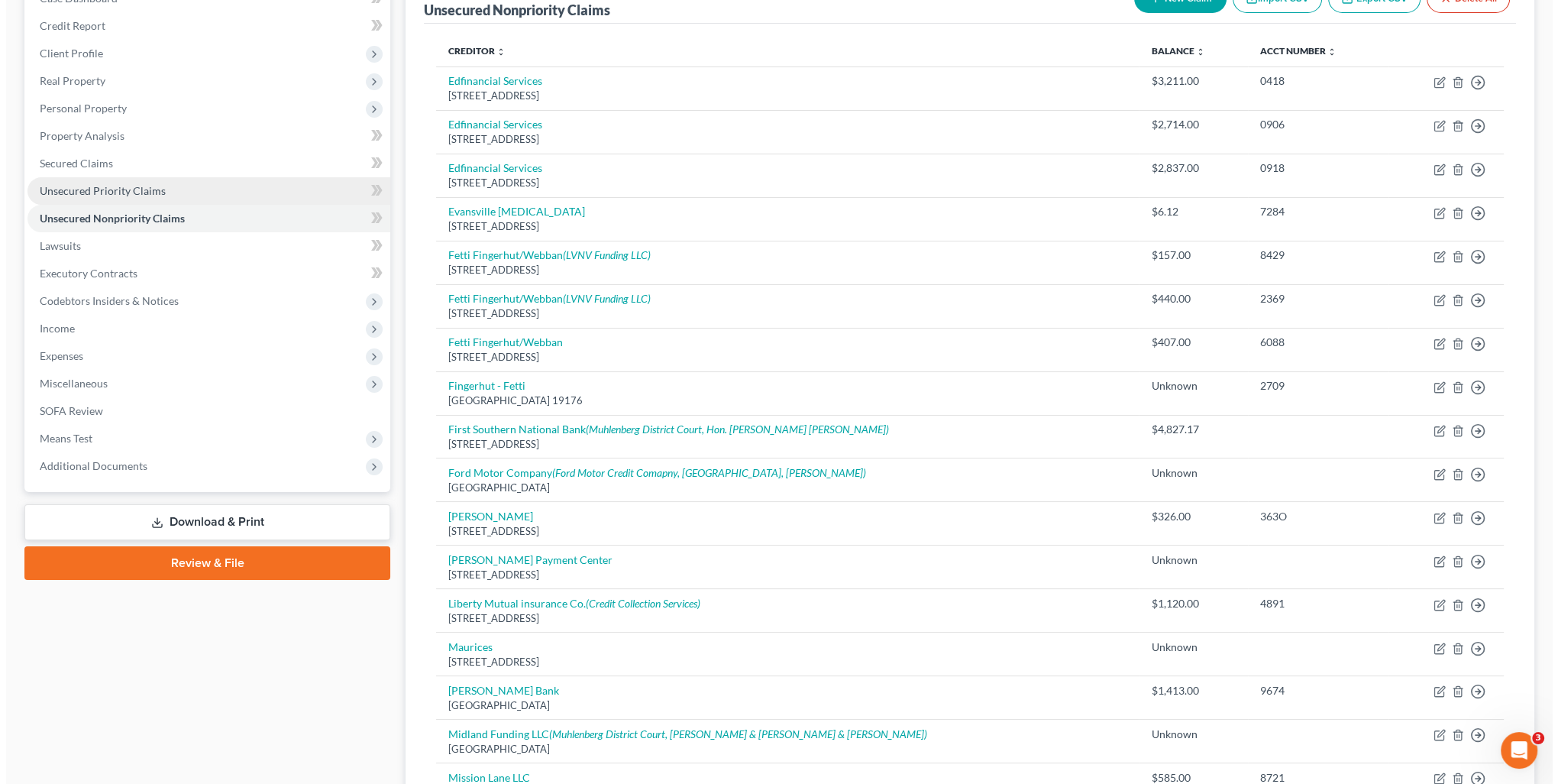
scroll to position [0, 0]
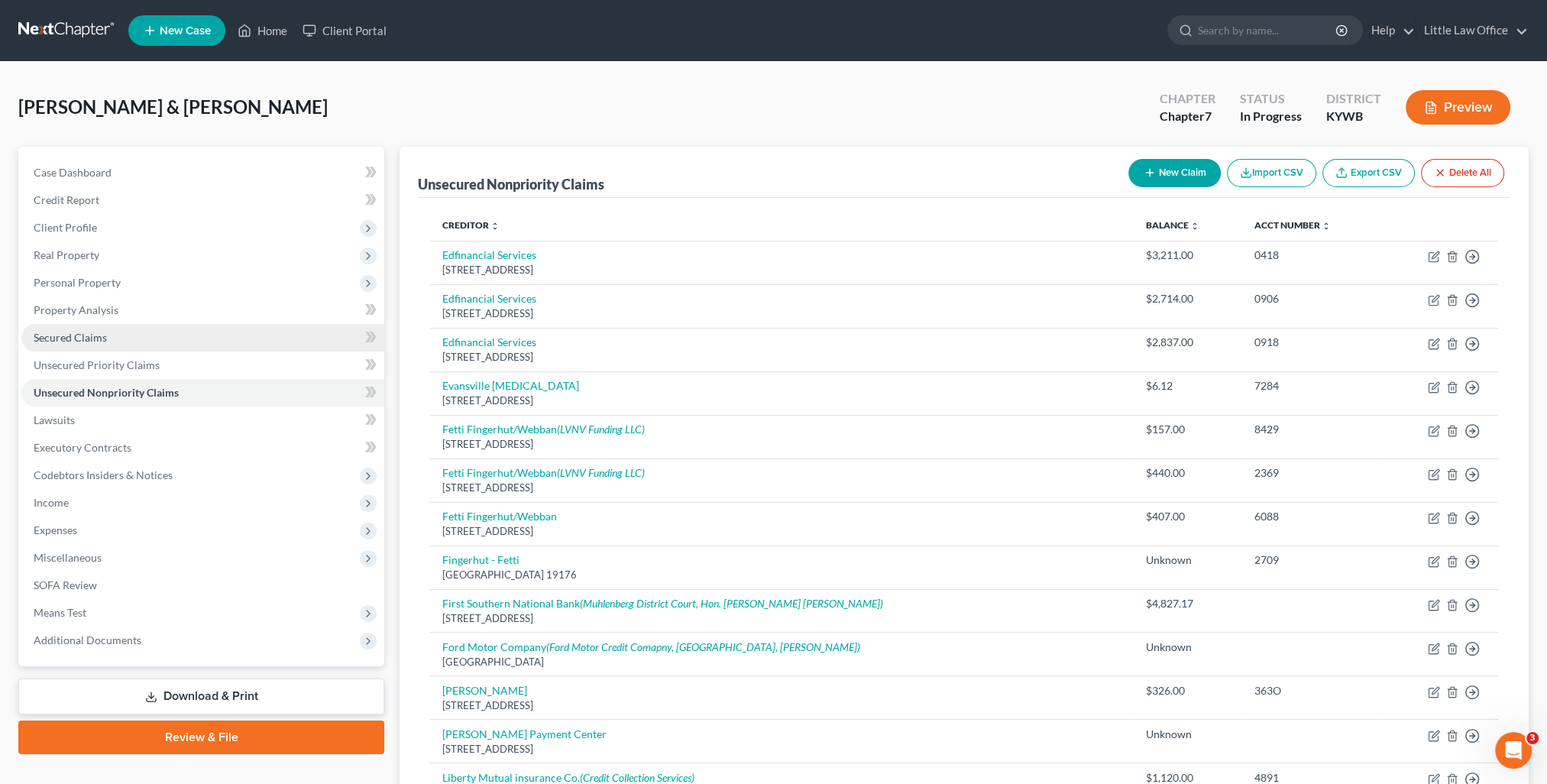
click at [128, 335] on link "Secured Claims" at bounding box center [202, 337] width 363 height 27
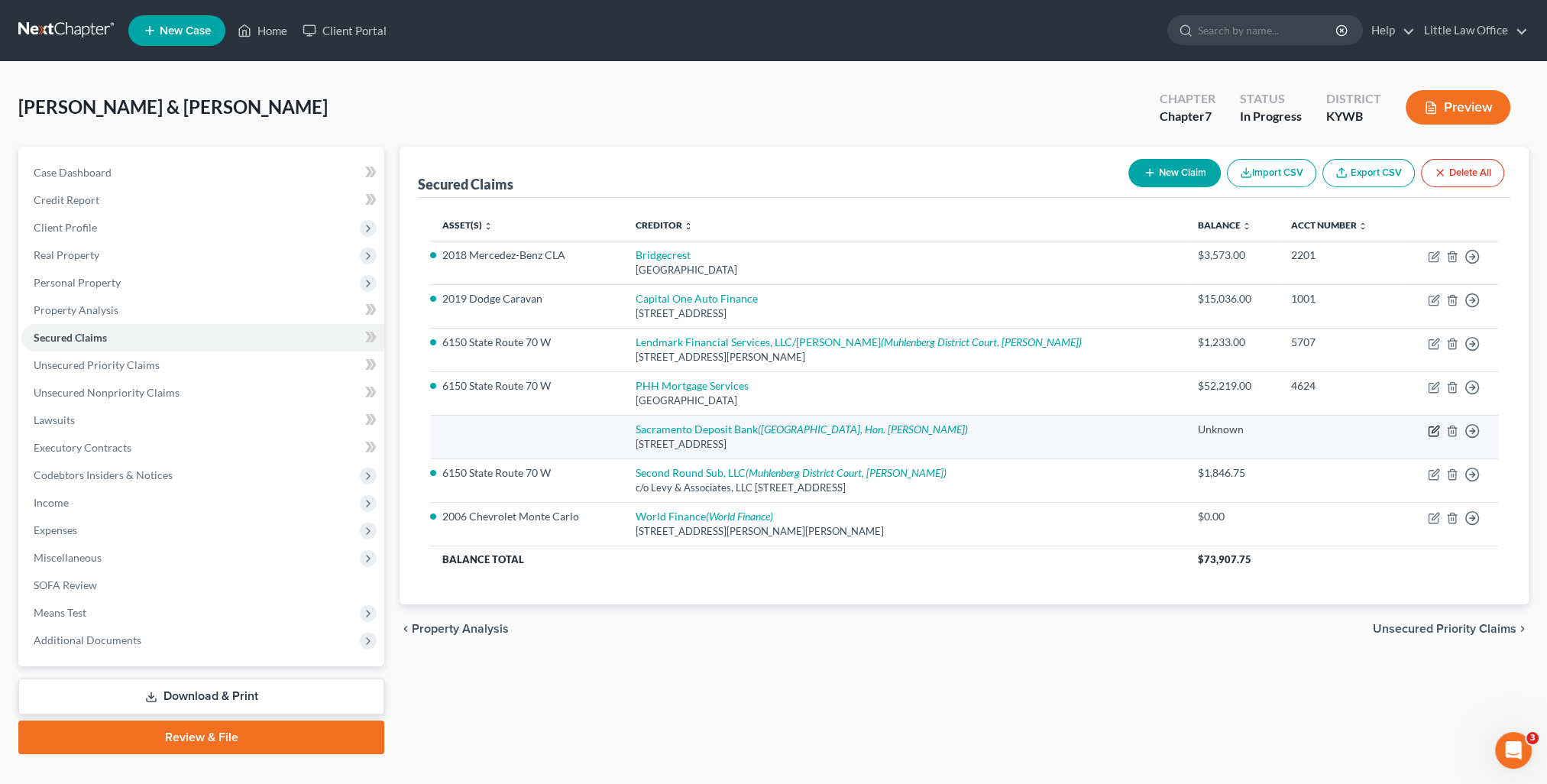
click at [1433, 429] on icon "button" at bounding box center [1434, 431] width 13 height 13
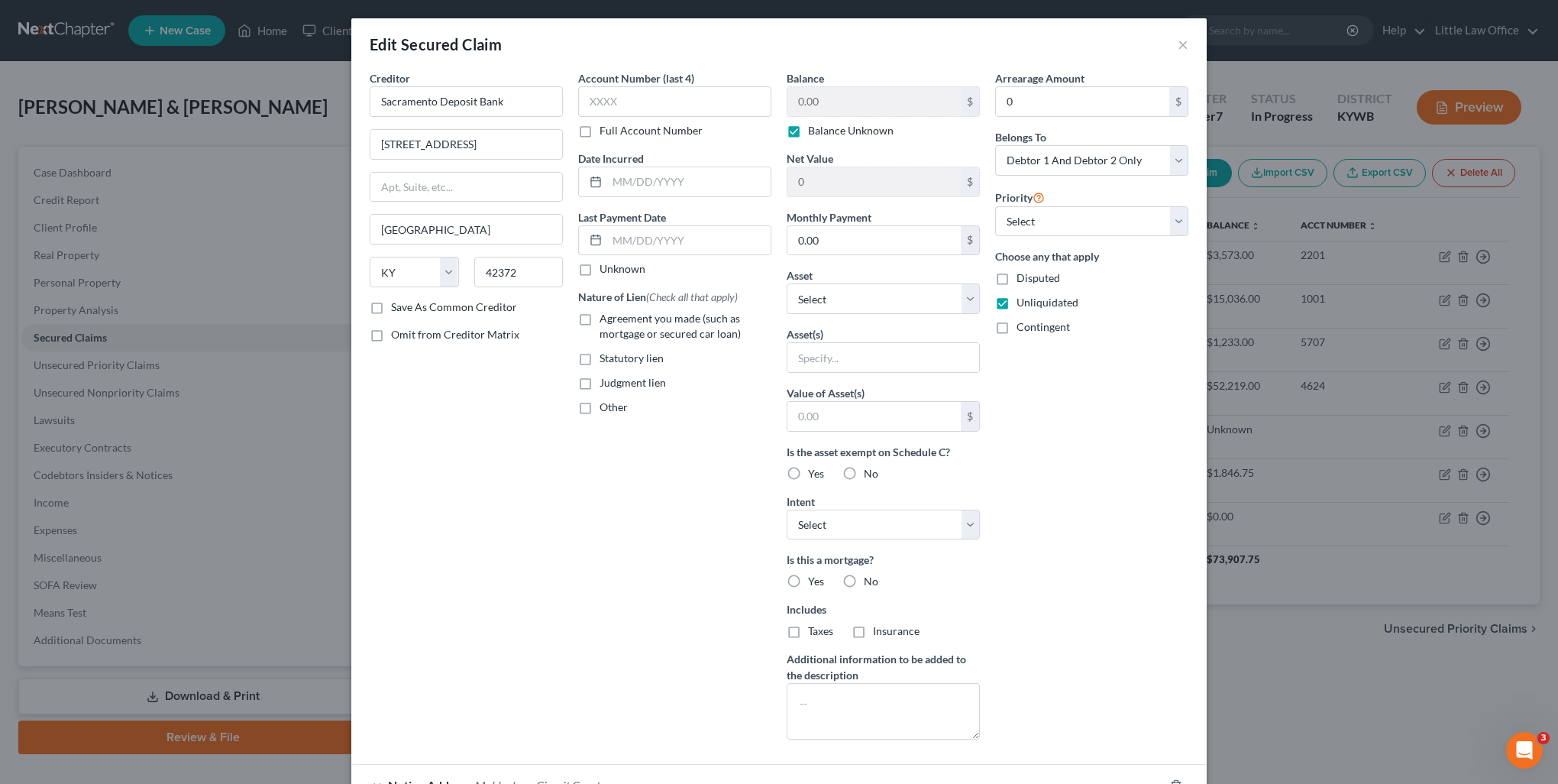
click at [635, 384] on span "Judgment lien" at bounding box center [633, 382] width 67 height 13
click at [616, 384] on input "Judgment lien" at bounding box center [611, 379] width 10 height 10
click at [830, 303] on select "Select Other Multiple Assets 6150 State Route 70 W - $95000.0 Clothing - clothi…" at bounding box center [883, 298] width 193 height 31
click at [786, 283] on select "Select Other Multiple Assets 6150 State Route 70 W - $95000.0 Clothing - clothi…" at bounding box center [883, 298] width 193 height 31
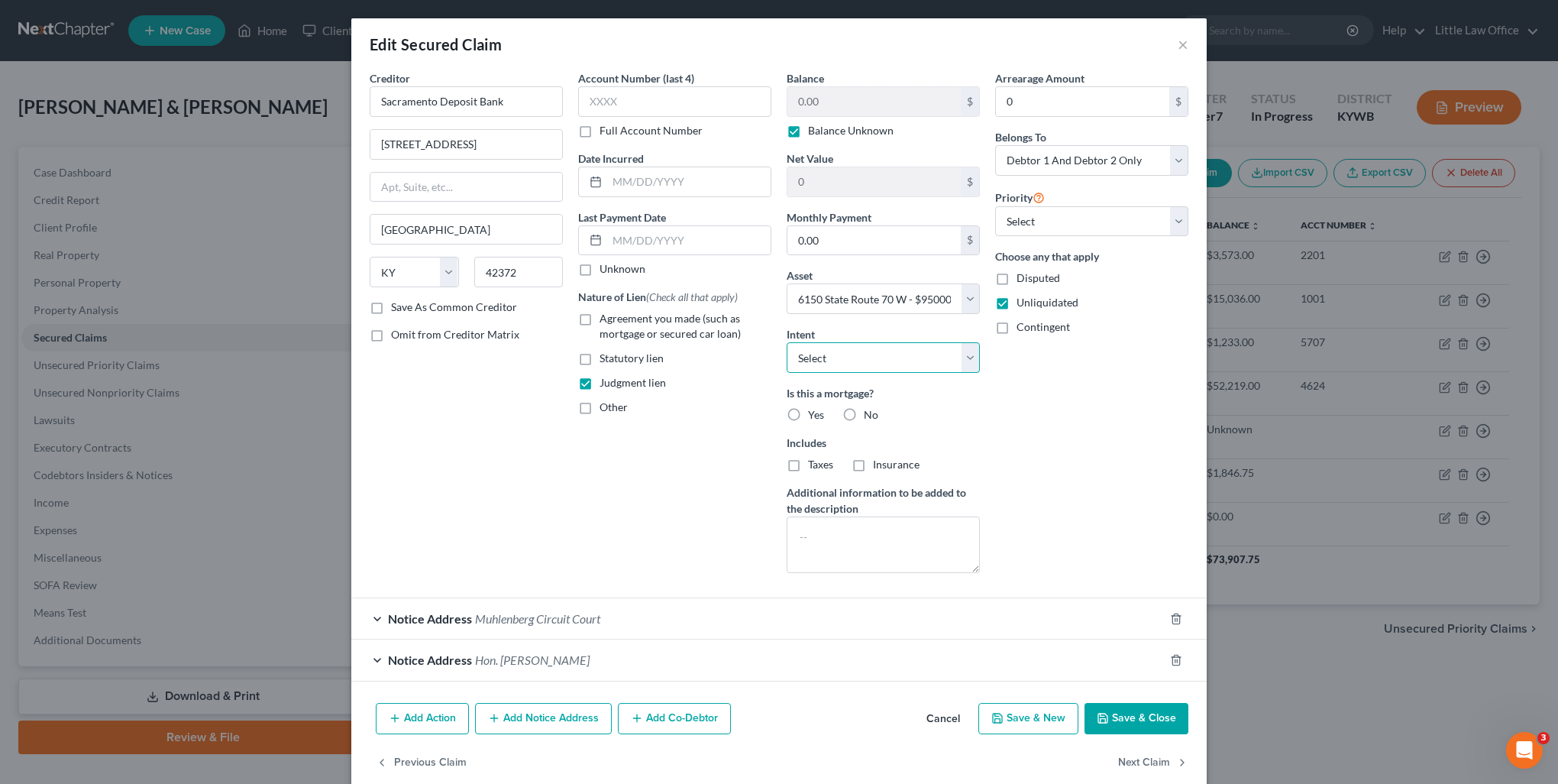
click at [828, 362] on select "Select Surrender Redeem Reaffirm Avoid Other" at bounding box center [883, 357] width 193 height 31
click at [786, 342] on select "Select Surrender Redeem Reaffirm Avoid Other" at bounding box center [883, 357] width 193 height 31
click at [864, 420] on label "No" at bounding box center [871, 414] width 15 height 15
click at [870, 417] on input "No" at bounding box center [875, 412] width 10 height 10
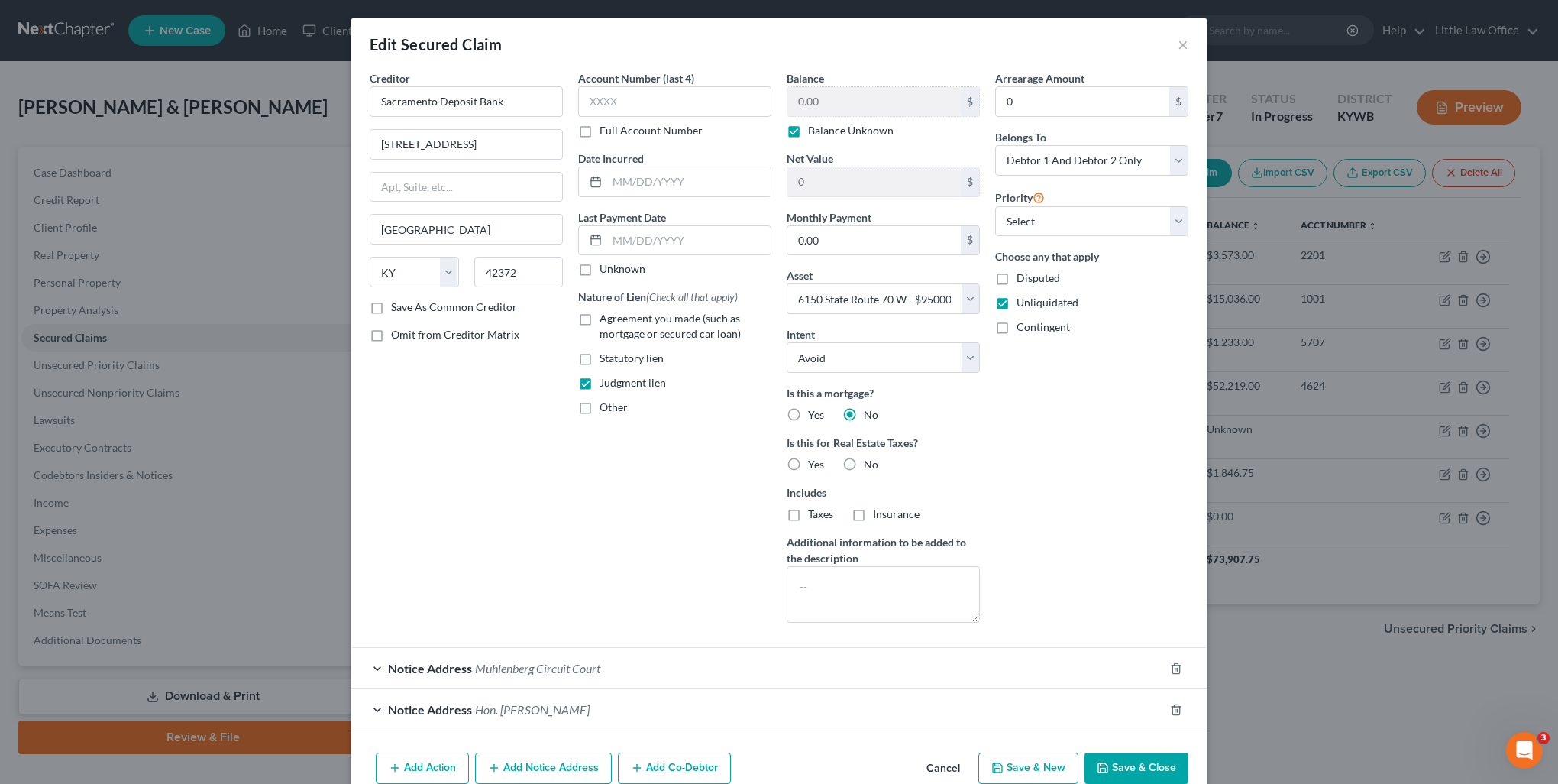
click at [864, 461] on label "No" at bounding box center [871, 464] width 15 height 15
click at [870, 461] on input "No" at bounding box center [875, 462] width 10 height 10
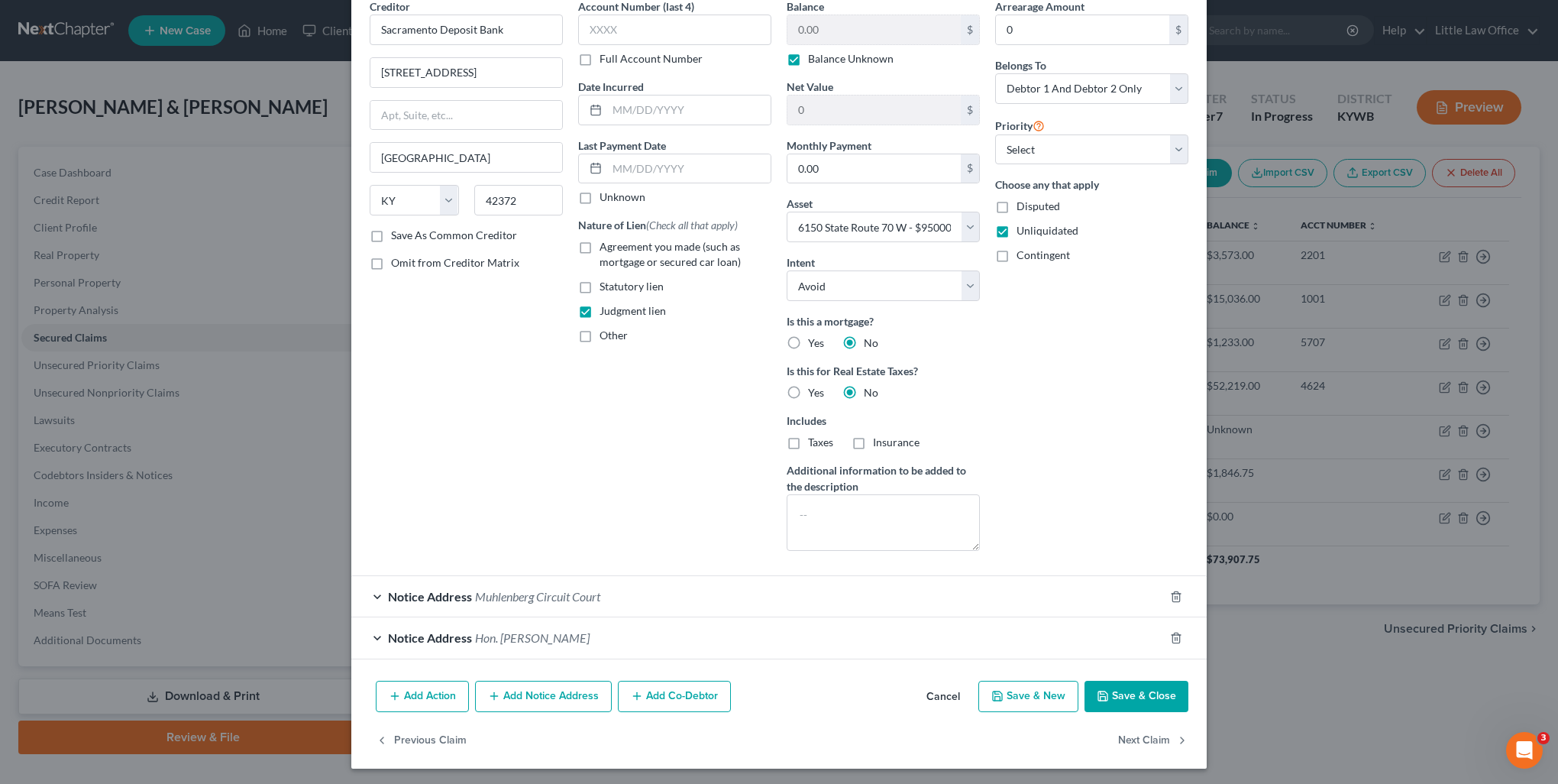
click at [1118, 695] on button "Save & Close" at bounding box center [1136, 696] width 104 height 32
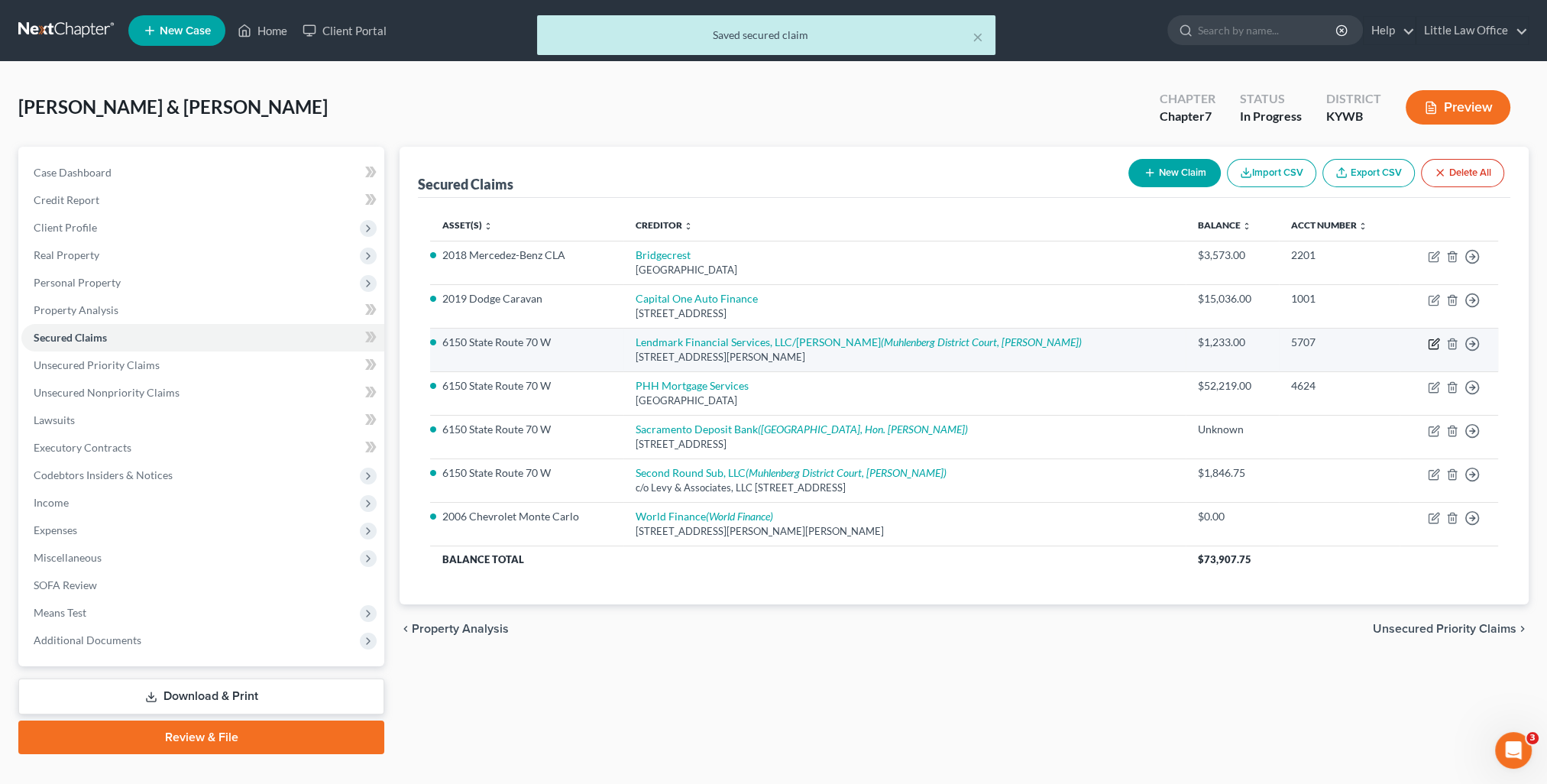
click at [1430, 346] on icon "button" at bounding box center [1434, 344] width 13 height 13
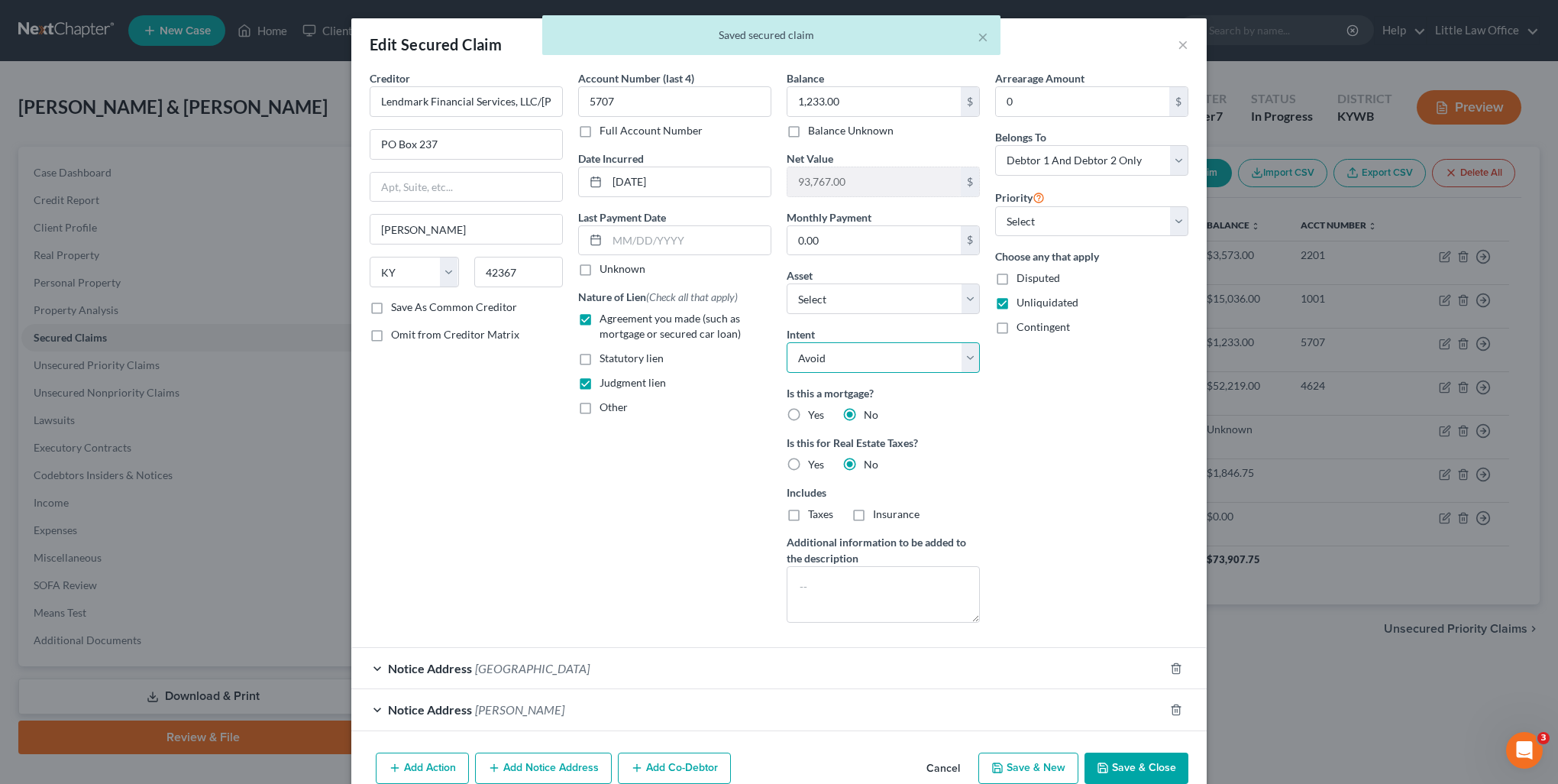
click at [863, 346] on select "Select Surrender Redeem Reaffirm Avoid Other" at bounding box center [883, 357] width 193 height 31
drag, startPoint x: 863, startPoint y: 346, endPoint x: 1055, endPoint y: 568, distance: 293.5
click at [863, 346] on select "Select Surrender Redeem Reaffirm Avoid Other" at bounding box center [883, 357] width 193 height 31
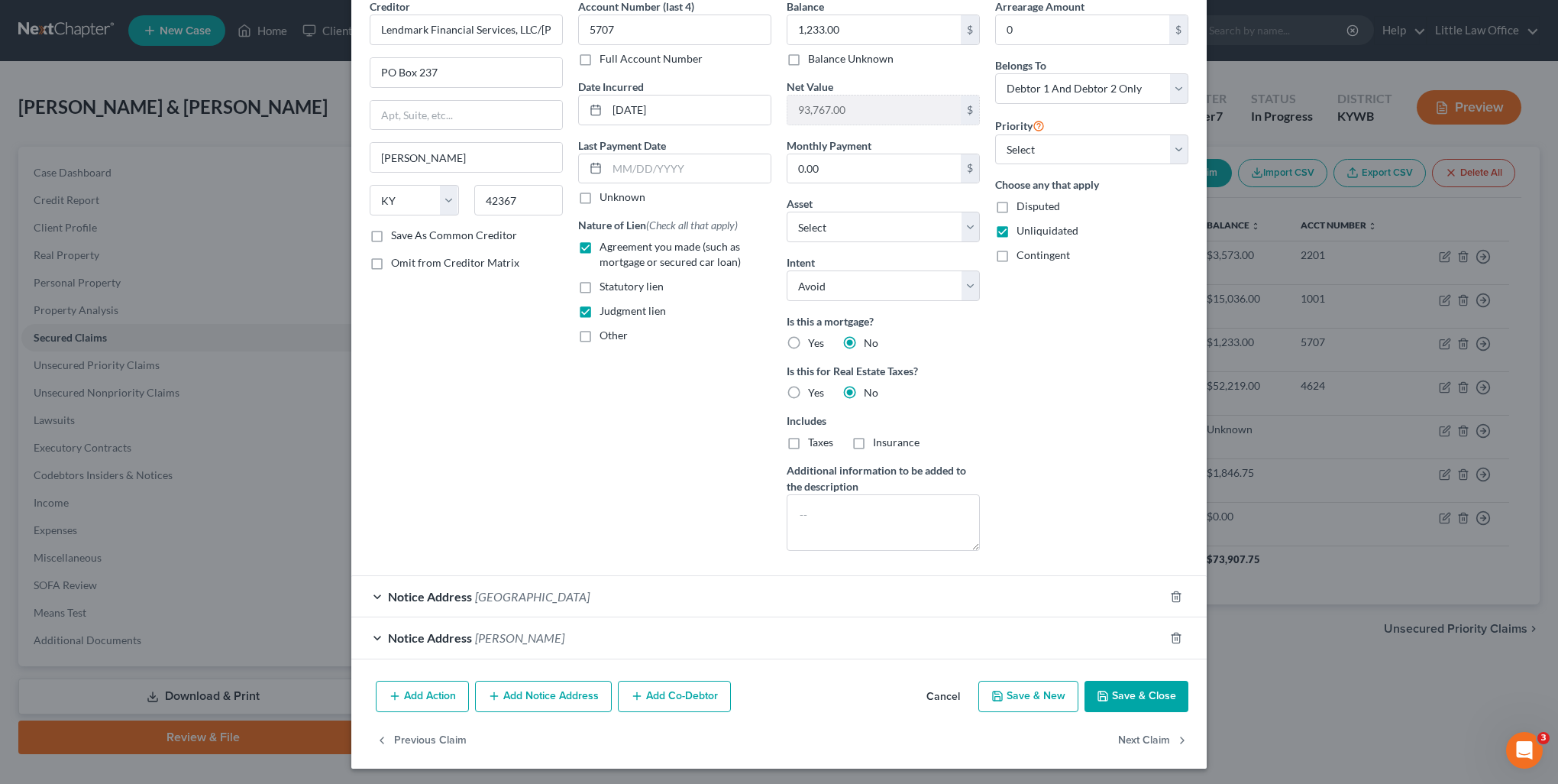
click at [1133, 684] on button "Save & Close" at bounding box center [1136, 696] width 104 height 32
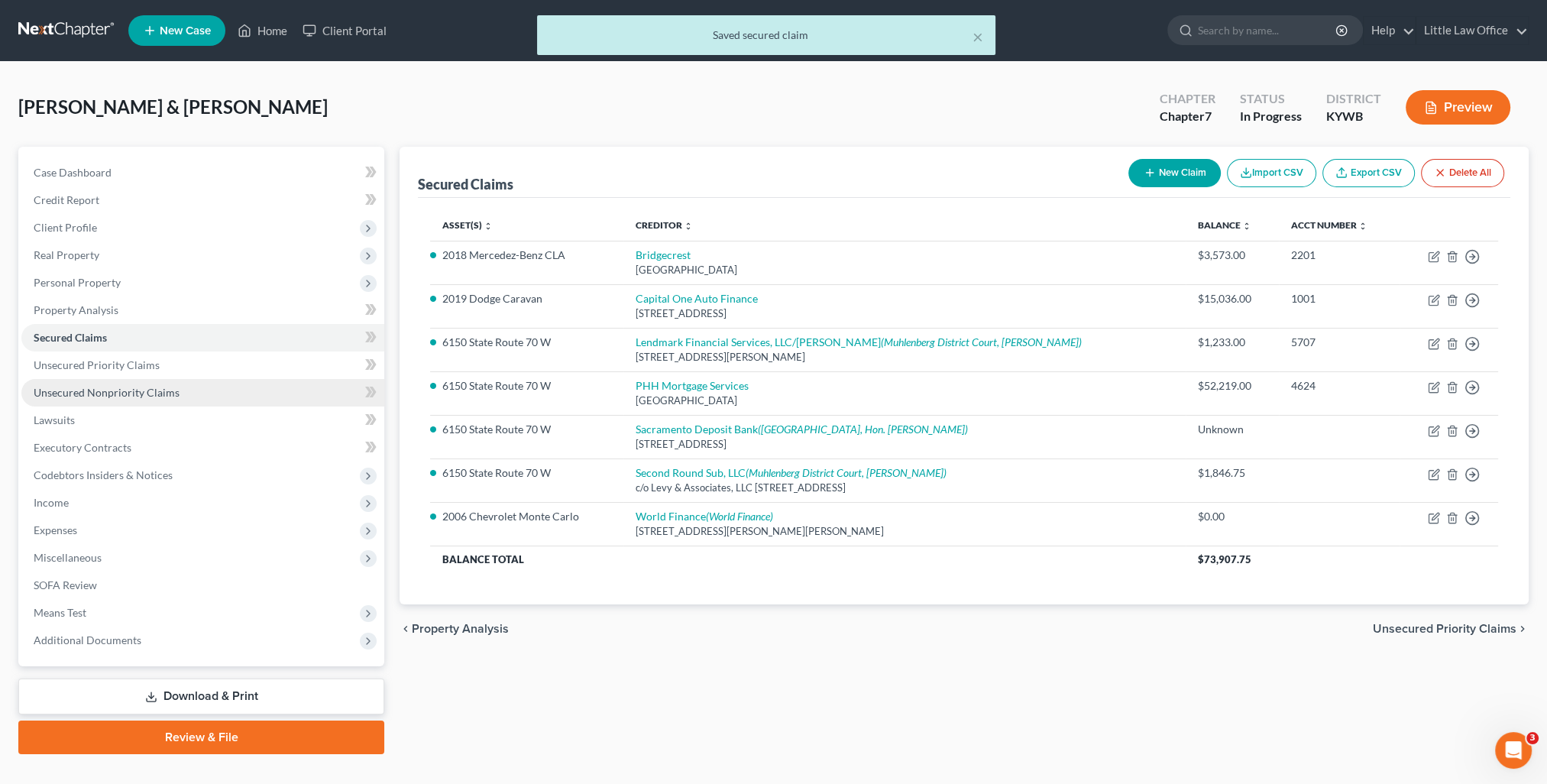
click at [122, 401] on link "Unsecured Nonpriority Claims" at bounding box center [202, 392] width 363 height 27
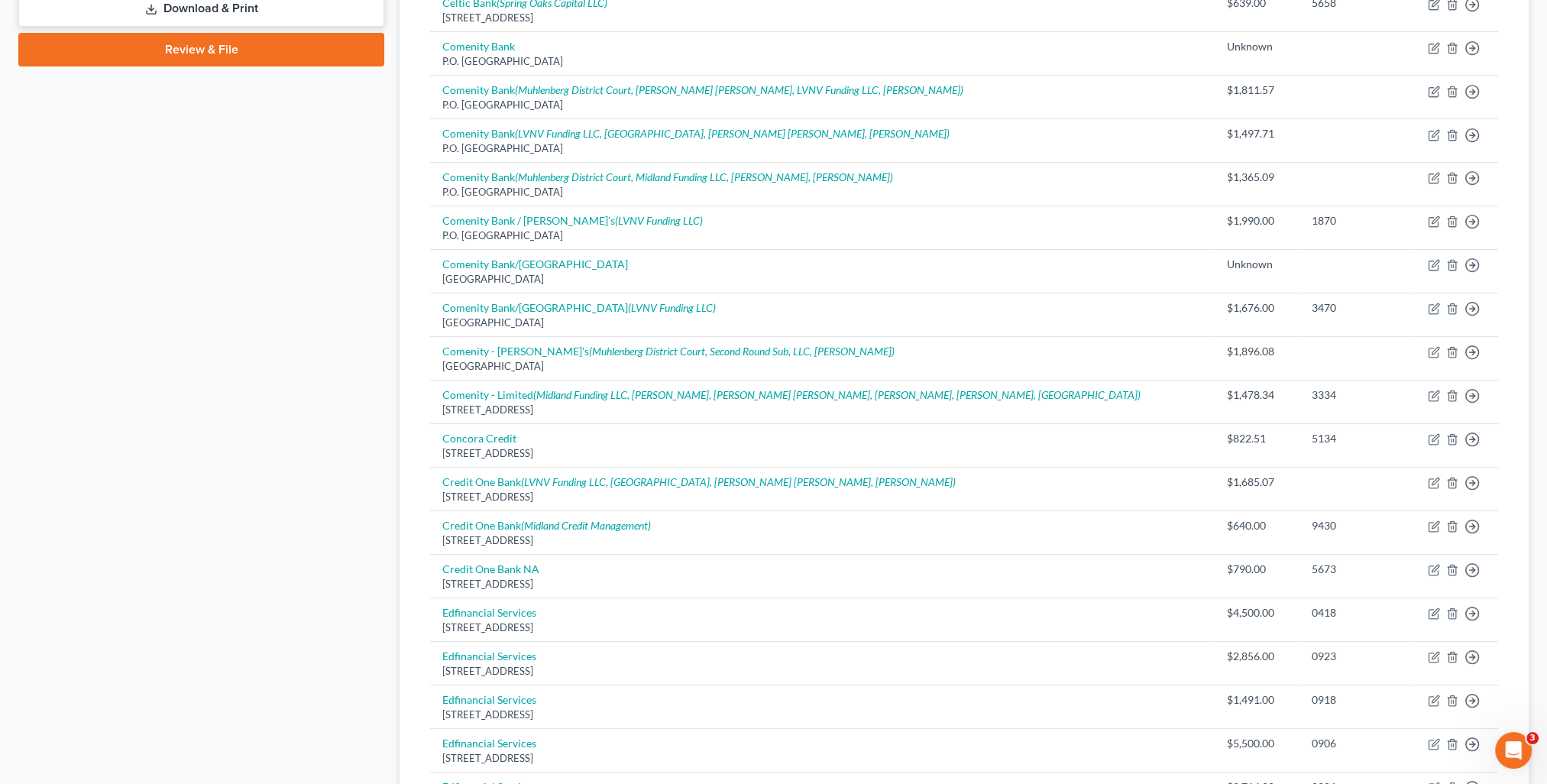
scroll to position [975, 0]
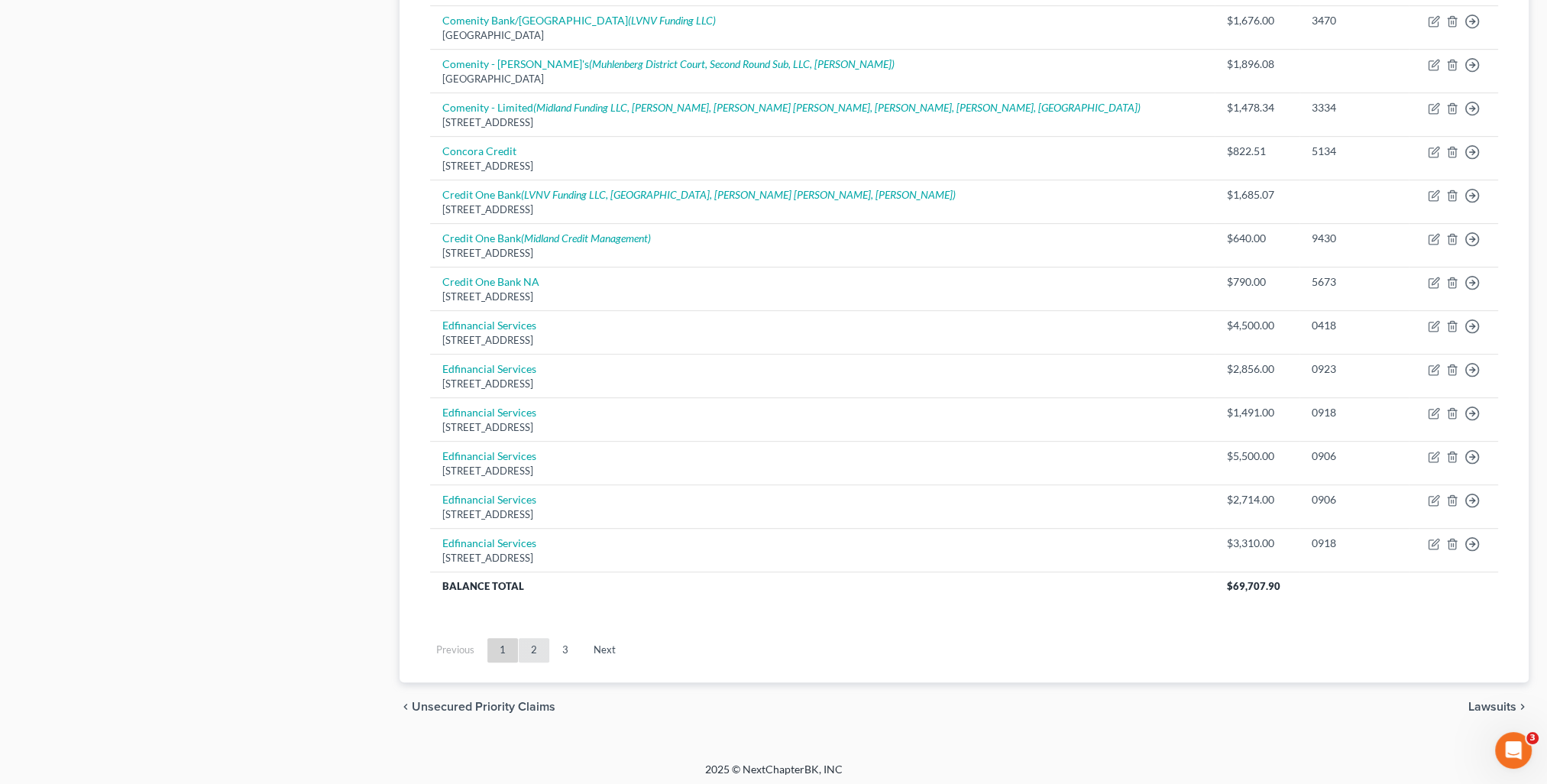
click at [534, 655] on link "2" at bounding box center [533, 649] width 31 height 24
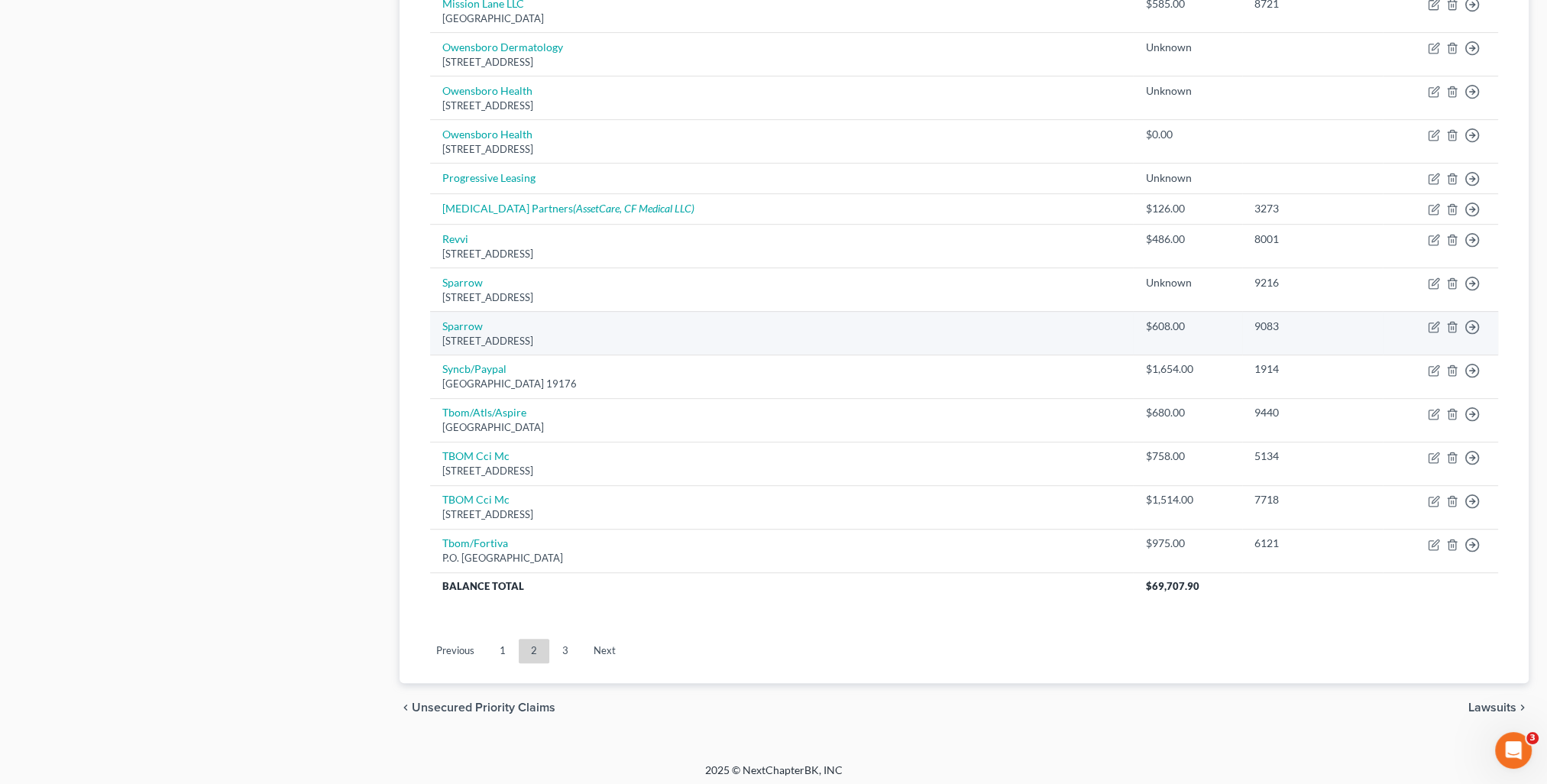
scroll to position [566, 0]
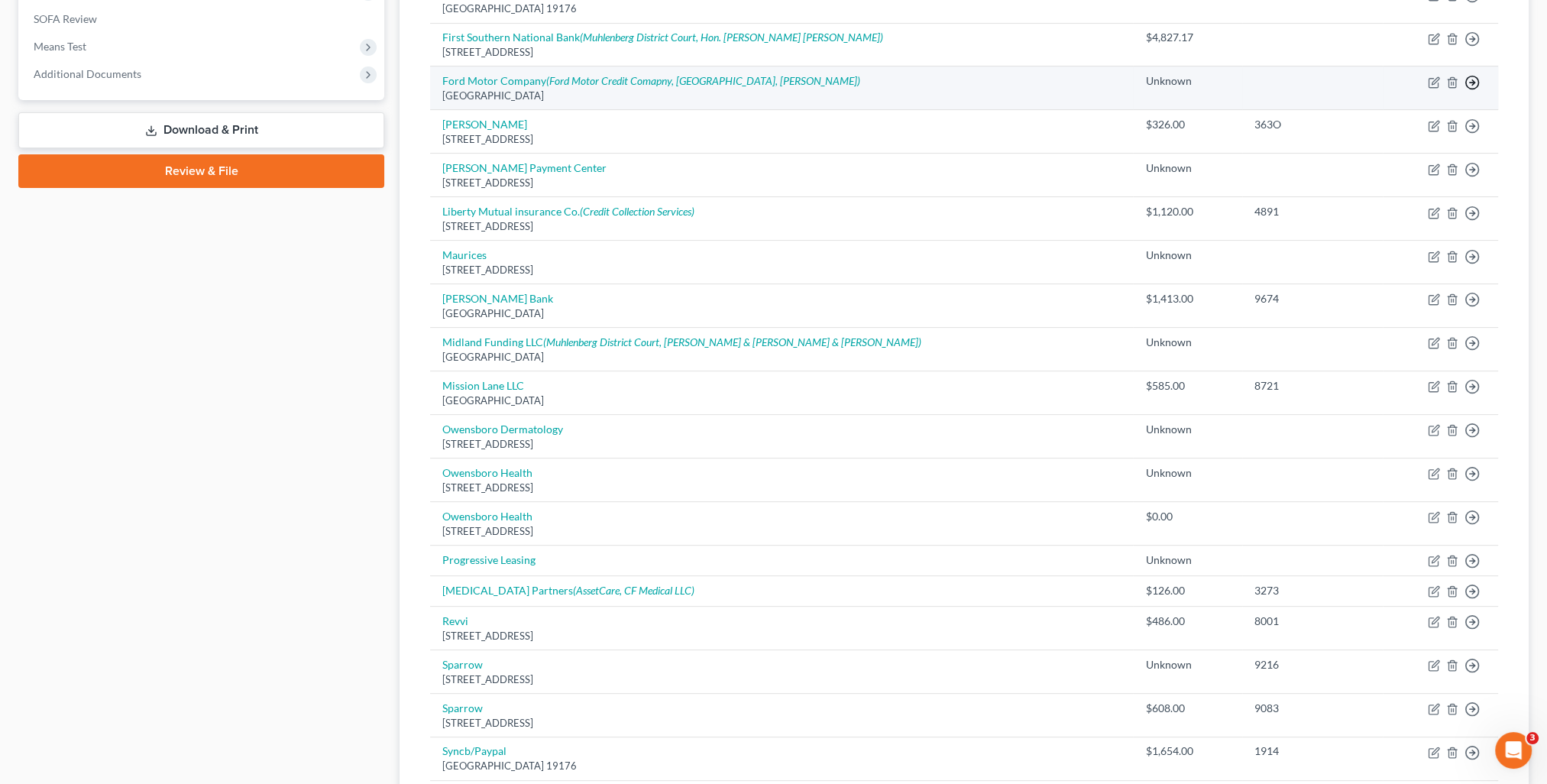
click at [1469, 82] on icon "button" at bounding box center [1472, 82] width 15 height 15
click at [1393, 93] on link "Move to D" at bounding box center [1402, 93] width 128 height 26
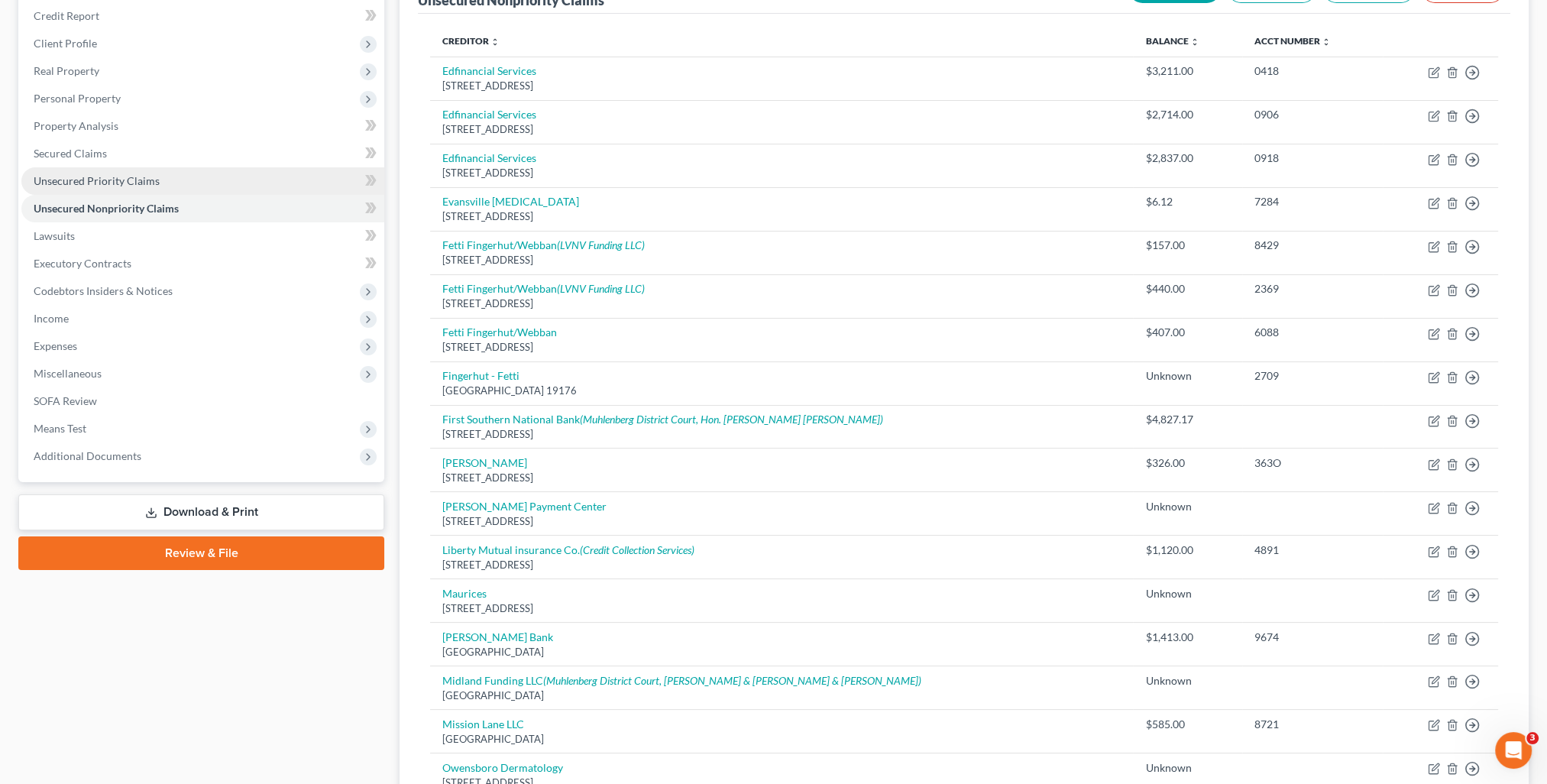
scroll to position [107, 0]
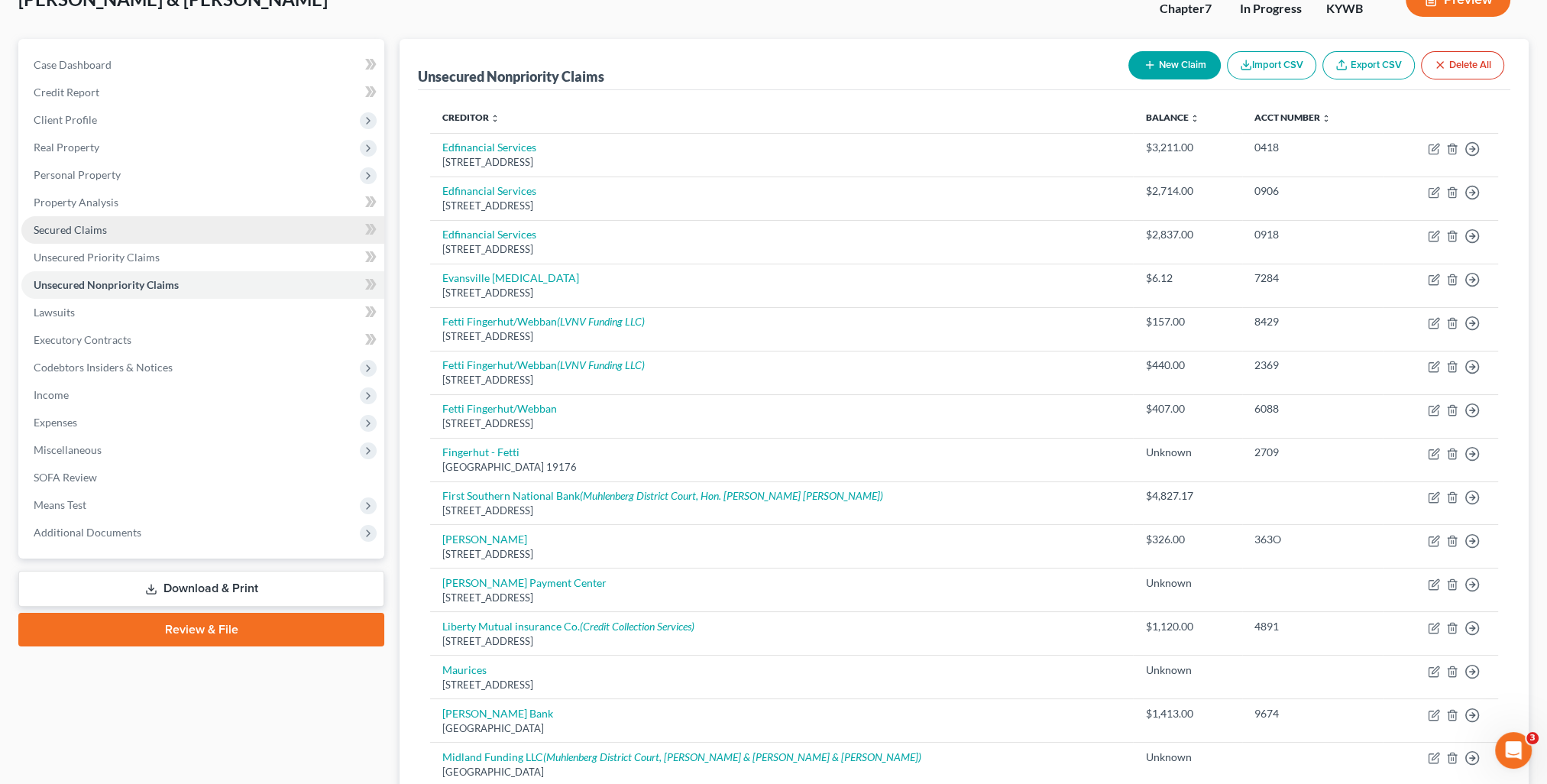
click at [54, 231] on span "Secured Claims" at bounding box center [71, 229] width 74 height 13
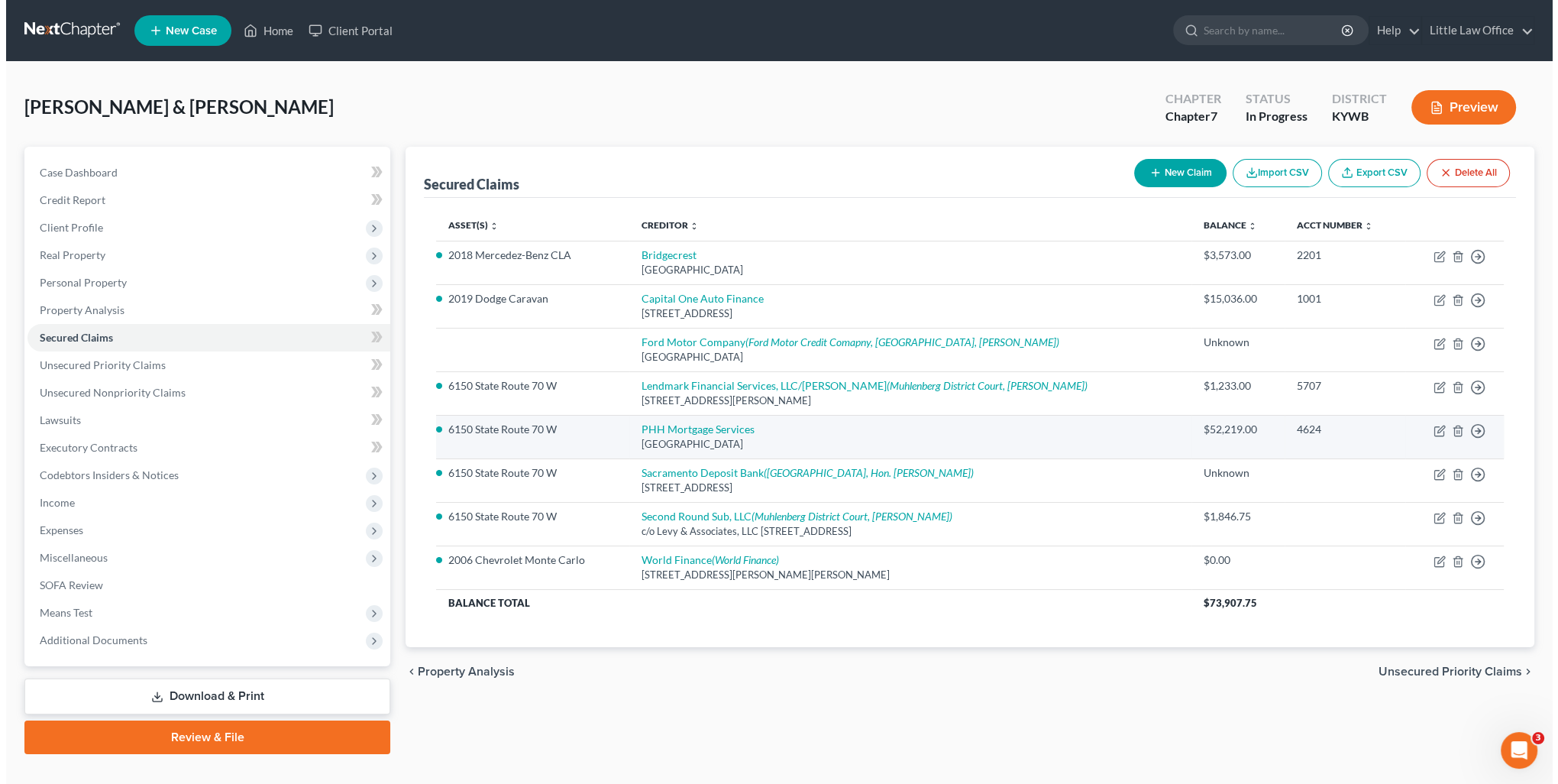
scroll to position [27, 0]
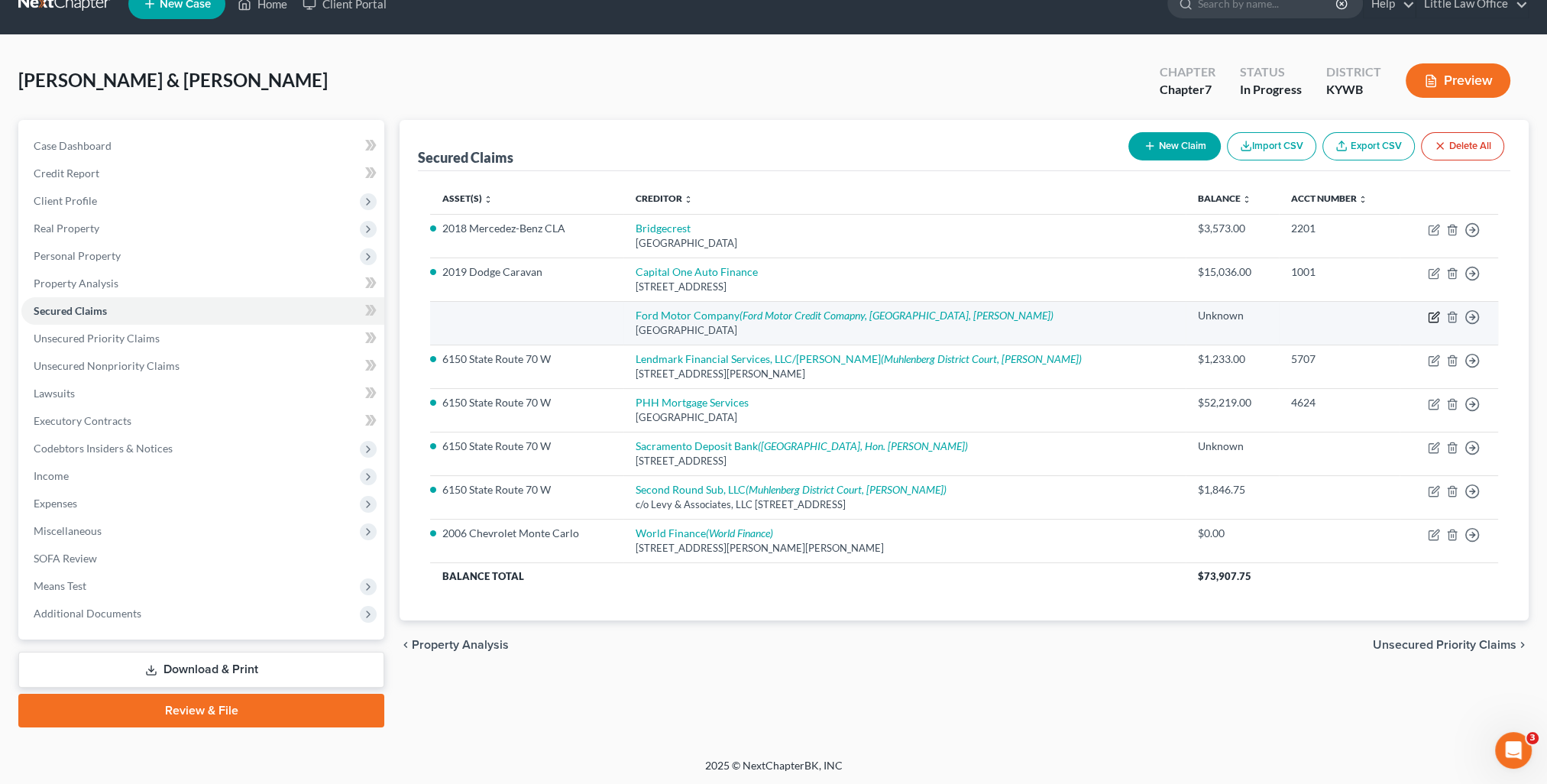
click at [1434, 320] on icon "button" at bounding box center [1433, 318] width 9 height 9
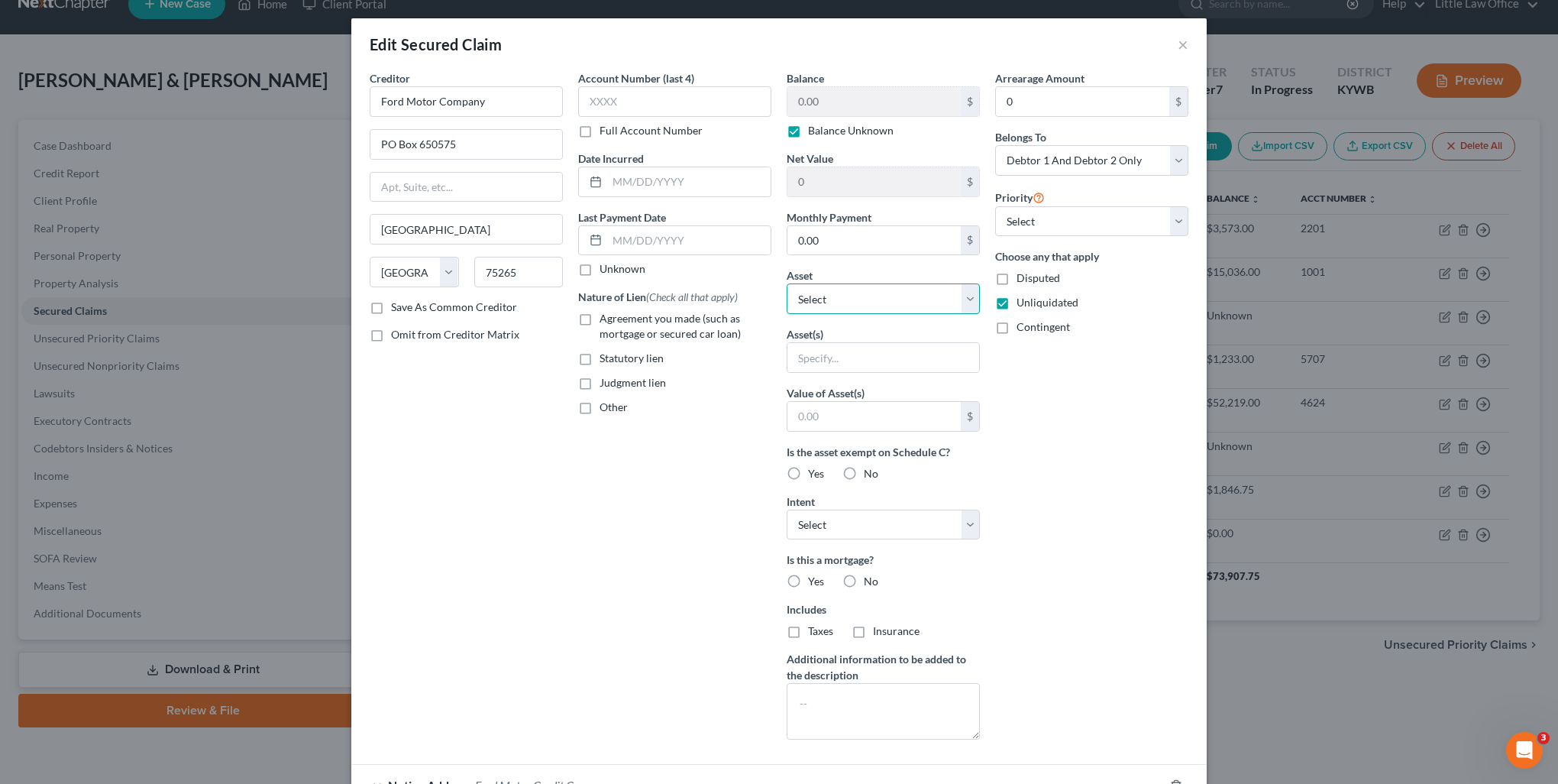
click at [833, 298] on select "Select Other Multiple Assets 6150 State Route 70 W - $95000.0 Clothing - clothi…" at bounding box center [883, 298] width 193 height 31
click at [786, 283] on select "Select Other Multiple Assets 6150 State Route 70 W - $95000.0 Clothing - clothi…" at bounding box center [883, 298] width 193 height 31
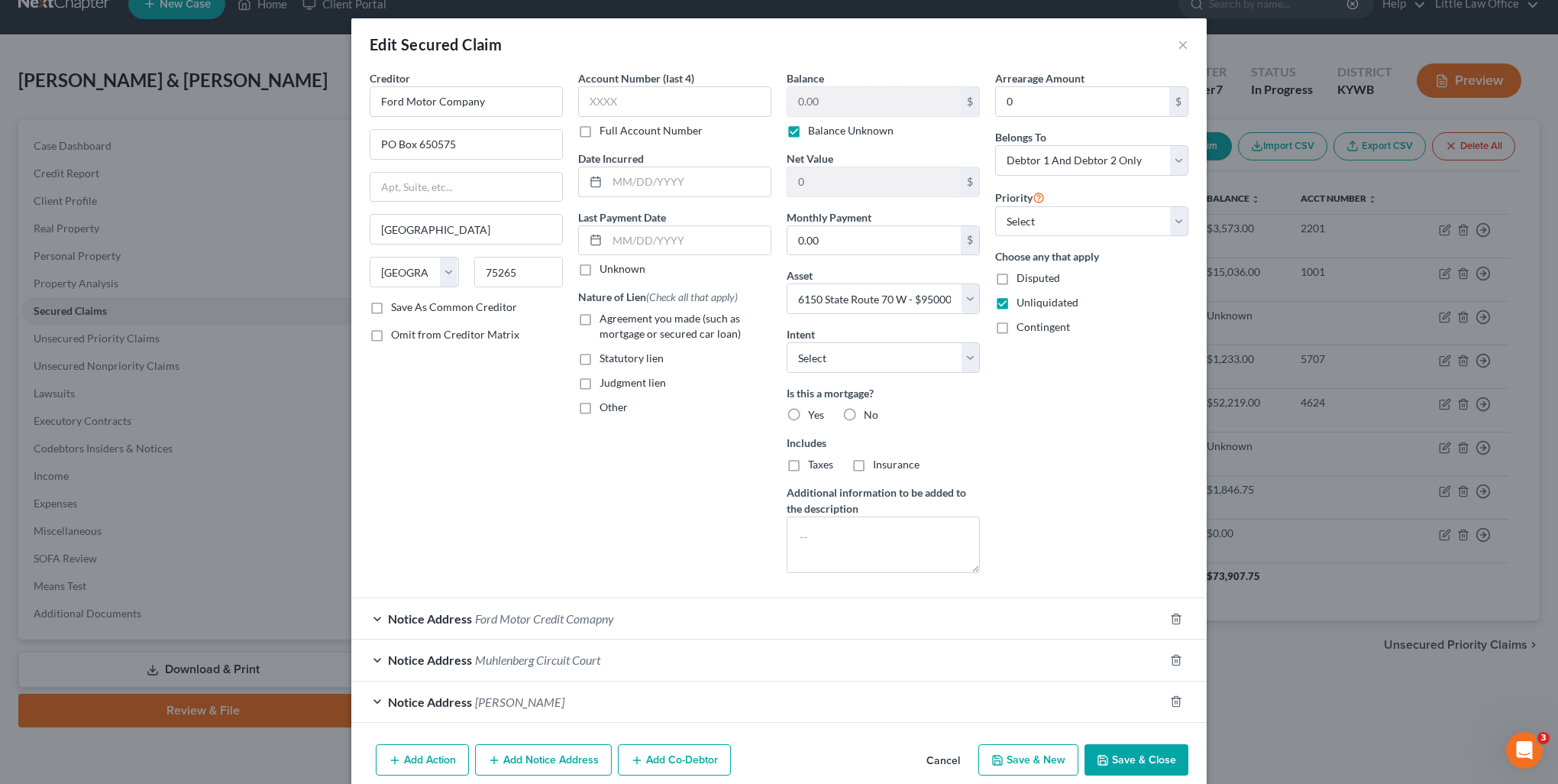
click at [623, 383] on span "Judgment lien" at bounding box center [633, 382] width 67 height 13
click at [616, 383] on input "Judgment lien" at bounding box center [611, 379] width 10 height 10
click at [839, 371] on div "Balance 0.00 $ Balance Unknown Balance Undetermined 0.00 $ Balance Unknown Net …" at bounding box center [884, 328] width 209 height 515
click at [837, 368] on select "Select Surrender Redeem Reaffirm Avoid Other" at bounding box center [883, 357] width 193 height 31
click at [786, 342] on select "Select Surrender Redeem Reaffirm Avoid Other" at bounding box center [883, 357] width 193 height 31
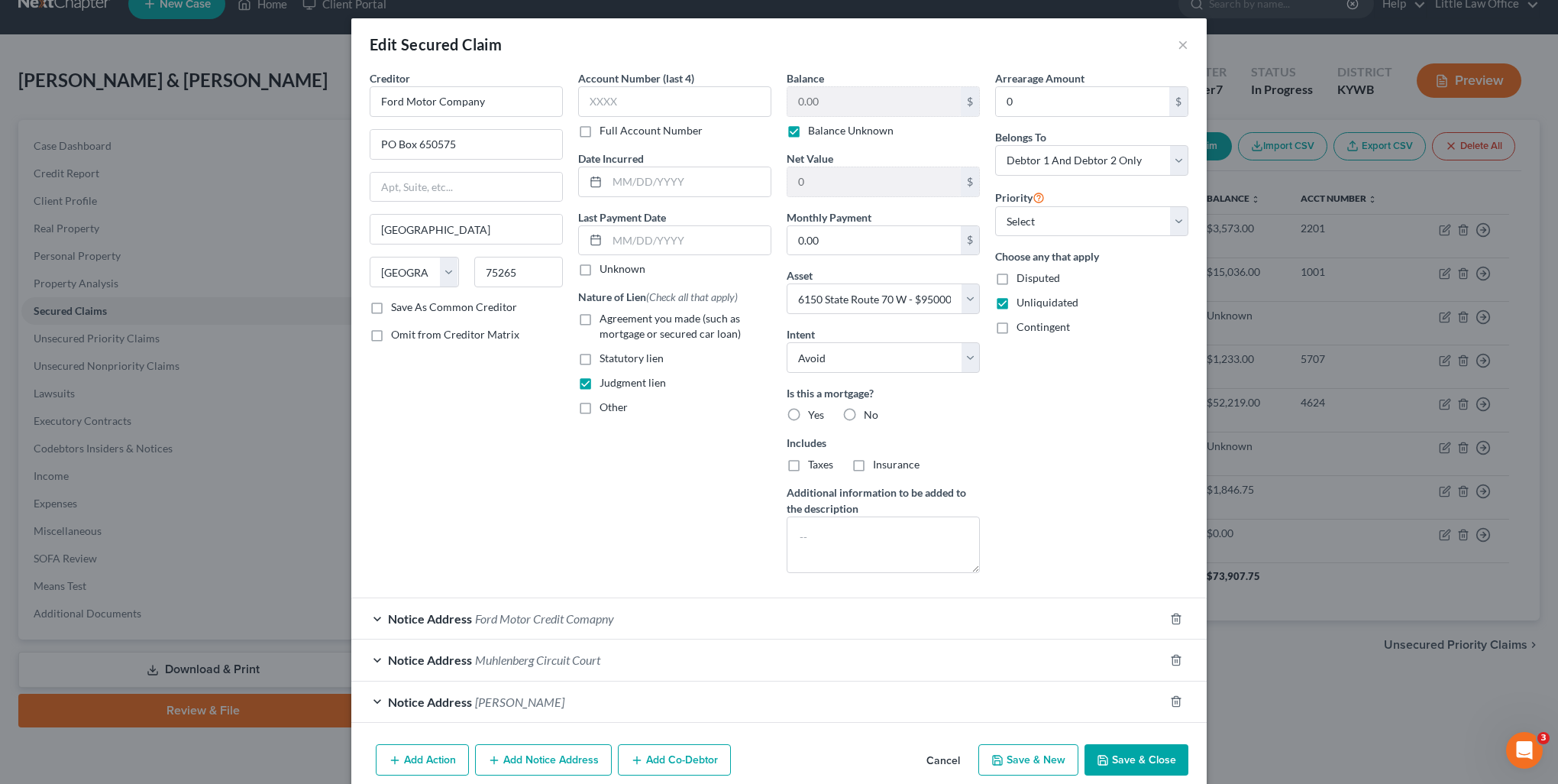
click at [864, 412] on label "No" at bounding box center [871, 414] width 15 height 15
click at [870, 412] on input "No" at bounding box center [875, 412] width 10 height 10
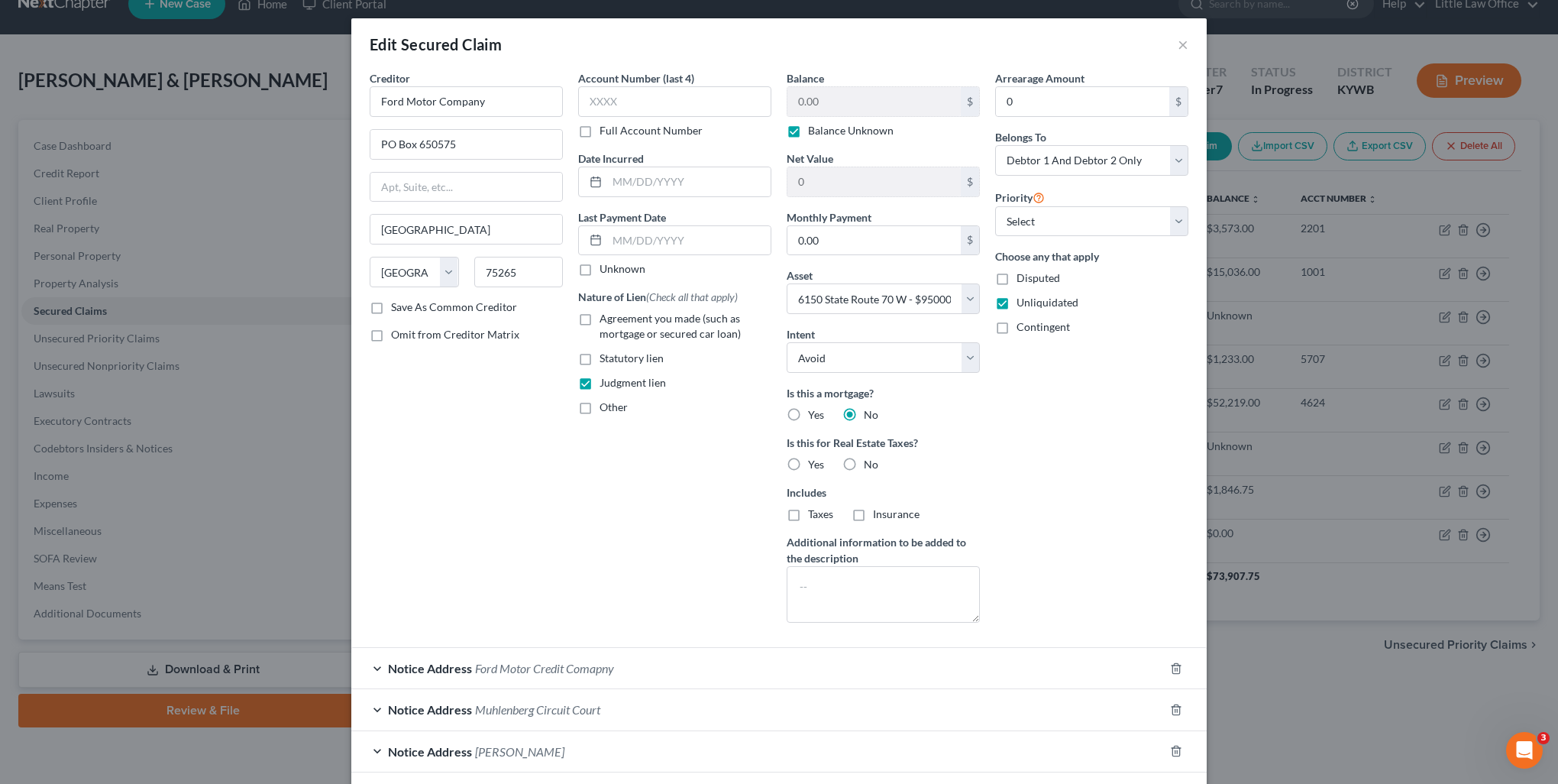
click at [864, 466] on label "No" at bounding box center [871, 464] width 15 height 15
click at [870, 466] on input "No" at bounding box center [875, 462] width 10 height 10
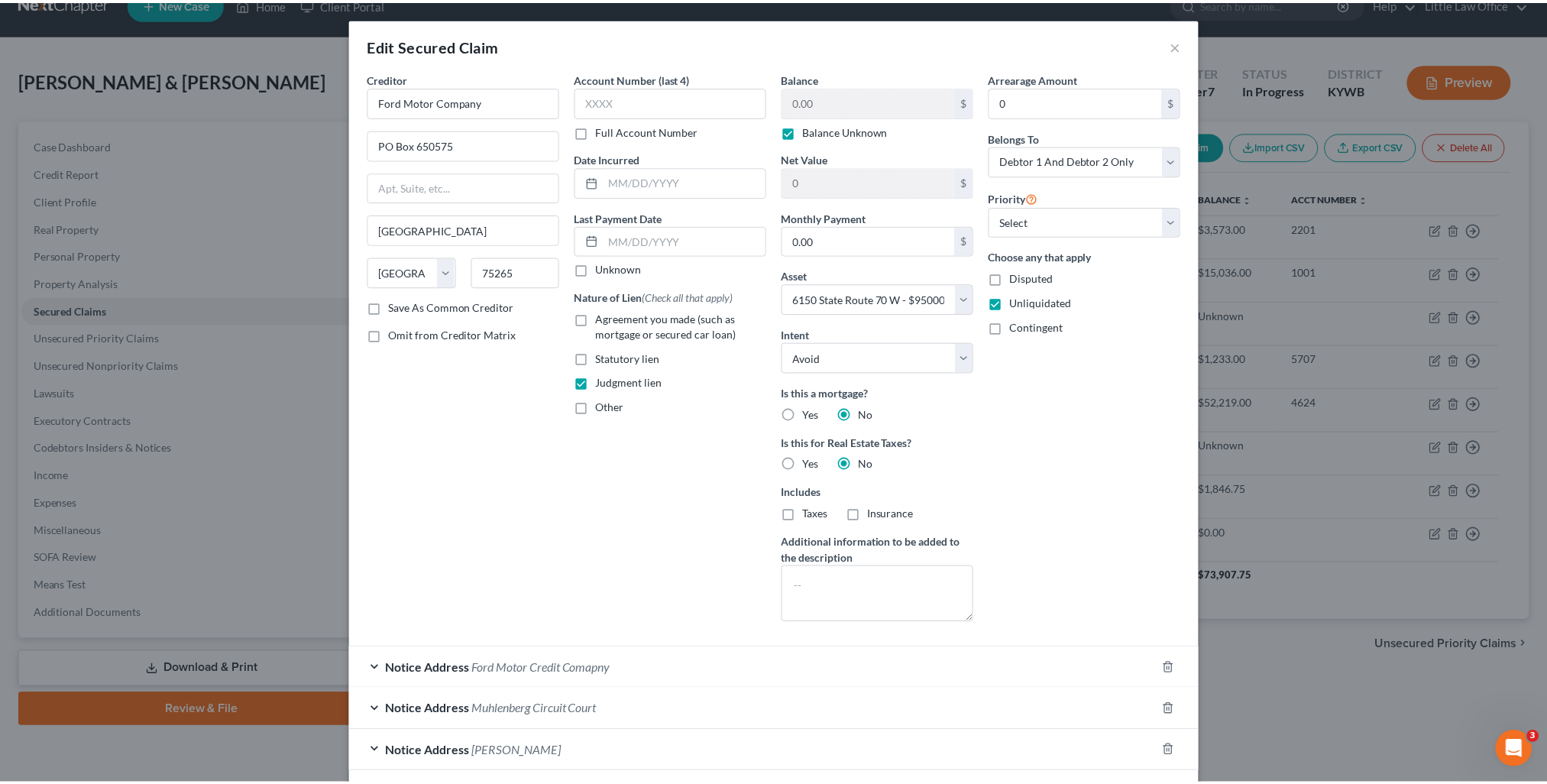
scroll to position [113, 0]
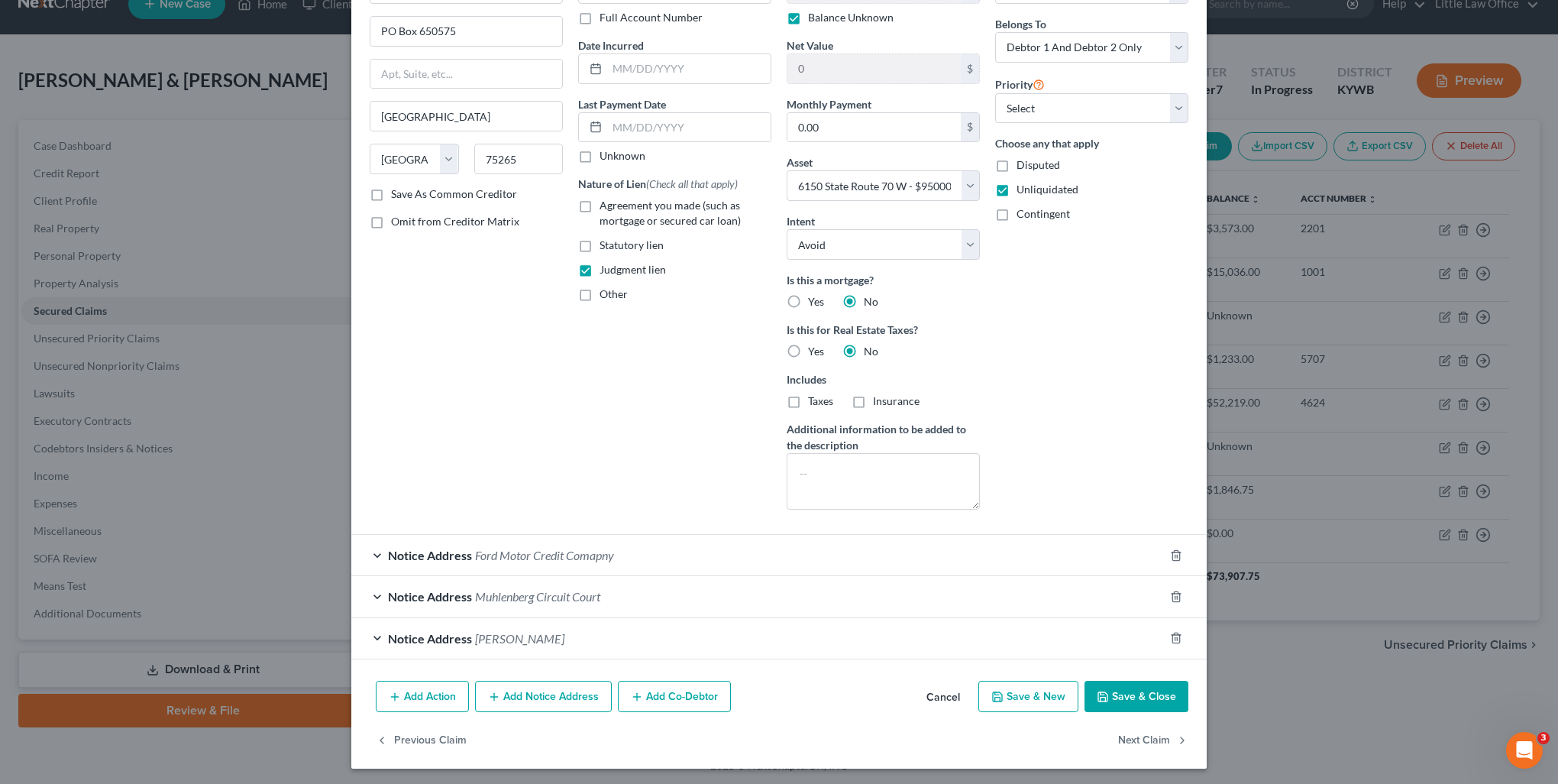
click at [1140, 708] on button "Save & Close" at bounding box center [1136, 696] width 104 height 32
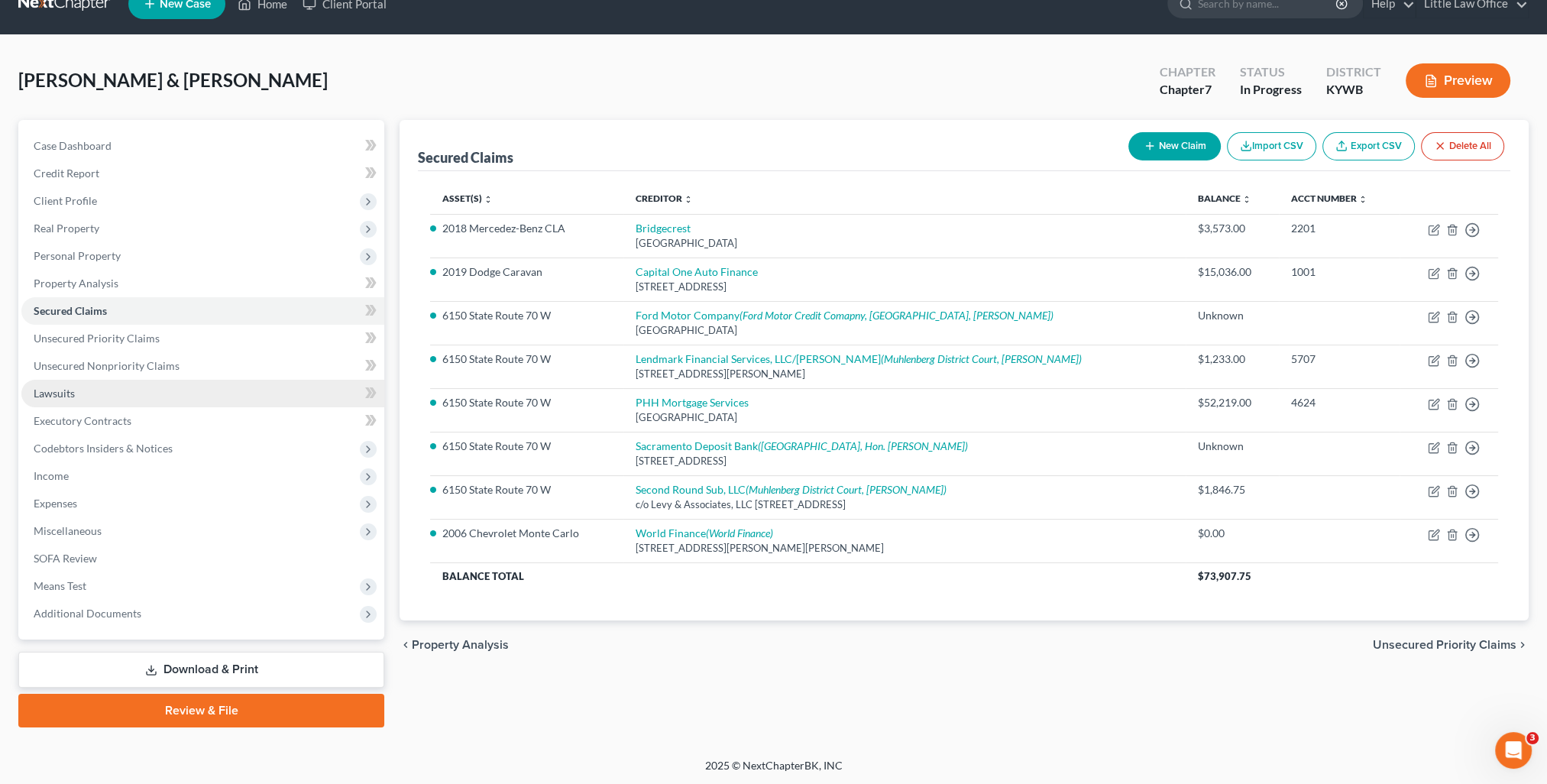
click at [59, 399] on link "Lawsuits" at bounding box center [202, 393] width 363 height 27
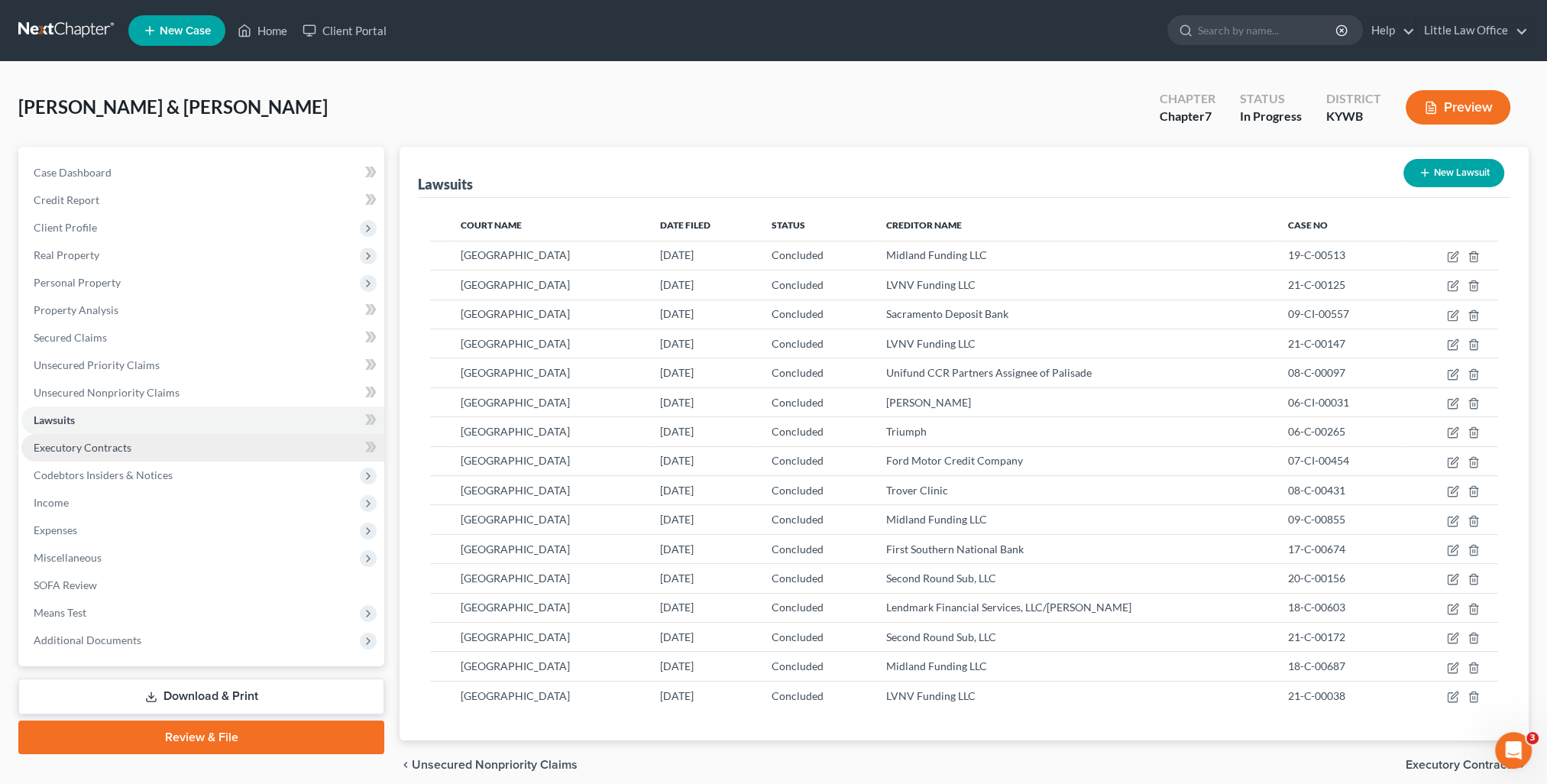
click at [122, 451] on span "Executory Contracts" at bounding box center [82, 447] width 98 height 13
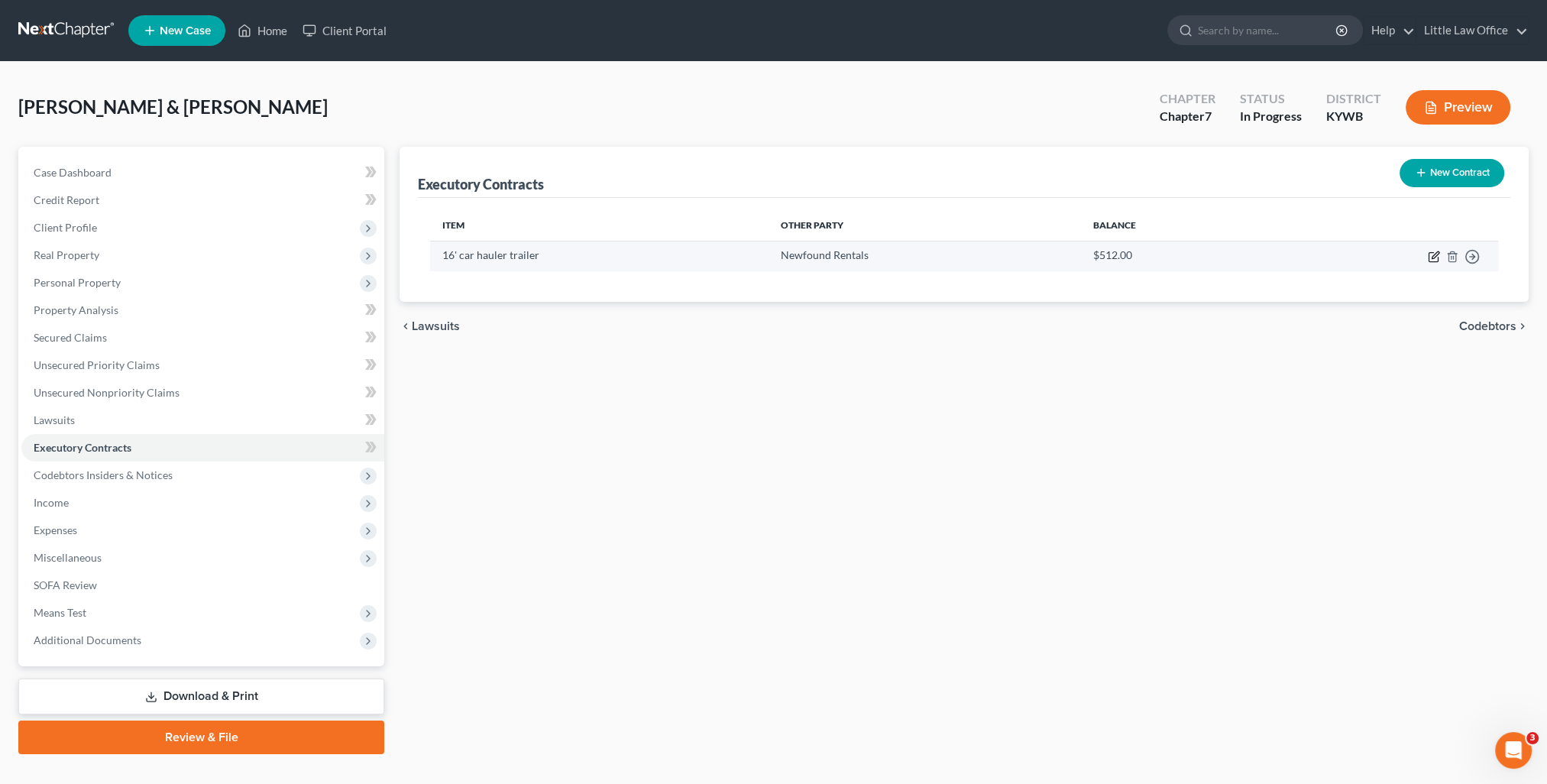
click at [1436, 261] on icon "button" at bounding box center [1433, 257] width 9 height 9
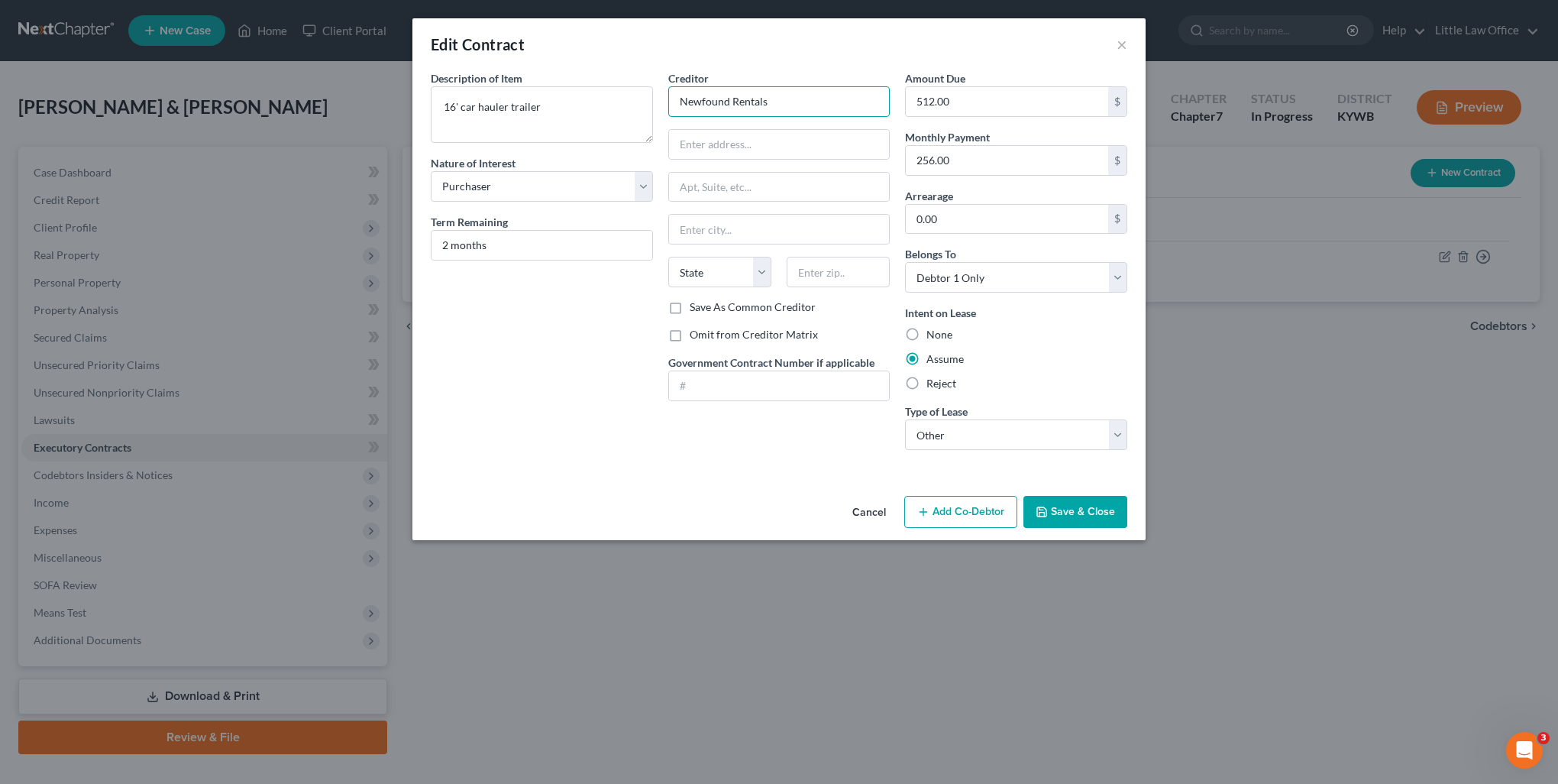
click at [821, 93] on input "Newfound Rentals" at bounding box center [779, 101] width 222 height 31
click at [746, 144] on input "text" at bounding box center [779, 144] width 221 height 29
click at [694, 307] on label "Save As Common Creditor" at bounding box center [753, 307] width 126 height 15
click at [696, 307] on input "Save As Common Creditor" at bounding box center [701, 304] width 10 height 10
click at [1069, 516] on button "Save & Close" at bounding box center [1075, 511] width 104 height 32
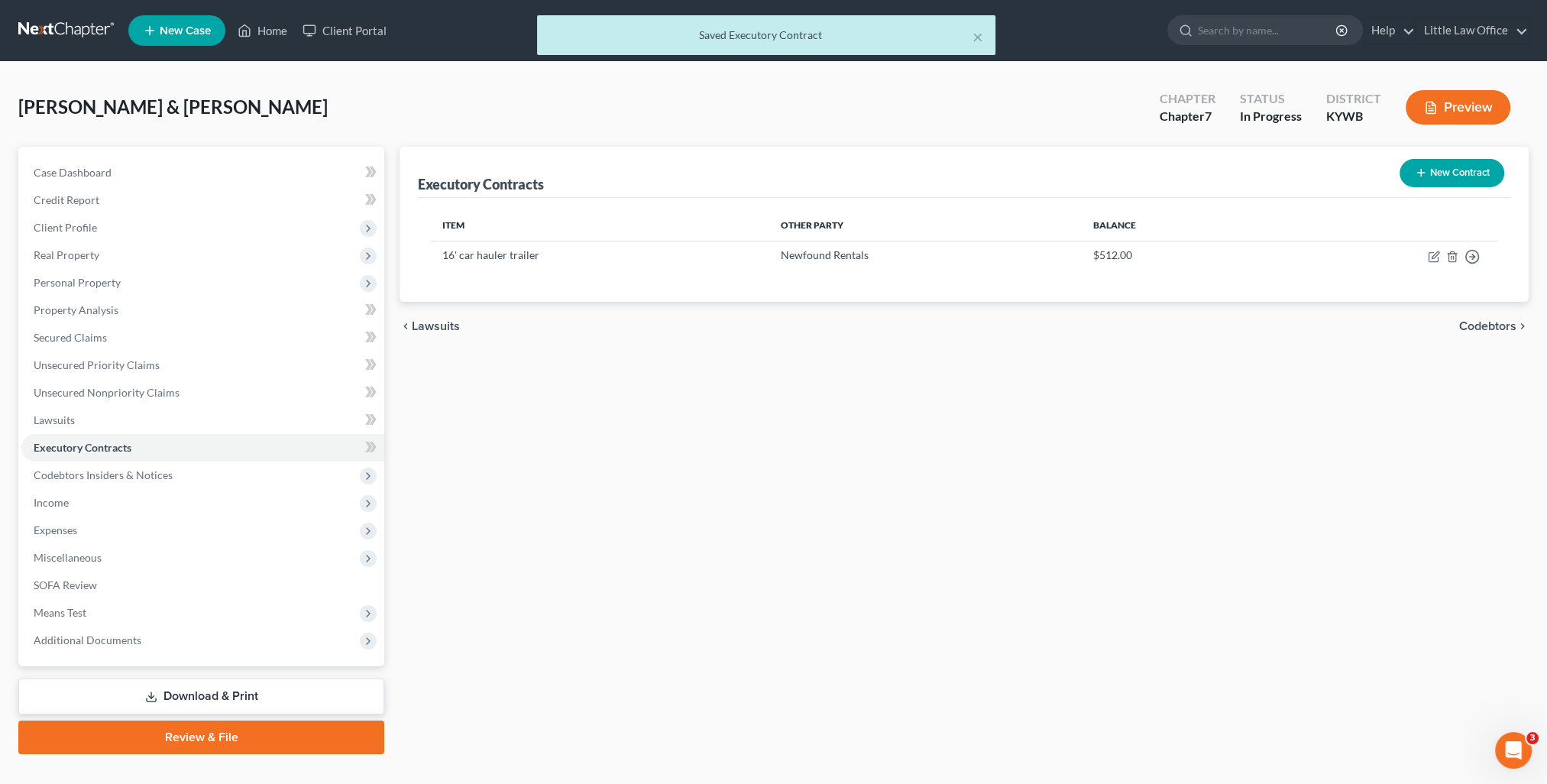
click at [1494, 328] on span "Codebtors" at bounding box center [1487, 326] width 57 height 13
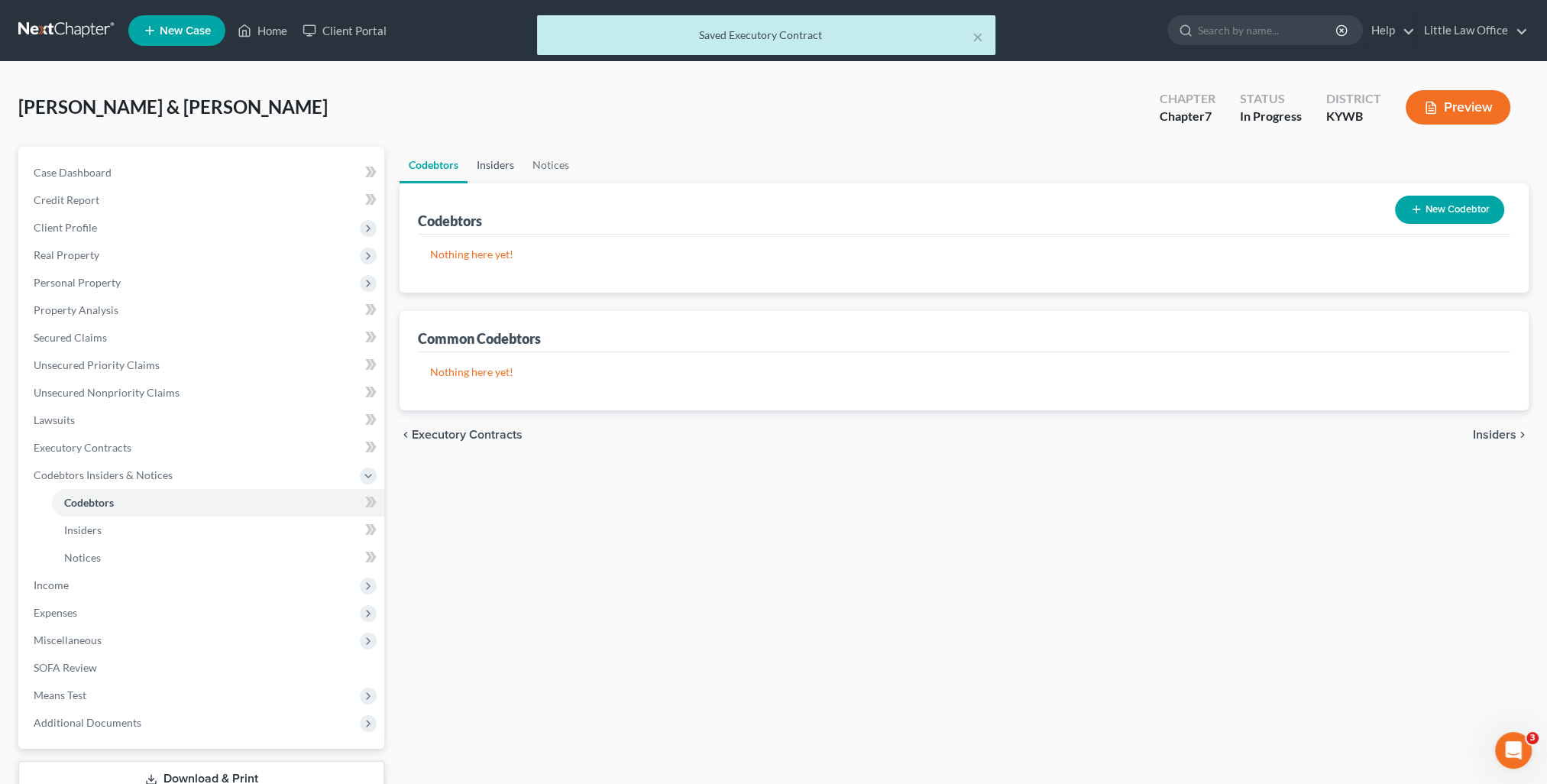
click at [508, 171] on link "Insiders" at bounding box center [495, 165] width 56 height 37
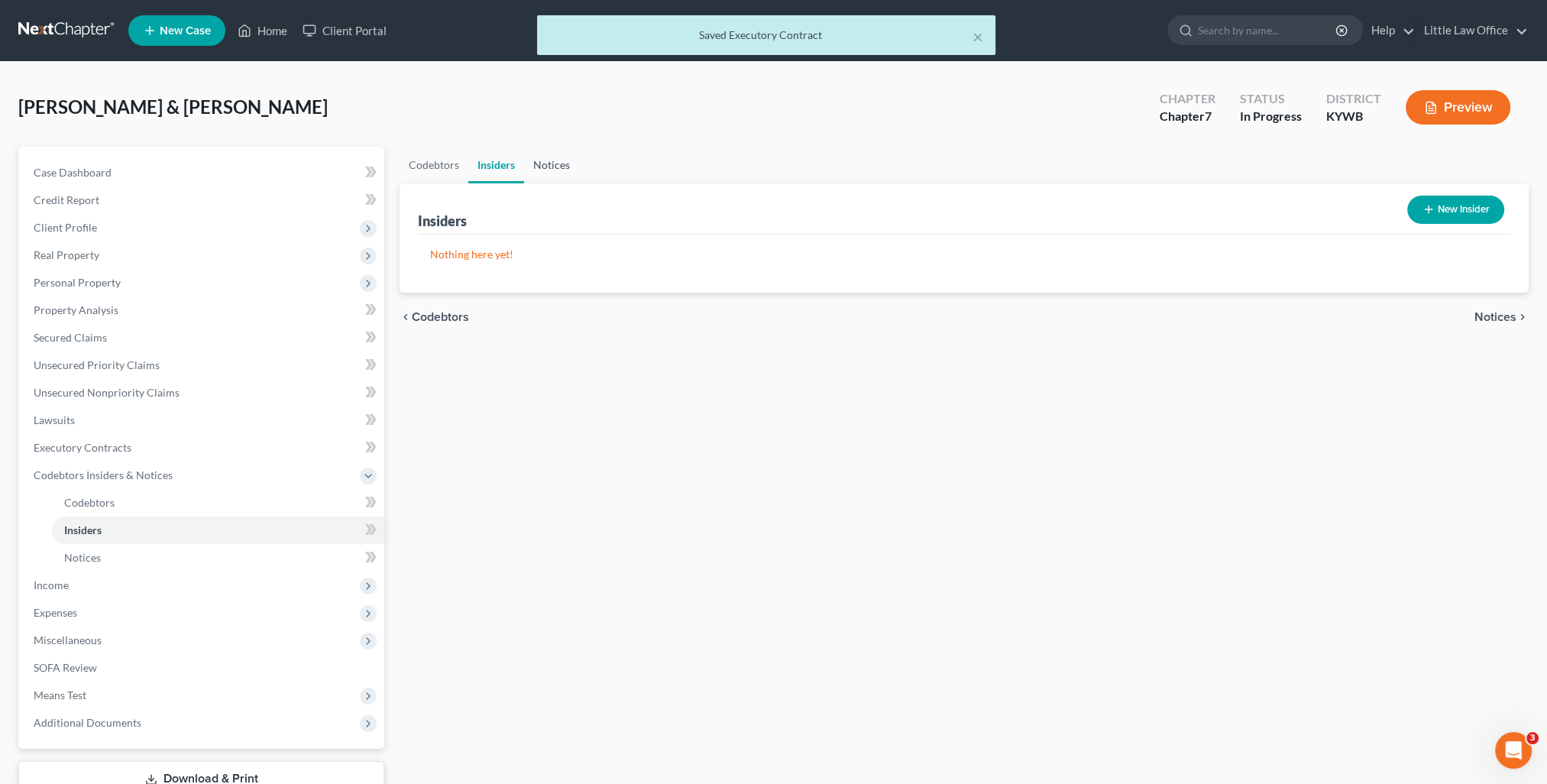
click at [543, 170] on link "Notices" at bounding box center [551, 165] width 55 height 37
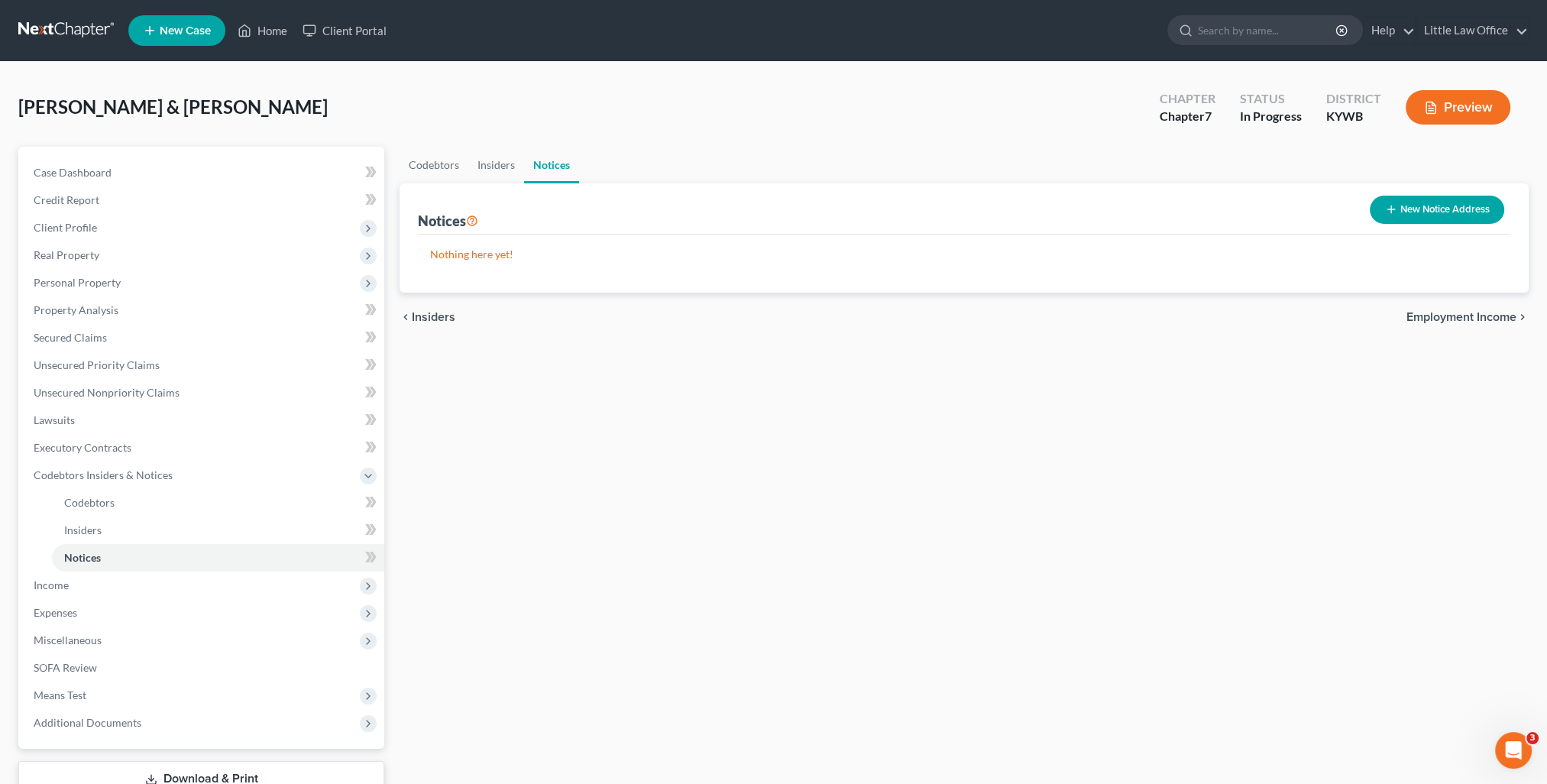
click at [1427, 321] on span "Employment Income" at bounding box center [1462, 318] width 110 height 13
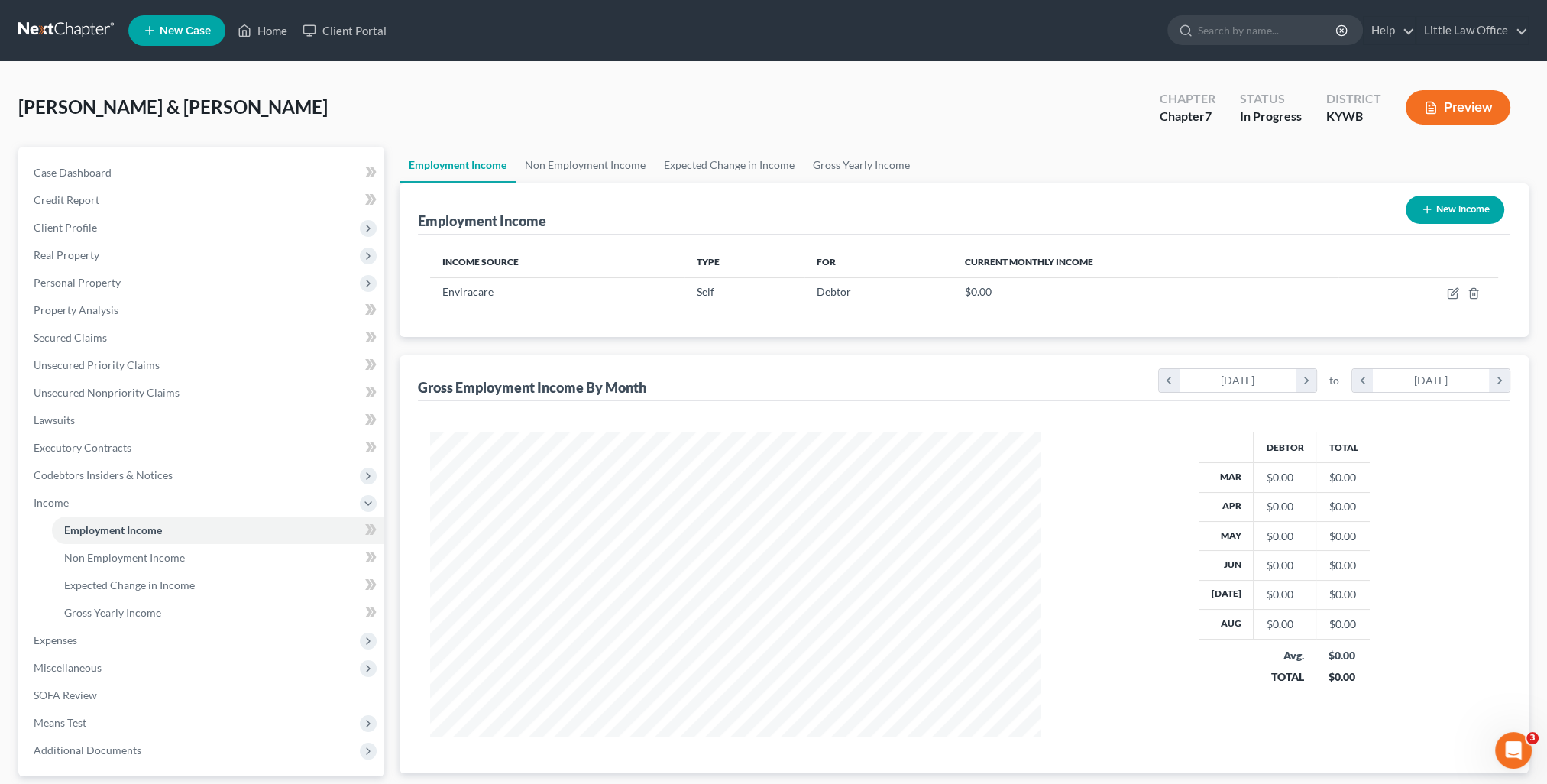
scroll to position [305, 641]
click at [598, 149] on link "Non Employment Income" at bounding box center [585, 165] width 139 height 37
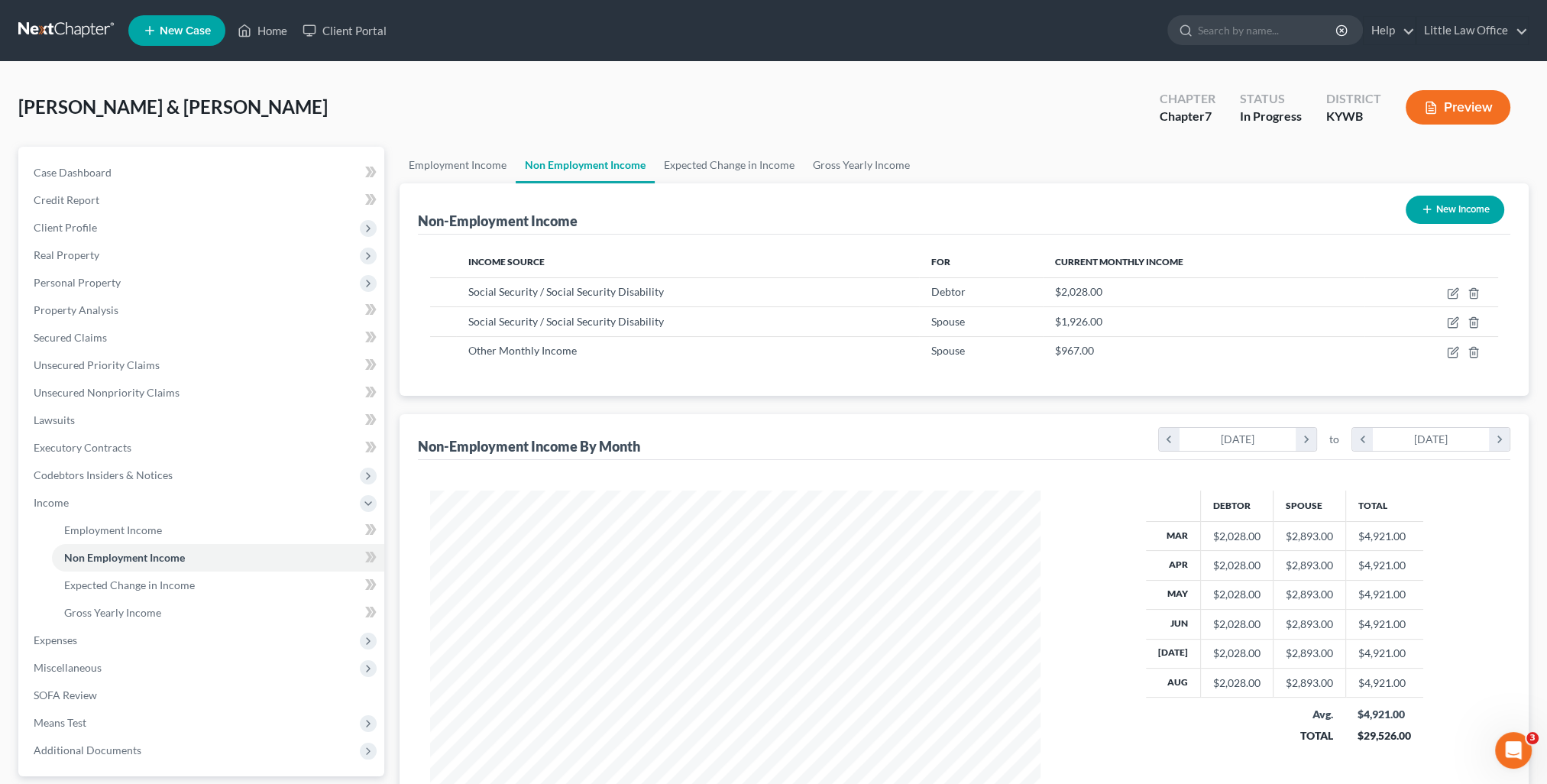
scroll to position [305, 641]
click at [744, 166] on link "Expected Change in Income" at bounding box center [729, 165] width 149 height 37
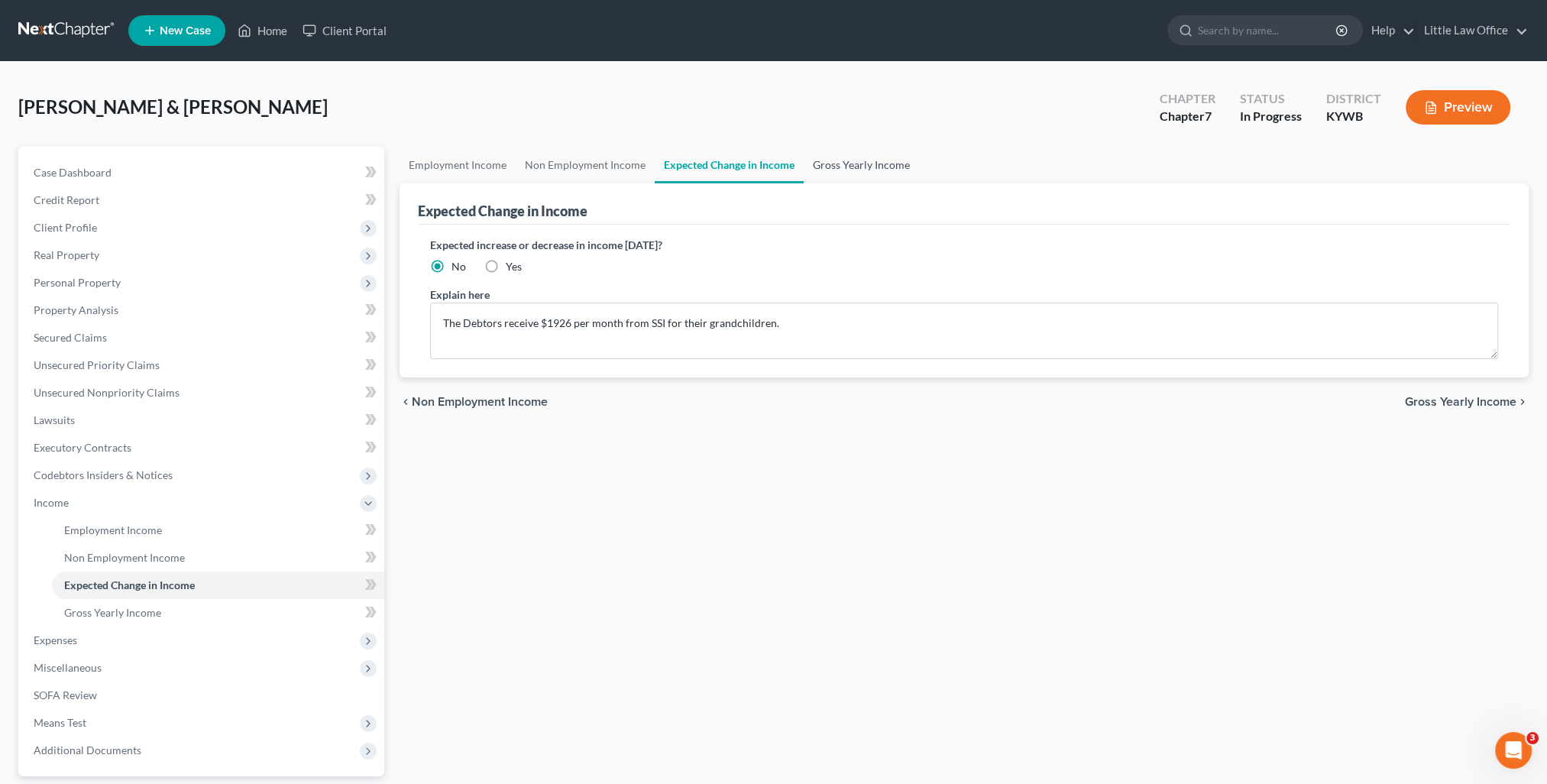
click at [850, 167] on link "Gross Yearly Income" at bounding box center [861, 165] width 115 height 37
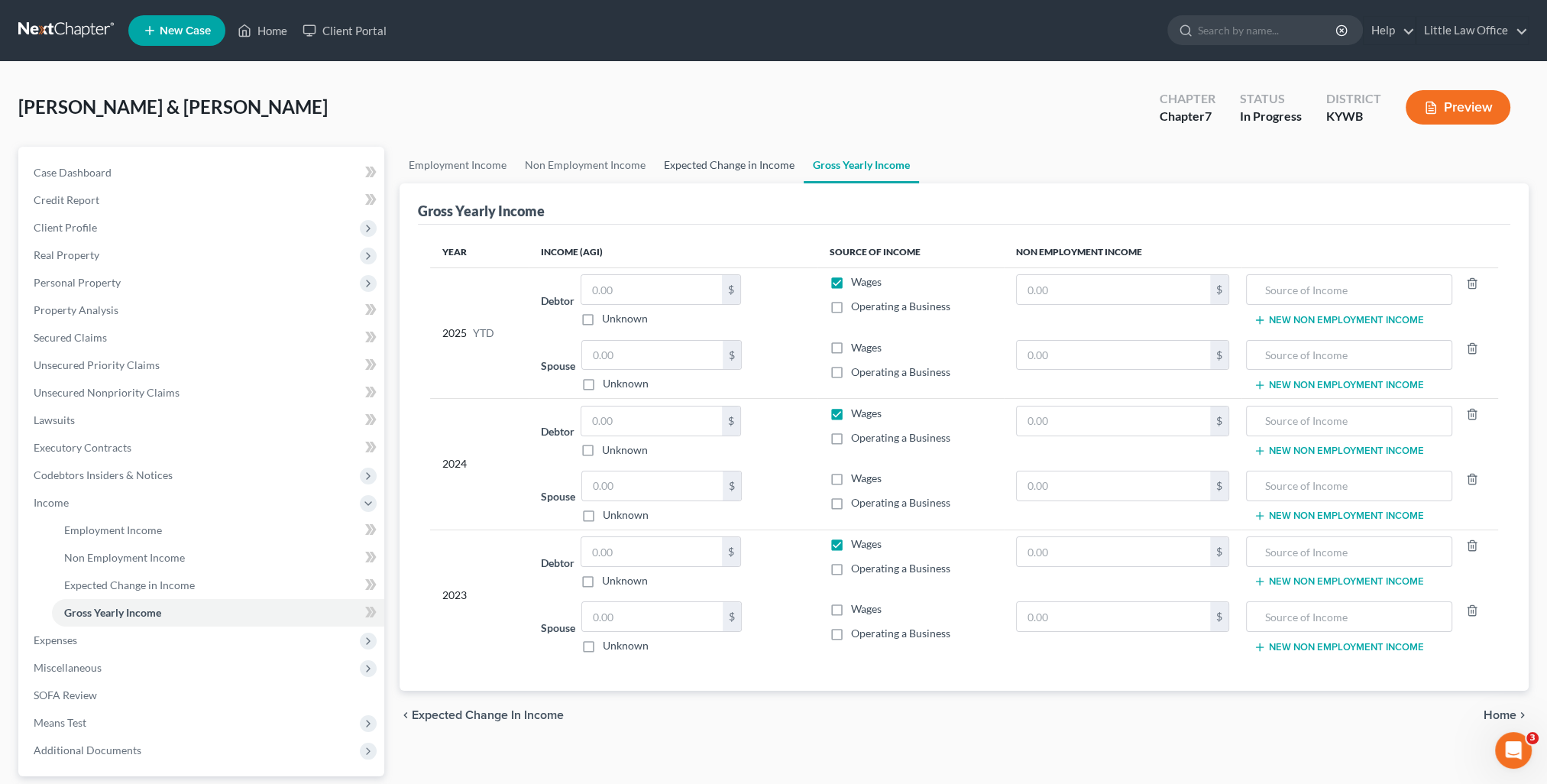
click at [753, 165] on link "Expected Change in Income" at bounding box center [729, 165] width 149 height 37
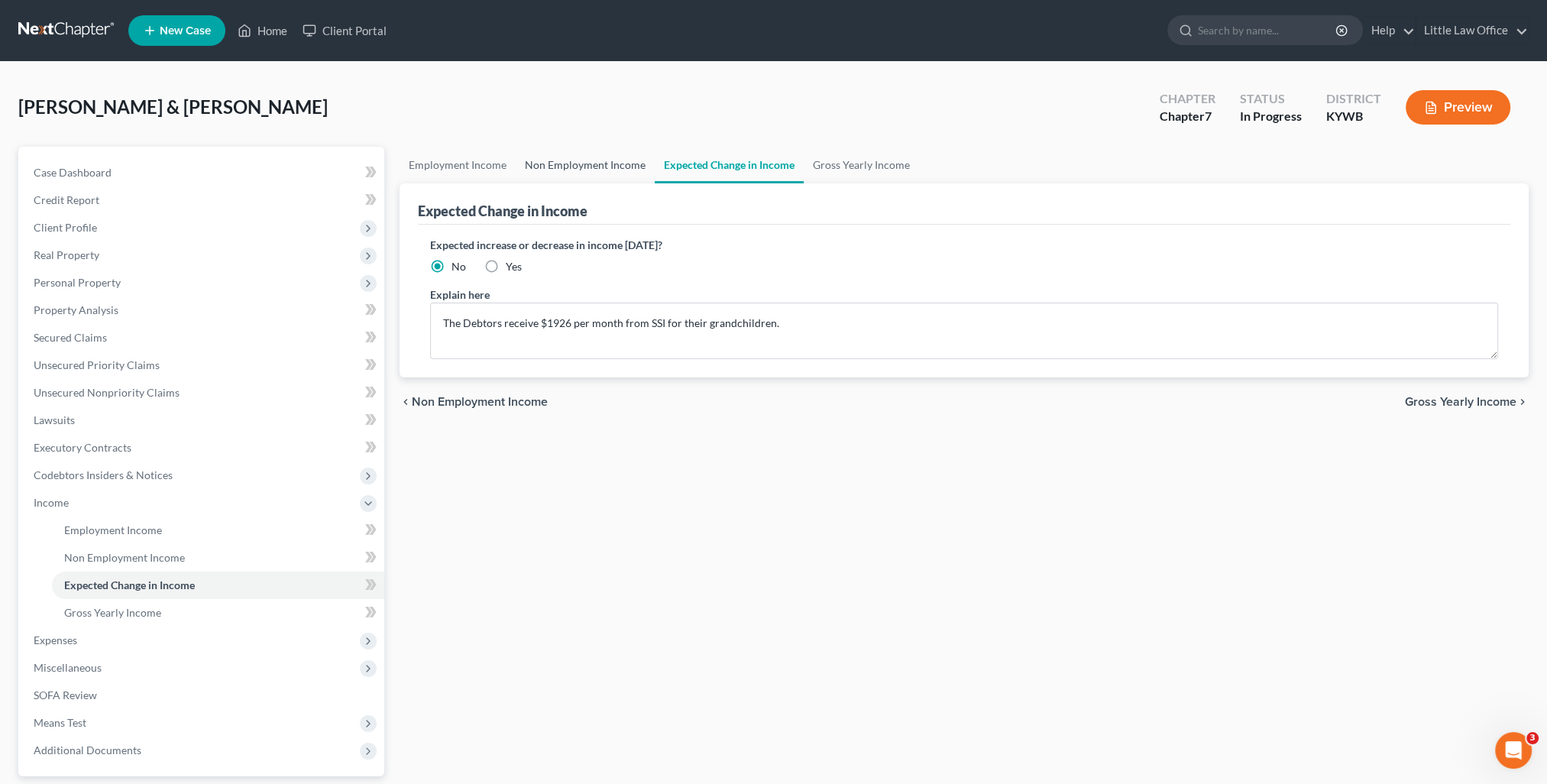
click at [624, 169] on link "Non Employment Income" at bounding box center [585, 165] width 139 height 37
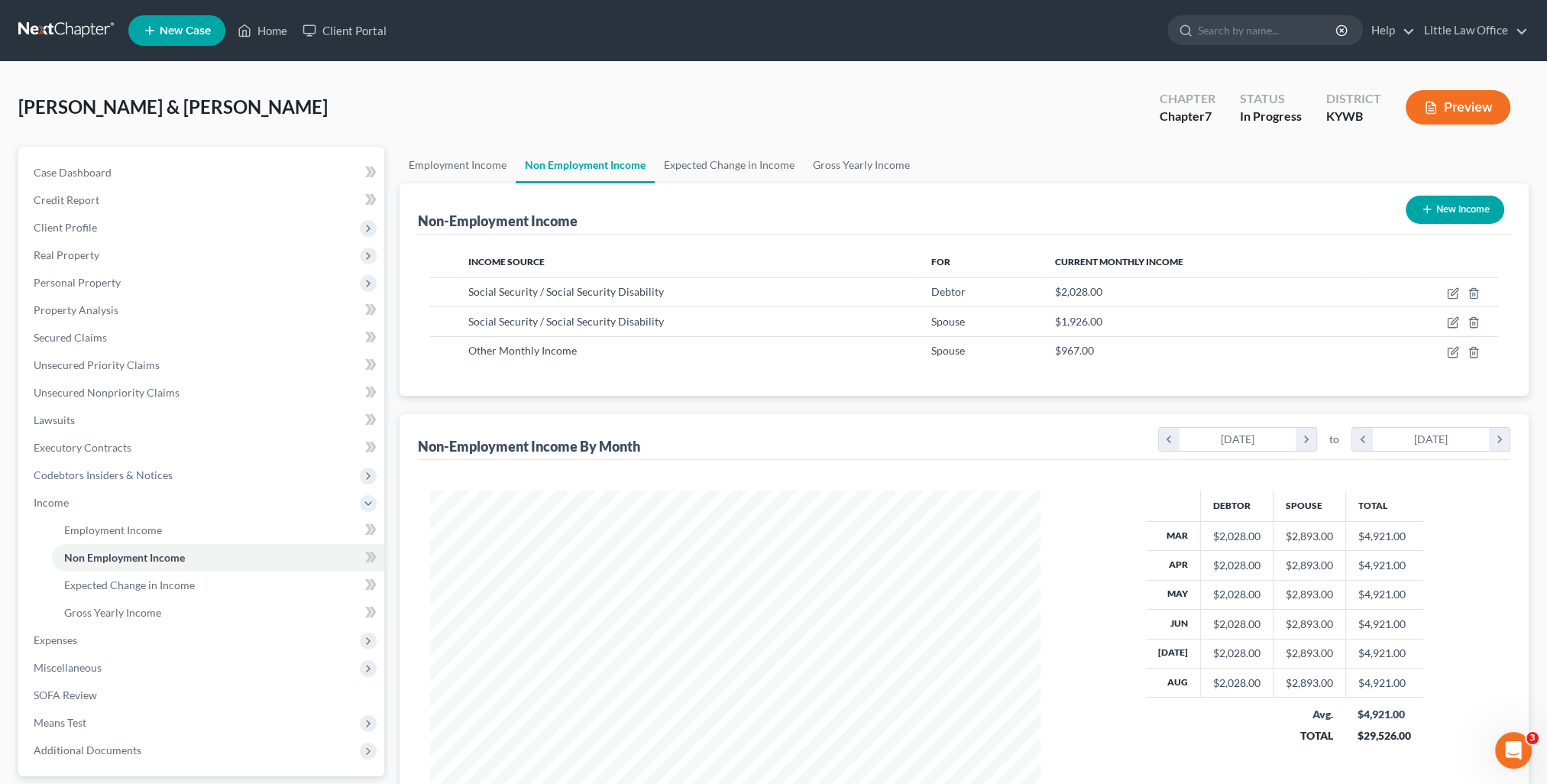
scroll to position [305, 641]
click at [841, 171] on link "Gross Yearly Income" at bounding box center [861, 165] width 115 height 37
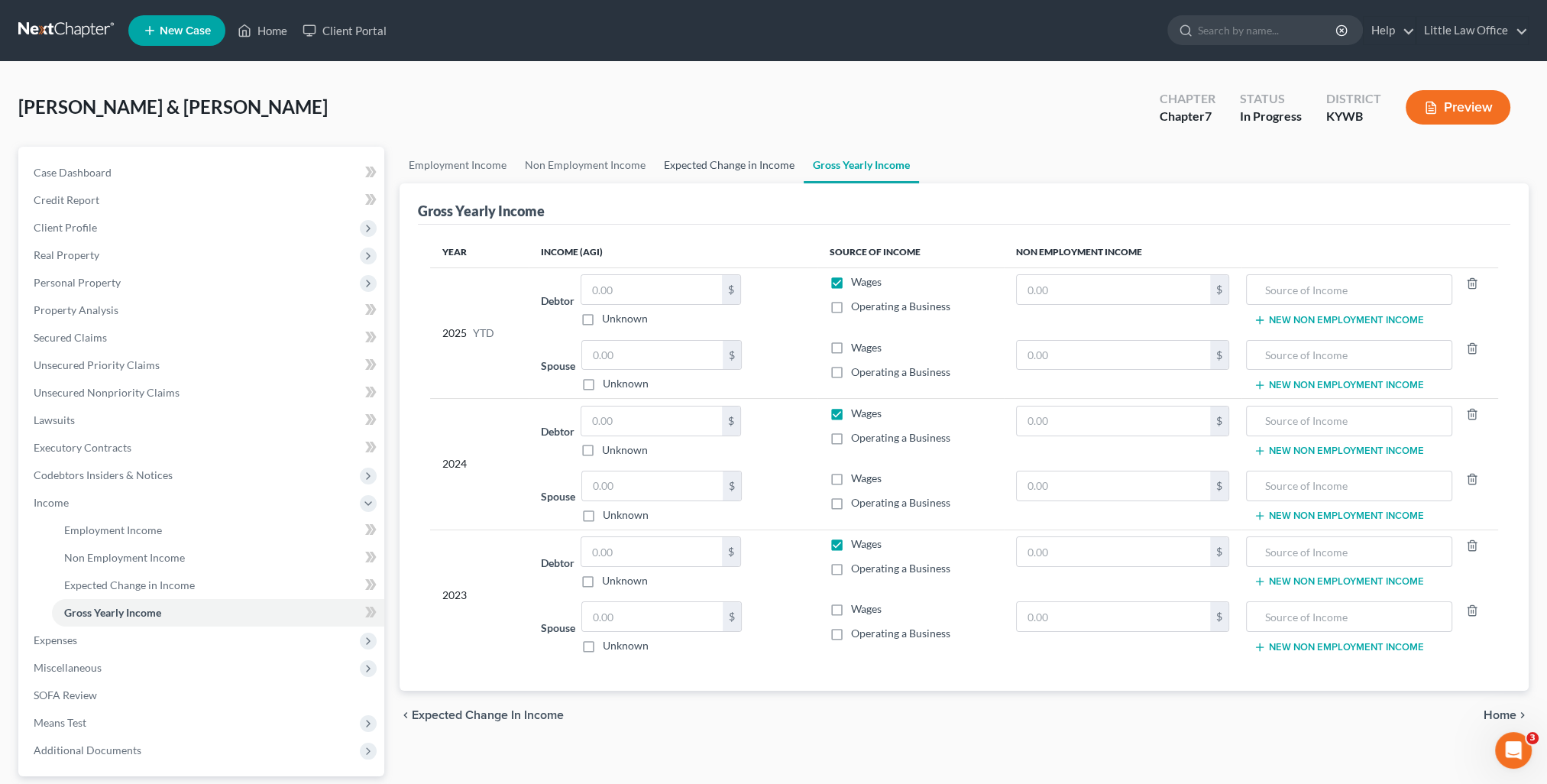
click at [744, 161] on link "Expected Change in Income" at bounding box center [729, 165] width 149 height 37
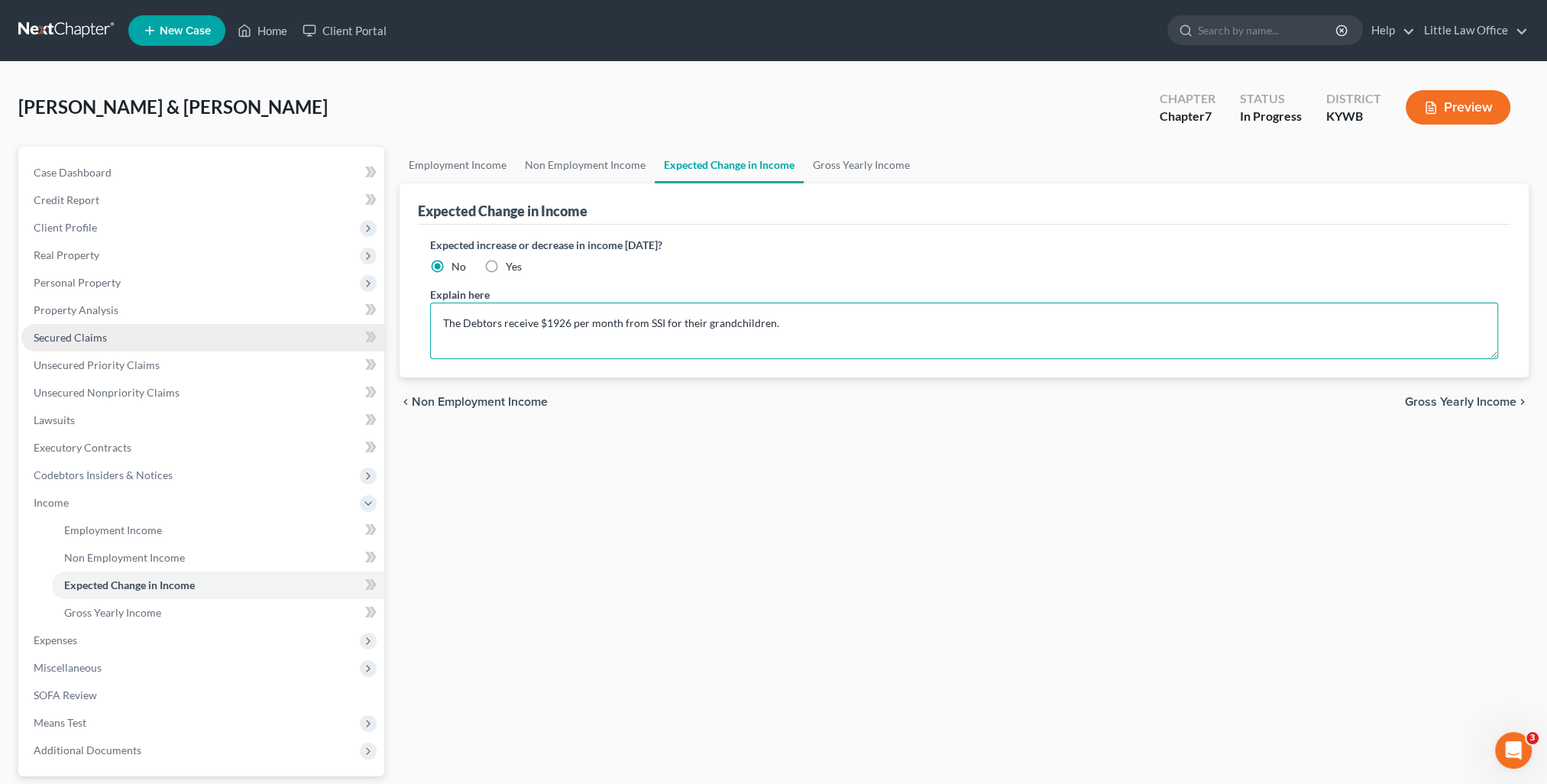
drag, startPoint x: 800, startPoint y: 319, endPoint x: 333, endPoint y: 325, distance: 467.0
click at [333, 325] on div "Petition Navigation Case Dashboard Payments Invoices Payments Payments Credit R…" at bounding box center [773, 505] width 1525 height 717
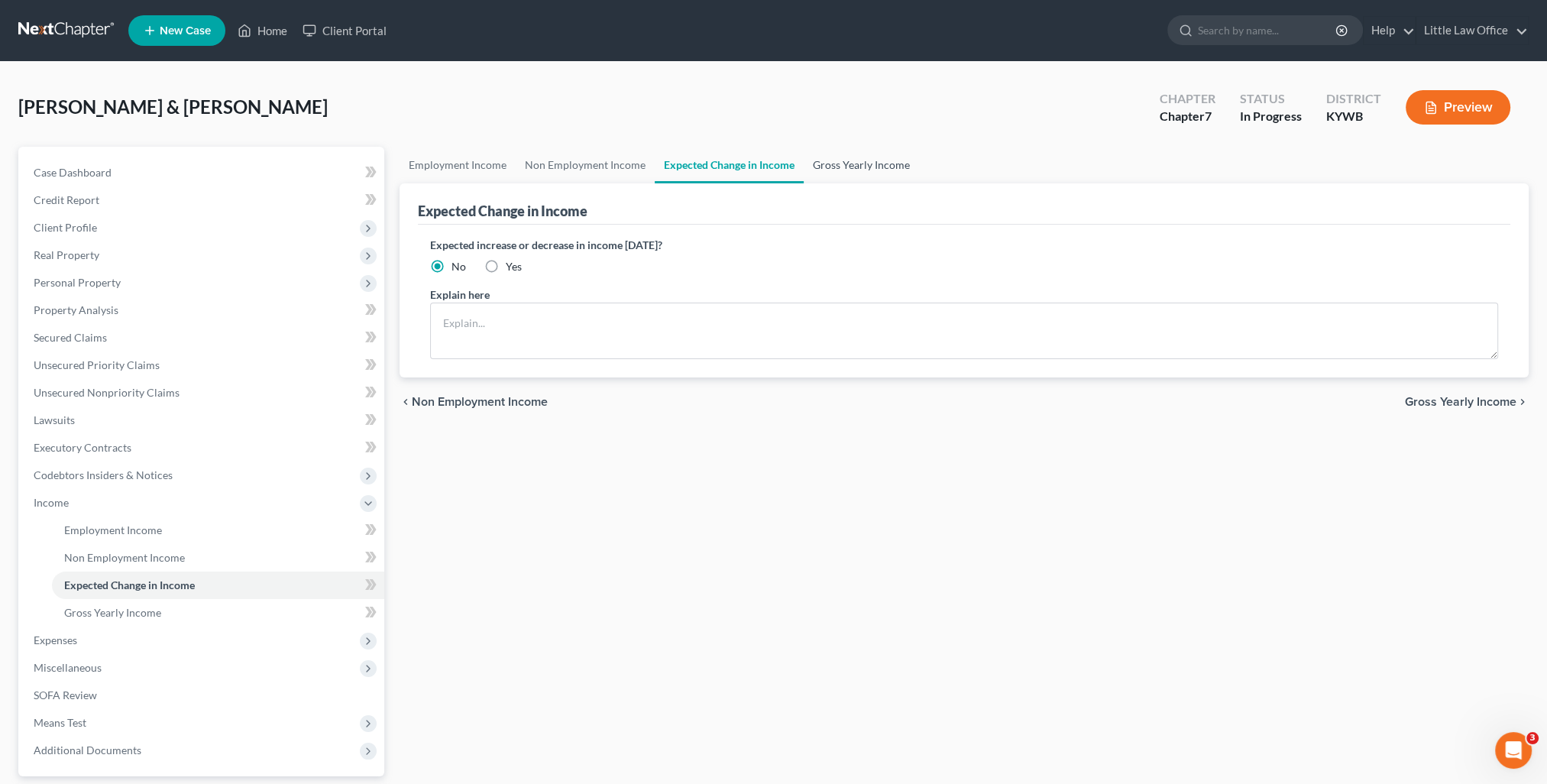
click at [846, 165] on link "Gross Yearly Income" at bounding box center [861, 165] width 115 height 37
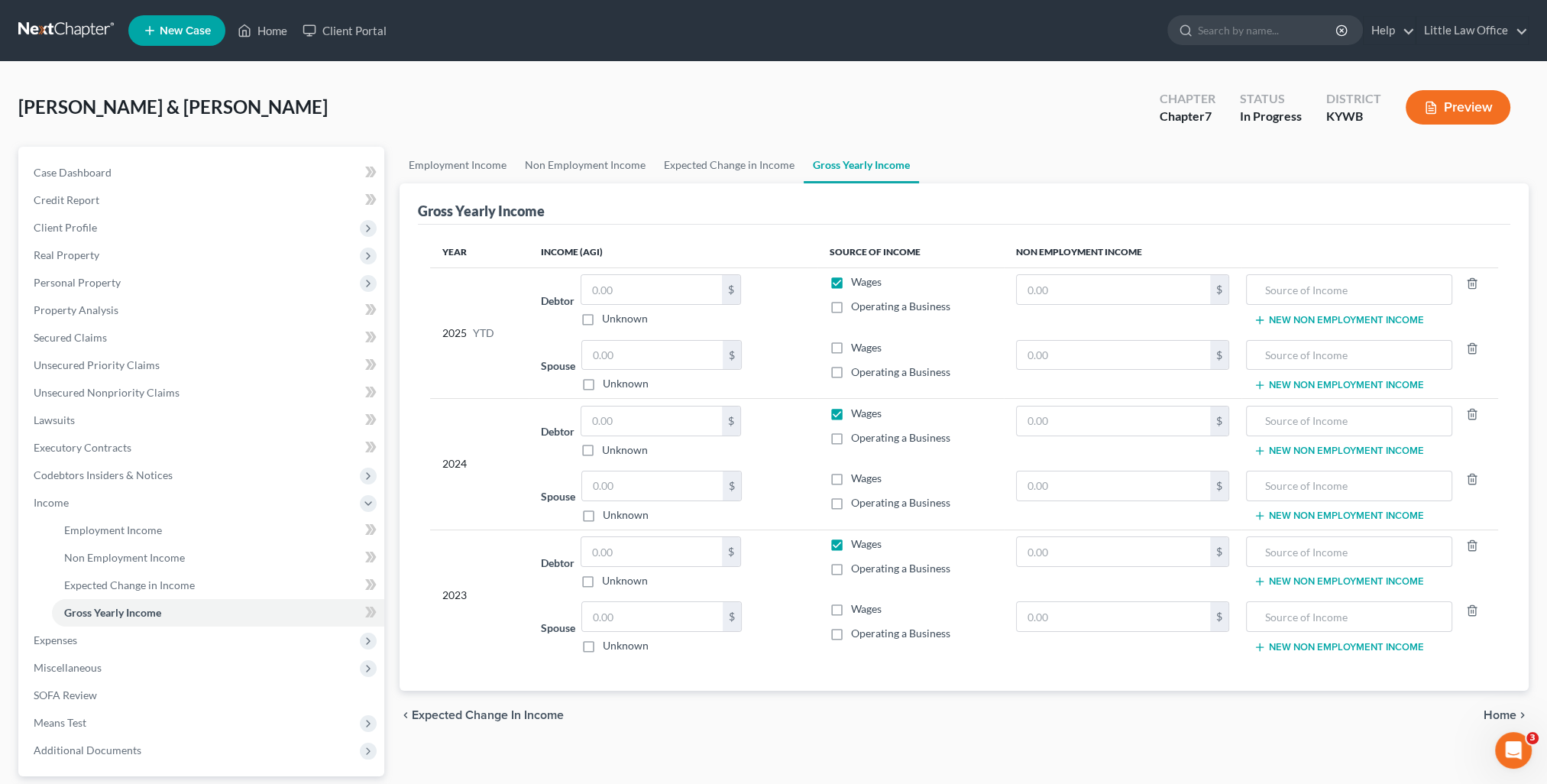
click at [851, 282] on label "Wages" at bounding box center [866, 281] width 31 height 15
click at [857, 282] on input "Wages" at bounding box center [862, 279] width 10 height 10
click at [851, 408] on label "Wages" at bounding box center [866, 412] width 31 height 15
click at [857, 408] on input "Wages" at bounding box center [862, 410] width 10 height 10
click at [851, 536] on label "Wages" at bounding box center [866, 543] width 31 height 15
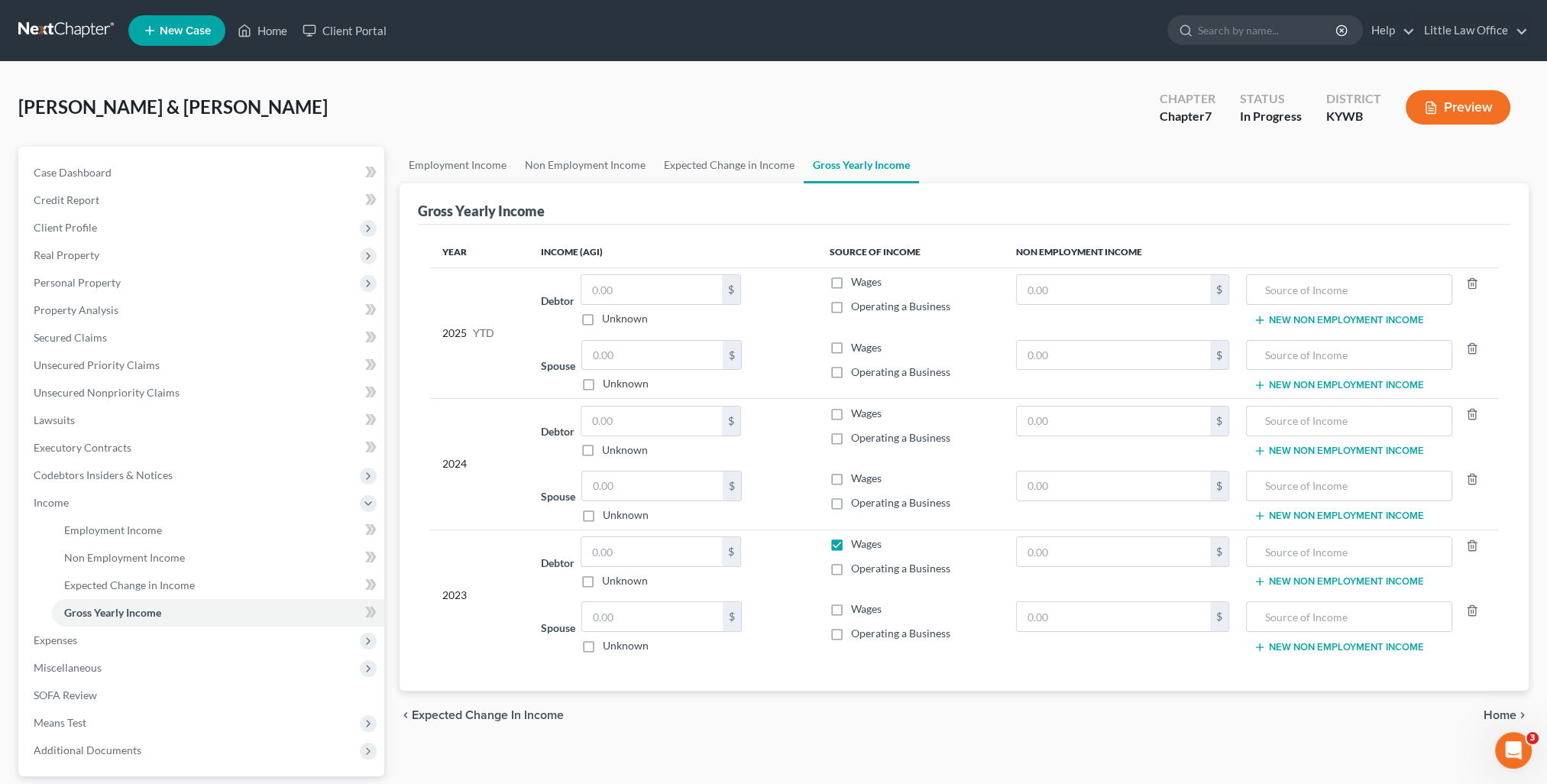
click at [857, 536] on input "Wages" at bounding box center [862, 541] width 10 height 10
click at [109, 649] on span "Expenses" at bounding box center [202, 640] width 363 height 27
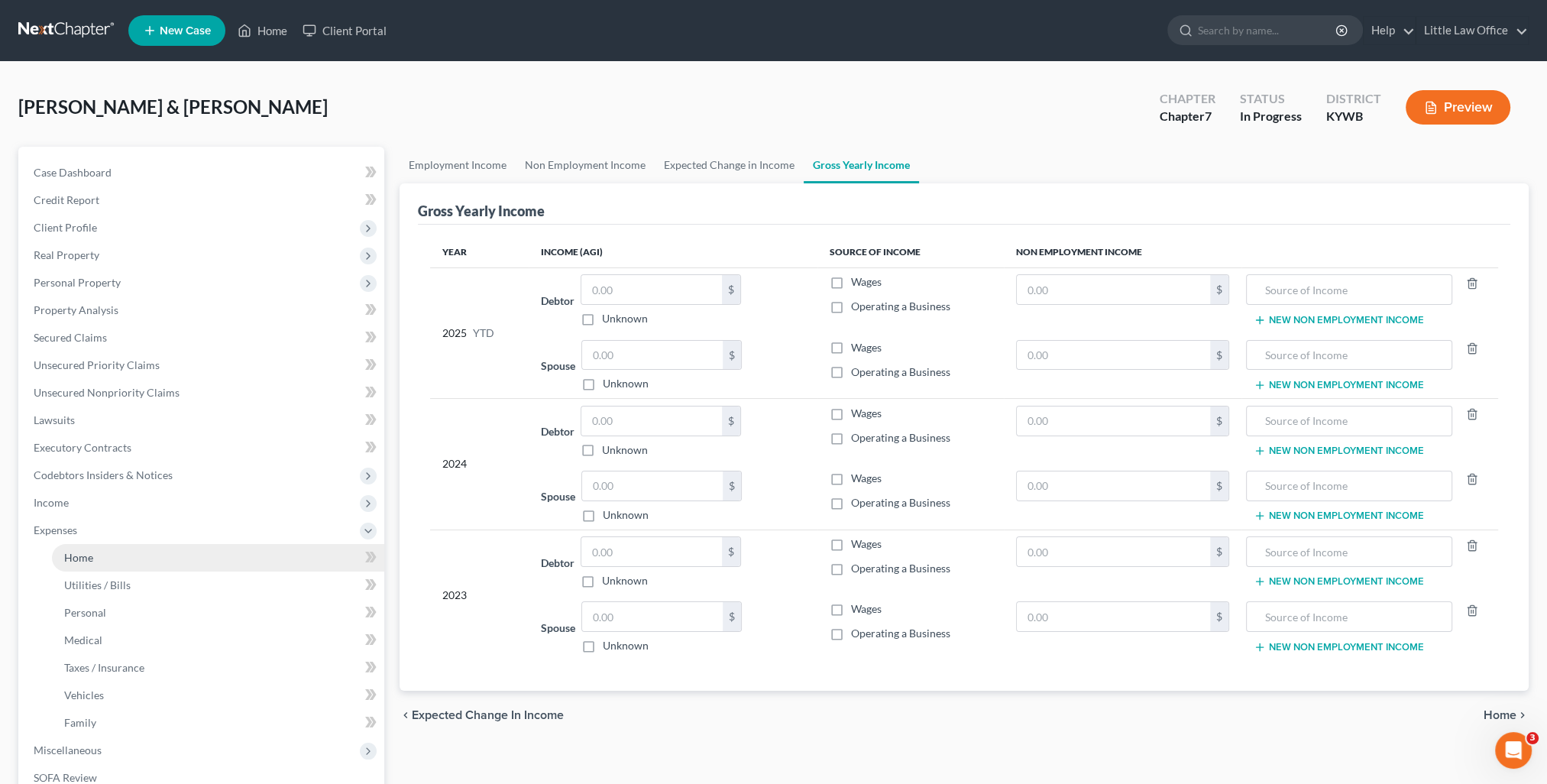
click at [94, 561] on link "Home" at bounding box center [218, 557] width 332 height 27
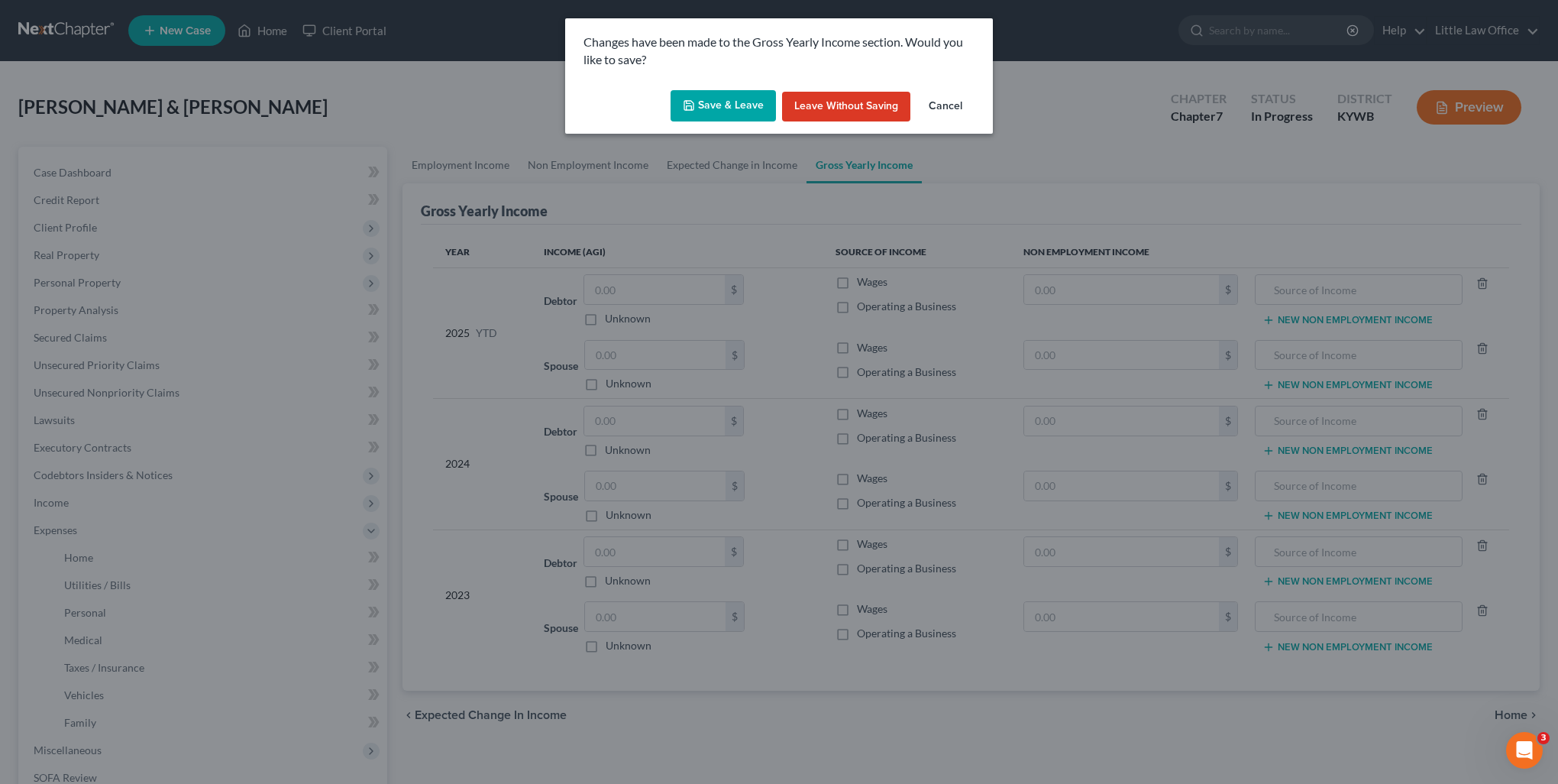
click at [710, 123] on div "Save & Leave Leave without Saving Cancel" at bounding box center [779, 109] width 428 height 50
click at [713, 110] on button "Save & Leave" at bounding box center [723, 106] width 105 height 32
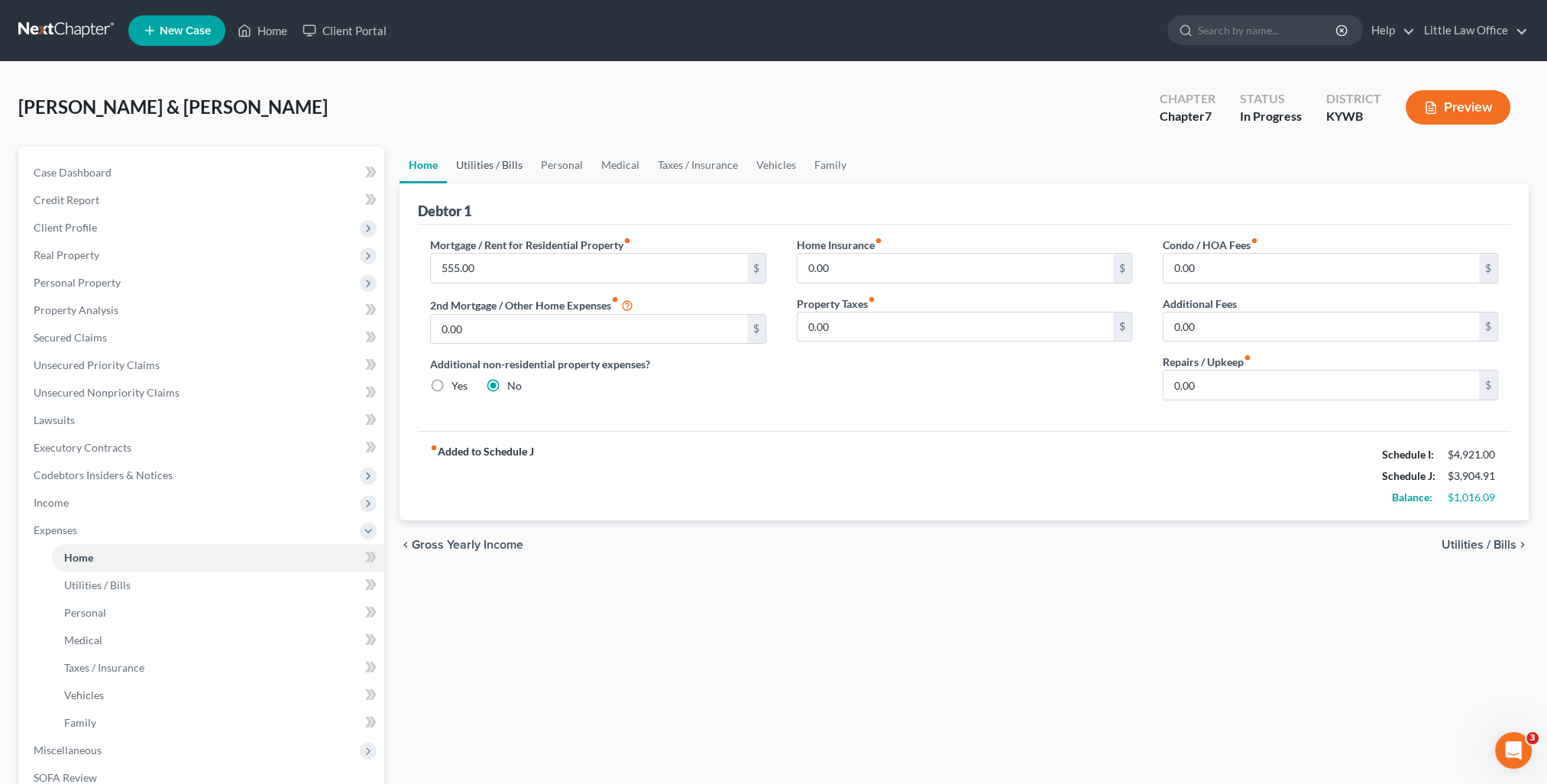
click at [510, 172] on link "Utilities / Bills" at bounding box center [489, 165] width 85 height 37
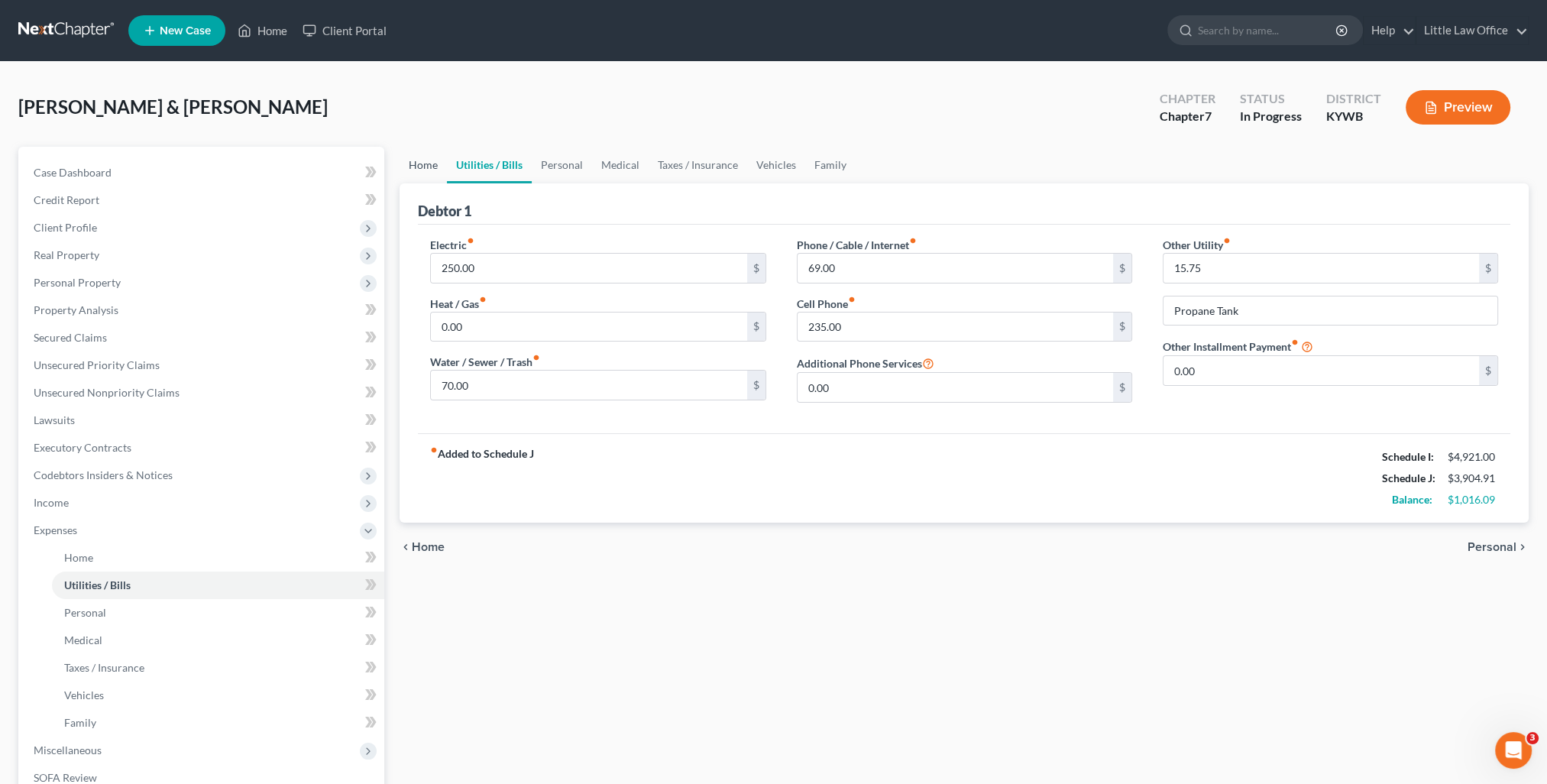
click at [427, 172] on link "Home" at bounding box center [423, 165] width 47 height 37
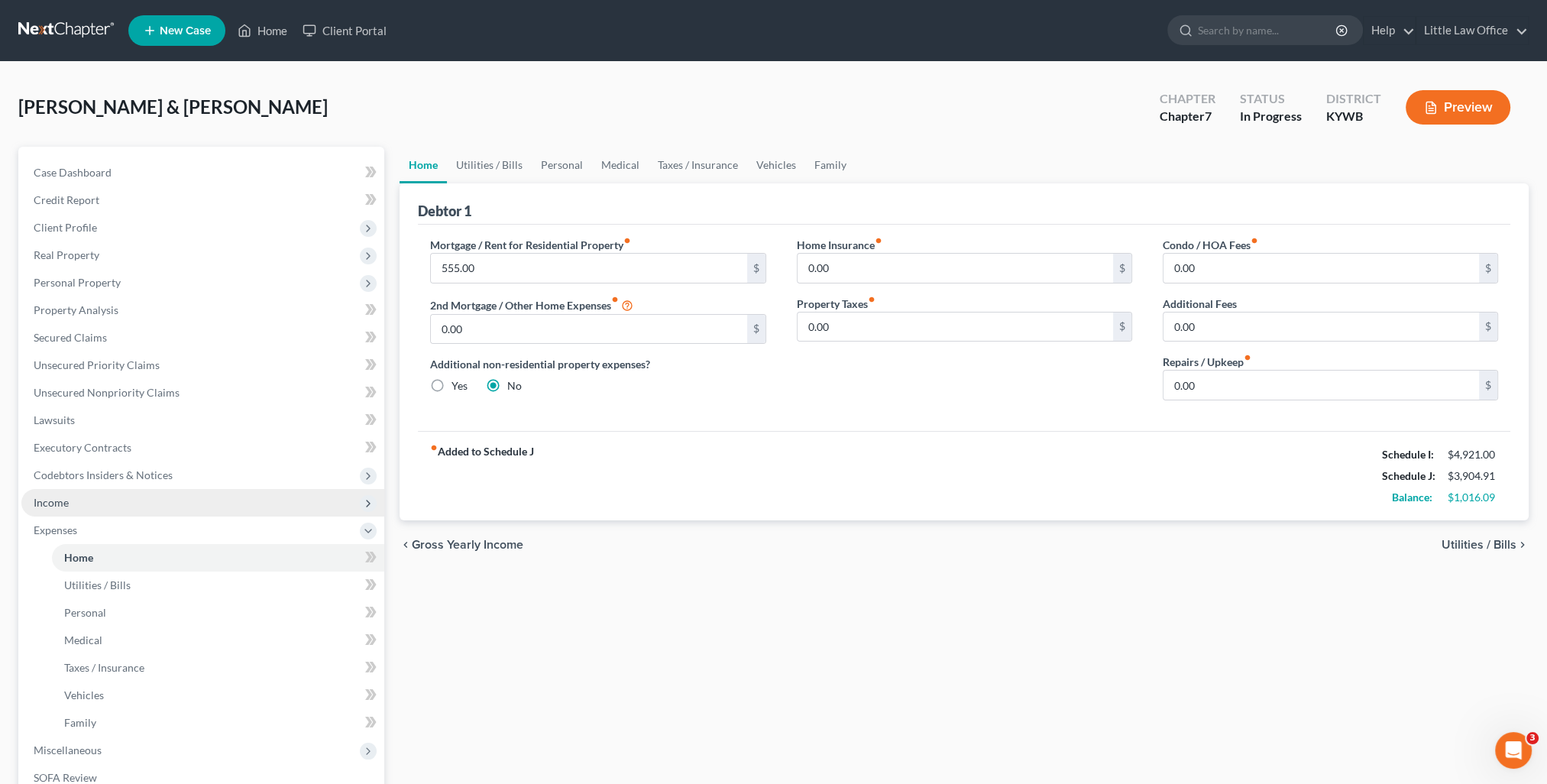
click at [107, 513] on span "Income" at bounding box center [202, 502] width 363 height 27
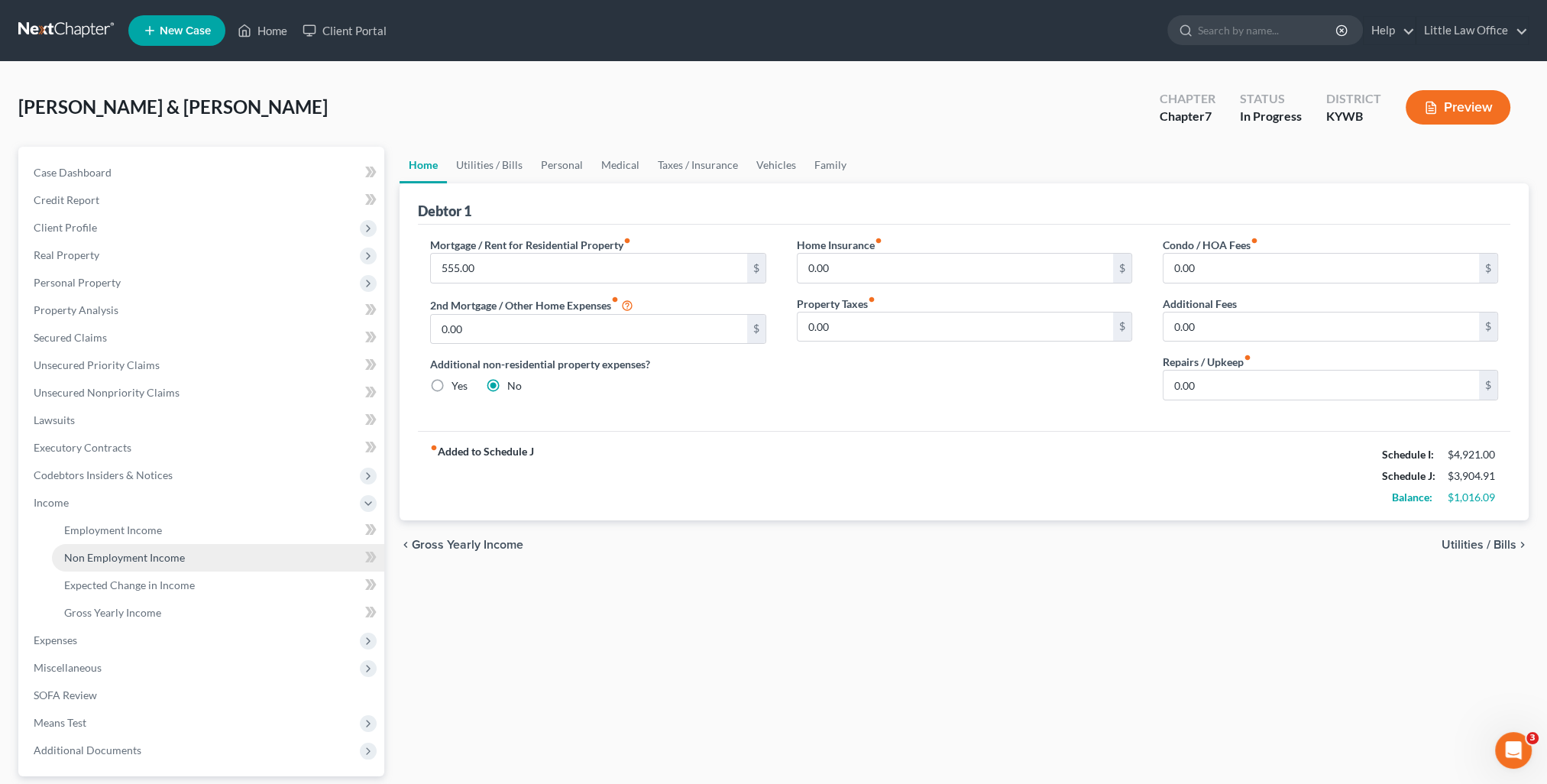
click at [115, 554] on span "Non Employment Income" at bounding box center [125, 557] width 121 height 13
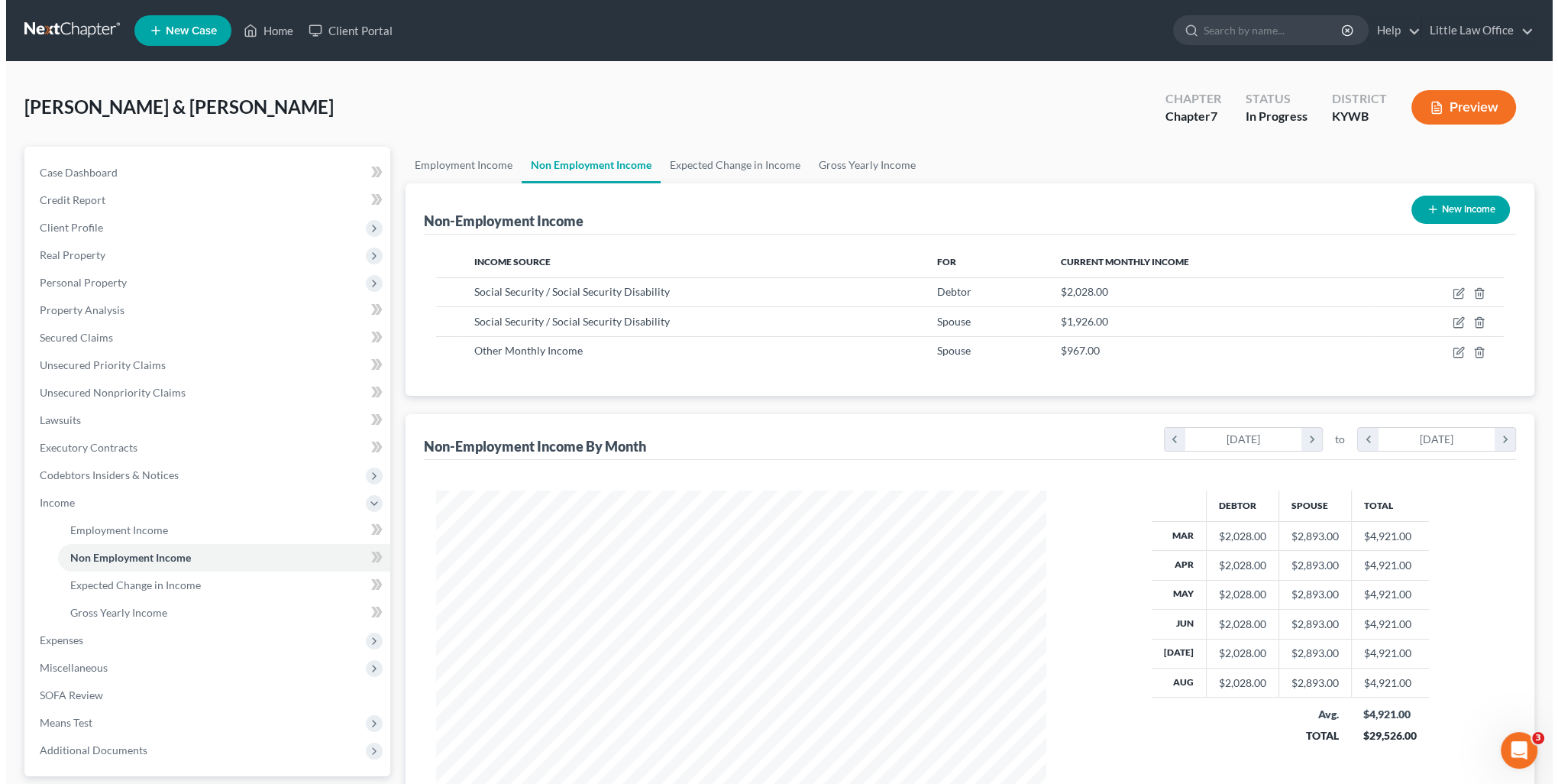
scroll to position [305, 641]
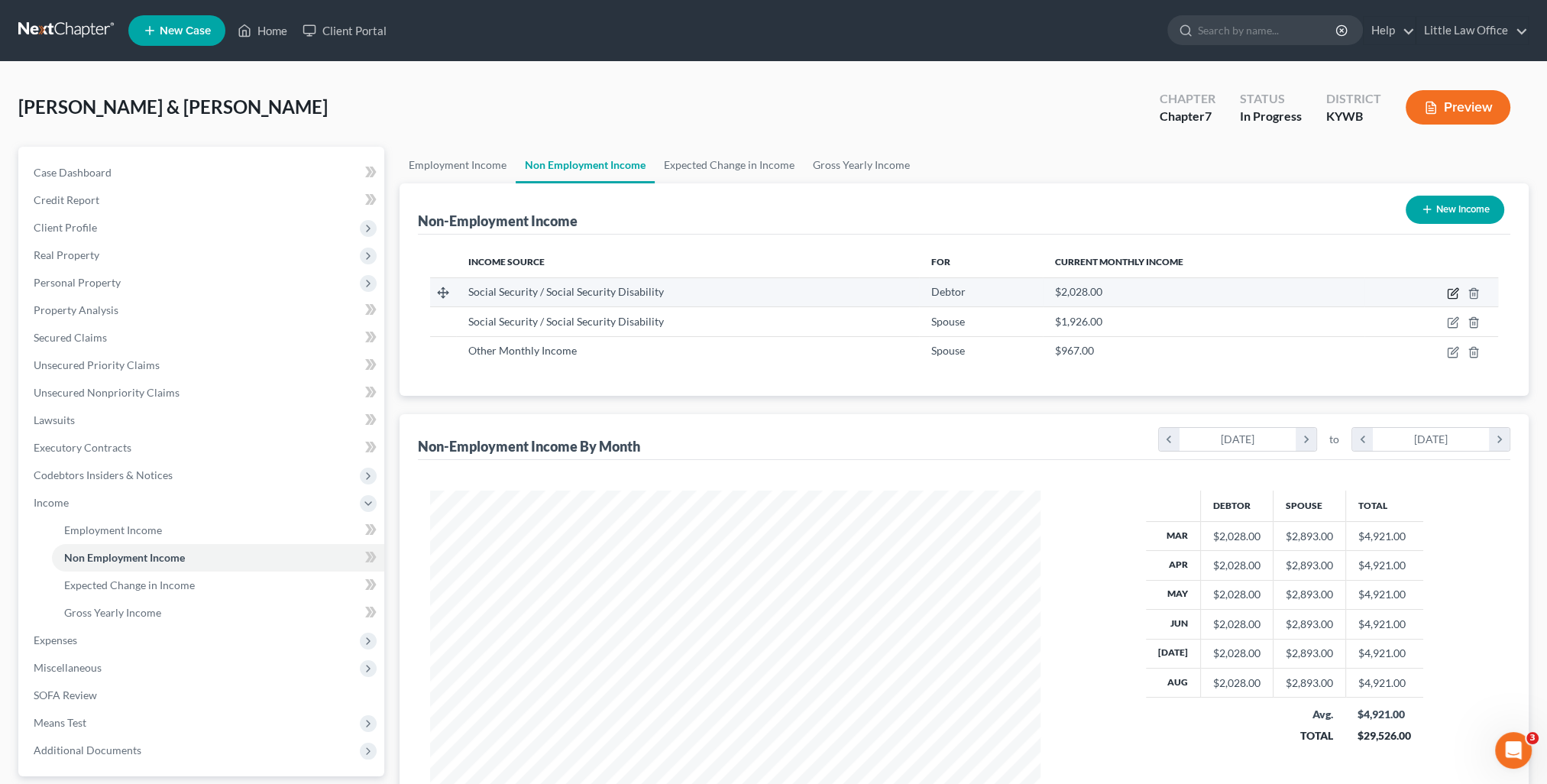
click at [1454, 290] on icon "button" at bounding box center [1454, 291] width 7 height 7
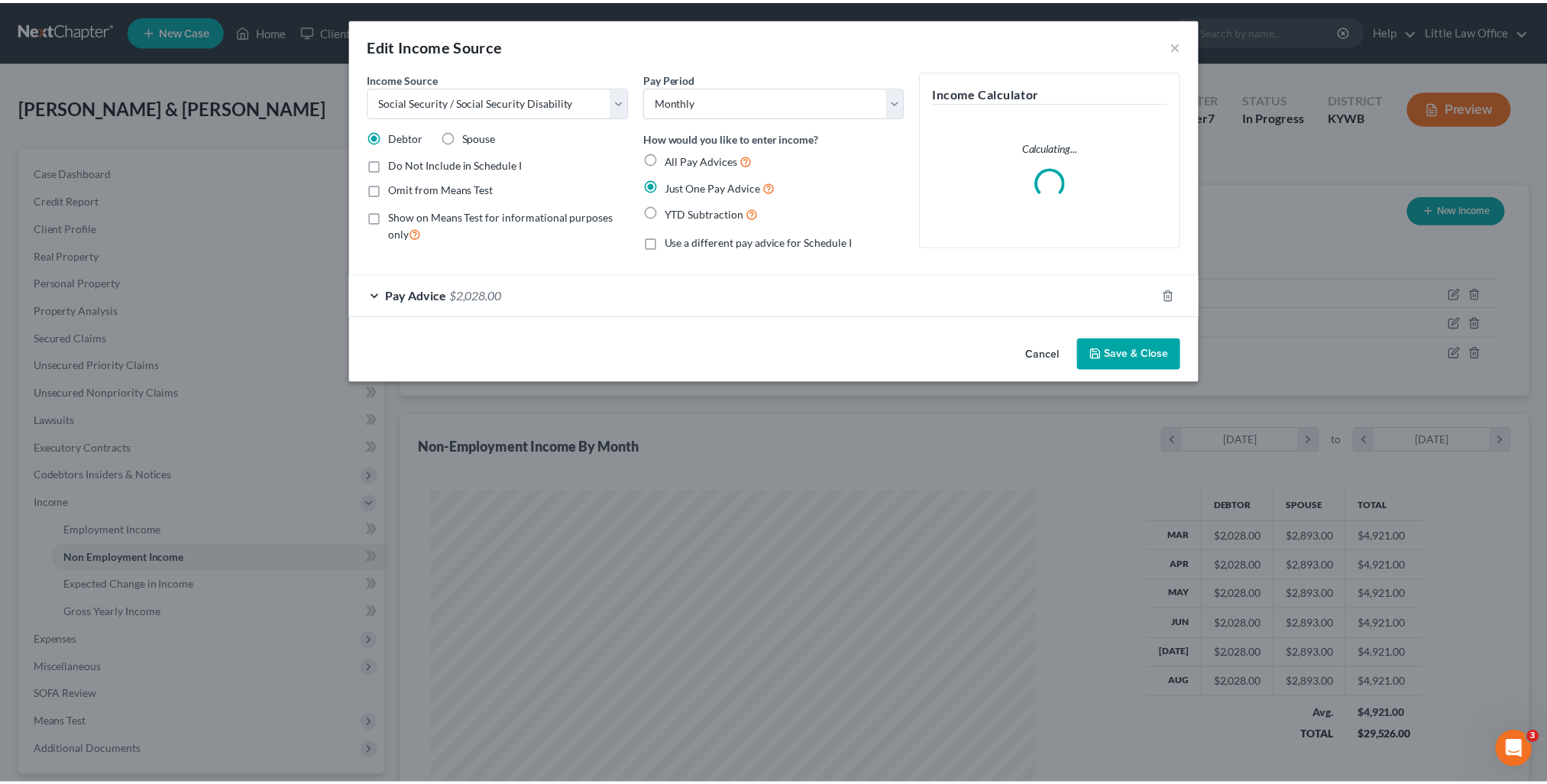
scroll to position [307, 645]
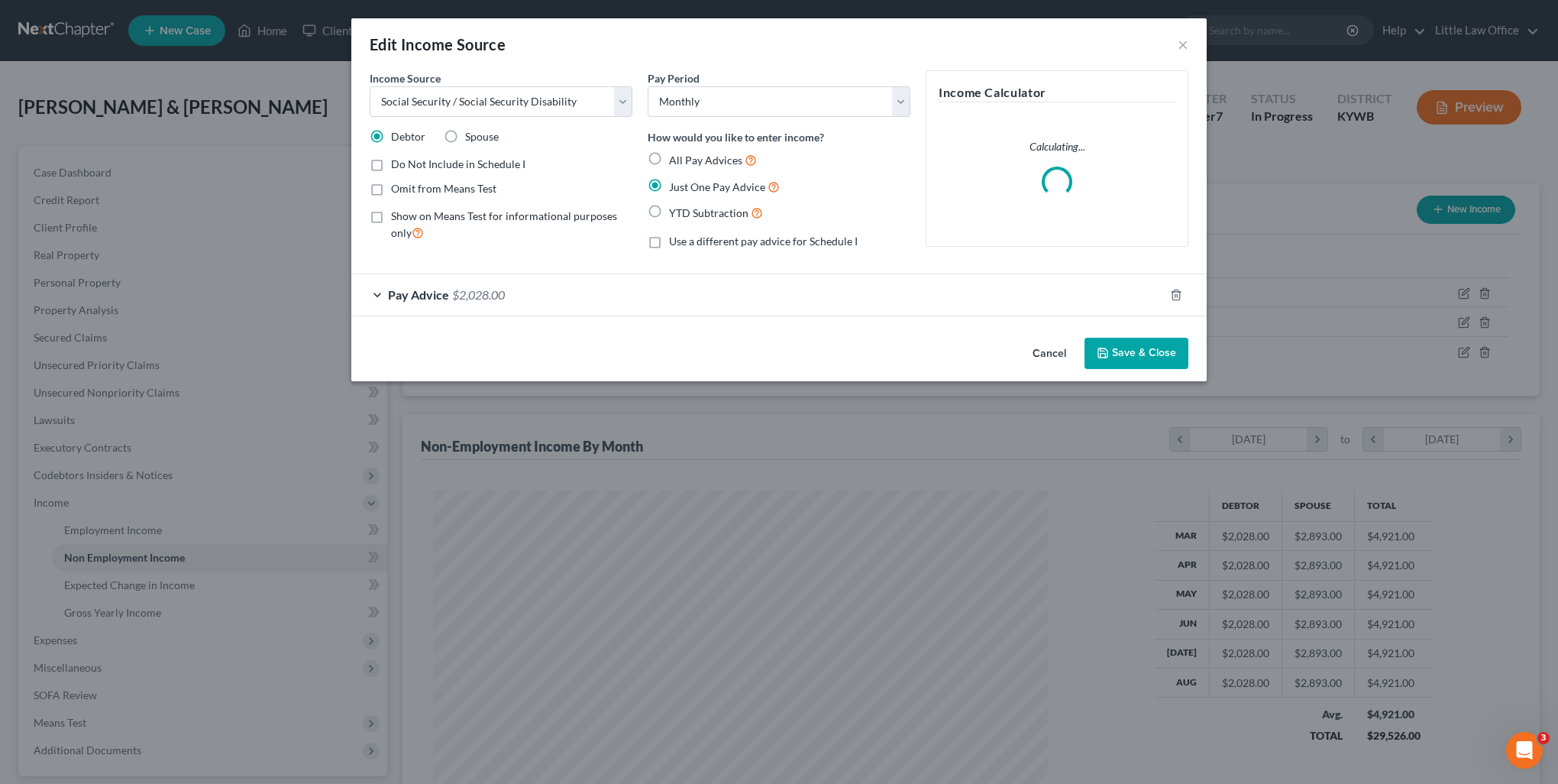
click at [391, 220] on label "Show on Means Test for informational purposes only" at bounding box center [512, 225] width 242 height 33
click at [398, 219] on input "Show on Means Test for informational purposes only" at bounding box center [402, 213] width 10 height 10
click at [391, 163] on label "Do Not Include in Schedule I" at bounding box center [458, 164] width 134 height 15
click at [398, 163] on input "Do Not Include in Schedule I" at bounding box center [402, 162] width 10 height 10
click at [1140, 350] on button "Save & Close" at bounding box center [1136, 354] width 104 height 32
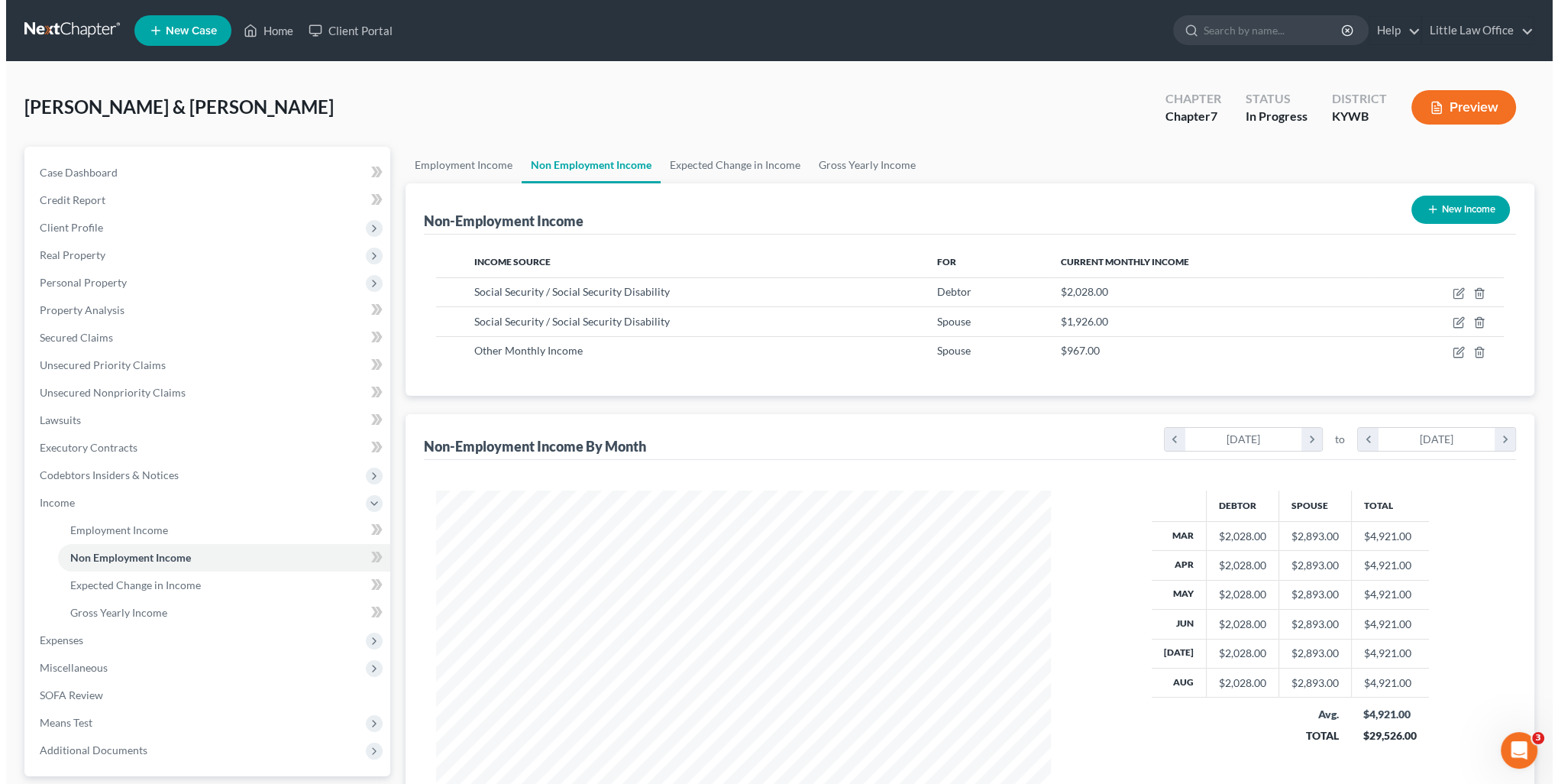
scroll to position [763473, 763231]
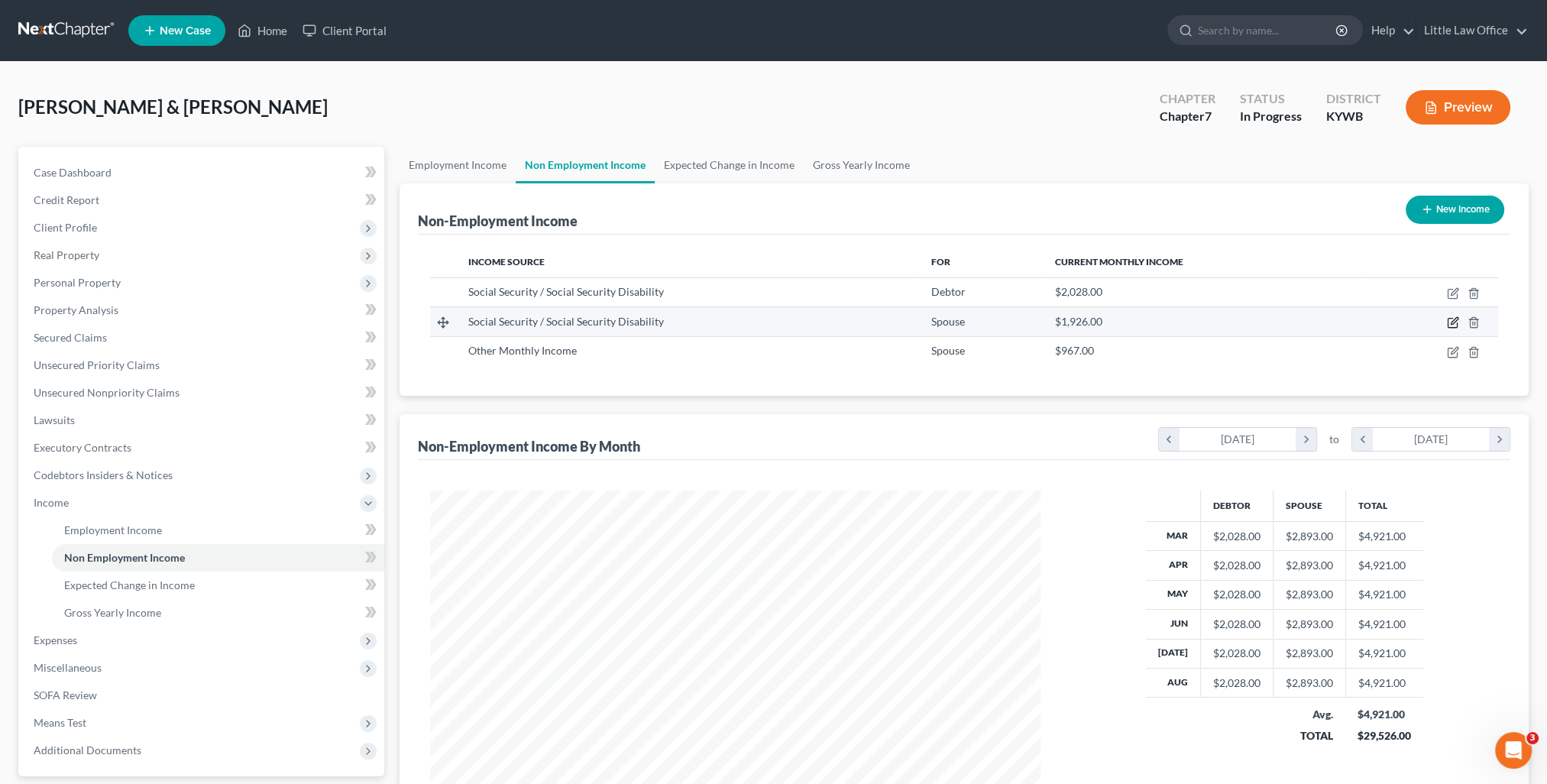
click at [1451, 324] on icon "button" at bounding box center [1453, 322] width 13 height 13
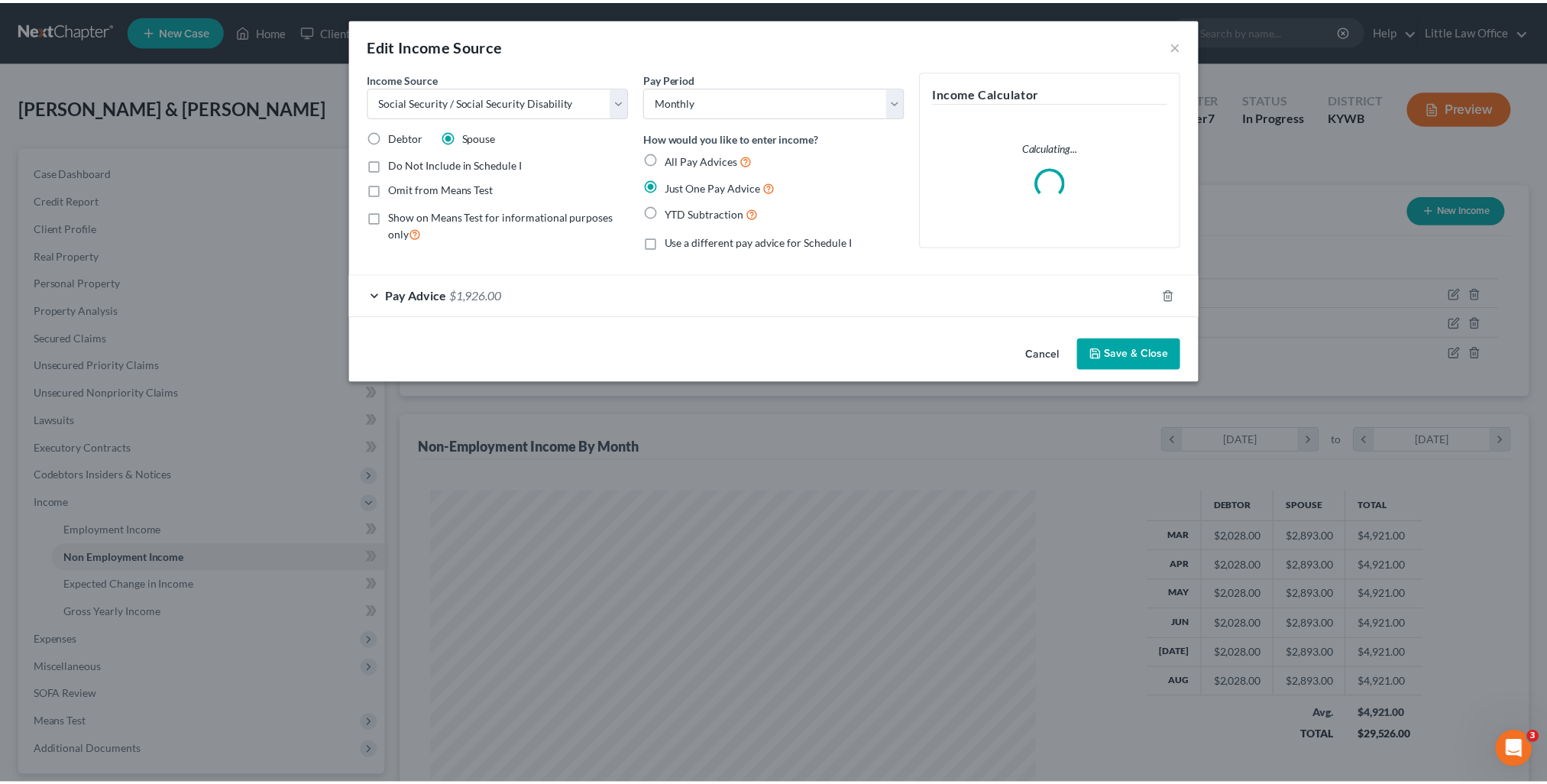
scroll to position [307, 645]
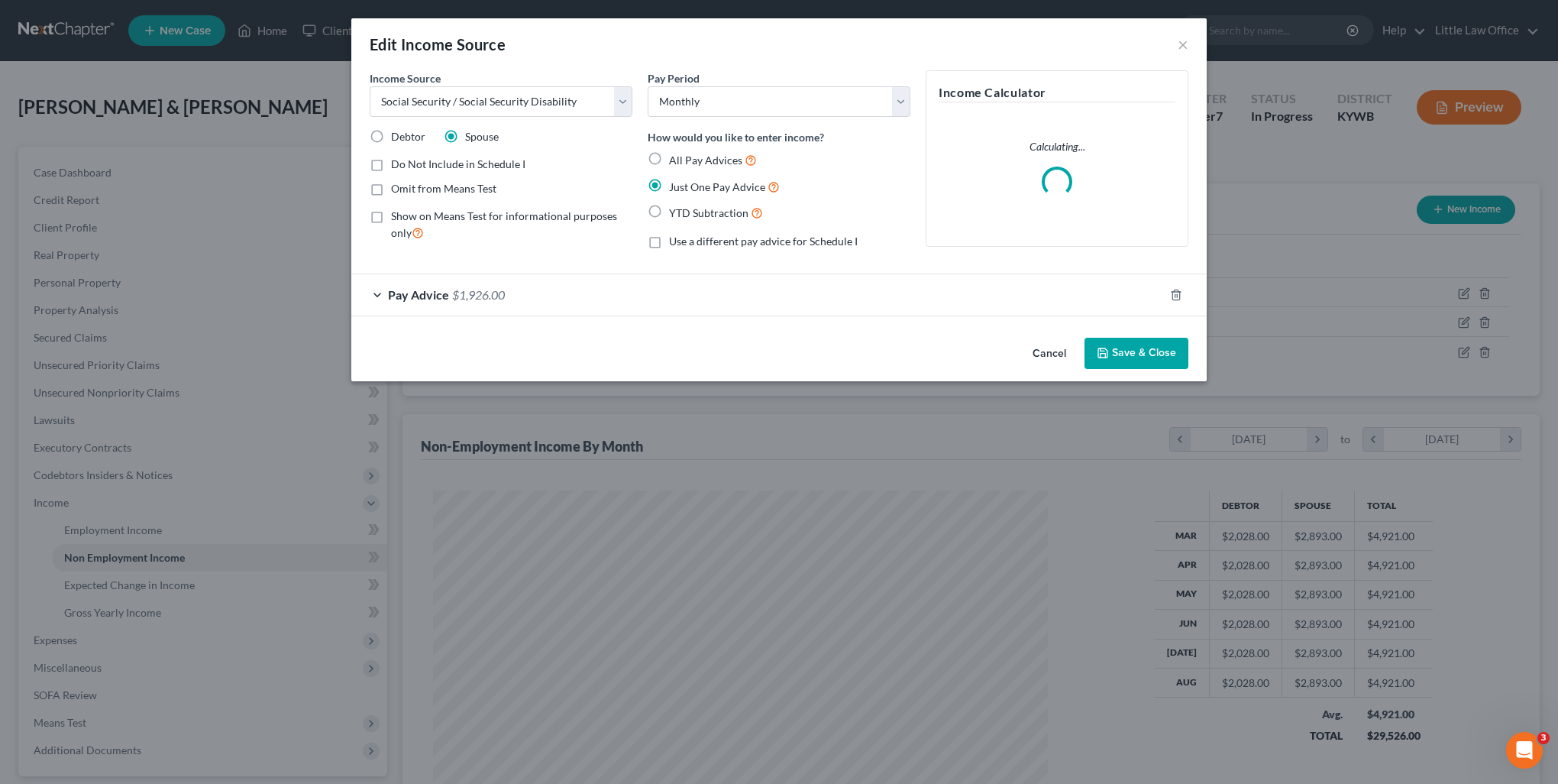
click at [459, 163] on span "Do Not Include in Schedule I" at bounding box center [458, 164] width 134 height 13
click at [407, 163] on input "Do Not Include in Schedule I" at bounding box center [402, 162] width 10 height 10
click at [391, 216] on label "Show on Means Test for informational purposes only" at bounding box center [512, 225] width 242 height 33
click at [398, 216] on input "Show on Means Test for informational purposes only" at bounding box center [402, 213] width 10 height 10
click at [1140, 356] on button "Save & Close" at bounding box center [1136, 354] width 104 height 32
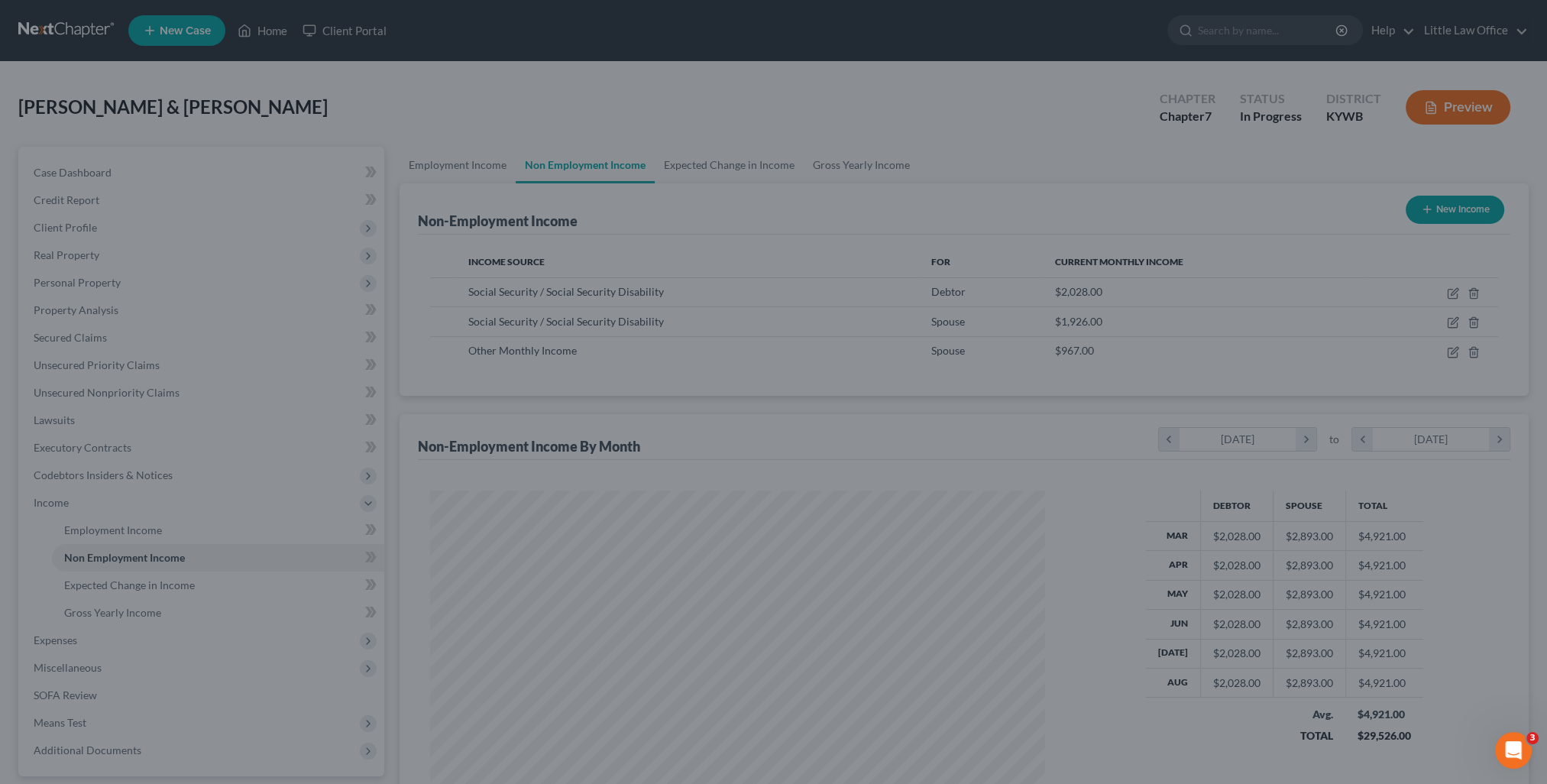
scroll to position [305, 641]
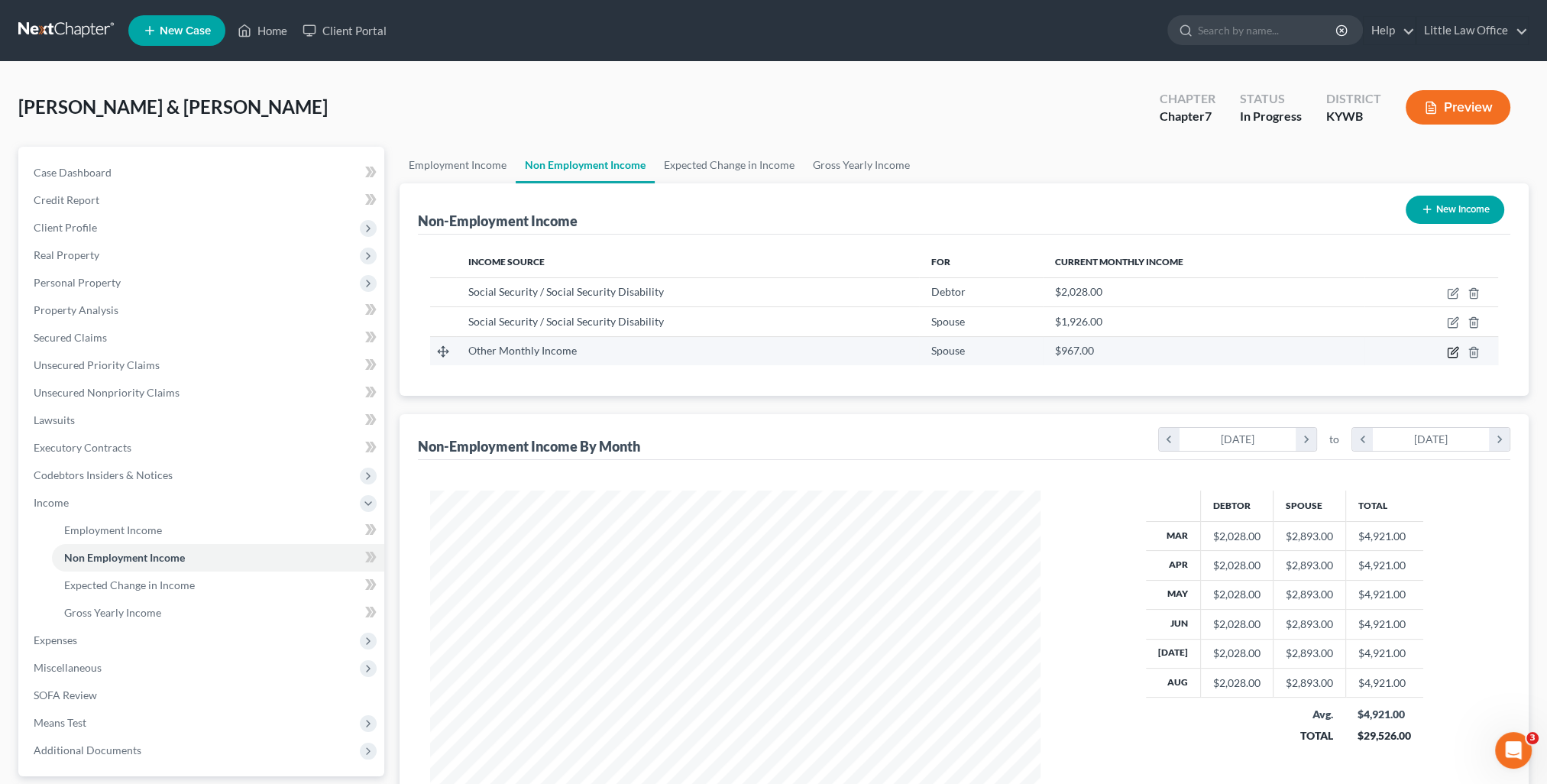
click at [1457, 353] on icon "button" at bounding box center [1452, 352] width 9 height 9
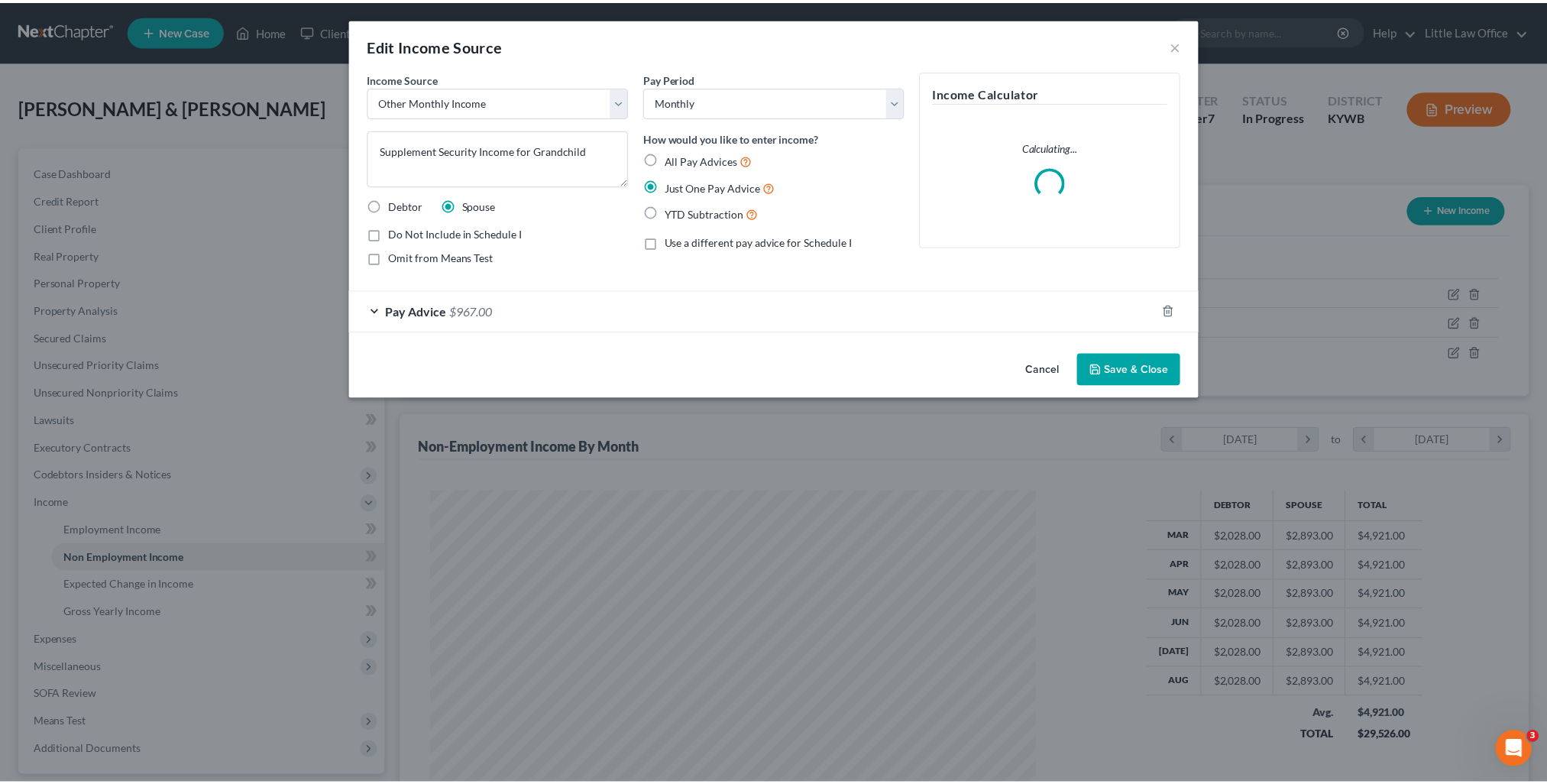
scroll to position [307, 645]
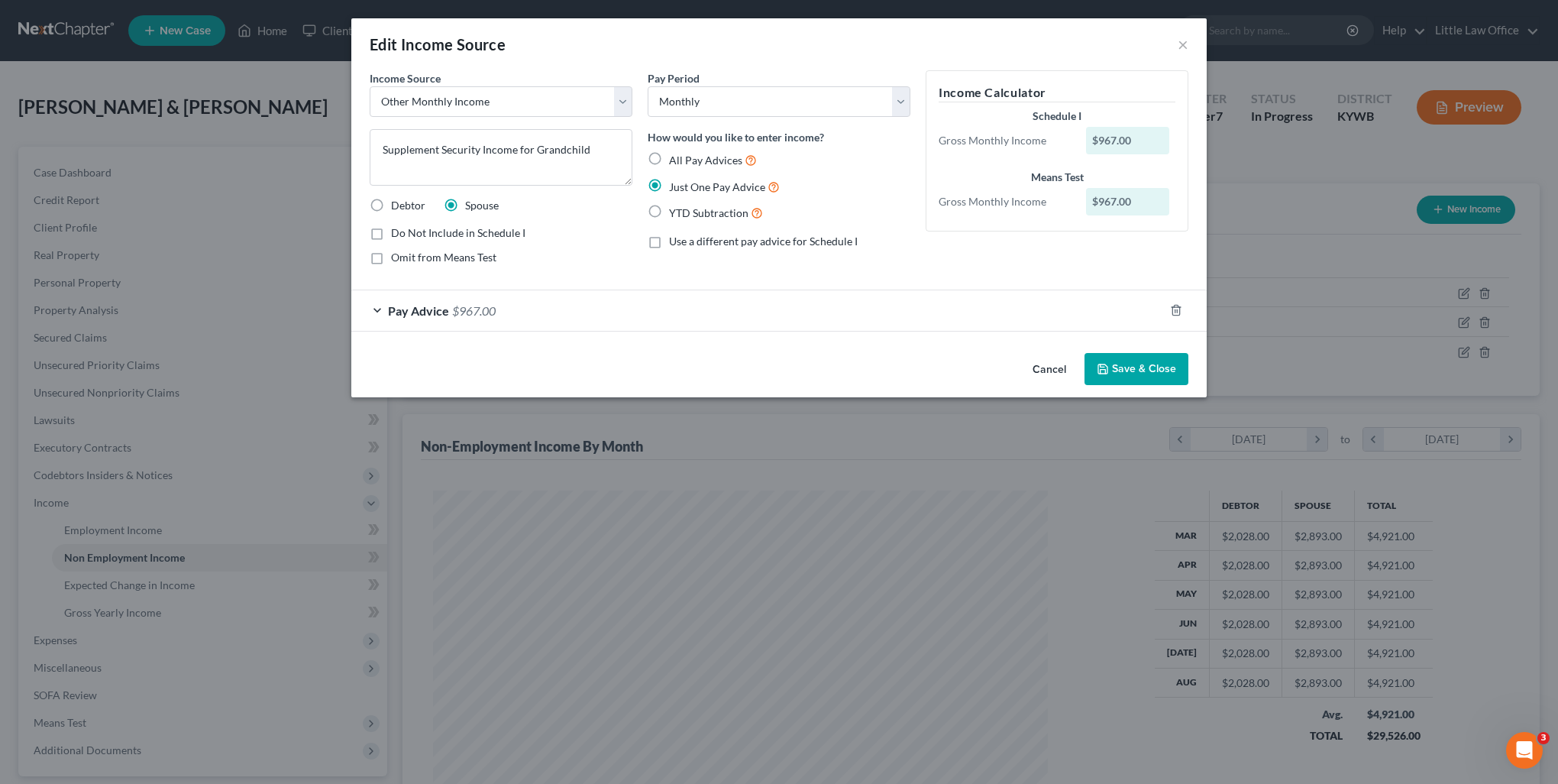
click at [449, 256] on span "Omit from Means Test" at bounding box center [444, 257] width 105 height 13
click at [407, 256] on input "Omit from Means Test" at bounding box center [402, 255] width 10 height 10
click at [391, 230] on label "Do Not Include in Schedule I" at bounding box center [458, 232] width 134 height 15
click at [398, 230] on input "Do Not Include in Schedule I" at bounding box center [402, 230] width 10 height 10
click at [1153, 365] on button "Save & Close" at bounding box center [1136, 368] width 104 height 32
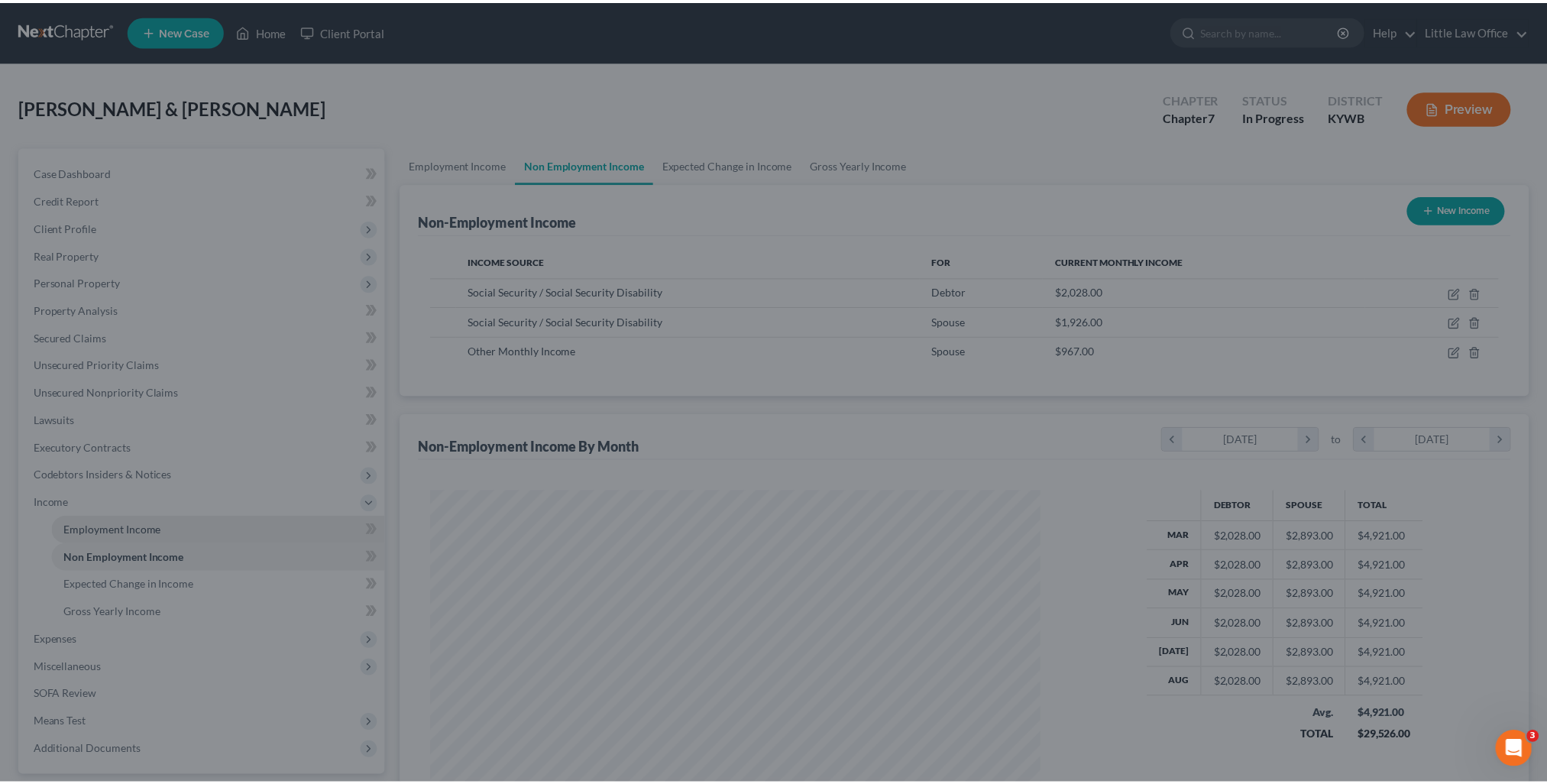
scroll to position [763473, 763220]
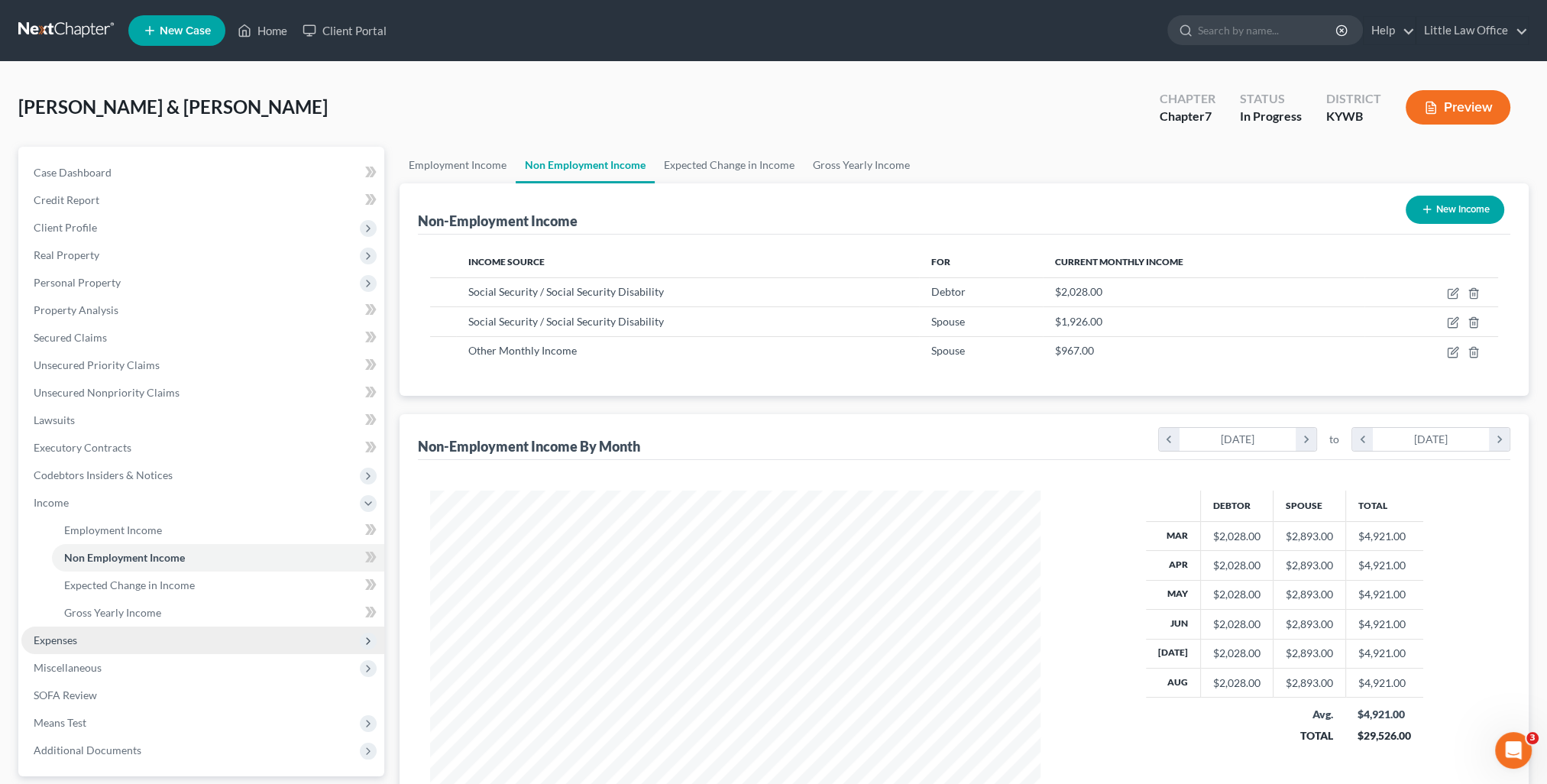
click at [29, 638] on span "Expenses" at bounding box center [202, 640] width 363 height 27
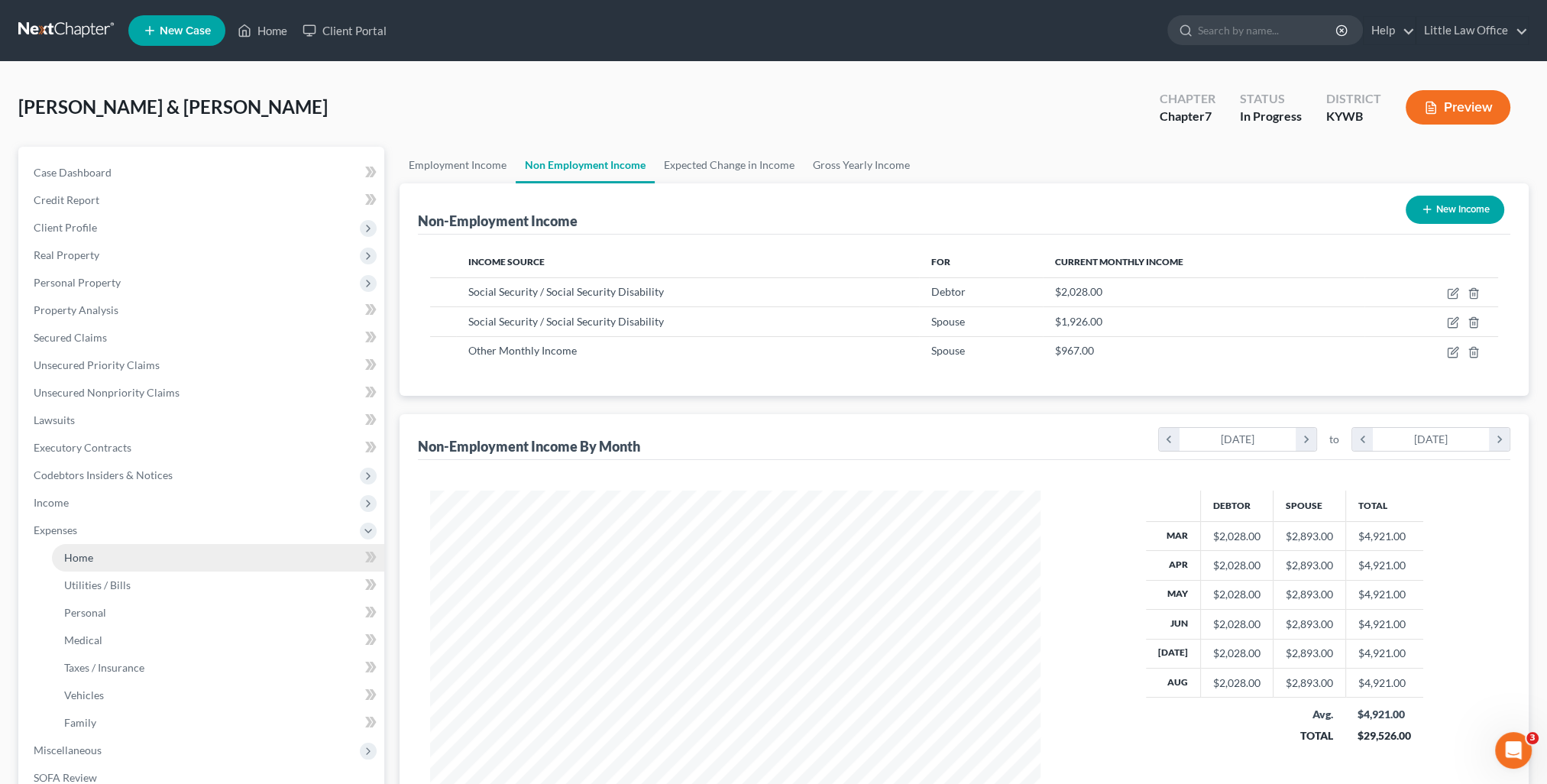
click at [77, 561] on span "Home" at bounding box center [78, 557] width 29 height 13
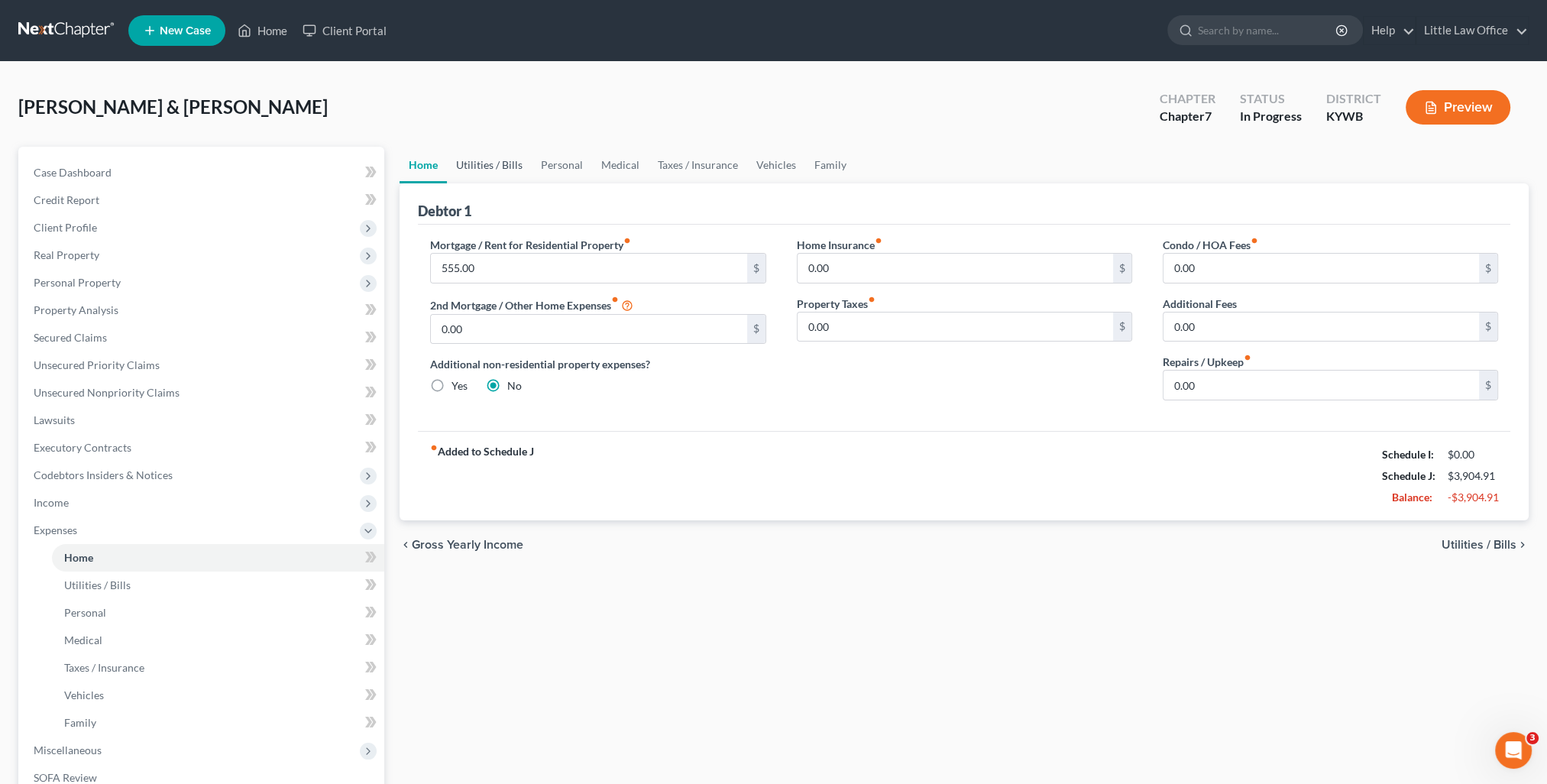
click at [479, 163] on link "Utilities / Bills" at bounding box center [489, 165] width 85 height 37
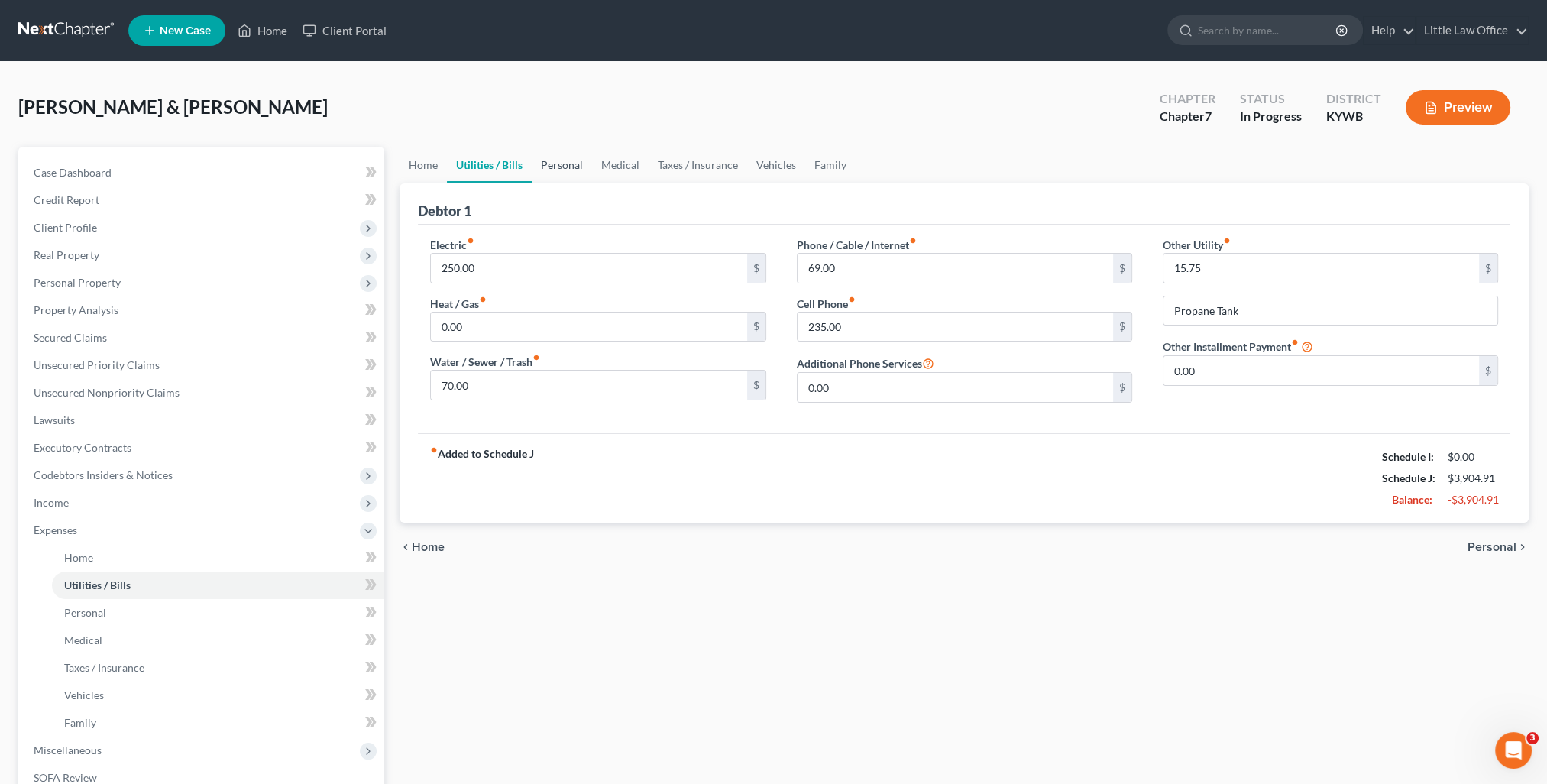
click at [586, 176] on link "Personal" at bounding box center [561, 165] width 60 height 37
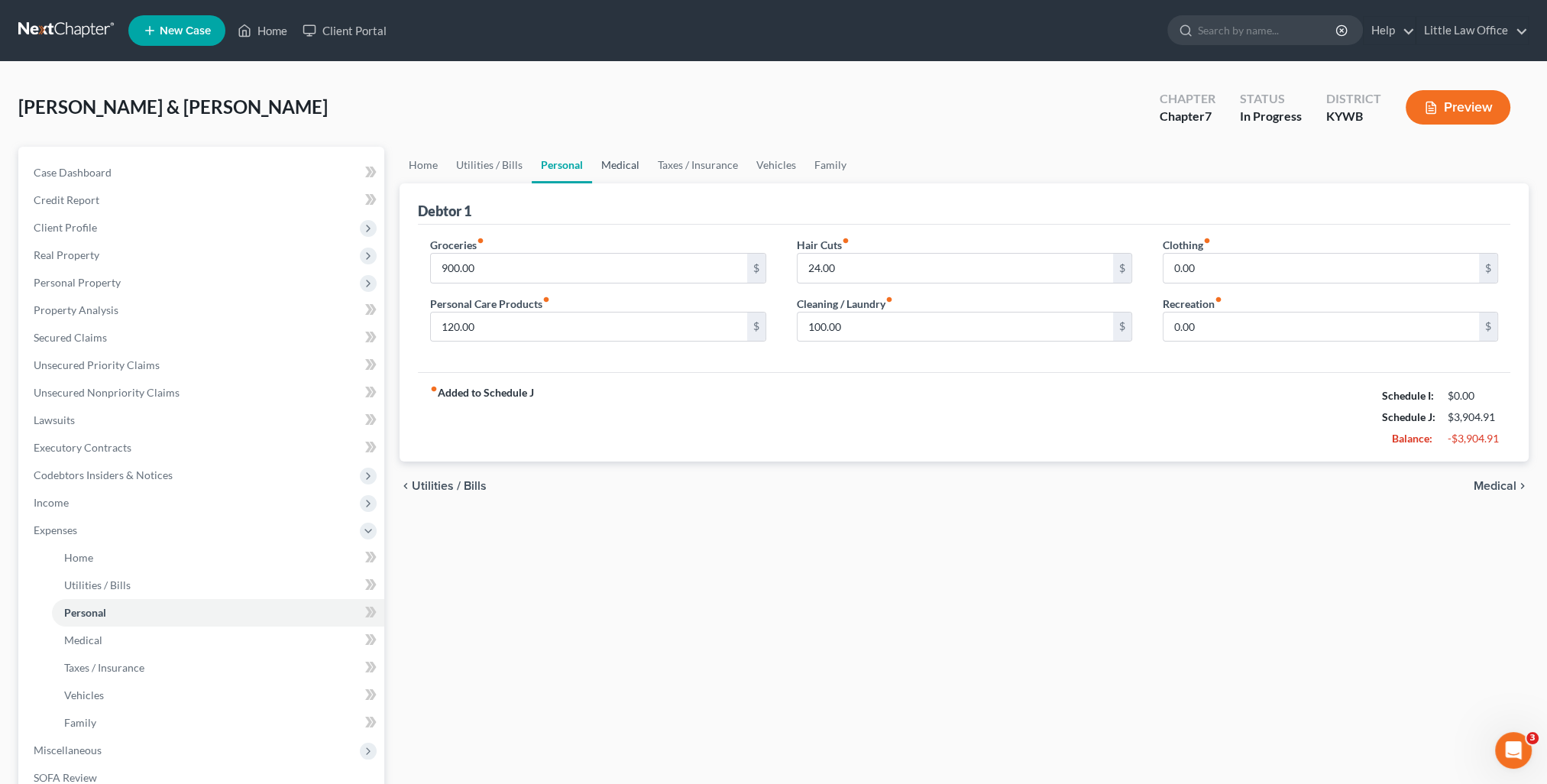
click at [620, 171] on link "Medical" at bounding box center [620, 165] width 56 height 37
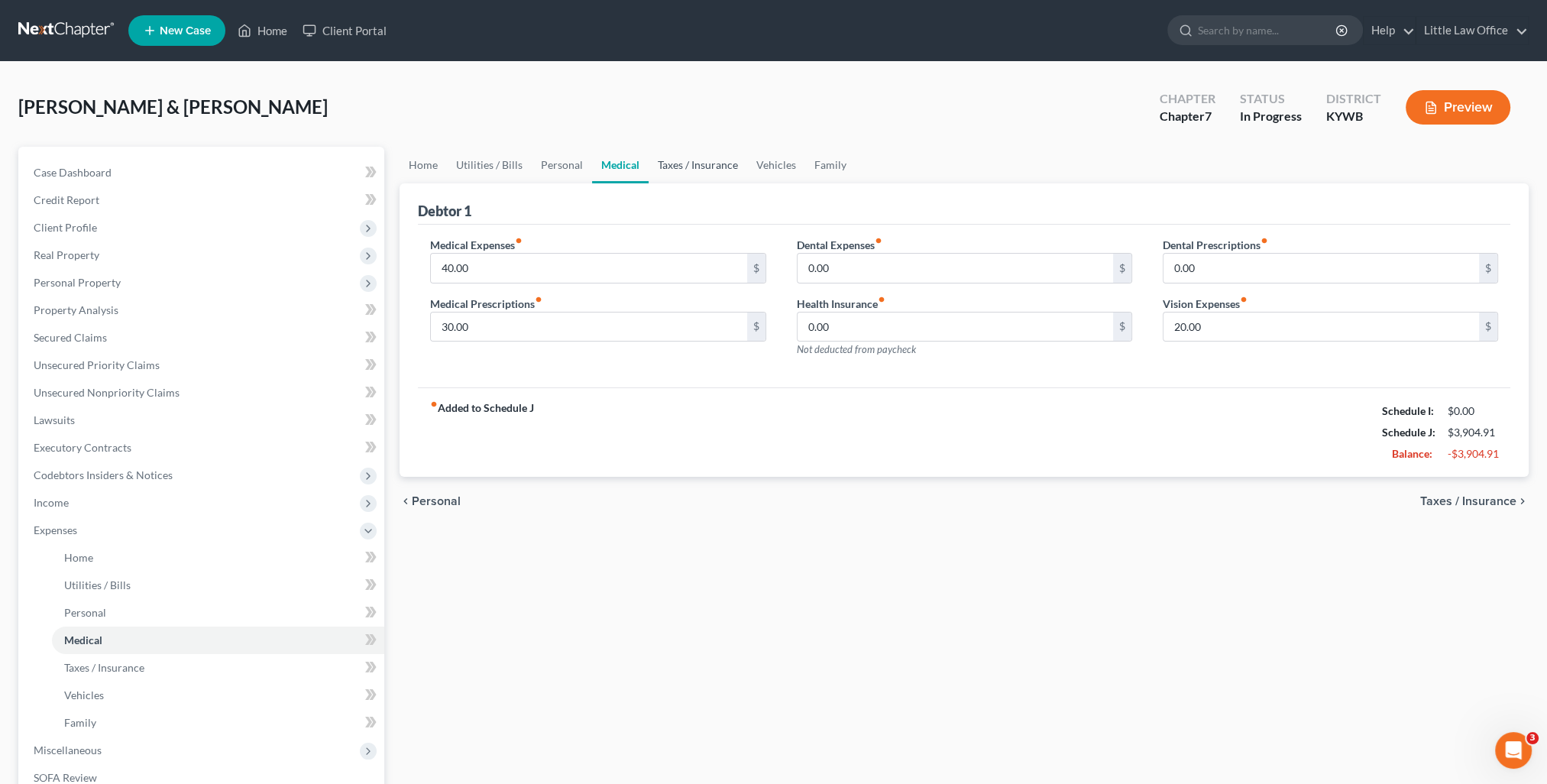
click at [668, 167] on link "Taxes / Insurance" at bounding box center [698, 165] width 99 height 37
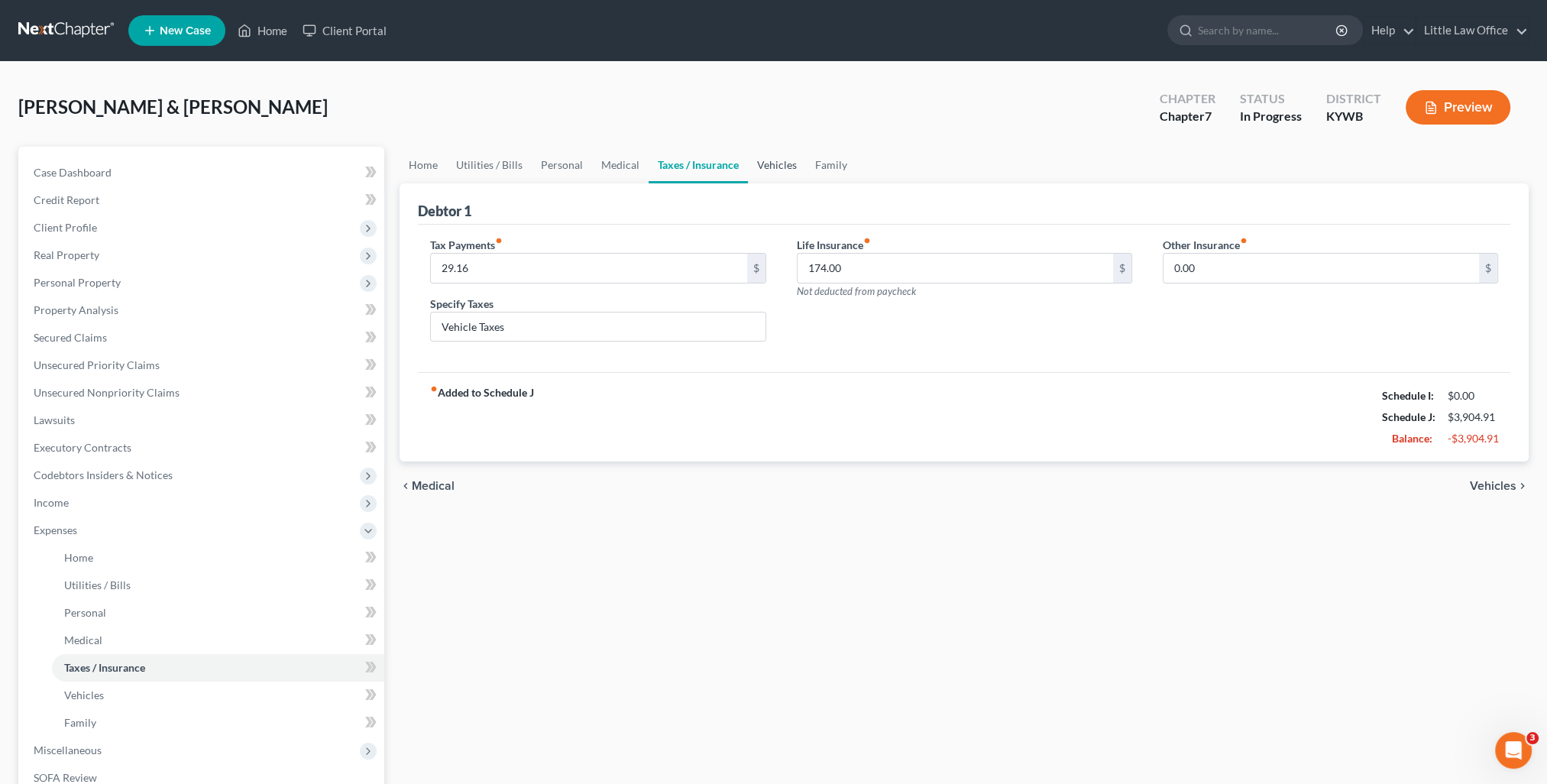
click at [757, 168] on link "Vehicles" at bounding box center [777, 165] width 58 height 37
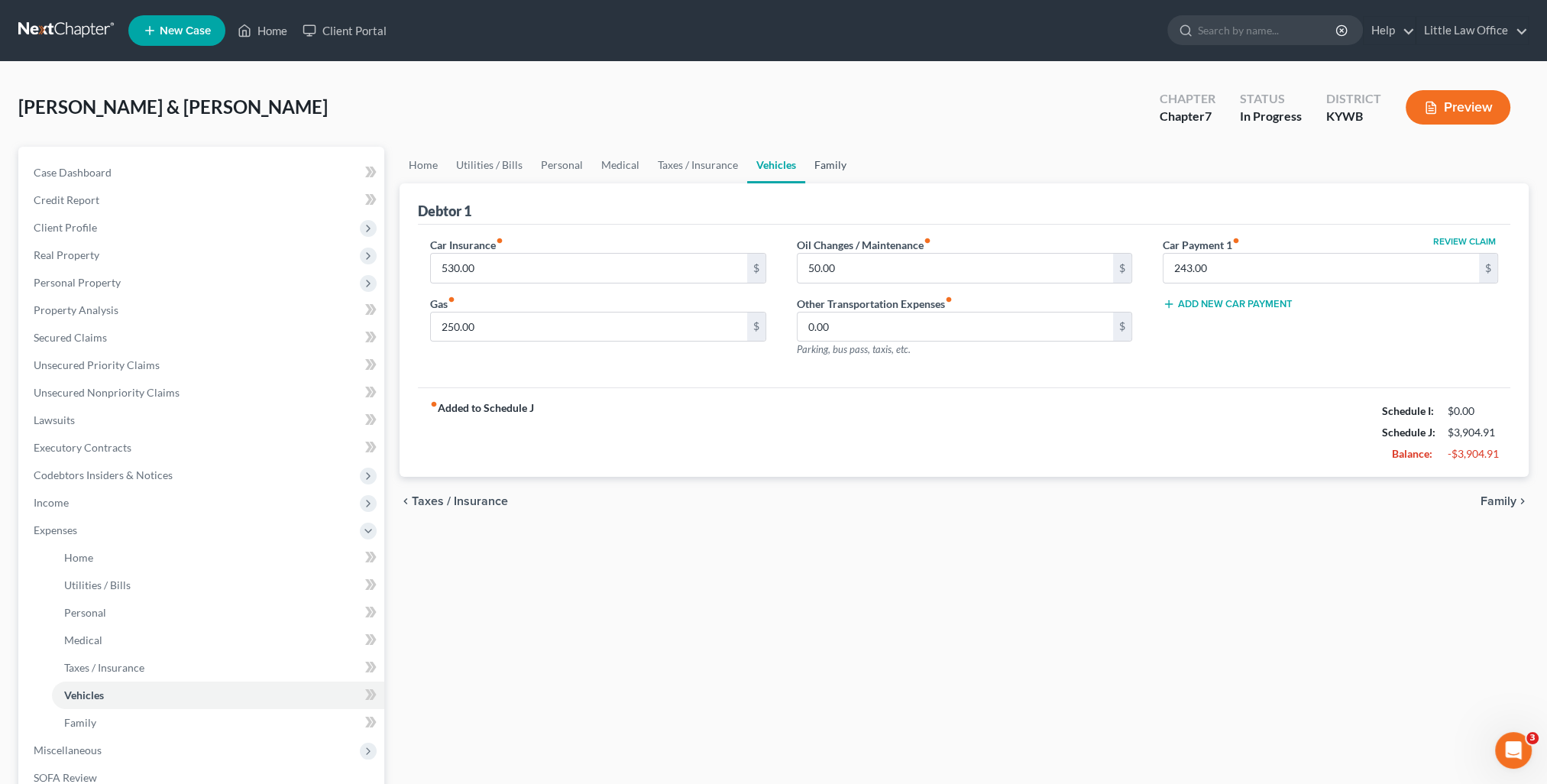
click at [837, 166] on link "Family" at bounding box center [830, 165] width 50 height 37
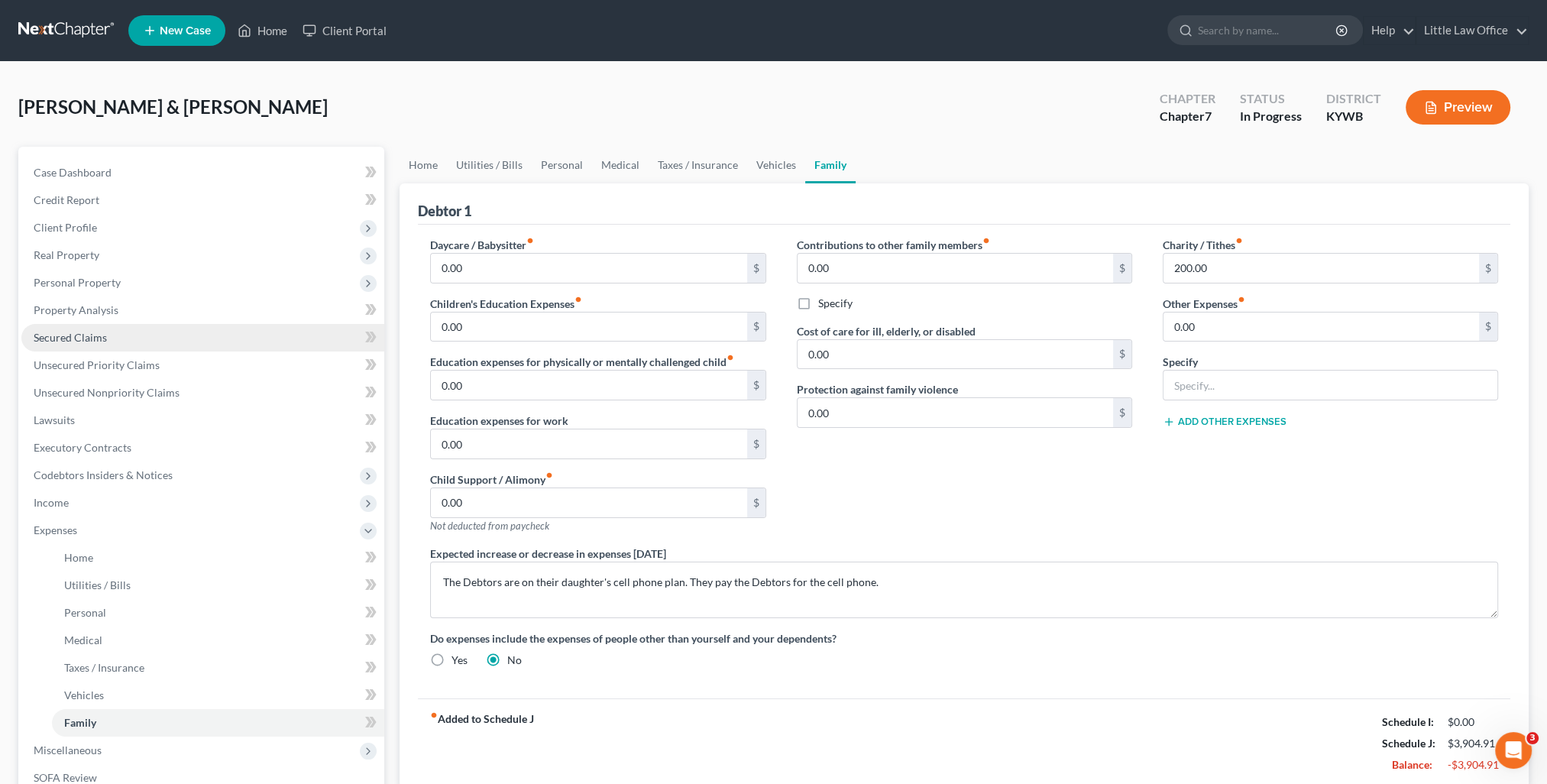
click at [91, 340] on span "Secured Claims" at bounding box center [71, 337] width 74 height 13
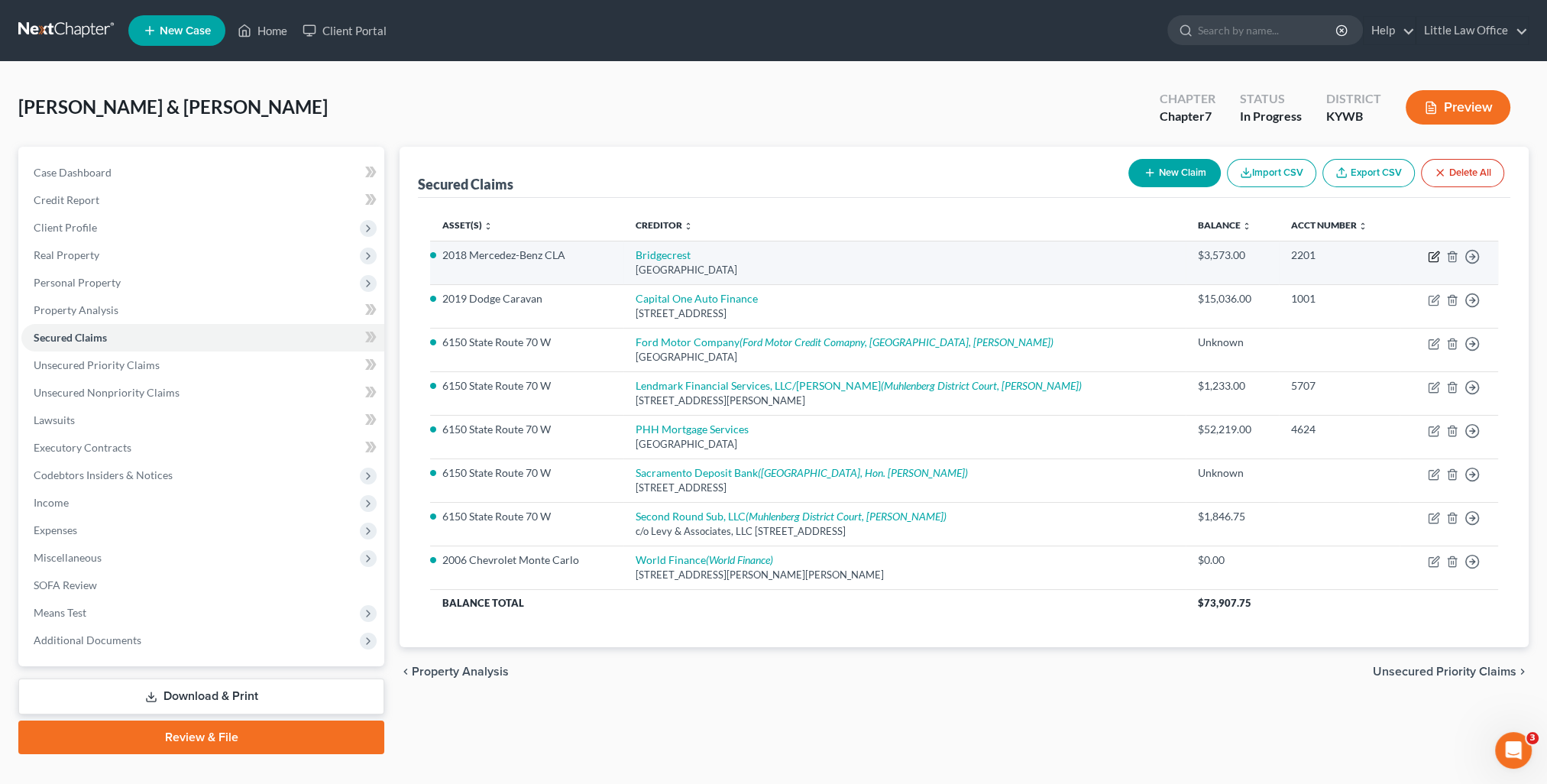
click at [1433, 258] on icon "button" at bounding box center [1434, 257] width 13 height 13
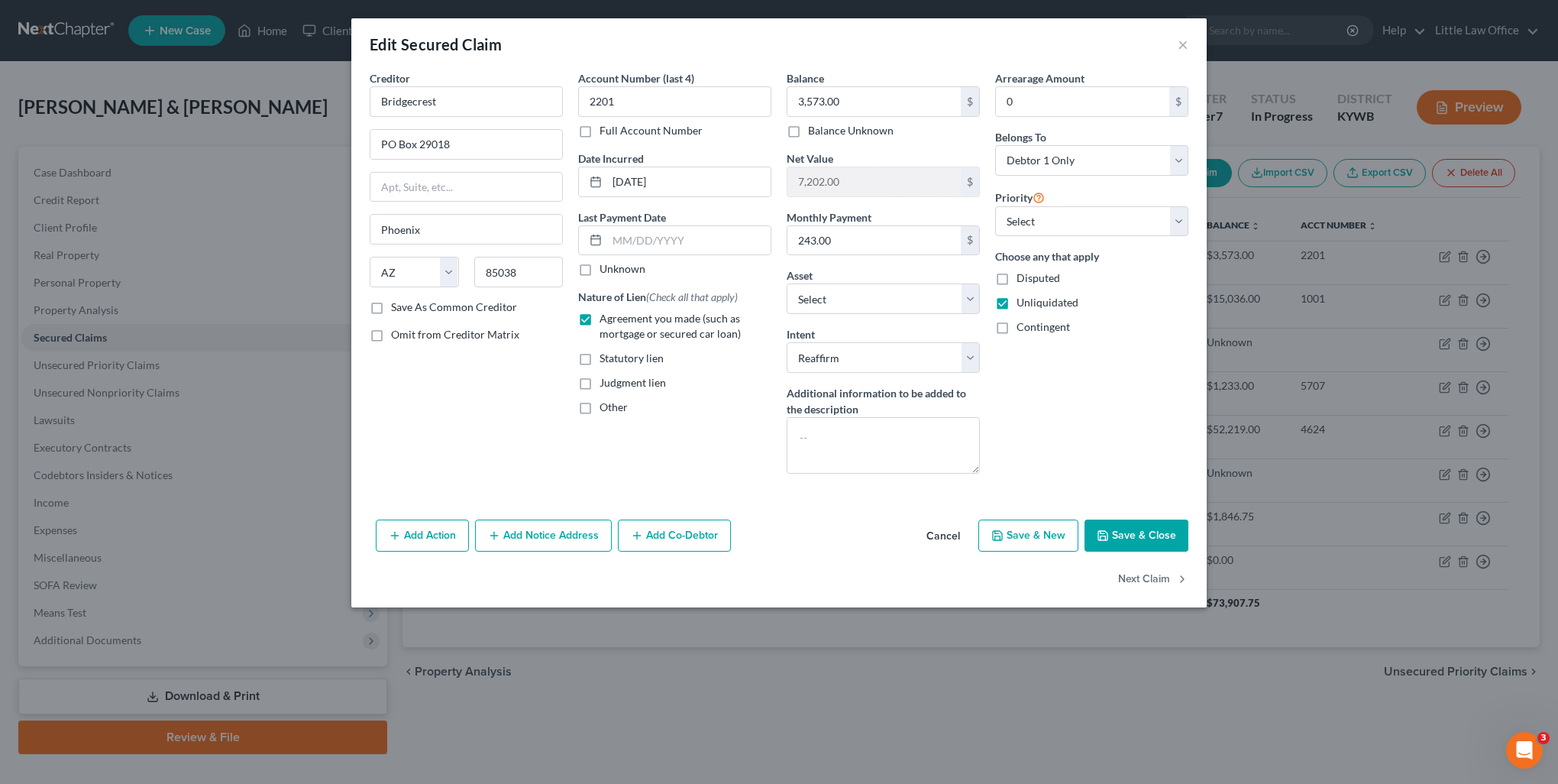
click at [1156, 523] on button "Save & Close" at bounding box center [1136, 535] width 104 height 32
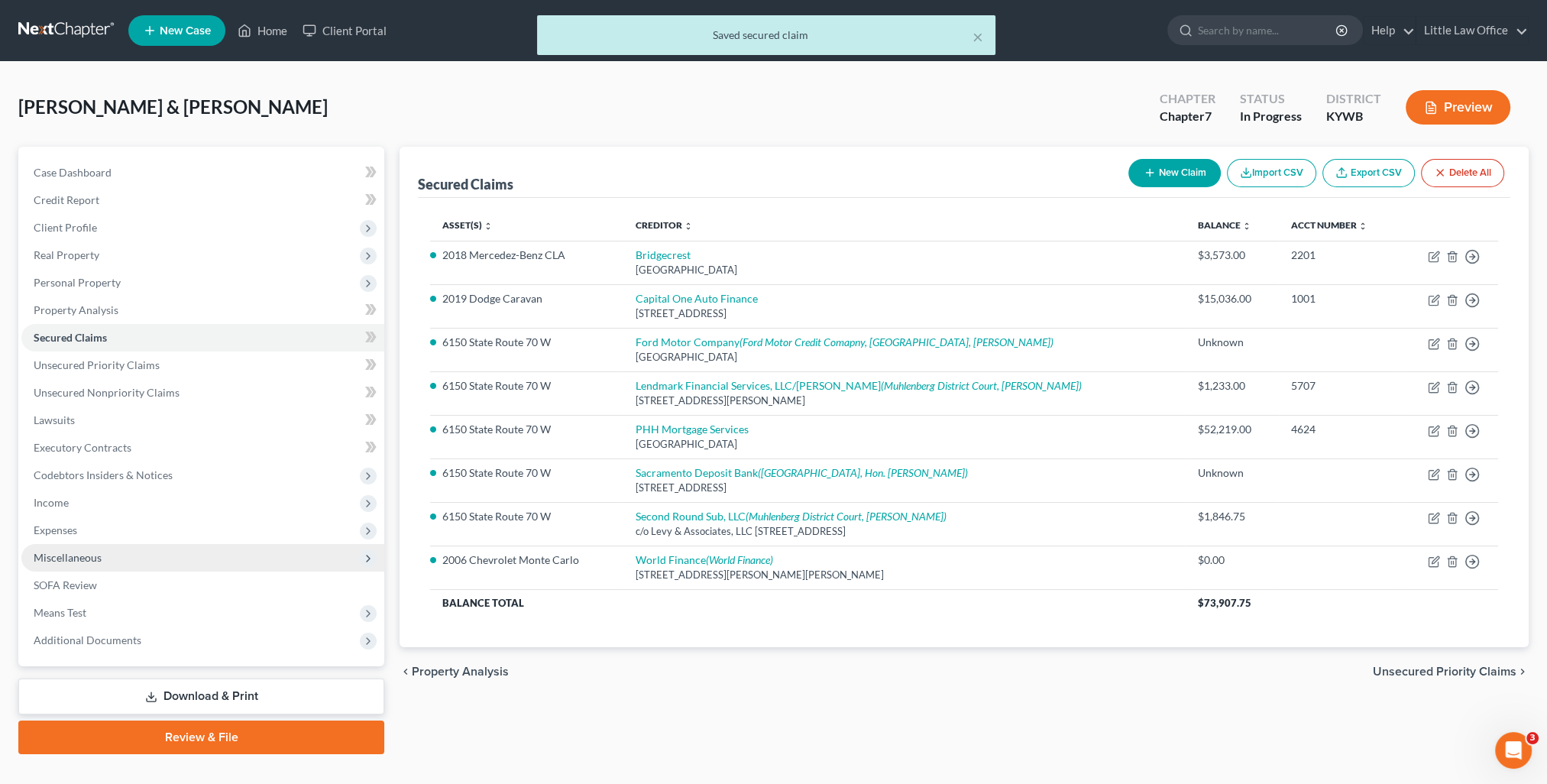
click at [65, 552] on span "Miscellaneous" at bounding box center [67, 557] width 68 height 13
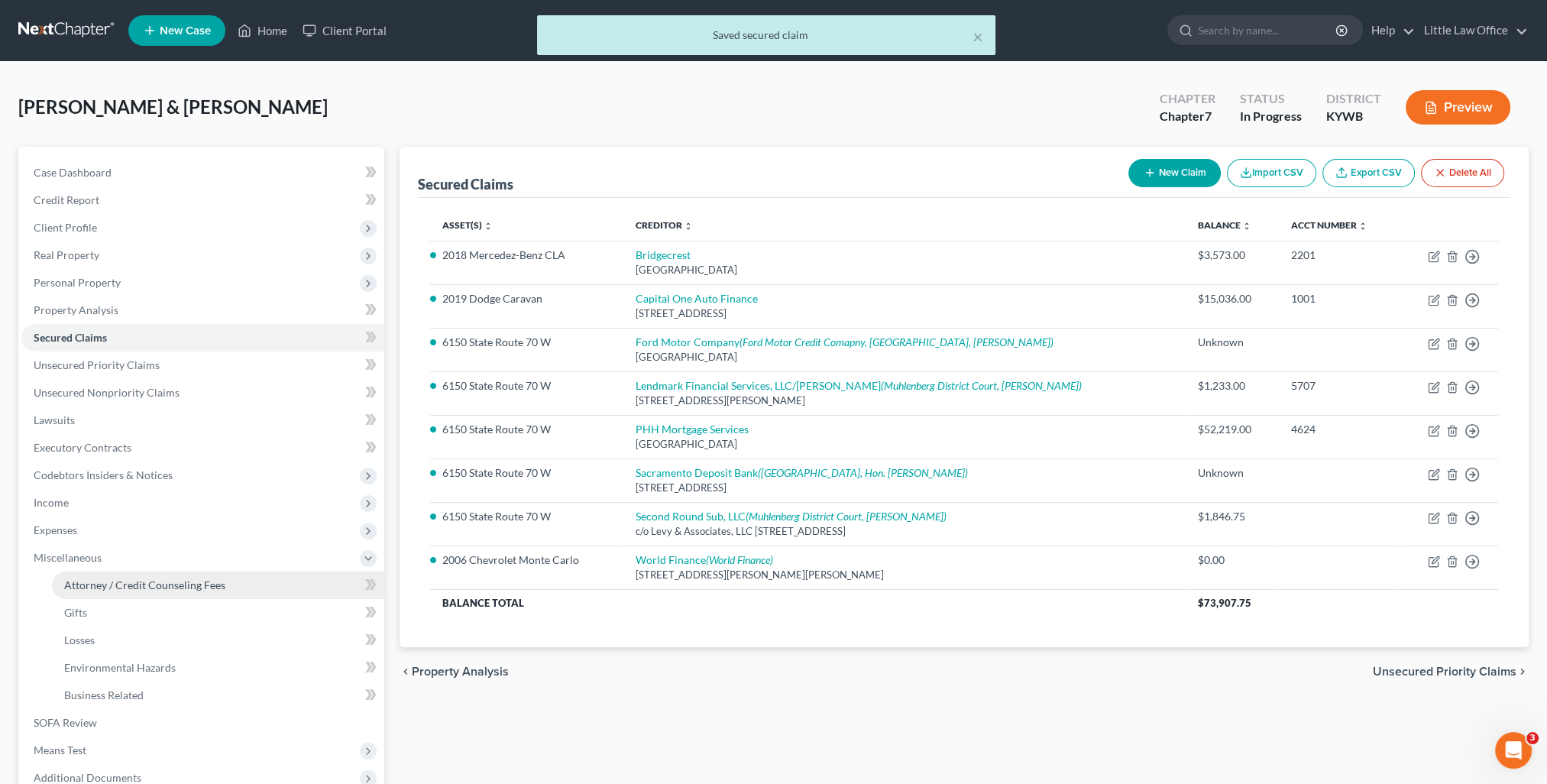
click at [107, 582] on span "Attorney / Credit Counseling Fees" at bounding box center [145, 584] width 162 height 13
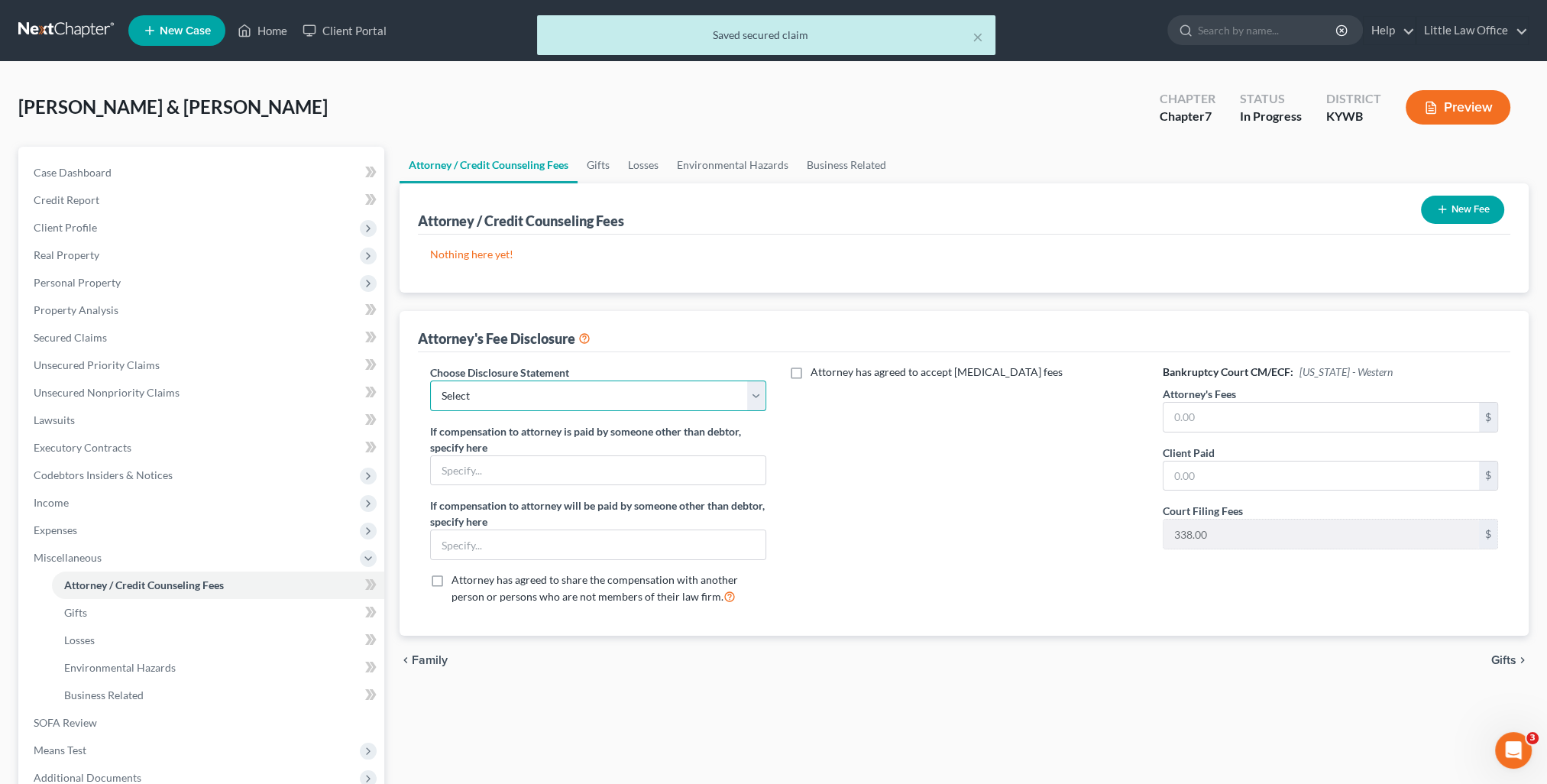
drag, startPoint x: 590, startPoint y: 393, endPoint x: 544, endPoint y: 410, distance: 49.0
click at [590, 393] on select "Select Attorney Fees" at bounding box center [597, 395] width 336 height 31
click at [430, 380] on select "Select Attorney Fees" at bounding box center [597, 395] width 336 height 31
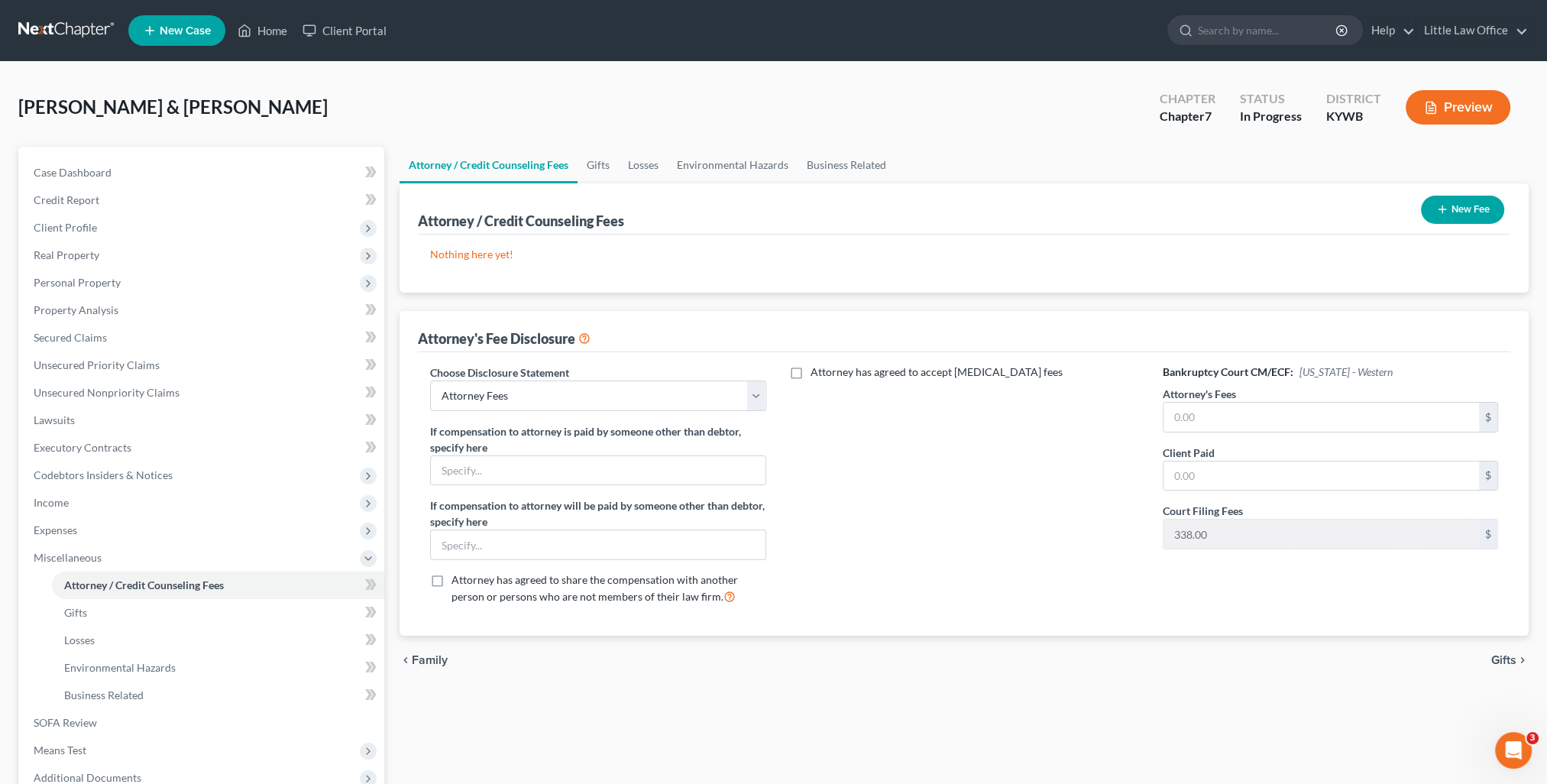
click at [1456, 209] on button "New Fee" at bounding box center [1462, 209] width 83 height 28
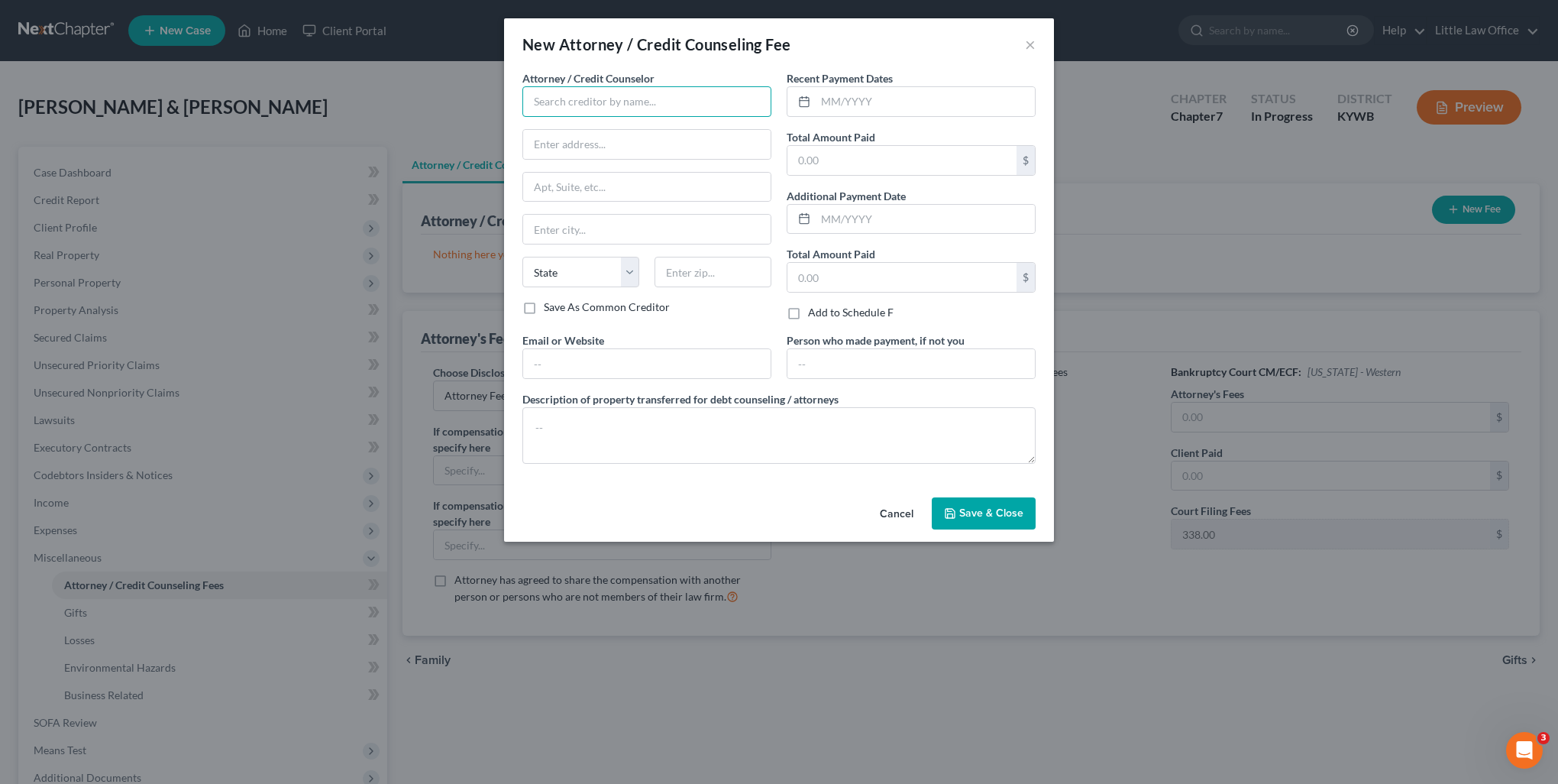
click at [585, 104] on input "text" at bounding box center [647, 101] width 249 height 31
click at [989, 516] on span "Save & Close" at bounding box center [992, 513] width 64 height 13
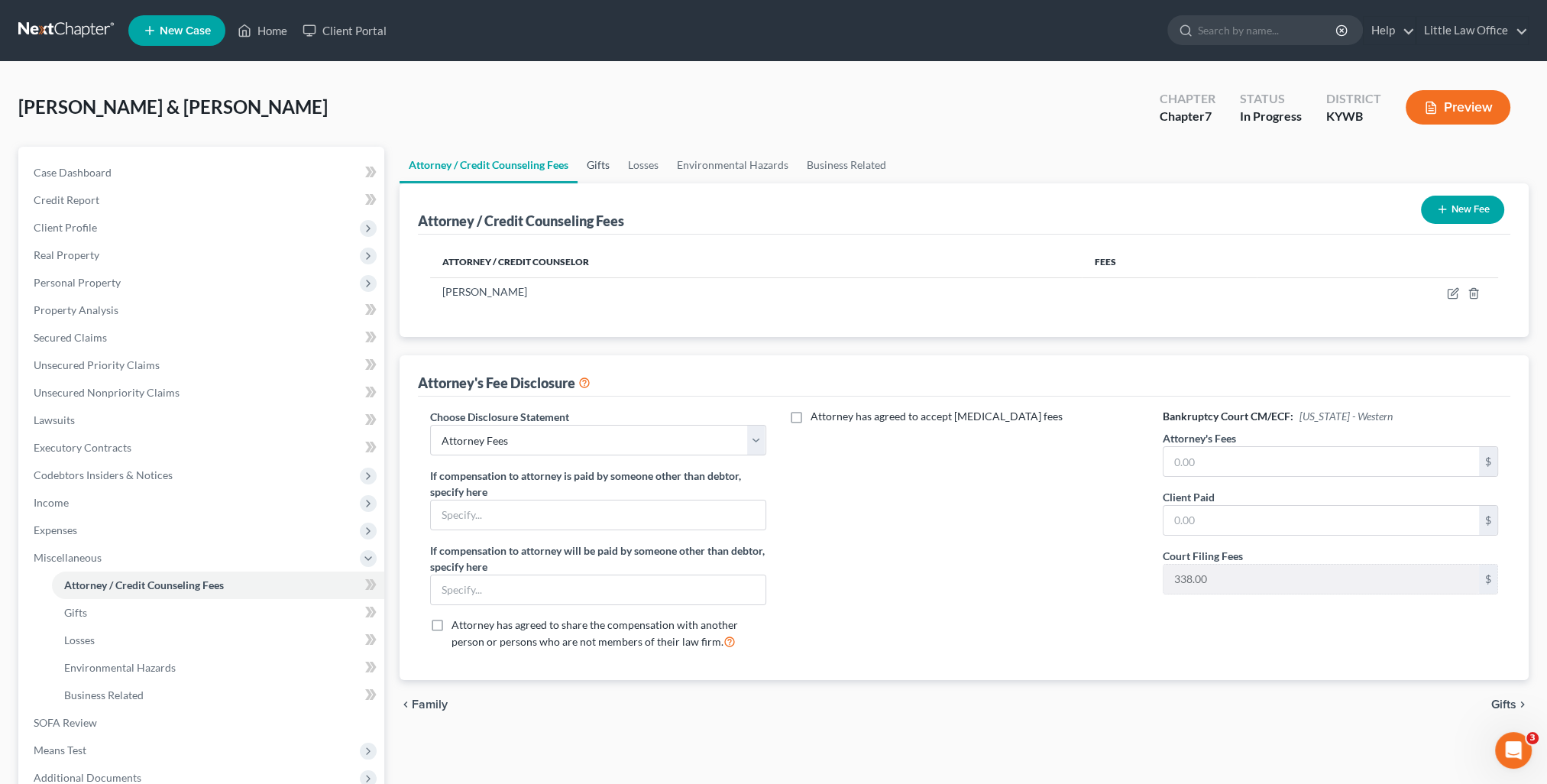
click at [605, 171] on link "Gifts" at bounding box center [598, 165] width 42 height 37
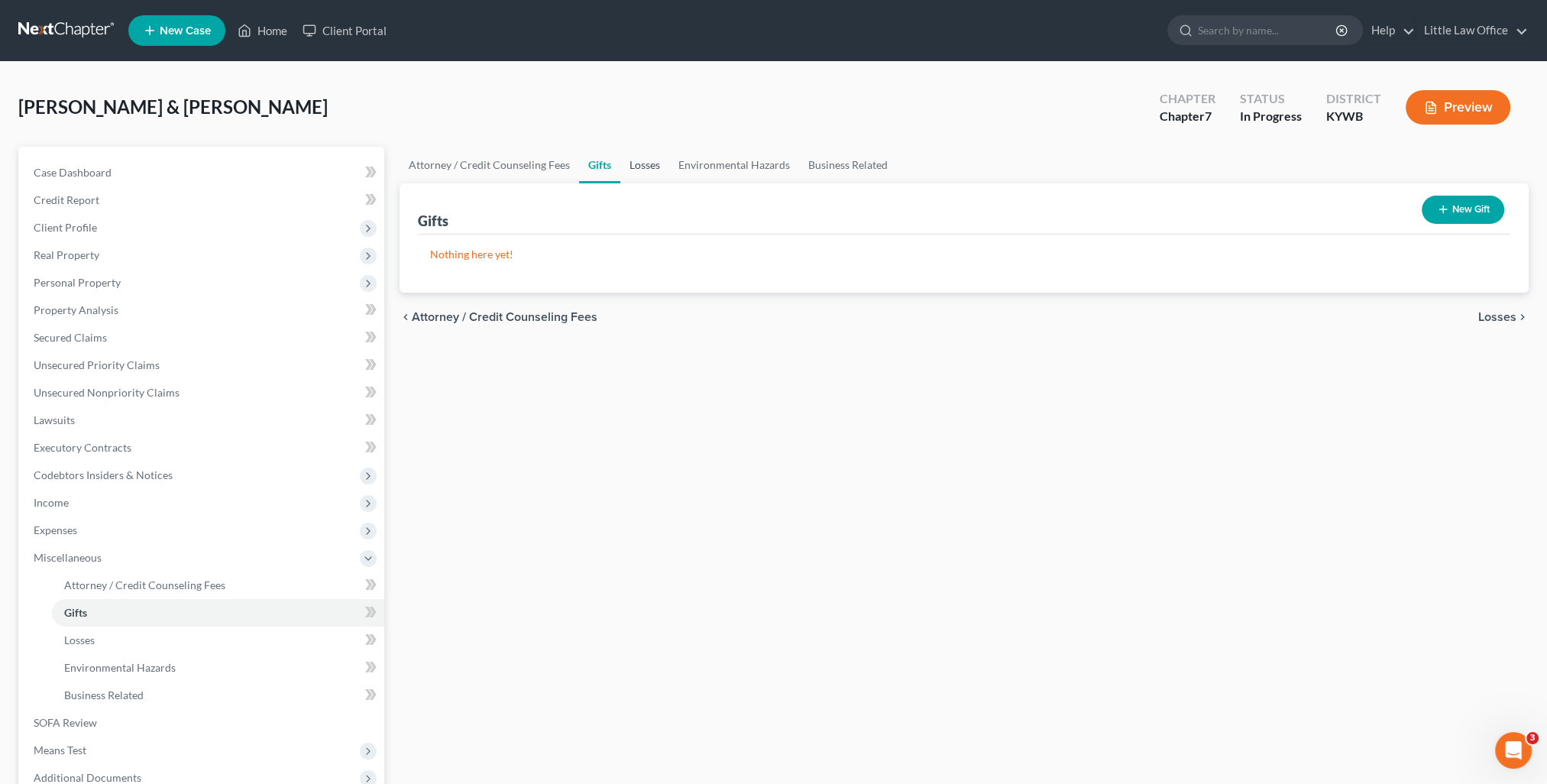
click at [659, 169] on link "Losses" at bounding box center [645, 165] width 49 height 37
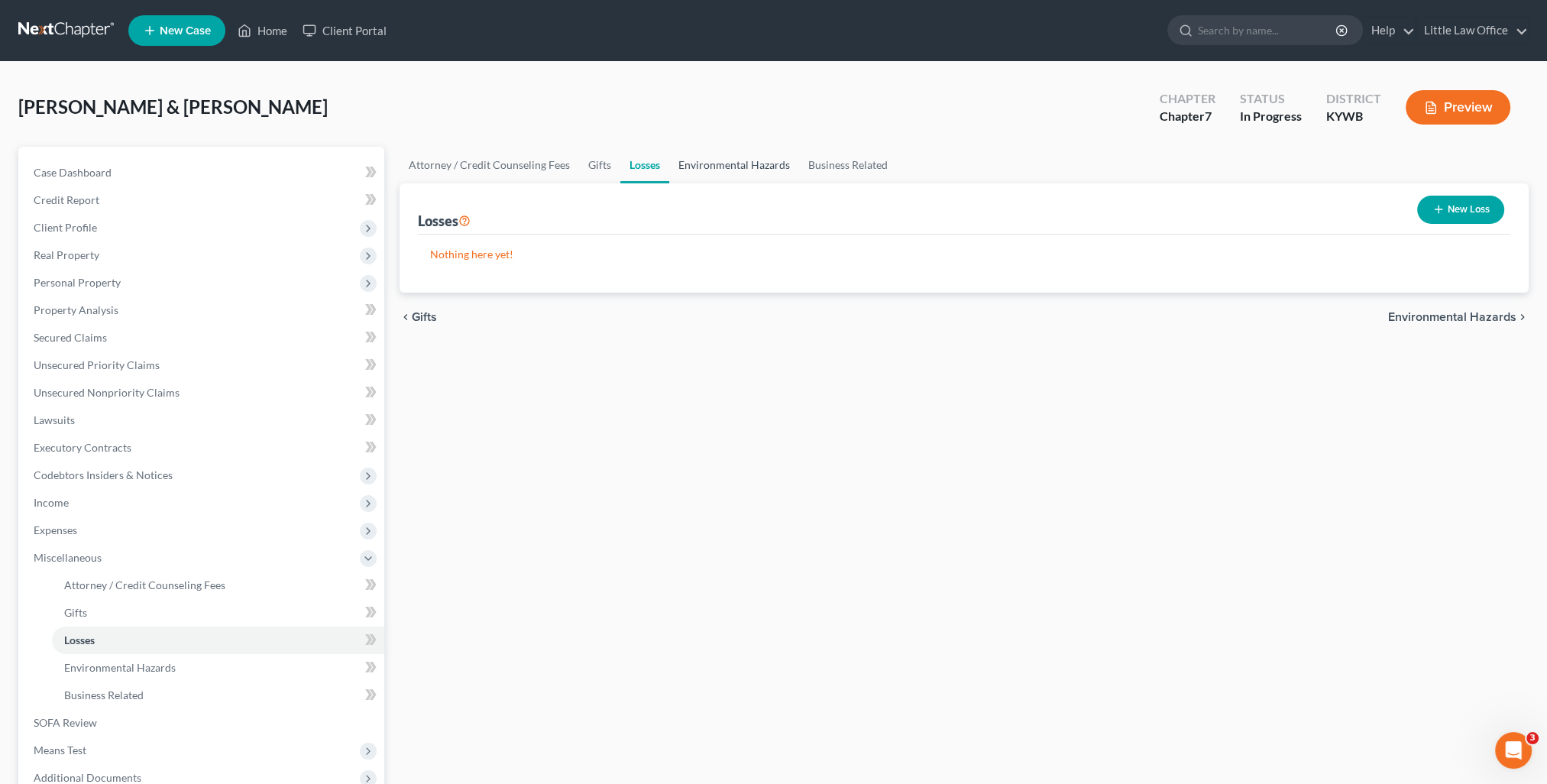
click at [703, 166] on link "Environmental Hazards" at bounding box center [734, 165] width 130 height 37
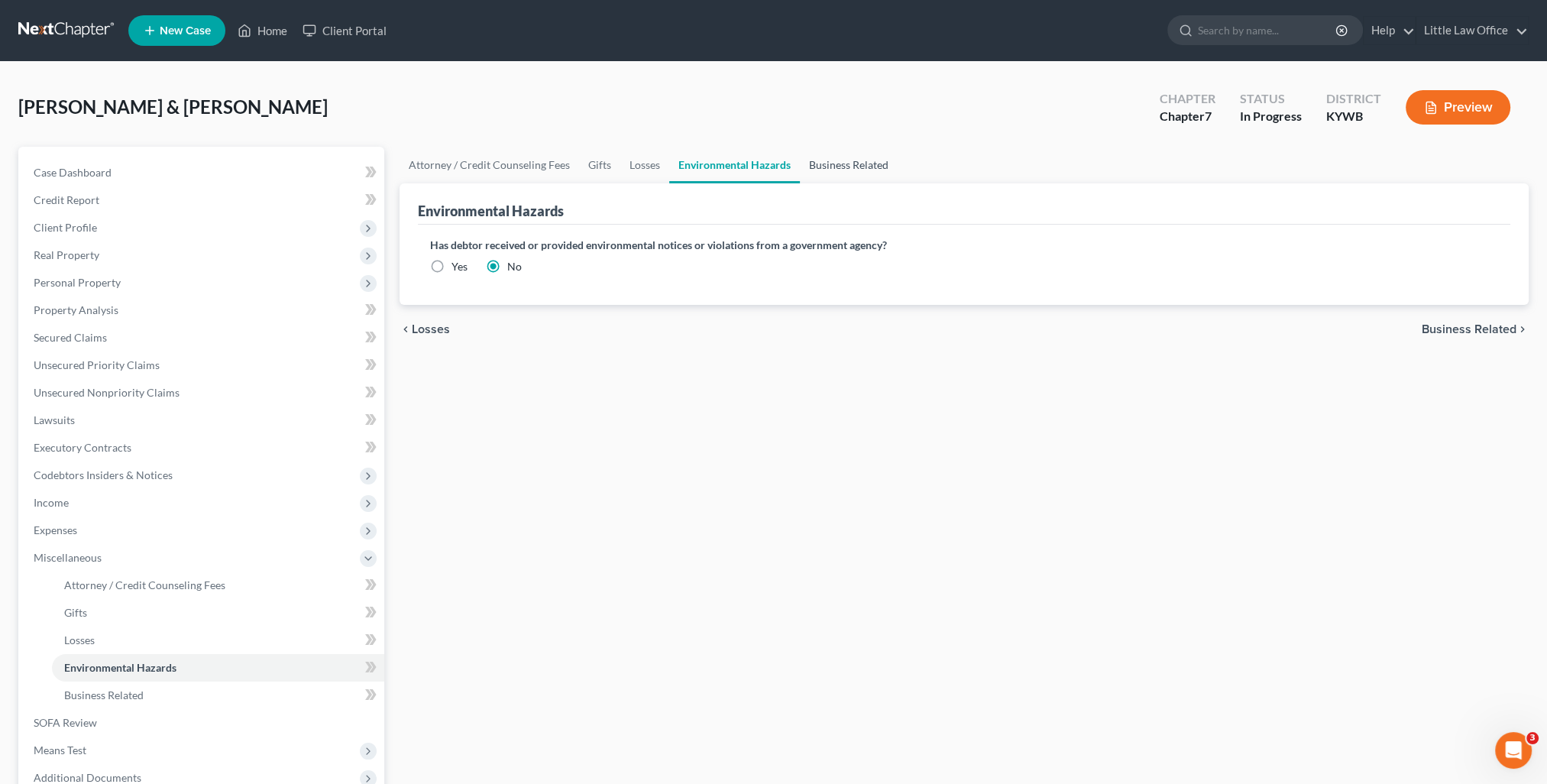
click at [824, 171] on link "Business Related" at bounding box center [848, 165] width 98 height 37
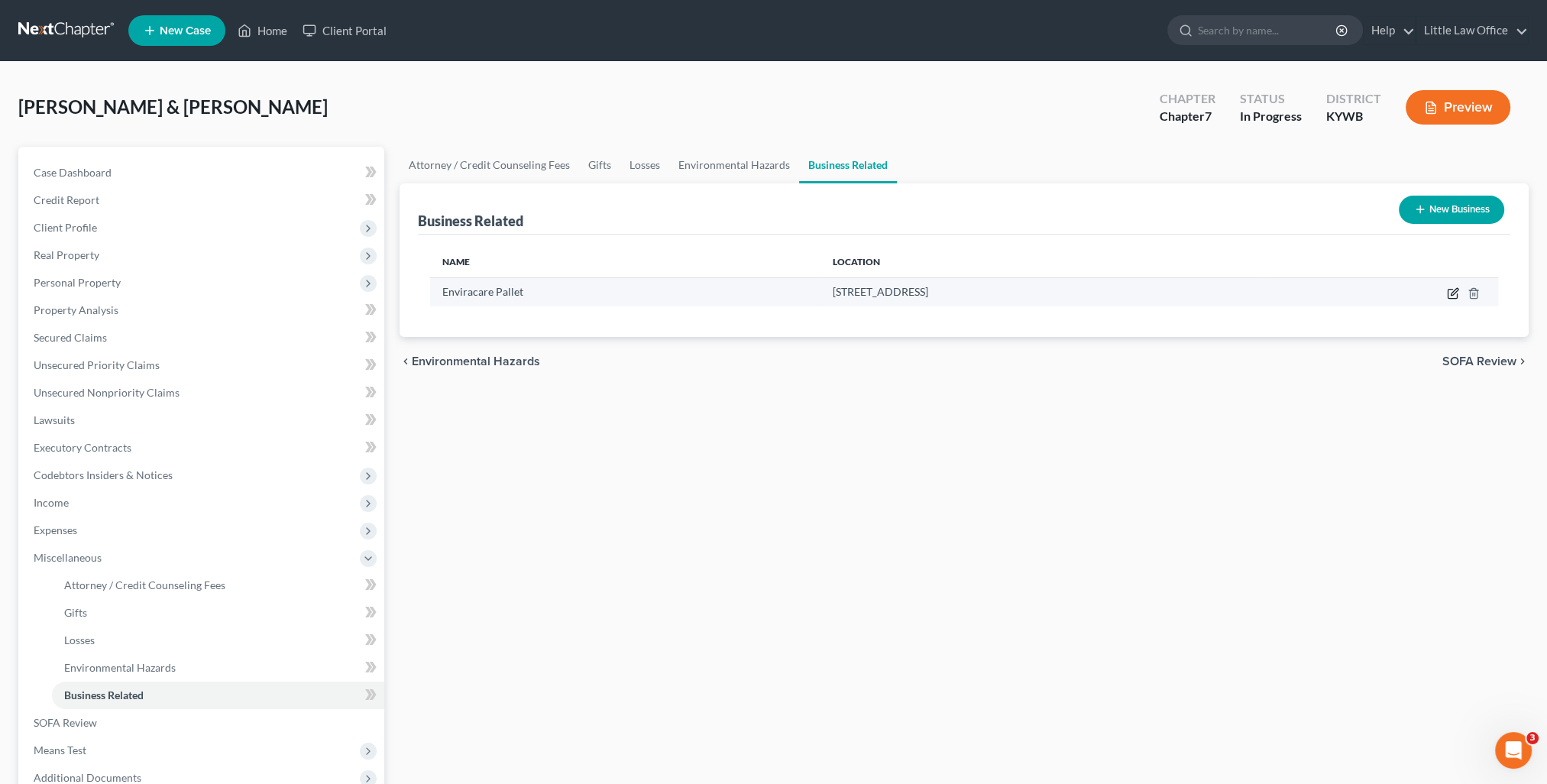
click at [1449, 295] on icon "button" at bounding box center [1453, 293] width 13 height 13
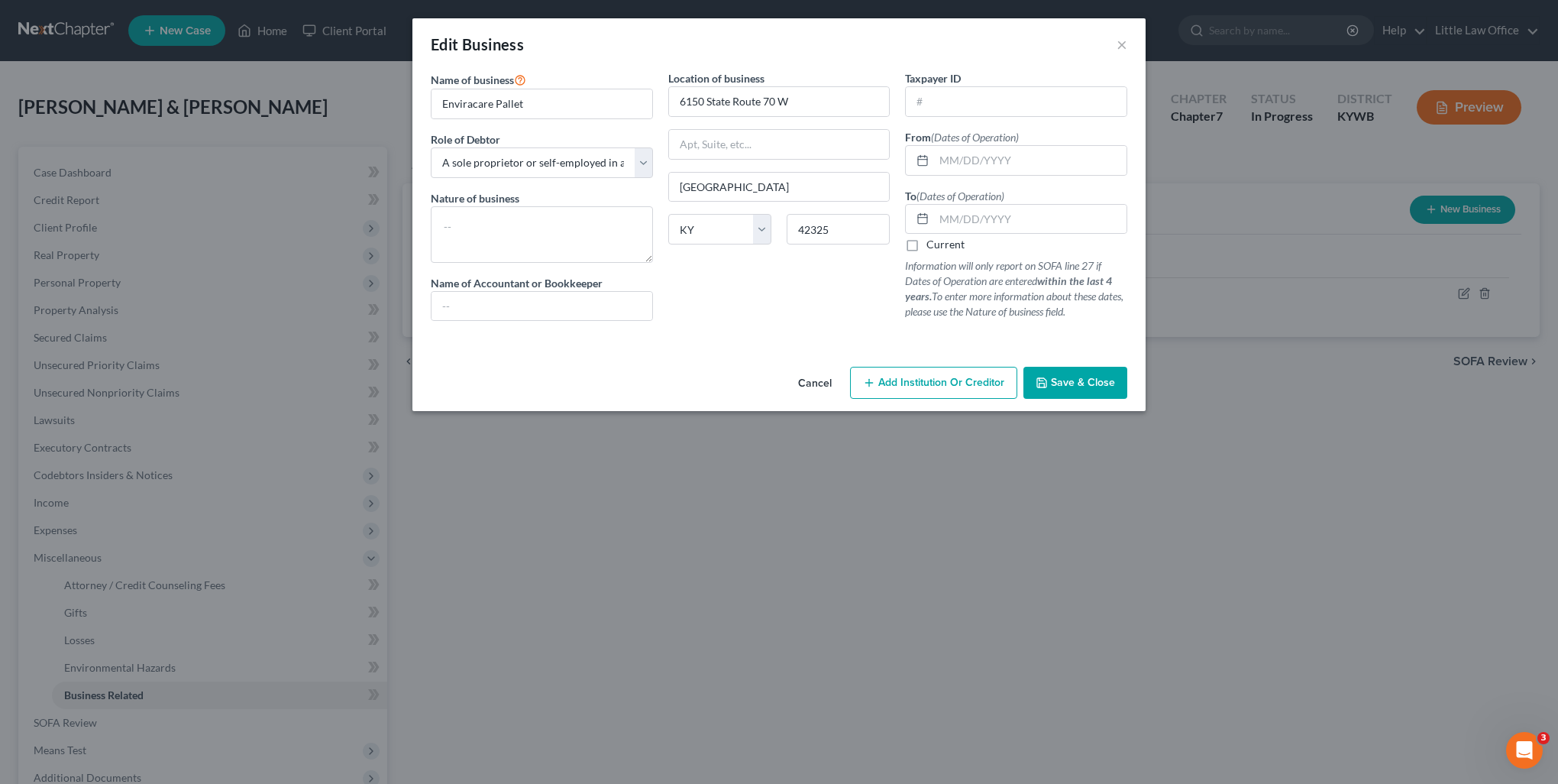
click at [933, 239] on label "Current" at bounding box center [946, 244] width 38 height 15
click at [933, 239] on input "Current" at bounding box center [938, 241] width 10 height 10
click at [1081, 374] on button "Save & Close" at bounding box center [1075, 383] width 104 height 32
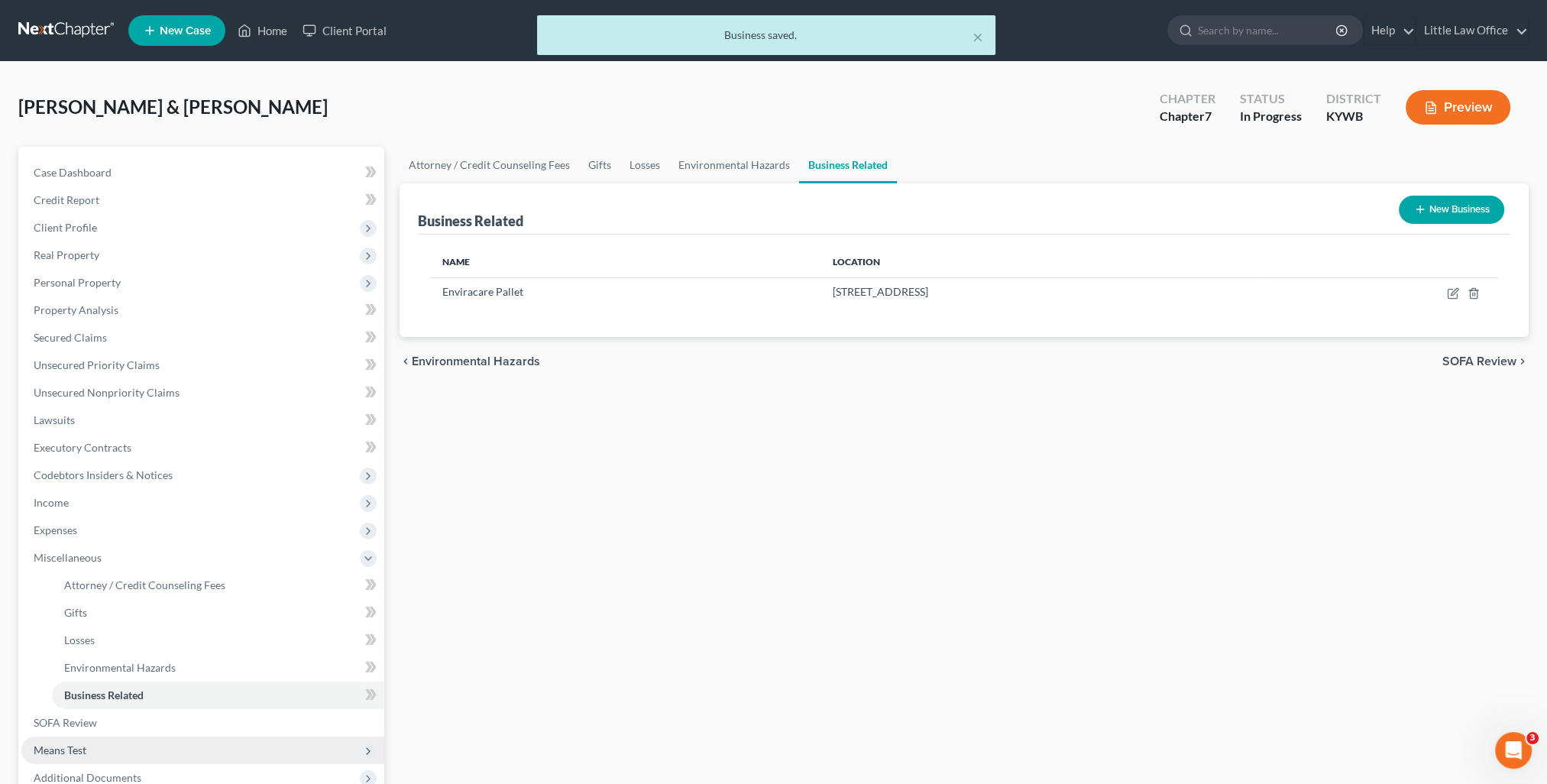
click at [98, 747] on span "Means Test" at bounding box center [202, 750] width 363 height 27
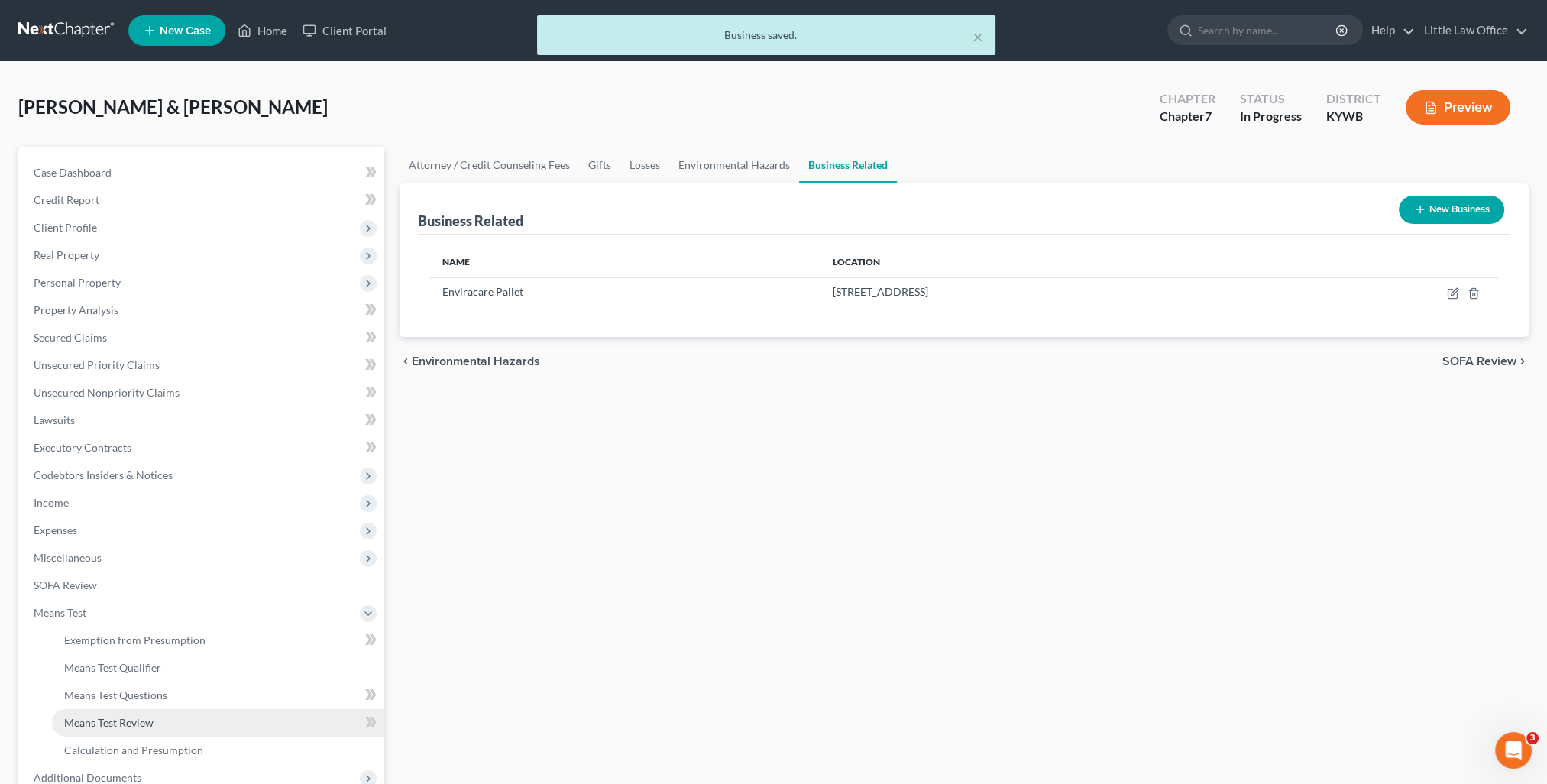
scroll to position [153, 0]
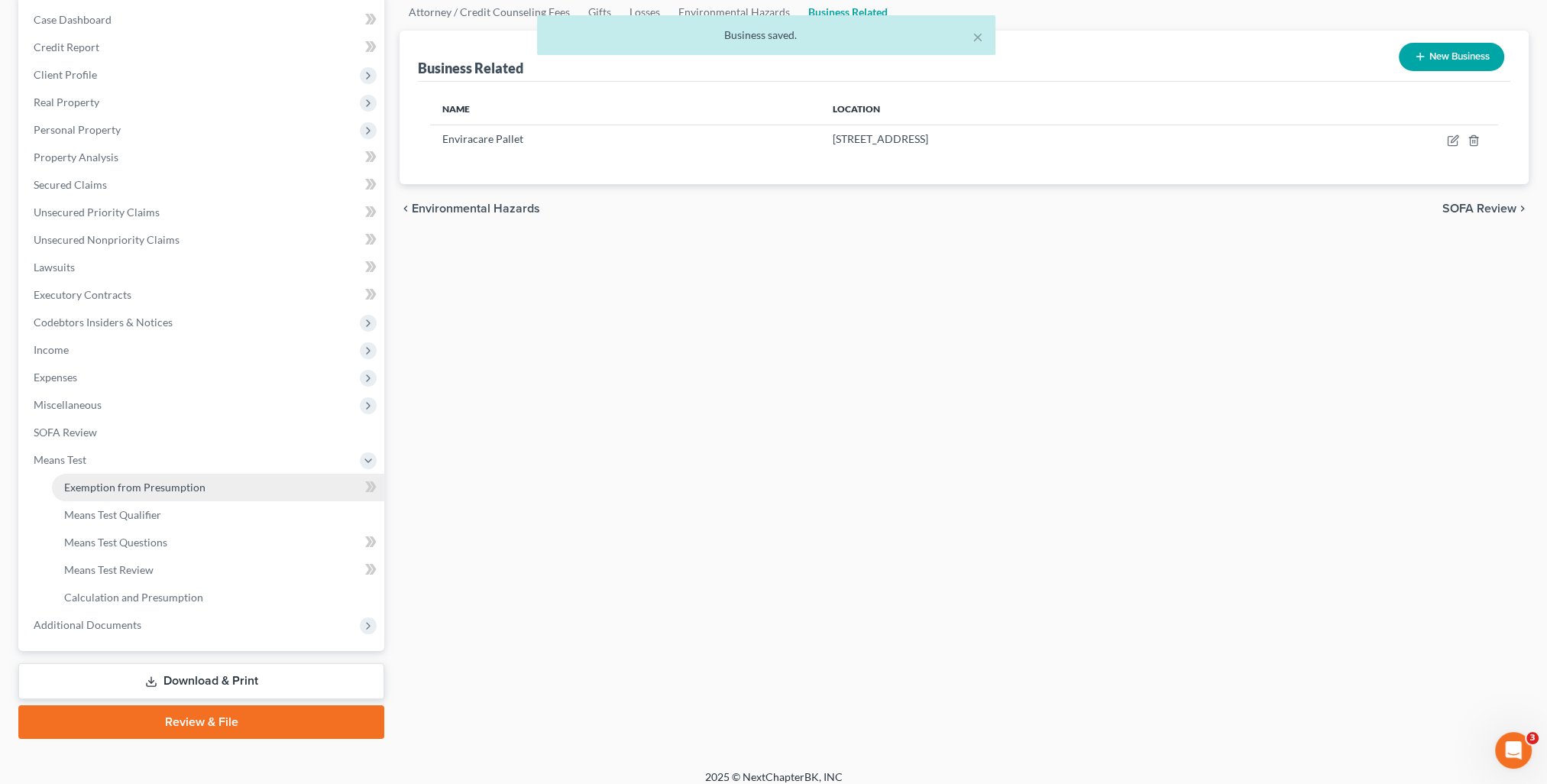
click at [127, 482] on span "Exemption from Presumption" at bounding box center [135, 487] width 141 height 13
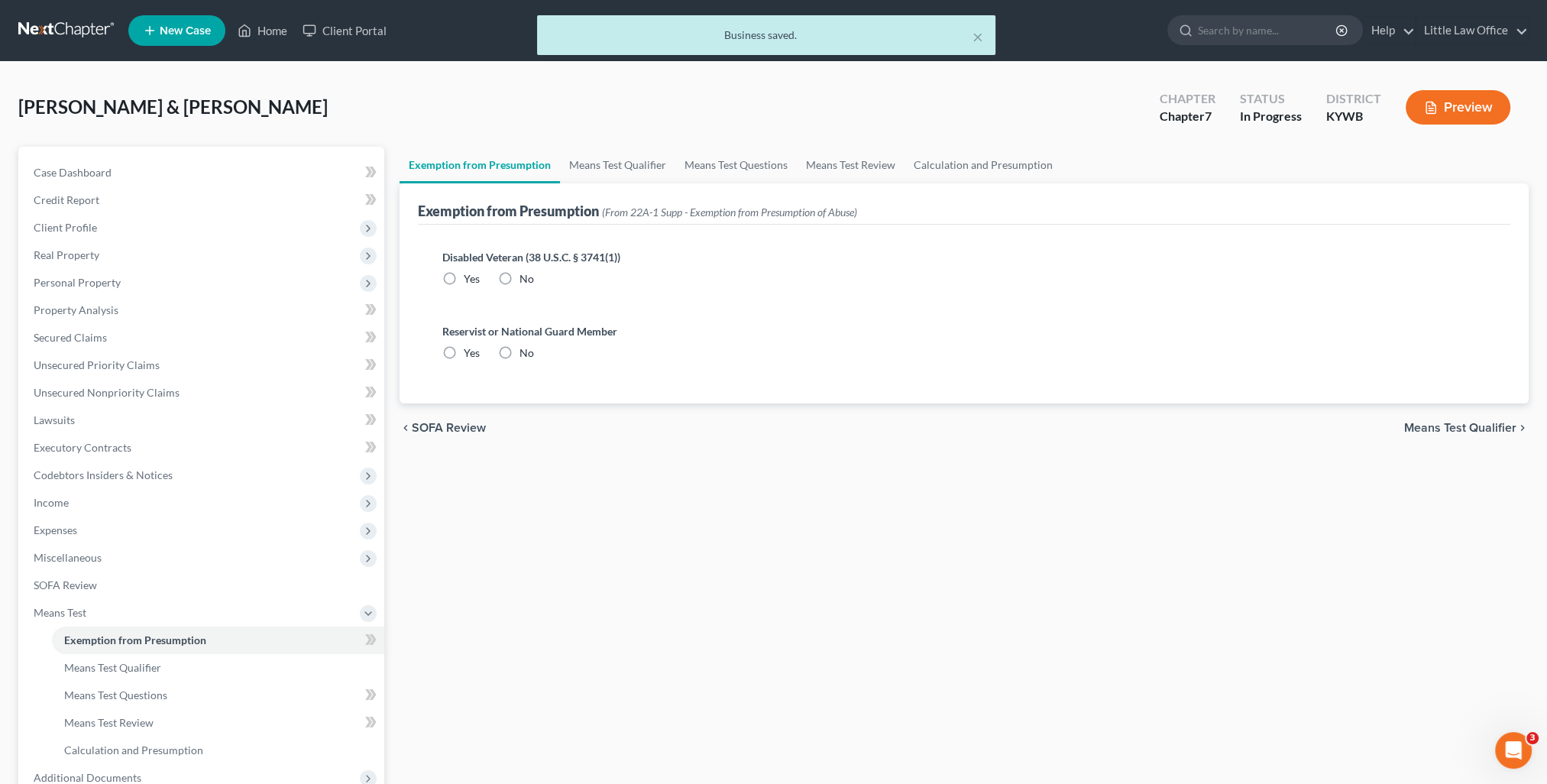
click at [512, 262] on label "Disabled Veteran (38 U.S.C. § 3741(1))" at bounding box center [964, 257] width 1044 height 16
click at [519, 278] on label "No" at bounding box center [526, 278] width 15 height 15
click at [525, 278] on input "No" at bounding box center [530, 276] width 10 height 10
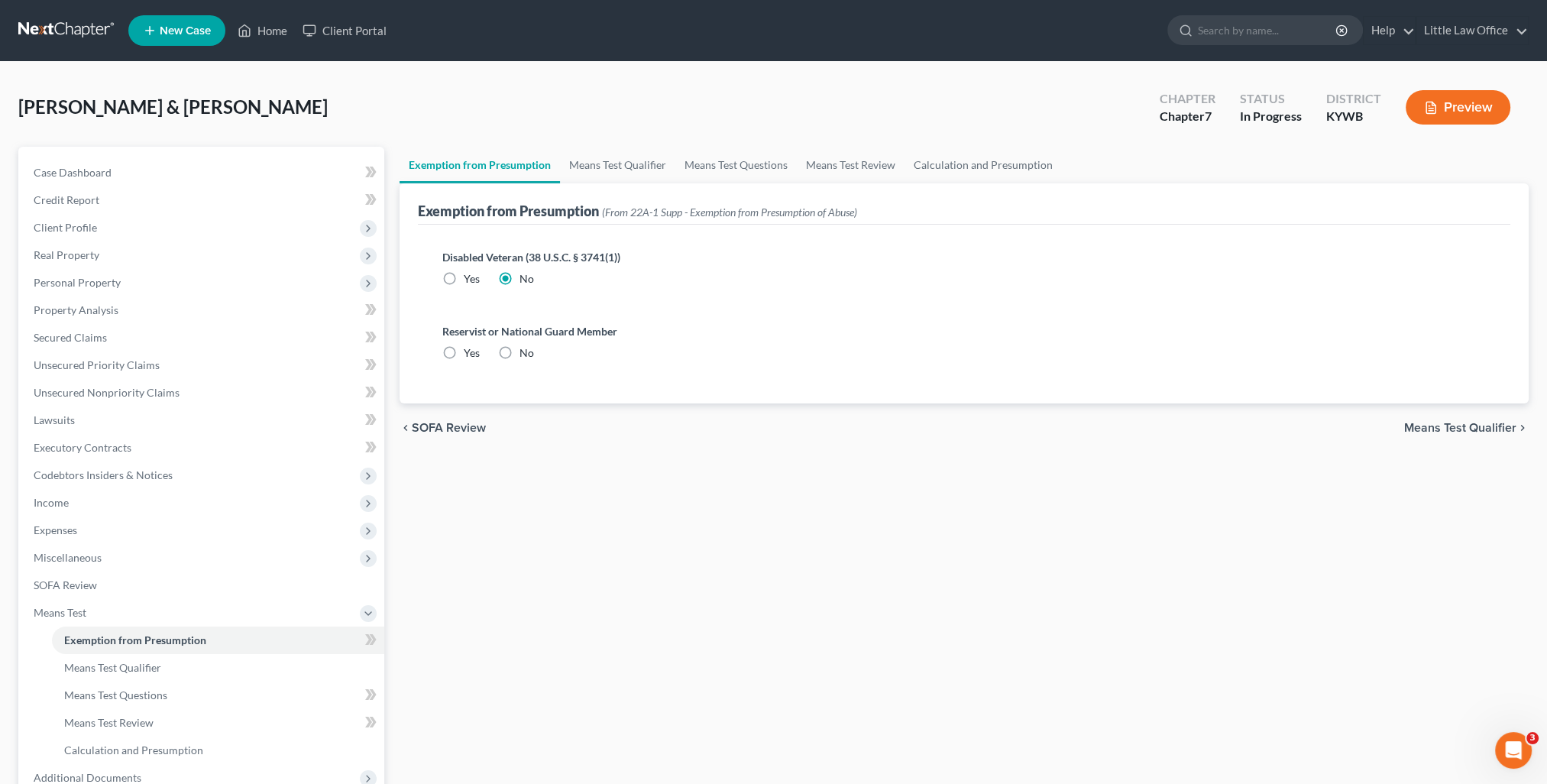
click at [519, 347] on label "No" at bounding box center [526, 352] width 15 height 15
click at [525, 347] on input "No" at bounding box center [530, 350] width 10 height 10
click at [597, 168] on link "Means Test Qualifier" at bounding box center [617, 165] width 115 height 37
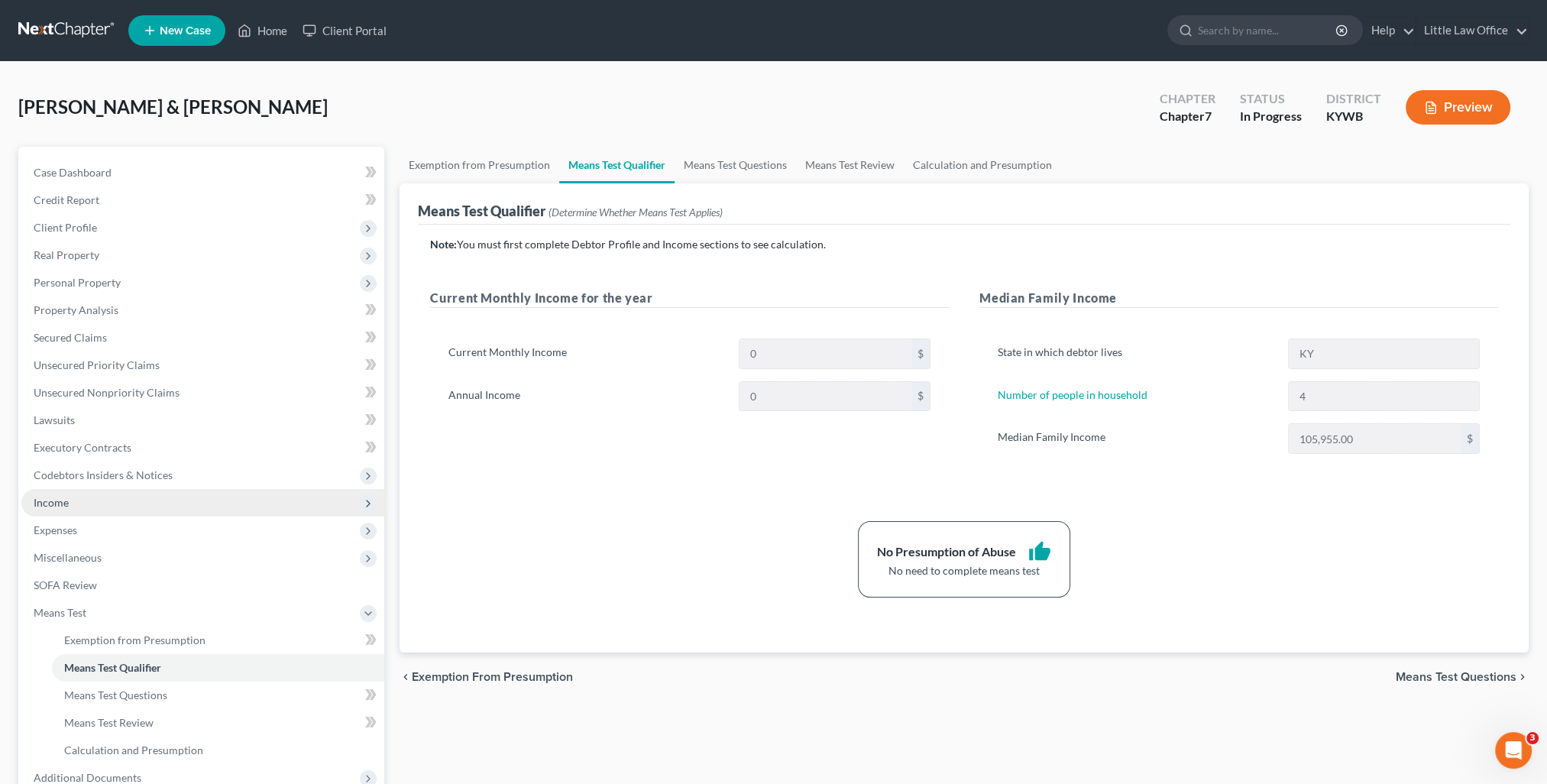
click at [69, 506] on span "Income" at bounding box center [202, 502] width 363 height 27
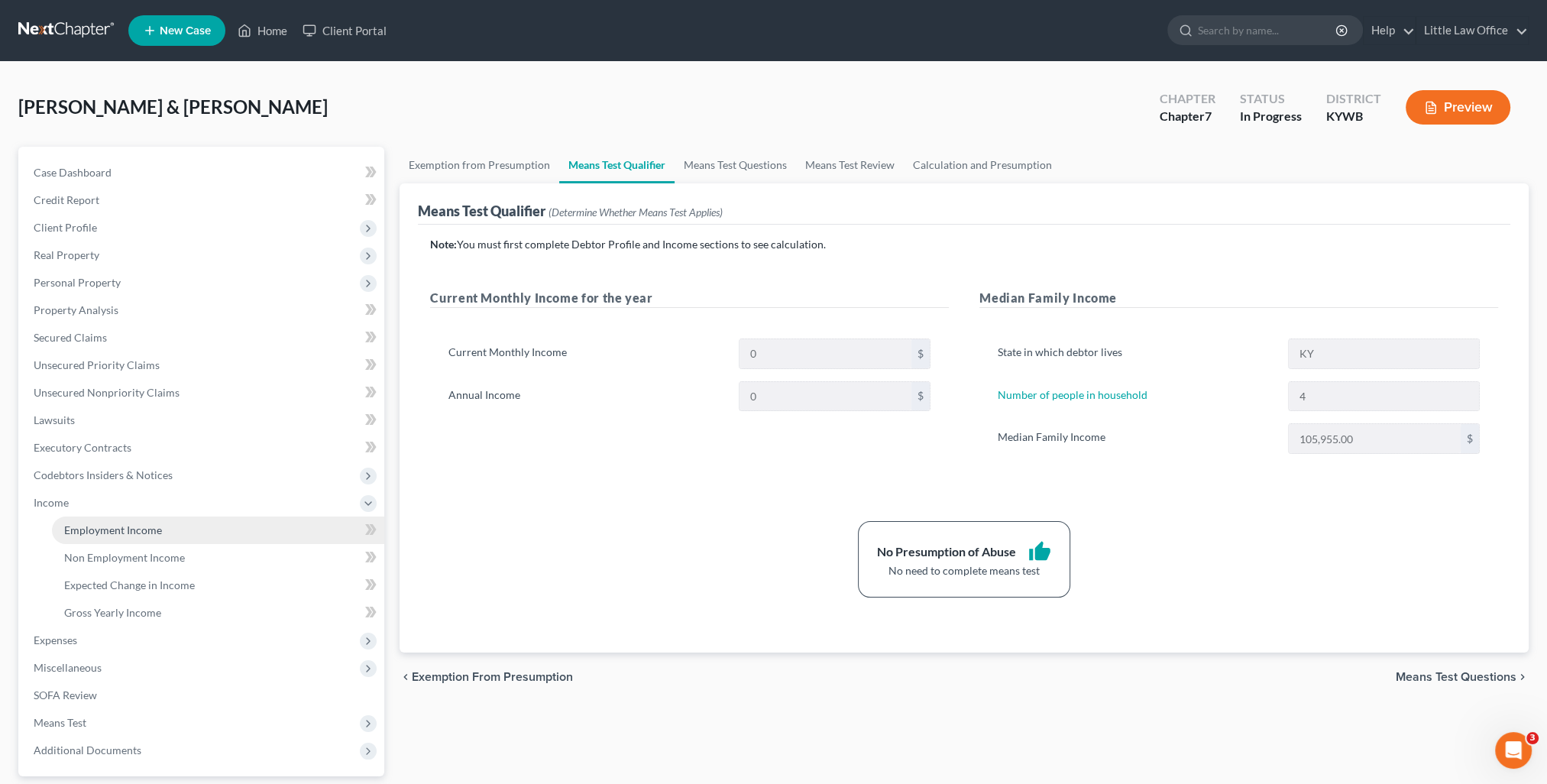
click at [98, 526] on span "Employment Income" at bounding box center [113, 529] width 98 height 13
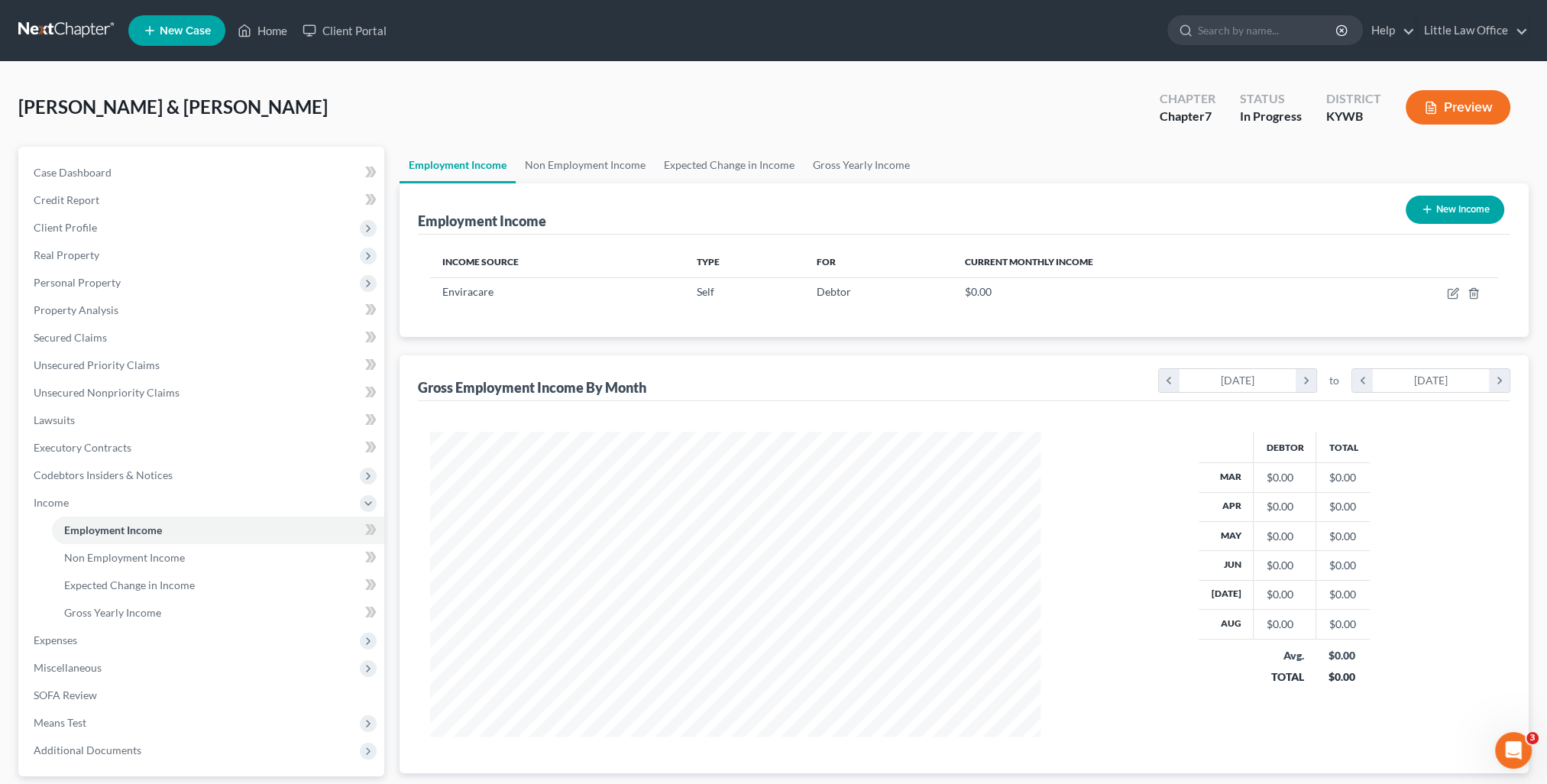
scroll to position [305, 641]
click at [604, 173] on link "Non Employment Income" at bounding box center [585, 165] width 139 height 37
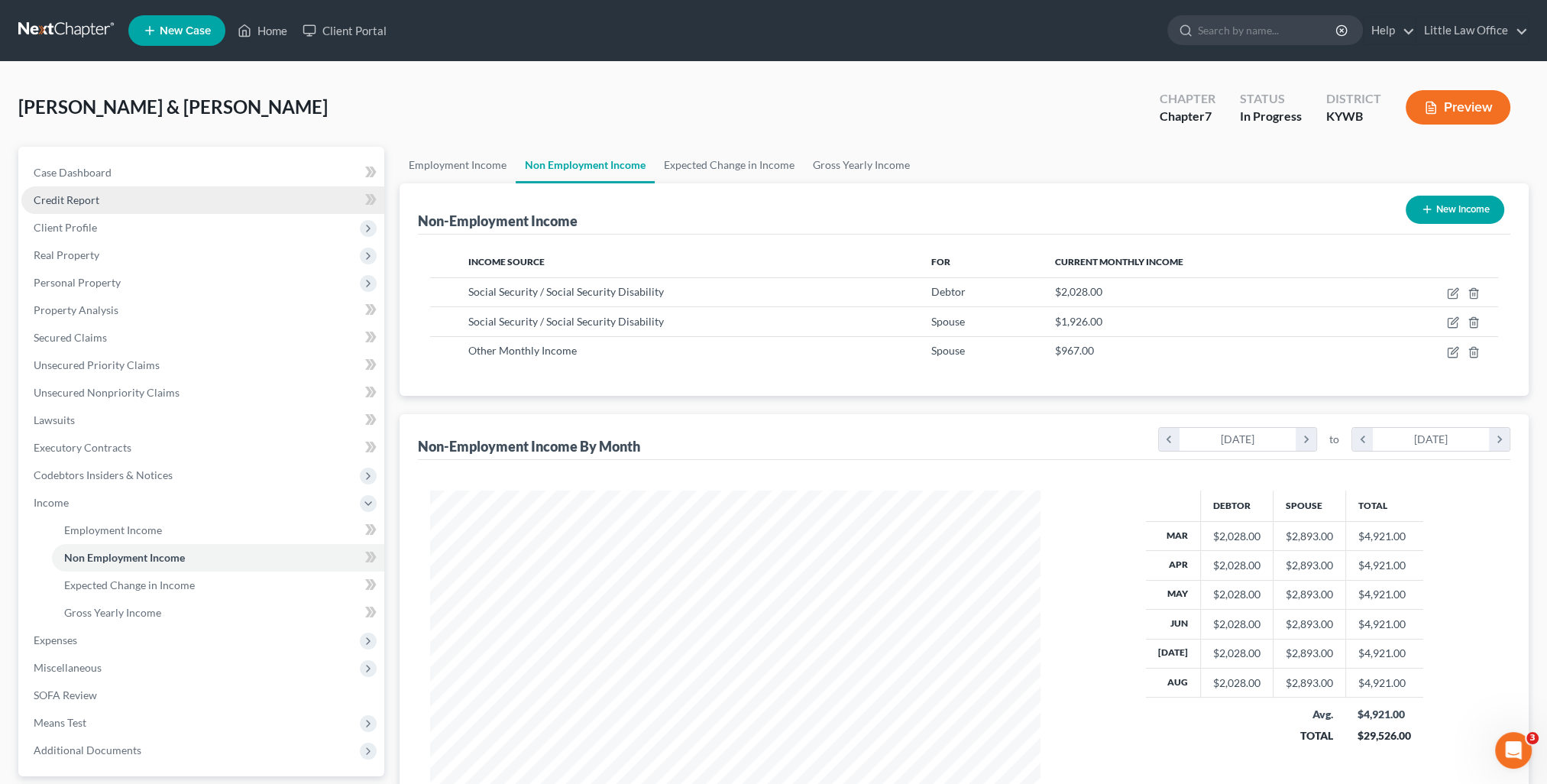
scroll to position [305, 641]
click at [132, 179] on link "Case Dashboard" at bounding box center [202, 172] width 363 height 27
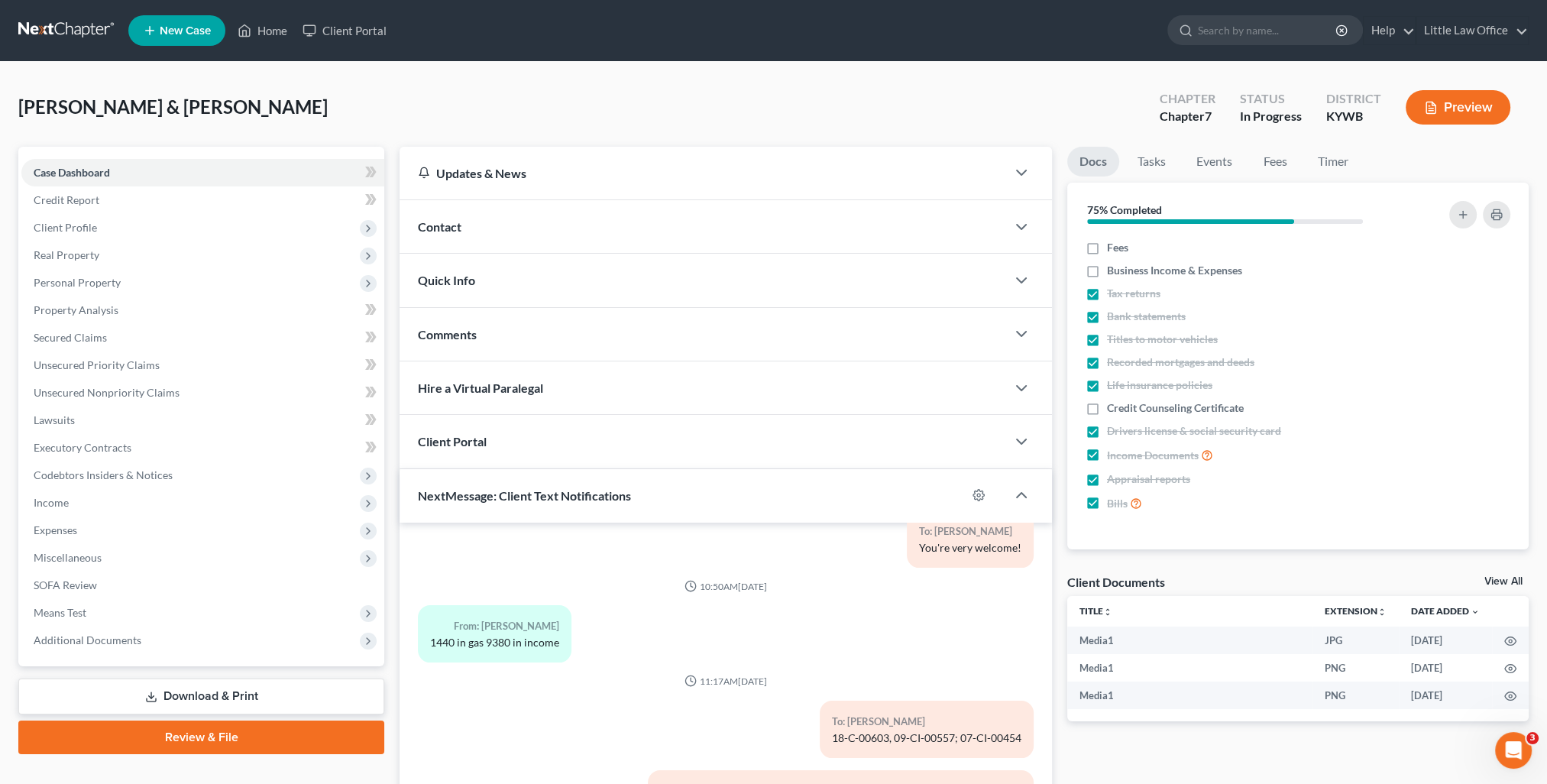
scroll to position [136, 0]
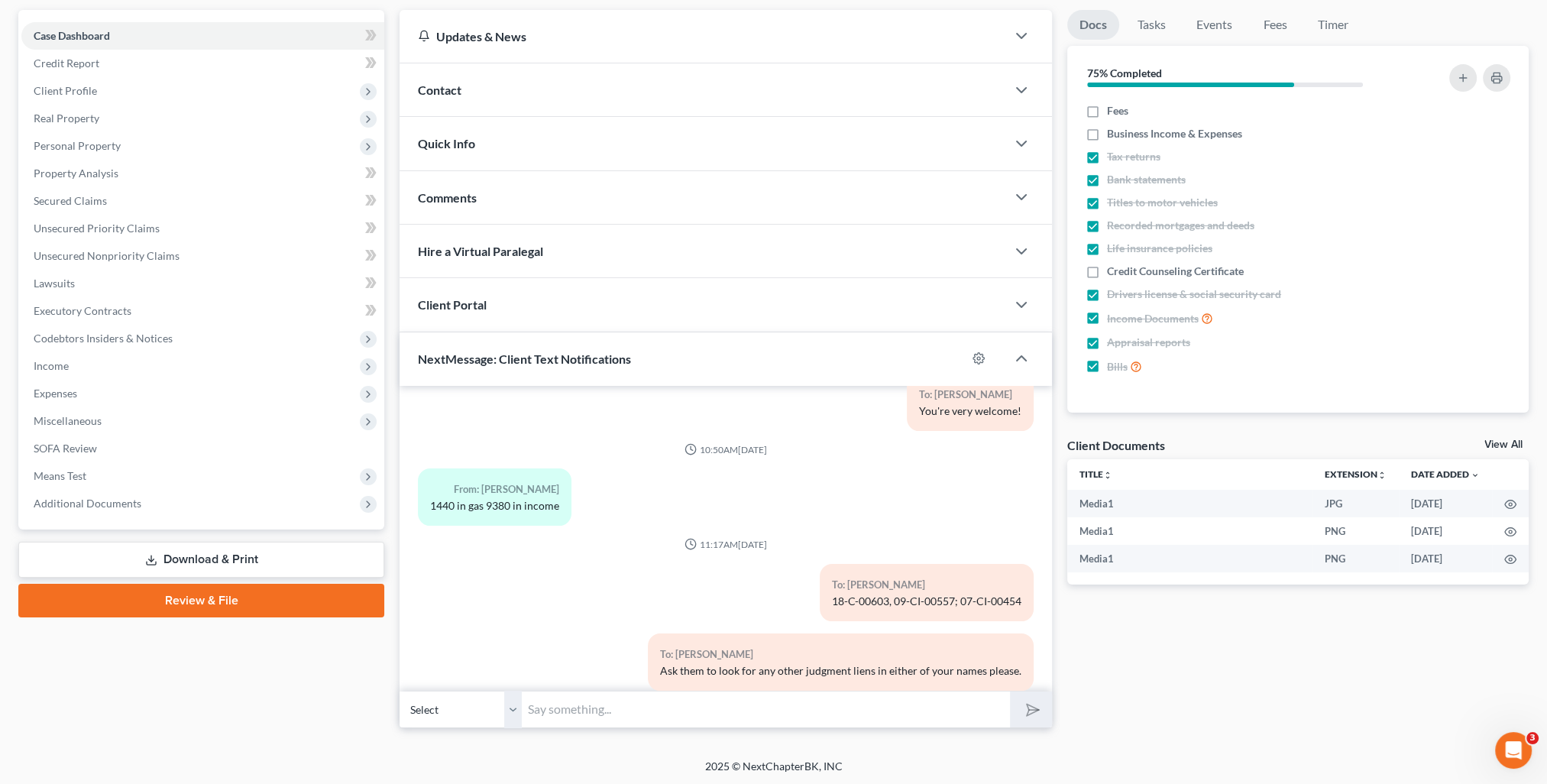
click at [741, 707] on input "text" at bounding box center [765, 710] width 488 height 38
click at [1010, 691] on button "submit" at bounding box center [1031, 710] width 42 height 36
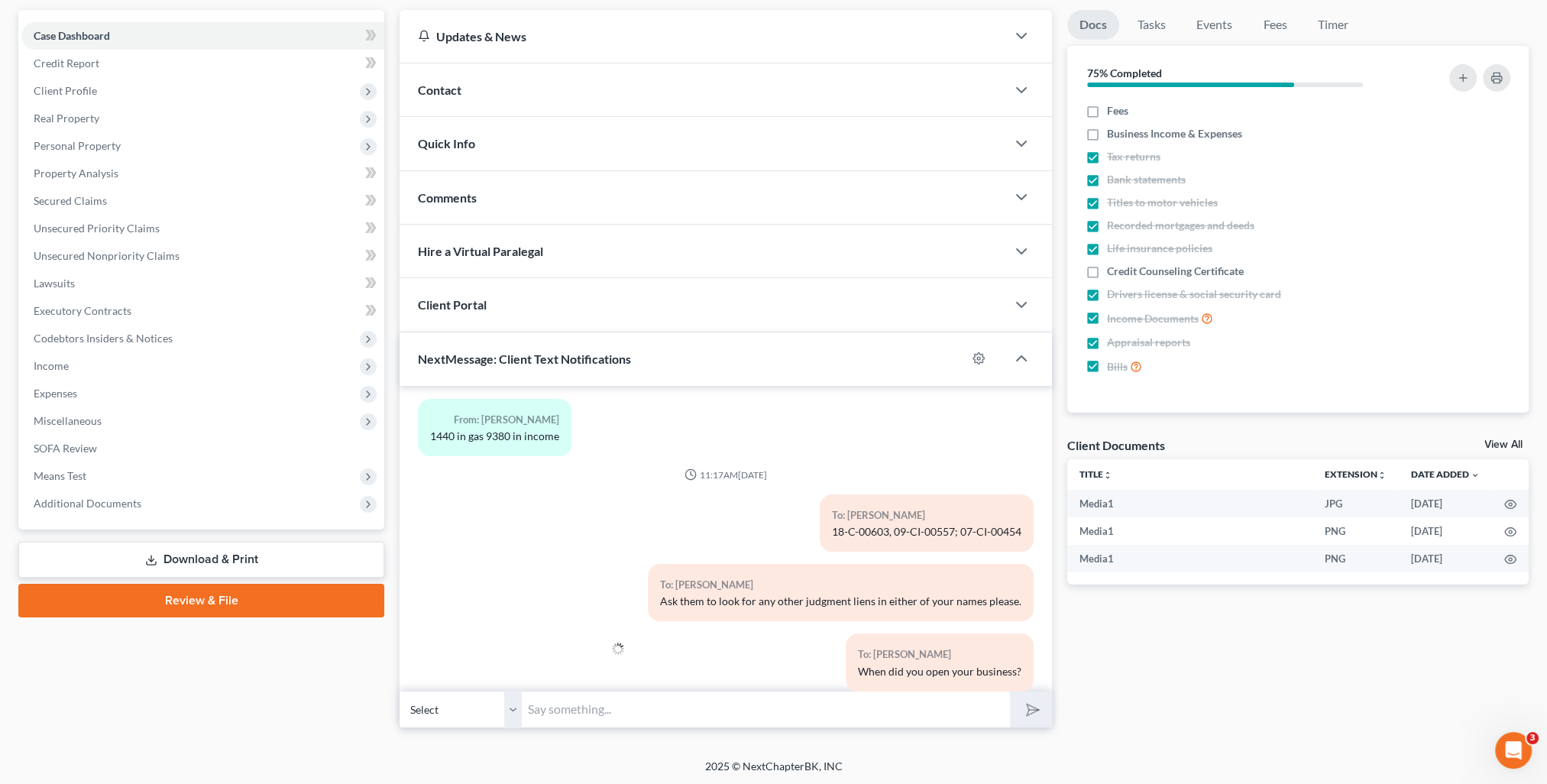
scroll to position [3559, 0]
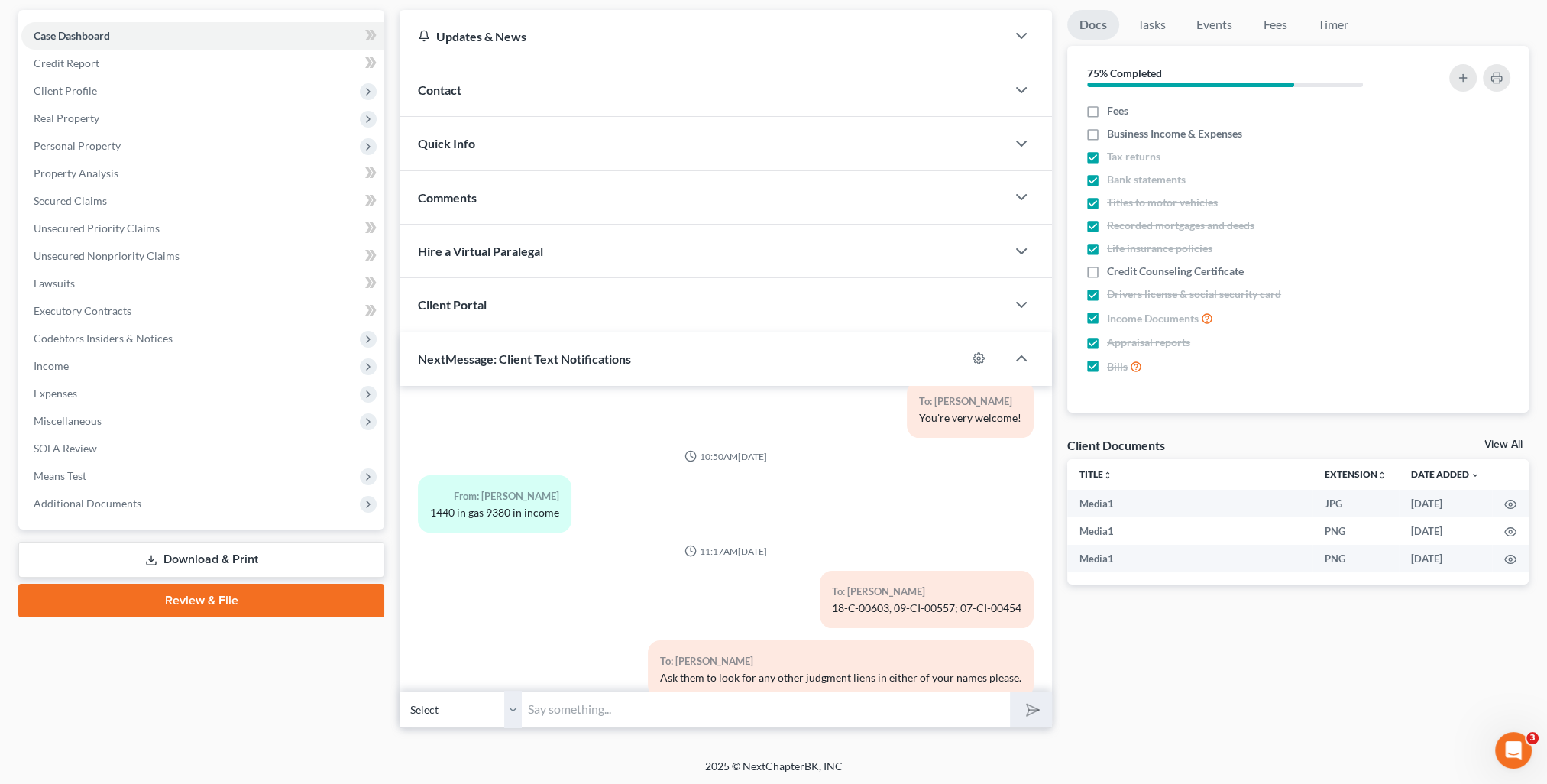
click at [550, 710] on input "text" at bounding box center [765, 710] width 488 height 38
click at [1010, 691] on button "submit" at bounding box center [1031, 710] width 42 height 36
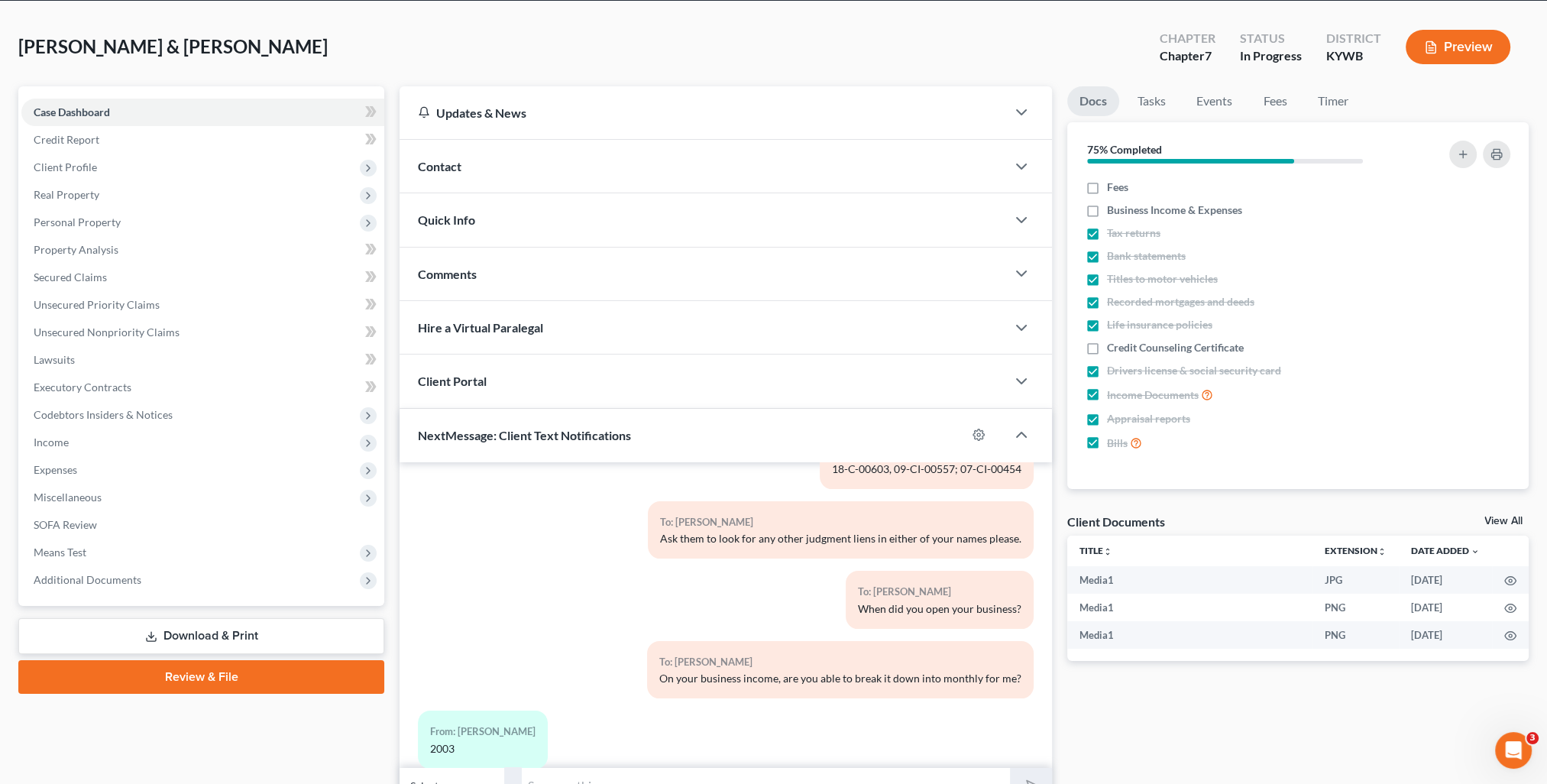
scroll to position [136, 0]
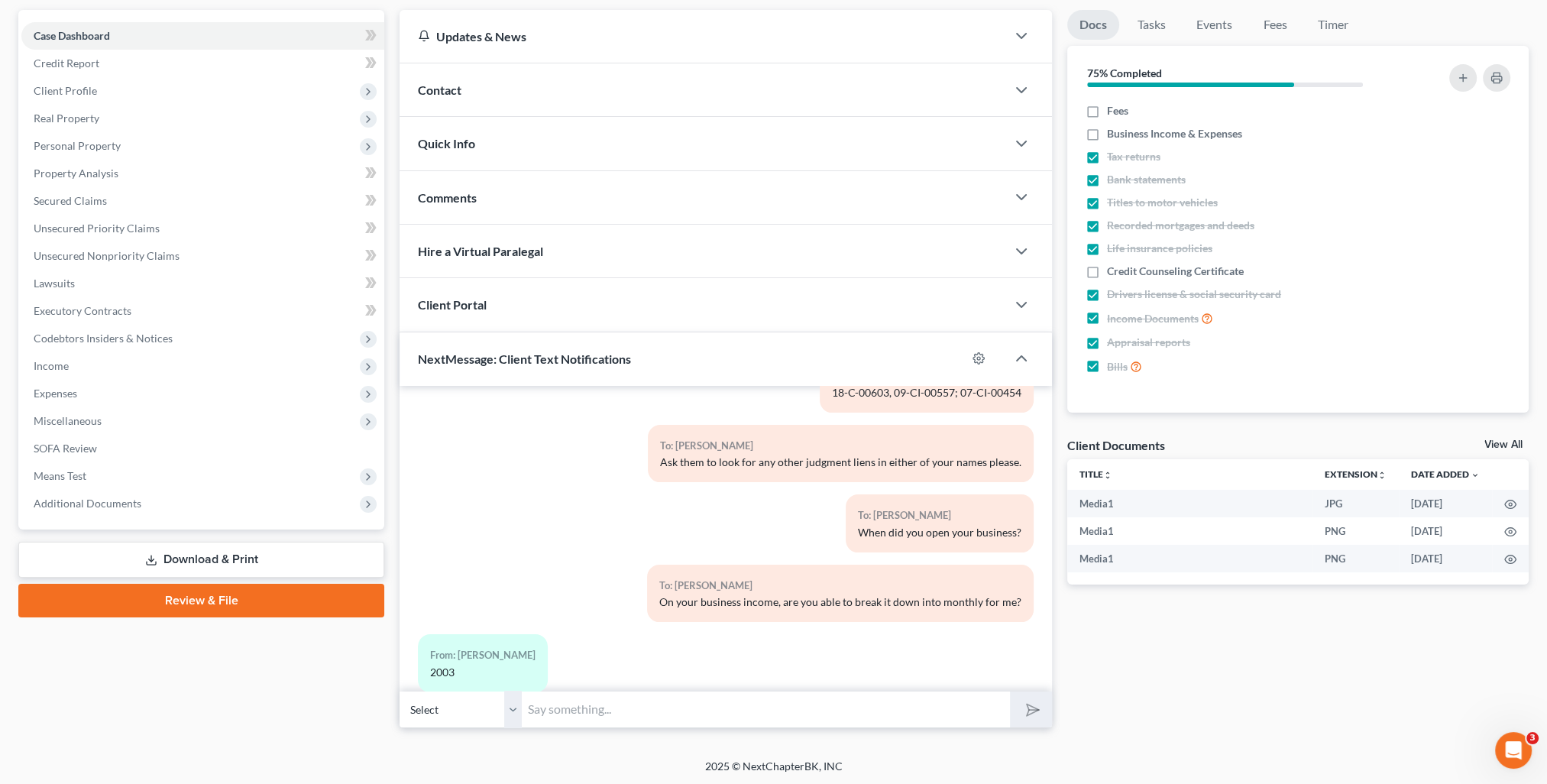
click at [624, 710] on input "text" at bounding box center [765, 710] width 488 height 38
click at [1010, 691] on button "submit" at bounding box center [1031, 710] width 42 height 36
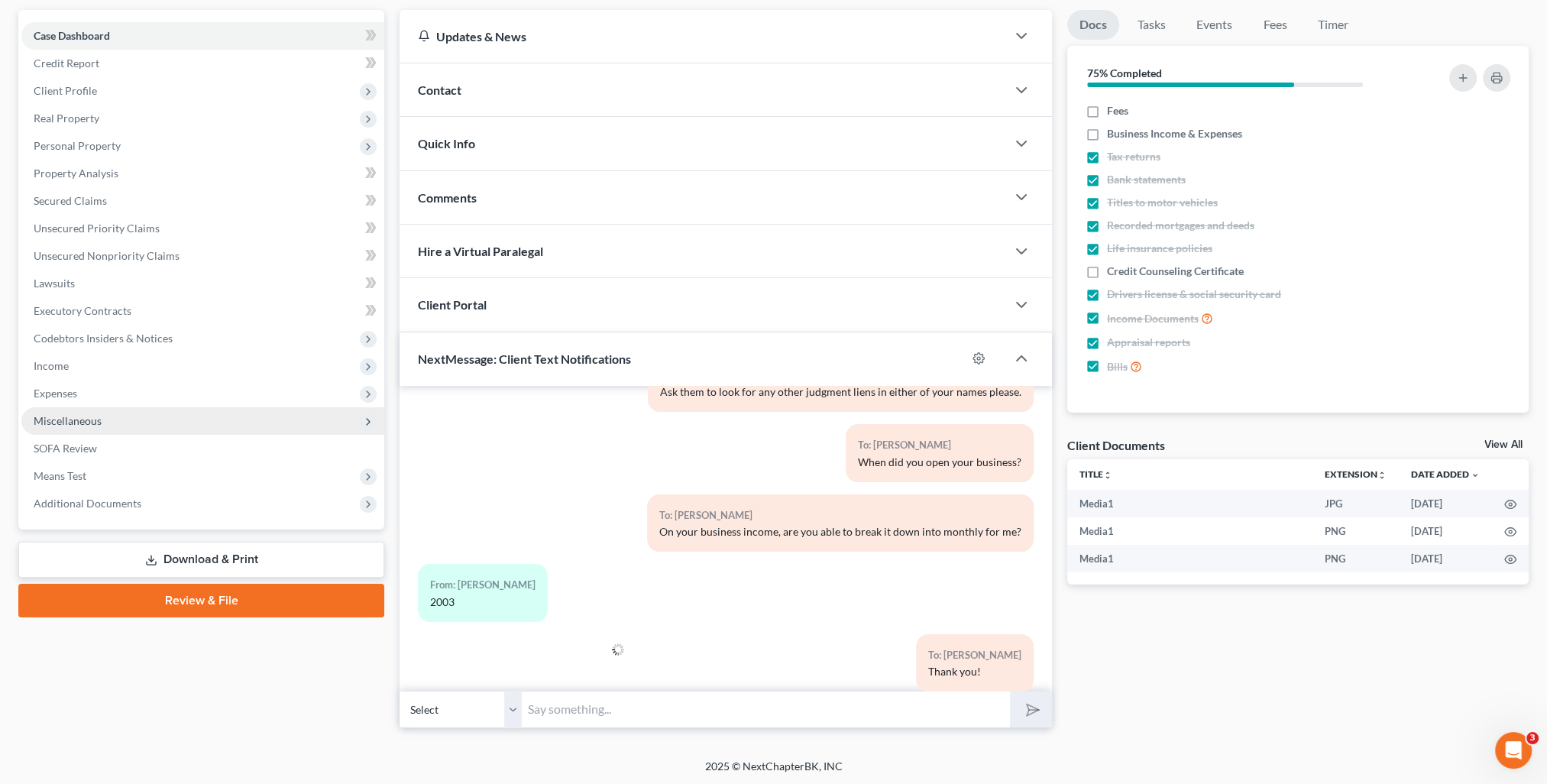
click at [89, 419] on span "Miscellaneous" at bounding box center [67, 420] width 68 height 13
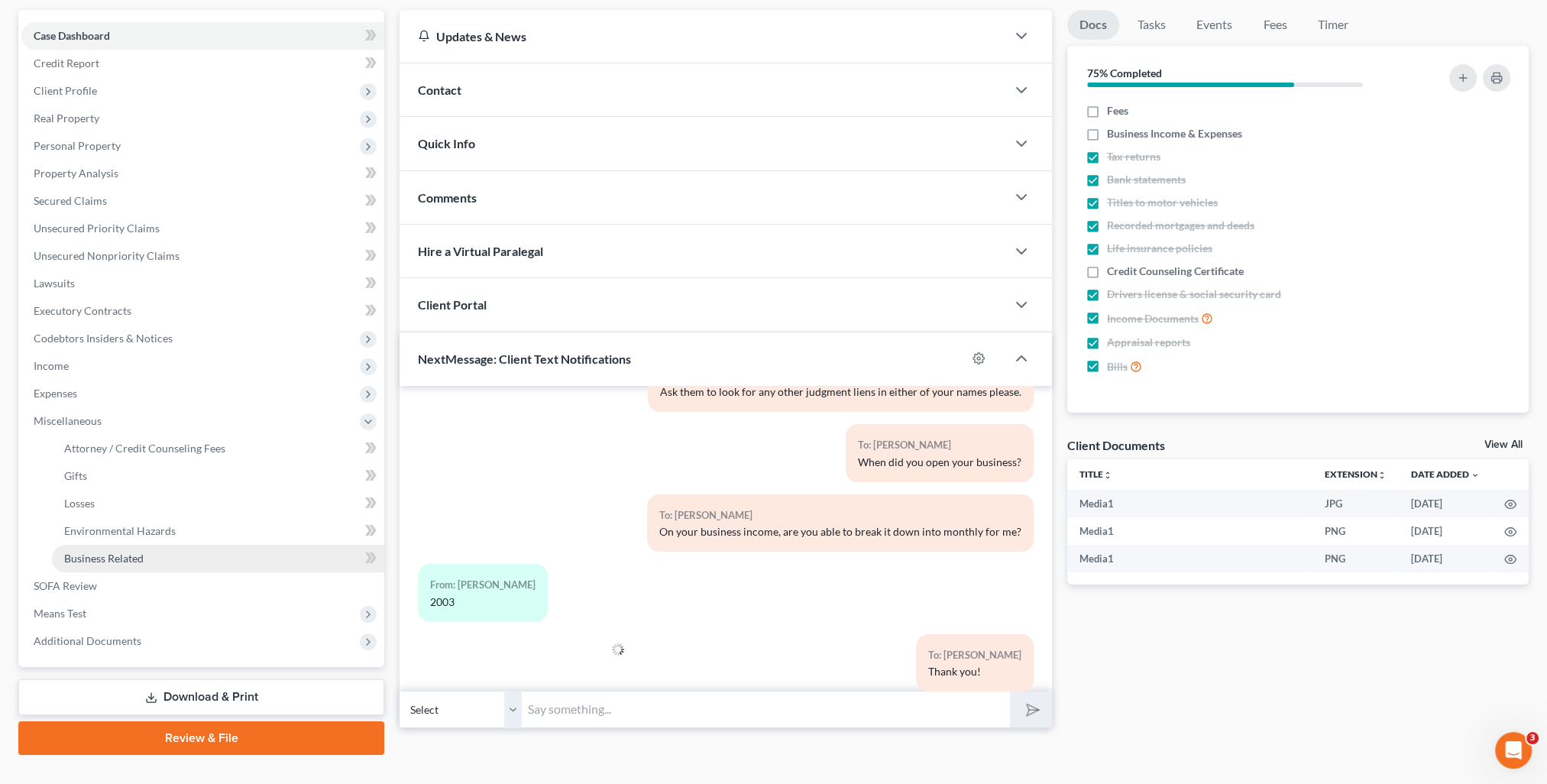
click at [108, 560] on span "Business Related" at bounding box center [103, 557] width 79 height 13
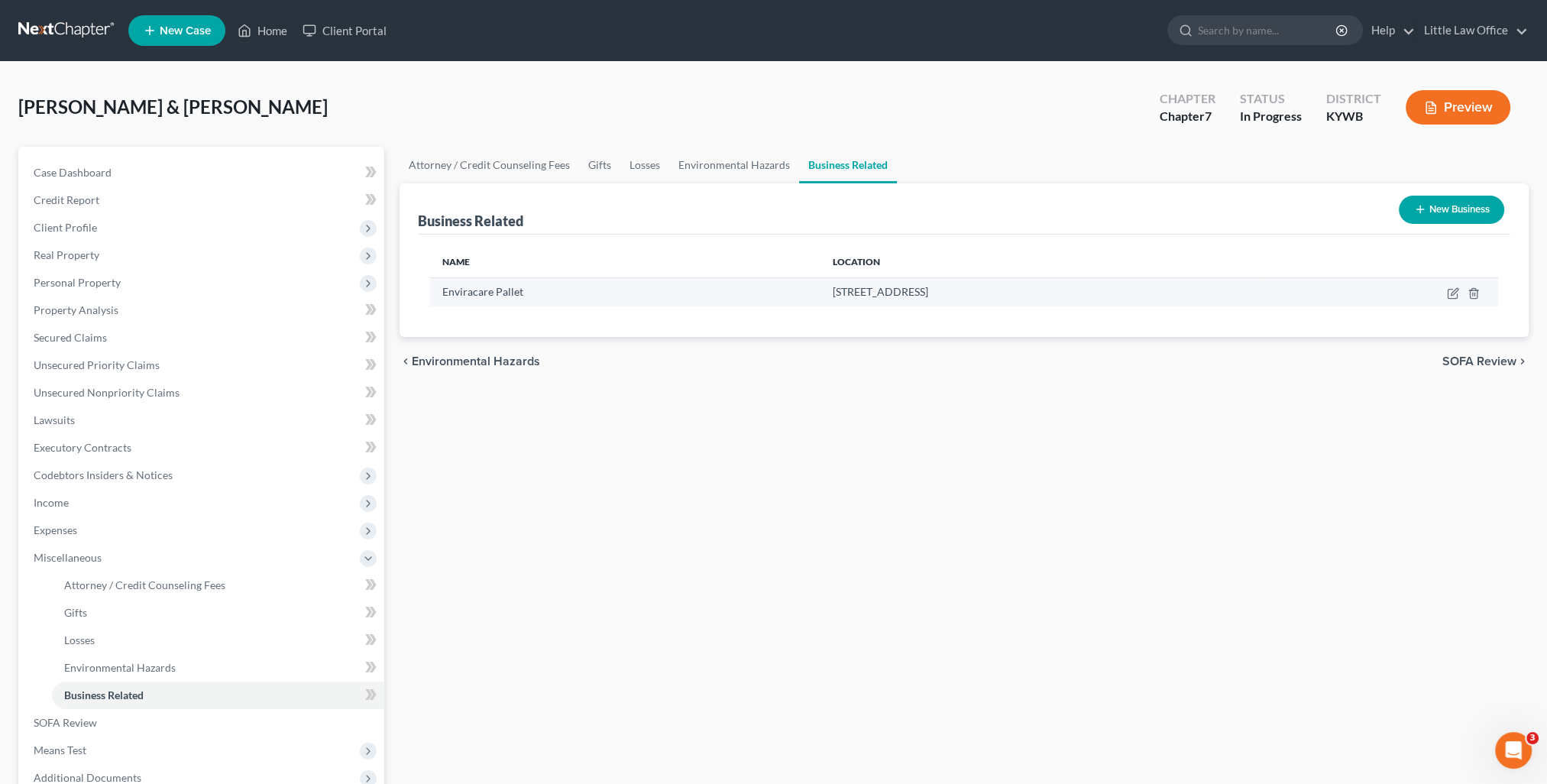
click at [1445, 294] on td at bounding box center [1380, 292] width 234 height 29
click at [1450, 296] on icon "button" at bounding box center [1453, 293] width 13 height 13
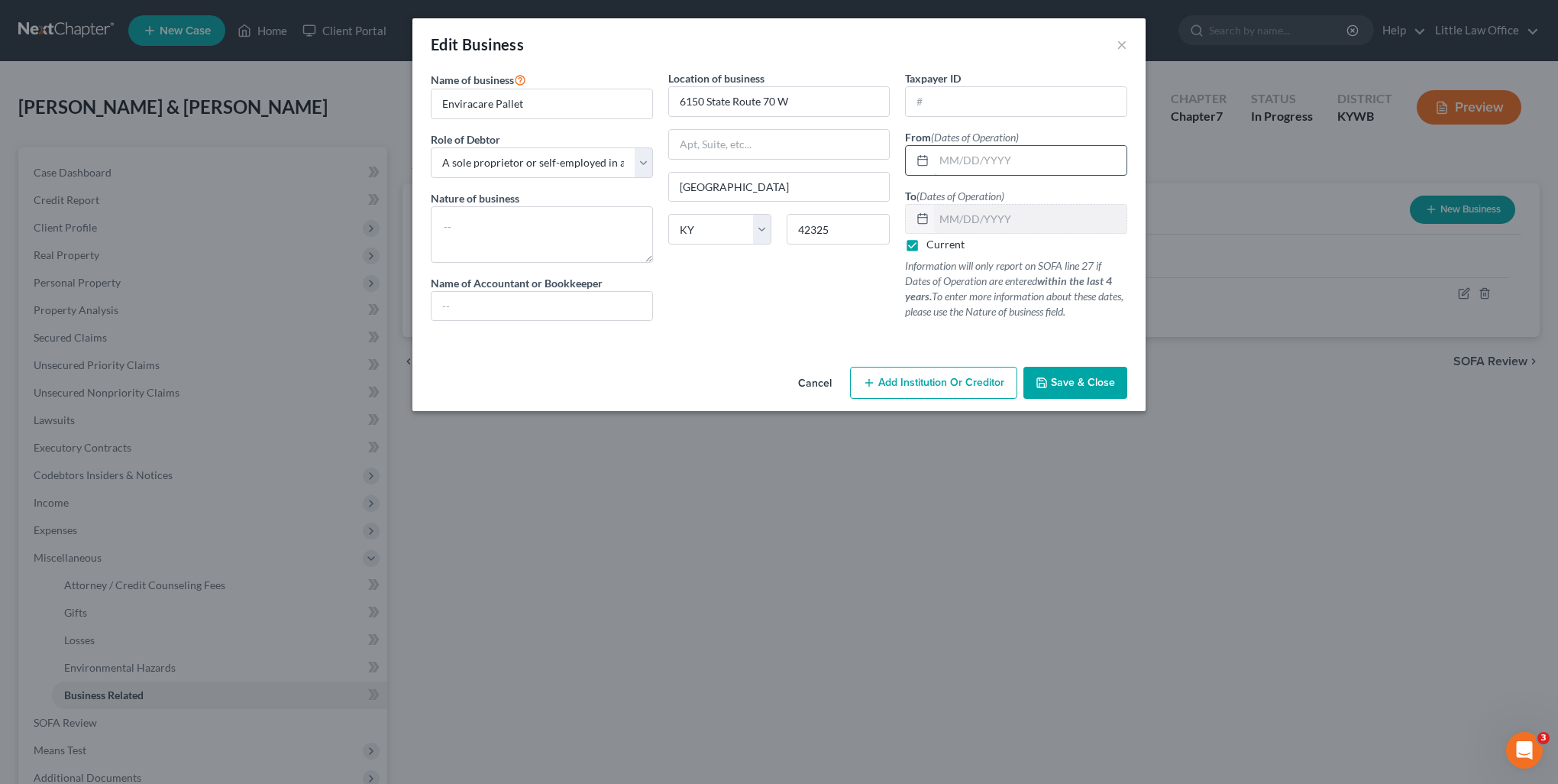
click at [968, 161] on input "text" at bounding box center [1030, 160] width 193 height 29
click at [1086, 383] on span "Save & Close" at bounding box center [1084, 382] width 64 height 13
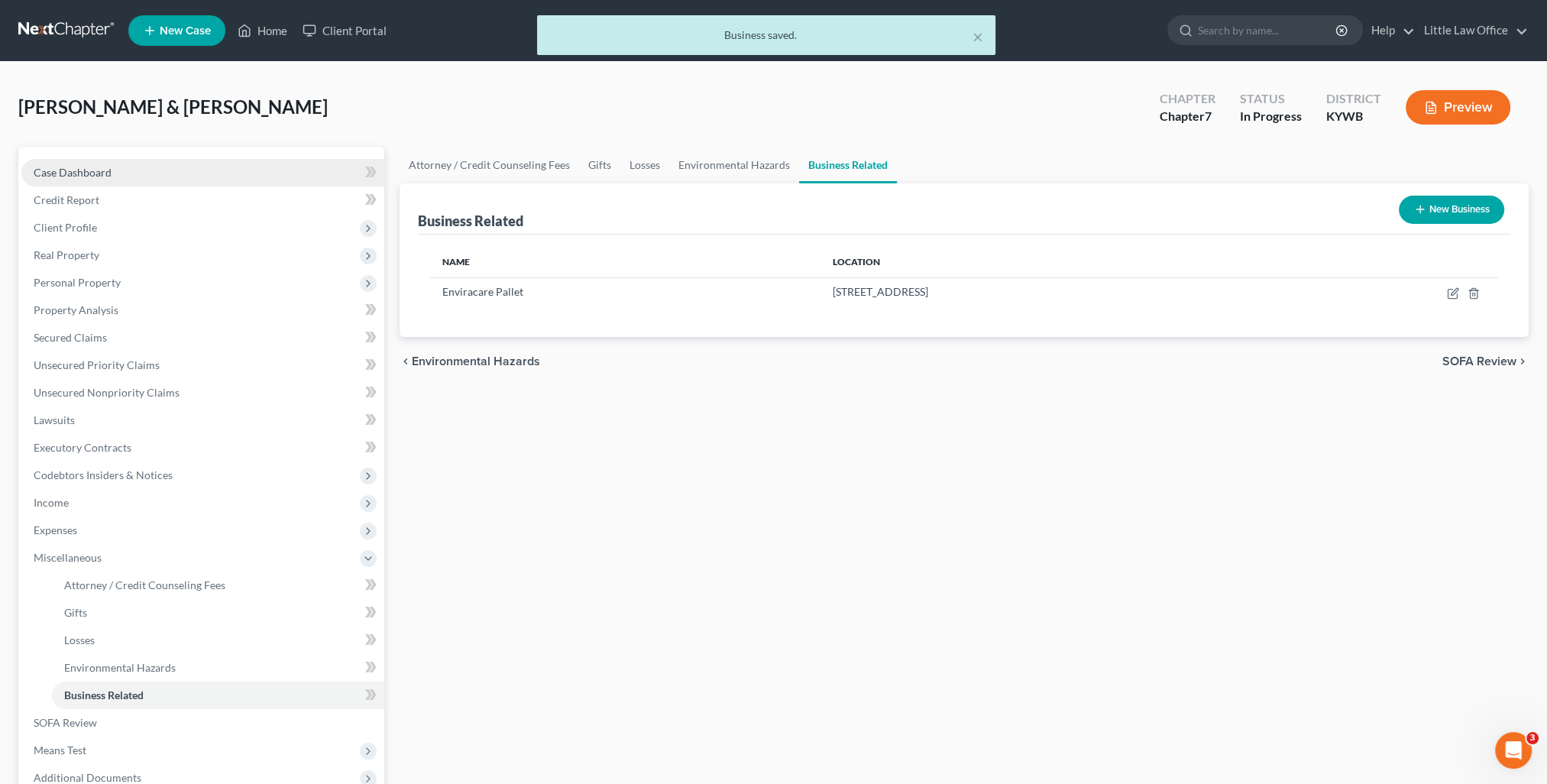
click at [89, 179] on link "Case Dashboard" at bounding box center [202, 172] width 363 height 27
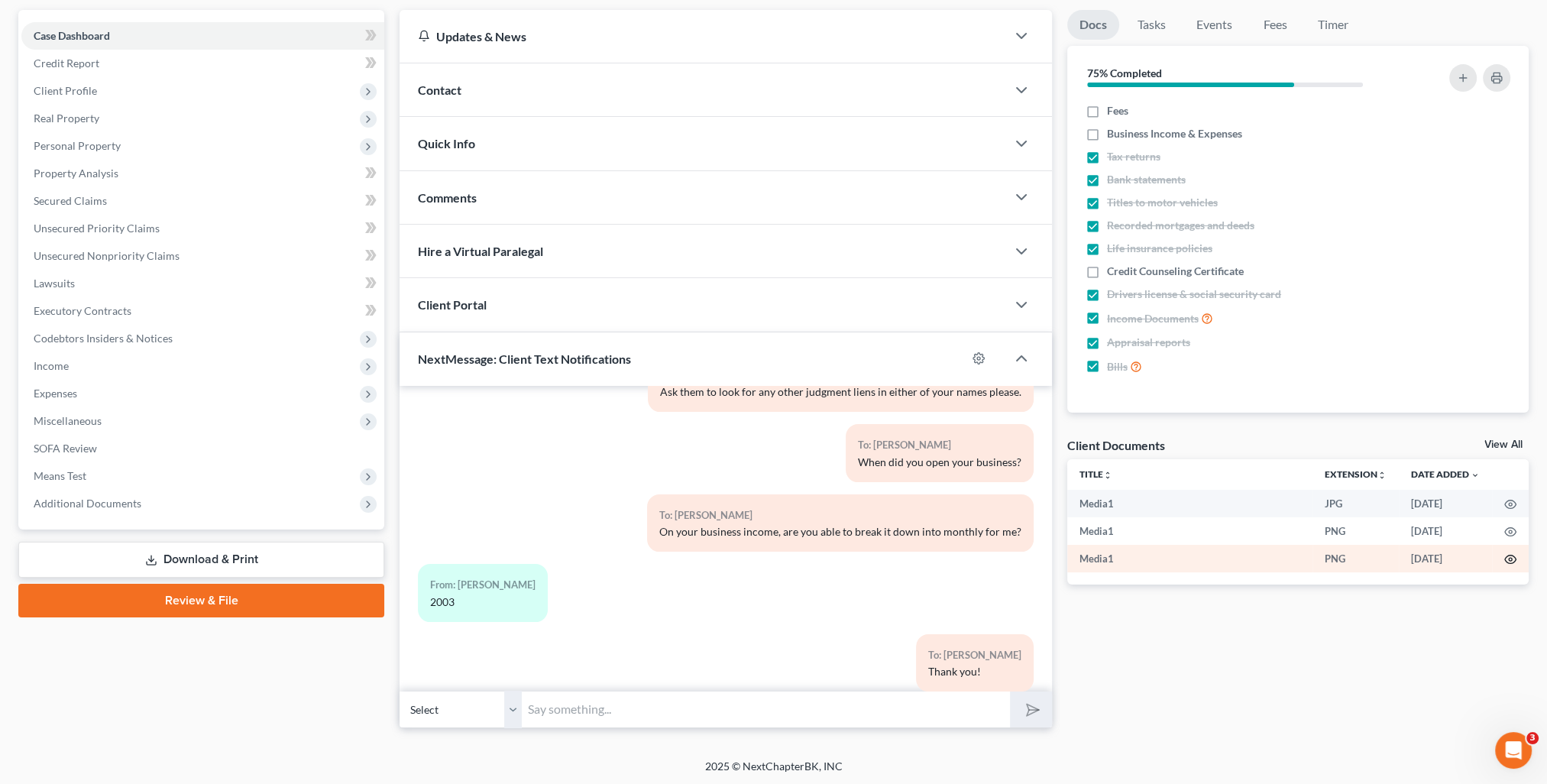
scroll to position [3914, 0]
